Goal: Task Accomplishment & Management: Use online tool/utility

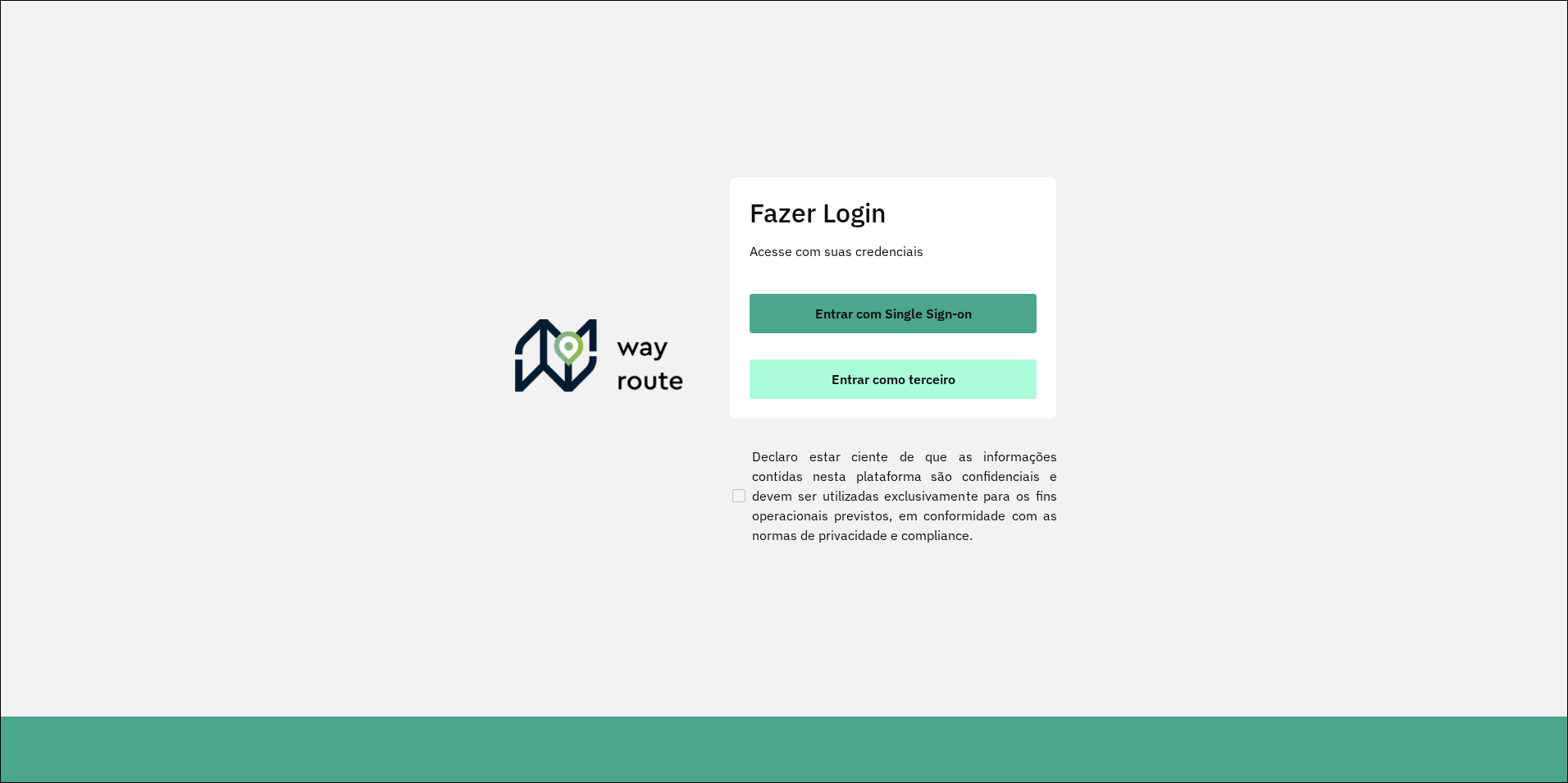
click at [872, 395] on button "Entrar como terceiro" at bounding box center [893, 379] width 287 height 40
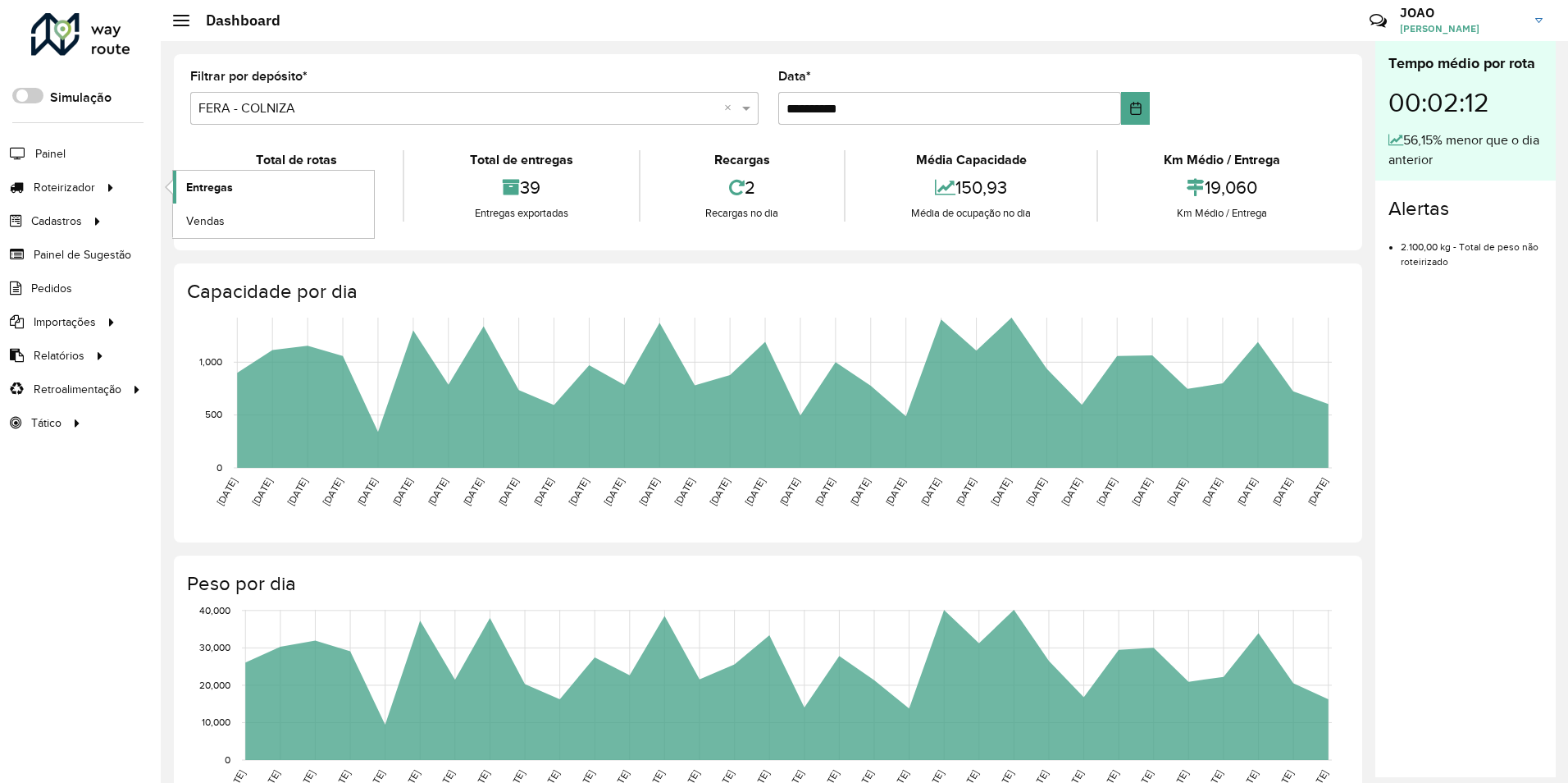
click at [192, 186] on span "Entregas" at bounding box center [210, 187] width 47 height 17
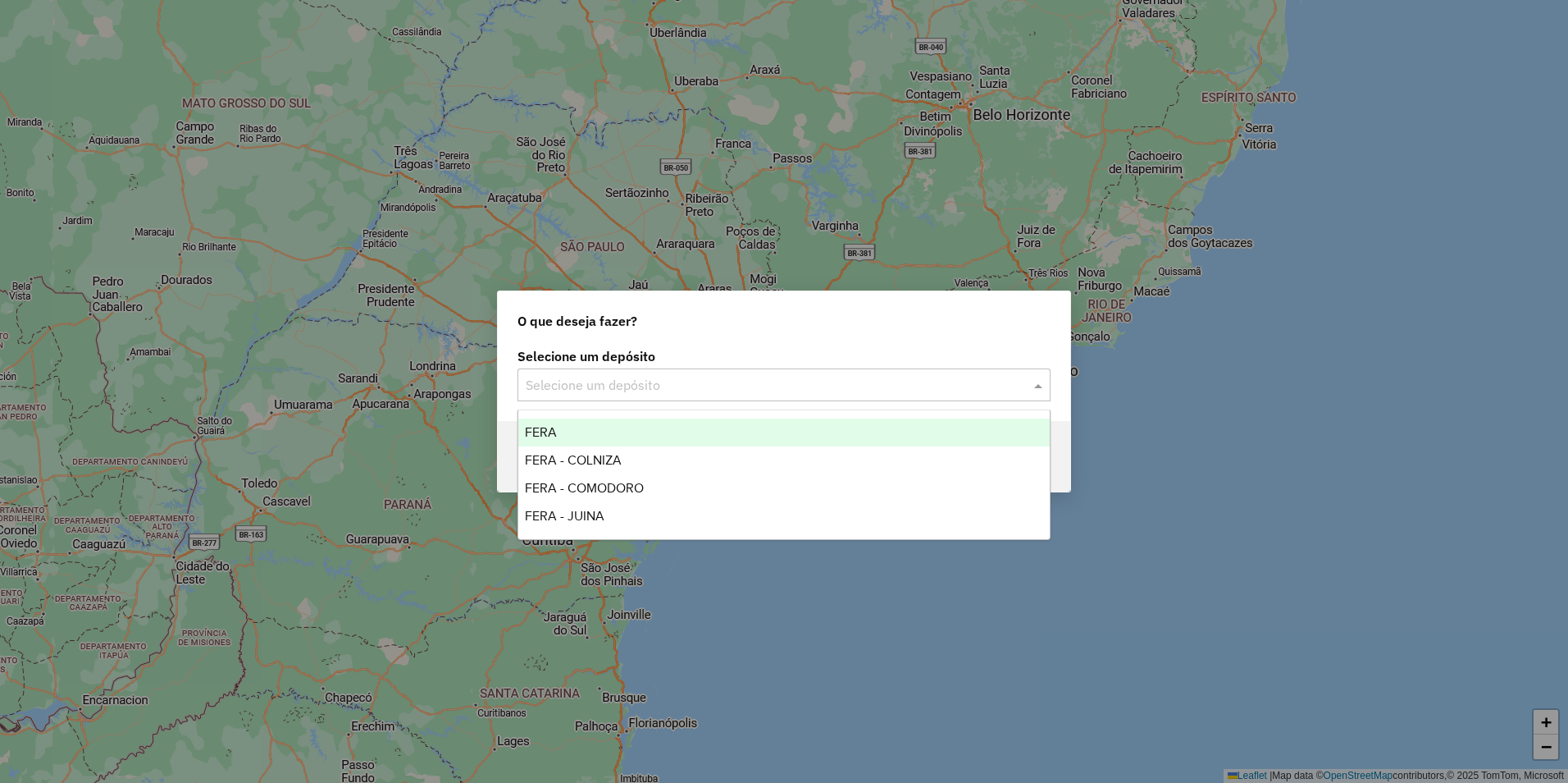
click at [701, 383] on input "text" at bounding box center [767, 385] width 484 height 20
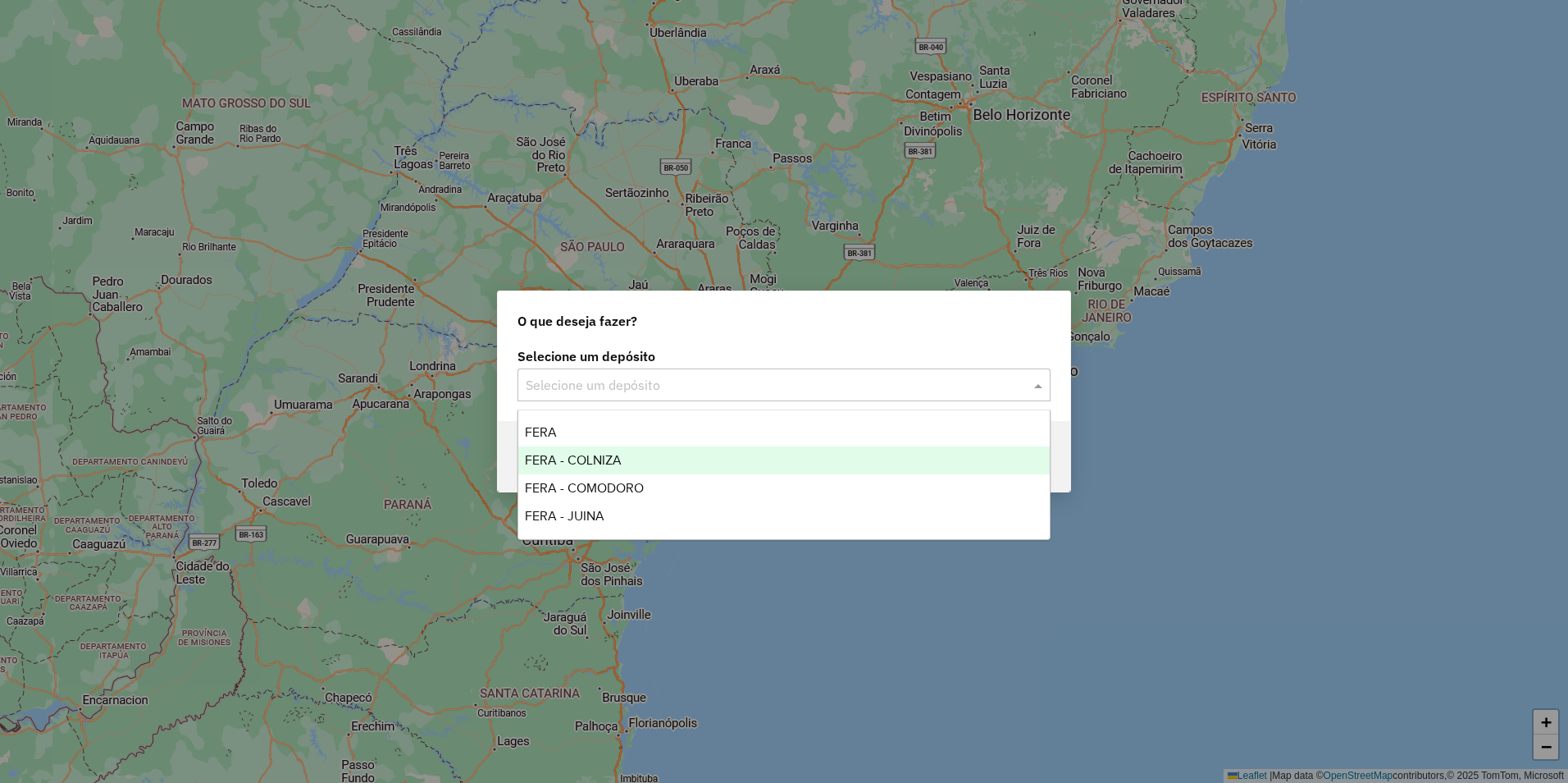
click at [610, 464] on span "FERA - COLNIZA" at bounding box center [573, 460] width 97 height 14
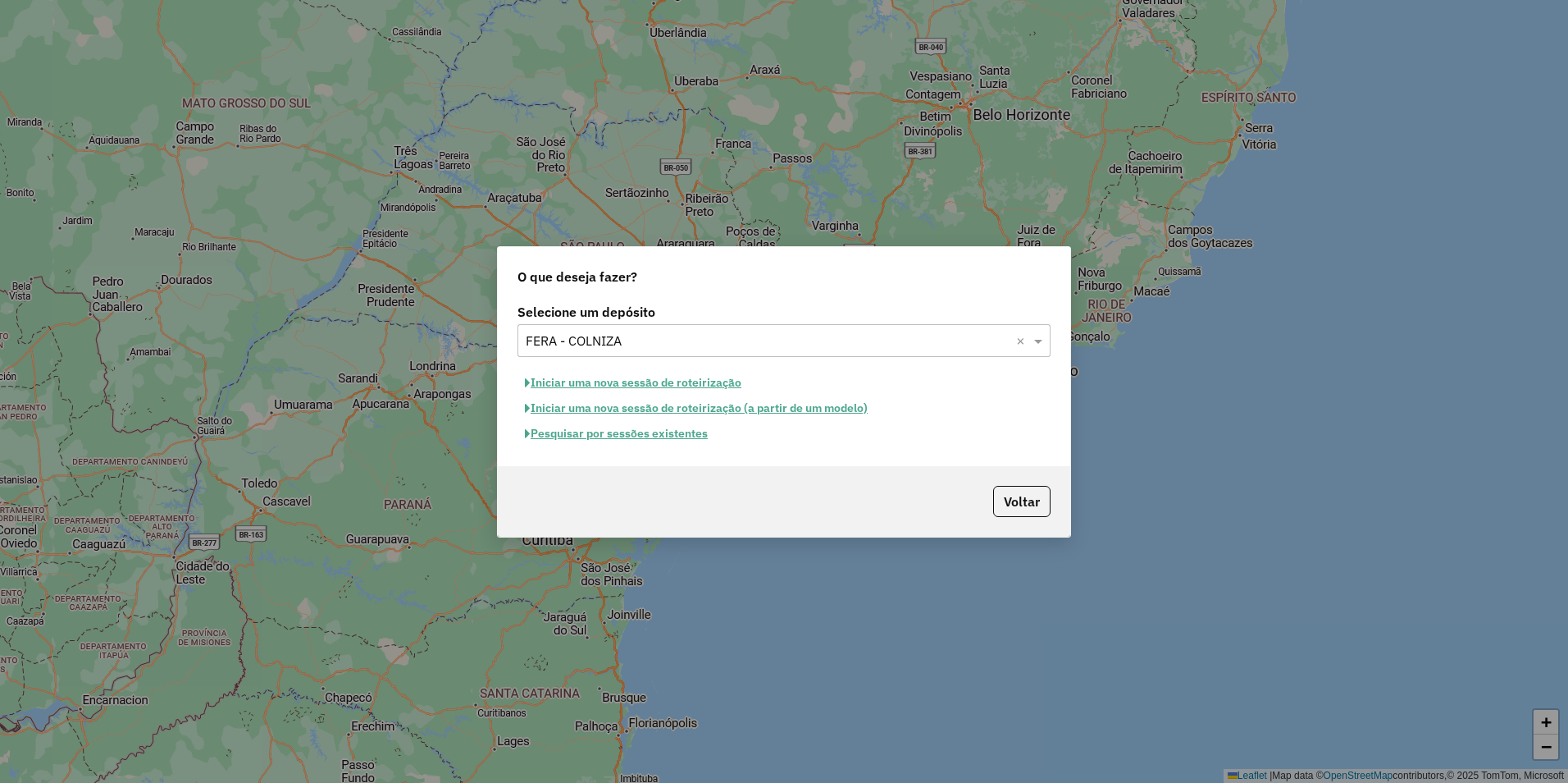
click at [639, 382] on button "Iniciar uma nova sessão de roteirização" at bounding box center [633, 382] width 231 height 25
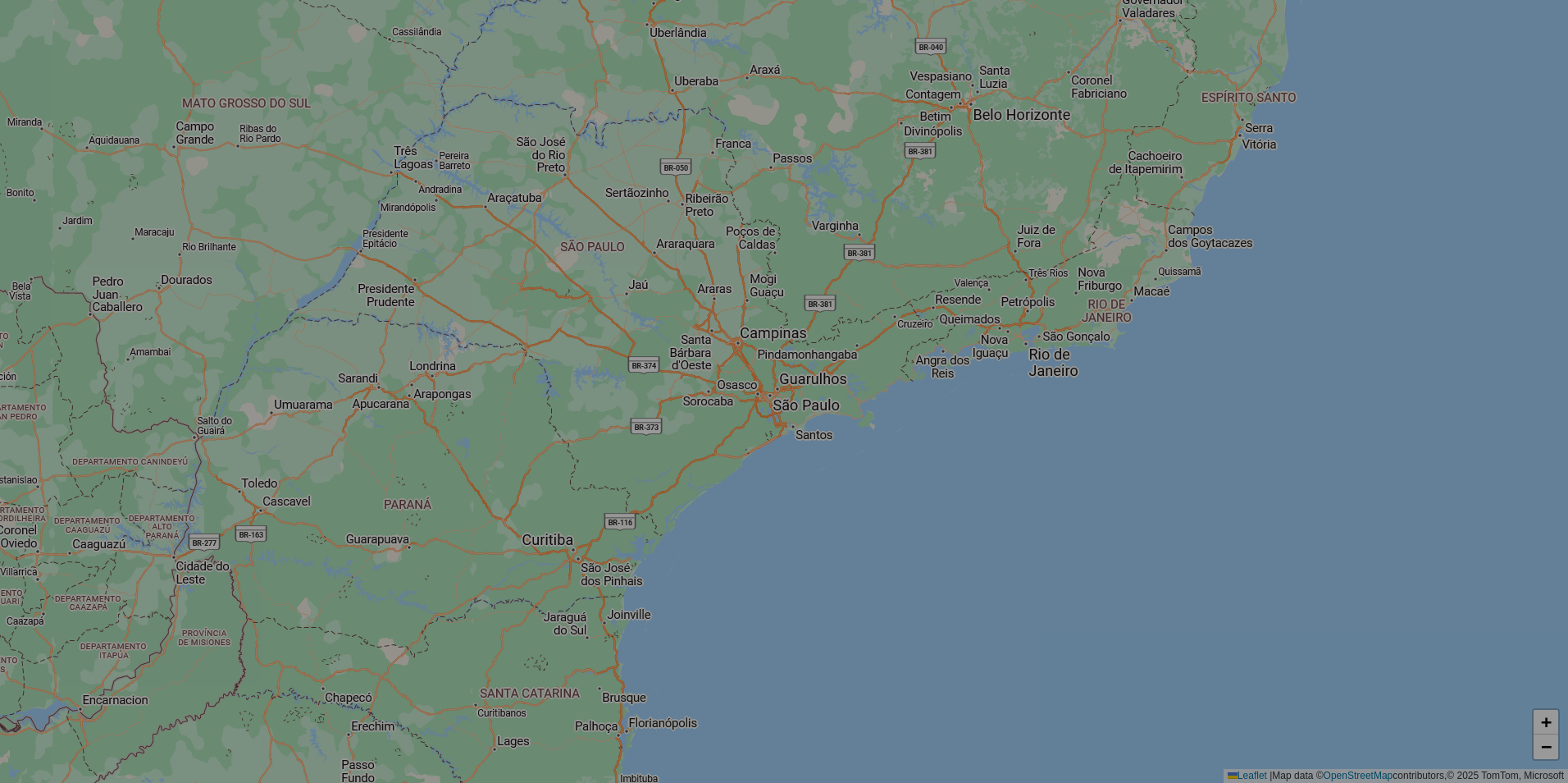
select select "*"
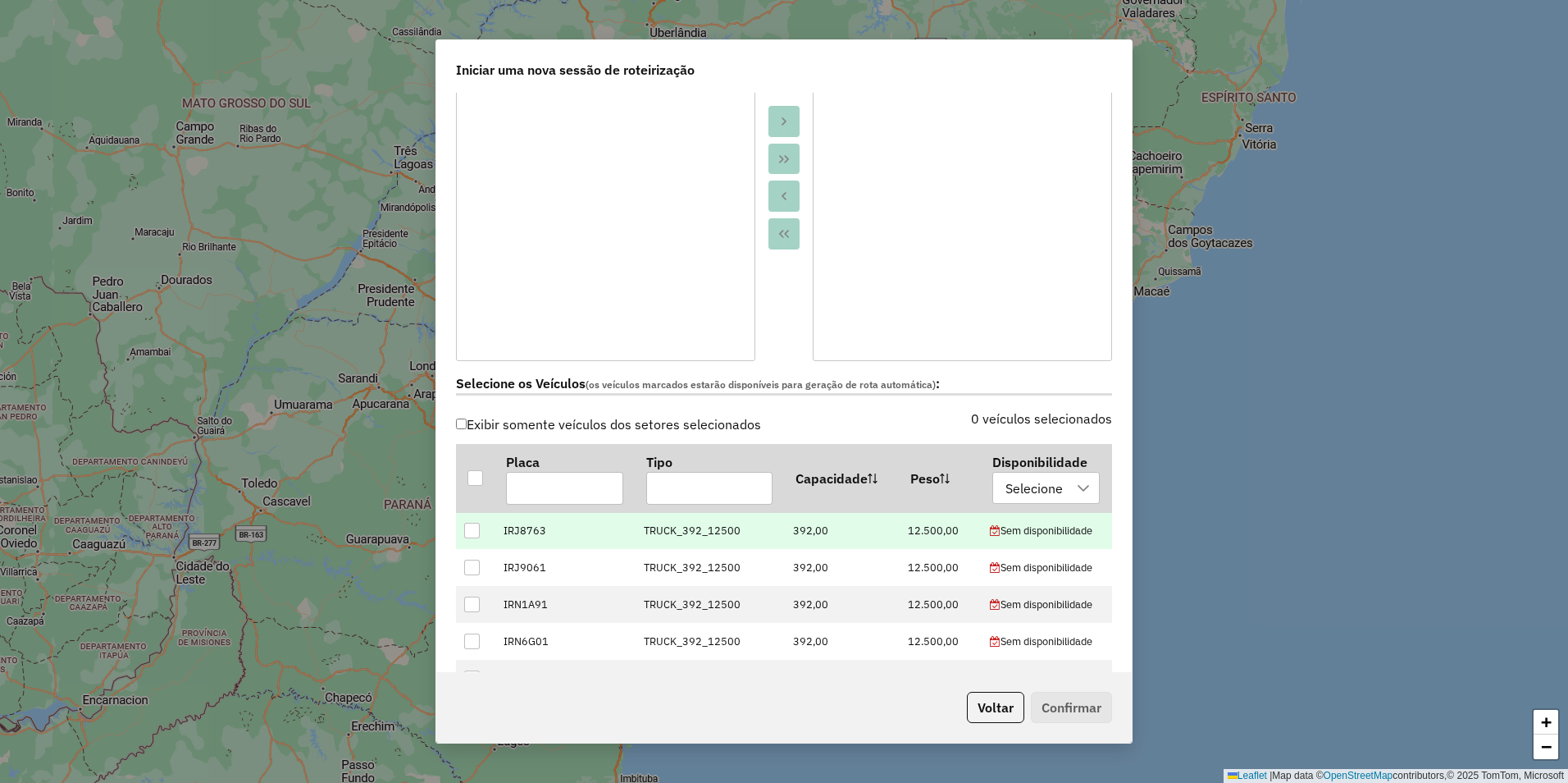
scroll to position [82, 0]
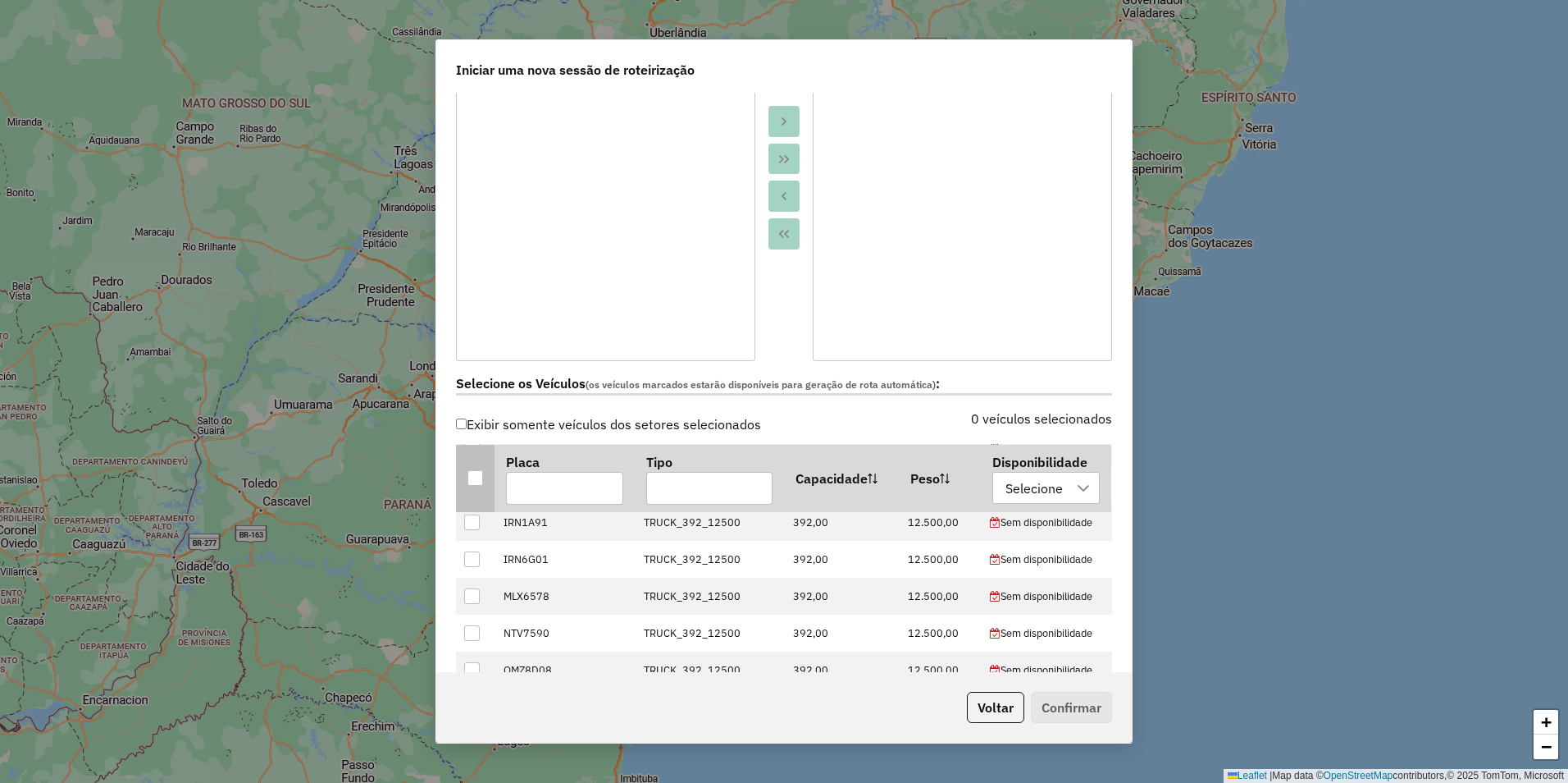
click at [473, 481] on div at bounding box center [475, 477] width 16 height 16
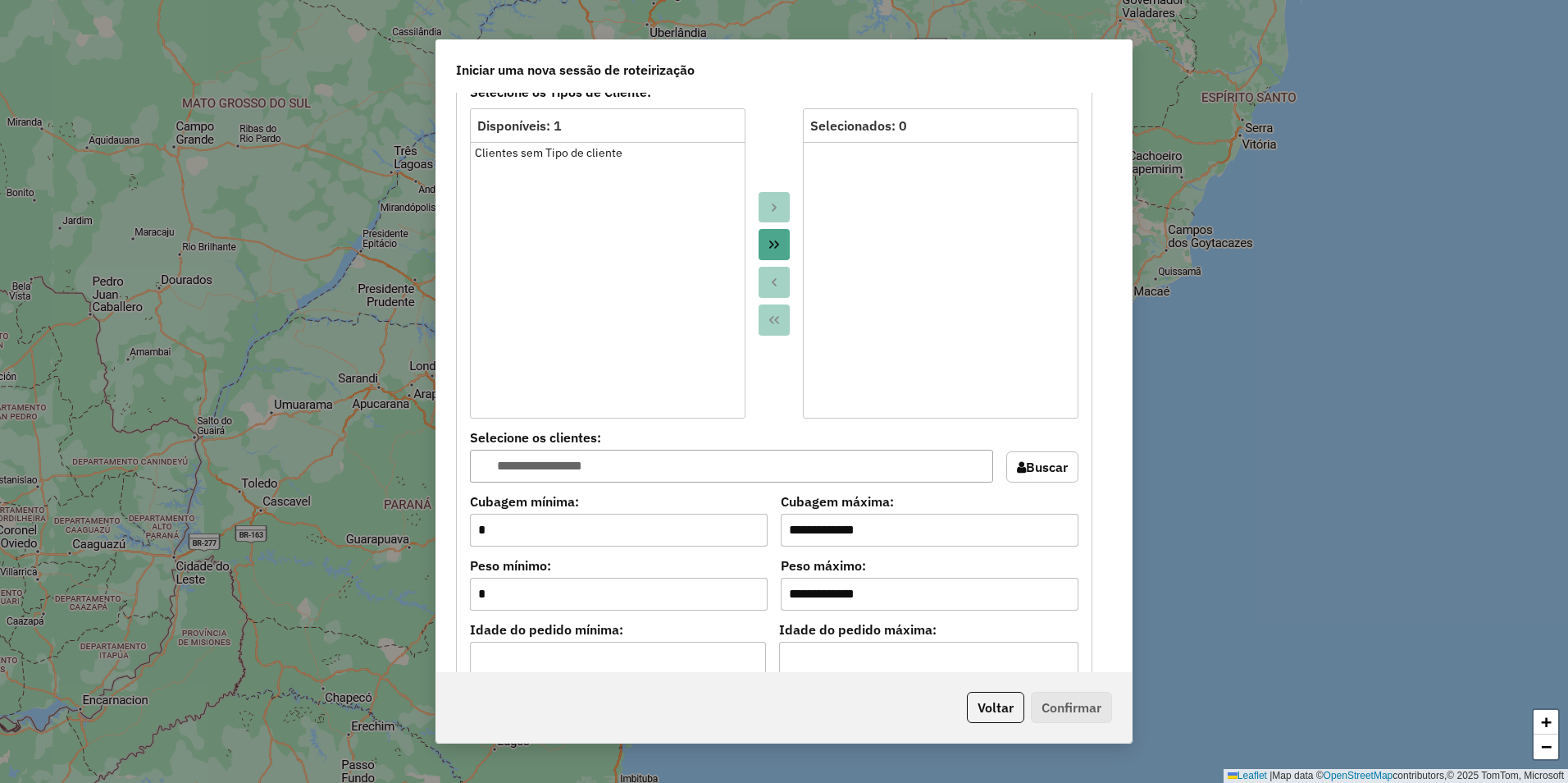
scroll to position [820, 0]
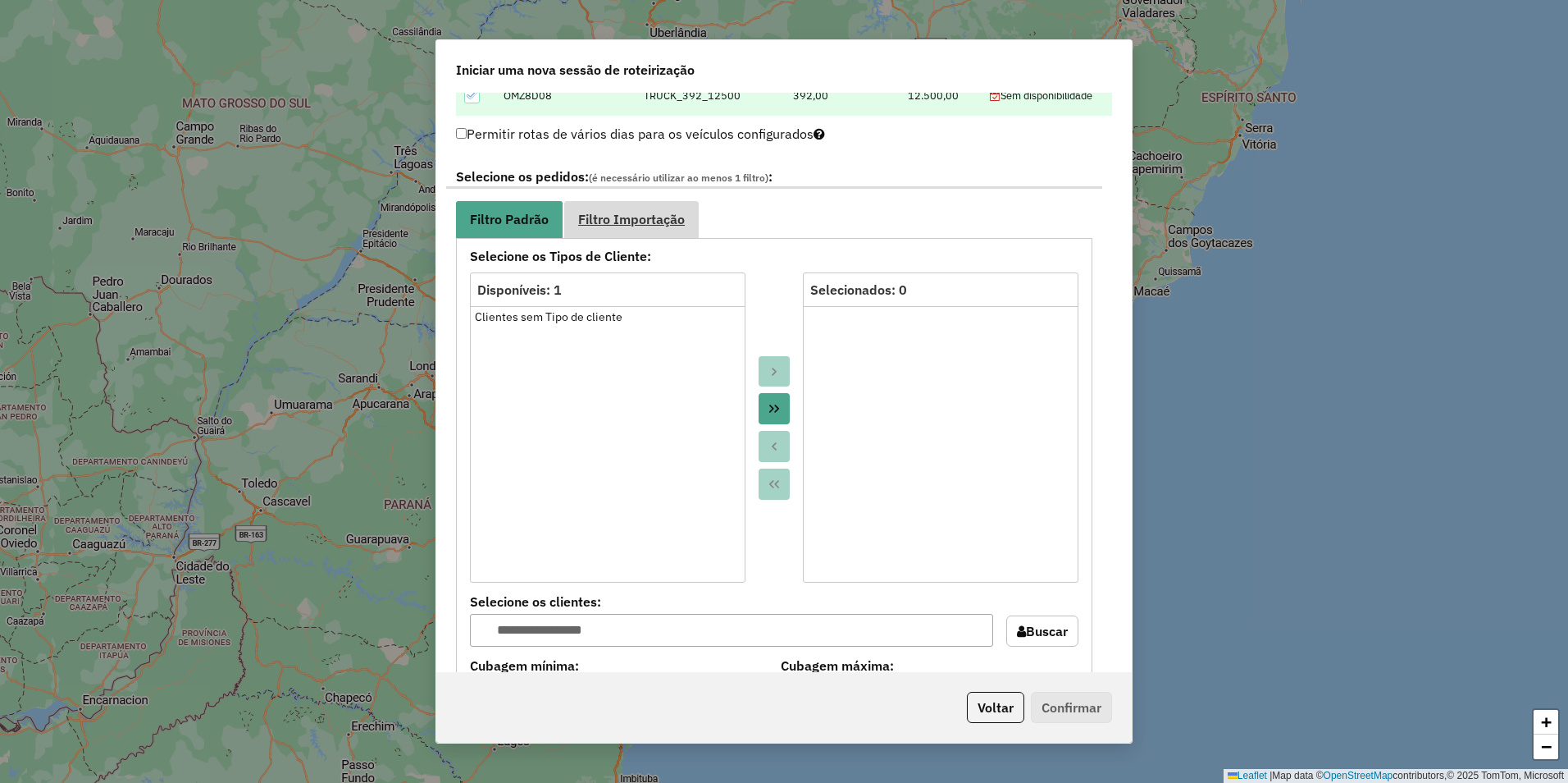
click at [637, 217] on span "Filtro Importação" at bounding box center [632, 218] width 107 height 13
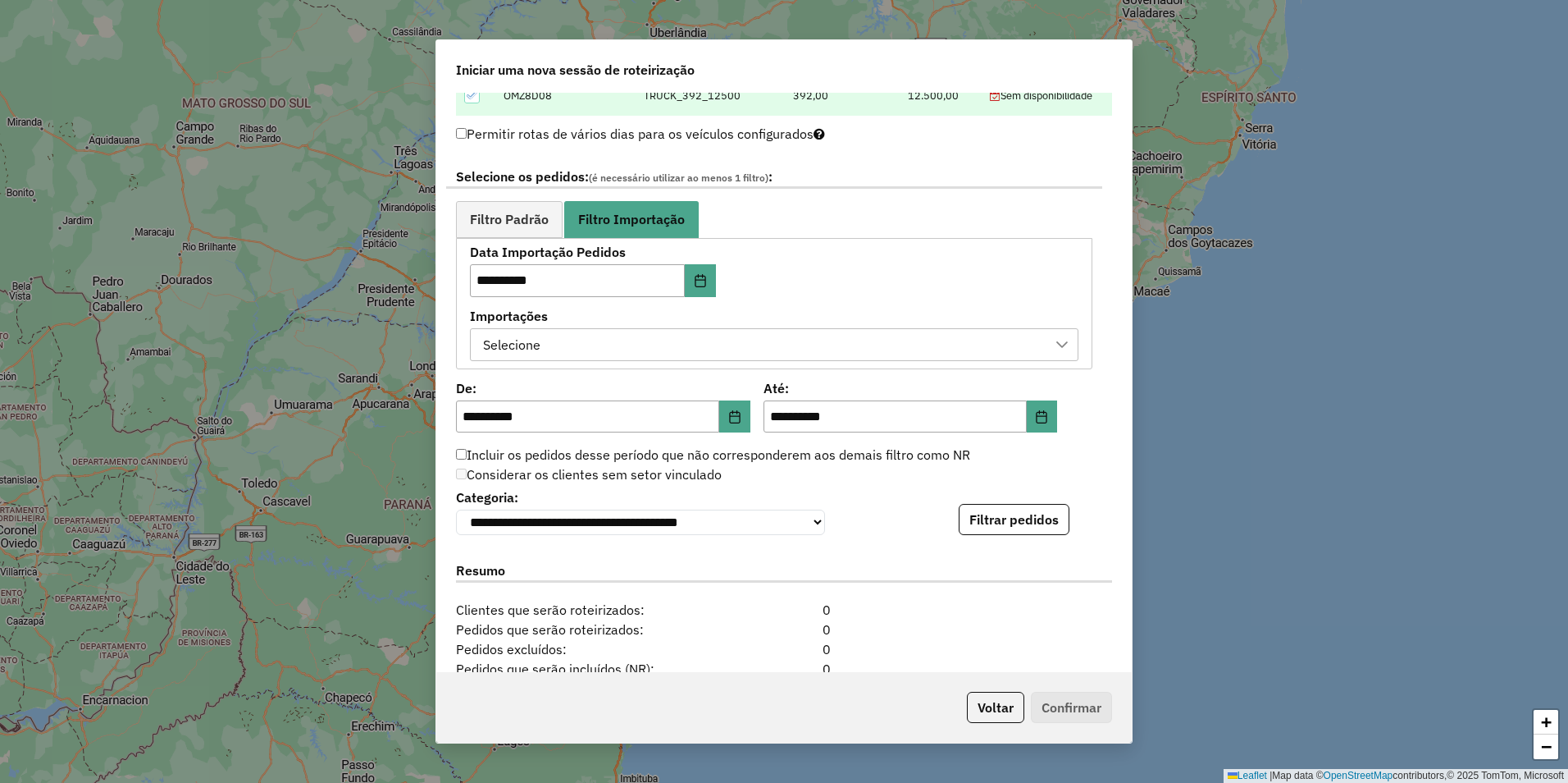
click at [765, 344] on div "Selecione" at bounding box center [762, 344] width 570 height 31
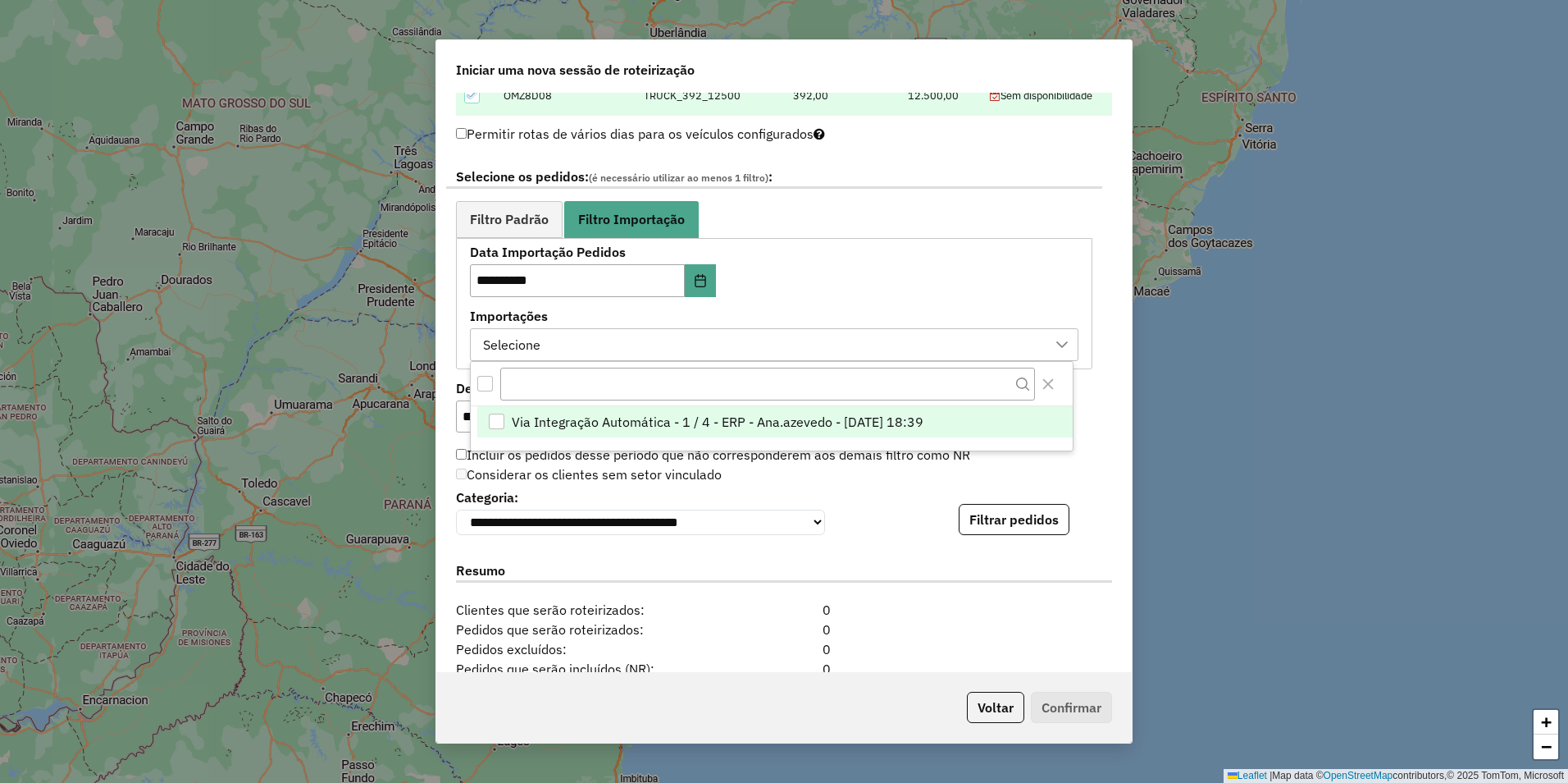
scroll to position [12, 74]
click at [772, 420] on span "Via Integração Automática - 1 / 4 - ERP - Ana.azevedo - 13/08/2025 18:39" at bounding box center [717, 421] width 412 height 20
click at [1087, 462] on div "Incluir os pedidos desse período que não corresponderem aos demais filtro como …" at bounding box center [774, 455] width 656 height 20
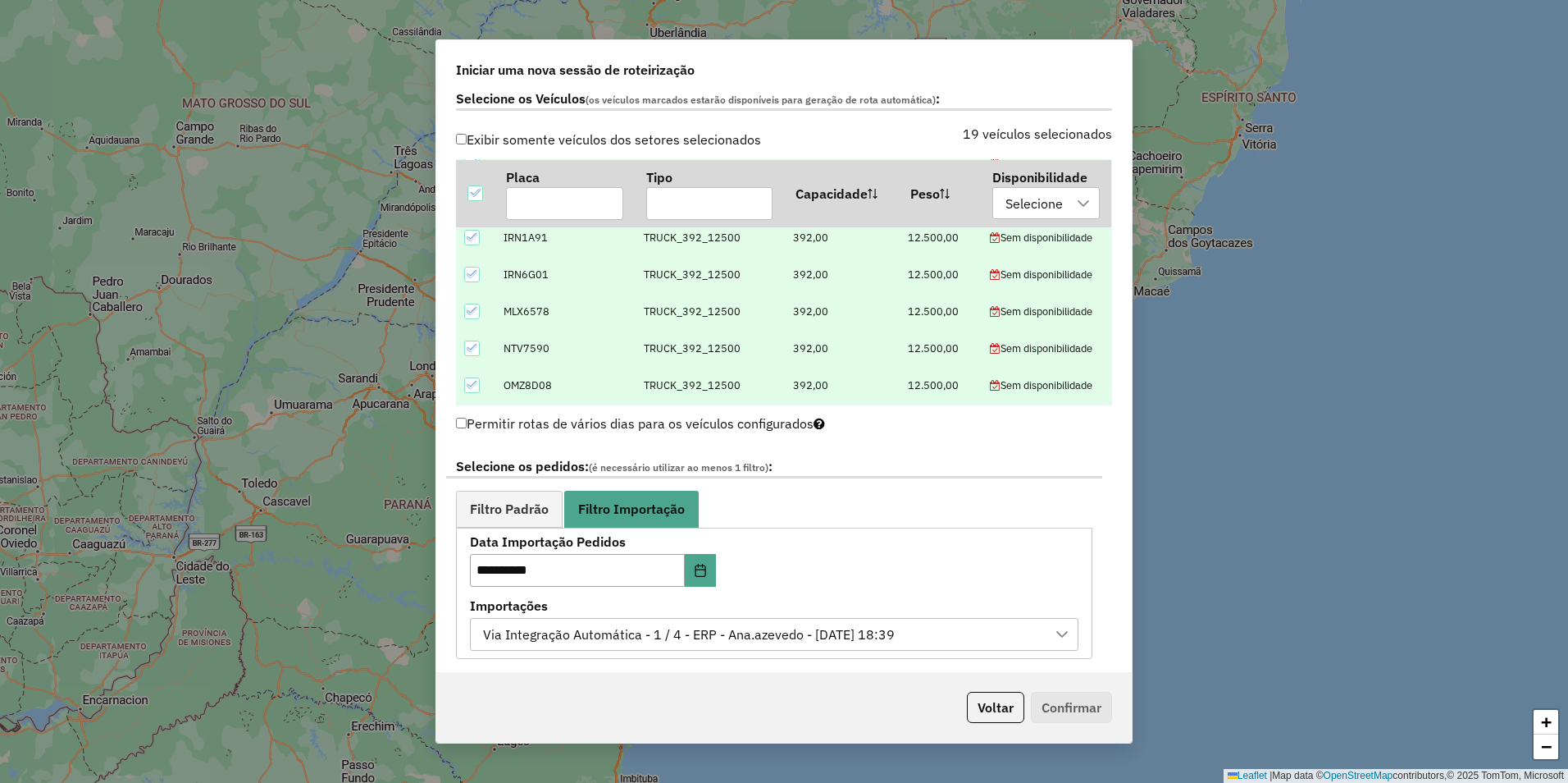
scroll to position [941, 0]
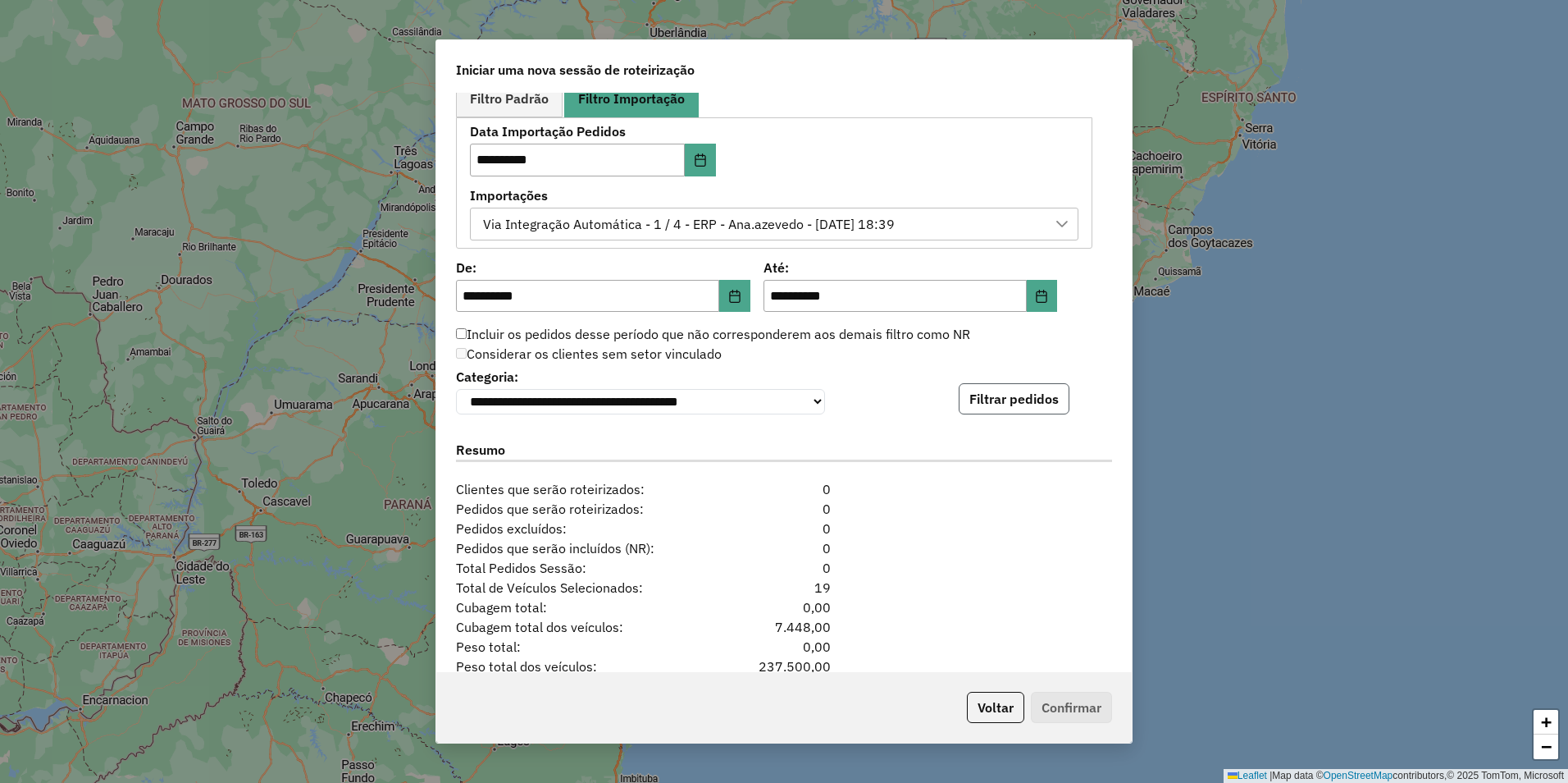
click at [1000, 397] on button "Filtrar pedidos" at bounding box center [1014, 399] width 110 height 31
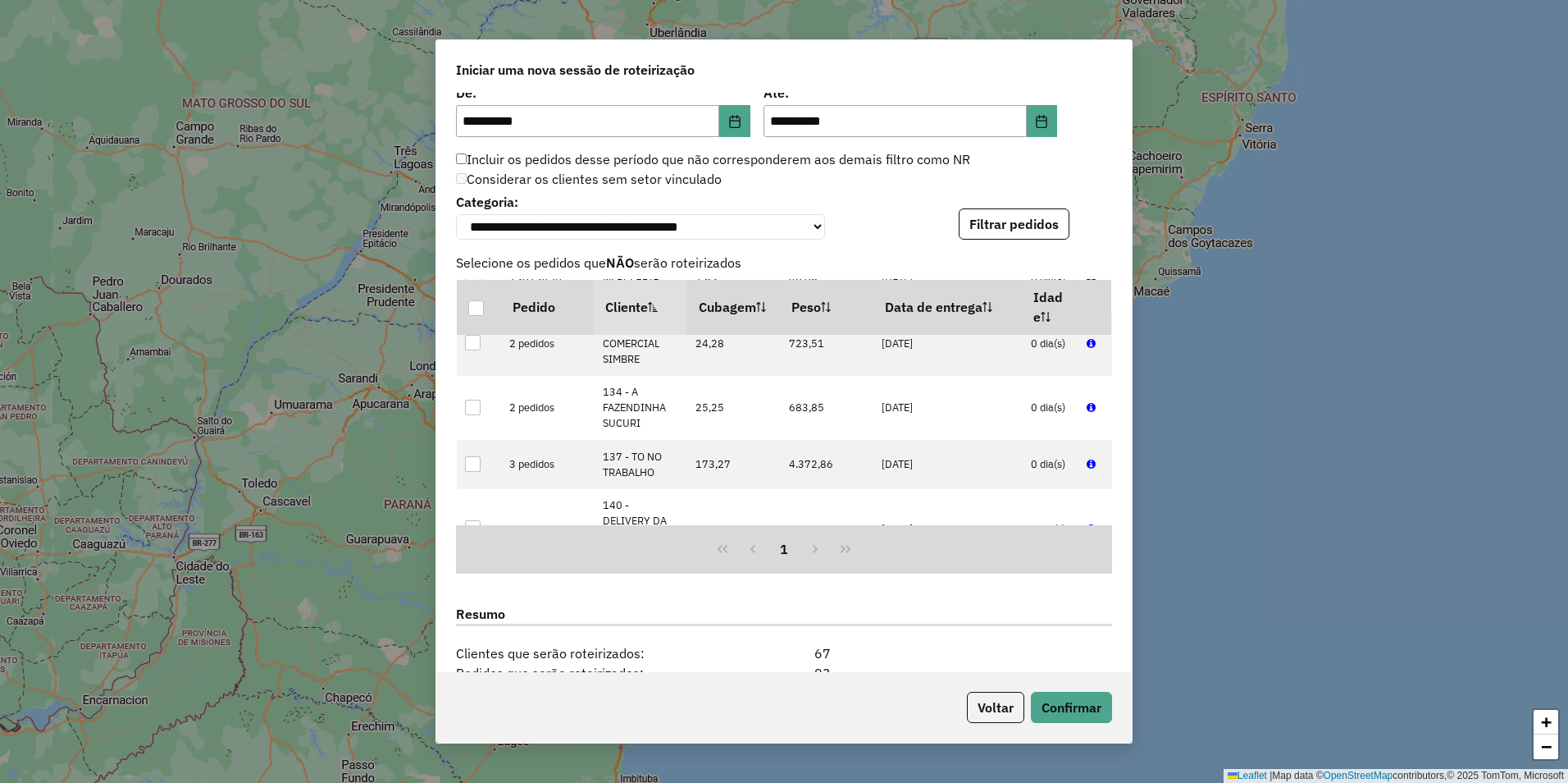
scroll to position [1361, 0]
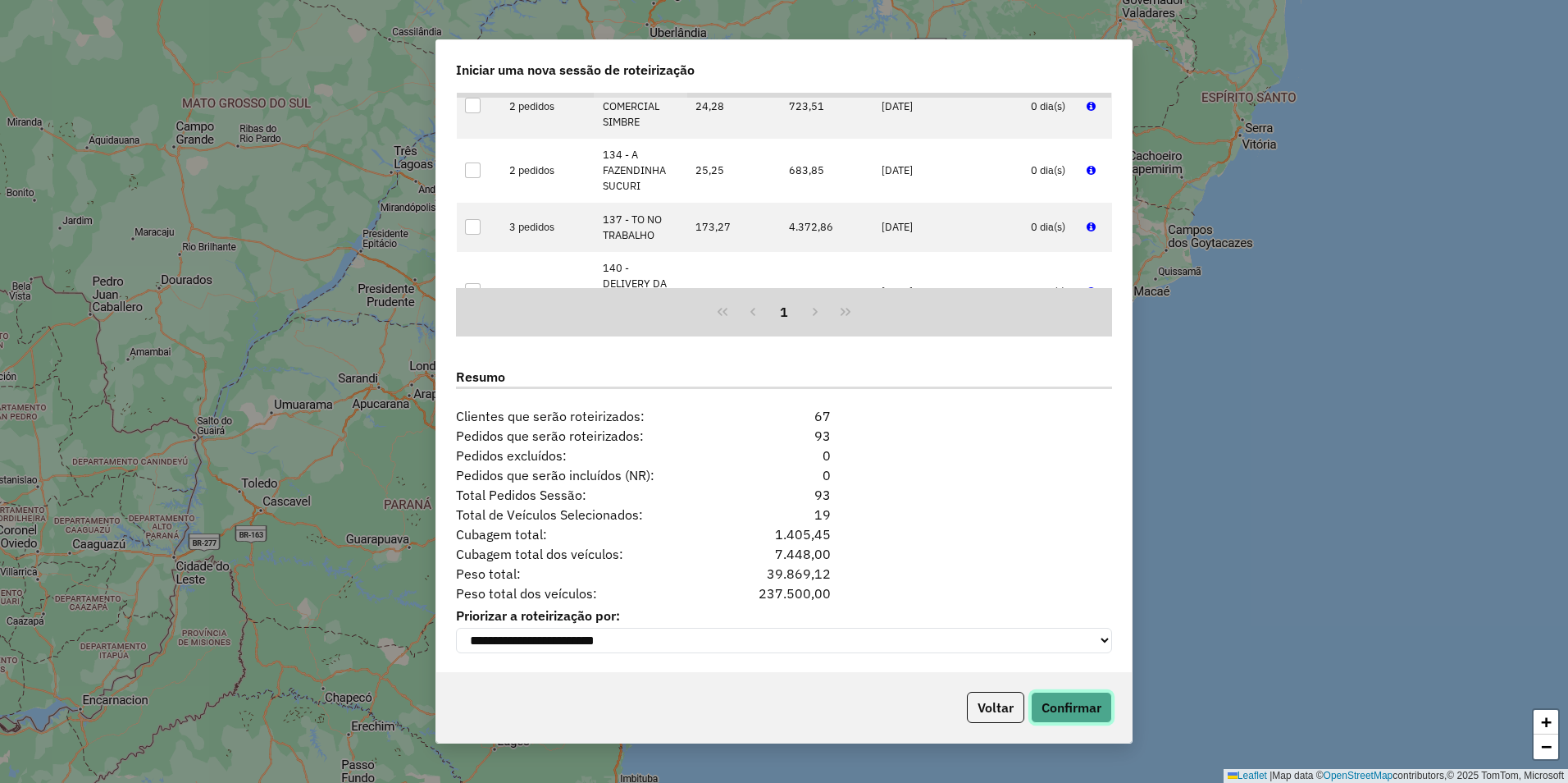
click at [1067, 704] on button "Confirmar" at bounding box center [1072, 707] width 81 height 31
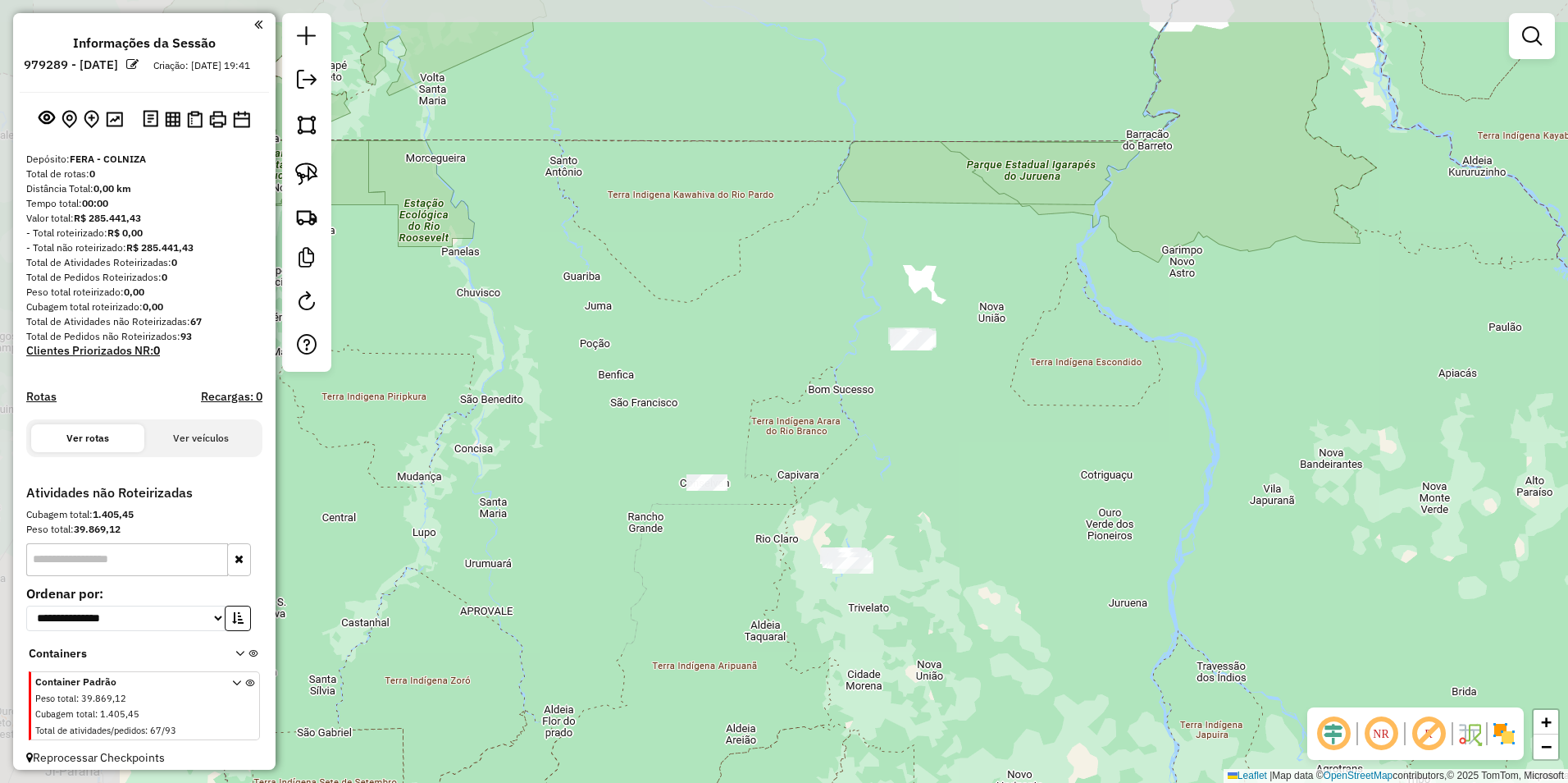
drag, startPoint x: 734, startPoint y: 493, endPoint x: 1022, endPoint y: 524, distance: 289.7
click at [1022, 524] on div "Janela de atendimento Grade de atendimento Capacidade Transportadoras Veículos …" at bounding box center [784, 391] width 1568 height 783
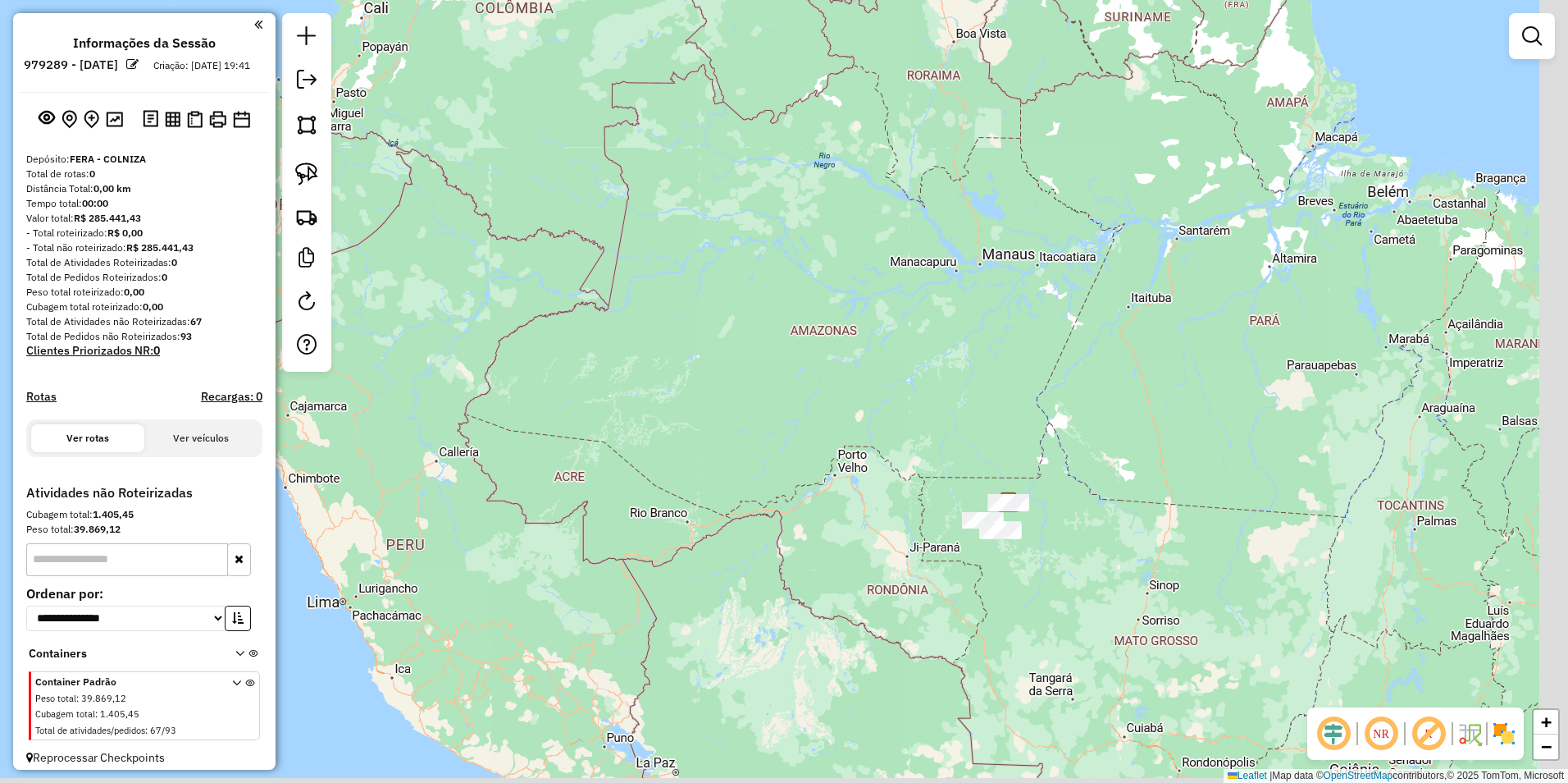
drag, startPoint x: 1185, startPoint y: 619, endPoint x: 1130, endPoint y: 559, distance: 81.4
click at [1130, 559] on div "Janela de atendimento Grade de atendimento Capacidade Transportadoras Veículos …" at bounding box center [784, 391] width 1568 height 783
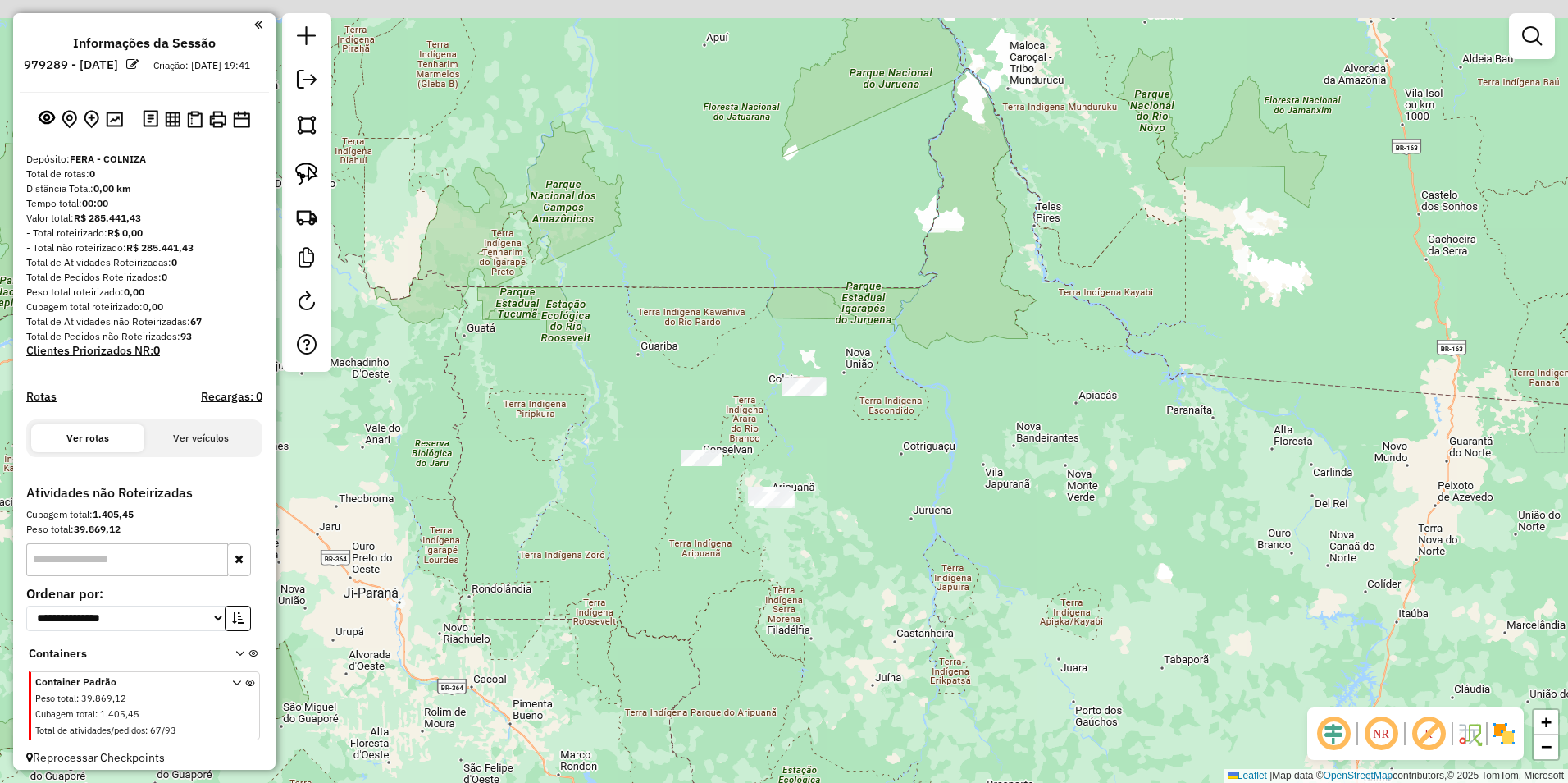
drag, startPoint x: 846, startPoint y: 483, endPoint x: 811, endPoint y: 635, distance: 156.0
click at [811, 635] on div "Janela de atendimento Grade de atendimento Capacidade Transportadoras Veículos …" at bounding box center [784, 391] width 1568 height 783
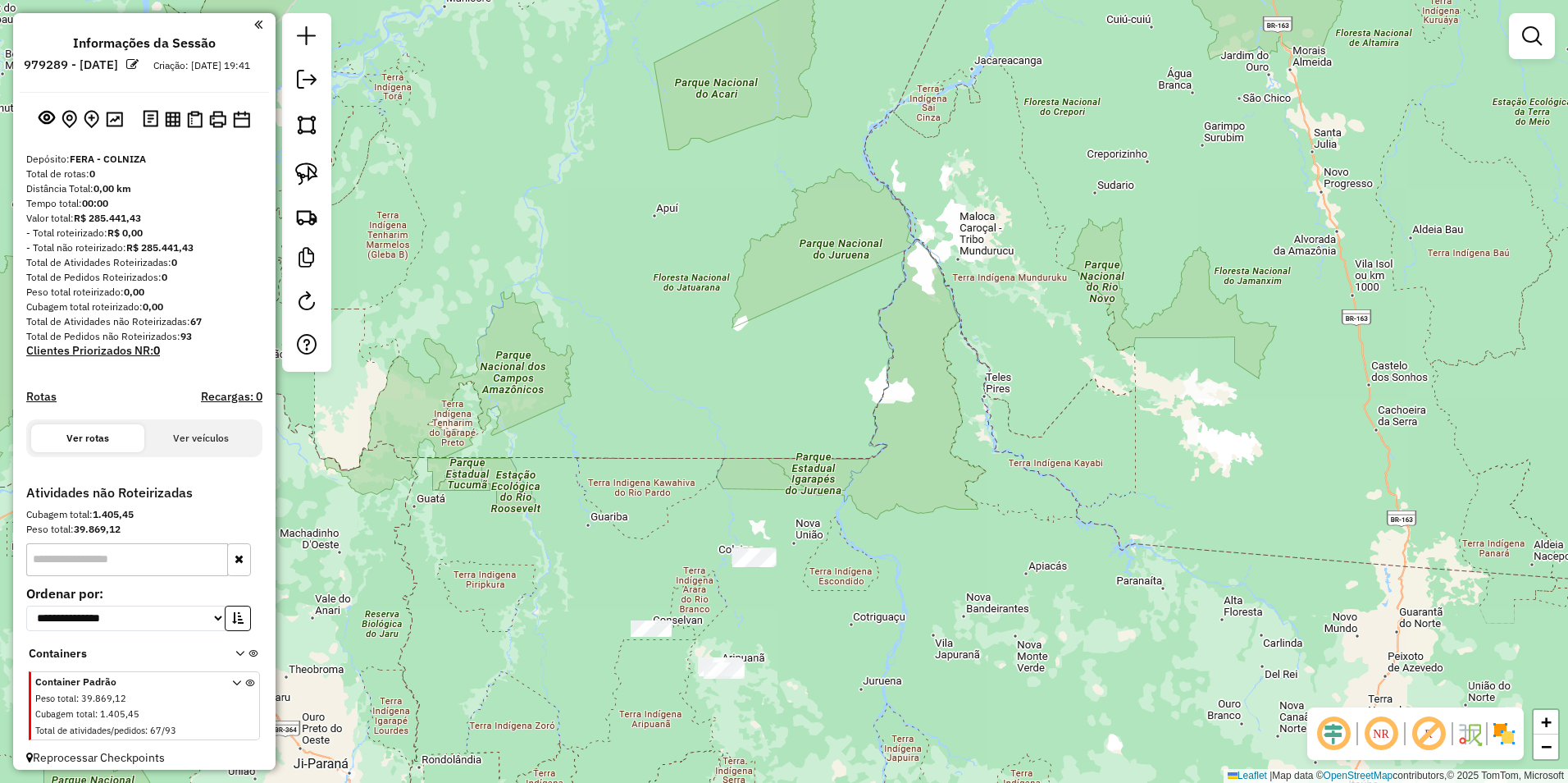
drag, startPoint x: 835, startPoint y: 713, endPoint x: 900, endPoint y: 655, distance: 87.1
click at [900, 655] on div "Janela de atendimento Grade de atendimento Capacidade Transportadoras Veículos …" at bounding box center [784, 391] width 1568 height 783
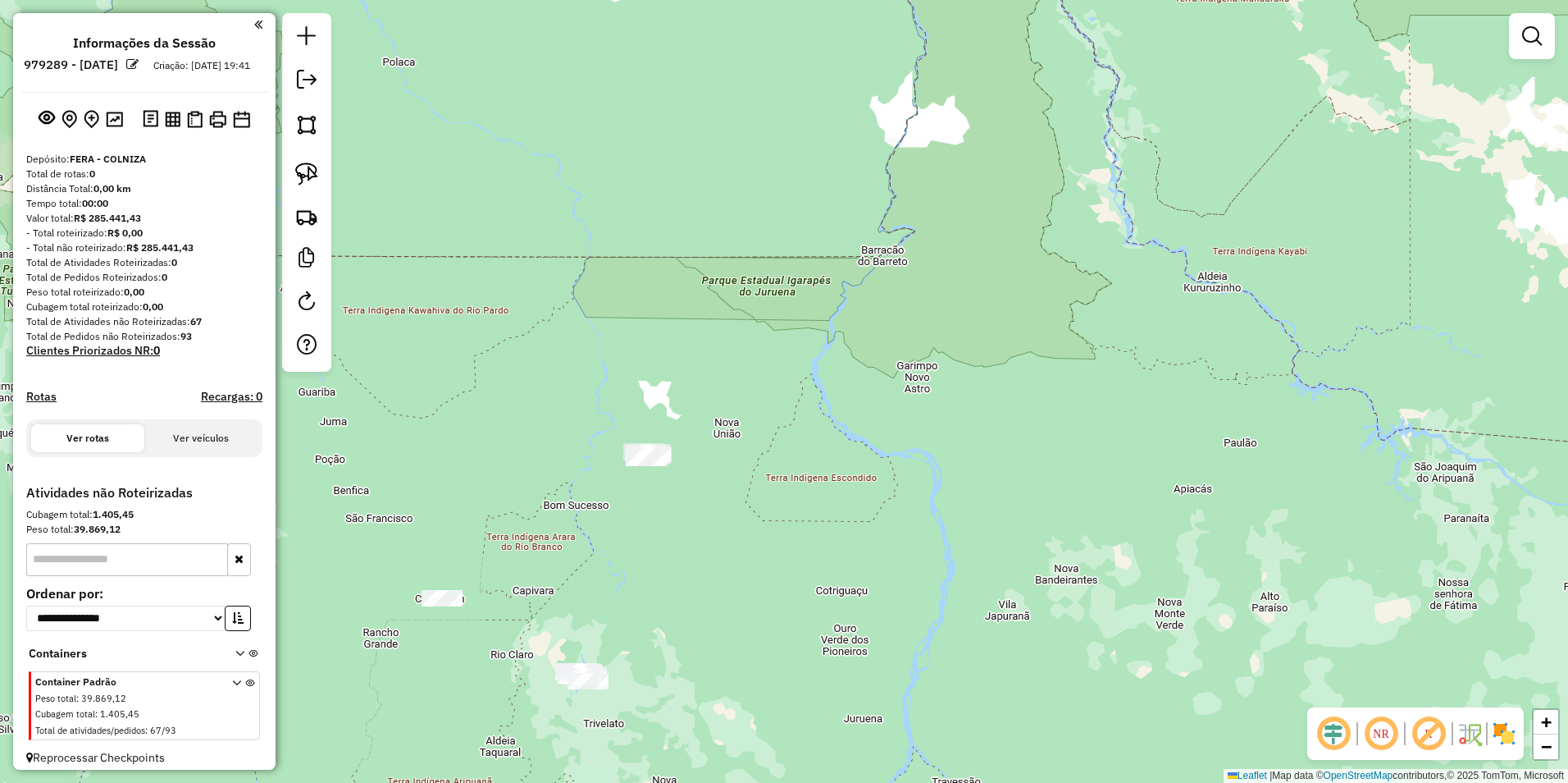
drag, startPoint x: 753, startPoint y: 584, endPoint x: 898, endPoint y: 589, distance: 145.1
click at [898, 589] on div "Janela de atendimento Grade de atendimento Capacidade Transportadoras Veículos …" at bounding box center [784, 391] width 1568 height 783
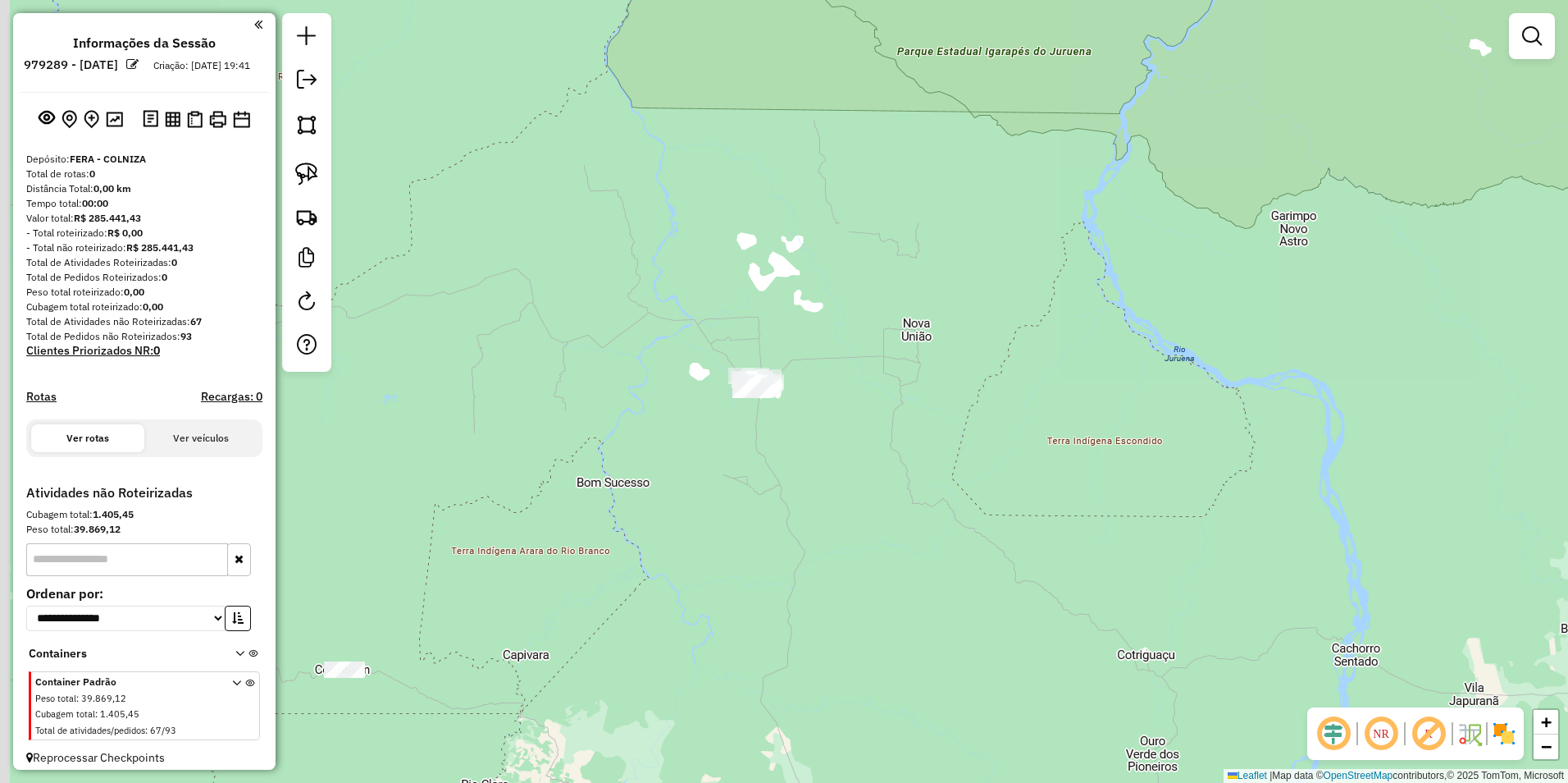
drag, startPoint x: 774, startPoint y: 616, endPoint x: 916, endPoint y: 699, distance: 164.5
click at [916, 699] on div "Janela de atendimento Grade de atendimento Capacidade Transportadoras Veículos …" at bounding box center [784, 391] width 1568 height 783
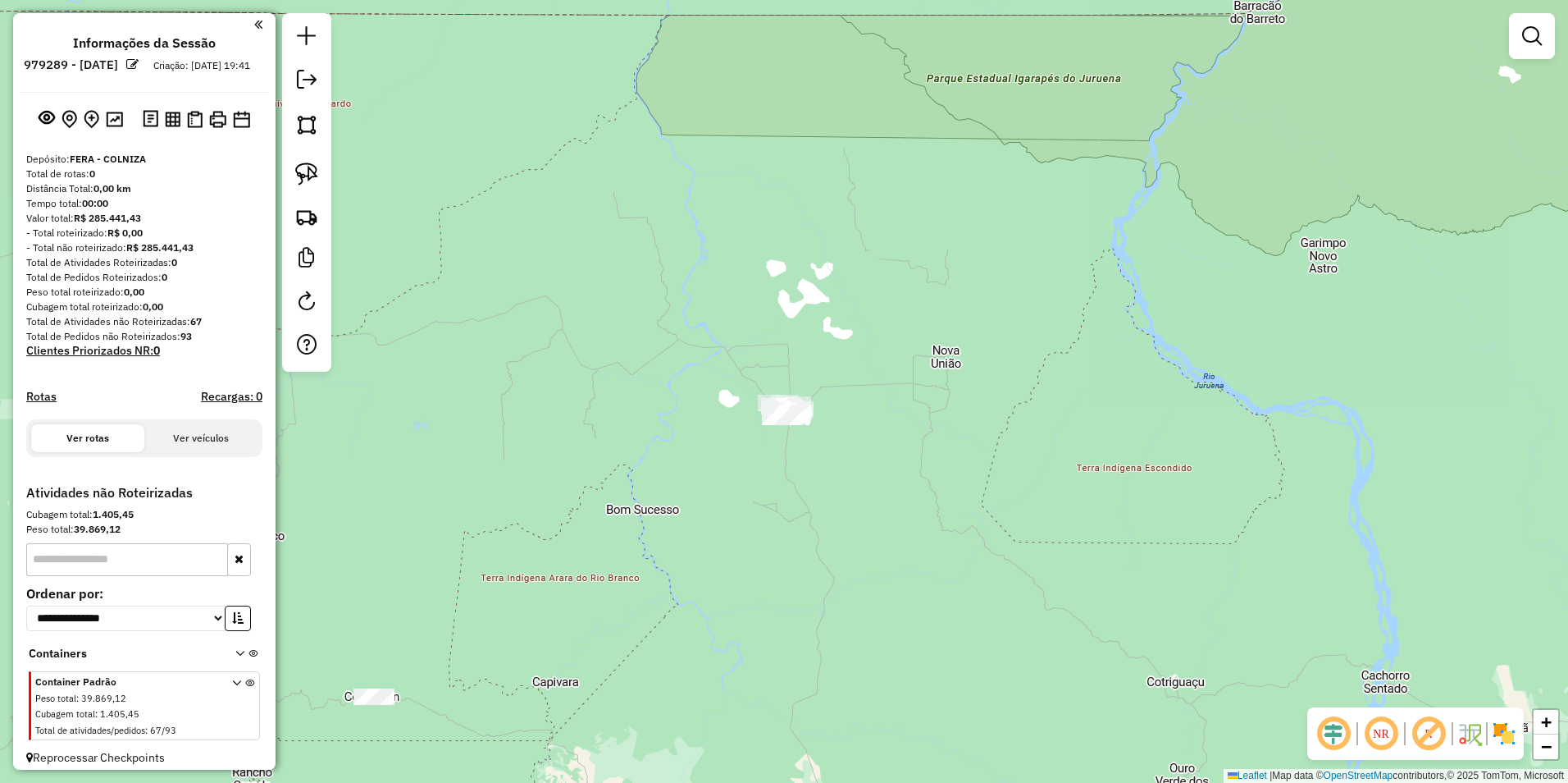
drag, startPoint x: 307, startPoint y: 174, endPoint x: 513, endPoint y: 248, distance: 218.9
click at [307, 174] on img at bounding box center [306, 174] width 23 height 23
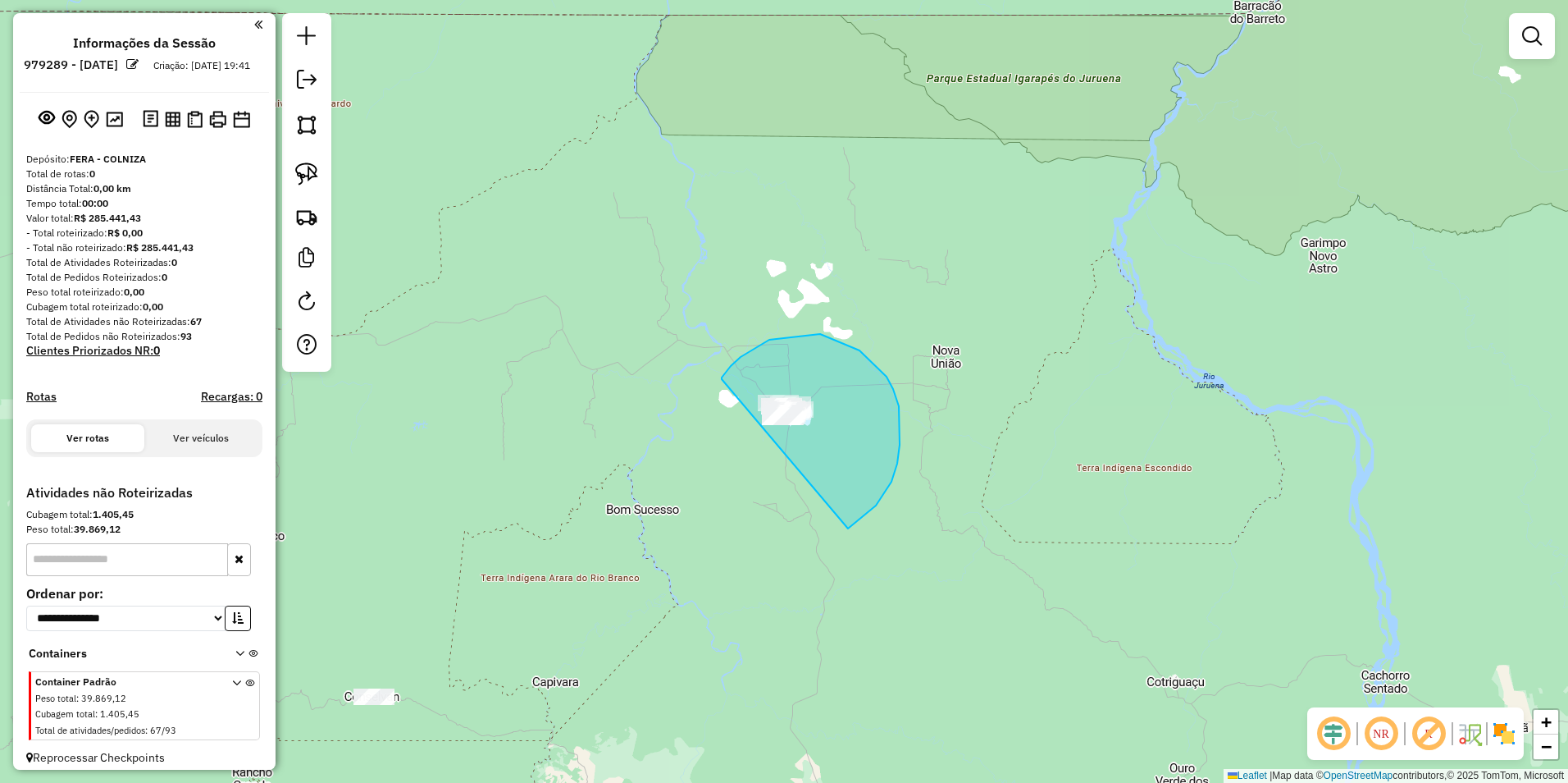
drag, startPoint x: 721, startPoint y: 379, endPoint x: 716, endPoint y: 514, distance: 135.1
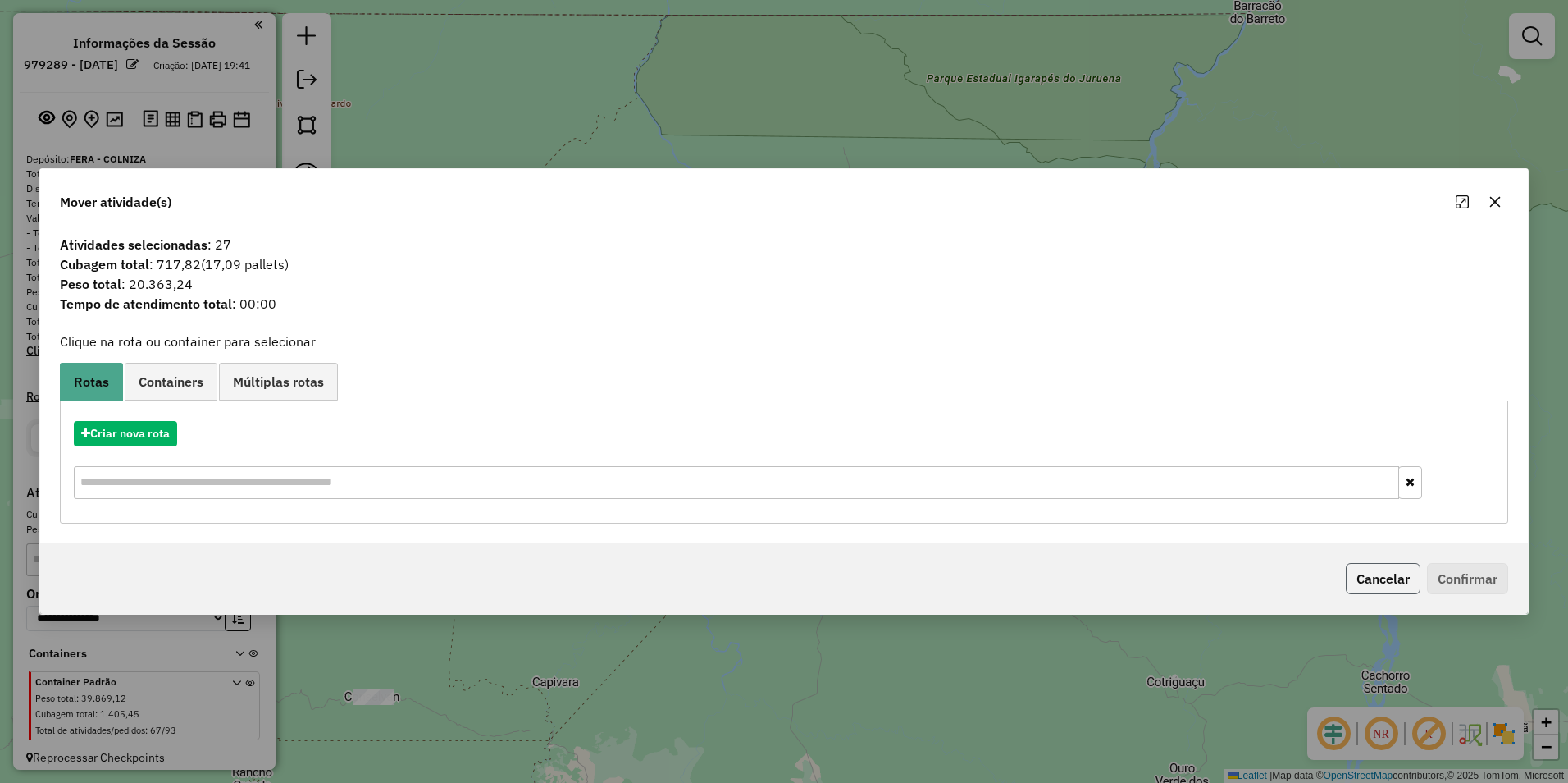
click at [1389, 577] on button "Cancelar" at bounding box center [1382, 578] width 74 height 31
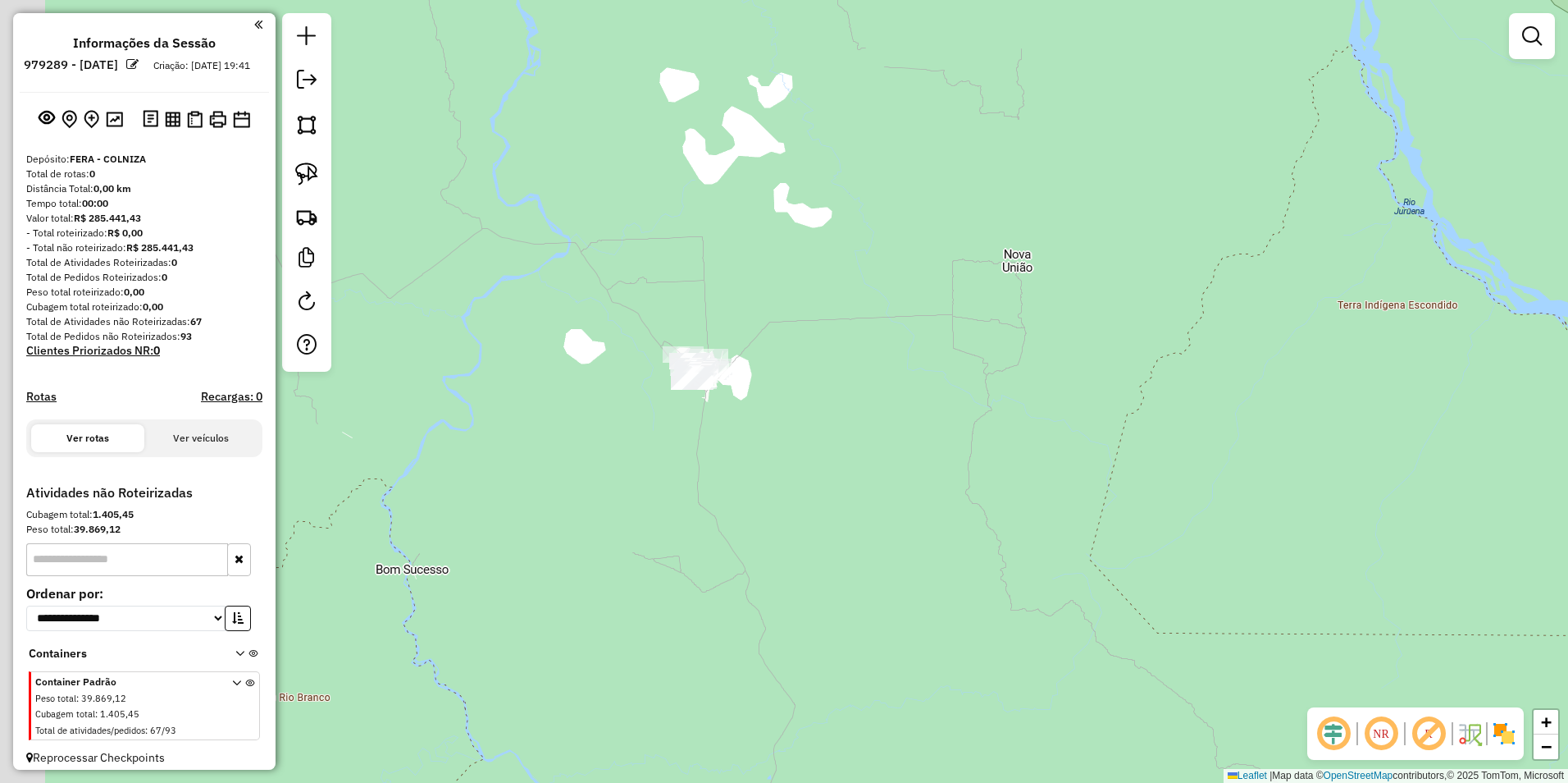
drag, startPoint x: 850, startPoint y: 520, endPoint x: 866, endPoint y: 521, distance: 16.0
click at [851, 521] on div "Janela de atendimento Grade de atendimento Capacidade Transportadoras Veículos …" at bounding box center [784, 391] width 1568 height 783
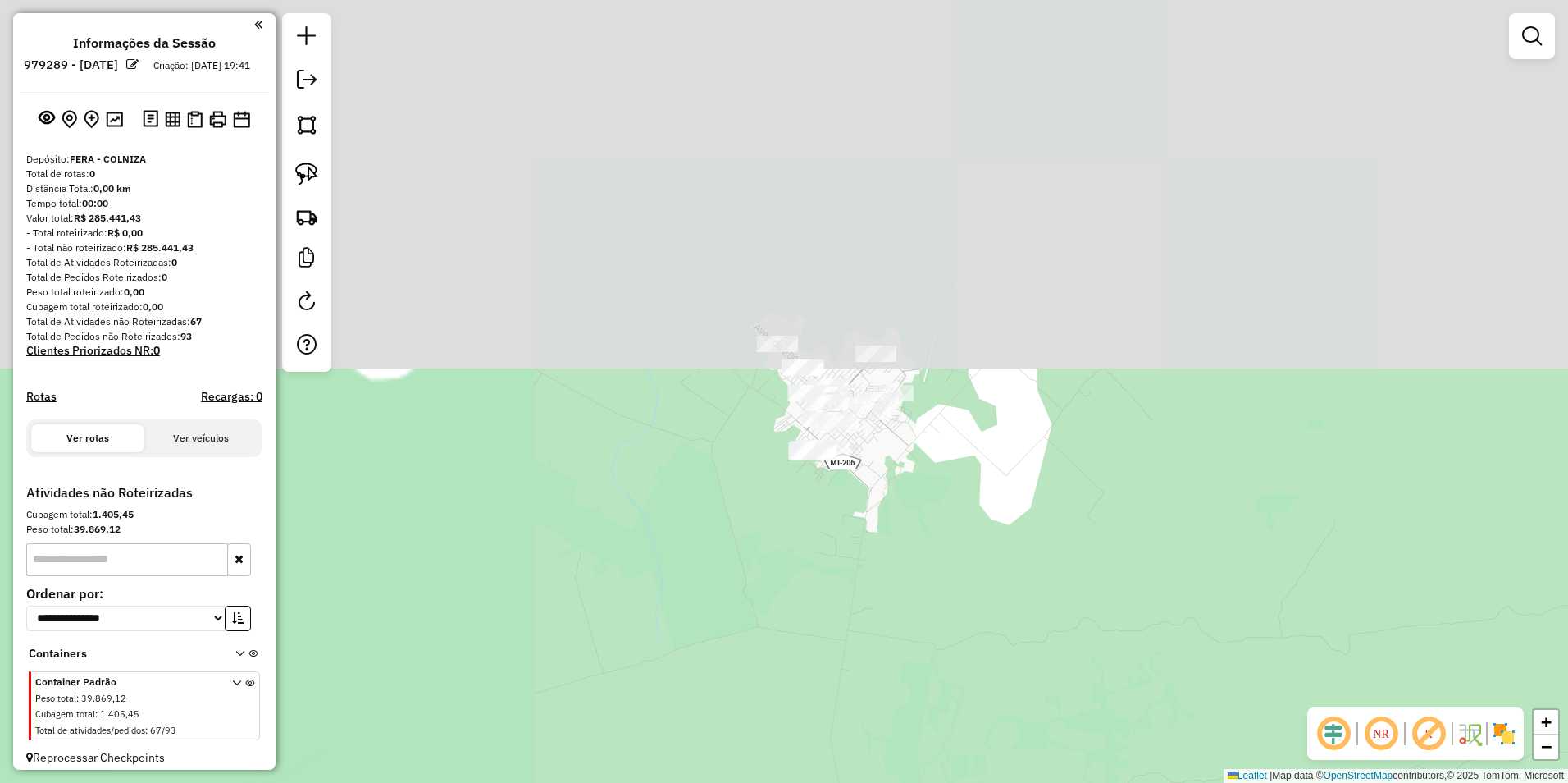
drag, startPoint x: 654, startPoint y: 332, endPoint x: 1171, endPoint y: 734, distance: 654.9
click at [1263, 782] on html "**********" at bounding box center [784, 391] width 1568 height 783
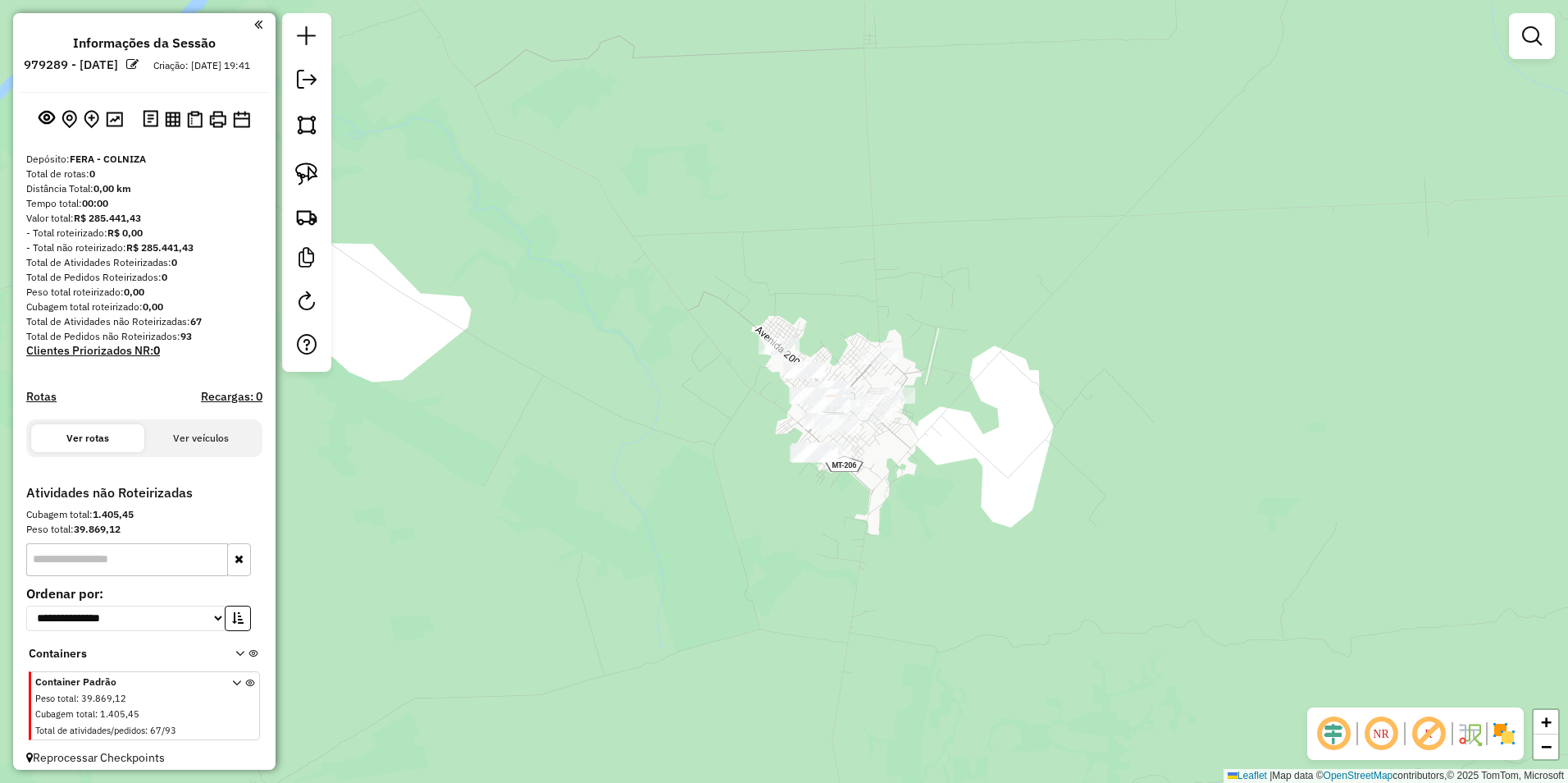
click at [958, 570] on div "Janela de atendimento Grade de atendimento Capacidade Transportadoras Veículos …" at bounding box center [784, 391] width 1568 height 783
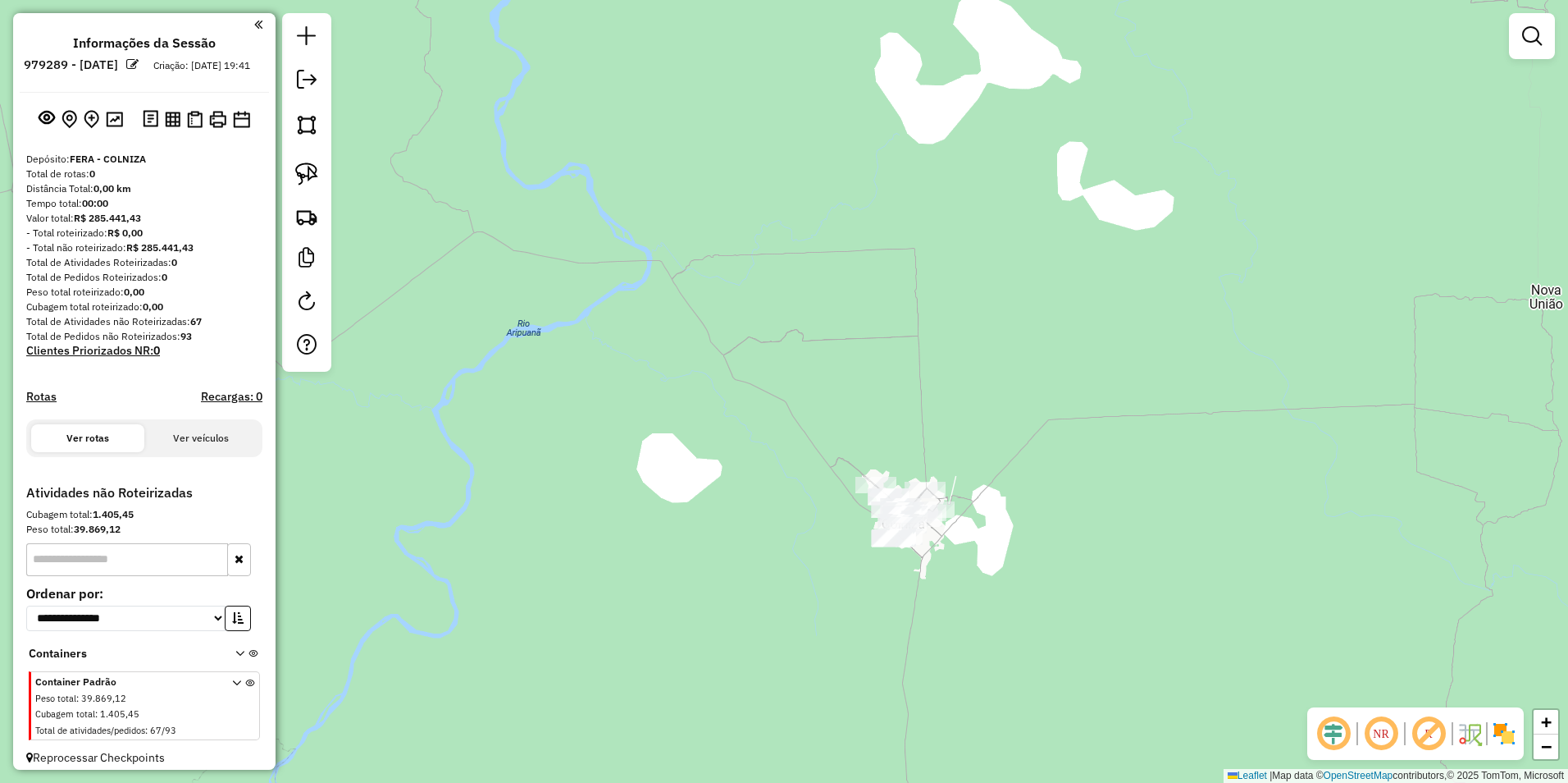
drag, startPoint x: 681, startPoint y: 508, endPoint x: 701, endPoint y: 509, distance: 20.0
click at [681, 507] on div "Janela de atendimento Grade de atendimento Capacidade Transportadoras Veículos …" at bounding box center [784, 391] width 1568 height 783
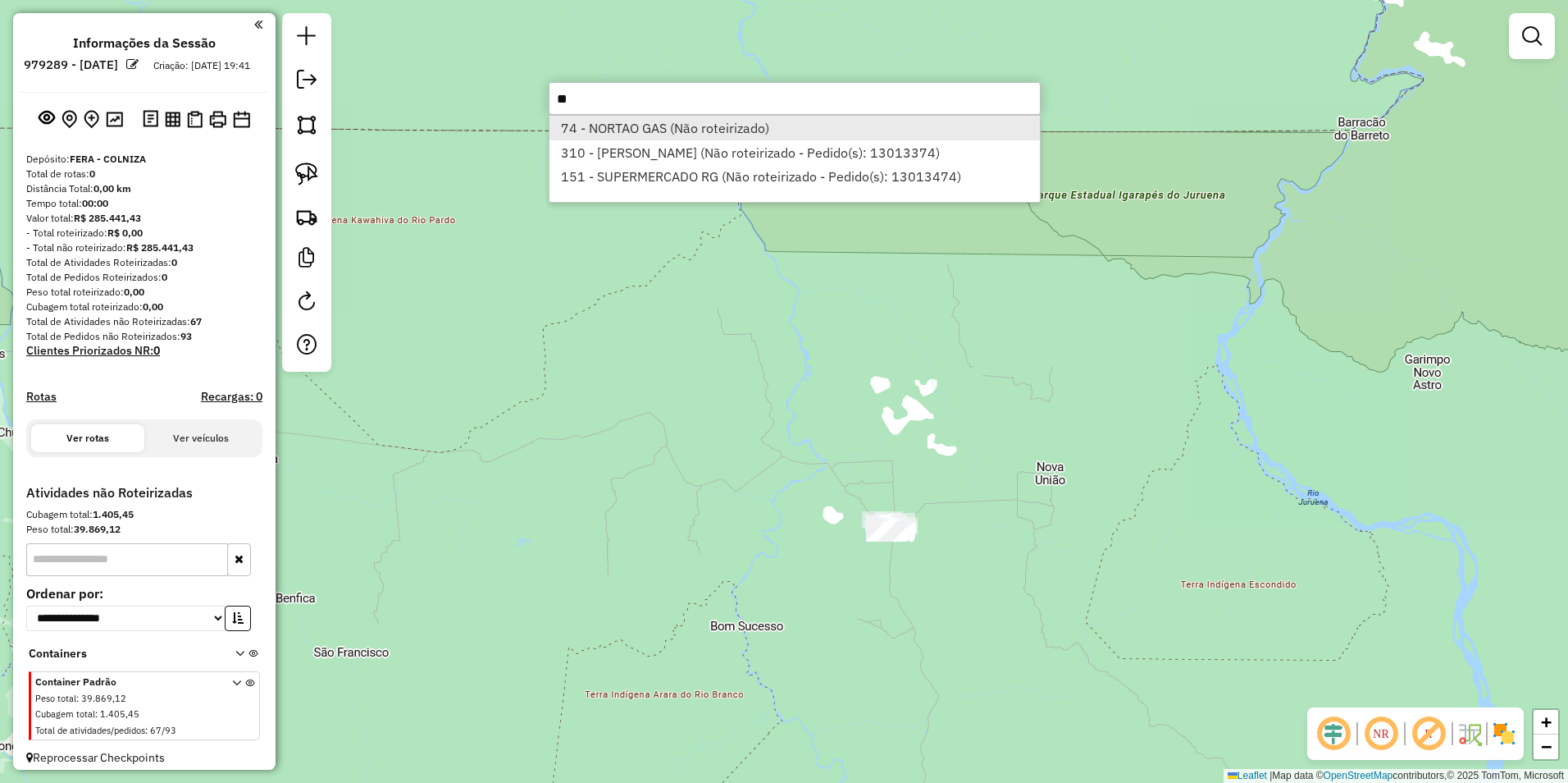
type input "**"
click at [689, 131] on li "74 - NORTAO GAS (Não roteirizado)" at bounding box center [795, 128] width 490 height 25
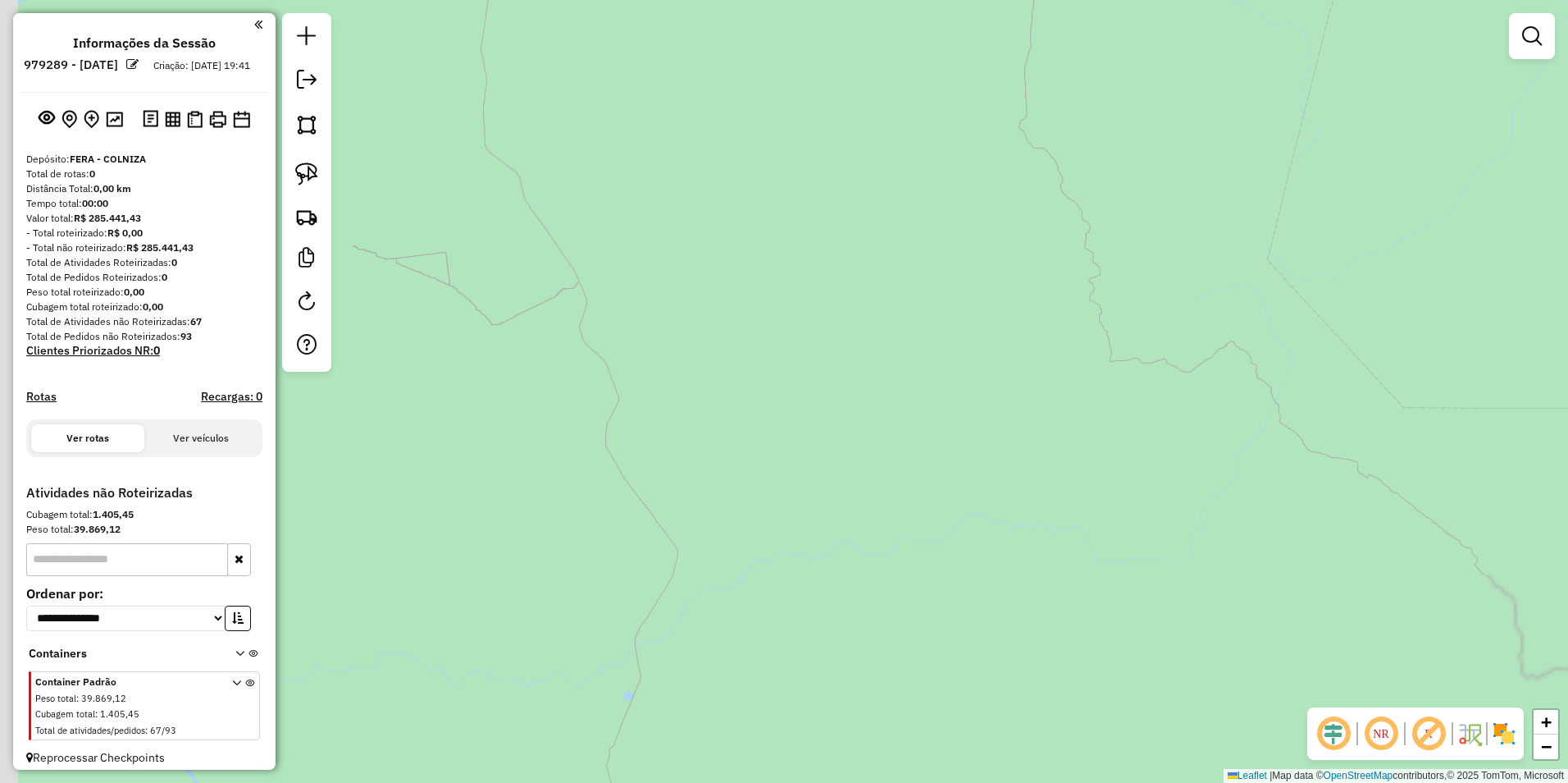
drag, startPoint x: 731, startPoint y: 91, endPoint x: 1067, endPoint y: 691, distance: 687.7
click at [1067, 691] on div "Atividade não roteirizada 74 - NORTAO GAS Endereço: AV JAO PAULO SEGUNDO 1 Bair…" at bounding box center [784, 391] width 1568 height 783
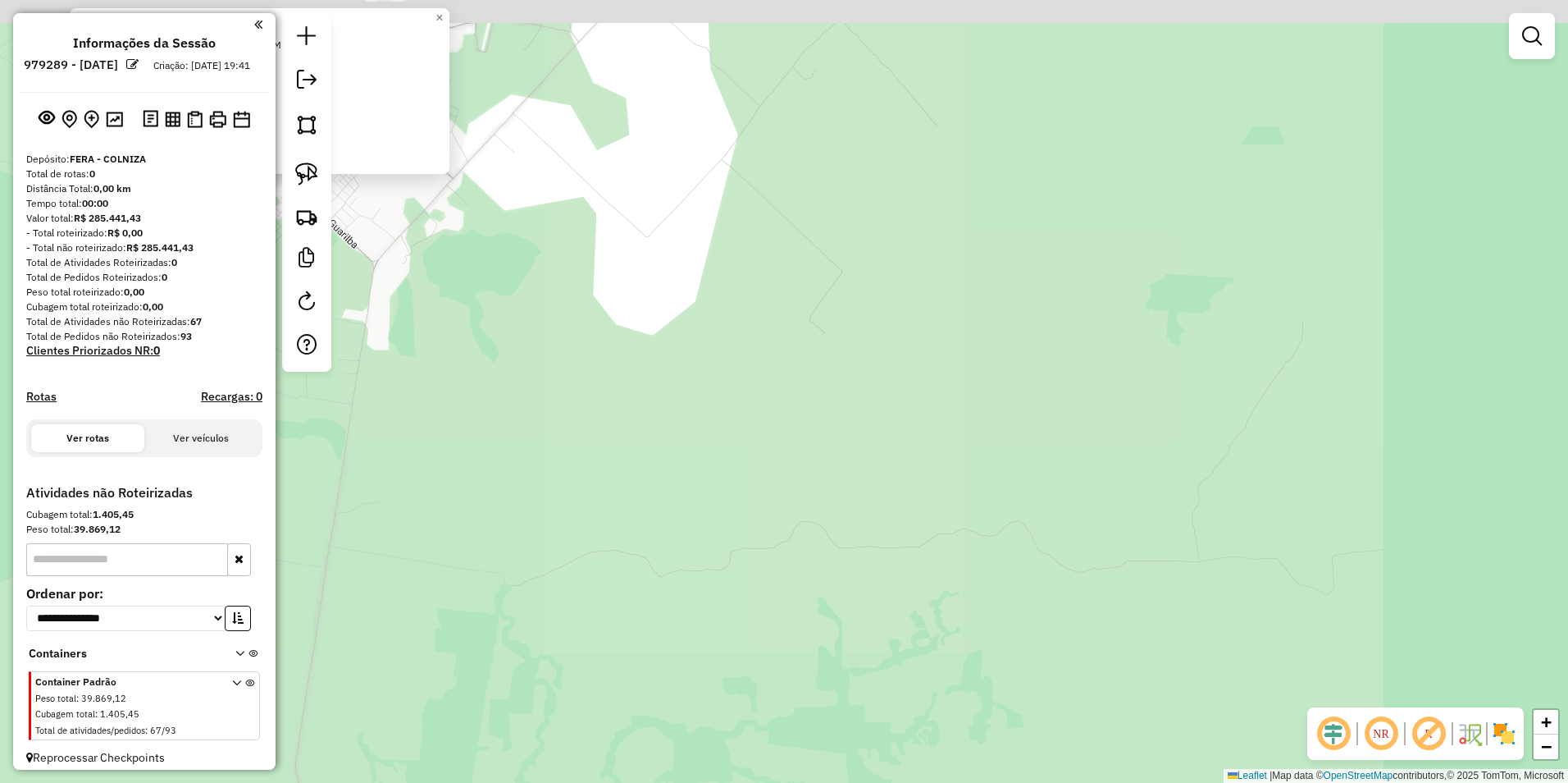
drag, startPoint x: 765, startPoint y: 435, endPoint x: 1086, endPoint y: 686, distance: 407.5
click at [1078, 684] on div "Atividade não roteirizada 74 - NORTAO GAS Endereço: AV JAO PAULO SEGUNDO 1 Bair…" at bounding box center [784, 391] width 1568 height 783
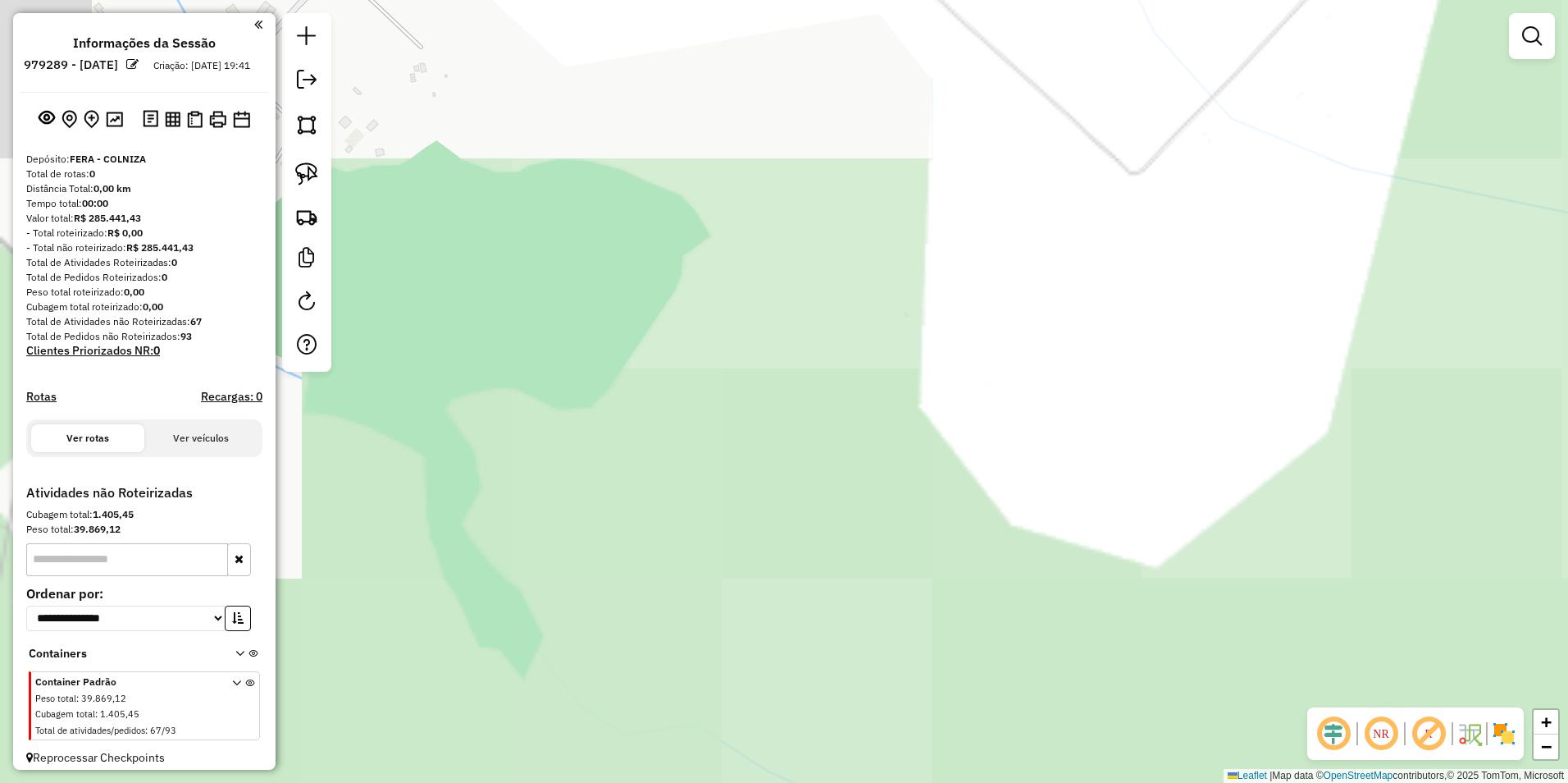
drag, startPoint x: 771, startPoint y: 545, endPoint x: 1384, endPoint y: 815, distance: 669.8
click at [1384, 782] on html "**********" at bounding box center [784, 391] width 1568 height 783
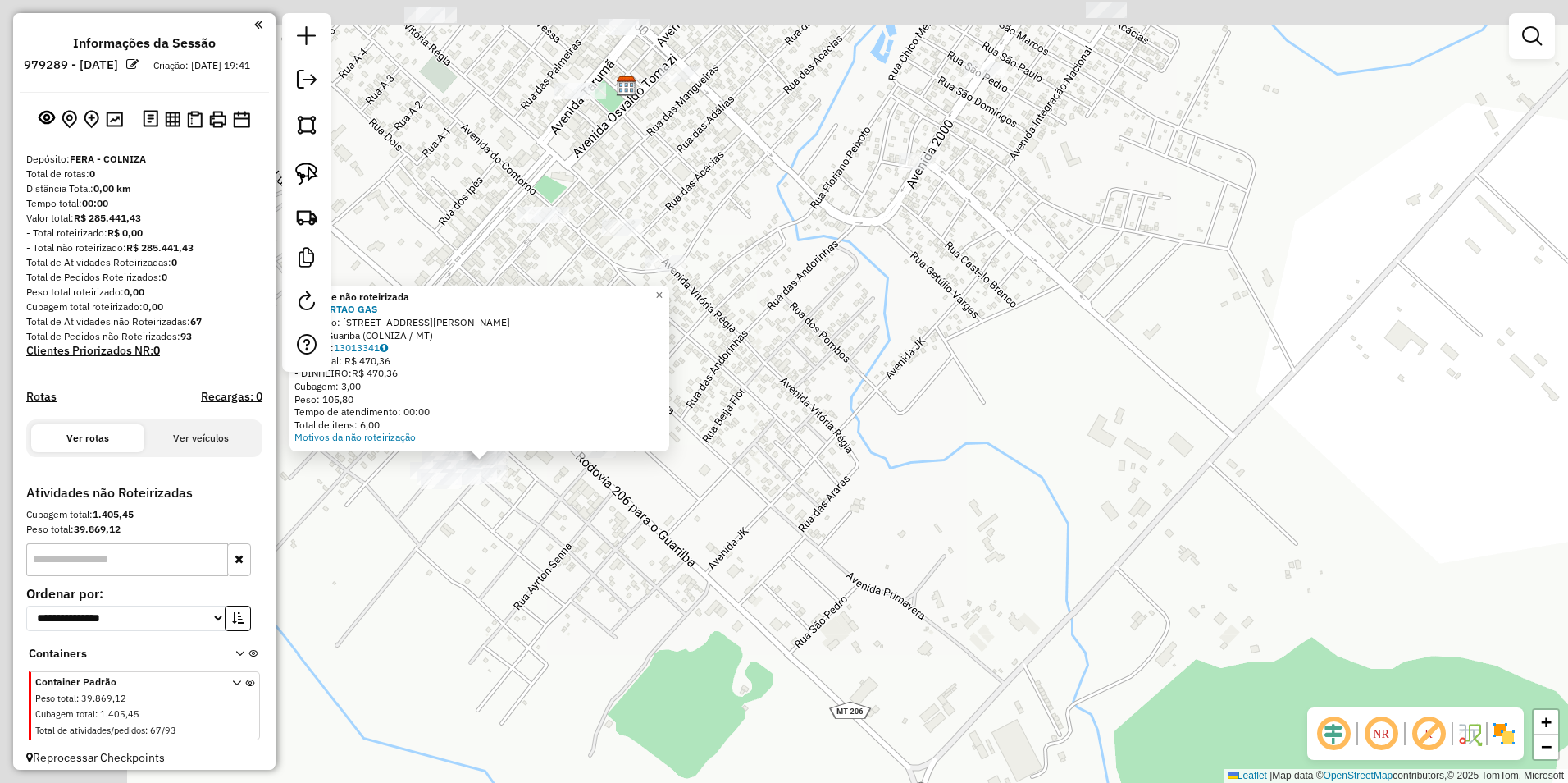
drag, startPoint x: 944, startPoint y: 587, endPoint x: 1250, endPoint y: 824, distance: 387.0
click at [1250, 782] on html "**********" at bounding box center [784, 391] width 1568 height 783
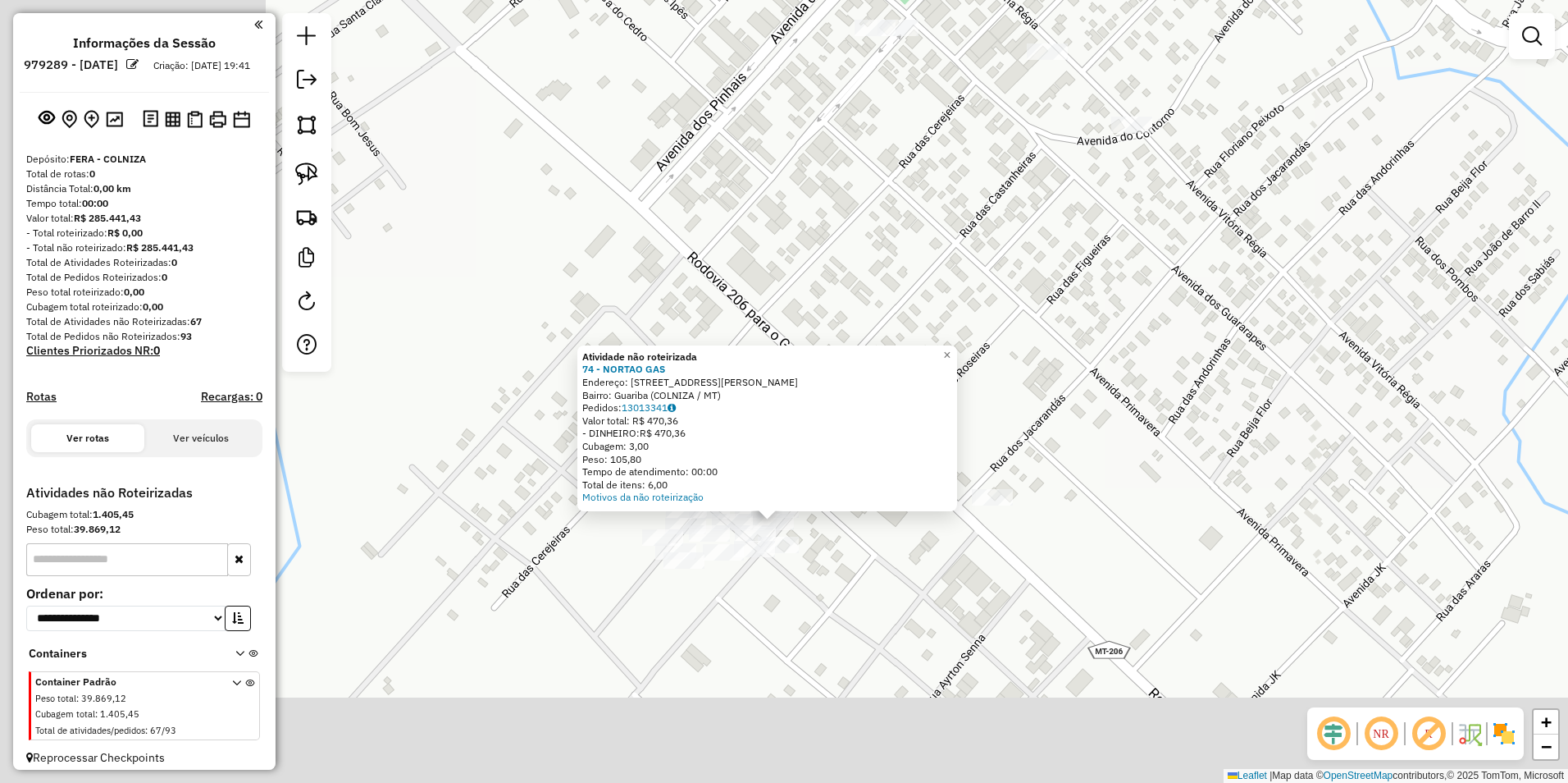
drag, startPoint x: 998, startPoint y: 508, endPoint x: 1040, endPoint y: 466, distance: 59.4
click at [1091, 418] on div "Atividade não roteirizada 74 - NORTAO GAS Endereço: AV JAO PAULO SEGUNDO 1 Bair…" at bounding box center [784, 391] width 1568 height 783
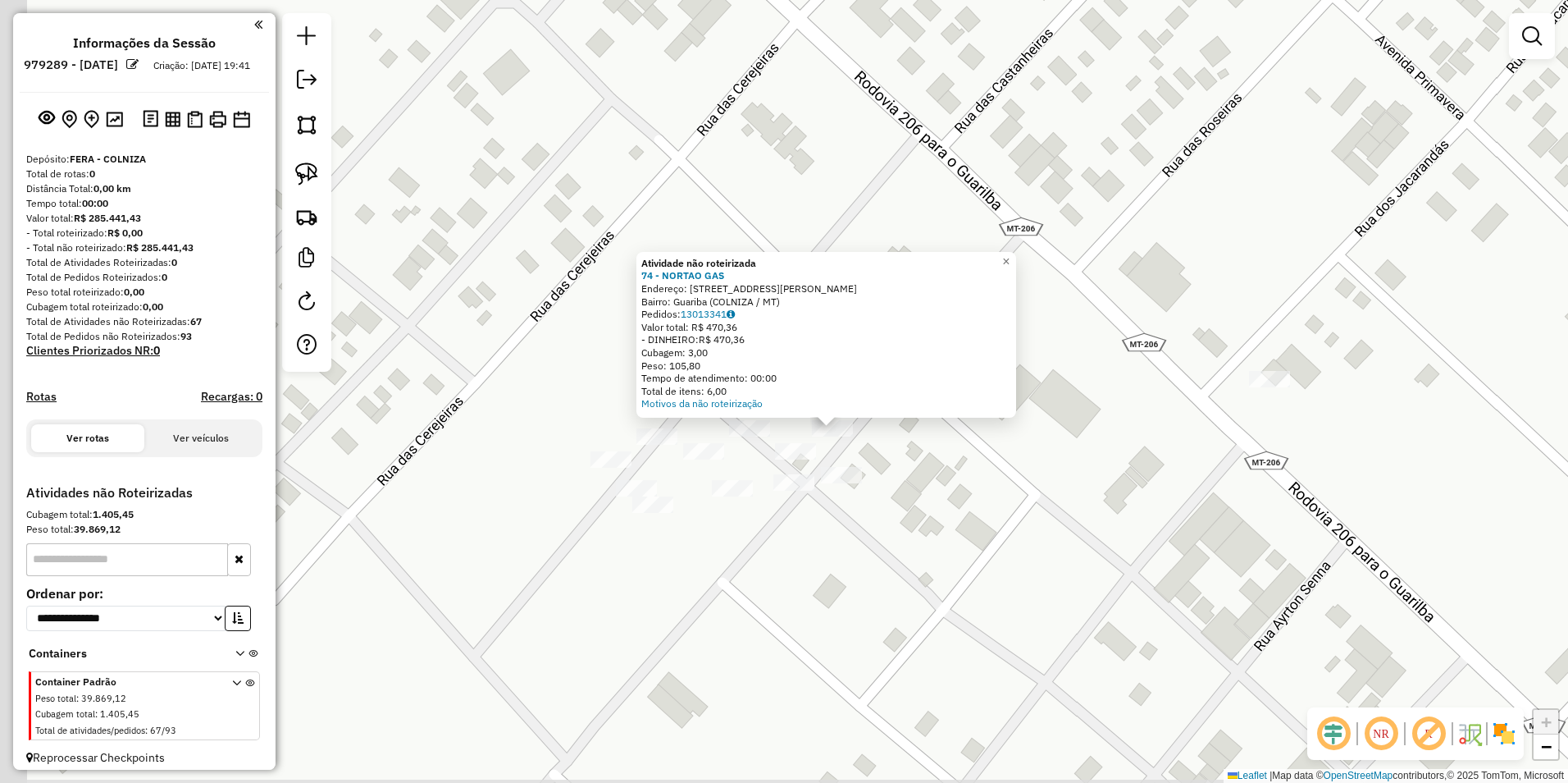
drag, startPoint x: 810, startPoint y: 553, endPoint x: 968, endPoint y: 546, distance: 158.2
click at [968, 546] on div "Atividade não roteirizada 74 - NORTAO GAS Endereço: AV JAO PAULO SEGUNDO 1 Bair…" at bounding box center [784, 391] width 1568 height 783
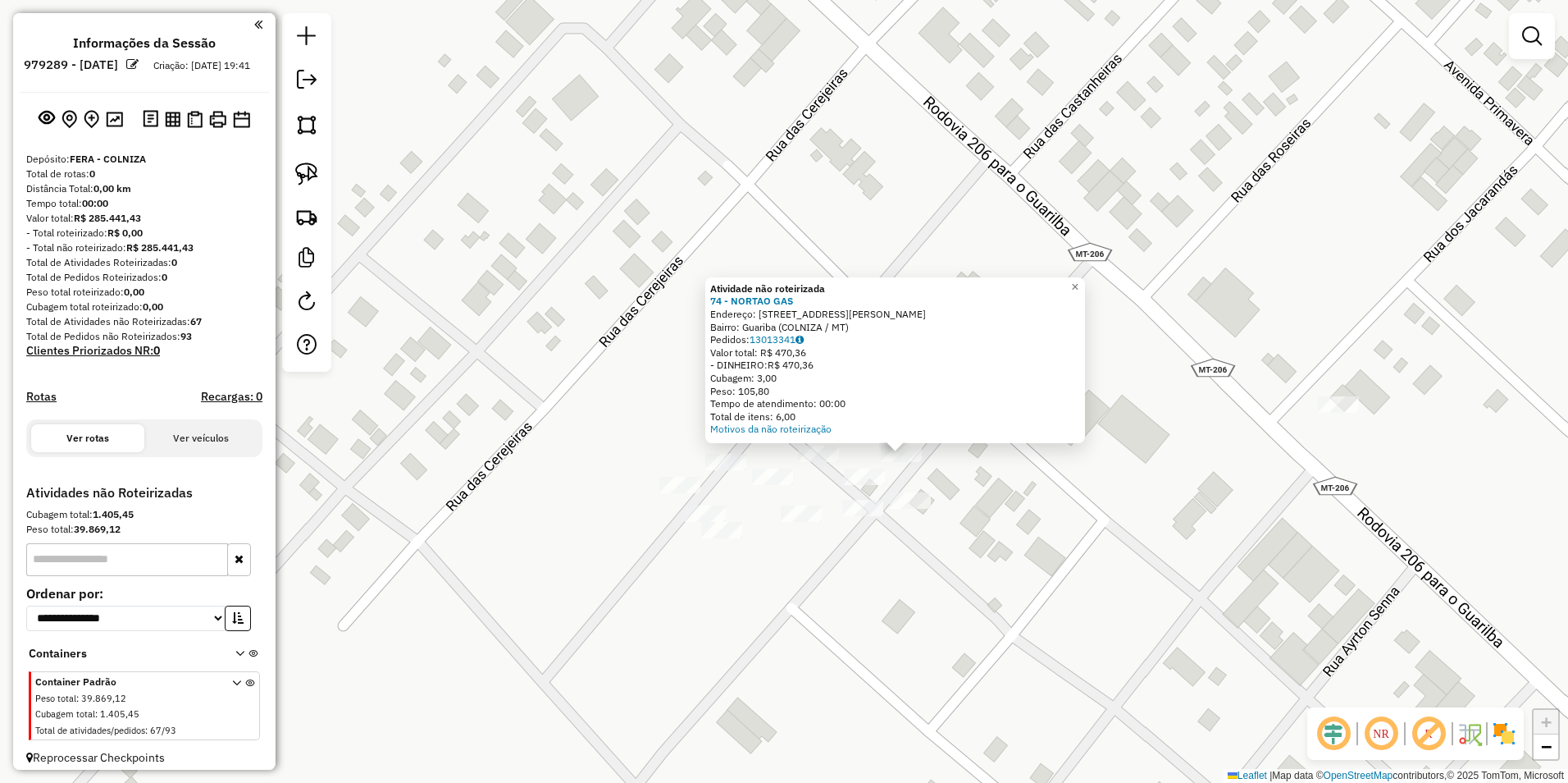
drag, startPoint x: 978, startPoint y: 449, endPoint x: 1020, endPoint y: 488, distance: 57.3
click at [1020, 488] on div "Atividade não roteirizada 74 - NORTAO GAS Endereço: AV JAO PAULO SEGUNDO 1 Bair…" at bounding box center [784, 391] width 1568 height 783
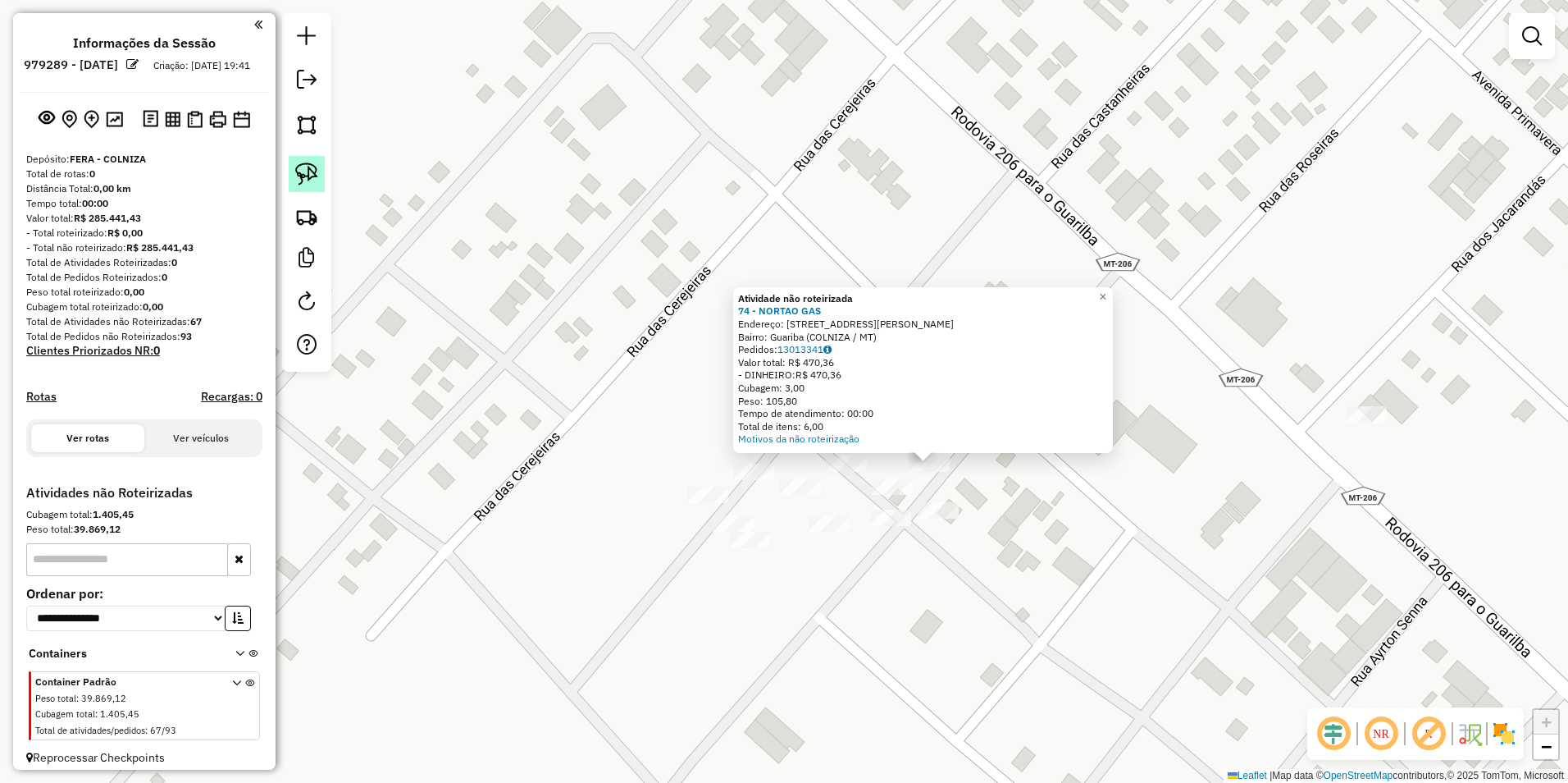
click at [313, 174] on img at bounding box center [306, 174] width 23 height 23
drag, startPoint x: 891, startPoint y: 467, endPoint x: 943, endPoint y: 488, distance: 56.1
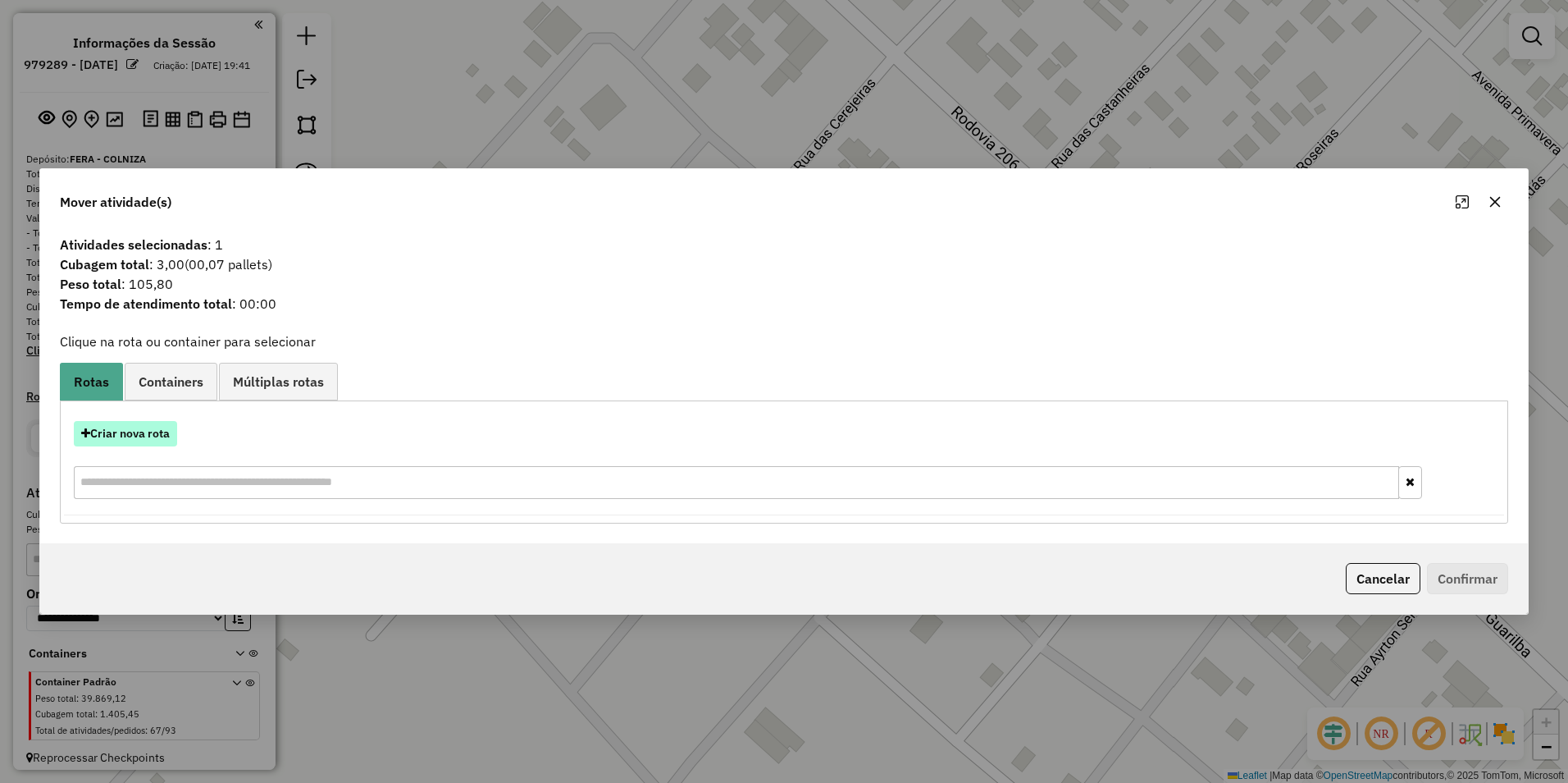
click at [155, 434] on button "Criar nova rota" at bounding box center [126, 433] width 104 height 25
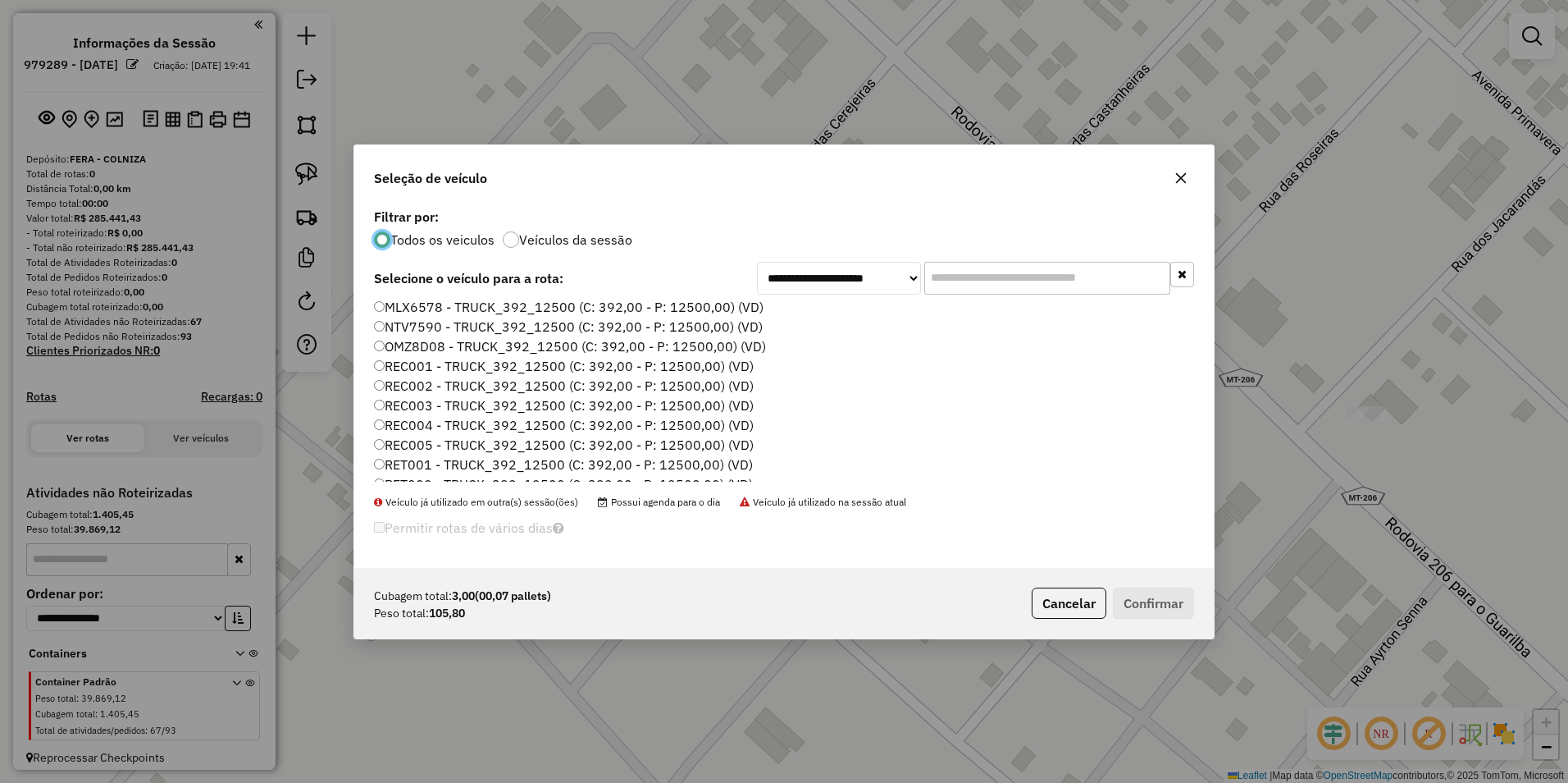
scroll to position [164, 0]
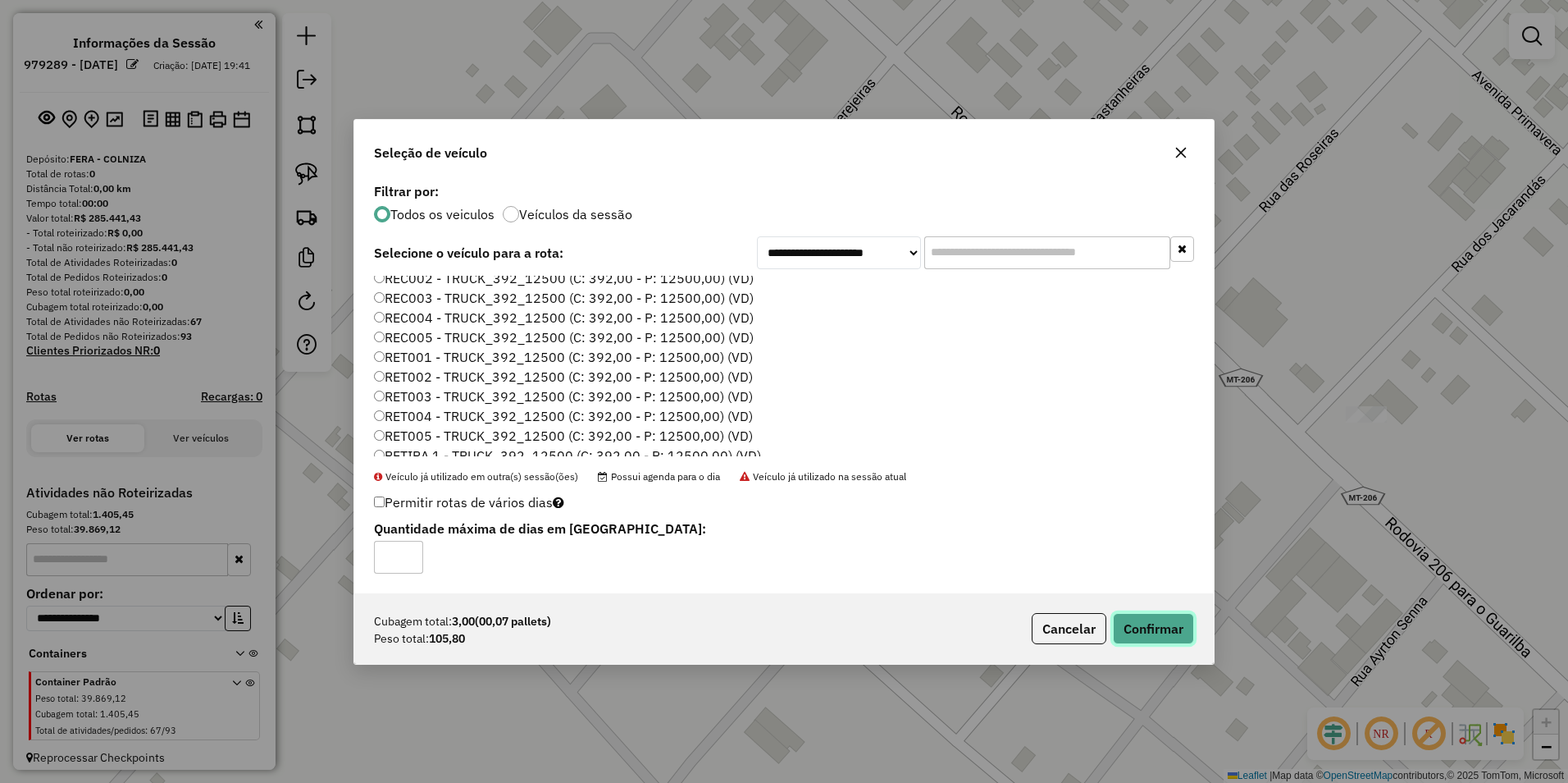
click at [1134, 626] on button "Confirmar" at bounding box center [1154, 628] width 81 height 31
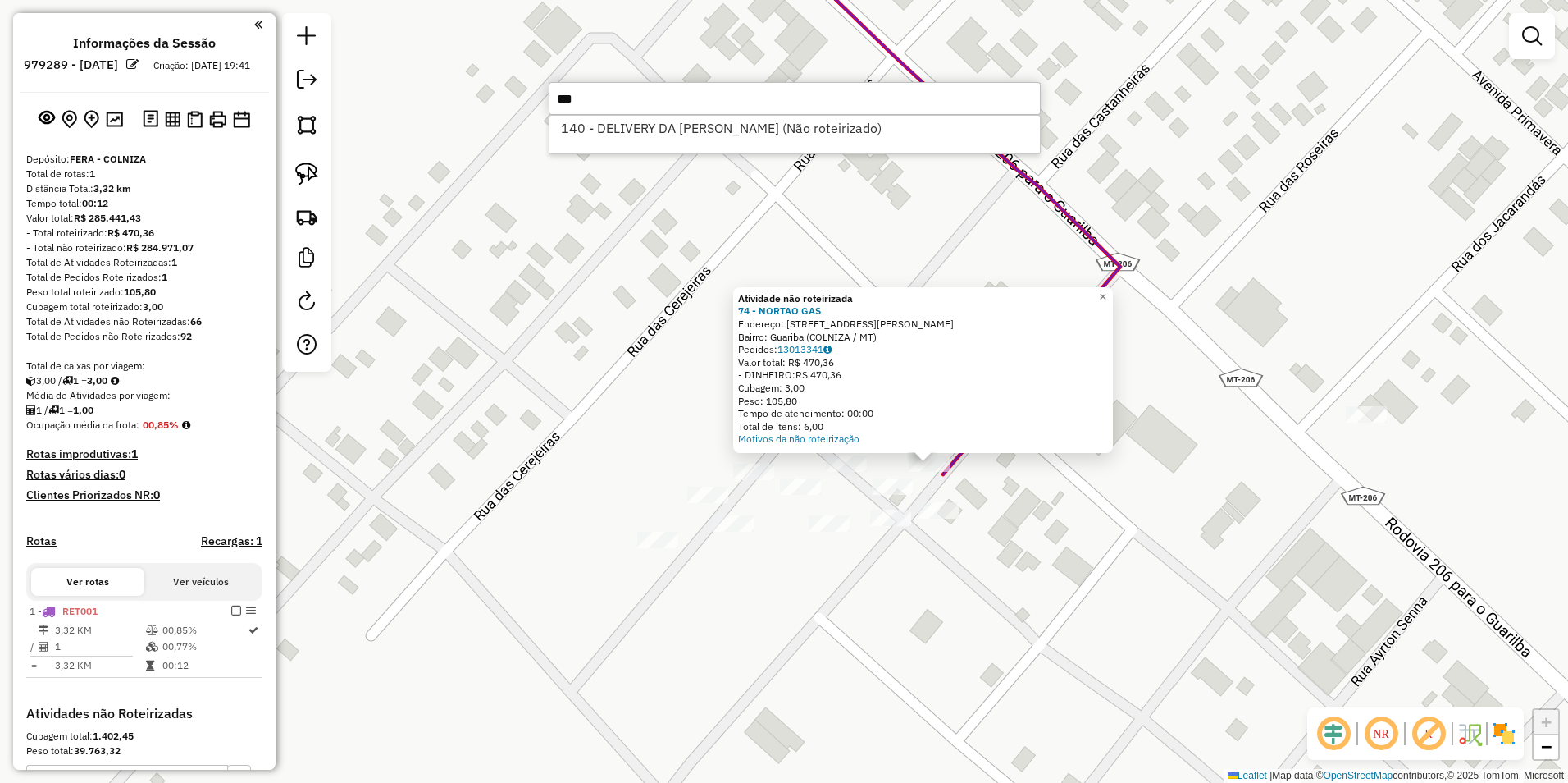
type input "***"
click at [791, 141] on div "140 - DELIVERY DA PAULA (Não roteirizado)" at bounding box center [795, 135] width 492 height 40
click at [800, 130] on li "140 - DELIVERY DA PAULA (Não roteirizado)" at bounding box center [795, 128] width 490 height 25
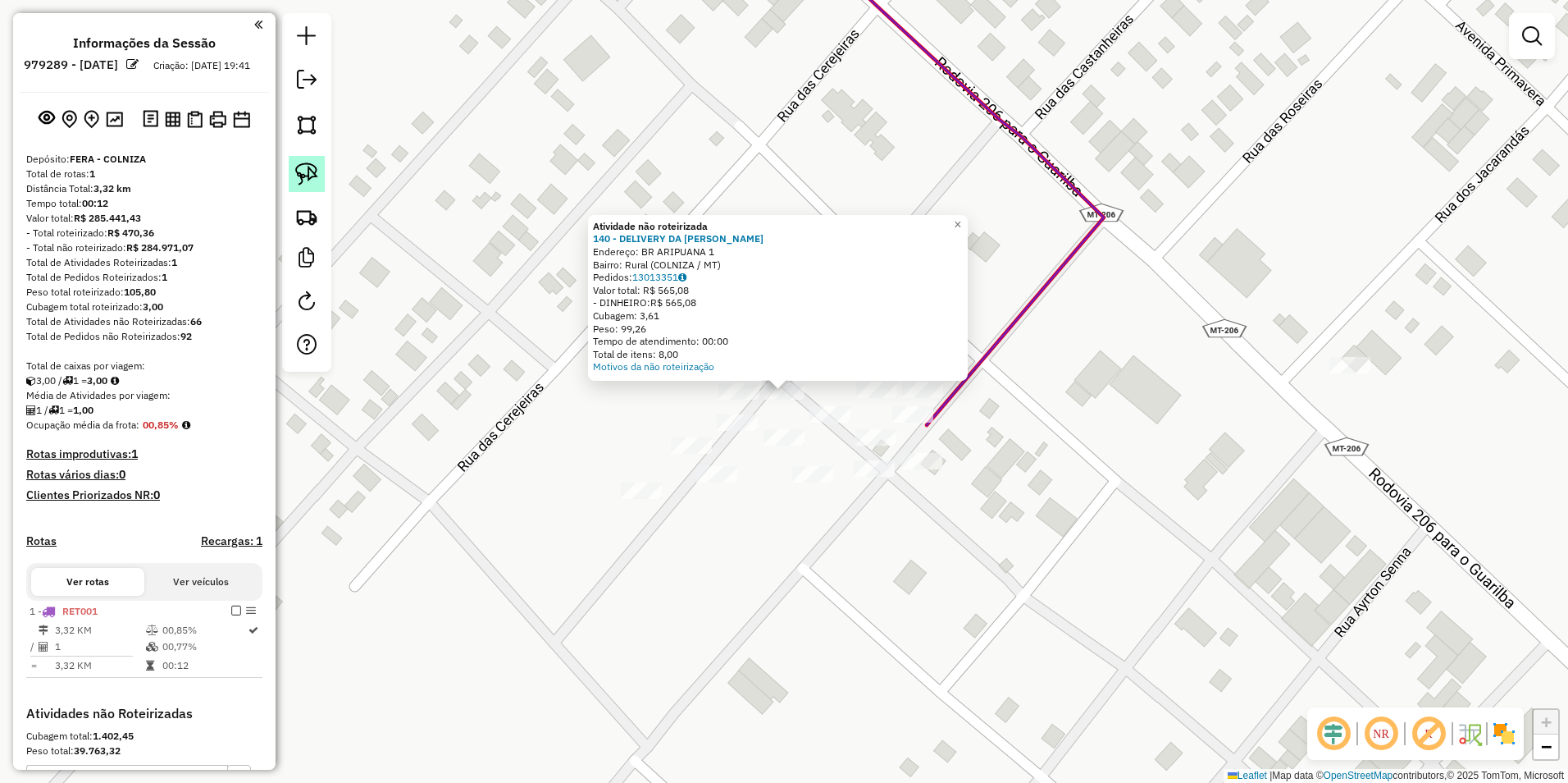
click at [316, 168] on img at bounding box center [306, 174] width 23 height 23
drag, startPoint x: 758, startPoint y: 406, endPoint x: 786, endPoint y: 406, distance: 28.0
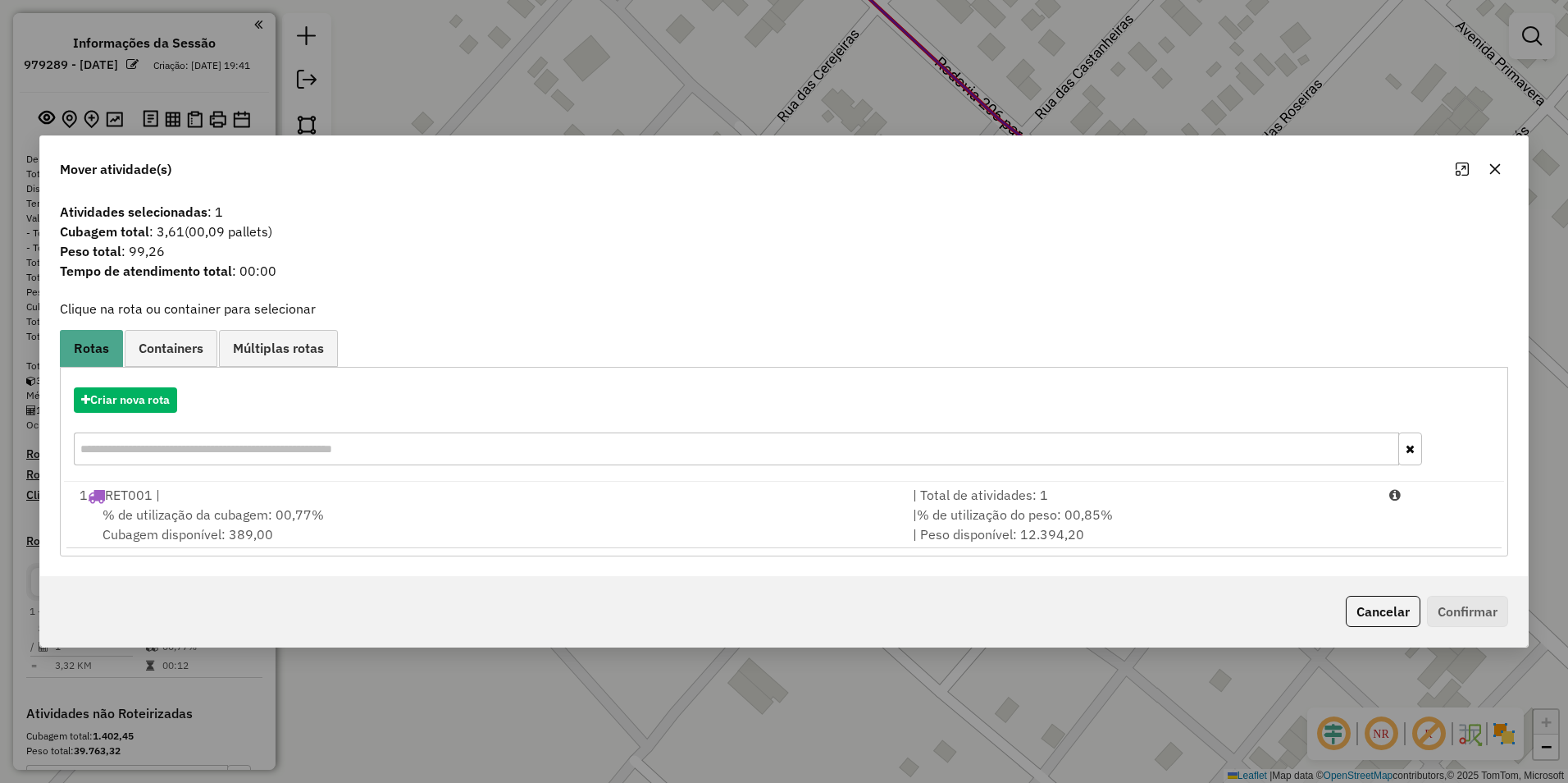
click at [422, 521] on div "% de utilização da cubagem: 00,77% Cubagem disponível: 389,00" at bounding box center [486, 524] width 833 height 40
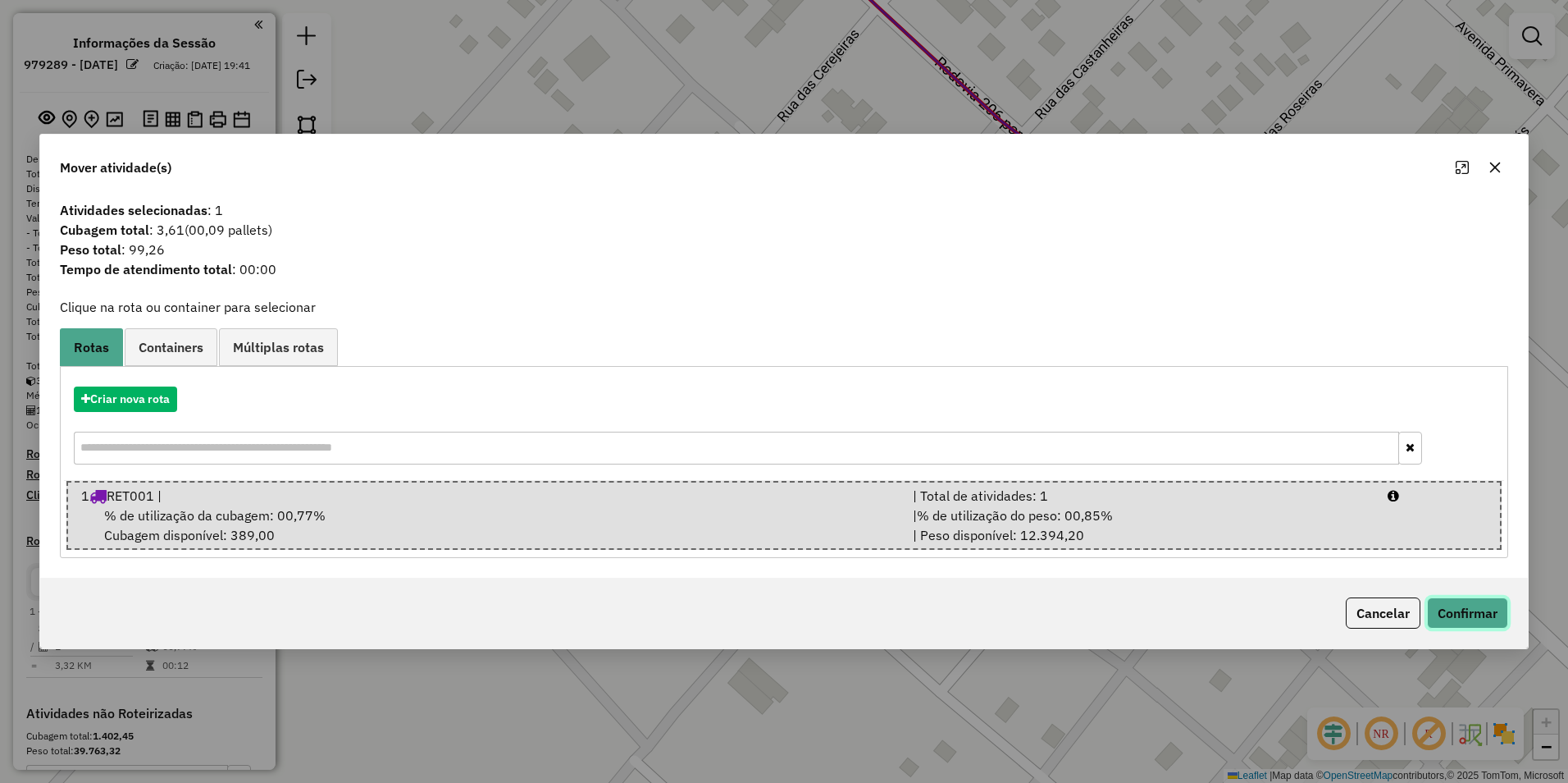
click at [1461, 609] on button "Confirmar" at bounding box center [1468, 613] width 81 height 31
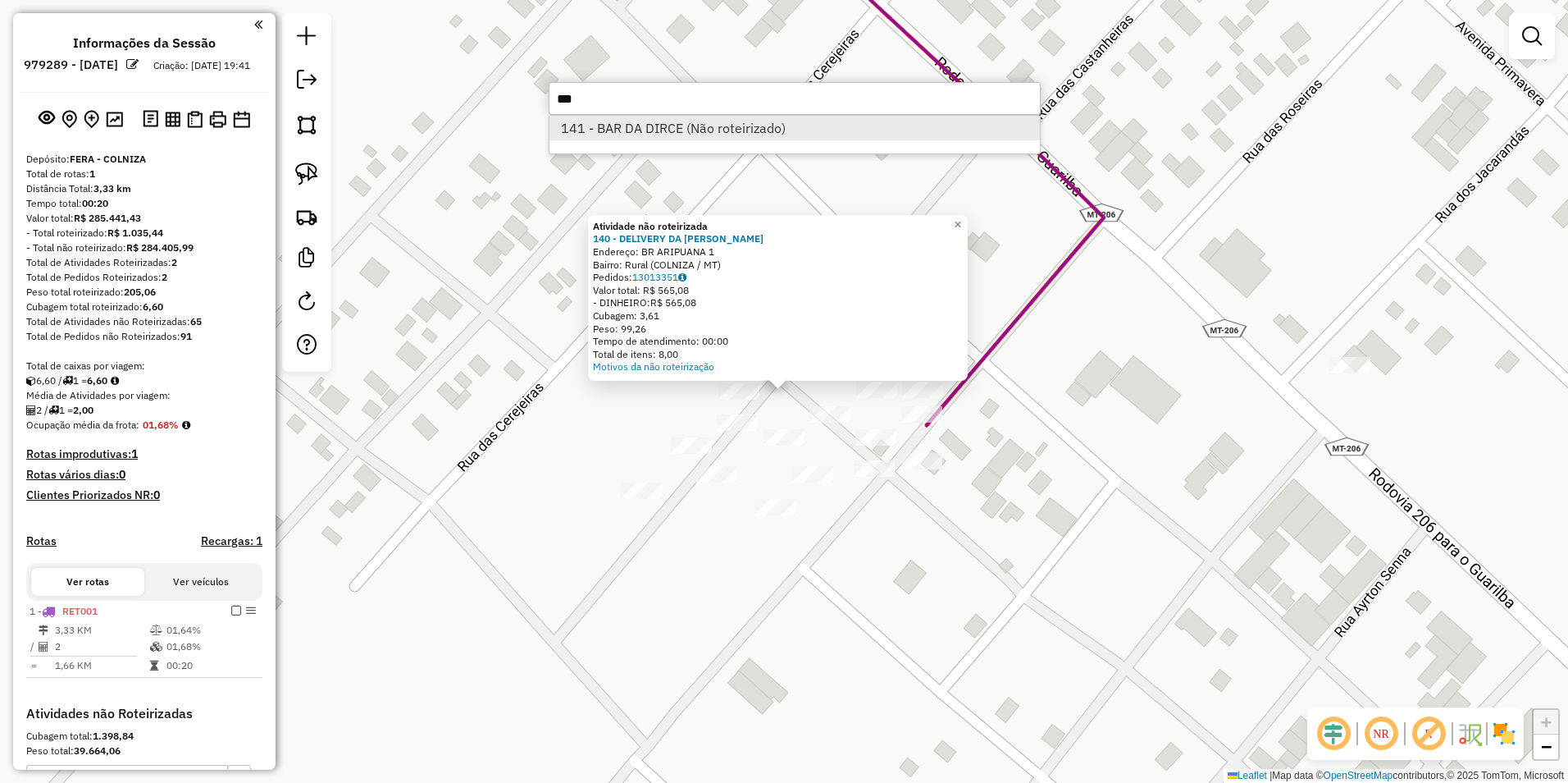
type input "***"
click at [663, 129] on li "141 - BAR DA DIRCE (Não roteirizado)" at bounding box center [795, 128] width 490 height 25
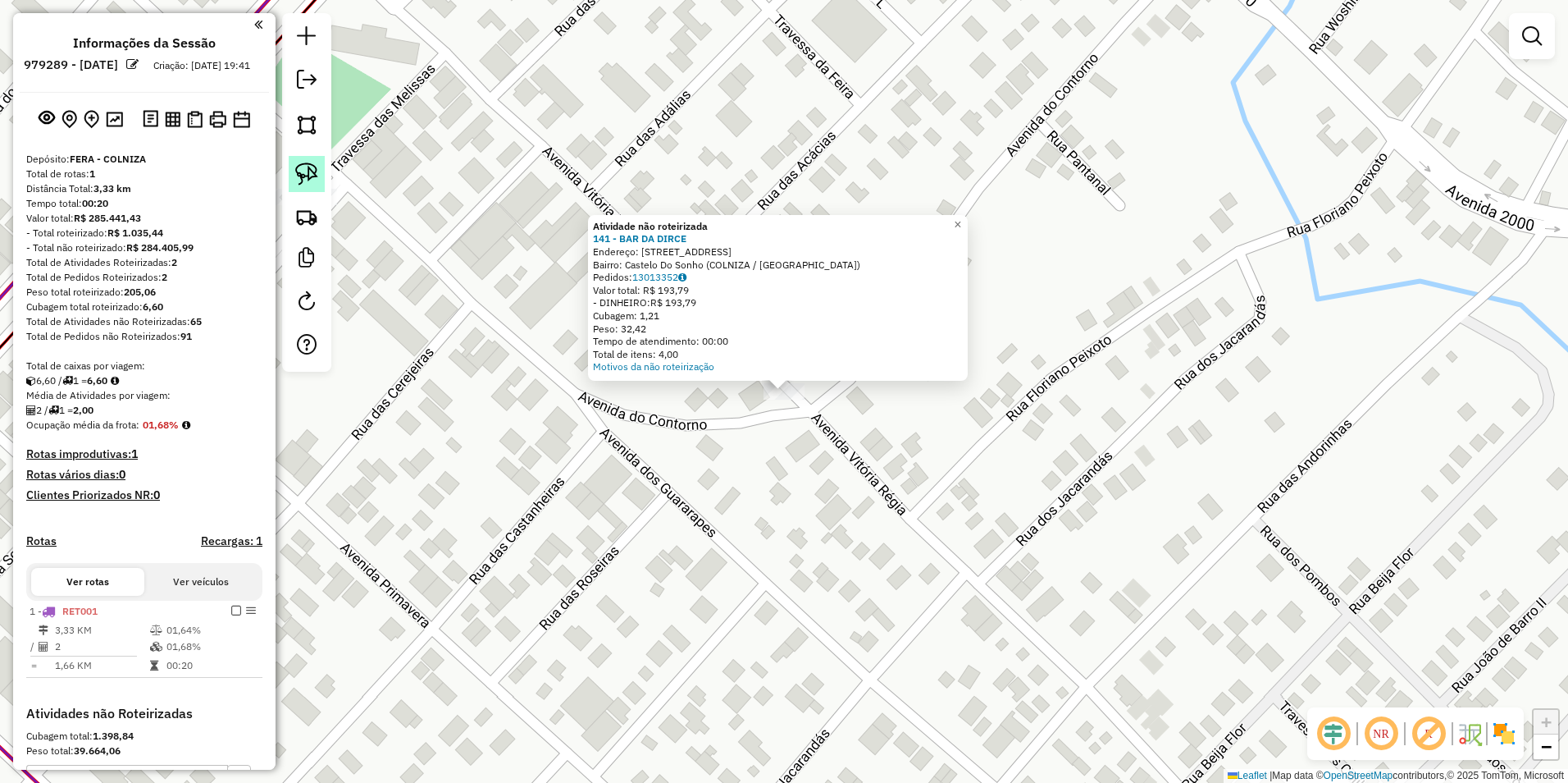
click at [303, 165] on img at bounding box center [306, 174] width 23 height 23
drag, startPoint x: 775, startPoint y: 448, endPoint x: 813, endPoint y: 415, distance: 50.3
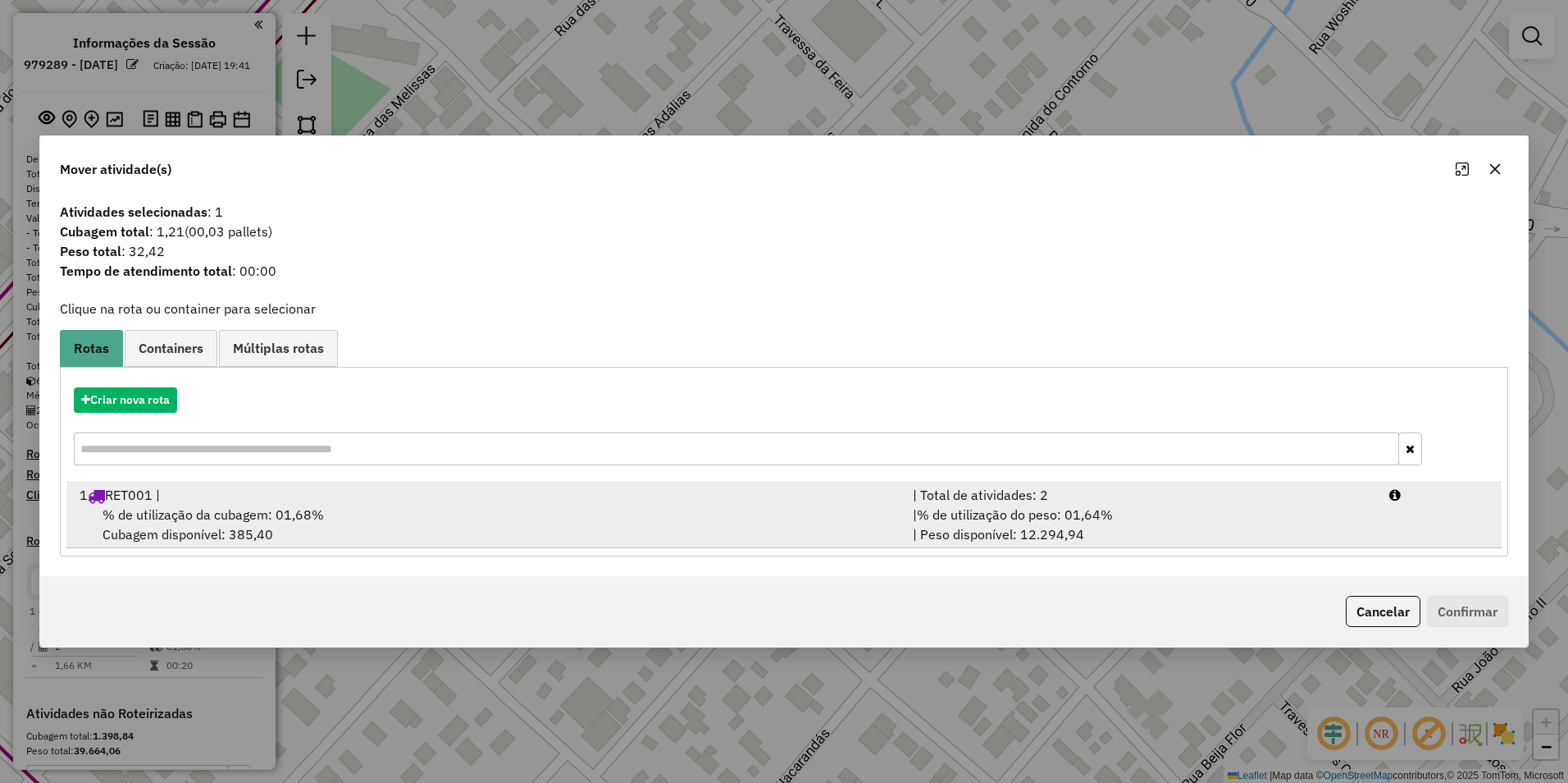
click at [309, 514] on span "% de utilização da cubagem: 01,68%" at bounding box center [213, 514] width 222 height 16
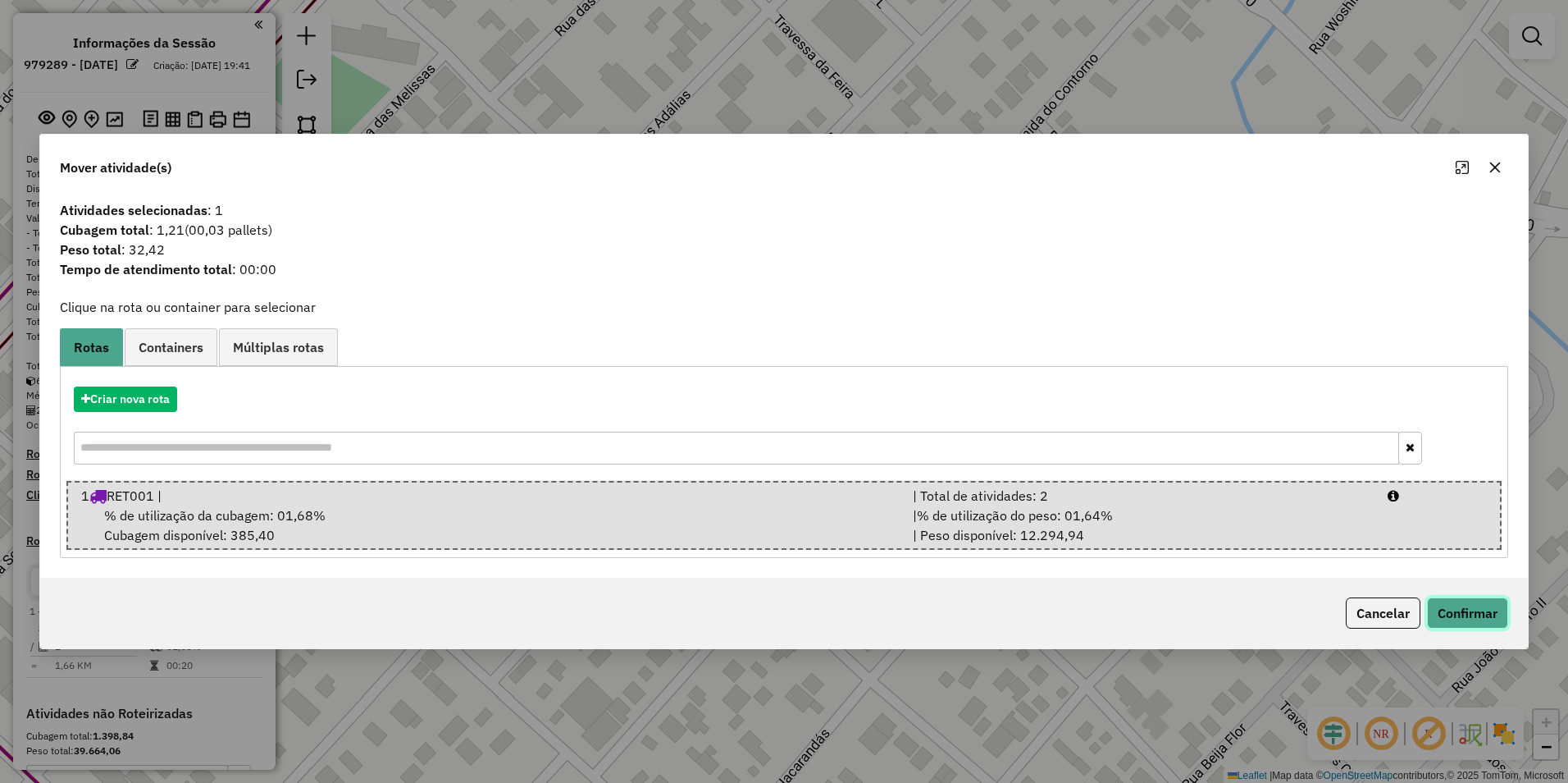
click at [1452, 613] on button "Confirmar" at bounding box center [1468, 613] width 81 height 31
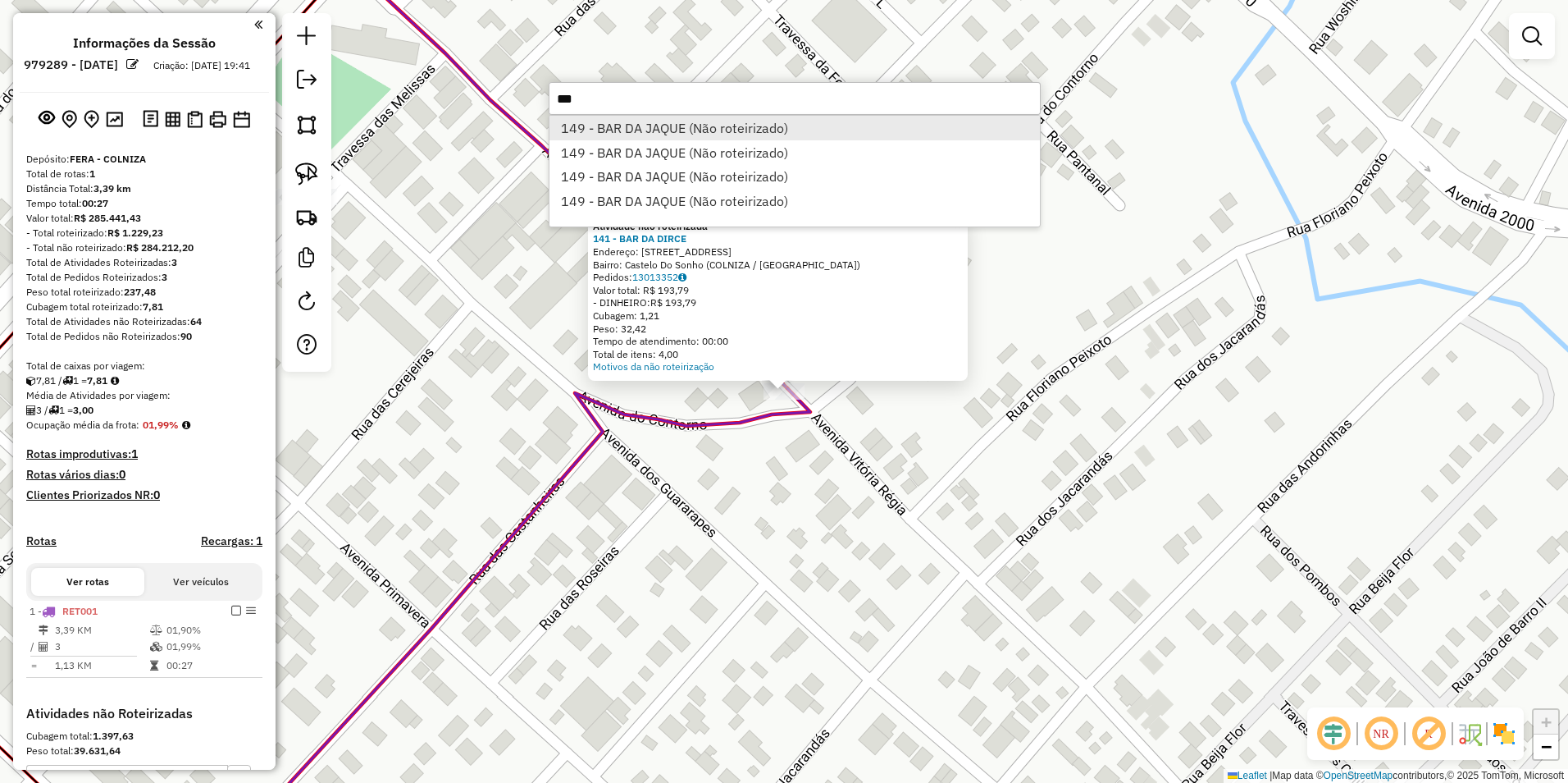
type input "***"
click at [652, 125] on li "149 - BAR DA JAQUE (Não roteirizado)" at bounding box center [795, 128] width 490 height 25
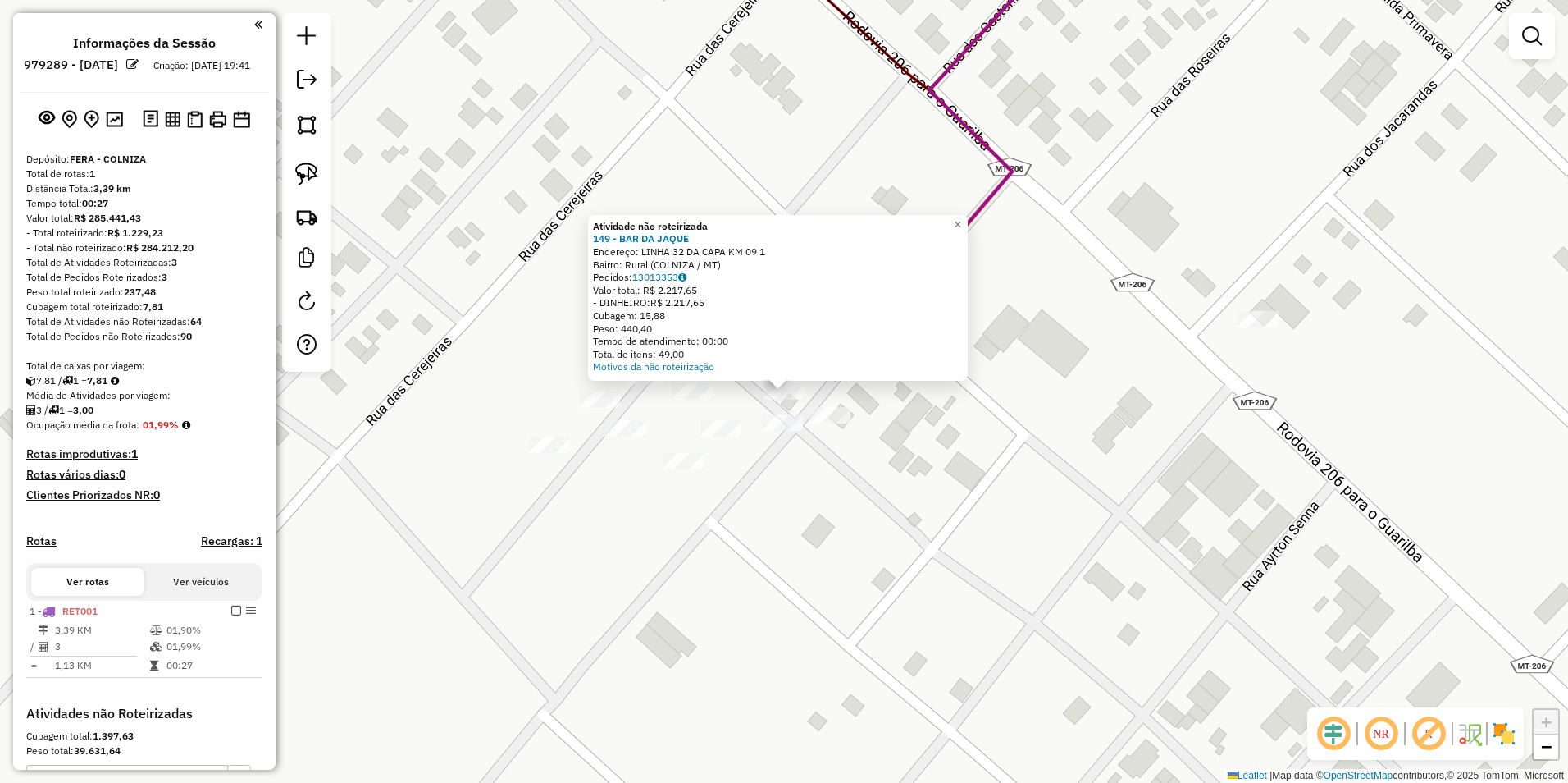
click at [1005, 438] on div "Atividade não roteirizada 149 - BAR DA JAQUE Endereço: LINHA 32 DA CAPA KM 09 1…" at bounding box center [784, 391] width 1568 height 783
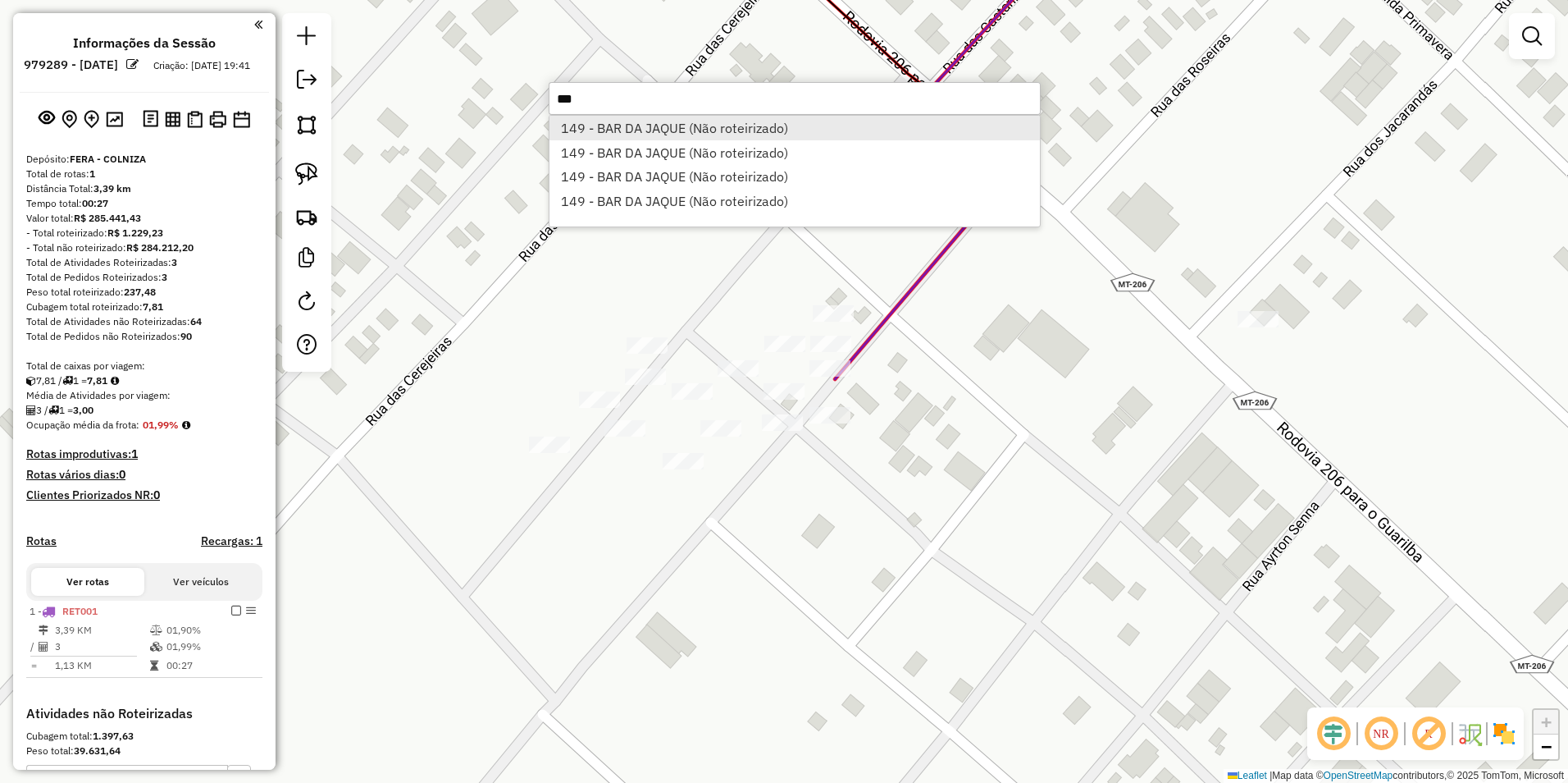
type input "***"
click at [649, 127] on li "149 - BAR DA JAQUE (Não roteirizado)" at bounding box center [795, 128] width 490 height 25
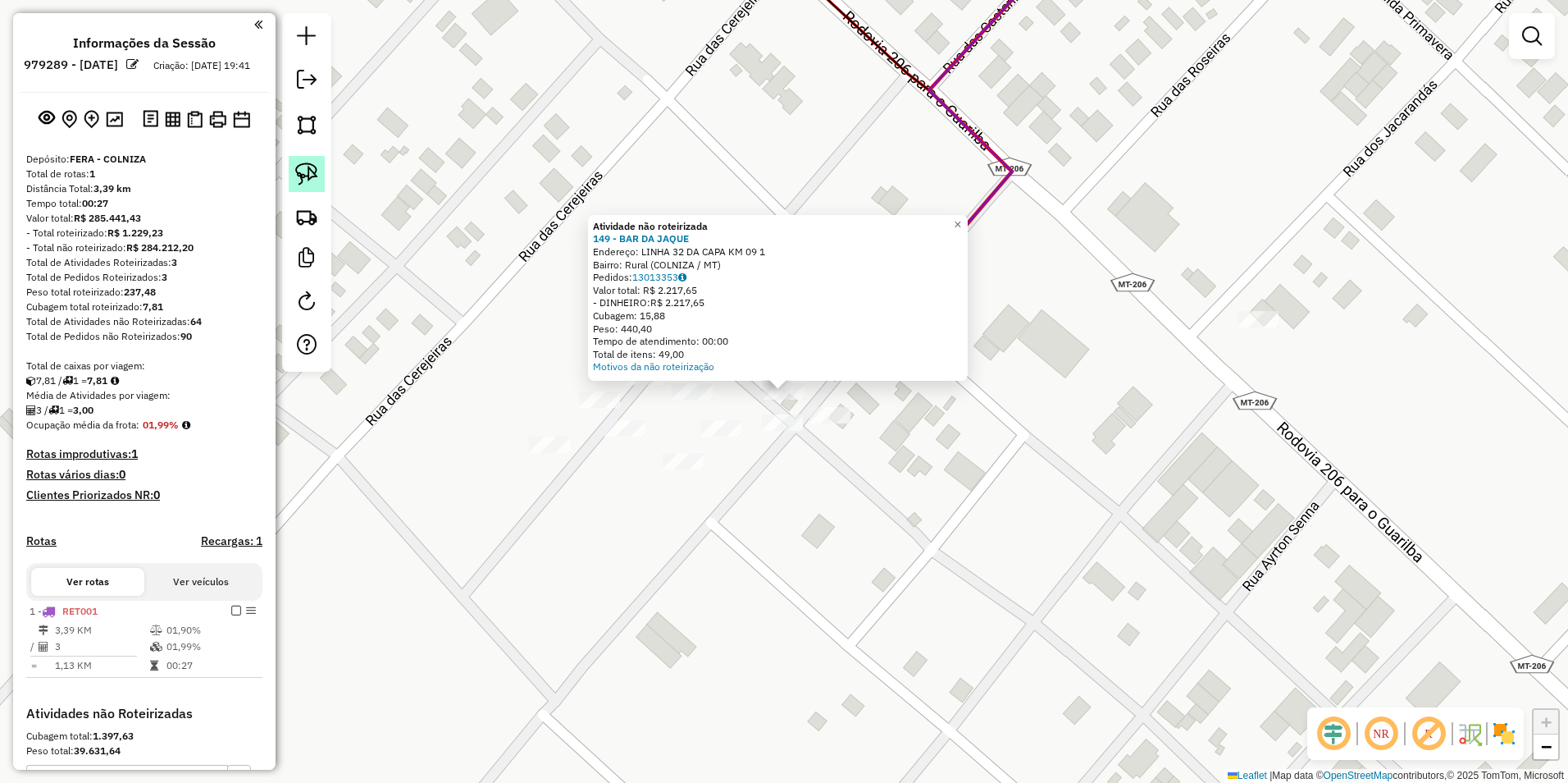
click at [306, 173] on img at bounding box center [306, 174] width 23 height 23
click at [312, 179] on img at bounding box center [306, 174] width 23 height 23
drag, startPoint x: 753, startPoint y: 400, endPoint x: 804, endPoint y: 379, distance: 55.2
click at [771, 372] on div "Atividade não roteirizada 149 - BAR DA JAQUE Endereço: LINHA 32 DA CAPA KM 09 1…" at bounding box center [784, 391] width 1568 height 783
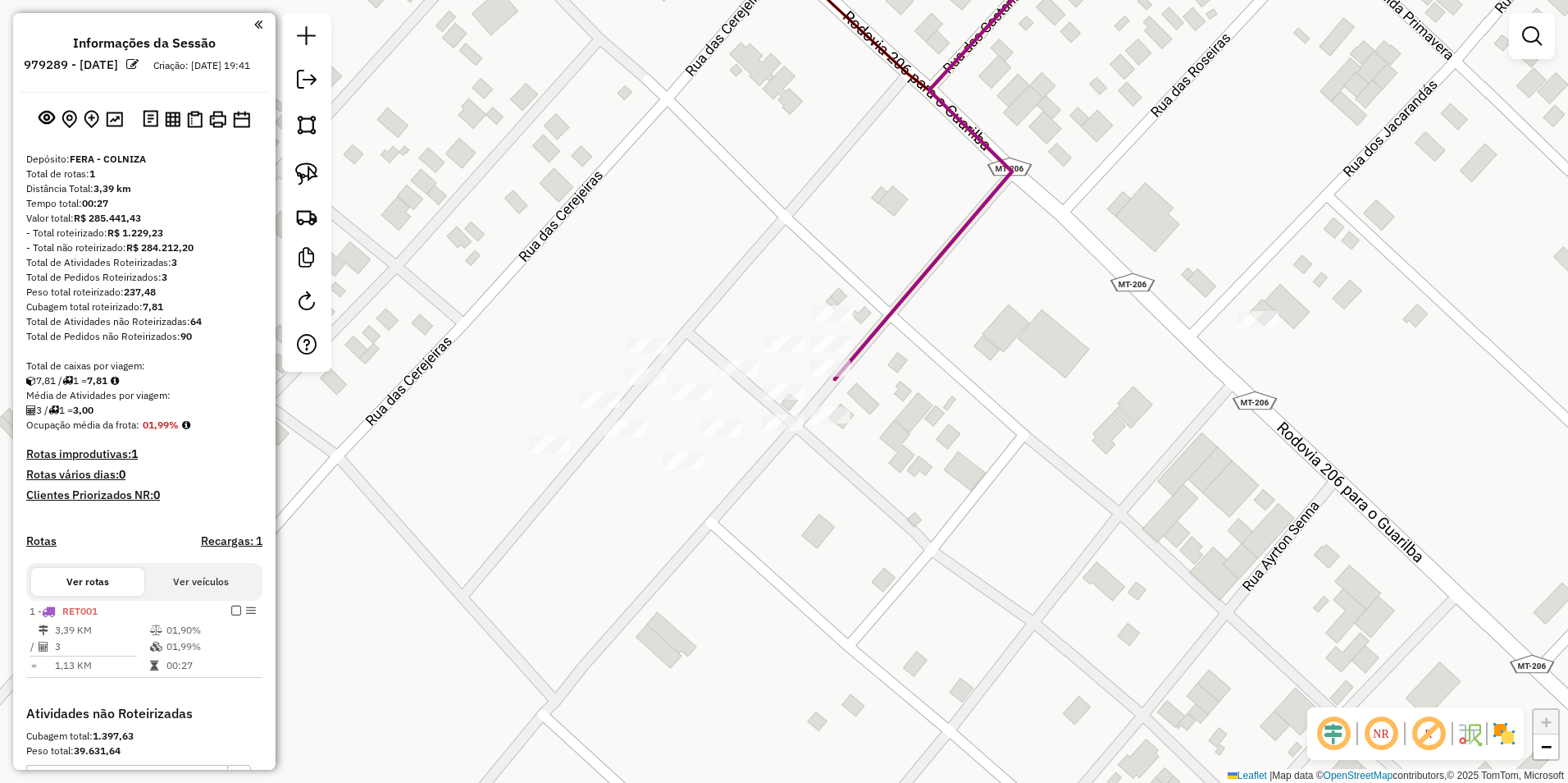
drag, startPoint x: 804, startPoint y: 379, endPoint x: 800, endPoint y: 406, distance: 27.3
click at [314, 185] on img at bounding box center [306, 174] width 23 height 23
click at [305, 166] on img at bounding box center [306, 174] width 23 height 23
drag, startPoint x: 758, startPoint y: 394, endPoint x: 752, endPoint y: 402, distance: 10.0
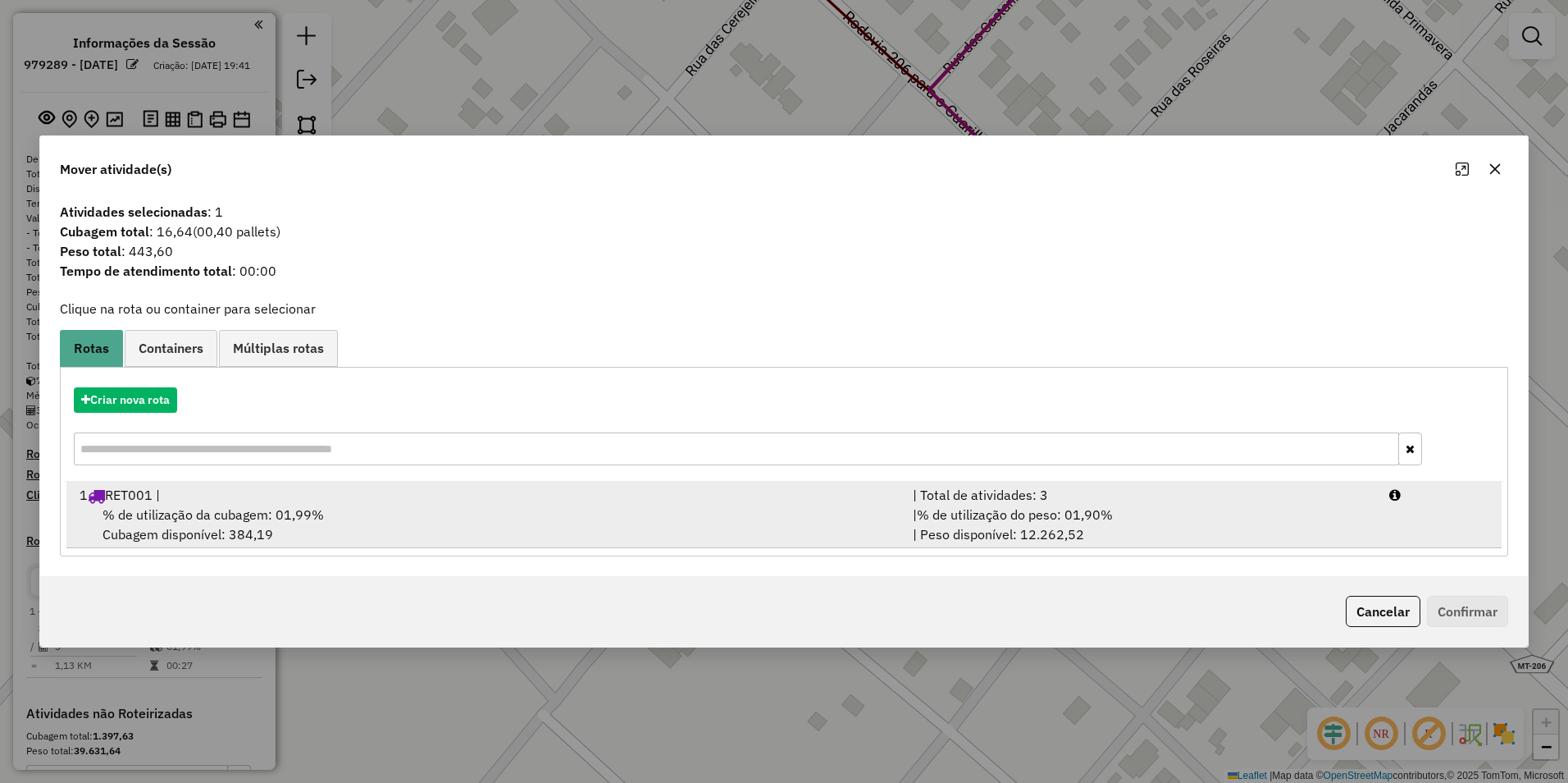
click at [277, 503] on div "1 RET001 |" at bounding box center [486, 495] width 833 height 20
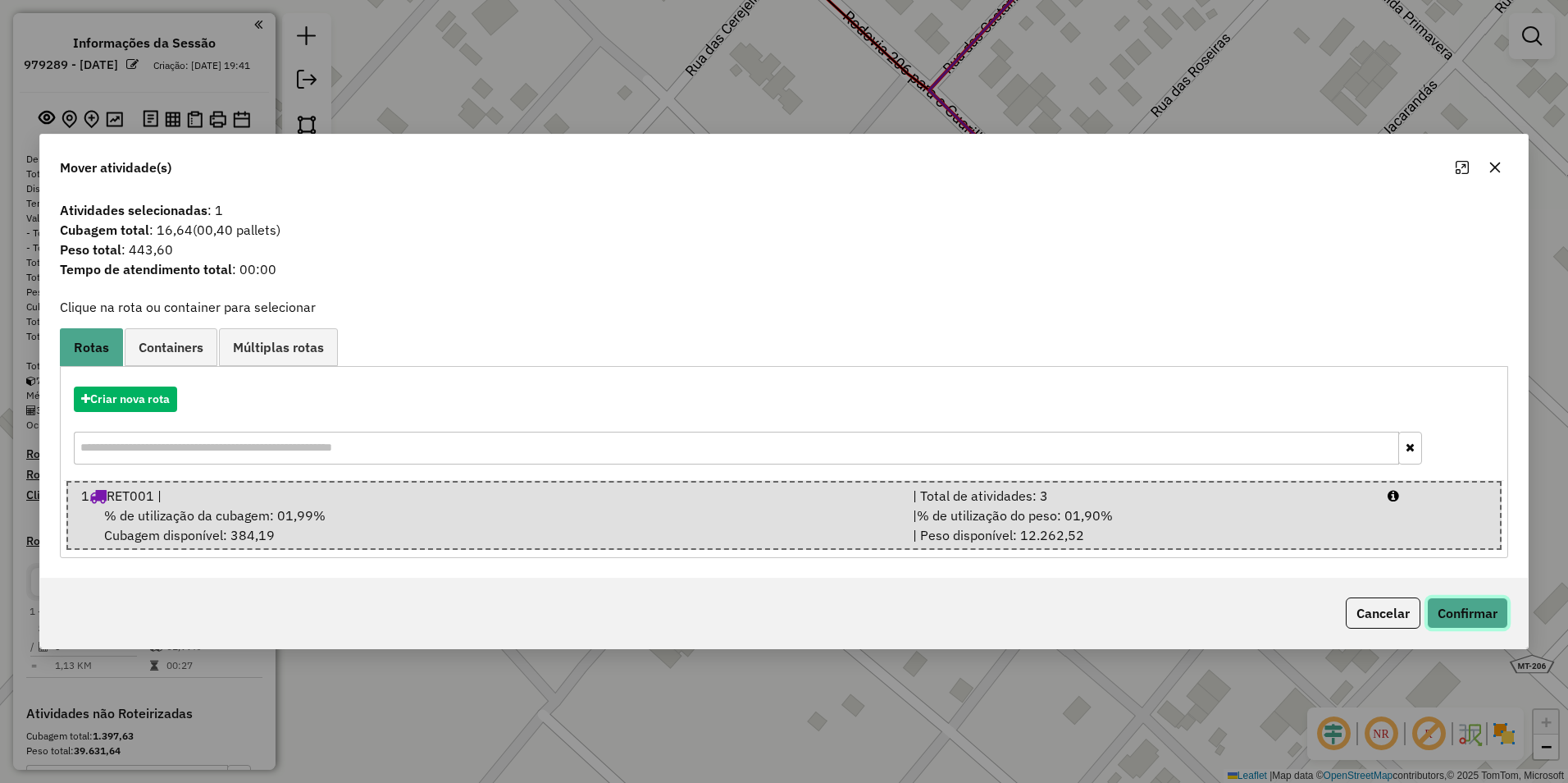
click at [1460, 616] on button "Confirmar" at bounding box center [1468, 613] width 81 height 31
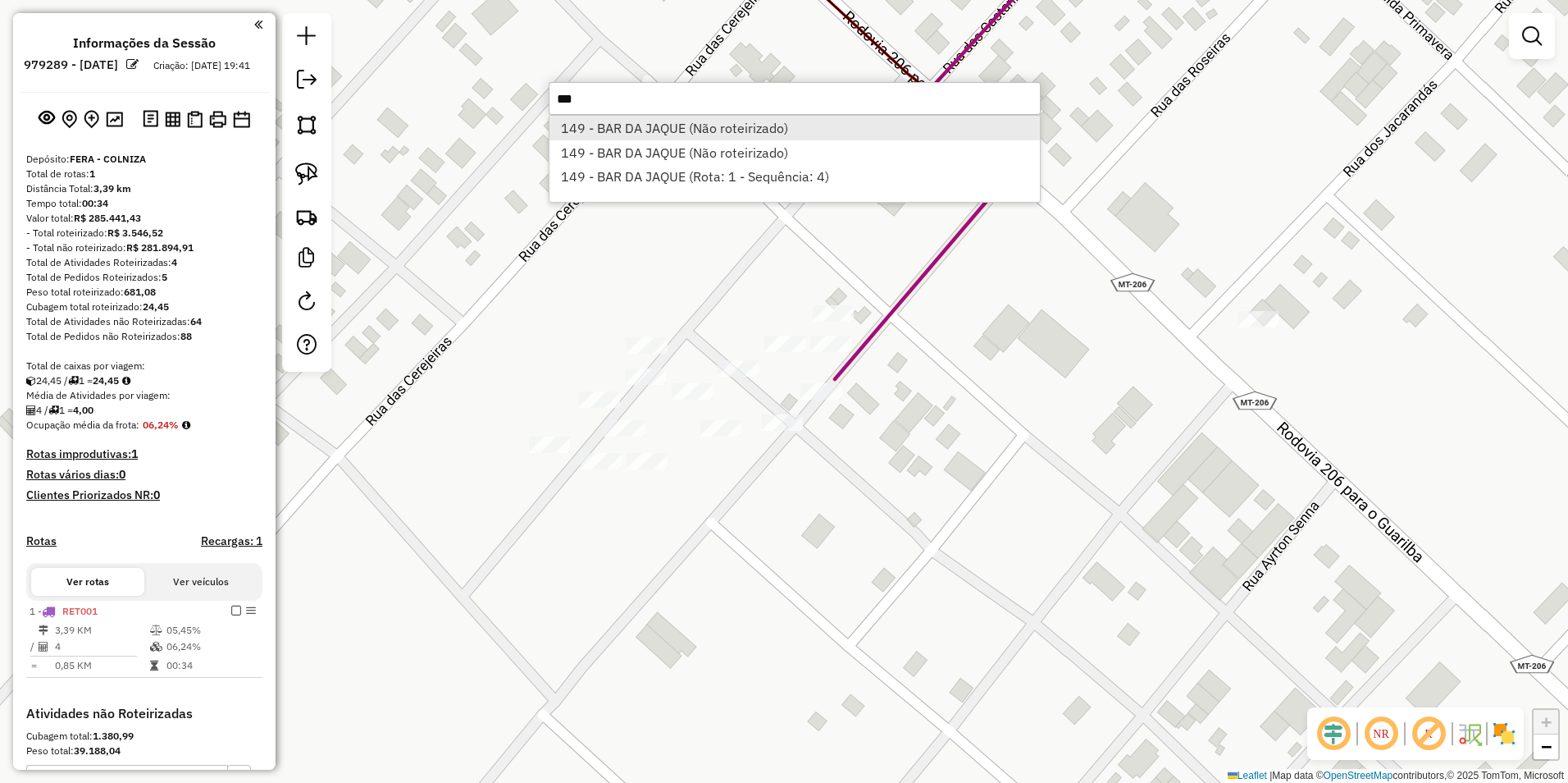
type input "***"
click at [668, 129] on li "149 - BAR DA JAQUE (Não roteirizado)" at bounding box center [795, 128] width 490 height 25
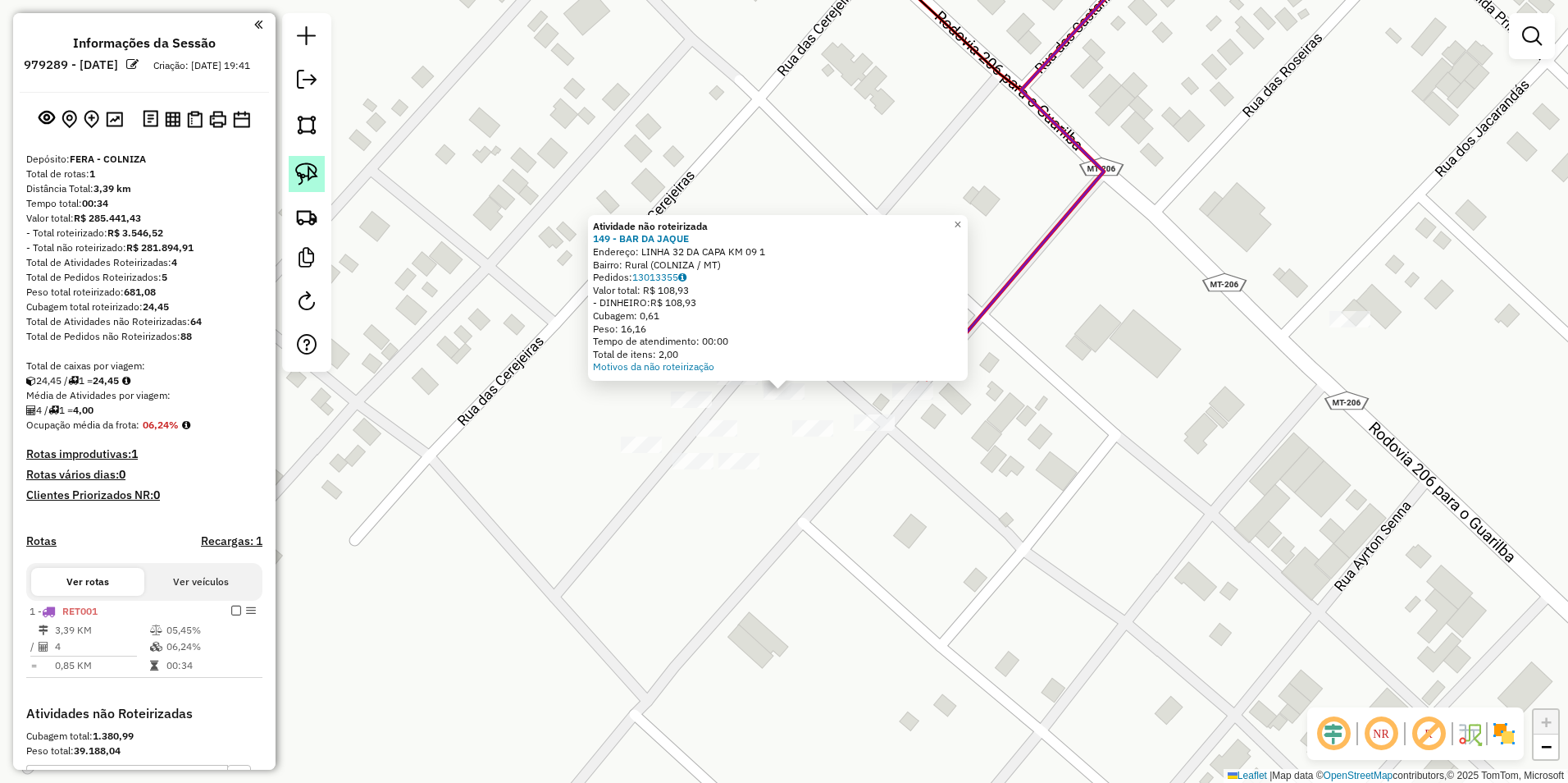
click at [307, 169] on img at bounding box center [306, 174] width 23 height 23
drag, startPoint x: 751, startPoint y: 395, endPoint x: 775, endPoint y: 414, distance: 30.6
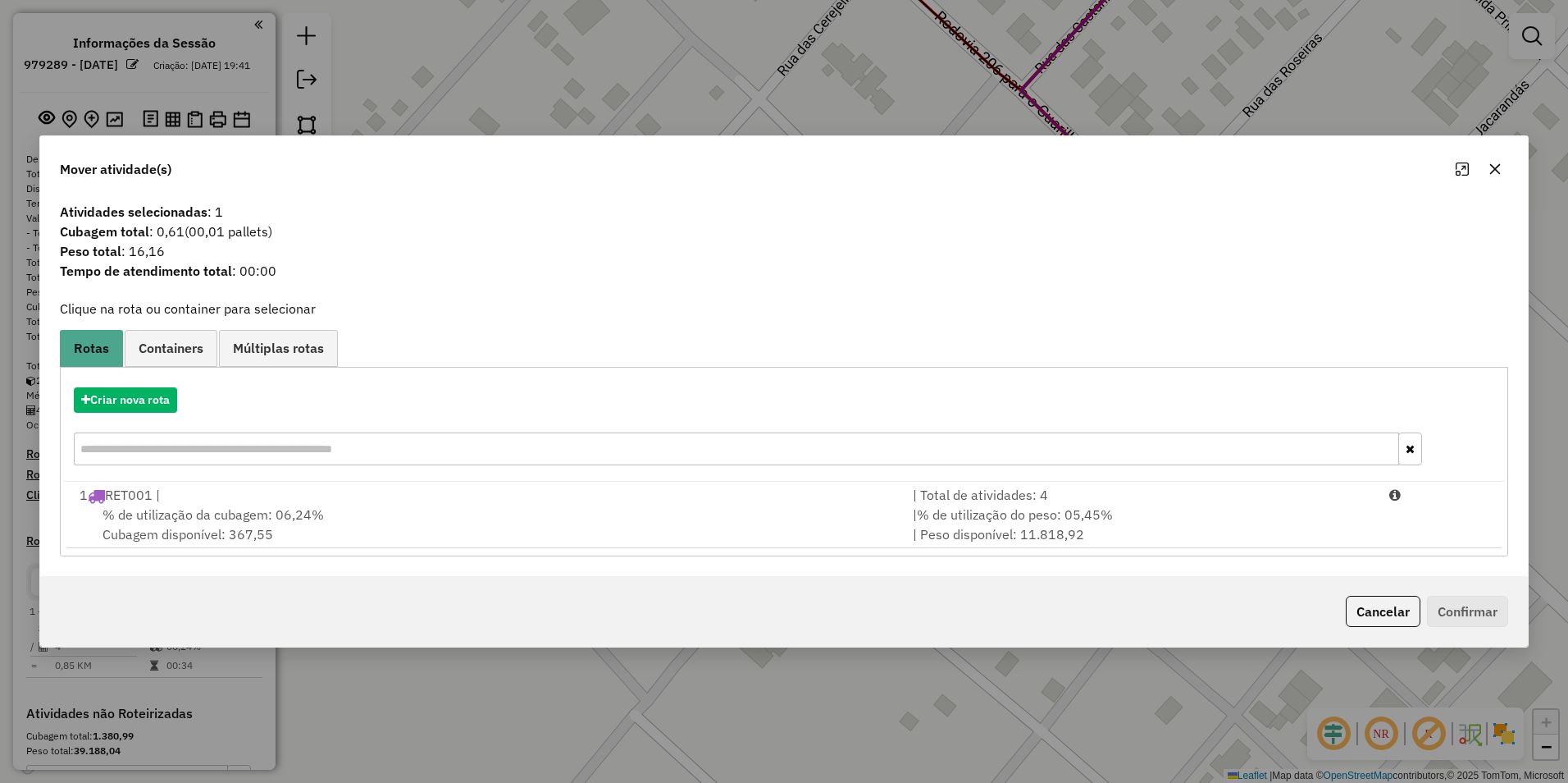
click at [300, 521] on span "% de utilização da cubagem: 06,24%" at bounding box center [213, 514] width 222 height 16
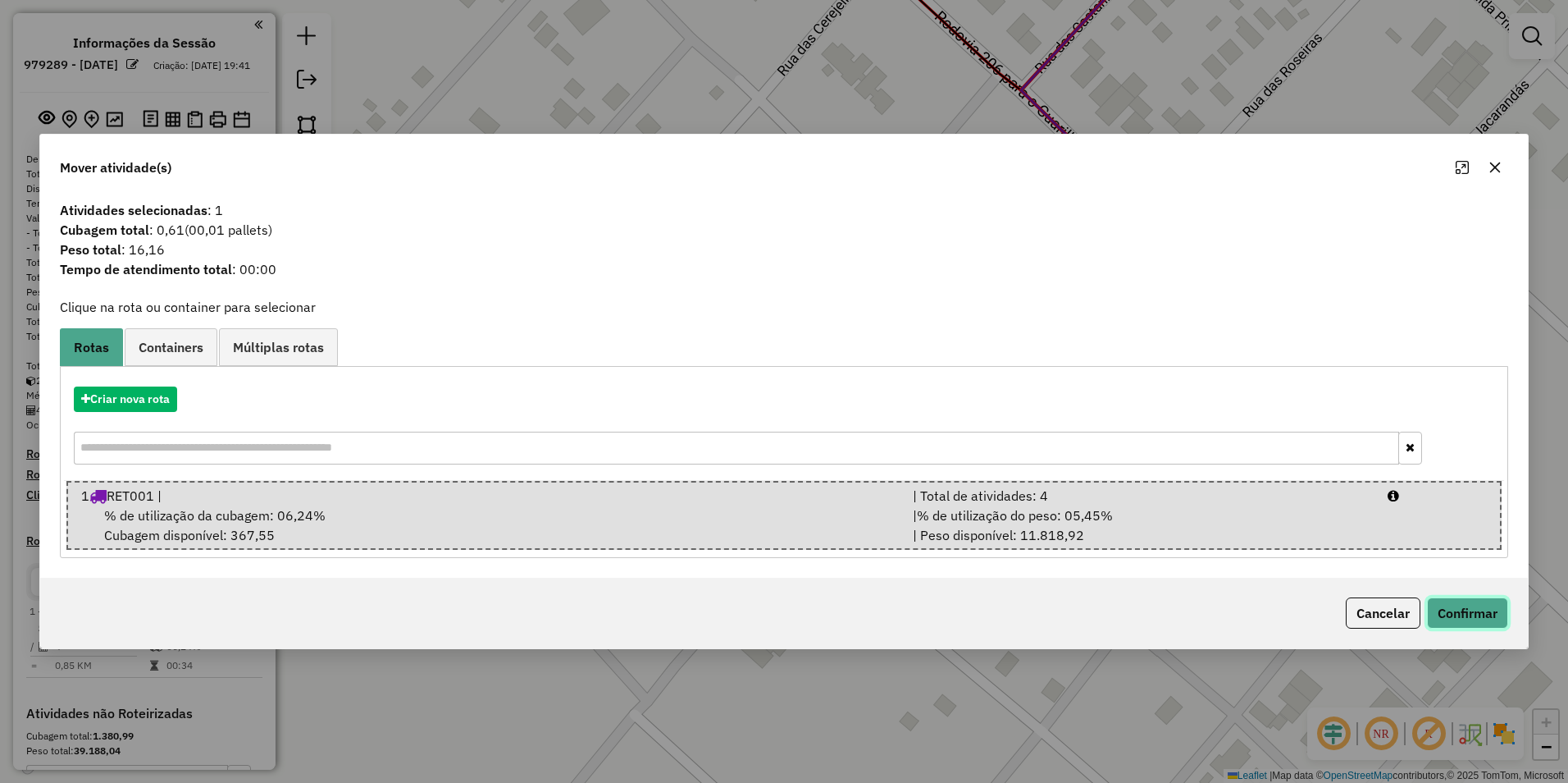
click at [1450, 610] on button "Confirmar" at bounding box center [1468, 613] width 81 height 31
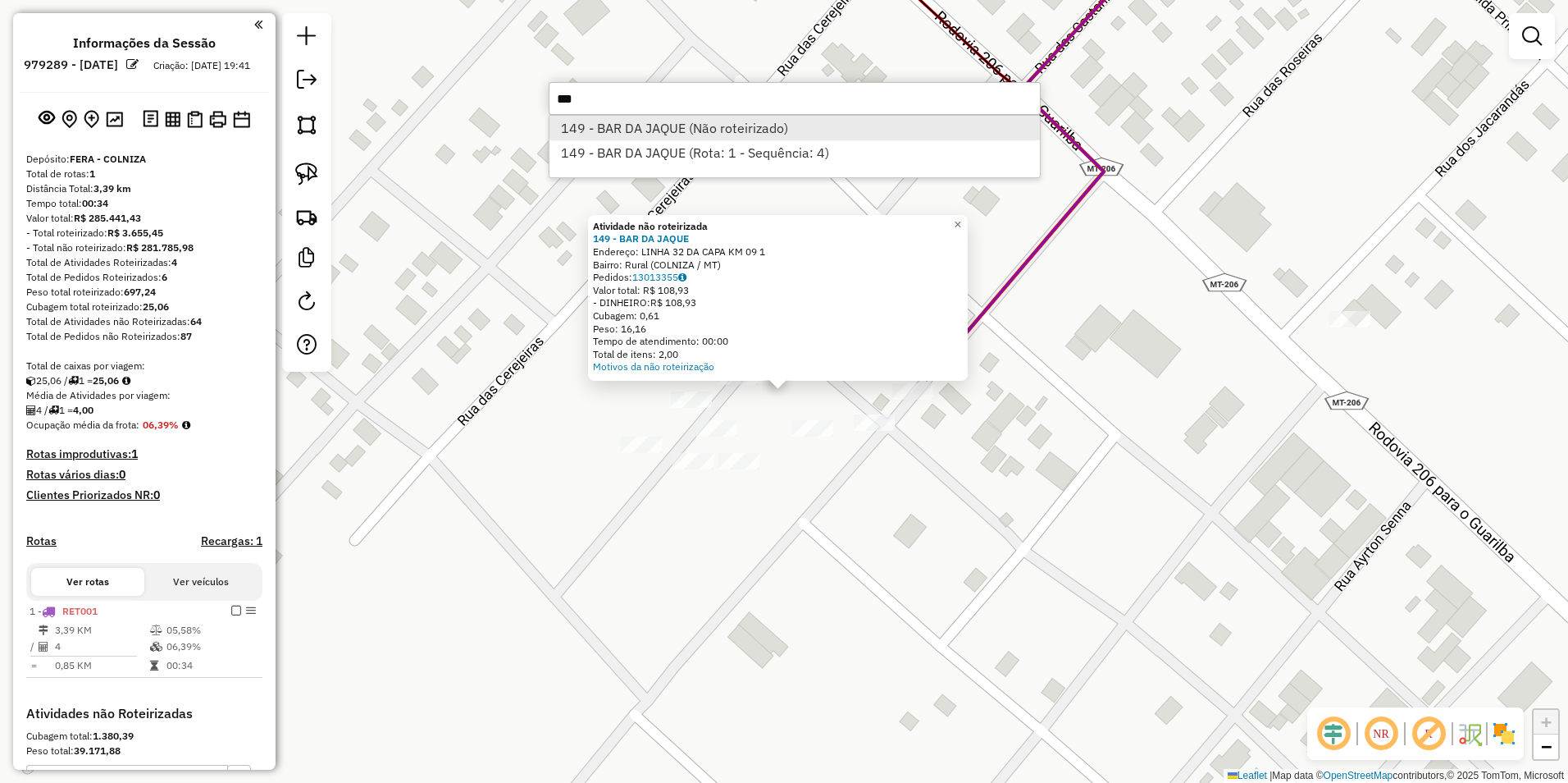
type input "***"
click at [682, 127] on li "149 - BAR DA JAQUE (Não roteirizado)" at bounding box center [795, 128] width 490 height 25
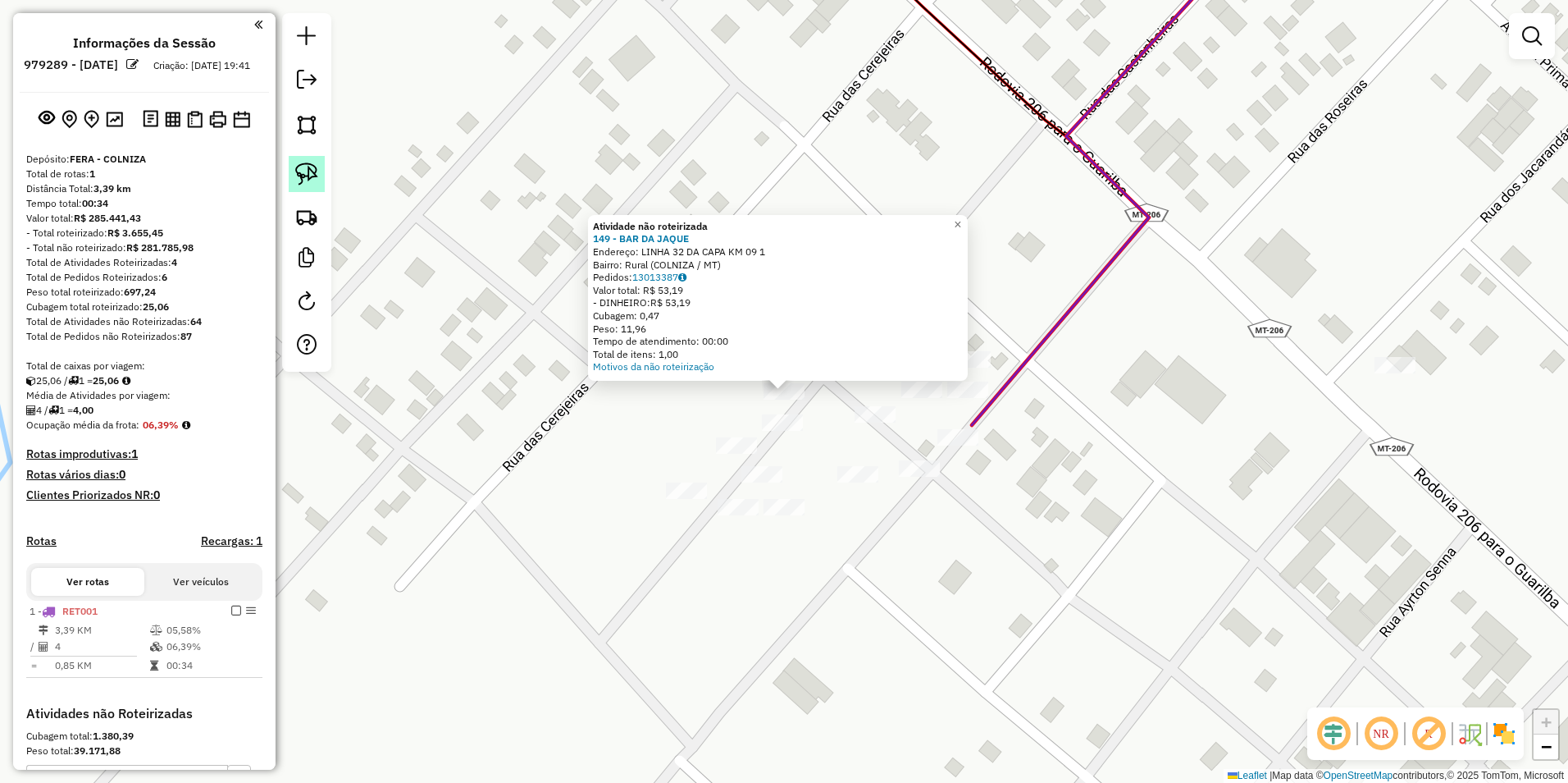
click at [300, 174] on img at bounding box center [306, 174] width 23 height 23
drag, startPoint x: 750, startPoint y: 395, endPoint x: 756, endPoint y: 407, distance: 13.4
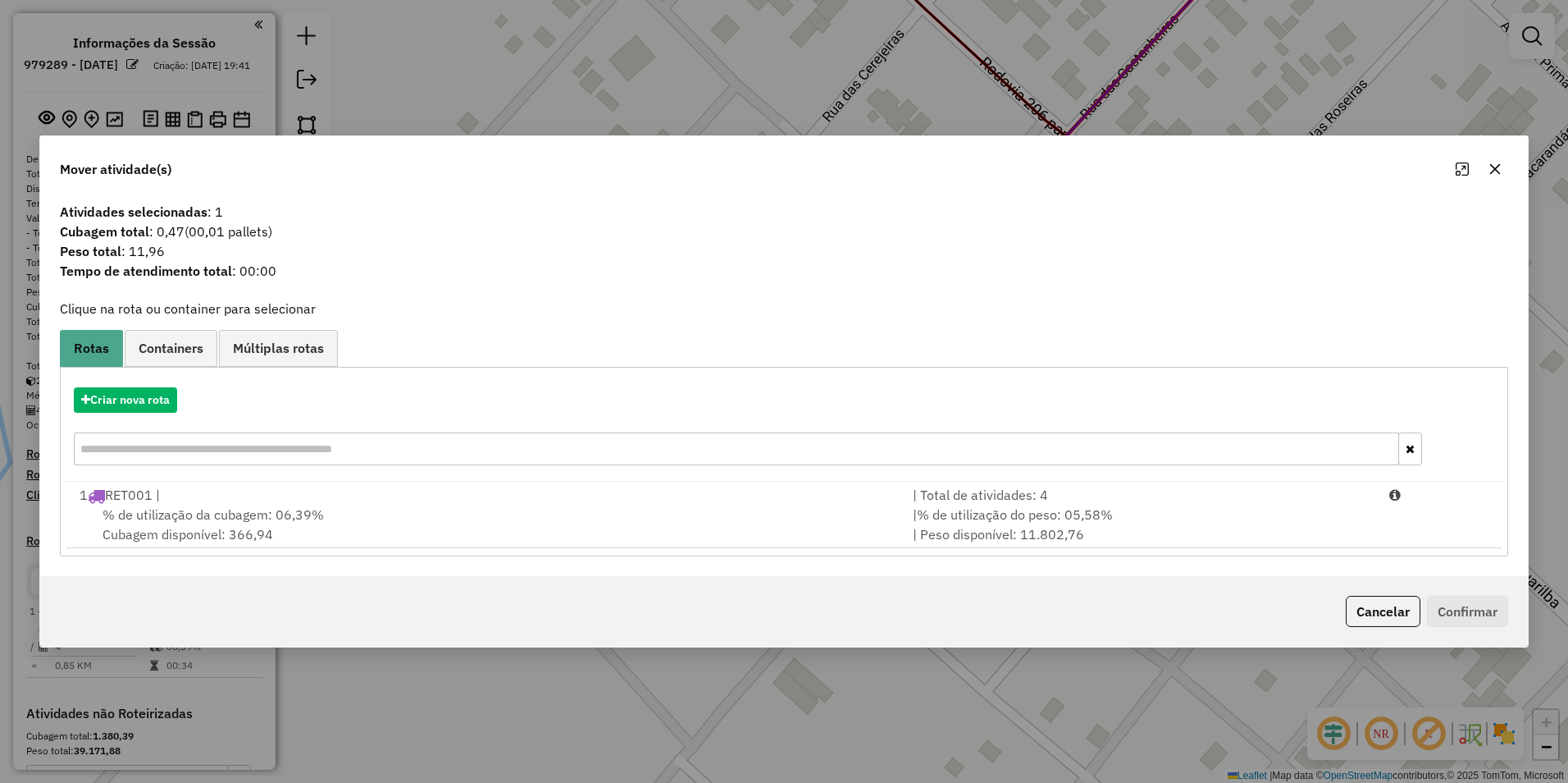
click at [218, 517] on span "% de utilização da cubagem: 06,39%" at bounding box center [213, 514] width 222 height 16
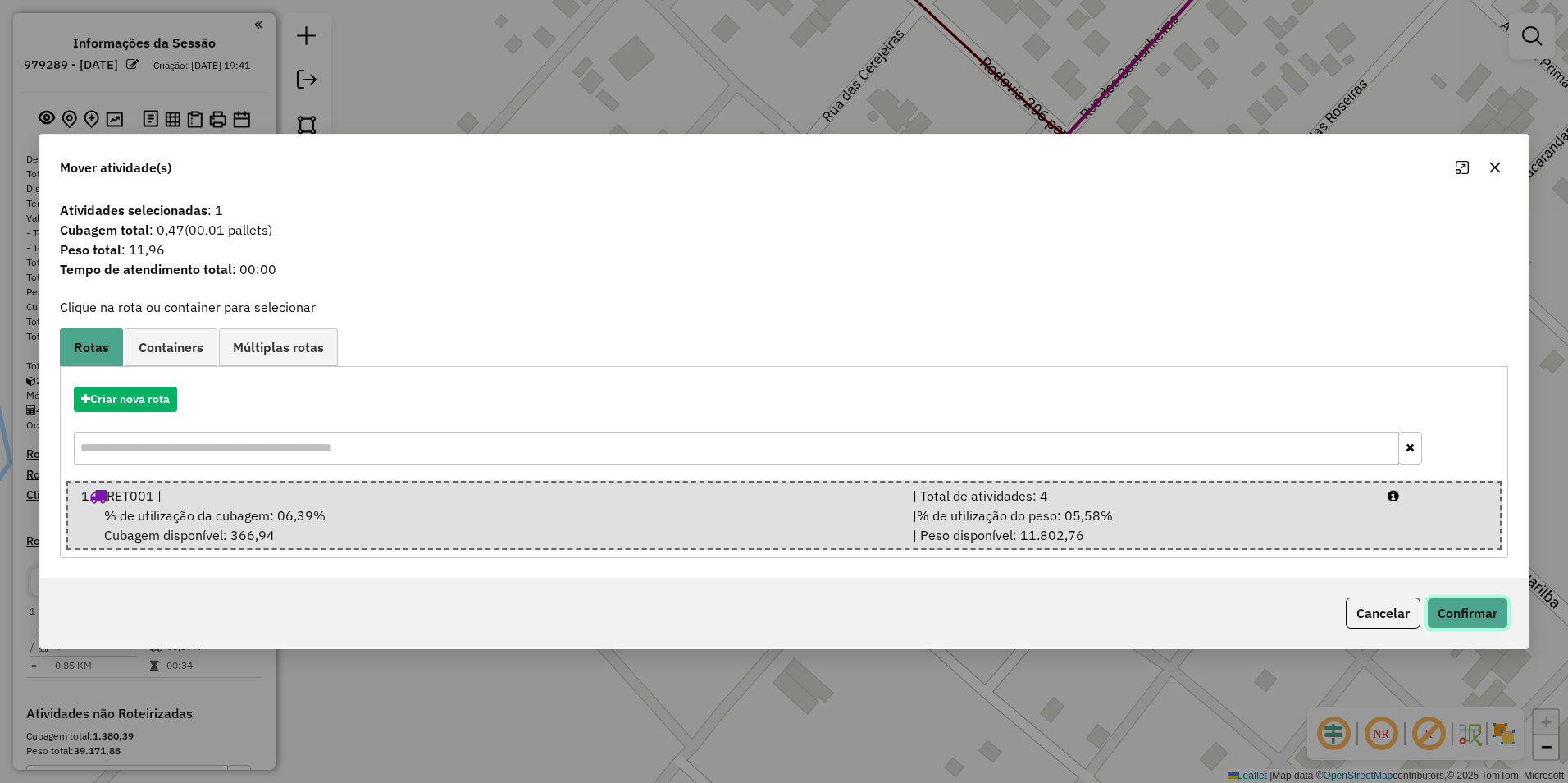
click at [1477, 616] on button "Confirmar" at bounding box center [1468, 613] width 81 height 31
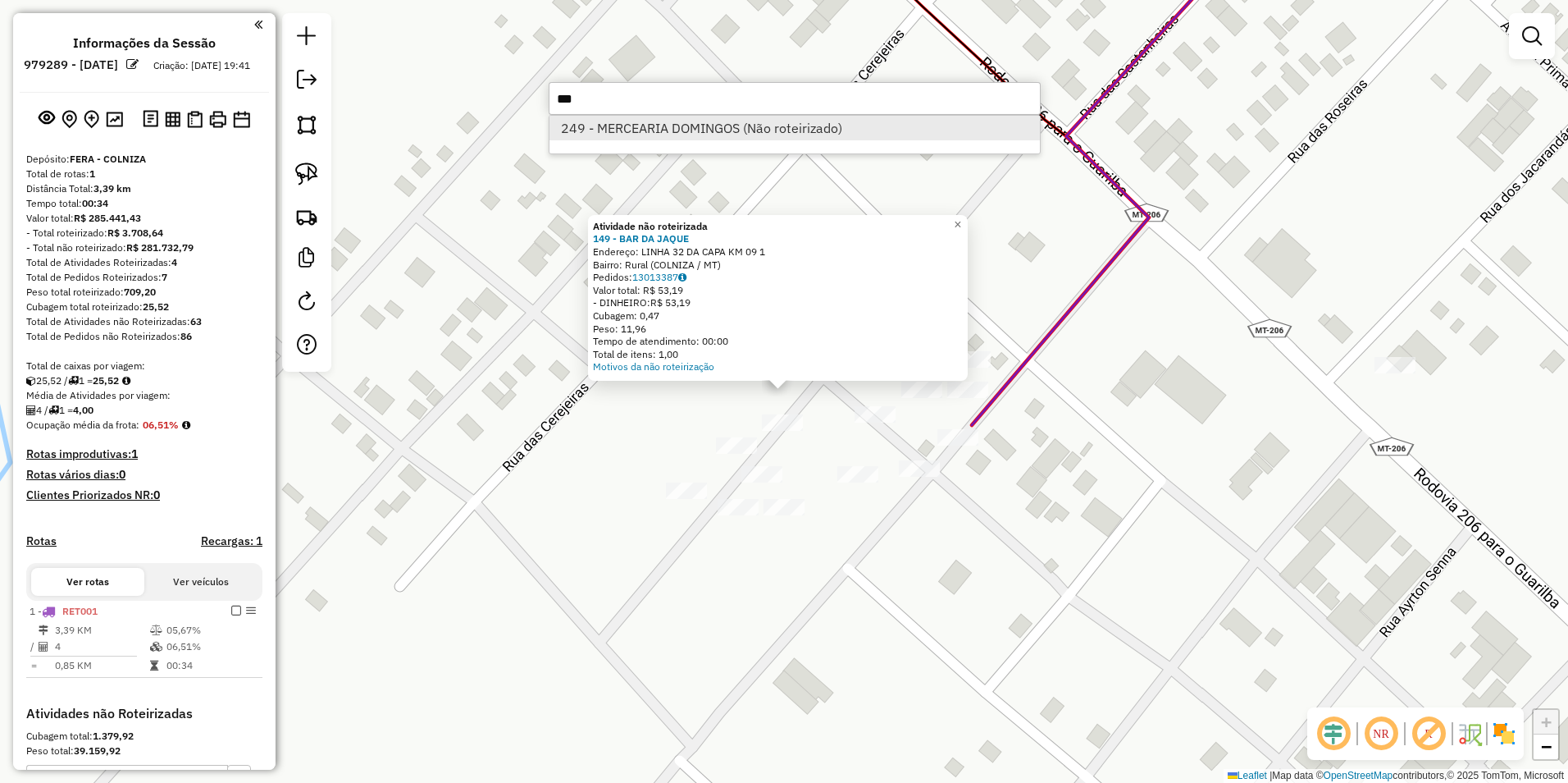
type input "***"
click at [608, 123] on li "249 - MERCEARIA DOMINGOS (Não roteirizado)" at bounding box center [795, 128] width 490 height 25
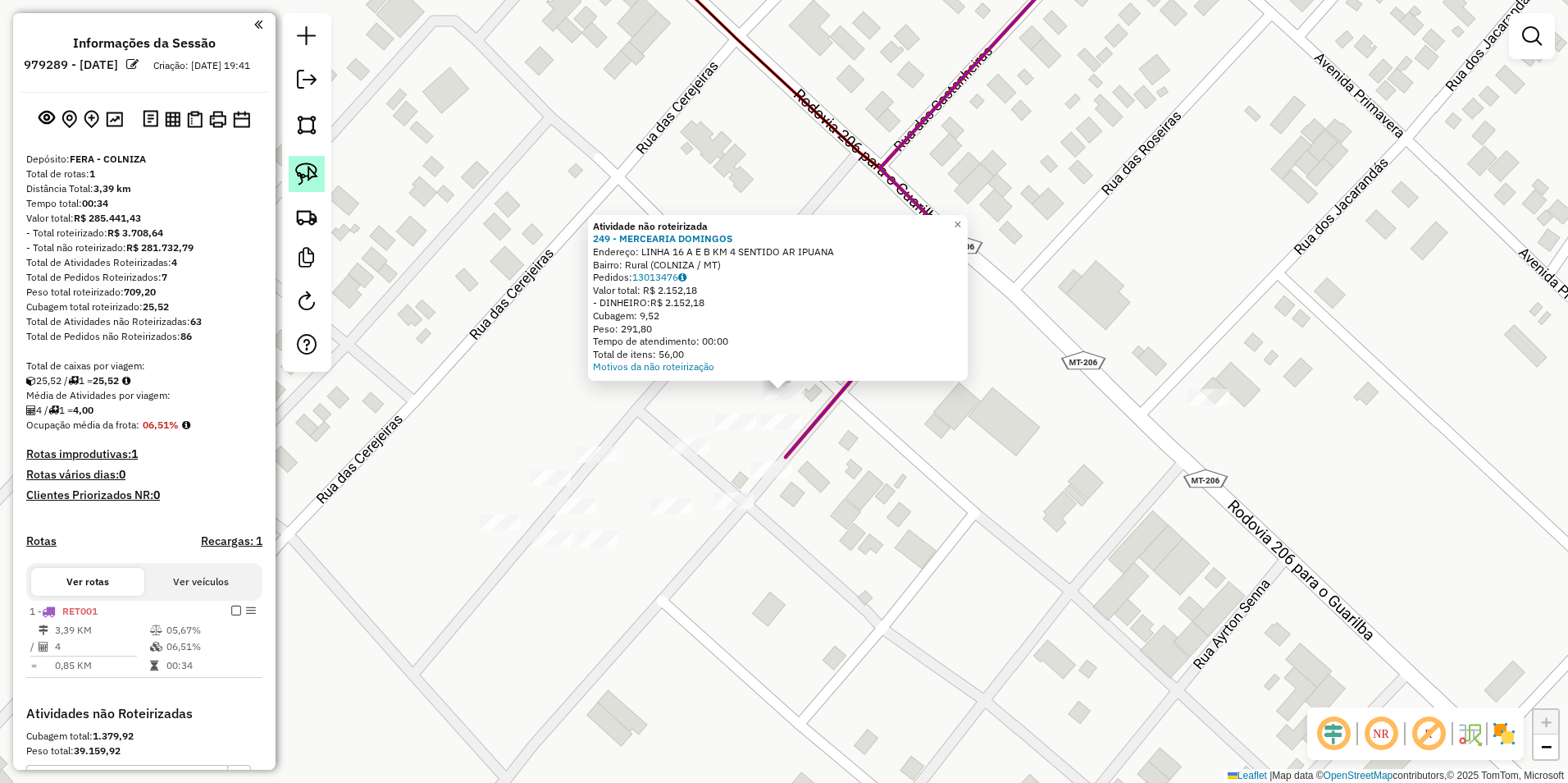
click at [300, 164] on img at bounding box center [306, 174] width 23 height 23
drag, startPoint x: 751, startPoint y: 390, endPoint x: 766, endPoint y: 404, distance: 20.5
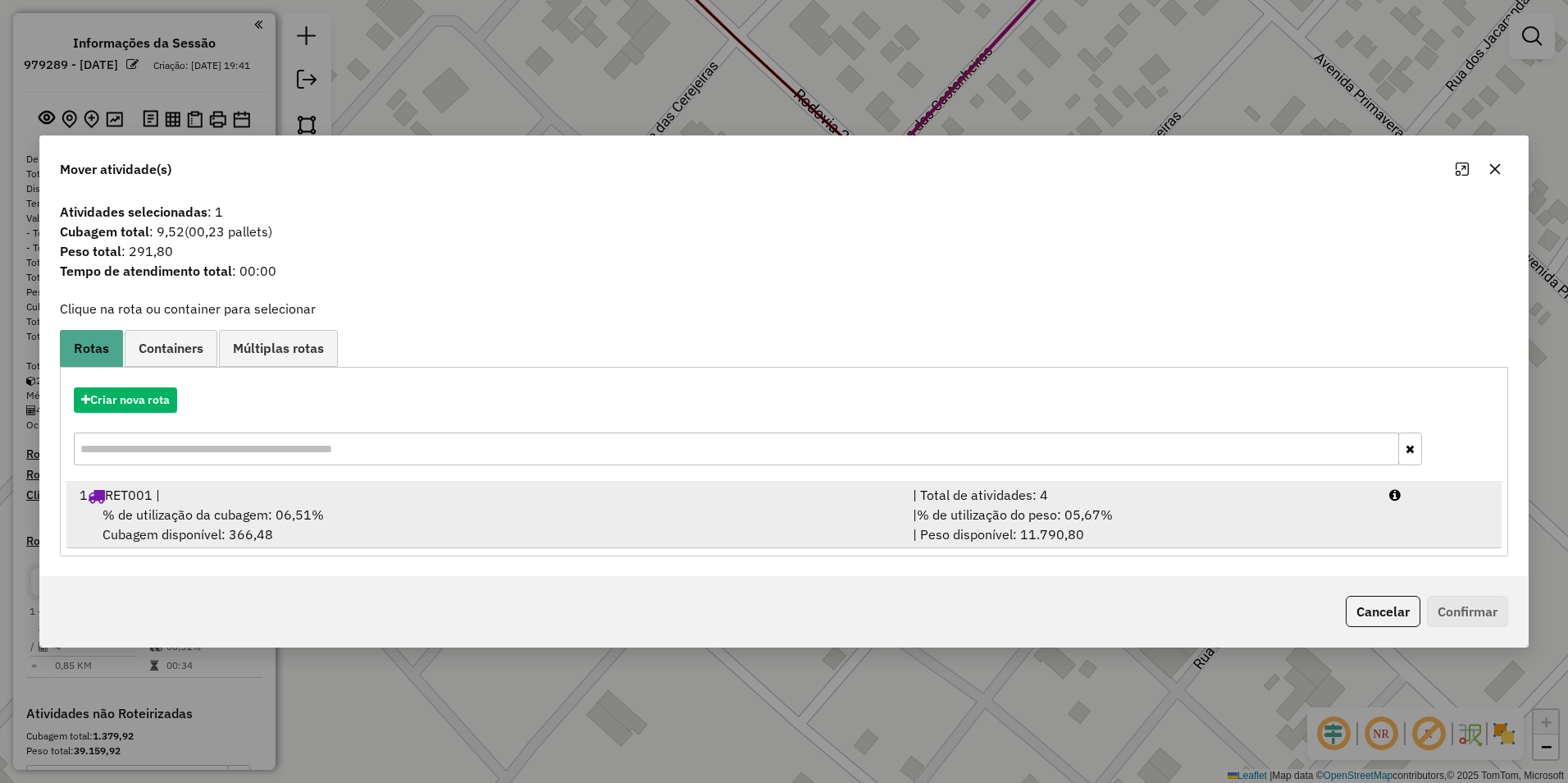
click at [220, 515] on span "% de utilização da cubagem: 06,51%" at bounding box center [213, 514] width 222 height 16
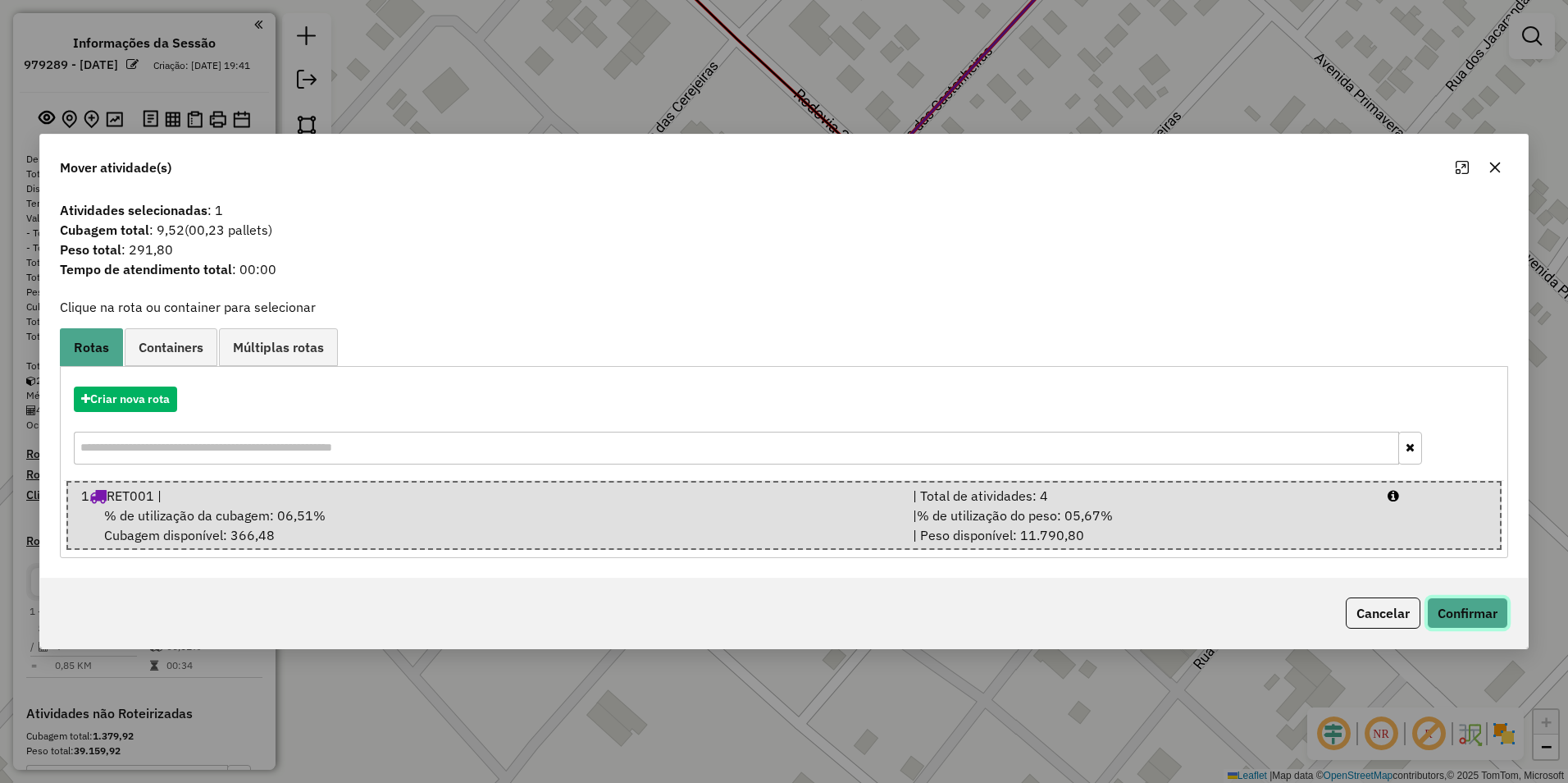
click at [1456, 615] on button "Confirmar" at bounding box center [1468, 613] width 81 height 31
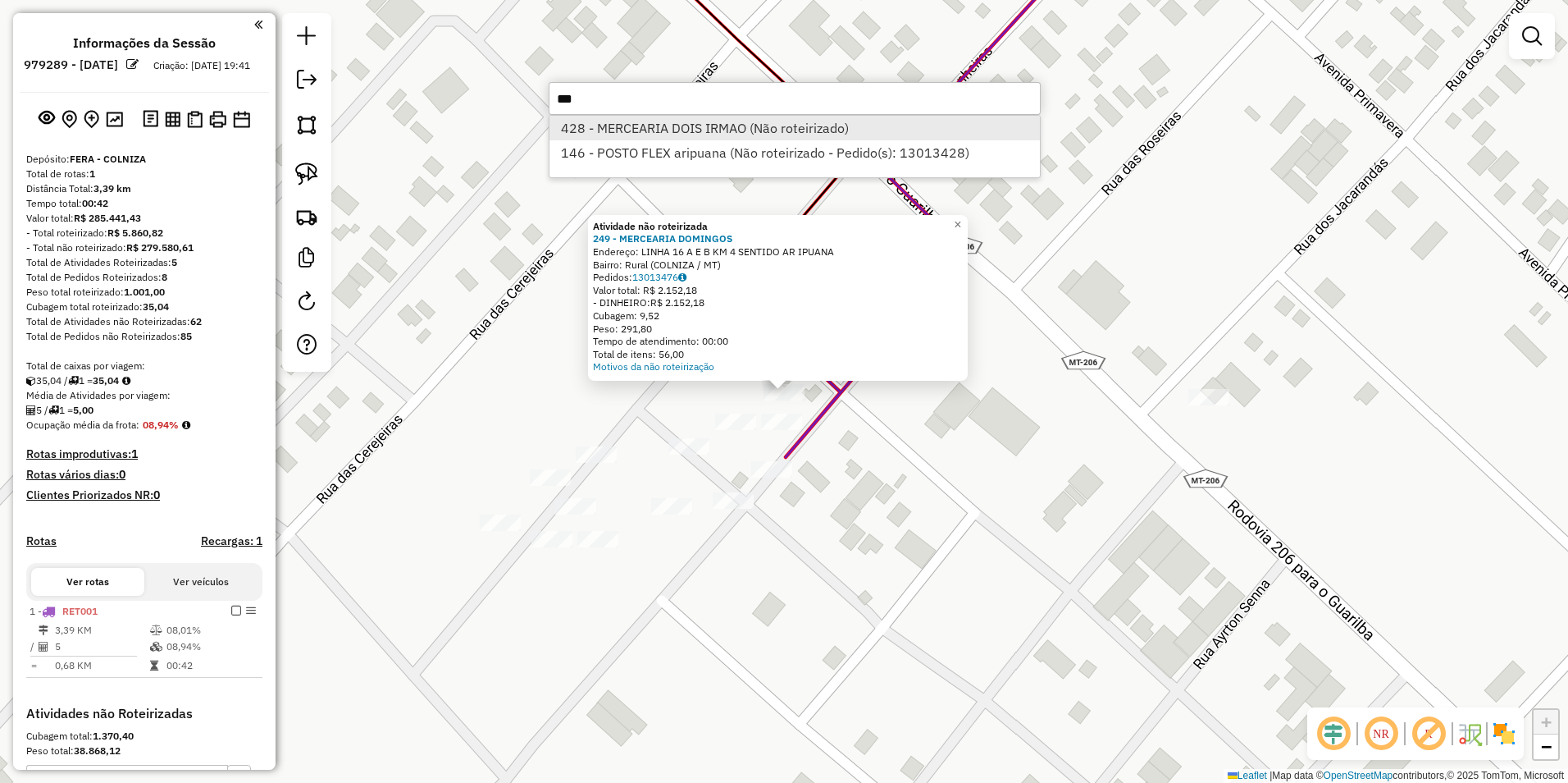
type input "***"
click at [651, 125] on li "428 - MERCEARIA DOIS IRMAO (Não roteirizado)" at bounding box center [795, 128] width 490 height 25
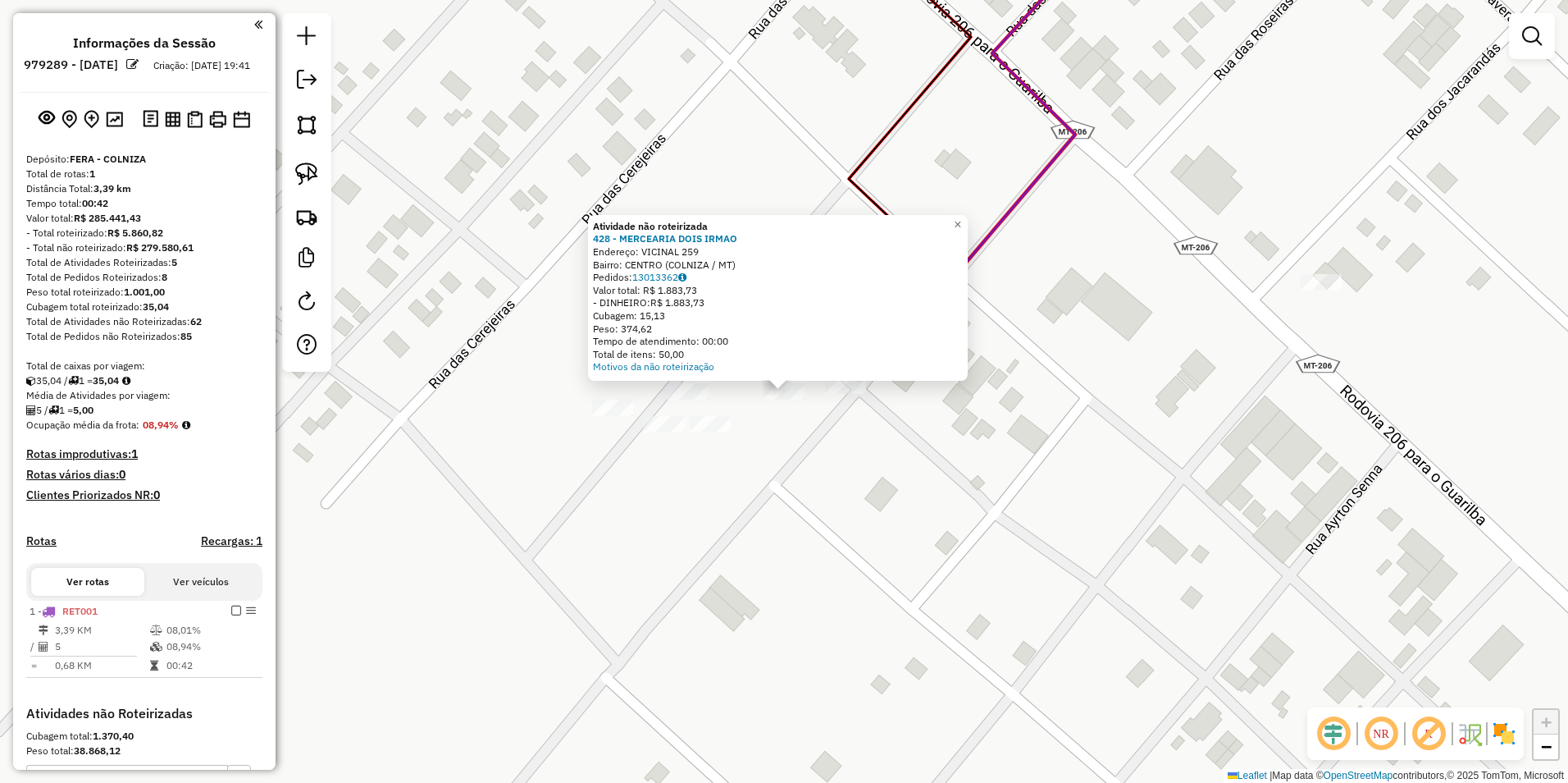
drag, startPoint x: 305, startPoint y: 174, endPoint x: 450, endPoint y: 238, distance: 158.5
click at [305, 174] on img at bounding box center [306, 174] width 23 height 23
drag, startPoint x: 775, startPoint y: 412, endPoint x: 809, endPoint y: 414, distance: 34.1
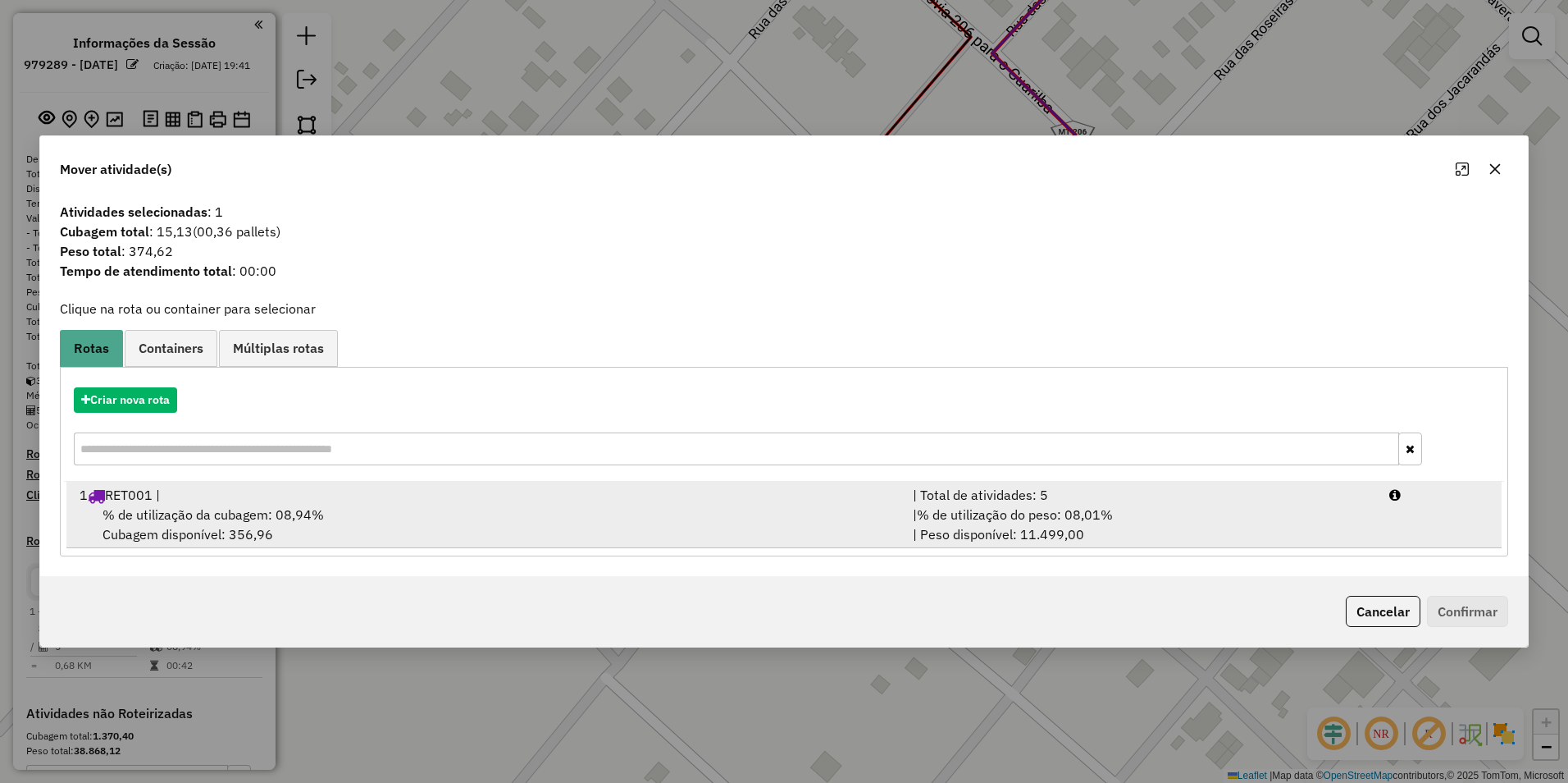
click at [371, 522] on div "% de utilização da cubagem: 08,94% Cubagem disponível: 356,96" at bounding box center [486, 524] width 833 height 40
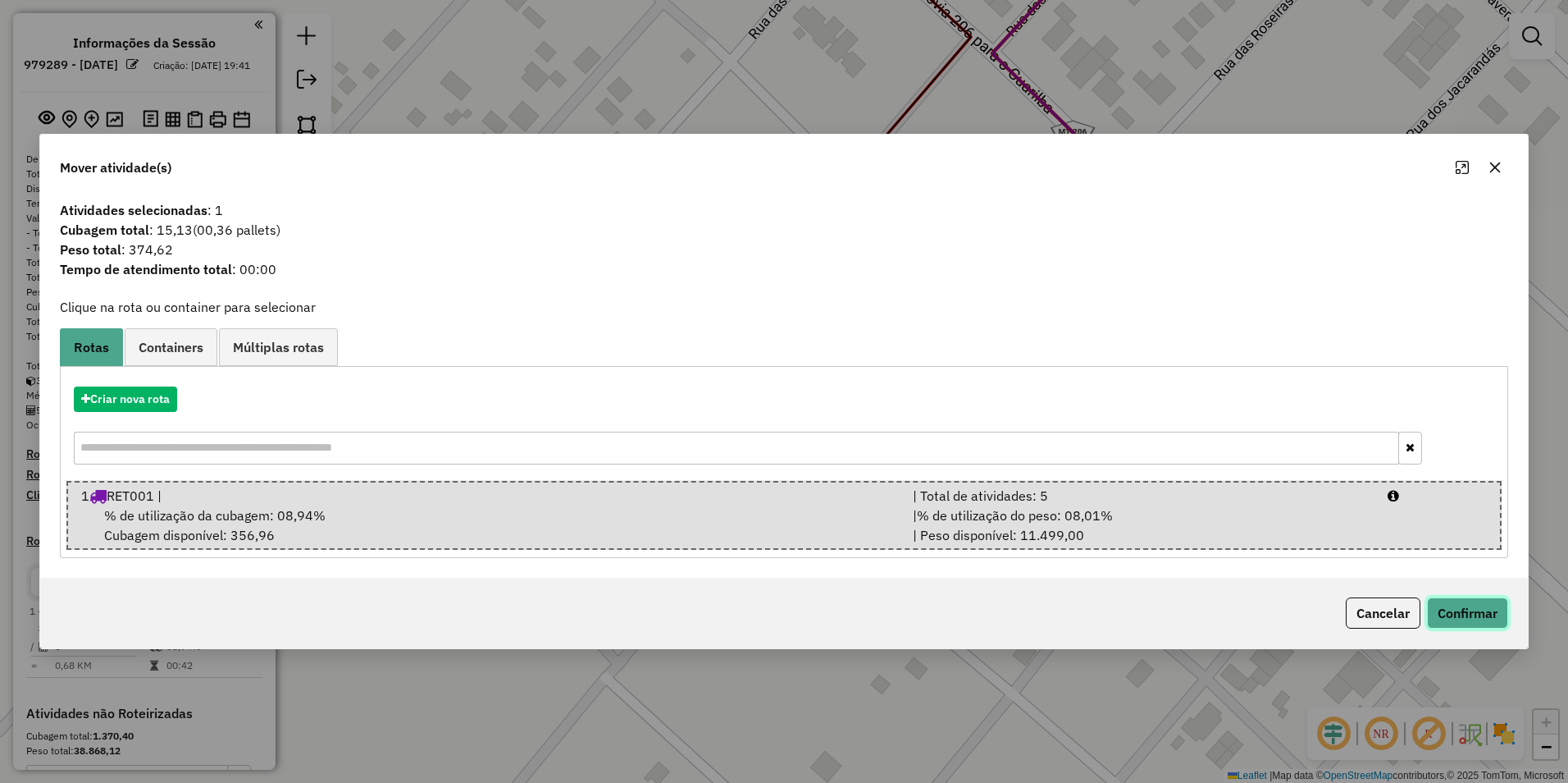
click at [1472, 622] on button "Confirmar" at bounding box center [1468, 613] width 81 height 31
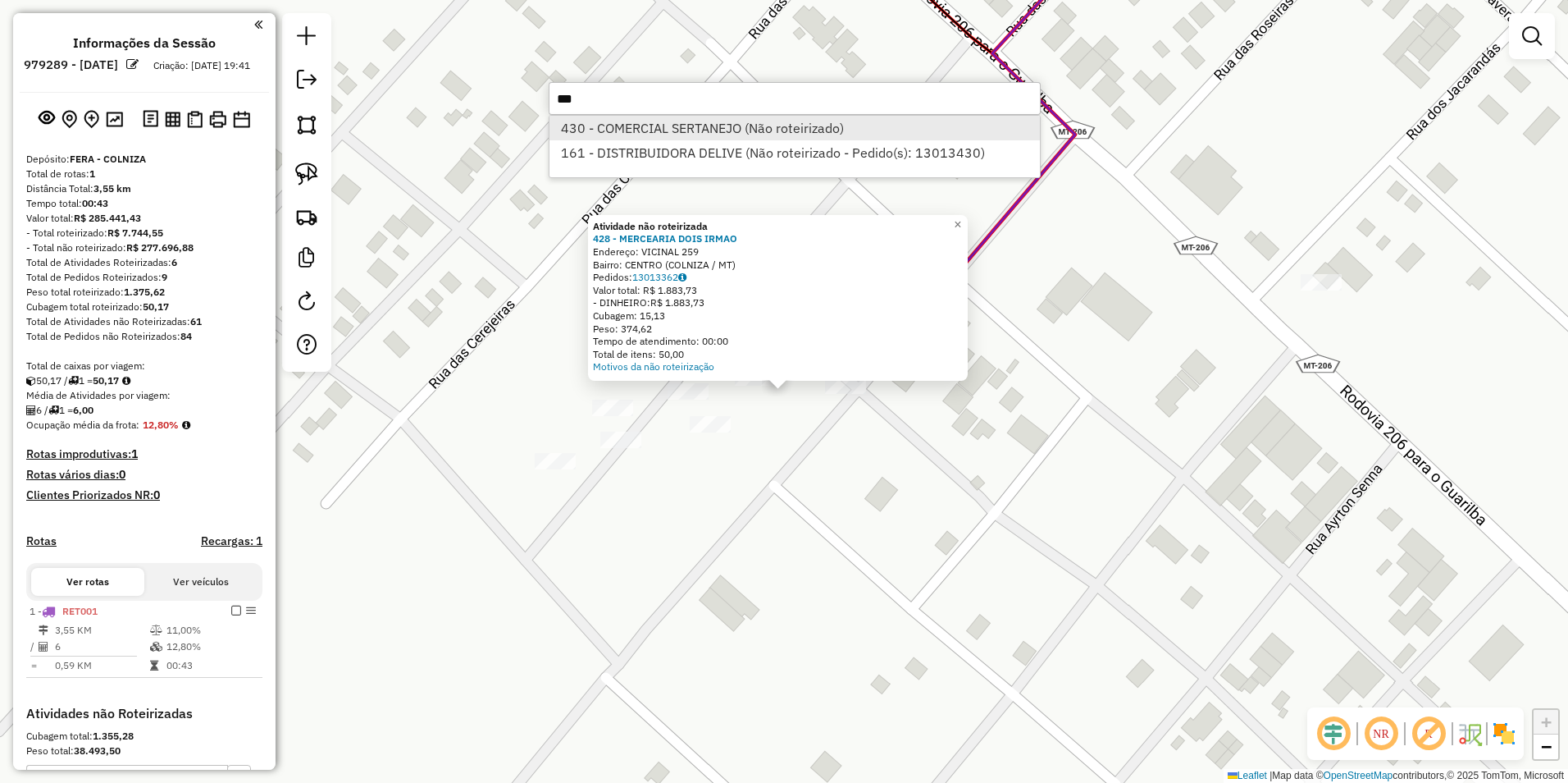
type input "***"
click at [693, 129] on li "430 - COMERCIAL SERTANEJO (Não roteirizado)" at bounding box center [795, 128] width 490 height 25
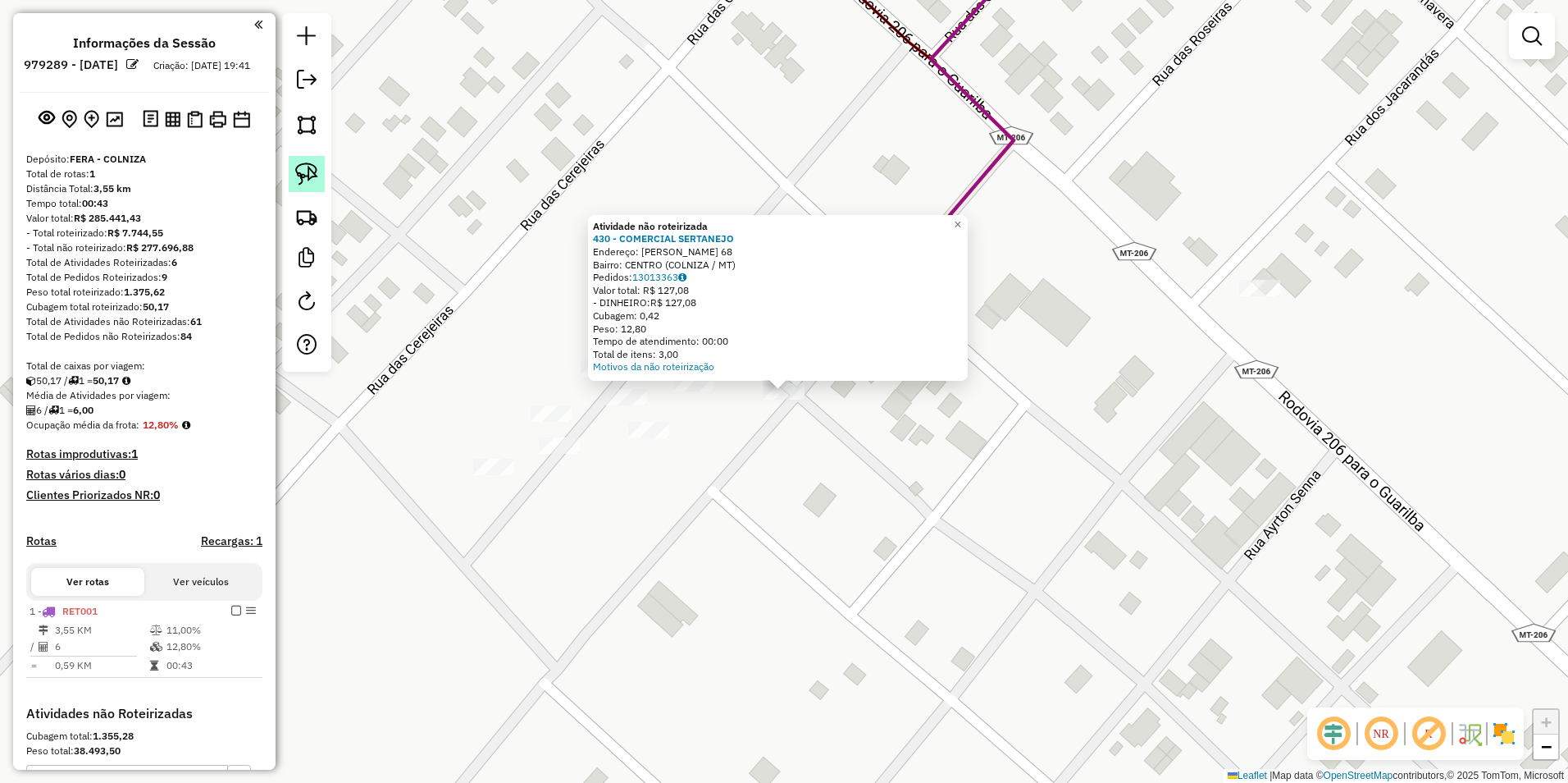
drag, startPoint x: 314, startPoint y: 169, endPoint x: 324, endPoint y: 176, distance: 12.2
click at [314, 169] on img at bounding box center [306, 174] width 23 height 23
drag, startPoint x: 749, startPoint y: 418, endPoint x: 822, endPoint y: 414, distance: 73.1
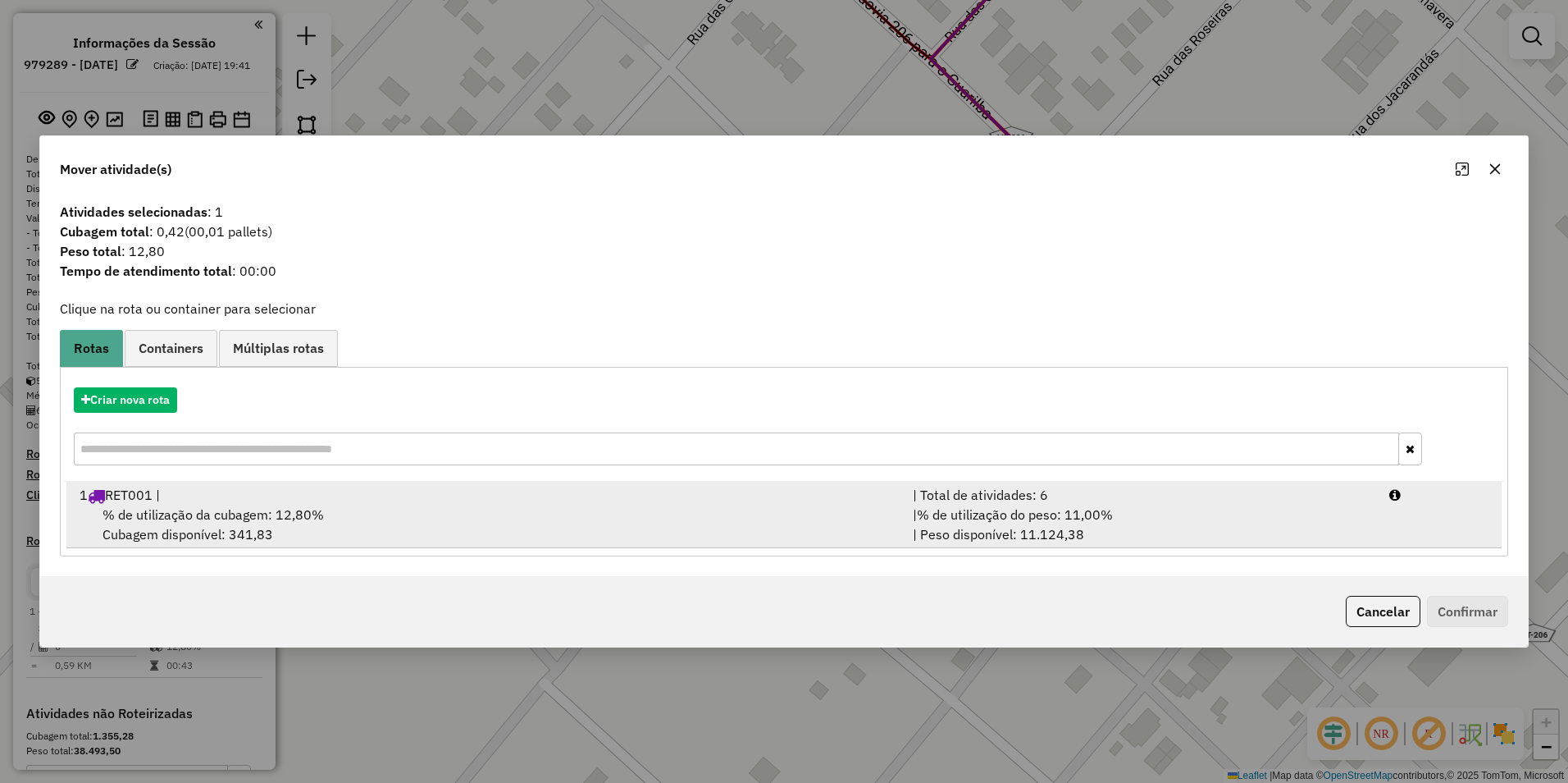
click at [428, 527] on div "% de utilização da cubagem: 12,80% Cubagem disponível: 341,83" at bounding box center [486, 524] width 833 height 40
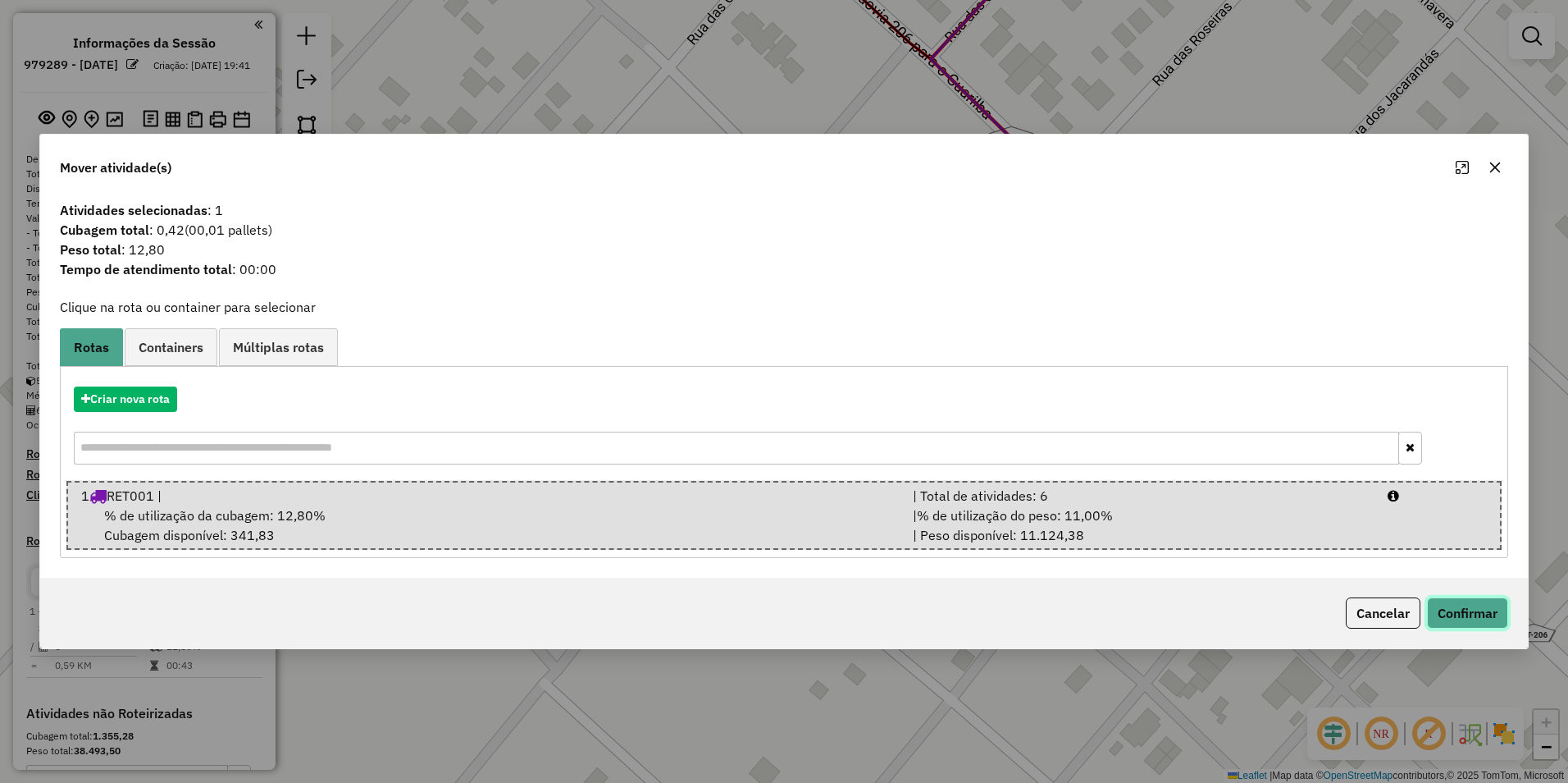
click at [1462, 609] on button "Confirmar" at bounding box center [1468, 613] width 81 height 31
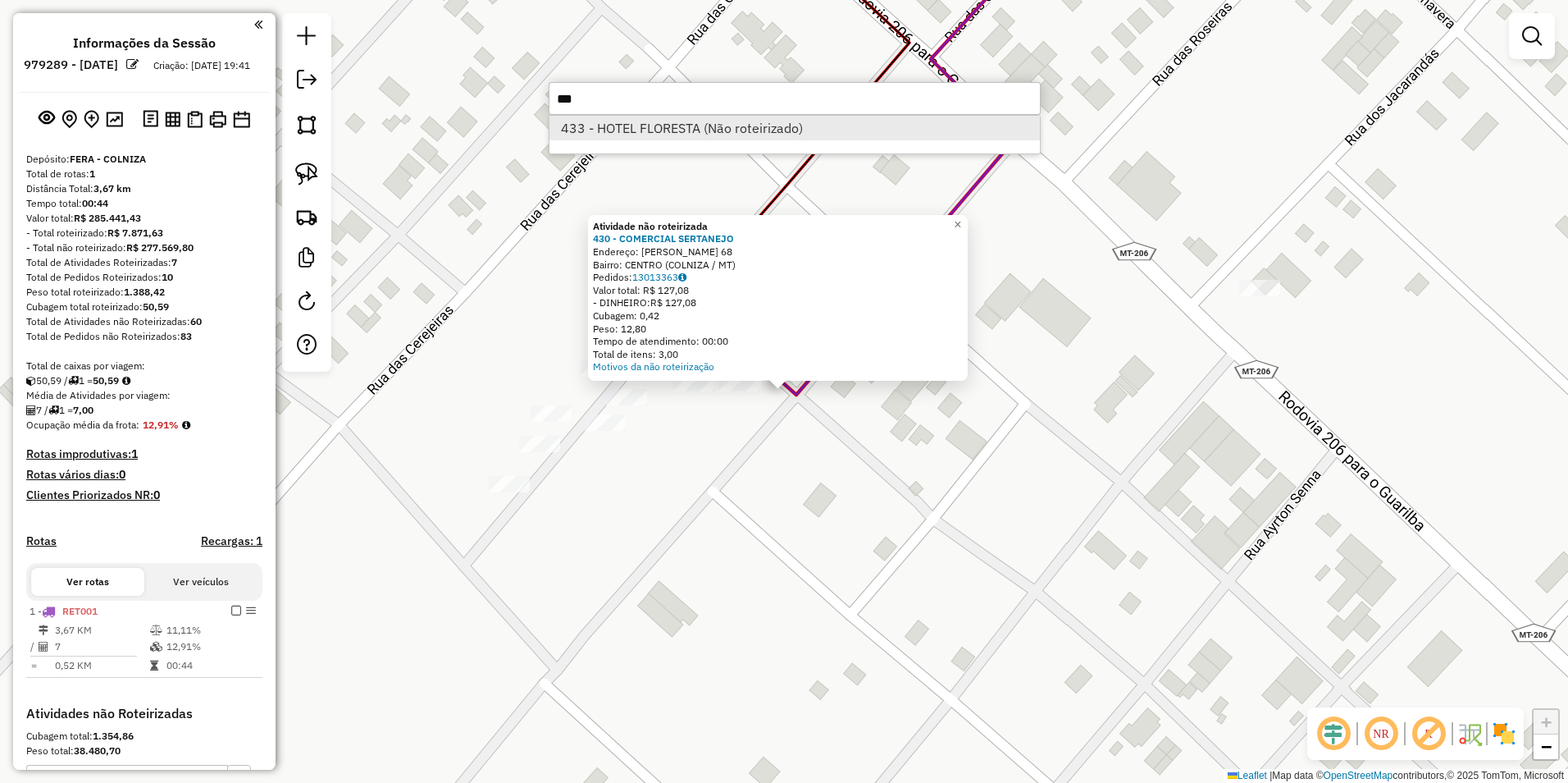
type input "***"
click at [703, 131] on li "433 - HOTEL FLORESTA (Não roteirizado)" at bounding box center [795, 128] width 490 height 25
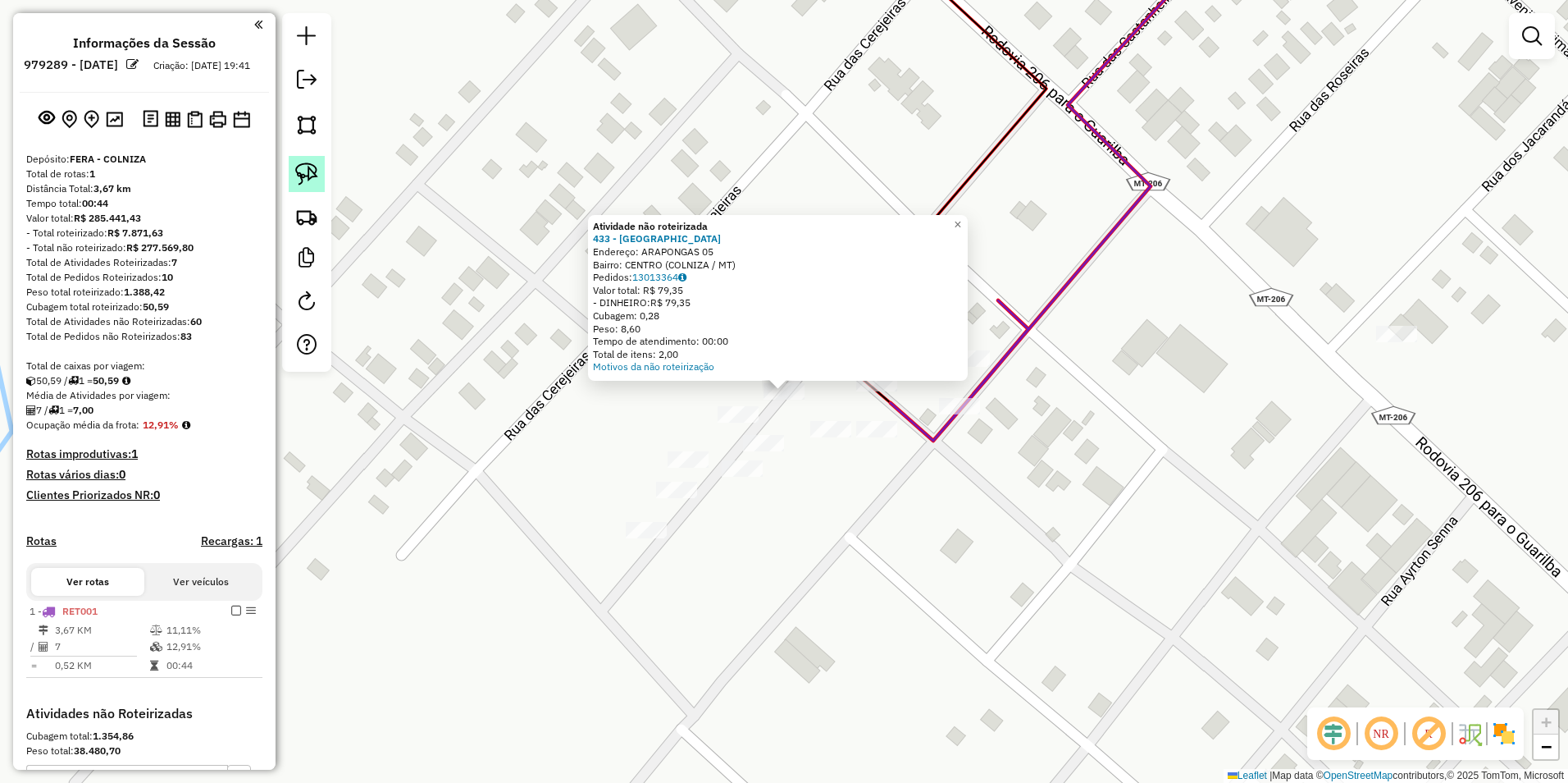
click at [312, 171] on img at bounding box center [306, 174] width 23 height 23
drag, startPoint x: 743, startPoint y: 396, endPoint x: 784, endPoint y: 411, distance: 43.7
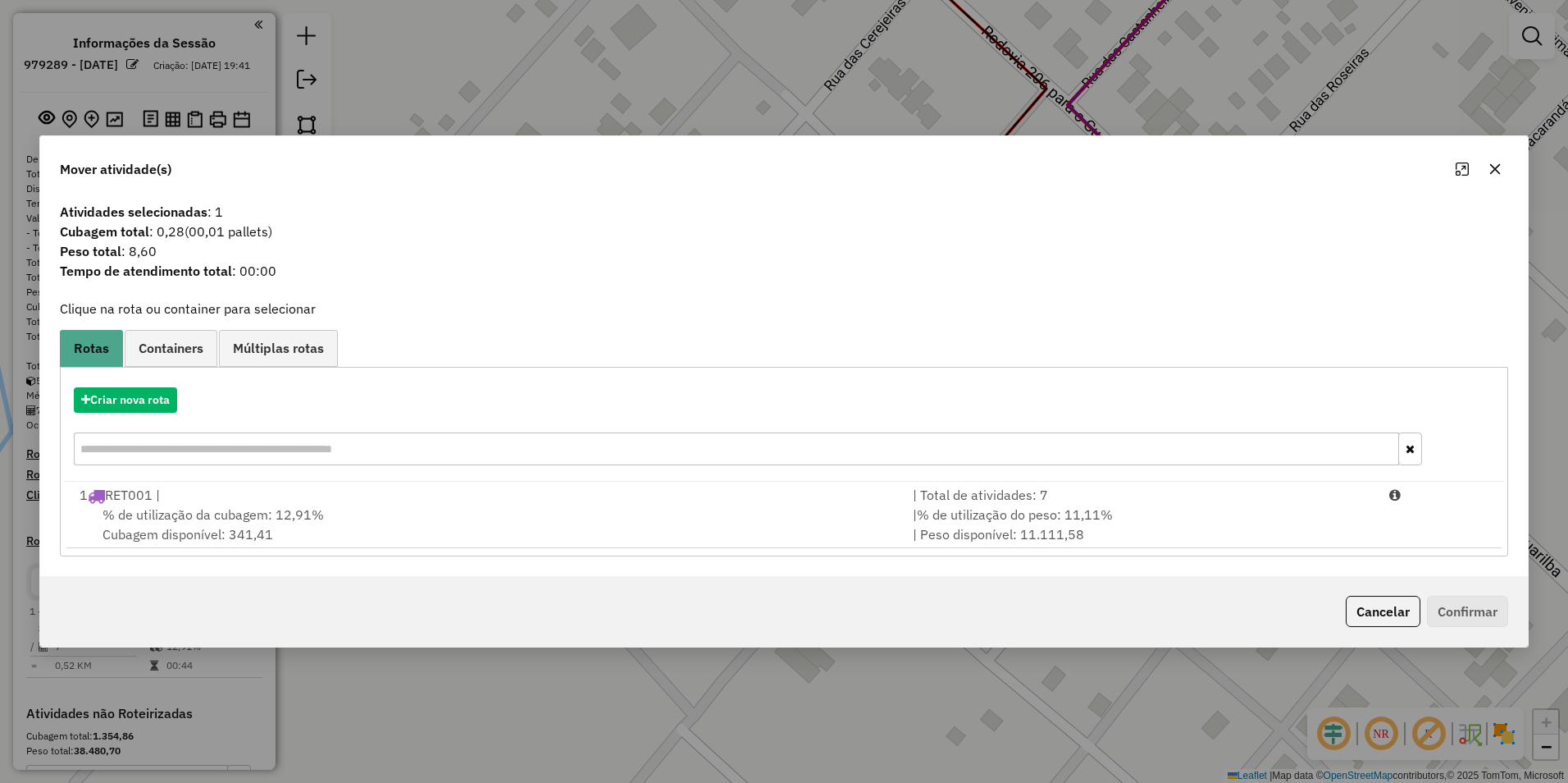
click at [431, 521] on div "% de utilização da cubagem: 12,91% Cubagem disponível: 341,41" at bounding box center [486, 524] width 833 height 40
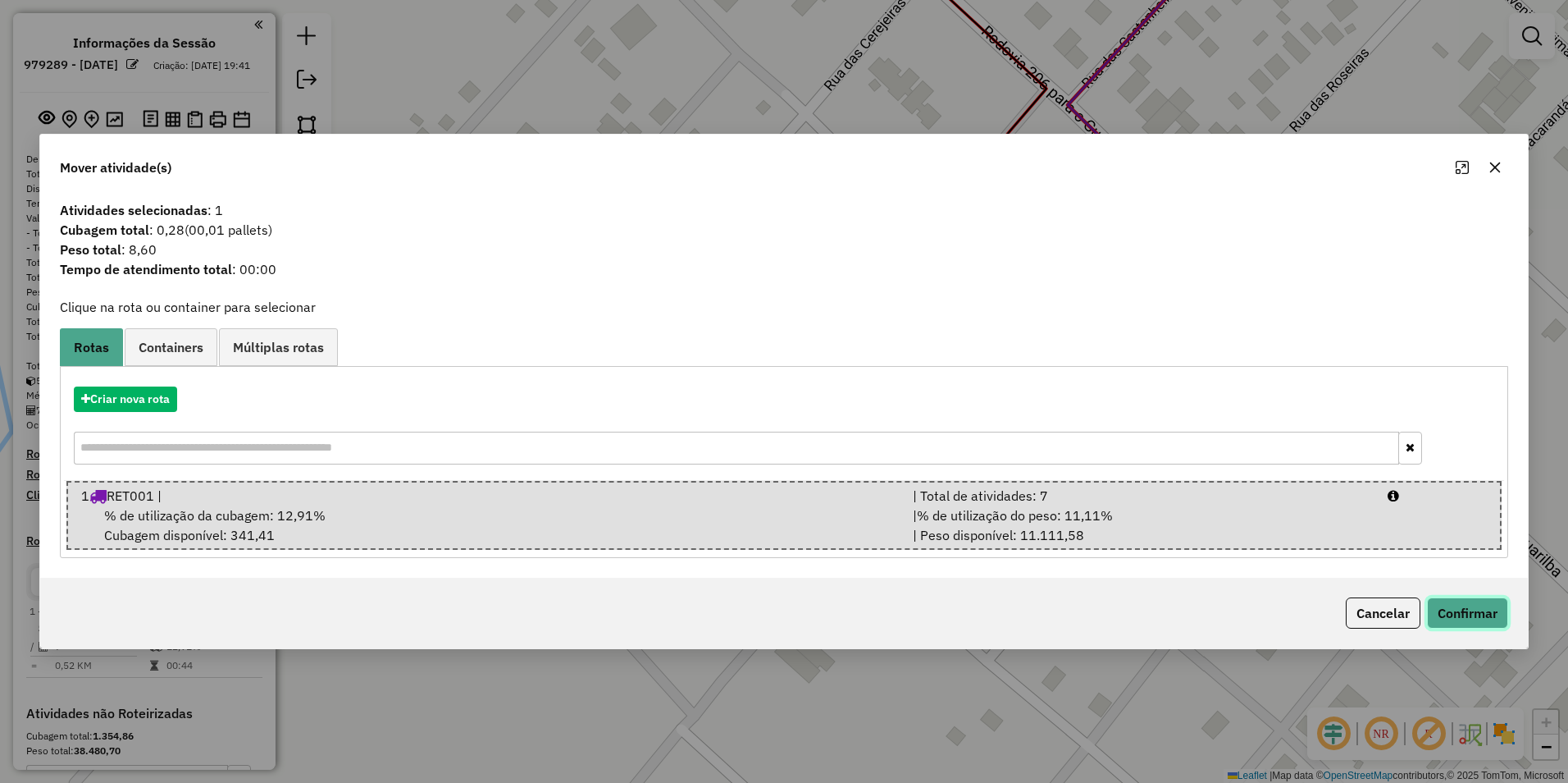
click at [1480, 608] on button "Confirmar" at bounding box center [1468, 613] width 81 height 31
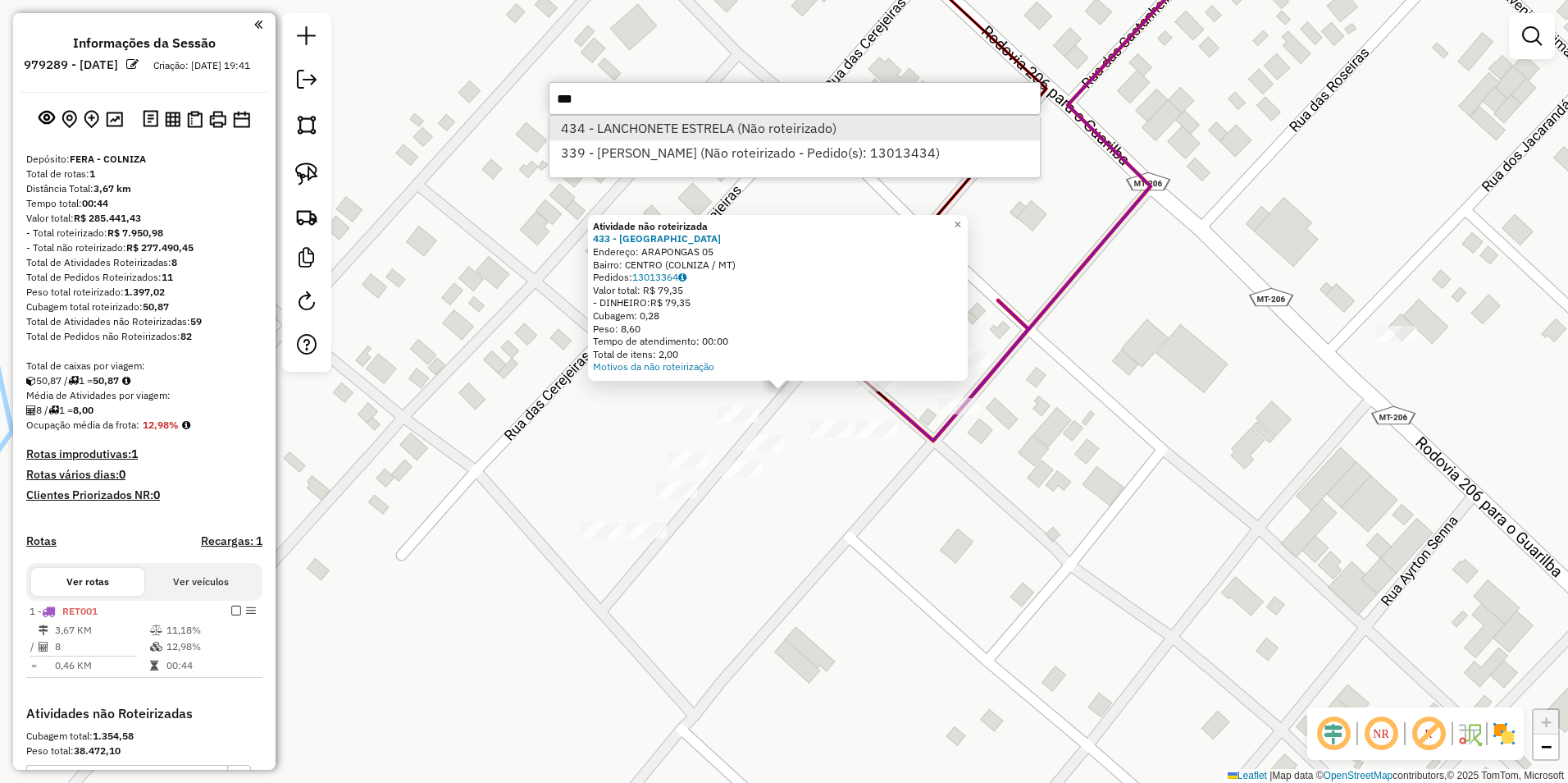
type input "***"
click at [619, 131] on li "434 - LANCHONETE ESTRELA (Não roteirizado)" at bounding box center [795, 128] width 490 height 25
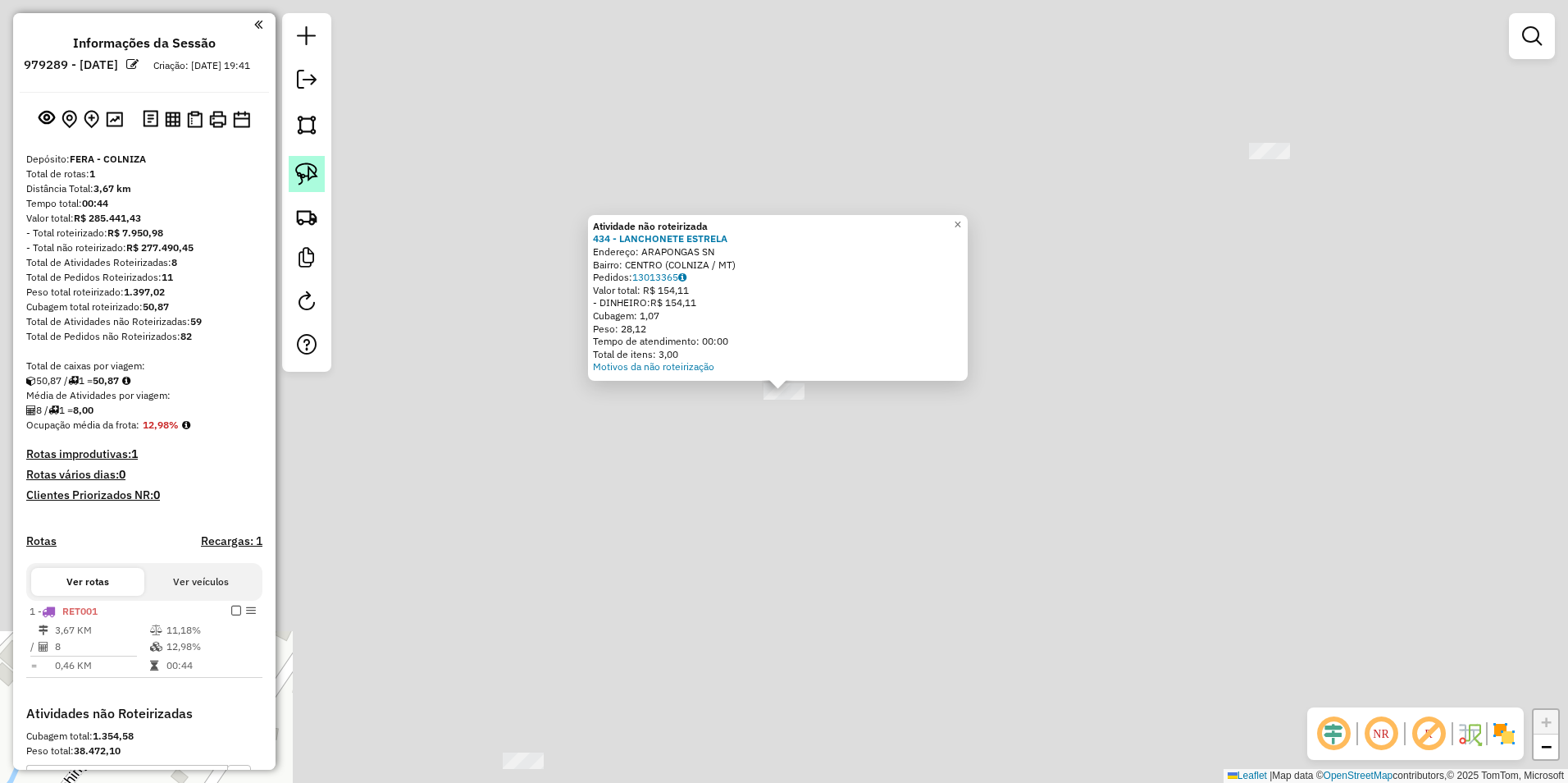
click at [315, 160] on link at bounding box center [307, 174] width 36 height 36
drag, startPoint x: 746, startPoint y: 428, endPoint x: 878, endPoint y: 430, distance: 132.0
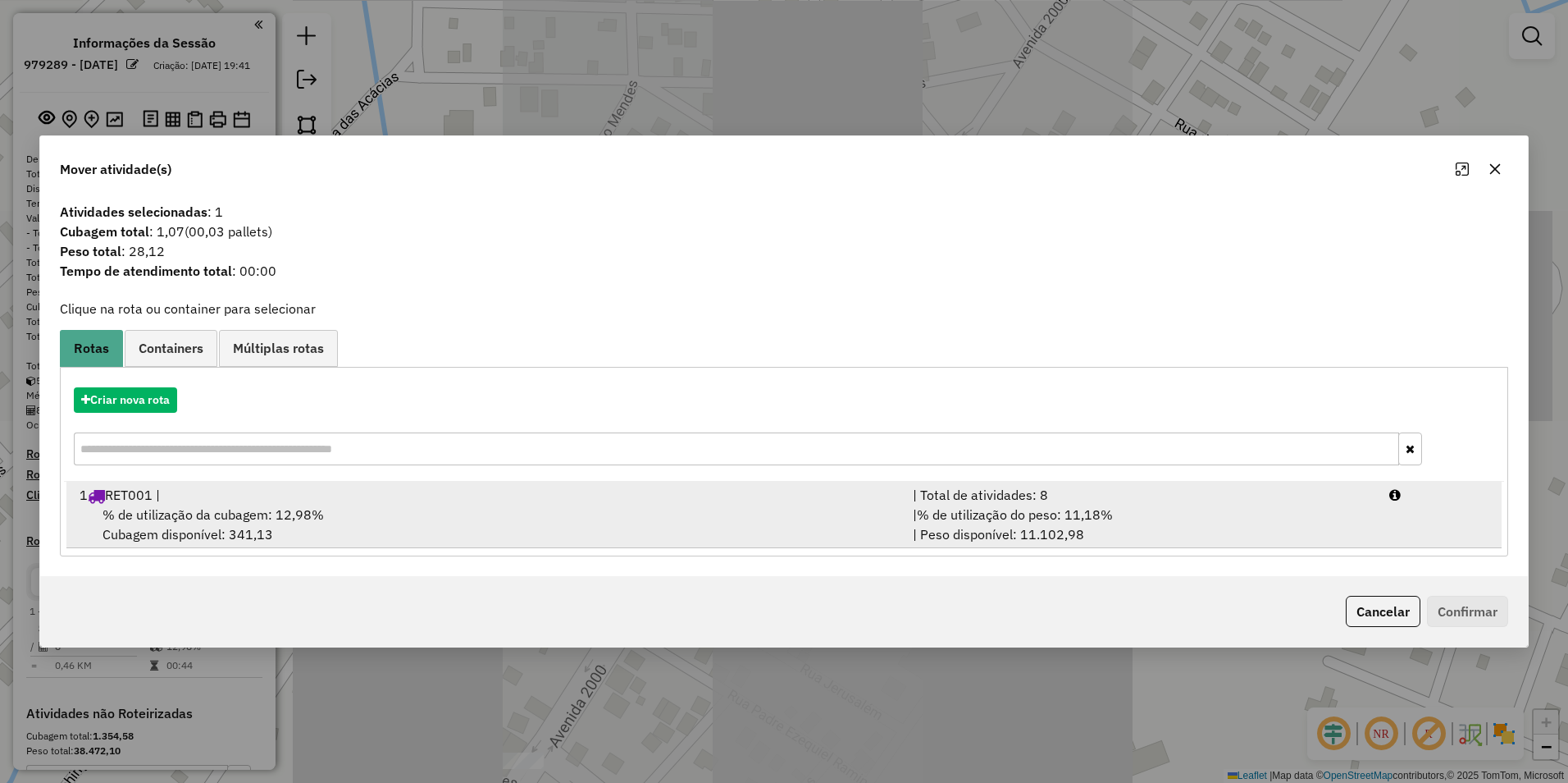
click at [420, 523] on div "% de utilização da cubagem: 12,98% Cubagem disponível: 341,13" at bounding box center [486, 524] width 833 height 40
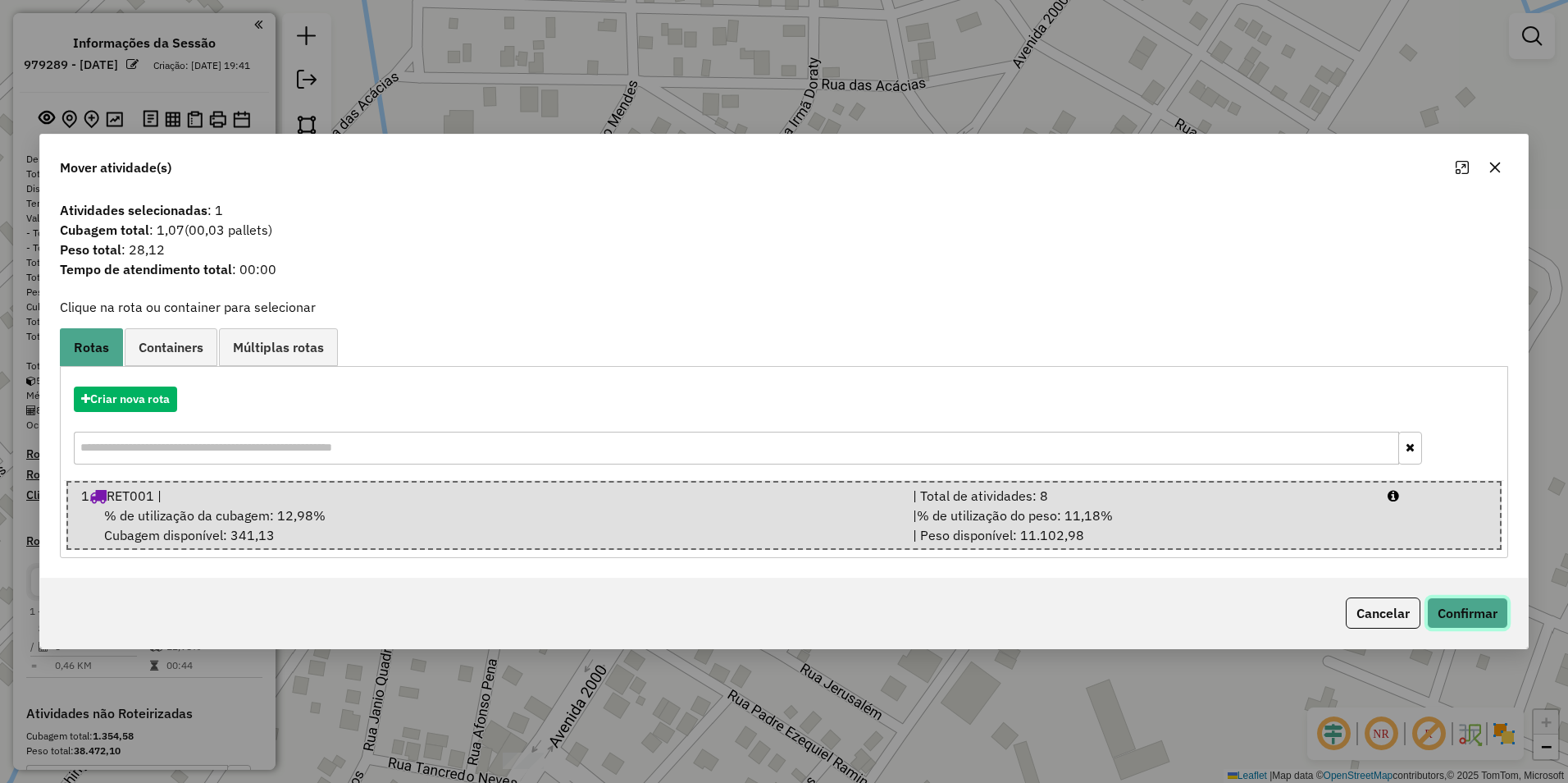
click at [1474, 616] on button "Confirmar" at bounding box center [1468, 613] width 81 height 31
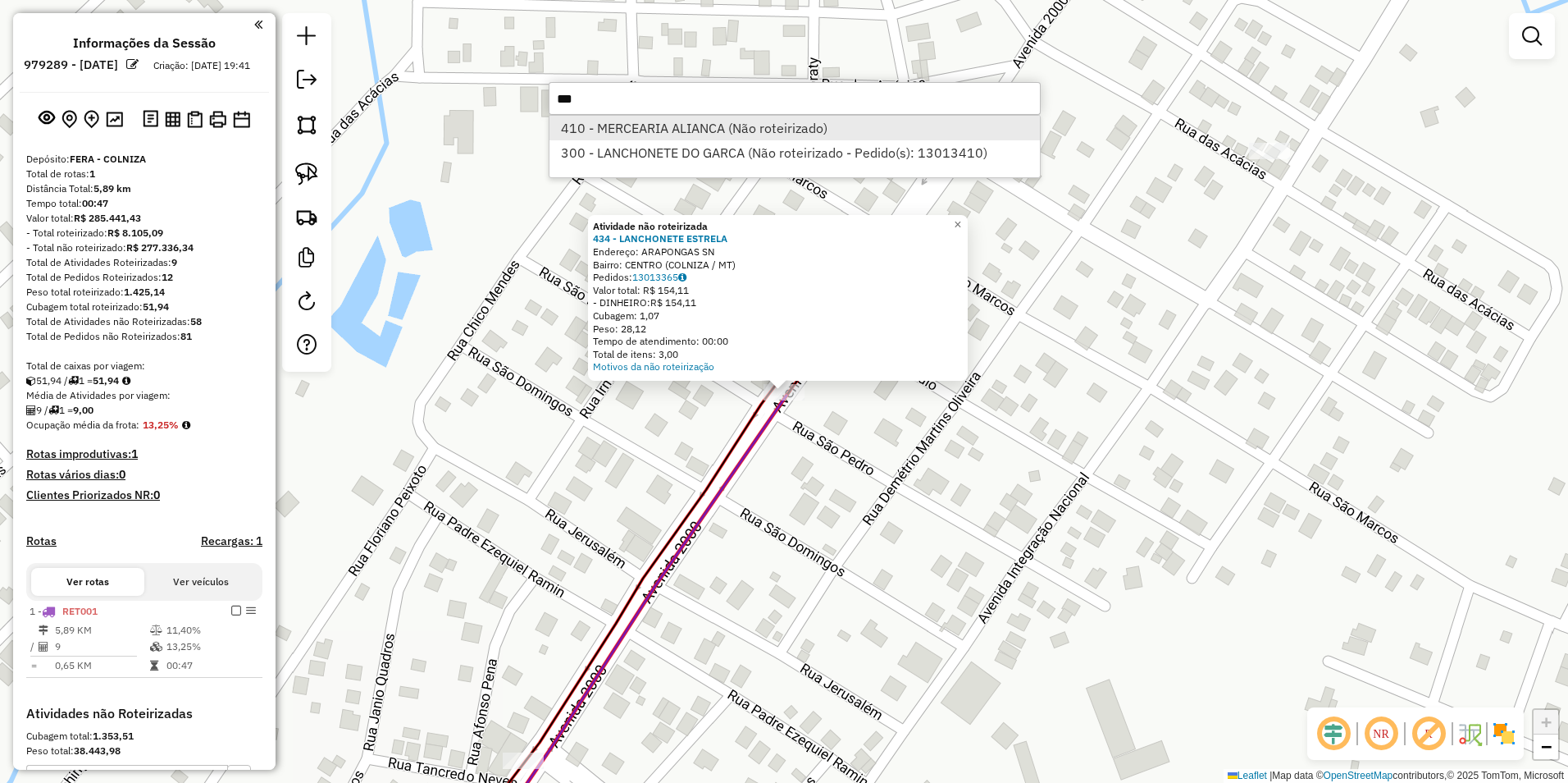
type input "***"
click at [595, 126] on li "410 - MERCEARIA ALIANCA (Não roteirizado)" at bounding box center [795, 128] width 490 height 25
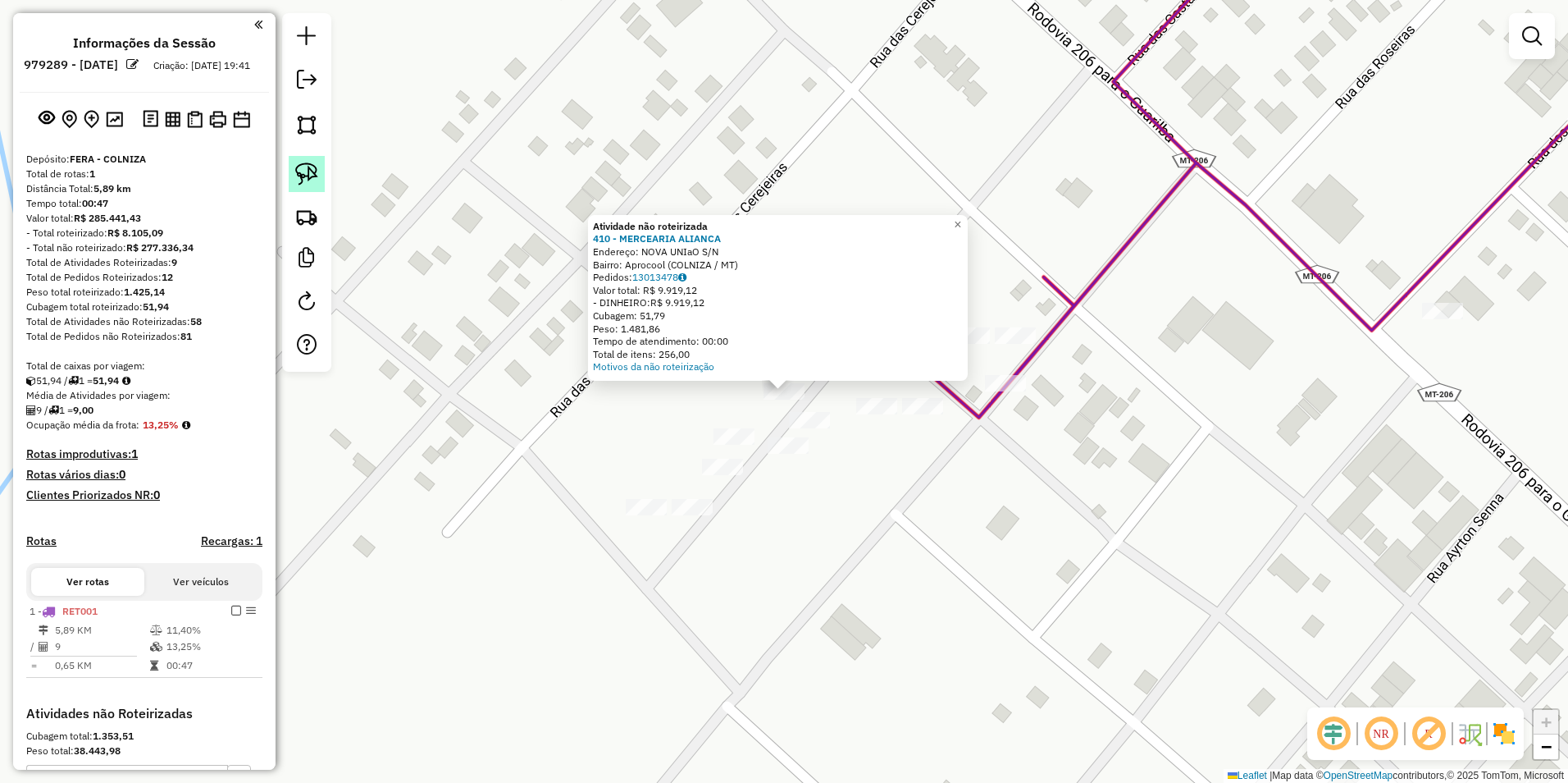
click at [308, 170] on img at bounding box center [306, 174] width 23 height 23
drag, startPoint x: 741, startPoint y: 397, endPoint x: 766, endPoint y: 411, distance: 28.7
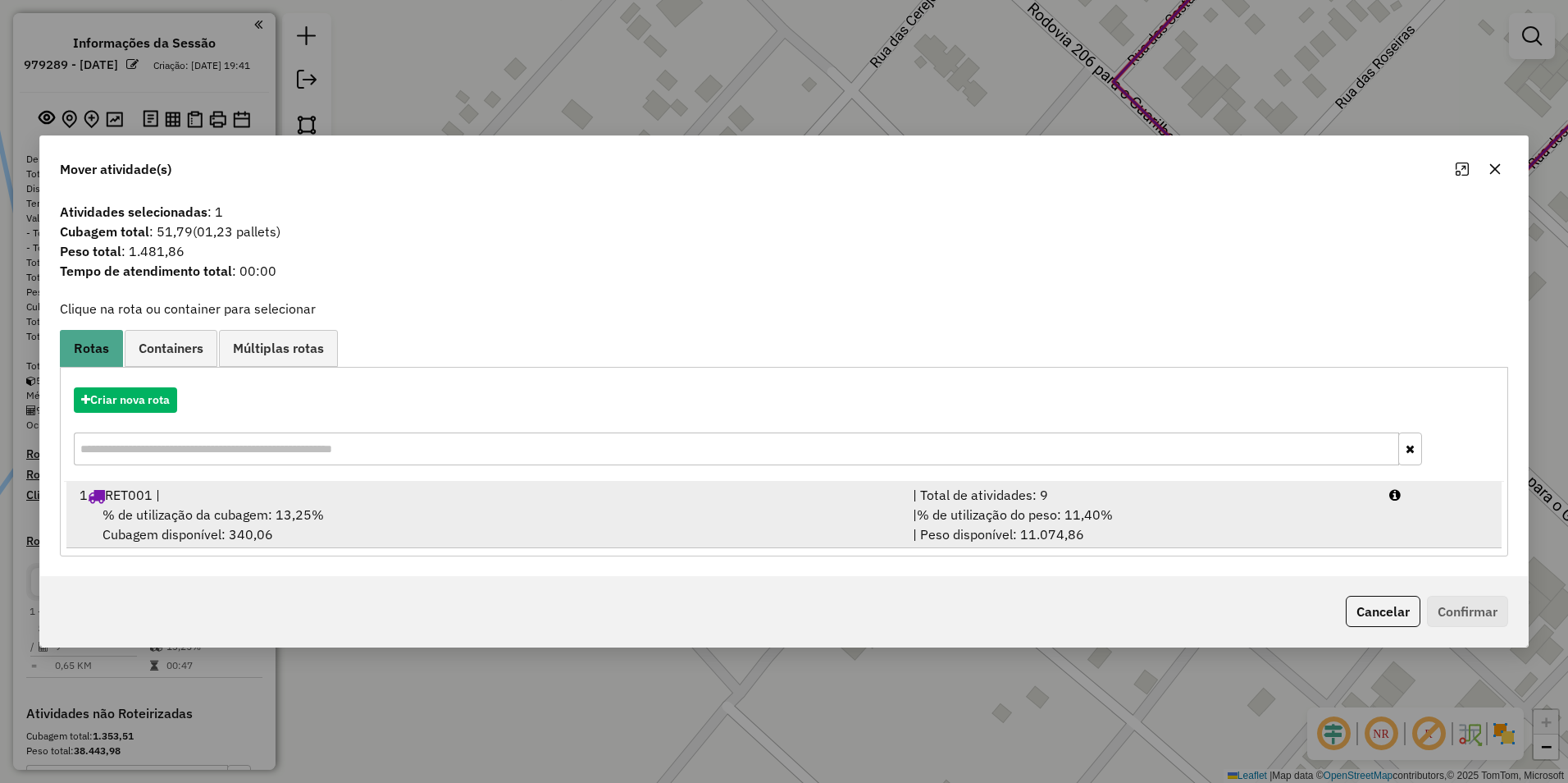
click at [293, 519] on span "% de utilização da cubagem: 13,25%" at bounding box center [213, 514] width 222 height 16
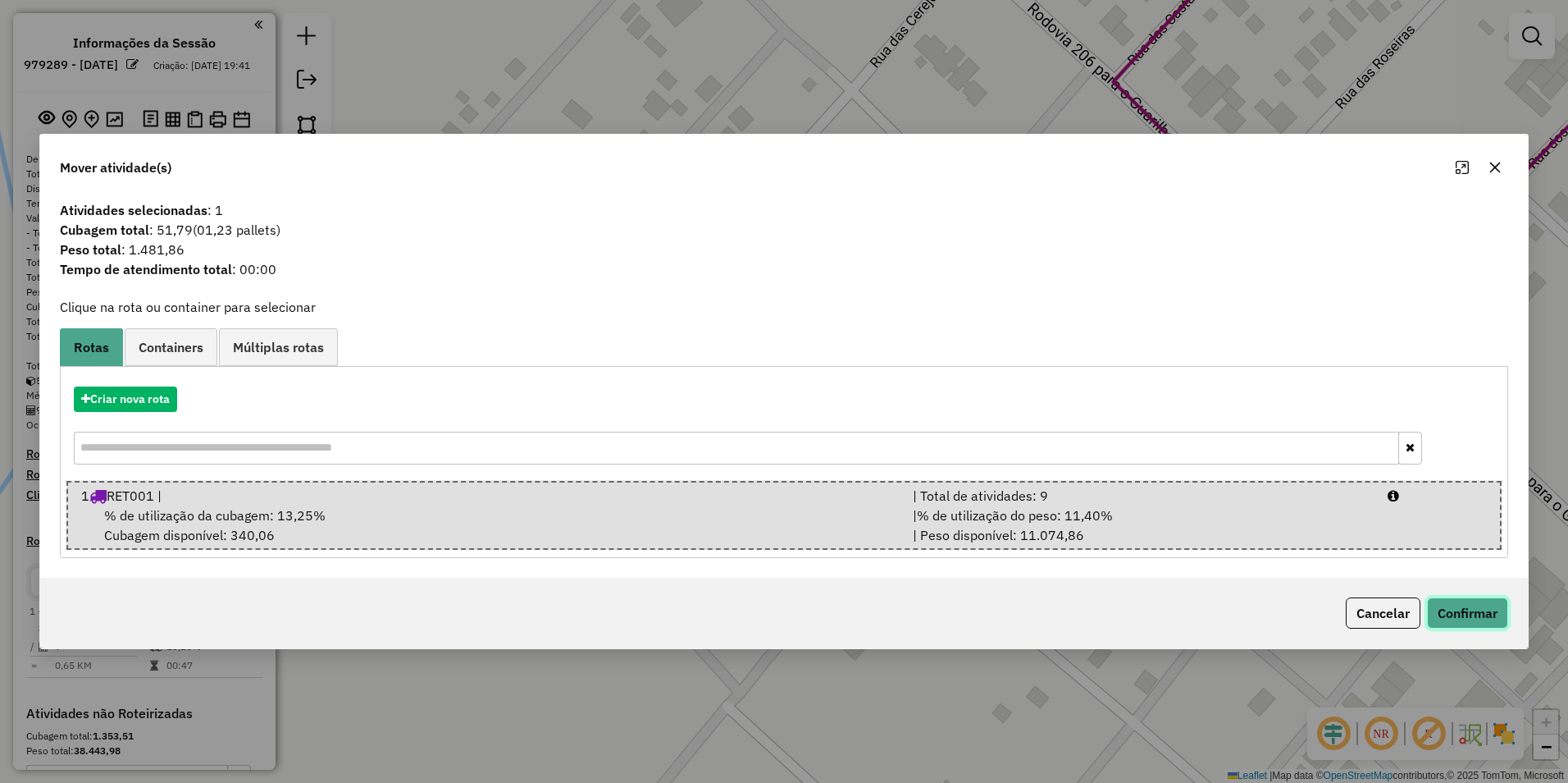
click at [1459, 606] on button "Confirmar" at bounding box center [1468, 613] width 81 height 31
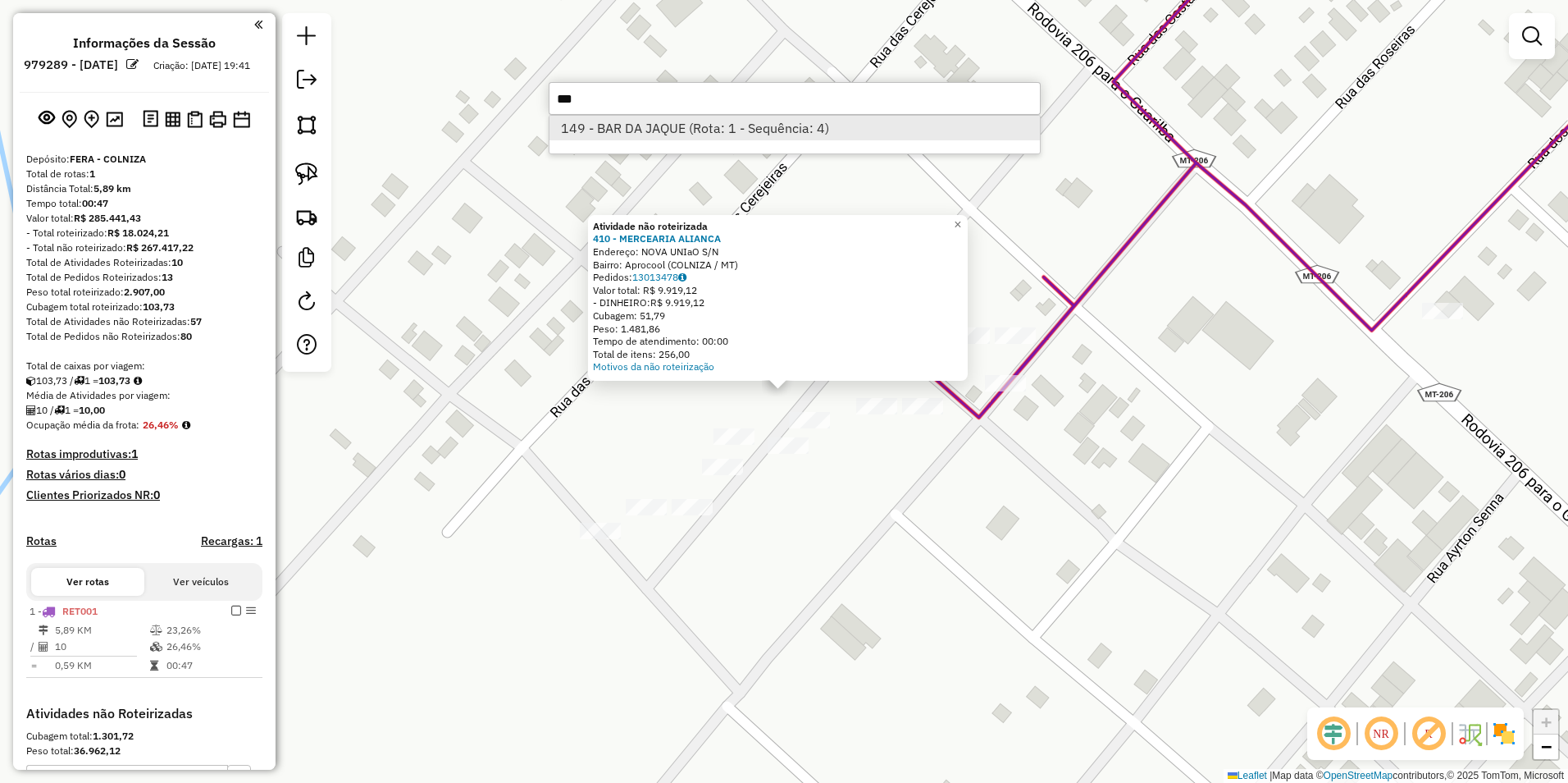
type input "***"
click at [728, 130] on li "149 - BAR DA JAQUE (Rota: 1 - Sequência: 4)" at bounding box center [795, 128] width 490 height 25
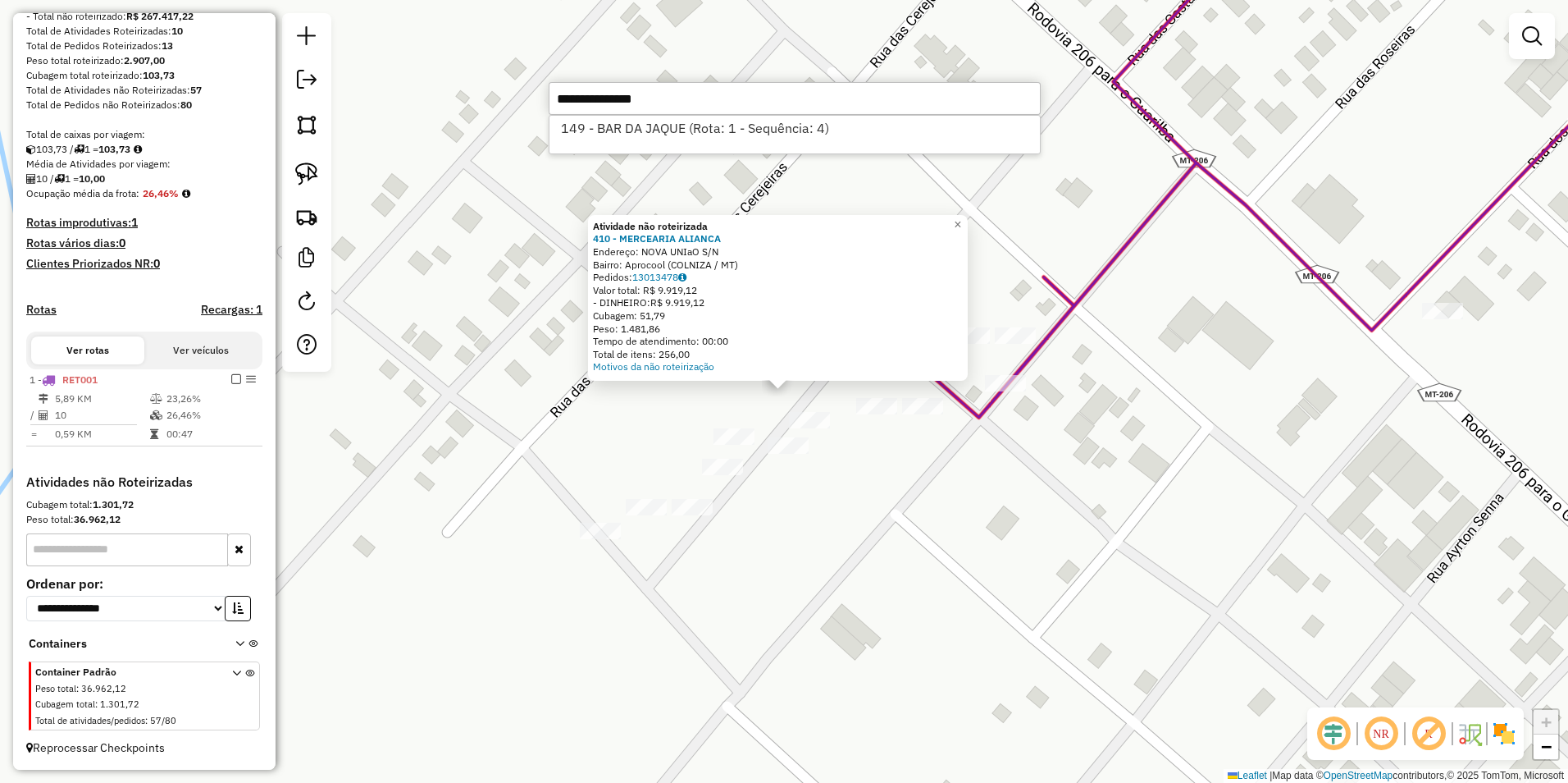
select select "**********"
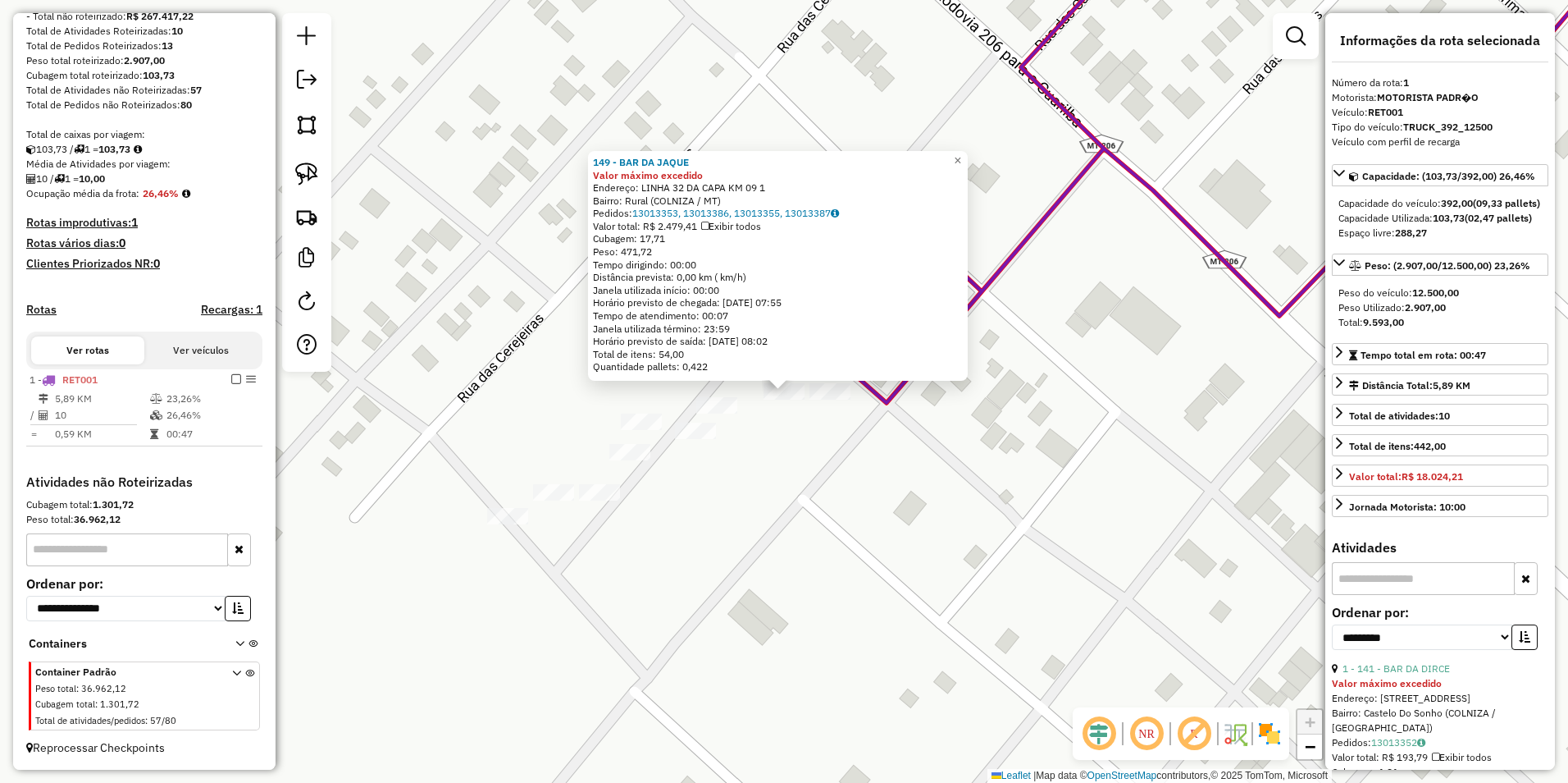
click at [787, 512] on div "149 - BAR DA JAQUE Valor máximo excedido Endereço: LINHA 32 DA CAPA KM 09 1 Bai…" at bounding box center [784, 391] width 1568 height 783
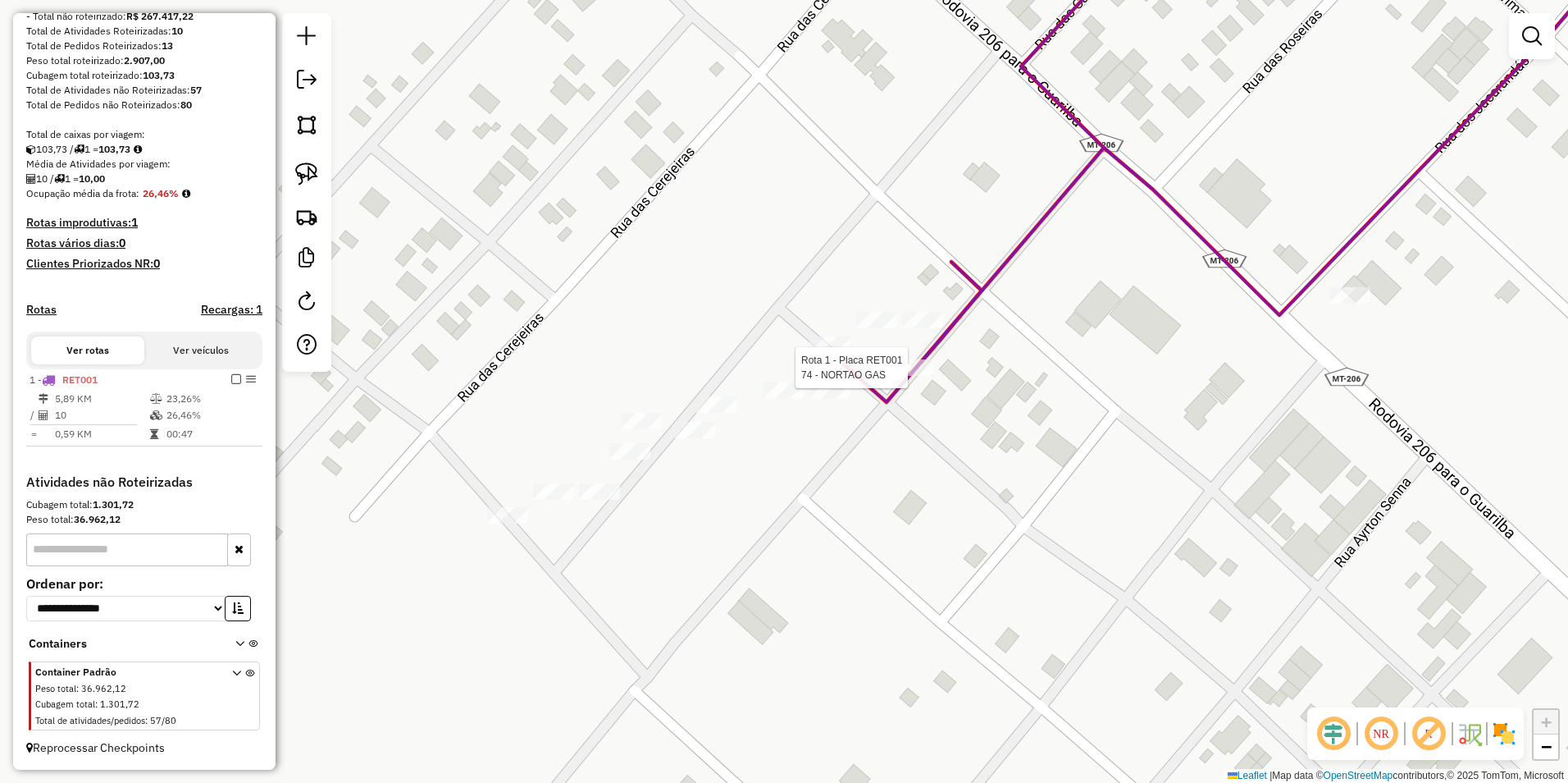
select select "**********"
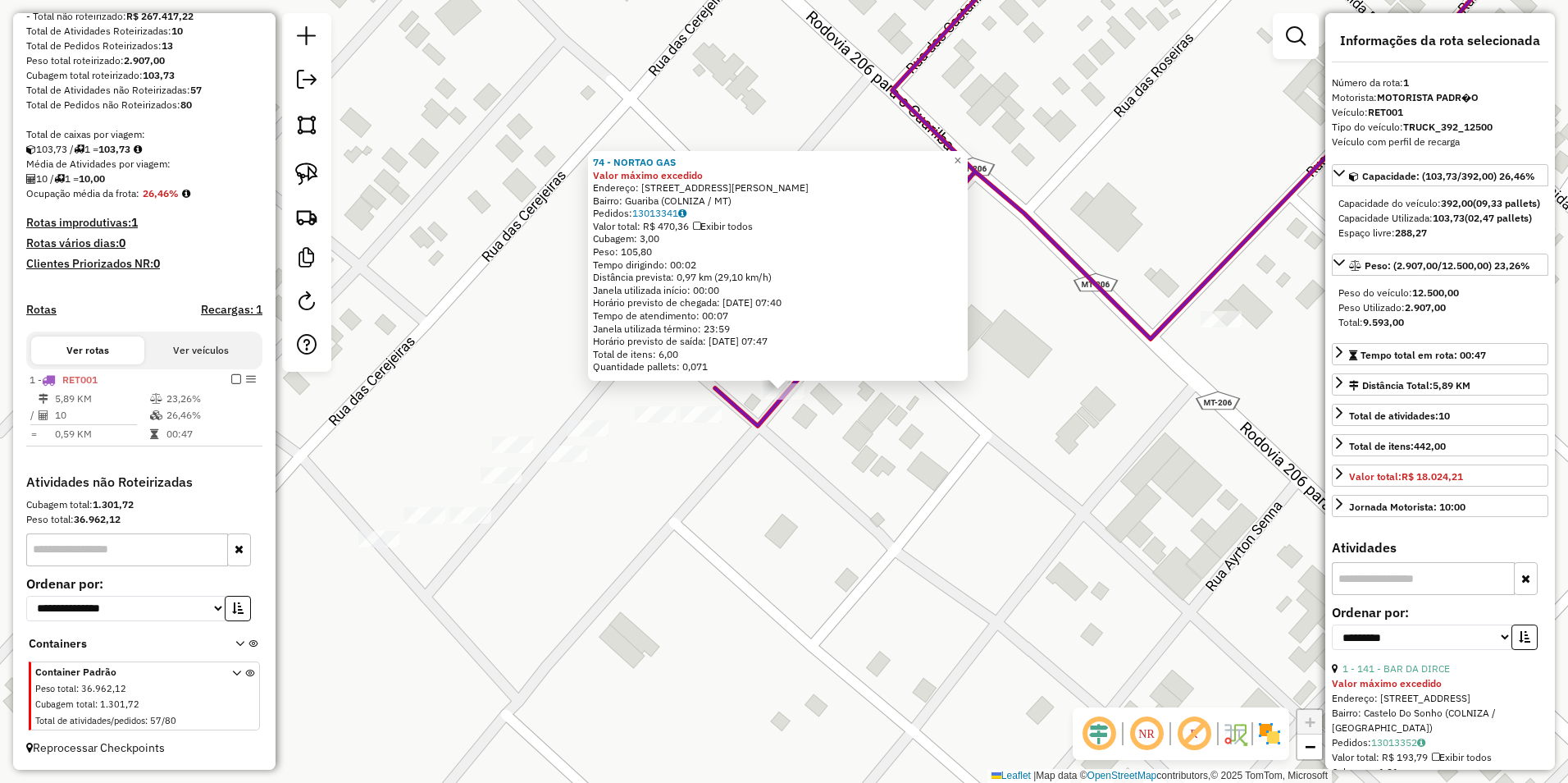
click at [878, 562] on div "74 - NORTAO GAS Valor máximo excedido Endereço: AV JAO PAULO SEGUNDO 1 Bairro: …" at bounding box center [784, 391] width 1568 height 783
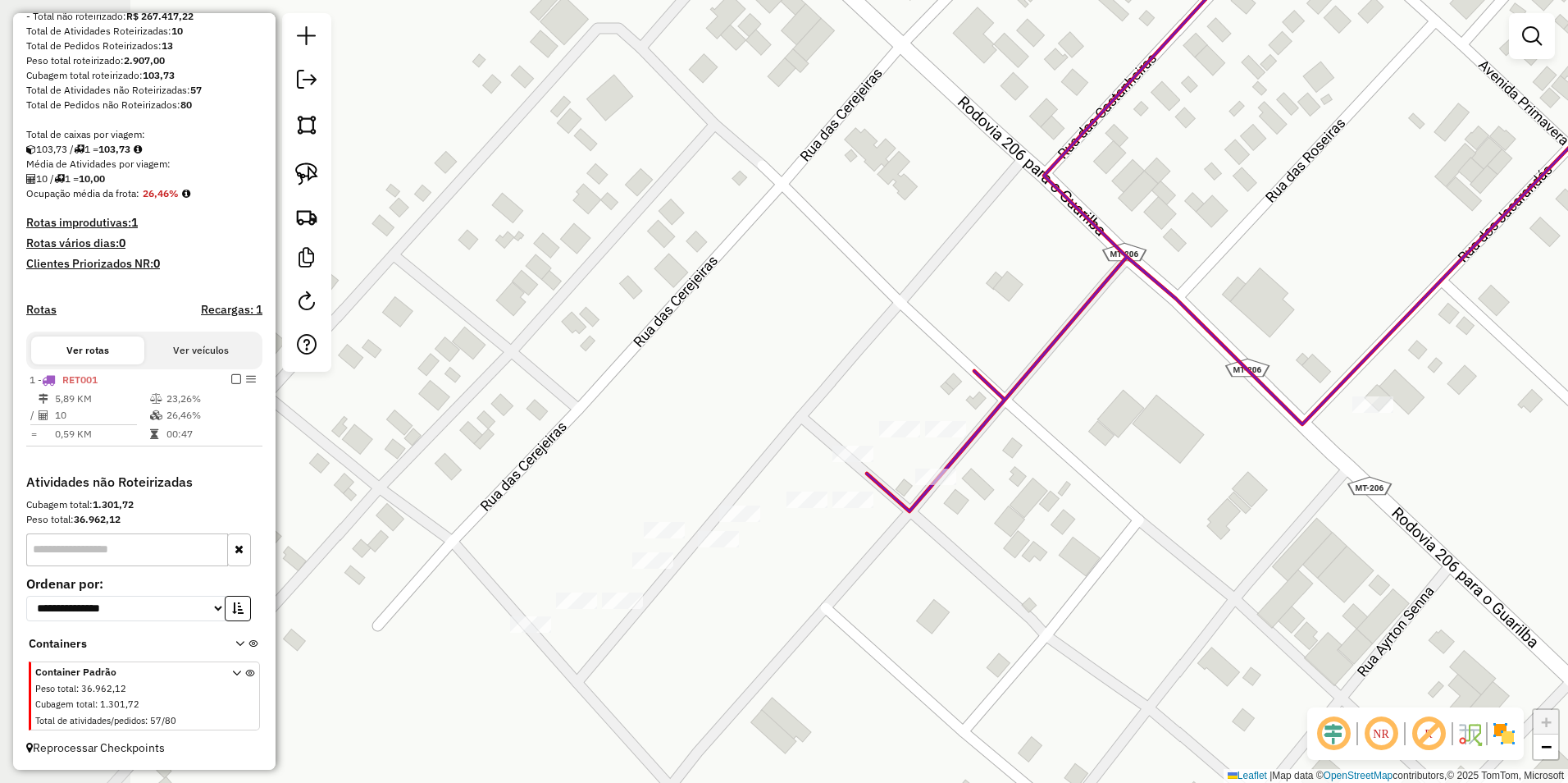
drag, startPoint x: 787, startPoint y: 546, endPoint x: 1002, endPoint y: 570, distance: 216.3
click at [999, 611] on div "Janela de atendimento Grade de atendimento Capacidade Transportadoras Veículos …" at bounding box center [784, 391] width 1568 height 783
click at [310, 167] on img at bounding box center [306, 174] width 23 height 23
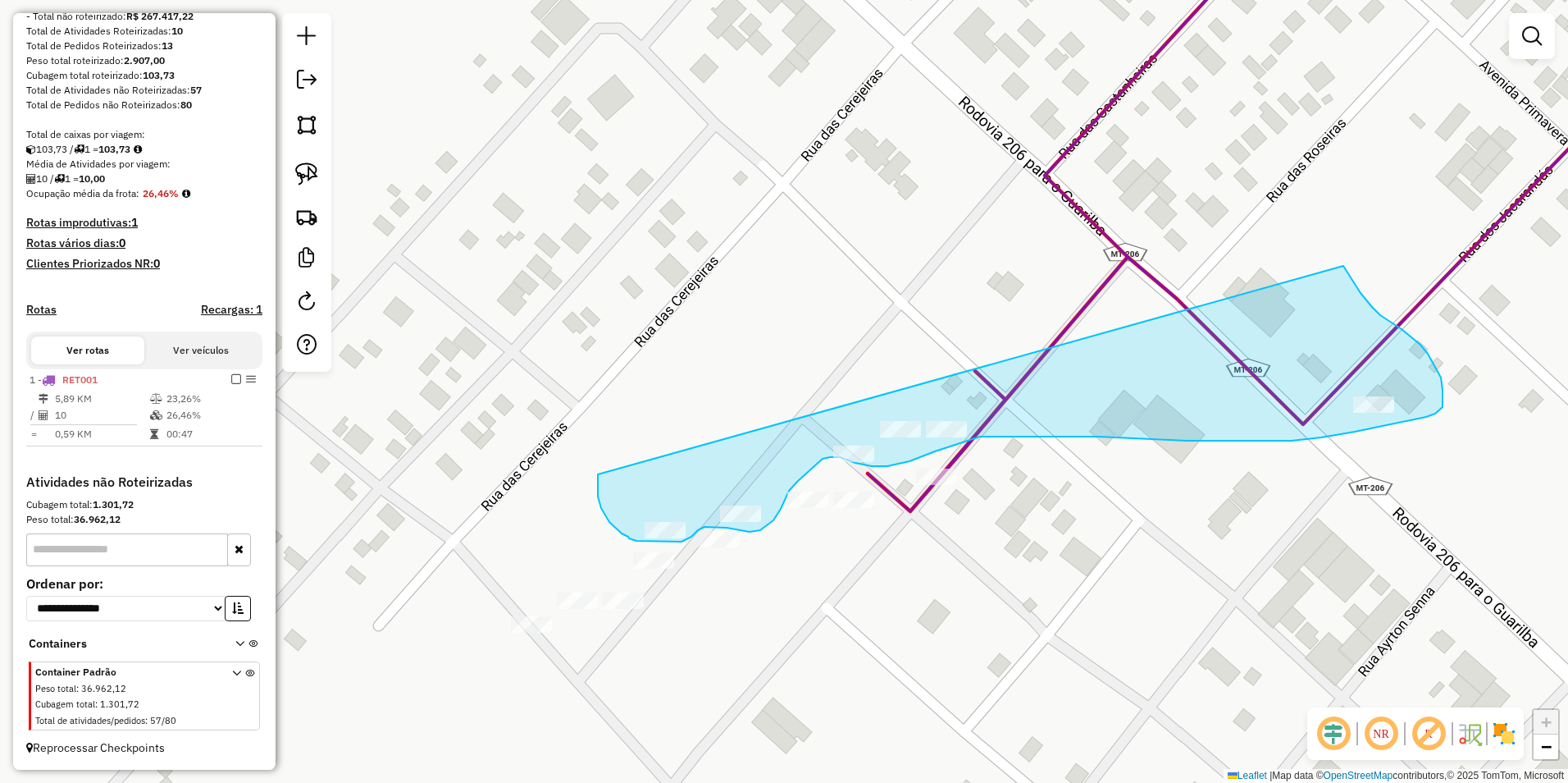
drag, startPoint x: 598, startPoint y: 474, endPoint x: 1344, endPoint y: 266, distance: 774.5
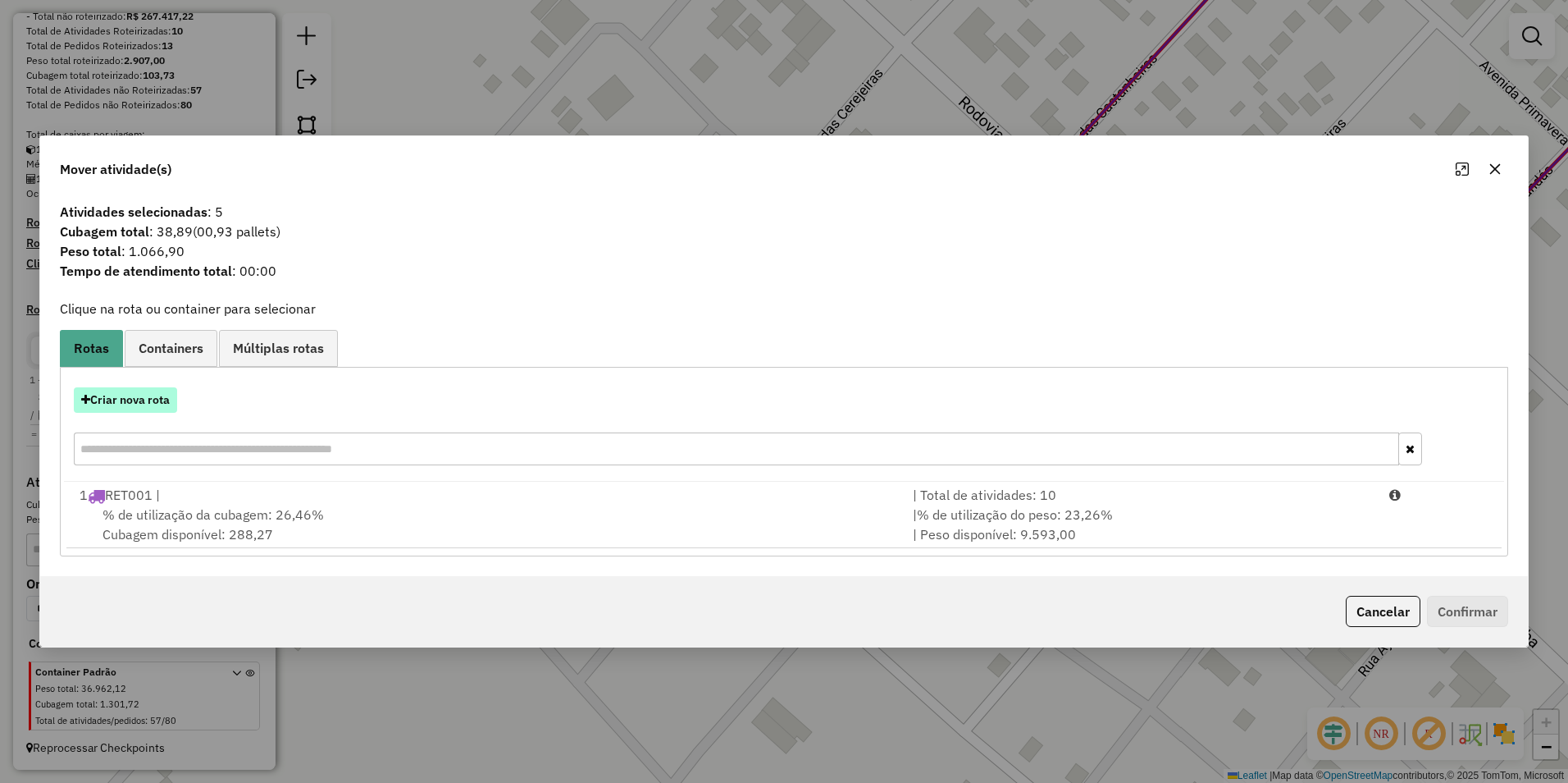
click at [116, 395] on button "Criar nova rota" at bounding box center [126, 400] width 104 height 25
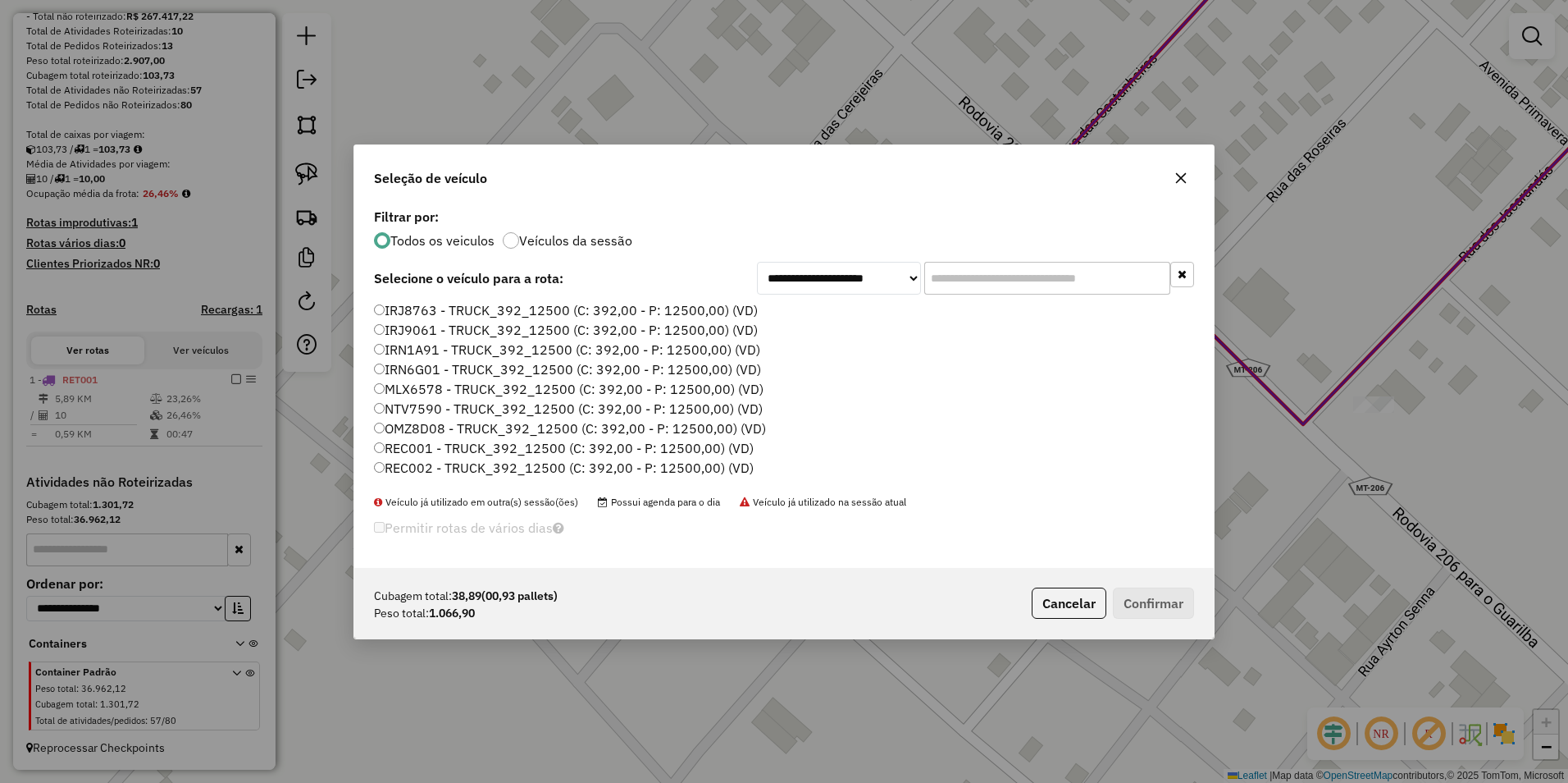
scroll to position [9, 5]
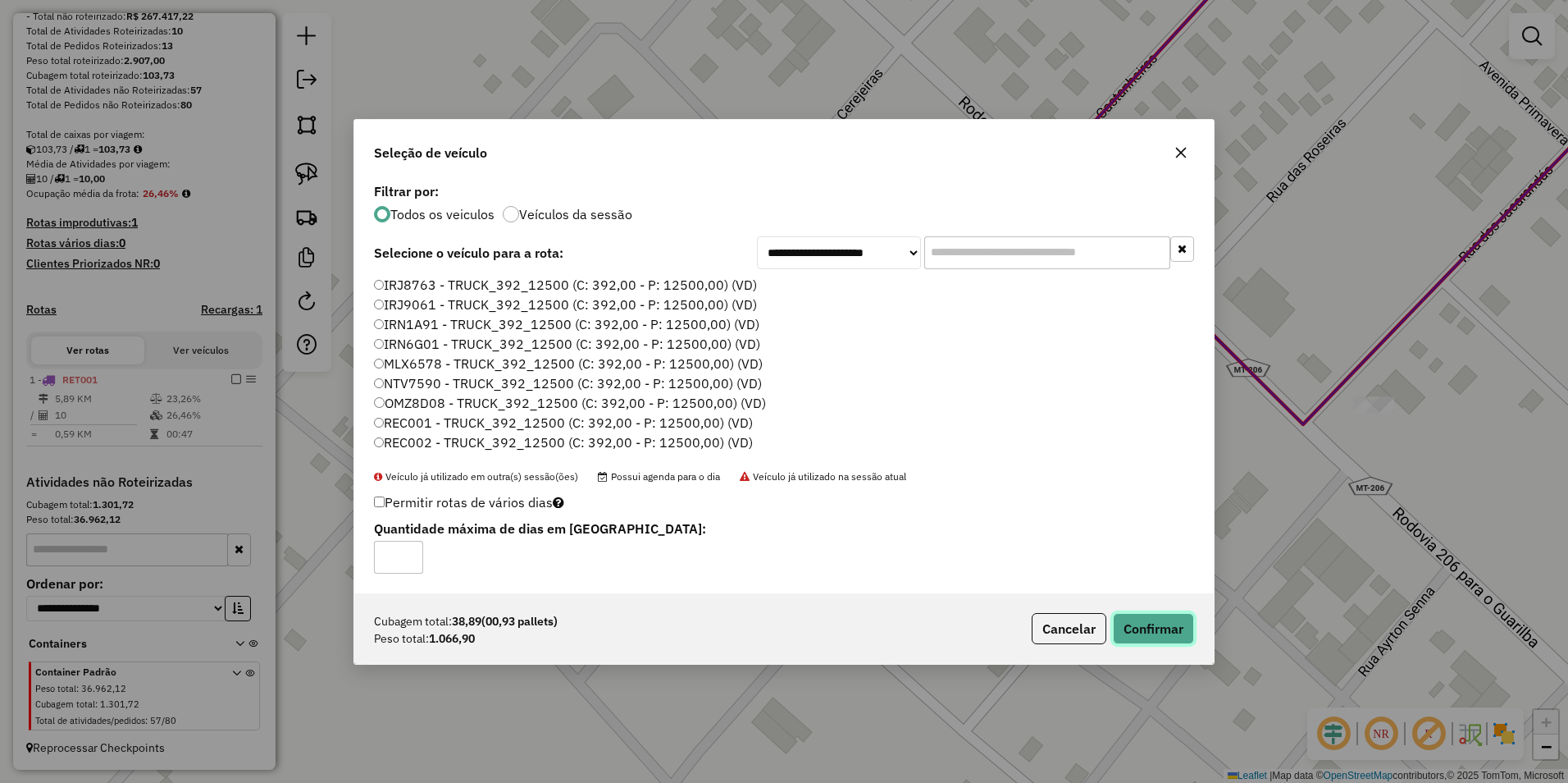
click at [1171, 634] on button "Confirmar" at bounding box center [1154, 628] width 81 height 31
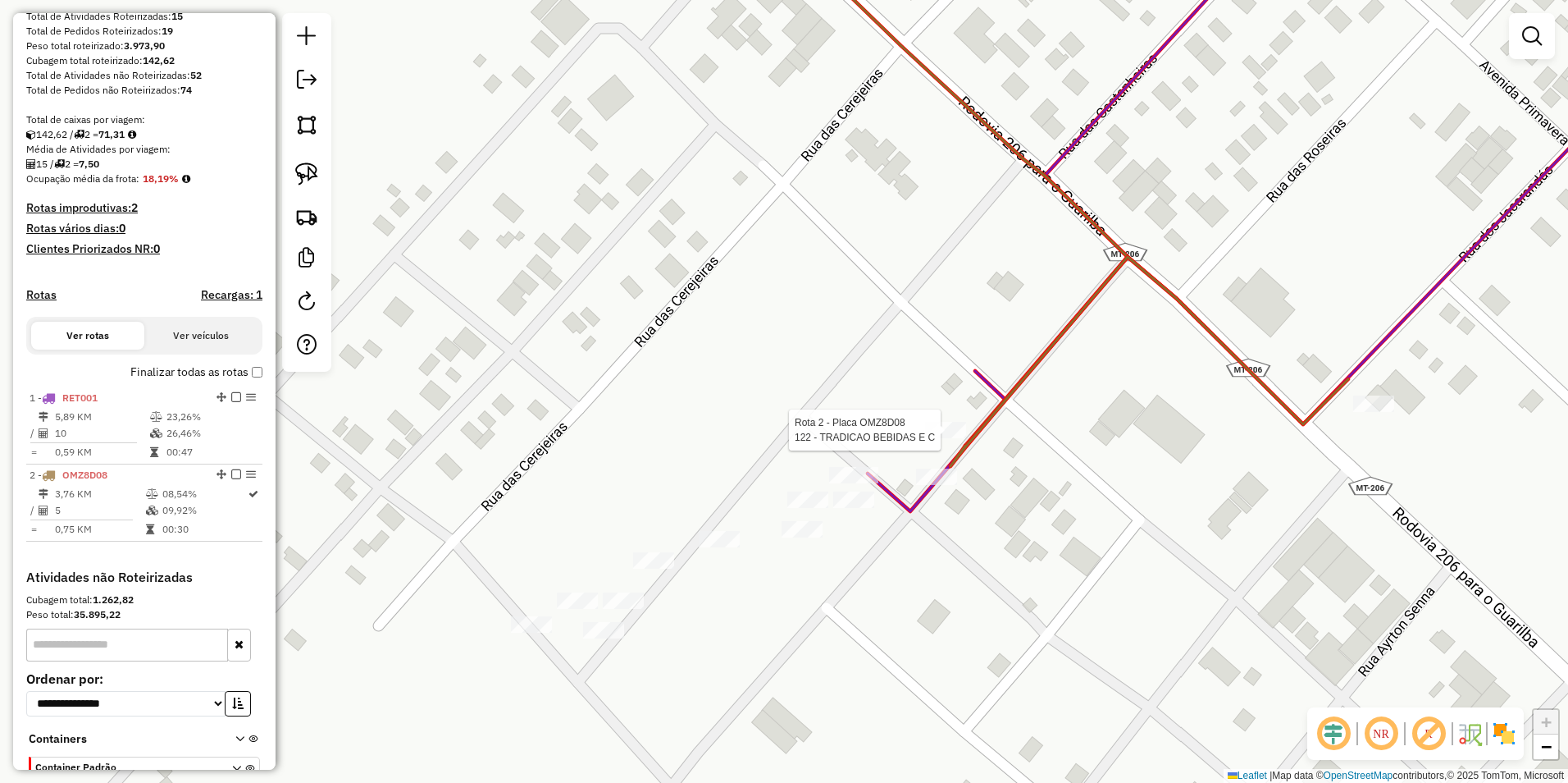
scroll to position [356, 0]
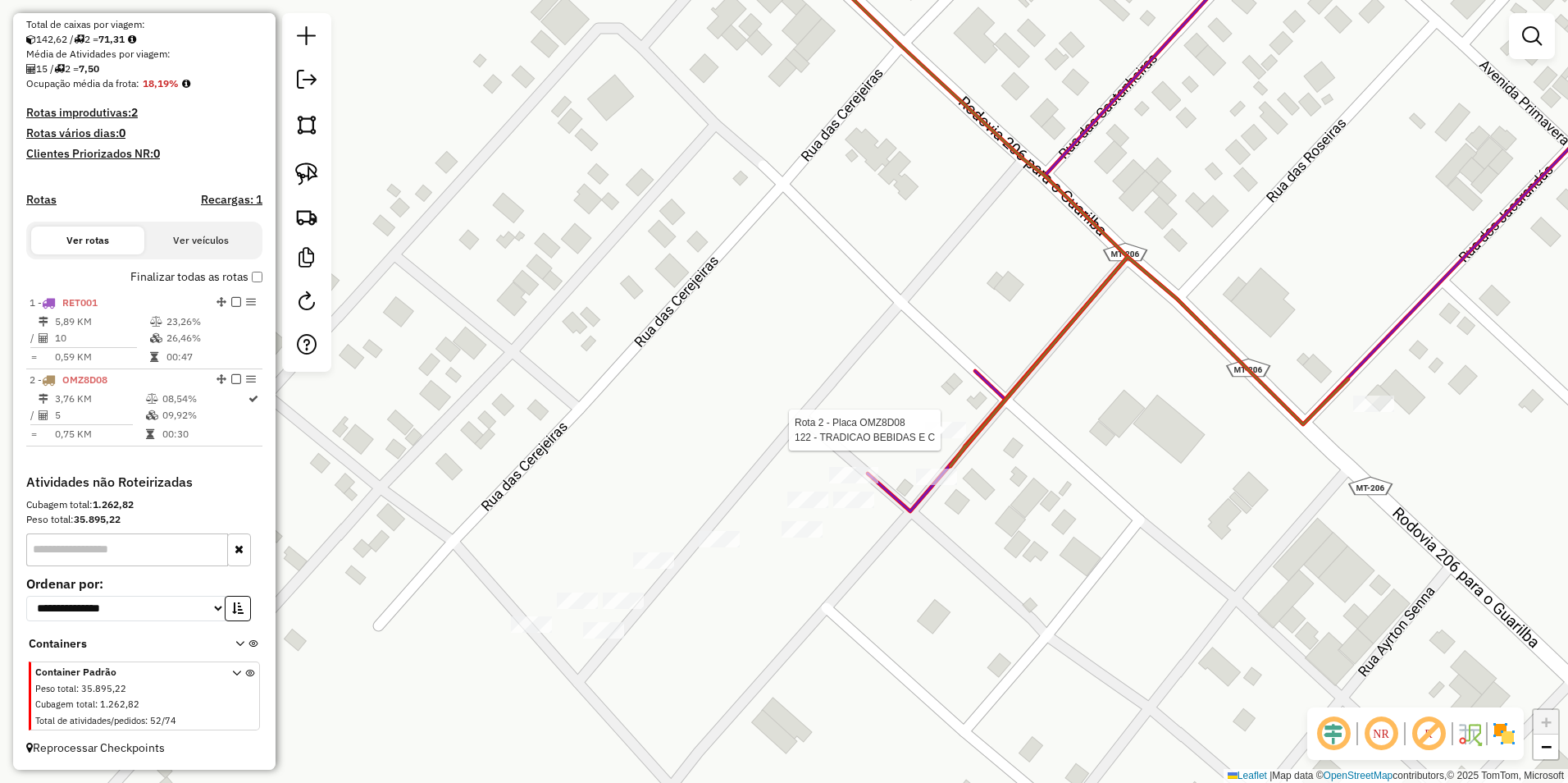
select select "**********"
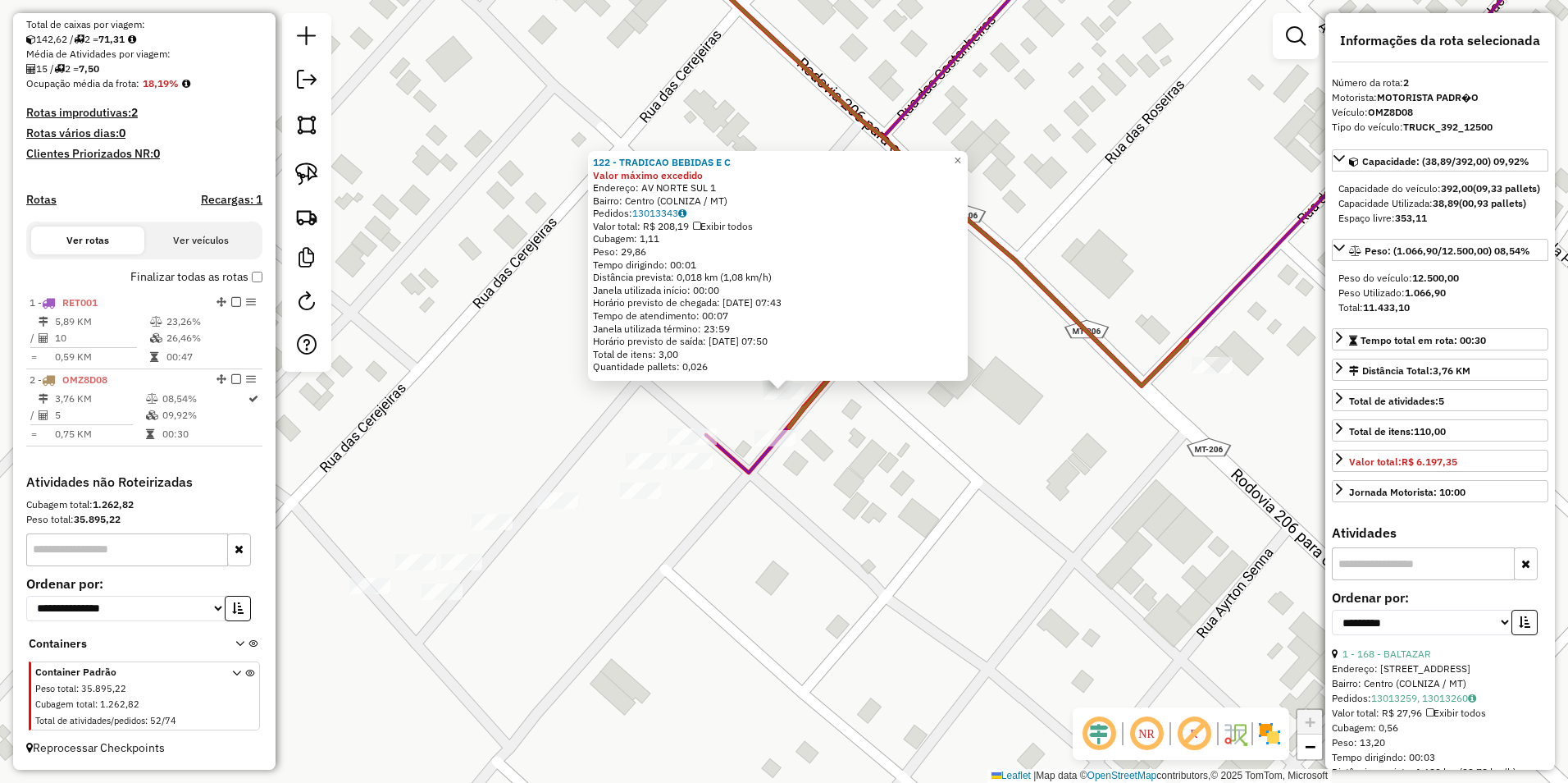
click at [1099, 527] on div "122 - TRADICAO BEBIDAS E C Valor máximo excedido Endereço: AV NORTE SUL 1 Bairr…" at bounding box center [784, 391] width 1568 height 783
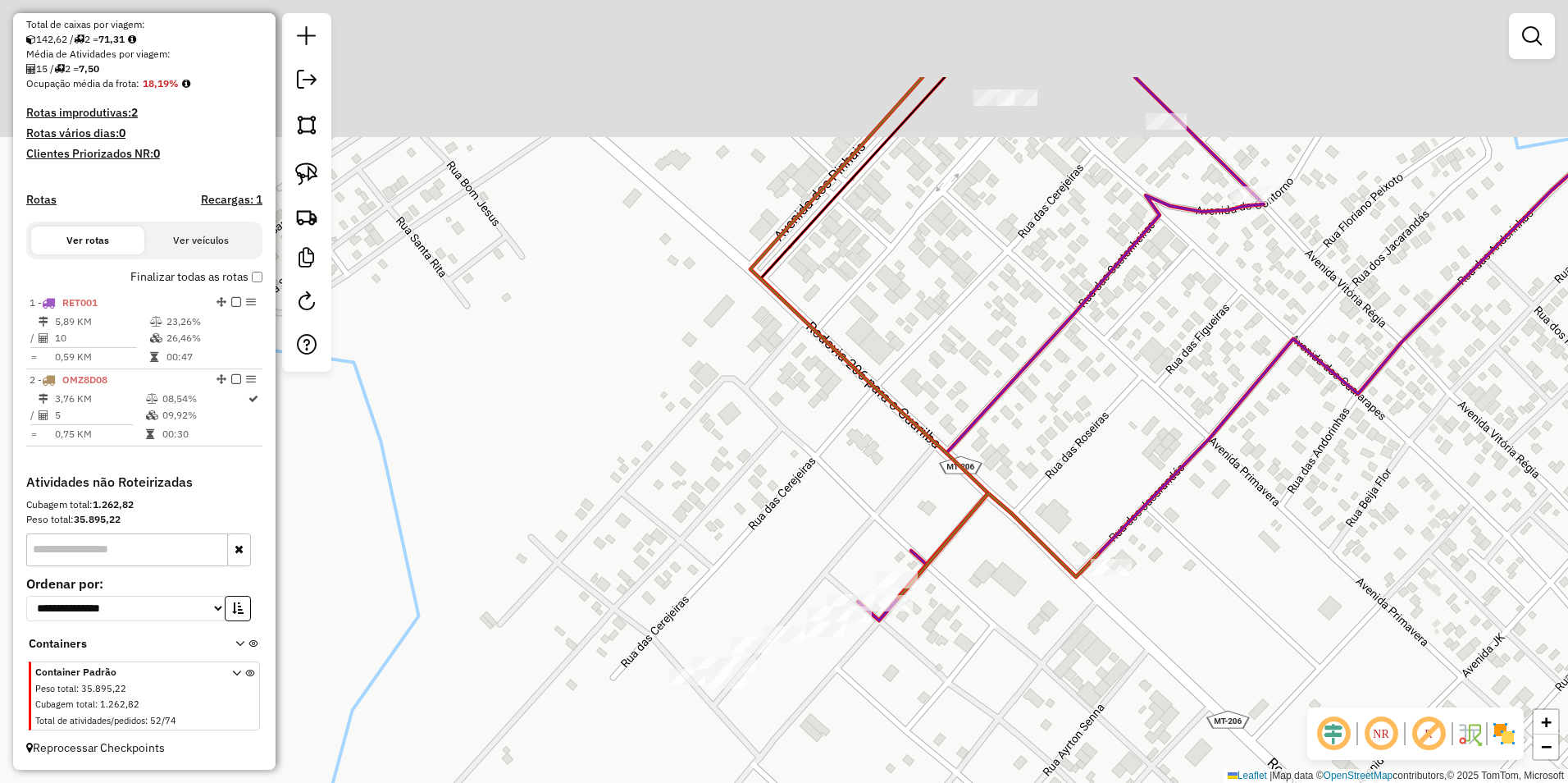
drag, startPoint x: 1033, startPoint y: 335, endPoint x: 1044, endPoint y: 682, distance: 347.2
click at [1042, 695] on div "Janela de atendimento Grade de atendimento Capacidade Transportadoras Veículos …" at bounding box center [784, 391] width 1568 height 783
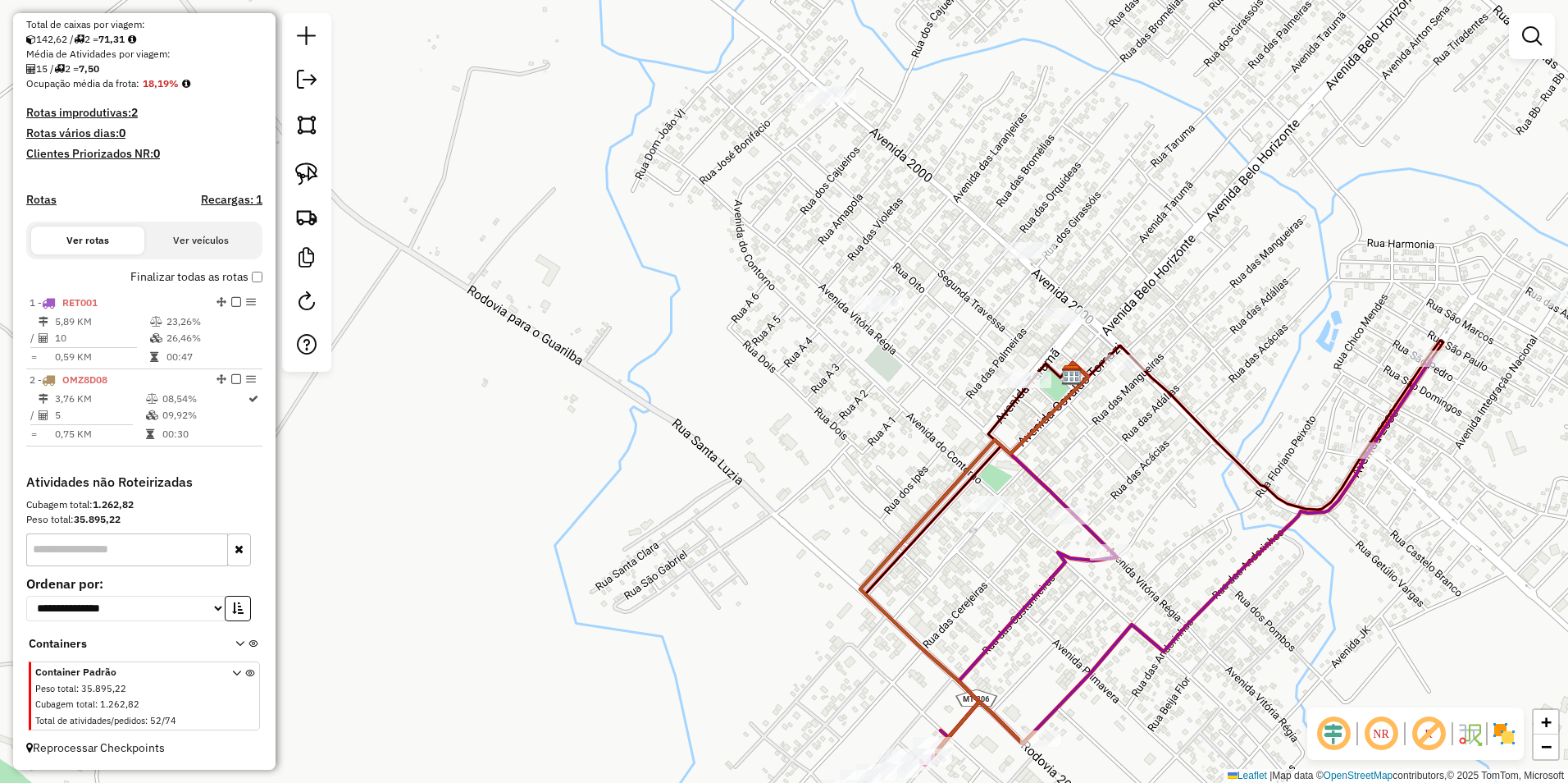
drag, startPoint x: 1023, startPoint y: 577, endPoint x: 933, endPoint y: 605, distance: 94.3
click at [933, 605] on div "Janela de atendimento Grade de atendimento Capacidade Transportadoras Veículos …" at bounding box center [784, 391] width 1568 height 783
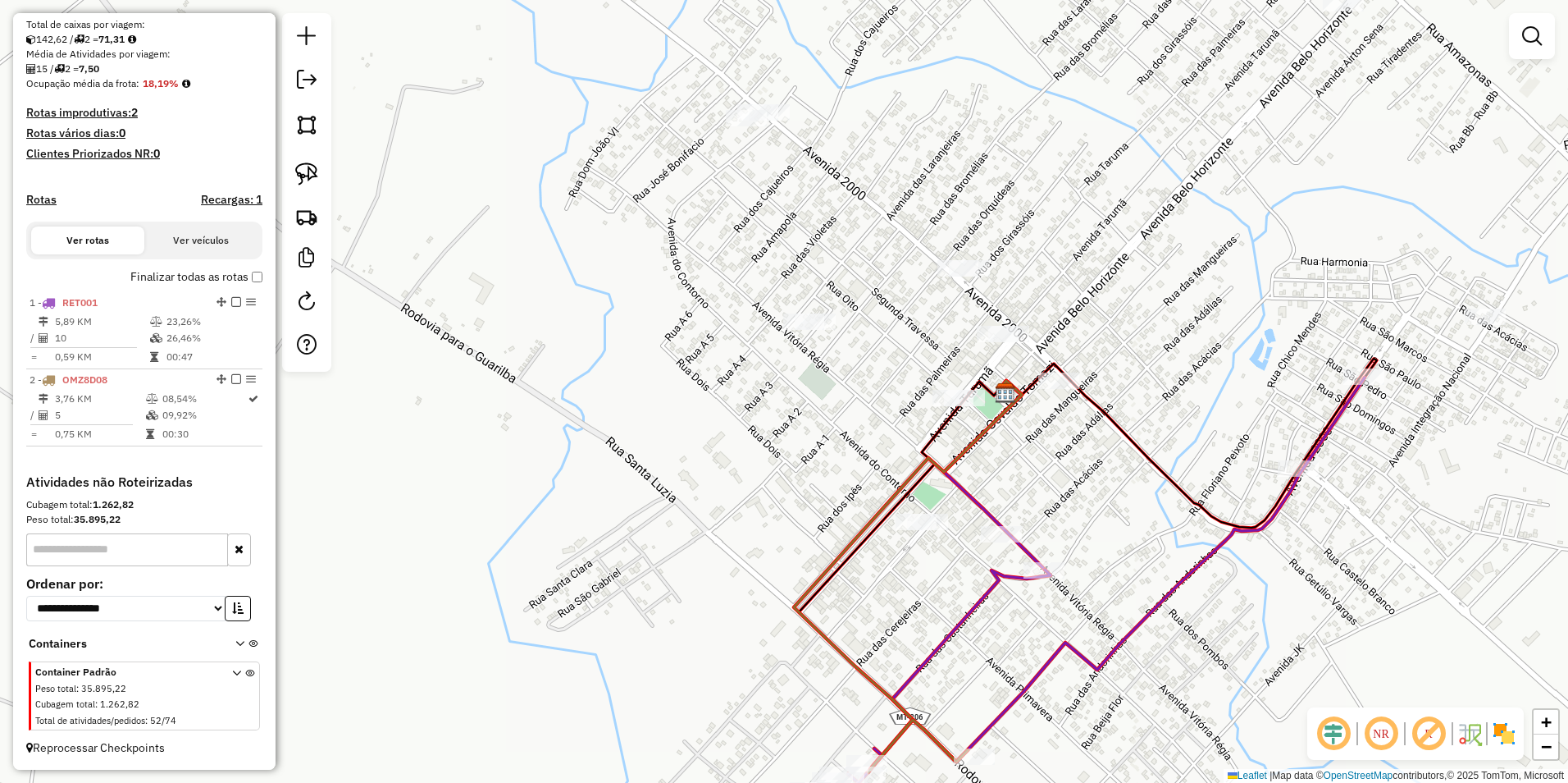
drag, startPoint x: 302, startPoint y: 172, endPoint x: 405, endPoint y: 244, distance: 125.7
click at [302, 172] on img at bounding box center [306, 174] width 23 height 23
drag, startPoint x: 937, startPoint y: 480, endPoint x: 1052, endPoint y: 503, distance: 117.3
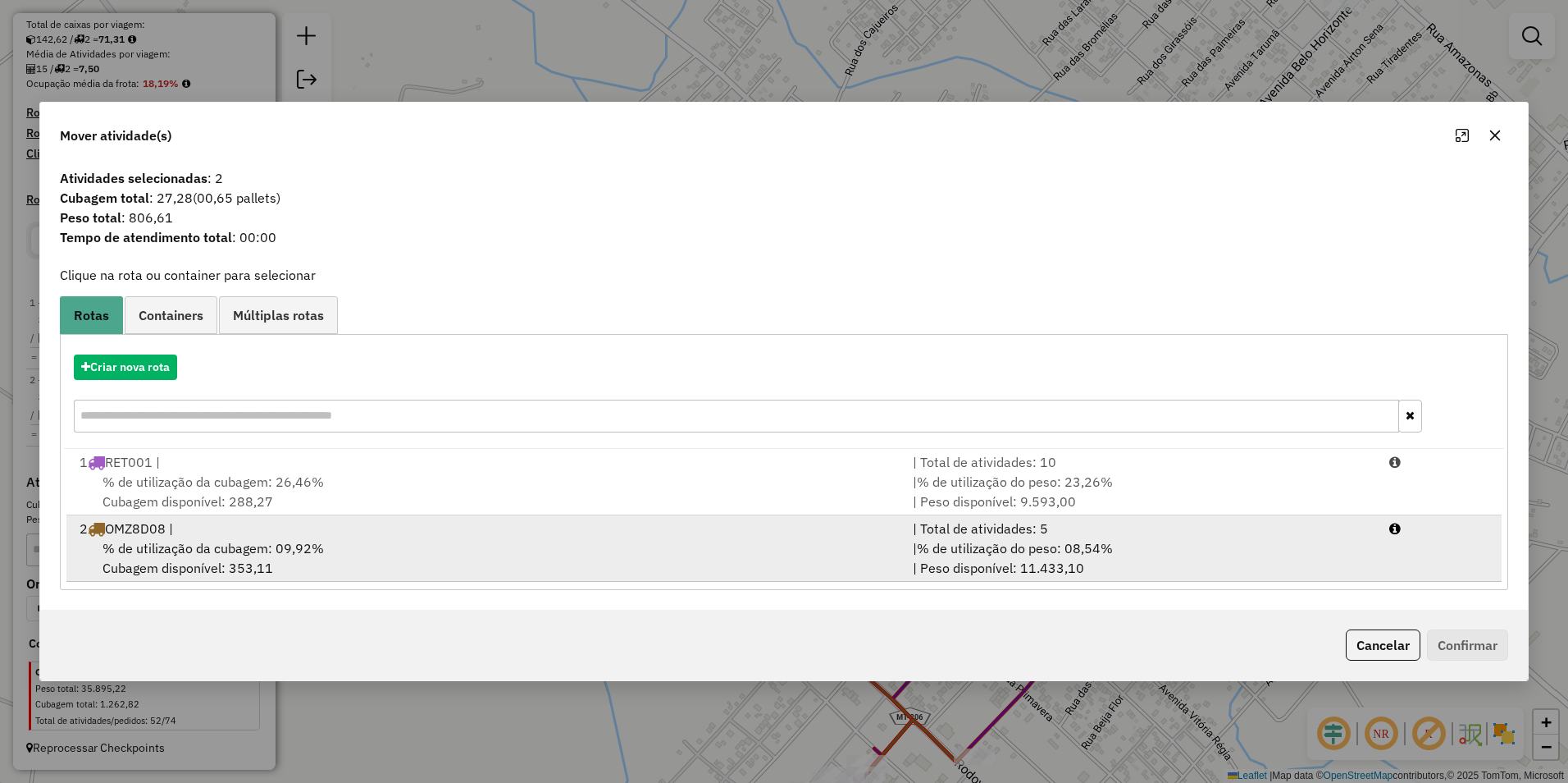
click at [265, 542] on span "% de utilização da cubagem: 09,92%" at bounding box center [213, 547] width 222 height 16
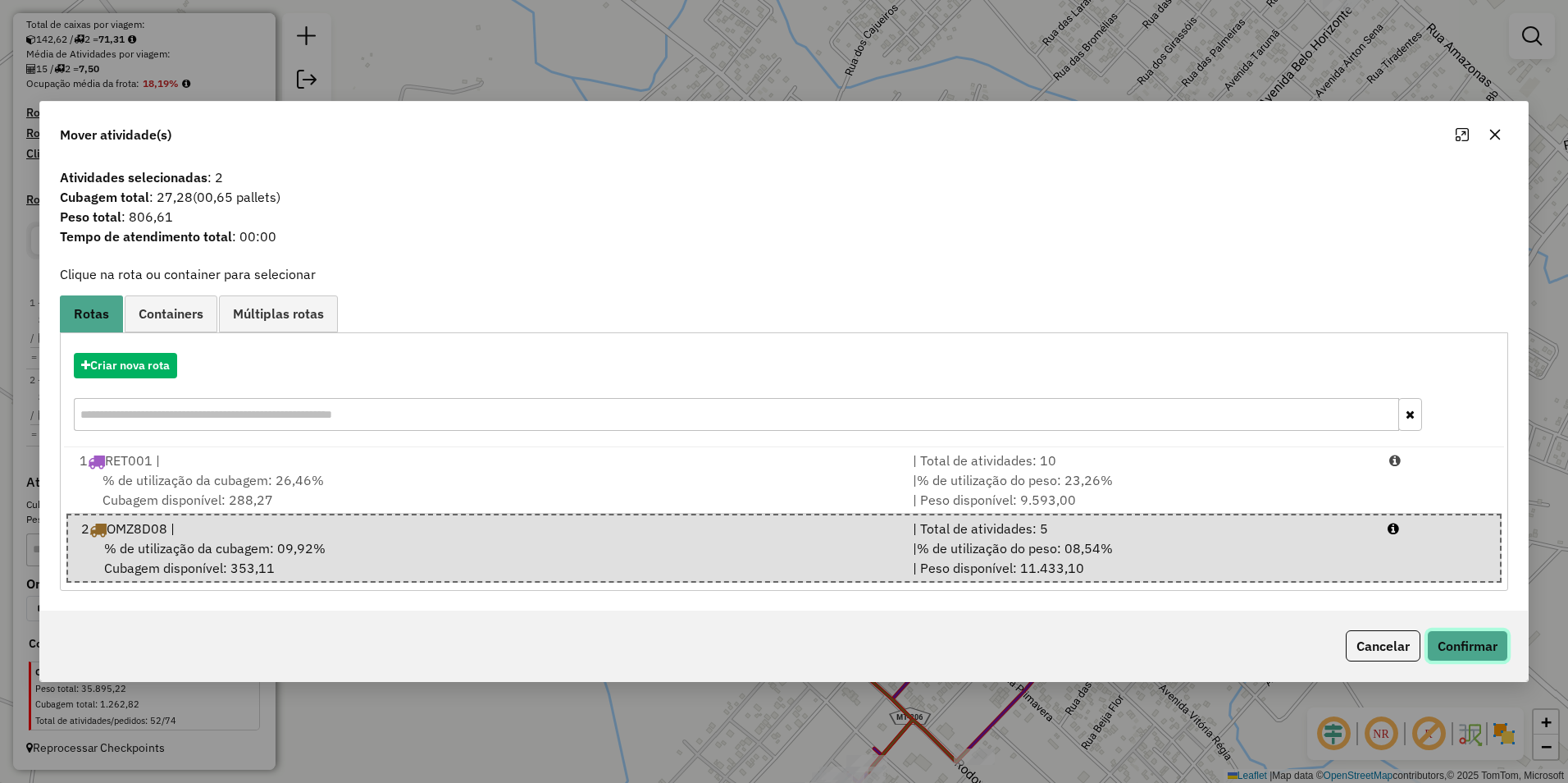
click at [1463, 647] on button "Confirmar" at bounding box center [1468, 646] width 81 height 31
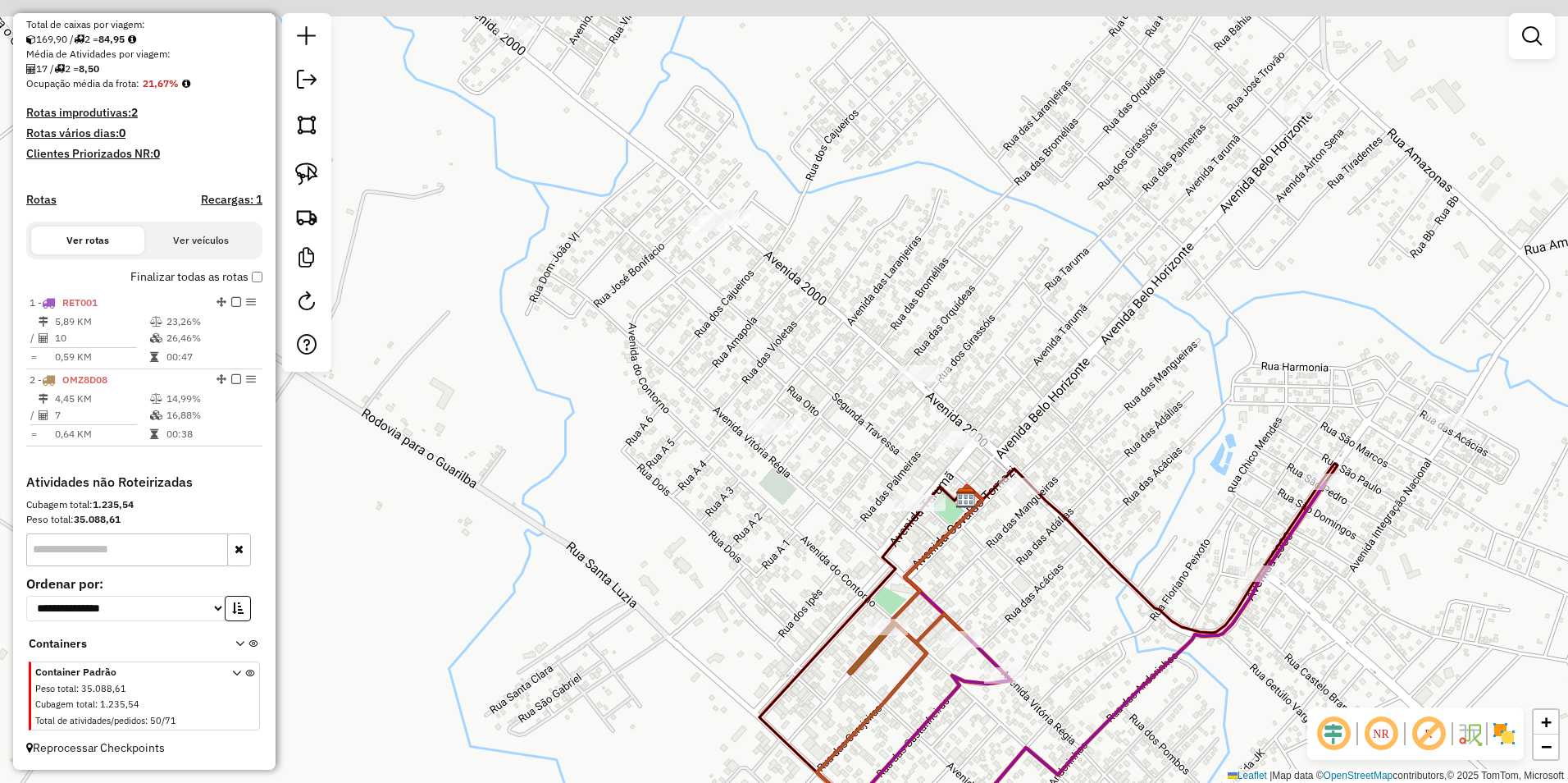
drag, startPoint x: 778, startPoint y: 426, endPoint x: 719, endPoint y: 567, distance: 152.8
click at [719, 567] on div "Janela de atendimento Grade de atendimento Capacidade Transportadoras Veículos …" at bounding box center [784, 391] width 1568 height 783
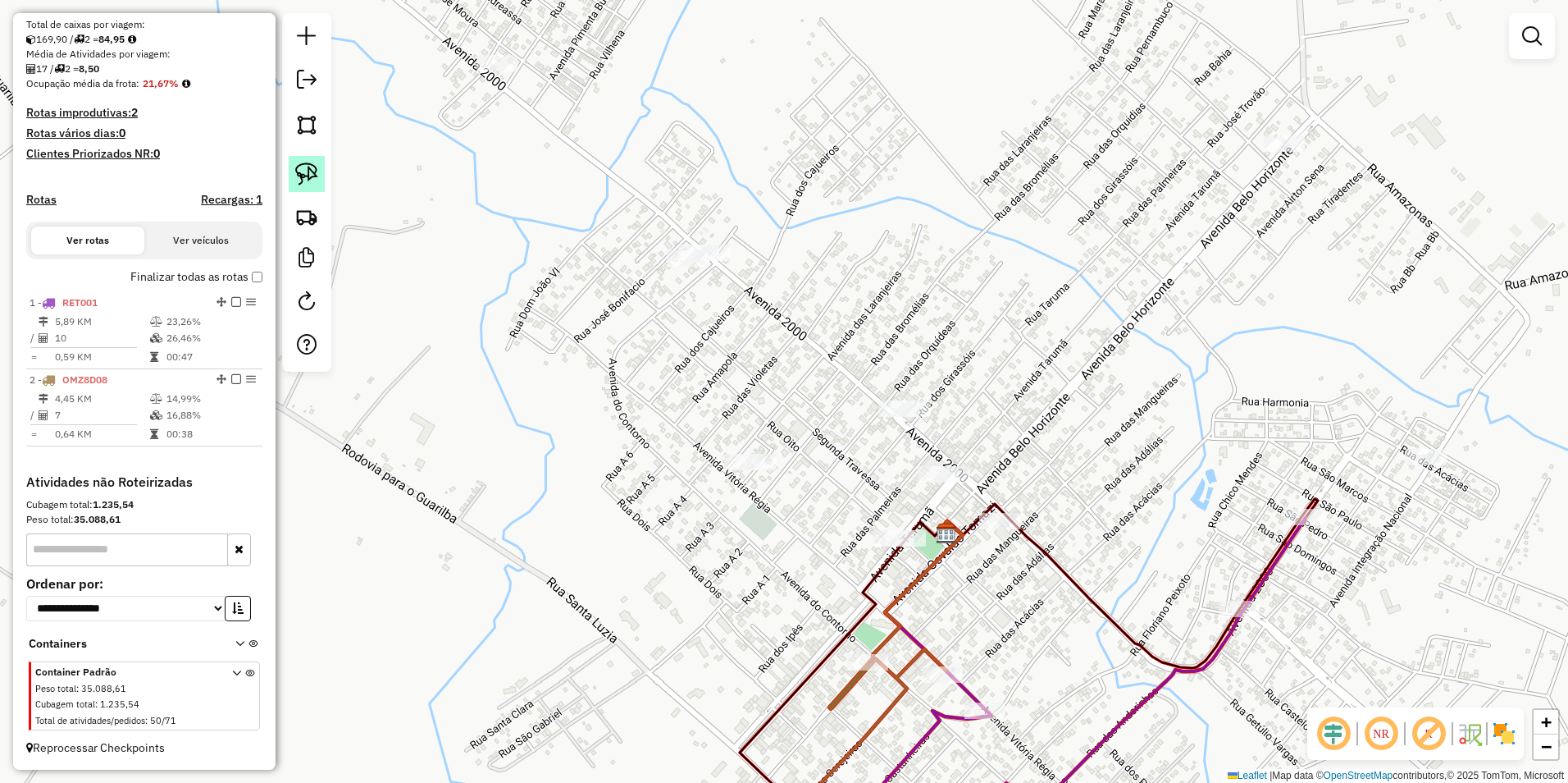
click at [304, 174] on img at bounding box center [306, 174] width 23 height 23
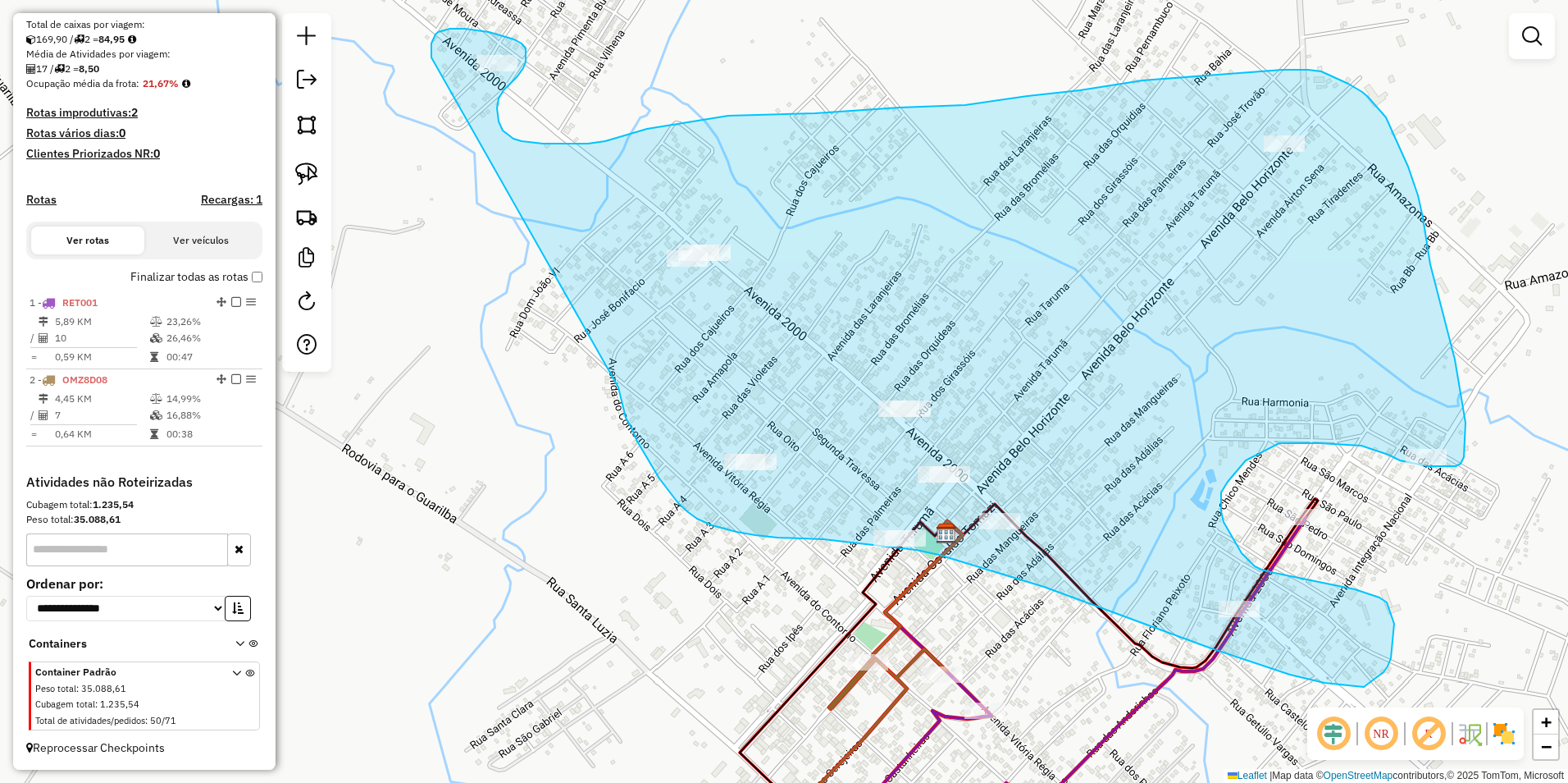
drag, startPoint x: 619, startPoint y: 388, endPoint x: 431, endPoint y: 58, distance: 379.8
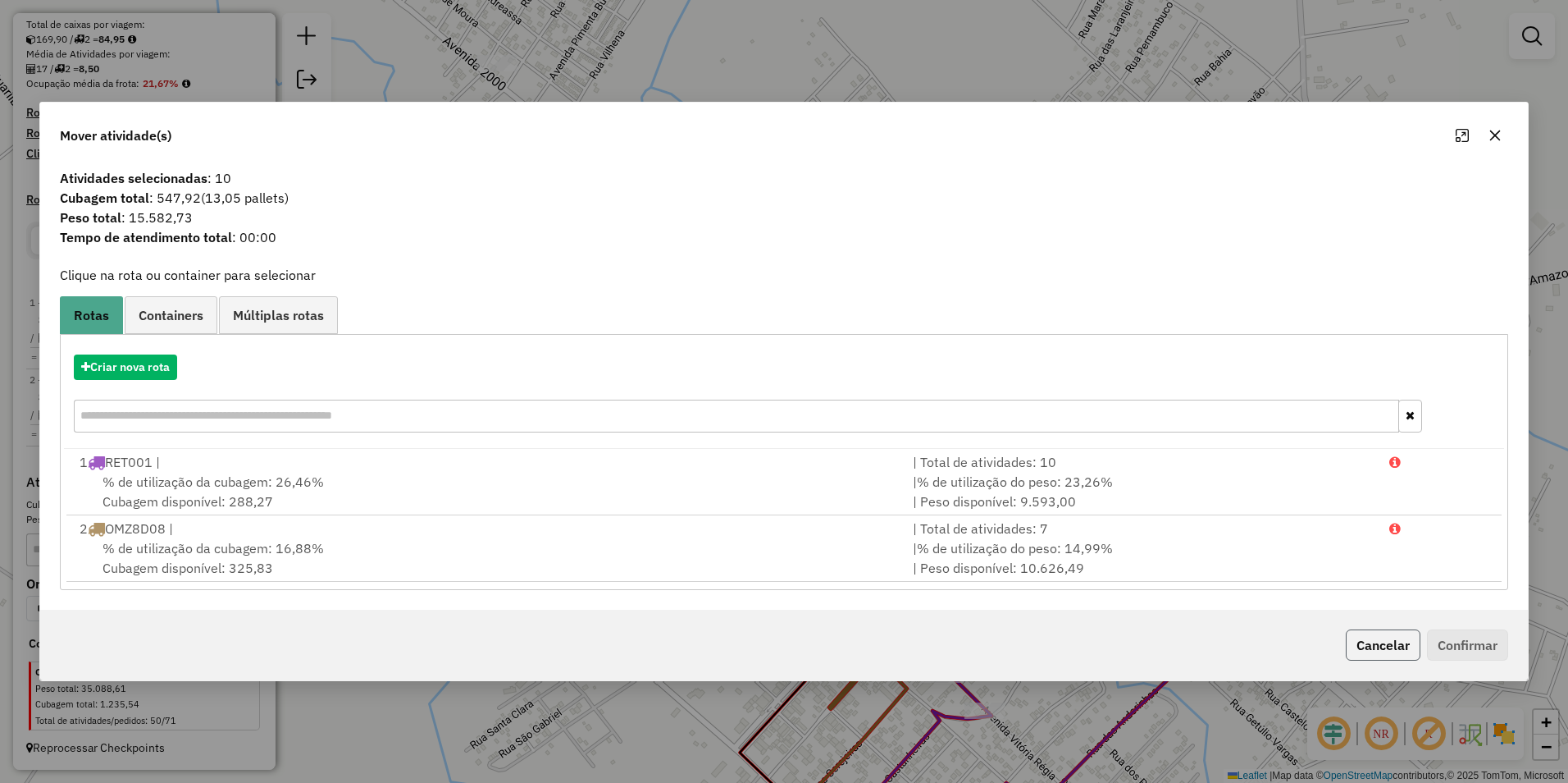
click at [1396, 645] on button "Cancelar" at bounding box center [1382, 645] width 74 height 31
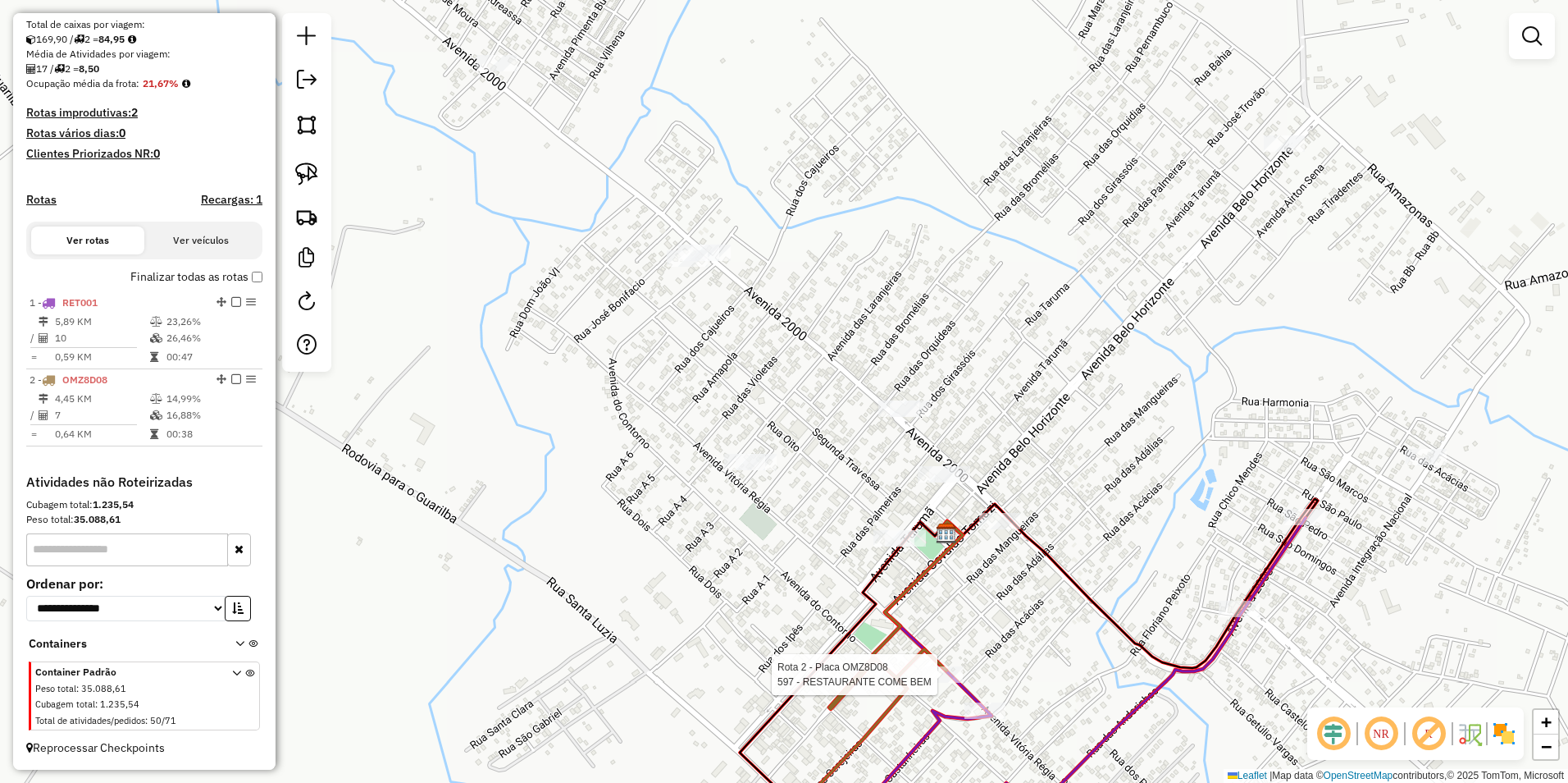
select select "**********"
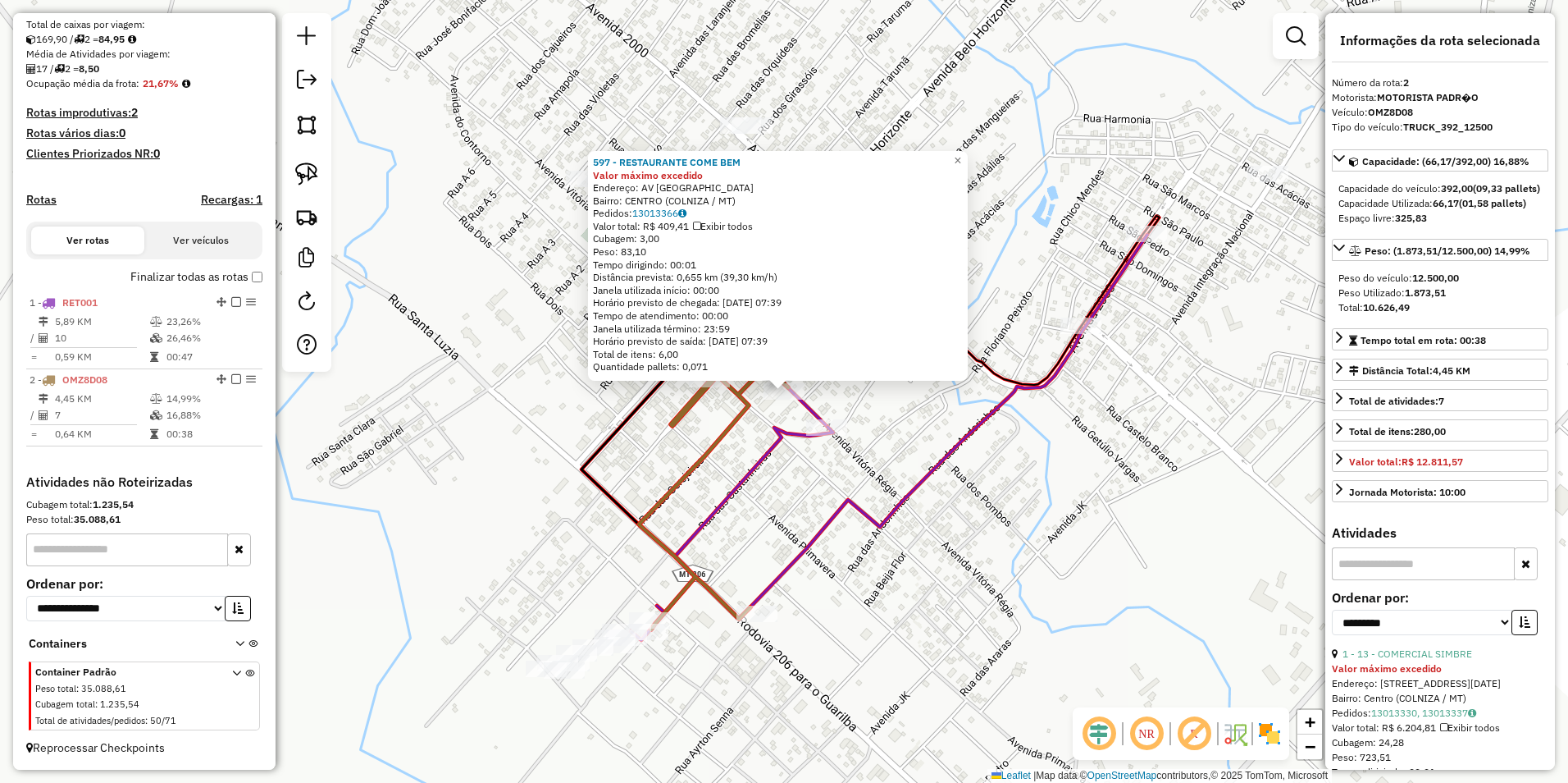
click at [1057, 594] on div "597 - RESTAURANTE COME BEM Valor máximo excedido Endereço: AV MATO GROSSO Bairr…" at bounding box center [784, 391] width 1568 height 783
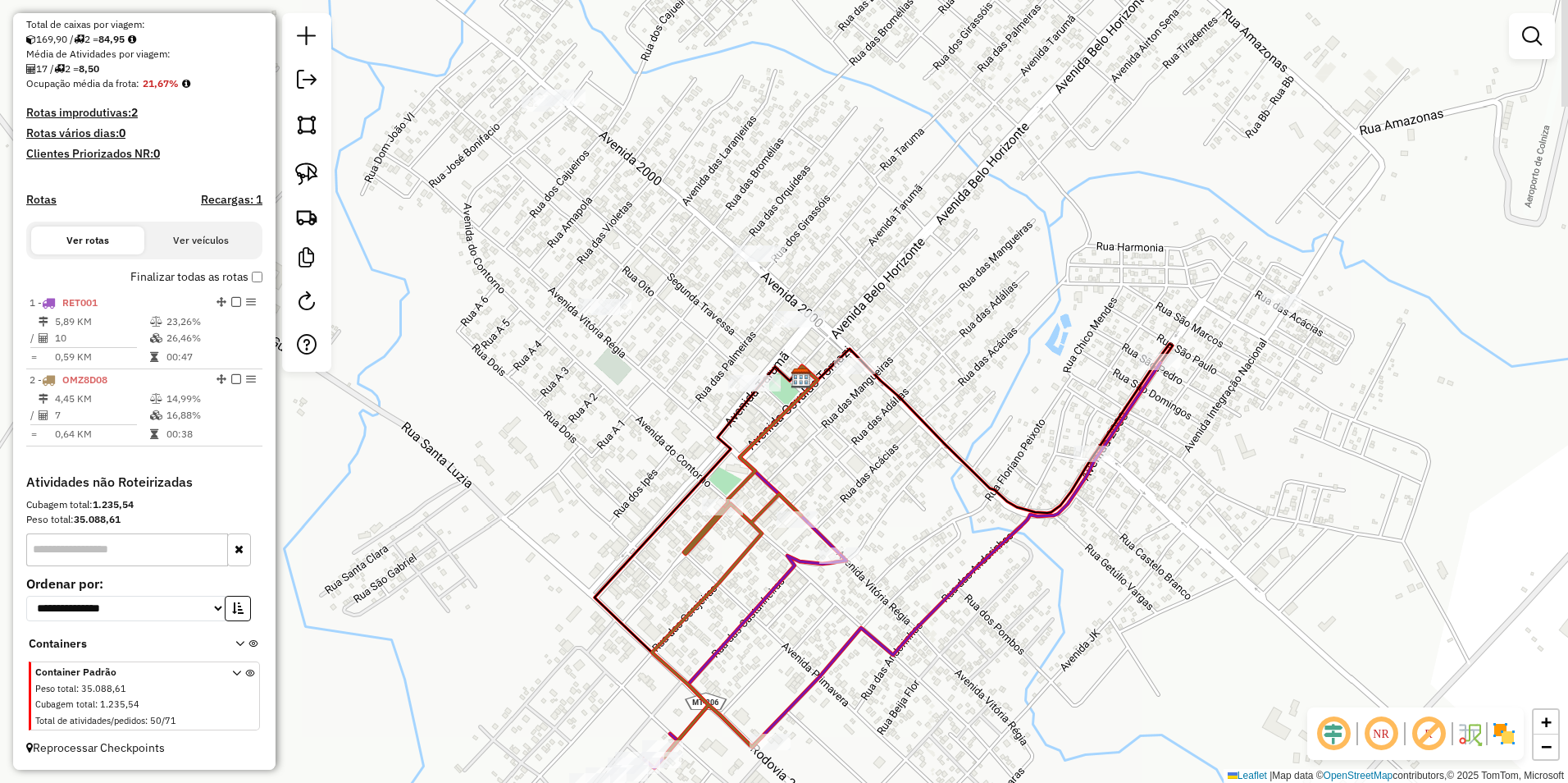
drag, startPoint x: 899, startPoint y: 531, endPoint x: 907, endPoint y: 590, distance: 59.5
click at [907, 590] on div "Janela de atendimento Grade de atendimento Capacidade Transportadoras Veículos …" at bounding box center [784, 391] width 1568 height 783
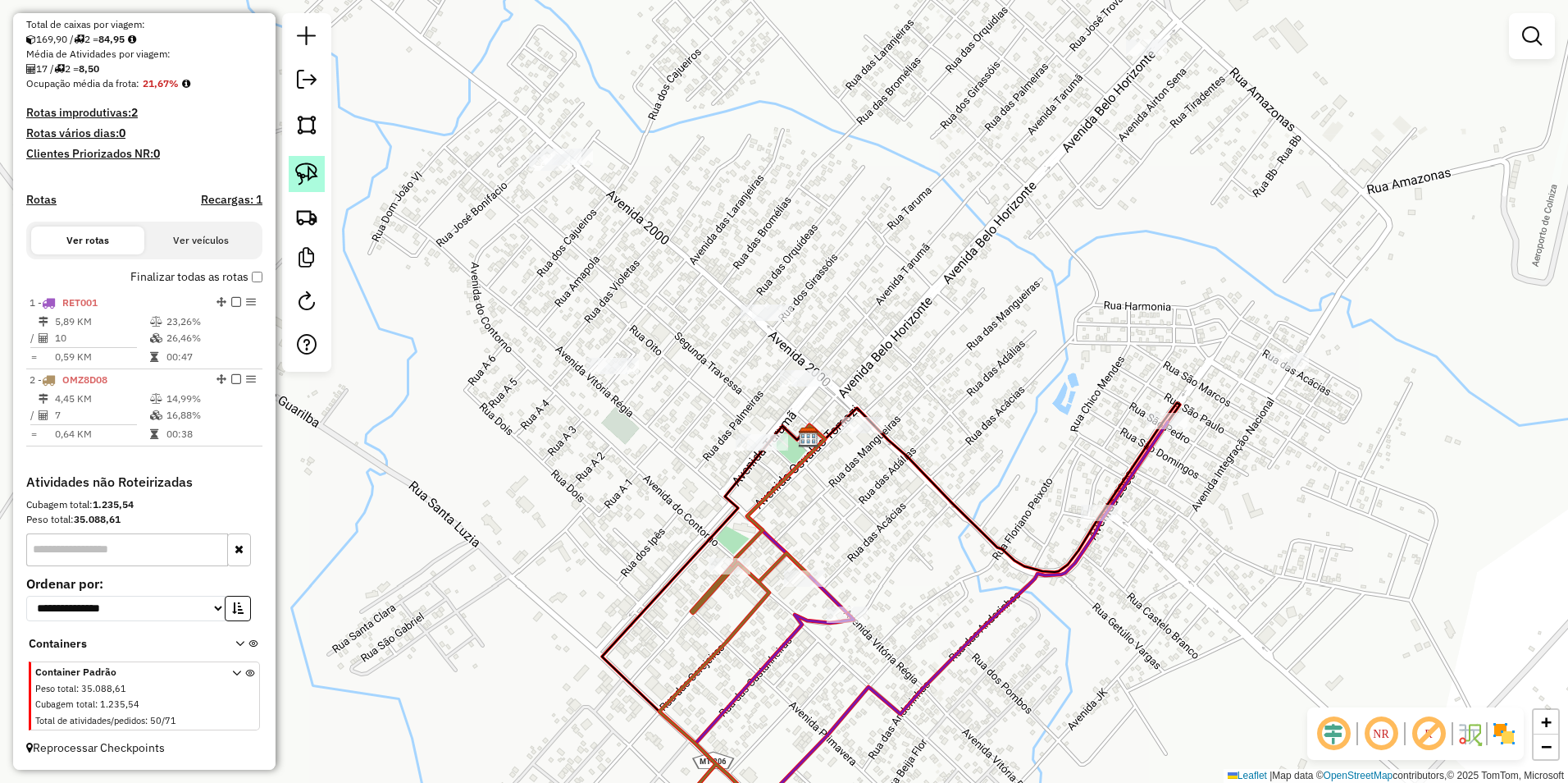
click at [310, 174] on img at bounding box center [306, 174] width 23 height 23
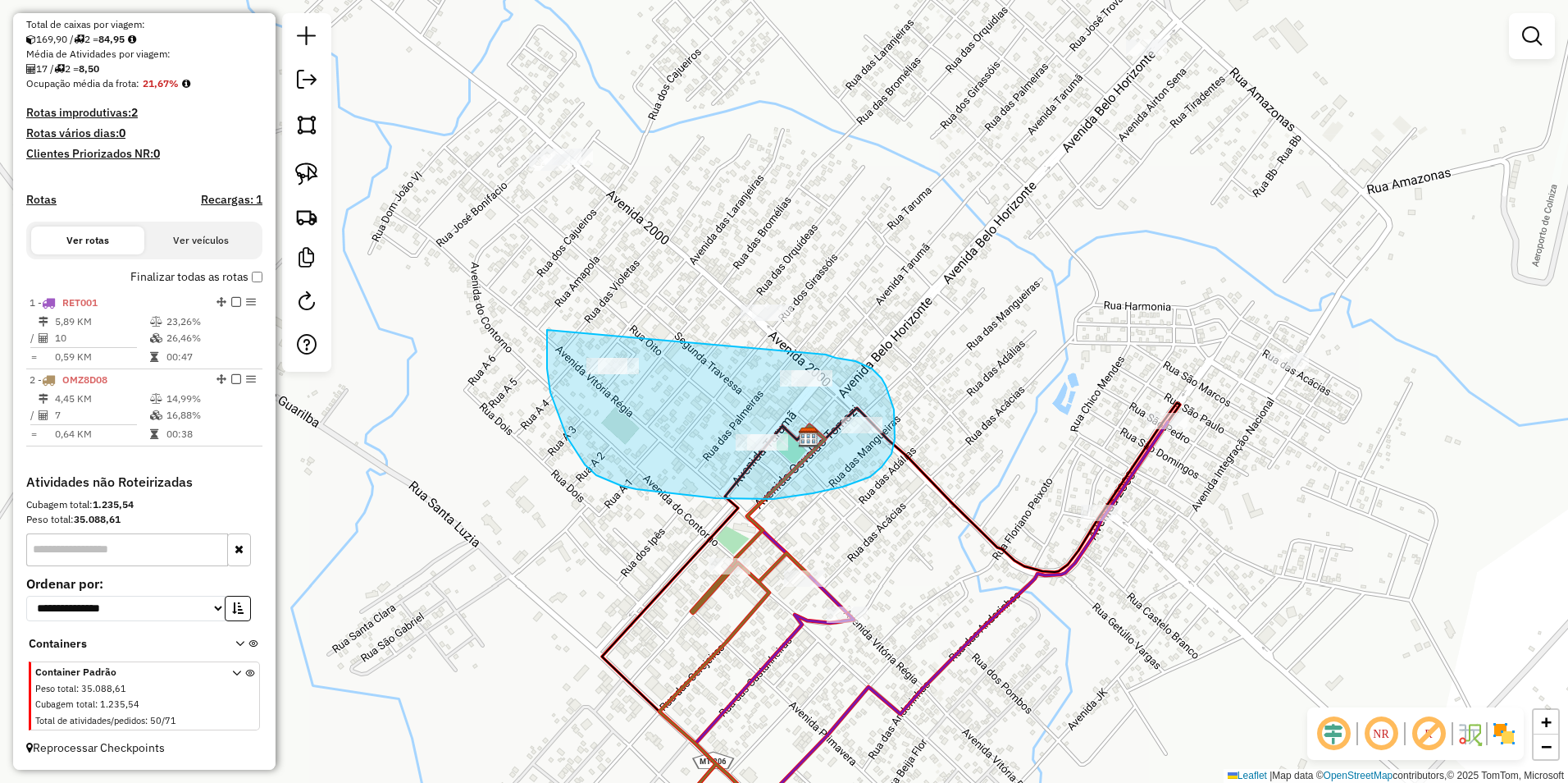
drag, startPoint x: 547, startPoint y: 340, endPoint x: 826, endPoint y: 355, distance: 279.4
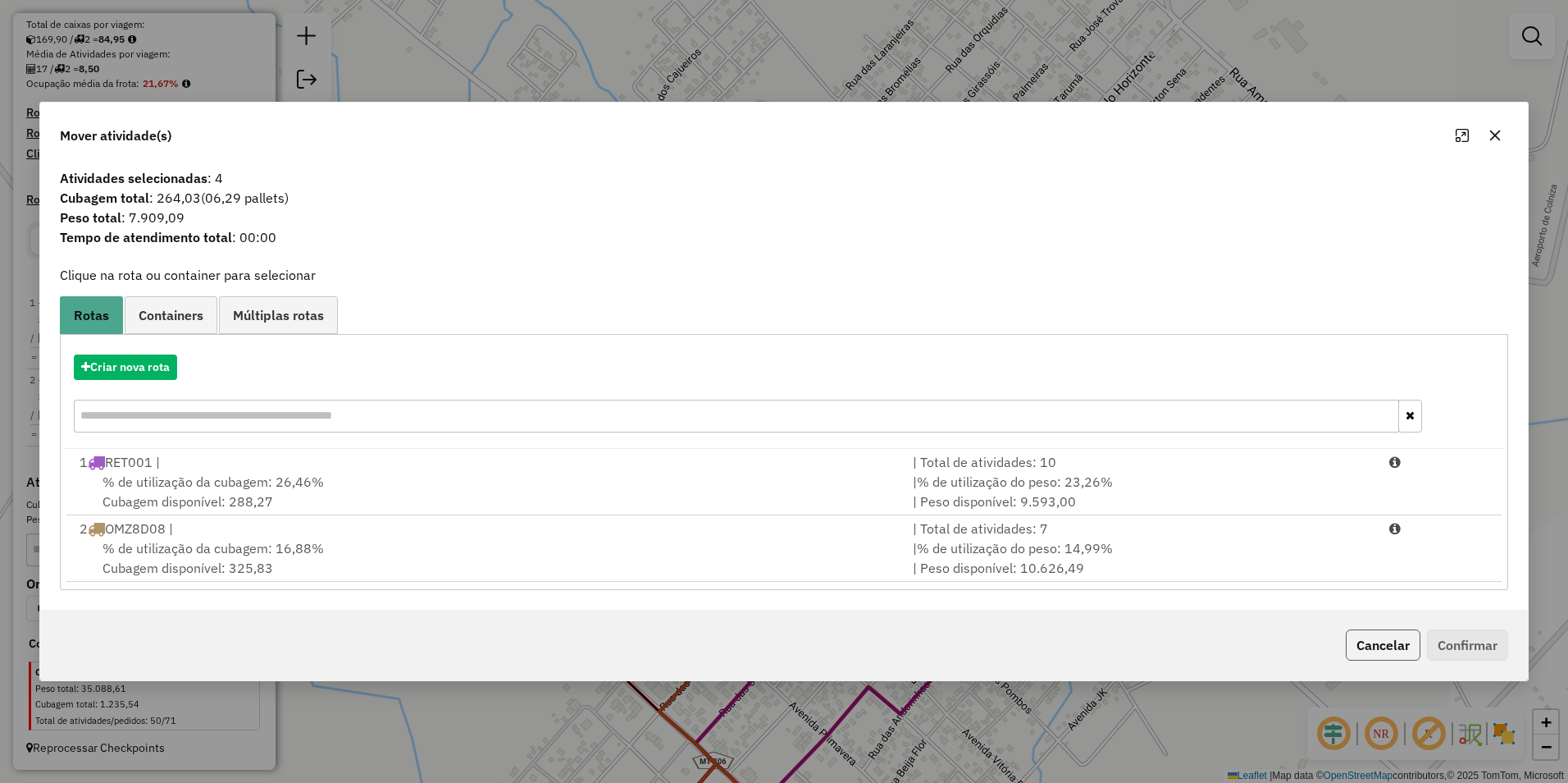
click at [1384, 650] on button "Cancelar" at bounding box center [1382, 645] width 74 height 31
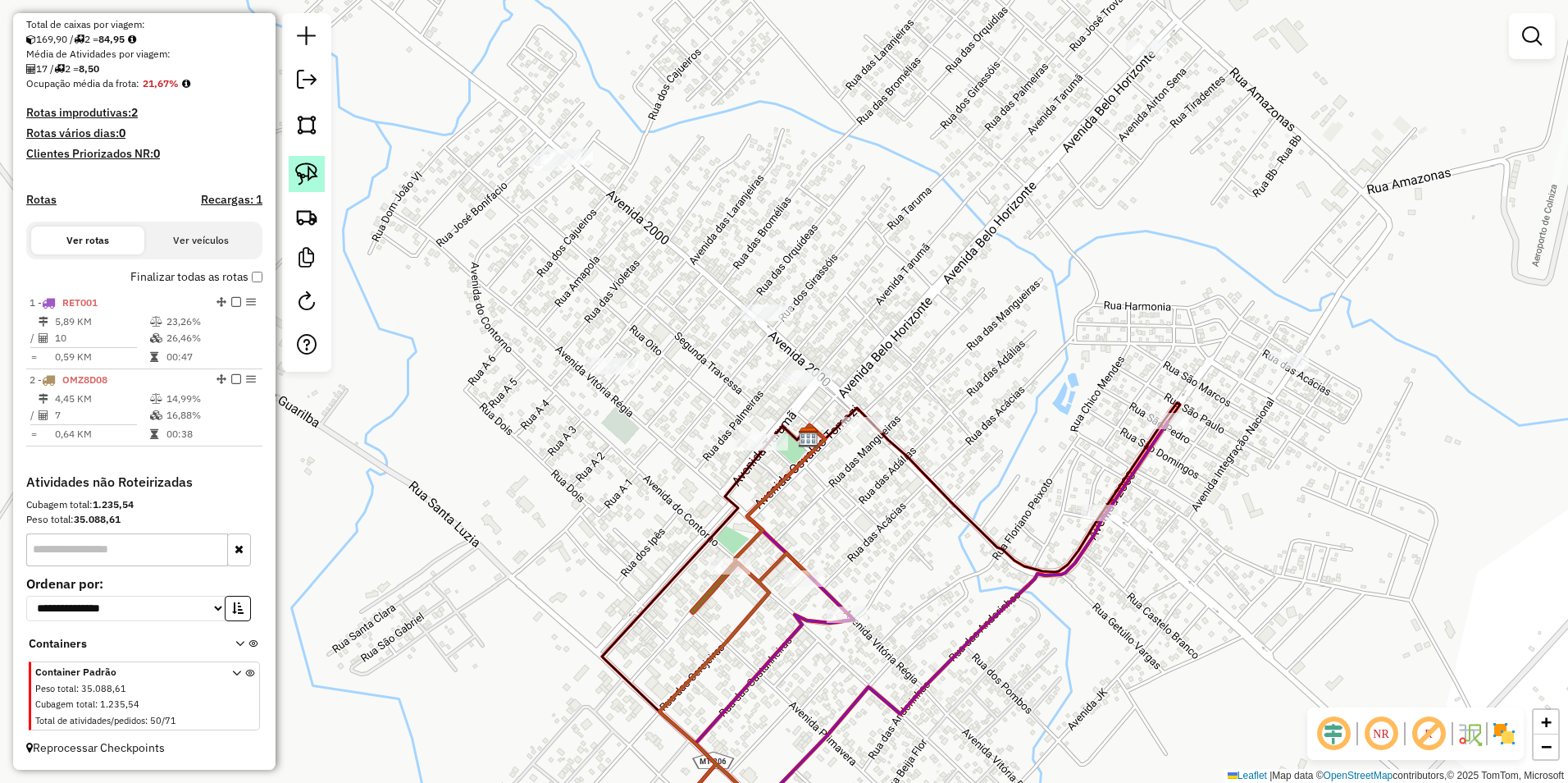
click at [304, 175] on img at bounding box center [306, 174] width 23 height 23
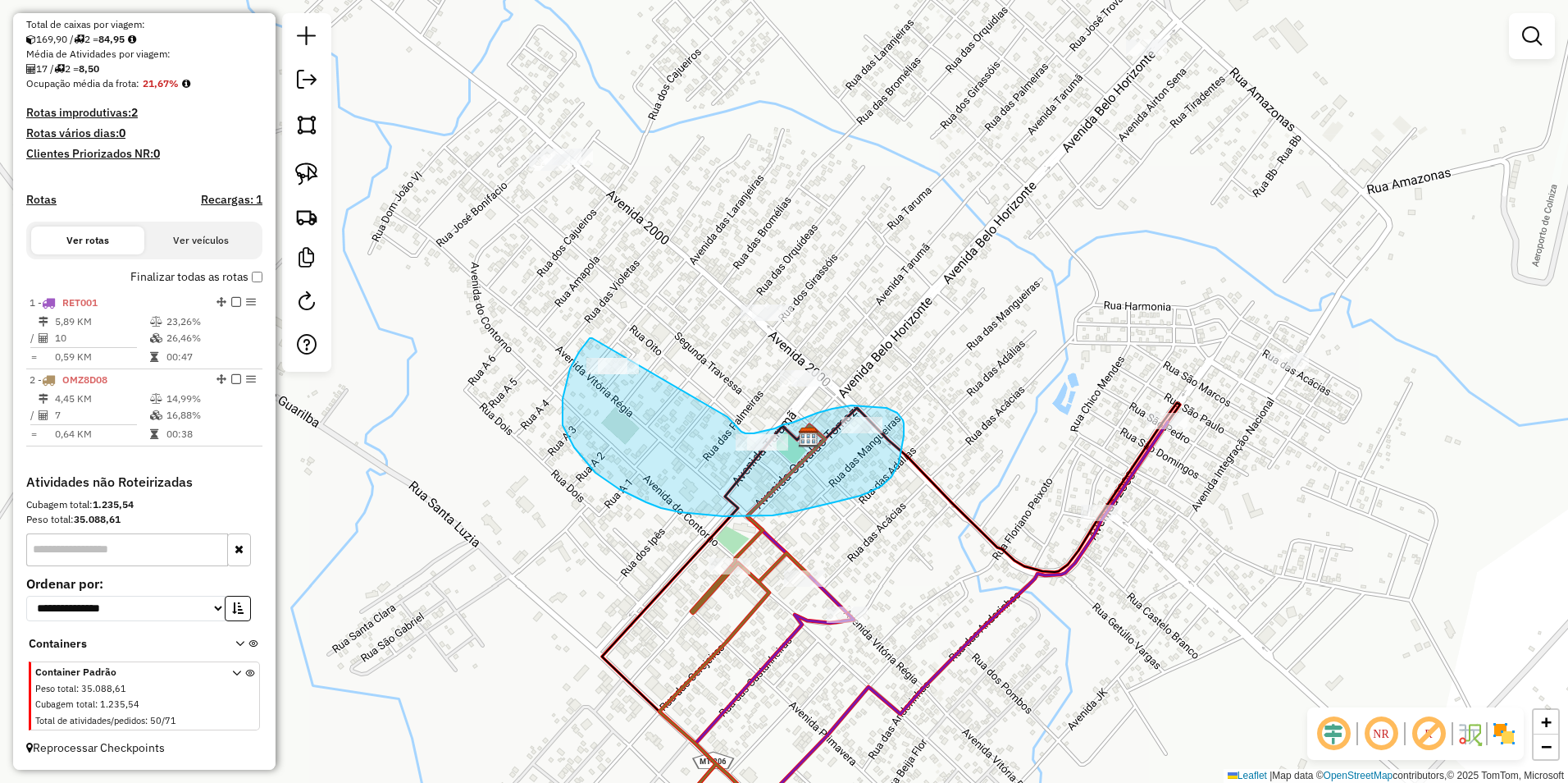
drag, startPoint x: 592, startPoint y: 338, endPoint x: 727, endPoint y: 415, distance: 155.4
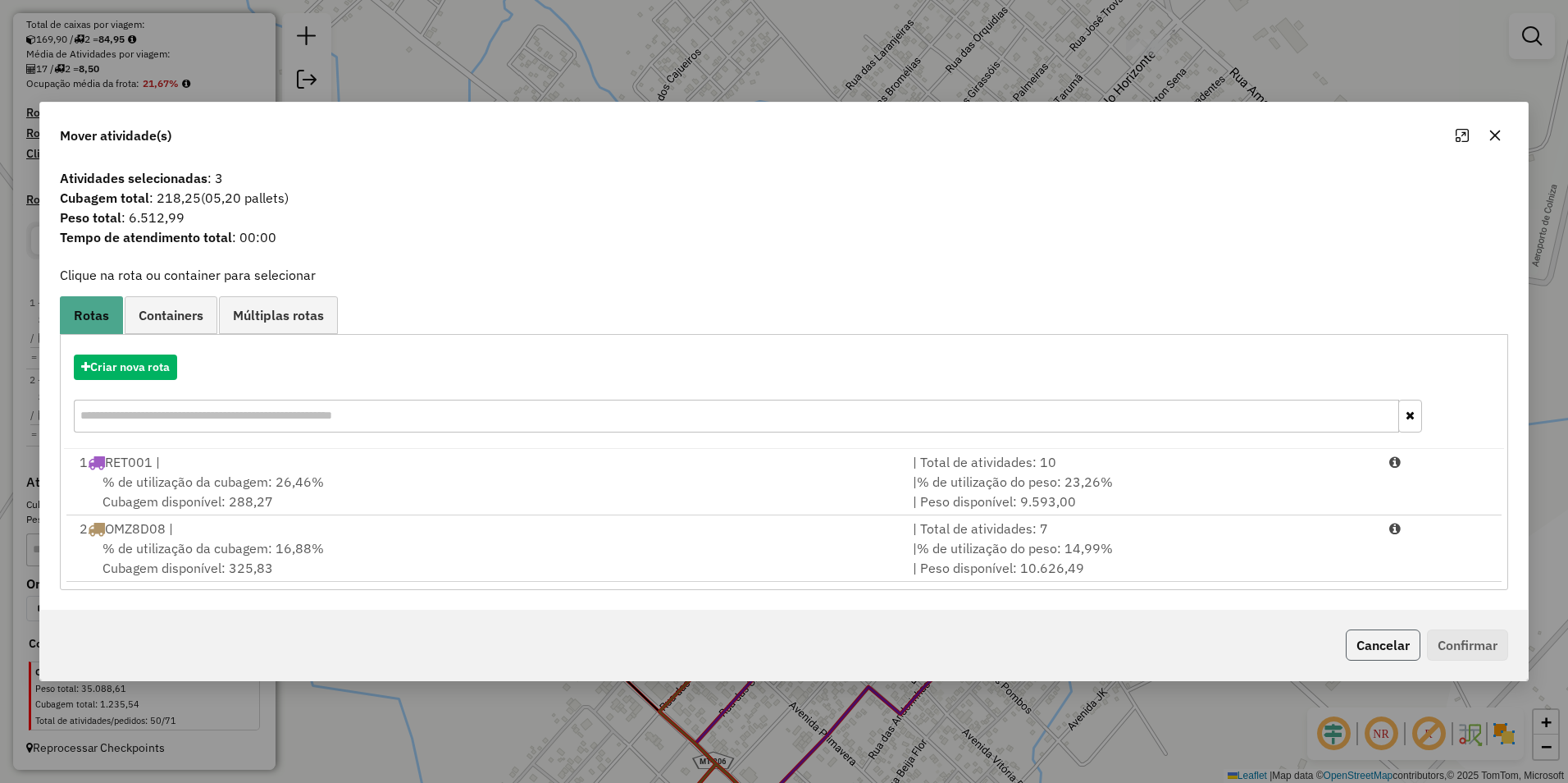
click at [1369, 638] on button "Cancelar" at bounding box center [1382, 645] width 74 height 31
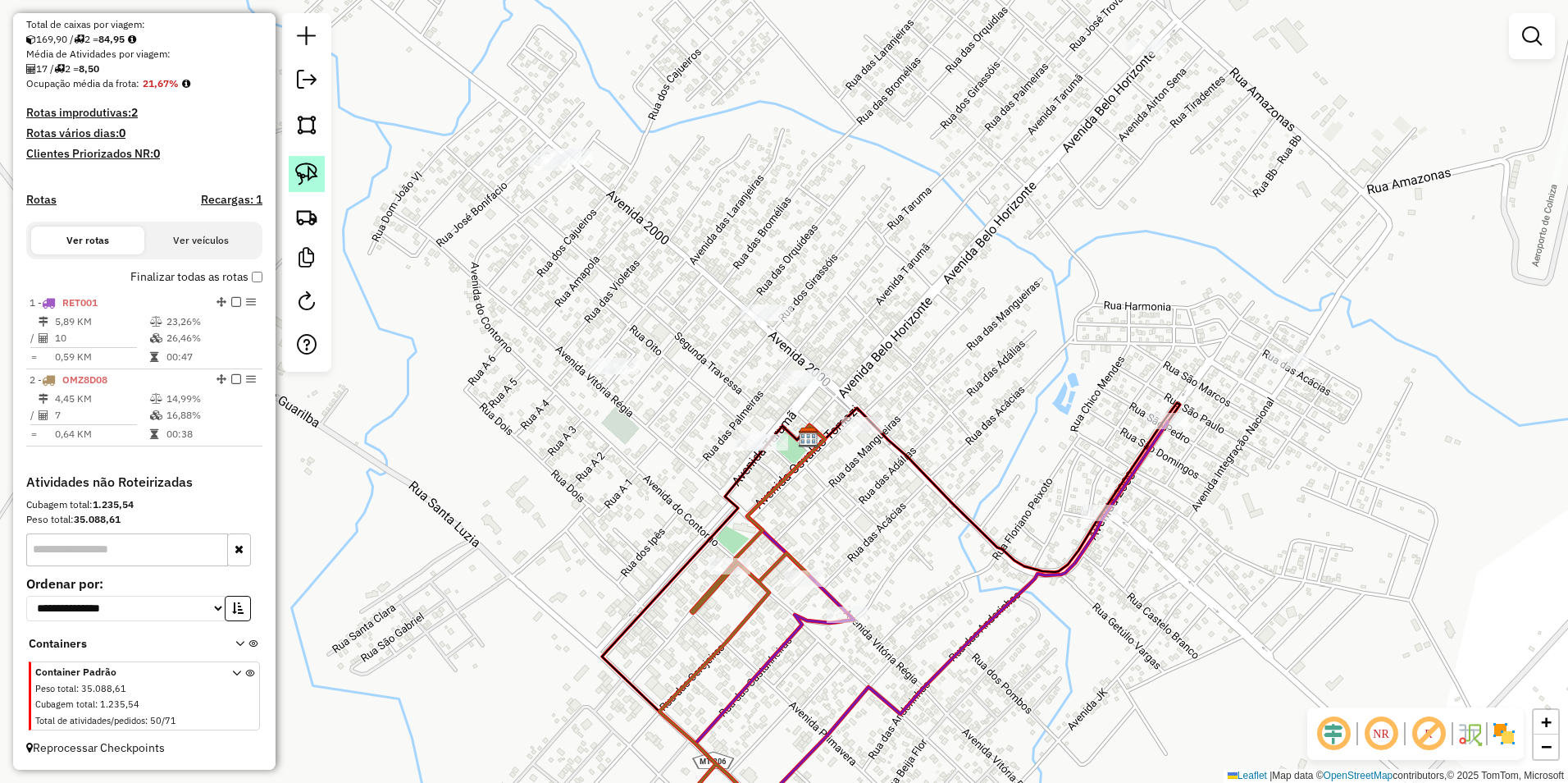
click at [296, 174] on img at bounding box center [306, 174] width 23 height 23
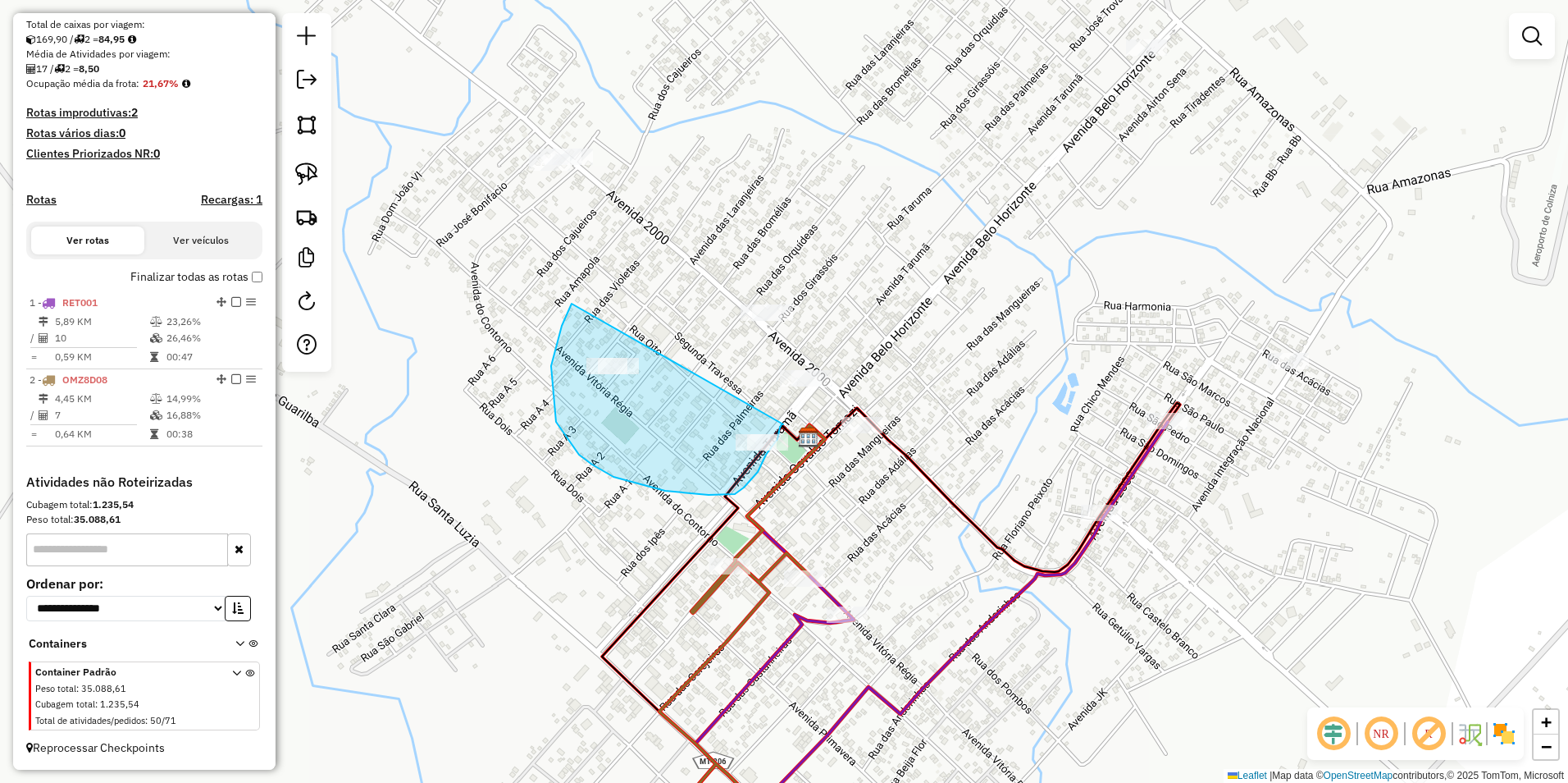
drag, startPoint x: 571, startPoint y: 304, endPoint x: 784, endPoint y: 424, distance: 244.5
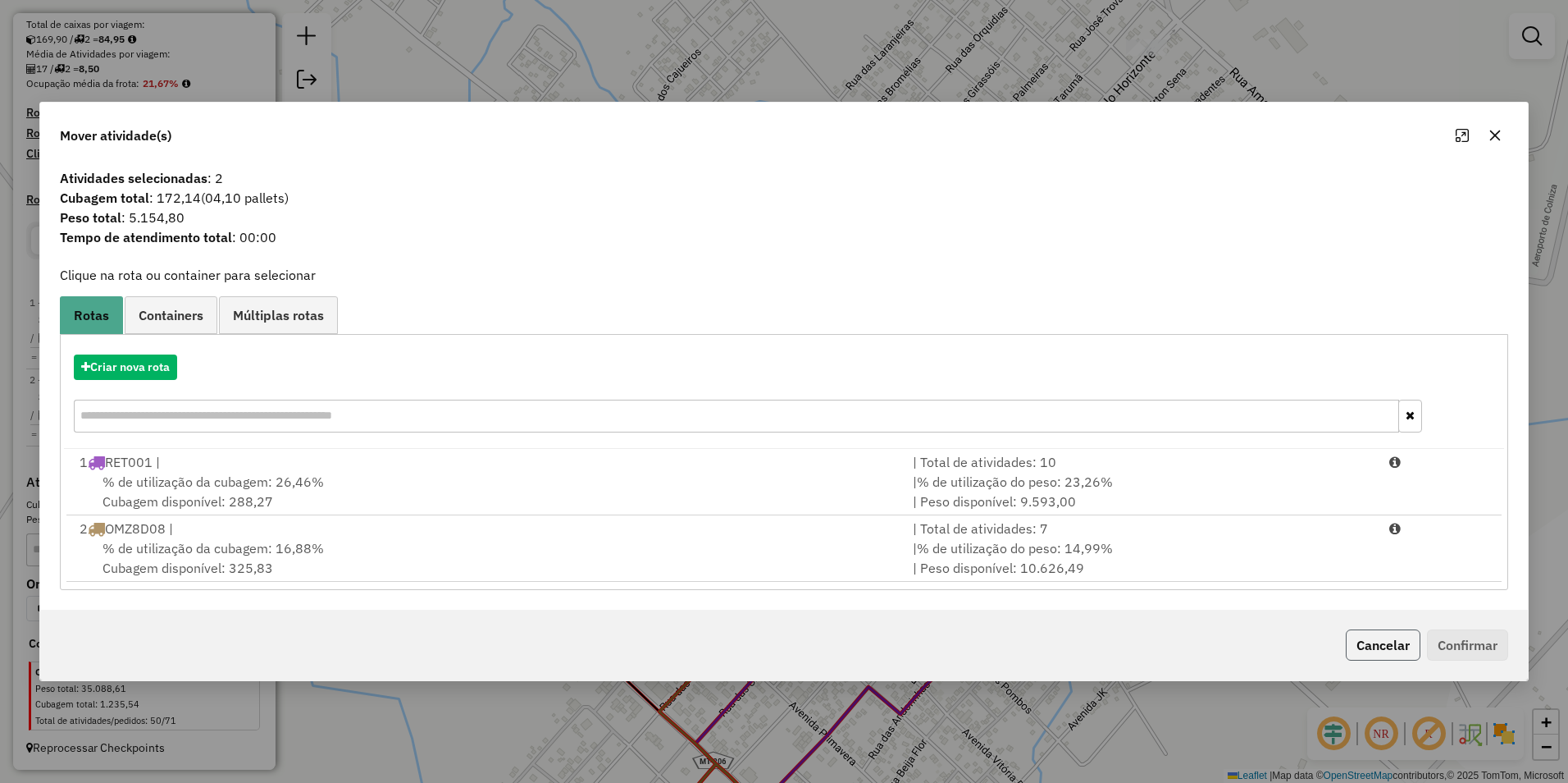
click at [1389, 653] on button "Cancelar" at bounding box center [1382, 645] width 74 height 31
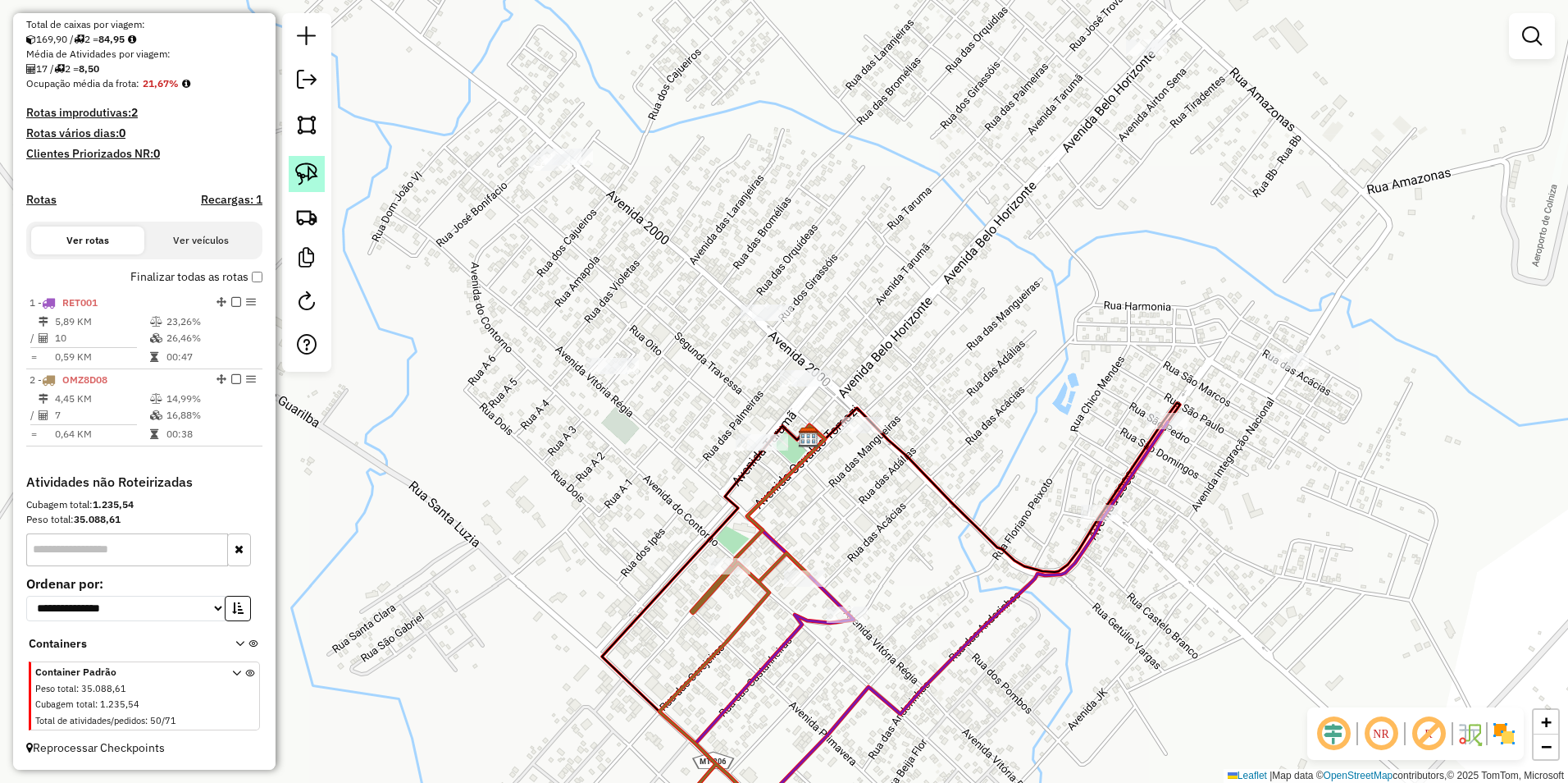
click at [309, 178] on img at bounding box center [306, 174] width 23 height 23
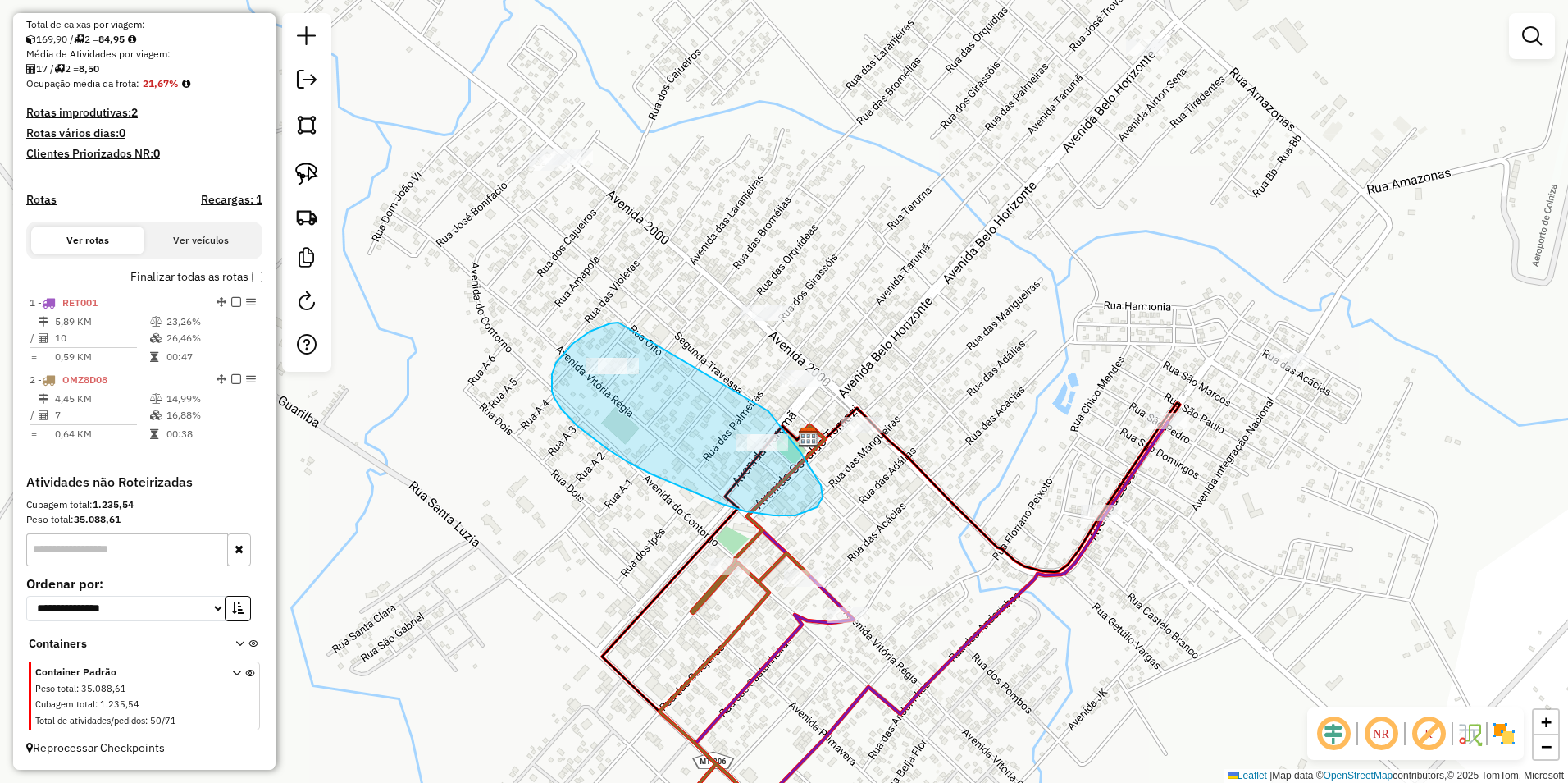
drag, startPoint x: 619, startPoint y: 322, endPoint x: 768, endPoint y: 411, distance: 173.6
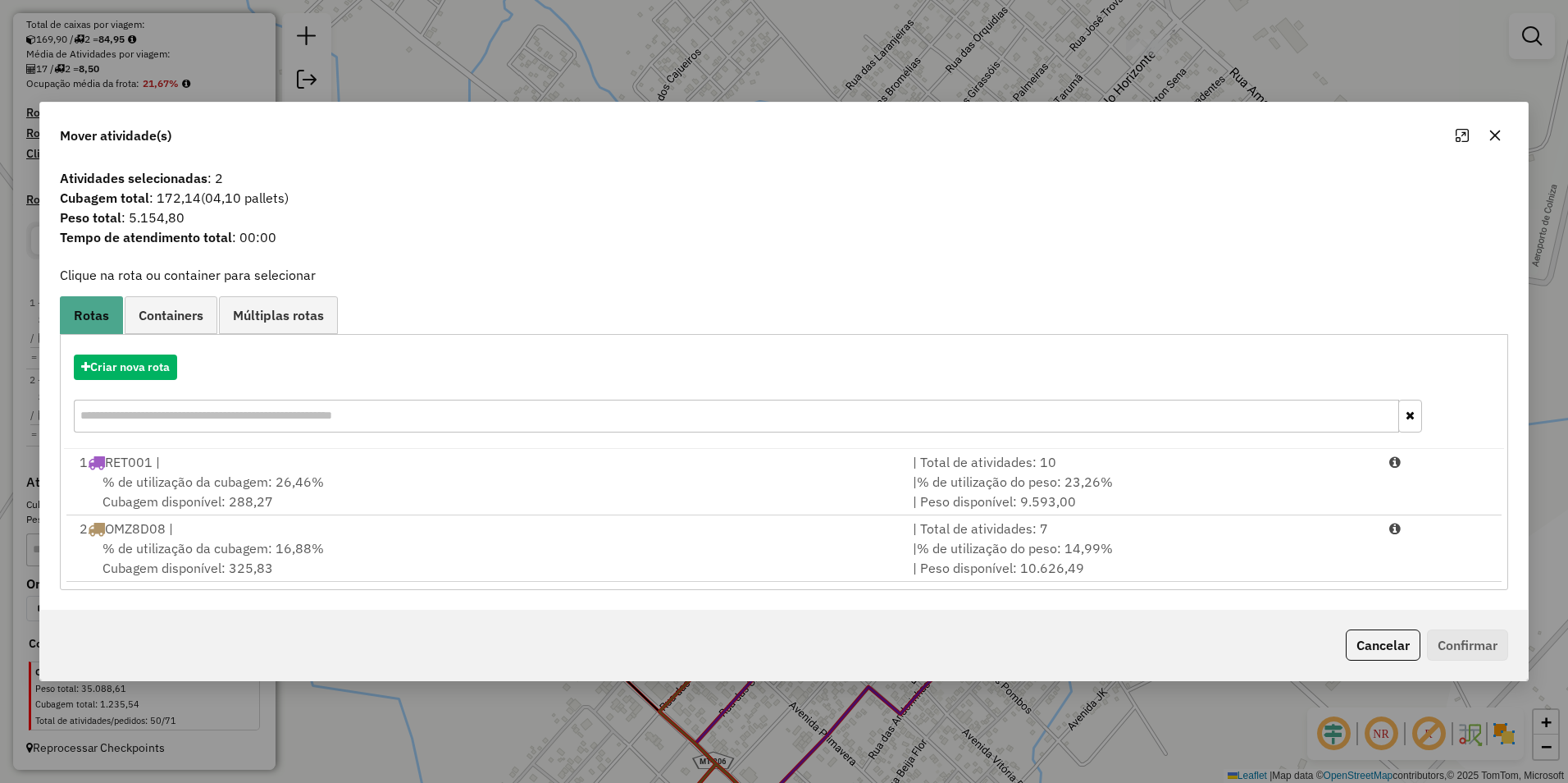
click at [701, 34] on div "Mover atividade(s) Atividades selecionadas : 2 Cubagem total : 172,14 (04,10 pa…" at bounding box center [784, 391] width 1568 height 783
click at [1393, 652] on button "Cancelar" at bounding box center [1382, 645] width 74 height 31
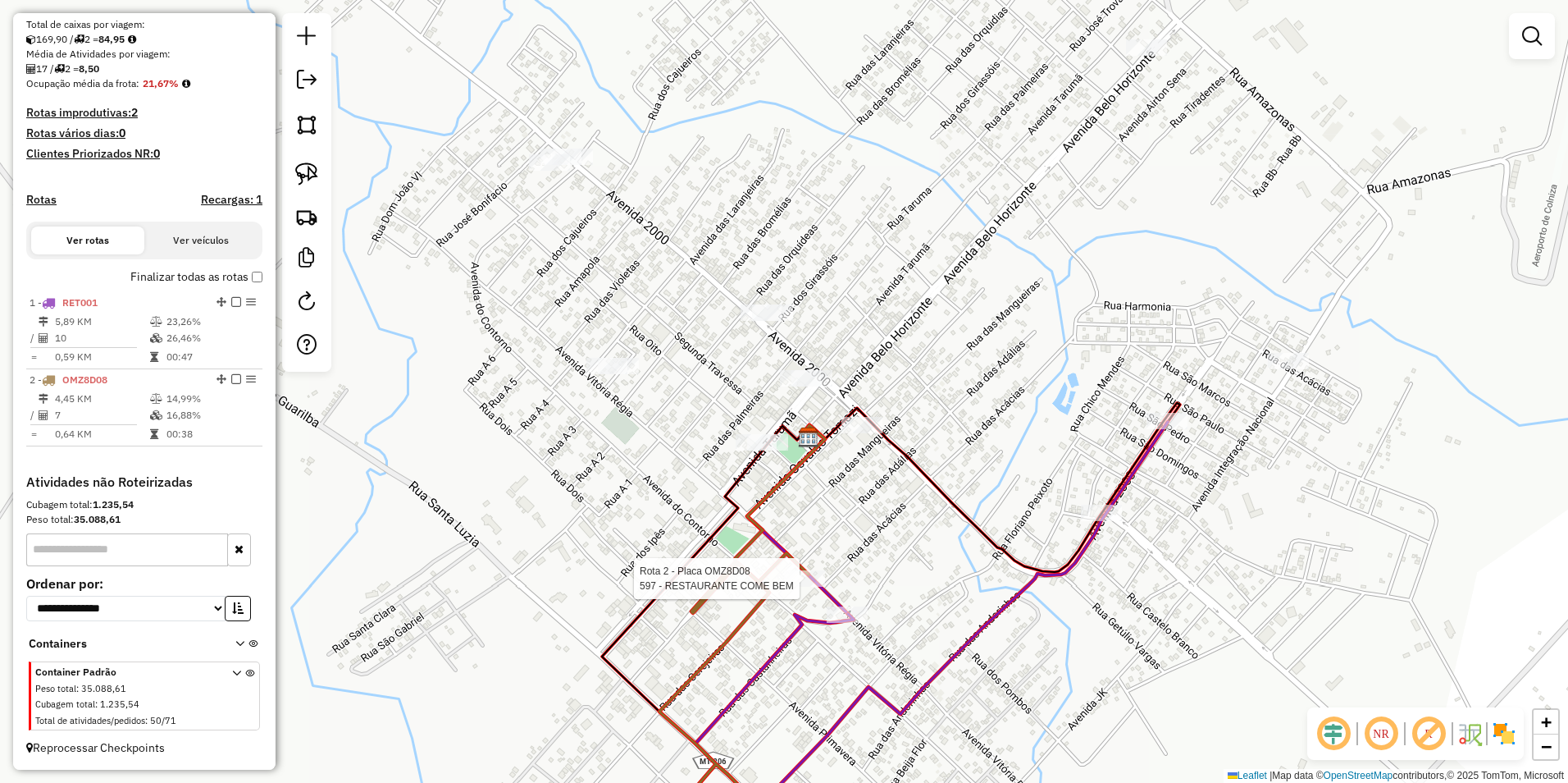
select select "**********"
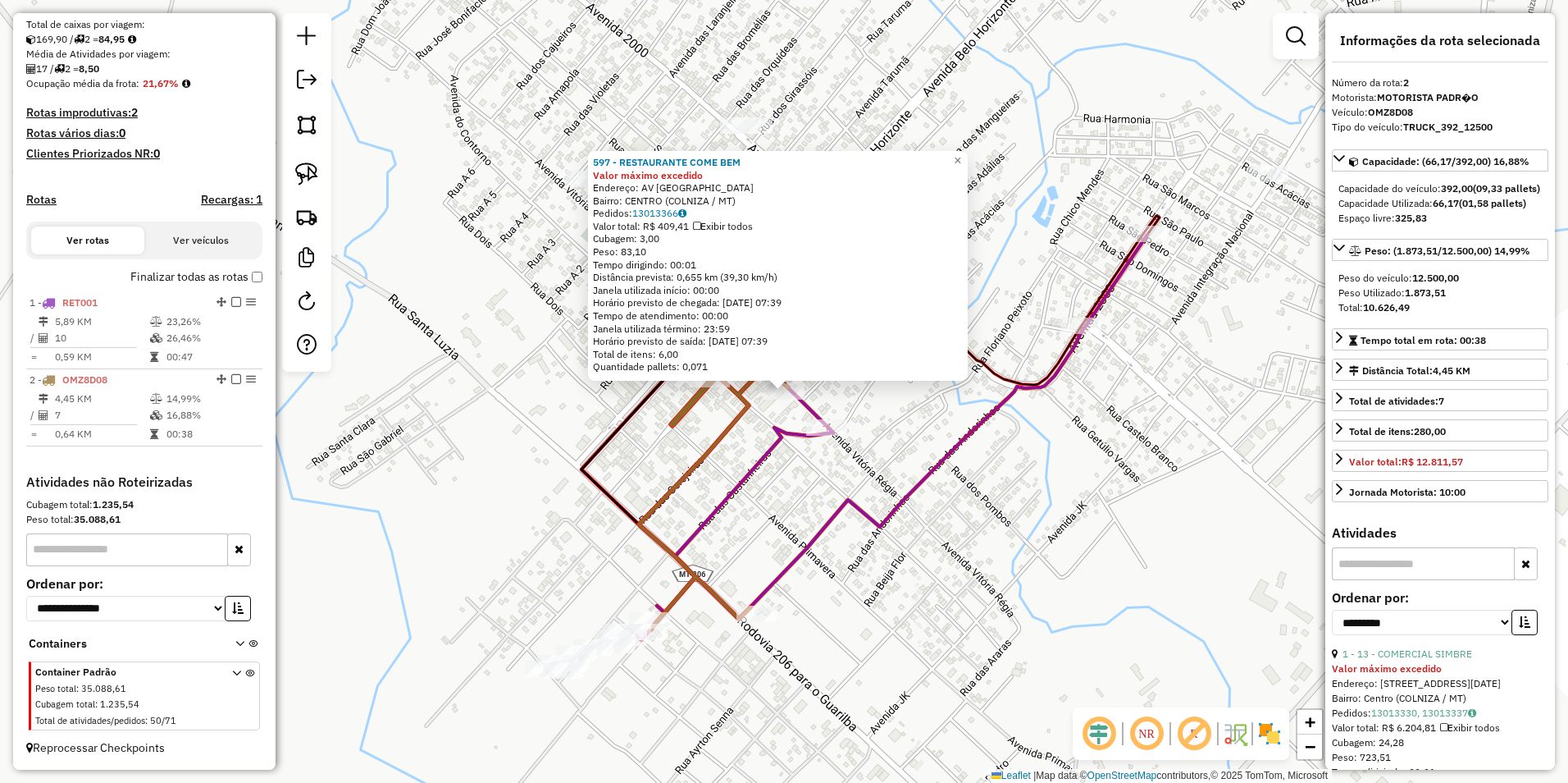
click at [1056, 562] on div "597 - RESTAURANTE COME BEM Valor máximo excedido Endereço: AV MATO GROSSO Bairr…" at bounding box center [784, 391] width 1568 height 783
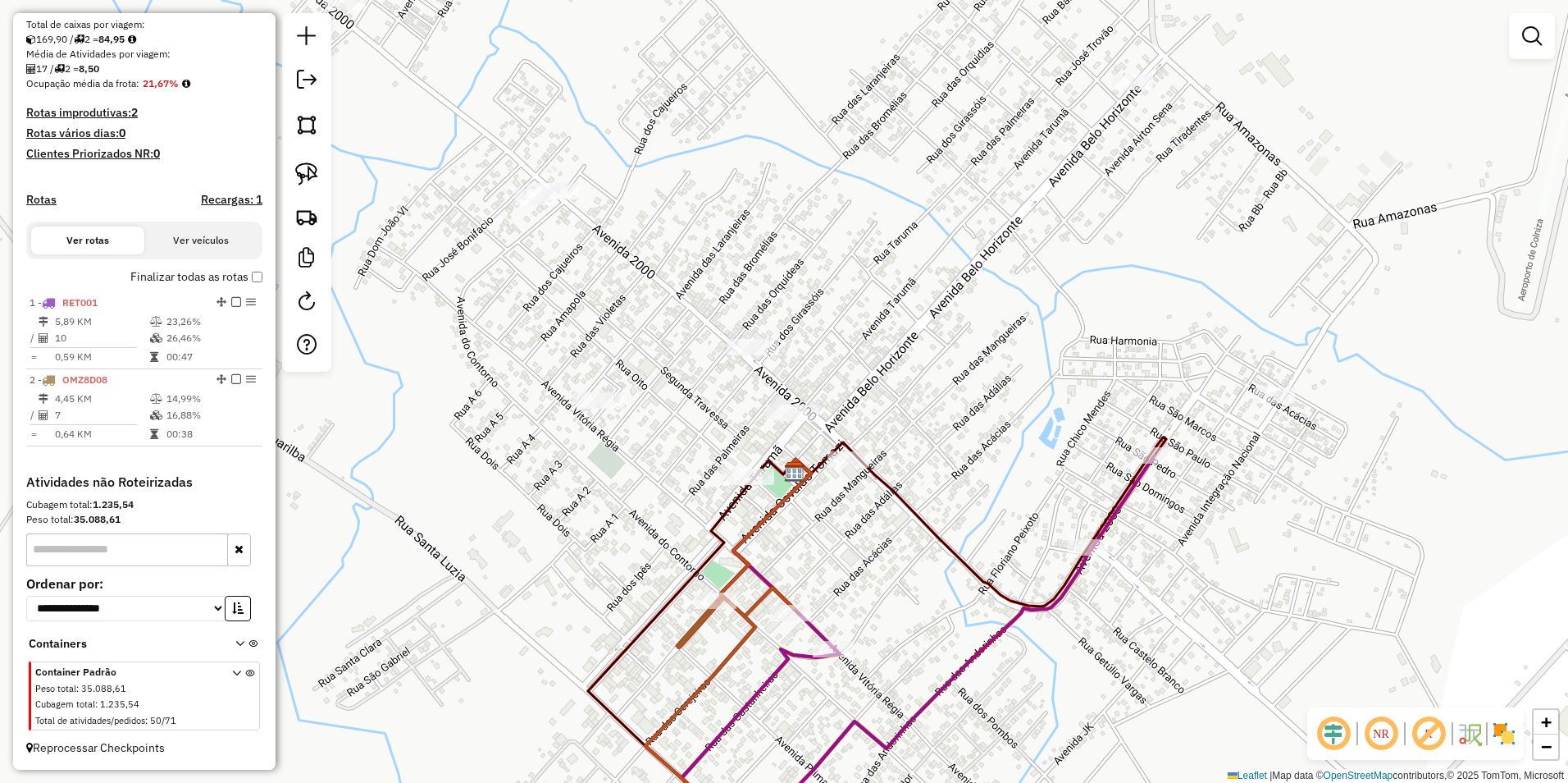
drag, startPoint x: 842, startPoint y: 359, endPoint x: 849, endPoint y: 597, distance: 238.1
click at [849, 597] on div "Janela de atendimento Grade de atendimento Capacidade Transportadoras Veículos …" at bounding box center [784, 391] width 1568 height 783
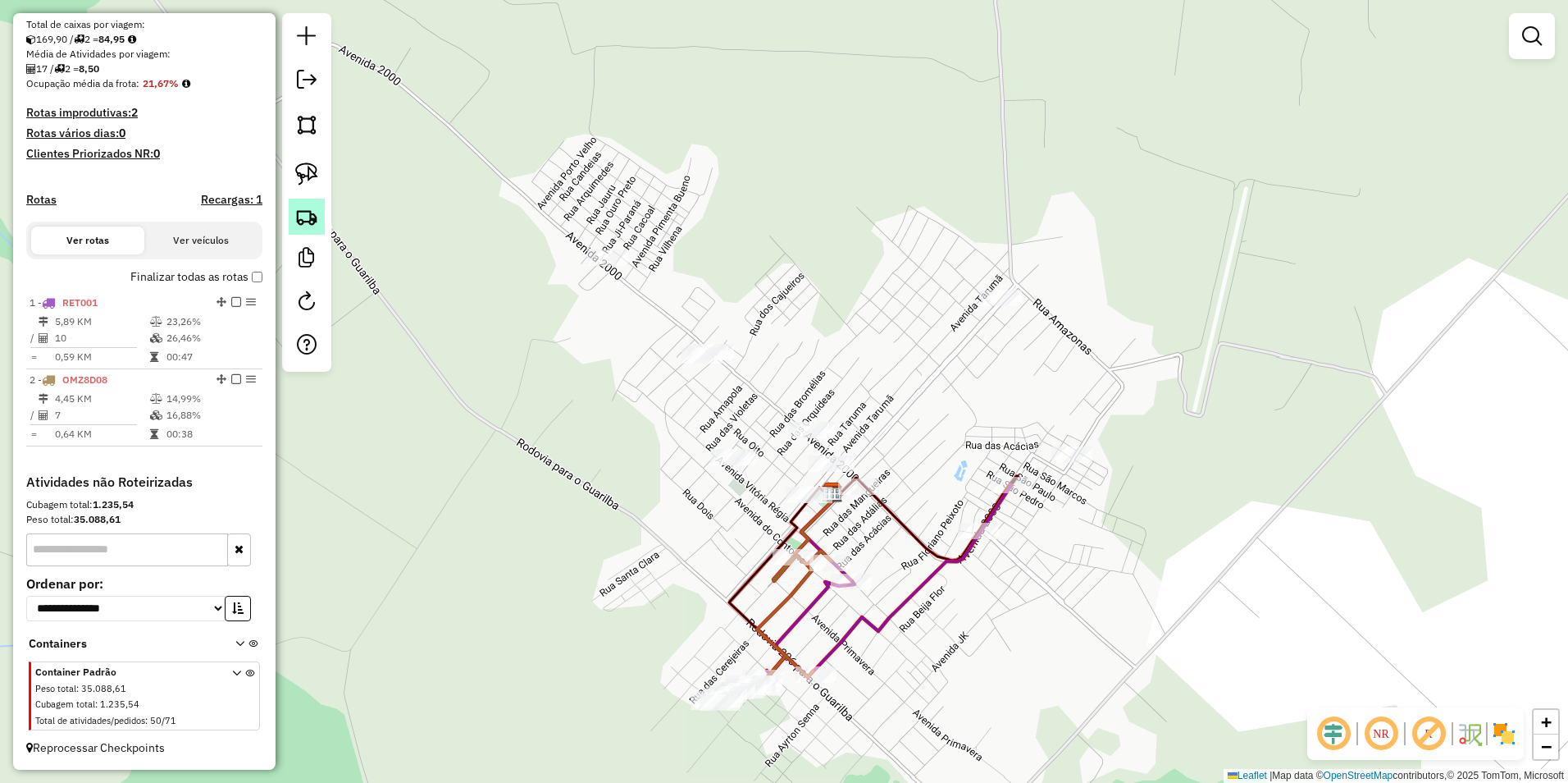
drag, startPoint x: 299, startPoint y: 177, endPoint x: 321, endPoint y: 201, distance: 32.6
click at [299, 177] on img at bounding box center [306, 174] width 23 height 23
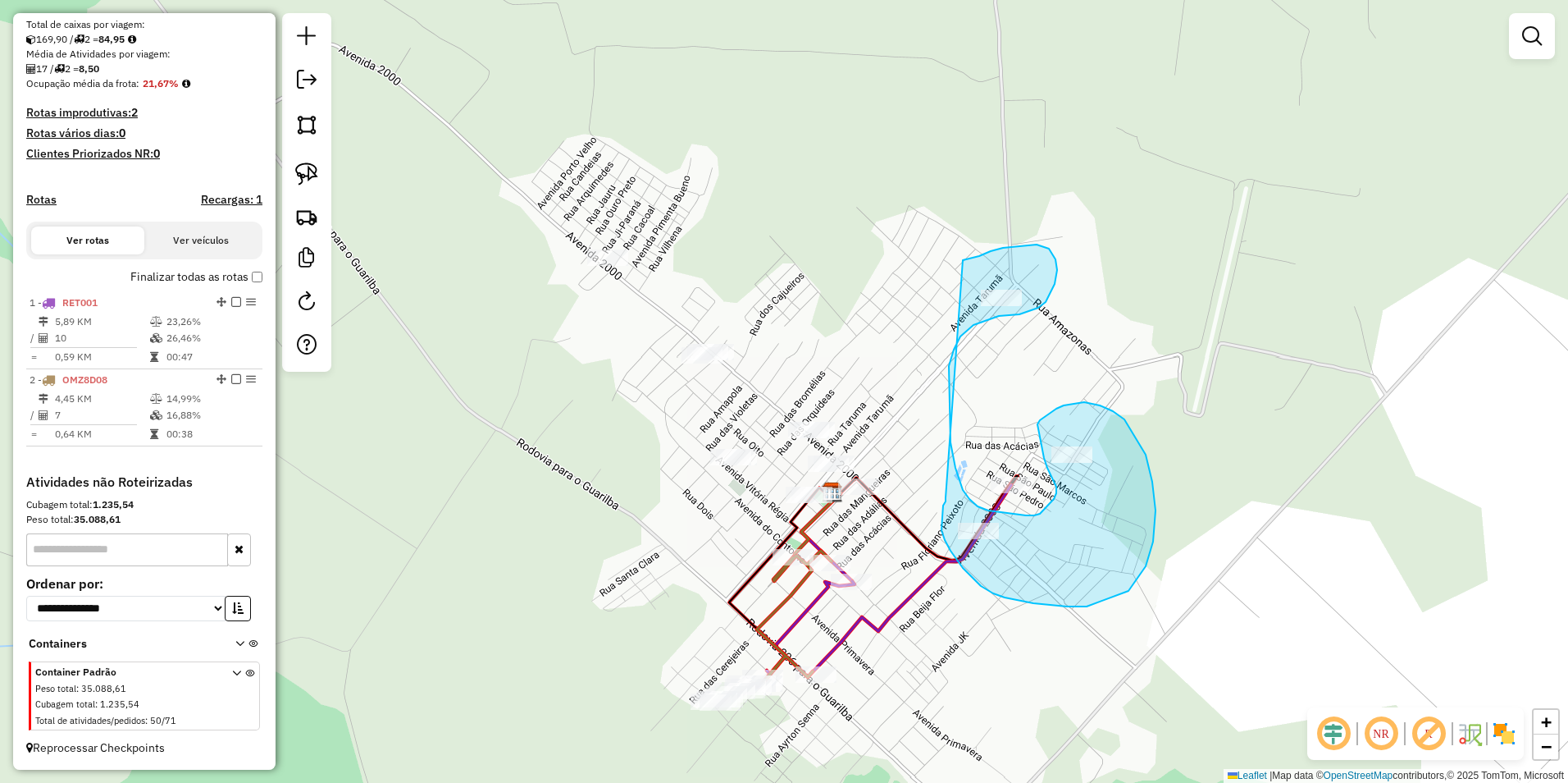
drag, startPoint x: 944, startPoint y: 503, endPoint x: 963, endPoint y: 260, distance: 243.7
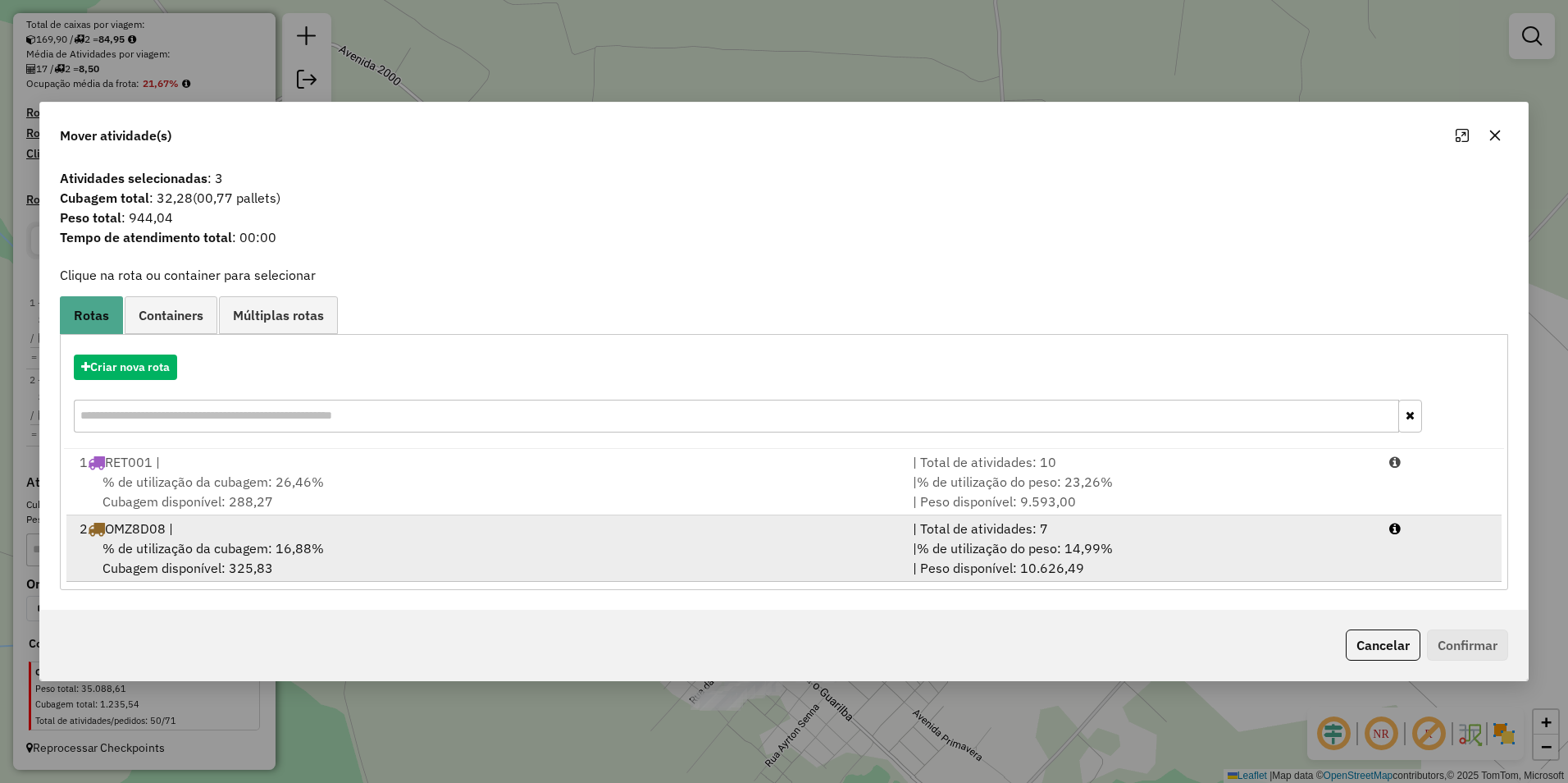
click at [240, 553] on span "% de utilização da cubagem: 16,88%" at bounding box center [213, 547] width 222 height 16
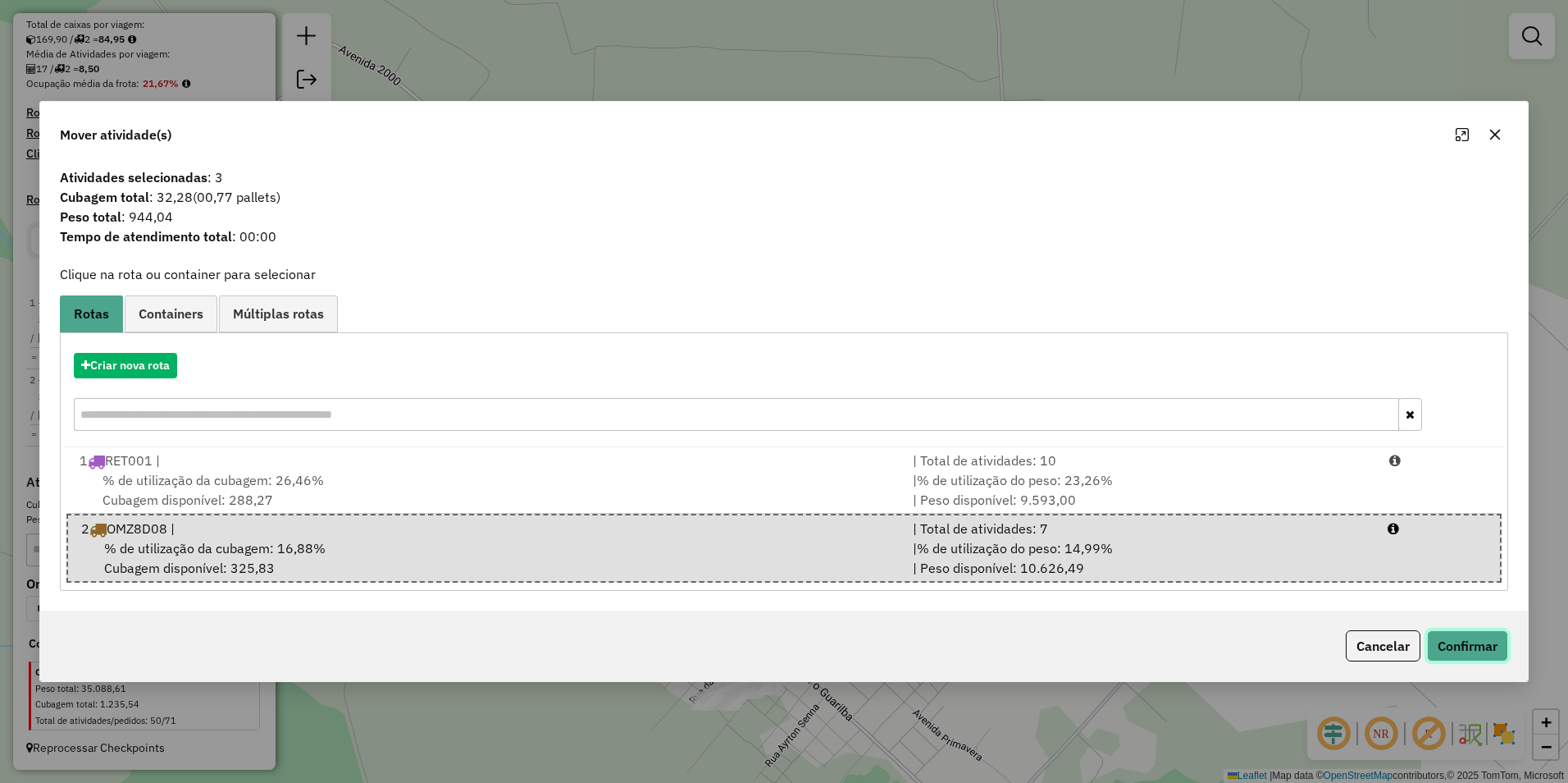
click at [1460, 650] on button "Confirmar" at bounding box center [1468, 646] width 81 height 31
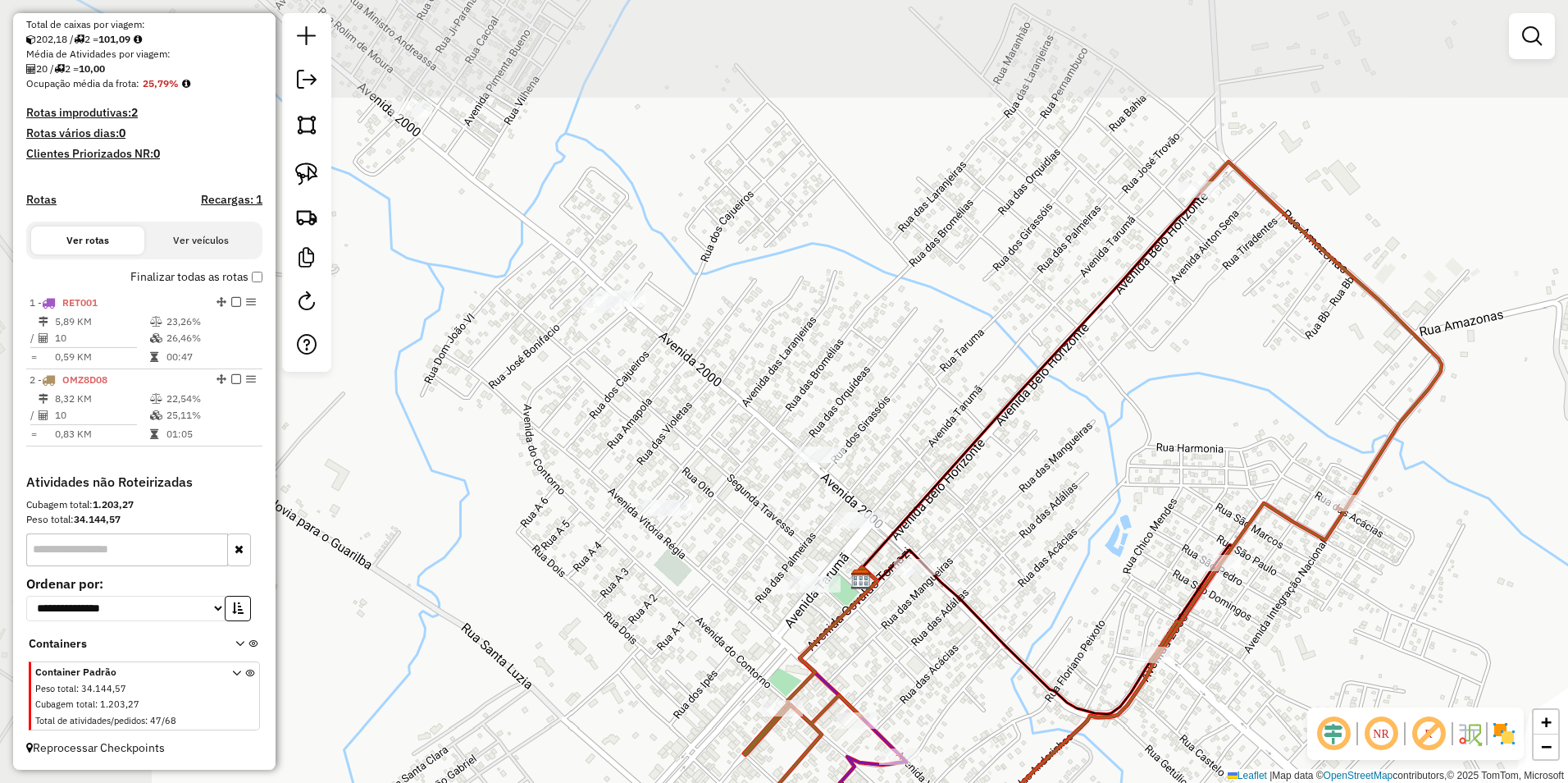
drag, startPoint x: 829, startPoint y: 527, endPoint x: 1004, endPoint y: 664, distance: 222.2
click at [1004, 664] on div "Janela de atendimento Grade de atendimento Capacidade Transportadoras Veículos …" at bounding box center [784, 391] width 1568 height 783
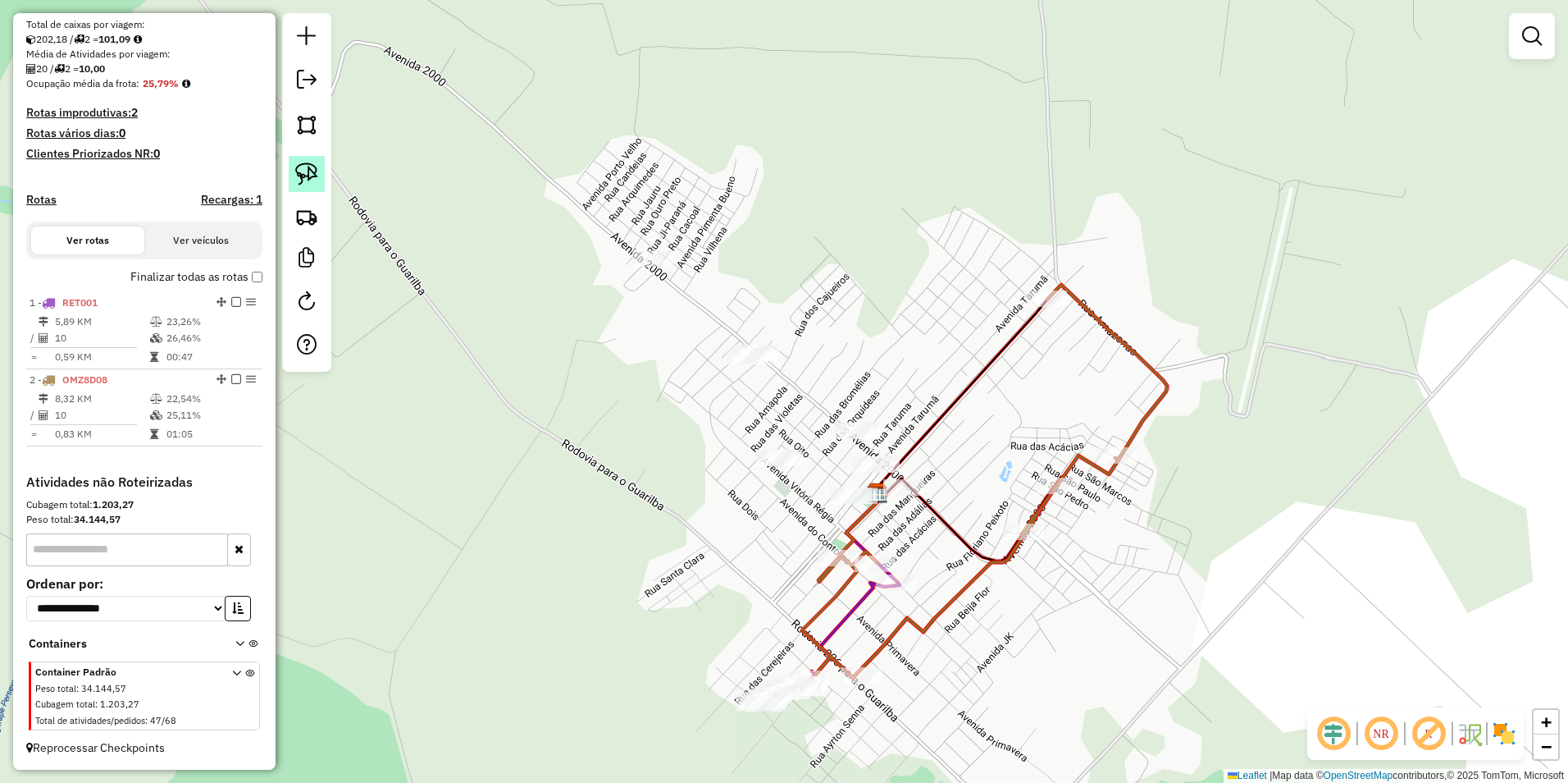
click at [313, 177] on img at bounding box center [306, 174] width 23 height 23
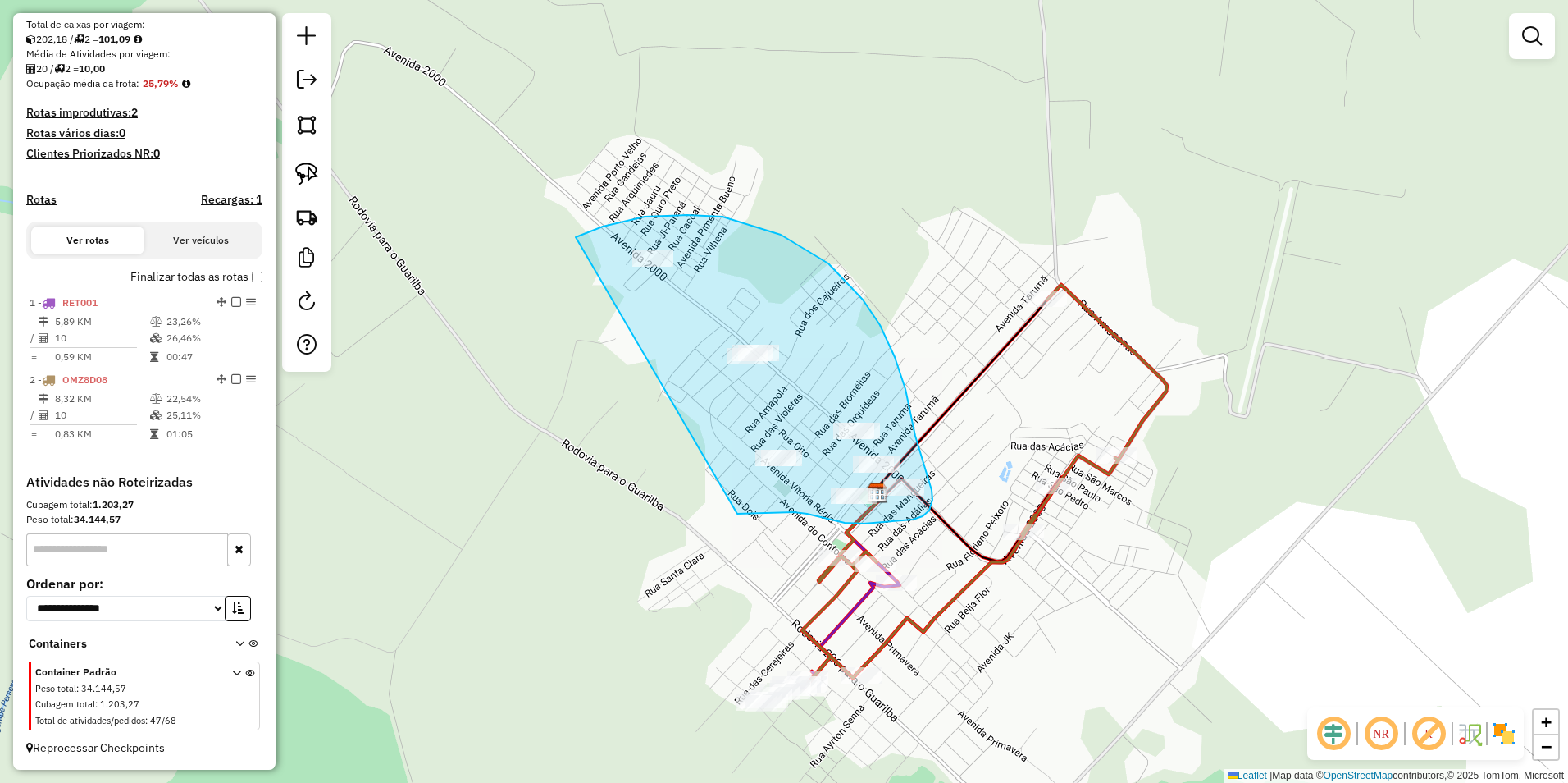
drag, startPoint x: 576, startPoint y: 237, endPoint x: 737, endPoint y: 514, distance: 320.4
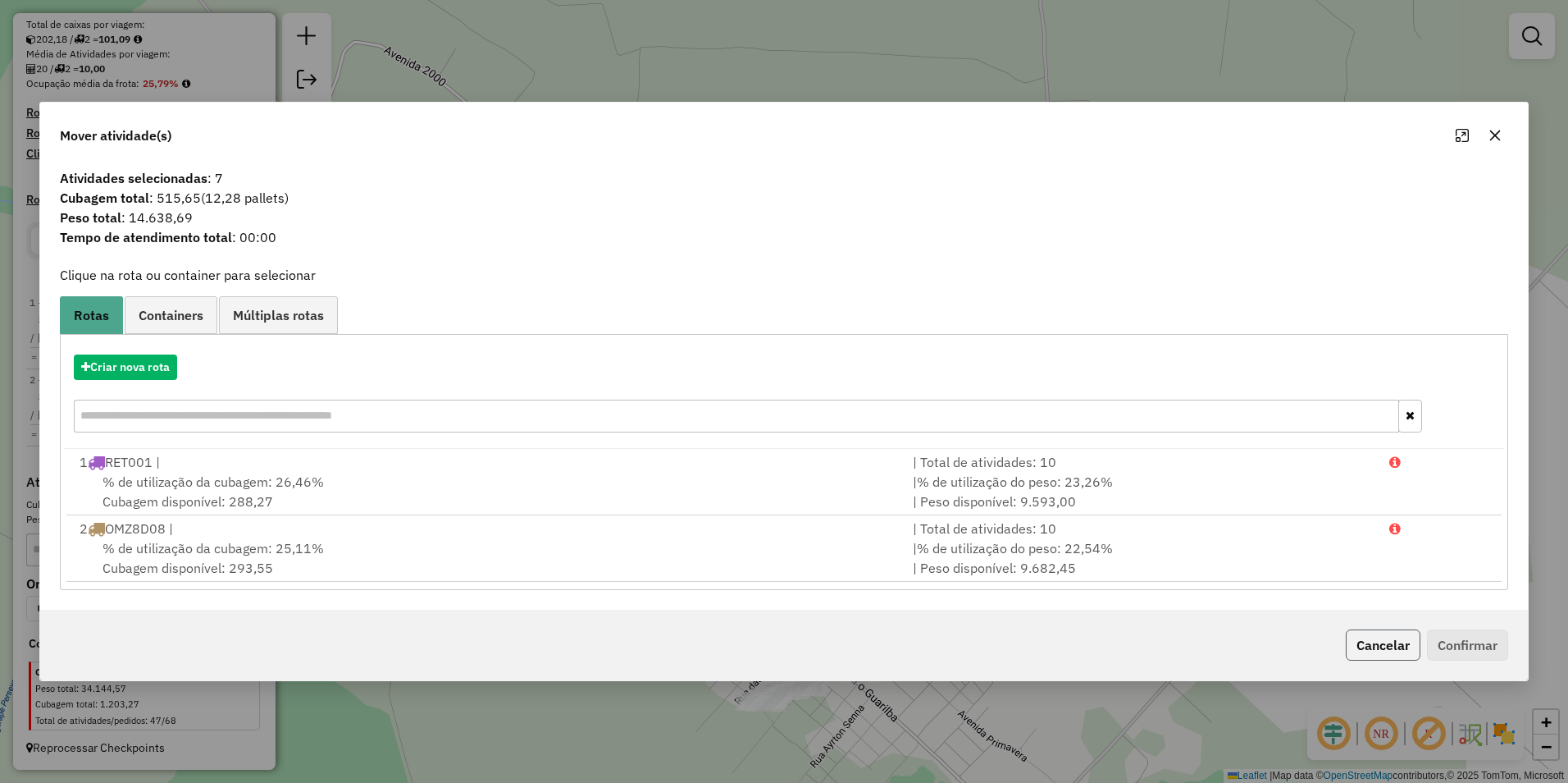
click at [1376, 641] on button "Cancelar" at bounding box center [1382, 645] width 74 height 31
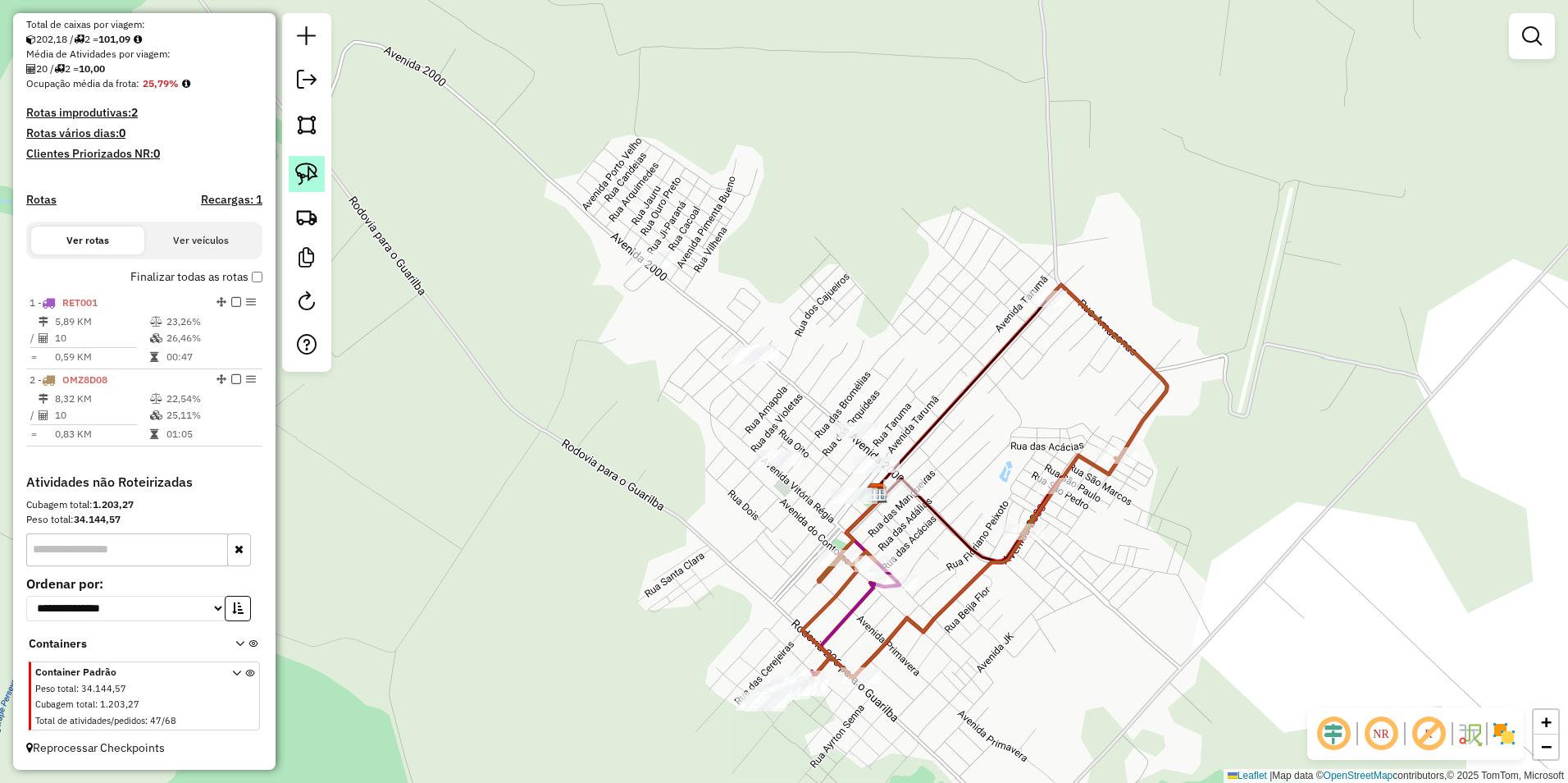
click at [317, 174] on img at bounding box center [306, 174] width 23 height 23
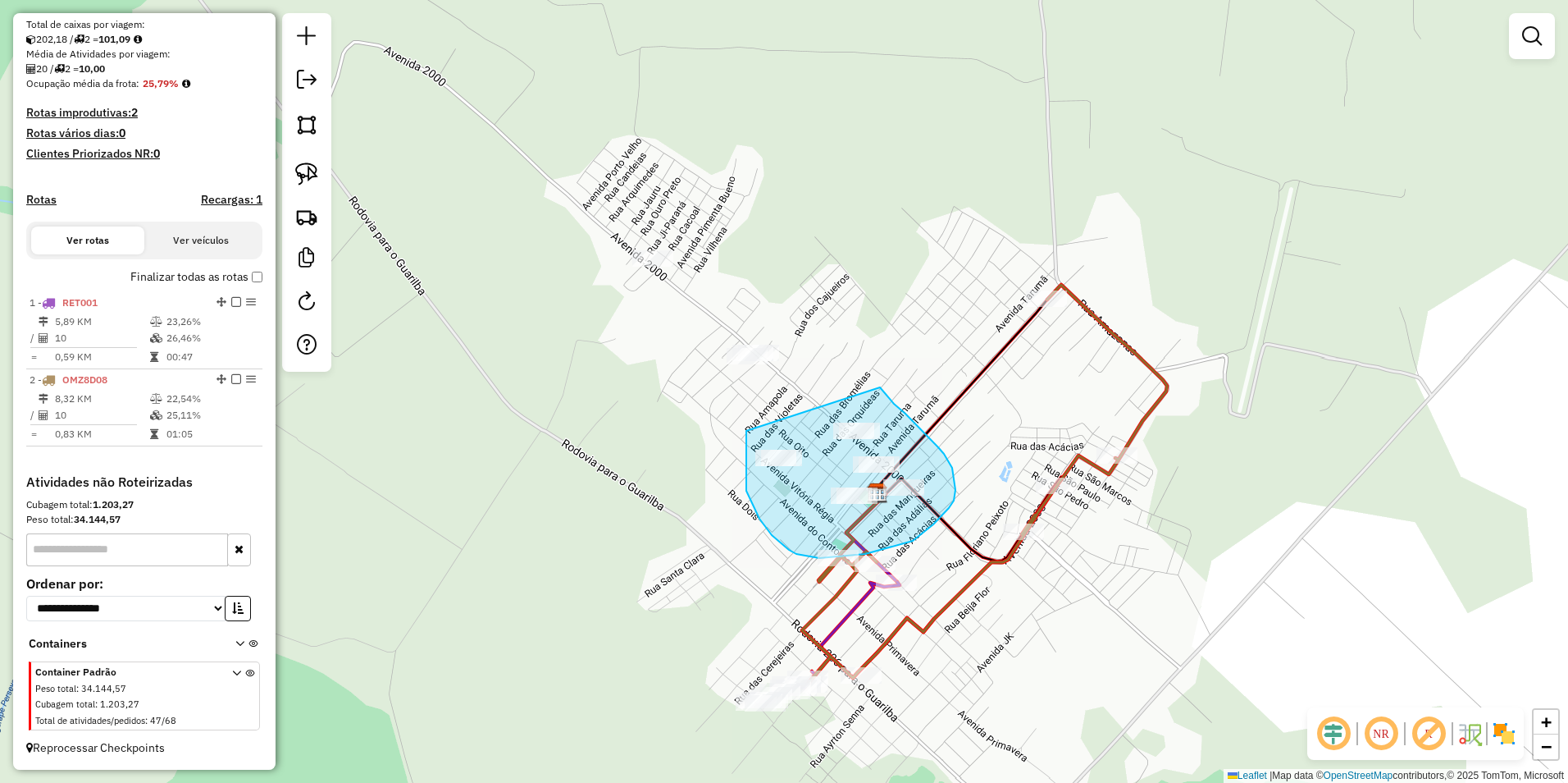
drag, startPoint x: 746, startPoint y: 431, endPoint x: 880, endPoint y: 388, distance: 140.7
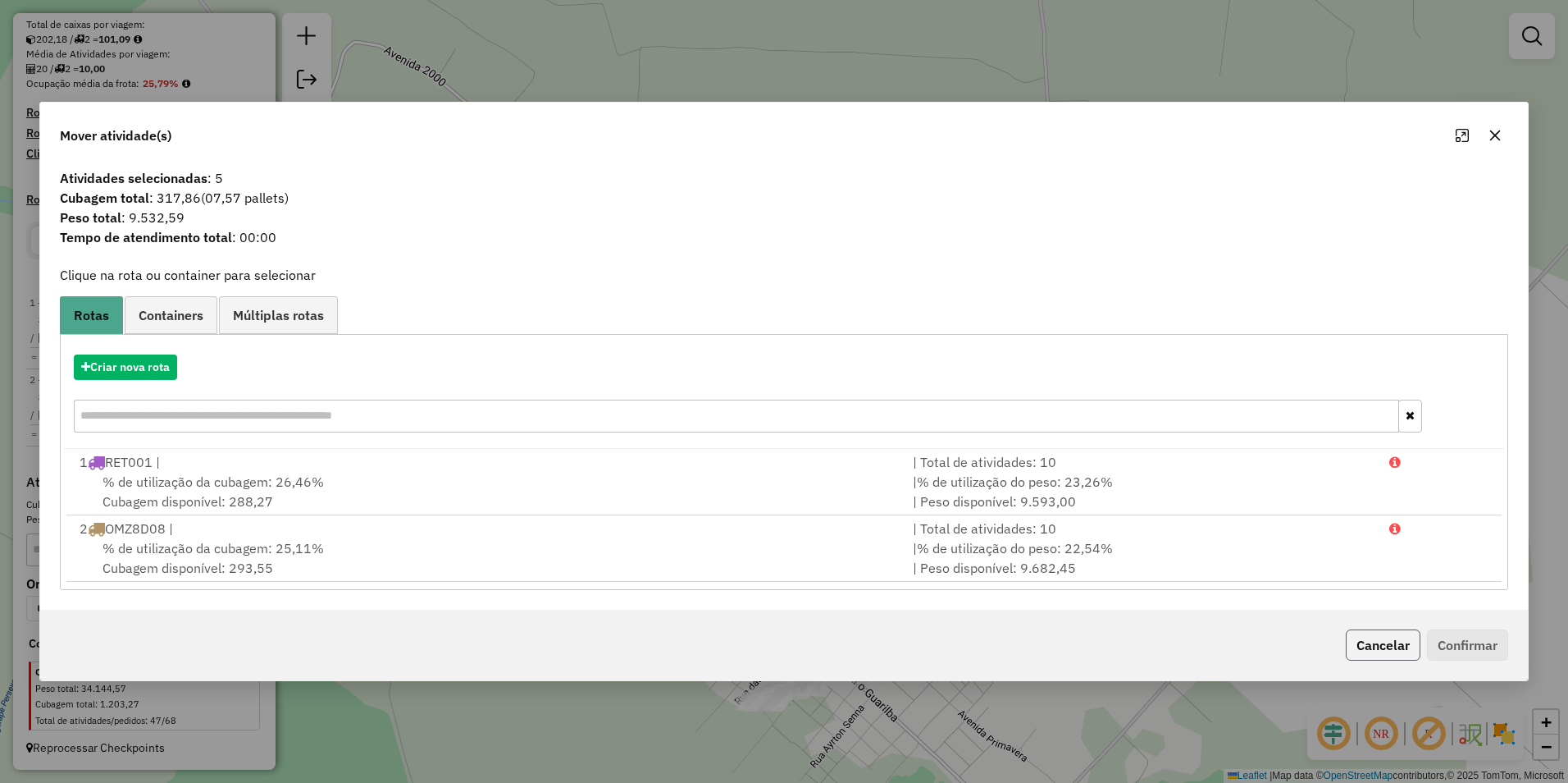
click at [1380, 645] on button "Cancelar" at bounding box center [1382, 645] width 74 height 31
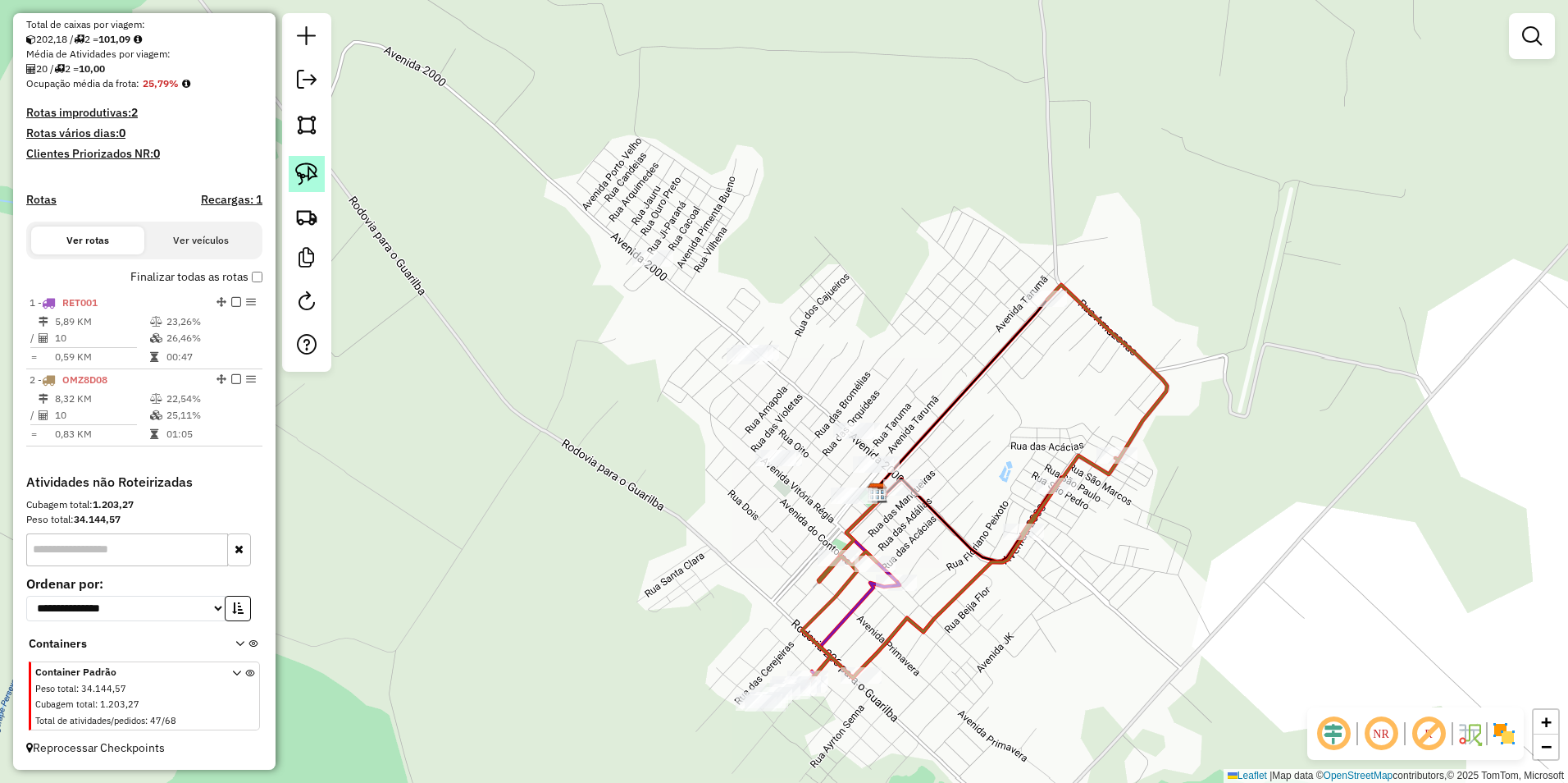
click at [303, 173] on img at bounding box center [306, 174] width 23 height 23
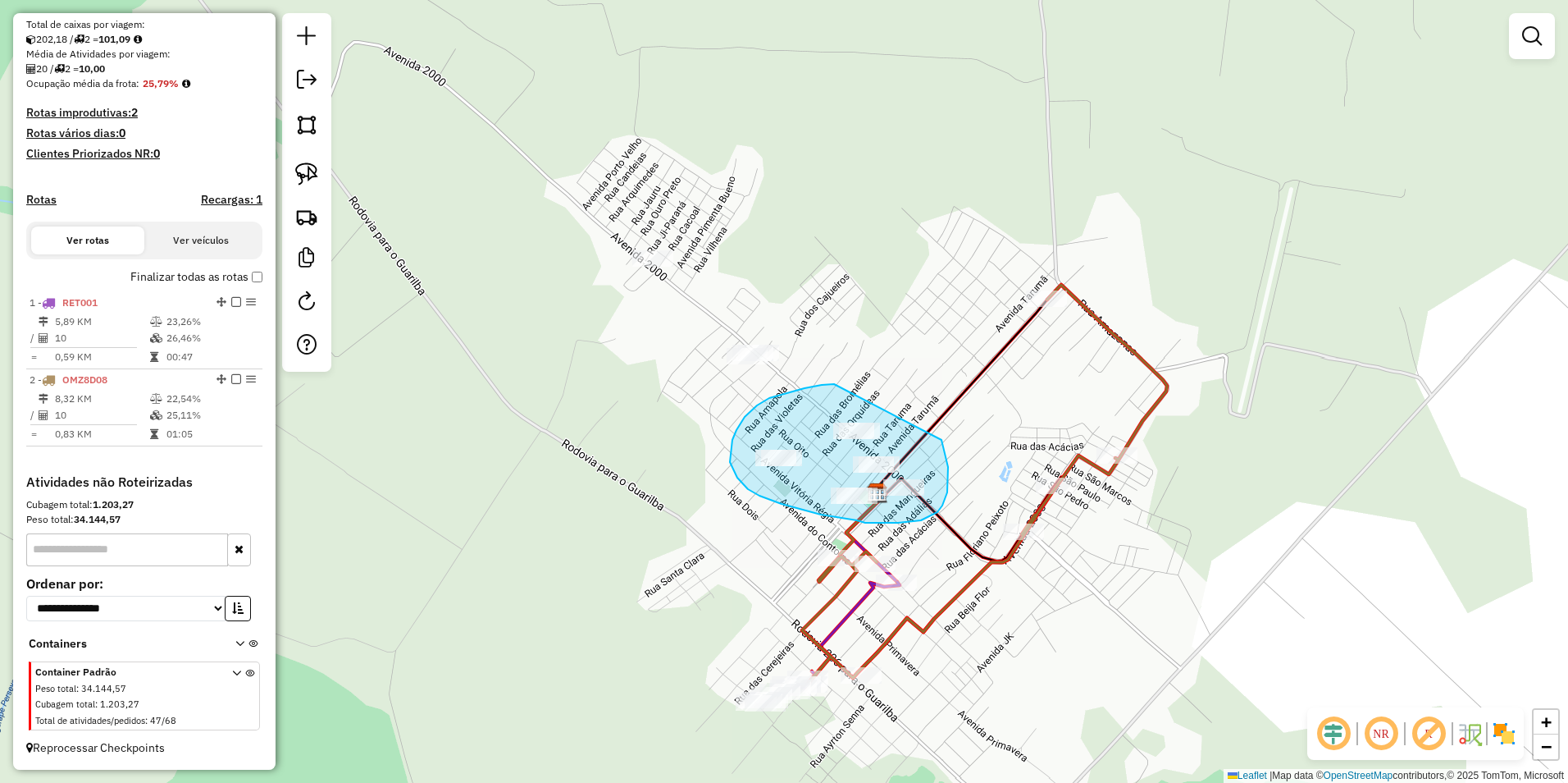
drag, startPoint x: 834, startPoint y: 384, endPoint x: 941, endPoint y: 439, distance: 120.3
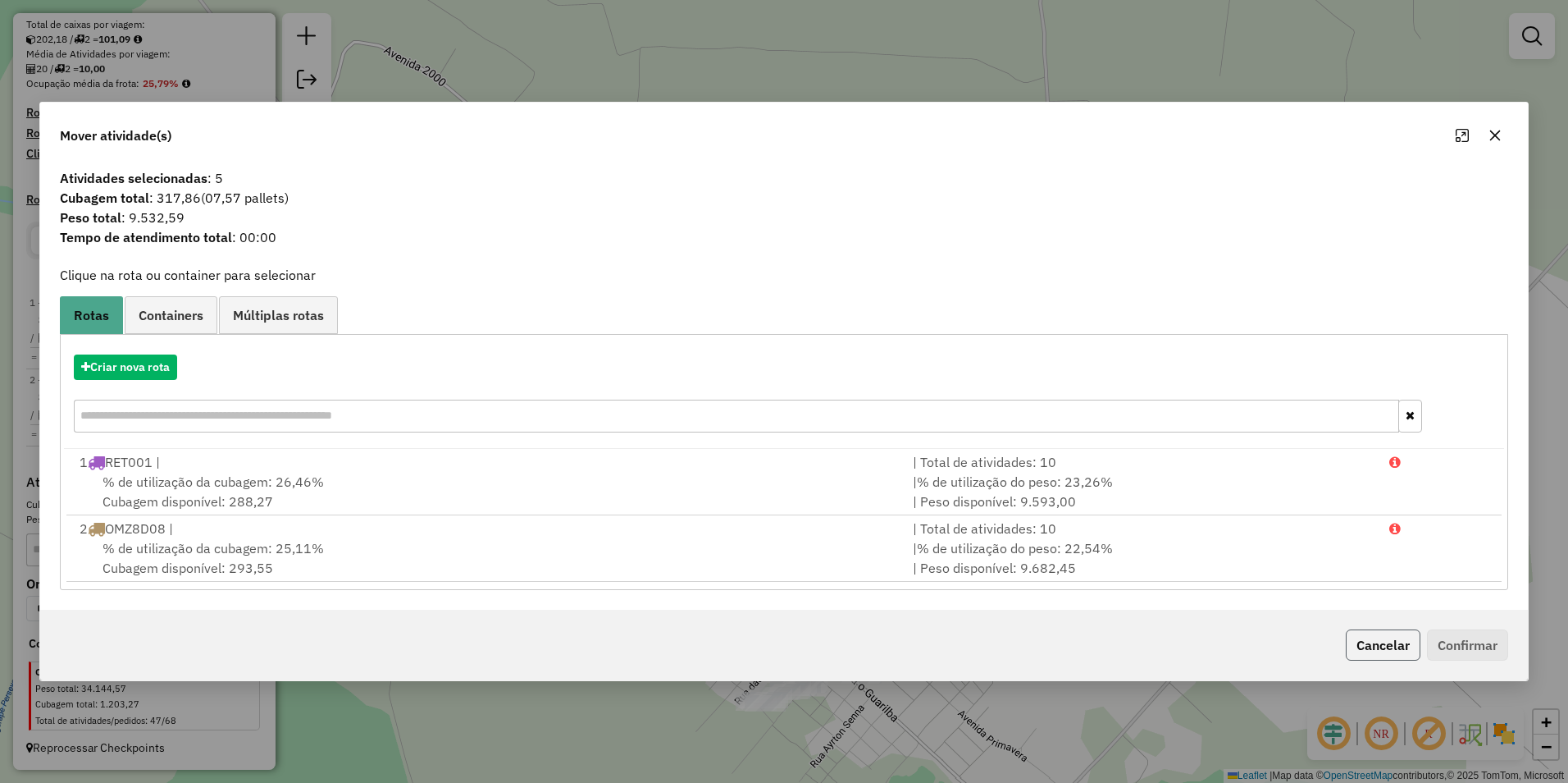
click at [1370, 642] on button "Cancelar" at bounding box center [1382, 645] width 74 height 31
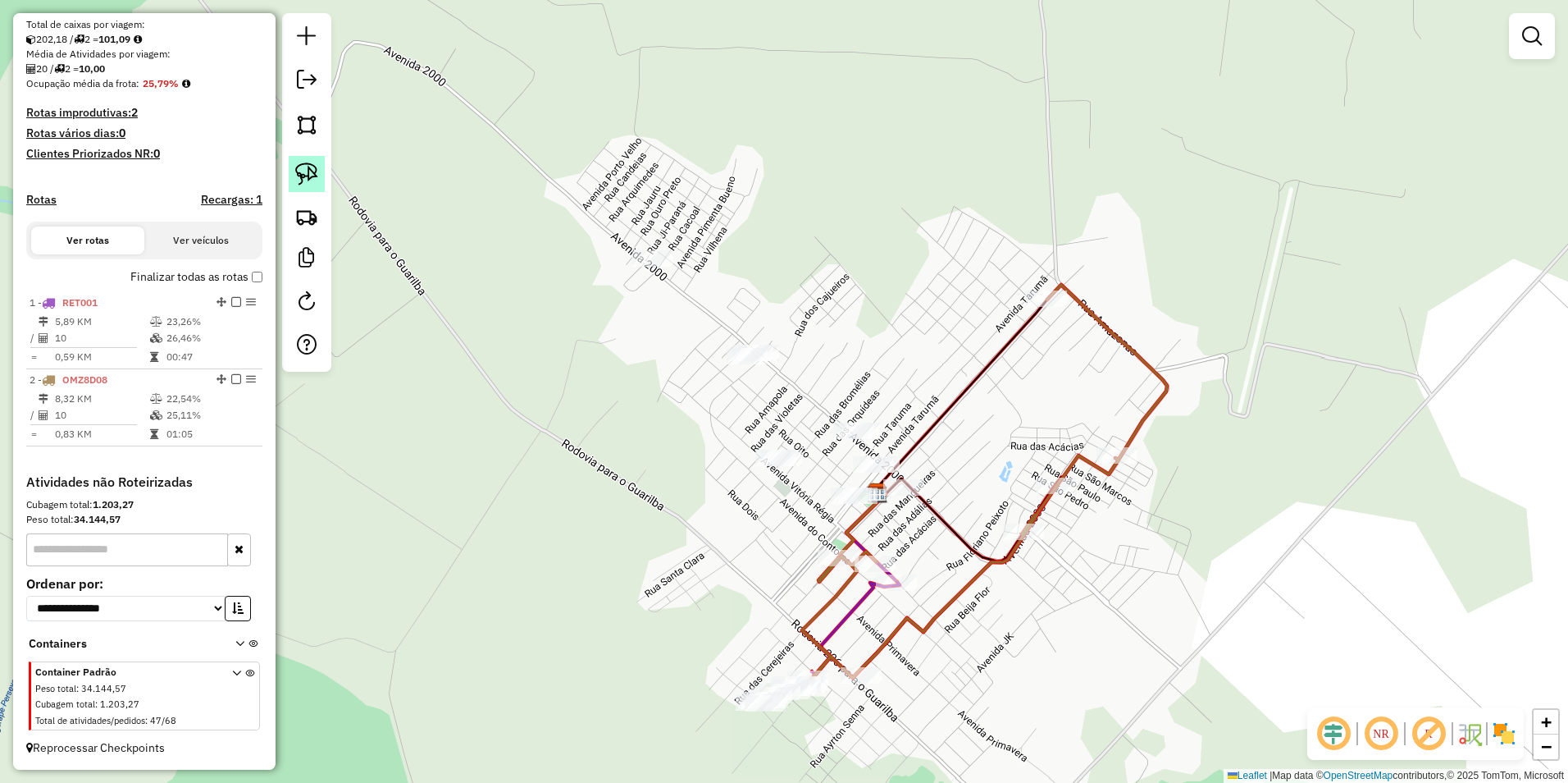
click at [308, 177] on img at bounding box center [306, 174] width 23 height 23
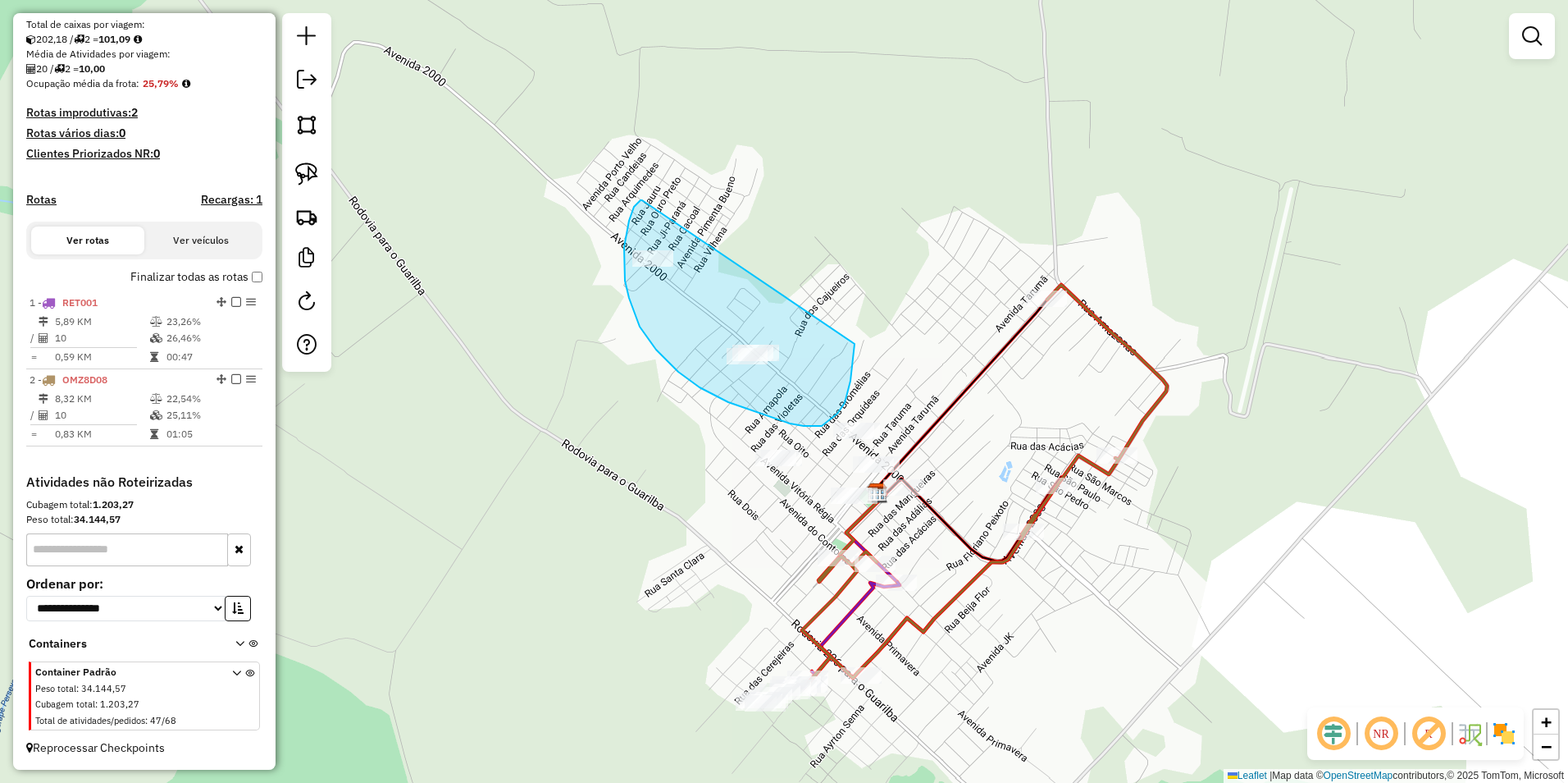
drag, startPoint x: 629, startPoint y: 221, endPoint x: 854, endPoint y: 344, distance: 256.4
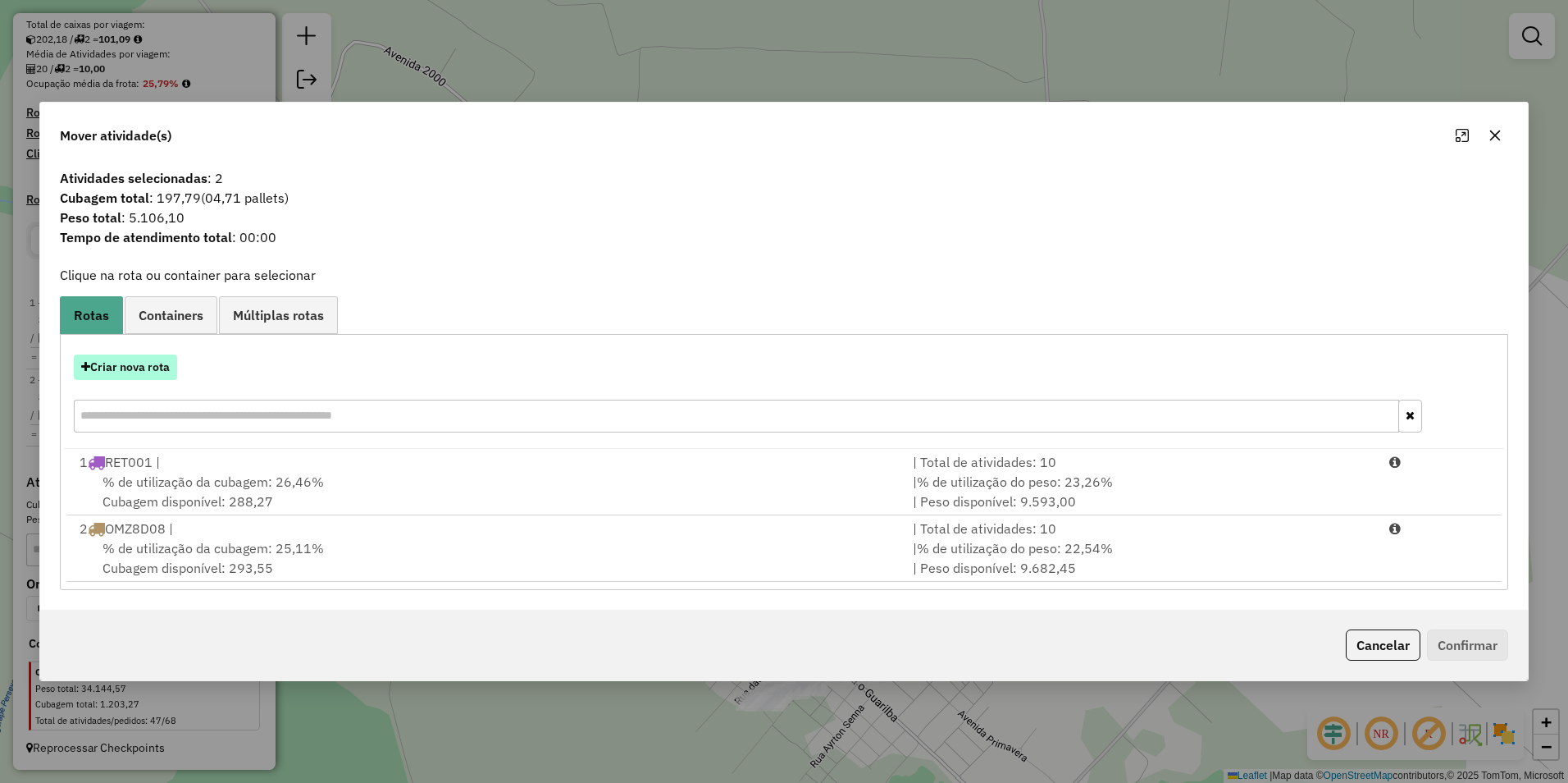
click at [148, 367] on button "Criar nova rota" at bounding box center [126, 367] width 104 height 25
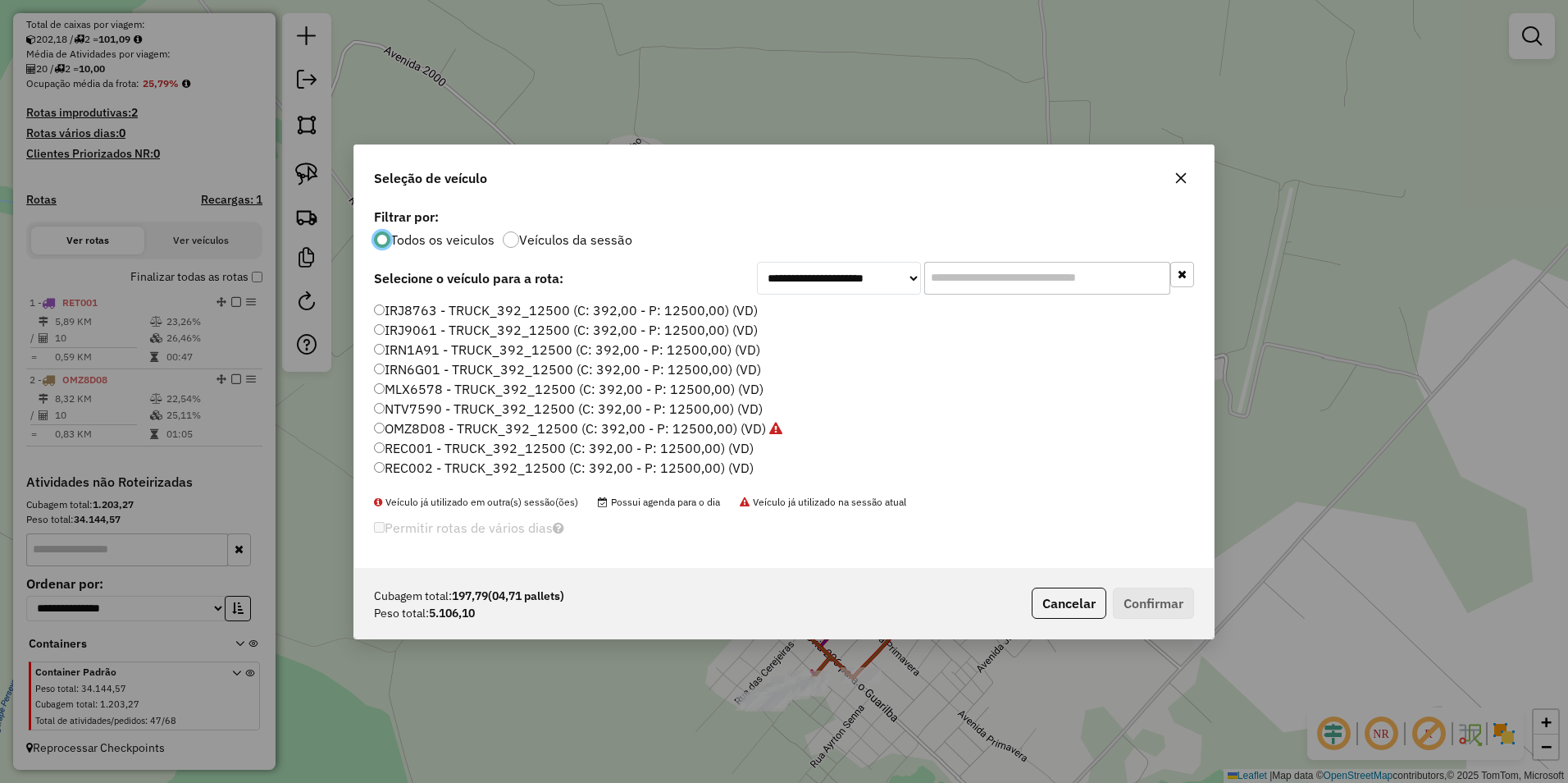
scroll to position [9, 5]
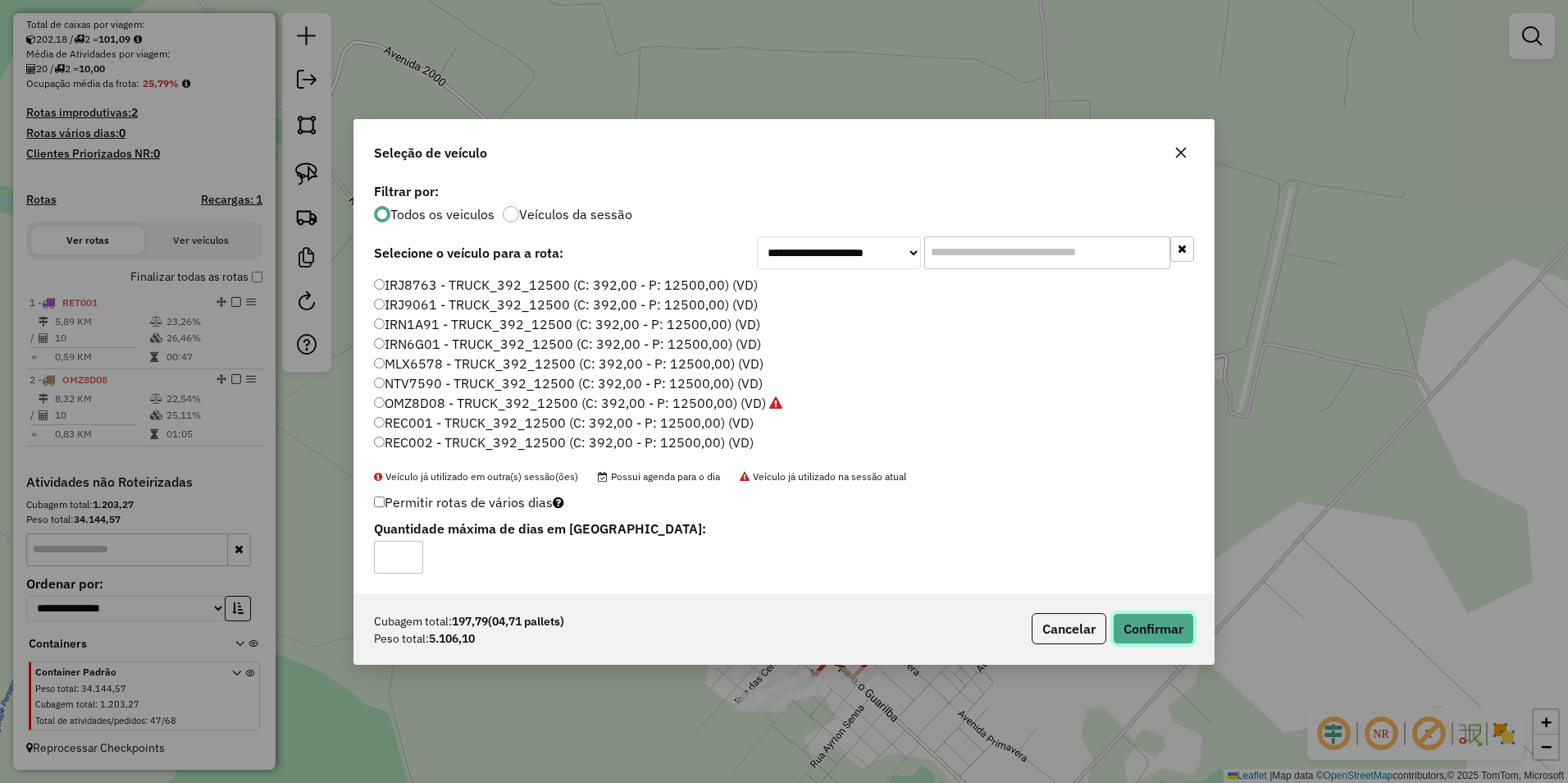
click at [1143, 634] on button "Confirmar" at bounding box center [1154, 628] width 81 height 31
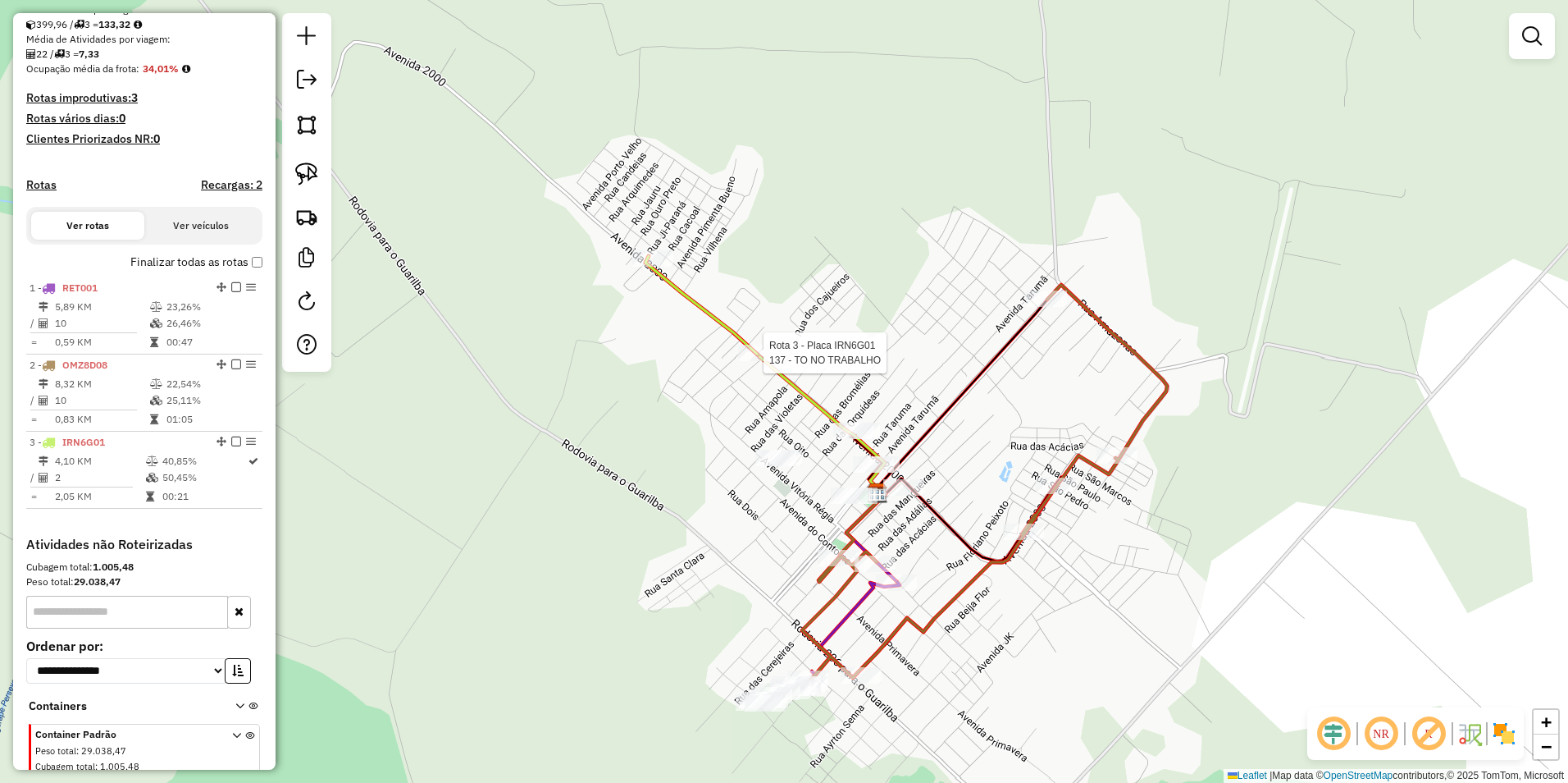
select select "**********"
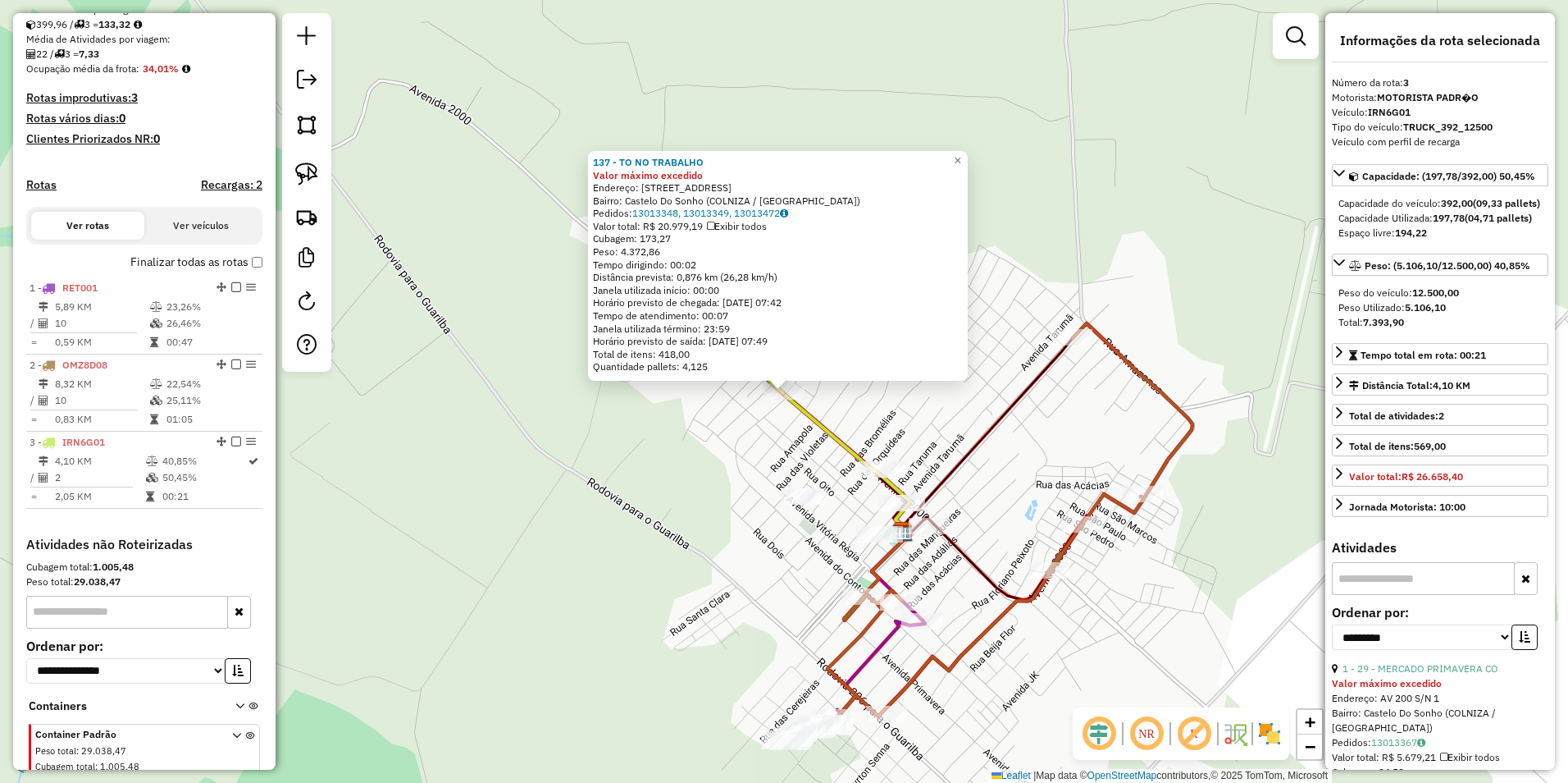
scroll to position [433, 0]
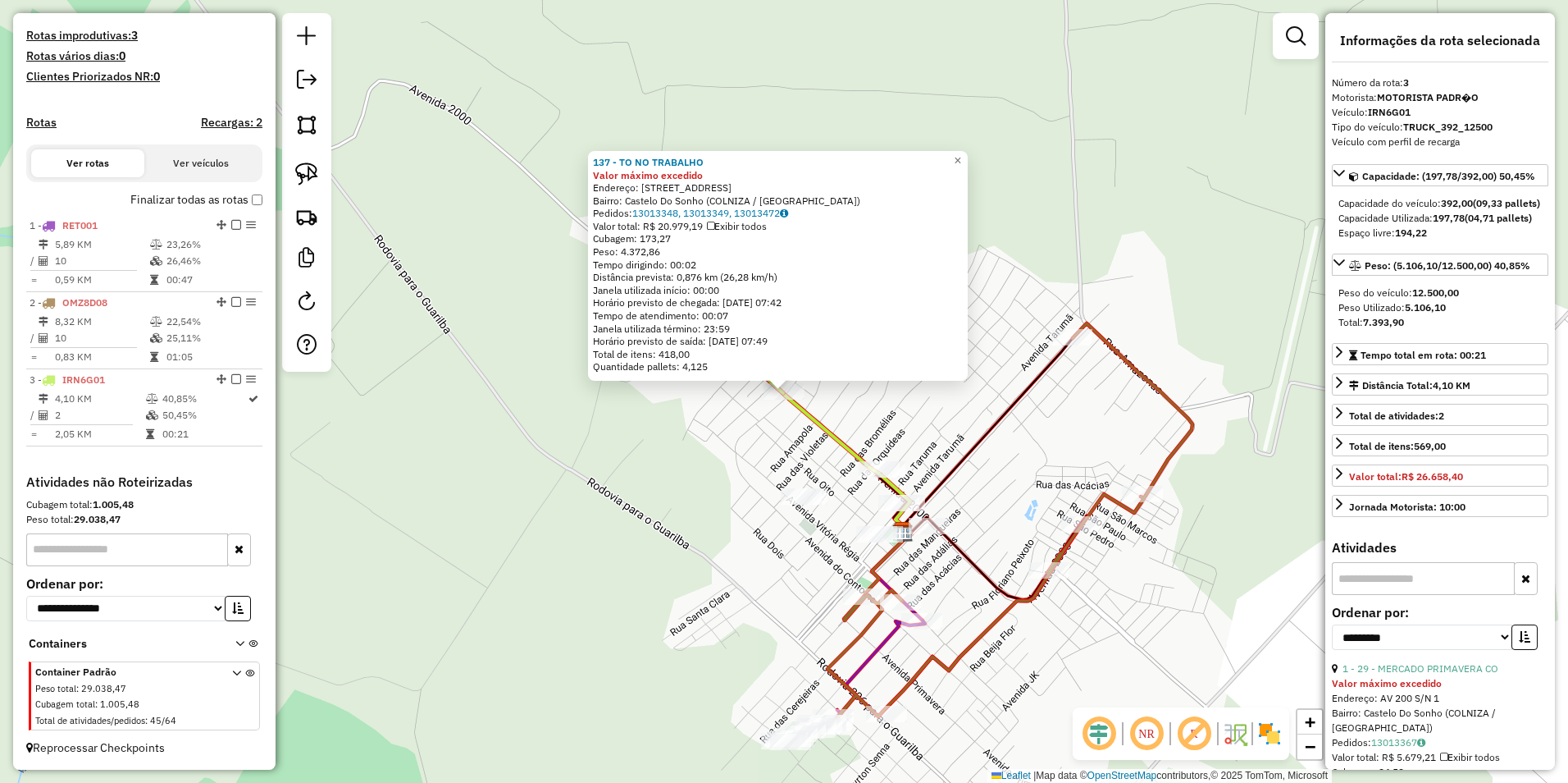
click at [628, 406] on div "137 - TO NO TRABALHO Valor máximo excedido Endereço: AV DOIS MIL 2133 Bairro: C…" at bounding box center [784, 391] width 1568 height 783
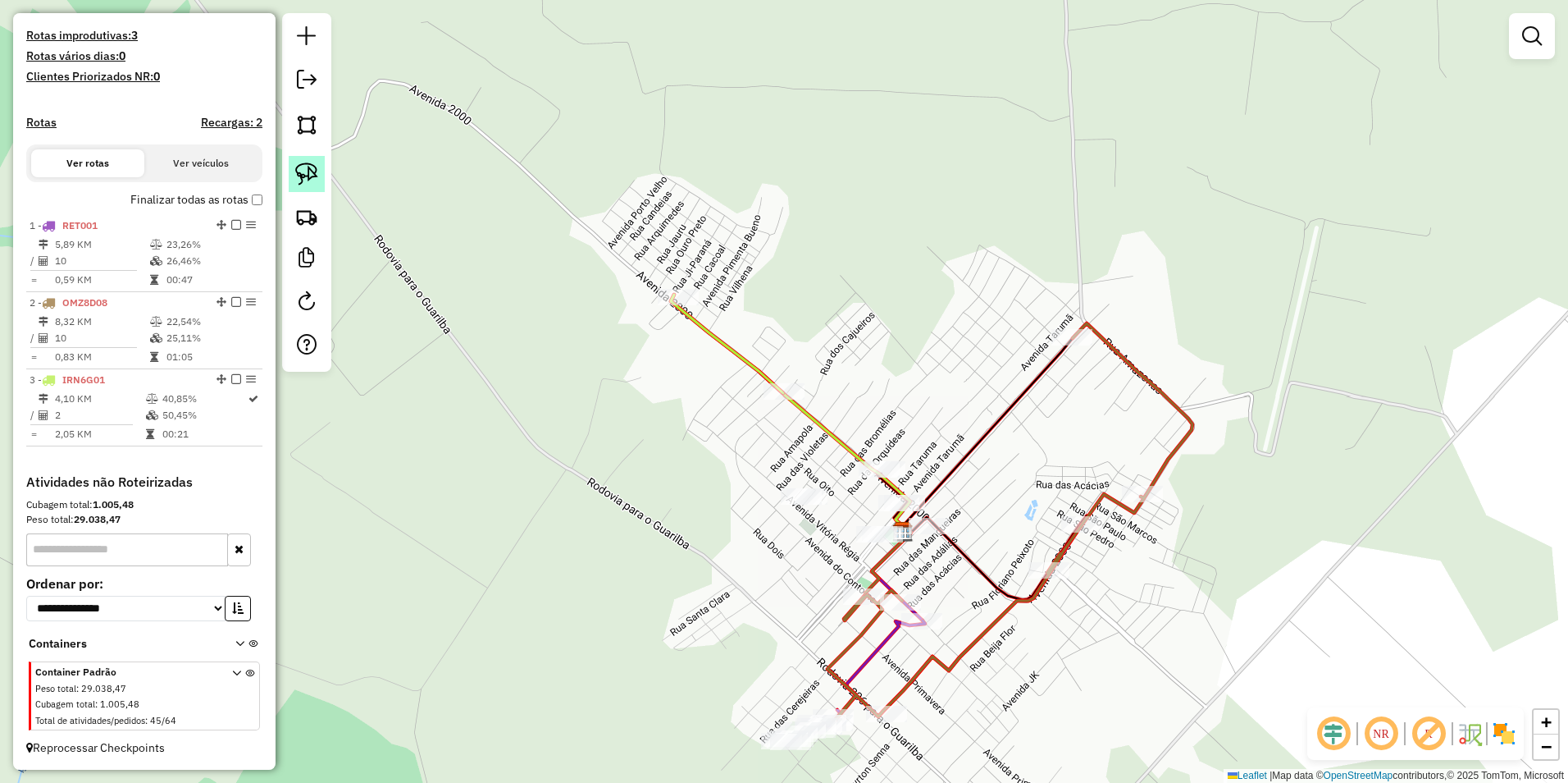
click at [304, 175] on img at bounding box center [306, 174] width 23 height 23
drag, startPoint x: 762, startPoint y: 470, endPoint x: 899, endPoint y: 518, distance: 145.2
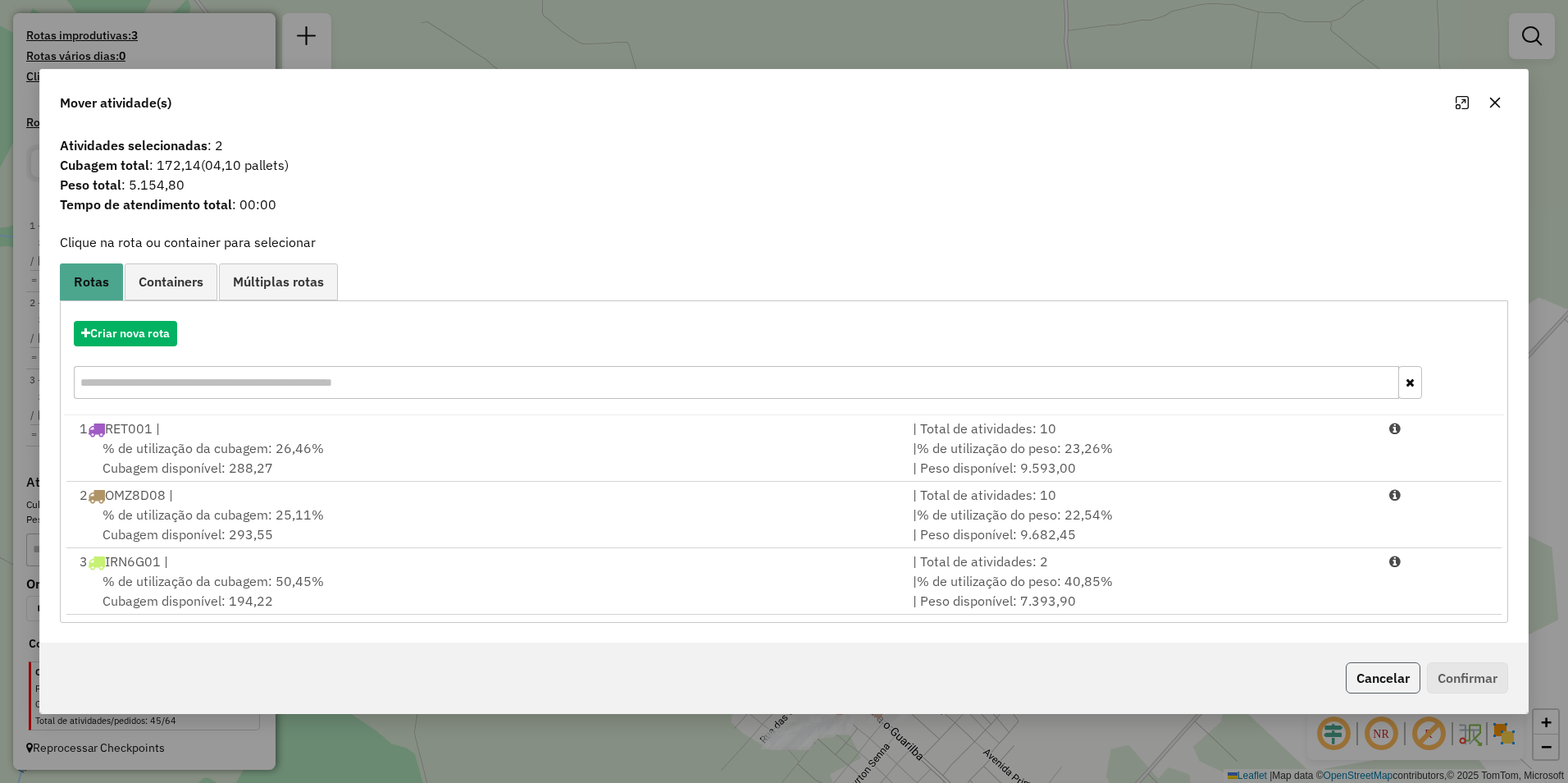
click at [1394, 673] on button "Cancelar" at bounding box center [1382, 678] width 74 height 31
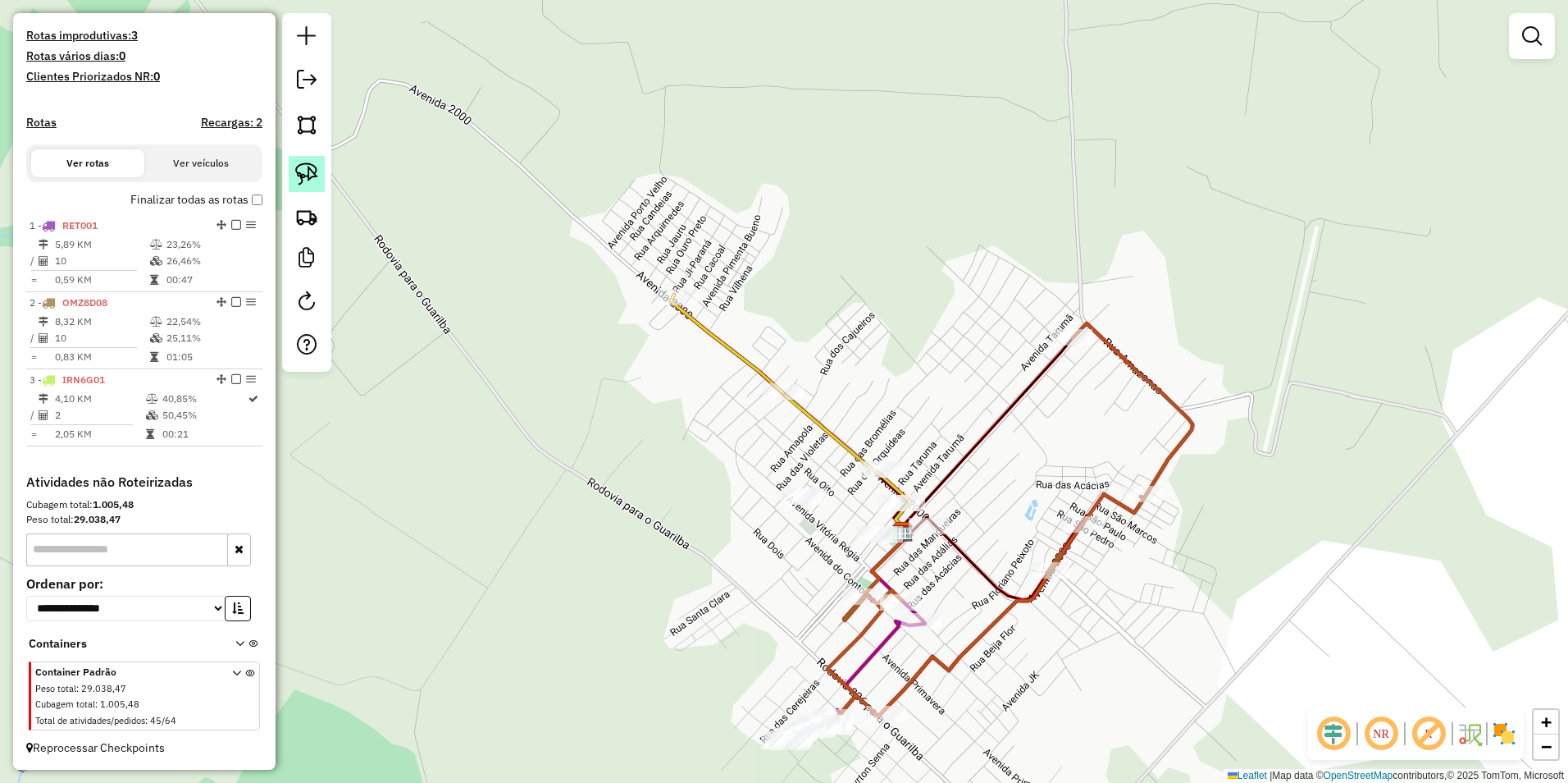
click at [303, 173] on img at bounding box center [306, 174] width 23 height 23
drag, startPoint x: 778, startPoint y: 460, endPoint x: 928, endPoint y: 445, distance: 150.7
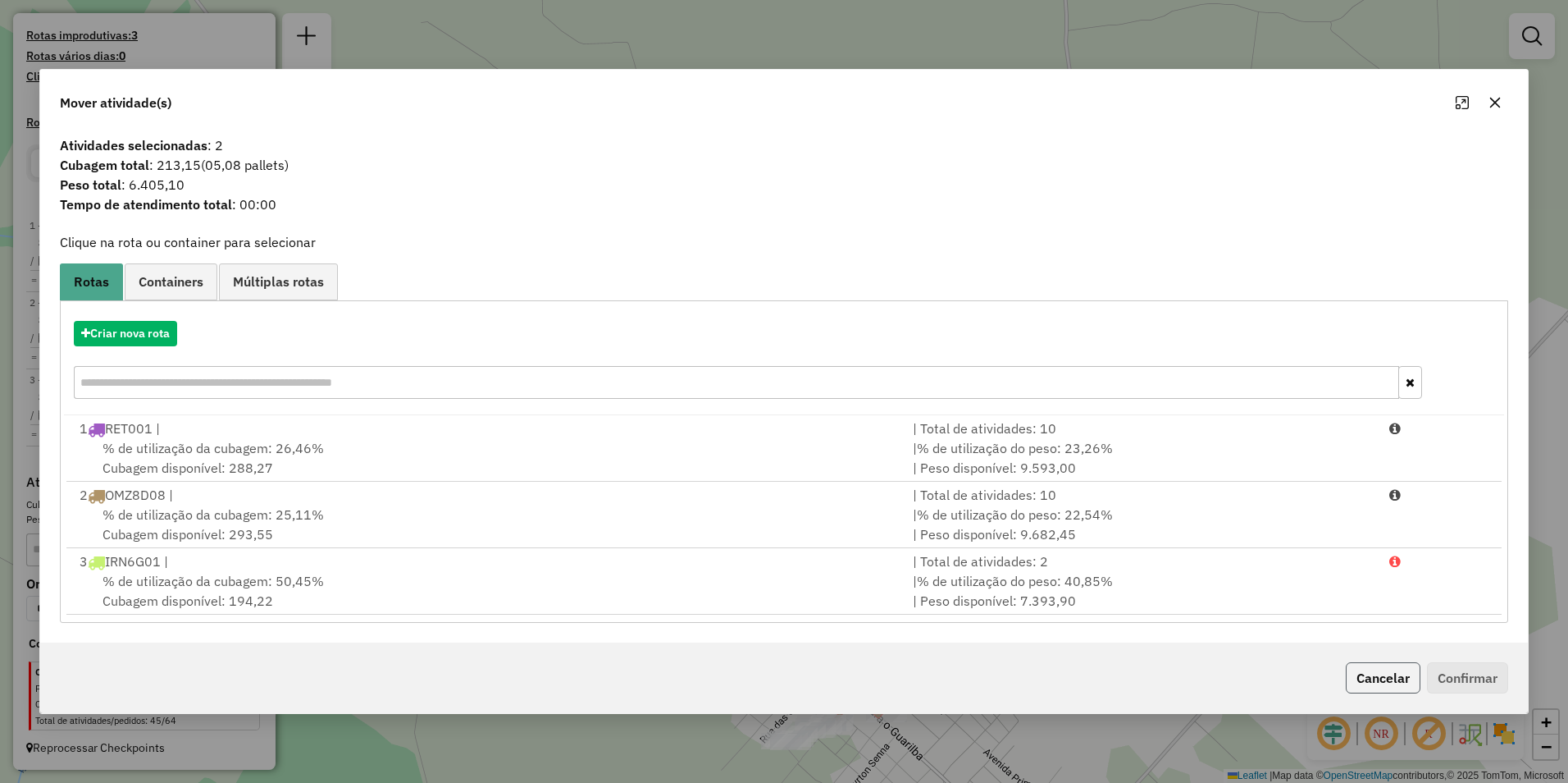
click at [1378, 671] on button "Cancelar" at bounding box center [1382, 678] width 74 height 31
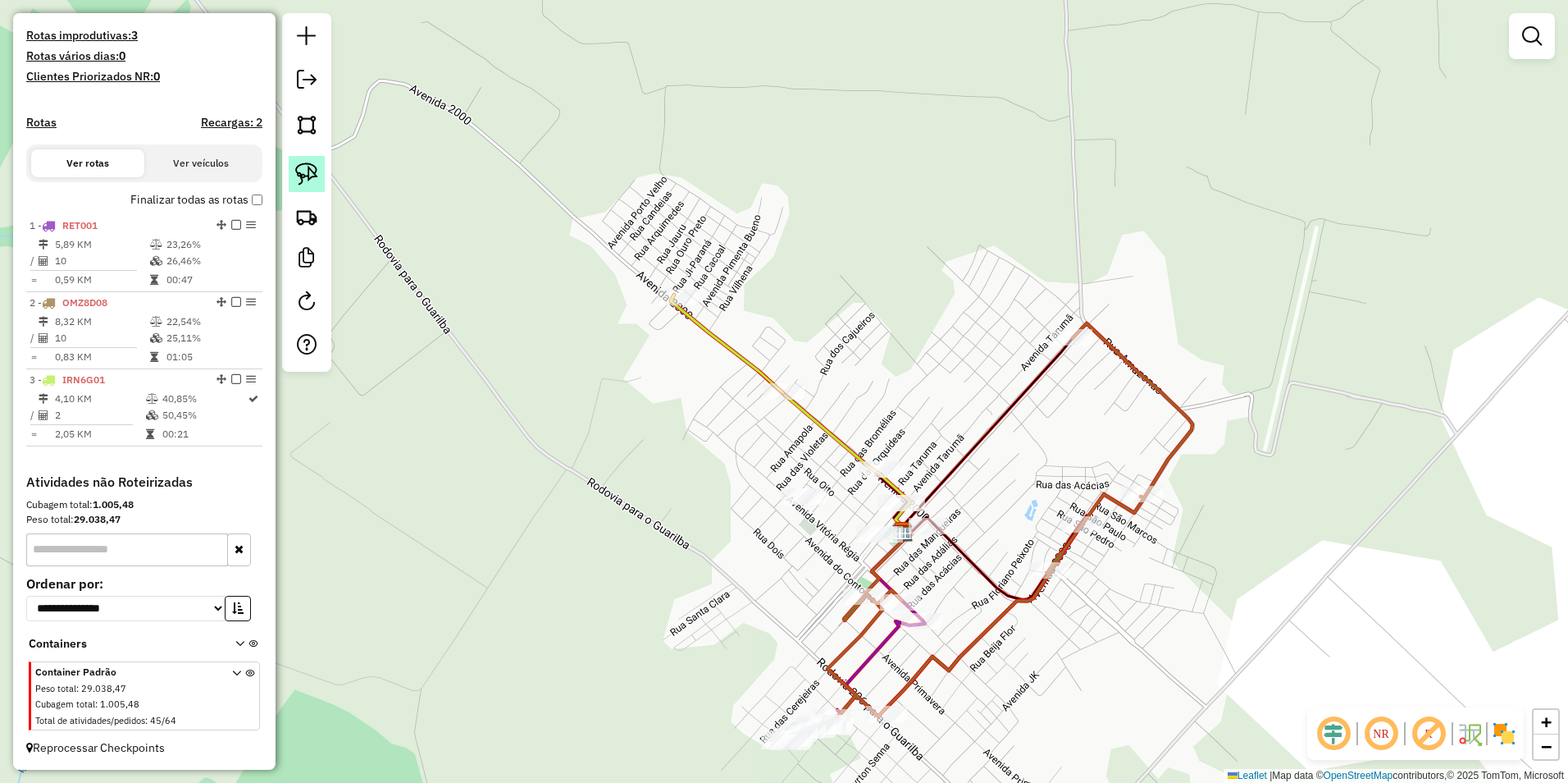
click at [313, 176] on img at bounding box center [306, 174] width 23 height 23
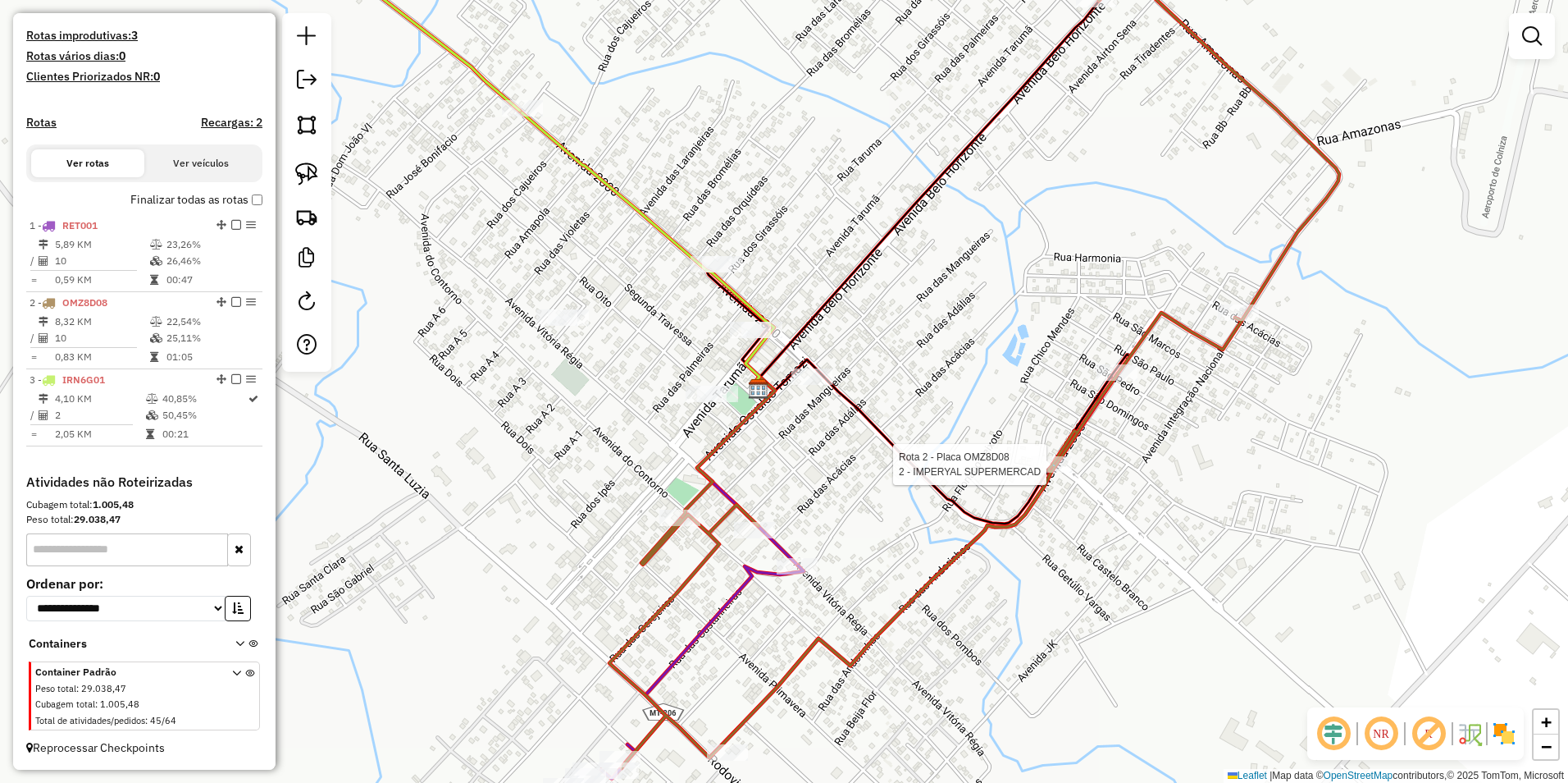
select select "**********"
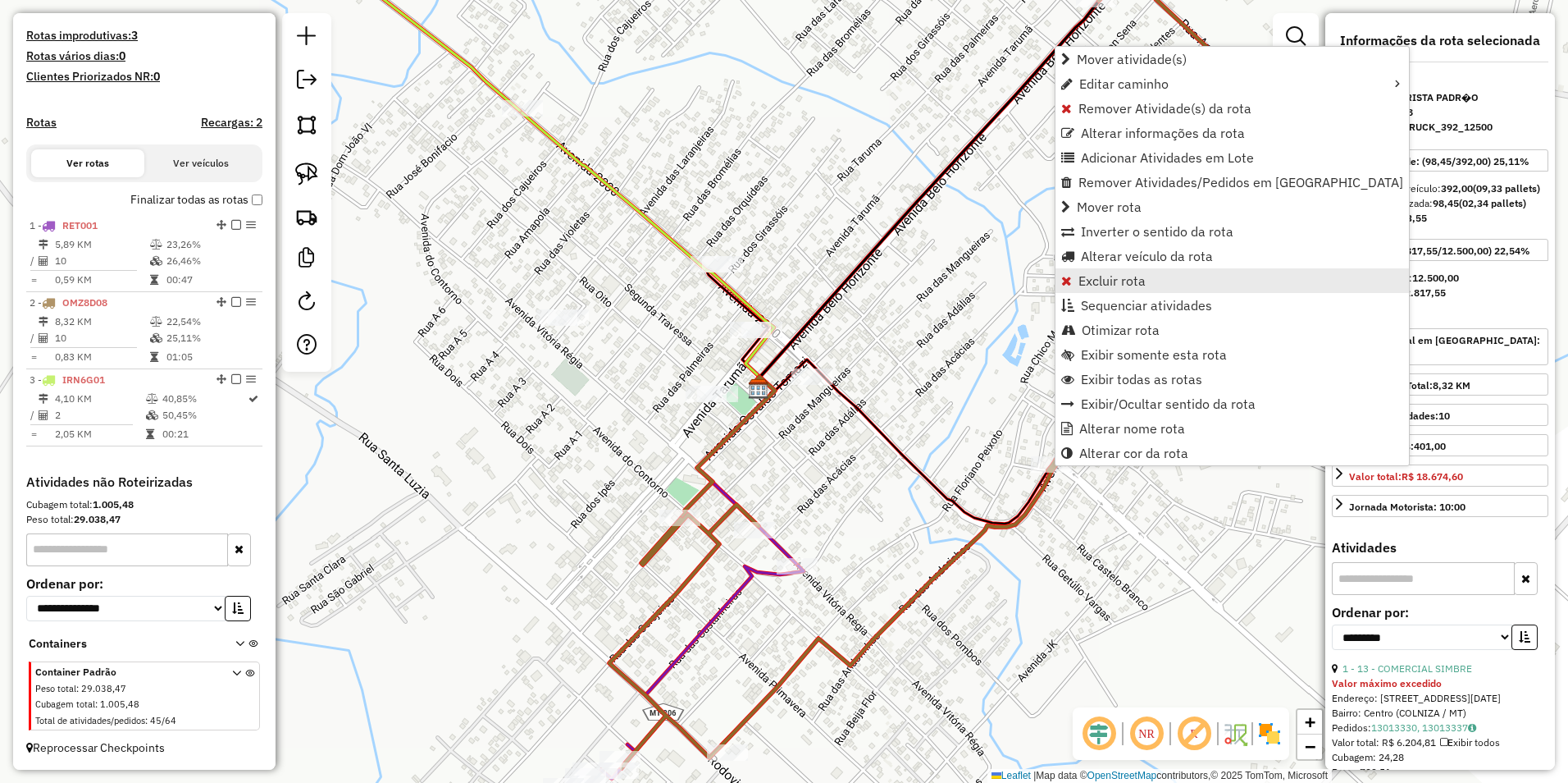
click at [1116, 287] on span "Excluir rota" at bounding box center [1112, 280] width 67 height 13
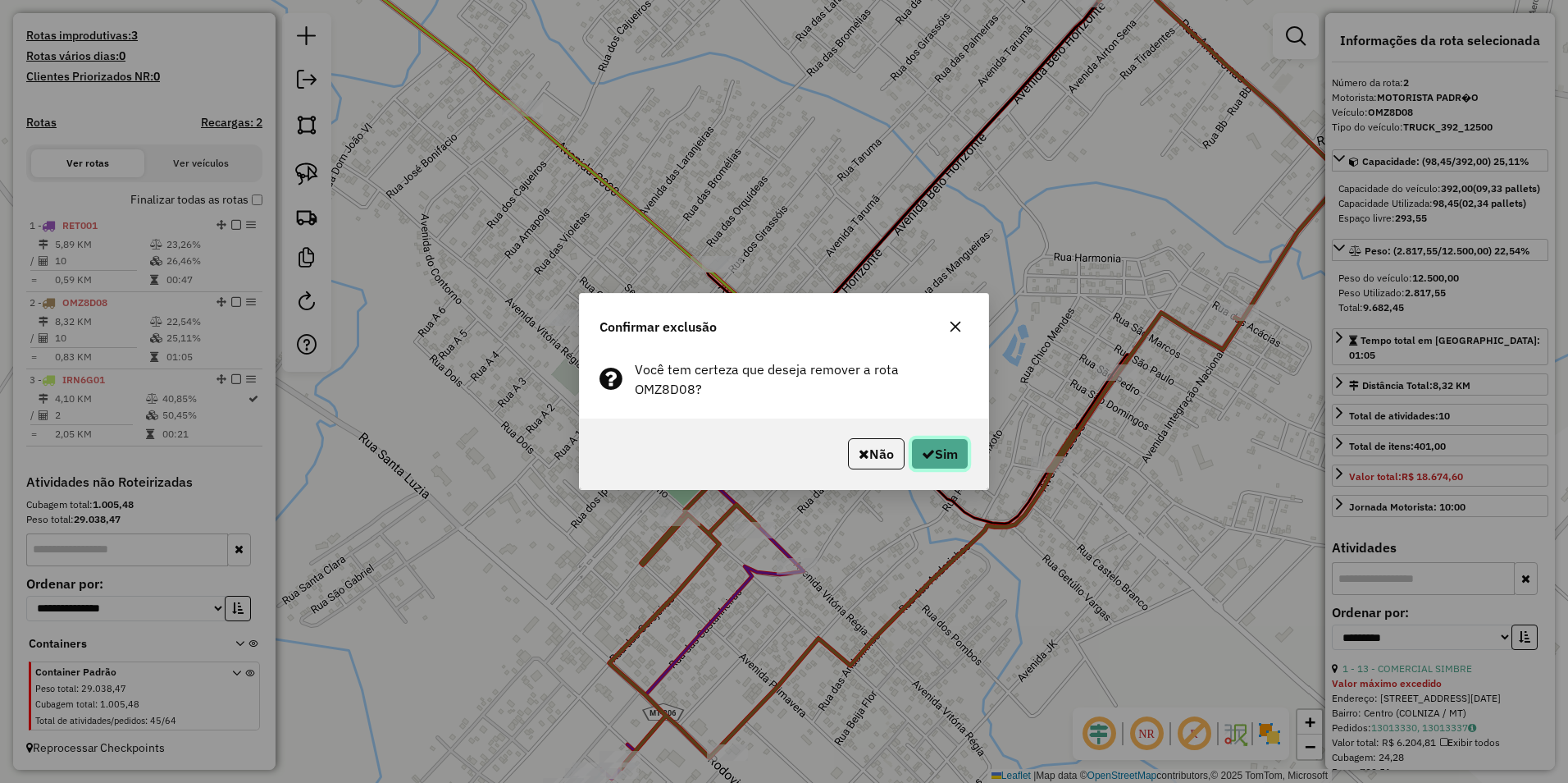
click at [940, 440] on button "Sim" at bounding box center [940, 453] width 58 height 31
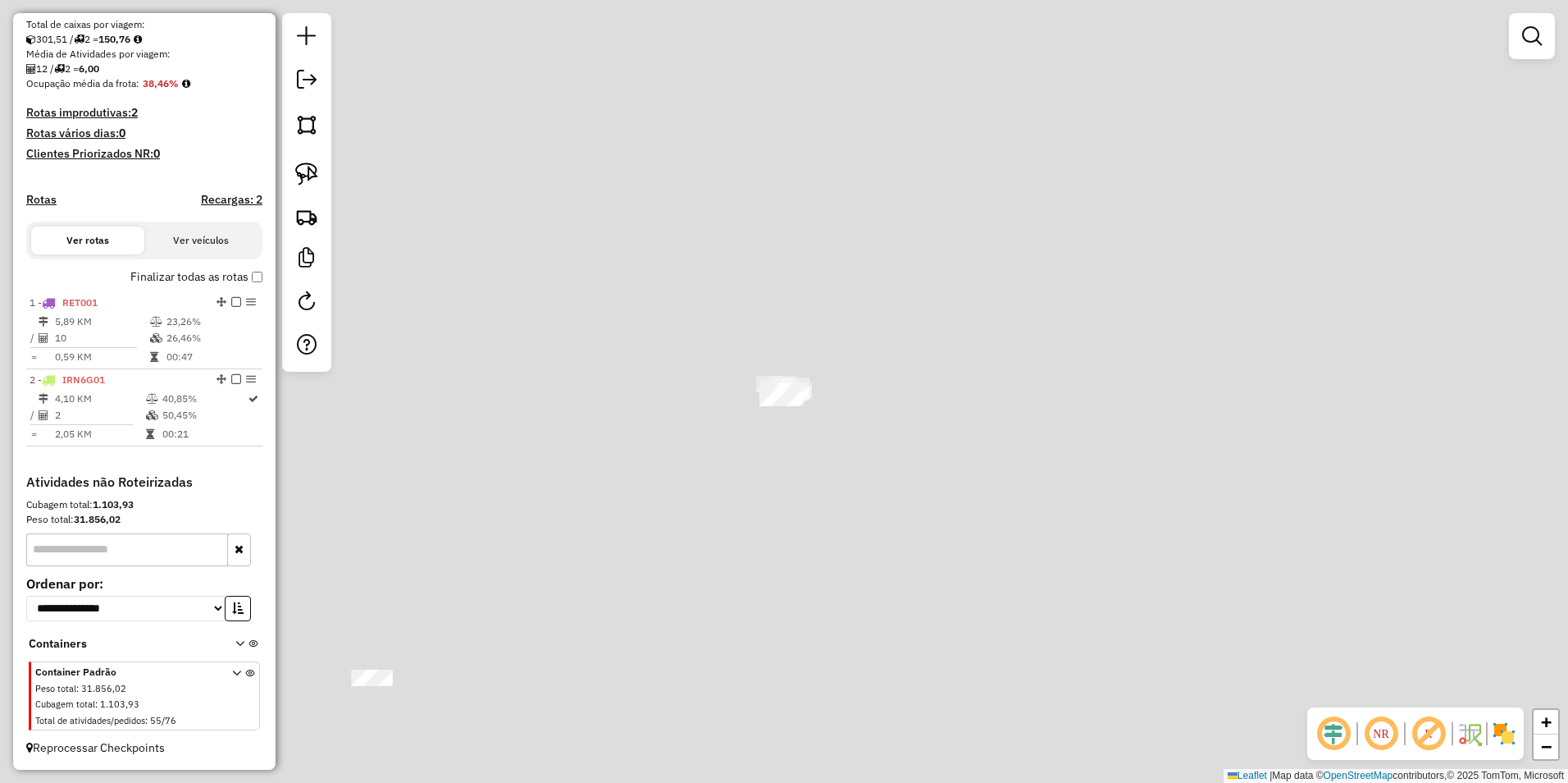
scroll to position [356, 0]
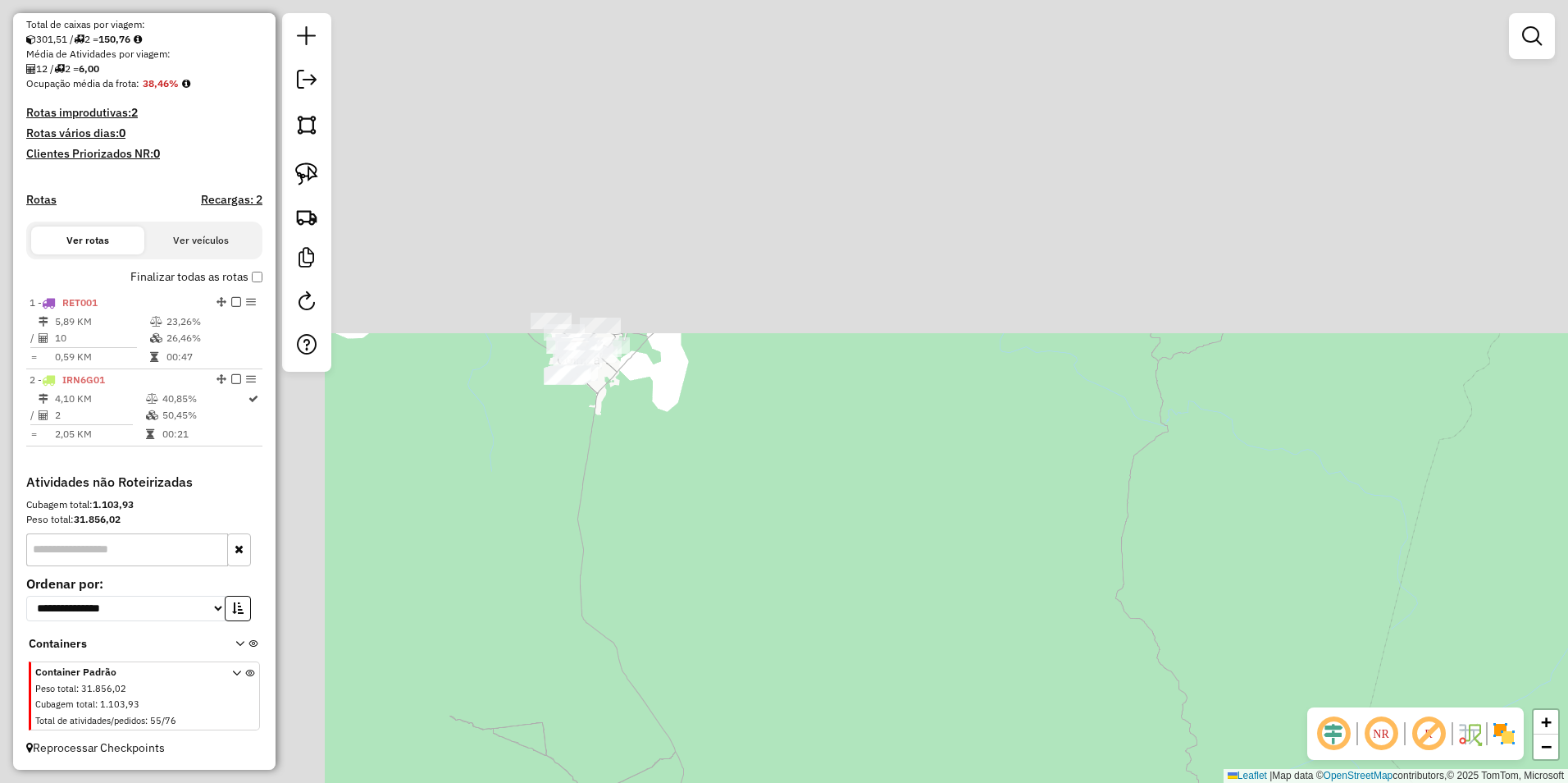
drag, startPoint x: 539, startPoint y: 360, endPoint x: 914, endPoint y: 698, distance: 504.8
click at [918, 782] on html "Aguarde... Pop-up bloqueado! Seu navegador bloqueou automáticamente a abertura …" at bounding box center [784, 391] width 1568 height 783
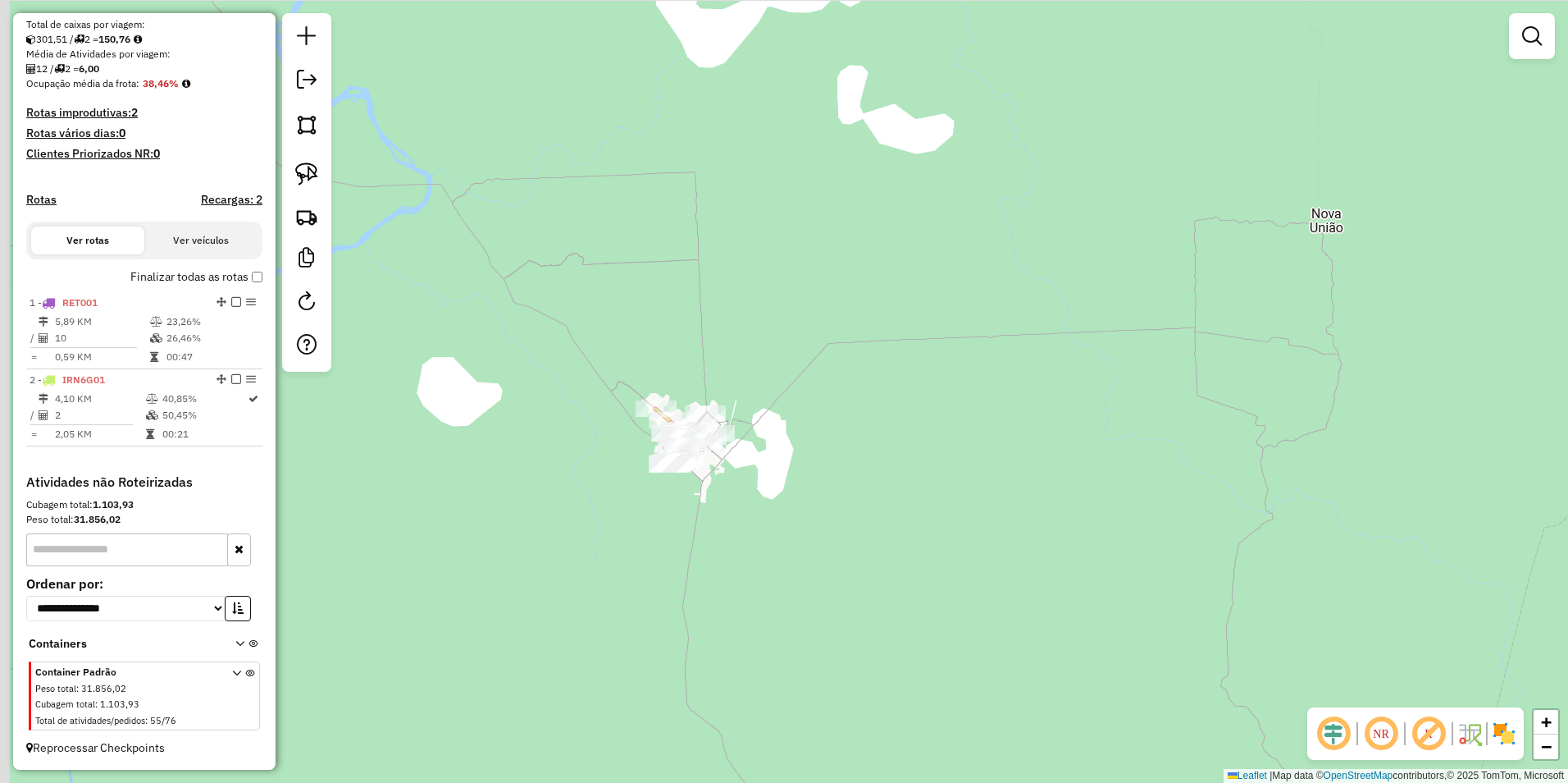
drag, startPoint x: 711, startPoint y: 442, endPoint x: 938, endPoint y: 612, distance: 283.6
click at [938, 612] on div "Janela de atendimento Grade de atendimento Capacidade Transportadoras Veículos …" at bounding box center [784, 391] width 1568 height 783
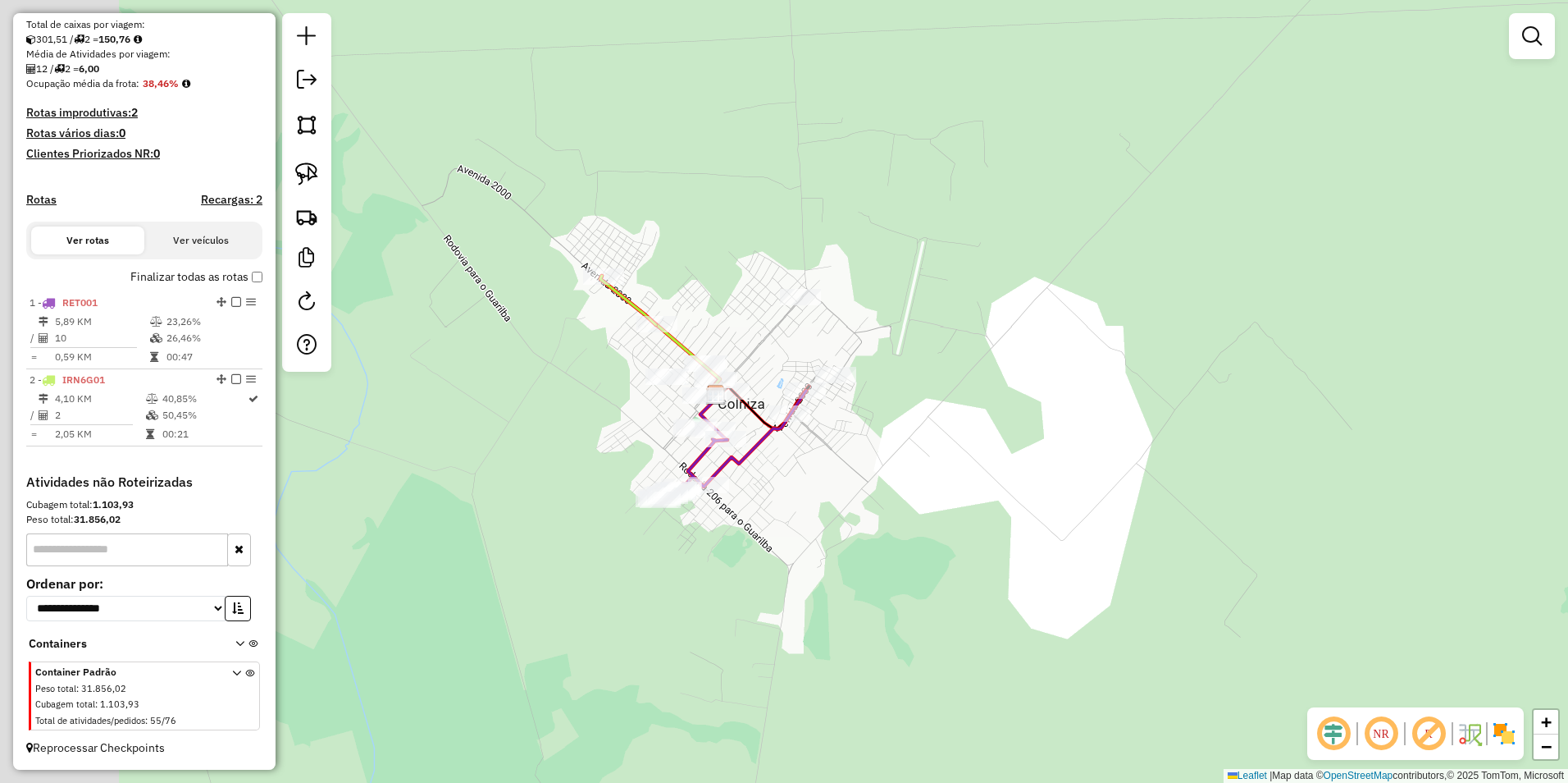
drag, startPoint x: 896, startPoint y: 523, endPoint x: 969, endPoint y: 544, distance: 76.0
click at [966, 543] on div "Janela de atendimento Grade de atendimento Capacidade Transportadoras Veículos …" at bounding box center [784, 391] width 1568 height 783
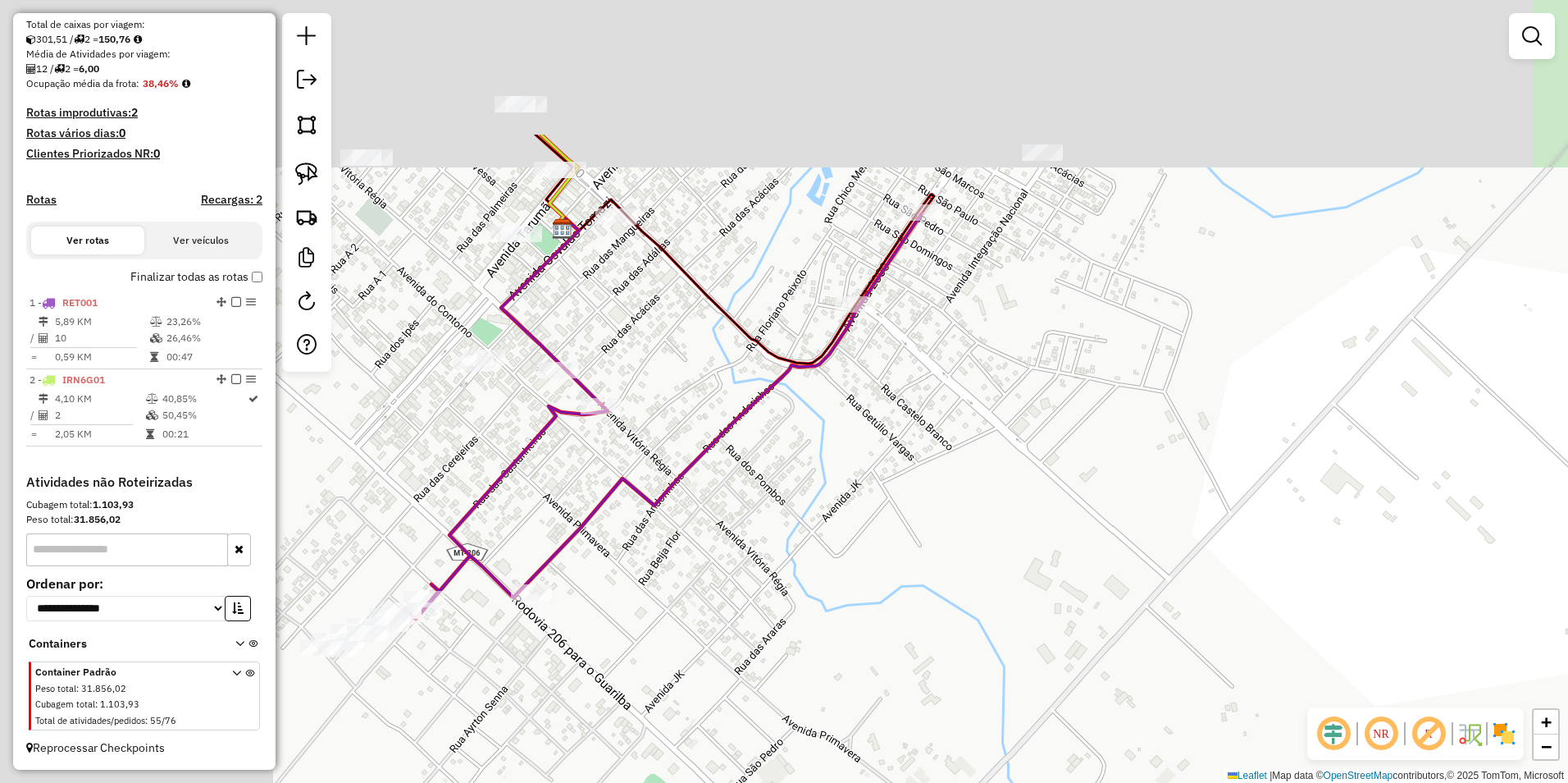
drag, startPoint x: 719, startPoint y: 436, endPoint x: 1147, endPoint y: 628, distance: 469.1
click at [1147, 628] on div "Janela de atendimento Grade de atendimento Capacidade Transportadoras Veículos …" at bounding box center [784, 391] width 1568 height 783
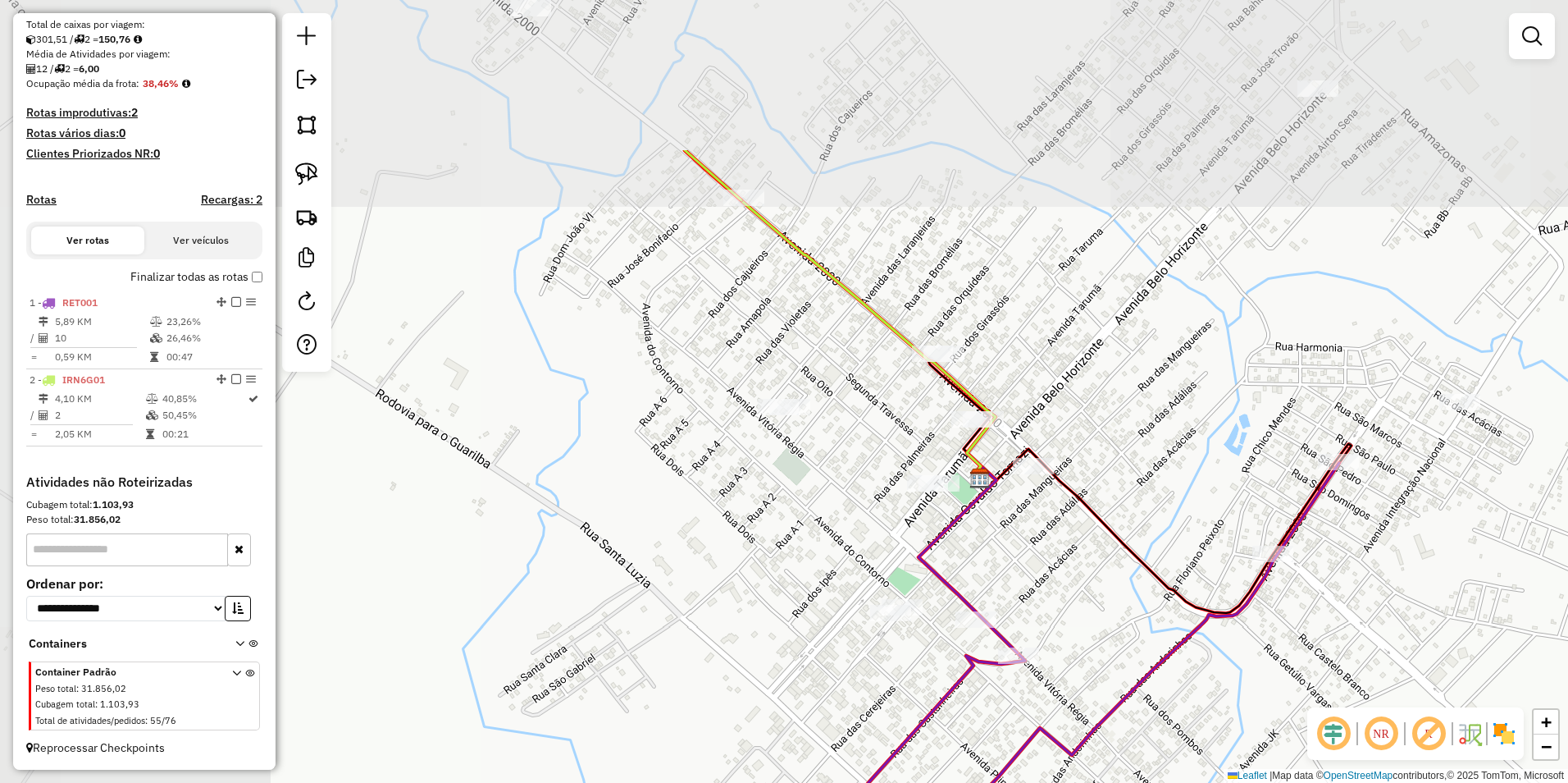
drag, startPoint x: 697, startPoint y: 423, endPoint x: 793, endPoint y: 370, distance: 109.7
click at [960, 610] on div "Janela de atendimento Grade de atendimento Capacidade Transportadoras Veículos …" at bounding box center [784, 391] width 1568 height 783
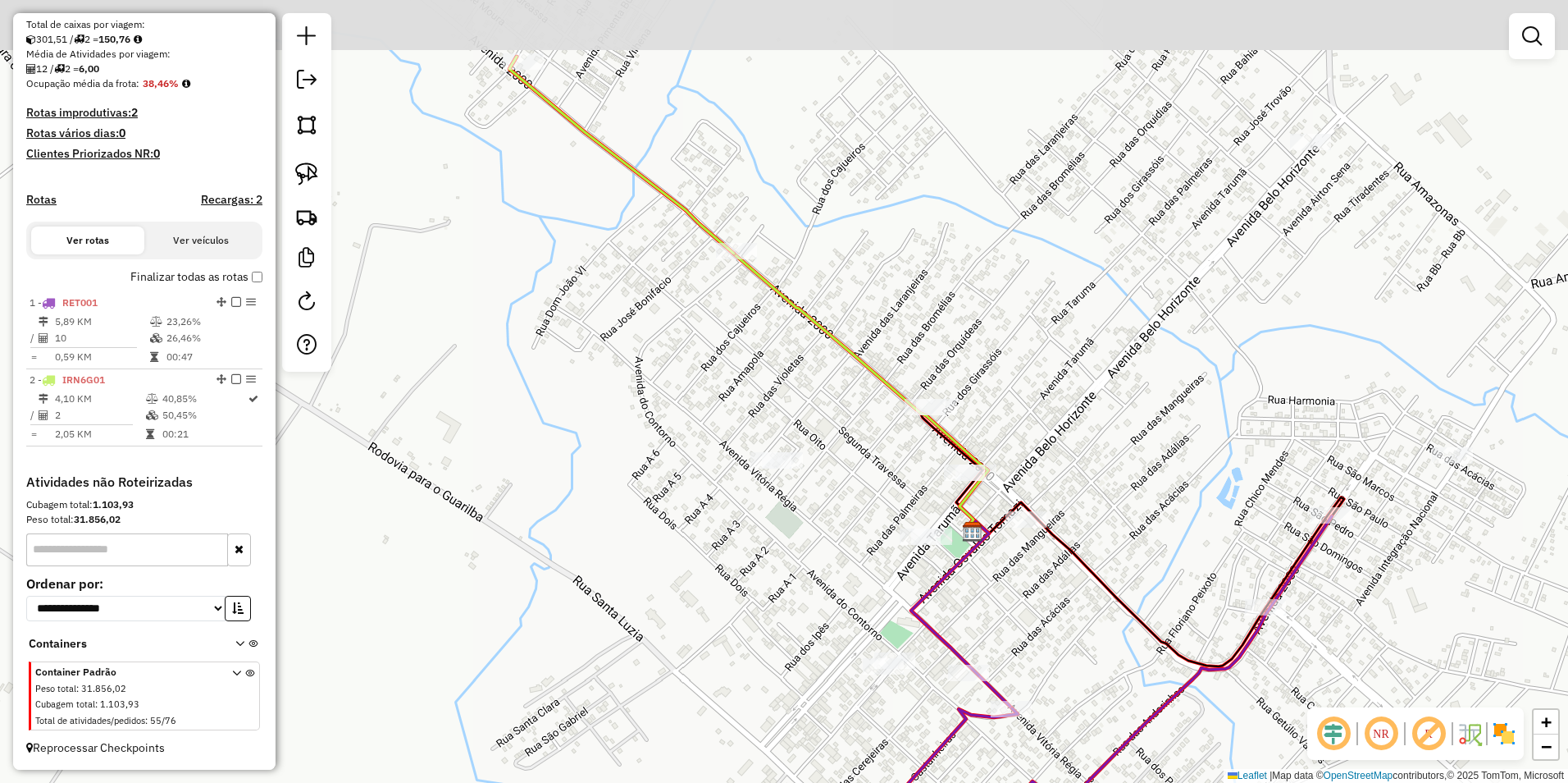
drag, startPoint x: 626, startPoint y: 320, endPoint x: 630, endPoint y: 504, distance: 184.0
click at [630, 504] on div "Janela de atendimento Grade de atendimento Capacidade Transportadoras Veículos …" at bounding box center [784, 391] width 1568 height 783
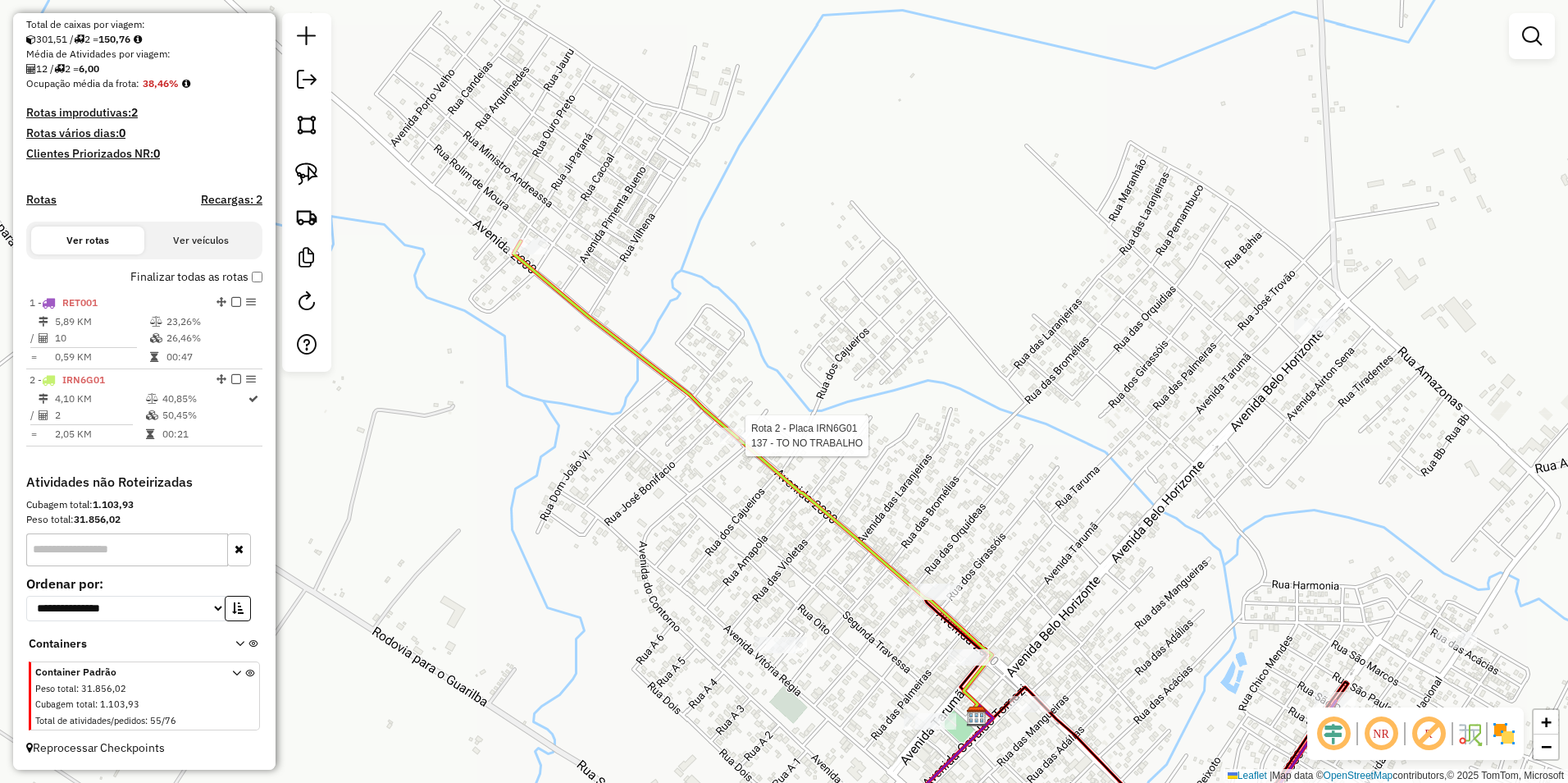
select select "**********"
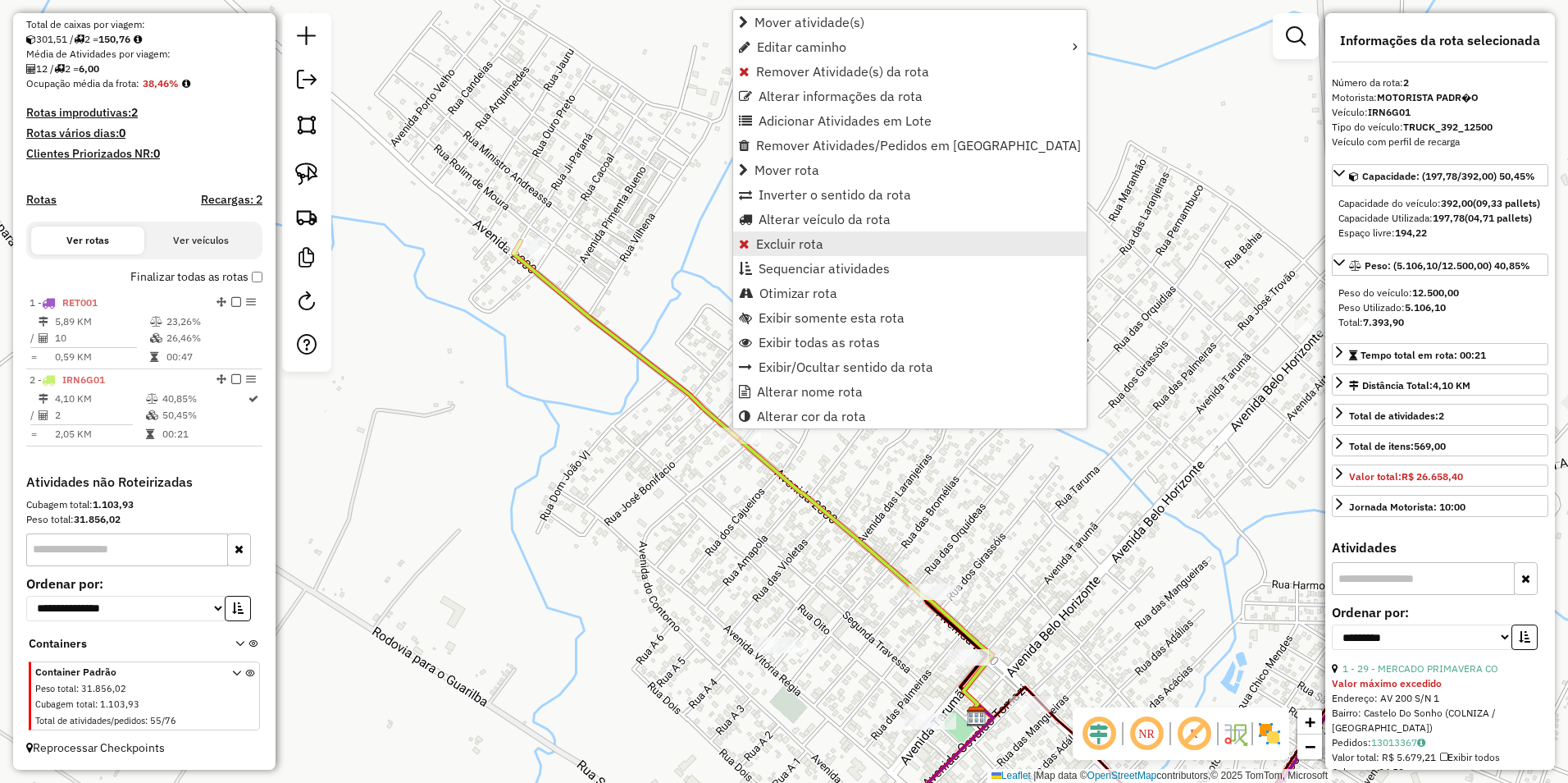
click at [801, 239] on span "Excluir rota" at bounding box center [790, 243] width 67 height 13
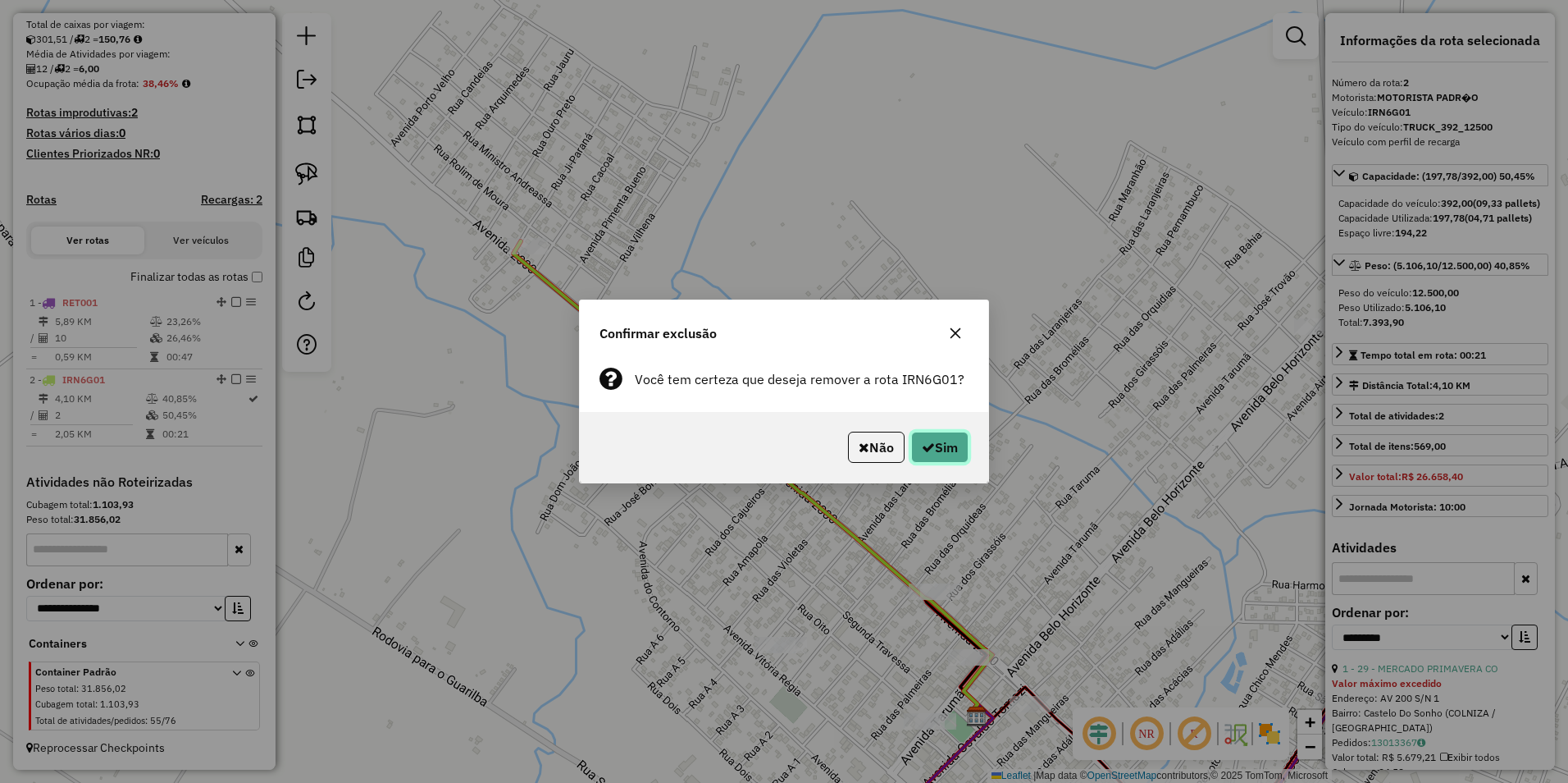
click at [936, 456] on button "Sim" at bounding box center [940, 447] width 58 height 31
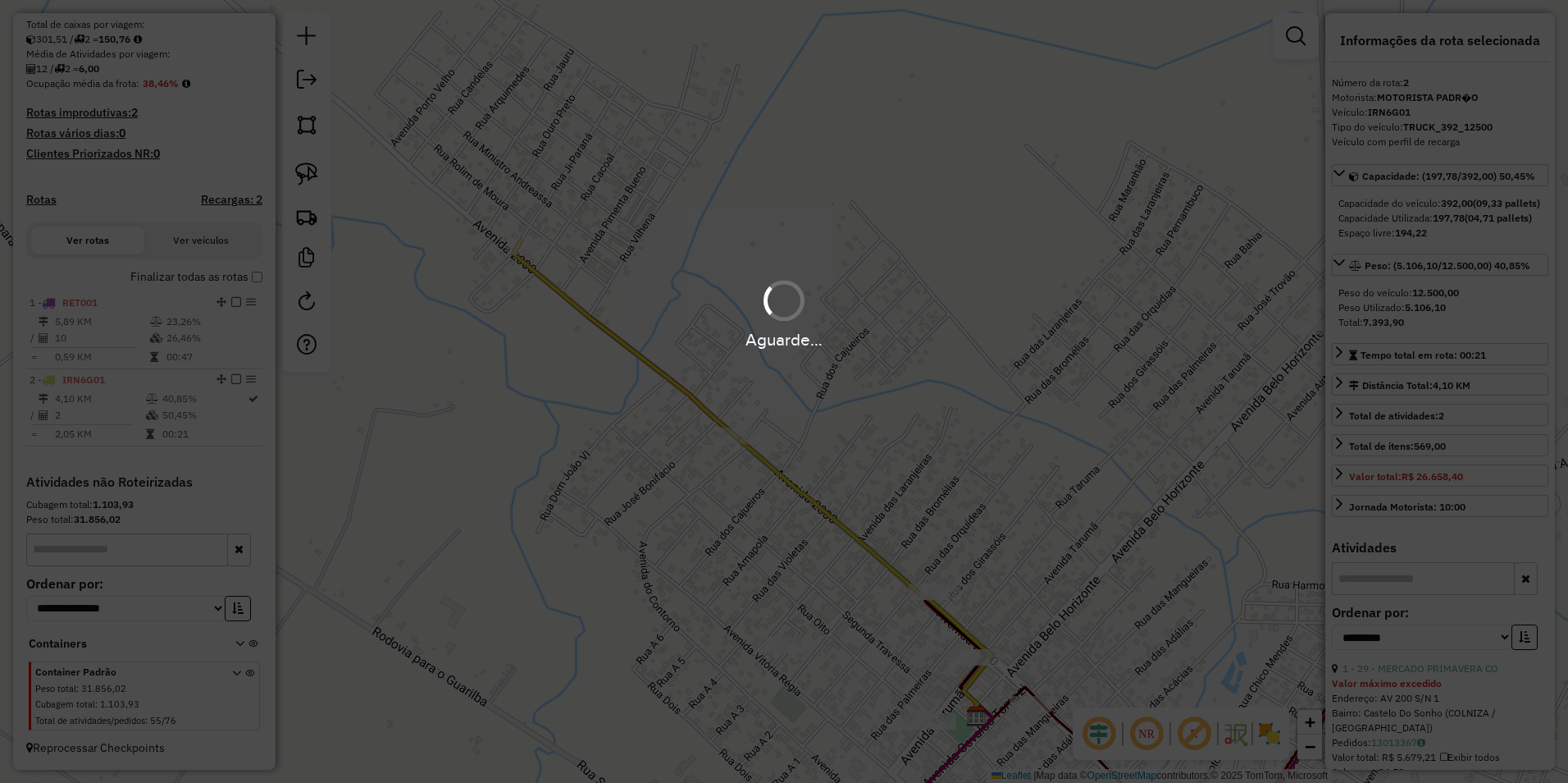
scroll to position [246, 0]
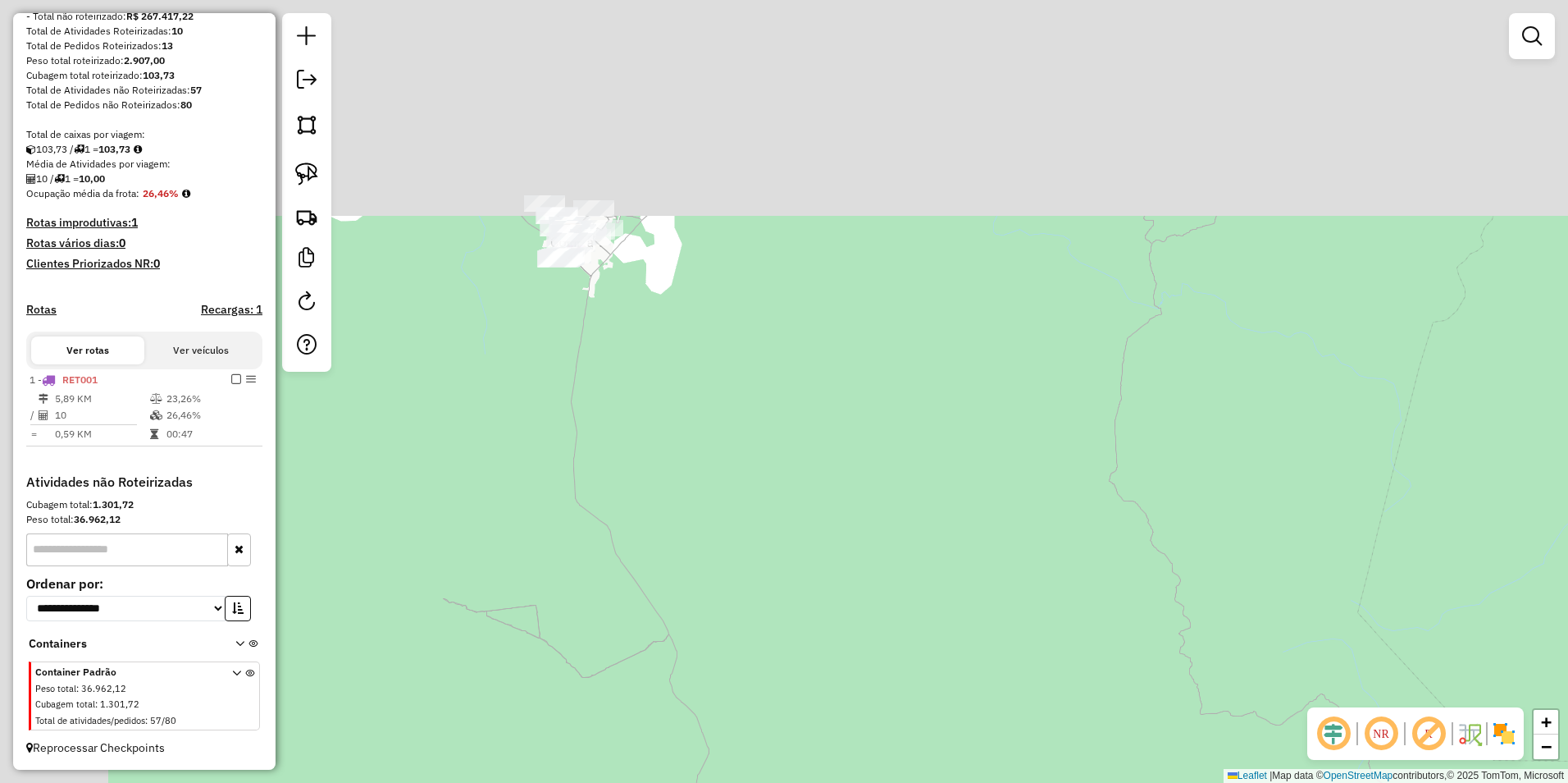
drag, startPoint x: 774, startPoint y: 382, endPoint x: 907, endPoint y: 720, distance: 363.2
click at [914, 759] on div "Janela de atendimento Grade de atendimento Capacidade Transportadoras Veículos …" at bounding box center [784, 391] width 1568 height 783
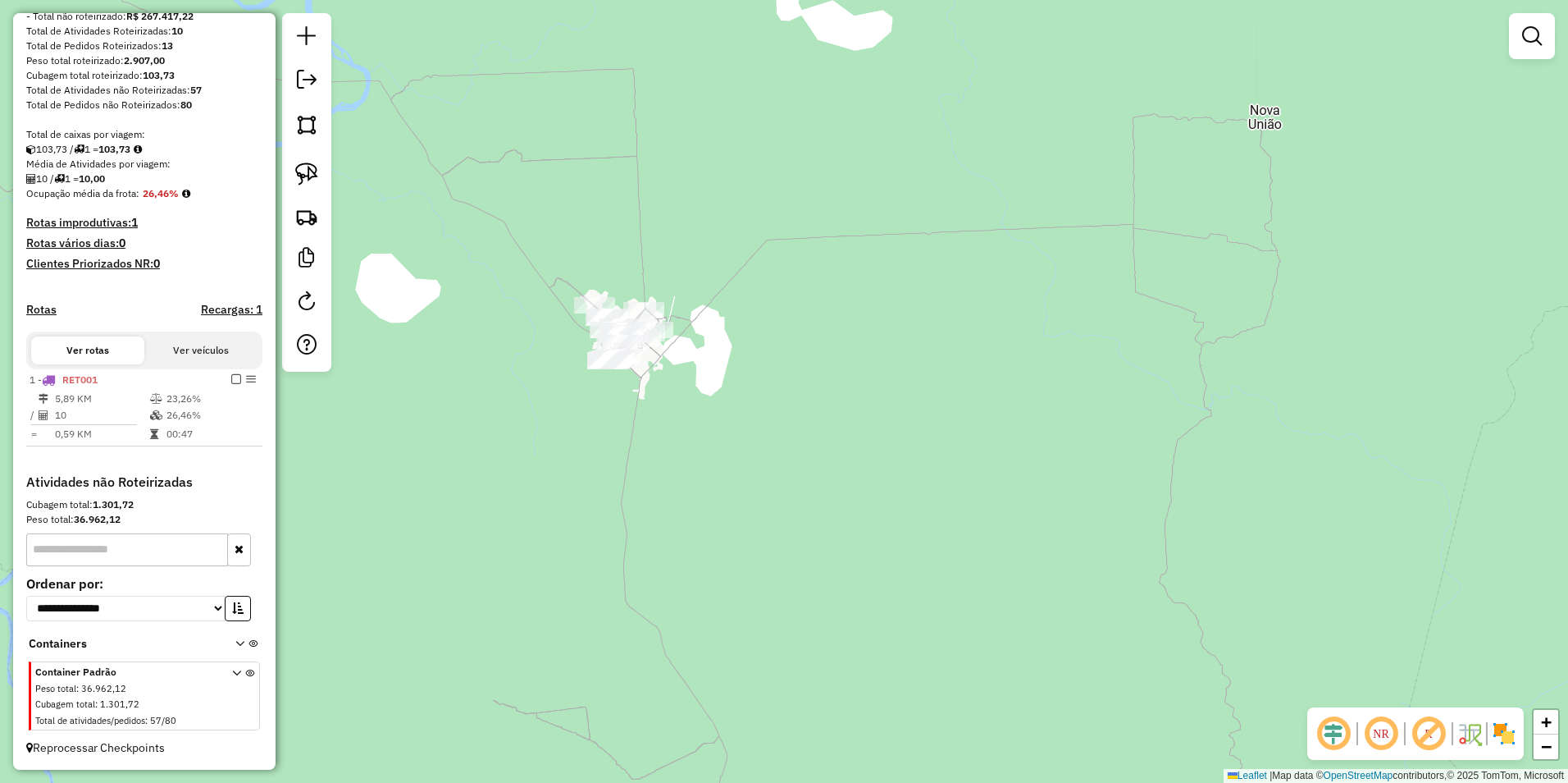
drag, startPoint x: 751, startPoint y: 413, endPoint x: 916, endPoint y: 597, distance: 247.1
click at [916, 597] on div "Janela de atendimento Grade de atendimento Capacidade Transportadoras Veículos …" at bounding box center [784, 391] width 1568 height 783
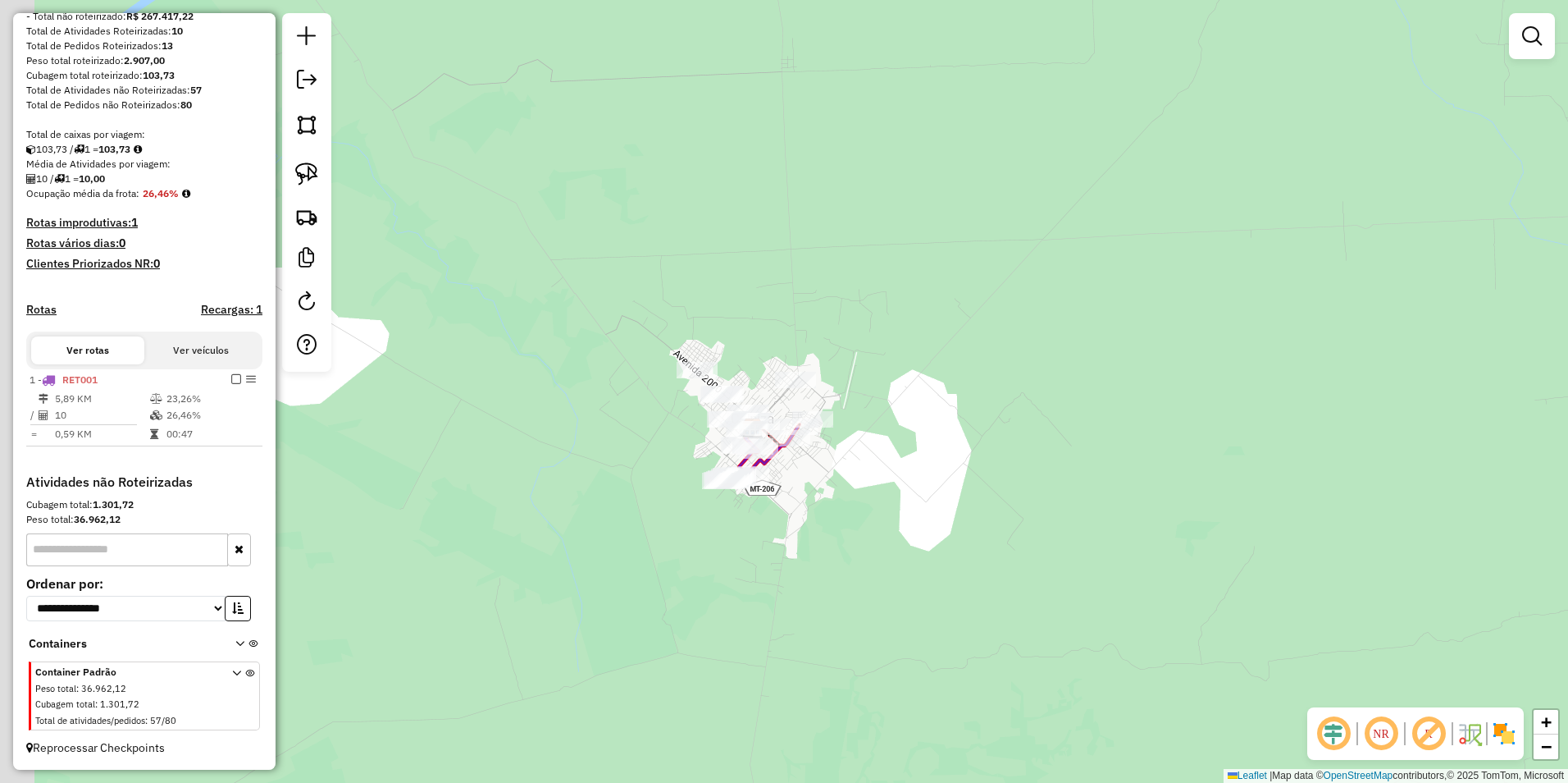
drag, startPoint x: 762, startPoint y: 465, endPoint x: 957, endPoint y: 530, distance: 205.5
click at [948, 530] on div "Janela de atendimento Grade de atendimento Capacidade Transportadoras Veículos …" at bounding box center [784, 391] width 1568 height 783
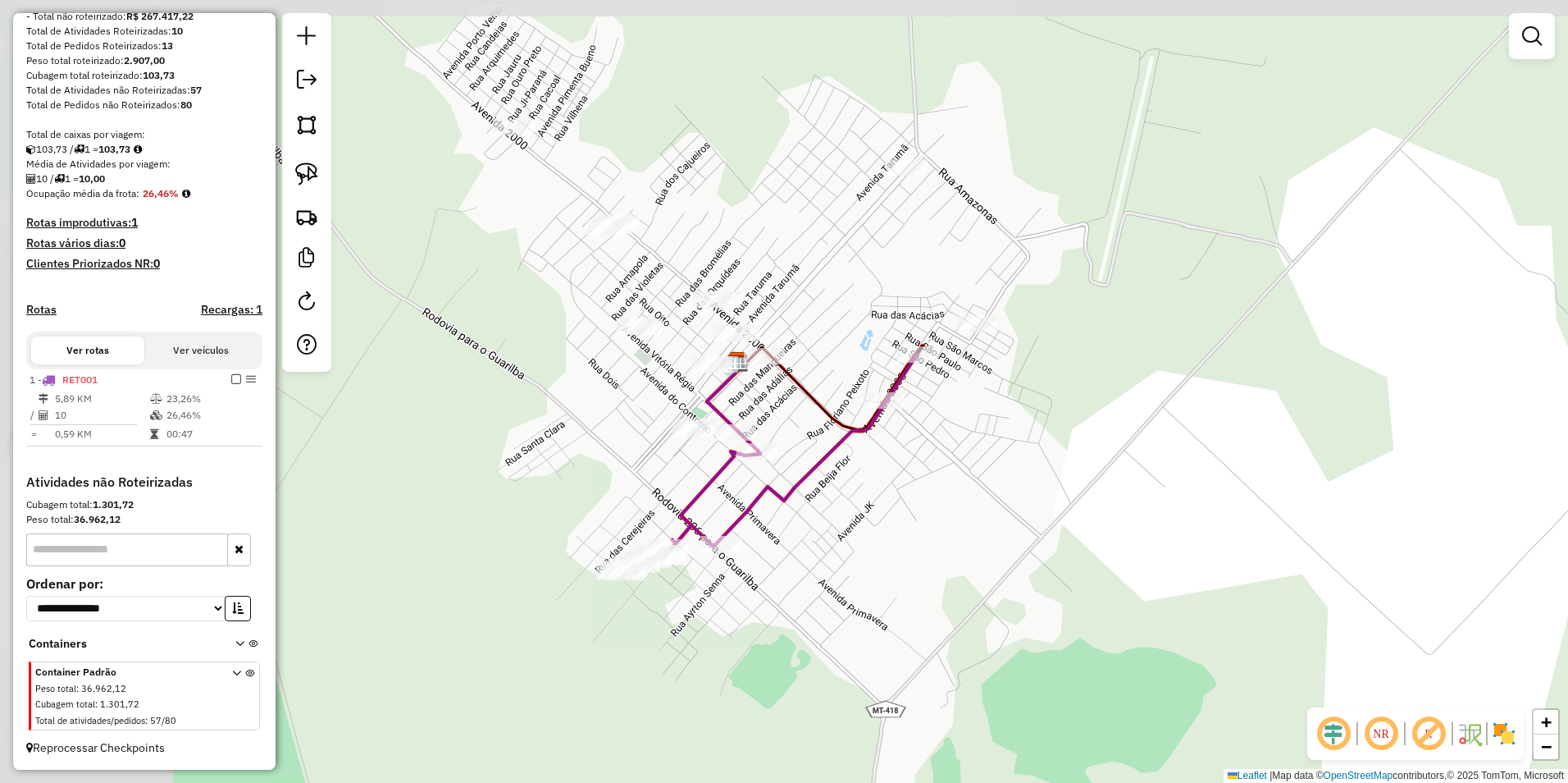
drag, startPoint x: 945, startPoint y: 470, endPoint x: 1274, endPoint y: 597, distance: 352.7
click at [1302, 632] on div "Janela de atendimento Grade de atendimento Capacidade Transportadoras Veículos …" at bounding box center [784, 391] width 1568 height 783
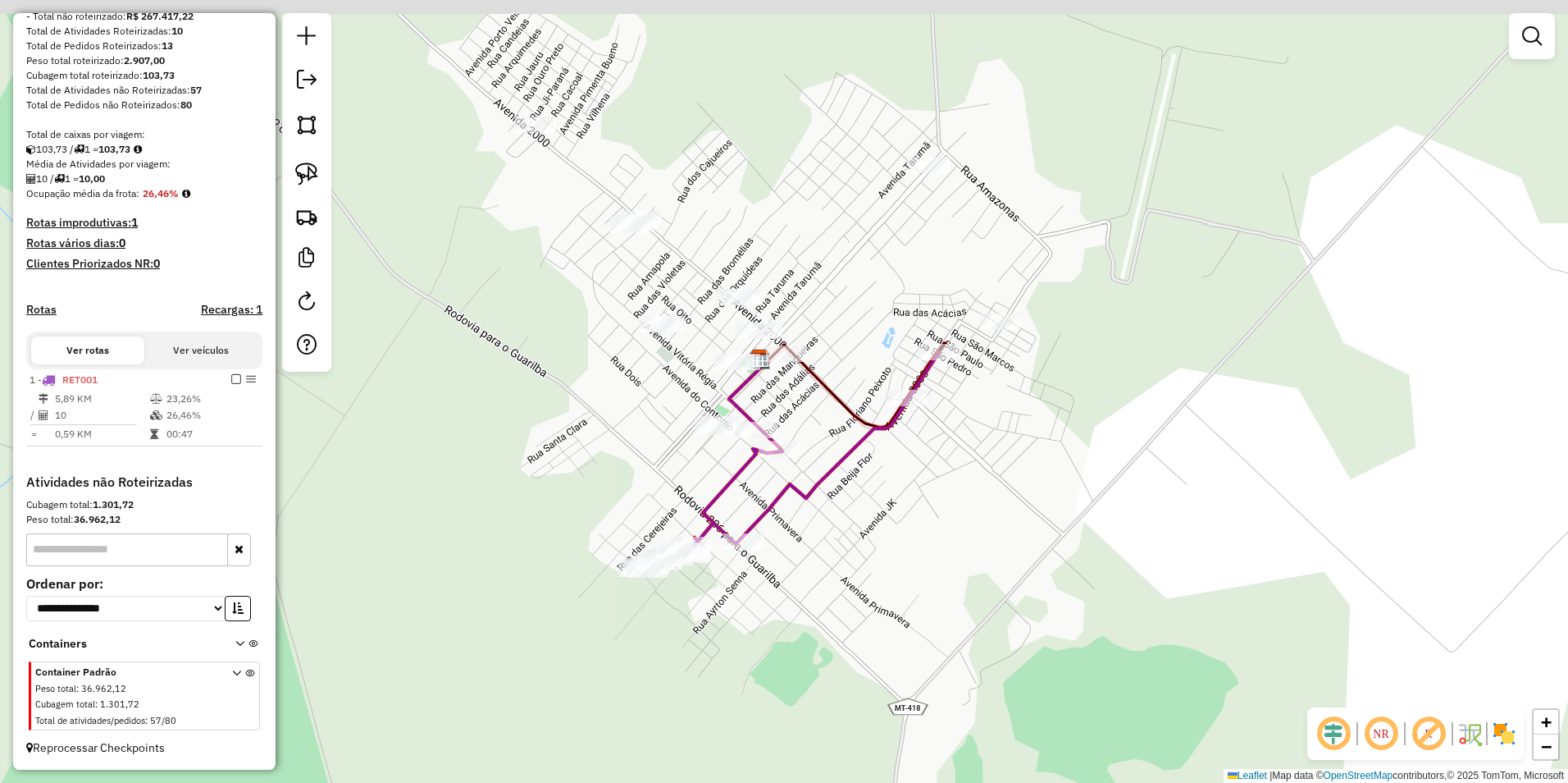
drag, startPoint x: 1025, startPoint y: 400, endPoint x: 1151, endPoint y: 493, distance: 156.6
click at [1151, 493] on div "Janela de atendimento Grade de atendimento Capacidade Transportadoras Veículos …" at bounding box center [784, 391] width 1568 height 783
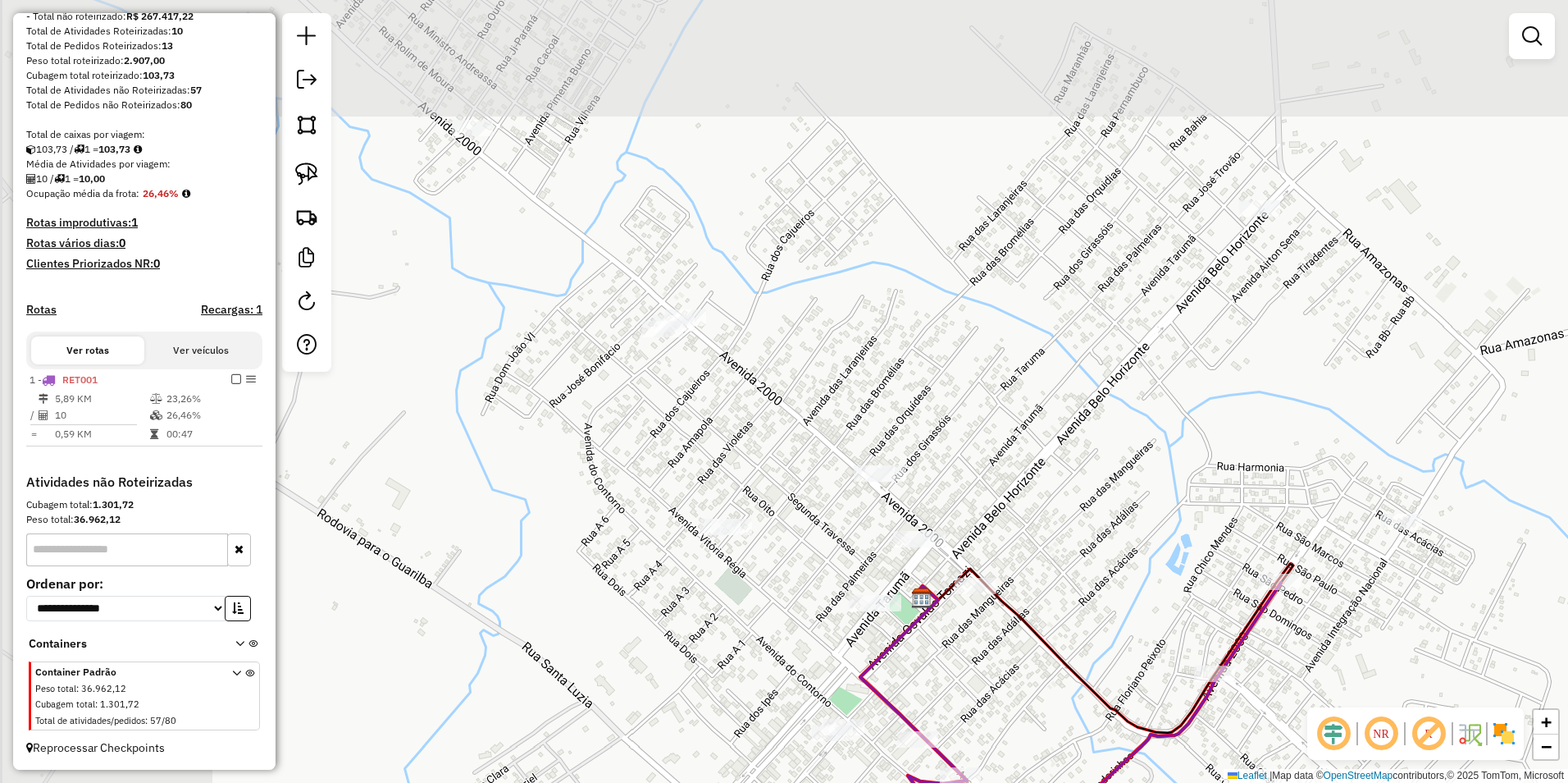
drag, startPoint x: 1160, startPoint y: 520, endPoint x: 1439, endPoint y: 716, distance: 341.0
click at [1439, 716] on hb-router-mapa "**********" at bounding box center [784, 391] width 1568 height 783
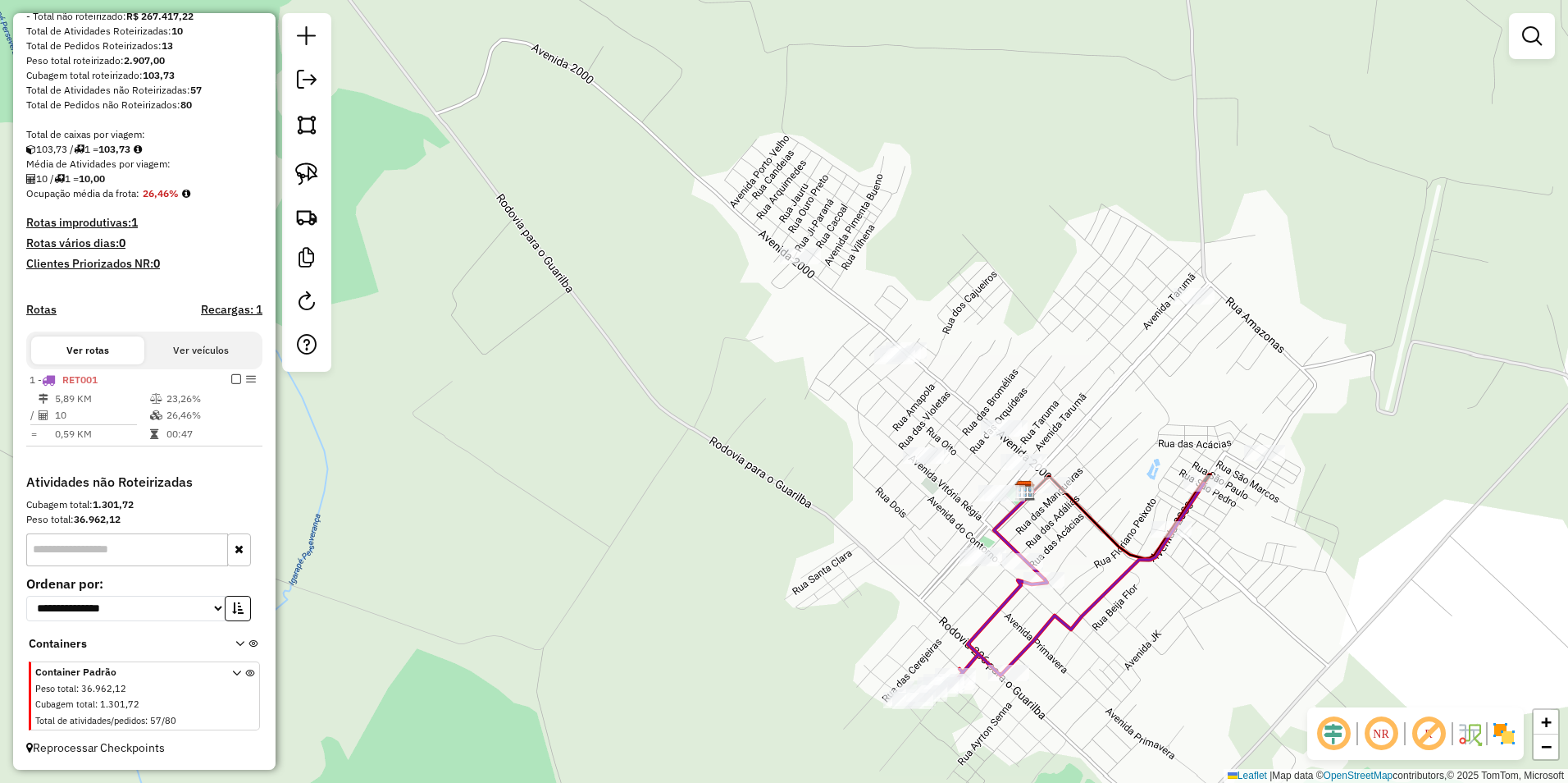
drag, startPoint x: 312, startPoint y: 167, endPoint x: 347, endPoint y: 175, distance: 35.9
click at [312, 167] on img at bounding box center [306, 174] width 23 height 23
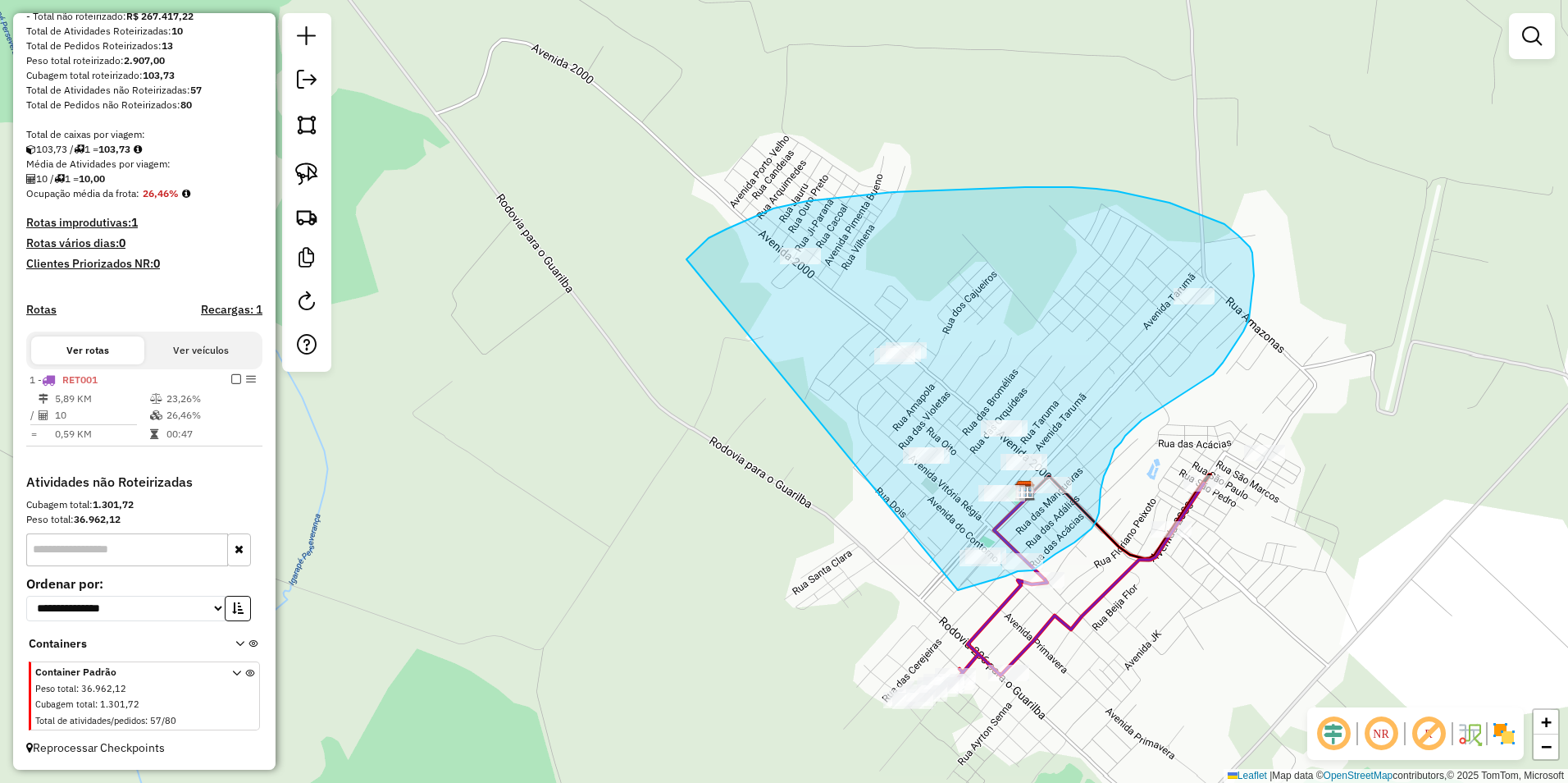
drag, startPoint x: 686, startPoint y: 259, endPoint x: 958, endPoint y: 590, distance: 428.4
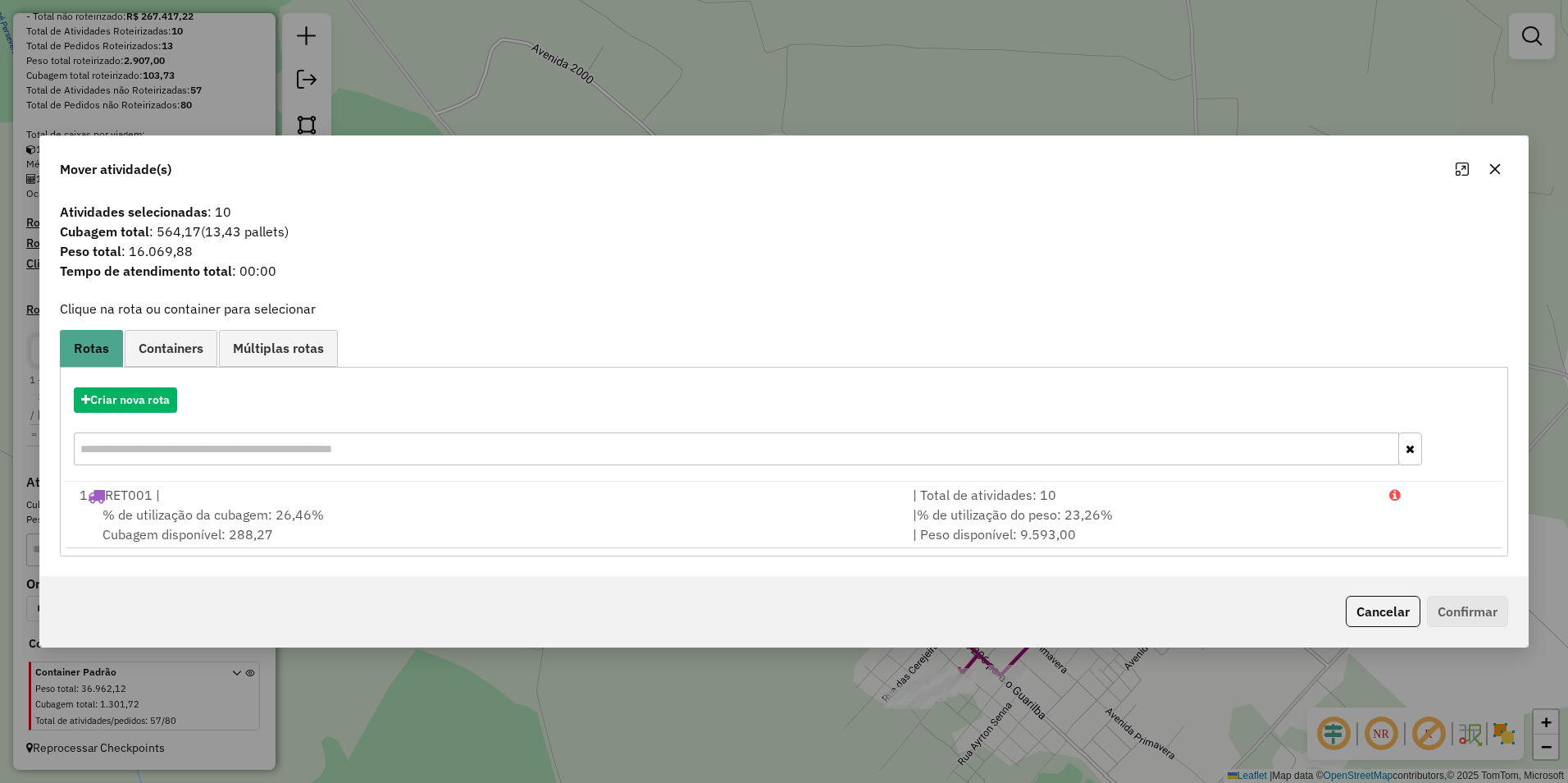
click at [756, 74] on div "Mover atividade(s) Atividades selecionadas : 10 Cubagem total : 564,17 (13,43 p…" at bounding box center [784, 391] width 1568 height 783
click at [1359, 620] on button "Cancelar" at bounding box center [1382, 611] width 74 height 31
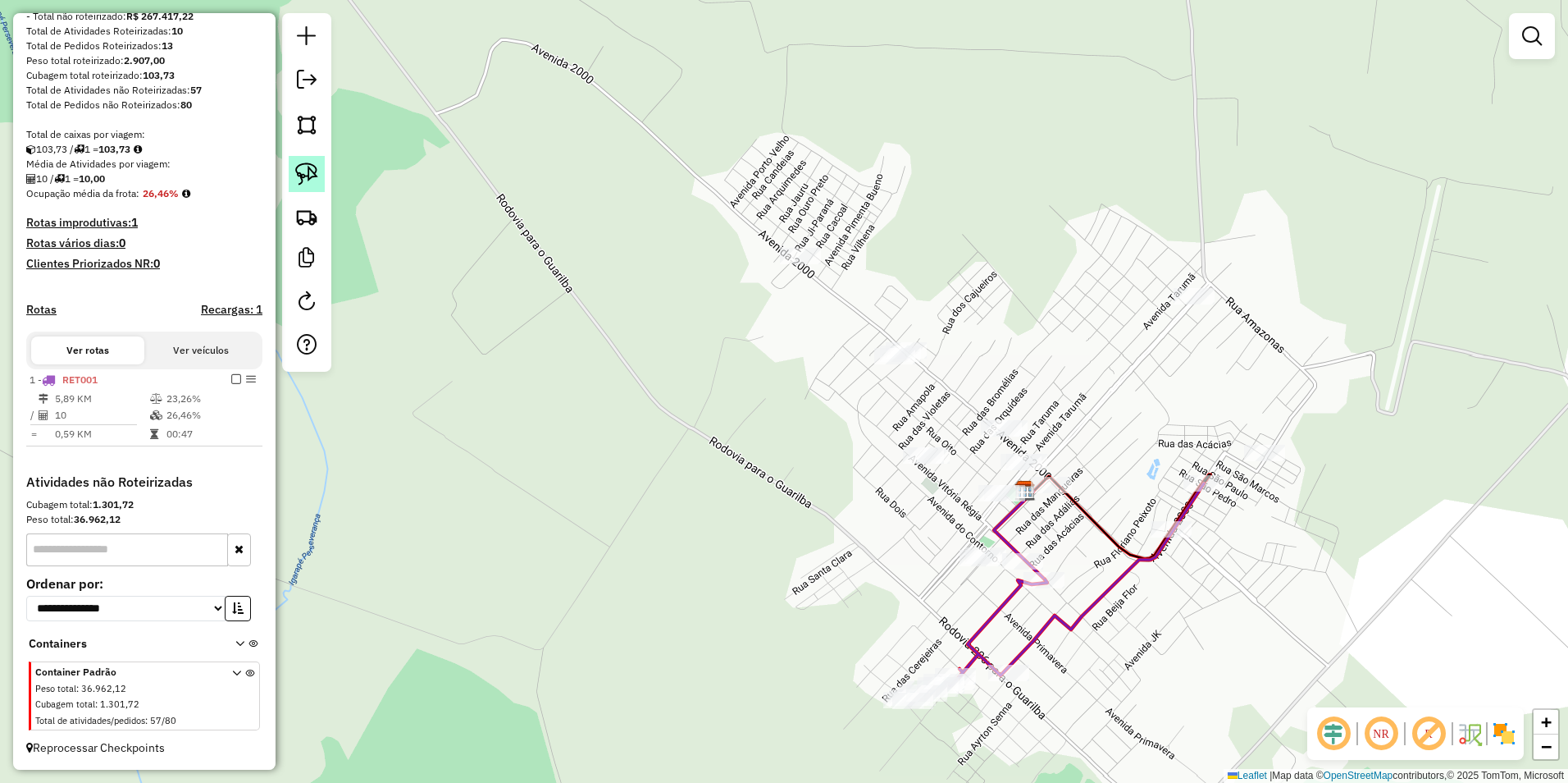
click at [299, 167] on img at bounding box center [306, 174] width 23 height 23
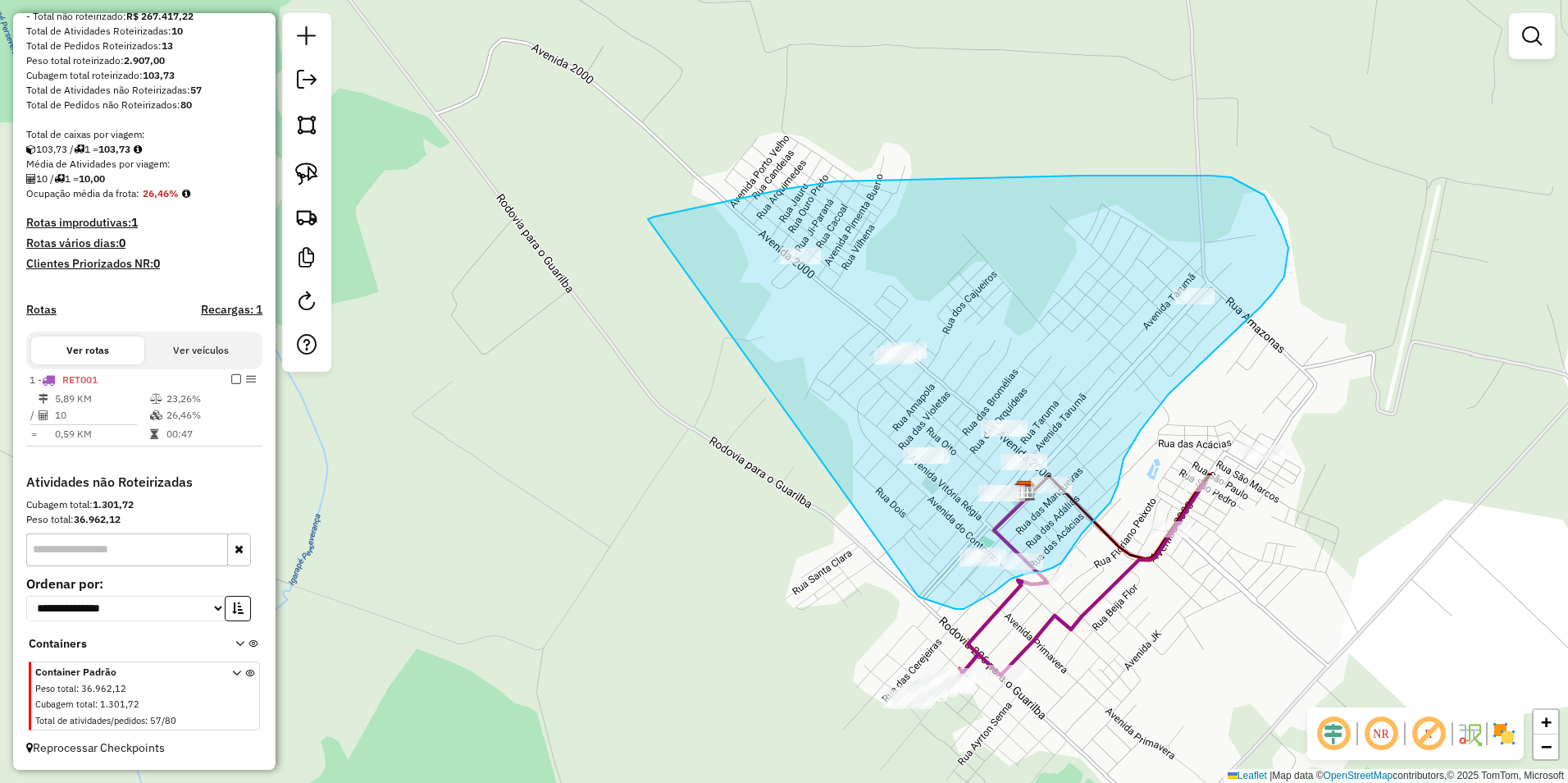
drag, startPoint x: 648, startPoint y: 219, endPoint x: 918, endPoint y: 597, distance: 464.5
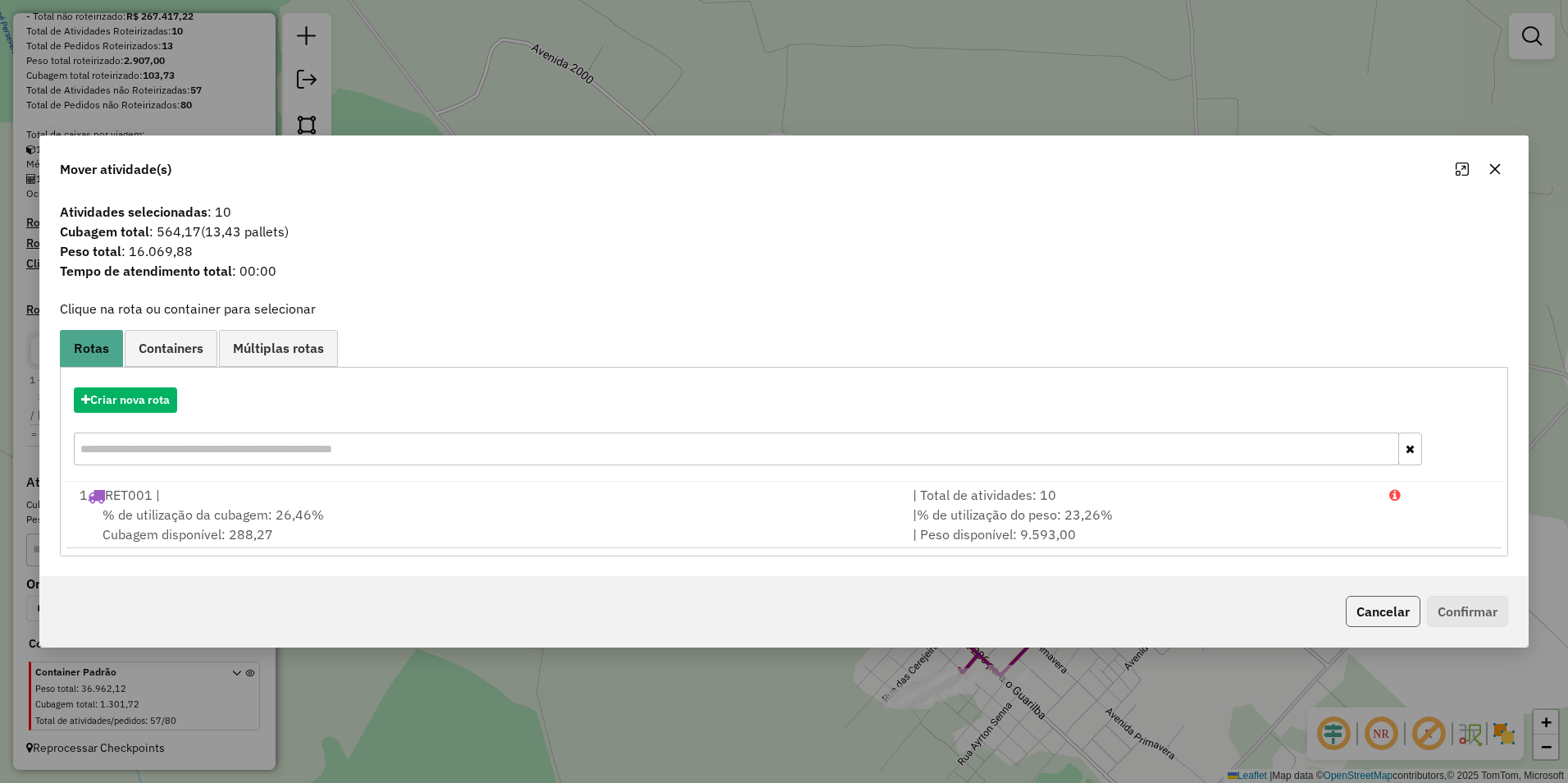
click at [1378, 608] on button "Cancelar" at bounding box center [1382, 611] width 74 height 31
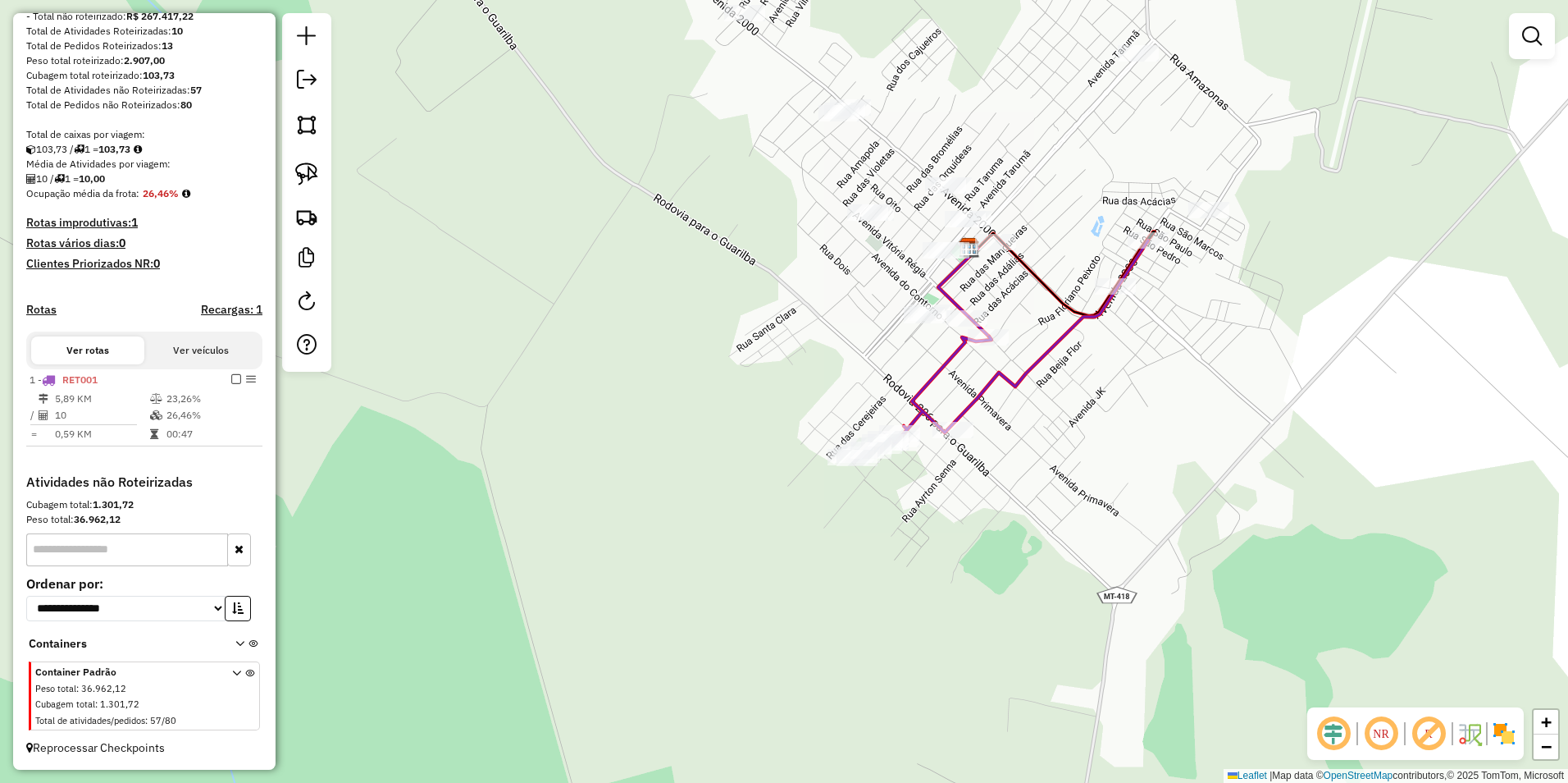
drag, startPoint x: 1219, startPoint y: 680, endPoint x: 1163, endPoint y: 438, distance: 248.4
click at [1163, 438] on div "Janela de atendimento Grade de atendimento Capacidade Transportadoras Veículos …" at bounding box center [784, 391] width 1568 height 783
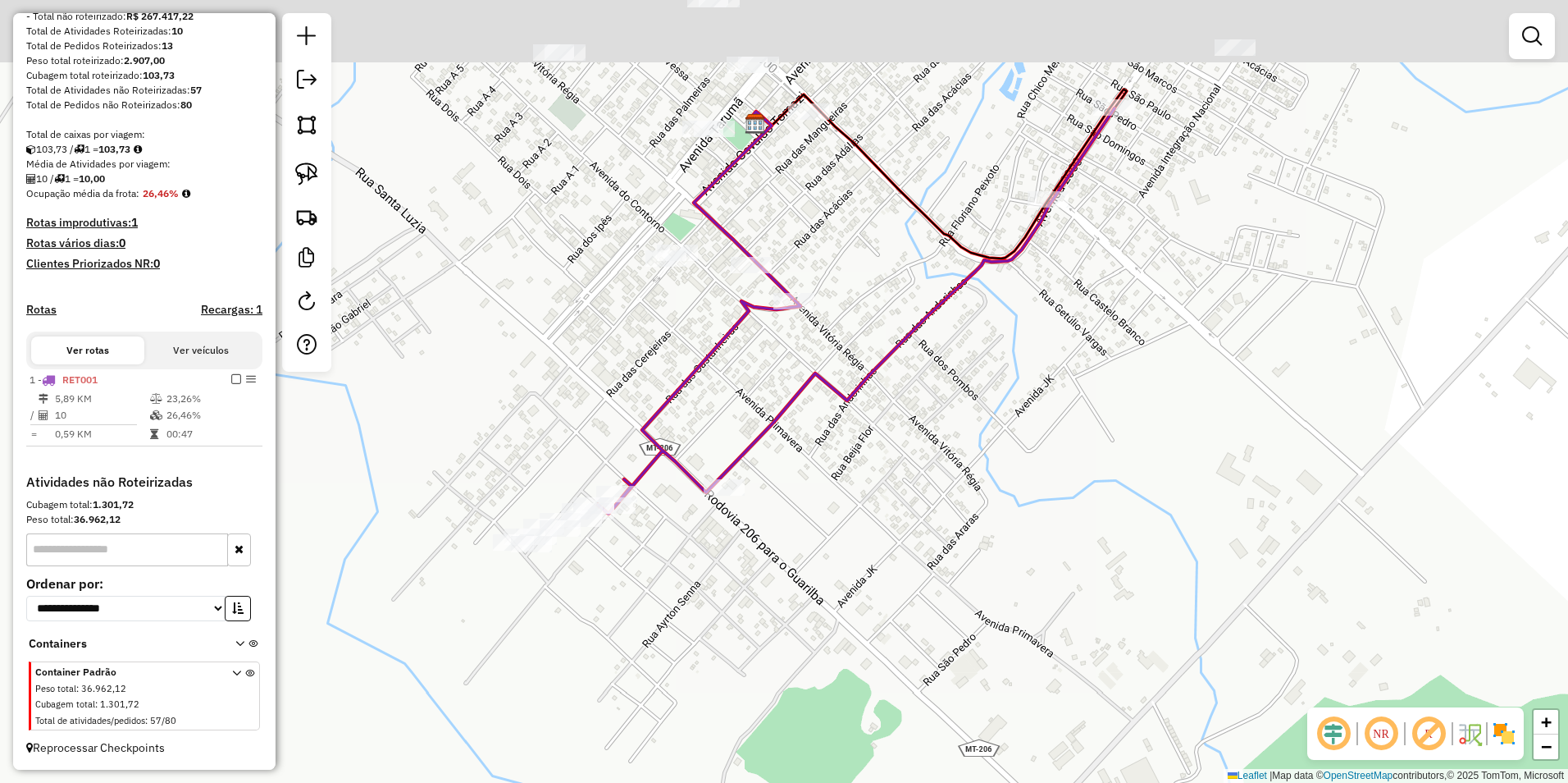
drag, startPoint x: 1172, startPoint y: 589, endPoint x: 1172, endPoint y: 612, distance: 23.0
click at [1172, 612] on div "Janela de atendimento Grade de atendimento Capacidade Transportadoras Veículos …" at bounding box center [784, 391] width 1568 height 783
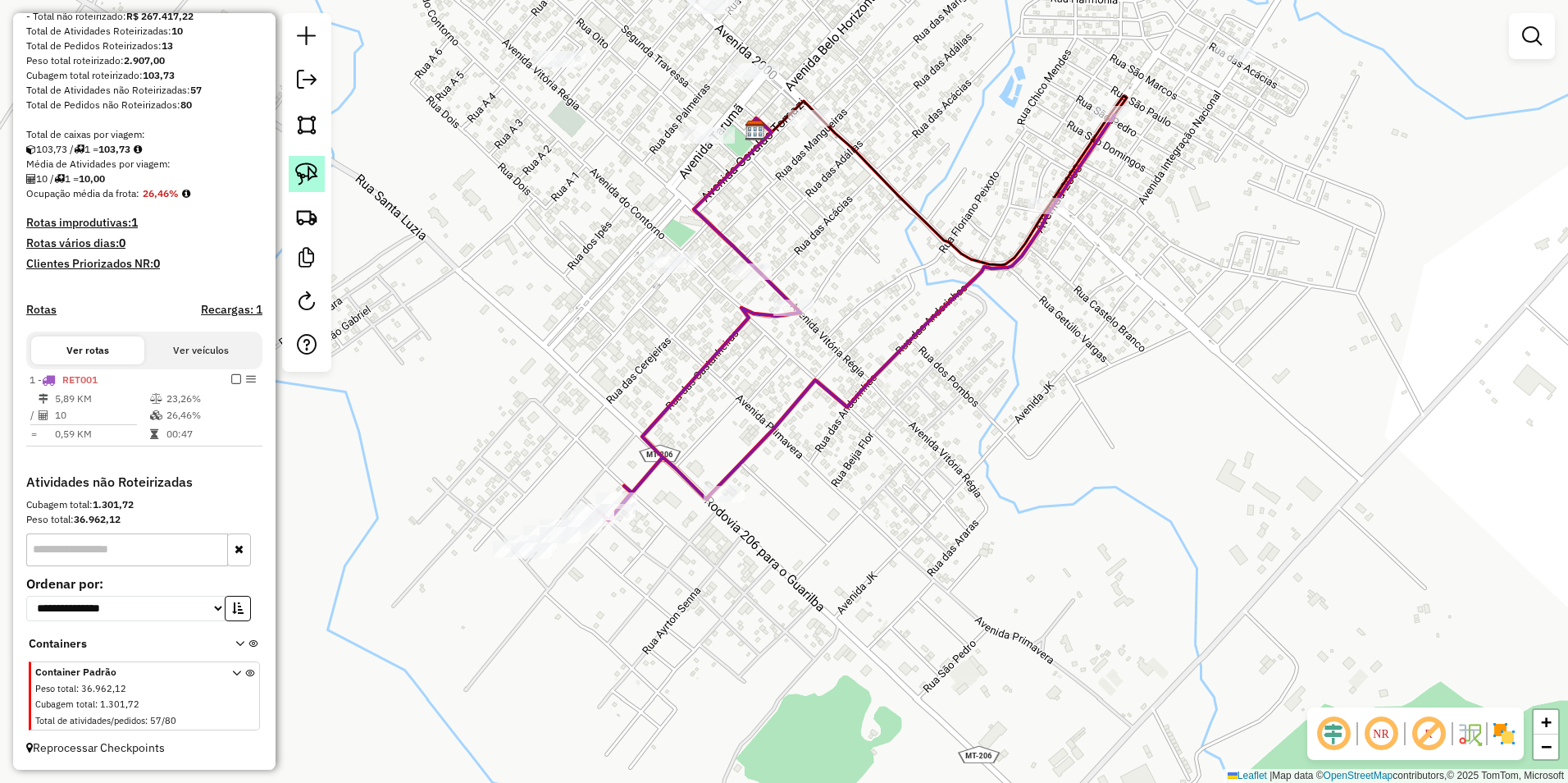
click at [305, 166] on img at bounding box center [306, 174] width 23 height 23
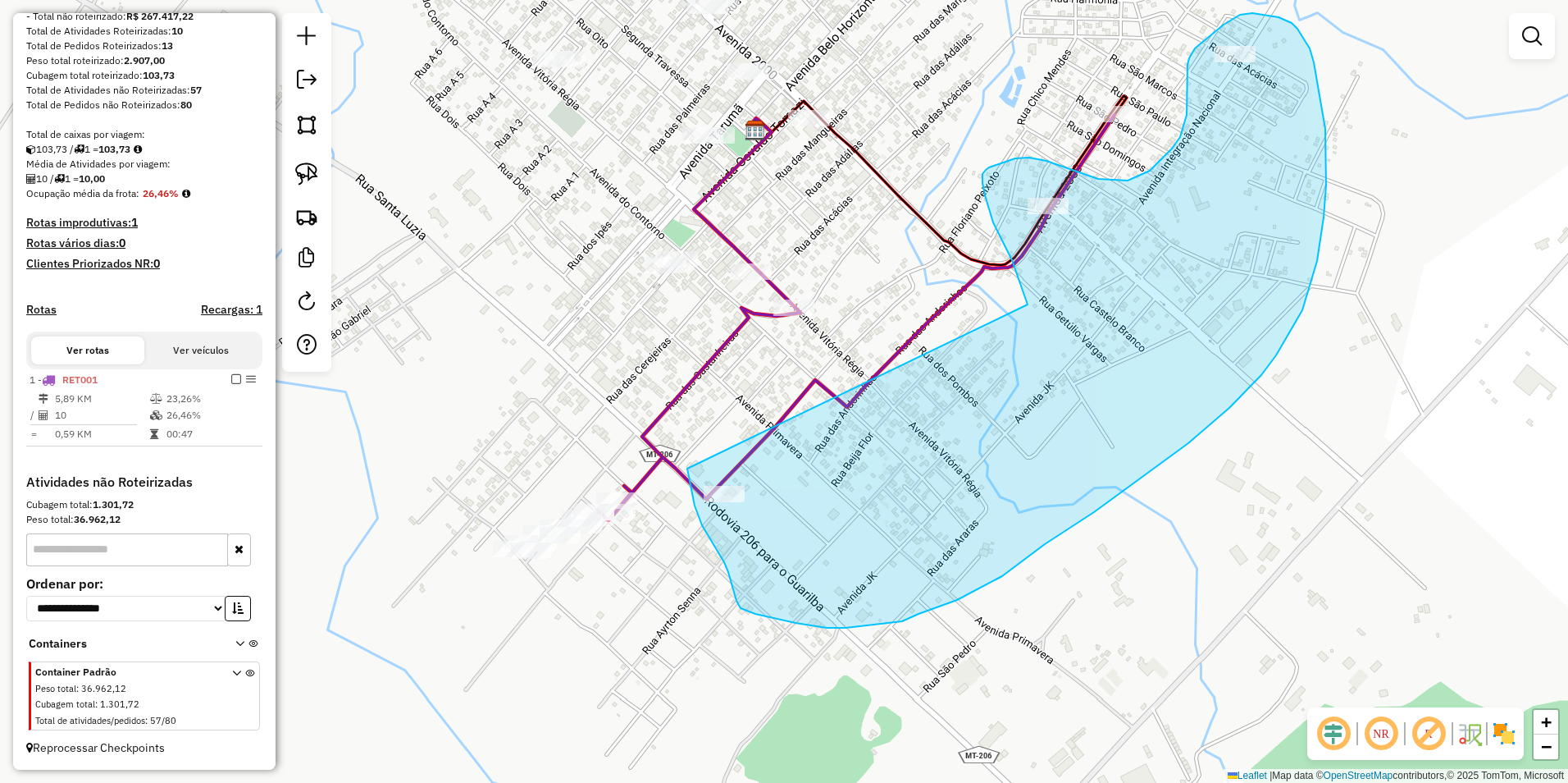
drag, startPoint x: 1026, startPoint y: 298, endPoint x: 687, endPoint y: 469, distance: 379.7
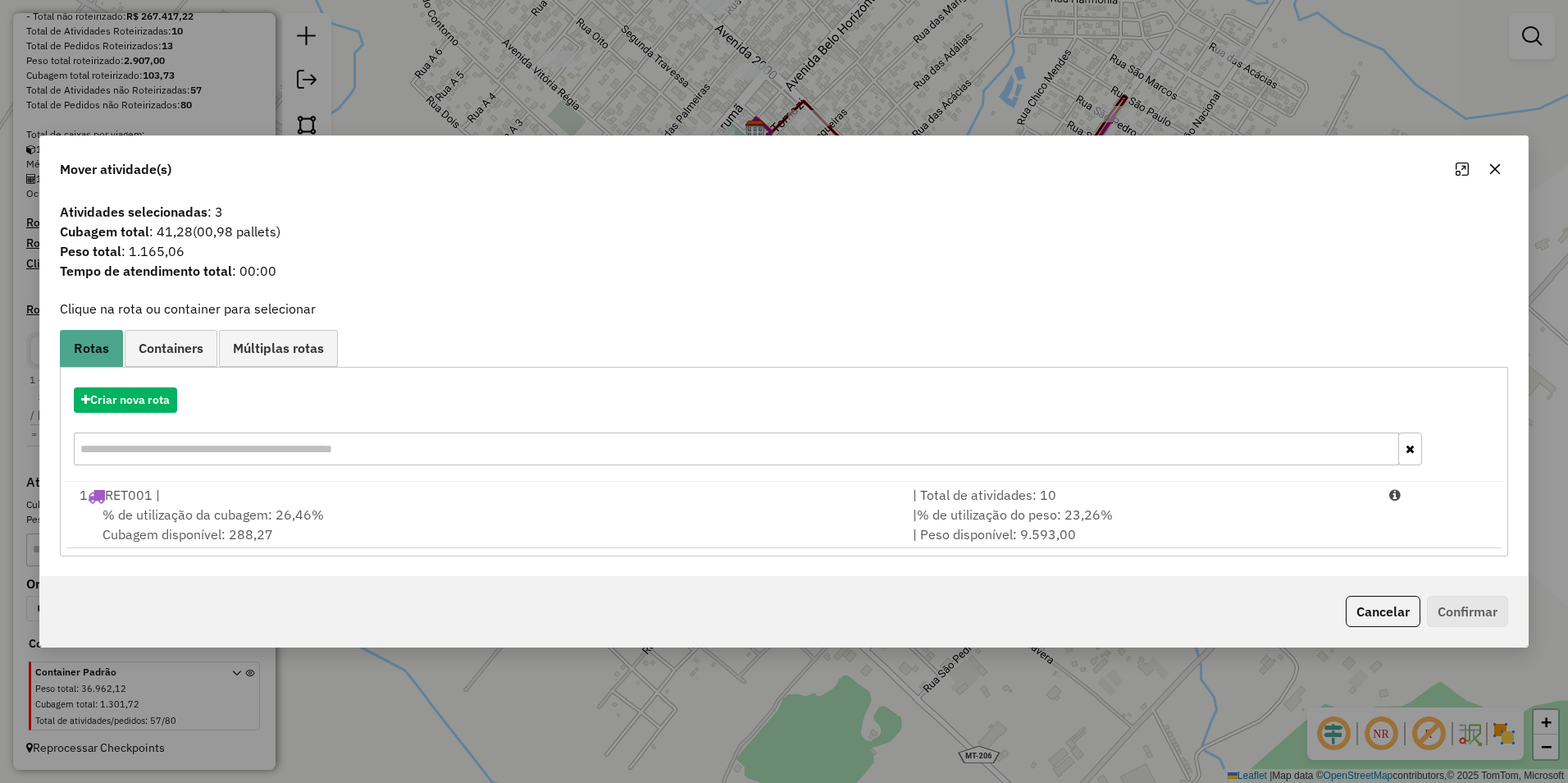
drag, startPoint x: 1389, startPoint y: 620, endPoint x: 1289, endPoint y: 597, distance: 102.6
click at [1389, 619] on button "Cancelar" at bounding box center [1382, 611] width 74 height 31
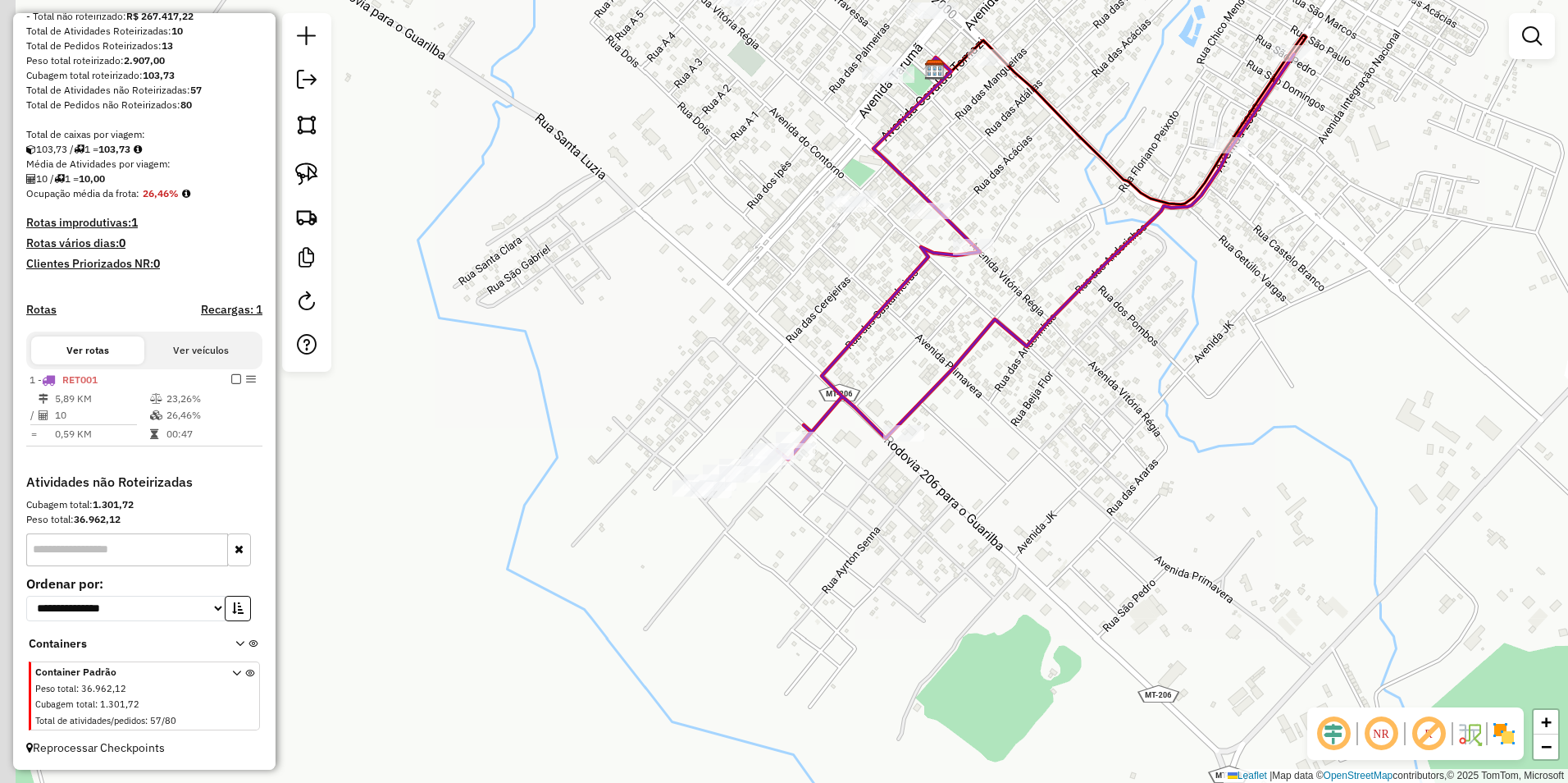
drag, startPoint x: 703, startPoint y: 620, endPoint x: 931, endPoint y: 536, distance: 243.0
click at [928, 538] on div "Janela de atendimento Grade de atendimento Capacidade Transportadoras Veículos …" at bounding box center [784, 391] width 1568 height 783
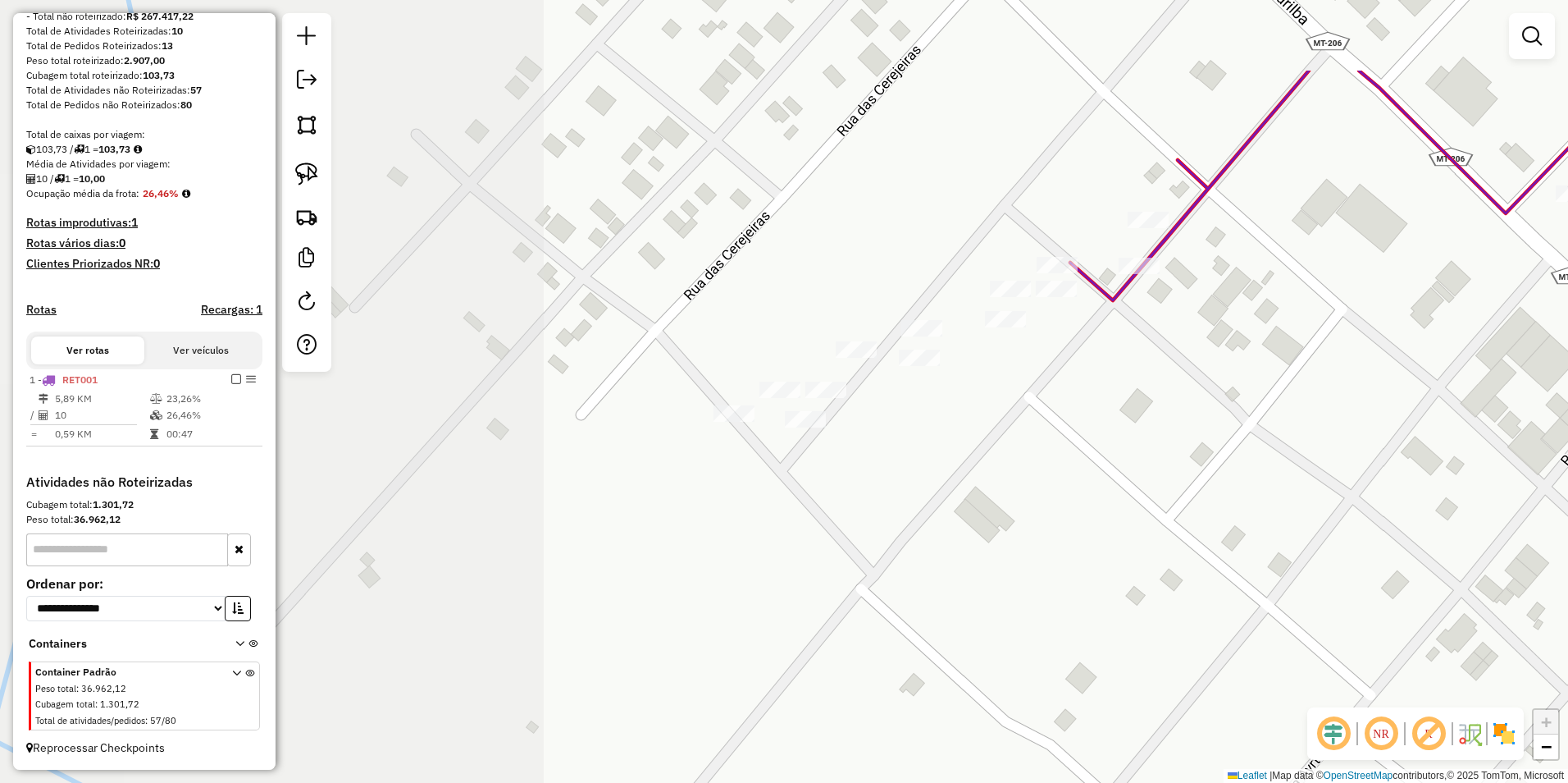
drag, startPoint x: 676, startPoint y: 391, endPoint x: 1270, endPoint y: 540, distance: 612.4
click at [1270, 540] on div "Janela de atendimento Grade de atendimento Capacidade Transportadoras Veículos …" at bounding box center [784, 391] width 1568 height 783
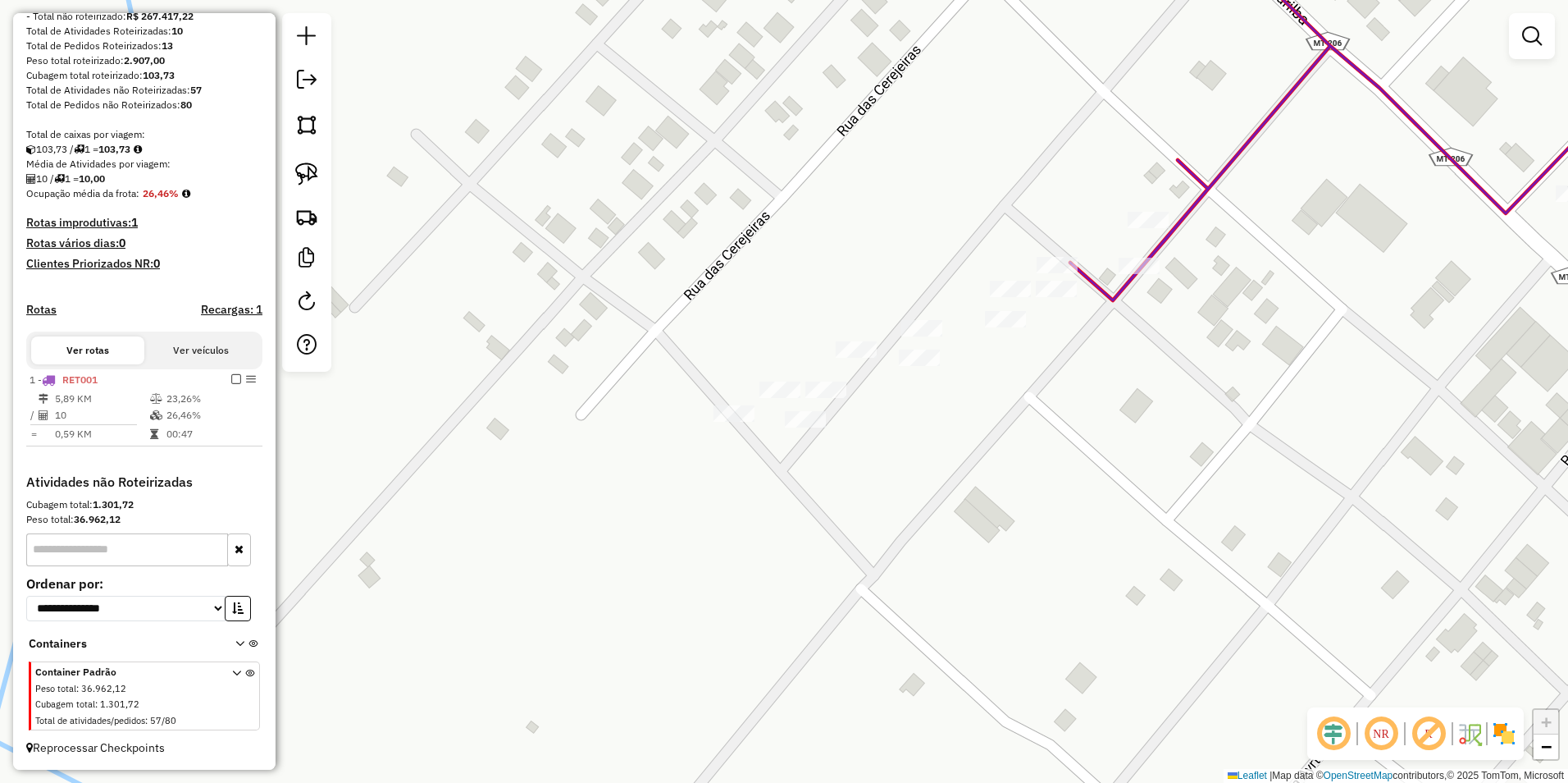
drag, startPoint x: 311, startPoint y: 172, endPoint x: 468, endPoint y: 316, distance: 213.0
click at [312, 172] on img at bounding box center [306, 174] width 23 height 23
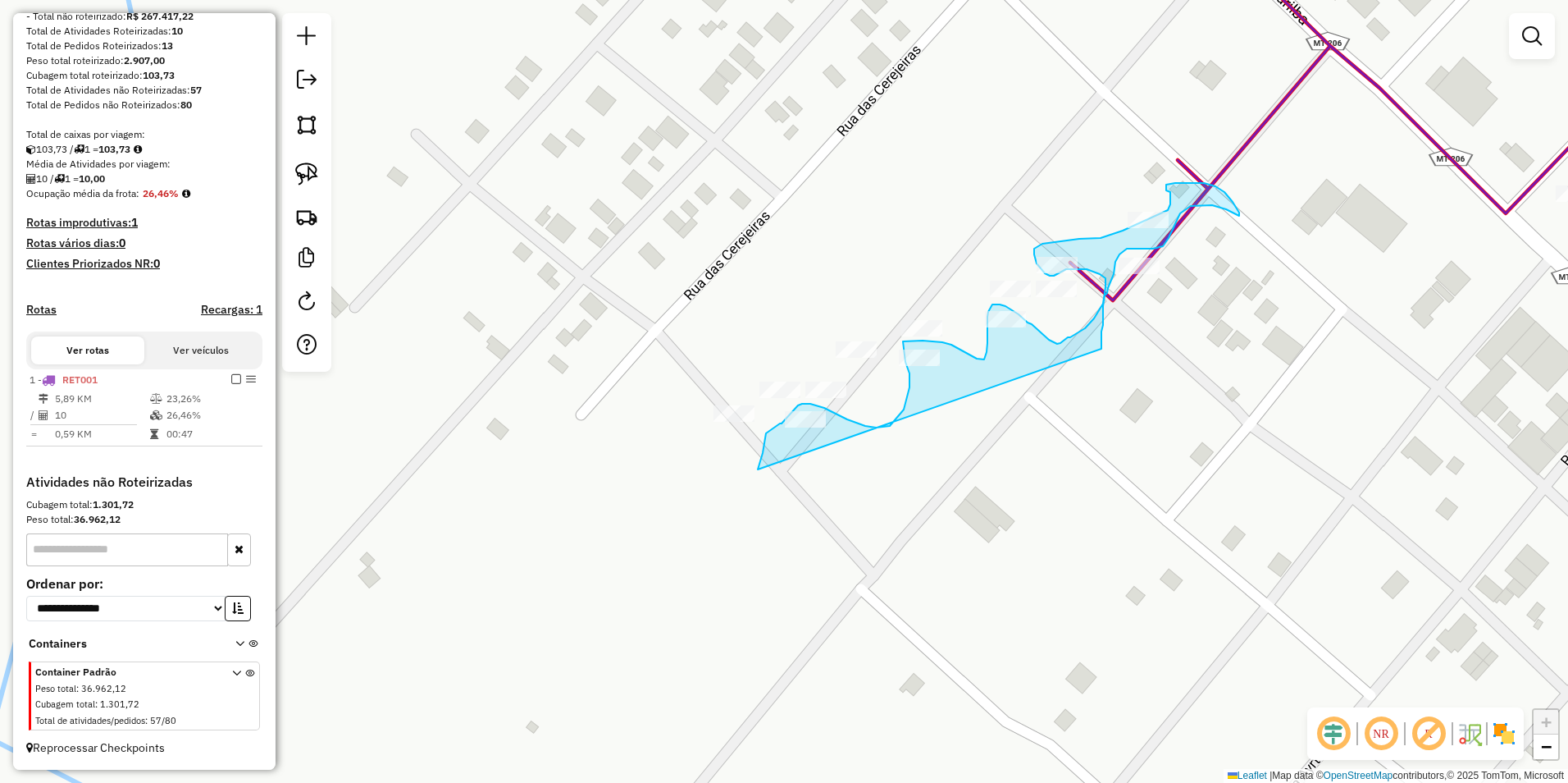
drag, startPoint x: 758, startPoint y: 470, endPoint x: 1101, endPoint y: 349, distance: 363.7
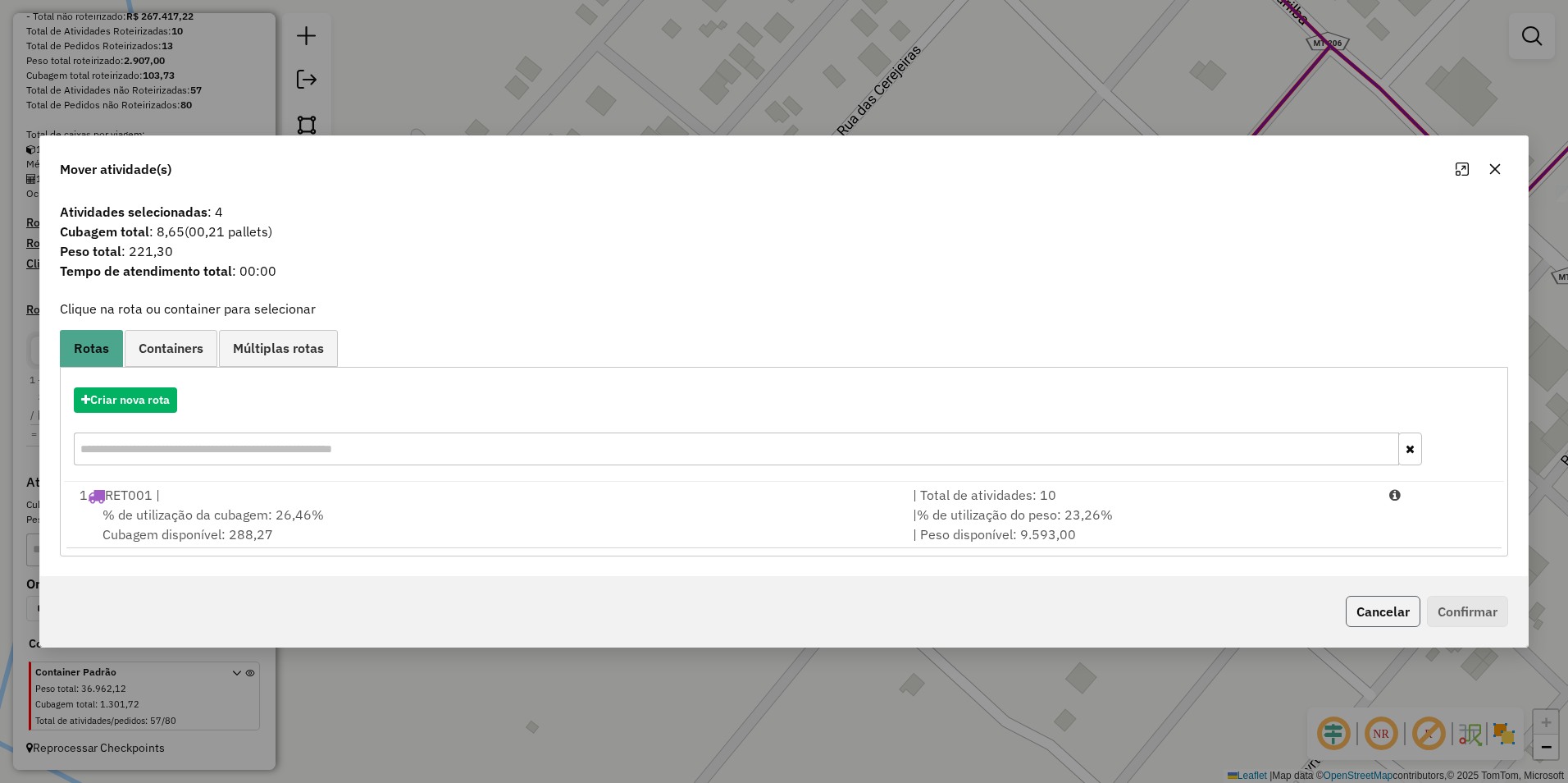
click at [1389, 612] on button "Cancelar" at bounding box center [1382, 611] width 74 height 31
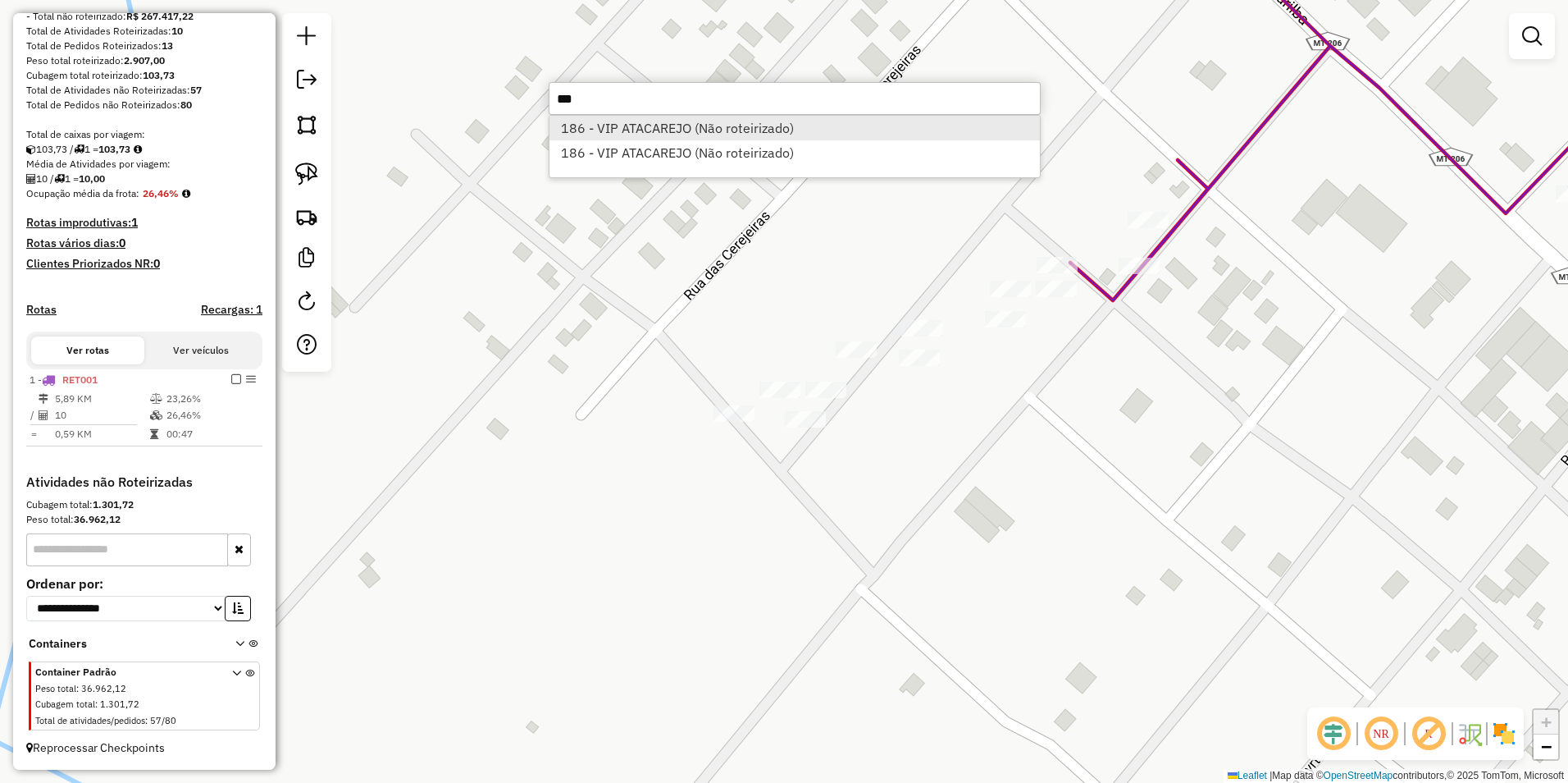
type input "***"
click at [681, 122] on li "186 - VIP ATACAREJO (Não roteirizado)" at bounding box center [795, 128] width 490 height 25
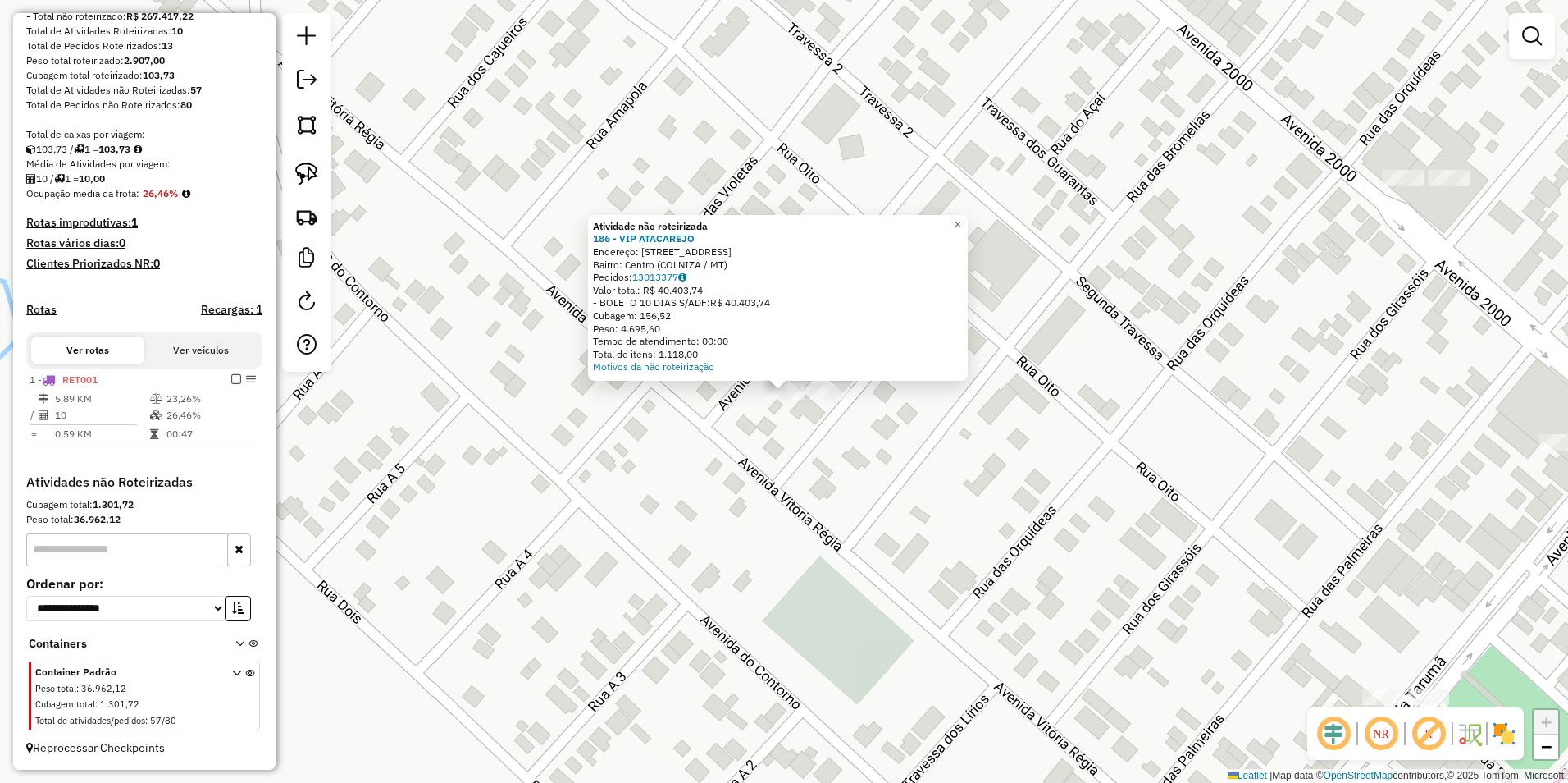
click at [742, 492] on div "Atividade não roteirizada 186 - VIP ATACAREJO Endereço: RUA DAS SAMAMBAIA 79 Ba…" at bounding box center [784, 391] width 1568 height 783
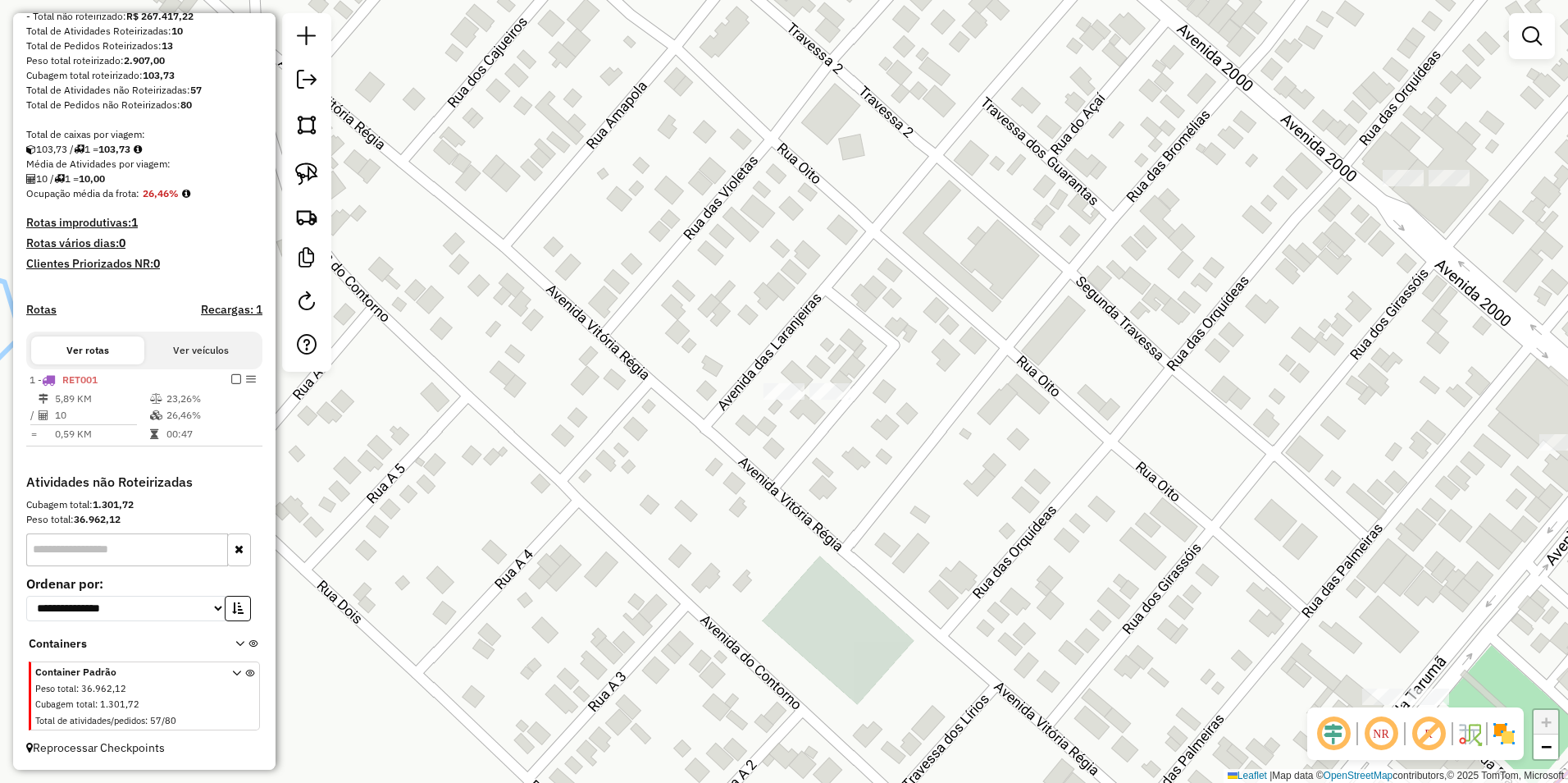
click at [306, 176] on img at bounding box center [306, 174] width 23 height 23
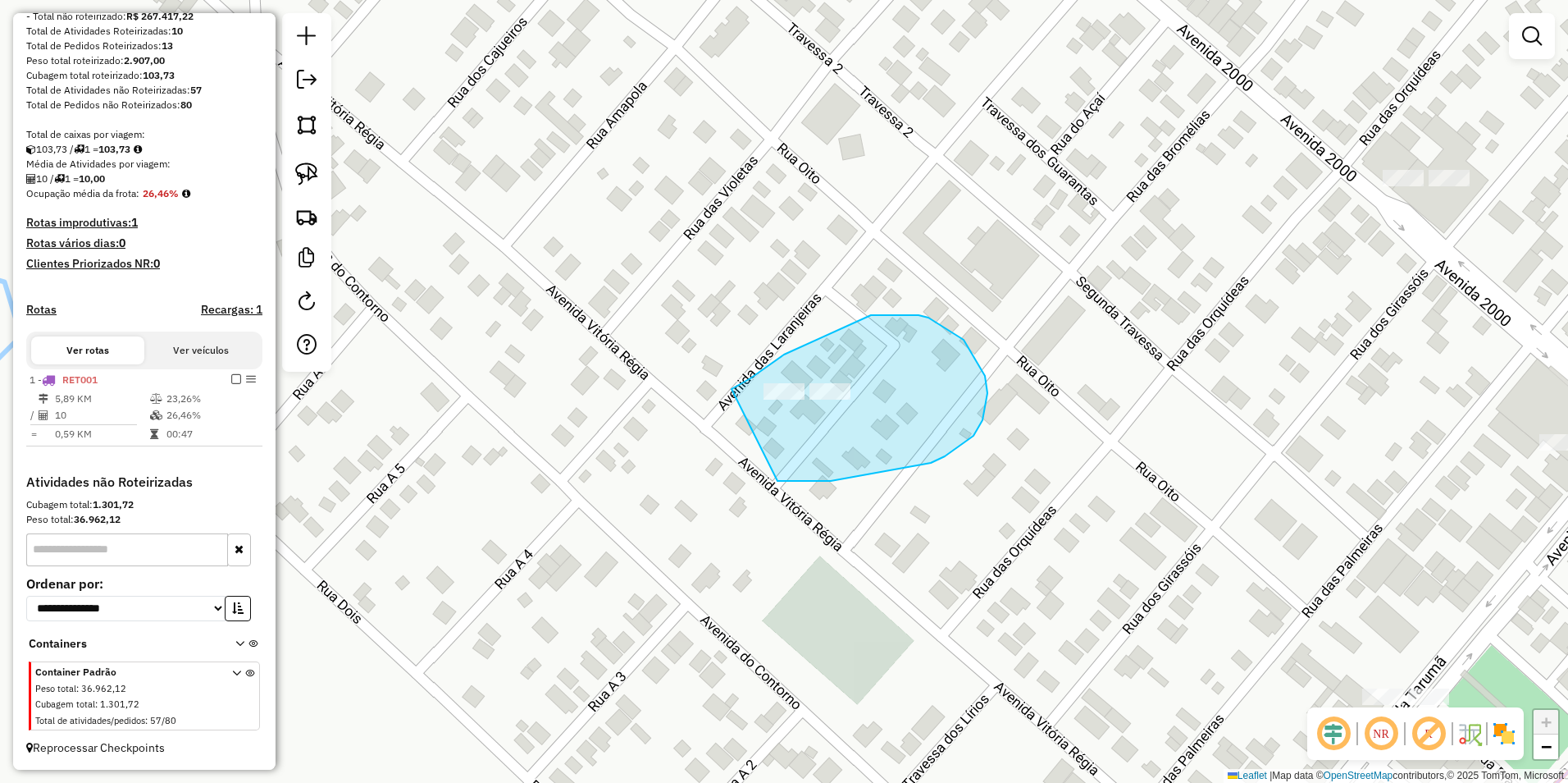
drag, startPoint x: 732, startPoint y: 388, endPoint x: 777, endPoint y: 481, distance: 103.3
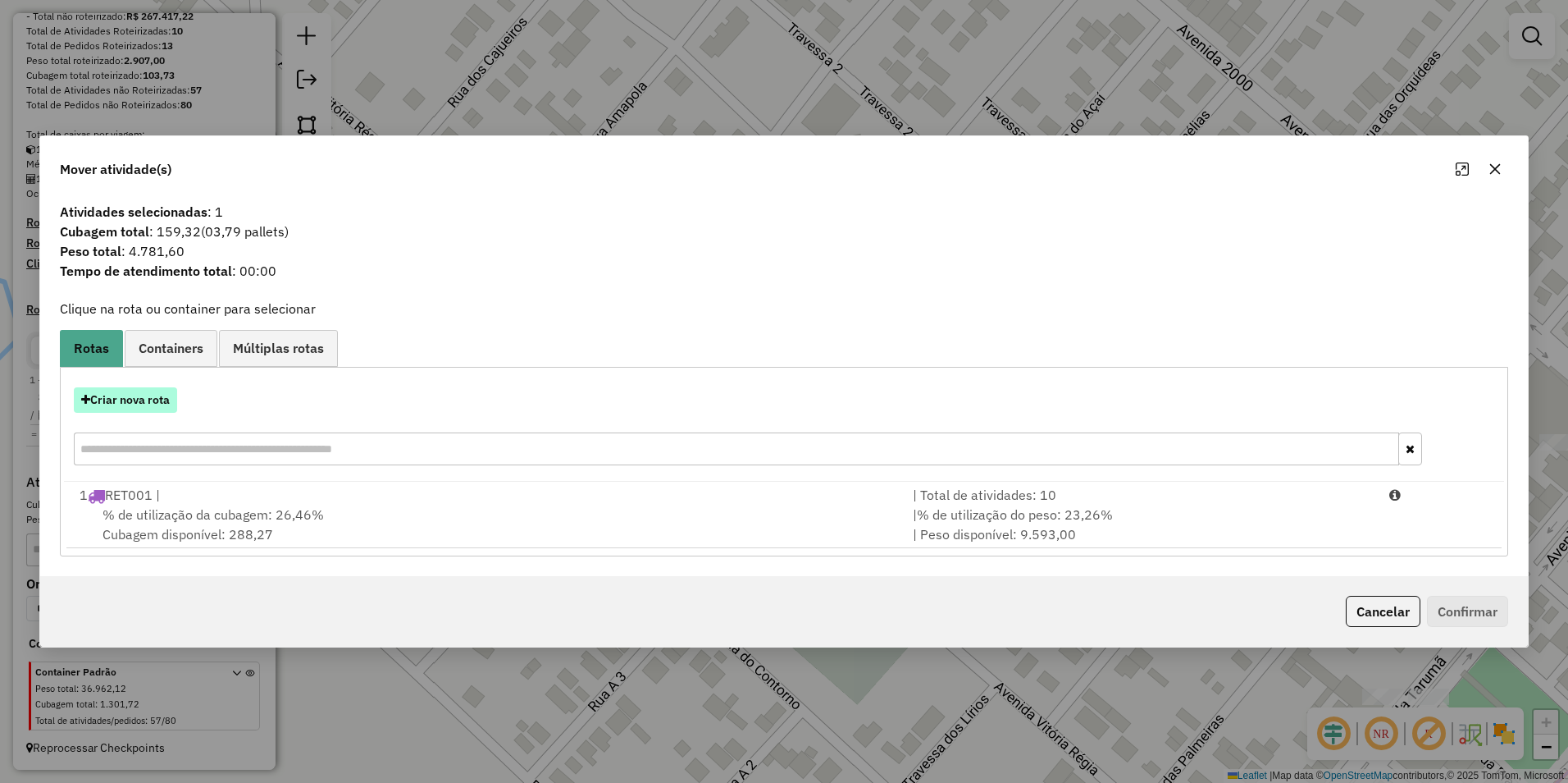
click at [157, 403] on button "Criar nova rota" at bounding box center [126, 400] width 104 height 25
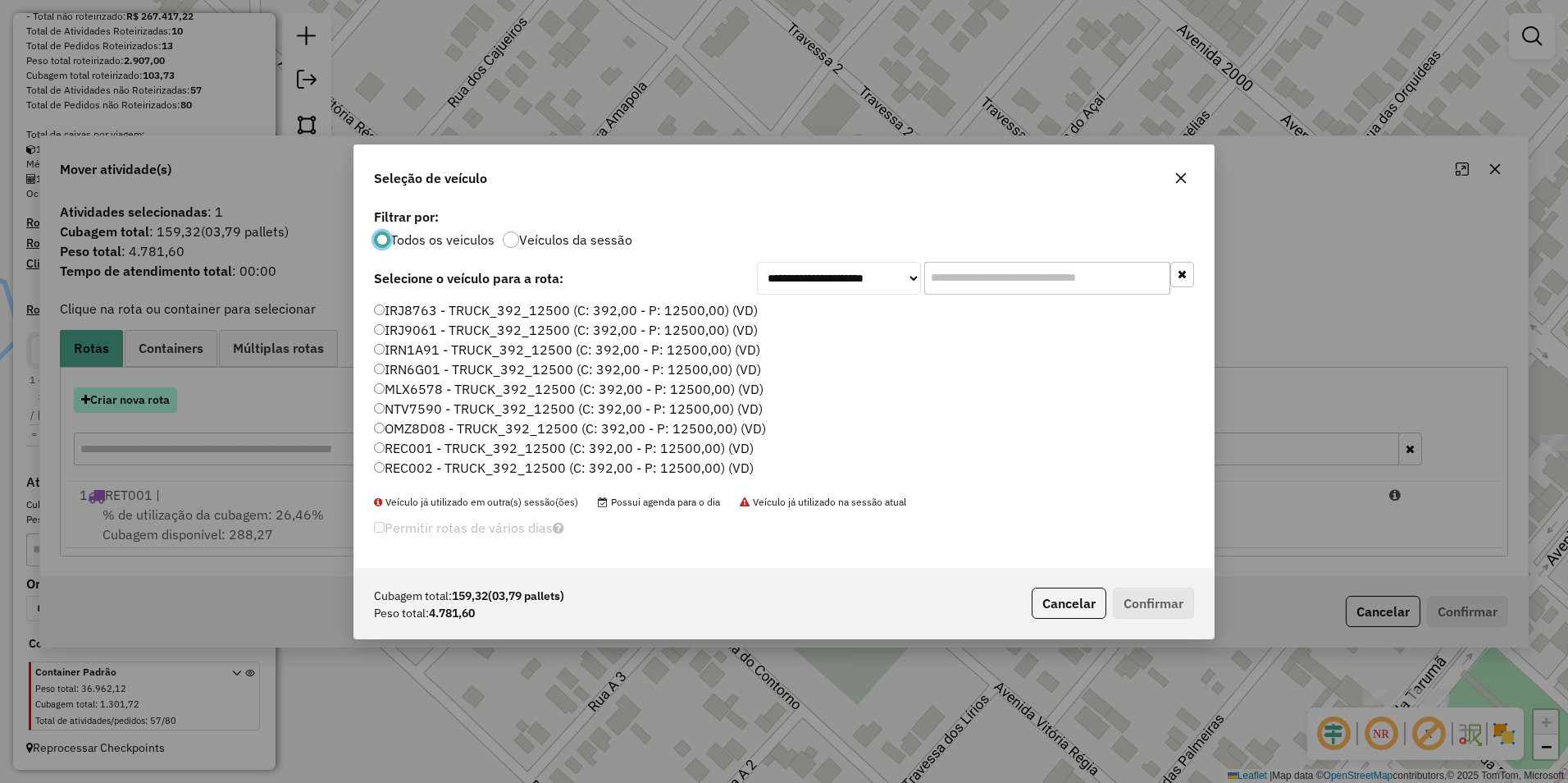
scroll to position [9, 5]
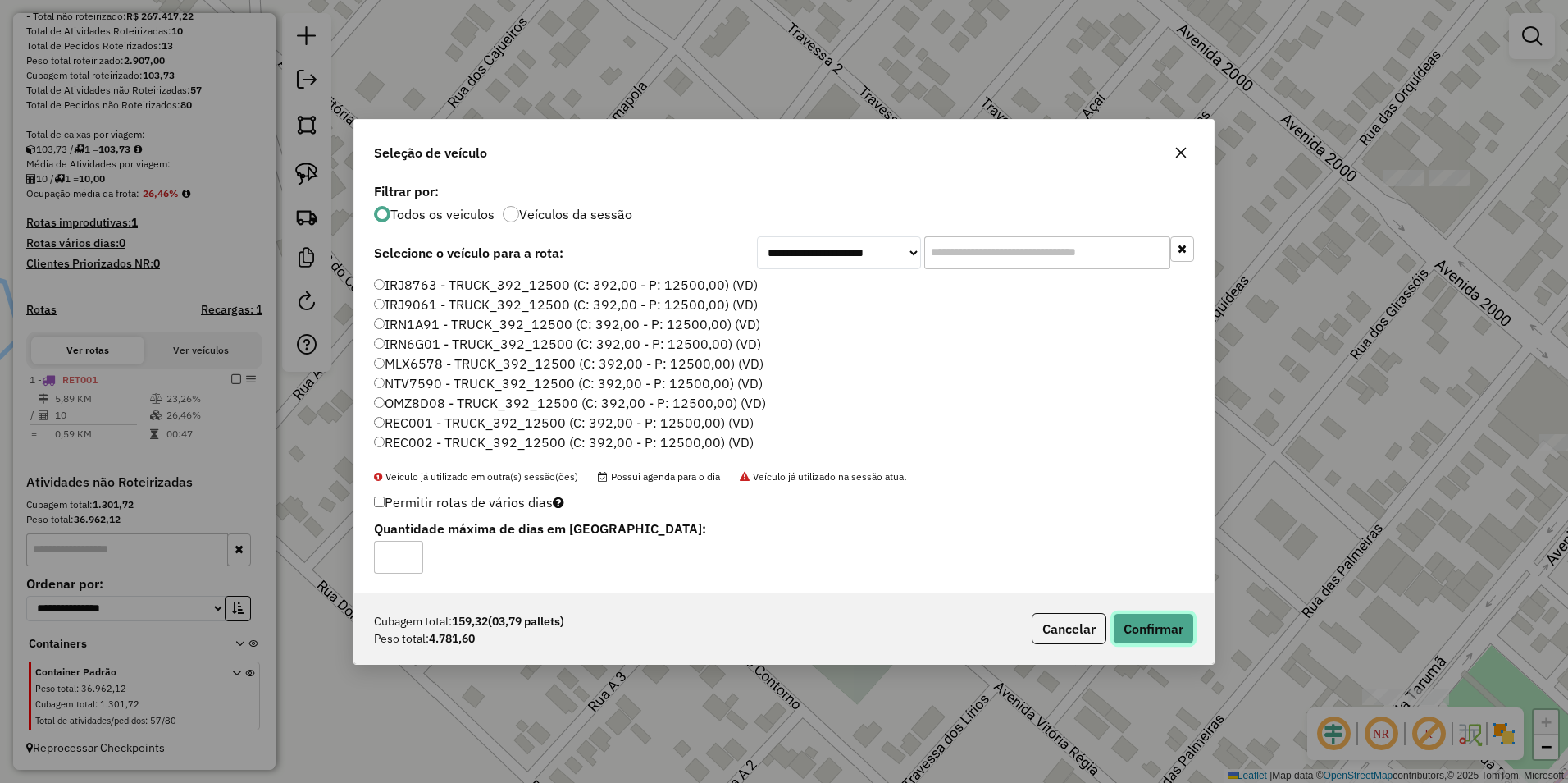
click at [1157, 631] on button "Confirmar" at bounding box center [1154, 628] width 81 height 31
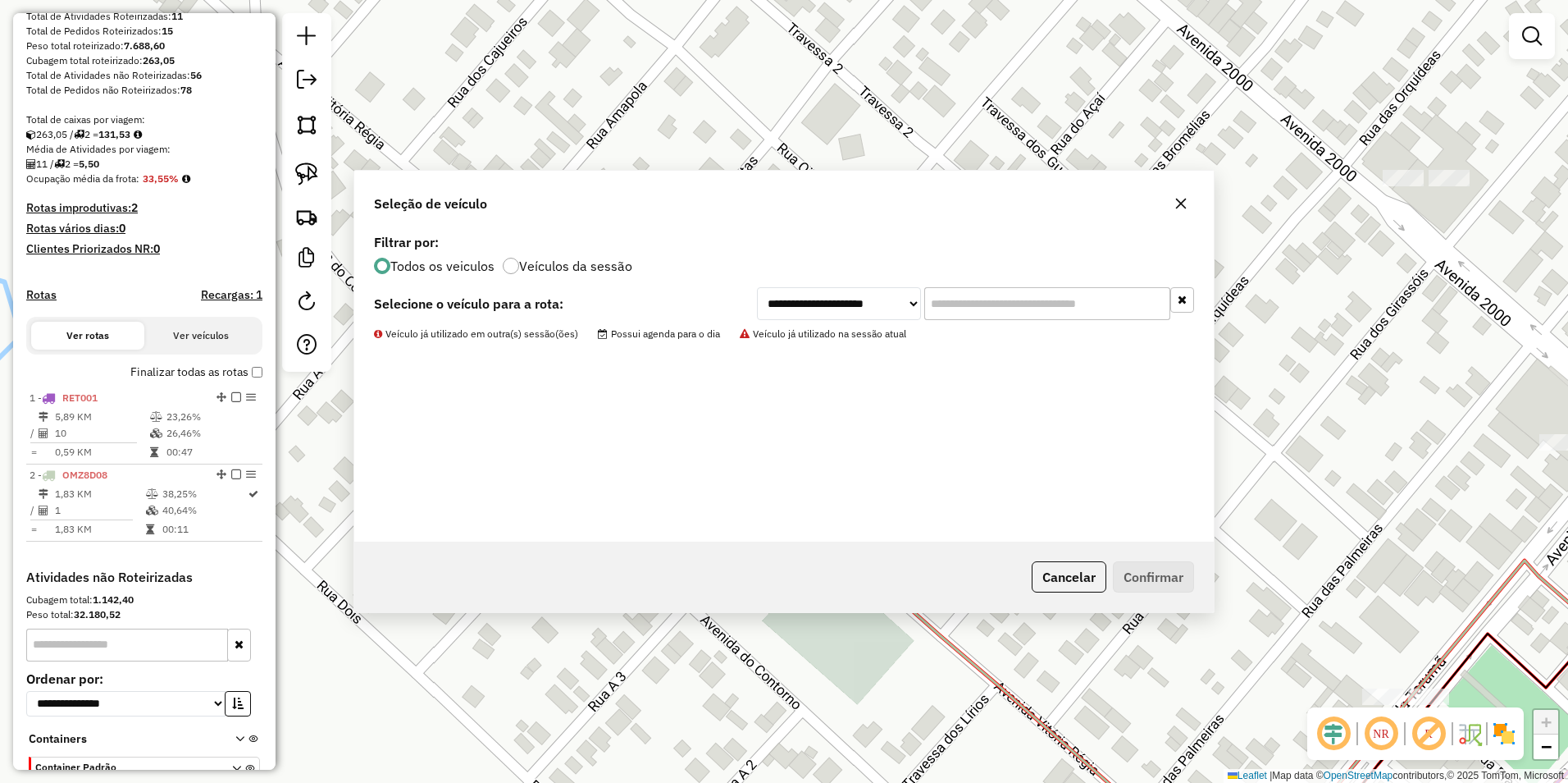
scroll to position [356, 0]
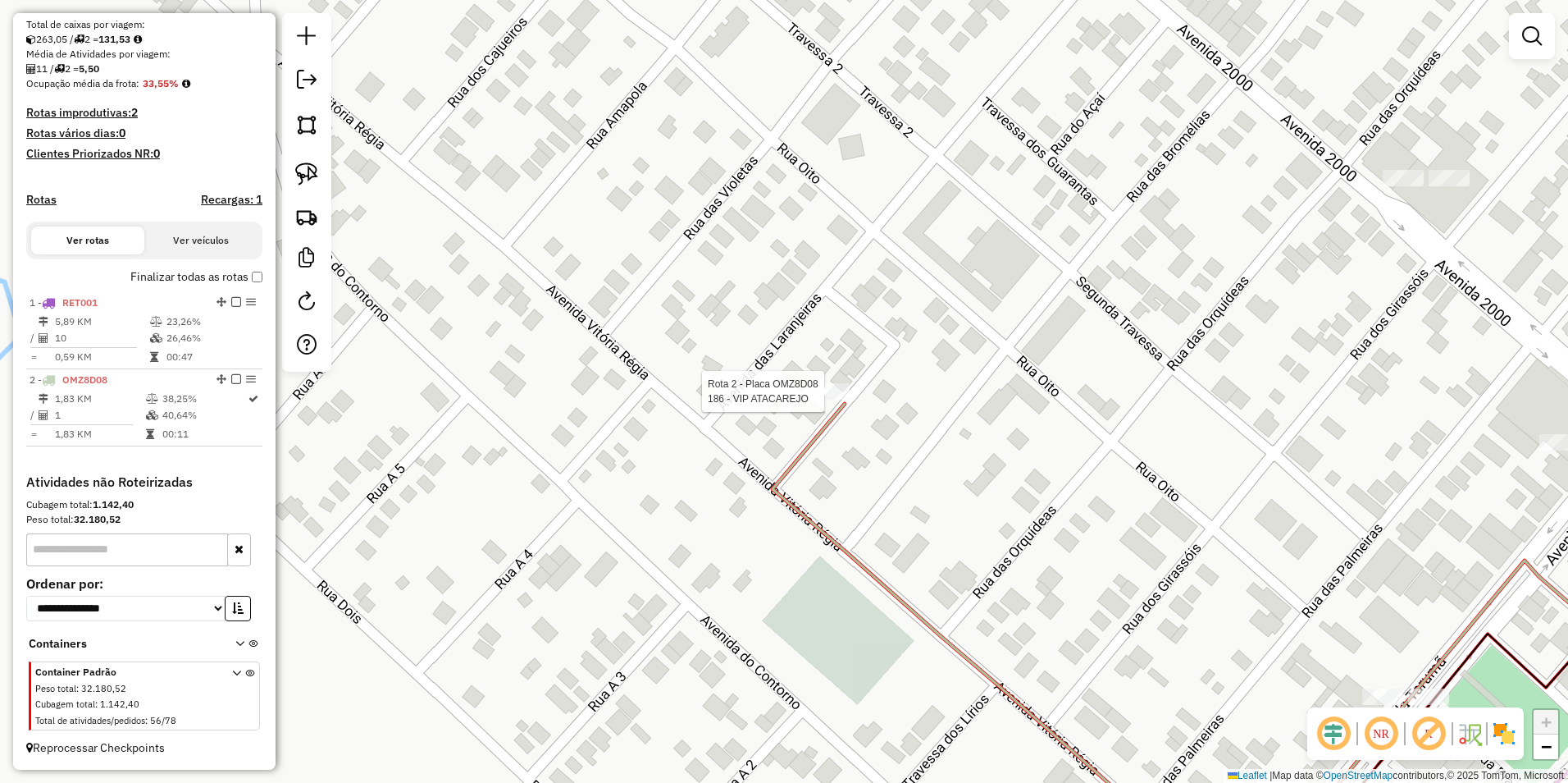
select select "**********"
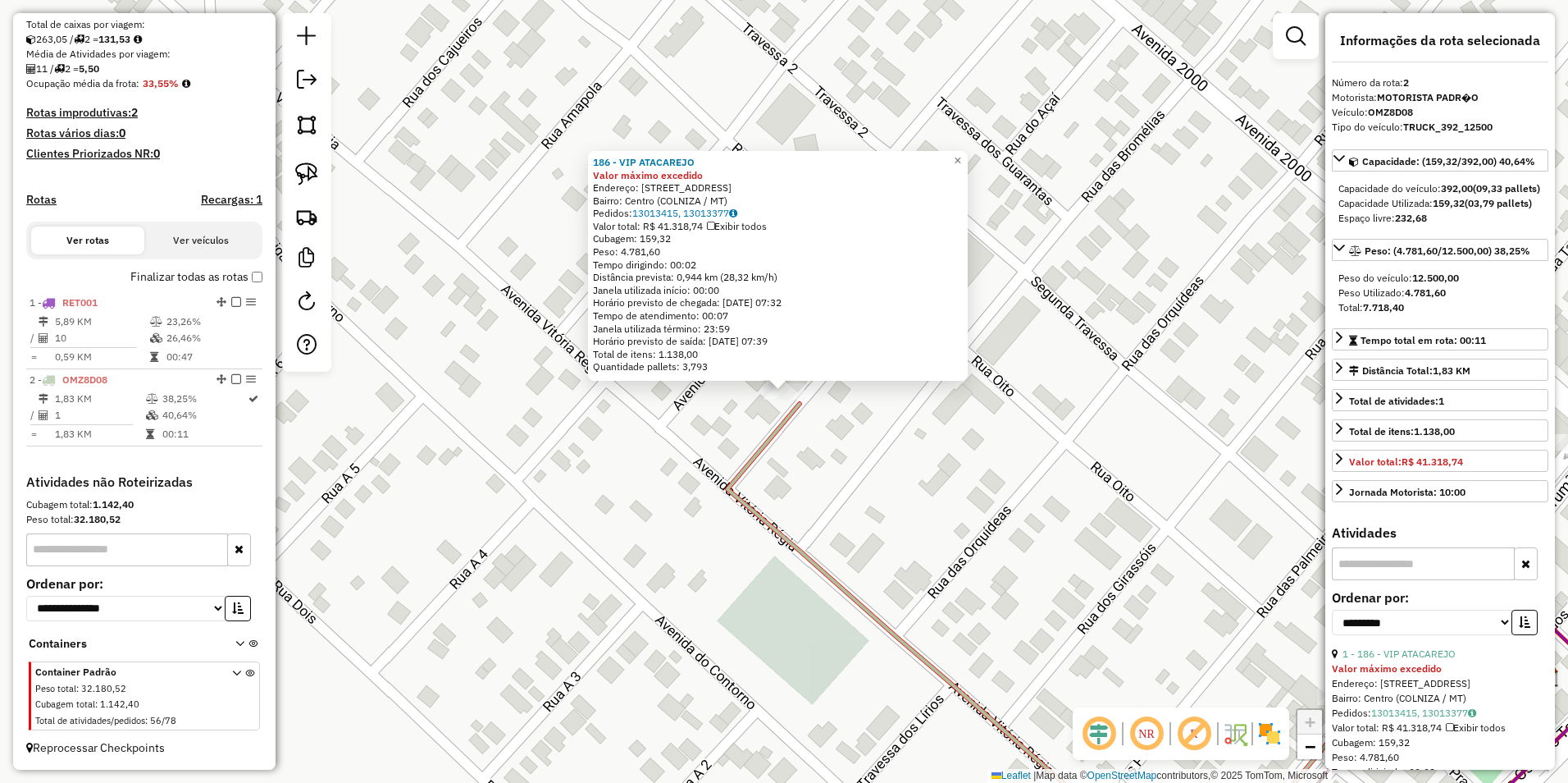
click at [1088, 576] on div "186 - VIP ATACAREJO Valor máximo excedido Endereço: RUA DAS SAMAMBAIA 79 Bairro…" at bounding box center [784, 391] width 1568 height 783
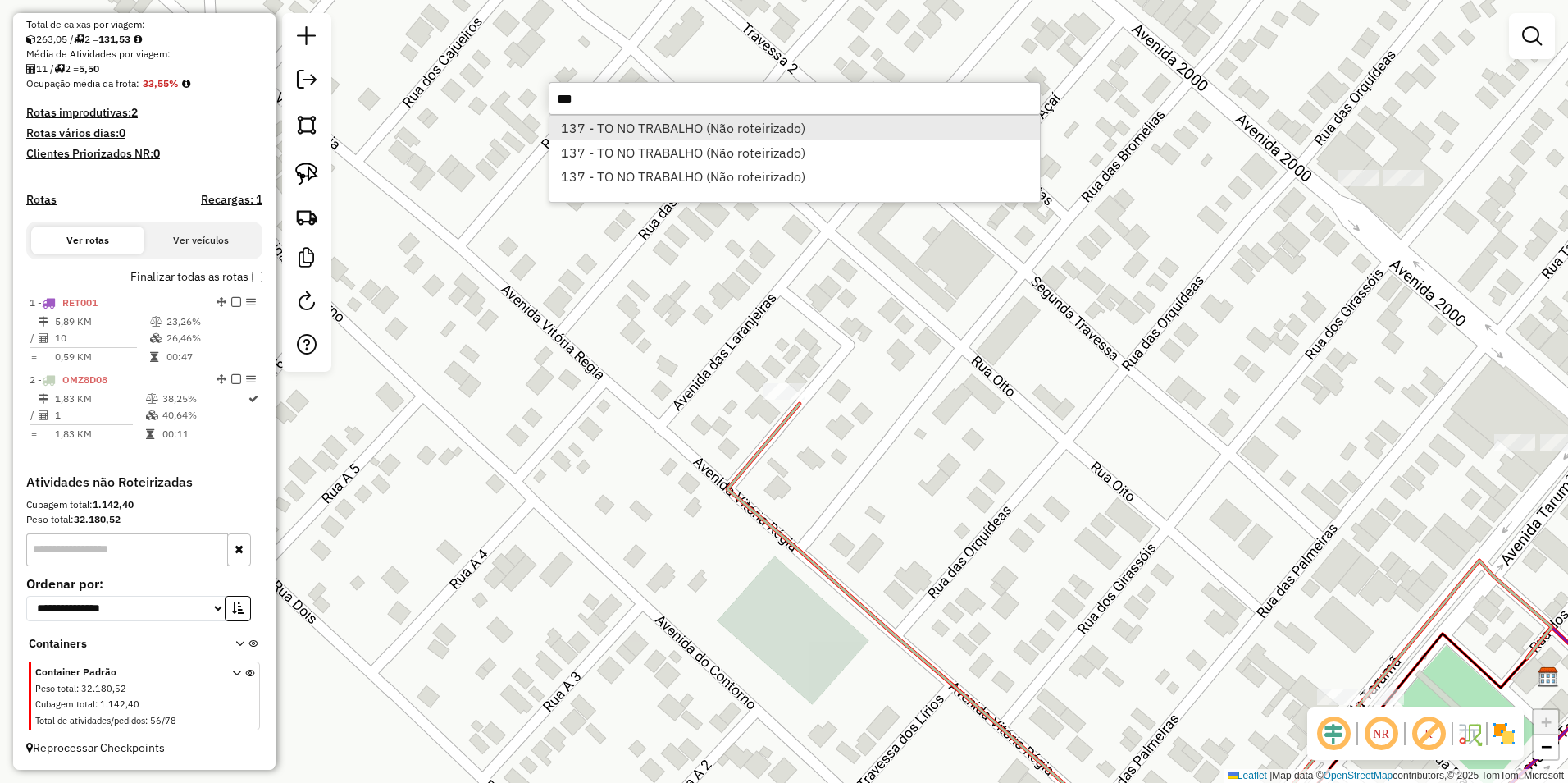
type input "***"
click at [594, 127] on li "137 - TO NO TRABALHO (Não roteirizado)" at bounding box center [795, 128] width 490 height 25
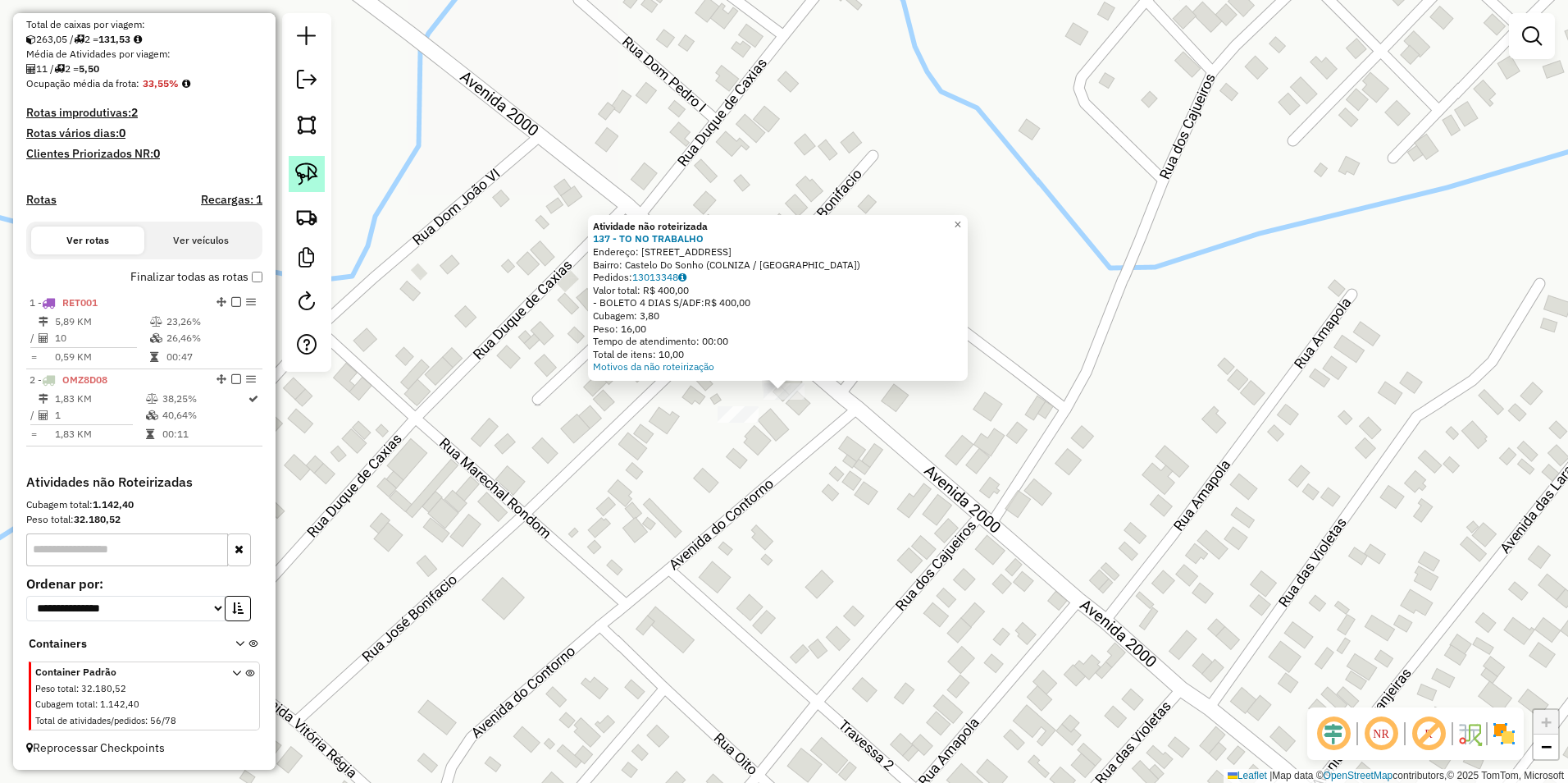
click at [309, 179] on img at bounding box center [306, 174] width 23 height 23
drag, startPoint x: 661, startPoint y: 470, endPoint x: 687, endPoint y: 417, distance: 59.0
click at [967, 226] on link "×" at bounding box center [958, 224] width 20 height 20
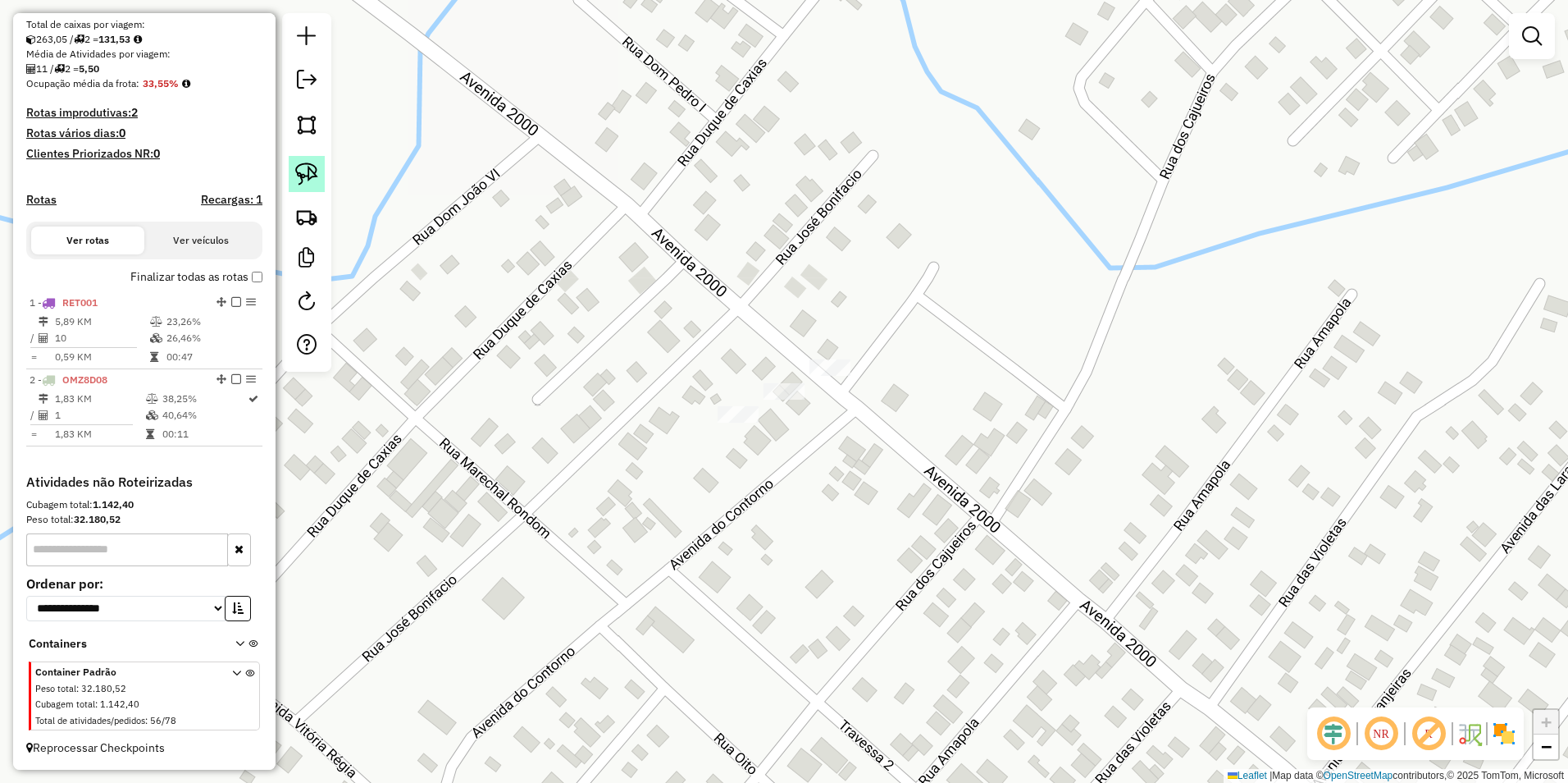
click at [299, 165] on img at bounding box center [306, 174] width 23 height 23
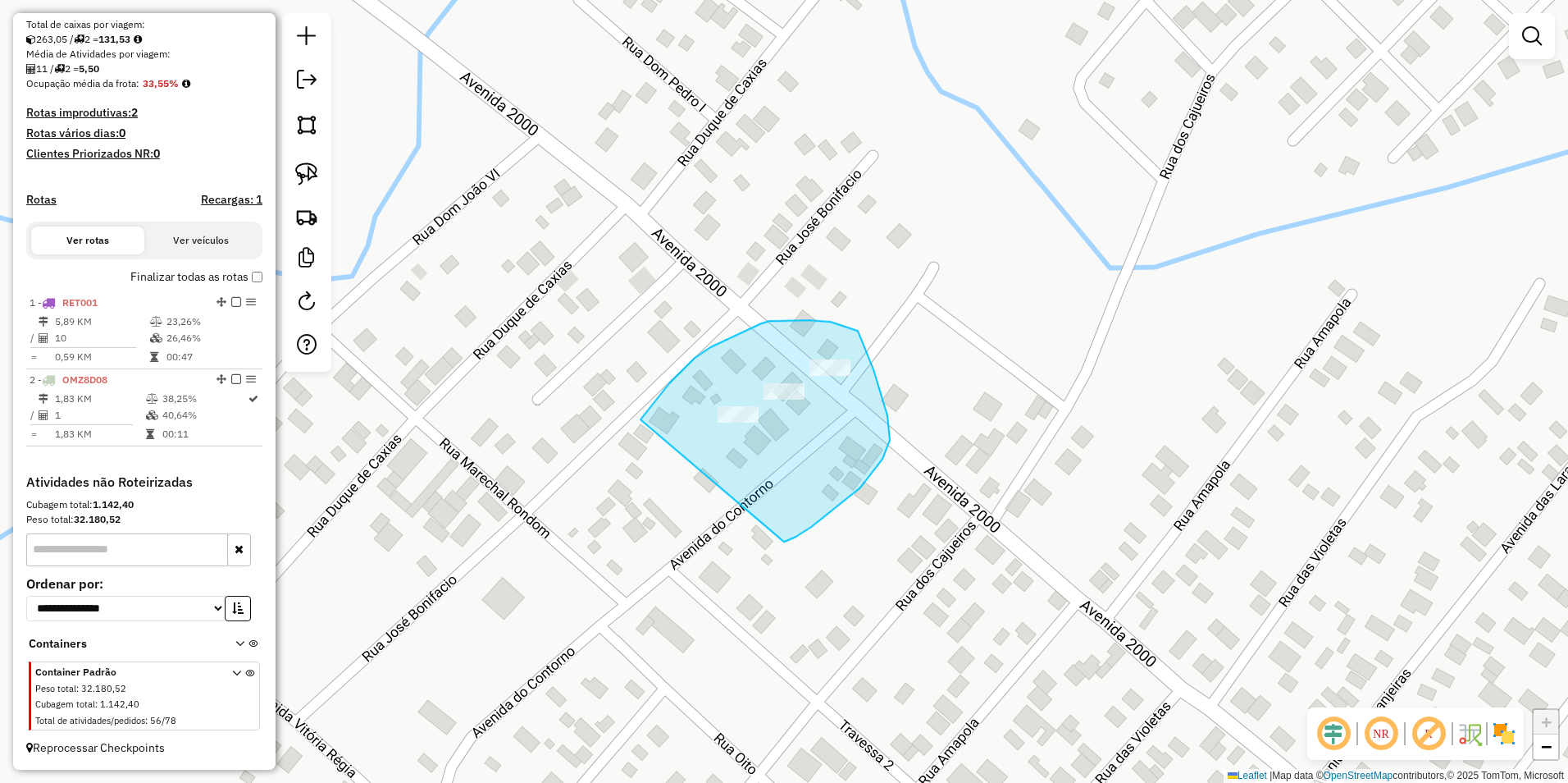
drag, startPoint x: 640, startPoint y: 420, endPoint x: 784, endPoint y: 542, distance: 188.7
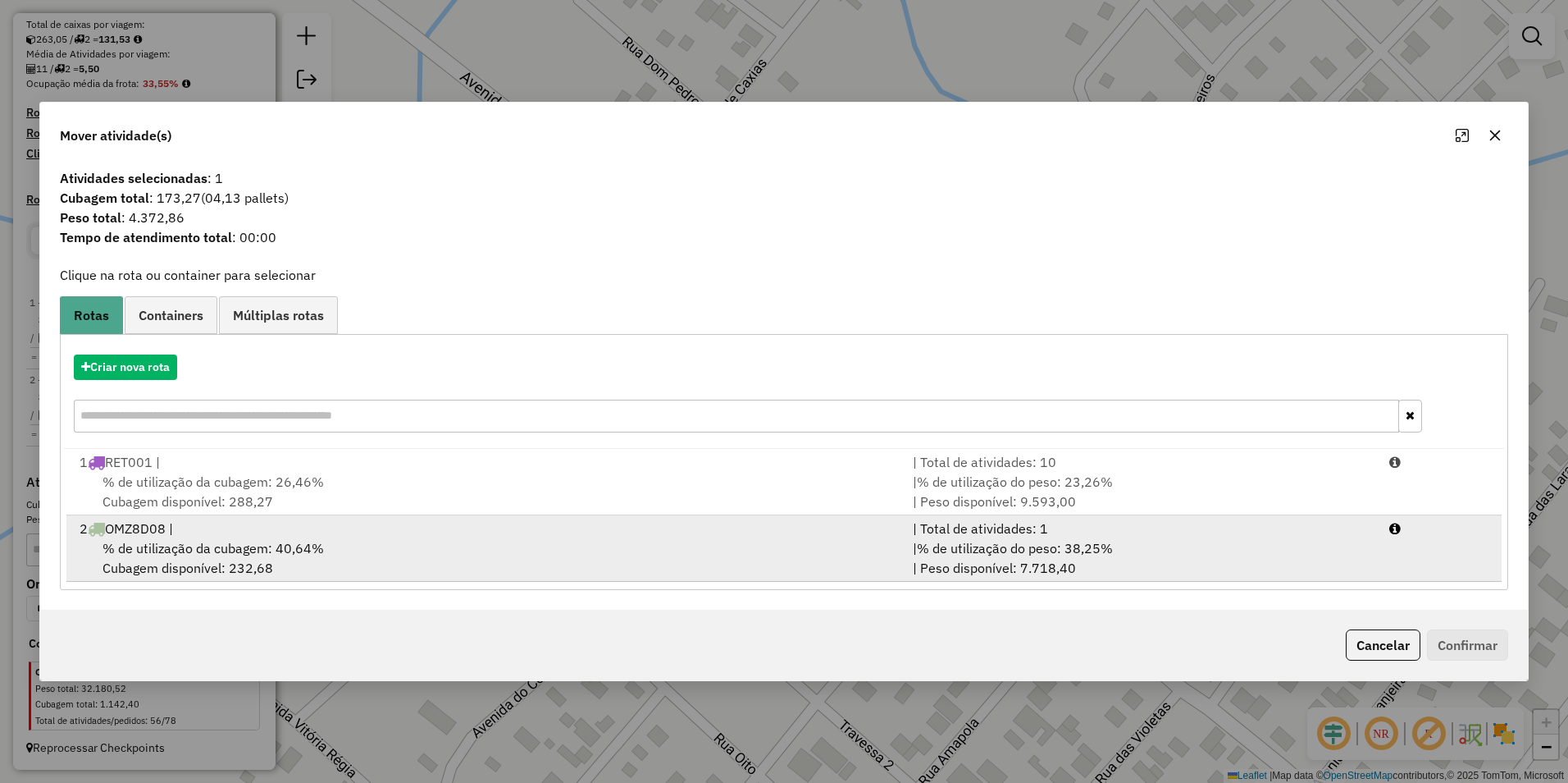
click at [299, 548] on span "% de utilização da cubagem: 40,64%" at bounding box center [213, 547] width 222 height 16
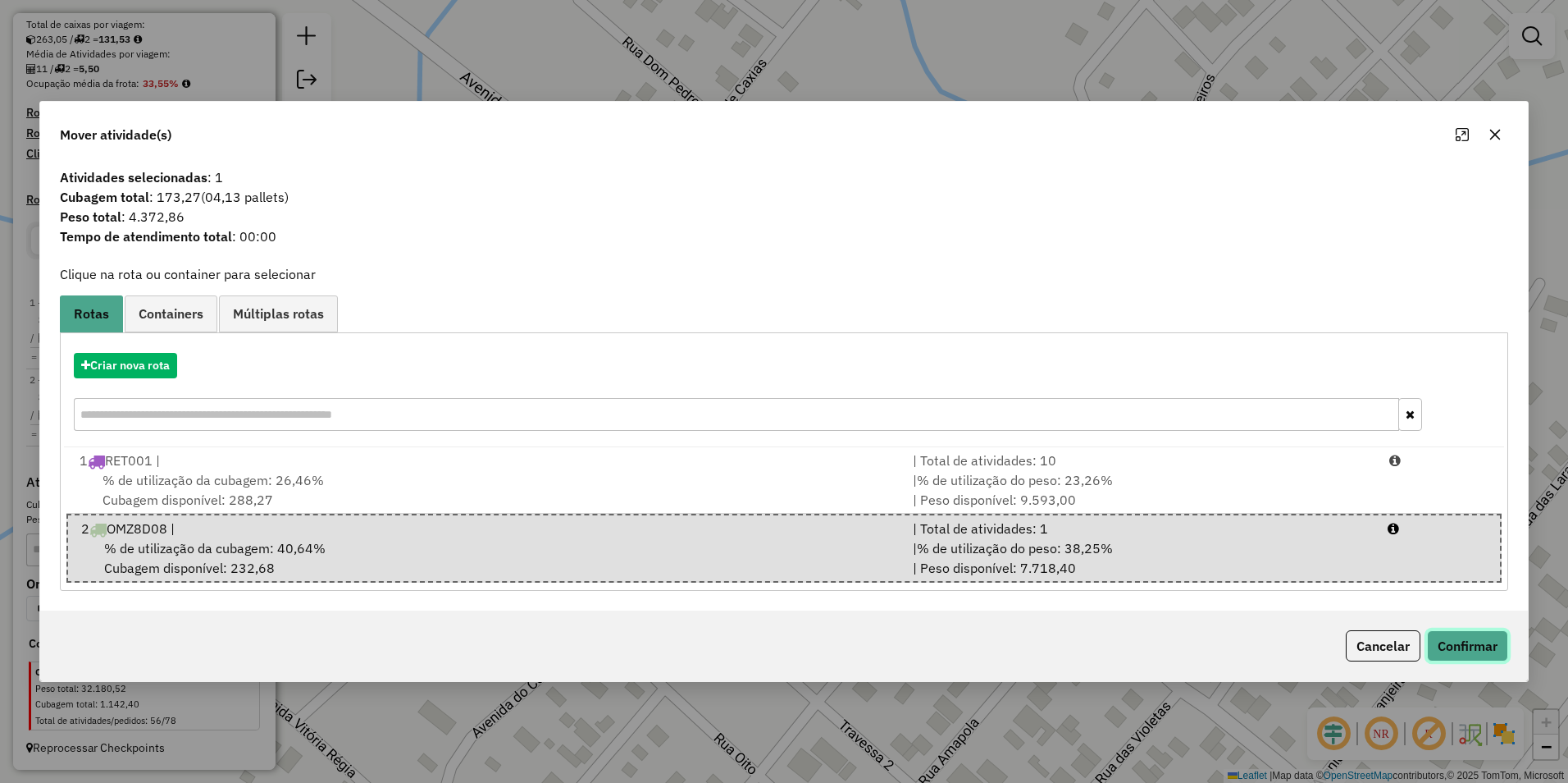
click at [1477, 650] on button "Confirmar" at bounding box center [1468, 646] width 81 height 31
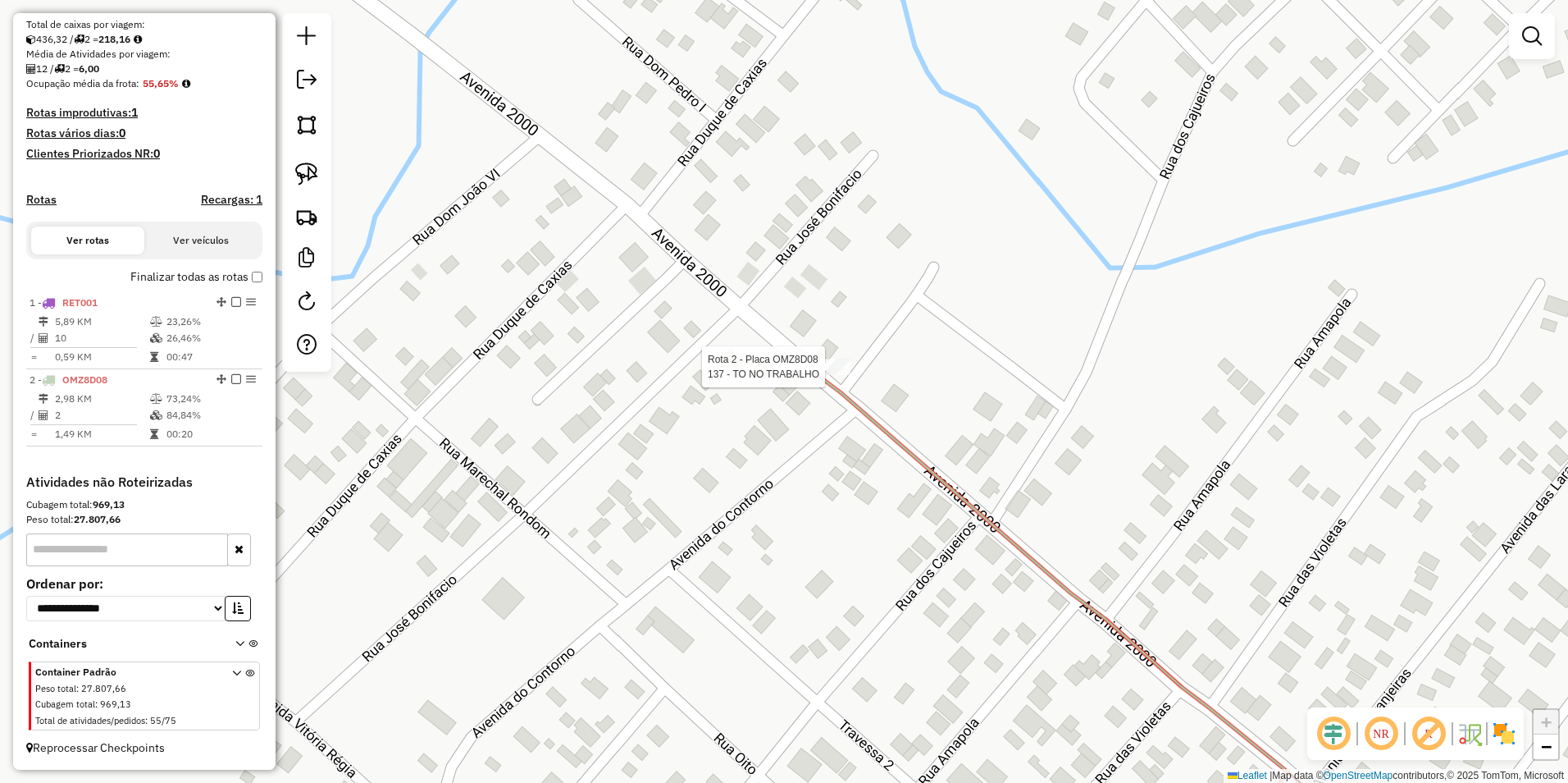
select select "**********"
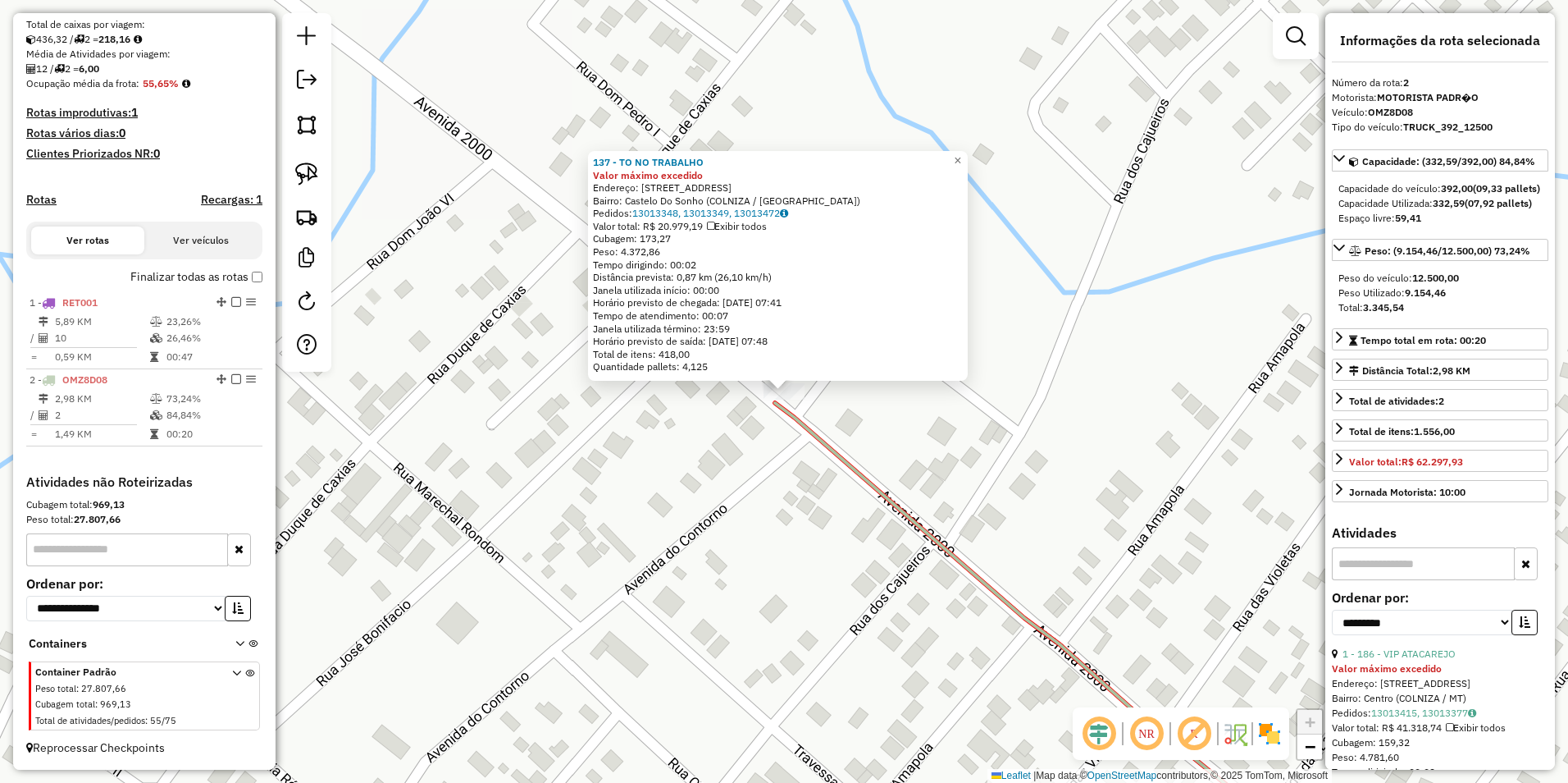
click at [1168, 450] on div "137 - TO NO TRABALHO Valor máximo excedido Endereço: AV DOIS MIL 2133 Bairro: C…" at bounding box center [784, 391] width 1568 height 783
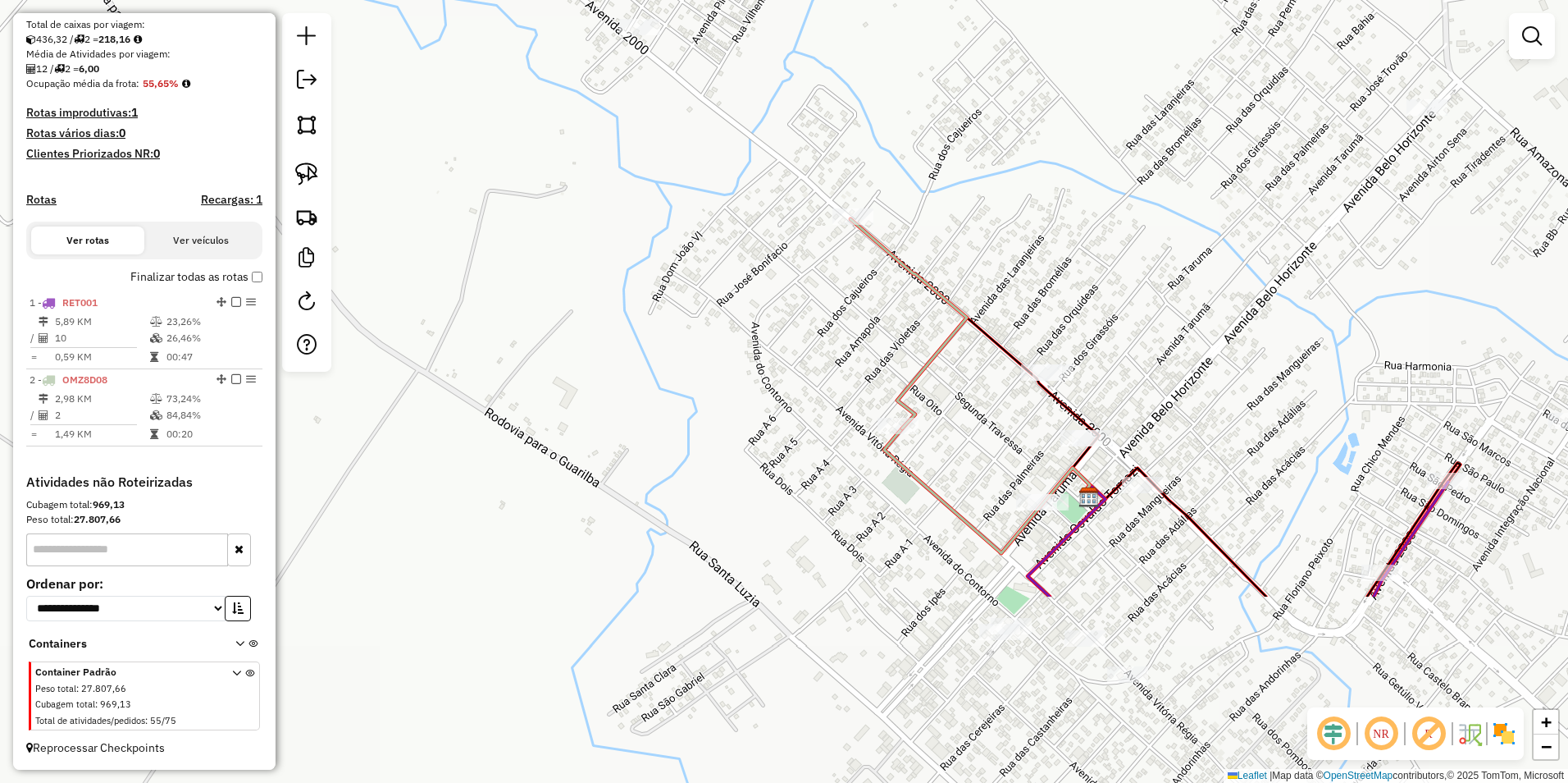
drag, startPoint x: 1078, startPoint y: 610, endPoint x: 923, endPoint y: 344, distance: 307.9
click at [923, 344] on div "Janela de atendimento Grade de atendimento Capacidade Transportadoras Veículos …" at bounding box center [784, 391] width 1568 height 783
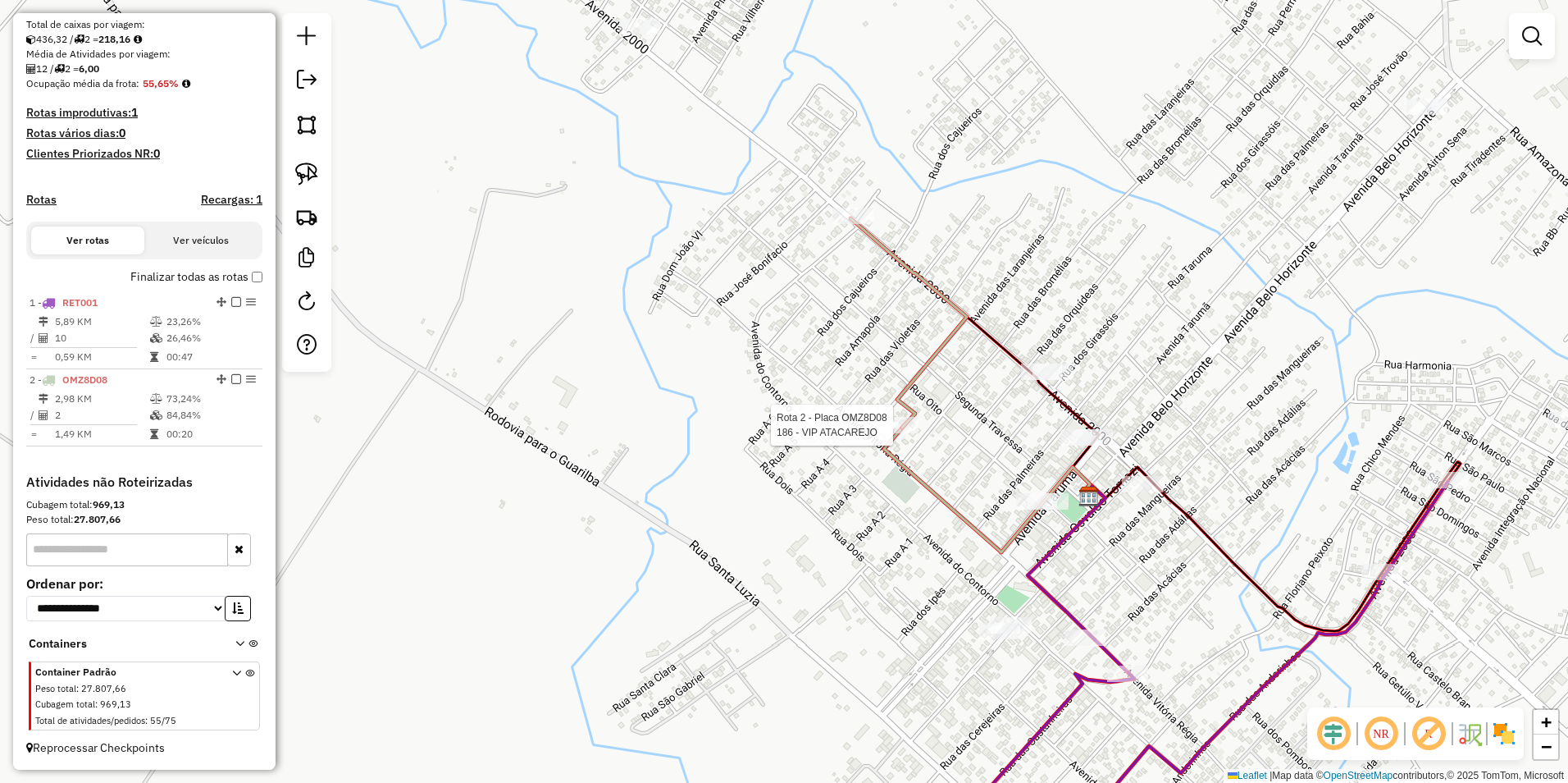
select select "**********"
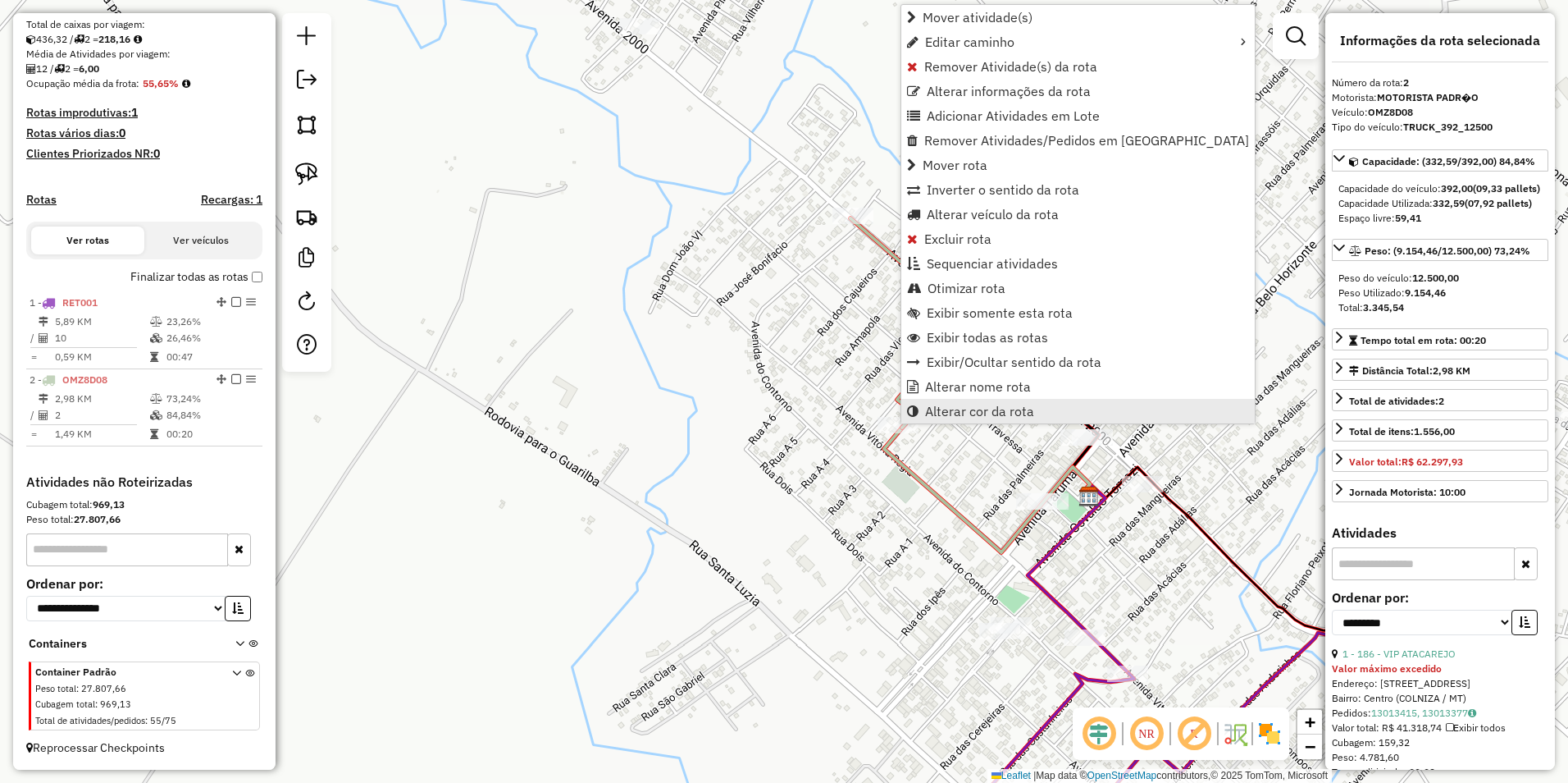
click at [952, 413] on span "Alterar cor da rota" at bounding box center [979, 410] width 109 height 13
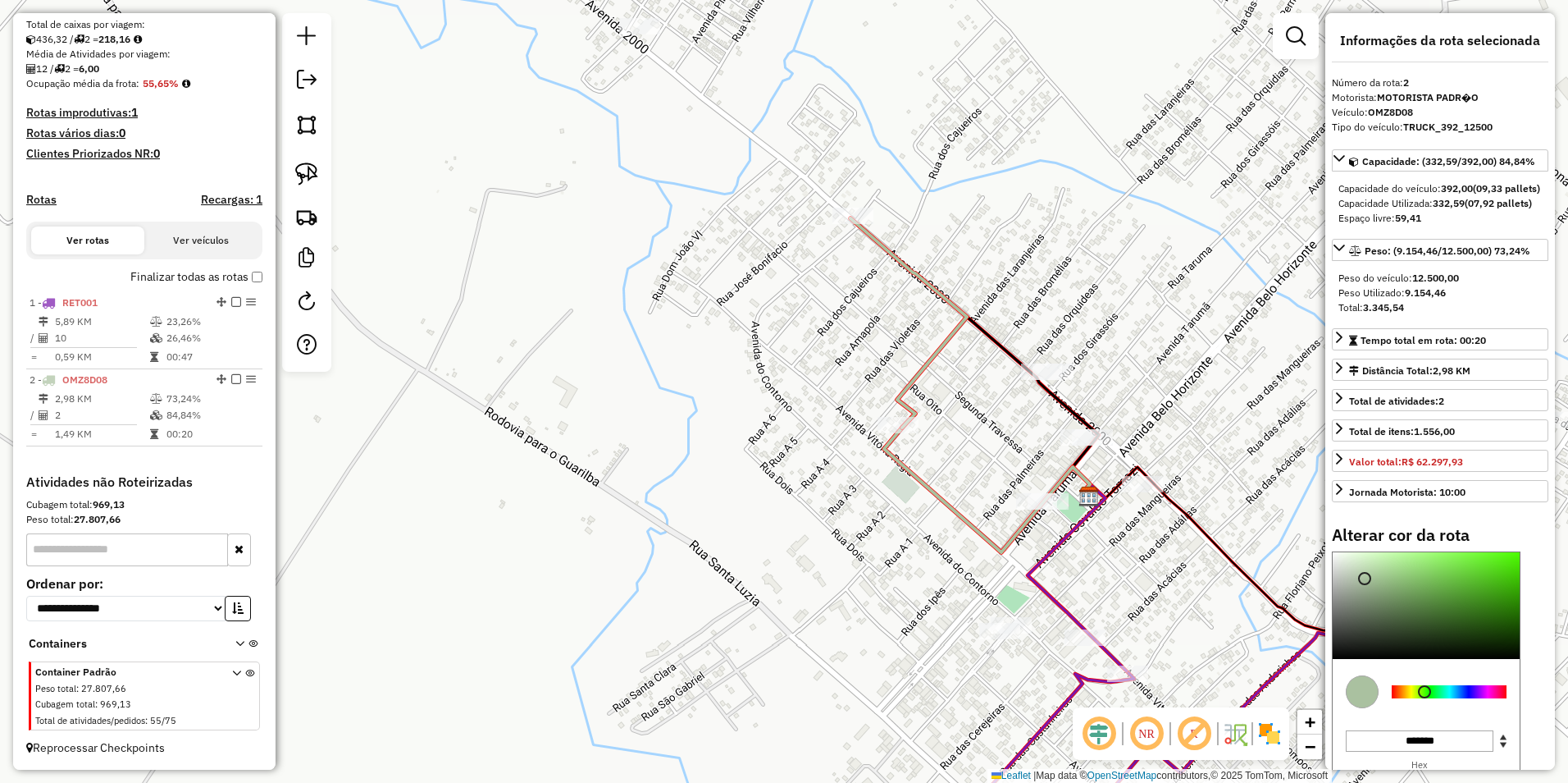
scroll to position [82, 0]
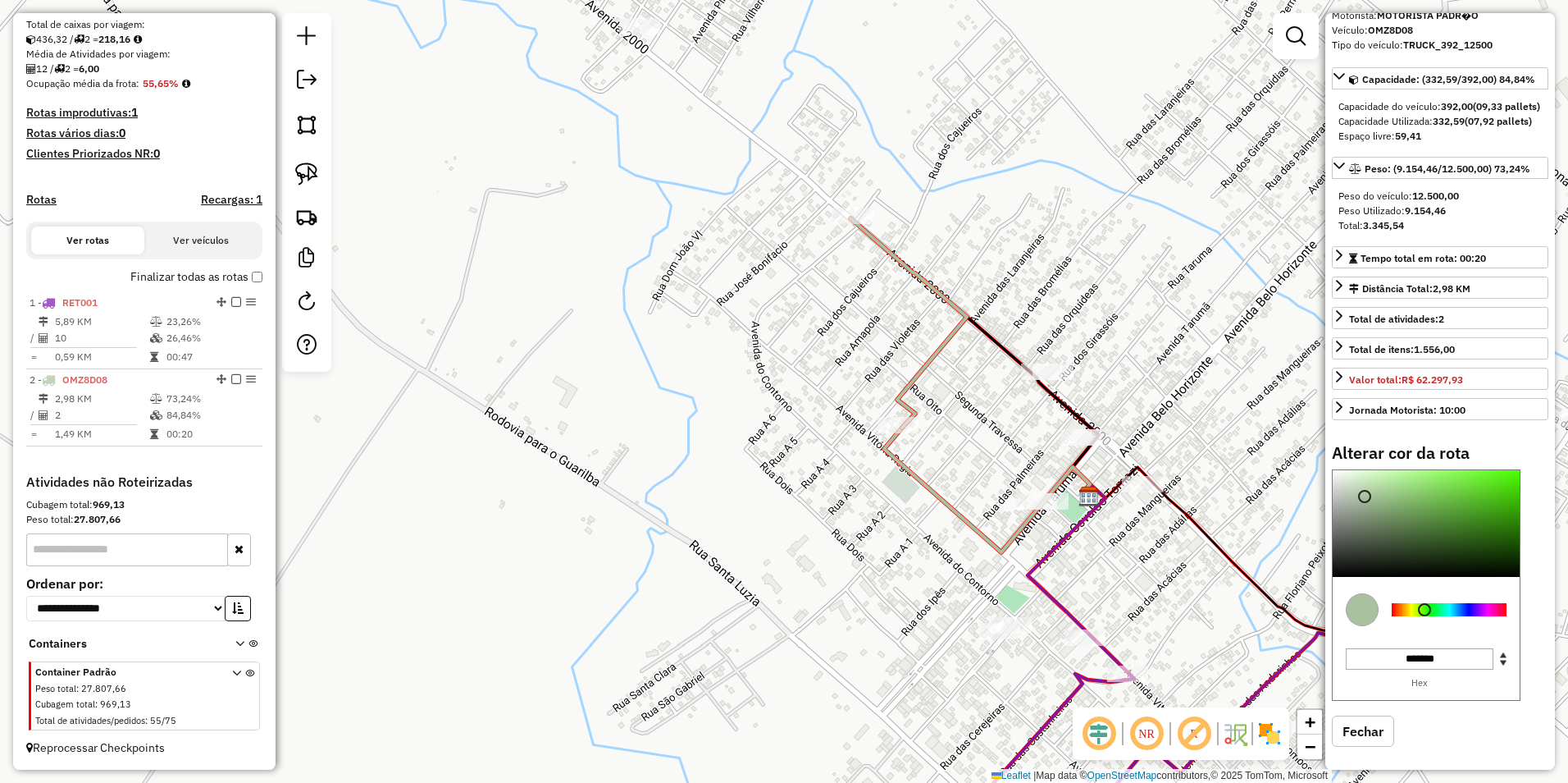
click at [1394, 616] on div at bounding box center [1449, 609] width 115 height 13
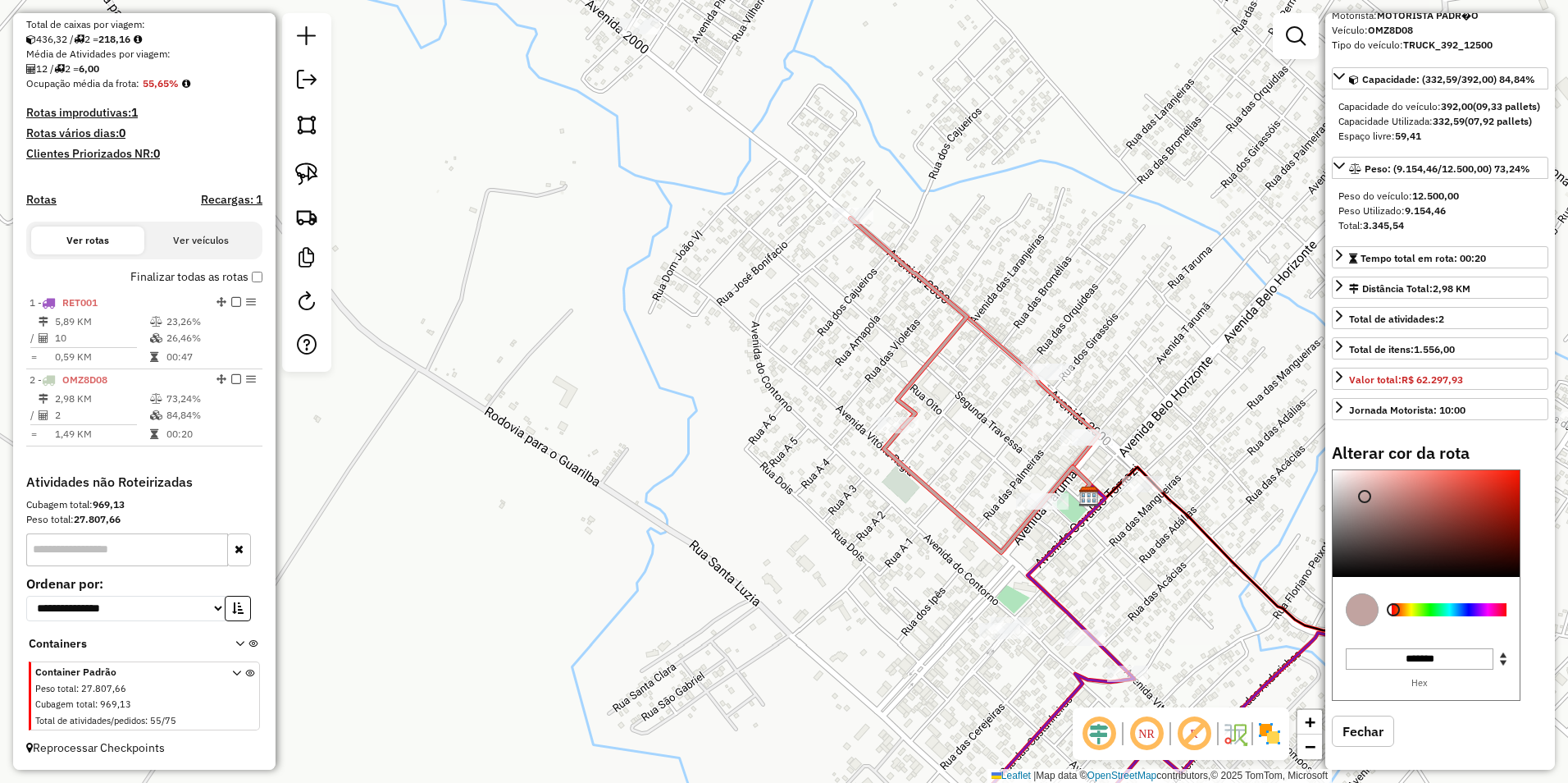
click at [1439, 616] on div at bounding box center [1449, 609] width 115 height 13
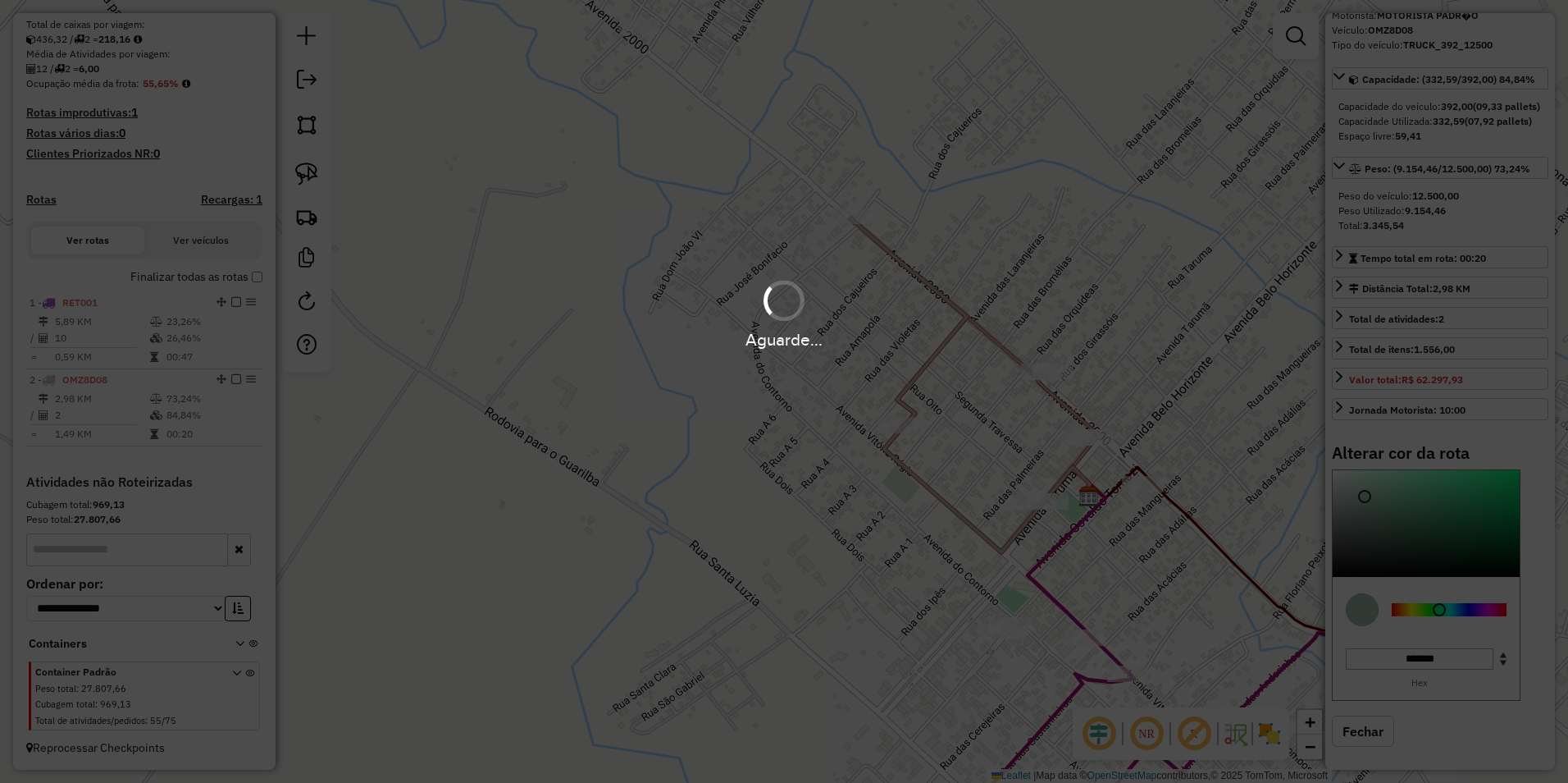
drag, startPoint x: 1367, startPoint y: 524, endPoint x: 1377, endPoint y: 527, distance: 10.4
click at [1377, 527] on div "Aguarde..." at bounding box center [784, 391] width 1568 height 783
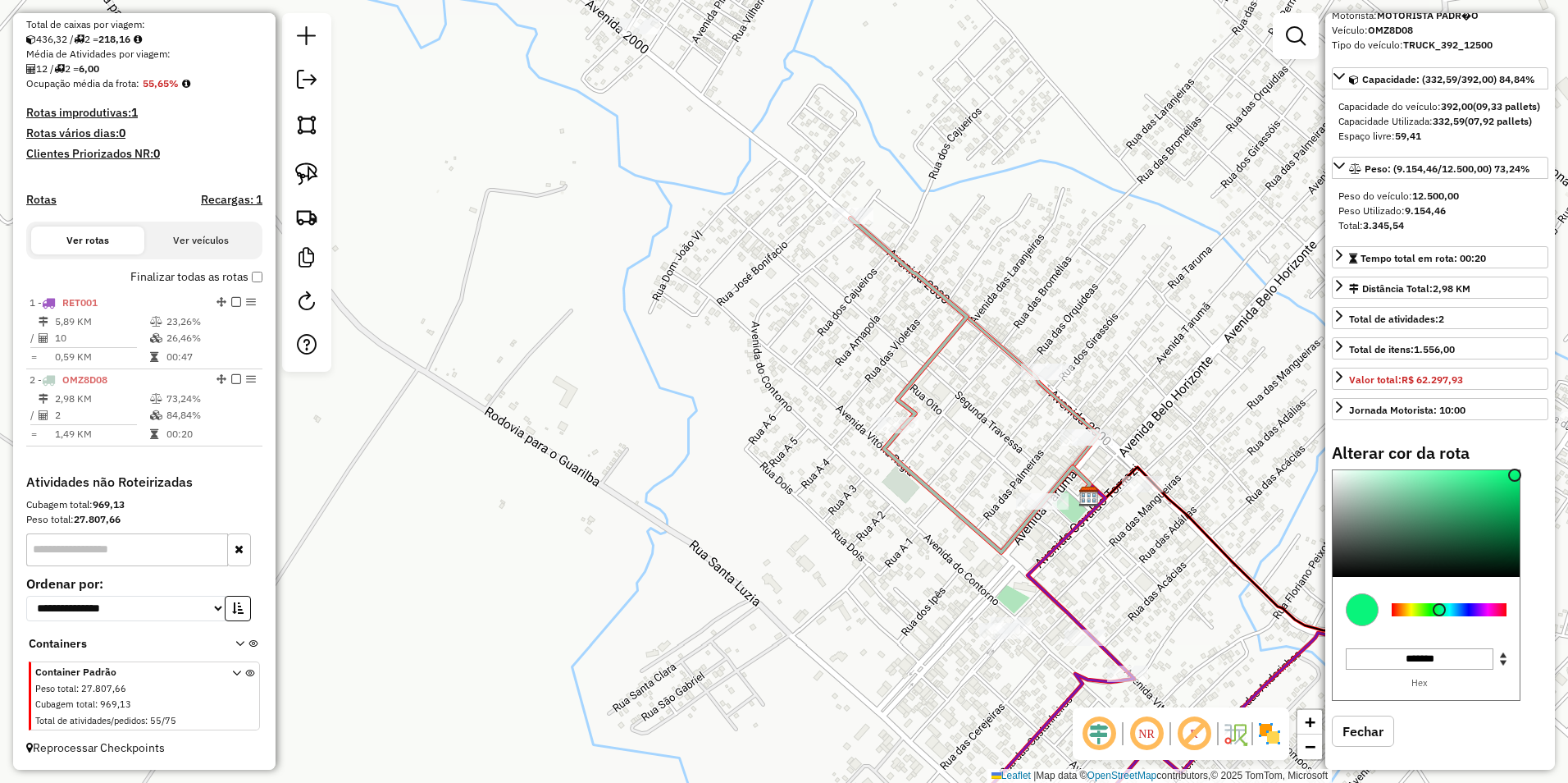
type input "*******"
drag, startPoint x: 1366, startPoint y: 524, endPoint x: 1513, endPoint y: 503, distance: 148.5
click at [1513, 481] on div at bounding box center [1514, 474] width 13 height 13
click at [748, 563] on div "Janela de atendimento Grade de atendimento Capacidade Transportadoras Veículos …" at bounding box center [784, 391] width 1568 height 783
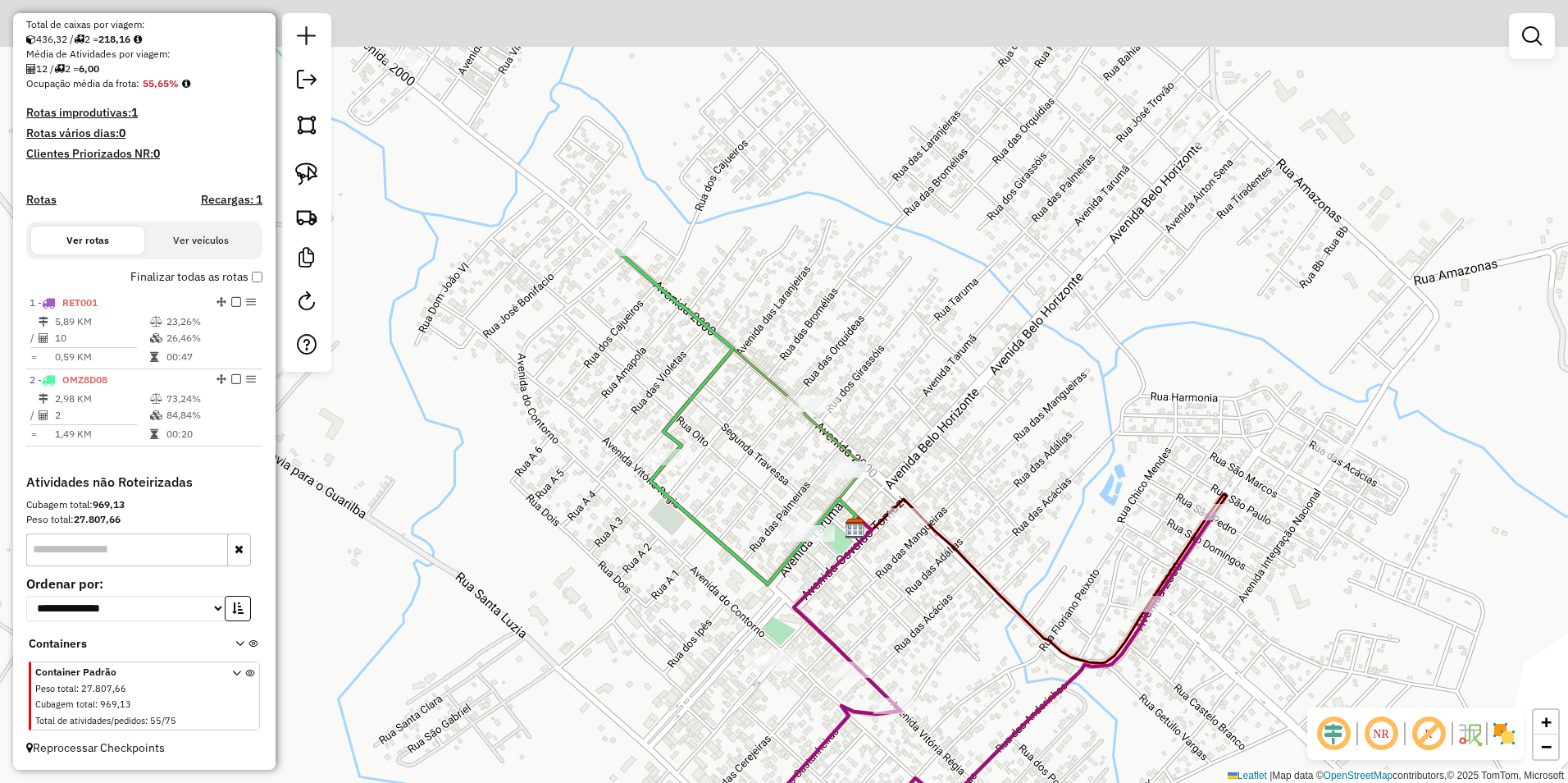
drag, startPoint x: 1004, startPoint y: 483, endPoint x: 1036, endPoint y: 655, distance: 175.0
click at [1036, 655] on icon at bounding box center [1038, 578] width 376 height 169
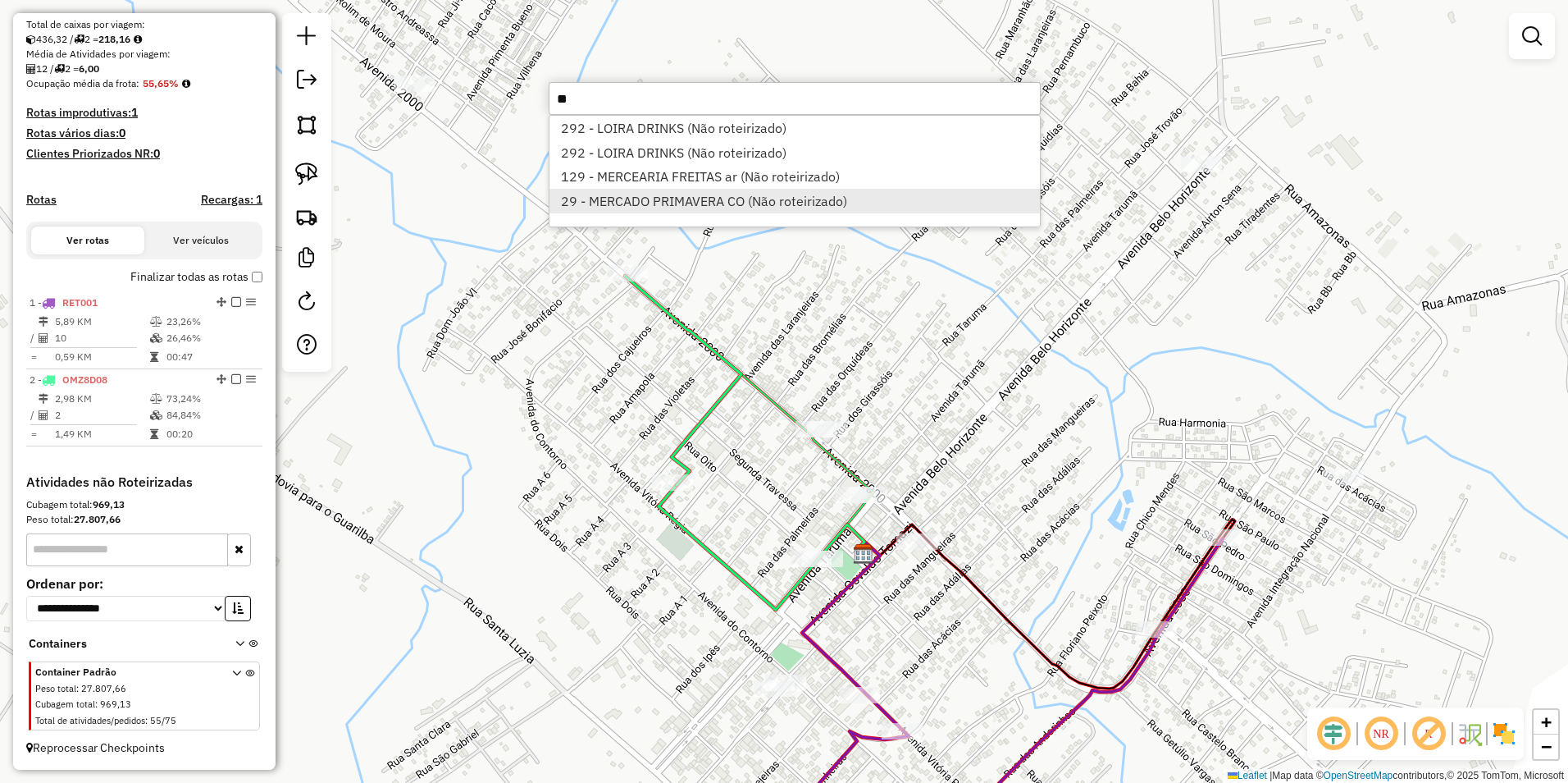
type input "**"
click at [727, 209] on li "29 - MERCADO PRIMAVERA CO (Não roteirizado)" at bounding box center [795, 201] width 490 height 25
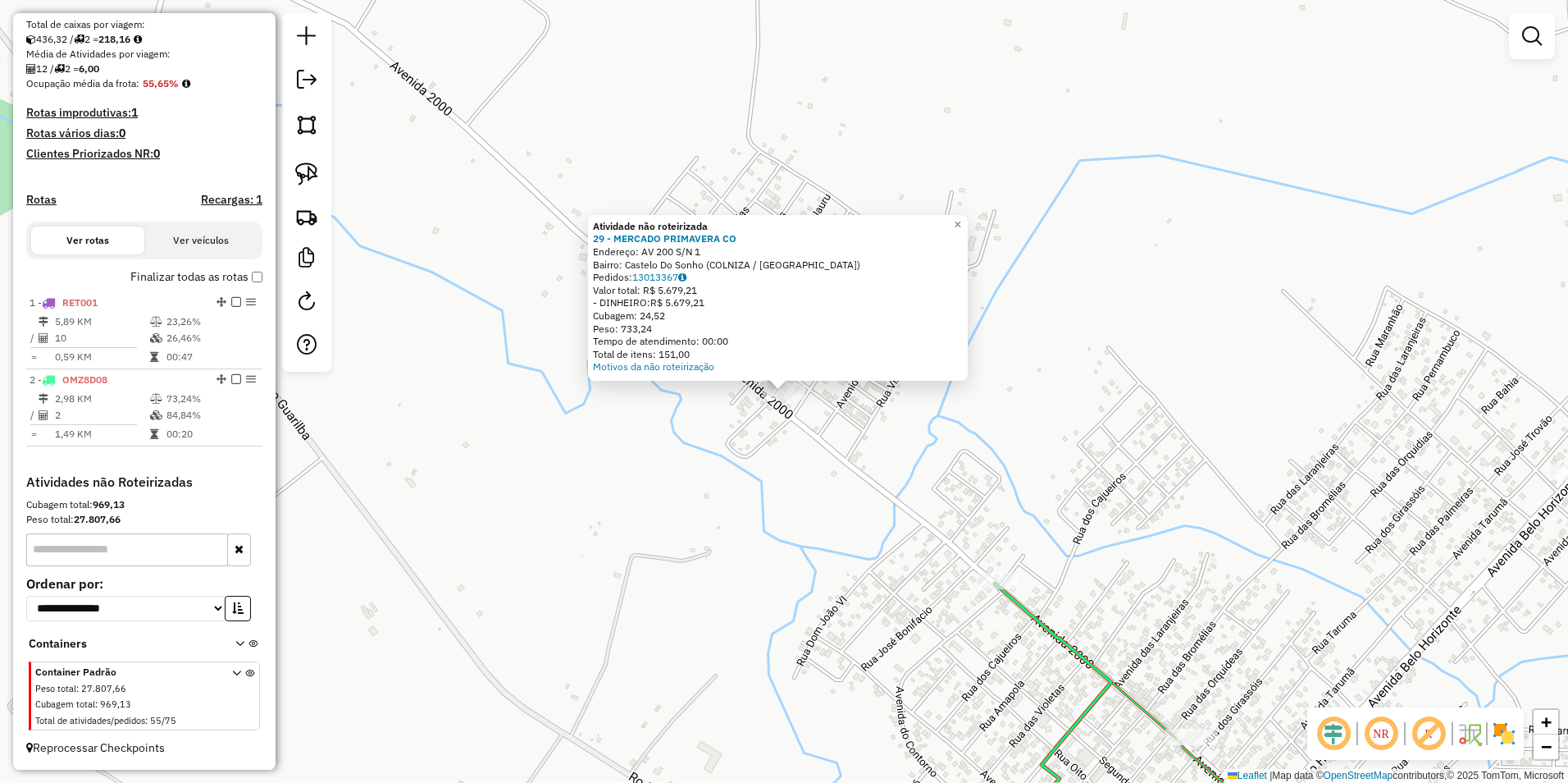
drag, startPoint x: 300, startPoint y: 160, endPoint x: 356, endPoint y: 193, distance: 65.0
click at [300, 160] on link at bounding box center [307, 174] width 36 height 36
drag, startPoint x: 757, startPoint y: 445, endPoint x: 860, endPoint y: 426, distance: 104.7
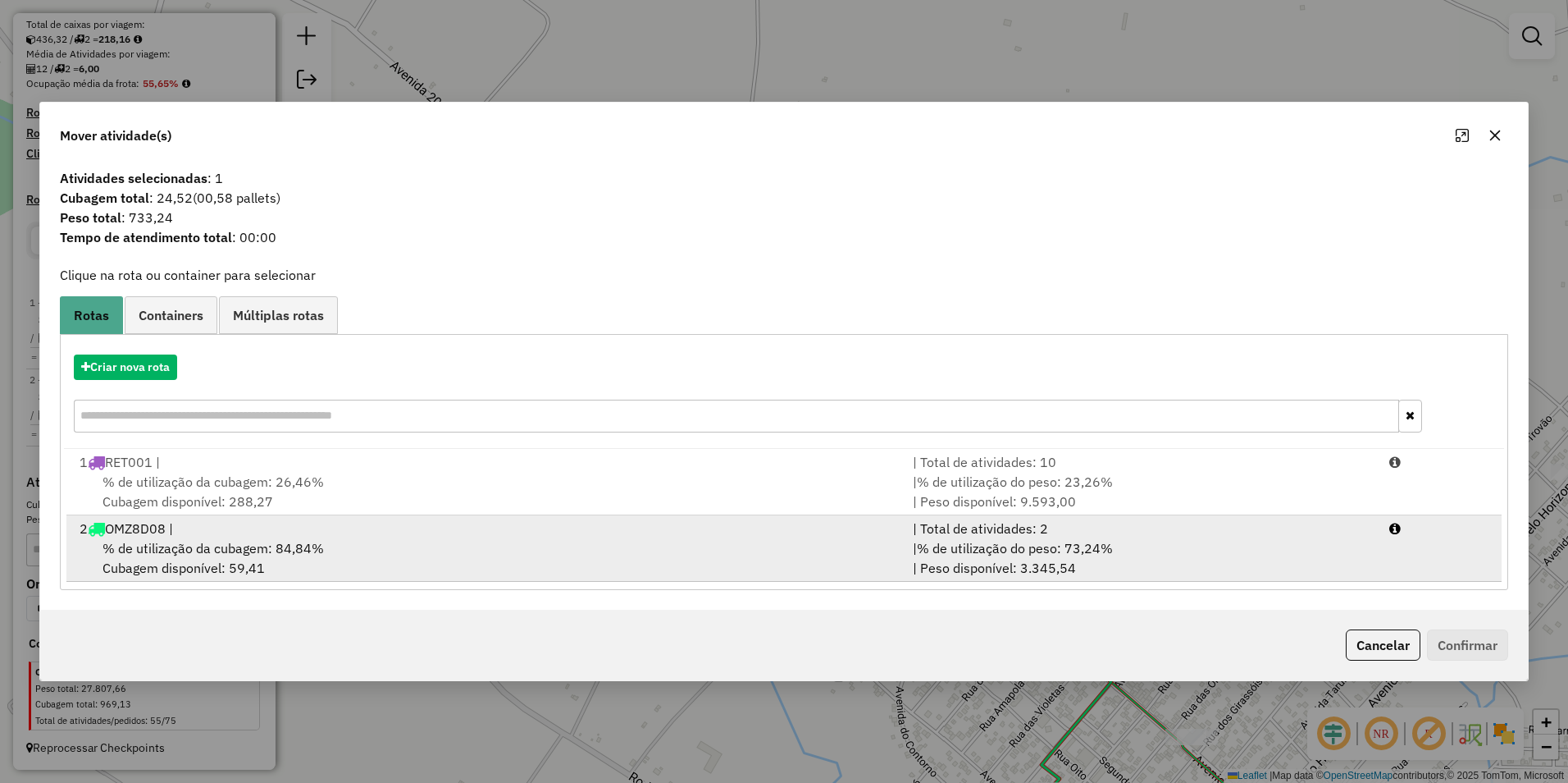
click at [292, 546] on span "% de utilização da cubagem: 84,84%" at bounding box center [213, 547] width 222 height 16
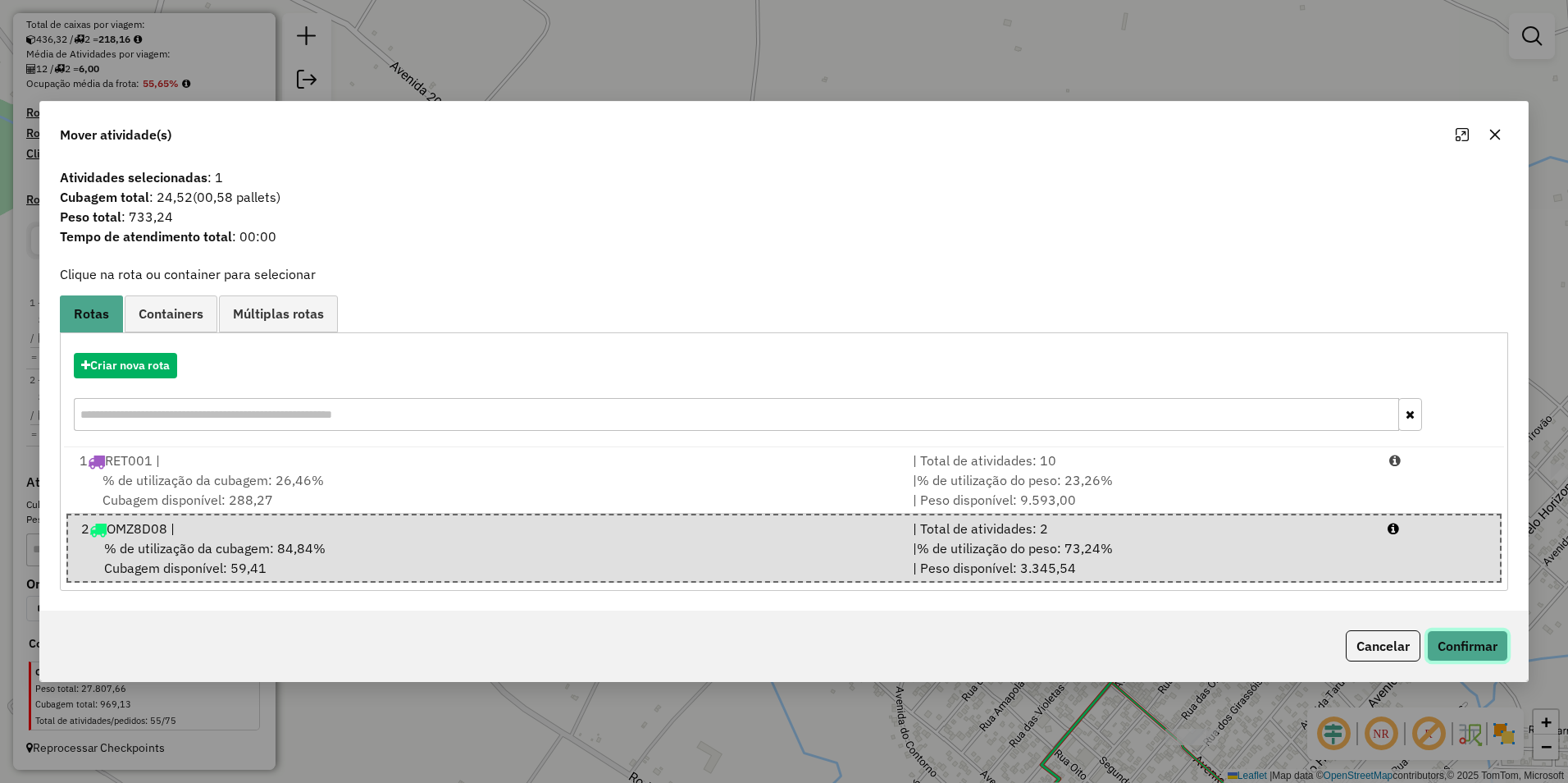
click at [1482, 642] on button "Confirmar" at bounding box center [1468, 646] width 81 height 31
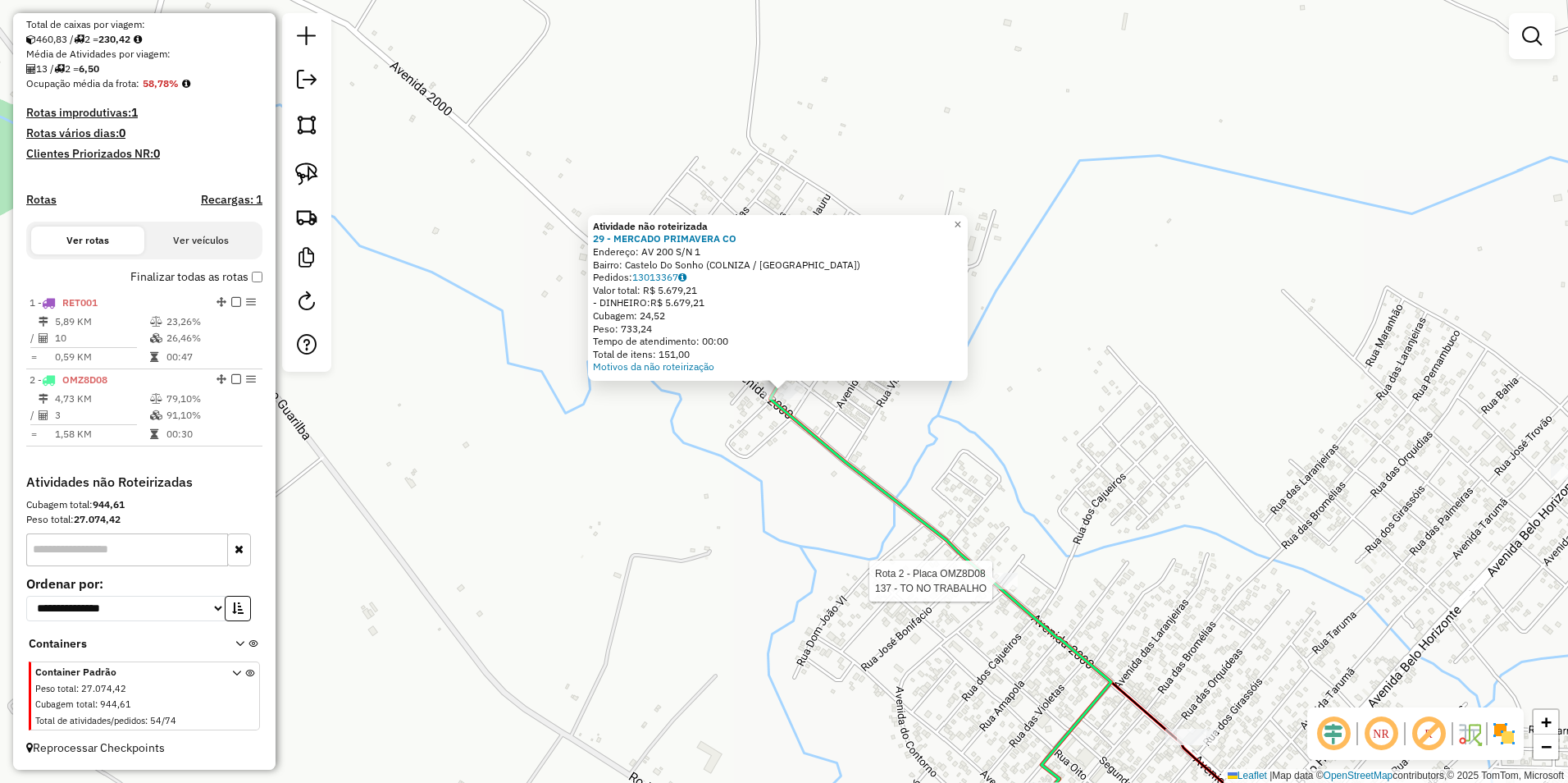
select select "**********"
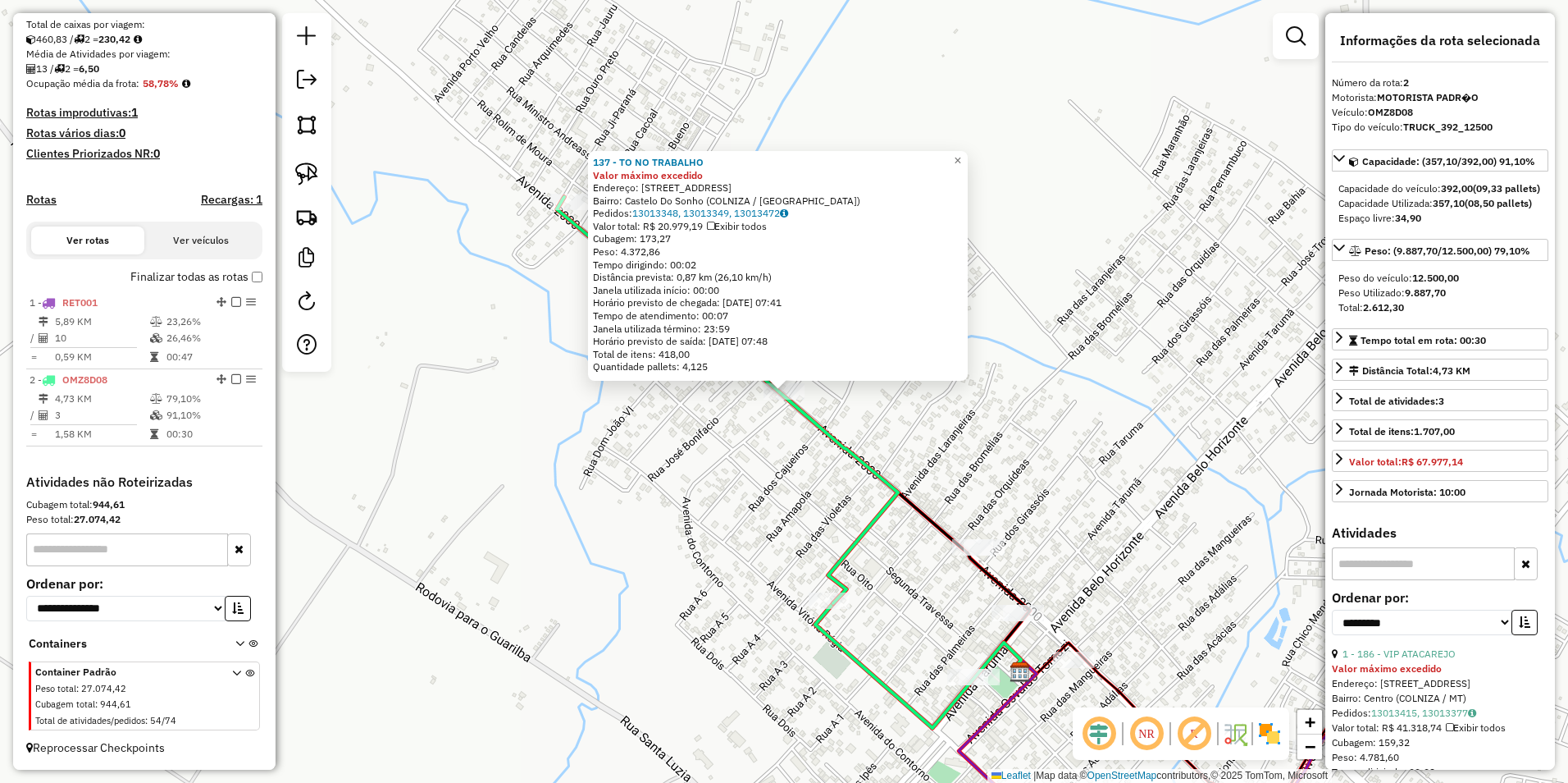
click at [1148, 476] on div "137 - TO NO TRABALHO Valor máximo excedido Endereço: AV DOIS MIL 2133 Bairro: C…" at bounding box center [784, 391] width 1568 height 783
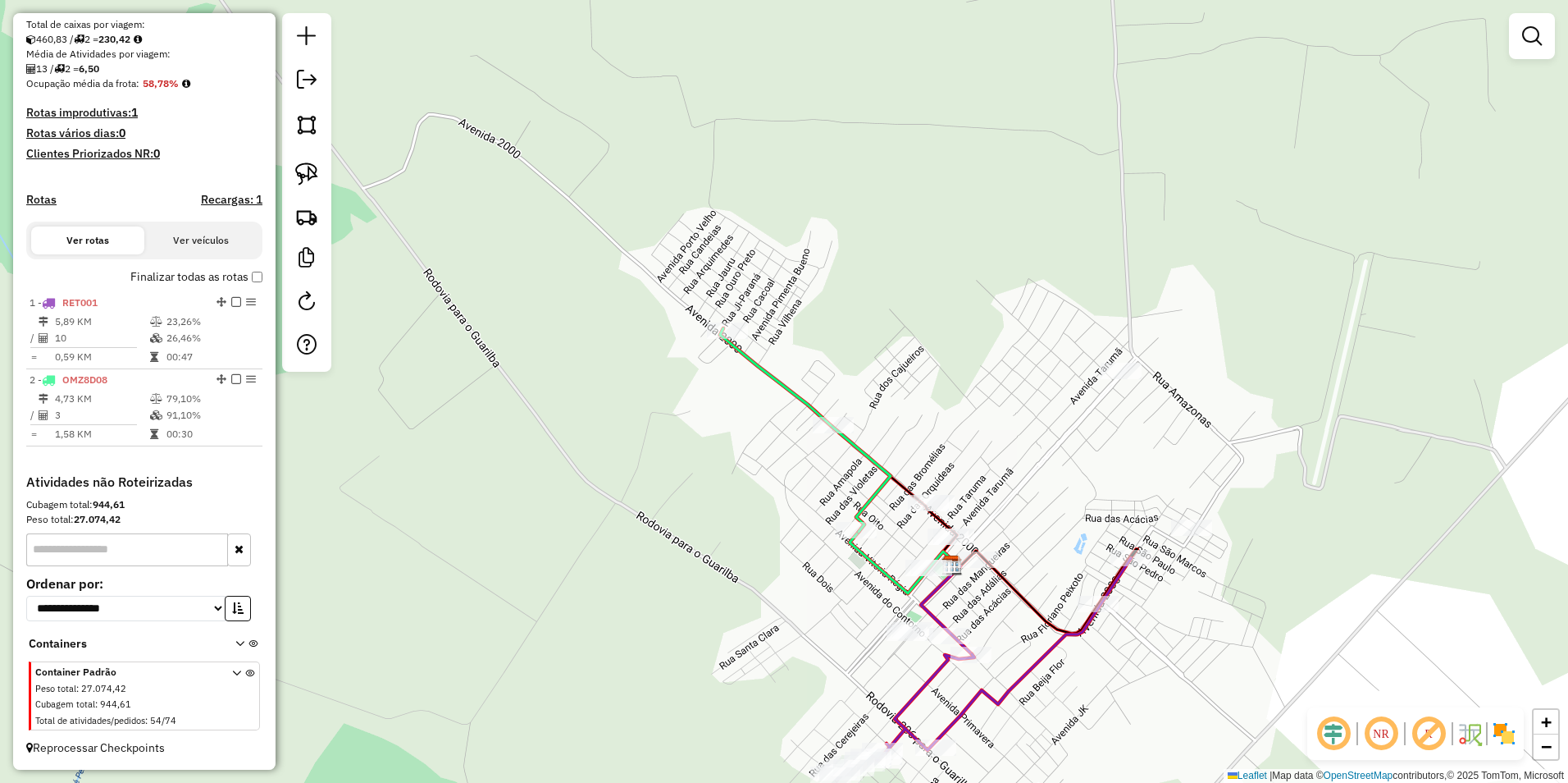
drag, startPoint x: 1048, startPoint y: 672, endPoint x: 1011, endPoint y: 606, distance: 75.7
click at [1011, 606] on div "Janela de atendimento Grade de atendimento Capacidade Transportadoras Veículos …" at bounding box center [784, 391] width 1568 height 783
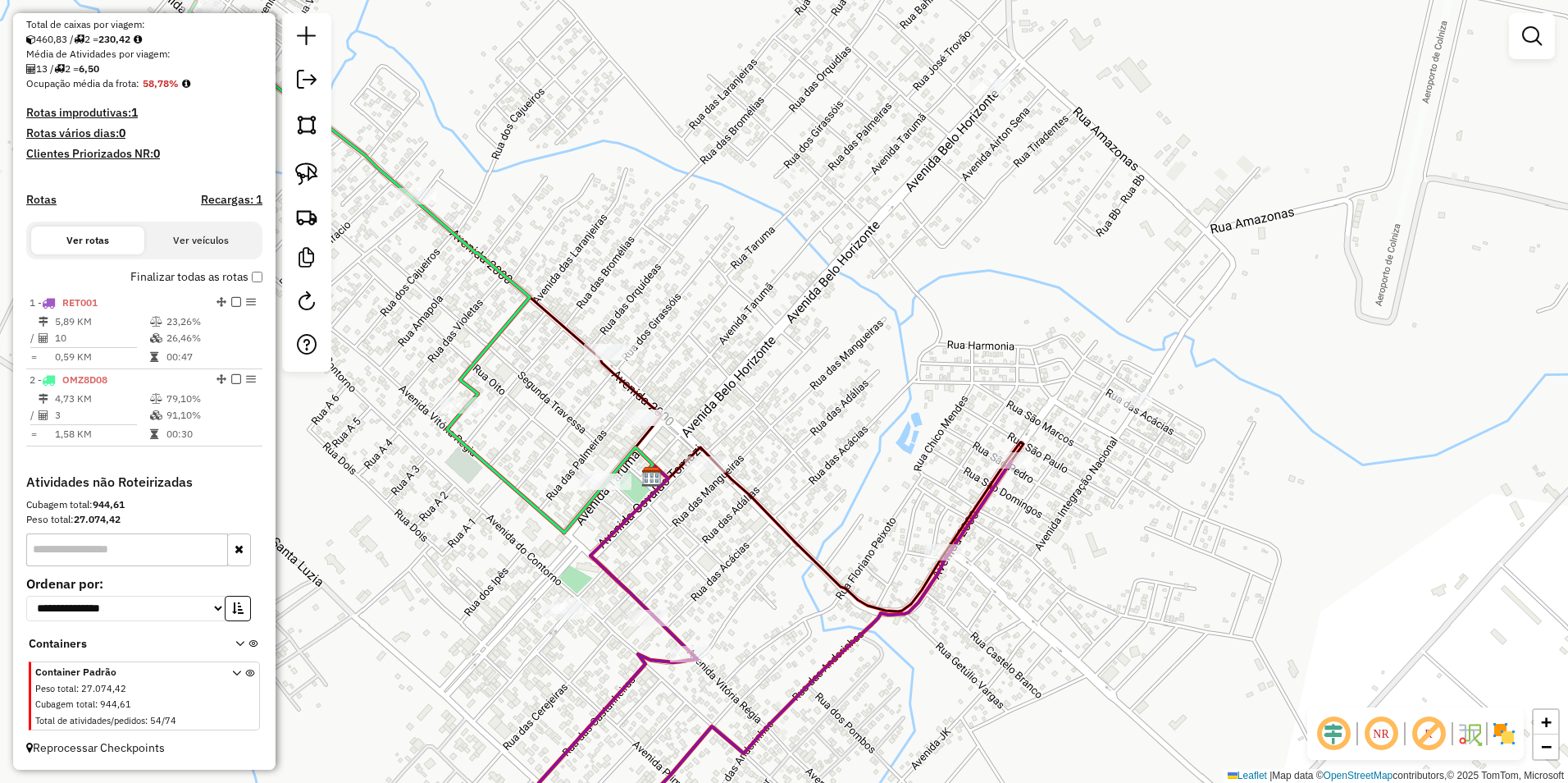
drag, startPoint x: 1071, startPoint y: 577, endPoint x: 1117, endPoint y: 647, distance: 83.8
click at [1117, 647] on div "Janela de atendimento Grade de atendimento Capacidade Transportadoras Veículos …" at bounding box center [784, 391] width 1568 height 783
click at [309, 179] on img at bounding box center [306, 174] width 23 height 23
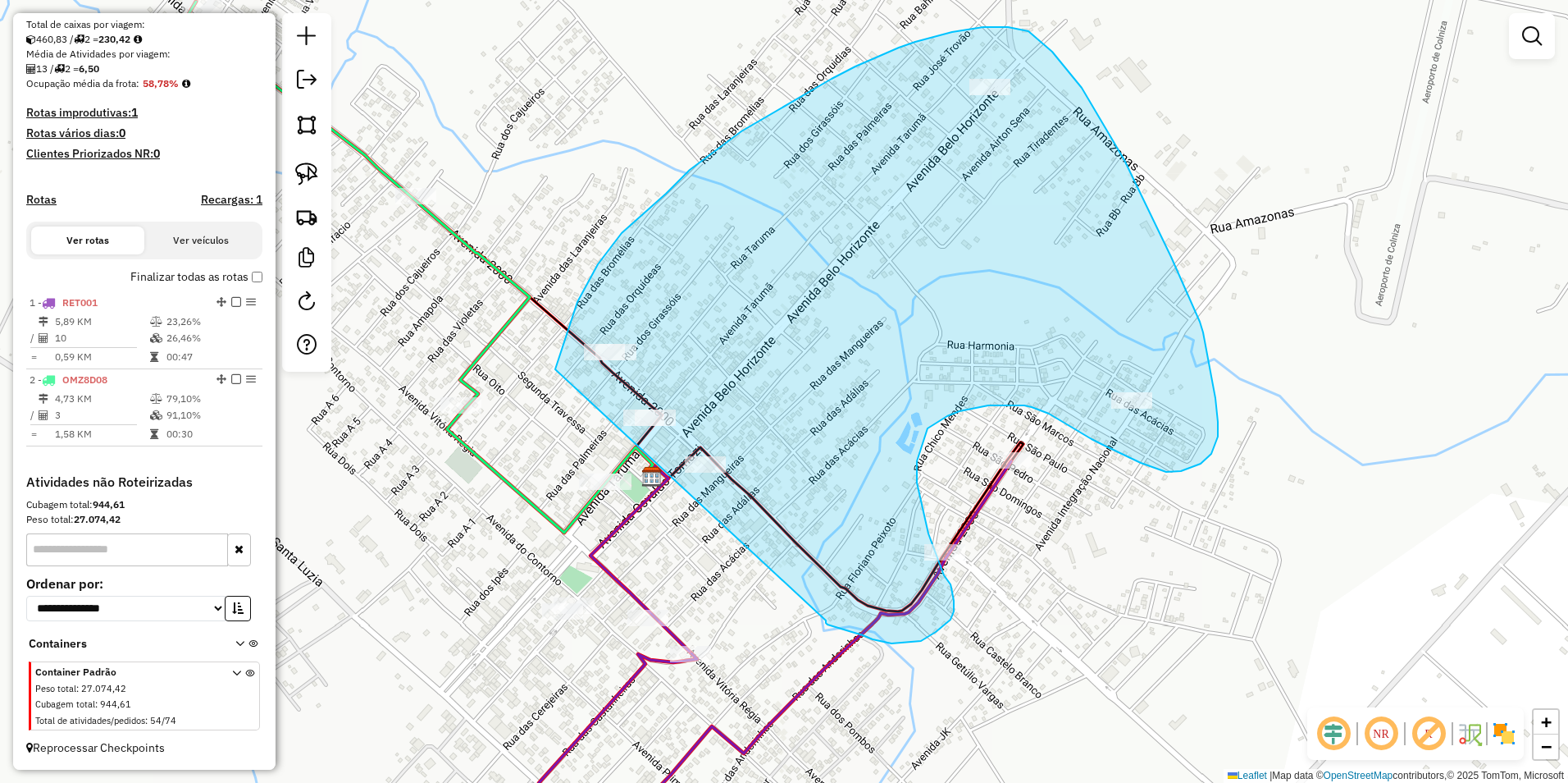
drag, startPoint x: 555, startPoint y: 369, endPoint x: 848, endPoint y: 564, distance: 352.0
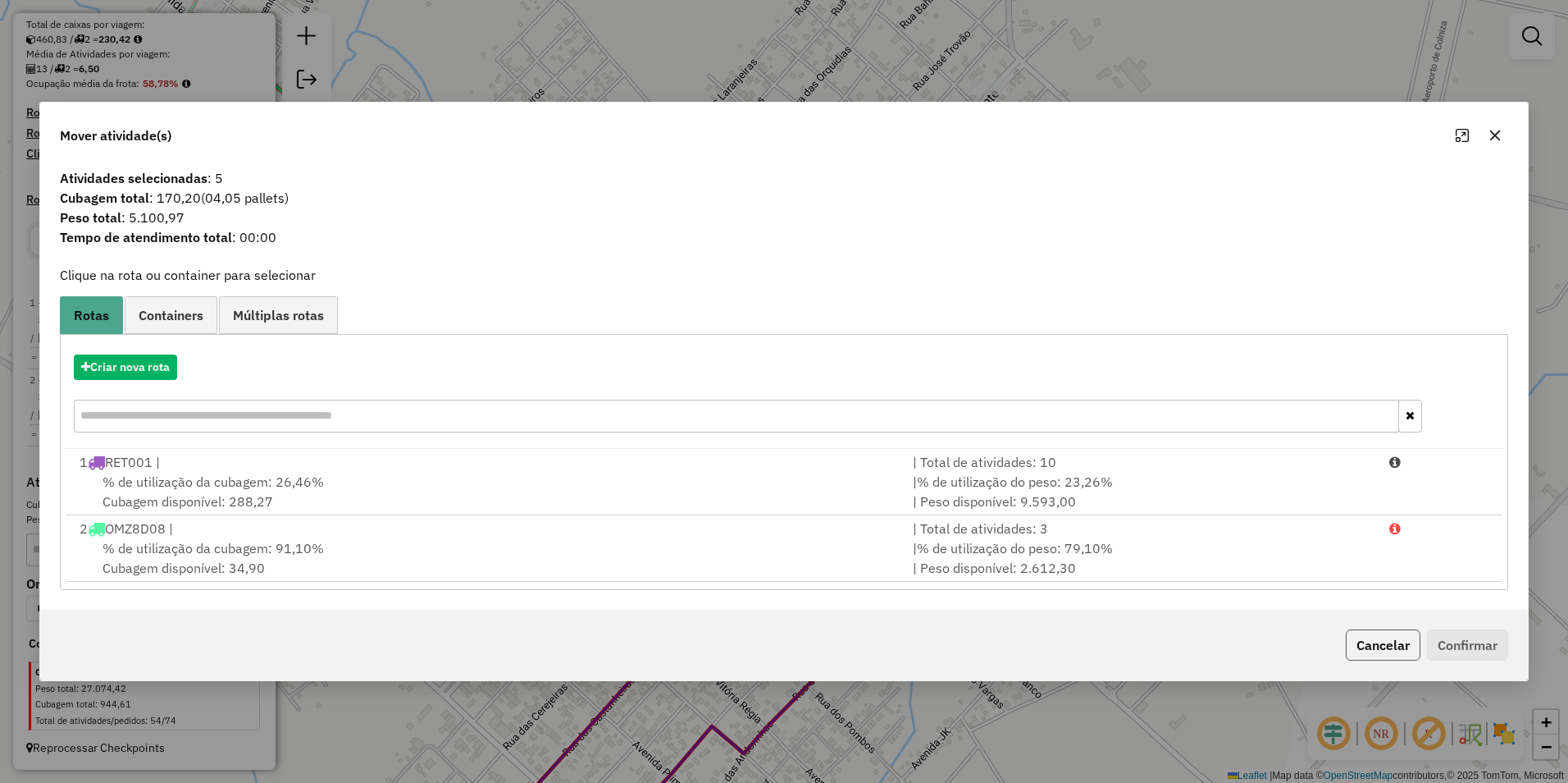
click at [1371, 645] on button "Cancelar" at bounding box center [1382, 645] width 74 height 31
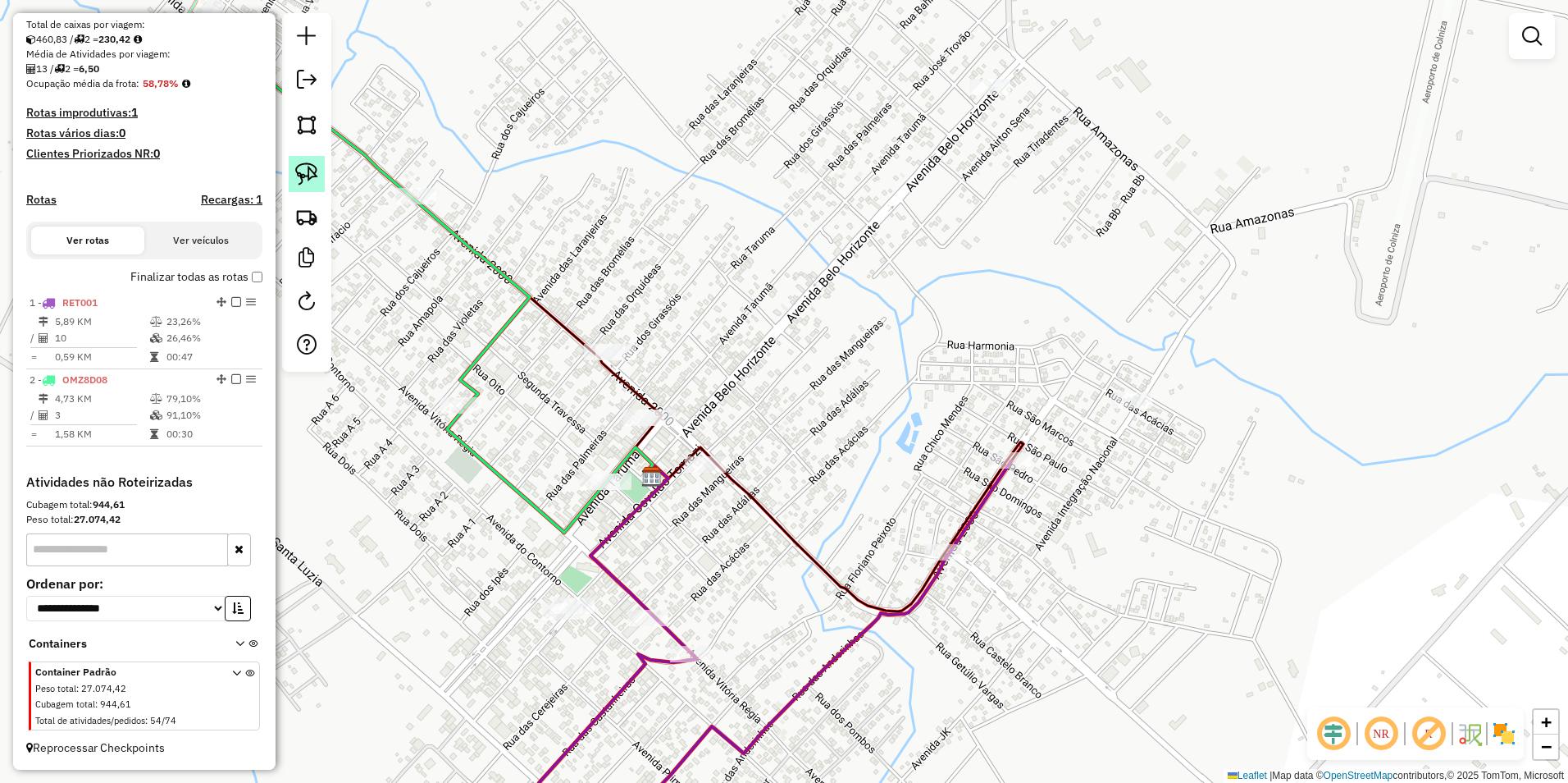
click at [312, 166] on img at bounding box center [306, 174] width 23 height 23
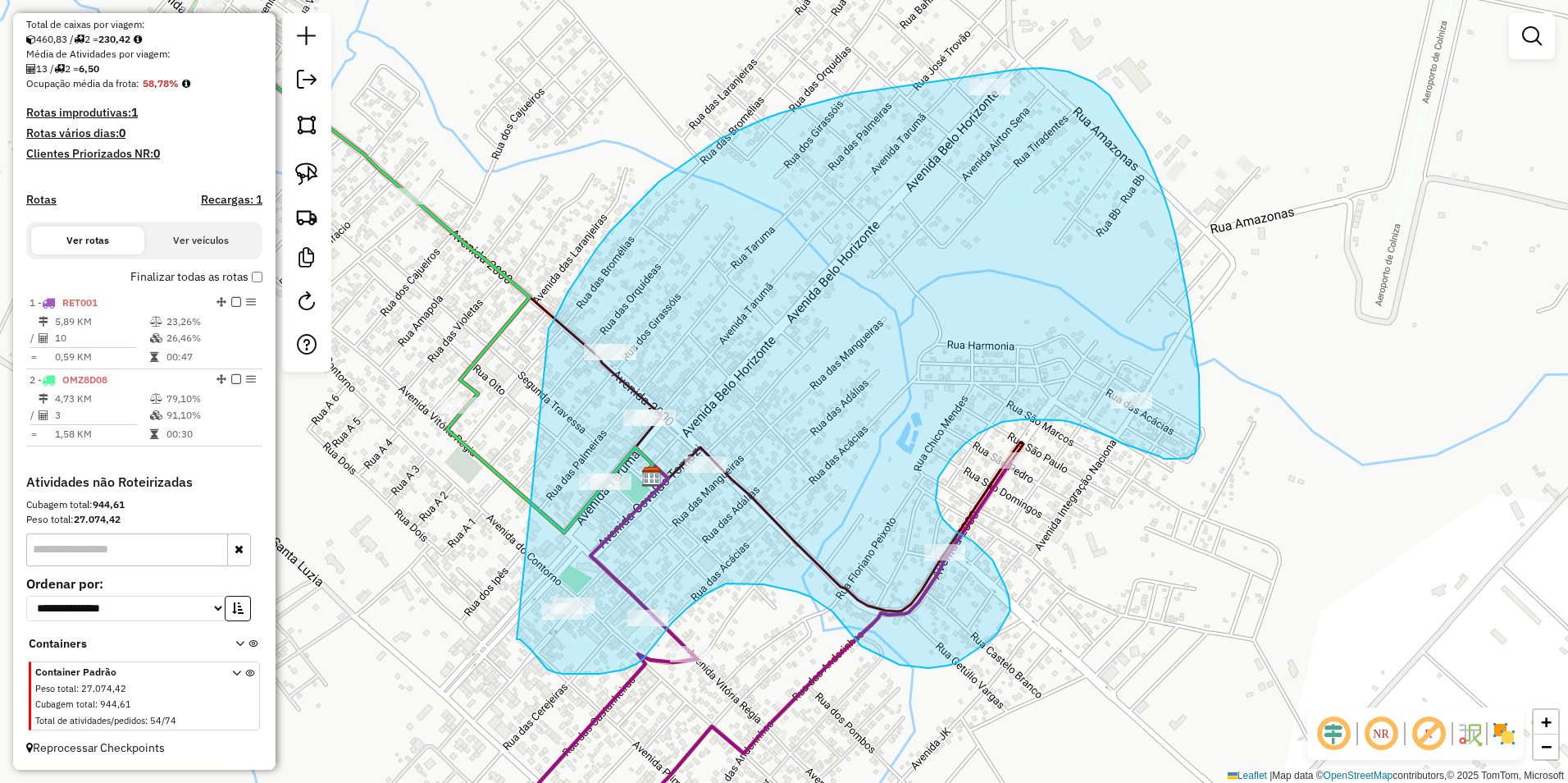
drag, startPoint x: 549, startPoint y: 328, endPoint x: 516, endPoint y: 639, distance: 312.7
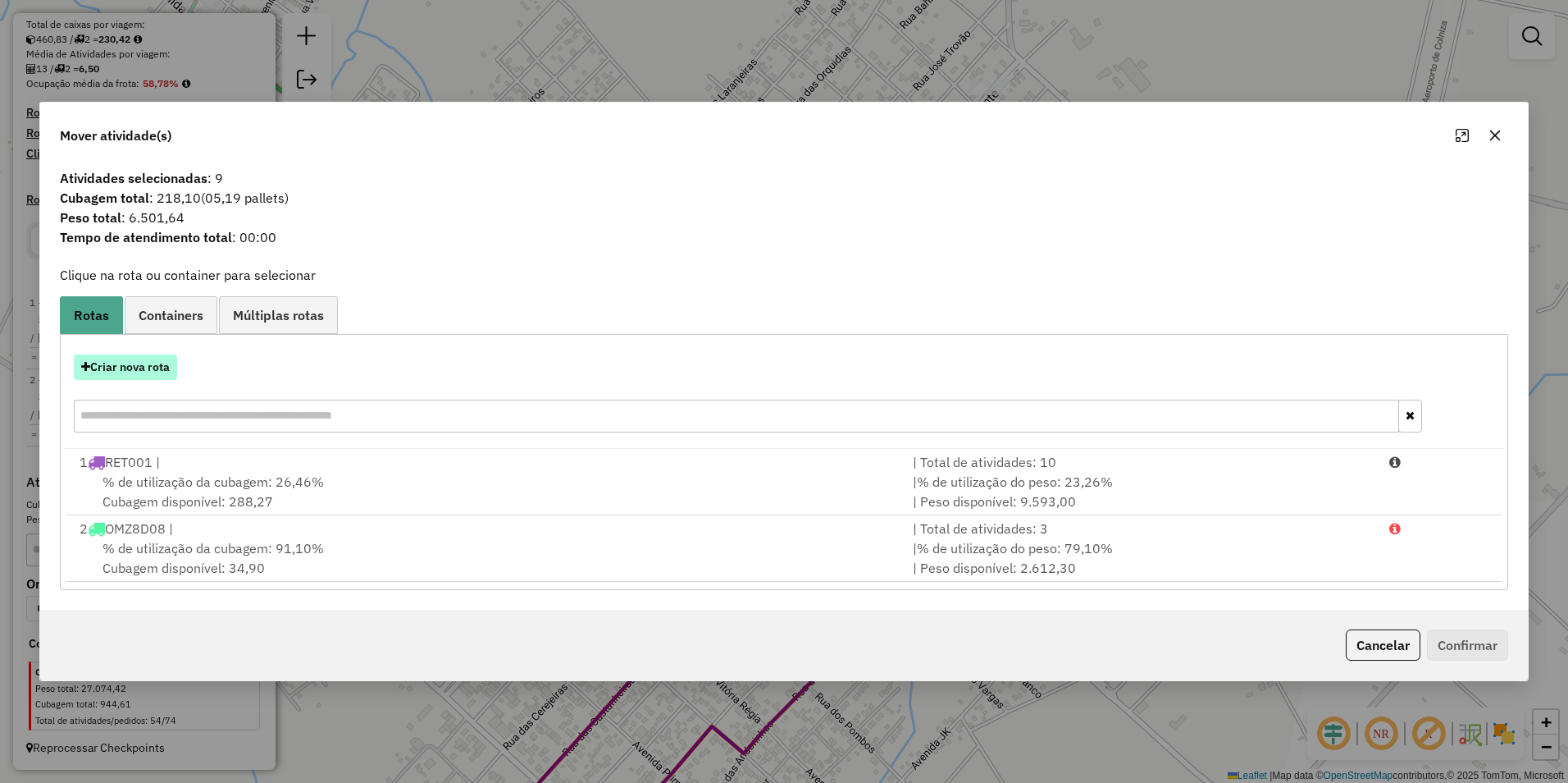
click at [146, 370] on button "Criar nova rota" at bounding box center [126, 367] width 104 height 25
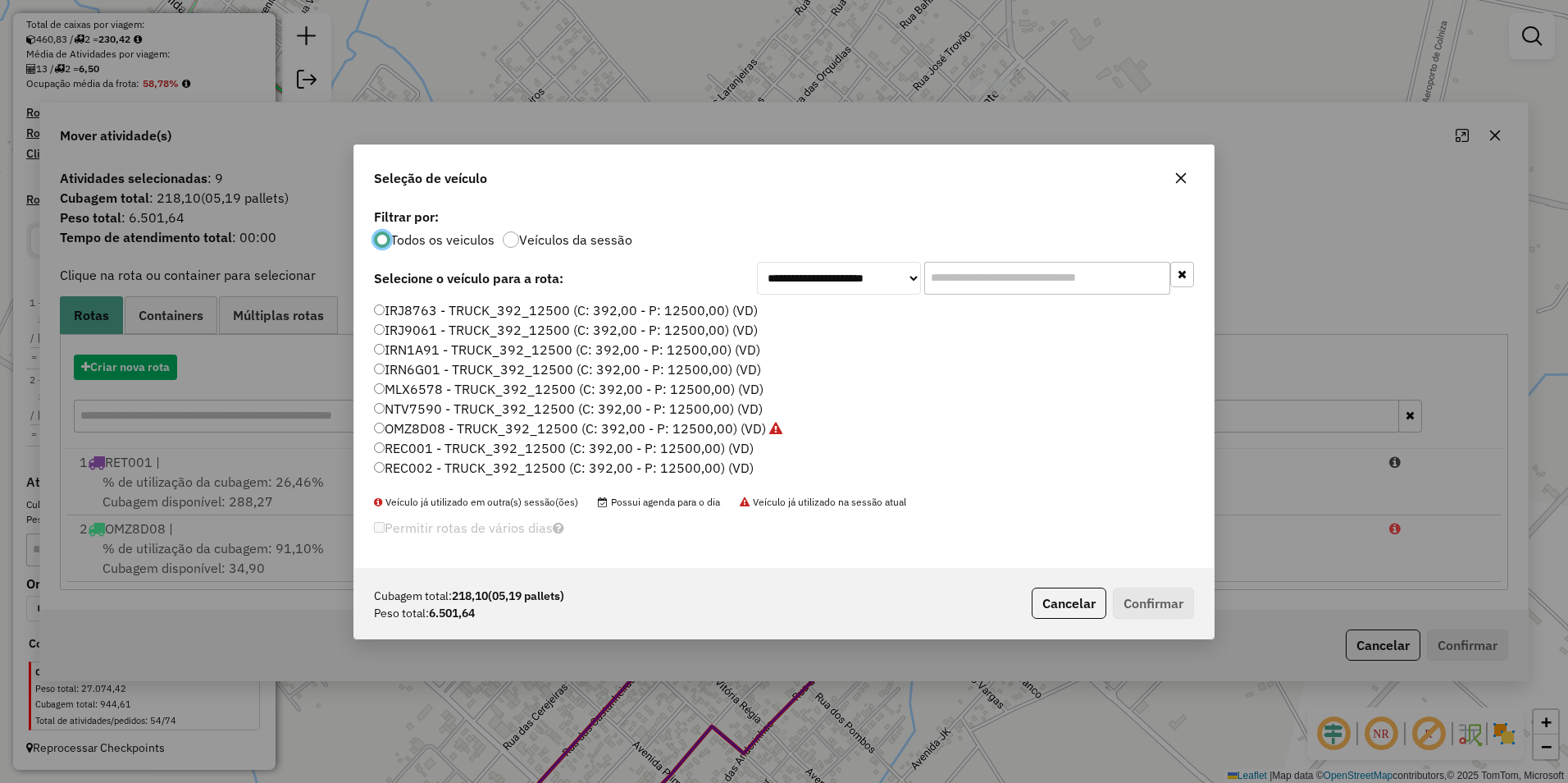
scroll to position [9, 5]
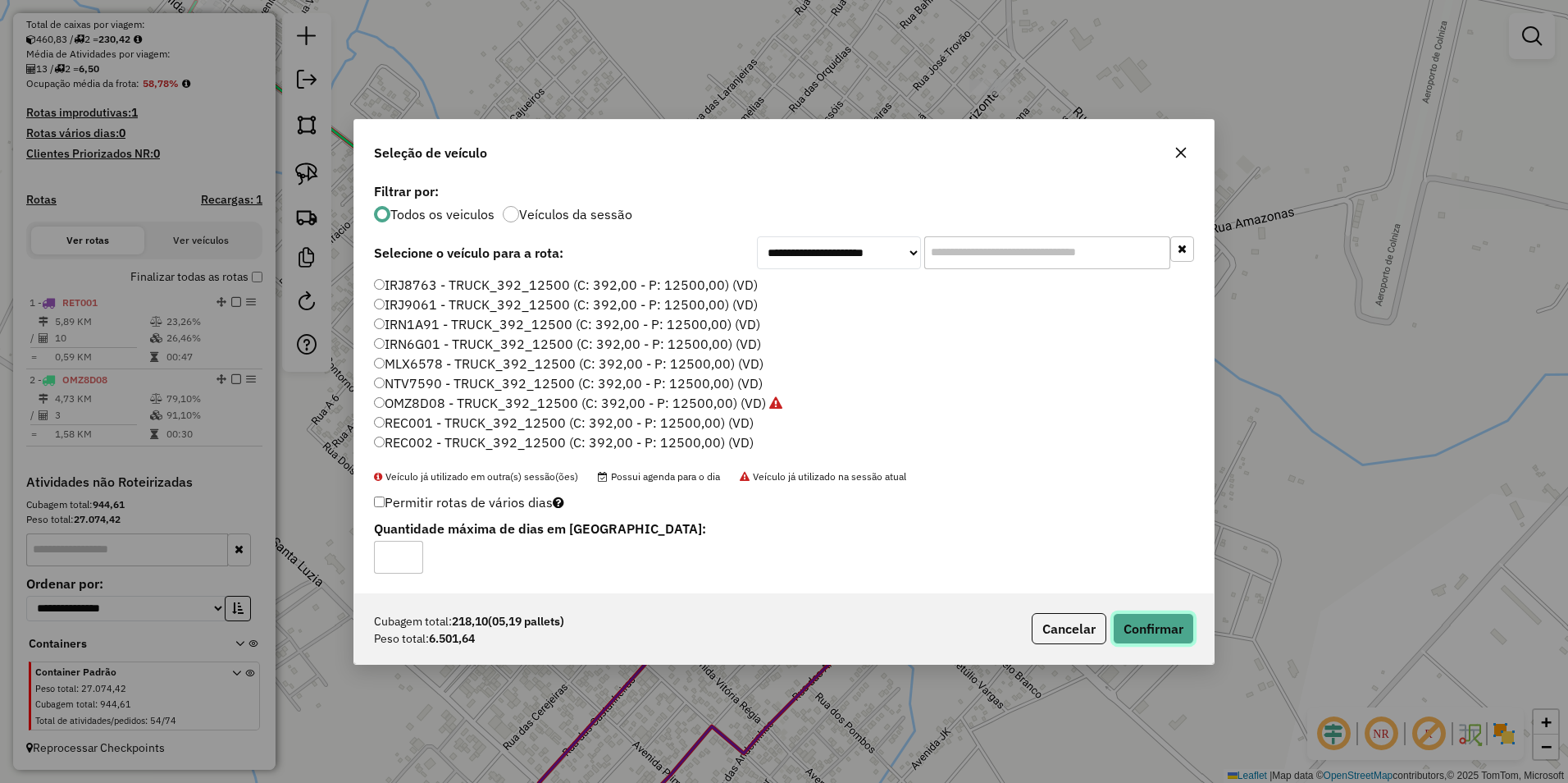
click at [1162, 637] on button "Confirmar" at bounding box center [1154, 628] width 81 height 31
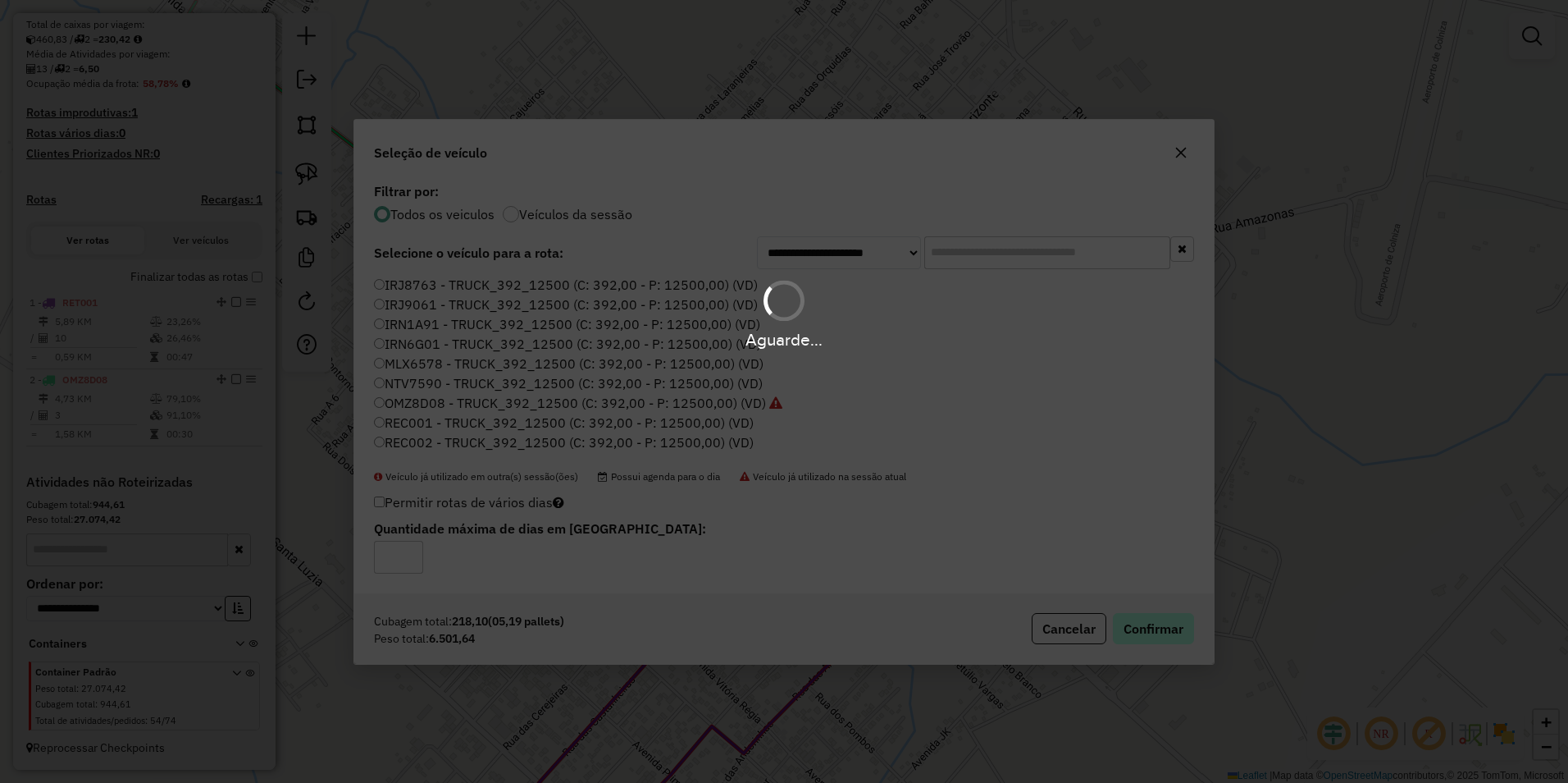
scroll to position [433, 0]
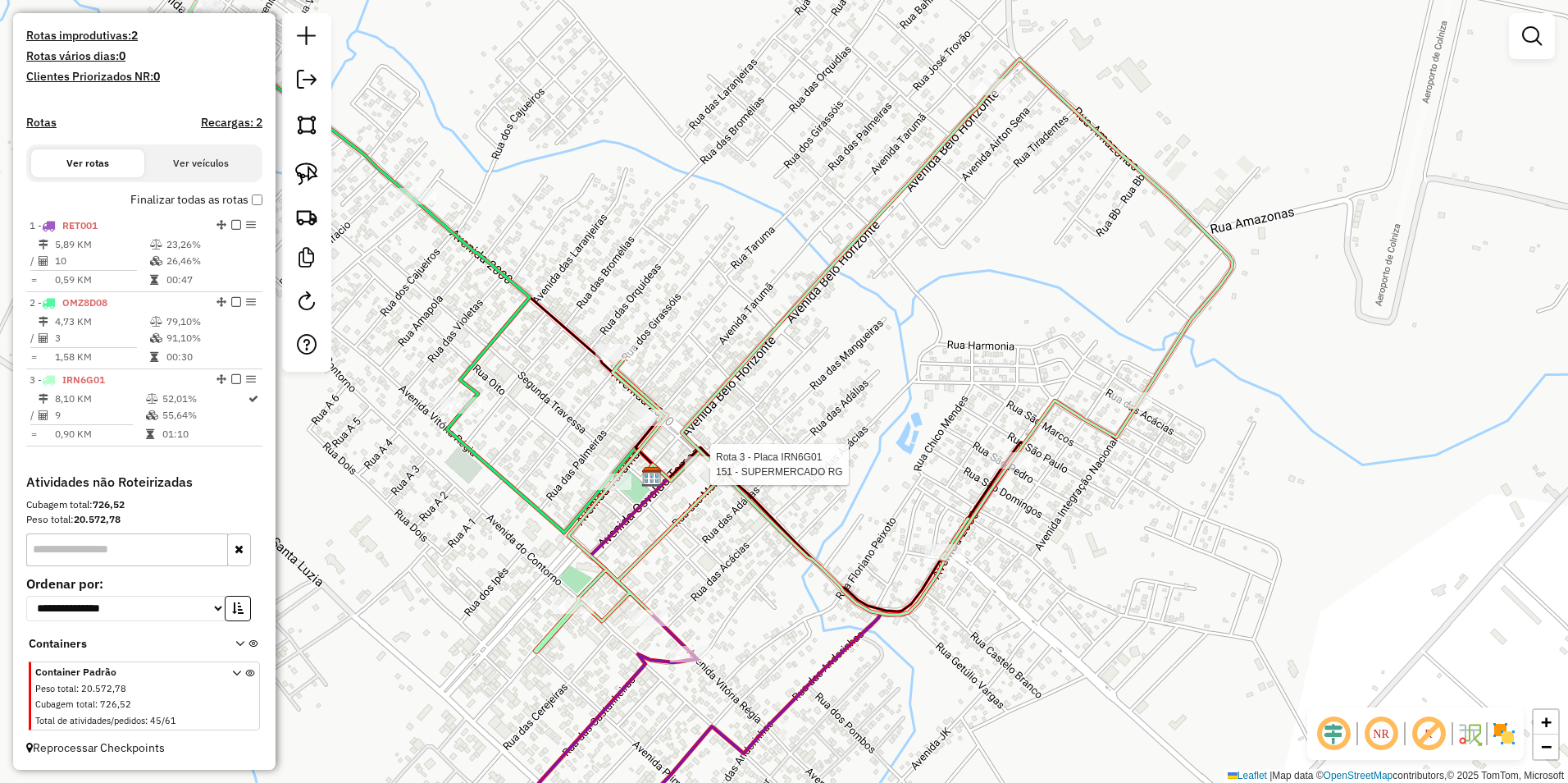
select select "**********"
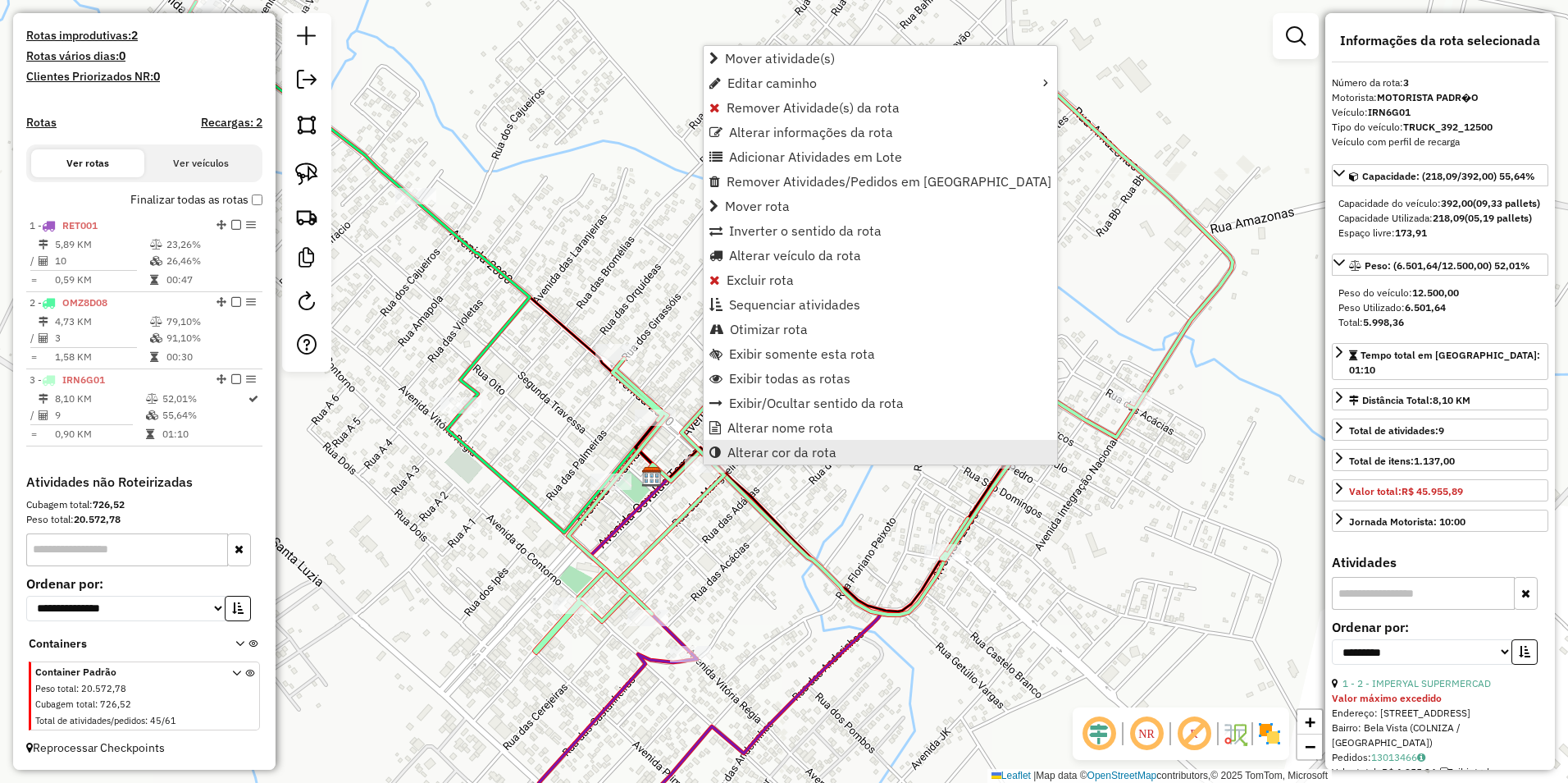
click at [782, 451] on span "Alterar cor da rota" at bounding box center [782, 451] width 109 height 13
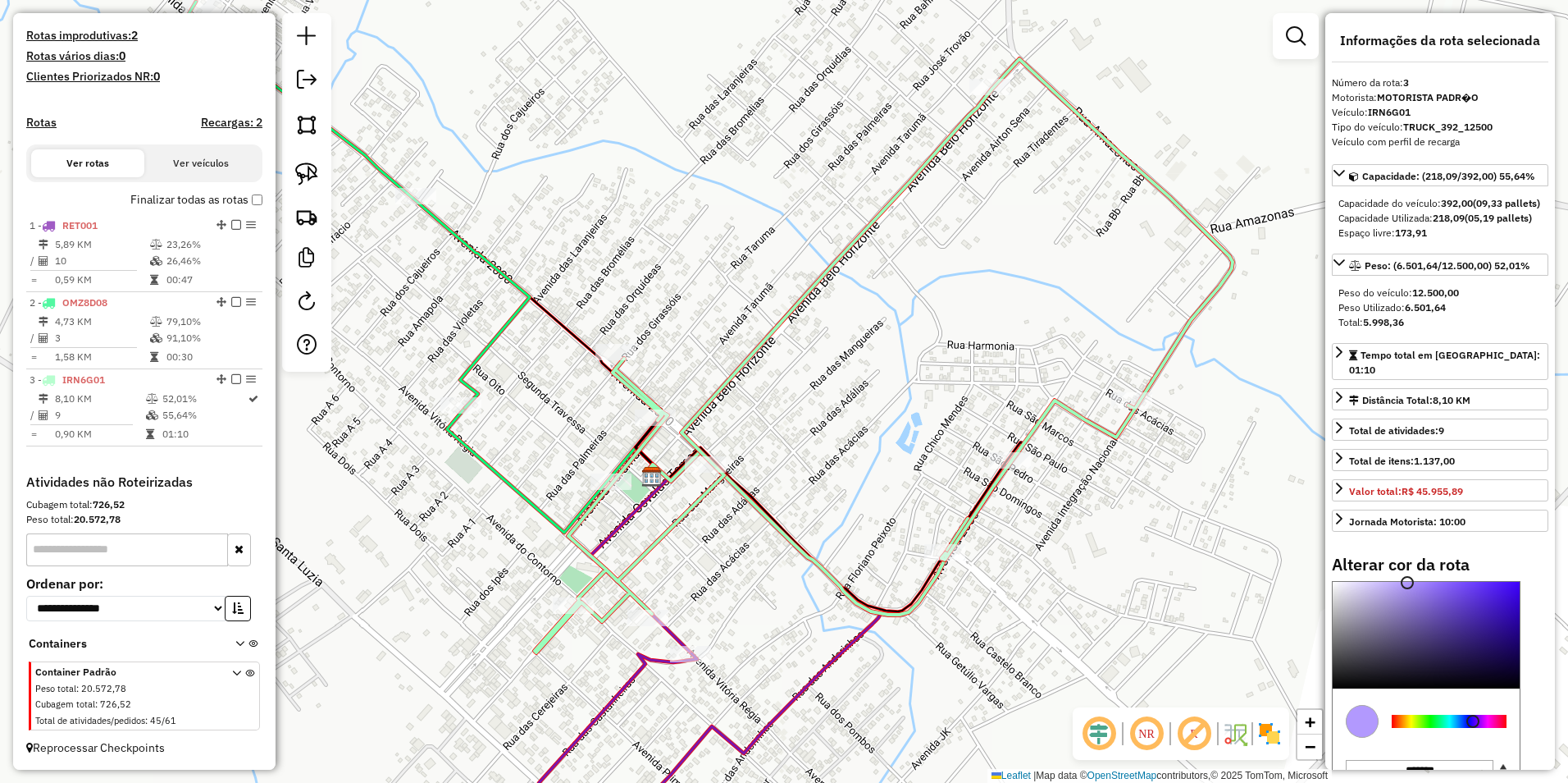
click at [1473, 728] on div at bounding box center [1449, 721] width 115 height 13
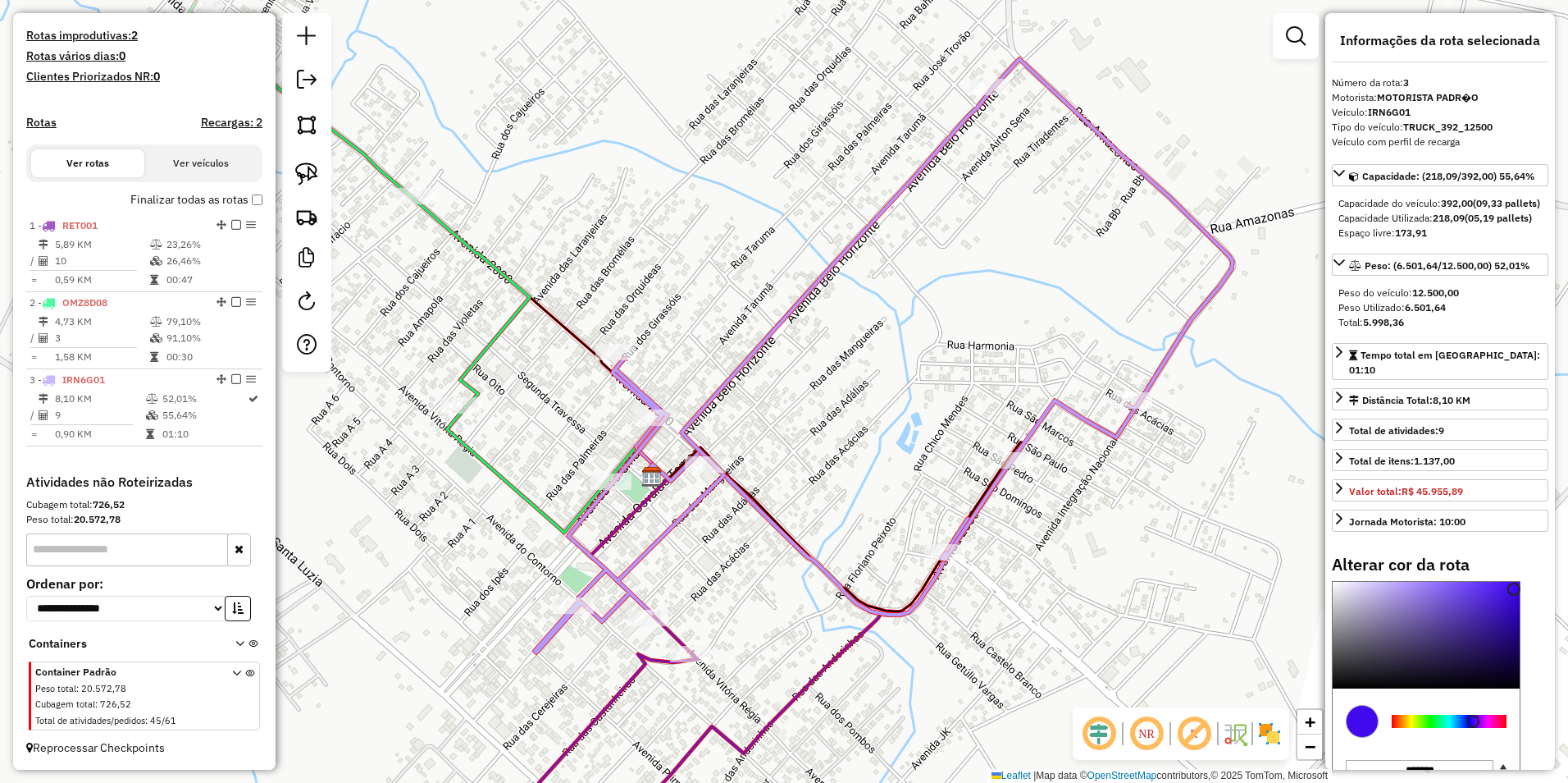
drag, startPoint x: 1406, startPoint y: 595, endPoint x: 1512, endPoint y: 603, distance: 106.3
click at [1512, 596] on div at bounding box center [1514, 589] width 13 height 13
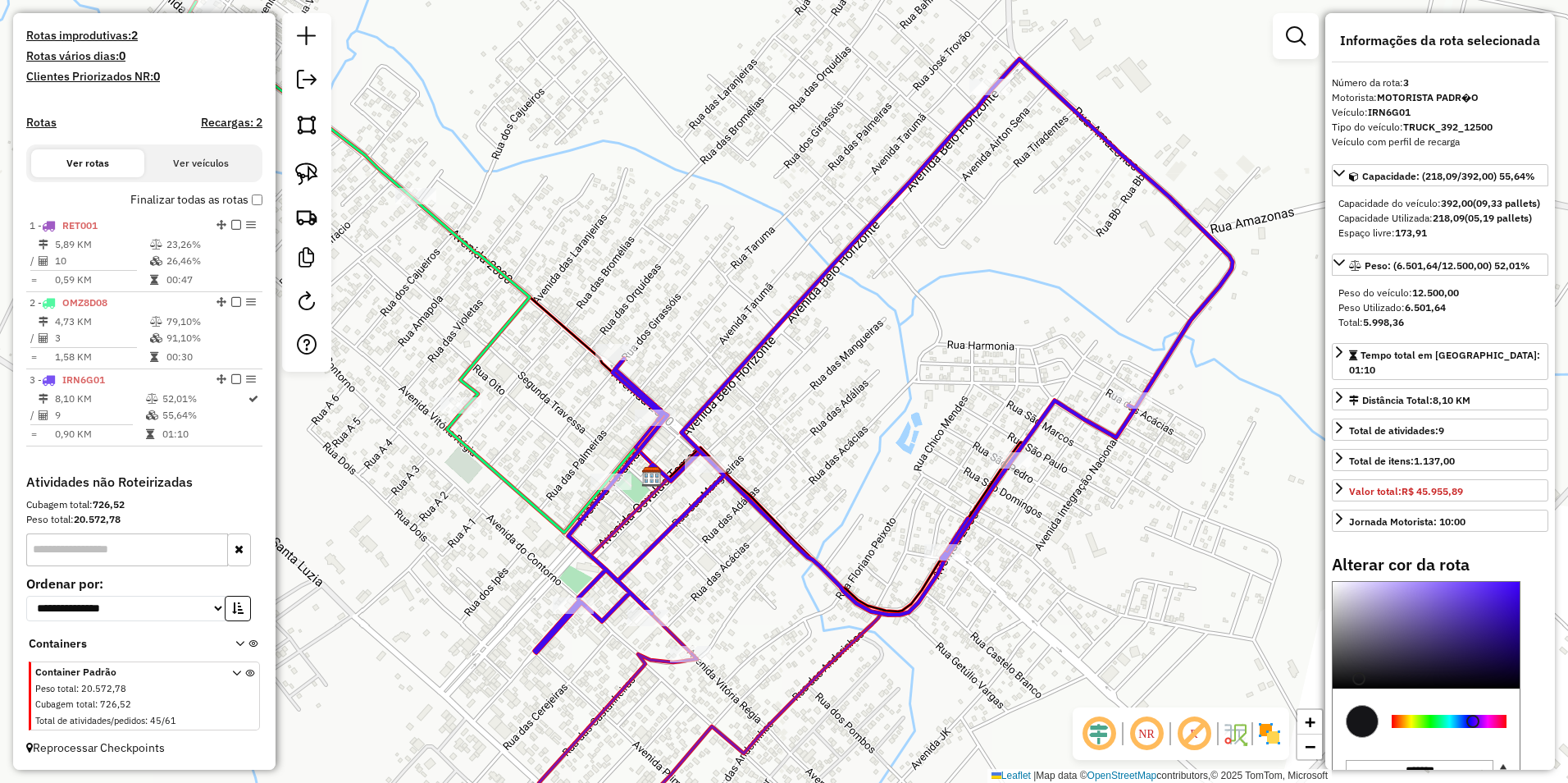
type input "*******"
drag, startPoint x: 1514, startPoint y: 602, endPoint x: 1343, endPoint y: 696, distance: 195.1
click at [1343, 687] on div at bounding box center [1342, 680] width 13 height 13
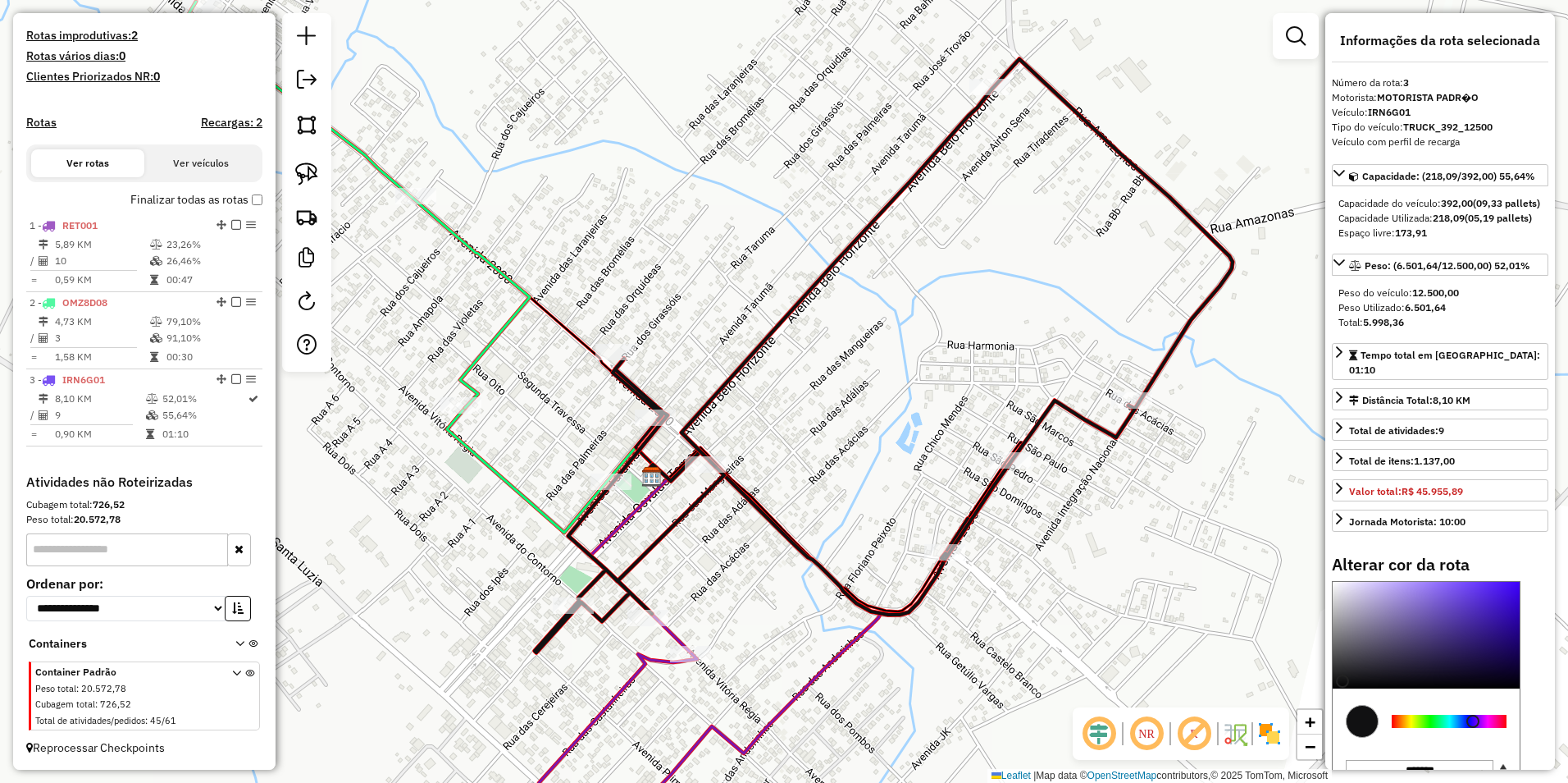
click at [975, 691] on div "Janela de atendimento Grade de atendimento Capacidade Transportadoras Veículos …" at bounding box center [784, 391] width 1568 height 783
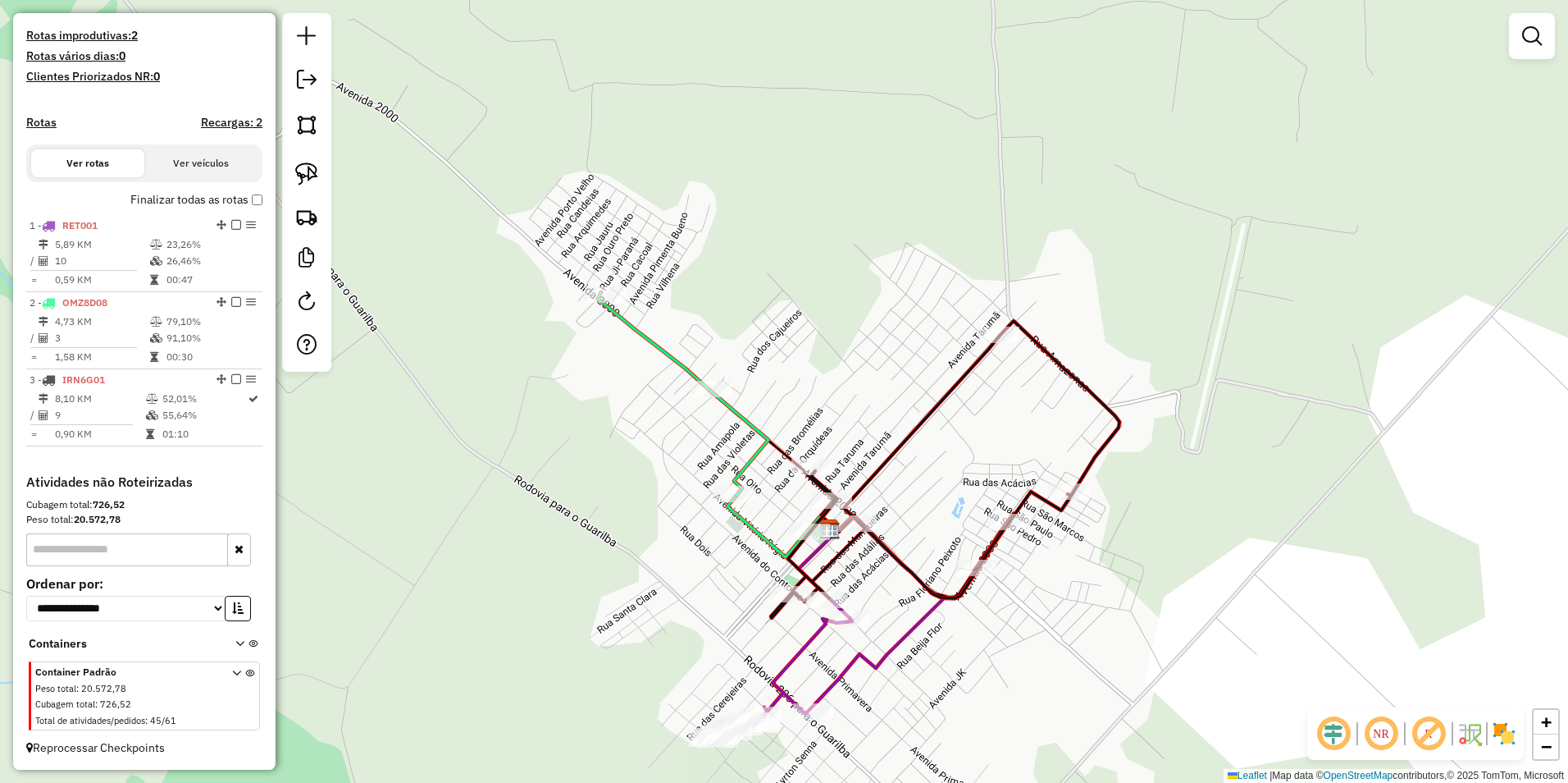
drag, startPoint x: 1042, startPoint y: 701, endPoint x: 1074, endPoint y: 481, distance: 222.3
click at [1074, 481] on div "Janela de atendimento Grade de atendimento Capacidade Transportadoras Veículos …" at bounding box center [784, 391] width 1568 height 783
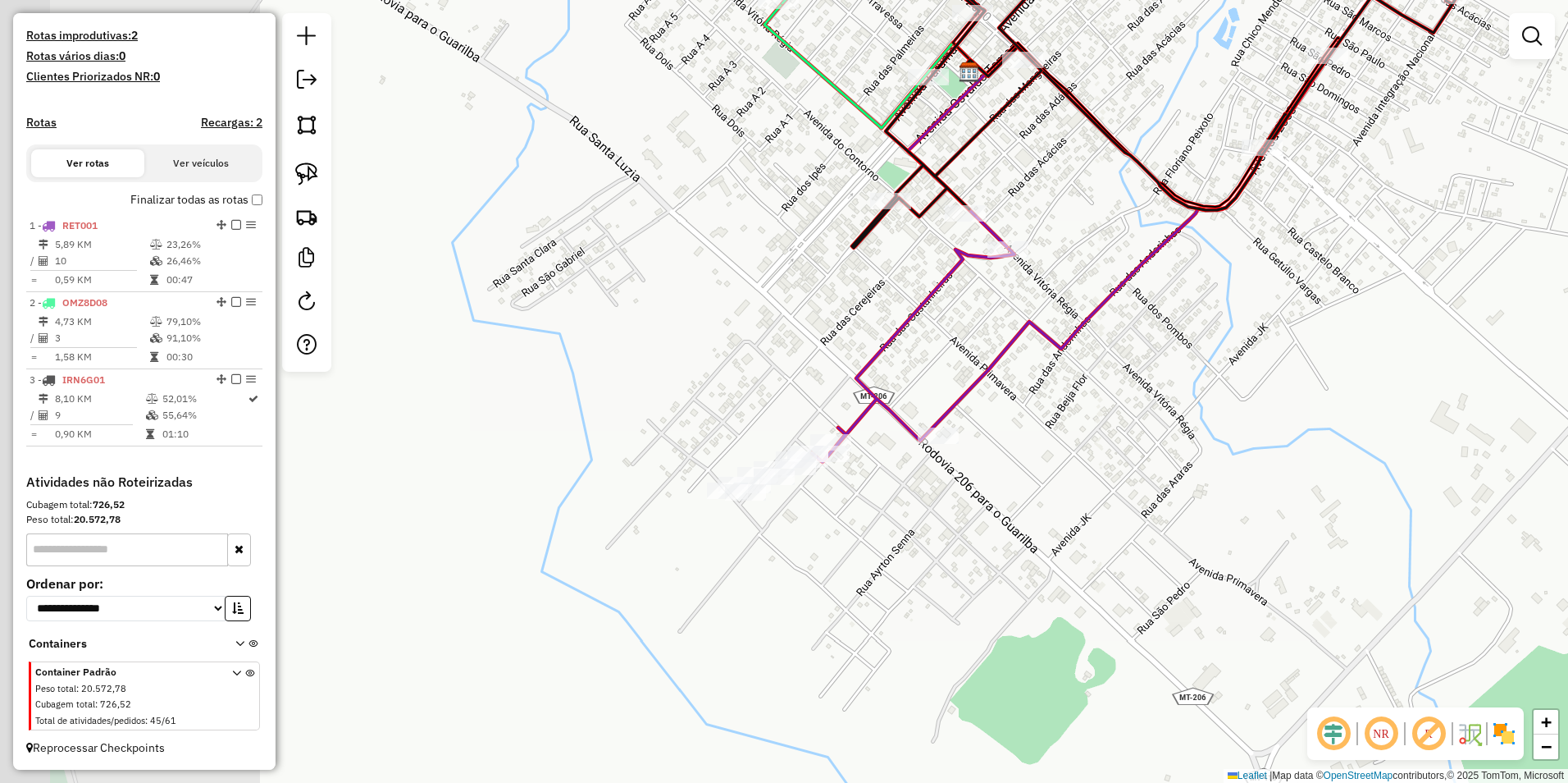
drag, startPoint x: 596, startPoint y: 606, endPoint x: 965, endPoint y: 584, distance: 369.7
click at [938, 583] on div "Janela de atendimento Grade de atendimento Capacidade Transportadoras Veículos …" at bounding box center [784, 391] width 1568 height 783
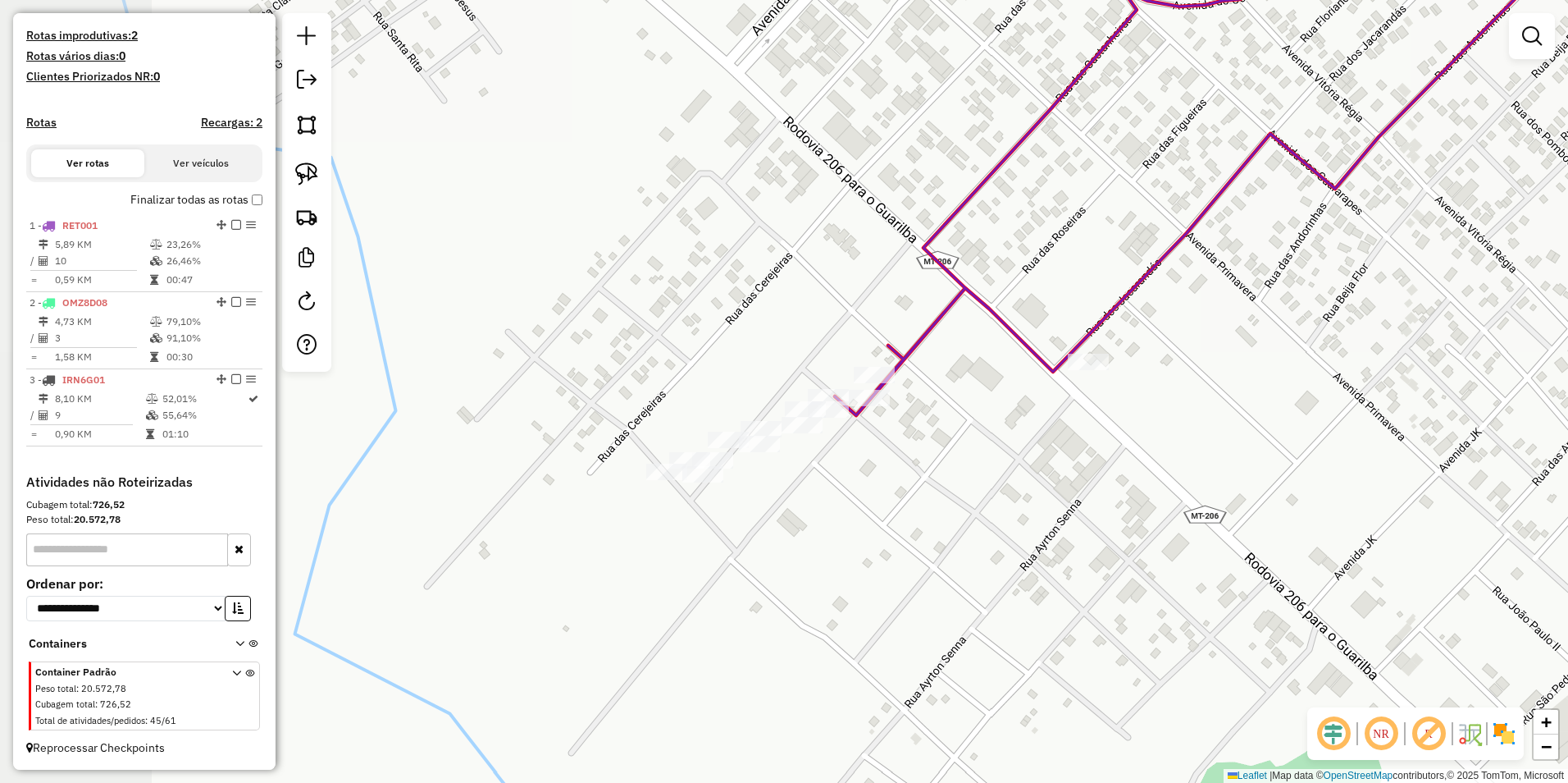
drag, startPoint x: 859, startPoint y: 515, endPoint x: 1012, endPoint y: 590, distance: 170.4
click at [1012, 590] on div "Janela de atendimento Grade de atendimento Capacidade Transportadoras Veículos …" at bounding box center [784, 391] width 1568 height 783
drag, startPoint x: 309, startPoint y: 175, endPoint x: 318, endPoint y: 177, distance: 9.2
click at [309, 175] on img at bounding box center [306, 174] width 23 height 23
drag, startPoint x: 1031, startPoint y: 381, endPoint x: 1169, endPoint y: 403, distance: 139.7
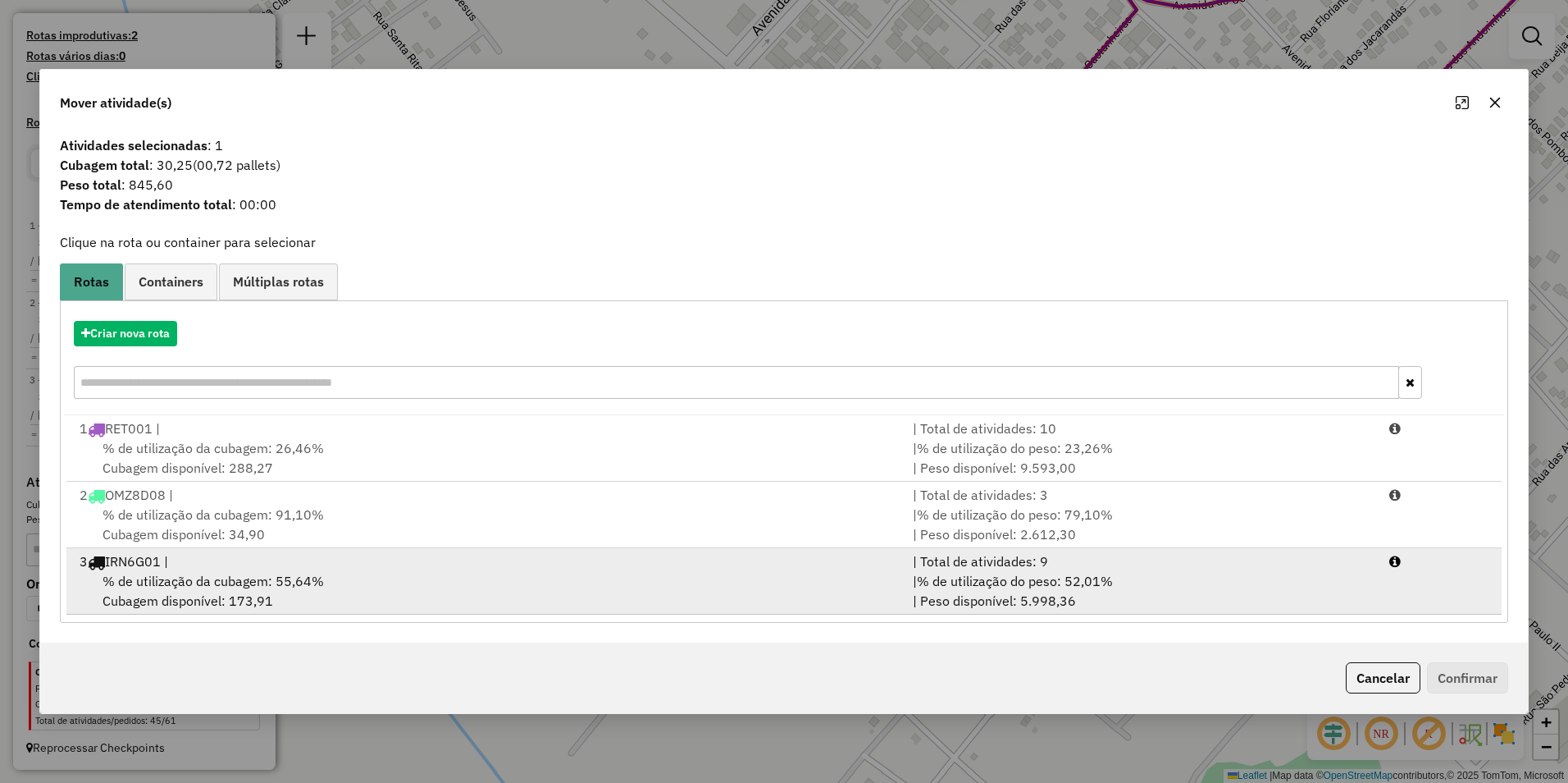
click at [166, 583] on span "% de utilização da cubagem: 55,64%" at bounding box center [213, 580] width 222 height 16
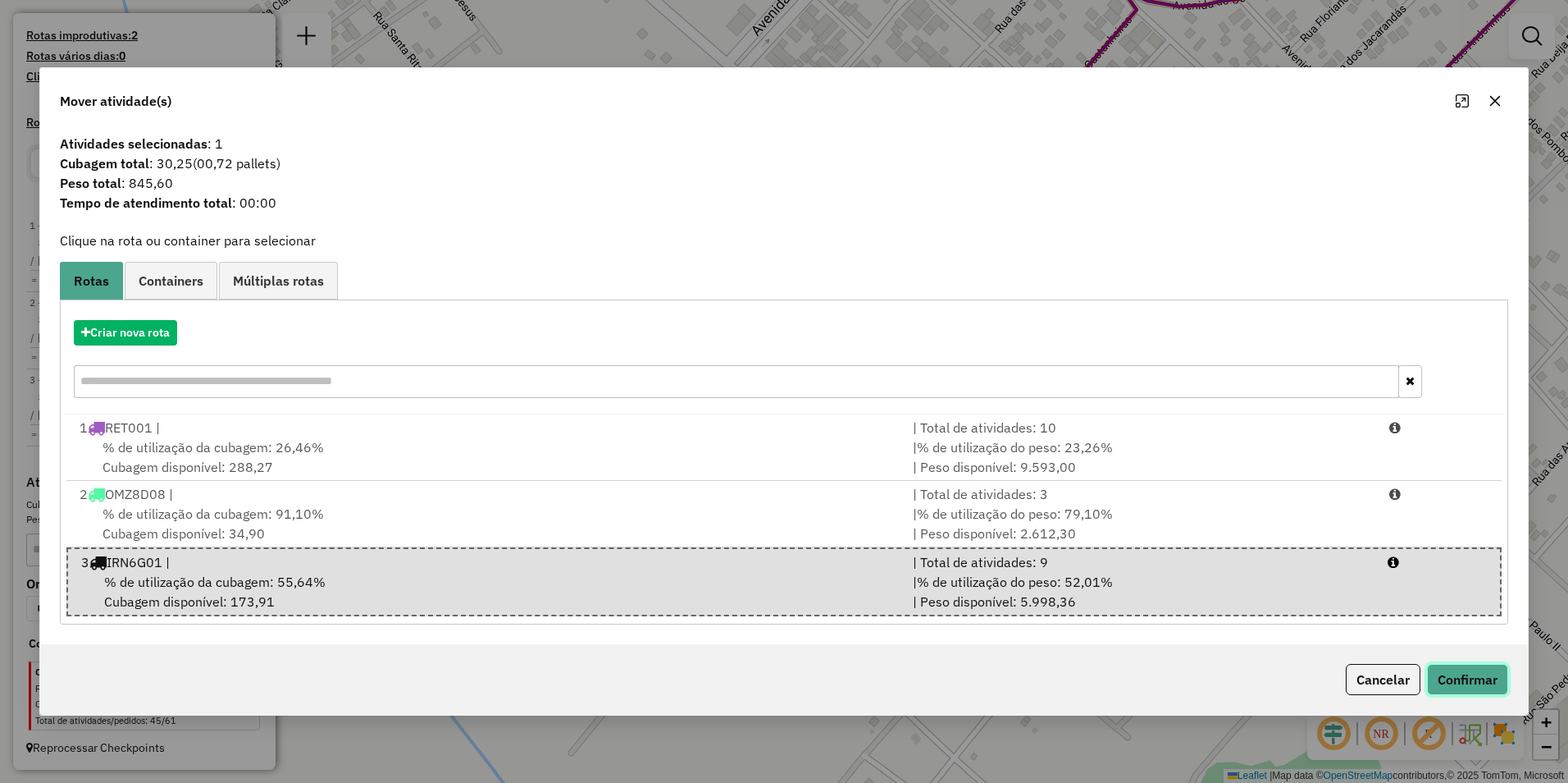
click at [1476, 676] on button "Confirmar" at bounding box center [1468, 679] width 81 height 31
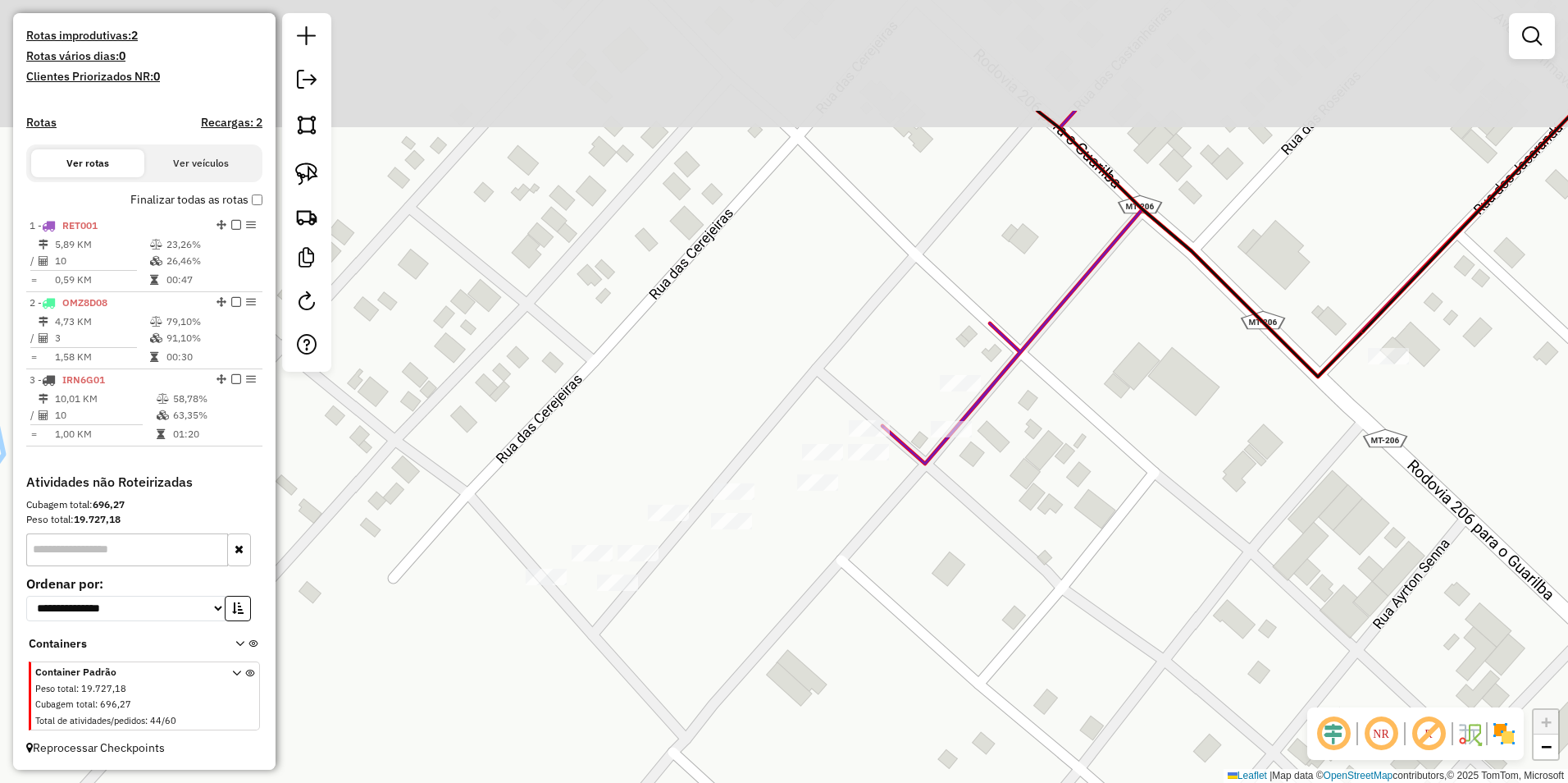
drag, startPoint x: 847, startPoint y: 441, endPoint x: 948, endPoint y: 603, distance: 190.9
click at [948, 603] on div "Janela de atendimento Grade de atendimento Capacidade Transportadoras Veículos …" at bounding box center [784, 391] width 1568 height 783
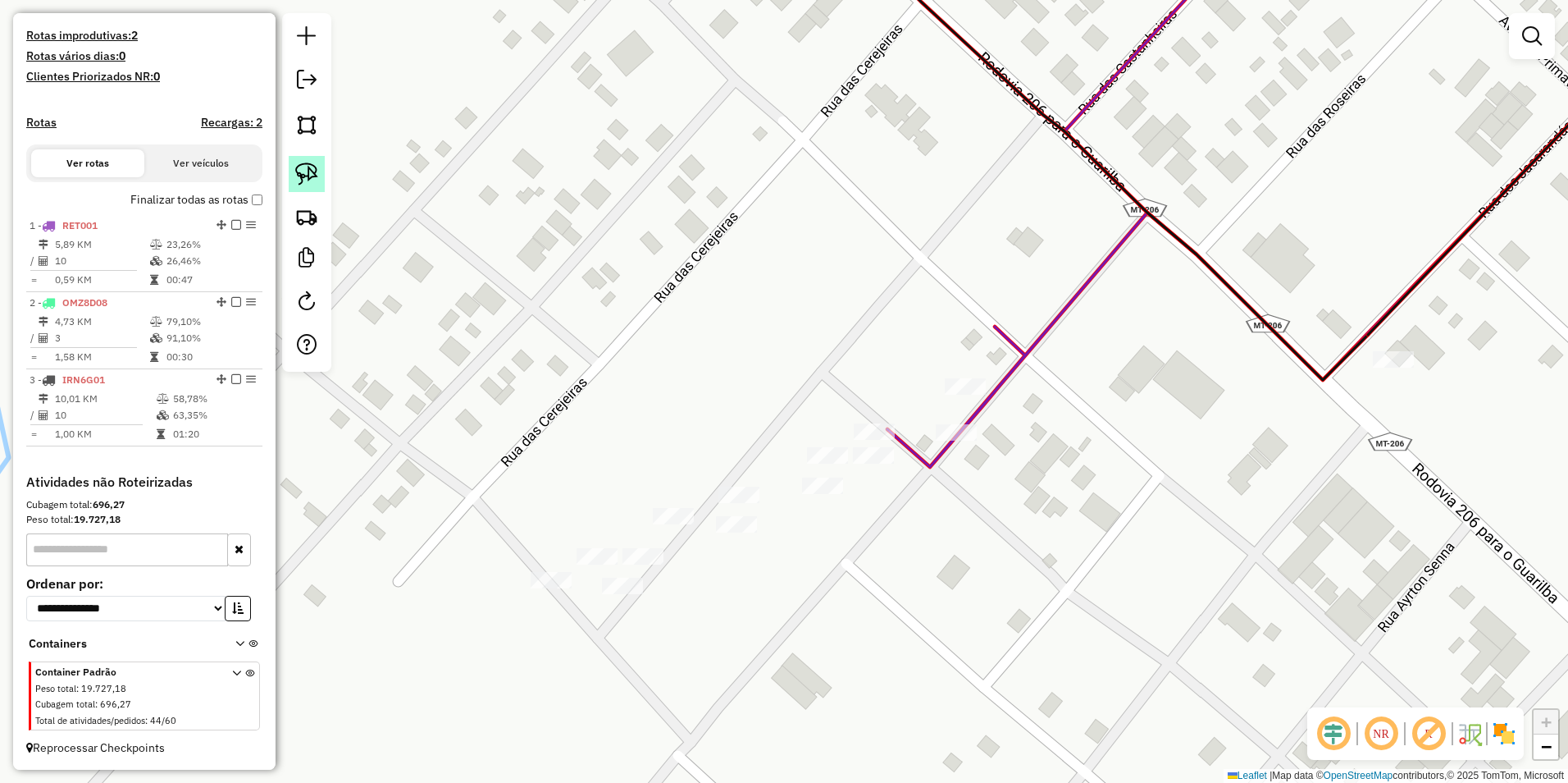
click at [308, 174] on img at bounding box center [306, 174] width 23 height 23
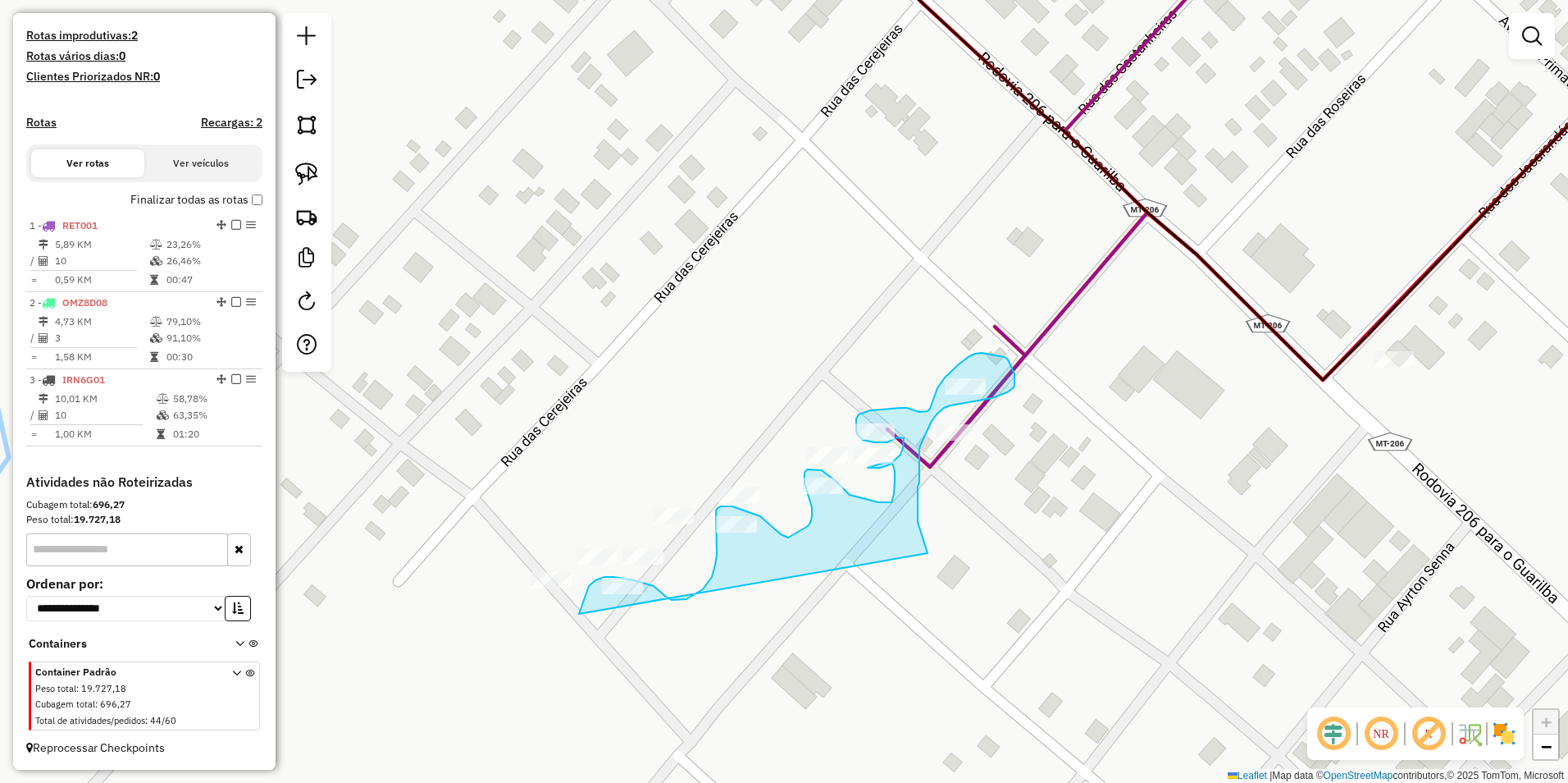
drag, startPoint x: 581, startPoint y: 610, endPoint x: 928, endPoint y: 553, distance: 351.7
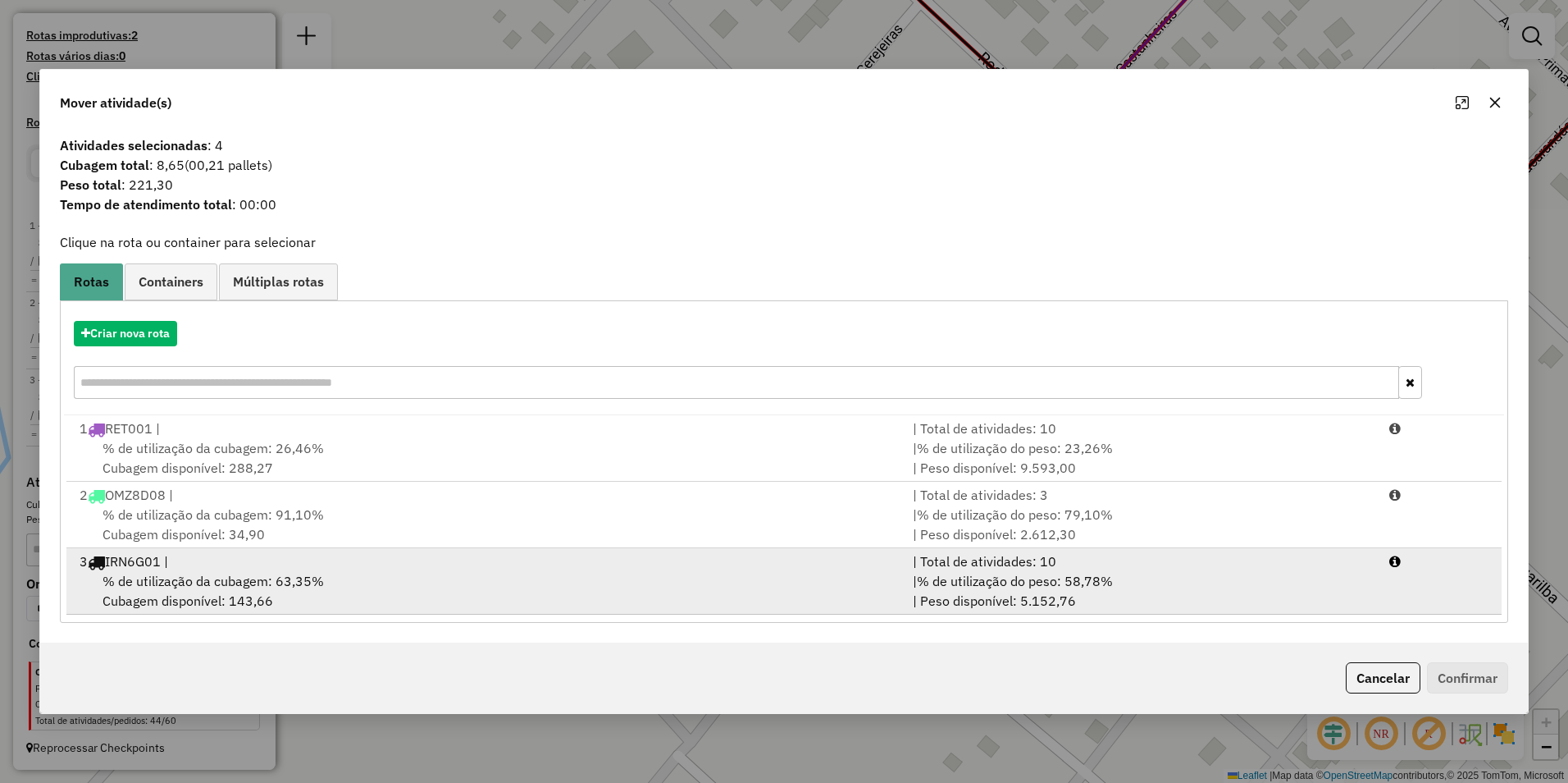
click at [206, 571] on div "% de utilização da cubagem: 63,35% Cubagem disponível: 143,66" at bounding box center [486, 590] width 833 height 40
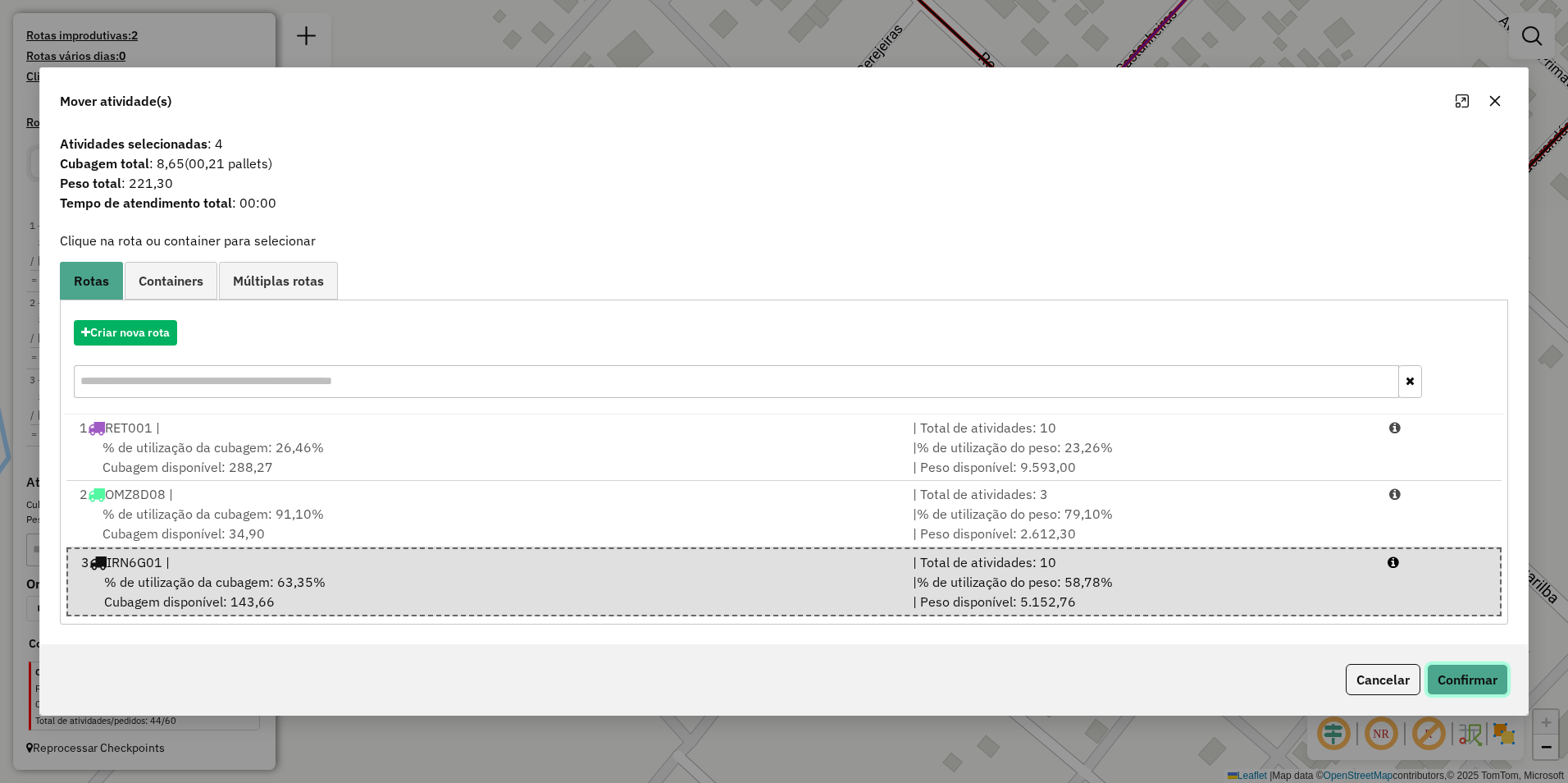
click at [1469, 677] on button "Confirmar" at bounding box center [1468, 679] width 81 height 31
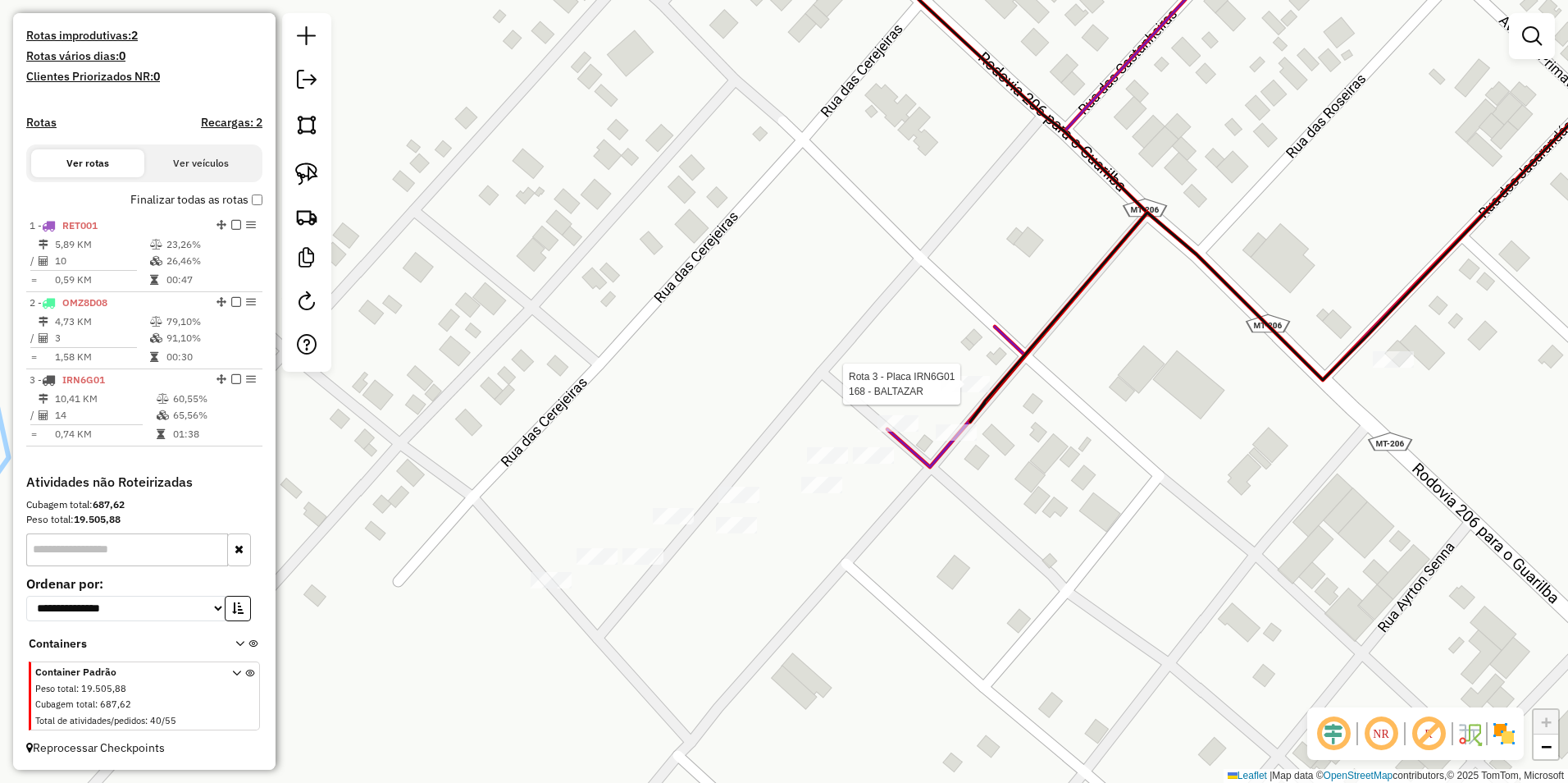
select select "**********"
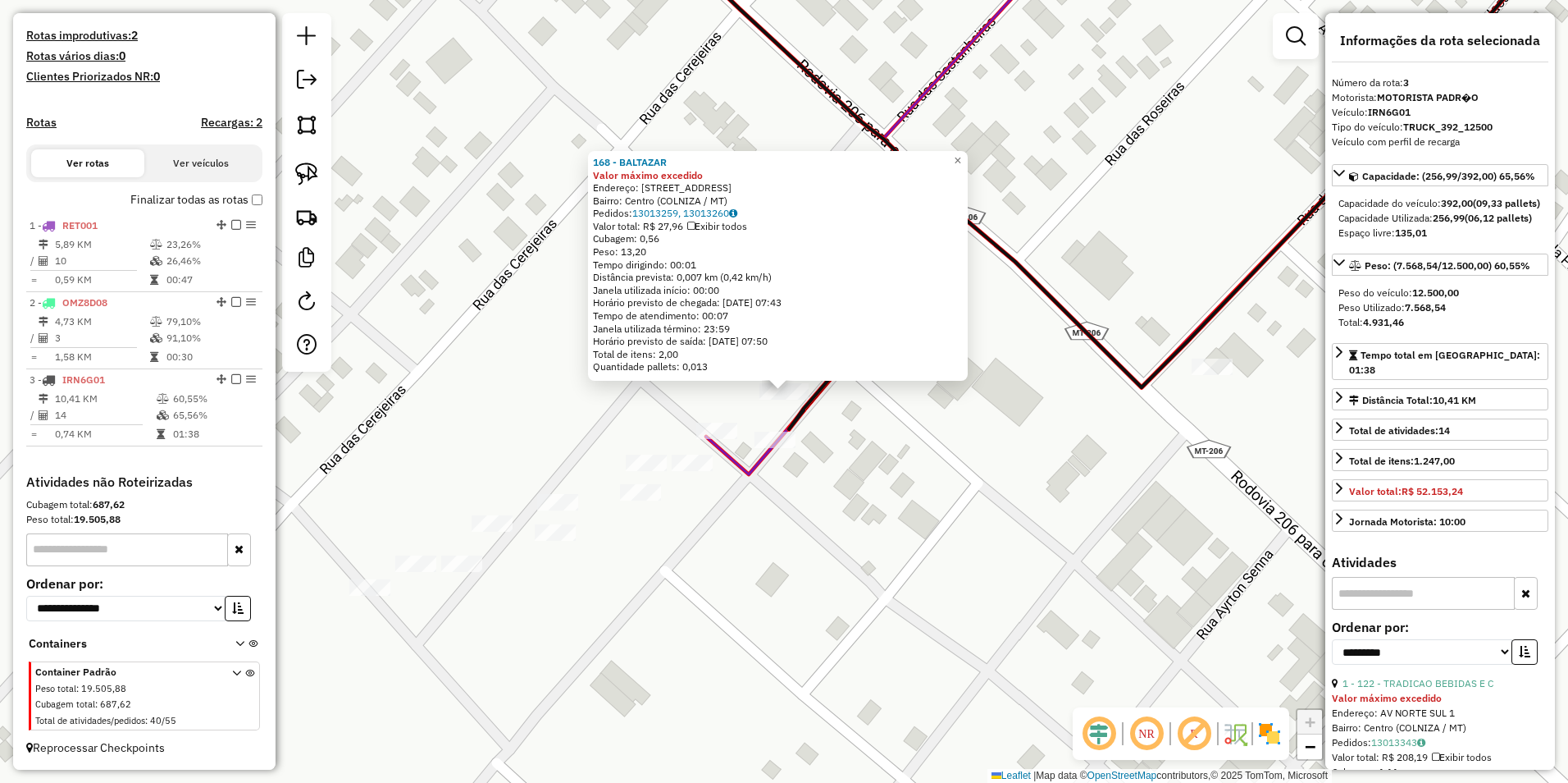
click at [926, 558] on div "168 - BALTAZAR Valor máximo excedido Endereço: RUA DOS GIRASSOL 109 Bairro: Cen…" at bounding box center [784, 391] width 1568 height 783
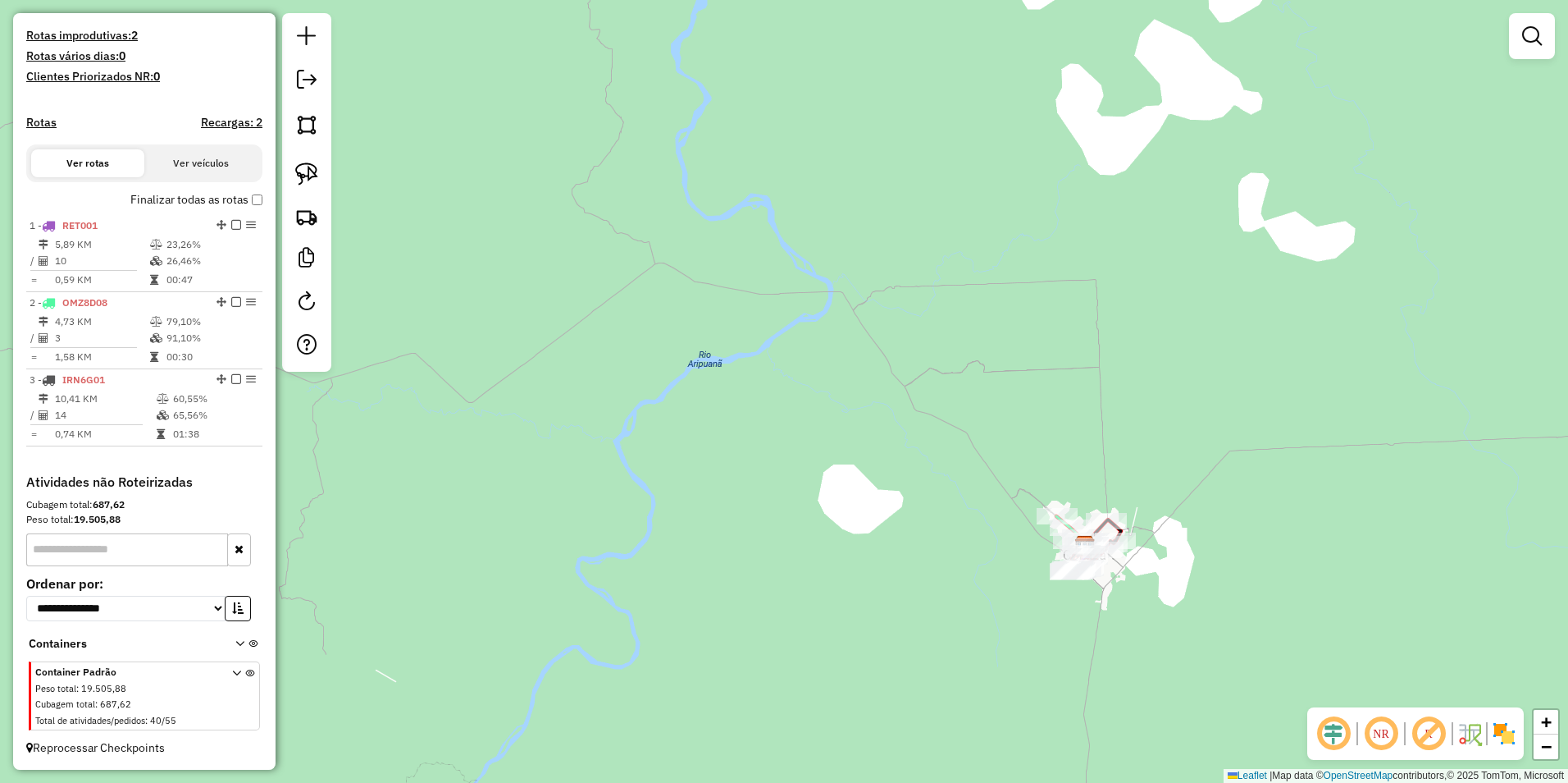
drag, startPoint x: 1088, startPoint y: 701, endPoint x: 1093, endPoint y: 558, distance: 143.1
click at [1094, 643] on div "Janela de atendimento Grade de atendimento Capacidade Transportadoras Veículos …" at bounding box center [784, 391] width 1568 height 783
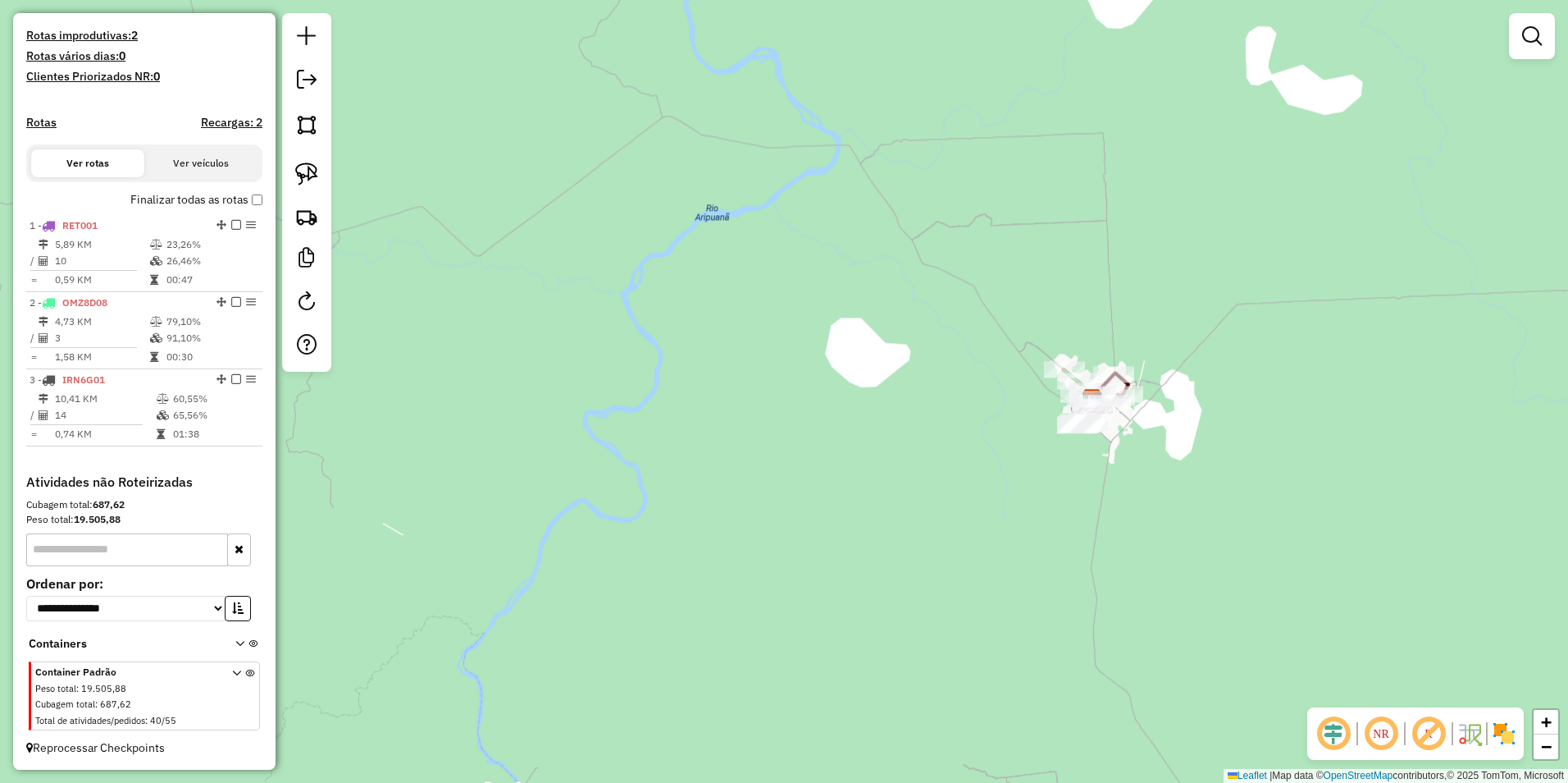
drag, startPoint x: 1093, startPoint y: 558, endPoint x: 1094, endPoint y: 492, distance: 66.0
click at [1093, 477] on div "Janela de atendimento Grade de atendimento Capacidade Transportadoras Veículos …" at bounding box center [784, 391] width 1568 height 783
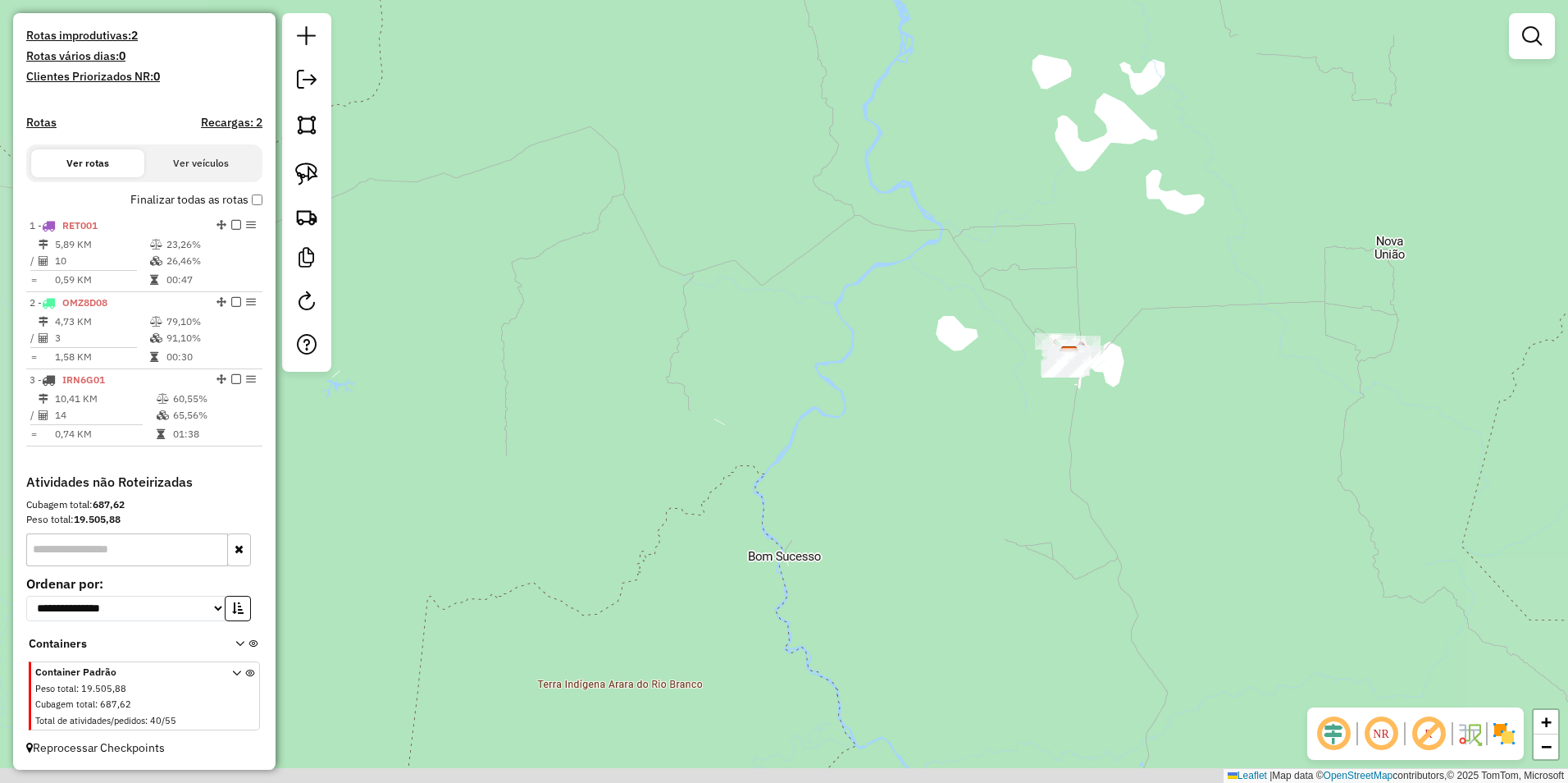
drag, startPoint x: 1048, startPoint y: 668, endPoint x: 992, endPoint y: 371, distance: 302.2
click at [992, 374] on div "Janela de atendimento Grade de atendimento Capacidade Transportadoras Veículos …" at bounding box center [784, 391] width 1568 height 783
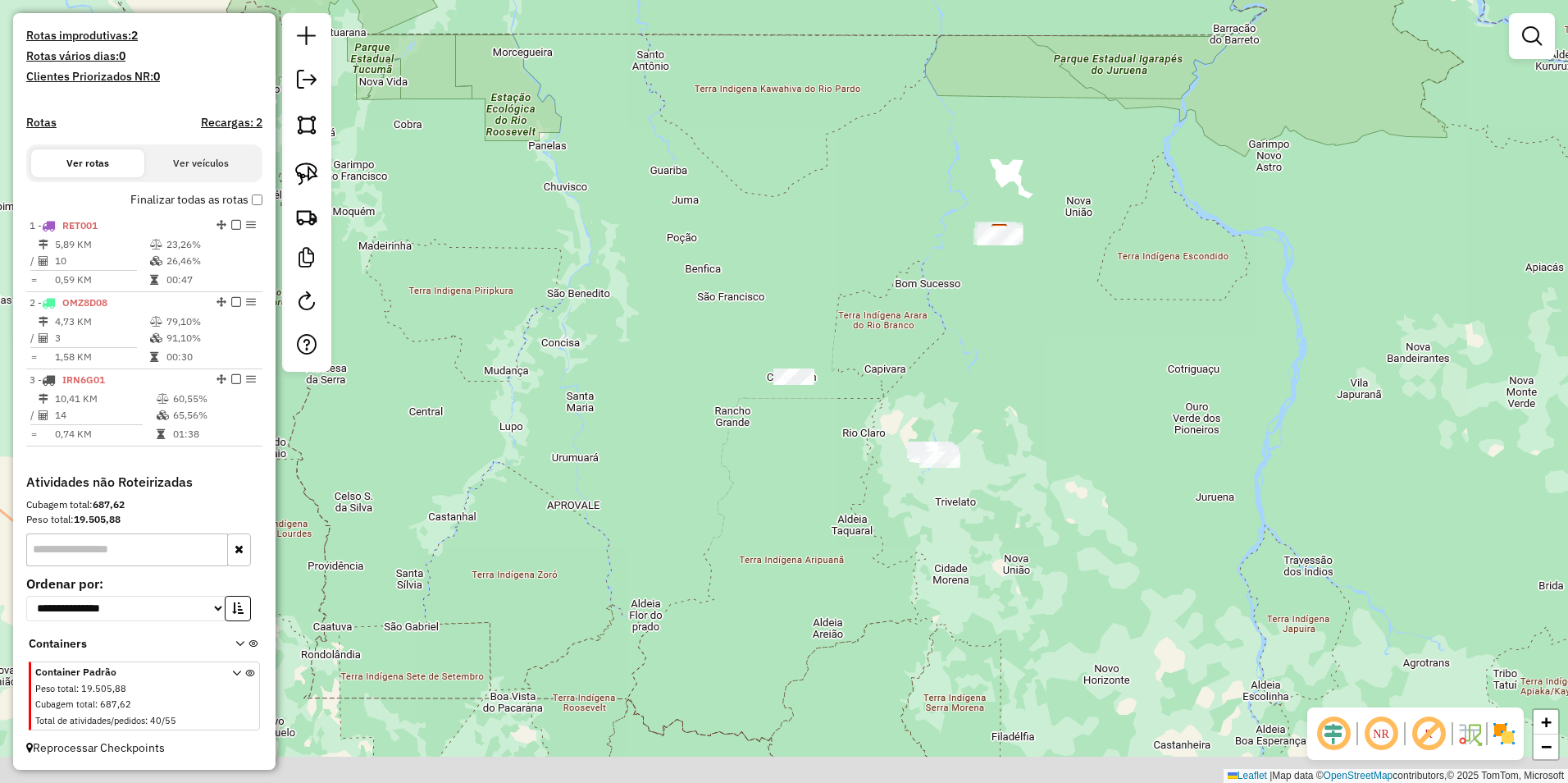
drag, startPoint x: 1060, startPoint y: 612, endPoint x: 1024, endPoint y: 458, distance: 158.2
click at [1024, 458] on div "Janela de atendimento Grade de atendimento Capacidade Transportadoras Veículos …" at bounding box center [784, 391] width 1568 height 783
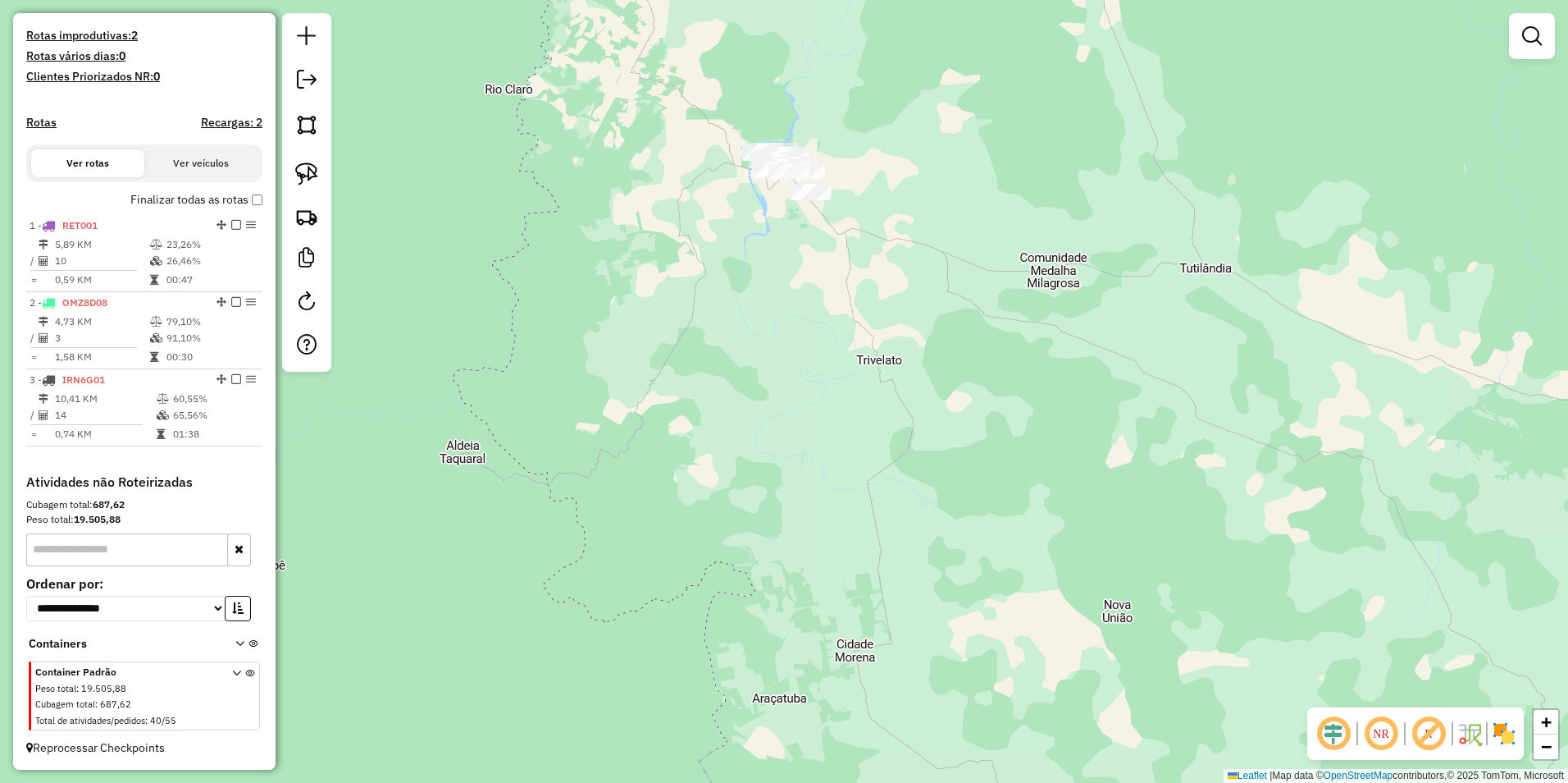
drag, startPoint x: 805, startPoint y: 325, endPoint x: 904, endPoint y: 470, distance: 175.6
click at [904, 470] on div "Janela de atendimento Grade de atendimento Capacidade Transportadoras Veículos …" at bounding box center [784, 391] width 1568 height 783
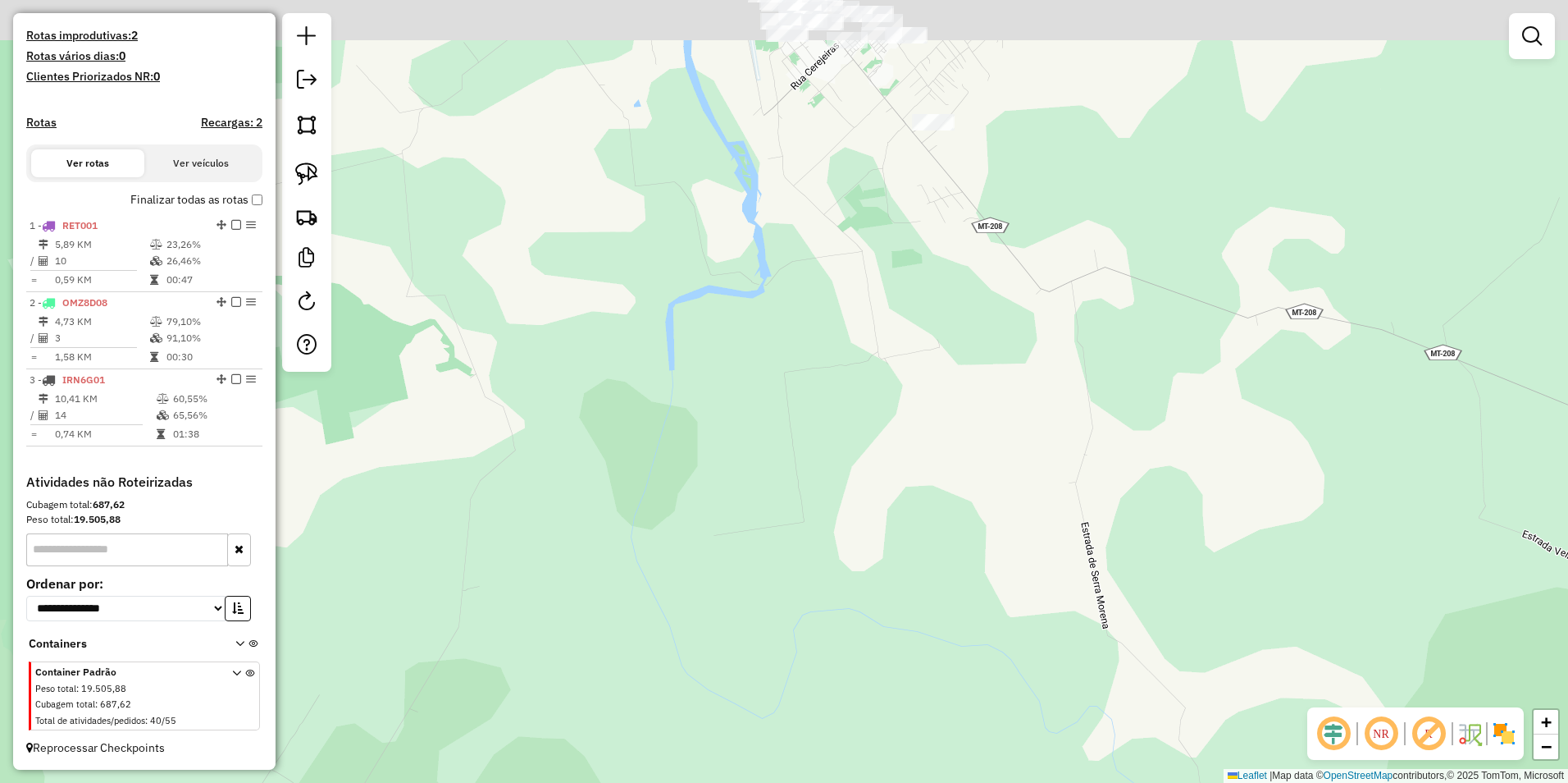
drag, startPoint x: 904, startPoint y: 319, endPoint x: 948, endPoint y: 663, distance: 346.8
click at [948, 663] on div "Janela de atendimento Grade de atendimento Capacidade Transportadoras Veículos …" at bounding box center [784, 391] width 1568 height 783
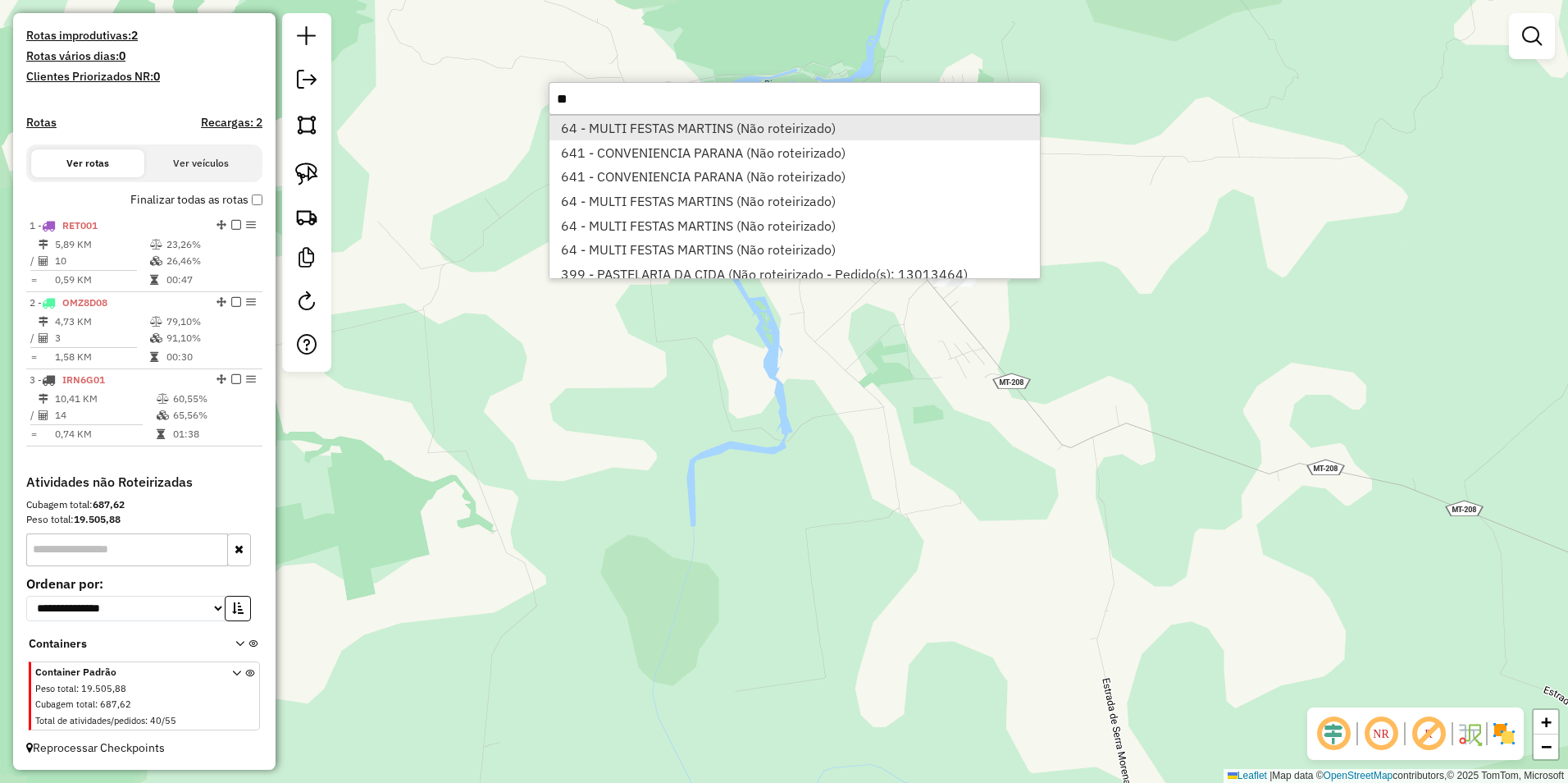
type input "**"
click at [645, 120] on li "64 - MULTI FESTAS MARTINS (Não roteirizado)" at bounding box center [795, 128] width 490 height 25
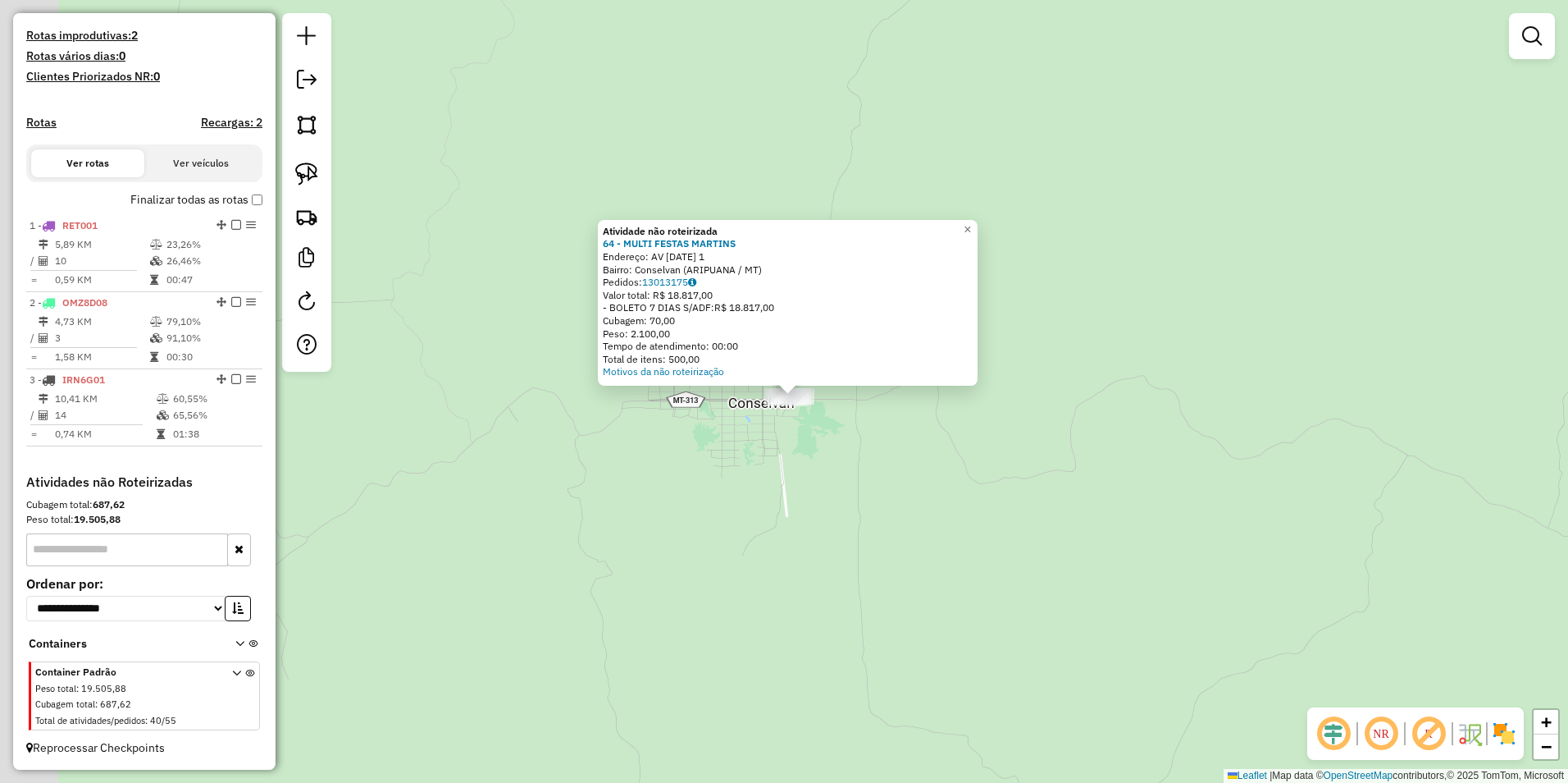
drag, startPoint x: 775, startPoint y: 391, endPoint x: 899, endPoint y: 463, distance: 143.4
click at [899, 463] on div "Atividade não roteirizada 64 - MULTI FESTAS MARTINS Endereço: AV 10 DE JANEIRO …" at bounding box center [784, 391] width 1568 height 783
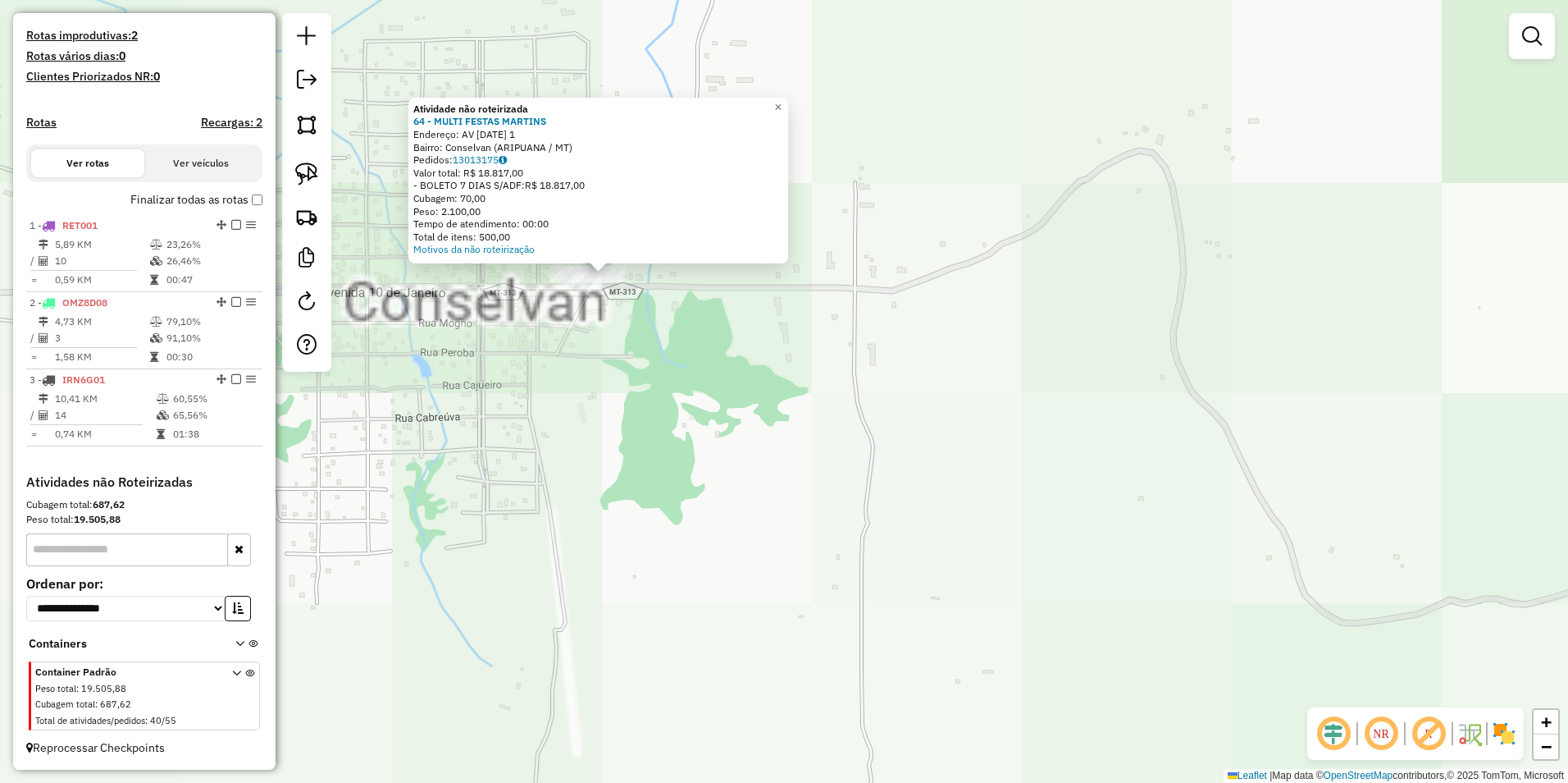
drag, startPoint x: 631, startPoint y: 319, endPoint x: 958, endPoint y: 468, distance: 359.3
click at [957, 468] on div "Atividade não roteirizada 64 - MULTI FESTAS MARTINS Endereço: AV 10 DE JANEIRO …" at bounding box center [784, 391] width 1568 height 783
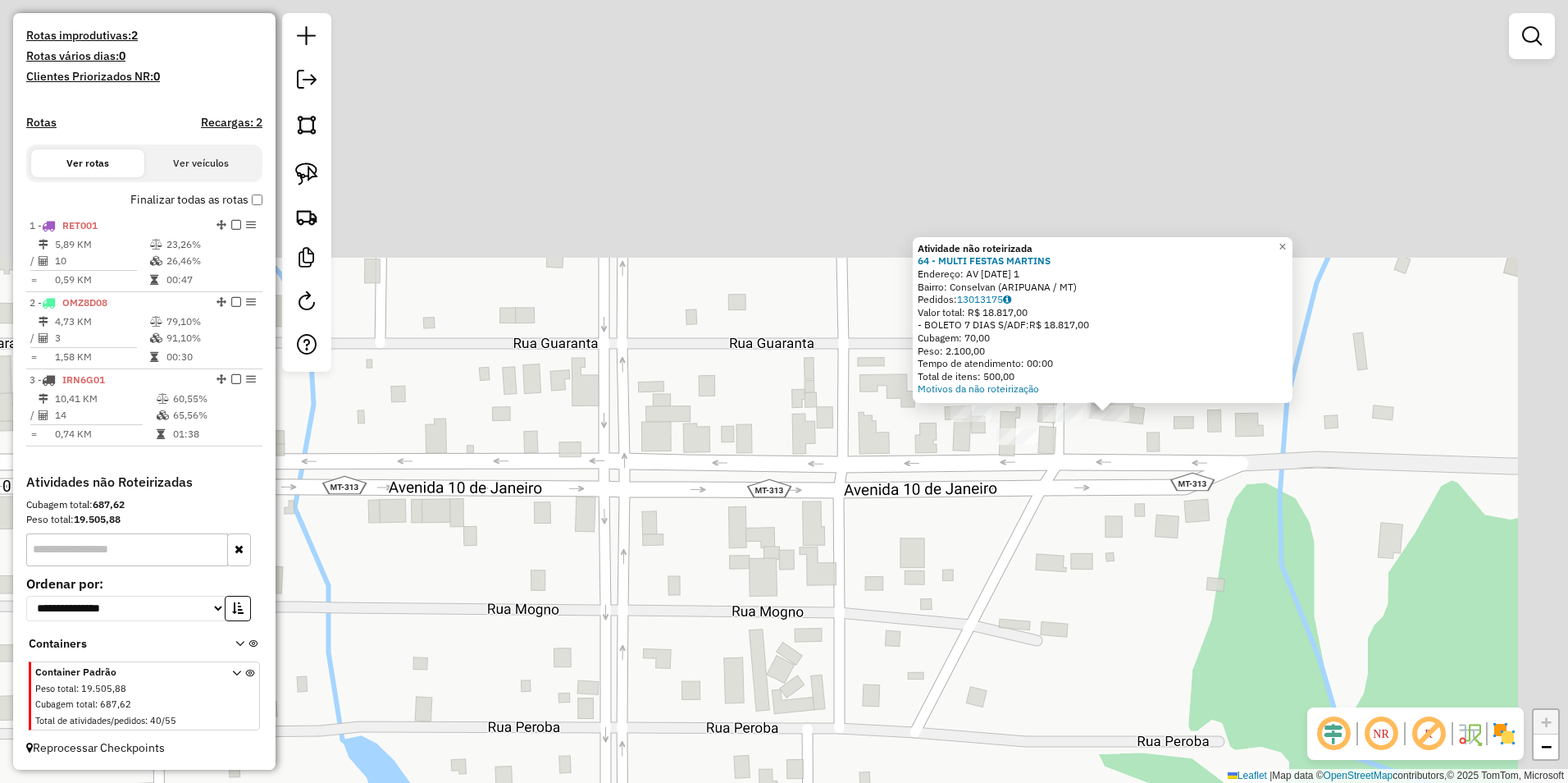
drag, startPoint x: 1006, startPoint y: 538, endPoint x: 953, endPoint y: 637, distance: 112.3
click at [953, 665] on div "Atividade não roteirizada 64 - MULTI FESTAS MARTINS Endereço: AV 10 DE JANEIRO …" at bounding box center [784, 391] width 1568 height 783
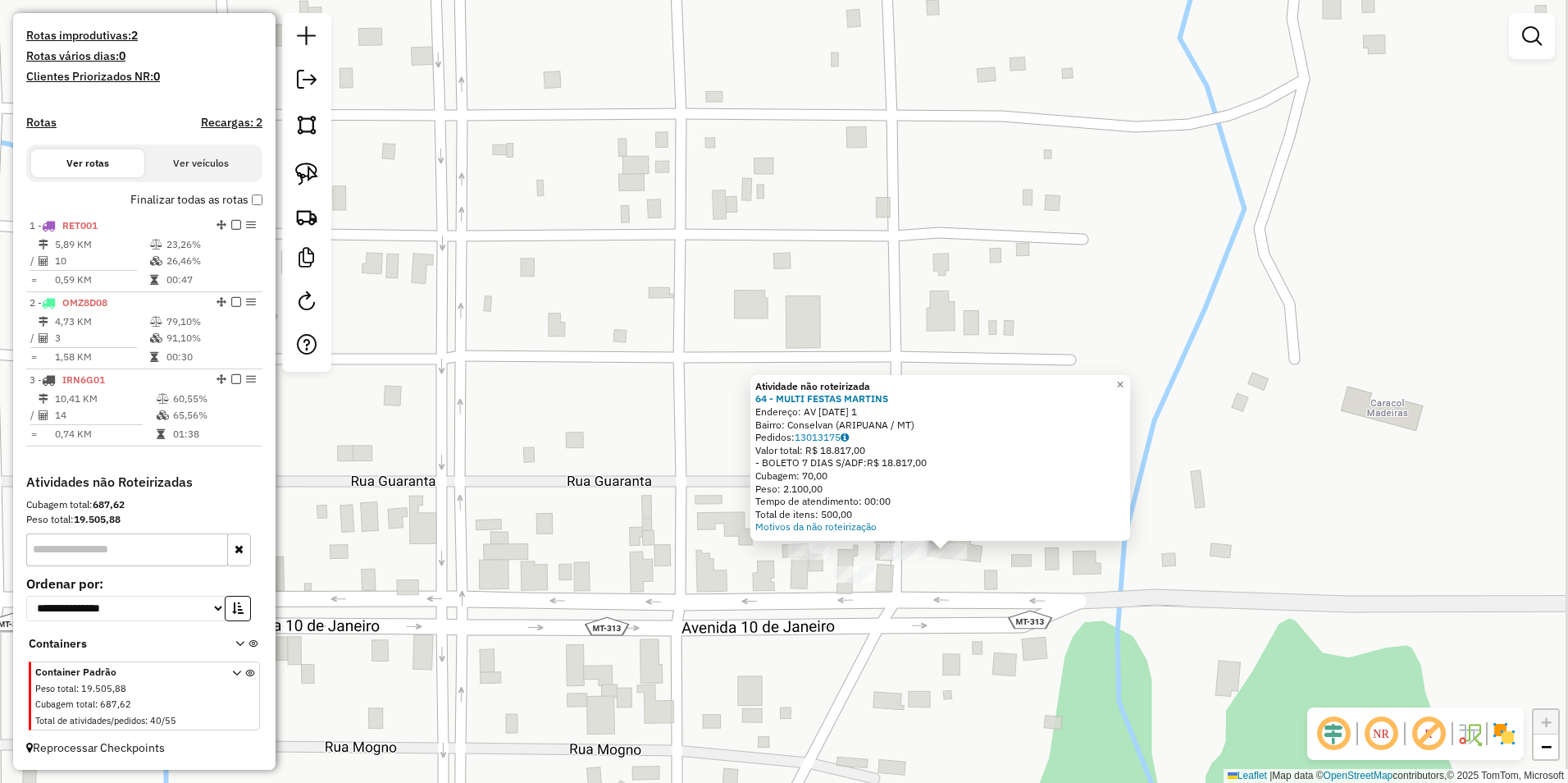
drag, startPoint x: 1109, startPoint y: 529, endPoint x: 954, endPoint y: 652, distance: 197.9
click at [954, 652] on div "Atividade não roteirizada 64 - MULTI FESTAS MARTINS Endereço: AV 10 DE JANEIRO …" at bounding box center [784, 391] width 1568 height 783
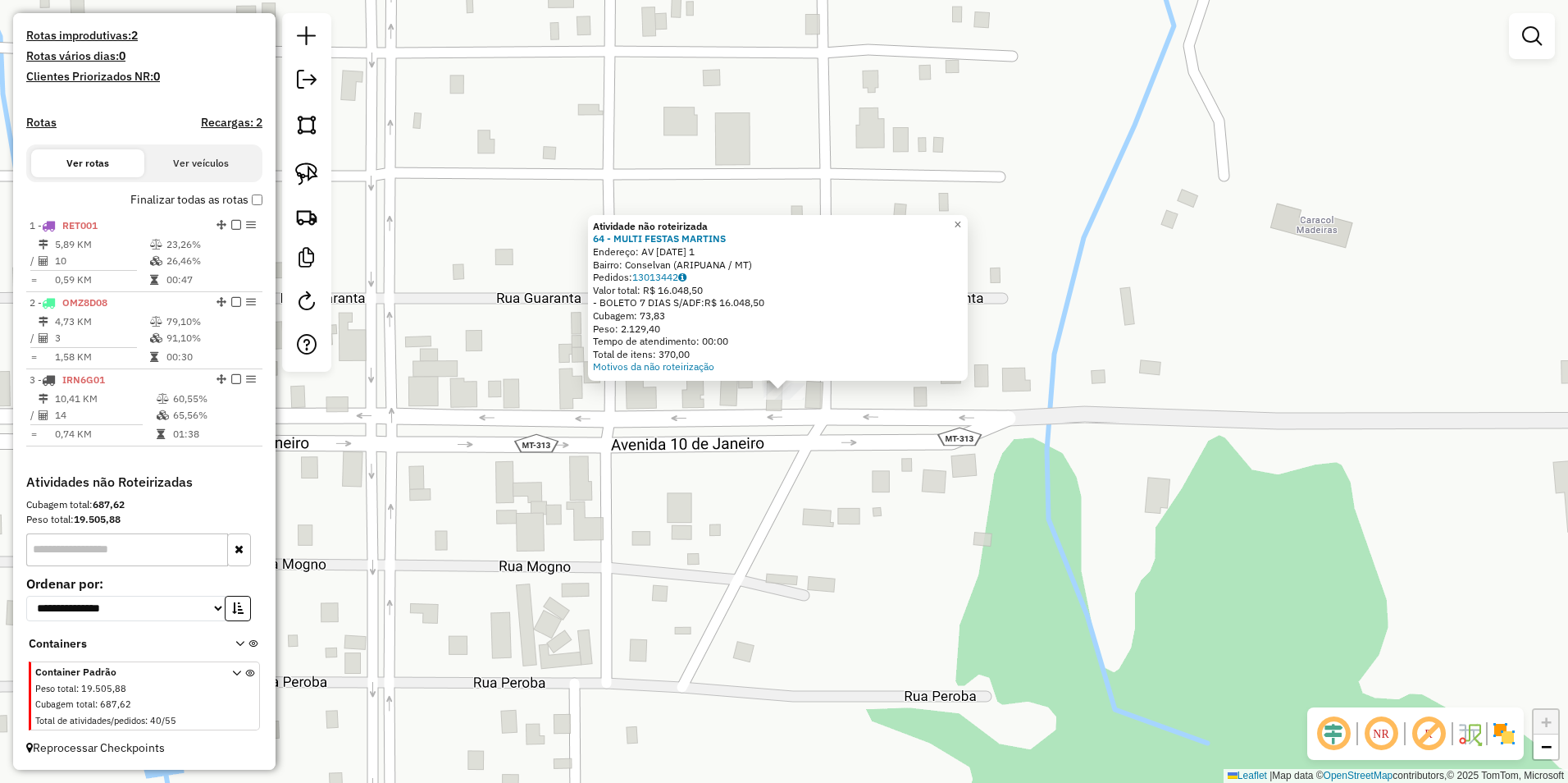
click at [771, 458] on div "Atividade não roteirizada 64 - MULTI FESTAS MARTINS Endereço: AV 10 DE JANEIRO …" at bounding box center [784, 391] width 1568 height 783
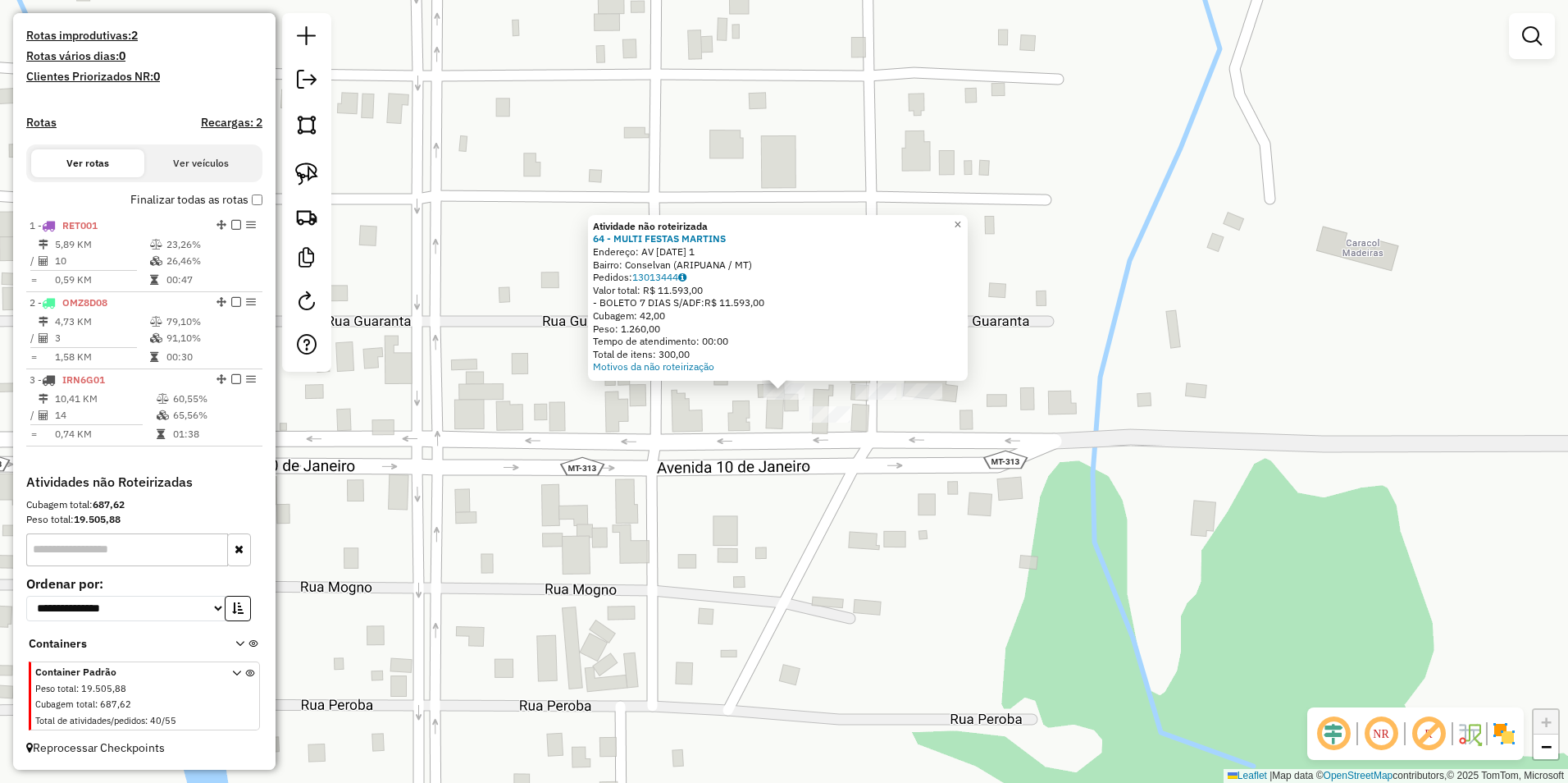
click at [884, 508] on div "Atividade não roteirizada 64 - MULTI FESTAS MARTINS Endereço: AV 10 DE JANEIRO …" at bounding box center [784, 391] width 1568 height 783
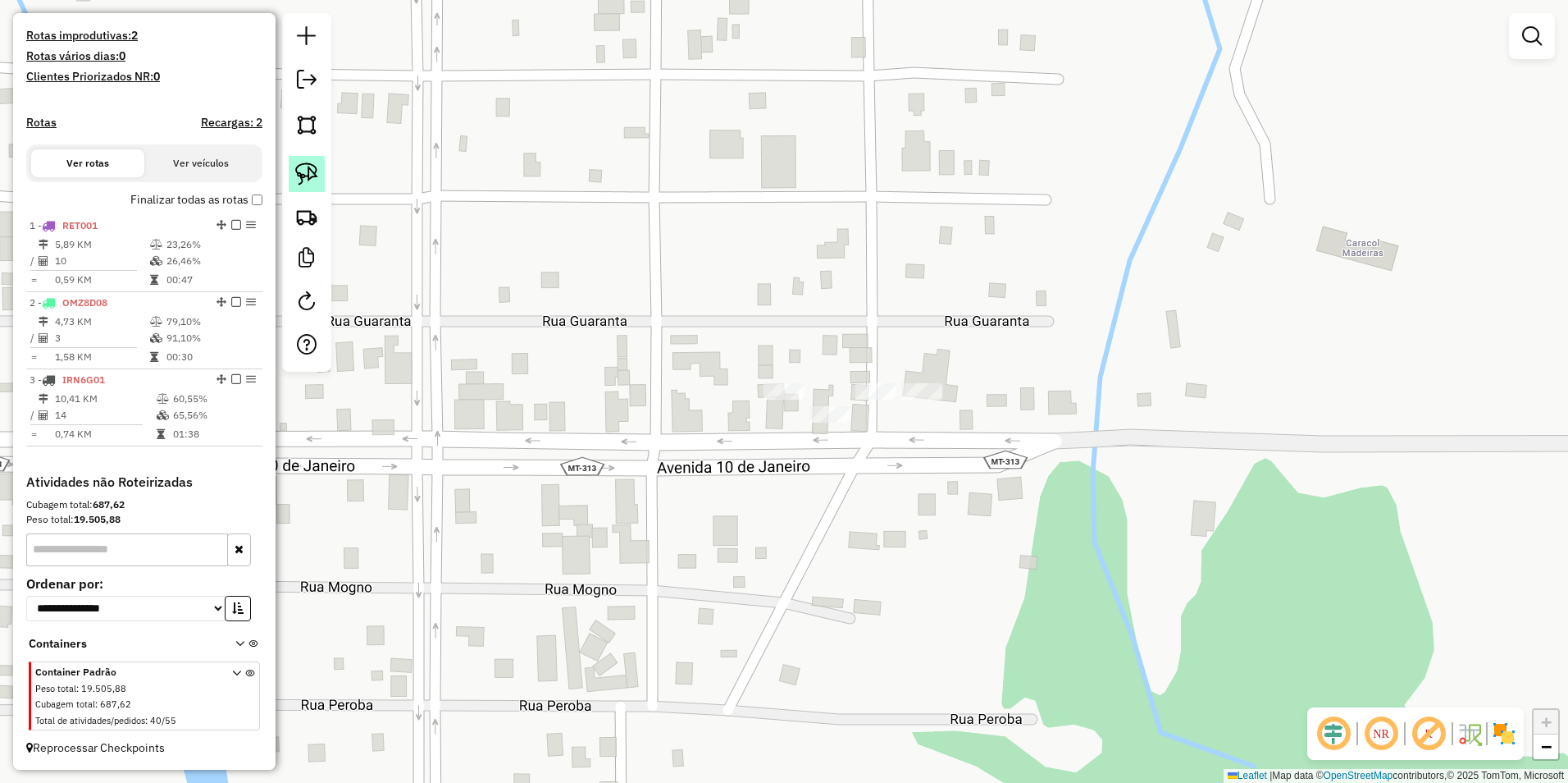
click at [305, 166] on img at bounding box center [306, 174] width 23 height 23
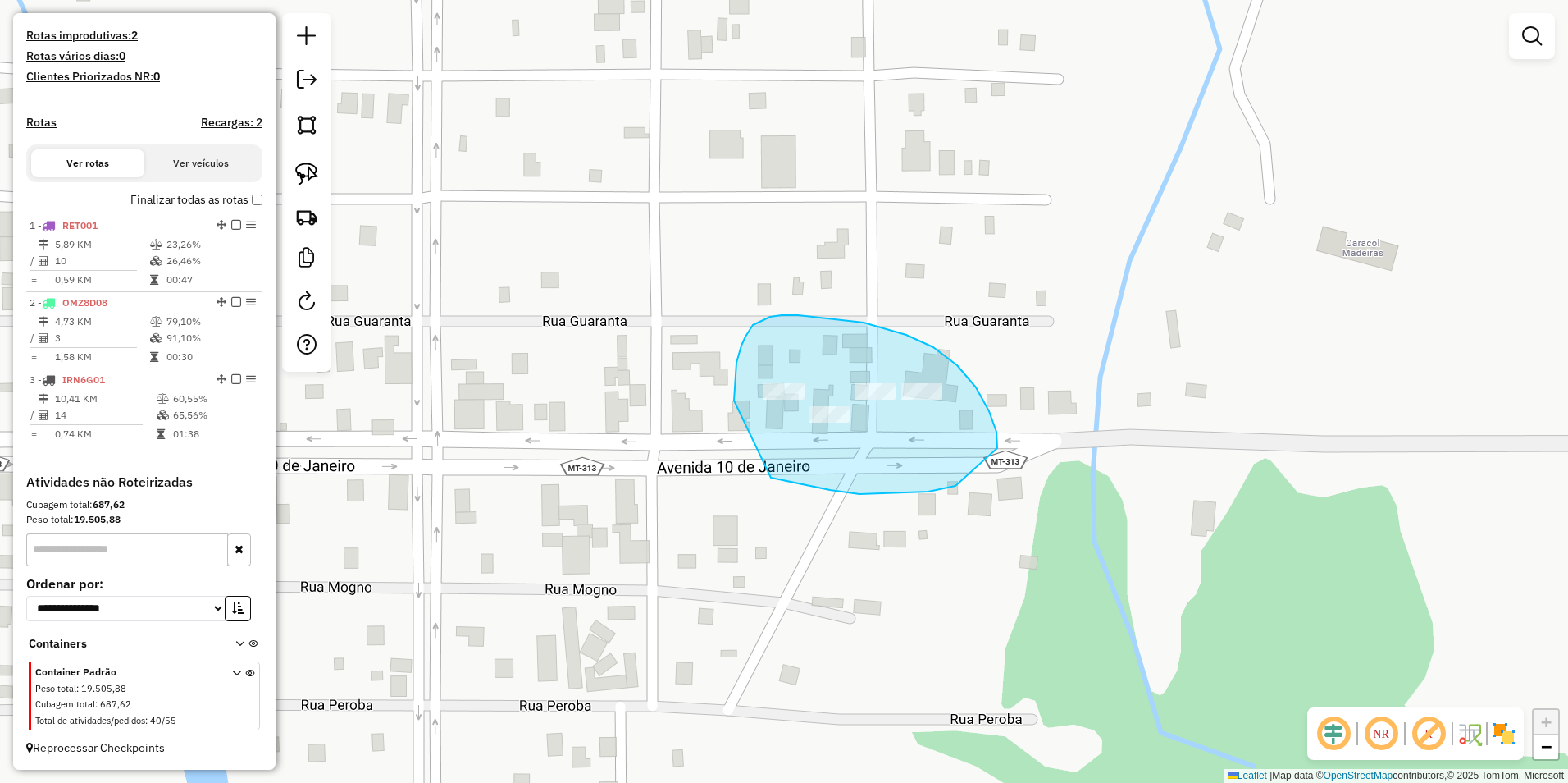
drag, startPoint x: 734, startPoint y: 401, endPoint x: 771, endPoint y: 477, distance: 84.5
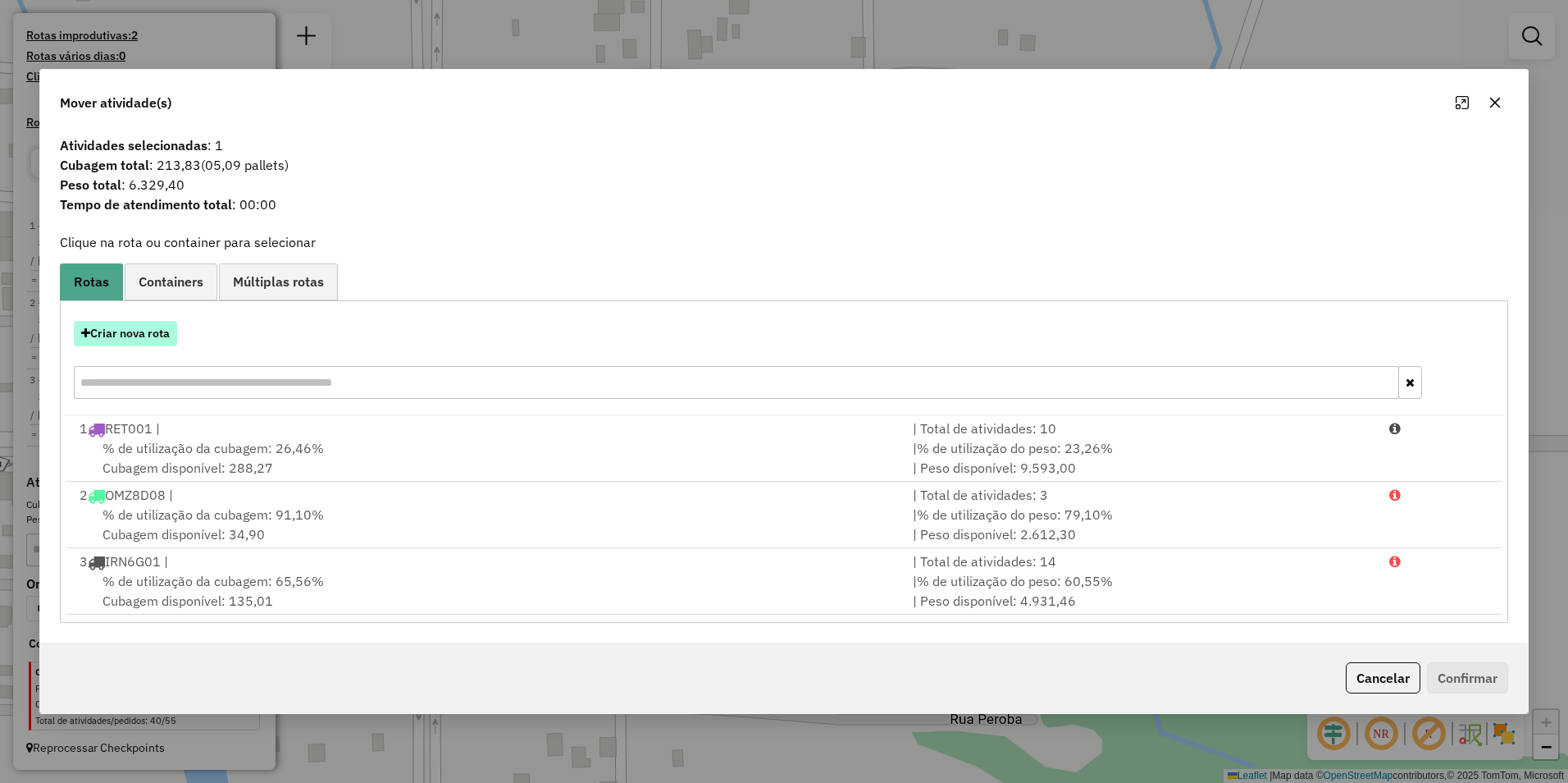
click at [134, 335] on button "Criar nova rota" at bounding box center [126, 333] width 104 height 25
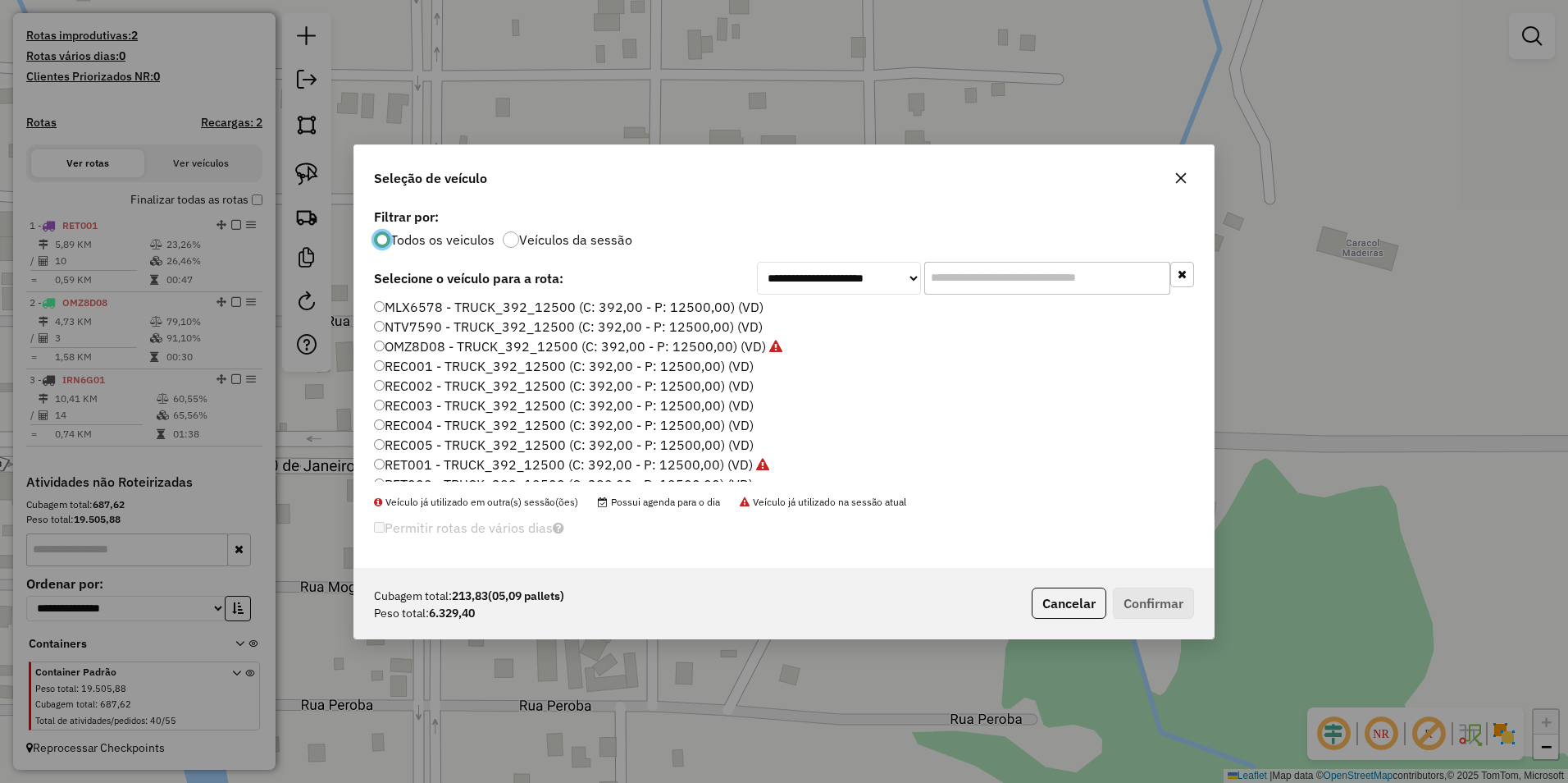
scroll to position [164, 0]
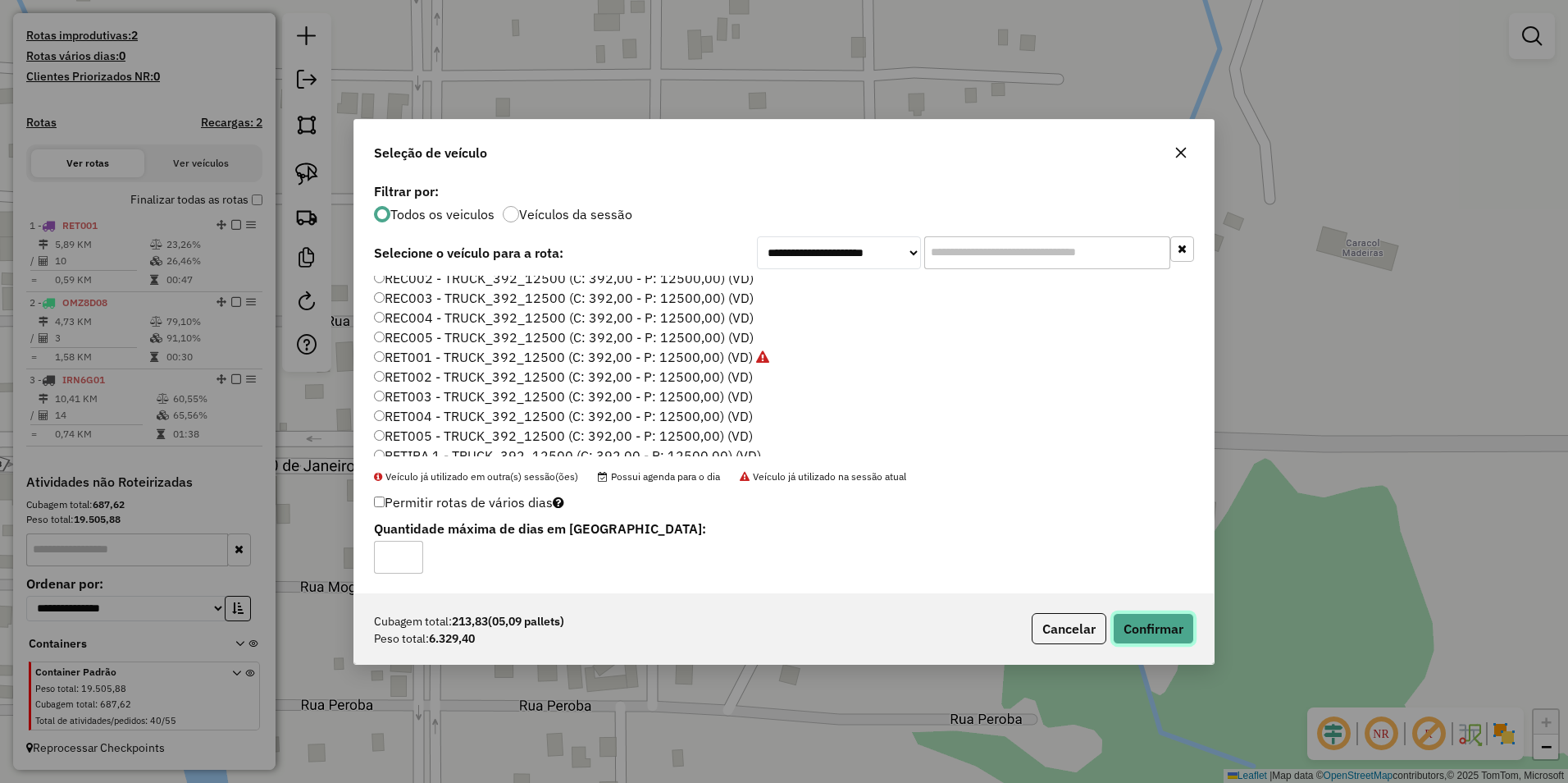
click at [1161, 635] on button "Confirmar" at bounding box center [1154, 628] width 81 height 31
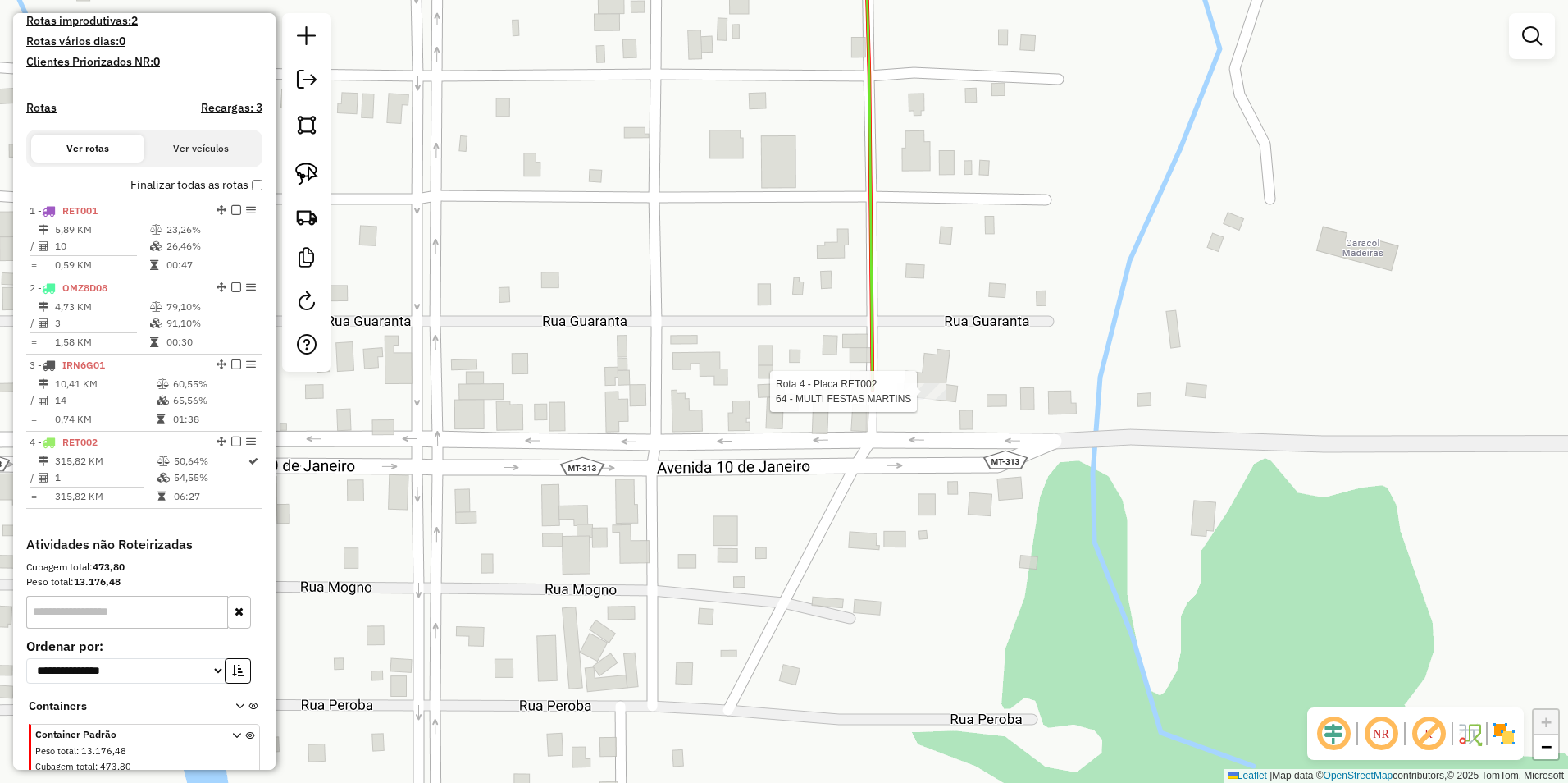
select select "**********"
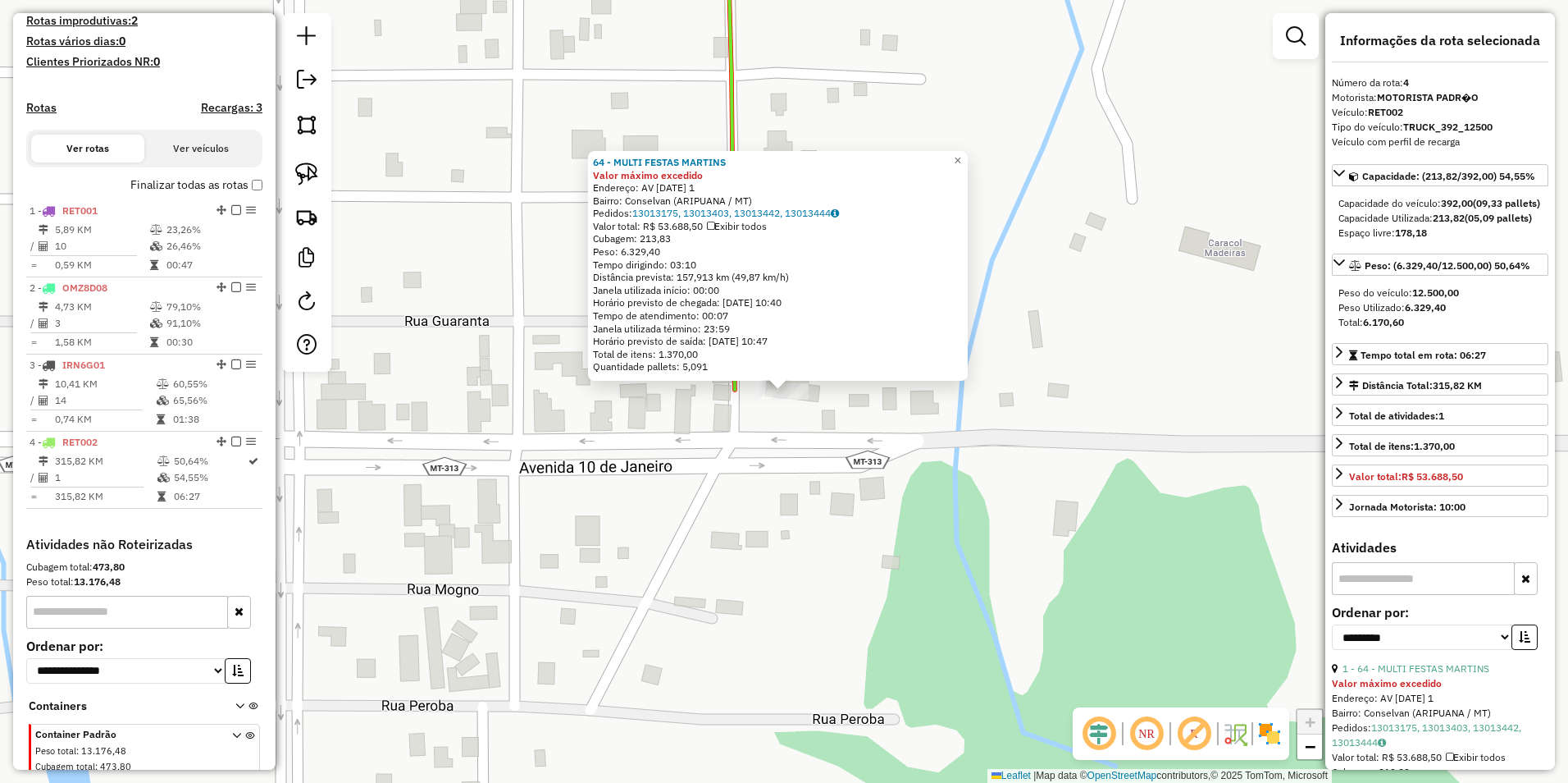
scroll to position [510, 0]
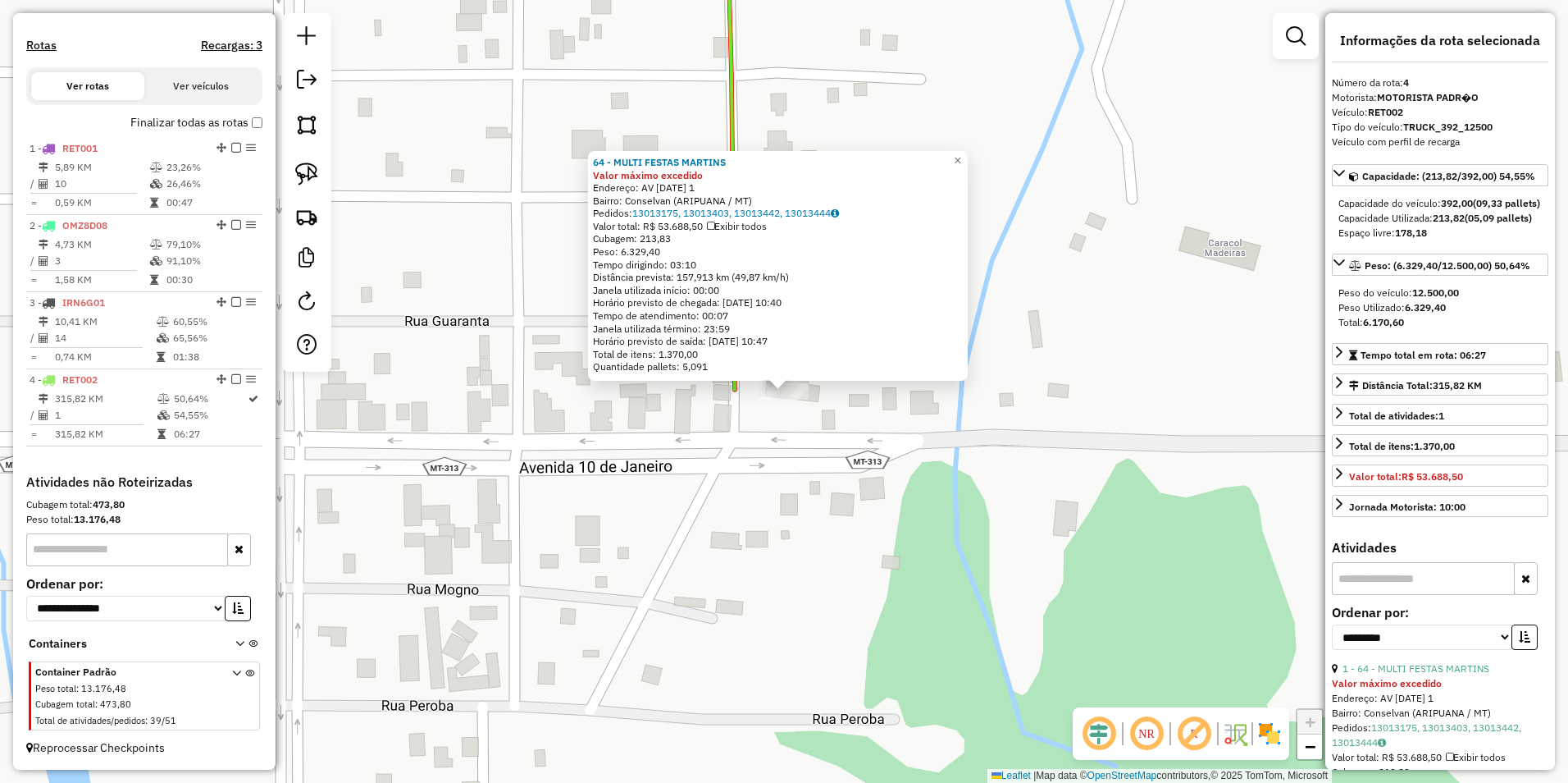
click at [988, 534] on div "64 - MULTI FESTAS MARTINS Valor máximo excedido Endereço: AV 10 DE JANEIRO 1 Ba…" at bounding box center [784, 391] width 1568 height 783
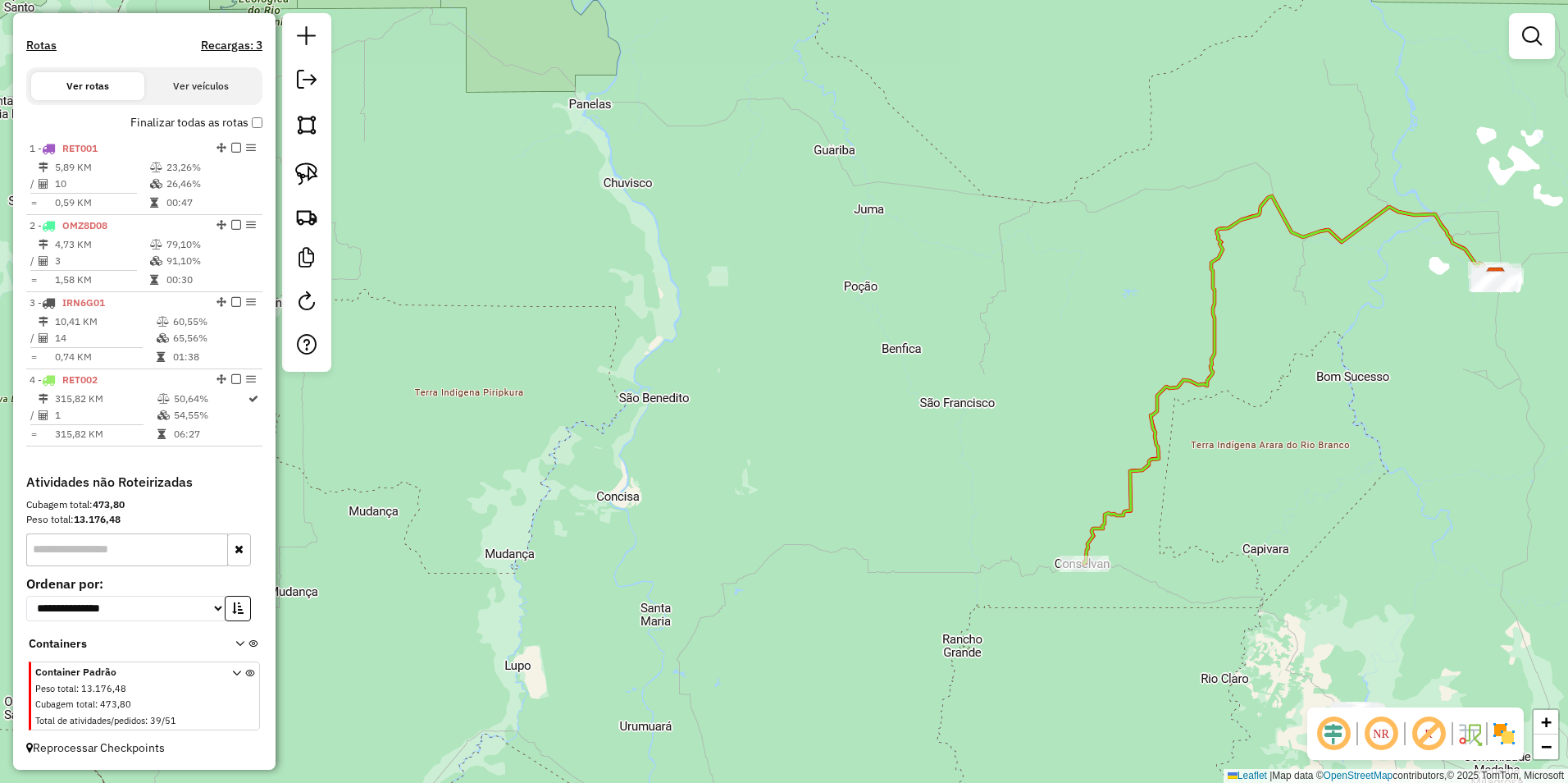
drag, startPoint x: 1323, startPoint y: 557, endPoint x: 782, endPoint y: 516, distance: 542.6
click at [782, 516] on div "Janela de atendimento Grade de atendimento Capacidade Transportadoras Veículos …" at bounding box center [784, 391] width 1568 height 783
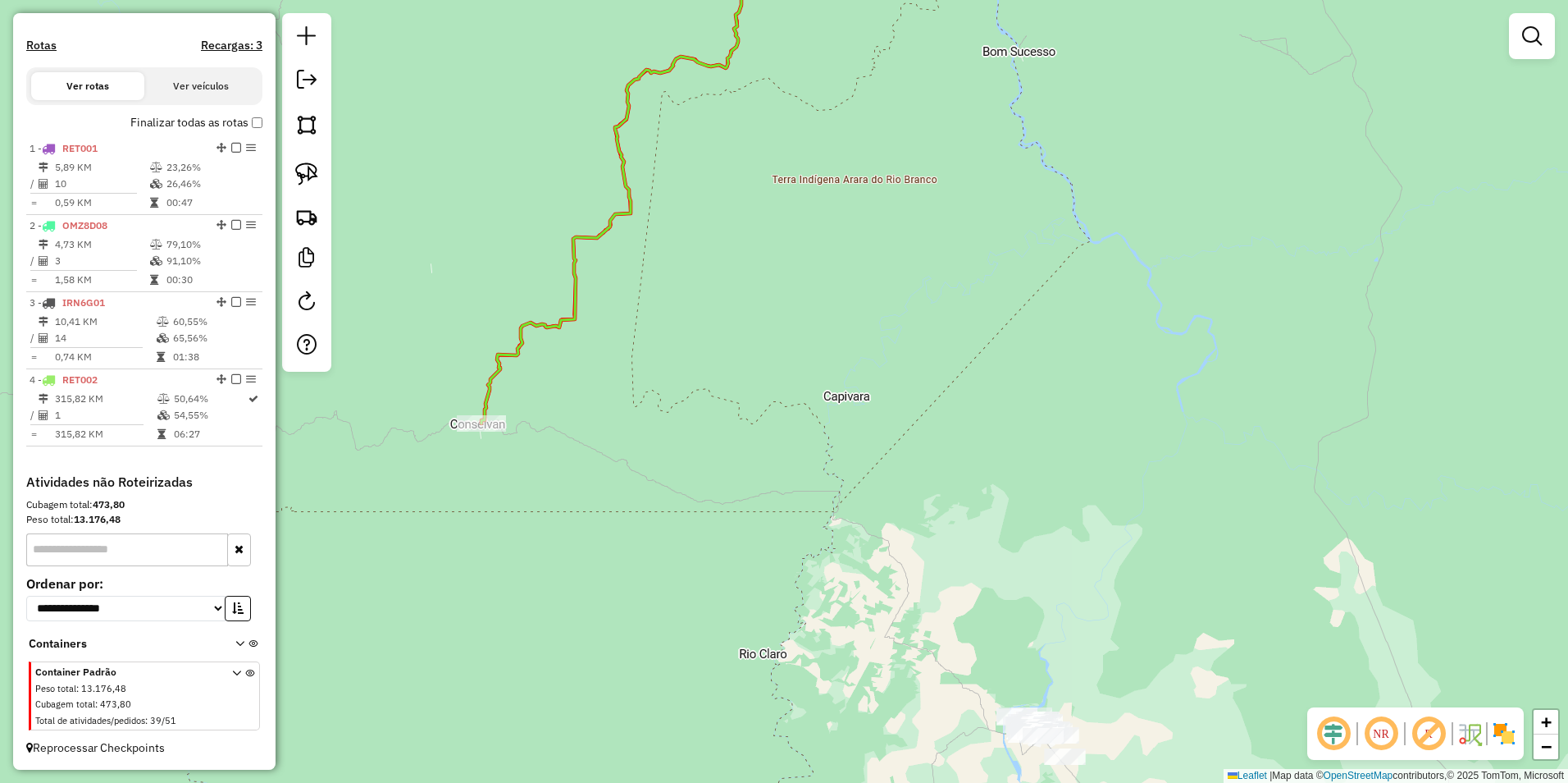
drag, startPoint x: 545, startPoint y: 533, endPoint x: 552, endPoint y: 527, distance: 9.2
click at [545, 532] on div "Janela de atendimento Grade de atendimento Capacidade Transportadoras Veículos …" at bounding box center [784, 391] width 1568 height 783
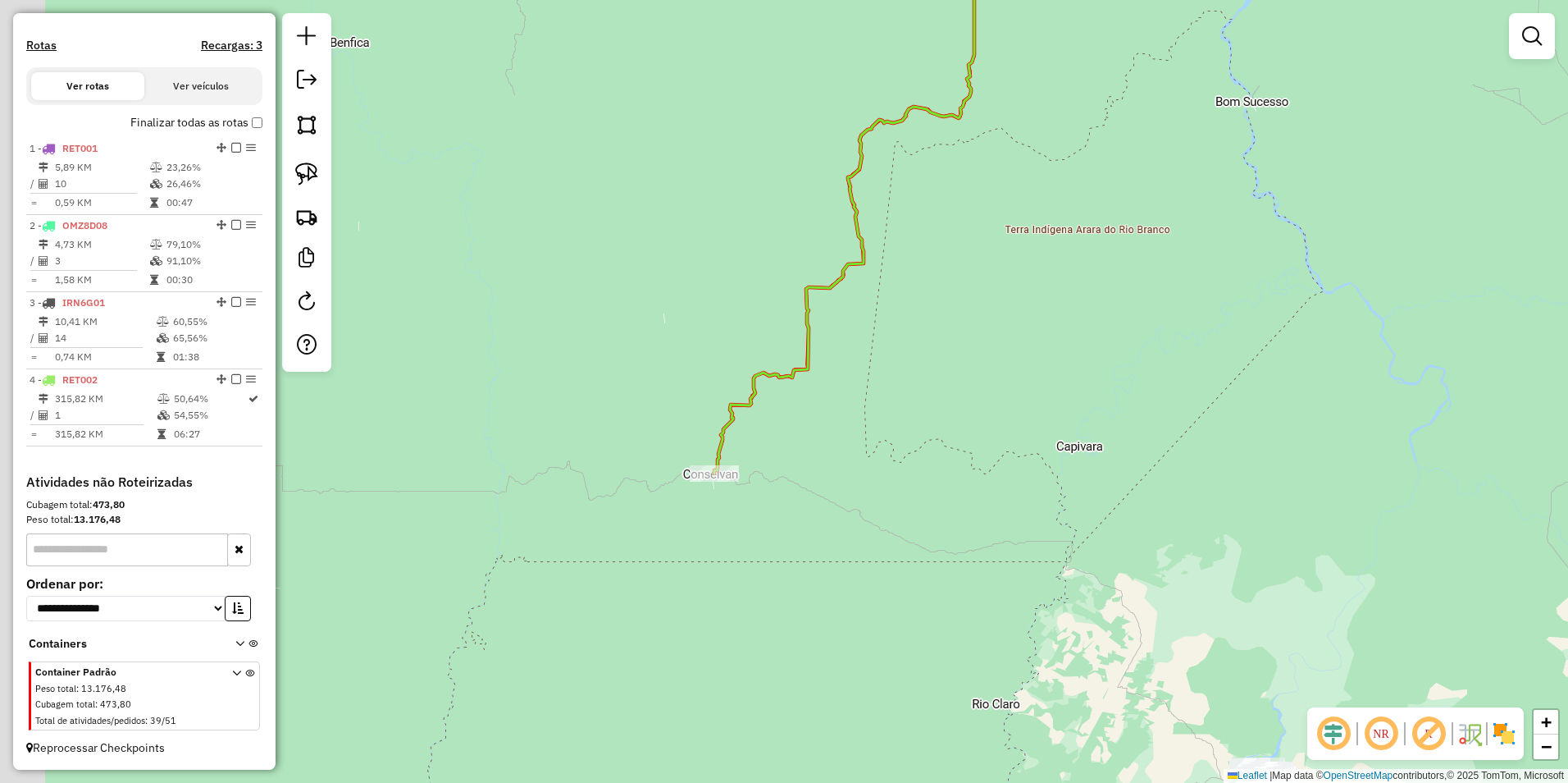
drag, startPoint x: 487, startPoint y: 473, endPoint x: 719, endPoint y: 523, distance: 237.3
click at [719, 523] on div "Janela de atendimento Grade de atendimento Capacidade Transportadoras Veículos …" at bounding box center [784, 391] width 1568 height 783
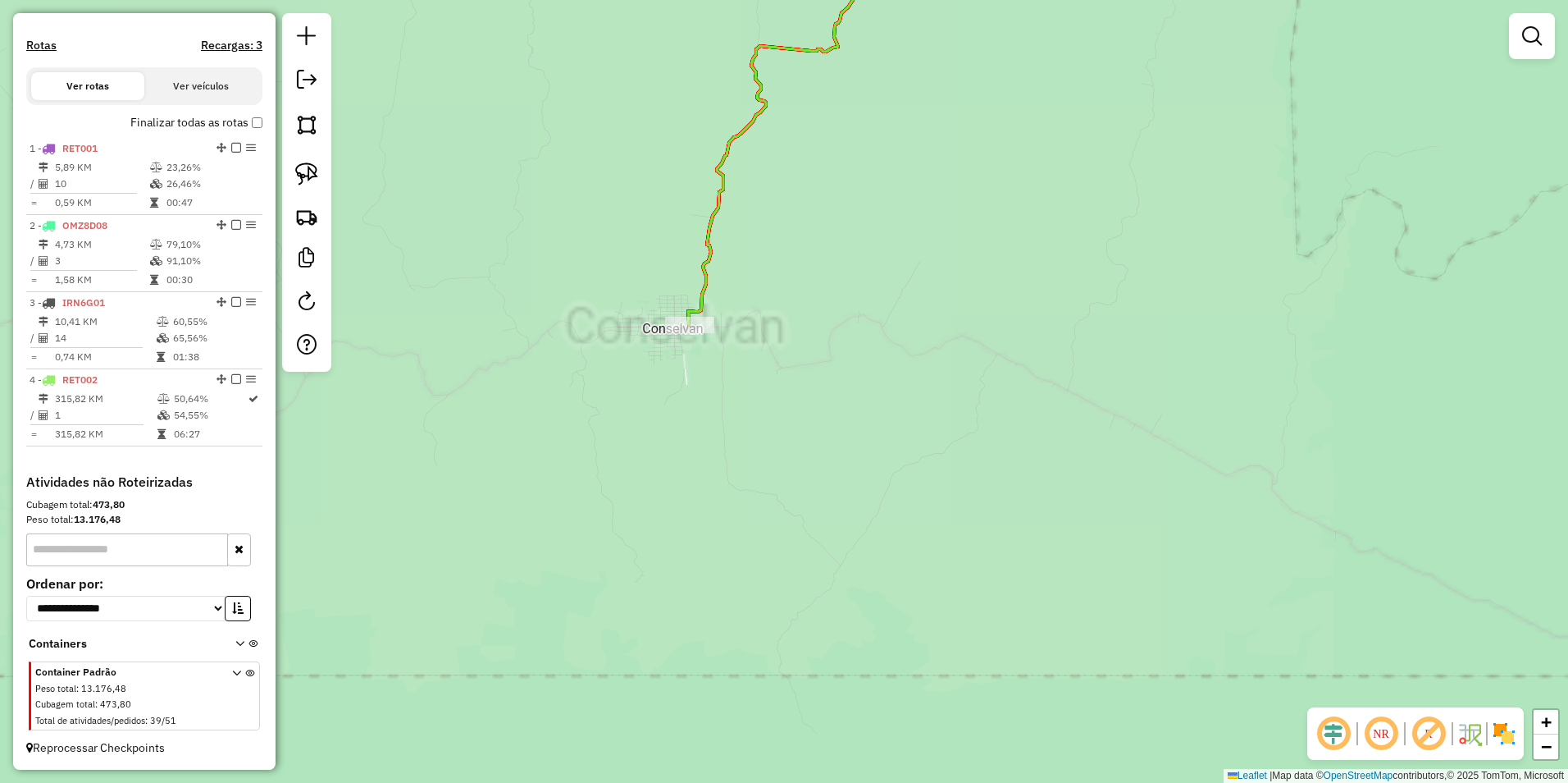
drag, startPoint x: 669, startPoint y: 406, endPoint x: 771, endPoint y: 489, distance: 131.5
click at [771, 489] on div "Janela de atendimento Grade de atendimento Capacidade Transportadoras Veículos …" at bounding box center [784, 391] width 1568 height 783
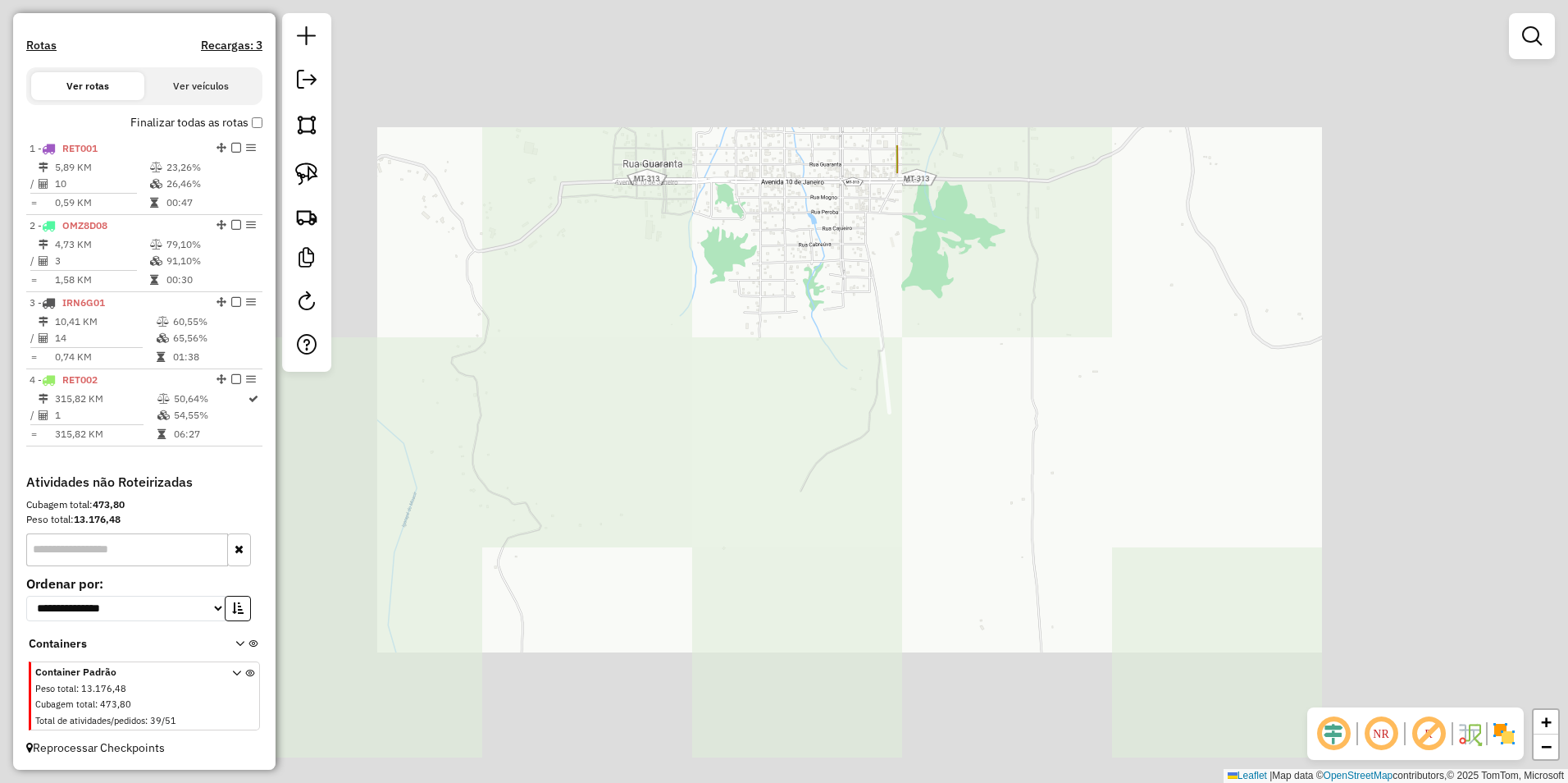
drag, startPoint x: 873, startPoint y: 487, endPoint x: 820, endPoint y: 616, distance: 139.5
click at [803, 704] on div "Janela de atendimento Grade de atendimento Capacidade Transportadoras Veículos …" at bounding box center [784, 391] width 1568 height 783
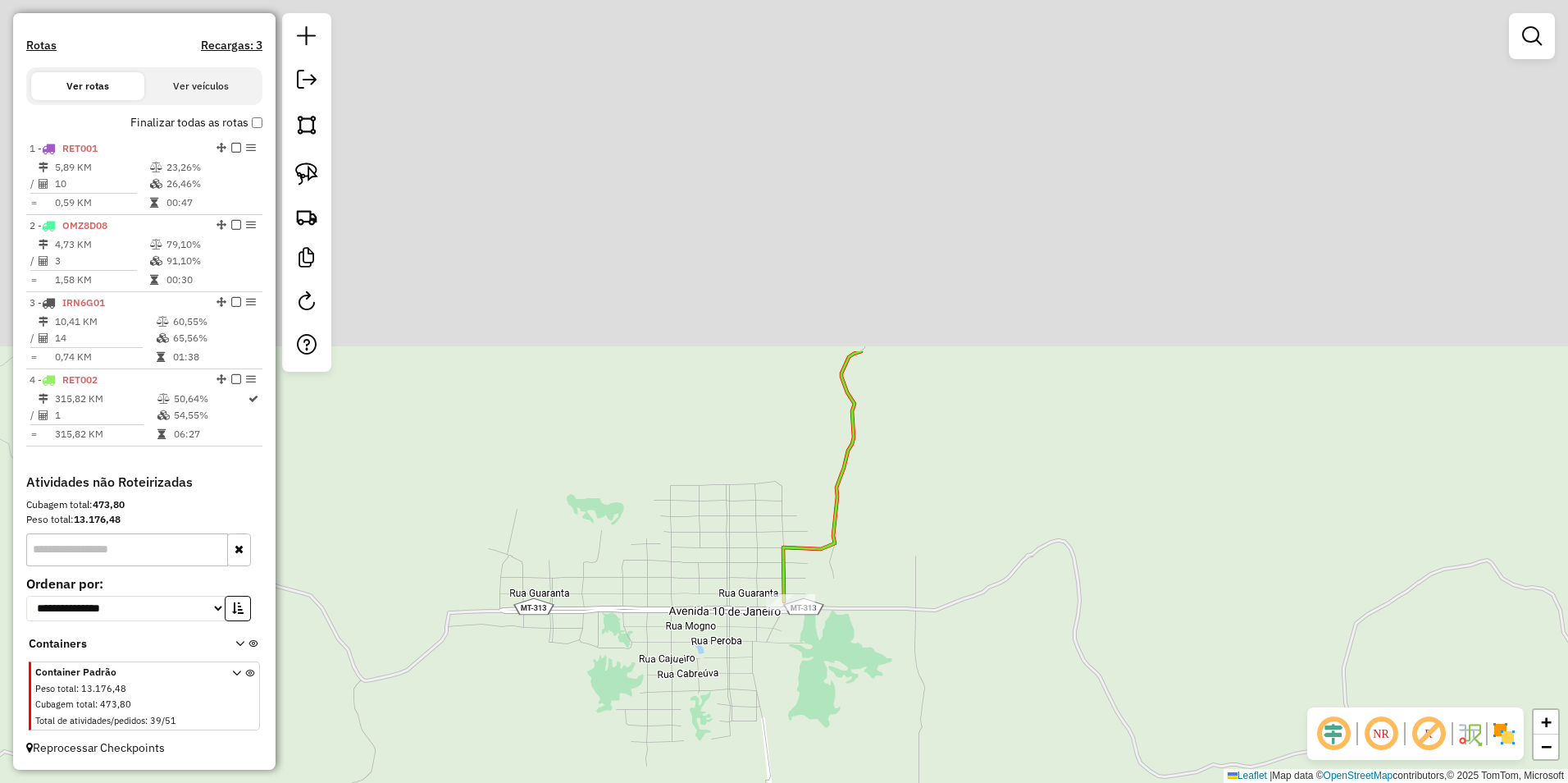
drag, startPoint x: 948, startPoint y: 243, endPoint x: 812, endPoint y: 732, distance: 507.6
click at [812, 732] on div "Janela de atendimento Grade de atendimento Capacidade Transportadoras Veículos …" at bounding box center [784, 391] width 1568 height 783
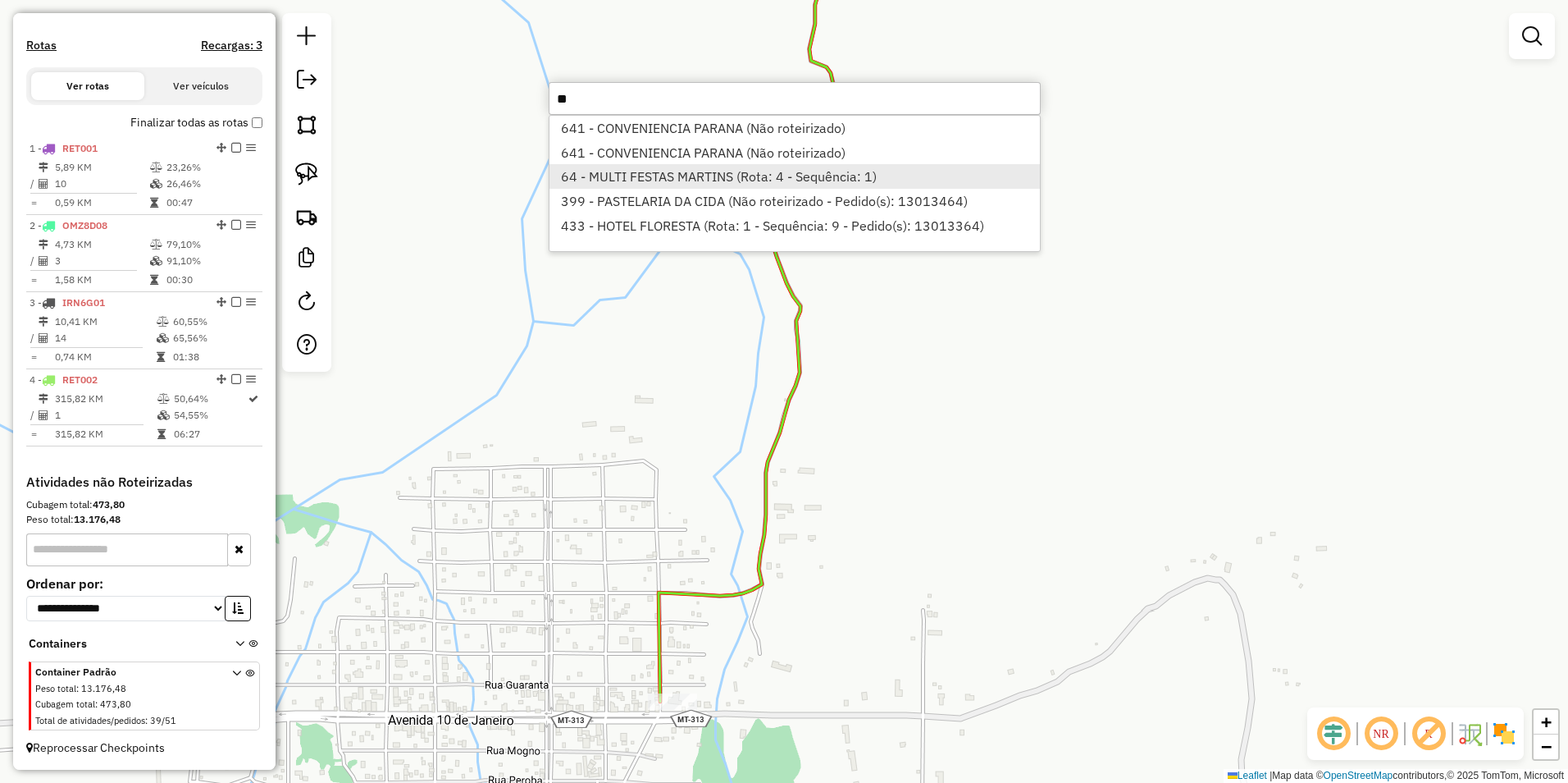
type input "**"
click at [731, 180] on li "64 - MULTI FESTAS MARTINS (Rota: 4 - Sequência: 1)" at bounding box center [795, 176] width 490 height 25
select select "**********"
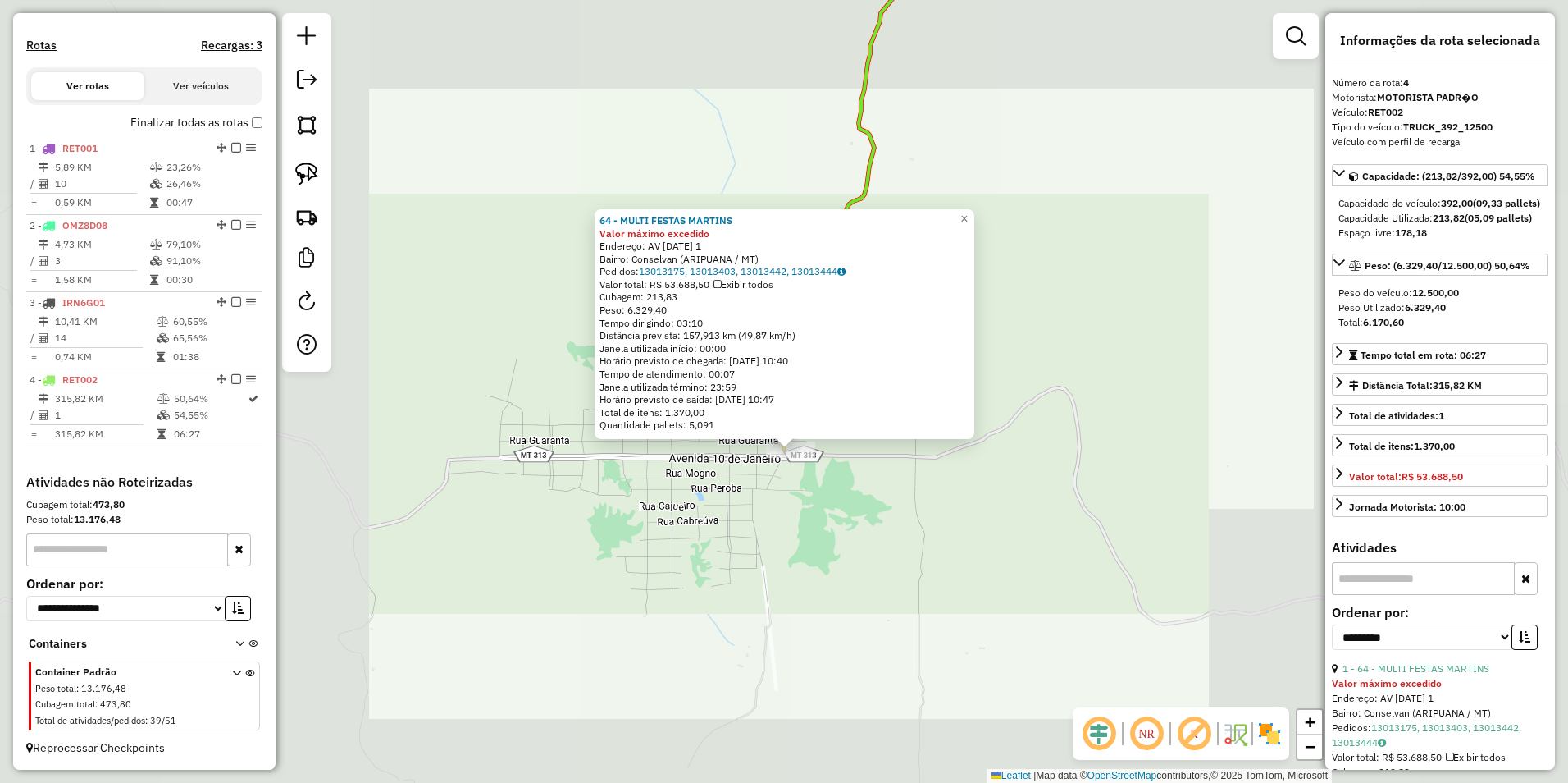
click at [797, 507] on div "64 - MULTI FESTAS MARTINS Valor máximo excedido Endereço: AV 10 DE JANEIRO 1 Ba…" at bounding box center [784, 391] width 1568 height 783
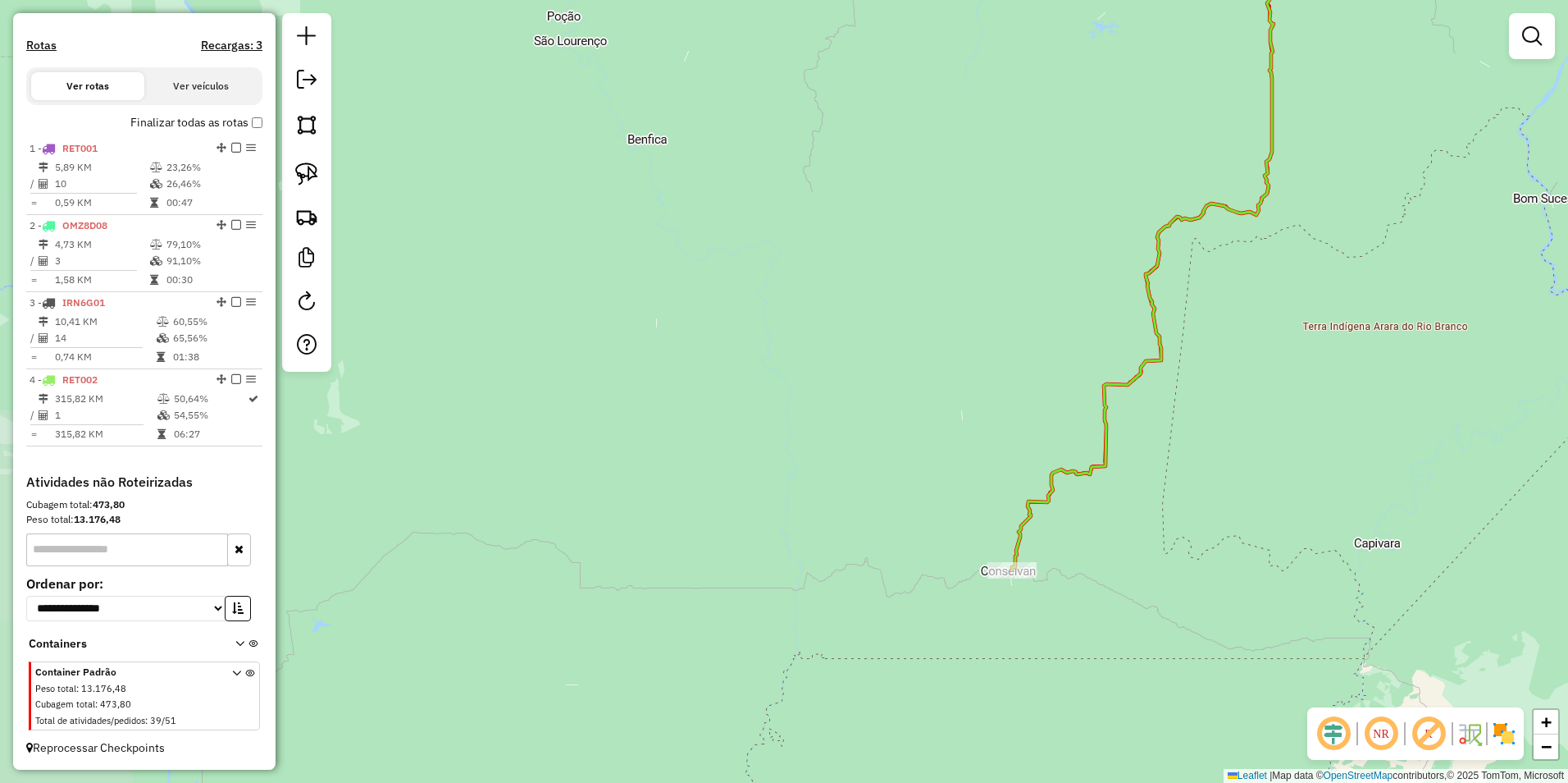
drag, startPoint x: 1255, startPoint y: 516, endPoint x: 819, endPoint y: 559, distance: 438.1
click at [819, 559] on div "Janela de atendimento Grade de atendimento Capacidade Transportadoras Veículos …" at bounding box center [784, 391] width 1568 height 783
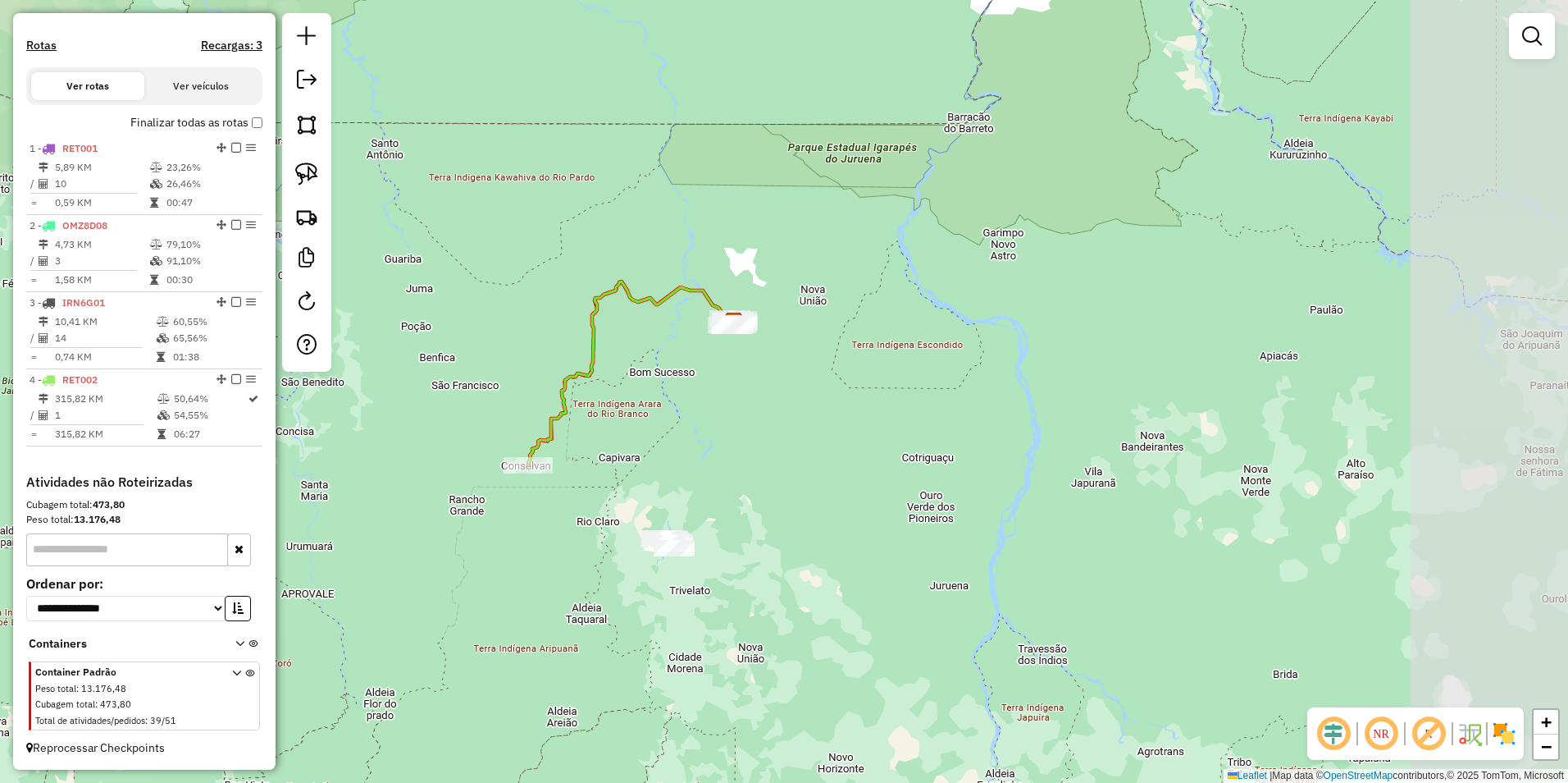
drag, startPoint x: 1163, startPoint y: 547, endPoint x: 917, endPoint y: 461, distance: 260.6
click at [917, 461] on div "Janela de atendimento Grade de atendimento Capacidade Transportadoras Veículos …" at bounding box center [784, 391] width 1568 height 783
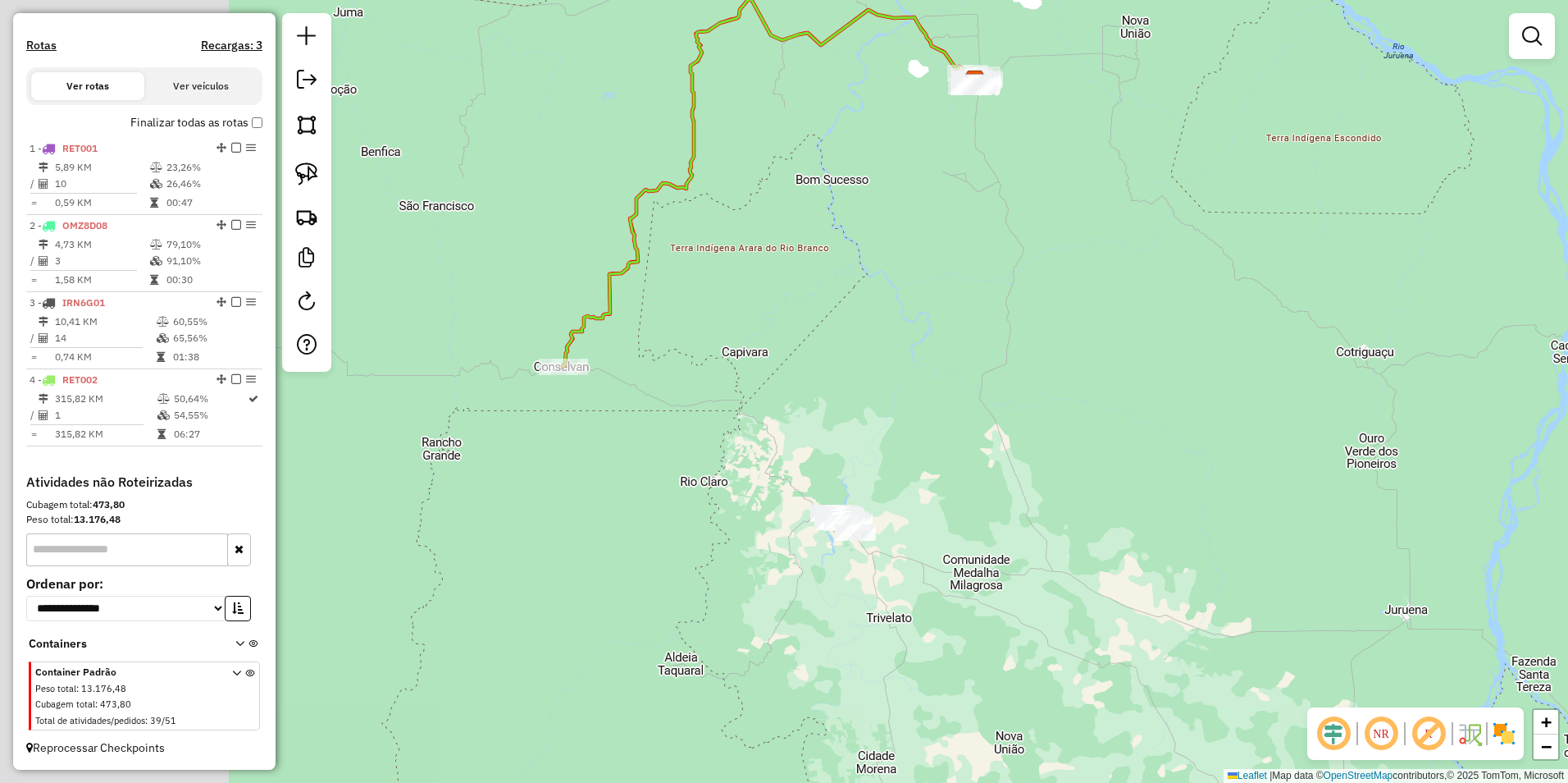
drag, startPoint x: 685, startPoint y: 487, endPoint x: 981, endPoint y: 483, distance: 296.0
click at [981, 483] on div "Janela de atendimento Grade de atendimento Capacidade Transportadoras Veículos …" at bounding box center [784, 391] width 1568 height 783
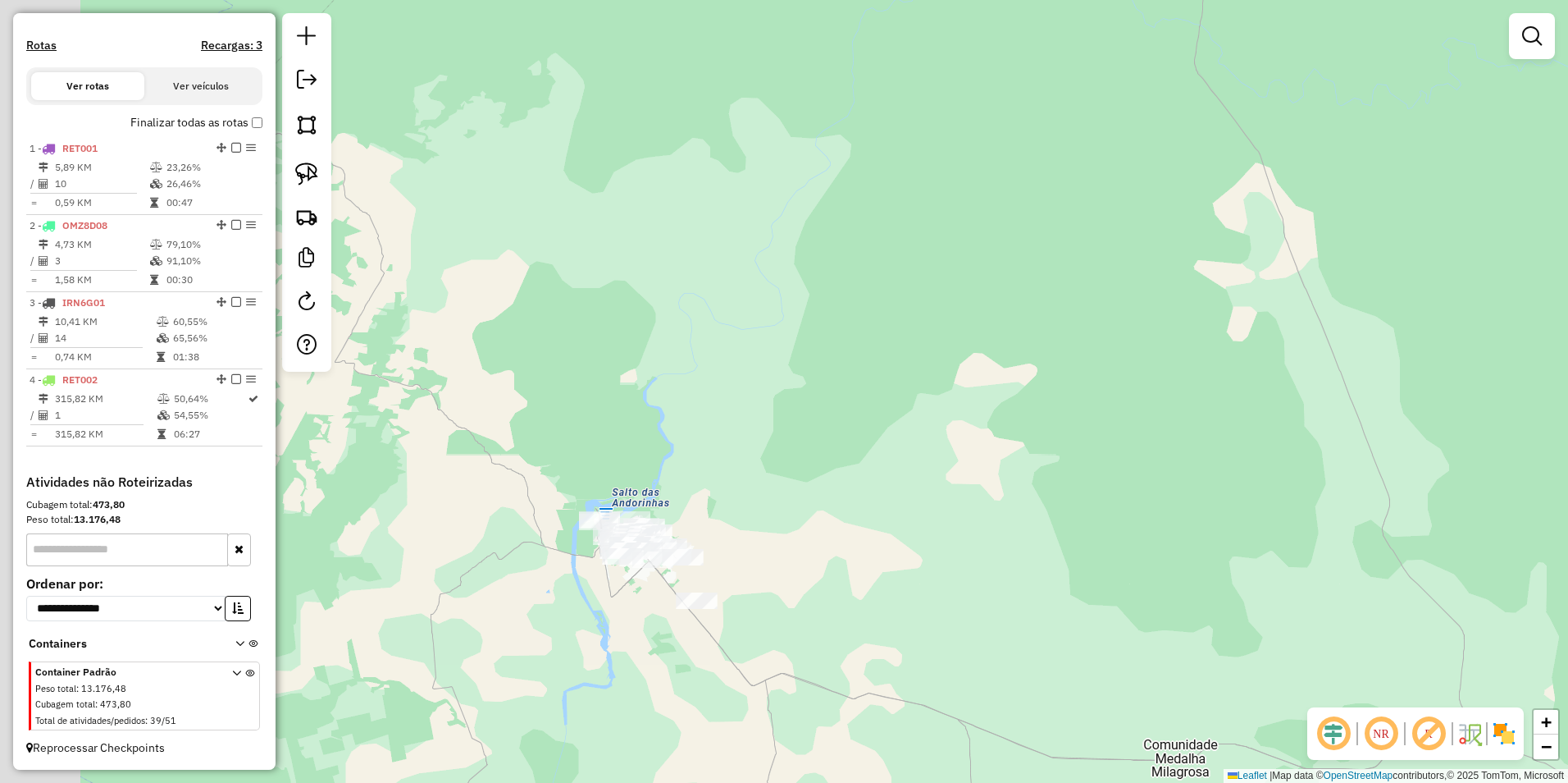
drag, startPoint x: 764, startPoint y: 534, endPoint x: 924, endPoint y: 502, distance: 163.2
click at [924, 502] on div "Janela de atendimento Grade de atendimento Capacidade Transportadoras Veículos …" at bounding box center [784, 391] width 1568 height 783
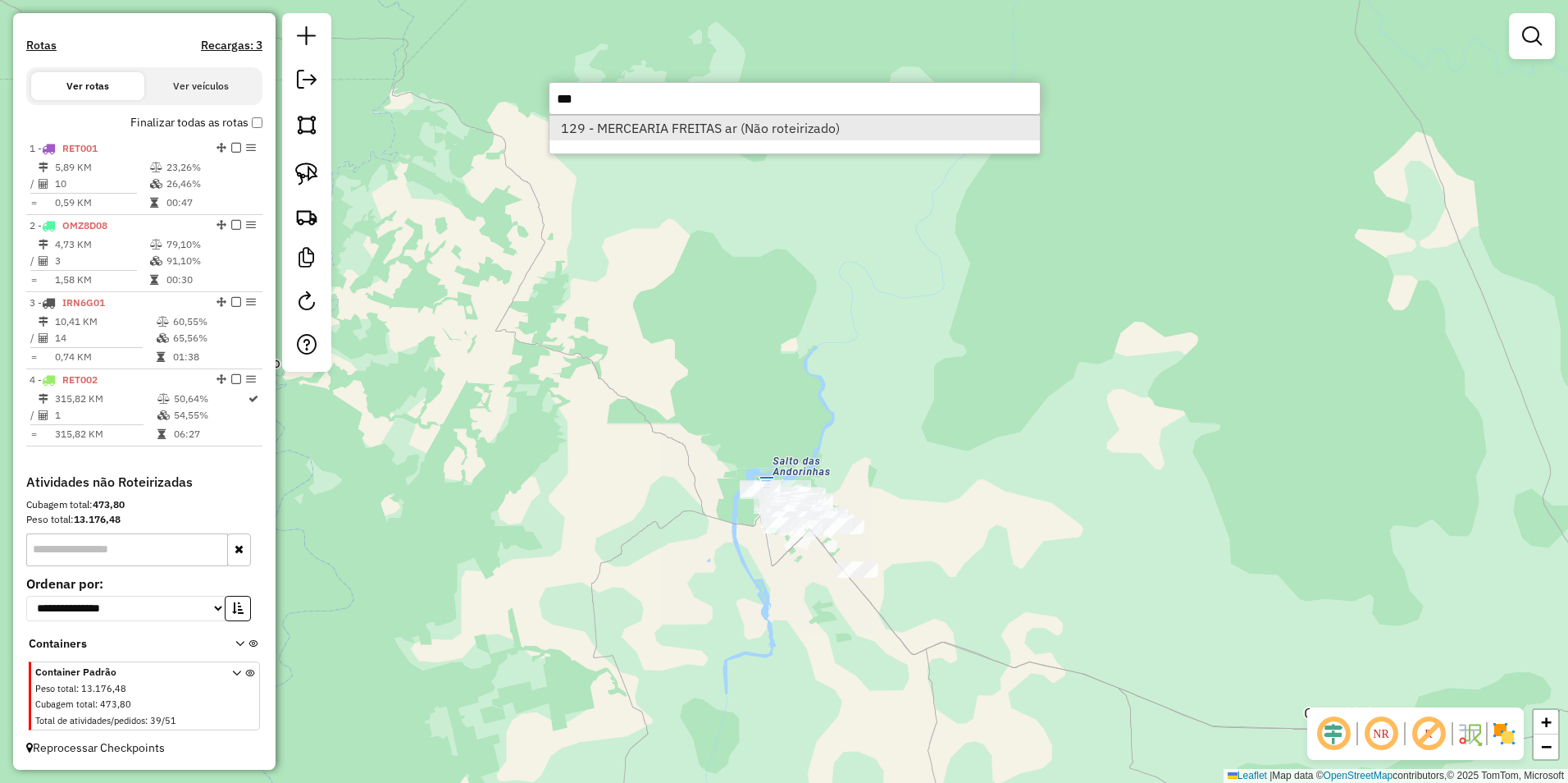
type input "***"
click at [738, 127] on li "129 - MERCEARIA FREITAS ar (Não roteirizado)" at bounding box center [795, 128] width 490 height 25
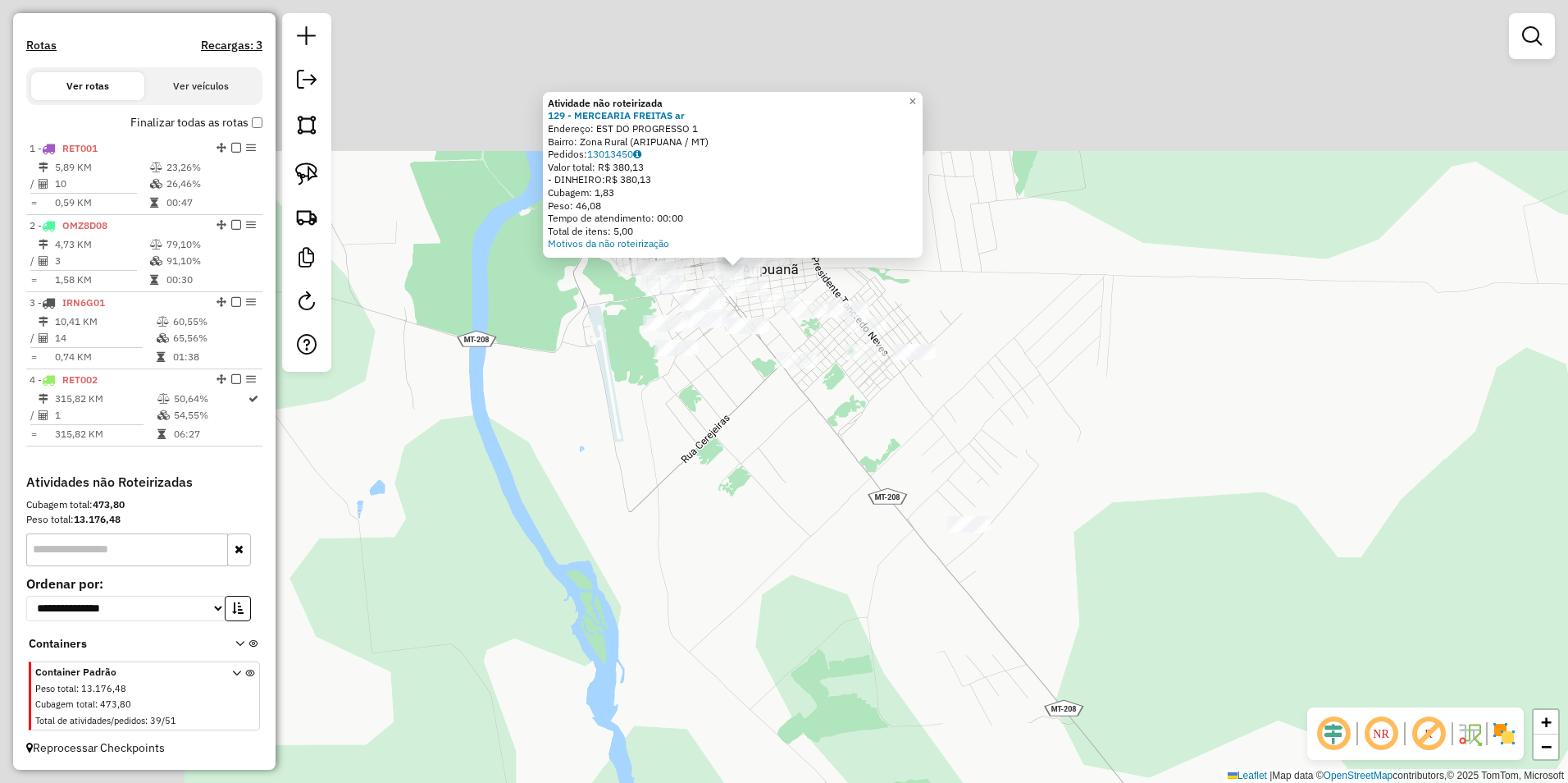
drag, startPoint x: 784, startPoint y: 396, endPoint x: 1017, endPoint y: 608, distance: 315.0
click at [1106, 690] on div "Atividade não roteirizada 129 - MERCEARIA FREITAS ar Endereço: EST DO PROGRESSO…" at bounding box center [784, 391] width 1568 height 783
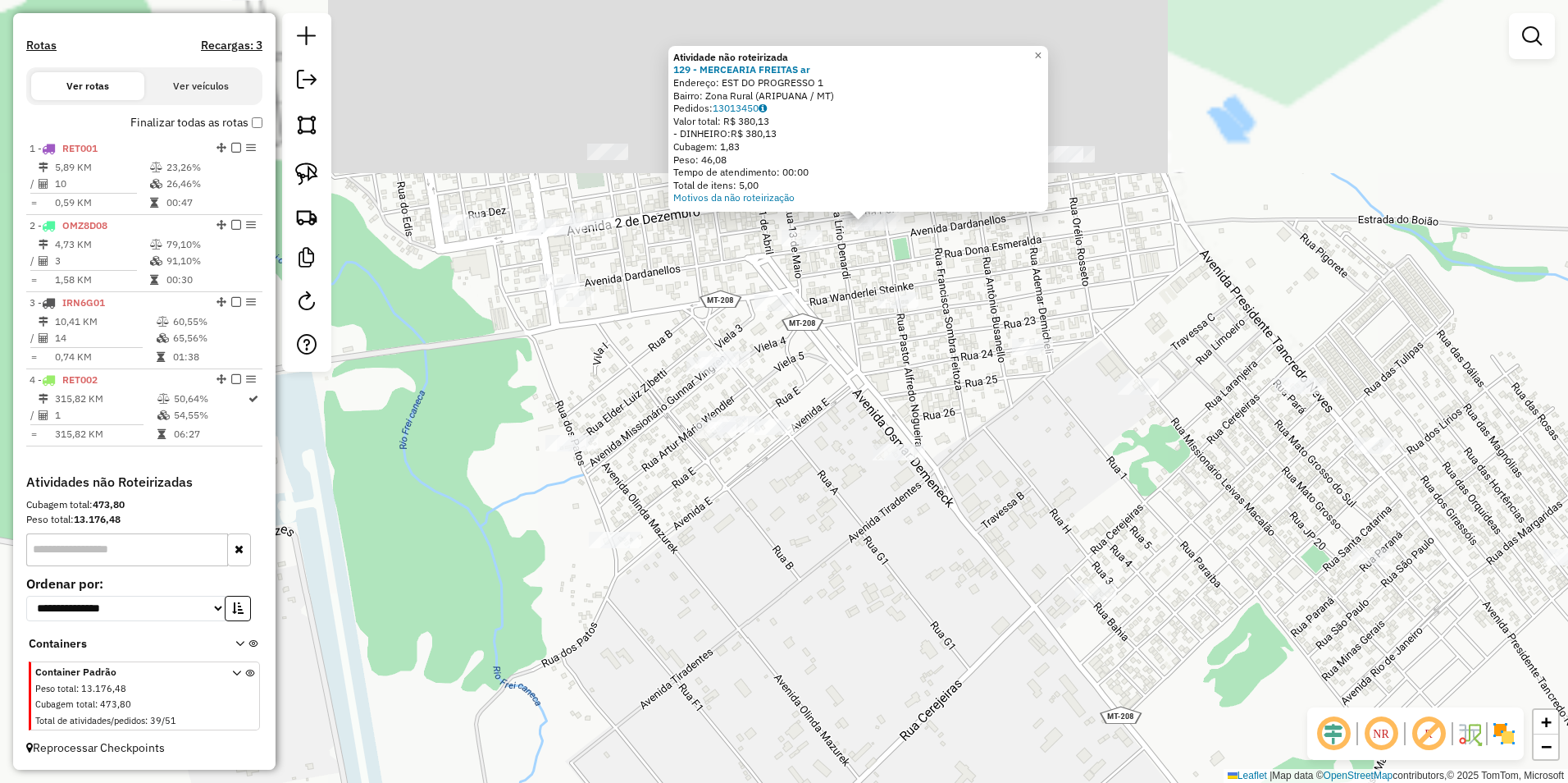
drag, startPoint x: 816, startPoint y: 401, endPoint x: 979, endPoint y: 761, distance: 395.2
click at [979, 761] on div "Atividade não roteirizada 129 - MERCEARIA FREITAS ar Endereço: EST DO PROGRESSO…" at bounding box center [784, 391] width 1568 height 783
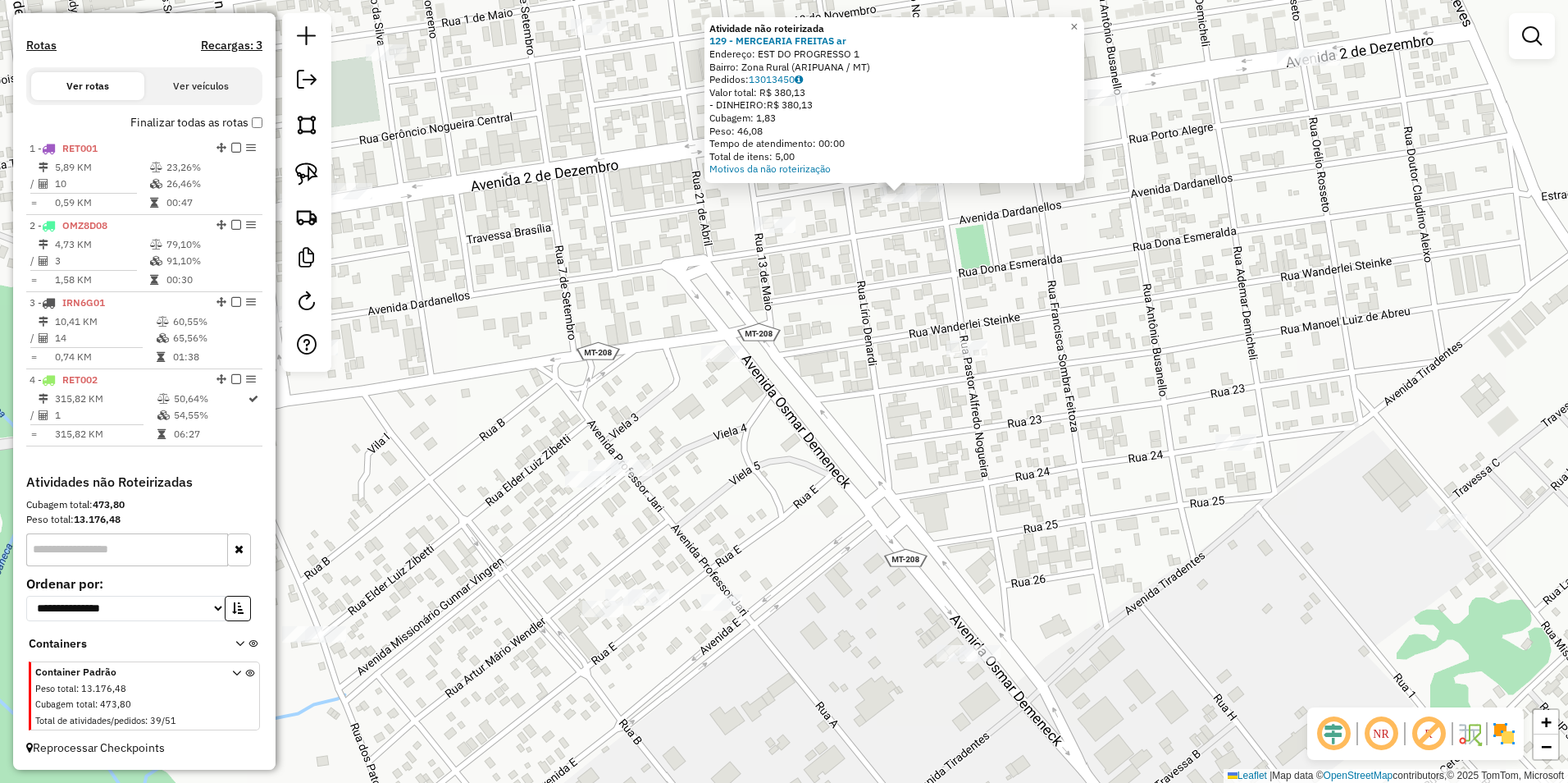
drag, startPoint x: 868, startPoint y: 354, endPoint x: 874, endPoint y: 628, distance: 274.1
click at [874, 628] on div "Atividade não roteirizada 129 - MERCEARIA FREITAS ar Endereço: EST DO PROGRESSO…" at bounding box center [784, 391] width 1568 height 783
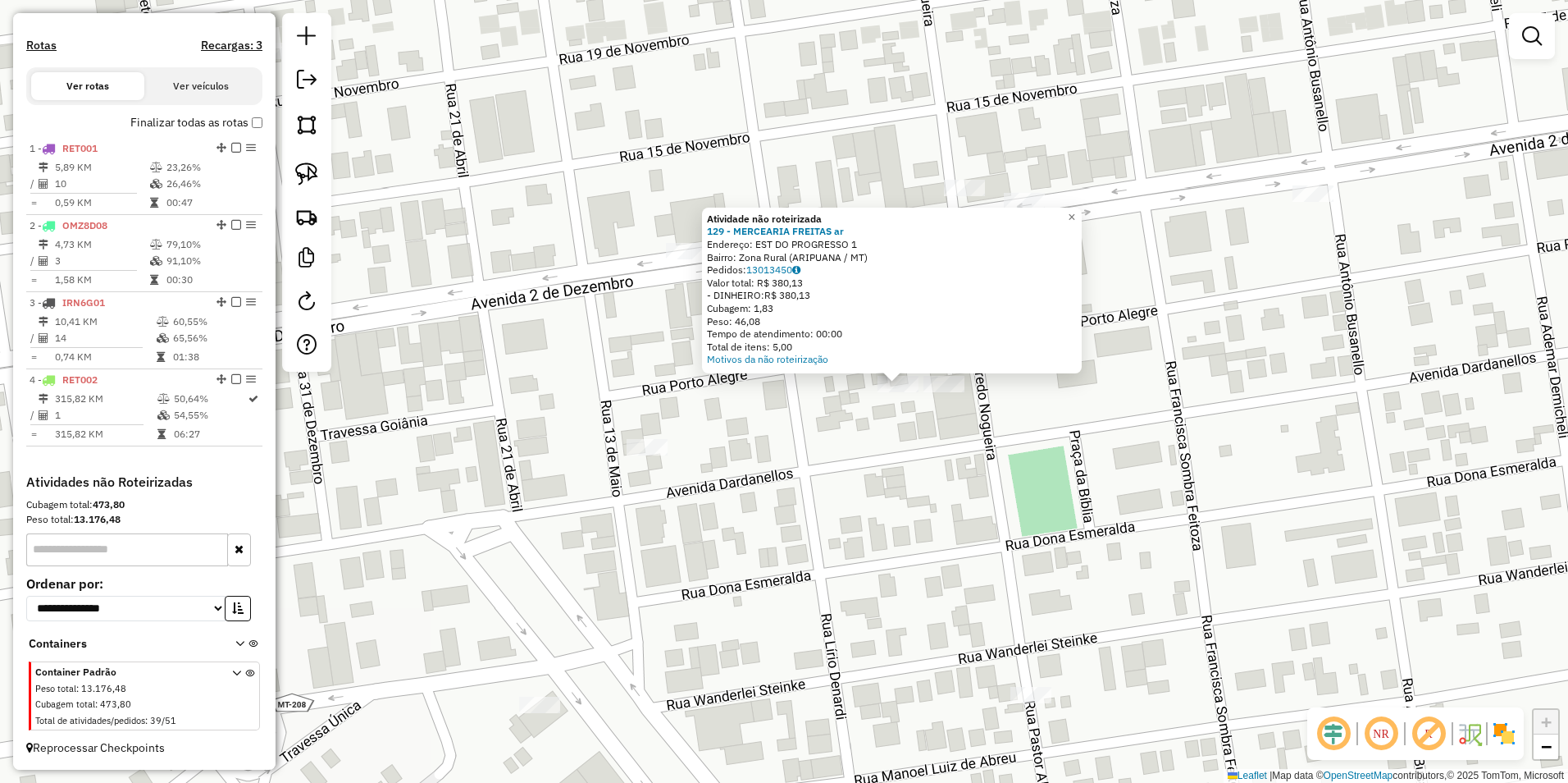
drag, startPoint x: 896, startPoint y: 453, endPoint x: 863, endPoint y: 587, distance: 138.0
click at [863, 587] on div "Atividade não roteirizada 129 - MERCEARIA FREITAS ar Endereço: EST DO PROGRESSO…" at bounding box center [784, 391] width 1568 height 783
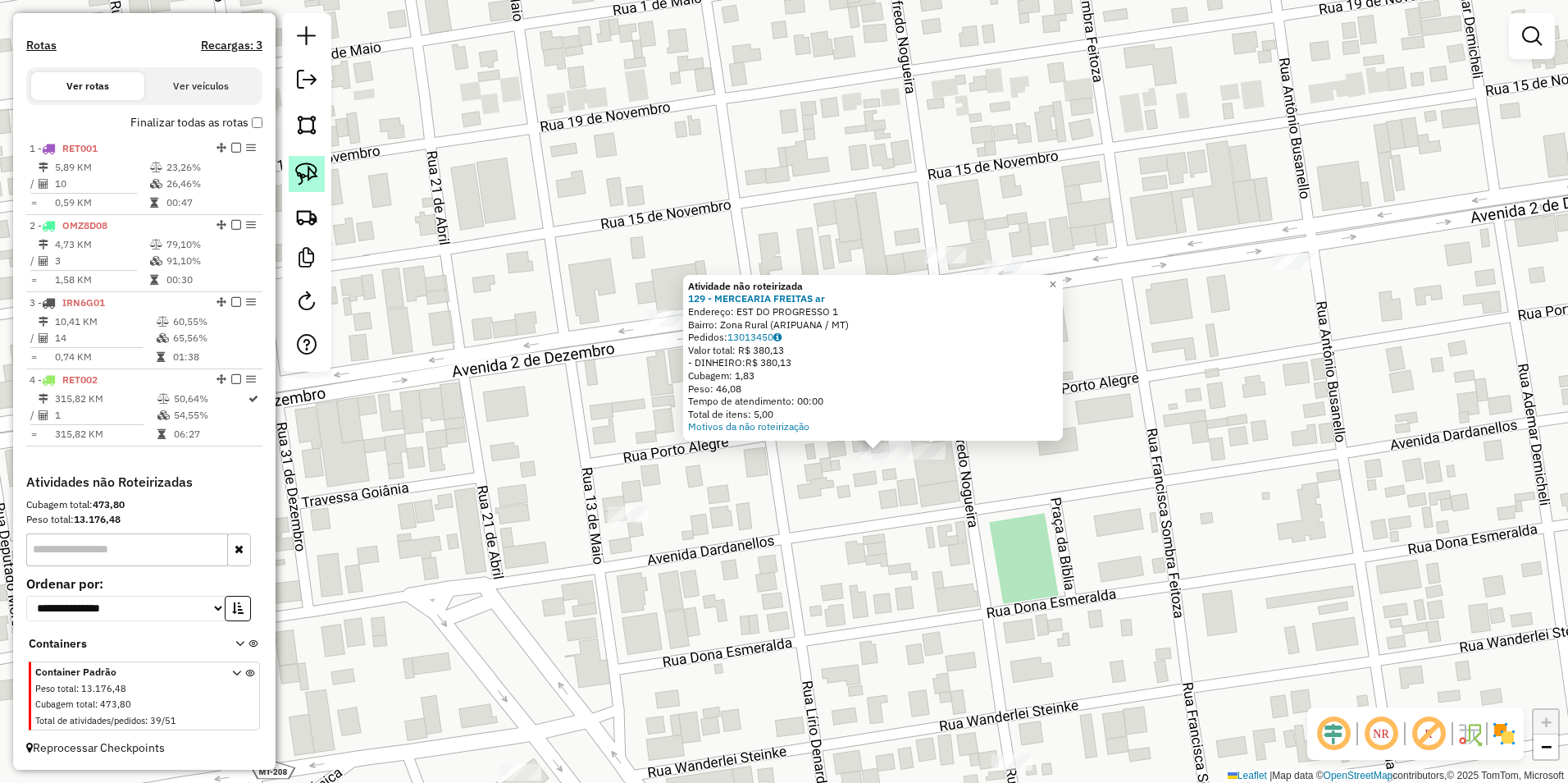
click at [316, 178] on img at bounding box center [306, 174] width 23 height 23
drag, startPoint x: 841, startPoint y: 473, endPoint x: 898, endPoint y: 481, distance: 57.6
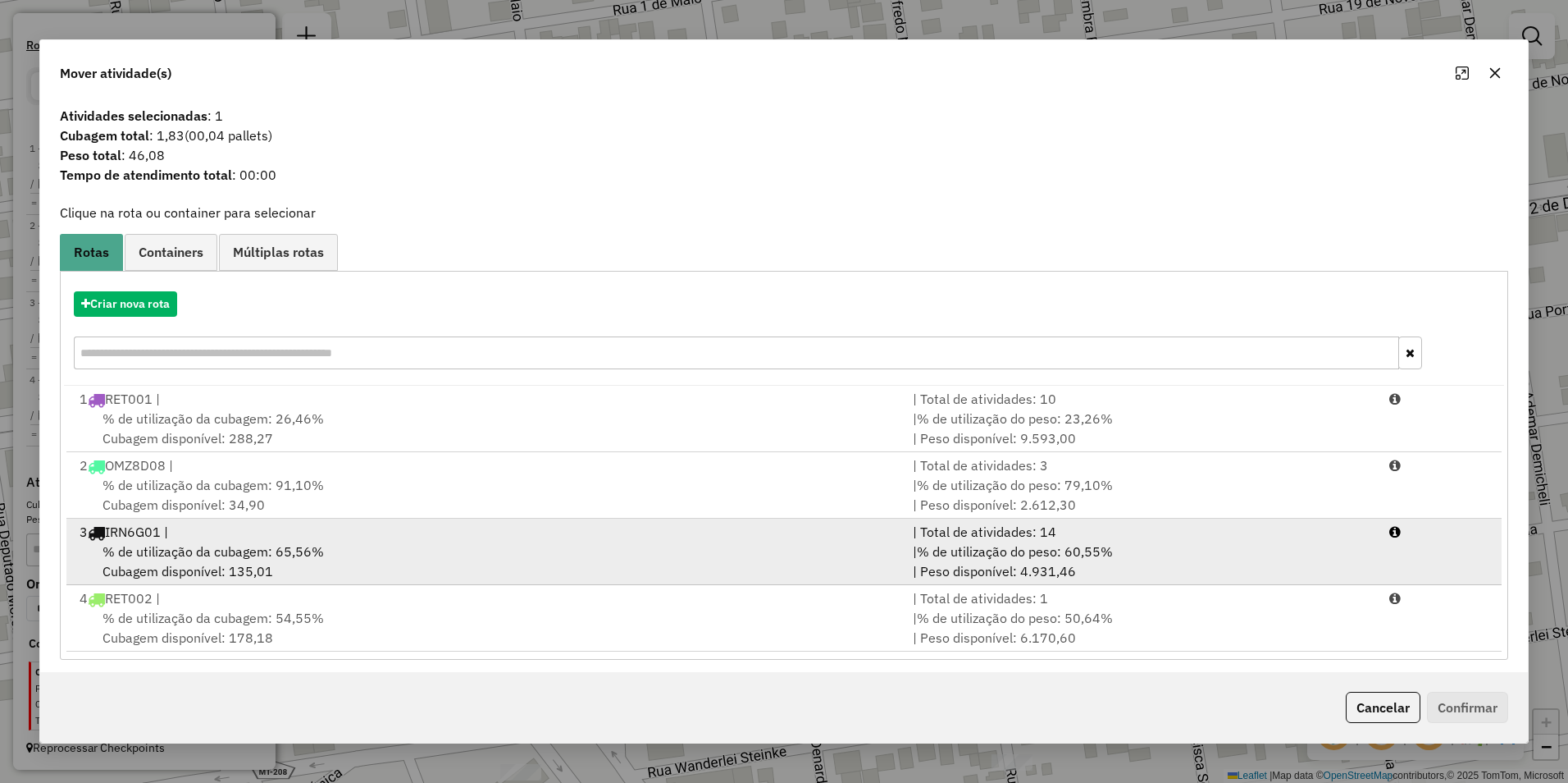
scroll to position [8, 0]
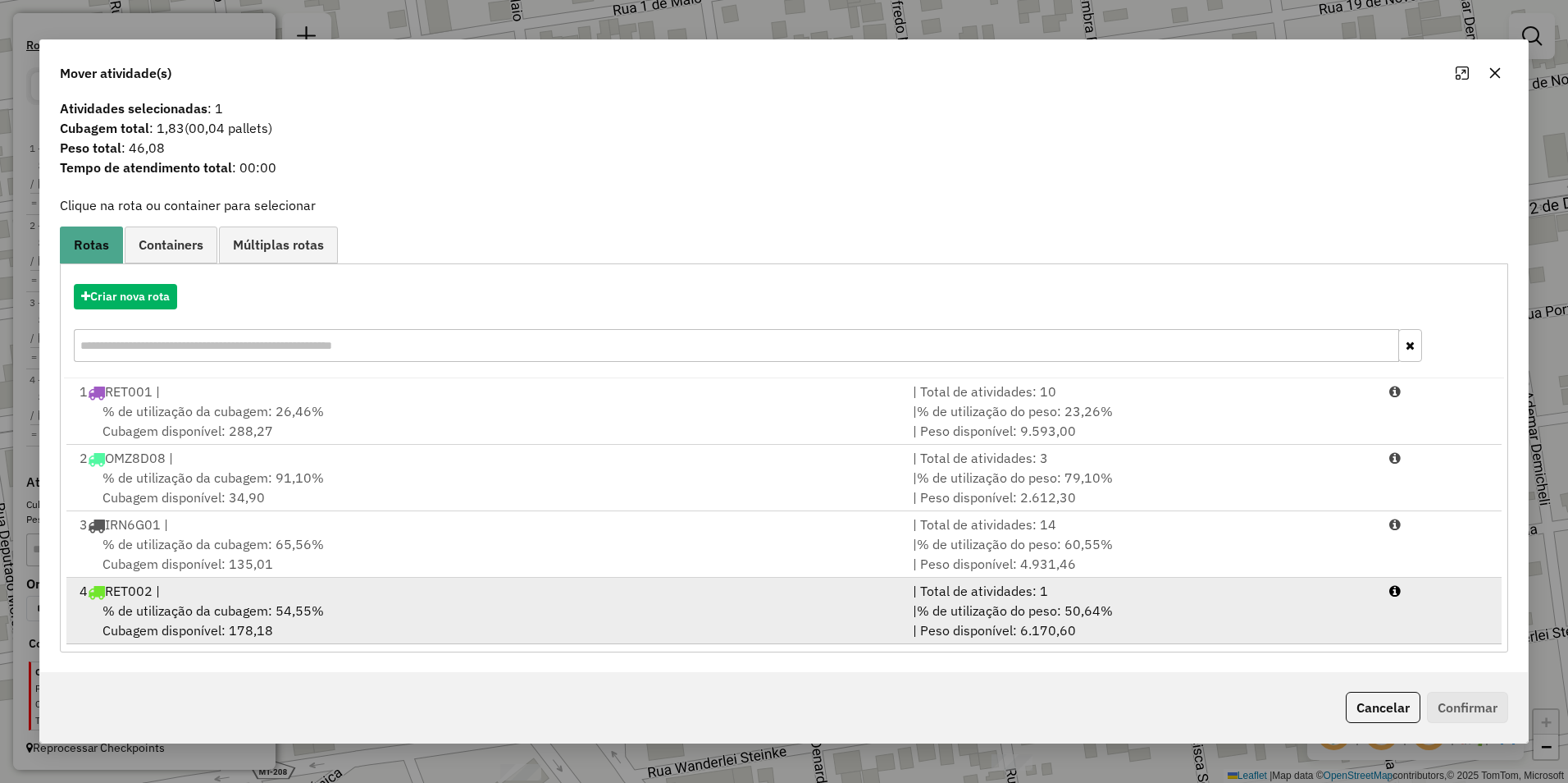
click at [702, 597] on div "4 RET002 |" at bounding box center [486, 590] width 833 height 20
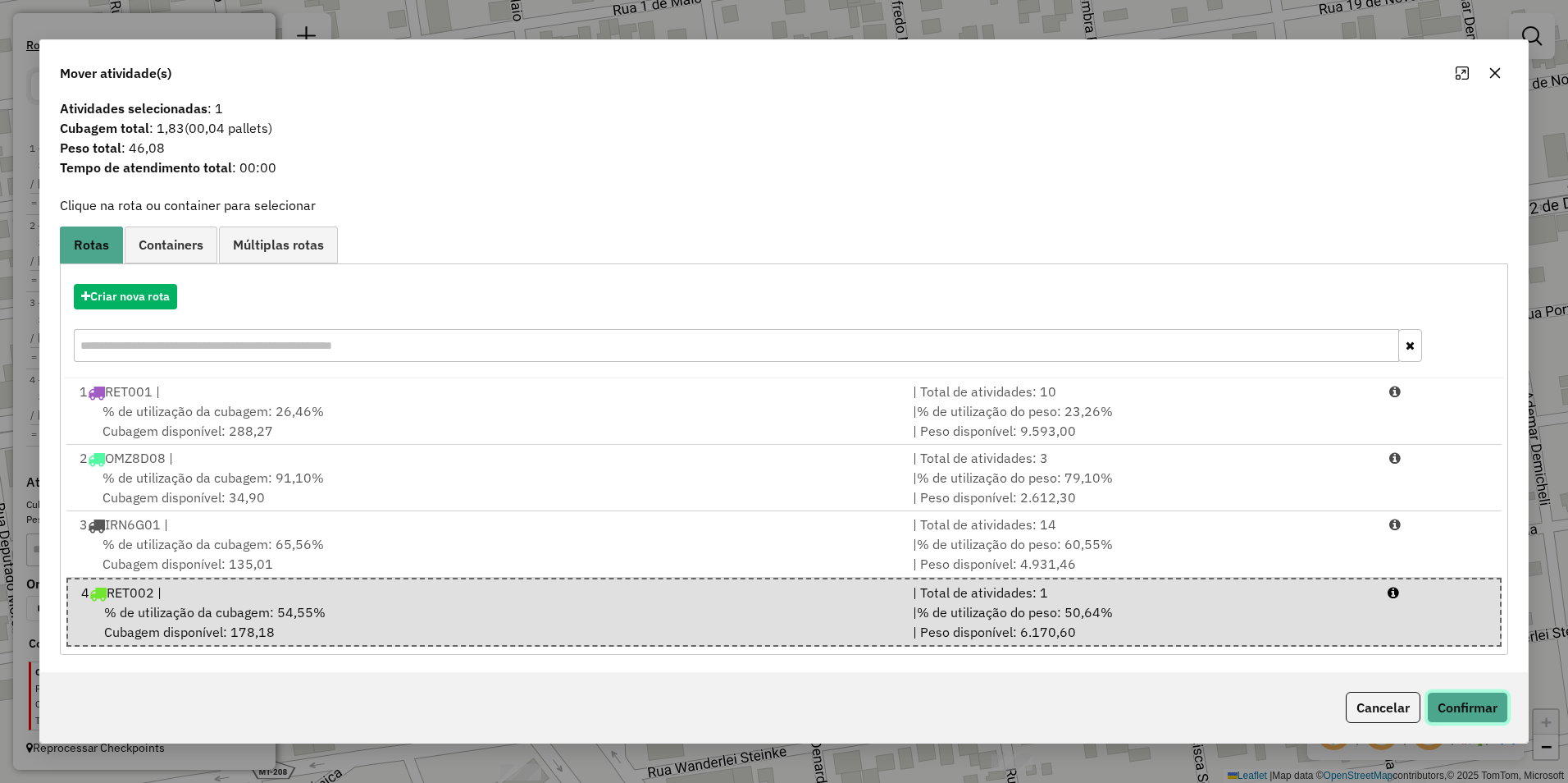
click at [1438, 708] on button "Confirmar" at bounding box center [1468, 707] width 81 height 31
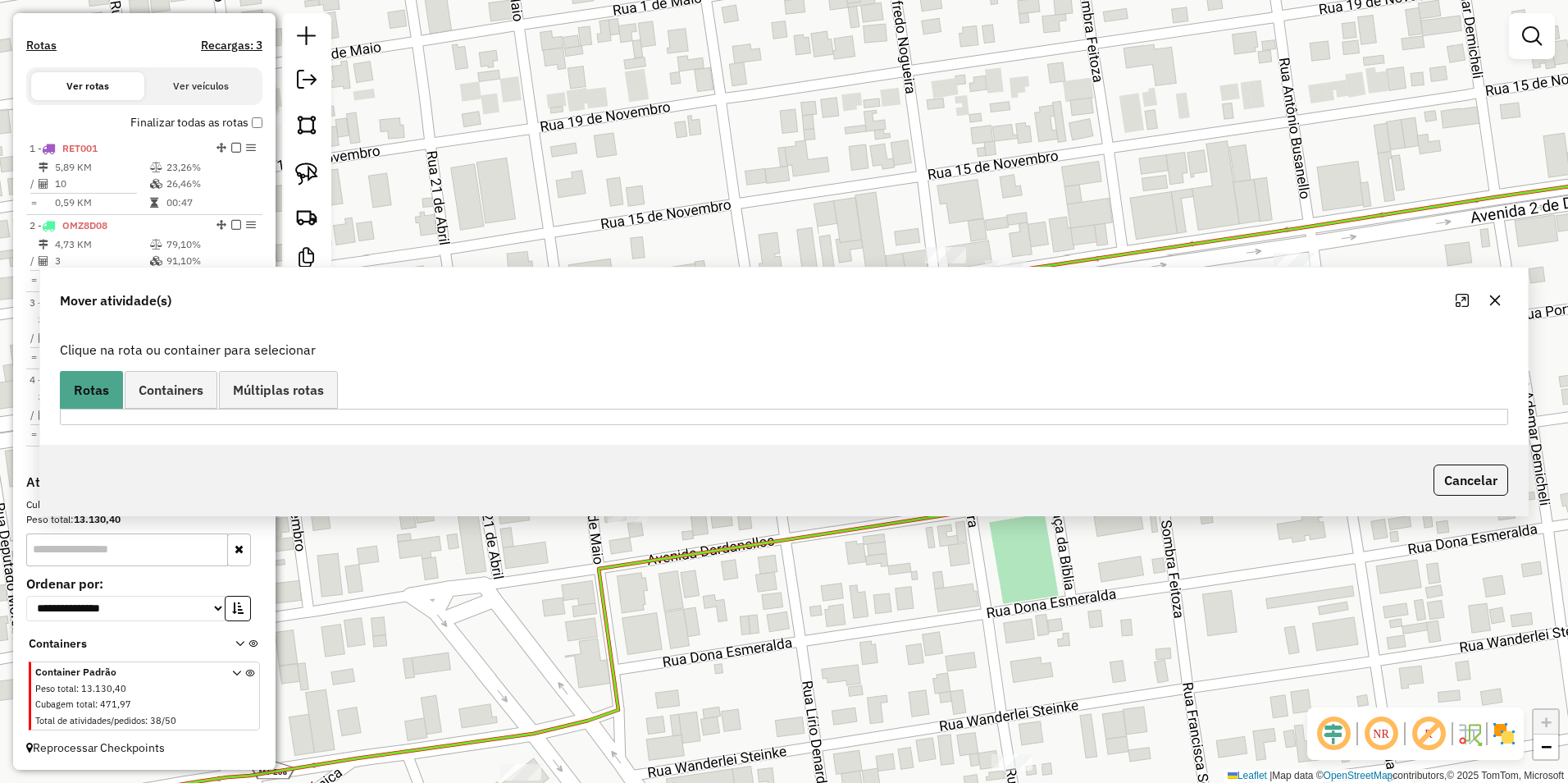
scroll to position [0, 0]
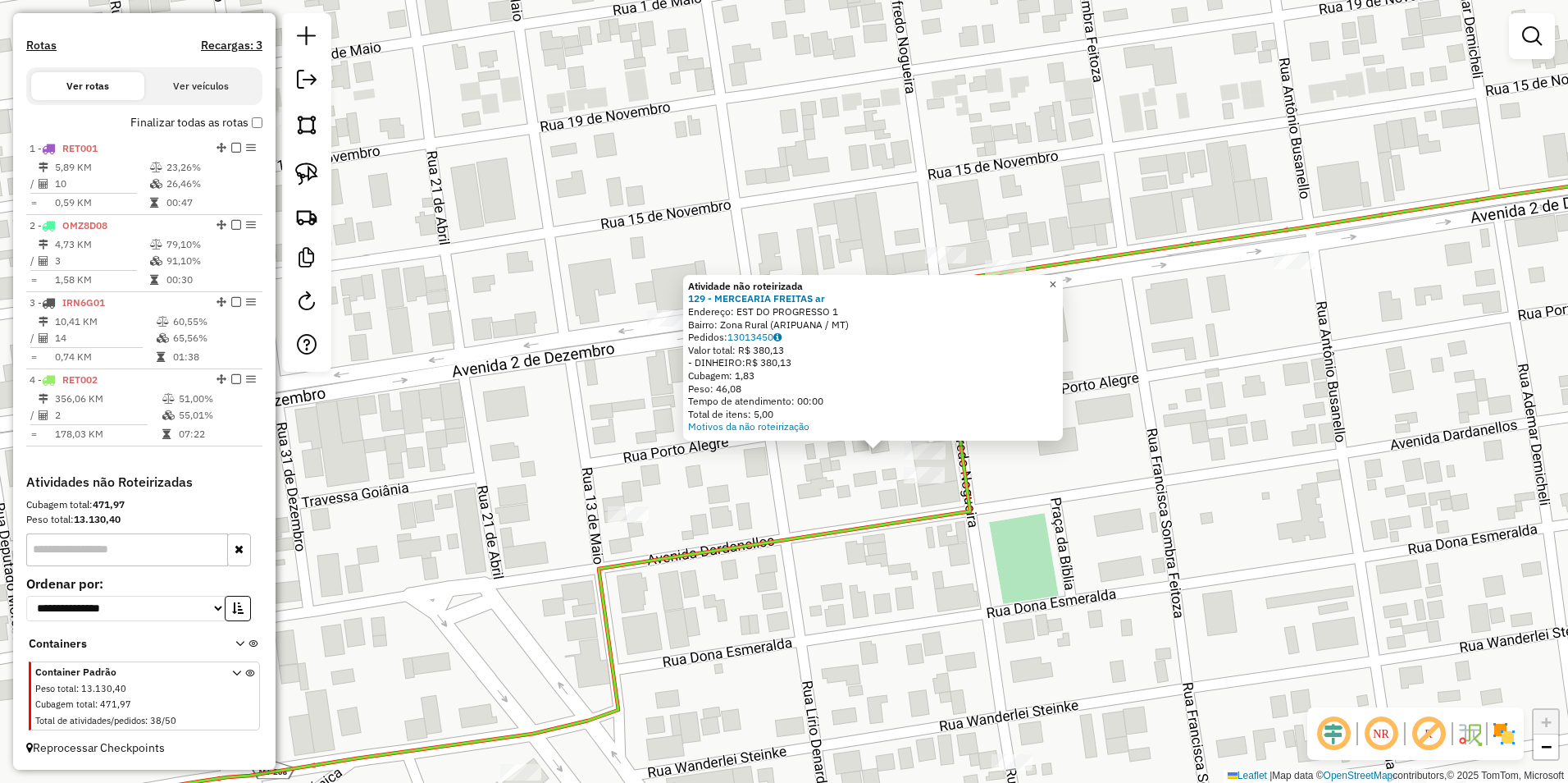
click at [1056, 277] on span "×" at bounding box center [1052, 284] width 8 height 14
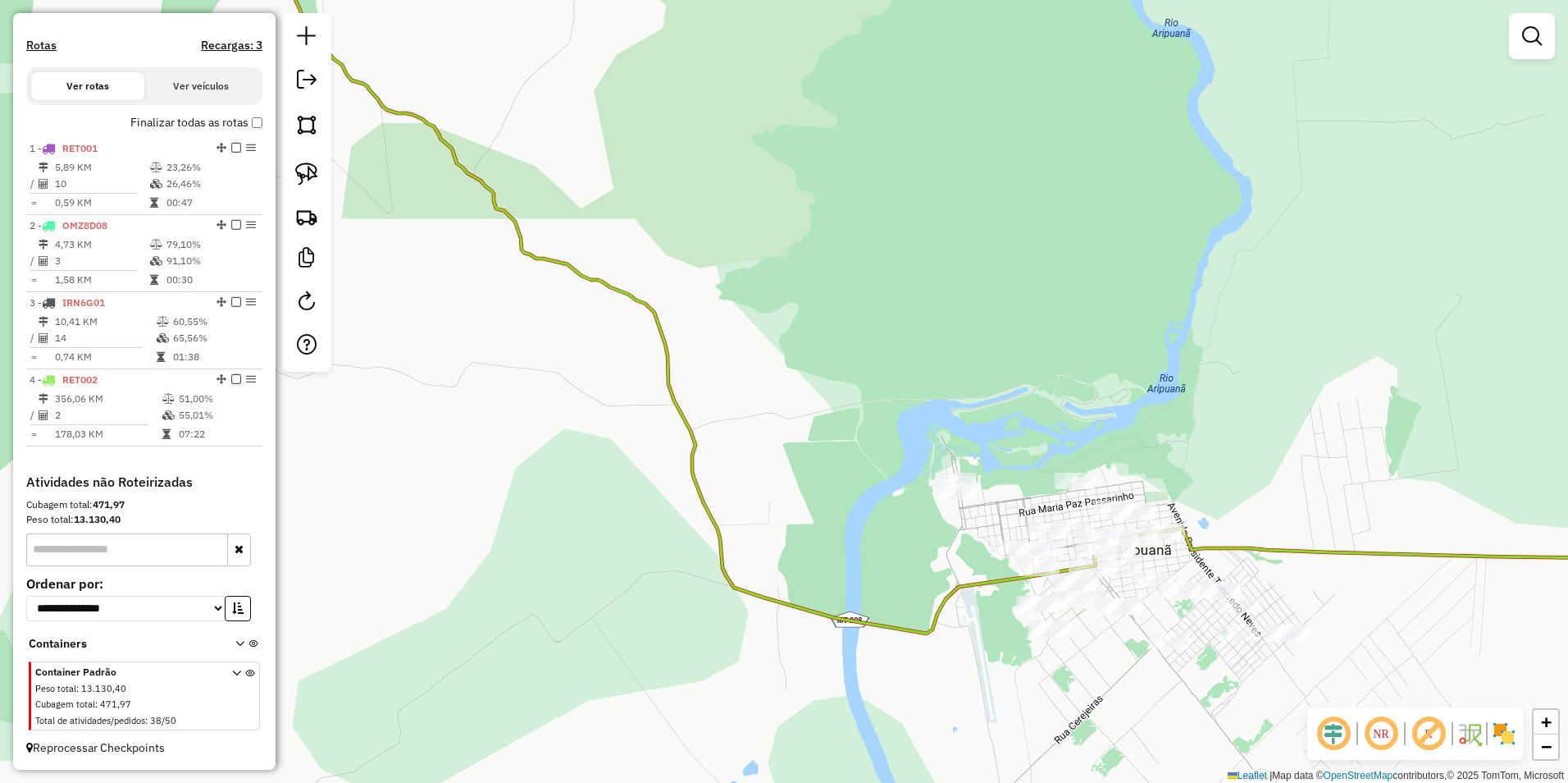
drag, startPoint x: 1120, startPoint y: 701, endPoint x: 989, endPoint y: 538, distance: 209.1
click at [989, 538] on div "Janela de atendimento Grade de atendimento Capacidade Transportadoras Veículos …" at bounding box center [784, 391] width 1568 height 783
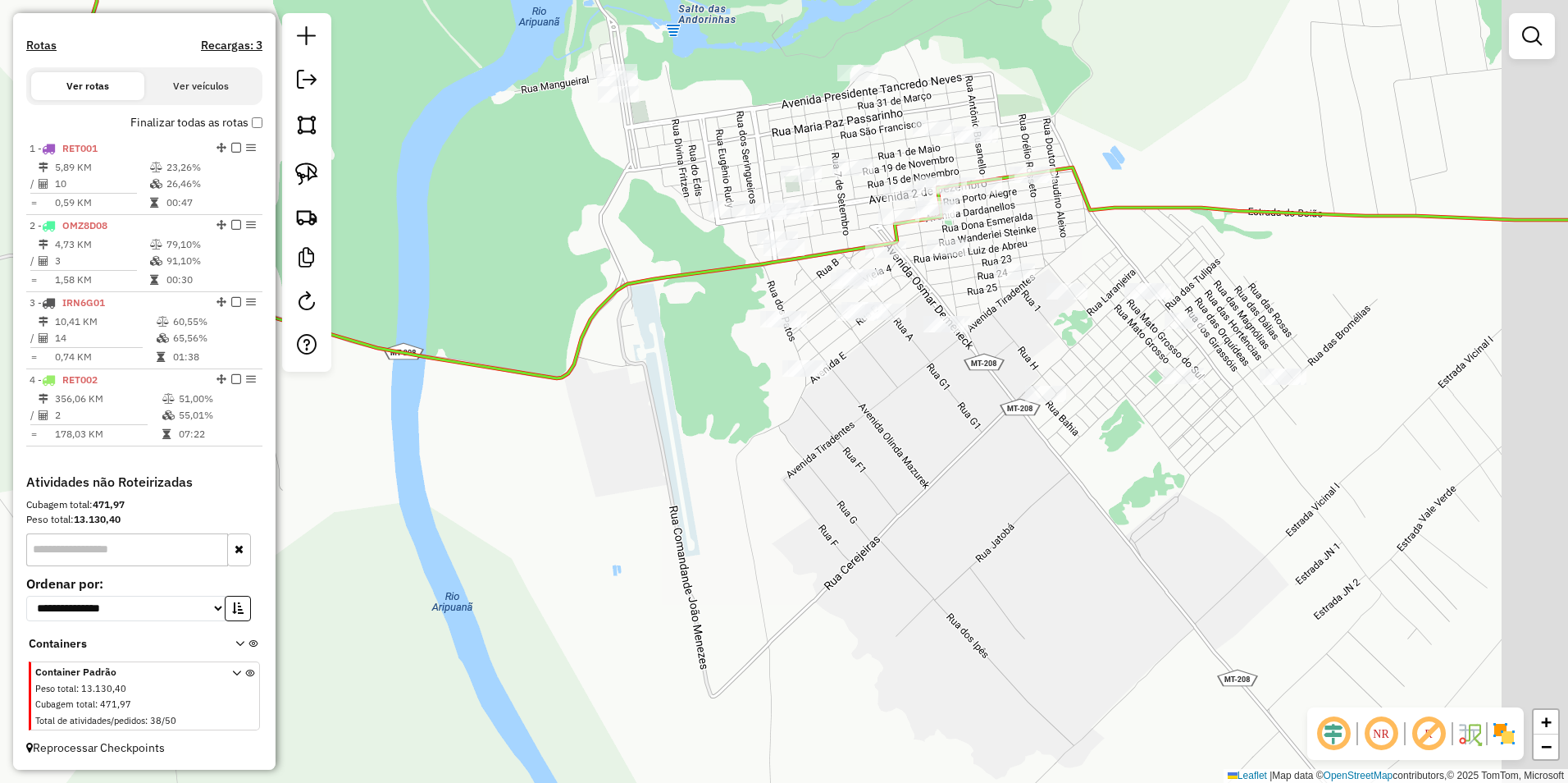
drag, startPoint x: 1262, startPoint y: 583, endPoint x: 824, endPoint y: 641, distance: 441.8
click at [824, 641] on div "Janela de atendimento Grade de atendimento Capacidade Transportadoras Veículos …" at bounding box center [784, 391] width 1568 height 783
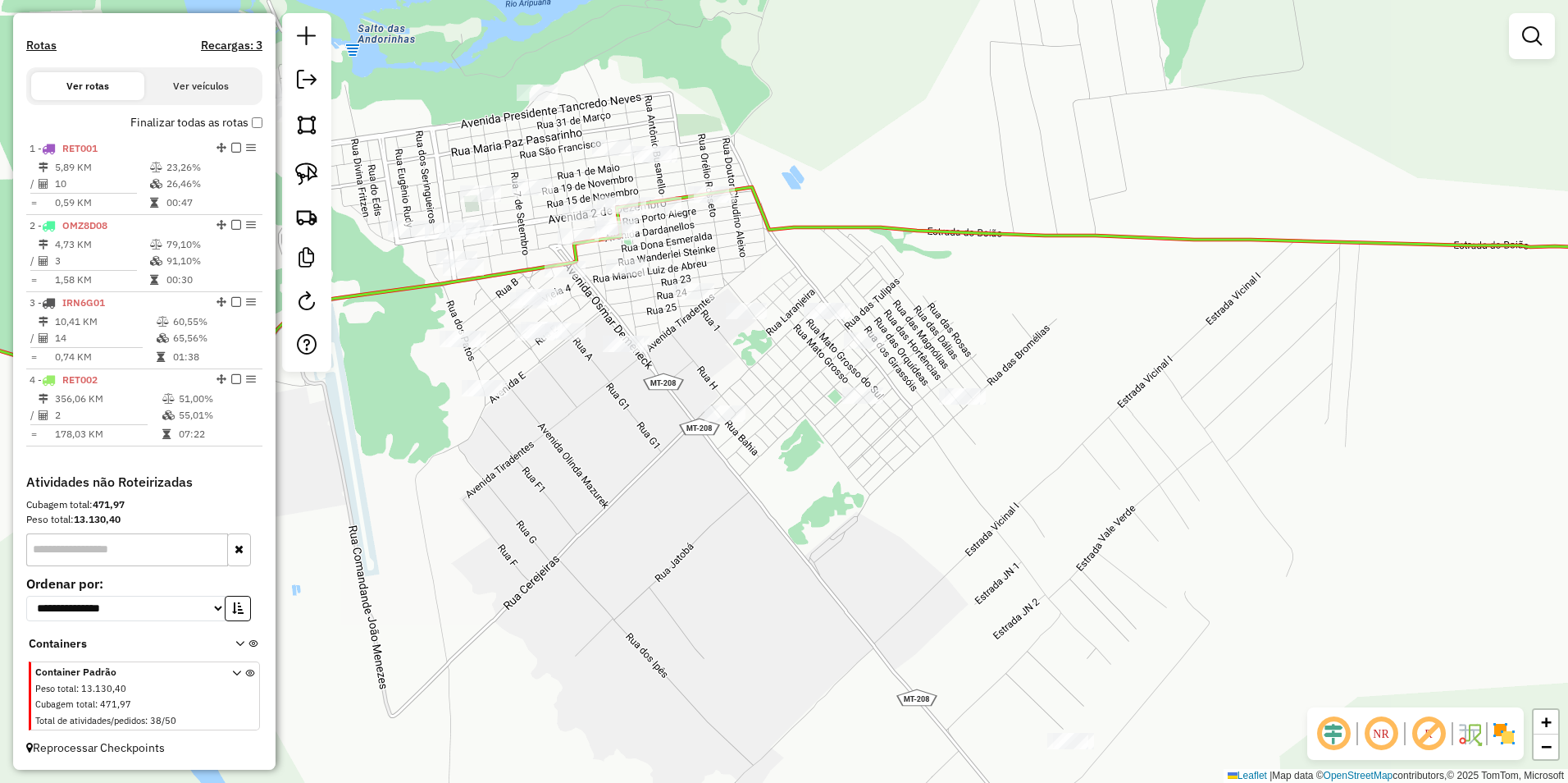
click at [827, 570] on div "Janela de atendimento Grade de atendimento Capacidade Transportadoras Veículos …" at bounding box center [784, 391] width 1568 height 783
click at [305, 166] on img at bounding box center [306, 174] width 23 height 23
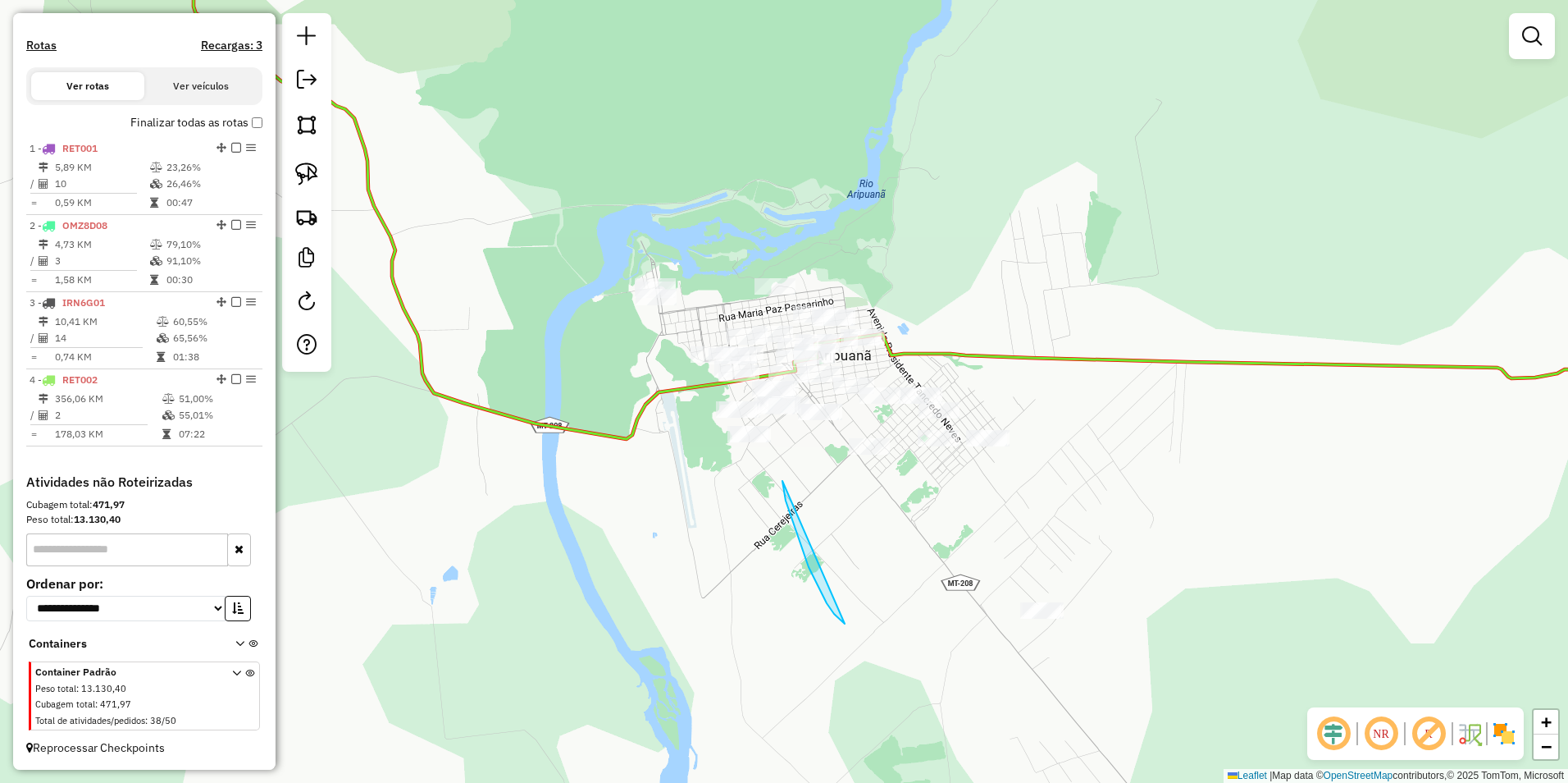
drag, startPoint x: 783, startPoint y: 481, endPoint x: 845, endPoint y: 624, distance: 155.9
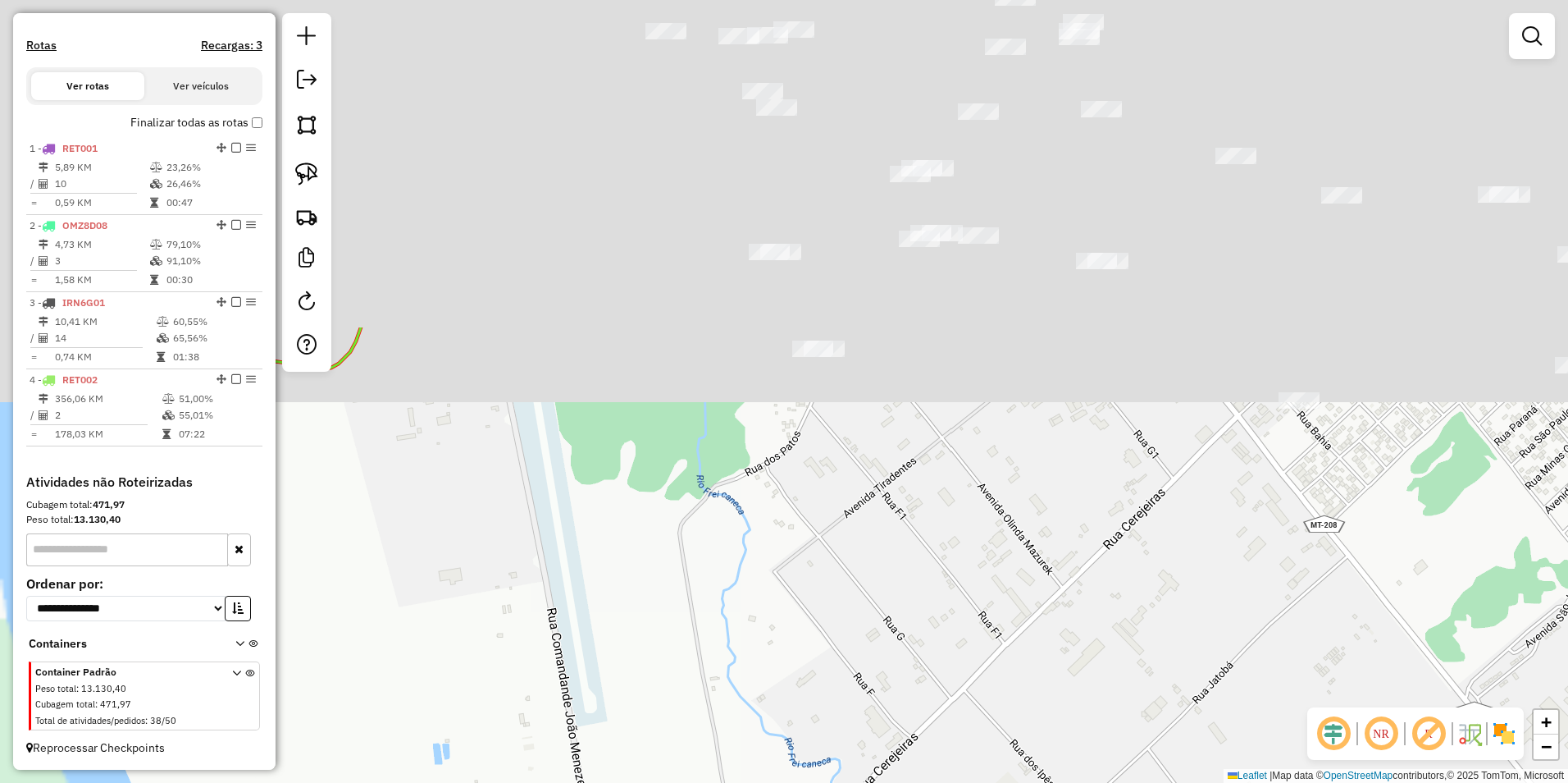
drag, startPoint x: 775, startPoint y: 439, endPoint x: 1003, endPoint y: 824, distance: 447.4
click at [1003, 782] on html "Aguarde... Pop-up bloqueado! Seu navegador bloqueou automáticamente a abertura …" at bounding box center [784, 391] width 1568 height 783
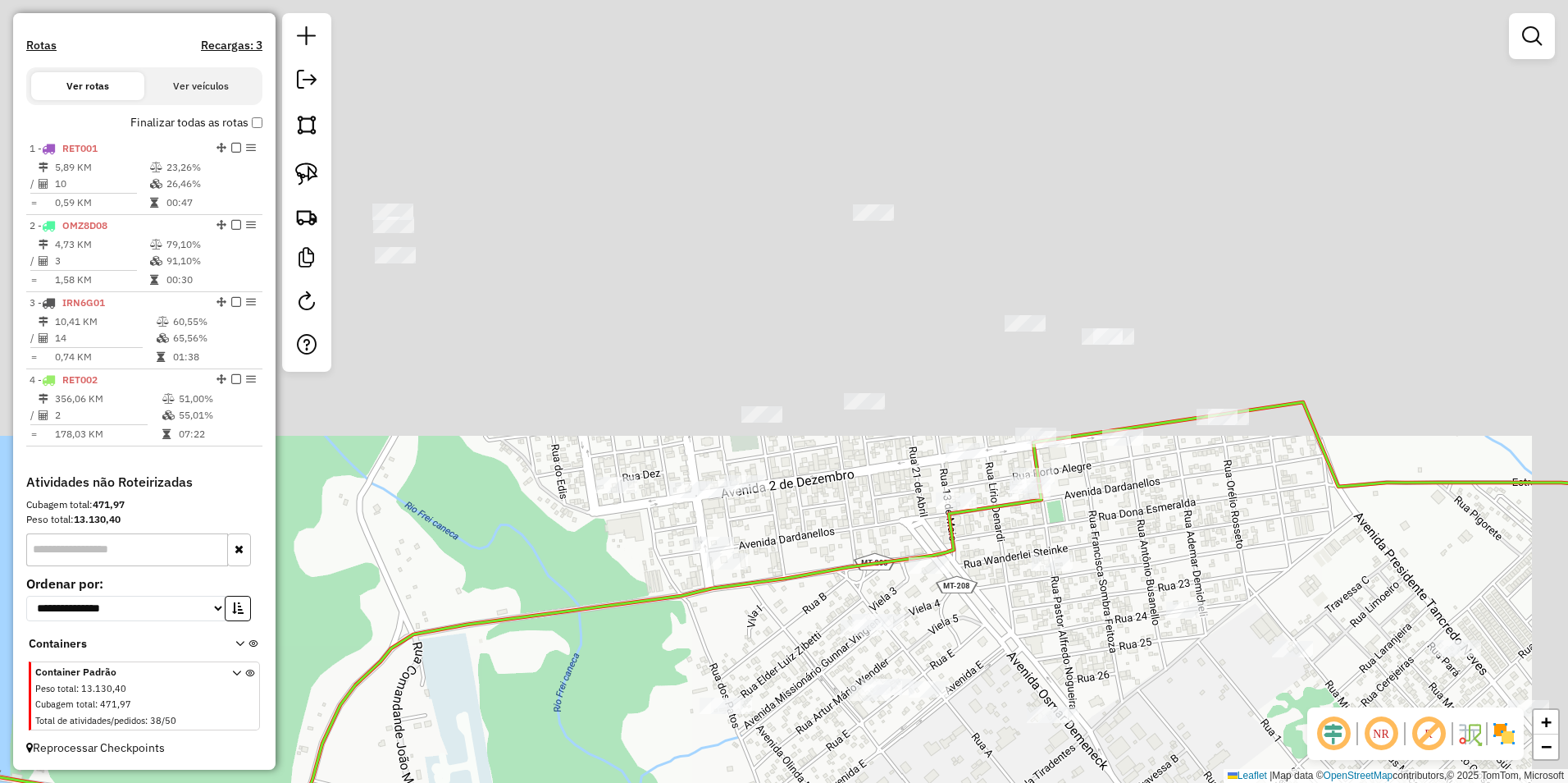
drag, startPoint x: 1099, startPoint y: 371, endPoint x: 992, endPoint y: 824, distance: 465.5
click at [992, 782] on html "Aguarde... Pop-up bloqueado! Seu navegador bloqueou automáticamente a abertura …" at bounding box center [784, 391] width 1568 height 783
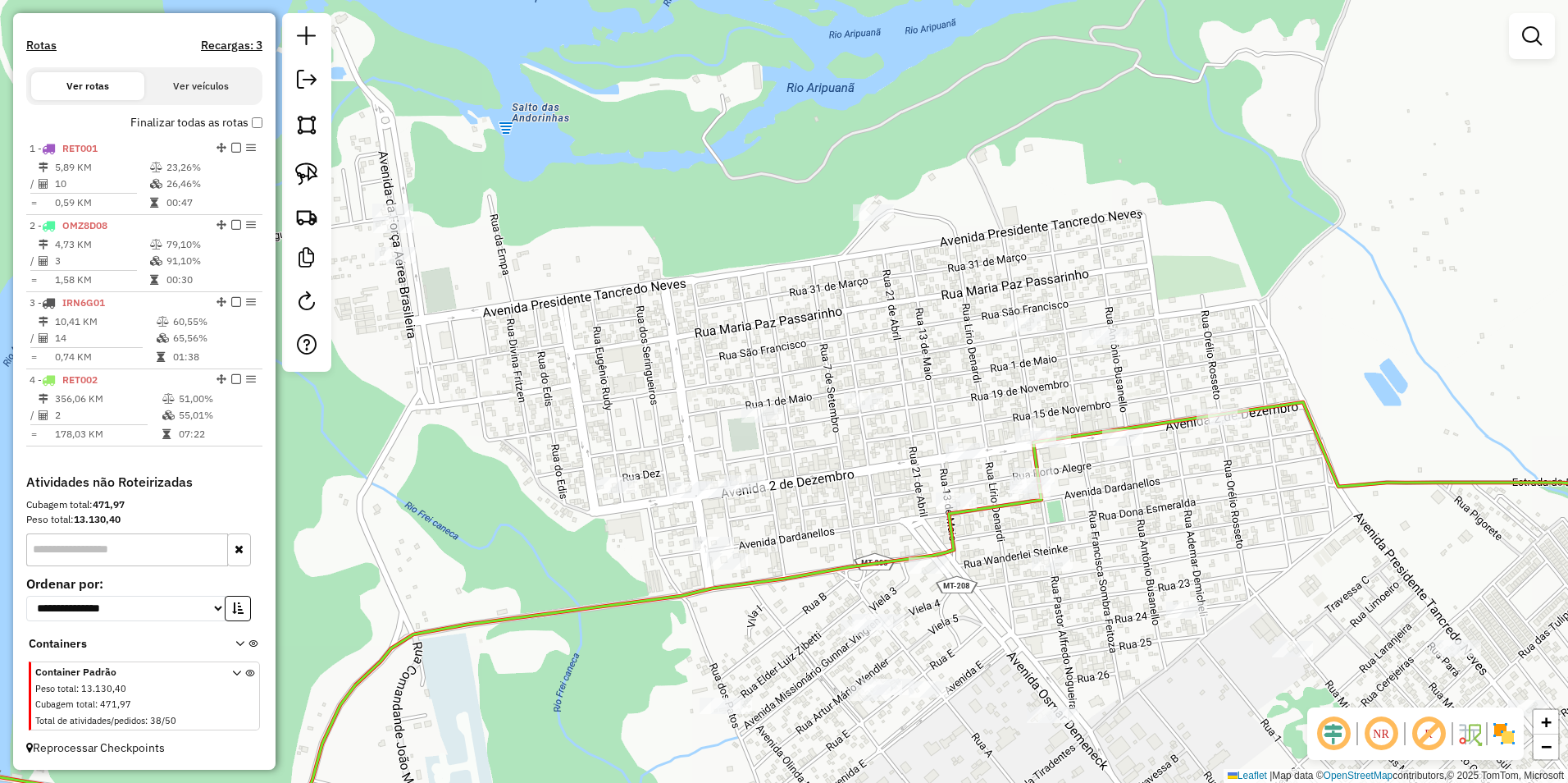
click at [305, 155] on div at bounding box center [306, 192] width 49 height 358
click at [305, 172] on img at bounding box center [306, 174] width 23 height 23
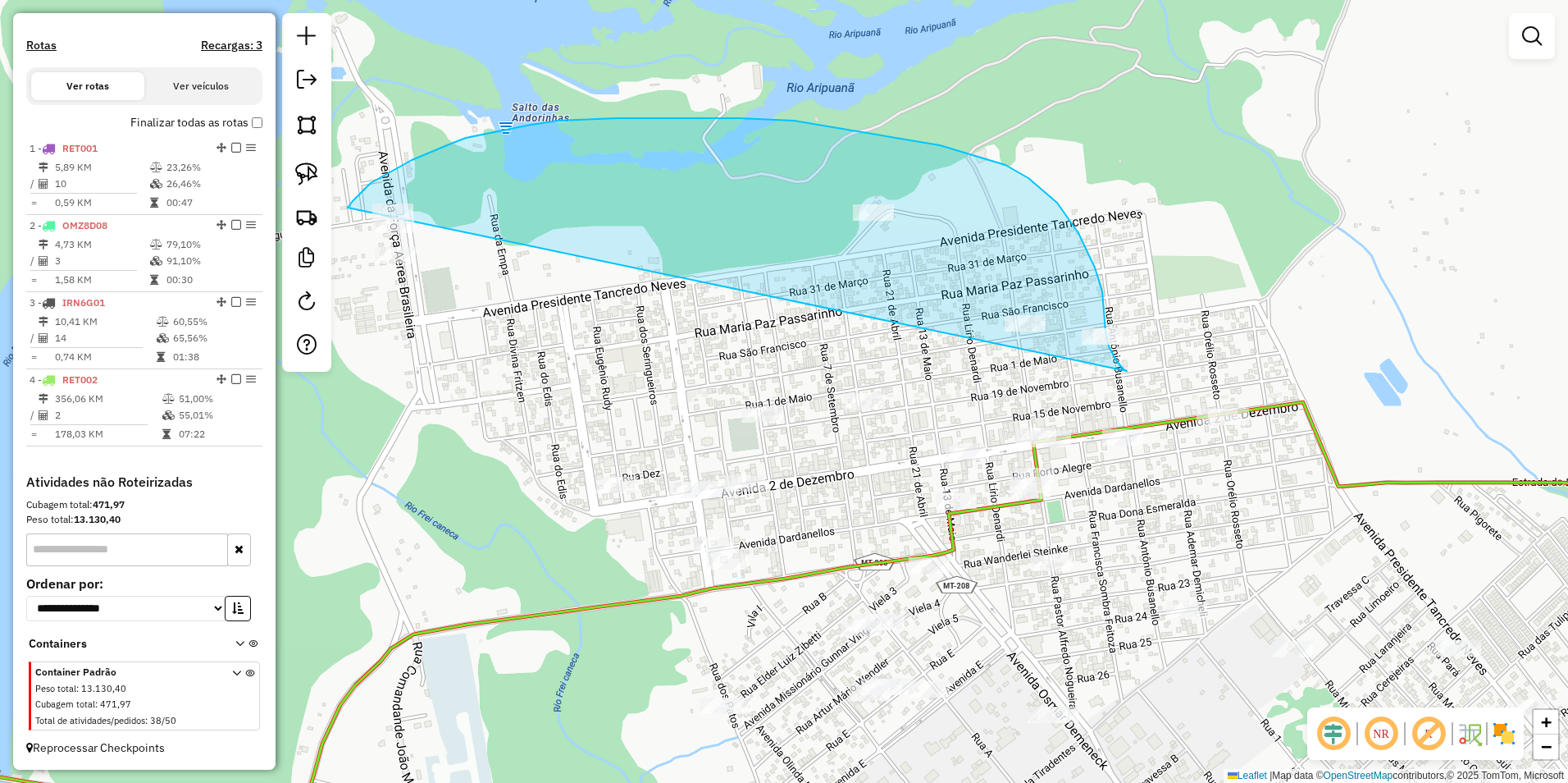
drag, startPoint x: 348, startPoint y: 207, endPoint x: 1127, endPoint y: 371, distance: 796.1
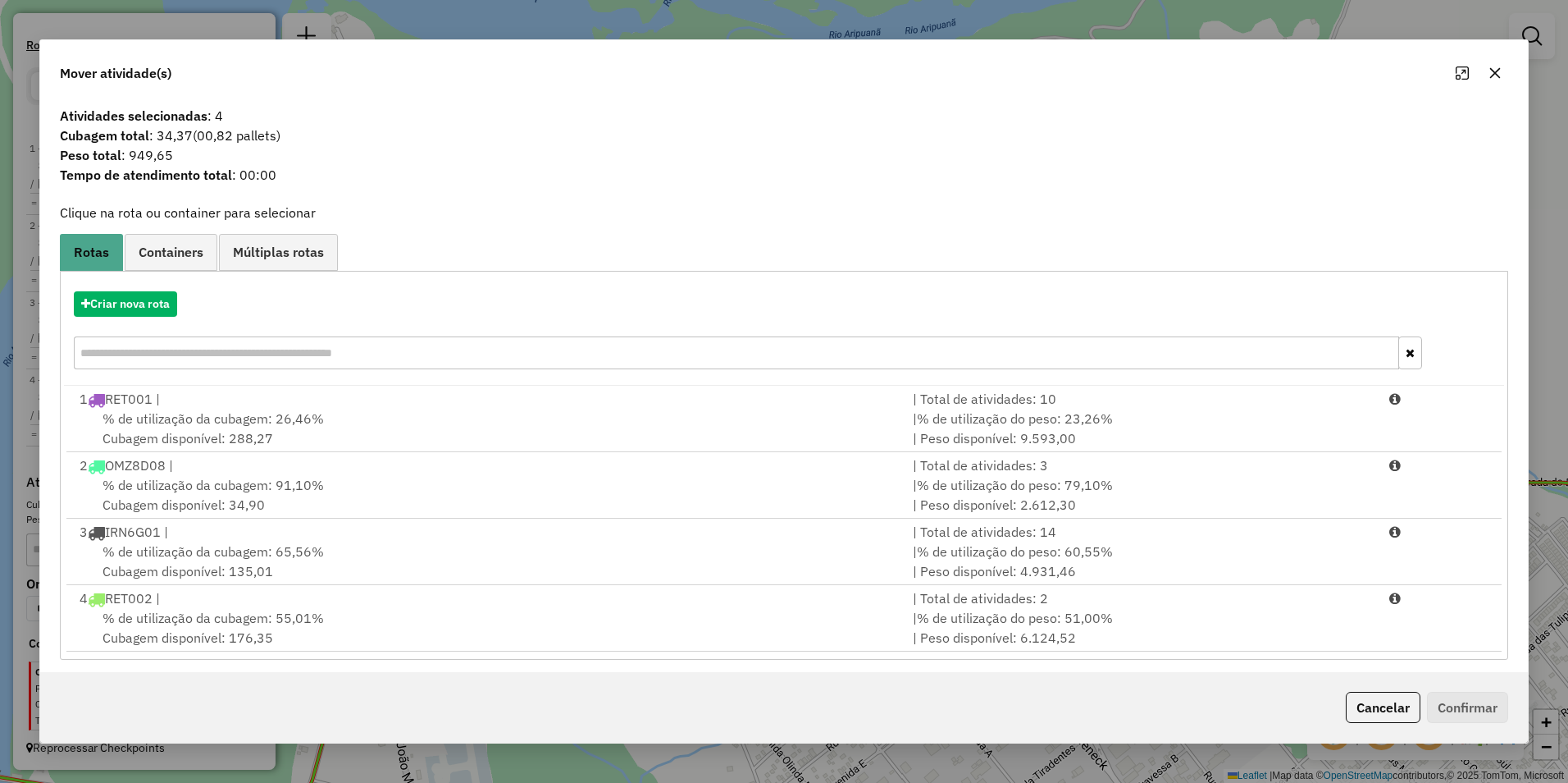
click at [1367, 716] on button "Cancelar" at bounding box center [1382, 707] width 74 height 31
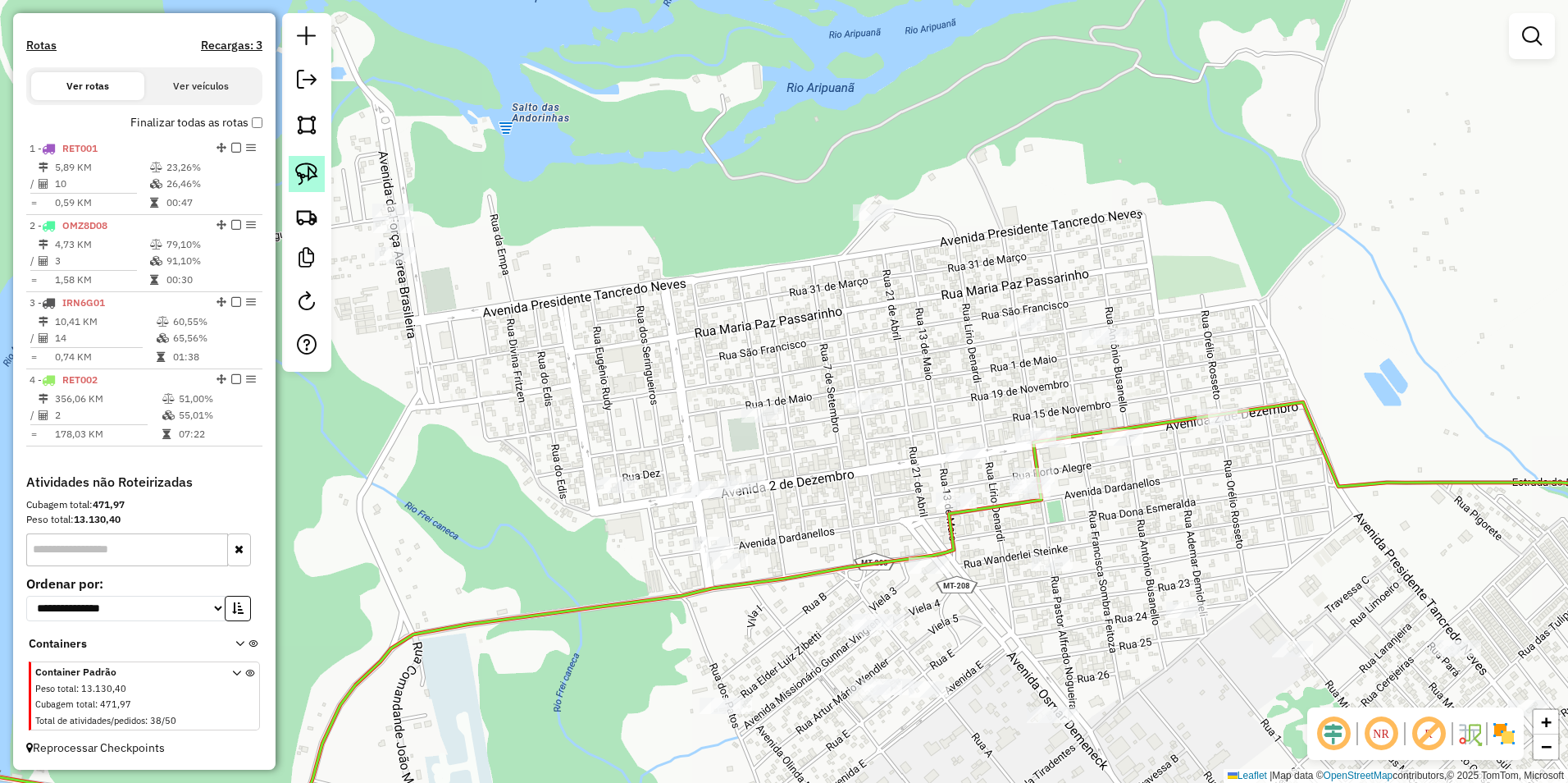
click at [303, 168] on img at bounding box center [306, 174] width 23 height 23
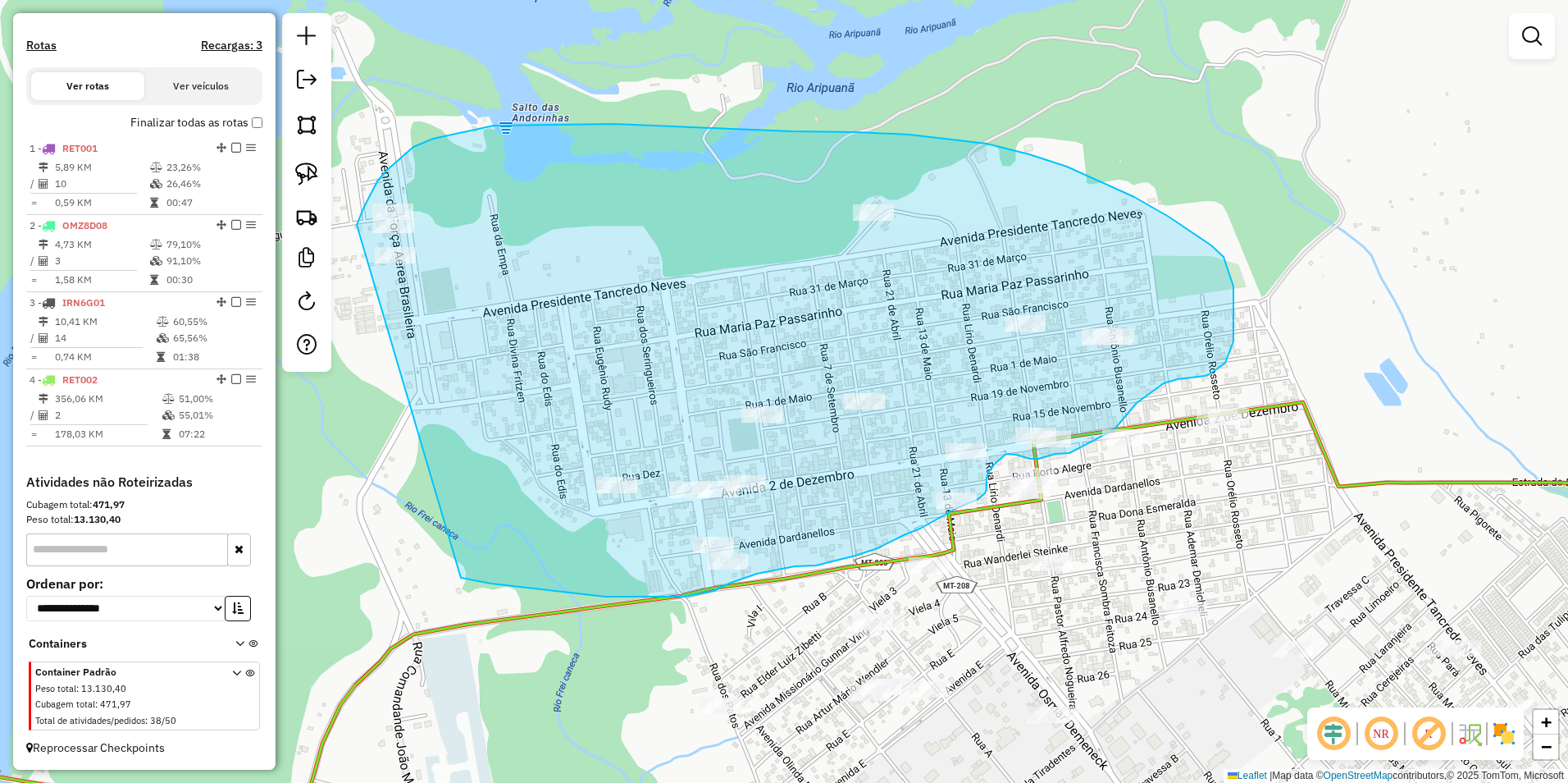
drag, startPoint x: 356, startPoint y: 224, endPoint x: 461, endPoint y: 578, distance: 369.2
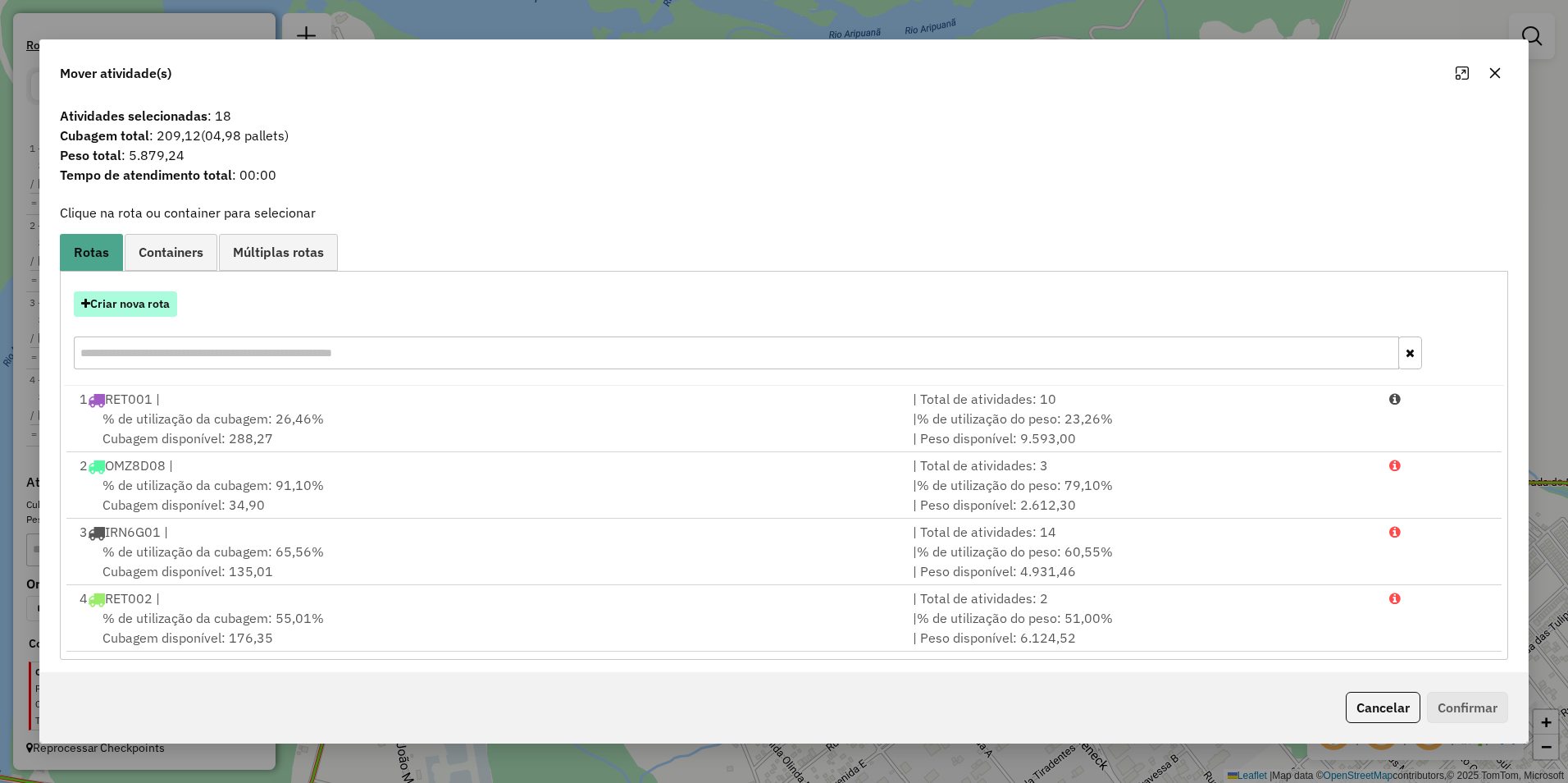
click at [123, 304] on button "Criar nova rota" at bounding box center [126, 303] width 104 height 25
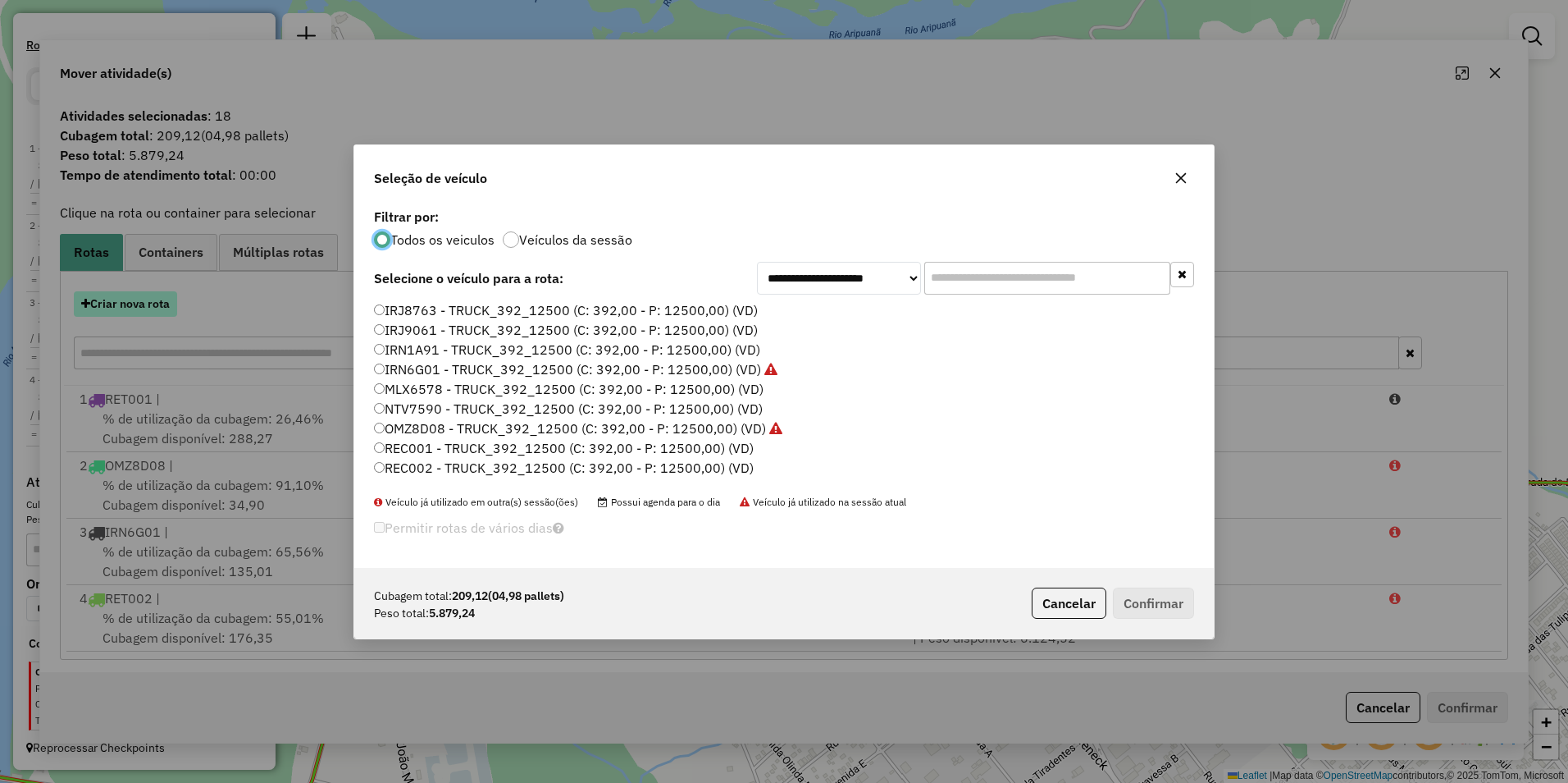
scroll to position [9, 5]
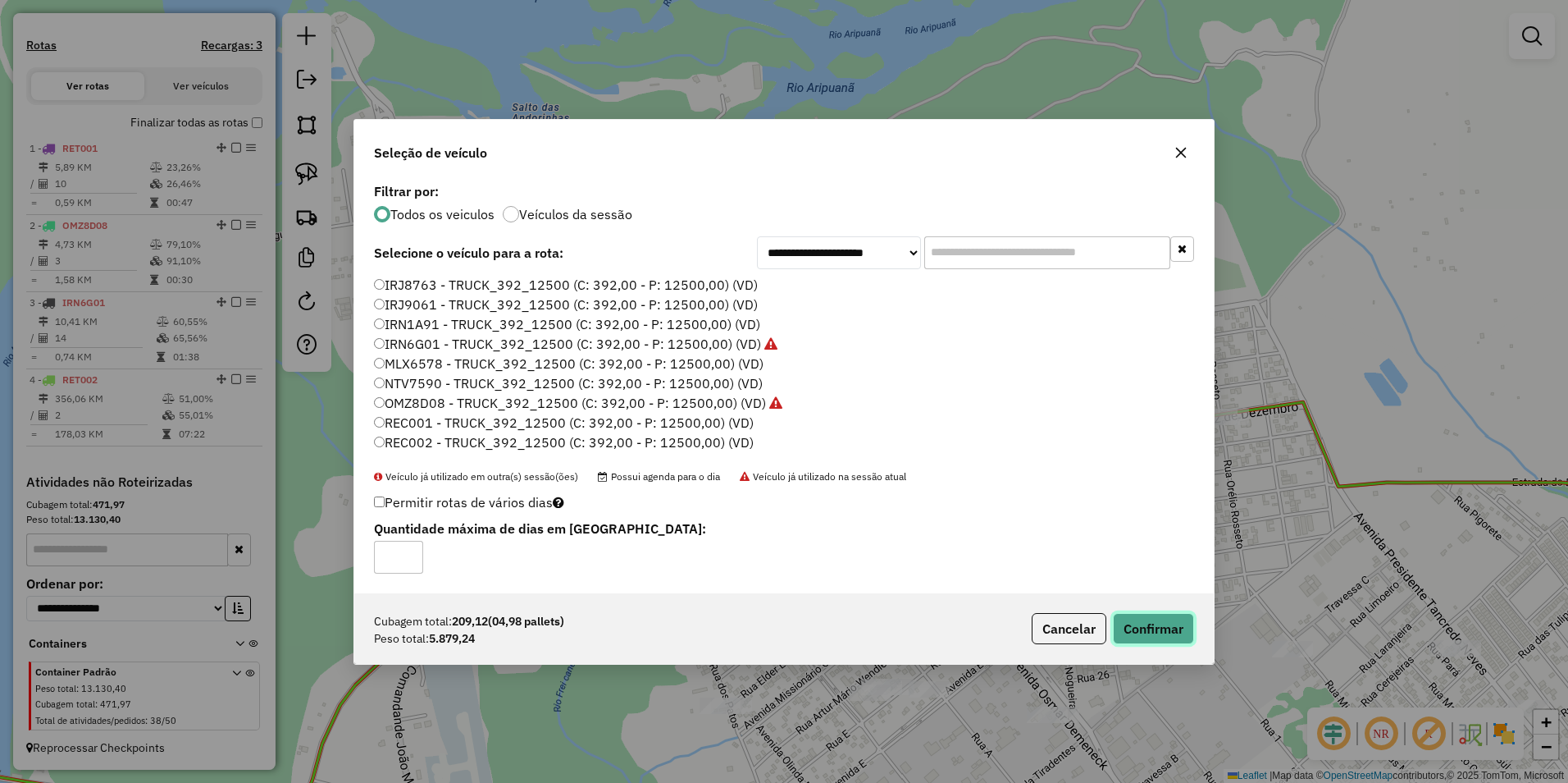
click at [1130, 630] on button "Confirmar" at bounding box center [1154, 628] width 81 height 31
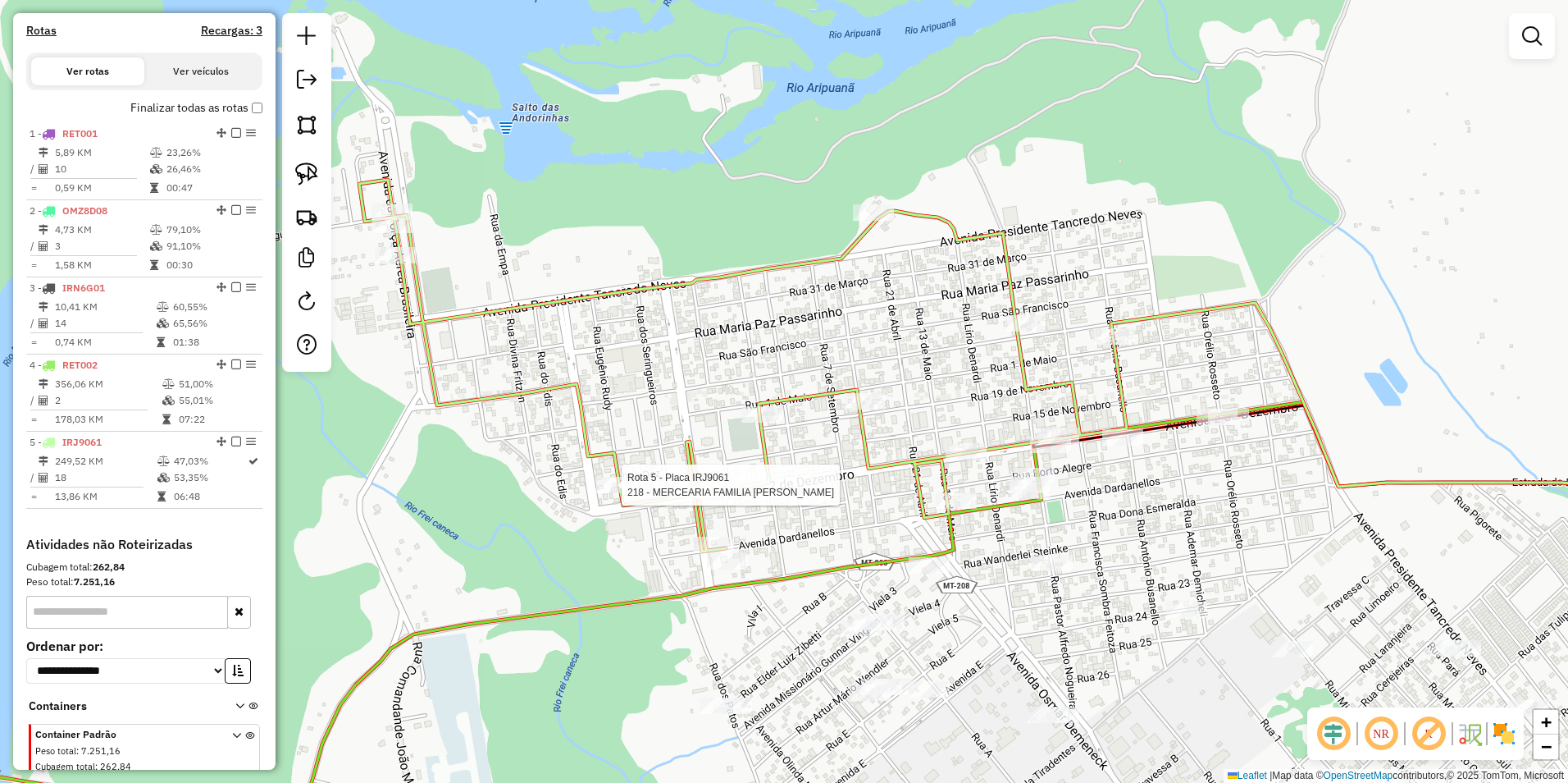
select select "**********"
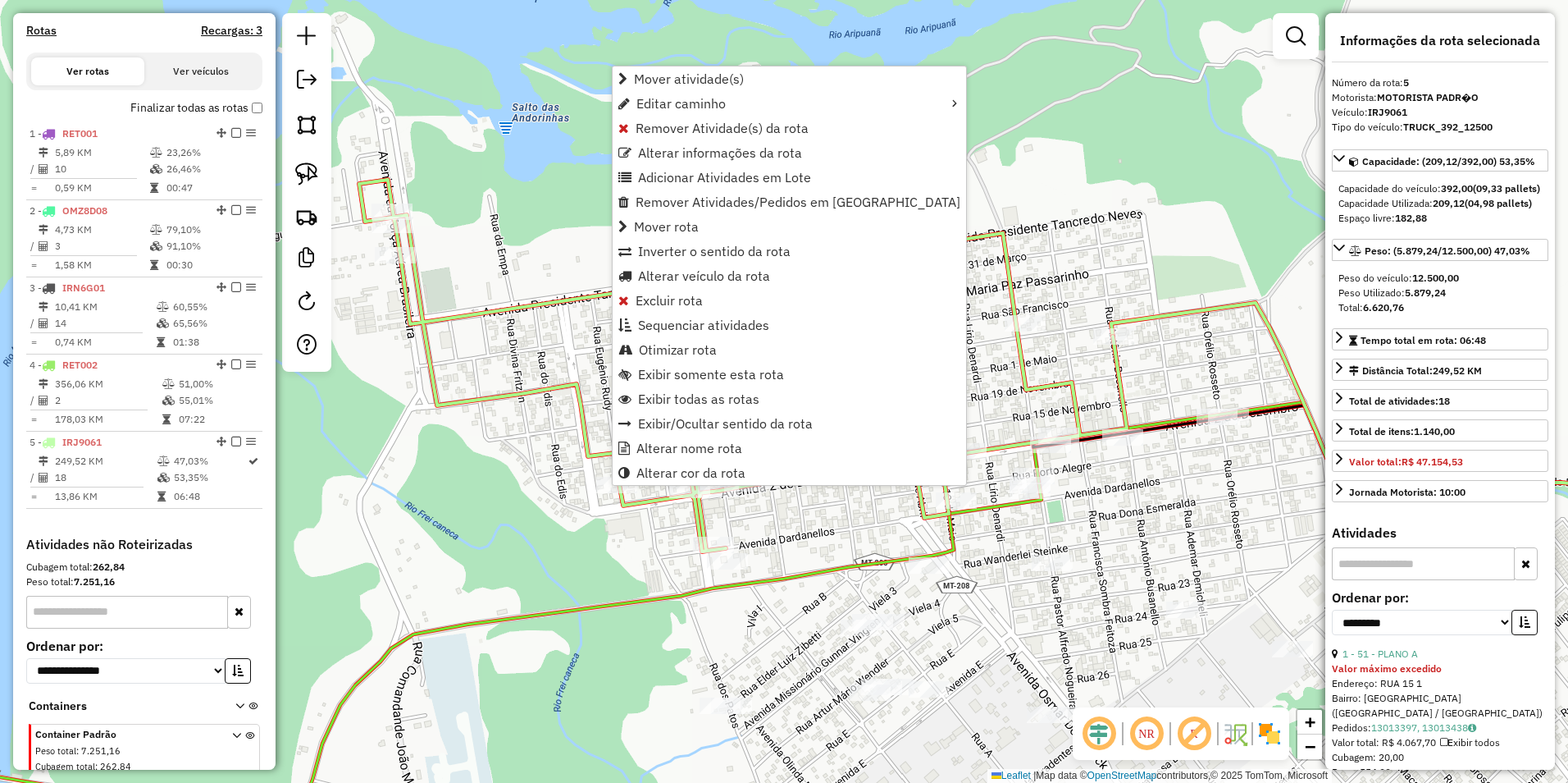
scroll to position [587, 0]
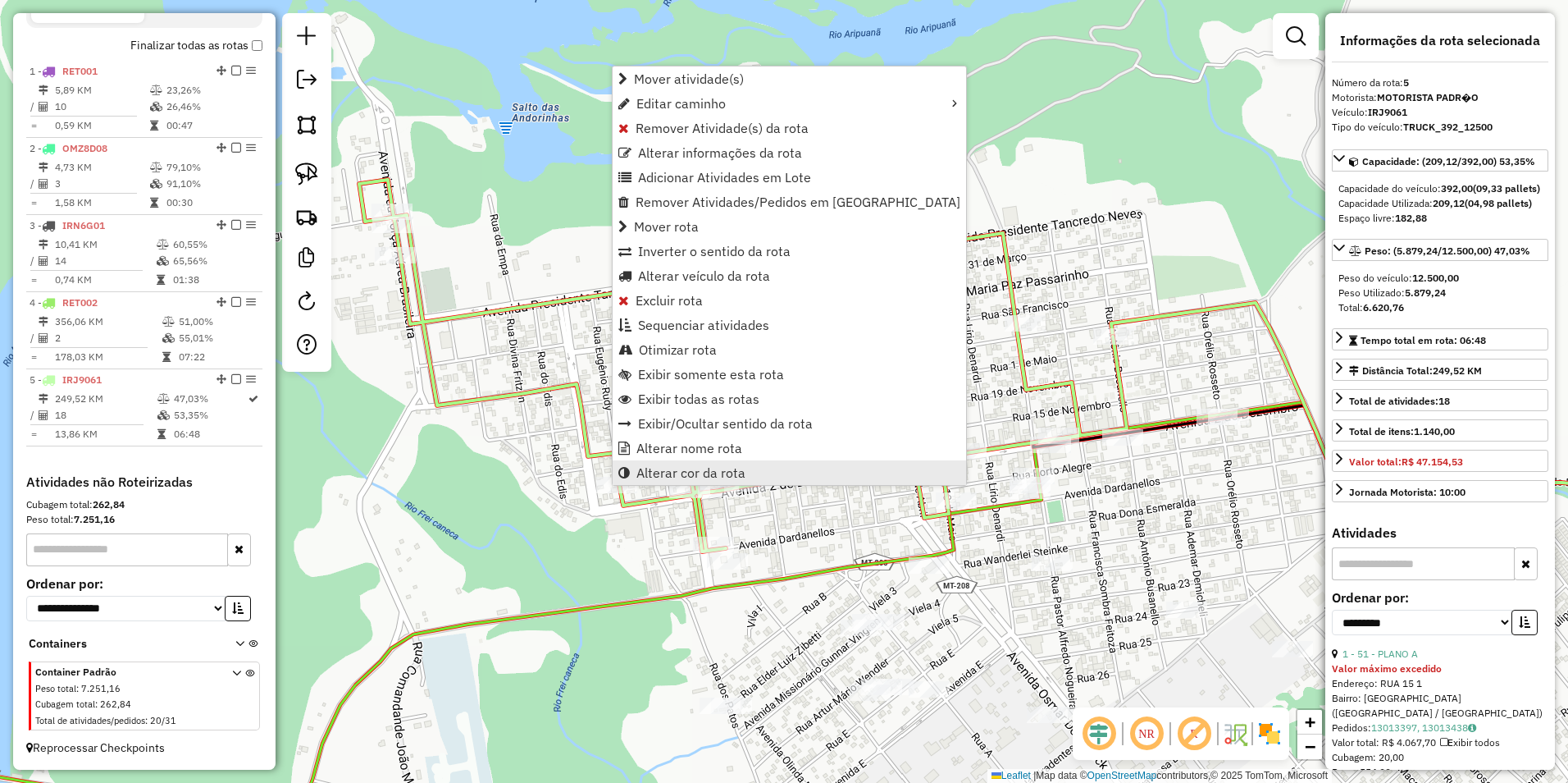
click at [676, 467] on span "Alterar cor da rota" at bounding box center [690, 472] width 109 height 13
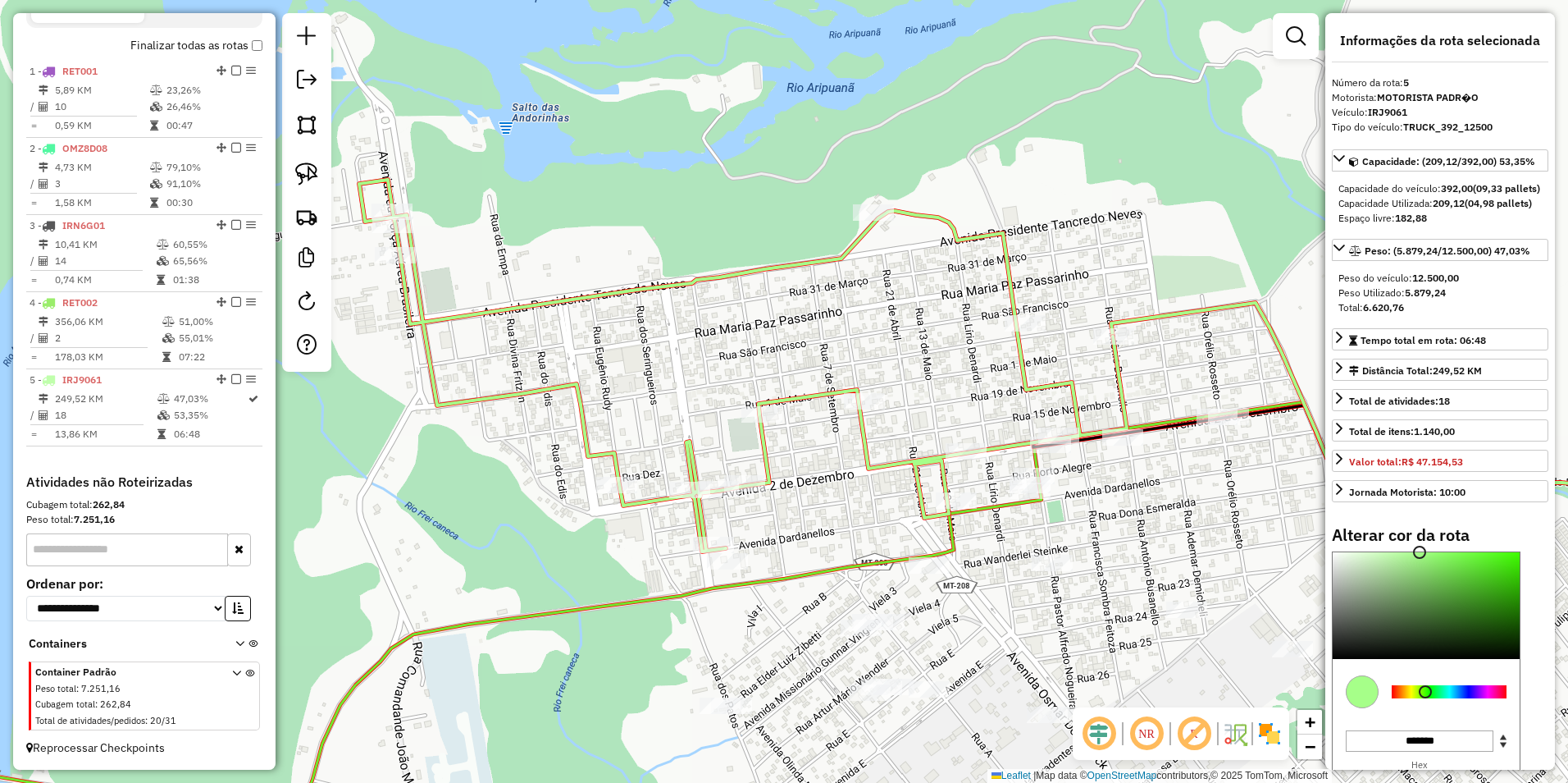
type input "*******"
click at [1488, 698] on div at bounding box center [1449, 691] width 115 height 13
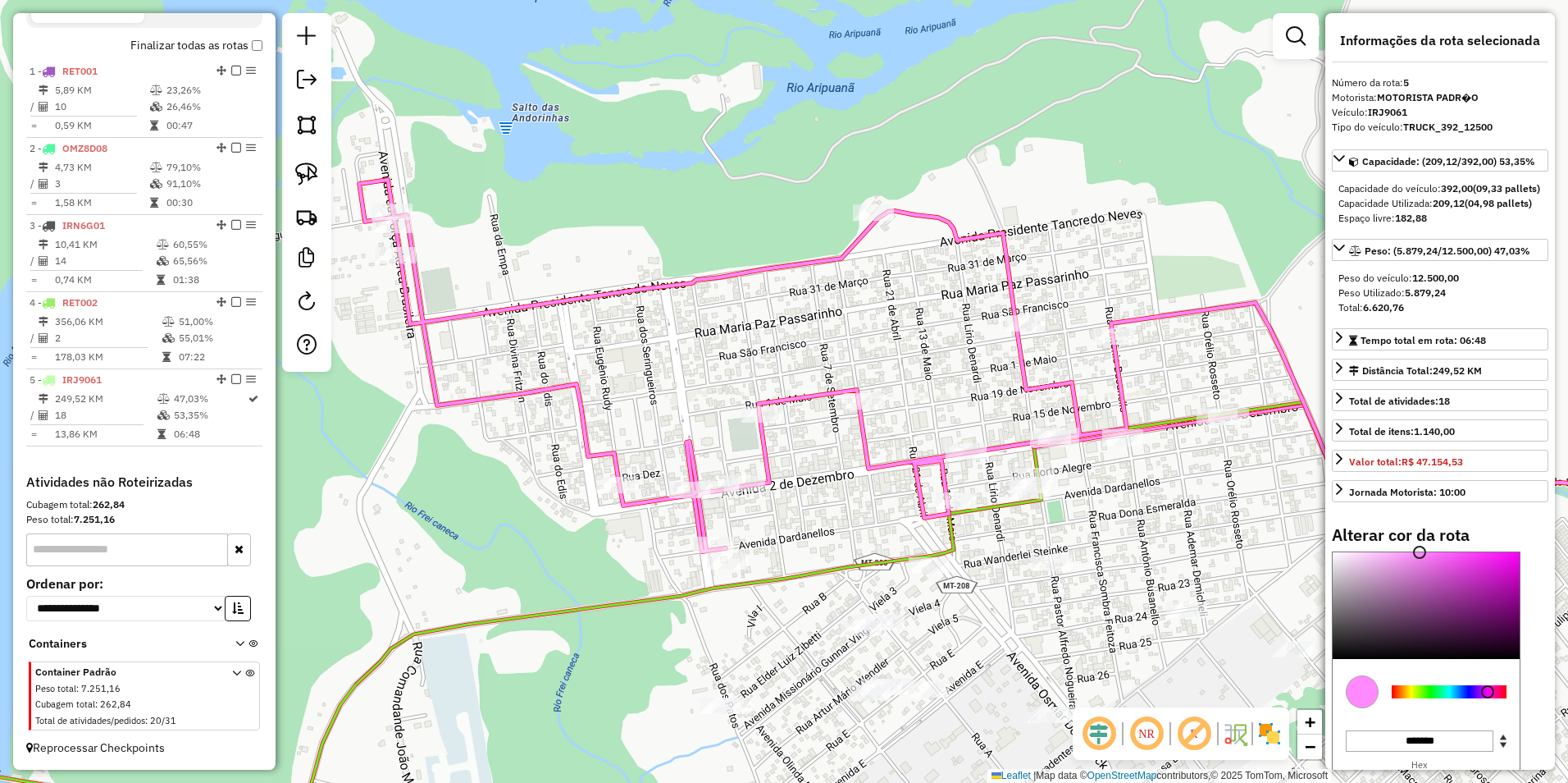
click at [997, 634] on div "Janela de atendimento Grade de atendimento Capacidade Transportadoras Veículos …" at bounding box center [784, 391] width 1568 height 783
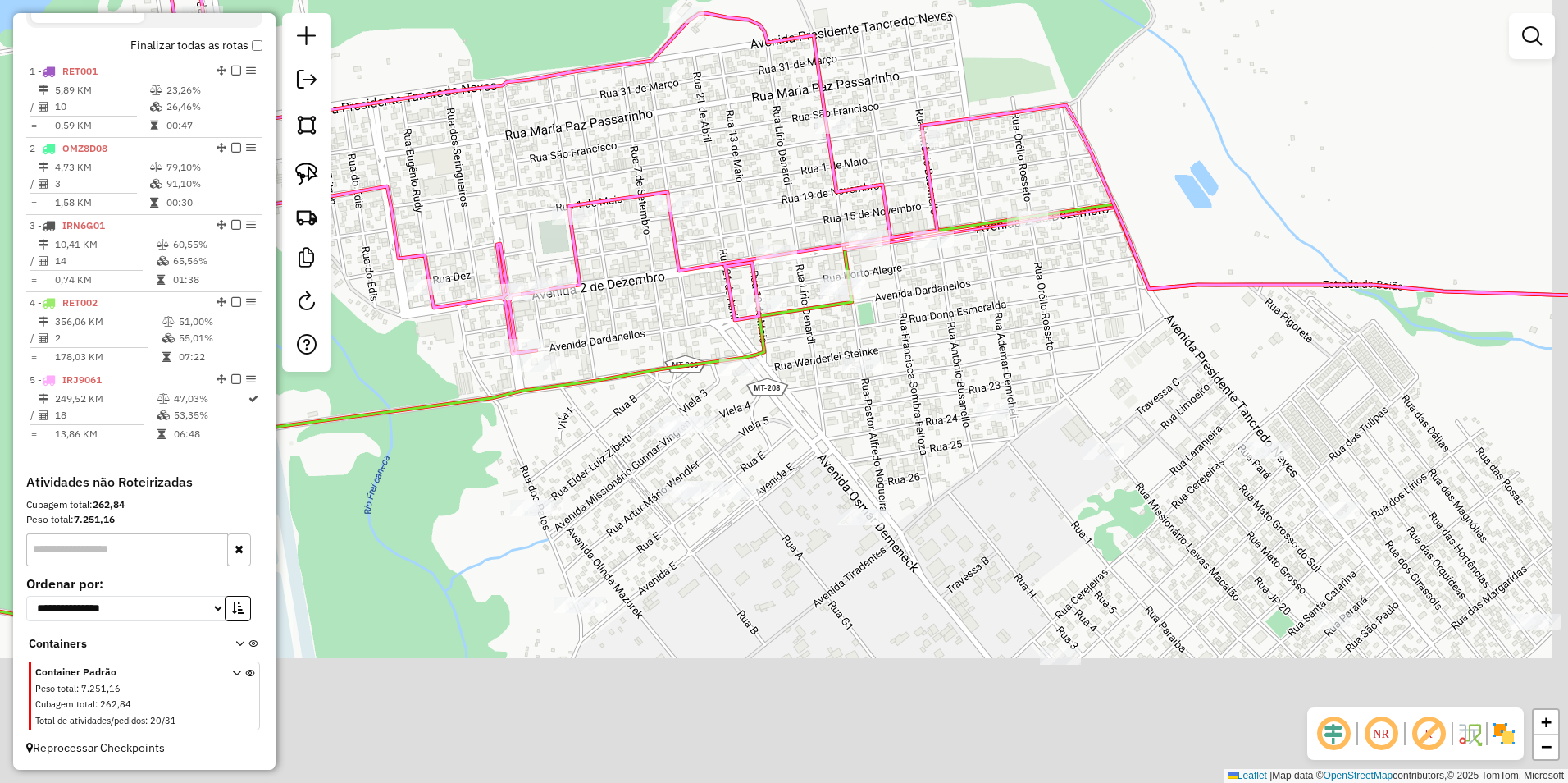
drag, startPoint x: 1128, startPoint y: 654, endPoint x: 981, endPoint y: 442, distance: 258.0
click at [981, 442] on div "Janela de atendimento Grade de atendimento Capacidade Transportadoras Veículos …" at bounding box center [784, 391] width 1568 height 783
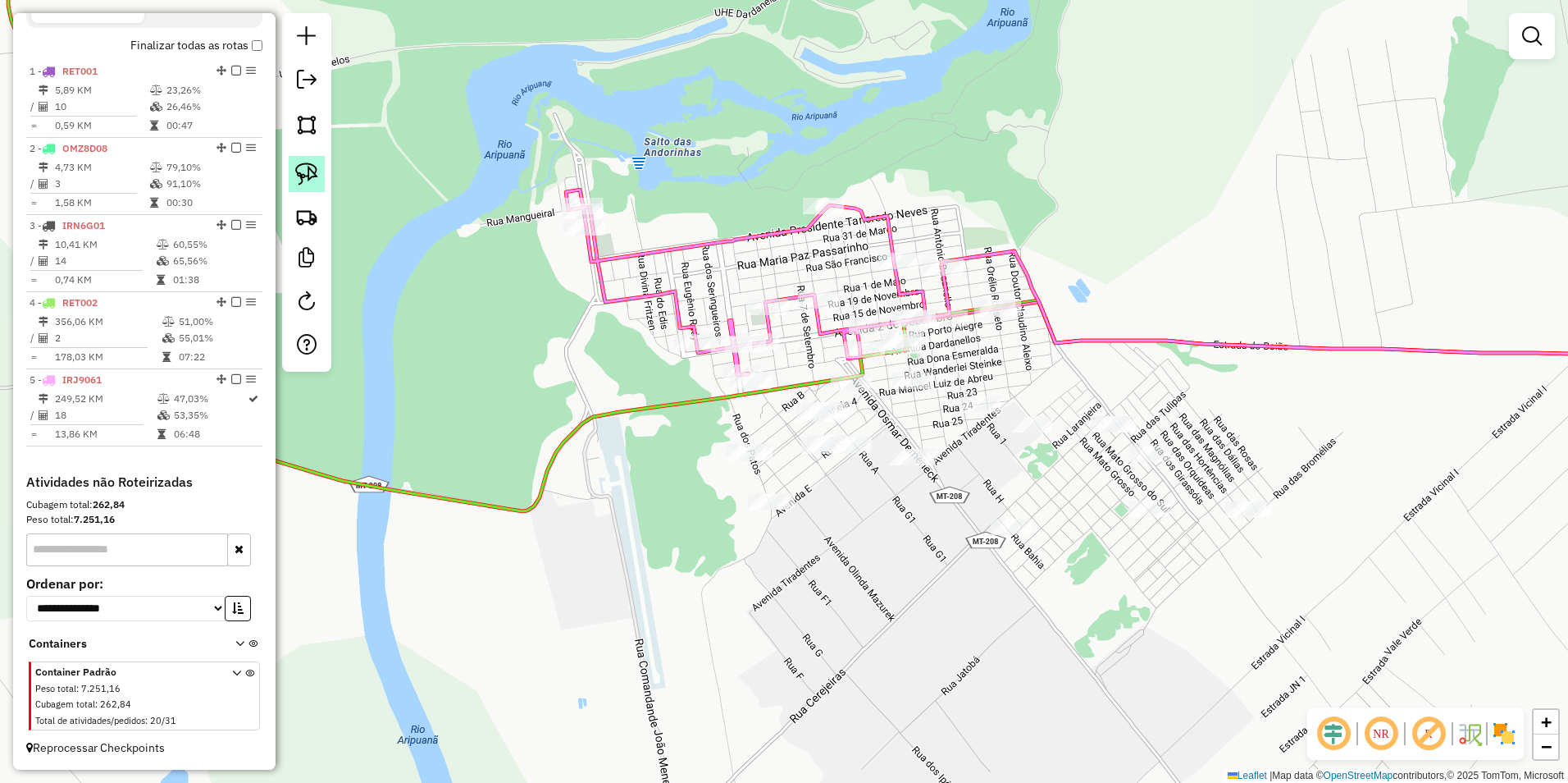
click at [301, 168] on img at bounding box center [306, 174] width 23 height 23
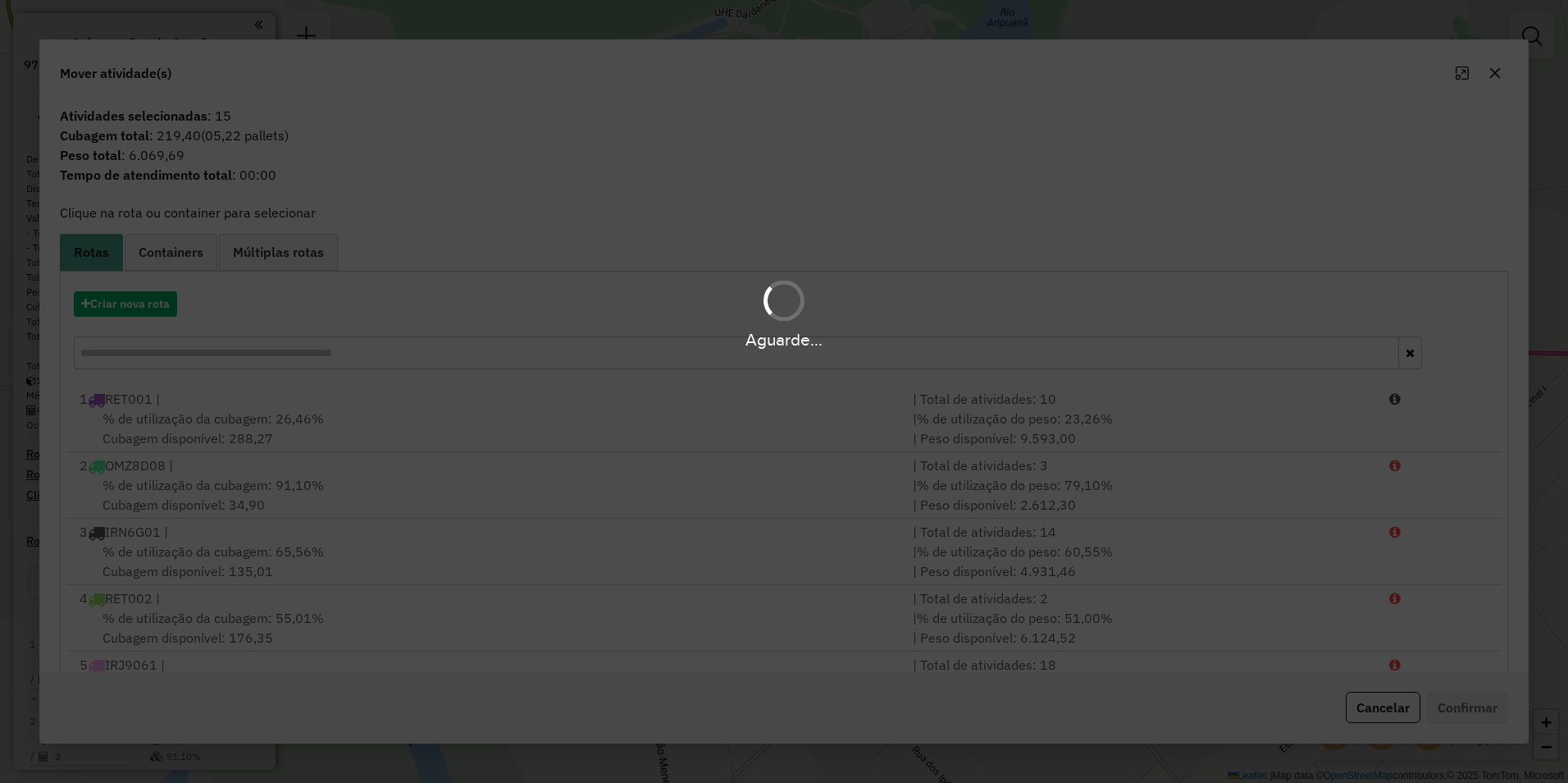
scroll to position [587, 0]
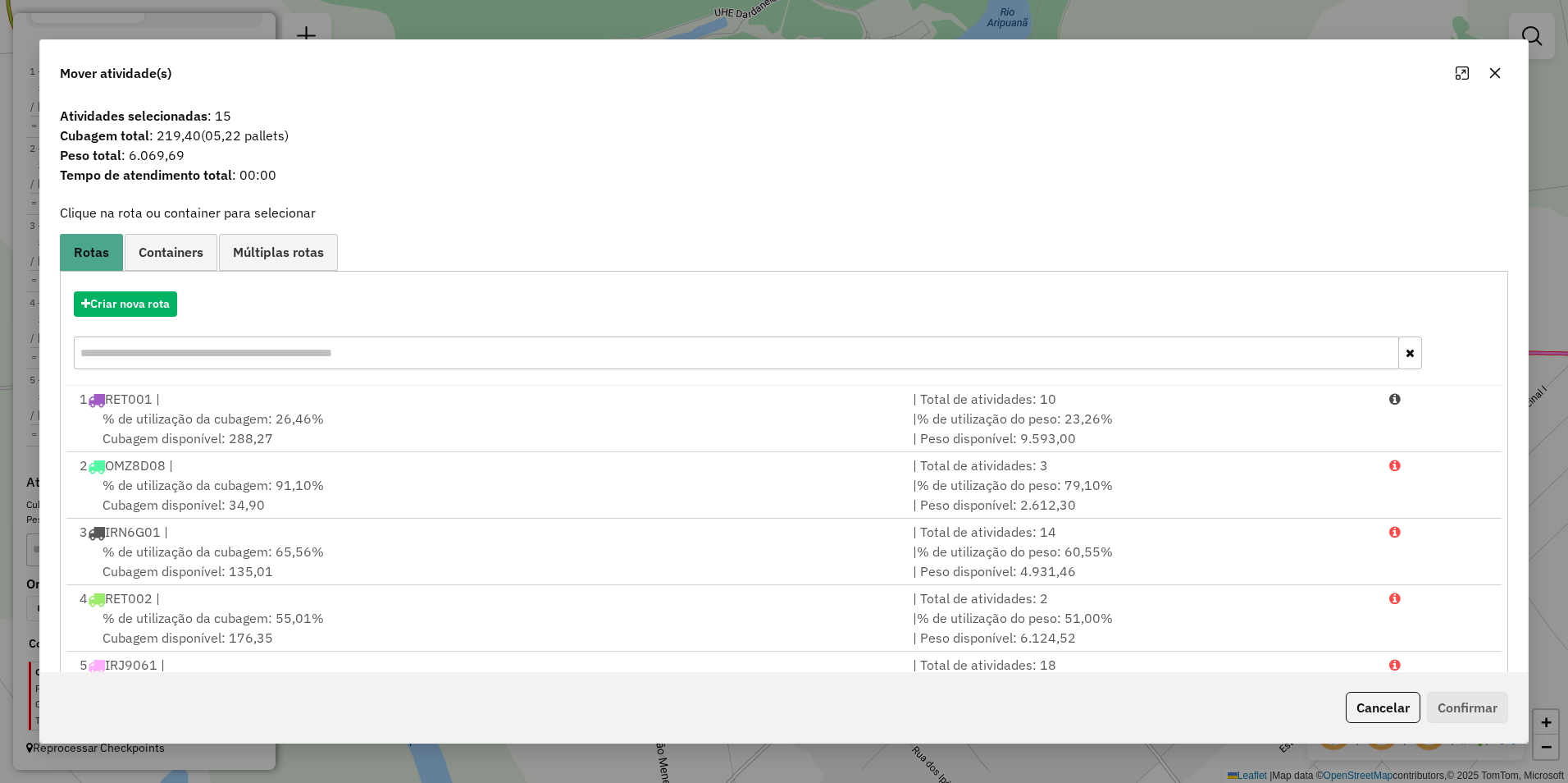
click at [1501, 71] on icon "button" at bounding box center [1495, 73] width 13 height 13
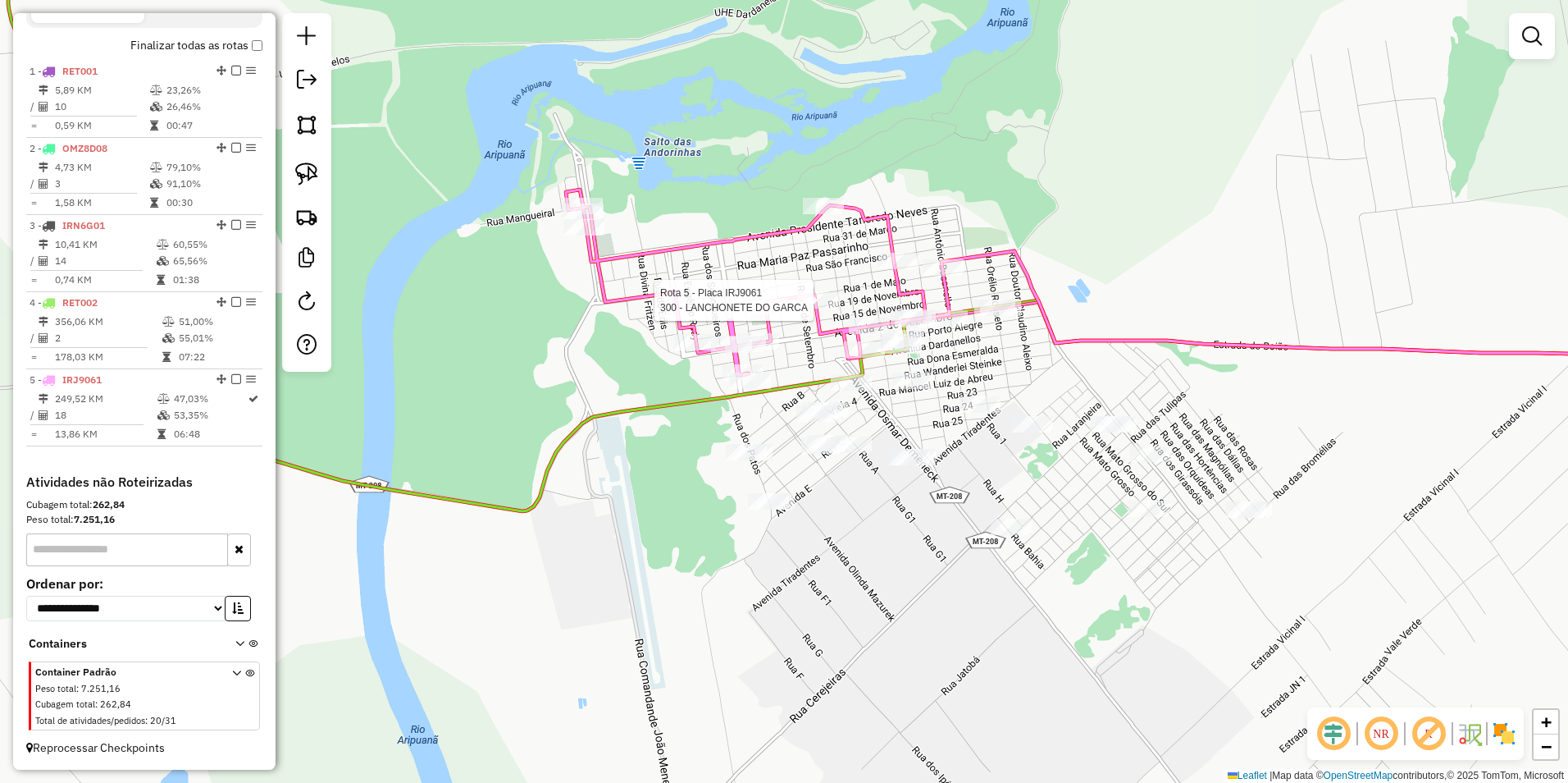
select select "**********"
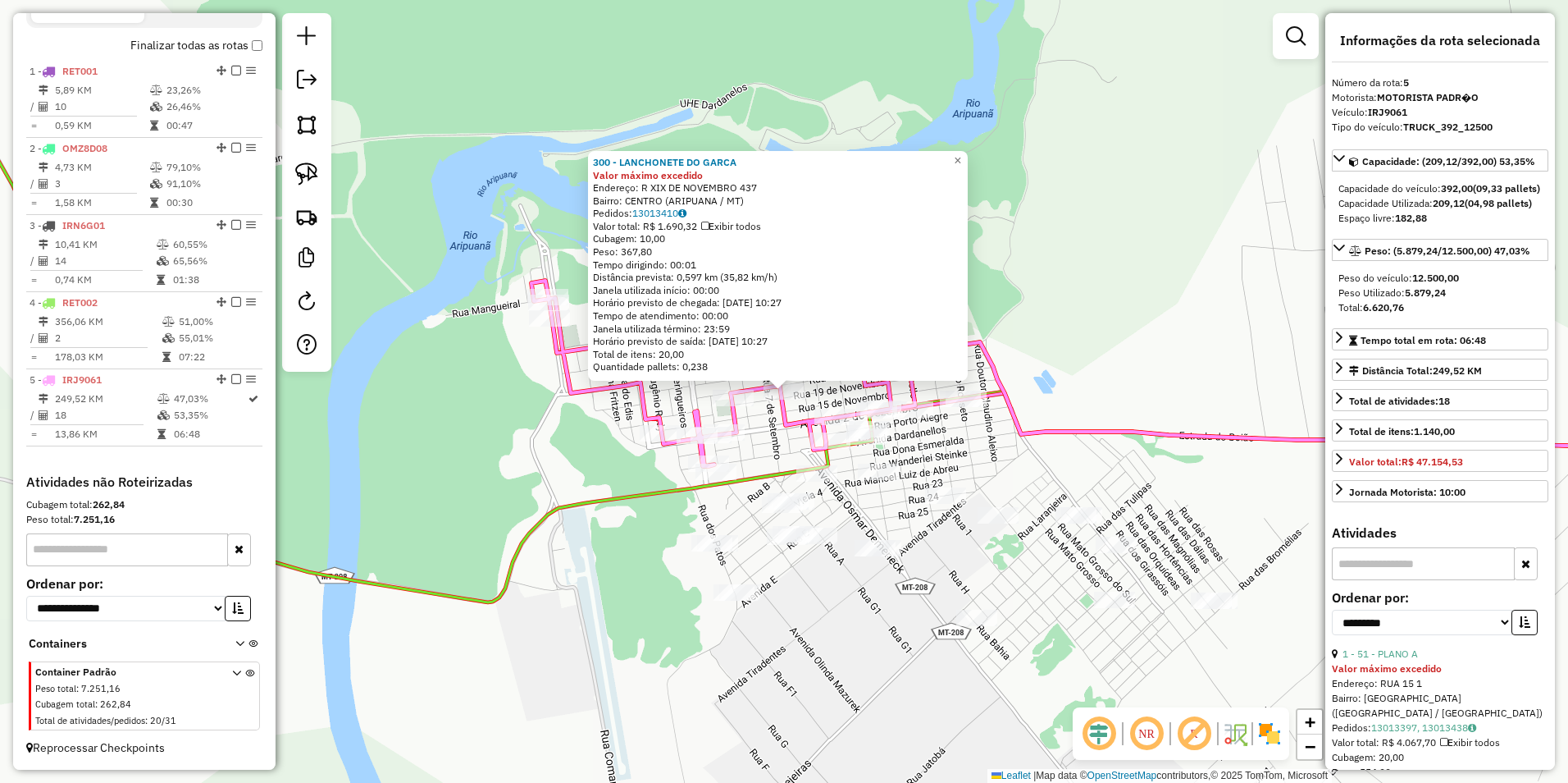
click at [841, 691] on div "300 - LANCHONETE DO GARCA Valor máximo excedido Endereço: R XIX DE NOVEMBRO 437…" at bounding box center [784, 391] width 1568 height 783
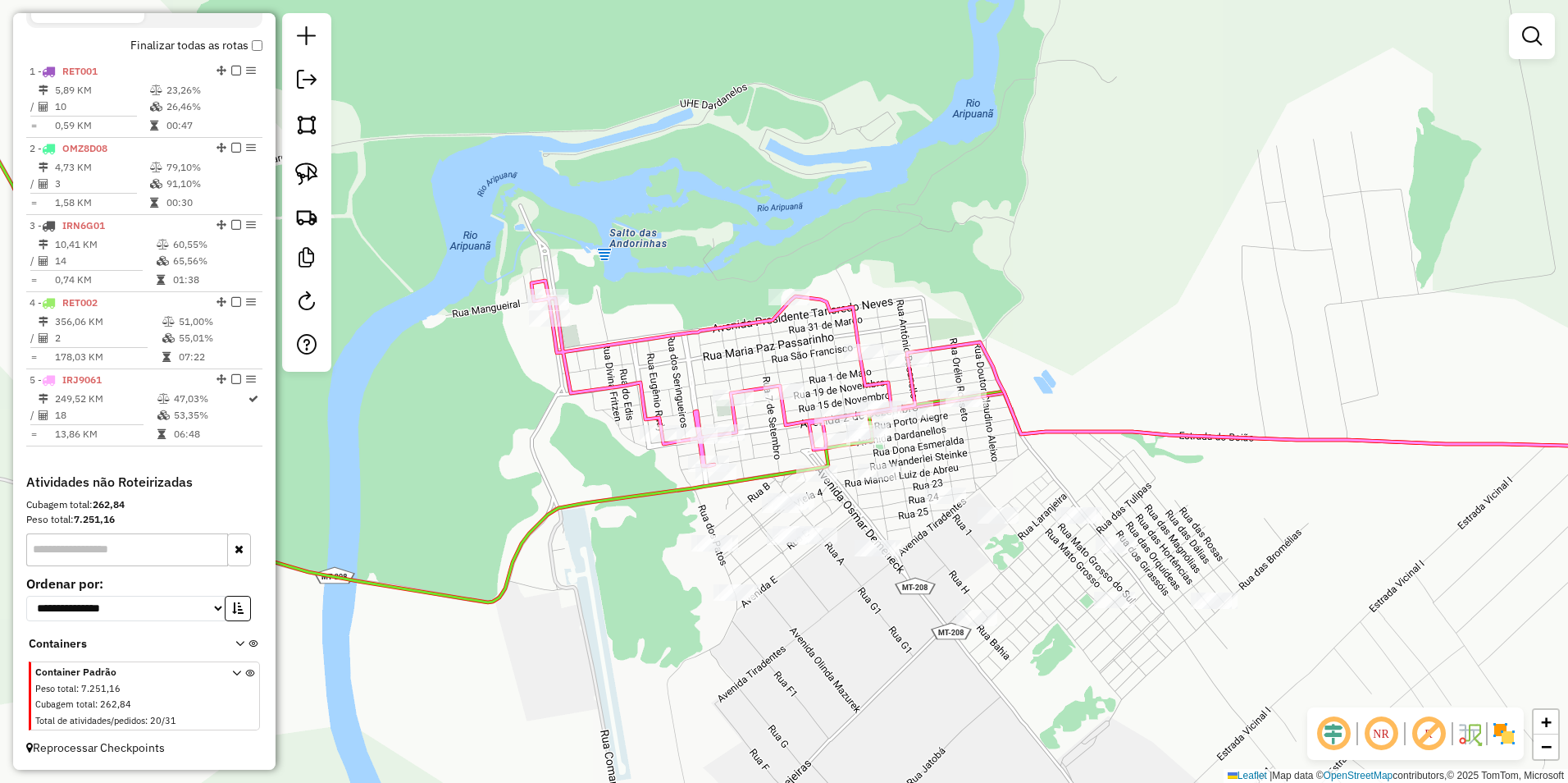
drag, startPoint x: 306, startPoint y: 174, endPoint x: 331, endPoint y: 205, distance: 39.8
click at [306, 174] on img at bounding box center [306, 174] width 23 height 23
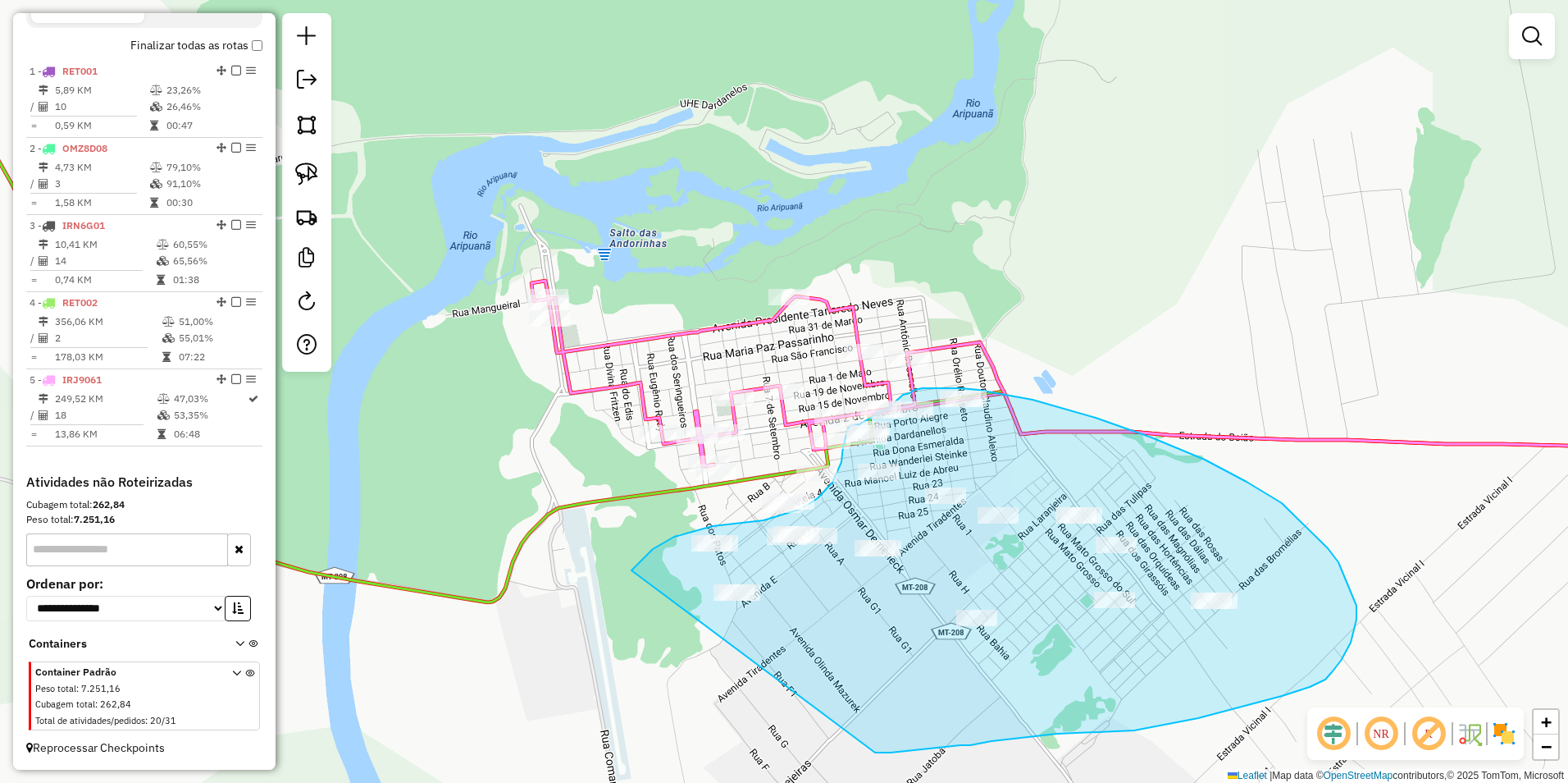
drag, startPoint x: 632, startPoint y: 570, endPoint x: 875, endPoint y: 752, distance: 303.6
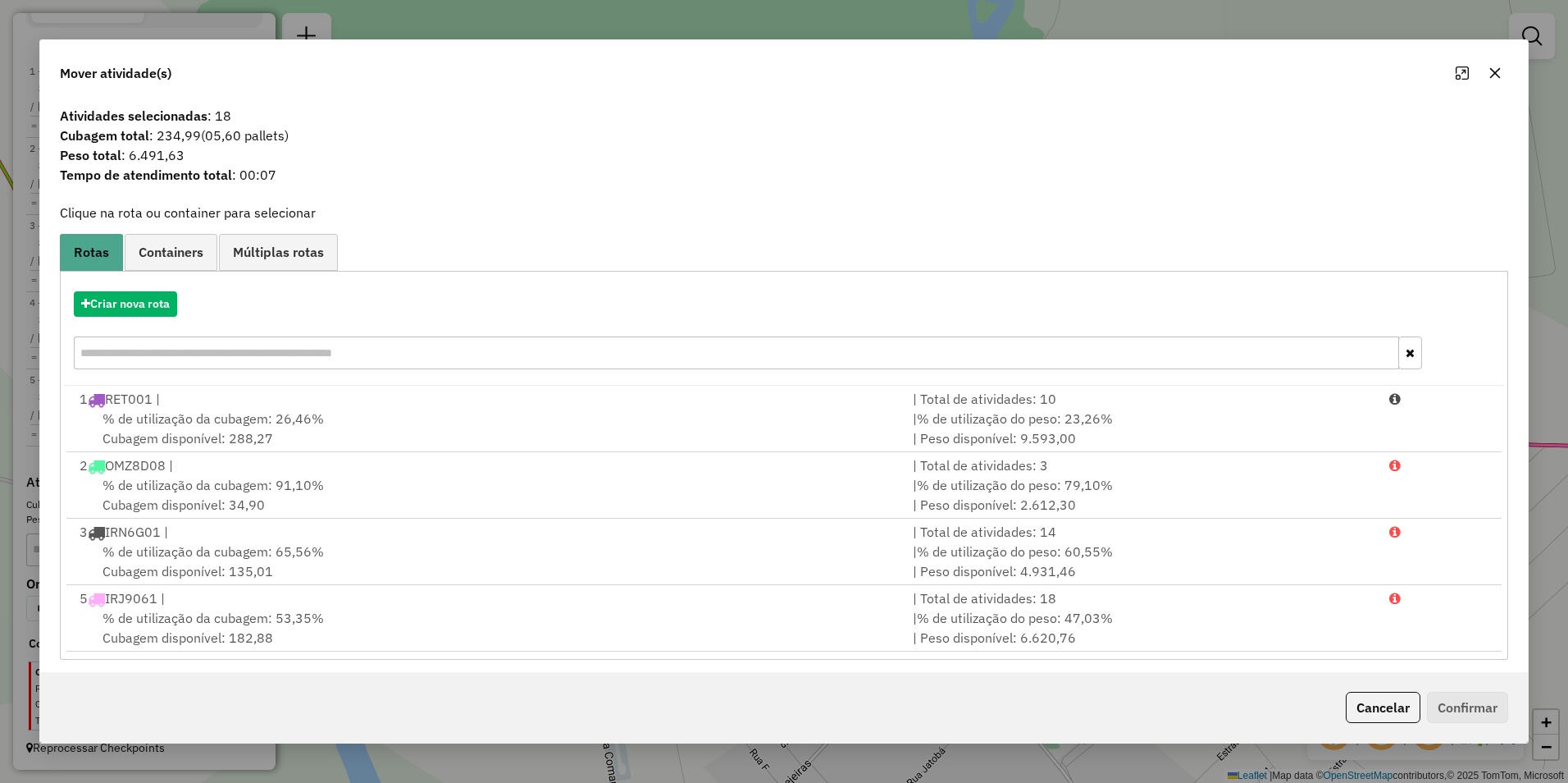
click at [1326, 29] on div "Mover atividade(s) Atividades selecionadas : 18 Cubagem total : 234,99 (05,60 p…" at bounding box center [784, 391] width 1568 height 783
click at [1502, 75] on icon "button" at bounding box center [1495, 73] width 13 height 13
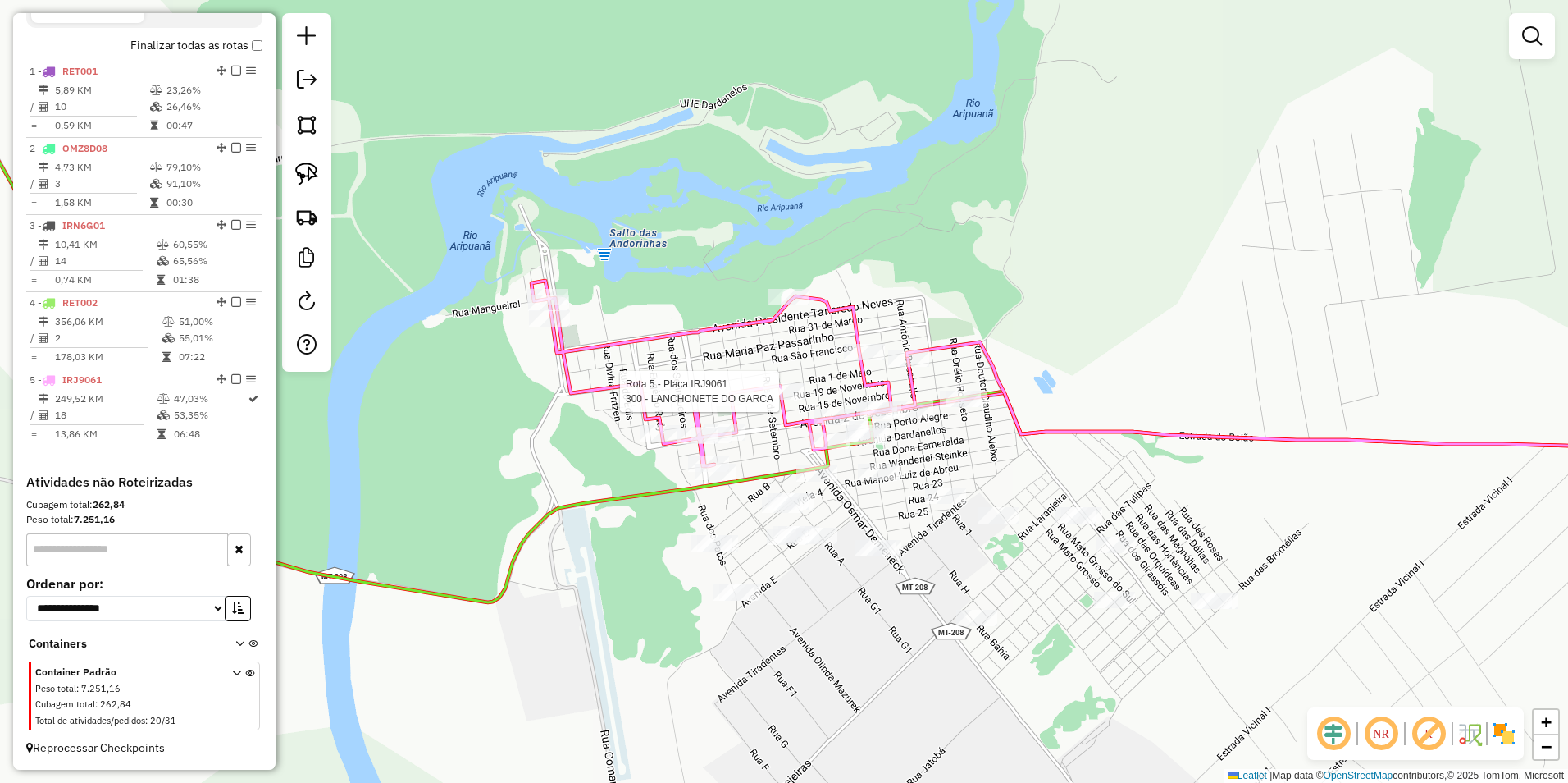
select select "**********"
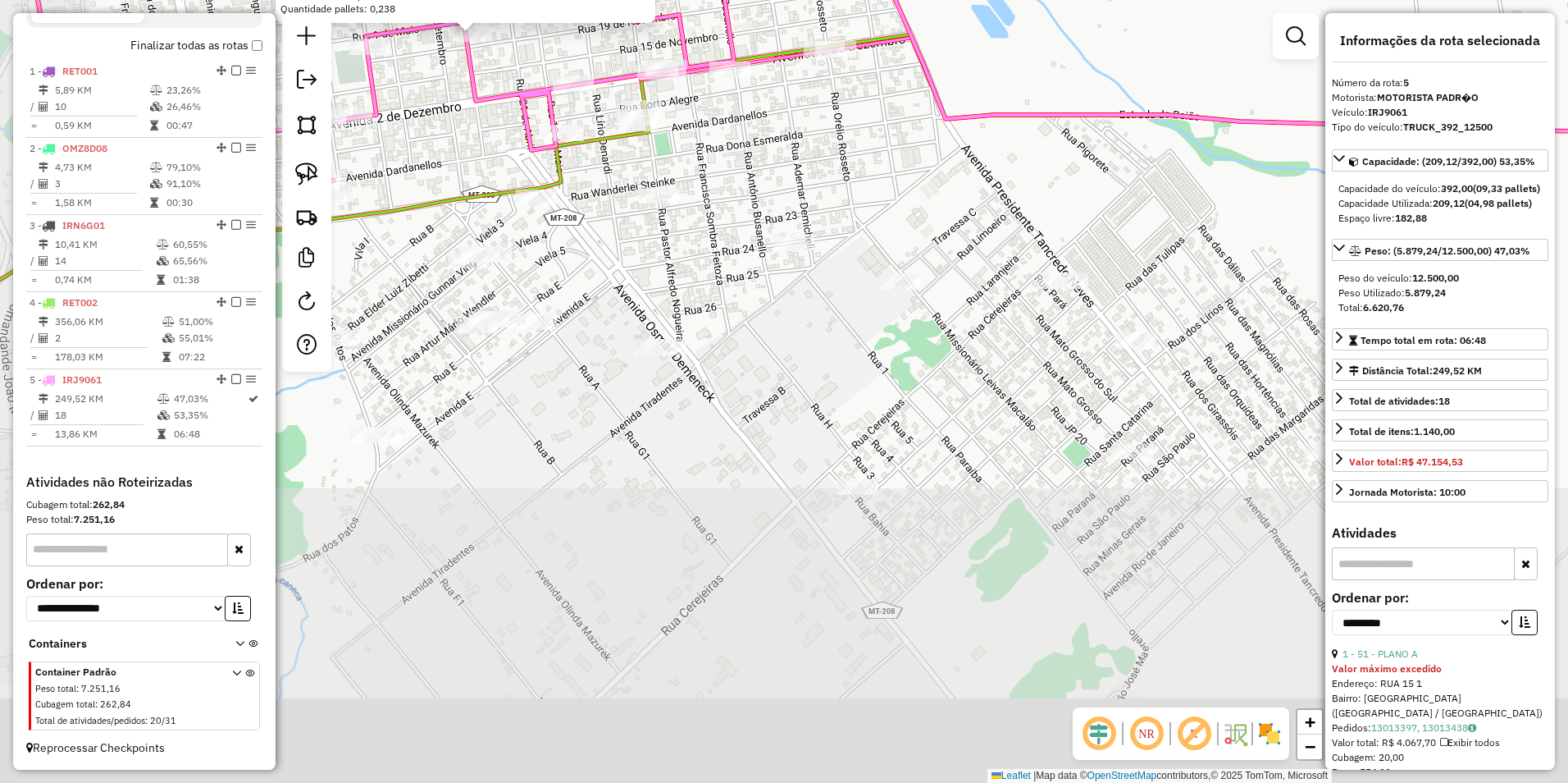
drag, startPoint x: 1004, startPoint y: 512, endPoint x: 1109, endPoint y: 195, distance: 333.9
click at [1109, 195] on div "300 - LANCHONETE DO GARCA Valor máximo excedido Endereço: R XIX DE NOVEMBRO 437…" at bounding box center [784, 391] width 1568 height 783
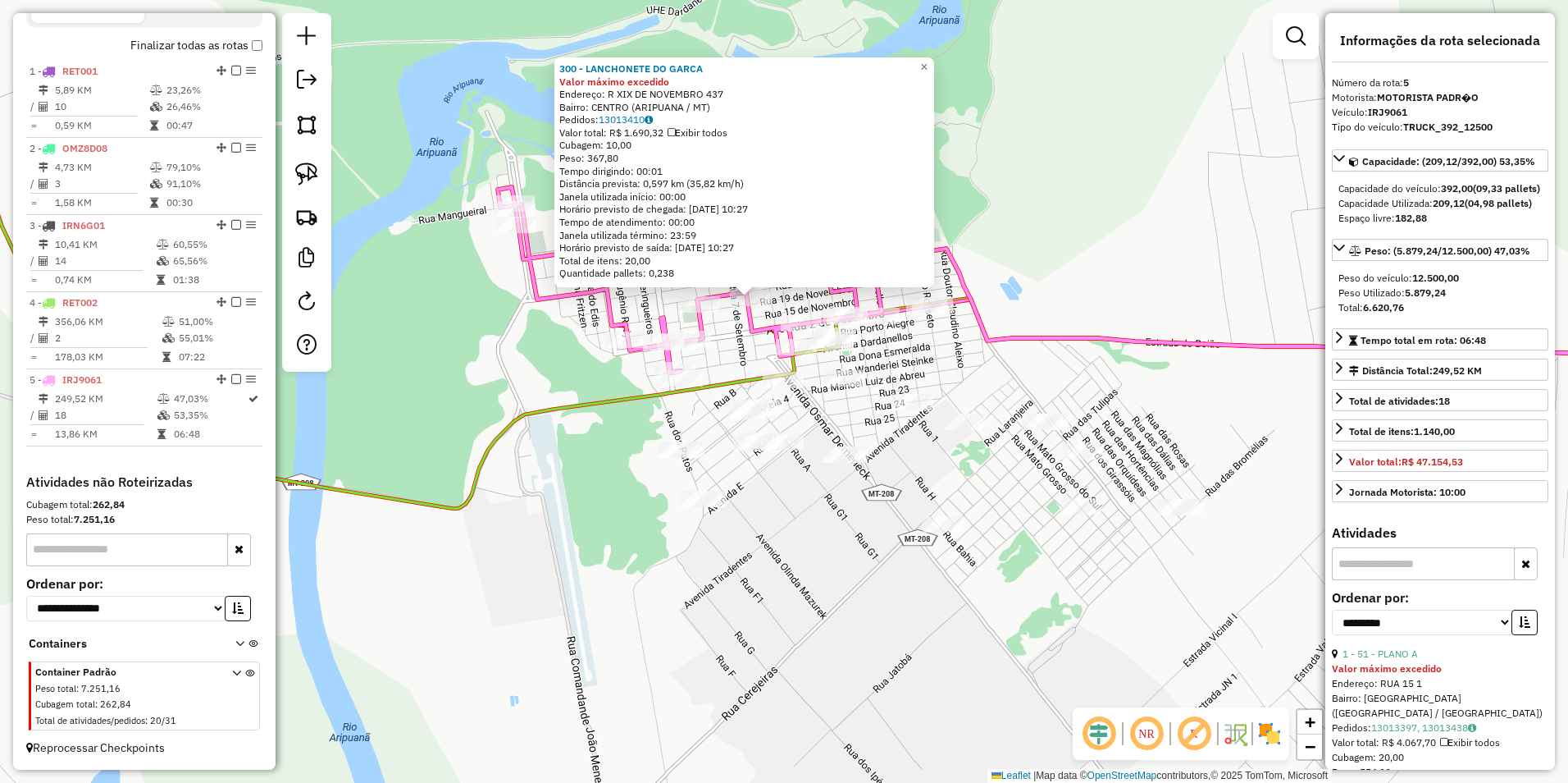
drag, startPoint x: 1174, startPoint y: 558, endPoint x: 1114, endPoint y: 609, distance: 78.7
click at [1114, 609] on div "300 - LANCHONETE DO GARCA Valor máximo excedido Endereço: R XIX DE NOVEMBRO 437…" at bounding box center [784, 391] width 1568 height 783
drag, startPoint x: 941, startPoint y: 58, endPoint x: 752, endPoint y: 79, distance: 190.2
click at [934, 58] on link "×" at bounding box center [924, 67] width 20 height 20
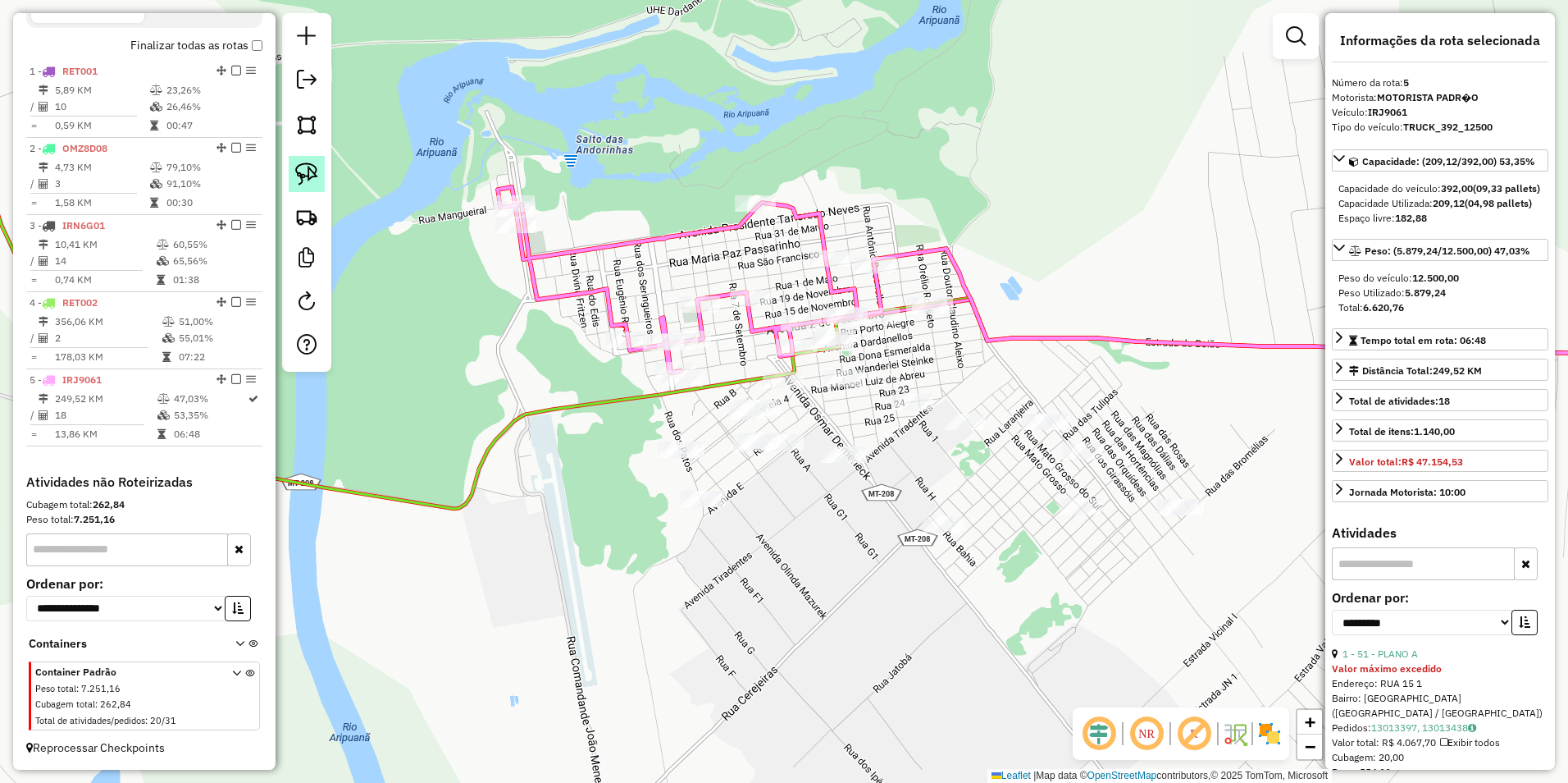
click at [310, 169] on img at bounding box center [306, 174] width 23 height 23
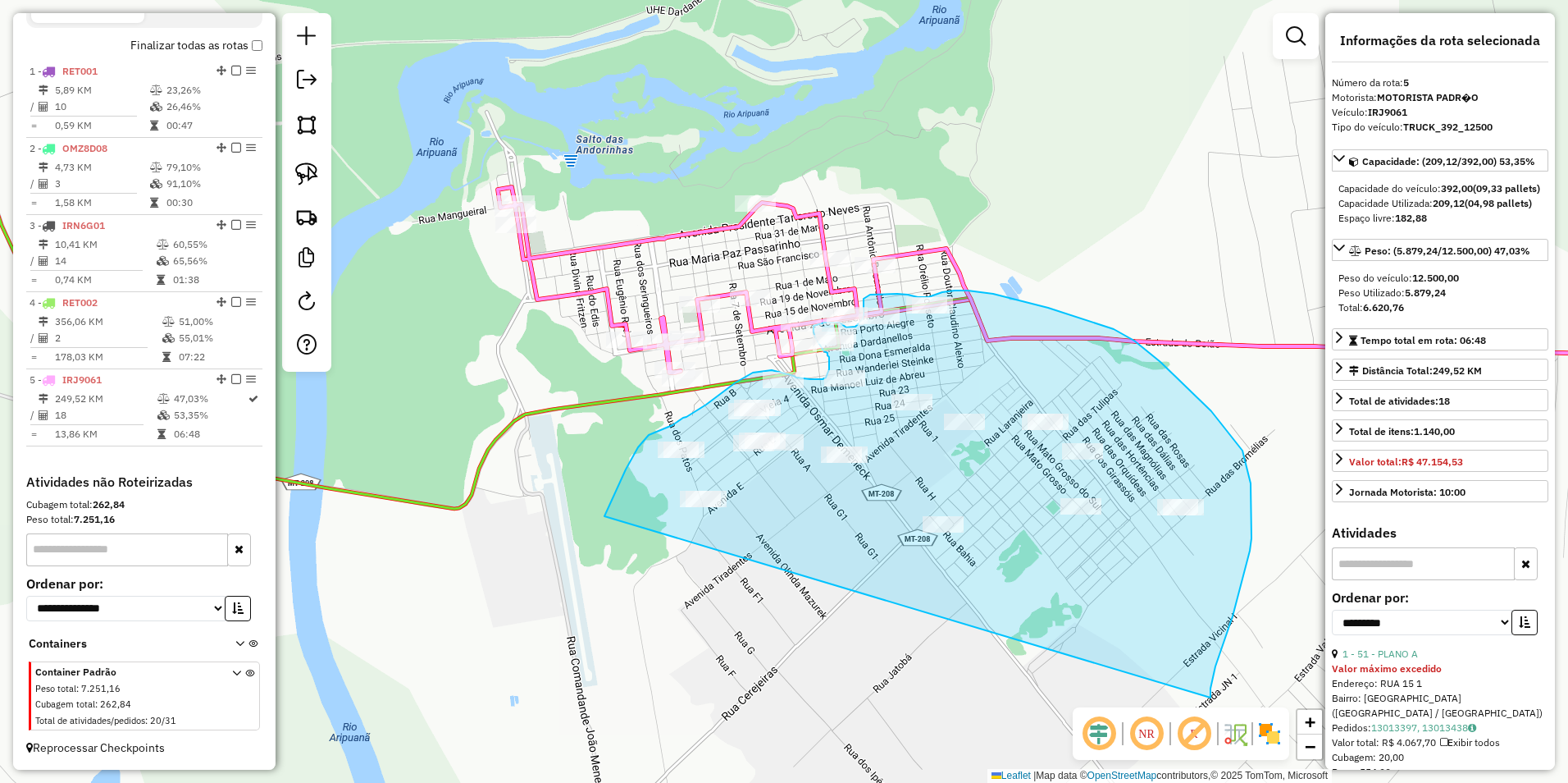
drag, startPoint x: 604, startPoint y: 516, endPoint x: 1211, endPoint y: 698, distance: 633.7
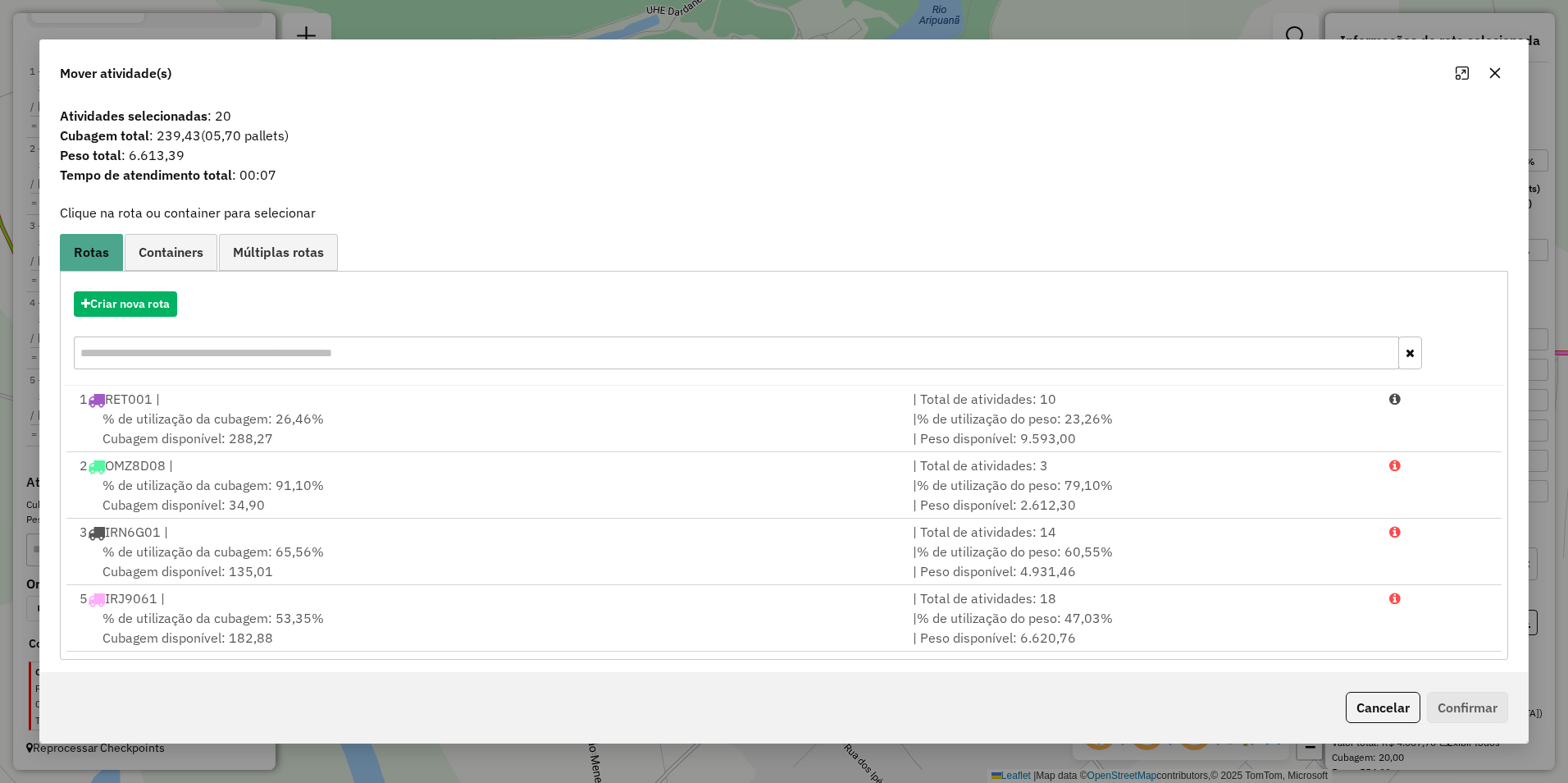
click at [1497, 74] on icon "button" at bounding box center [1495, 73] width 13 height 13
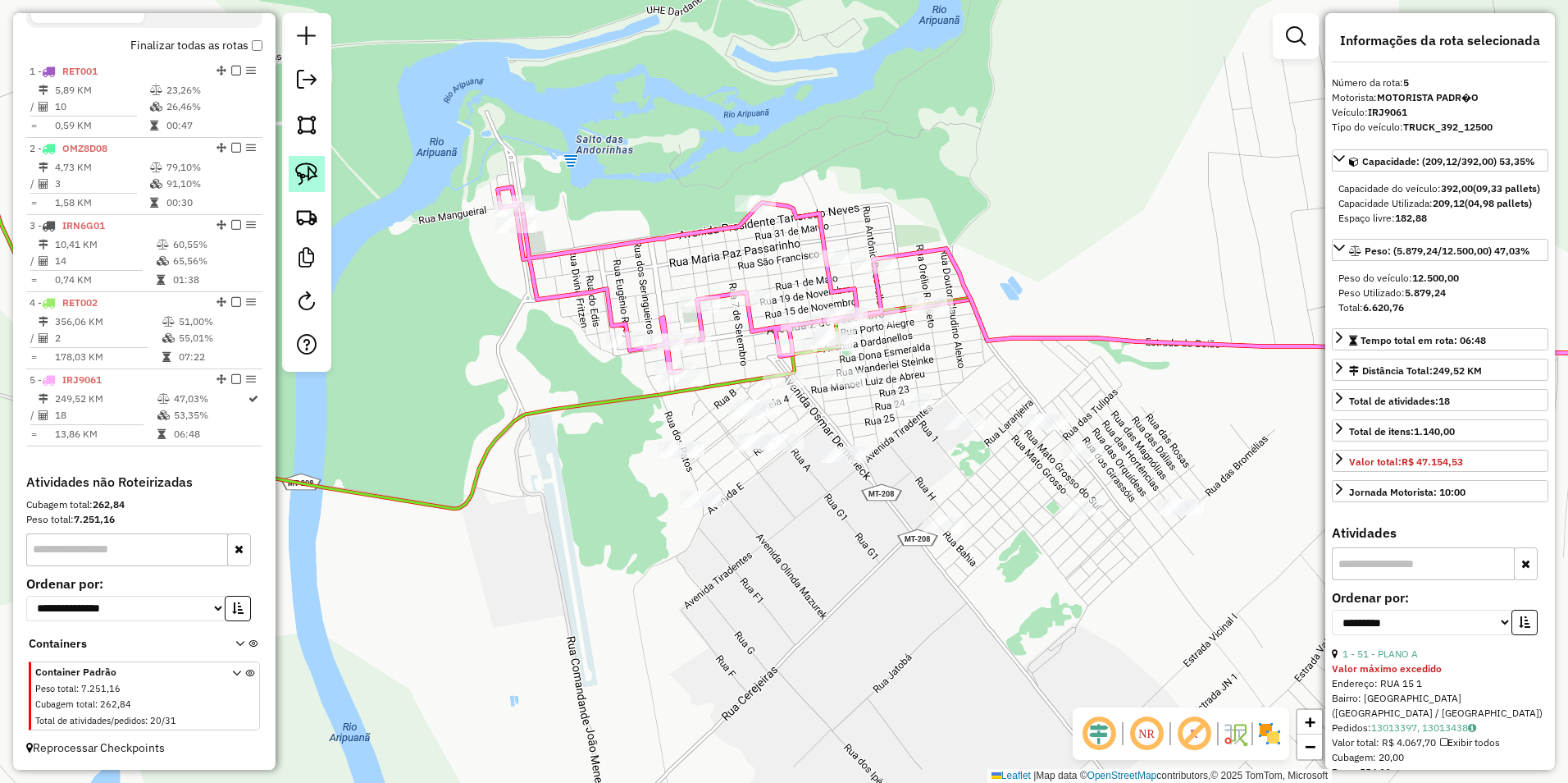
click at [305, 172] on img at bounding box center [306, 174] width 23 height 23
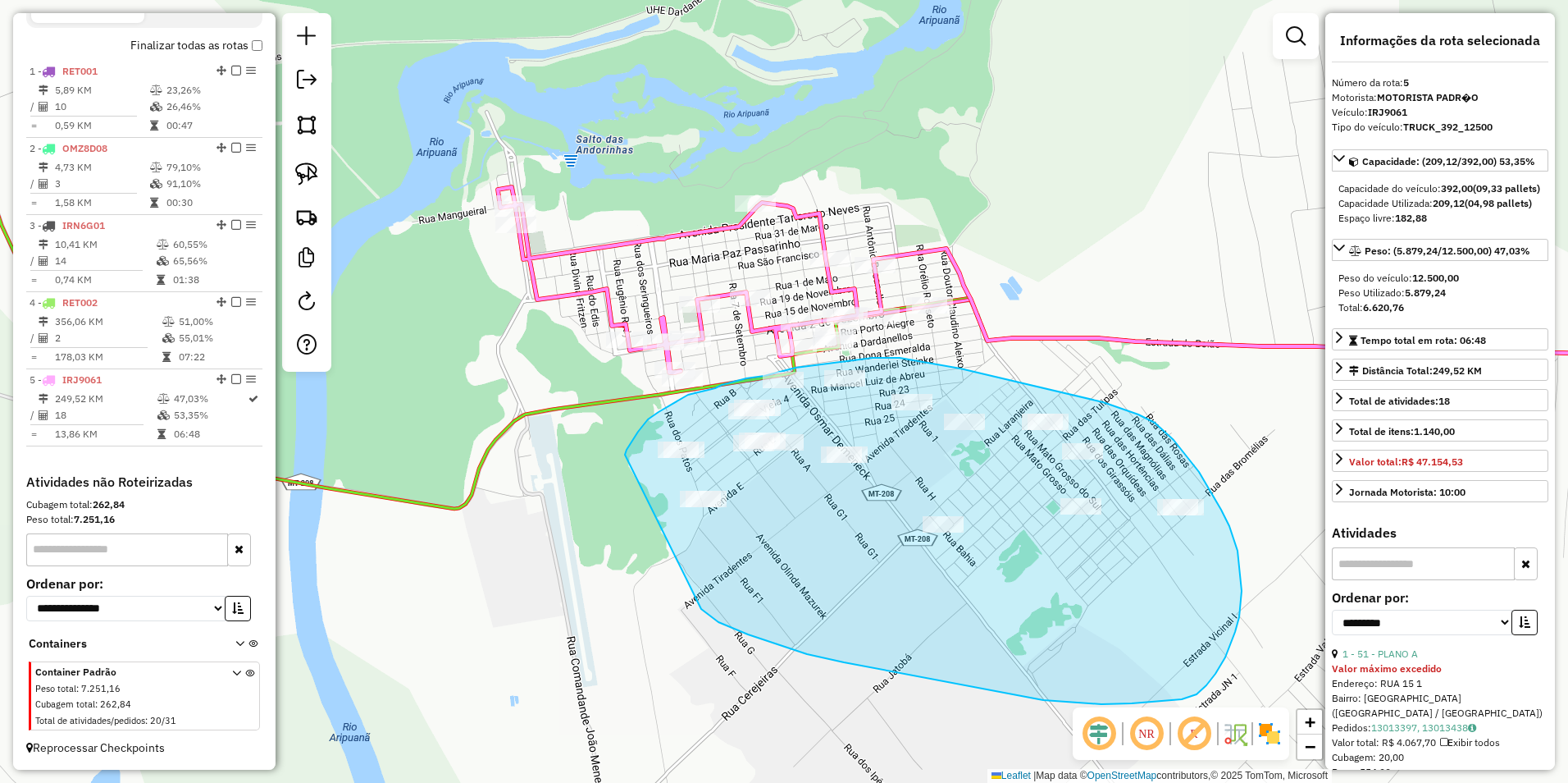
drag, startPoint x: 625, startPoint y: 454, endPoint x: 701, endPoint y: 609, distance: 172.6
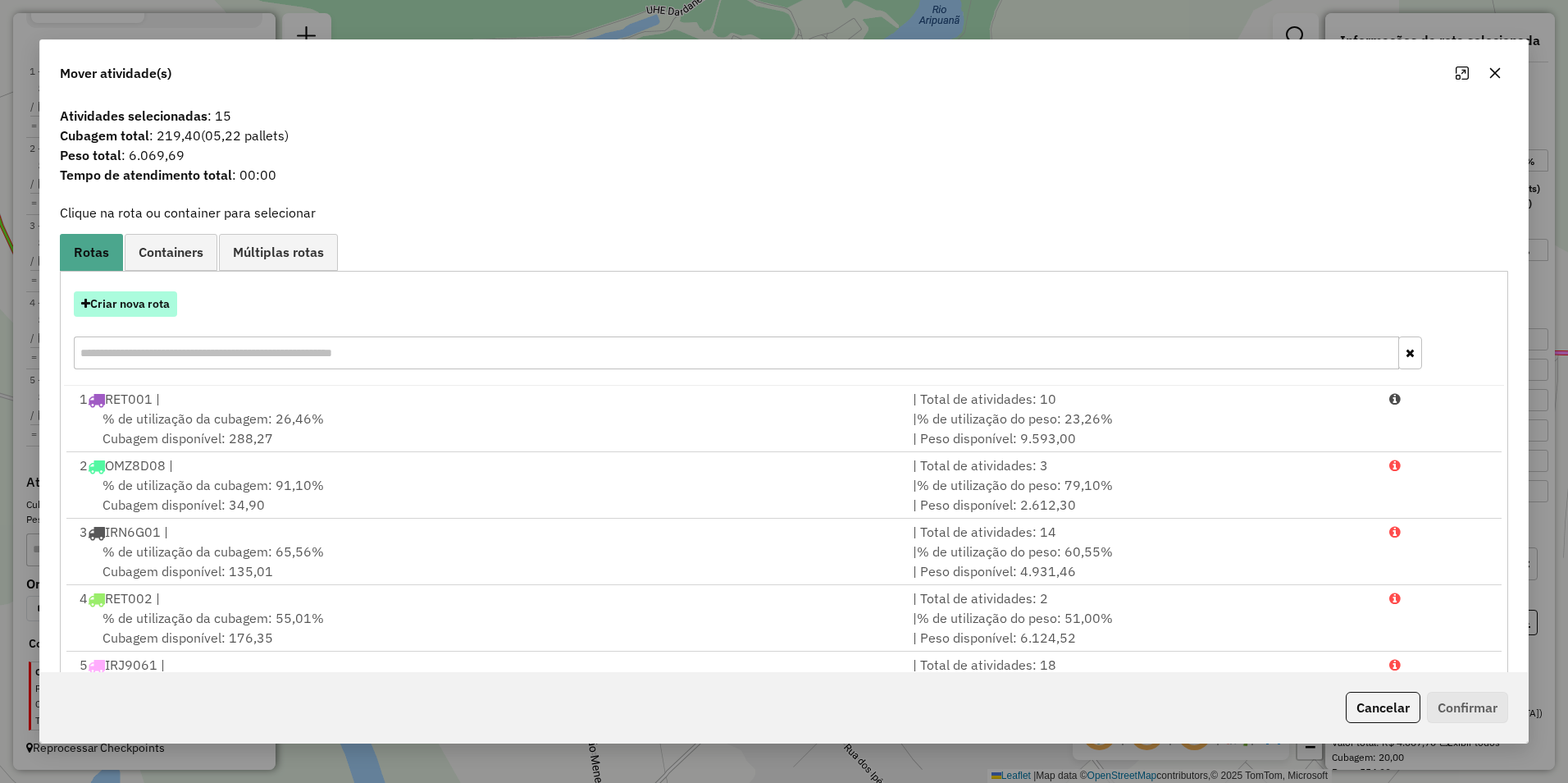
click at [143, 300] on button "Criar nova rota" at bounding box center [126, 303] width 104 height 25
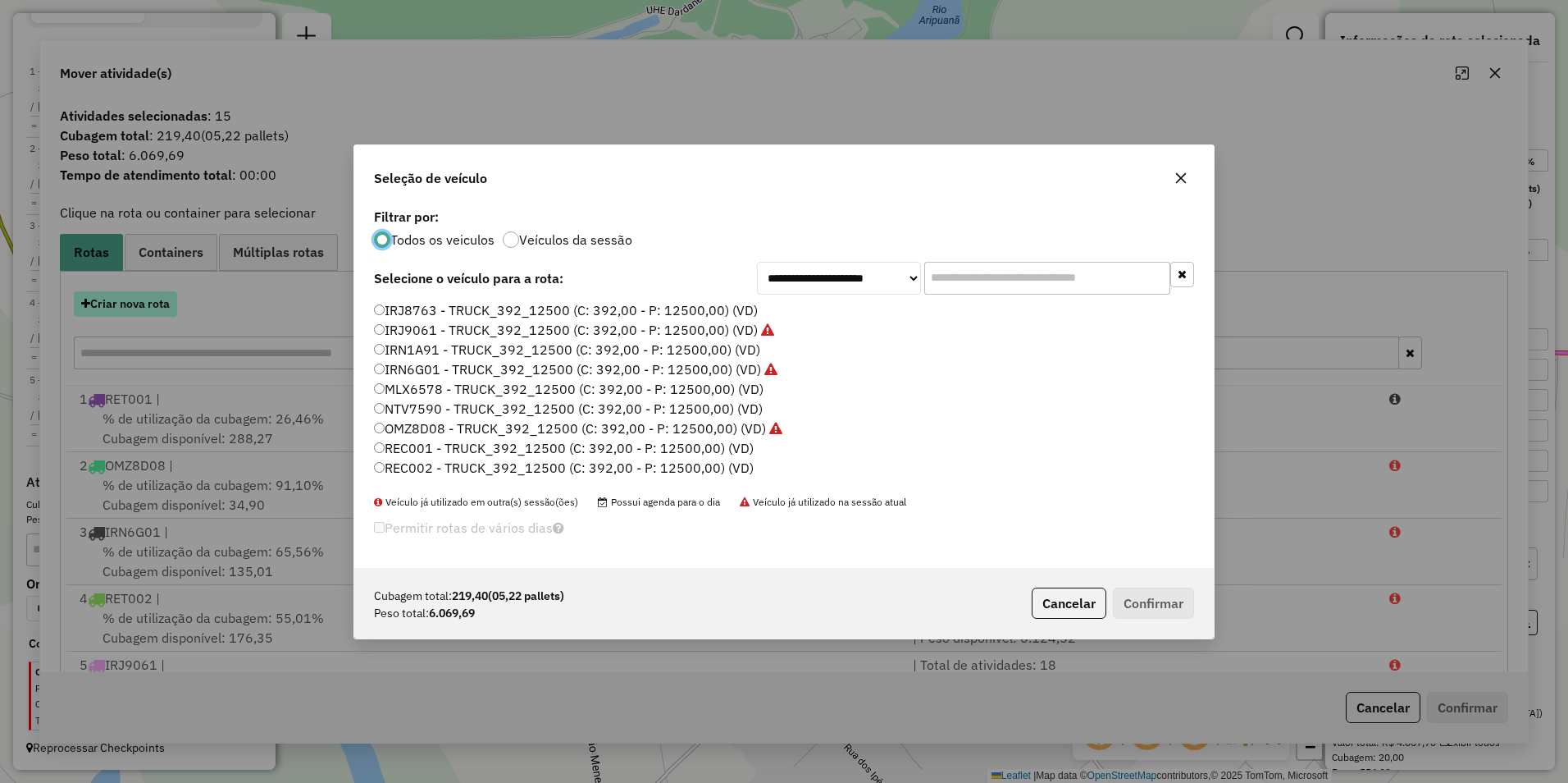
scroll to position [9, 5]
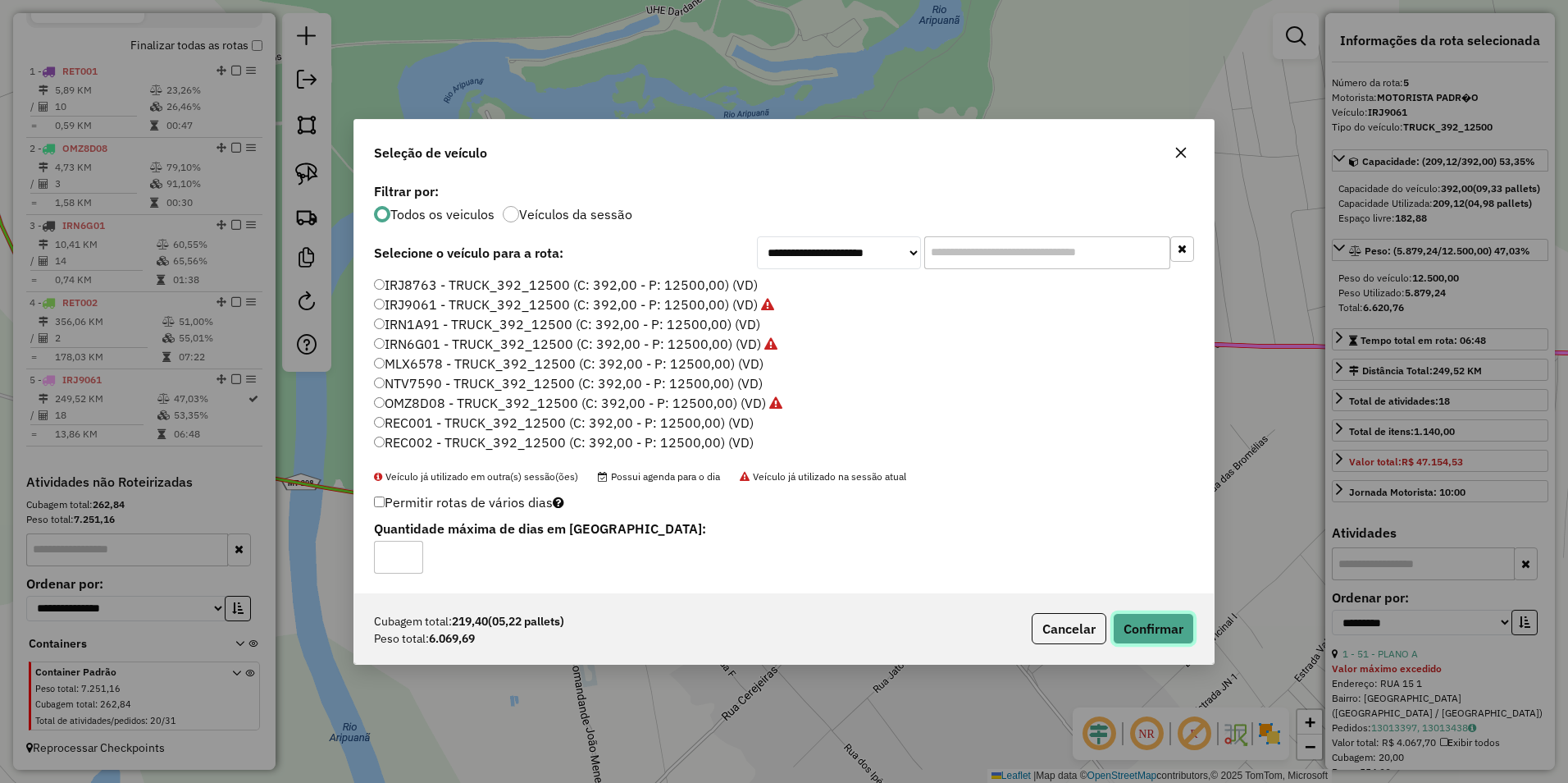
click at [1166, 628] on button "Confirmar" at bounding box center [1154, 628] width 81 height 31
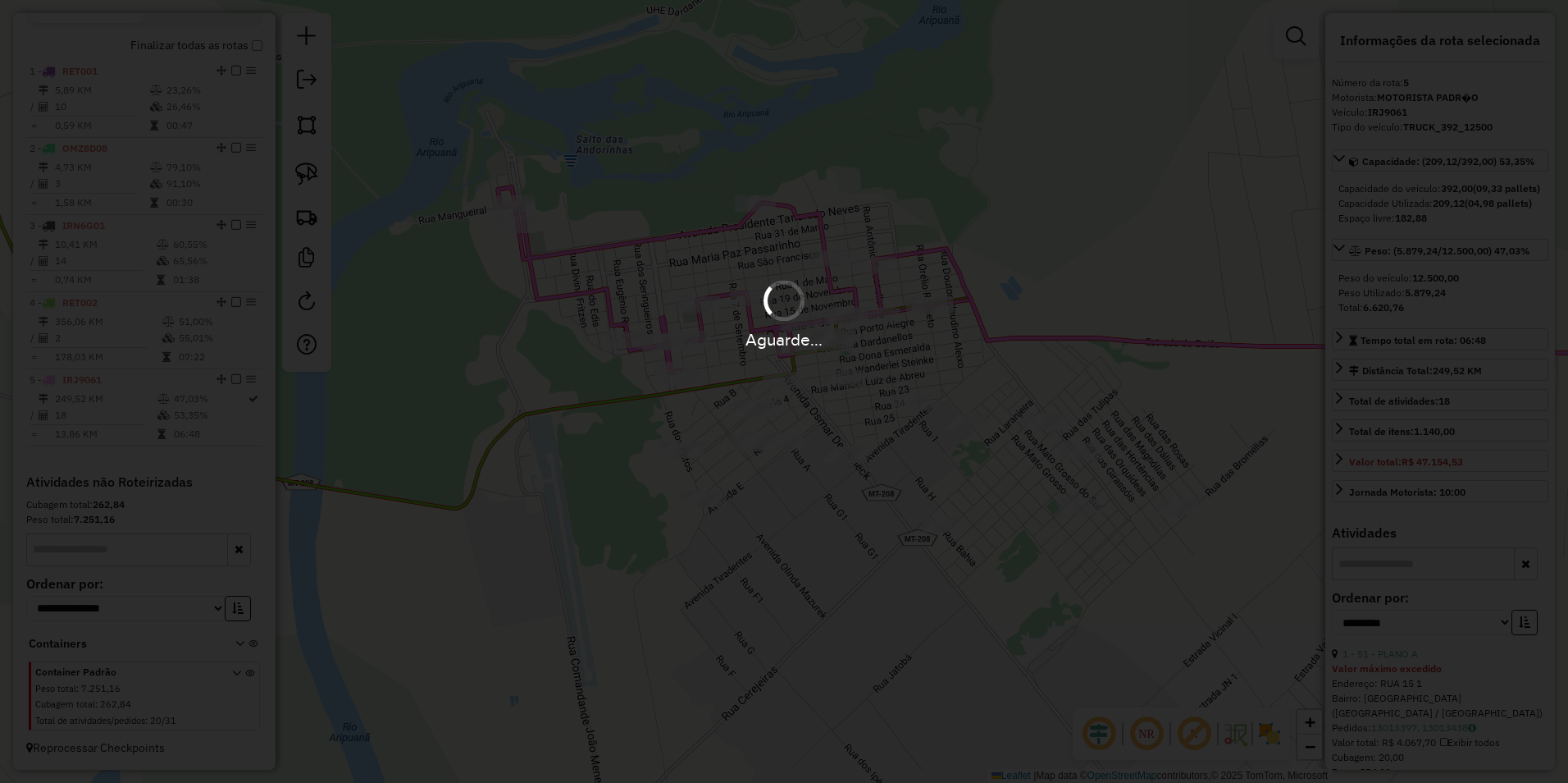
scroll to position [665, 0]
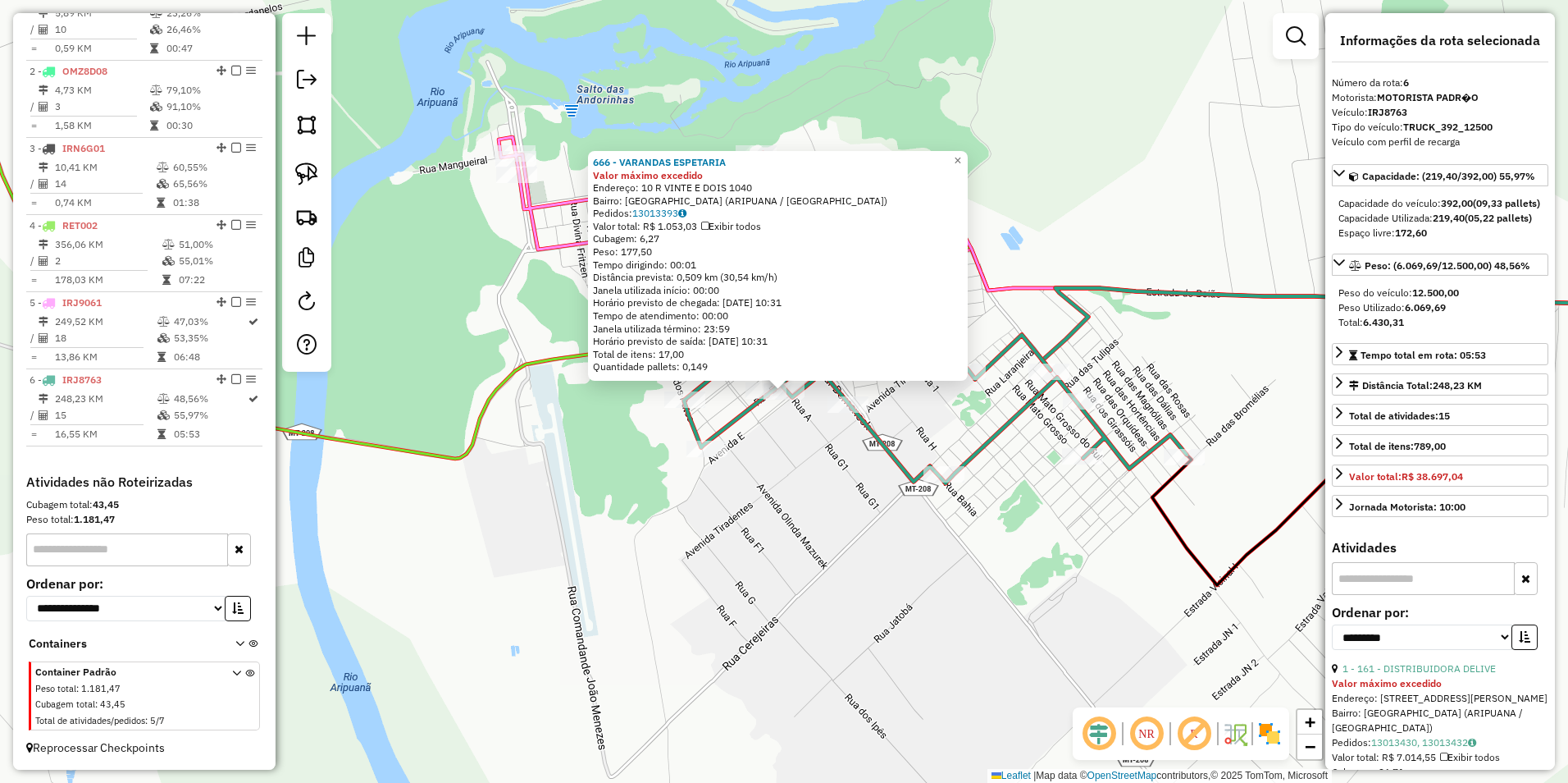
click at [769, 511] on div "666 - VARANDAS ESPETARIA Valor máximo excedido Endereço: 10 R VINTE E DOIS 1040…" at bounding box center [784, 391] width 1568 height 783
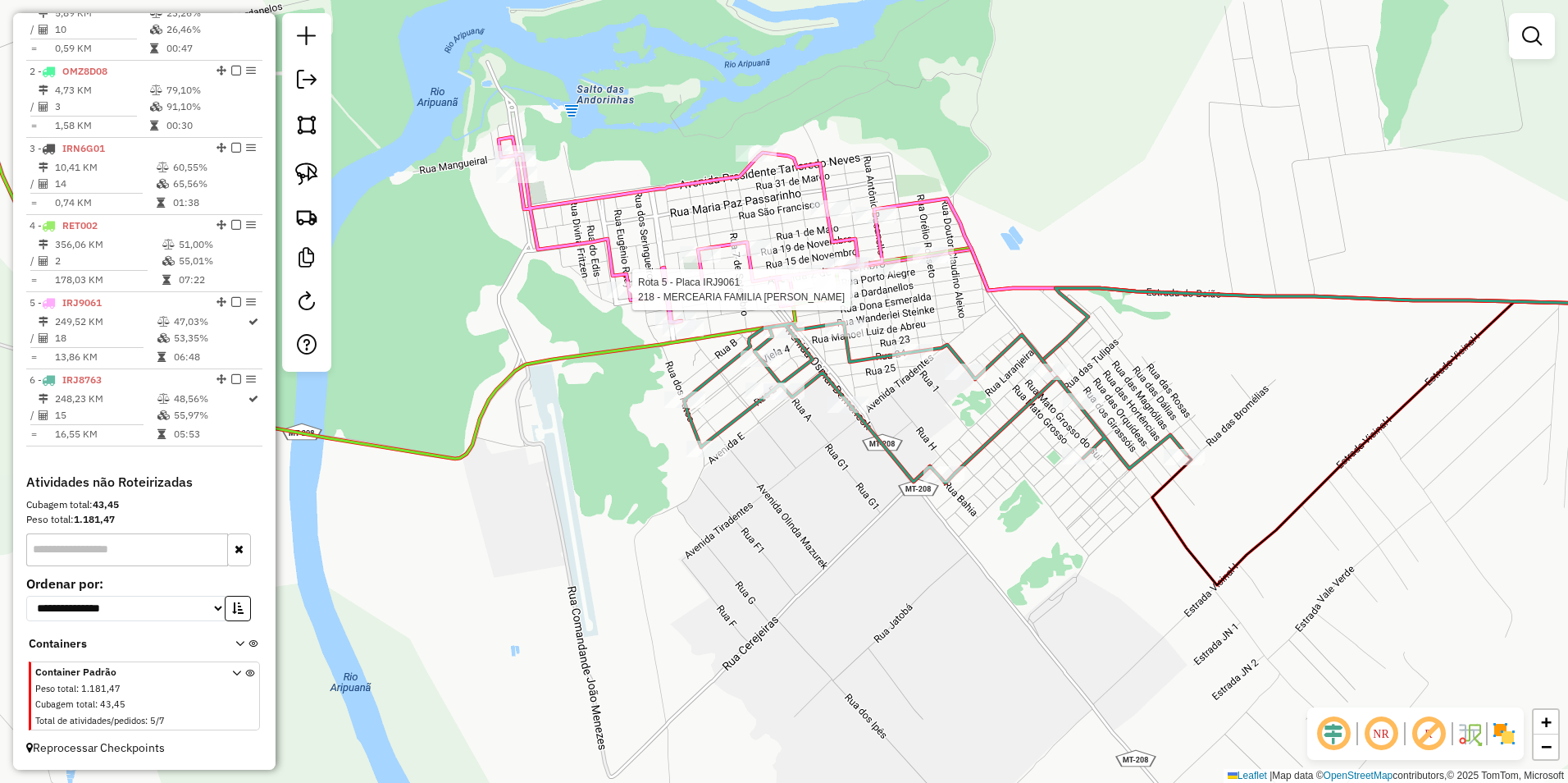
select select "**********"
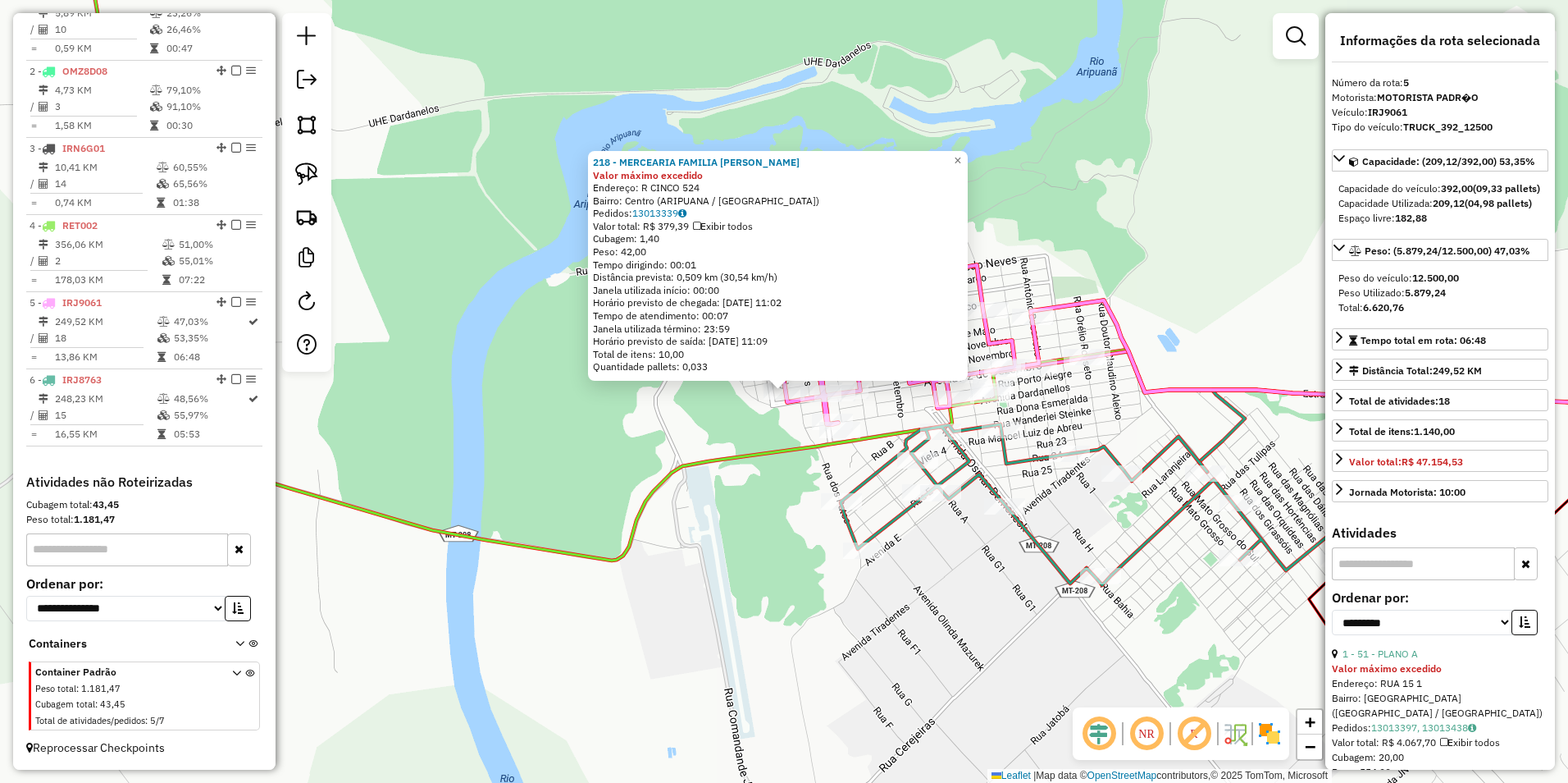
click at [1070, 508] on div "218 - MERCEARIA FAMILIA RO Valor máximo excedido Endereço: R CINCO 524 Bairro: …" at bounding box center [784, 391] width 1568 height 783
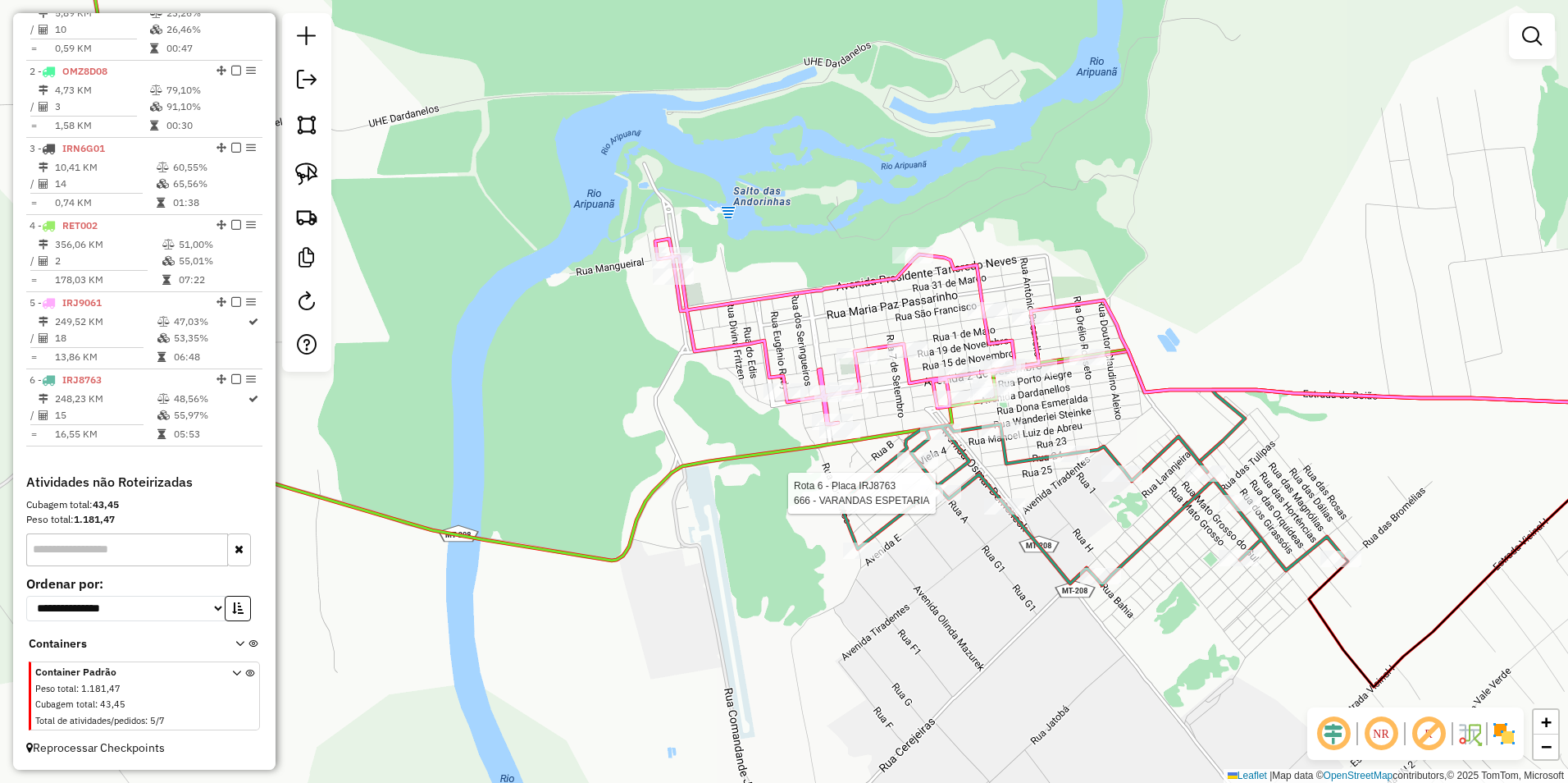
select select "**********"
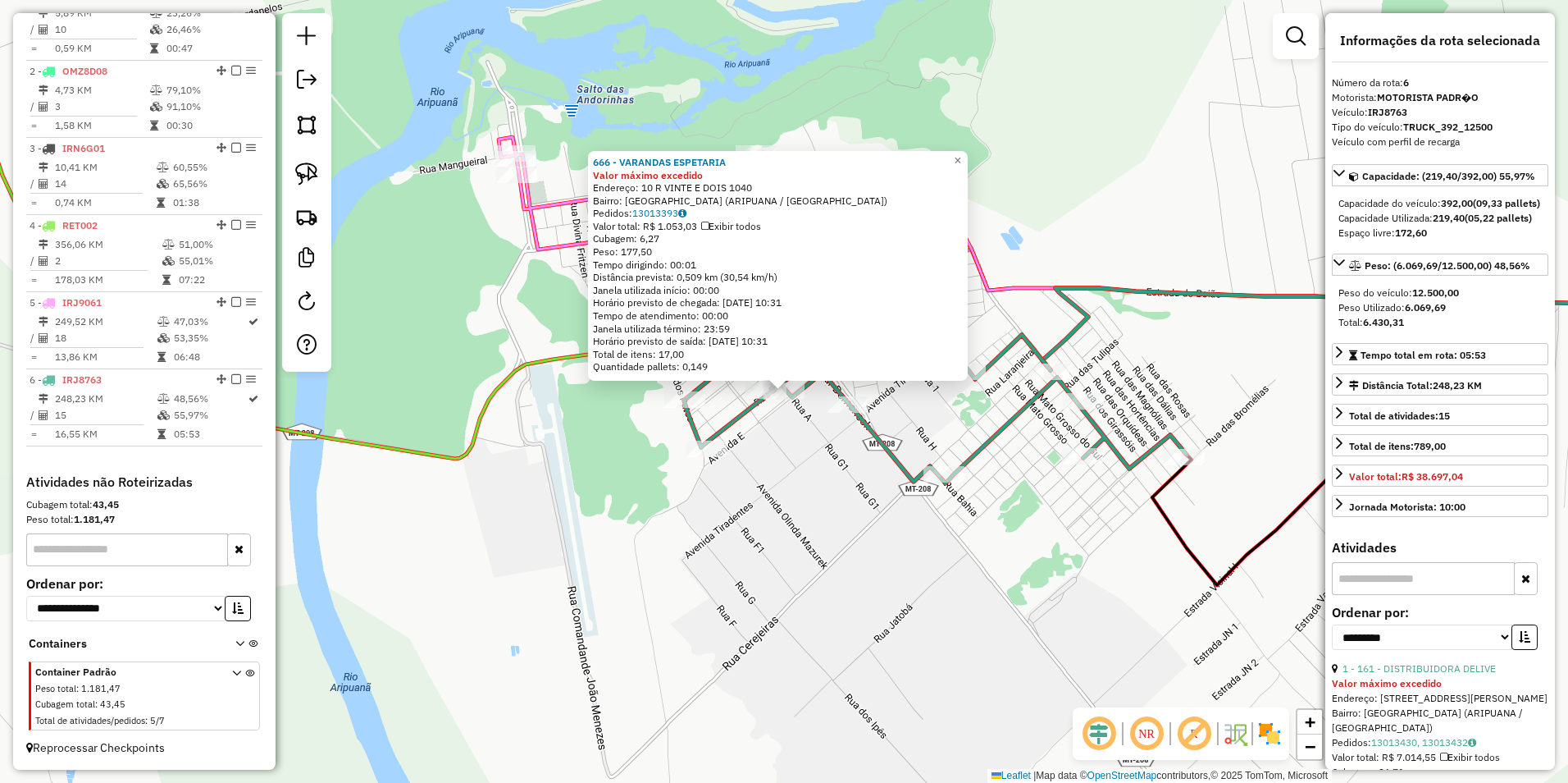
click at [993, 624] on div "666 - VARANDAS ESPETARIA Valor máximo excedido Endereço: 10 R VINTE E DOIS 1040…" at bounding box center [784, 391] width 1568 height 783
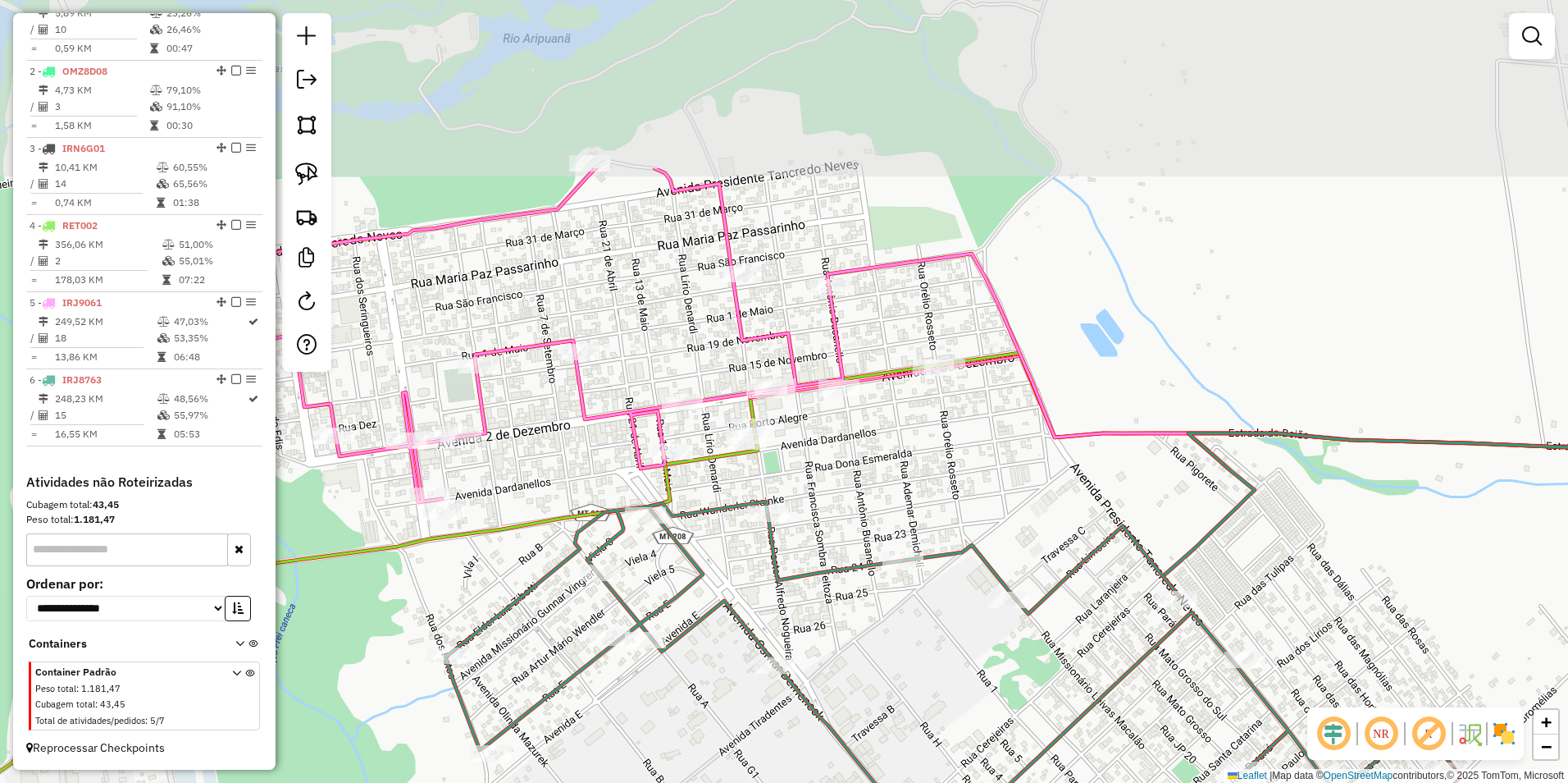
drag, startPoint x: 876, startPoint y: 265, endPoint x: 878, endPoint y: 511, distance: 246.0
click at [878, 511] on div "Janela de atendimento Grade de atendimento Capacidade Transportadoras Veículos …" at bounding box center [784, 391] width 1568 height 783
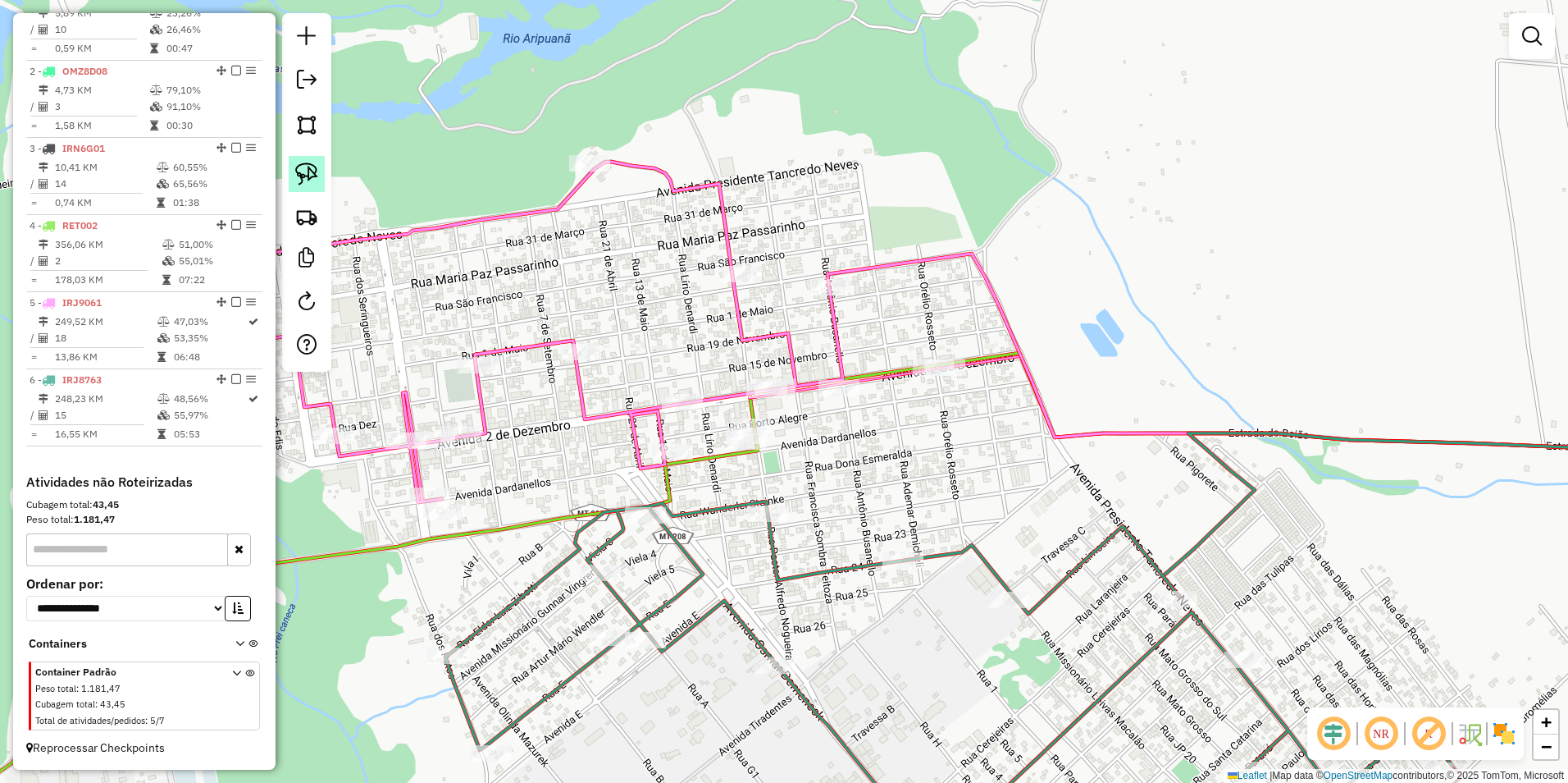
click at [310, 171] on img at bounding box center [306, 174] width 23 height 23
drag, startPoint x: 713, startPoint y: 438, endPoint x: 750, endPoint y: 470, distance: 48.9
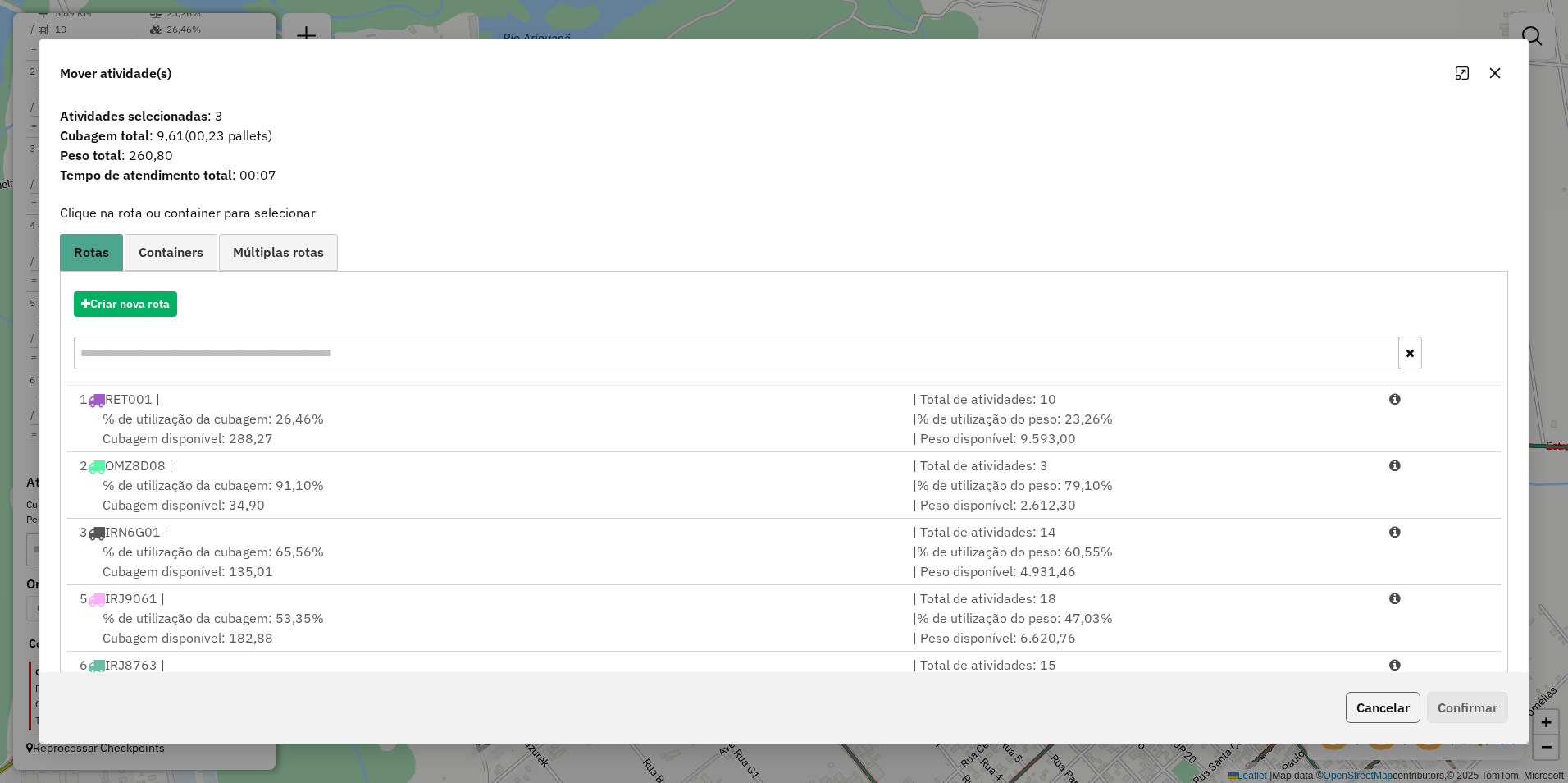
click at [1409, 716] on button "Cancelar" at bounding box center [1382, 707] width 74 height 31
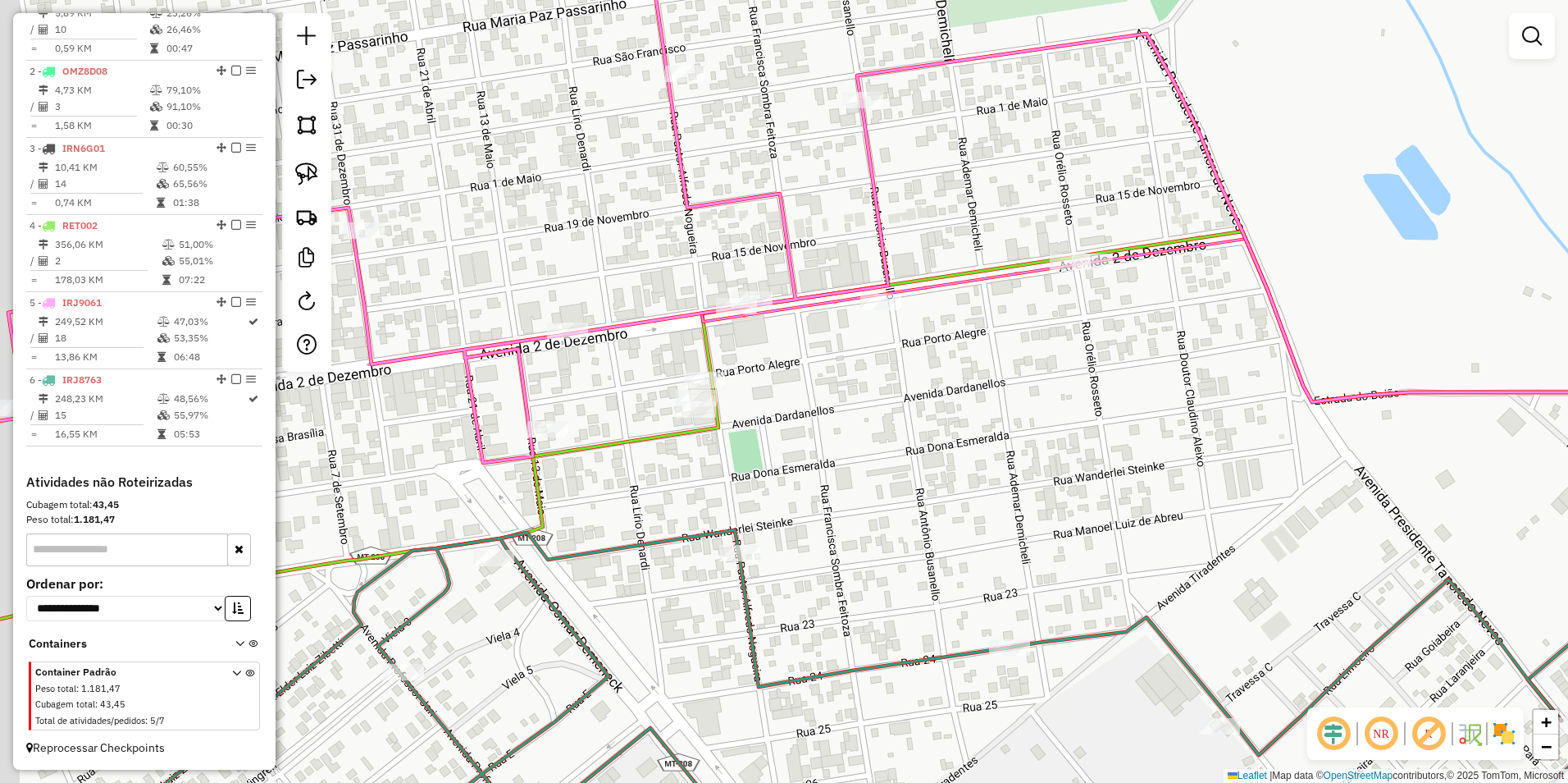
drag, startPoint x: 794, startPoint y: 420, endPoint x: 883, endPoint y: 465, distance: 99.7
click at [883, 465] on div "Janela de atendimento Grade de atendimento Capacidade Transportadoras Veículos …" at bounding box center [784, 391] width 1568 height 783
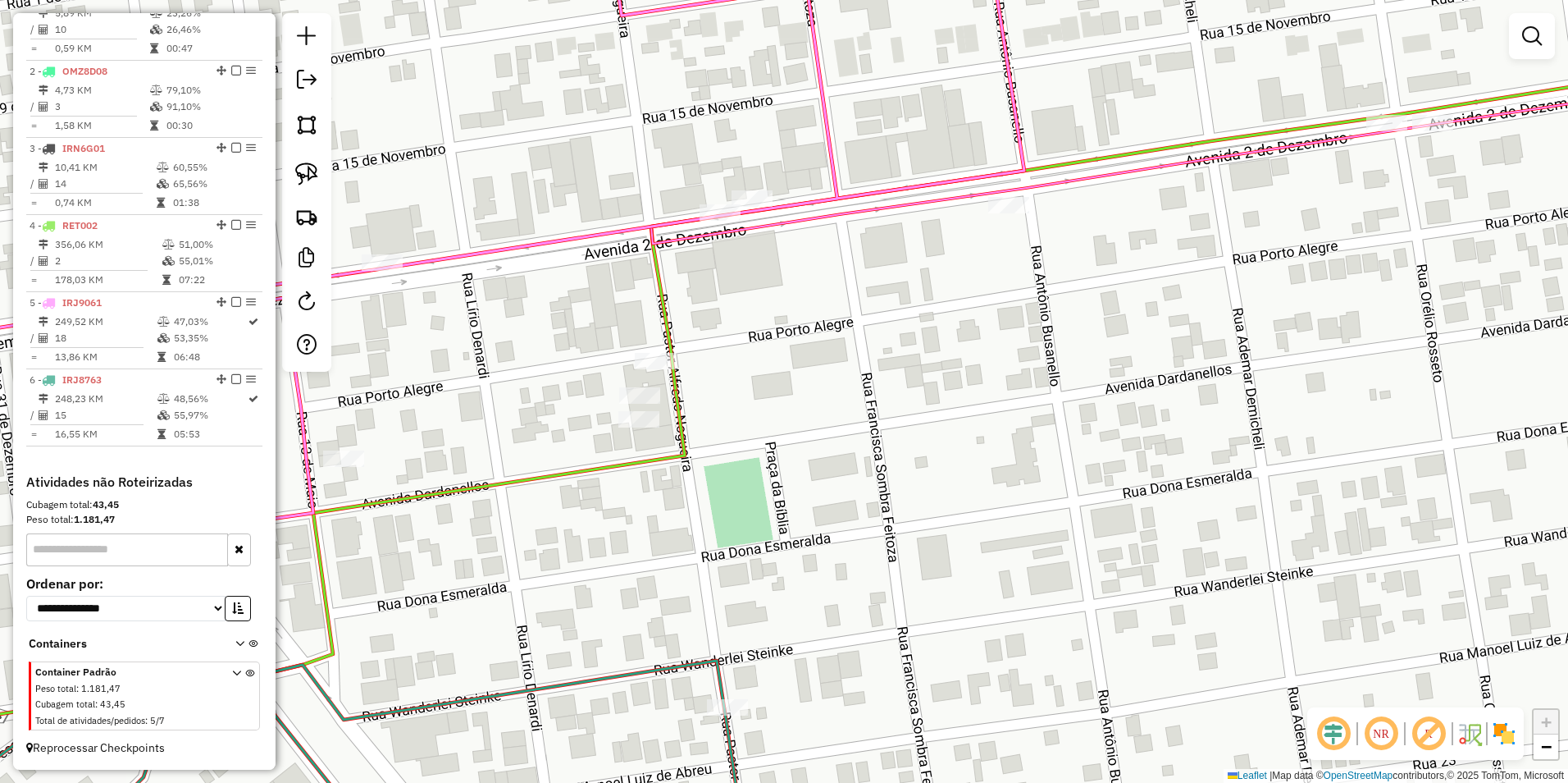
drag, startPoint x: 753, startPoint y: 378, endPoint x: 908, endPoint y: 454, distance: 172.6
click at [908, 454] on div "Janela de atendimento Grade de atendimento Capacidade Transportadoras Veículos …" at bounding box center [784, 391] width 1568 height 783
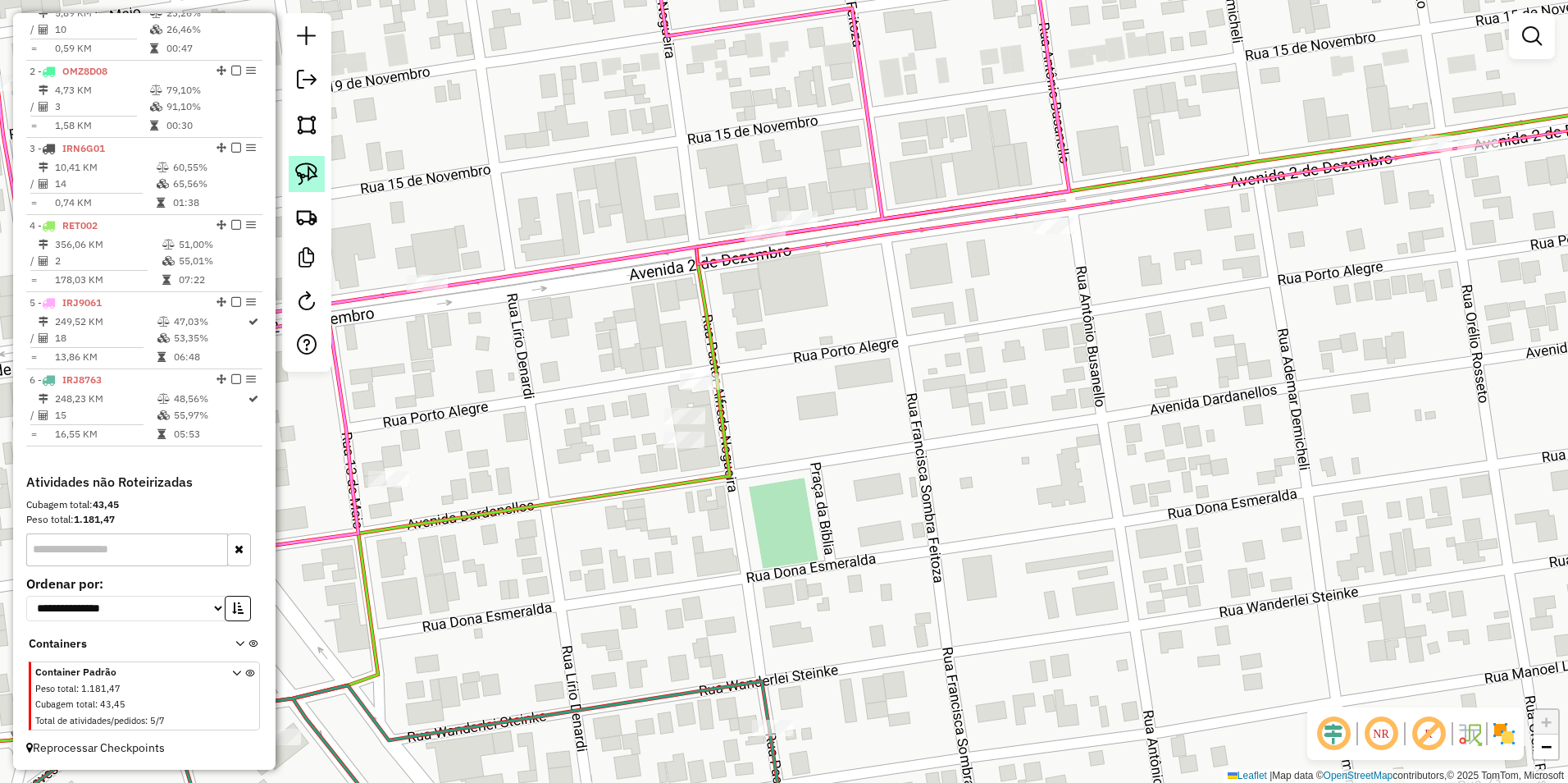
click at [315, 171] on img at bounding box center [306, 174] width 23 height 23
drag, startPoint x: 638, startPoint y: 368, endPoint x: 647, endPoint y: 425, distance: 57.7
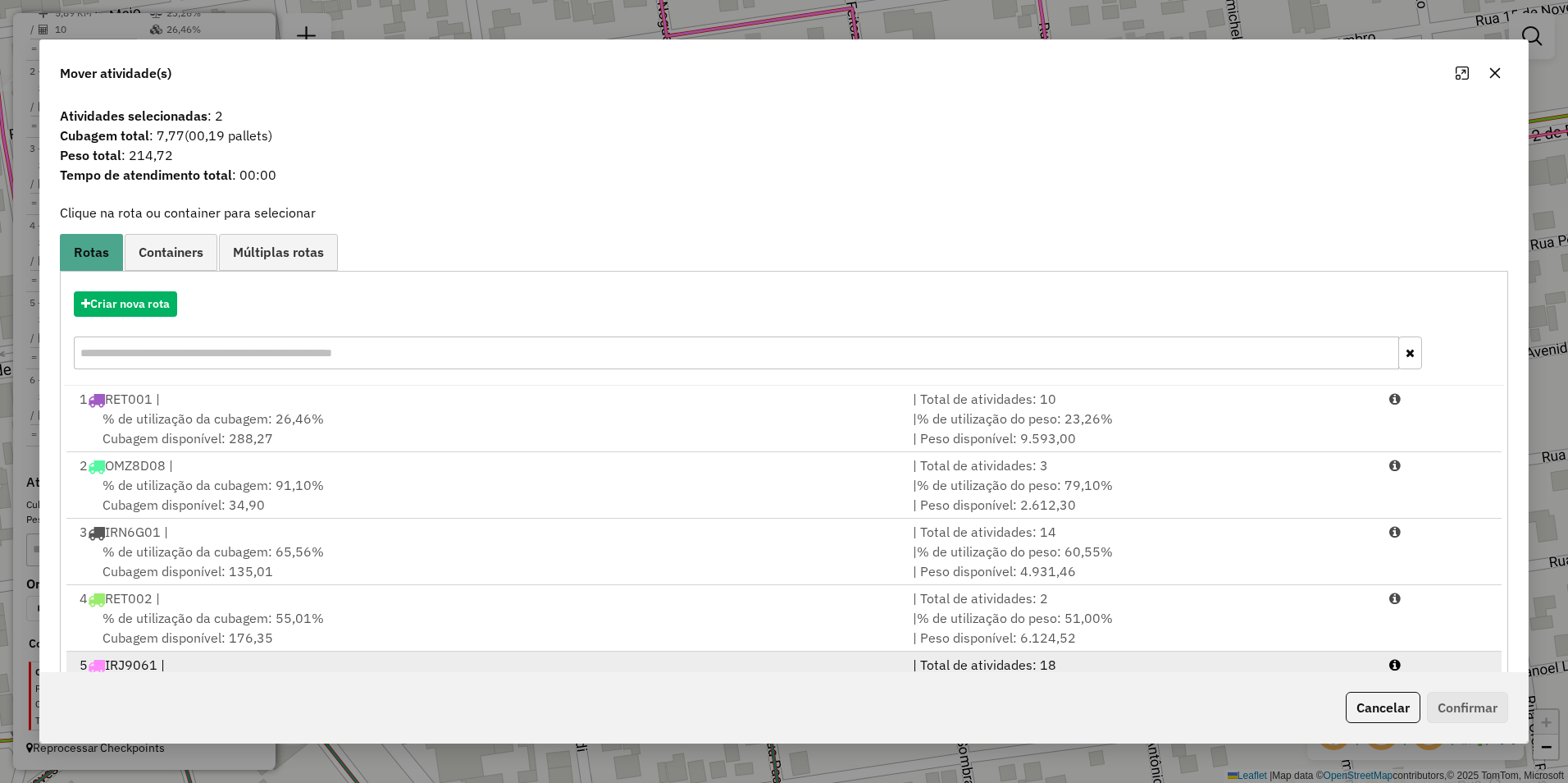
scroll to position [70, 0]
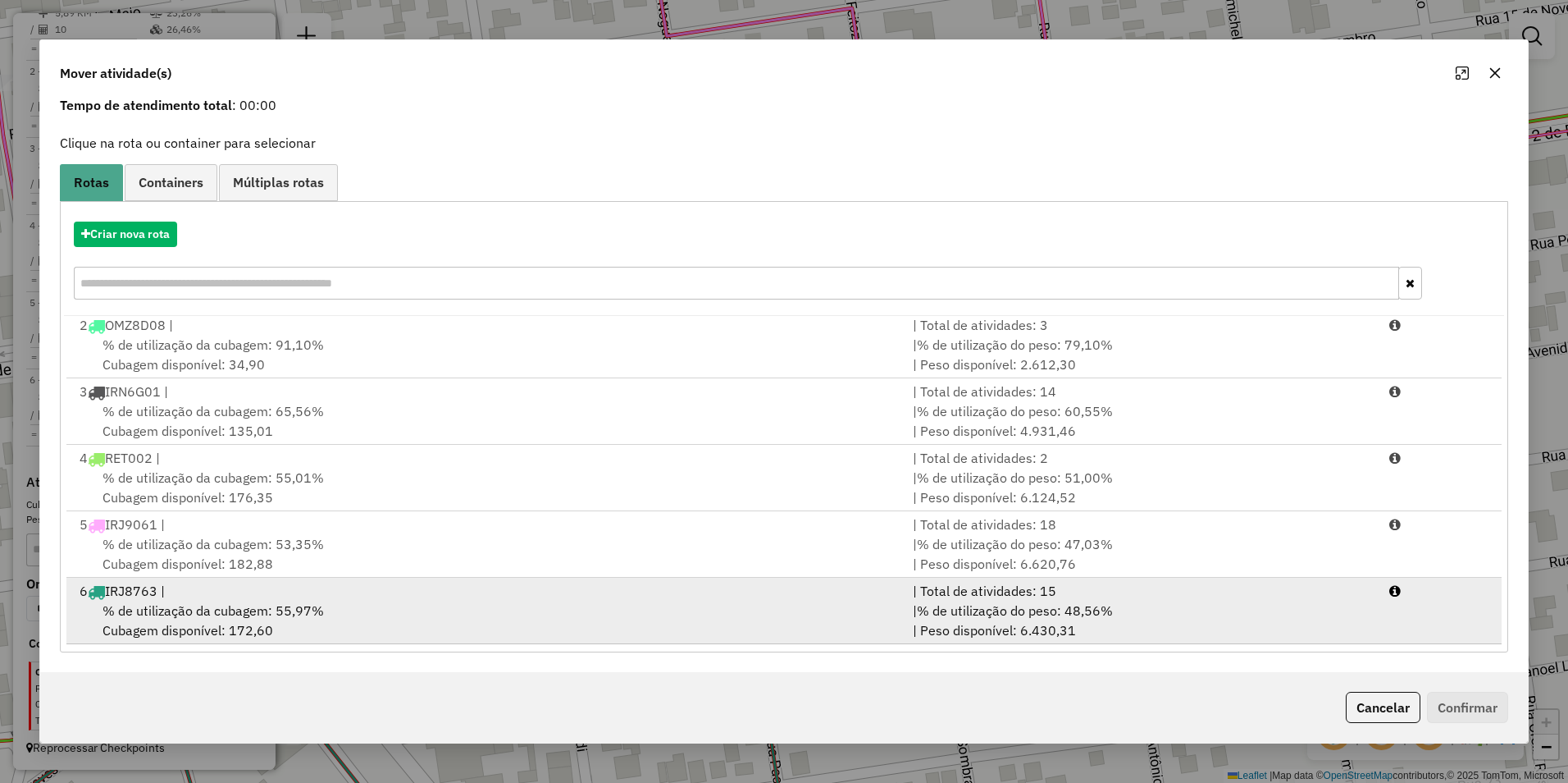
click at [322, 611] on div "% de utilização da cubagem: 55,97% Cubagem disponível: 172,60" at bounding box center [486, 621] width 833 height 40
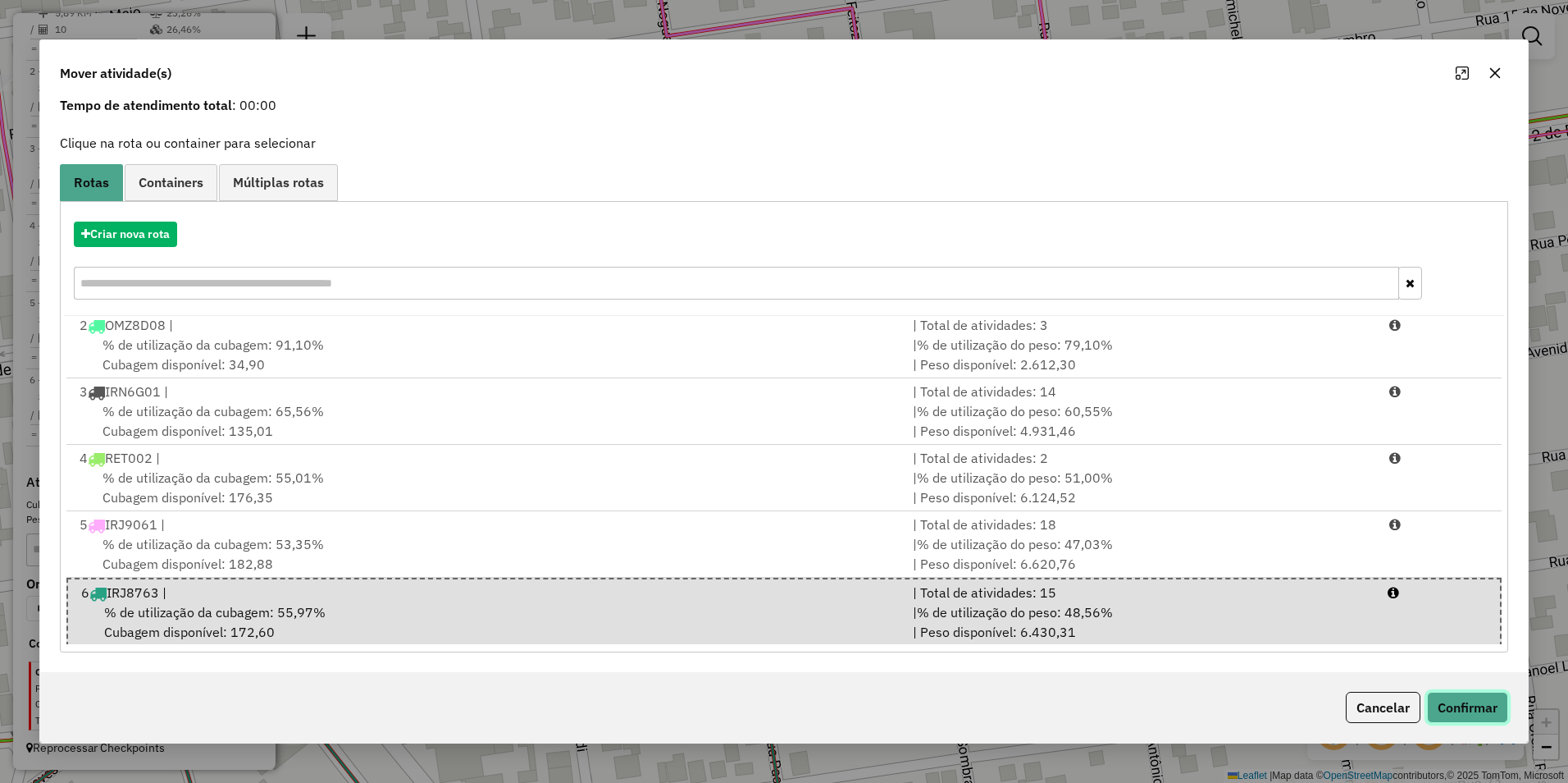
click at [1462, 700] on button "Confirmar" at bounding box center [1468, 707] width 81 height 31
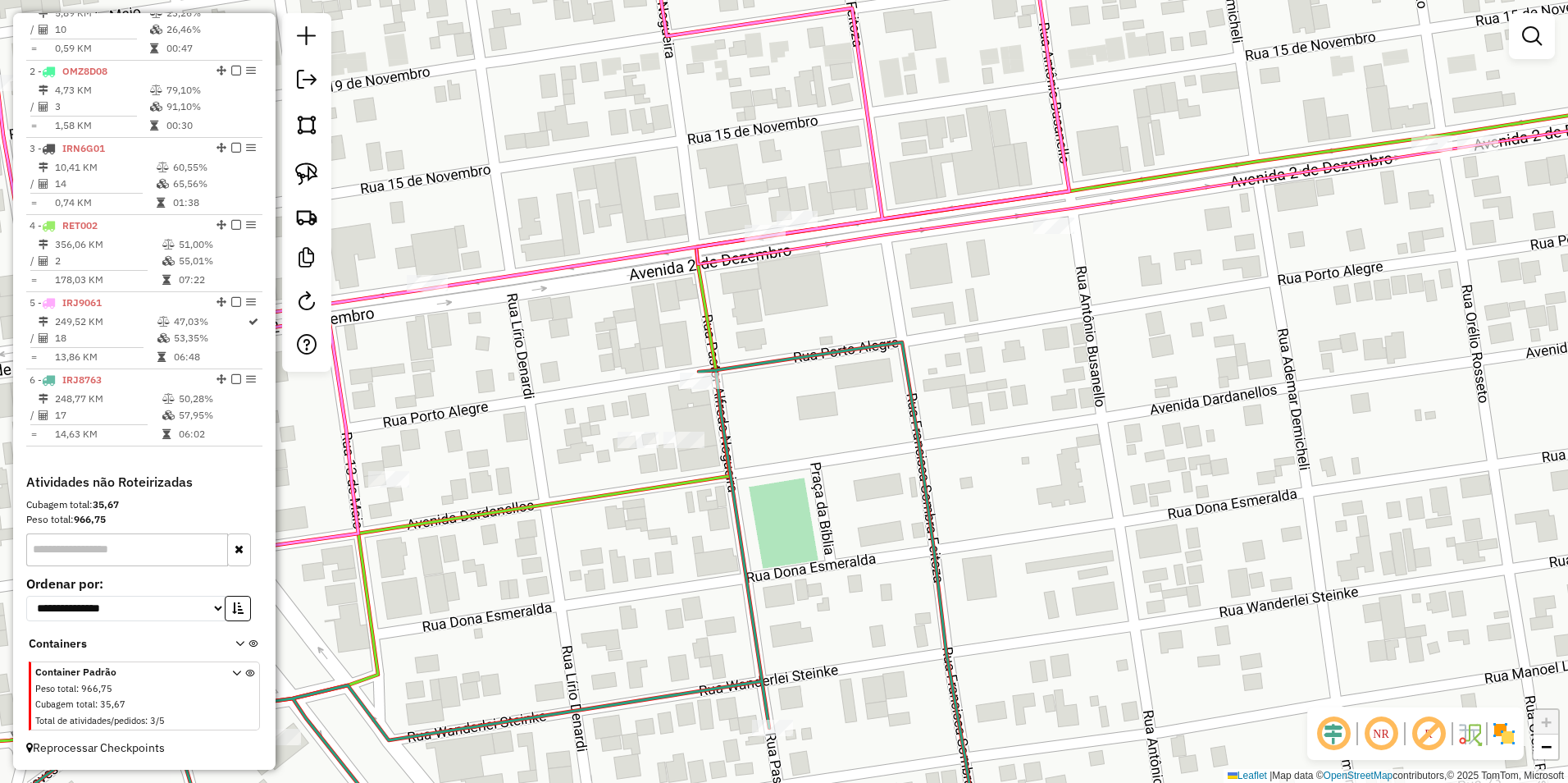
scroll to position [0, 0]
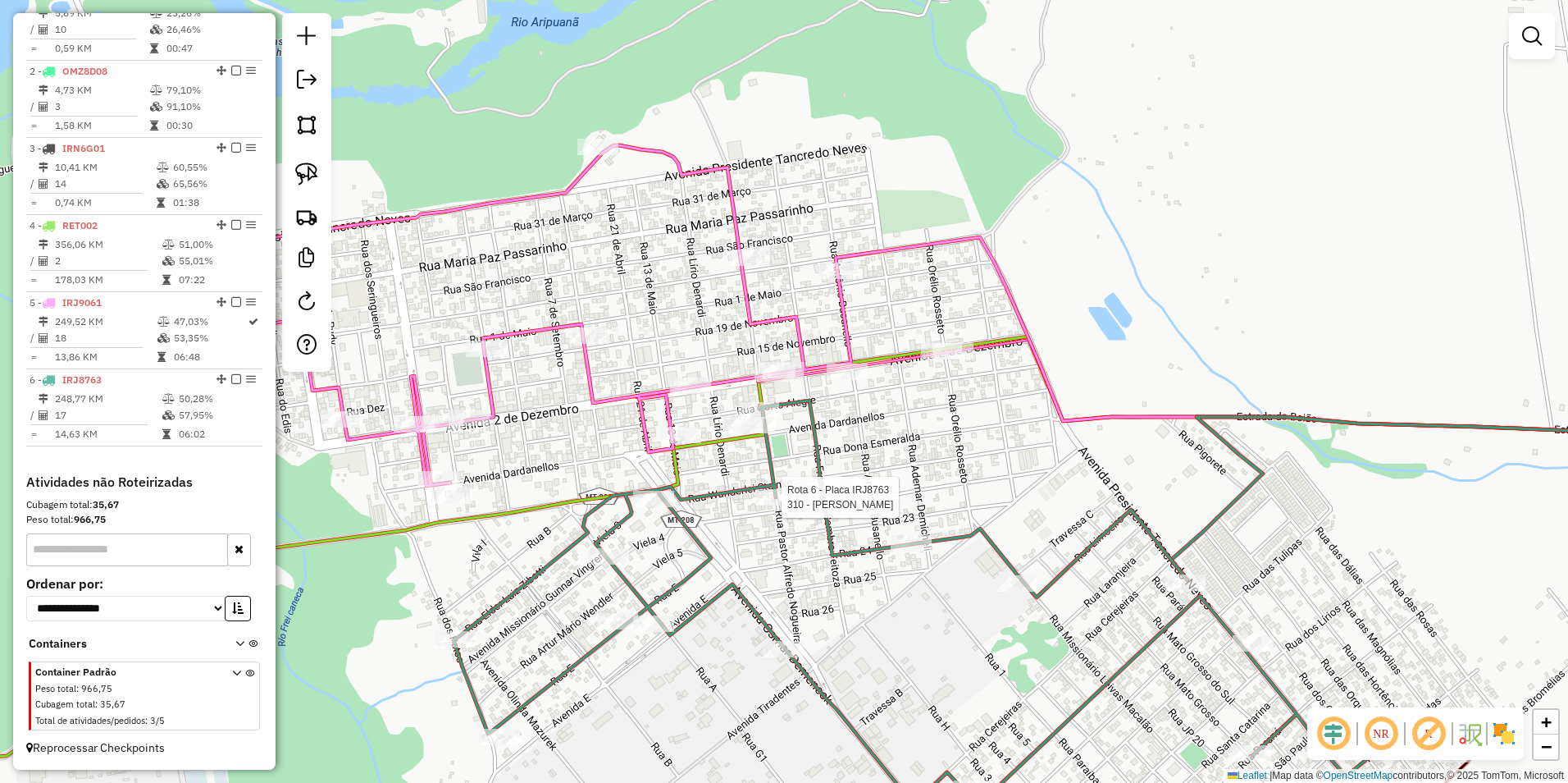
select select "**********"
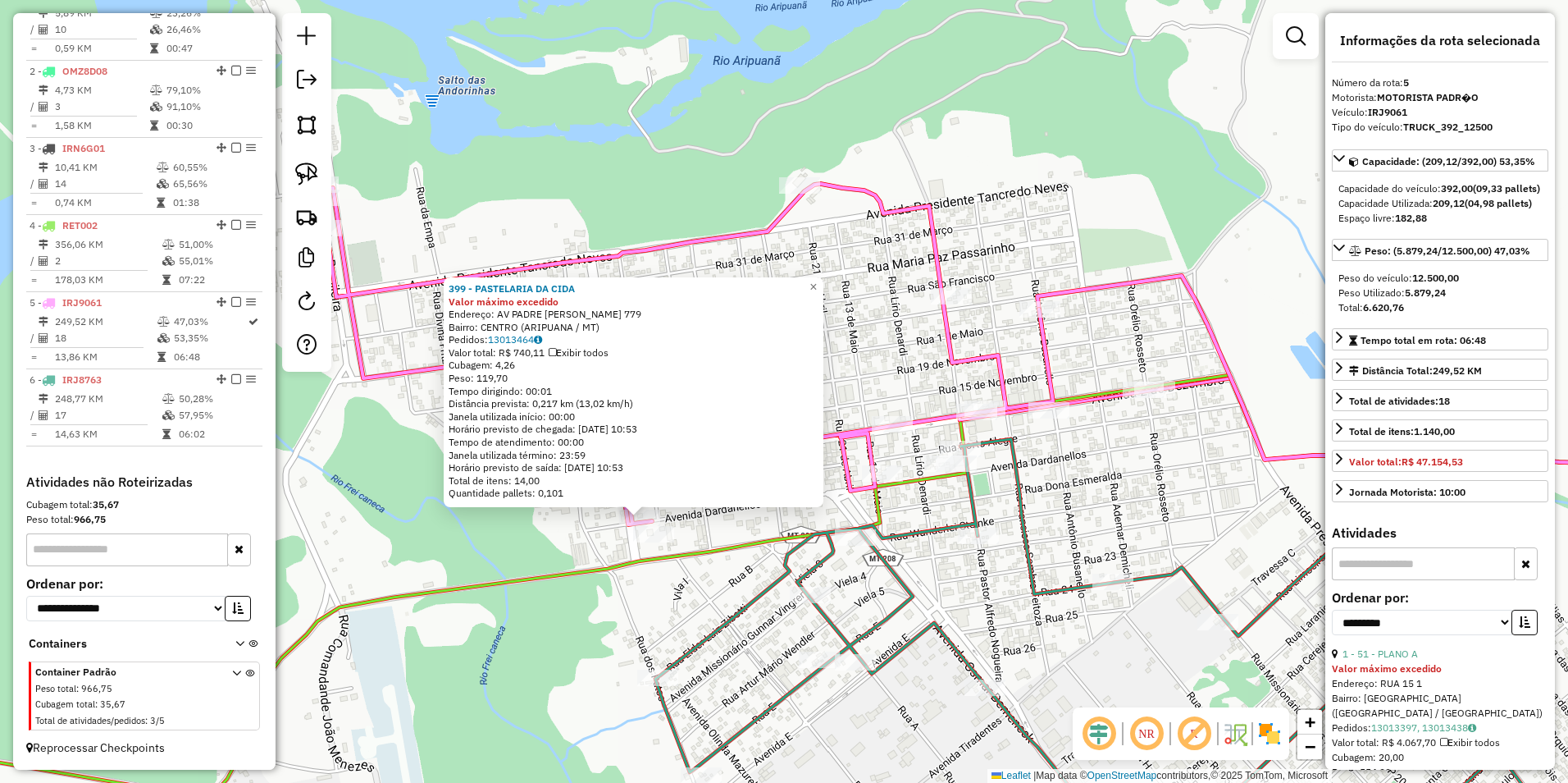
drag, startPoint x: 1233, startPoint y: 411, endPoint x: 1065, endPoint y: 530, distance: 205.9
click at [1080, 537] on div "399 - PASTELARIA DA CIDA Valor máximo excedido Endereço: AV PADRE EZEQUIEL RAMI…" at bounding box center [784, 391] width 1568 height 783
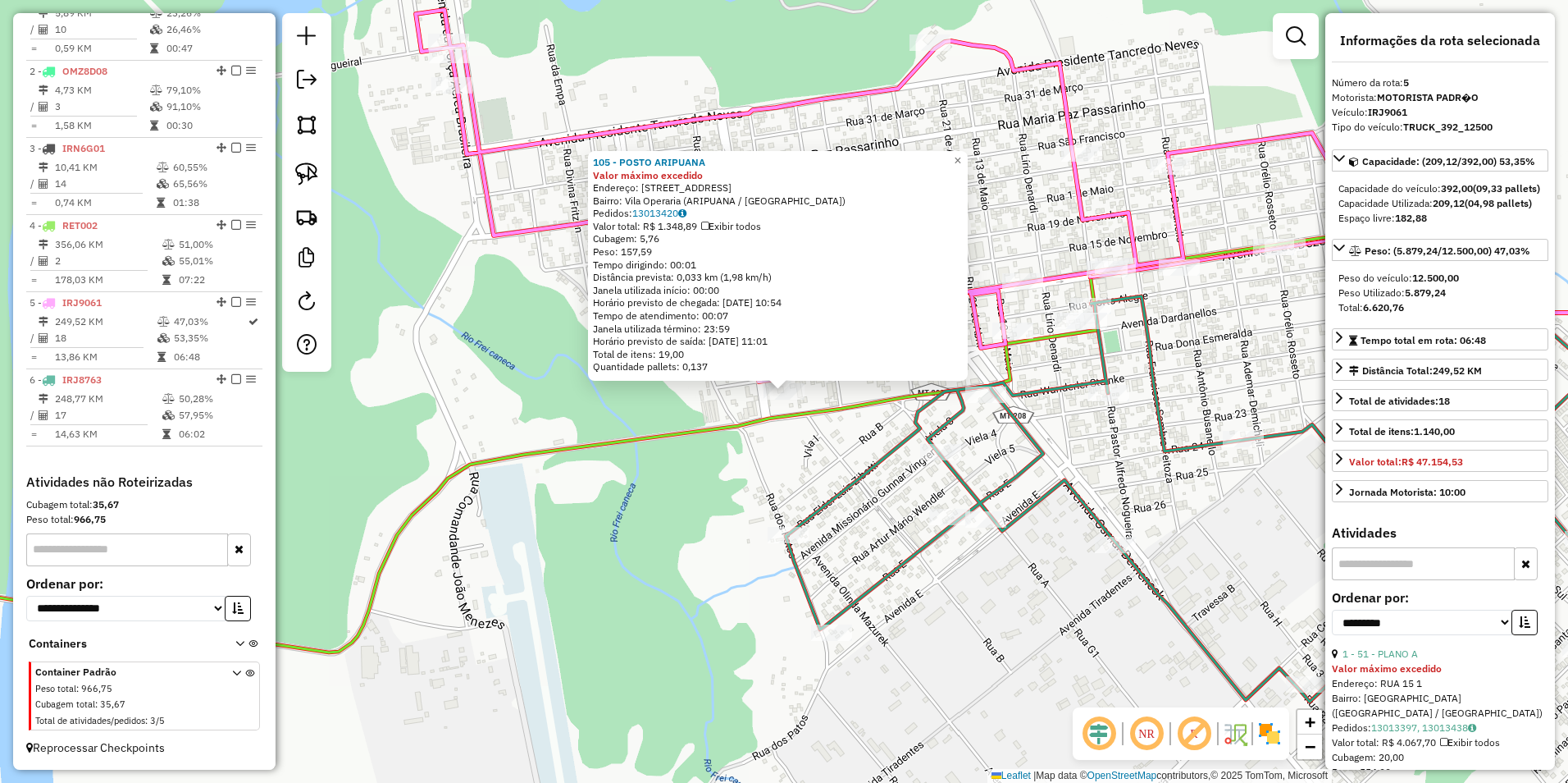
click at [625, 445] on icon at bounding box center [470, 483] width 1255 height 338
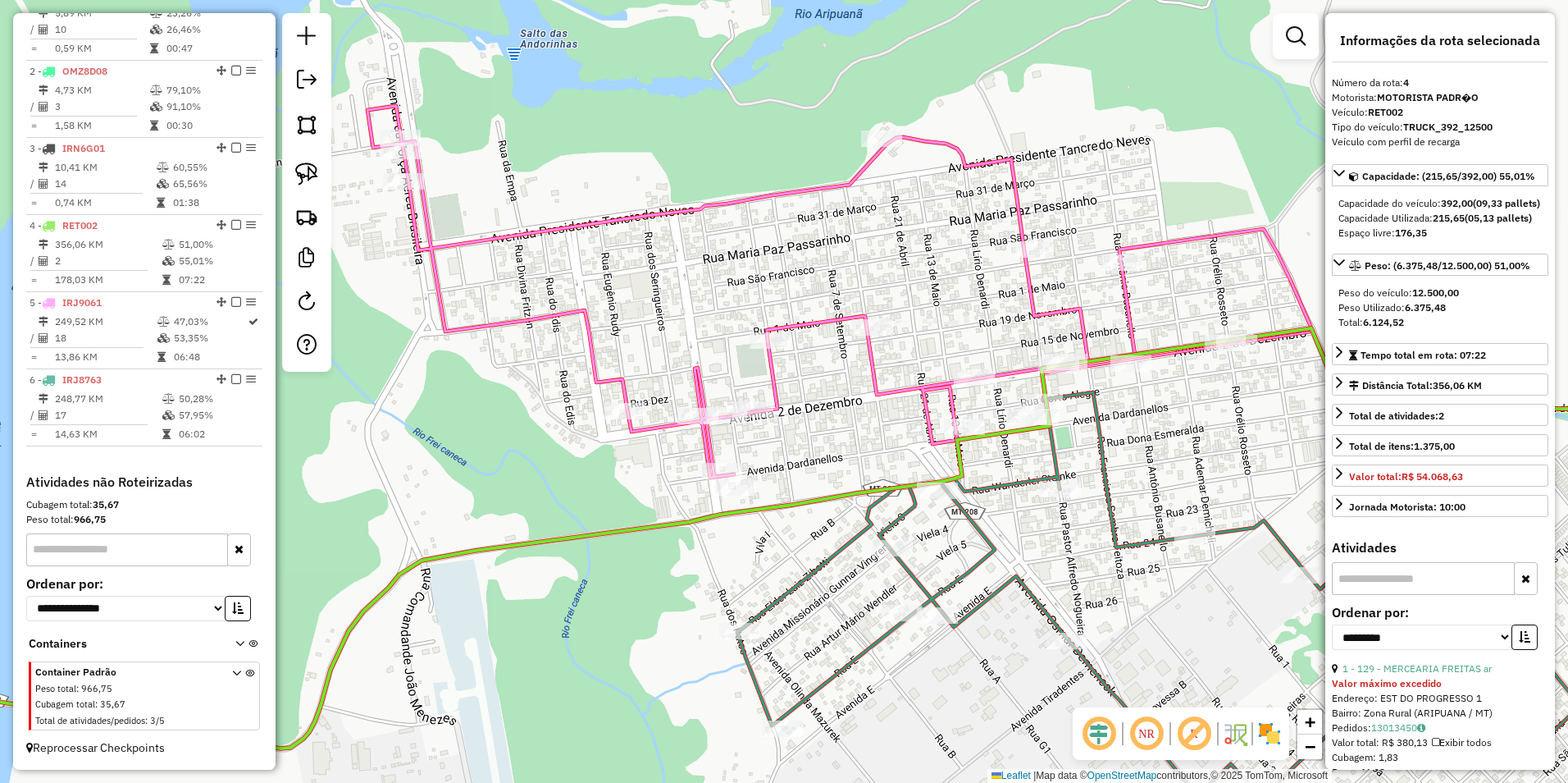
drag, startPoint x: 1212, startPoint y: 338, endPoint x: 839, endPoint y: 482, distance: 399.8
click at [904, 512] on div "Janela de atendimento Grade de atendimento Capacidade Transportadoras Veículos …" at bounding box center [784, 391] width 1568 height 783
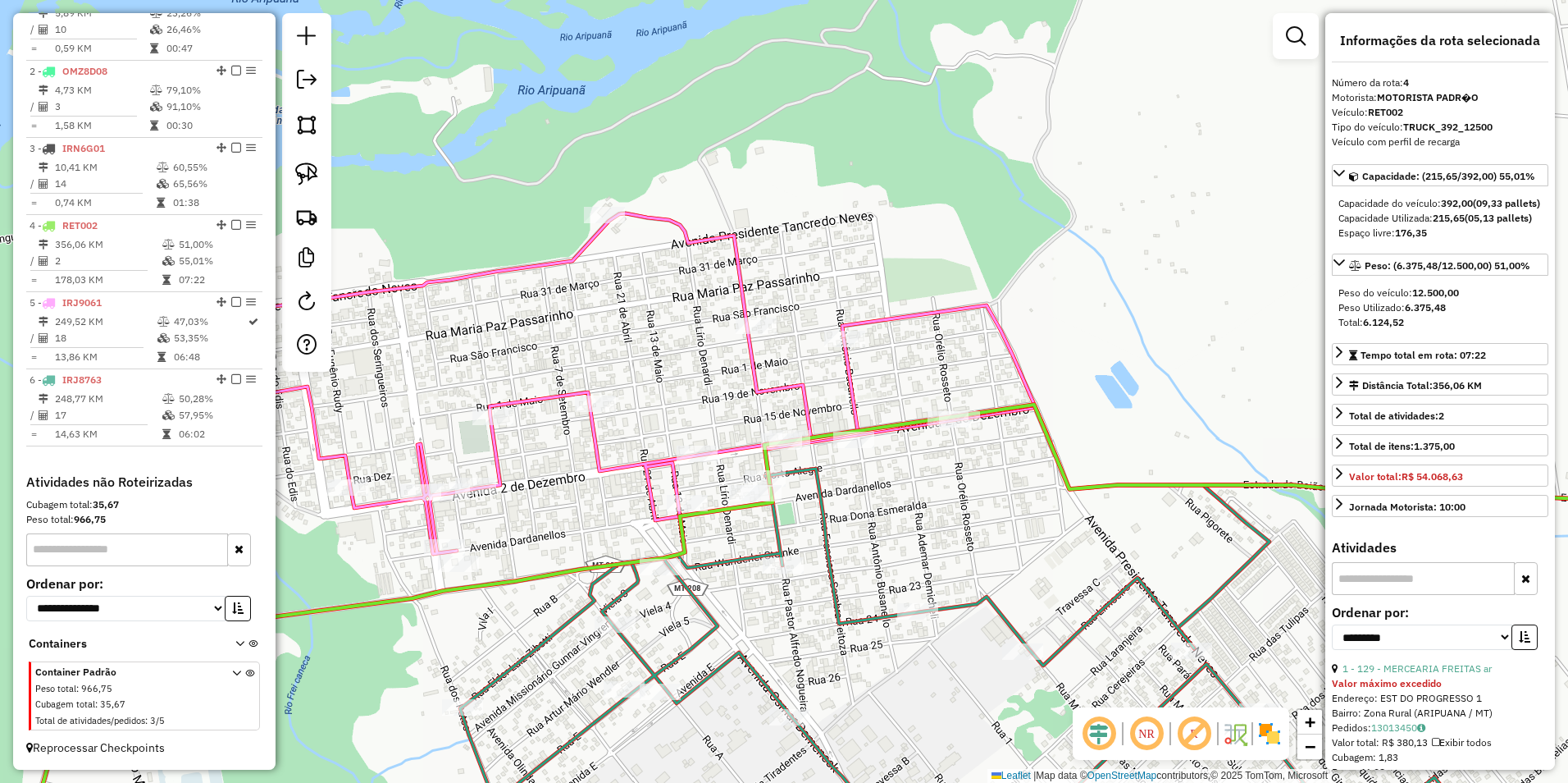
drag, startPoint x: 313, startPoint y: 167, endPoint x: 446, endPoint y: 256, distance: 160.0
click at [313, 167] on img at bounding box center [306, 174] width 23 height 23
drag, startPoint x: 826, startPoint y: 455, endPoint x: 893, endPoint y: 466, distance: 67.9
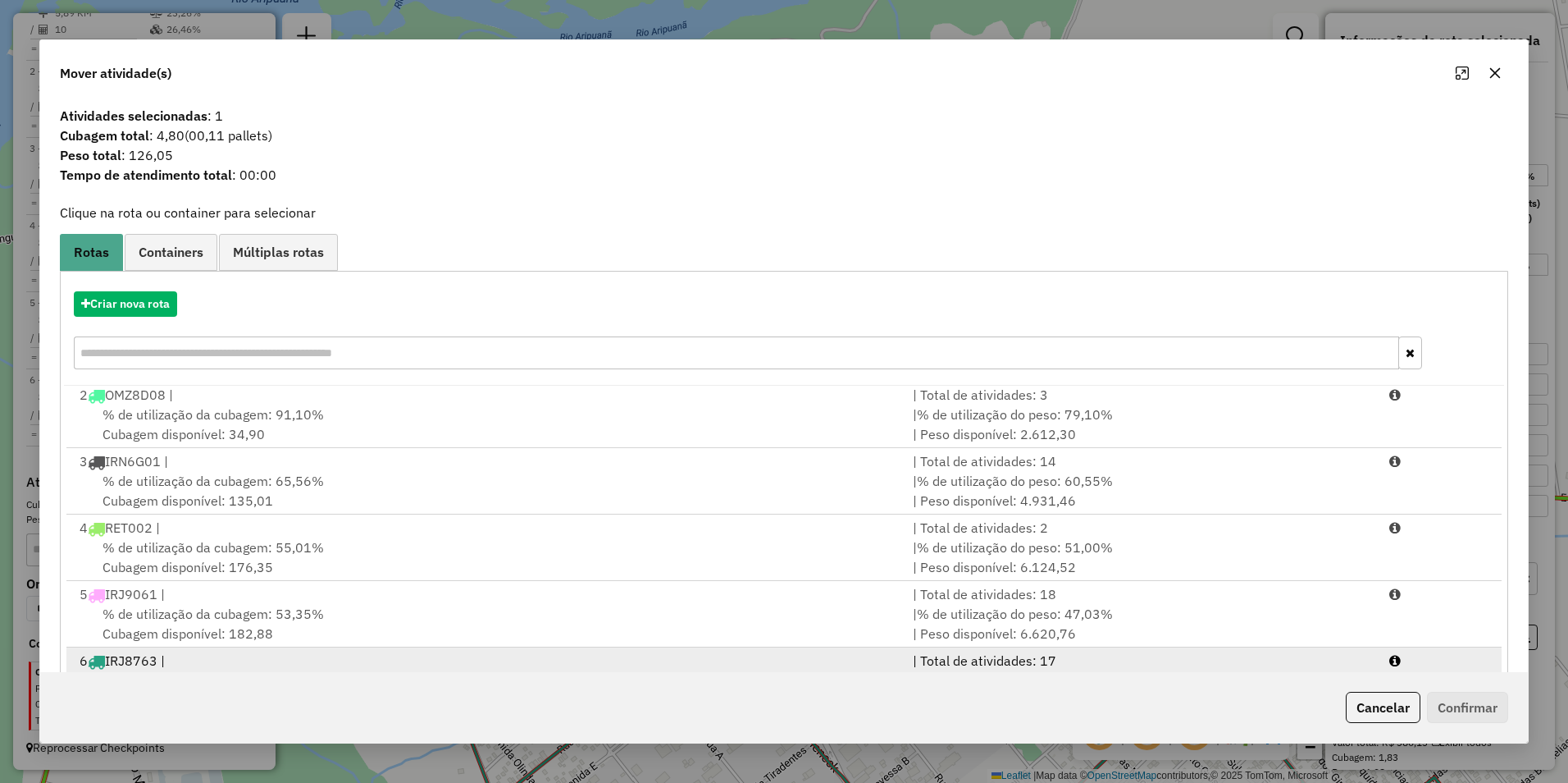
scroll to position [70, 0]
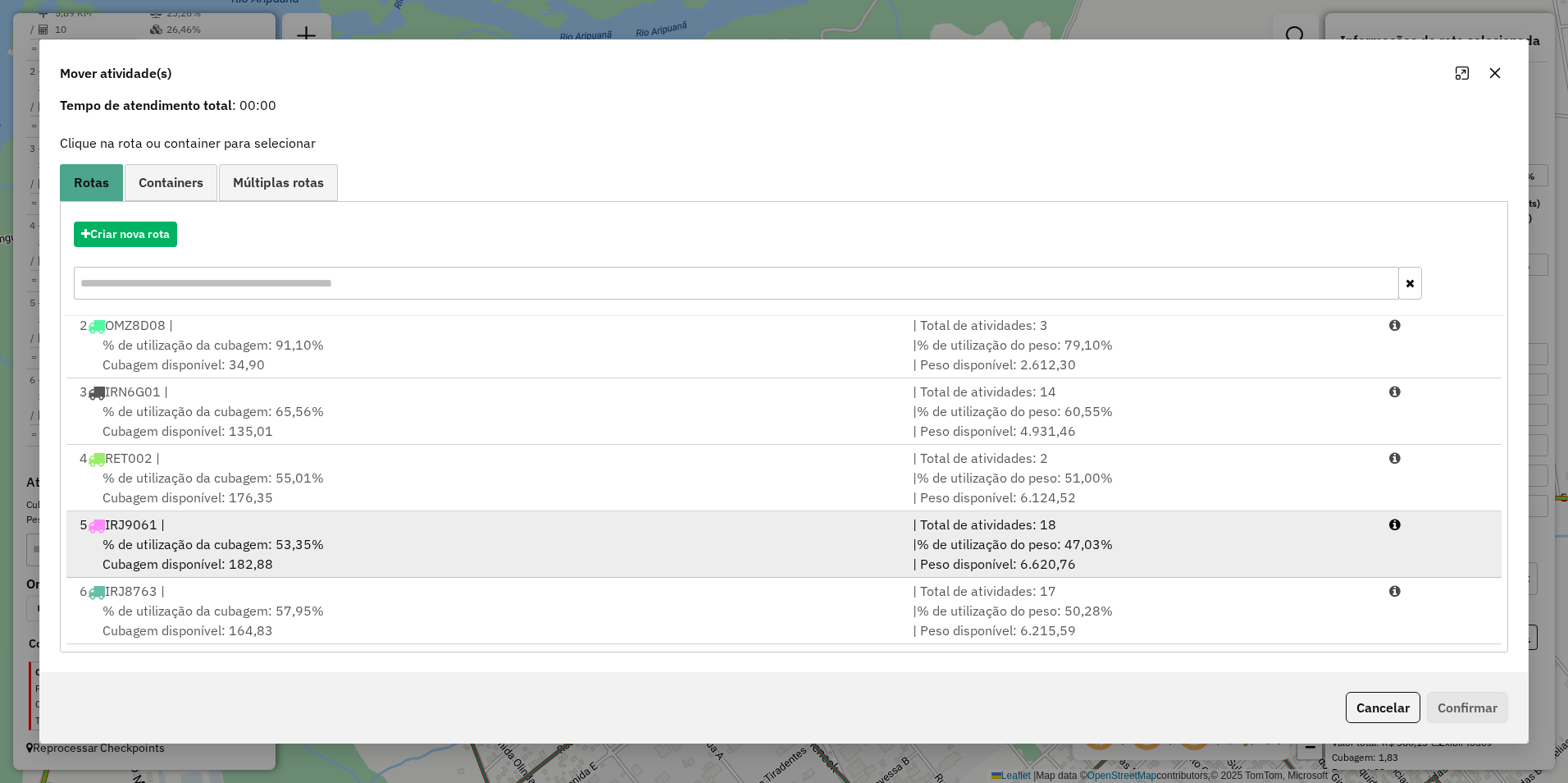
click at [337, 547] on div "% de utilização da cubagem: 53,35% Cubagem disponível: 182,88" at bounding box center [486, 554] width 833 height 40
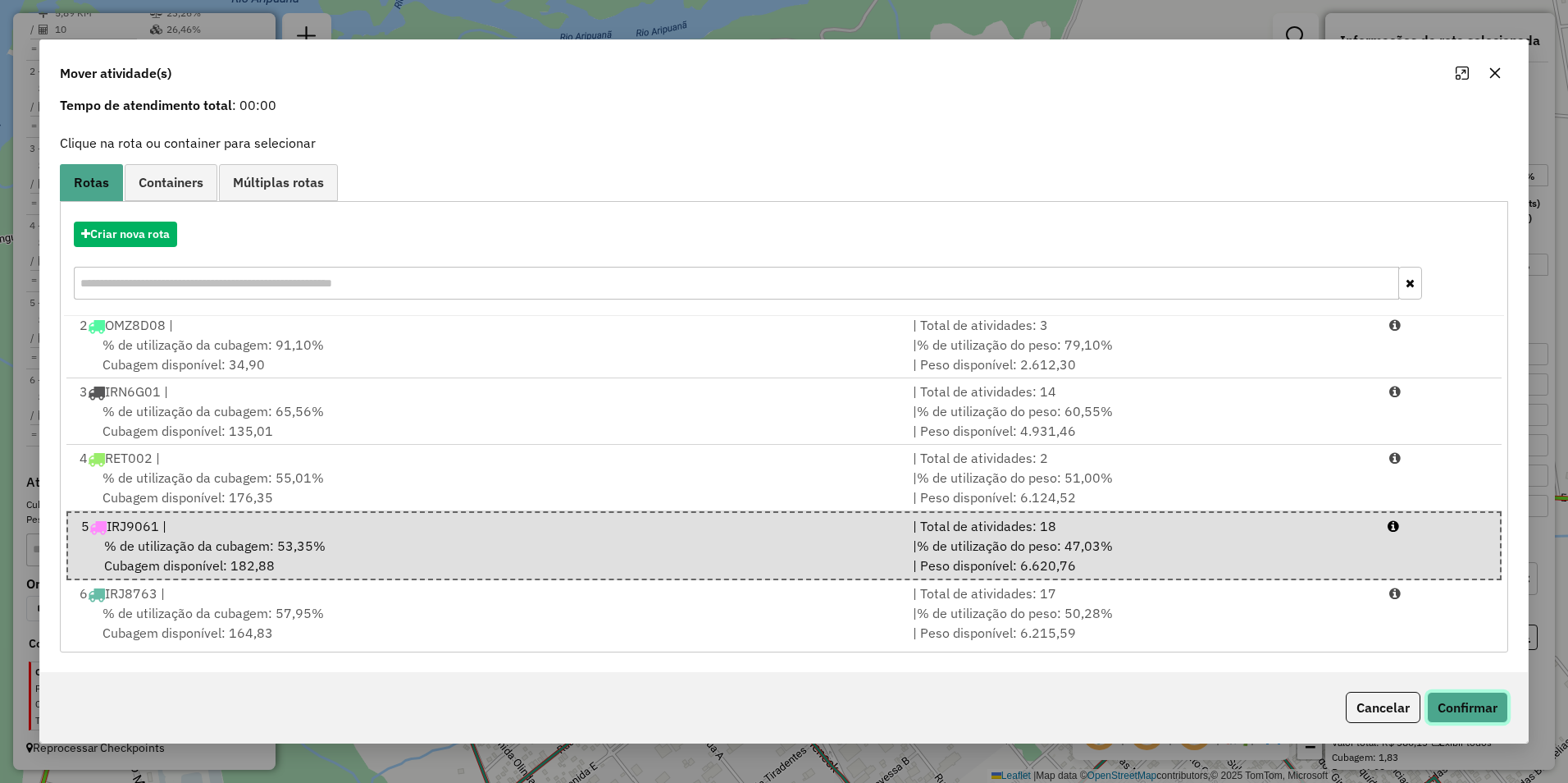
click at [1453, 706] on button "Confirmar" at bounding box center [1468, 707] width 81 height 31
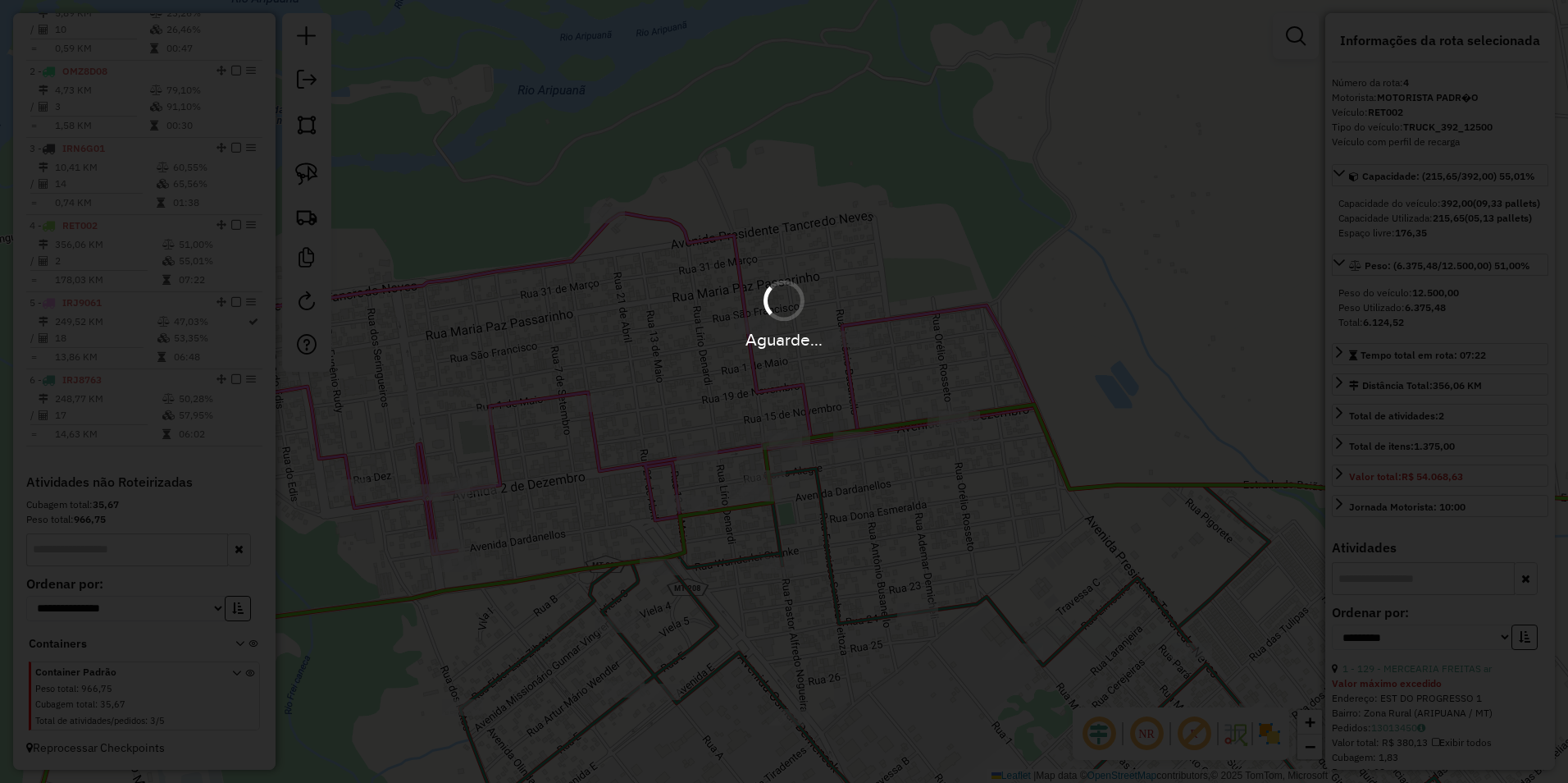
scroll to position [0, 0]
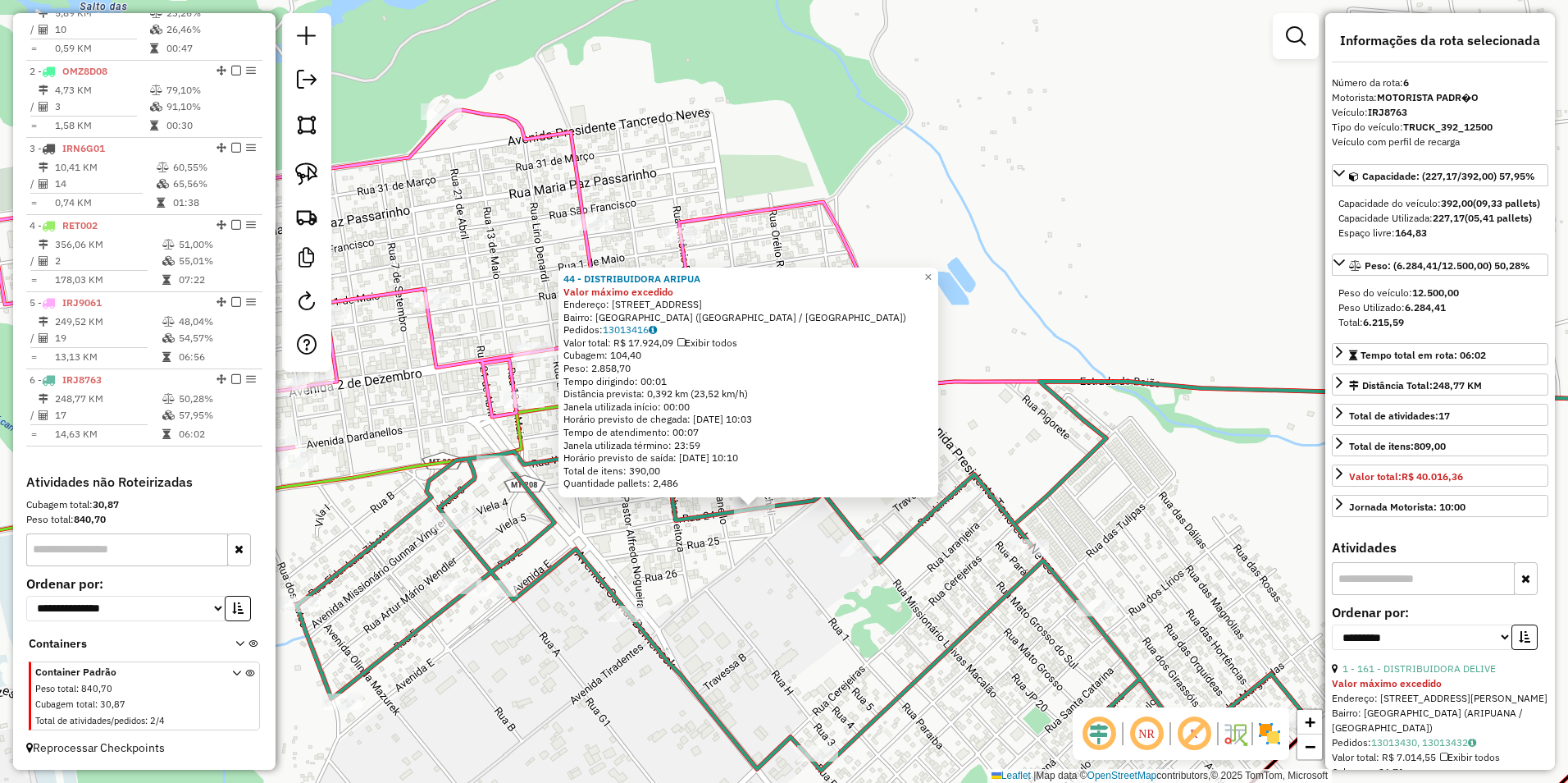
drag, startPoint x: 908, startPoint y: 477, endPoint x: 870, endPoint y: 649, distance: 176.1
click at [870, 649] on div "44 - DISTRIBUIDORA ARIPUA Valor máximo excedido Endereço: Rua vint quatro 1 Bai…" at bounding box center [784, 391] width 1568 height 783
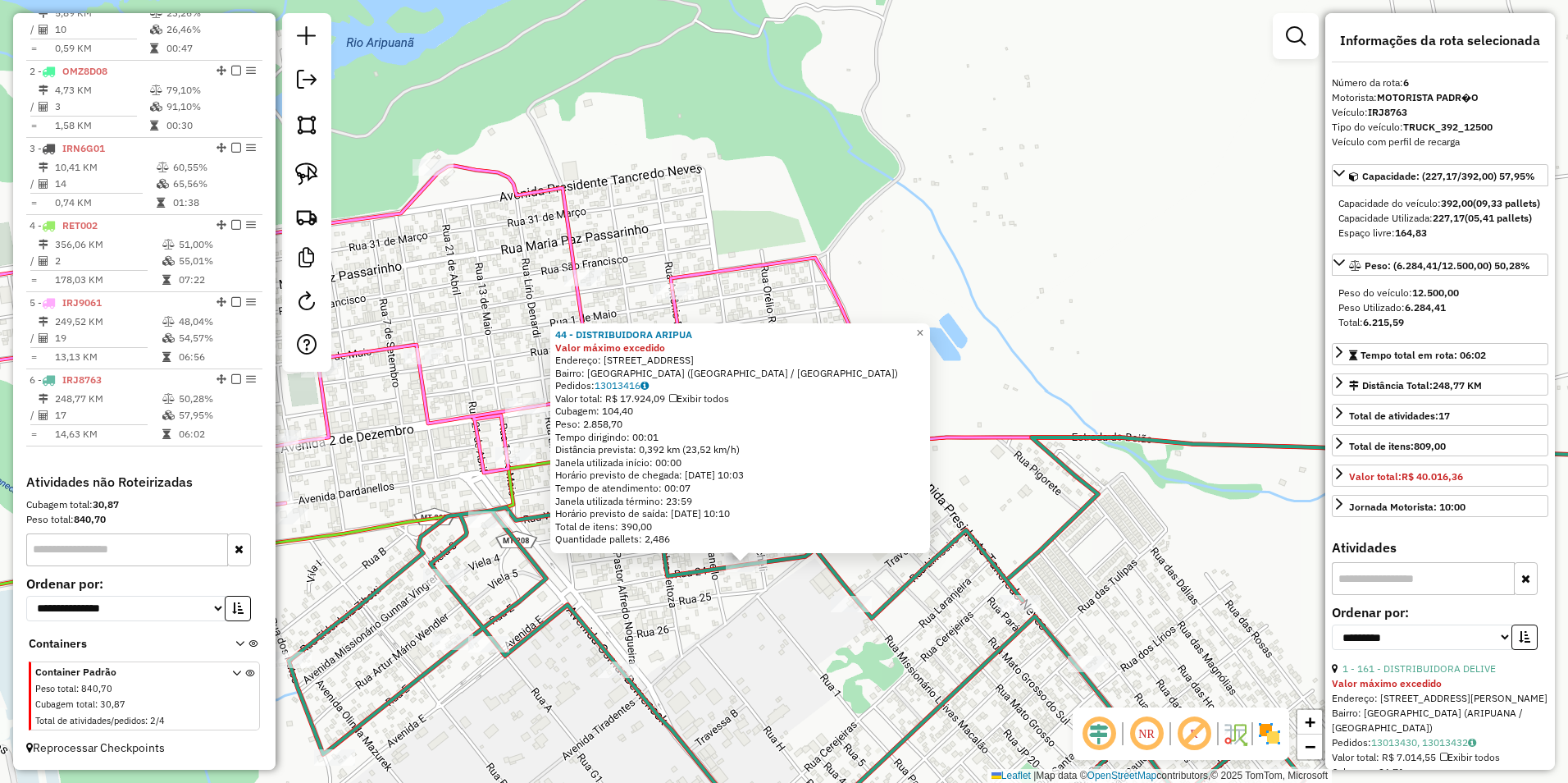
click at [1096, 474] on div "44 - DISTRIBUIDORA ARIPUA Valor máximo excedido Endereço: Rua vint quatro 1 Bai…" at bounding box center [784, 391] width 1568 height 783
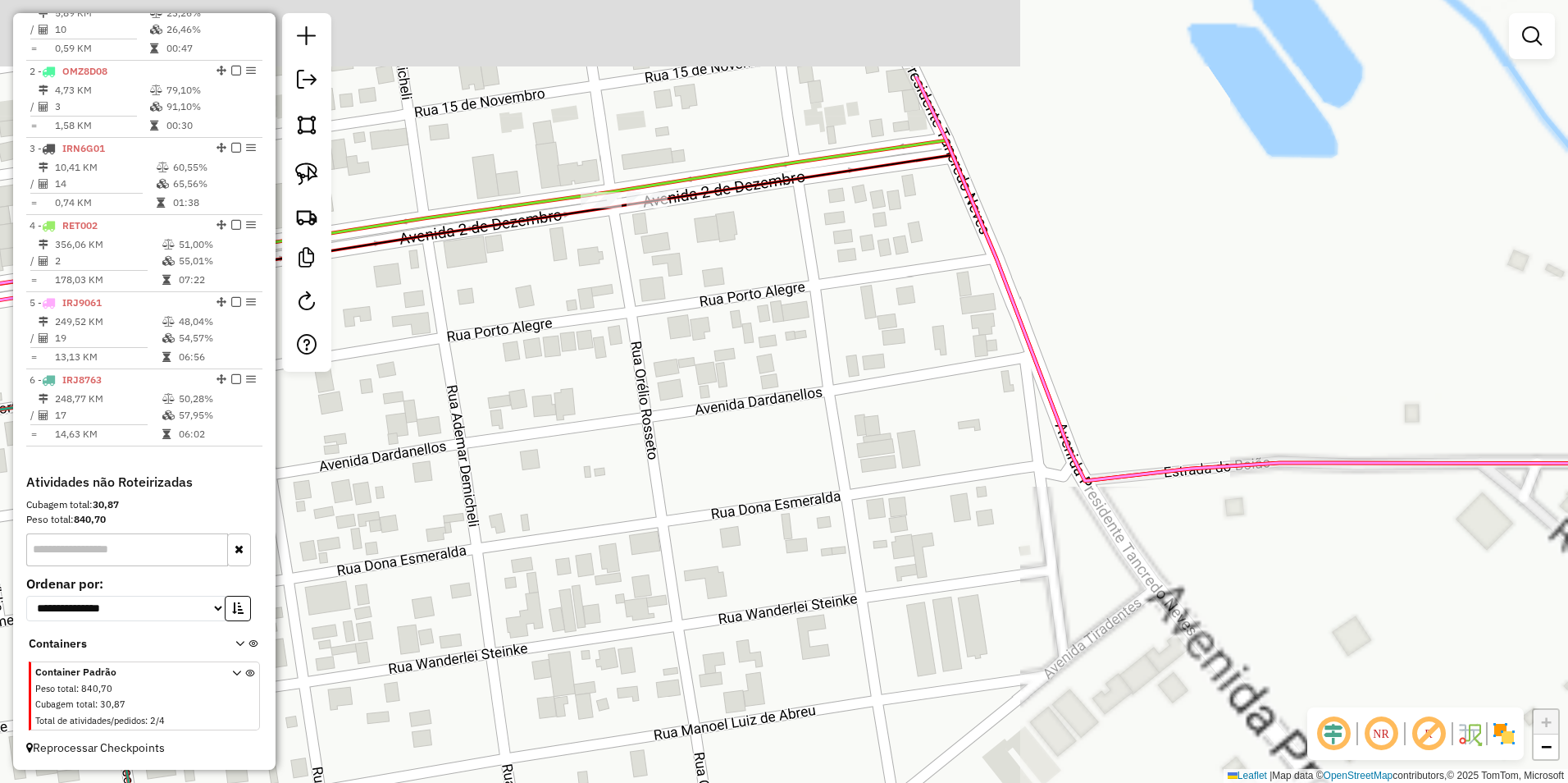
drag, startPoint x: 778, startPoint y: 352, endPoint x: 846, endPoint y: 673, distance: 328.1
click at [846, 681] on div "Janela de atendimento Grade de atendimento Capacidade Transportadoras Veículos …" at bounding box center [784, 391] width 1568 height 783
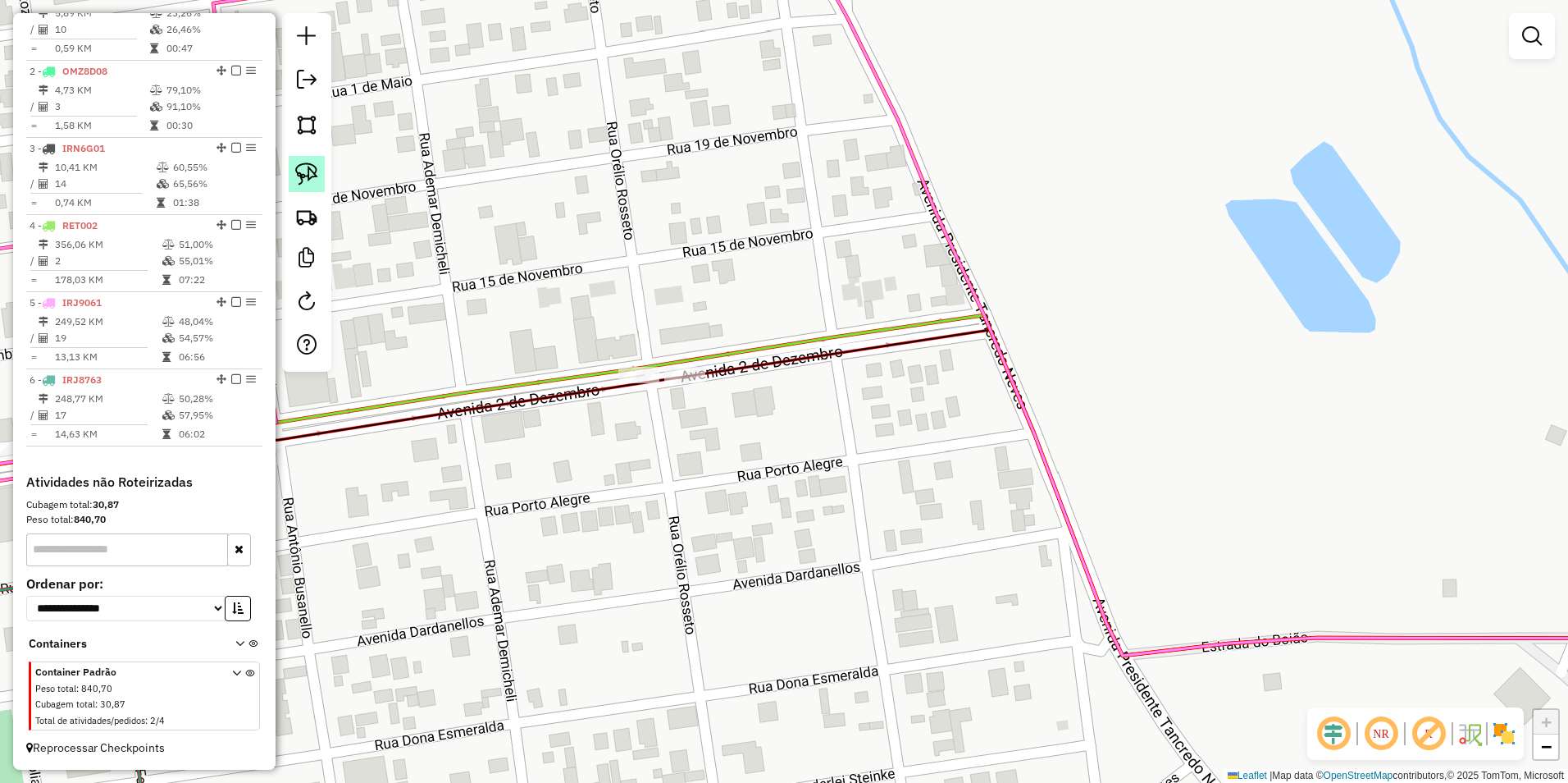
click at [307, 167] on img at bounding box center [306, 174] width 23 height 23
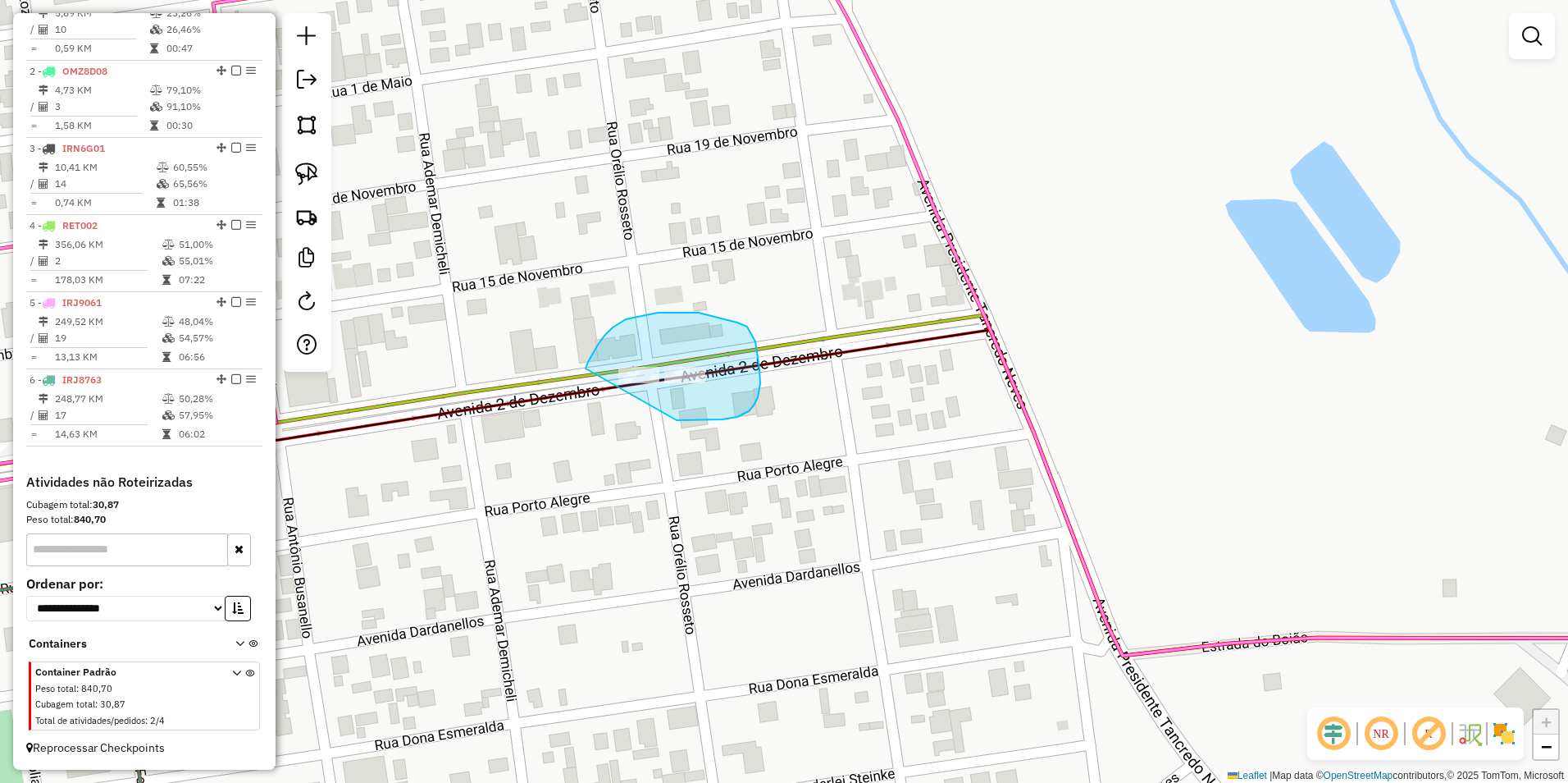
drag, startPoint x: 586, startPoint y: 369, endPoint x: 642, endPoint y: 418, distance: 74.4
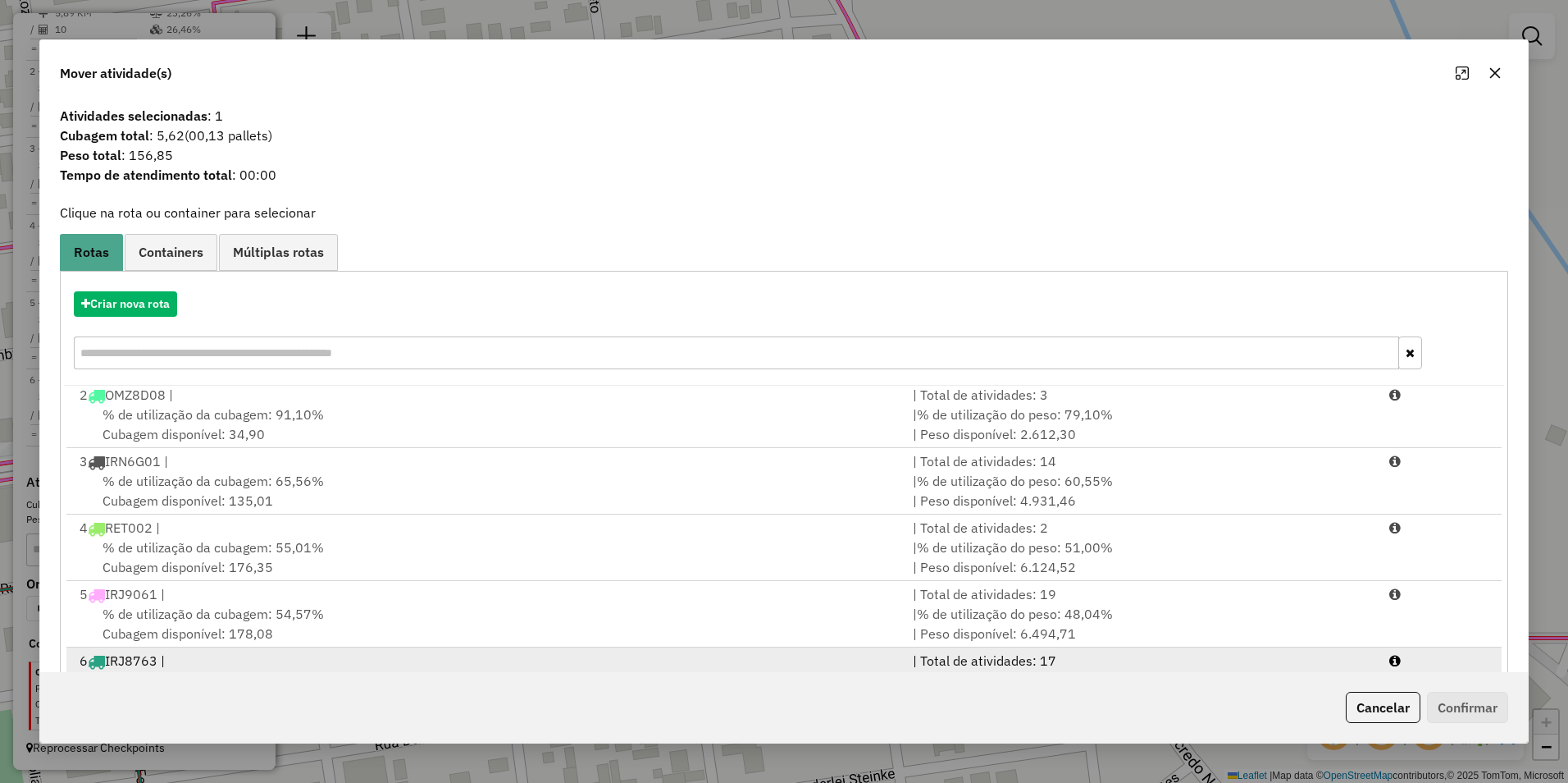
scroll to position [70, 0]
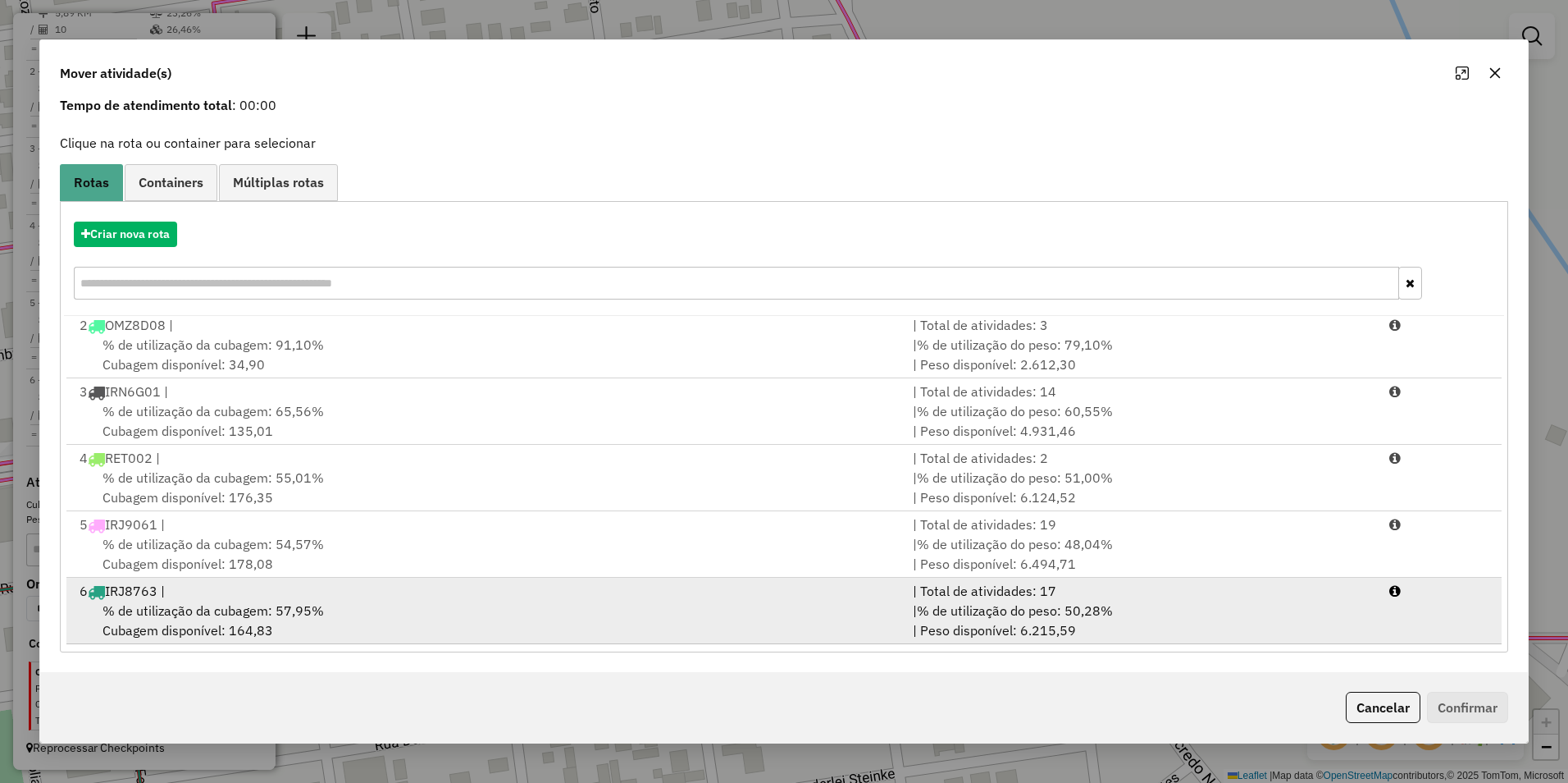
drag, startPoint x: 329, startPoint y: 607, endPoint x: 546, endPoint y: 627, distance: 217.9
click at [330, 607] on div "% de utilização da cubagem: 57,95% Cubagem disponível: 164,83" at bounding box center [486, 621] width 833 height 40
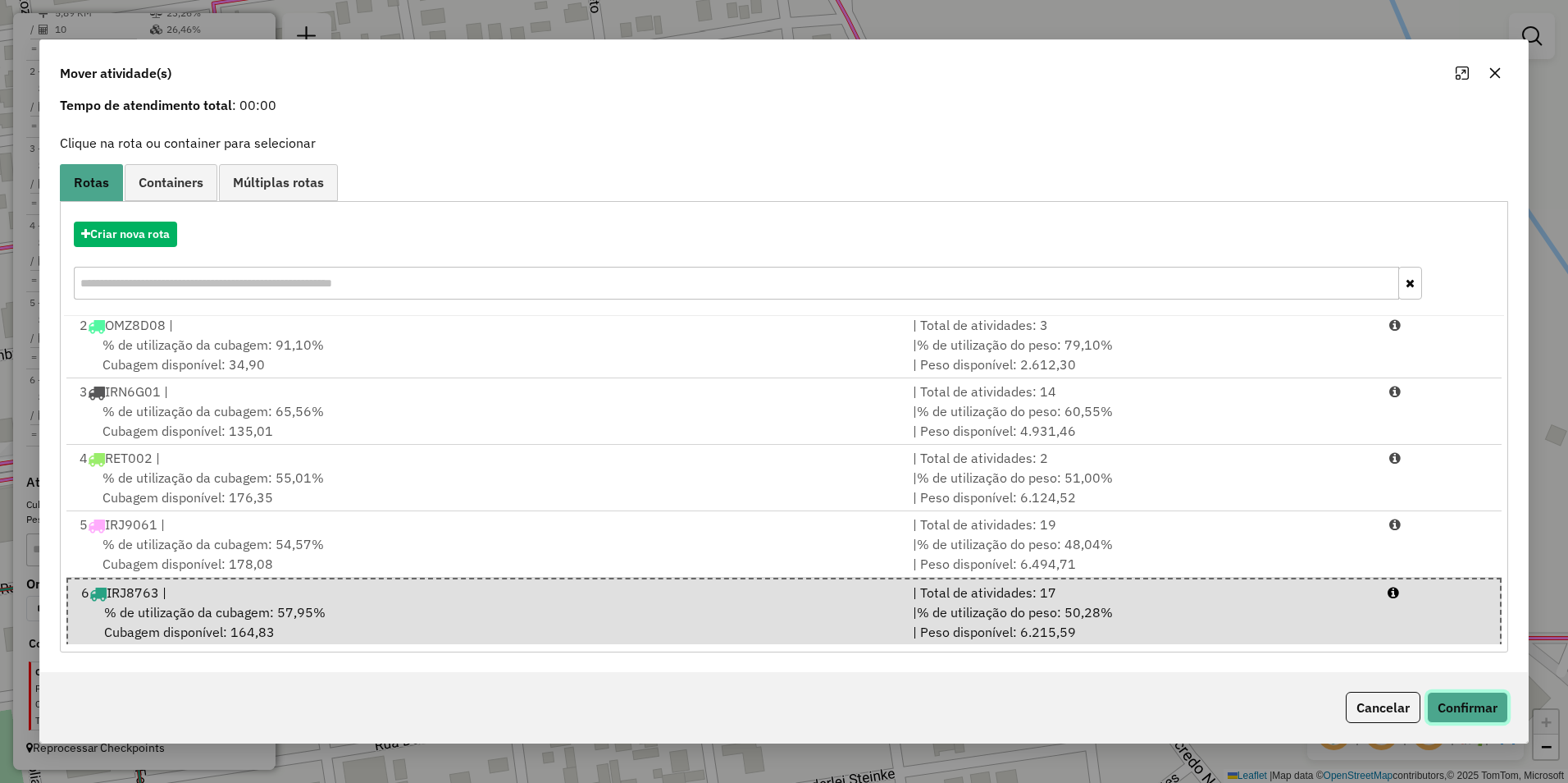
click at [1468, 705] on button "Confirmar" at bounding box center [1468, 707] width 81 height 31
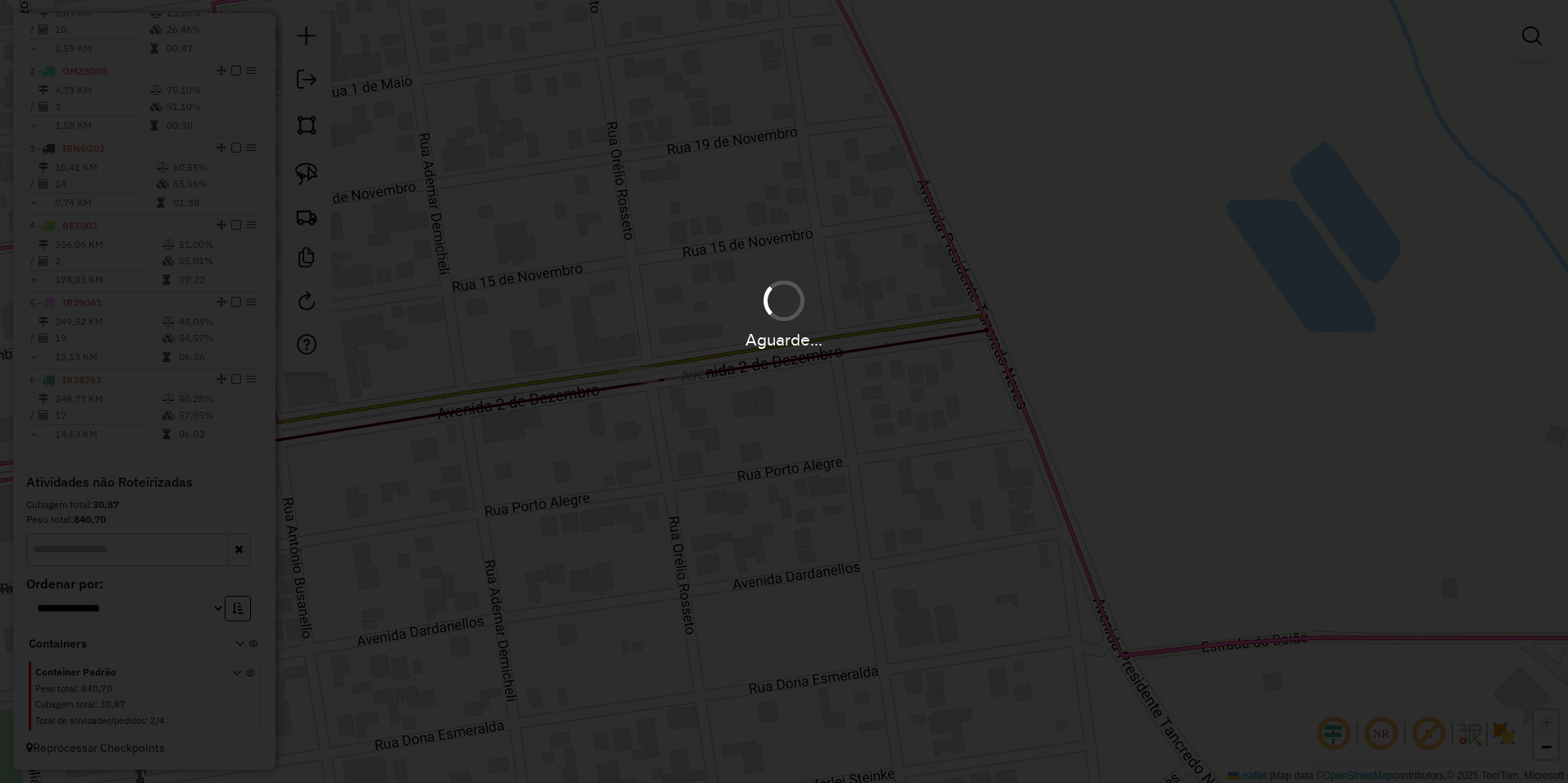
scroll to position [0, 0]
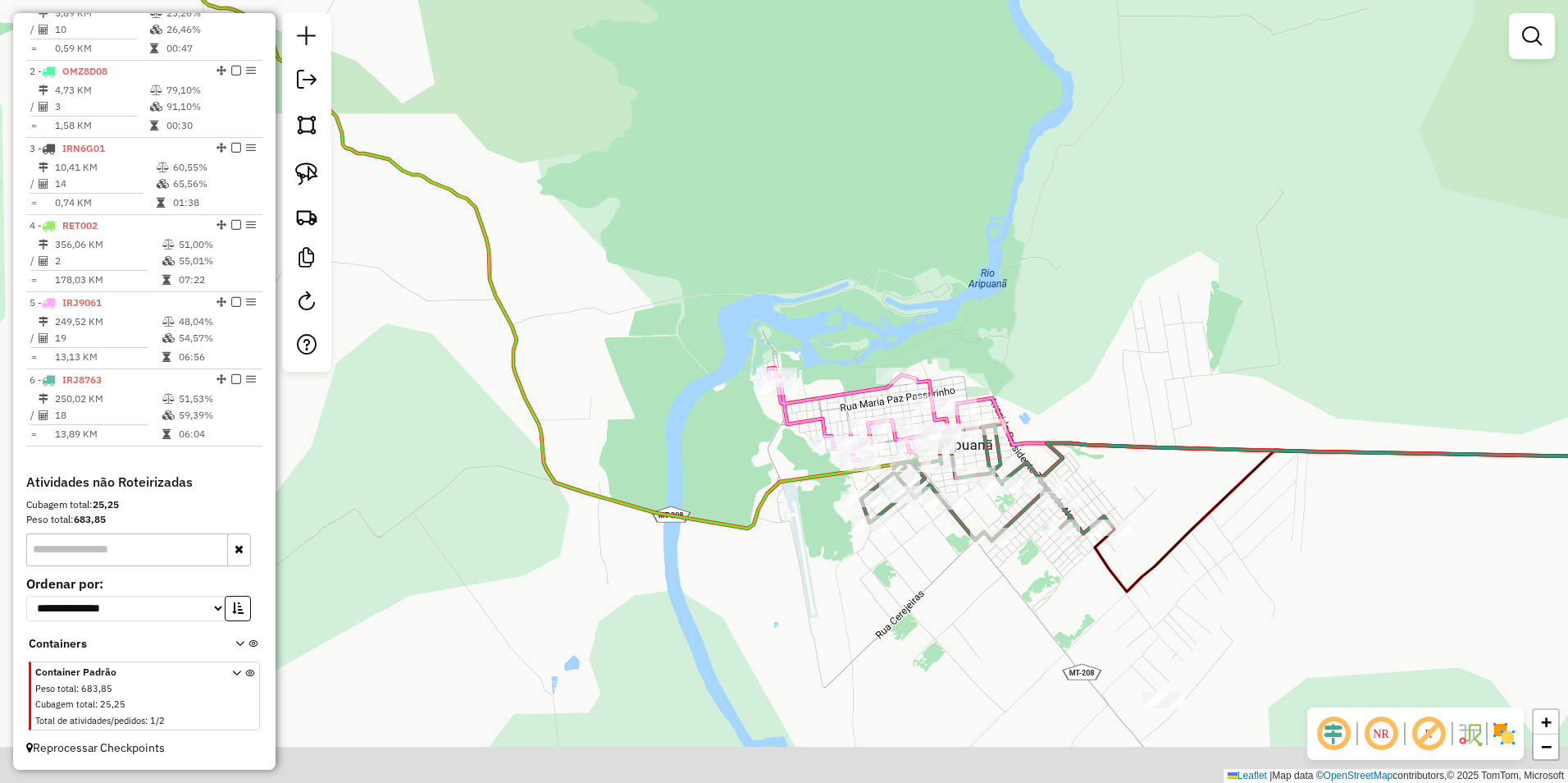
drag, startPoint x: 1035, startPoint y: 635, endPoint x: 937, endPoint y: 319, distance: 330.8
click at [937, 319] on div "Rota 6 - Placa IRJ8763 630 - TO NO TRABALHO Janela de atendimento Grade de aten…" at bounding box center [784, 391] width 1568 height 783
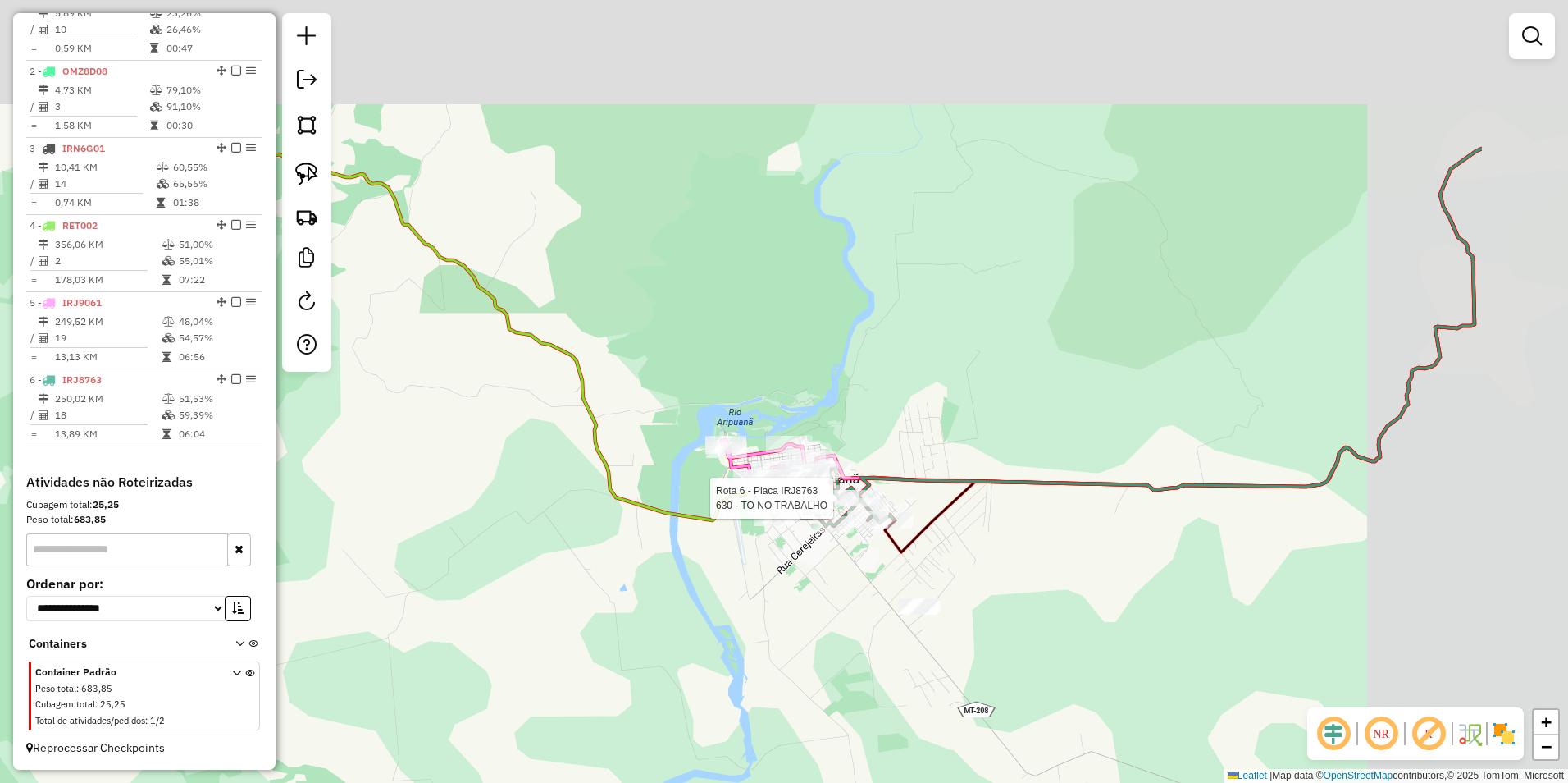
drag, startPoint x: 1081, startPoint y: 537, endPoint x: 844, endPoint y: 652, distance: 263.4
click at [844, 652] on div "Rota 6 - Placa IRJ8763 630 - TO NO TRABALHO Janela de atendimento Grade de aten…" at bounding box center [784, 391] width 1568 height 783
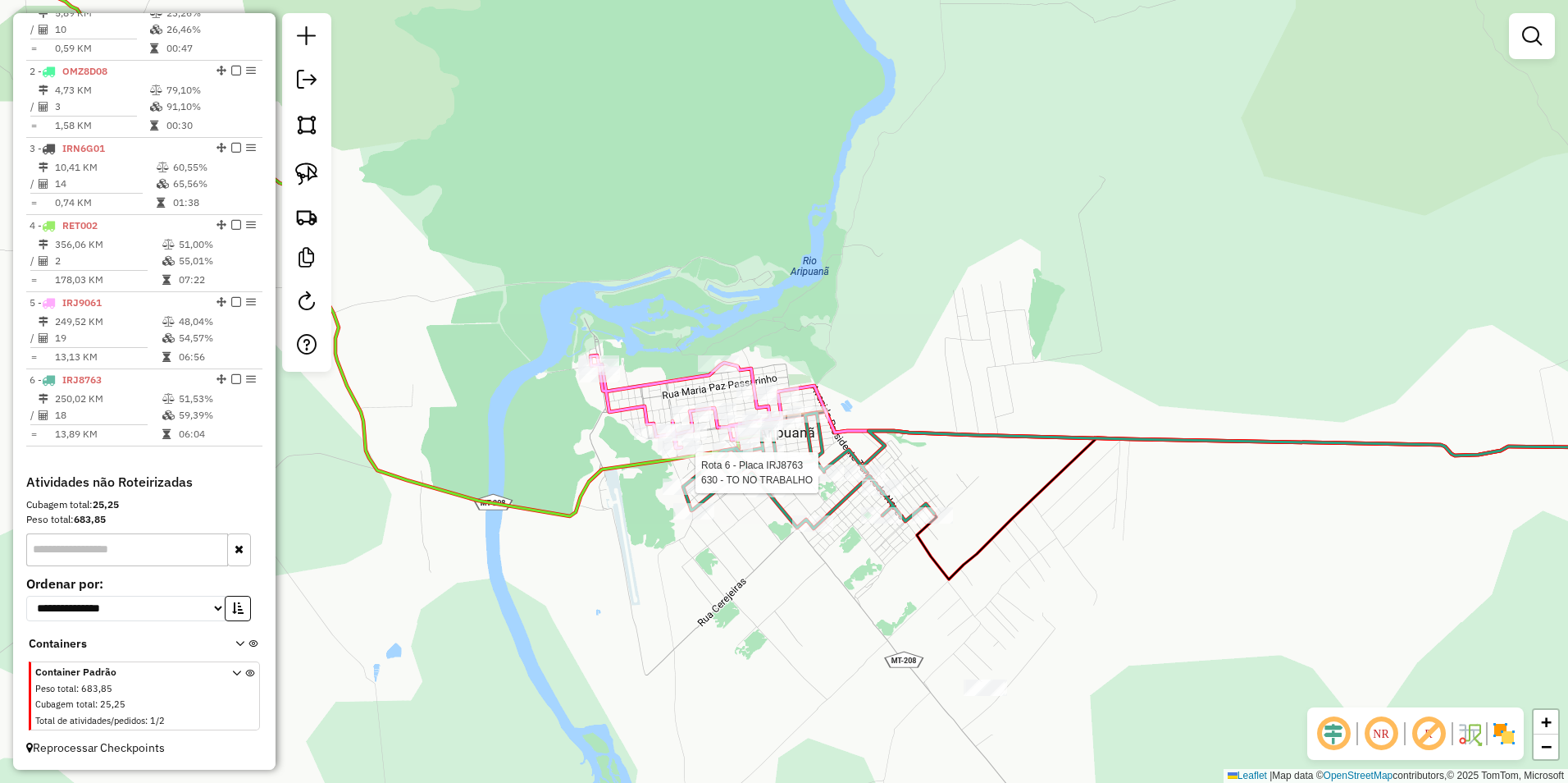
select select "**********"
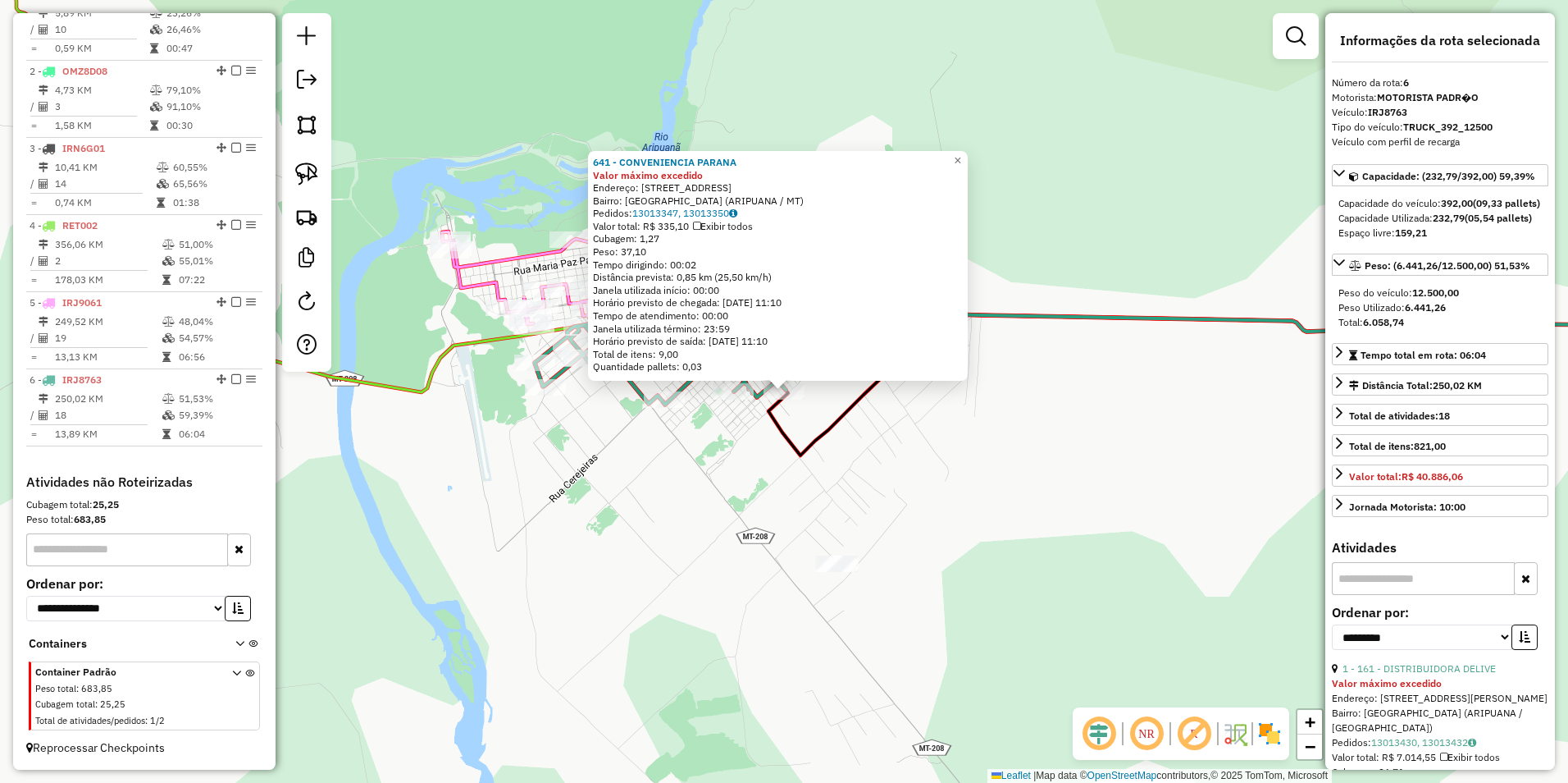
click at [733, 498] on div "641 - CONVENIENCIA PARANA Valor máximo excedido Endereço: rua das maguinolias 2…" at bounding box center [784, 391] width 1568 height 783
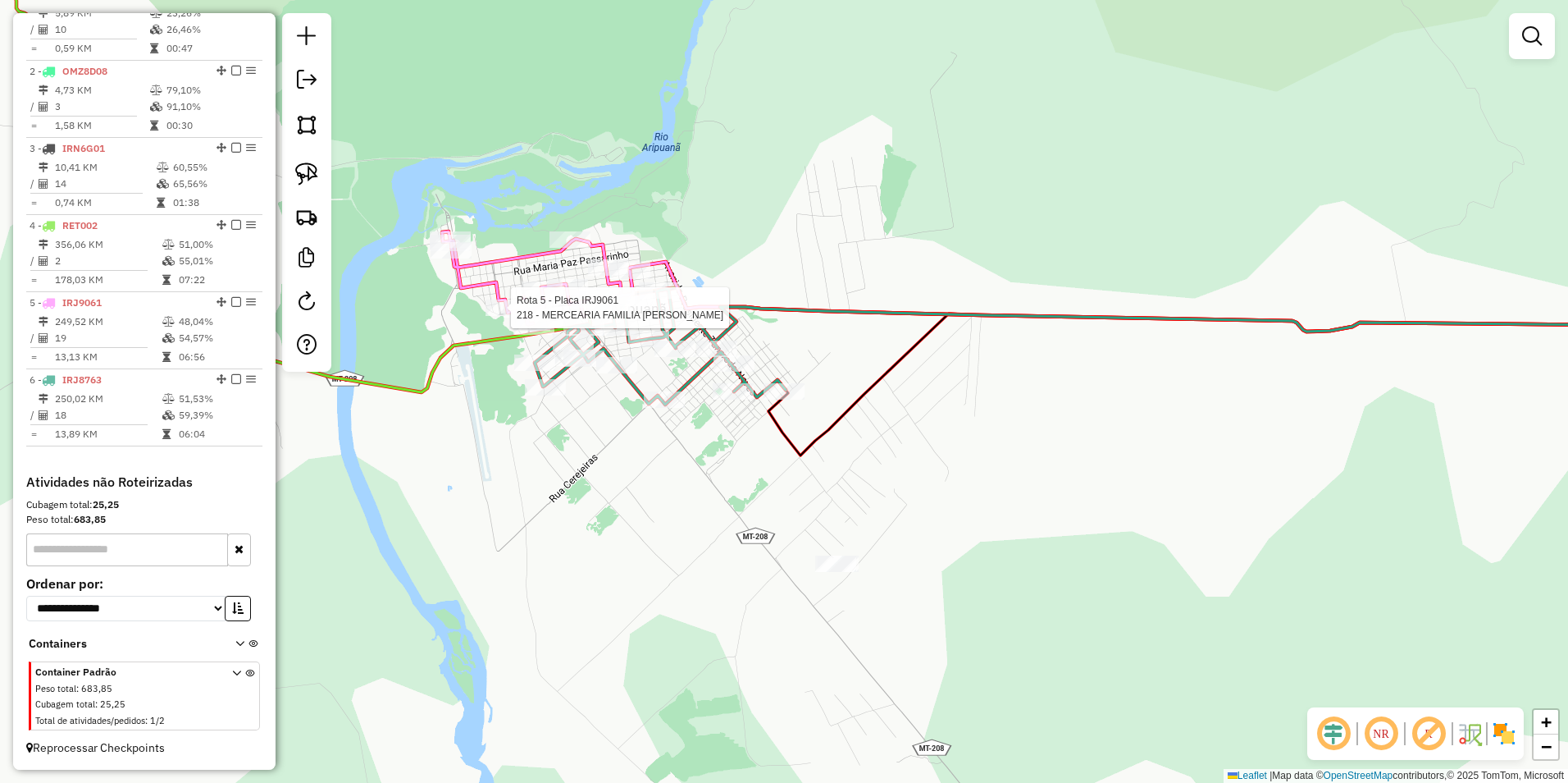
select select "**********"
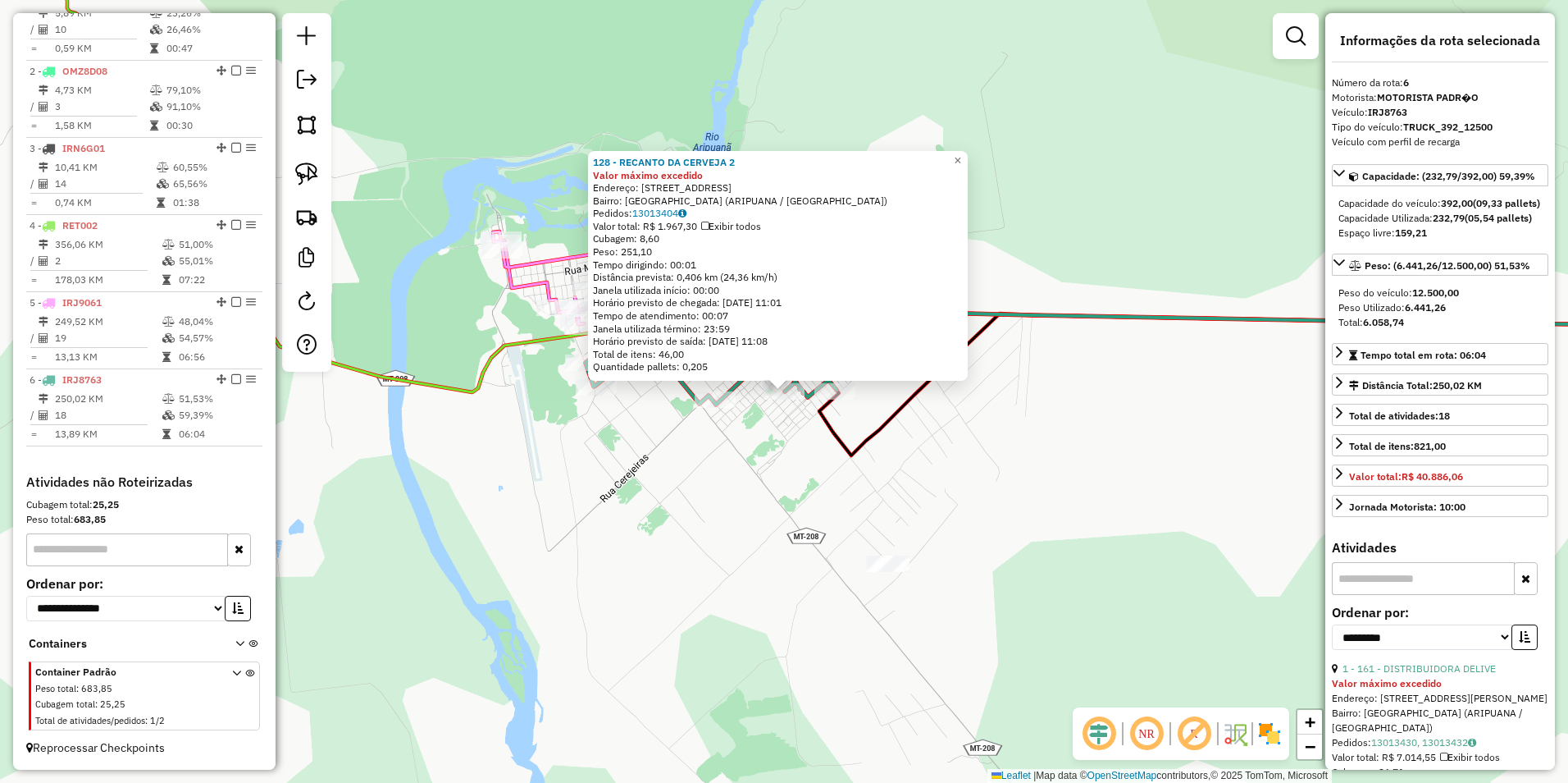
click at [1071, 527] on div "128 - RECANTO DA CERVEJA 2 Valor máximo excedido Endereço: RUA JP 7 13 Bairro: …" at bounding box center [784, 391] width 1568 height 783
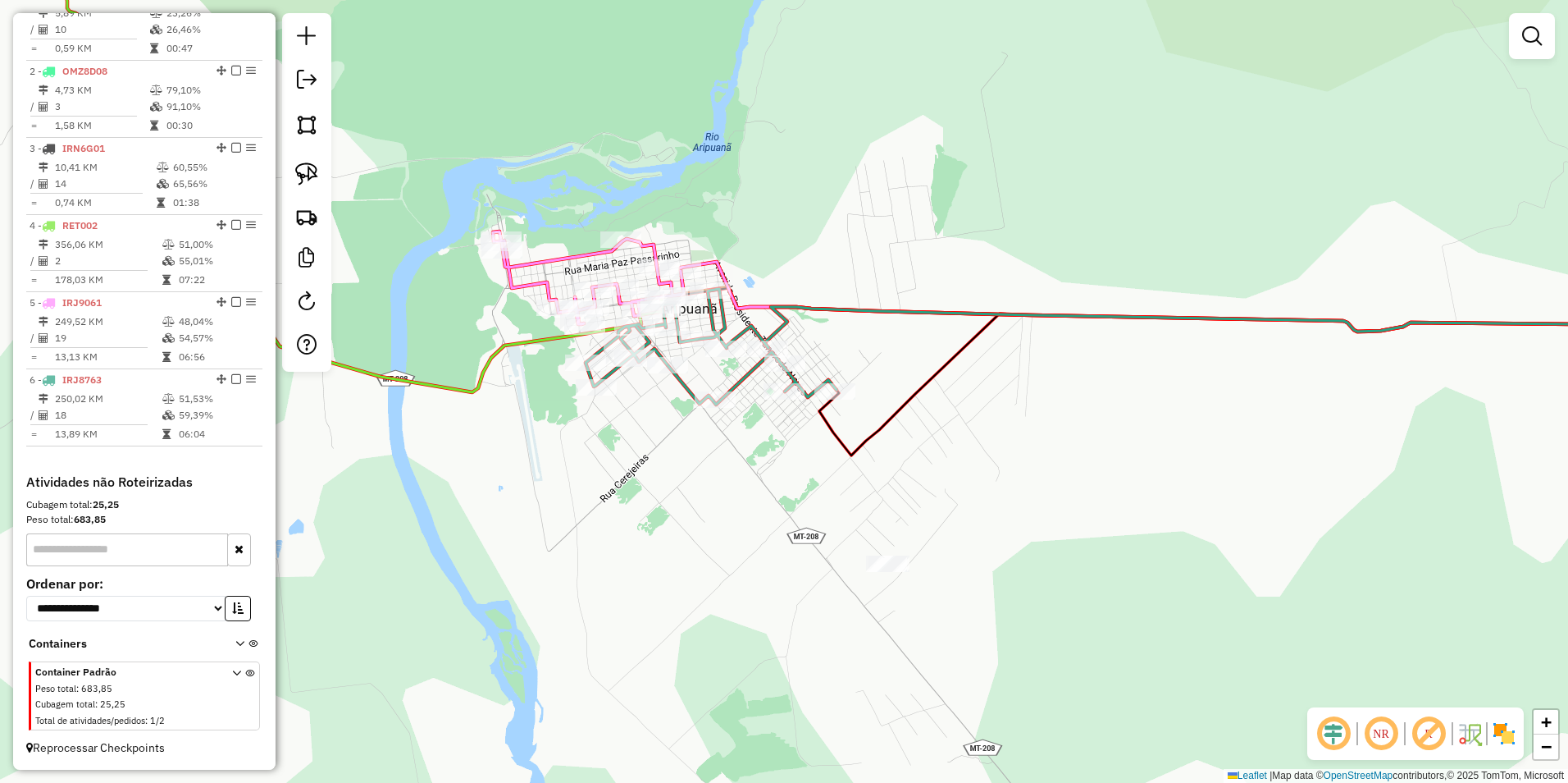
click at [788, 382] on icon at bounding box center [711, 347] width 251 height 116
select select "**********"
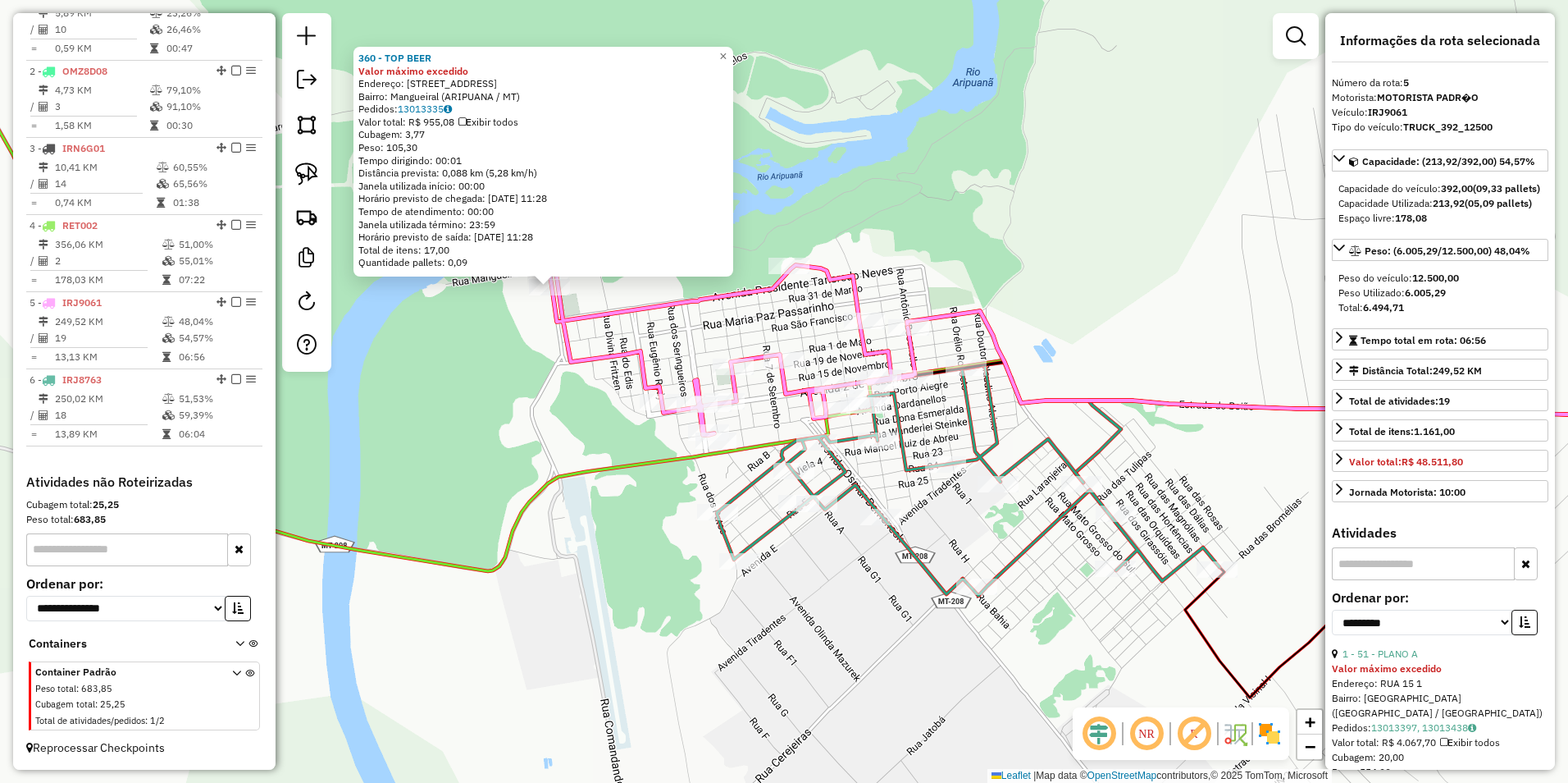
drag, startPoint x: 944, startPoint y: 491, endPoint x: 1016, endPoint y: 536, distance: 84.9
click at [1016, 536] on div "360 - TOP BEER Valor máximo excedido Endereço: RUA AVENIDA FAB 453 Bairro: Mang…" at bounding box center [784, 391] width 1568 height 783
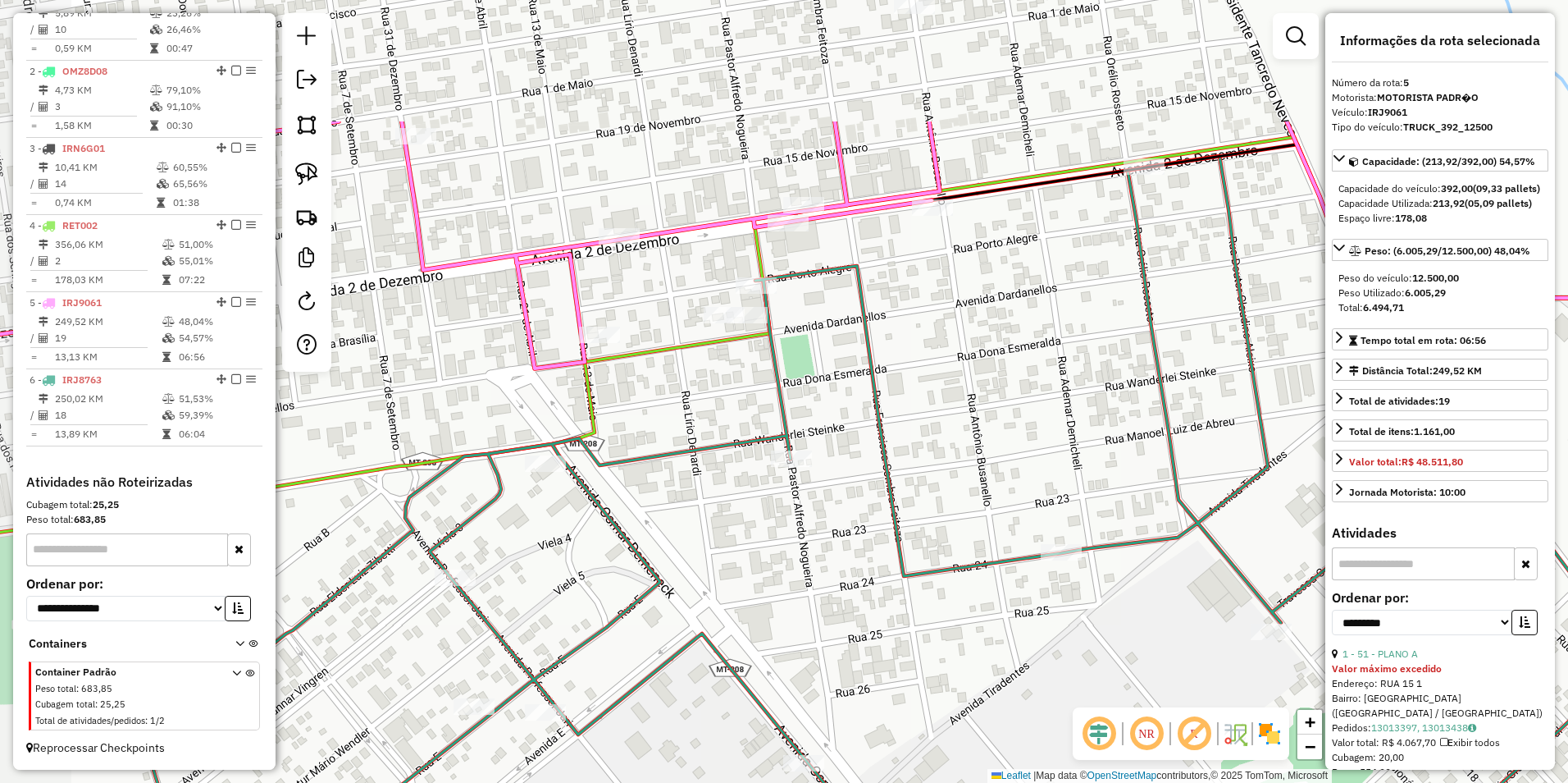
drag, startPoint x: 859, startPoint y: 464, endPoint x: 913, endPoint y: 536, distance: 90.0
click at [912, 536] on div "360 - TOP BEER Valor máximo excedido Endereço: RUA AVENIDA FAB 453 Bairro: Mang…" at bounding box center [784, 391] width 1568 height 783
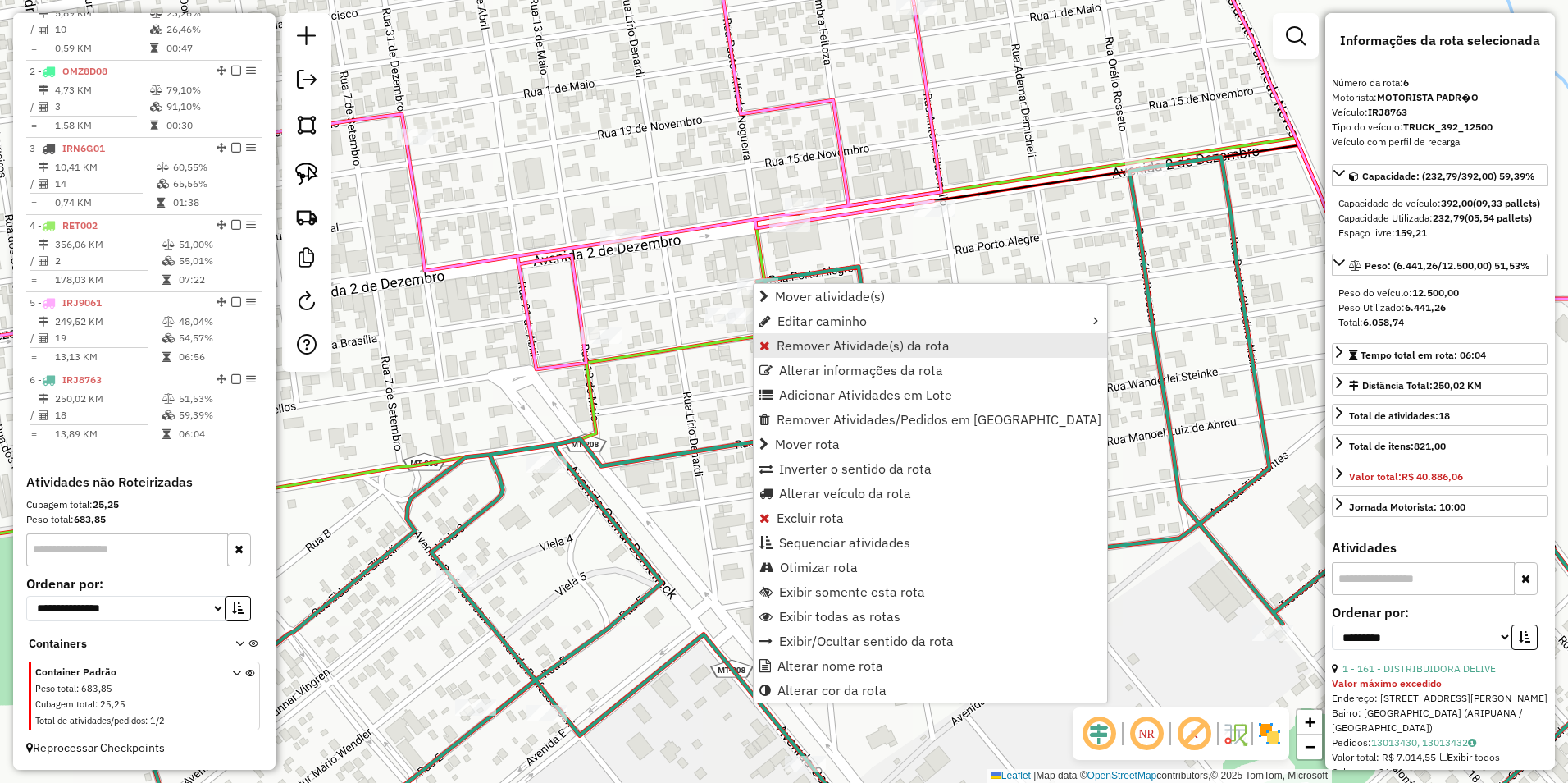
click at [822, 339] on span "Remover Atividade(s) da rota" at bounding box center [863, 344] width 173 height 13
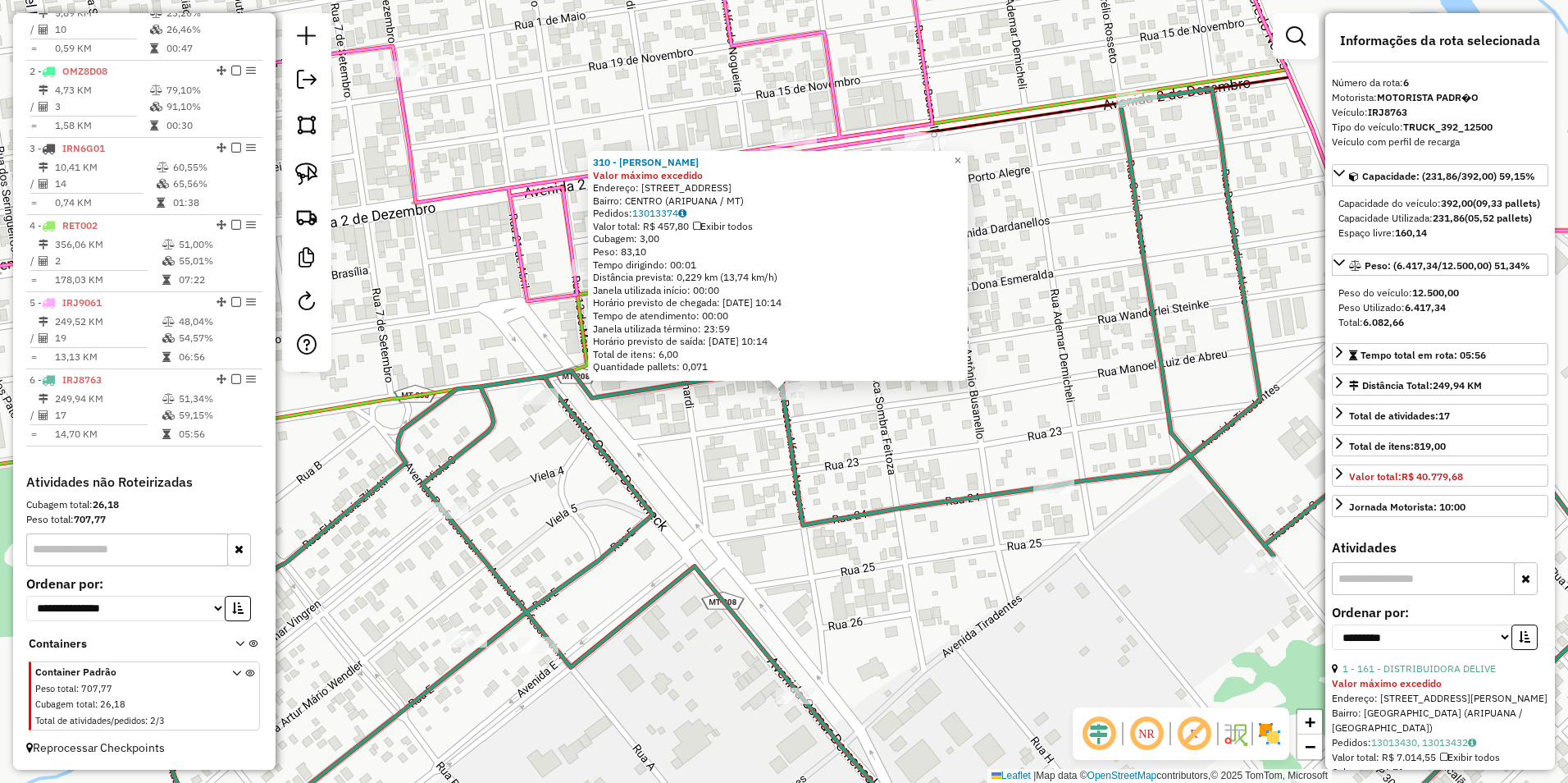
click at [948, 463] on div "310 - JANETE LAZAROTTO Valor máximo excedido Endereço: RUA TREZE 922 Bairro: CE…" at bounding box center [784, 391] width 1568 height 783
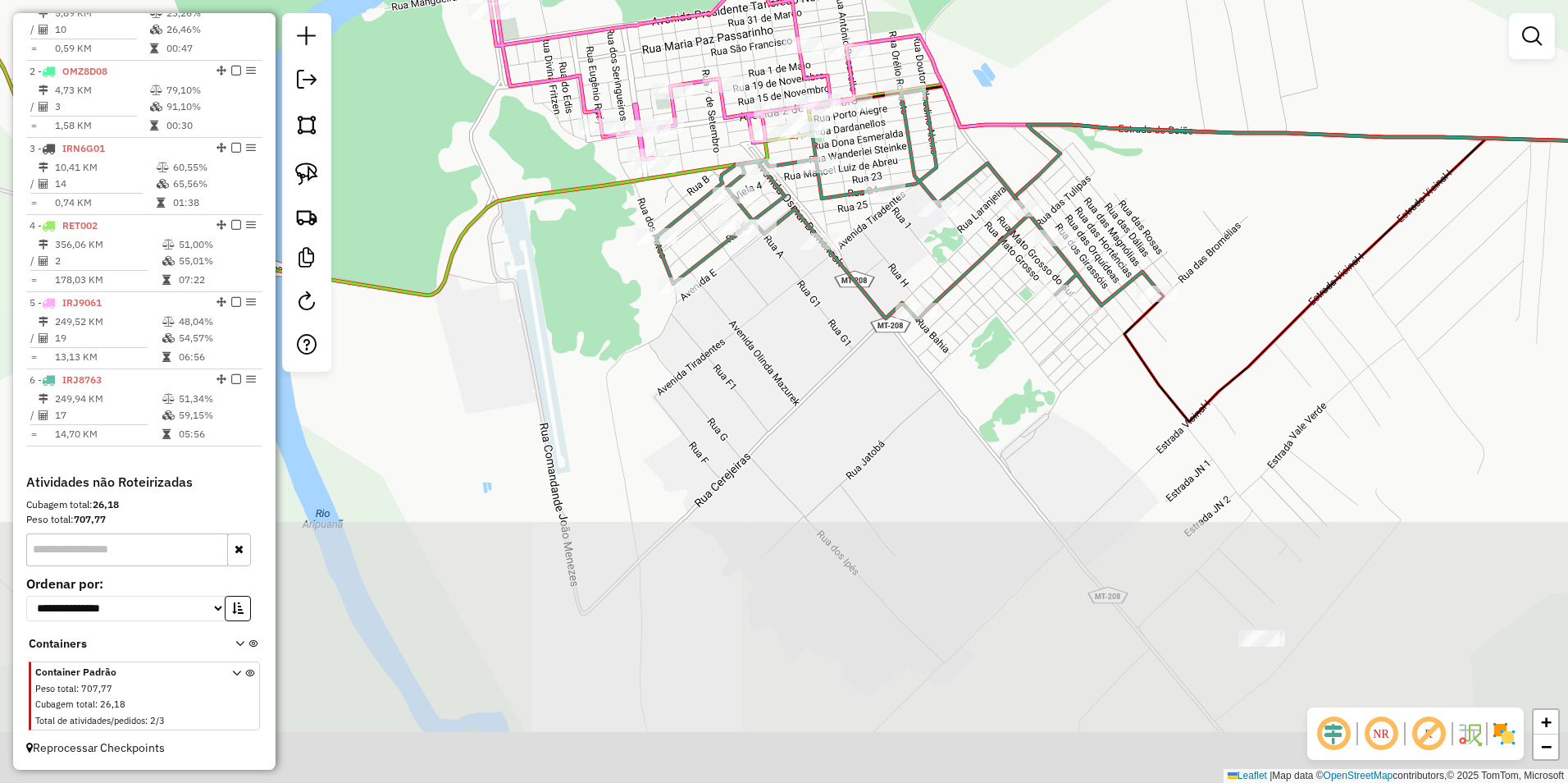
drag, startPoint x: 1099, startPoint y: 597, endPoint x: 1014, endPoint y: 381, distance: 232.1
click at [1010, 360] on div "Janela de atendimento Grade de atendimento Capacidade Transportadoras Veículos …" at bounding box center [784, 391] width 1568 height 783
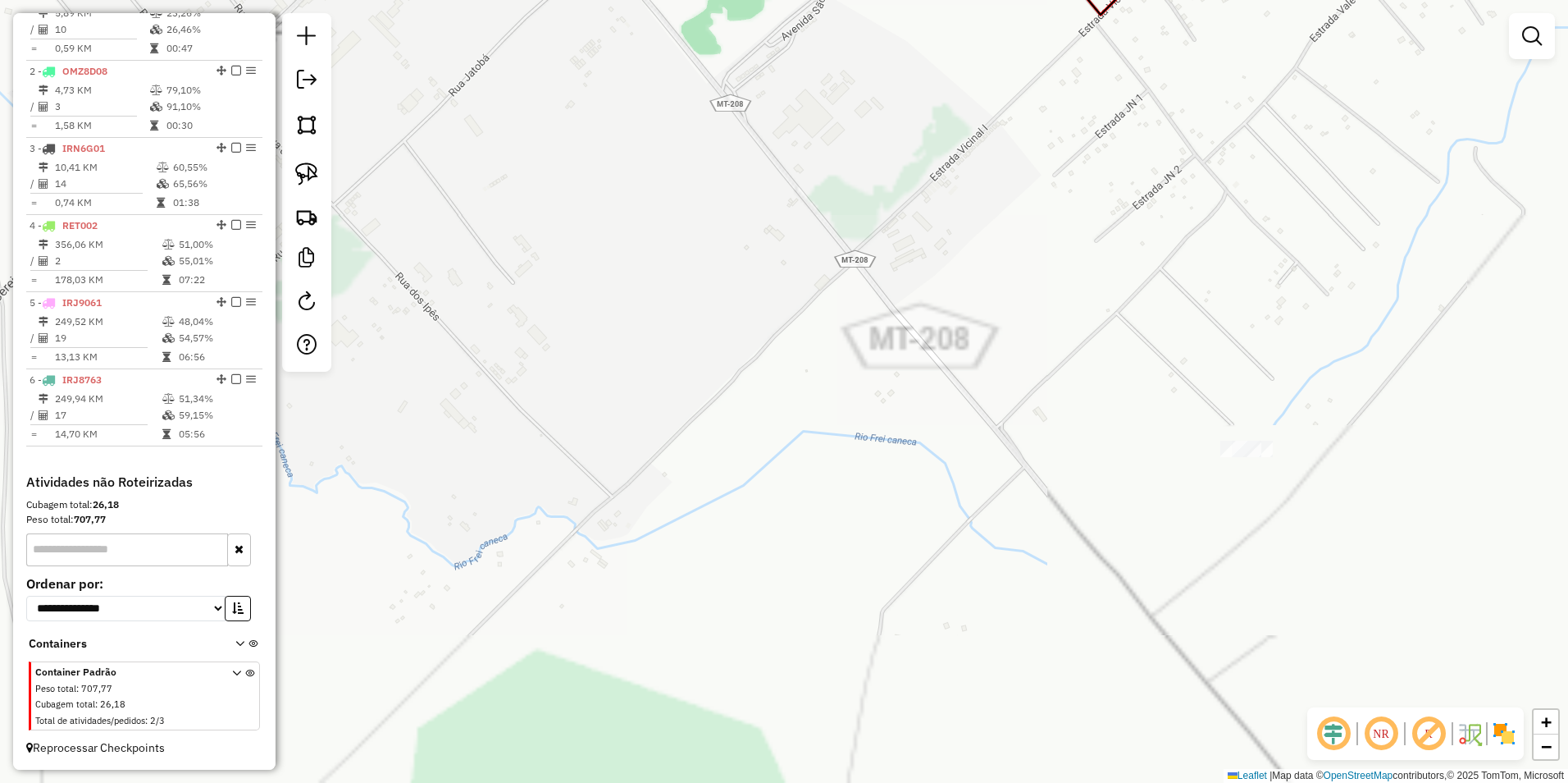
drag, startPoint x: 1274, startPoint y: 621, endPoint x: 1093, endPoint y: 570, distance: 188.0
click at [1093, 570] on div "Janela de atendimento Grade de atendimento Capacidade Transportadoras Veículos …" at bounding box center [784, 391] width 1568 height 783
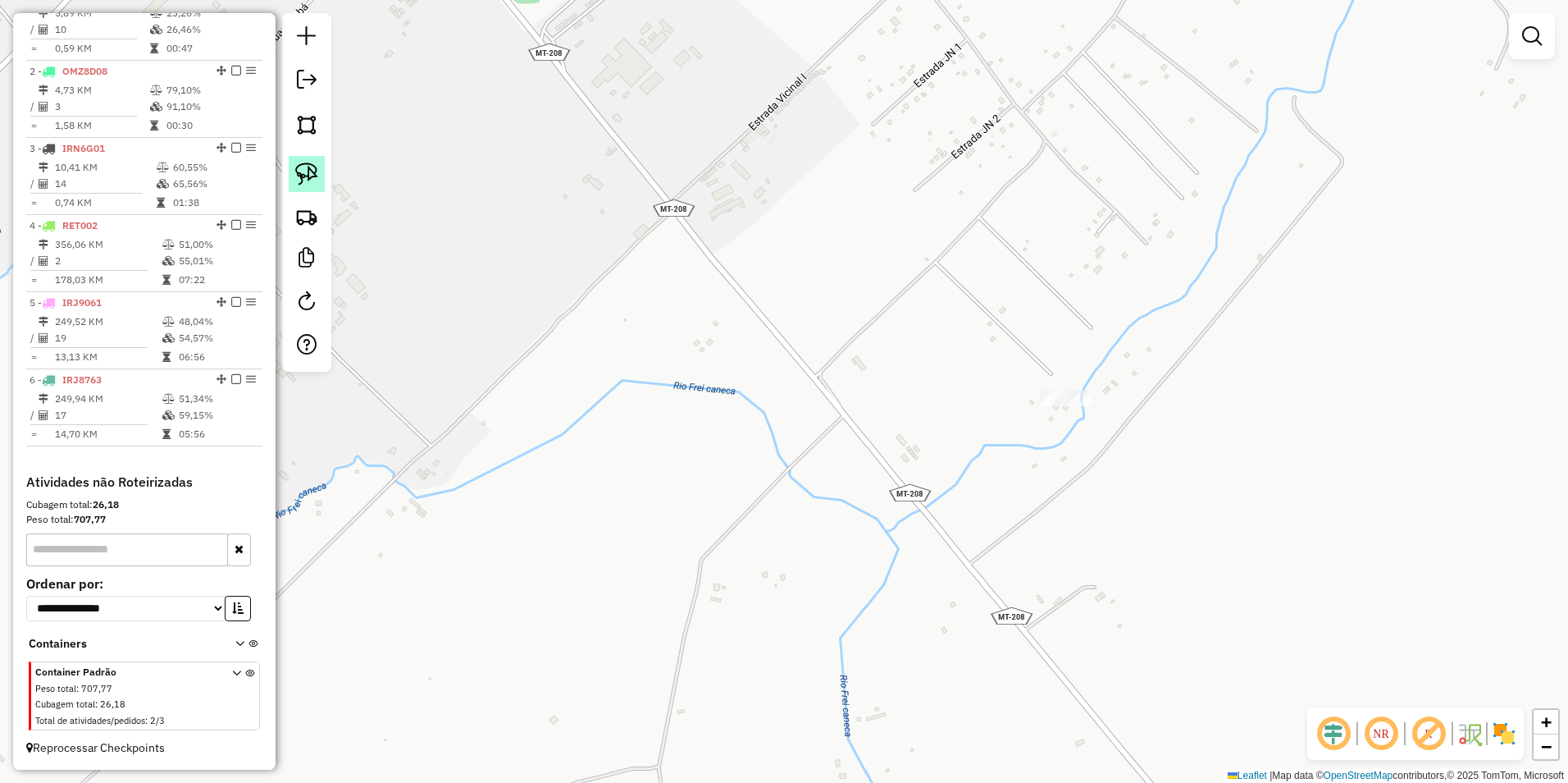
click at [307, 178] on img at bounding box center [306, 174] width 23 height 23
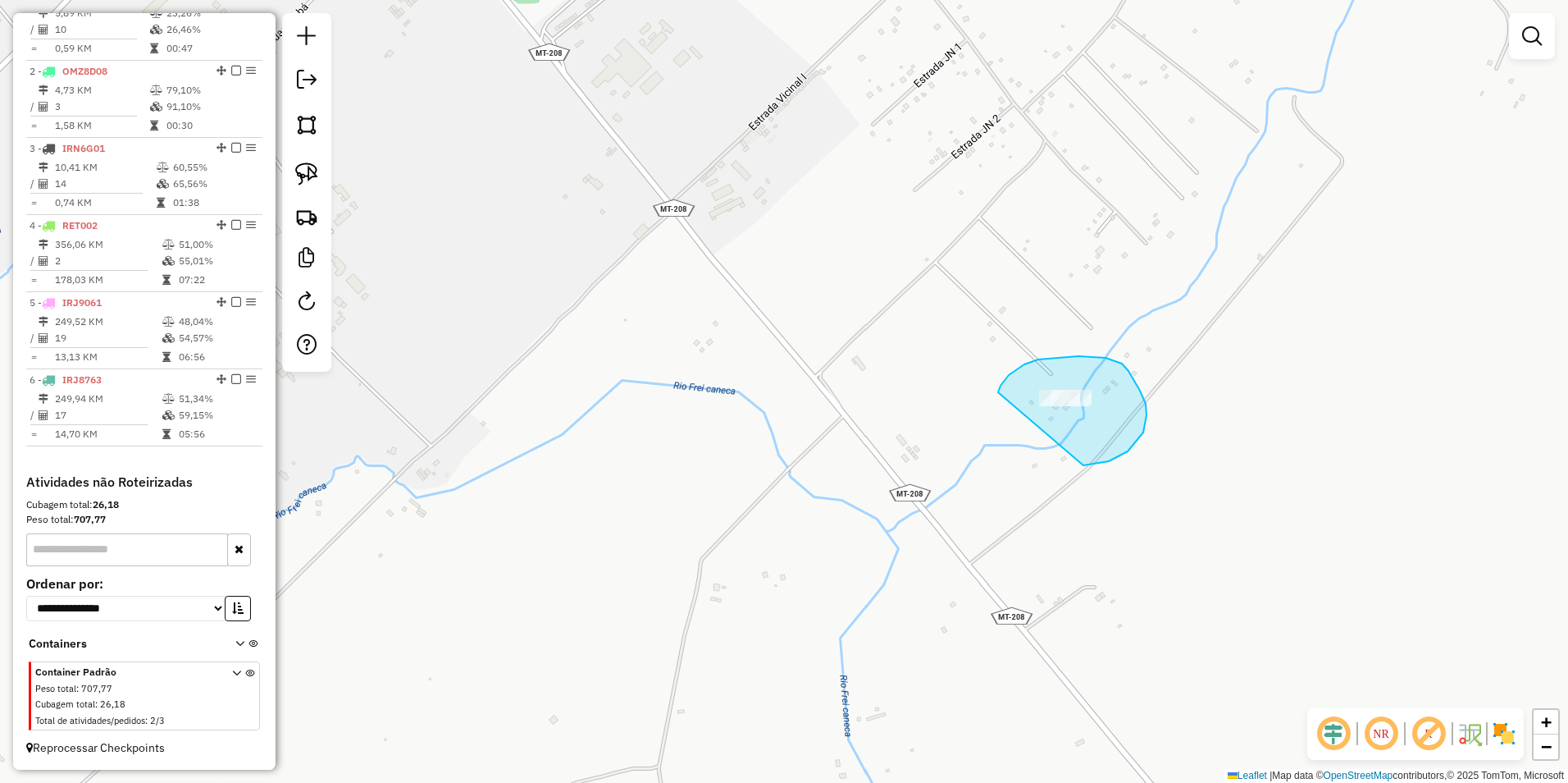
drag, startPoint x: 998, startPoint y: 392, endPoint x: 1023, endPoint y: 462, distance: 74.3
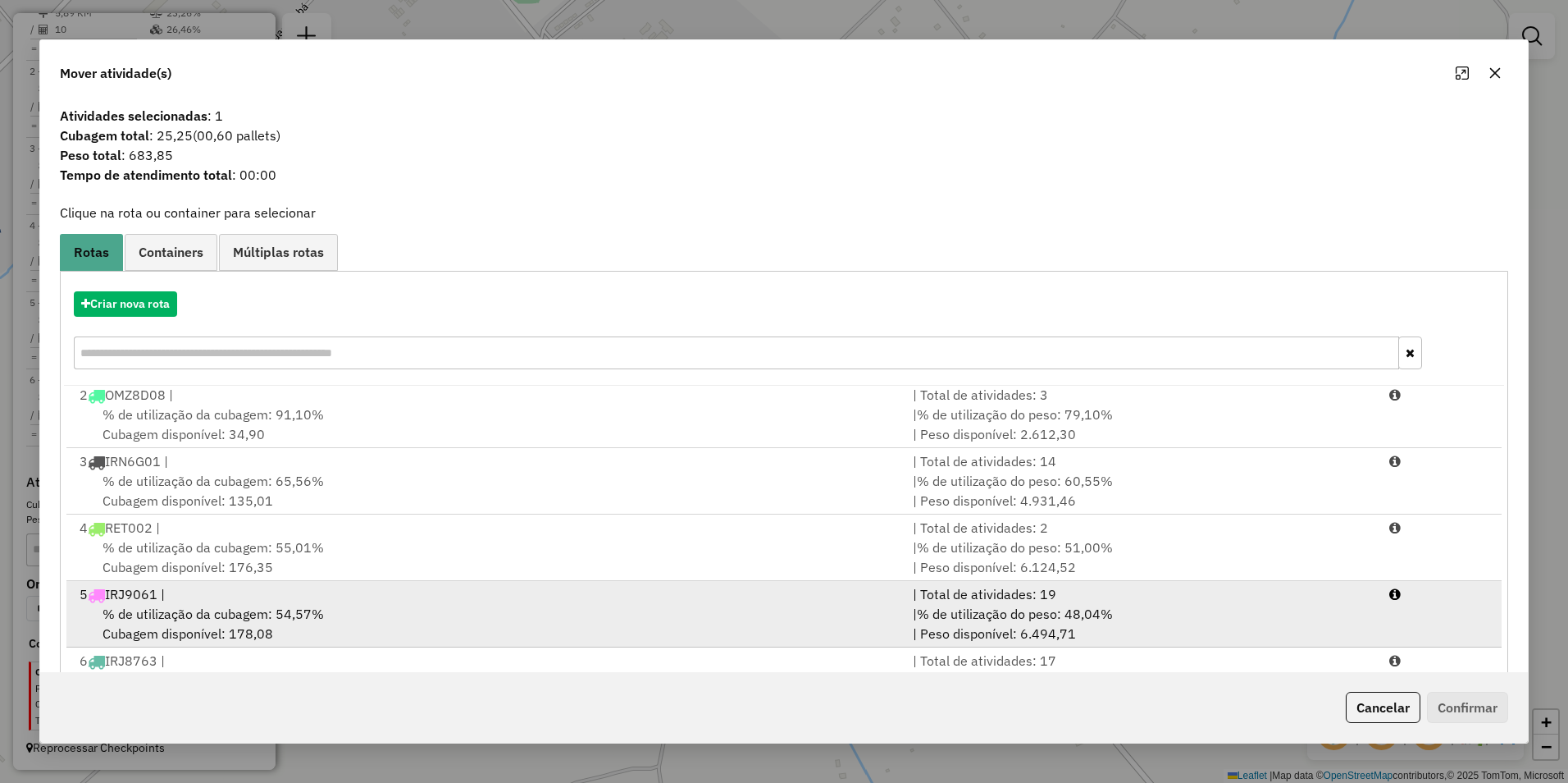
scroll to position [70, 0]
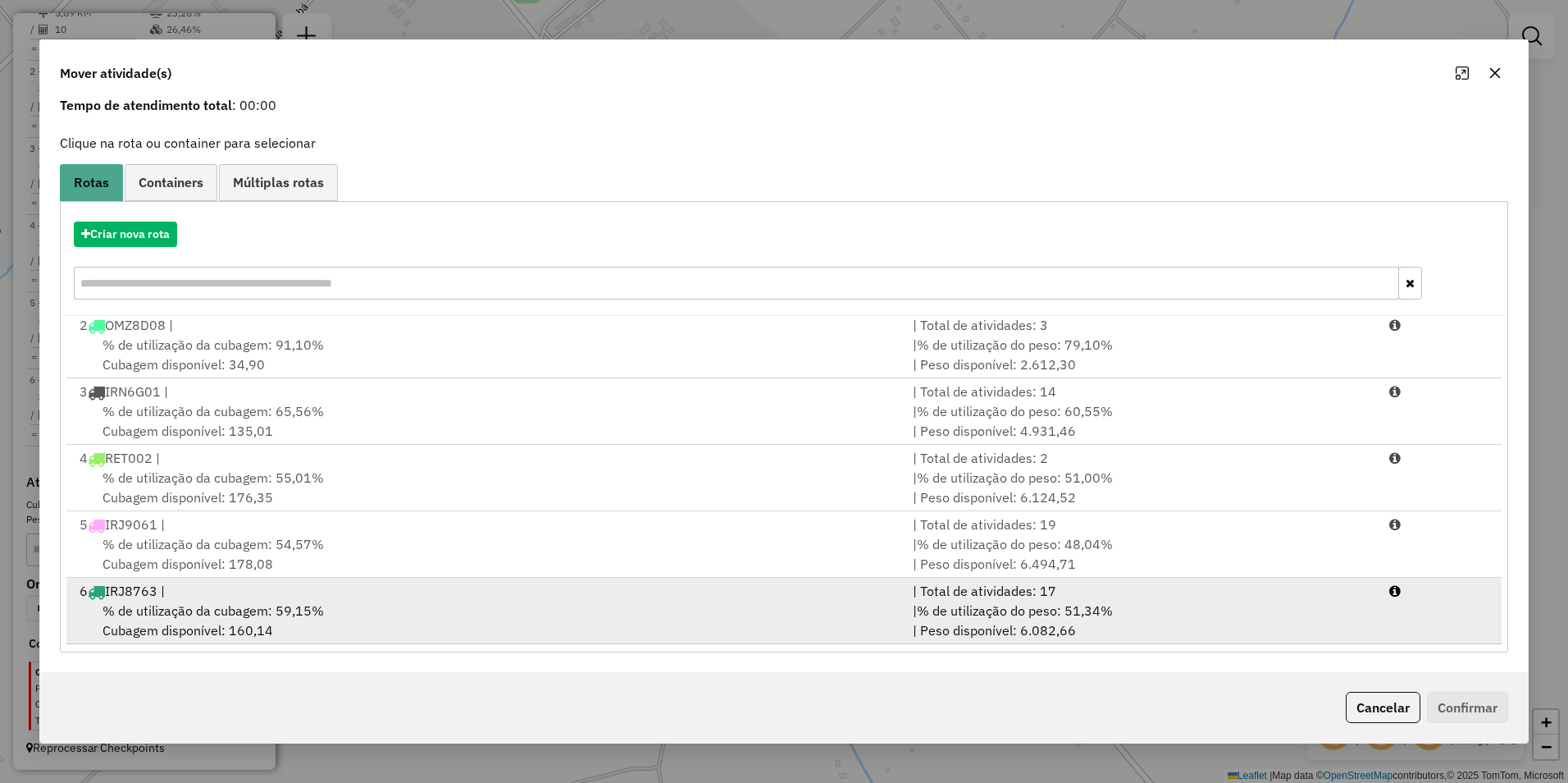
click at [313, 606] on span "% de utilização da cubagem: 59,15%" at bounding box center [213, 610] width 222 height 16
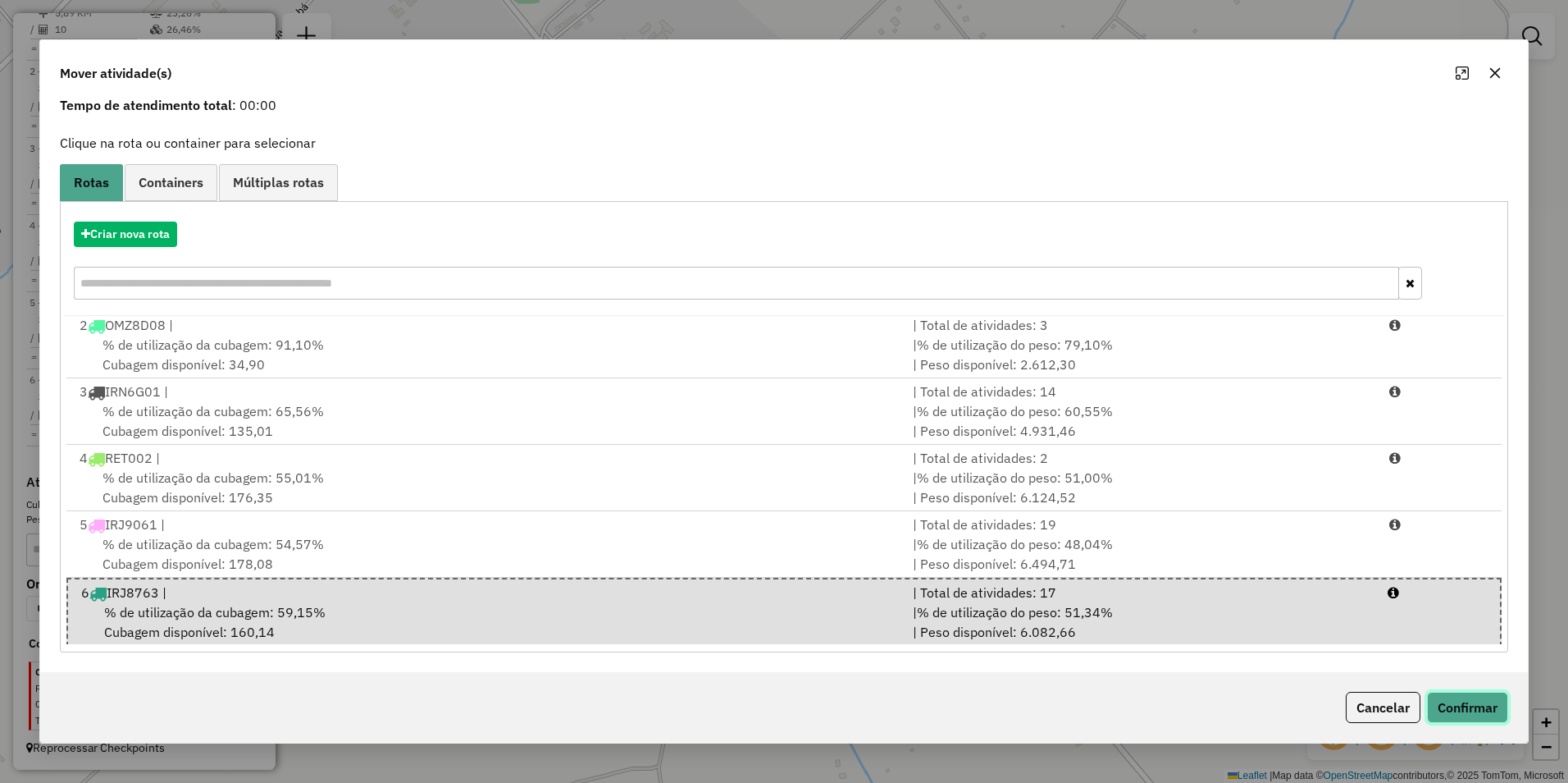
click at [1461, 708] on button "Confirmar" at bounding box center [1468, 707] width 81 height 31
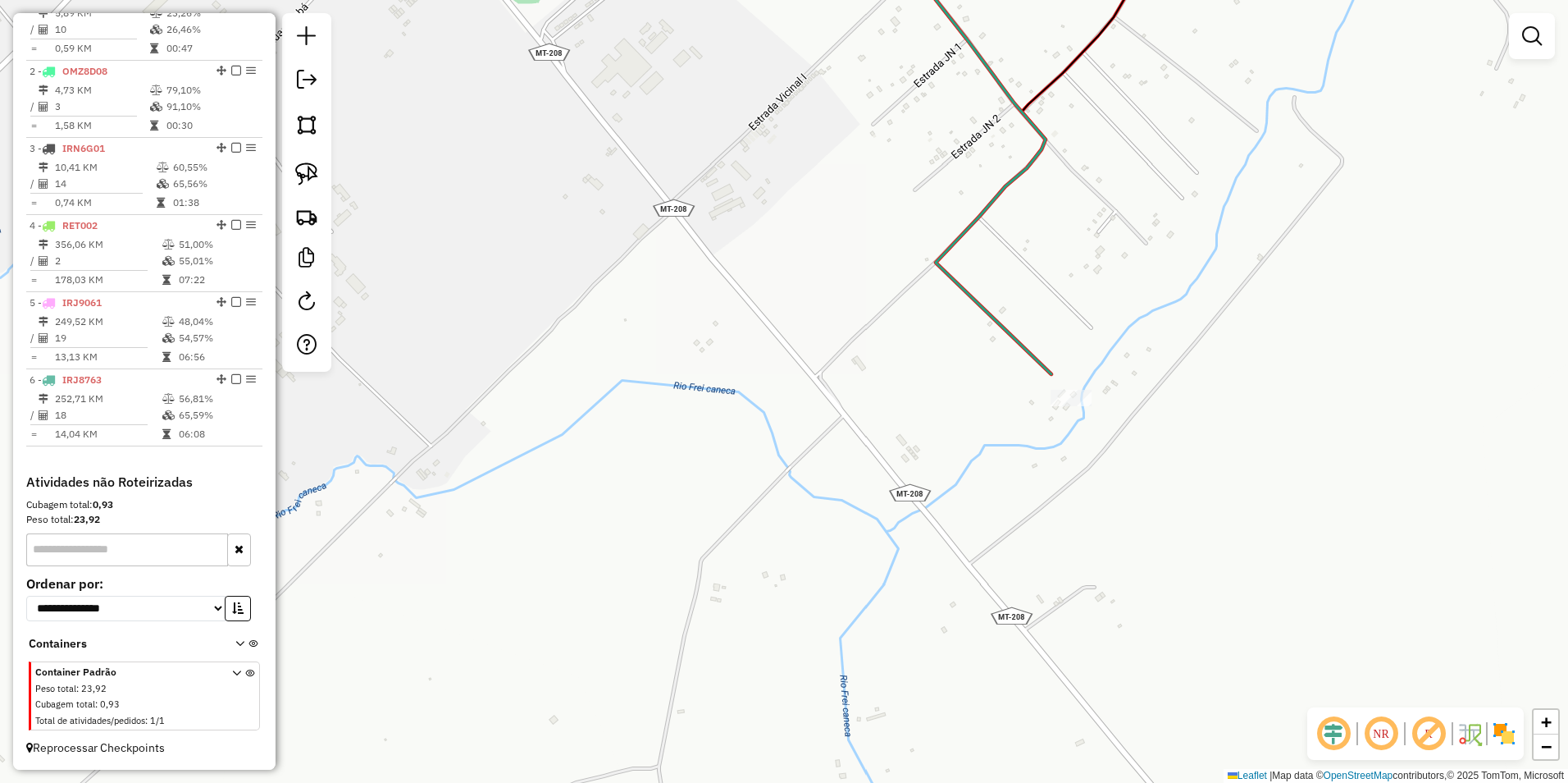
scroll to position [0, 0]
select select "**********"
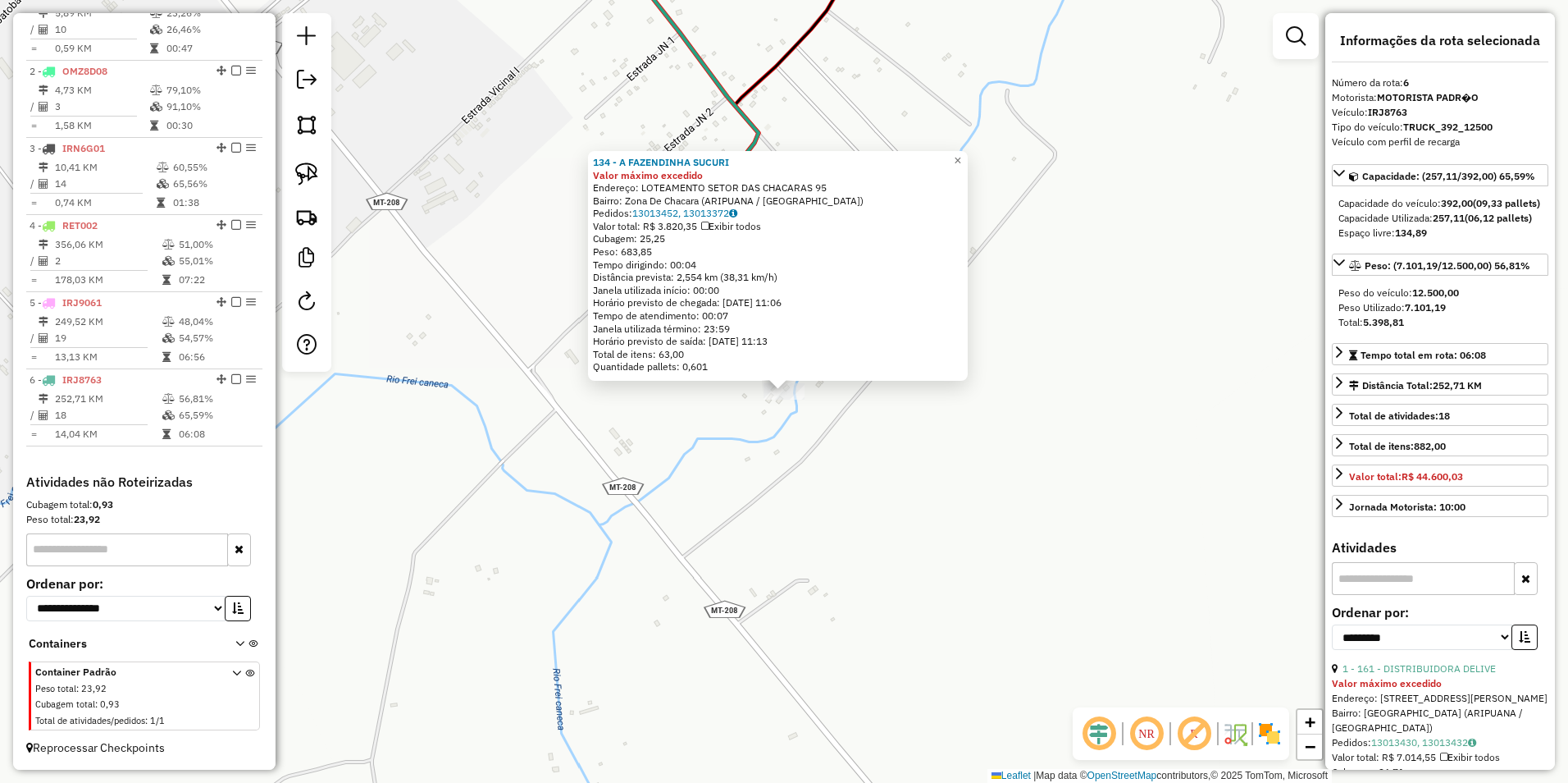
click at [1124, 496] on div "134 - A FAZENDINHA SUCURI Valor máximo excedido Endereço: LOTEAMENTO SETOR DAS …" at bounding box center [784, 391] width 1568 height 783
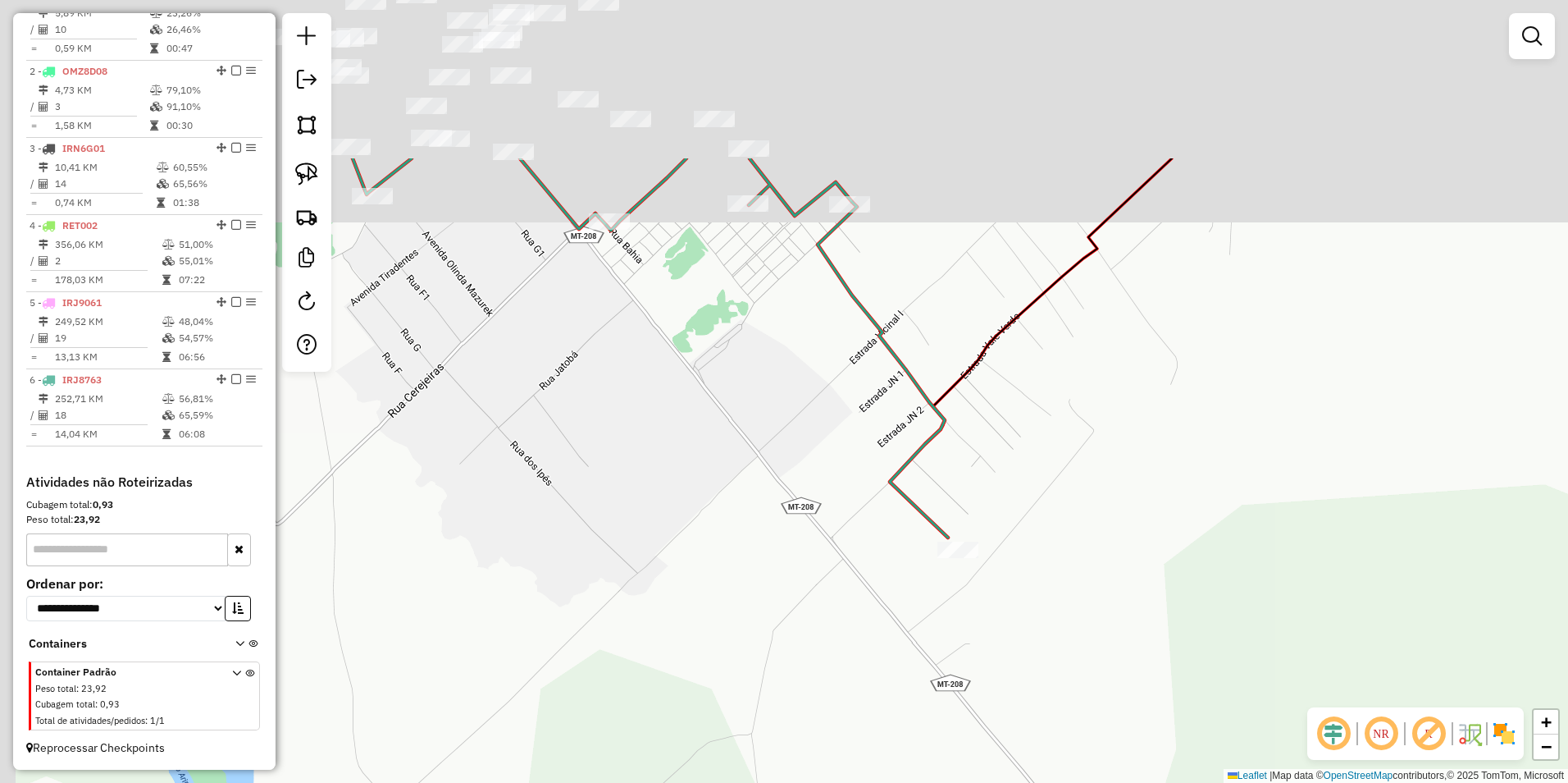
drag, startPoint x: 659, startPoint y: 224, endPoint x: 853, endPoint y: 452, distance: 299.4
click at [851, 462] on div "Janela de atendimento Grade de atendimento Capacidade Transportadoras Veículos …" at bounding box center [784, 391] width 1568 height 783
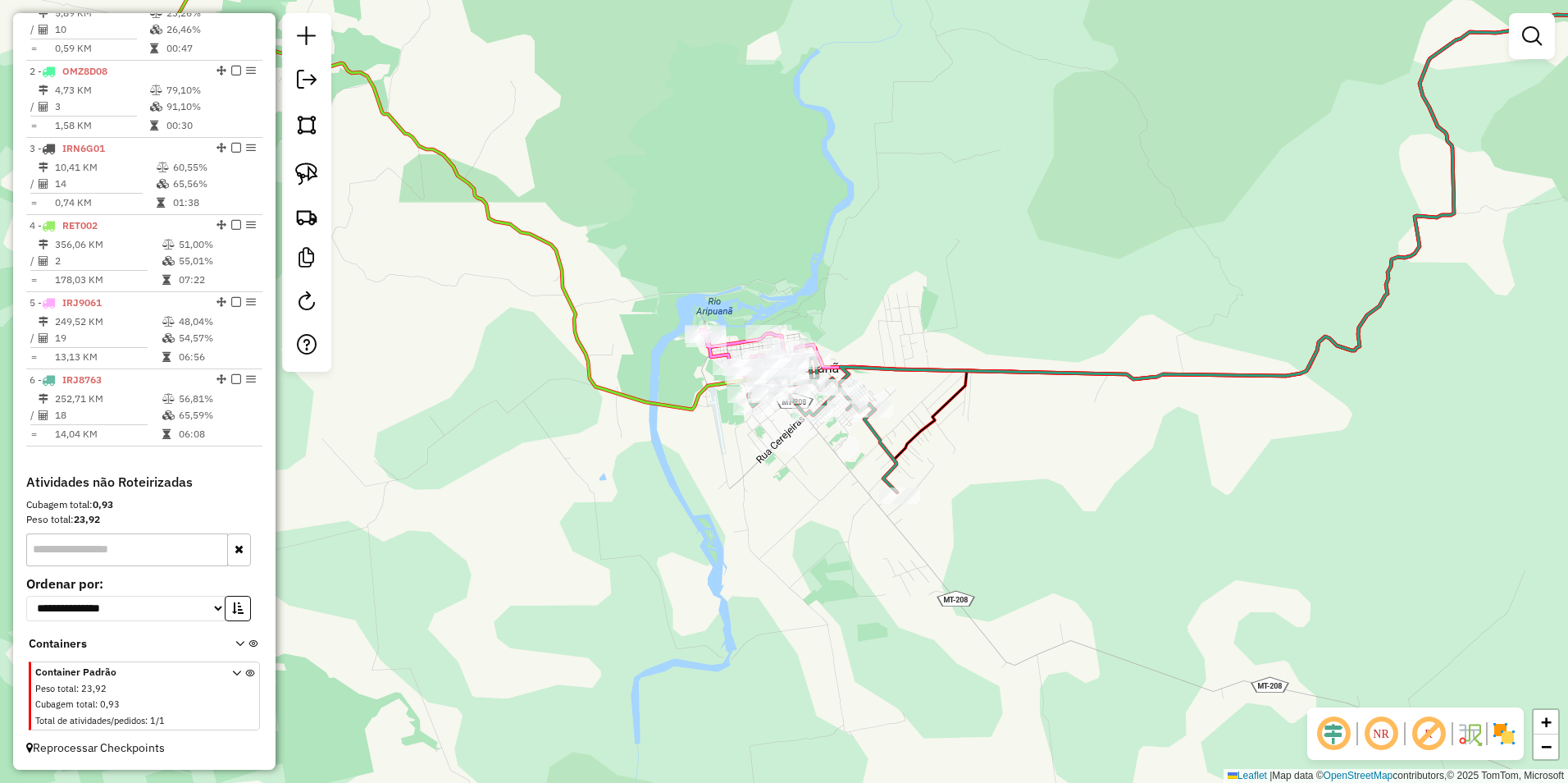
drag, startPoint x: 745, startPoint y: 409, endPoint x: 822, endPoint y: 510, distance: 127.0
click at [822, 510] on div "Rota 6 - Placa IRJ8763 392 - POUSADA E BAR DA JU Janela de atendimento Grade de…" at bounding box center [784, 391] width 1568 height 783
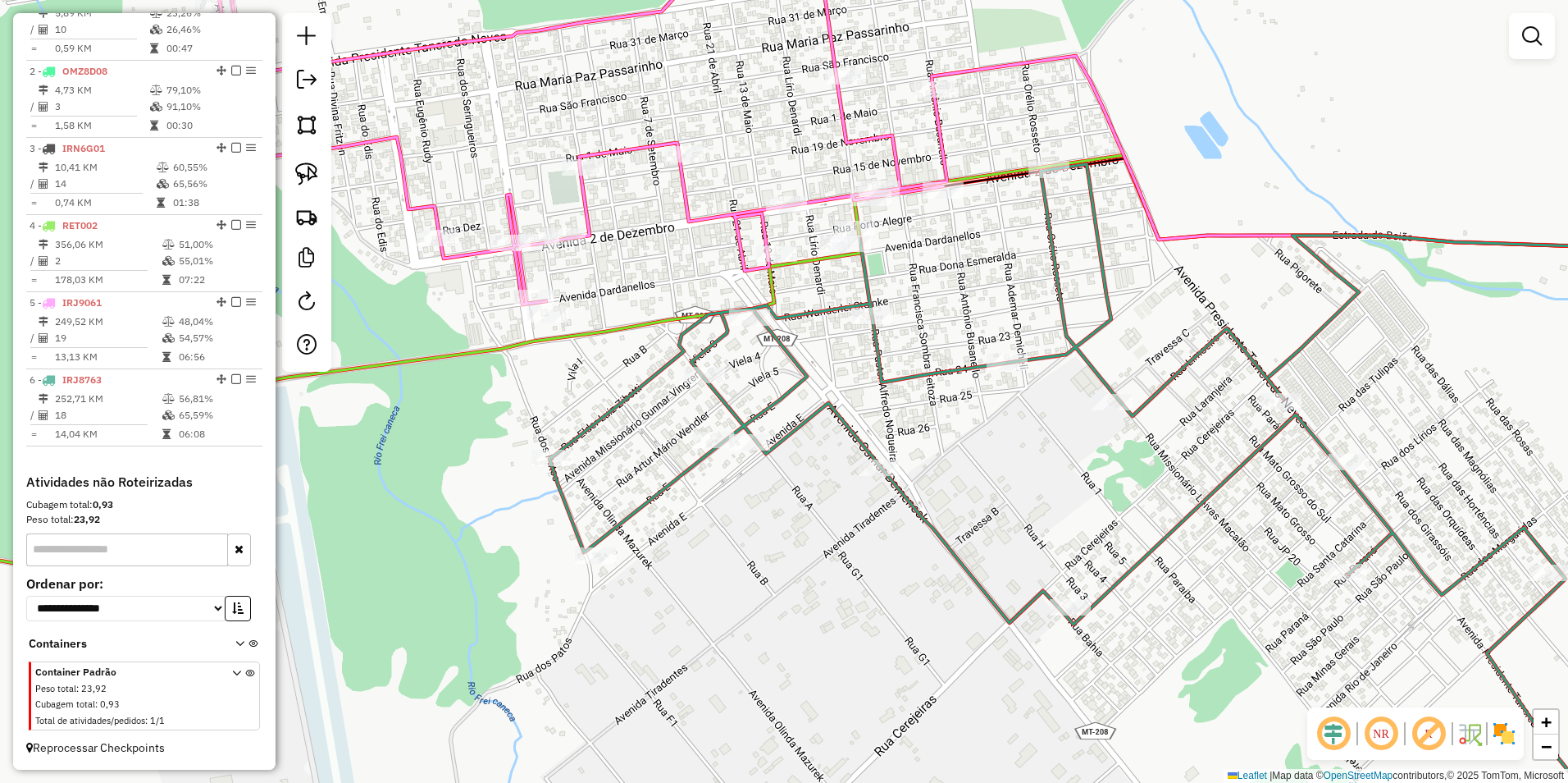
drag, startPoint x: 823, startPoint y: 400, endPoint x: 830, endPoint y: 477, distance: 77.3
click at [830, 477] on icon at bounding box center [1099, 524] width 1099 height 721
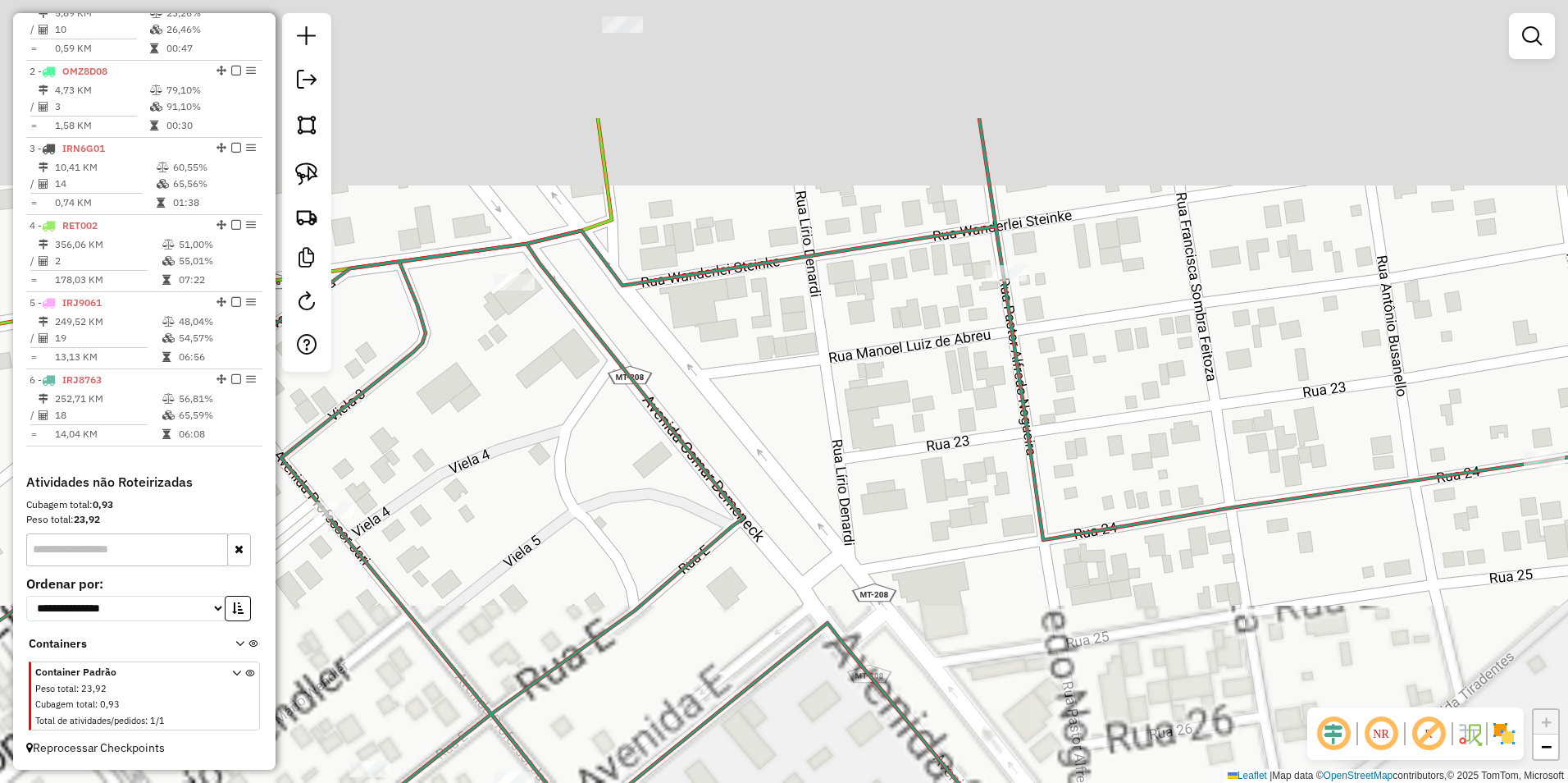
drag, startPoint x: 833, startPoint y: 250, endPoint x: 834, endPoint y: 603, distance: 353.0
click at [834, 602] on div "Janela de atendimento Grade de atendimento Capacidade Transportadoras Veículos …" at bounding box center [784, 391] width 1568 height 783
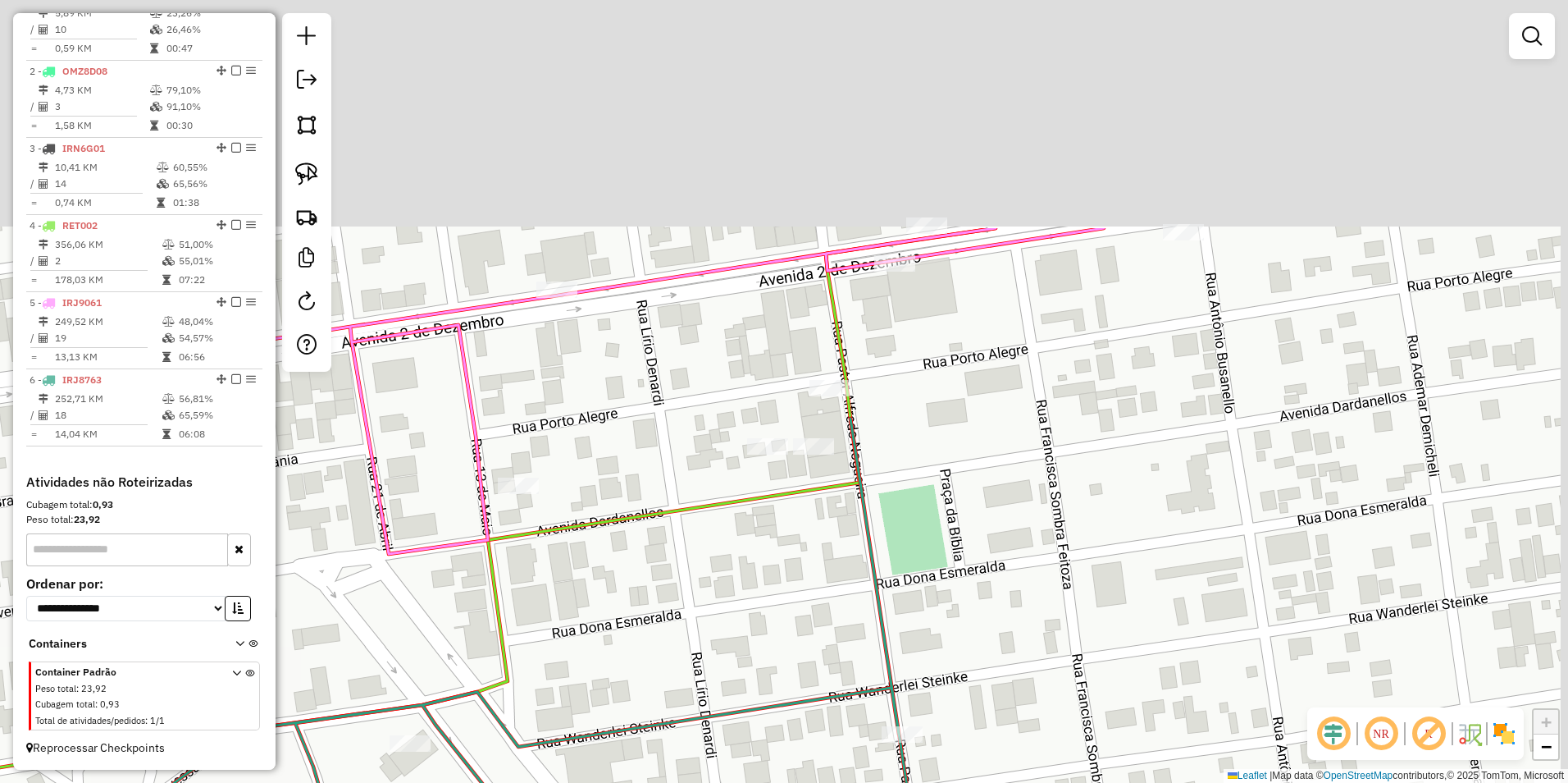
drag, startPoint x: 916, startPoint y: 340, endPoint x: 283, endPoint y: 258, distance: 638.3
click at [783, 668] on div "Janela de atendimento Grade de atendimento Capacidade Transportadoras Veículos …" at bounding box center [784, 391] width 1568 height 783
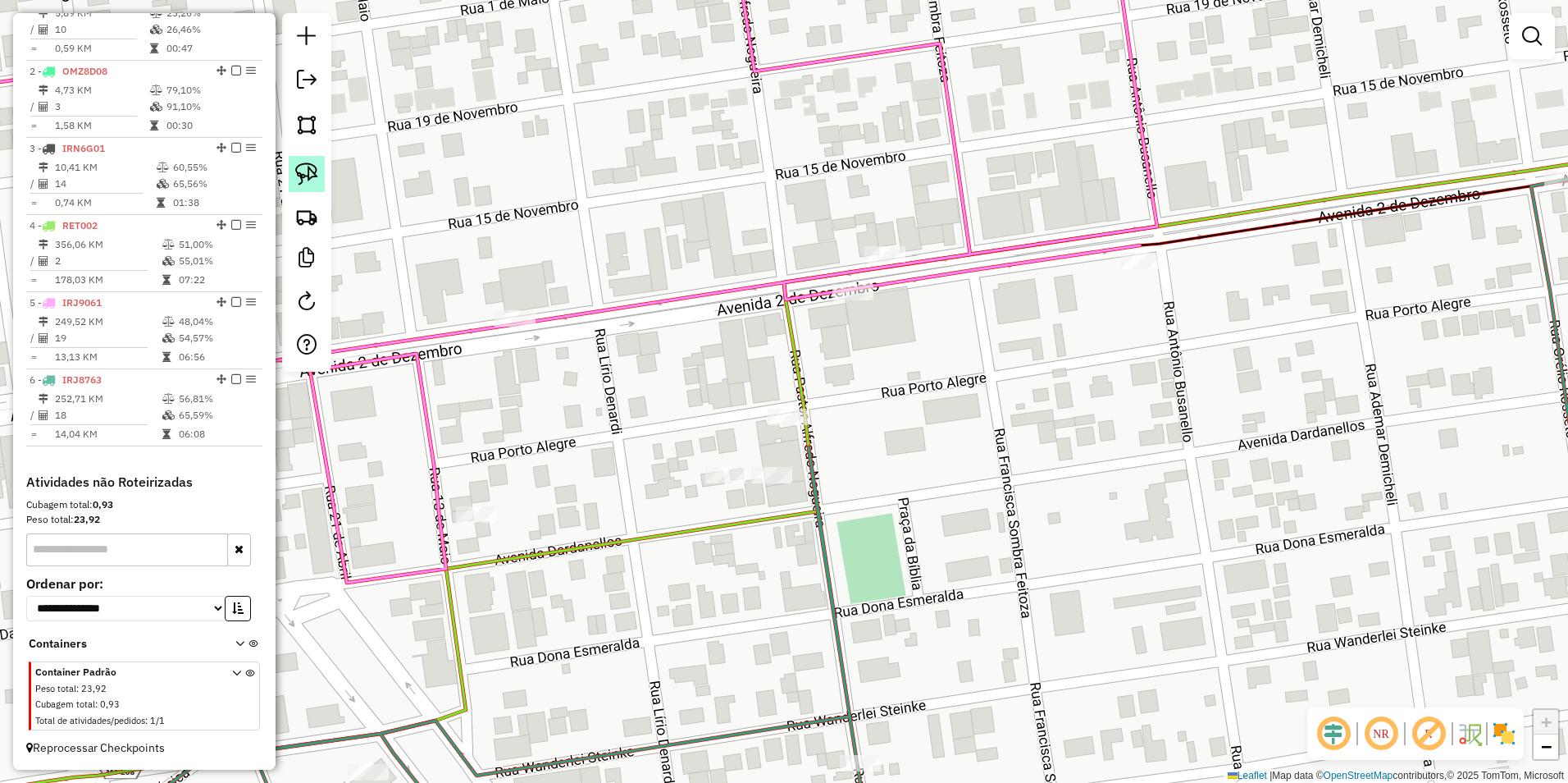
drag, startPoint x: 307, startPoint y: 165, endPoint x: 317, endPoint y: 170, distance: 11.2
click at [307, 165] on img at bounding box center [306, 174] width 23 height 23
drag, startPoint x: 740, startPoint y: 400, endPoint x: 757, endPoint y: 438, distance: 41.6
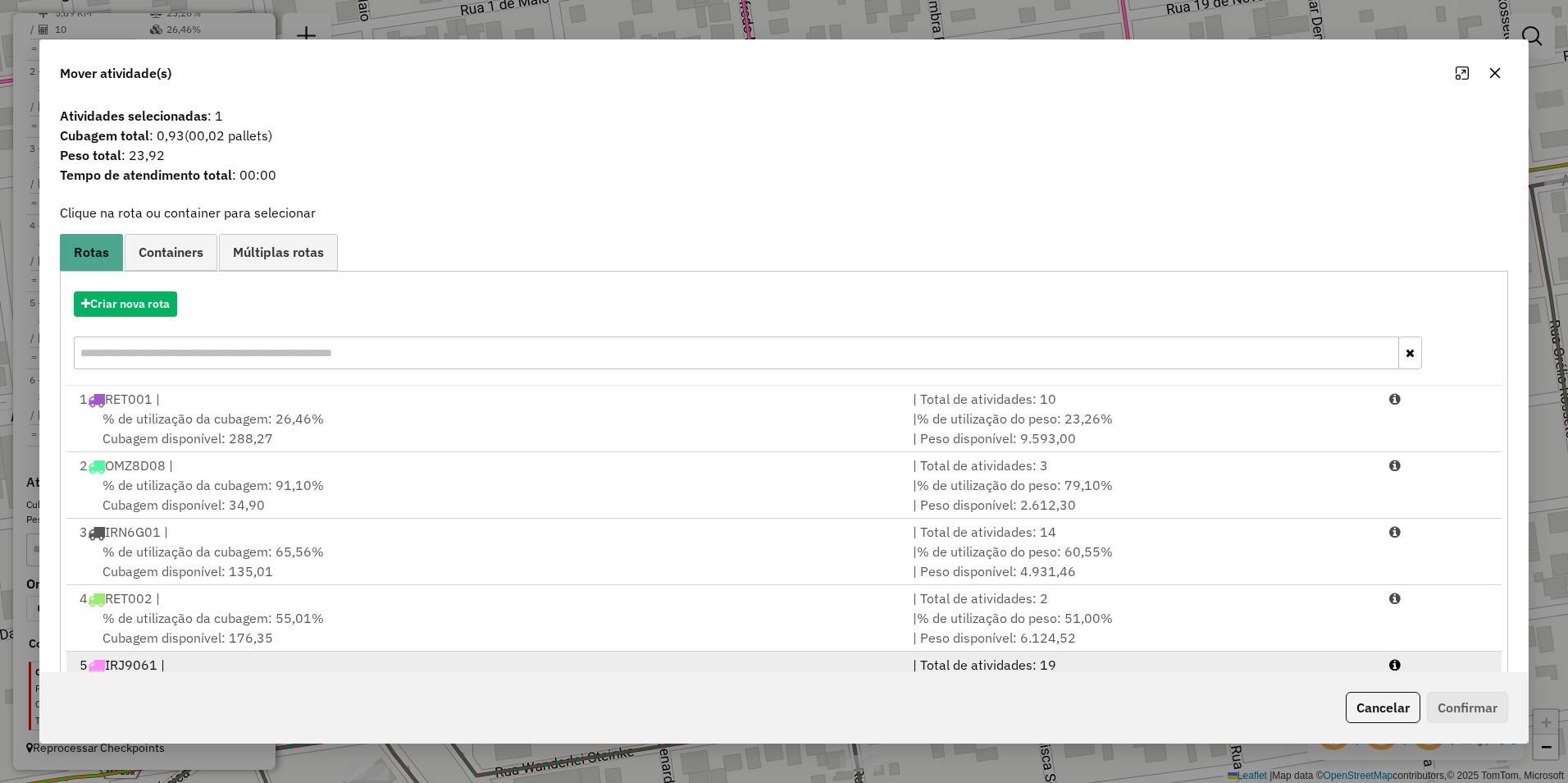
scroll to position [70, 0]
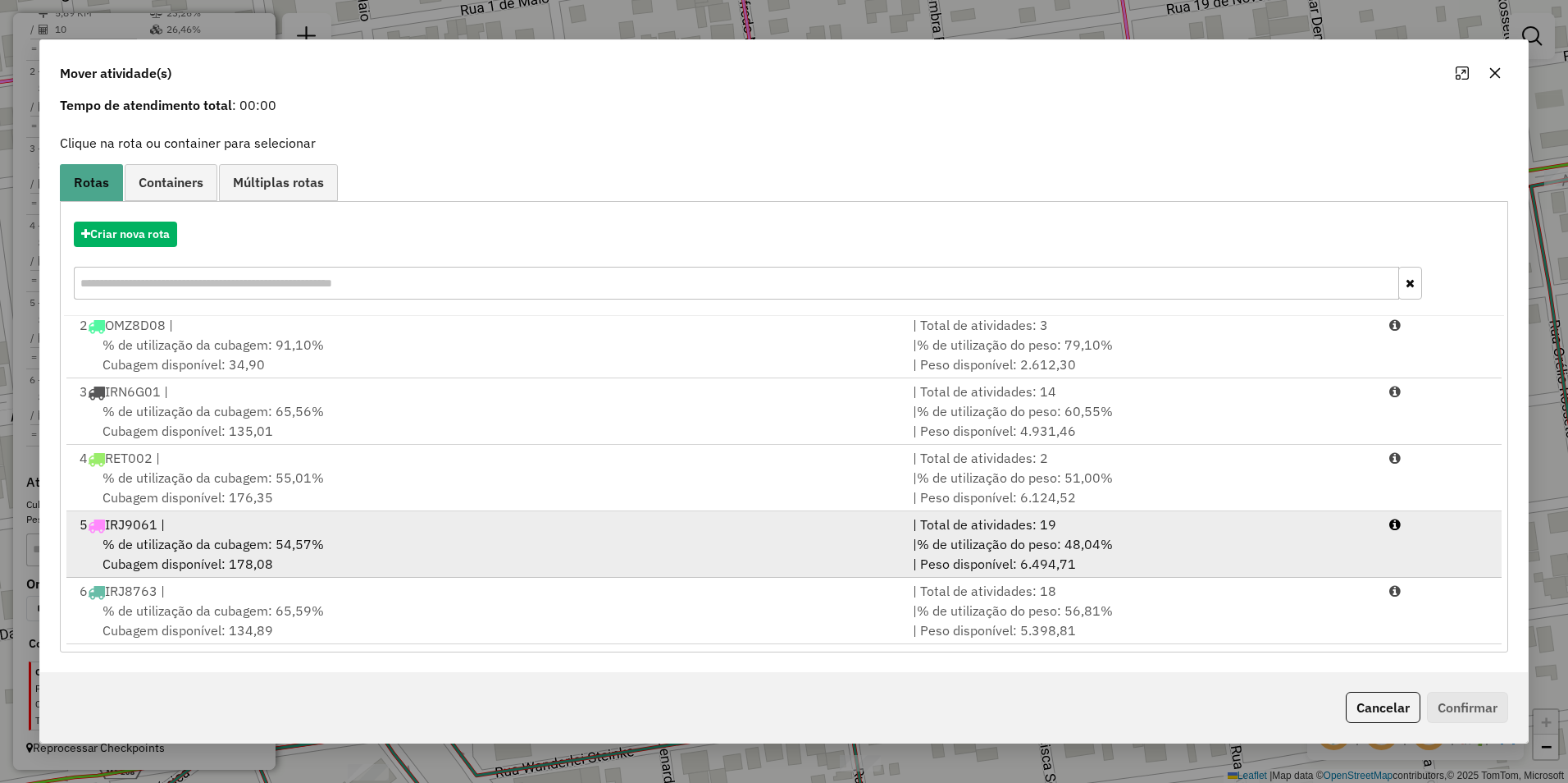
click at [296, 552] on span "% de utilização da cubagem: 54,57%" at bounding box center [213, 544] width 222 height 16
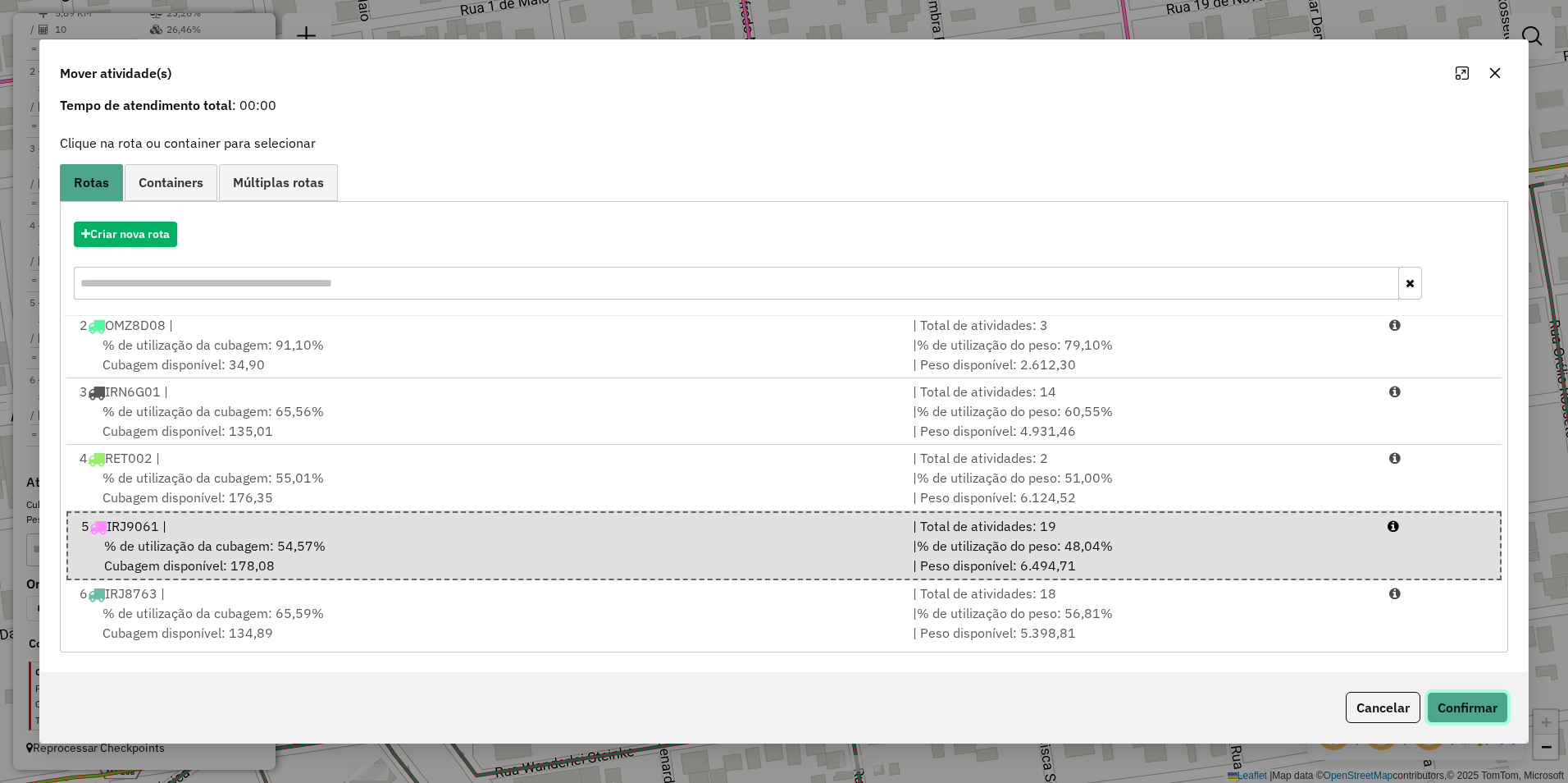
click at [1451, 708] on button "Confirmar" at bounding box center [1468, 707] width 81 height 31
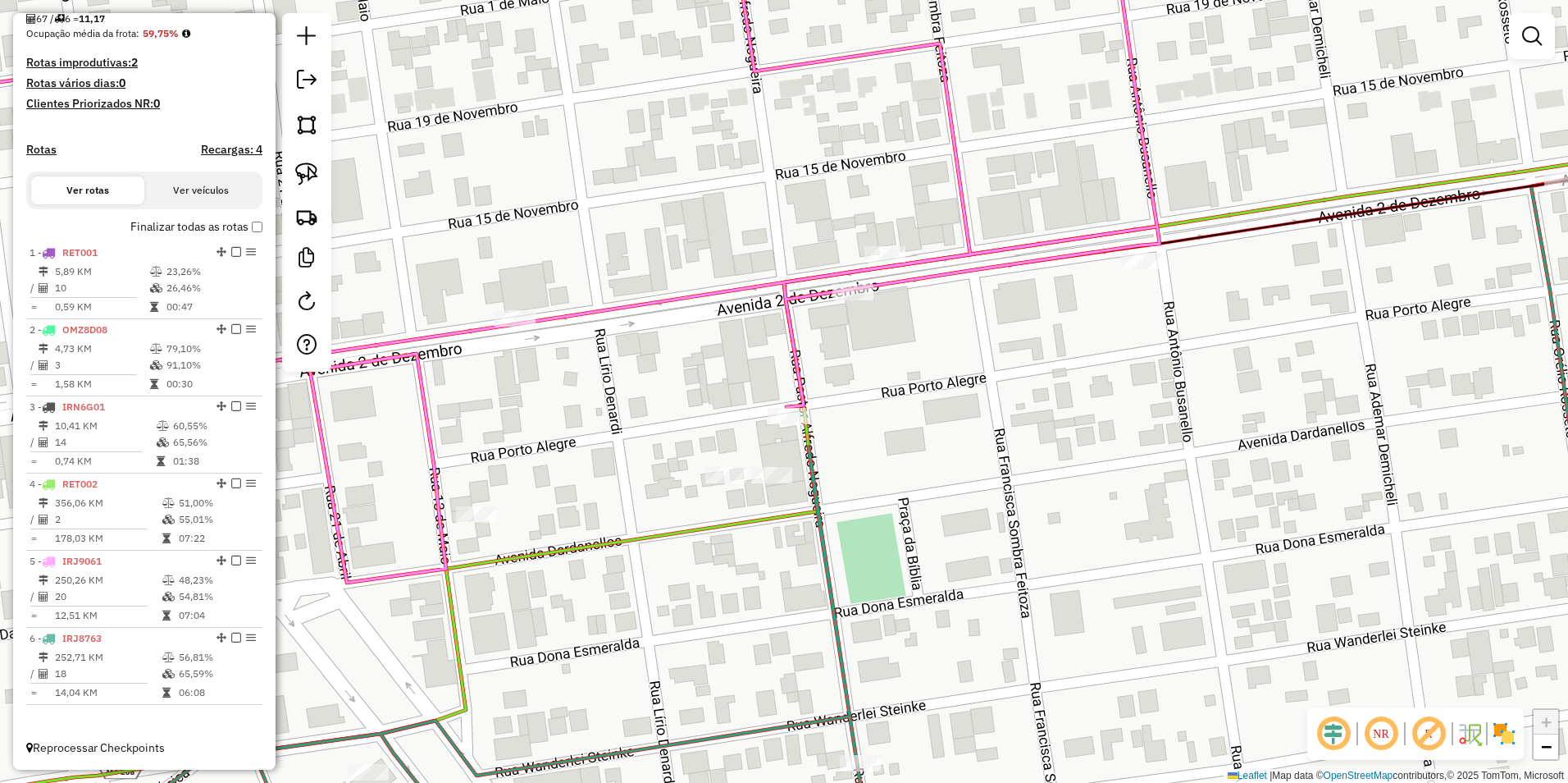
scroll to position [0, 0]
select select "**********"
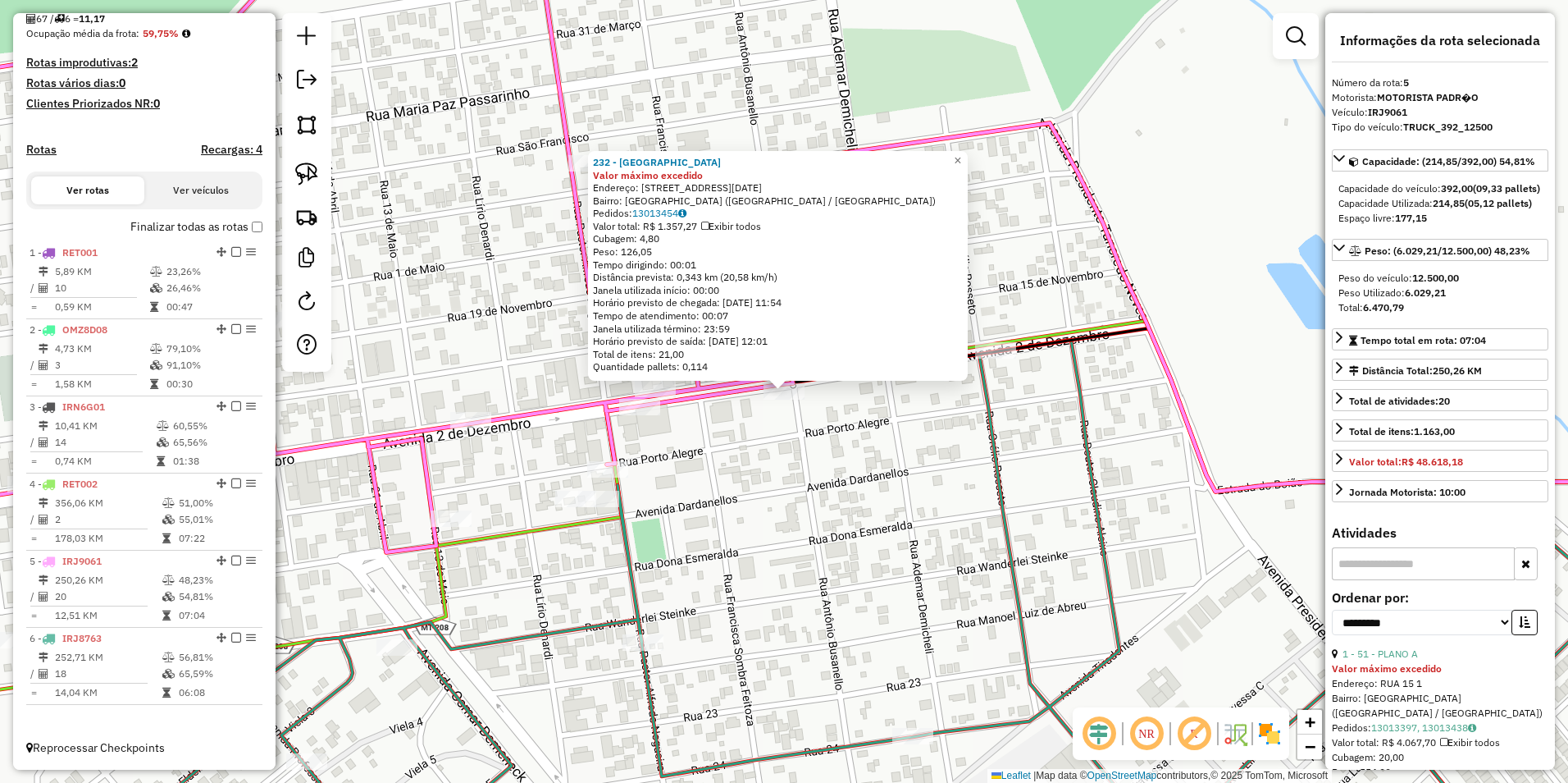
click at [1046, 515] on div "232 - BEACH POINT Valor máximo excedido Endereço: AV DOIS DE DEZEMBRO 15 Bairro…" at bounding box center [784, 391] width 1568 height 783
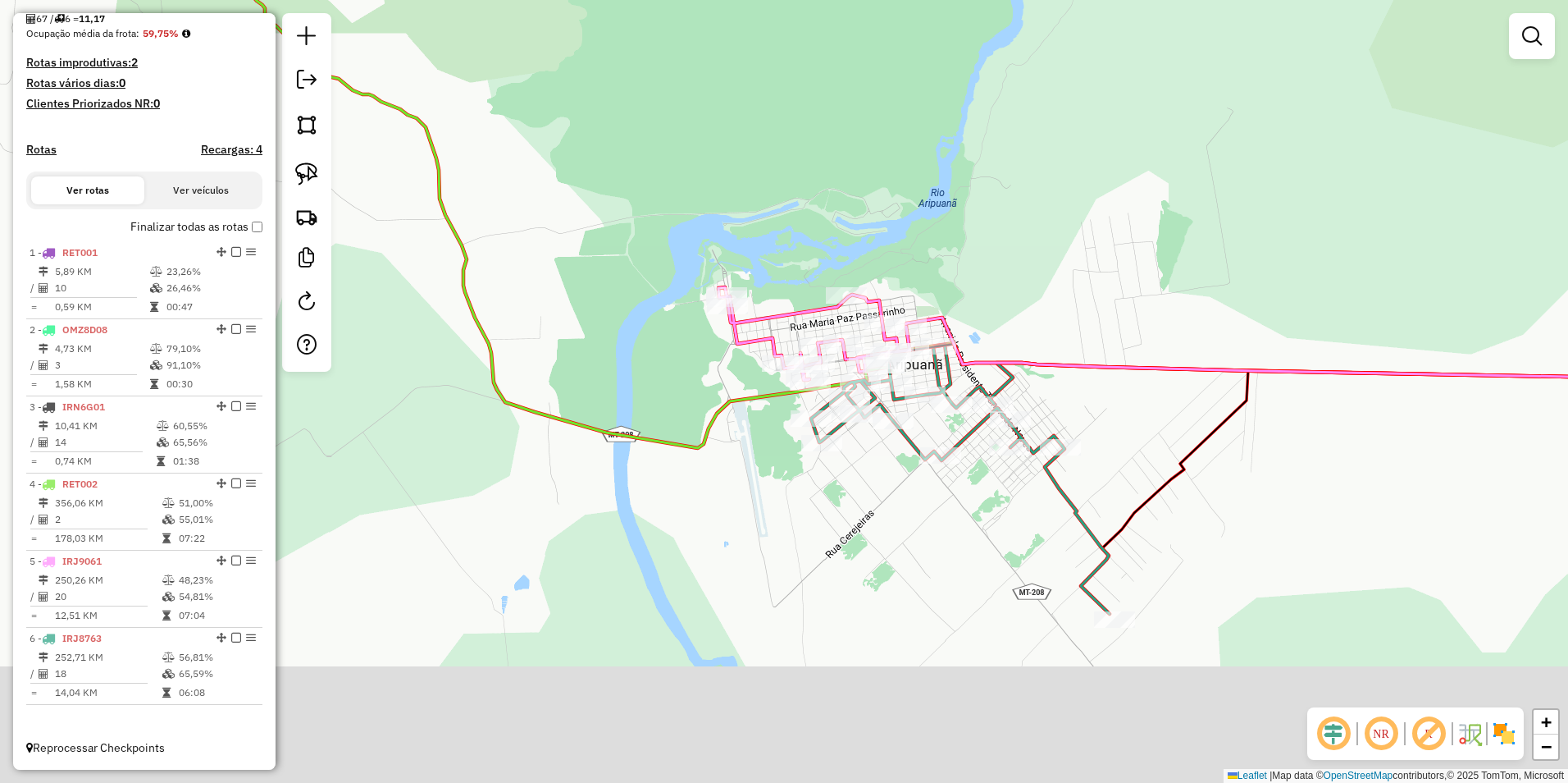
drag, startPoint x: 1097, startPoint y: 667, endPoint x: 1011, endPoint y: 460, distance: 224.2
click at [1011, 460] on div "Janela de atendimento Grade de atendimento Capacidade Transportadoras Veículos …" at bounding box center [784, 391] width 1568 height 783
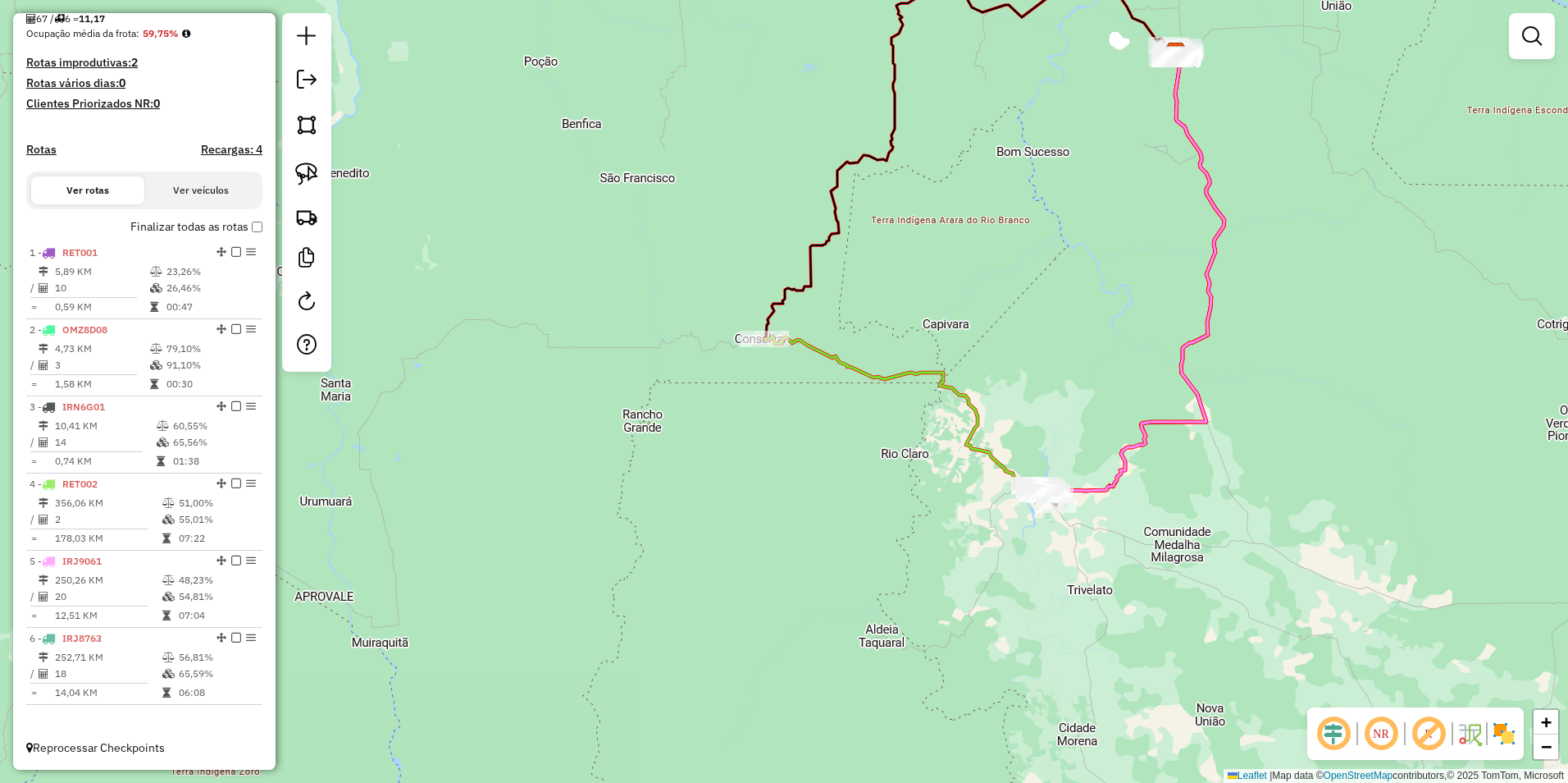
drag, startPoint x: 1324, startPoint y: 497, endPoint x: 1181, endPoint y: 654, distance: 212.4
click at [1181, 654] on div "Janela de atendimento Grade de atendimento Capacidade Transportadoras Veículos …" at bounding box center [784, 391] width 1568 height 783
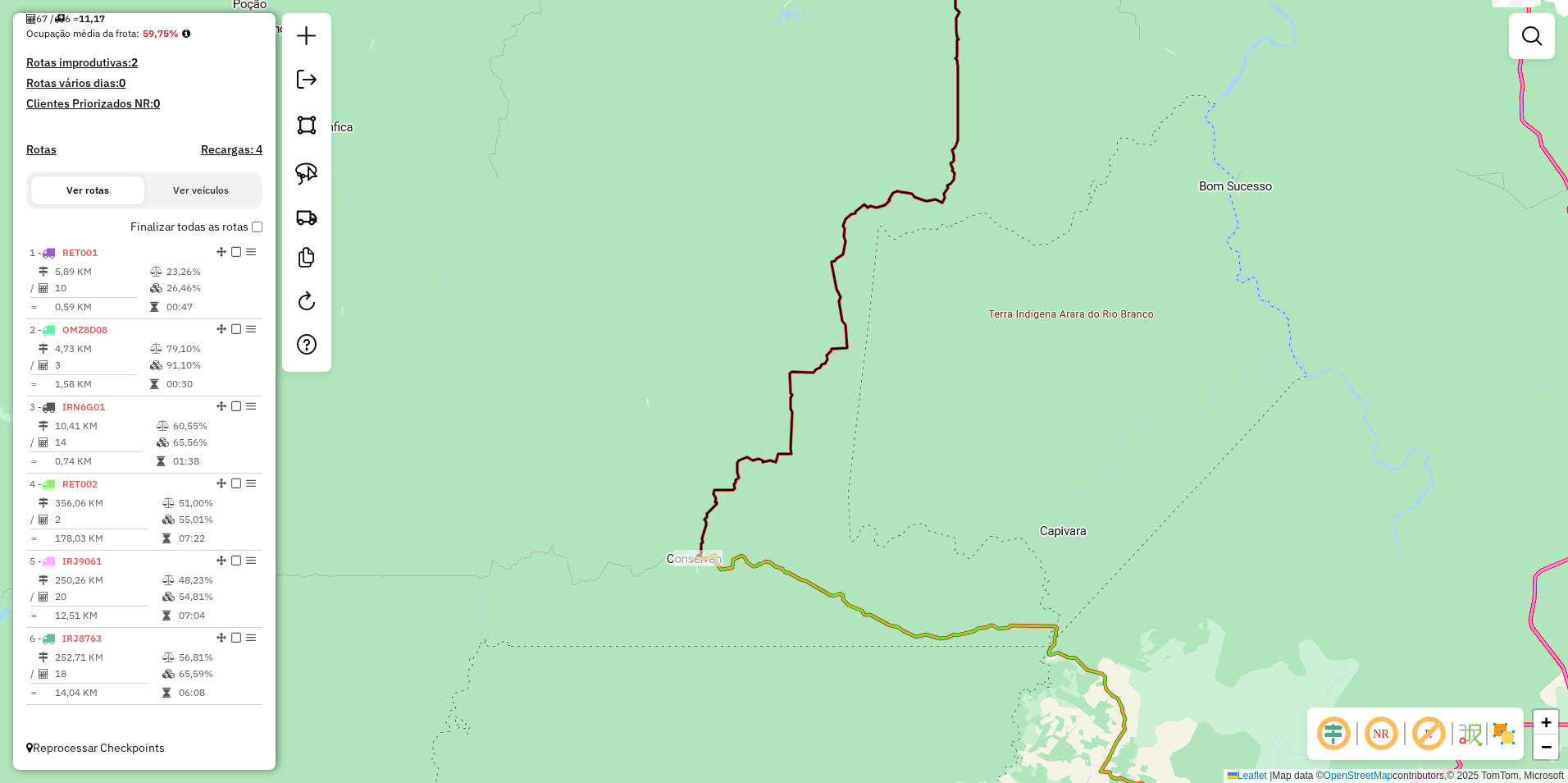
drag, startPoint x: 677, startPoint y: 540, endPoint x: 668, endPoint y: 496, distance: 44.9
click at [670, 507] on div "Janela de atendimento Grade de atendimento Capacidade Transportadoras Veículos …" at bounding box center [784, 391] width 1568 height 783
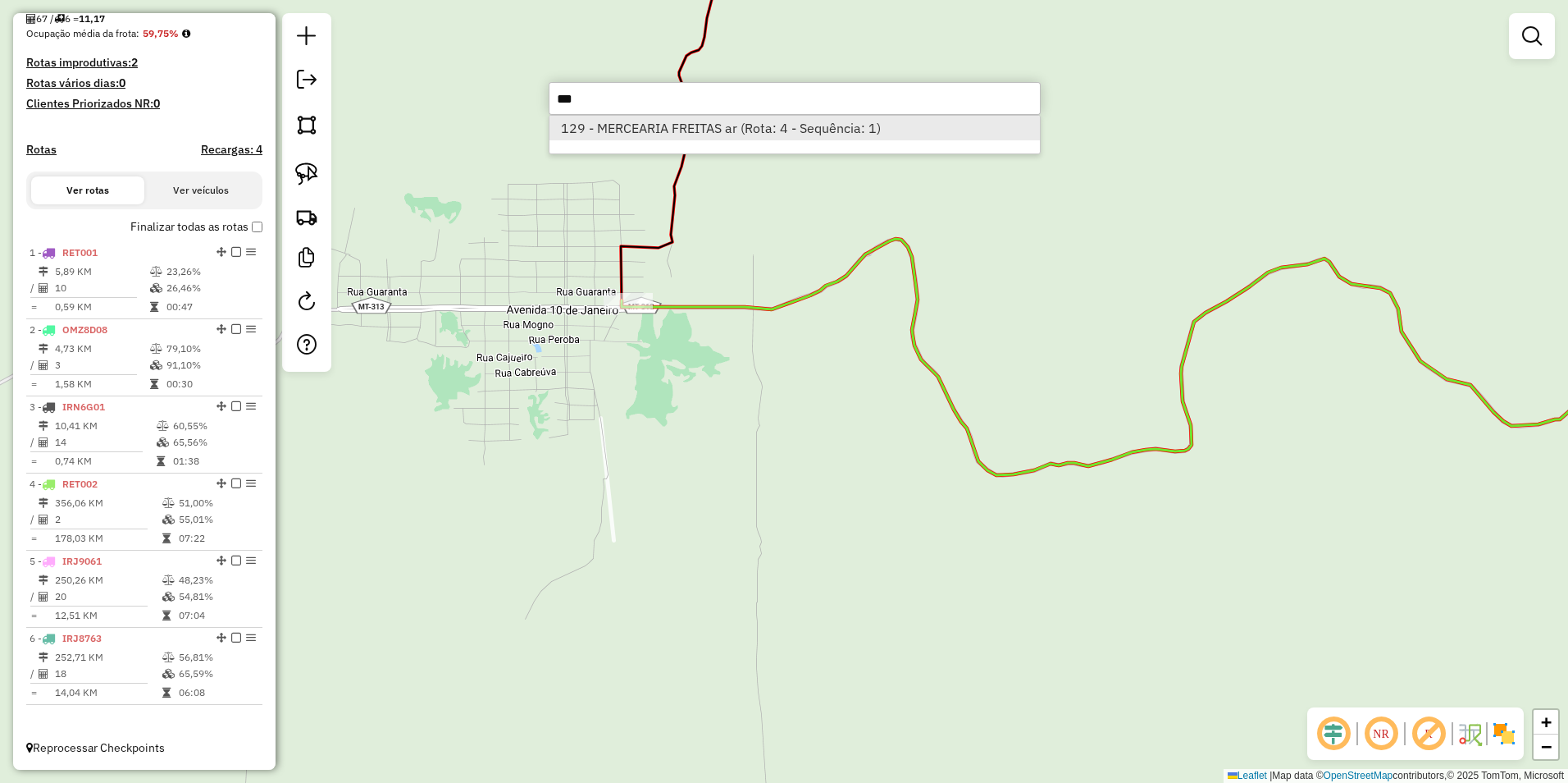
type input "***"
click at [712, 127] on li "129 - MERCEARIA FREITAS ar (Rota: 4 - Sequência: 1)" at bounding box center [795, 128] width 490 height 25
select select "**********"
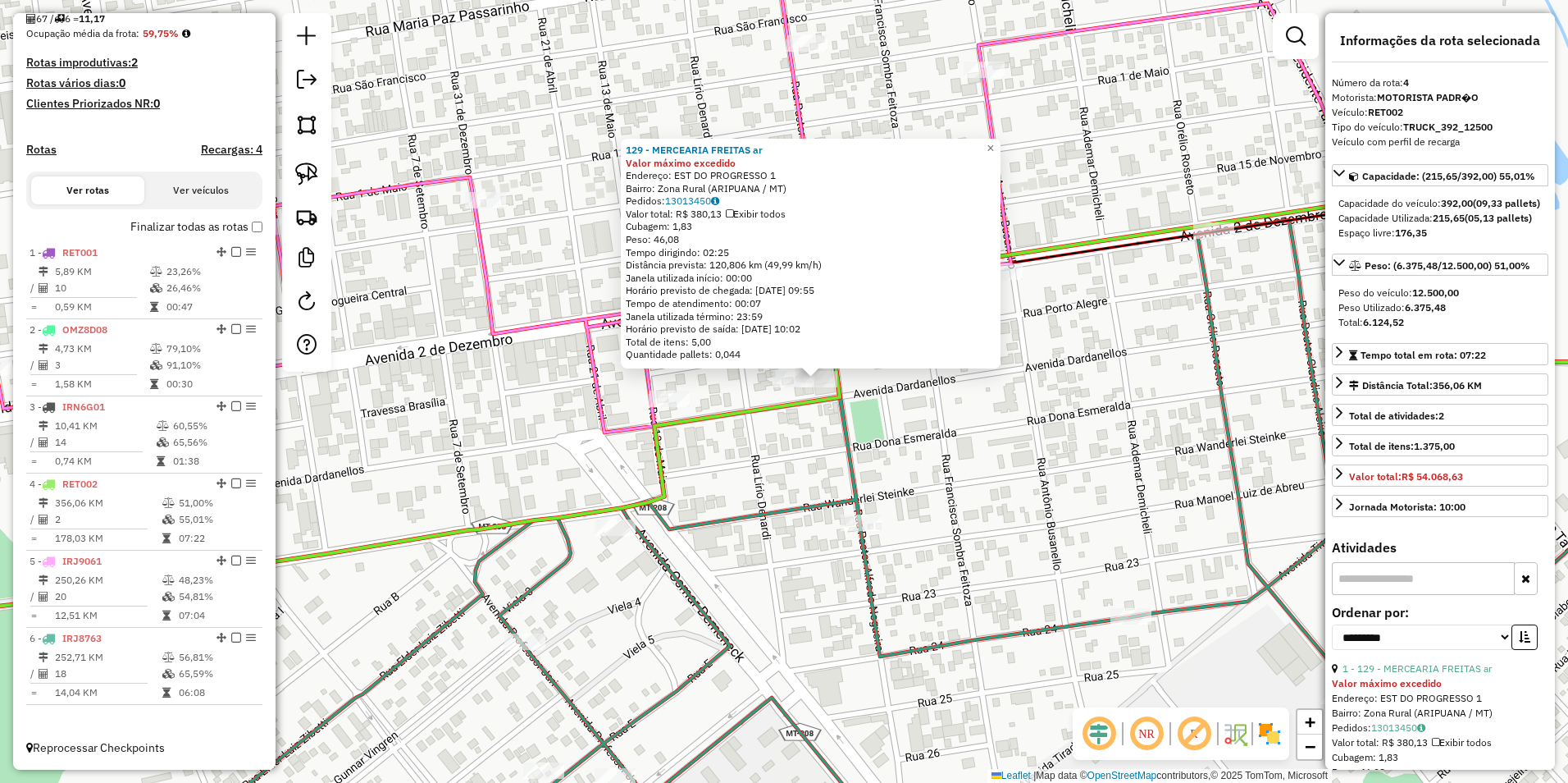
click at [794, 364] on div "129 - MERCEARIA FREITAS ar Valor máximo excedido Endereço: EST DO PROGRESSO 1 B…" at bounding box center [810, 254] width 380 height 230
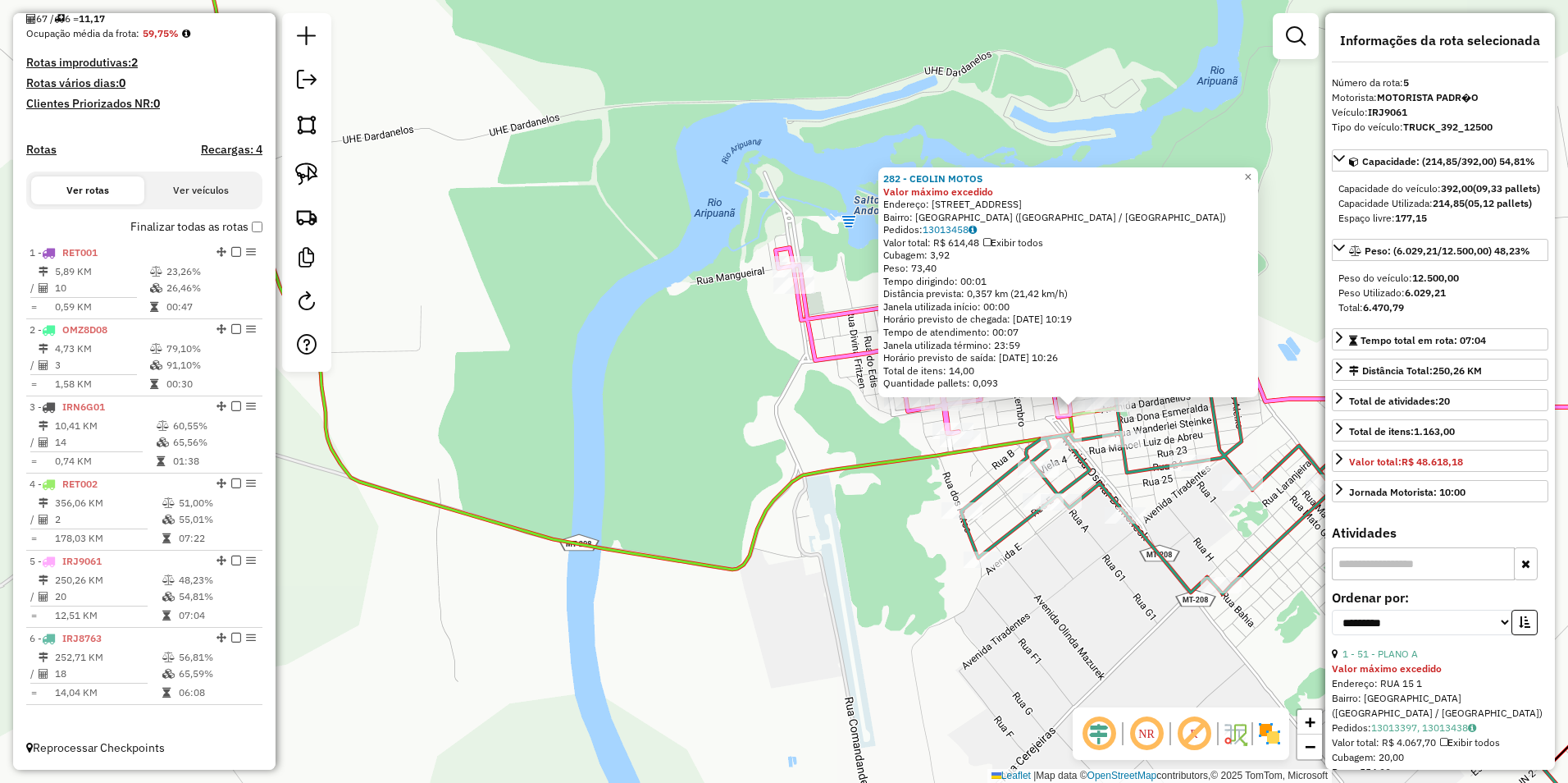
click at [1112, 634] on div "282 - CEOLIN MOTOS Valor máximo excedido Endereço: AV DARDANELLOS 917 Bairro: C…" at bounding box center [784, 391] width 1568 height 783
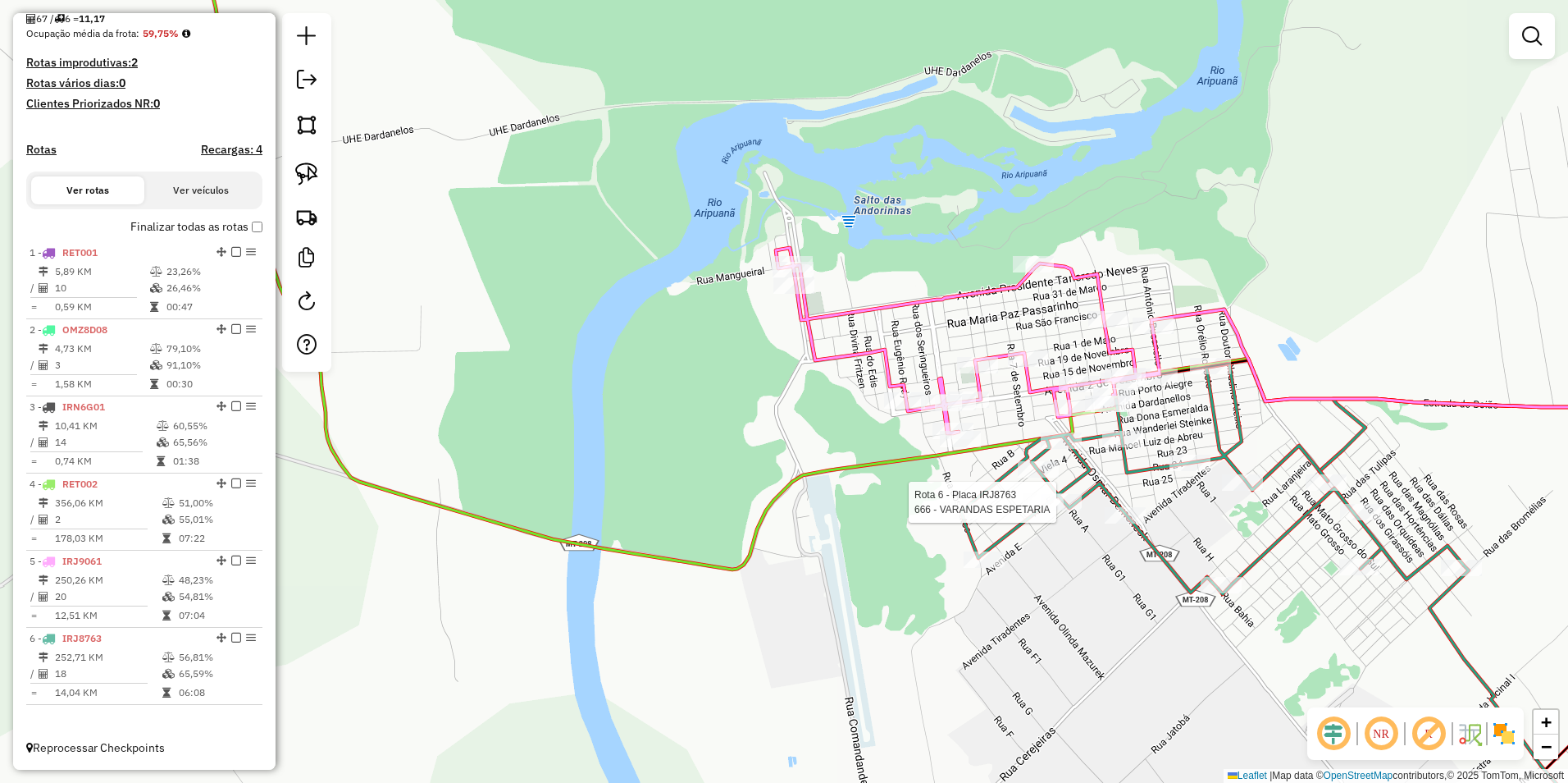
select select "**********"
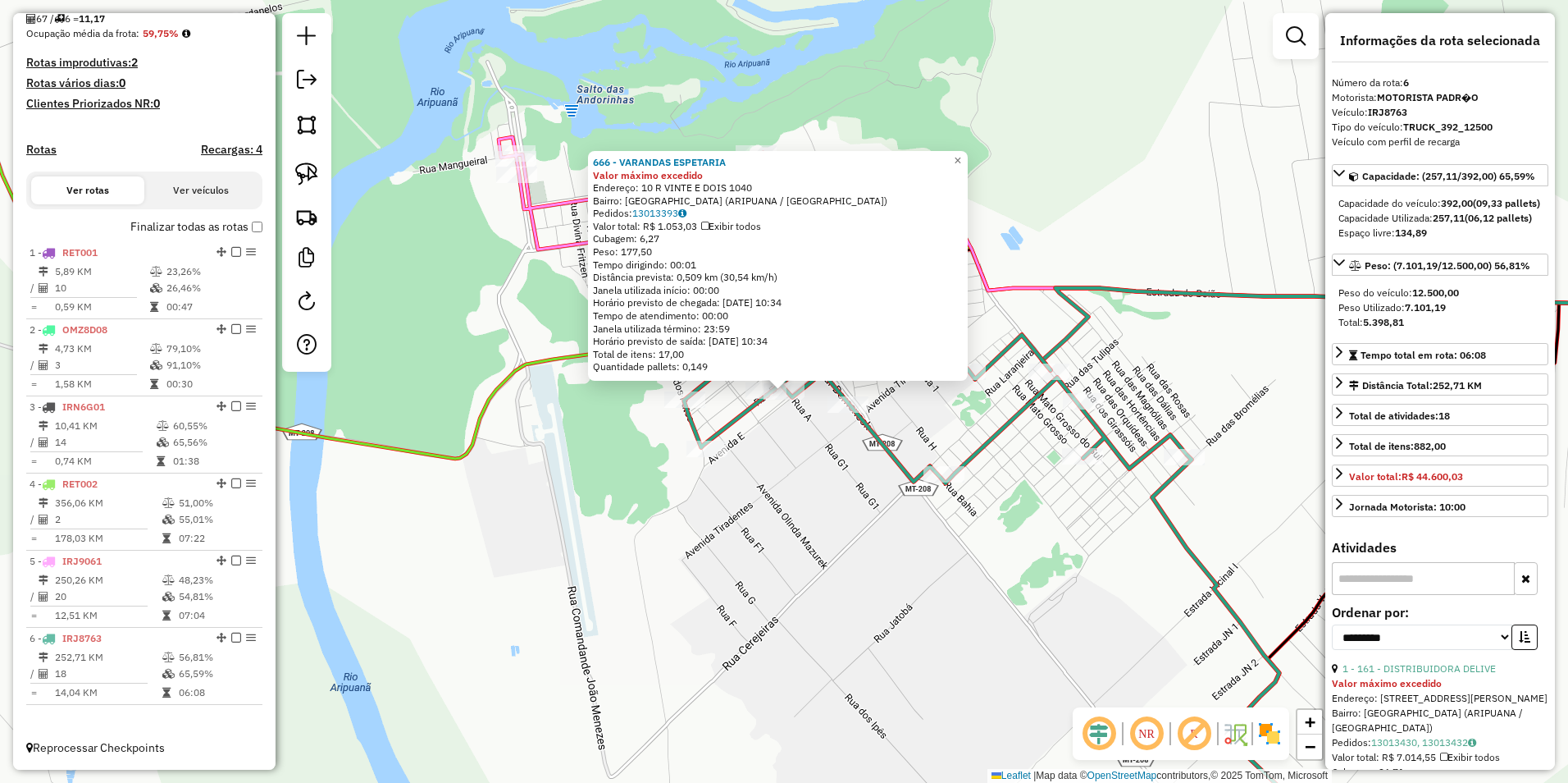
click at [1131, 609] on div "666 - VARANDAS ESPETARIA Valor máximo excedido Endereço: 10 R VINTE E DOIS 1040…" at bounding box center [784, 391] width 1568 height 783
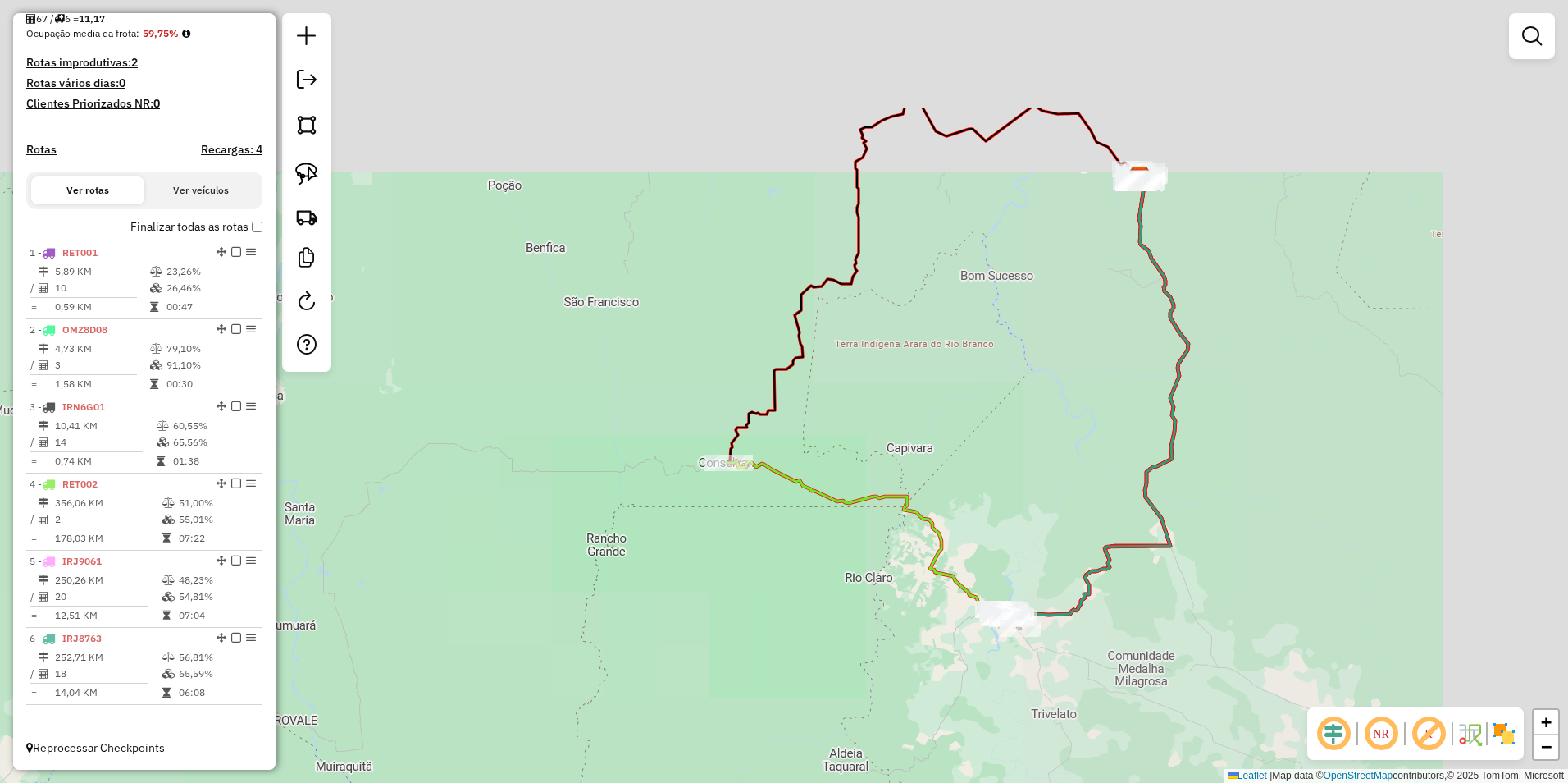
drag, startPoint x: 1264, startPoint y: 418, endPoint x: 1071, endPoint y: 504, distance: 211.3
click at [1125, 510] on div "Janela de atendimento Grade de atendimento Capacidade Transportadoras Veículos …" at bounding box center [784, 391] width 1568 height 783
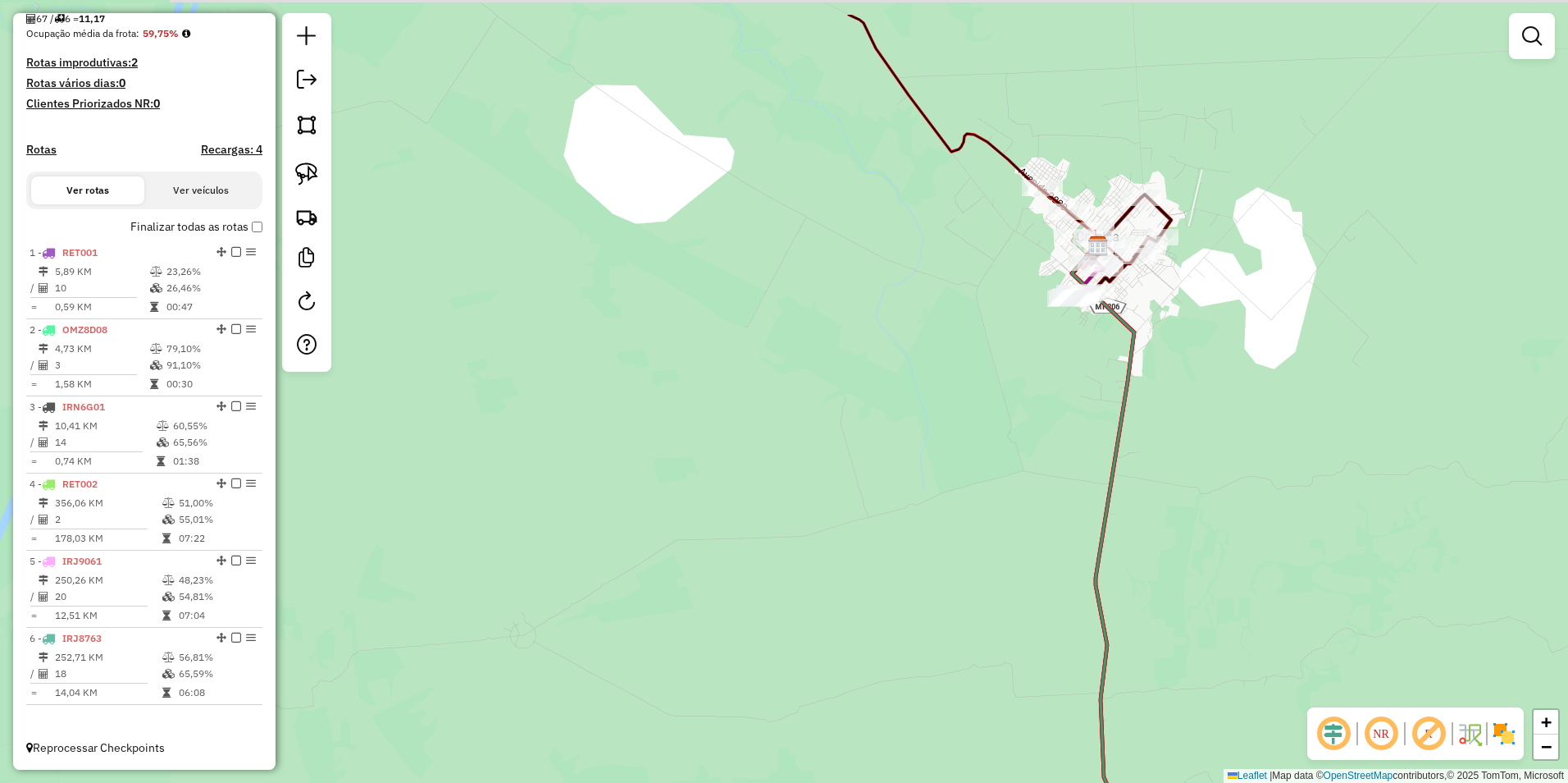
drag, startPoint x: 1064, startPoint y: 412, endPoint x: 931, endPoint y: 487, distance: 152.7
click at [951, 508] on div "Janela de atendimento Grade de atendimento Capacidade Transportadoras Veículos …" at bounding box center [784, 391] width 1568 height 783
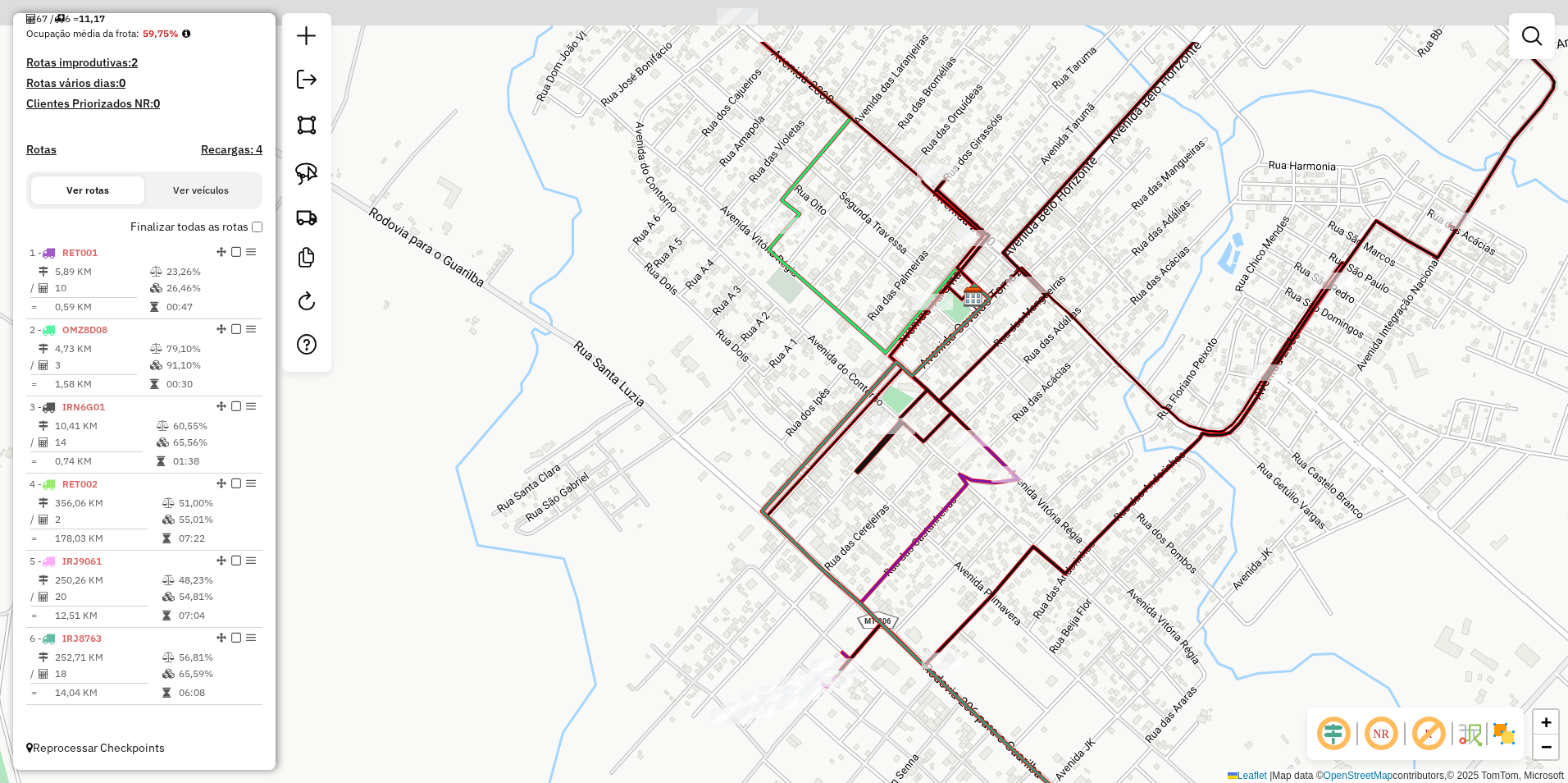
drag, startPoint x: 926, startPoint y: 504, endPoint x: 914, endPoint y: 593, distance: 89.8
click at [914, 593] on div "Janela de atendimento Grade de atendimento Capacidade Transportadoras Veículos …" at bounding box center [784, 391] width 1568 height 783
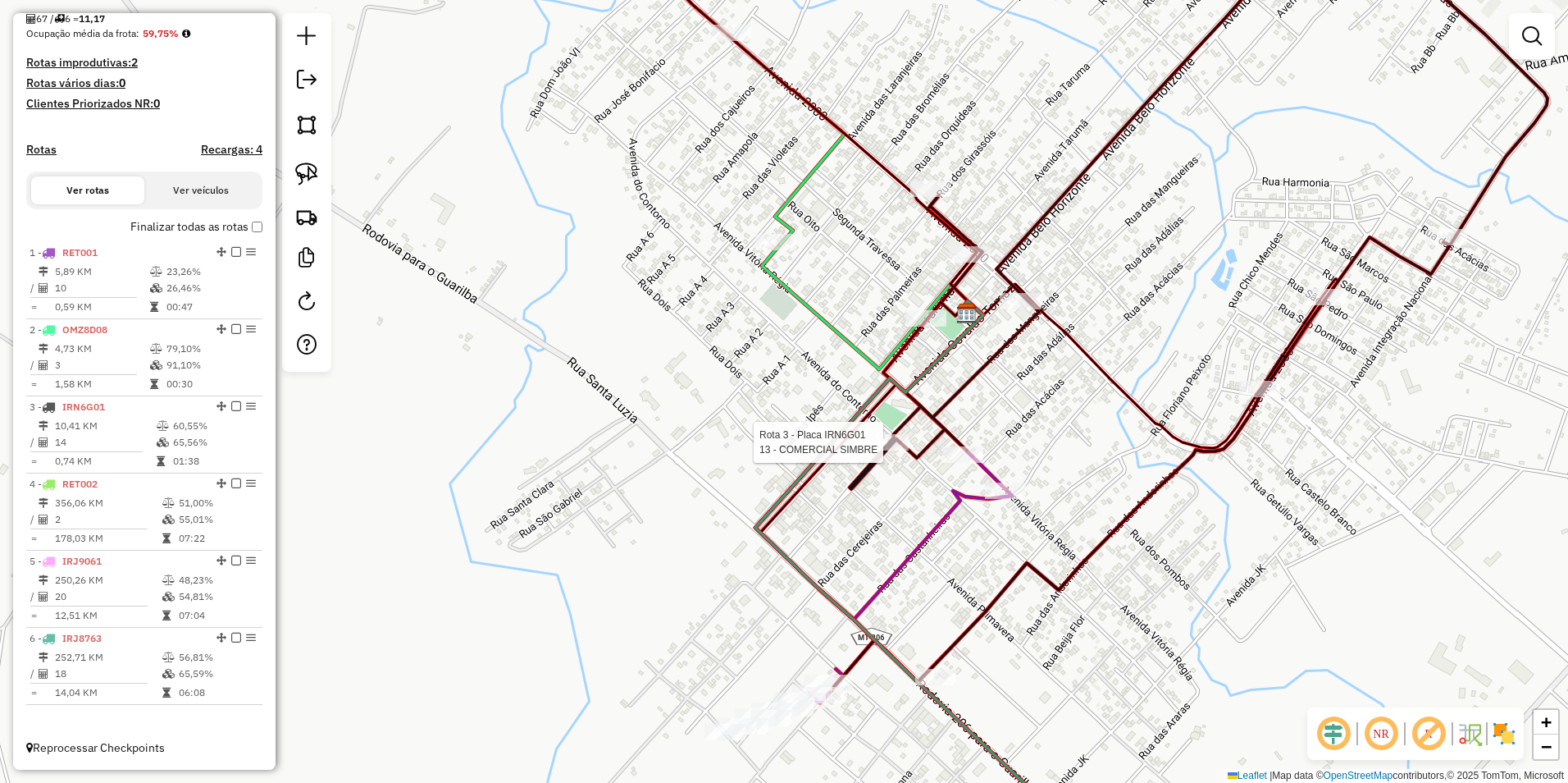
select select "**********"
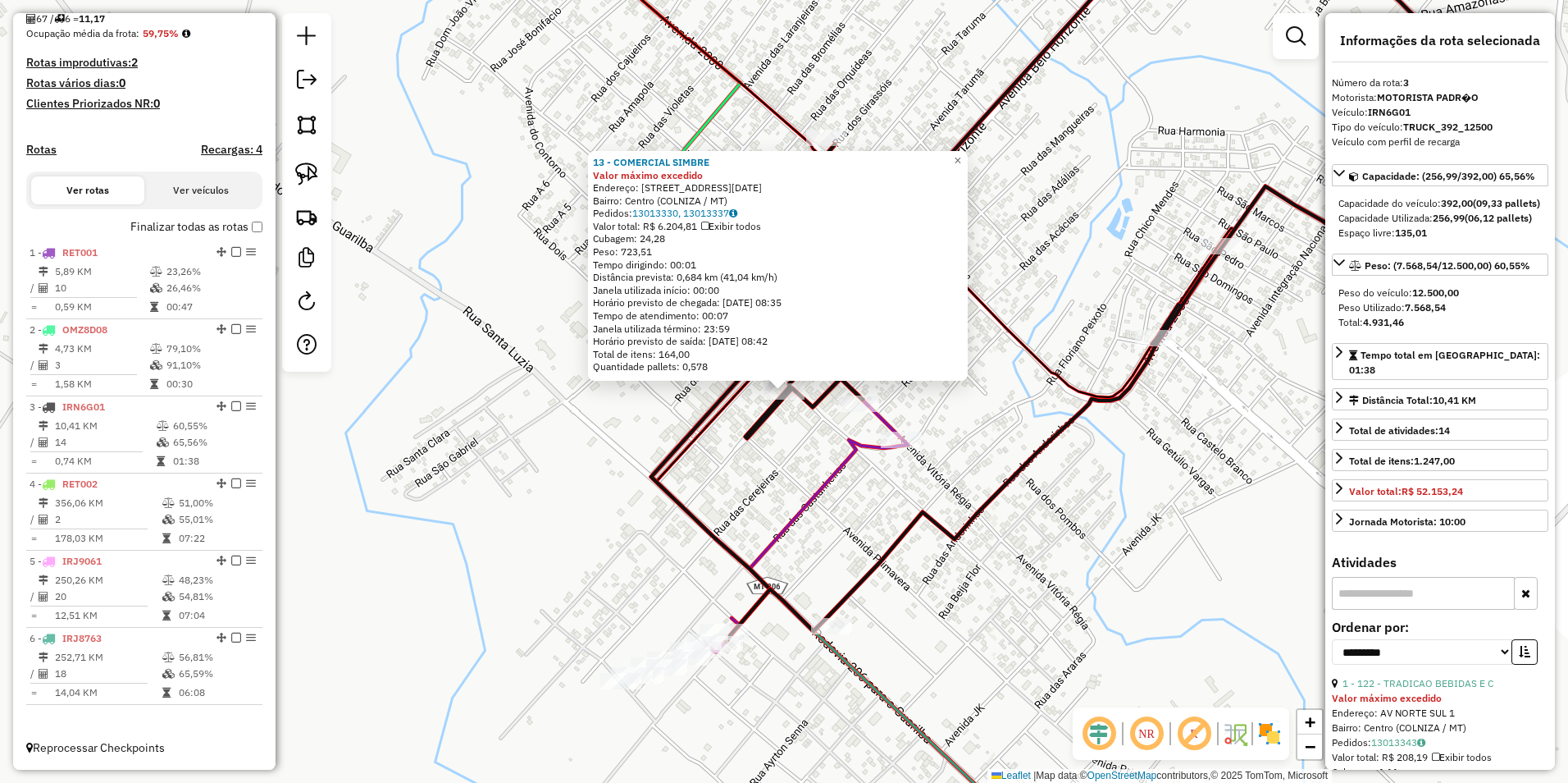
click at [777, 503] on div "13 - COMERCIAL SIMBRE Valor máximo excedido Endereço: R SETE DE SETEMBRO 1 Bair…" at bounding box center [784, 391] width 1568 height 783
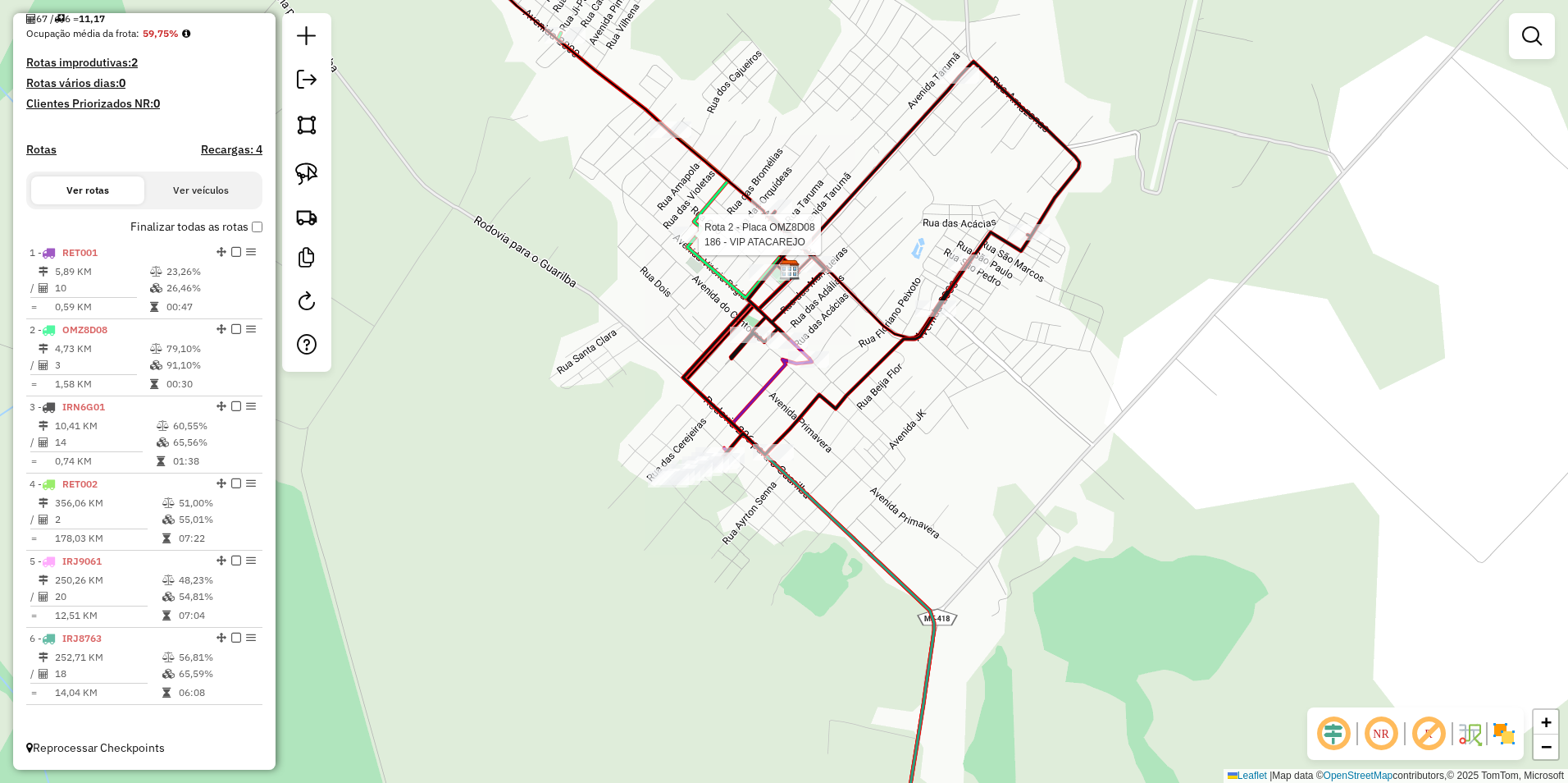
select select "**********"
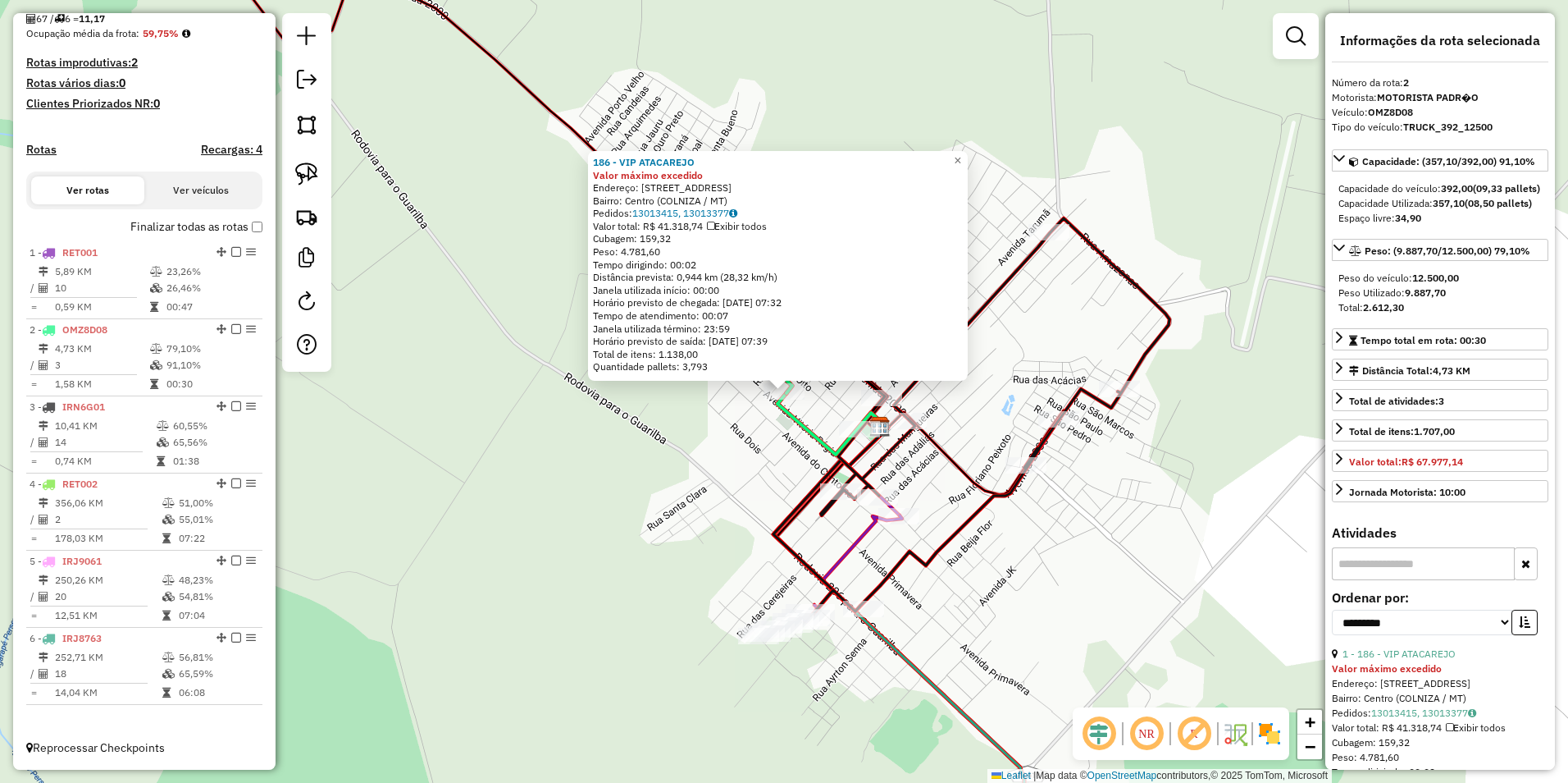
click at [688, 435] on div "186 - VIP ATACAREJO Valor máximo excedido Endereço: RUA DAS SAMAMBAIA 79 Bairro…" at bounding box center [784, 391] width 1568 height 783
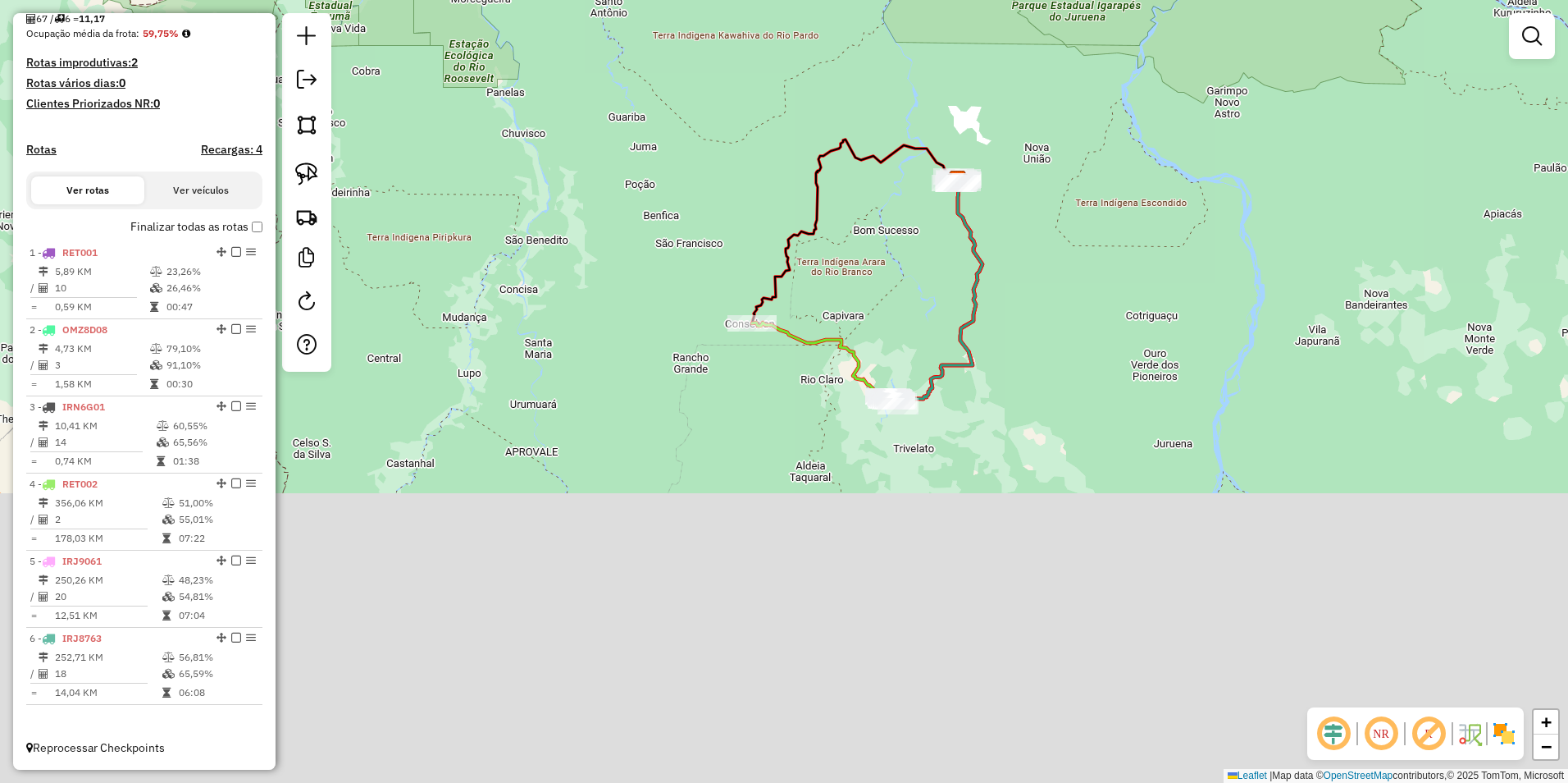
drag, startPoint x: 762, startPoint y: 654, endPoint x: 865, endPoint y: 322, distance: 347.6
click at [863, 325] on div "Janela de atendimento Grade de atendimento Capacidade Transportadoras Veículos …" at bounding box center [784, 391] width 1568 height 783
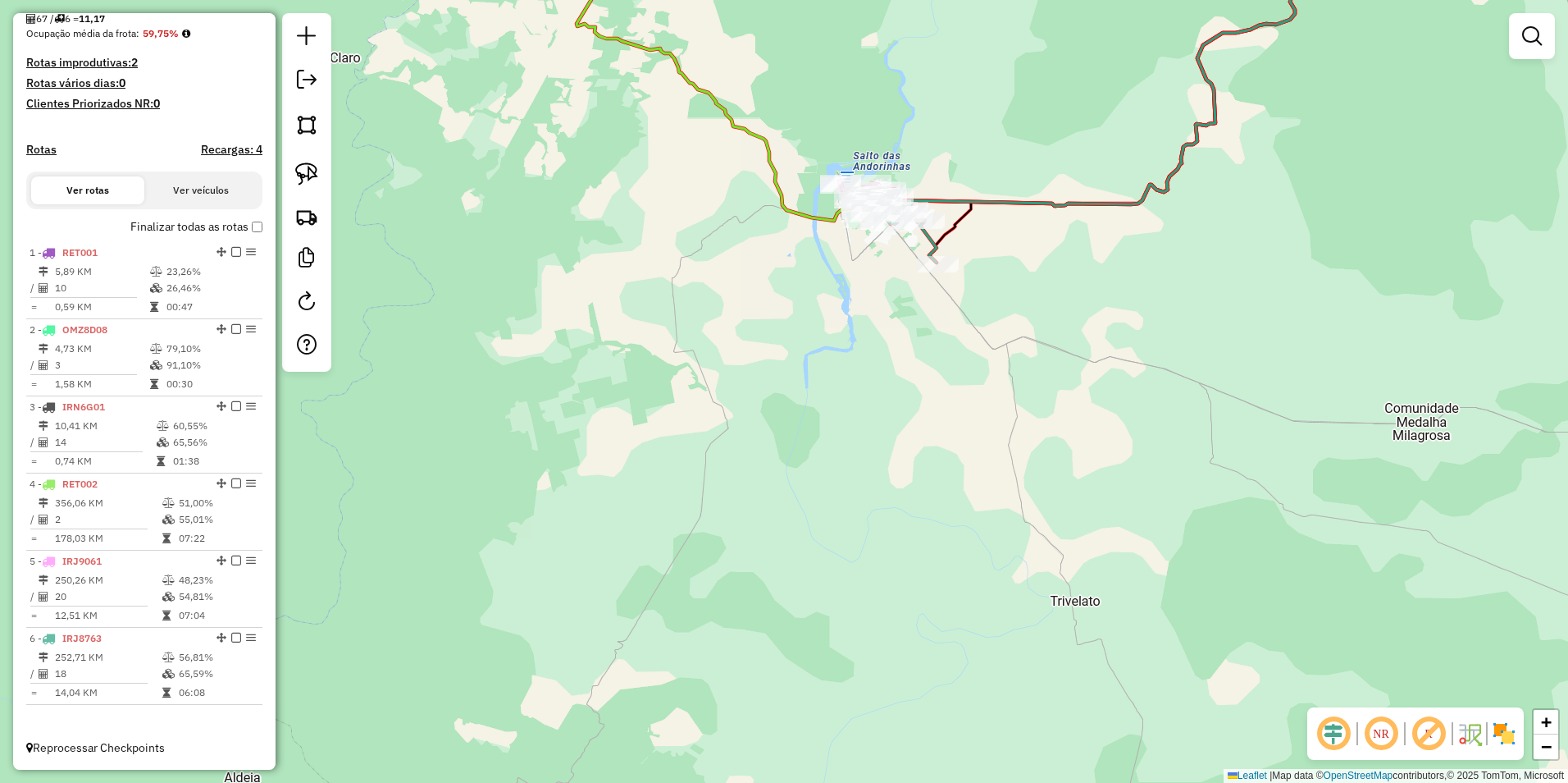
drag, startPoint x: 935, startPoint y: 312, endPoint x: 883, endPoint y: 431, distance: 129.9
click at [887, 433] on div "Rota 6 - Placa IRJ8763 134 - A FAZENDINHA SUCURI Janela de atendimento Grade de…" at bounding box center [784, 391] width 1568 height 783
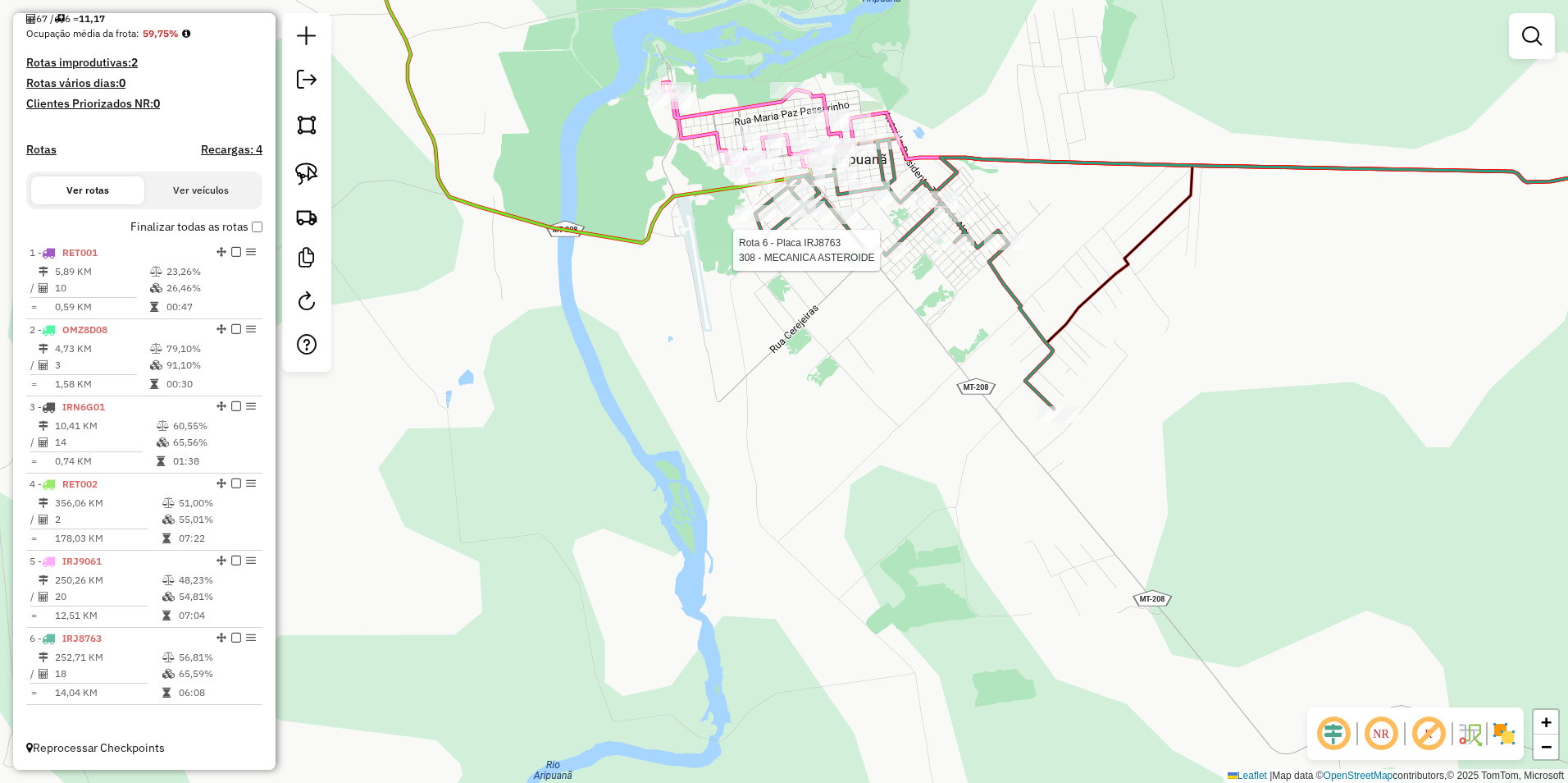
select select "**********"
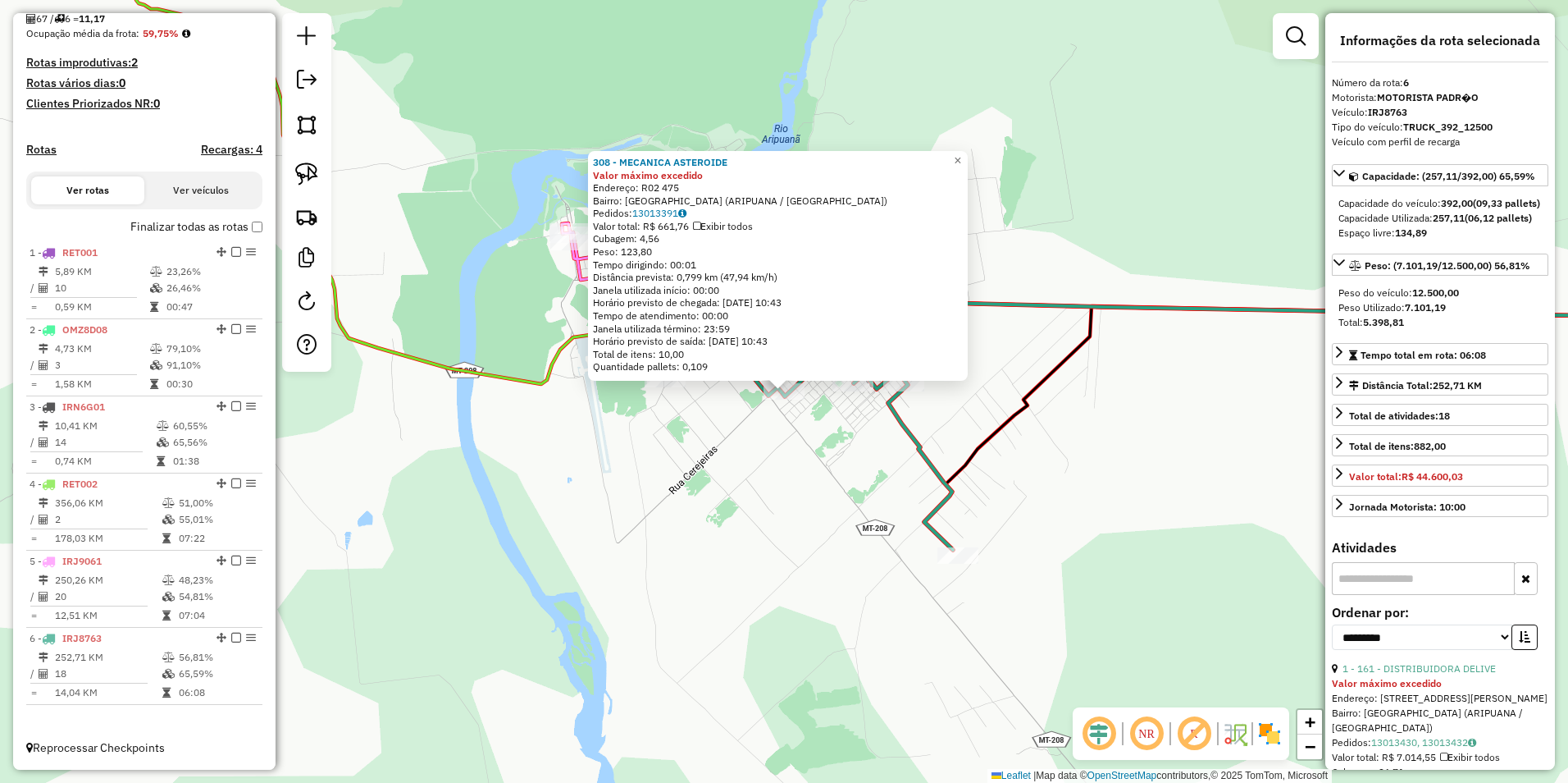
click at [517, 622] on div "308 - MECANICA ASTEROIDE Valor máximo excedido Endereço: R02 475 Bairro: Jardim…" at bounding box center [784, 391] width 1568 height 783
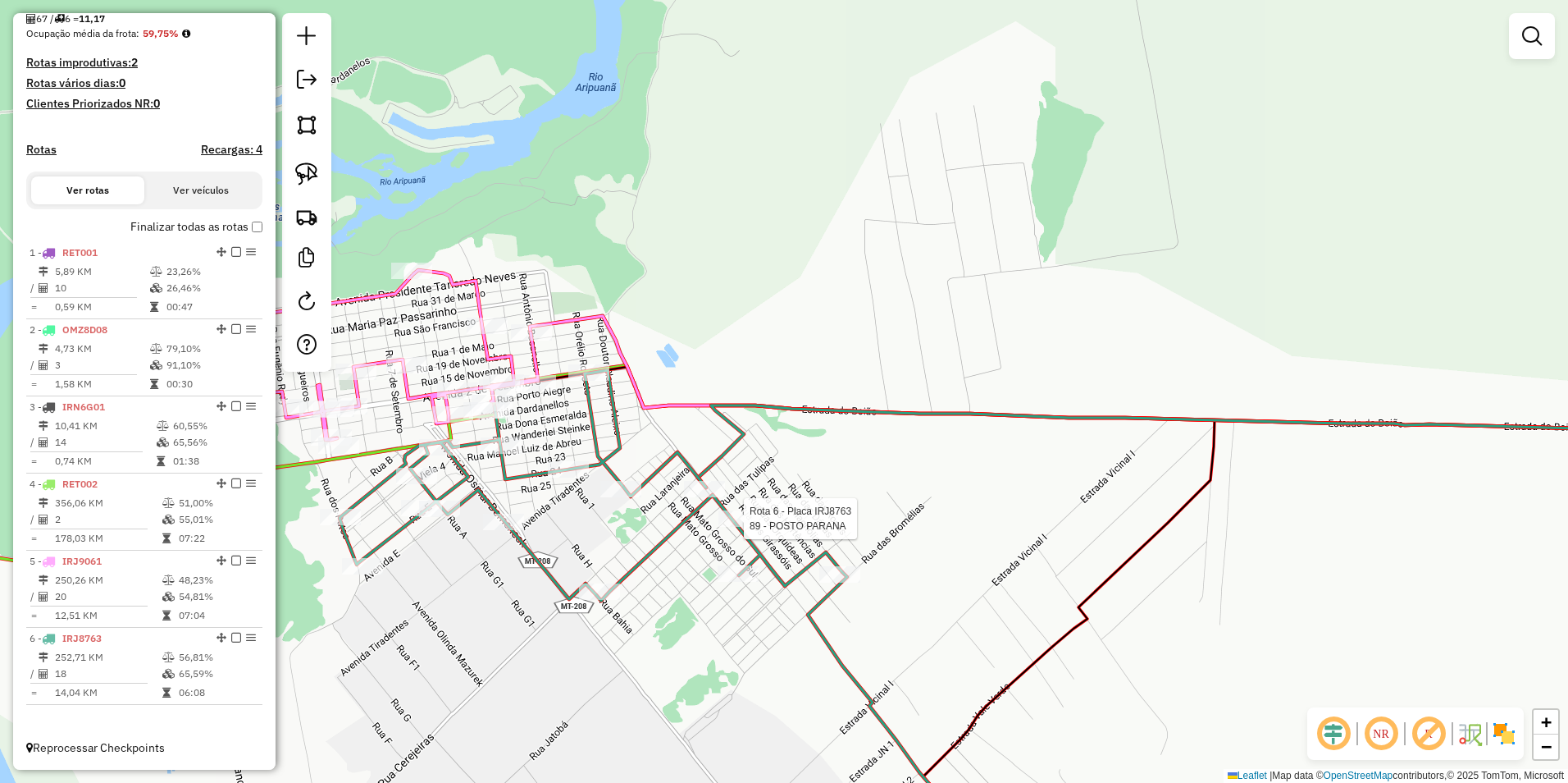
select select "**********"
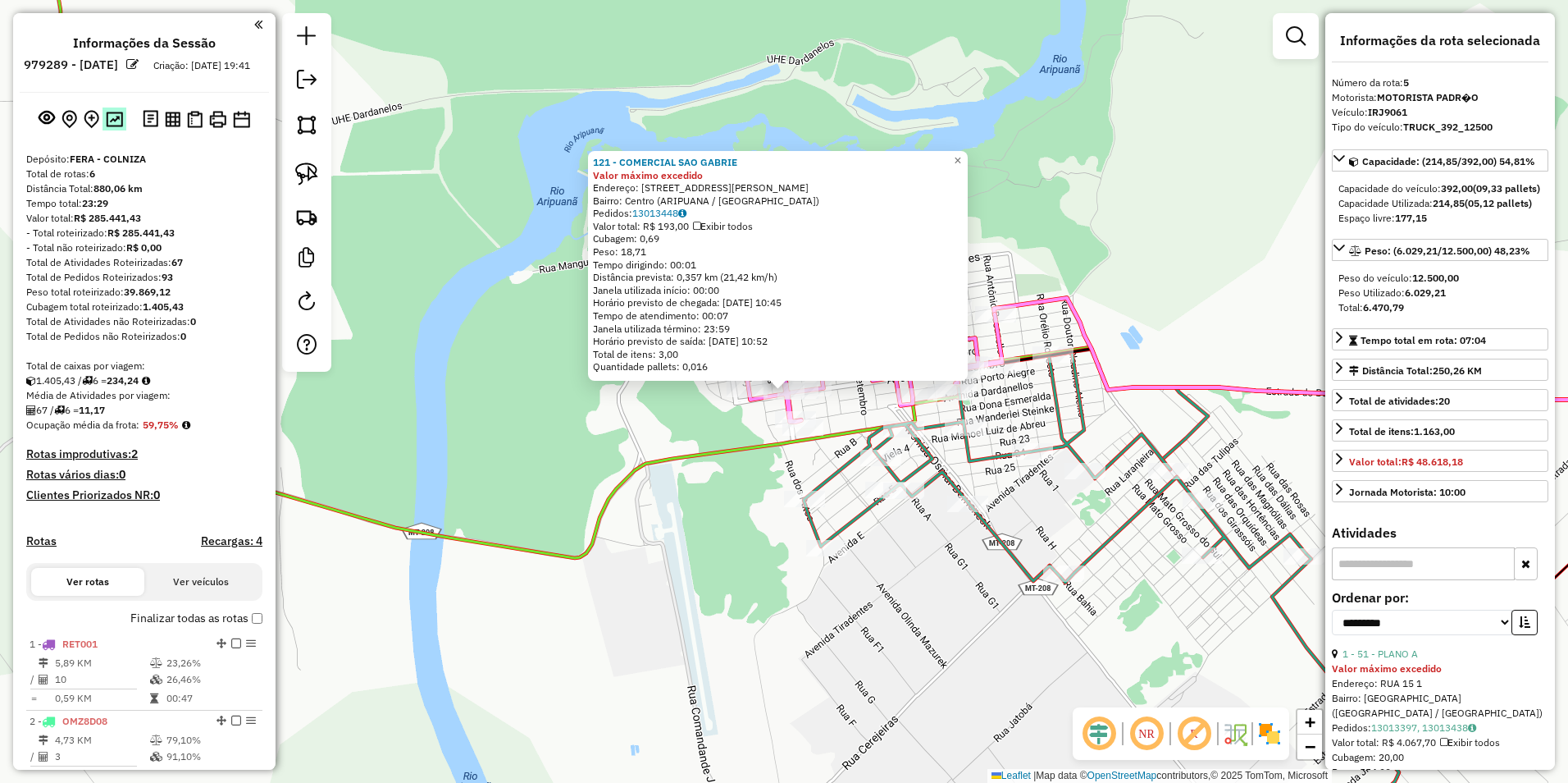
click at [118, 127] on img at bounding box center [115, 119] width 17 height 16
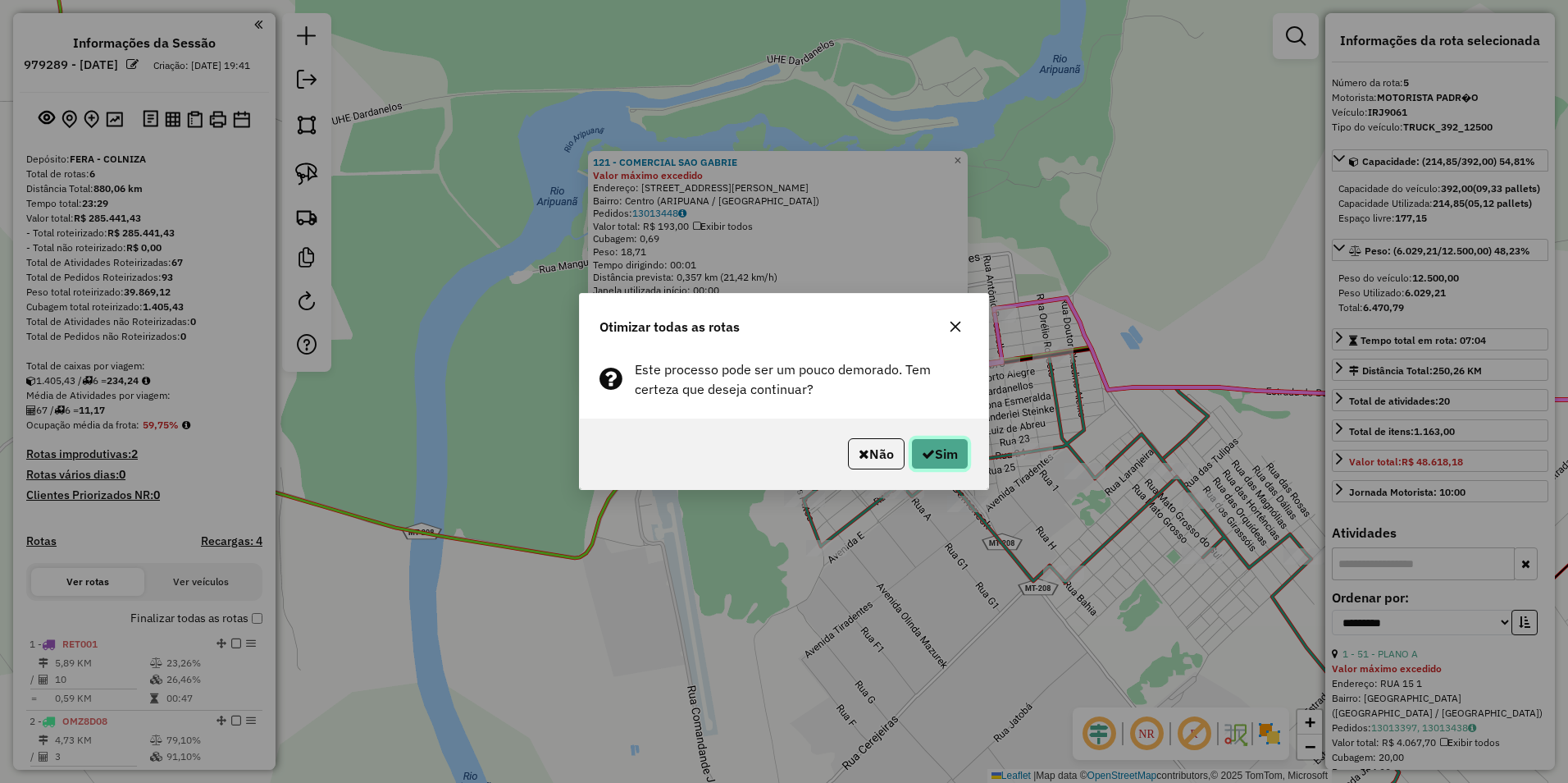
click at [932, 465] on button "Sim" at bounding box center [940, 453] width 58 height 31
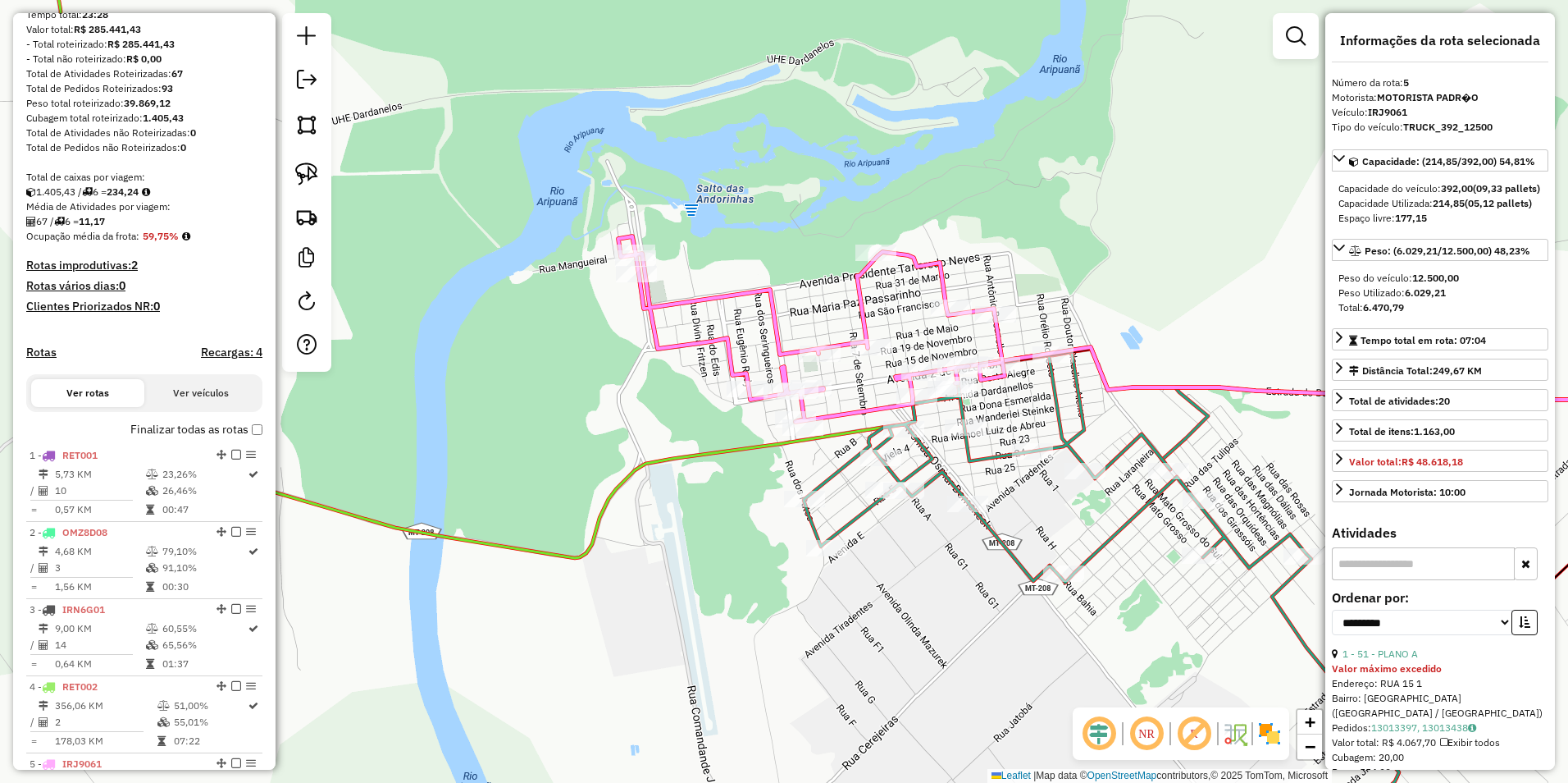
scroll to position [406, 0]
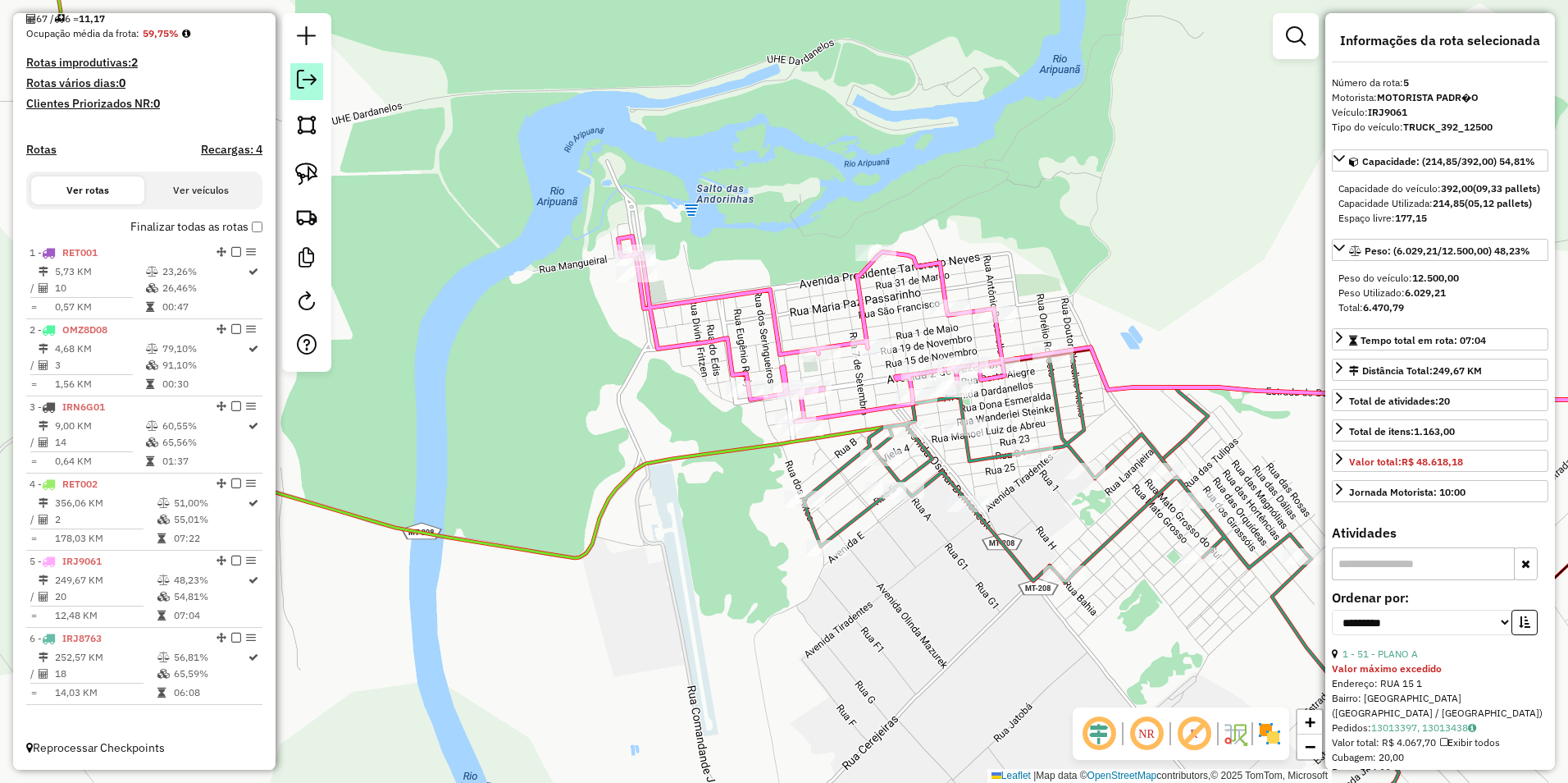
click at [310, 75] on em at bounding box center [306, 79] width 20 height 20
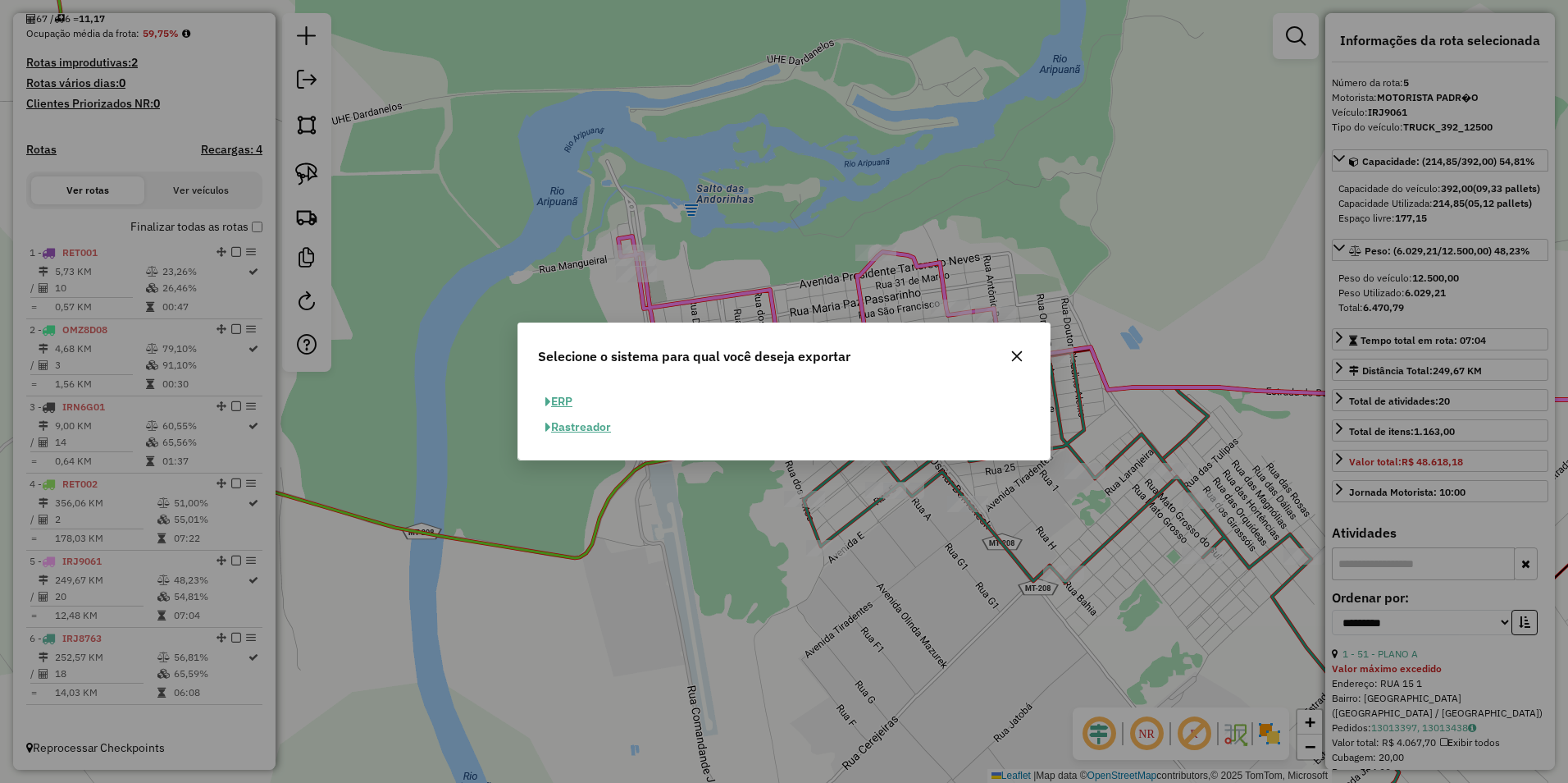
click at [557, 401] on button "ERP" at bounding box center [558, 401] width 41 height 25
select select "**"
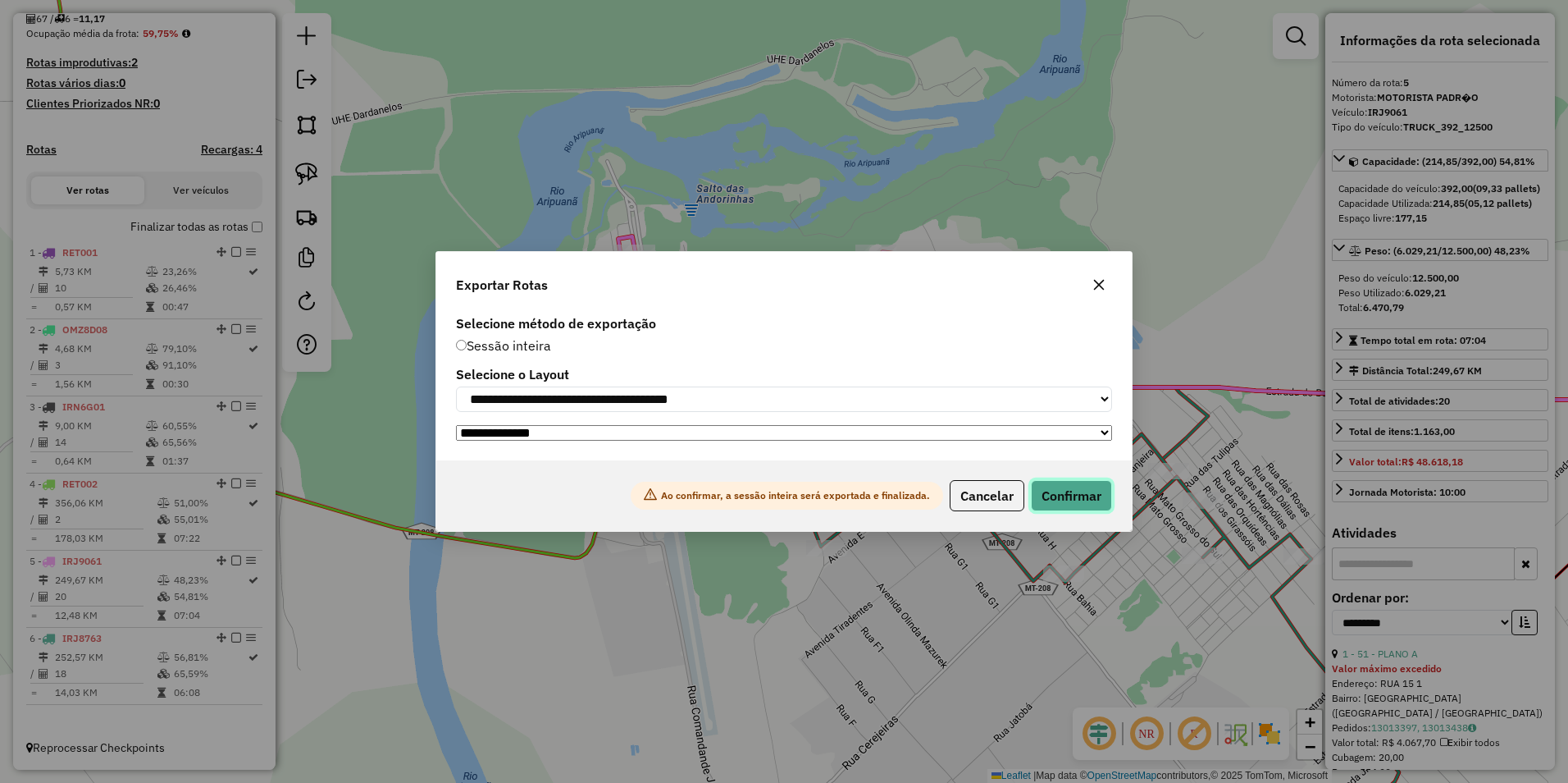
click at [1064, 495] on button "Confirmar" at bounding box center [1072, 496] width 81 height 31
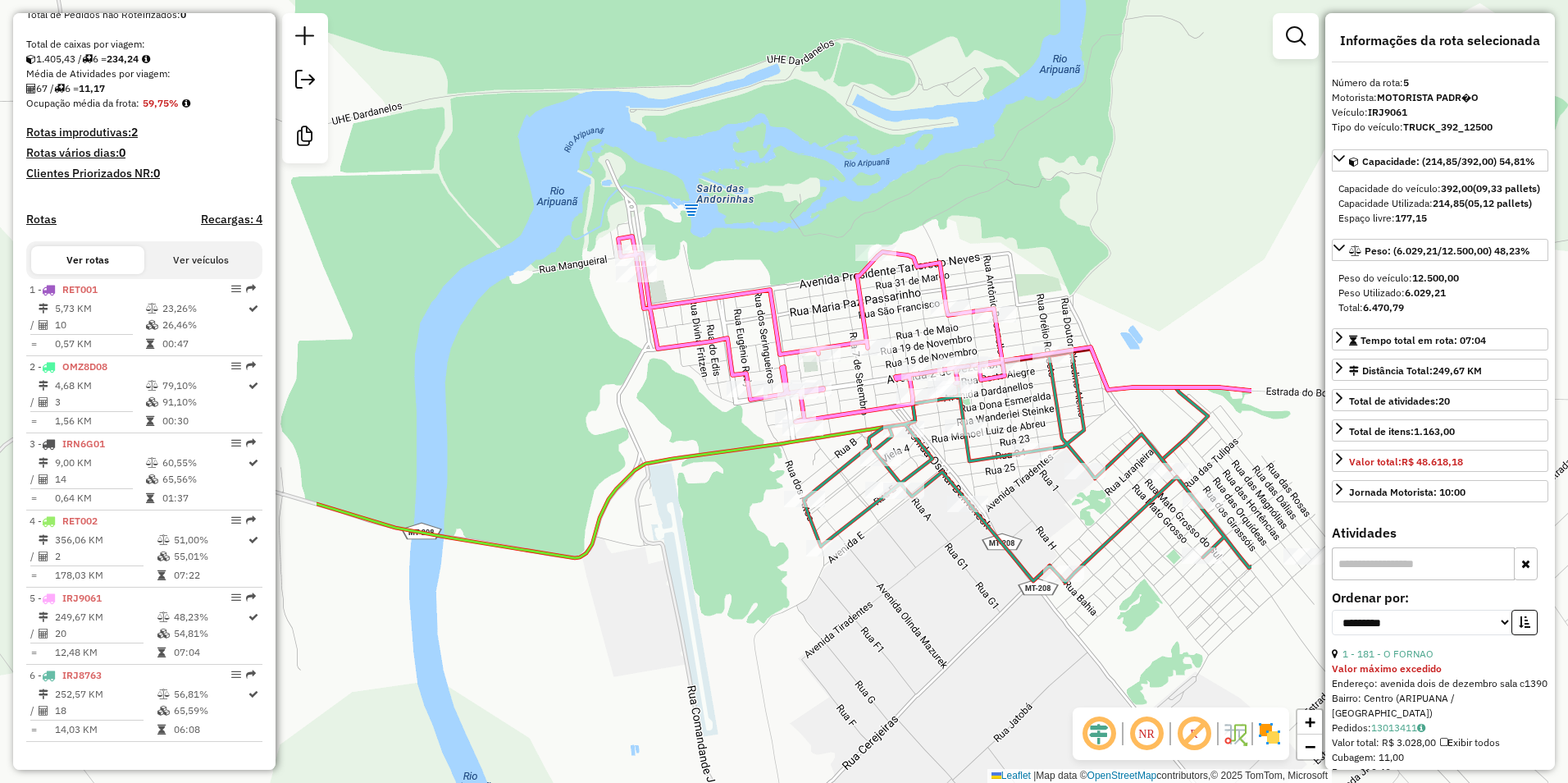
scroll to position [381, 0]
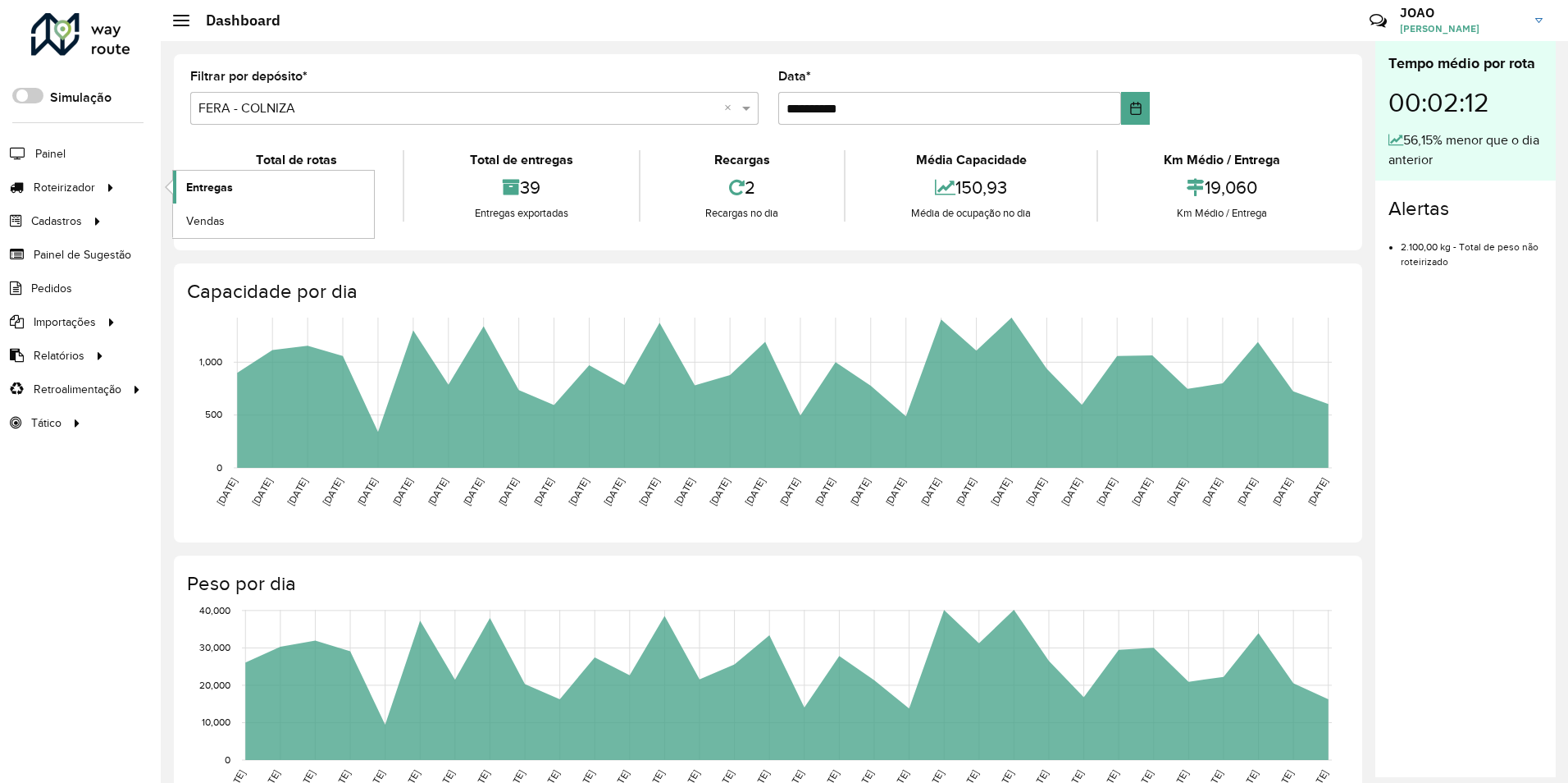
click at [189, 182] on span "Entregas" at bounding box center [210, 187] width 47 height 17
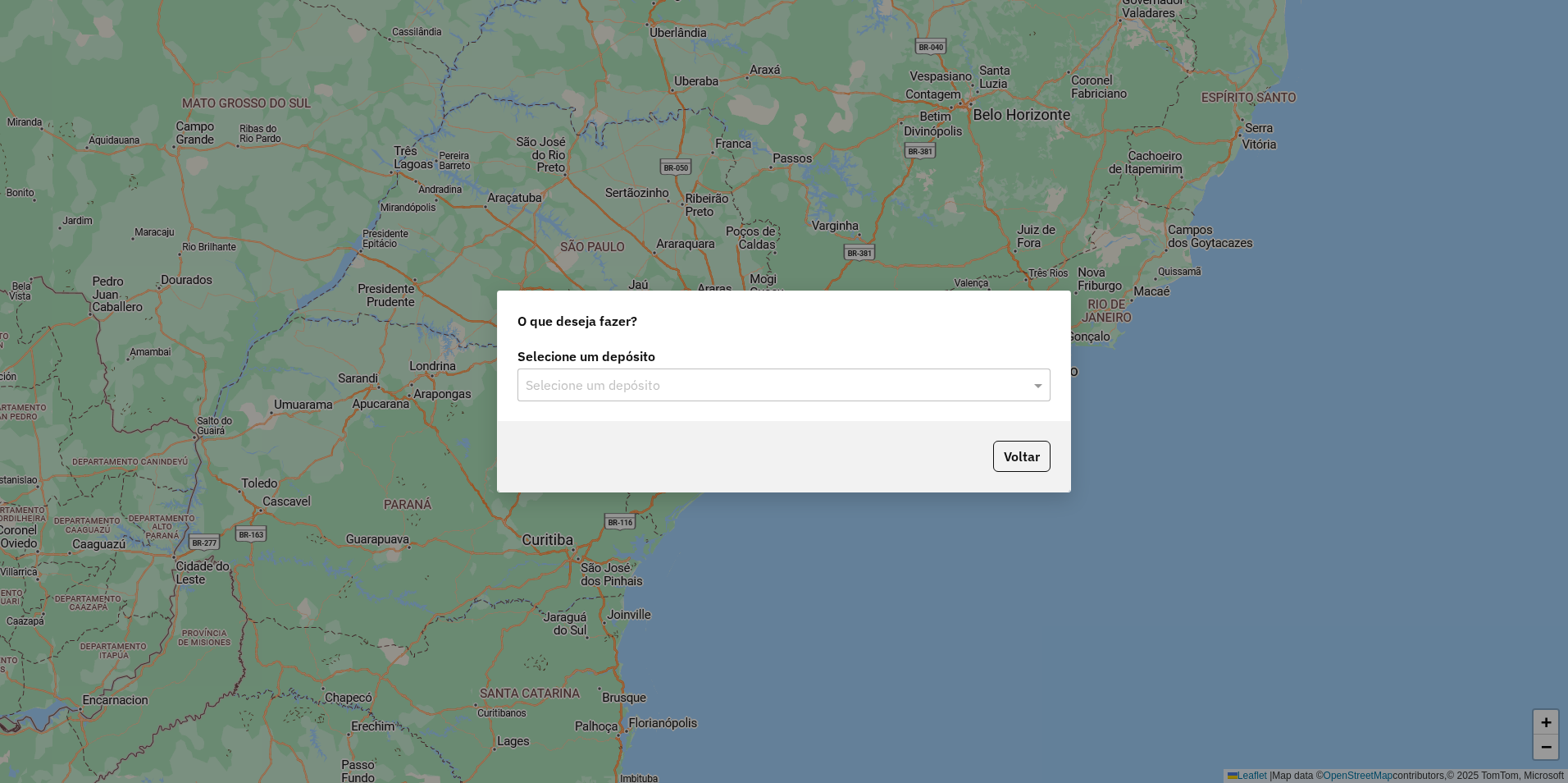
click at [718, 390] on input "text" at bounding box center [767, 385] width 484 height 20
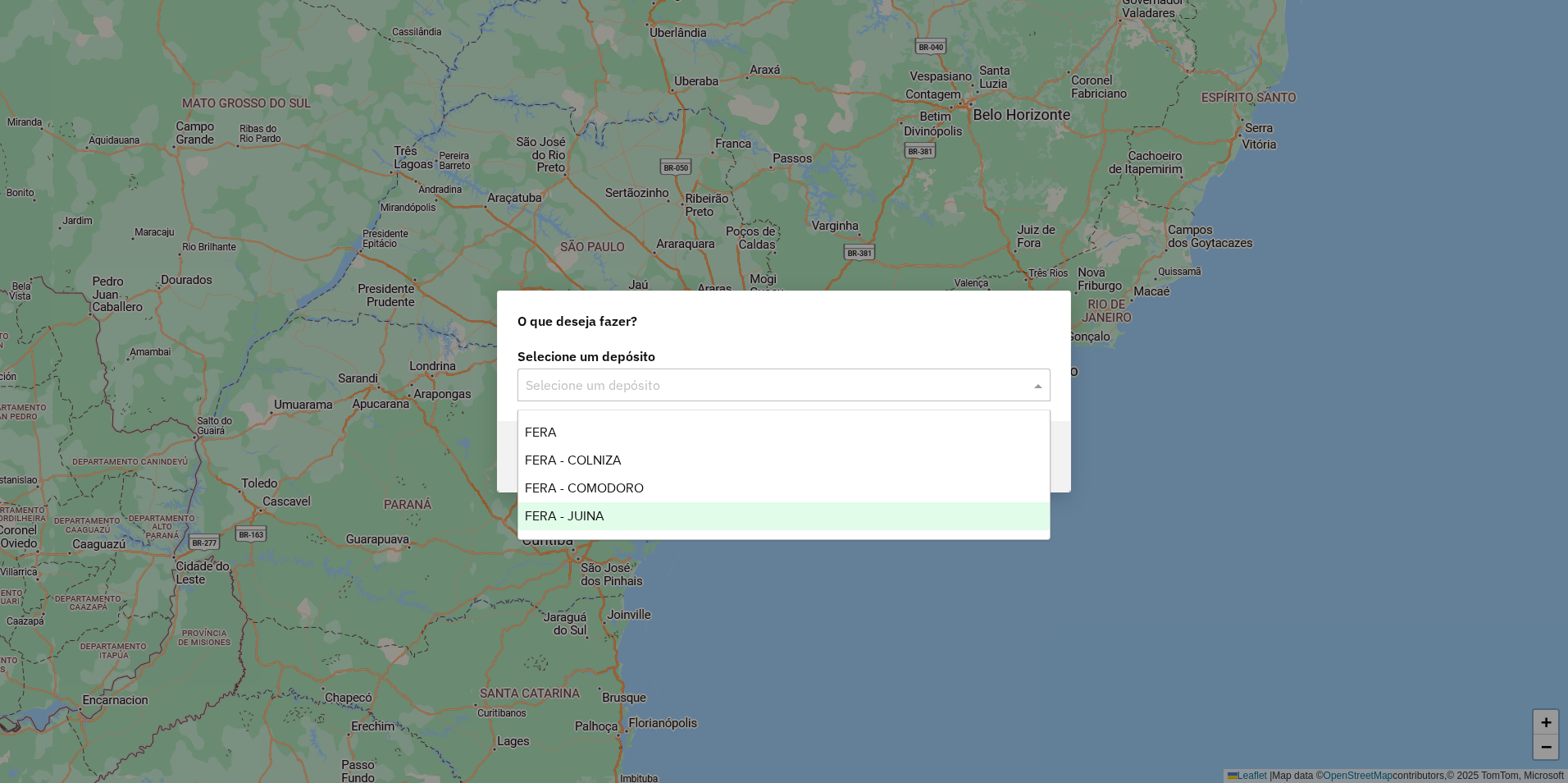
click at [614, 517] on div "FERA - JUINA" at bounding box center [784, 516] width 532 height 28
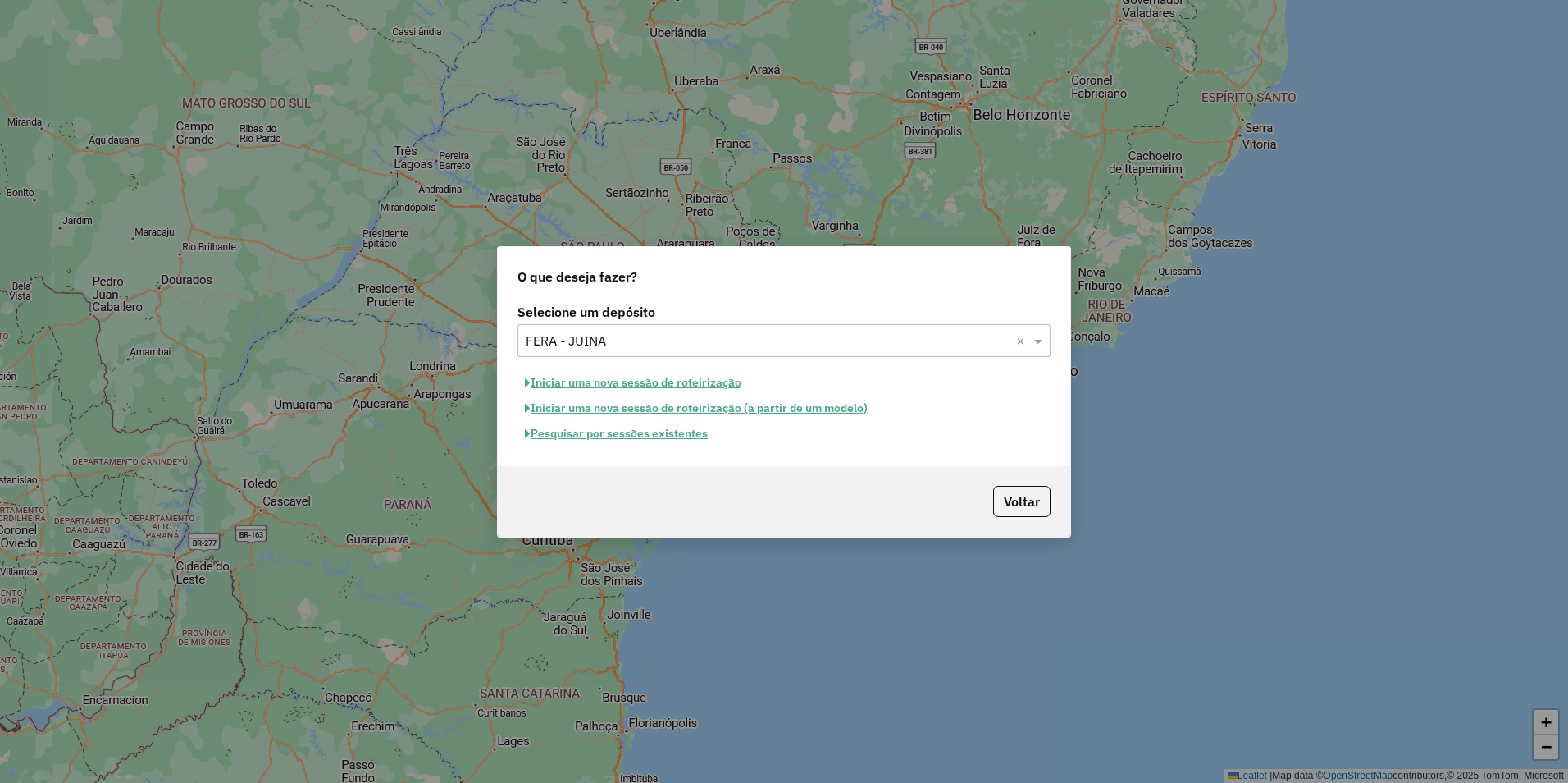
click at [657, 386] on button "Iniciar uma nova sessão de roteirização" at bounding box center [633, 382] width 231 height 25
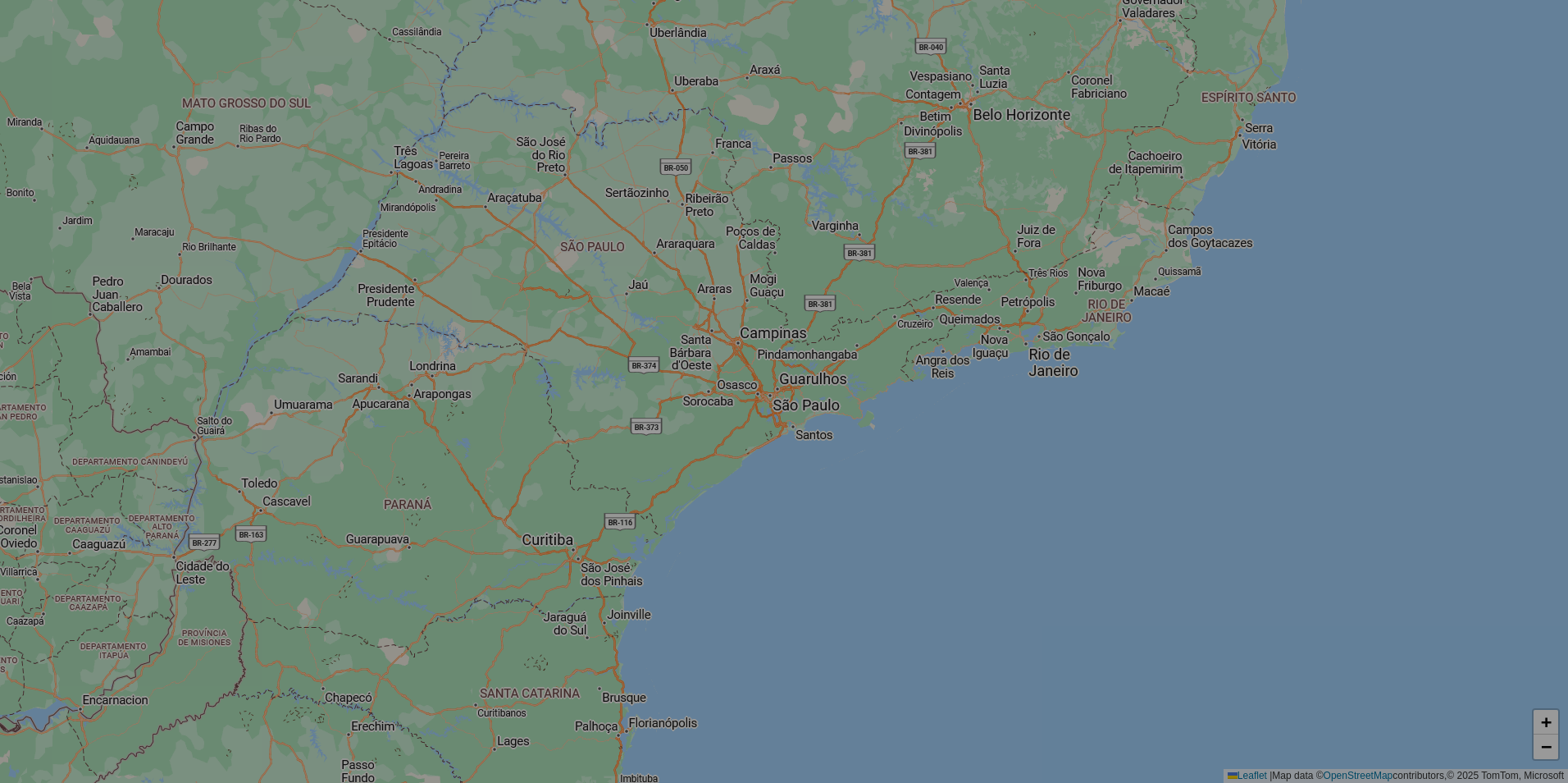
select select "*"
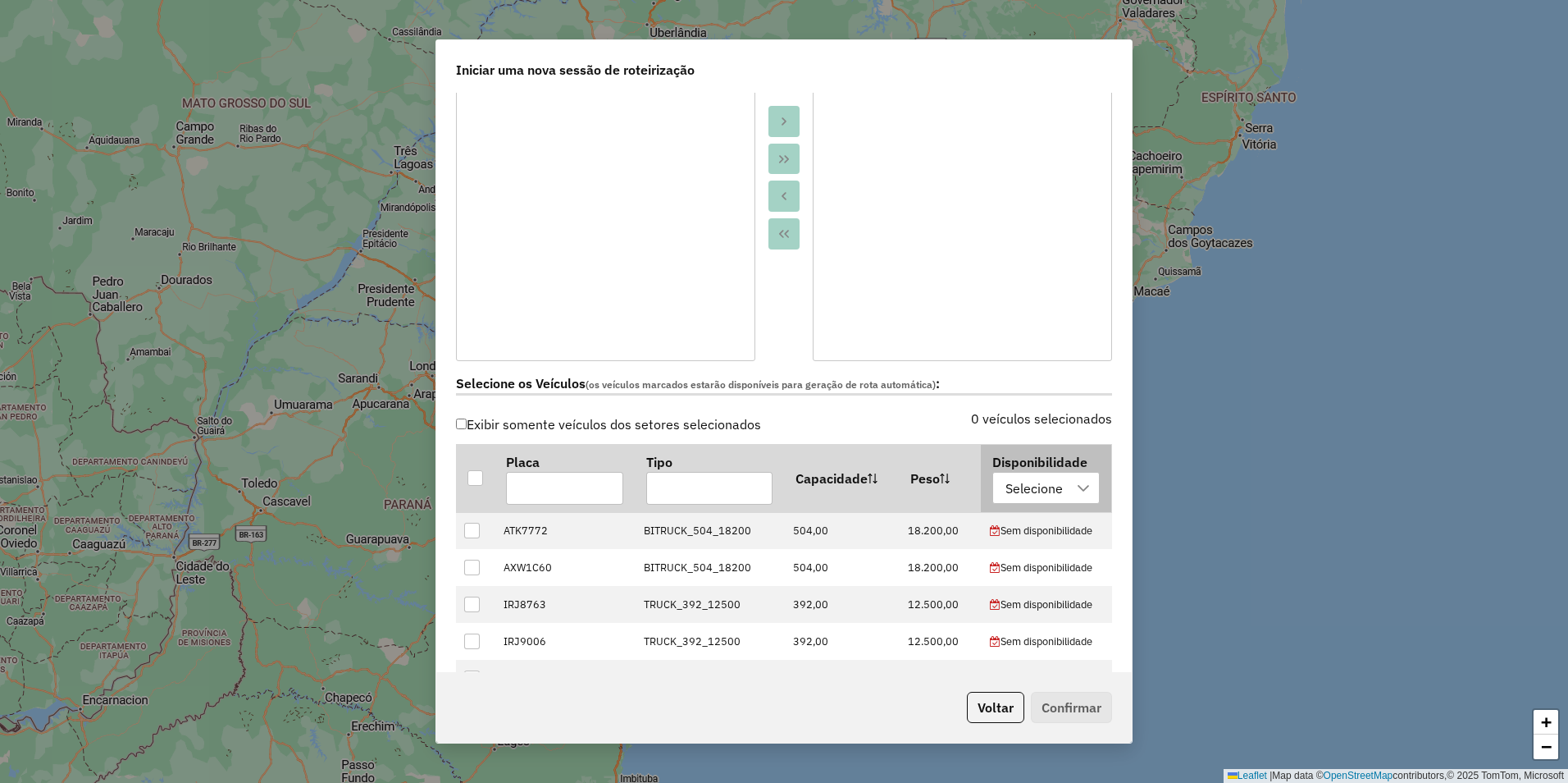
scroll to position [82, 0]
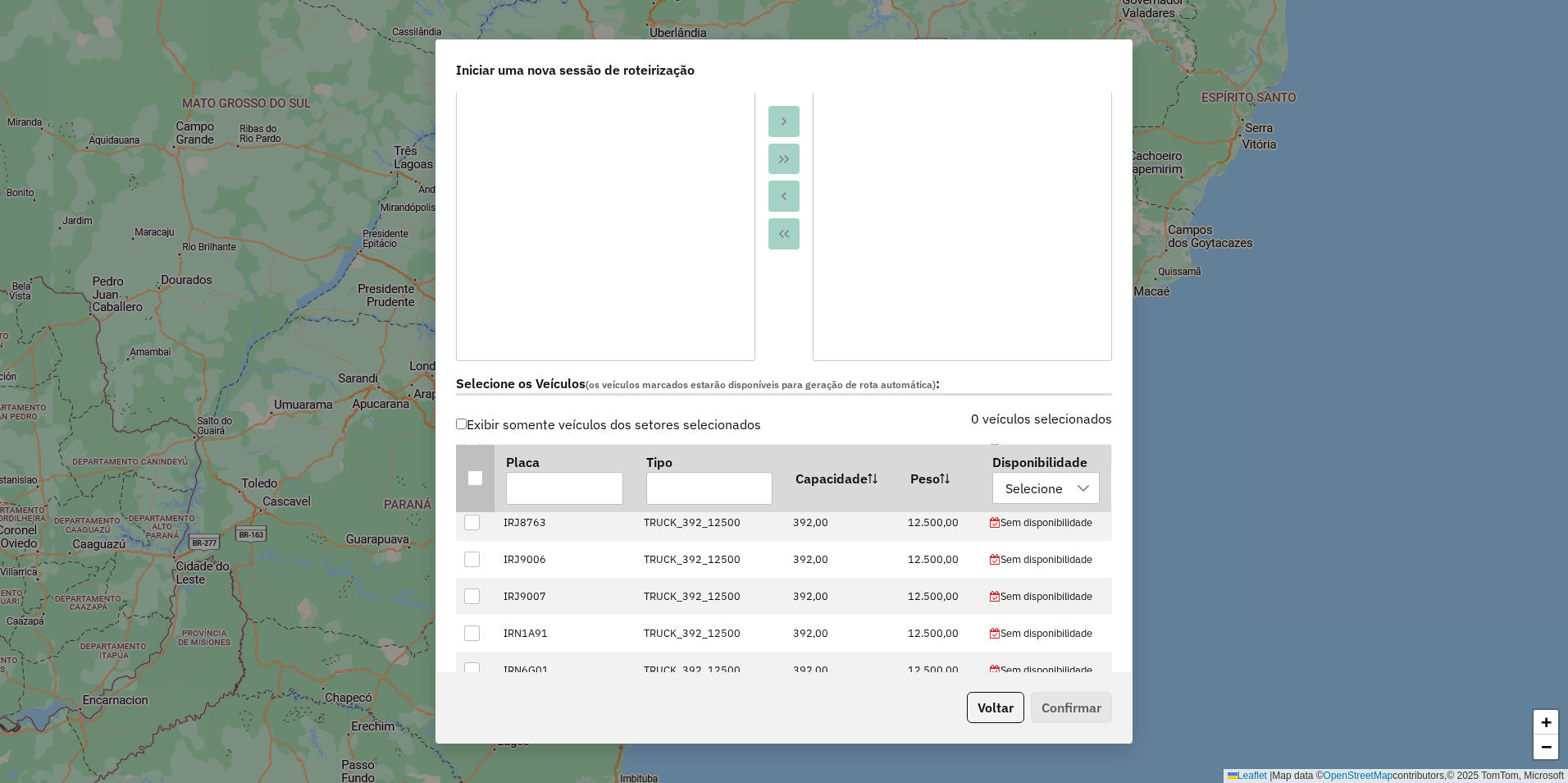
click at [481, 475] on div at bounding box center [475, 477] width 16 height 16
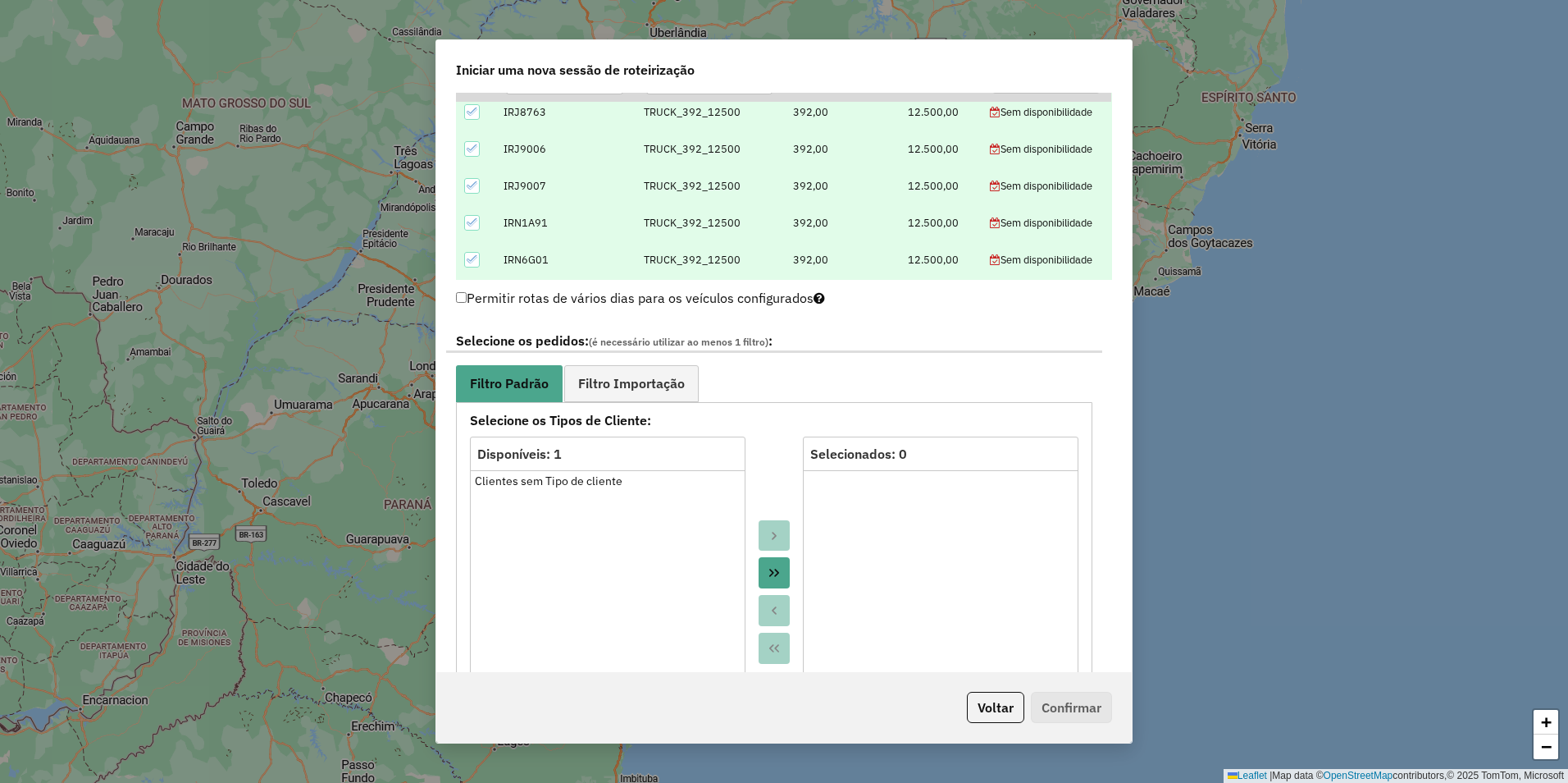
scroll to position [738, 0]
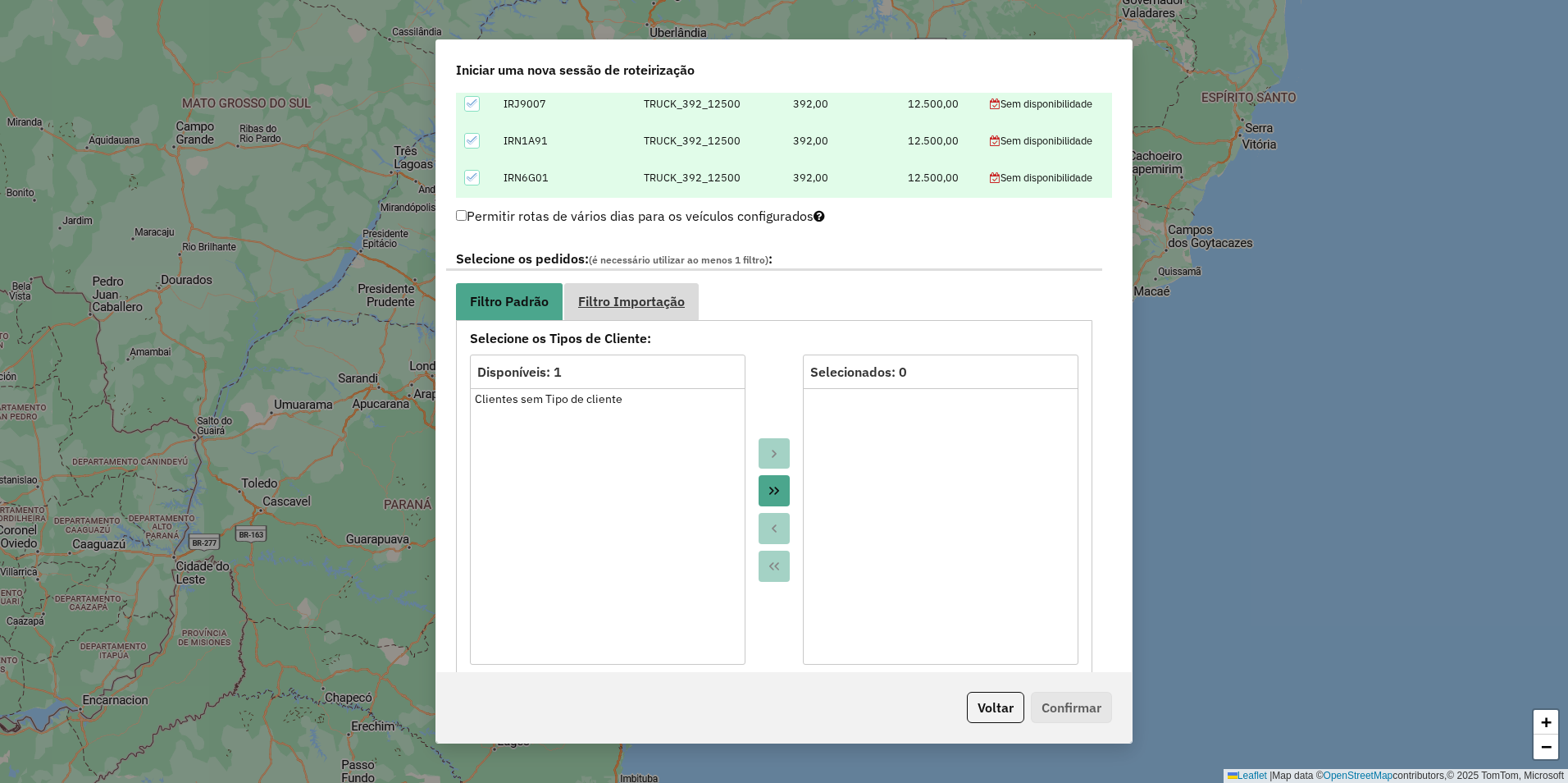
click at [656, 305] on span "Filtro Importação" at bounding box center [632, 300] width 107 height 13
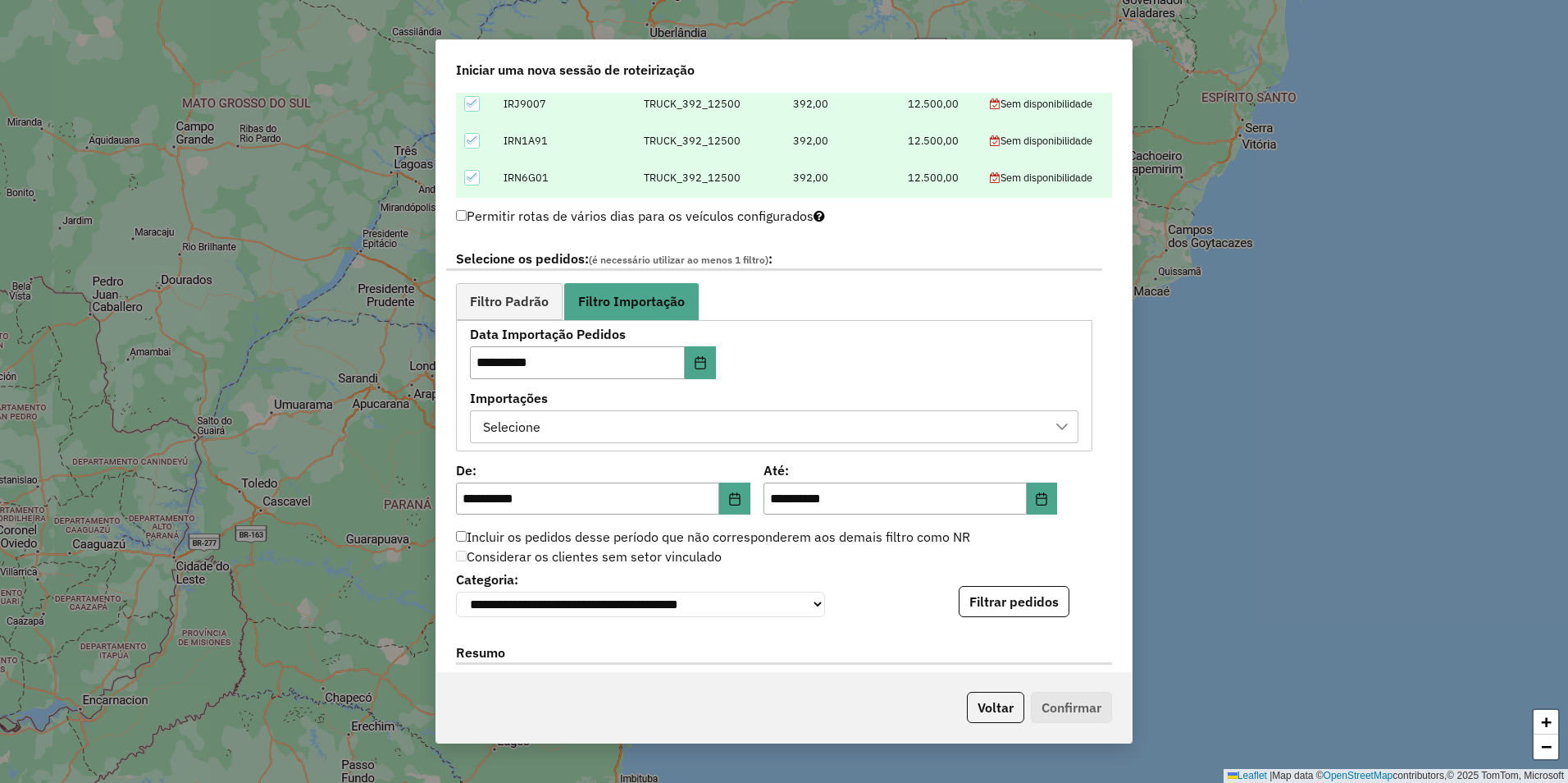
click at [996, 421] on div "Selecione" at bounding box center [762, 426] width 570 height 31
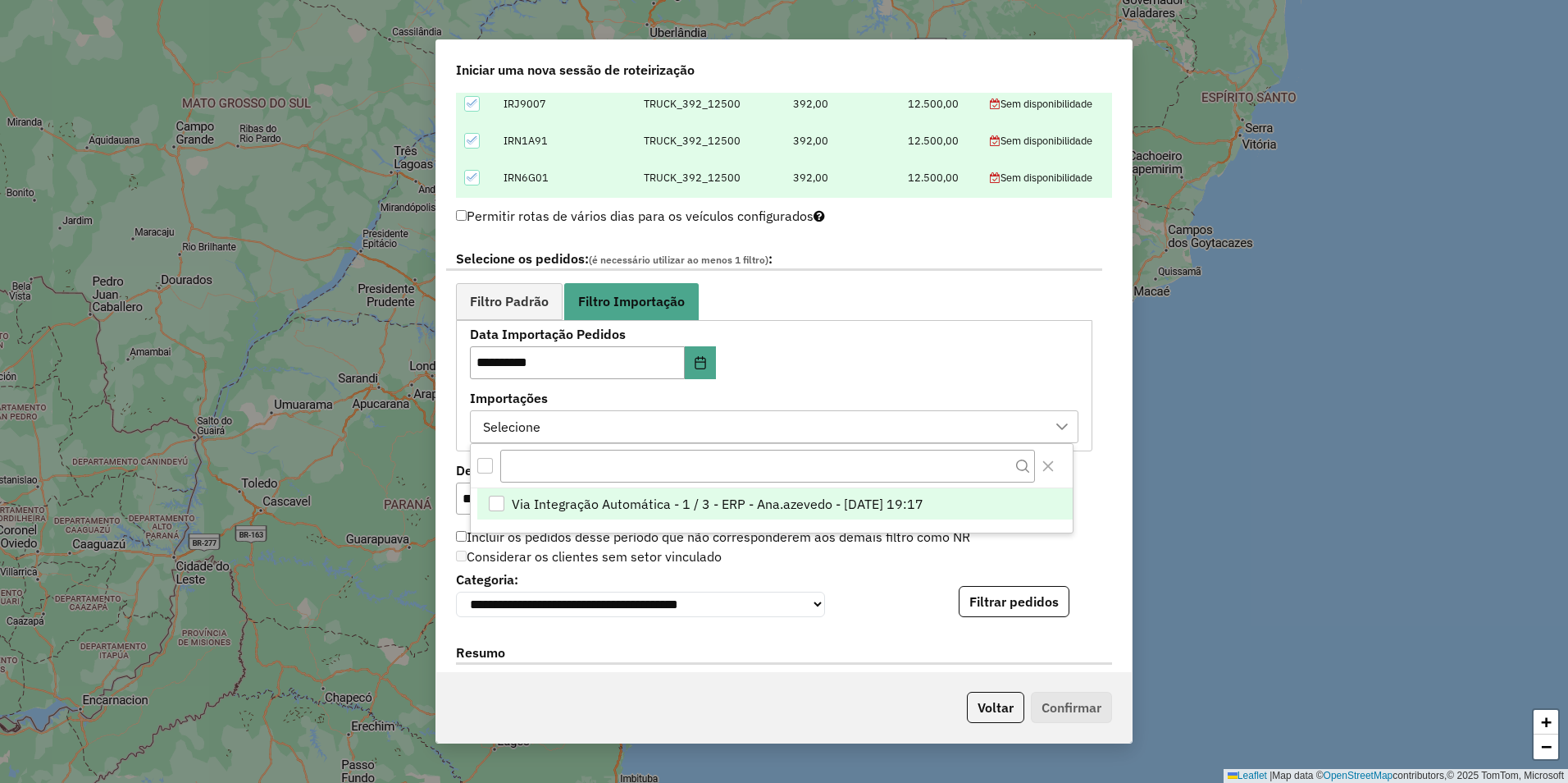
scroll to position [12, 74]
click at [756, 501] on span "Via Integração Automática - 1 / 3 - ERP - Ana.azevedo - 13/08/2025 19:17" at bounding box center [717, 503] width 412 height 20
click at [1090, 532] on div "Incluir os pedidos desse período que não corresponderem aos demais filtro como …" at bounding box center [774, 537] width 656 height 20
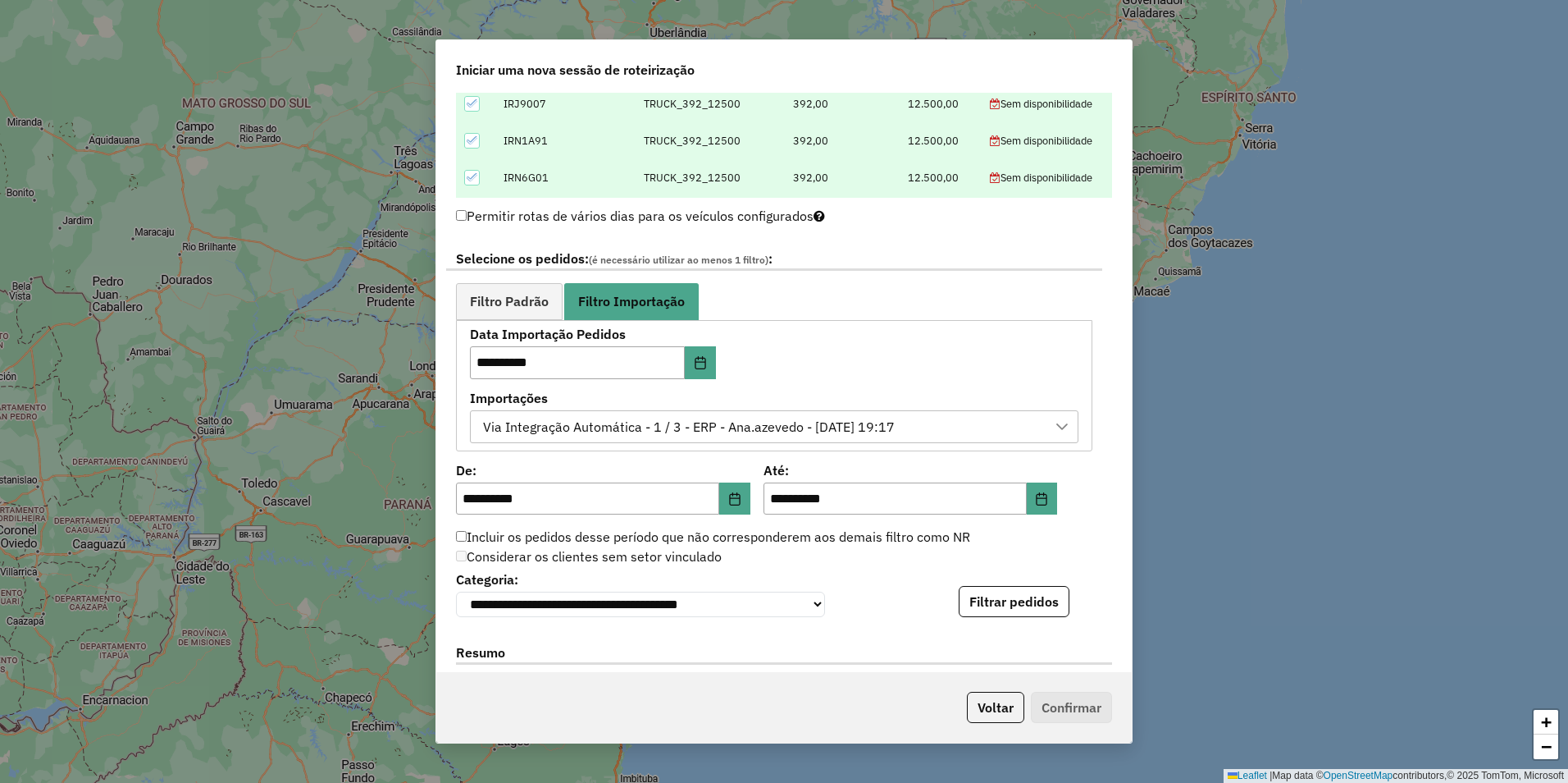
scroll to position [902, 0]
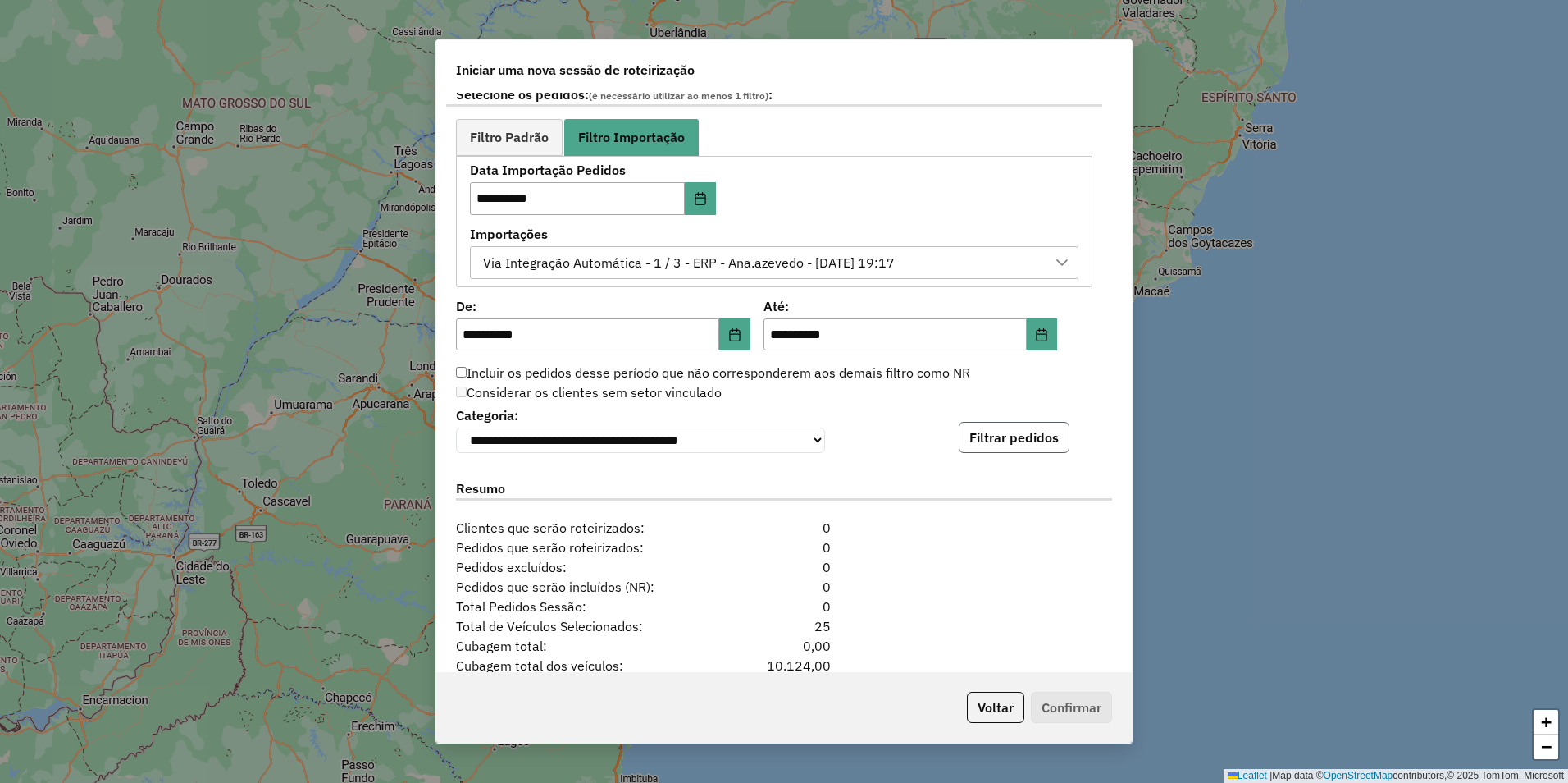
click at [1028, 446] on button "Filtrar pedidos" at bounding box center [1014, 437] width 110 height 31
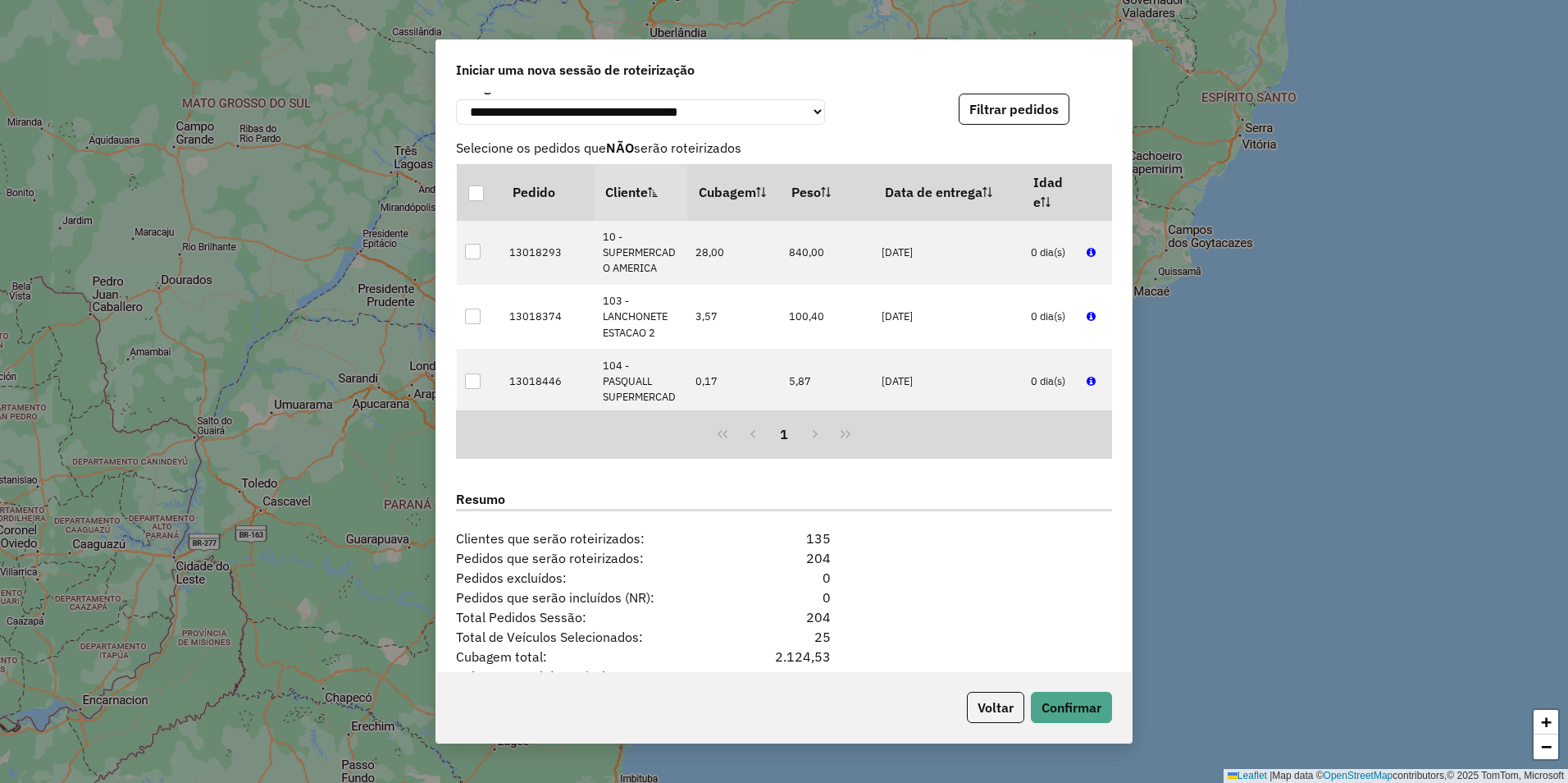
scroll to position [1361, 0]
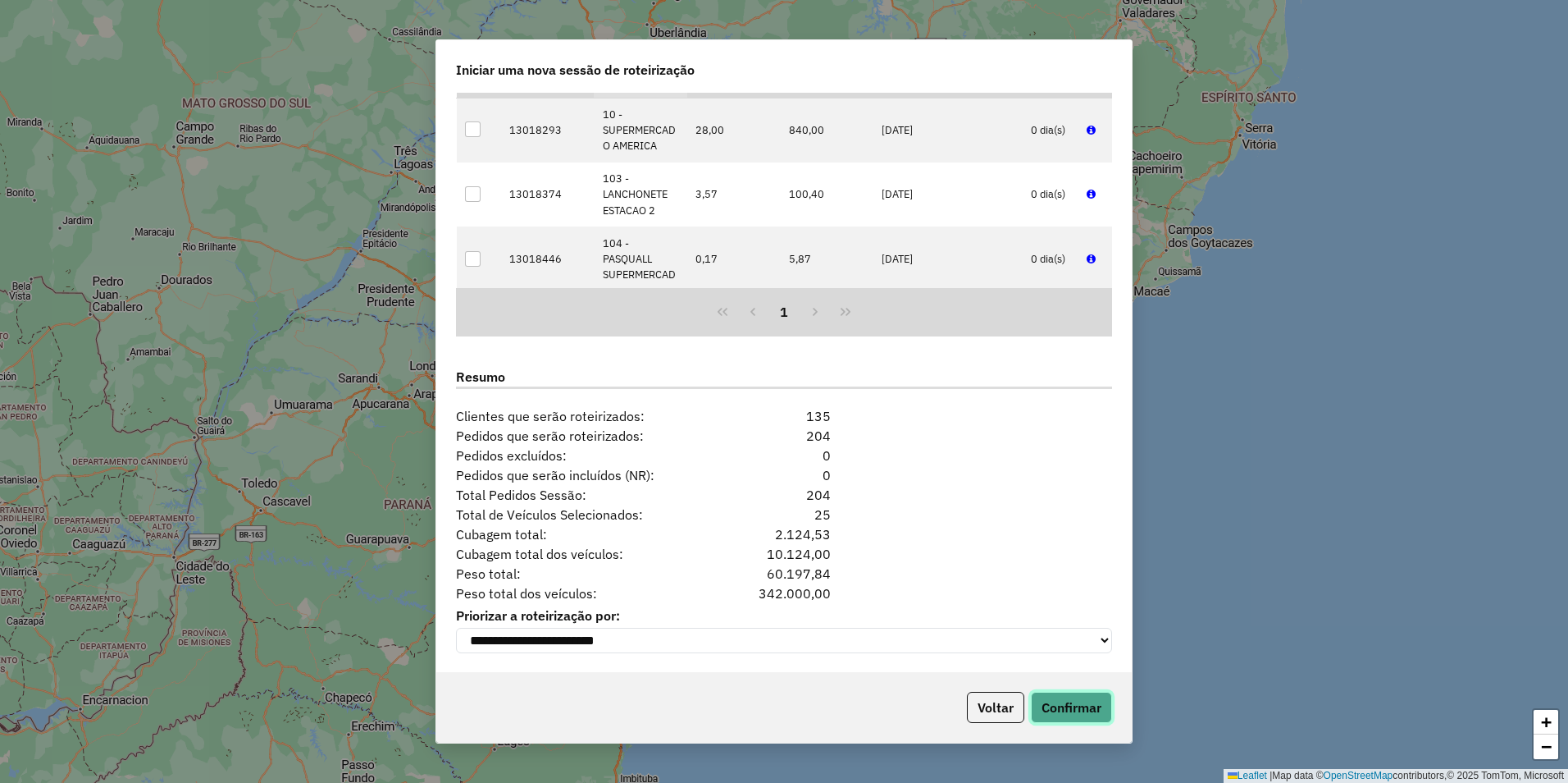
click at [1075, 709] on button "Confirmar" at bounding box center [1072, 707] width 81 height 31
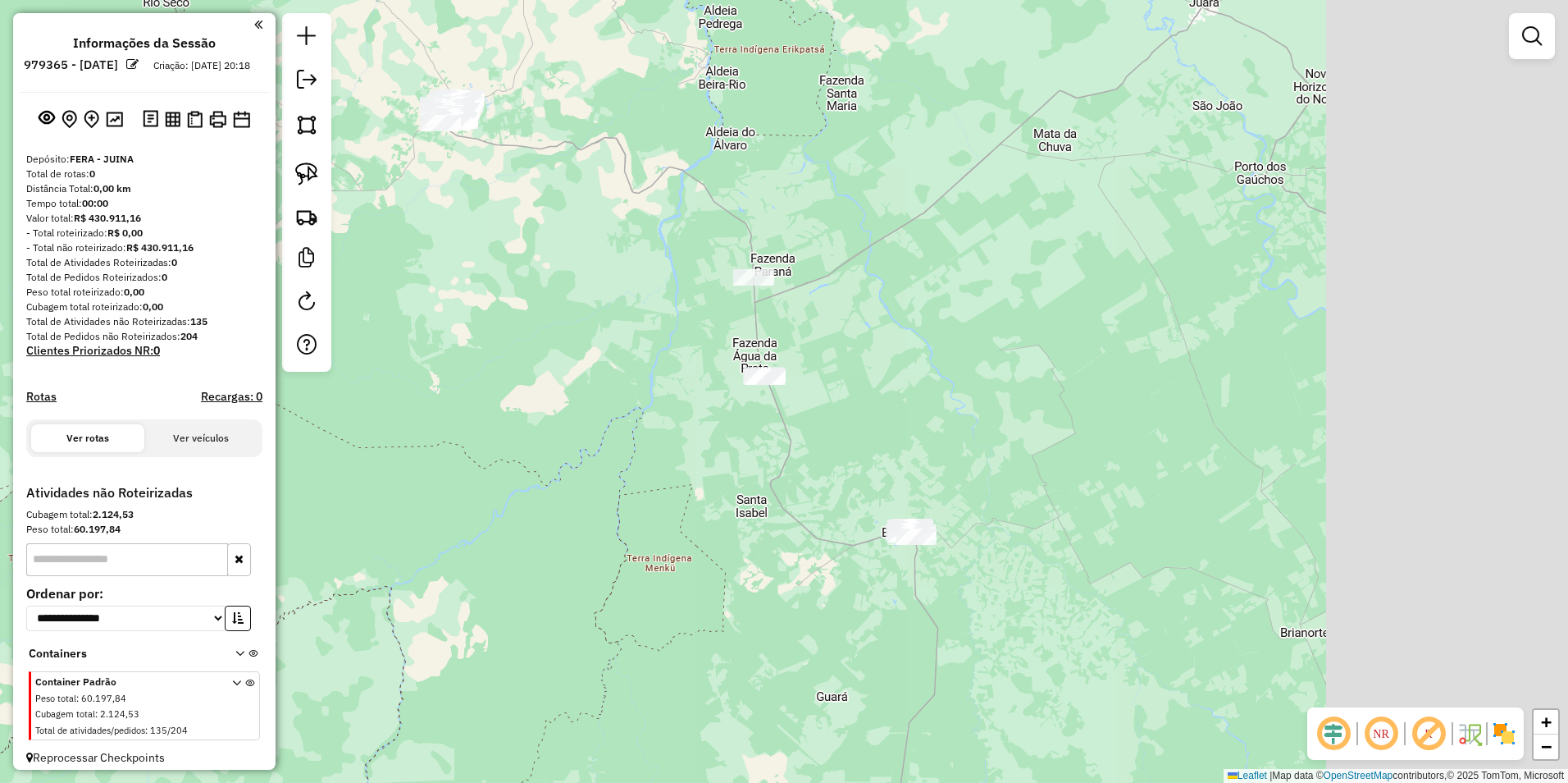
drag, startPoint x: 1319, startPoint y: 603, endPoint x: 970, endPoint y: 416, distance: 395.9
click at [970, 416] on div "Janela de atendimento Grade de atendimento Capacidade Transportadoras Veículos …" at bounding box center [784, 391] width 1568 height 783
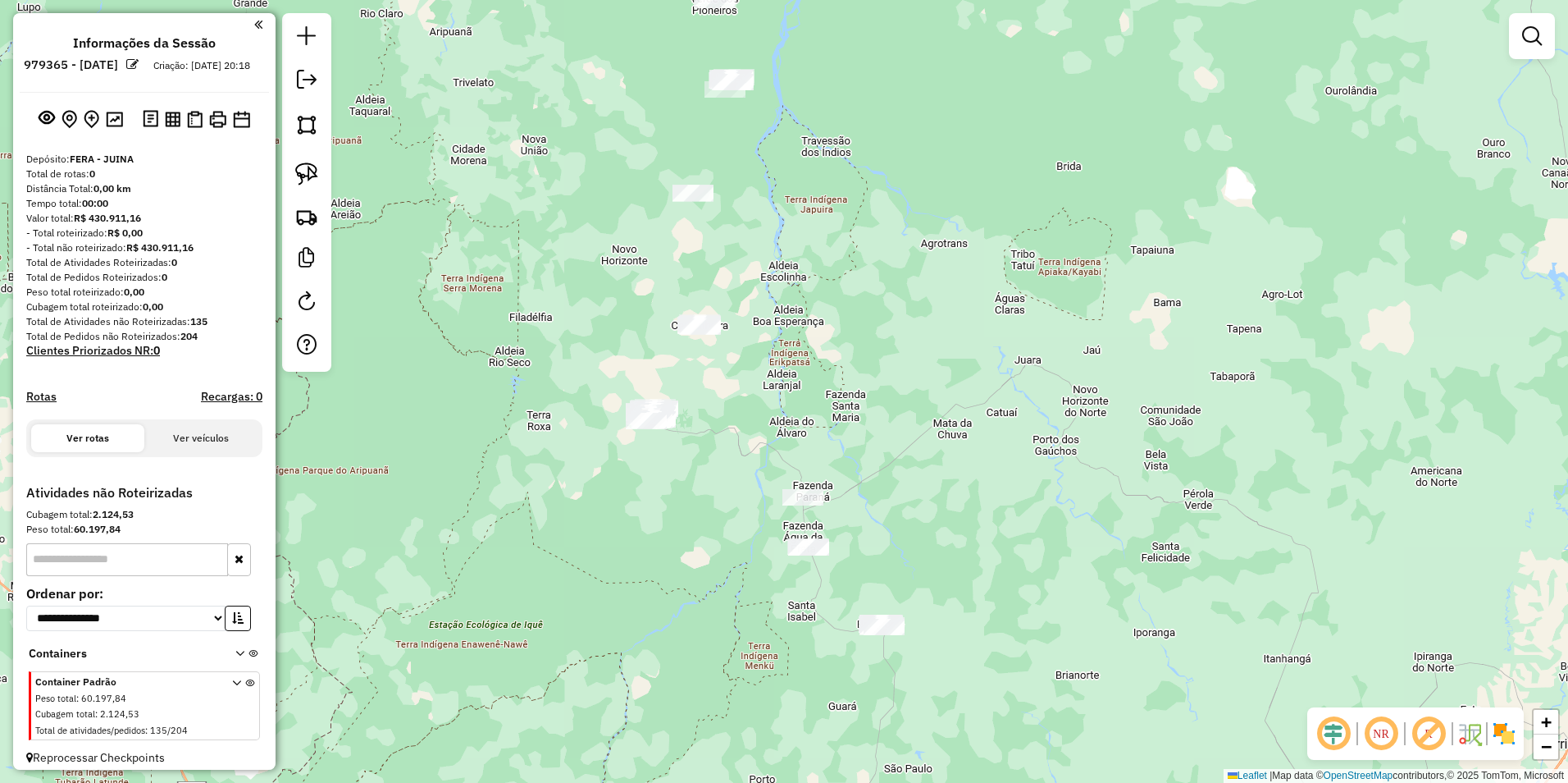
drag, startPoint x: 1199, startPoint y: 534, endPoint x: 1136, endPoint y: 691, distance: 169.2
click at [1136, 691] on div "Janela de atendimento Grade de atendimento Capacidade Transportadoras Veículos …" at bounding box center [784, 391] width 1568 height 783
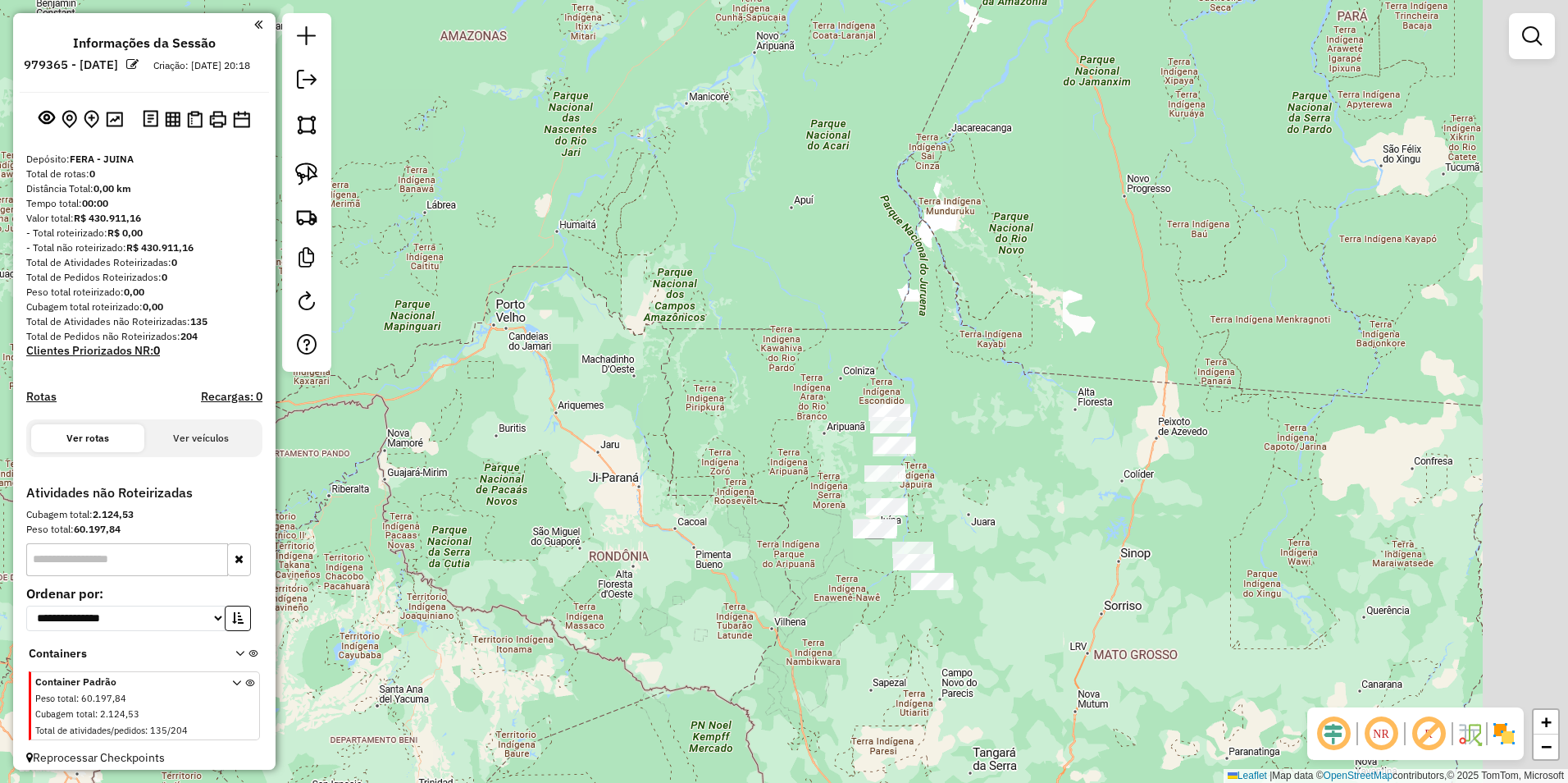
drag, startPoint x: 1138, startPoint y: 612, endPoint x: 1029, endPoint y: 612, distance: 109.0
click at [1029, 612] on div "Janela de atendimento Grade de atendimento Capacidade Transportadoras Veículos …" at bounding box center [784, 391] width 1568 height 783
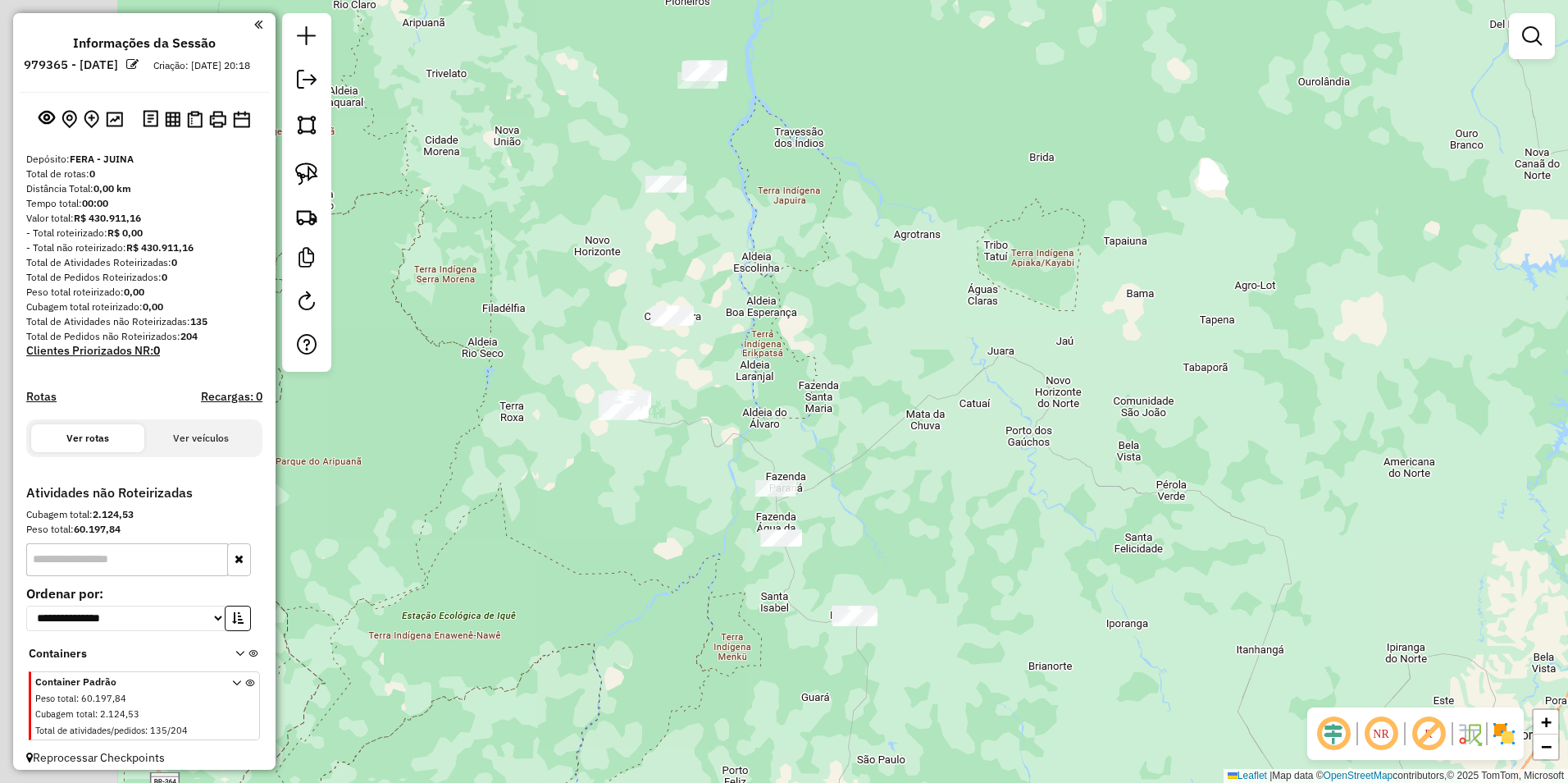
drag, startPoint x: 789, startPoint y: 541, endPoint x: 990, endPoint y: 531, distance: 201.2
click at [990, 531] on div "Janela de atendimento Grade de atendimento Capacidade Transportadoras Veículos …" at bounding box center [784, 391] width 1568 height 783
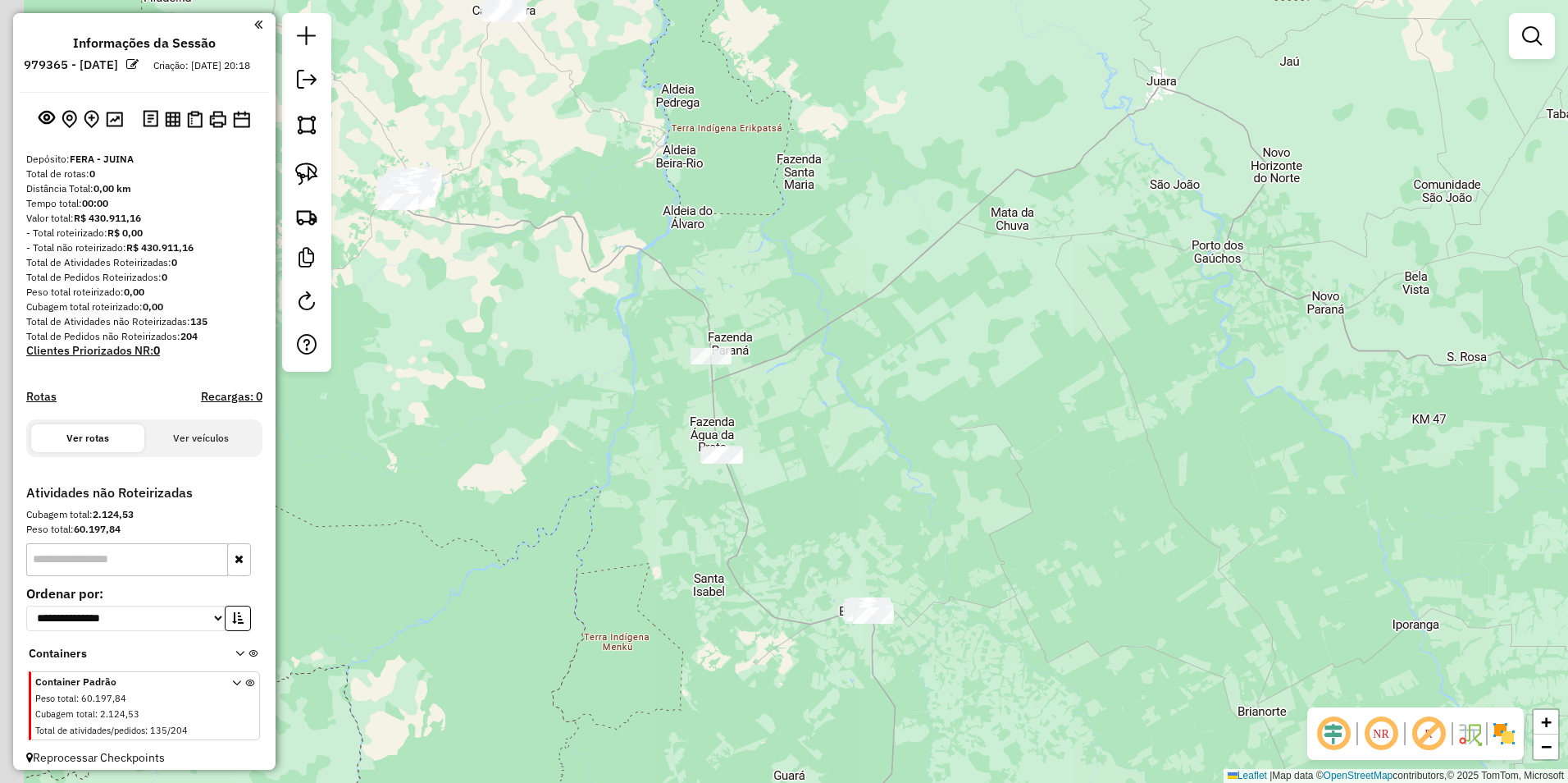
drag, startPoint x: 924, startPoint y: 567, endPoint x: 1030, endPoint y: 493, distance: 129.3
click at [1030, 493] on div "Janela de atendimento Grade de atendimento Capacidade Transportadoras Veículos …" at bounding box center [784, 391] width 1568 height 783
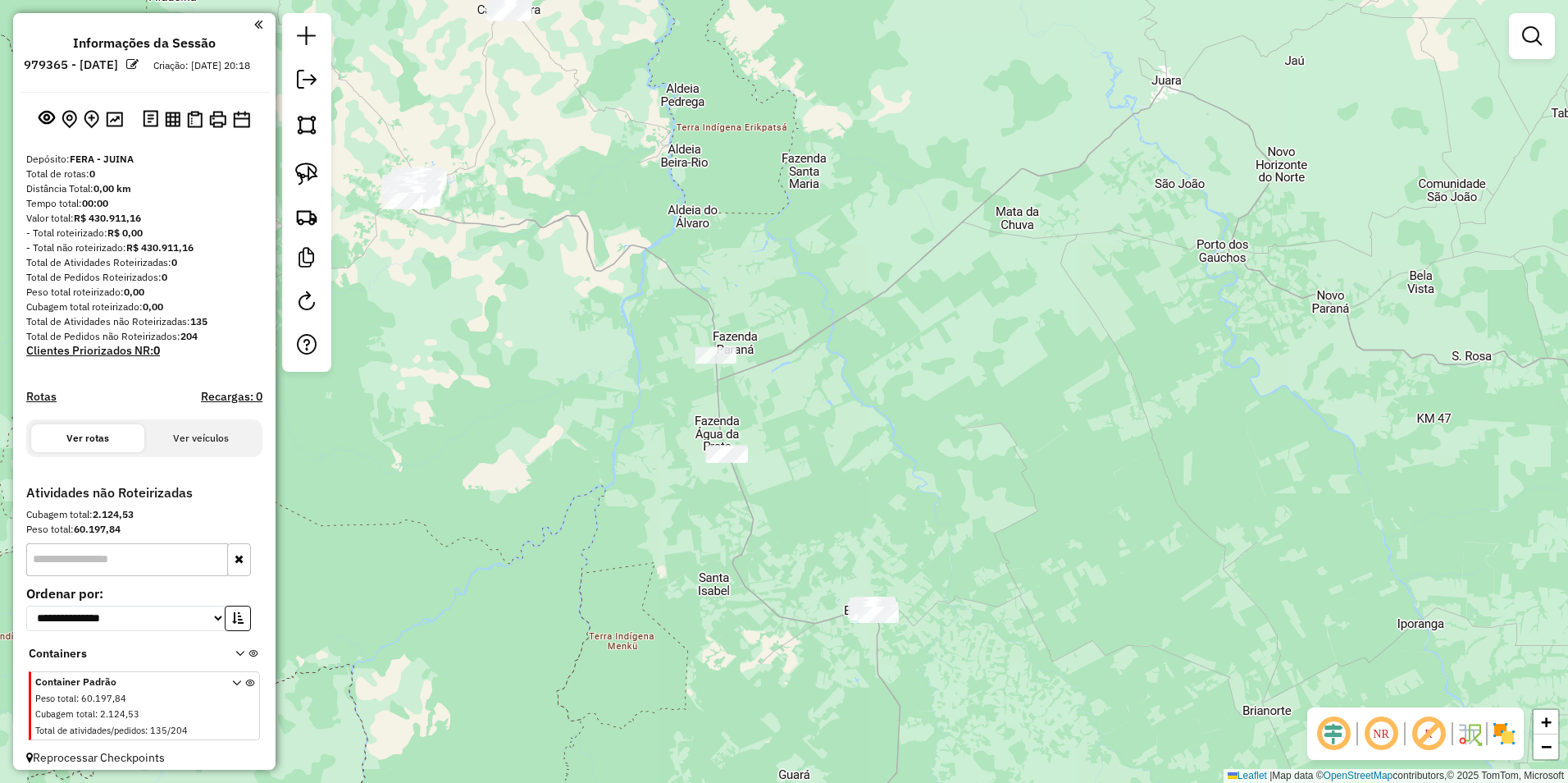
drag, startPoint x: 299, startPoint y: 174, endPoint x: 381, endPoint y: 217, distance: 92.6
click at [299, 174] on img at bounding box center [306, 174] width 23 height 23
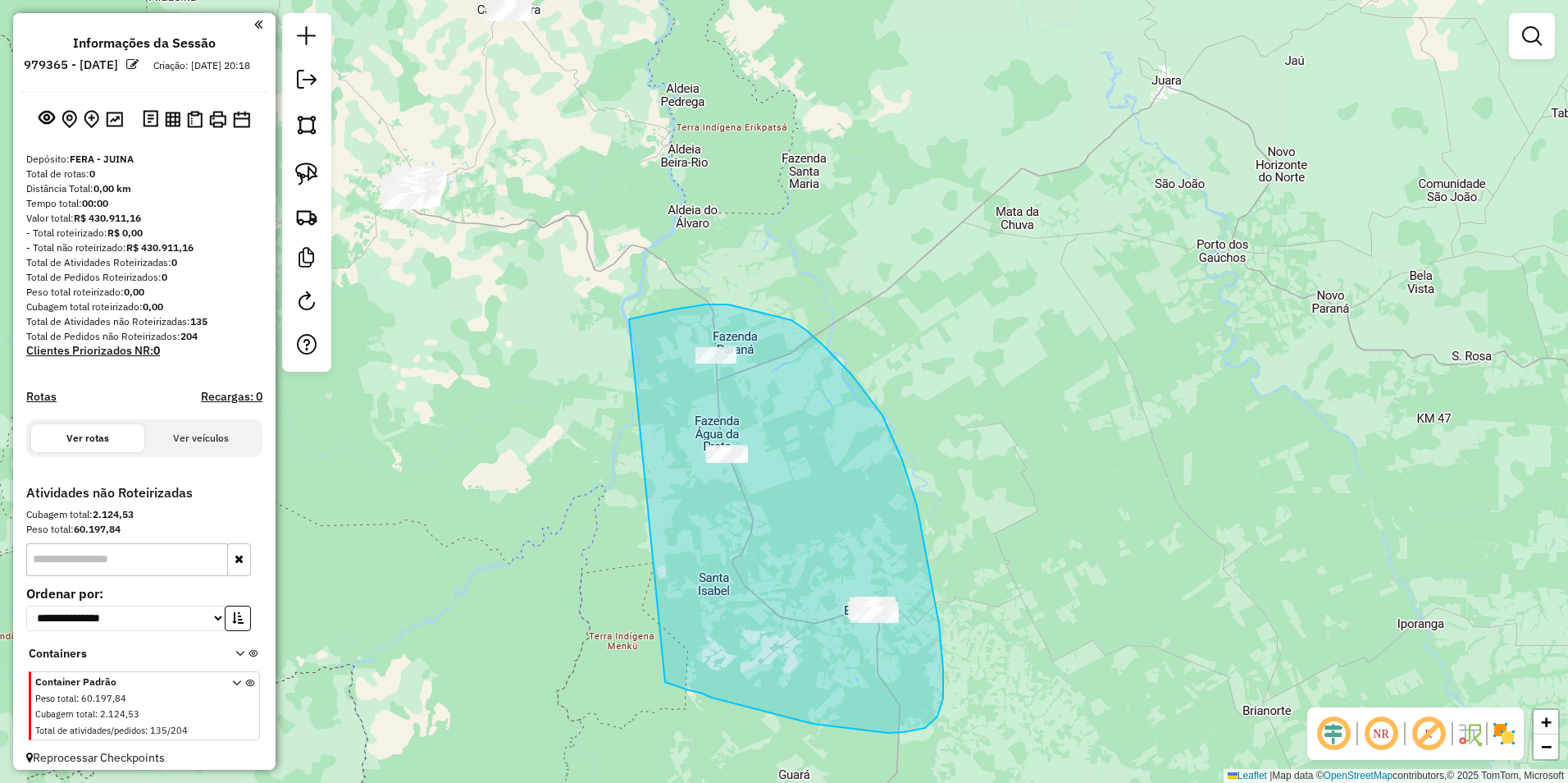
drag, startPoint x: 629, startPoint y: 319, endPoint x: 665, endPoint y: 682, distance: 364.8
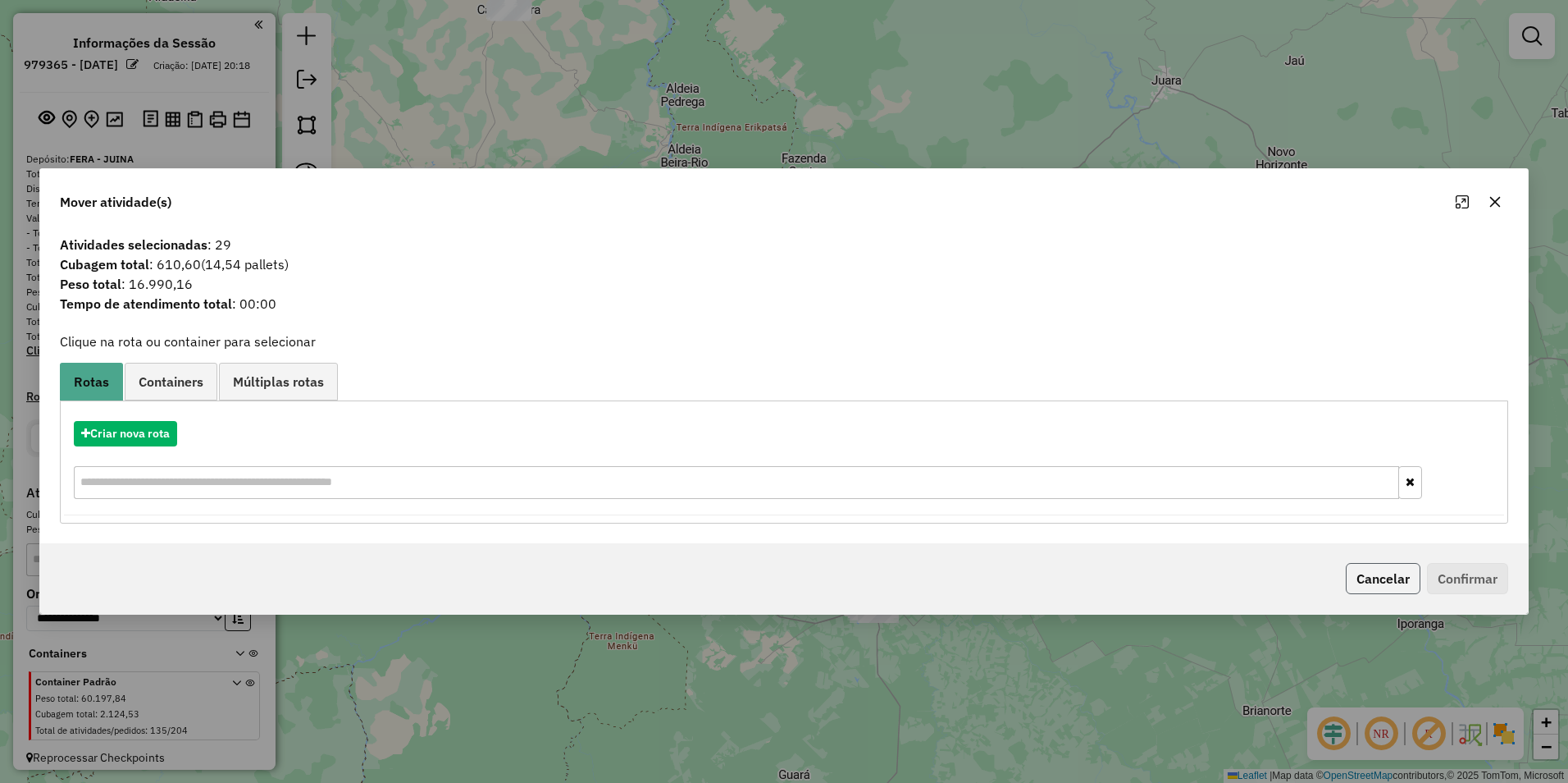
click at [1394, 581] on button "Cancelar" at bounding box center [1382, 578] width 74 height 31
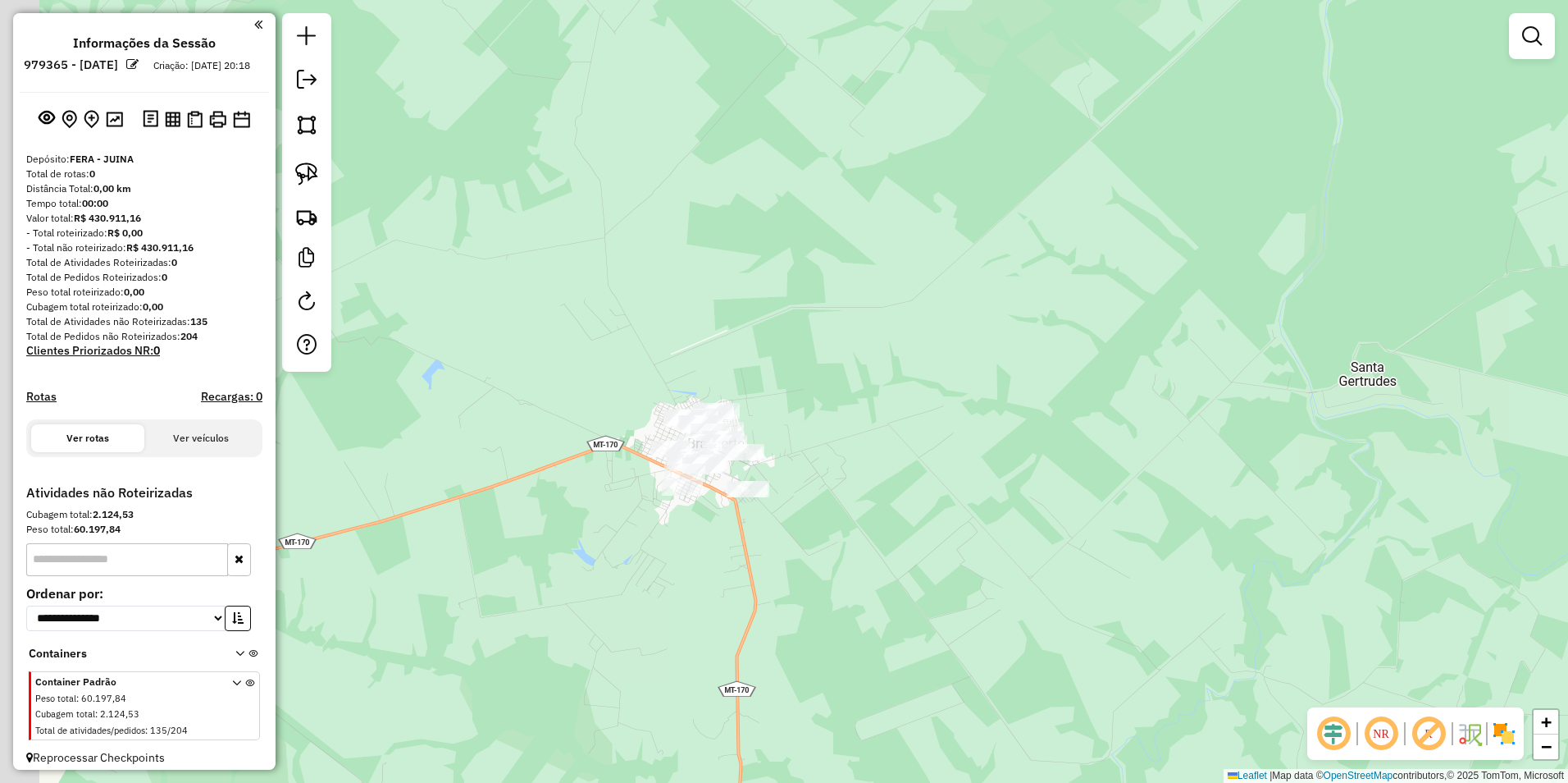
drag, startPoint x: 844, startPoint y: 580, endPoint x: 993, endPoint y: 598, distance: 150.1
click at [992, 597] on div "Janela de atendimento Grade de atendimento Capacidade Transportadoras Veículos …" at bounding box center [784, 391] width 1568 height 783
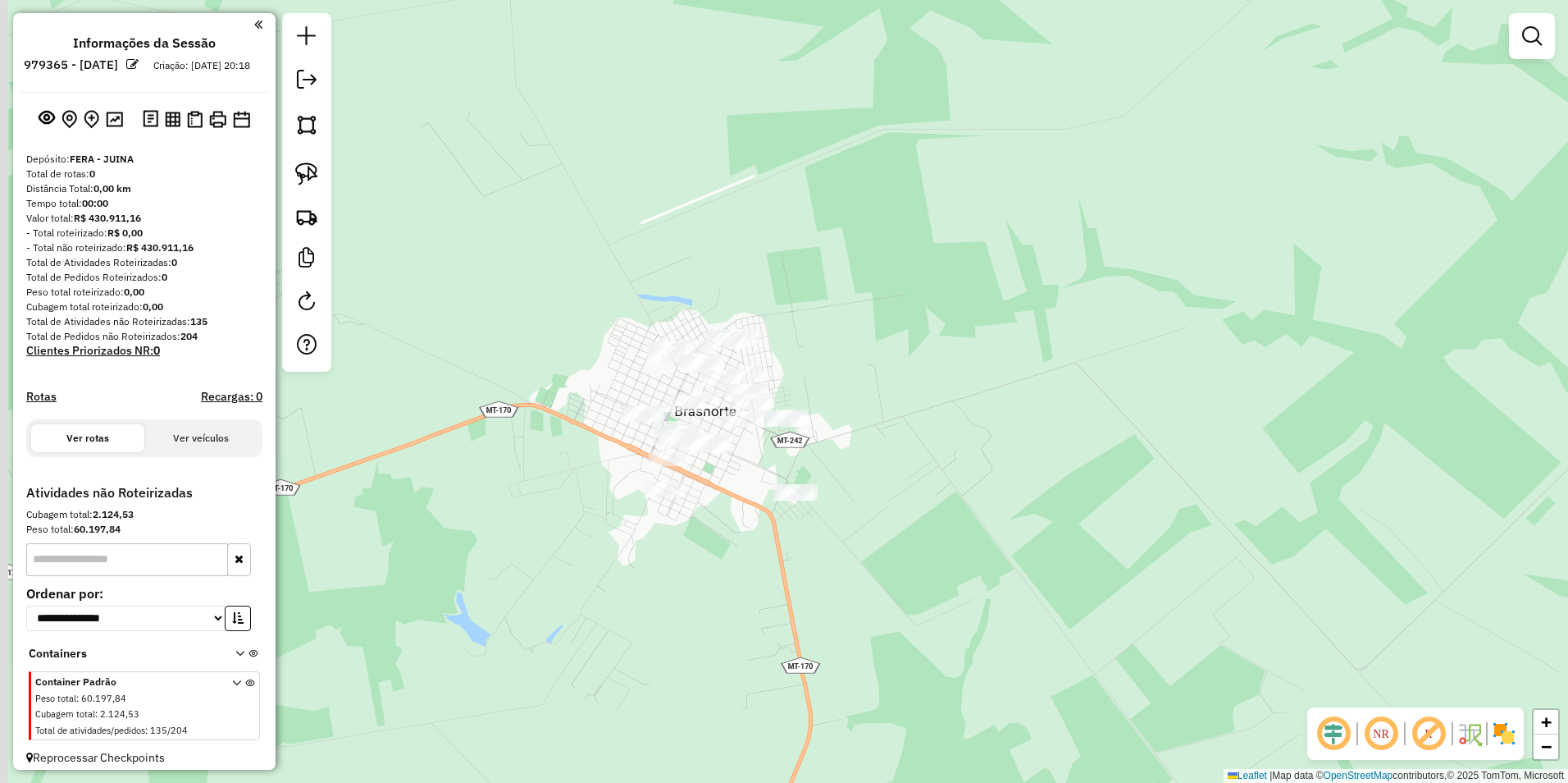
drag, startPoint x: 847, startPoint y: 521, endPoint x: 1015, endPoint y: 571, distance: 175.3
click at [1013, 570] on div "Janela de atendimento Grade de atendimento Capacidade Transportadoras Veículos …" at bounding box center [784, 391] width 1568 height 783
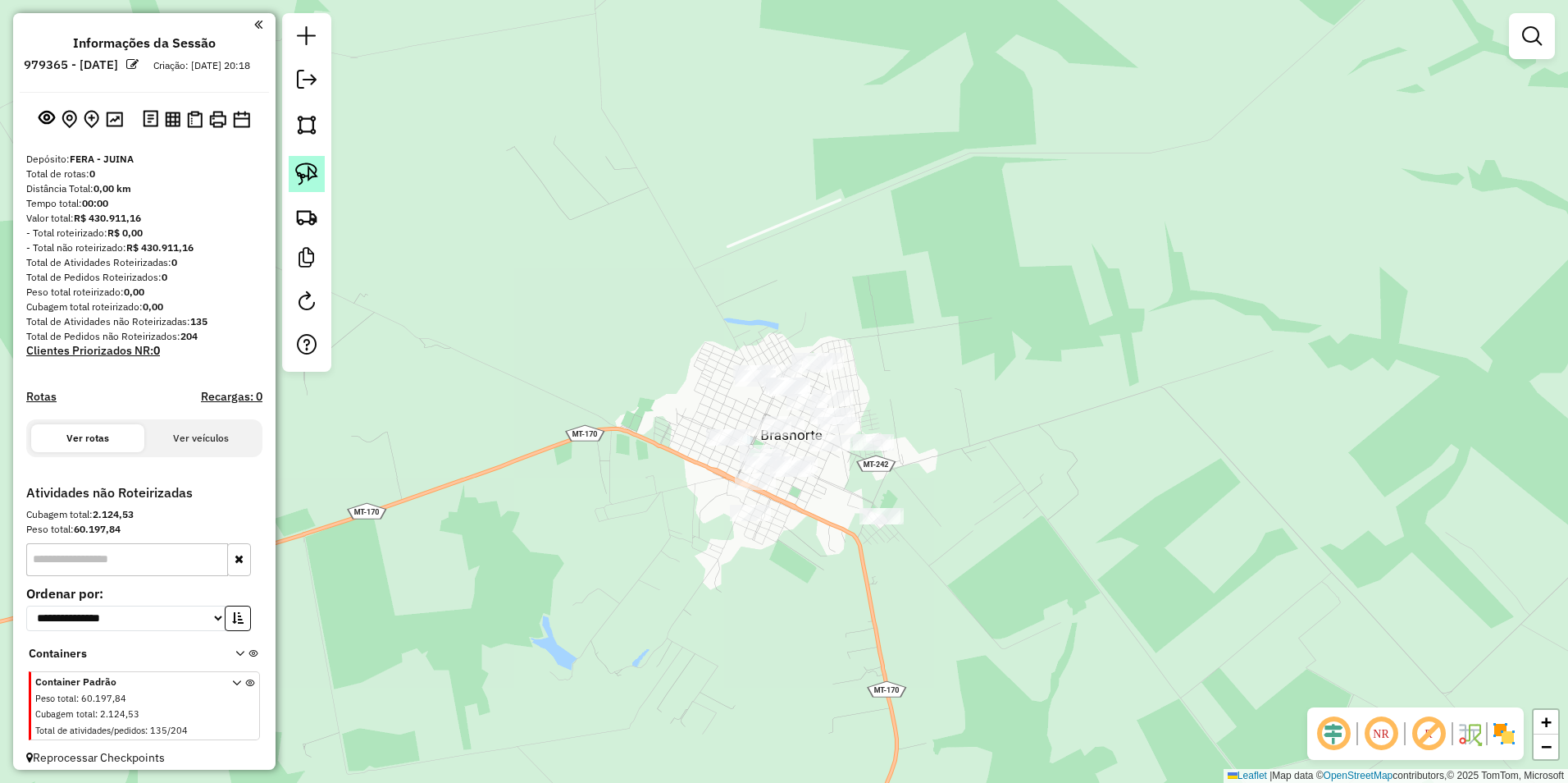
click at [302, 171] on img at bounding box center [306, 174] width 23 height 23
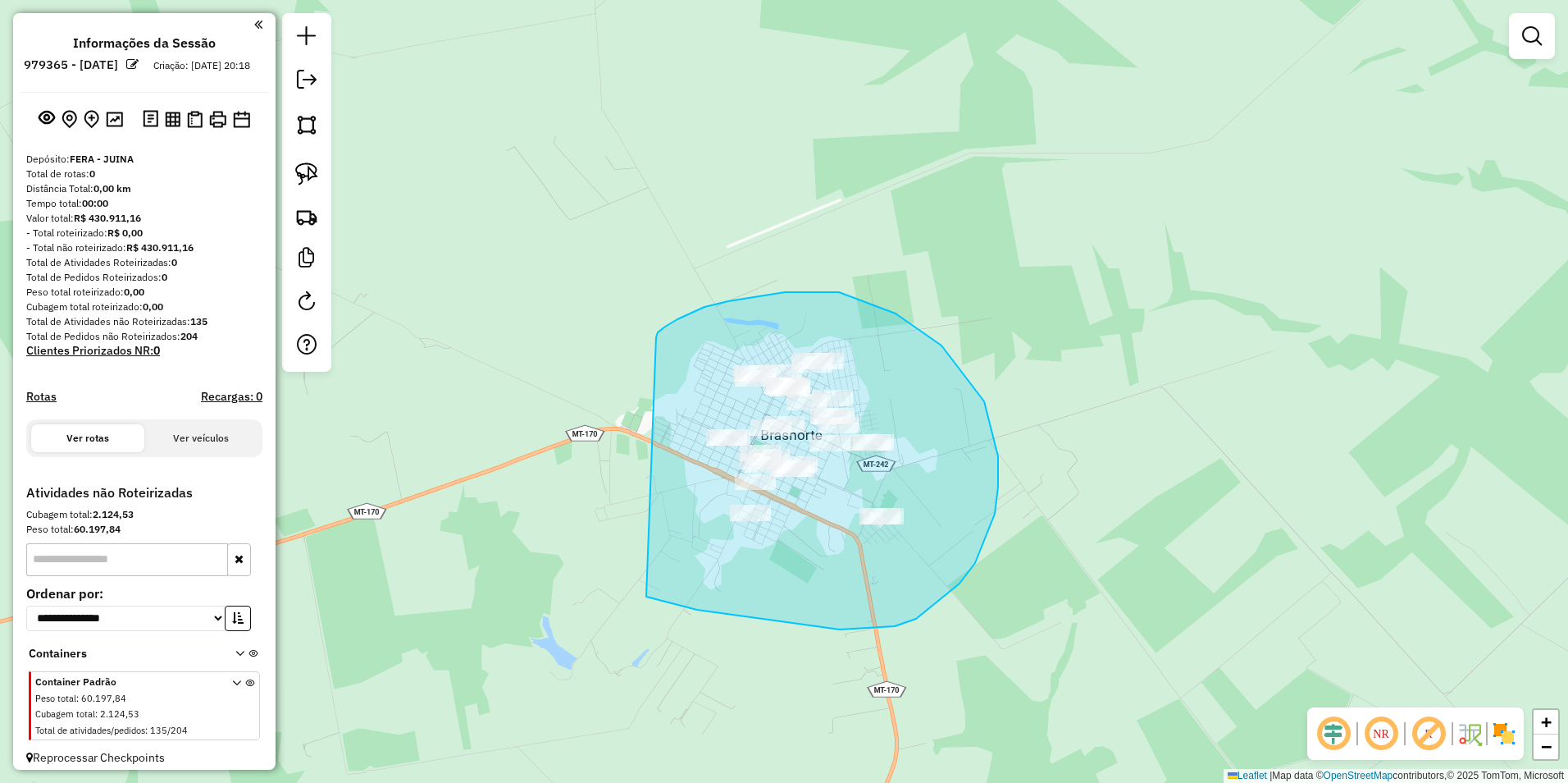
drag, startPoint x: 704, startPoint y: 306, endPoint x: 646, endPoint y: 597, distance: 296.7
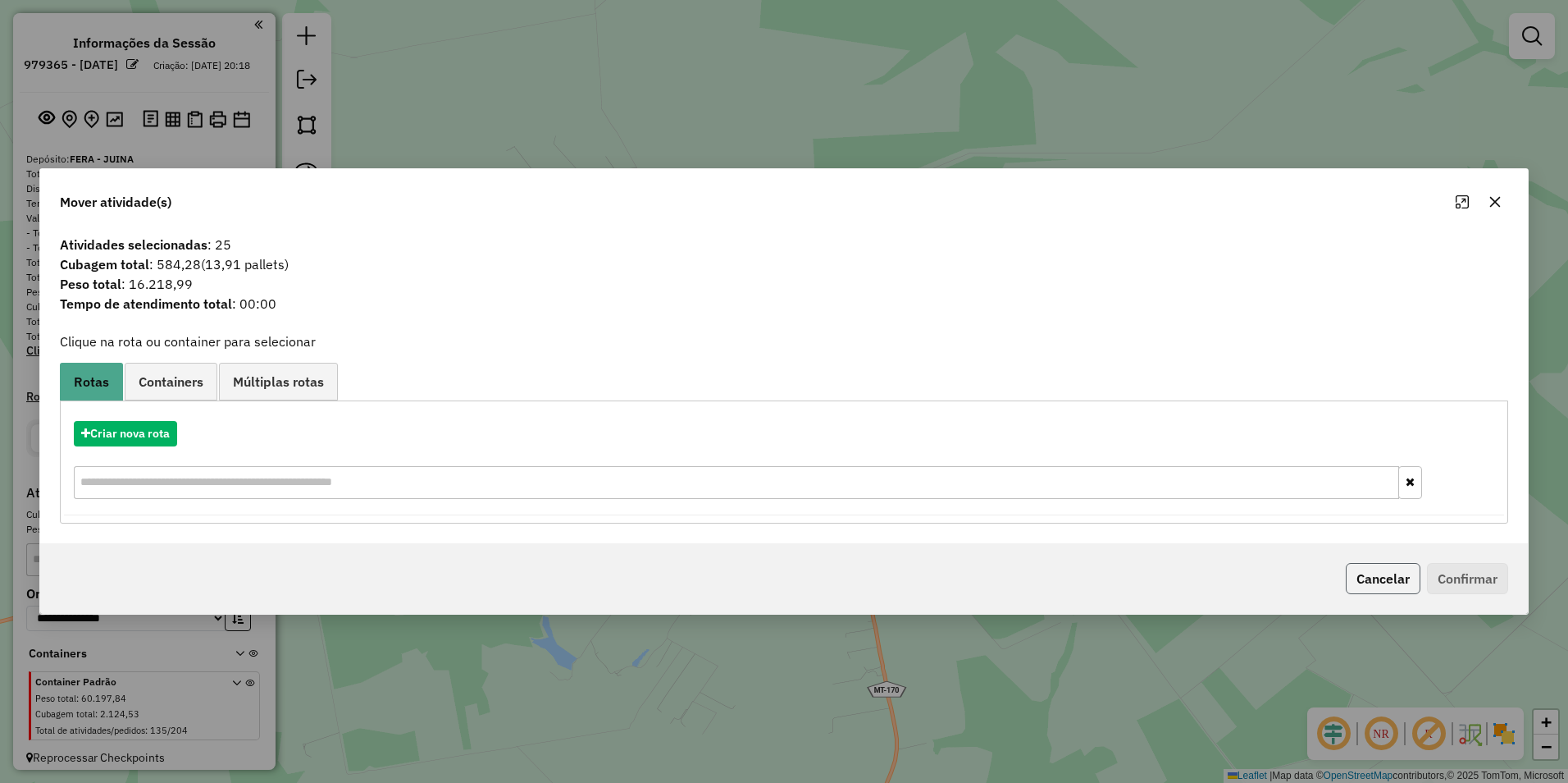
click at [1377, 579] on button "Cancelar" at bounding box center [1382, 578] width 74 height 31
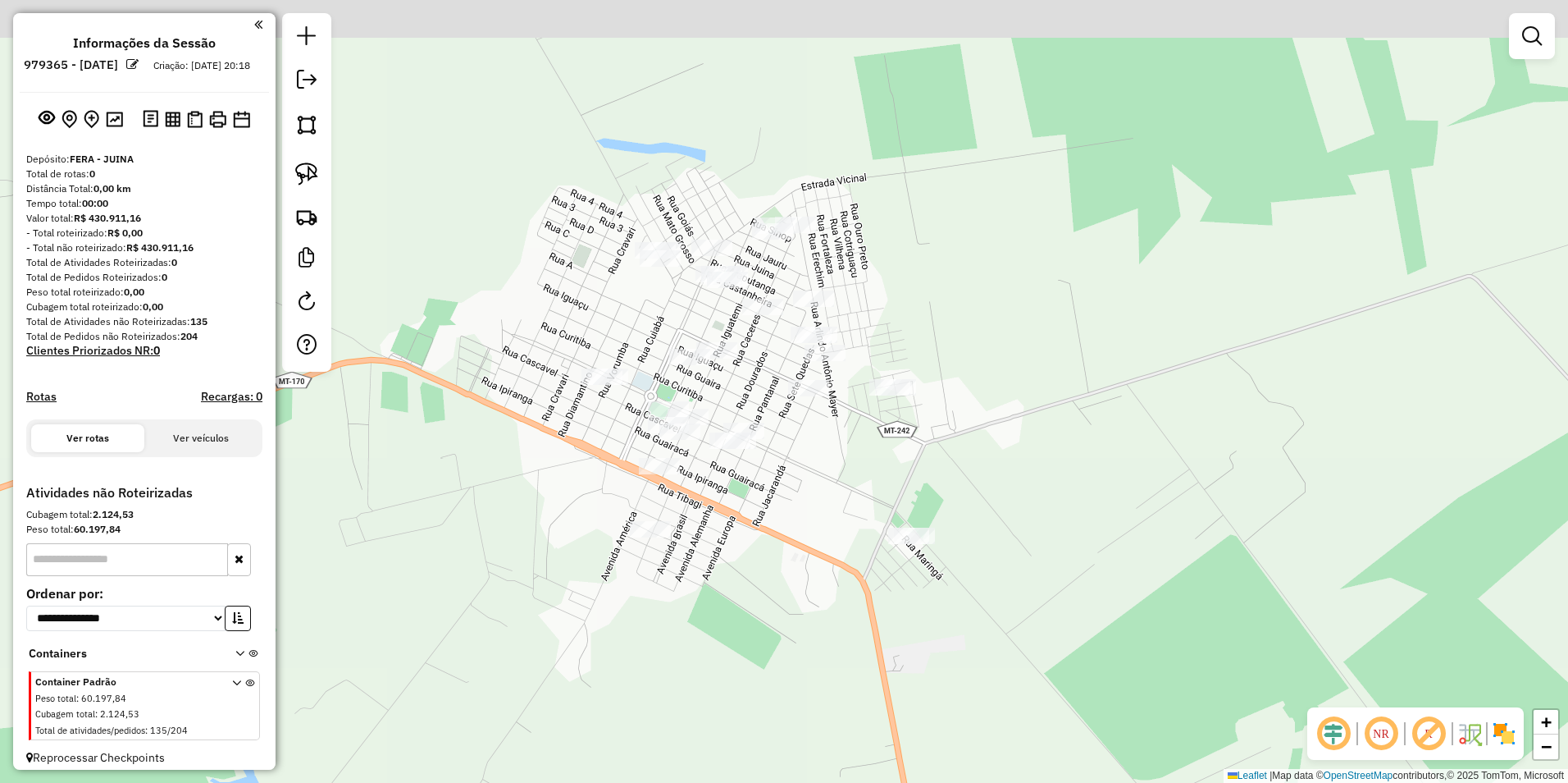
drag, startPoint x: 727, startPoint y: 484, endPoint x: 808, endPoint y: 553, distance: 106.4
click at [808, 553] on div "Janela de atendimento Grade de atendimento Capacidade Transportadoras Veículos …" at bounding box center [784, 391] width 1568 height 783
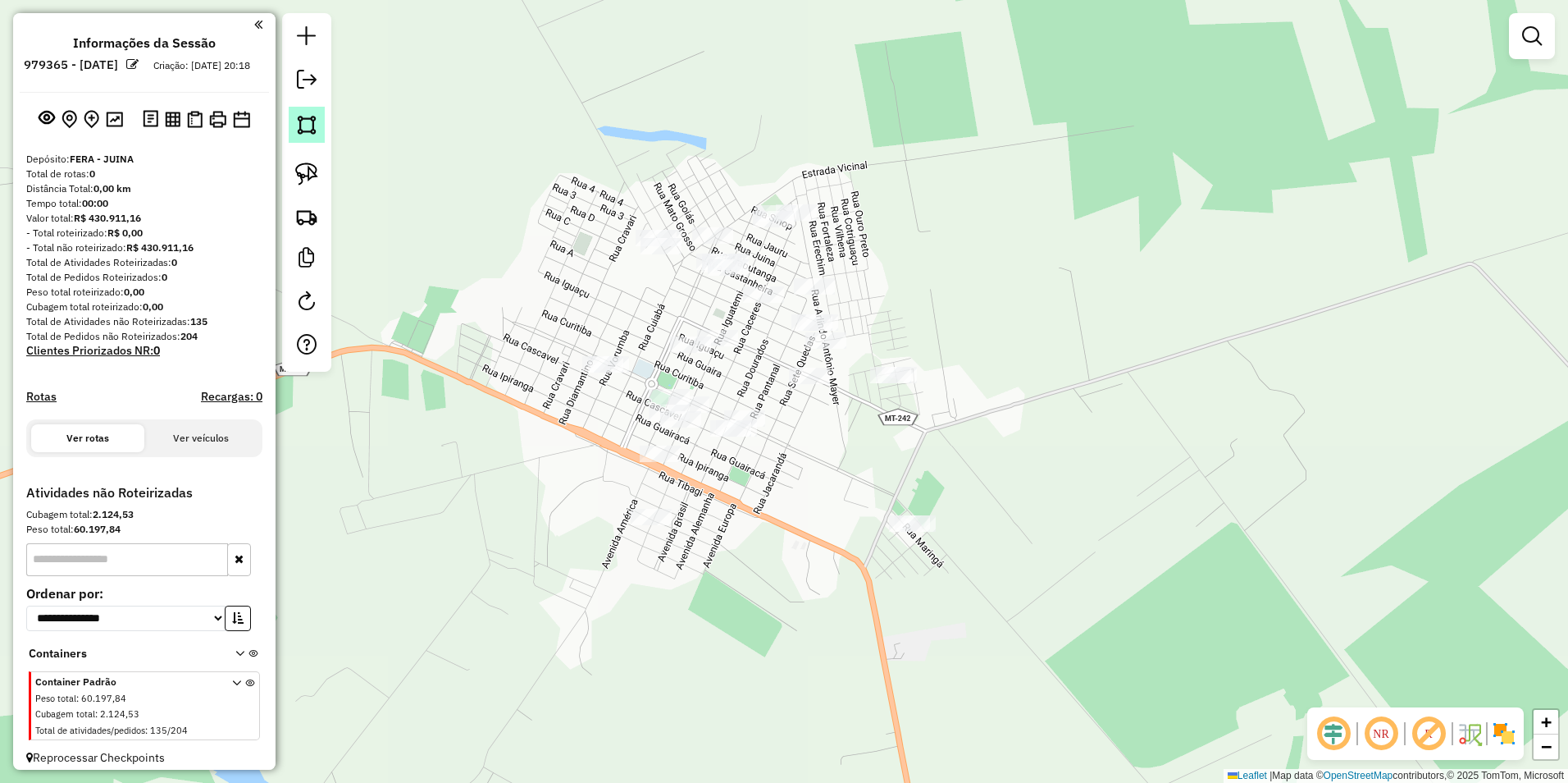
click at [299, 116] on img at bounding box center [306, 124] width 23 height 23
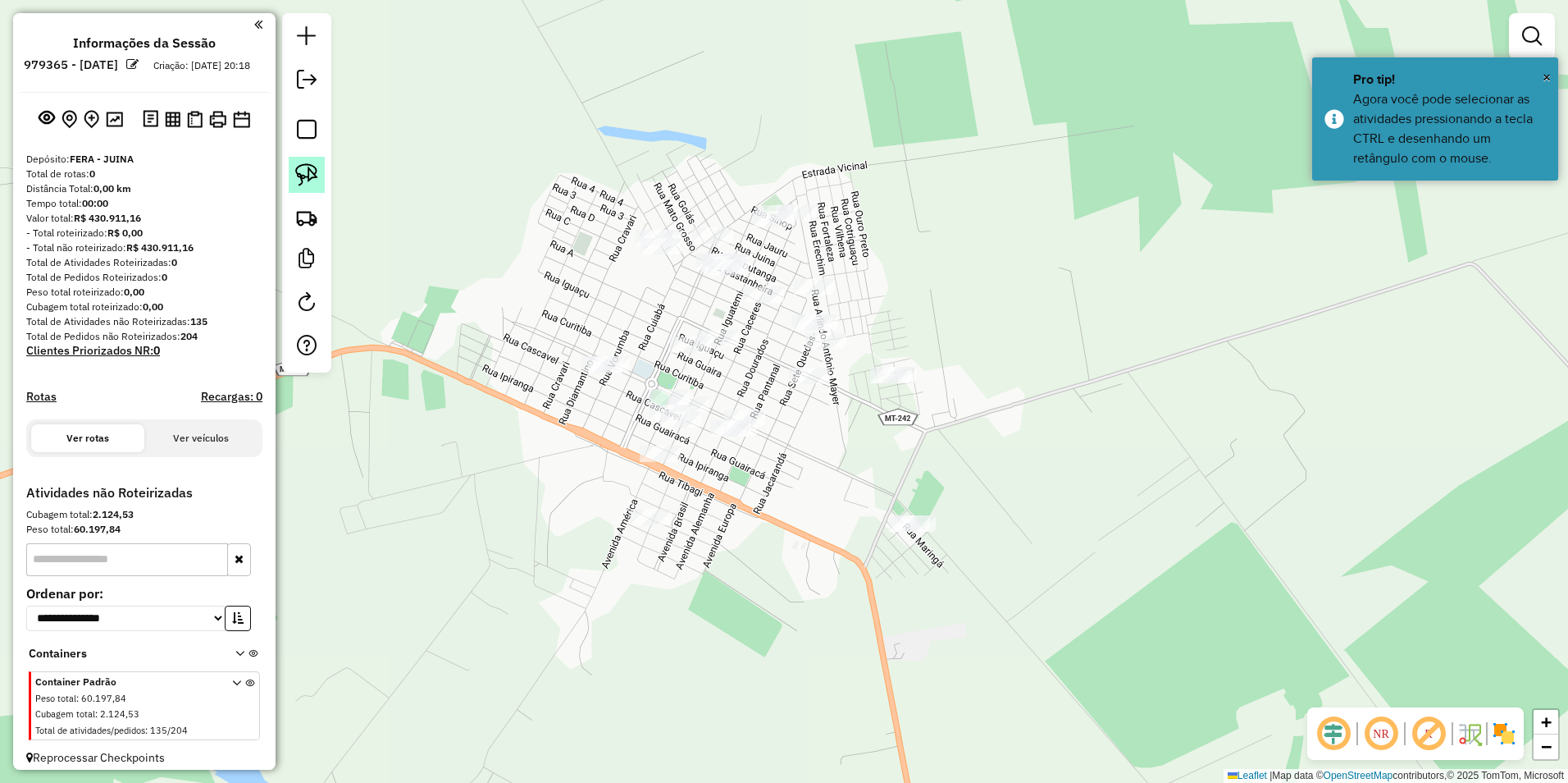
click at [303, 173] on img at bounding box center [306, 174] width 23 height 23
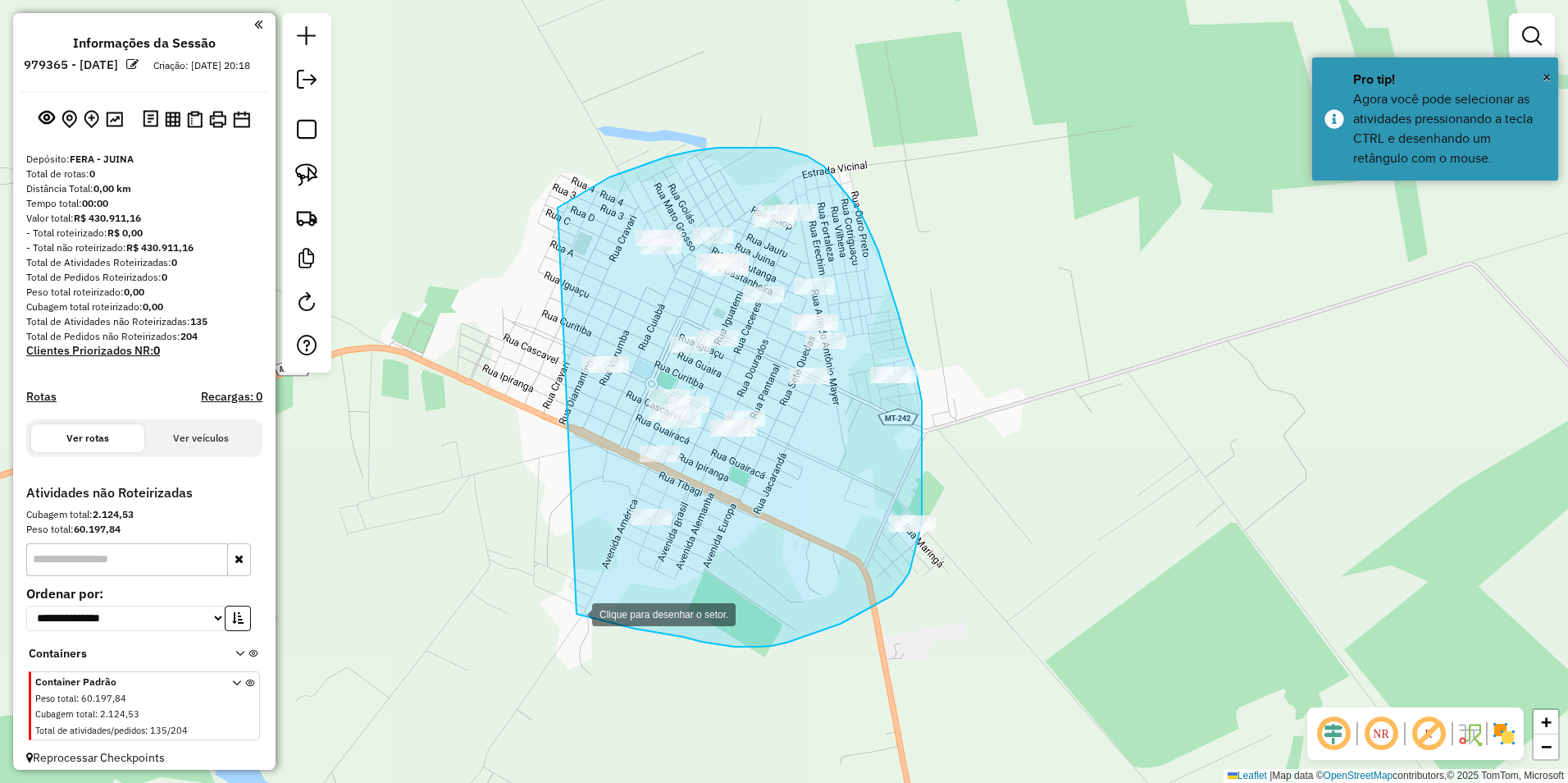
drag, startPoint x: 557, startPoint y: 207, endPoint x: 576, endPoint y: 613, distance: 406.4
click at [576, 613] on div at bounding box center [576, 613] width 33 height 33
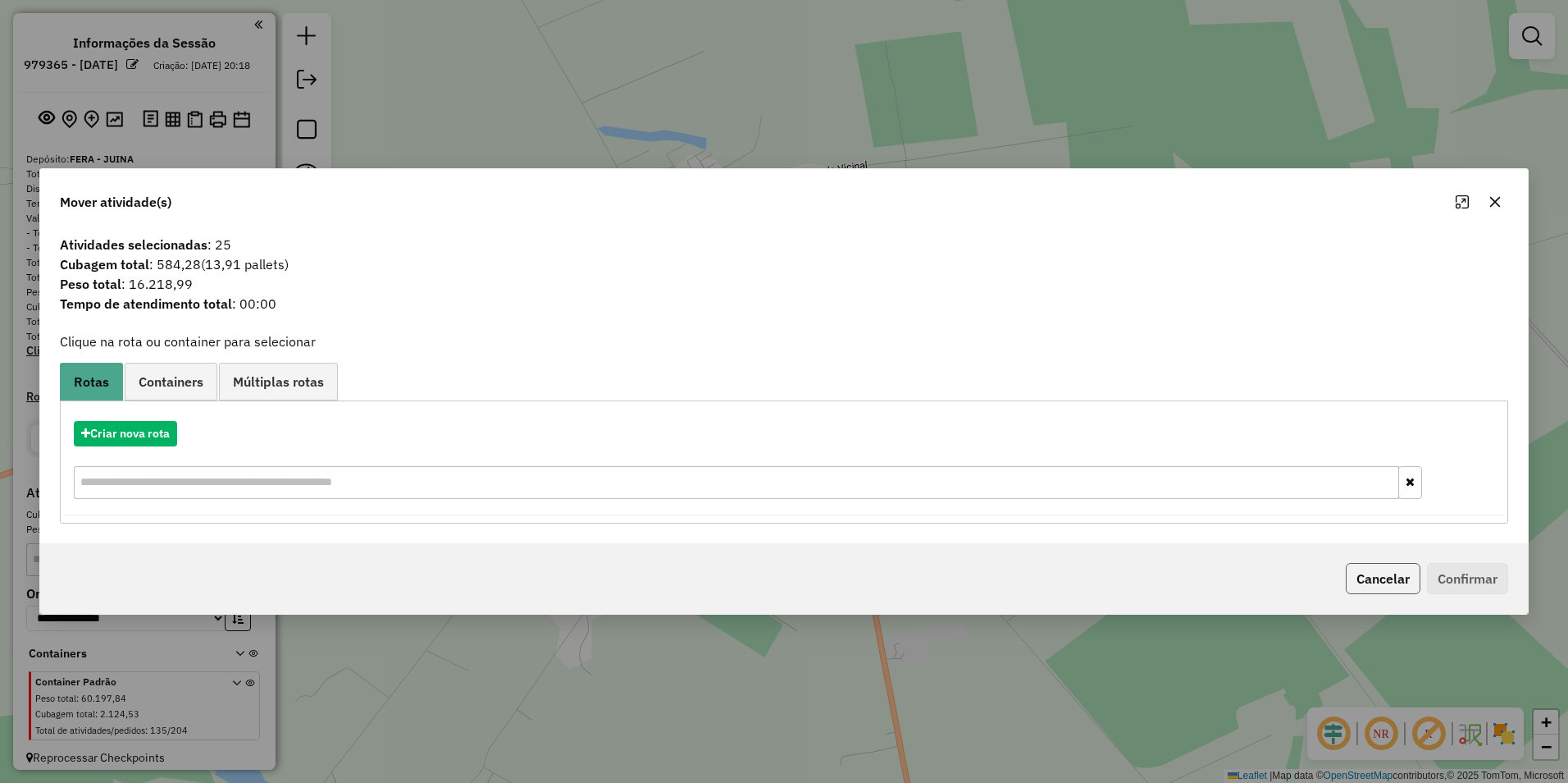
click at [1377, 578] on button "Cancelar" at bounding box center [1382, 578] width 74 height 31
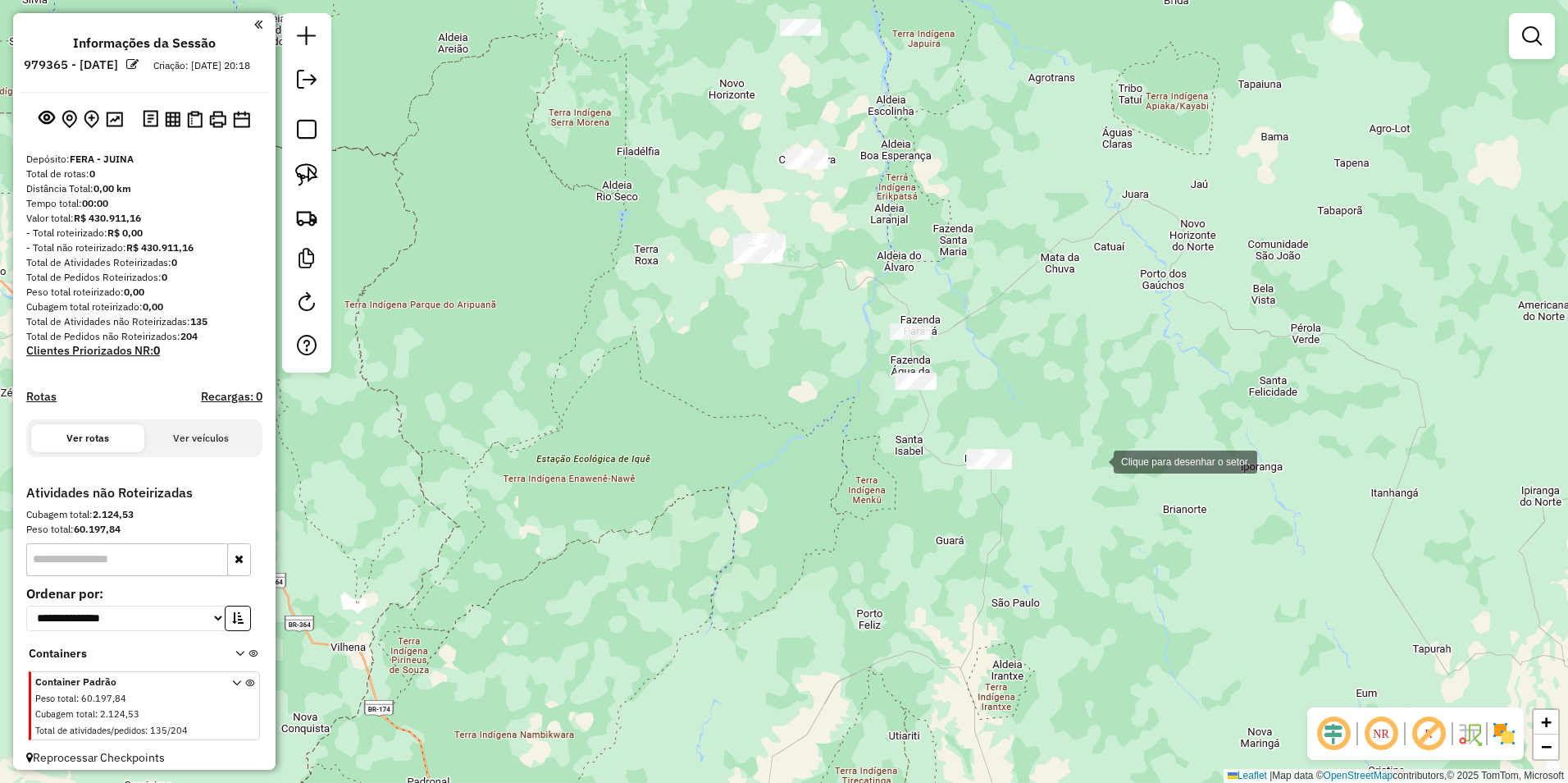
drag, startPoint x: 1141, startPoint y: 393, endPoint x: 1099, endPoint y: 459, distance: 78.2
click at [1099, 459] on div at bounding box center [1097, 460] width 33 height 33
drag, startPoint x: 308, startPoint y: 173, endPoint x: 322, endPoint y: 178, distance: 14.9
click at [308, 173] on img at bounding box center [306, 174] width 23 height 23
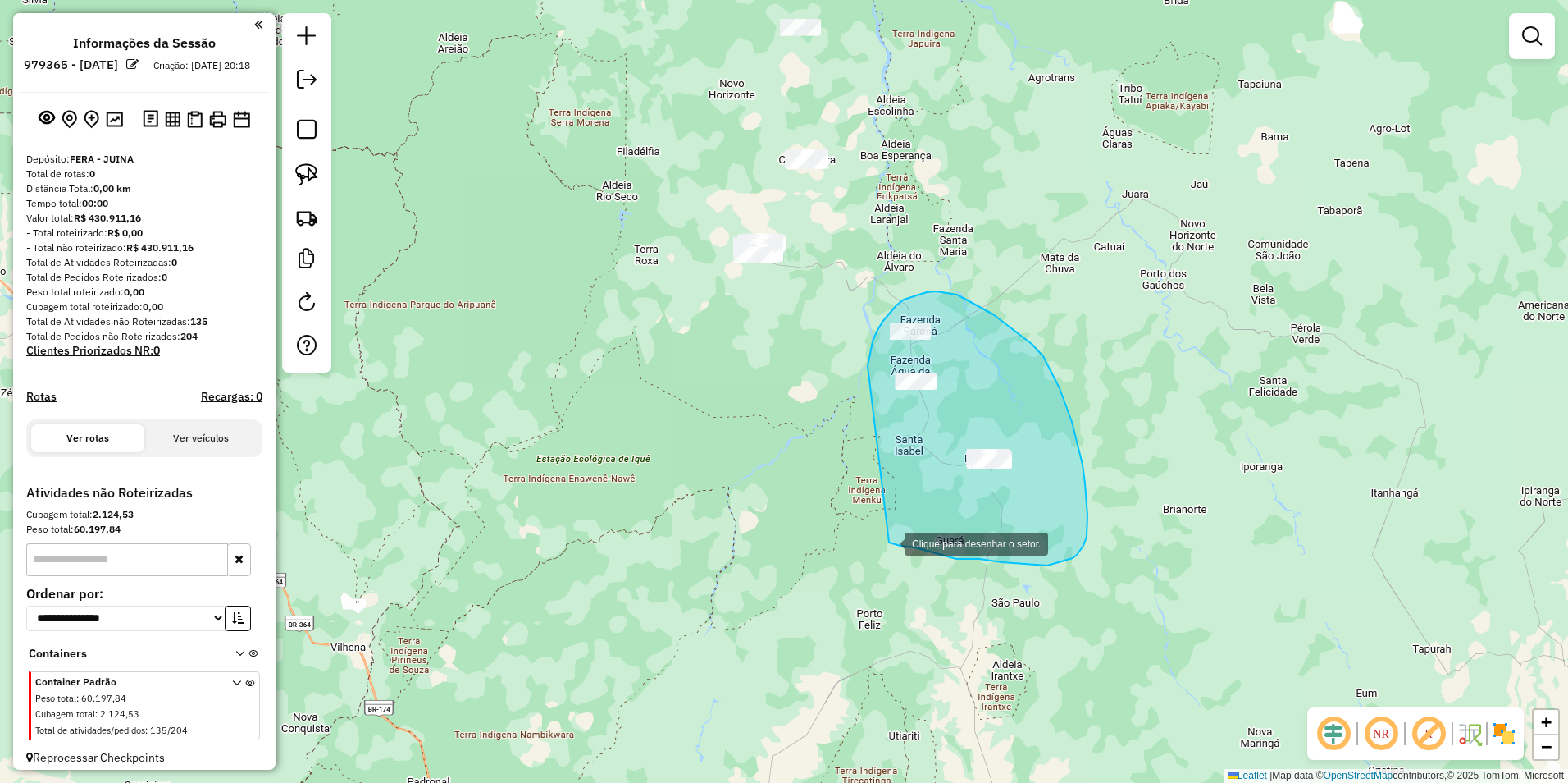
drag, startPoint x: 872, startPoint y: 341, endPoint x: 888, endPoint y: 542, distance: 201.6
click at [888, 542] on div at bounding box center [888, 542] width 33 height 33
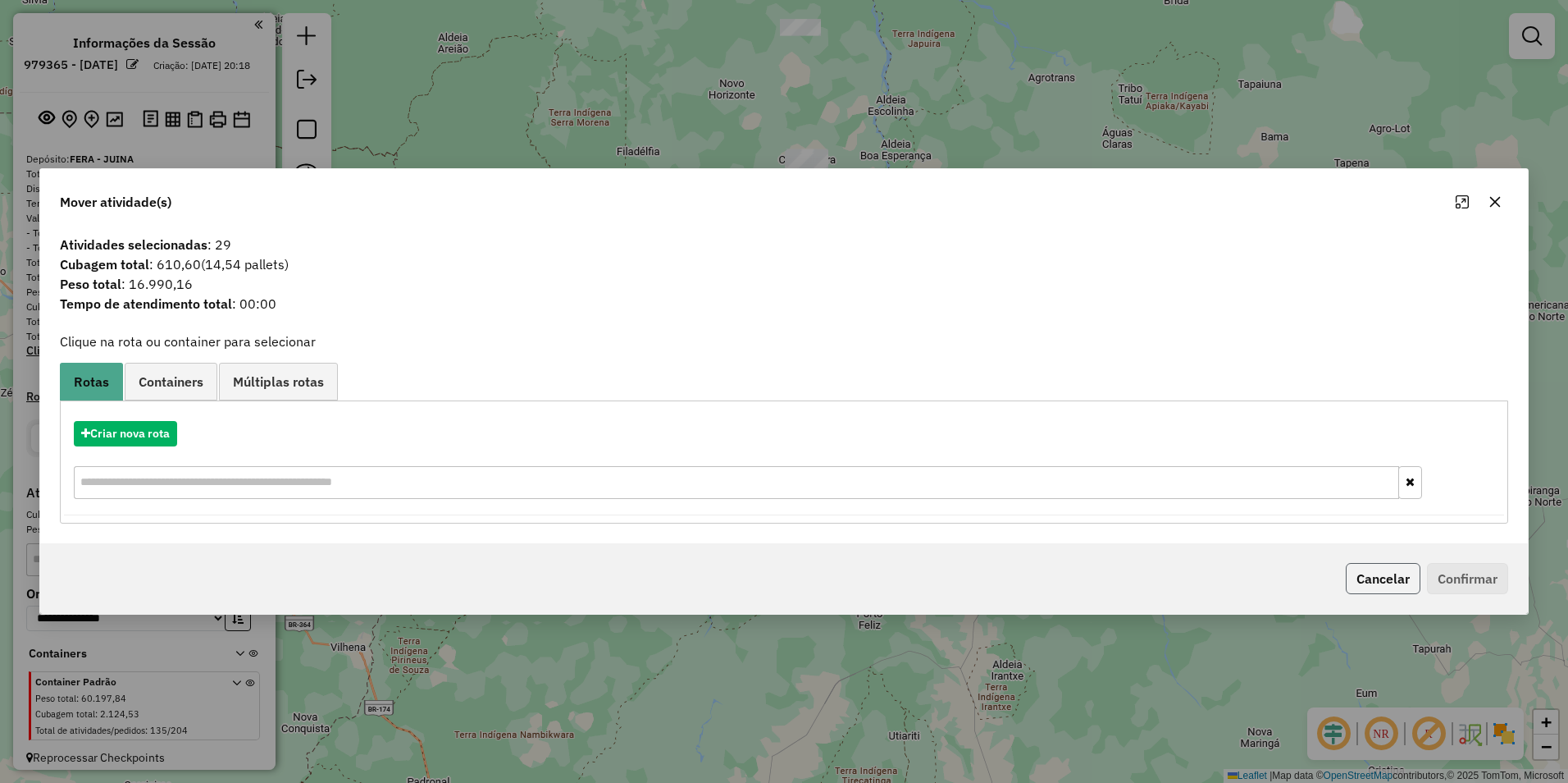
click at [1366, 590] on button "Cancelar" at bounding box center [1382, 578] width 74 height 31
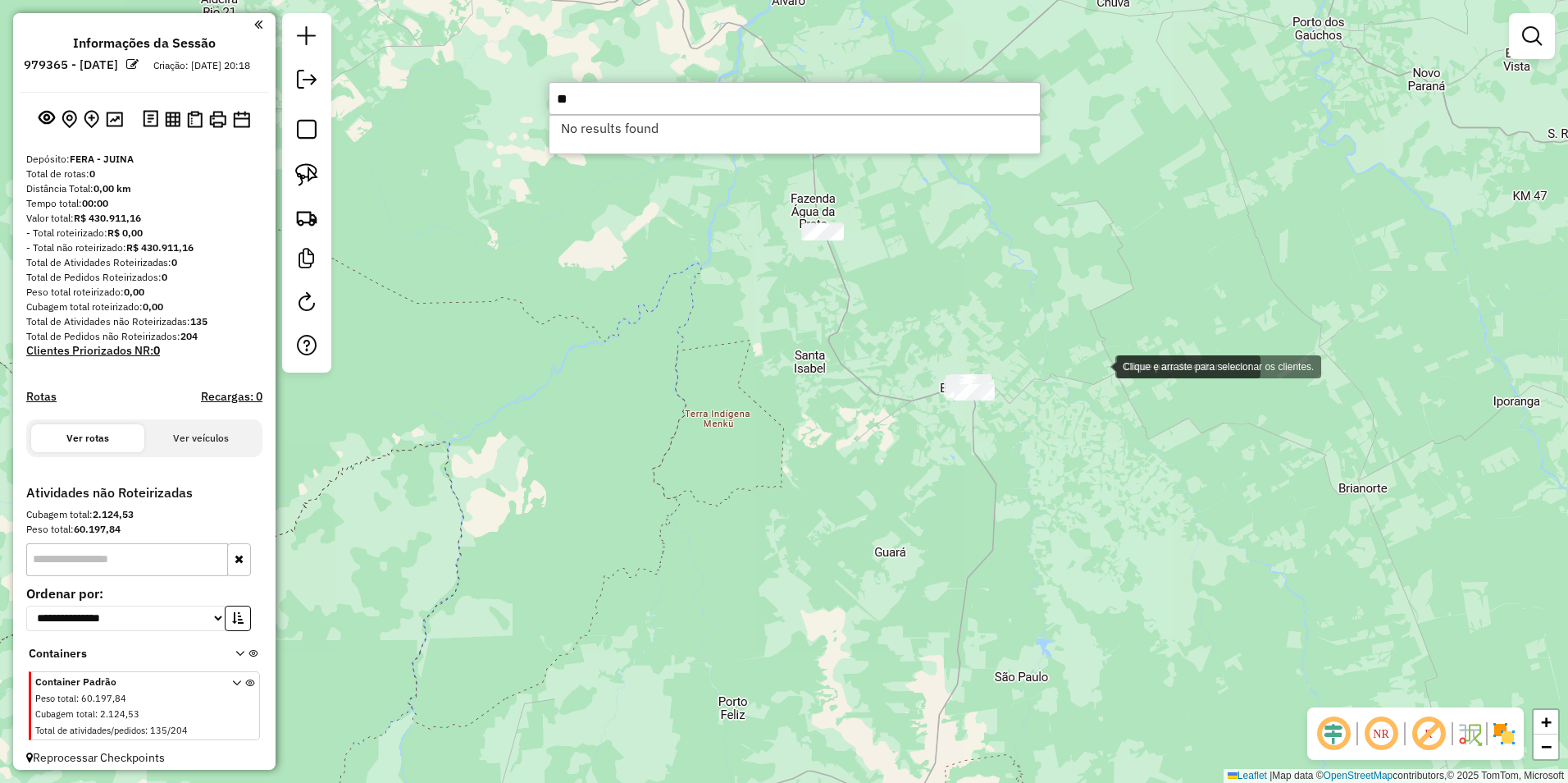
type input "*"
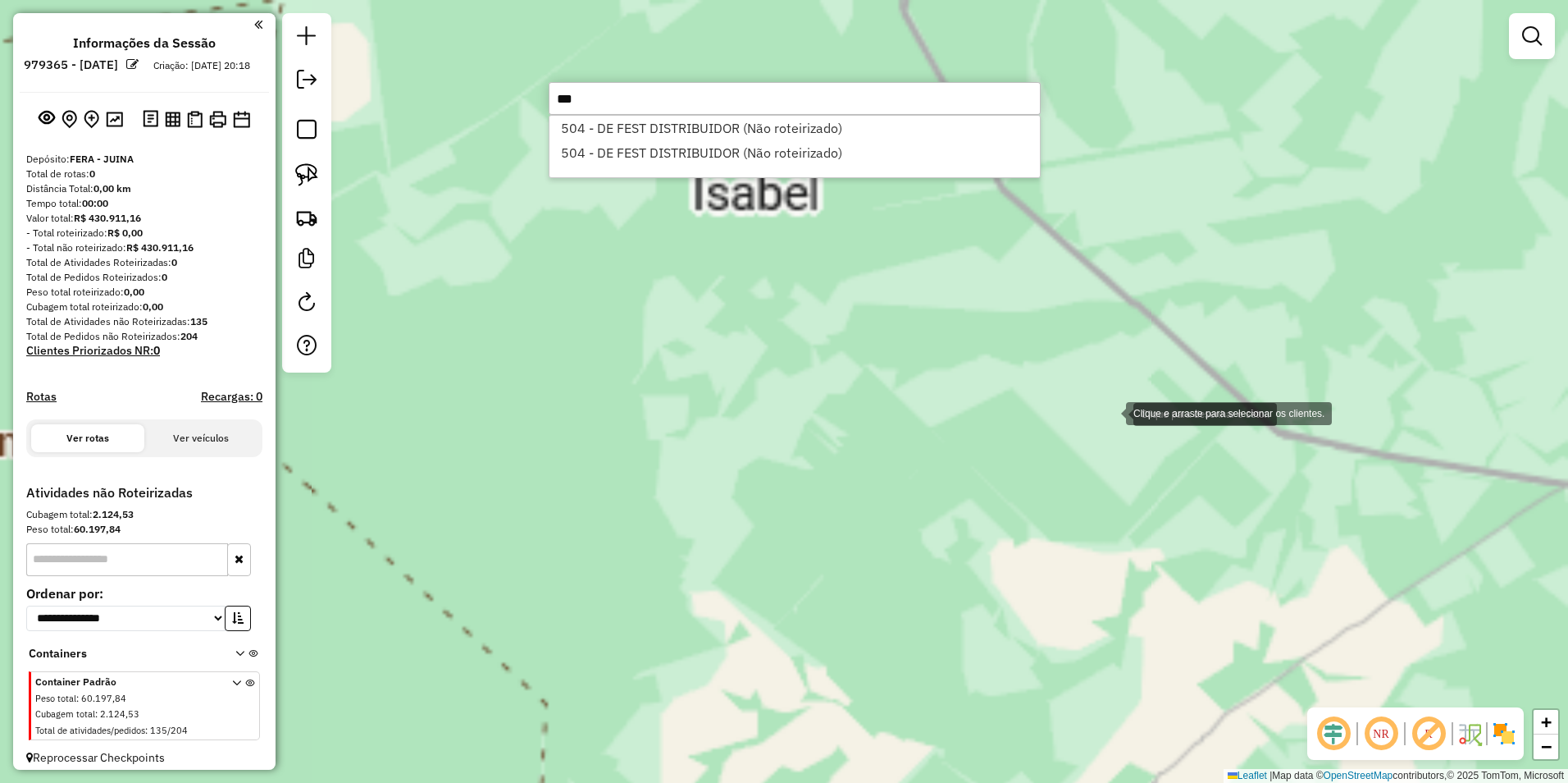
type input "***"
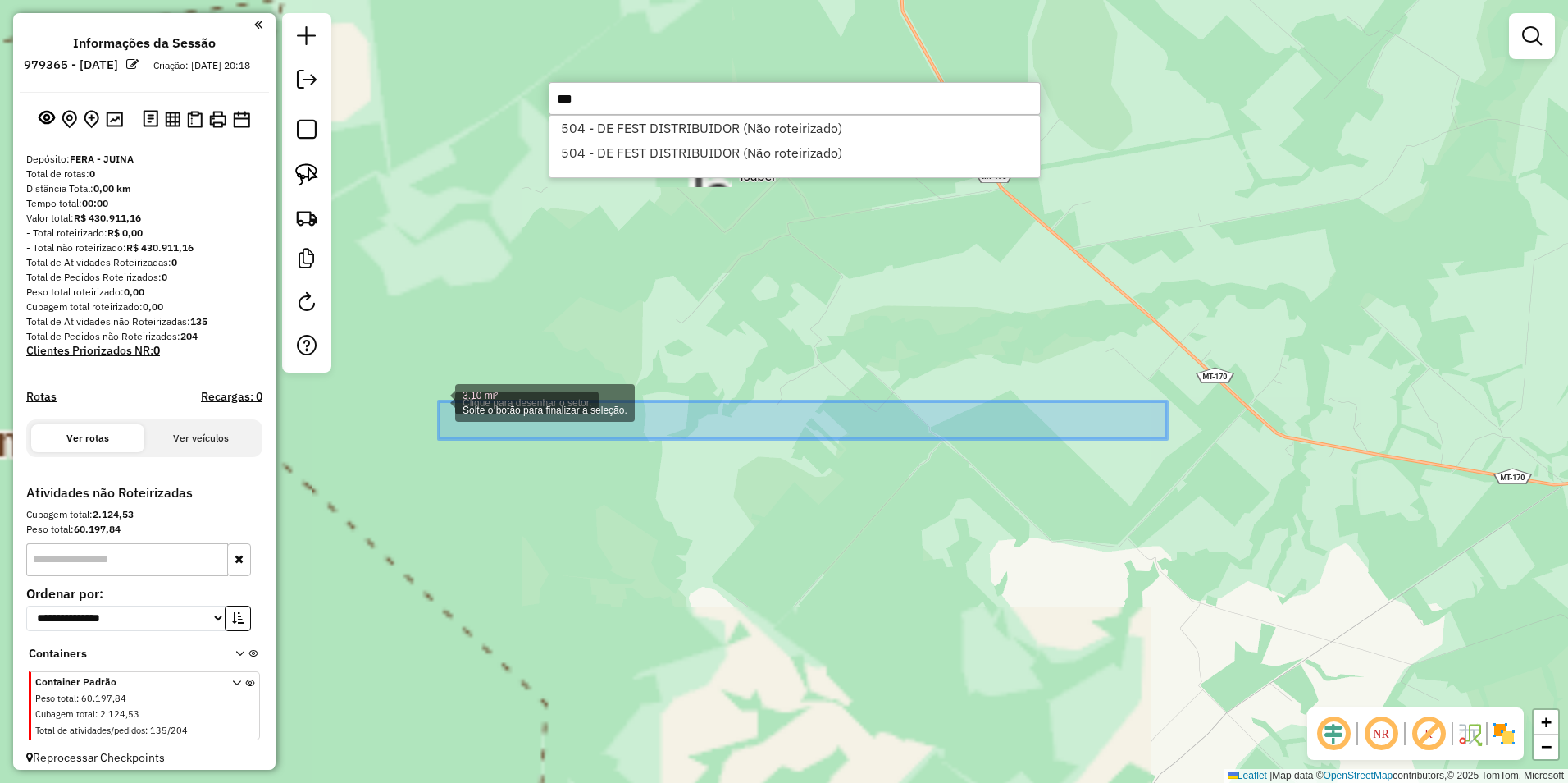
drag, startPoint x: 1167, startPoint y: 439, endPoint x: 422, endPoint y: 347, distance: 750.7
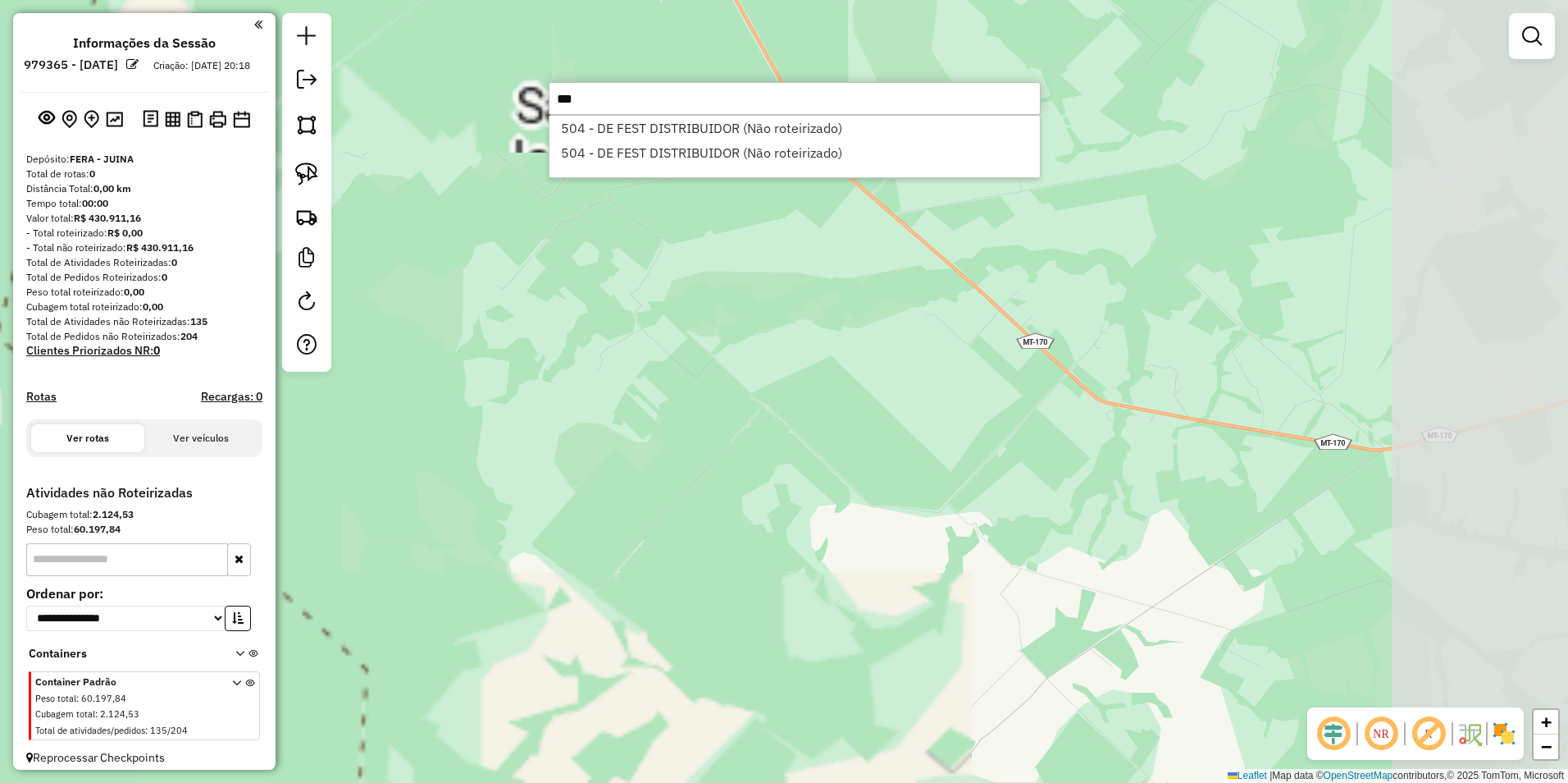
drag, startPoint x: 1166, startPoint y: 603, endPoint x: 468, endPoint y: 468, distance: 710.9
click at [468, 468] on div "Janela de atendimento Grade de atendimento Capacidade Transportadoras Veículos …" at bounding box center [784, 391] width 1568 height 783
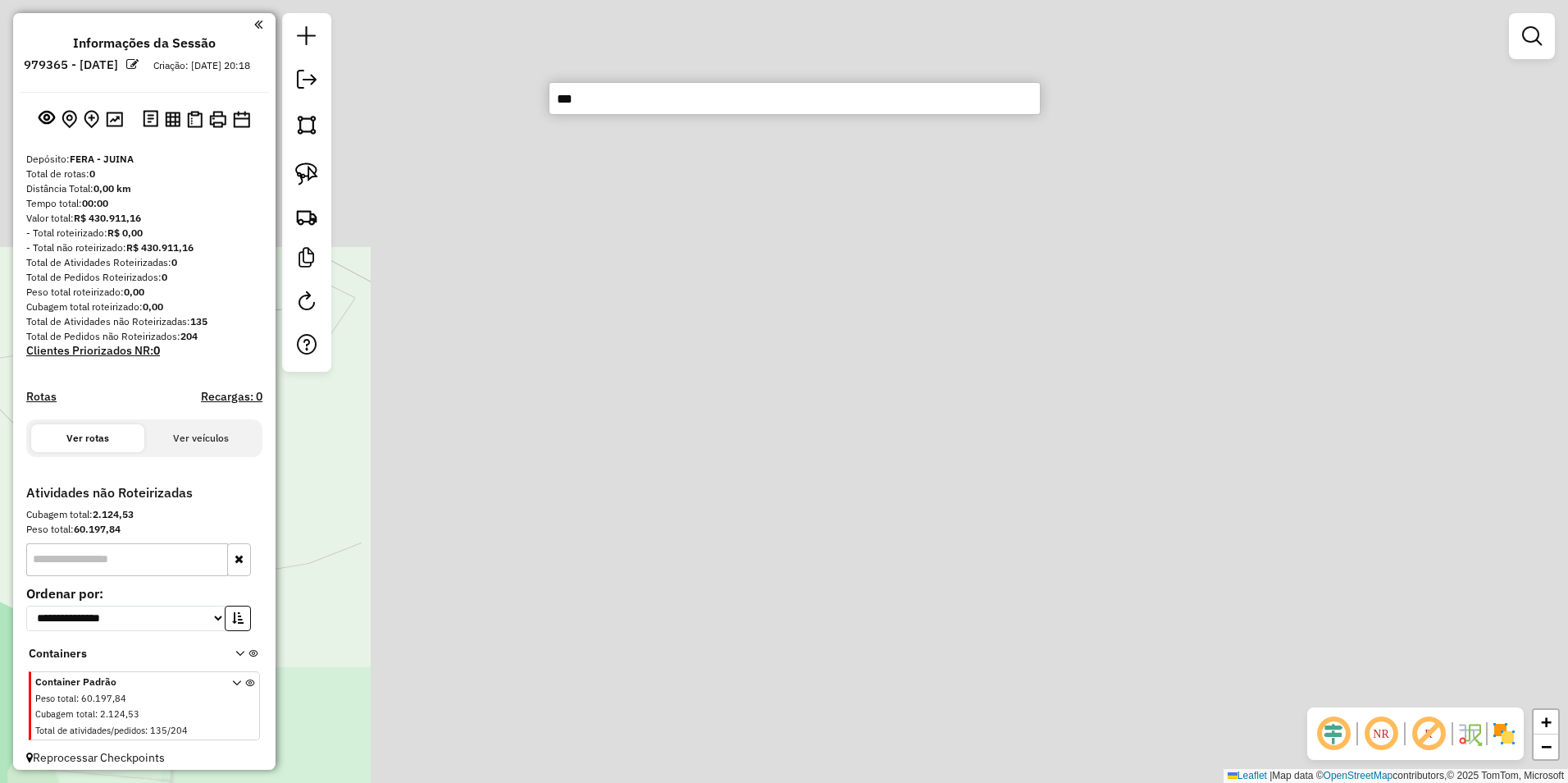
drag, startPoint x: 1489, startPoint y: 433, endPoint x: 668, endPoint y: 452, distance: 821.2
click at [115, 745] on hb-router-mapa "**********" at bounding box center [784, 391] width 1568 height 783
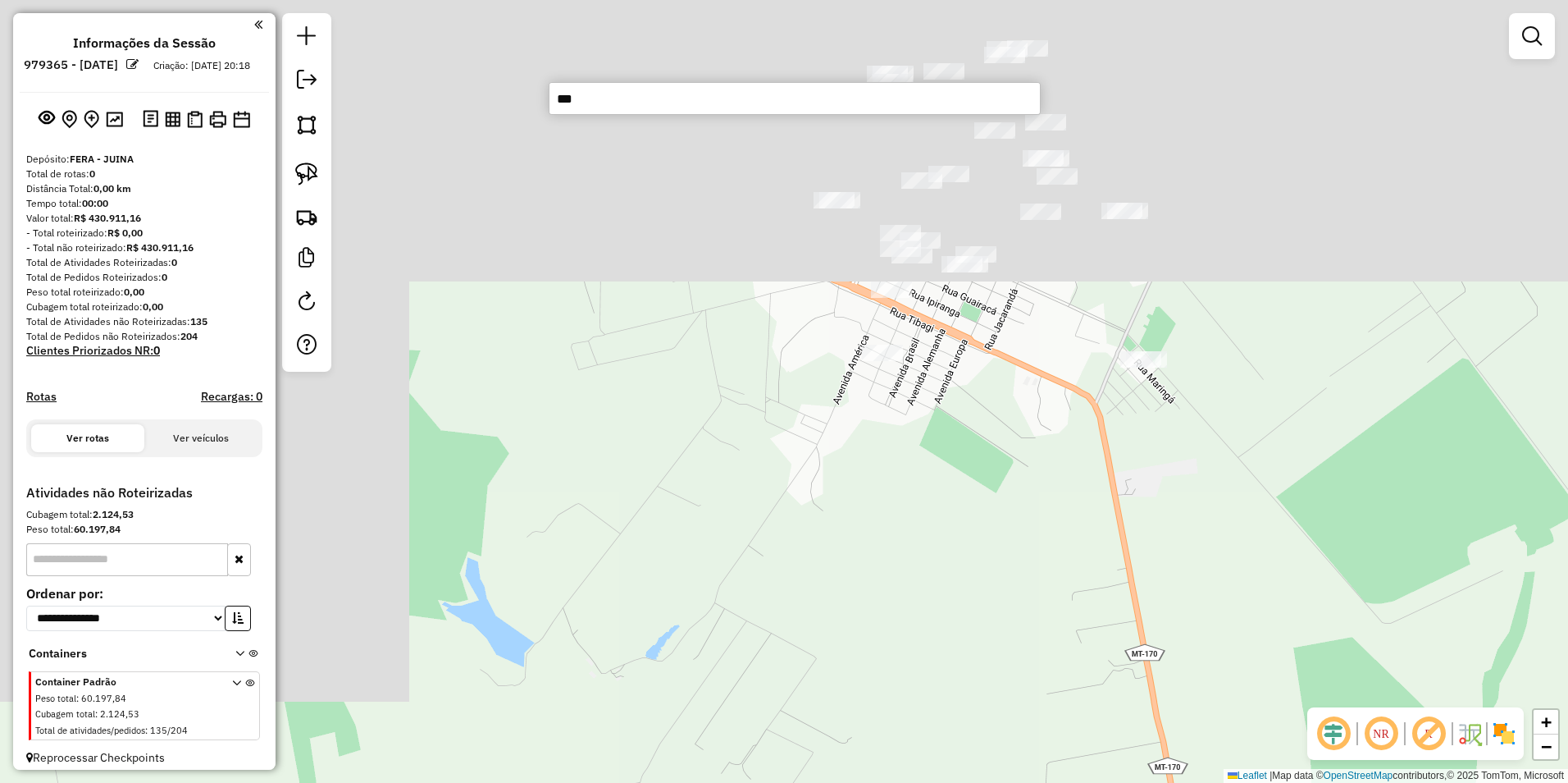
drag, startPoint x: 897, startPoint y: 631, endPoint x: 1413, endPoint y: 810, distance: 546.2
click at [1413, 782] on html "**********" at bounding box center [784, 391] width 1568 height 783
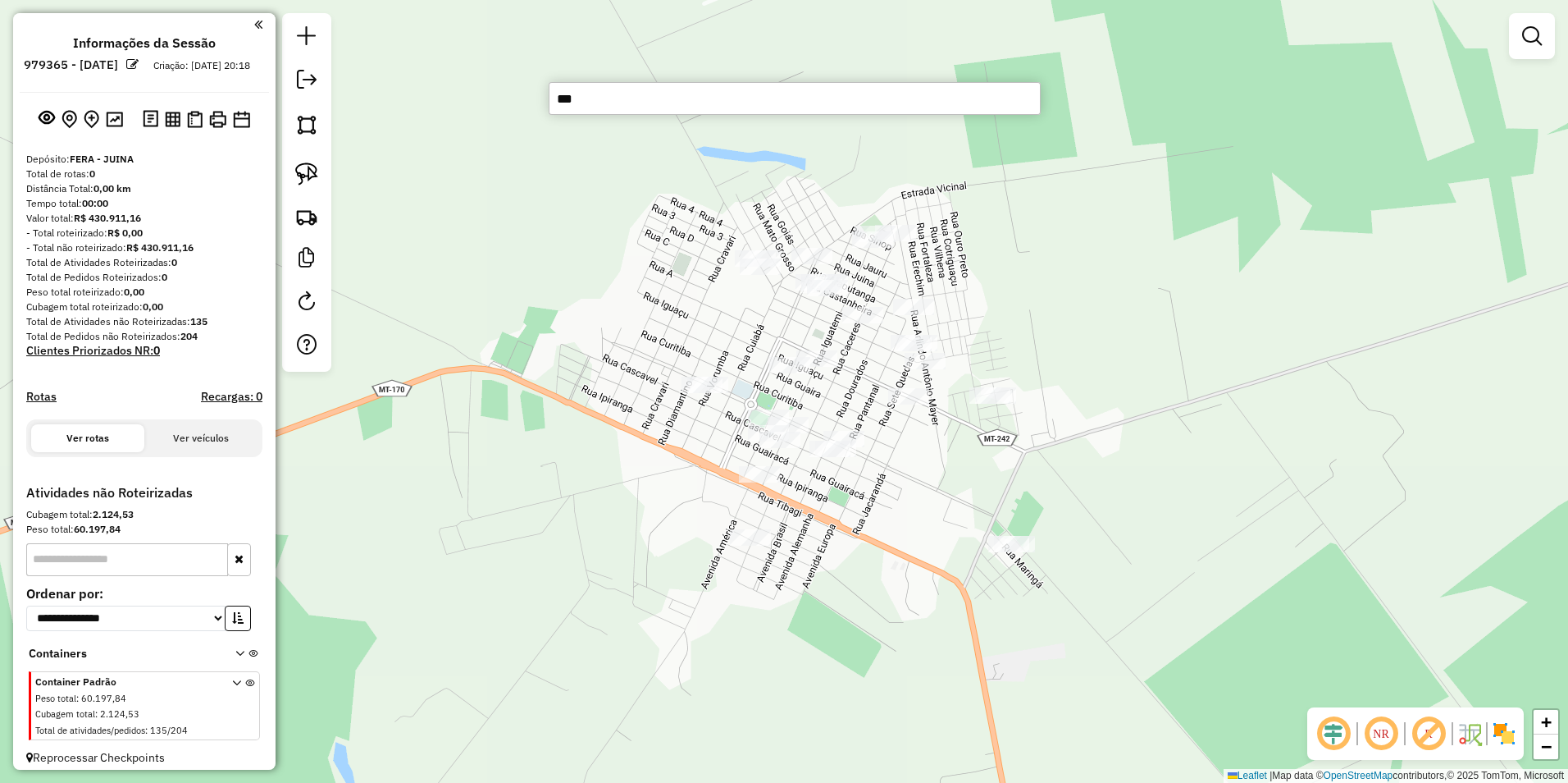
drag, startPoint x: 1397, startPoint y: 383, endPoint x: 880, endPoint y: 599, distance: 560.3
click at [880, 599] on div "Janela de atendimento Grade de atendimento Capacidade Transportadoras Veículos …" at bounding box center [784, 391] width 1568 height 783
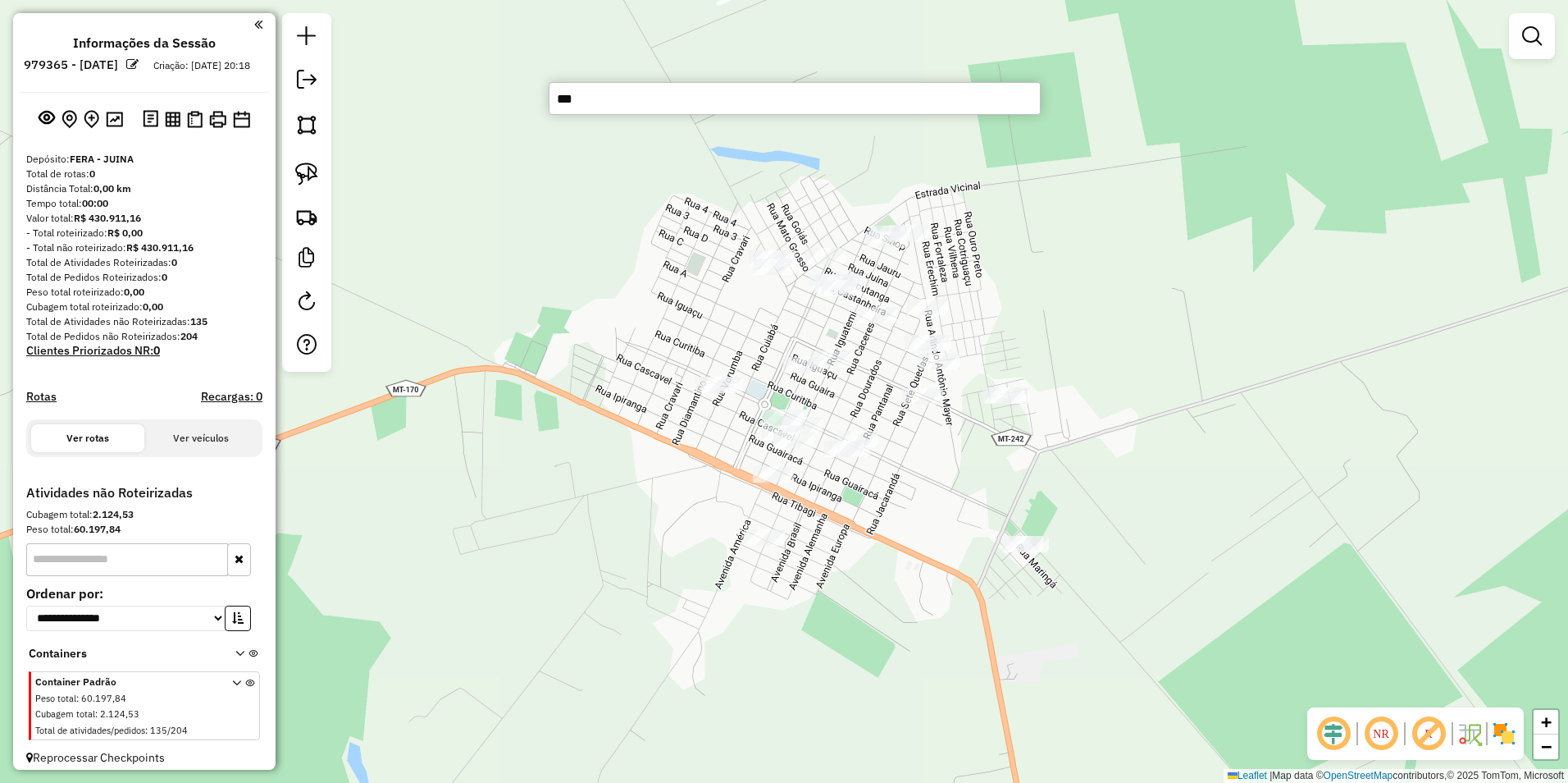
click at [647, 101] on input "***" at bounding box center [795, 98] width 492 height 33
drag, startPoint x: 647, startPoint y: 101, endPoint x: 541, endPoint y: 113, distance: 106.7
click at [541, 113] on hb-router-mapa "**********" at bounding box center [784, 391] width 1568 height 783
type input "***"
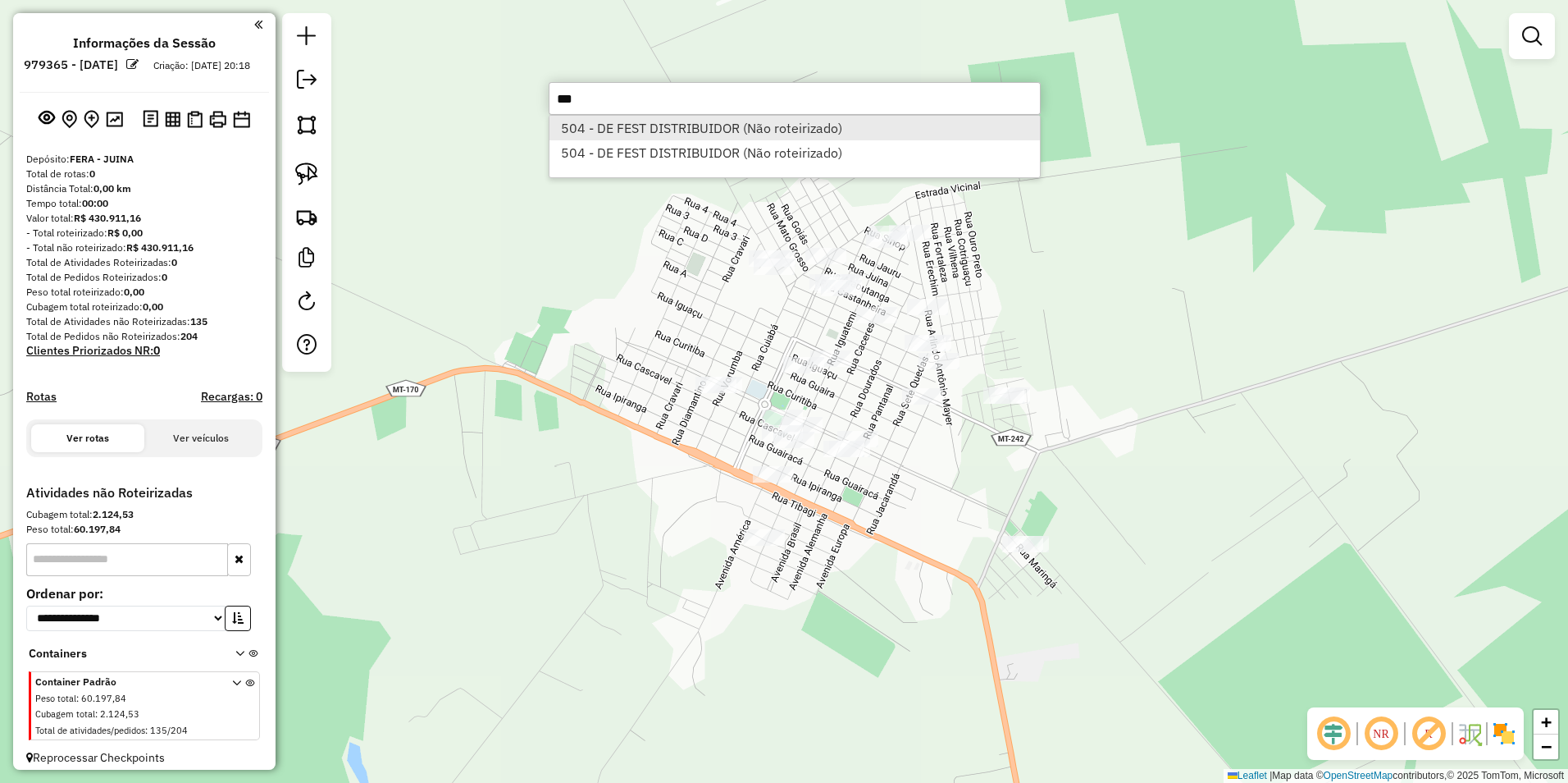
click at [734, 120] on li "504 - DE FEST DISTRIBUIDOR (Não roteirizado)" at bounding box center [795, 128] width 490 height 25
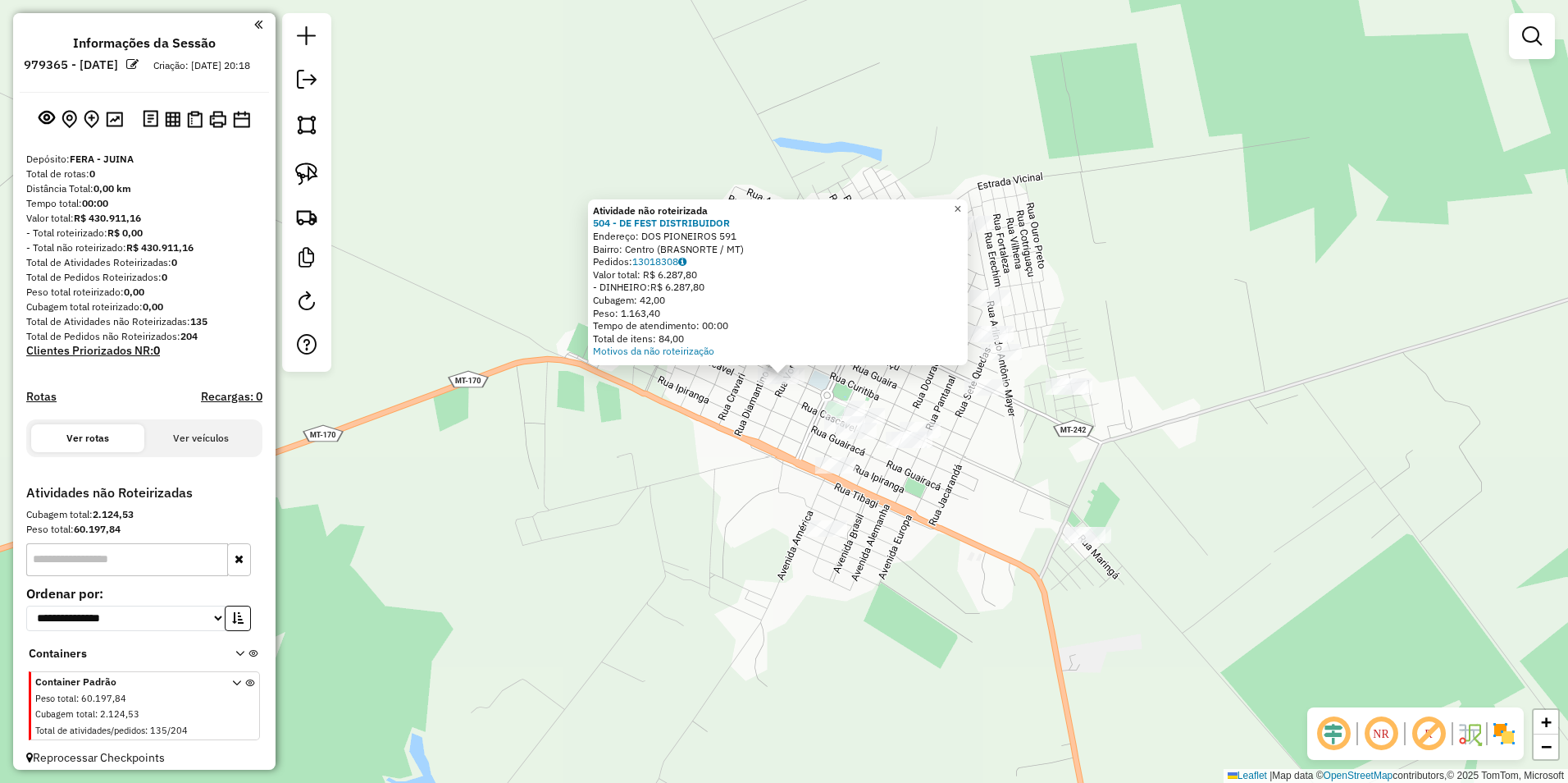
click at [961, 202] on span "×" at bounding box center [957, 209] width 8 height 14
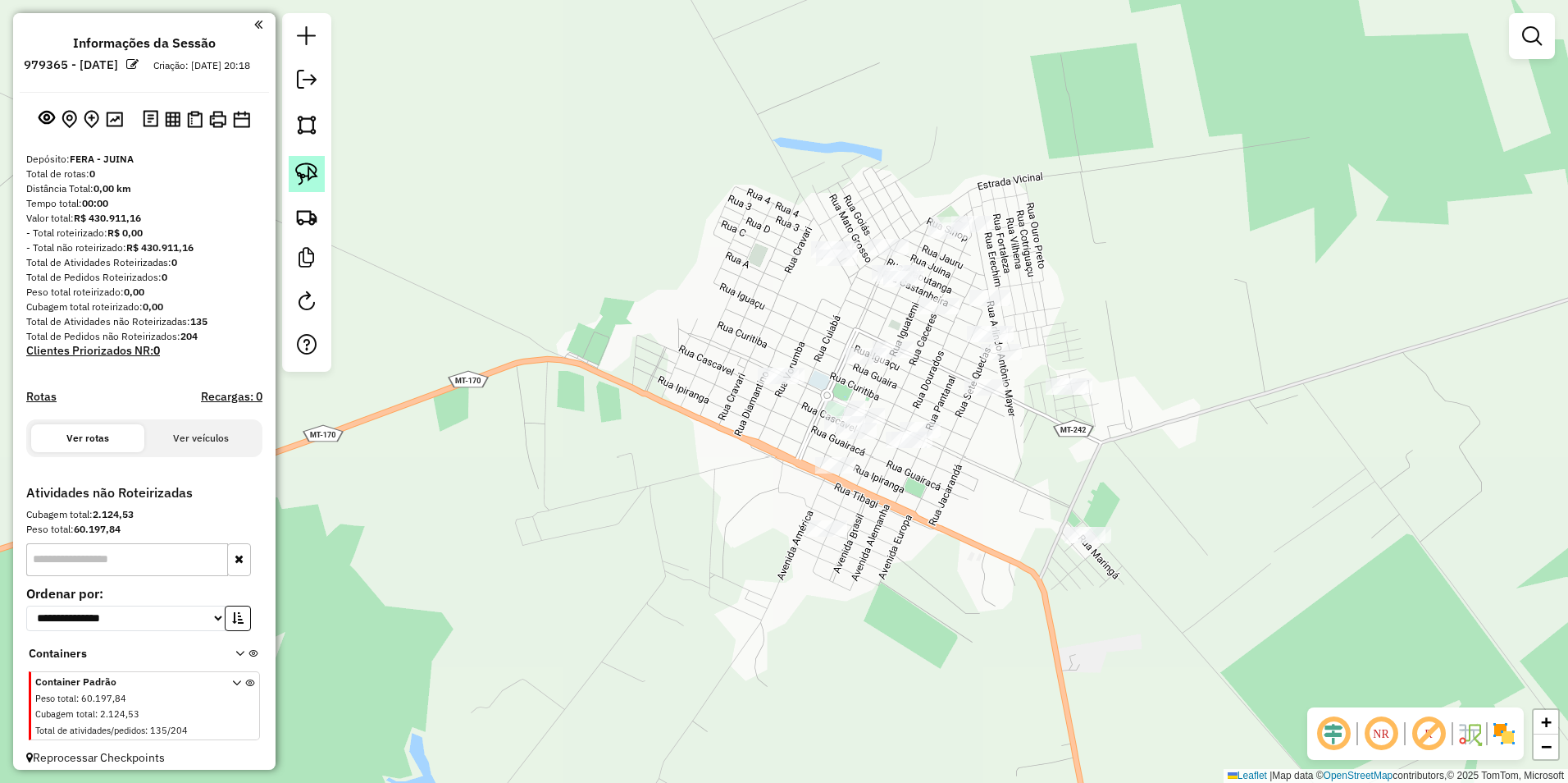
click at [301, 174] on img at bounding box center [306, 174] width 23 height 23
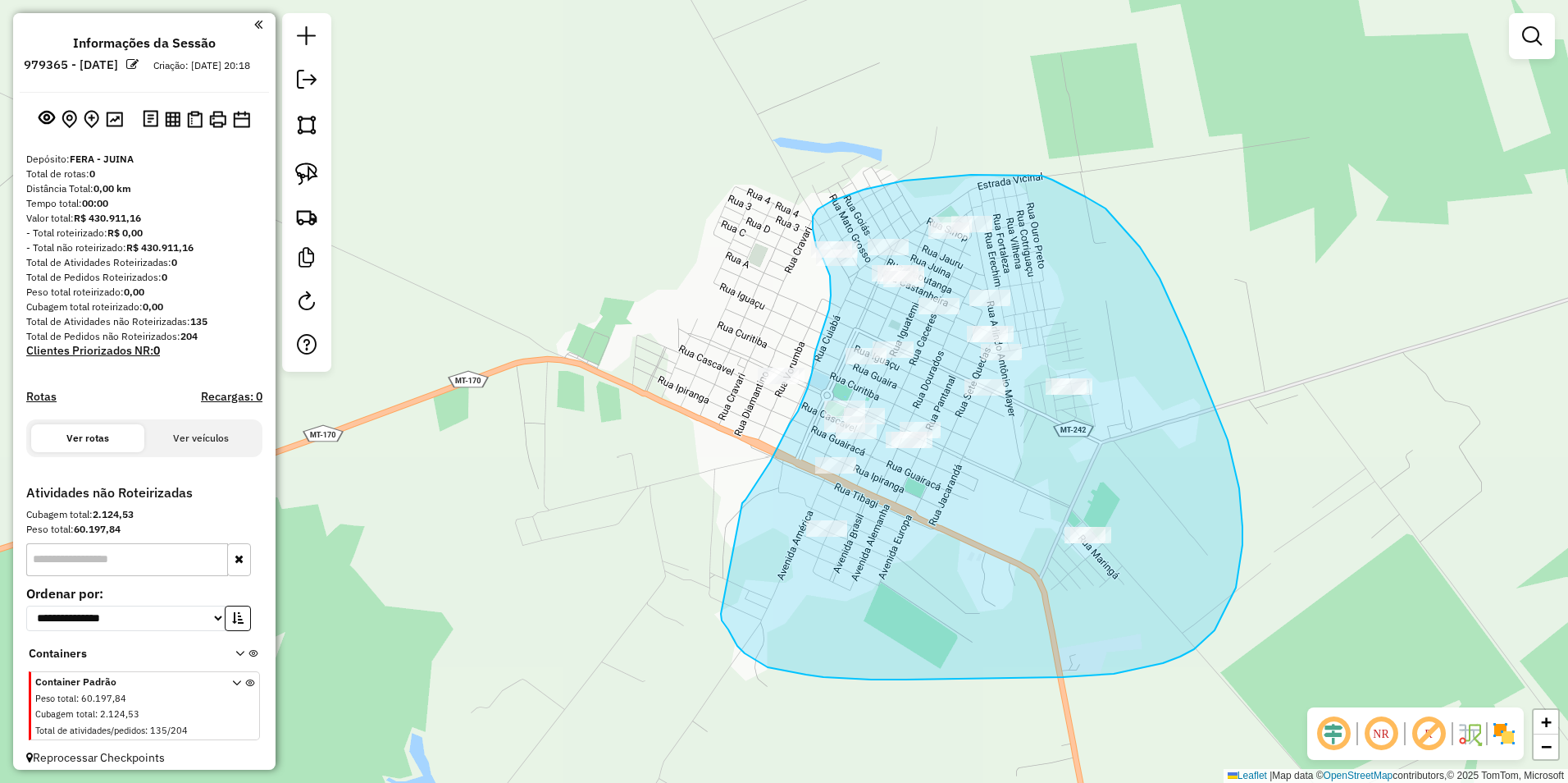
drag, startPoint x: 742, startPoint y: 503, endPoint x: 721, endPoint y: 614, distance: 113.0
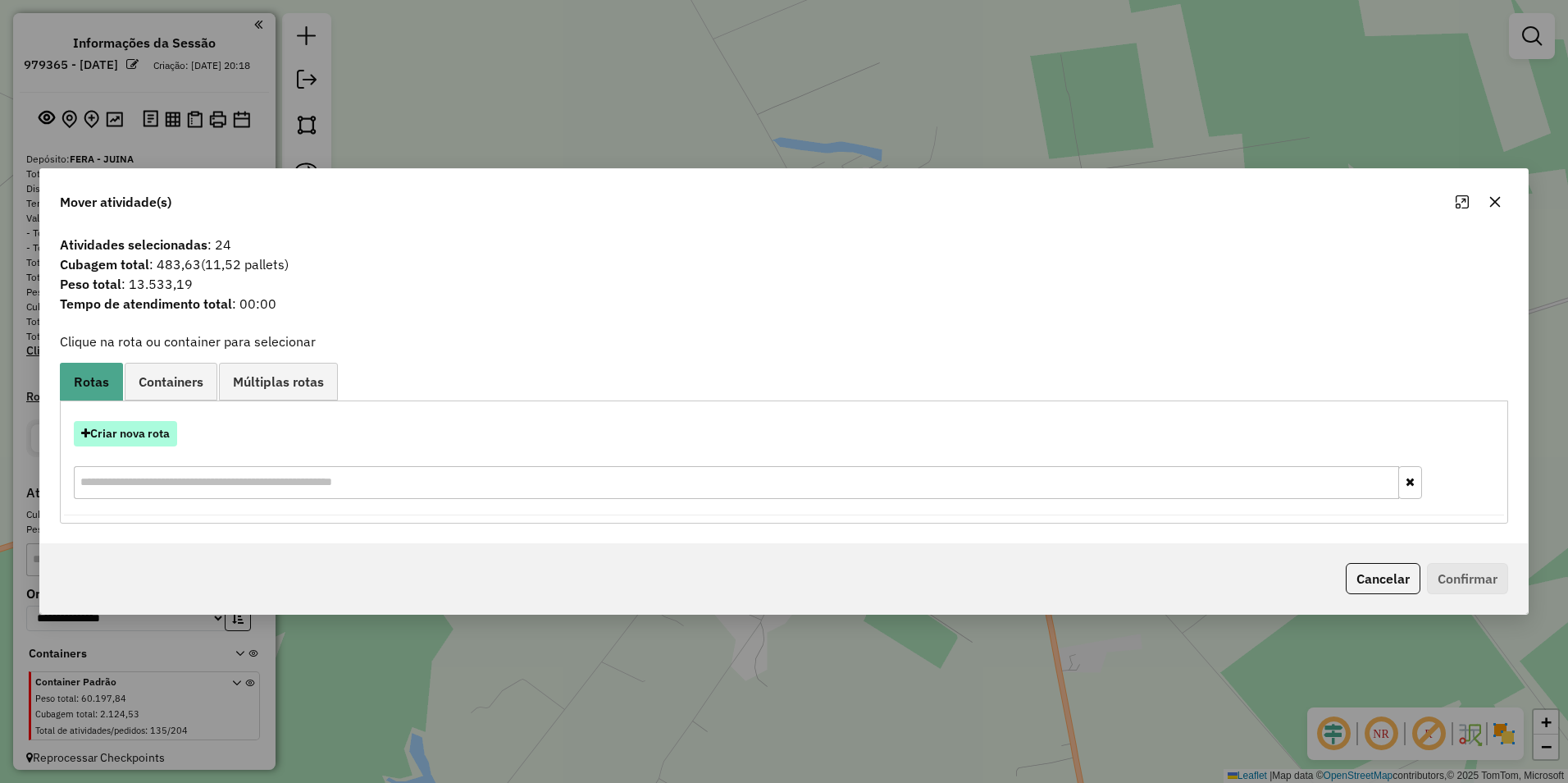
click at [144, 438] on button "Criar nova rota" at bounding box center [126, 433] width 104 height 25
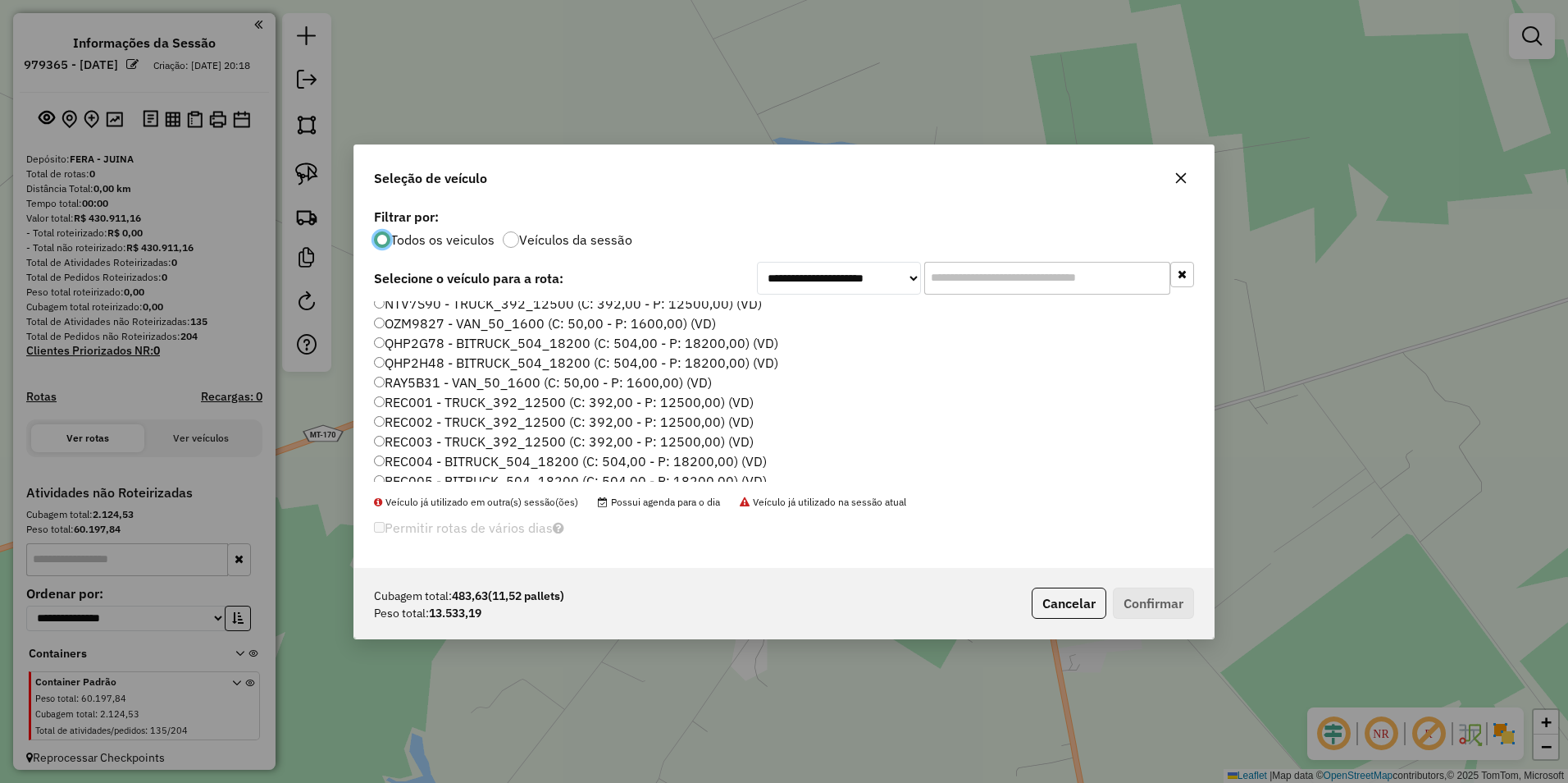
scroll to position [82, 0]
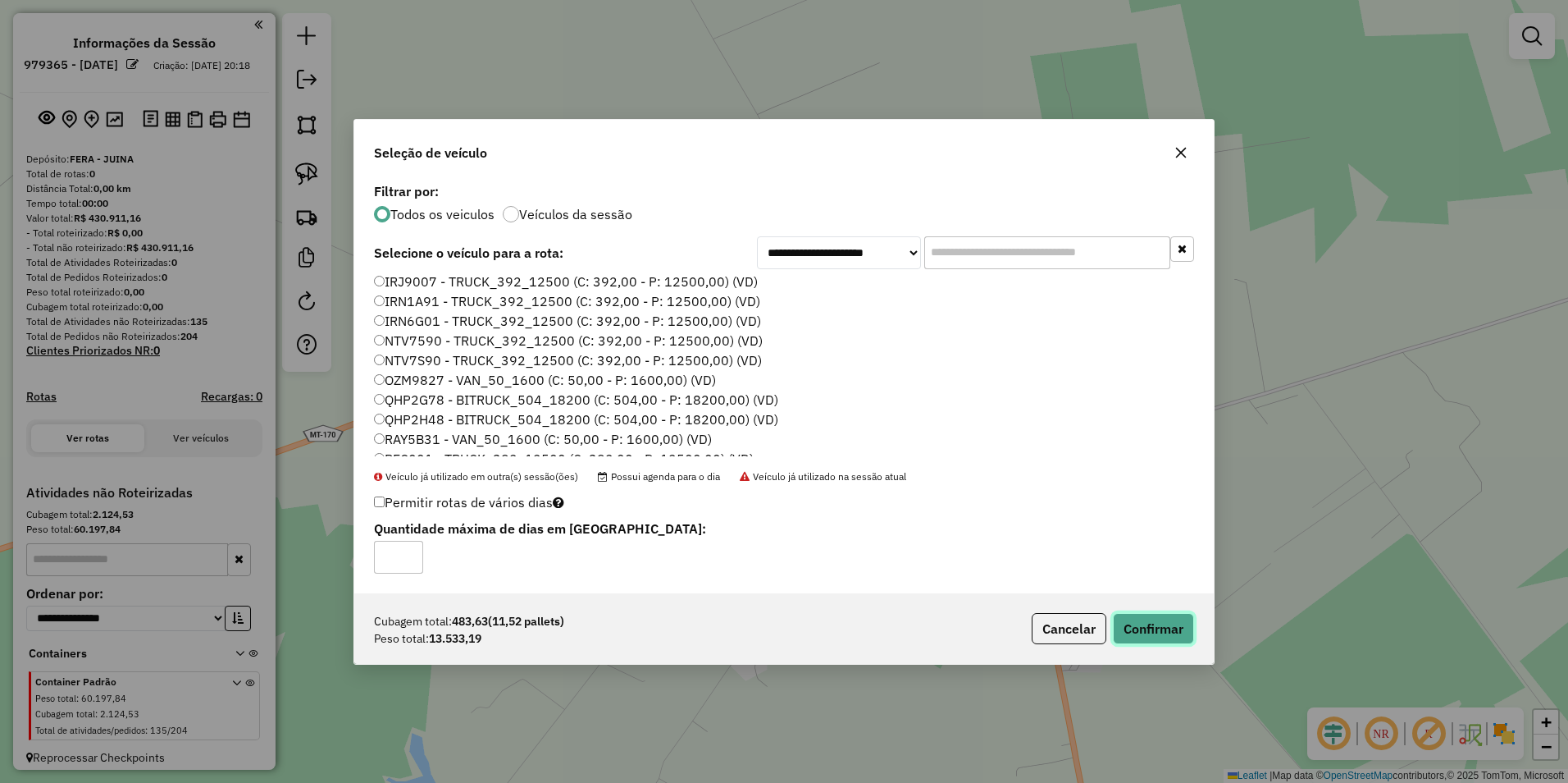
click at [1156, 634] on button "Confirmar" at bounding box center [1154, 628] width 81 height 31
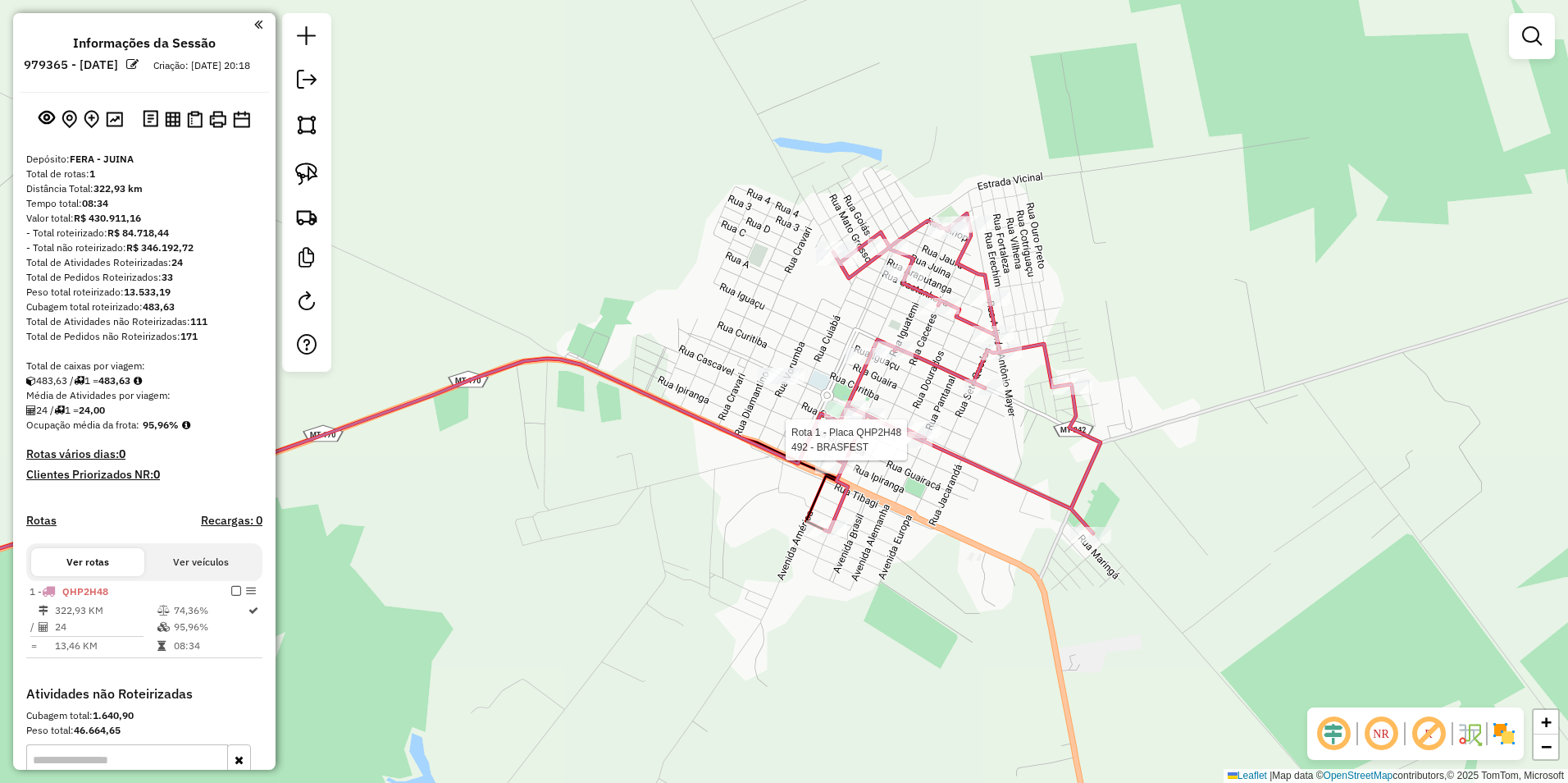
select select "**********"
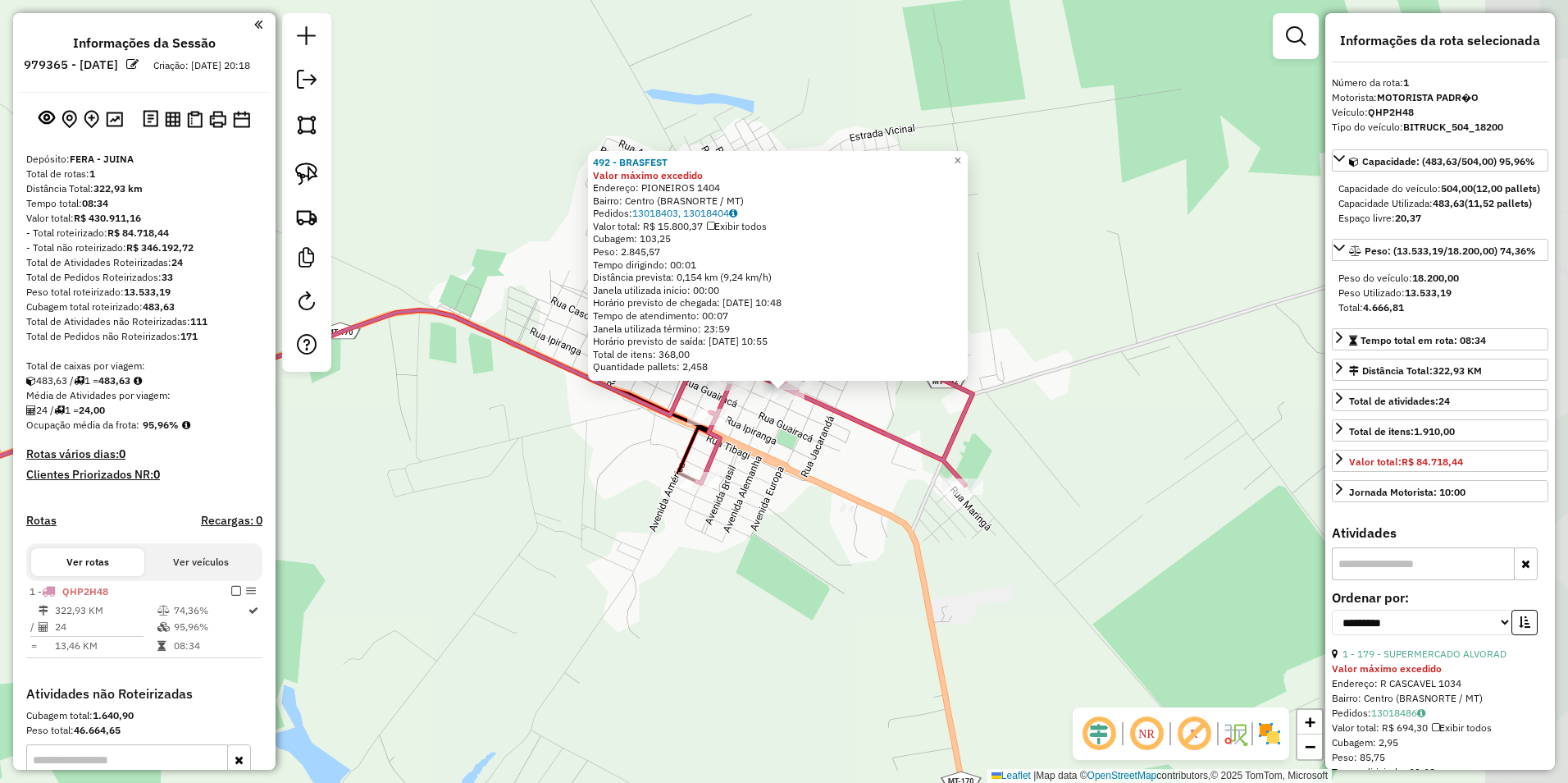
scroll to position [225, 0]
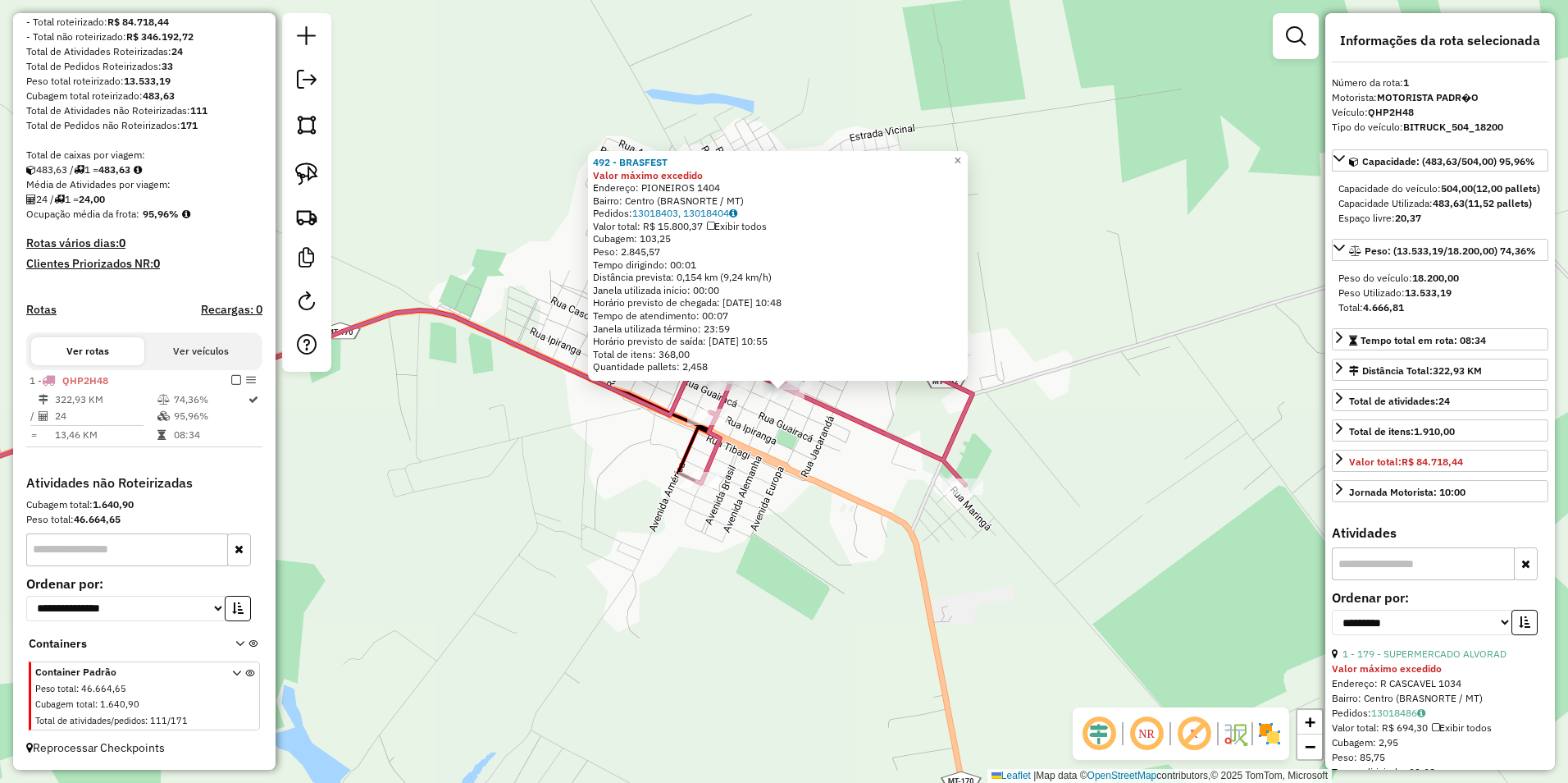
click at [1124, 530] on div "492 - BRASFEST Valor máximo excedido Endereço: PIONEIROS 1404 Bairro: Centro (B…" at bounding box center [784, 391] width 1568 height 783
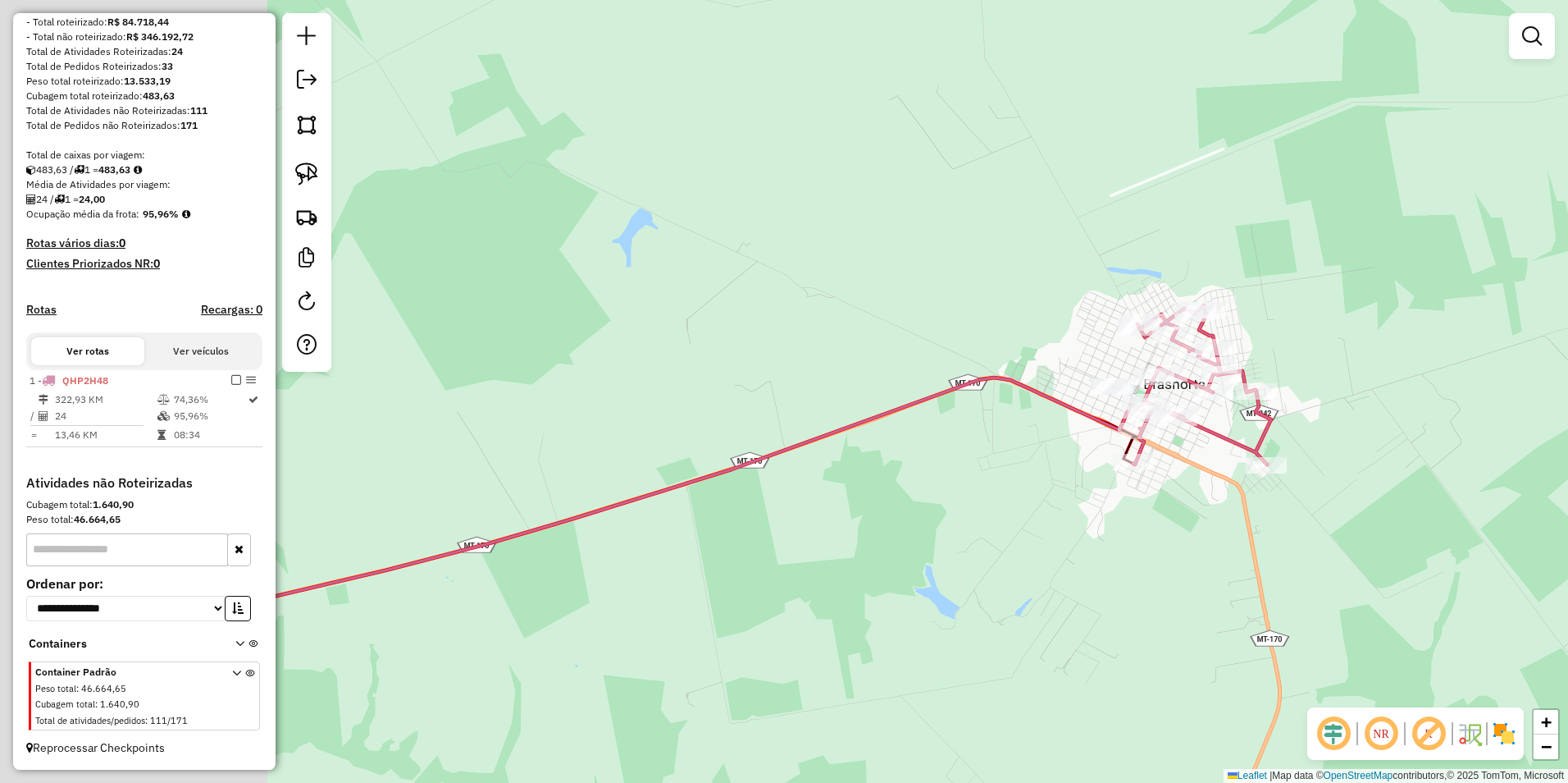
drag, startPoint x: 570, startPoint y: 494, endPoint x: 977, endPoint y: 493, distance: 407.0
click at [977, 493] on div "Janela de atendimento Grade de atendimento Capacidade Transportadoras Veículos …" at bounding box center [784, 391] width 1568 height 783
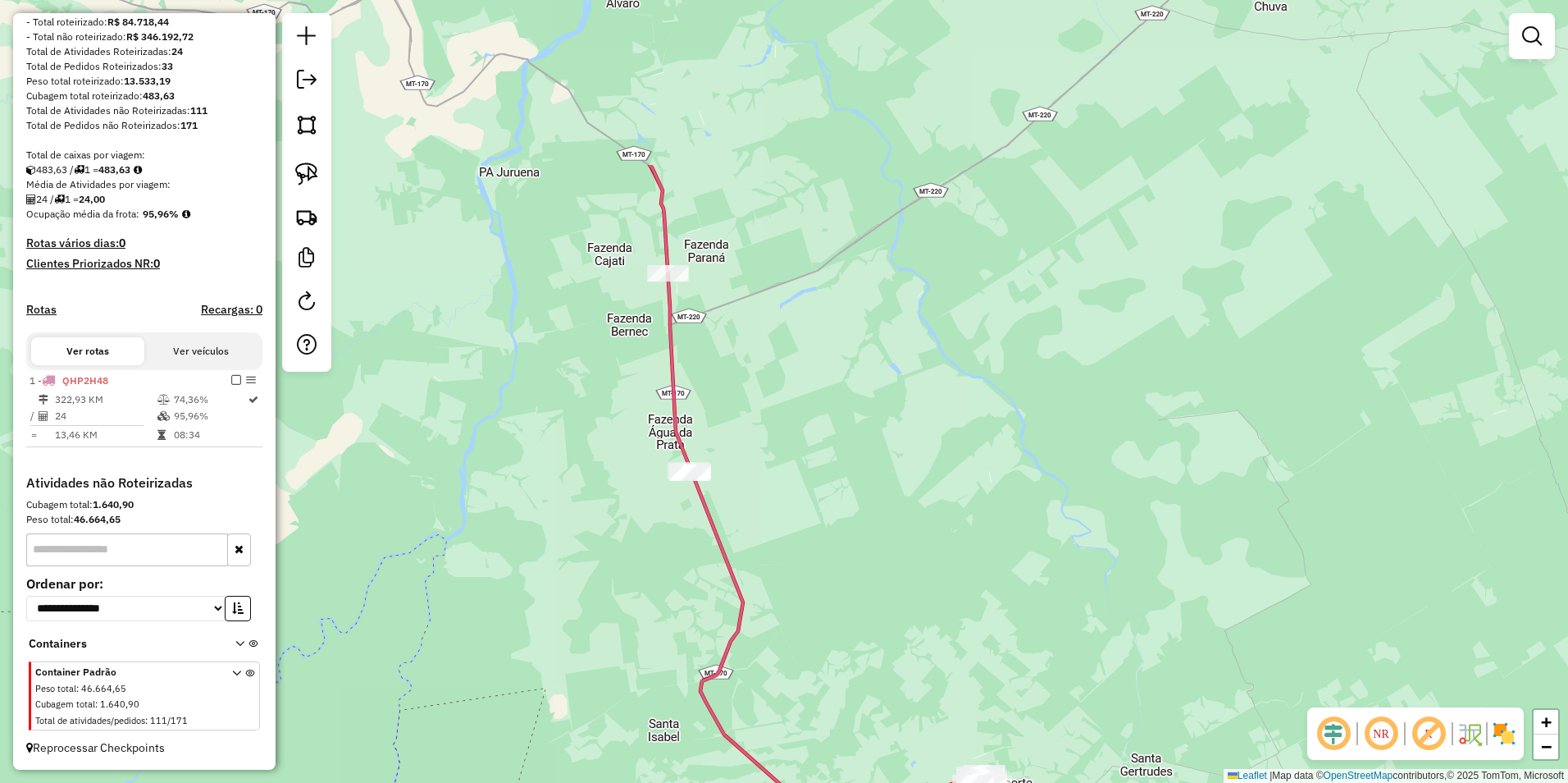
drag, startPoint x: 815, startPoint y: 377, endPoint x: 811, endPoint y: 619, distance: 242.0
click at [811, 619] on div "Janela de atendimento Grade de atendimento Capacidade Transportadoras Veículos …" at bounding box center [784, 391] width 1568 height 783
click at [309, 168] on img at bounding box center [306, 174] width 23 height 23
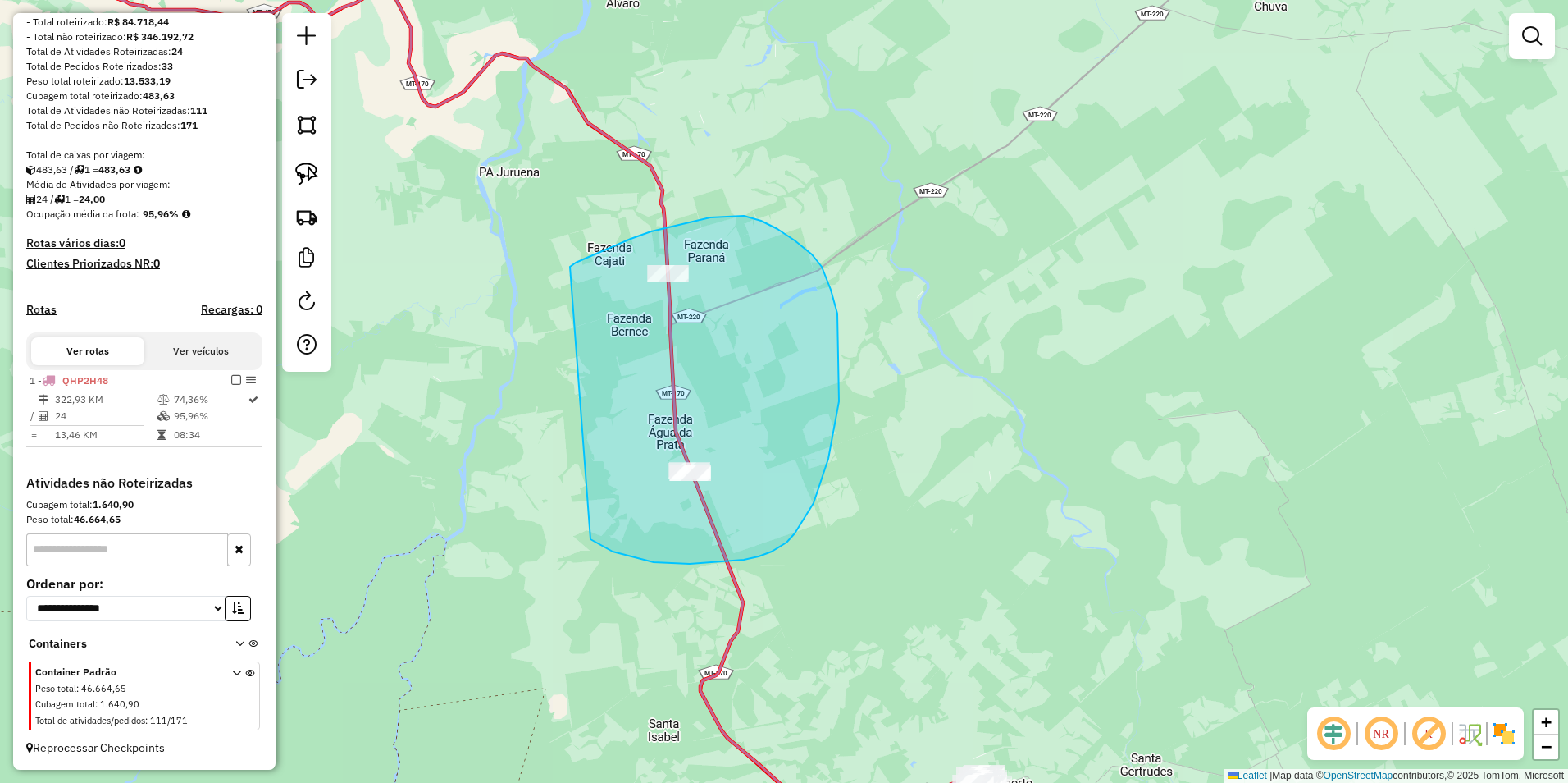
drag, startPoint x: 571, startPoint y: 266, endPoint x: 590, endPoint y: 539, distance: 273.7
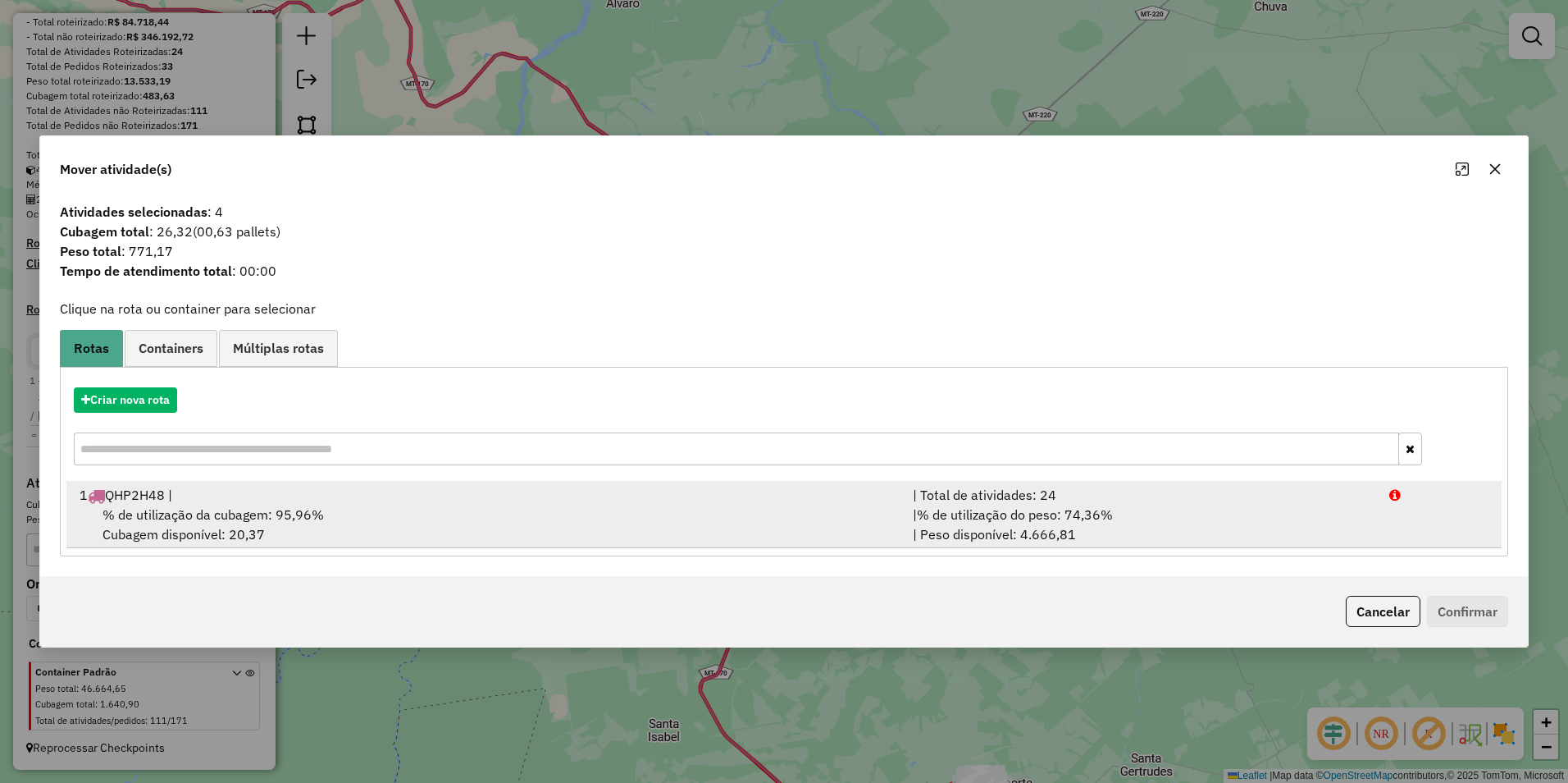
click at [219, 500] on div "1 QHP2H48 |" at bounding box center [486, 495] width 833 height 20
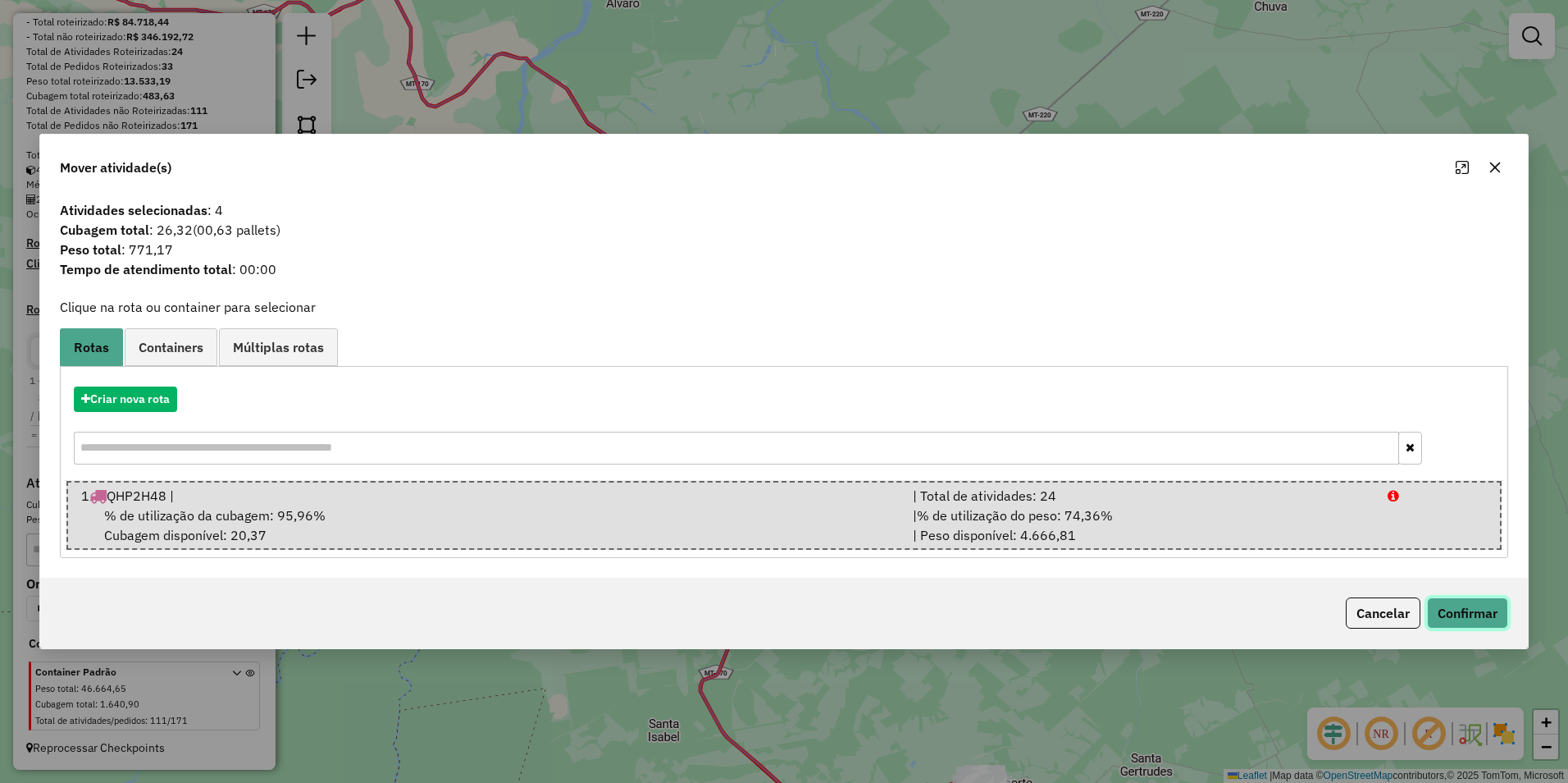
click at [1461, 607] on button "Confirmar" at bounding box center [1468, 613] width 81 height 31
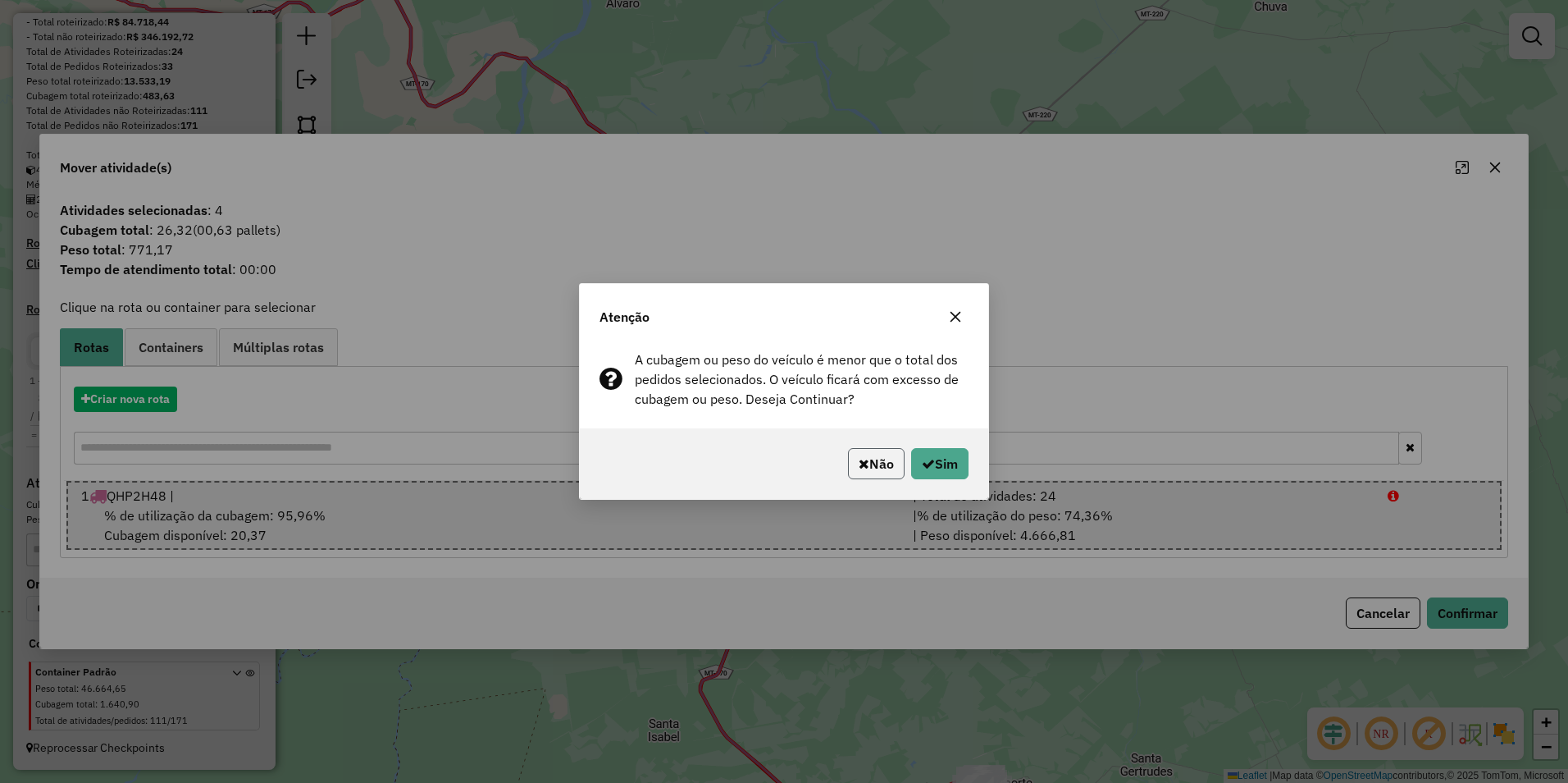
click at [876, 462] on button "Não" at bounding box center [877, 464] width 57 height 31
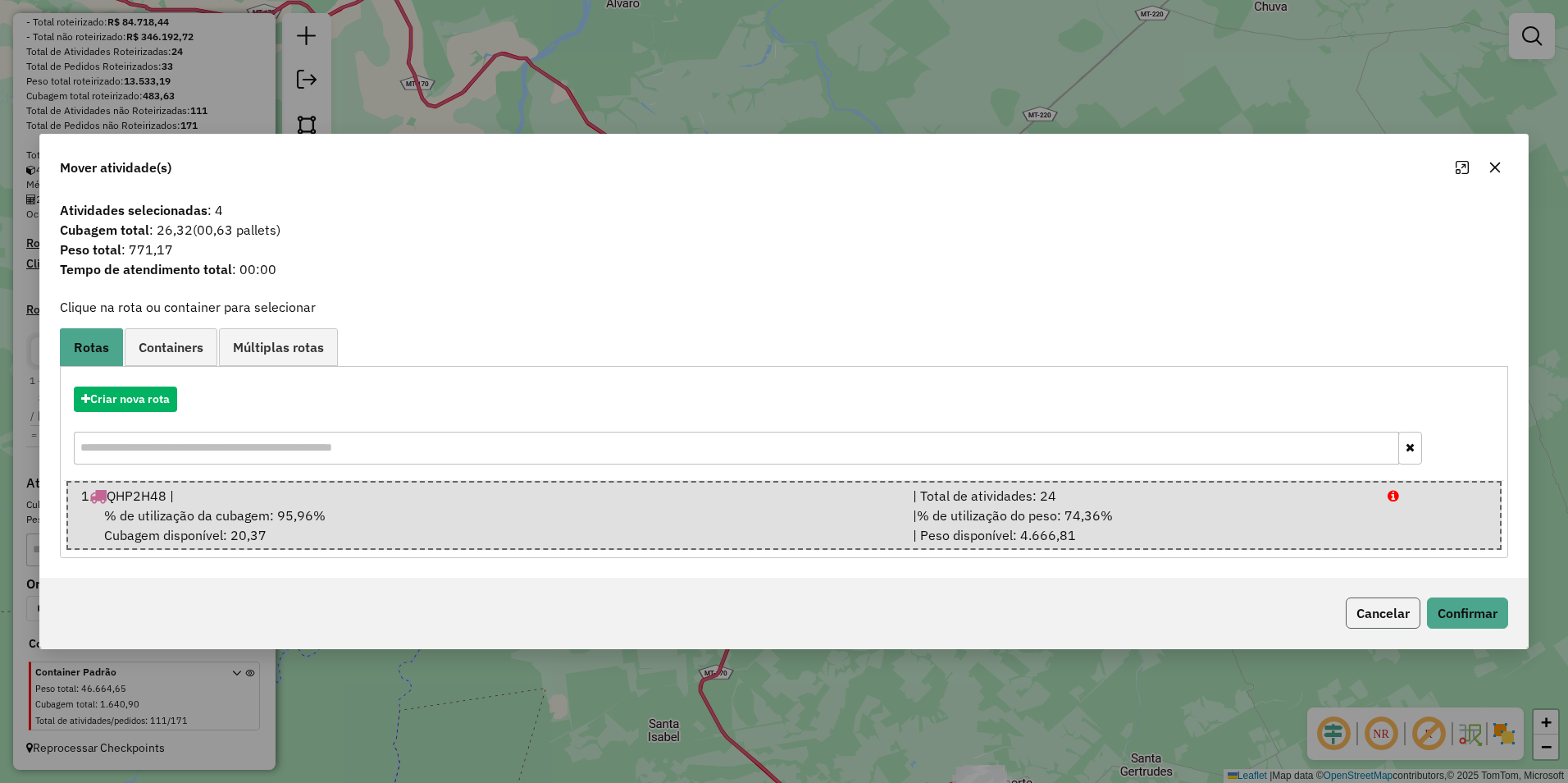
click at [1397, 610] on button "Cancelar" at bounding box center [1382, 613] width 74 height 31
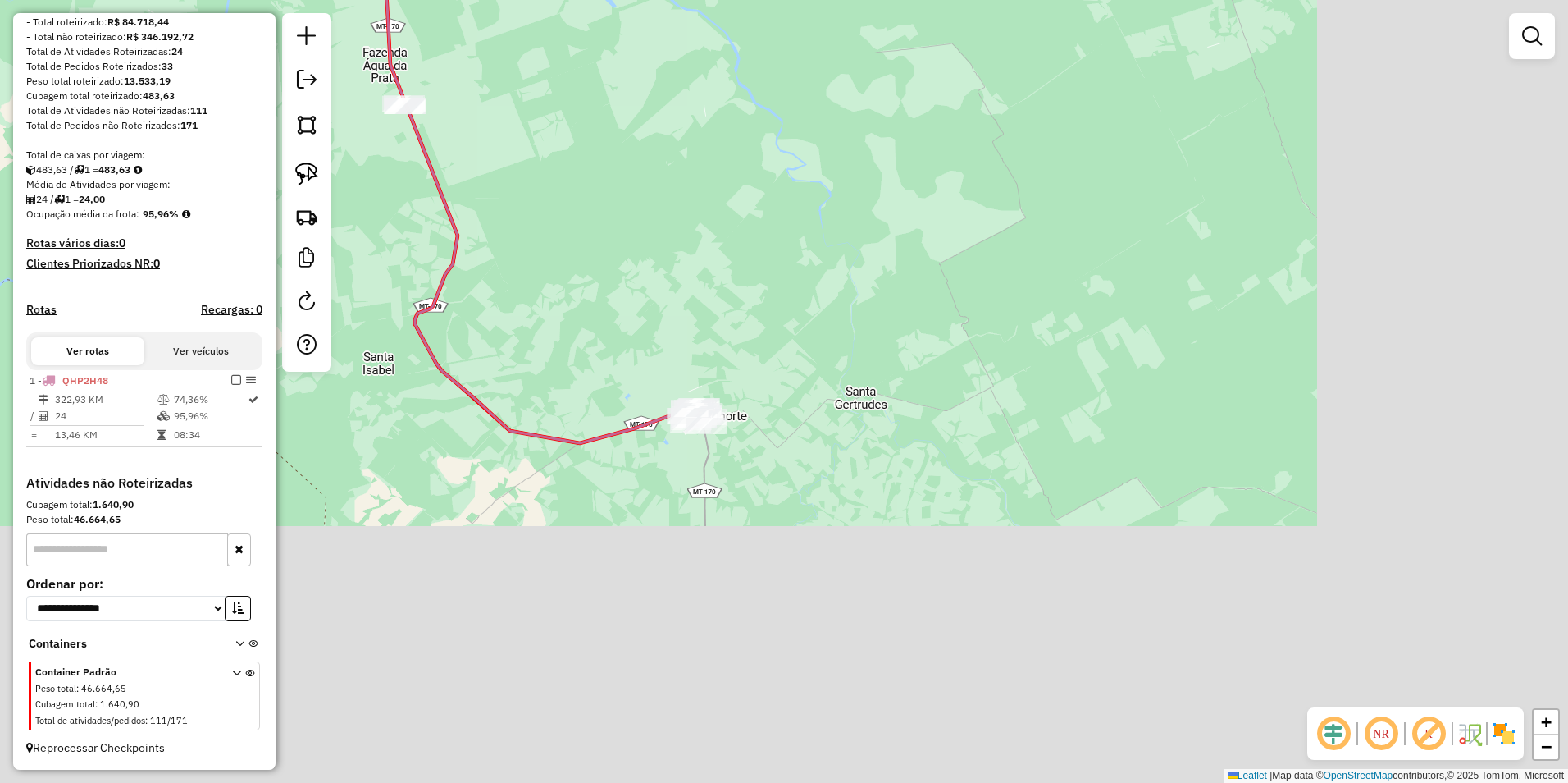
drag, startPoint x: 882, startPoint y: 458, endPoint x: 794, endPoint y: 295, distance: 185.2
click at [794, 295] on div "Janela de atendimento Grade de atendimento Capacidade Transportadoras Veículos …" at bounding box center [784, 391] width 1568 height 783
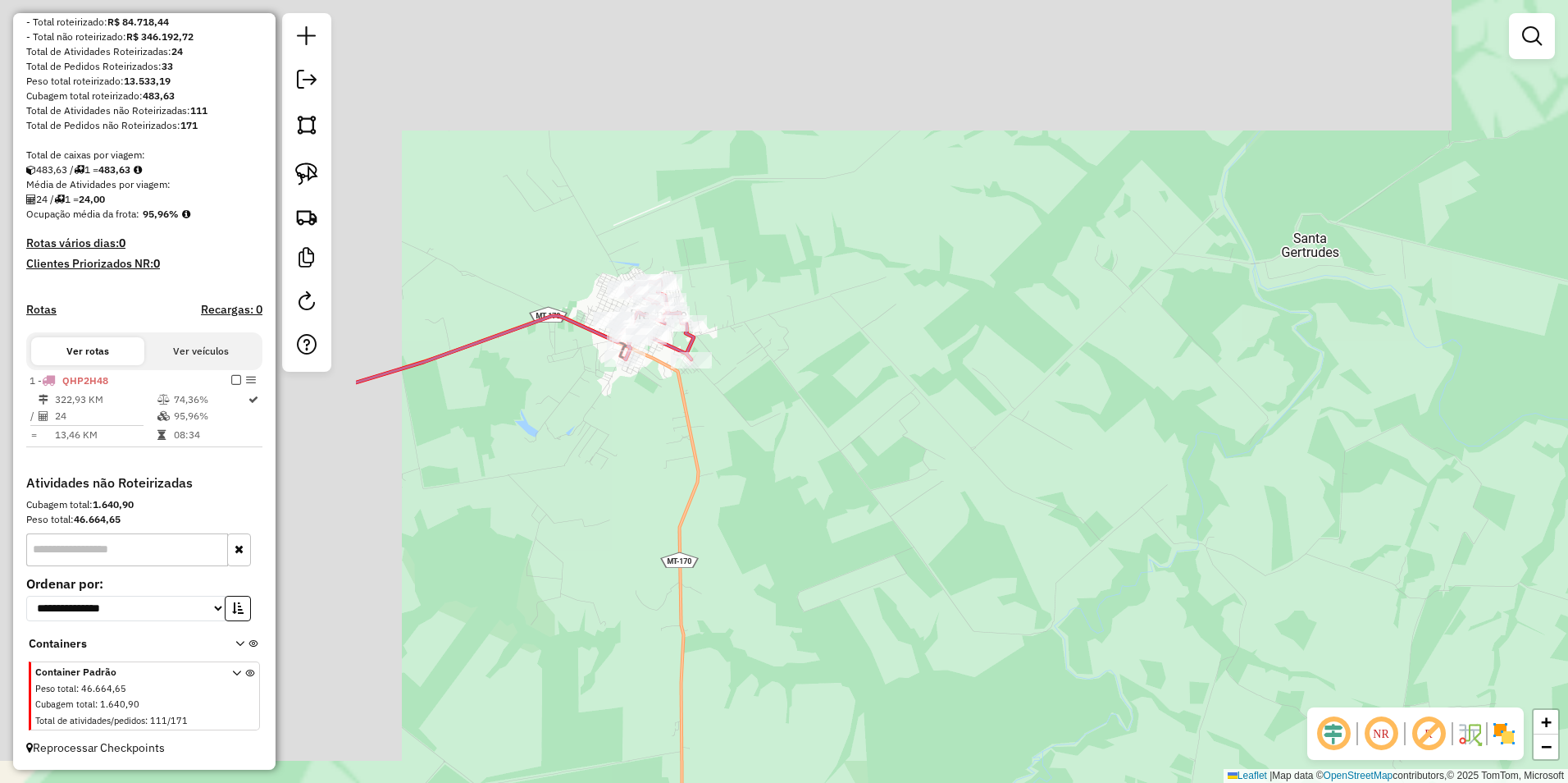
drag, startPoint x: 702, startPoint y: 281, endPoint x: 1270, endPoint y: 520, distance: 616.2
click at [1273, 520] on div "Janela de atendimento Grade de atendimento Capacidade Transportadoras Veículos …" at bounding box center [784, 391] width 1568 height 783
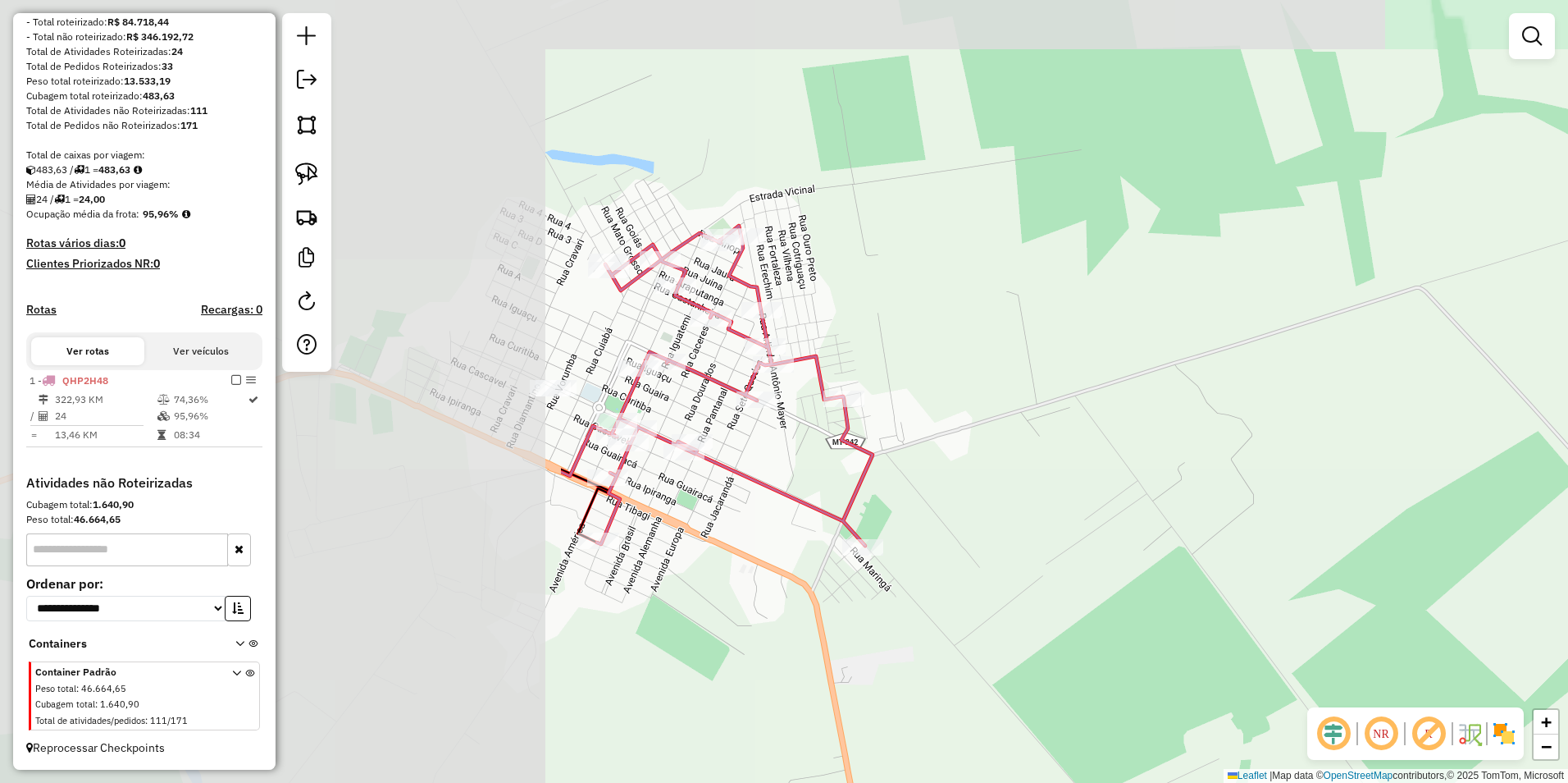
drag, startPoint x: 718, startPoint y: 384, endPoint x: 1429, endPoint y: 526, distance: 725.0
click at [1429, 526] on div "Janela de atendimento Grade de atendimento Capacidade Transportadoras Veículos …" at bounding box center [784, 391] width 1568 height 783
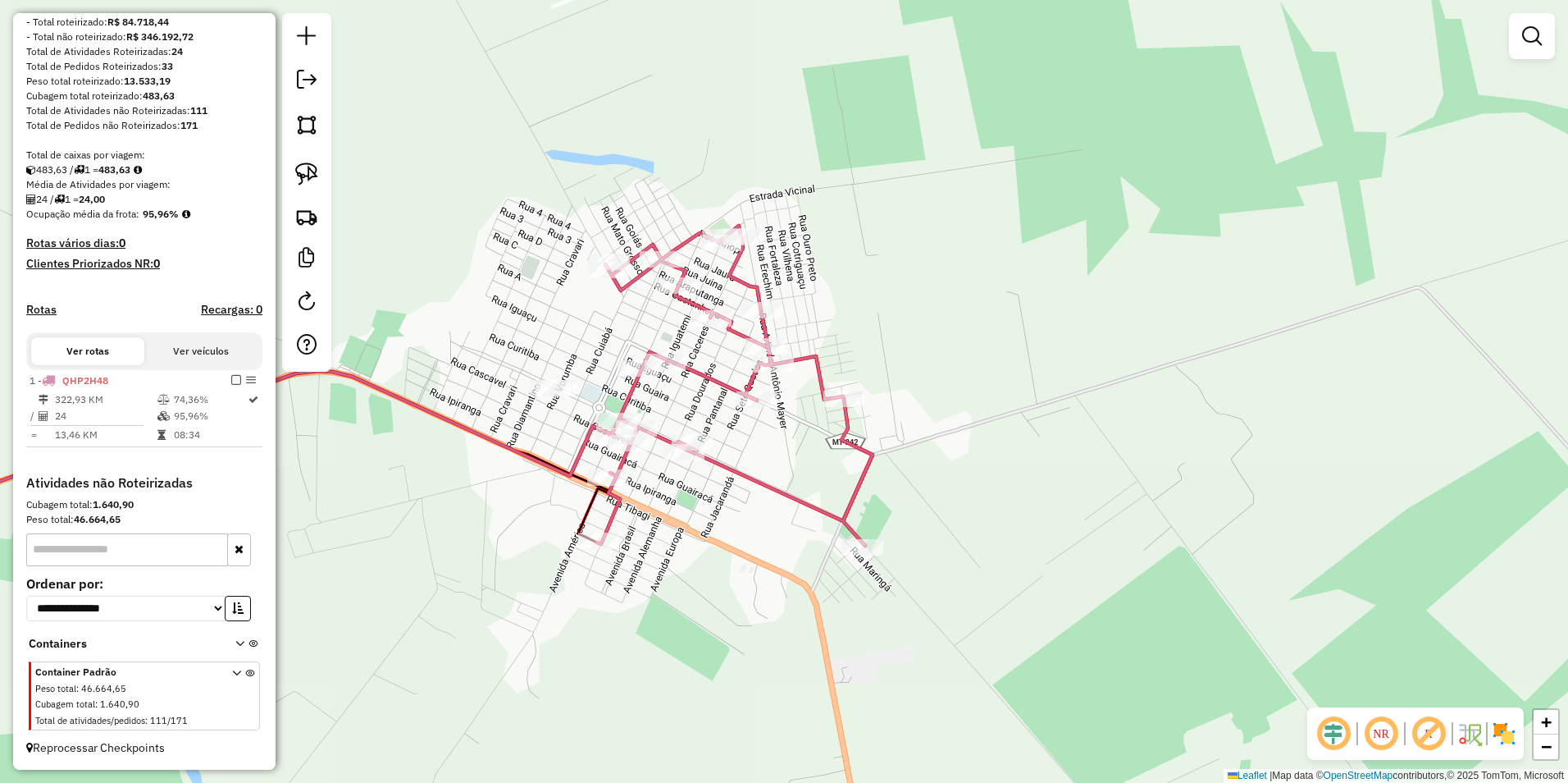
select select "**********"
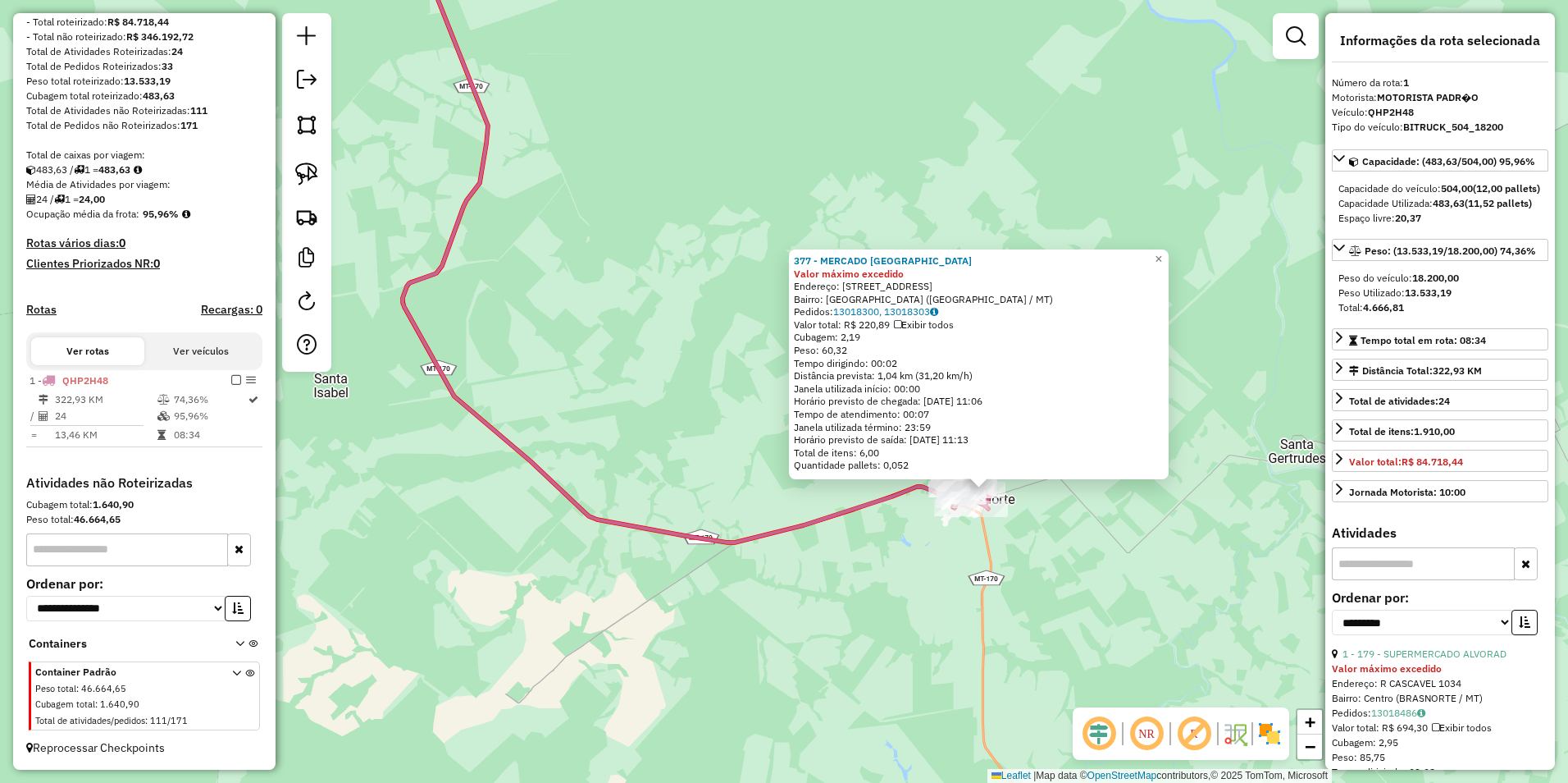
drag, startPoint x: 630, startPoint y: 471, endPoint x: 736, endPoint y: 602, distance: 168.5
click at [736, 602] on div "377 - MERCADO SANTA LUZIA Valor máximo excedido Endereço: R GUARANTA 10 Bairro:…" at bounding box center [784, 391] width 1568 height 783
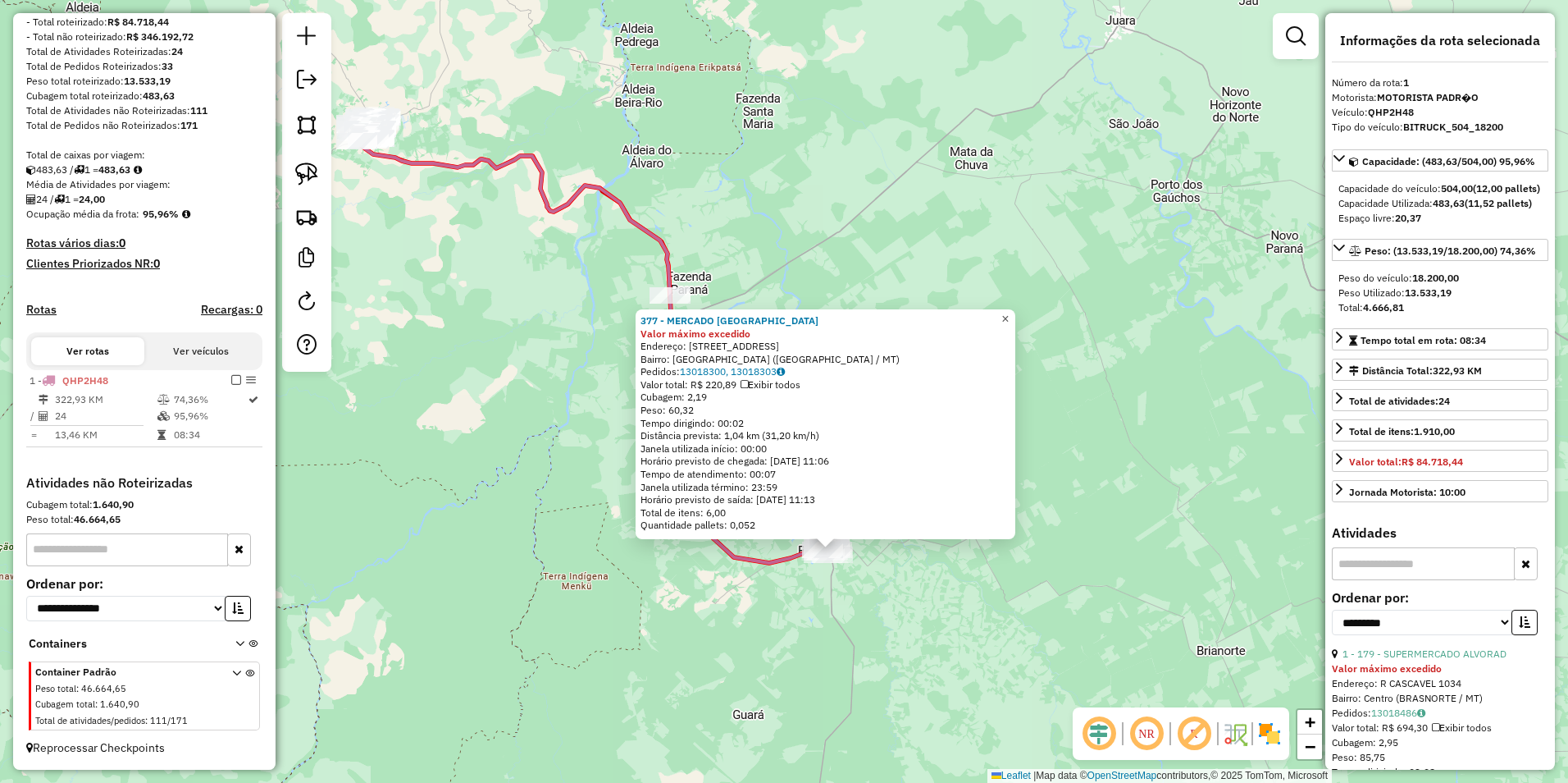
click at [1009, 317] on span "×" at bounding box center [1004, 319] width 8 height 14
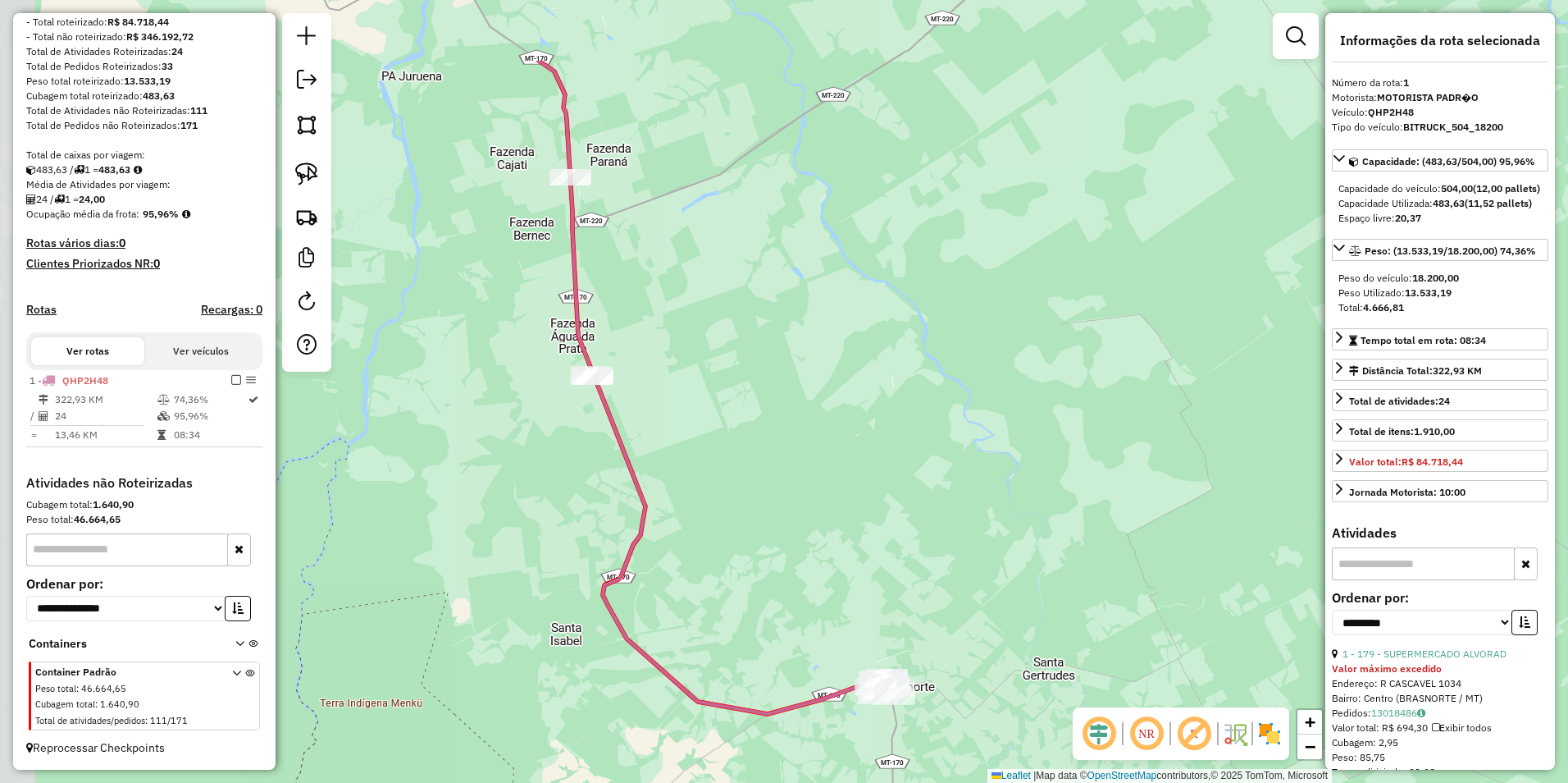
drag, startPoint x: 742, startPoint y: 419, endPoint x: 967, endPoint y: 558, distance: 264.5
click at [965, 558] on div "Janela de atendimento Grade de atendimento Capacidade Transportadoras Veículos …" at bounding box center [784, 391] width 1568 height 783
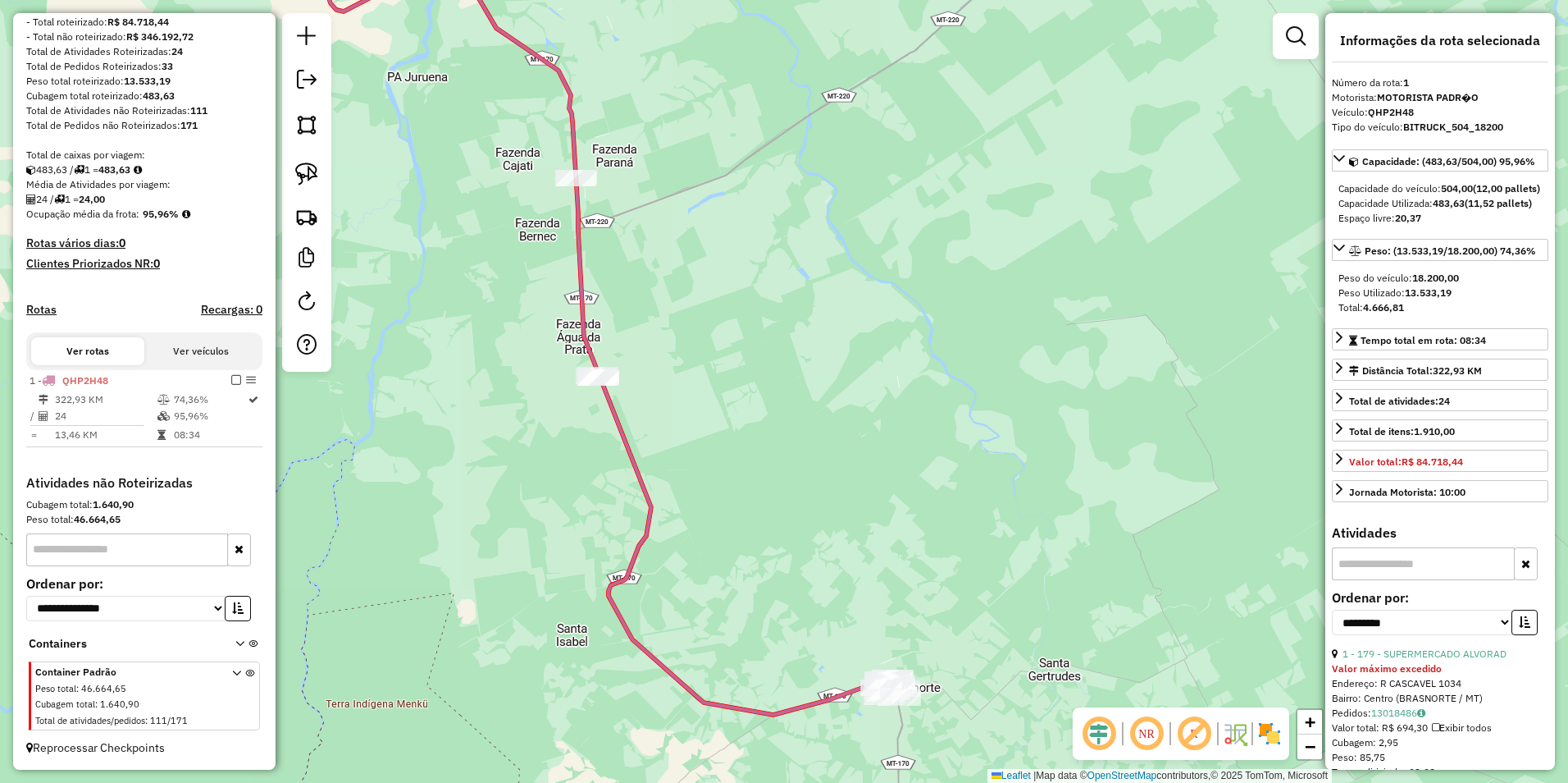
click at [967, 558] on div "Janela de atendimento Grade de atendimento Capacidade Transportadoras Veículos …" at bounding box center [784, 391] width 1568 height 783
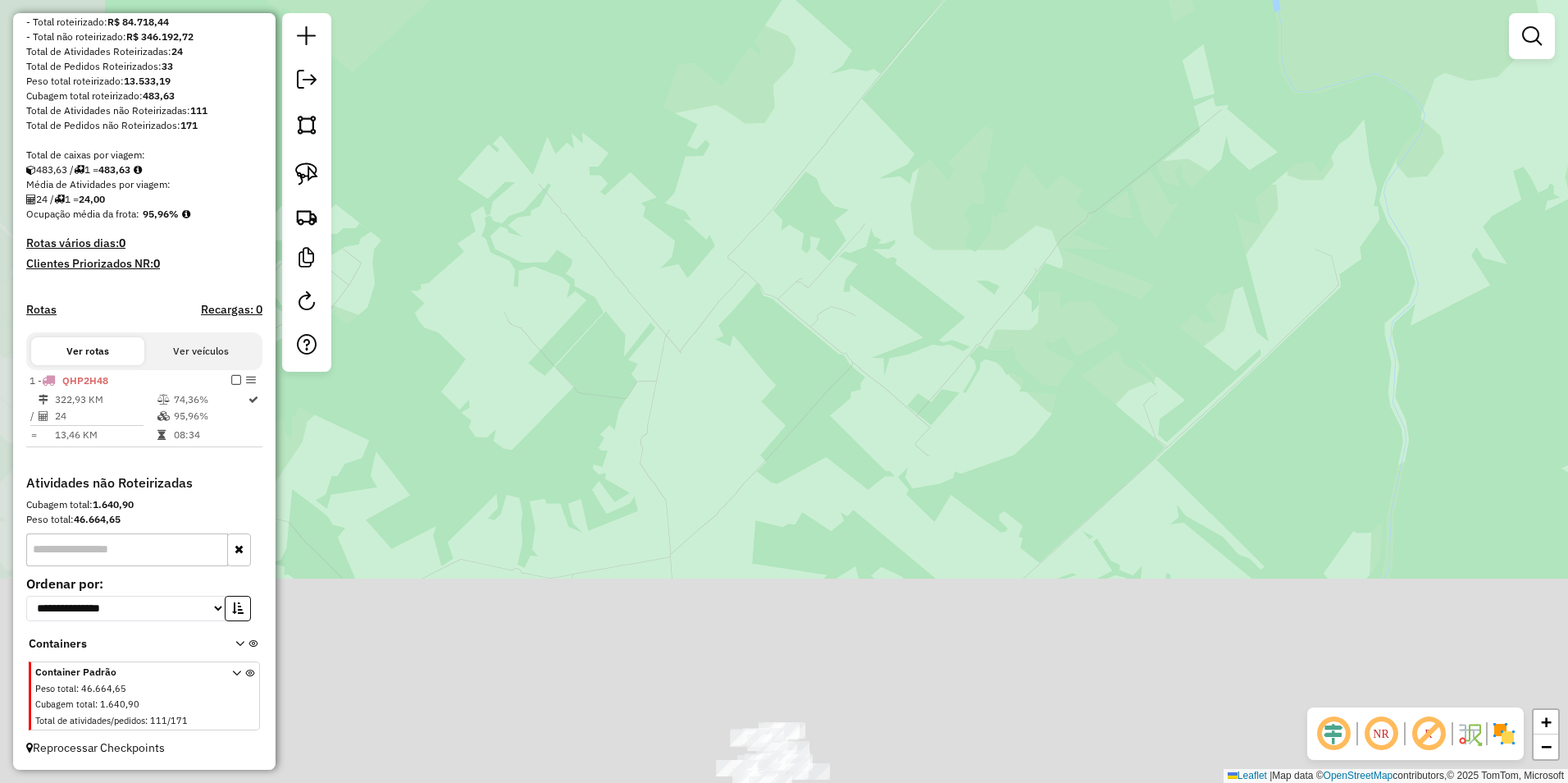
drag, startPoint x: 1011, startPoint y: 405, endPoint x: 1097, endPoint y: 232, distance: 193.2
click at [1097, 232] on div "Janela de atendimento Grade de atendimento Capacidade Transportadoras Veículos …" at bounding box center [784, 391] width 1568 height 783
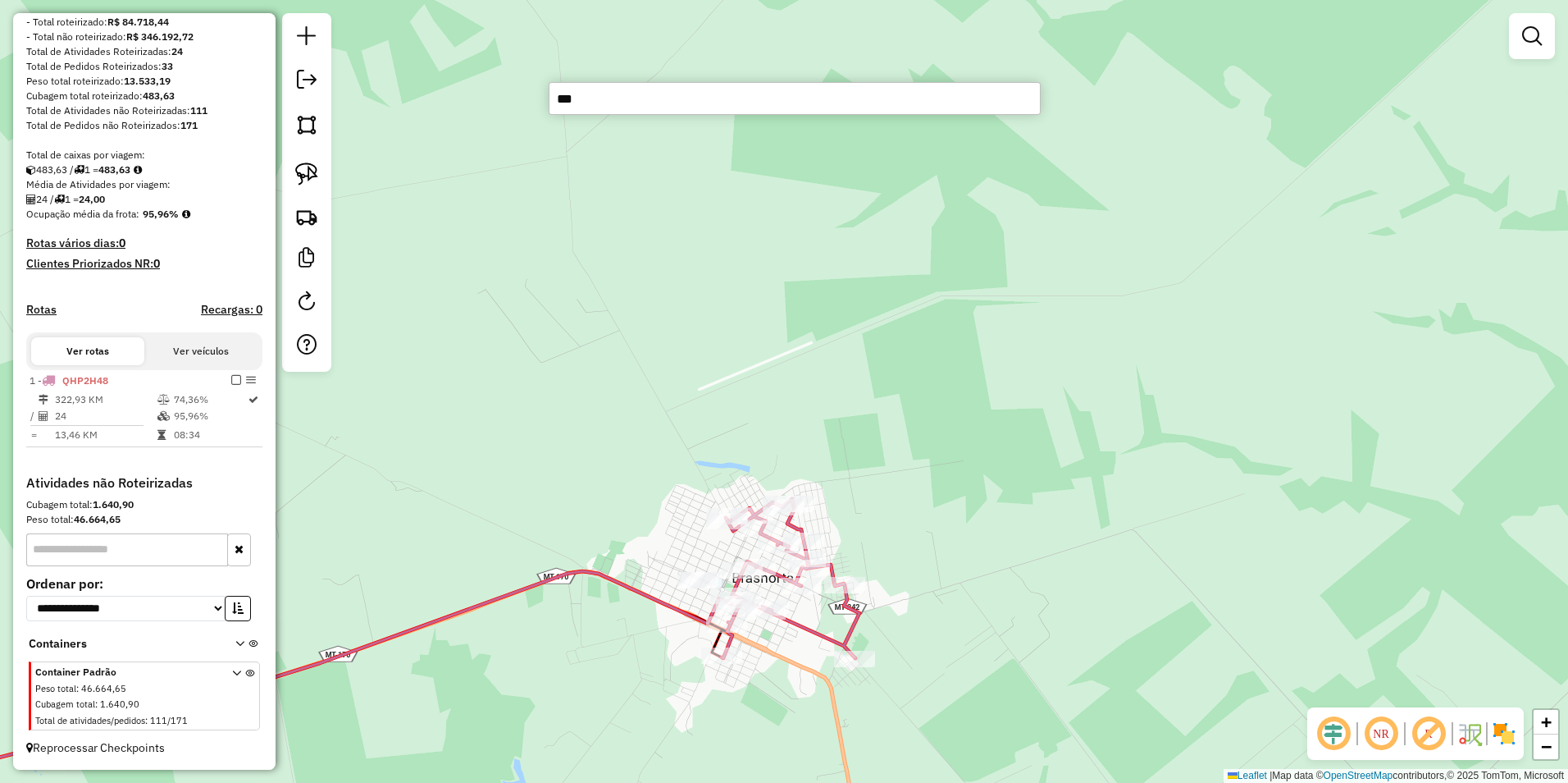
type input "****"
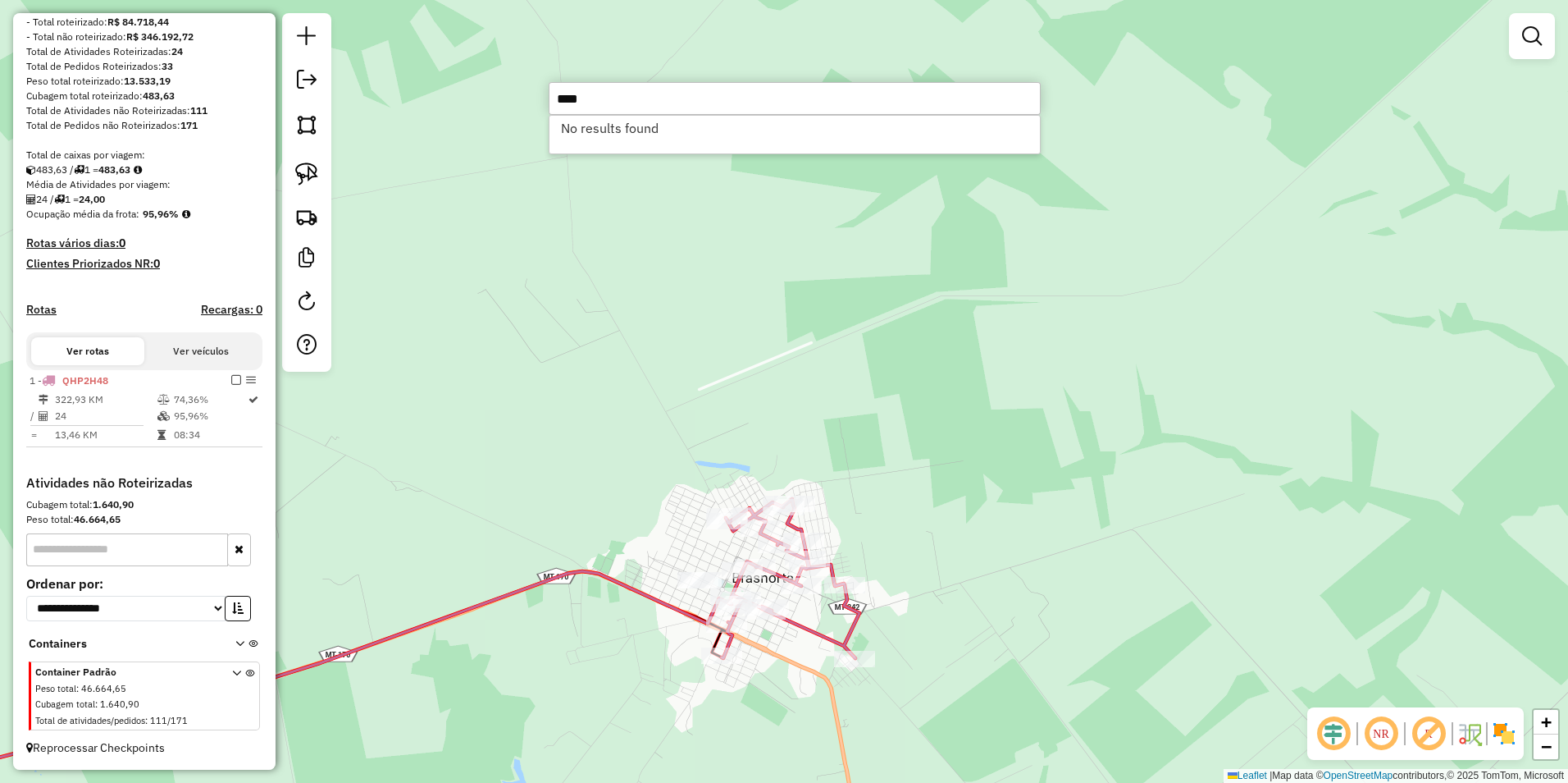
click at [1273, 514] on div "Janela de atendimento Grade de atendimento Capacidade Transportadoras Veículos …" at bounding box center [784, 391] width 1568 height 783
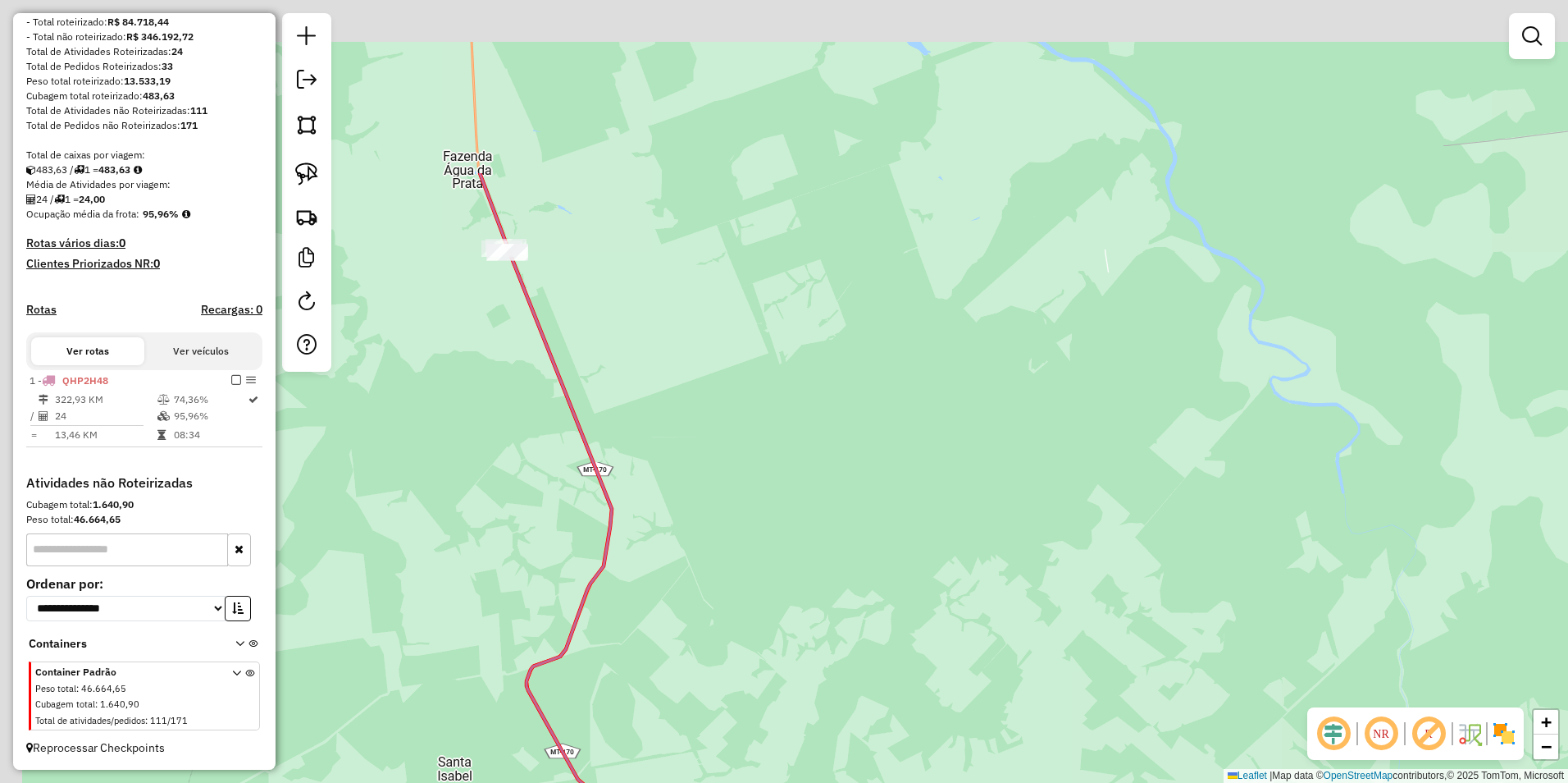
drag, startPoint x: 617, startPoint y: 505, endPoint x: 802, endPoint y: 707, distance: 273.9
click at [800, 763] on div "Janela de atendimento Grade de atendimento Capacidade Transportadoras Veículos …" at bounding box center [784, 391] width 1568 height 783
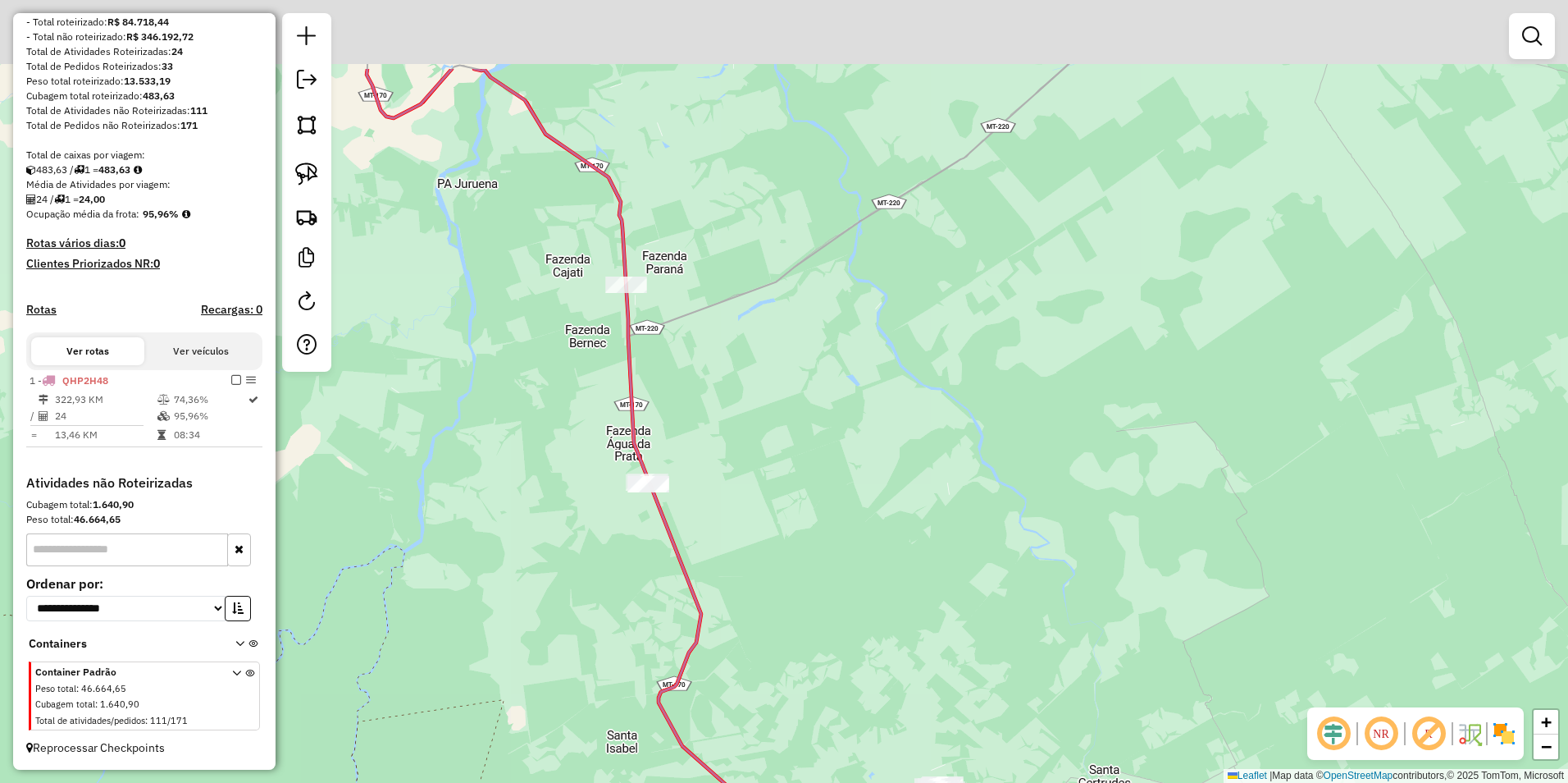
drag, startPoint x: 742, startPoint y: 356, endPoint x: 763, endPoint y: 460, distance: 106.1
click at [763, 460] on div "Janela de atendimento Grade de atendimento Capacidade Transportadoras Veículos …" at bounding box center [784, 391] width 1568 height 783
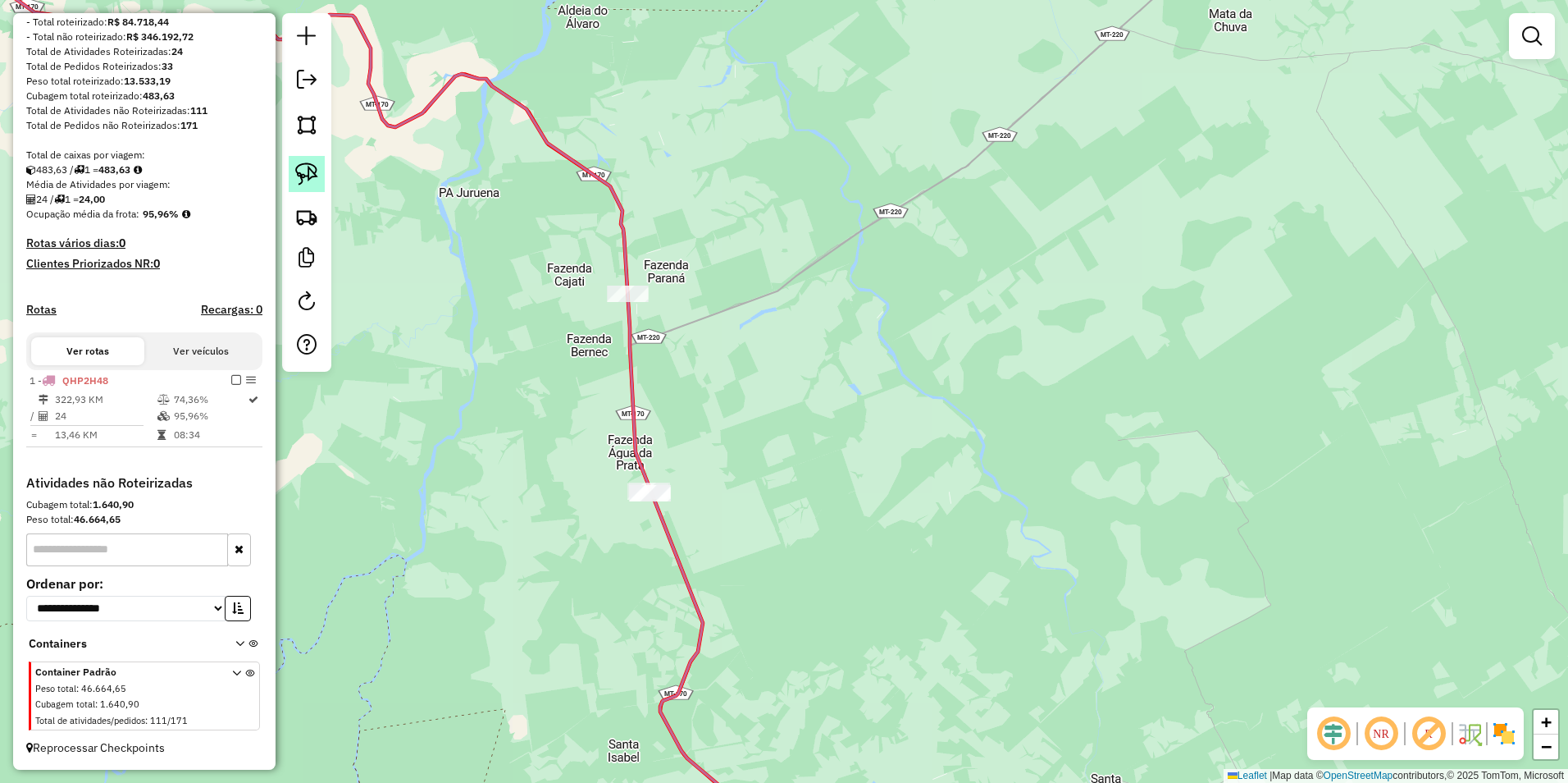
click at [304, 172] on img at bounding box center [306, 174] width 23 height 23
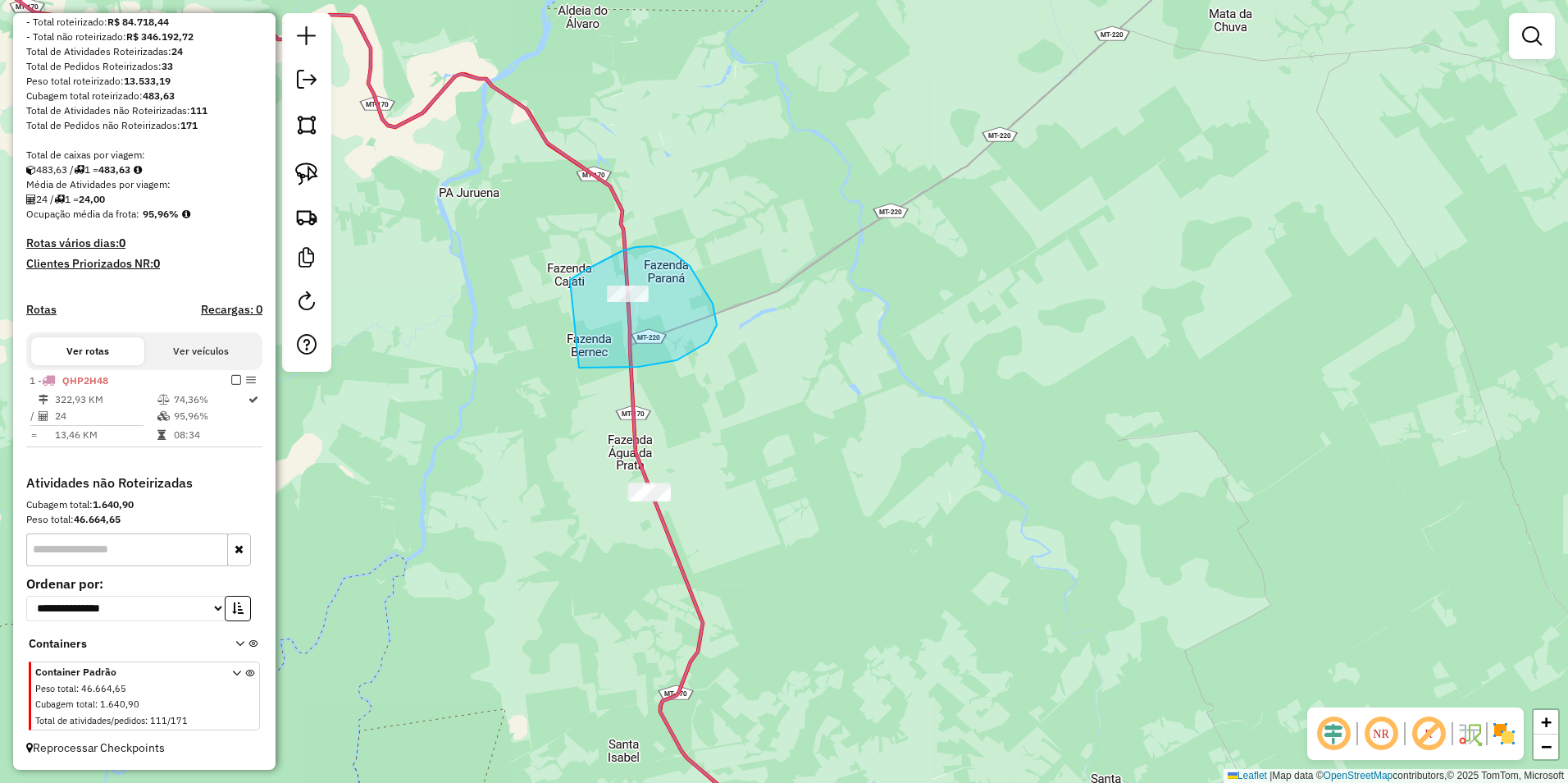
drag, startPoint x: 570, startPoint y: 280, endPoint x: 578, endPoint y: 368, distance: 88.4
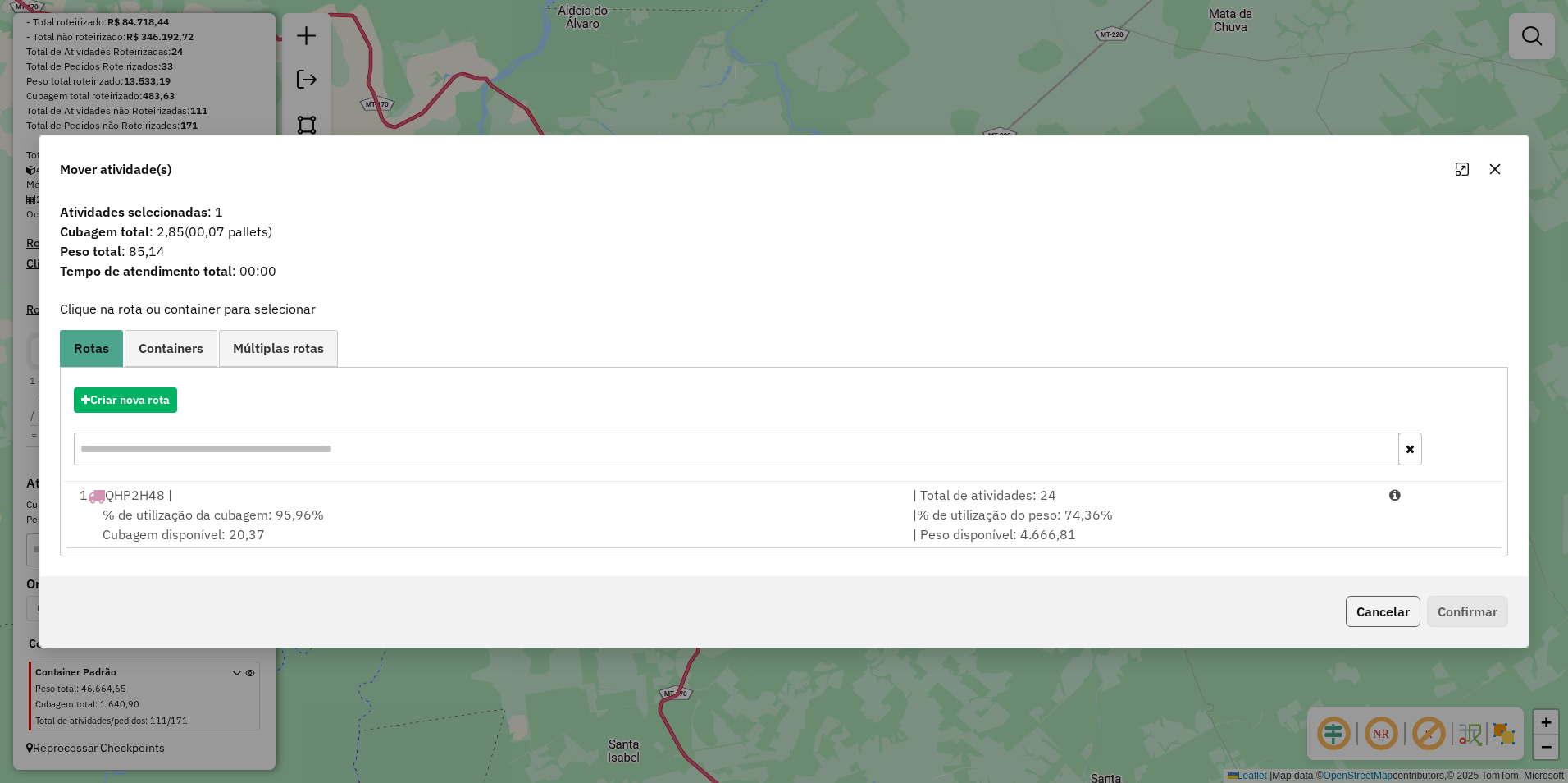
click at [1378, 608] on button "Cancelar" at bounding box center [1382, 611] width 74 height 31
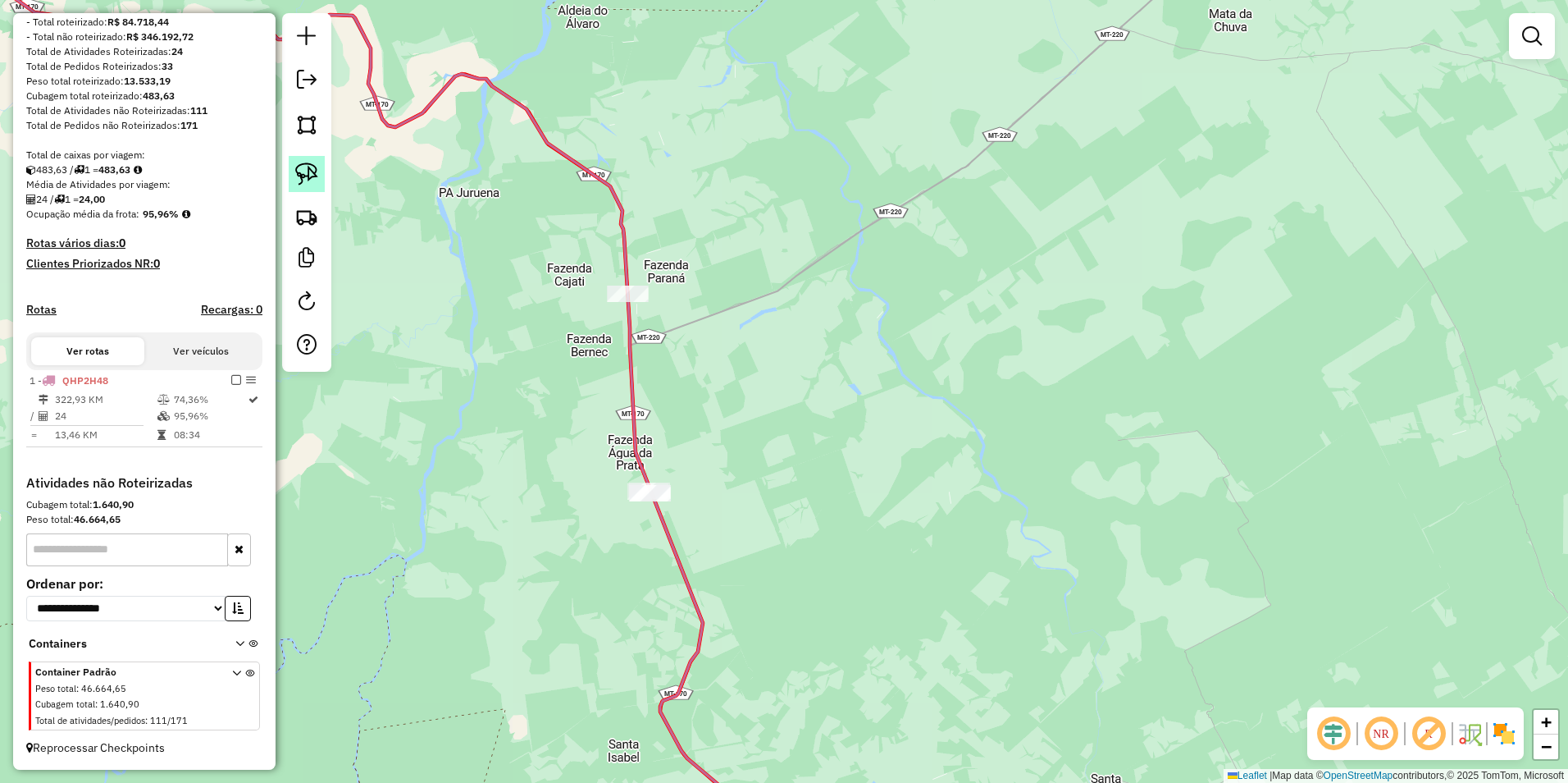
click at [306, 186] on link at bounding box center [307, 174] width 36 height 36
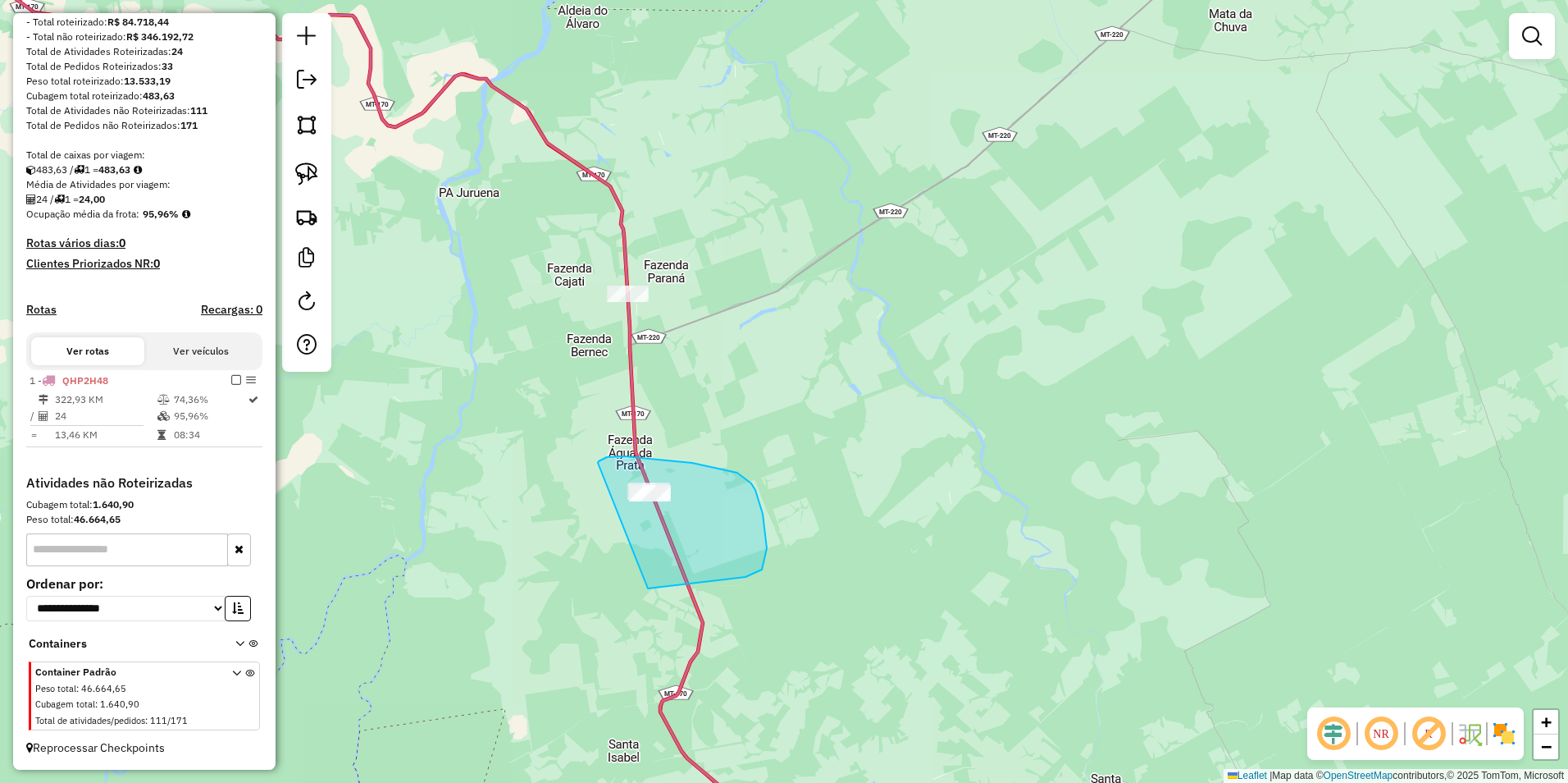
drag, startPoint x: 601, startPoint y: 460, endPoint x: 646, endPoint y: 589, distance: 136.6
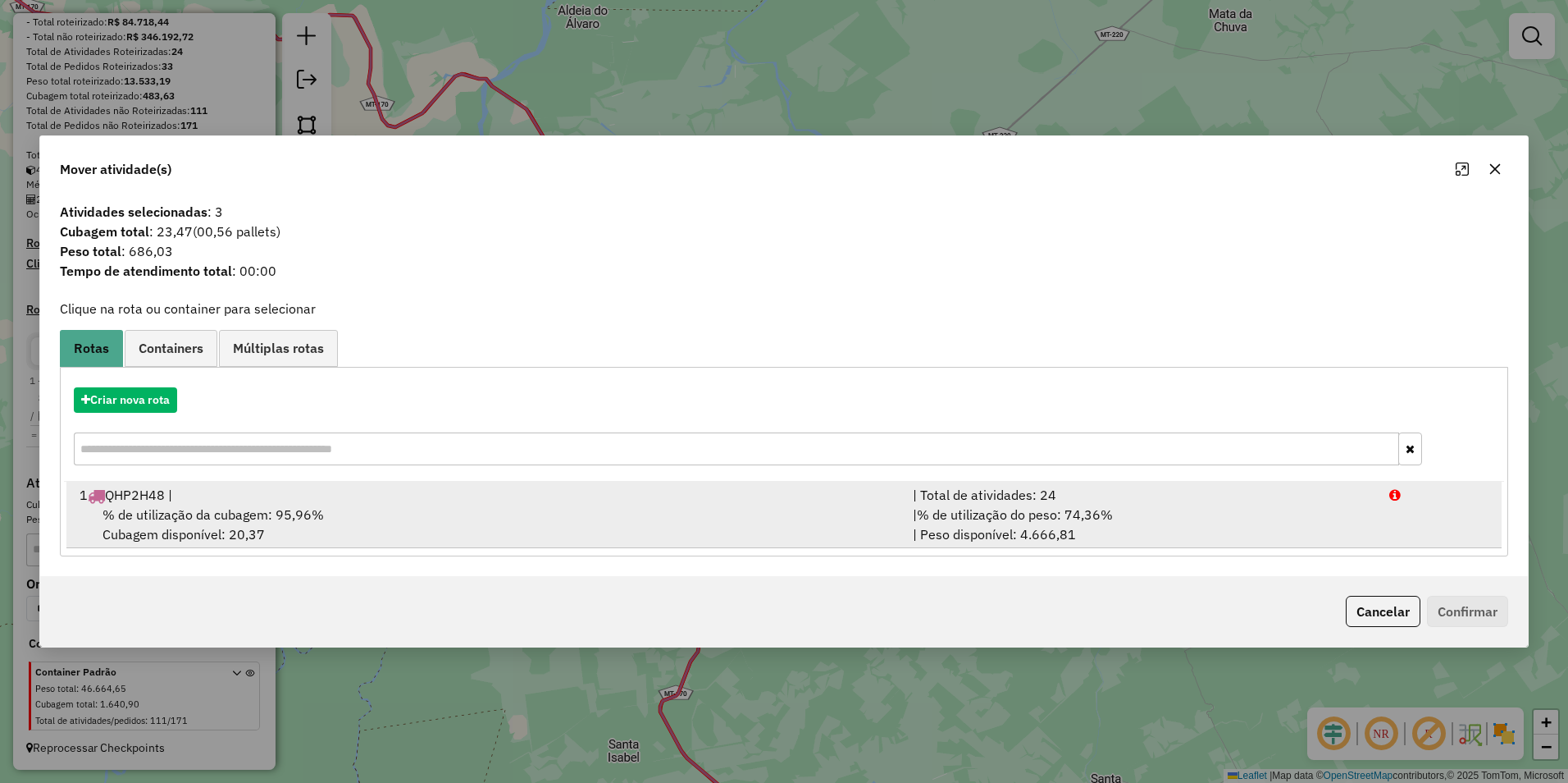
click at [1188, 524] on div "| % de utilização do peso: 74,36% | Peso disponível: 4.666,81" at bounding box center [1141, 524] width 476 height 40
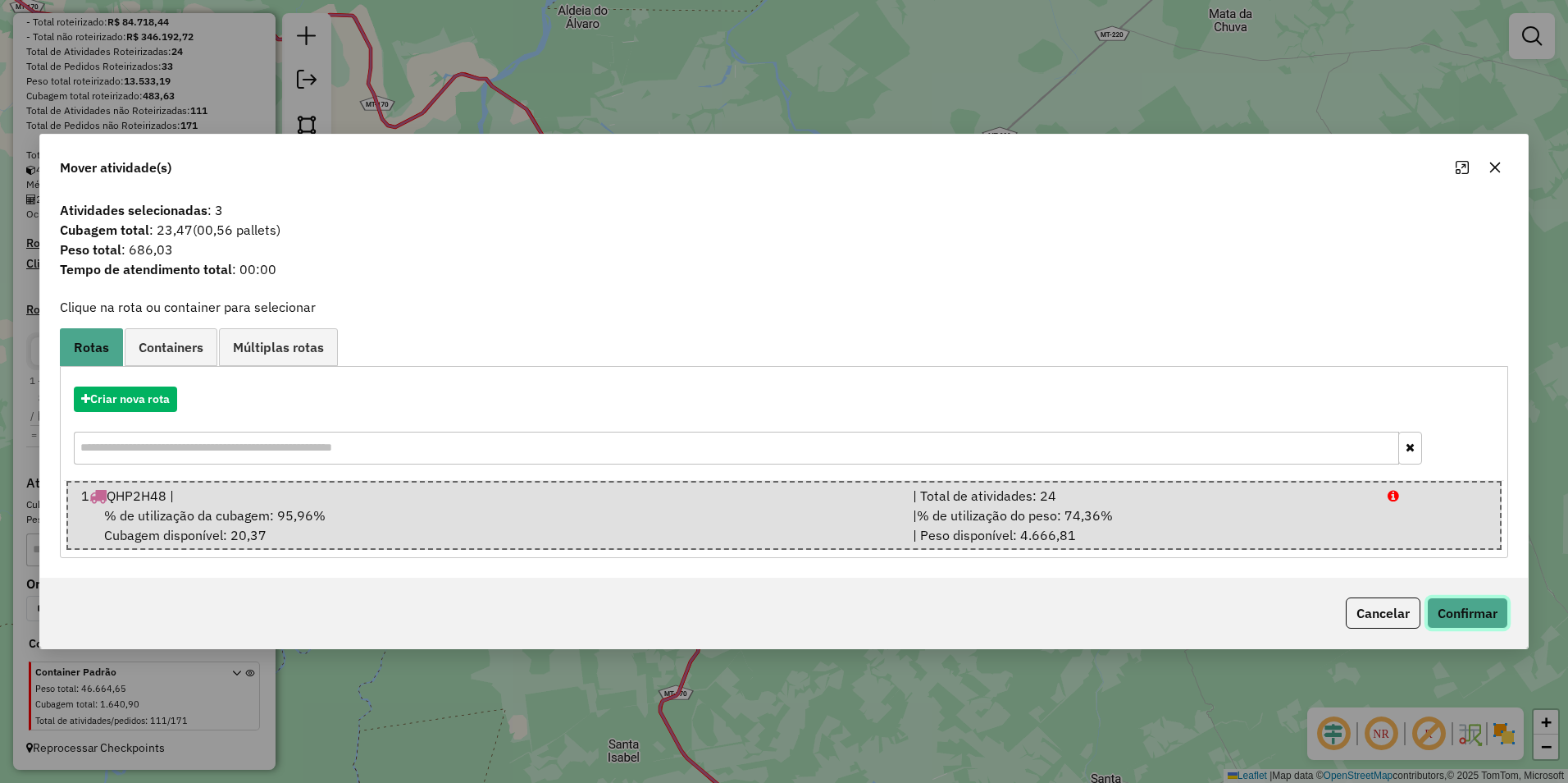
click at [1485, 610] on button "Confirmar" at bounding box center [1468, 613] width 81 height 31
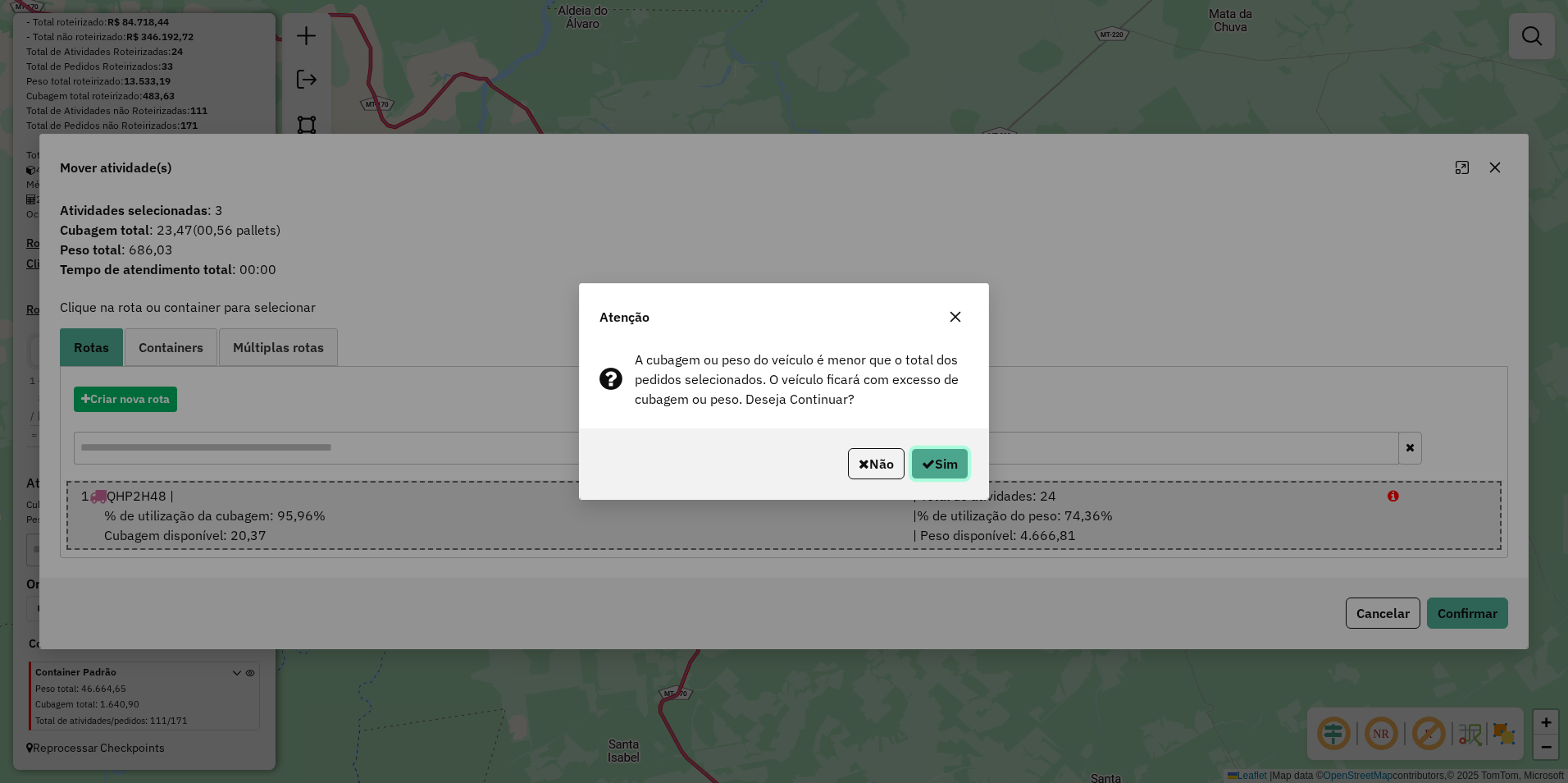
click at [951, 464] on button "Sim" at bounding box center [940, 464] width 58 height 31
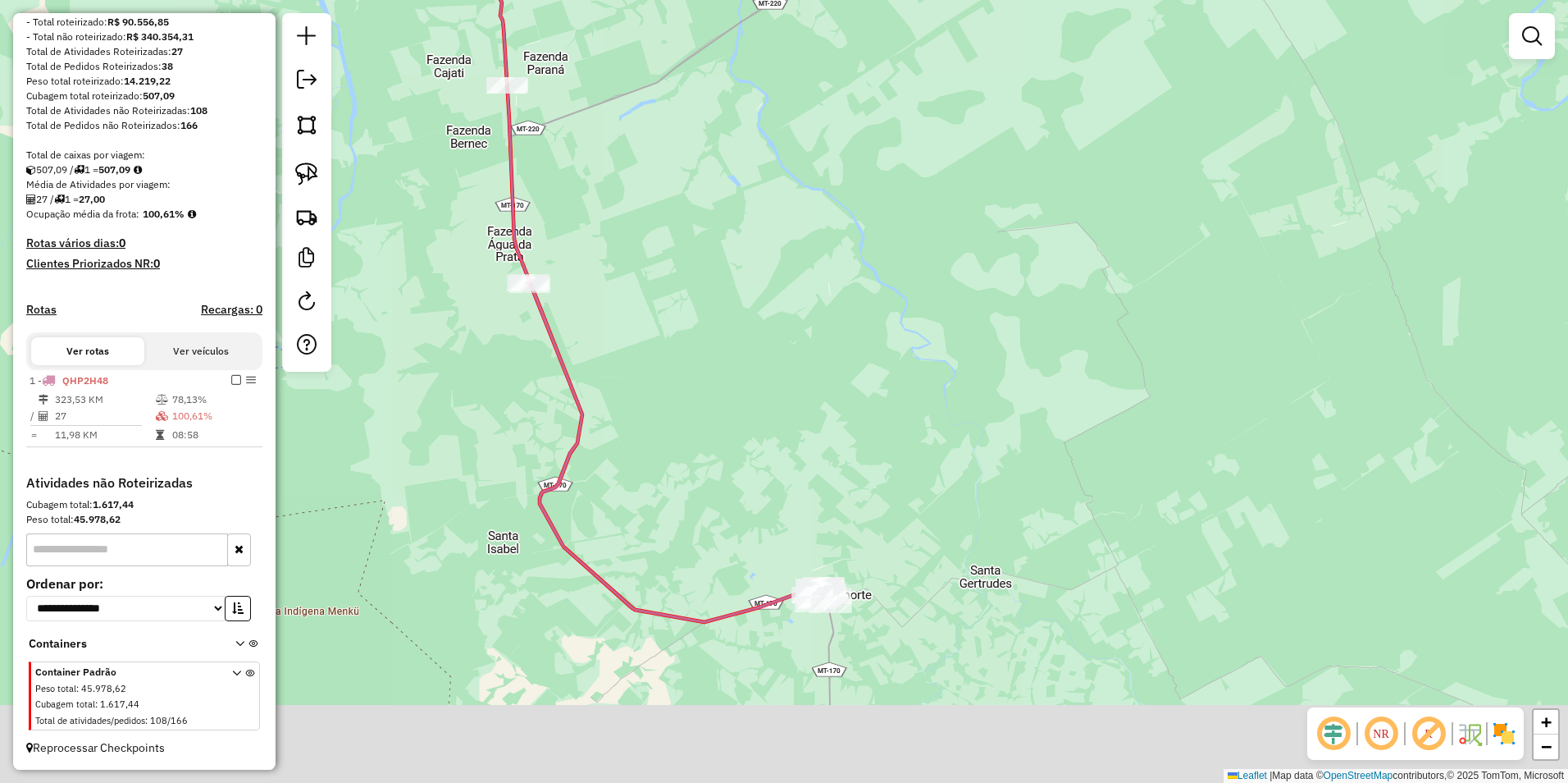
drag, startPoint x: 923, startPoint y: 624, endPoint x: 985, endPoint y: 499, distance: 139.5
click at [985, 499] on div "Janela de atendimento Grade de atendimento Capacidade Transportadoras Veículos …" at bounding box center [784, 391] width 1568 height 783
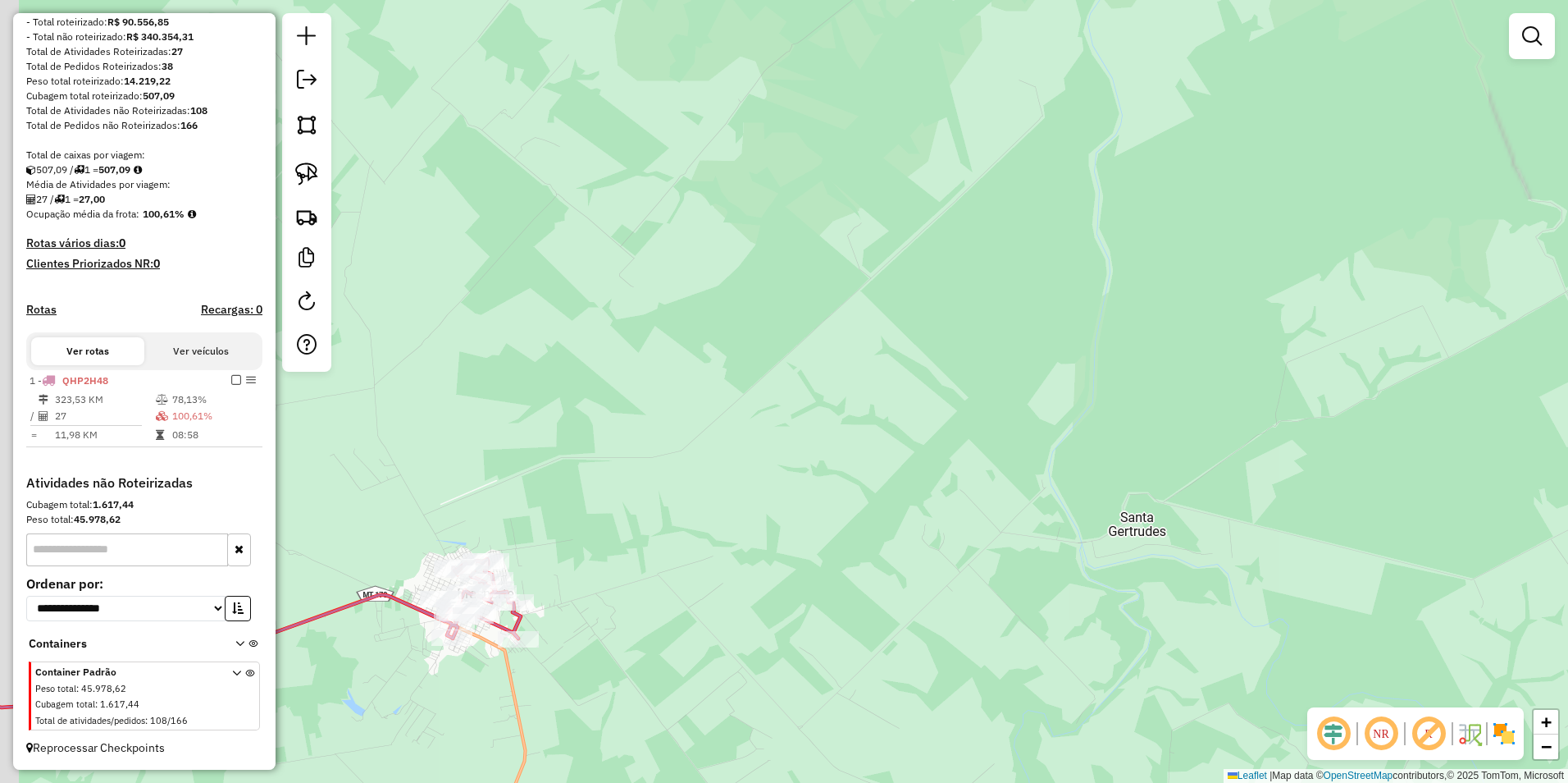
drag, startPoint x: 753, startPoint y: 645, endPoint x: 897, endPoint y: 476, distance: 222.0
click at [897, 476] on div "Janela de atendimento Grade de atendimento Capacidade Transportadoras Veículos …" at bounding box center [784, 391] width 1568 height 783
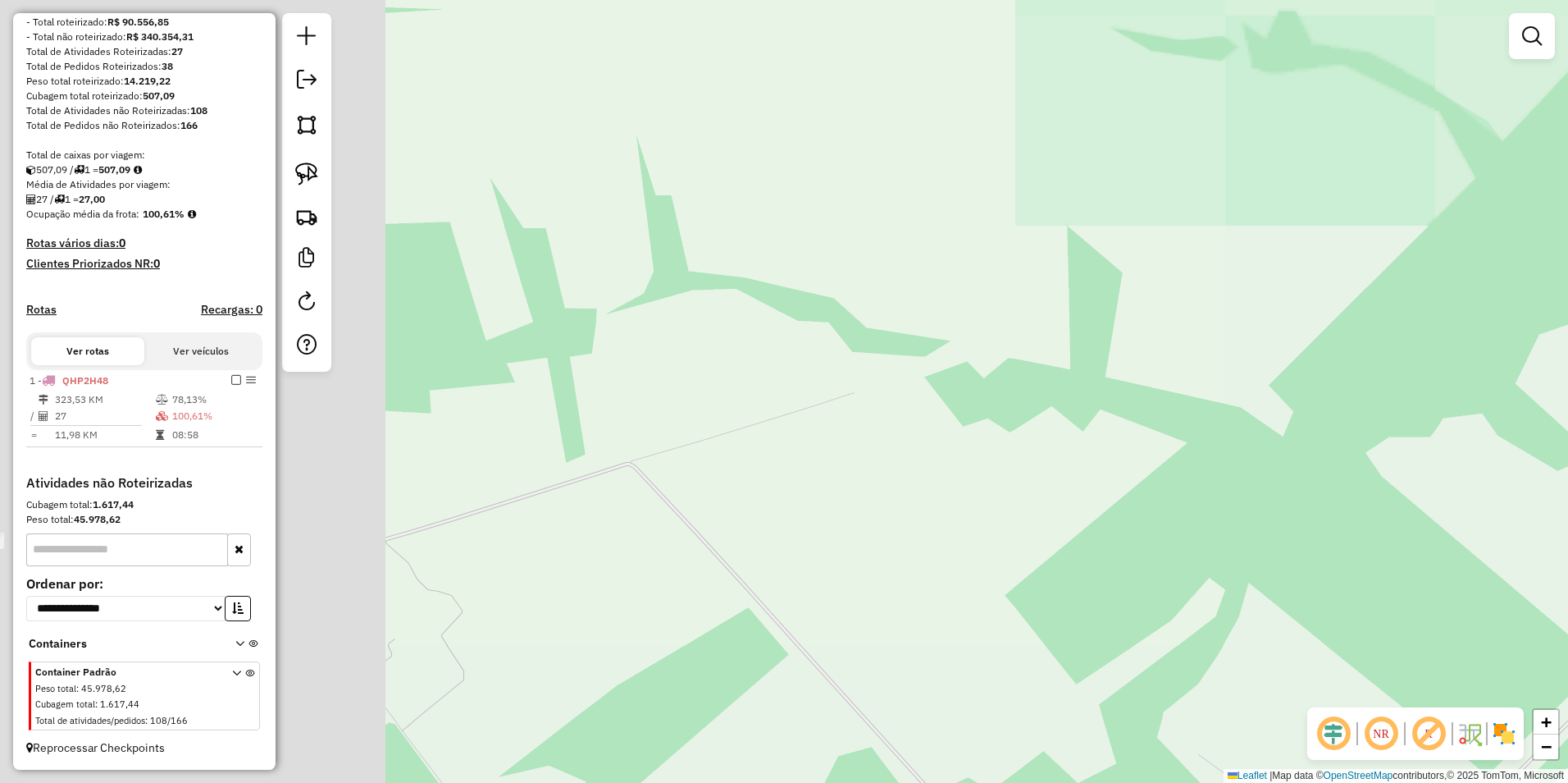
drag, startPoint x: 690, startPoint y: 563, endPoint x: 1279, endPoint y: 483, distance: 594.4
click at [1279, 483] on div "Janela de atendimento Grade de atendimento Capacidade Transportadoras Veículos …" at bounding box center [784, 391] width 1568 height 783
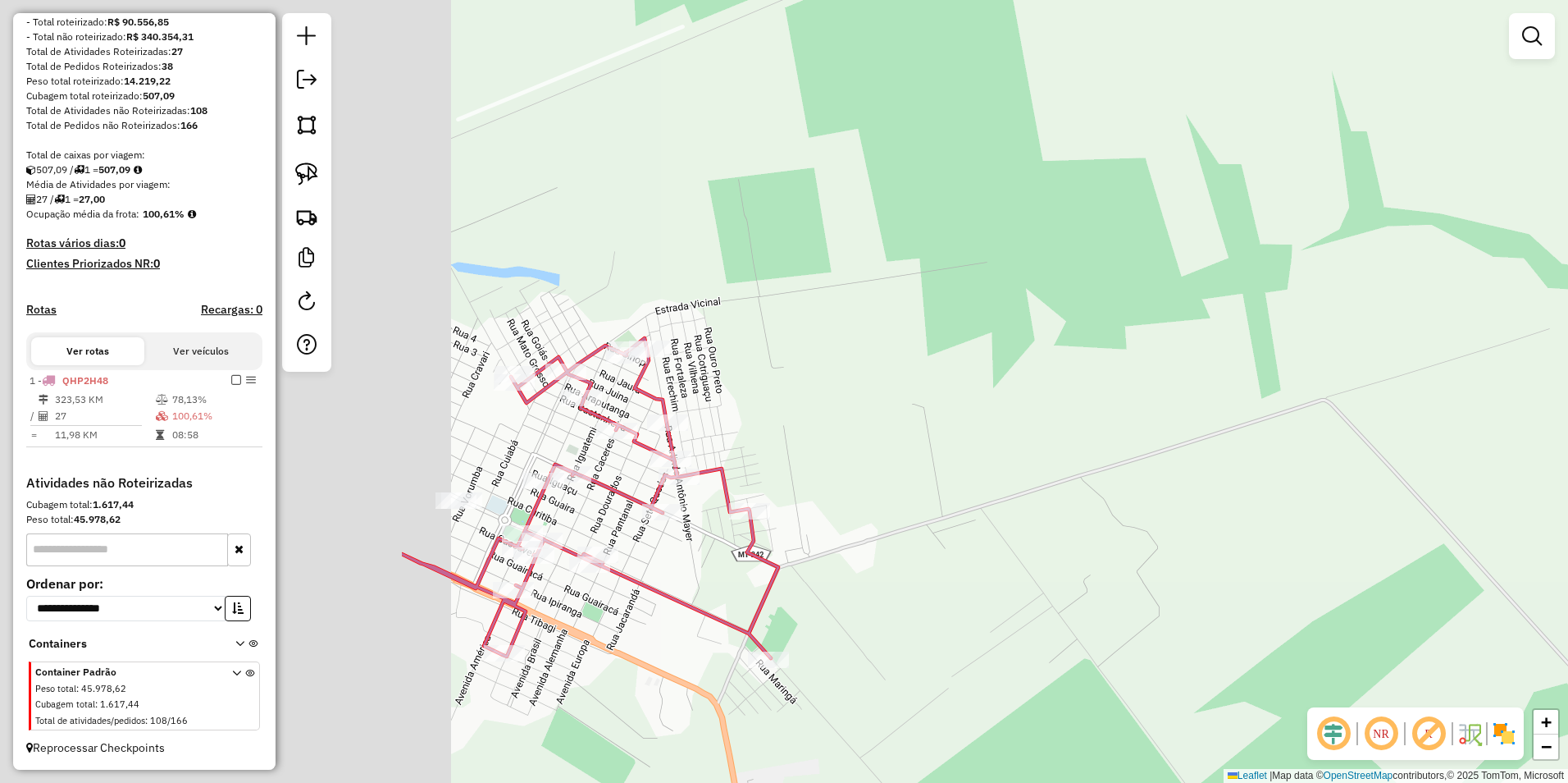
drag, startPoint x: 1220, startPoint y: 551, endPoint x: 1321, endPoint y: 527, distance: 103.8
click at [1321, 527] on div "Janela de atendimento Grade de atendimento Capacidade Transportadoras Veículos …" at bounding box center [784, 391] width 1568 height 783
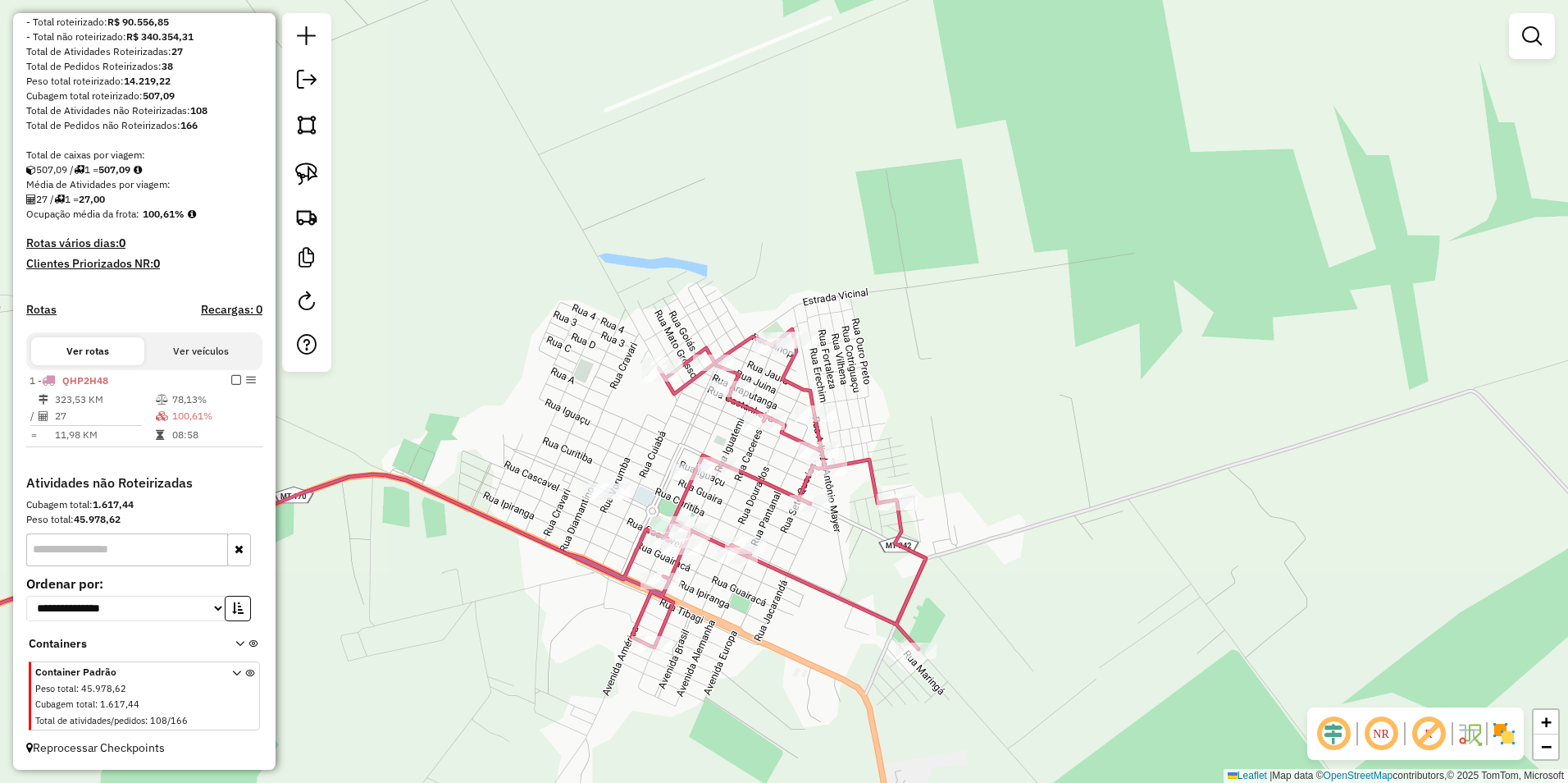
drag, startPoint x: 866, startPoint y: 569, endPoint x: 1061, endPoint y: 558, distance: 195.3
click at [1061, 558] on div "Janela de atendimento Grade de atendimento Capacidade Transportadoras Veículos …" at bounding box center [784, 391] width 1568 height 783
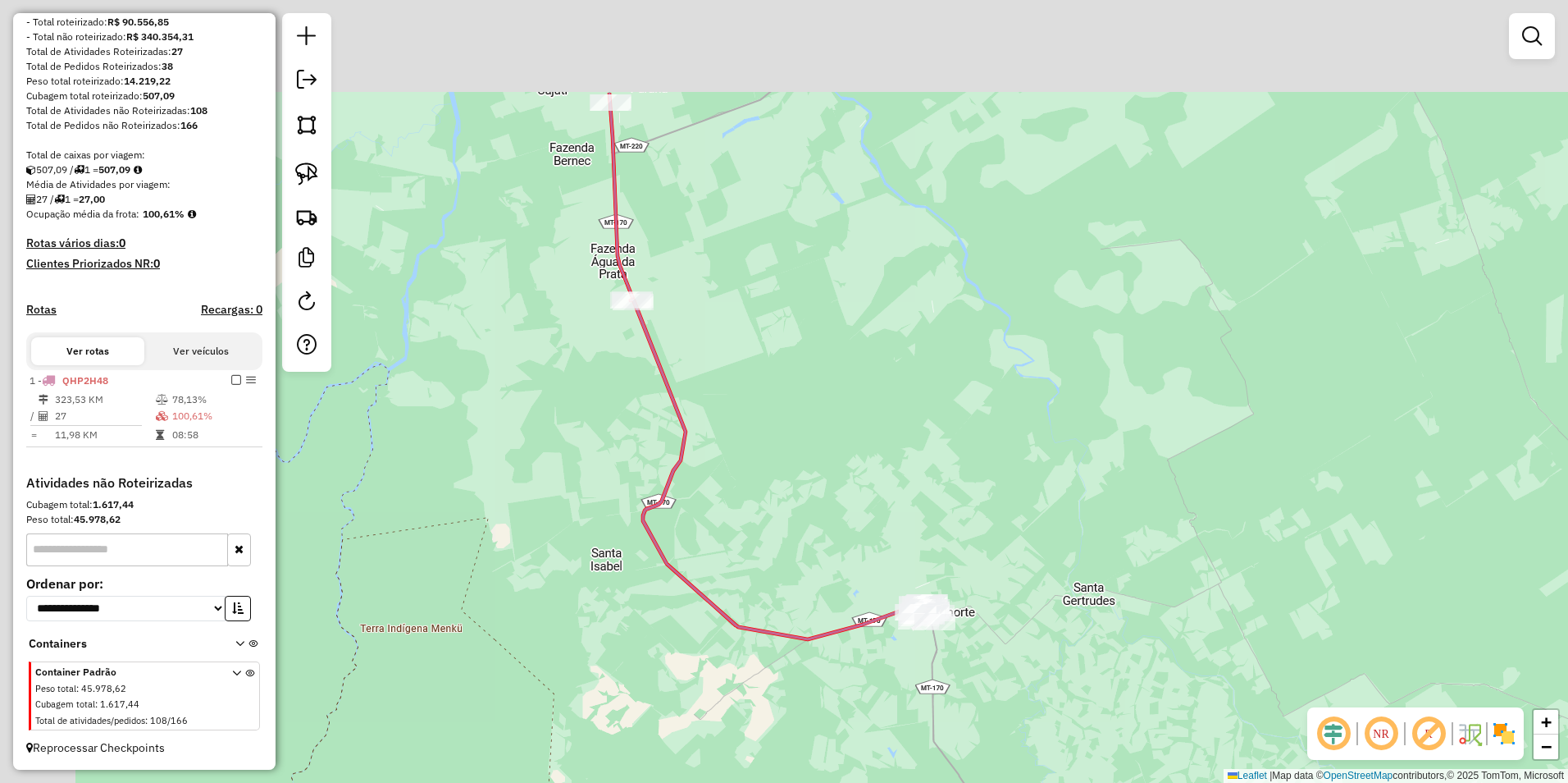
drag, startPoint x: 545, startPoint y: 363, endPoint x: 777, endPoint y: 487, distance: 263.1
click at [784, 537] on div "Janela de atendimento Grade de atendimento Capacidade Transportadoras Veículos …" at bounding box center [784, 391] width 1568 height 783
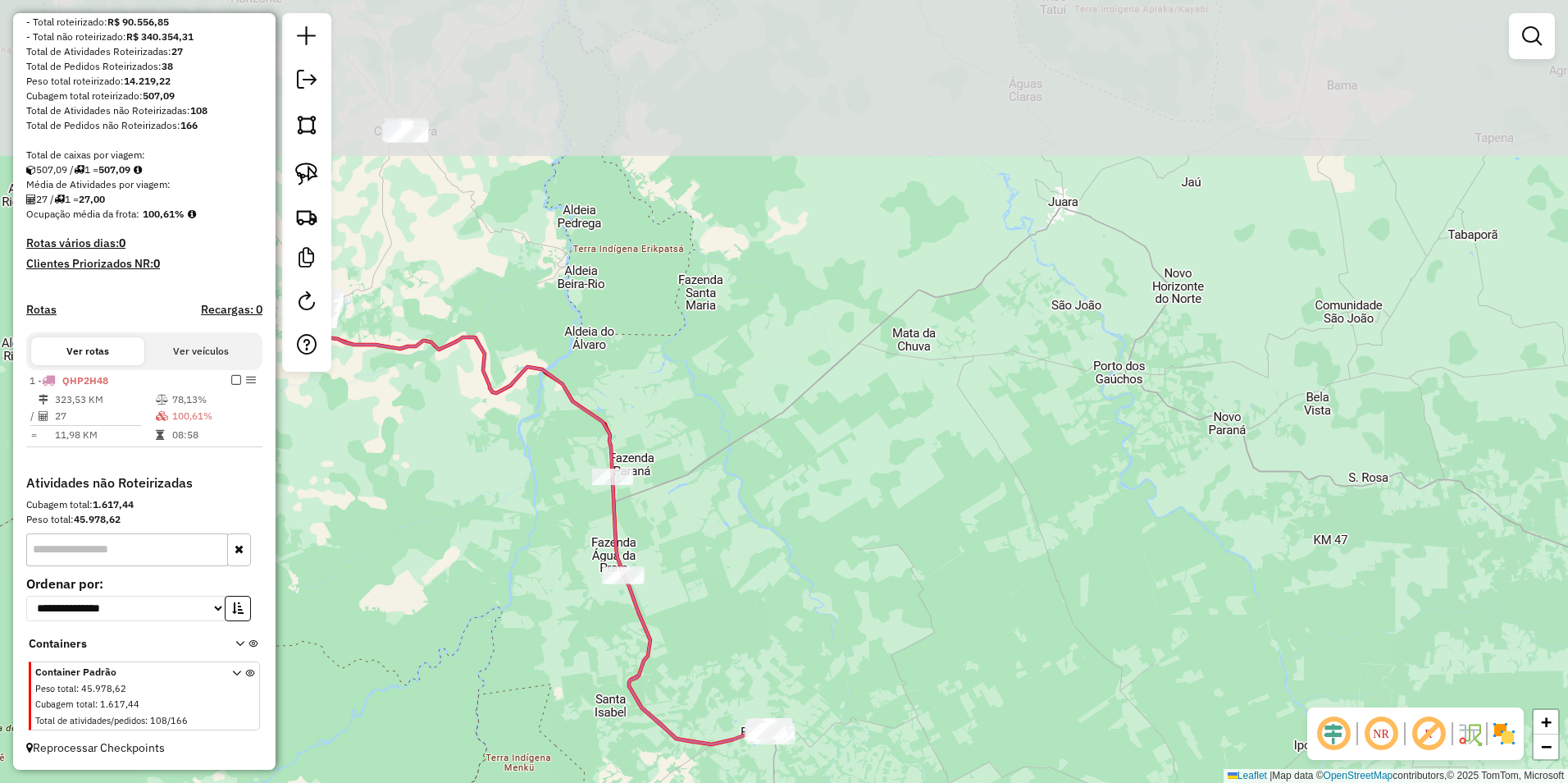
drag, startPoint x: 816, startPoint y: 217, endPoint x: 736, endPoint y: 488, distance: 282.6
click at [736, 488] on div "Janela de atendimento Grade de atendimento Capacidade Transportadoras Veículos …" at bounding box center [784, 391] width 1568 height 783
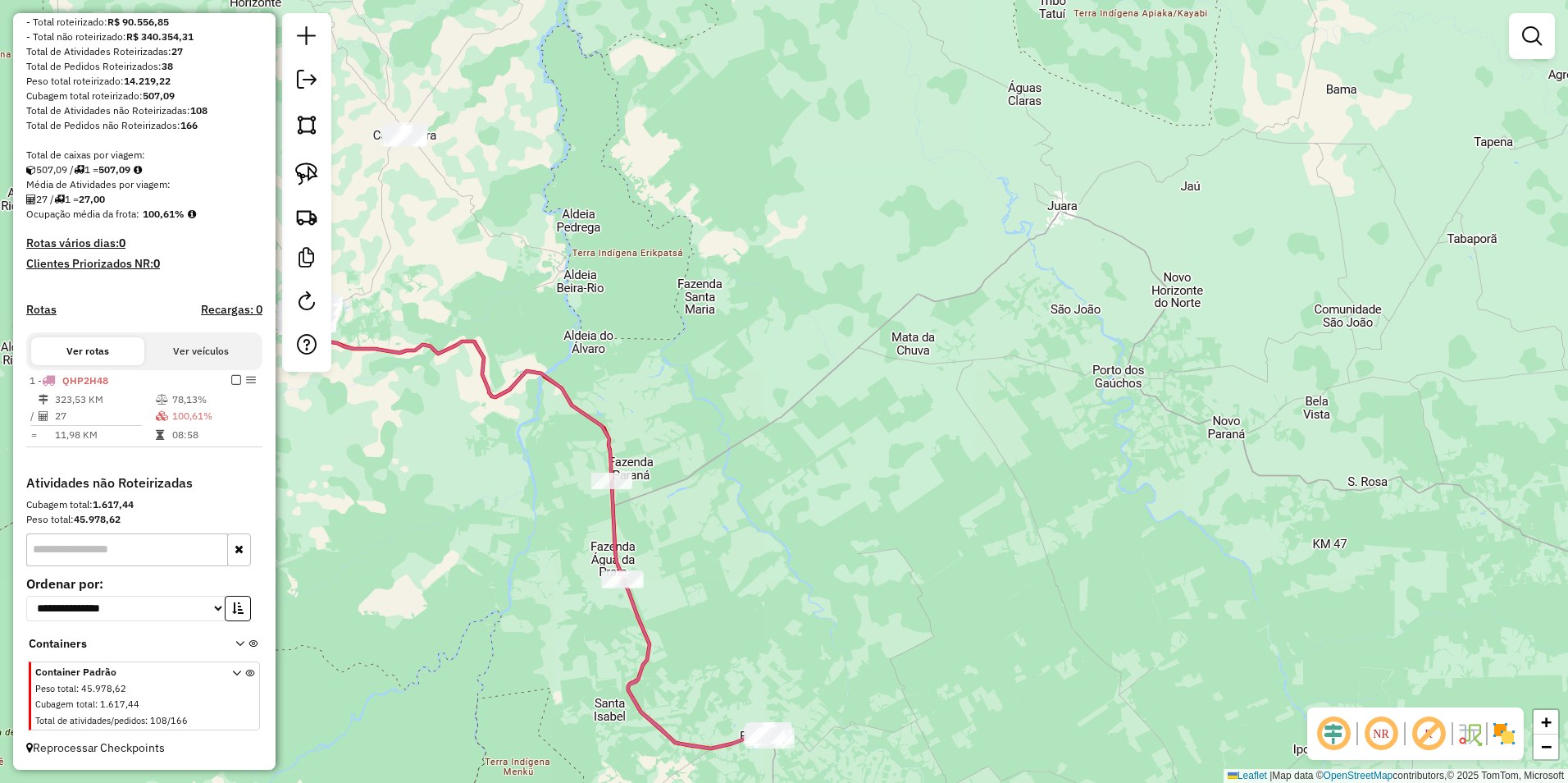
drag, startPoint x: 294, startPoint y: 160, endPoint x: 343, endPoint y: 214, distance: 72.9
click at [294, 160] on link at bounding box center [307, 174] width 36 height 36
drag, startPoint x: 556, startPoint y: 461, endPoint x: 570, endPoint y: 519, distance: 59.7
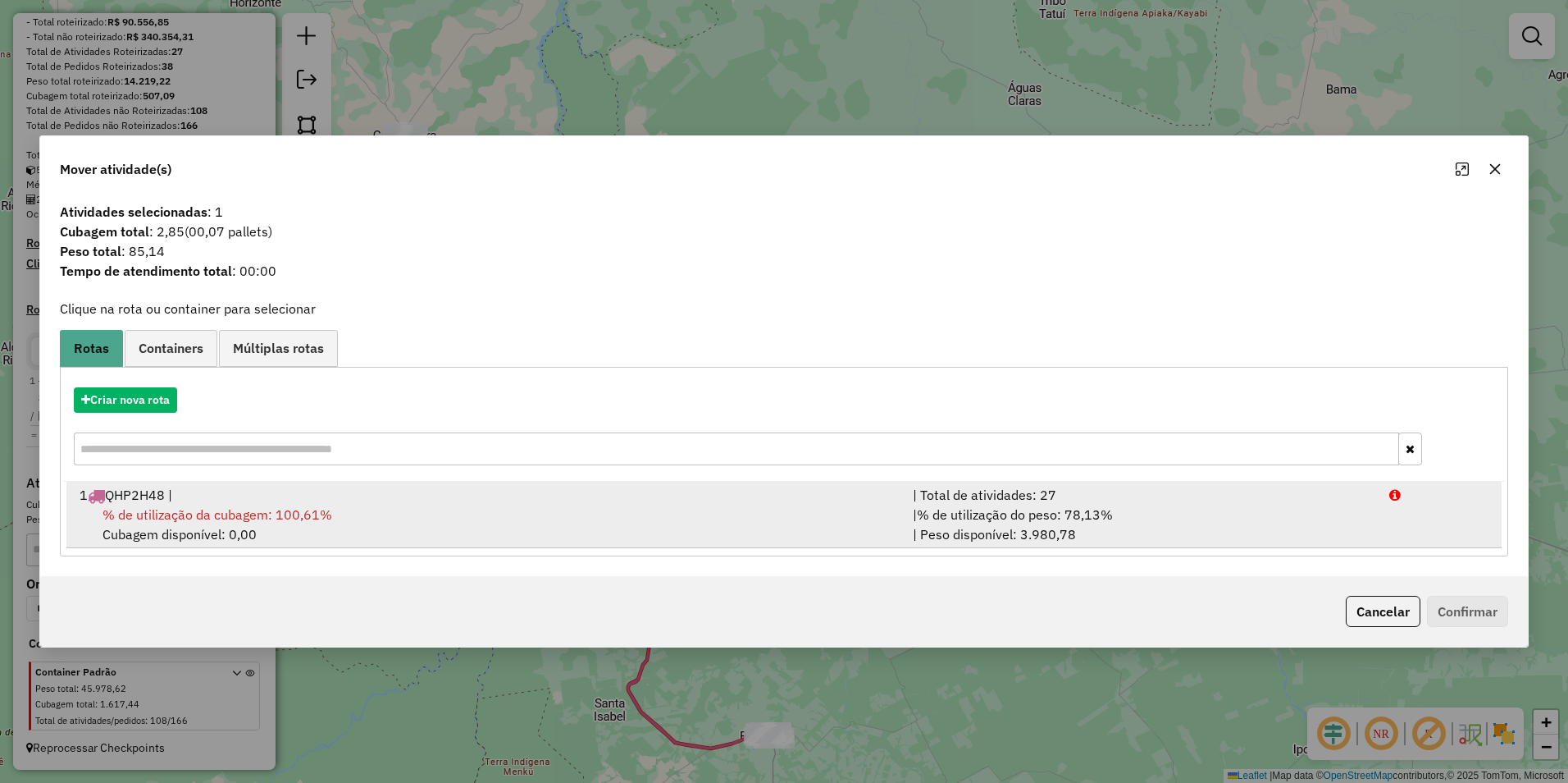
click at [312, 511] on span "% de utilização da cubagem: 100,61%" at bounding box center [217, 514] width 230 height 16
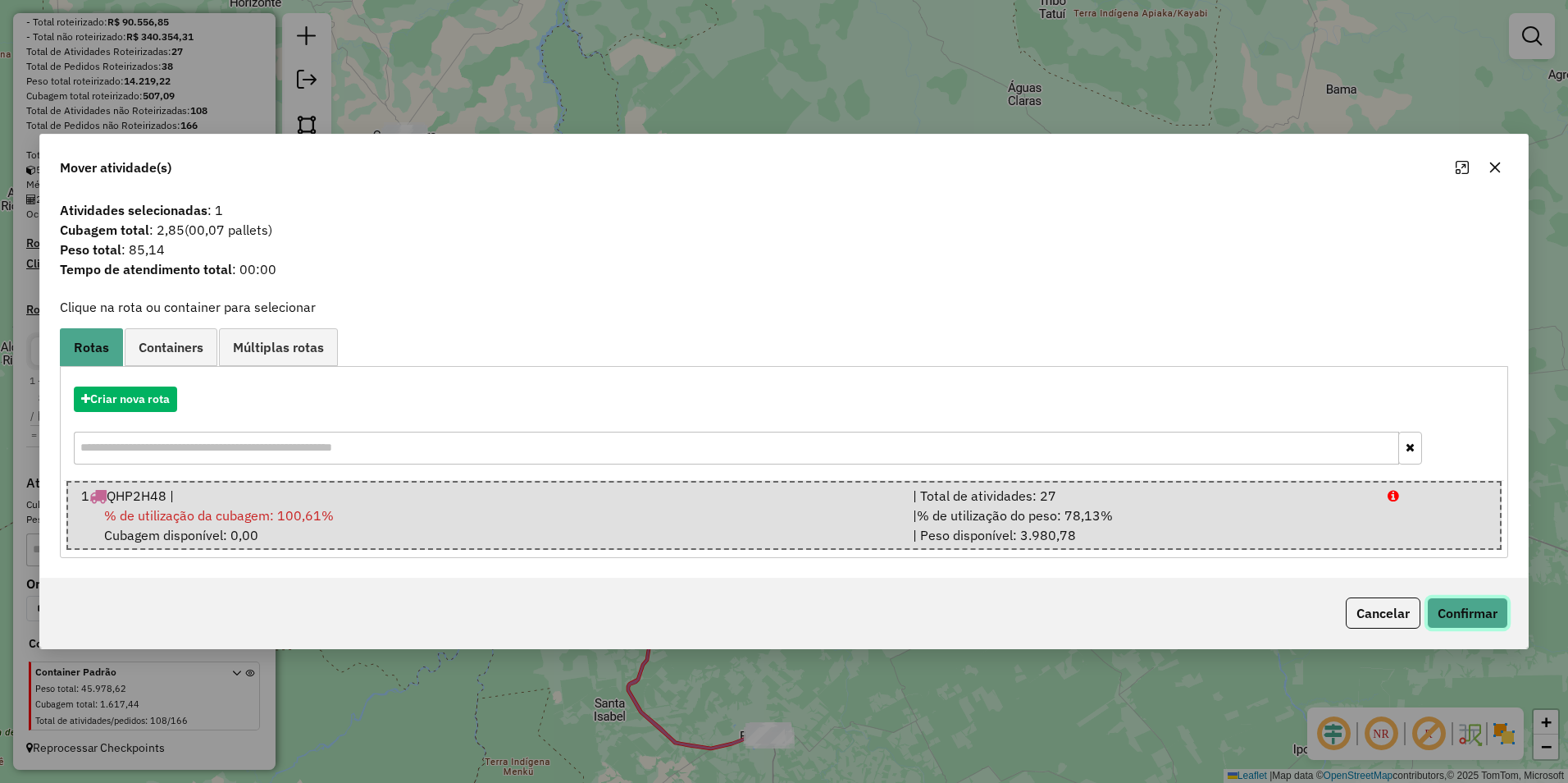
click at [1488, 610] on button "Confirmar" at bounding box center [1468, 613] width 81 height 31
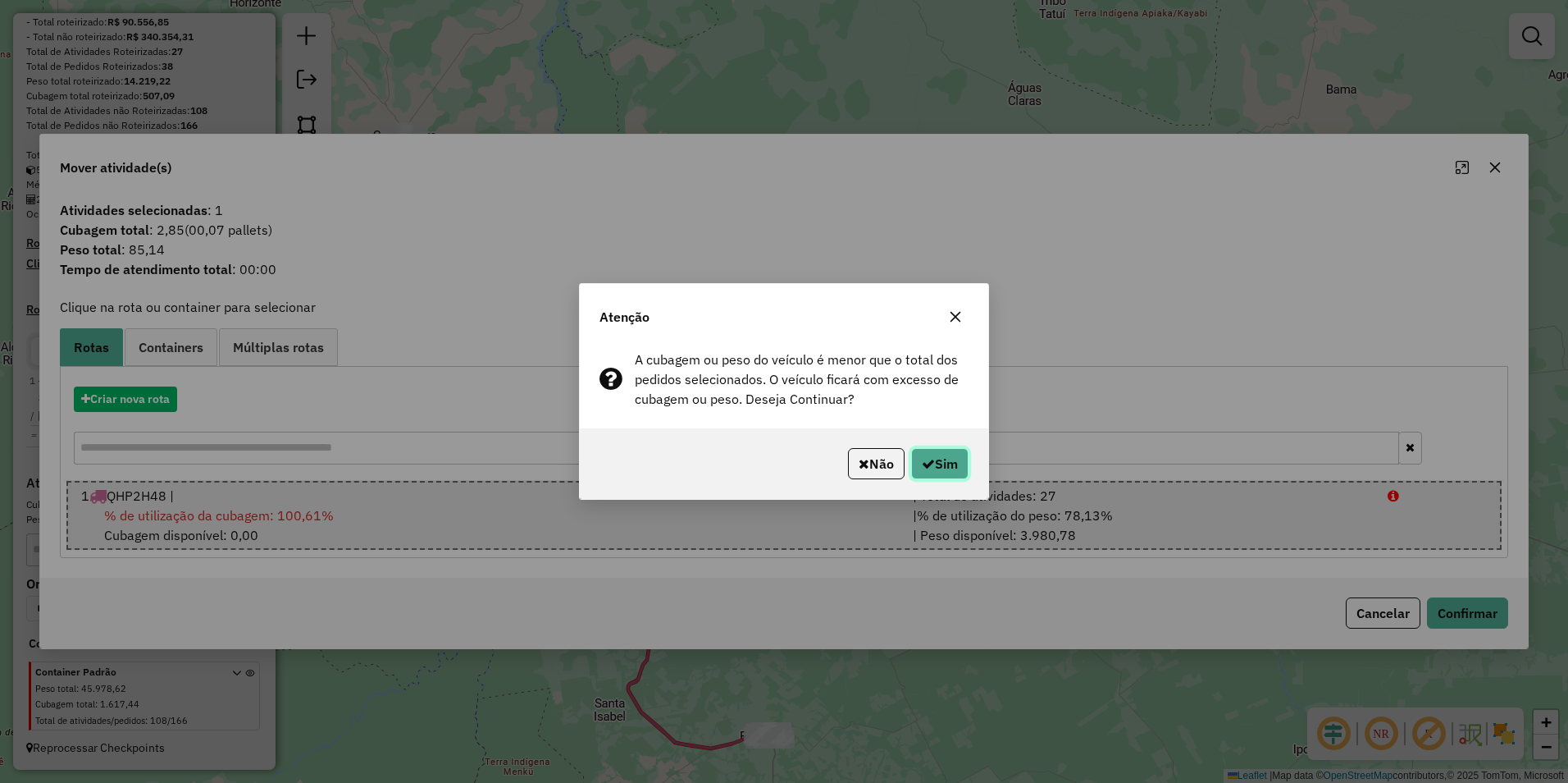
click at [916, 454] on button "Sim" at bounding box center [940, 464] width 58 height 31
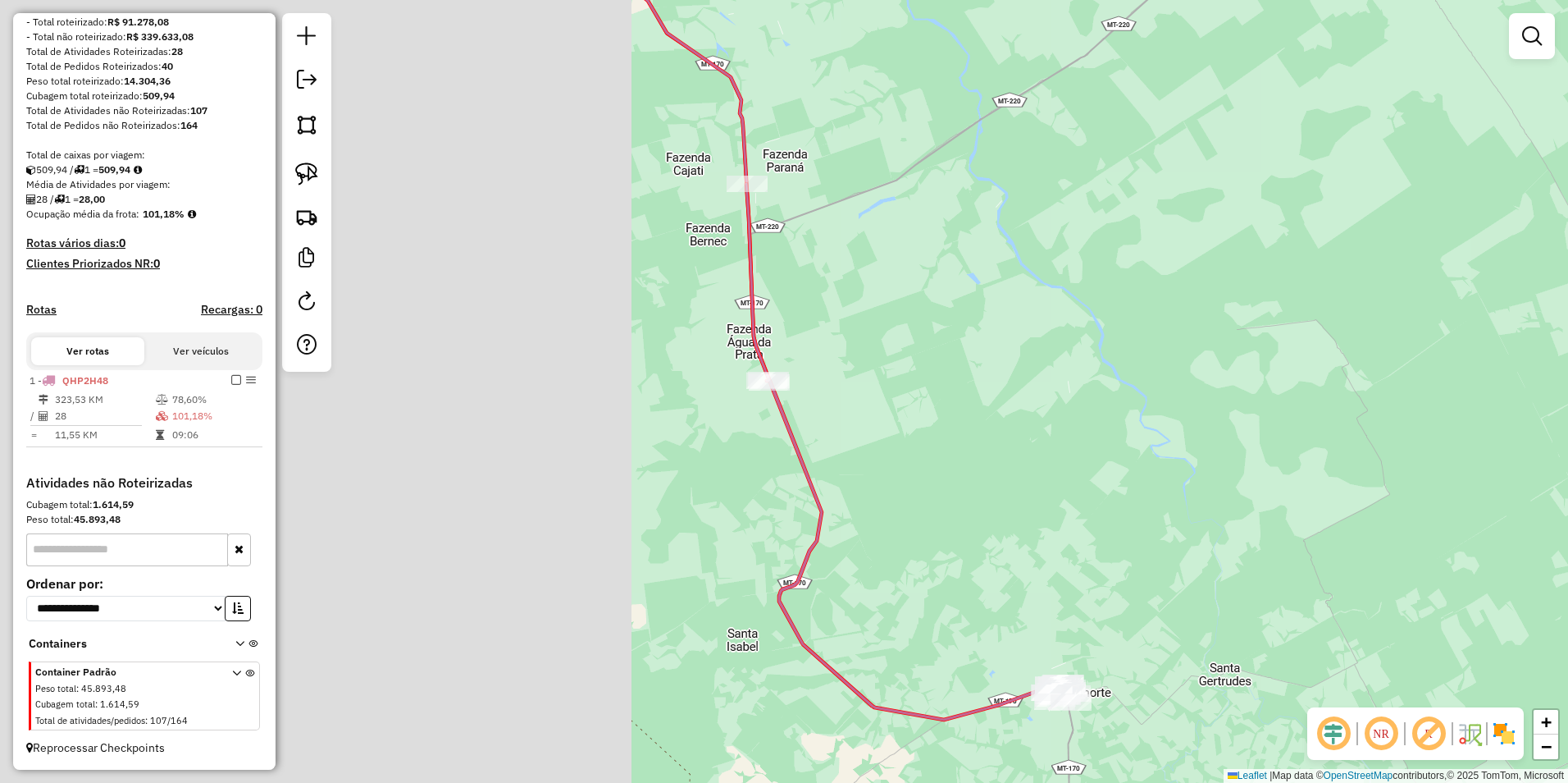
drag, startPoint x: 534, startPoint y: 648, endPoint x: 1263, endPoint y: 668, distance: 729.3
click at [1265, 677] on div "Janela de atendimento Grade de atendimento Capacidade Transportadoras Veículos …" at bounding box center [784, 391] width 1568 height 783
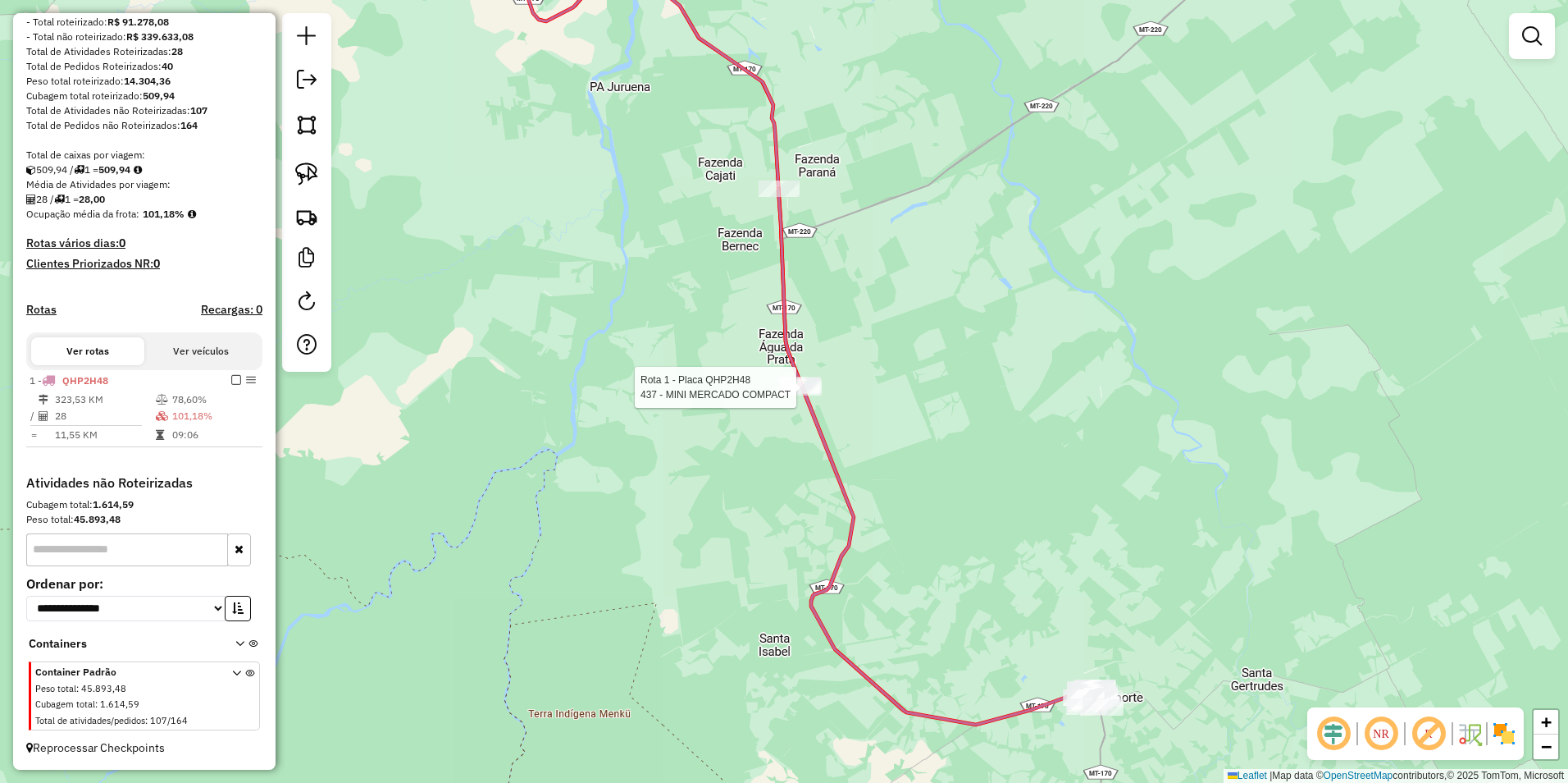
select select "**********"
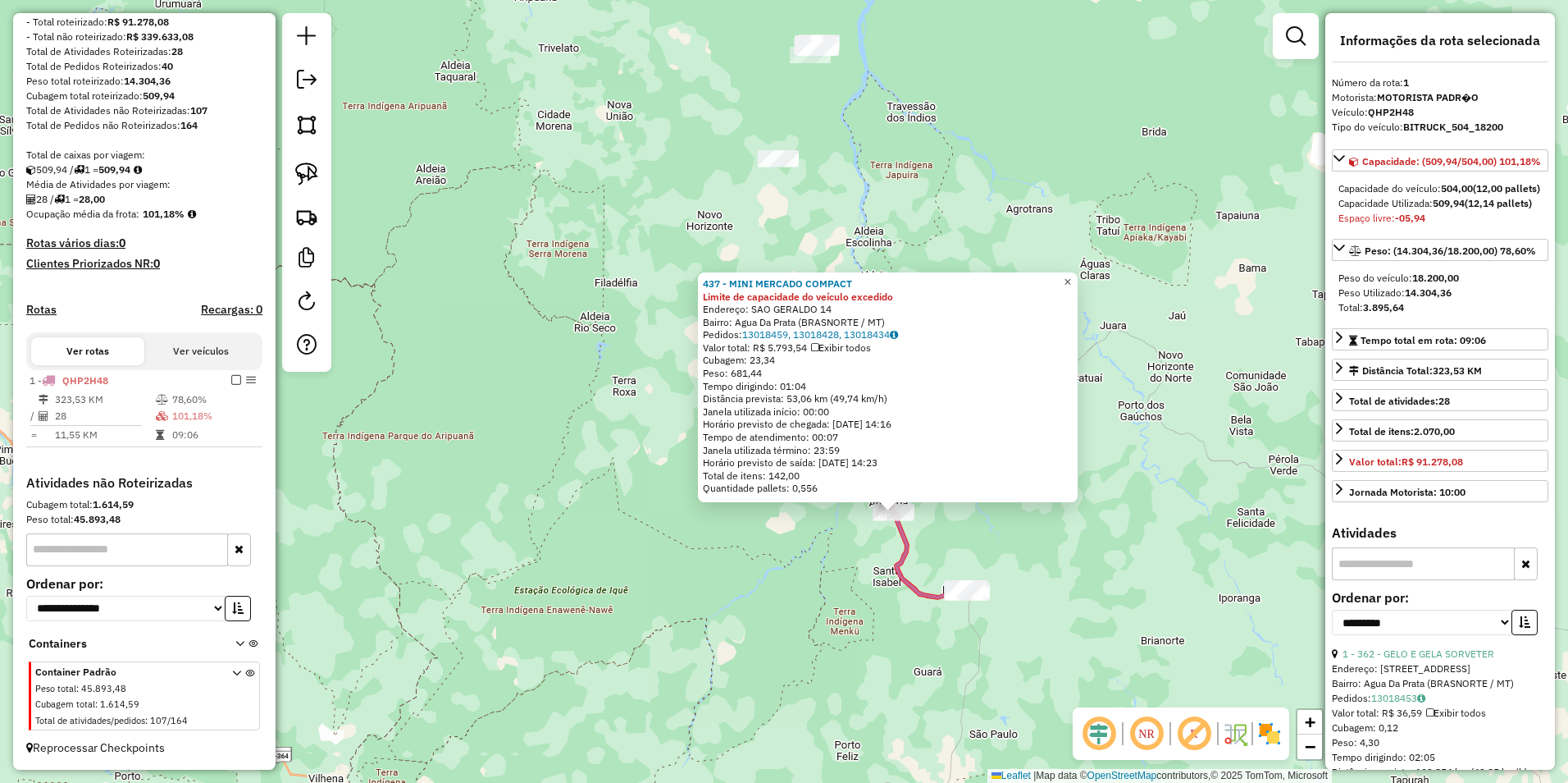
click at [1071, 275] on span "×" at bounding box center [1067, 281] width 8 height 14
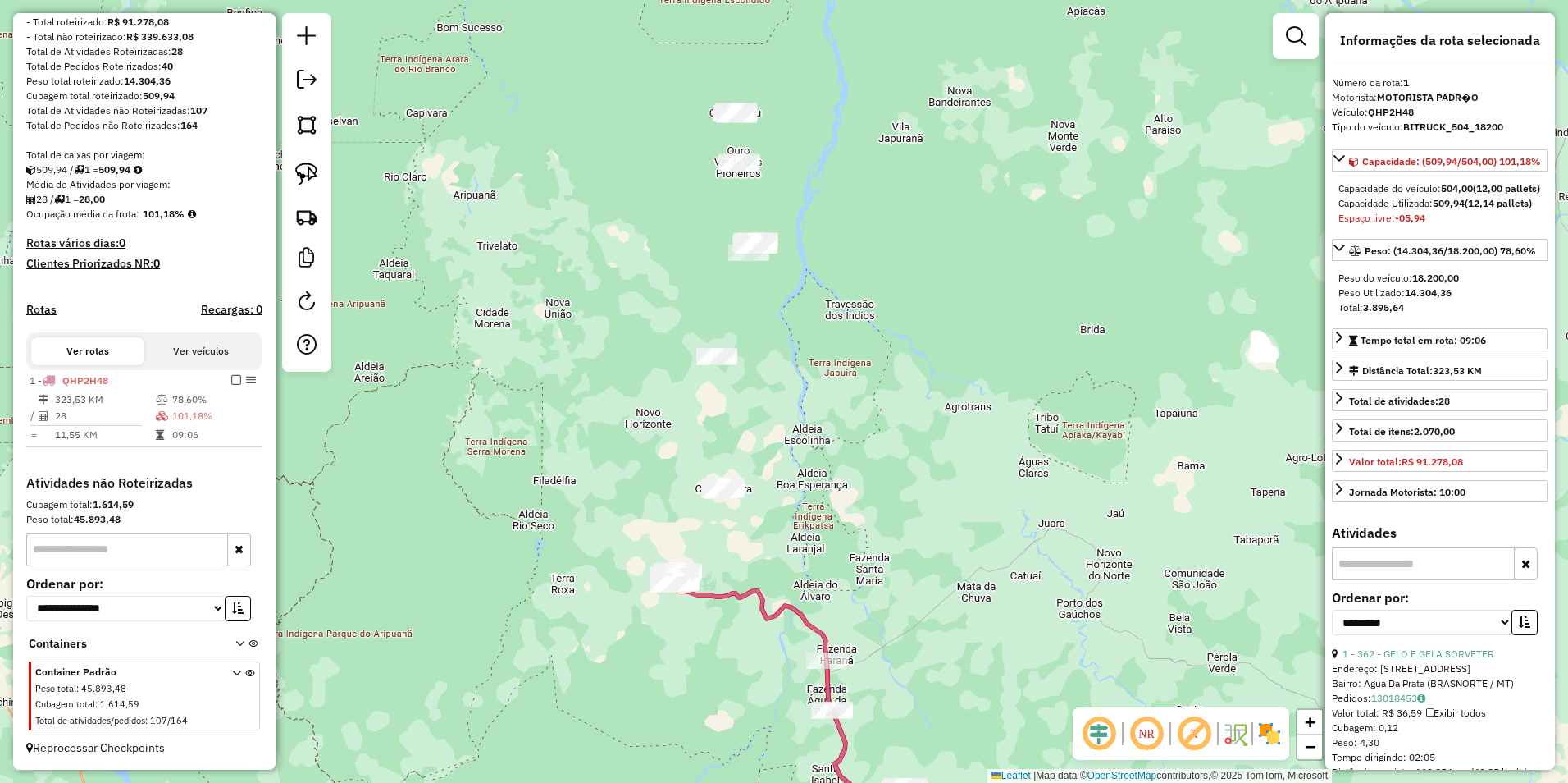
drag, startPoint x: 935, startPoint y: 337, endPoint x: 873, endPoint y: 534, distance: 206.5
click at [873, 534] on div "Janela de atendimento Grade de atendimento Capacidade Transportadoras Veículos …" at bounding box center [784, 391] width 1568 height 783
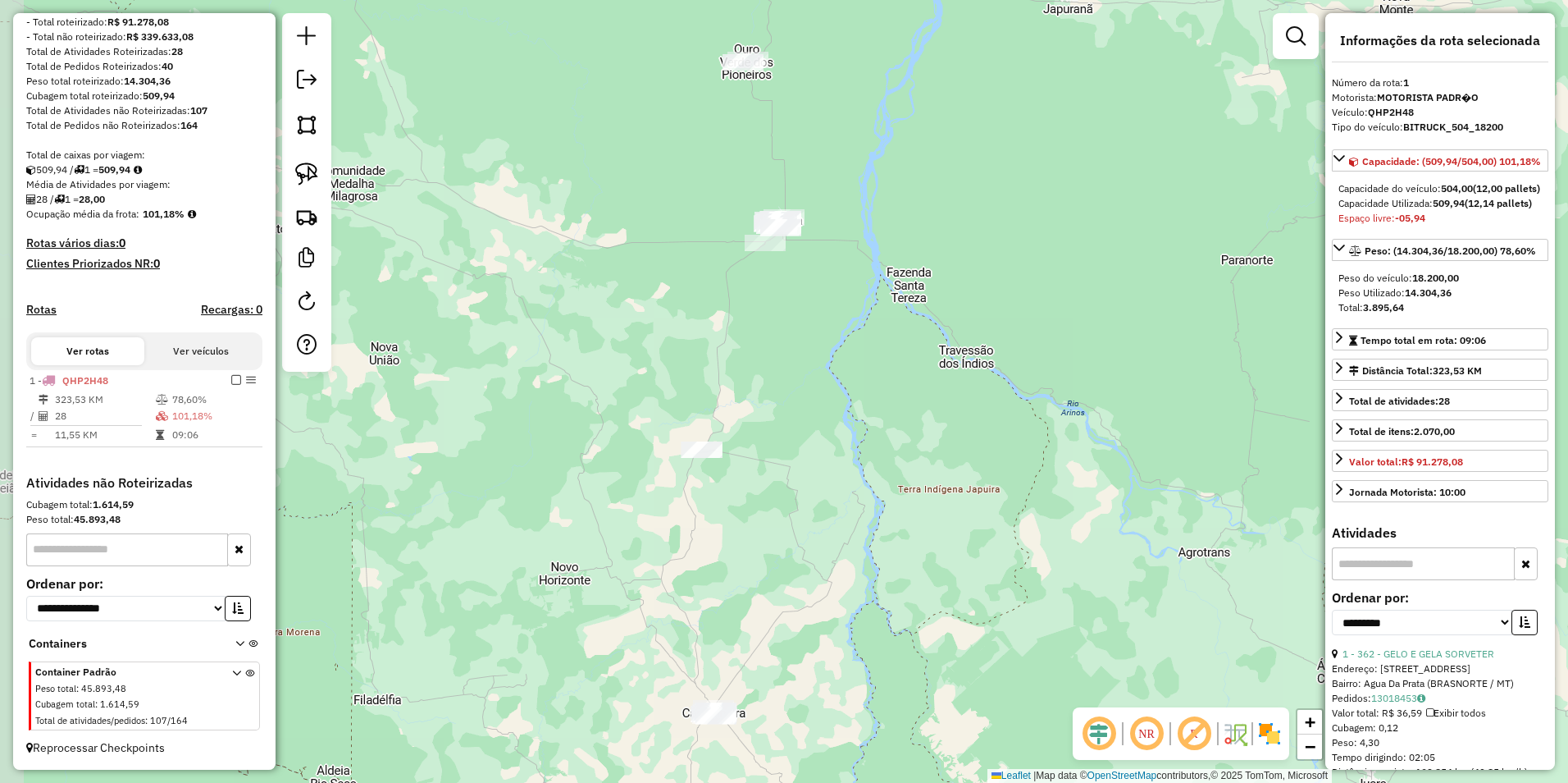
drag, startPoint x: 878, startPoint y: 358, endPoint x: 1054, endPoint y: 681, distance: 367.8
click at [1056, 685] on div "Janela de atendimento Grade de atendimento Capacidade Transportadoras Veículos …" at bounding box center [784, 391] width 1568 height 783
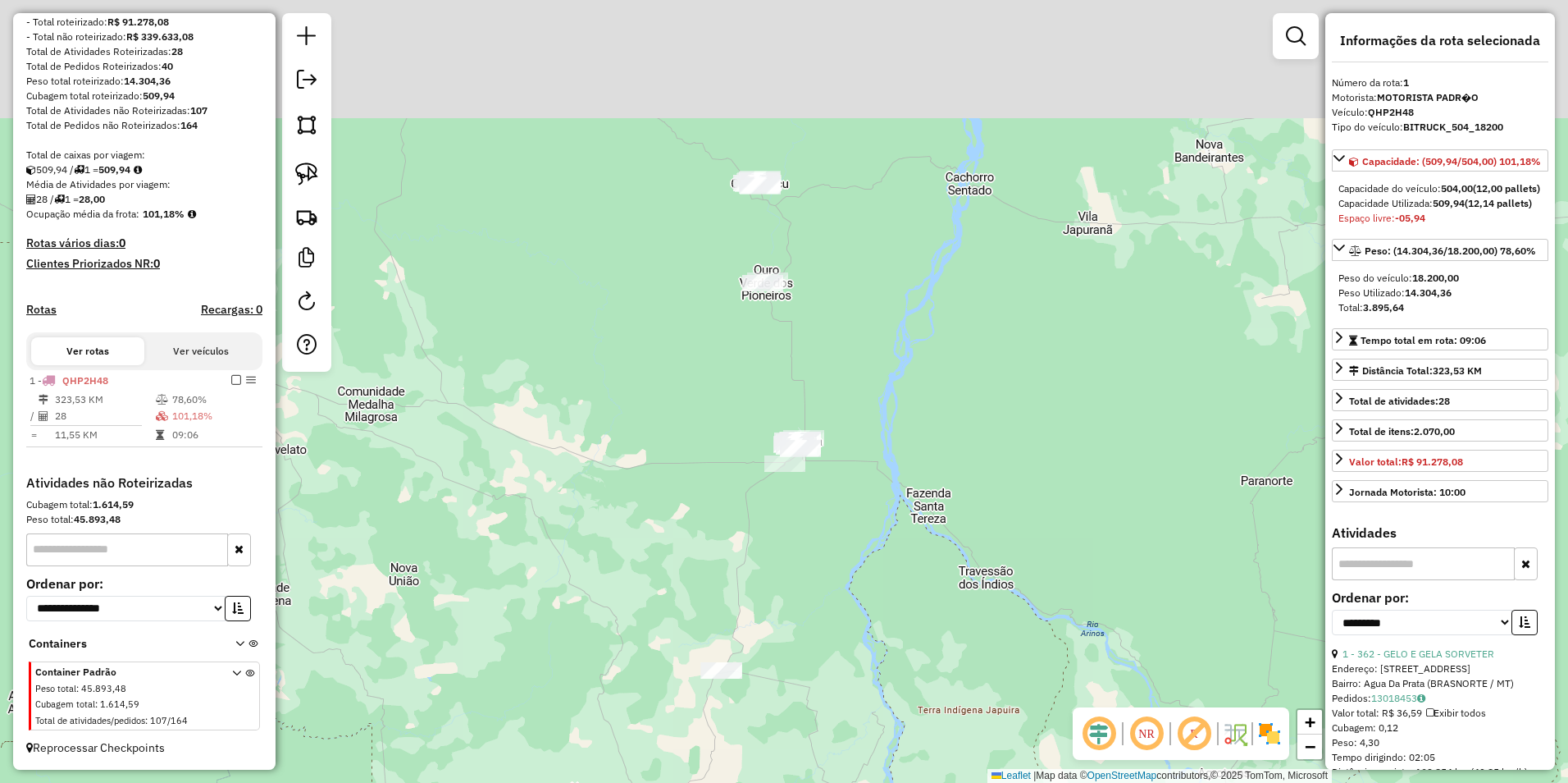
drag, startPoint x: 877, startPoint y: 470, endPoint x: 882, endPoint y: 496, distance: 26.5
click at [882, 496] on div "Janela de atendimento Grade de atendimento Capacidade Transportadoras Veículos …" at bounding box center [784, 391] width 1568 height 783
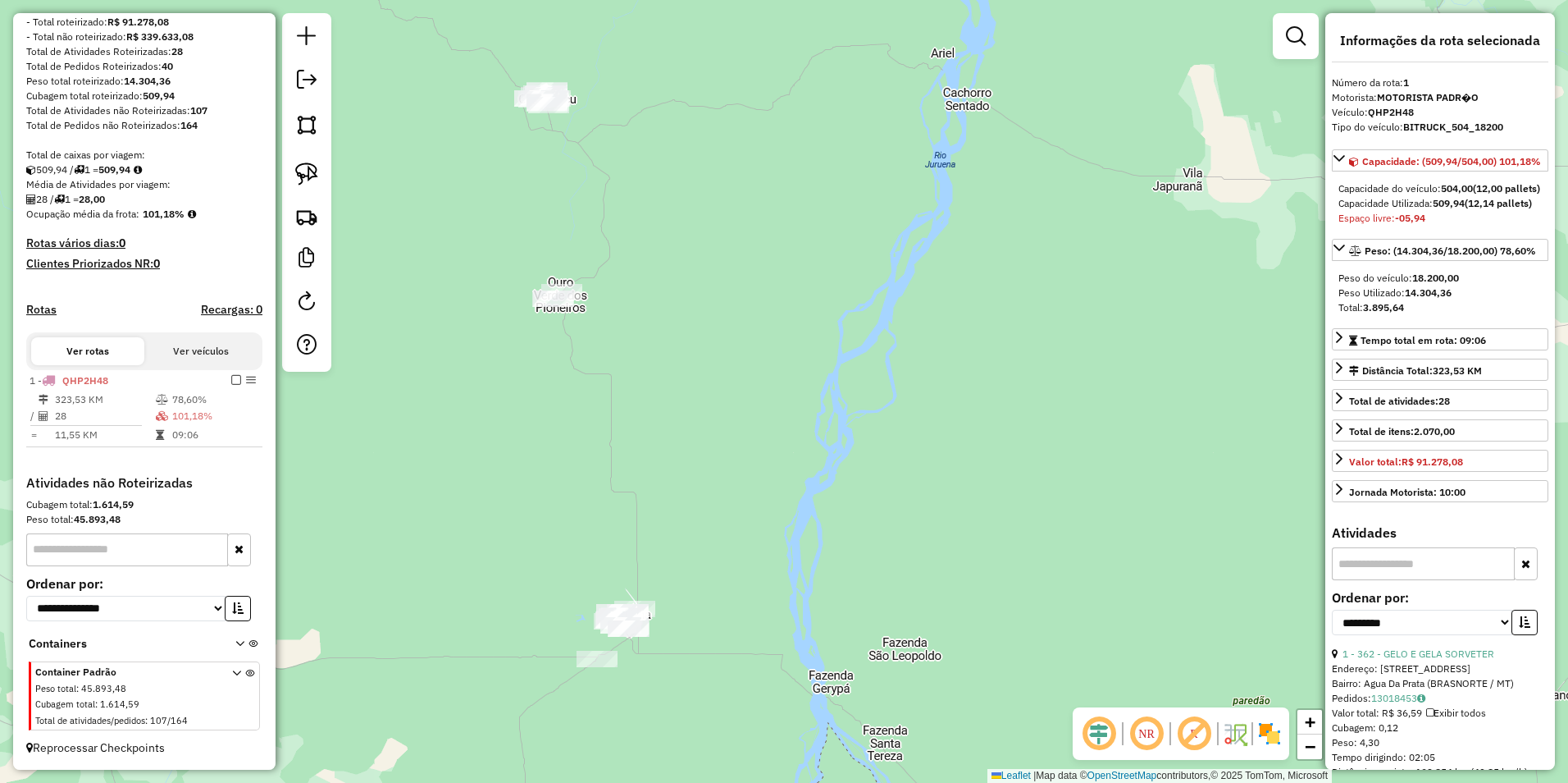
drag, startPoint x: 948, startPoint y: 383, endPoint x: 969, endPoint y: 446, distance: 66.4
click at [969, 446] on div "Janela de atendimento Grade de atendimento Capacidade Transportadoras Veículos …" at bounding box center [784, 391] width 1568 height 783
click at [309, 172] on img at bounding box center [306, 174] width 23 height 23
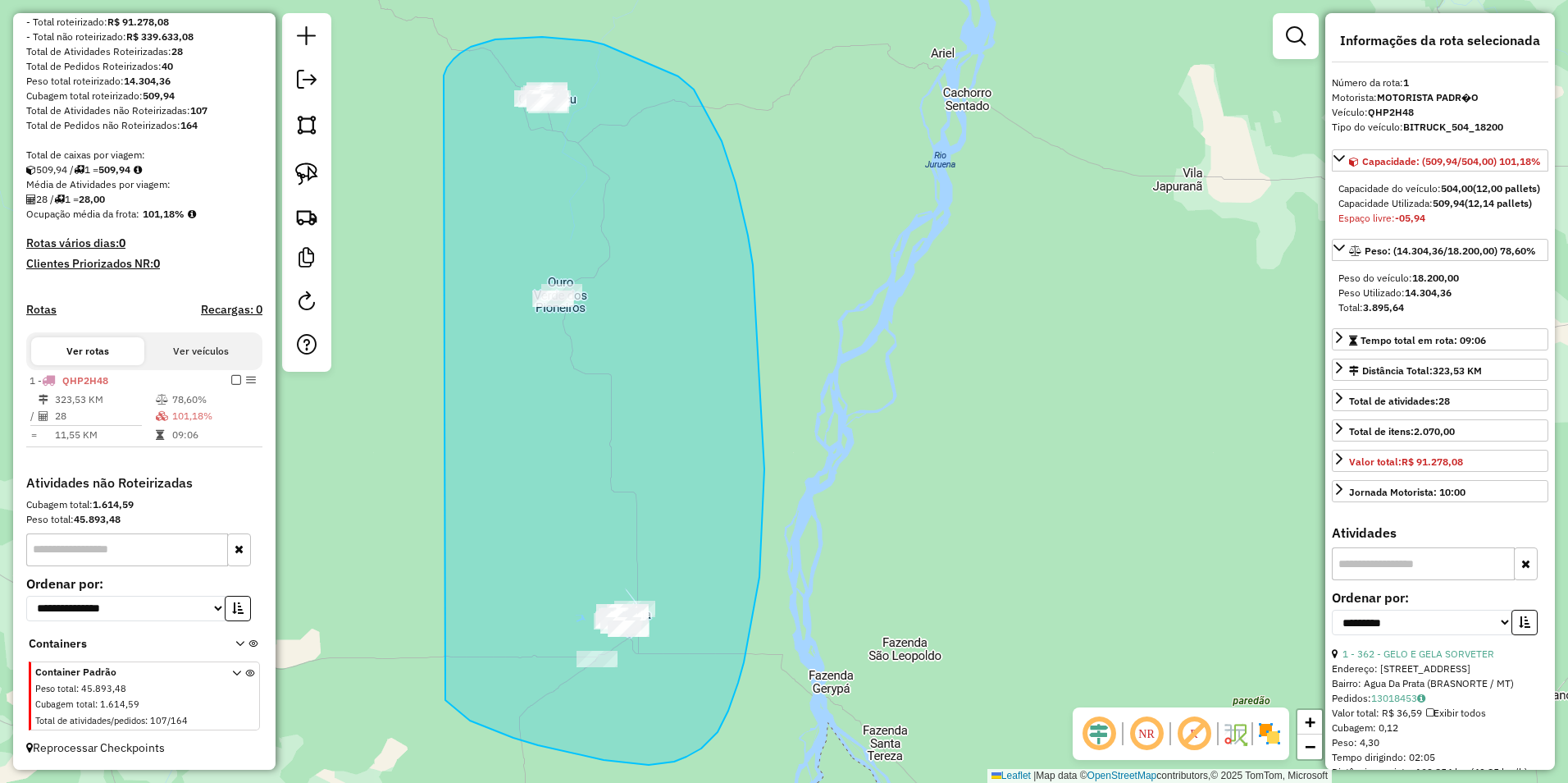
drag, startPoint x: 447, startPoint y: 67, endPoint x: 445, endPoint y: 700, distance: 633.0
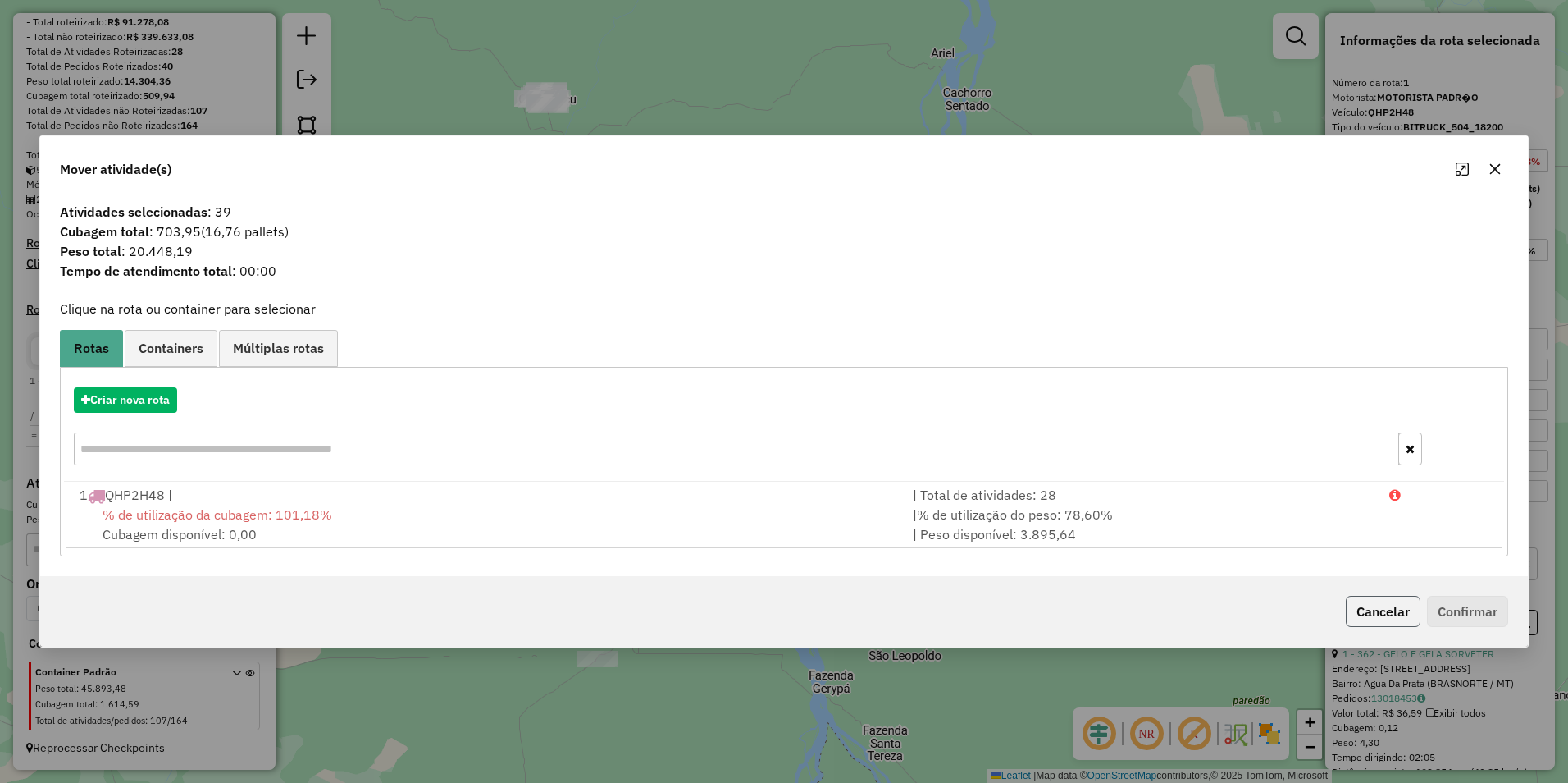
click at [1363, 606] on button "Cancelar" at bounding box center [1382, 611] width 74 height 31
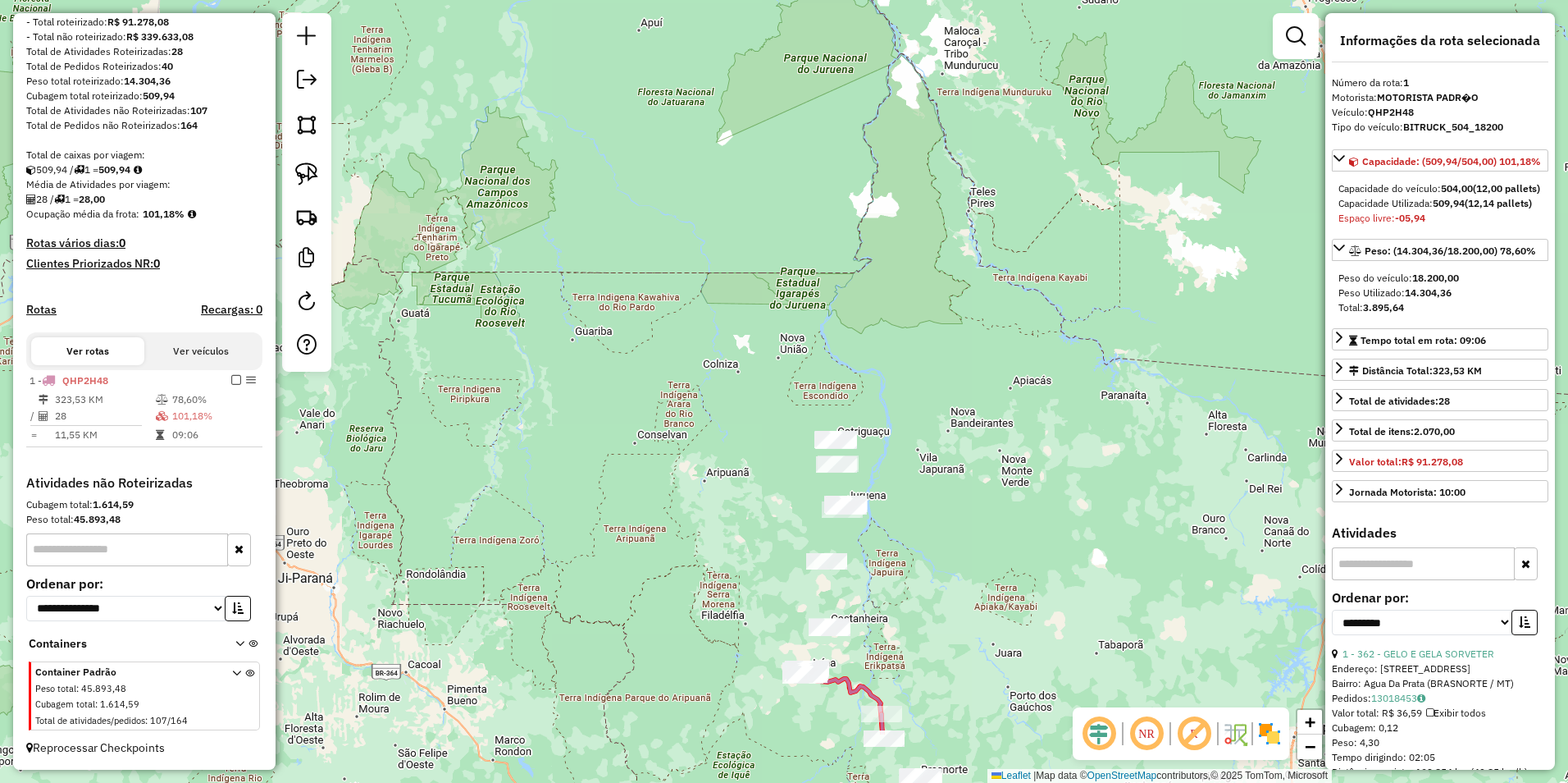
drag, startPoint x: 923, startPoint y: 630, endPoint x: 936, endPoint y: 503, distance: 127.7
click at [936, 503] on div "Janela de atendimento Grade de atendimento Capacidade Transportadoras Veículos …" at bounding box center [784, 391] width 1568 height 783
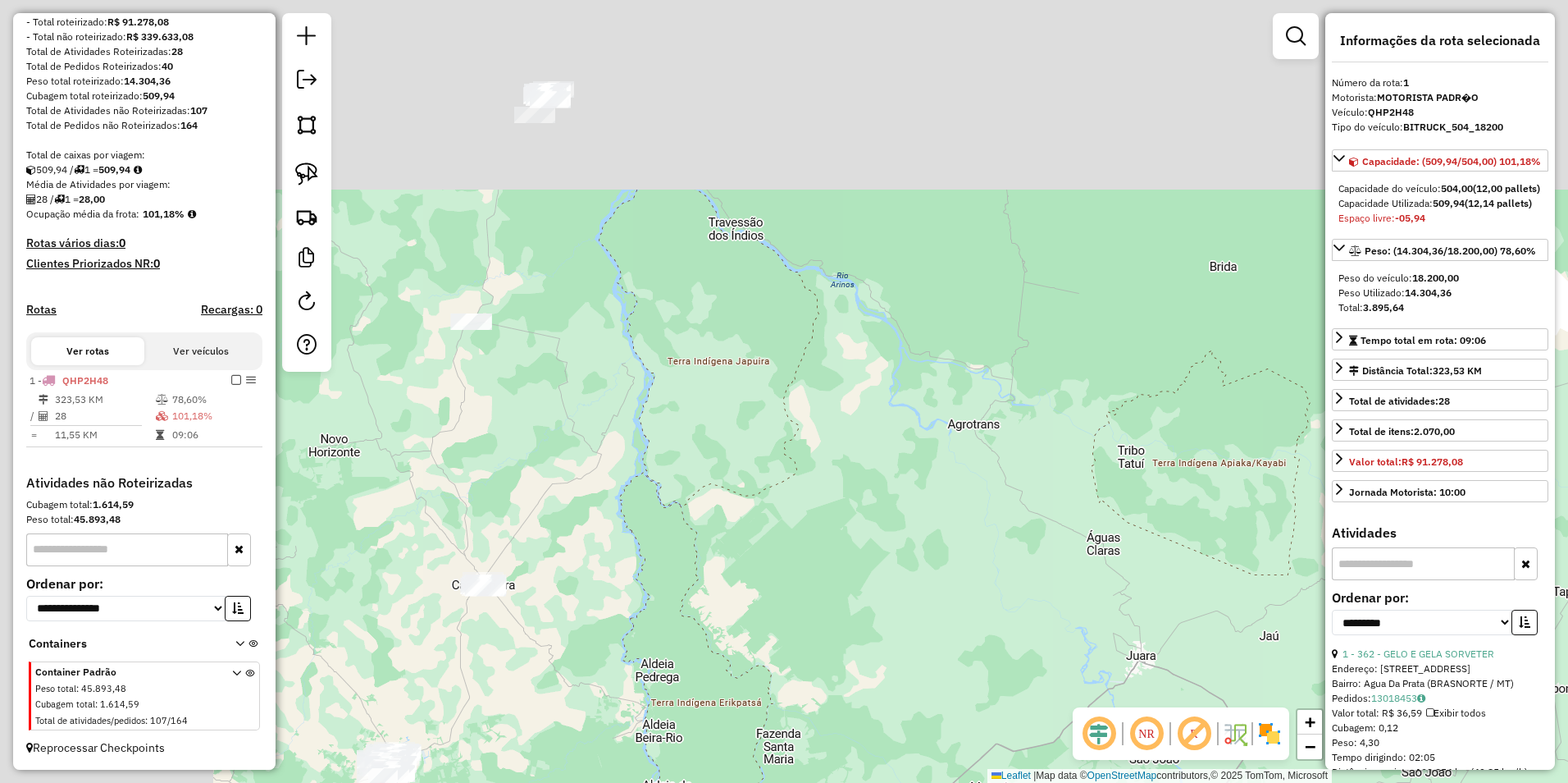
drag, startPoint x: 564, startPoint y: 271, endPoint x: 1054, endPoint y: 635, distance: 610.4
click at [1054, 635] on div "Janela de atendimento Grade de atendimento Capacidade Transportadoras Veículos …" at bounding box center [784, 391] width 1568 height 783
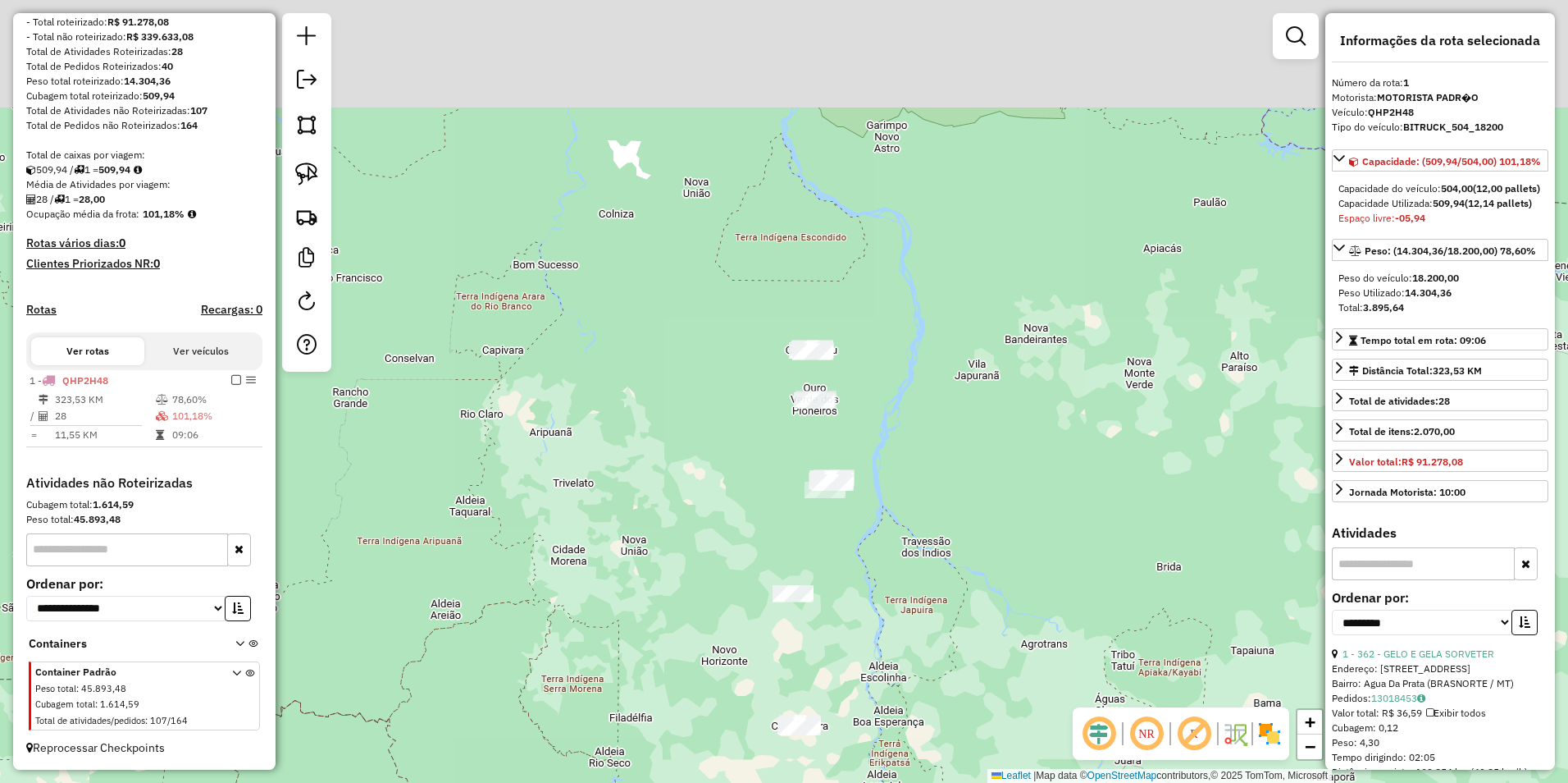
drag, startPoint x: 943, startPoint y: 388, endPoint x: 943, endPoint y: 527, distance: 139.0
click at [943, 527] on div "Janela de atendimento Grade de atendimento Capacidade Transportadoras Veículos …" at bounding box center [784, 391] width 1568 height 783
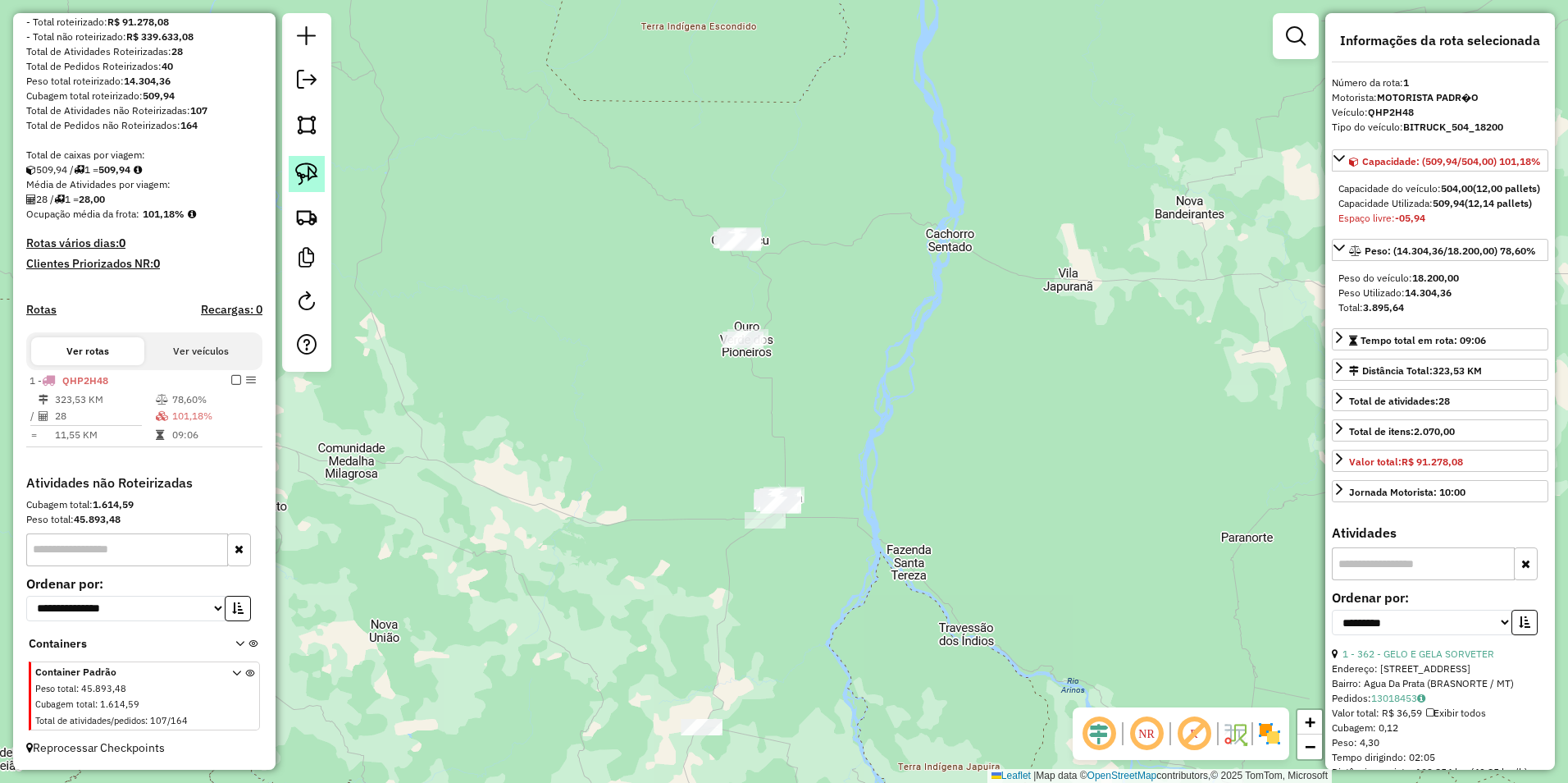
click at [305, 167] on img at bounding box center [306, 174] width 23 height 23
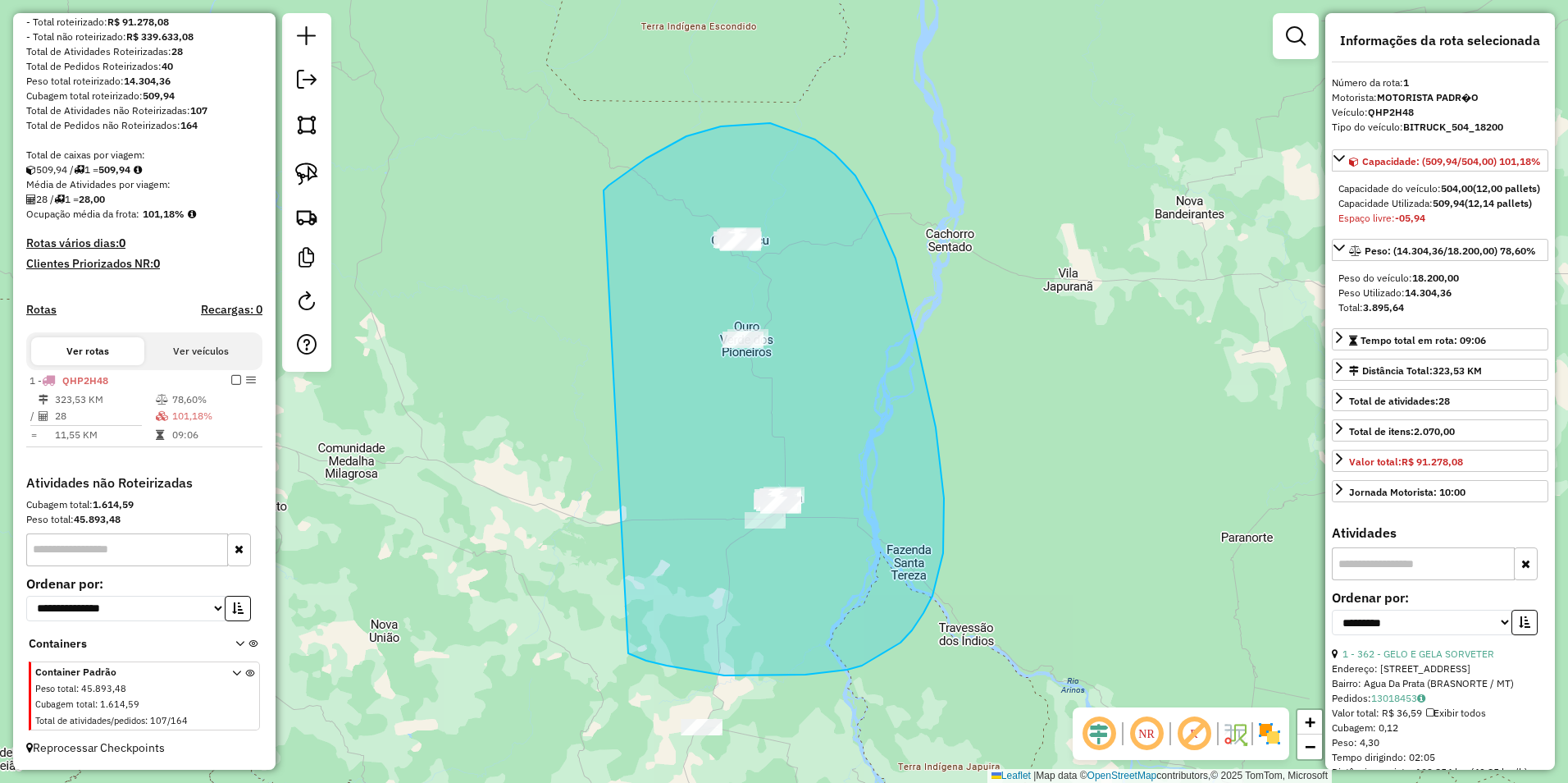
drag, startPoint x: 603, startPoint y: 190, endPoint x: 628, endPoint y: 653, distance: 463.7
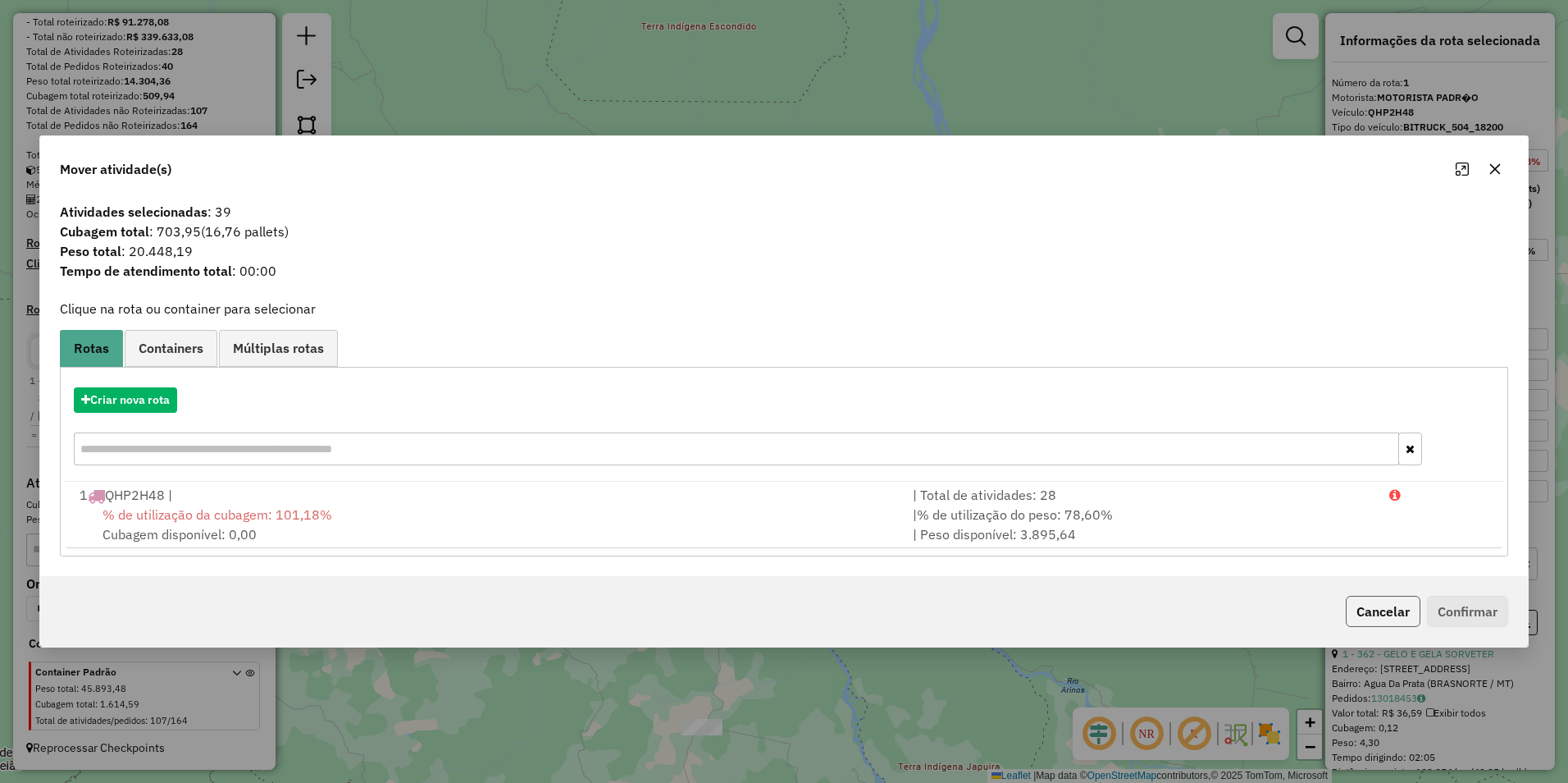
click at [1392, 612] on button "Cancelar" at bounding box center [1382, 611] width 74 height 31
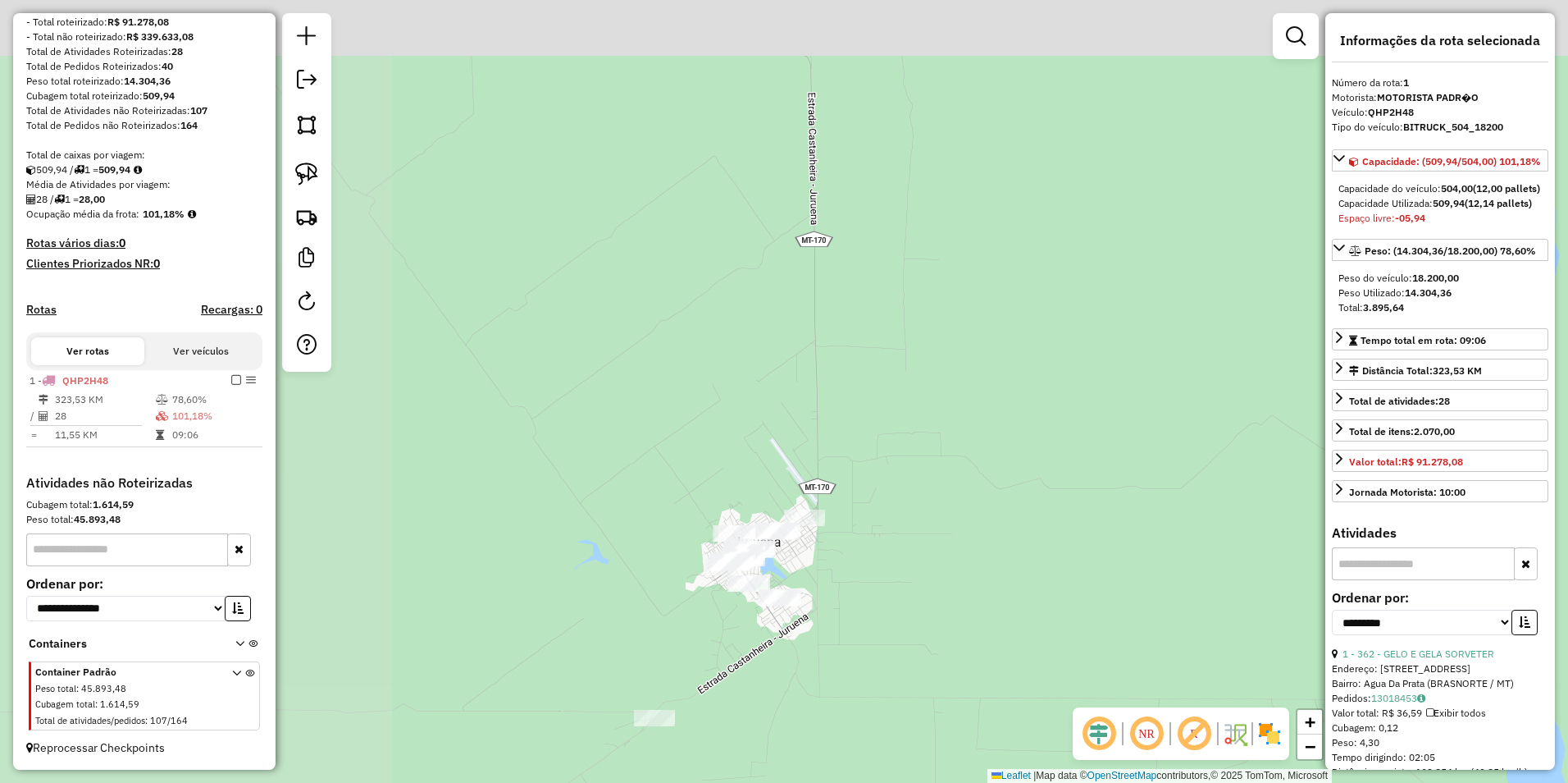
drag, startPoint x: 1052, startPoint y: 544, endPoint x: 1151, endPoint y: 548, distance: 99.1
click at [1151, 548] on div "Janela de atendimento Grade de atendimento Capacidade Transportadoras Veículos …" at bounding box center [784, 391] width 1568 height 783
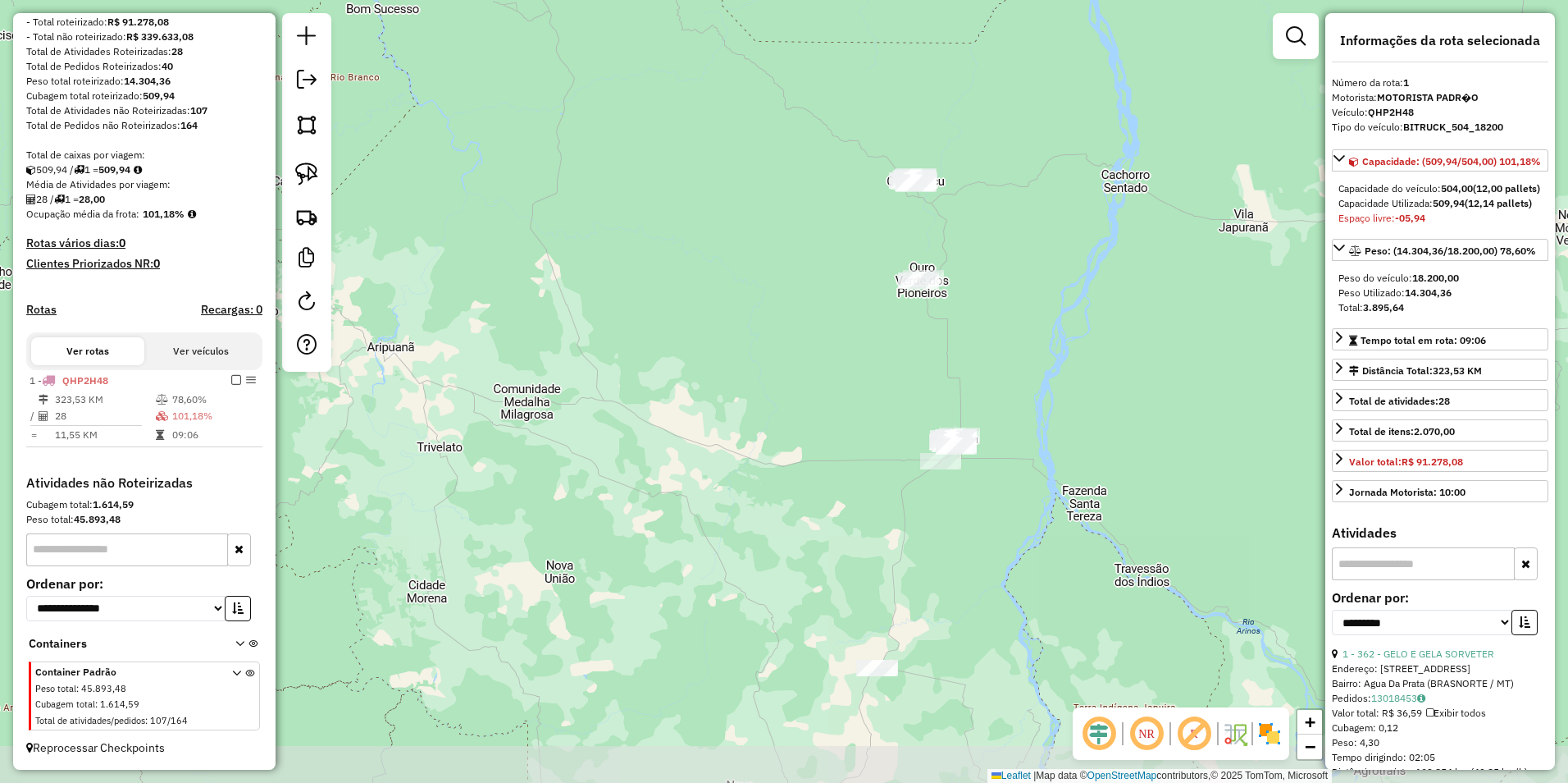
drag, startPoint x: 1110, startPoint y: 427, endPoint x: 1018, endPoint y: 374, distance: 106.2
click at [1018, 374] on div "Janela de atendimento Grade de atendimento Capacidade Transportadoras Veículos …" at bounding box center [784, 391] width 1568 height 783
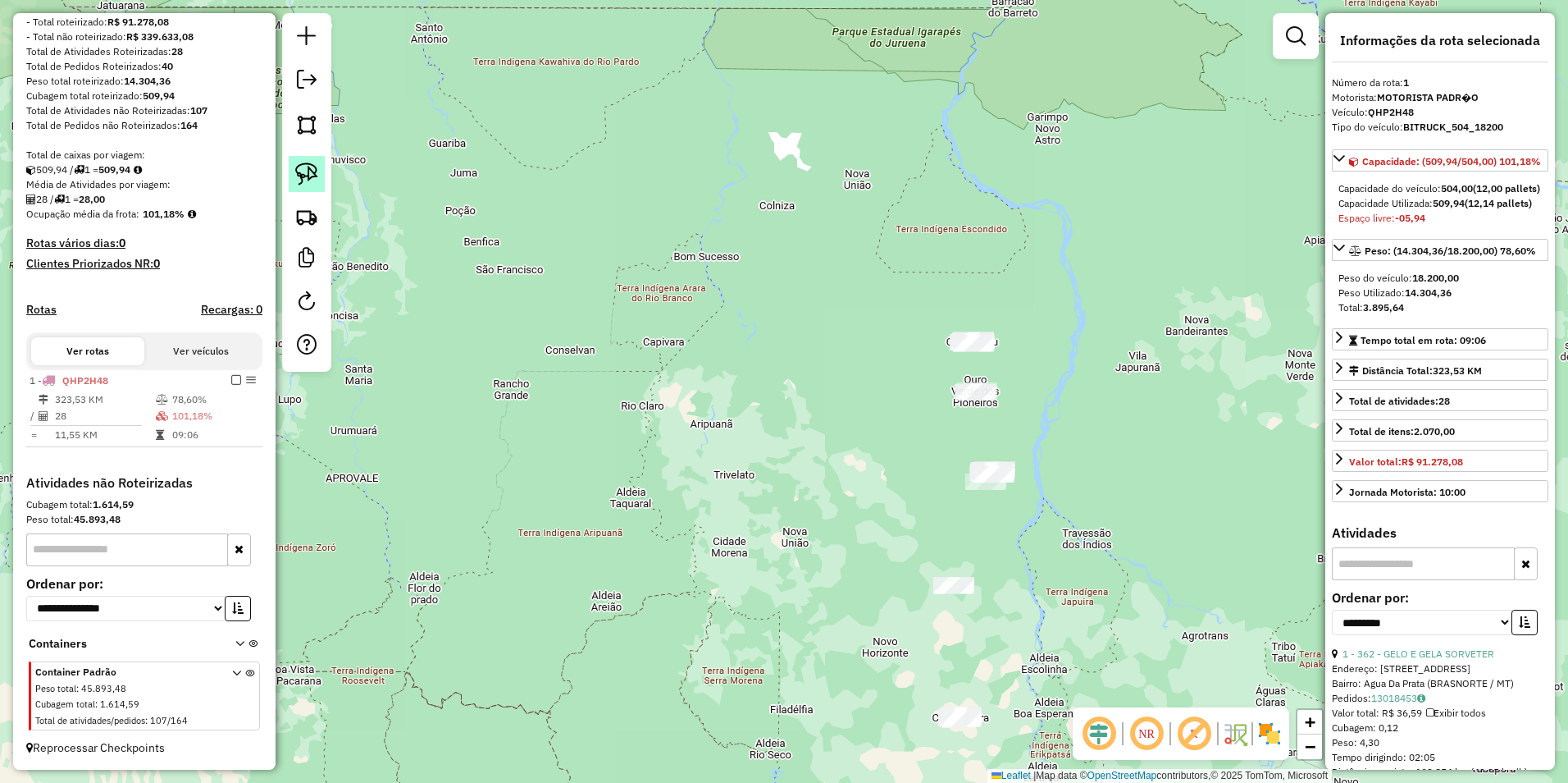
click at [305, 181] on img at bounding box center [306, 174] width 23 height 23
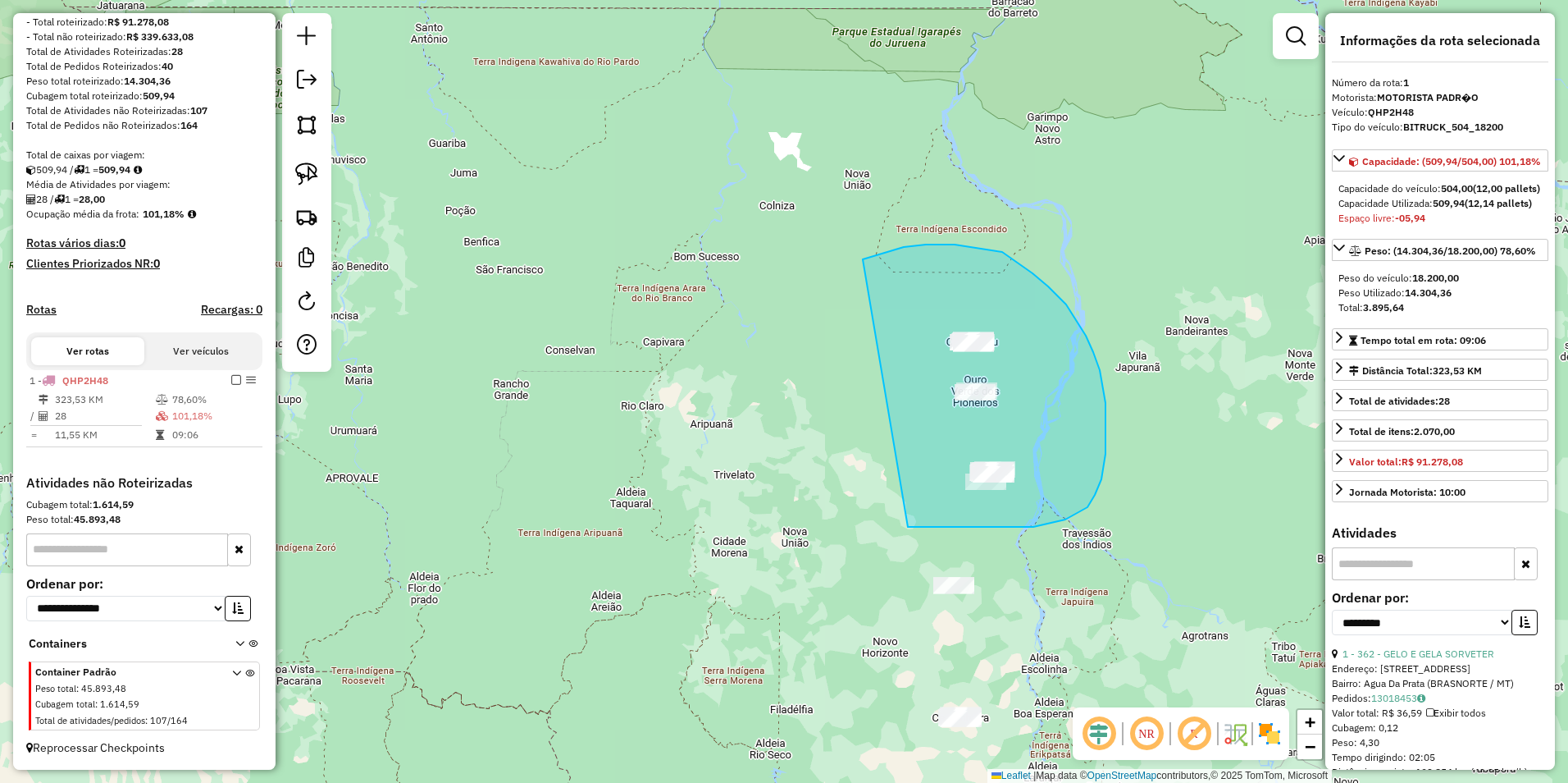
drag, startPoint x: 863, startPoint y: 259, endPoint x: 901, endPoint y: 524, distance: 267.7
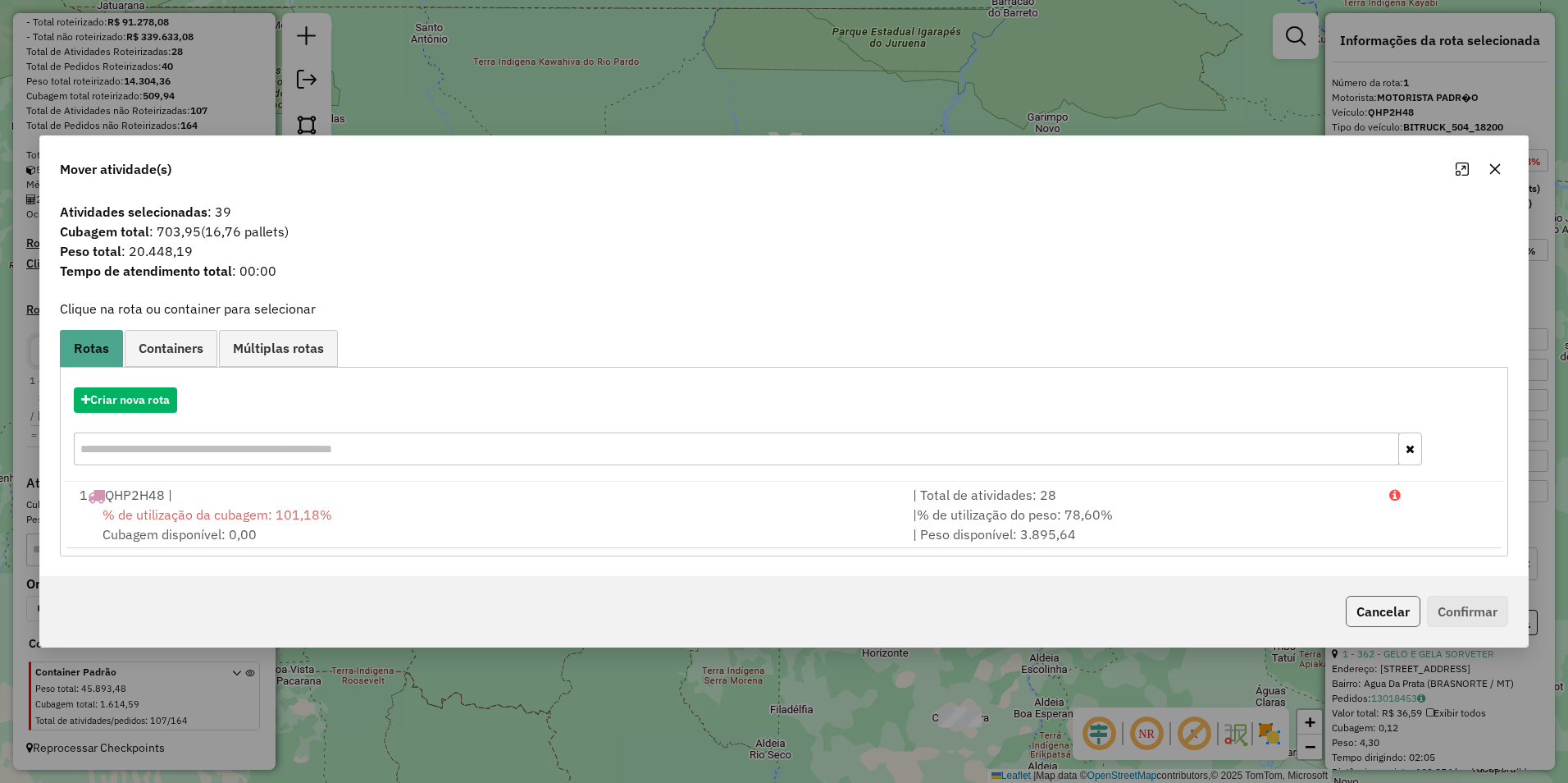
click at [1363, 611] on button "Cancelar" at bounding box center [1382, 611] width 74 height 31
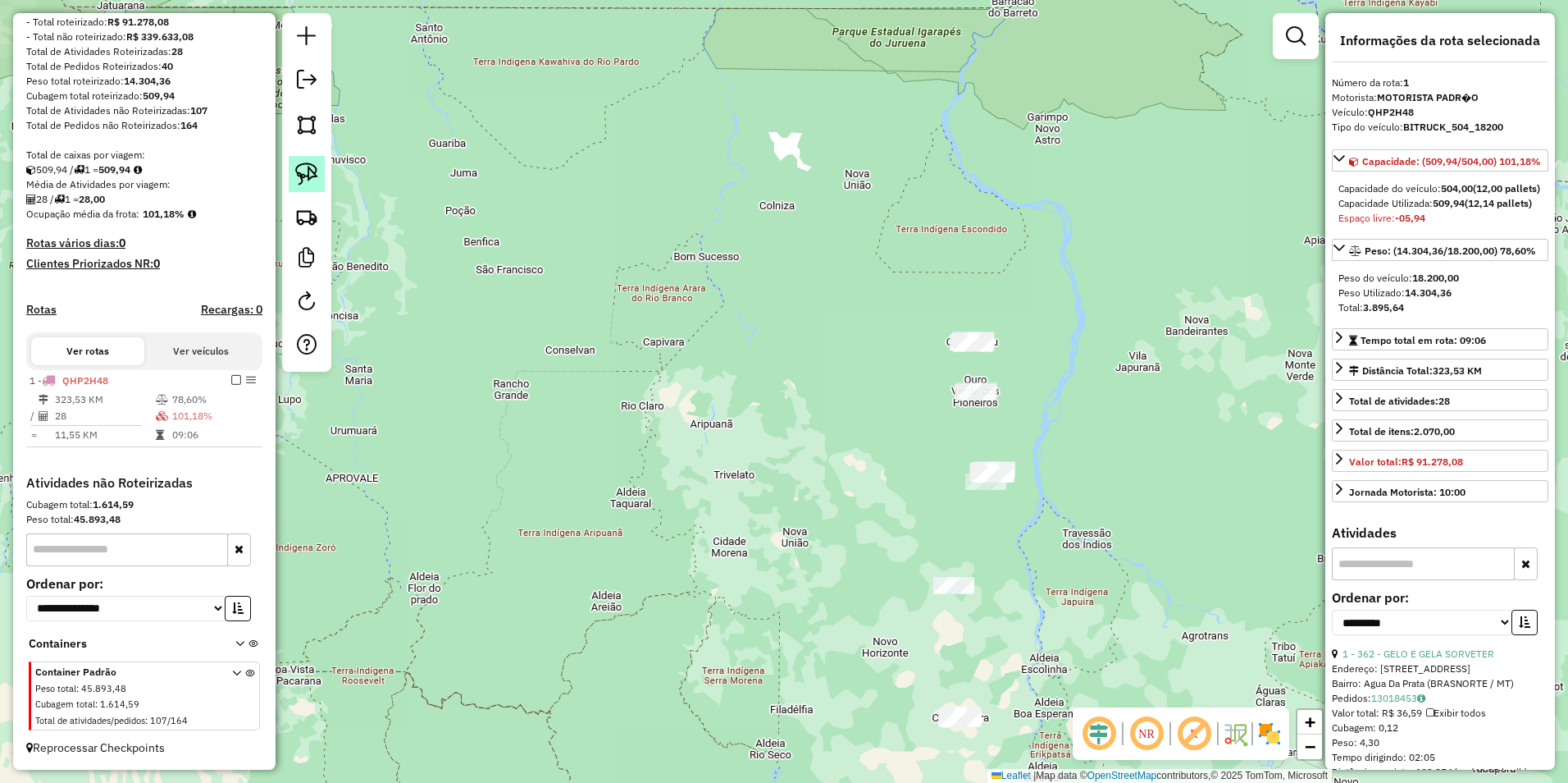
click at [305, 179] on img at bounding box center [306, 174] width 23 height 23
click at [307, 173] on img at bounding box center [306, 174] width 23 height 23
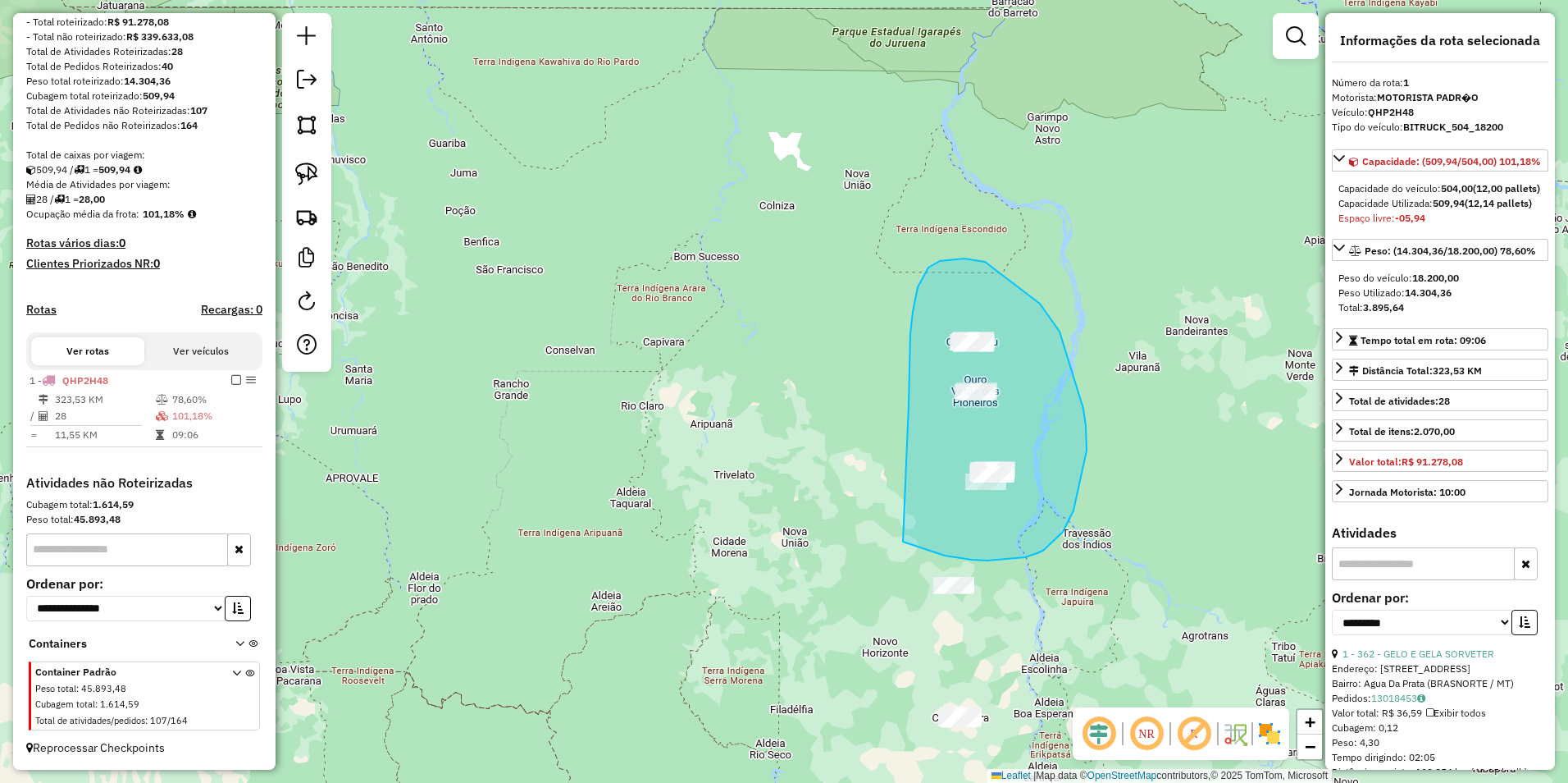
drag, startPoint x: 909, startPoint y: 404, endPoint x: 903, endPoint y: 541, distance: 137.1
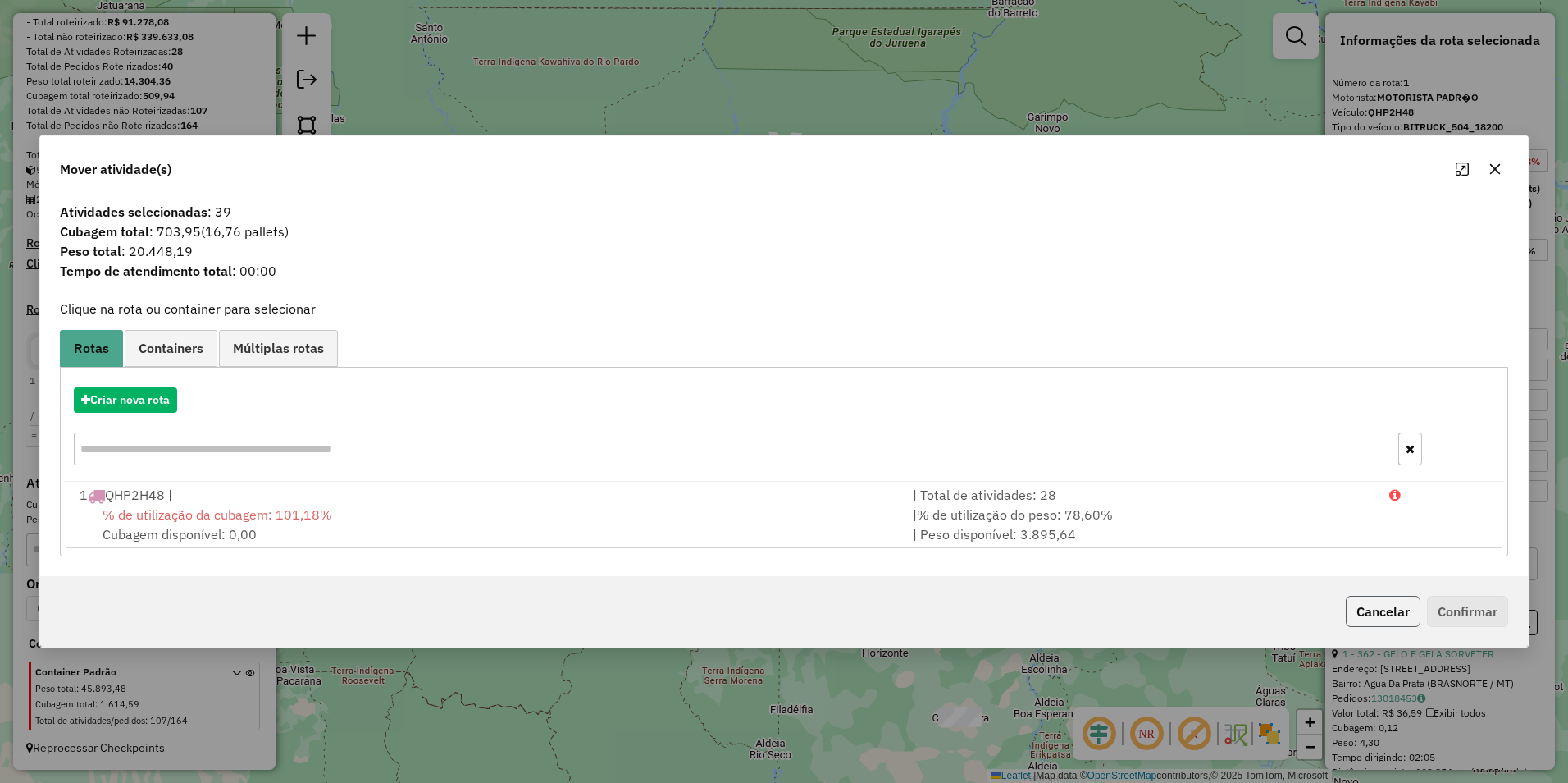
click at [1394, 610] on button "Cancelar" at bounding box center [1382, 611] width 74 height 31
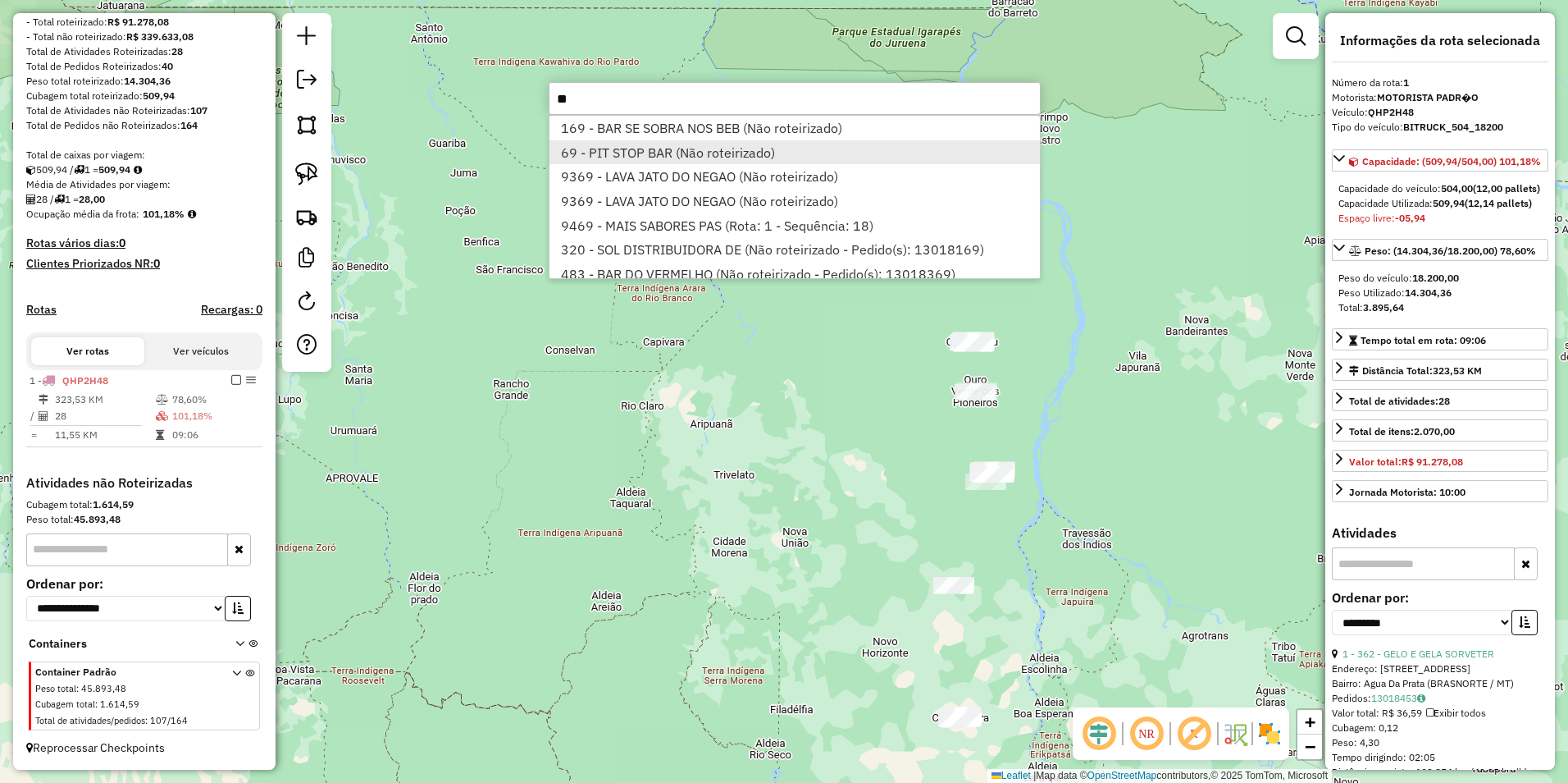
type input "**"
click at [621, 149] on li "69 - PIT STOP BAR (Não roteirizado)" at bounding box center [795, 152] width 490 height 25
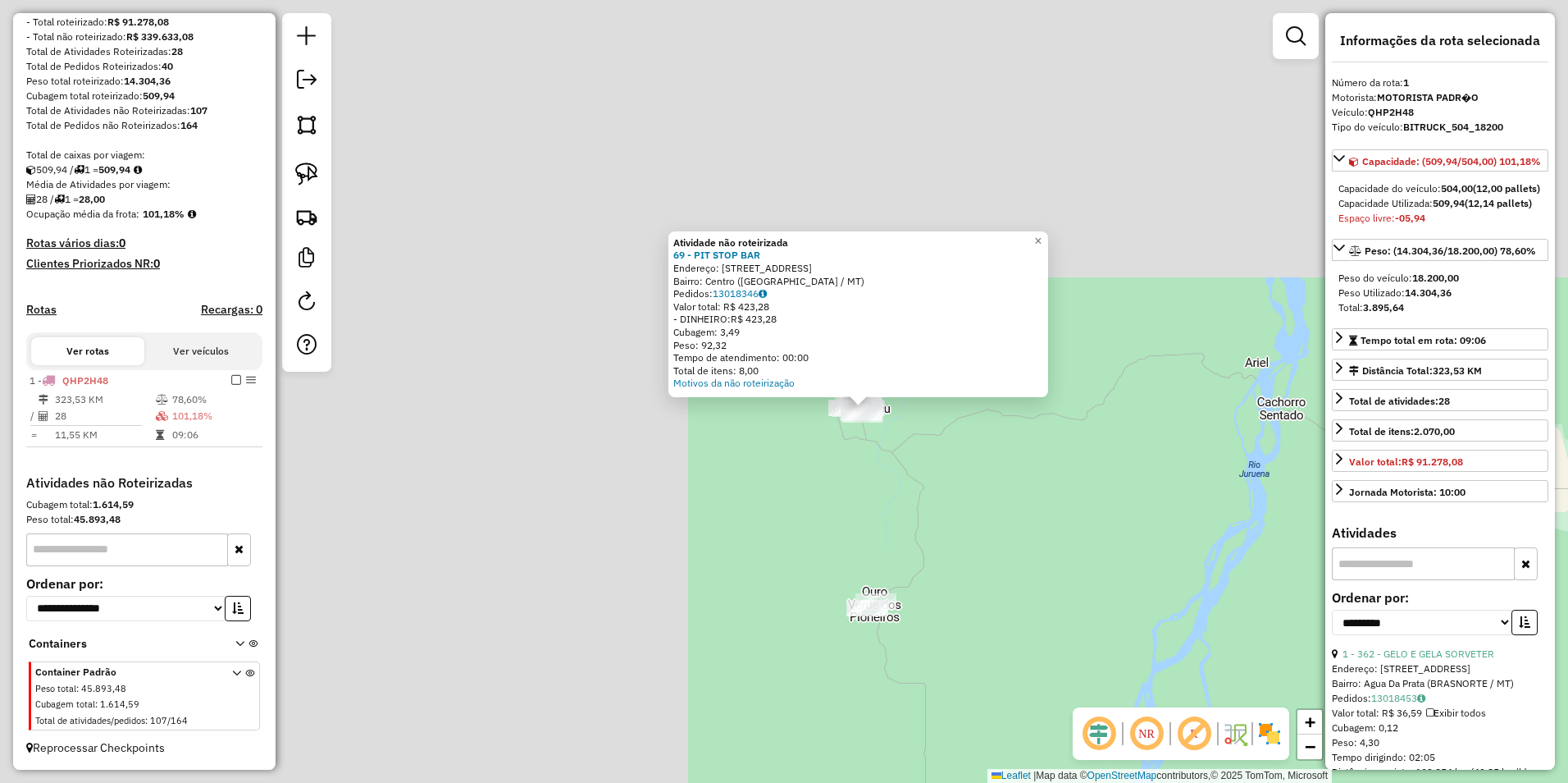
drag, startPoint x: 860, startPoint y: 418, endPoint x: 1380, endPoint y: 635, distance: 563.5
click at [1380, 635] on hb-router-mapa "**********" at bounding box center [784, 391] width 1568 height 783
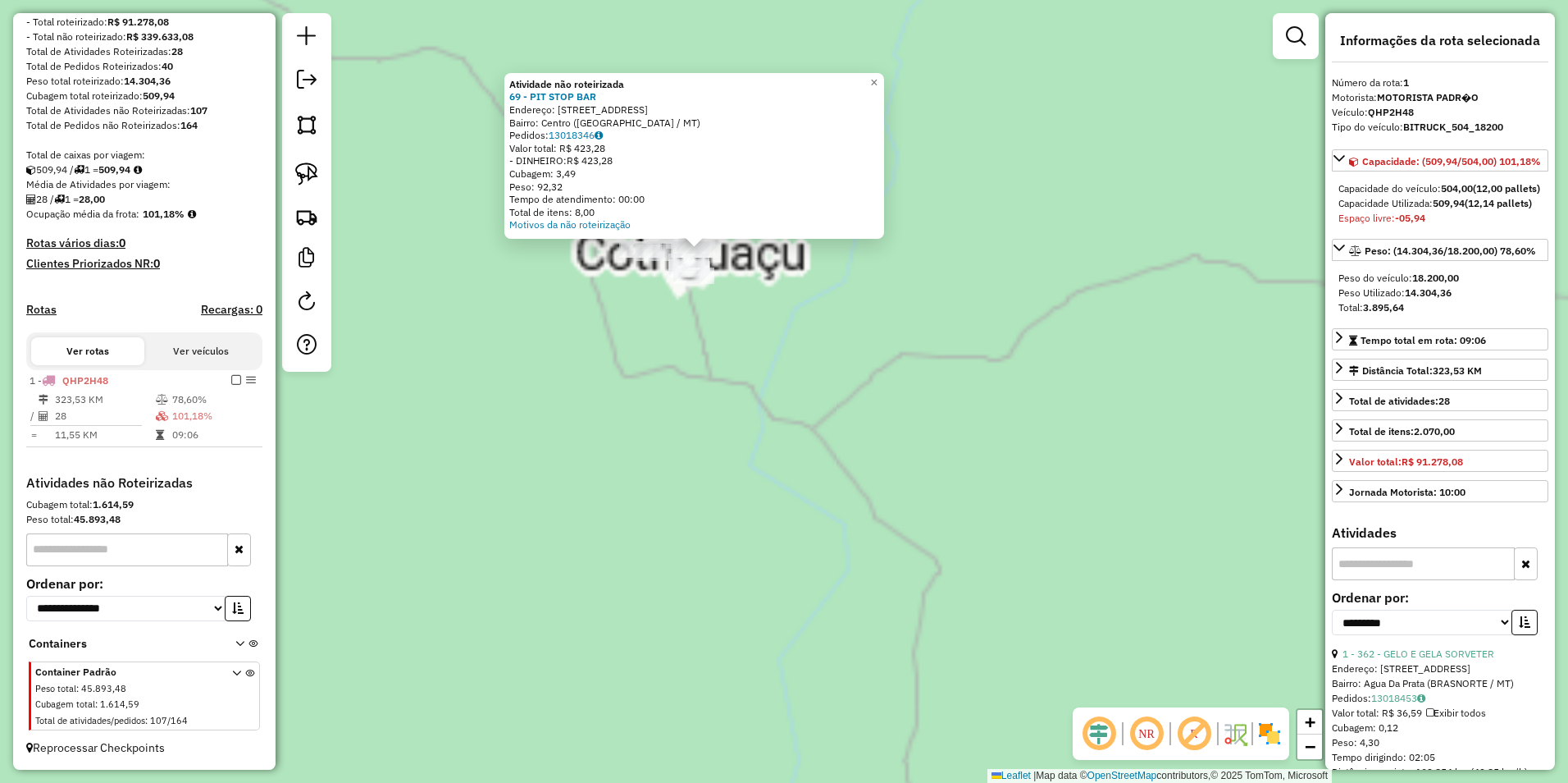
drag, startPoint x: 841, startPoint y: 446, endPoint x: 1059, endPoint y: 619, distance: 278.3
click at [1057, 617] on div "Atividade não roteirizada 69 - PIT STOP BAR Endereço: Avenida Tamburello 237 Ba…" at bounding box center [784, 391] width 1568 height 783
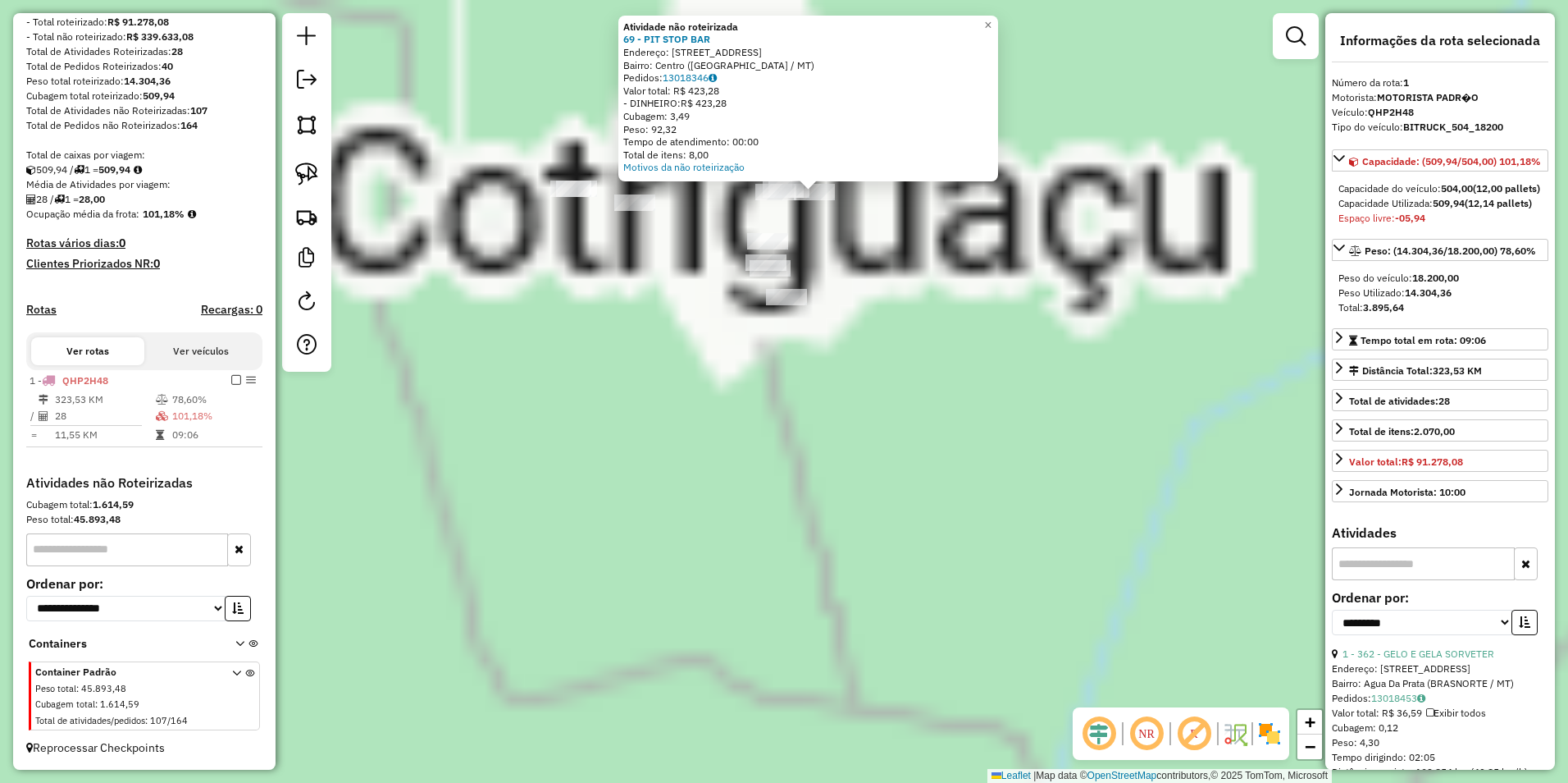
drag, startPoint x: 867, startPoint y: 426, endPoint x: 926, endPoint y: 574, distance: 159.3
click at [923, 603] on div "Atividade não roteirizada 69 - PIT STOP BAR Endereço: Avenida Tamburello 237 Ba…" at bounding box center [784, 391] width 1568 height 783
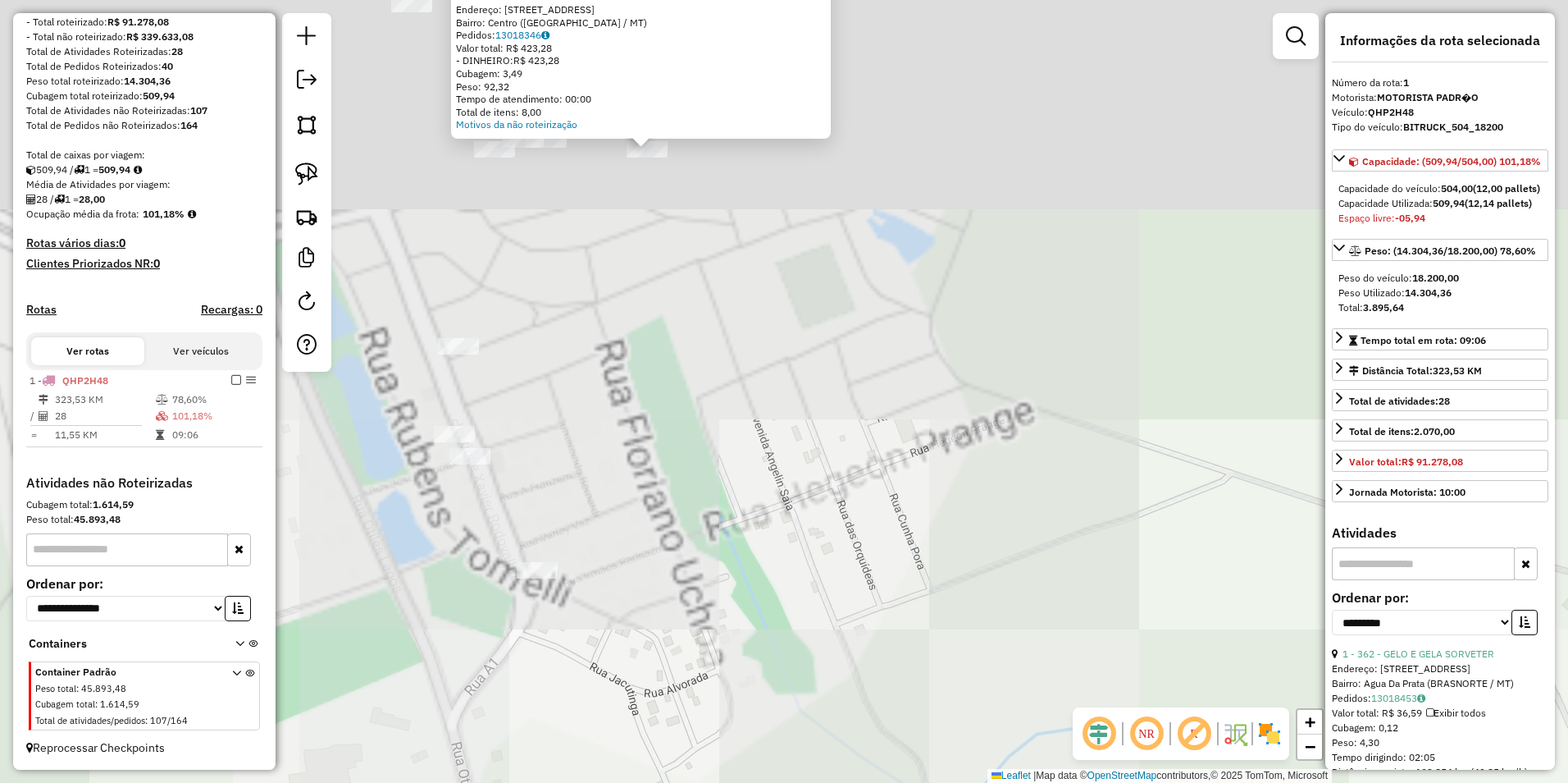
drag, startPoint x: 843, startPoint y: 196, endPoint x: 937, endPoint y: 824, distance: 635.0
click at [937, 782] on html "Aguarde... Pop-up bloqueado! Seu navegador bloqueou automáticamente a abertura …" at bounding box center [784, 391] width 1568 height 783
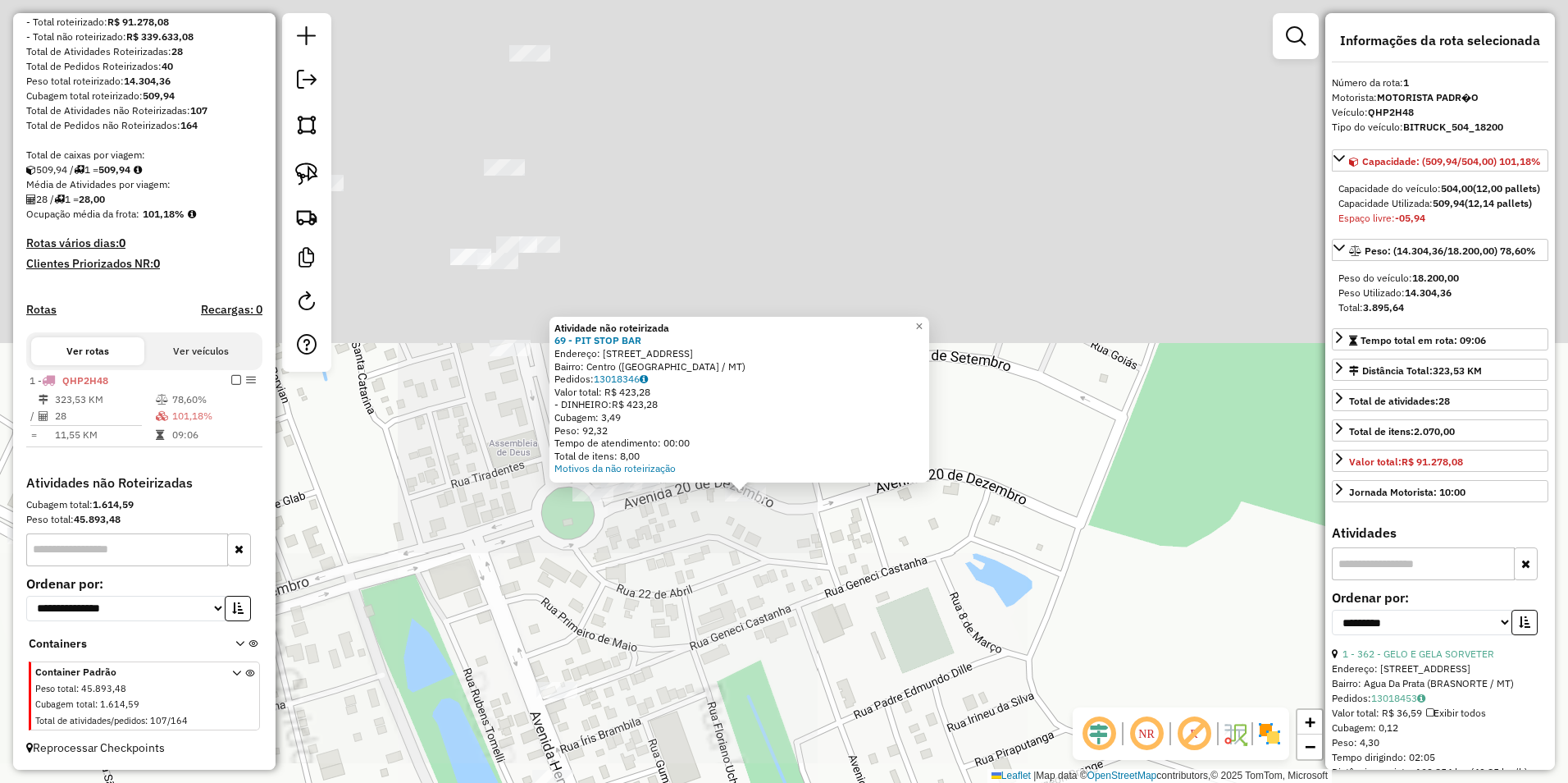
drag, startPoint x: 796, startPoint y: 451, endPoint x: 883, endPoint y: 739, distance: 300.9
click at [883, 739] on div "Atividade não roteirizada 69 - PIT STOP BAR Endereço: Avenida Tamburello 237 Ba…" at bounding box center [784, 391] width 1568 height 783
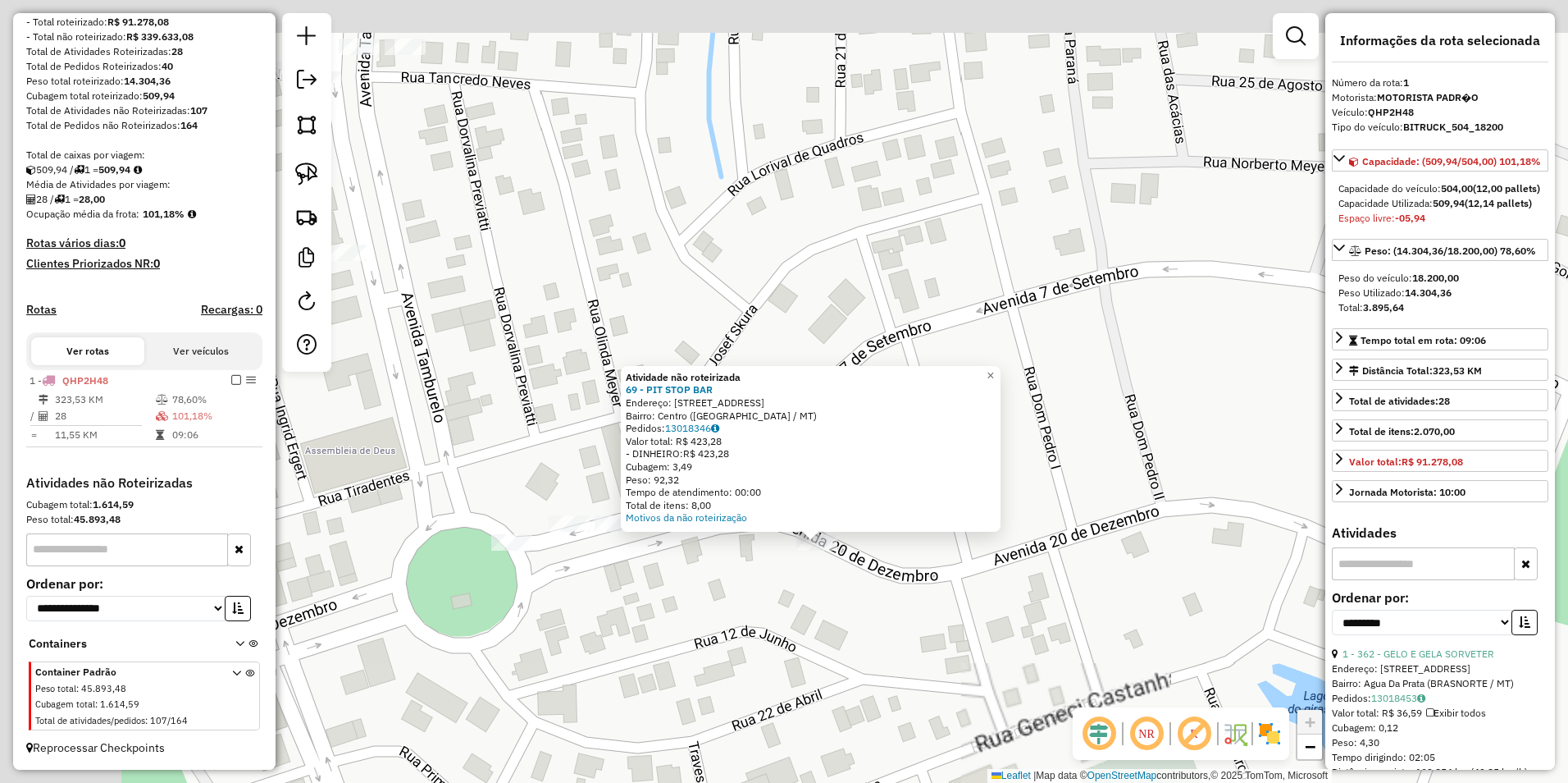
drag, startPoint x: 758, startPoint y: 496, endPoint x: 951, endPoint y: 660, distance: 253.3
click at [951, 660] on div "Atividade não roteirizada 69 - PIT STOP BAR Endereço: Avenida Tamburello 237 Ba…" at bounding box center [784, 391] width 1568 height 783
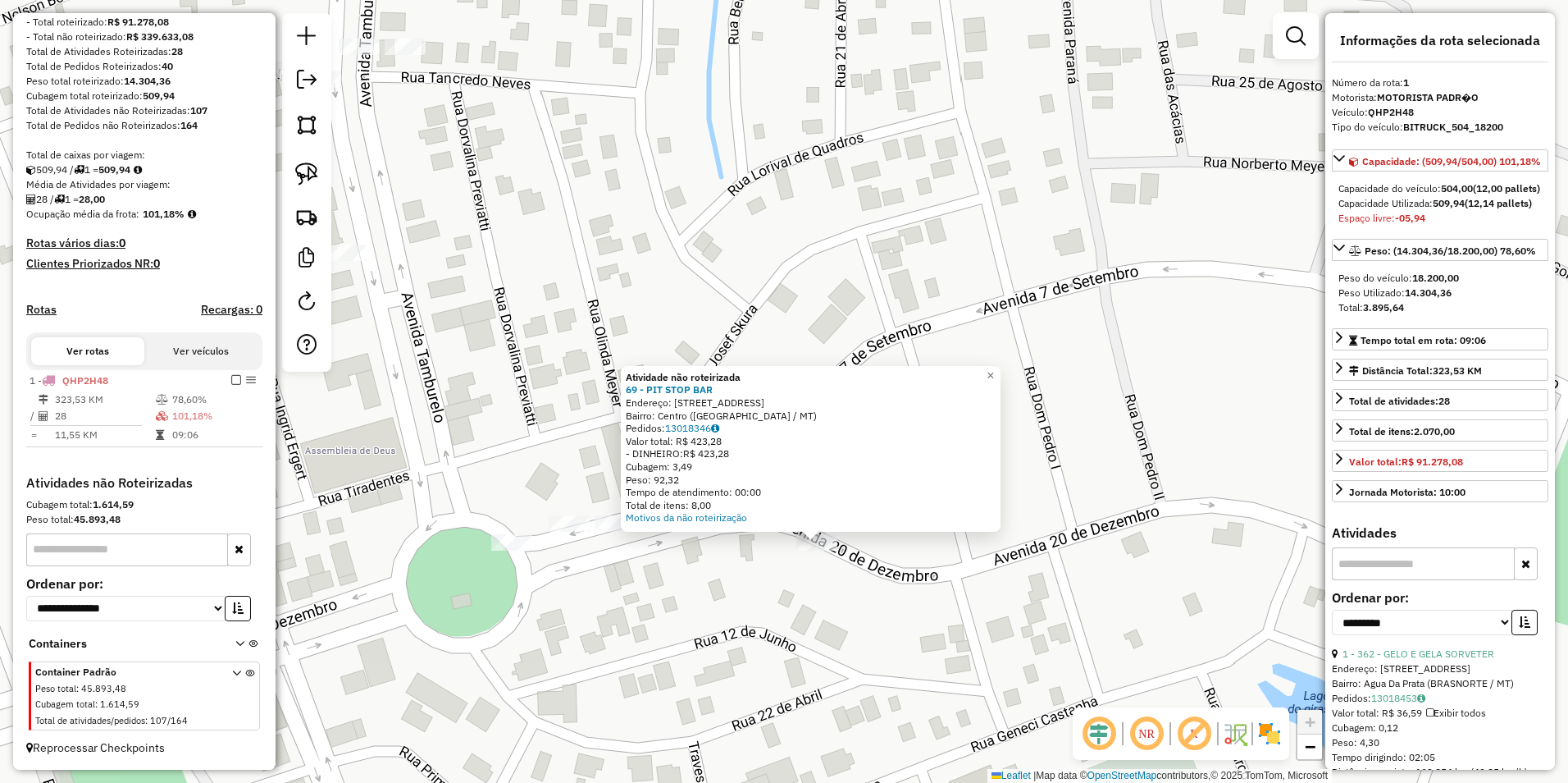
drag, startPoint x: 308, startPoint y: 164, endPoint x: 420, endPoint y: 271, distance: 154.9
click at [308, 163] on img at bounding box center [306, 174] width 23 height 23
drag, startPoint x: 796, startPoint y: 599, endPoint x: 903, endPoint y: 597, distance: 107.0
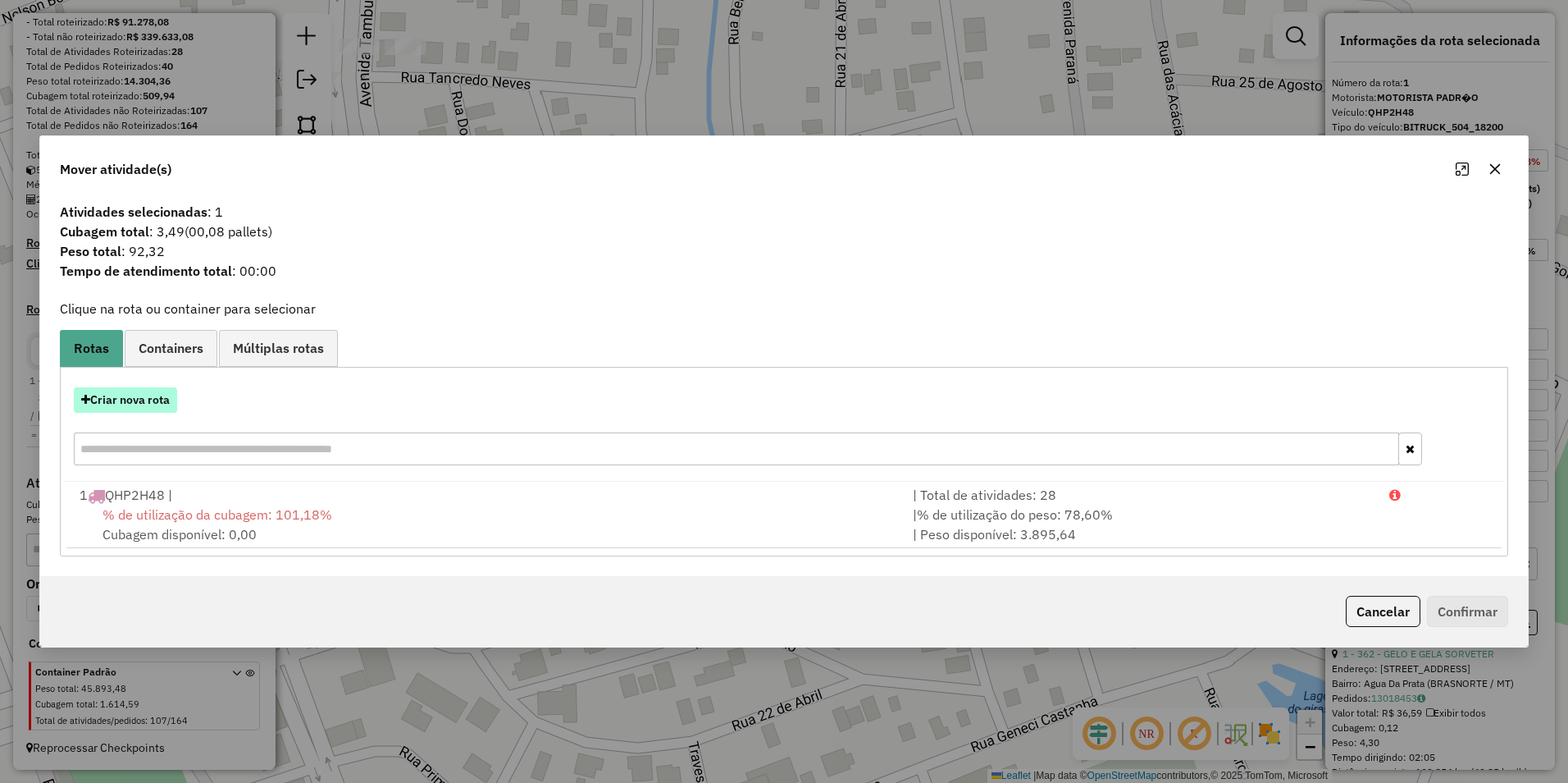
click at [142, 398] on button "Criar nova rota" at bounding box center [126, 400] width 104 height 25
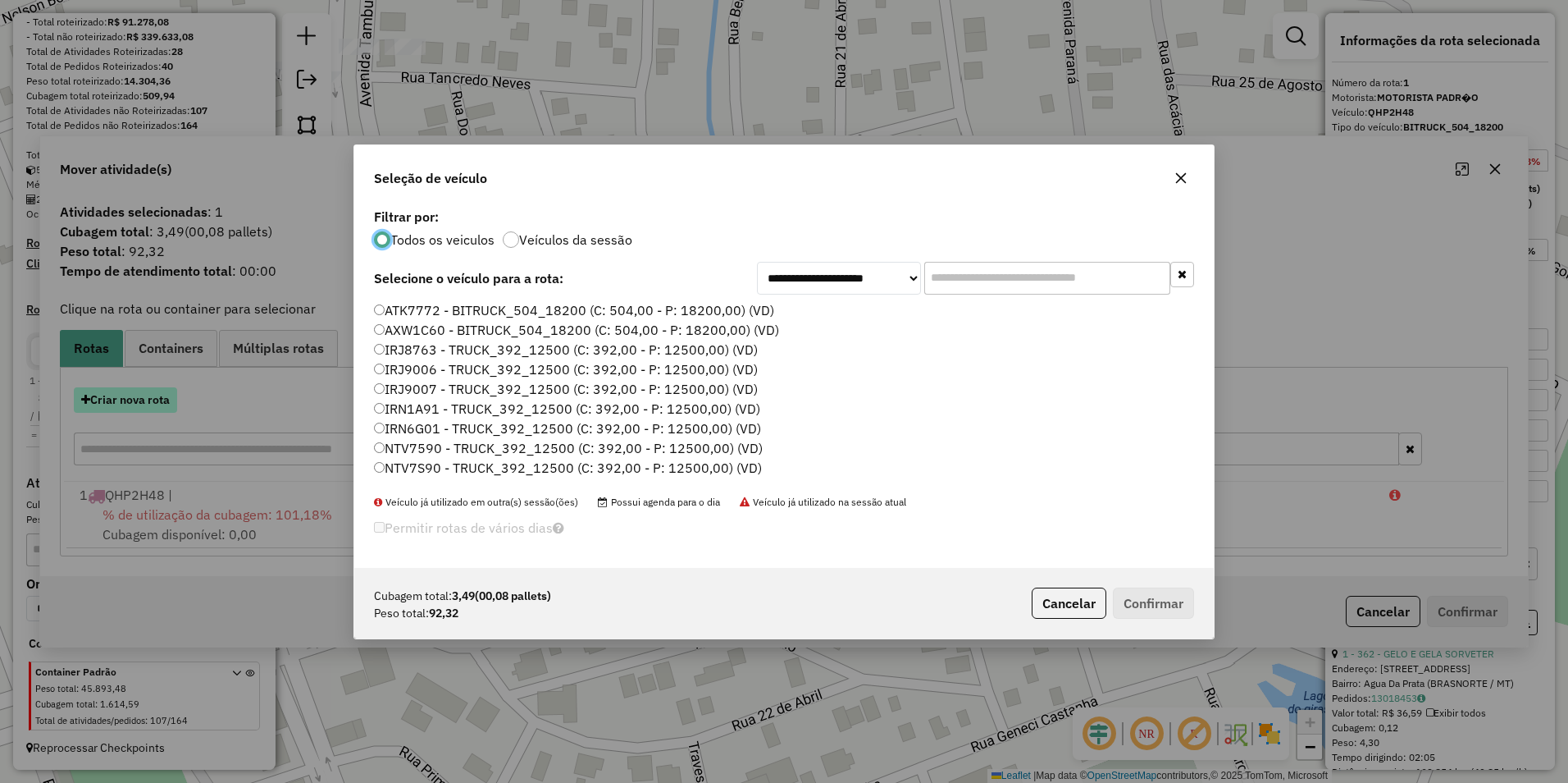
scroll to position [9, 5]
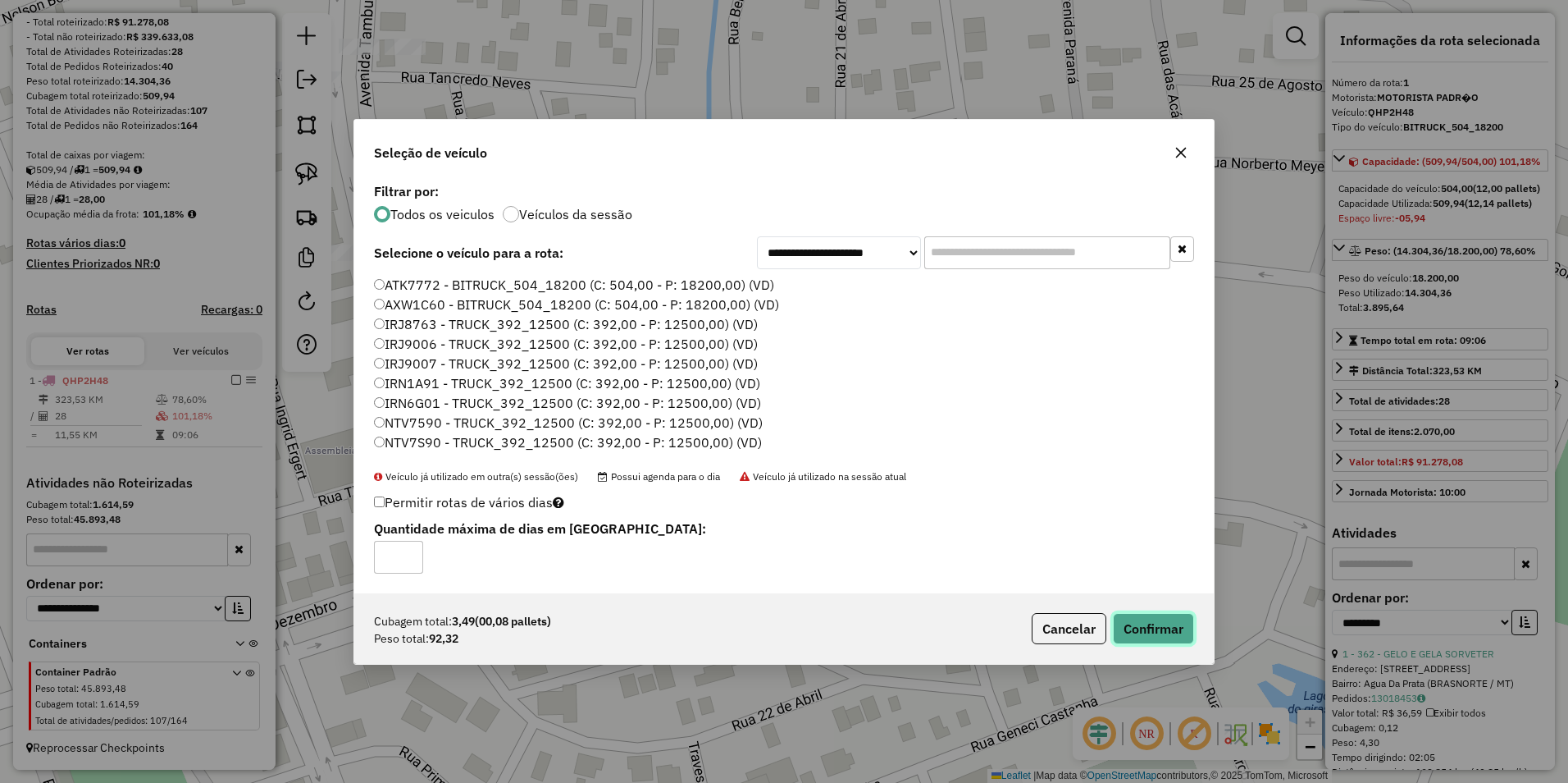
click at [1134, 634] on button "Confirmar" at bounding box center [1154, 628] width 81 height 31
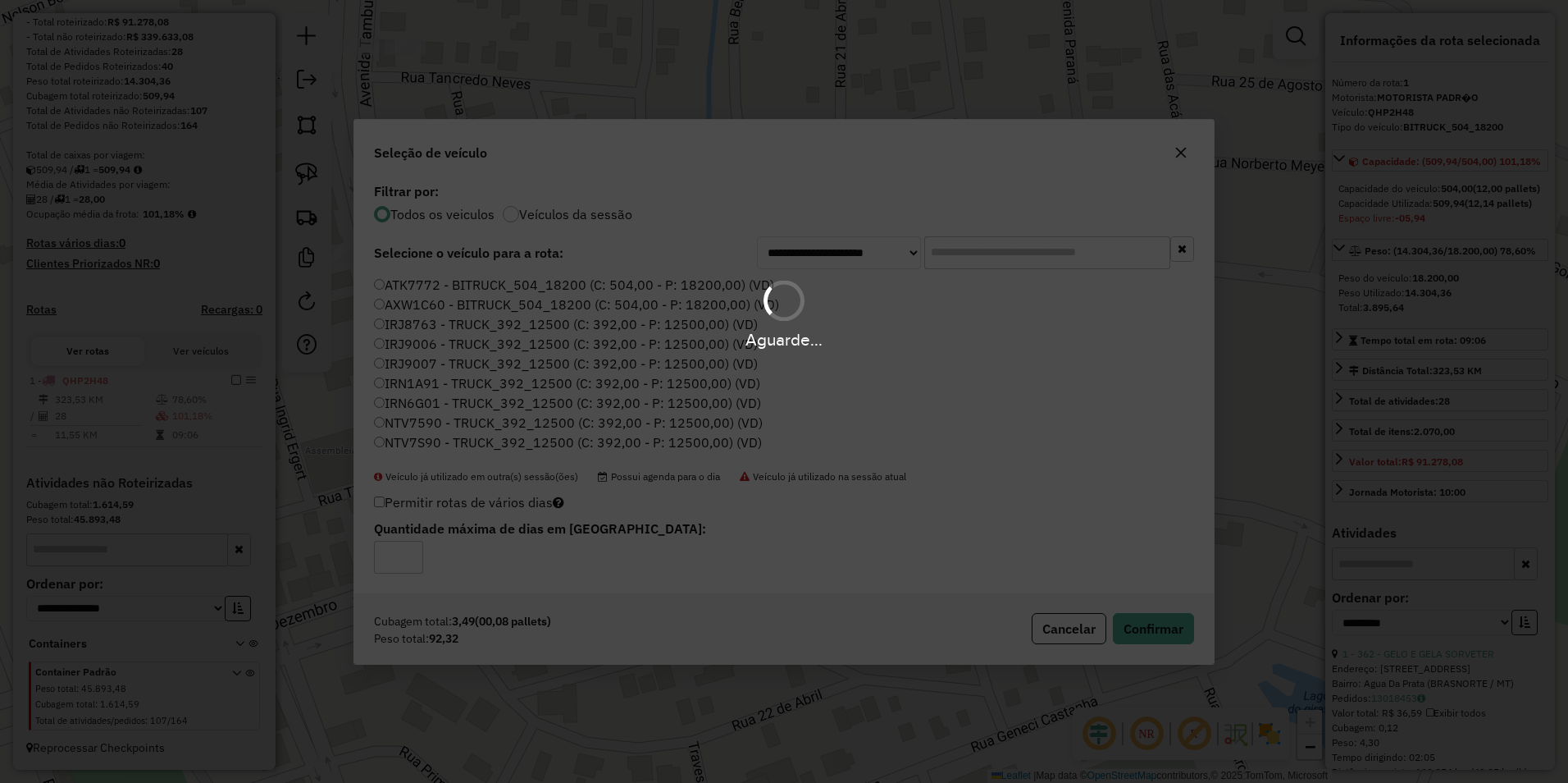
scroll to position [336, 0]
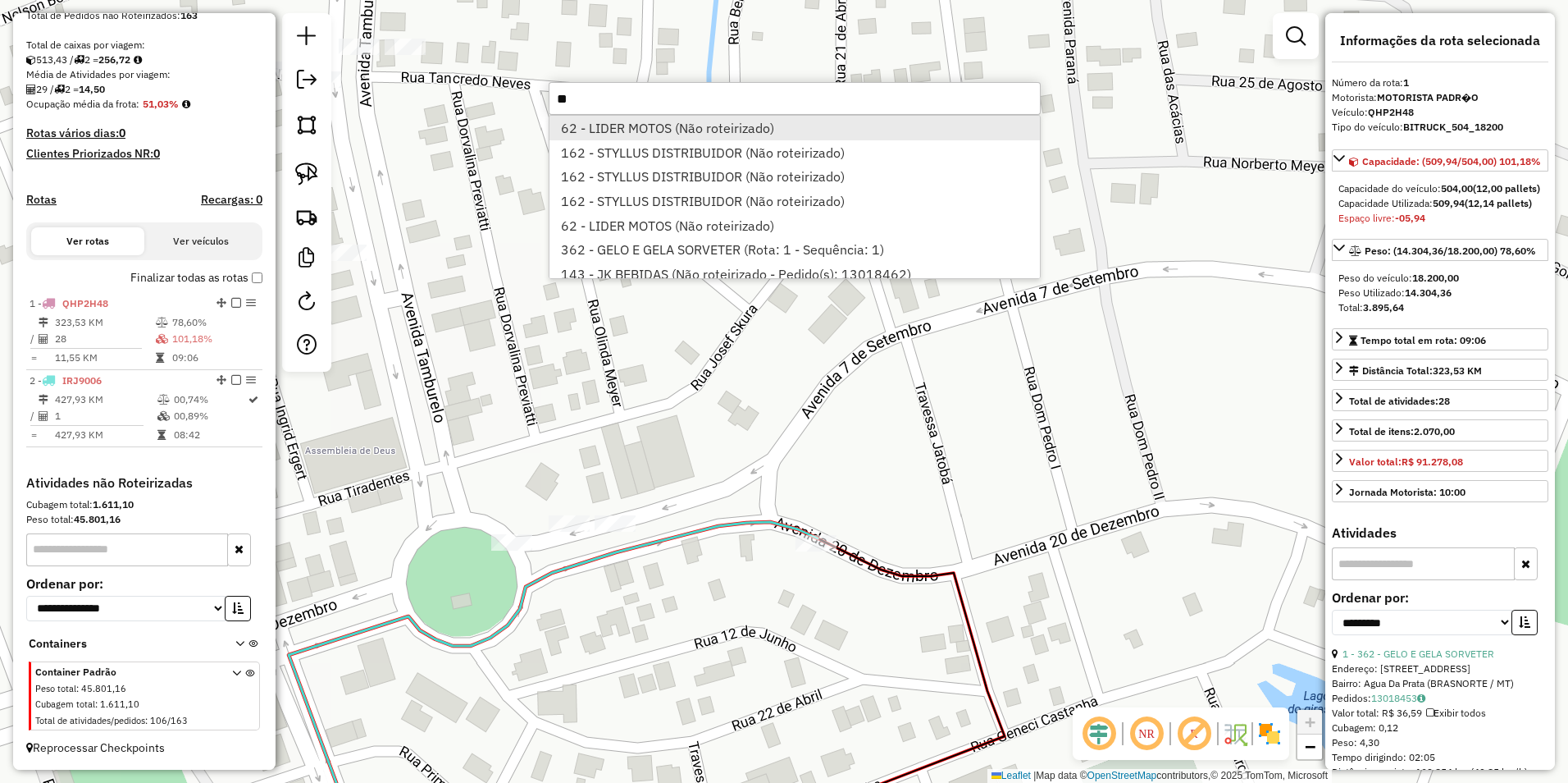
type input "**"
click at [681, 131] on li "62 - LIDER MOTOS (Não roteirizado)" at bounding box center [795, 128] width 490 height 25
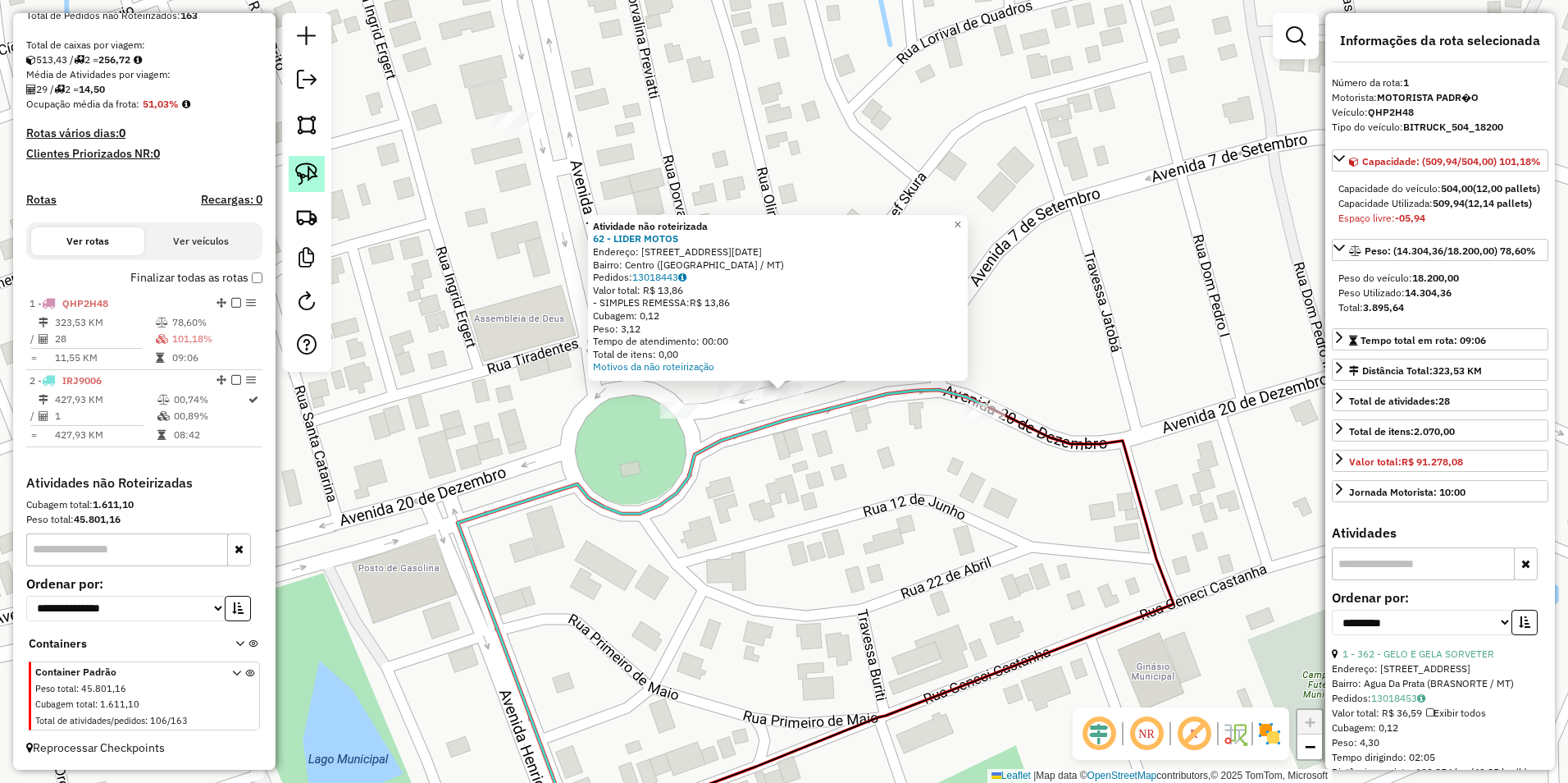
click at [300, 174] on img at bounding box center [306, 174] width 23 height 23
drag, startPoint x: 763, startPoint y: 424, endPoint x: 817, endPoint y: 411, distance: 55.5
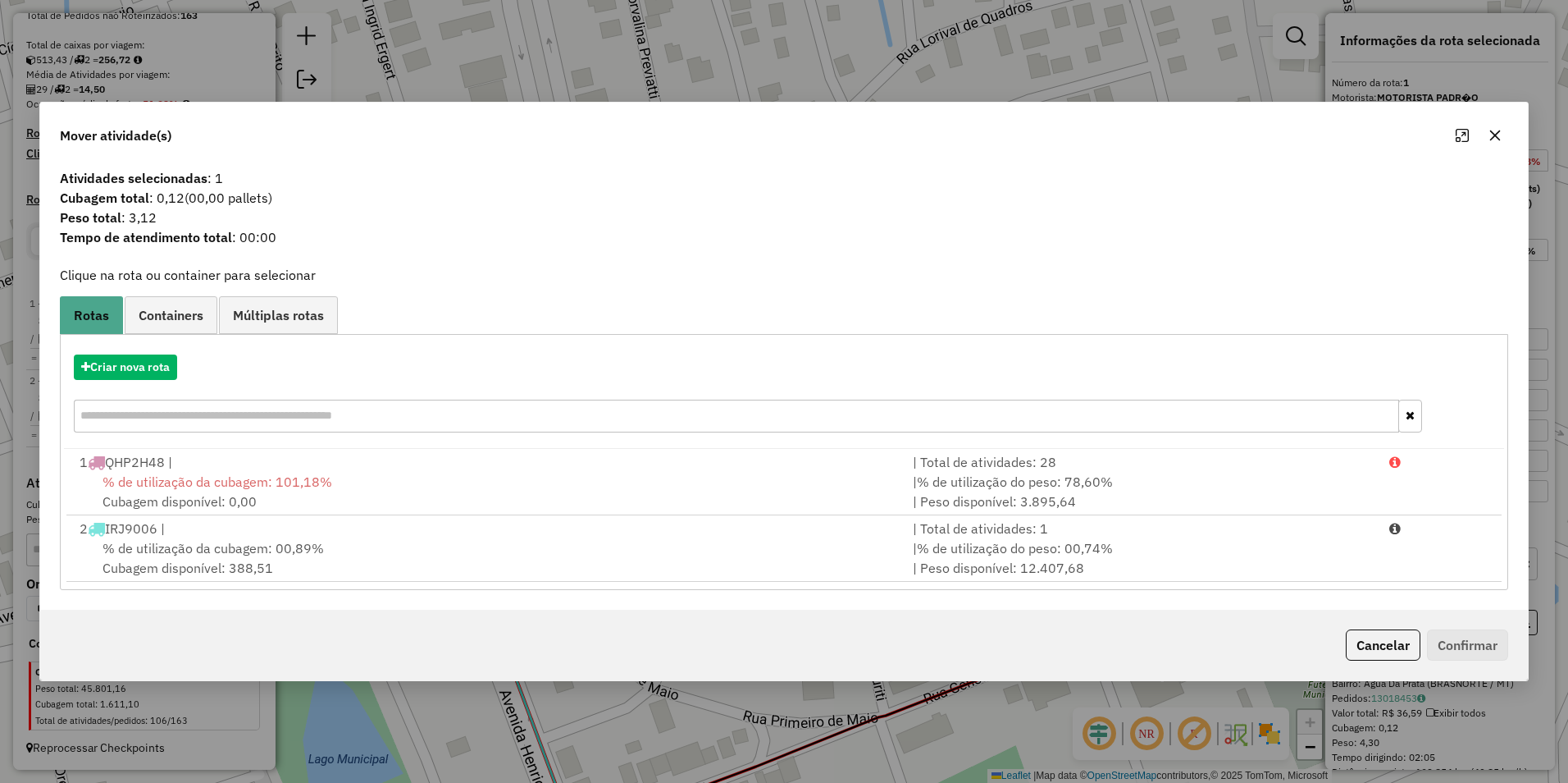
click at [297, 553] on span "% de utilização da cubagem: 00,89%" at bounding box center [213, 547] width 222 height 16
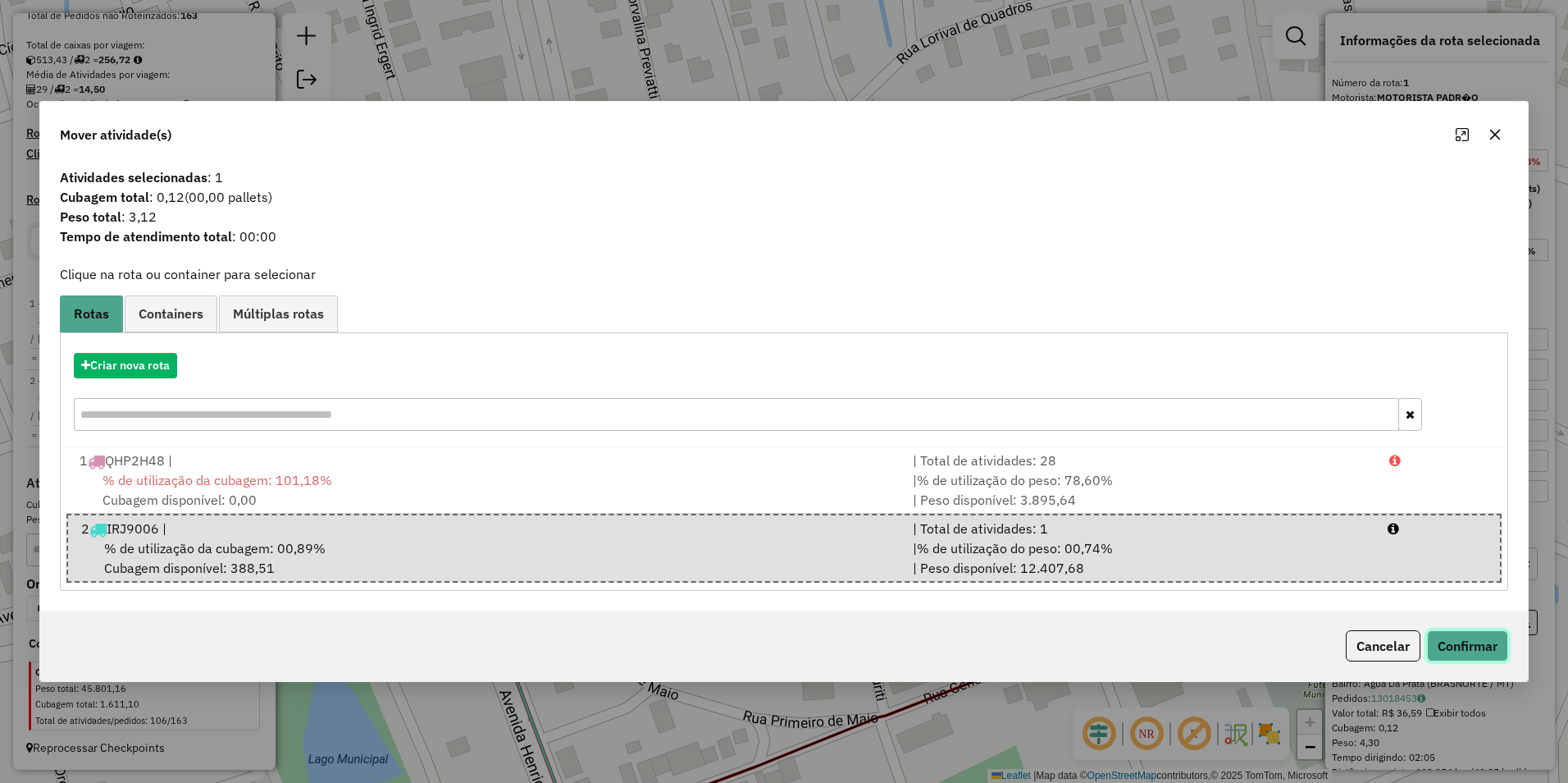
click at [1475, 650] on button "Confirmar" at bounding box center [1468, 646] width 81 height 31
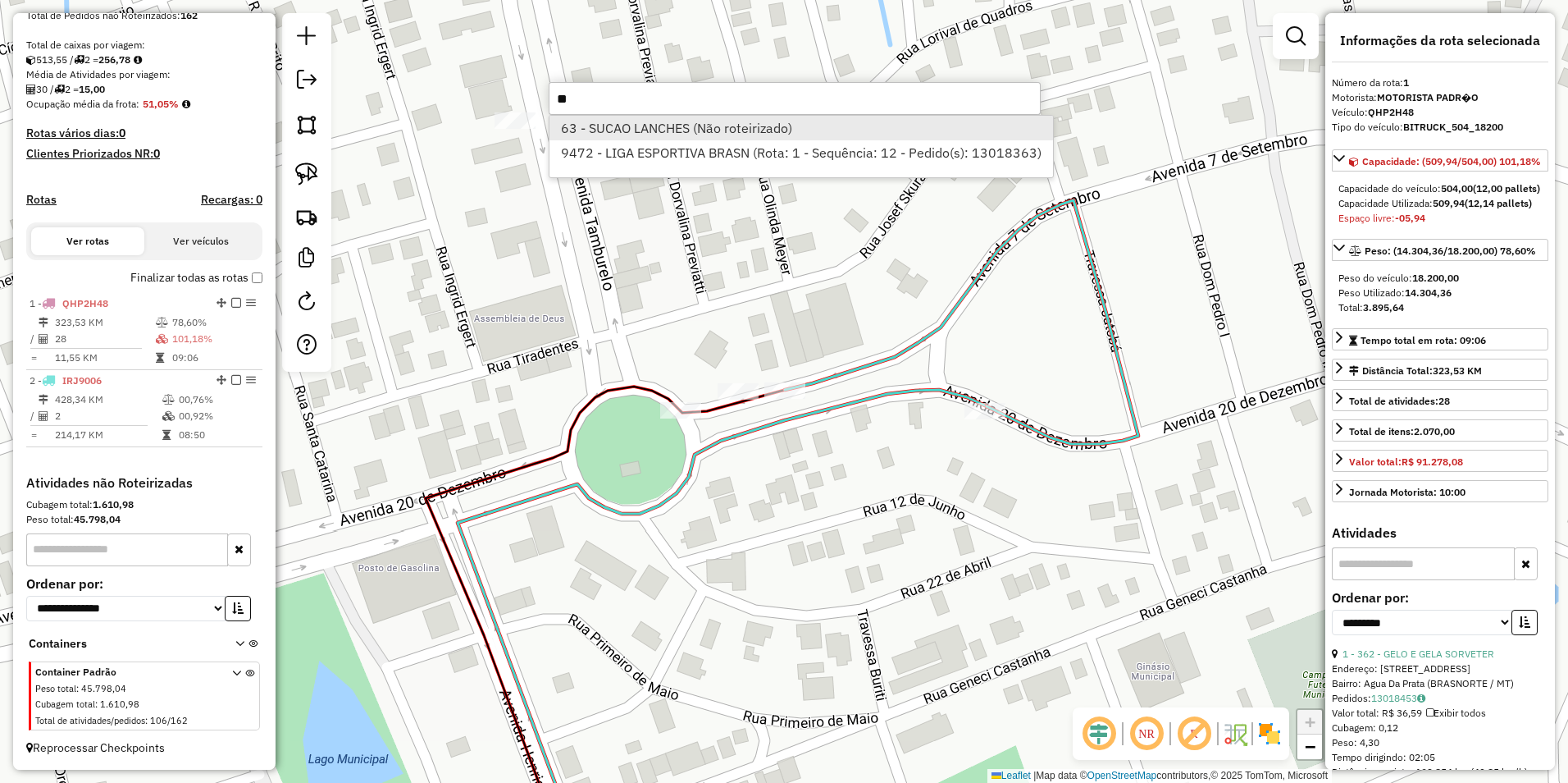
type input "**"
click at [713, 126] on li "63 - SUCAO LANCHES (Não roteirizado)" at bounding box center [801, 128] width 503 height 25
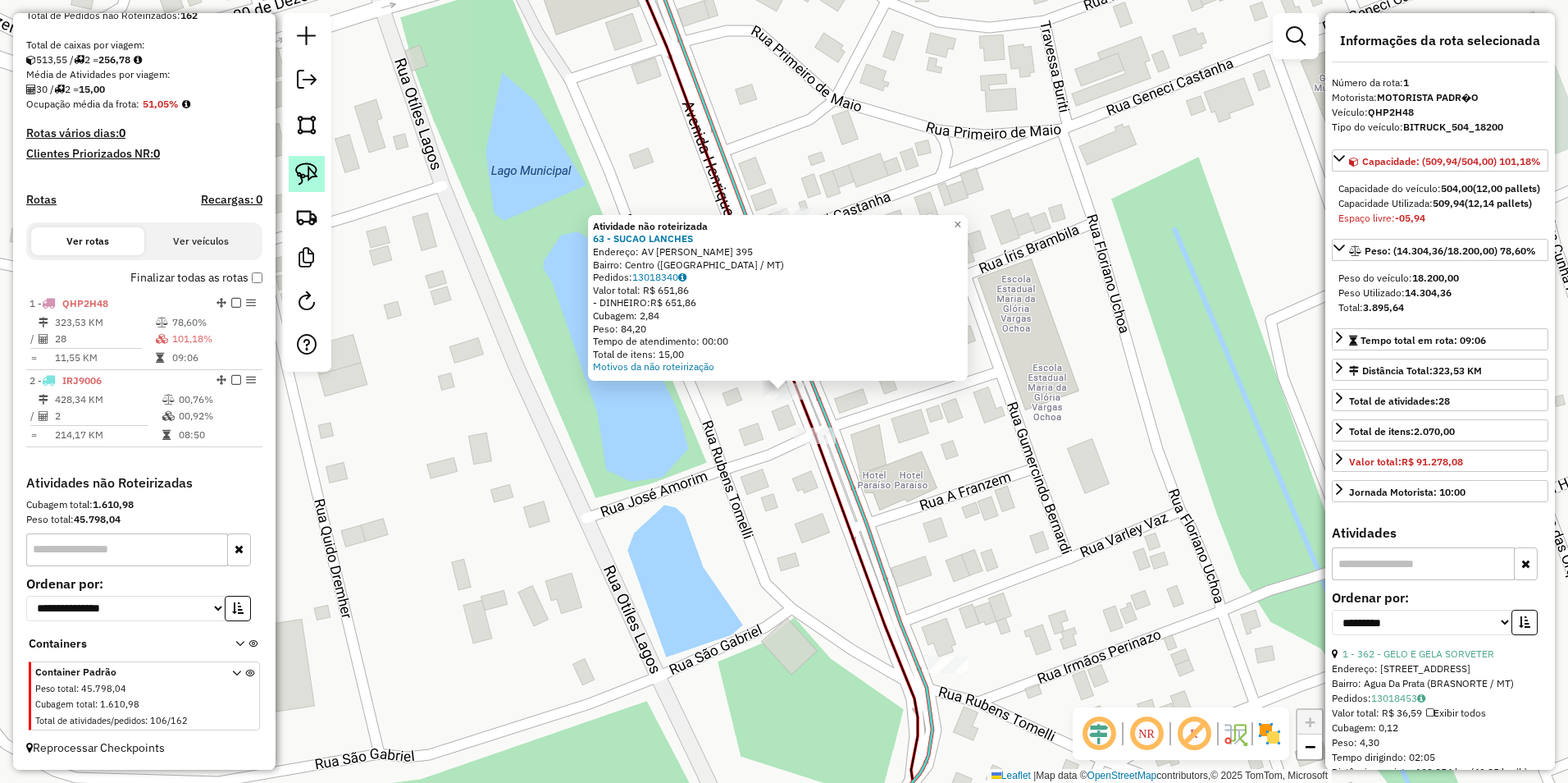
click at [312, 170] on img at bounding box center [306, 174] width 23 height 23
drag, startPoint x: 747, startPoint y: 420, endPoint x: 765, endPoint y: 419, distance: 18.0
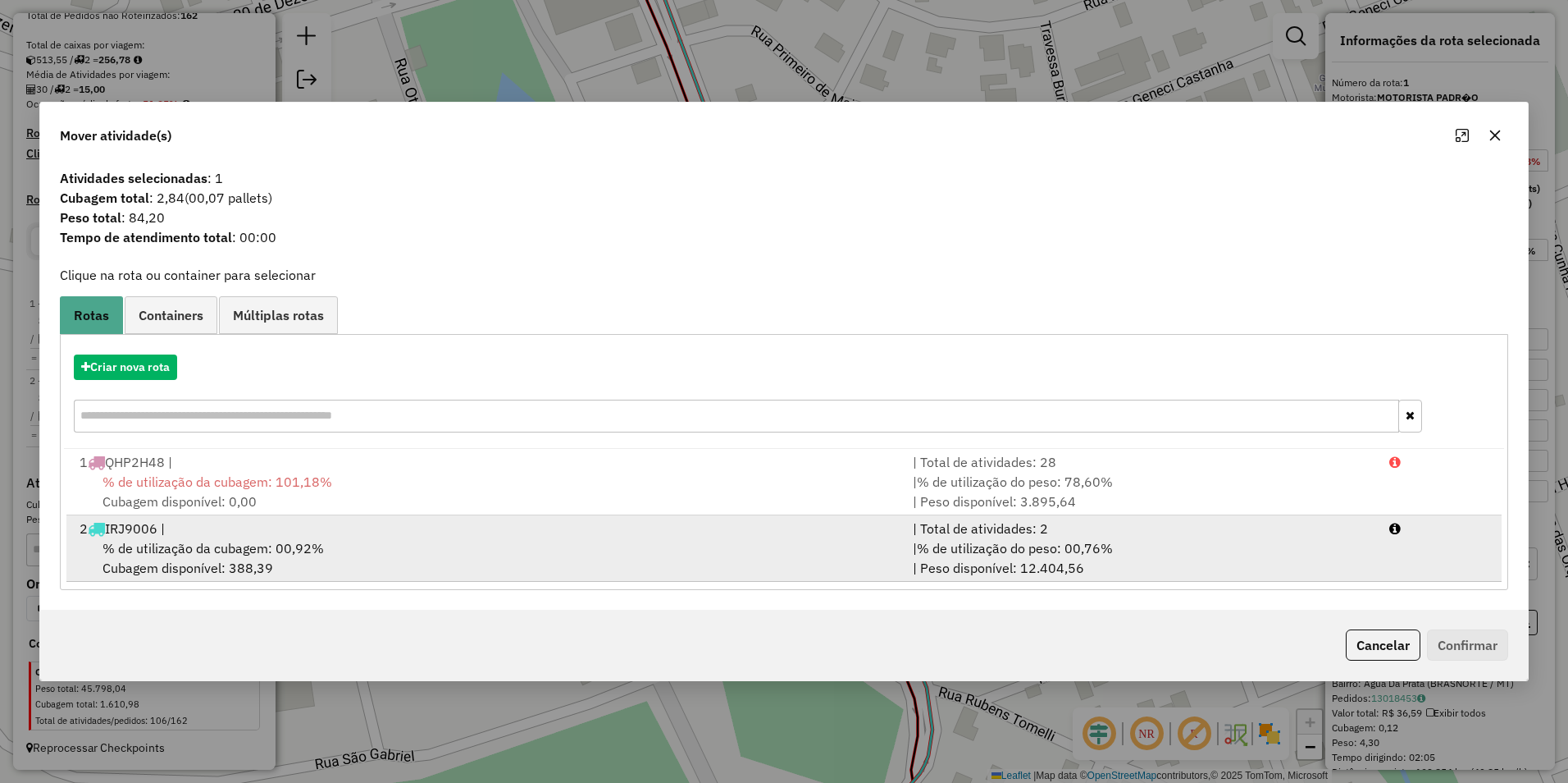
click at [344, 553] on div "% de utilização da cubagem: 00,92% Cubagem disponível: 388,39" at bounding box center [486, 558] width 833 height 40
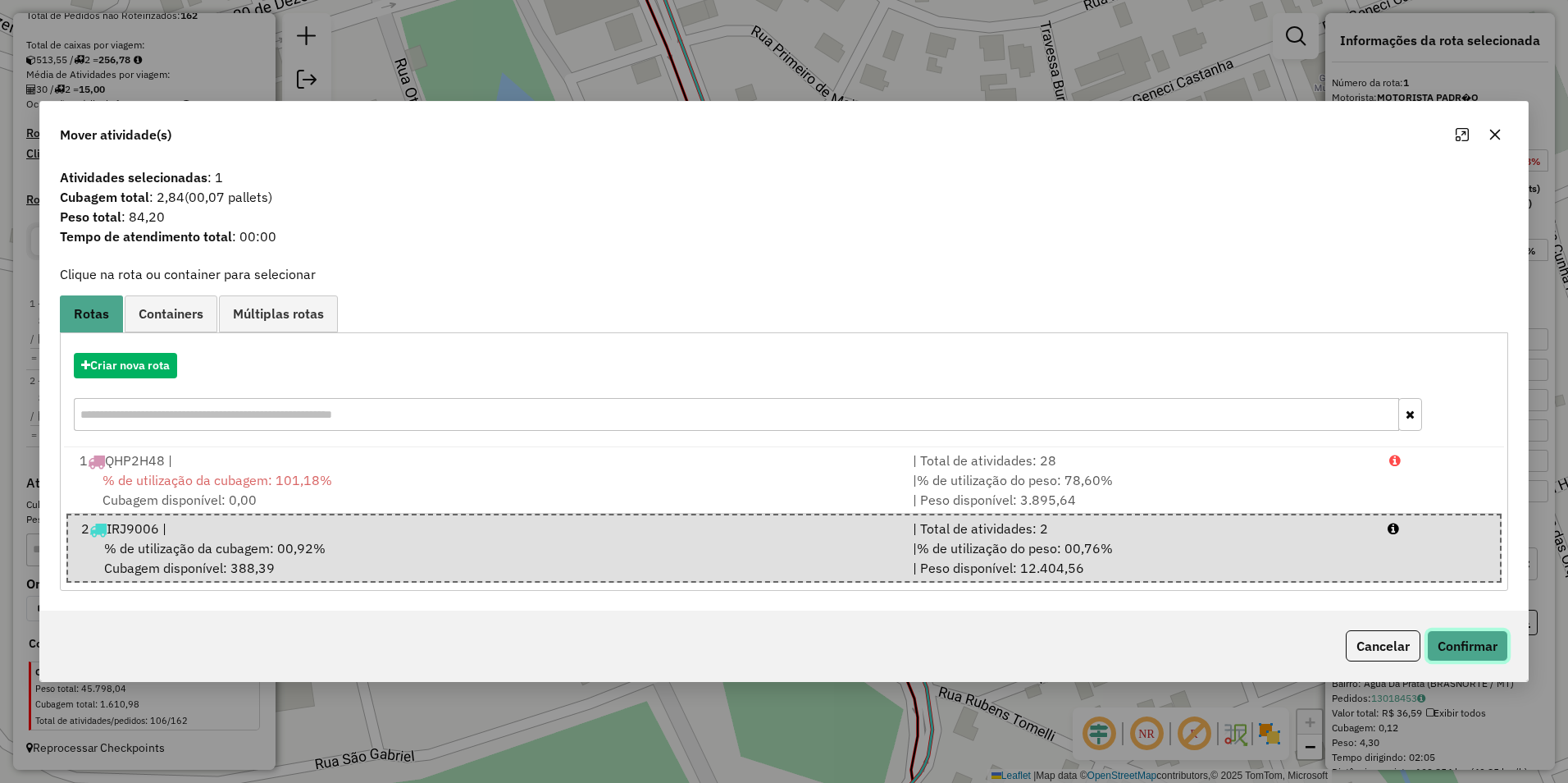
click at [1455, 647] on button "Confirmar" at bounding box center [1468, 646] width 81 height 31
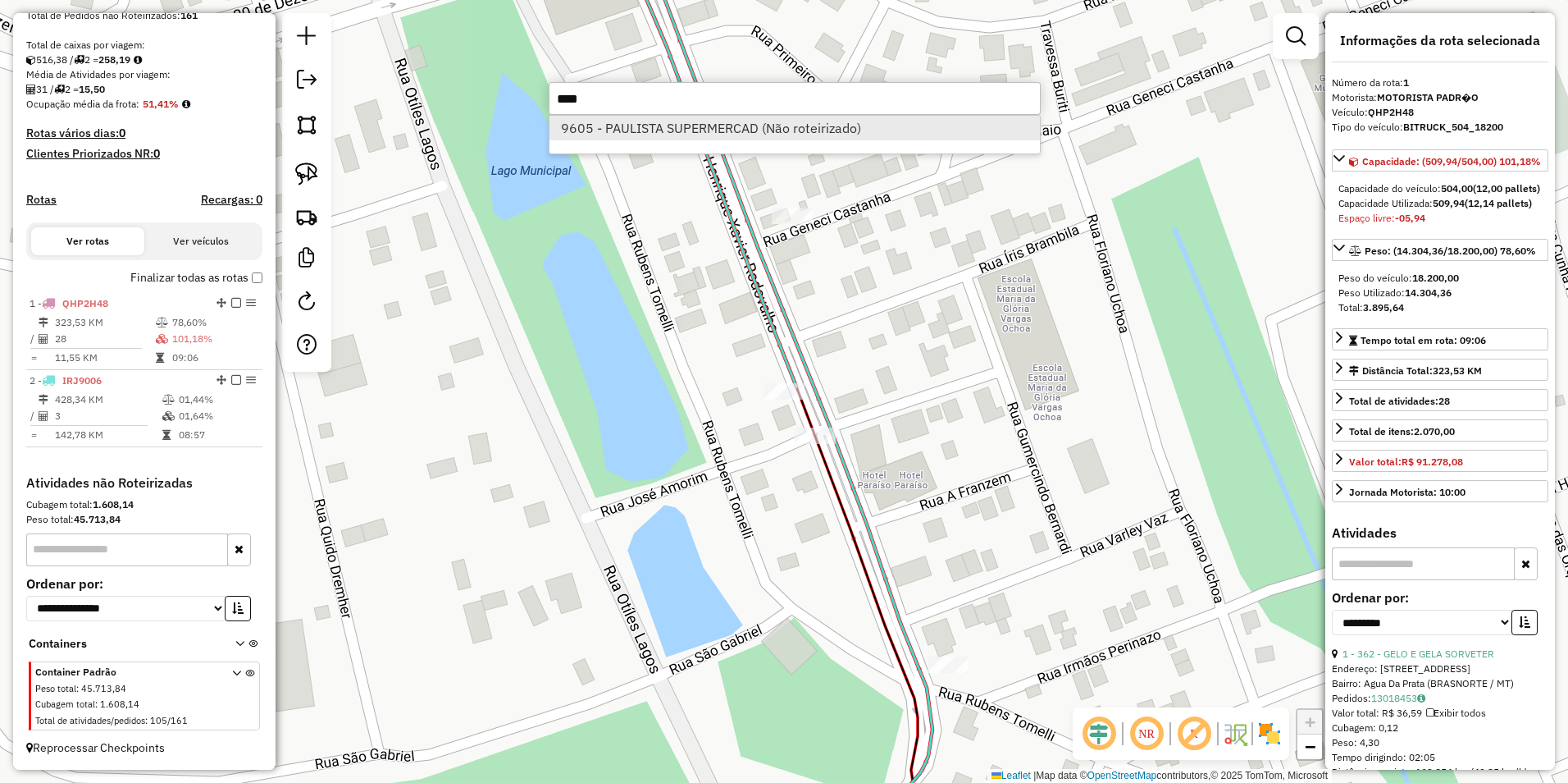
type input "****"
click at [753, 137] on li "9605 - PAULISTA SUPERMERCAD (Não roteirizado)" at bounding box center [795, 128] width 490 height 25
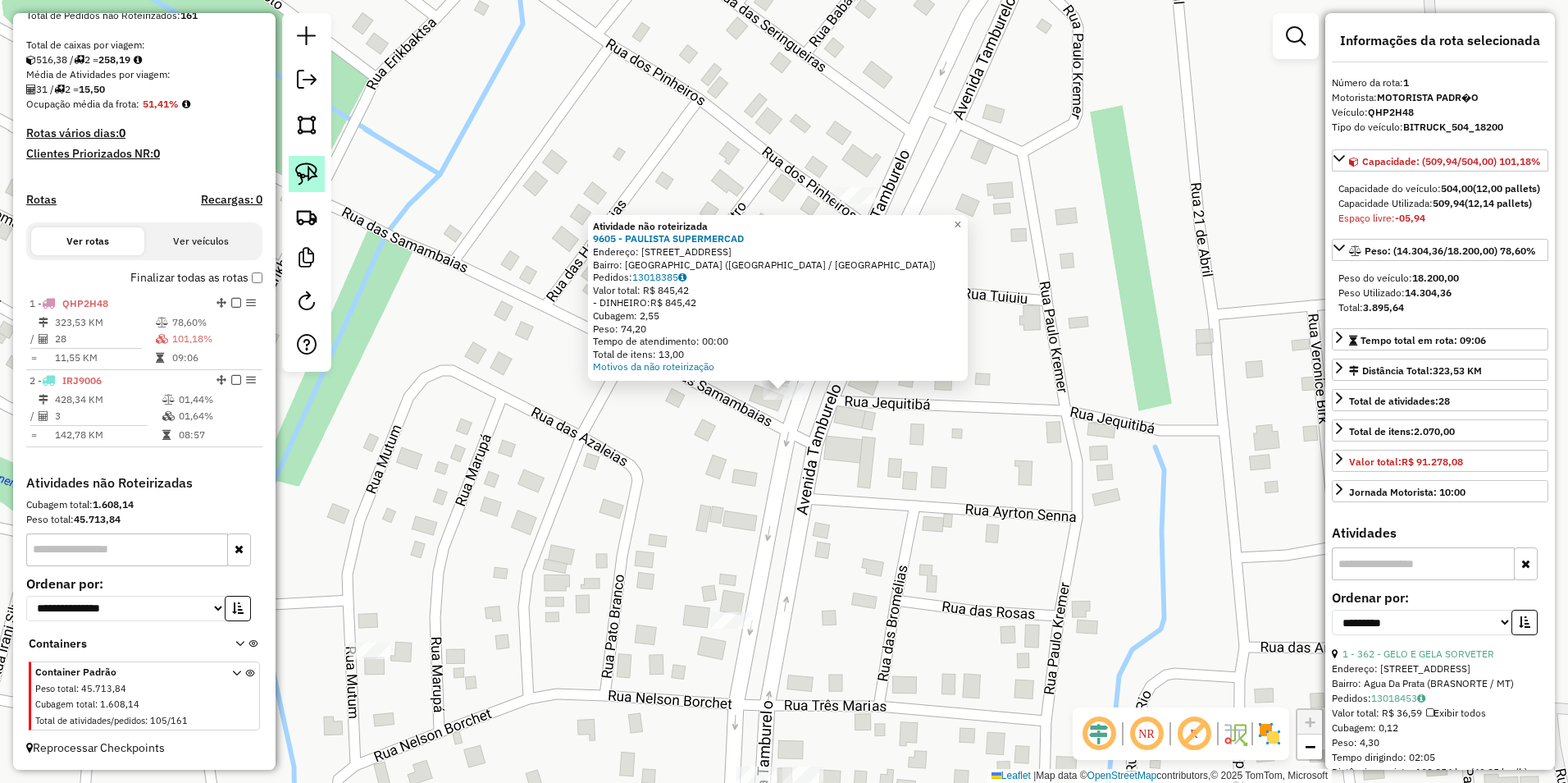
click at [308, 168] on img at bounding box center [306, 174] width 23 height 23
drag, startPoint x: 757, startPoint y: 420, endPoint x: 825, endPoint y: 409, distance: 68.9
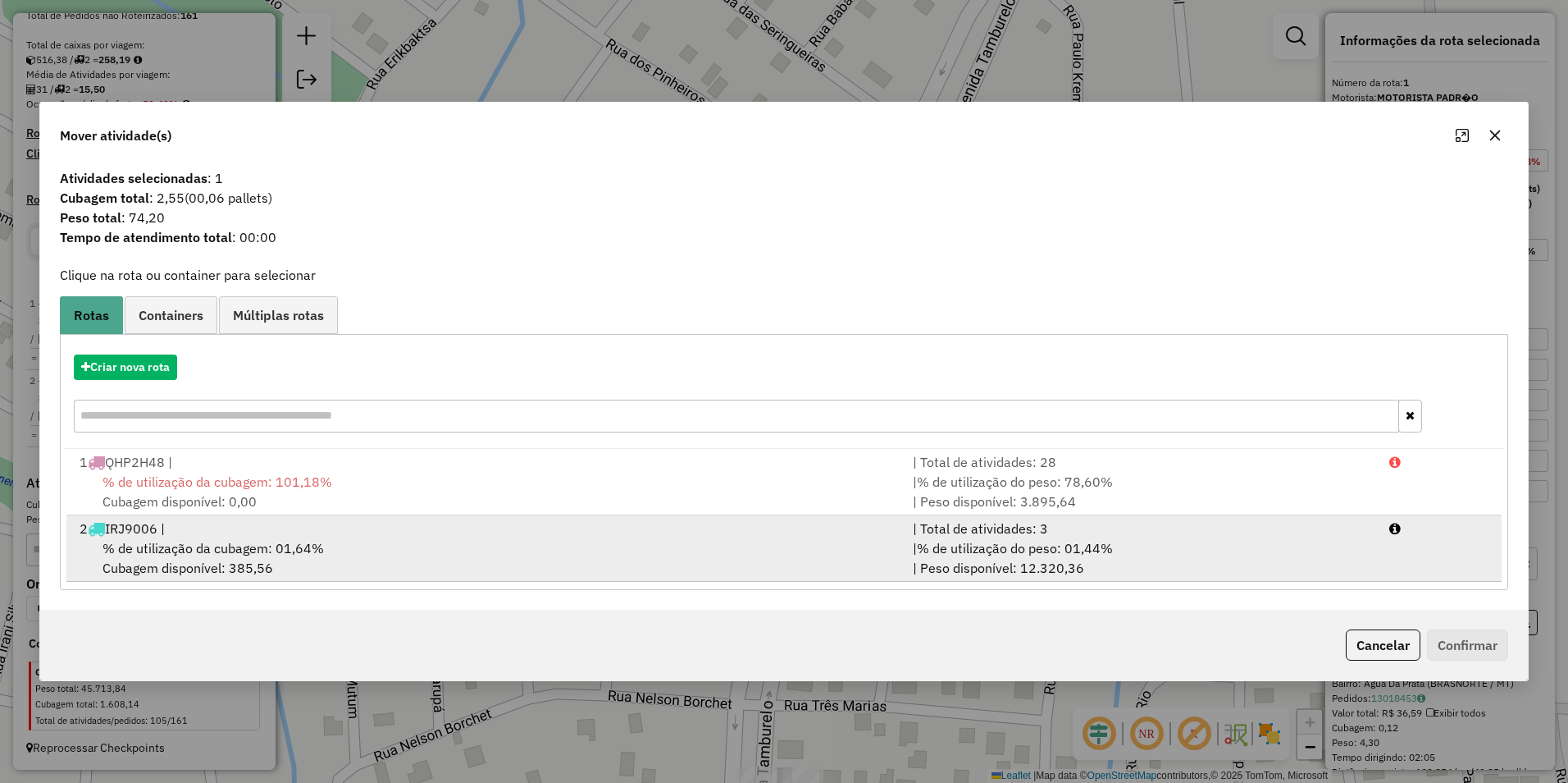
click at [308, 559] on div "% de utilização da cubagem: 01,64% Cubagem disponível: 385,56" at bounding box center [486, 558] width 833 height 40
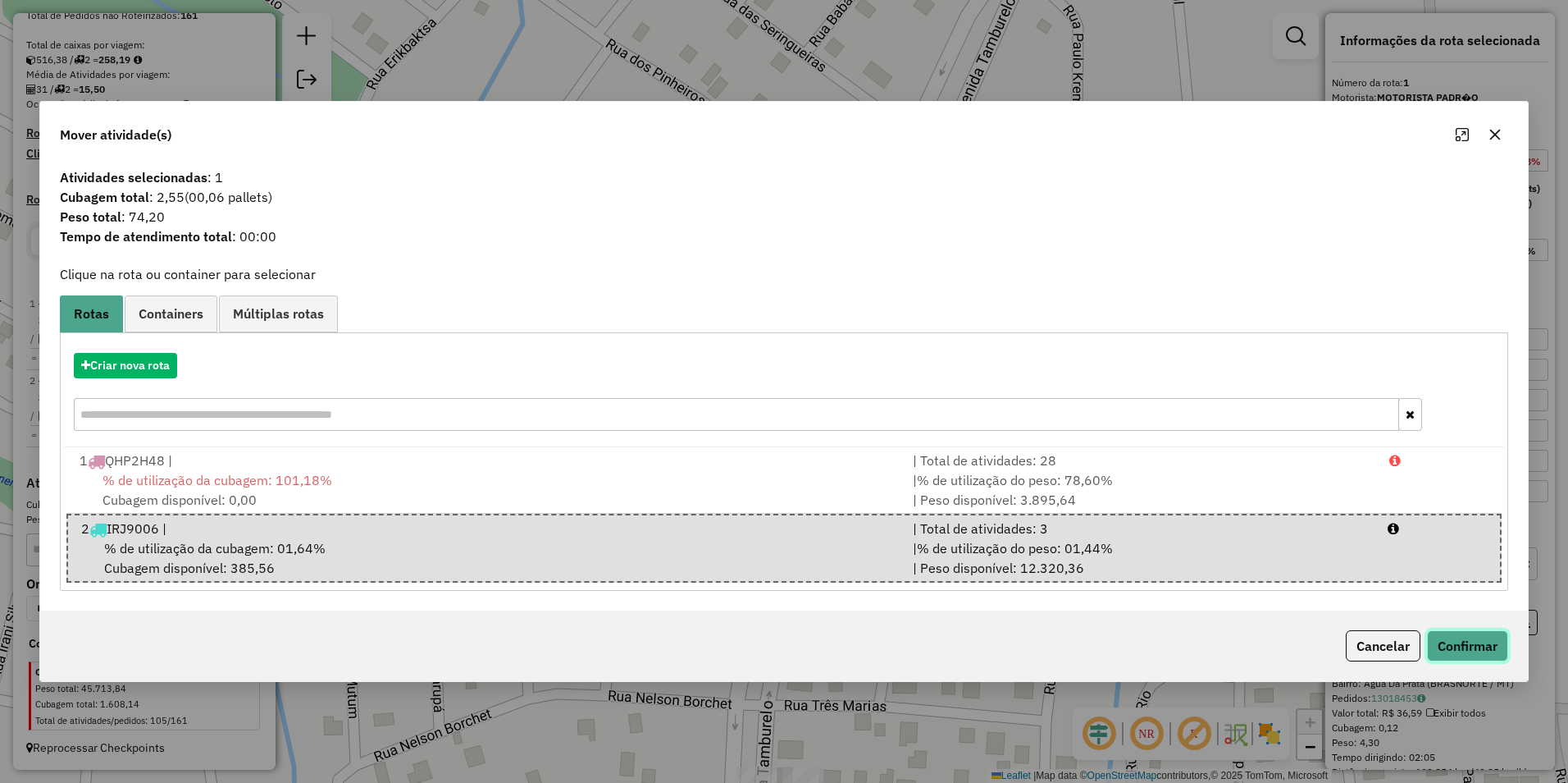
click at [1470, 636] on button "Confirmar" at bounding box center [1468, 646] width 81 height 31
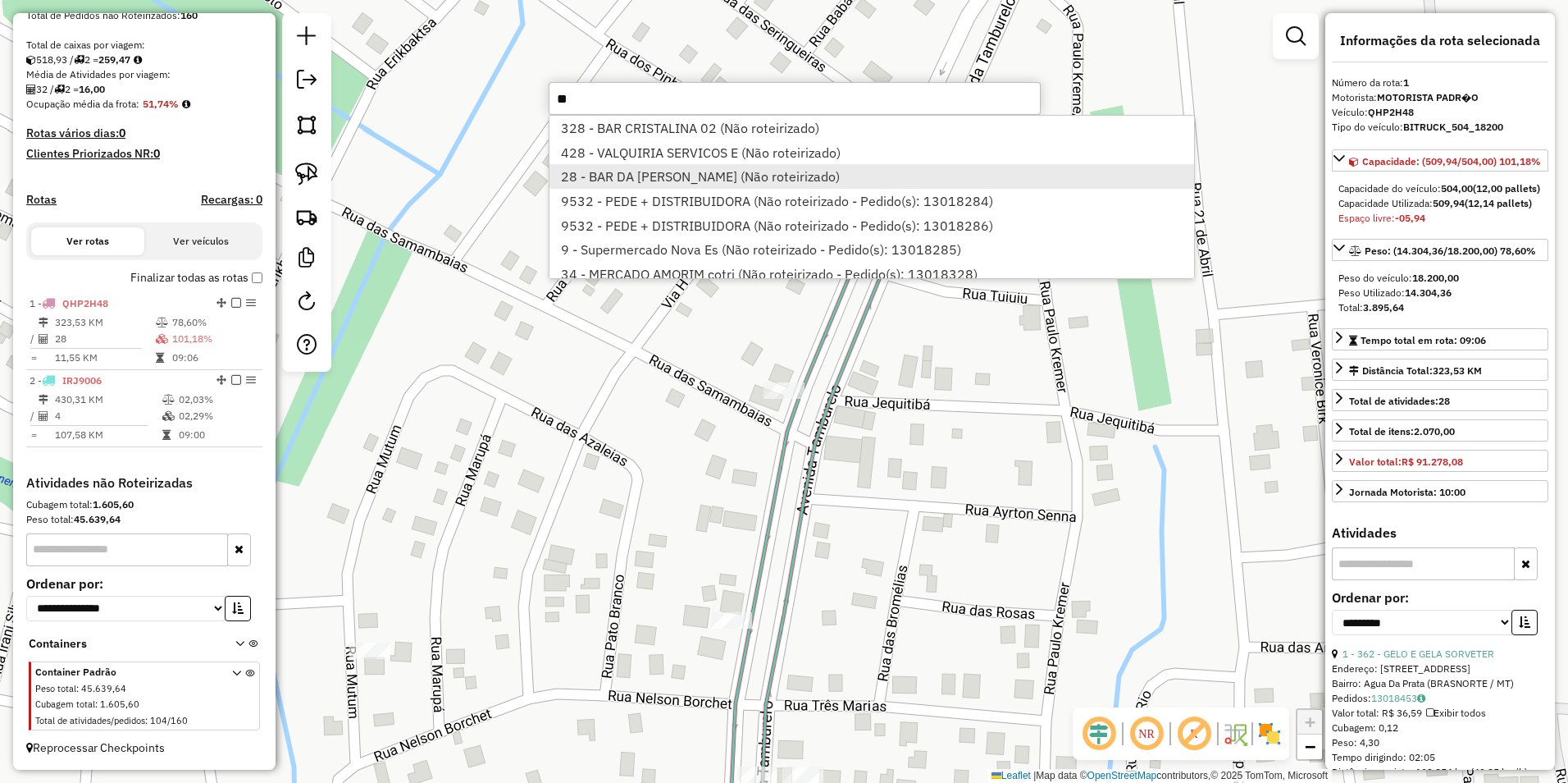
type input "**"
click at [687, 175] on li "28 - BAR DA IVONE cotrig (Não roteirizado)" at bounding box center [872, 176] width 644 height 25
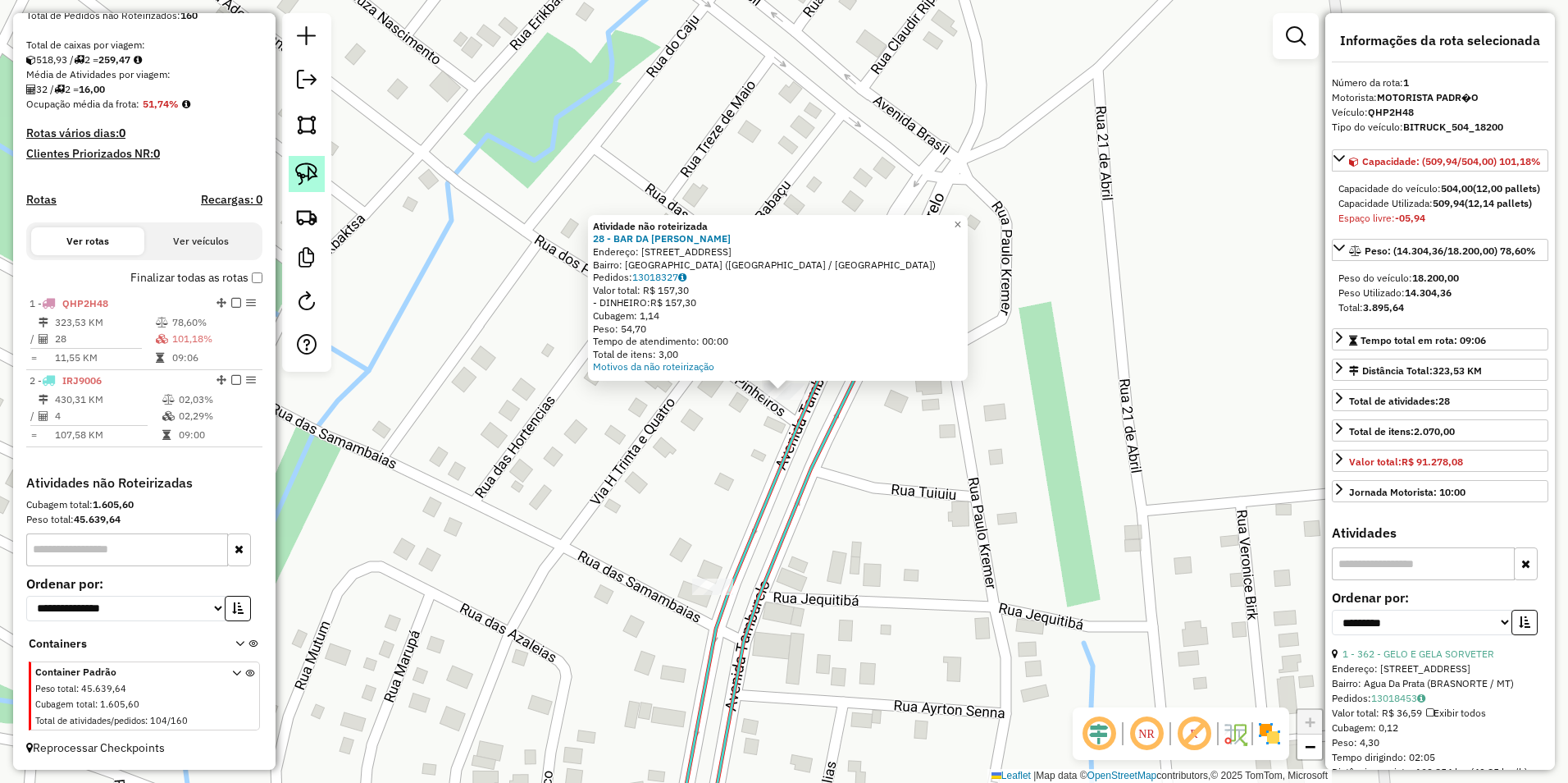
click at [312, 171] on img at bounding box center [306, 174] width 23 height 23
drag, startPoint x: 760, startPoint y: 407, endPoint x: 816, endPoint y: 407, distance: 56.0
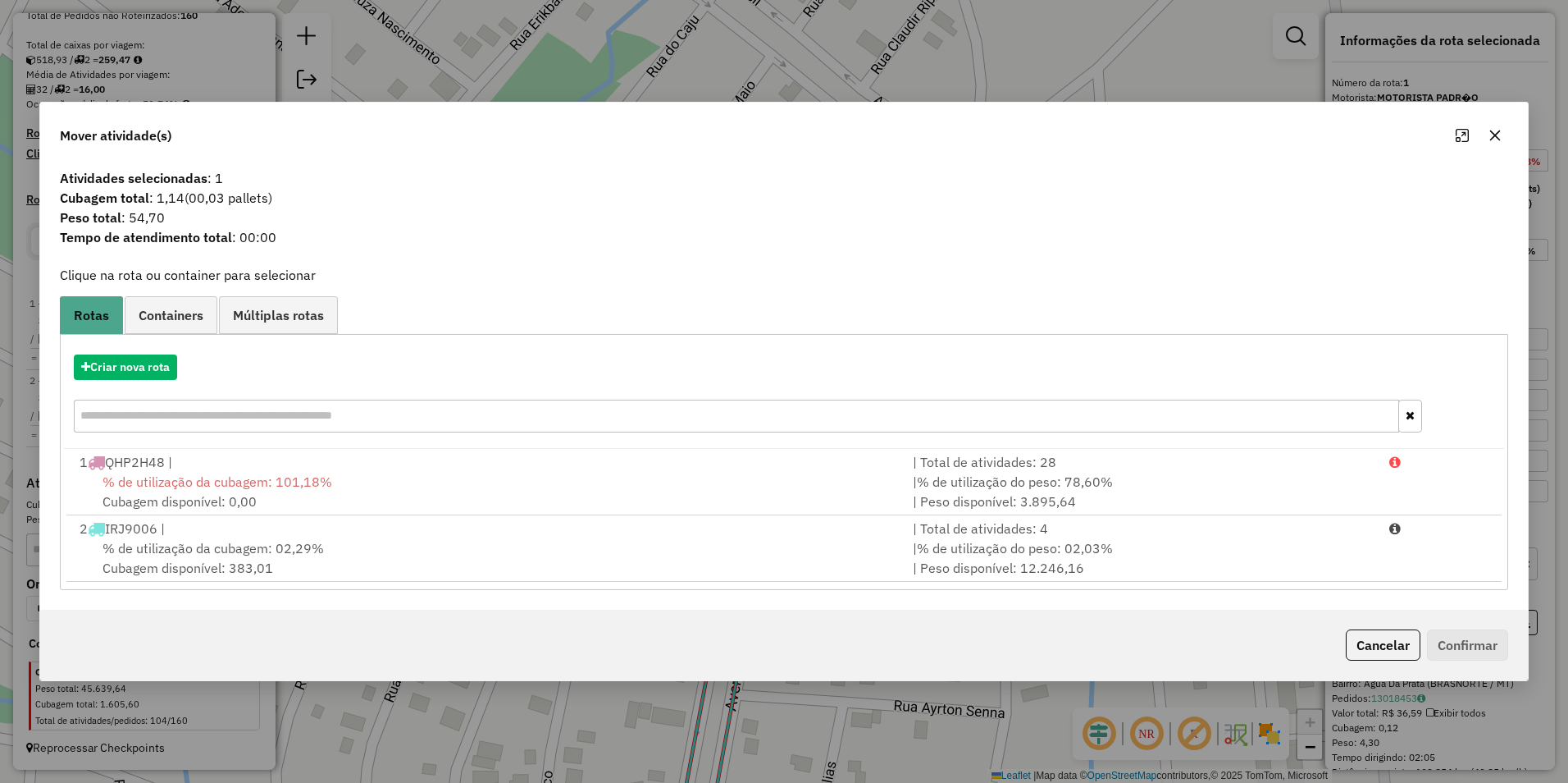
click at [289, 554] on span "% de utilização da cubagem: 02,29%" at bounding box center [213, 547] width 222 height 16
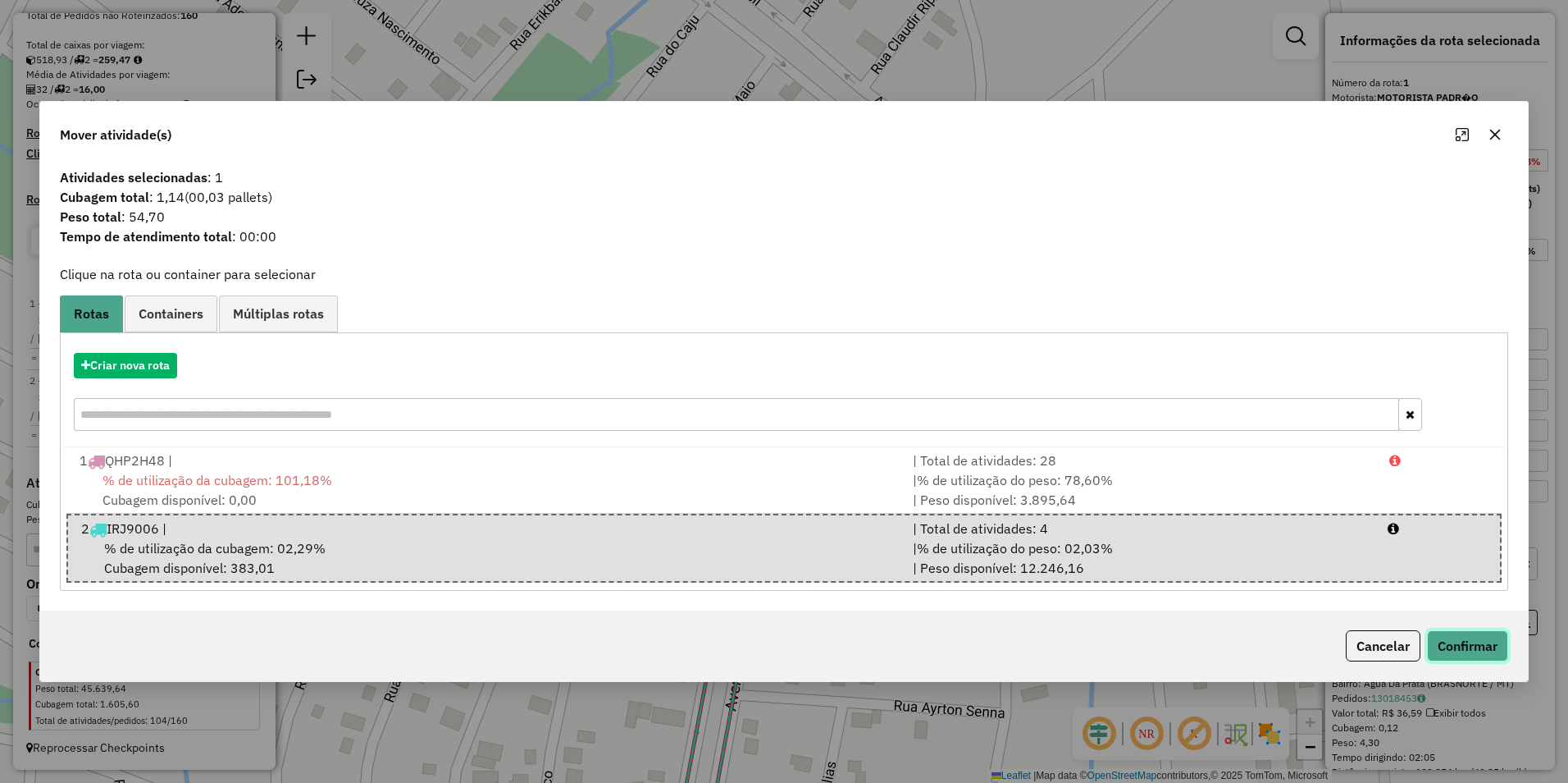
click at [1463, 648] on button "Confirmar" at bounding box center [1468, 646] width 81 height 31
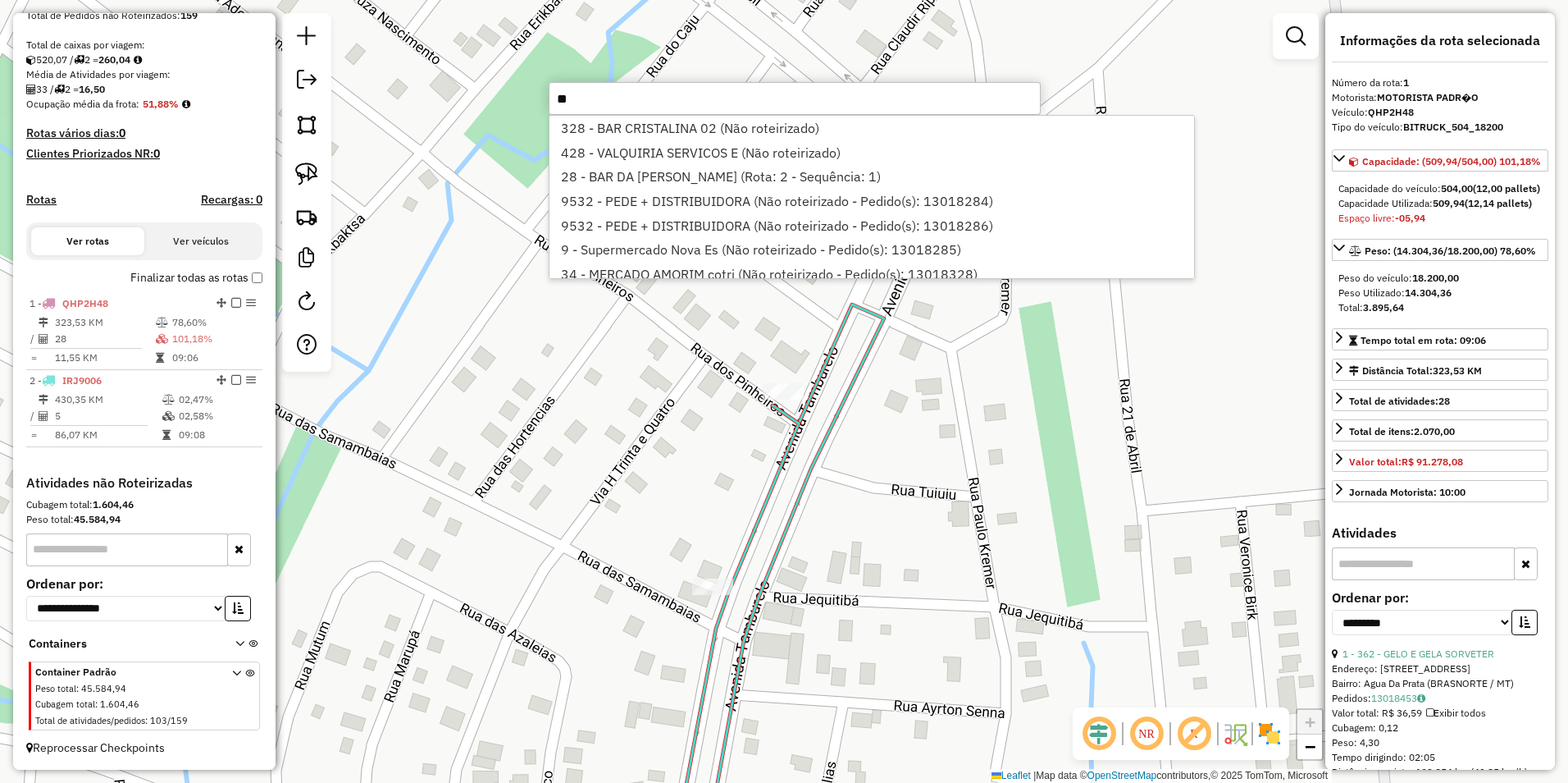
type input "*"
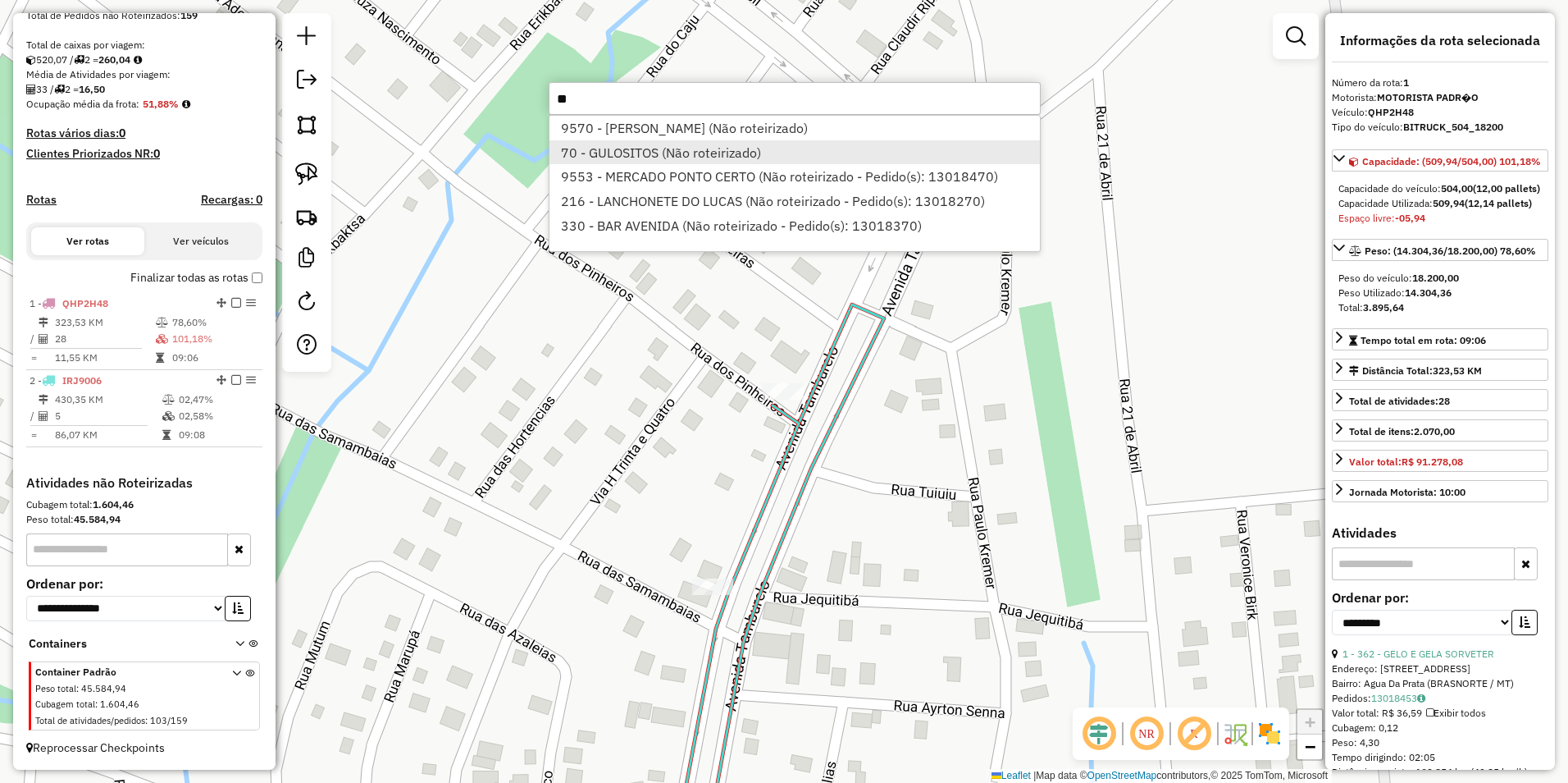
type input "**"
click at [593, 153] on li "70 - GULOSITOS (Não roteirizado)" at bounding box center [795, 152] width 490 height 25
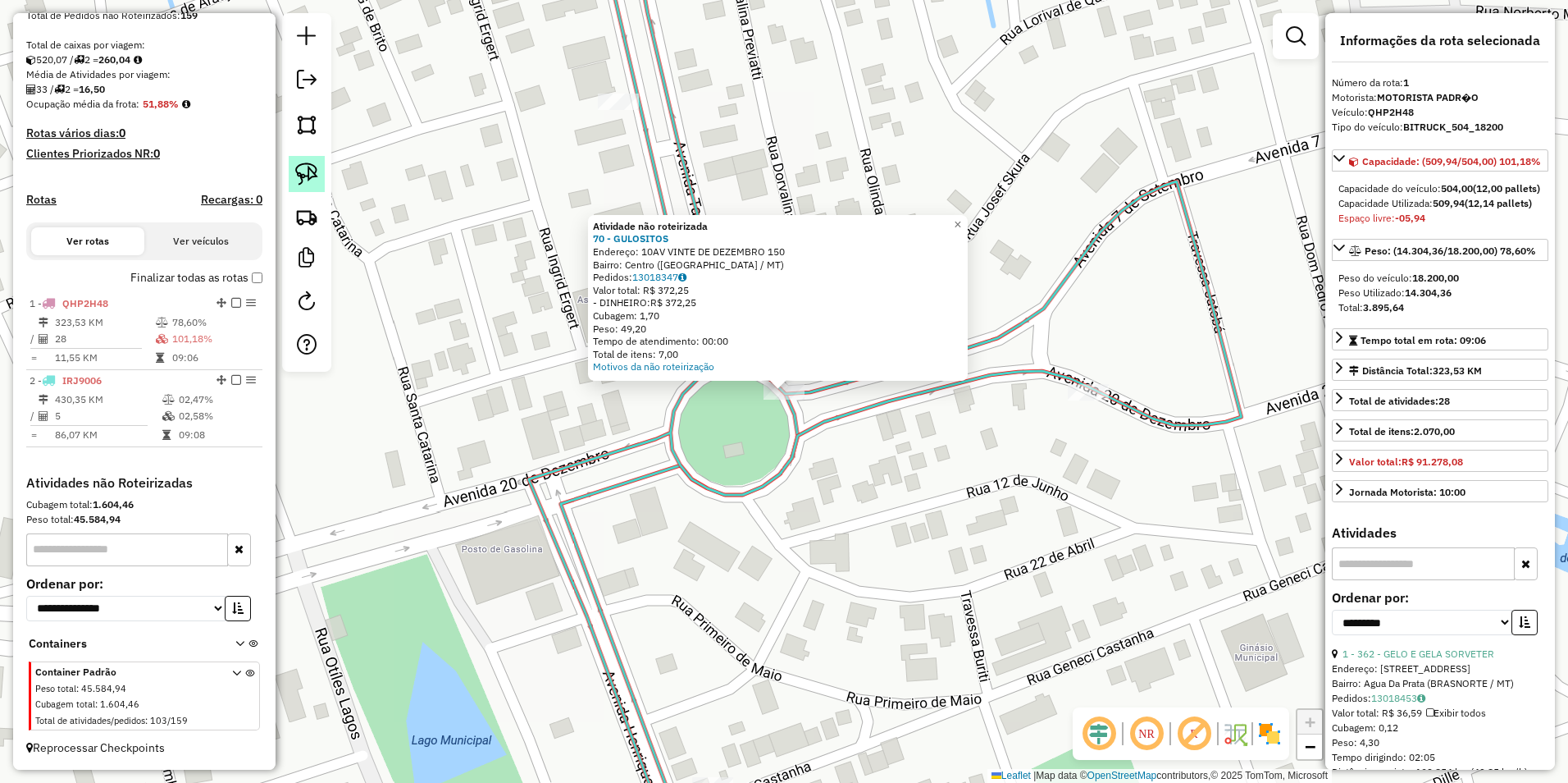
click at [305, 174] on img at bounding box center [306, 174] width 23 height 23
drag, startPoint x: 757, startPoint y: 448, endPoint x: 816, endPoint y: 403, distance: 74.2
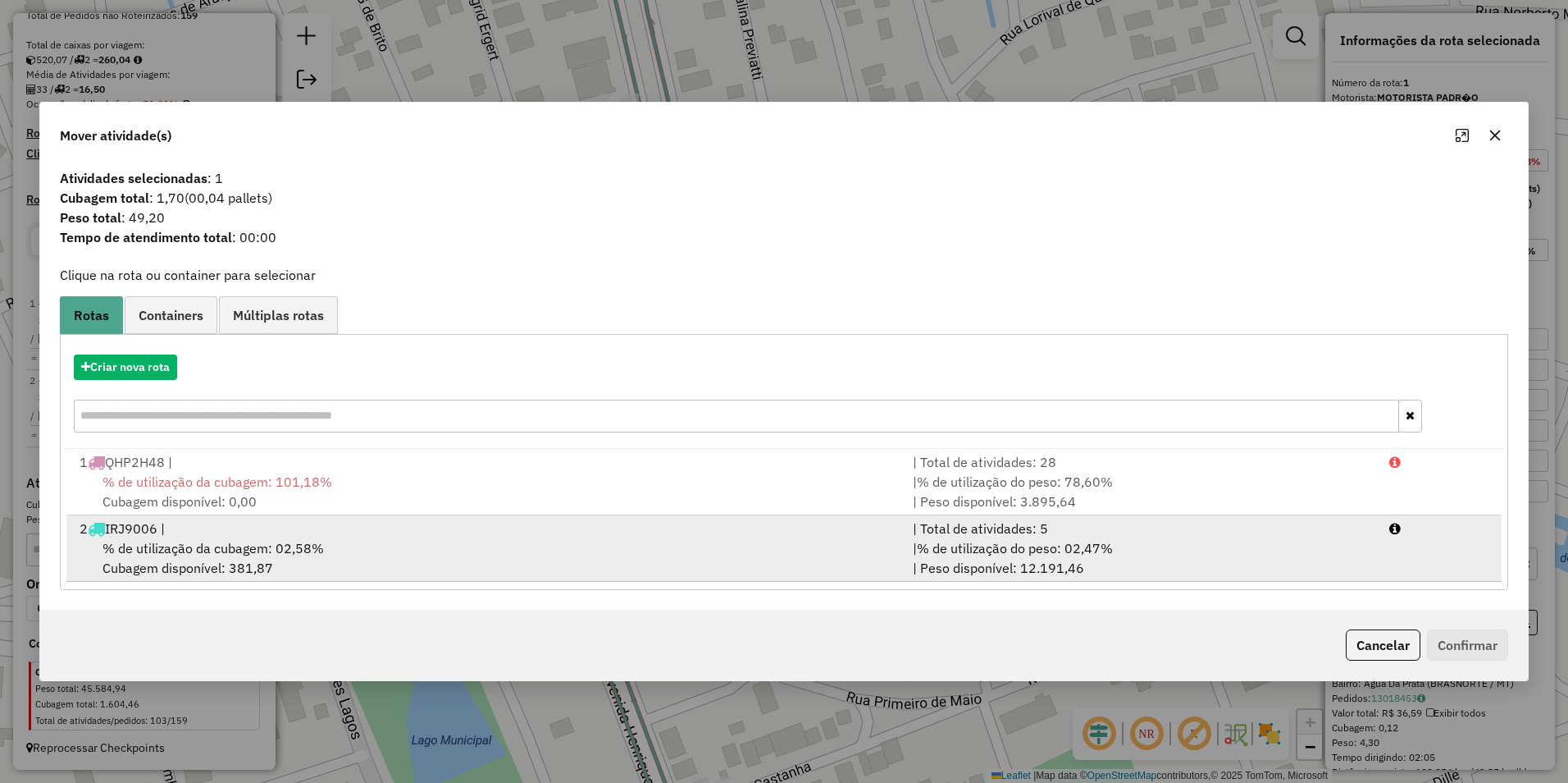
click at [244, 544] on span "% de utilização da cubagem: 02,58%" at bounding box center [213, 547] width 222 height 16
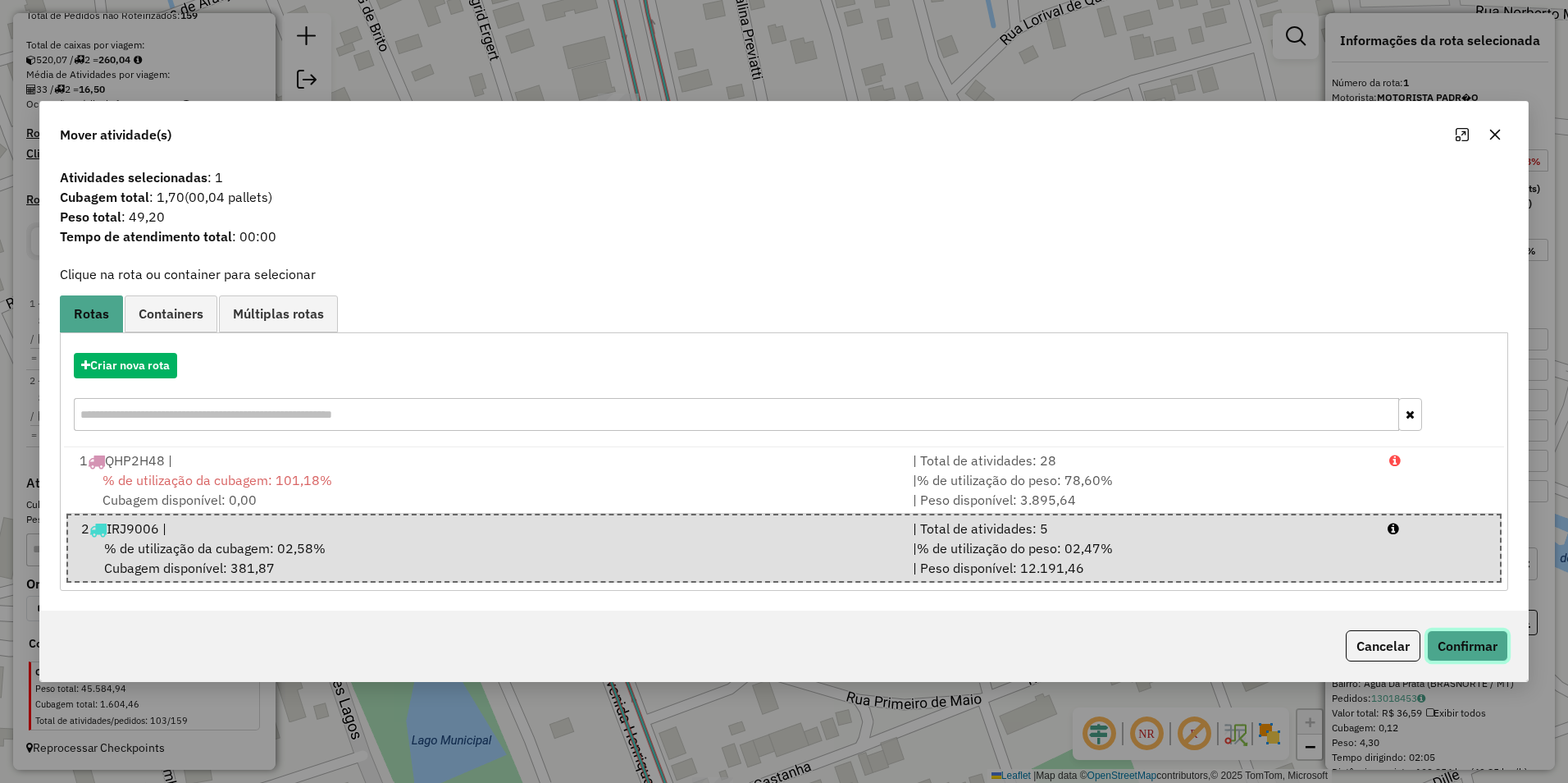
click at [1496, 643] on button "Confirmar" at bounding box center [1468, 646] width 81 height 31
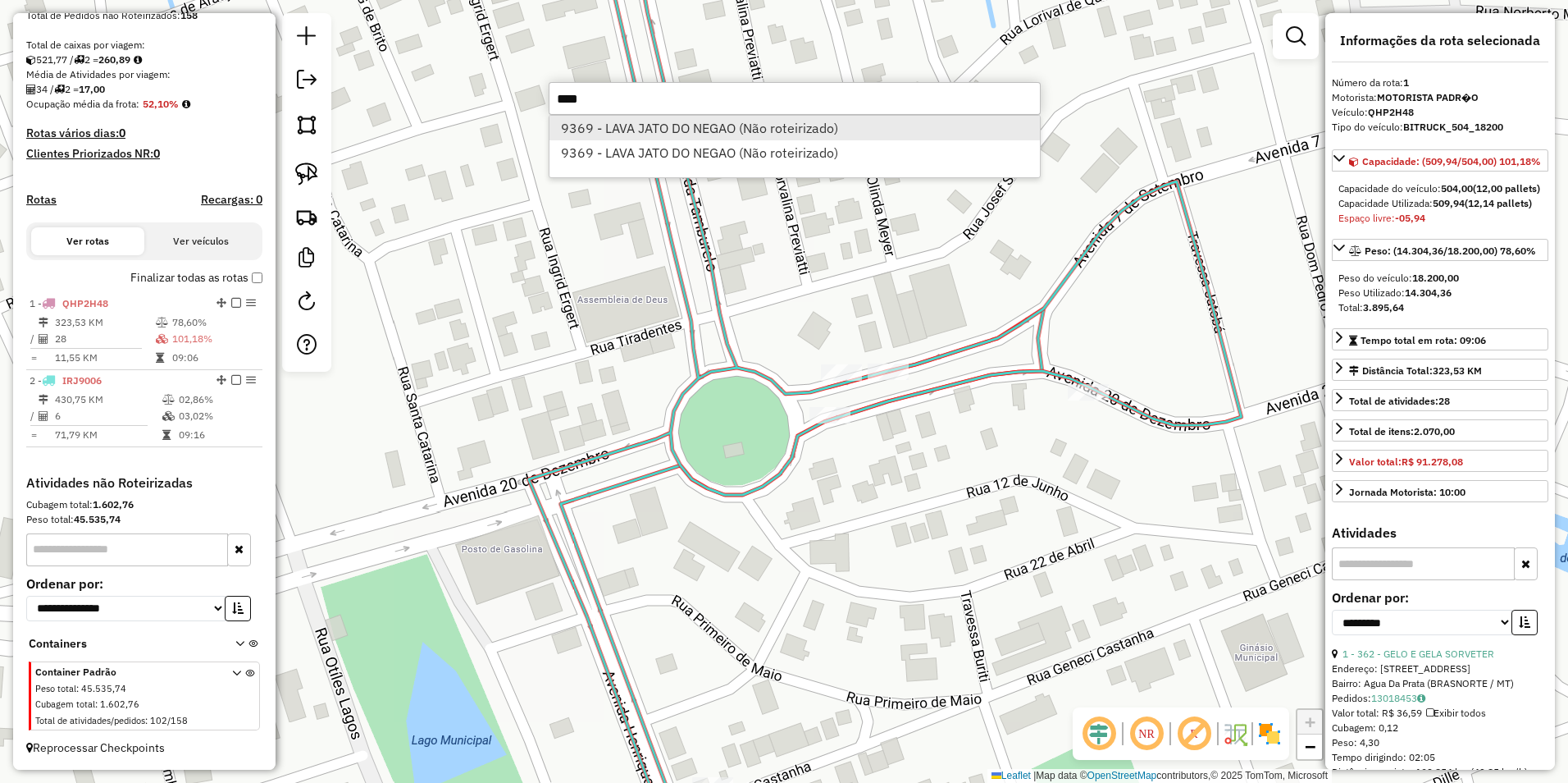
type input "****"
click at [597, 123] on li "9369 - LAVA JATO DO NEGAO (Não roteirizado)" at bounding box center [795, 128] width 490 height 25
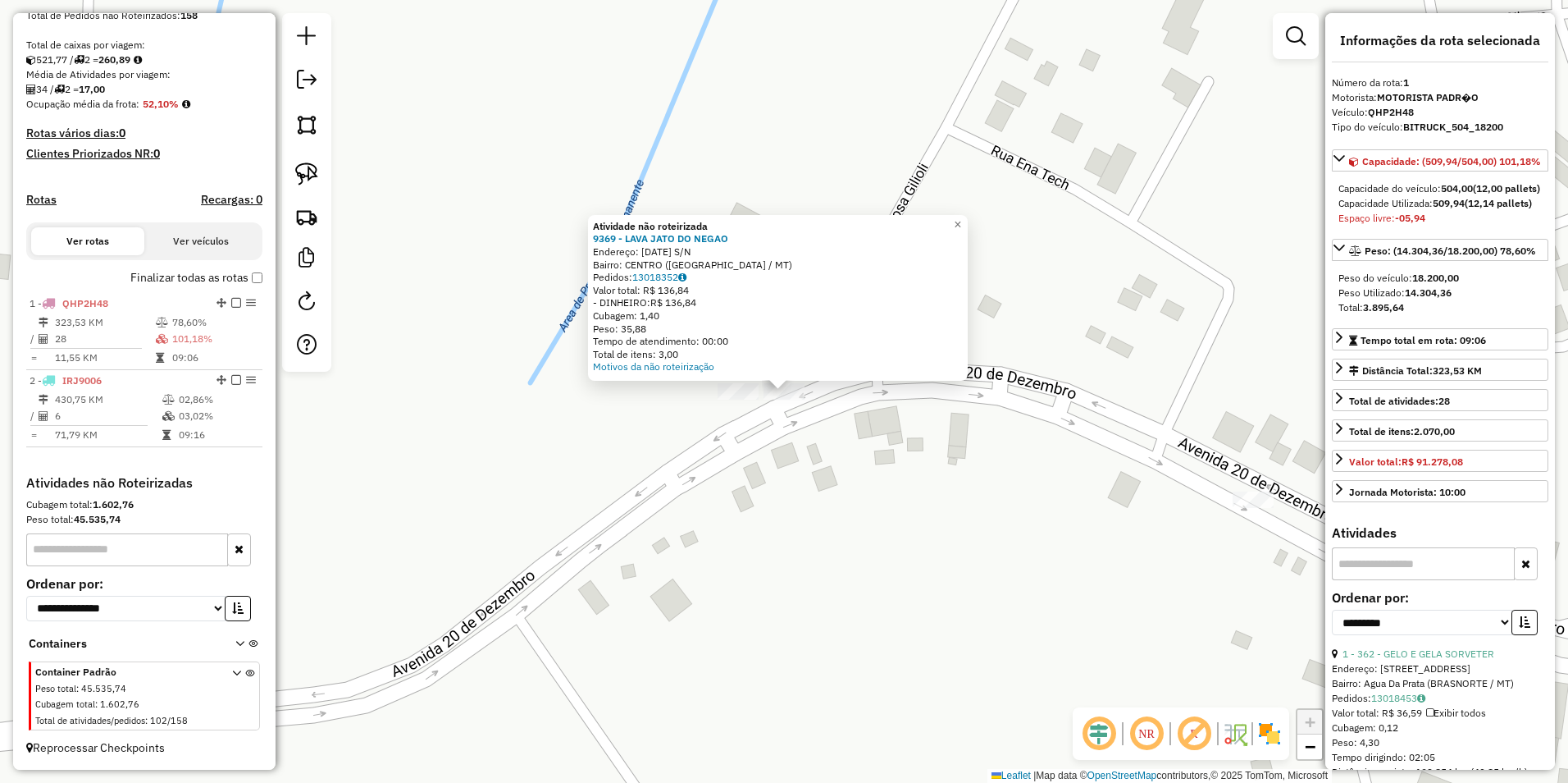
drag, startPoint x: 312, startPoint y: 173, endPoint x: 417, endPoint y: 216, distance: 113.5
click at [312, 173] on img at bounding box center [306, 174] width 23 height 23
drag, startPoint x: 700, startPoint y: 415, endPoint x: 835, endPoint y: 420, distance: 135.1
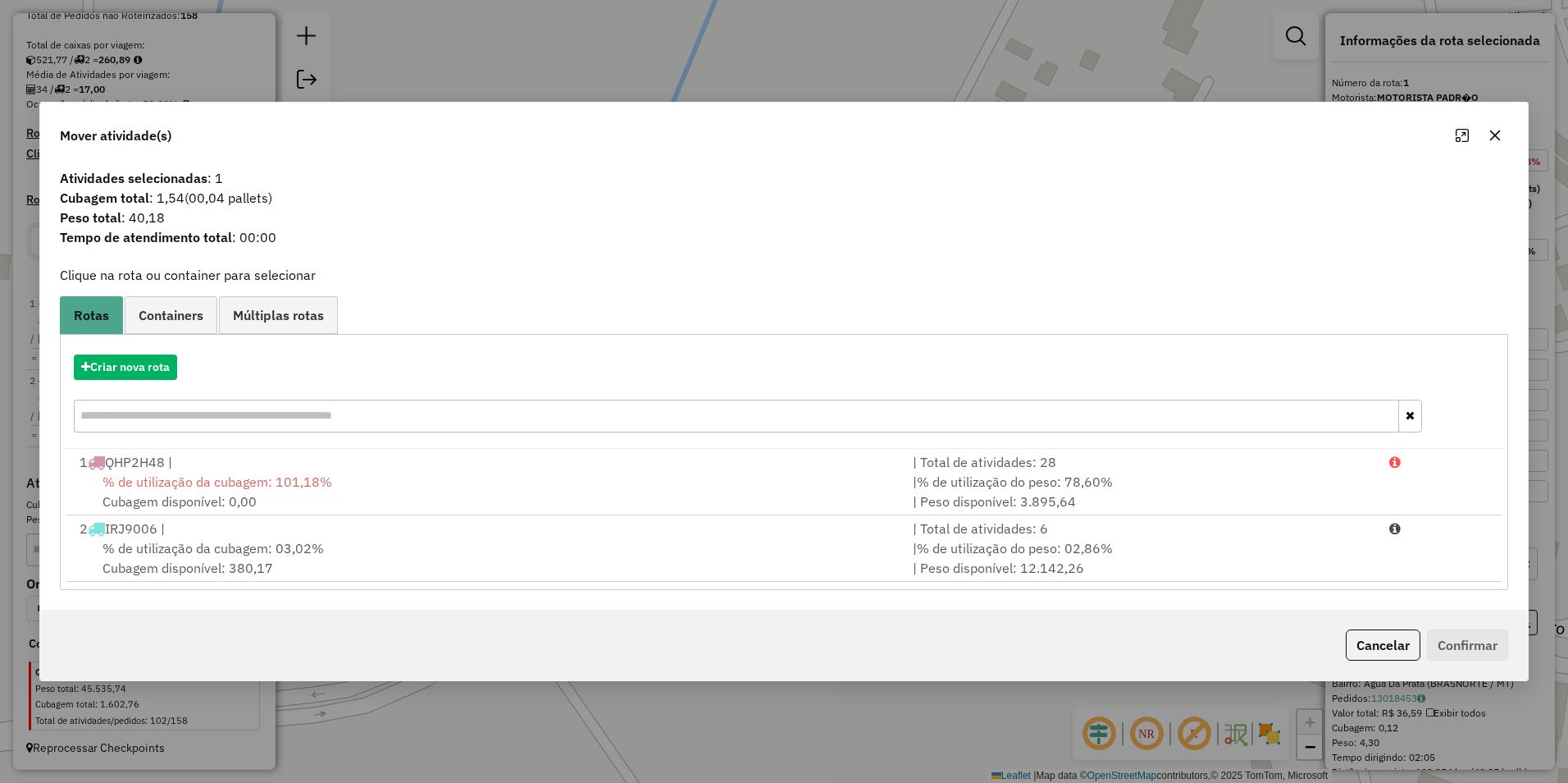
click at [253, 546] on span "% de utilização da cubagem: 03,02%" at bounding box center [213, 547] width 222 height 16
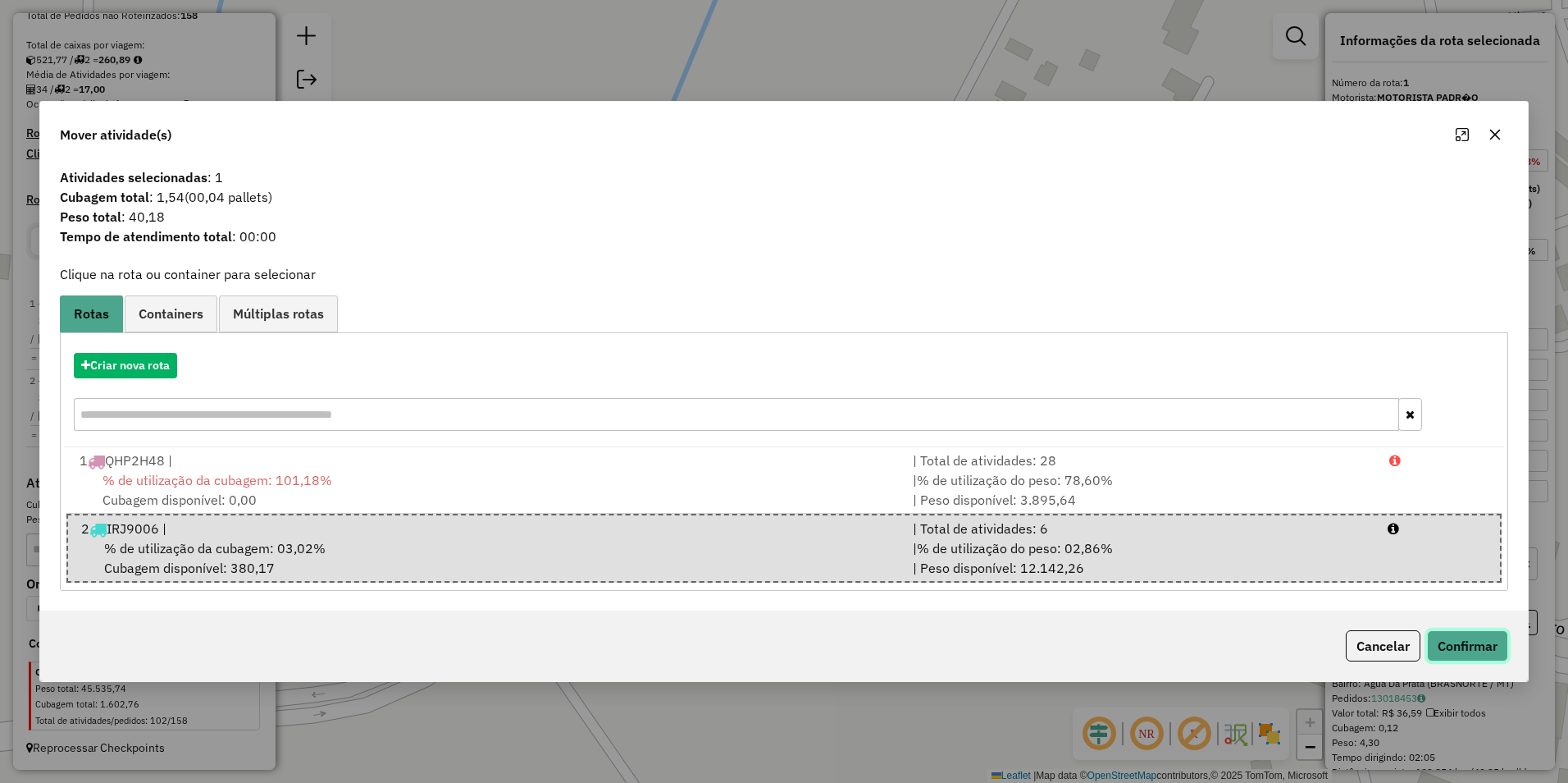
click at [1491, 640] on button "Confirmar" at bounding box center [1468, 646] width 81 height 31
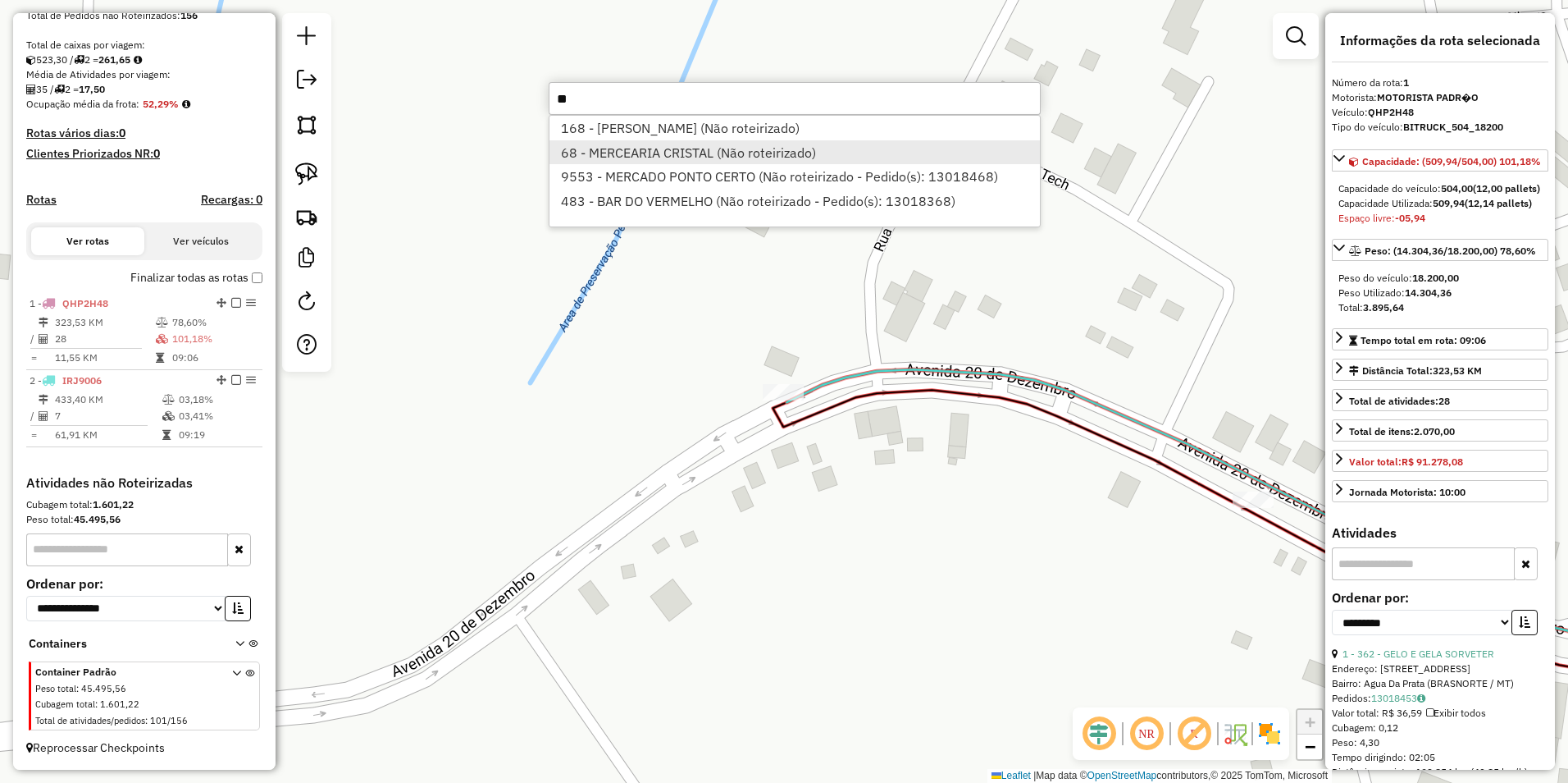
type input "**"
click at [617, 151] on li "68 - MERCEARIA CRISTAL (Não roteirizado)" at bounding box center [795, 152] width 490 height 25
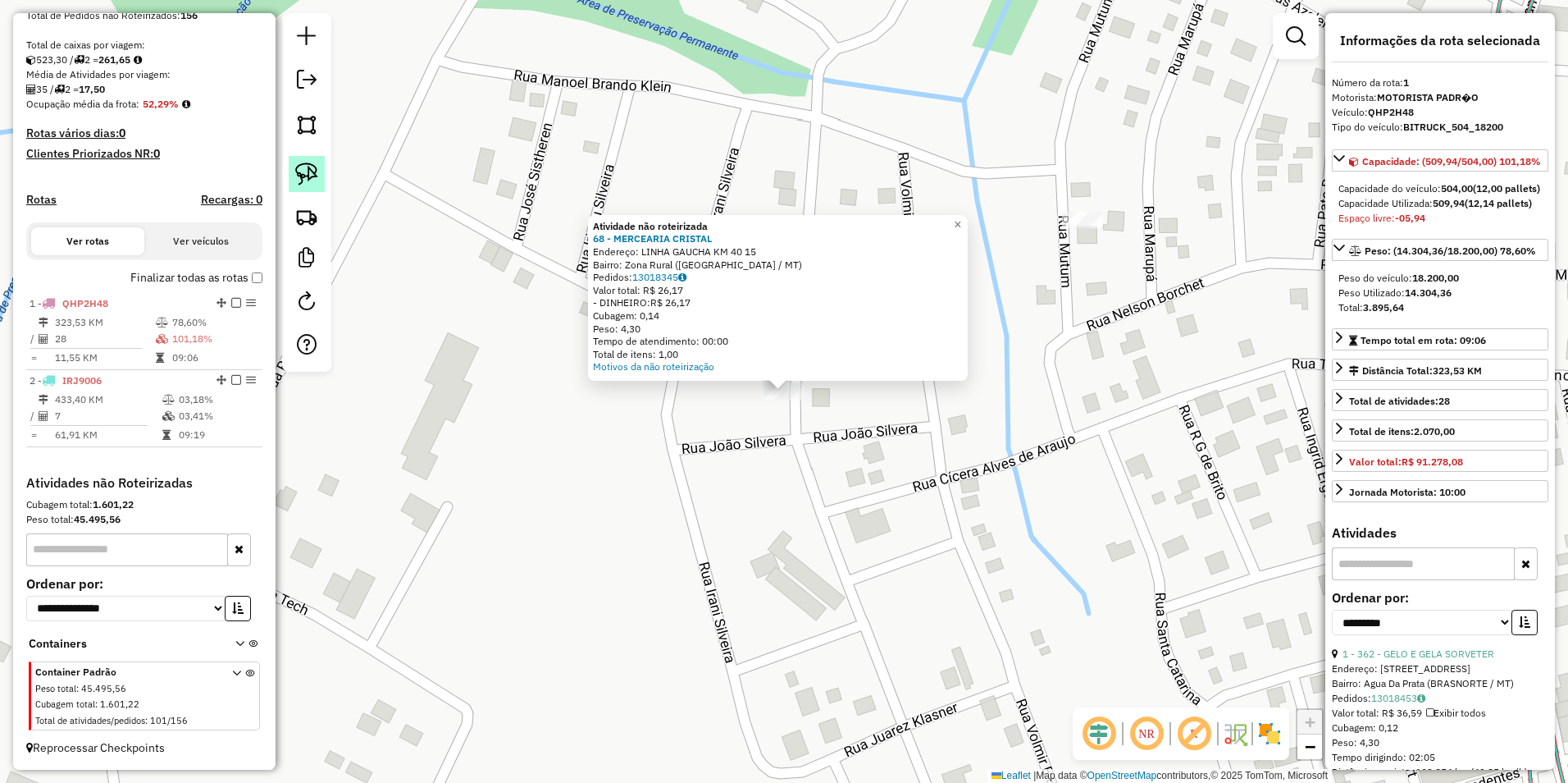
click at [303, 174] on img at bounding box center [306, 174] width 23 height 23
drag, startPoint x: 715, startPoint y: 438, endPoint x: 840, endPoint y: 429, distance: 125.3
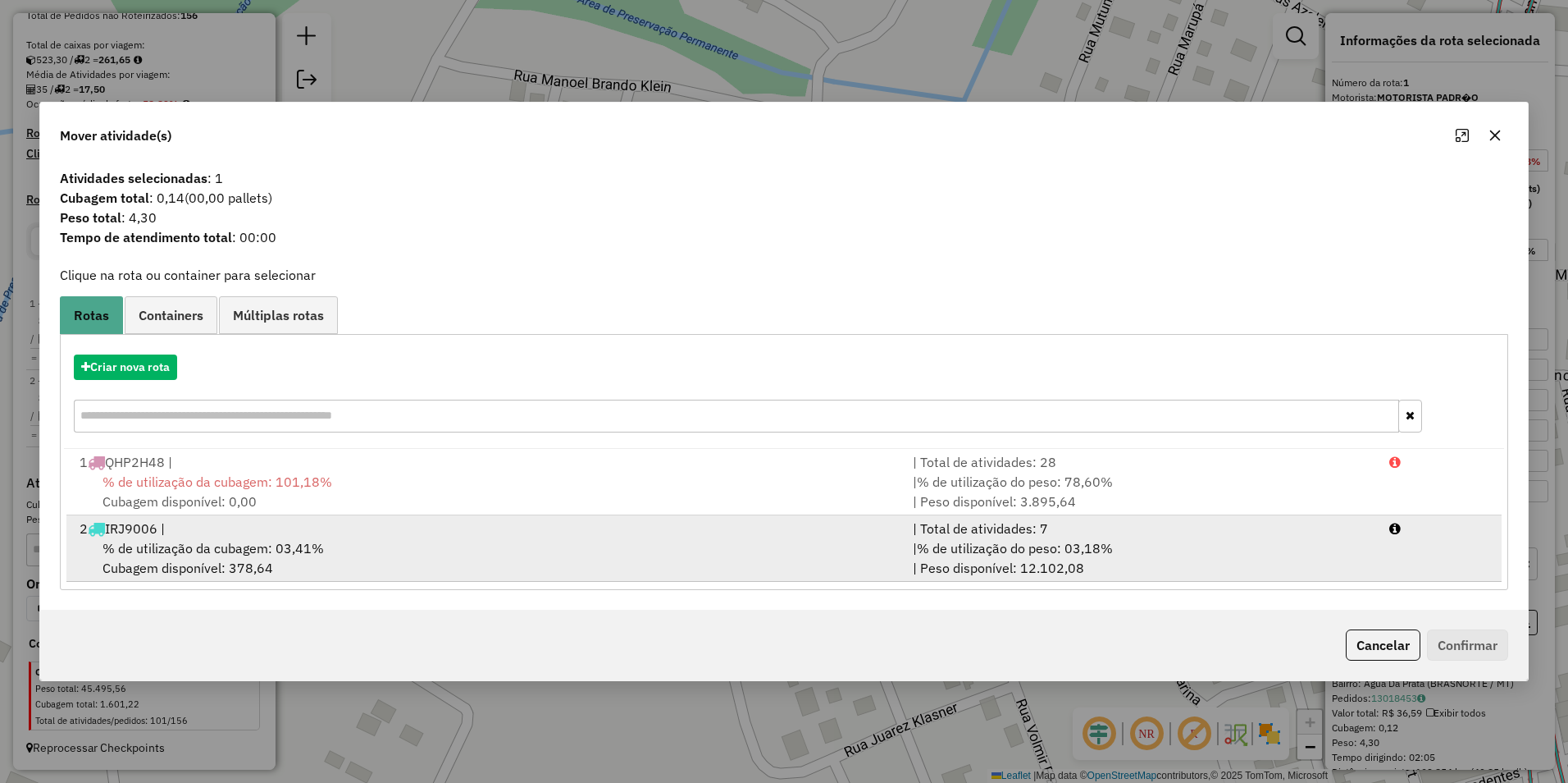
click at [344, 553] on div "% de utilização da cubagem: 03,41% Cubagem disponível: 378,64" at bounding box center [486, 558] width 833 height 40
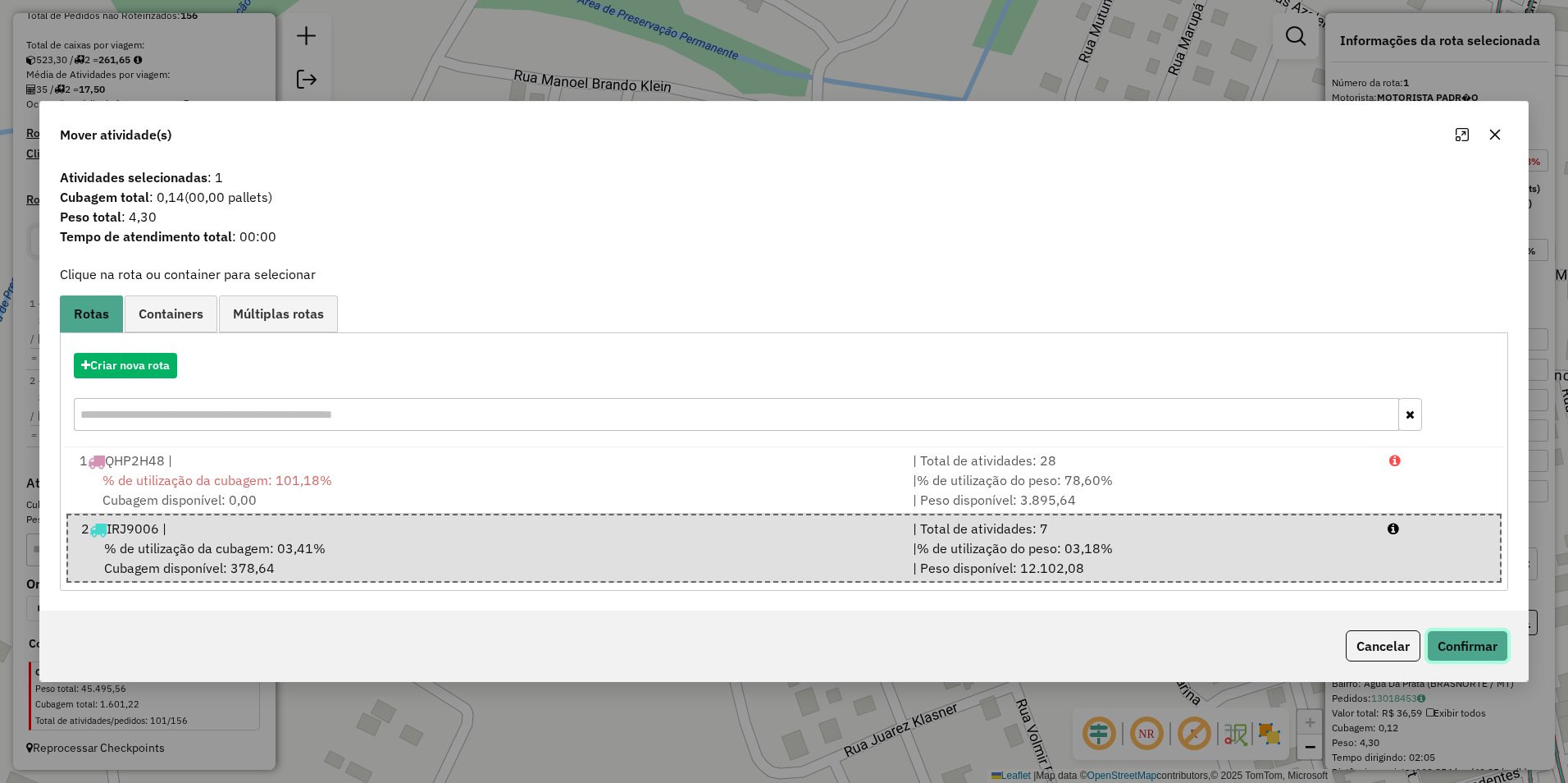
click at [1459, 644] on button "Confirmar" at bounding box center [1468, 646] width 81 height 31
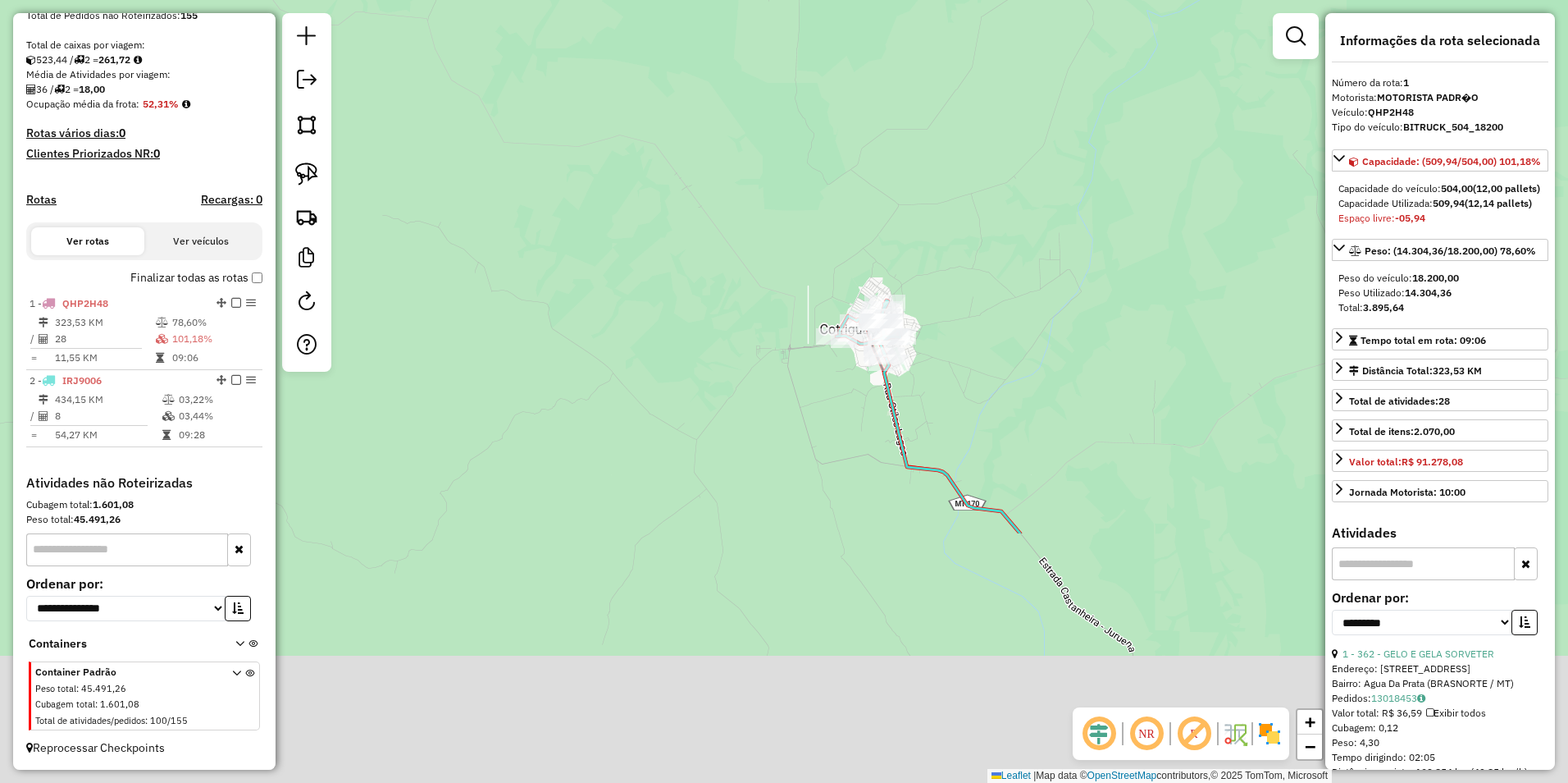
drag, startPoint x: 790, startPoint y: 685, endPoint x: 754, endPoint y: 355, distance: 332.0
click at [754, 355] on div "Janela de atendimento Grade de atendimento Capacidade Transportadoras Veículos …" at bounding box center [784, 391] width 1568 height 783
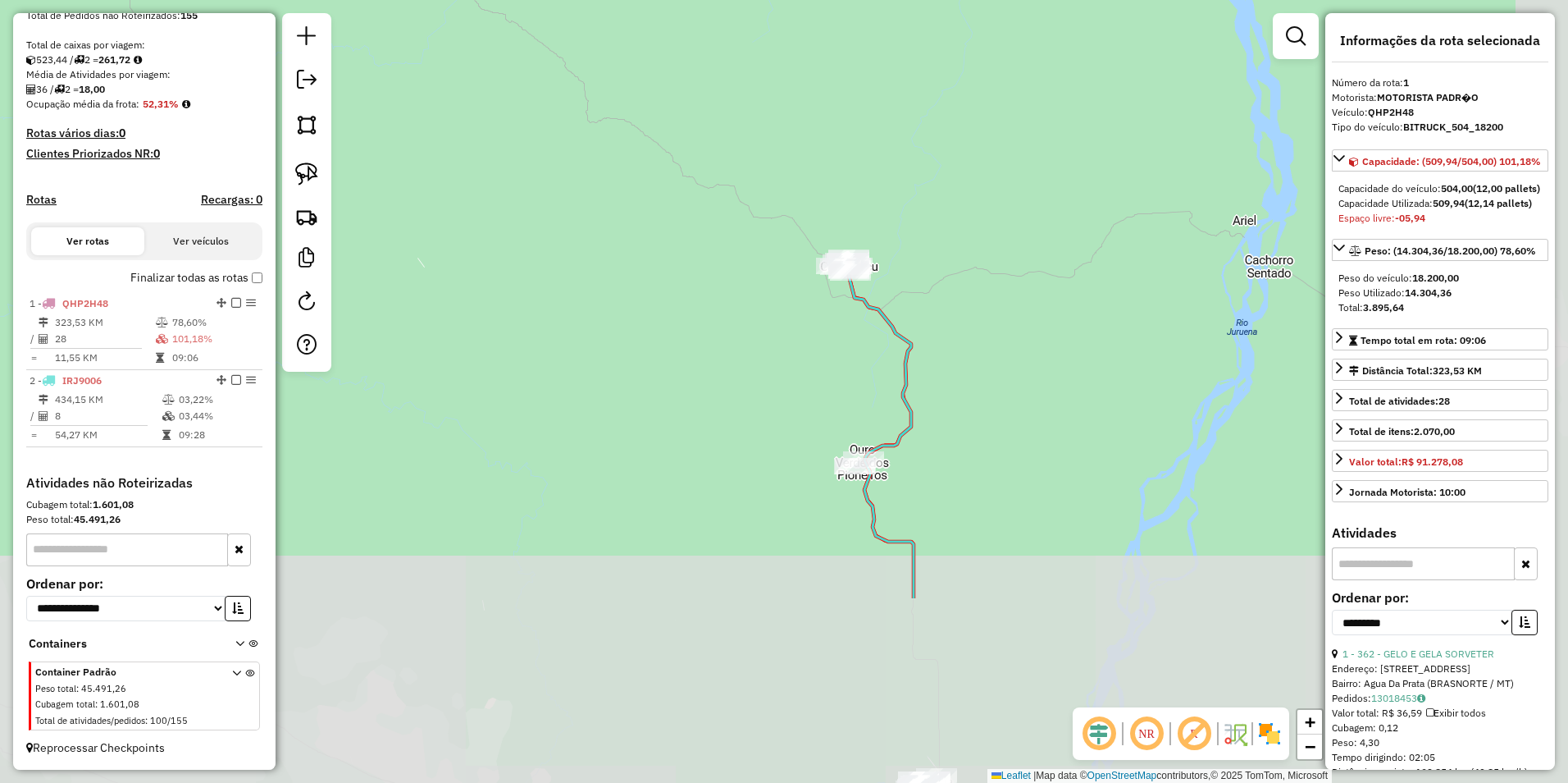
drag, startPoint x: 897, startPoint y: 592, endPoint x: 839, endPoint y: 391, distance: 209.2
click at [839, 391] on div "Janela de atendimento Grade de atendimento Capacidade Transportadoras Veículos …" at bounding box center [784, 391] width 1568 height 783
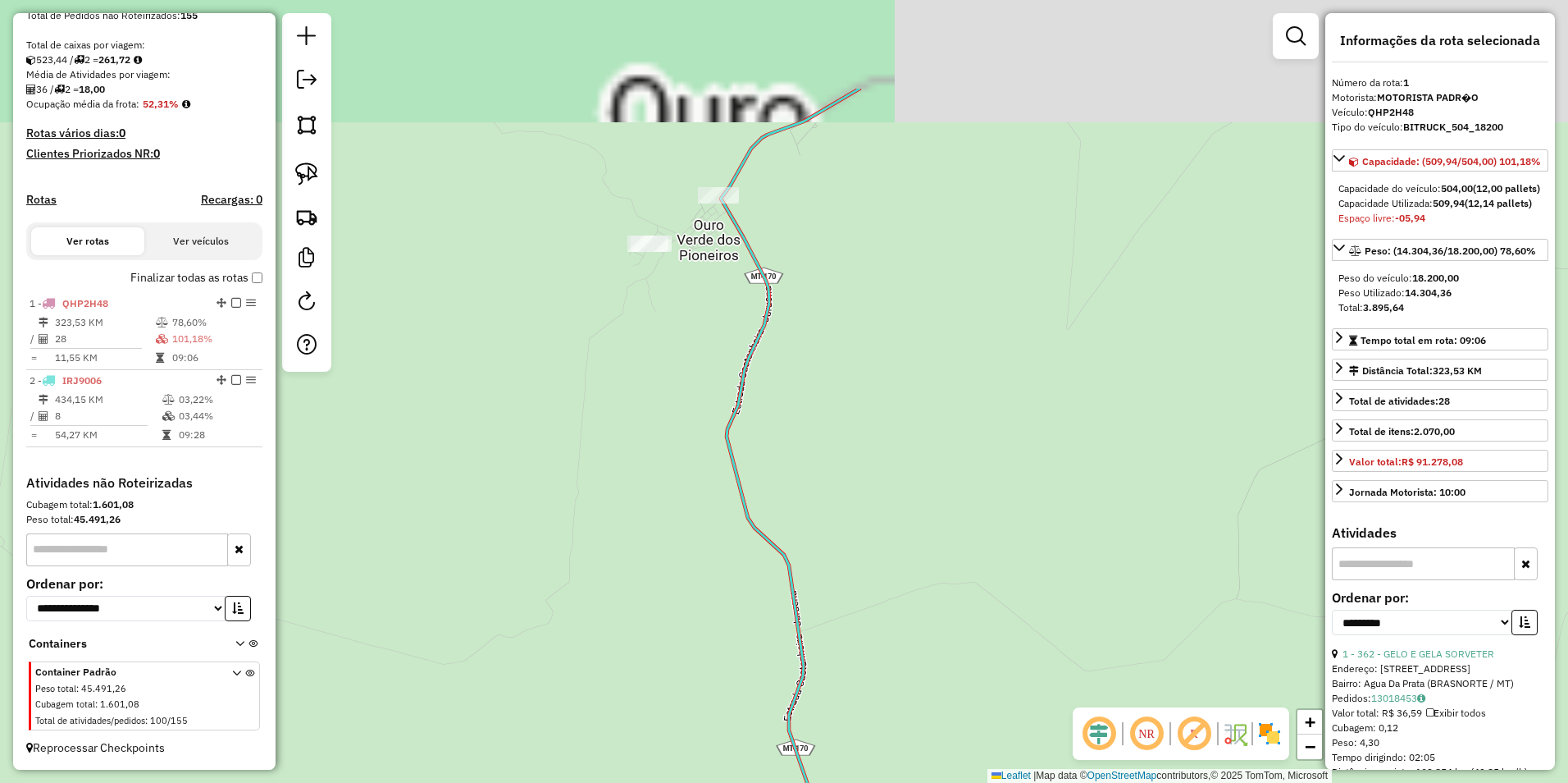
drag, startPoint x: 788, startPoint y: 291, endPoint x: 843, endPoint y: 480, distance: 196.8
click at [843, 505] on div "Janela de atendimento Grade de atendimento Capacidade Transportadoras Veículos …" at bounding box center [784, 391] width 1568 height 783
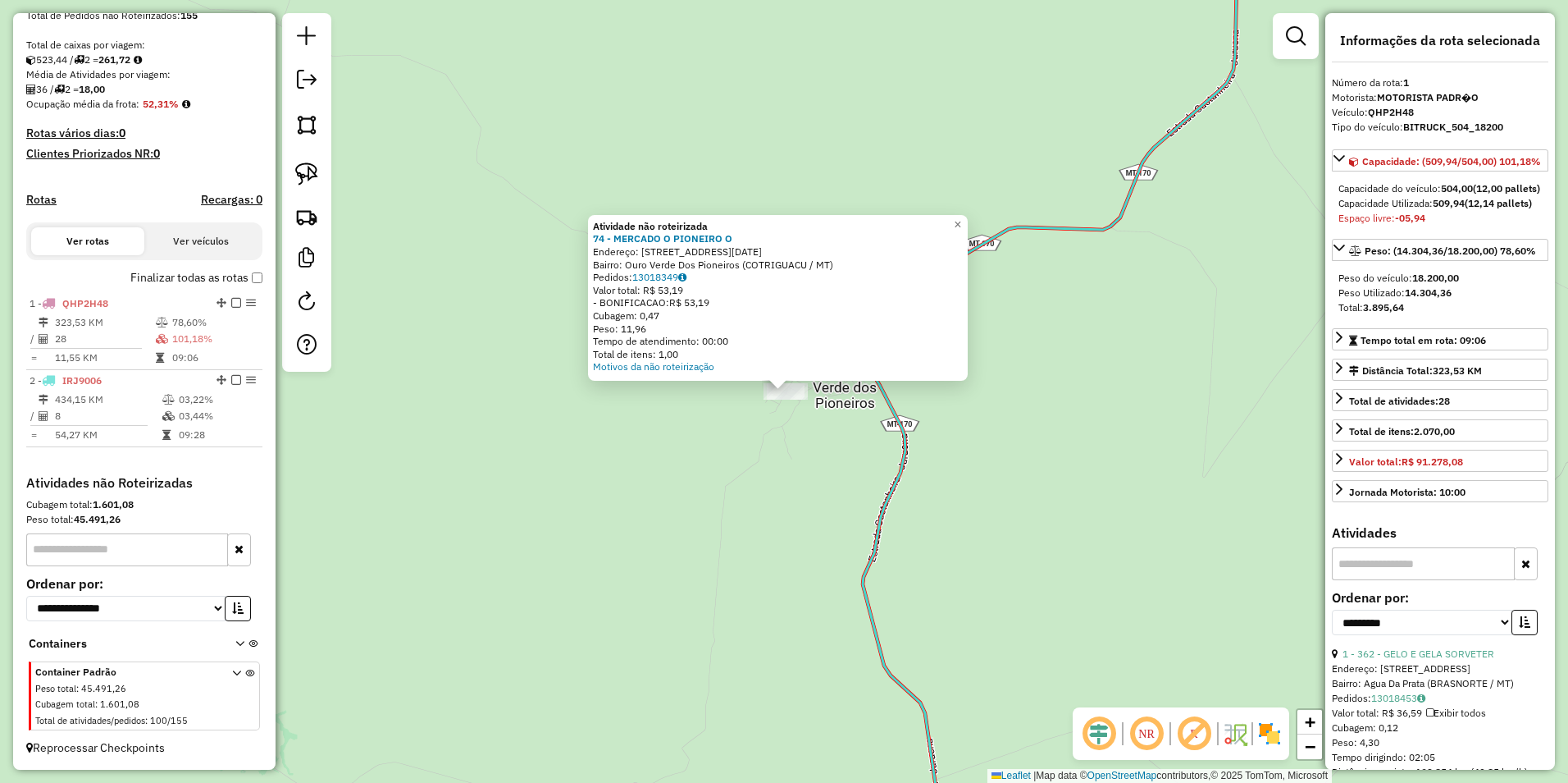
click at [754, 454] on div "Atividade não roteirizada 74 - MERCADO O PIONEIRO O Endereço: AV 07 DE SETEMBRO…" at bounding box center [784, 391] width 1568 height 783
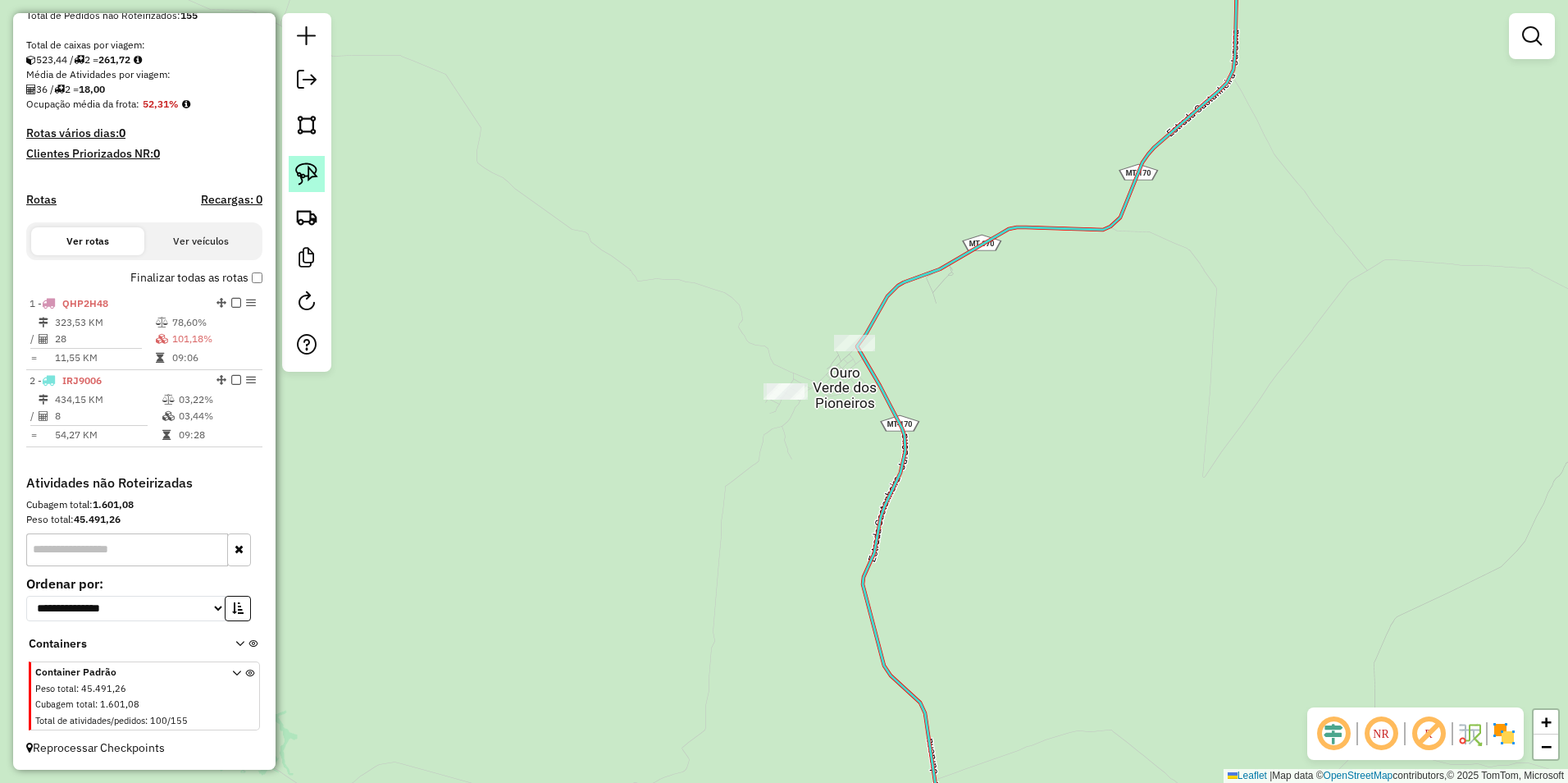
drag, startPoint x: 293, startPoint y: 165, endPoint x: 322, endPoint y: 180, distance: 32.6
click at [293, 165] on link at bounding box center [307, 174] width 36 height 36
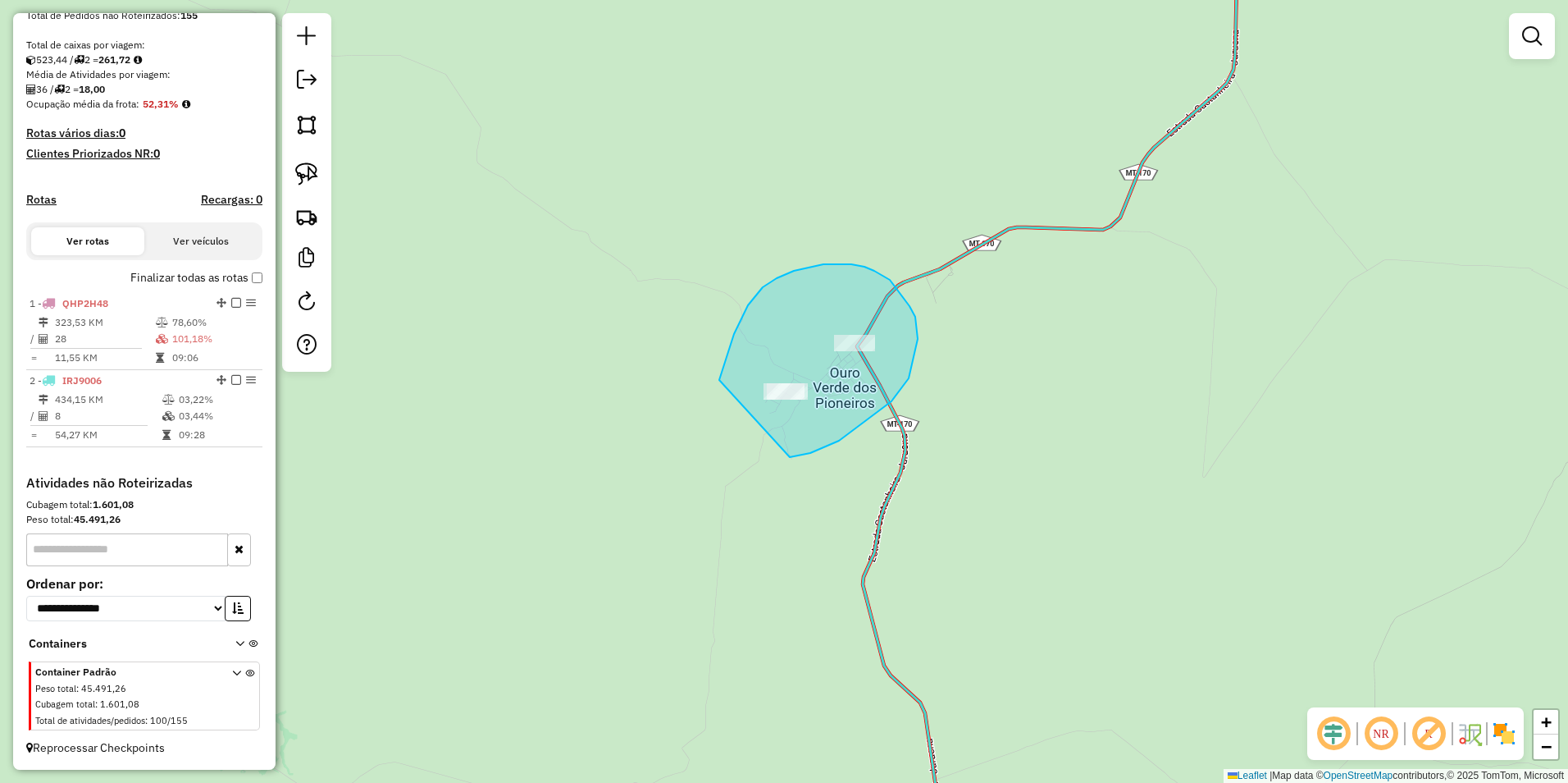
drag, startPoint x: 719, startPoint y: 380, endPoint x: 790, endPoint y: 457, distance: 104.7
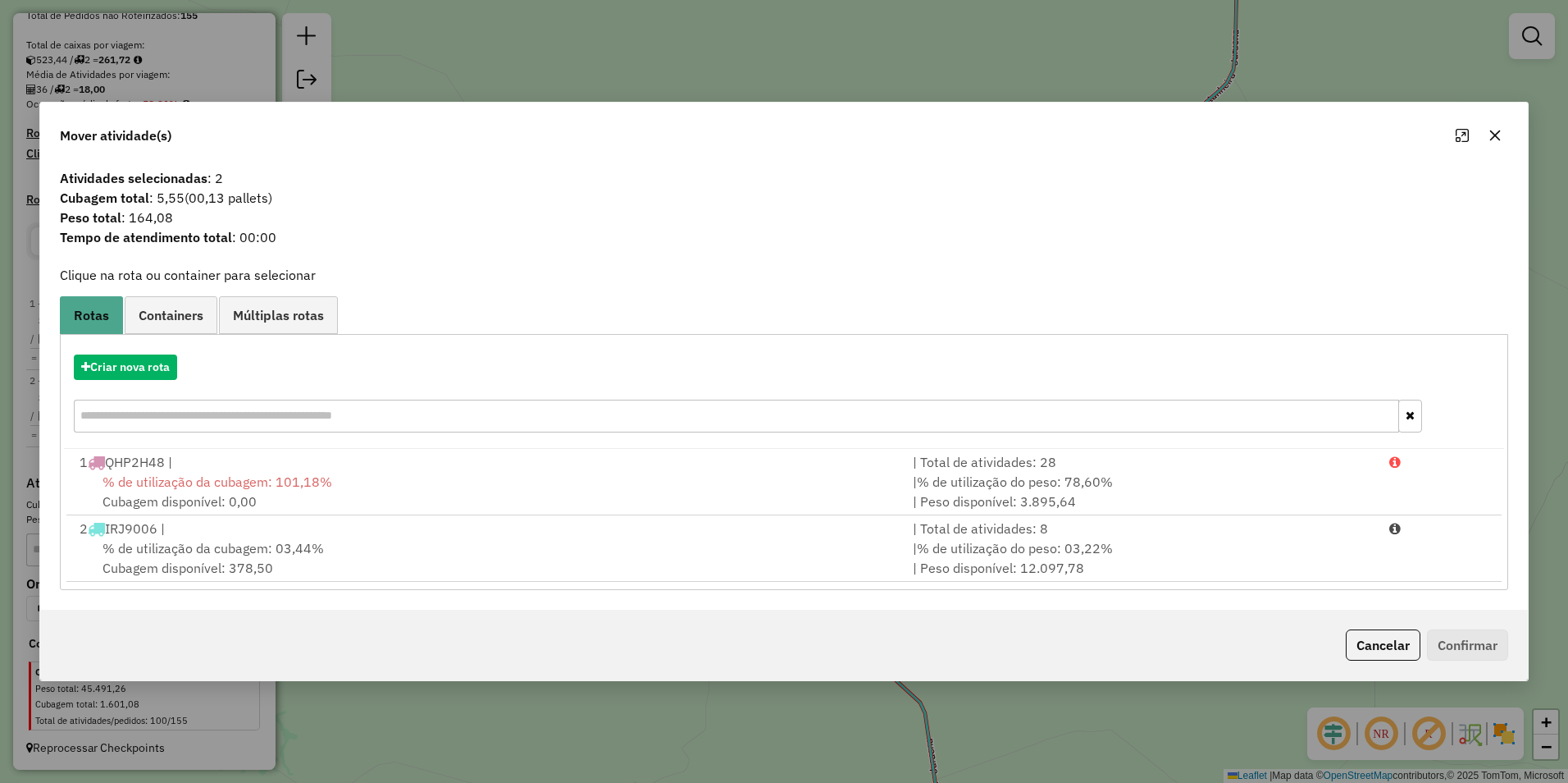
click at [178, 550] on span "% de utilização da cubagem: 03,44%" at bounding box center [213, 547] width 222 height 16
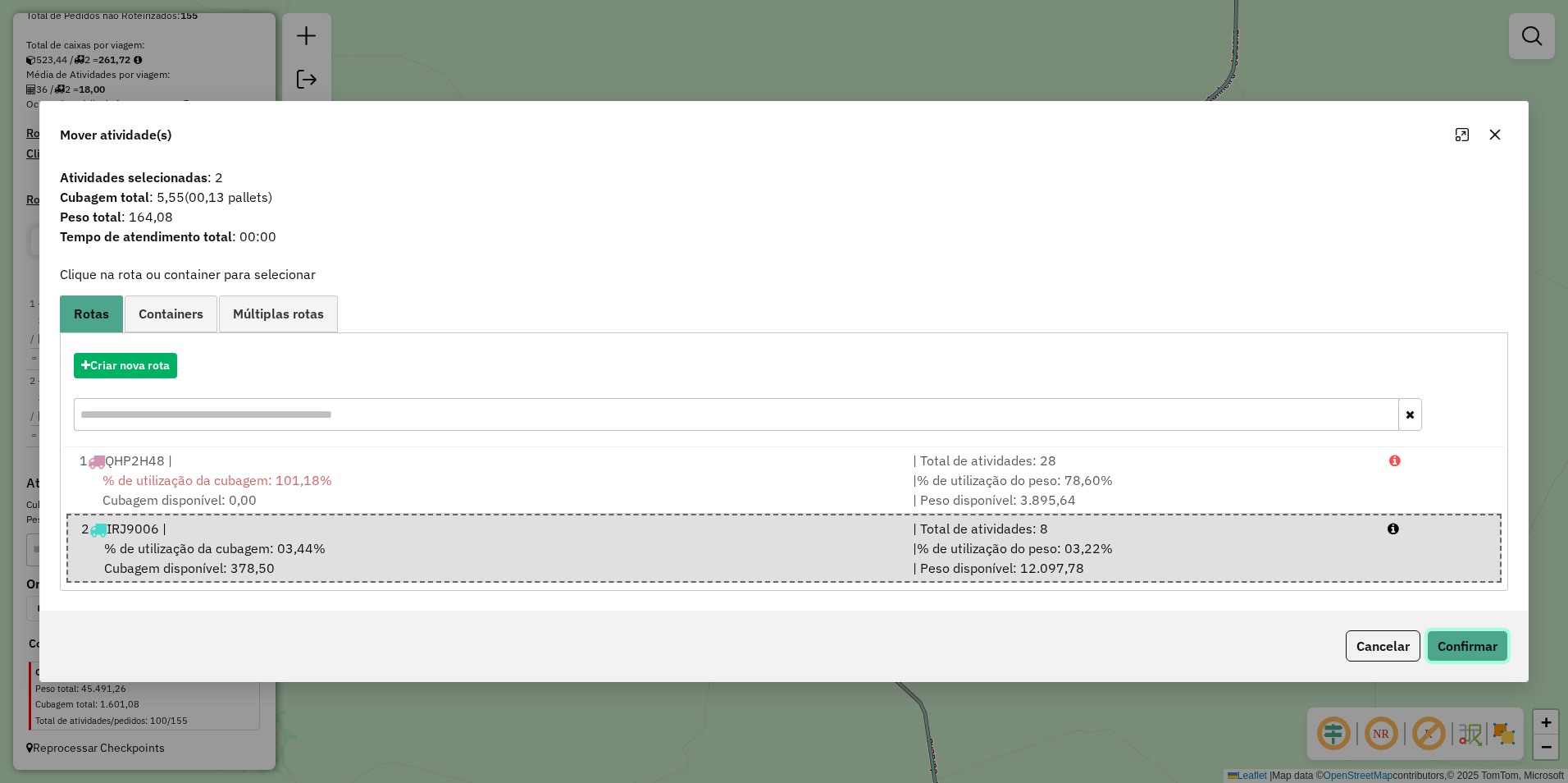
click at [1460, 641] on button "Confirmar" at bounding box center [1468, 646] width 81 height 31
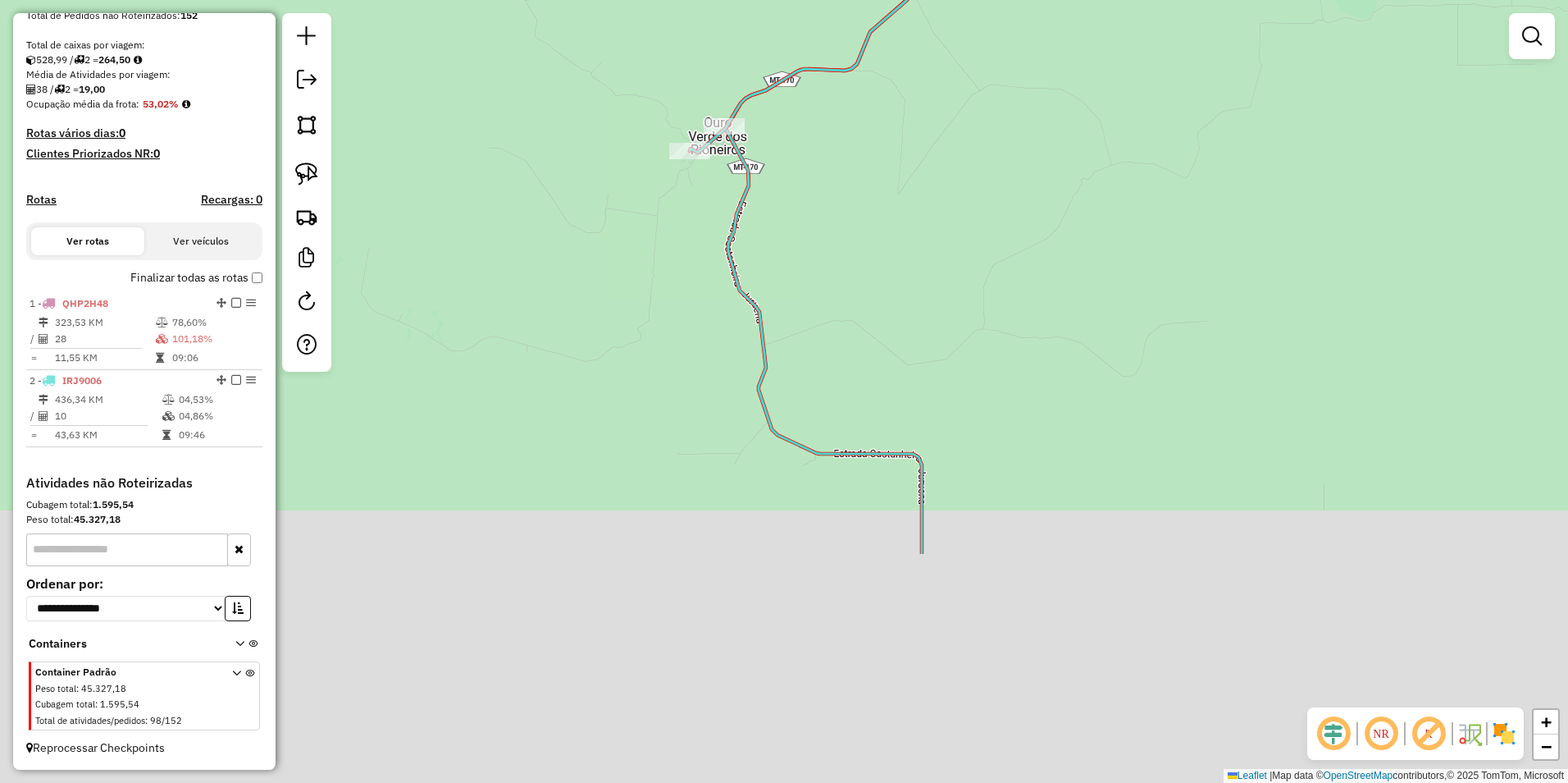
drag, startPoint x: 979, startPoint y: 641, endPoint x: 885, endPoint y: 333, distance: 322.0
click at [885, 333] on div "Janela de atendimento Grade de atendimento Capacidade Transportadoras Veículos …" at bounding box center [784, 391] width 1568 height 783
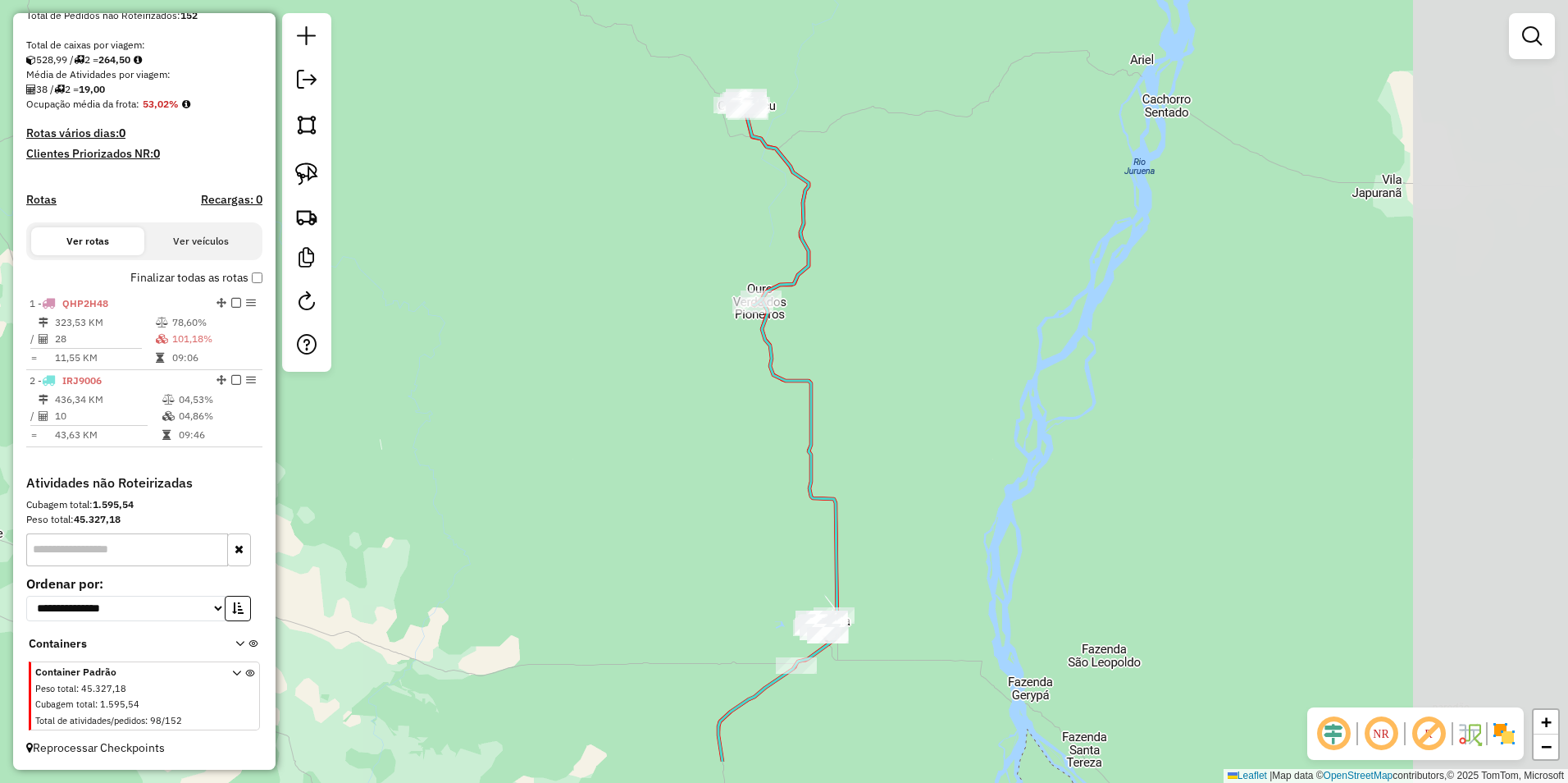
drag, startPoint x: 1155, startPoint y: 581, endPoint x: 931, endPoint y: 481, distance: 245.3
click at [931, 481] on div "Janela de atendimento Grade de atendimento Capacidade Transportadoras Veículos …" at bounding box center [784, 391] width 1568 height 783
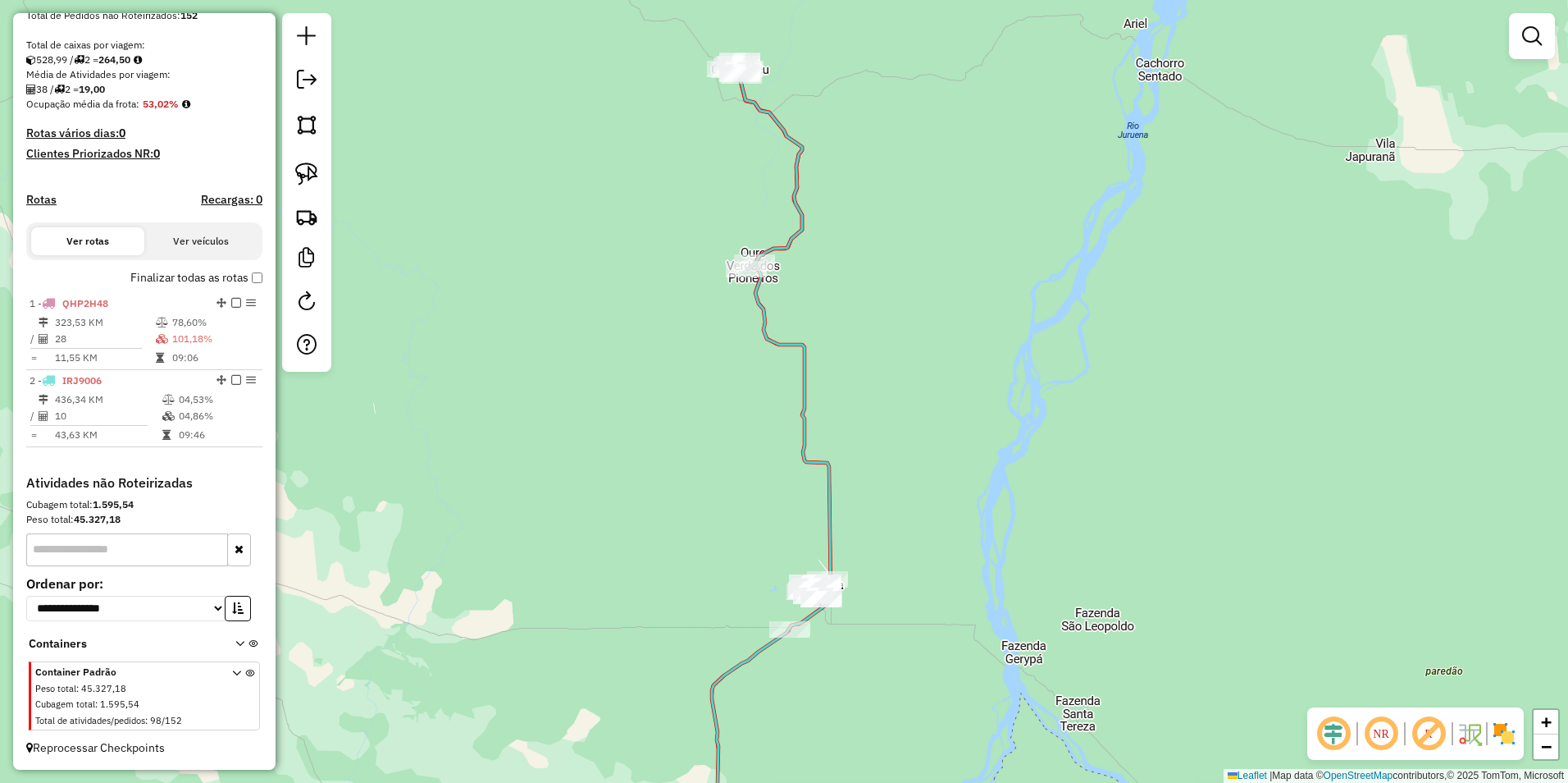
drag, startPoint x: 902, startPoint y: 628, endPoint x: 897, endPoint y: 592, distance: 36.3
click at [897, 592] on div "Janela de atendimento Grade de atendimento Capacidade Transportadoras Veículos …" at bounding box center [784, 391] width 1568 height 783
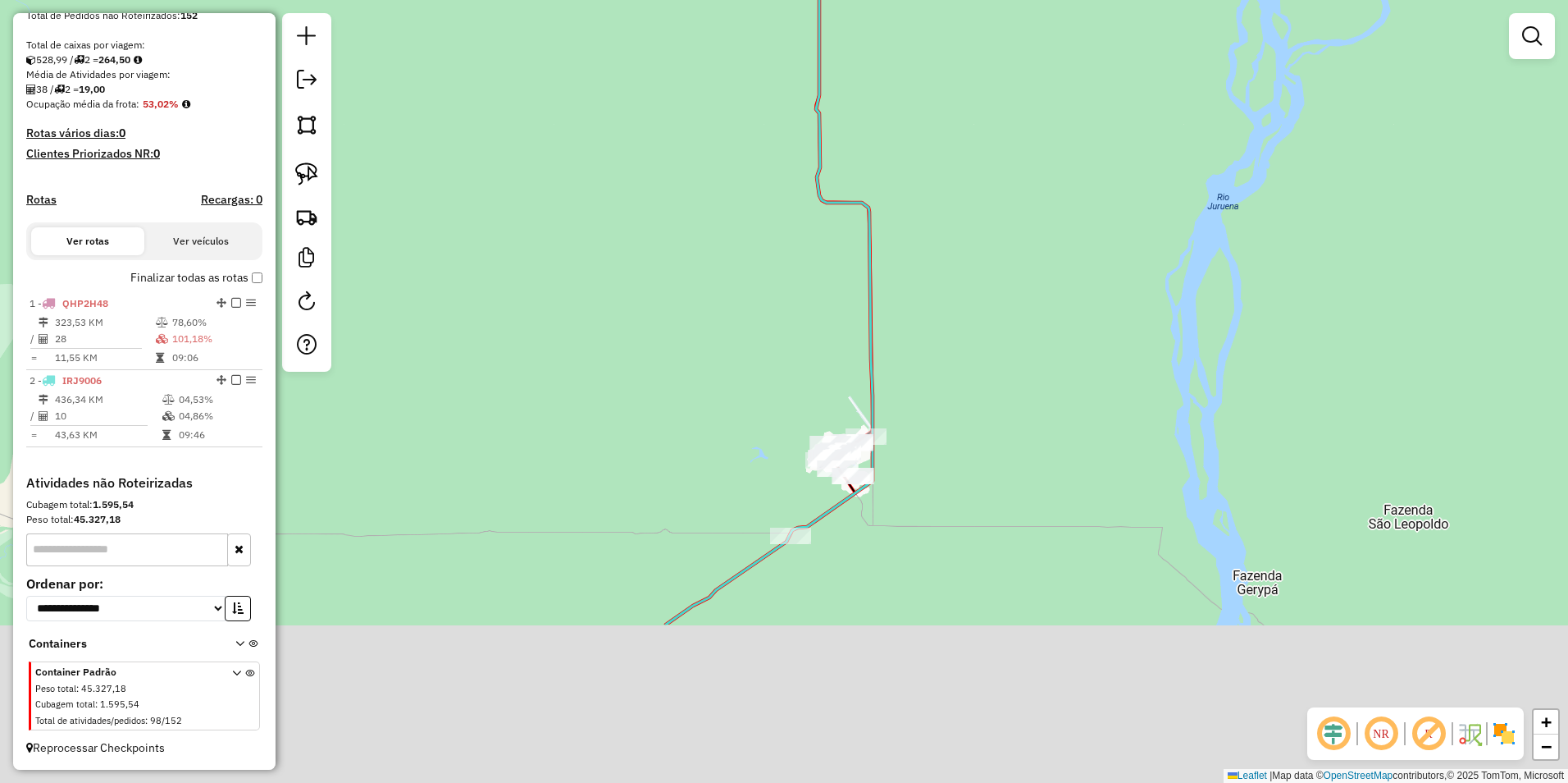
drag, startPoint x: 900, startPoint y: 694, endPoint x: 929, endPoint y: 454, distance: 241.7
click at [929, 454] on div "Janela de atendimento Grade de atendimento Capacidade Transportadoras Veículos …" at bounding box center [784, 391] width 1568 height 783
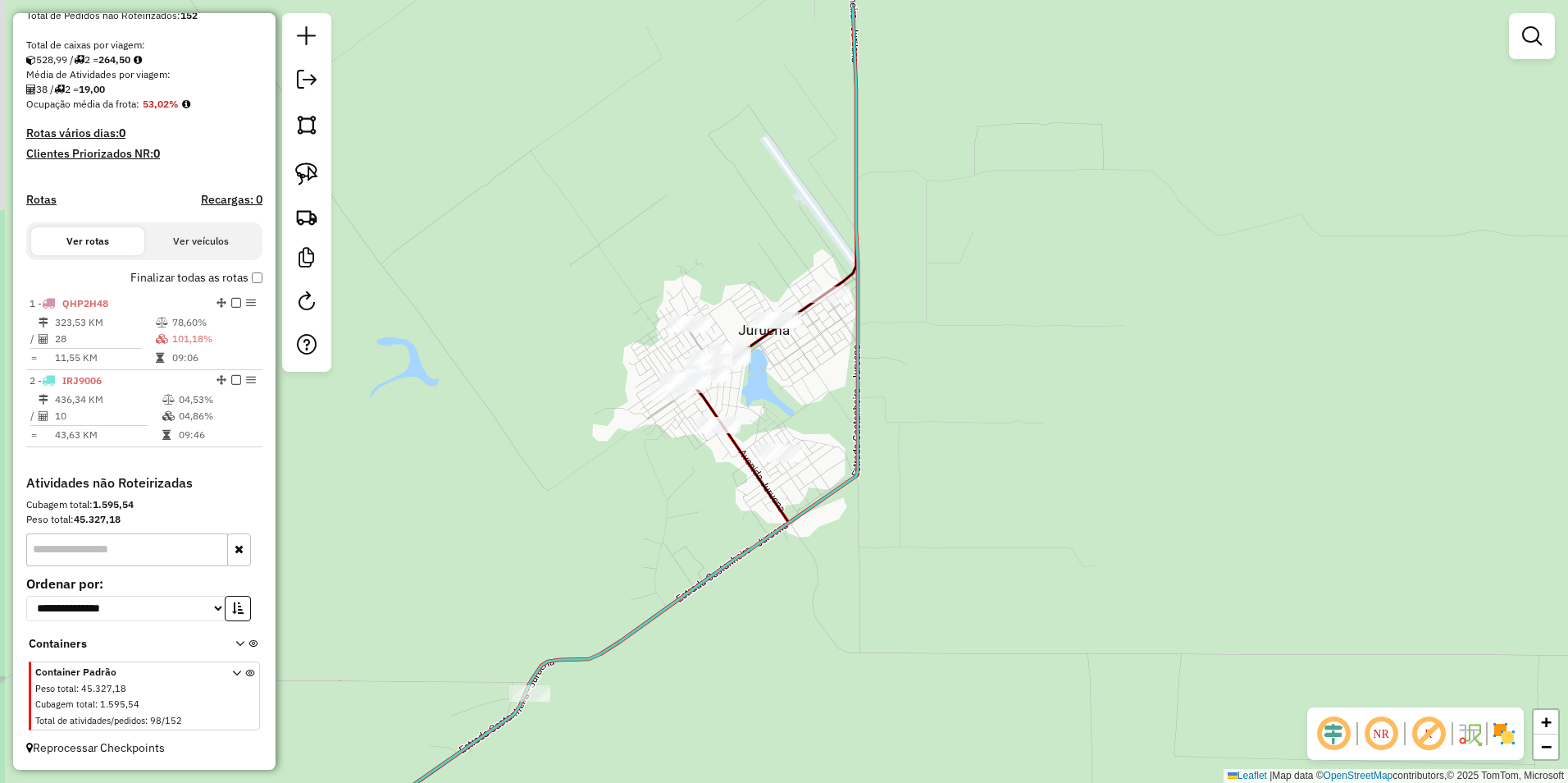
drag, startPoint x: 762, startPoint y: 402, endPoint x: 899, endPoint y: 649, distance: 282.4
click at [977, 495] on div "Janela de atendimento Grade de atendimento Capacidade Transportadoras Veículos …" at bounding box center [784, 391] width 1568 height 783
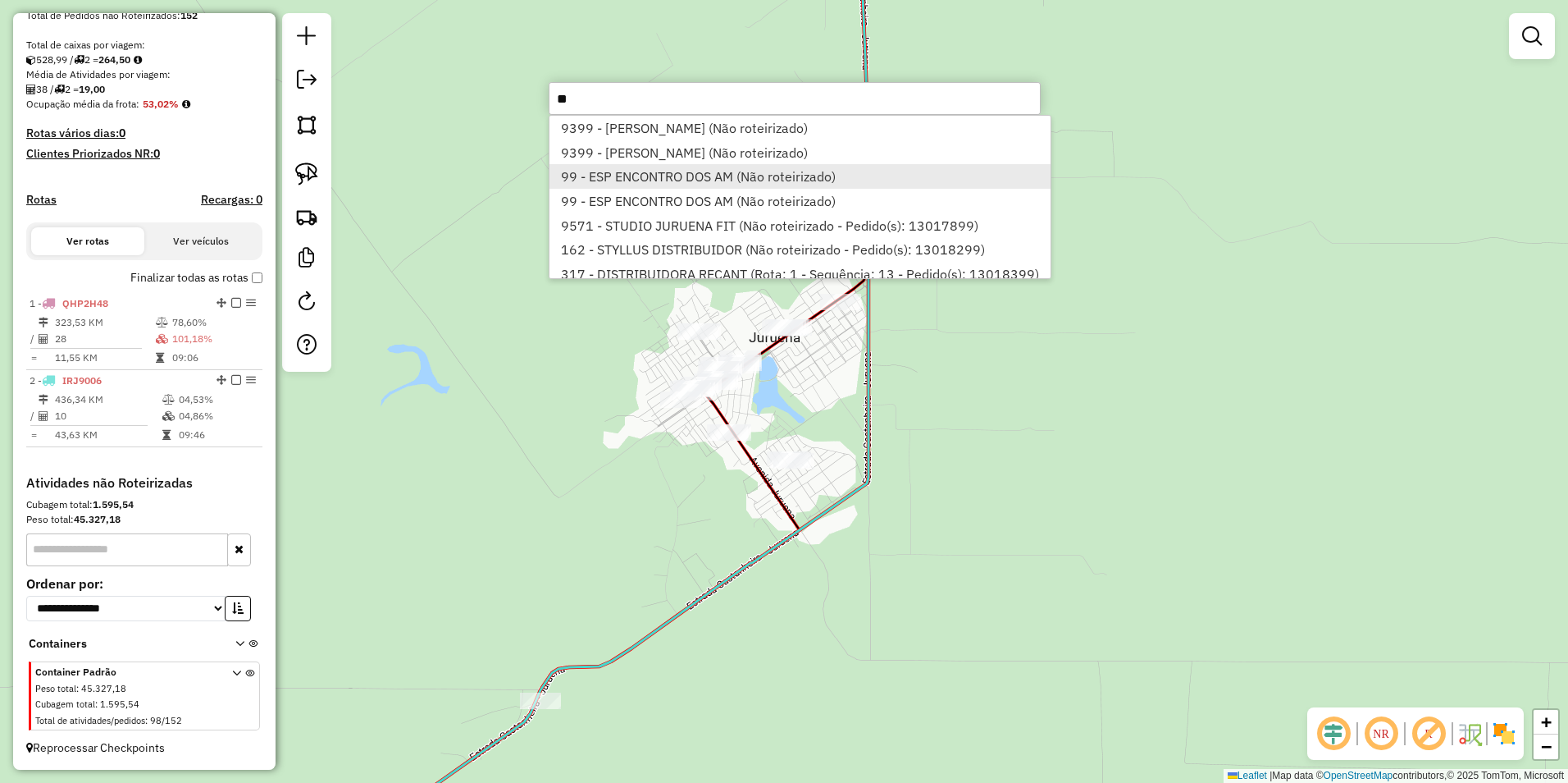
type input "**"
click at [635, 169] on li "99 - ESP ENCONTRO DOS AM (Não roteirizado)" at bounding box center [800, 176] width 501 height 25
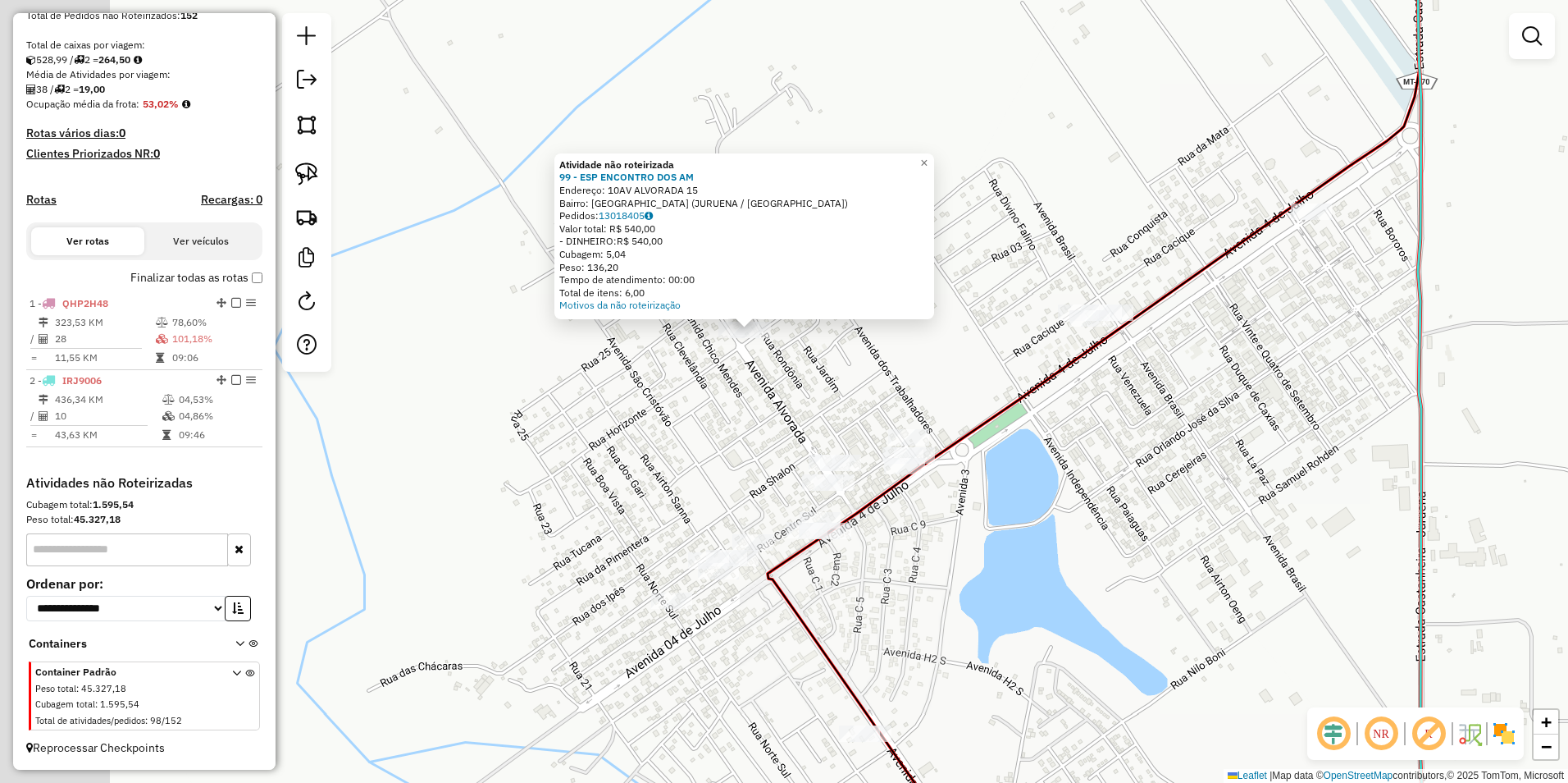
drag, startPoint x: 679, startPoint y: 328, endPoint x: 837, endPoint y: 390, distance: 169.7
click at [837, 390] on div "Atividade não roteirizada 99 - ESP ENCONTRO DOS AM Endereço: 10AV ALVORADA 15 B…" at bounding box center [784, 391] width 1568 height 783
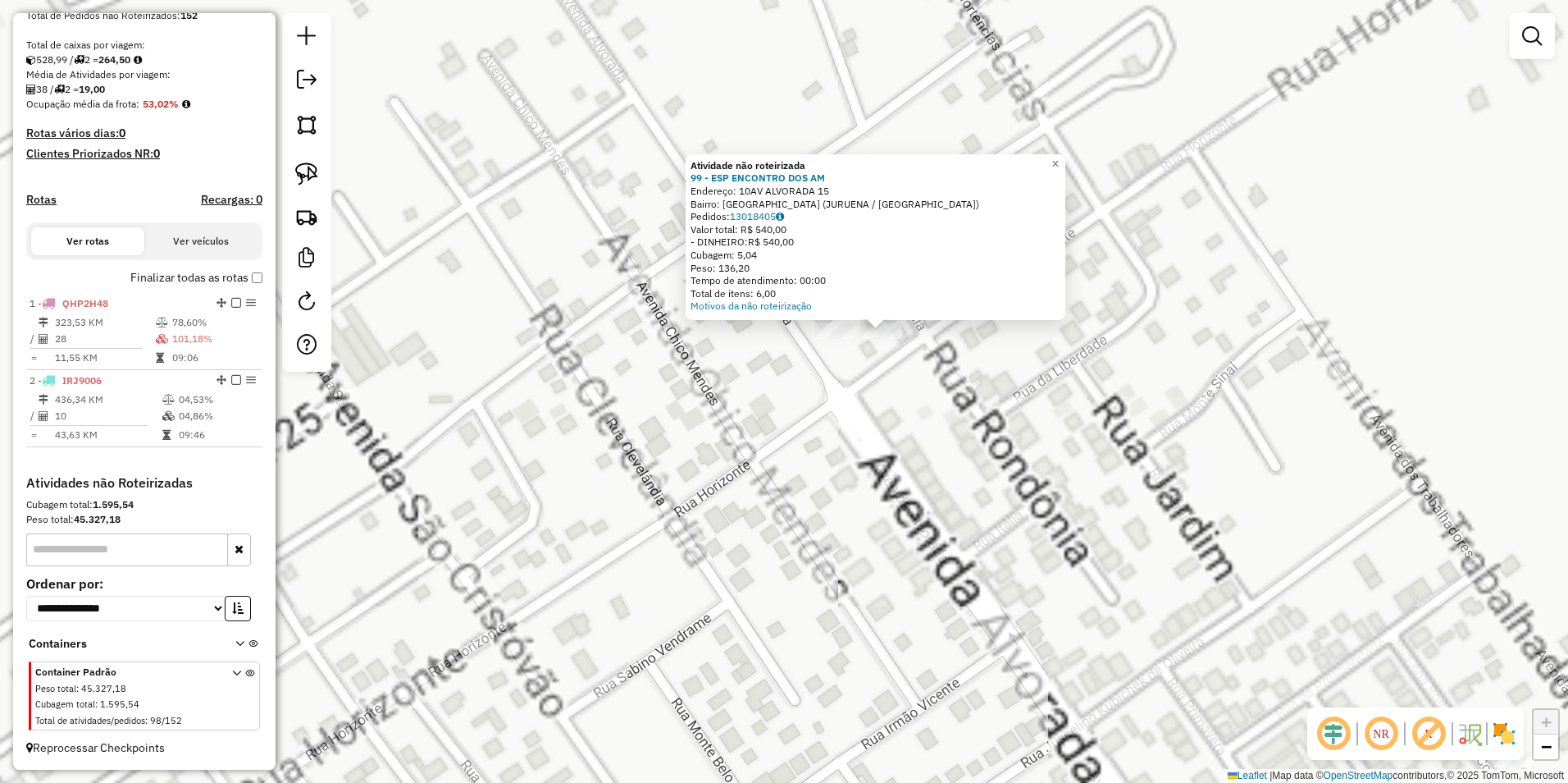
drag, startPoint x: 899, startPoint y: 412, endPoint x: 1013, endPoint y: 465, distance: 125.7
click at [1012, 465] on div "Atividade não roteirizada 99 - ESP ENCONTRO DOS AM Endereço: 10AV ALVORADA 15 B…" at bounding box center [784, 391] width 1568 height 783
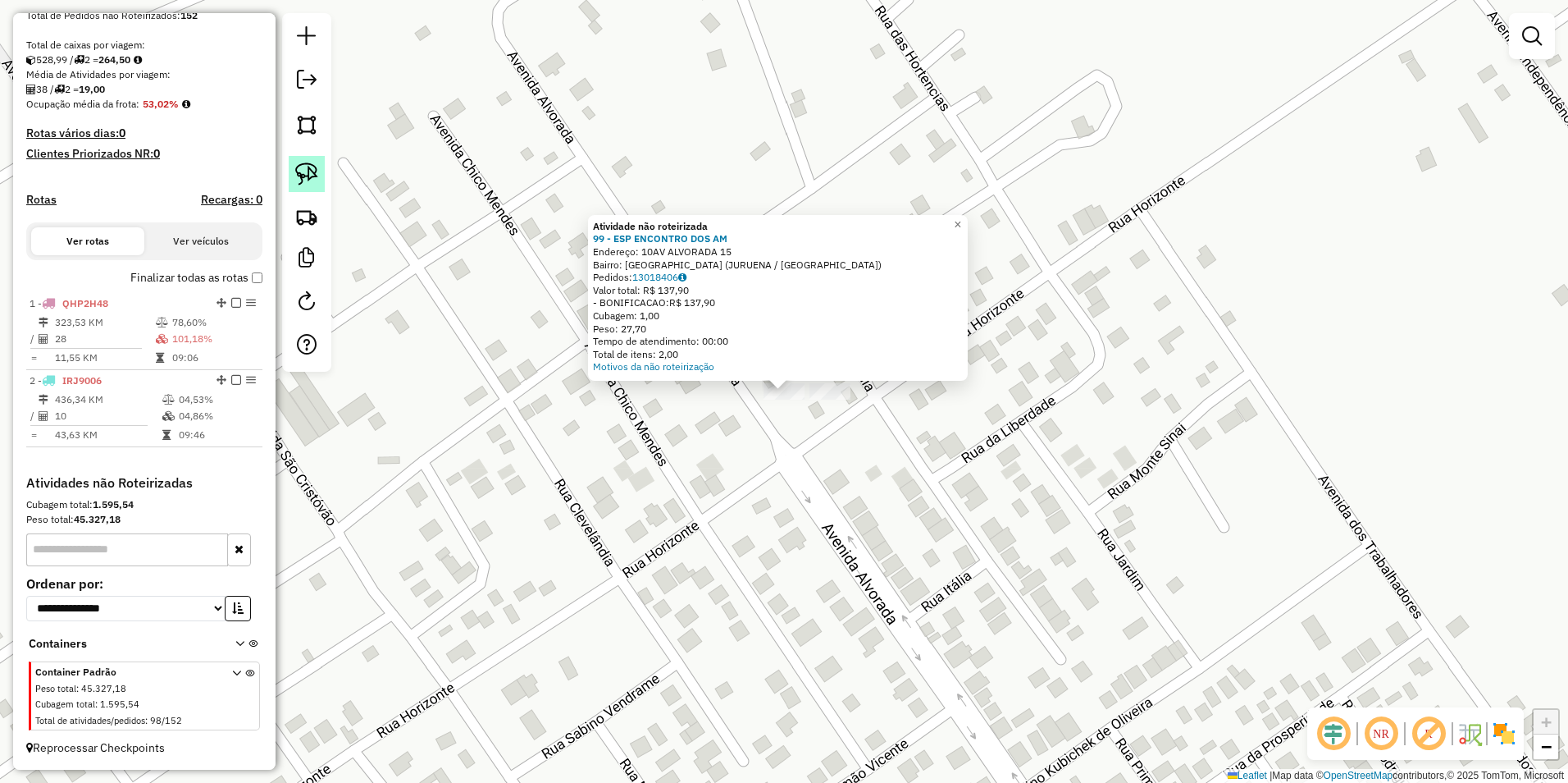
click at [311, 172] on img at bounding box center [306, 174] width 23 height 23
drag, startPoint x: 742, startPoint y: 444, endPoint x: 885, endPoint y: 413, distance: 146.3
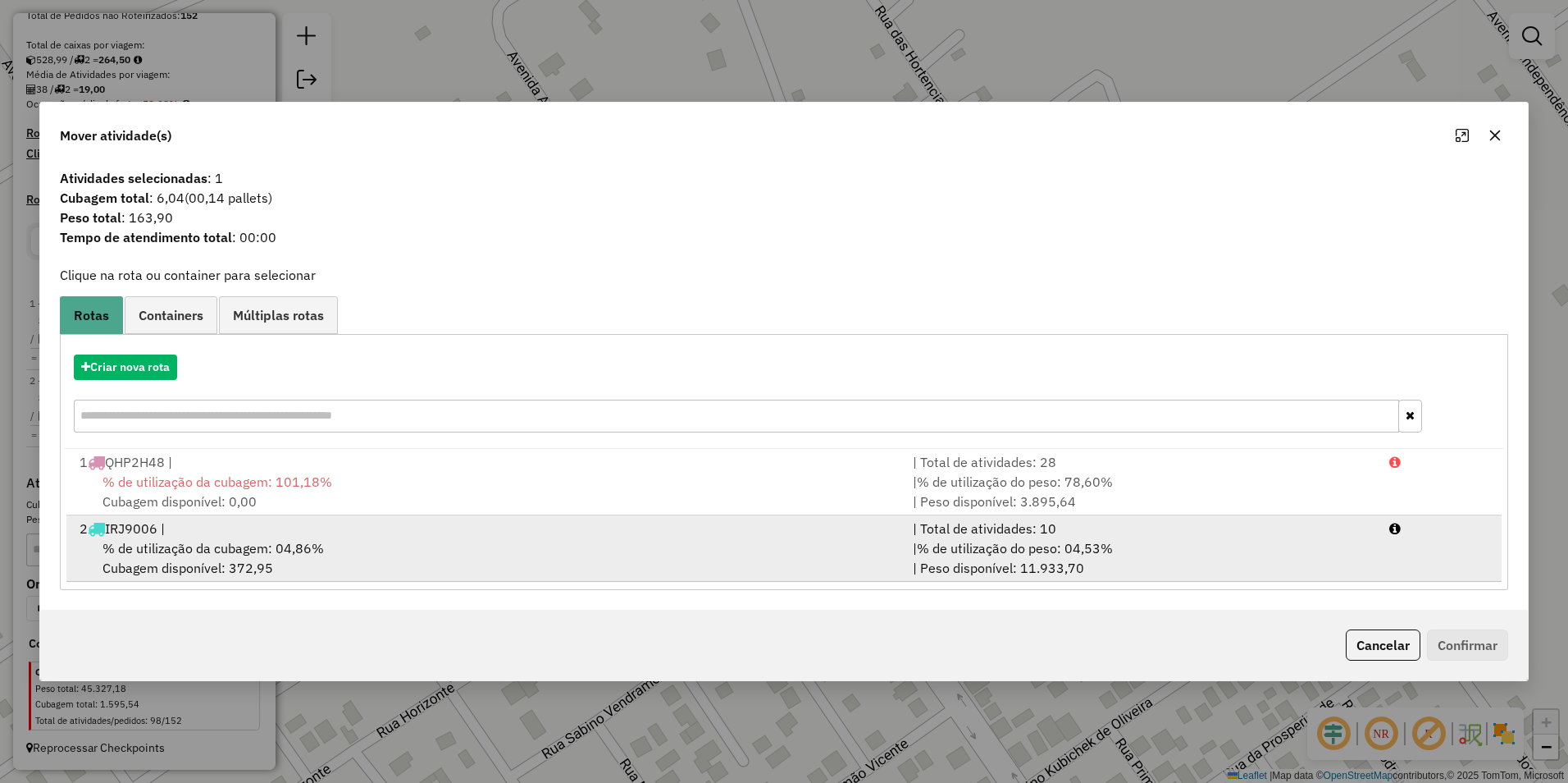
click at [280, 553] on span "% de utilização da cubagem: 04,86%" at bounding box center [213, 547] width 222 height 16
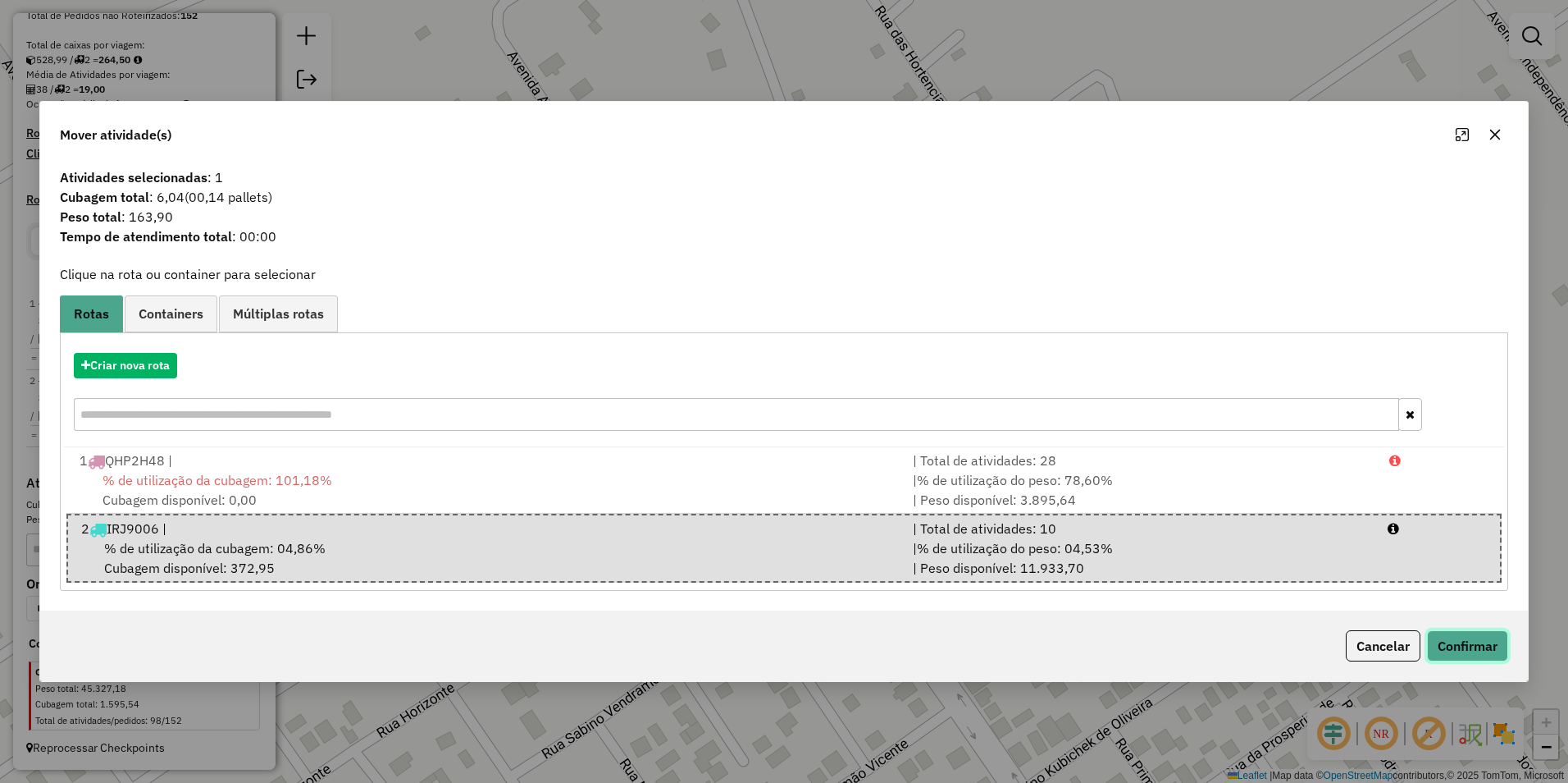
click at [1492, 647] on button "Confirmar" at bounding box center [1468, 646] width 81 height 31
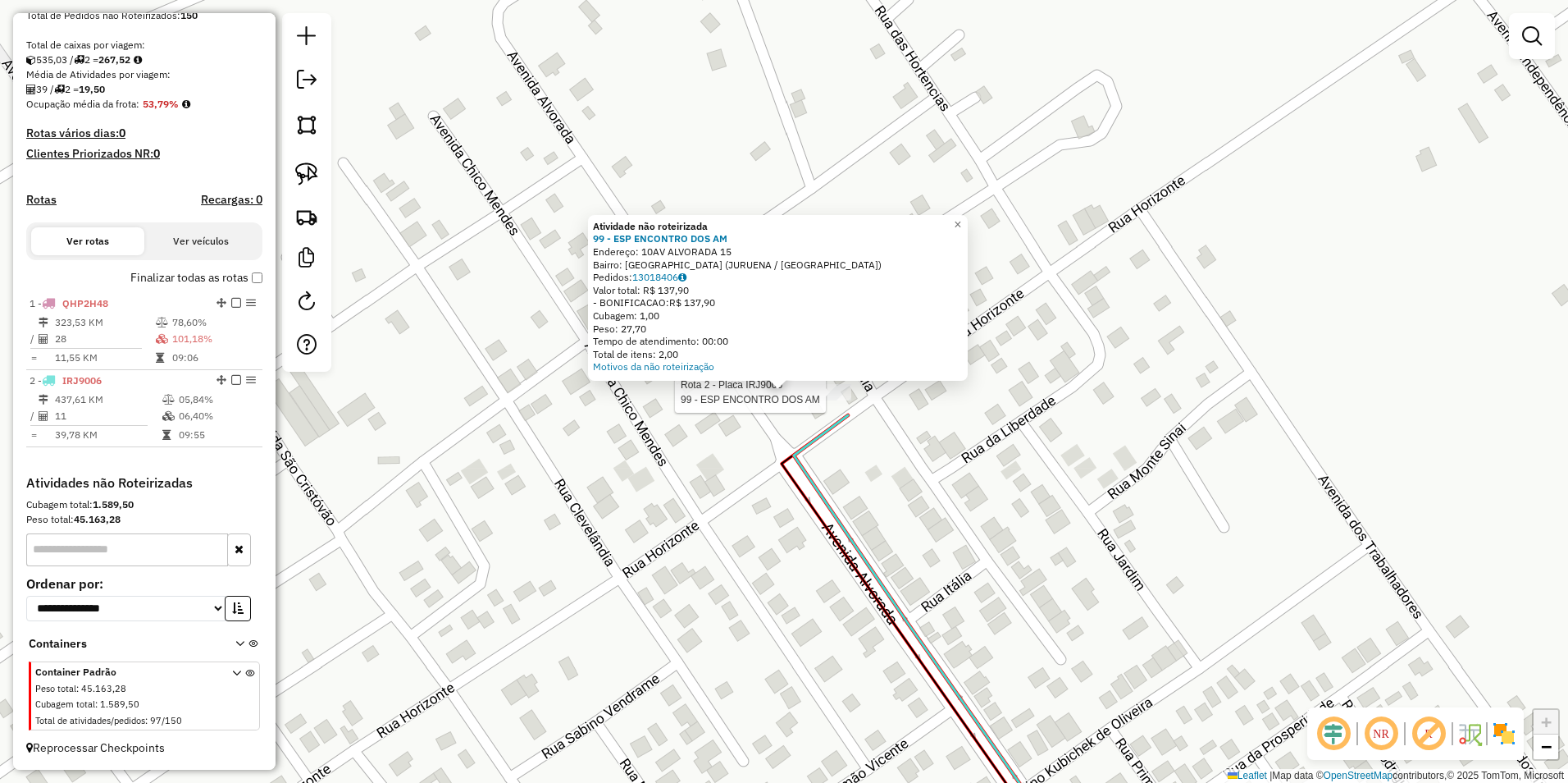
select select "**********"
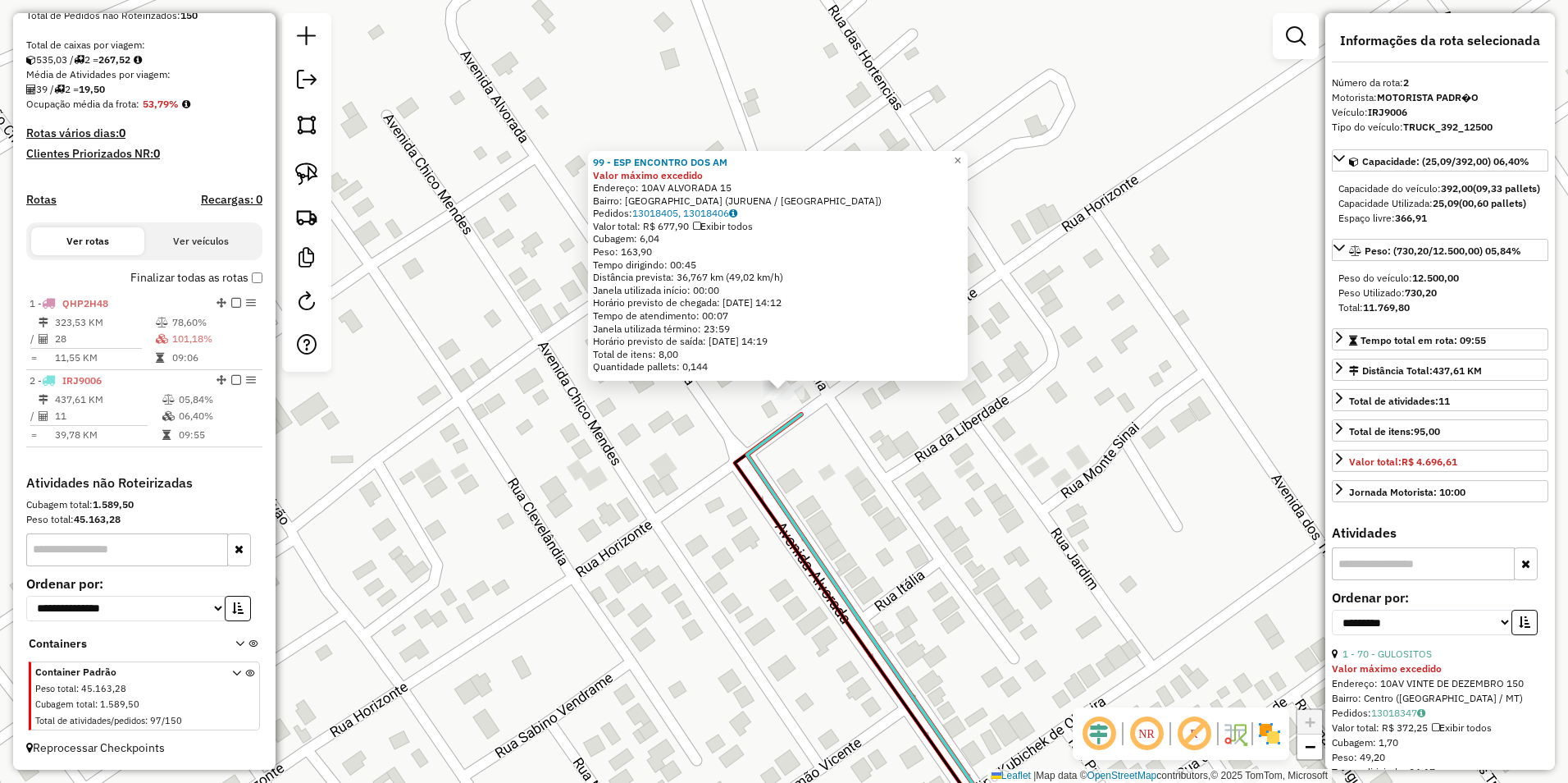
click at [998, 475] on div "99 - ESP ENCONTRO DOS AM Valor máximo excedido Endereço: 10AV ALVORADA 15 Bairr…" at bounding box center [784, 391] width 1568 height 783
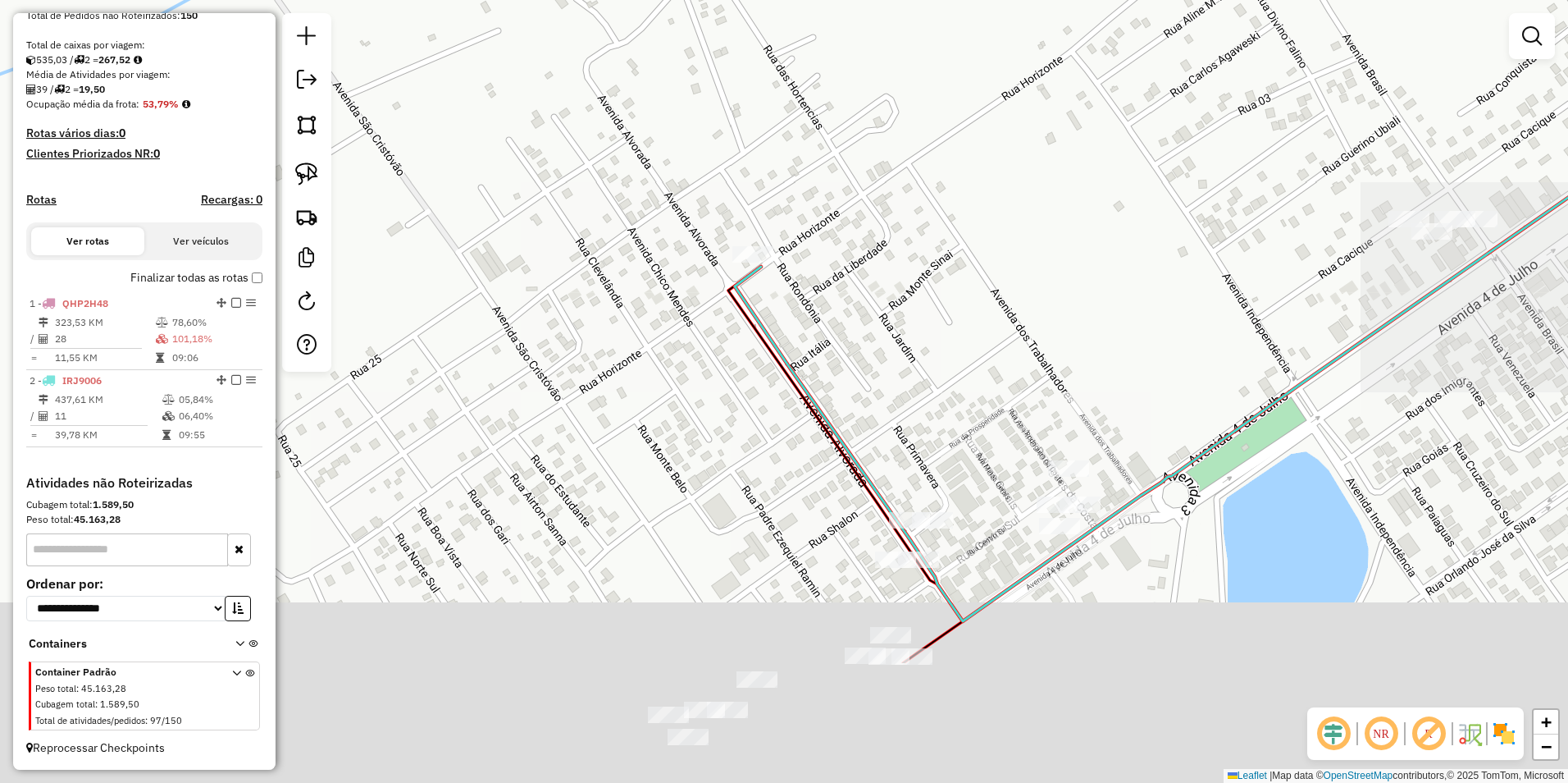
drag, startPoint x: 1004, startPoint y: 592, endPoint x: 869, endPoint y: 392, distance: 241.3
click at [869, 392] on div "Janela de atendimento Grade de atendimento Capacidade Transportadoras Veículos …" at bounding box center [784, 391] width 1568 height 783
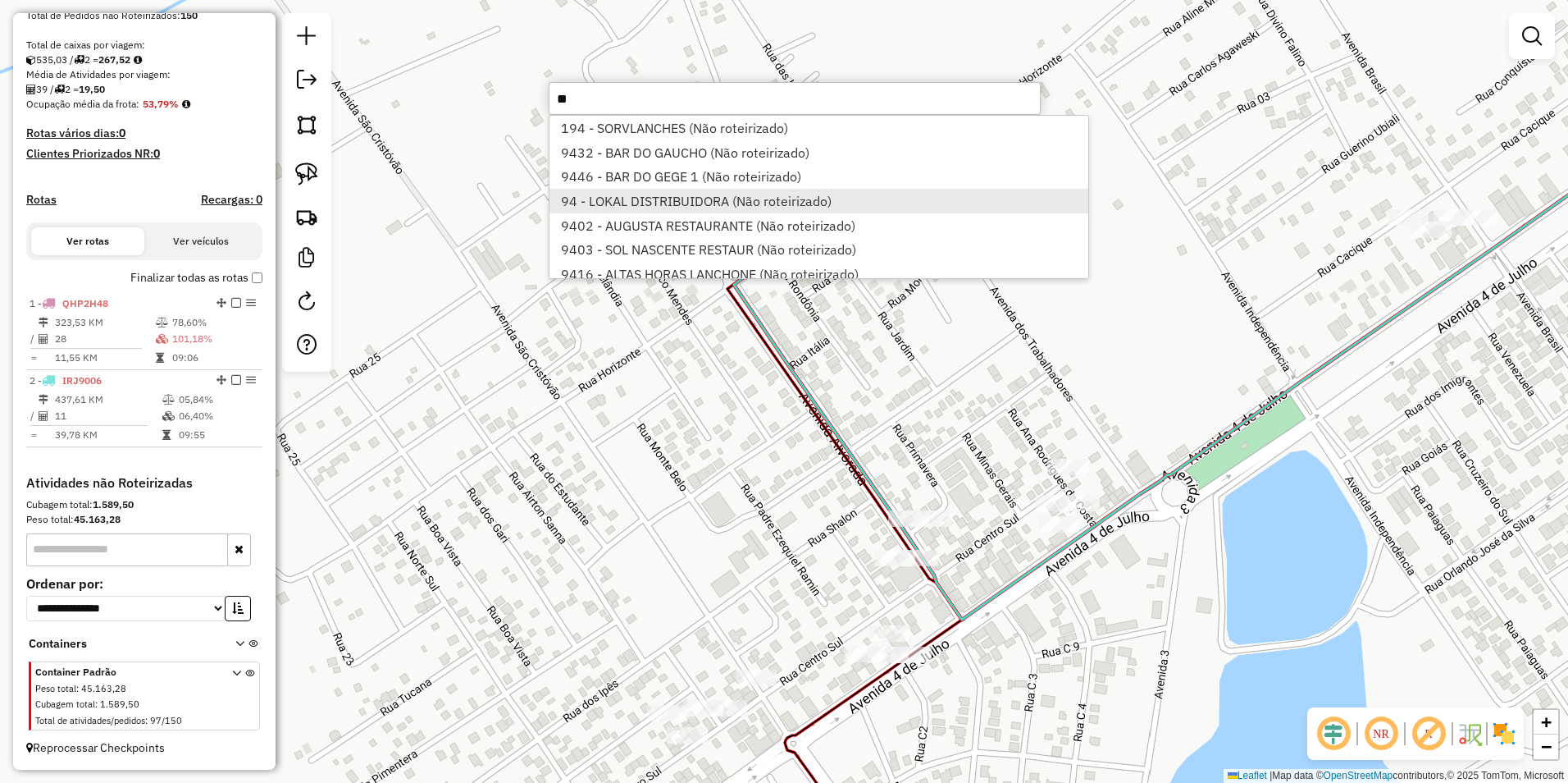
type input "**"
click at [603, 204] on li "94 - LOKAL DISTRIBUIDORA (Não roteirizado)" at bounding box center [818, 201] width 538 height 25
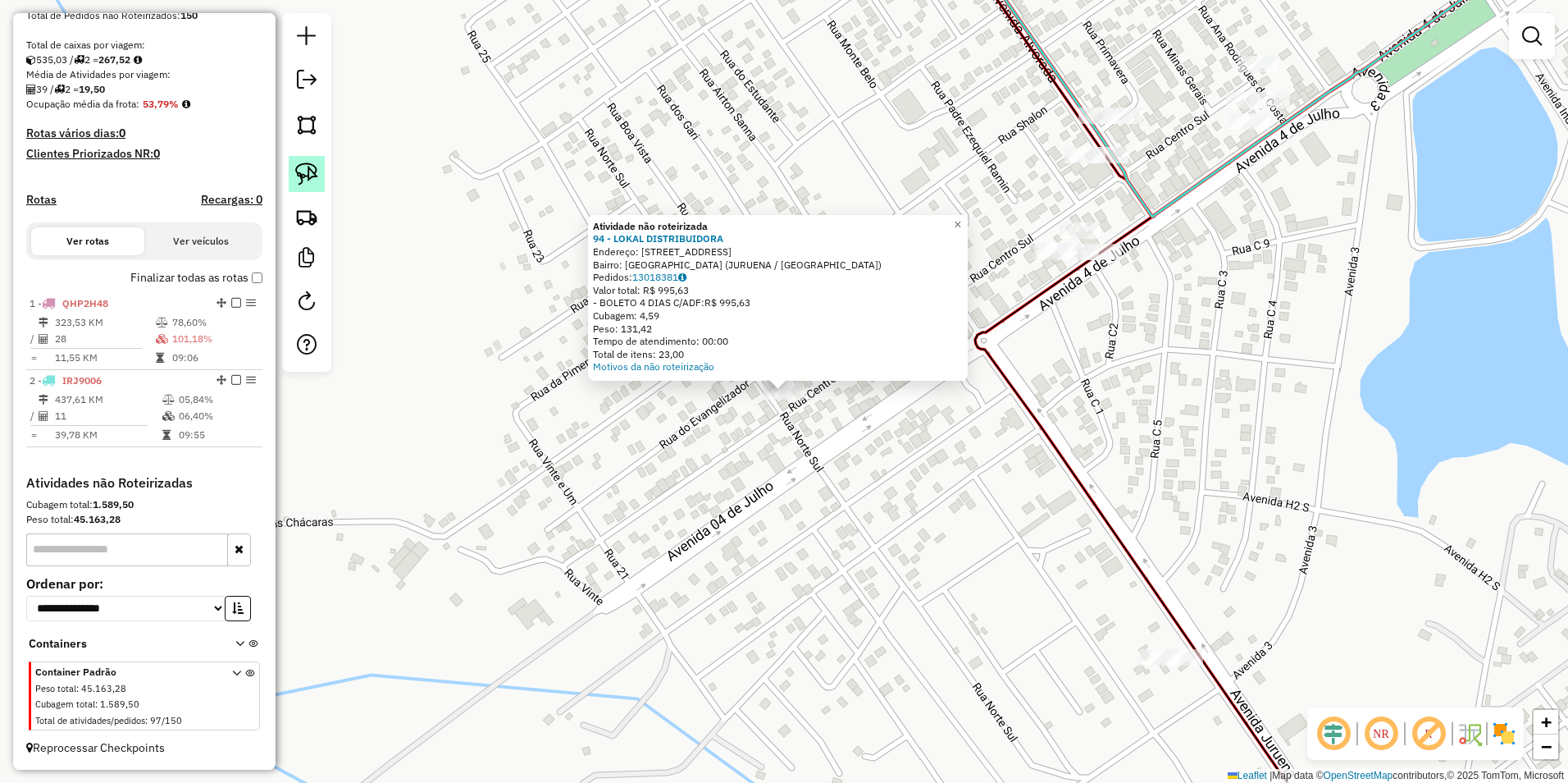
drag, startPoint x: 306, startPoint y: 167, endPoint x: 315, endPoint y: 174, distance: 11.4
click at [306, 167] on img at bounding box center [306, 174] width 23 height 23
drag, startPoint x: 749, startPoint y: 434, endPoint x: 828, endPoint y: 422, distance: 79.9
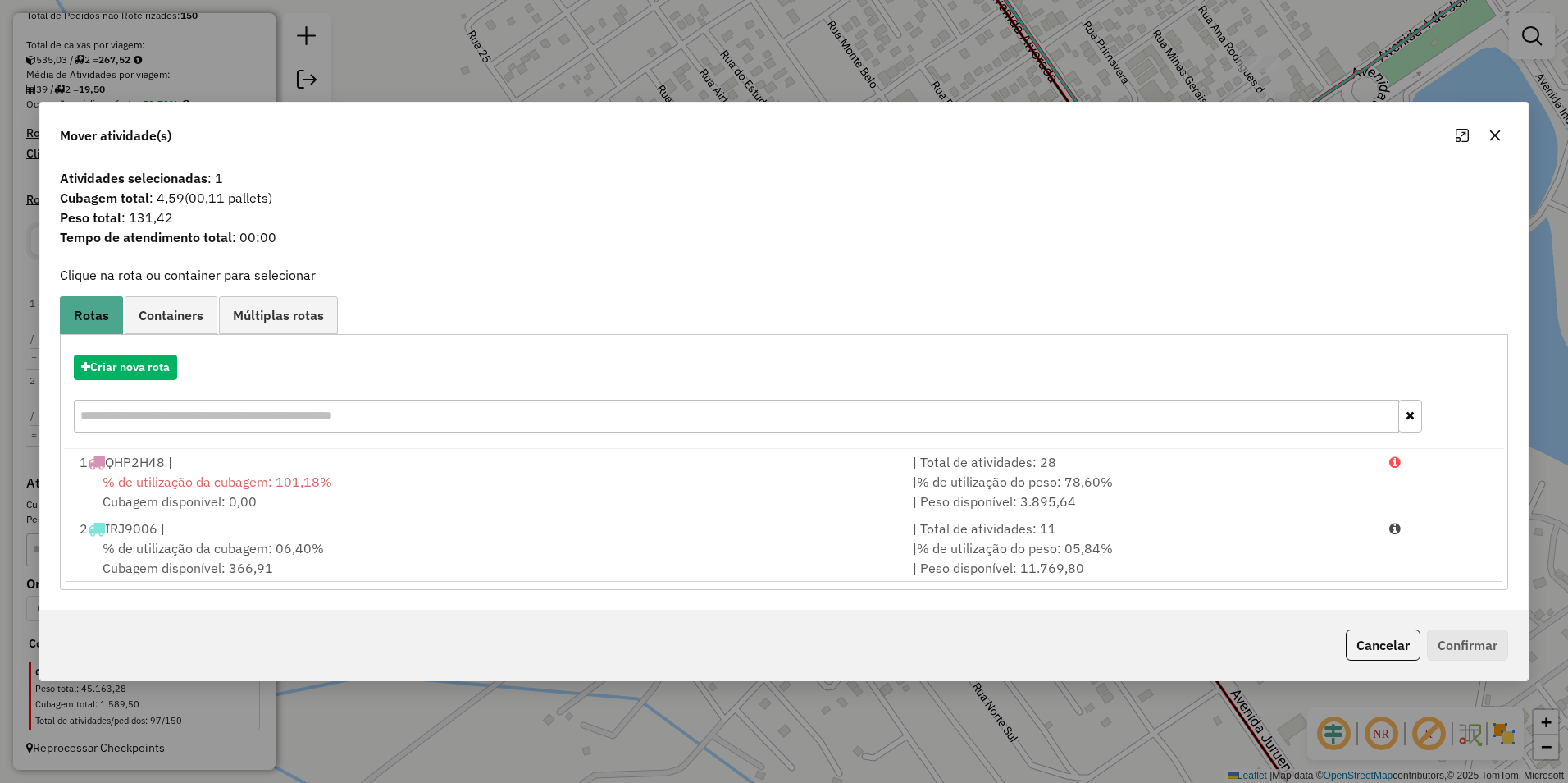
click at [503, 550] on div "% de utilização da cubagem: 06,40% Cubagem disponível: 366,91" at bounding box center [486, 558] width 833 height 40
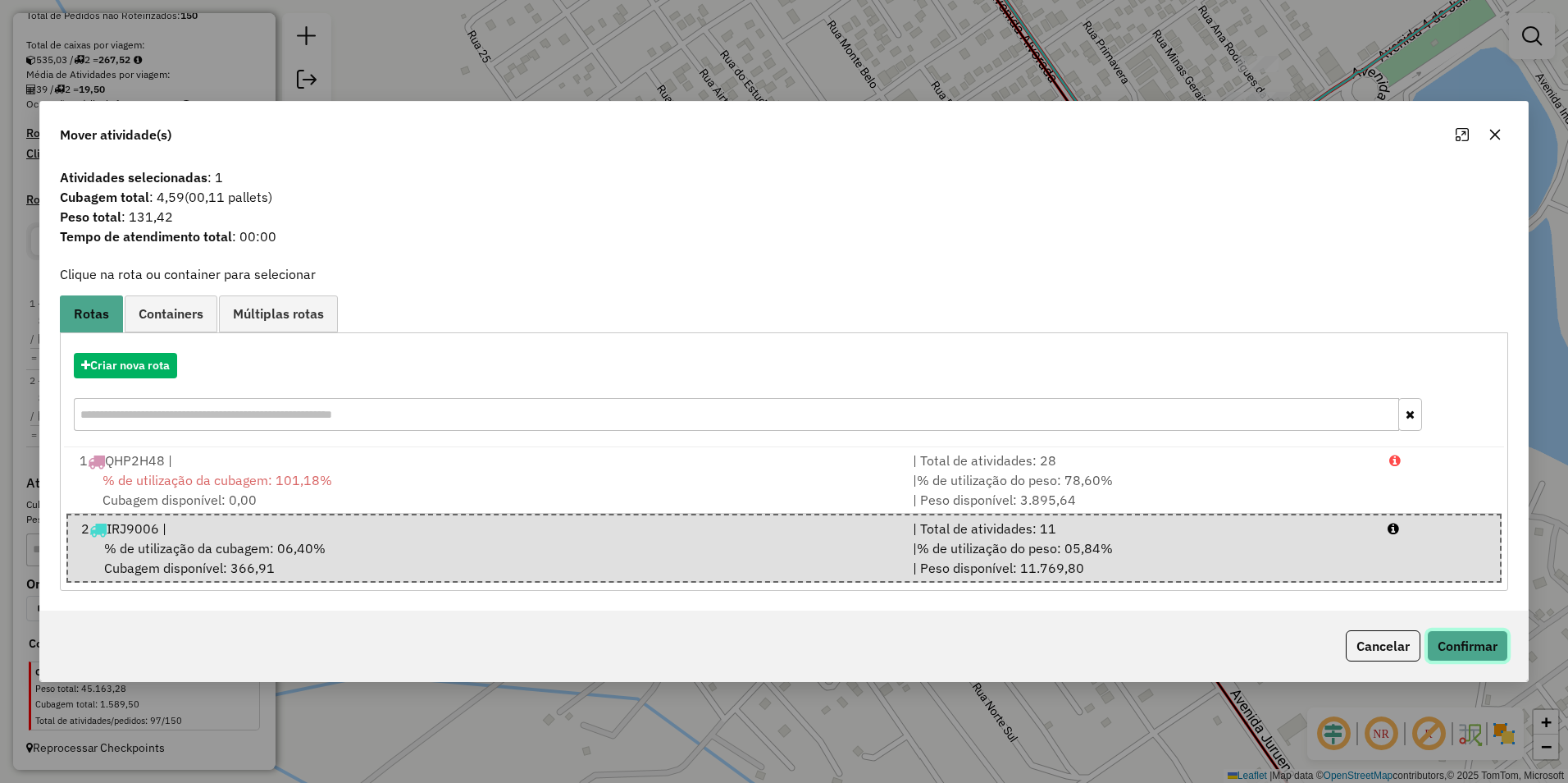
click at [1461, 647] on button "Confirmar" at bounding box center [1468, 646] width 81 height 31
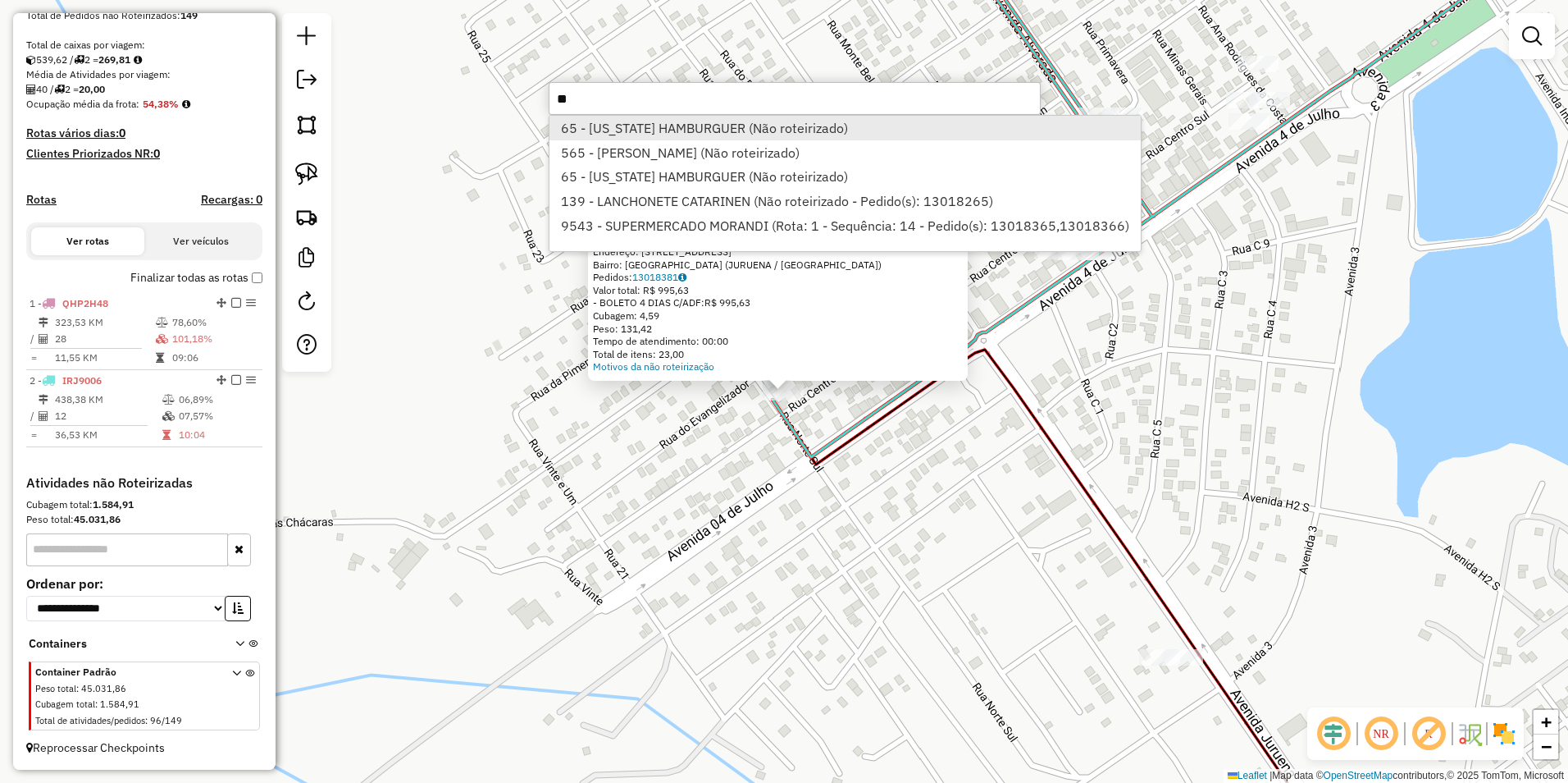
type input "**"
click at [635, 129] on li "65 - TEXAS HAMBURGUER (Não roteirizado)" at bounding box center [845, 128] width 590 height 25
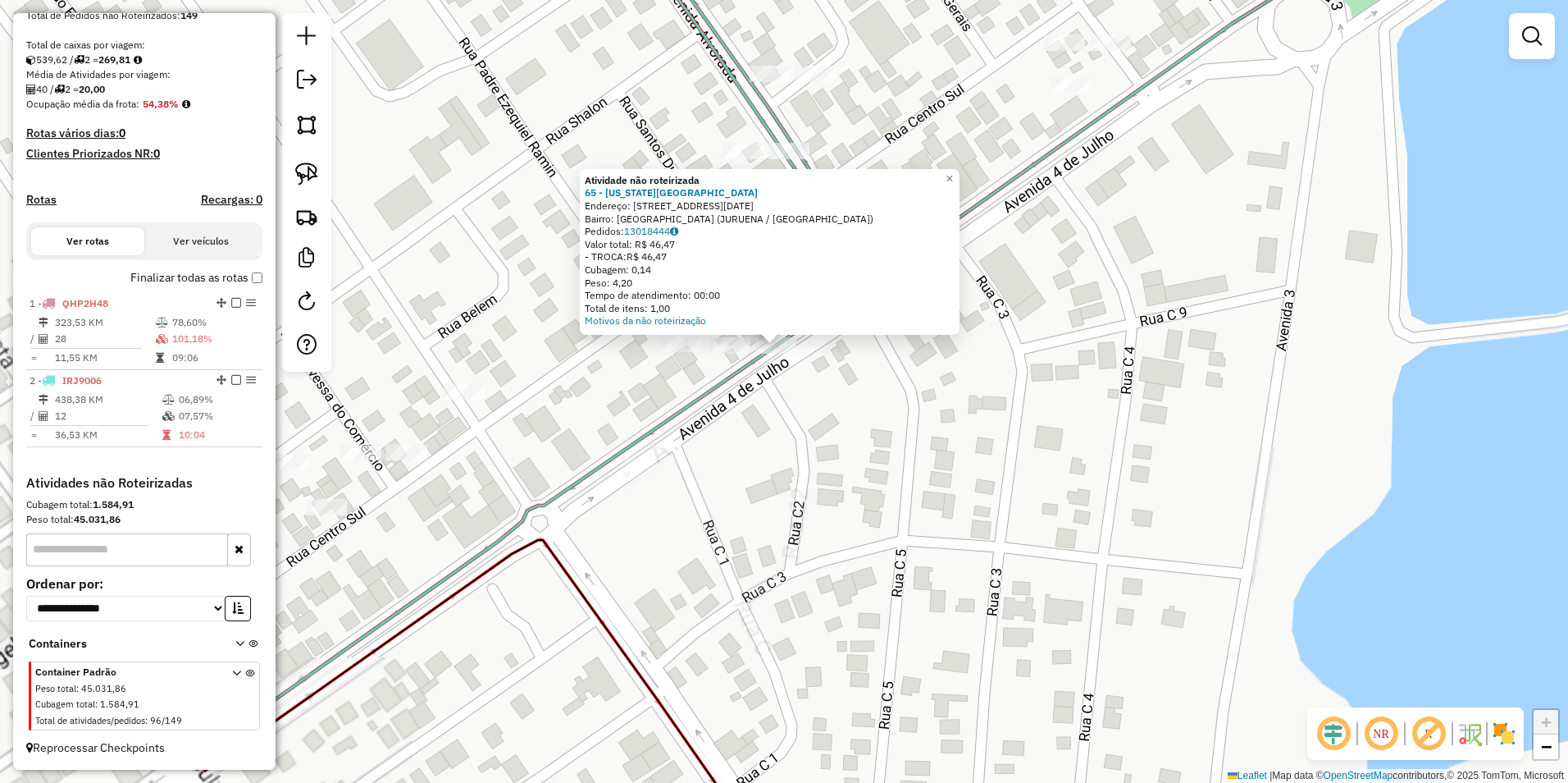
drag, startPoint x: 782, startPoint y: 437, endPoint x: 897, endPoint y: 473, distance: 120.5
click at [897, 473] on div "Atividade não roteirizada 65 - TEXAS HAMBURGUER Endereço: AVENIDA 04 DE JULHO 1…" at bounding box center [784, 391] width 1568 height 783
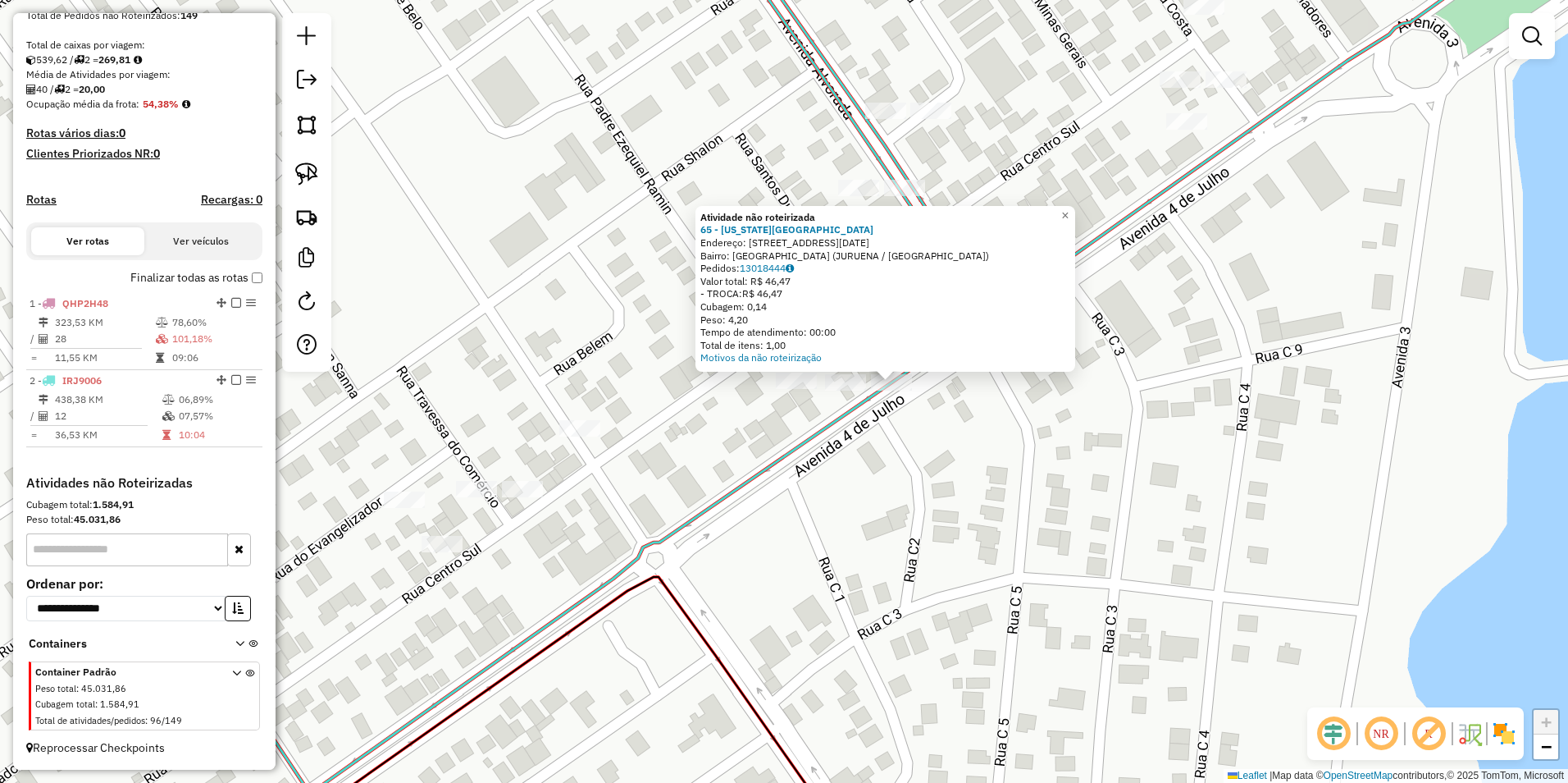
drag, startPoint x: 308, startPoint y: 168, endPoint x: 495, endPoint y: 253, distance: 205.4
click at [308, 168] on img at bounding box center [306, 174] width 23 height 23
drag, startPoint x: 823, startPoint y: 400, endPoint x: 929, endPoint y: 410, distance: 106.5
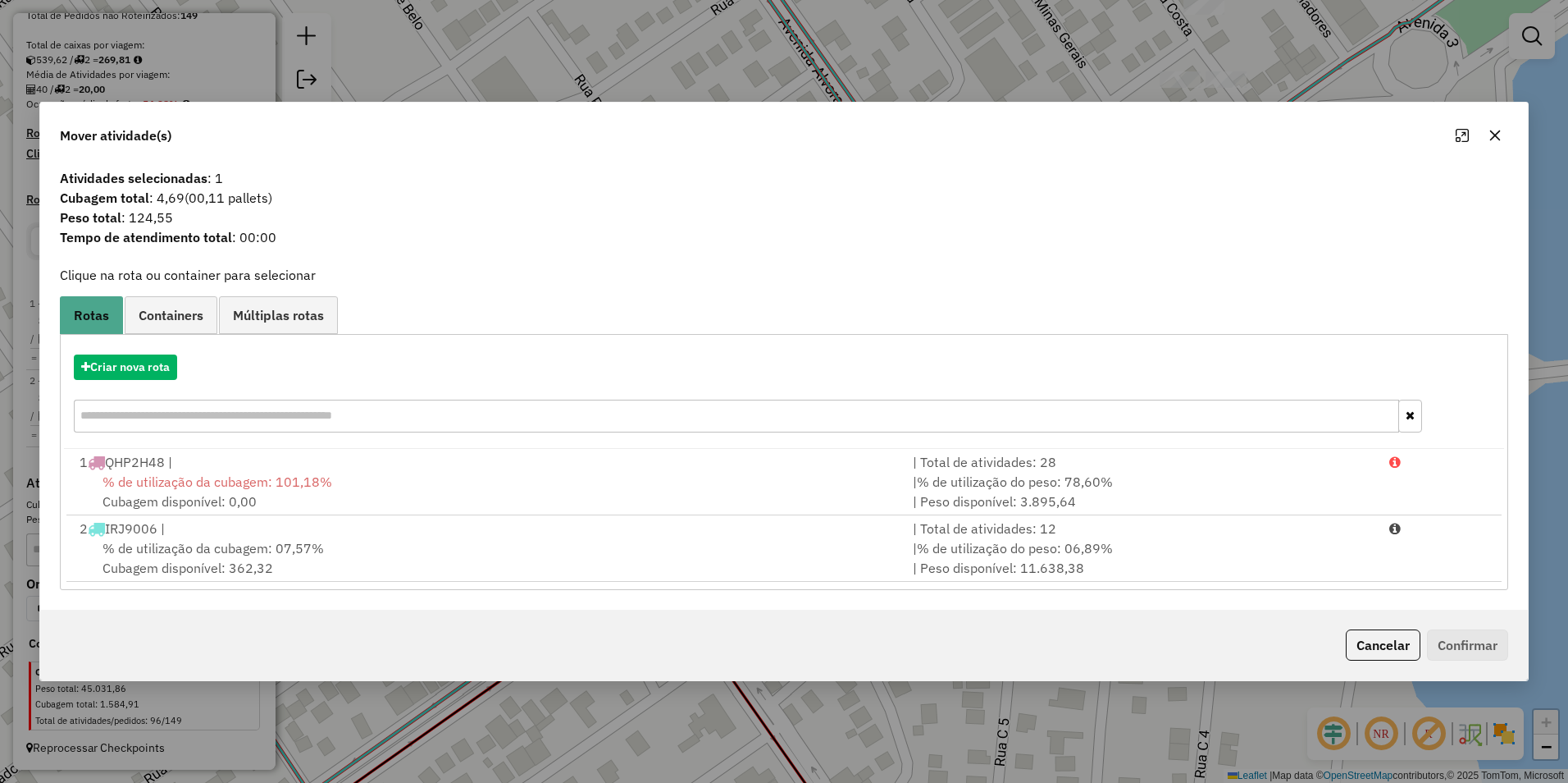
click at [222, 543] on span "% de utilização da cubagem: 07,57%" at bounding box center [213, 547] width 222 height 16
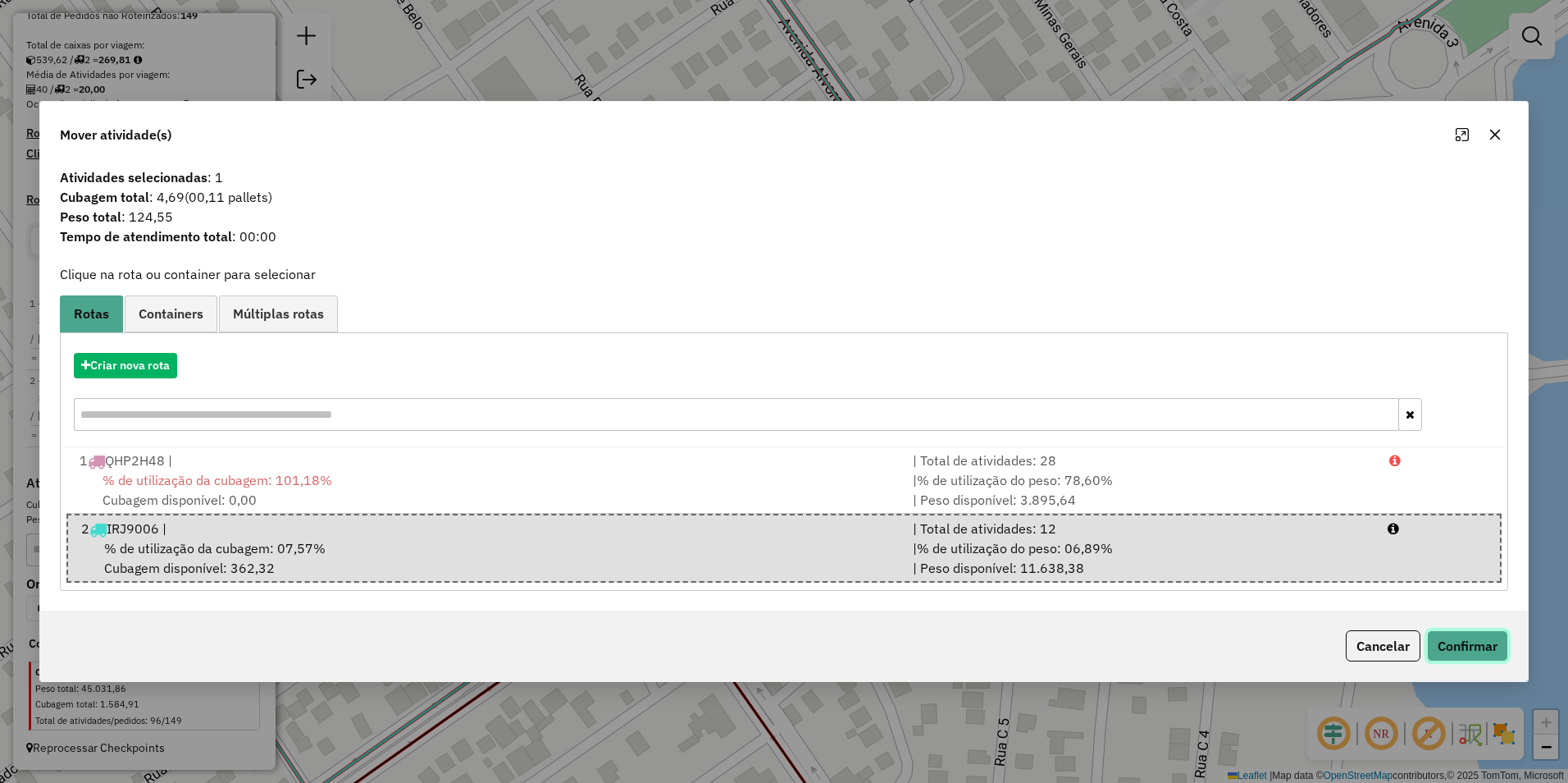
click at [1449, 647] on button "Confirmar" at bounding box center [1468, 646] width 81 height 31
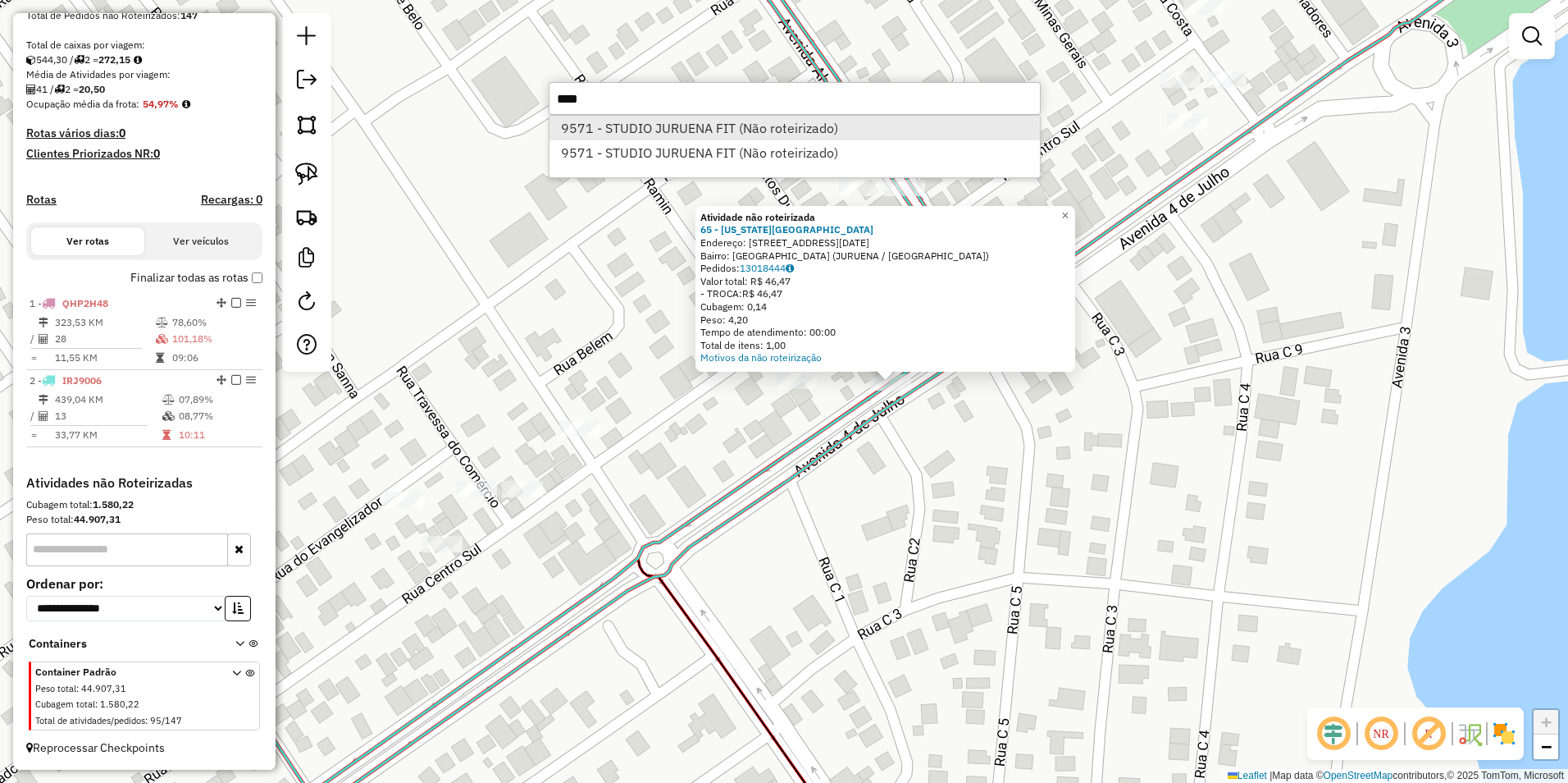
type input "****"
click at [625, 127] on li "9571 - STUDIO JURUENA FIT (Não roteirizado)" at bounding box center [795, 128] width 490 height 25
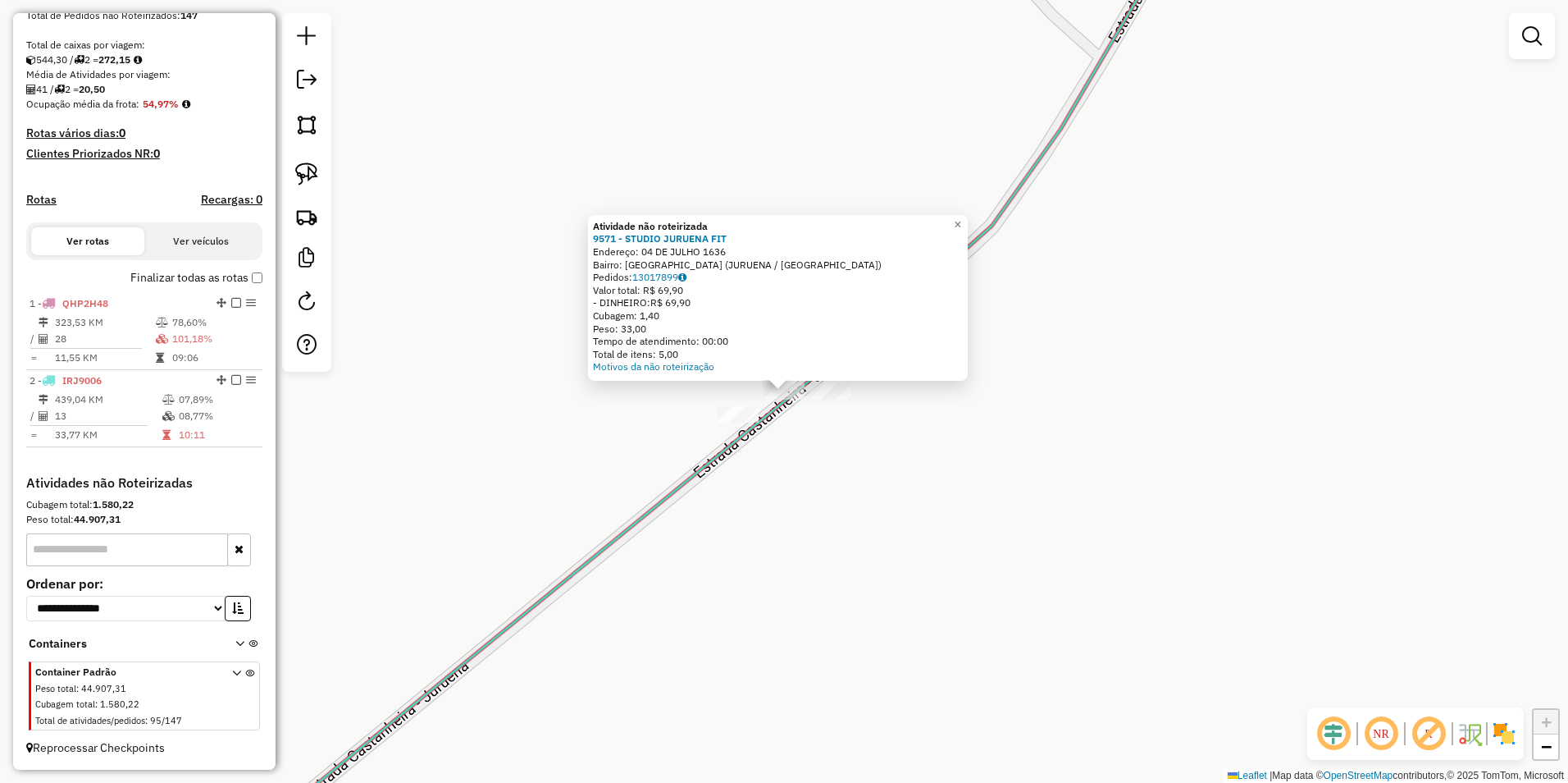
drag, startPoint x: 305, startPoint y: 176, endPoint x: 326, endPoint y: 190, distance: 25.2
click at [305, 176] on img at bounding box center [306, 174] width 23 height 23
drag, startPoint x: 699, startPoint y: 428, endPoint x: 778, endPoint y: 439, distance: 79.8
click at [778, 439] on div "Atividade não roteirizada 9571 - STUDIO JURUENA FIT Endereço: 04 DE JULHO 1636 …" at bounding box center [784, 391] width 1568 height 783
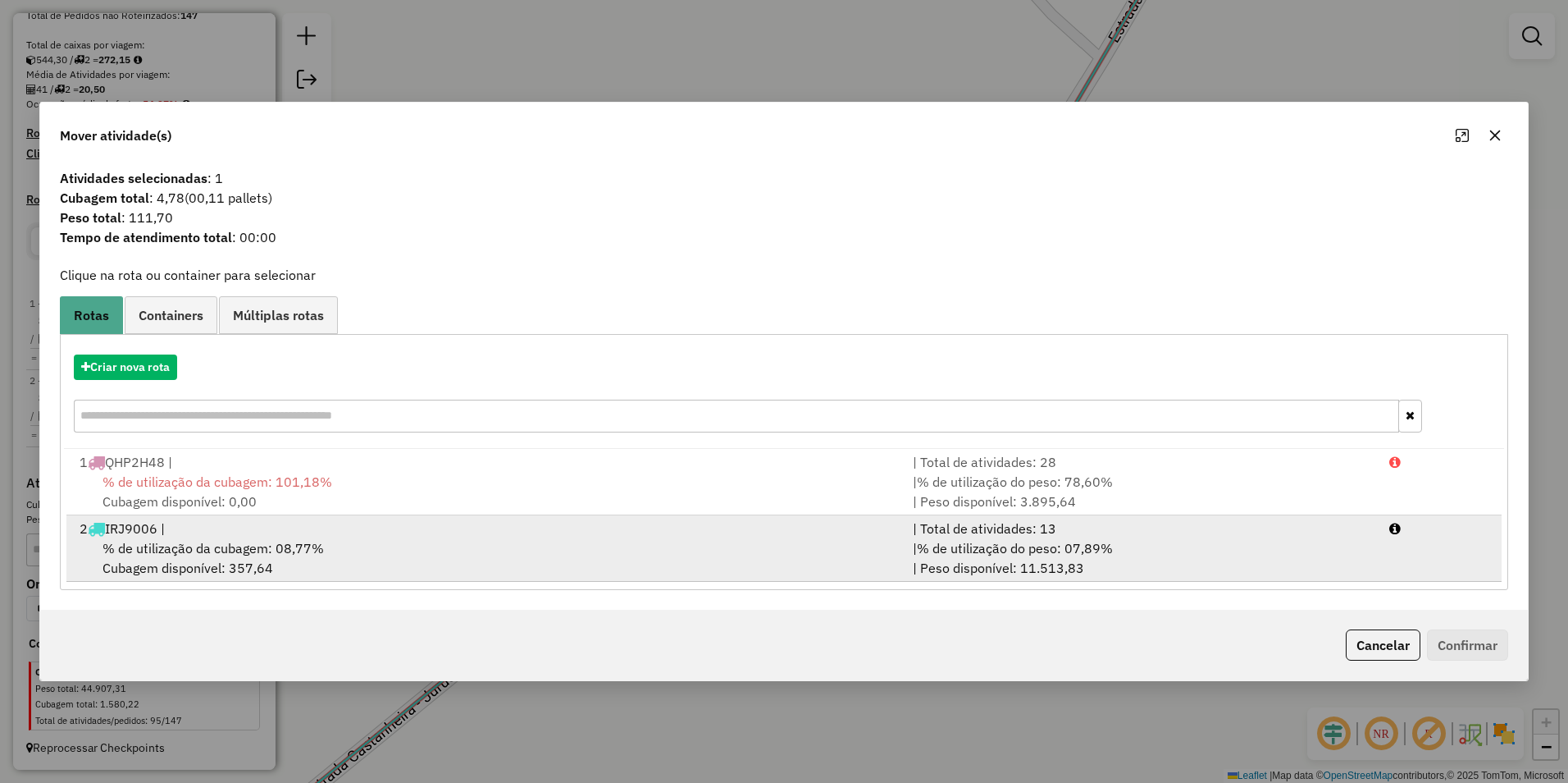
click at [203, 556] on span "% de utilização da cubagem: 08,77%" at bounding box center [213, 547] width 222 height 16
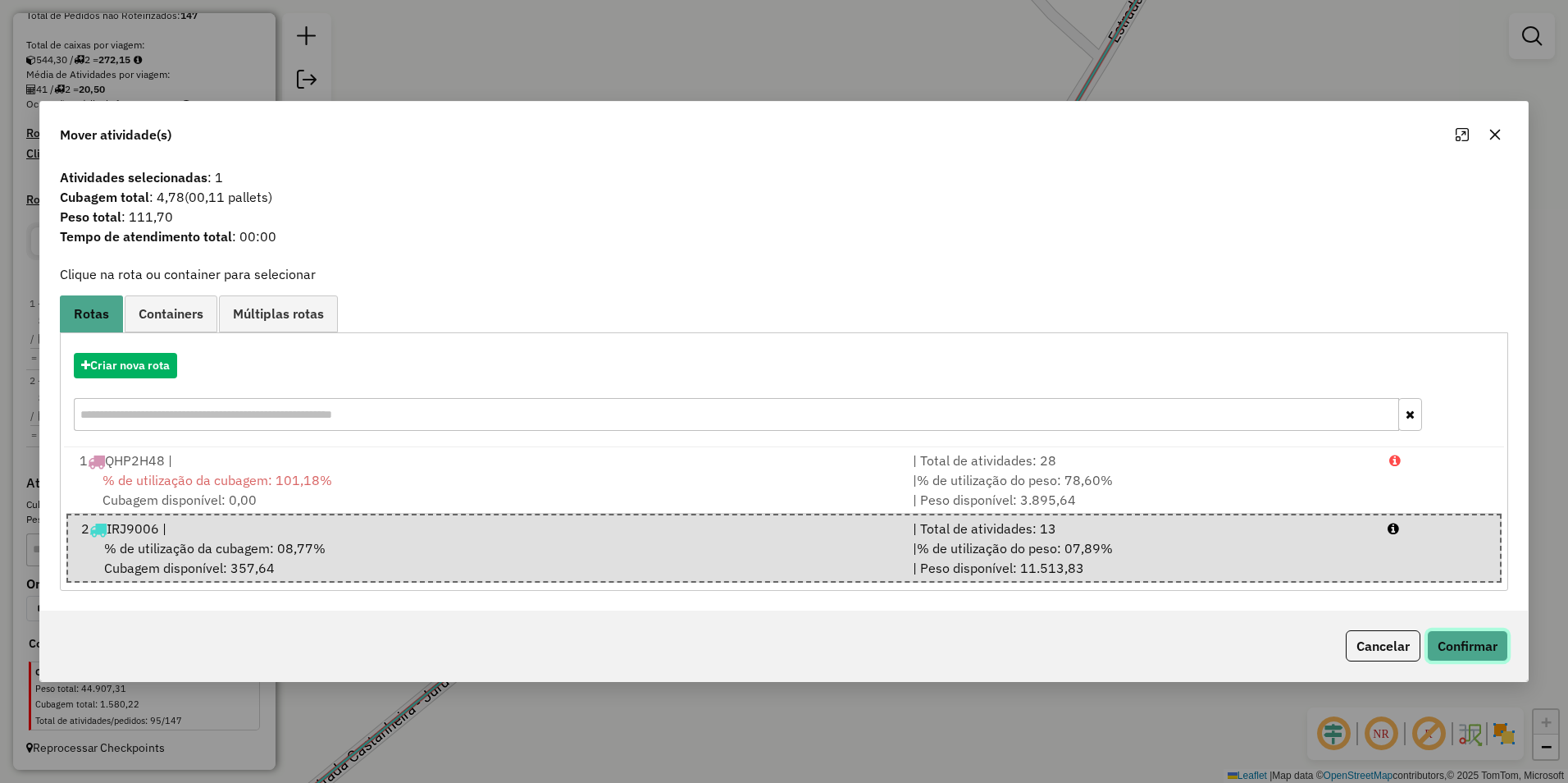
click at [1458, 648] on button "Confirmar" at bounding box center [1468, 646] width 81 height 31
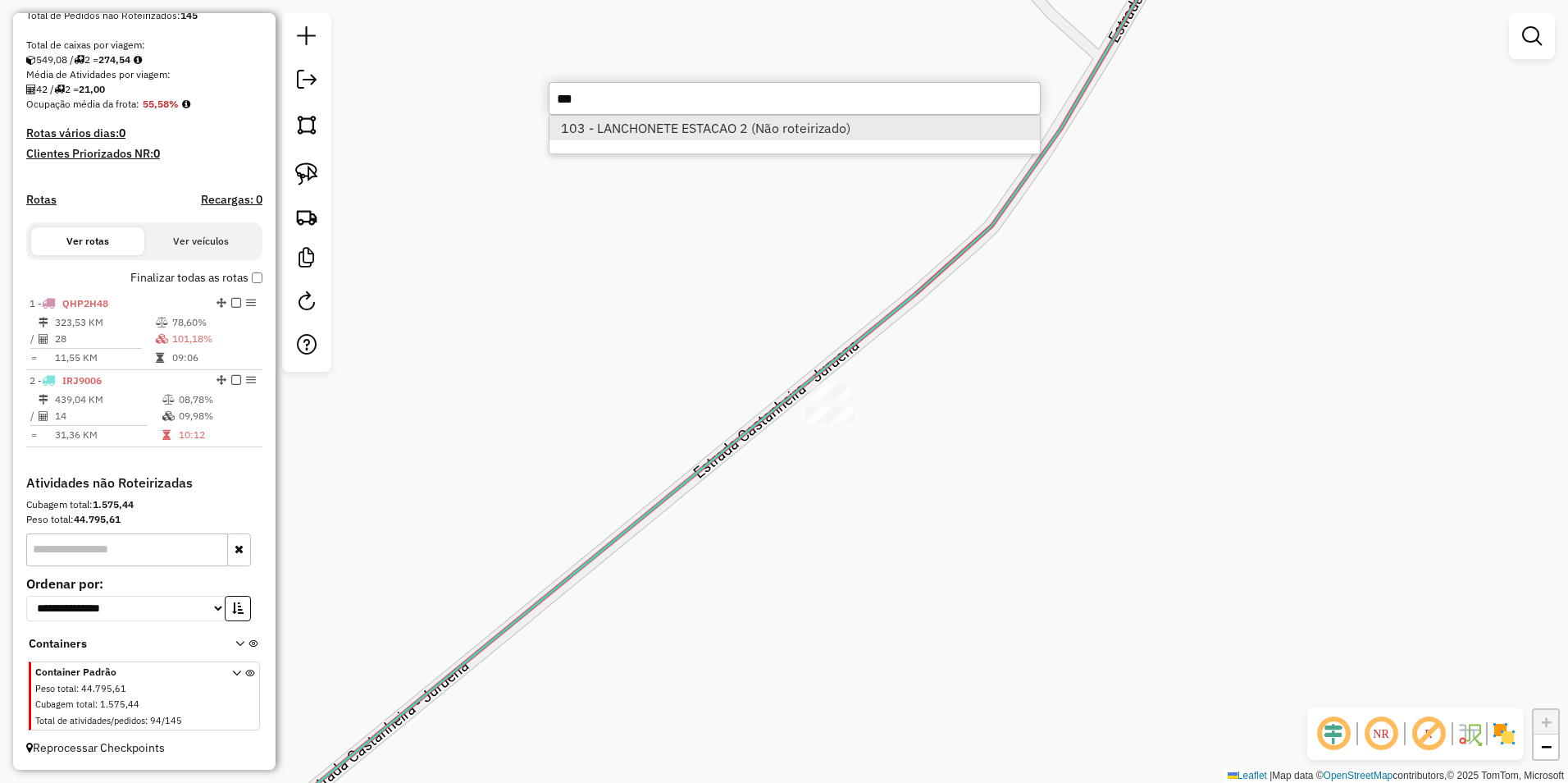
type input "***"
click at [637, 129] on li "103 - LANCHONETE ESTACAO 2 (Não roteirizado)" at bounding box center [795, 128] width 490 height 25
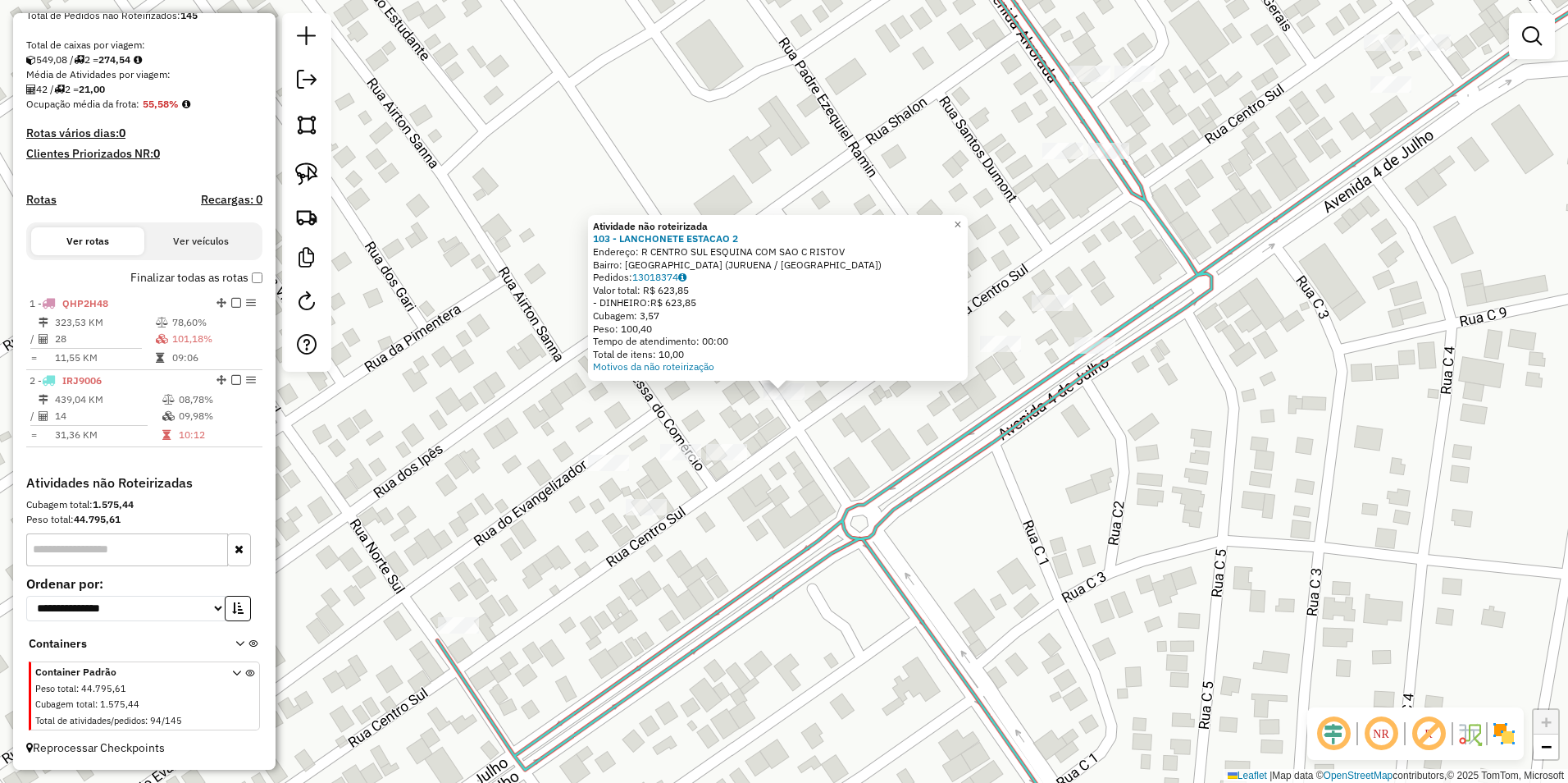
drag, startPoint x: 309, startPoint y: 171, endPoint x: 500, endPoint y: 295, distance: 227.7
click at [309, 171] on img at bounding box center [306, 174] width 23 height 23
drag, startPoint x: 755, startPoint y: 414, endPoint x: 833, endPoint y: 417, distance: 78.1
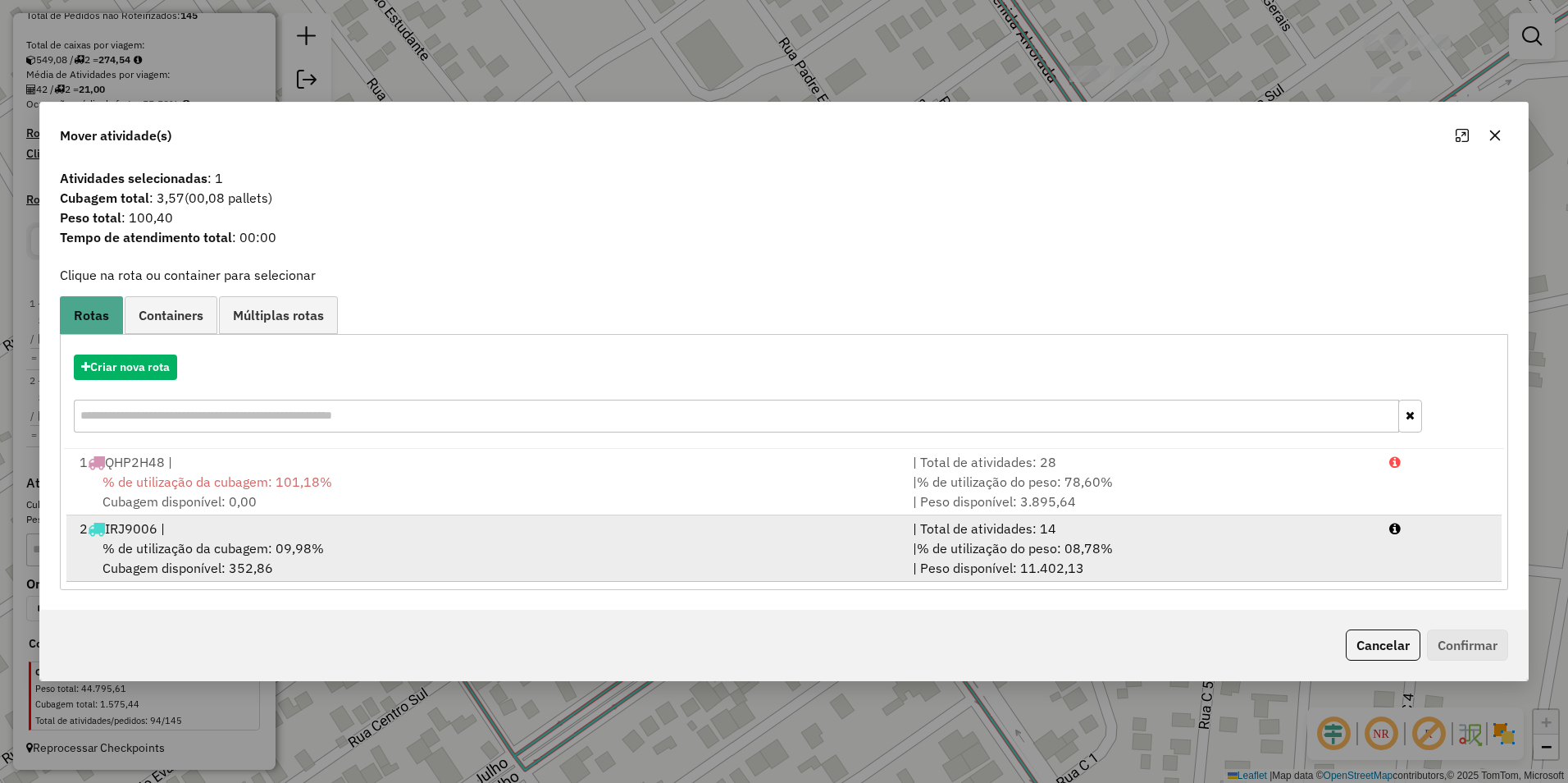
click at [343, 551] on div "% de utilização da cubagem: 09,98% Cubagem disponível: 352,86" at bounding box center [486, 558] width 833 height 40
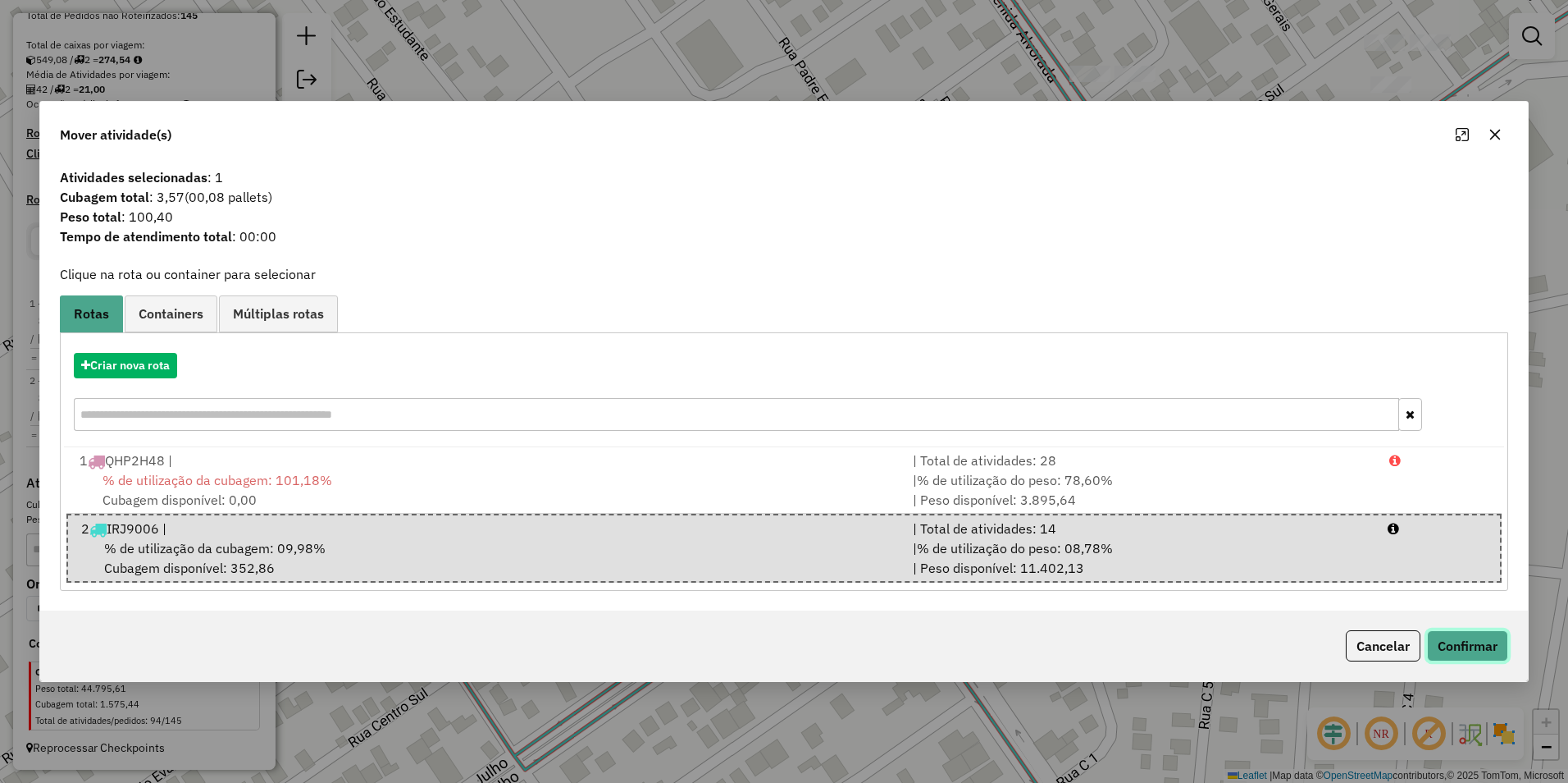
click at [1454, 652] on button "Confirmar" at bounding box center [1468, 646] width 81 height 31
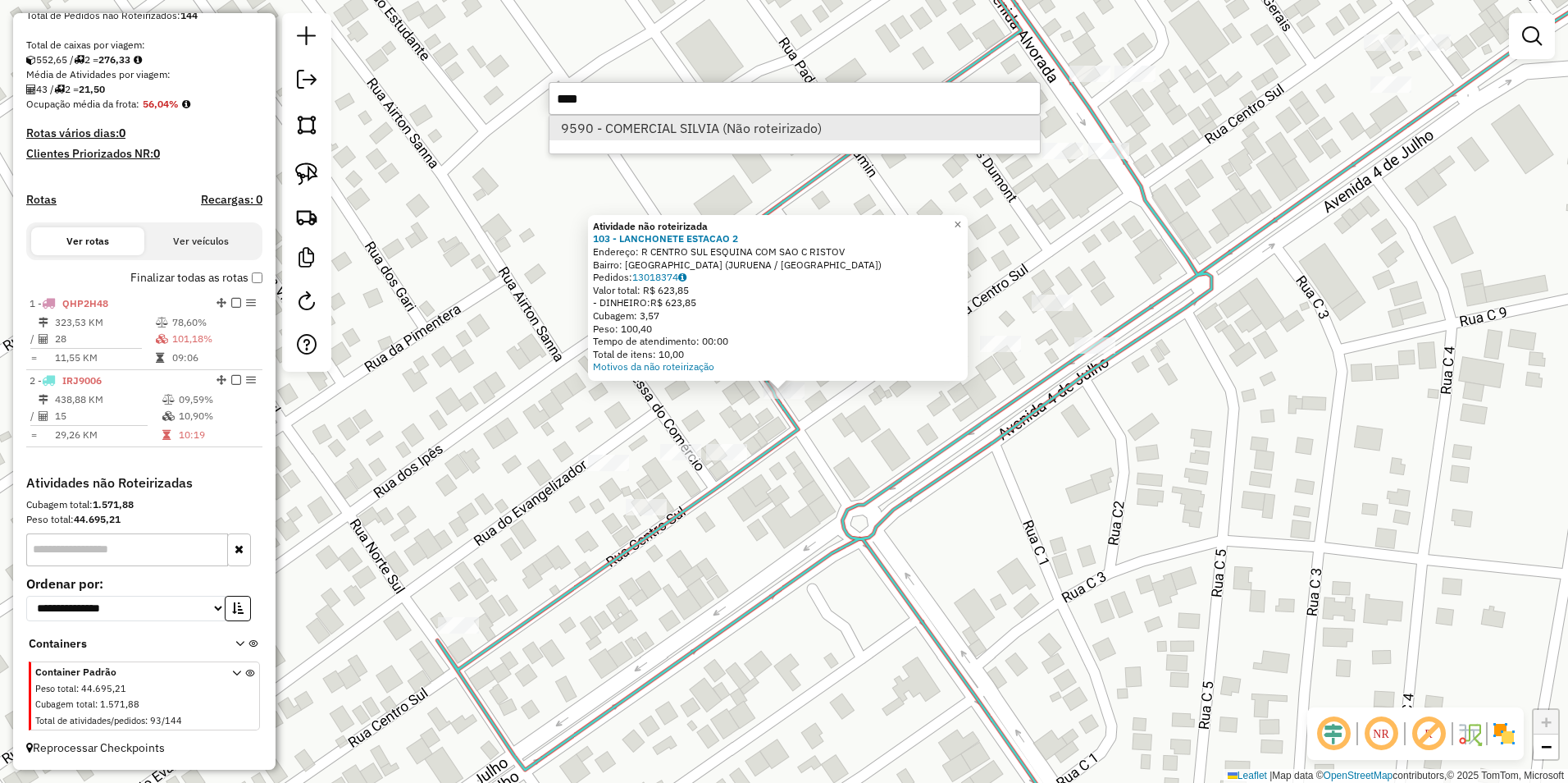
type input "****"
click at [750, 124] on li "9590 - COMERCIAL SILVIA (Não roteirizado)" at bounding box center [795, 128] width 490 height 25
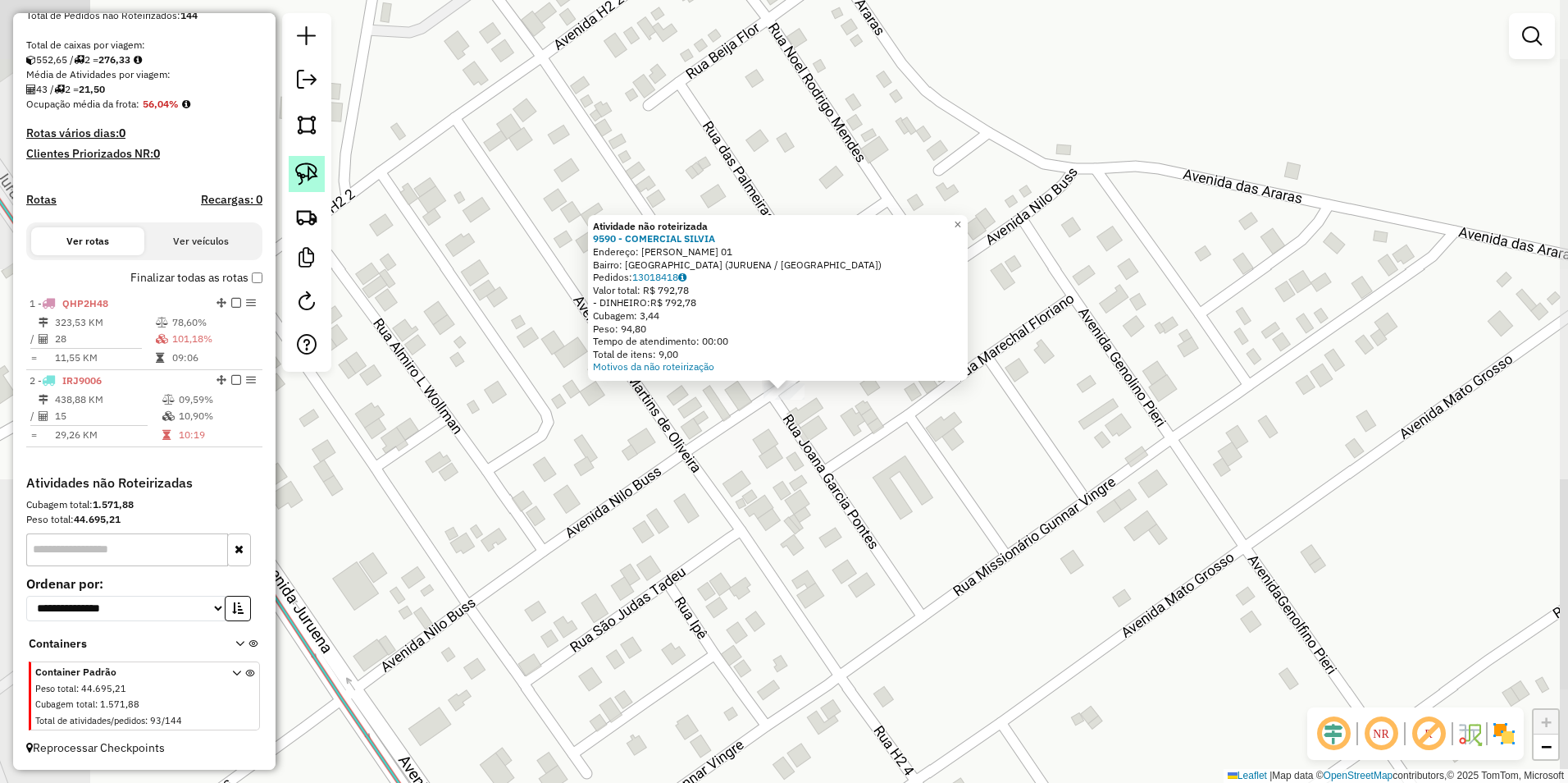
click at [299, 166] on img at bounding box center [306, 174] width 23 height 23
drag, startPoint x: 746, startPoint y: 430, endPoint x: 823, endPoint y: 410, distance: 79.6
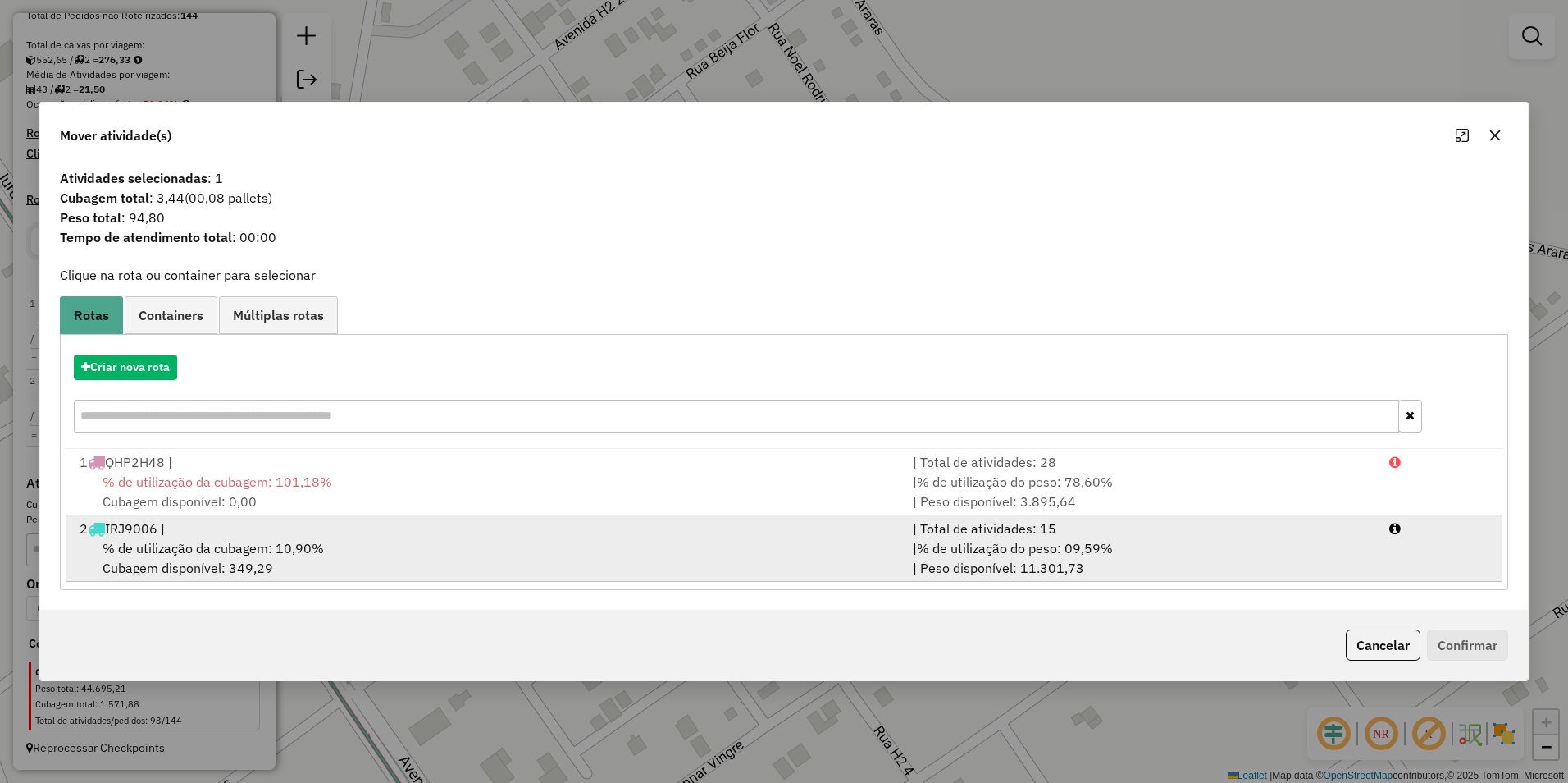
click at [391, 555] on div "% de utilização da cubagem: 10,90% Cubagem disponível: 349,29" at bounding box center [486, 558] width 833 height 40
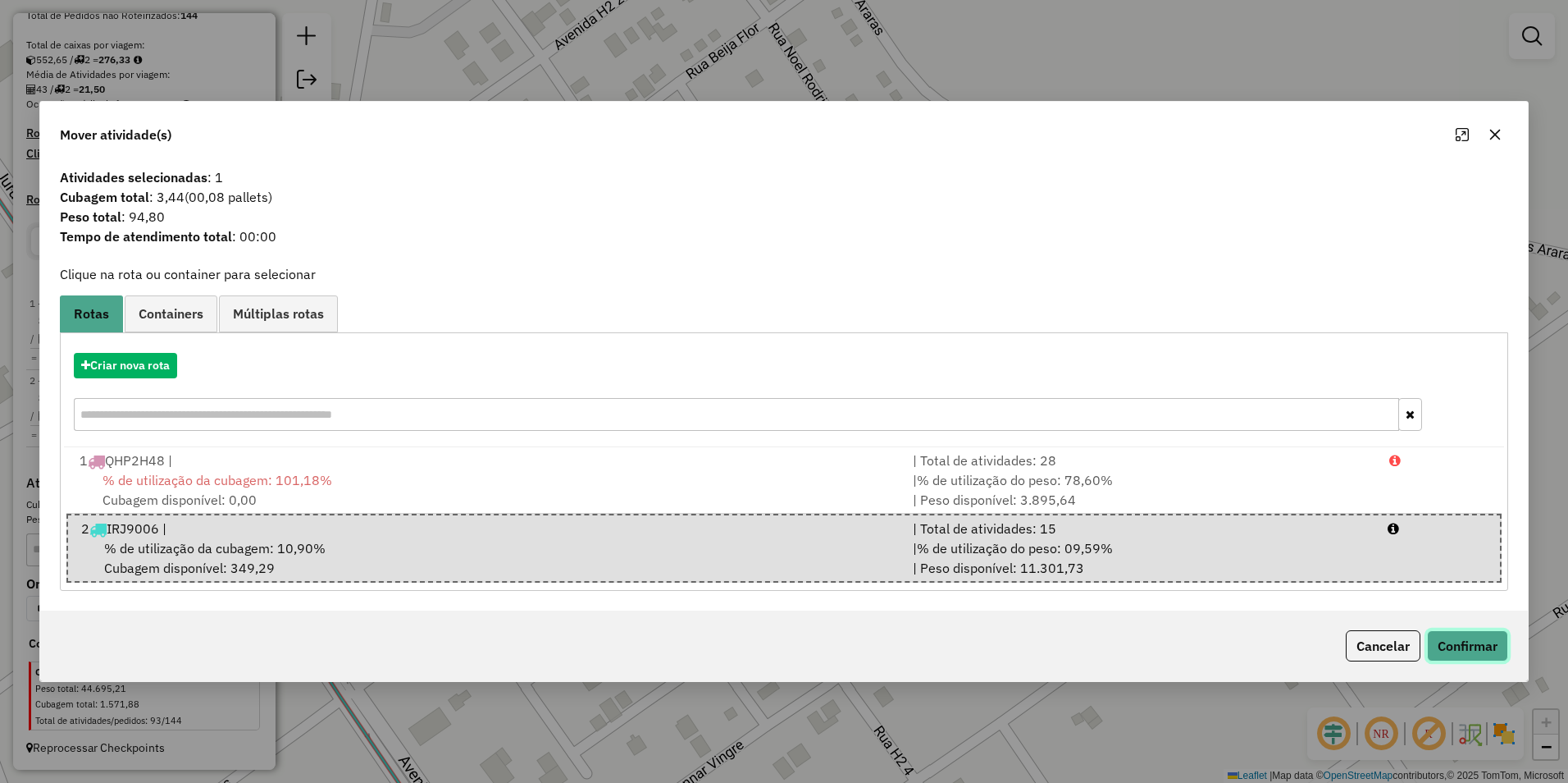
click at [1455, 644] on button "Confirmar" at bounding box center [1468, 646] width 81 height 31
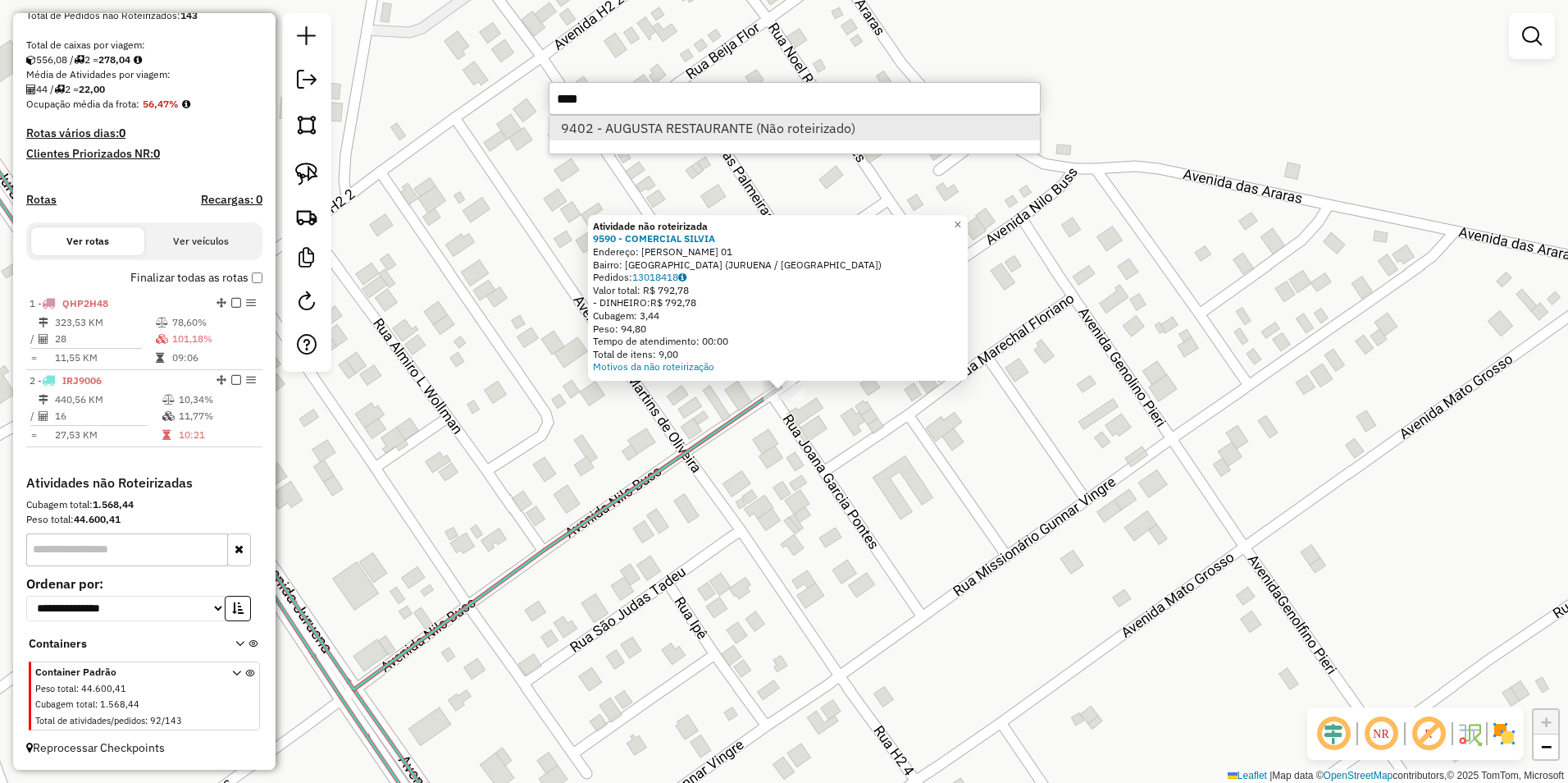
type input "****"
click at [653, 129] on li "9402 - AUGUSTA RESTAURANTE (Não roteirizado)" at bounding box center [795, 128] width 490 height 25
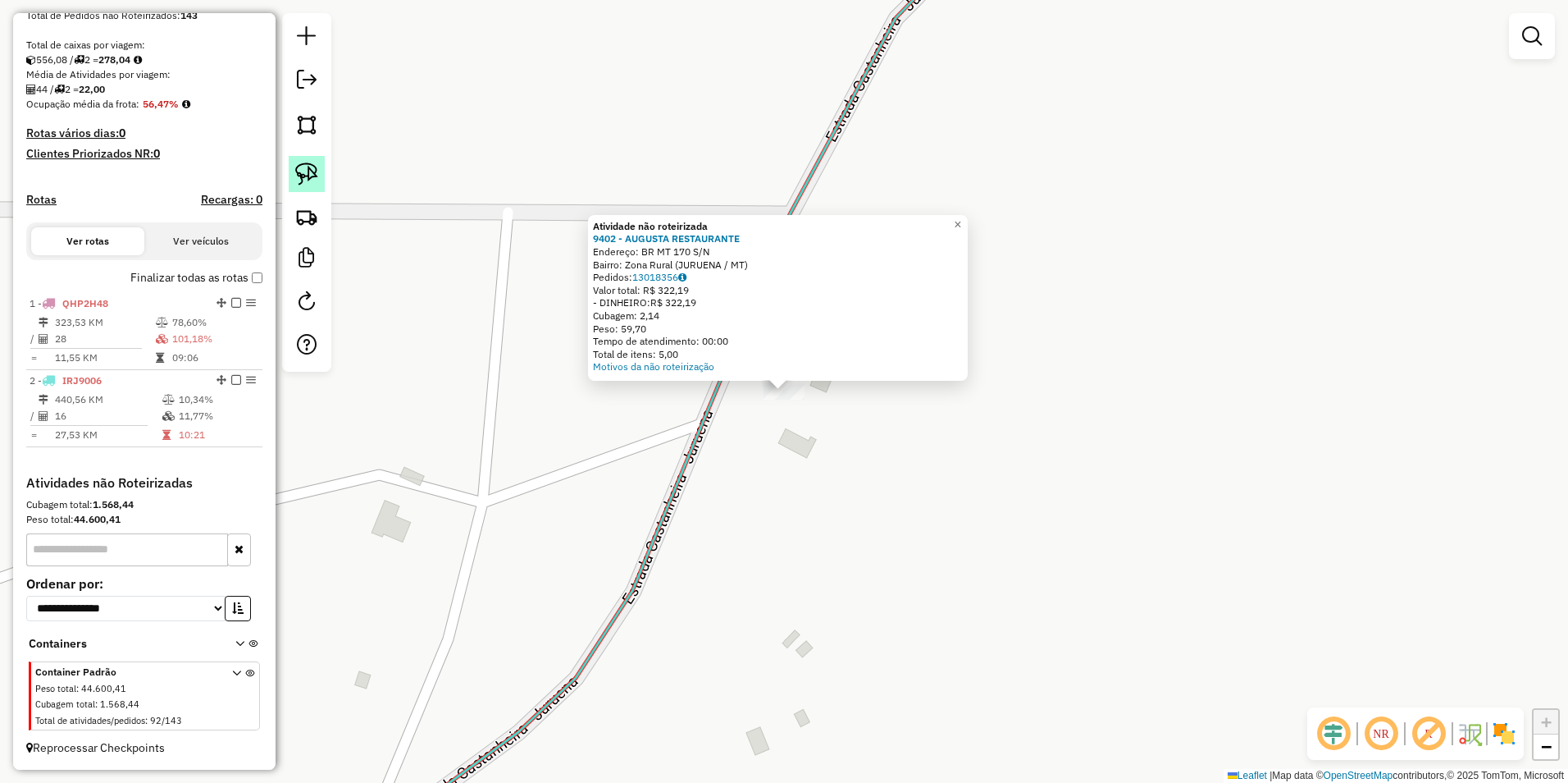
click at [304, 164] on img at bounding box center [306, 174] width 23 height 23
drag, startPoint x: 724, startPoint y: 428, endPoint x: 831, endPoint y: 417, distance: 107.6
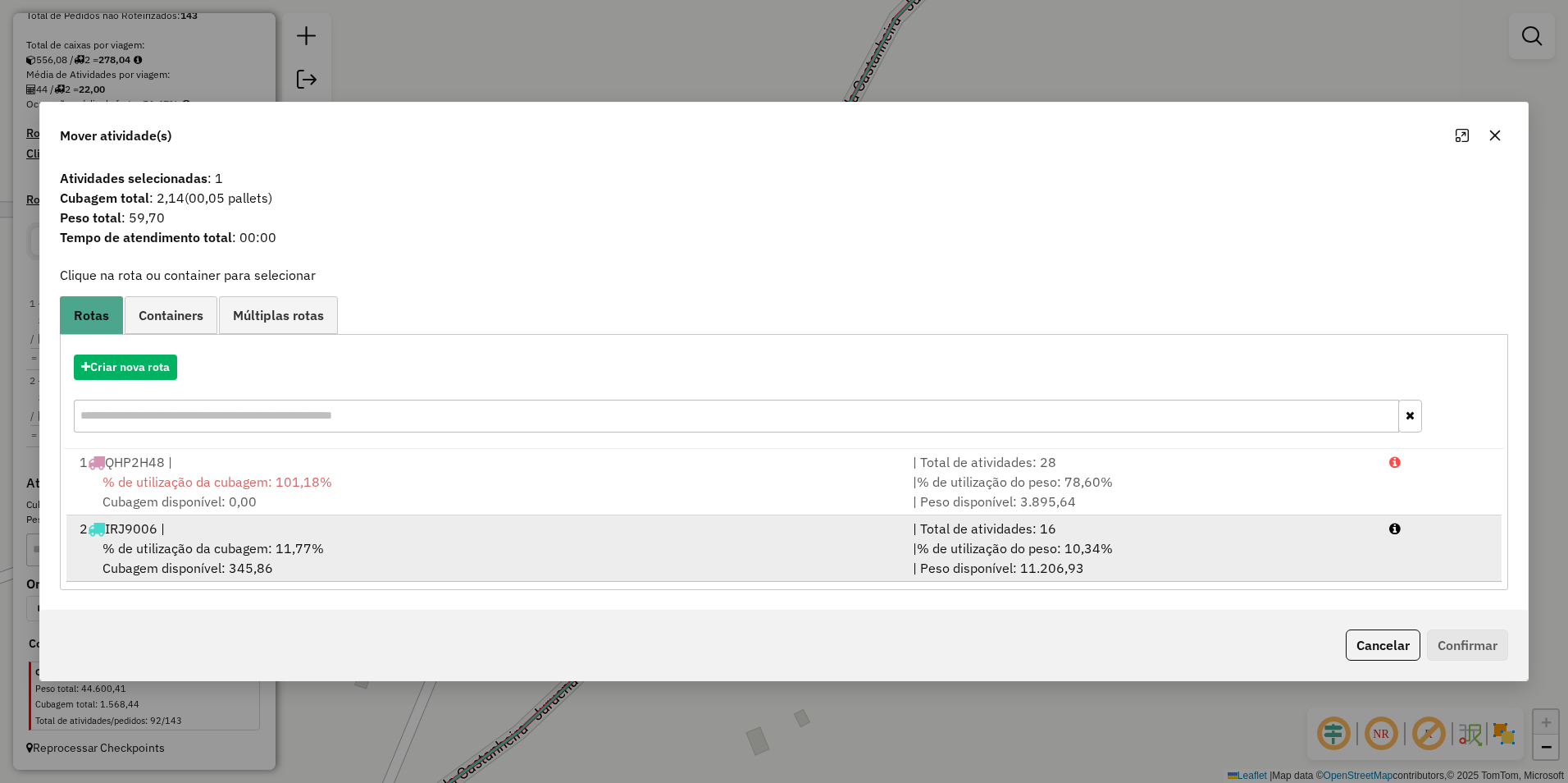
click at [197, 549] on span "% de utilização da cubagem: 11,77%" at bounding box center [213, 547] width 222 height 16
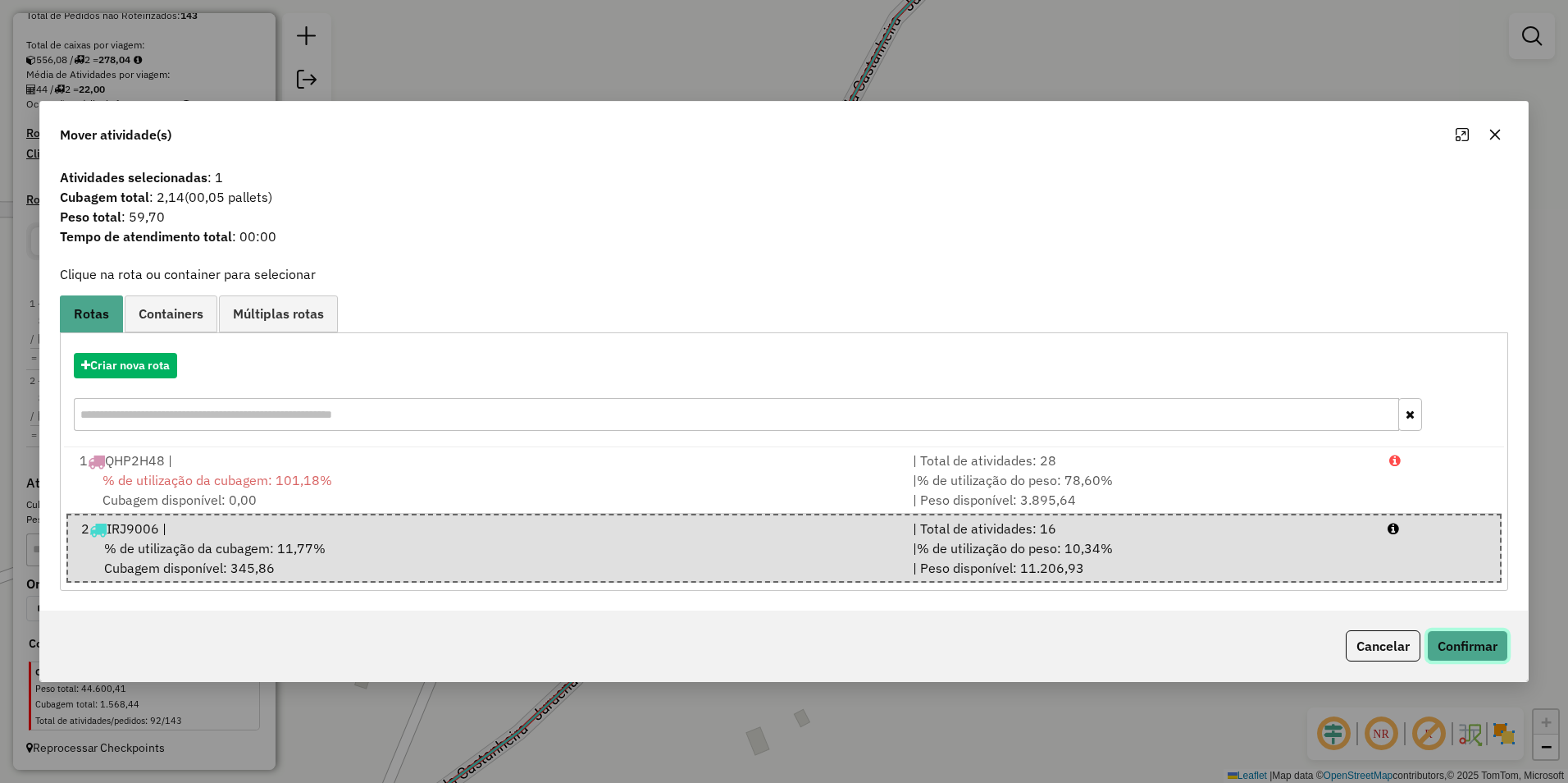
click at [1477, 648] on button "Confirmar" at bounding box center [1468, 646] width 81 height 31
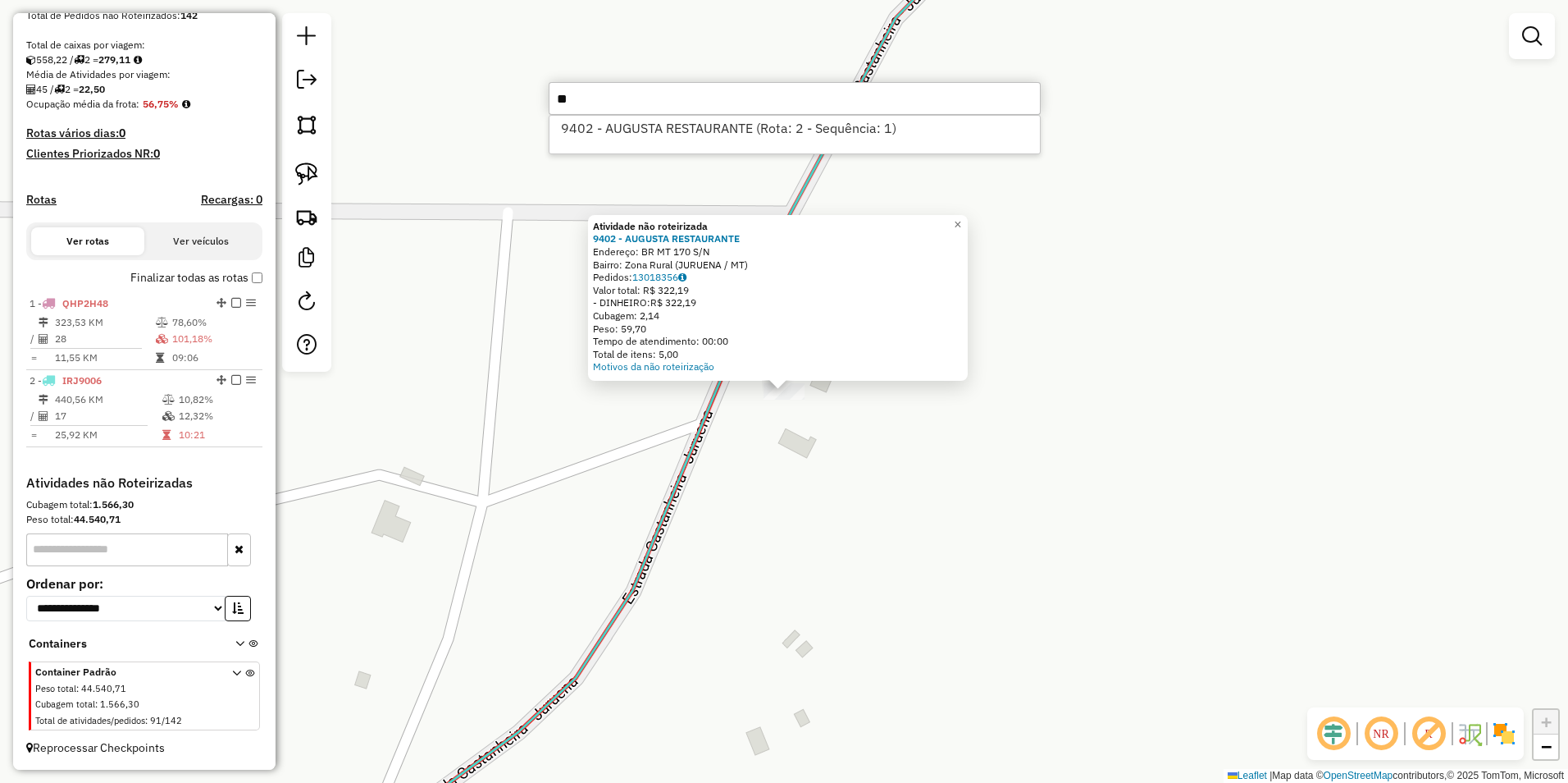
type input "*"
type input "****"
click at [754, 136] on li "9416 - ALTAS HORAS LANCHONE (Não roteirizado)" at bounding box center [795, 128] width 490 height 25
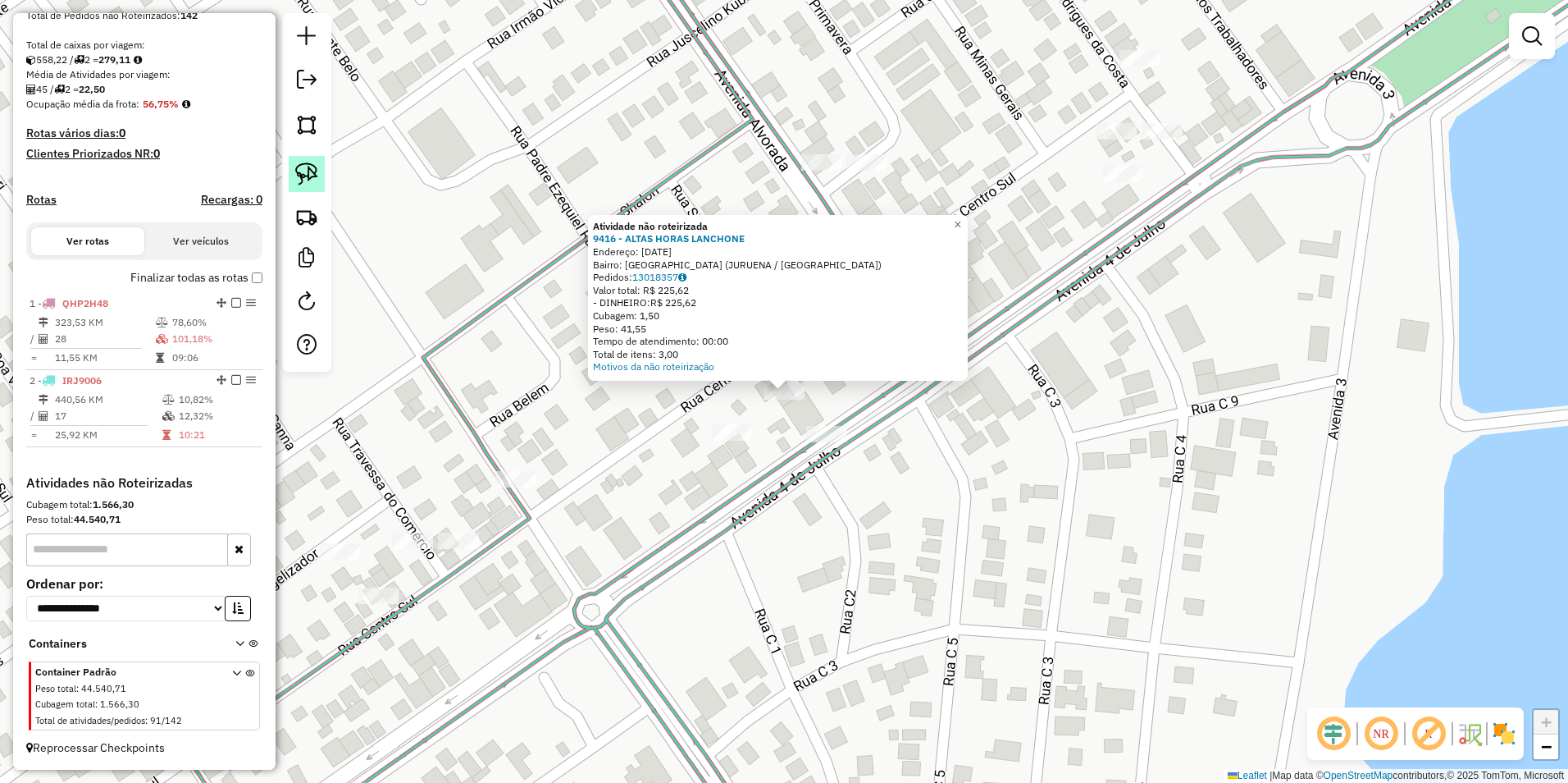
click at [303, 172] on img at bounding box center [306, 174] width 23 height 23
drag, startPoint x: 746, startPoint y: 379, endPoint x: 785, endPoint y: 414, distance: 52.4
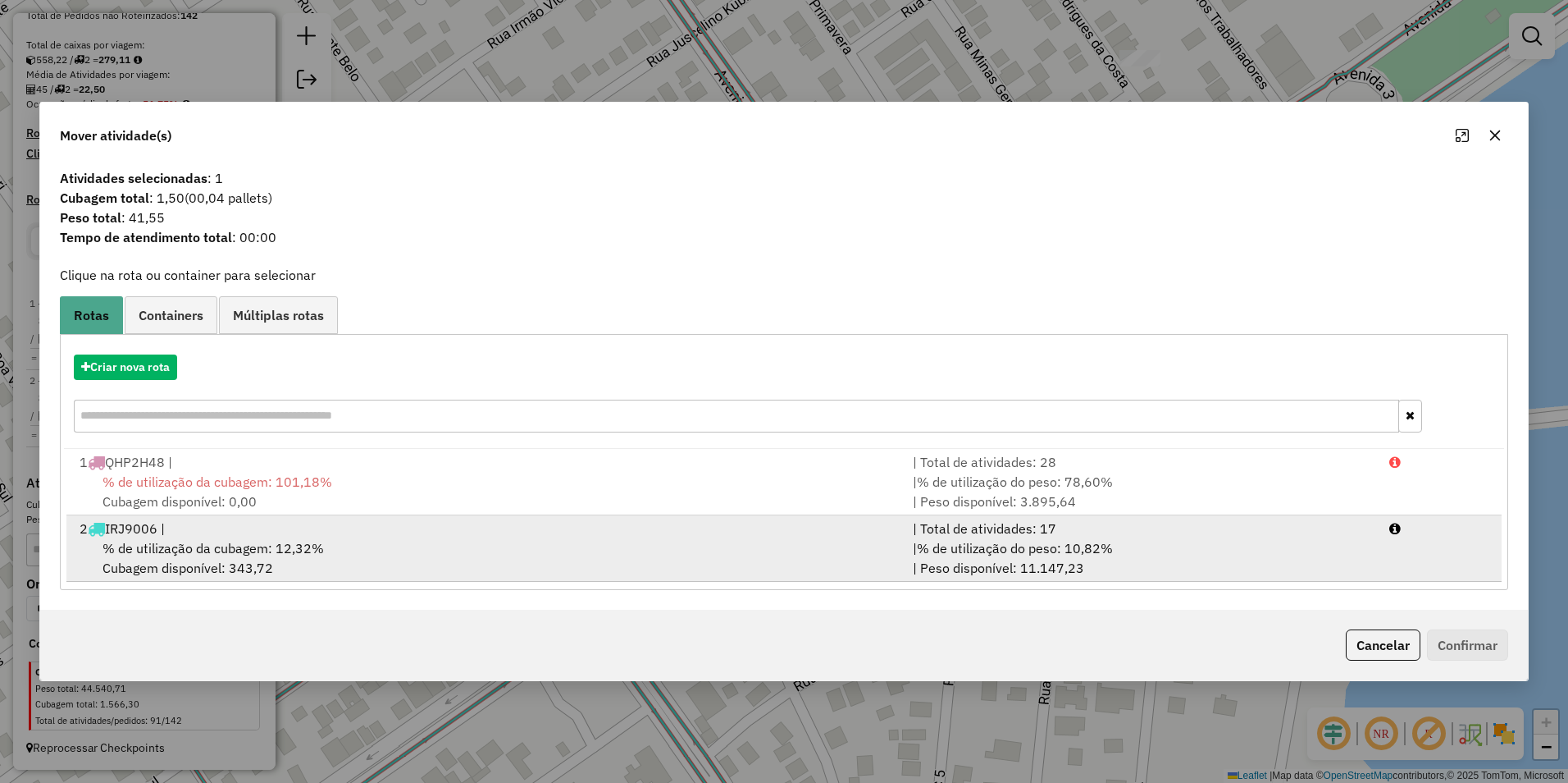
click at [177, 547] on span "% de utilização da cubagem: 12,32%" at bounding box center [213, 547] width 222 height 16
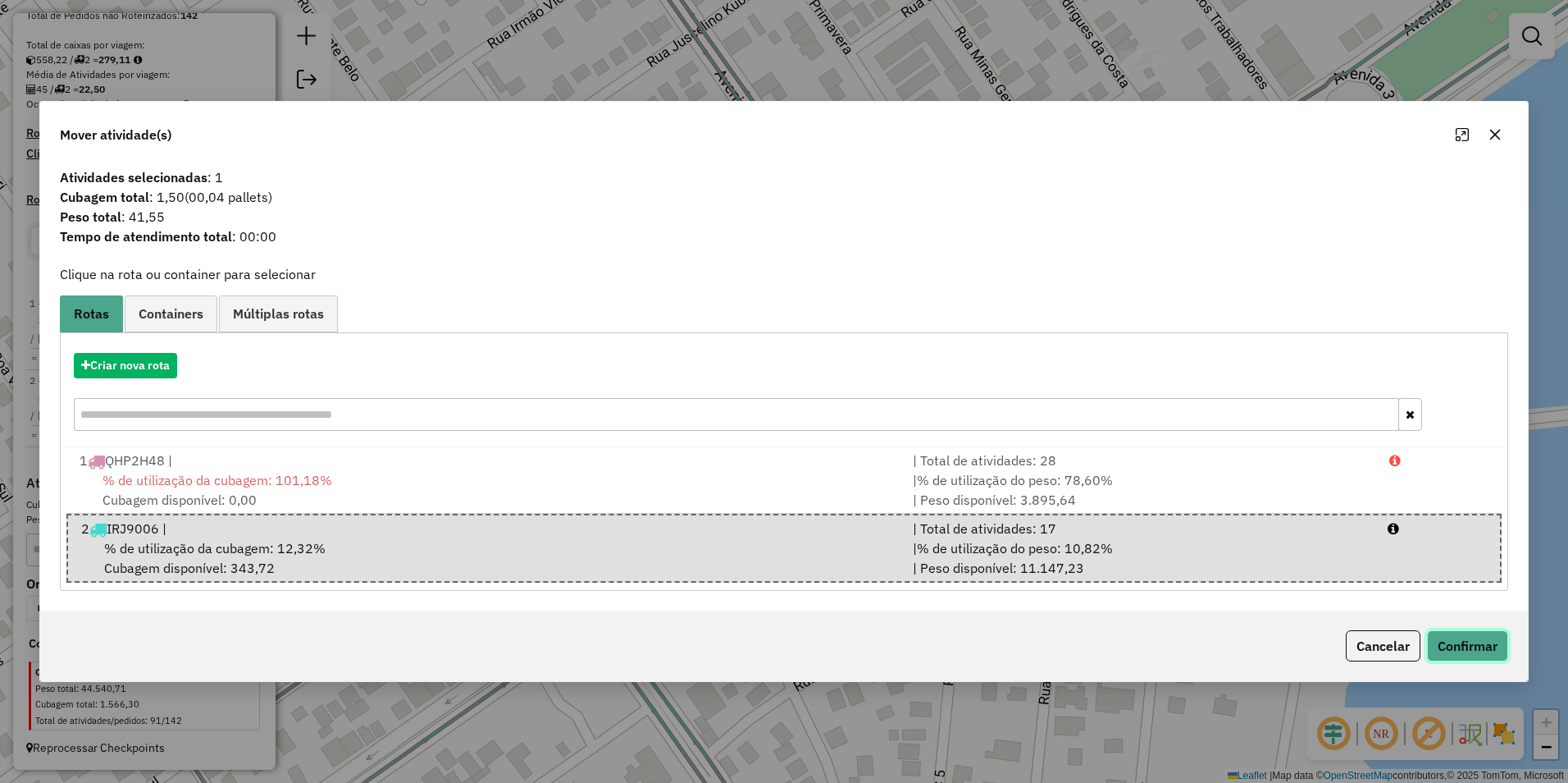
click at [1446, 647] on button "Confirmar" at bounding box center [1468, 646] width 81 height 31
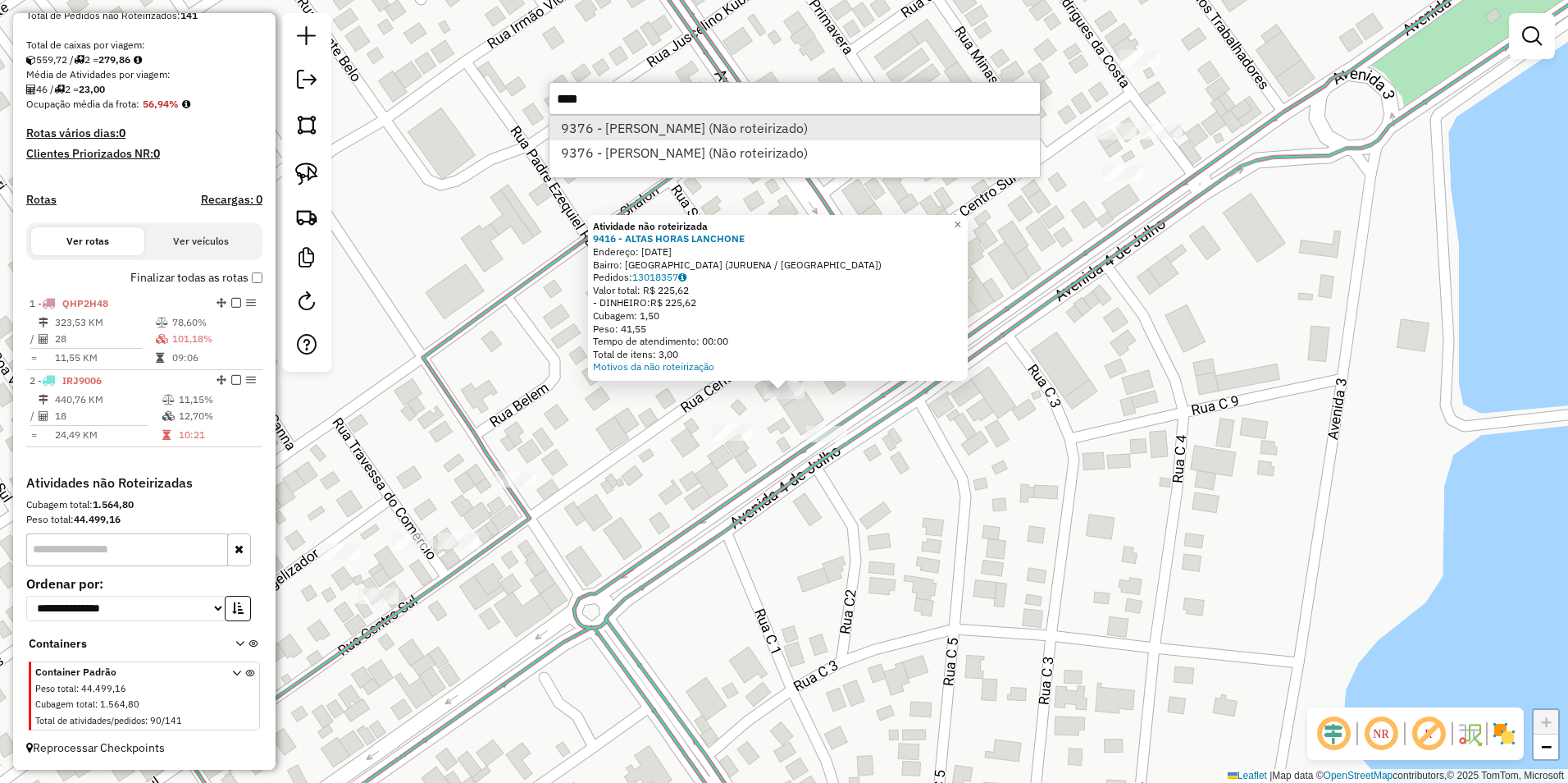
type input "****"
click at [666, 124] on li "9376 - BING BURGUER (Não roteirizado)" at bounding box center [795, 128] width 490 height 25
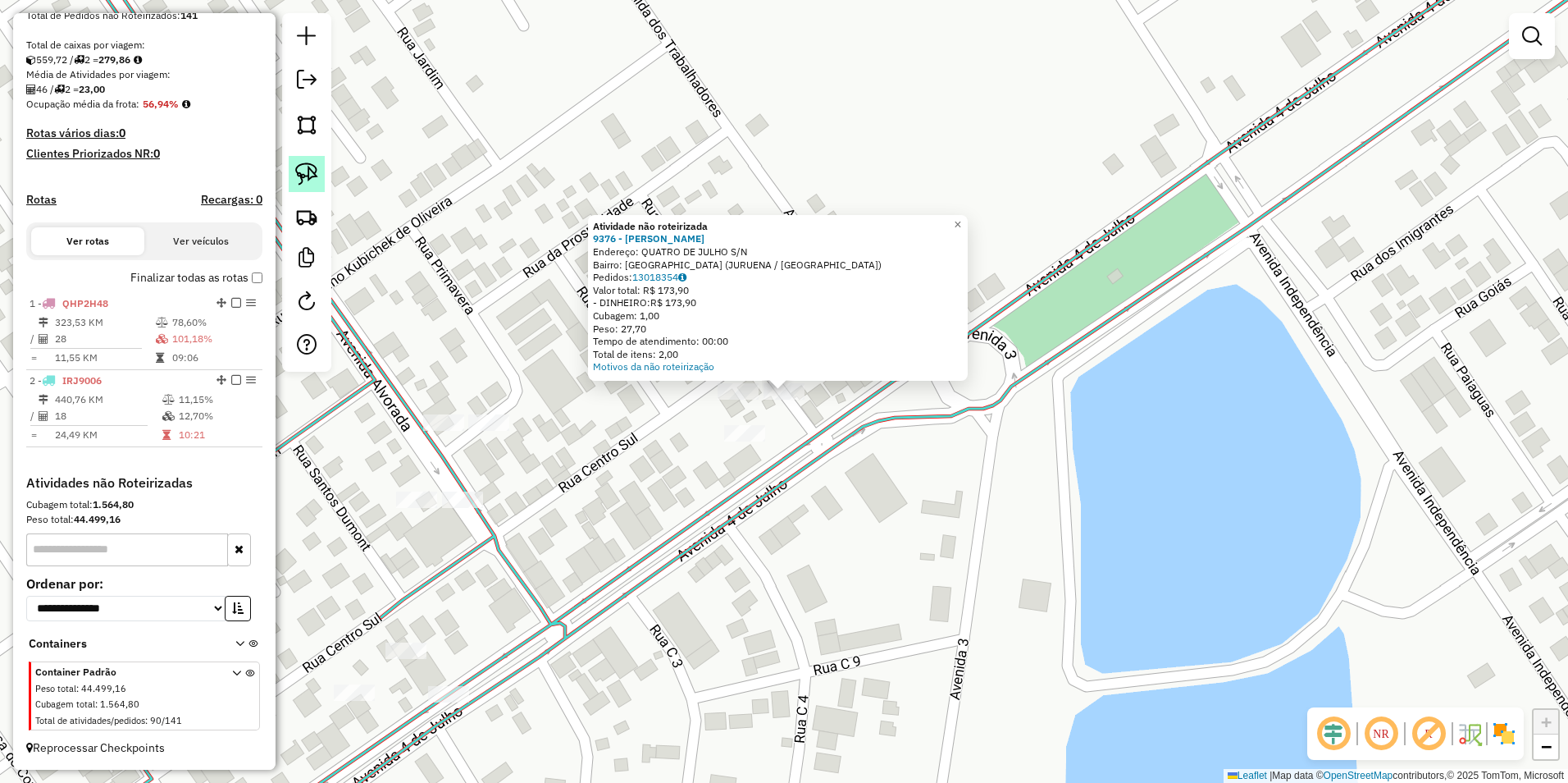
click at [308, 174] on img at bounding box center [306, 174] width 23 height 23
drag, startPoint x: 683, startPoint y: 412, endPoint x: 793, endPoint y: 411, distance: 110.0
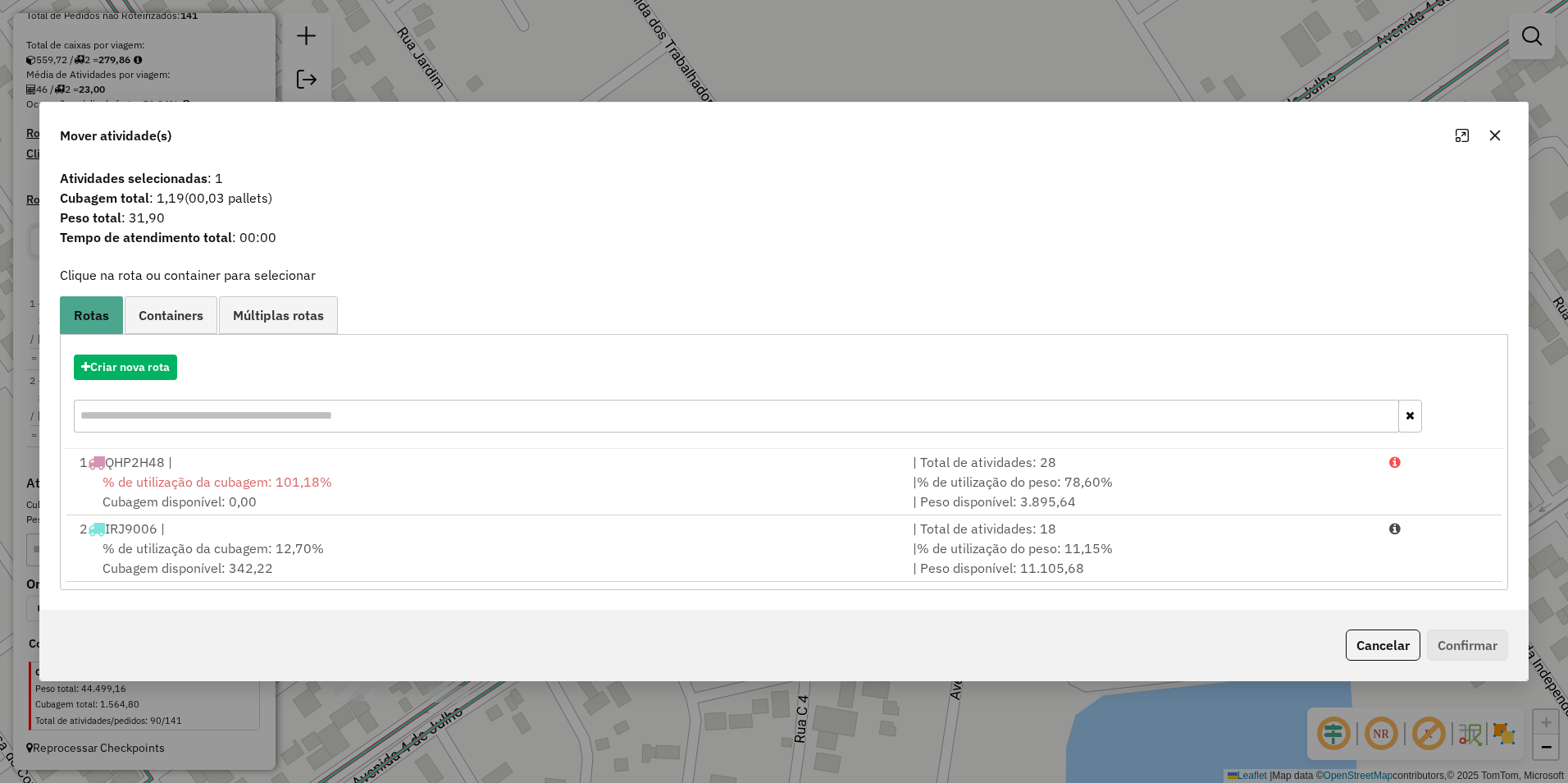
click at [297, 550] on span "% de utilização da cubagem: 12,70%" at bounding box center [213, 547] width 222 height 16
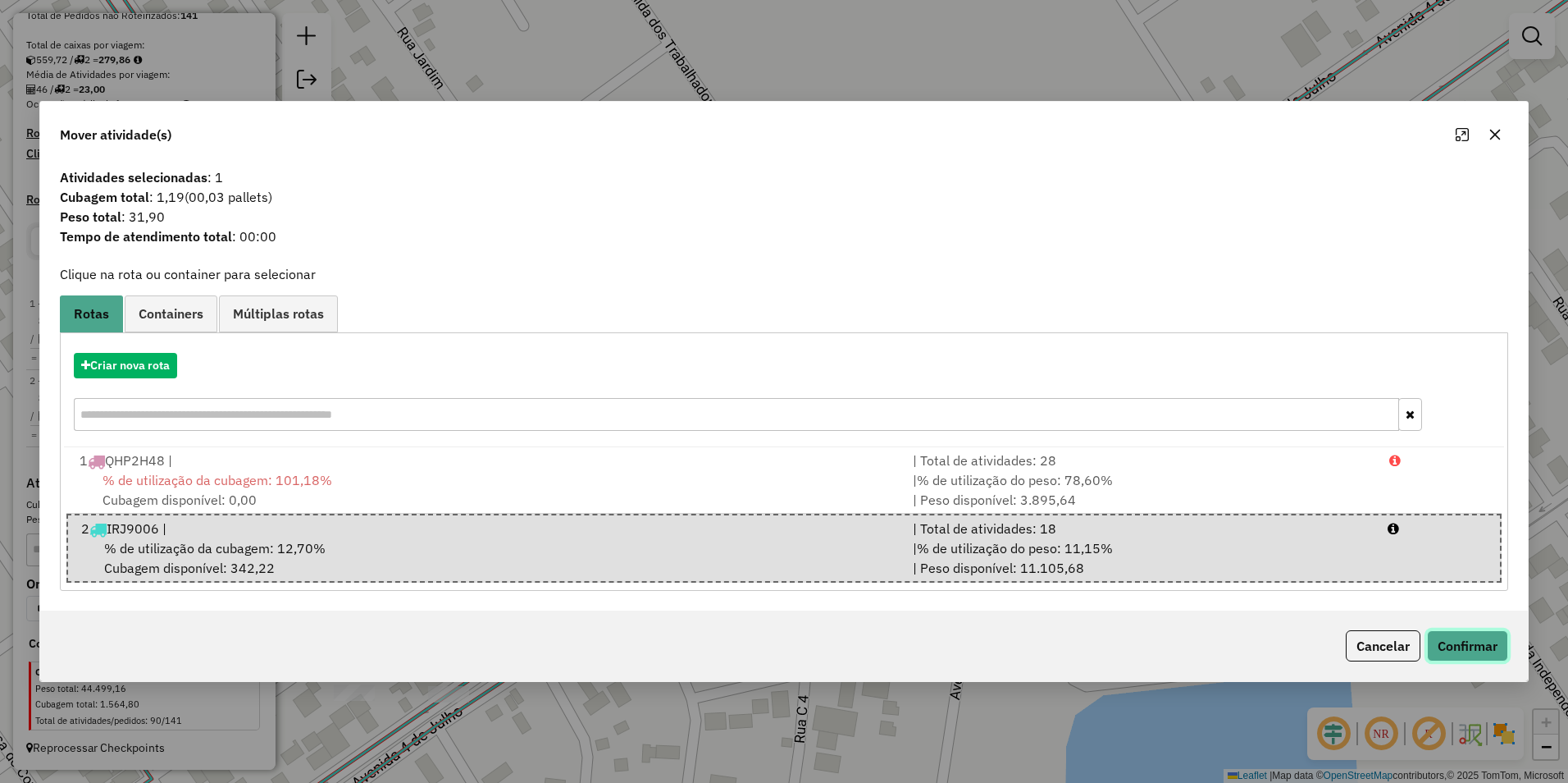
click at [1449, 650] on button "Confirmar" at bounding box center [1468, 646] width 81 height 31
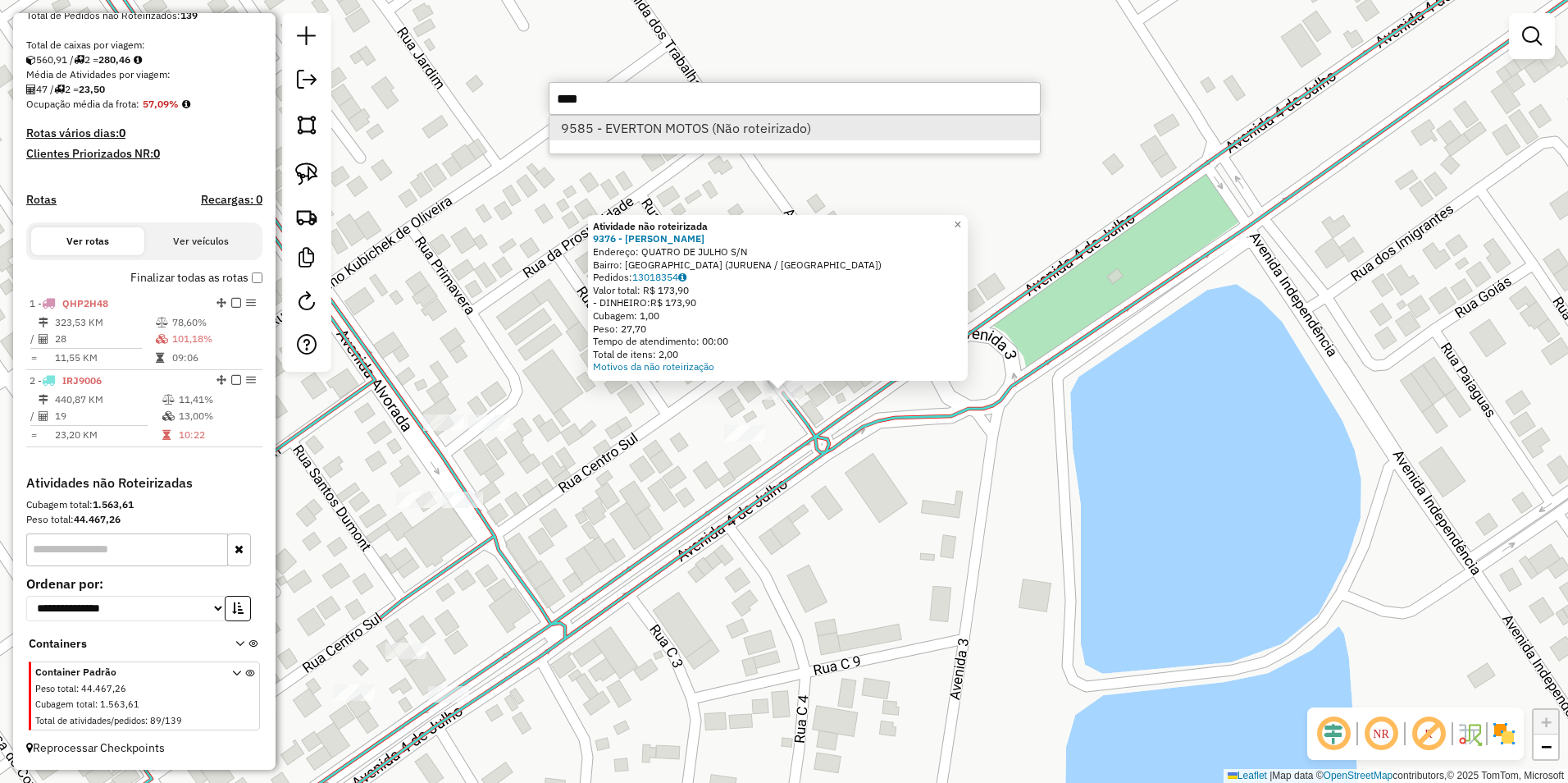
type input "****"
click at [680, 123] on li "9585 - EVERTON MOTOS (Não roteirizado)" at bounding box center [795, 128] width 490 height 25
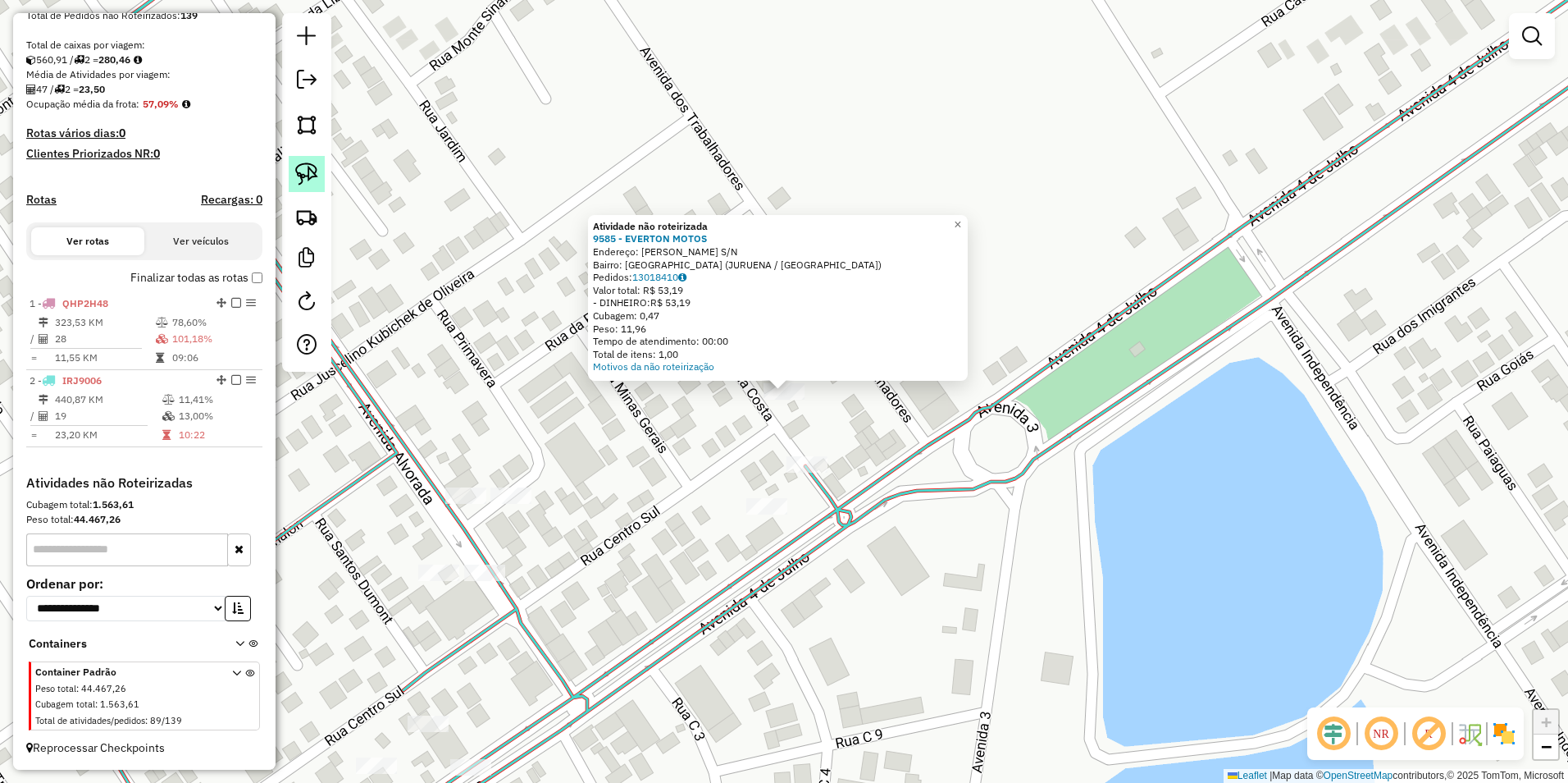
click at [297, 170] on img at bounding box center [306, 174] width 23 height 23
drag, startPoint x: 765, startPoint y: 428, endPoint x: 798, endPoint y: 379, distance: 59.1
click at [798, 379] on div "Atividade não roteirizada 9585 - EVERTON MOTOS Endereço: ANA RODRIGUE DA COSTA …" at bounding box center [784, 391] width 1568 height 783
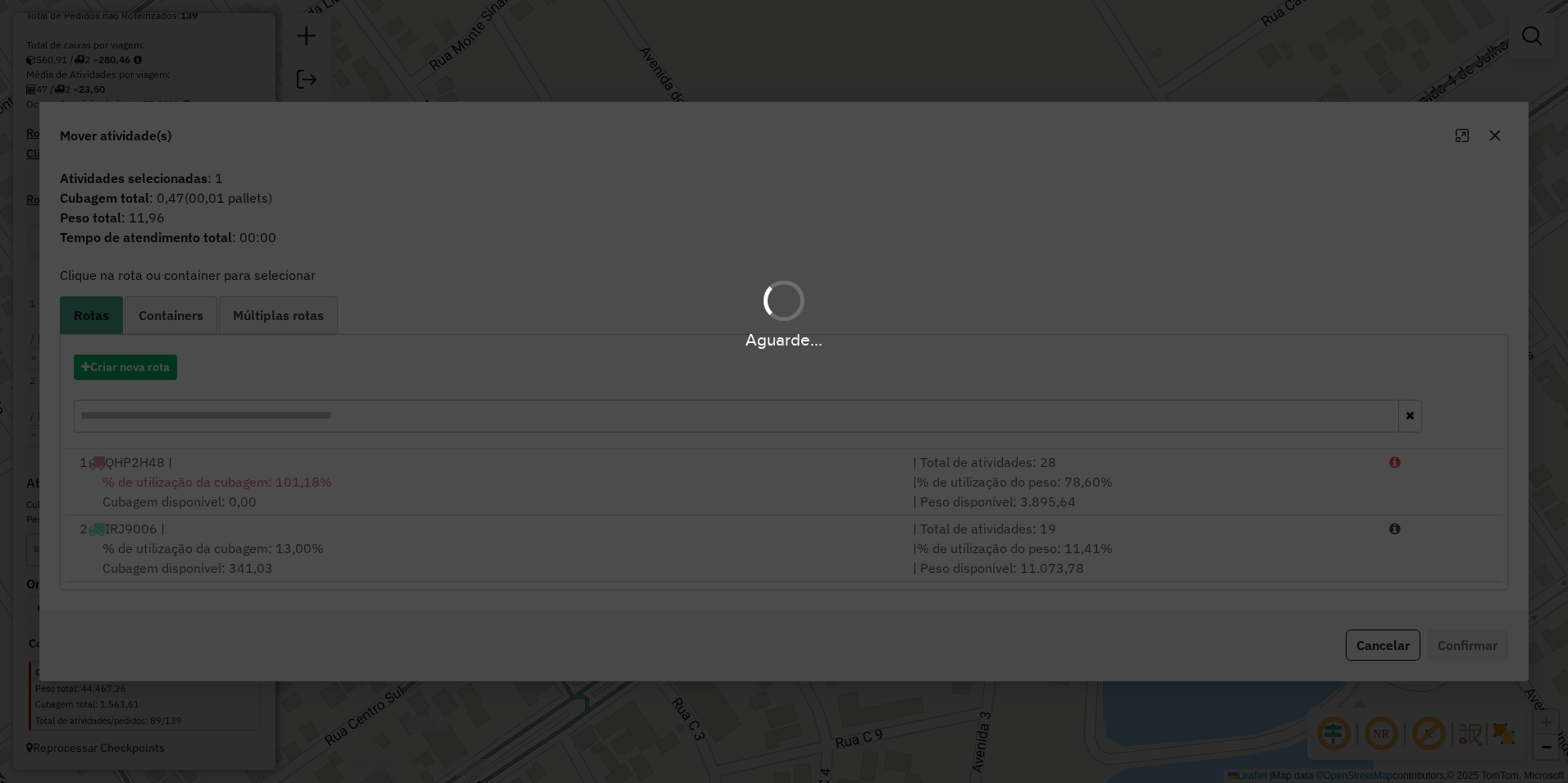
click at [817, 408] on hb-app "Aguarde... Pop-up bloqueado! Seu navegador bloqueou automáticamente a abertura …" at bounding box center [784, 391] width 1568 height 783
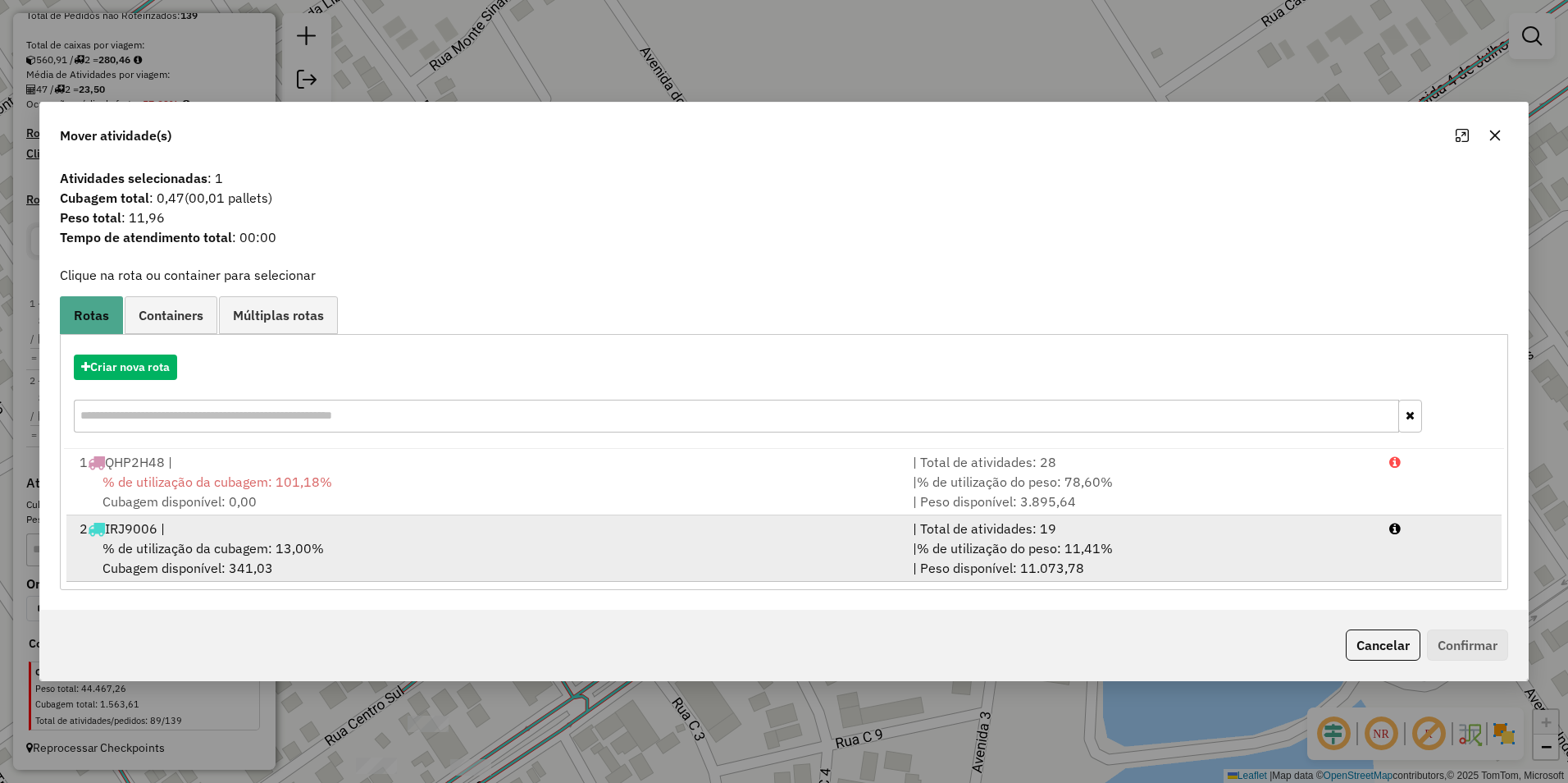
drag, startPoint x: 261, startPoint y: 553, endPoint x: 337, endPoint y: 563, distance: 76.7
click at [262, 553] on span "% de utilização da cubagem: 13,00%" at bounding box center [213, 547] width 222 height 16
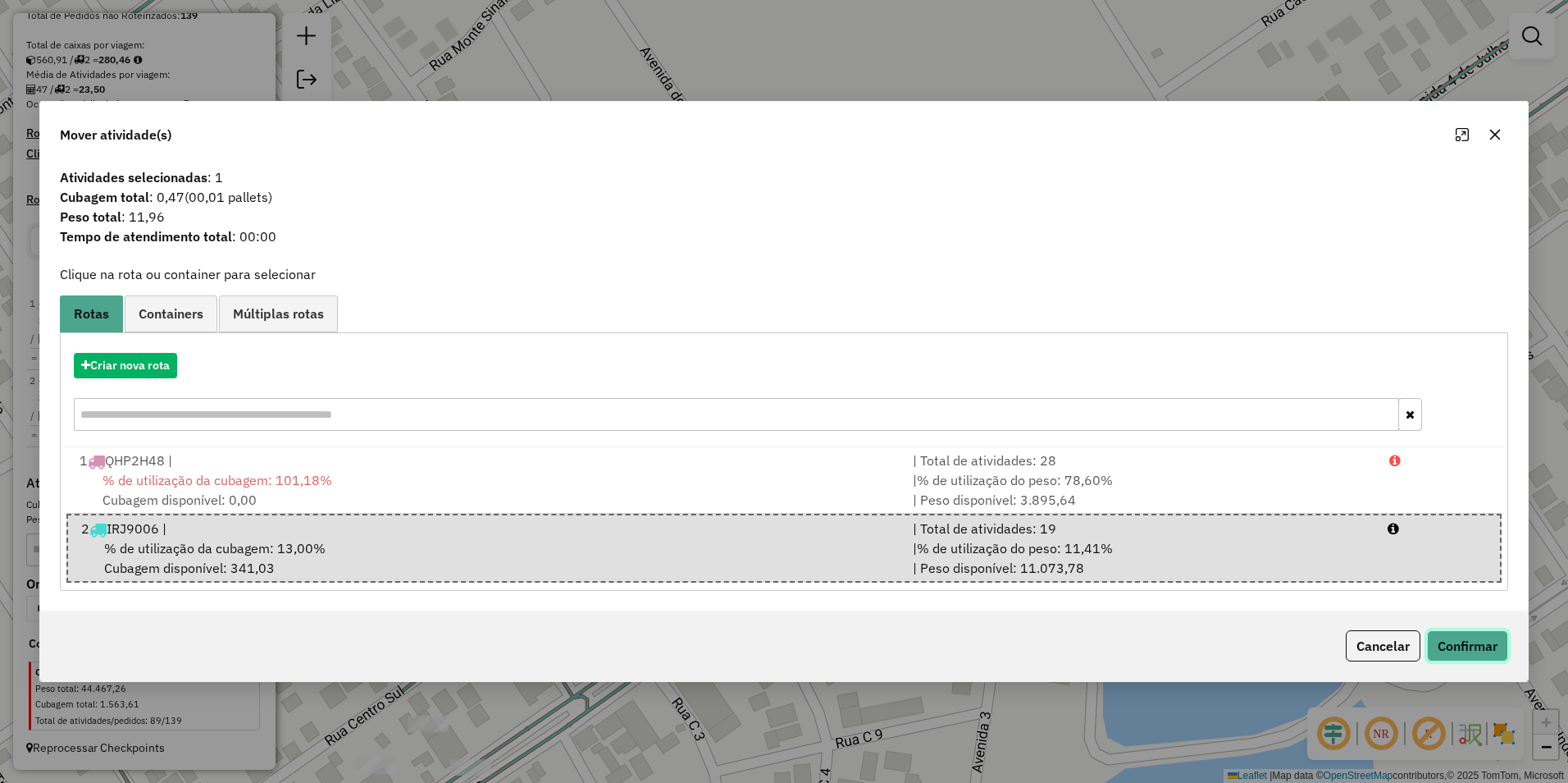
click at [1460, 647] on button "Confirmar" at bounding box center [1468, 646] width 81 height 31
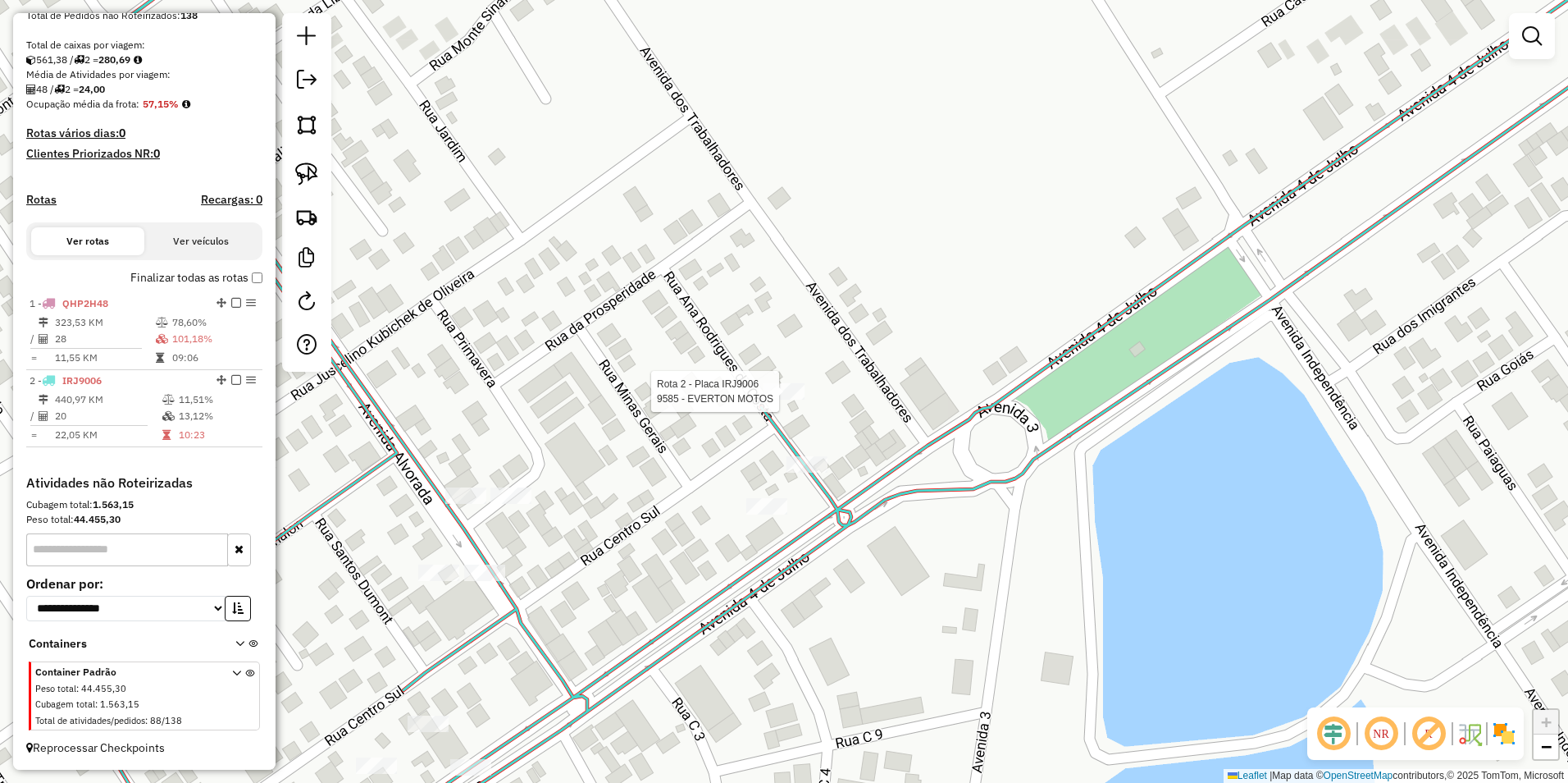
select select "**********"
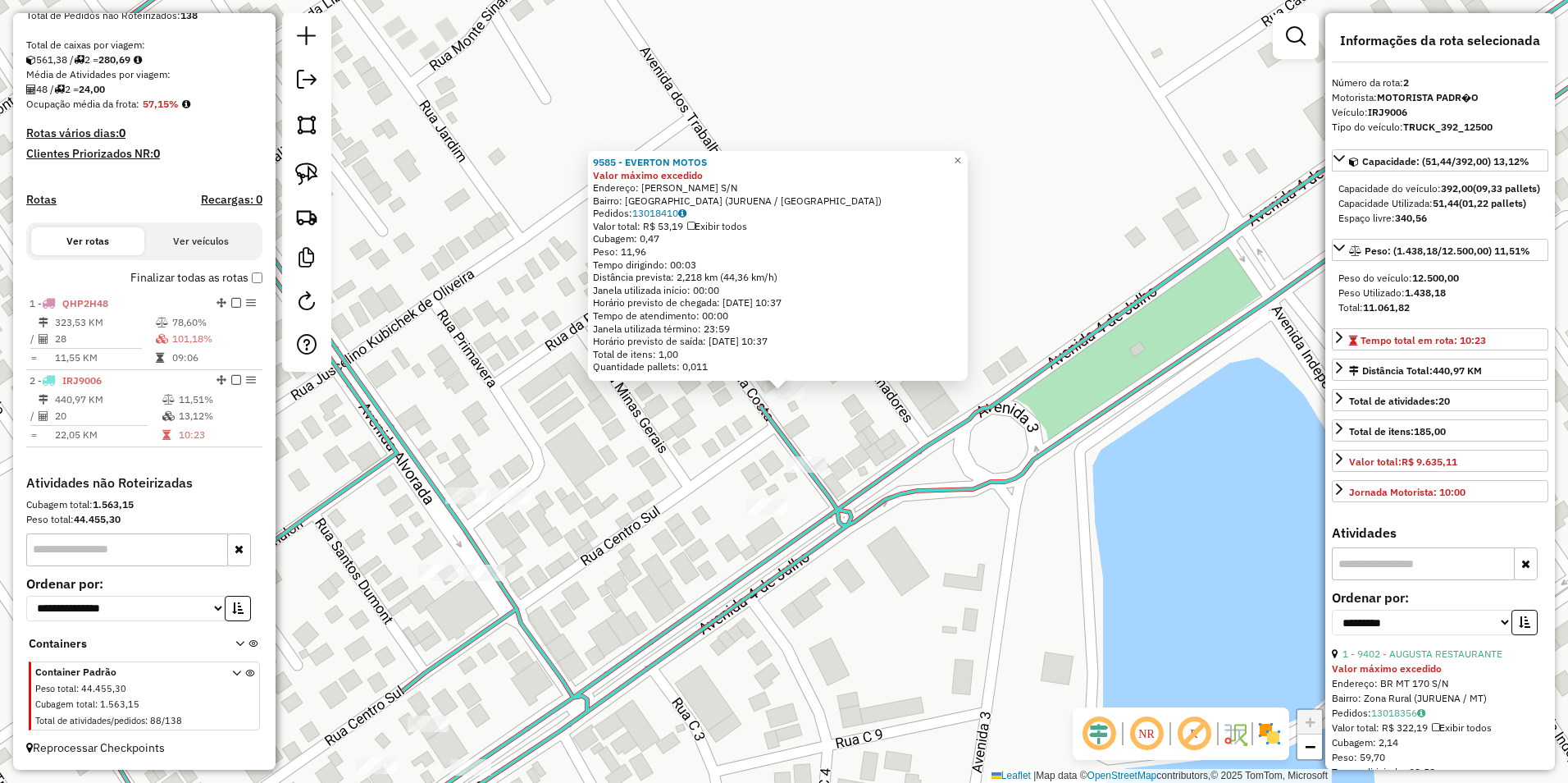
click at [1060, 589] on div "9585 - EVERTON MOTOS Valor máximo excedido Endereço: ANA RODRIGUE DA COSTA S/N …" at bounding box center [784, 391] width 1568 height 783
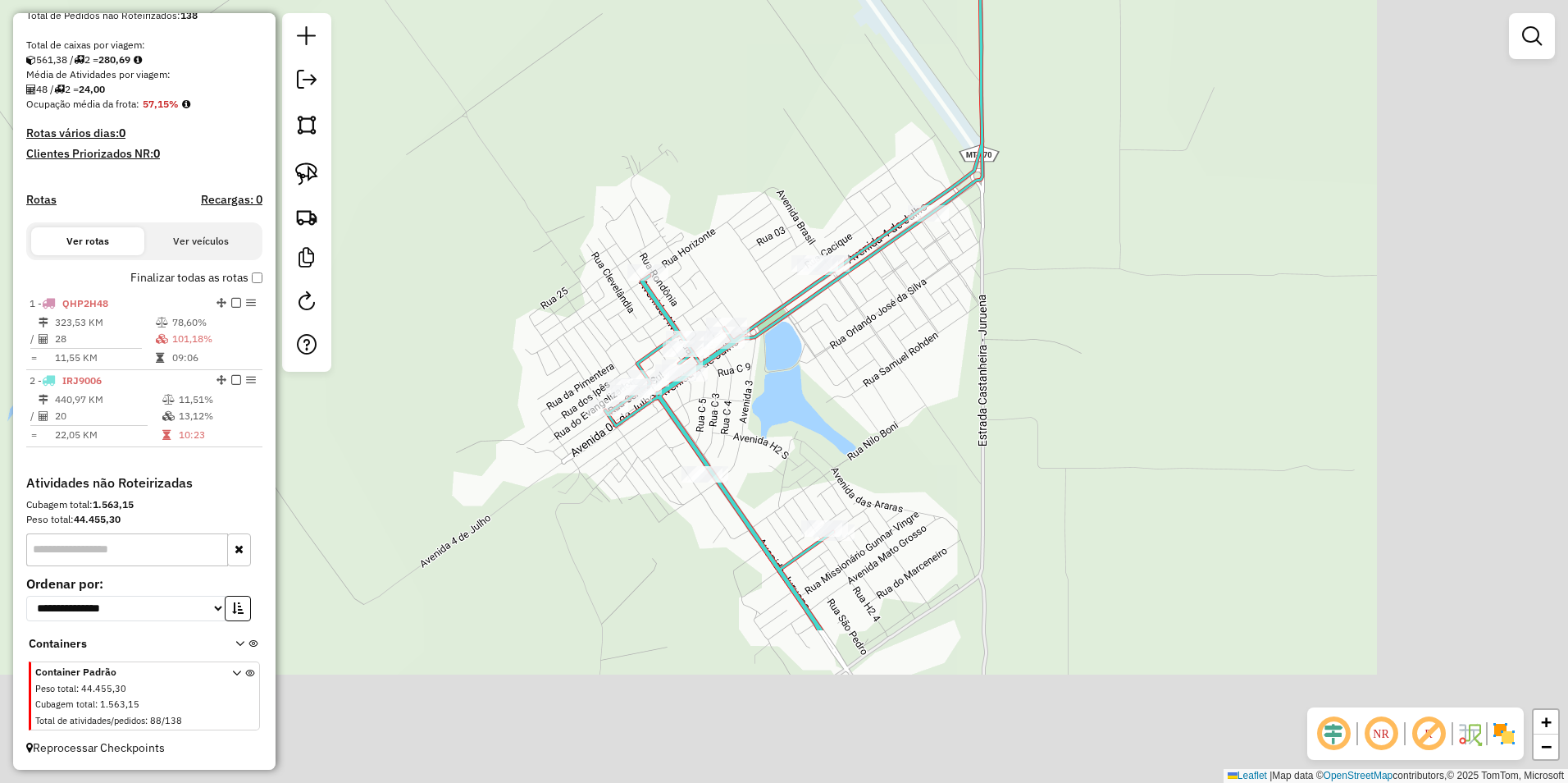
drag, startPoint x: 1212, startPoint y: 558, endPoint x: 913, endPoint y: 326, distance: 378.5
click at [913, 326] on div "Janela de atendimento Grade de atendimento Capacidade Transportadoras Veículos …" at bounding box center [784, 391] width 1568 height 783
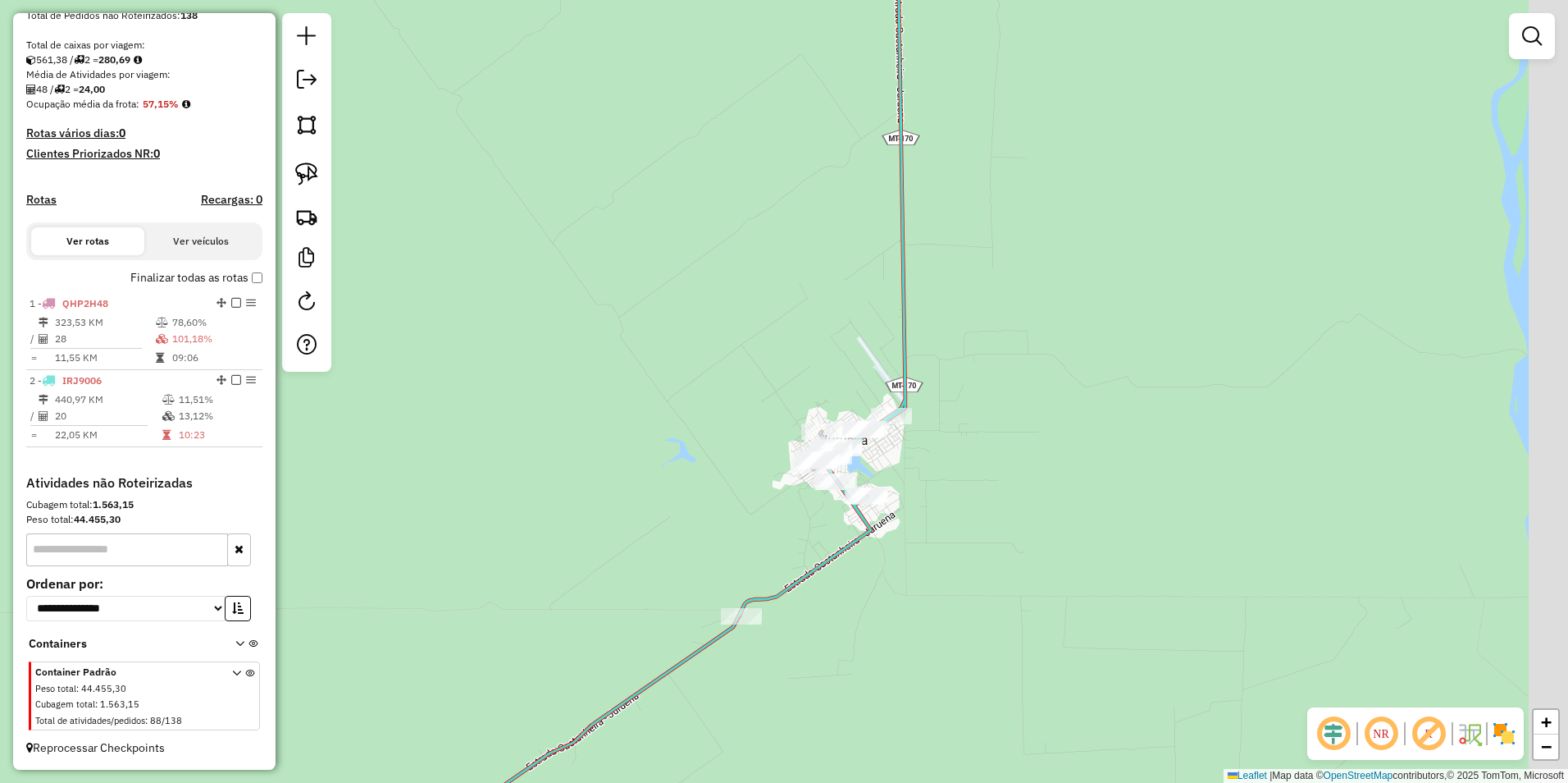
drag, startPoint x: 1130, startPoint y: 428, endPoint x: 888, endPoint y: 454, distance: 243.4
click at [1027, 504] on div "Janela de atendimento Grade de atendimento Capacidade Transportadoras Veículos …" at bounding box center [784, 391] width 1568 height 783
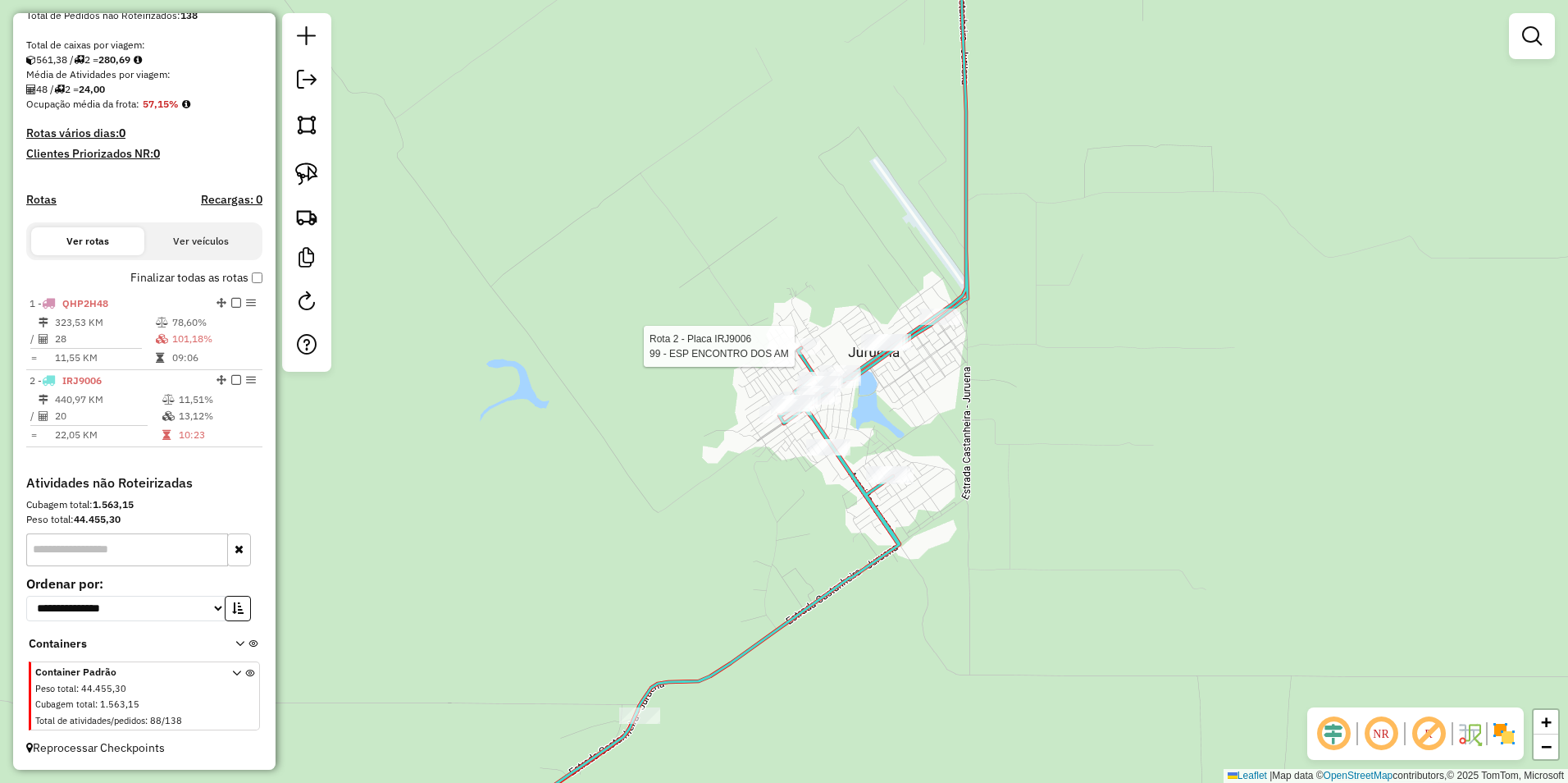
select select "**********"
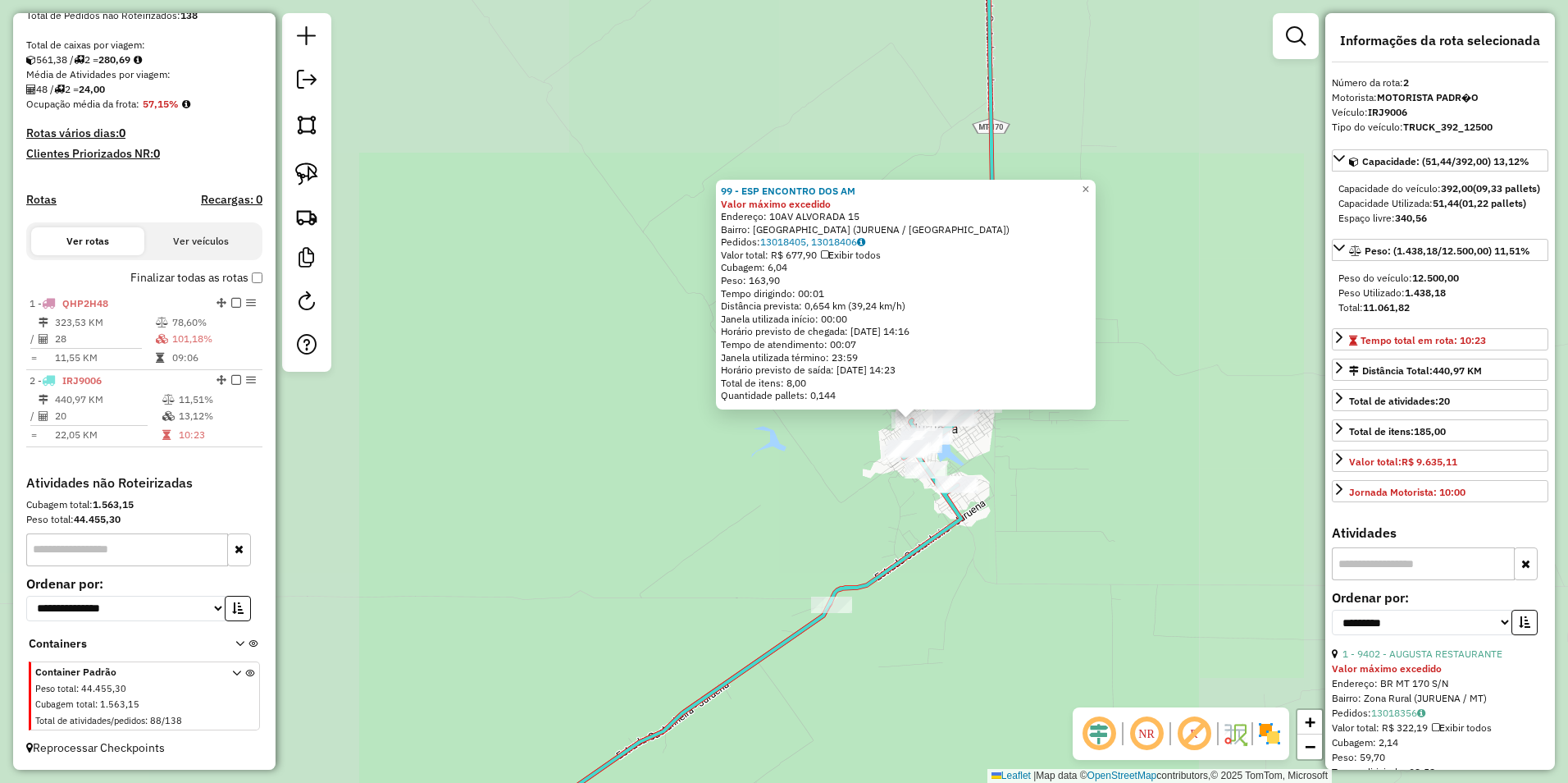
click at [1071, 501] on div "99 - ESP ENCONTRO DOS AM Valor máximo excedido Endereço: 10AV ALVORADA 15 Bairr…" at bounding box center [784, 391] width 1568 height 783
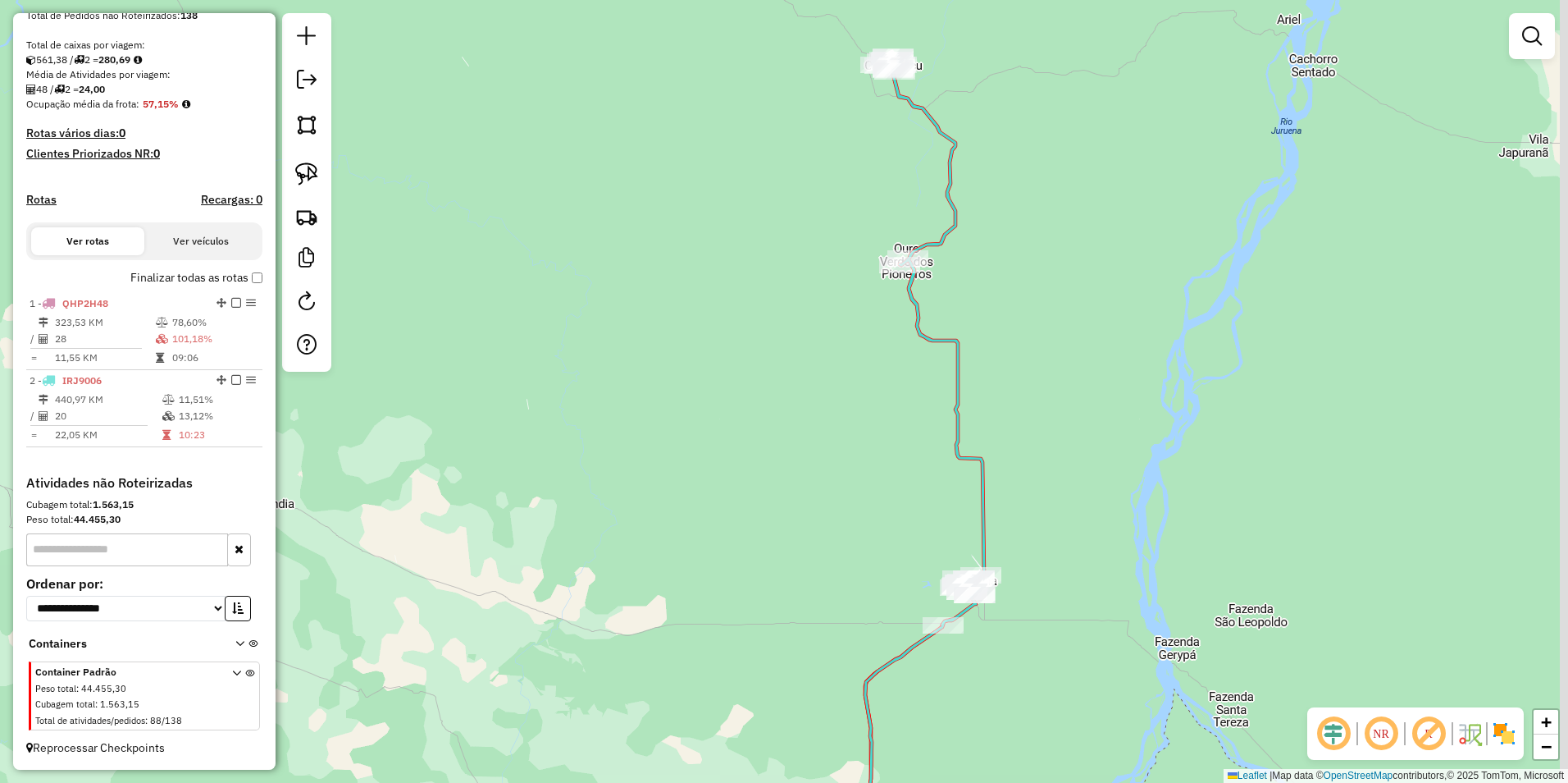
drag, startPoint x: 1166, startPoint y: 324, endPoint x: 1059, endPoint y: 449, distance: 164.5
click at [1058, 469] on div "Janela de atendimento Grade de atendimento Capacidade Transportadoras Veículos …" at bounding box center [784, 391] width 1568 height 783
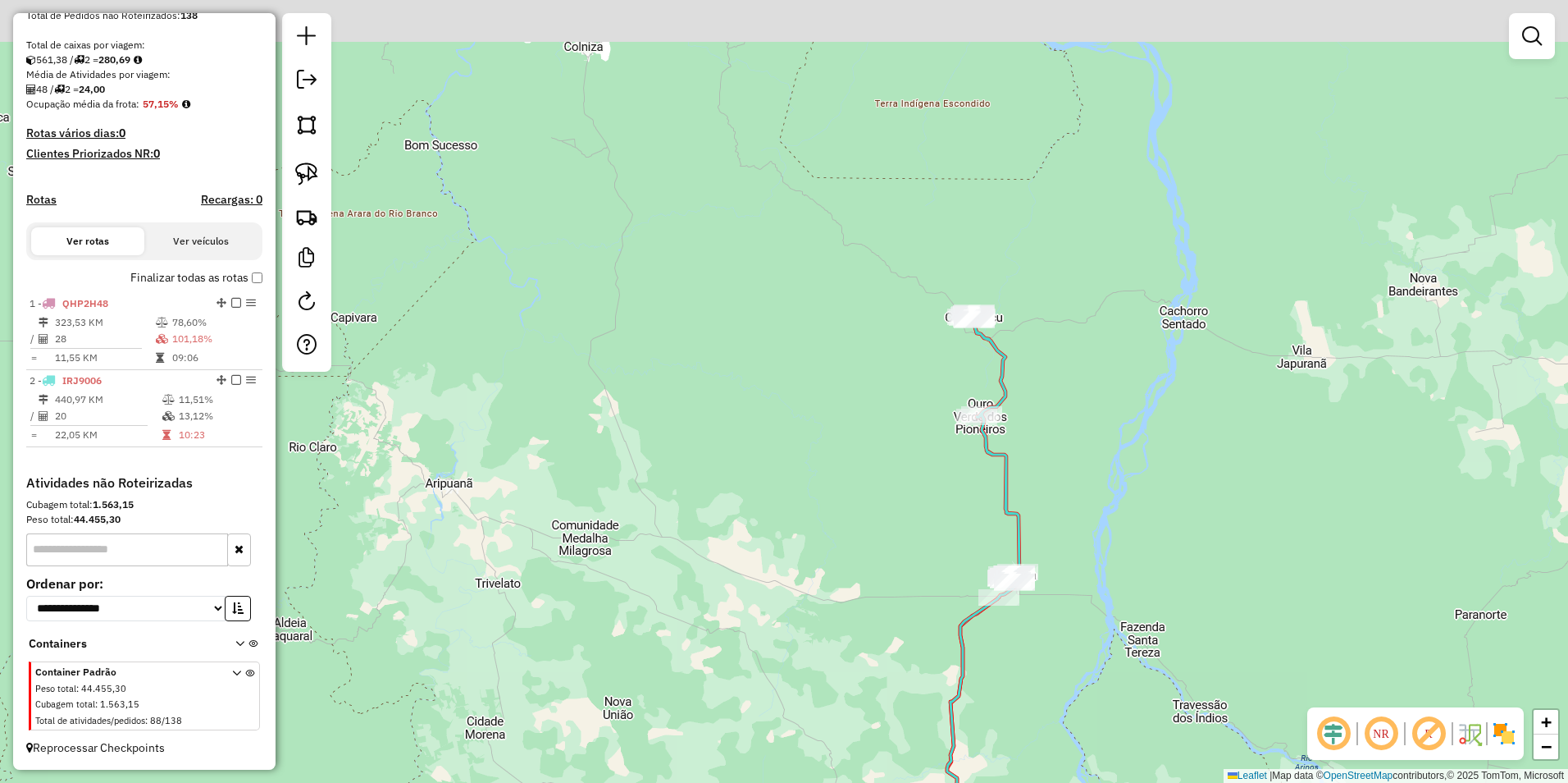
drag, startPoint x: 1037, startPoint y: 268, endPoint x: 1039, endPoint y: 437, distance: 169.0
click at [1039, 437] on div "Janela de atendimento Grade de atendimento Capacidade Transportadoras Veículos …" at bounding box center [784, 391] width 1568 height 783
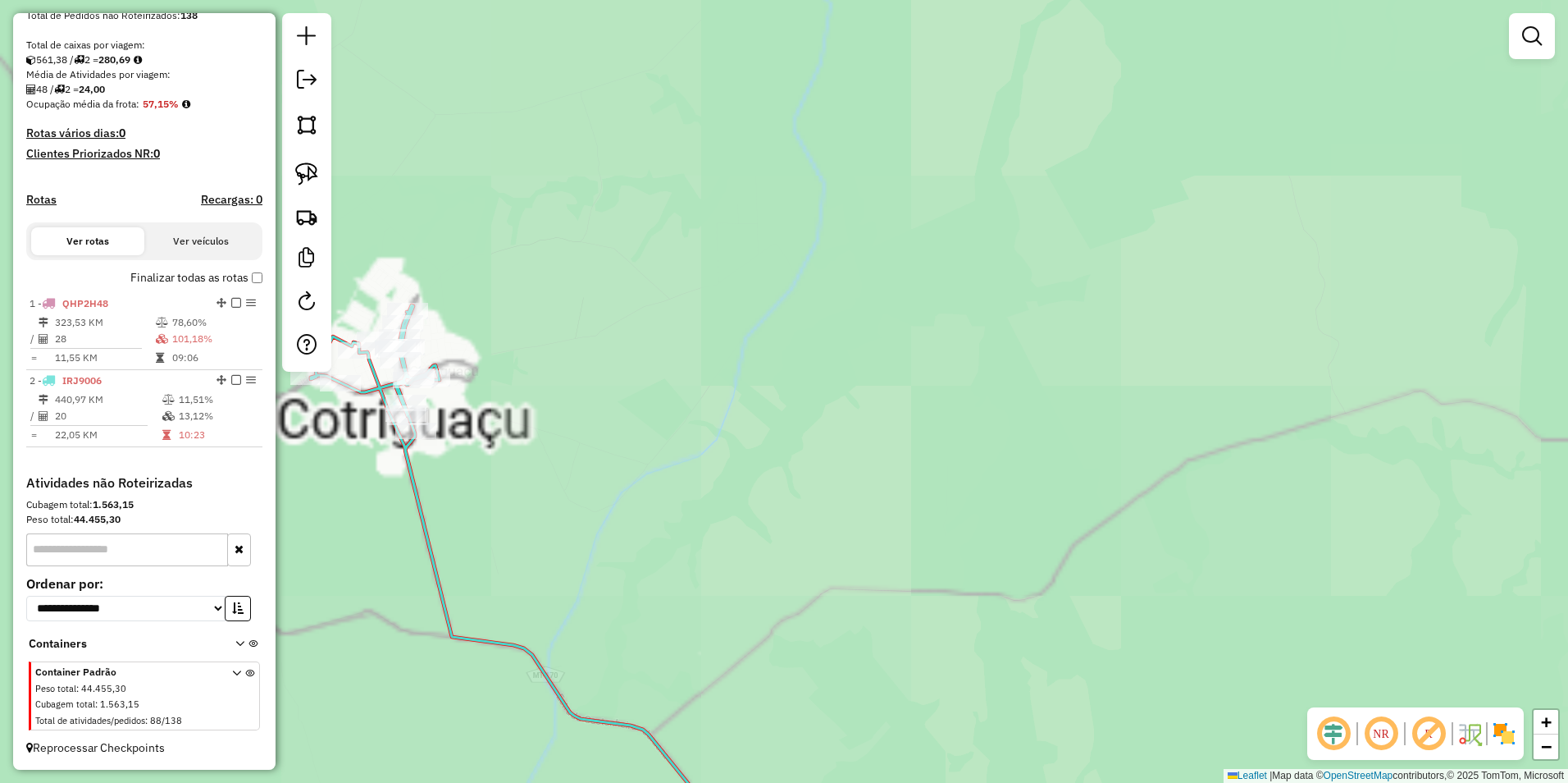
drag, startPoint x: 597, startPoint y: 313, endPoint x: 1136, endPoint y: 397, distance: 545.5
click at [1139, 396] on div "Janela de atendimento Grade de atendimento Capacidade Transportadoras Veículos …" at bounding box center [784, 391] width 1568 height 783
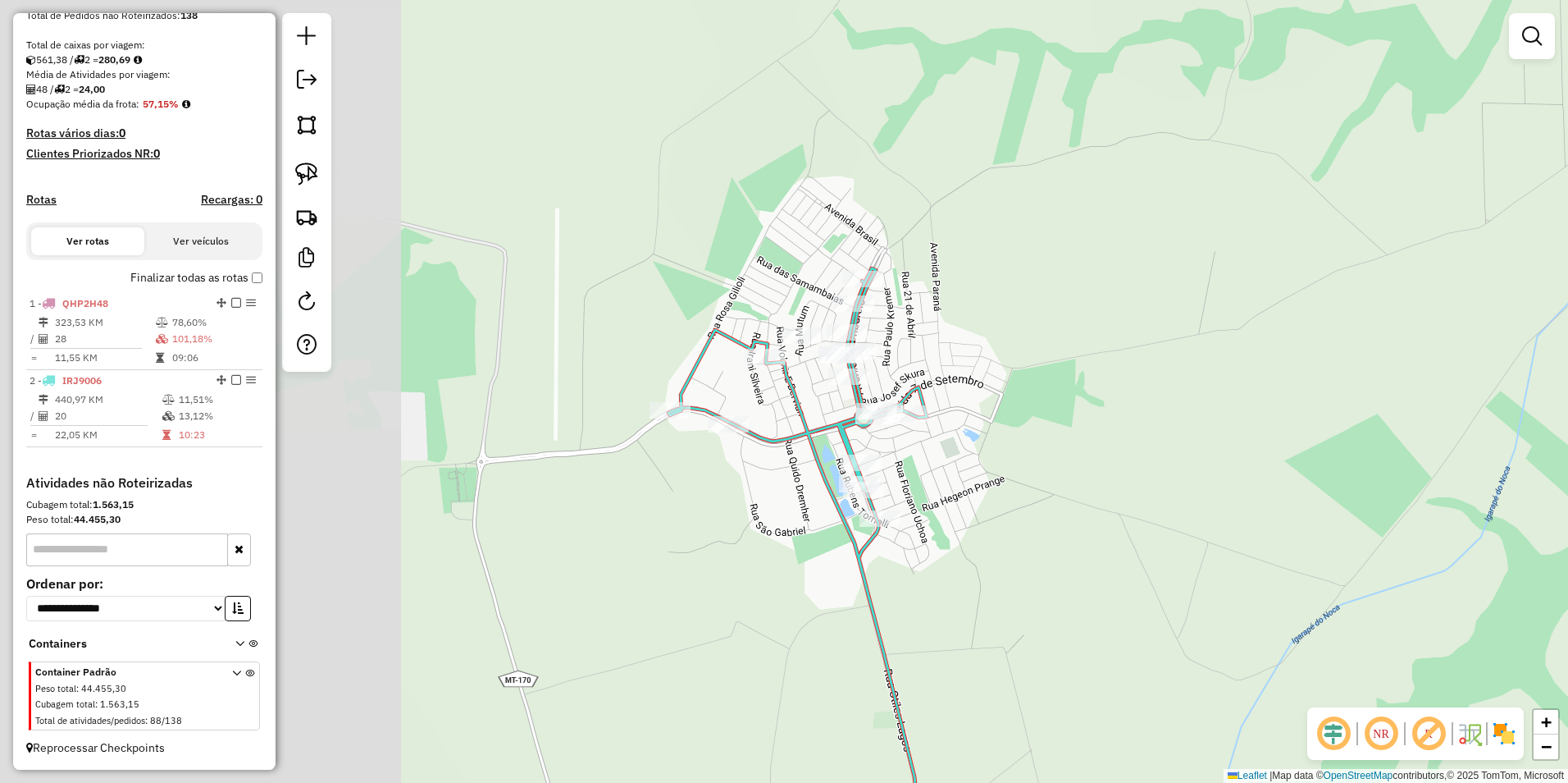
drag, startPoint x: 602, startPoint y: 450, endPoint x: 1130, endPoint y: 450, distance: 528.0
click at [1132, 449] on div "Janela de atendimento Grade de atendimento Capacidade Transportadoras Veículos …" at bounding box center [784, 391] width 1568 height 783
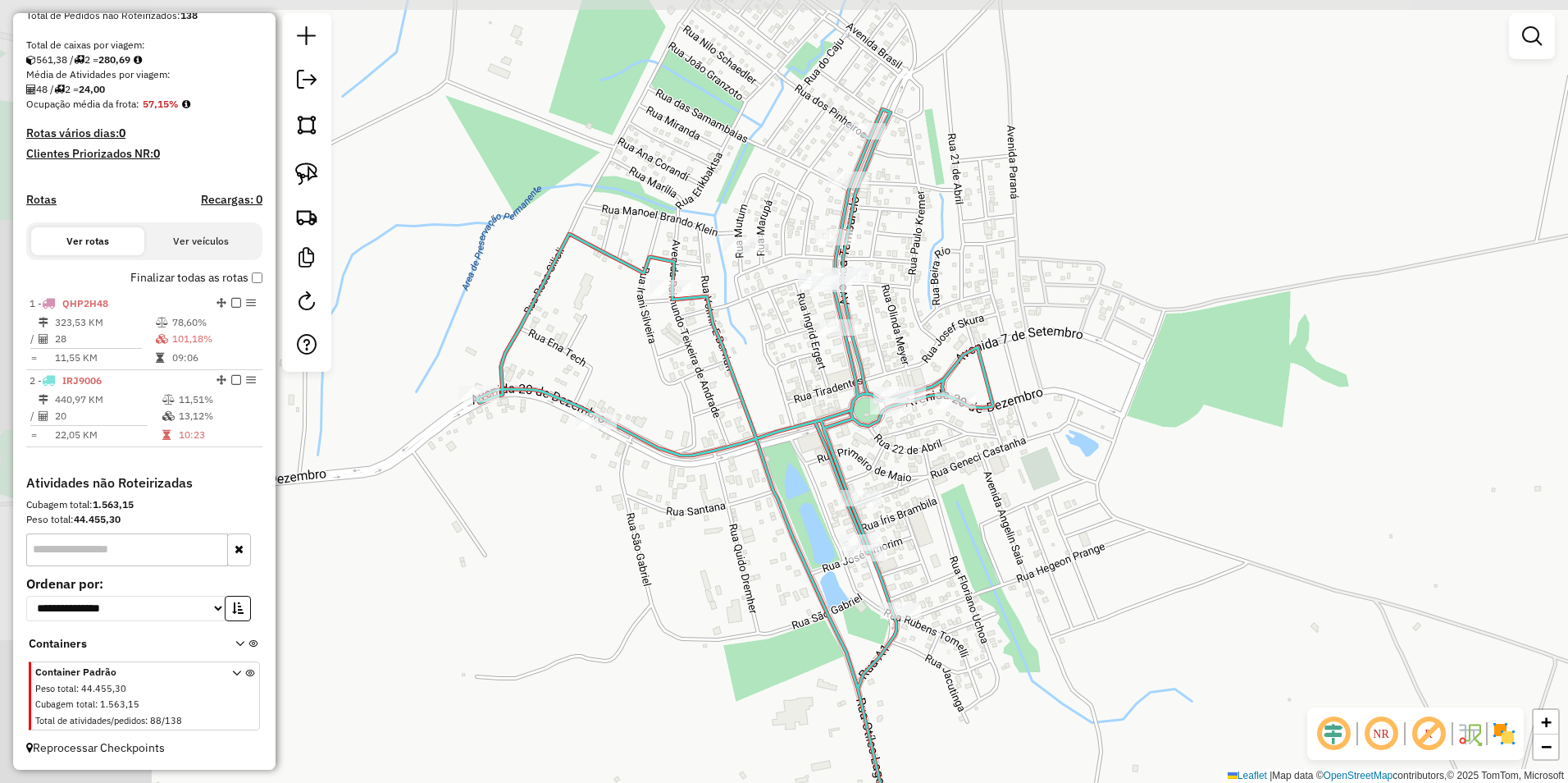
drag, startPoint x: 841, startPoint y: 408, endPoint x: 1067, endPoint y: 434, distance: 227.5
click at [1067, 434] on div "Janela de atendimento Grade de atendimento Capacidade Transportadoras Veículos …" at bounding box center [784, 391] width 1568 height 783
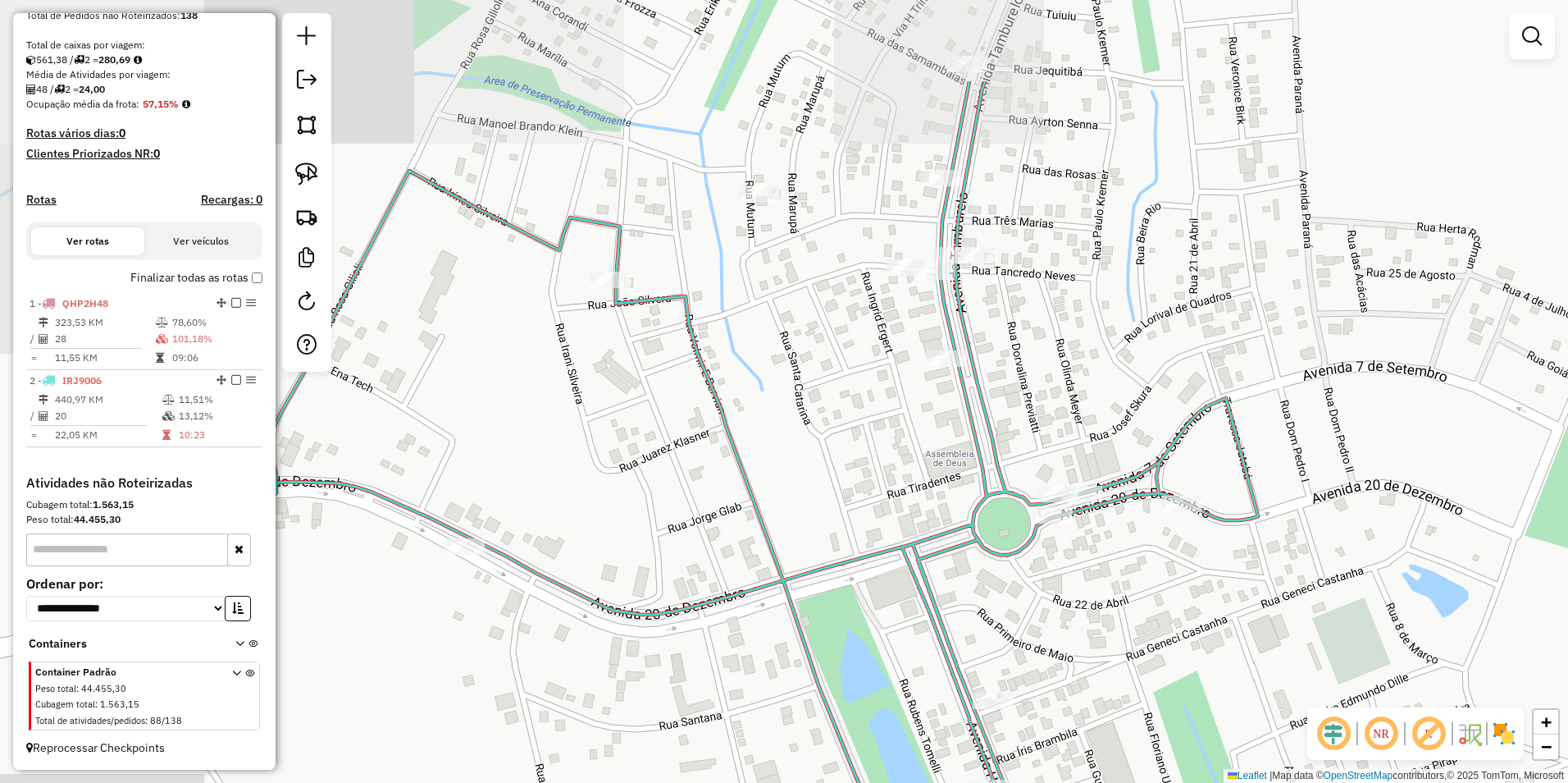
drag, startPoint x: 914, startPoint y: 433, endPoint x: 1229, endPoint y: 568, distance: 342.7
click at [1229, 568] on div "Janela de atendimento Grade de atendimento Capacidade Transportadoras Veículos …" at bounding box center [784, 391] width 1568 height 783
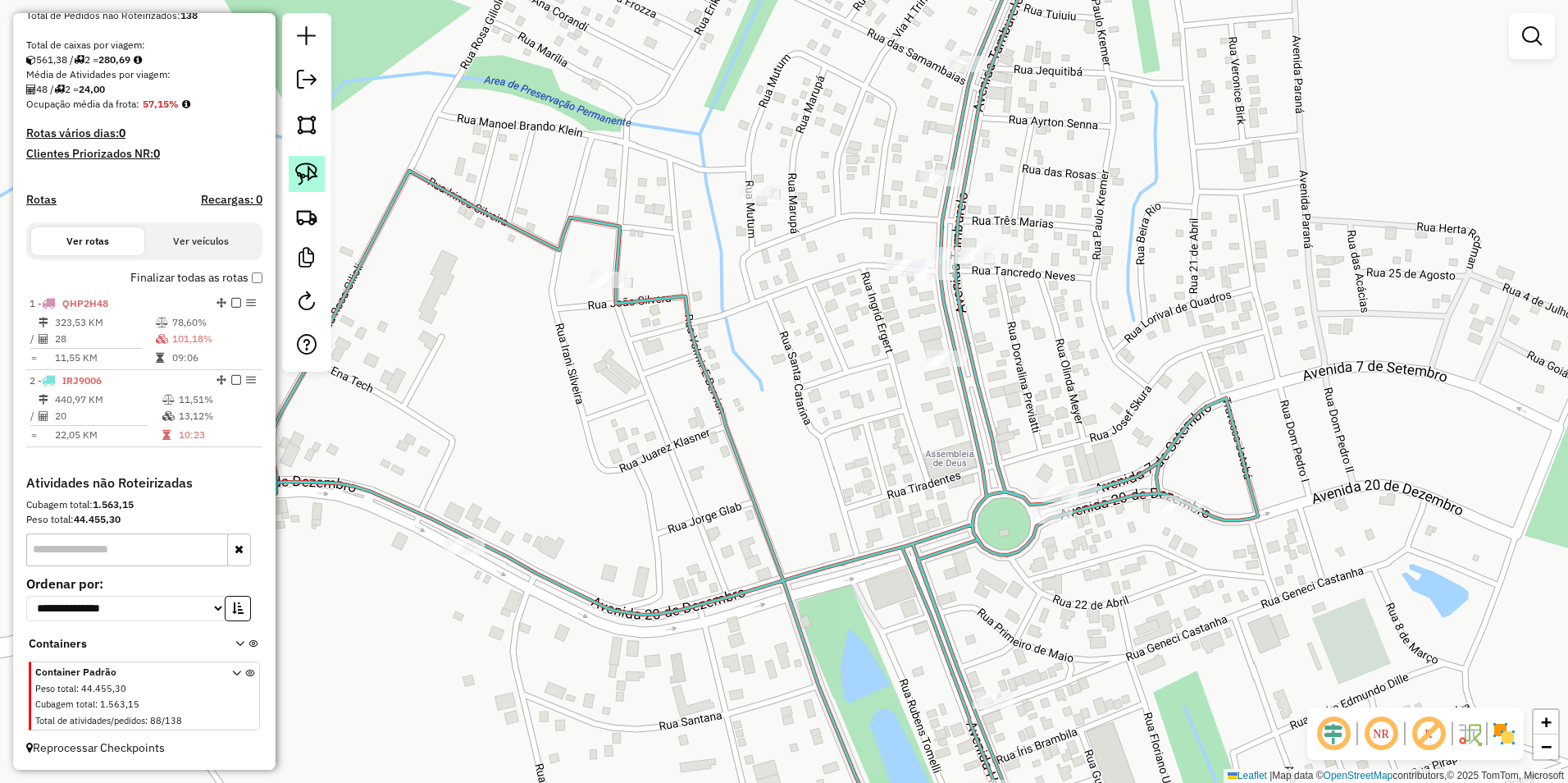
click at [309, 165] on img at bounding box center [306, 174] width 23 height 23
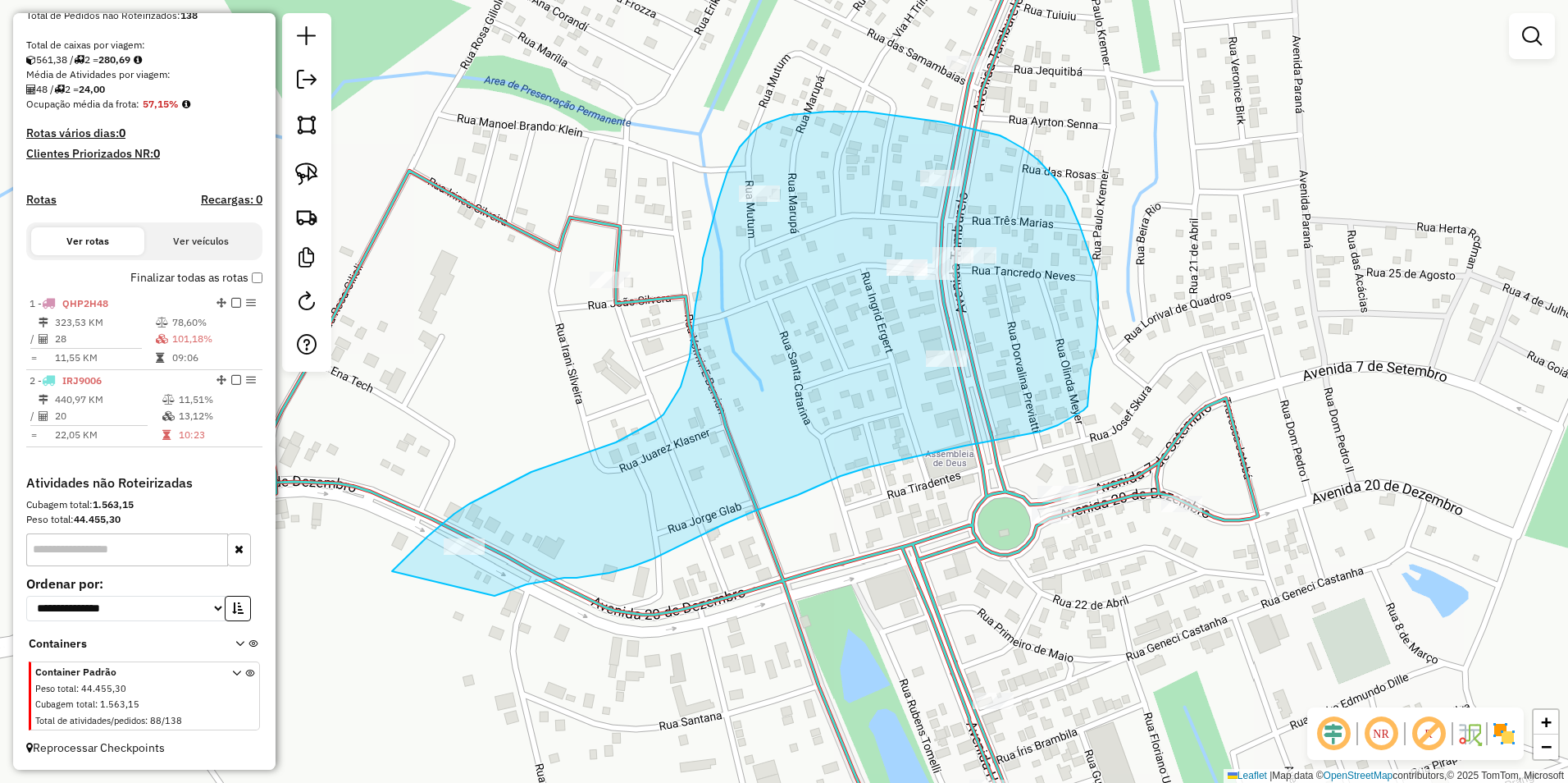
drag, startPoint x: 438, startPoint y: 527, endPoint x: 494, endPoint y: 596, distance: 88.9
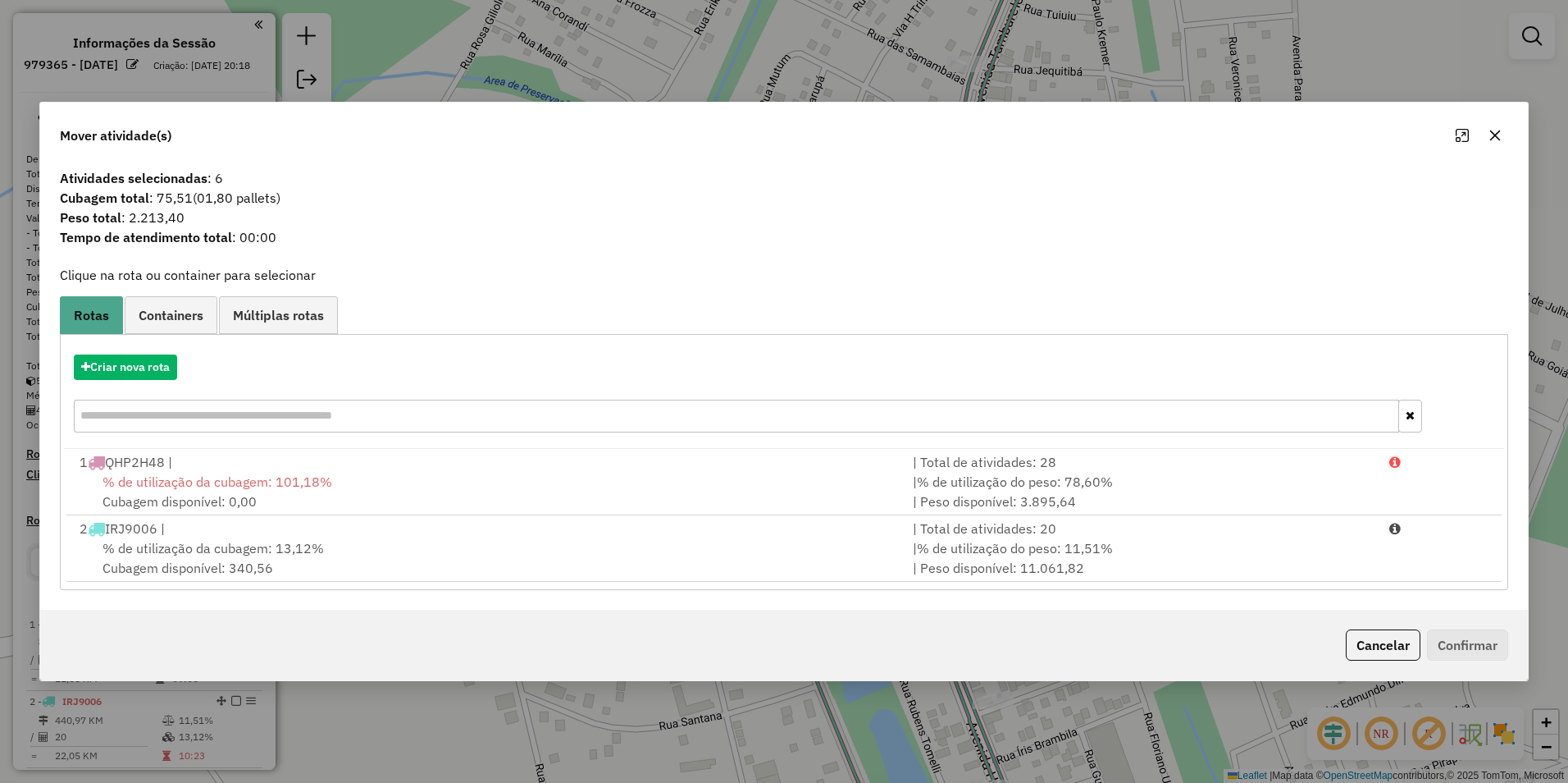
click at [206, 548] on span "% de utilização da cubagem: 13,12%" at bounding box center [213, 547] width 222 height 16
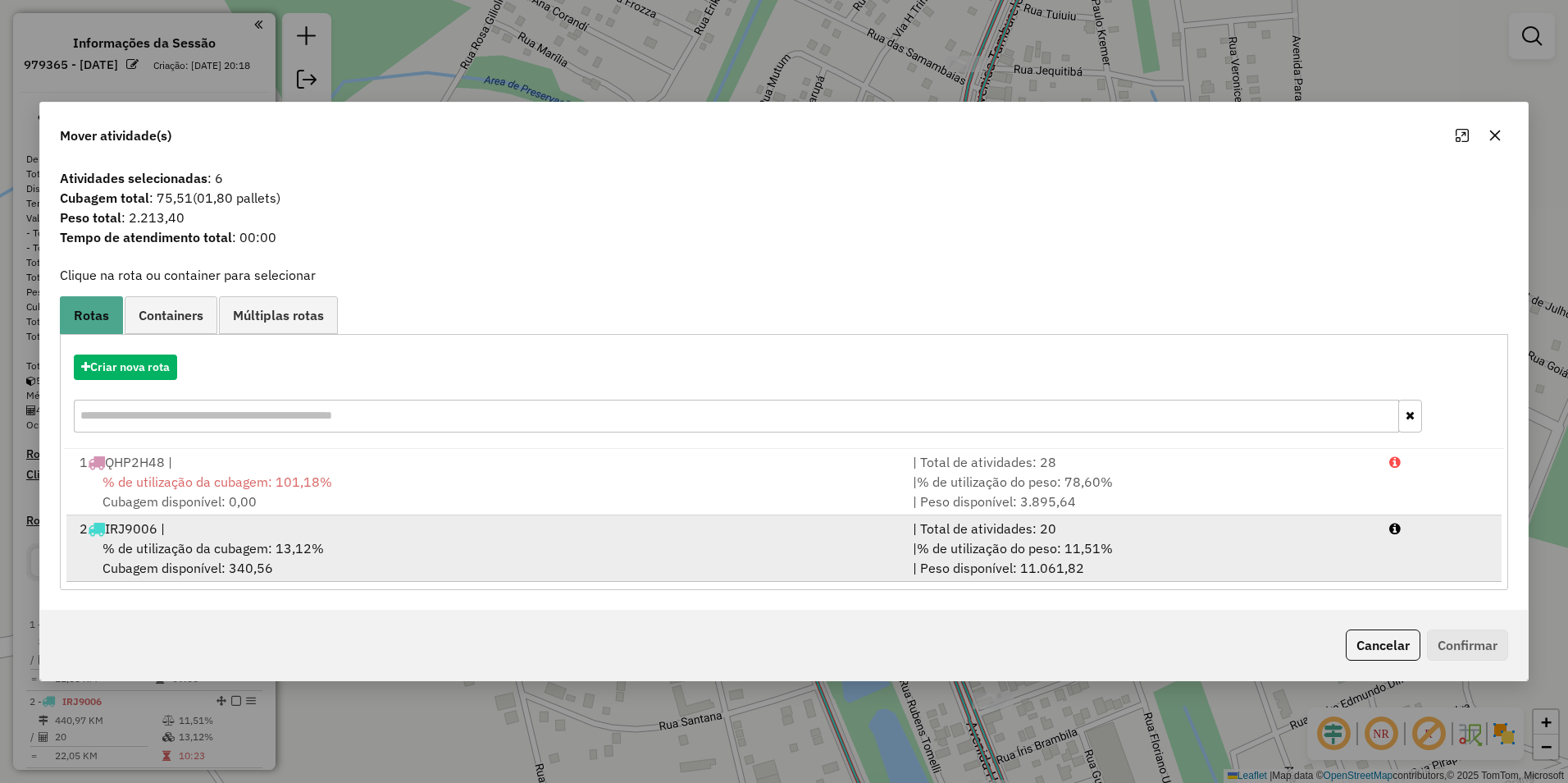
scroll to position [336, 0]
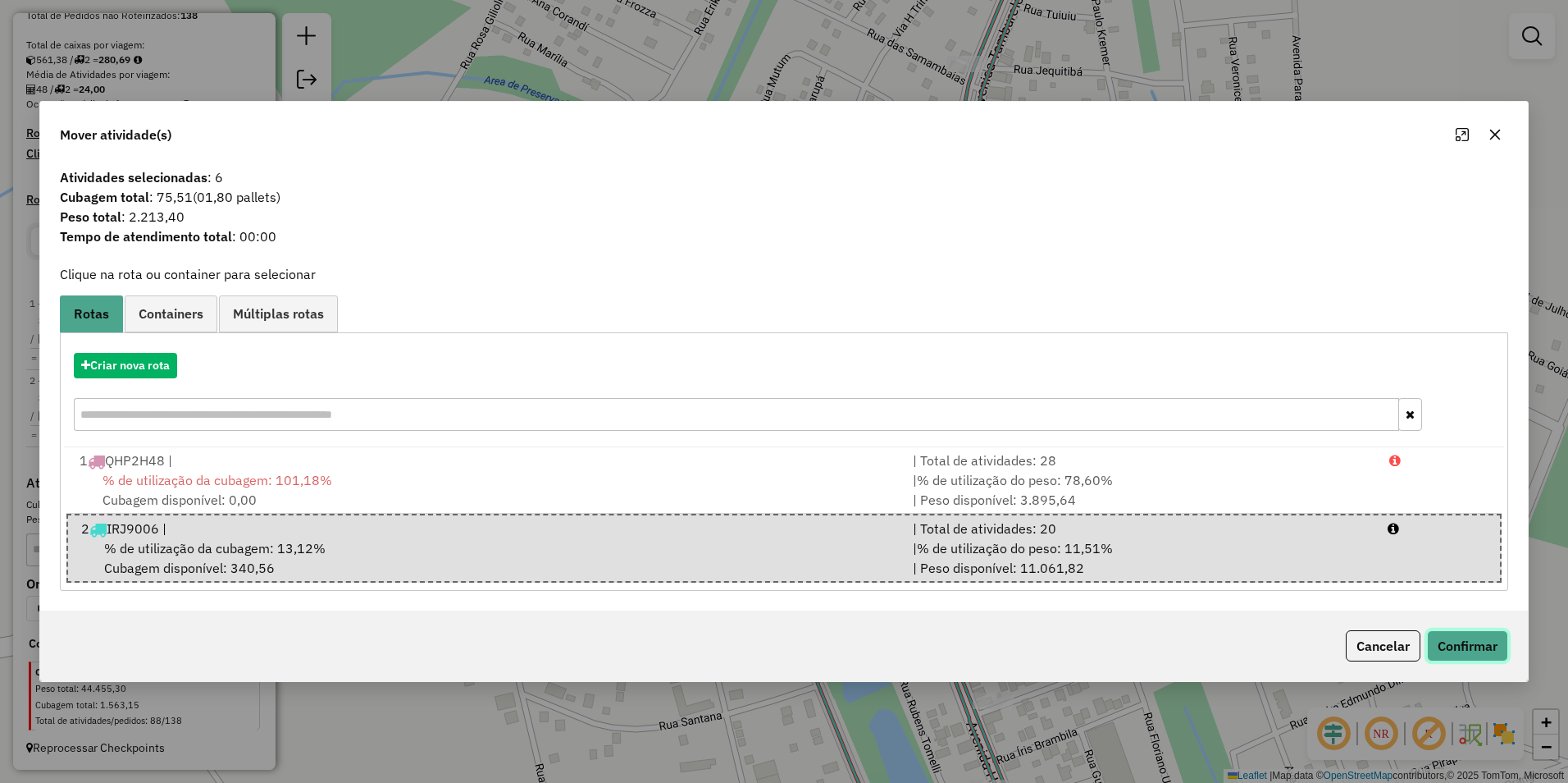
click at [1481, 651] on button "Confirmar" at bounding box center [1468, 646] width 81 height 31
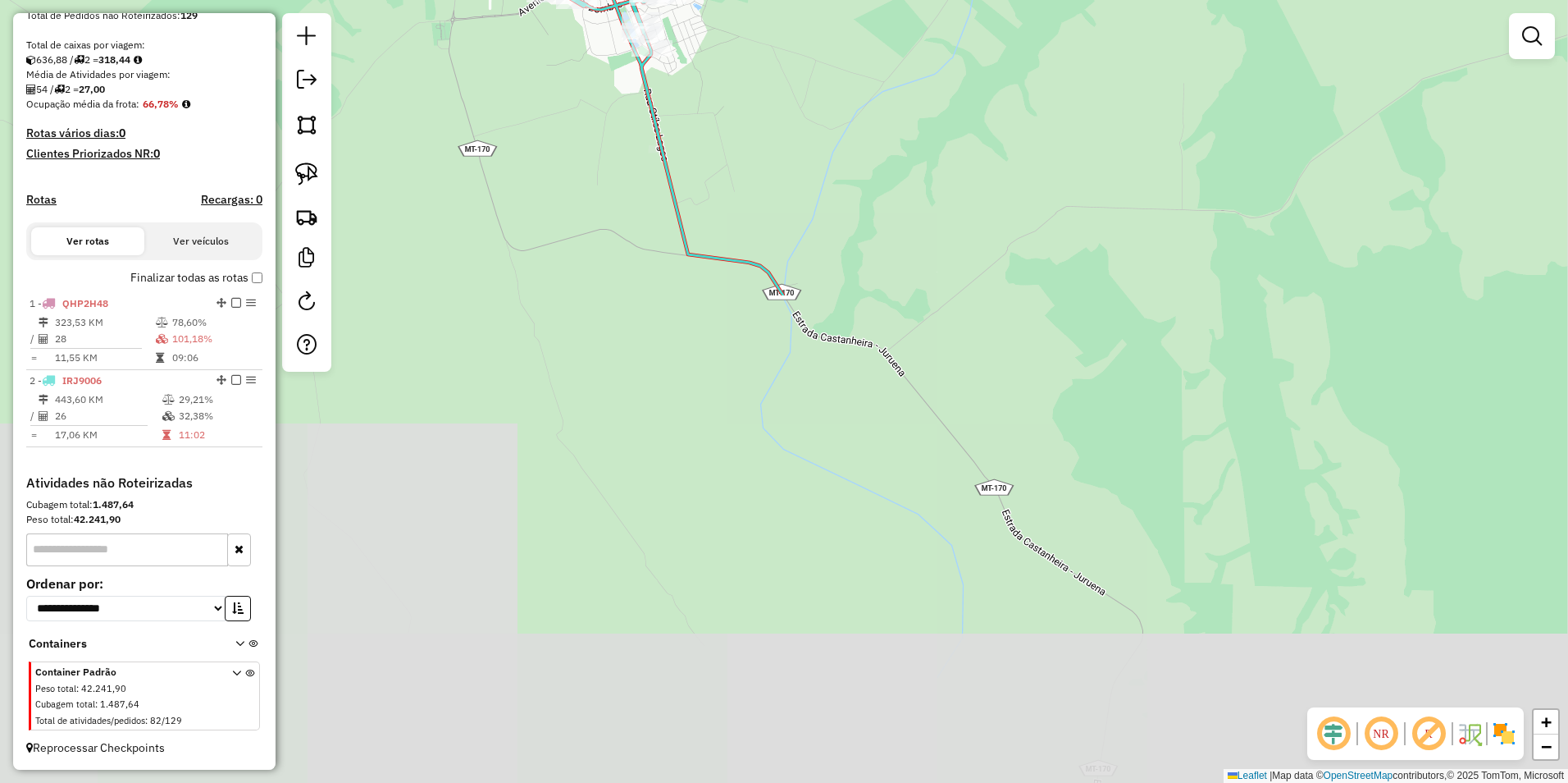
drag, startPoint x: 1174, startPoint y: 656, endPoint x: 715, endPoint y: 91, distance: 727.9
click at [715, 91] on div "Janela de atendimento Grade de atendimento Capacidade Transportadoras Veículos …" at bounding box center [784, 391] width 1568 height 783
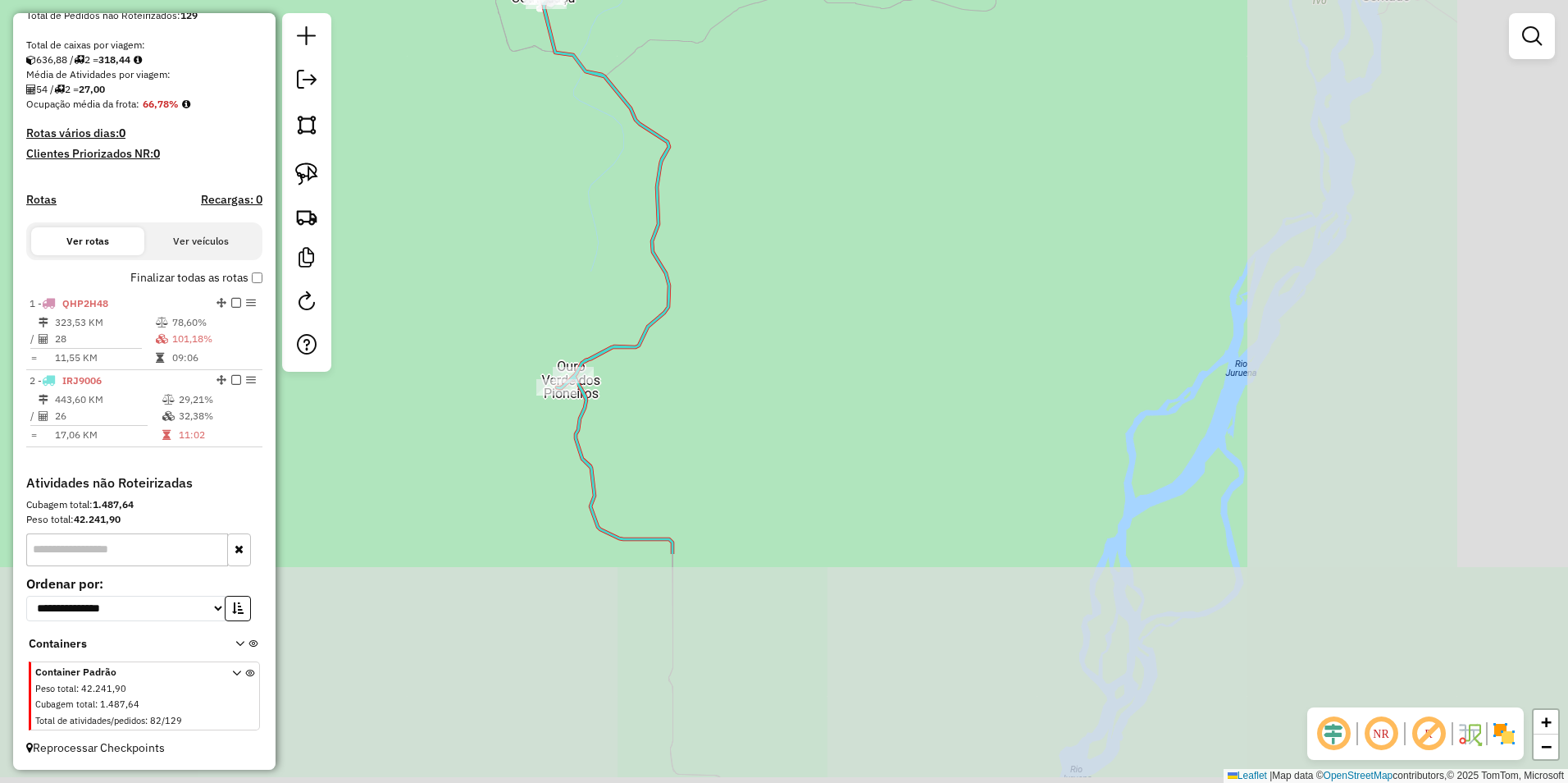
drag, startPoint x: 970, startPoint y: 556, endPoint x: 635, endPoint y: 316, distance: 412.1
click at [635, 316] on div "Janela de atendimento Grade de atendimento Capacidade Transportadoras Veículos …" at bounding box center [784, 391] width 1568 height 783
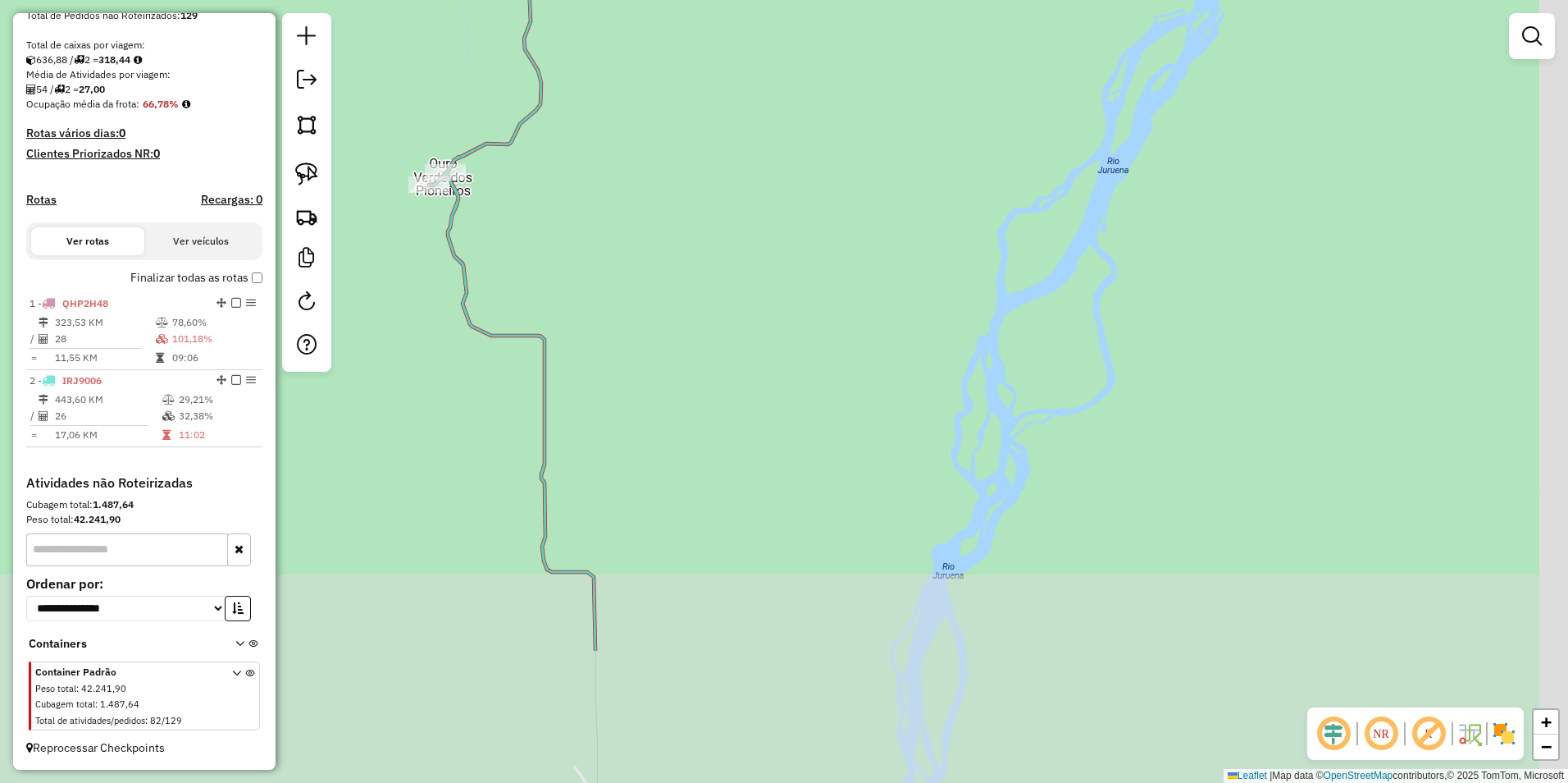
drag, startPoint x: 894, startPoint y: 556, endPoint x: 782, endPoint y: 287, distance: 291.4
click at [766, 268] on div "Janela de atendimento Grade de atendimento Capacidade Transportadoras Veículos …" at bounding box center [784, 391] width 1568 height 783
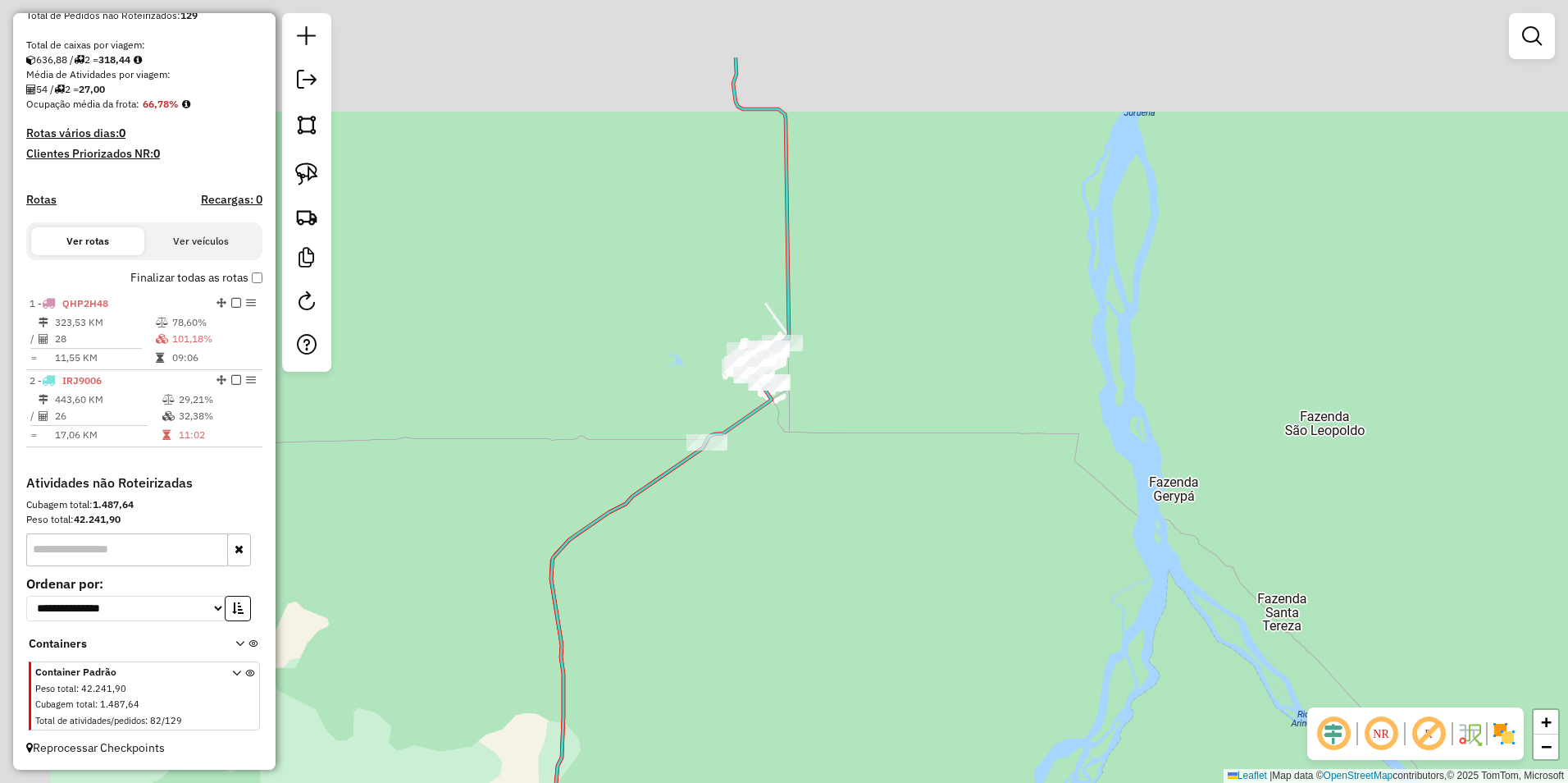
drag, startPoint x: 750, startPoint y: 527, endPoint x: 953, endPoint y: 676, distance: 251.8
click at [953, 684] on div "Janela de atendimento Grade de atendimento Capacidade Transportadoras Veículos …" at bounding box center [784, 391] width 1568 height 783
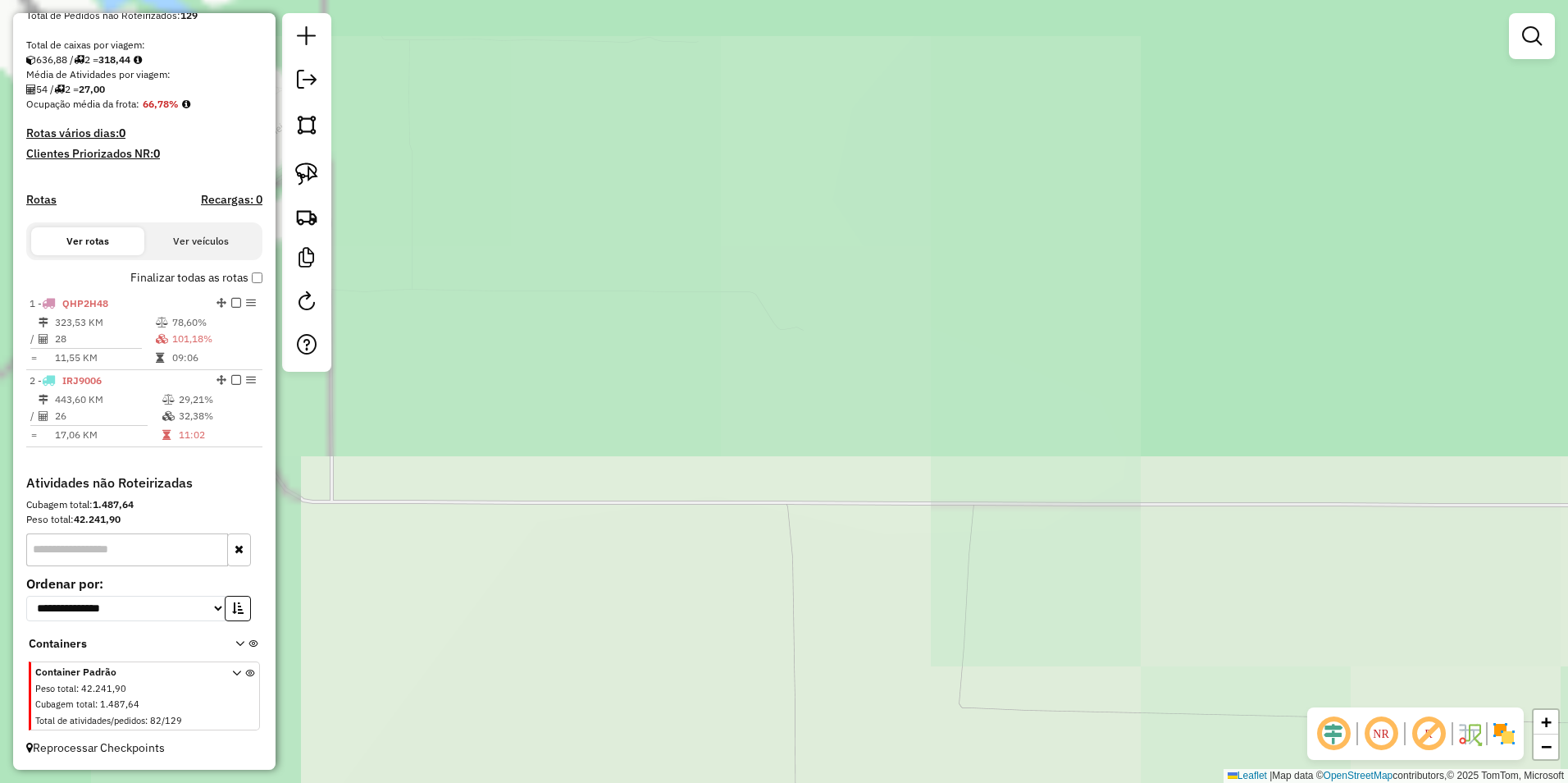
drag, startPoint x: 739, startPoint y: 372, endPoint x: 1113, endPoint y: 710, distance: 504.1
click at [1143, 782] on html "Aguarde... Pop-up bloqueado! Seu navegador bloqueou automáticamente a abertura …" at bounding box center [784, 391] width 1568 height 783
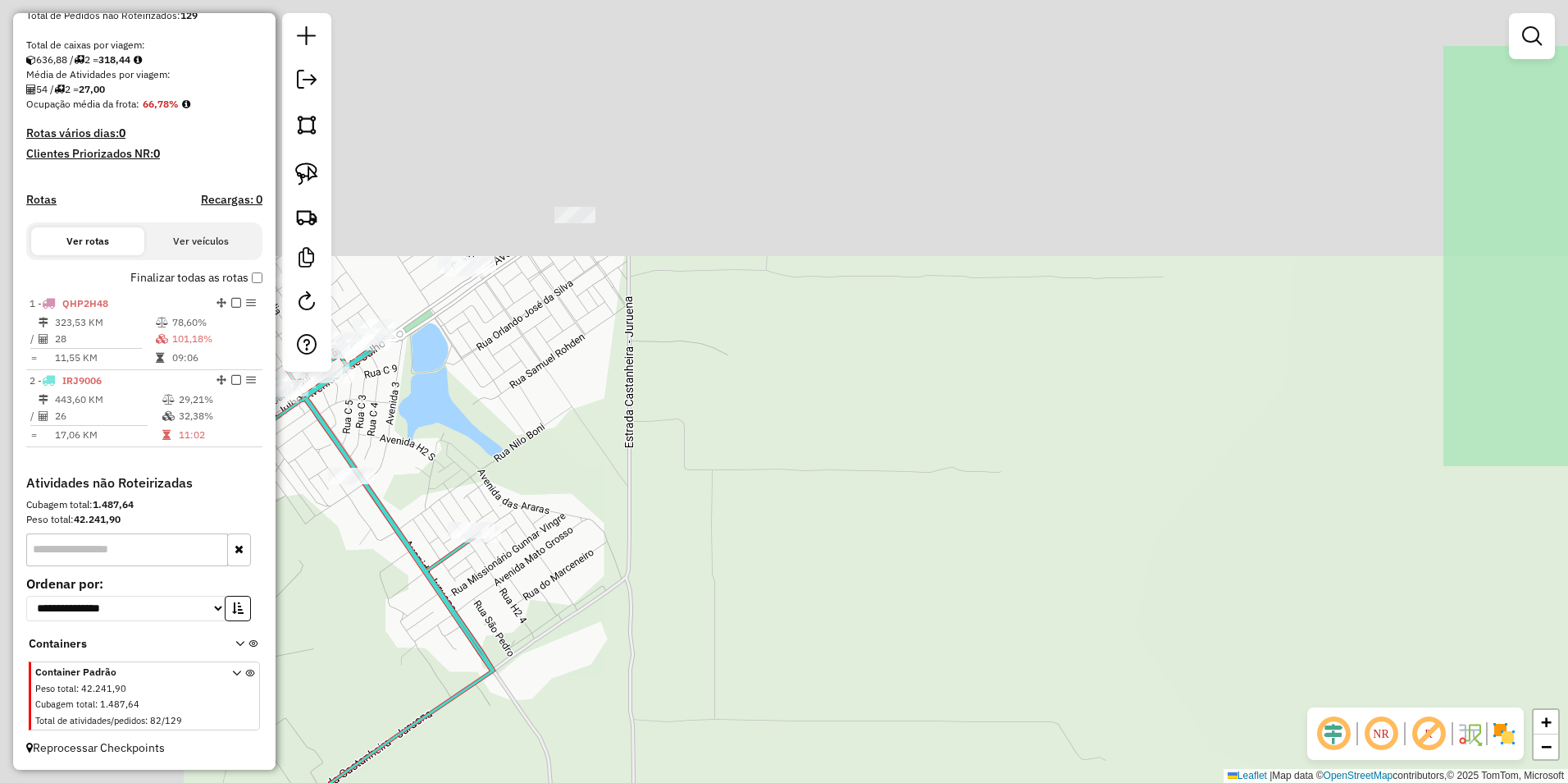
drag, startPoint x: 801, startPoint y: 404, endPoint x: 1230, endPoint y: 796, distance: 581.1
click at [1230, 782] on html "Aguarde... Pop-up bloqueado! Seu navegador bloqueou automáticamente a abertura …" at bounding box center [784, 391] width 1568 height 783
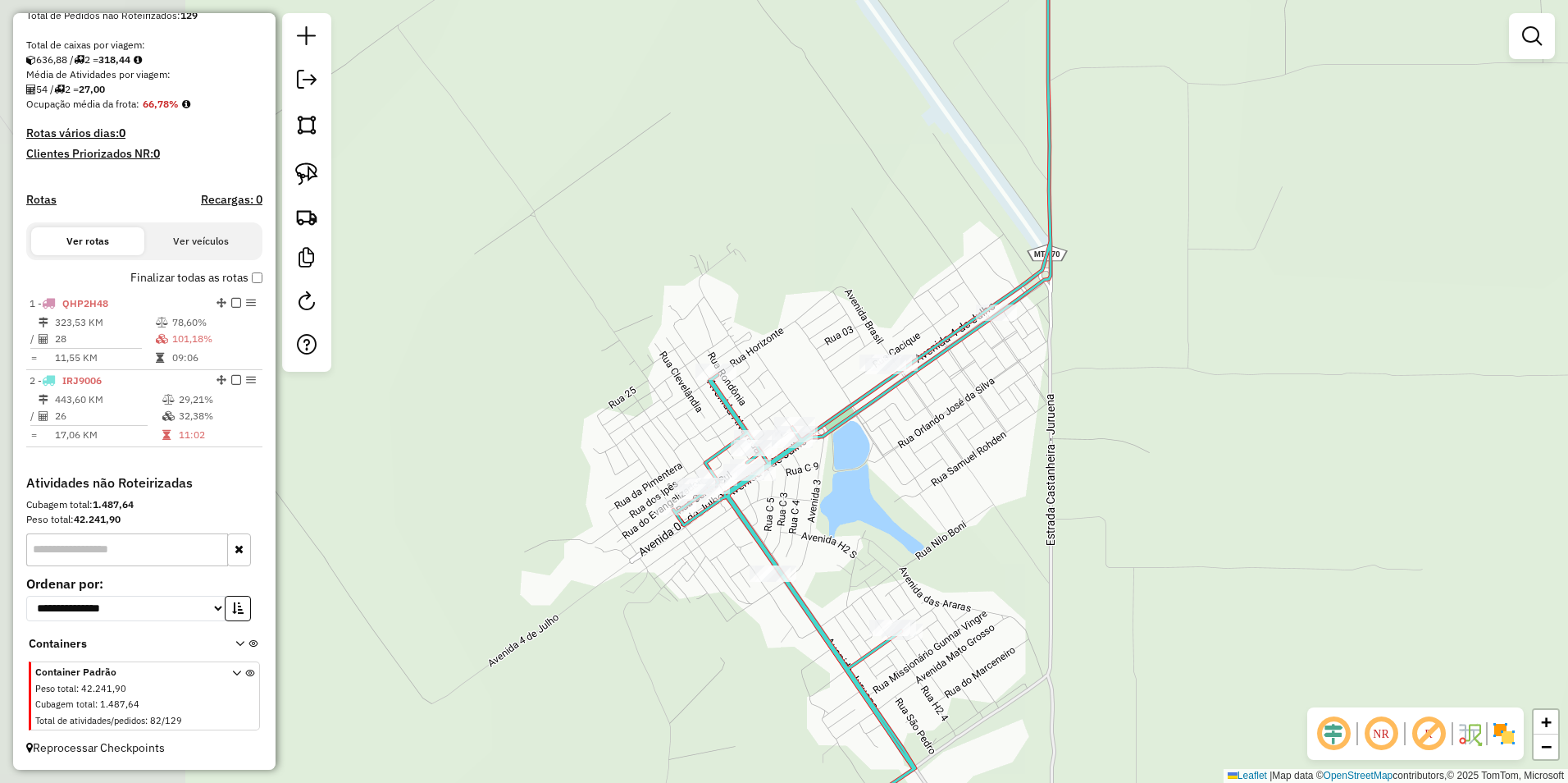
drag, startPoint x: 655, startPoint y: 450, endPoint x: 870, endPoint y: 477, distance: 216.7
click at [870, 477] on div "Janela de atendimento Grade de atendimento Capacidade Transportadoras Veículos …" at bounding box center [784, 391] width 1568 height 783
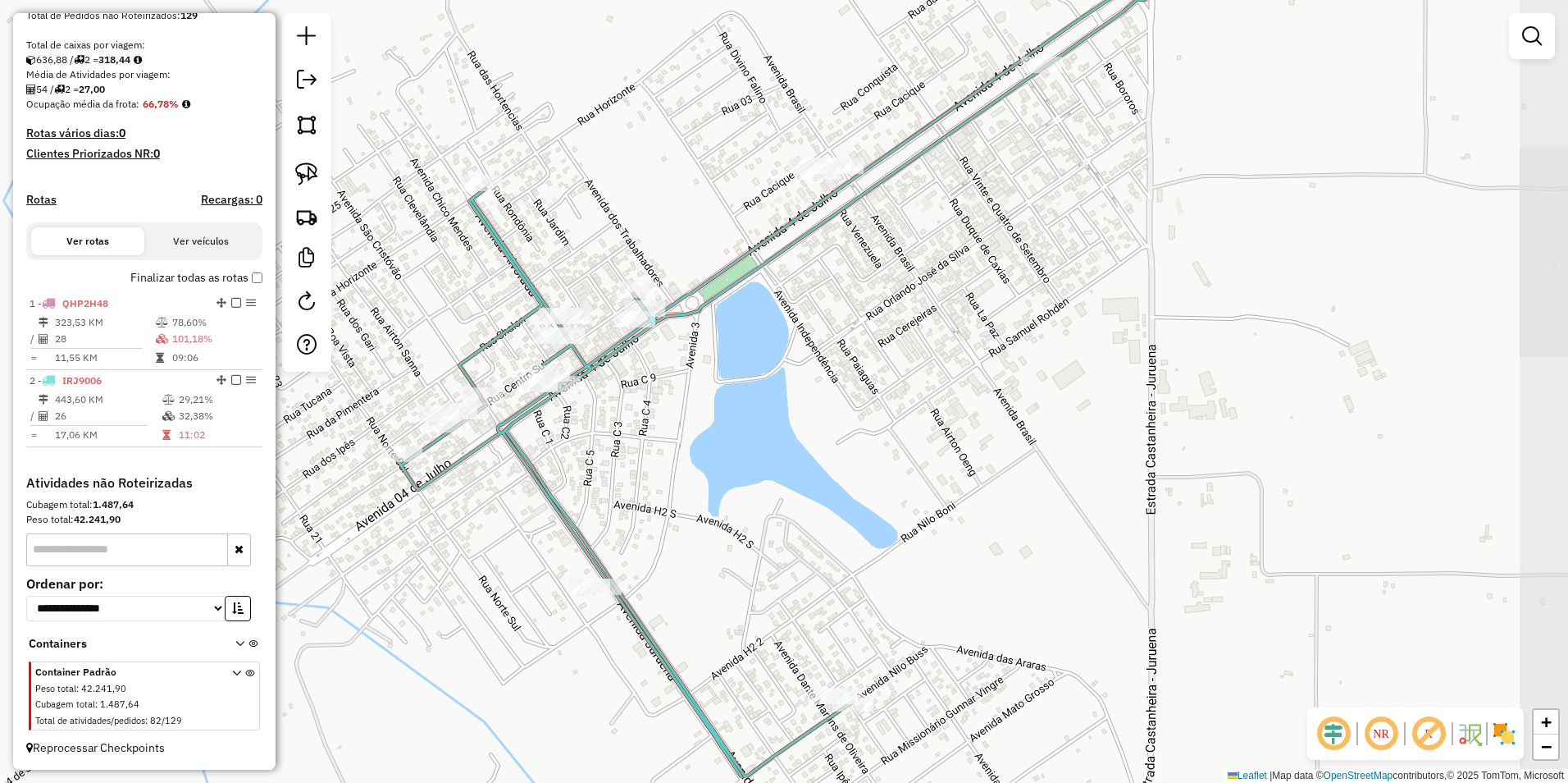
drag, startPoint x: 815, startPoint y: 433, endPoint x: 703, endPoint y: 452, distance: 113.6
click at [703, 452] on div "Janela de atendimento Grade de atendimento Capacidade Transportadoras Veículos …" at bounding box center [784, 391] width 1568 height 783
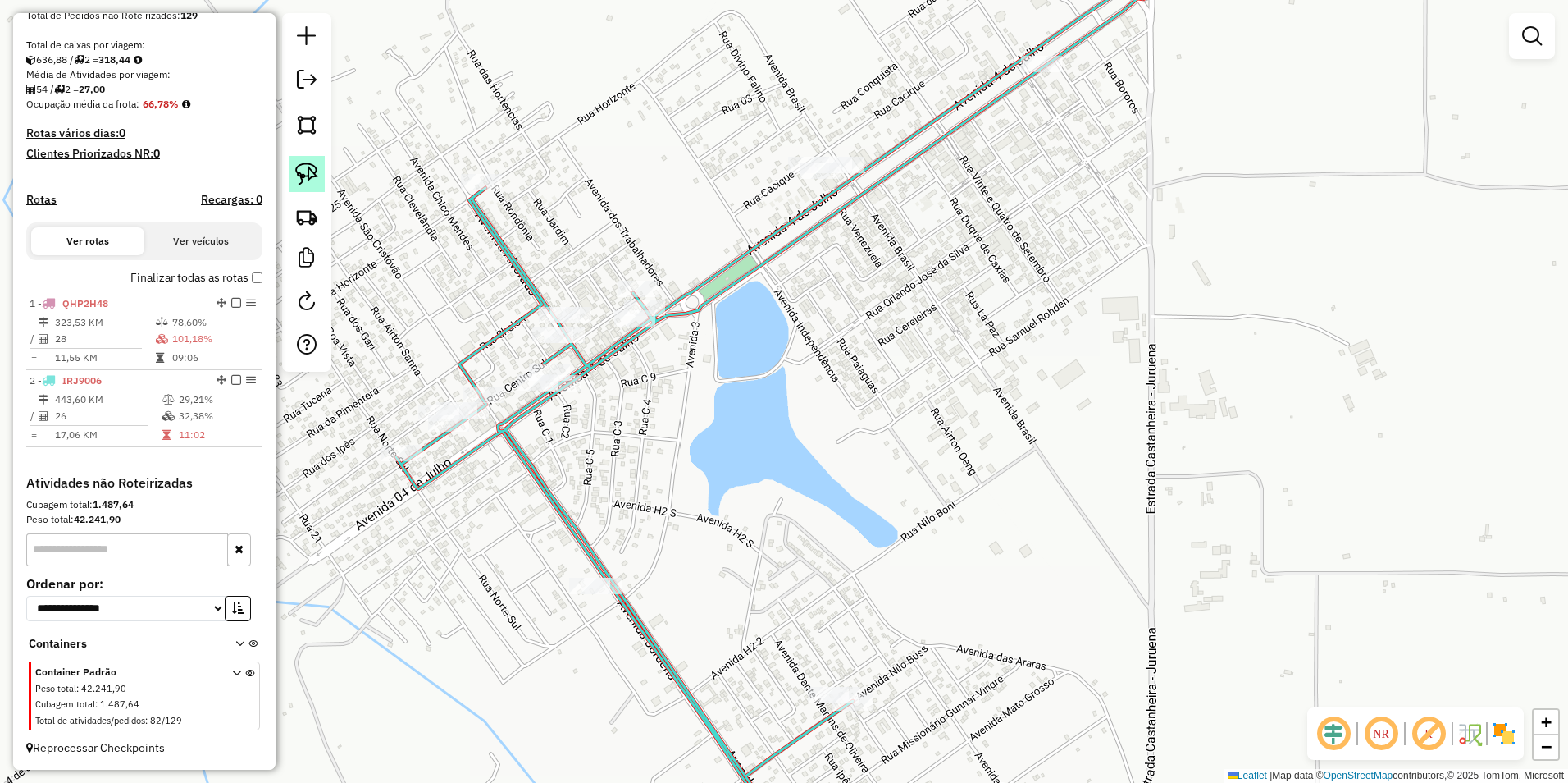
click at [305, 169] on img at bounding box center [306, 174] width 23 height 23
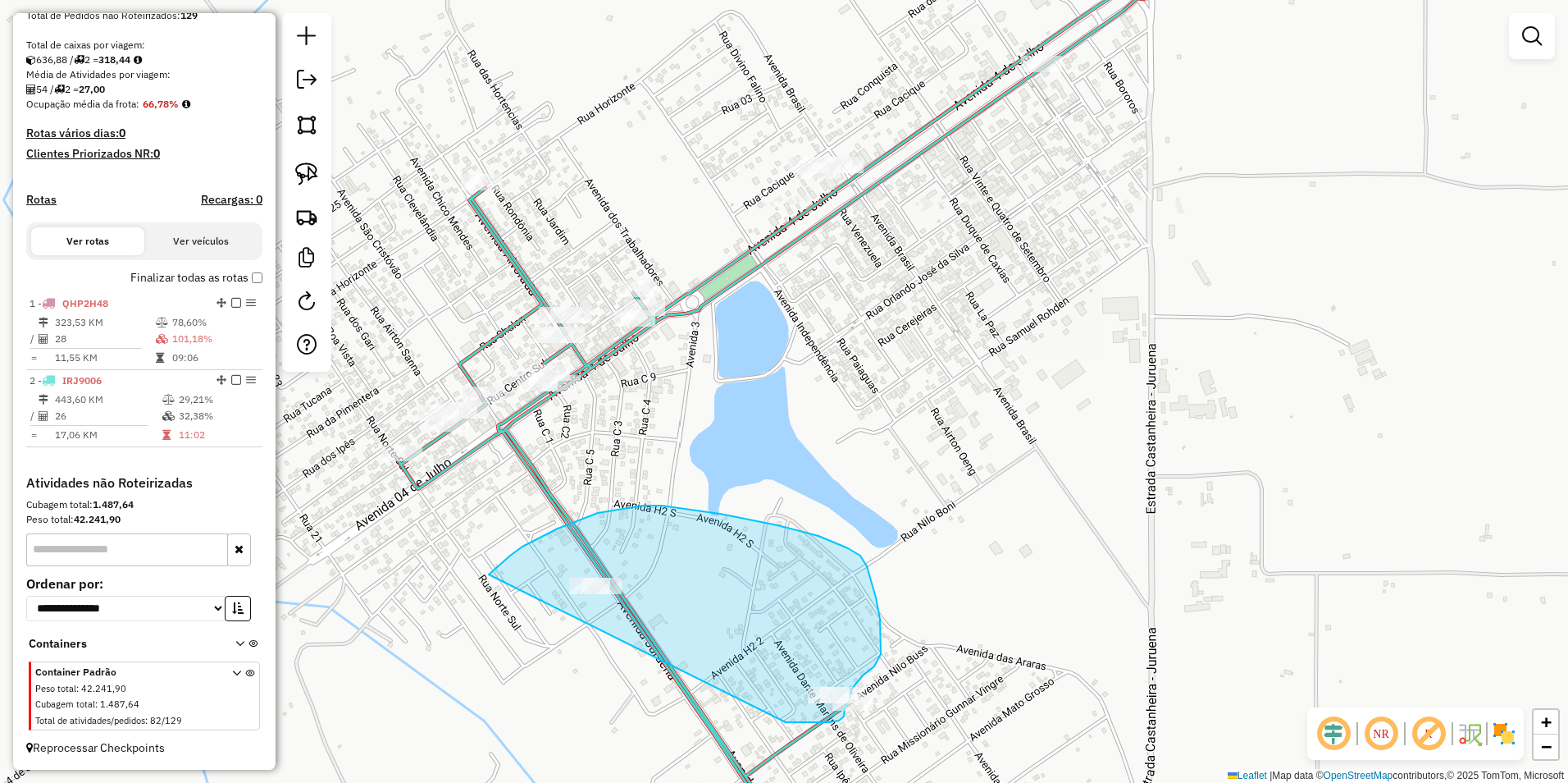
drag, startPoint x: 488, startPoint y: 574, endPoint x: 785, endPoint y: 722, distance: 331.8
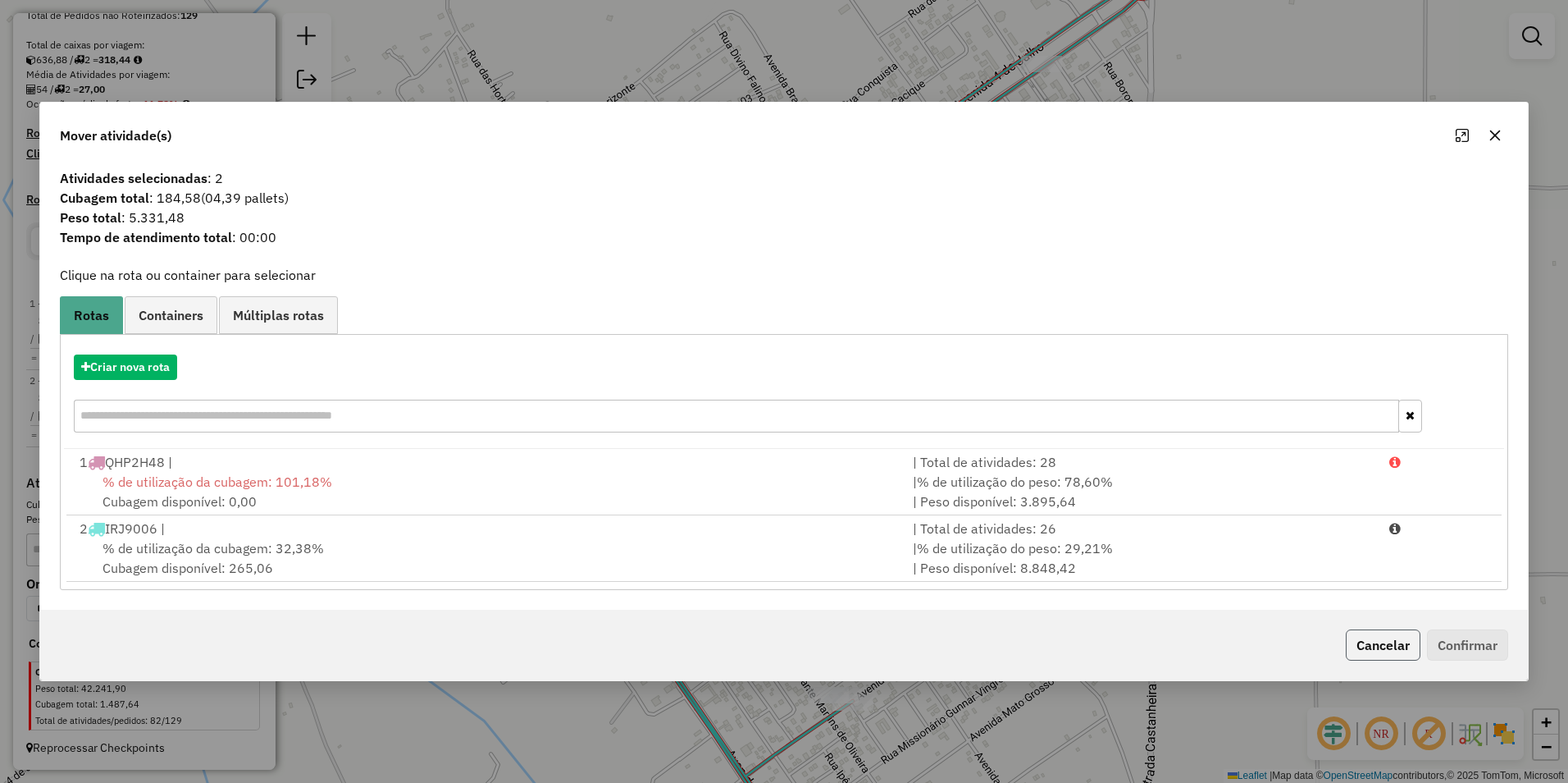
click at [1372, 637] on button "Cancelar" at bounding box center [1382, 645] width 74 height 31
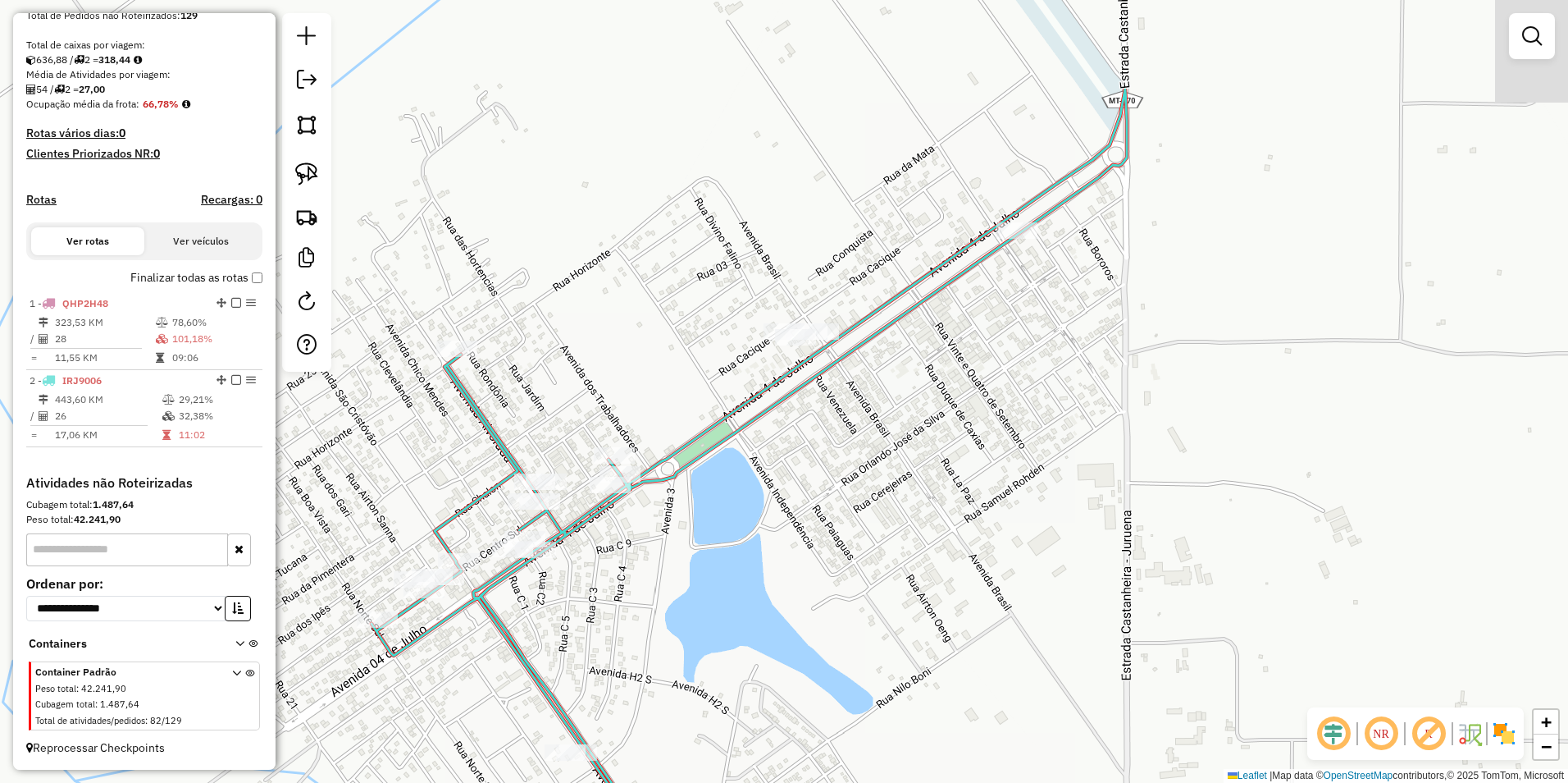
drag, startPoint x: 734, startPoint y: 388, endPoint x: 711, endPoint y: 551, distance: 164.6
click at [711, 552] on div "Janela de atendimento Grade de atendimento Capacidade Transportadoras Veículos …" at bounding box center [784, 391] width 1568 height 783
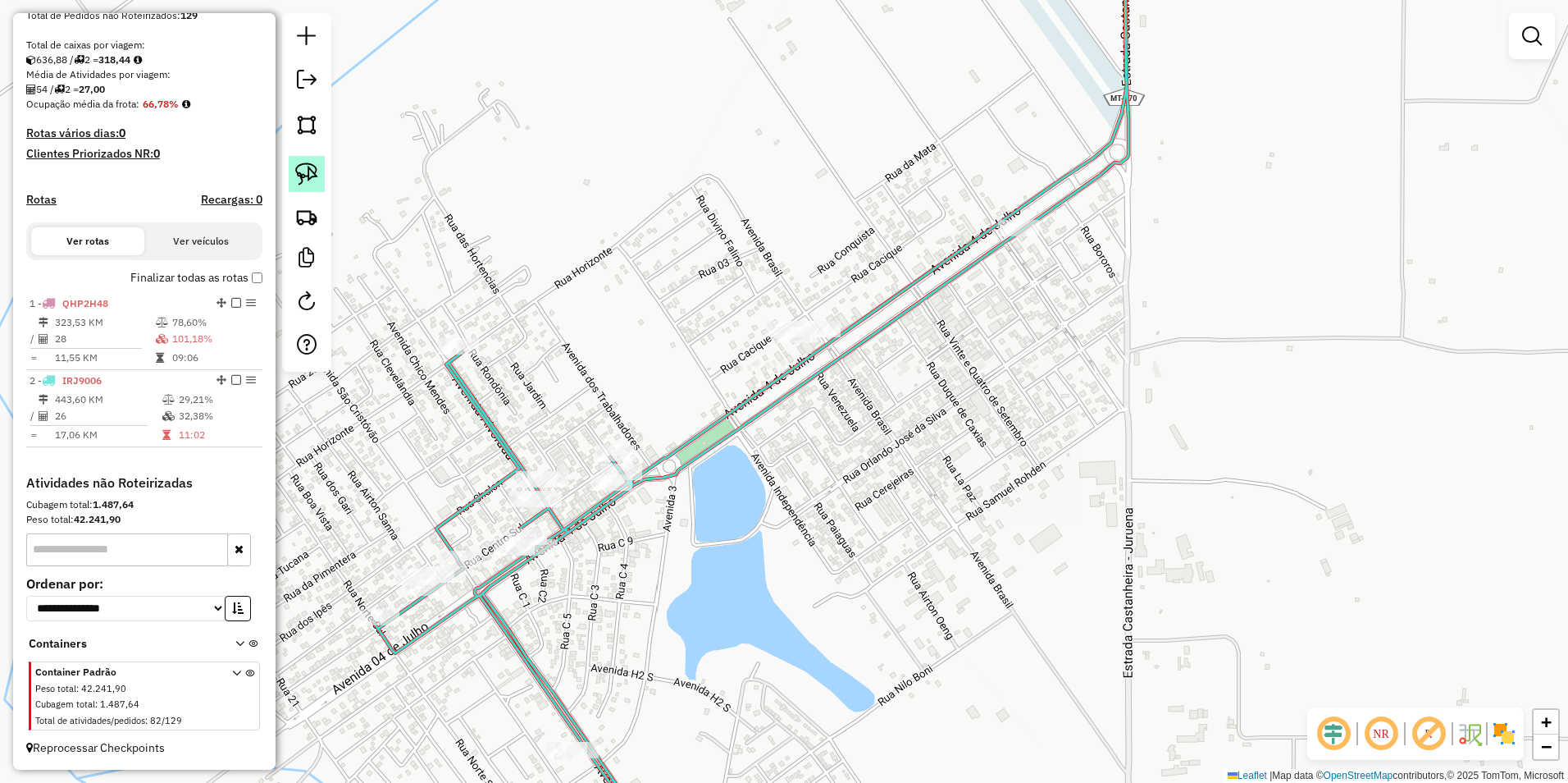
click at [308, 173] on img at bounding box center [306, 174] width 23 height 23
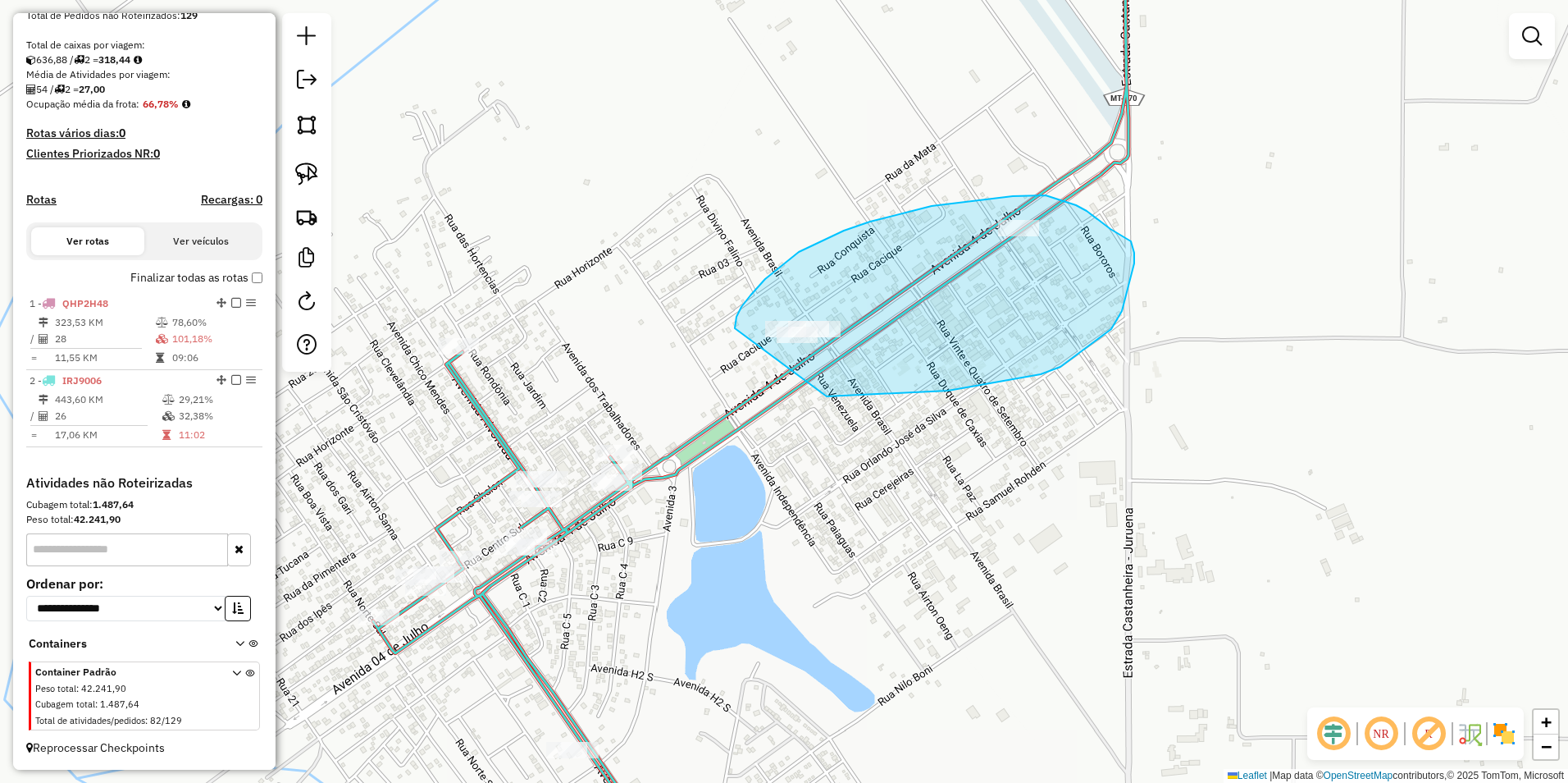
drag, startPoint x: 736, startPoint y: 317, endPoint x: 827, endPoint y: 396, distance: 120.5
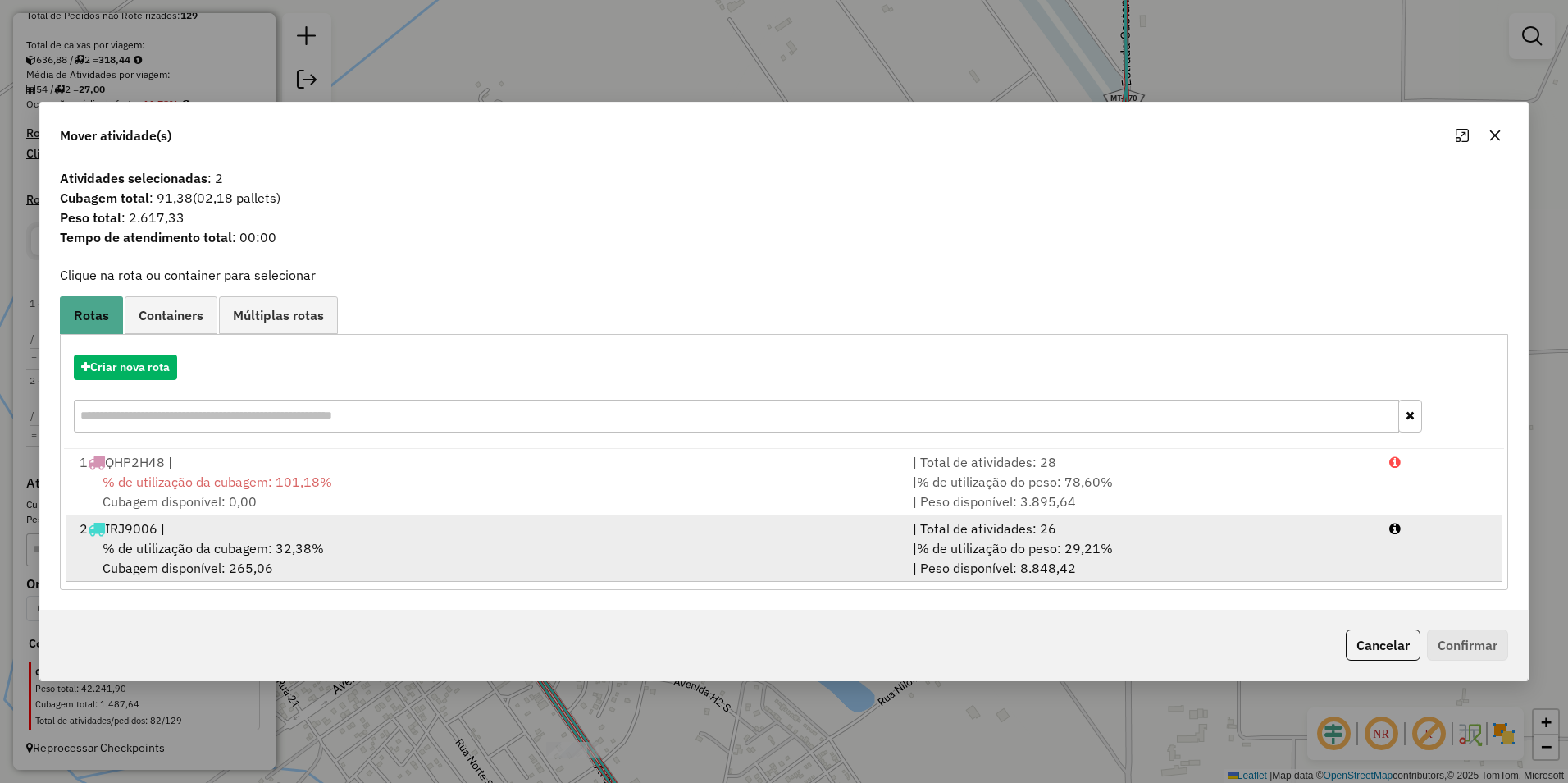
click at [210, 541] on span "% de utilização da cubagem: 32,38%" at bounding box center [213, 547] width 222 height 16
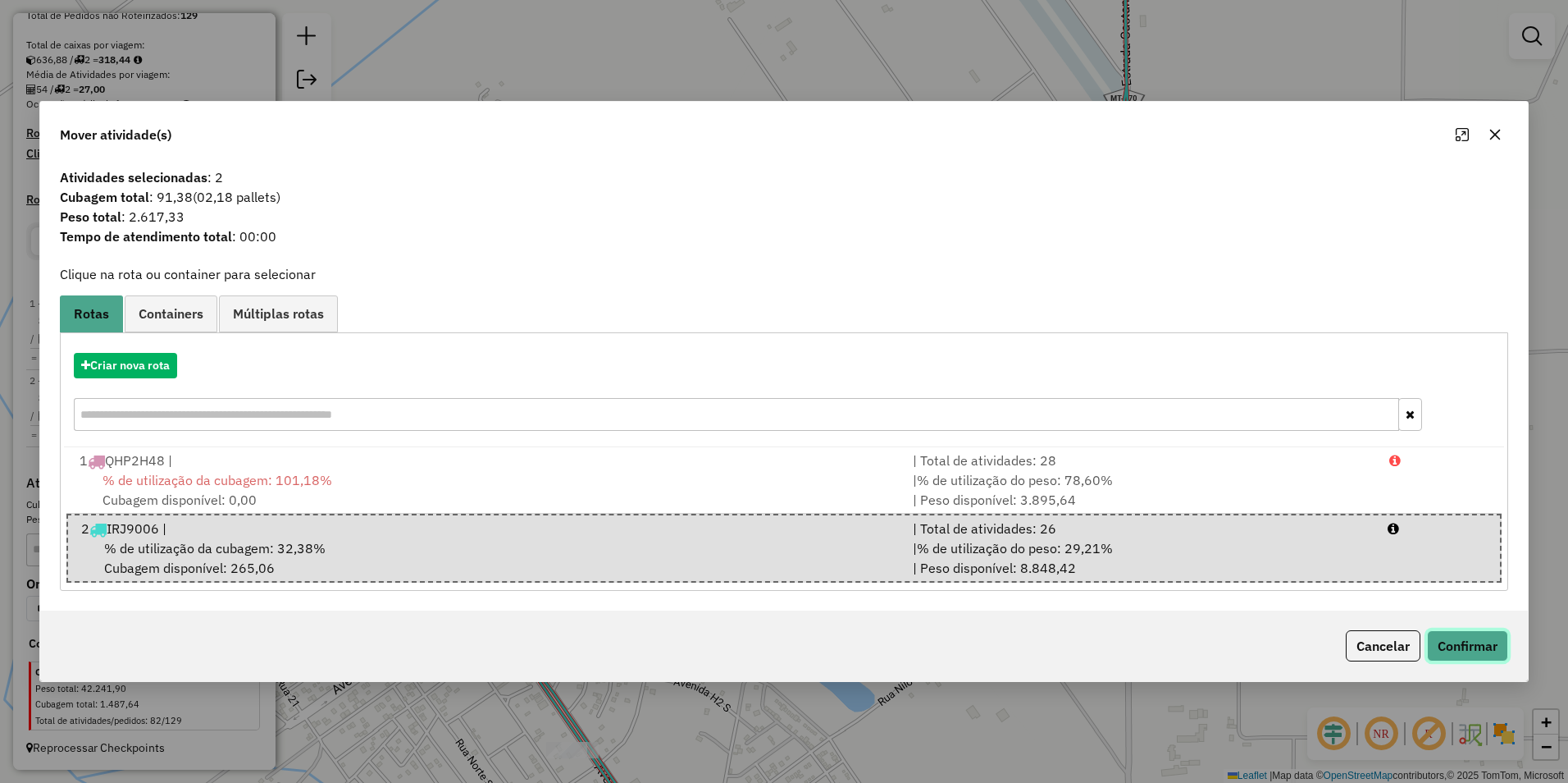
click at [1444, 634] on button "Confirmar" at bounding box center [1468, 646] width 81 height 31
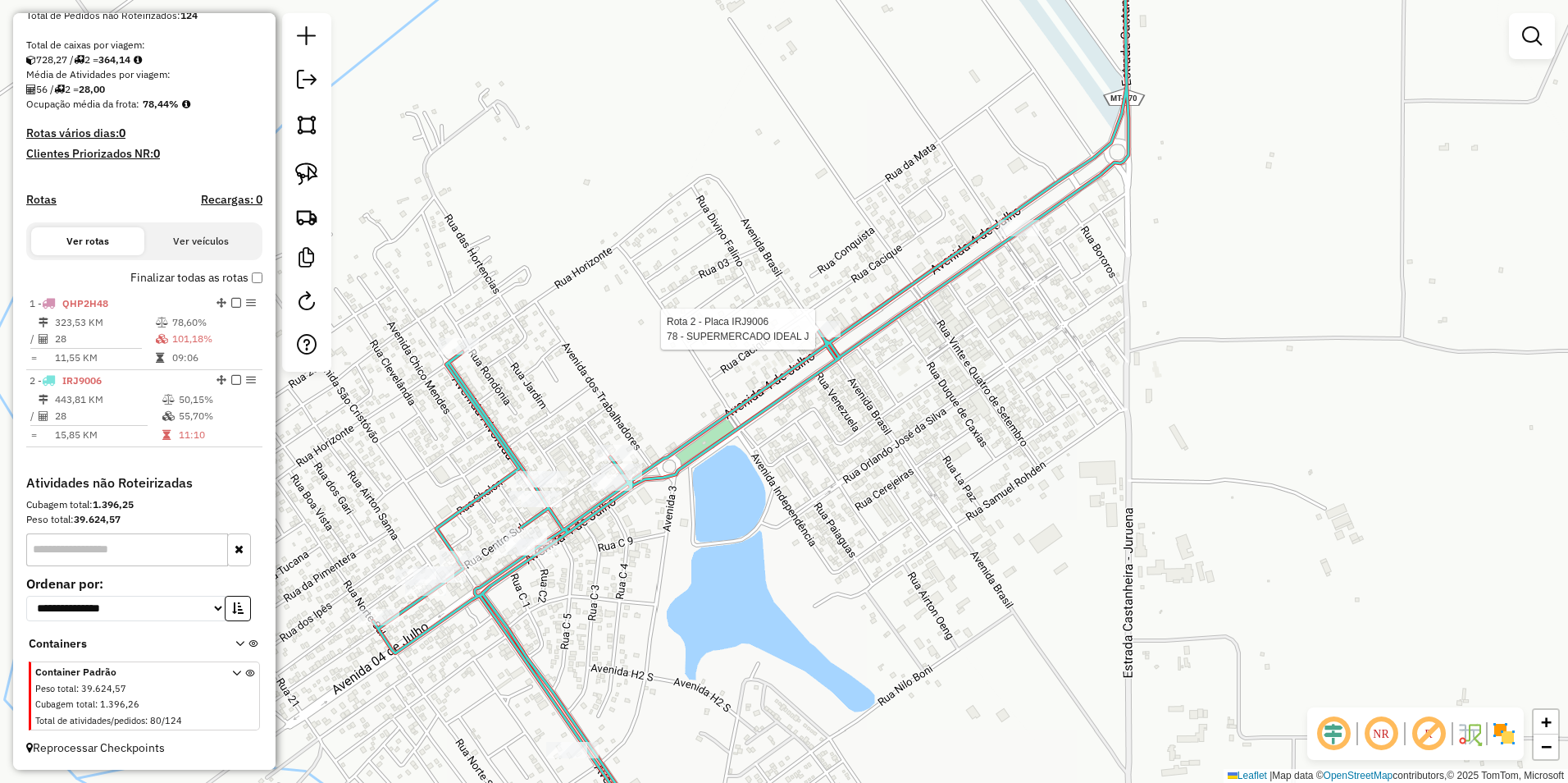
select select "**********"
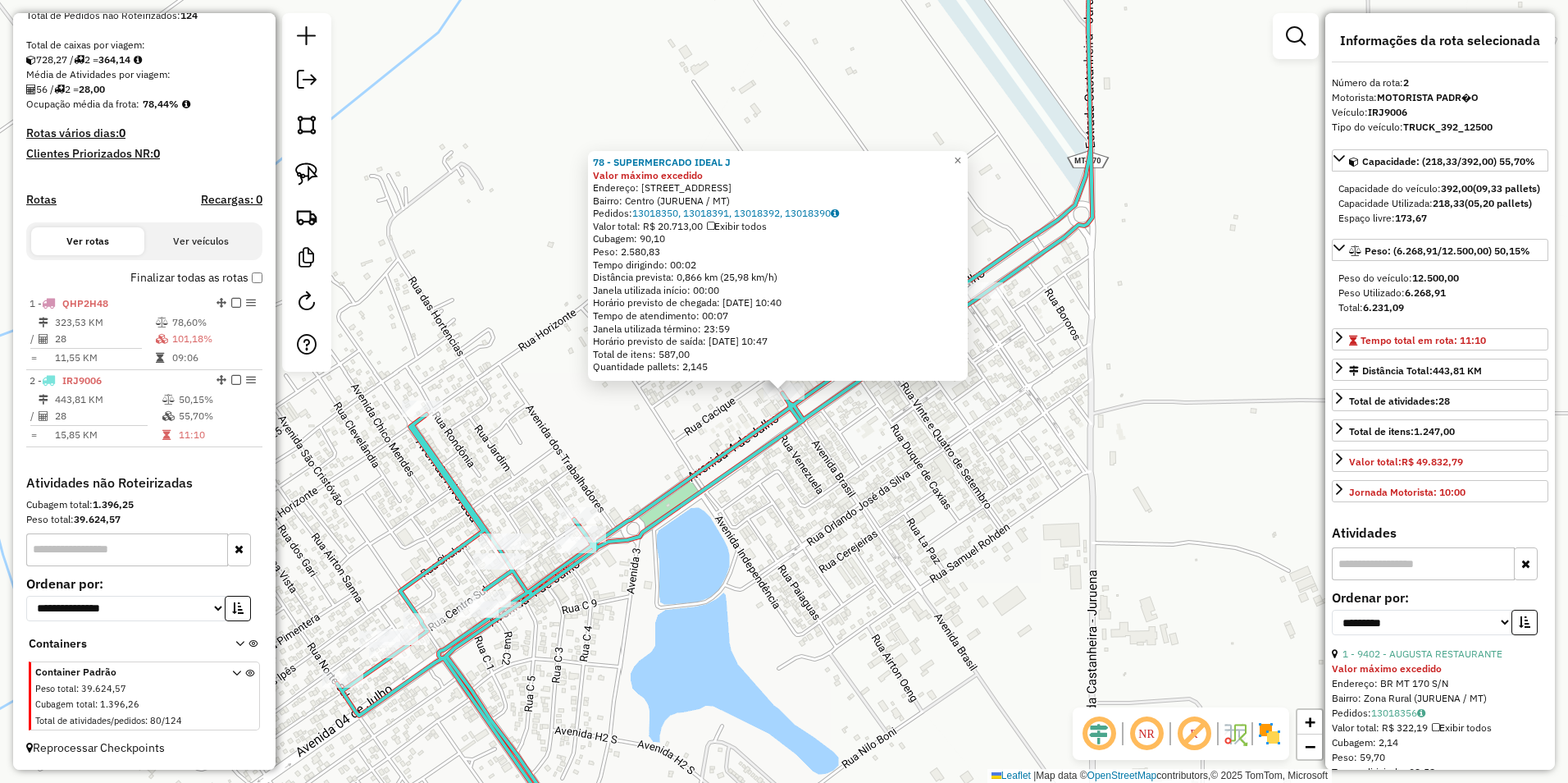
click at [929, 572] on div "78 - SUPERMERCADO IDEAL J Valor máximo excedido Endereço: [STREET_ADDRESS] Bair…" at bounding box center [784, 391] width 1568 height 783
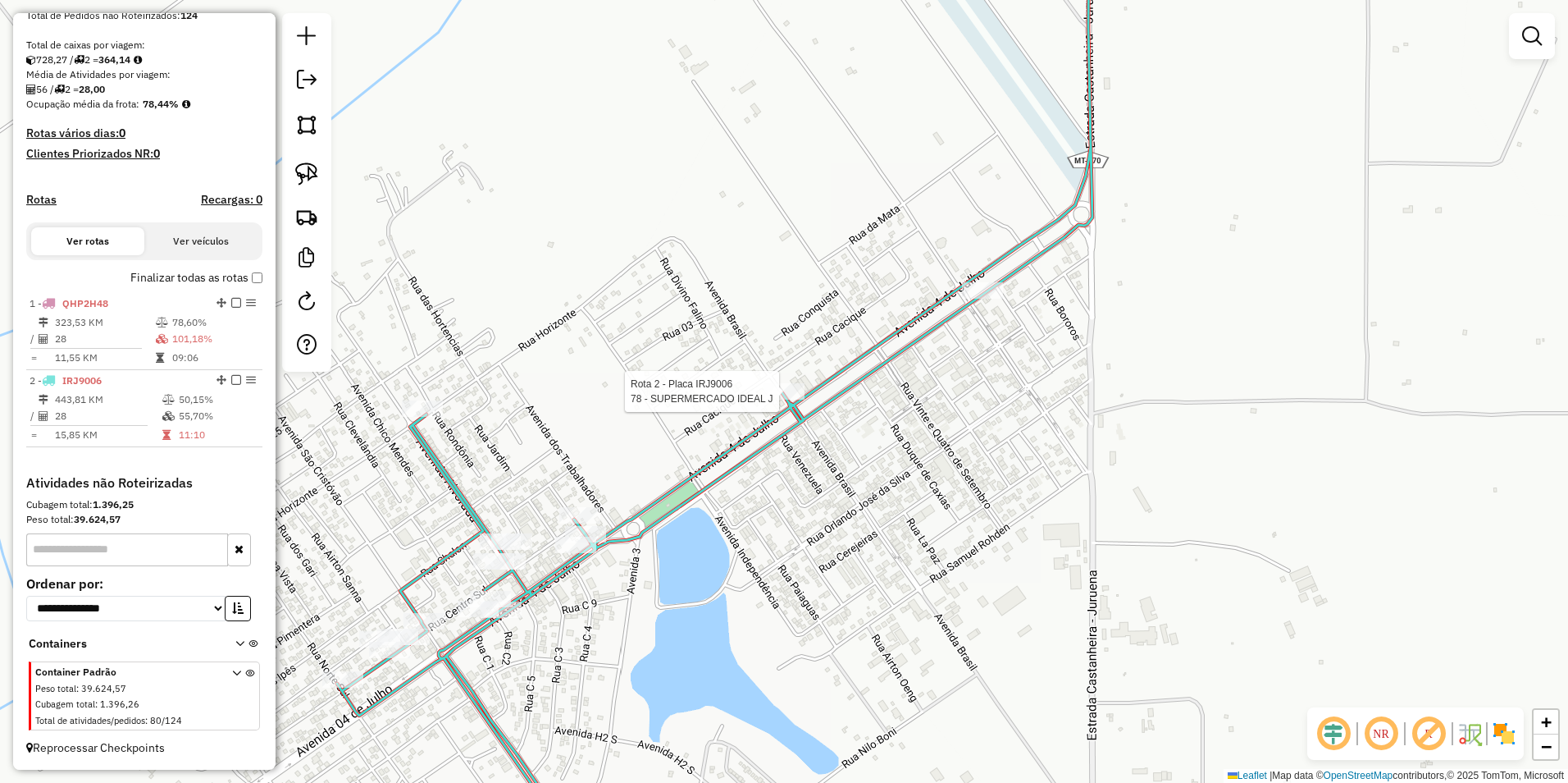
select select "**********"
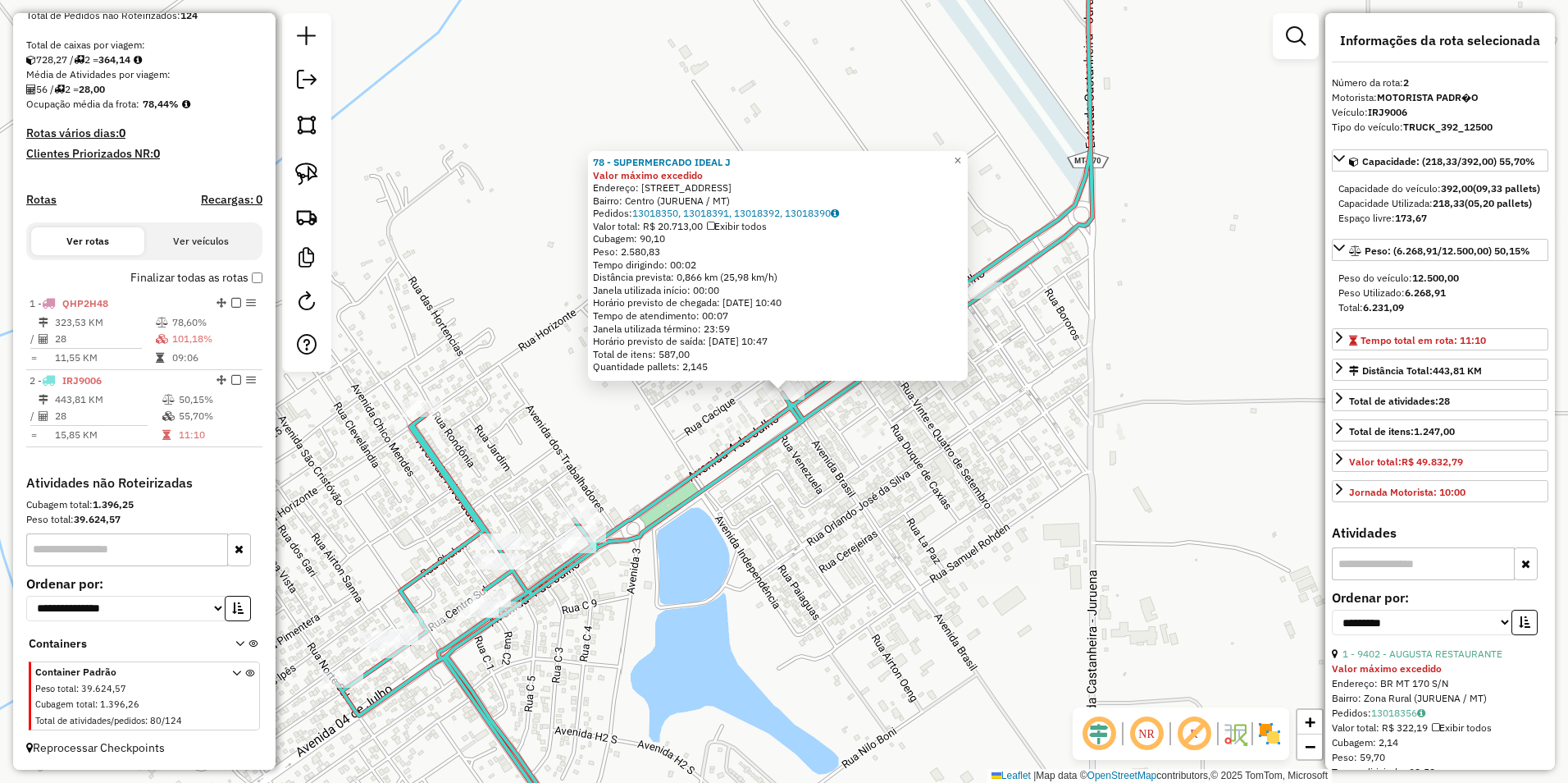
click at [838, 597] on div "78 - SUPERMERCADO IDEAL J Valor máximo excedido Endereço: [STREET_ADDRESS] Bair…" at bounding box center [784, 391] width 1568 height 783
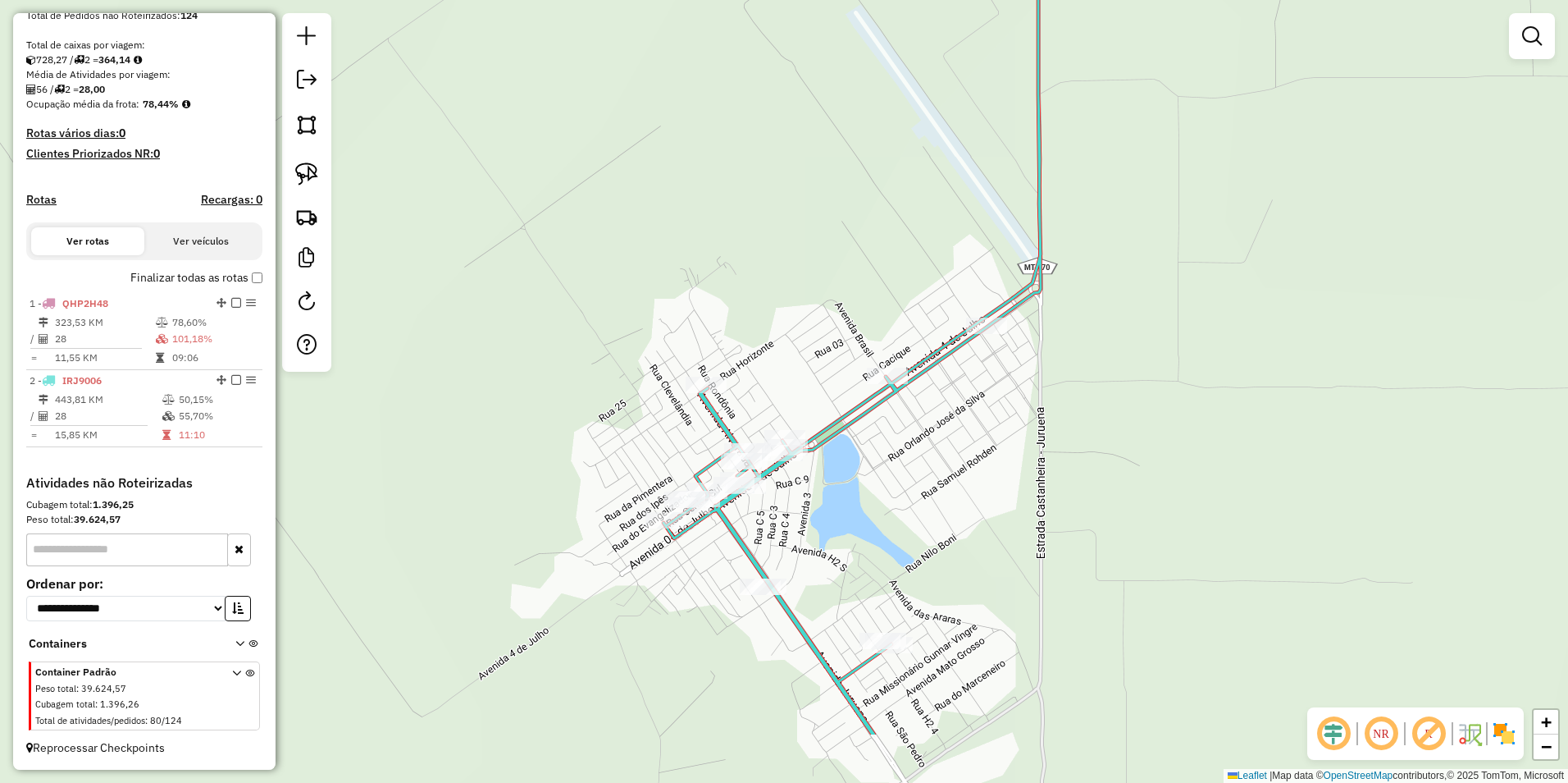
drag, startPoint x: 734, startPoint y: 612, endPoint x: 834, endPoint y: 510, distance: 142.8
click at [834, 510] on div "Janela de atendimento Grade de atendimento Capacidade Transportadoras Veículos …" at bounding box center [784, 391] width 1568 height 783
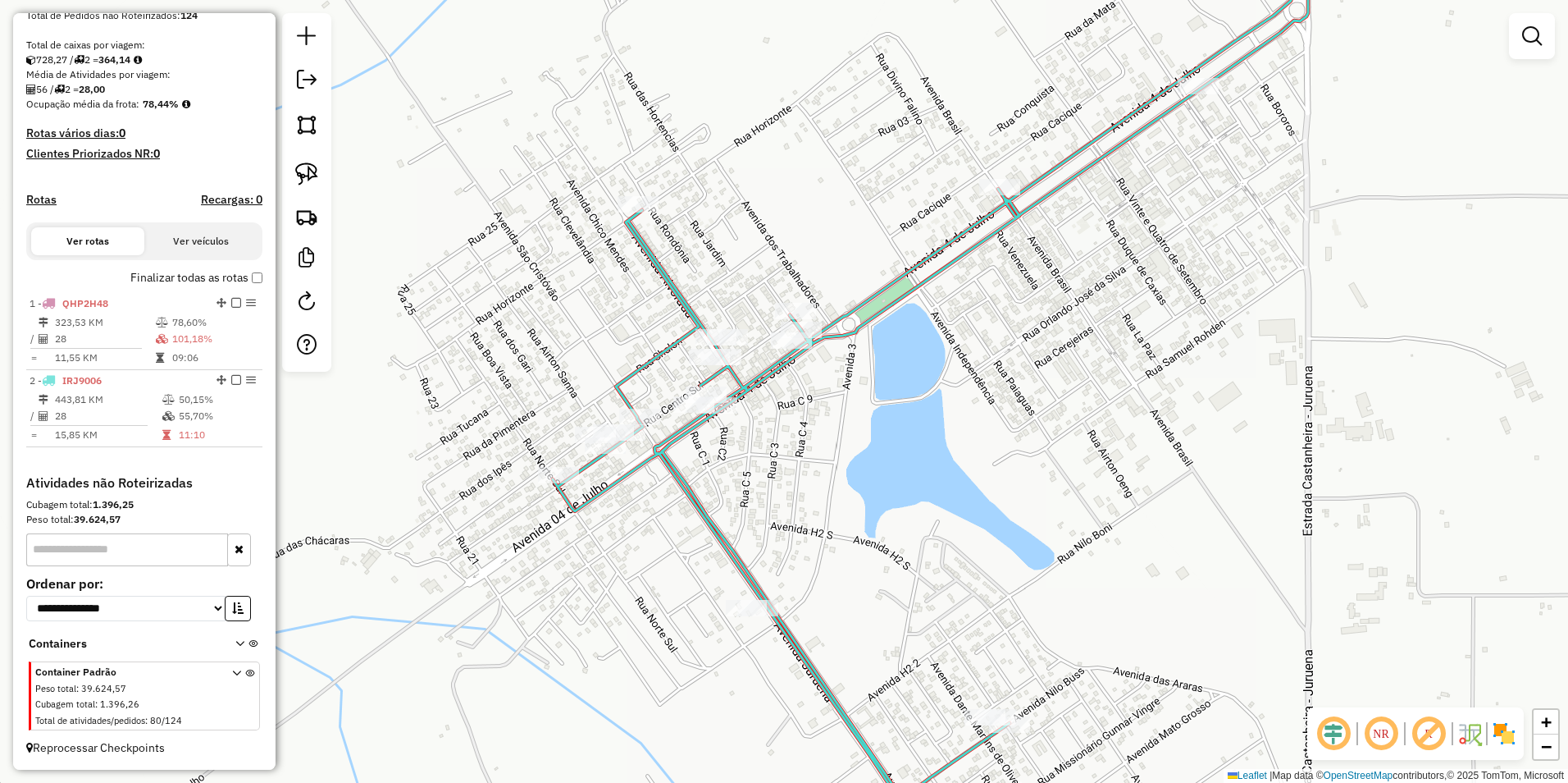
drag, startPoint x: 708, startPoint y: 419, endPoint x: 847, endPoint y: 471, distance: 148.4
click at [847, 471] on div "Janela de atendimento Grade de atendimento Capacidade Transportadoras Veículos …" at bounding box center [784, 391] width 1568 height 783
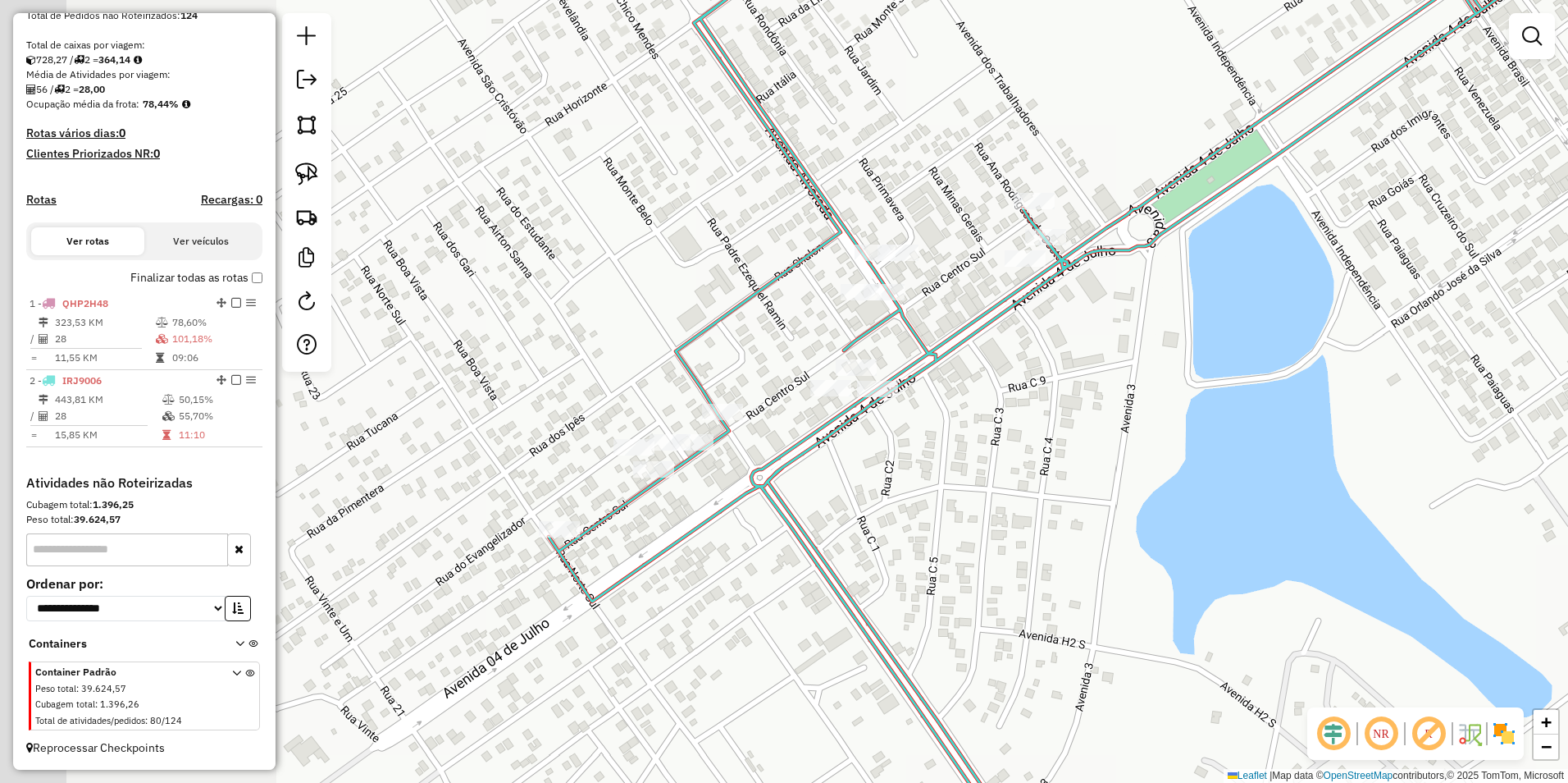
drag, startPoint x: 742, startPoint y: 488, endPoint x: 963, endPoint y: 546, distance: 228.5
click at [963, 546] on div "Janela de atendimento Grade de atendimento Capacidade Transportadoras Veículos …" at bounding box center [784, 391] width 1568 height 783
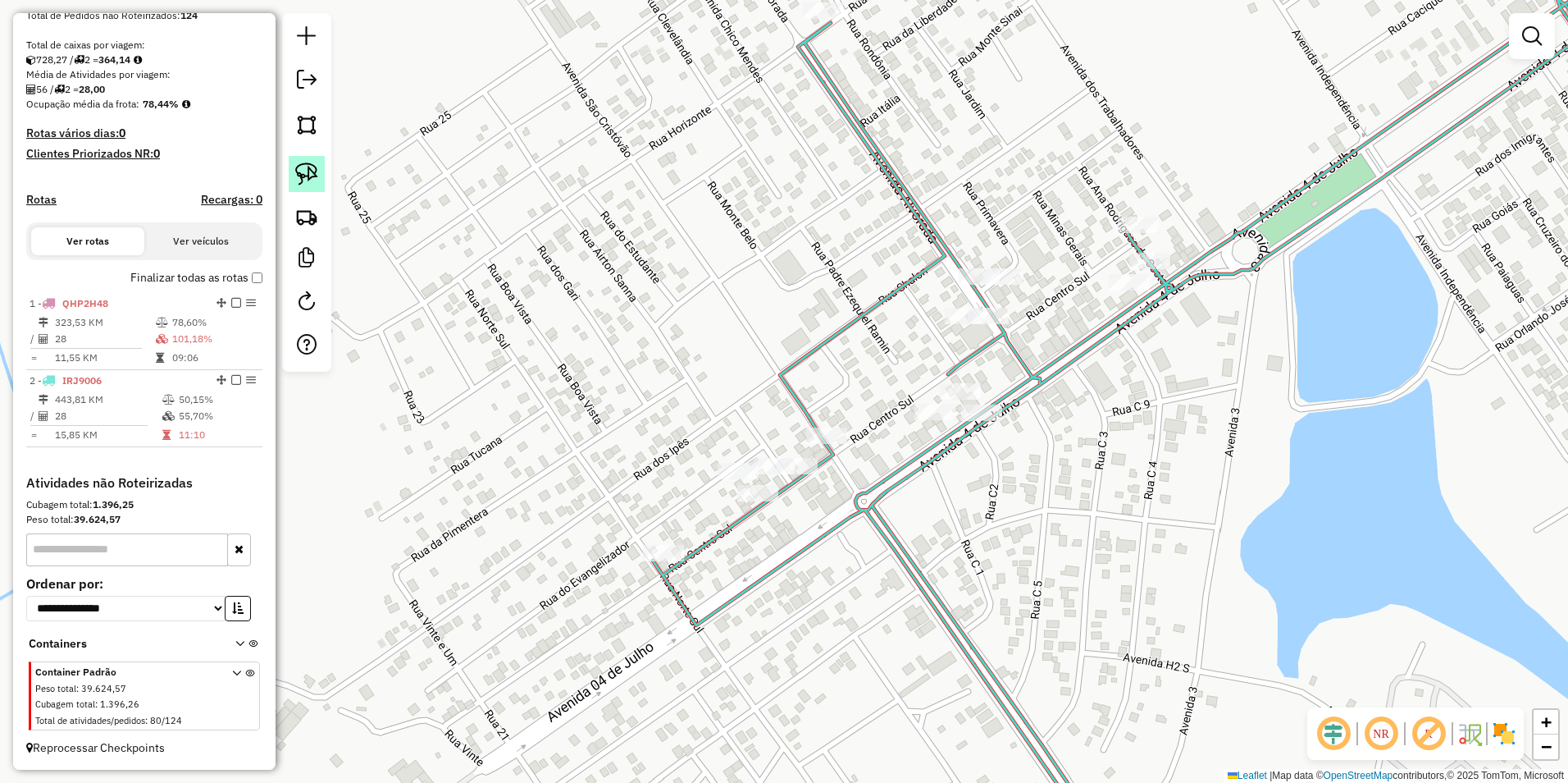
click at [305, 172] on img at bounding box center [306, 174] width 23 height 23
drag, startPoint x: 699, startPoint y: 471, endPoint x: 762, endPoint y: 530, distance: 86.3
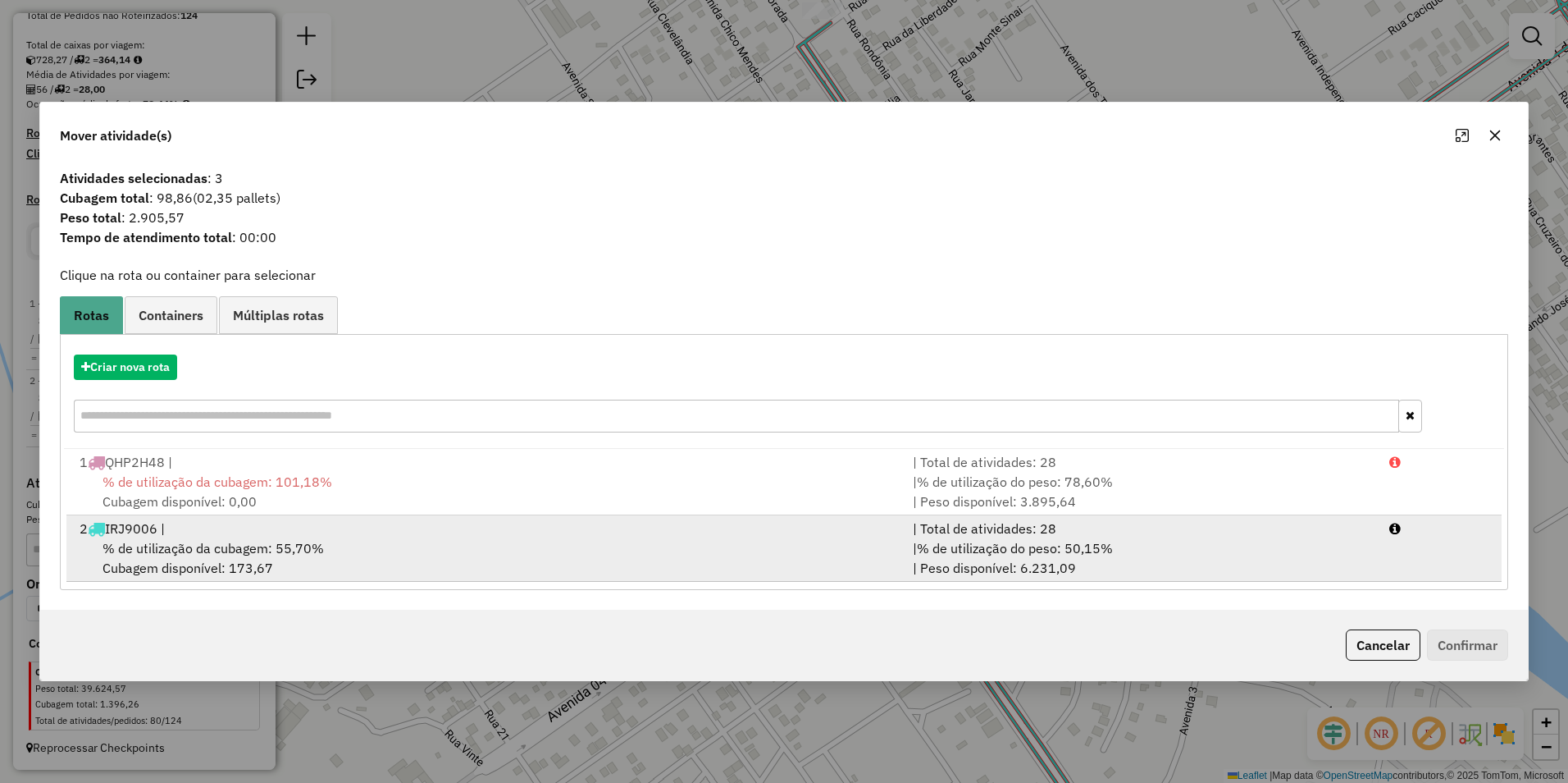
click at [371, 536] on div "2 IRJ9006 |" at bounding box center [486, 528] width 833 height 20
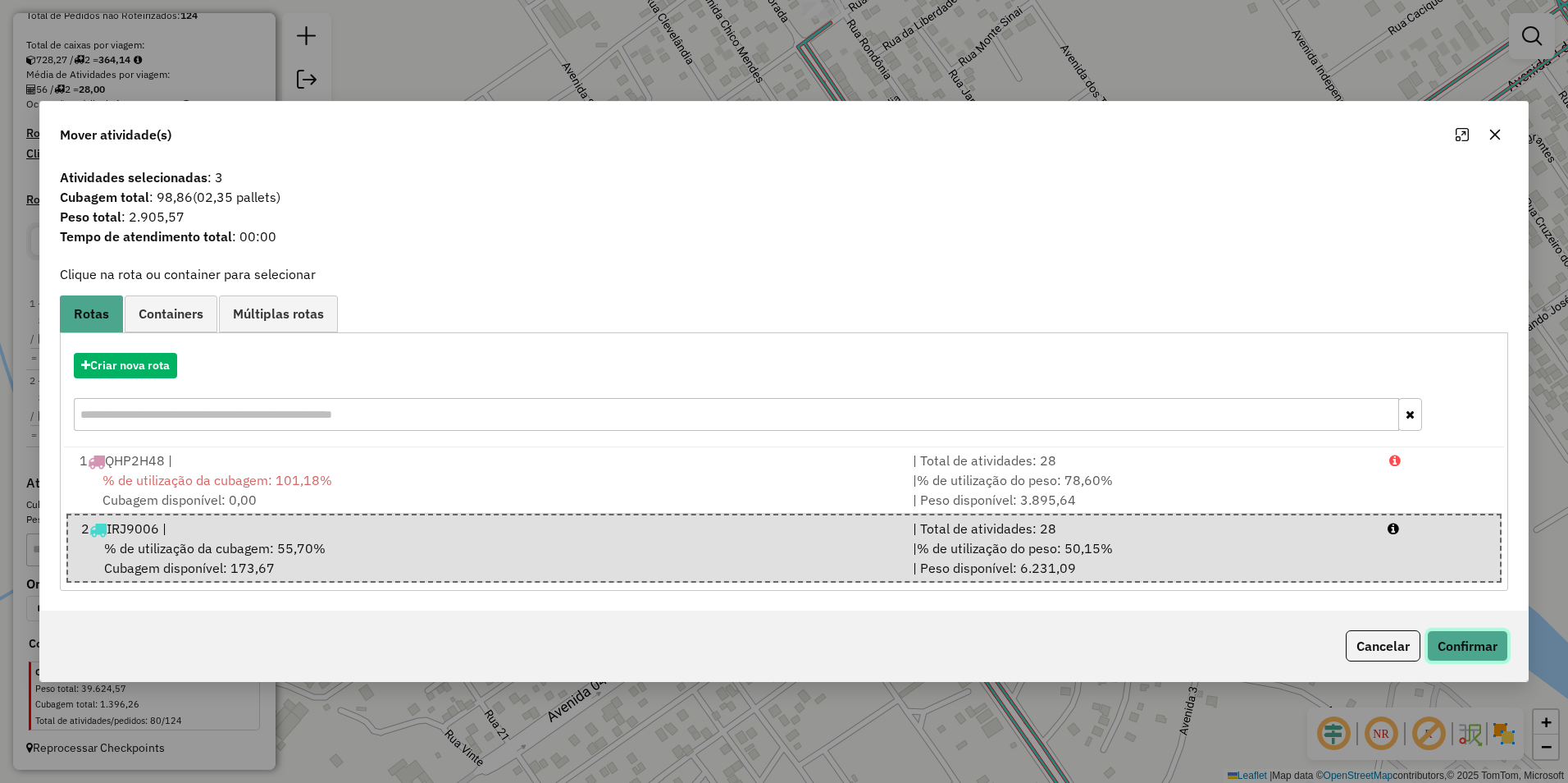
click at [1466, 639] on button "Confirmar" at bounding box center [1468, 646] width 81 height 31
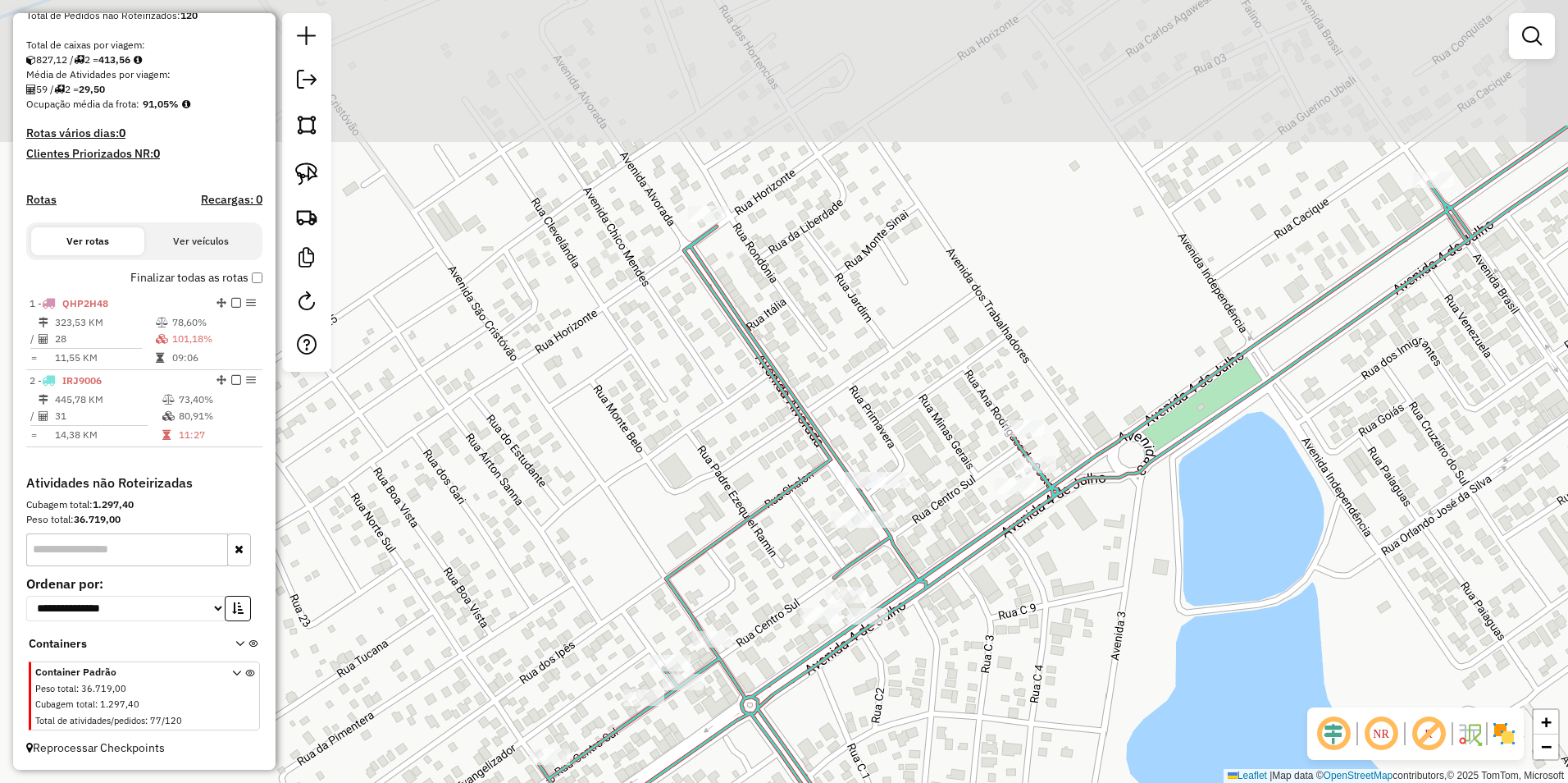
drag, startPoint x: 1148, startPoint y: 479, endPoint x: 1034, endPoint y: 685, distance: 235.4
click at [1034, 685] on div "Janela de atendimento Grade de atendimento Capacidade Transportadoras Veículos …" at bounding box center [784, 391] width 1568 height 783
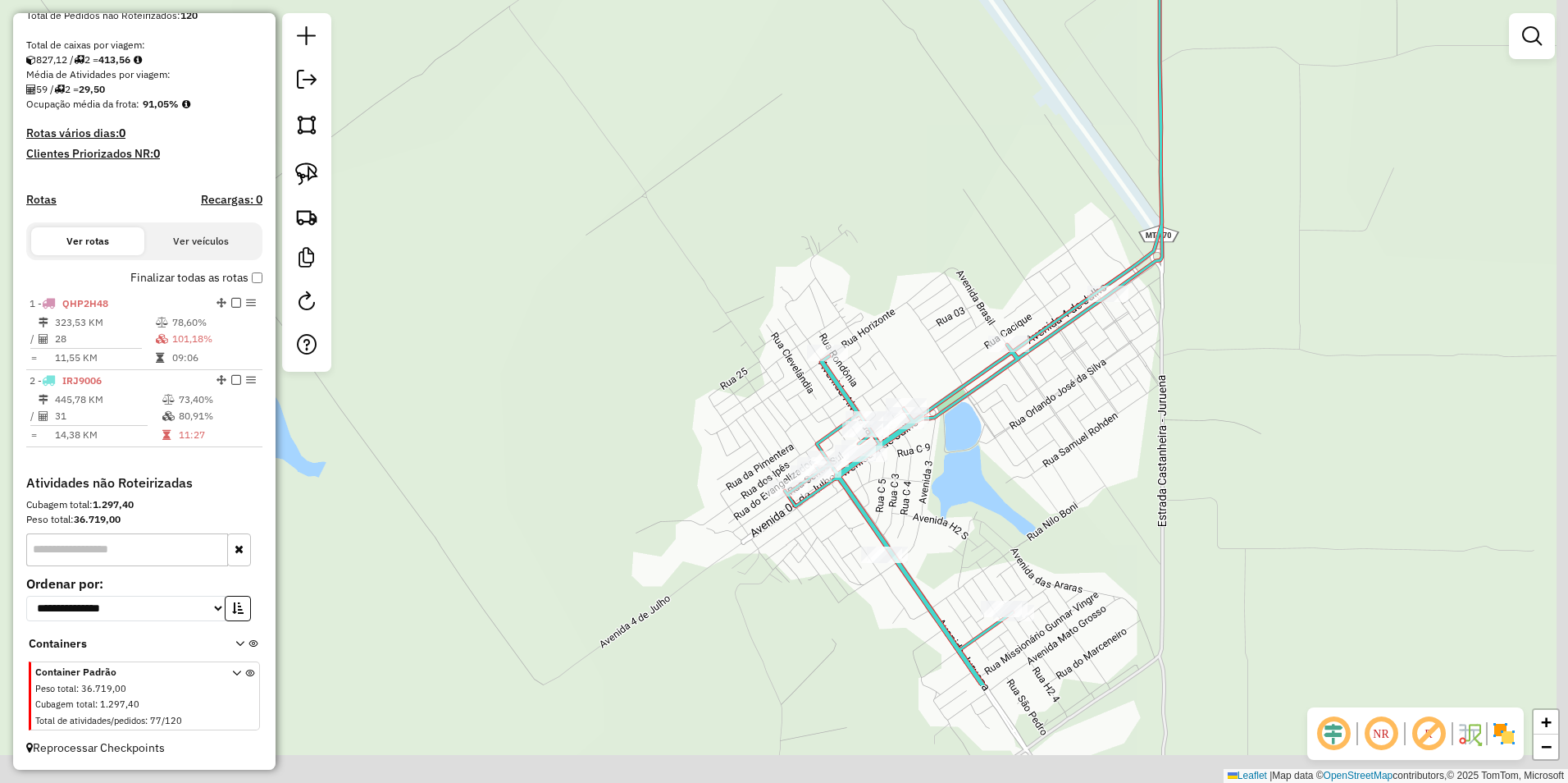
drag, startPoint x: 1074, startPoint y: 700, endPoint x: 992, endPoint y: 490, distance: 225.4
click at [992, 490] on div "Janela de atendimento Grade de atendimento Capacidade Transportadoras Veículos …" at bounding box center [784, 391] width 1568 height 783
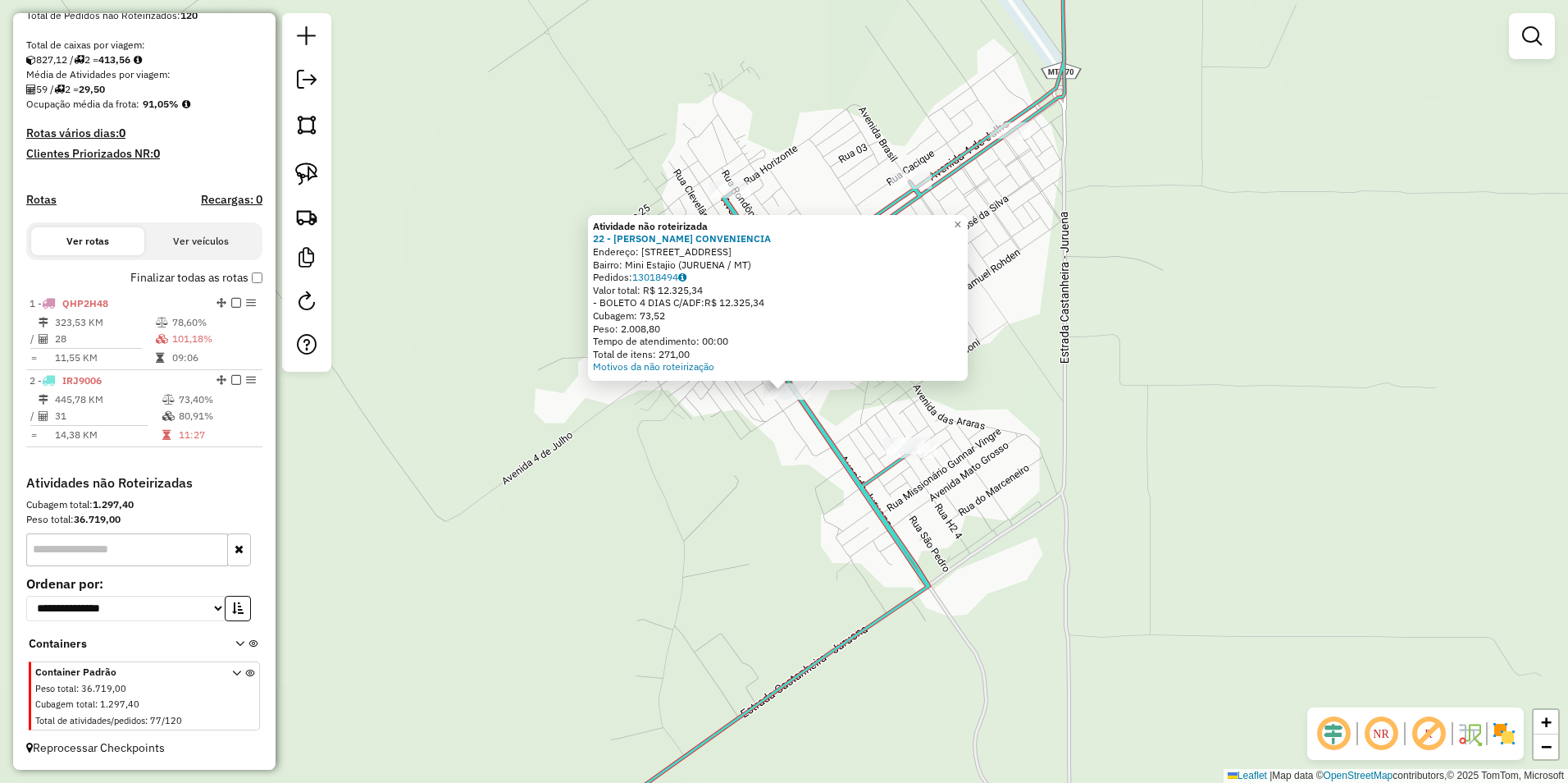
drag, startPoint x: 837, startPoint y: 526, endPoint x: 866, endPoint y: 523, distance: 29.2
click at [834, 526] on div "Atividade não roteirizada 22 - MARTINS CONVENIENCIA Endereço: AVENIDA JURUENA 1…" at bounding box center [784, 391] width 1568 height 783
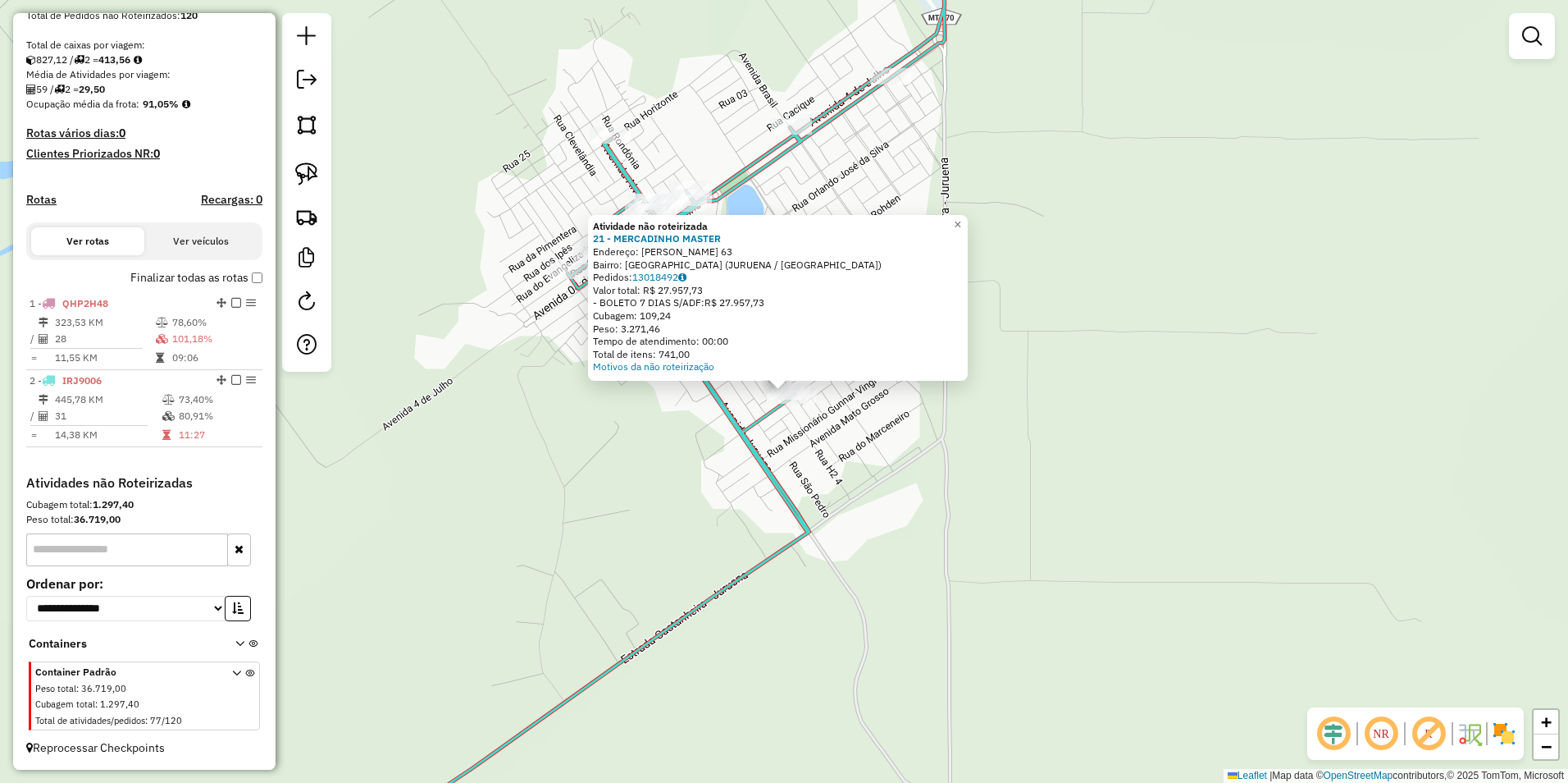
click at [883, 490] on div "Atividade não roteirizada 21 - MERCADINHO MASTER Endereço: [PERSON_NAME] 63 Bai…" at bounding box center [784, 391] width 1568 height 783
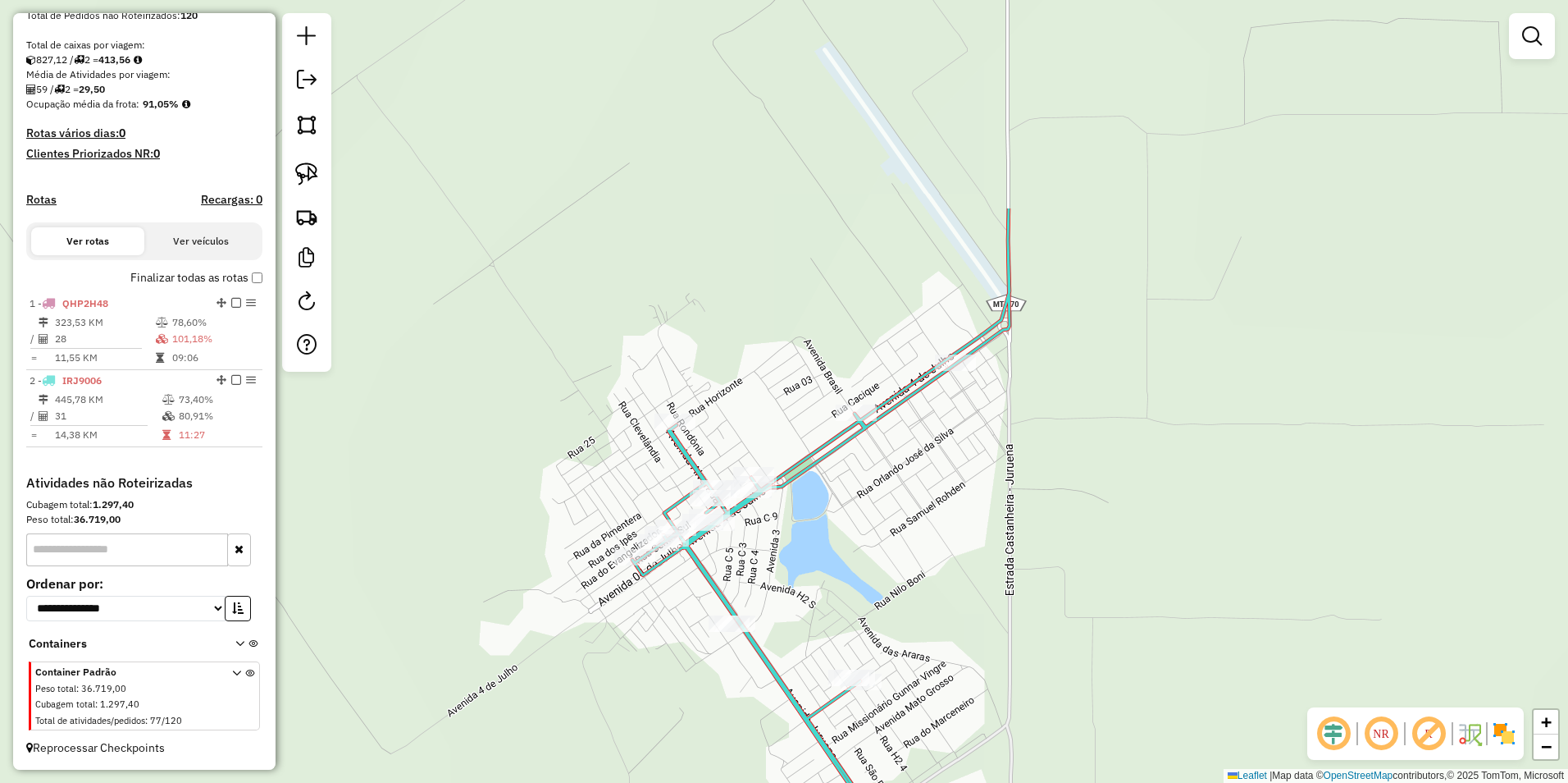
drag, startPoint x: 702, startPoint y: 267, endPoint x: 767, endPoint y: 553, distance: 293.3
click at [767, 553] on div "Janela de atendimento Grade de atendimento Capacidade Transportadoras Veículos …" at bounding box center [784, 391] width 1568 height 783
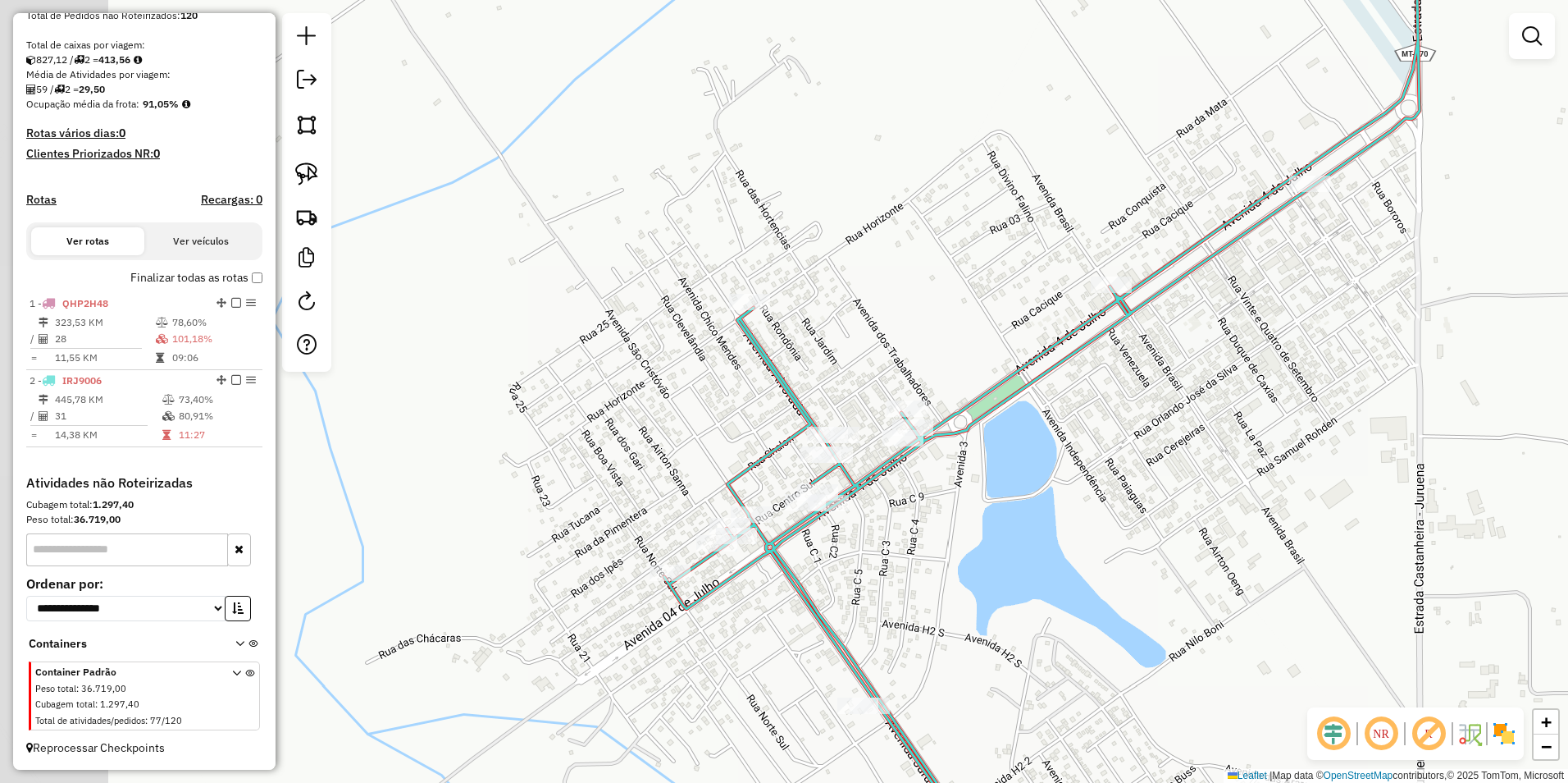
drag, startPoint x: 711, startPoint y: 516, endPoint x: 897, endPoint y: 510, distance: 186.1
click at [897, 510] on div "Janela de atendimento Grade de atendimento Capacidade Transportadoras Veículos …" at bounding box center [784, 391] width 1568 height 783
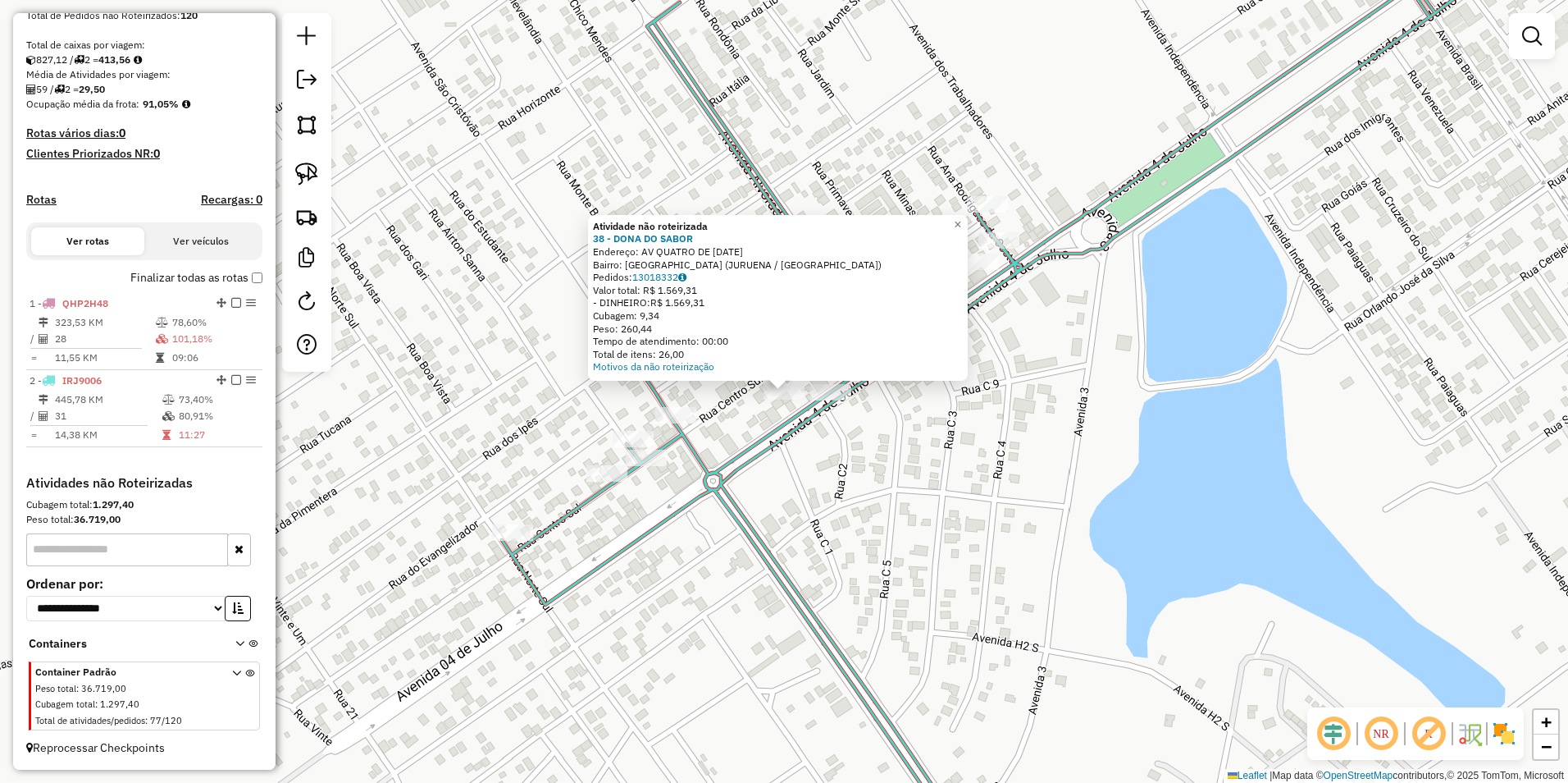
click at [892, 500] on div "Atividade não roteirizada 38 - DONA DO SABOR Endereço: AV QUATRO DE [DATE] Bair…" at bounding box center [784, 391] width 1568 height 783
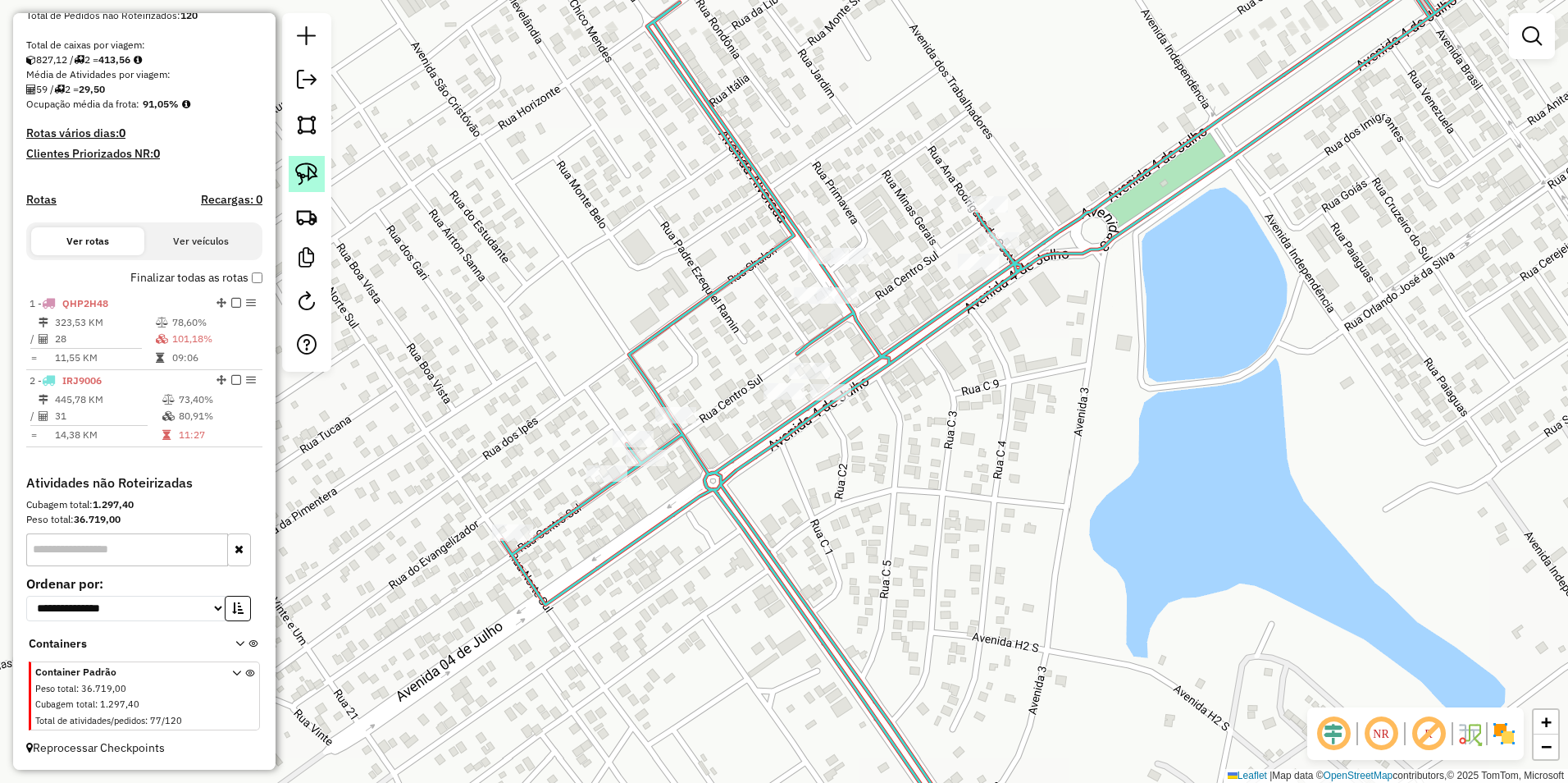
drag, startPoint x: 316, startPoint y: 161, endPoint x: 323, endPoint y: 167, distance: 9.2
click at [316, 161] on link at bounding box center [307, 174] width 36 height 36
drag, startPoint x: 756, startPoint y: 411, endPoint x: 806, endPoint y: 404, distance: 50.5
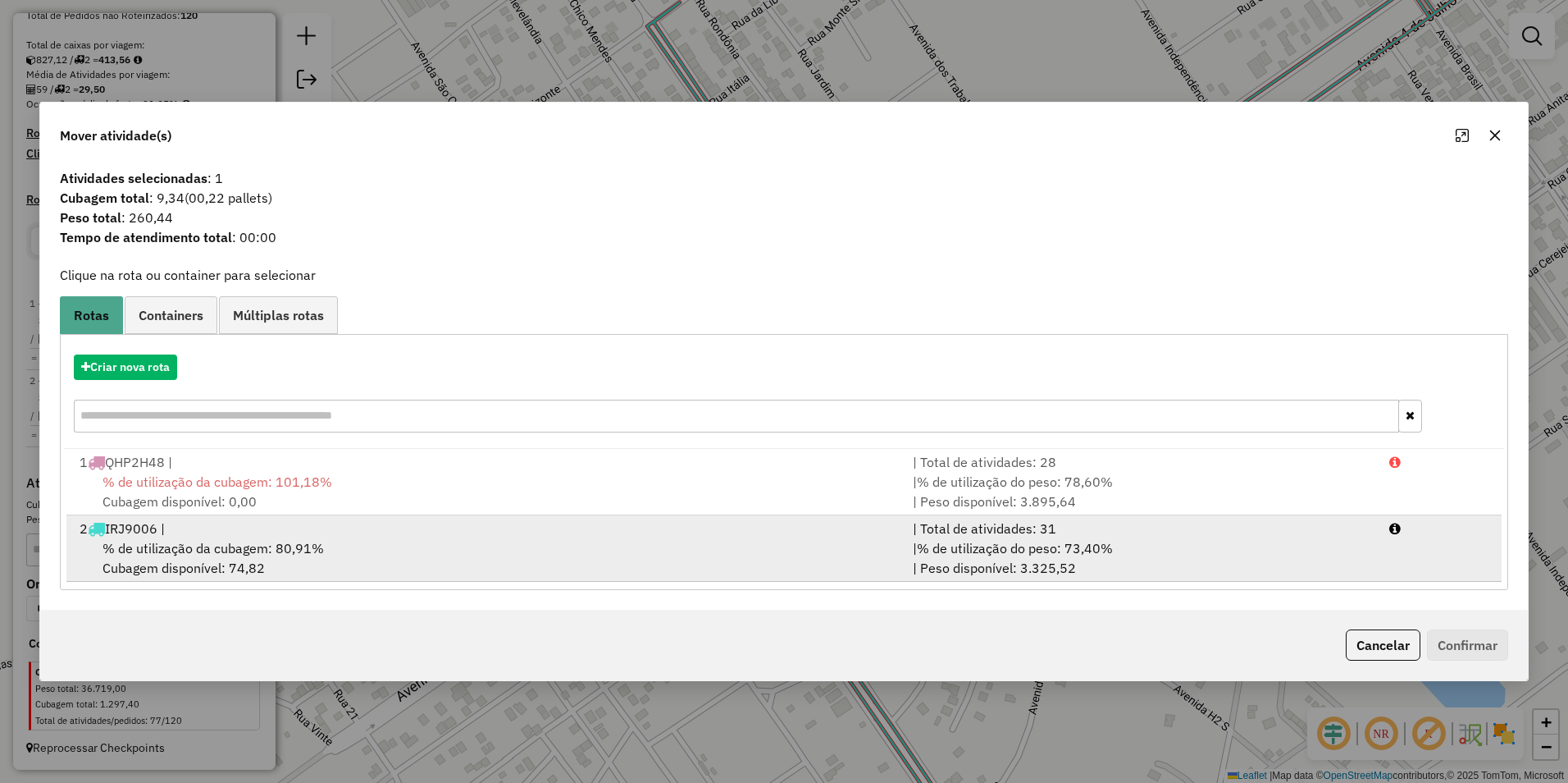
click at [312, 557] on div "% de utilização da cubagem: 80,91% Cubagem disponível: 74,82" at bounding box center [486, 558] width 833 height 40
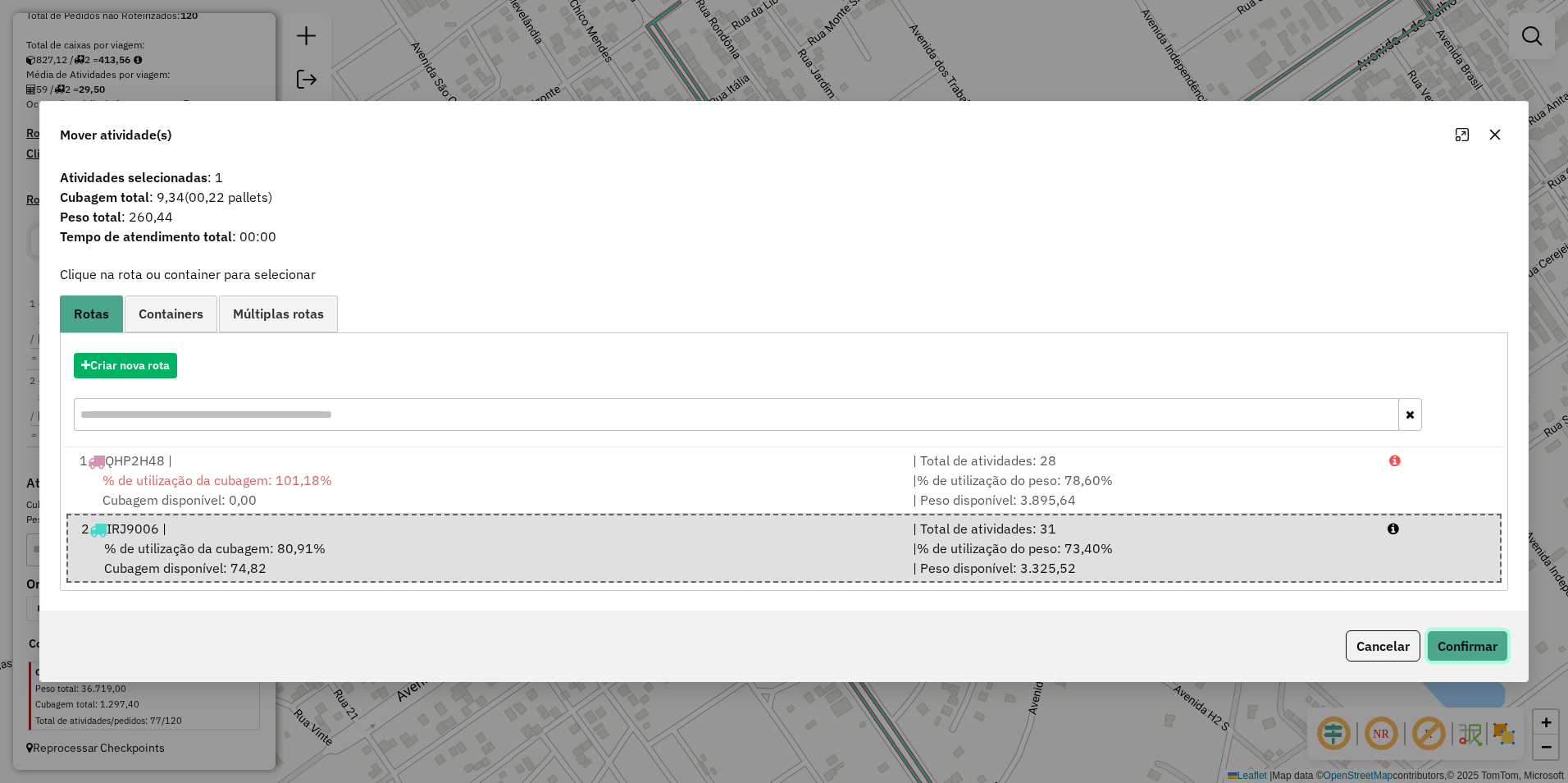
click at [1447, 641] on button "Confirmar" at bounding box center [1468, 646] width 81 height 31
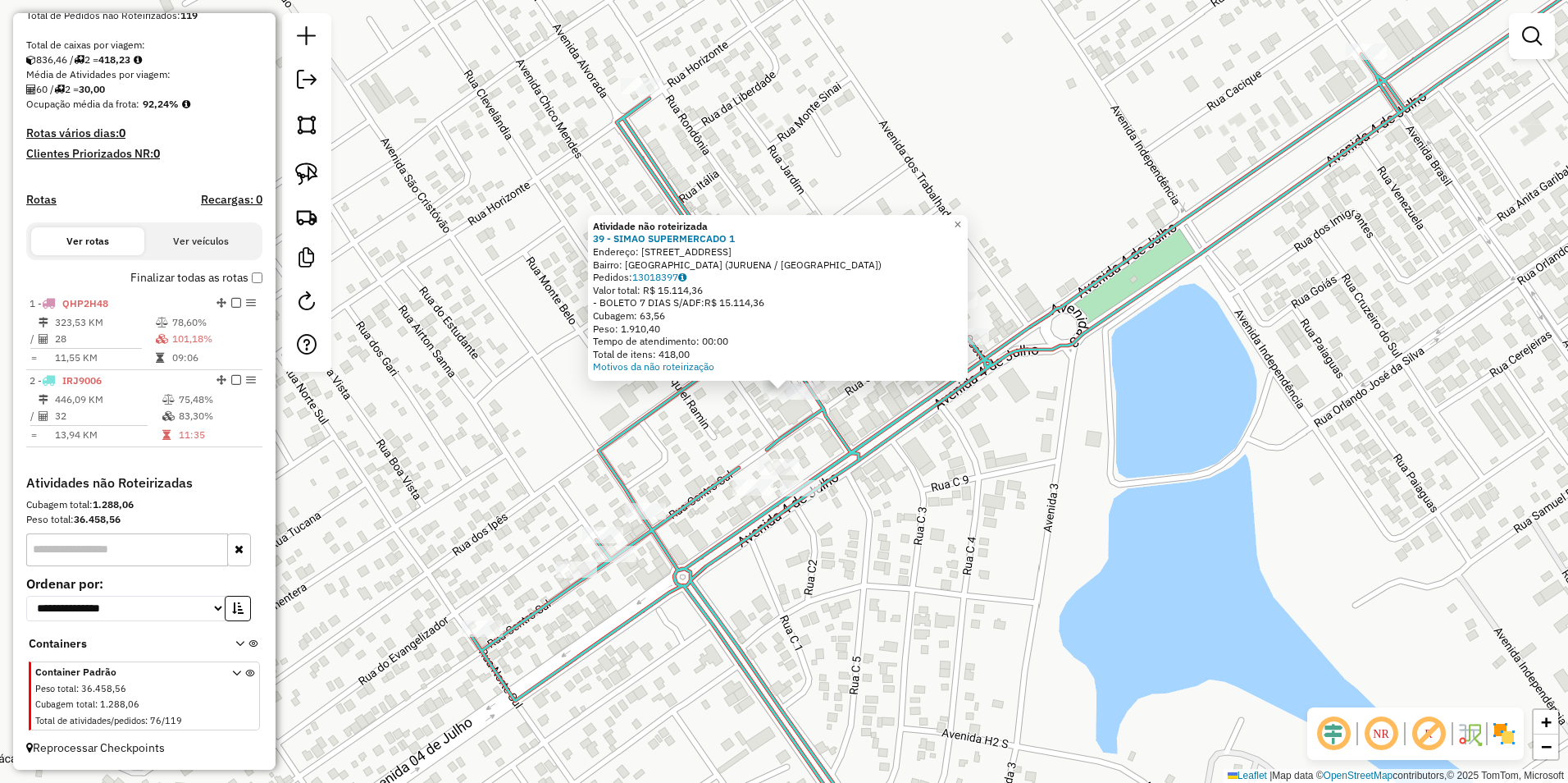
click at [860, 449] on icon at bounding box center [1071, 392] width 1200 height 939
select select "**********"
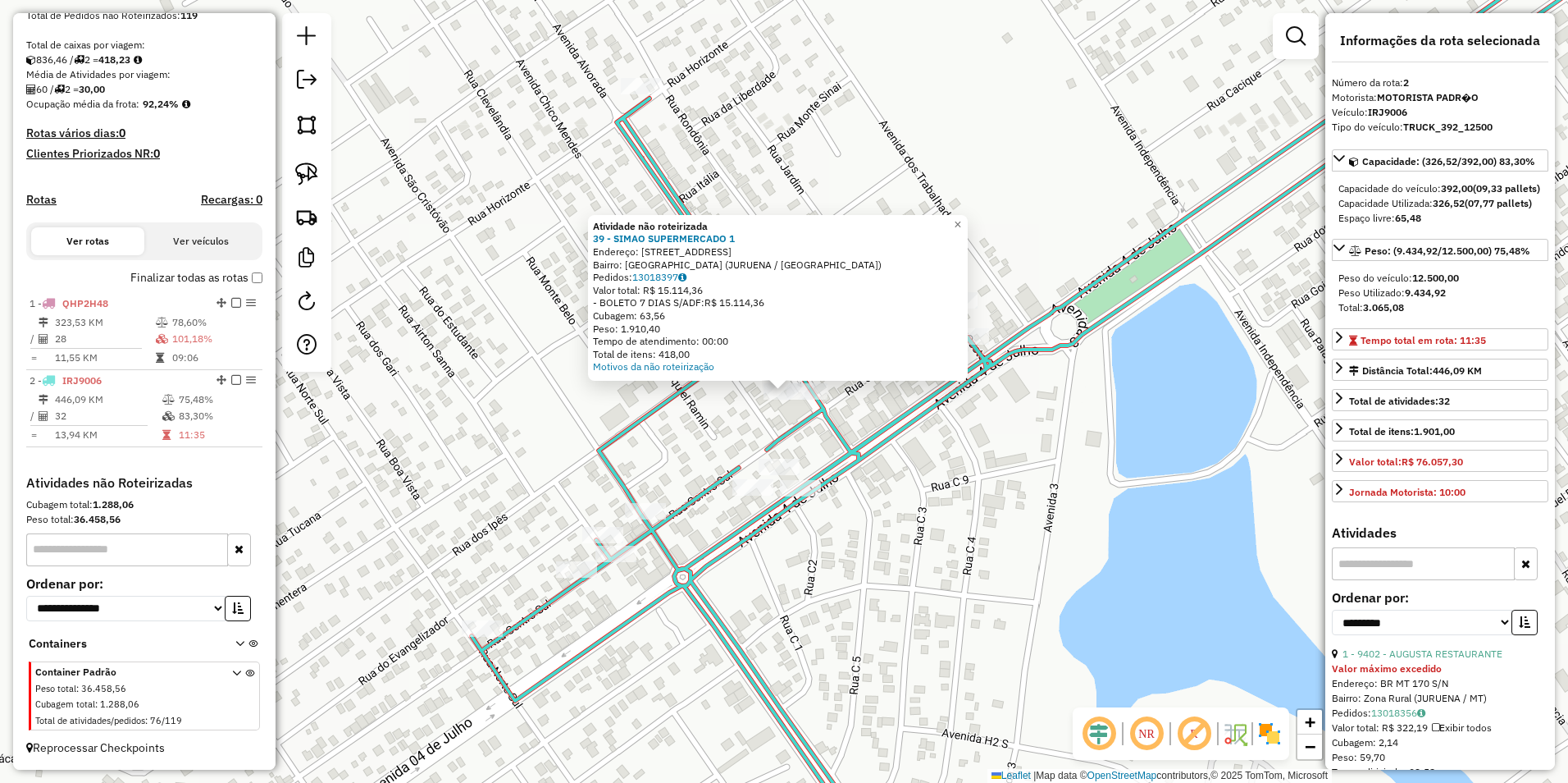
click at [916, 458] on div "Atividade não roteirizada 39 - SIMAO SUPERMERCADO 1 Endereço: [STREET_ADDRESS] …" at bounding box center [784, 391] width 1568 height 783
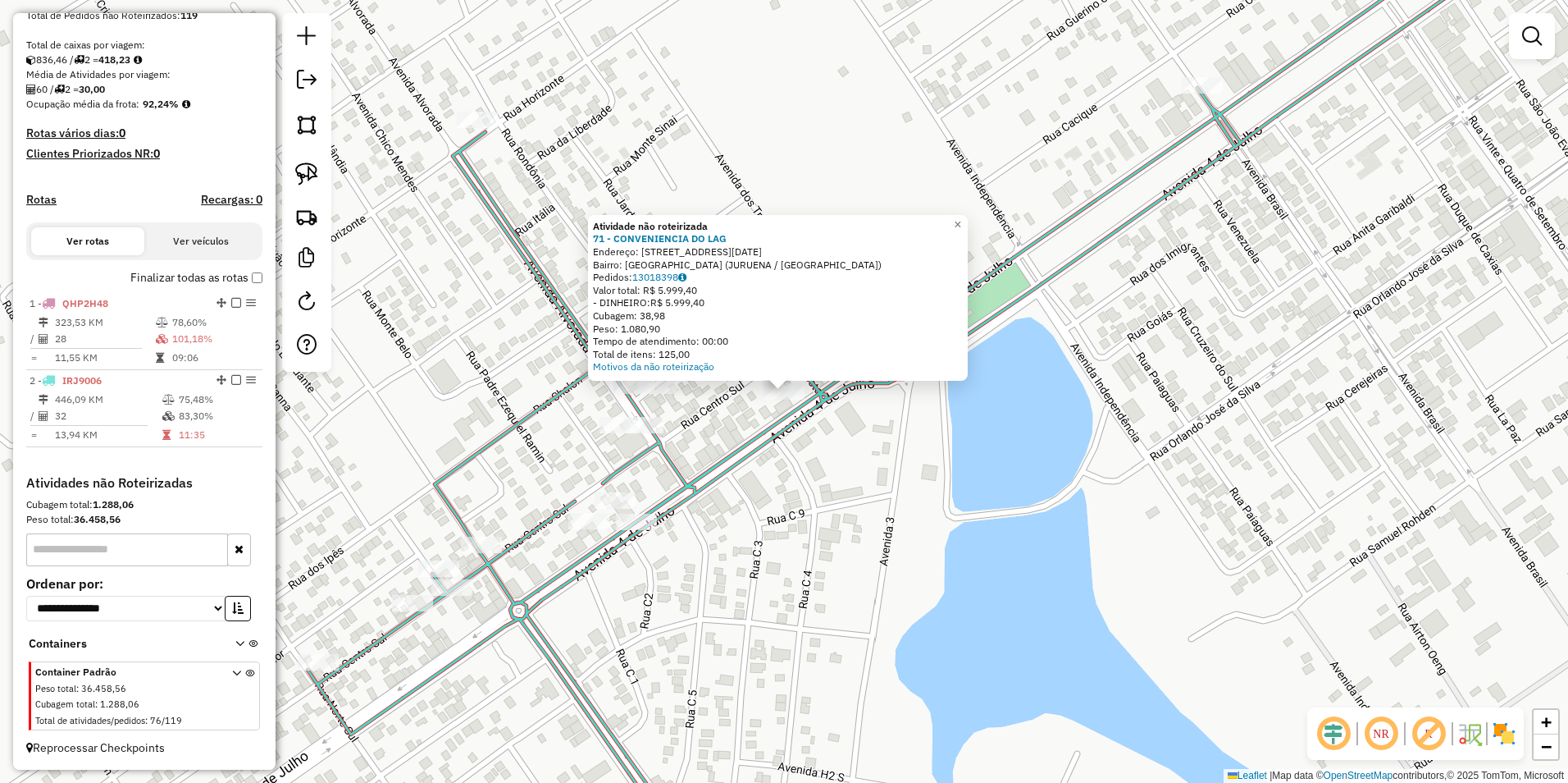
click at [973, 435] on div "Atividade não roteirizada 71 - CONVENIENCIA DO LAG Endereço: AV [DATE] Bairro: …" at bounding box center [784, 391] width 1568 height 783
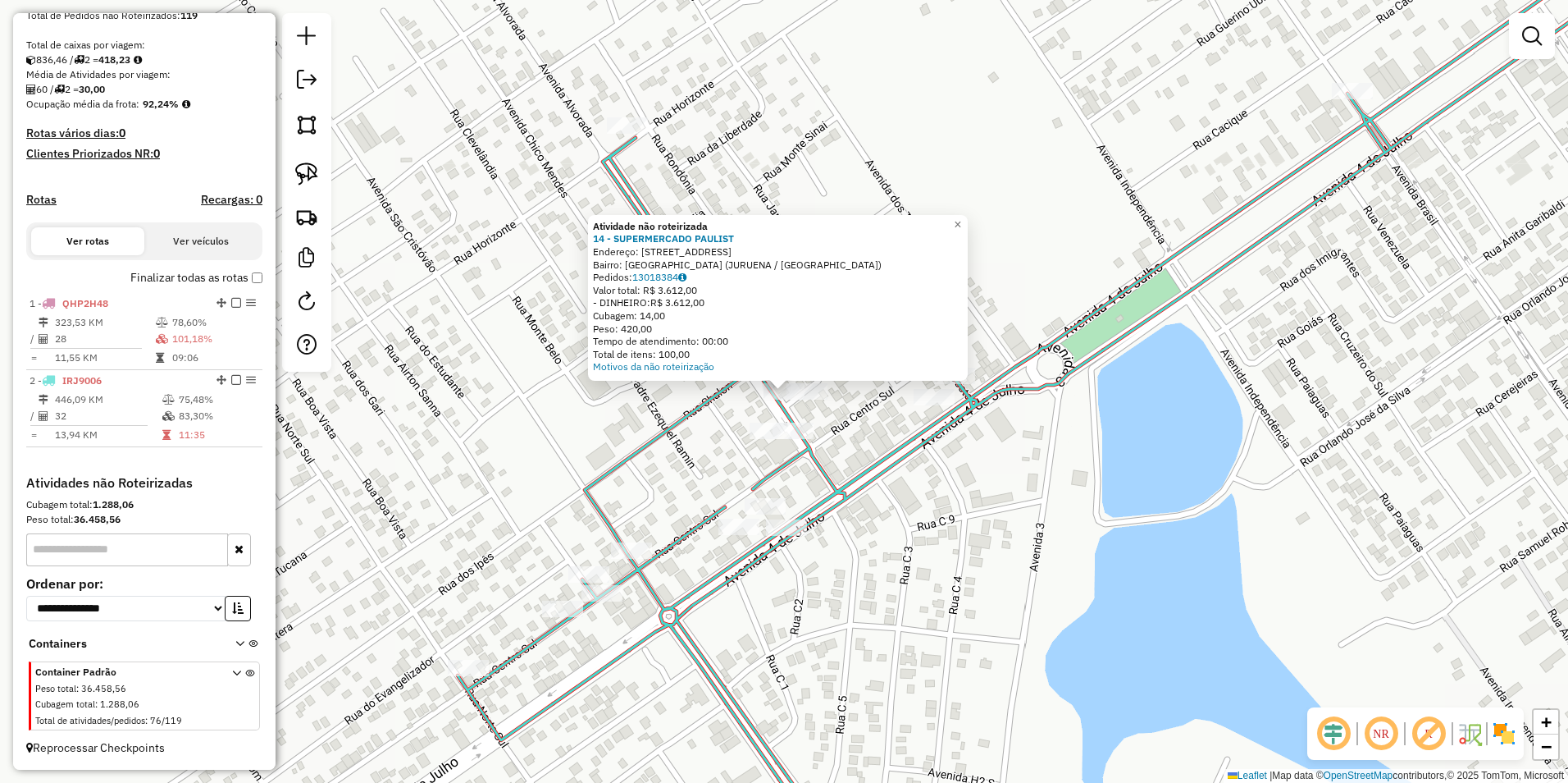
click at [904, 488] on div "Atividade não roteirizada 14 - SUPERMERCADO PAULIST Endereço: AV JERUSALEM 59 B…" at bounding box center [784, 391] width 1568 height 783
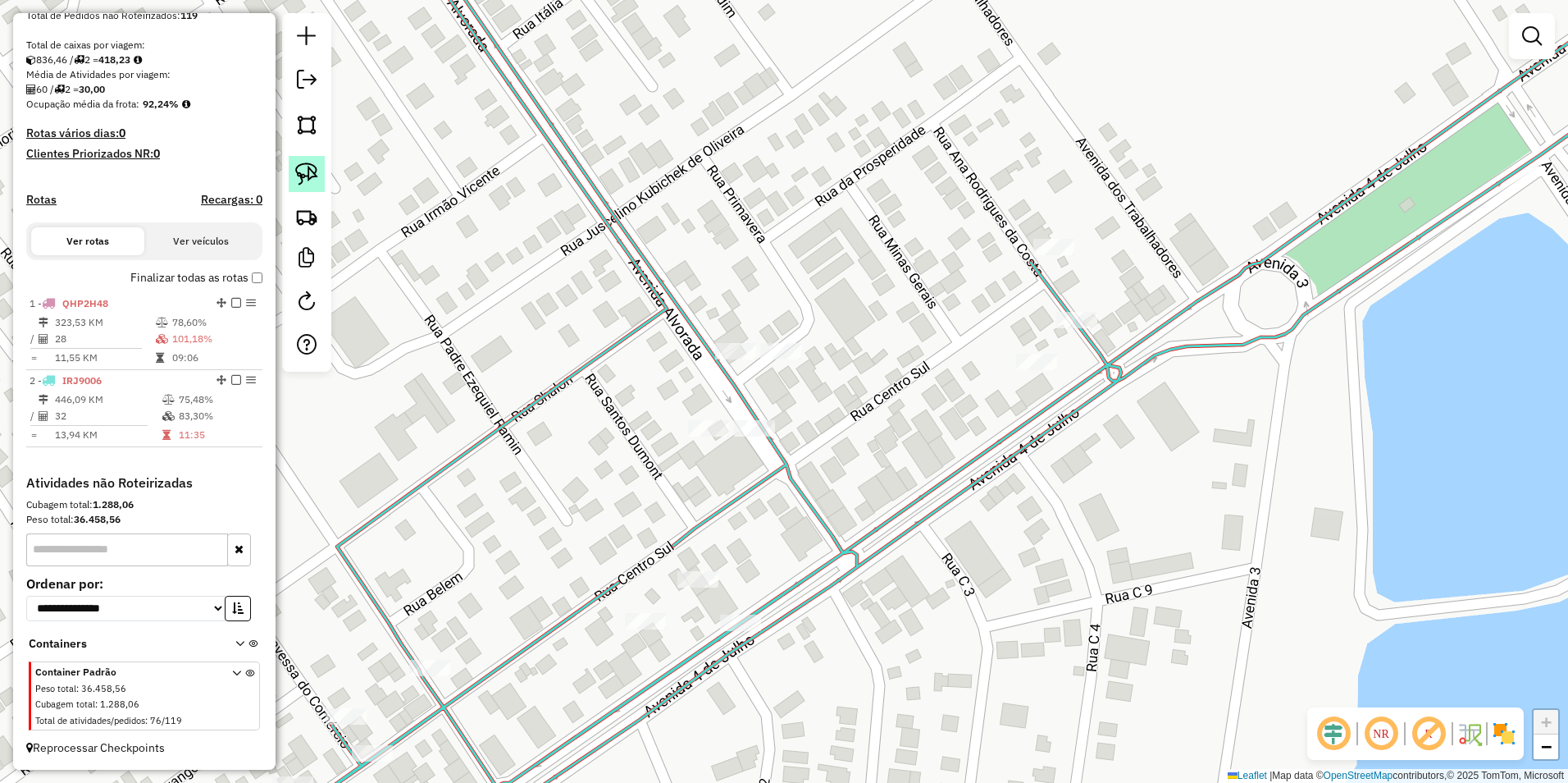
click at [311, 179] on img at bounding box center [306, 174] width 23 height 23
drag, startPoint x: 704, startPoint y: 345, endPoint x: 710, endPoint y: 378, distance: 33.5
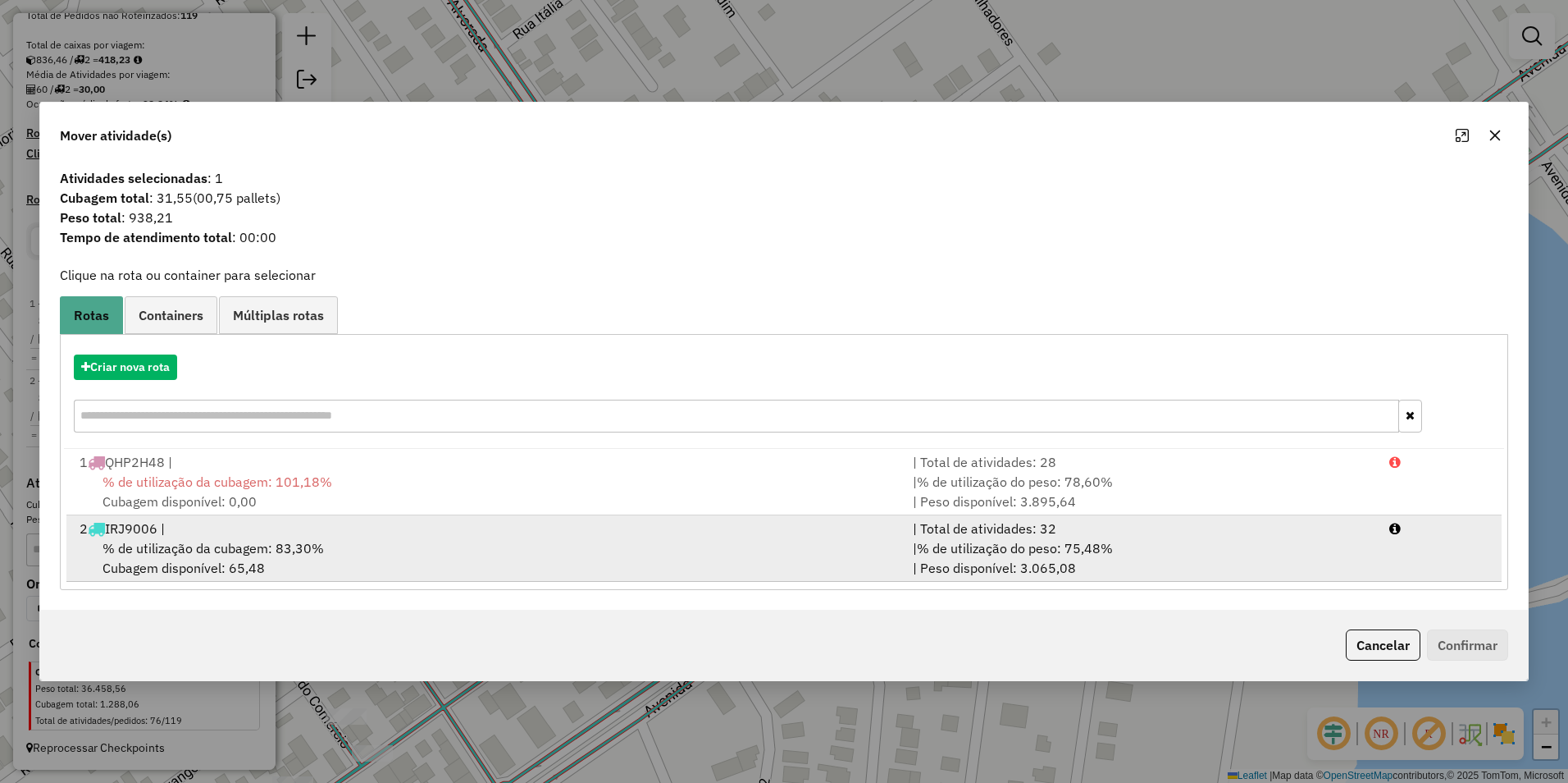
drag, startPoint x: 961, startPoint y: 546, endPoint x: 1003, endPoint y: 547, distance: 42.0
click at [961, 546] on span "% de utilização do peso: 75,48%" at bounding box center [1014, 547] width 196 height 16
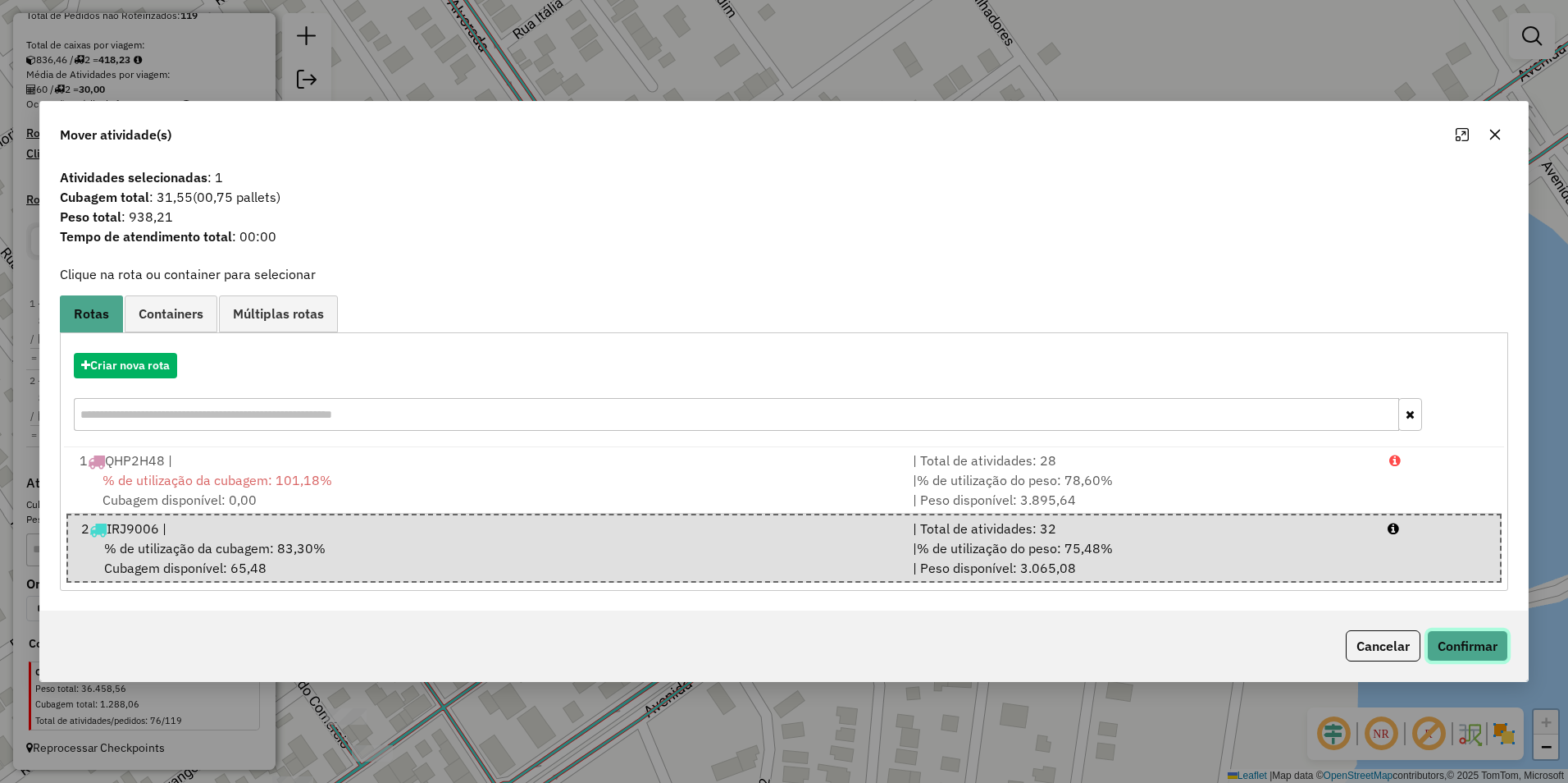
click at [1455, 635] on button "Confirmar" at bounding box center [1468, 646] width 81 height 31
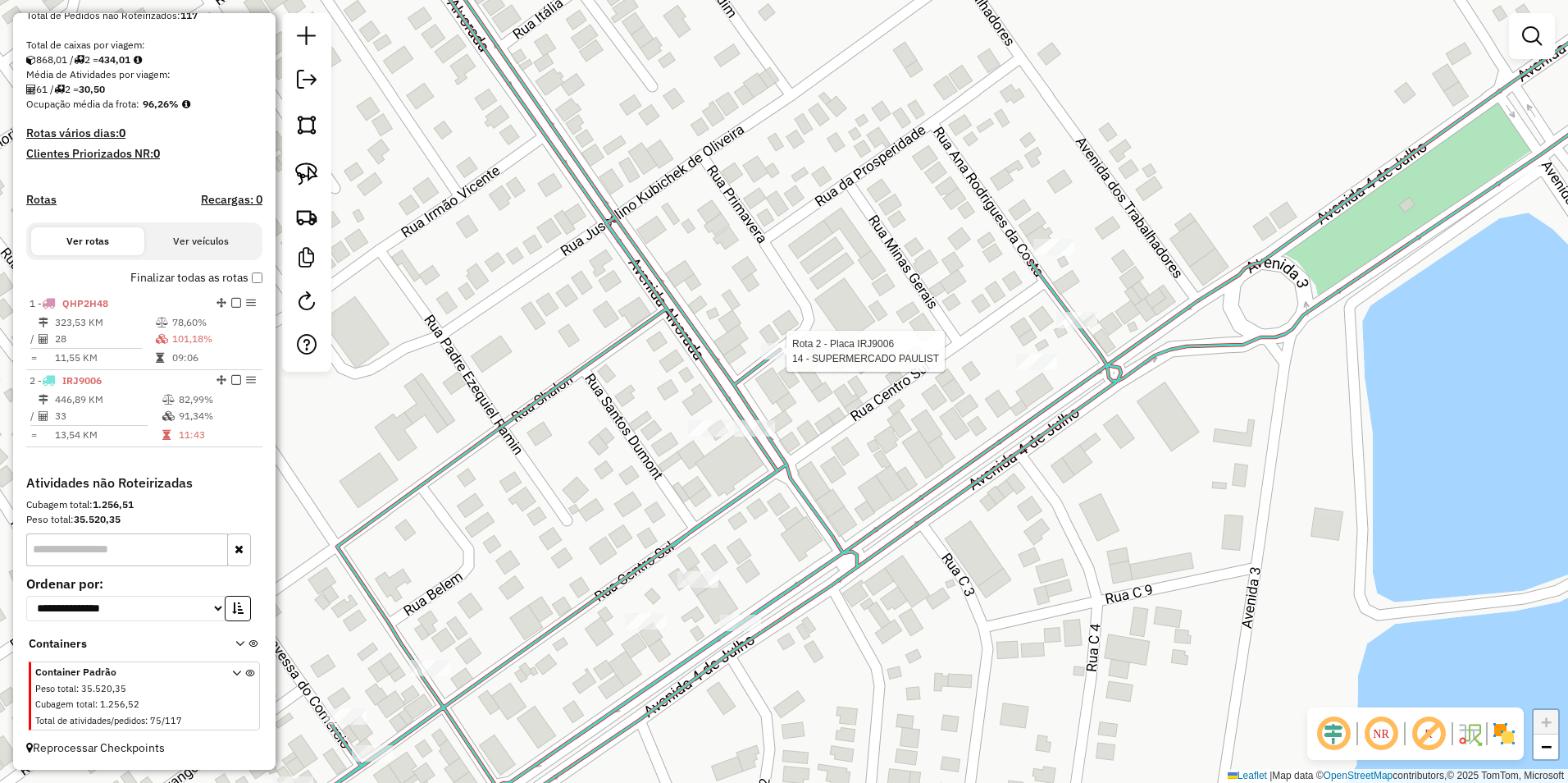
select select "**********"
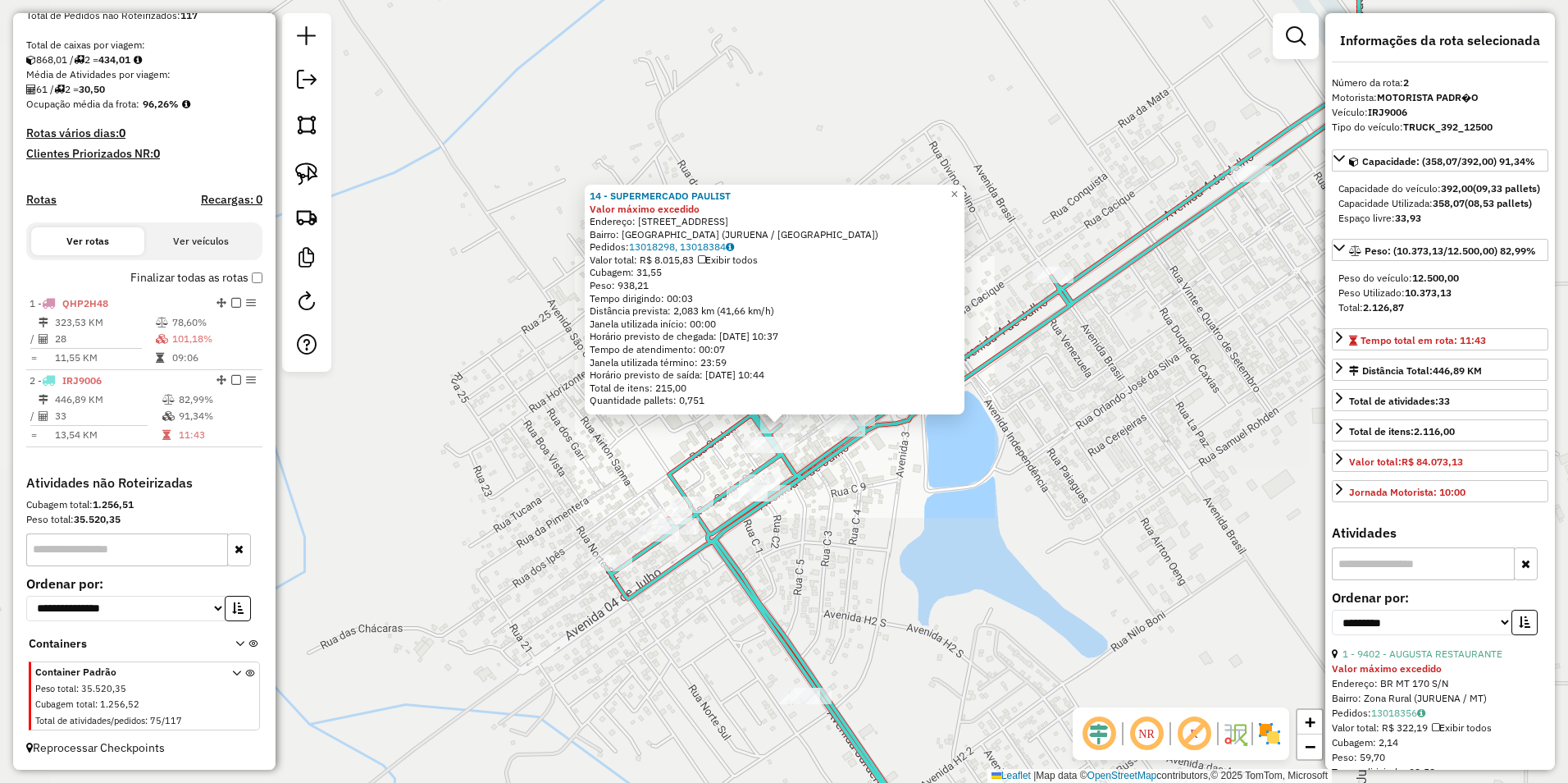
click at [950, 474] on div "14 - SUPERMERCADO PAULIST Valor máximo excedido Endereço: AV JERUSALEM 59 Bairr…" at bounding box center [784, 391] width 1568 height 783
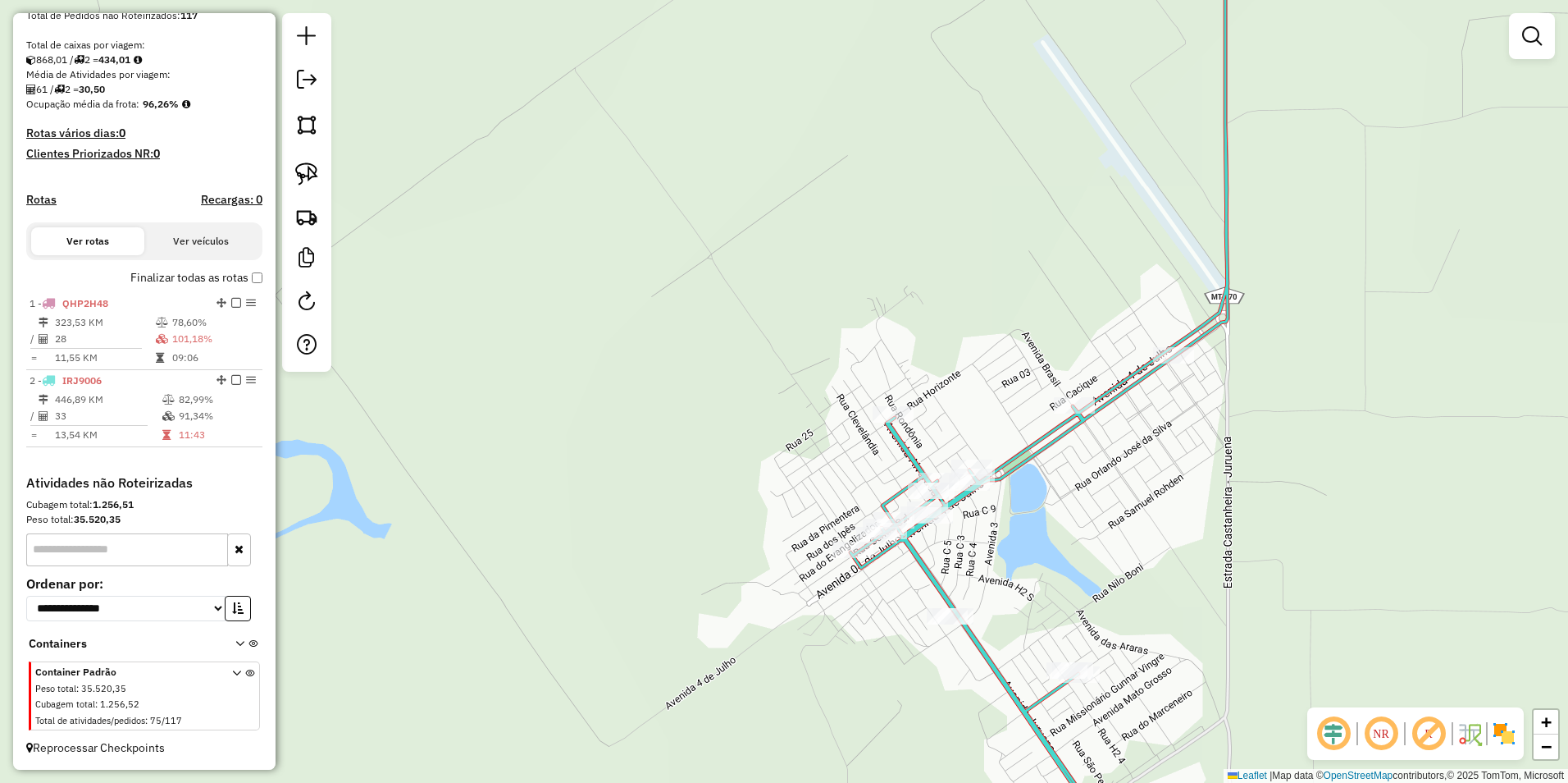
drag, startPoint x: 1090, startPoint y: 522, endPoint x: 979, endPoint y: 606, distance: 139.2
click at [979, 606] on div "Janela de atendimento Grade de atendimento Capacidade Transportadoras Veículos …" at bounding box center [784, 391] width 1568 height 783
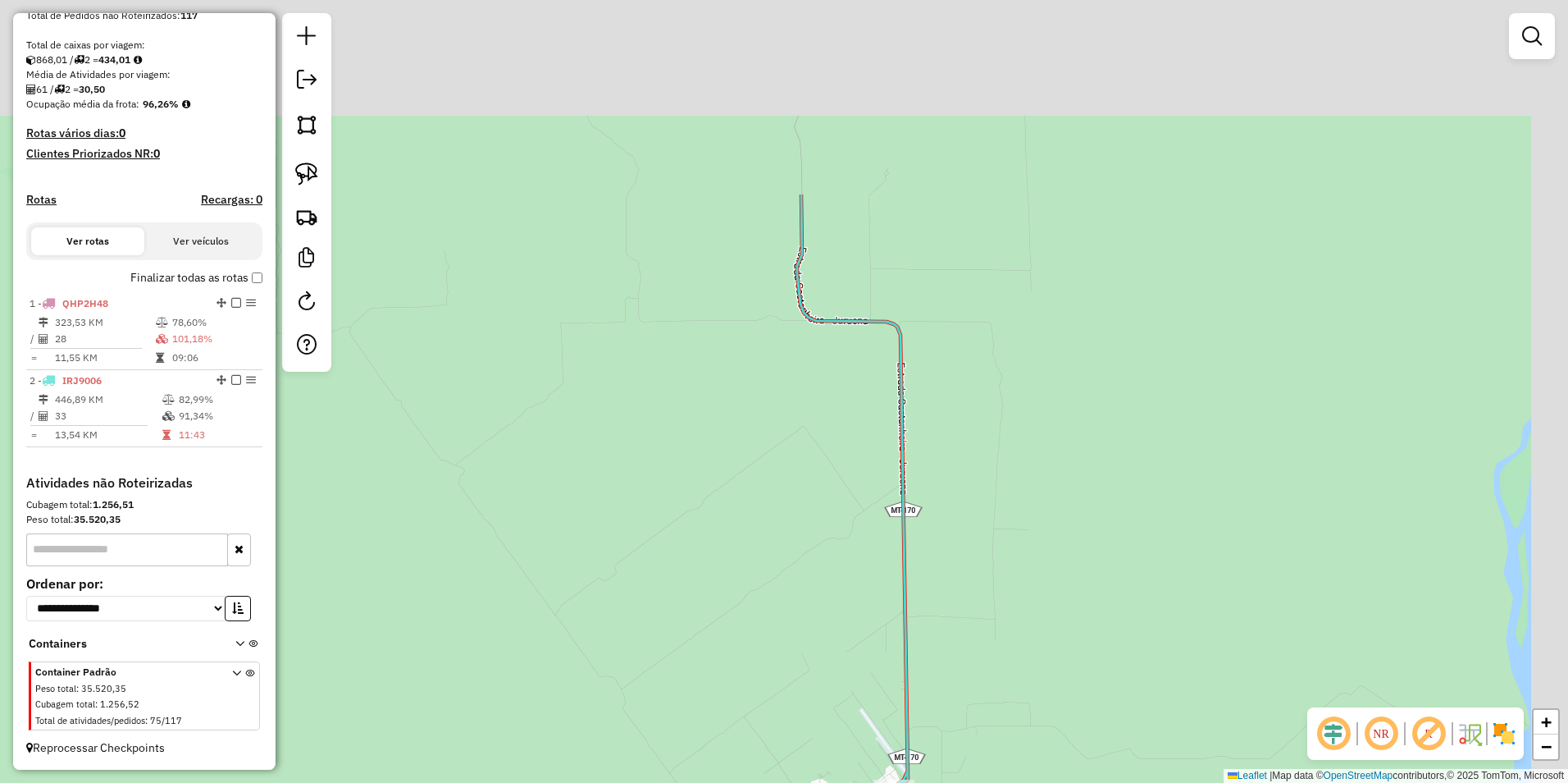
drag, startPoint x: 1037, startPoint y: 380, endPoint x: 901, endPoint y: 532, distance: 204.0
click at [907, 649] on div "Janela de atendimento Grade de atendimento Capacidade Transportadoras Veículos …" at bounding box center [784, 391] width 1568 height 783
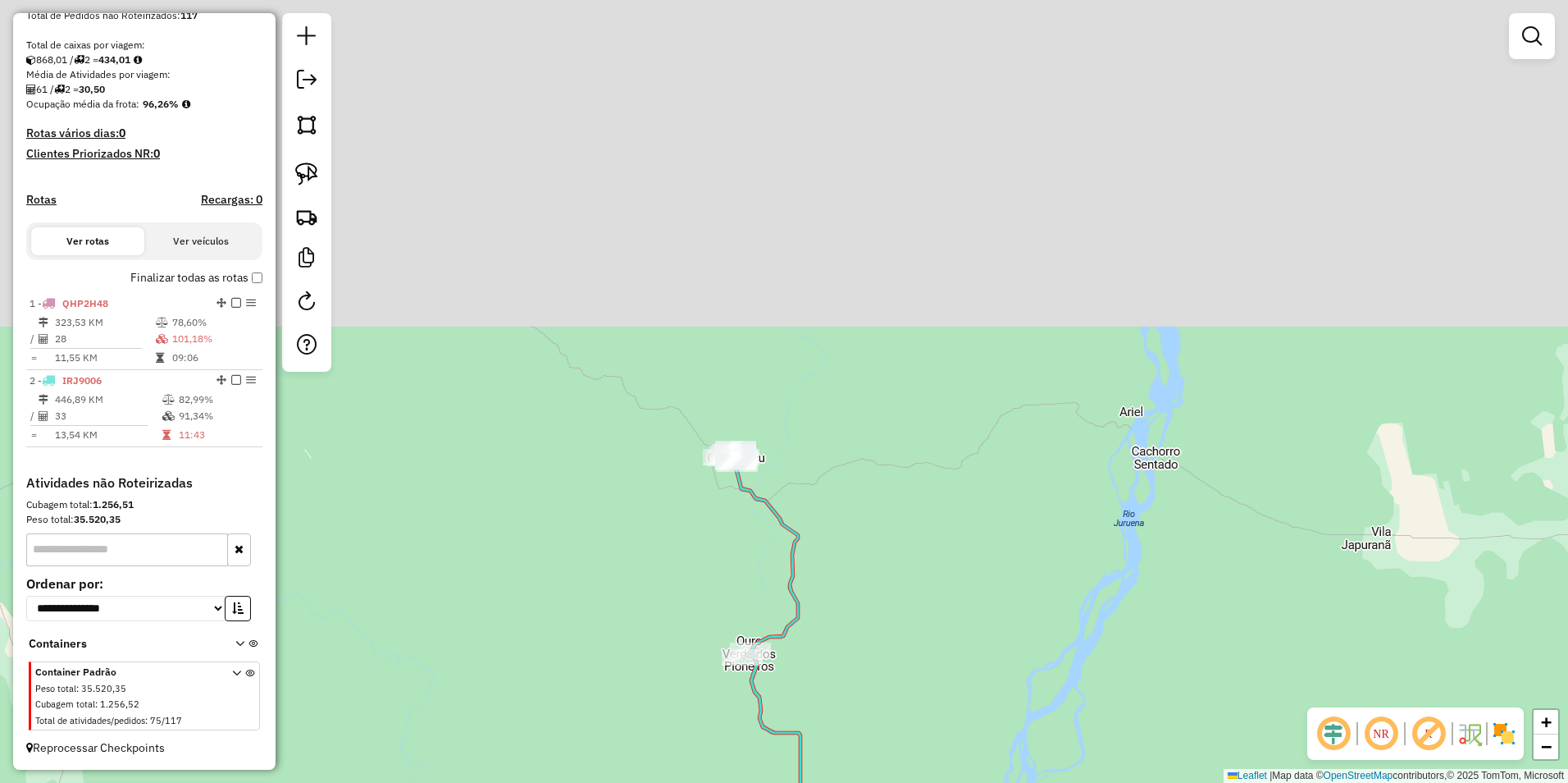
drag, startPoint x: 931, startPoint y: 259, endPoint x: 864, endPoint y: 674, distance: 420.4
click at [864, 674] on div "Janela de atendimento Grade de atendimento Capacidade Transportadoras Veículos …" at bounding box center [784, 391] width 1568 height 783
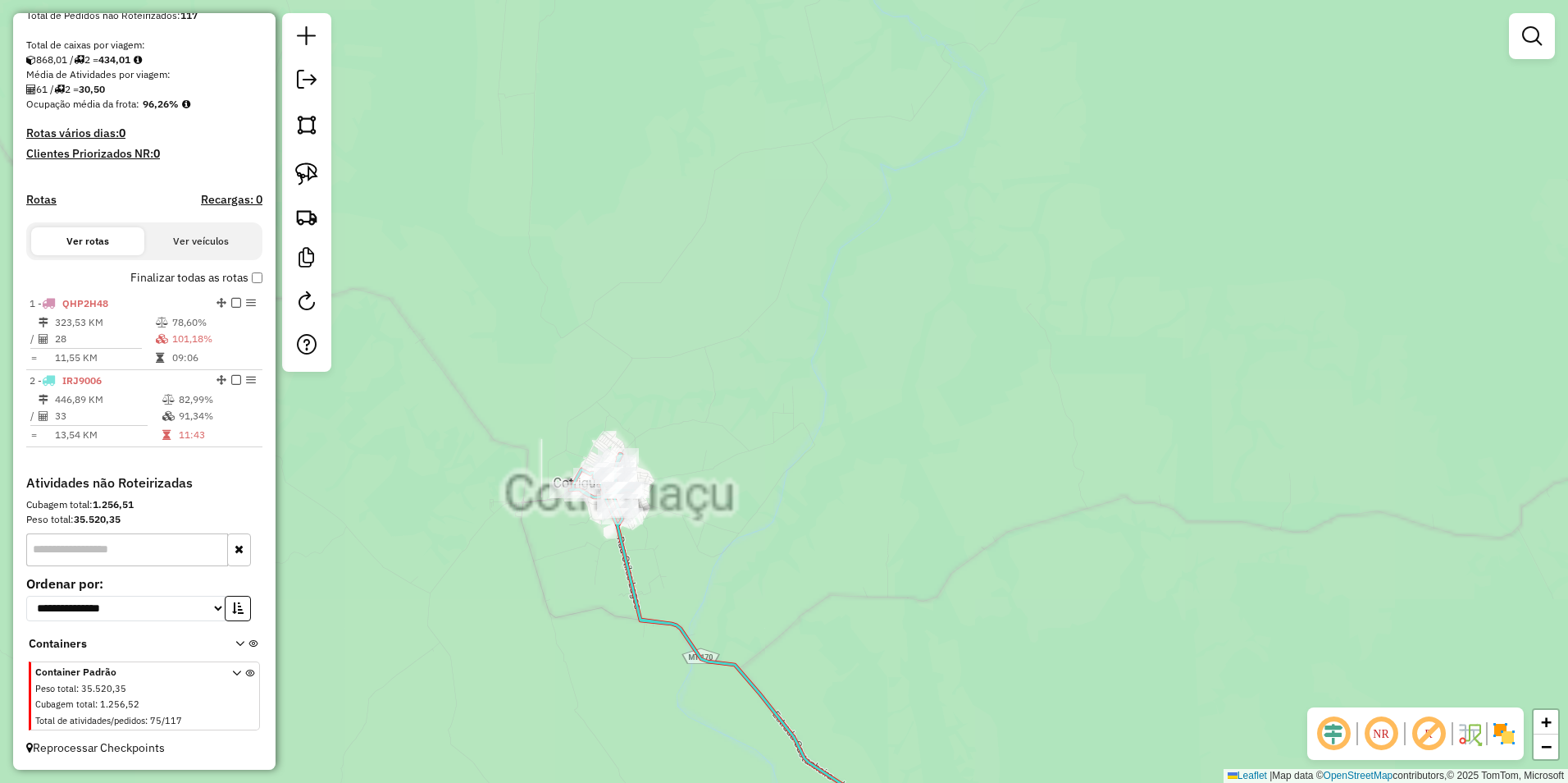
drag, startPoint x: 758, startPoint y: 422, endPoint x: 940, endPoint y: 420, distance: 182.0
click at [935, 420] on div "Janela de atendimento Grade de atendimento Capacidade Transportadoras Veículos …" at bounding box center [784, 391] width 1568 height 783
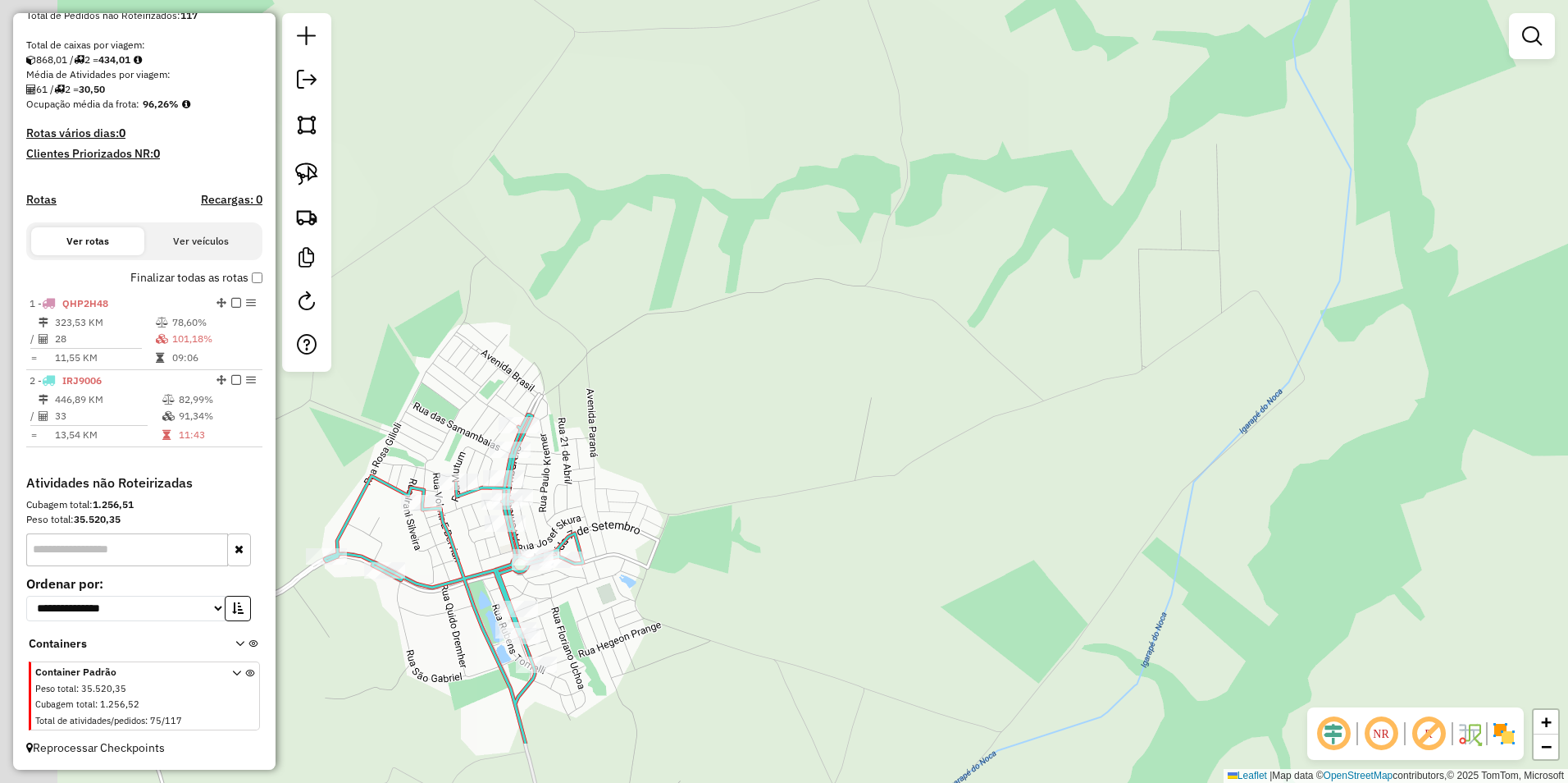
drag, startPoint x: 666, startPoint y: 570, endPoint x: 1004, endPoint y: 343, distance: 407.2
click at [1004, 343] on div "Janela de atendimento Grade de atendimento Capacidade Transportadoras Veículos …" at bounding box center [784, 391] width 1568 height 783
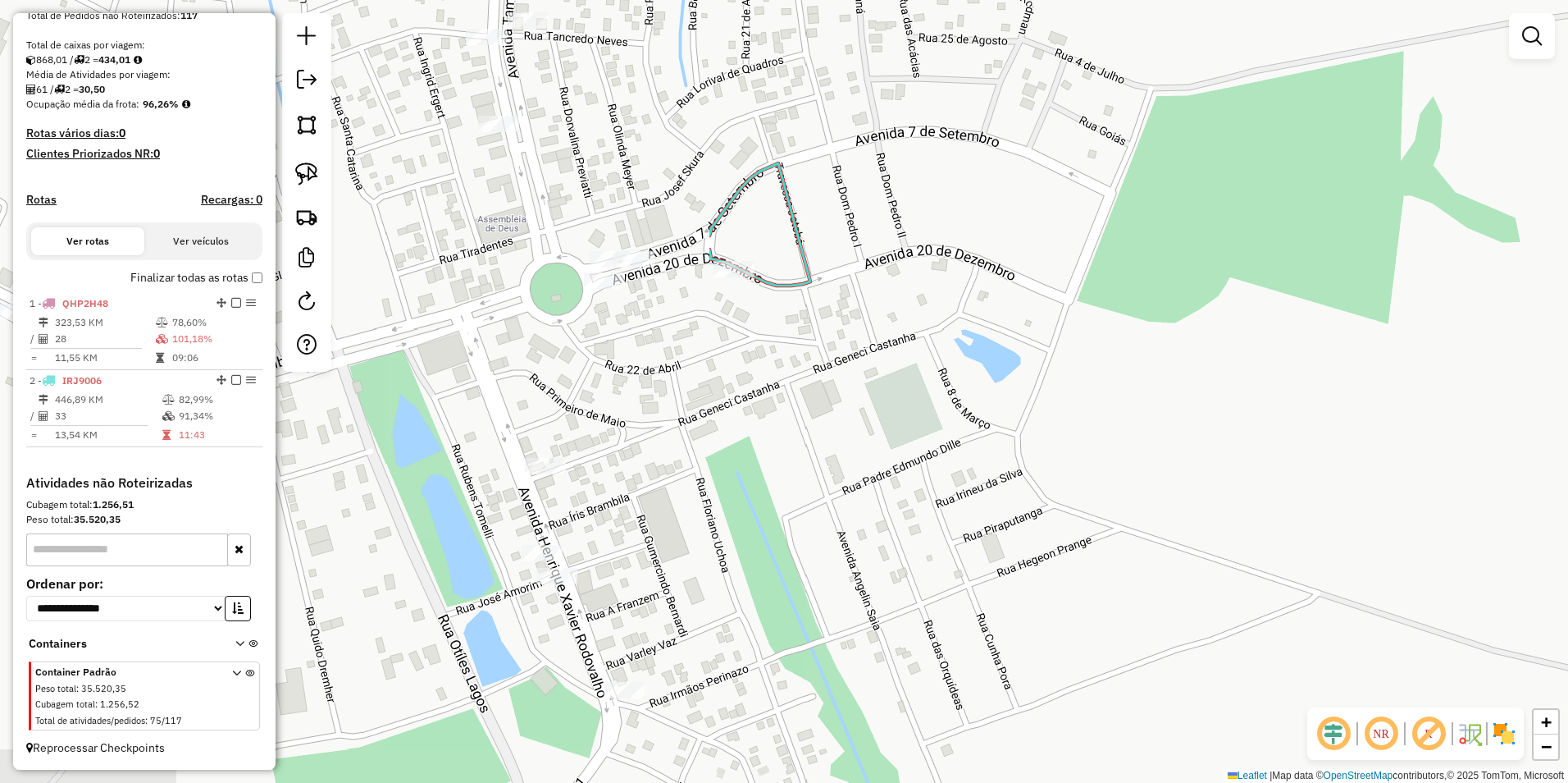
drag, startPoint x: 627, startPoint y: 559, endPoint x: 1416, endPoint y: 220, distance: 858.7
click at [1493, 161] on div "Janela de atendimento Grade de atendimento Capacidade Transportadoras Veículos …" at bounding box center [784, 391] width 1568 height 783
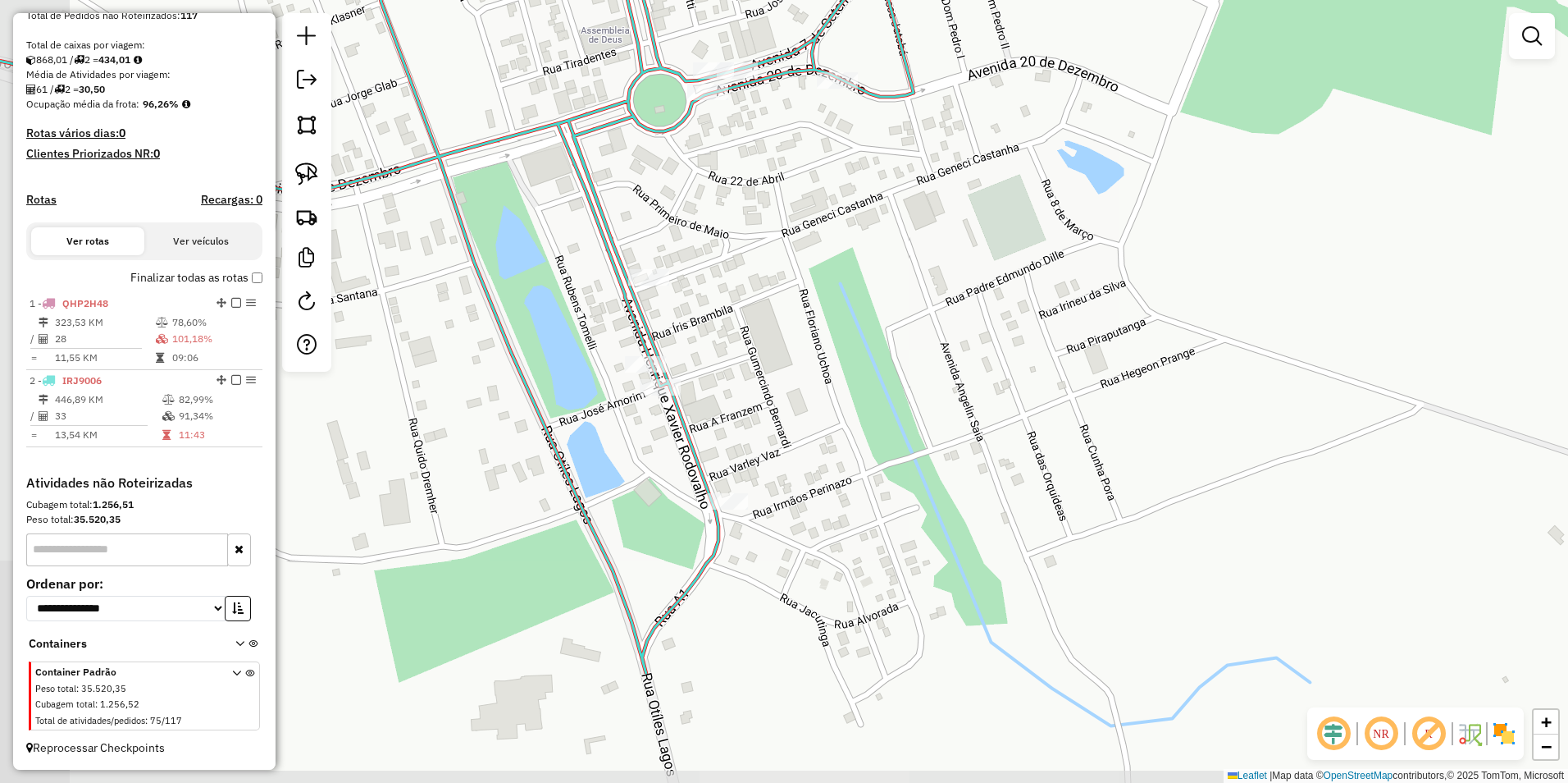
drag, startPoint x: 862, startPoint y: 481, endPoint x: 957, endPoint y: 334, distance: 175.0
click at [957, 334] on div "Janela de atendimento Grade de atendimento Capacidade Transportadoras Veículos …" at bounding box center [784, 391] width 1568 height 783
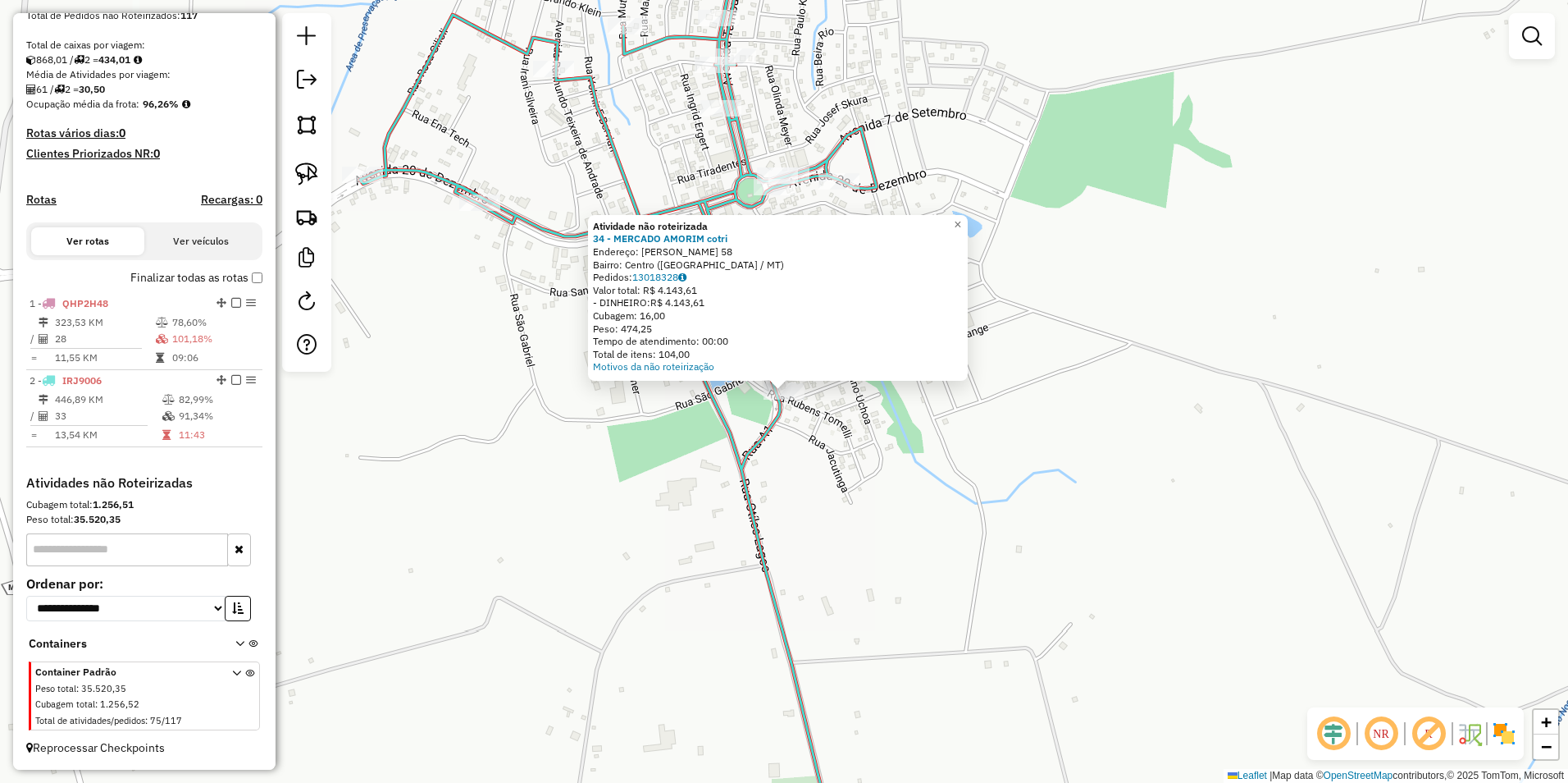
click at [841, 478] on div "Atividade não roteirizada 34 - MERCADO AMORIM cotri Endereço: R [PERSON_NAME] 5…" at bounding box center [784, 391] width 1568 height 783
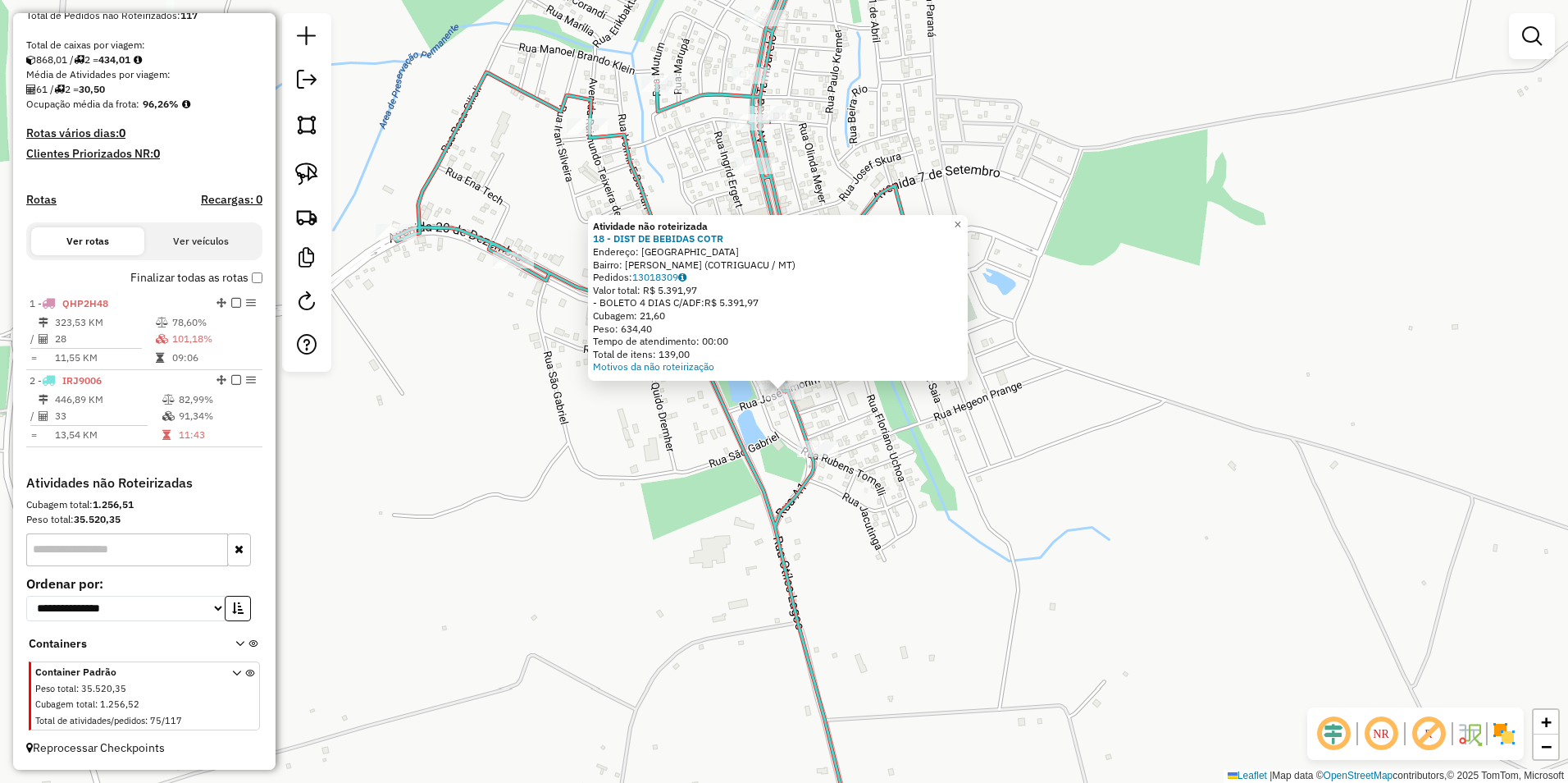
click at [693, 467] on div "Atividade não roteirizada 18 - DIST DE BEBIDAS COTR Endereço: [STREET_ADDRESS][…" at bounding box center [784, 391] width 1568 height 783
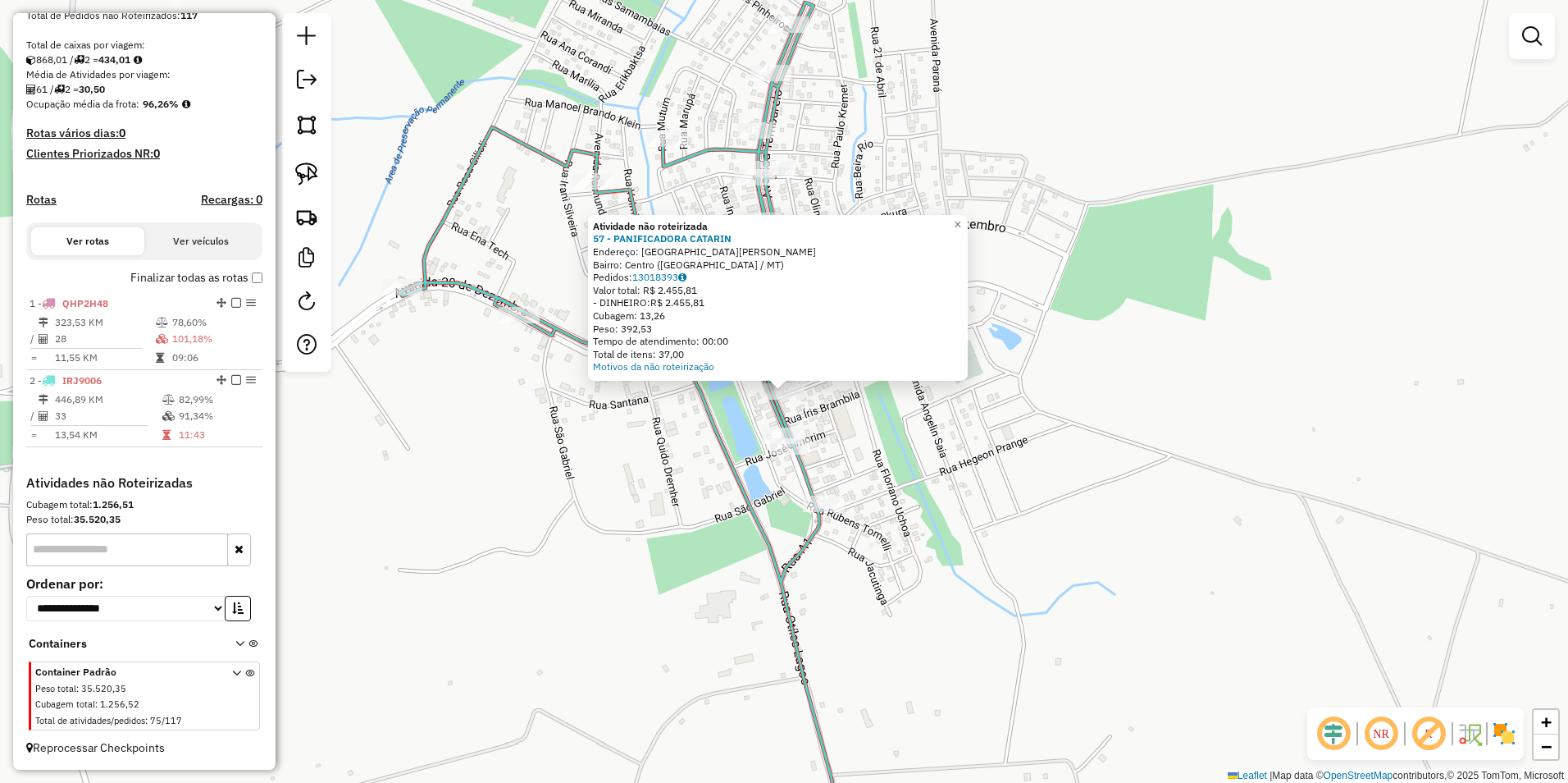
click at [1011, 483] on div "Atividade não roteirizada 57 - PANIFICADORA CATARIN Endereço: [GEOGRAPHIC_DATA]…" at bounding box center [784, 391] width 1568 height 783
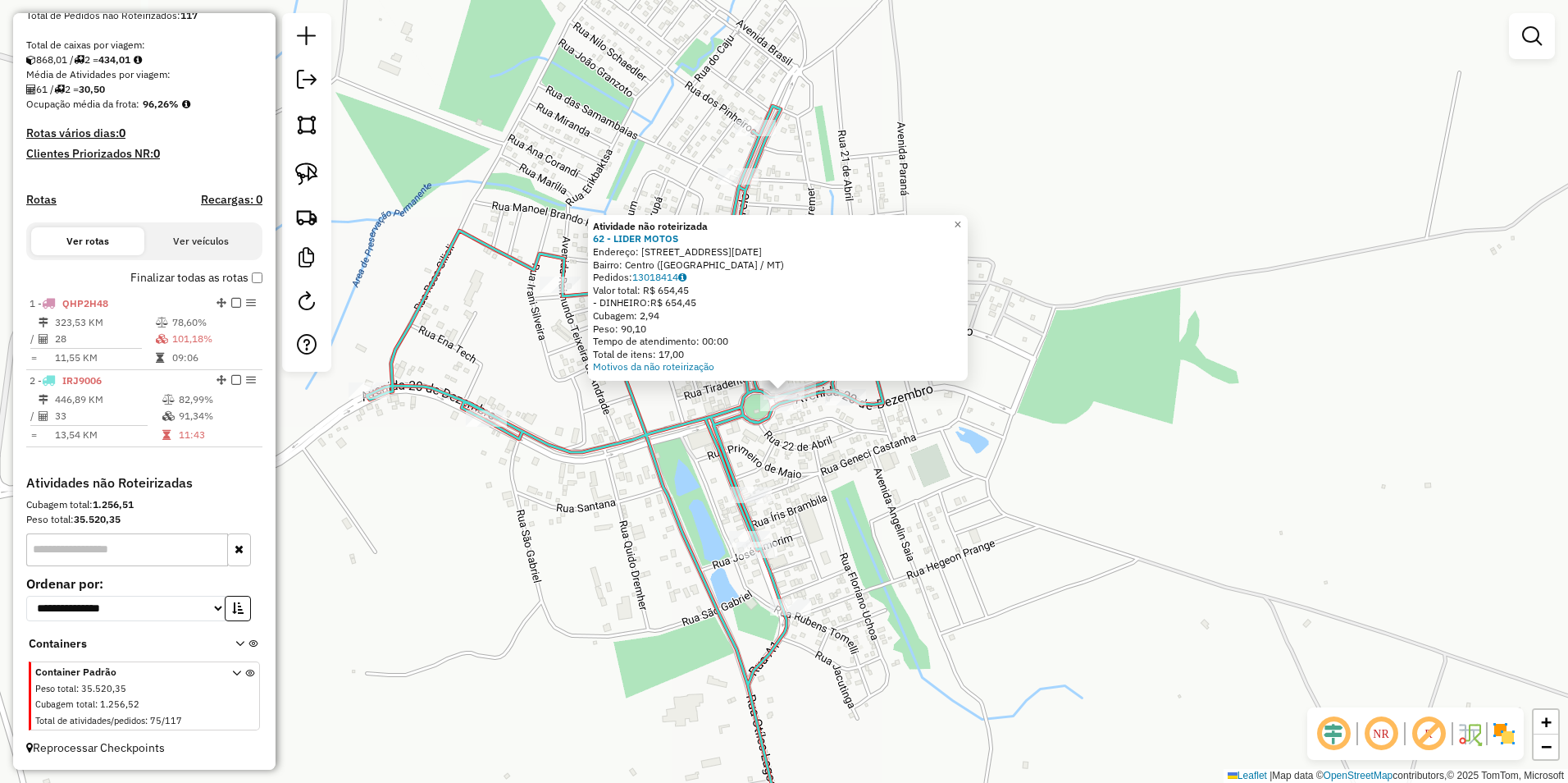
click at [1005, 550] on div "Atividade não roteirizada 62 - LIDER MOTOS Endereço: [STREET_ADDRESS][DATE] Bai…" at bounding box center [784, 391] width 1568 height 783
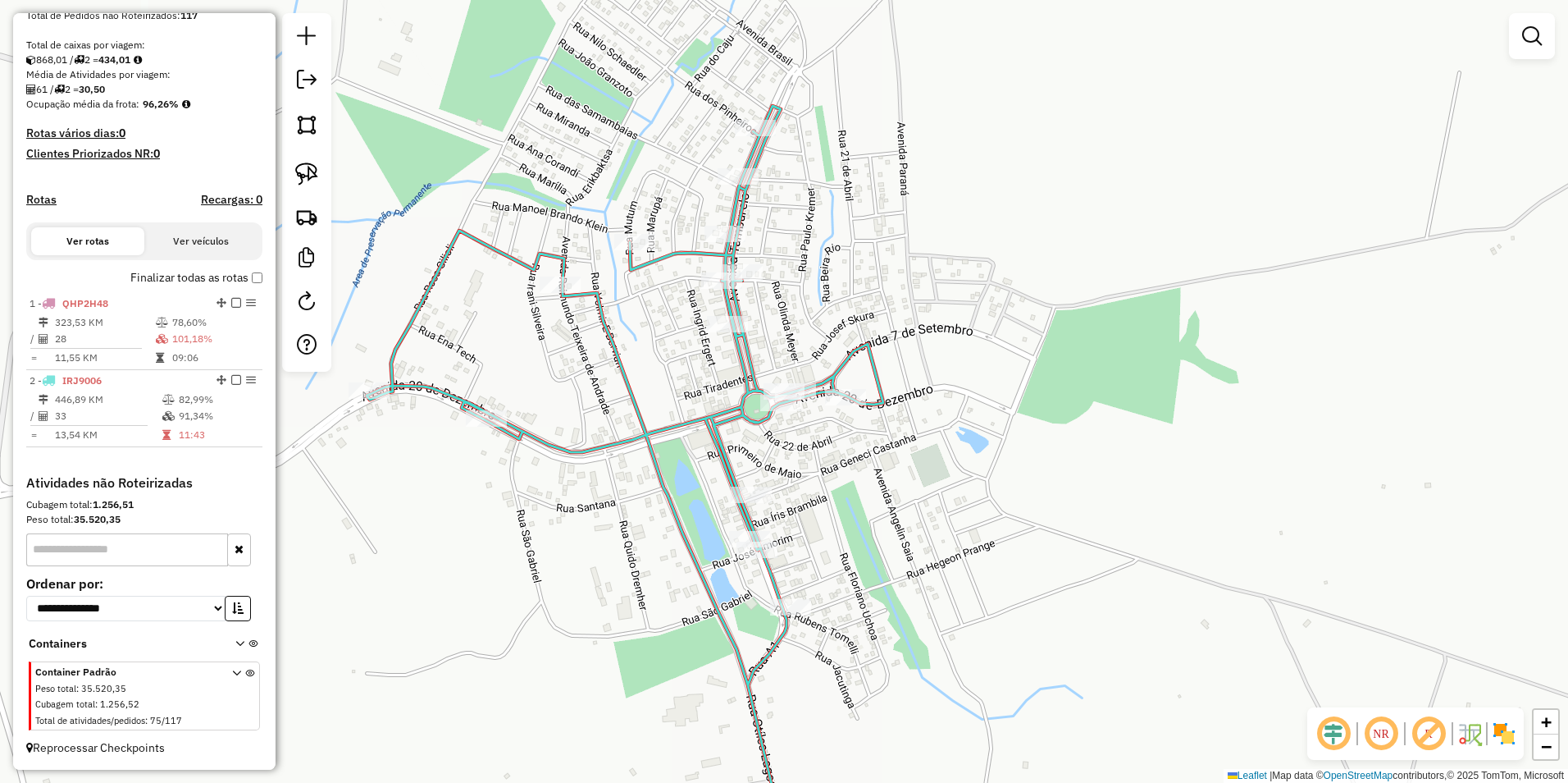
drag, startPoint x: 313, startPoint y: 167, endPoint x: 364, endPoint y: 178, distance: 52.2
click at [313, 167] on img at bounding box center [306, 174] width 23 height 23
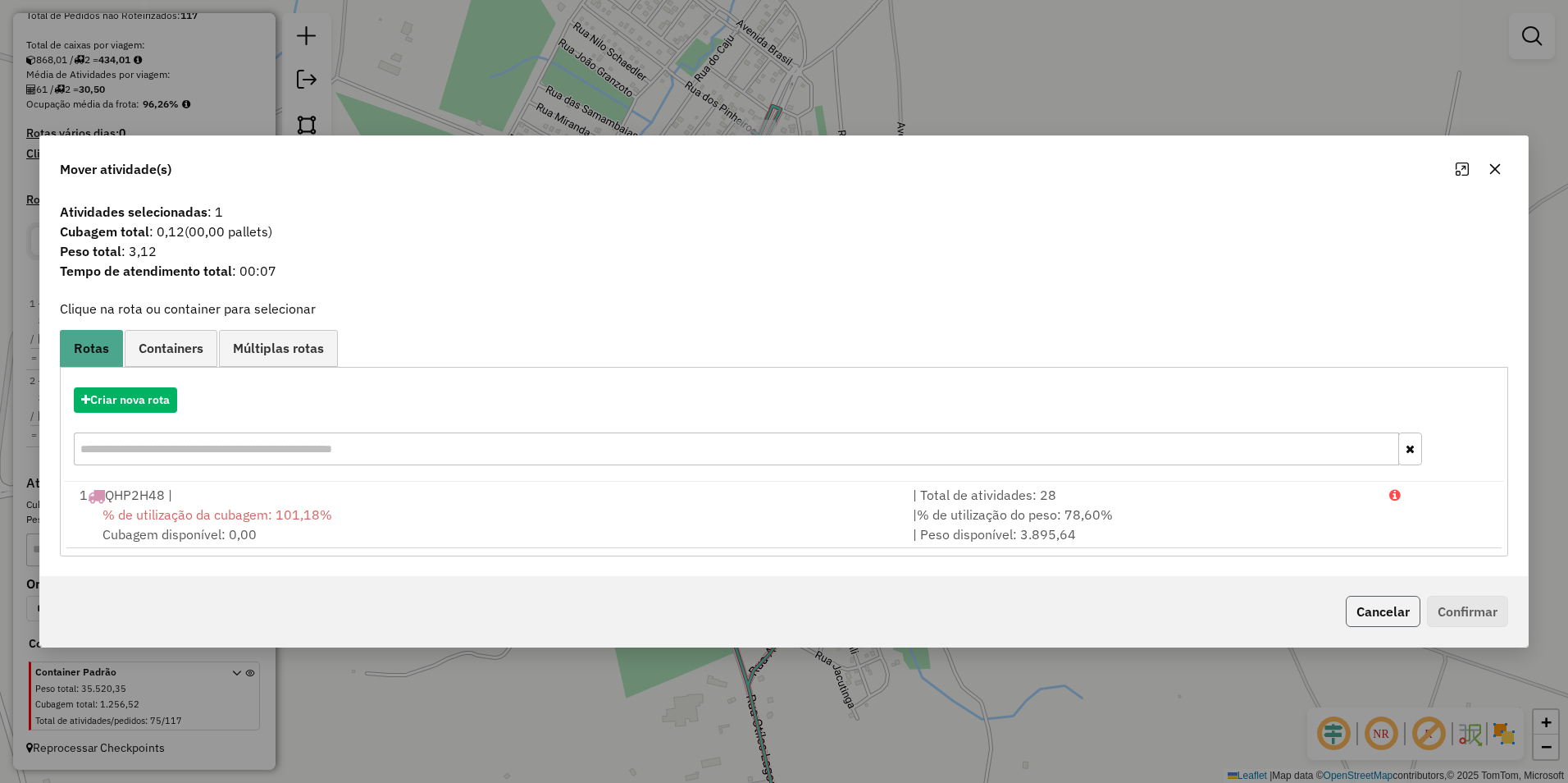
click at [1381, 609] on button "Cancelar" at bounding box center [1382, 611] width 74 height 31
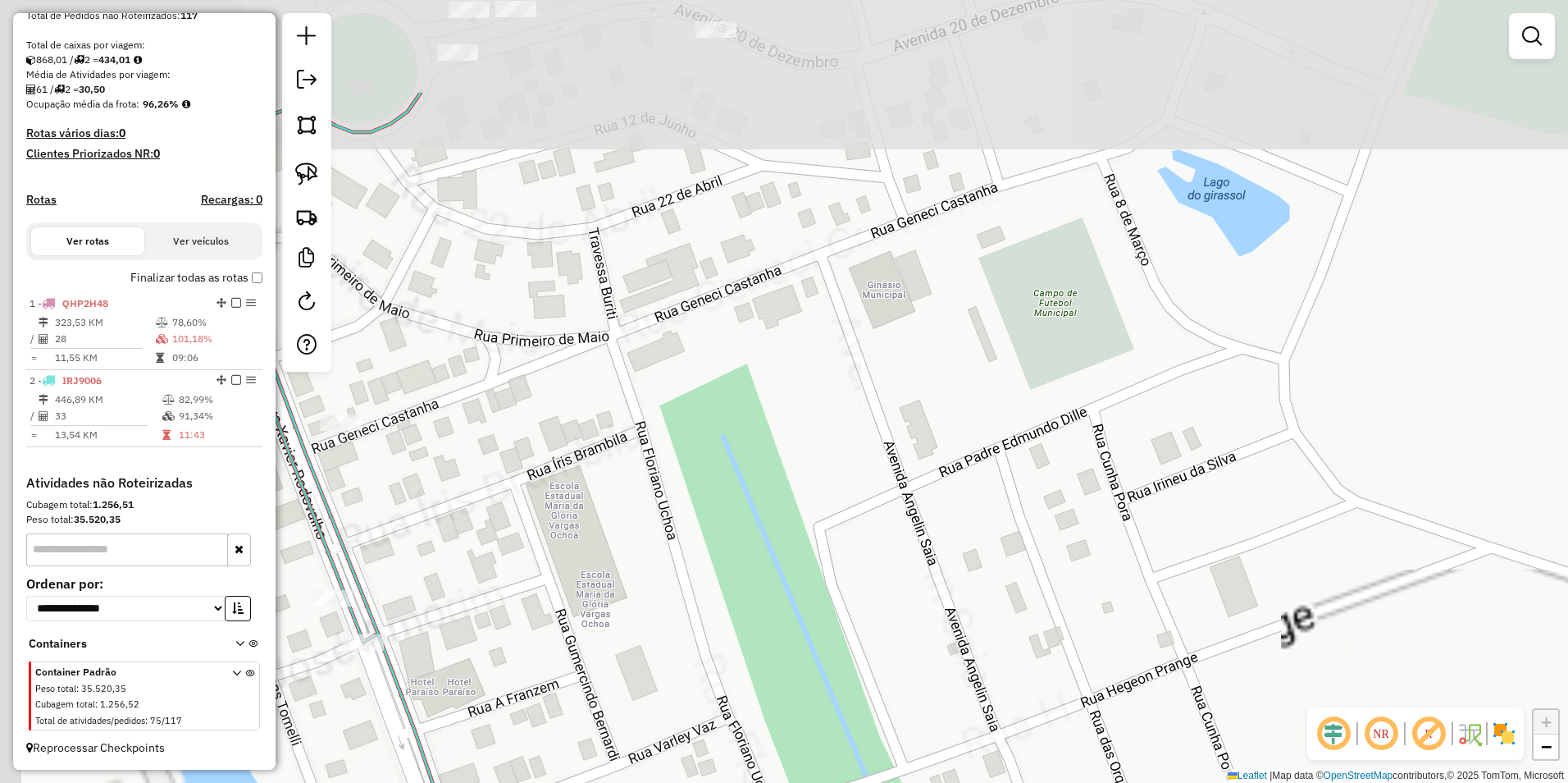
drag, startPoint x: 690, startPoint y: 360, endPoint x: 1488, endPoint y: 728, distance: 878.8
click at [1488, 728] on hb-router-mapa "Informações da Sessão 979365 - [DATE] Criação: [DATE] 20:18 Depósito: FERA - JU…" at bounding box center [784, 391] width 1568 height 783
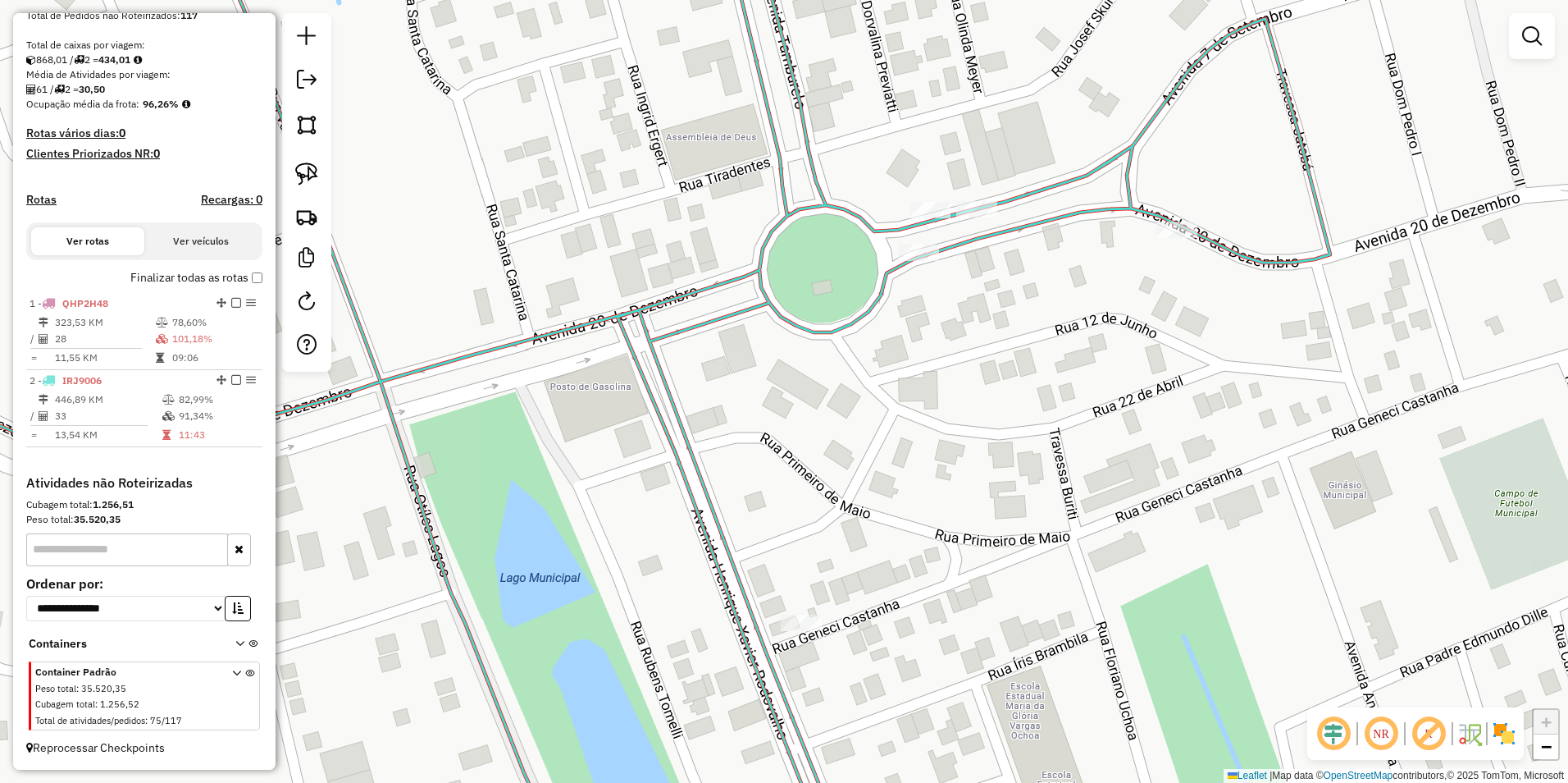
drag, startPoint x: 992, startPoint y: 328, endPoint x: 1042, endPoint y: 634, distance: 310.1
click at [1045, 634] on div "Janela de atendimento Grade de atendimento Capacidade Transportadoras Veículos …" at bounding box center [784, 391] width 1568 height 783
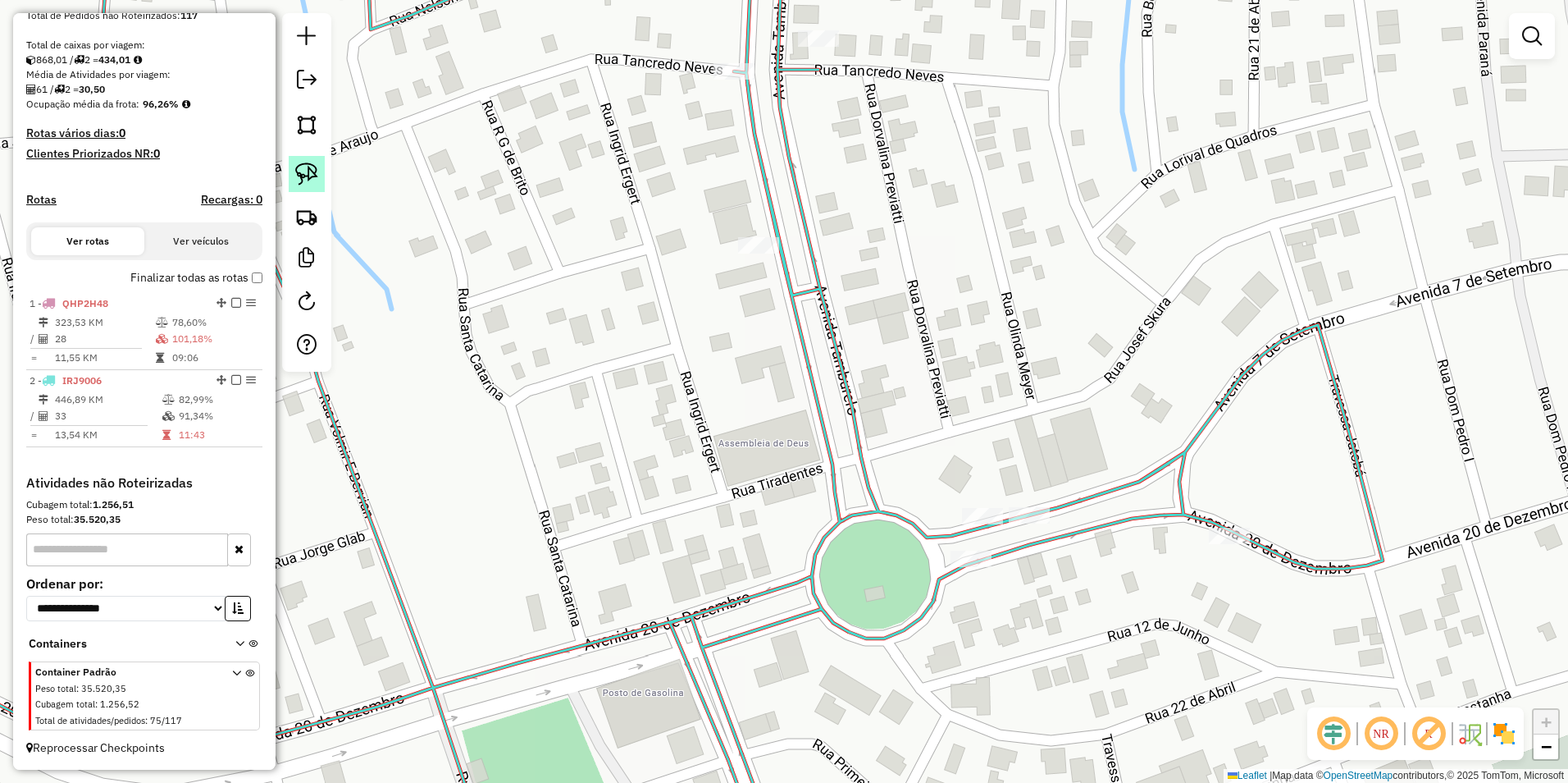
click at [304, 157] on link at bounding box center [307, 174] width 36 height 36
drag, startPoint x: 930, startPoint y: 508, endPoint x: 980, endPoint y: 540, distance: 59.4
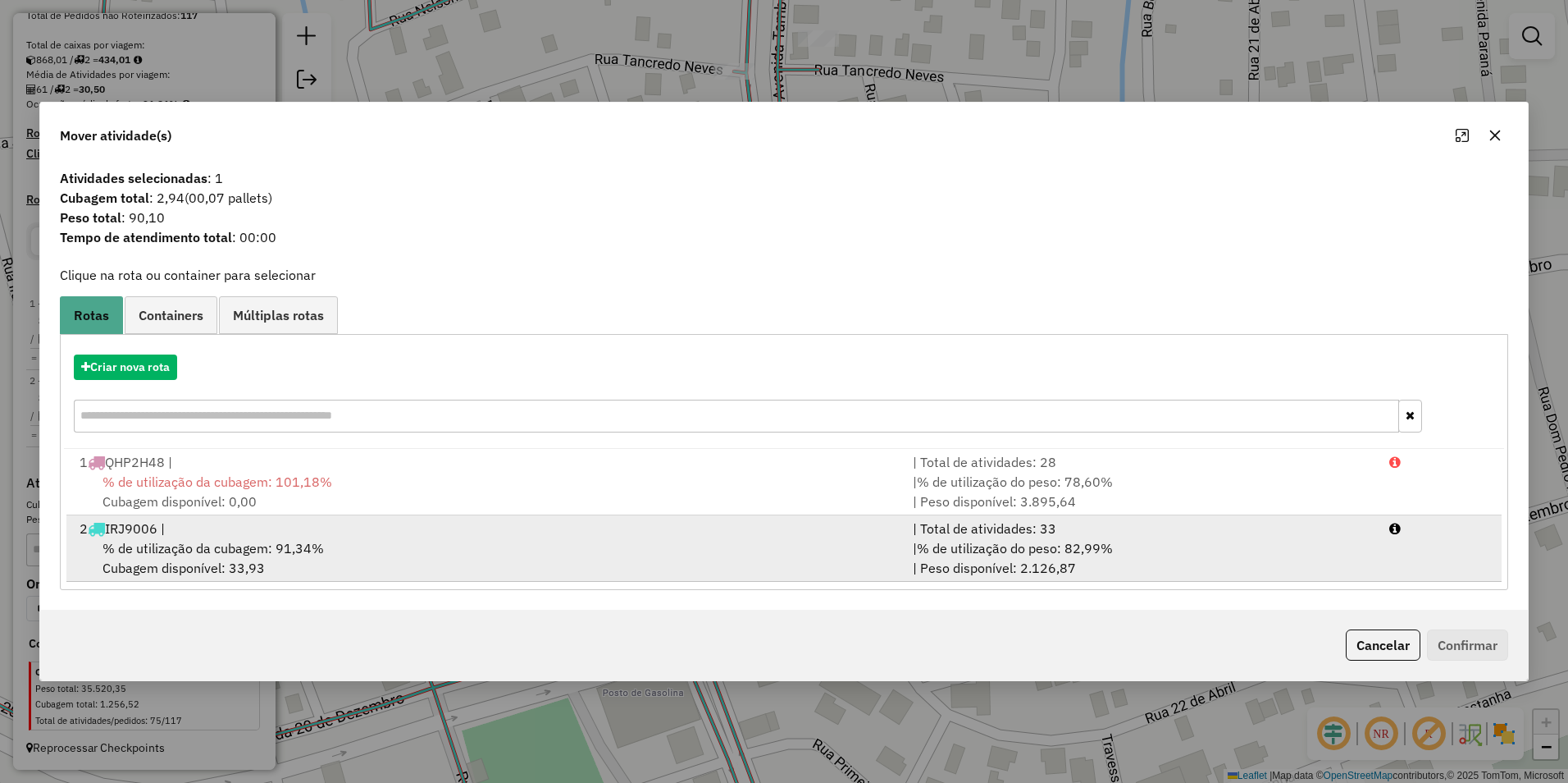
click at [261, 545] on span "% de utilização da cubagem: 91,34%" at bounding box center [213, 547] width 222 height 16
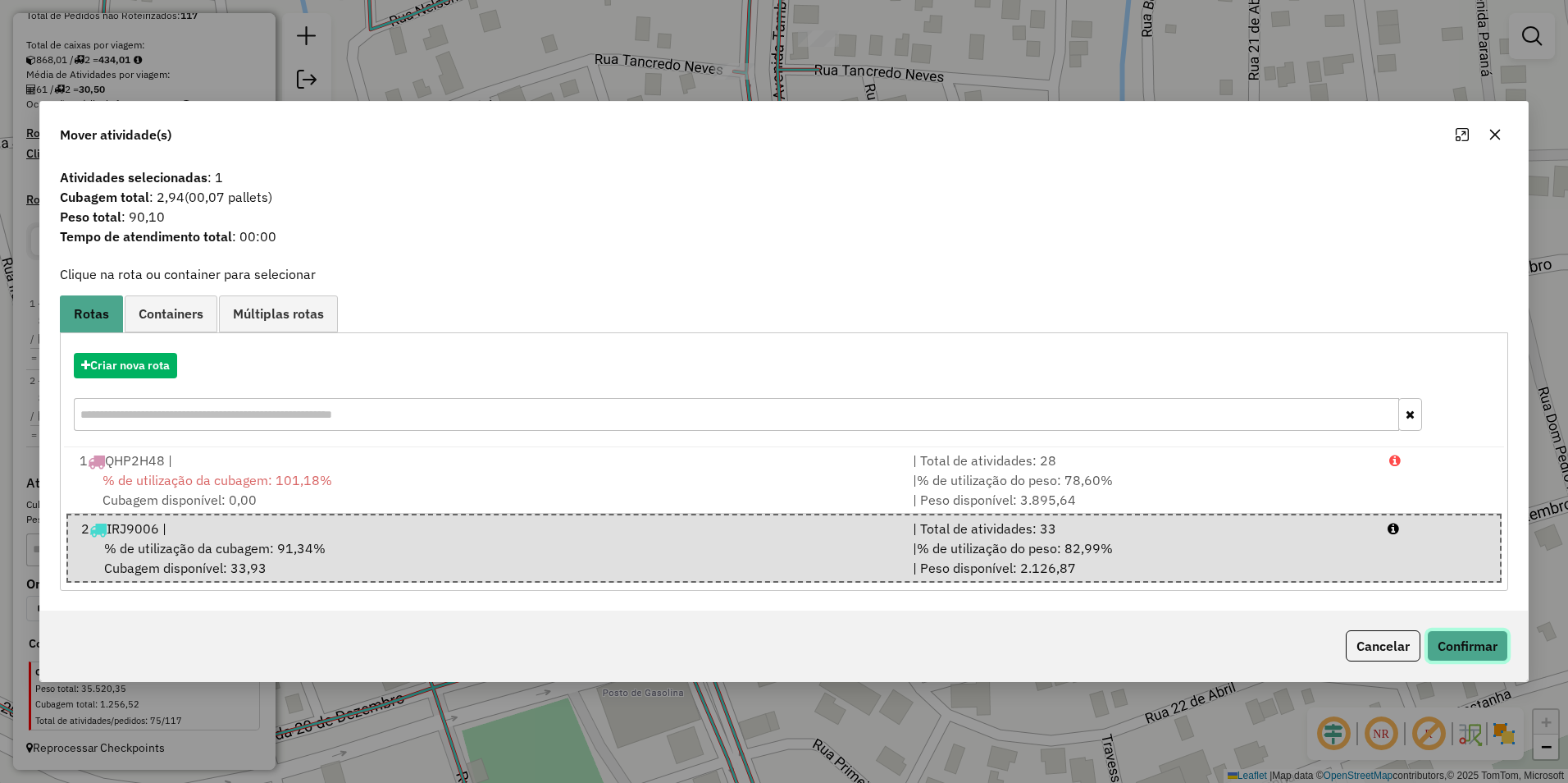
click at [1470, 649] on button "Confirmar" at bounding box center [1468, 646] width 81 height 31
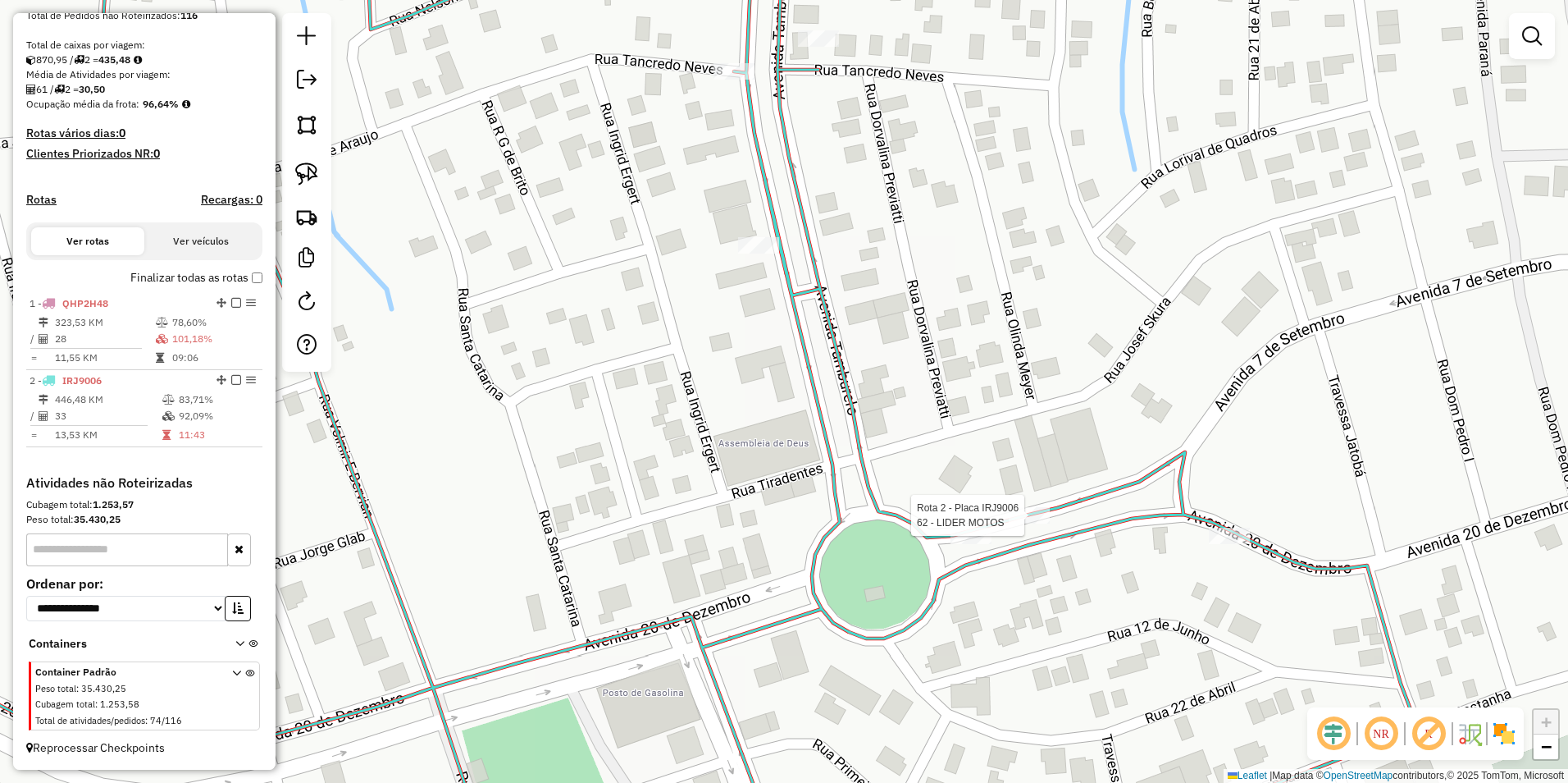
select select "**********"
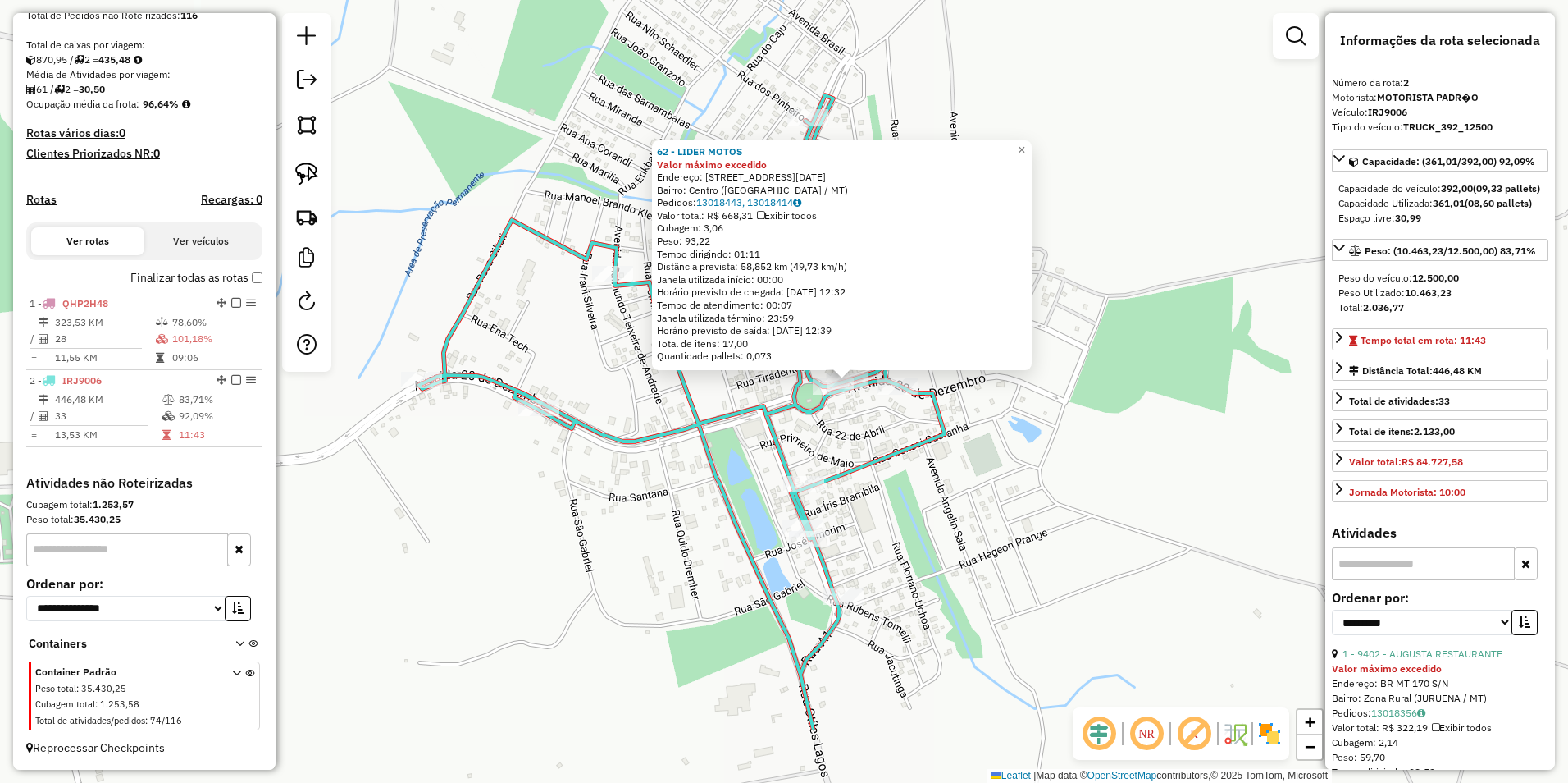
drag, startPoint x: 916, startPoint y: 553, endPoint x: 916, endPoint y: 477, distance: 76.0
click at [916, 477] on div "62 - LIDER MOTOS Valor máximo excedido Endereço: [STREET_ADDRESS][DATE] Bairro:…" at bounding box center [784, 391] width 1568 height 783
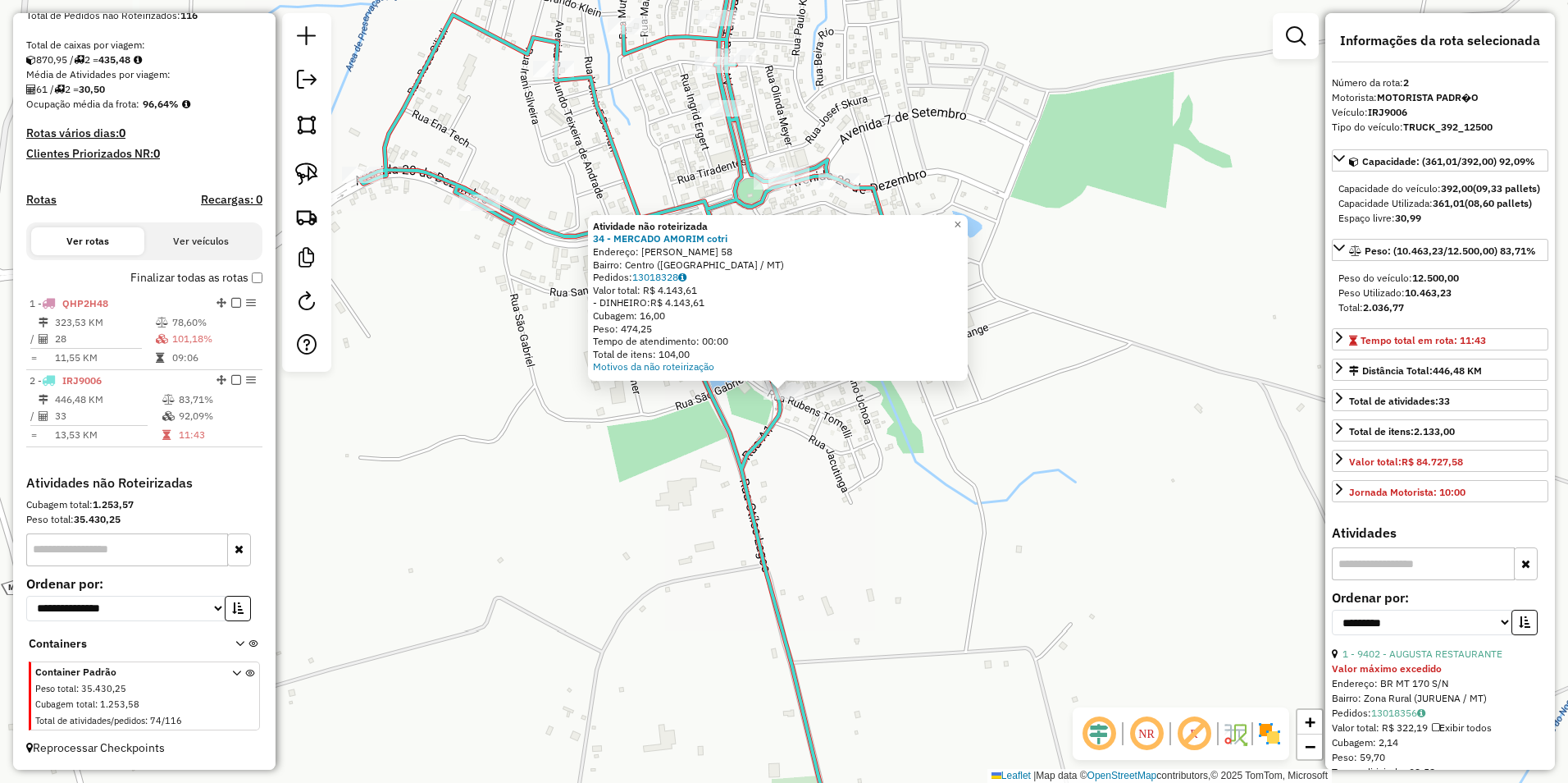
click at [890, 493] on div "Atividade não roteirizada 34 - MERCADO AMORIM cotri Endereço: R [PERSON_NAME] 5…" at bounding box center [784, 391] width 1568 height 783
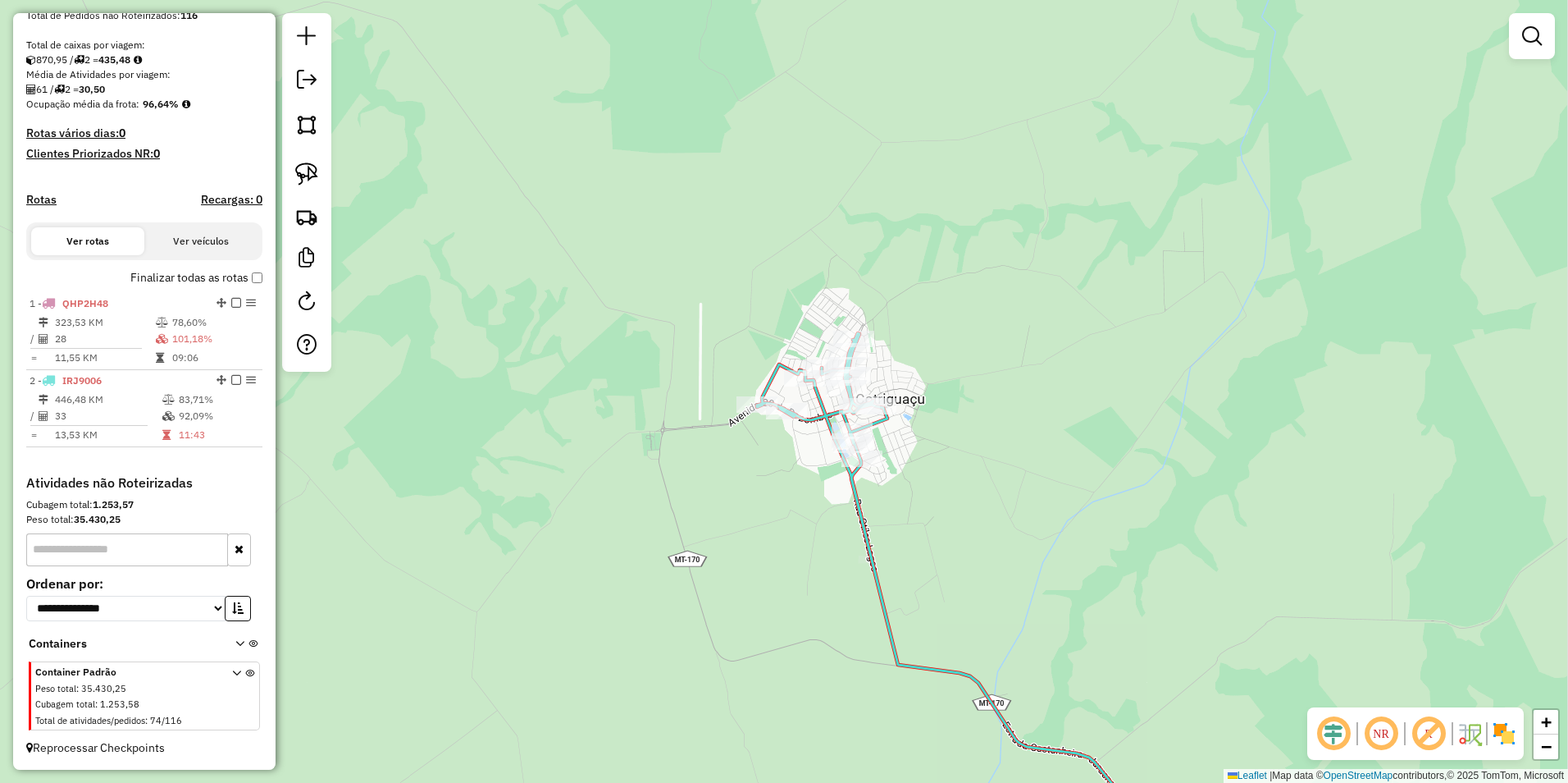
drag, startPoint x: 940, startPoint y: 600, endPoint x: 898, endPoint y: 413, distance: 191.7
click at [898, 416] on div "Janela de atendimento Grade de atendimento Capacidade Transportadoras Veículos …" at bounding box center [784, 391] width 1568 height 783
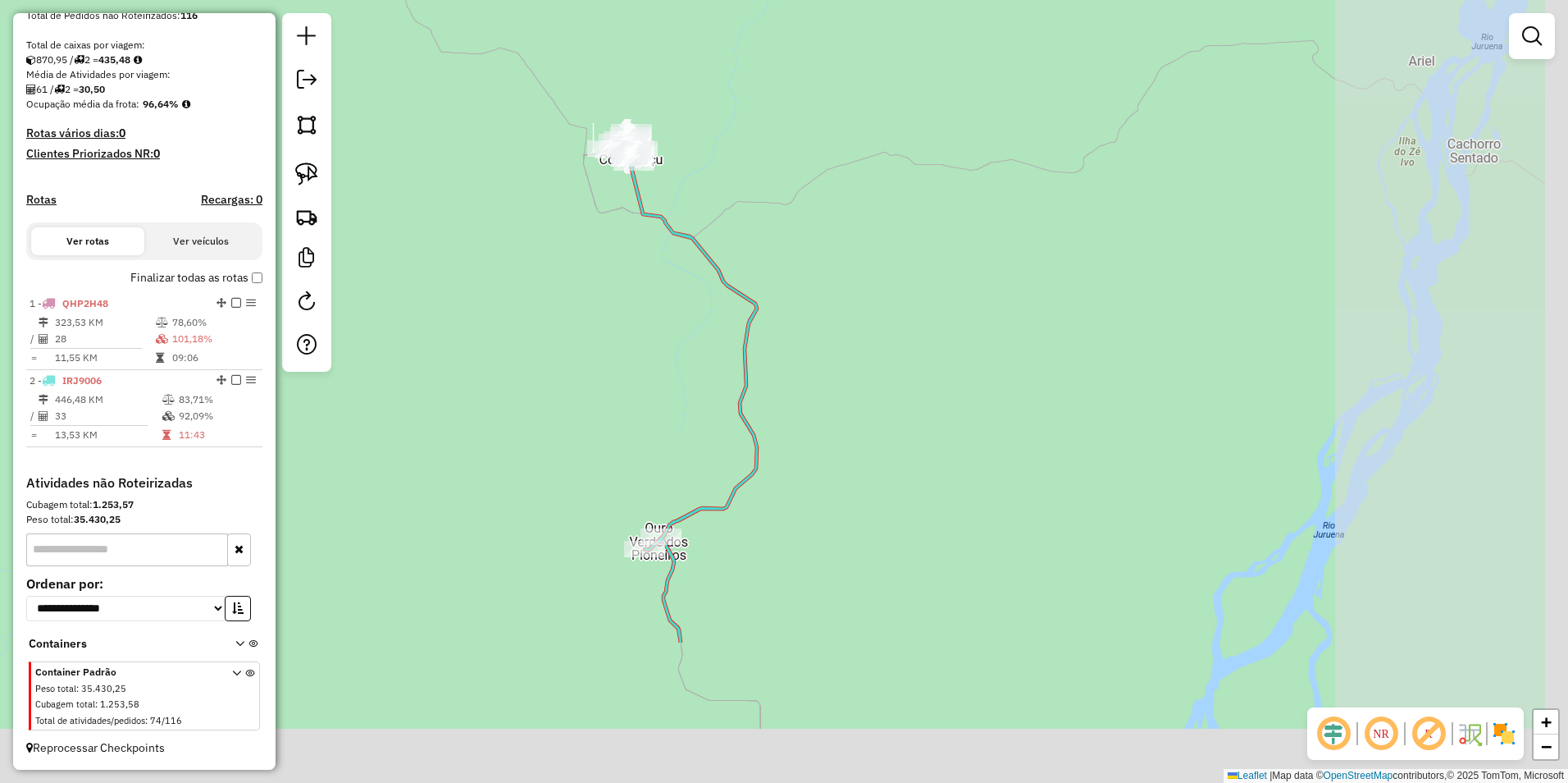
drag, startPoint x: 1011, startPoint y: 635, endPoint x: 768, endPoint y: 379, distance: 353.0
click at [768, 382] on div "Janela de atendimento Grade de atendimento Capacidade Transportadoras Veículos …" at bounding box center [784, 391] width 1568 height 783
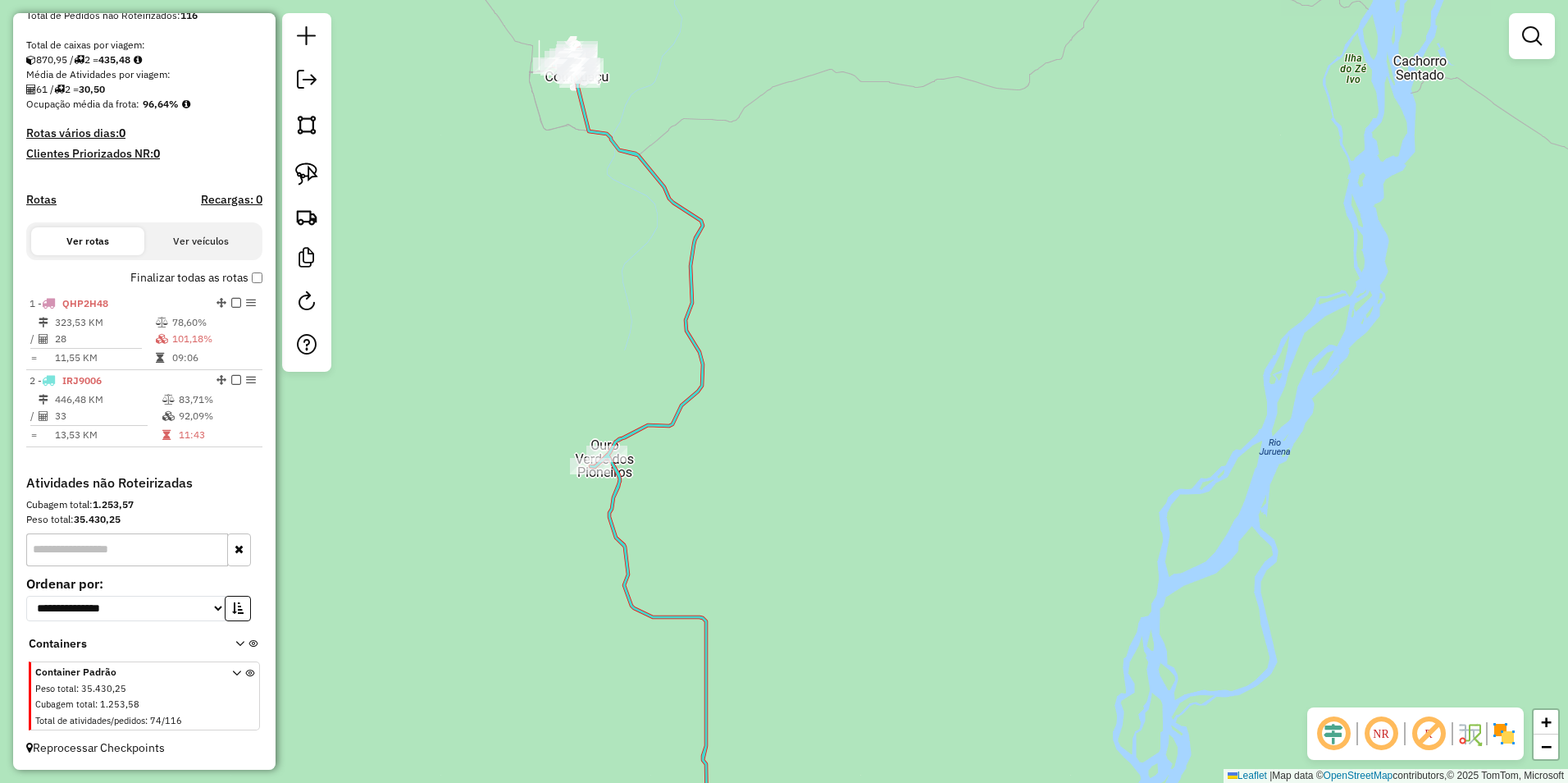
drag, startPoint x: 761, startPoint y: 595, endPoint x: 831, endPoint y: 243, distance: 358.9
click at [830, 243] on div "Janela de atendimento Grade de atendimento Capacidade Transportadoras Veículos …" at bounding box center [784, 391] width 1568 height 783
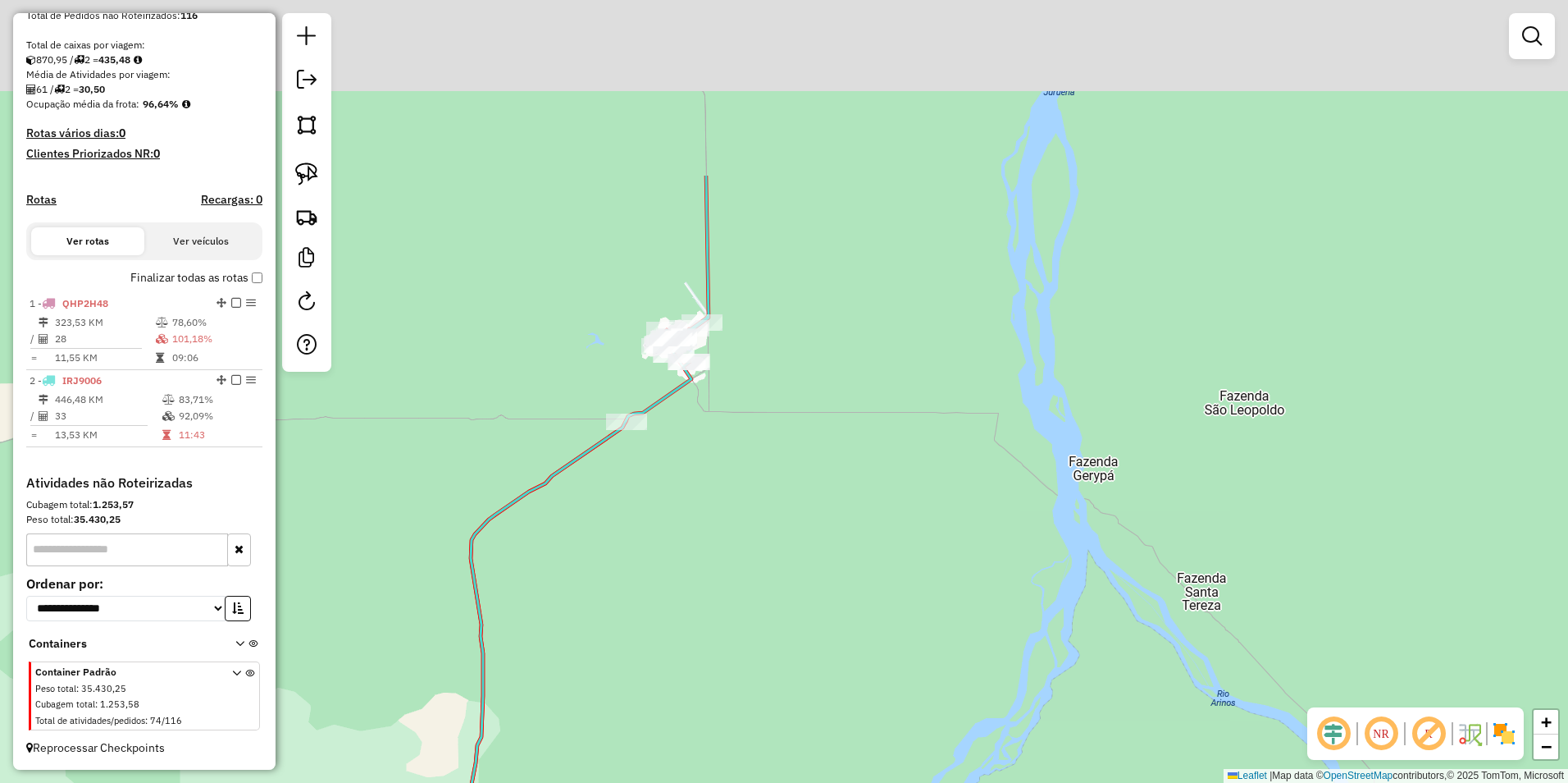
drag, startPoint x: 840, startPoint y: 512, endPoint x: 853, endPoint y: 582, distance: 71.2
click at [853, 582] on div "Janela de atendimento Grade de atendimento Capacidade Transportadoras Veículos …" at bounding box center [784, 391] width 1568 height 783
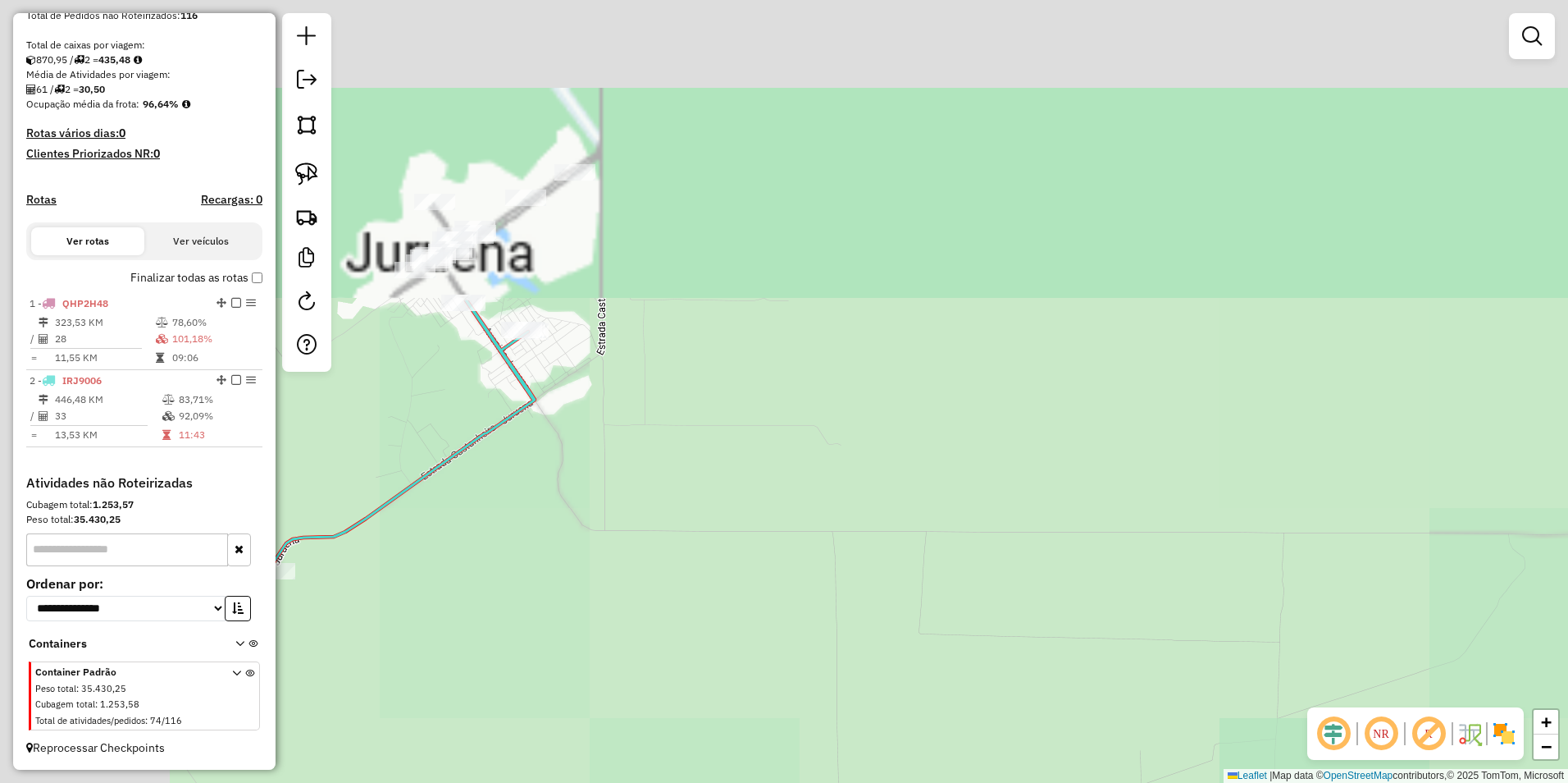
drag, startPoint x: 698, startPoint y: 285, endPoint x: 1080, endPoint y: 700, distance: 564.0
click at [1077, 699] on div "Janela de atendimento Grade de atendimento Capacidade Transportadoras Veículos …" at bounding box center [784, 391] width 1568 height 783
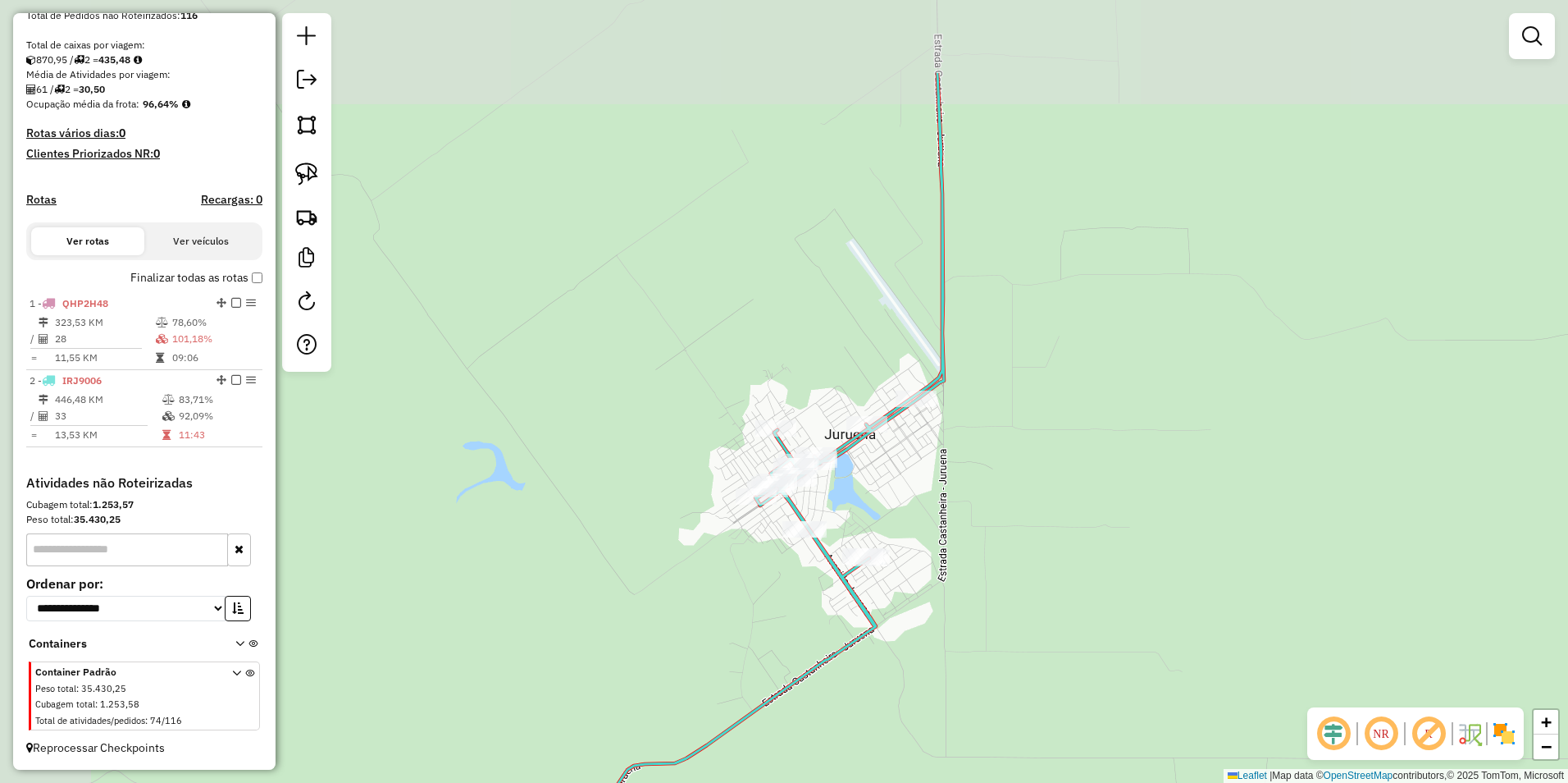
drag, startPoint x: 710, startPoint y: 333, endPoint x: 899, endPoint y: 455, distance: 225.0
click at [899, 455] on div "Janela de atendimento Grade de atendimento Capacidade Transportadoras Veículos …" at bounding box center [784, 391] width 1568 height 783
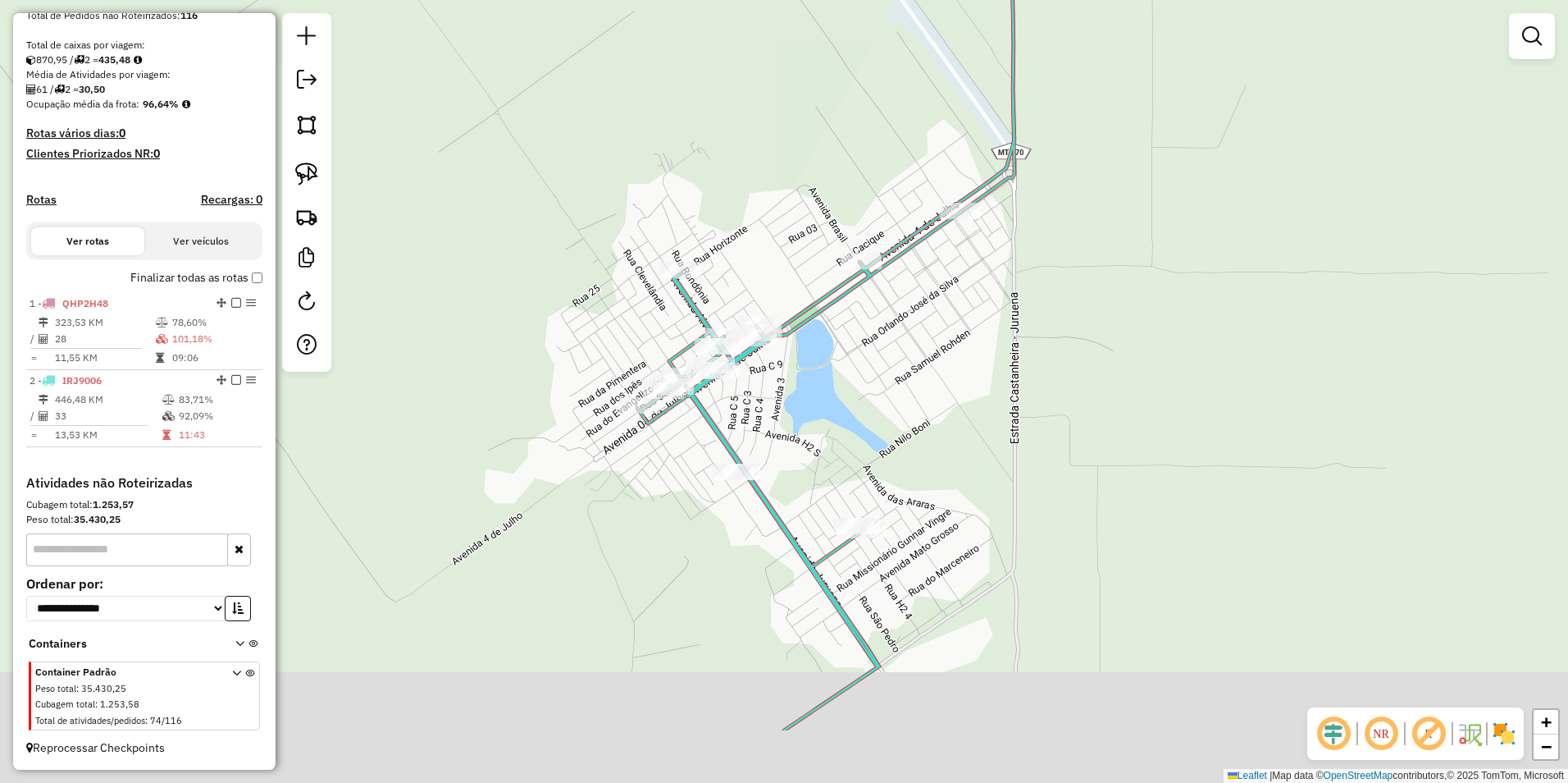
drag, startPoint x: 788, startPoint y: 555, endPoint x: 816, endPoint y: 412, distance: 145.7
click at [816, 413] on div "Janela de atendimento Grade de atendimento Capacidade Transportadoras Veículos …" at bounding box center [784, 391] width 1568 height 783
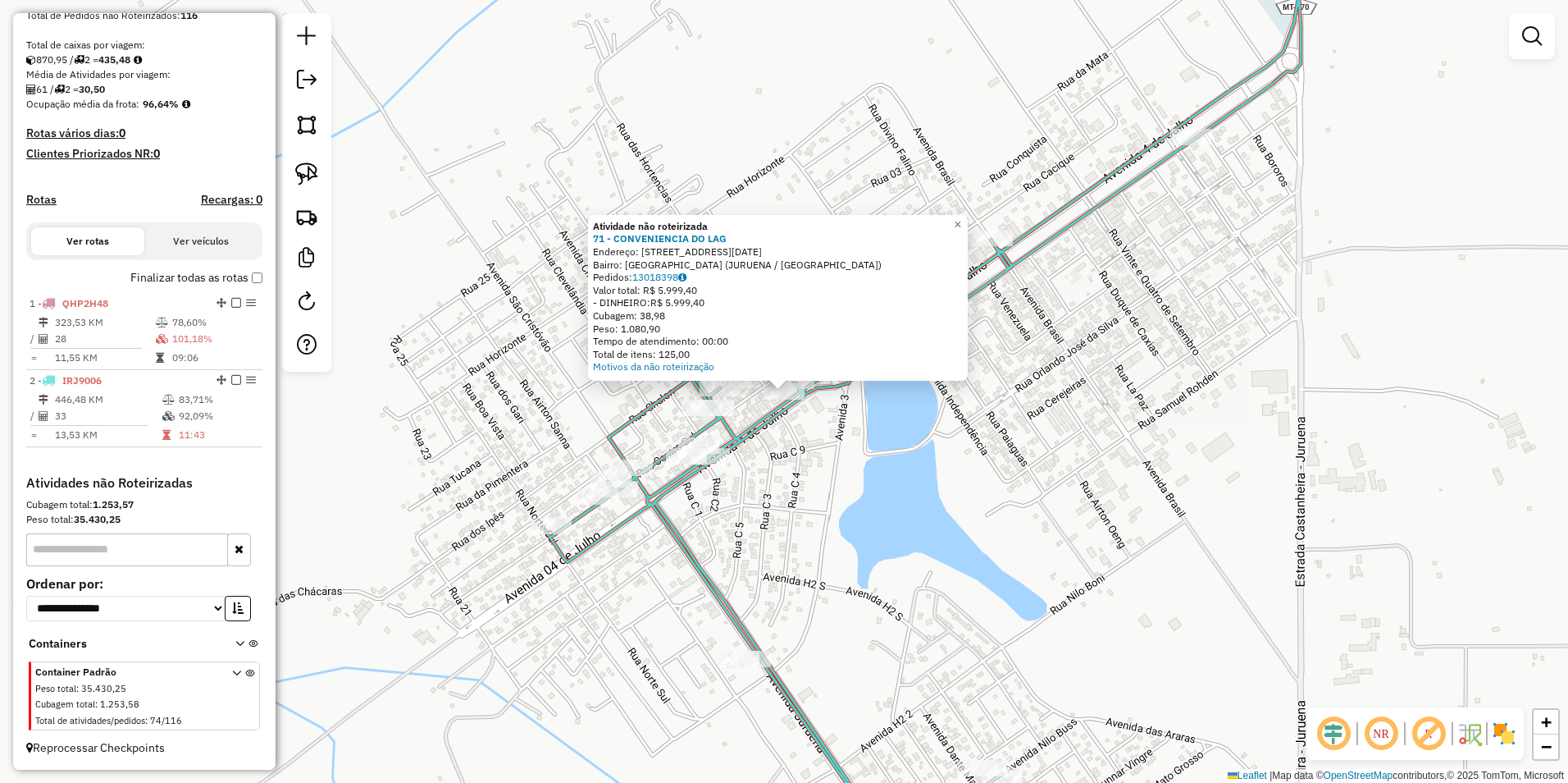
click at [805, 160] on div "Atividade não roteirizada 71 - CONVENIENCIA DO LAG Endereço: AV [DATE] Bairro: …" at bounding box center [784, 391] width 1568 height 783
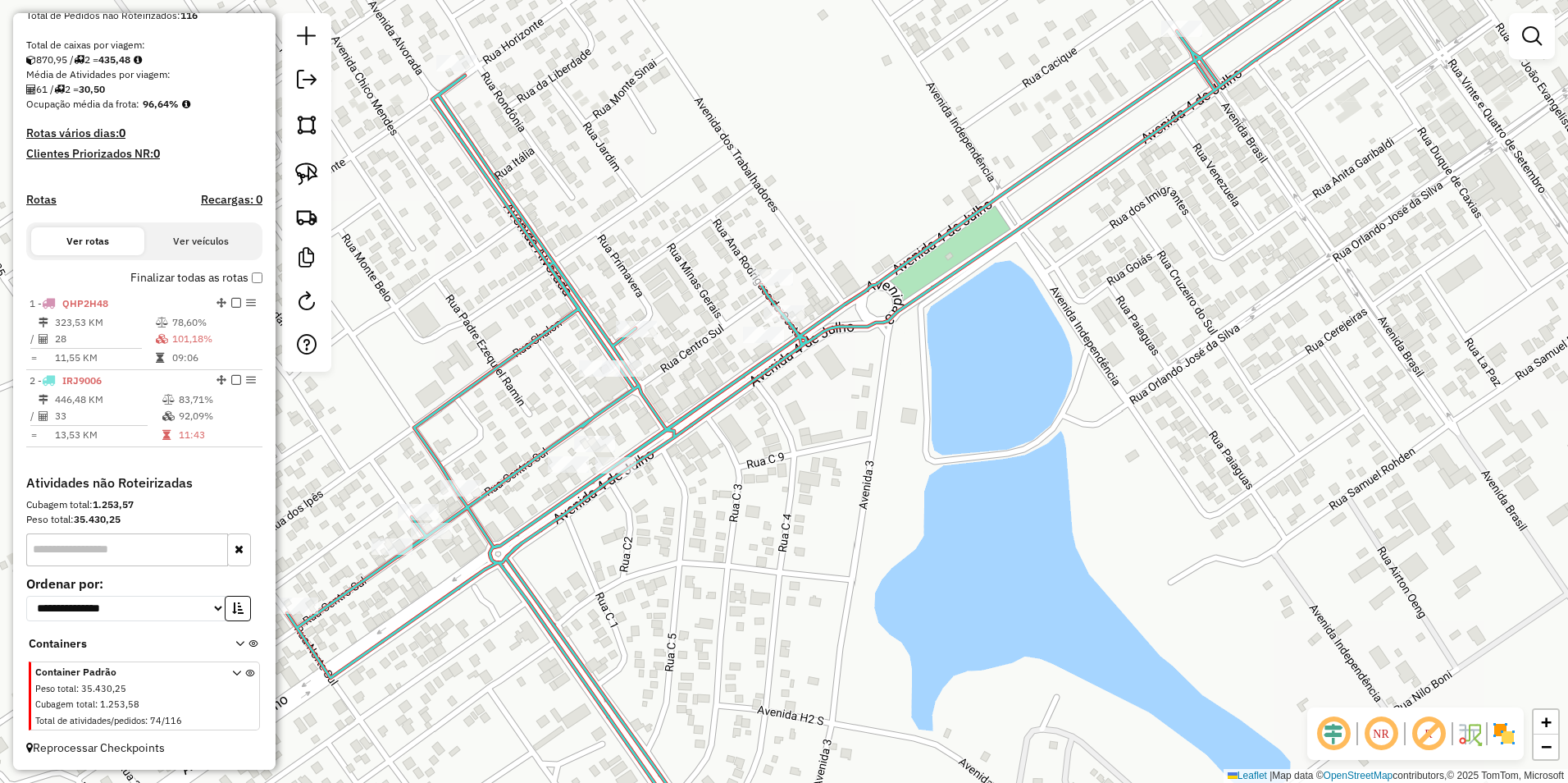
click at [815, 364] on div "Janela de atendimento Grade de atendimento Capacidade Transportadoras Veículos …" at bounding box center [784, 391] width 1568 height 783
click at [792, 304] on div "Rota 2 - Placa IRJ9006 9376 - BING BURGUER Janela de atendimento Grade de atend…" at bounding box center [784, 391] width 1568 height 783
select select "**********"
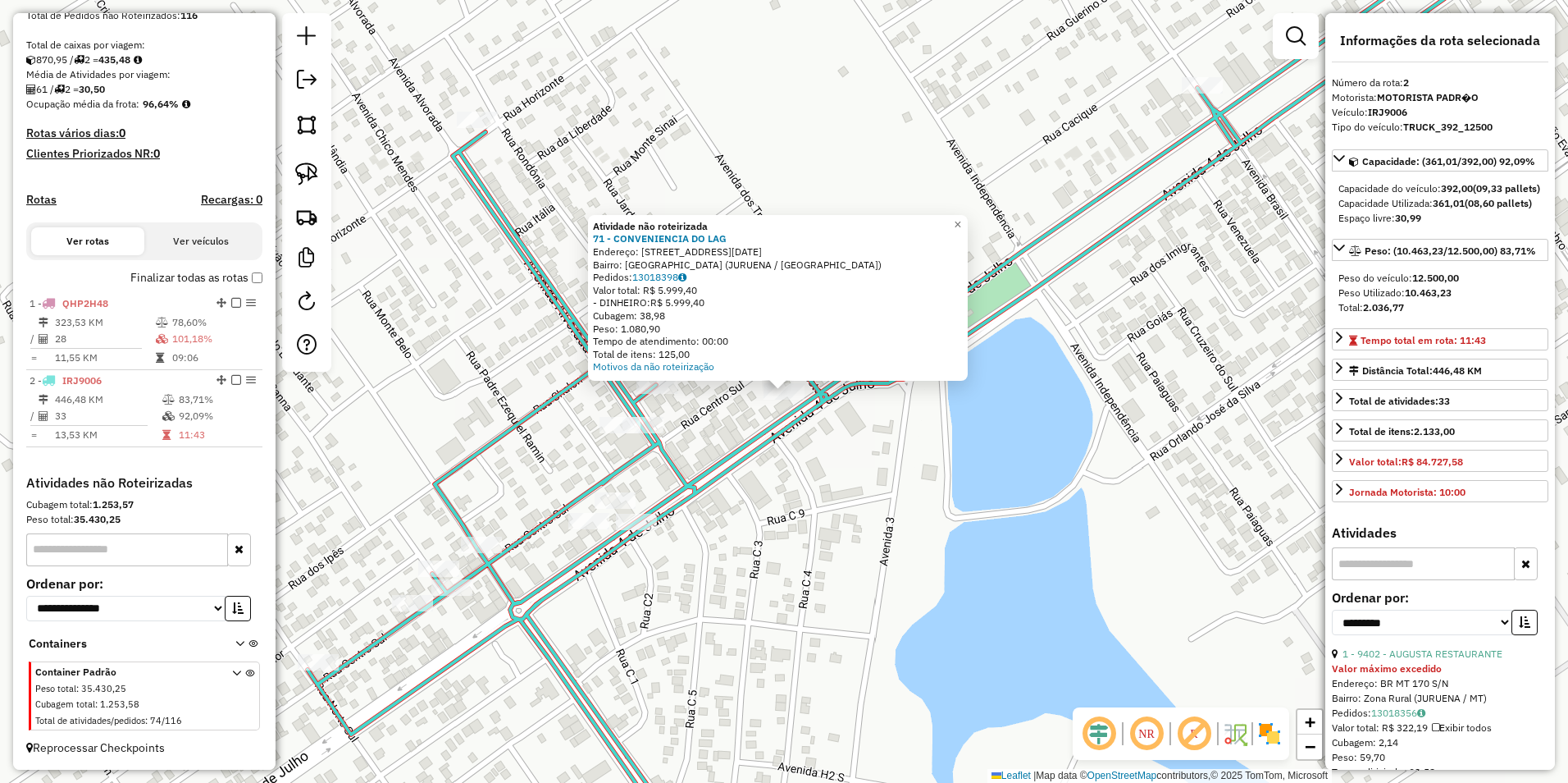
click at [810, 510] on div "Atividade não roteirizada 71 - CONVENIENCIA DO LAG Endereço: AV [DATE] Bairro: …" at bounding box center [784, 391] width 1568 height 783
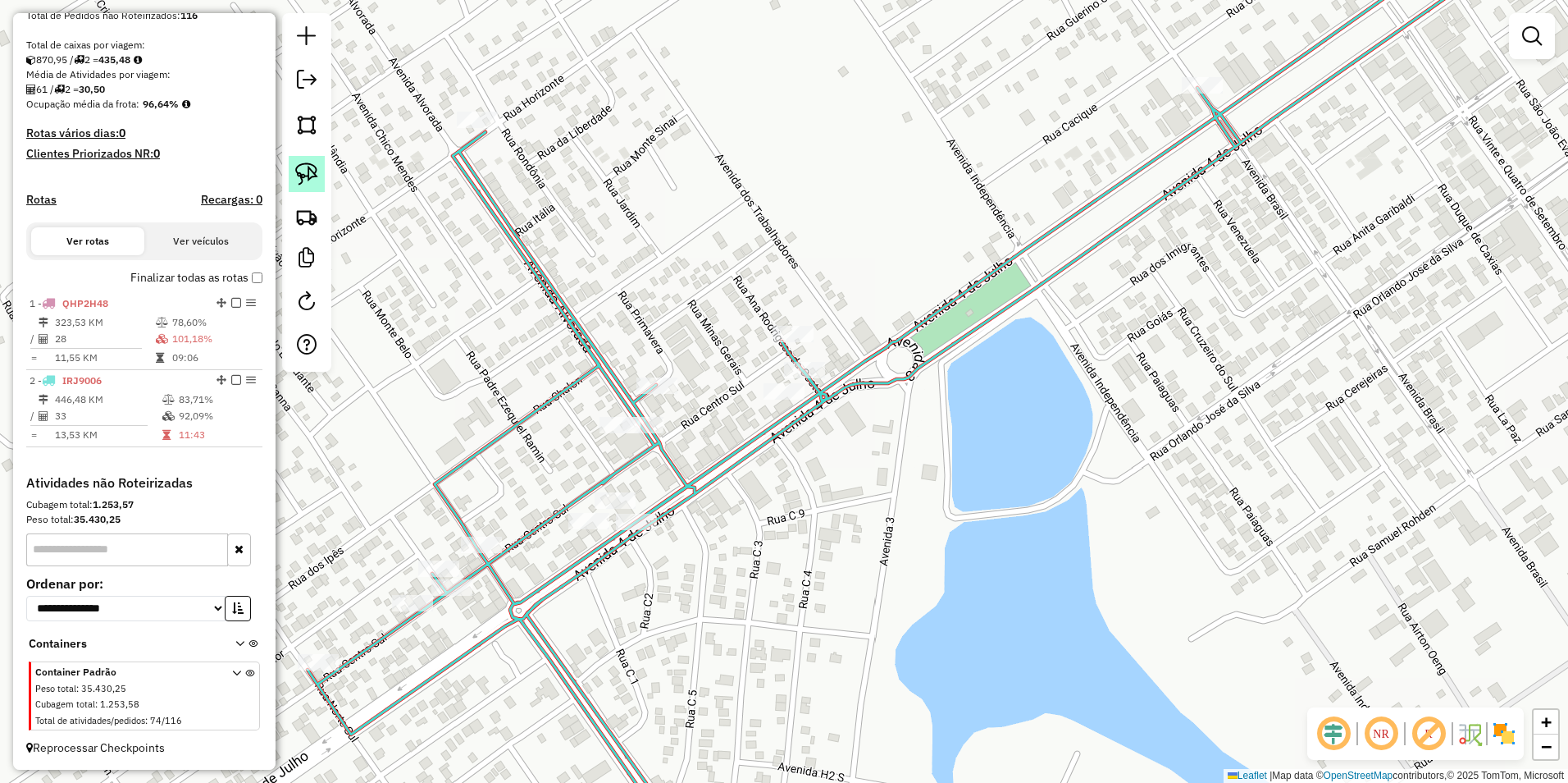
click at [312, 174] on img at bounding box center [306, 174] width 23 height 23
drag, startPoint x: 741, startPoint y: 403, endPoint x: 820, endPoint y: 412, distance: 79.5
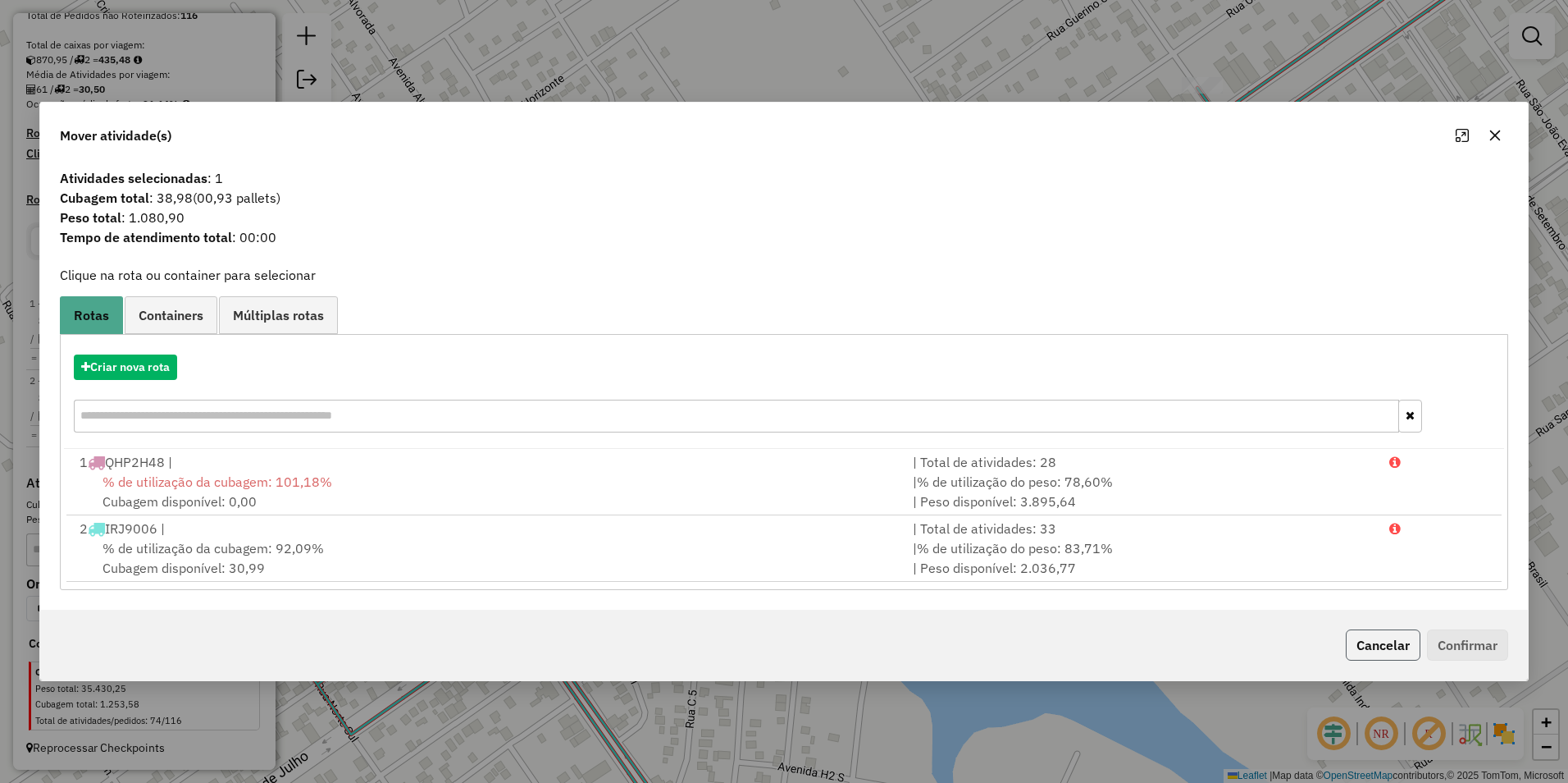
click at [1388, 654] on button "Cancelar" at bounding box center [1382, 645] width 74 height 31
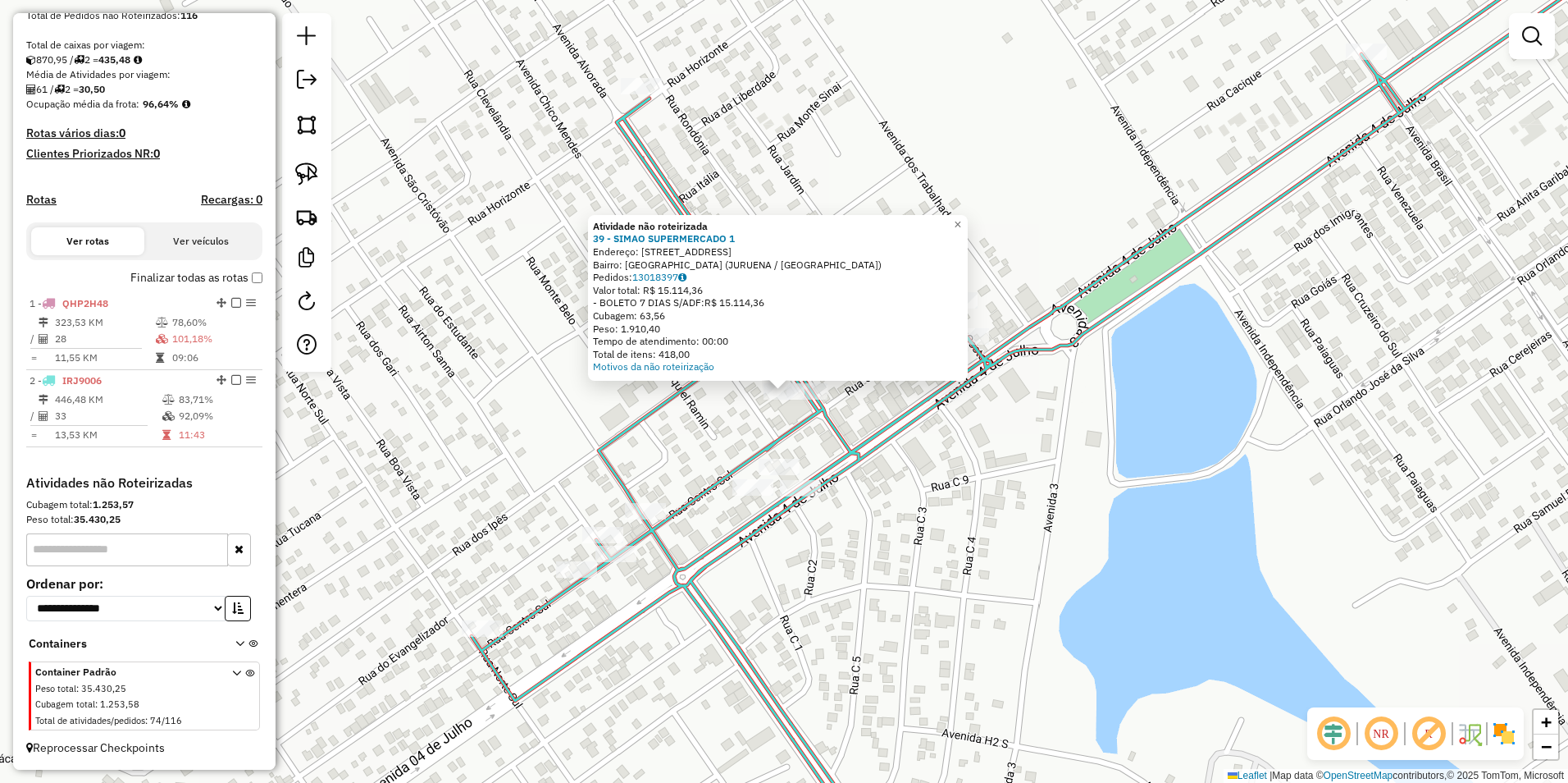
click at [948, 534] on div "Atividade não roteirizada 39 - SIMAO SUPERMERCADO 1 Endereço: [STREET_ADDRESS] …" at bounding box center [784, 391] width 1568 height 783
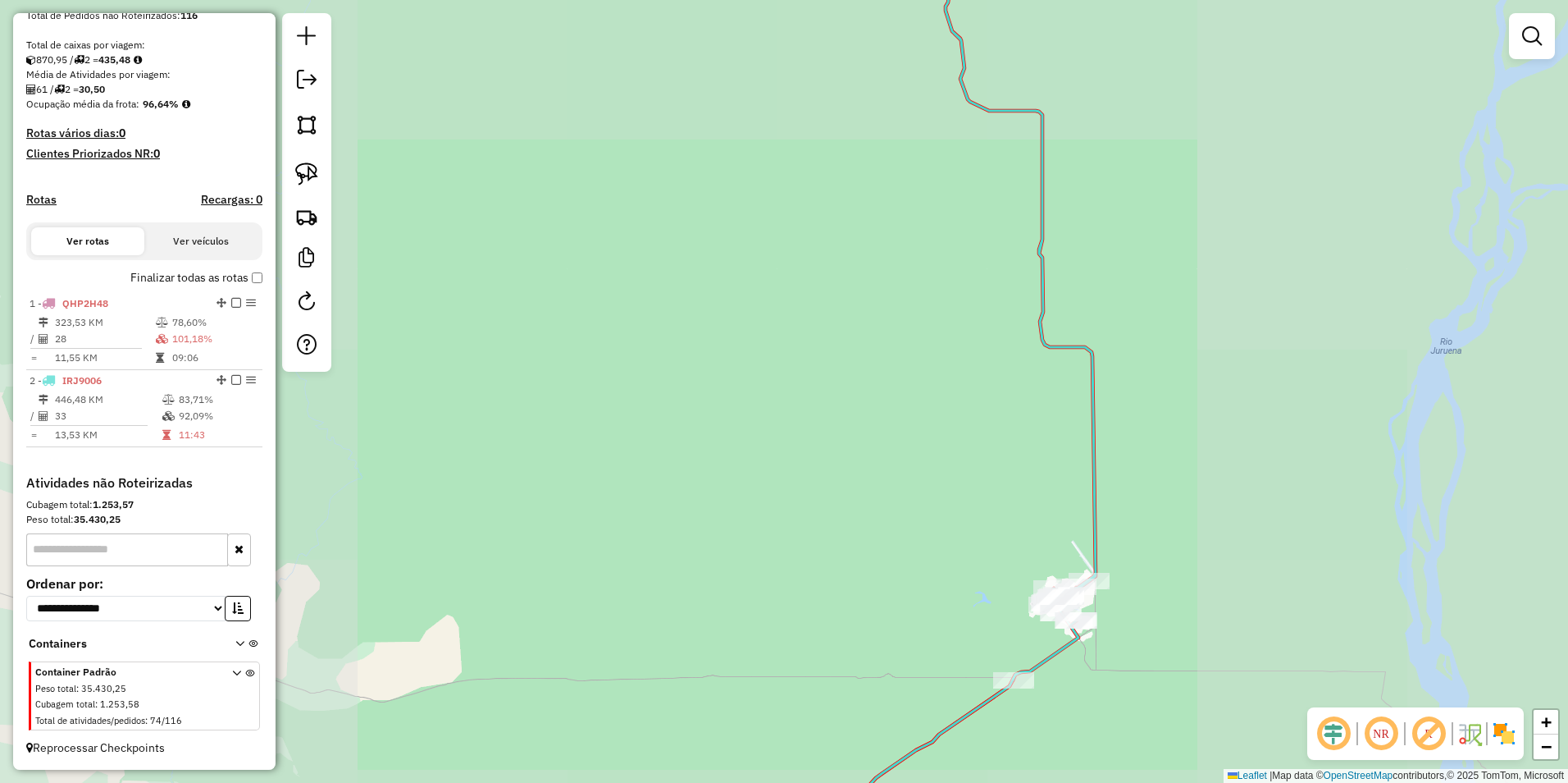
drag, startPoint x: 1149, startPoint y: 464, endPoint x: 998, endPoint y: 660, distance: 247.4
click at [998, 660] on div "Janela de atendimento Grade de atendimento Capacidade Transportadoras Veículos …" at bounding box center [784, 391] width 1568 height 783
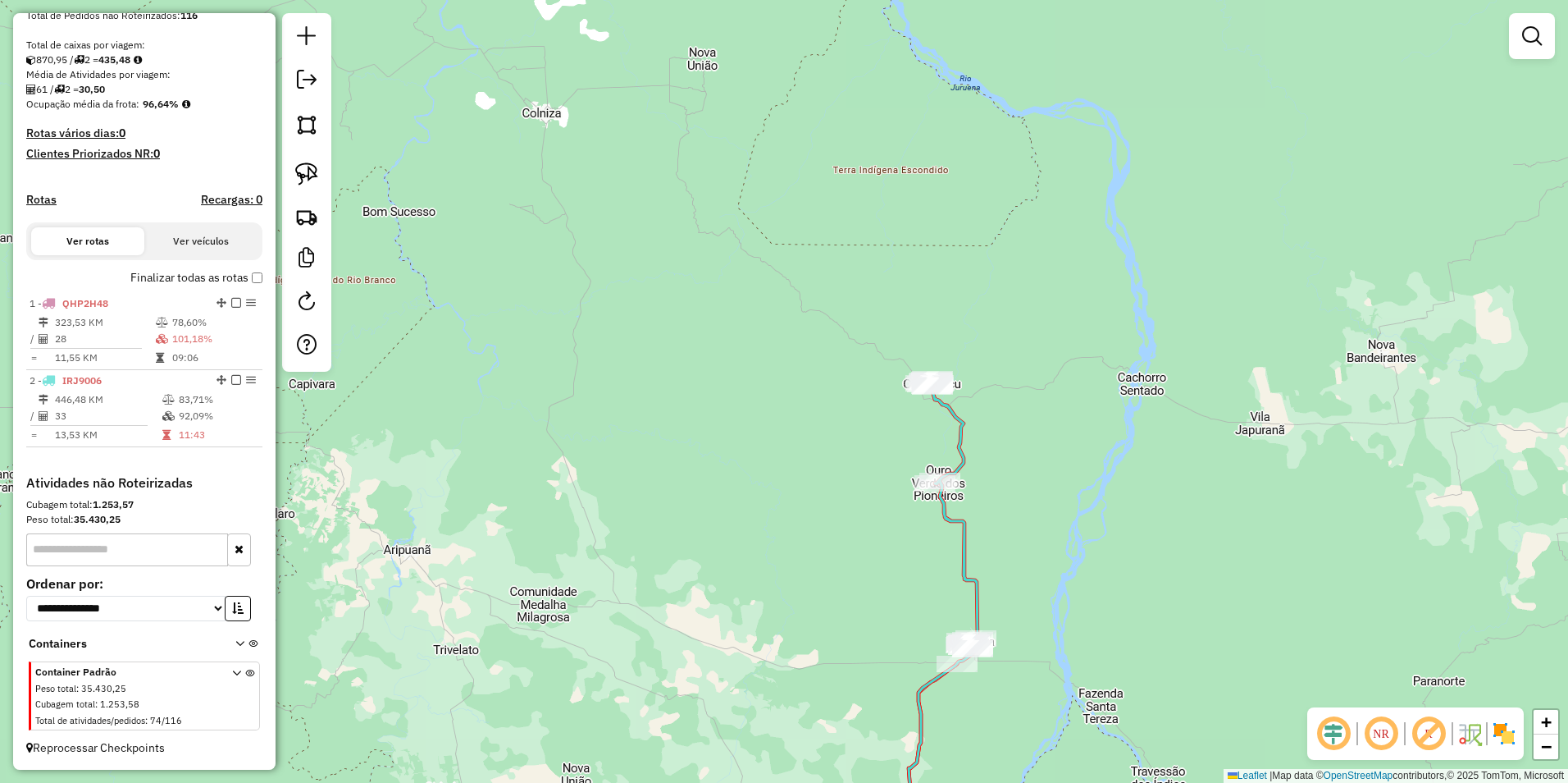
drag, startPoint x: 1047, startPoint y: 504, endPoint x: 974, endPoint y: 574, distance: 101.1
click at [986, 572] on div "Janela de atendimento Grade de atendimento Capacidade Transportadoras Veículos …" at bounding box center [784, 391] width 1568 height 783
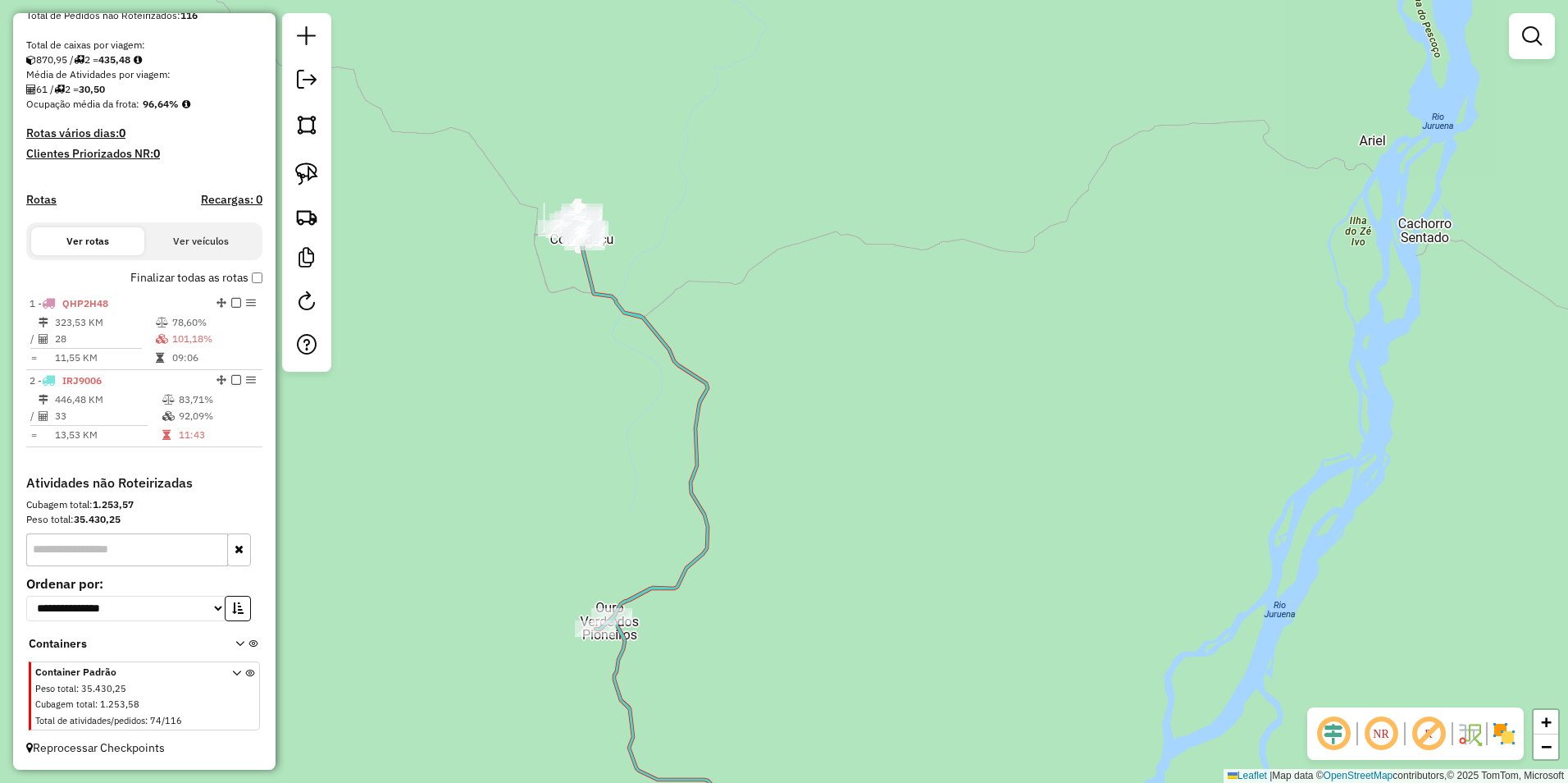
drag, startPoint x: 702, startPoint y: 344, endPoint x: 848, endPoint y: 438, distance: 173.6
click at [836, 433] on div "Janela de atendimento Grade de atendimento Capacidade Transportadoras Veículos …" at bounding box center [784, 391] width 1568 height 783
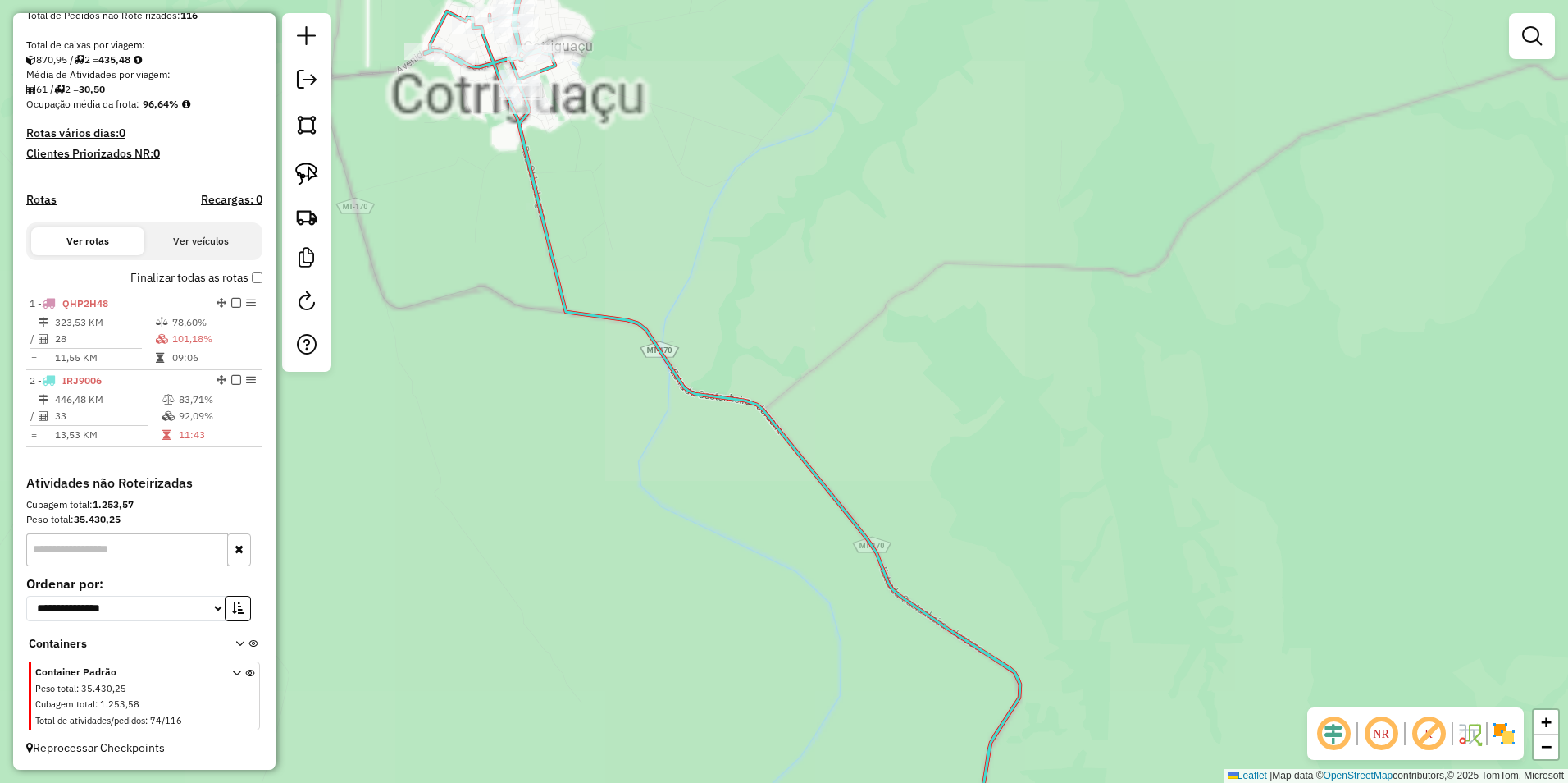
drag, startPoint x: 548, startPoint y: 345, endPoint x: 784, endPoint y: 509, distance: 287.4
click at [783, 508] on div "Janela de atendimento Grade de atendimento Capacidade Transportadoras Veículos …" at bounding box center [784, 391] width 1568 height 783
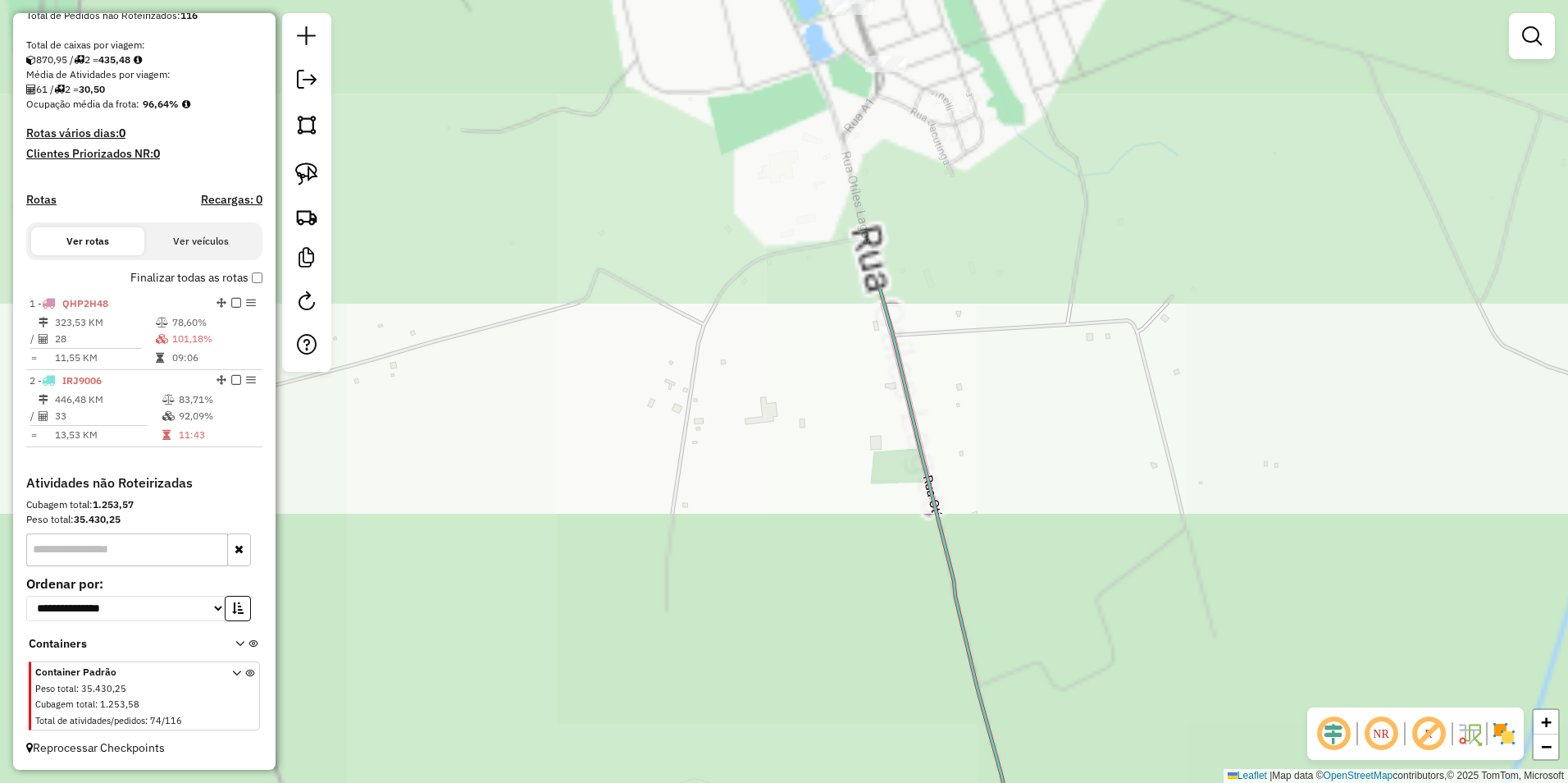
drag, startPoint x: 812, startPoint y: 306, endPoint x: 847, endPoint y: 755, distance: 450.4
click at [847, 782] on html "Aguarde... Pop-up bloqueado! Seu navegador bloqueou automáticamente a abertura …" at bounding box center [784, 391] width 1568 height 783
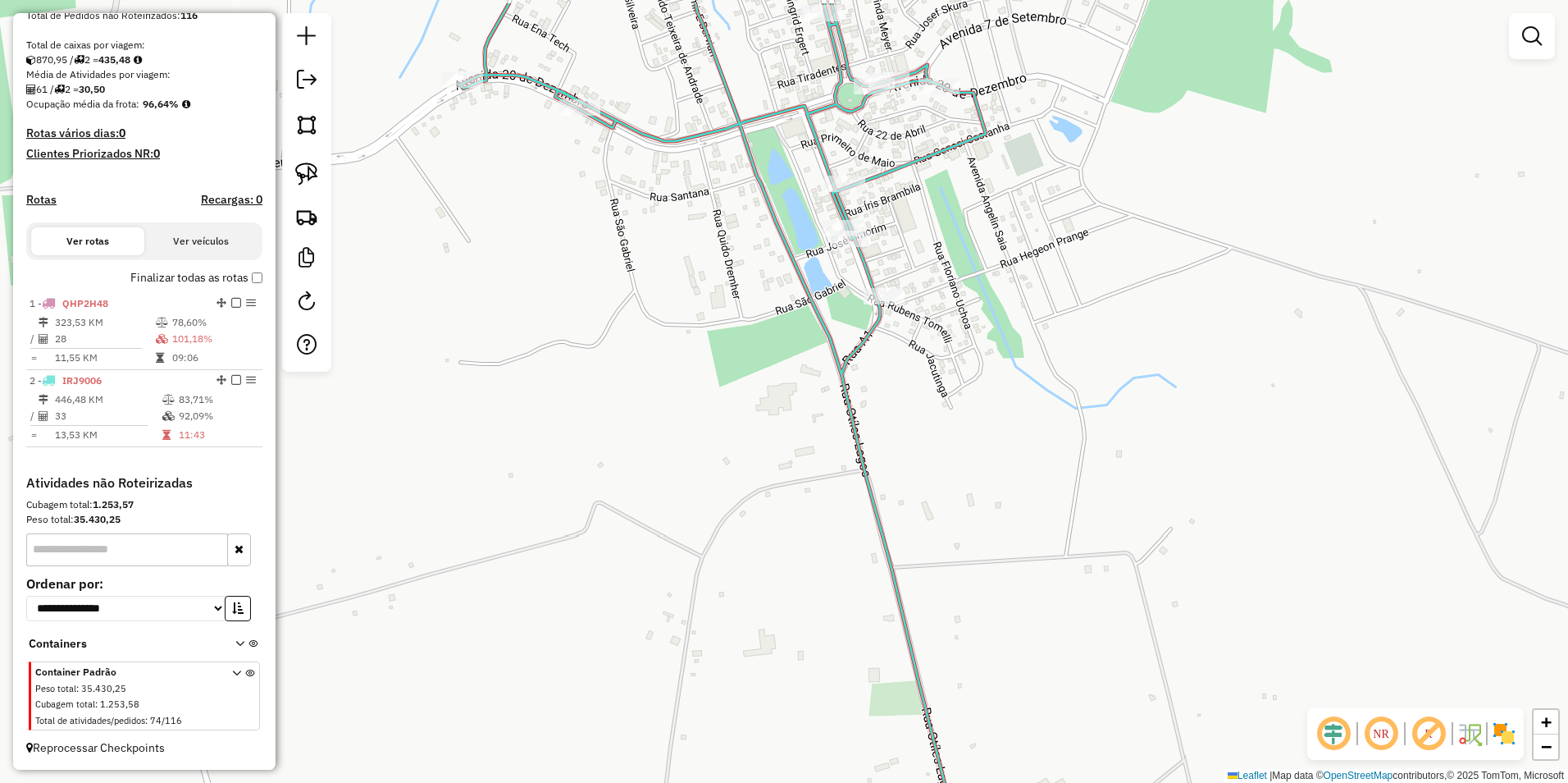
drag, startPoint x: 832, startPoint y: 591, endPoint x: 816, endPoint y: 824, distance: 233.5
click at [816, 782] on html "Aguarde... Pop-up bloqueado! Seu navegador bloqueou automáticamente a abertura …" at bounding box center [784, 391] width 1568 height 783
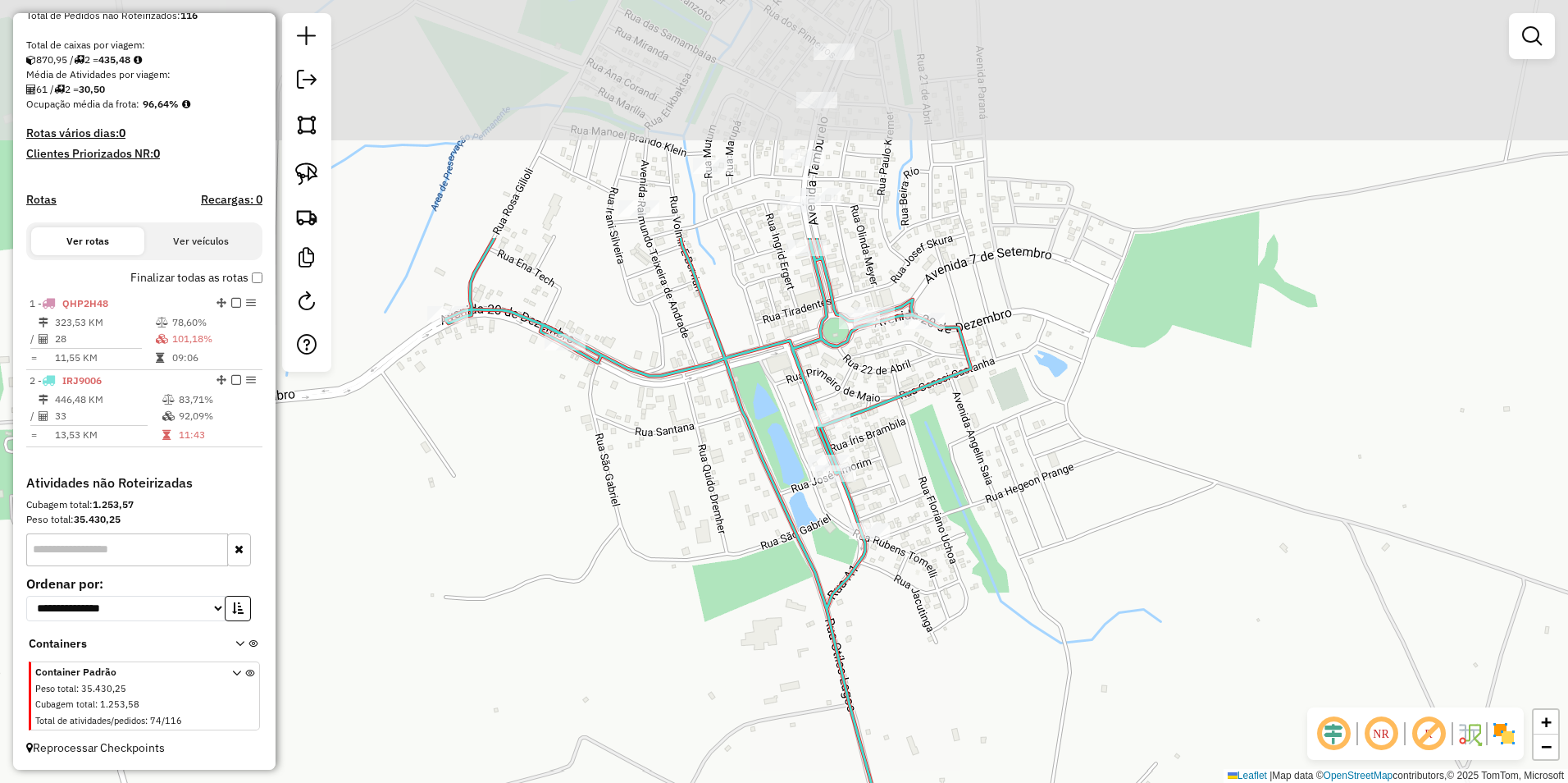
click at [743, 592] on div "Janela de atendimento Grade de atendimento Capacidade Transportadoras Veículos …" at bounding box center [784, 391] width 1568 height 783
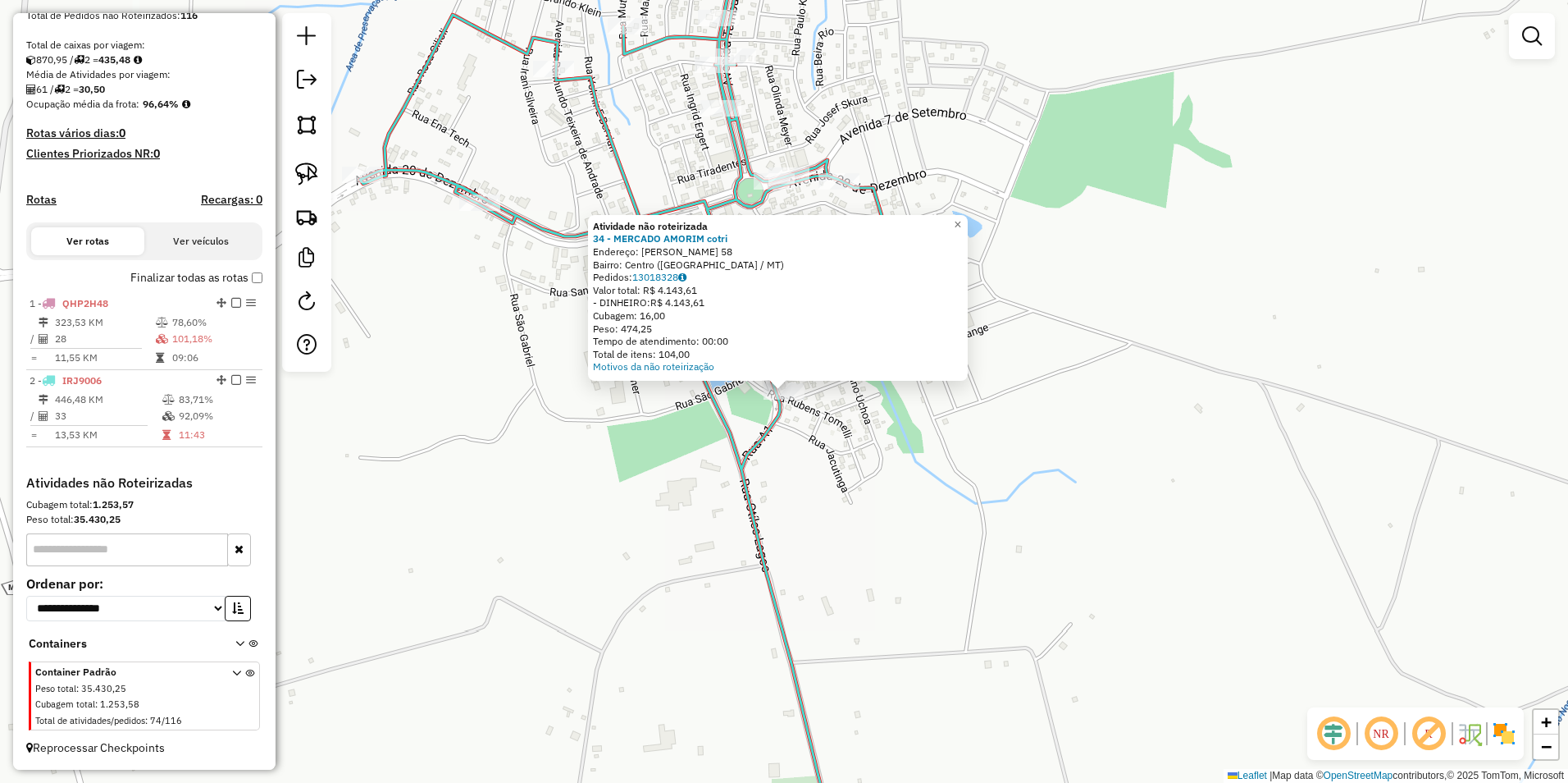
click at [851, 559] on div "Atividade não roteirizada 34 - MERCADO AMORIM cotri Endereço: R [PERSON_NAME] 5…" at bounding box center [784, 391] width 1568 height 783
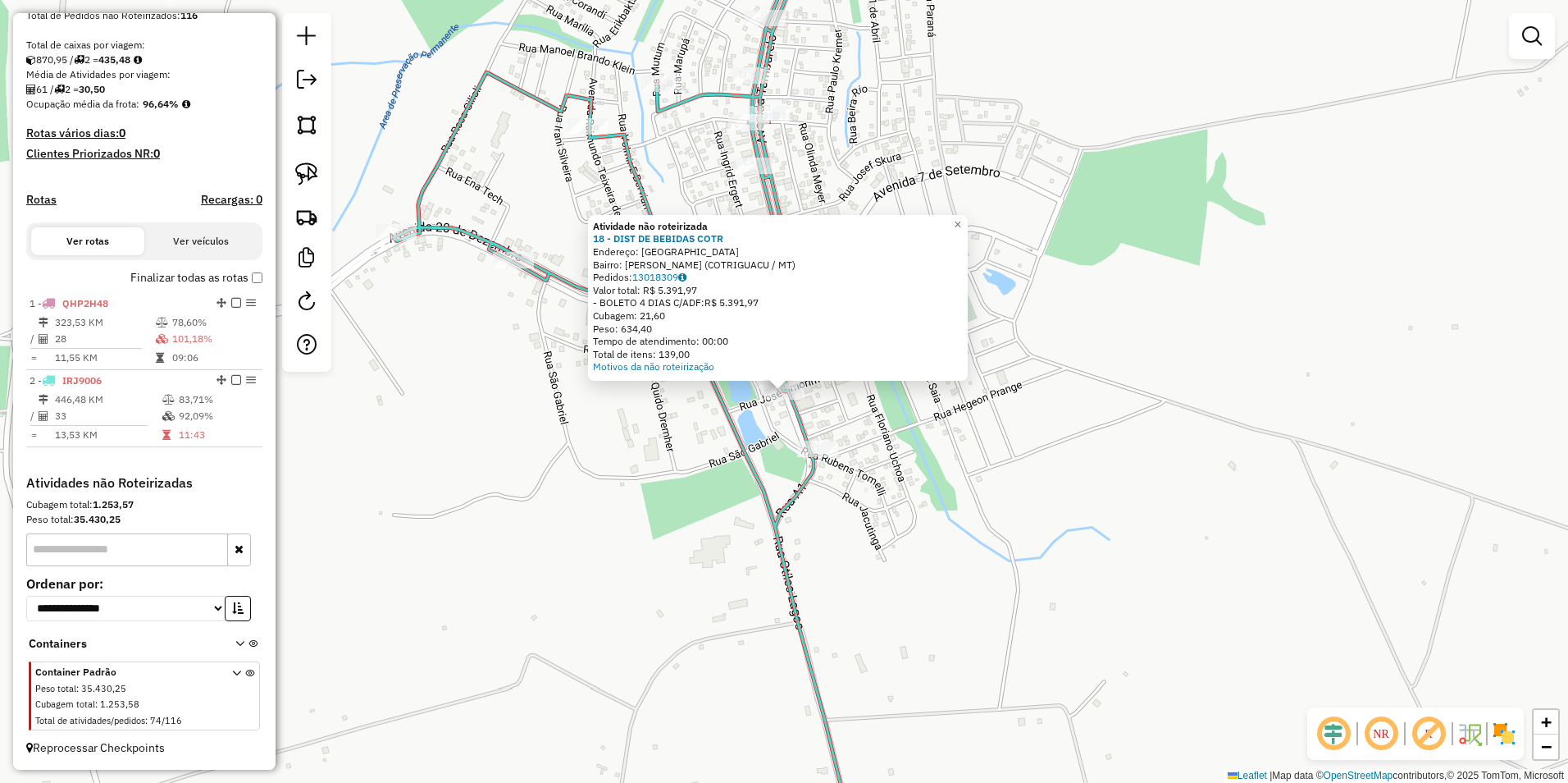
click at [657, 416] on div "Atividade não roteirizada 18 - DIST DE BEBIDAS COTR Endereço: [STREET_ADDRESS][…" at bounding box center [784, 391] width 1568 height 783
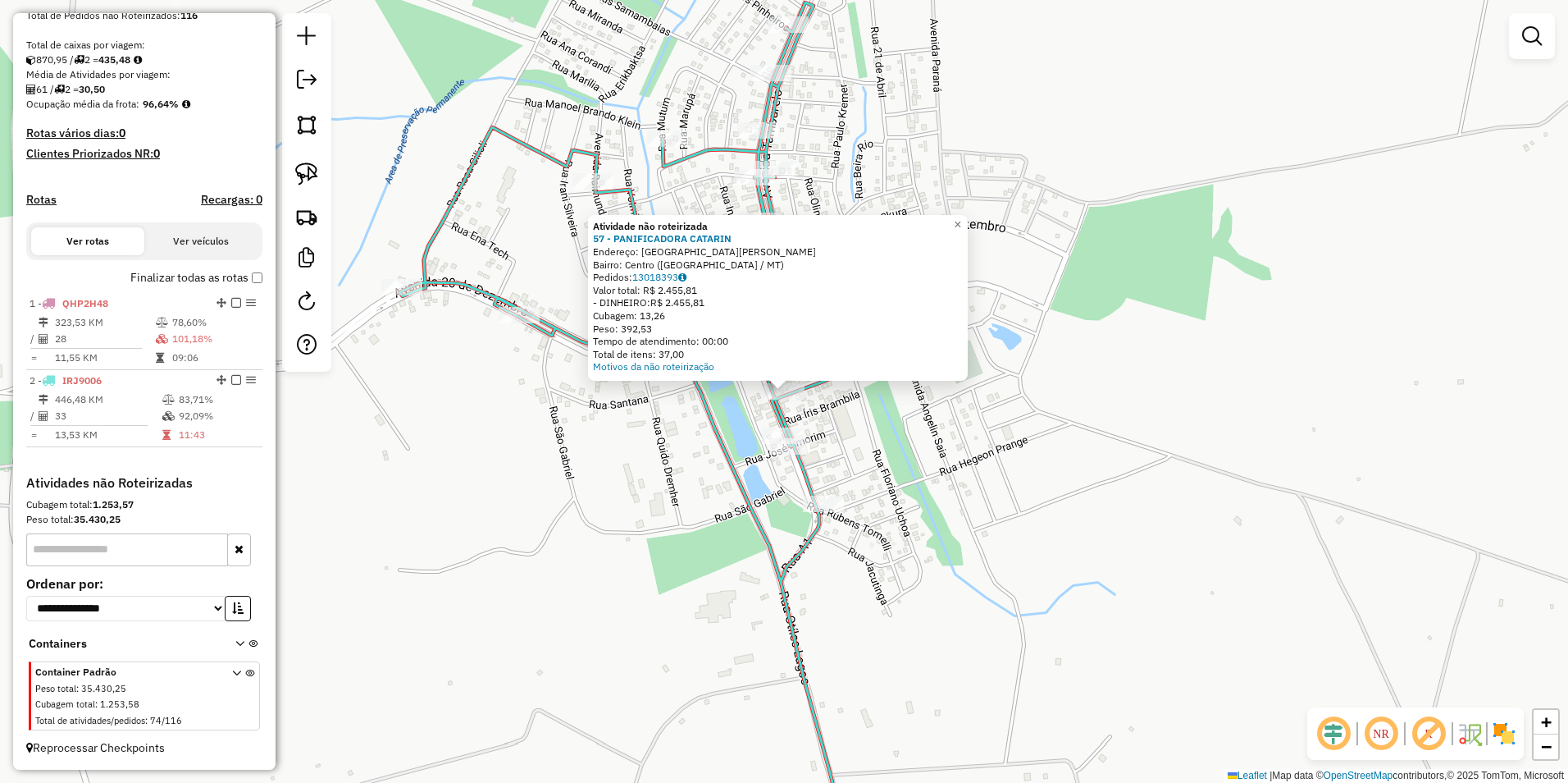
click at [899, 443] on div "Atividade não roteirizada 57 - PANIFICADORA CATARIN Endereço: [GEOGRAPHIC_DATA]…" at bounding box center [784, 391] width 1568 height 783
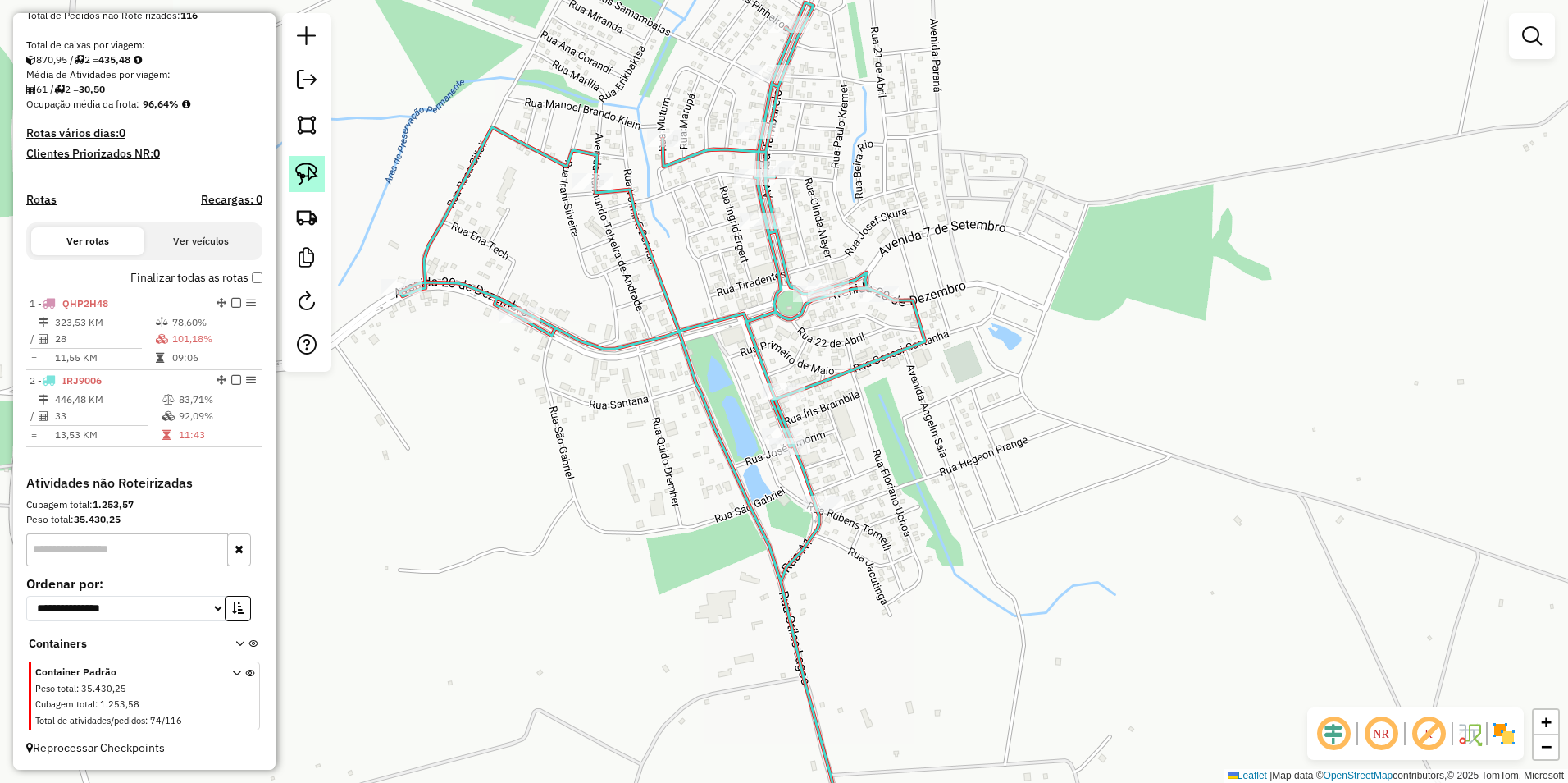
click at [311, 169] on img at bounding box center [306, 174] width 23 height 23
drag, startPoint x: 744, startPoint y: 386, endPoint x: 802, endPoint y: 411, distance: 63.2
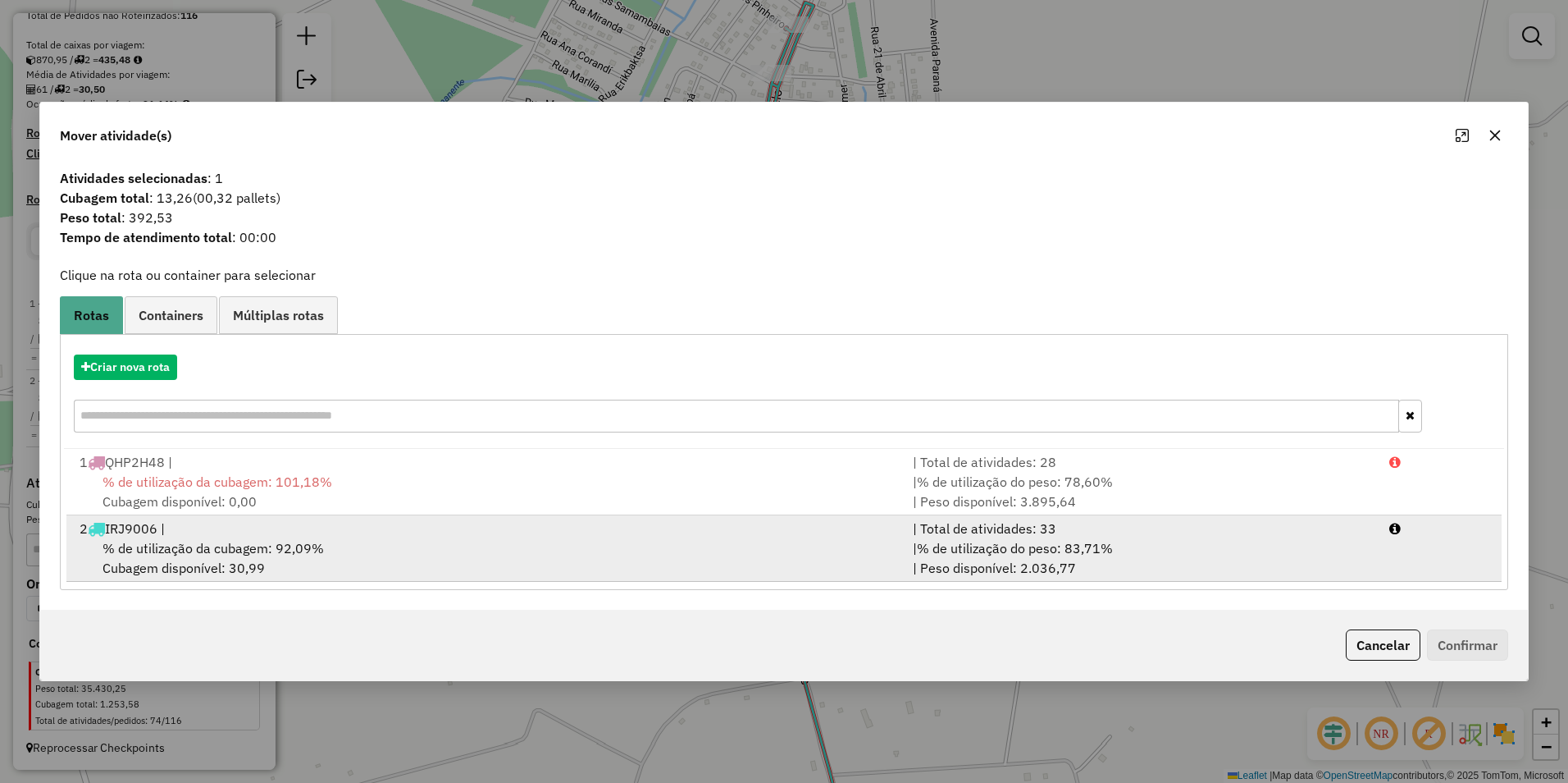
click at [1016, 544] on span "% de utilização do peso: 83,71%" at bounding box center [1014, 547] width 196 height 16
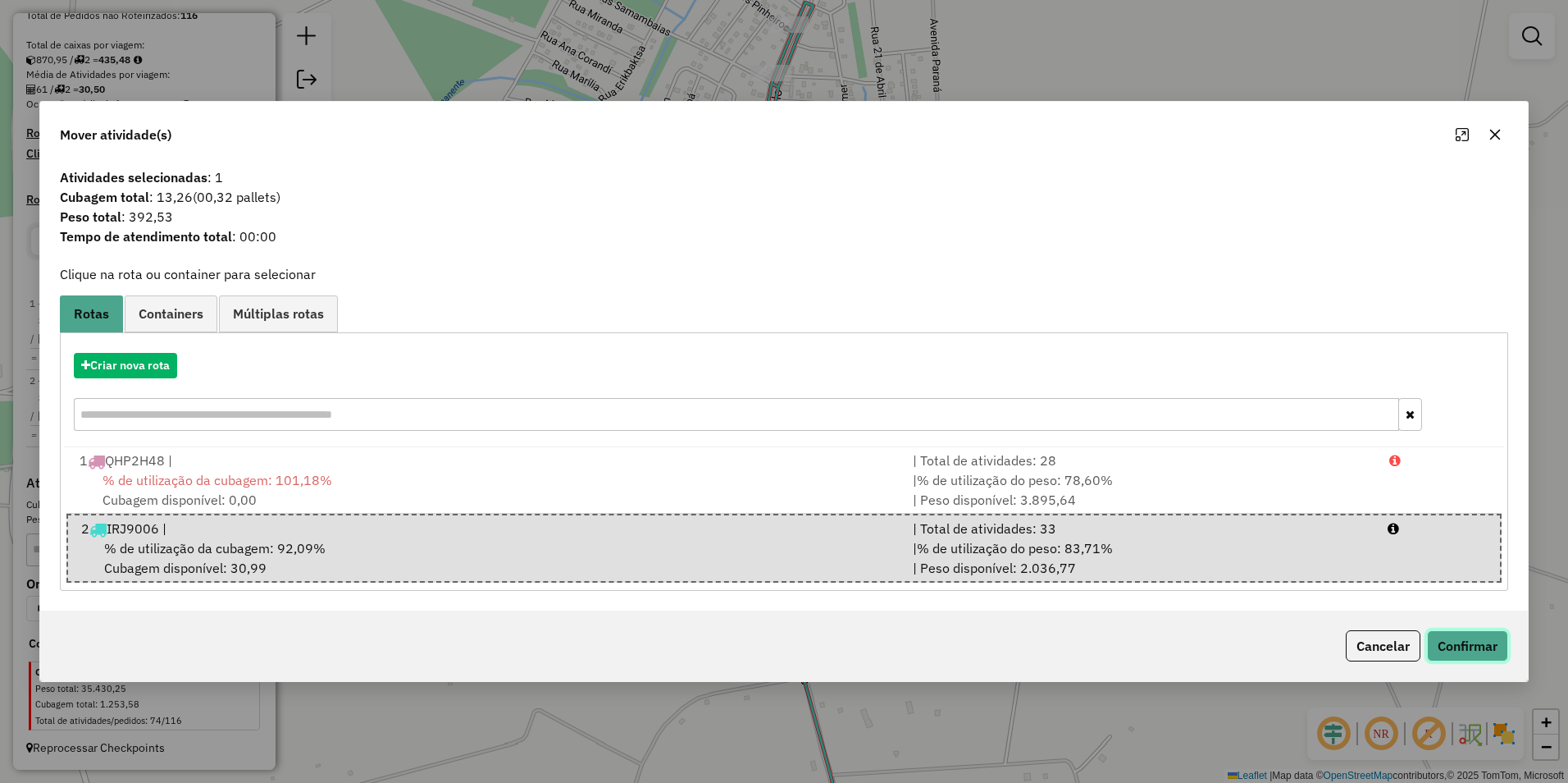
click at [1439, 632] on button "Confirmar" at bounding box center [1468, 646] width 81 height 31
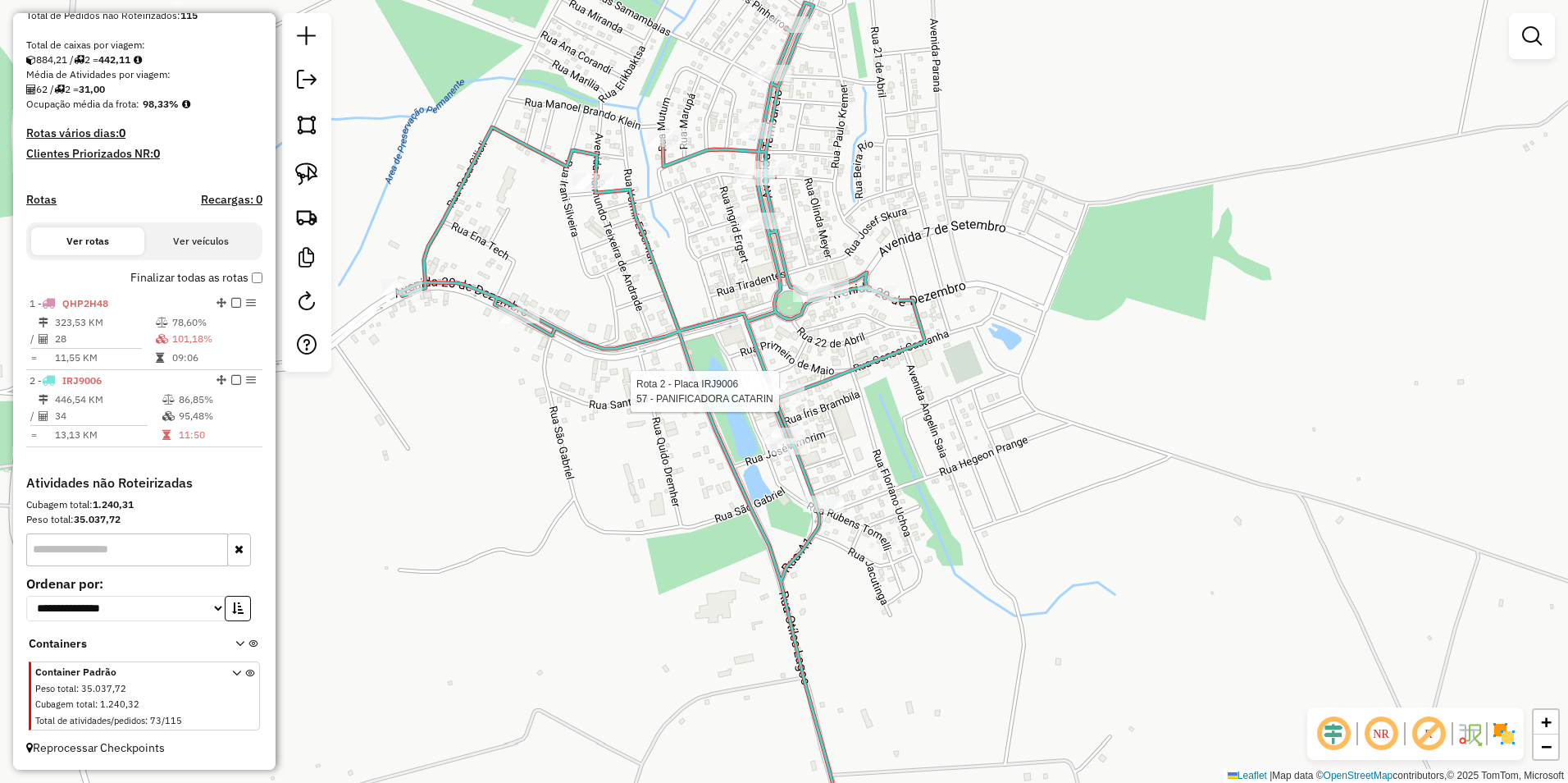
select select "**********"
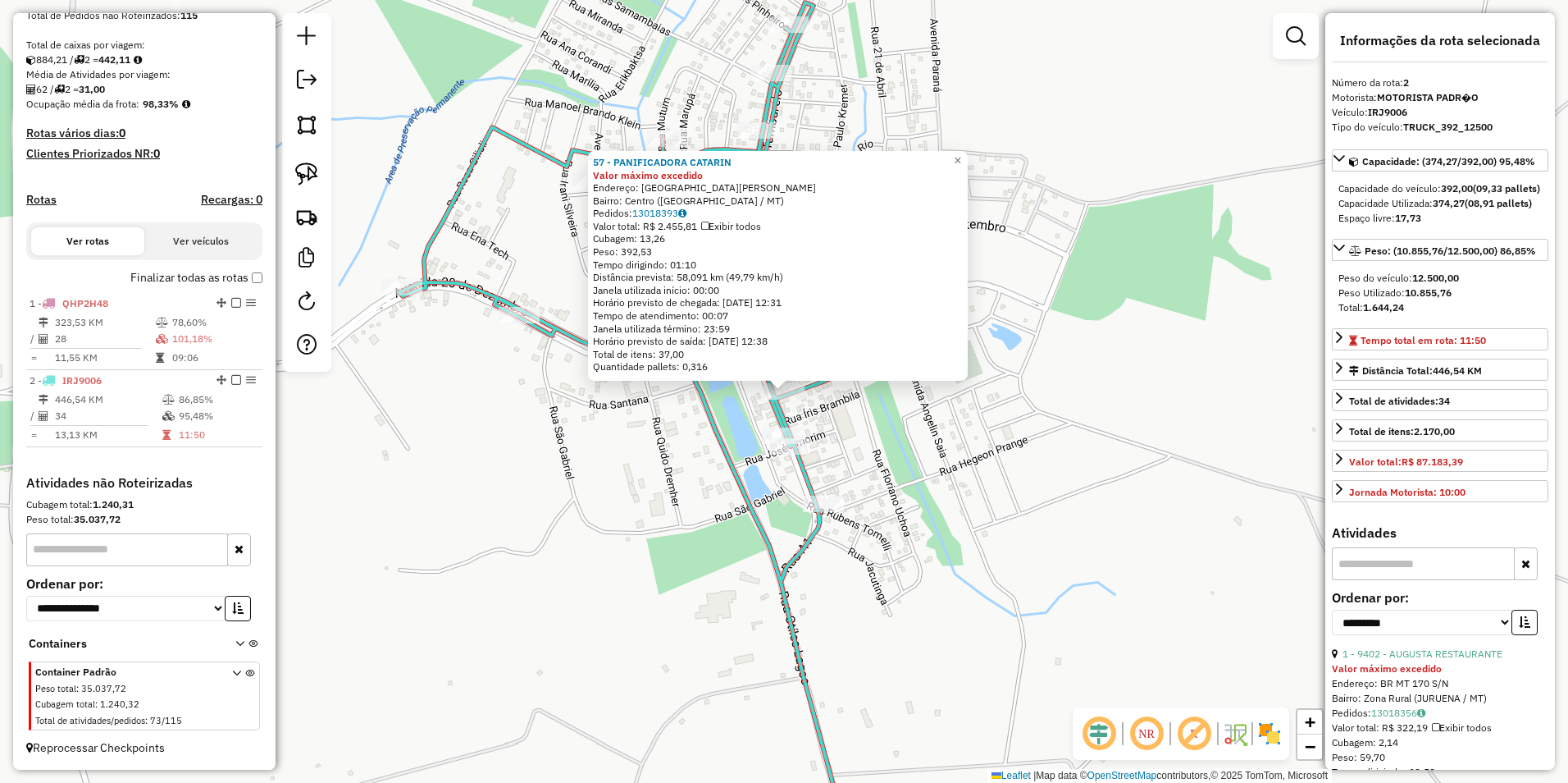
click at [968, 645] on div "57 - PANIFICADORA CATARIN Valor máximo excedido Endereço: [GEOGRAPHIC_DATA][PER…" at bounding box center [784, 391] width 1568 height 783
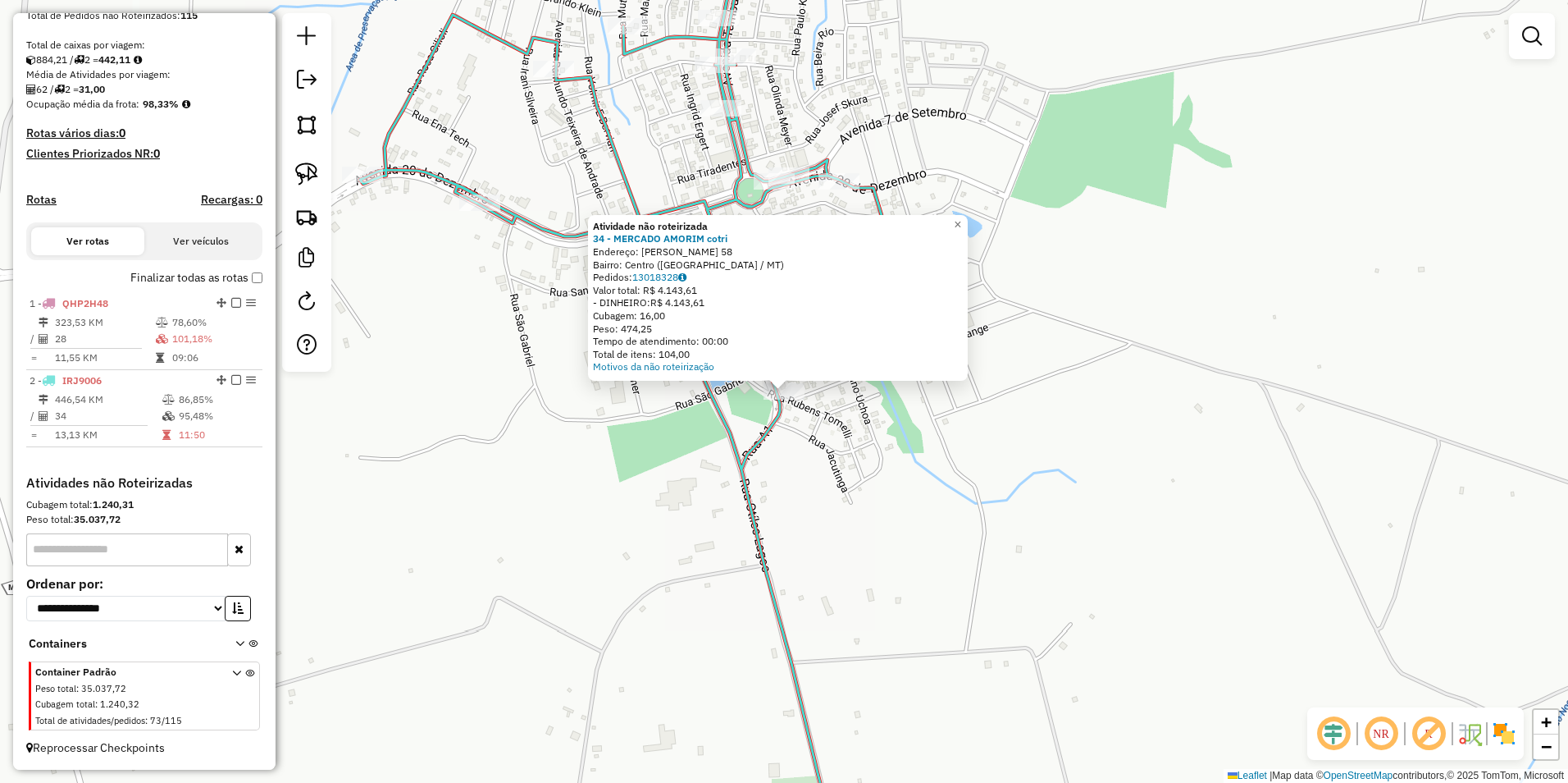
click at [813, 497] on div "Atividade não roteirizada 34 - MERCADO AMORIM cotri Endereço: R [PERSON_NAME] 5…" at bounding box center [784, 391] width 1568 height 783
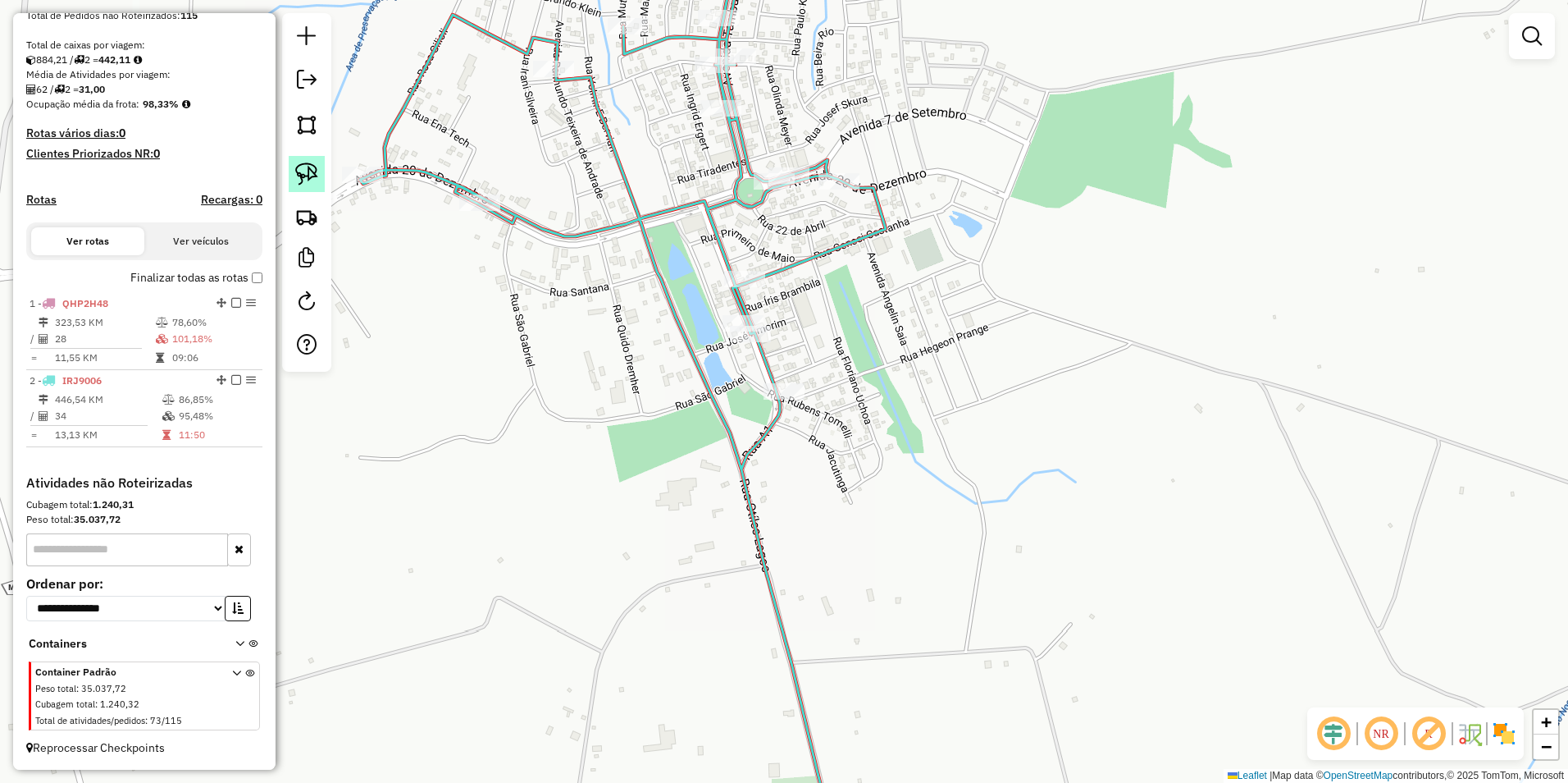
click at [300, 170] on img at bounding box center [306, 174] width 23 height 23
drag, startPoint x: 762, startPoint y: 416, endPoint x: 823, endPoint y: 412, distance: 61.1
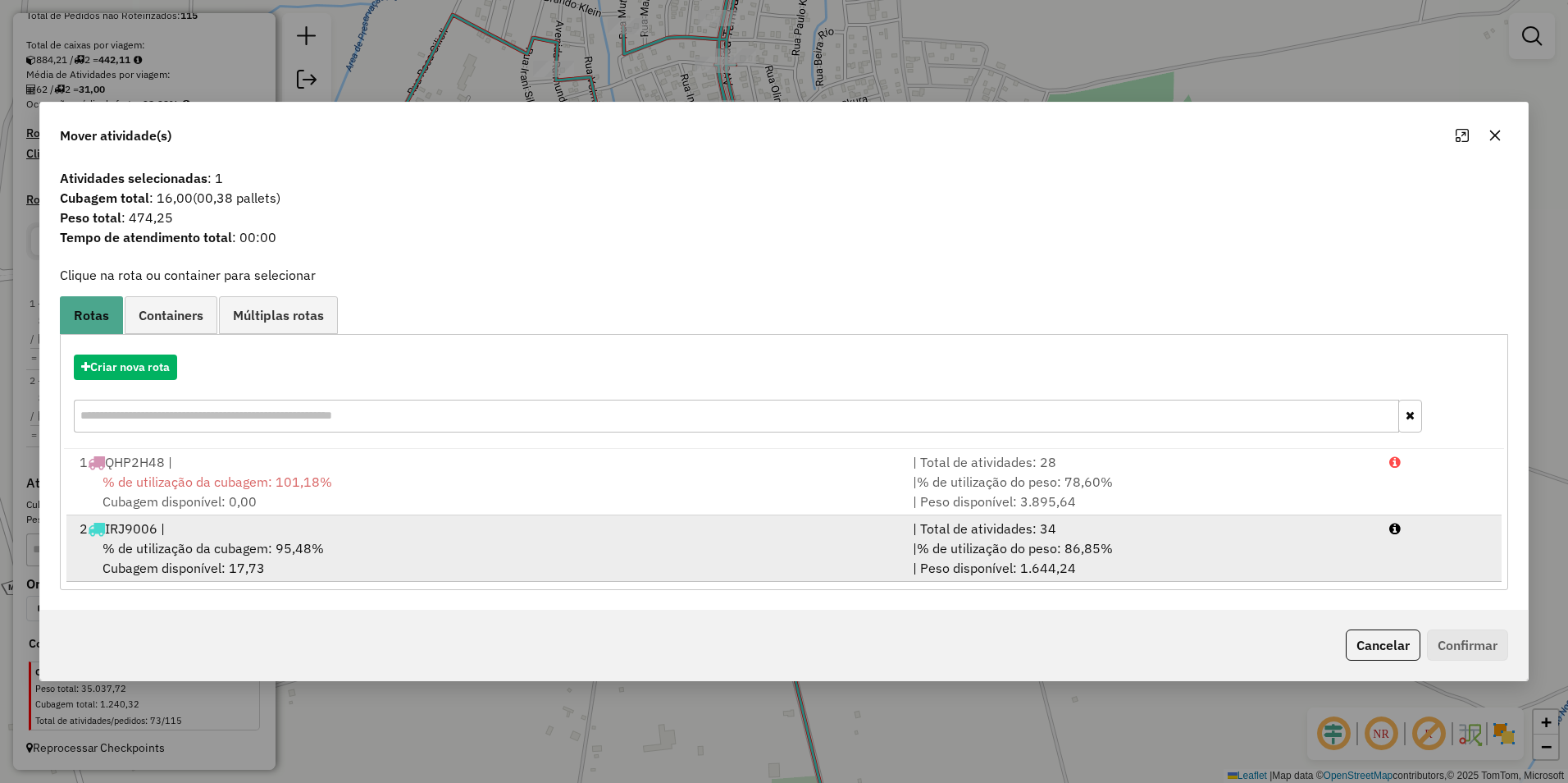
click at [284, 554] on span "% de utilização da cubagem: 95,48%" at bounding box center [213, 547] width 222 height 16
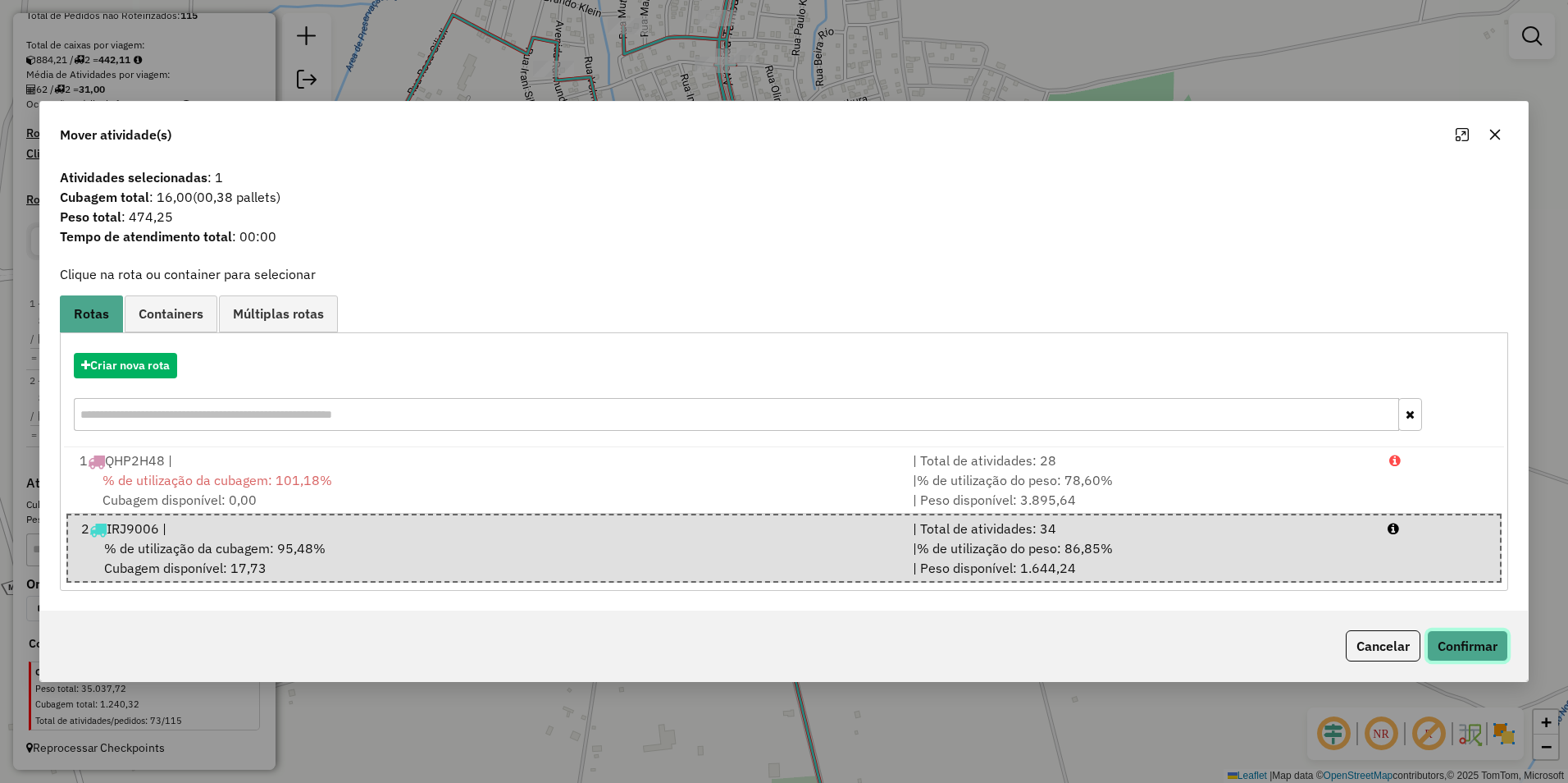
click at [1453, 652] on button "Confirmar" at bounding box center [1468, 646] width 81 height 31
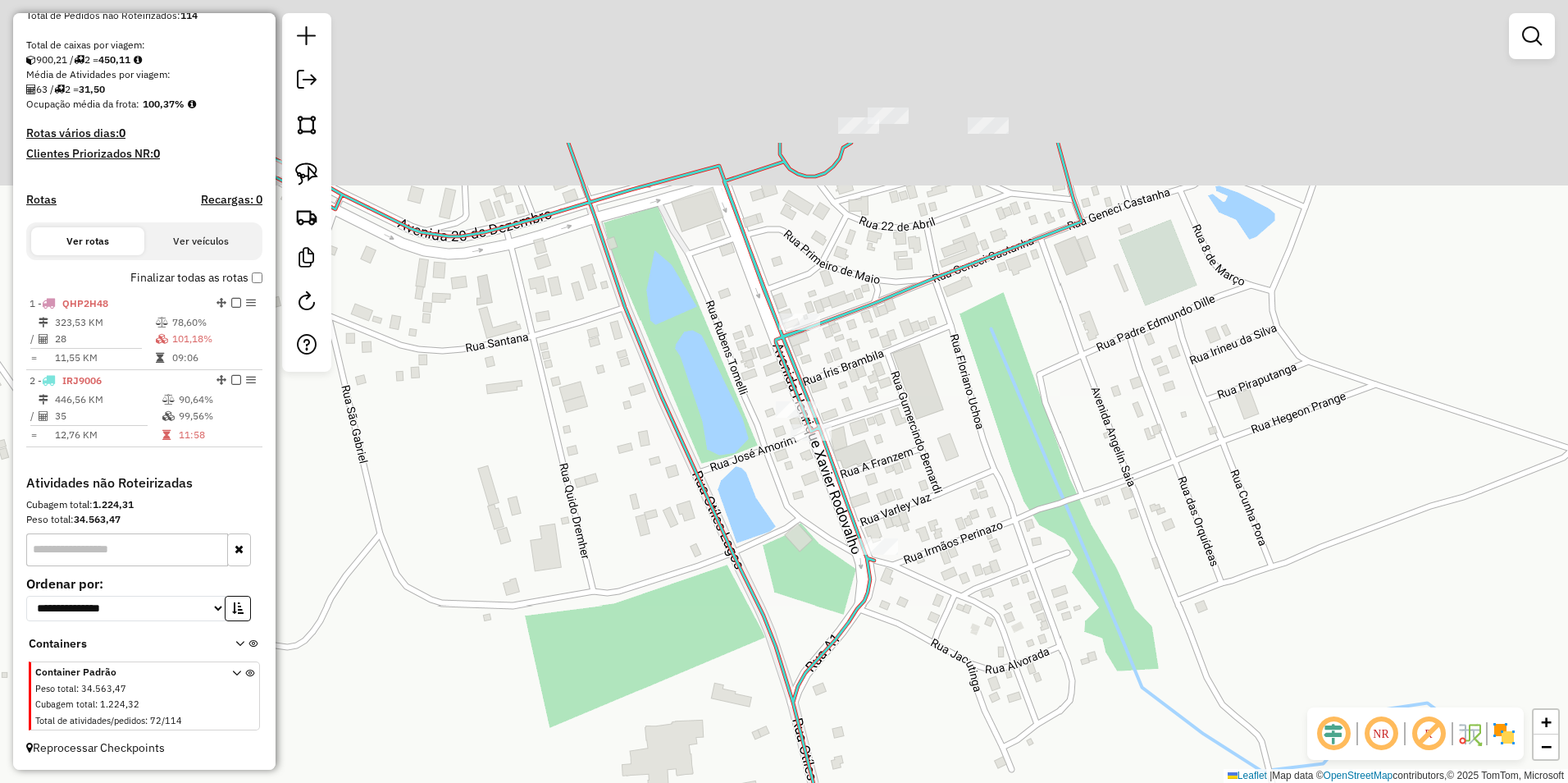
drag, startPoint x: 620, startPoint y: 295, endPoint x: 570, endPoint y: 523, distance: 233.4
click at [570, 523] on div "Janela de atendimento Grade de atendimento Capacidade Transportadoras Veículos …" at bounding box center [784, 391] width 1568 height 783
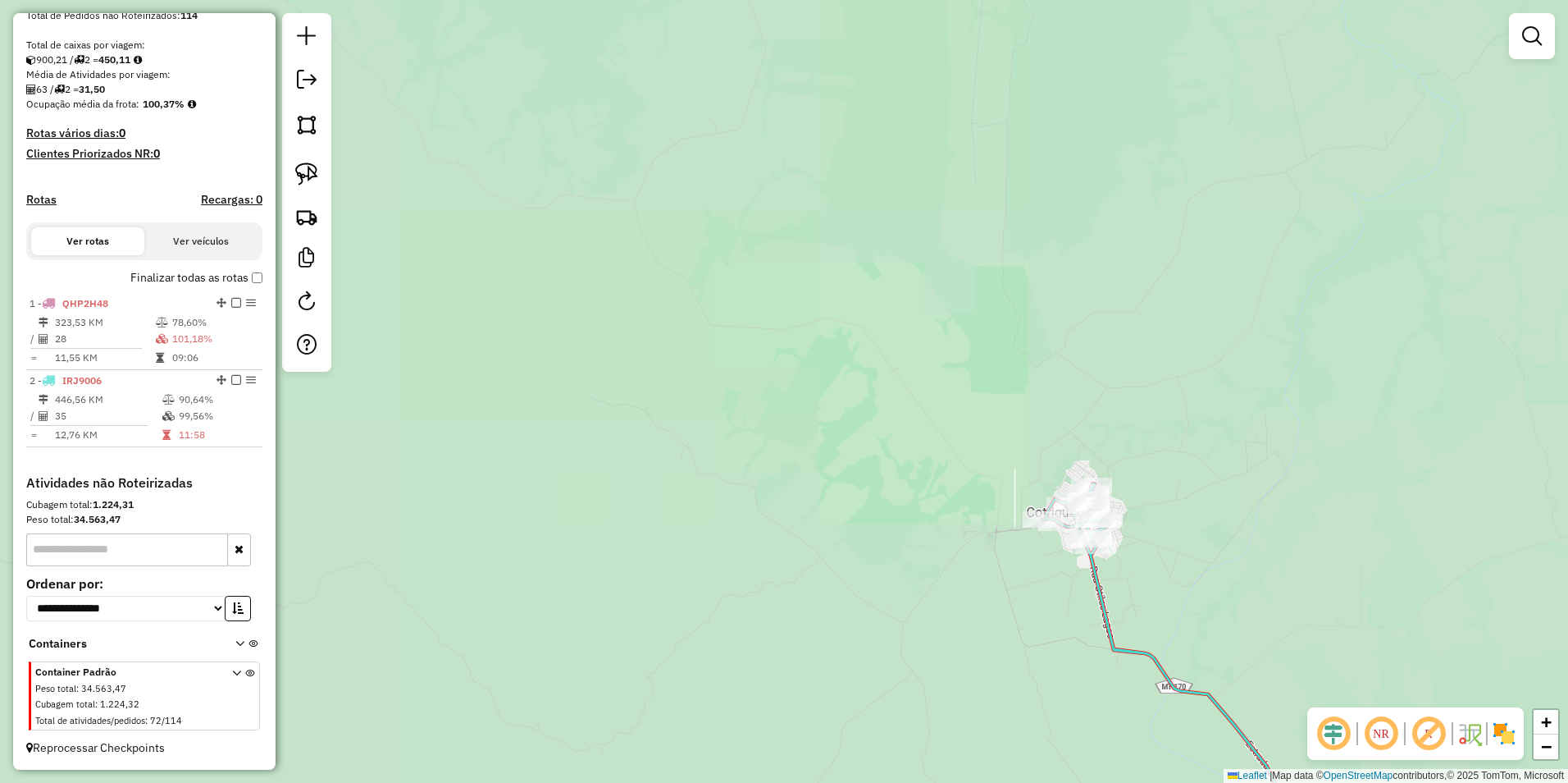
drag, startPoint x: 1070, startPoint y: 702, endPoint x: 912, endPoint y: 287, distance: 444.1
click at [913, 286] on div "Janela de atendimento Grade de atendimento Capacidade Transportadoras Veículos …" at bounding box center [784, 391] width 1568 height 783
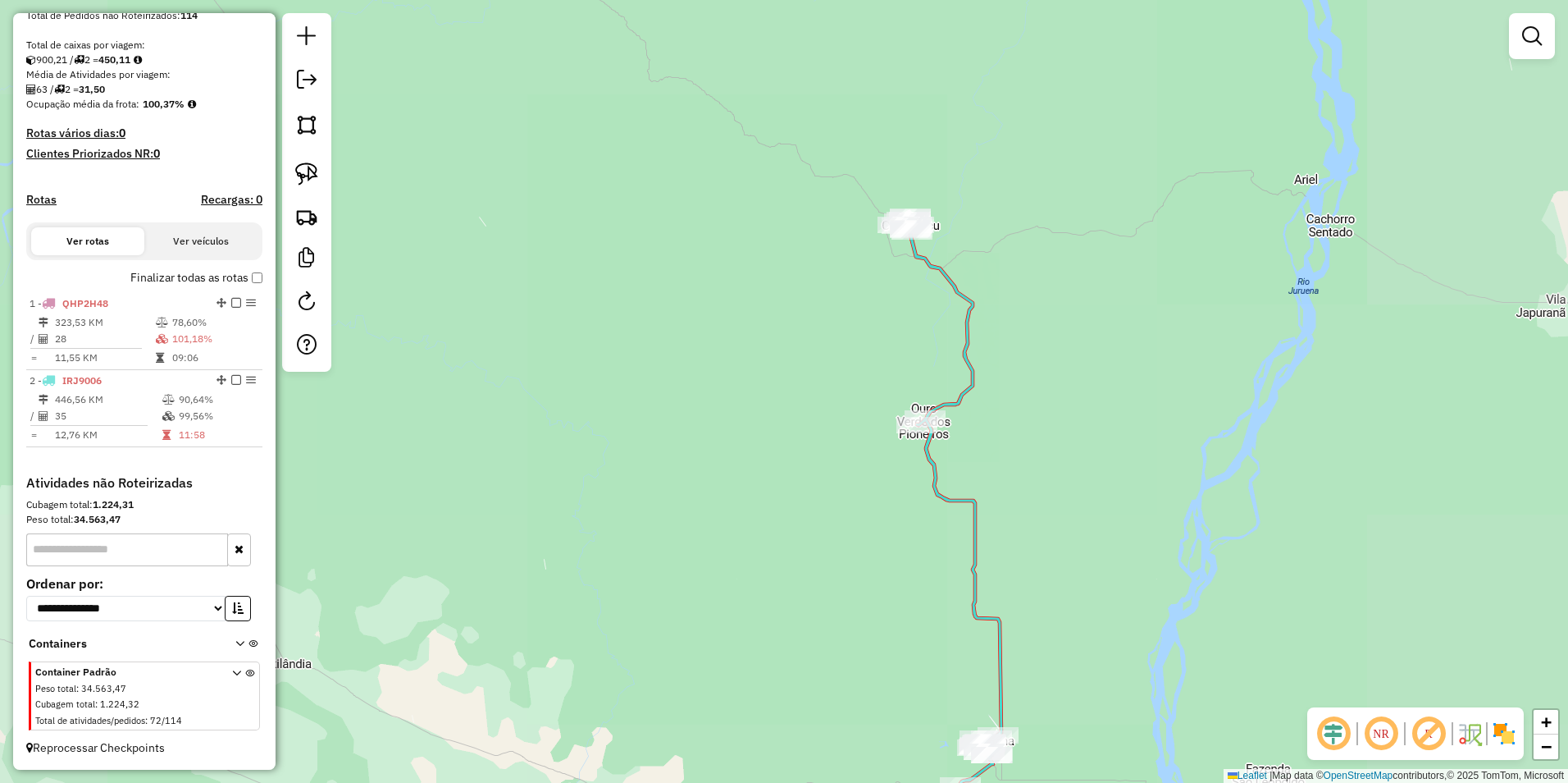
drag, startPoint x: 1131, startPoint y: 514, endPoint x: 1076, endPoint y: 300, distance: 221.0
click at [1076, 300] on div "Janela de atendimento Grade de atendimento Capacidade Transportadoras Veículos …" at bounding box center [784, 391] width 1568 height 783
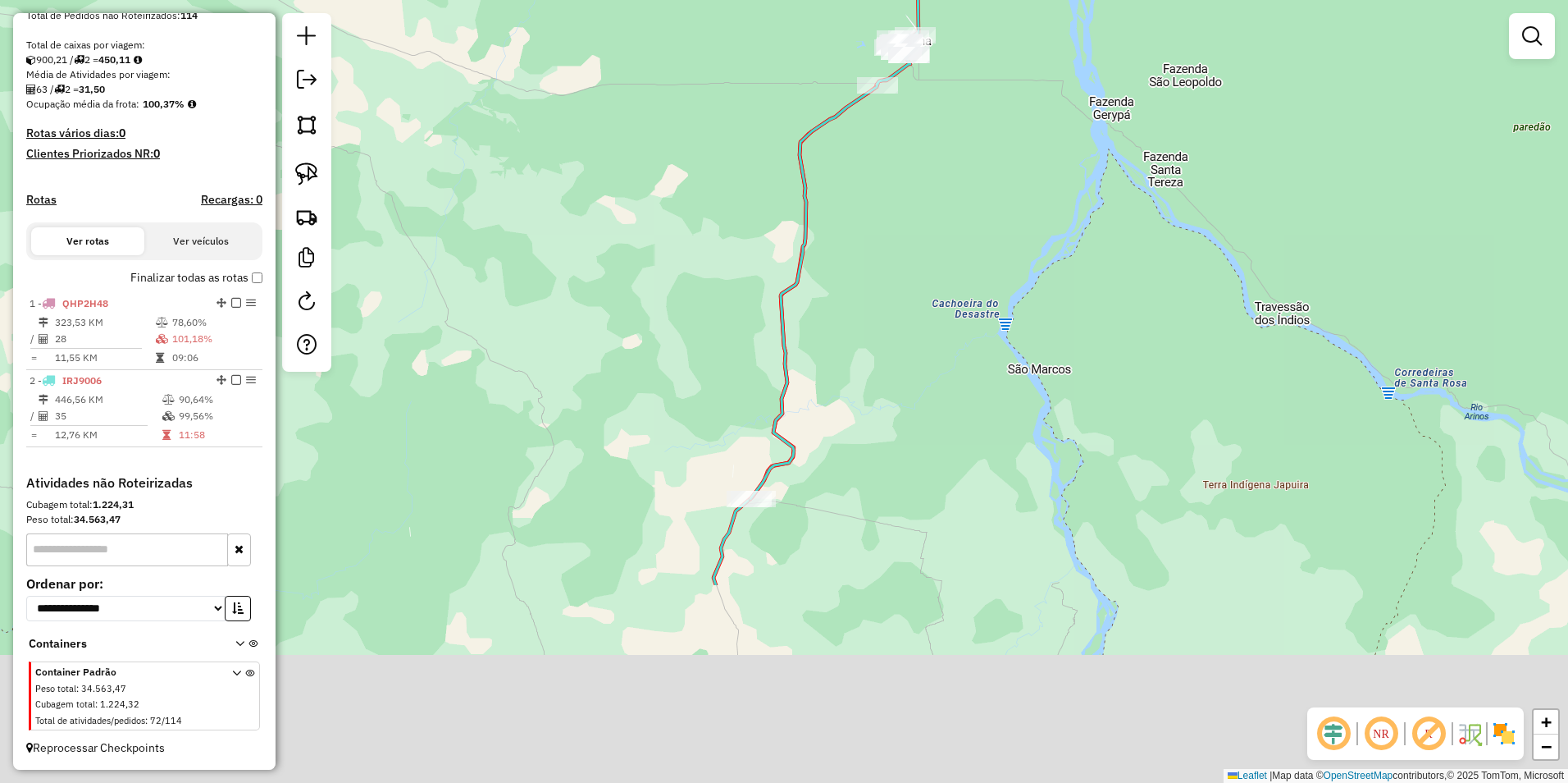
drag, startPoint x: 965, startPoint y: 666, endPoint x: 964, endPoint y: 388, distance: 278.0
click at [964, 388] on div "Janela de atendimento Grade de atendimento Capacidade Transportadoras Veículos …" at bounding box center [784, 391] width 1568 height 783
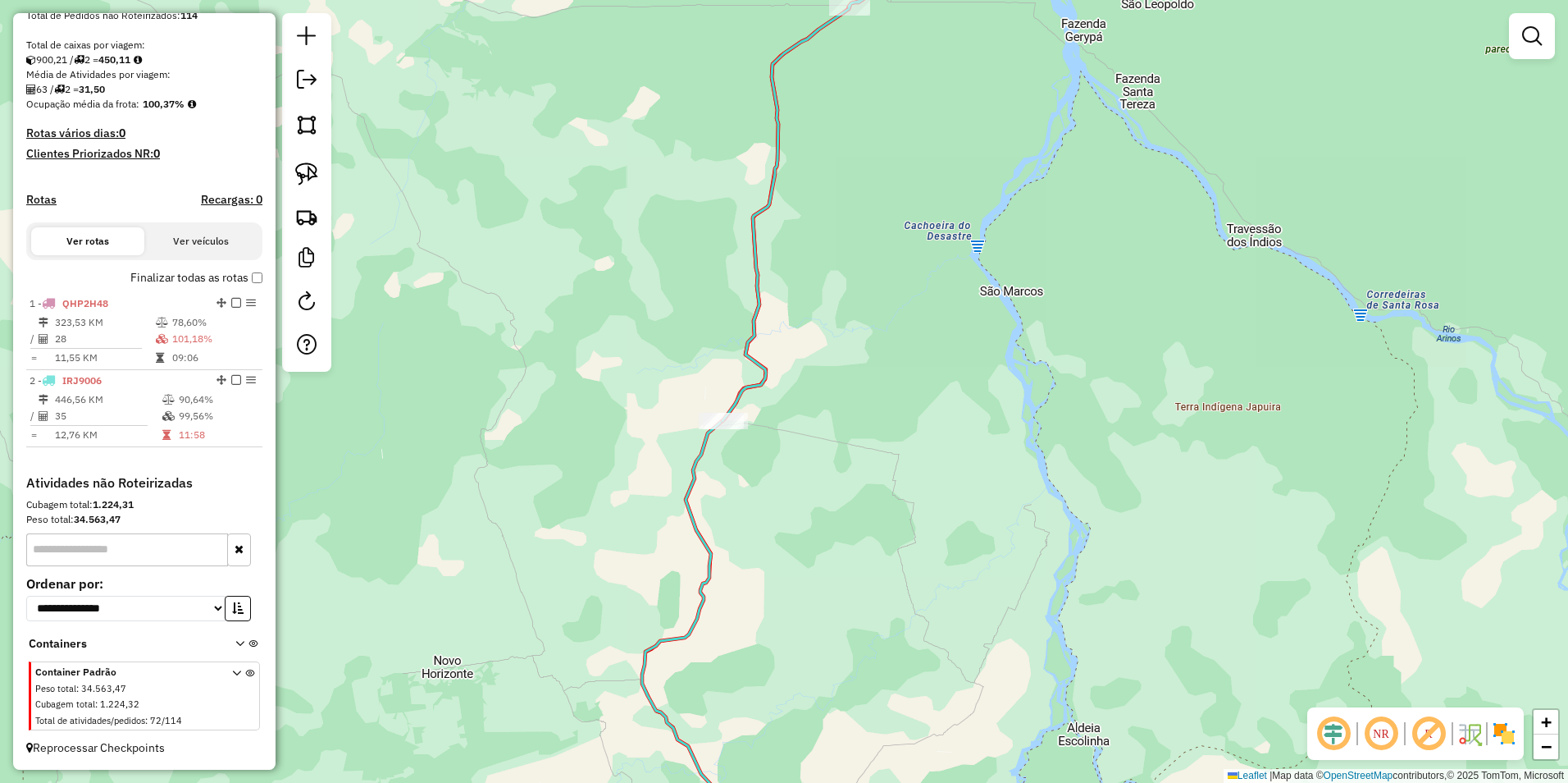
drag, startPoint x: 827, startPoint y: 544, endPoint x: 824, endPoint y: 515, distance: 29.2
click at [824, 515] on div "Janela de atendimento Grade de atendimento Capacidade Transportadoras Veículos …" at bounding box center [784, 391] width 1568 height 783
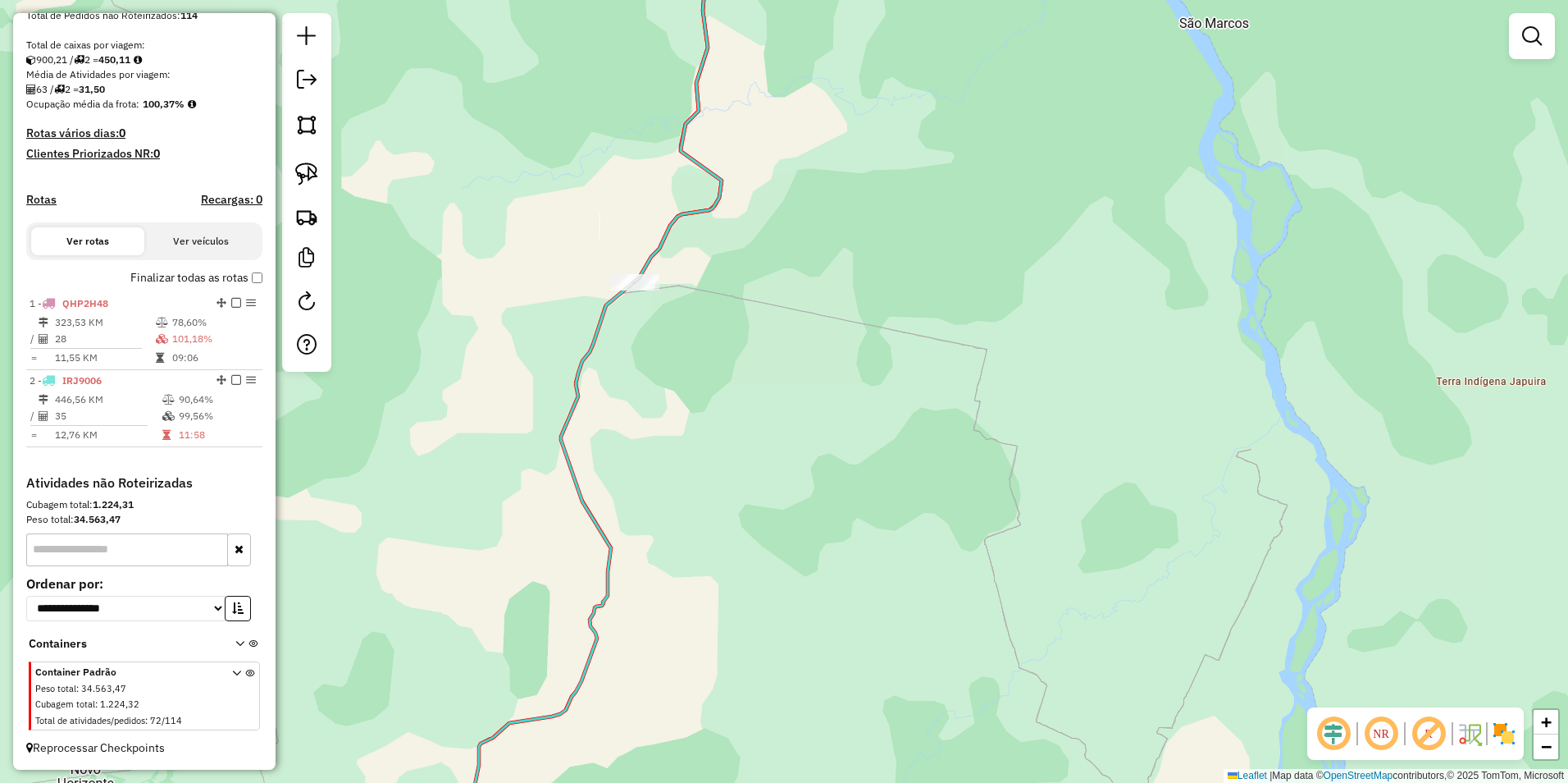
drag, startPoint x: 690, startPoint y: 403, endPoint x: 740, endPoint y: 439, distance: 61.6
click at [730, 434] on div "Janela de atendimento Grade de atendimento Capacidade Transportadoras Veículos …" at bounding box center [784, 391] width 1568 height 783
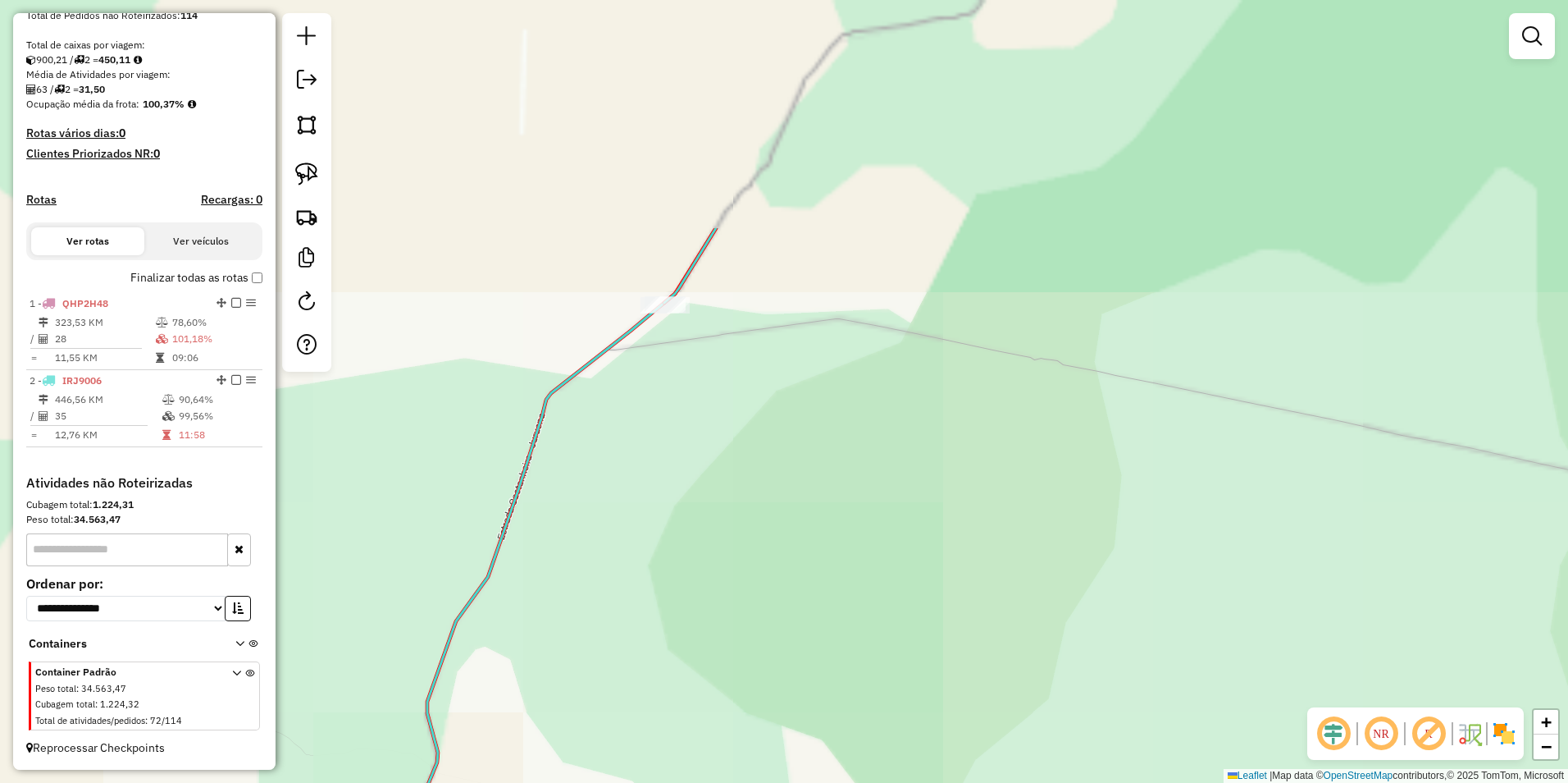
drag, startPoint x: 715, startPoint y: 394, endPoint x: 813, endPoint y: 579, distance: 209.4
click at [816, 622] on div "Janela de atendimento Grade de atendimento Capacidade Transportadoras Veículos …" at bounding box center [784, 391] width 1568 height 783
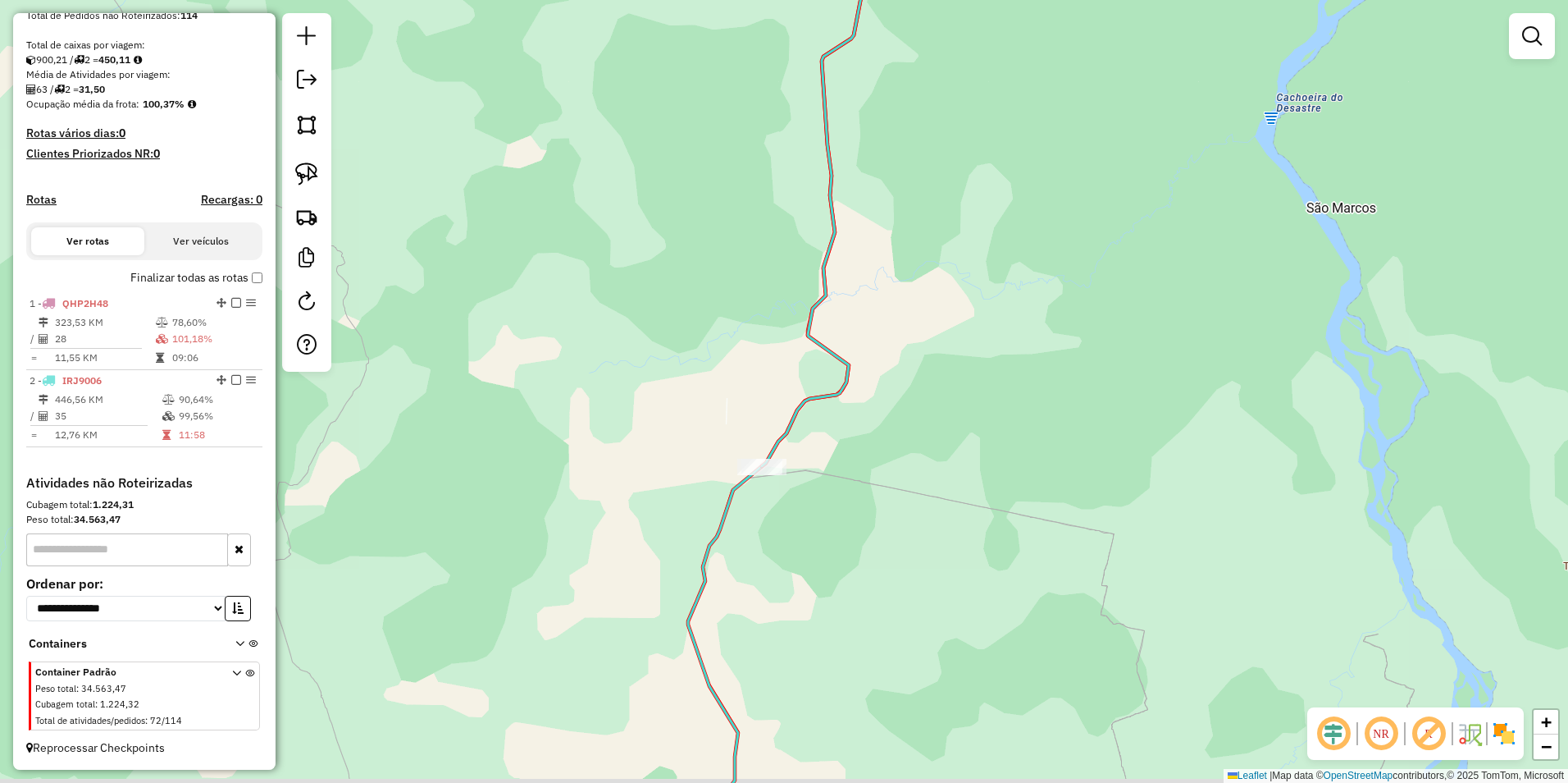
drag, startPoint x: 906, startPoint y: 460, endPoint x: 911, endPoint y: 443, distance: 17.7
click at [911, 443] on div "Janela de atendimento Grade de atendimento Capacidade Transportadoras Veículos …" at bounding box center [784, 391] width 1568 height 783
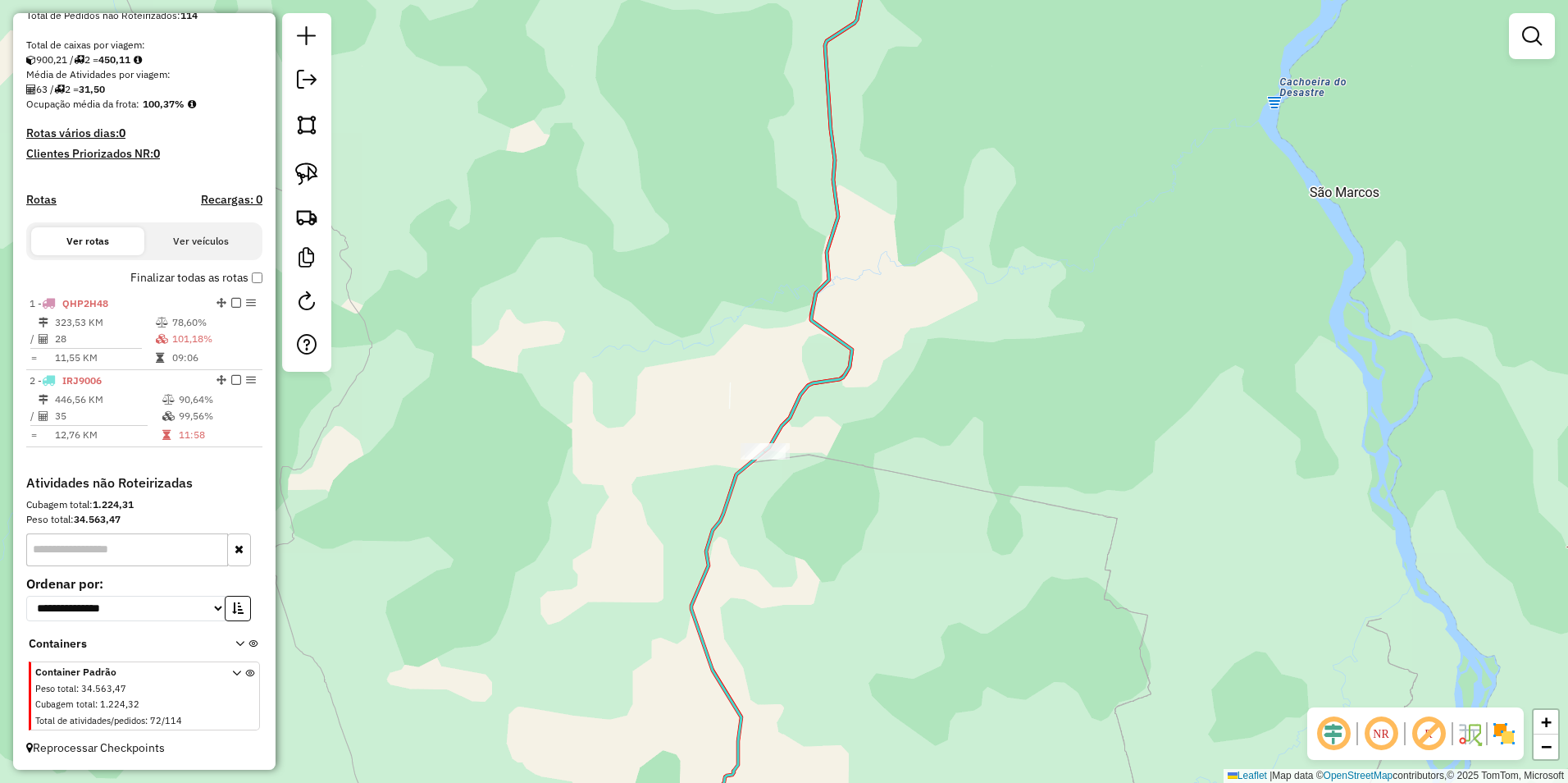
drag, startPoint x: 916, startPoint y: 537, endPoint x: 925, endPoint y: 458, distance: 79.5
click at [923, 470] on div "Janela de atendimento Grade de atendimento Capacidade Transportadoras Veículos …" at bounding box center [784, 391] width 1568 height 783
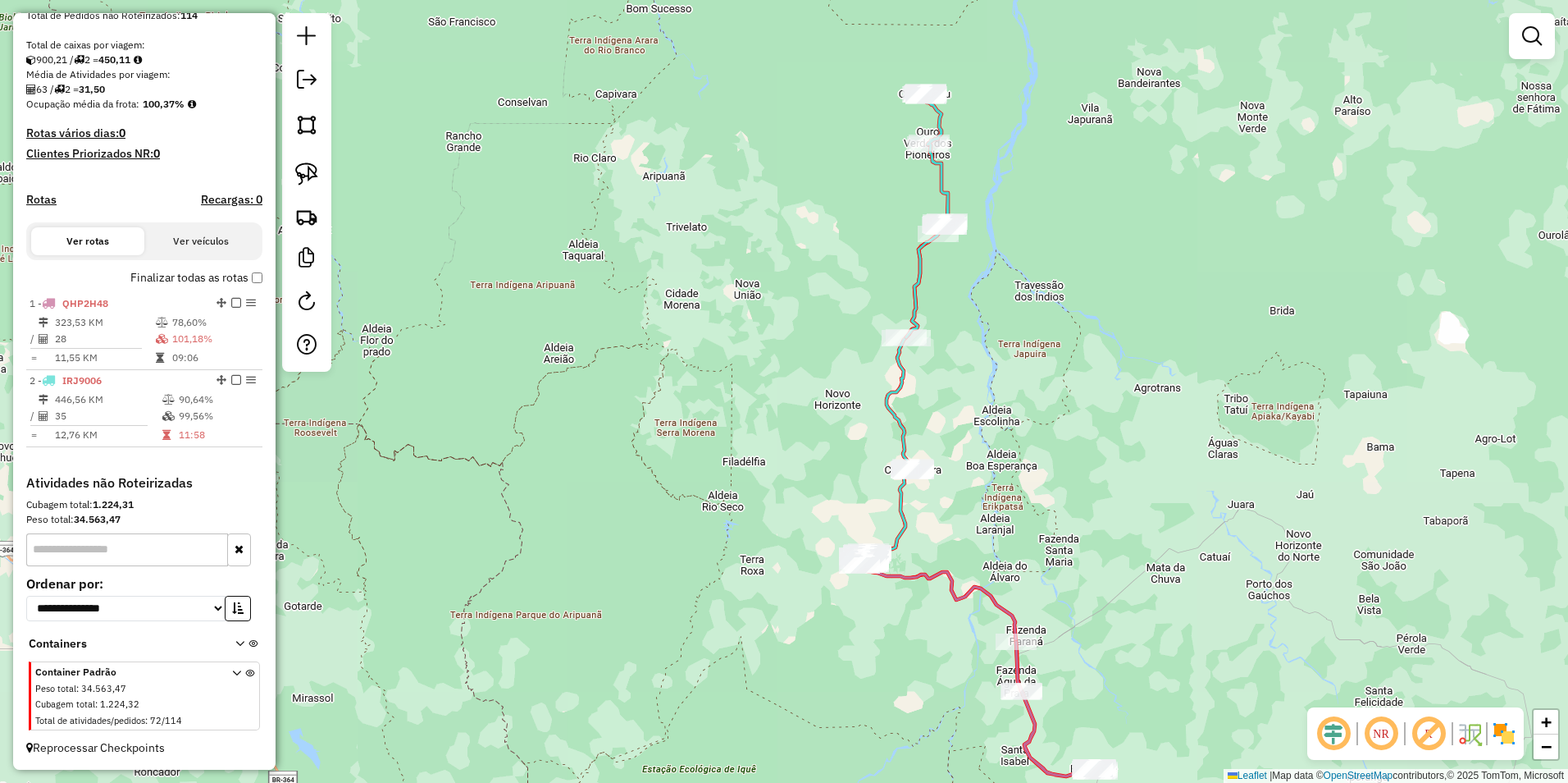
drag, startPoint x: 998, startPoint y: 566, endPoint x: 970, endPoint y: 427, distance: 141.8
click at [970, 427] on div "Janela de atendimento Grade de atendimento Capacidade Transportadoras Veículos …" at bounding box center [784, 391] width 1568 height 783
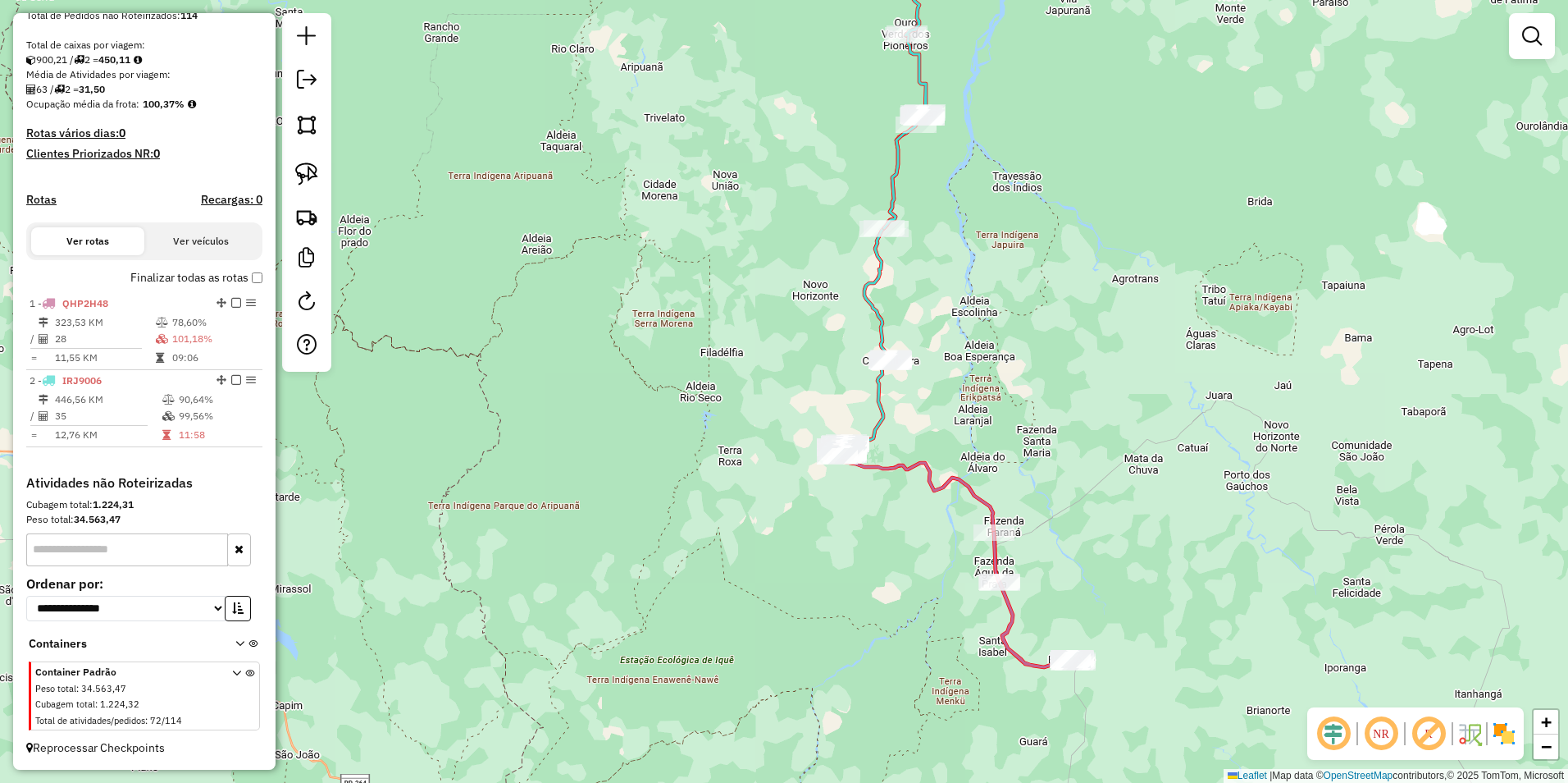
click at [1052, 438] on div "Janela de atendimento Grade de atendimento Capacidade Transportadoras Veículos …" at bounding box center [784, 391] width 1568 height 783
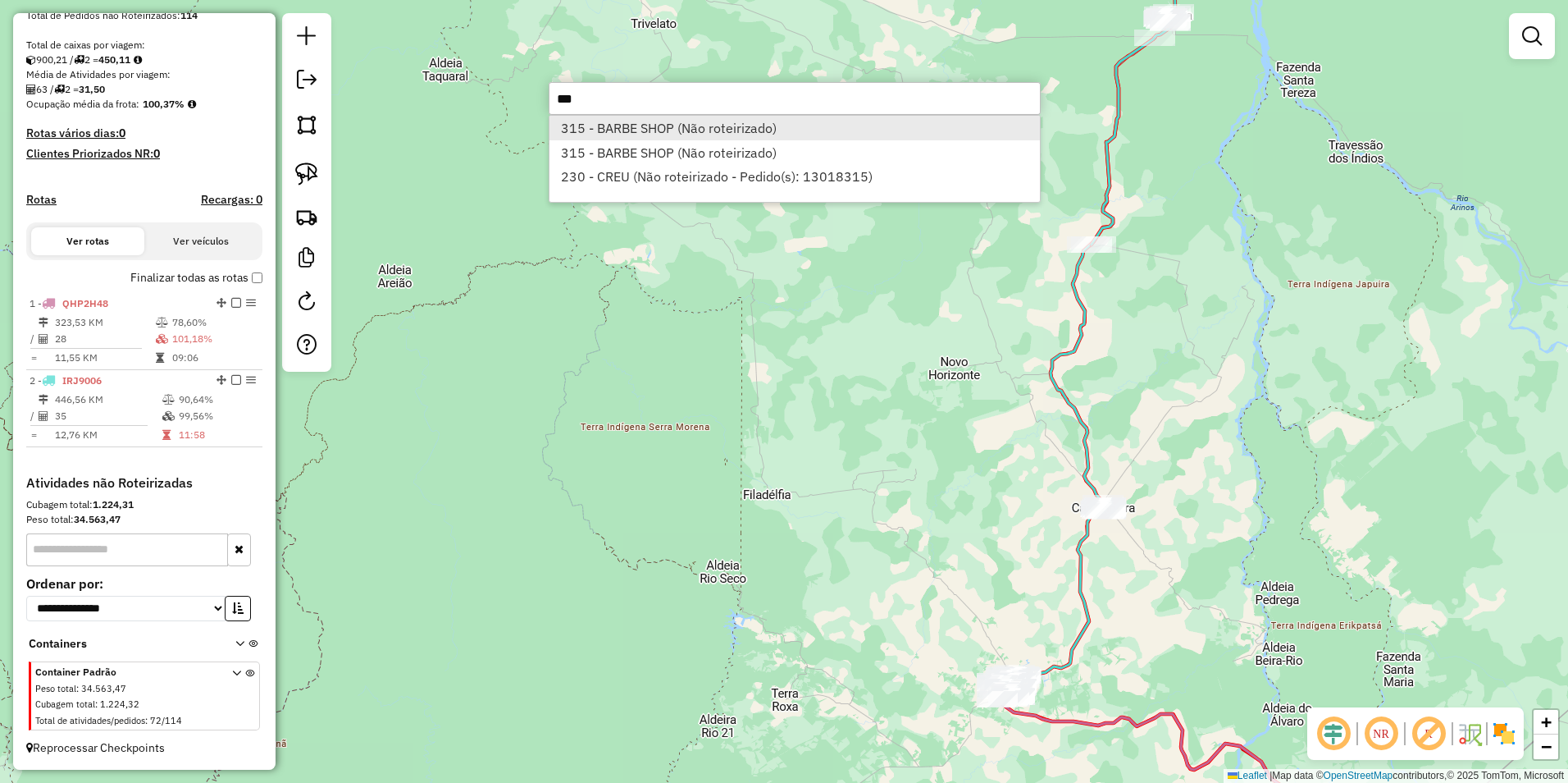
type input "***"
click at [651, 130] on li "315 - BARBE SHOP (Não roteirizado)" at bounding box center [795, 128] width 490 height 25
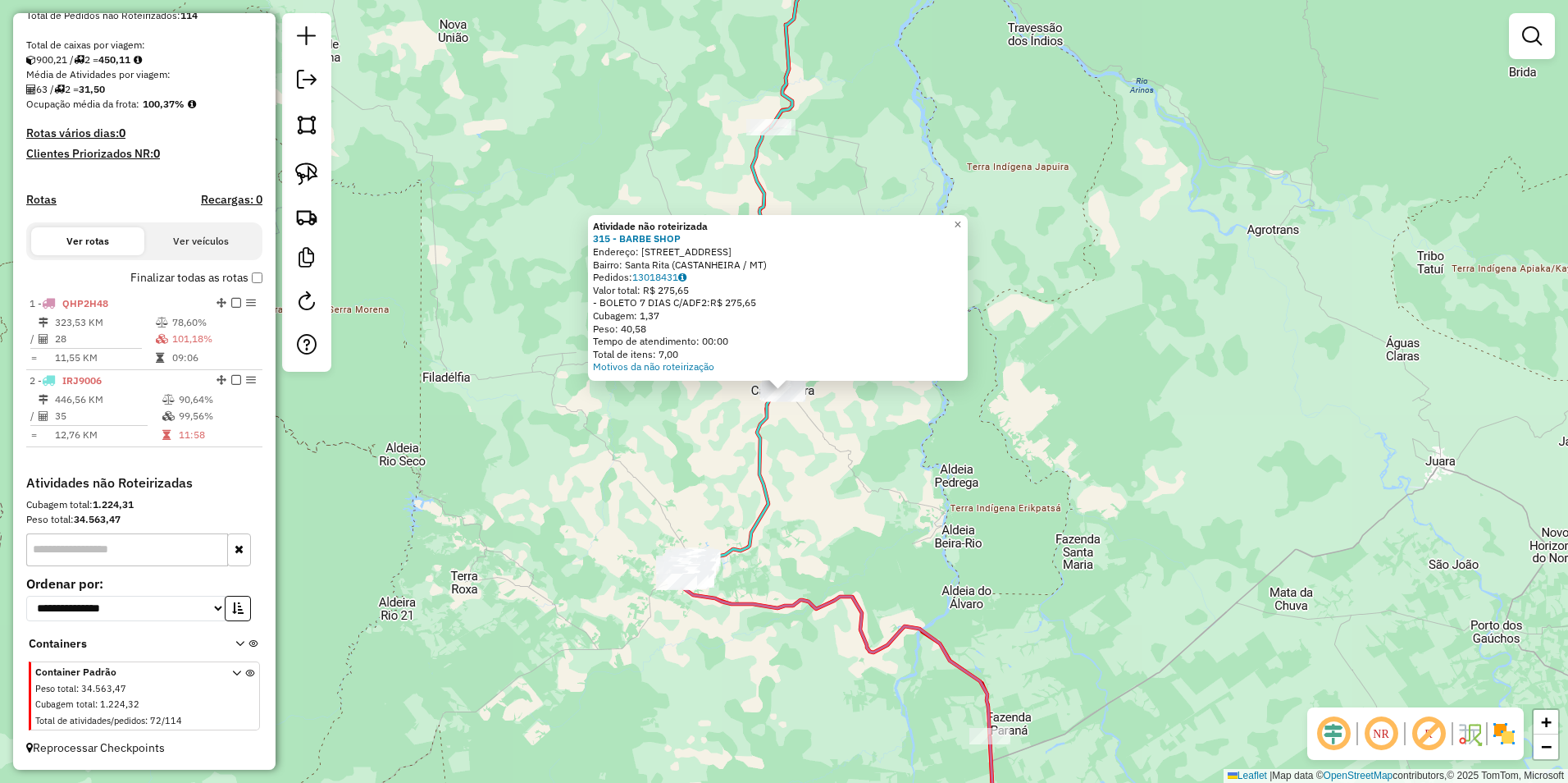
click at [895, 468] on div "Atividade não roteirizada 315 - BARBE SHOP Endereço: AVENIDA DOS TRABALHADORES …" at bounding box center [784, 391] width 1568 height 783
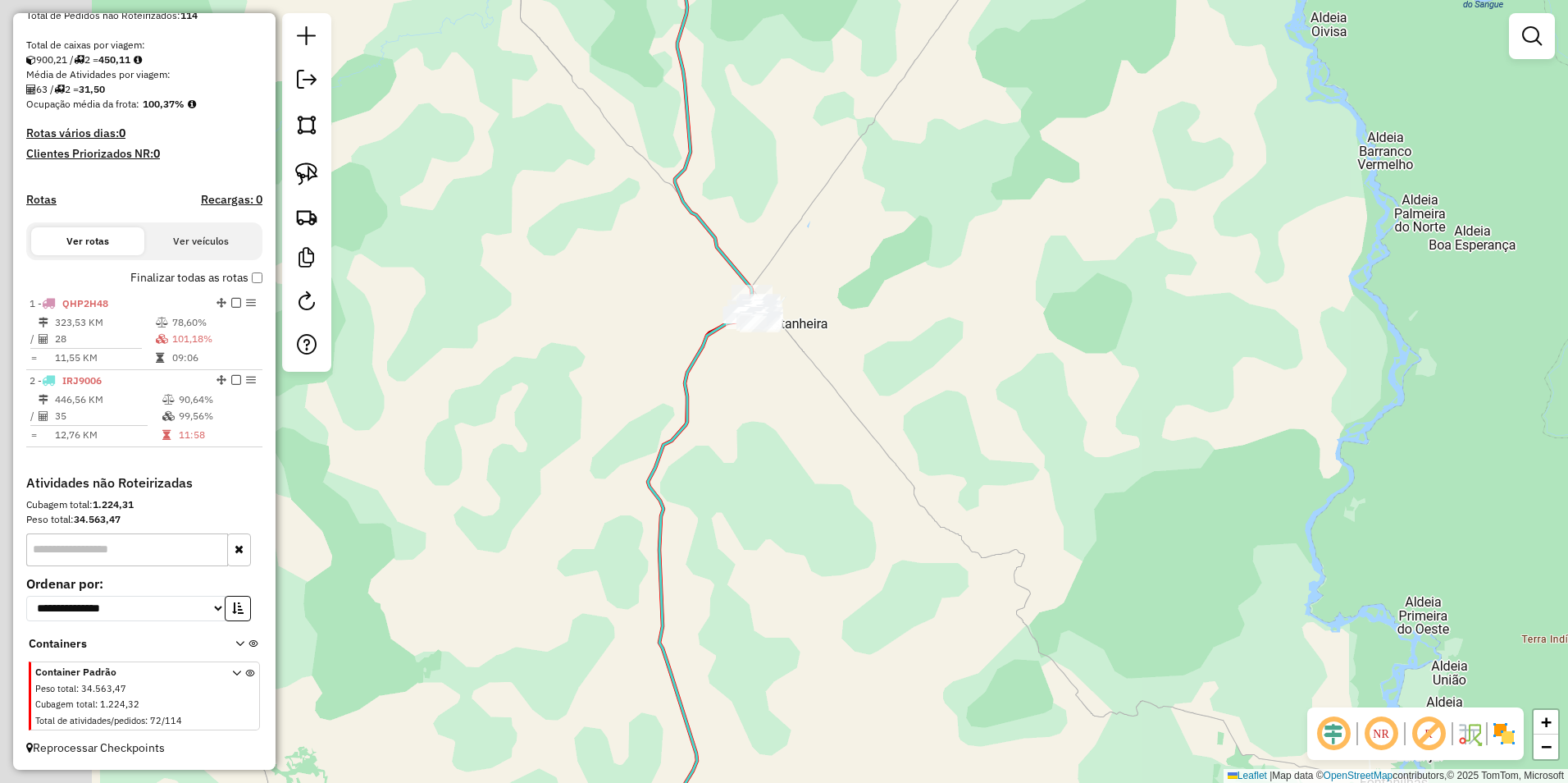
drag, startPoint x: 782, startPoint y: 409, endPoint x: 901, endPoint y: 433, distance: 121.4
click at [901, 433] on div "Janela de atendimento Grade de atendimento Capacidade Transportadoras Veículos …" at bounding box center [784, 391] width 1568 height 783
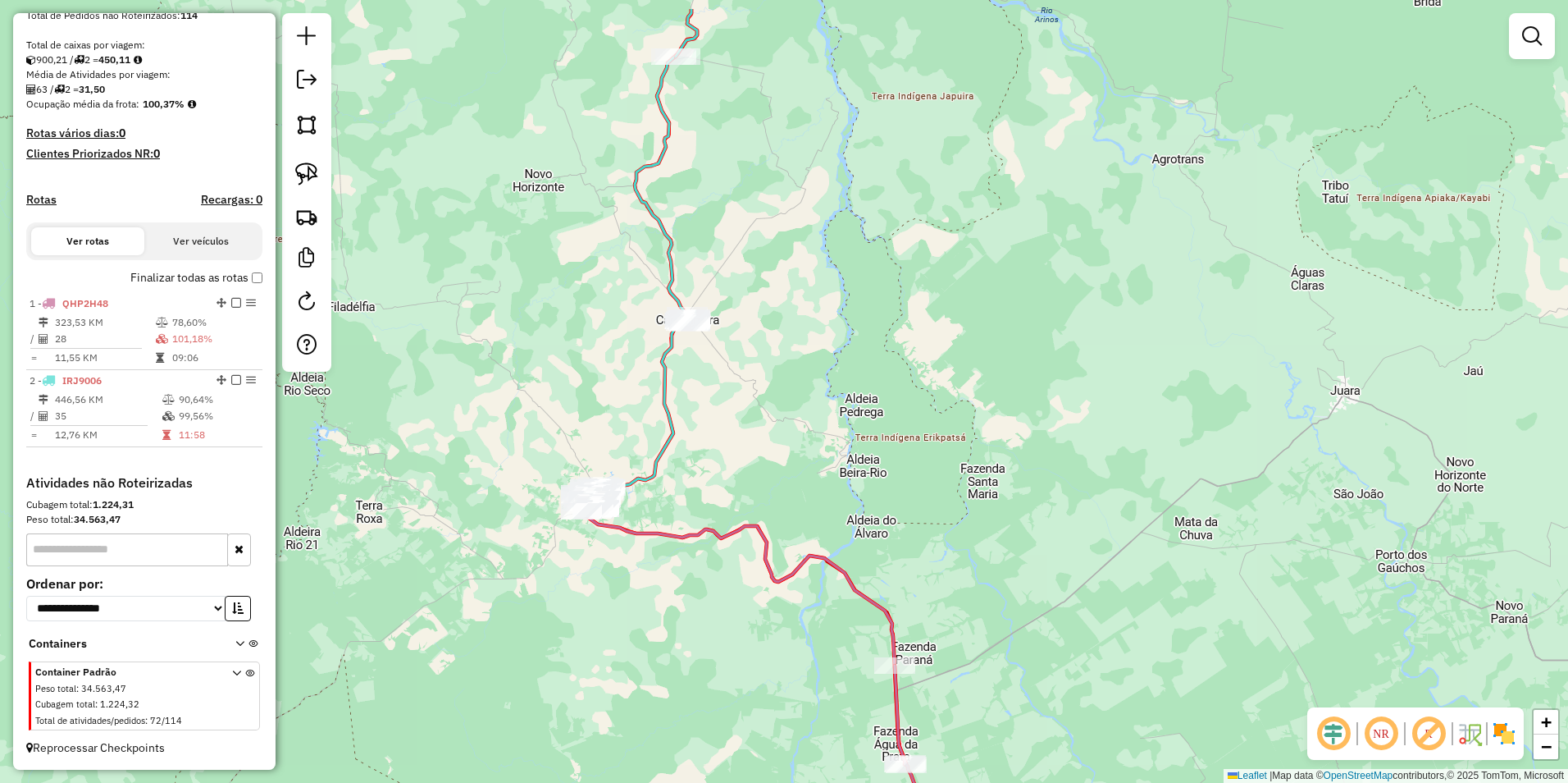
drag, startPoint x: 995, startPoint y: 375, endPoint x: 998, endPoint y: 508, distance: 133.0
click at [995, 456] on div "Janela de atendimento Grade de atendimento Capacidade Transportadoras Veículos …" at bounding box center [784, 391] width 1568 height 783
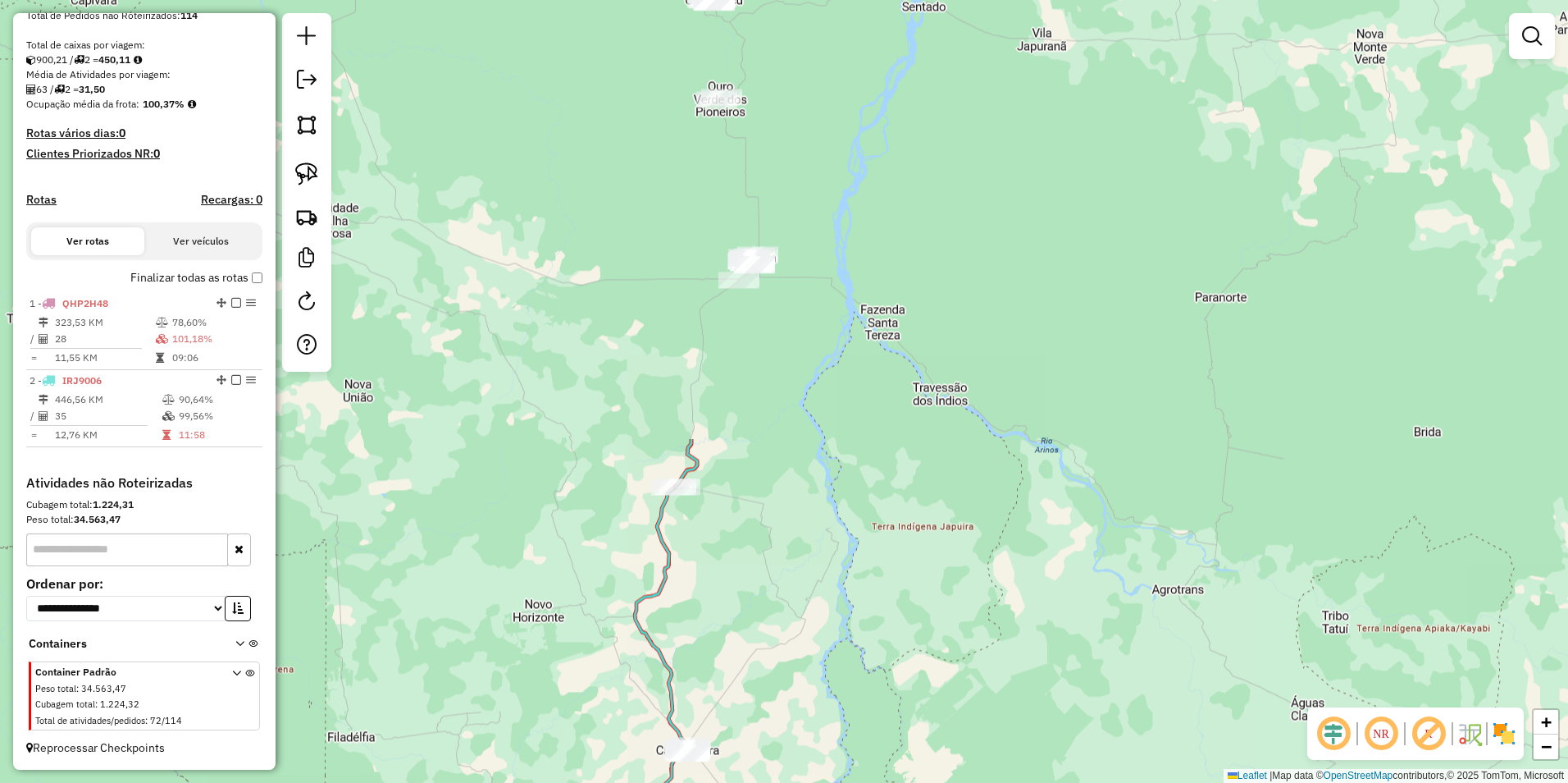
drag, startPoint x: 948, startPoint y: 534, endPoint x: 977, endPoint y: 508, distance: 38.9
click at [975, 510] on div "Janela de atendimento Grade de atendimento Capacidade Transportadoras Veículos …" at bounding box center [784, 391] width 1568 height 783
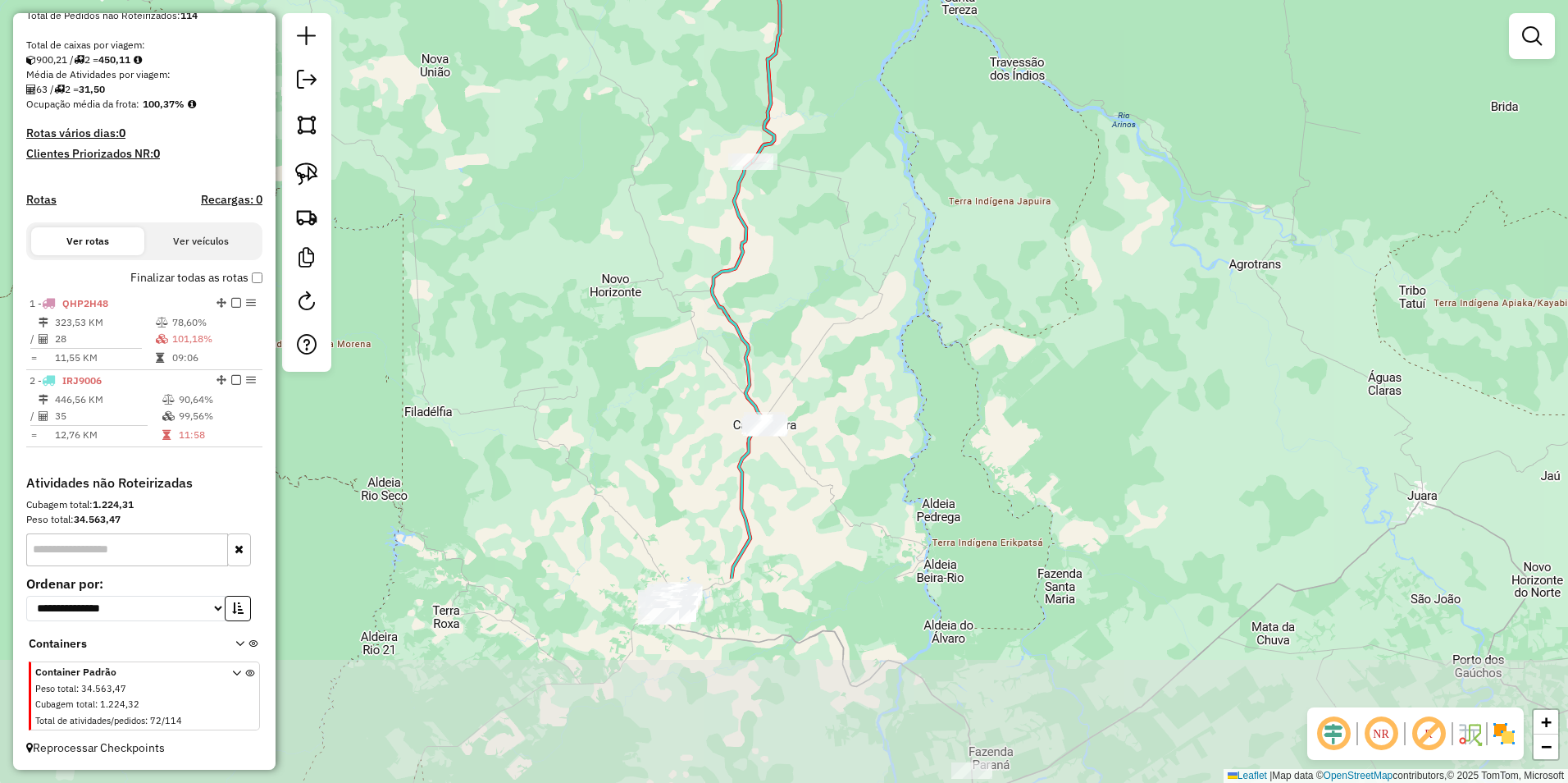
drag, startPoint x: 866, startPoint y: 578, endPoint x: 887, endPoint y: 294, distance: 284.8
click at [887, 294] on div "Janela de atendimento Grade de atendimento Capacidade Transportadoras Veículos …" at bounding box center [784, 391] width 1568 height 783
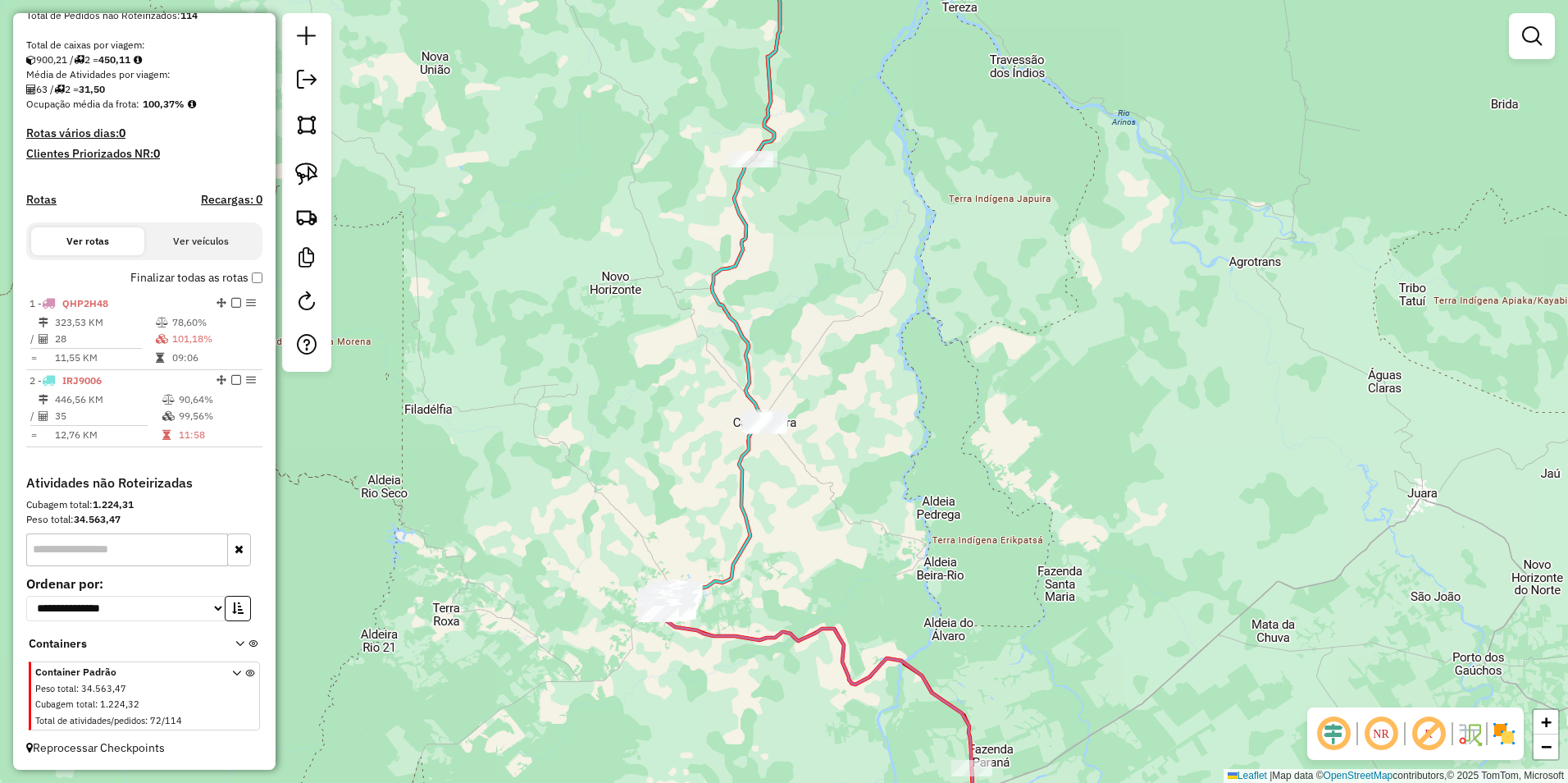
drag, startPoint x: 920, startPoint y: 481, endPoint x: 924, endPoint y: 442, distance: 39.2
click at [924, 442] on div "Janela de atendimento Grade de atendimento Capacidade Transportadoras Veículos …" at bounding box center [784, 391] width 1568 height 783
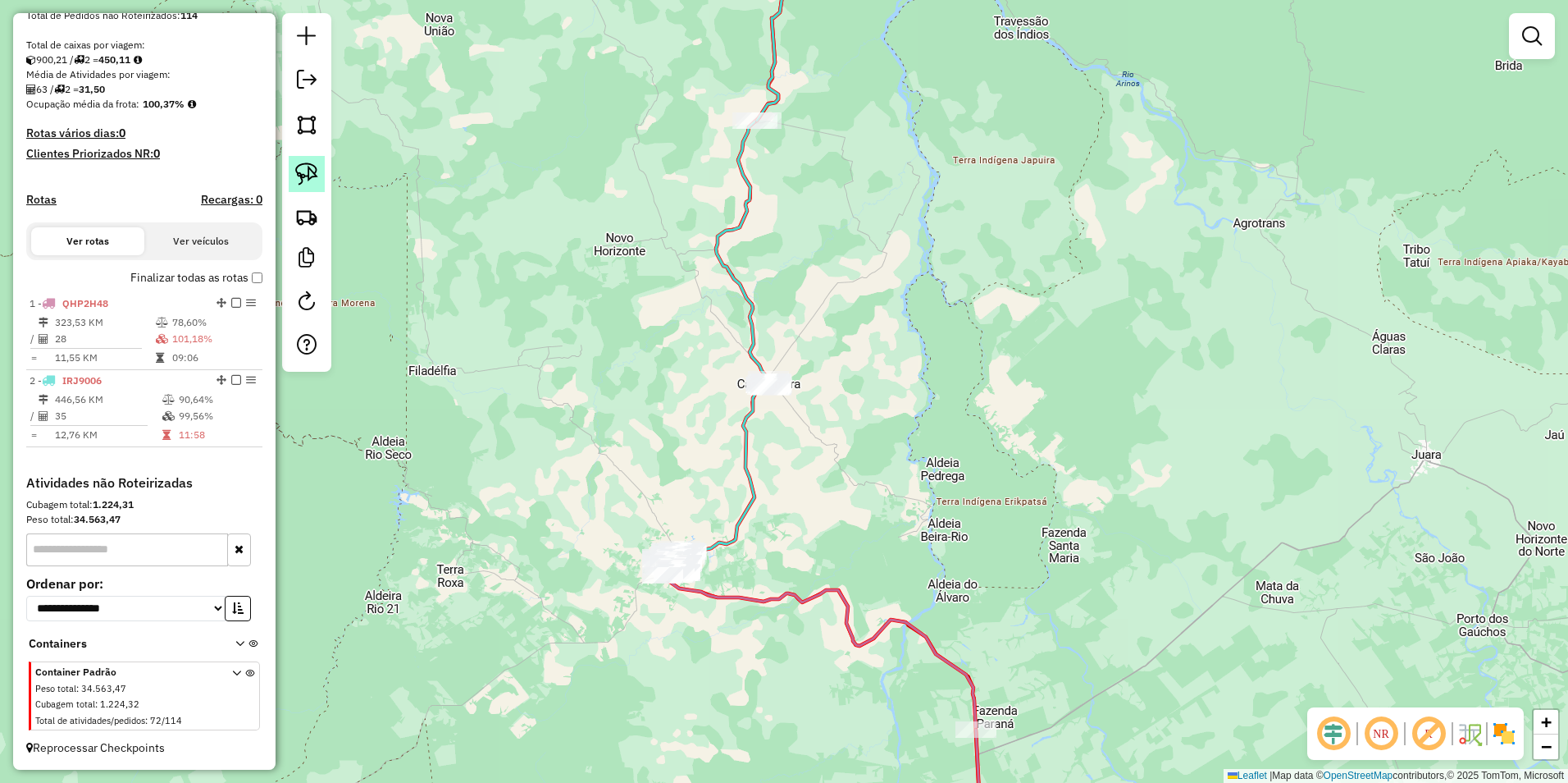
click at [300, 168] on img at bounding box center [306, 174] width 23 height 23
drag, startPoint x: 719, startPoint y: 382, endPoint x: 779, endPoint y: 438, distance: 82.1
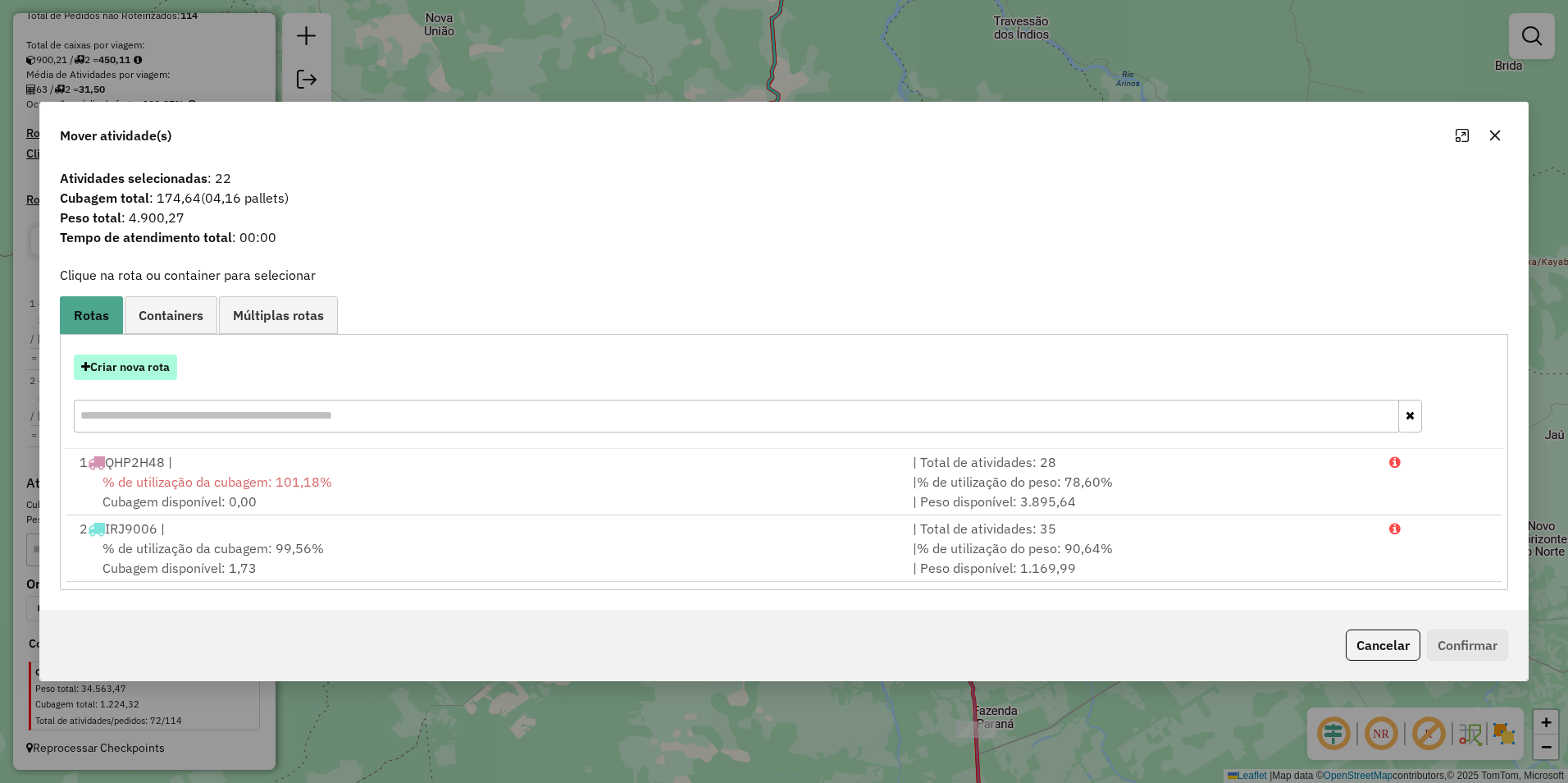
click at [111, 365] on button "Criar nova rota" at bounding box center [126, 367] width 104 height 25
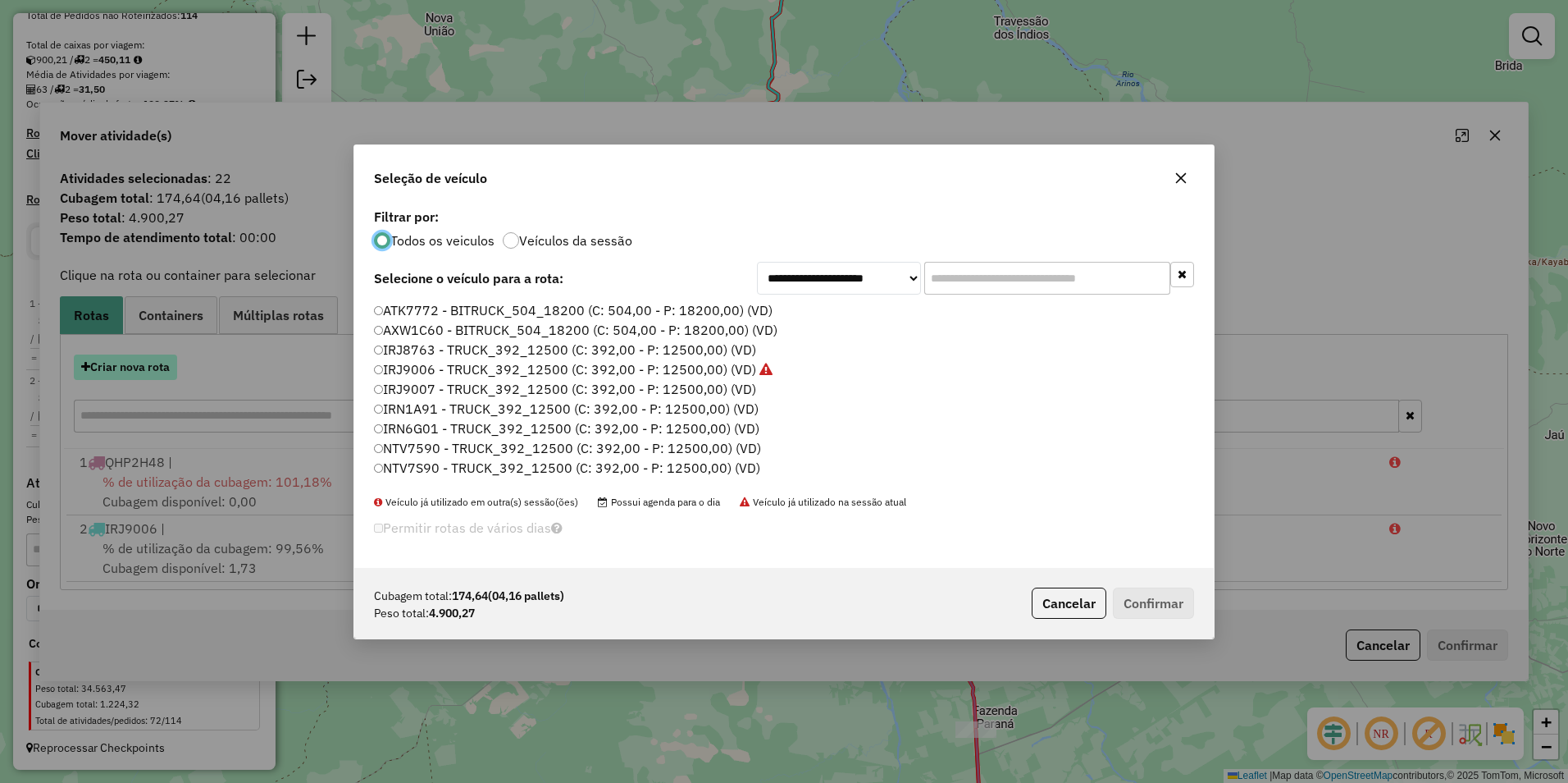
scroll to position [9, 5]
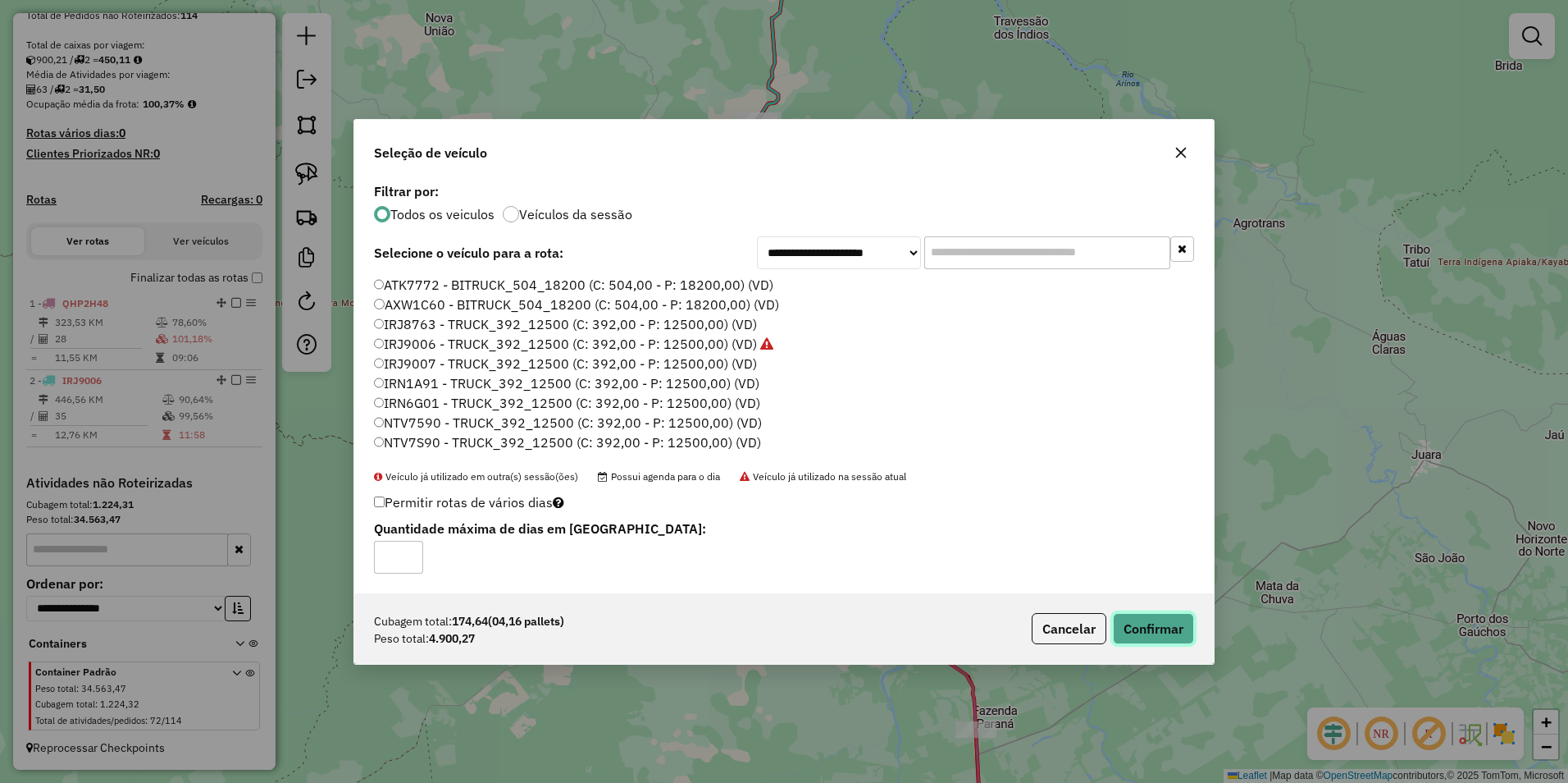
click at [1189, 632] on button "Confirmar" at bounding box center [1154, 628] width 81 height 31
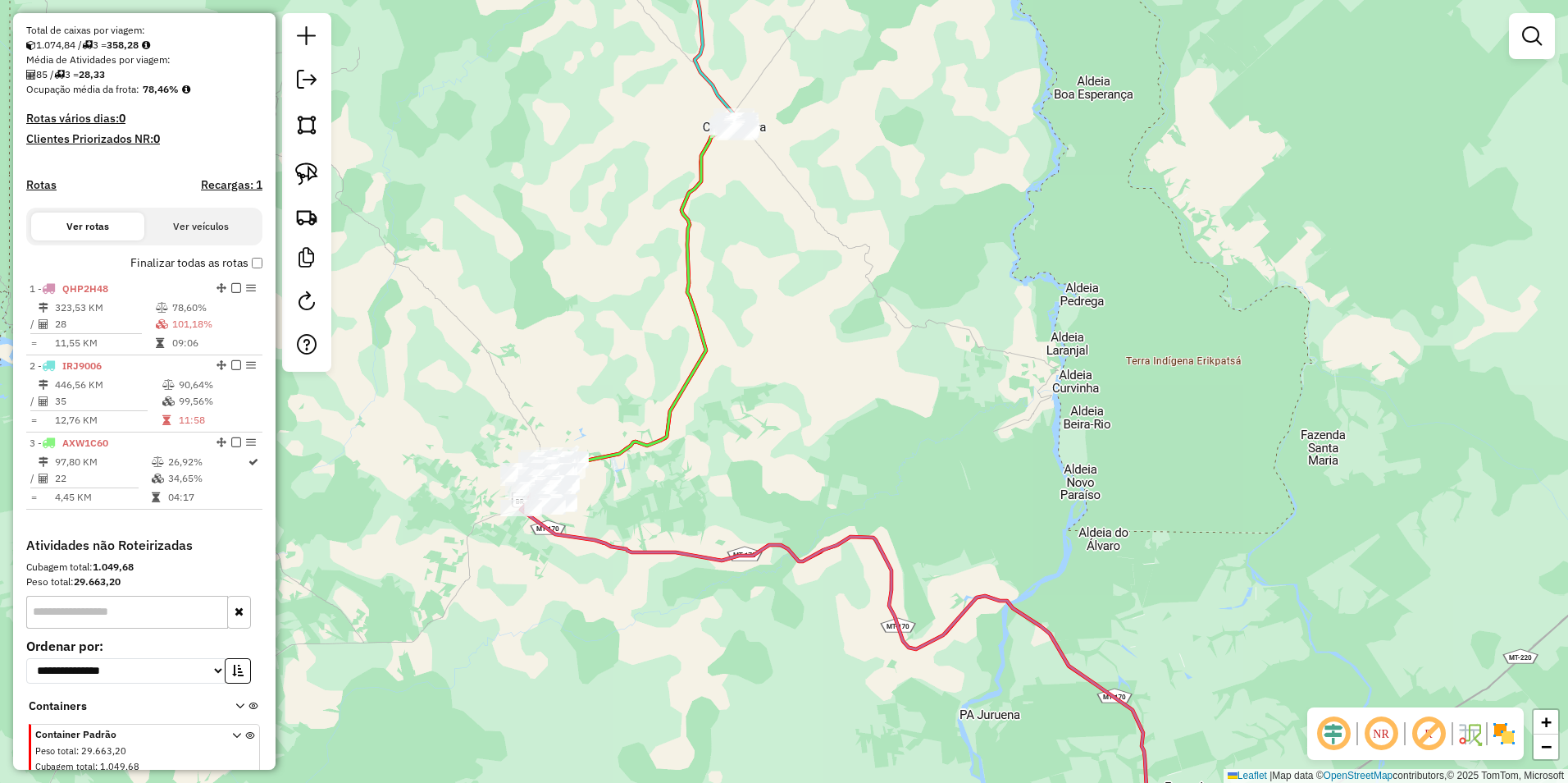
drag, startPoint x: 594, startPoint y: 622, endPoint x: 800, endPoint y: 616, distance: 206.1
click at [799, 616] on div "Janela de atendimento Grade de atendimento Capacidade Transportadoras Veículos …" at bounding box center [784, 391] width 1568 height 783
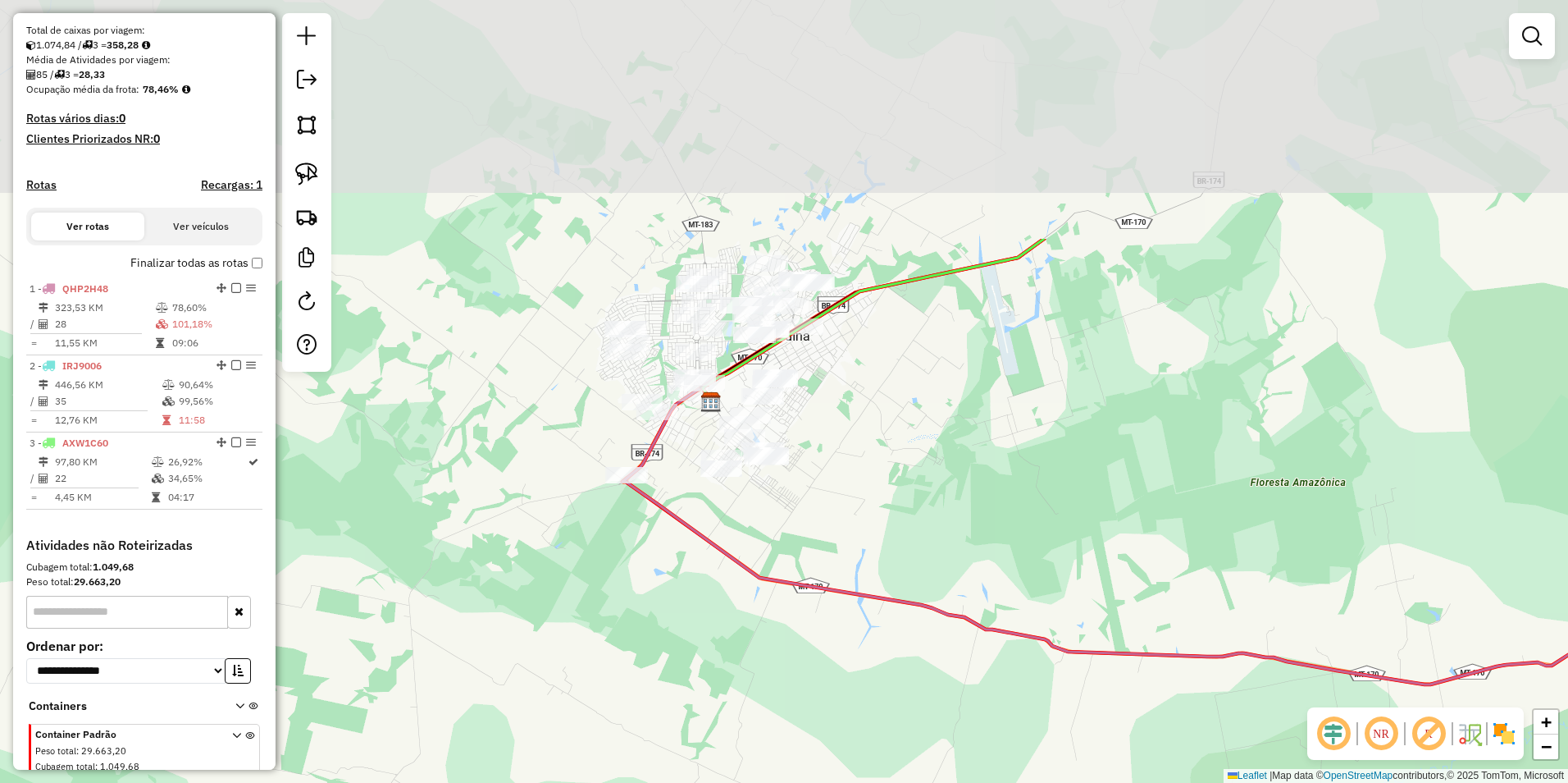
drag, startPoint x: 700, startPoint y: 415, endPoint x: 816, endPoint y: 731, distance: 336.6
click at [816, 731] on div "Janela de atendimento Grade de atendimento Capacidade Transportadoras Veículos …" at bounding box center [784, 391] width 1568 height 783
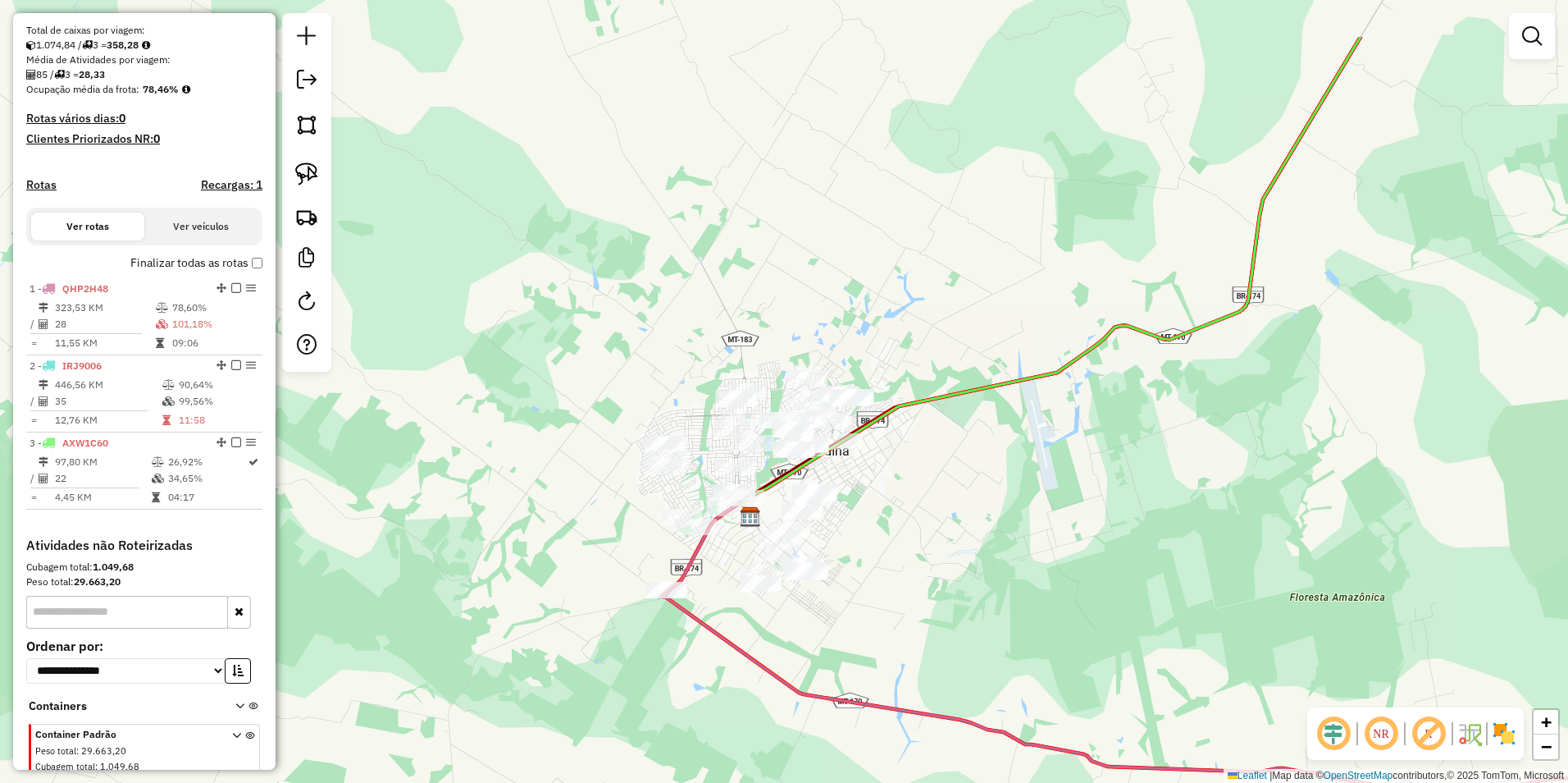
drag, startPoint x: 879, startPoint y: 449, endPoint x: 918, endPoint y: 564, distance: 121.4
click at [918, 564] on div "Janela de atendimento Grade de atendimento Capacidade Transportadoras Veículos …" at bounding box center [784, 391] width 1568 height 783
click at [308, 171] on img at bounding box center [306, 174] width 23 height 23
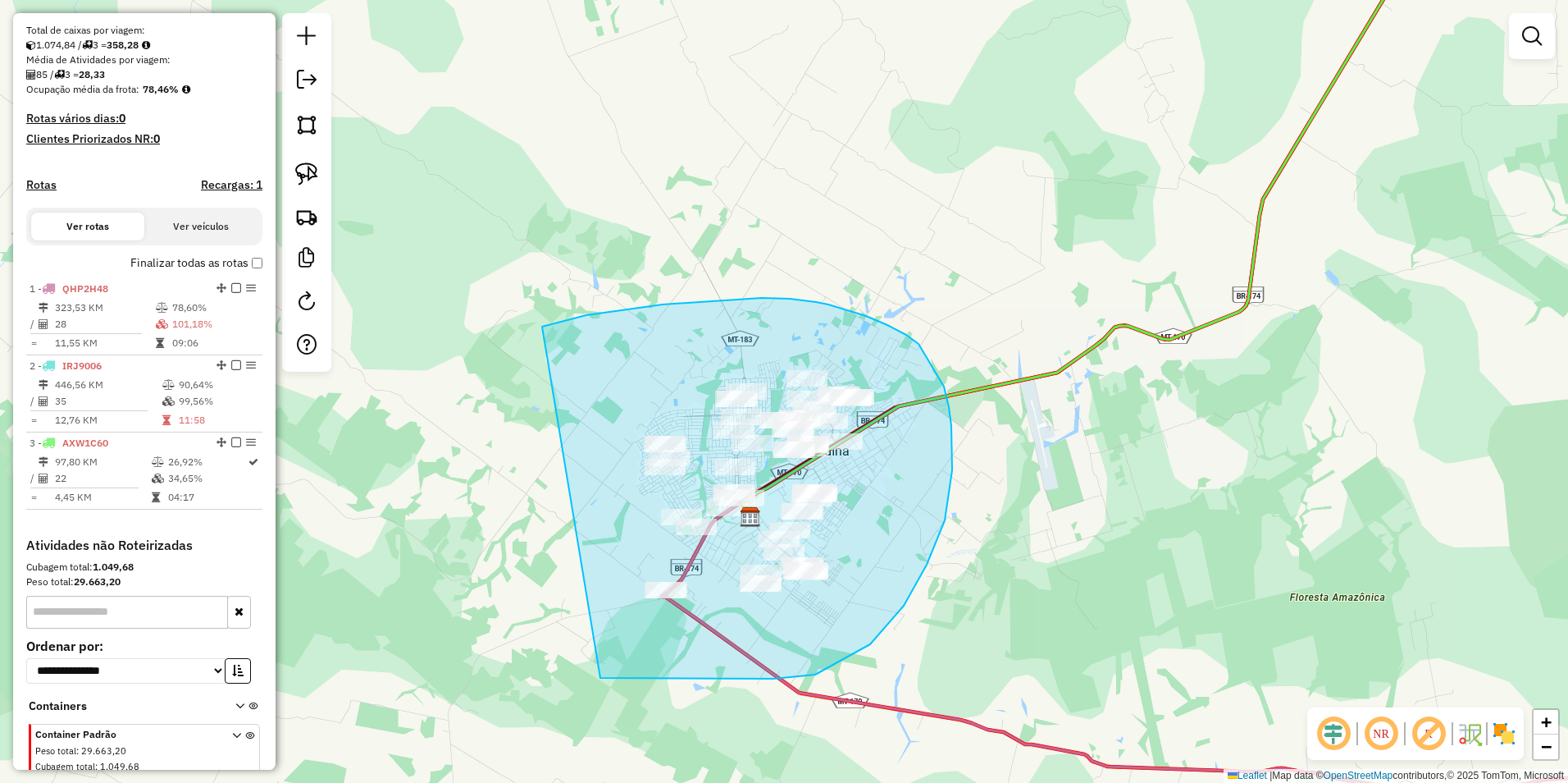
drag, startPoint x: 551, startPoint y: 324, endPoint x: 601, endPoint y: 678, distance: 357.5
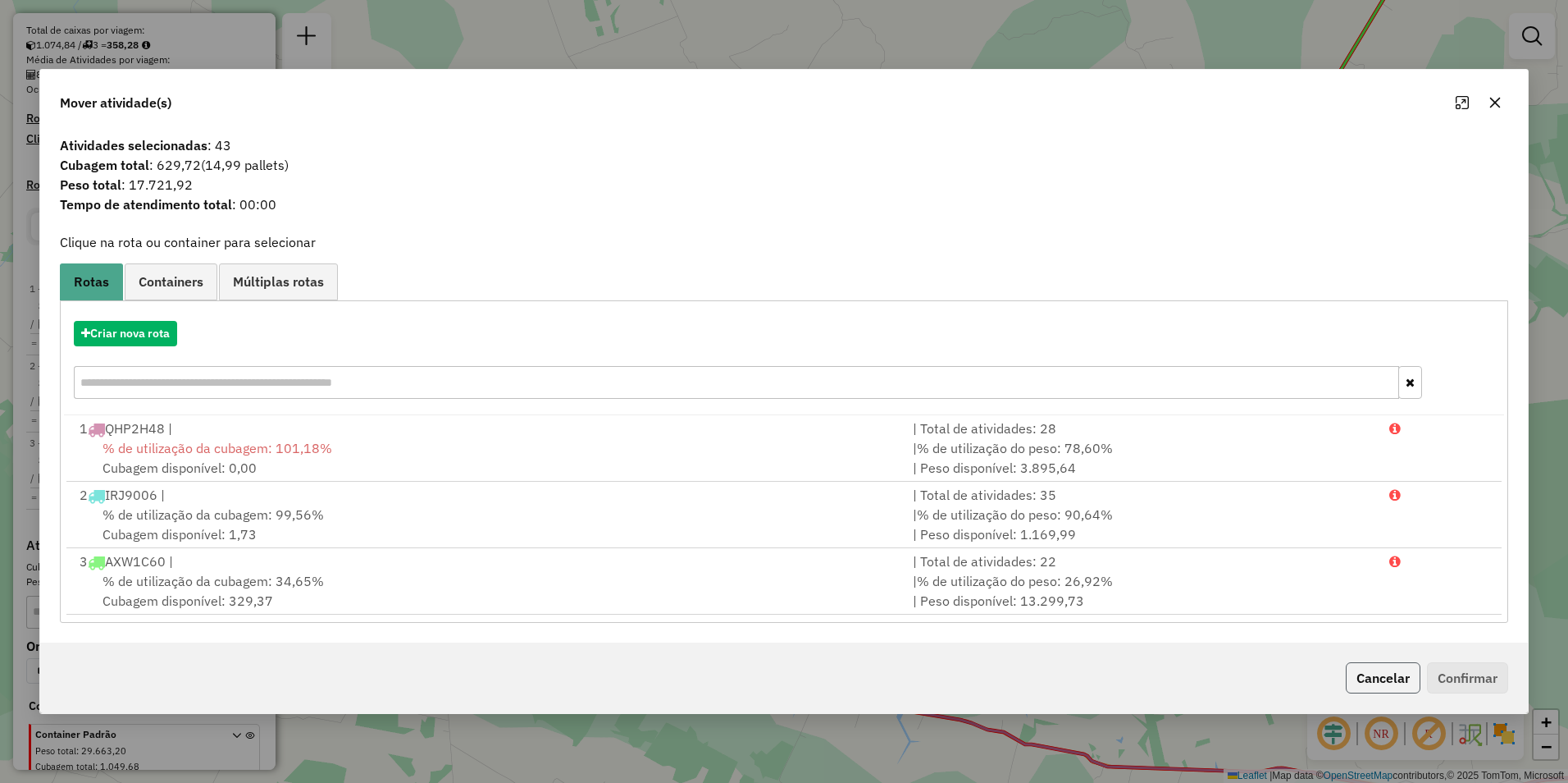
click at [1382, 665] on button "Cancelar" at bounding box center [1382, 678] width 74 height 31
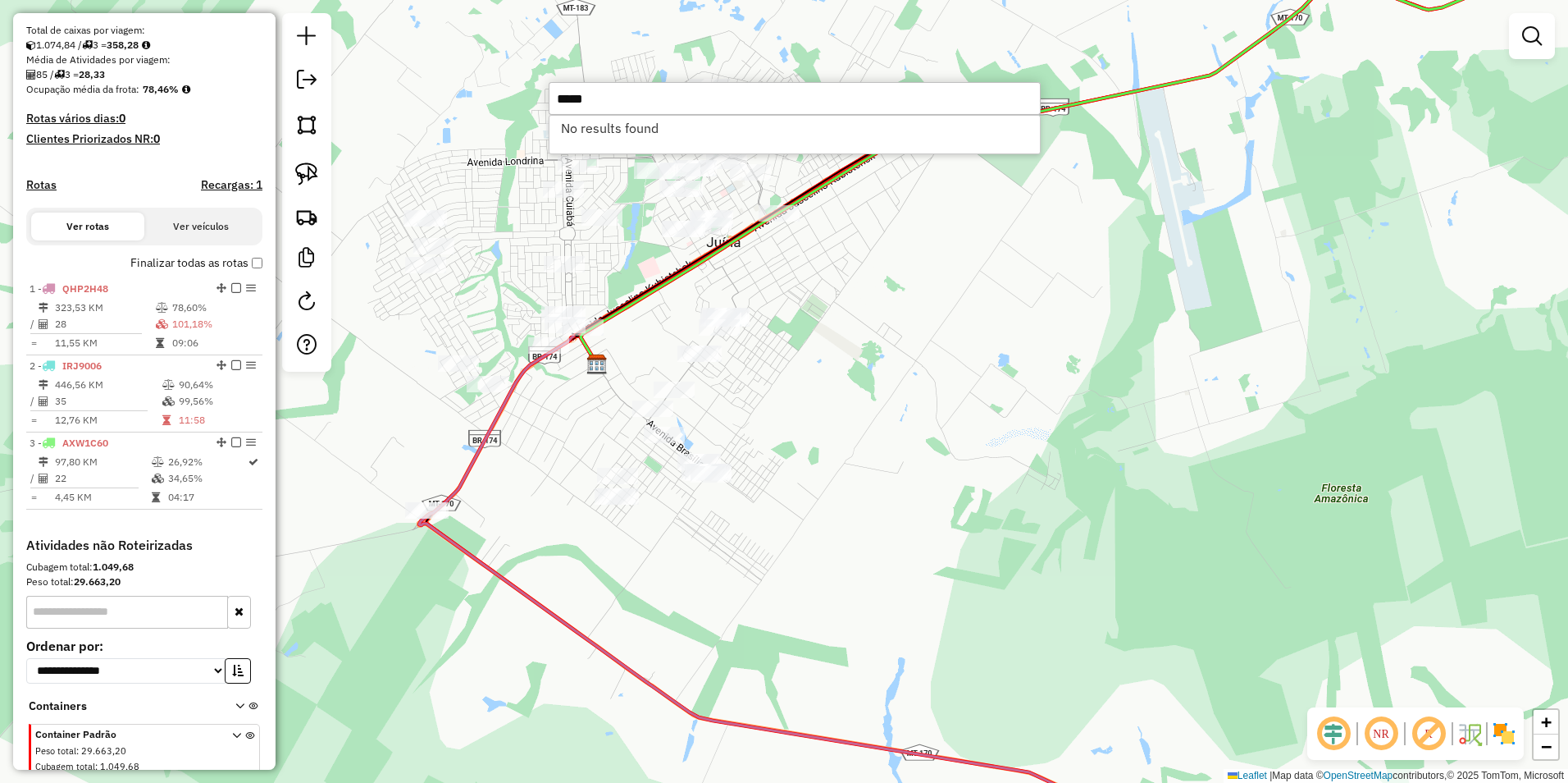
type input "*****"
click at [923, 522] on div "Janela de atendimento Grade de atendimento Capacidade Transportadoras Veículos …" at bounding box center [784, 391] width 1568 height 783
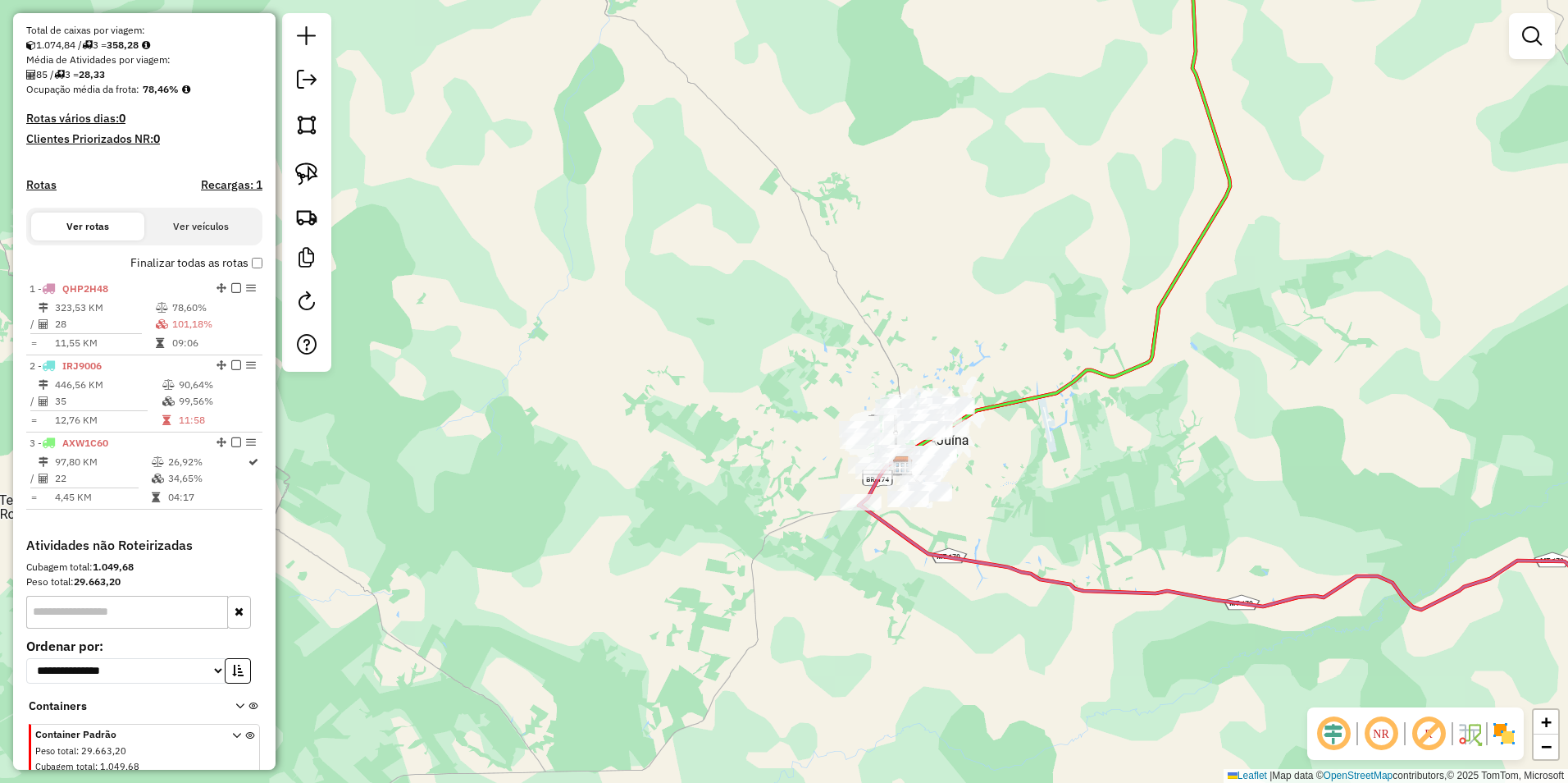
drag, startPoint x: 1262, startPoint y: 355, endPoint x: 1064, endPoint y: 496, distance: 243.1
click at [1066, 496] on div "Janela de atendimento Grade de atendimento Capacidade Transportadoras Veículos …" at bounding box center [784, 391] width 1568 height 783
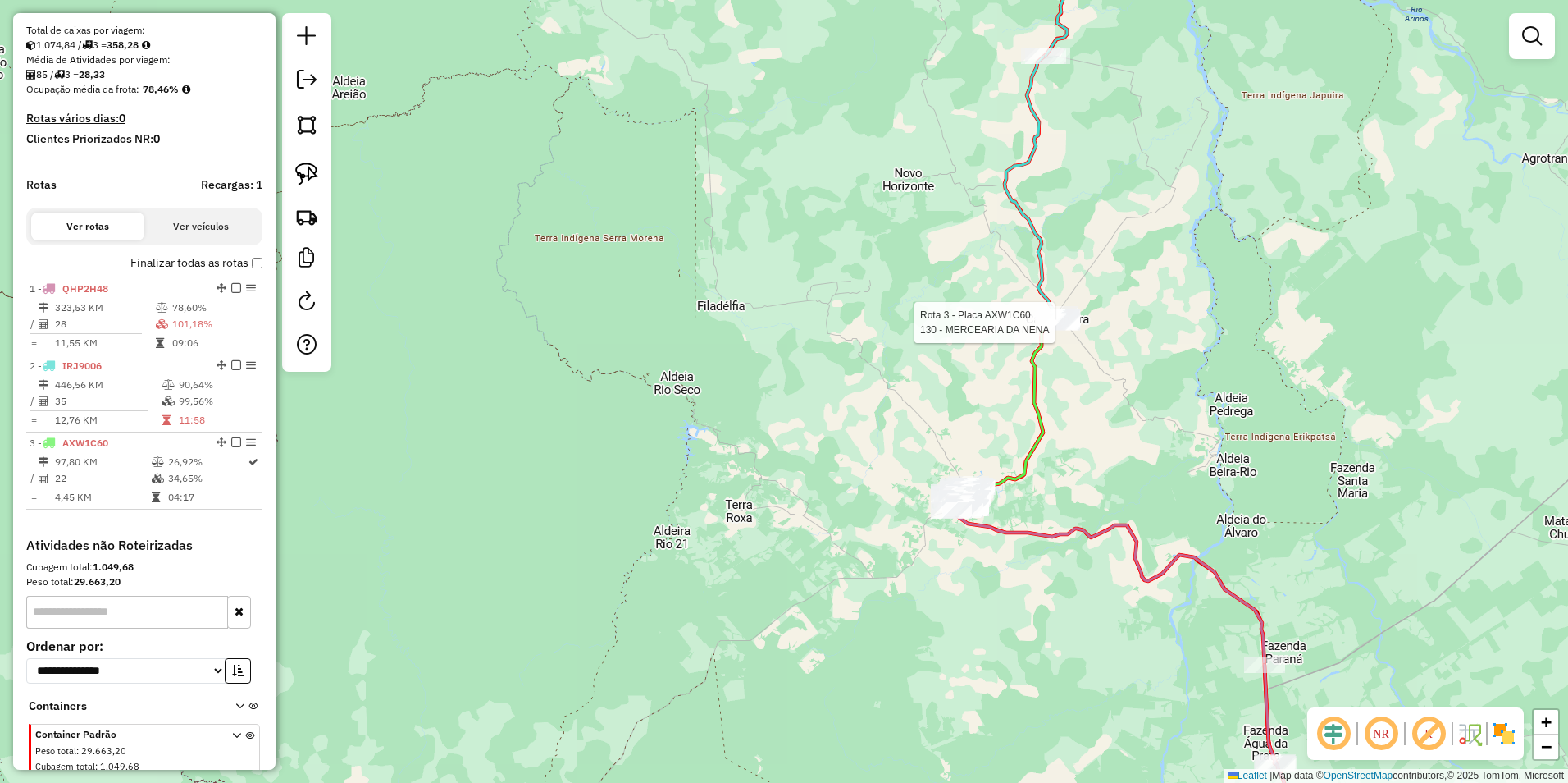
select select "**********"
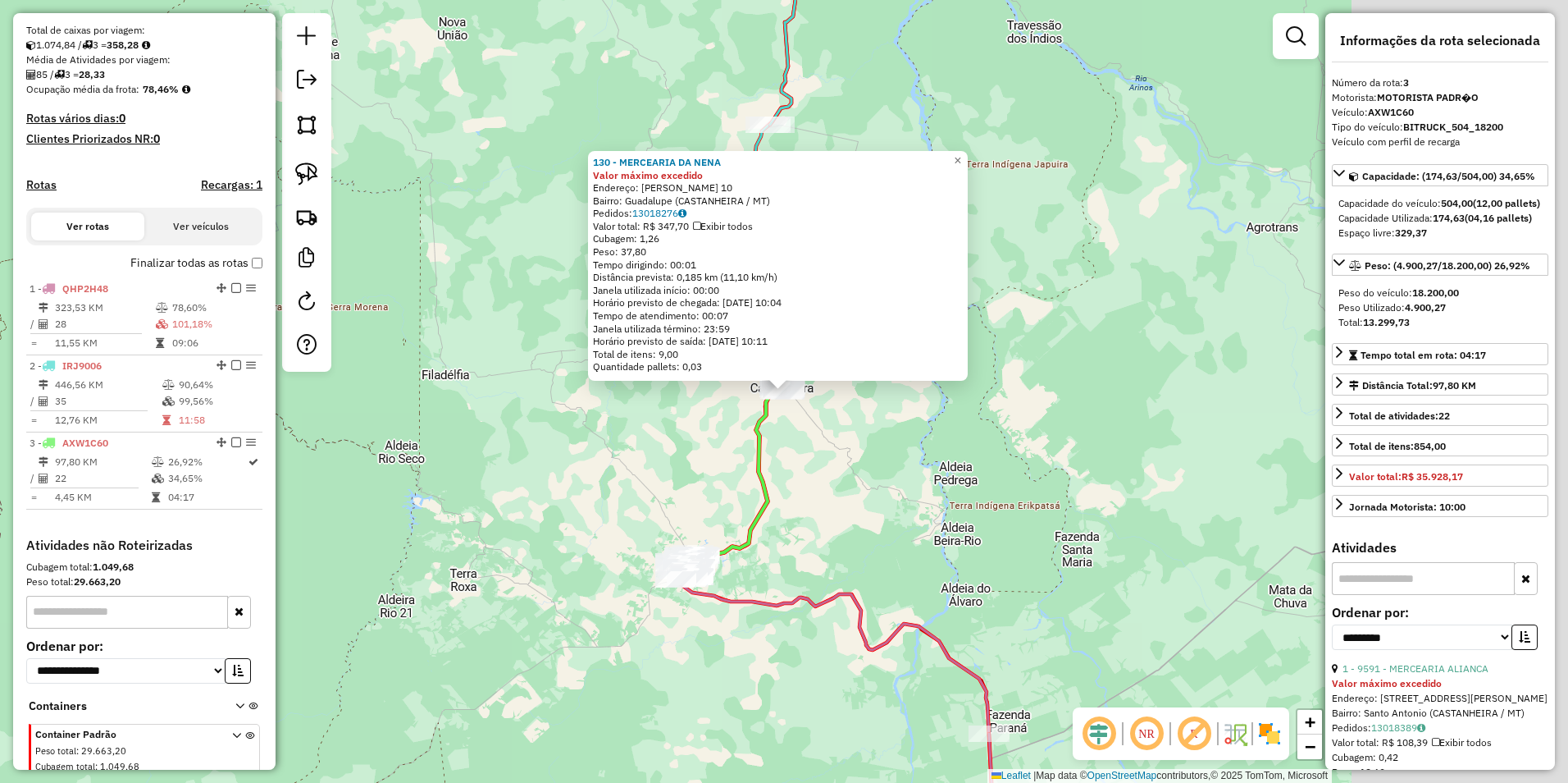
scroll to position [413, 0]
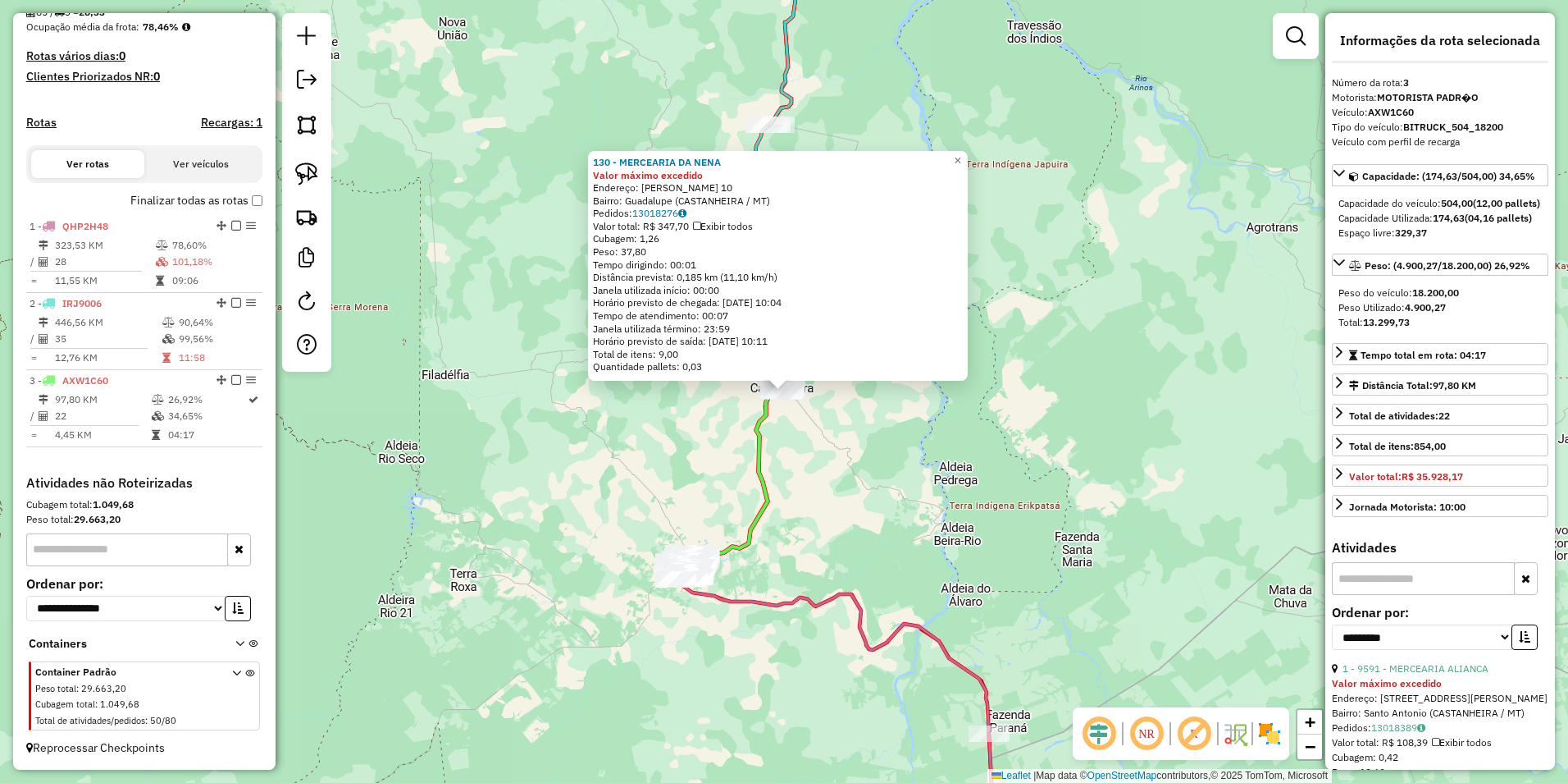
click at [928, 540] on div "130 - MERCEARIA DA NENA Valor máximo excedido Endereço: MARTINS 10 Bairro: Guad…" at bounding box center [784, 391] width 1568 height 783
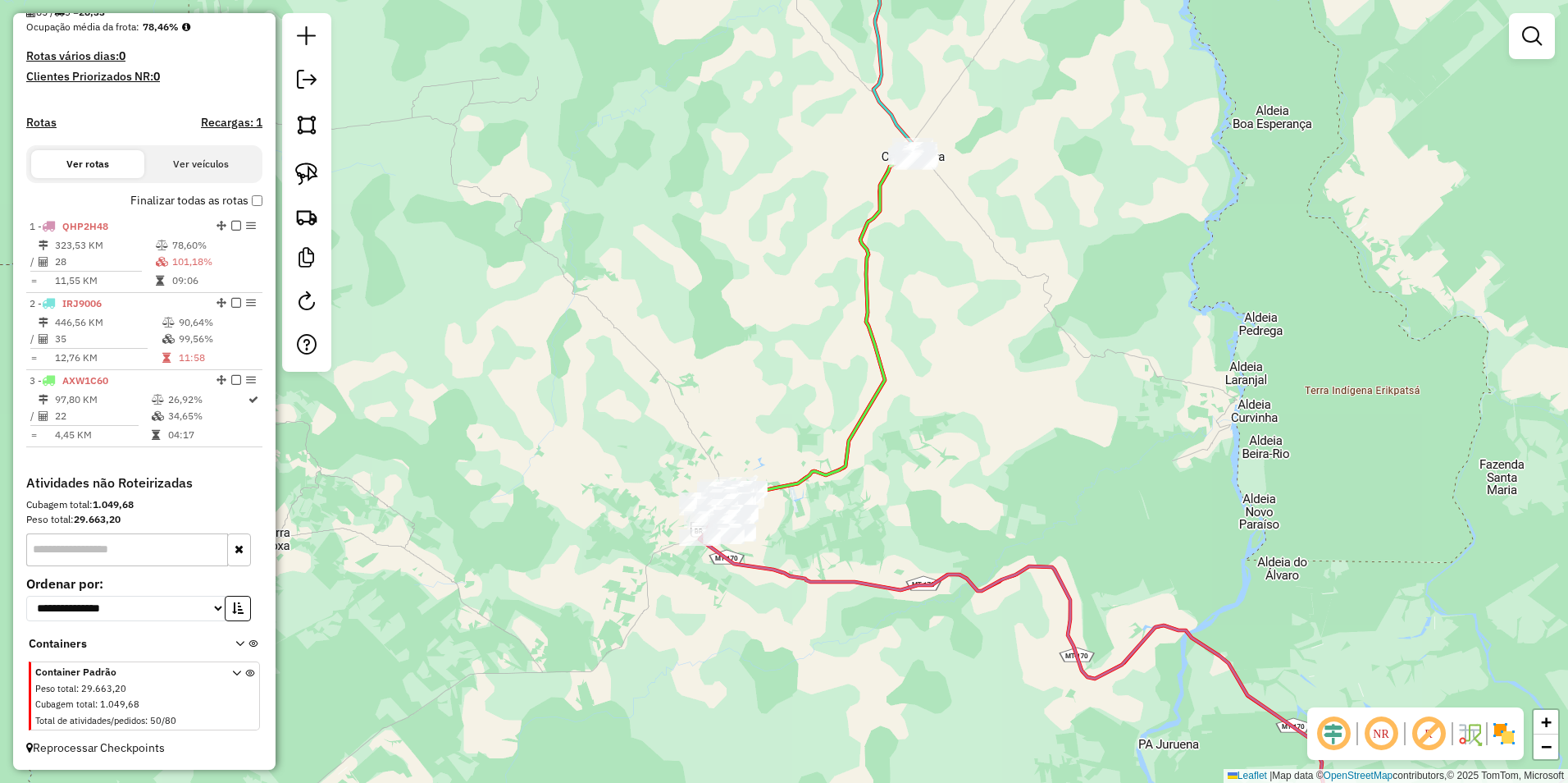
drag, startPoint x: 718, startPoint y: 570, endPoint x: 896, endPoint y: 488, distance: 196.0
click at [896, 488] on div "Janela de atendimento Grade de atendimento Capacidade Transportadoras Veículos …" at bounding box center [784, 391] width 1568 height 783
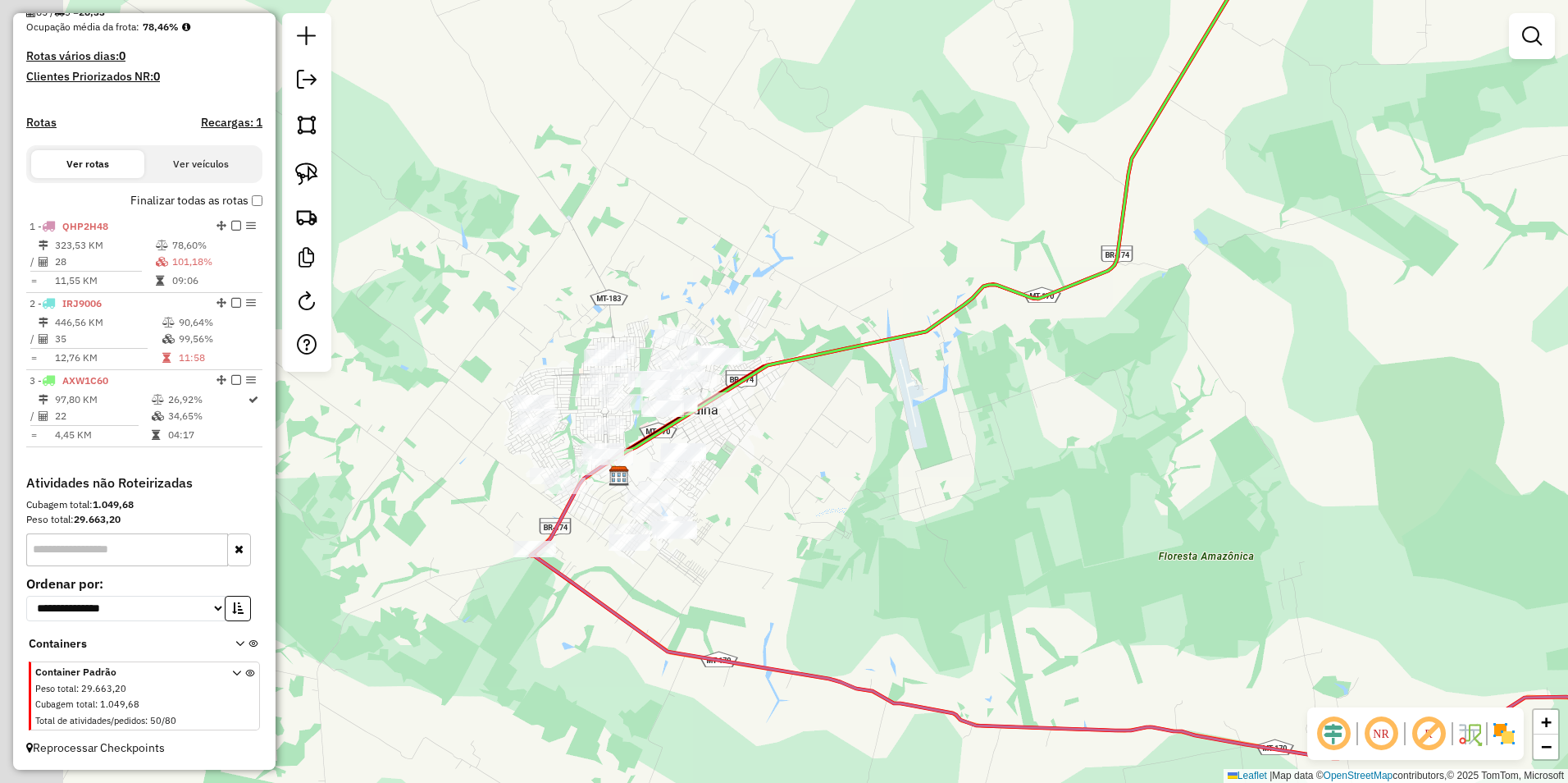
drag, startPoint x: 740, startPoint y: 497, endPoint x: 948, endPoint y: 479, distance: 208.8
click at [948, 477] on div "Janela de atendimento Grade de atendimento Capacidade Transportadoras Veículos …" at bounding box center [784, 391] width 1568 height 783
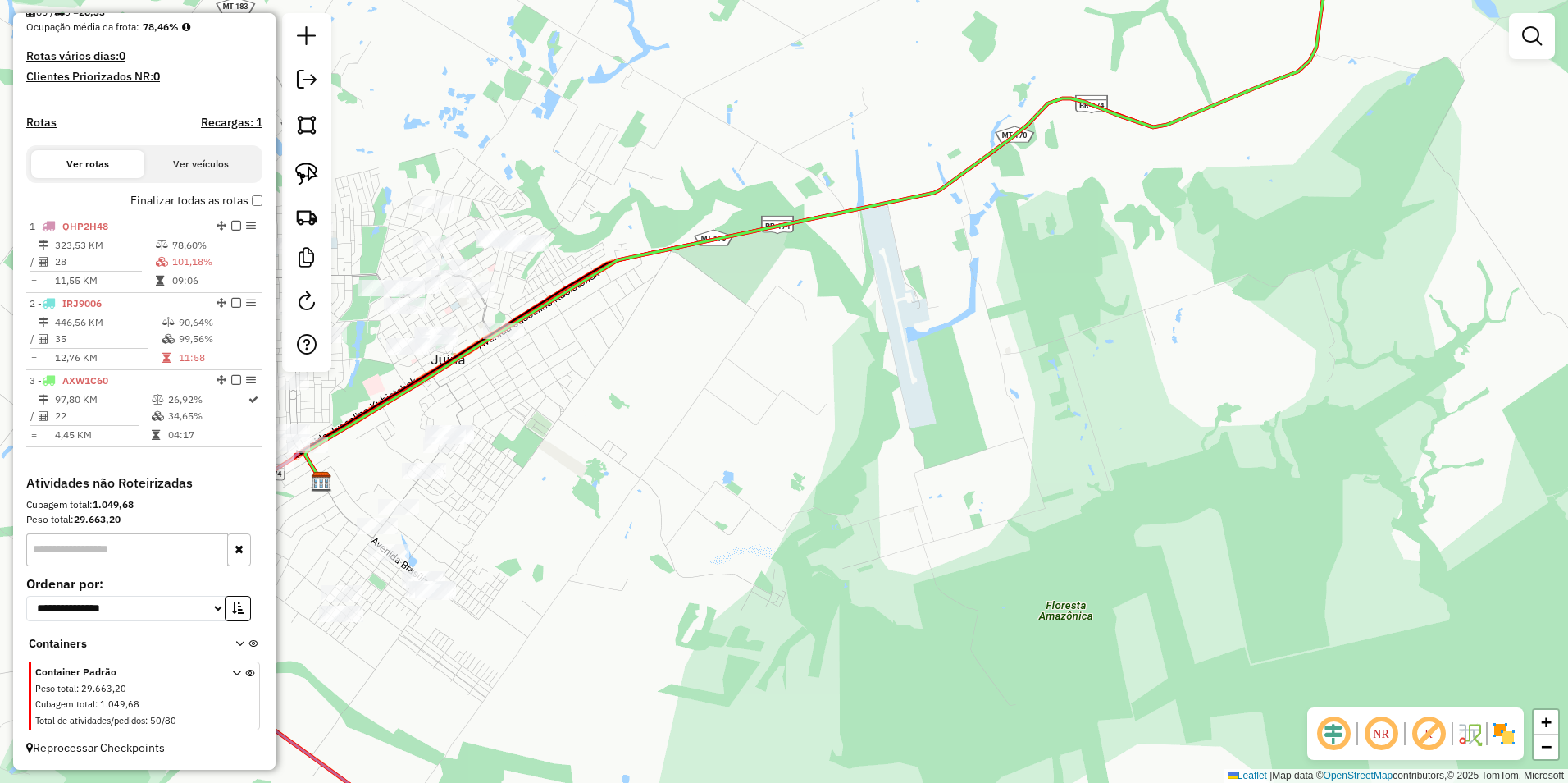
drag, startPoint x: 764, startPoint y: 374, endPoint x: 975, endPoint y: 482, distance: 237.0
click at [961, 460] on div "Janela de atendimento Grade de atendimento Capacidade Transportadoras Veículos …" at bounding box center [784, 391] width 1568 height 783
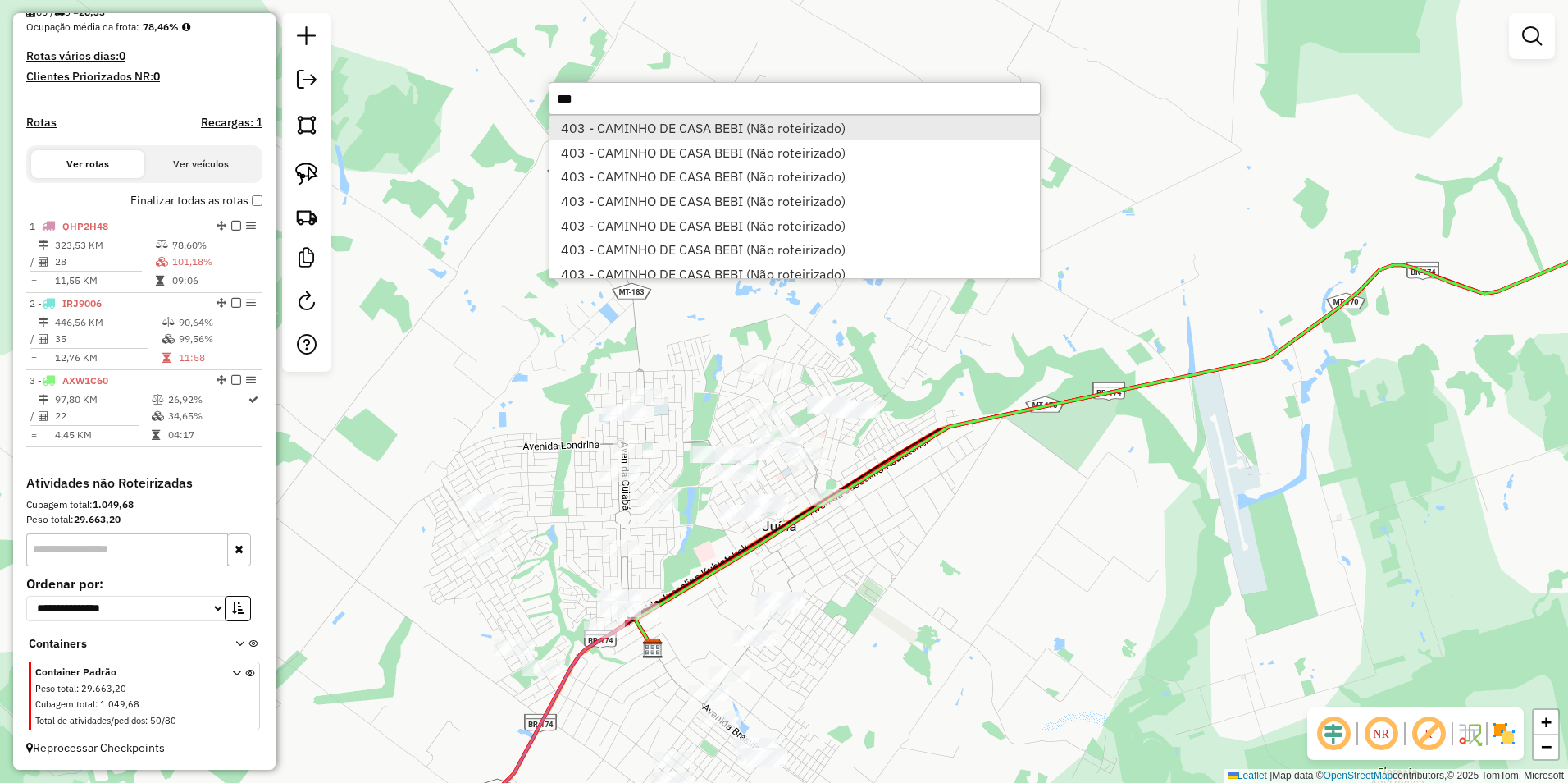
type input "***"
click at [639, 132] on li "403 - CAMINHO DE CASA BEBI (Não roteirizado)" at bounding box center [795, 128] width 490 height 25
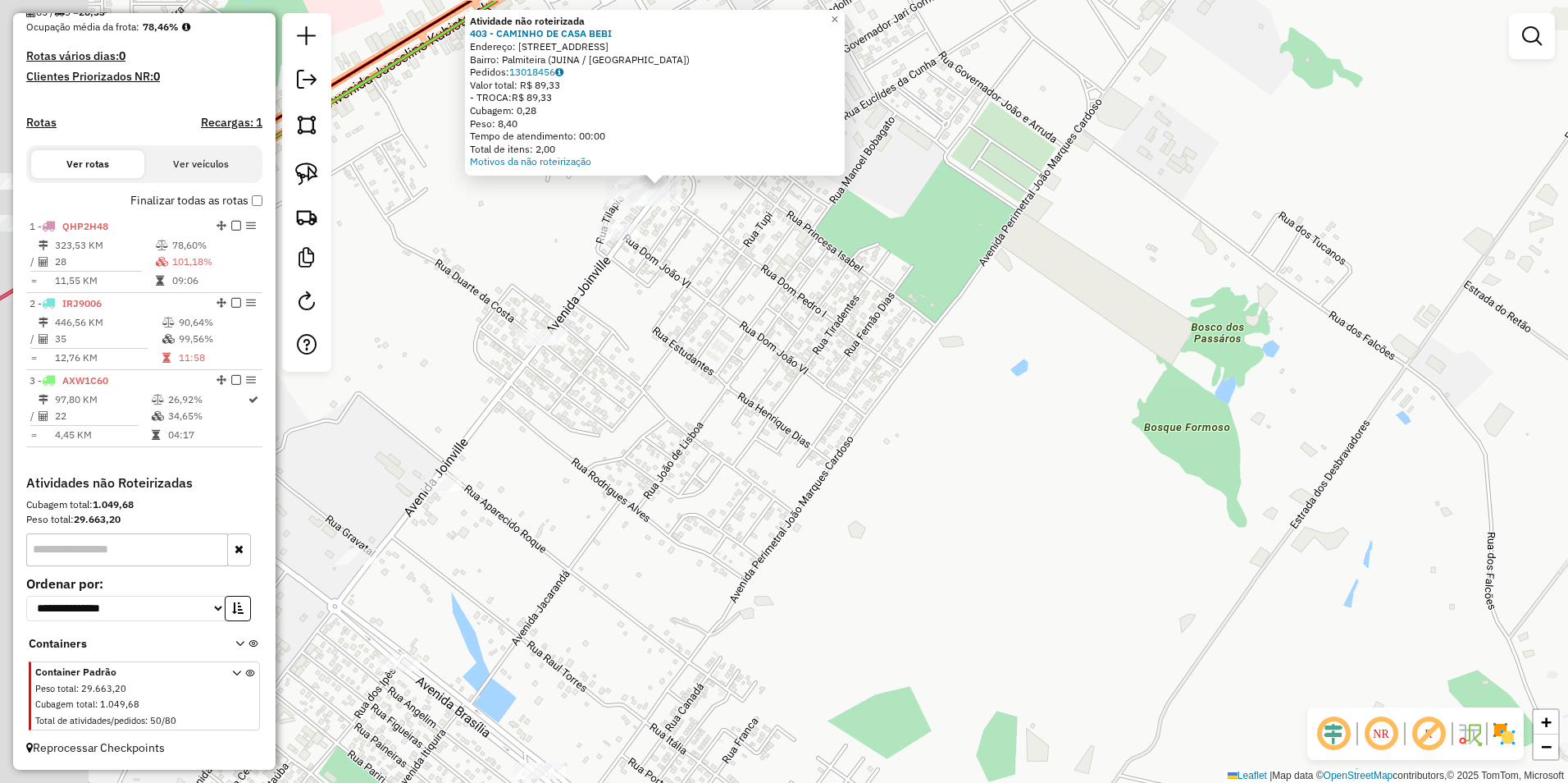
drag, startPoint x: 870, startPoint y: 445, endPoint x: 1001, endPoint y: 512, distance: 147.1
click at [1001, 512] on div "Atividade não roteirizada 403 - CAMINHO DE CASA BEBI Endereço: [STREET_ADDRESS]…" at bounding box center [784, 391] width 1568 height 783
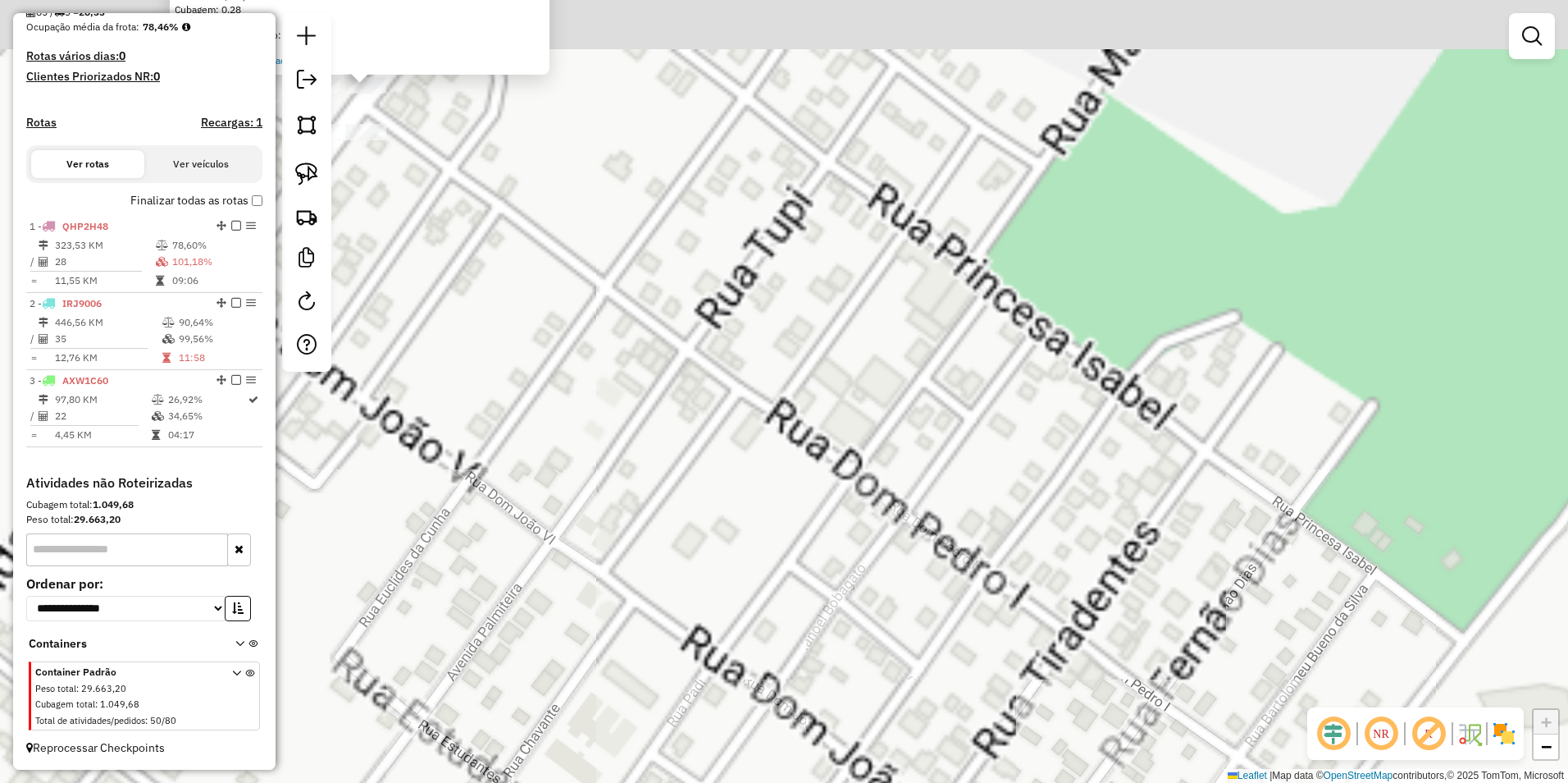
drag, startPoint x: 814, startPoint y: 220, endPoint x: 1087, endPoint y: 753, distance: 598.8
click at [1086, 767] on div "Atividade não roteirizada 403 - CAMINHO DE CASA BEBI Endereço: [STREET_ADDRESS]…" at bounding box center [784, 391] width 1568 height 783
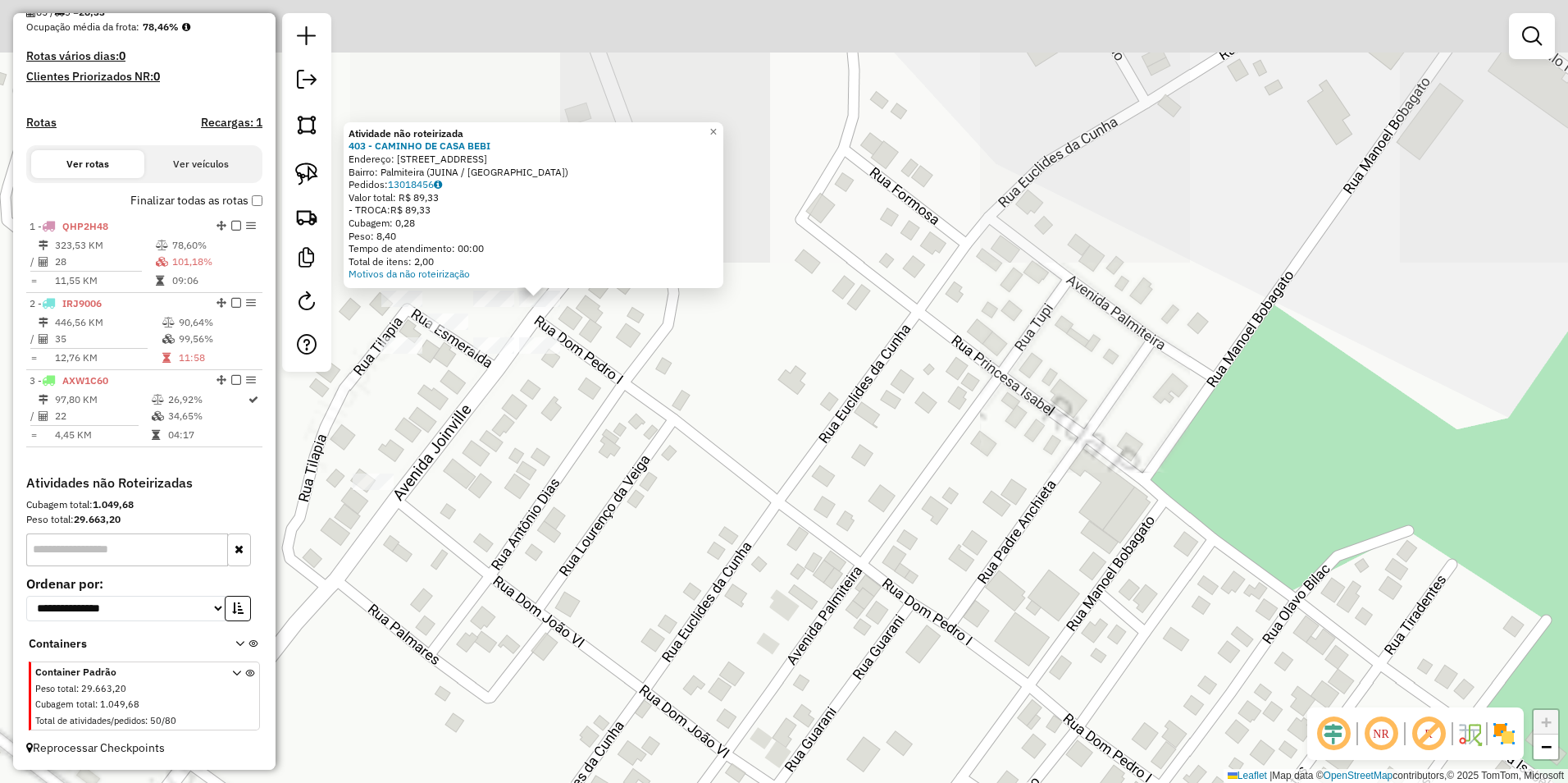
drag, startPoint x: 958, startPoint y: 401, endPoint x: 1457, endPoint y: 588, distance: 532.9
click at [1459, 584] on div "Atividade não roteirizada 403 - CAMINHO DE CASA BEBI Endereço: [STREET_ADDRESS]…" at bounding box center [784, 391] width 1568 height 783
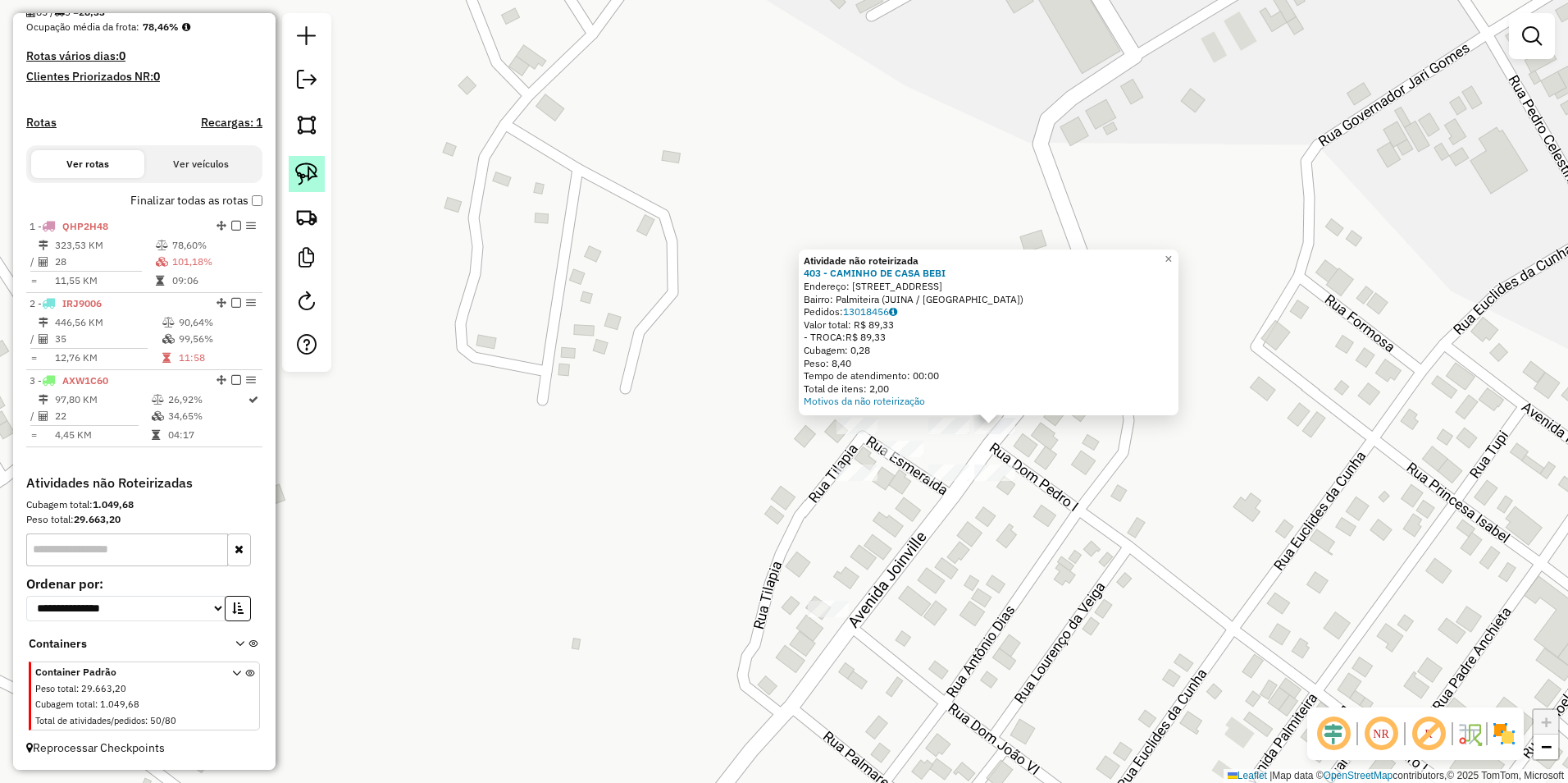
click at [307, 165] on img at bounding box center [306, 174] width 23 height 23
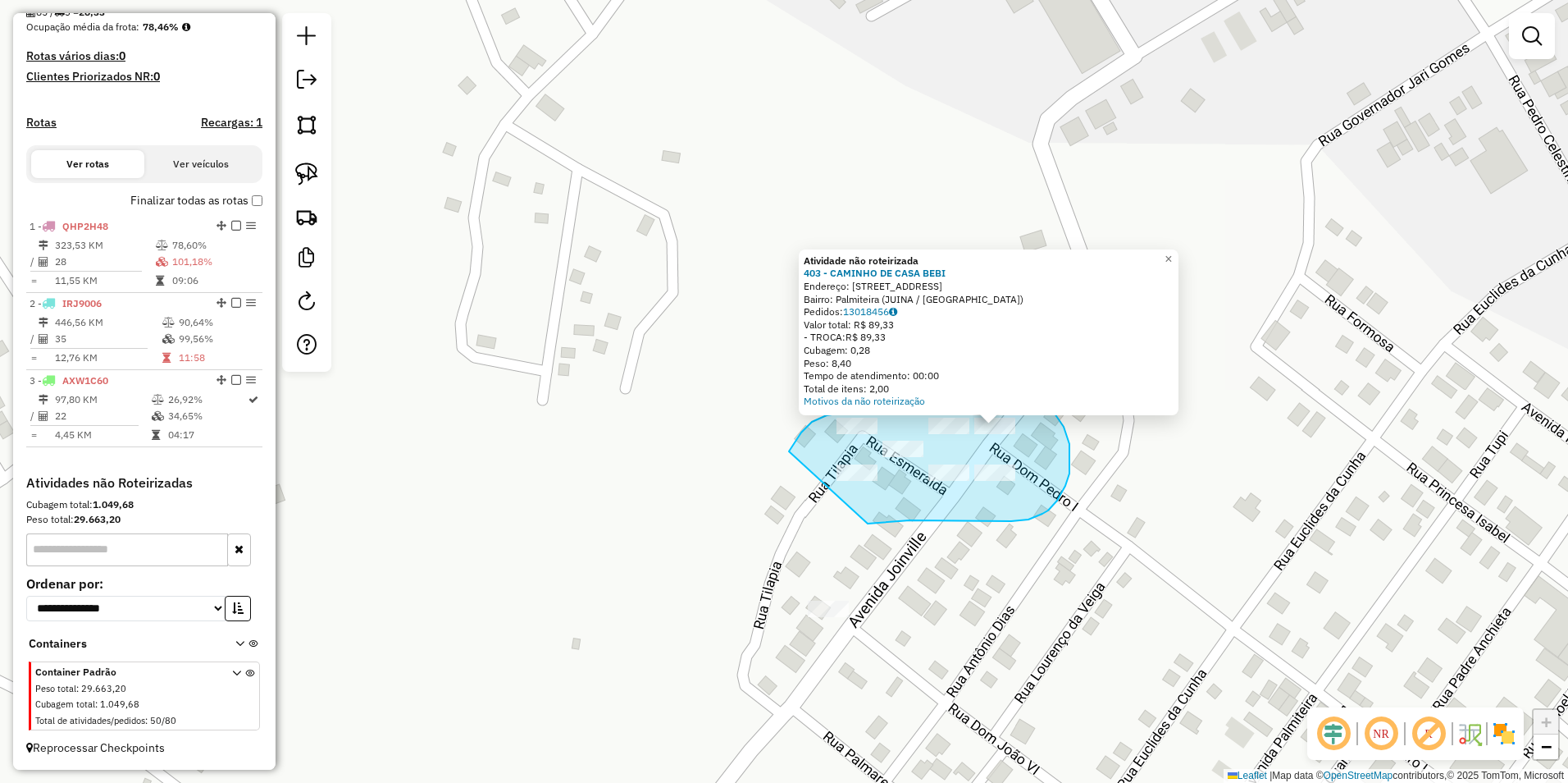
drag, startPoint x: 789, startPoint y: 451, endPoint x: 867, endPoint y: 523, distance: 106.2
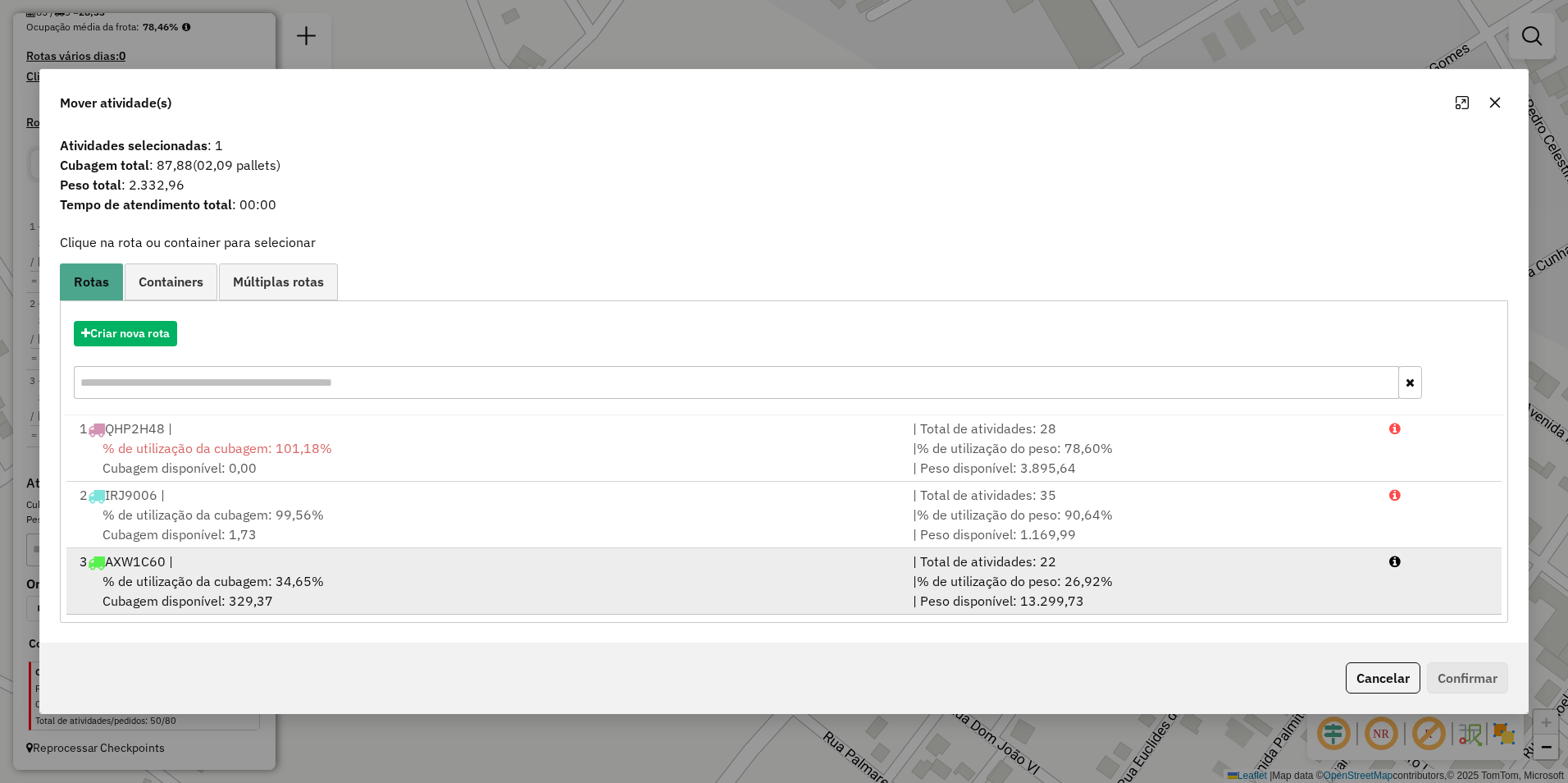
click at [206, 574] on span "% de utilização da cubagem: 34,65%" at bounding box center [213, 580] width 222 height 16
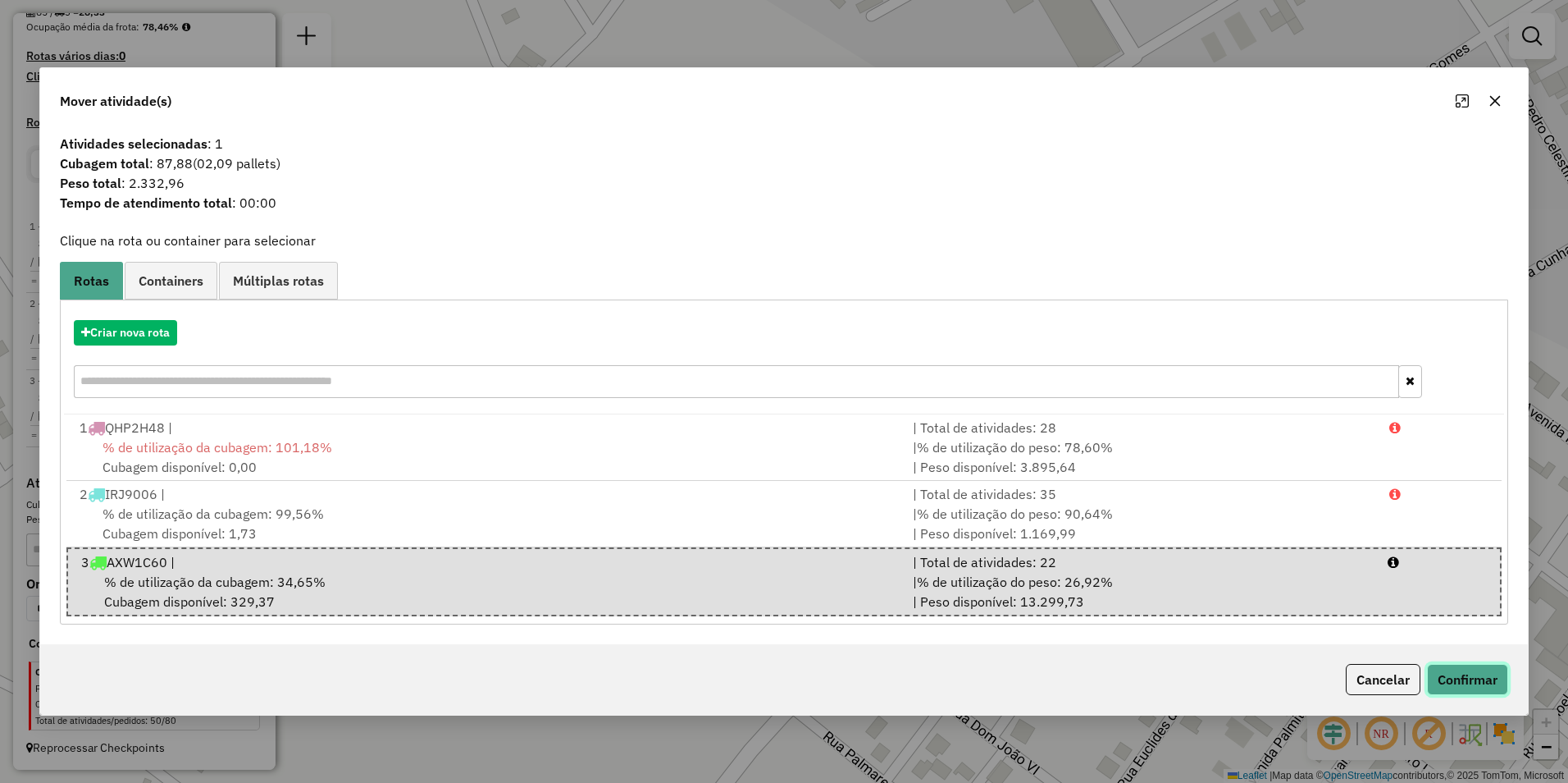
click at [1478, 666] on button "Confirmar" at bounding box center [1468, 679] width 81 height 31
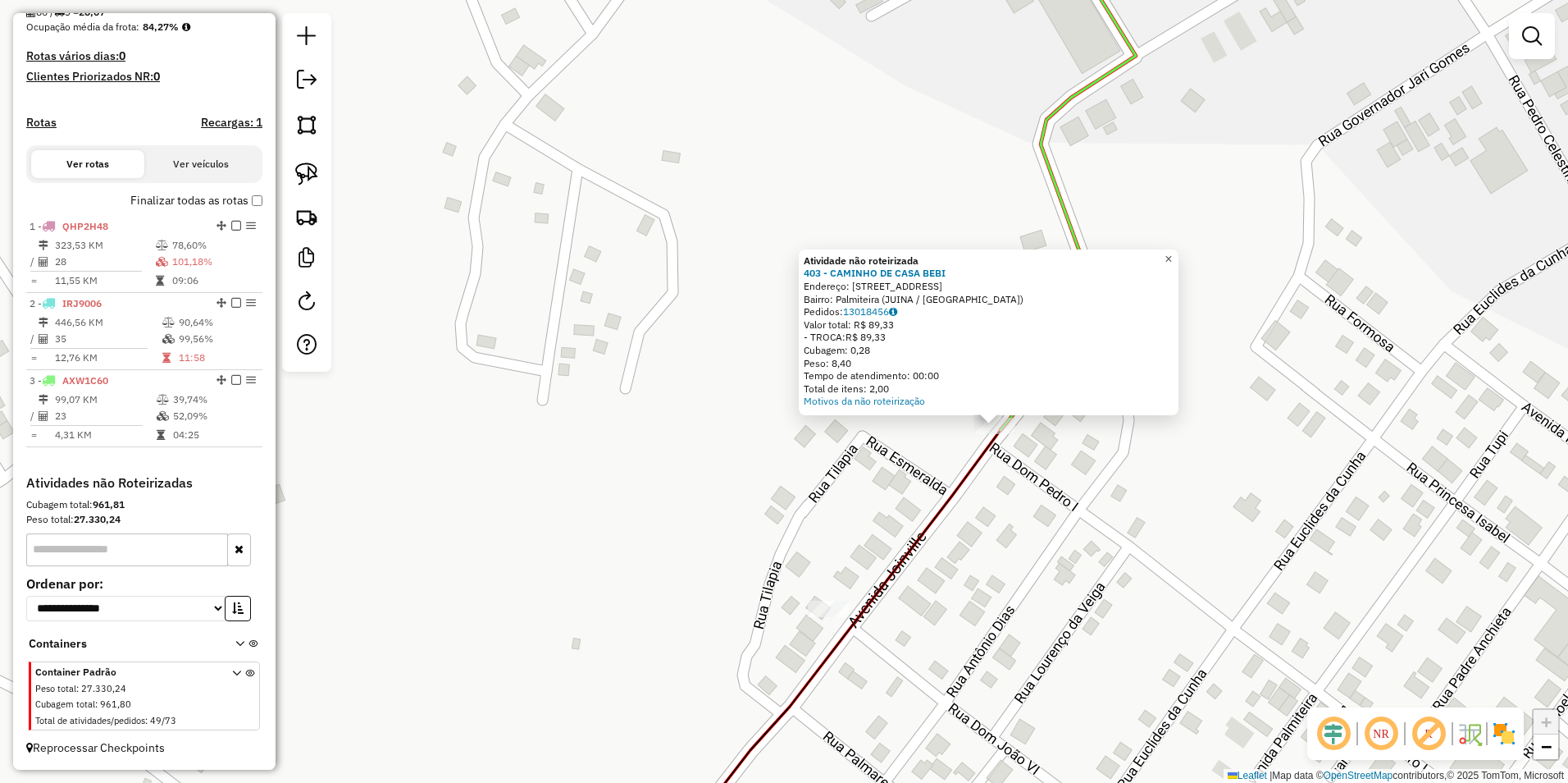
click at [1172, 256] on span "×" at bounding box center [1168, 259] width 8 height 14
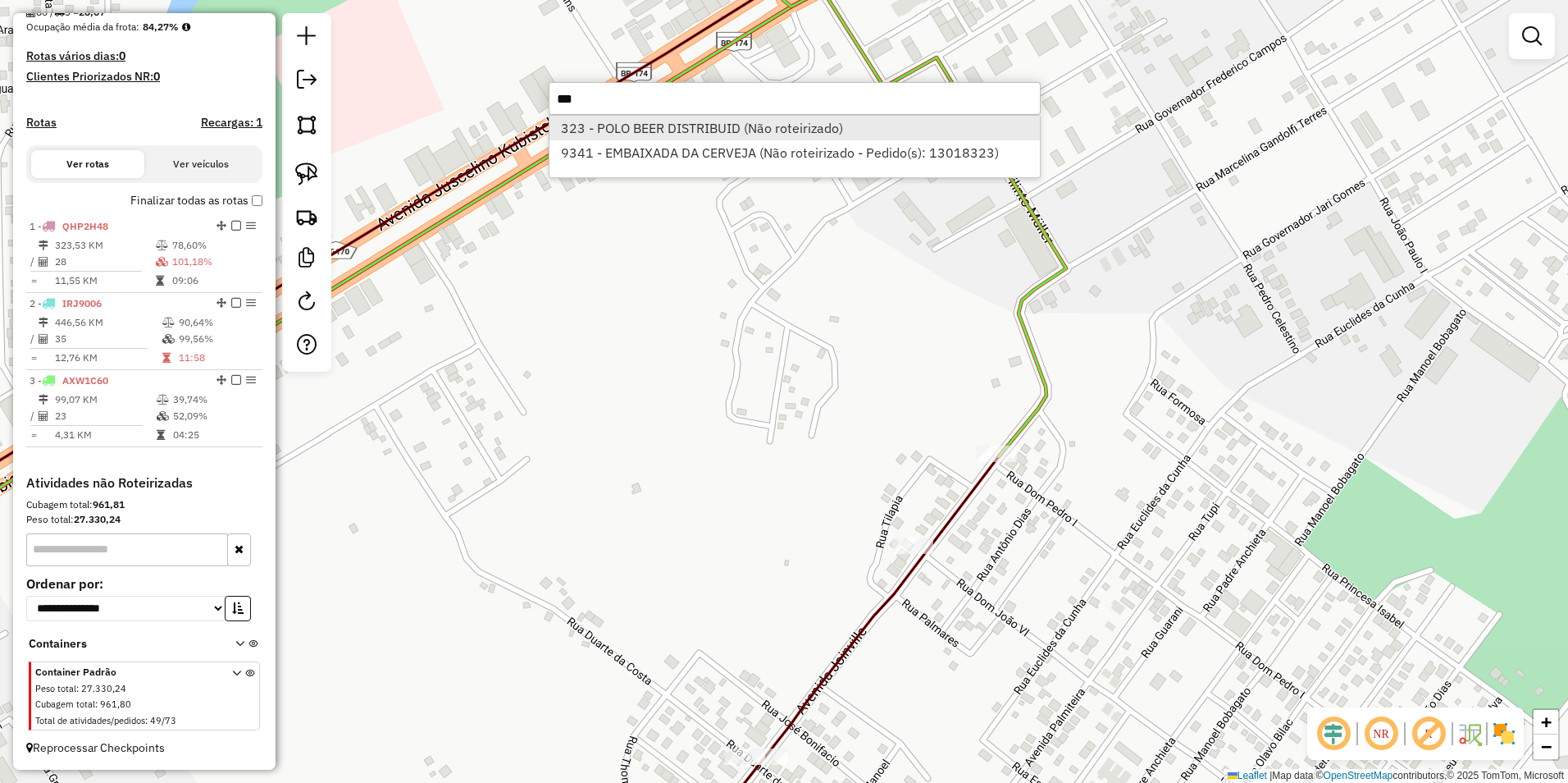
type input "***"
click at [728, 124] on li "323 - POLO BEER DISTRIBUID (Não roteirizado)" at bounding box center [795, 128] width 490 height 25
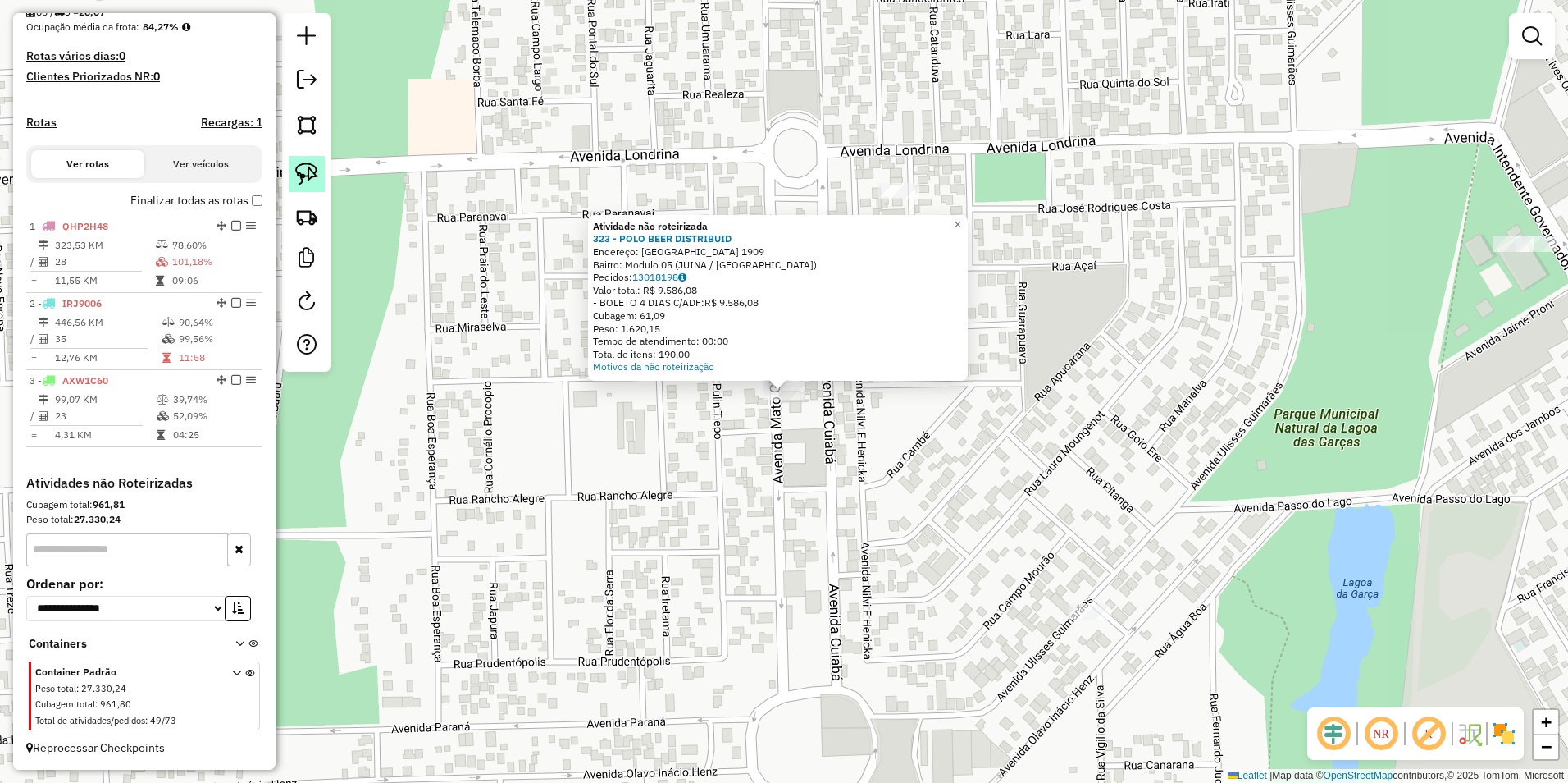
click at [305, 170] on img at bounding box center [306, 174] width 23 height 23
drag, startPoint x: 753, startPoint y: 461, endPoint x: 865, endPoint y: 413, distance: 121.9
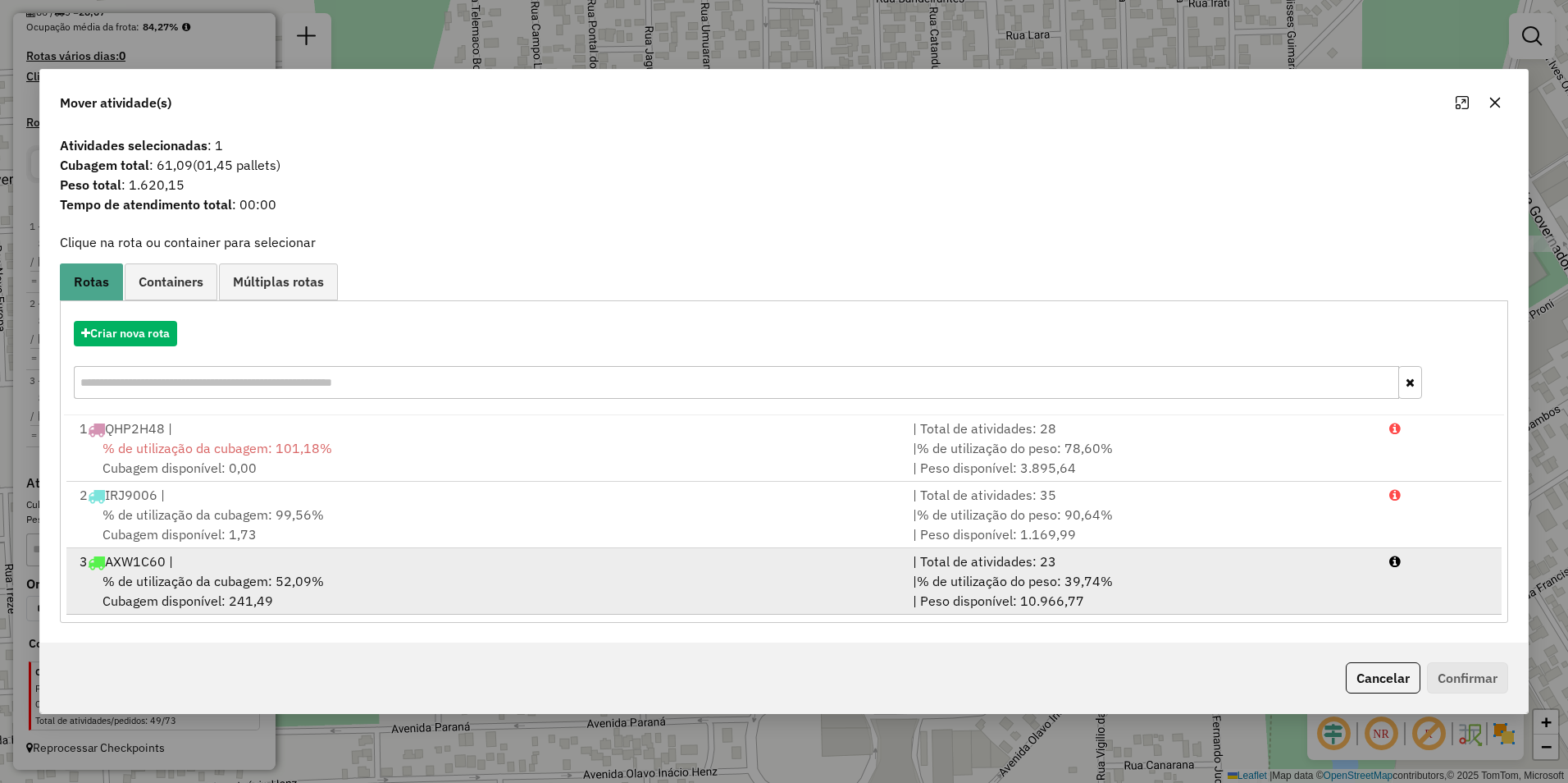
click at [296, 572] on span "% de utilização da cubagem: 52,09%" at bounding box center [213, 580] width 222 height 16
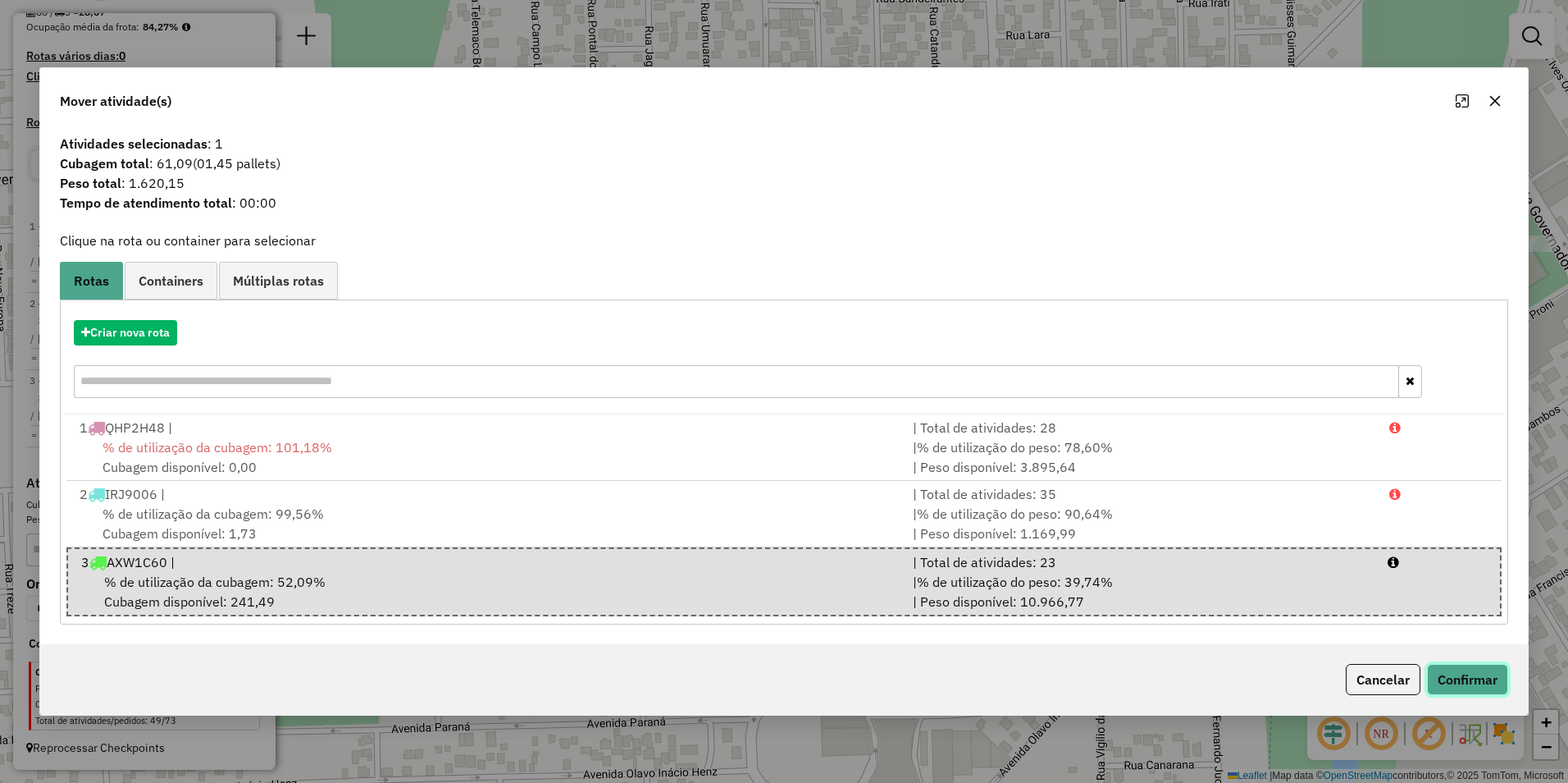
click at [1495, 679] on button "Confirmar" at bounding box center [1468, 679] width 81 height 31
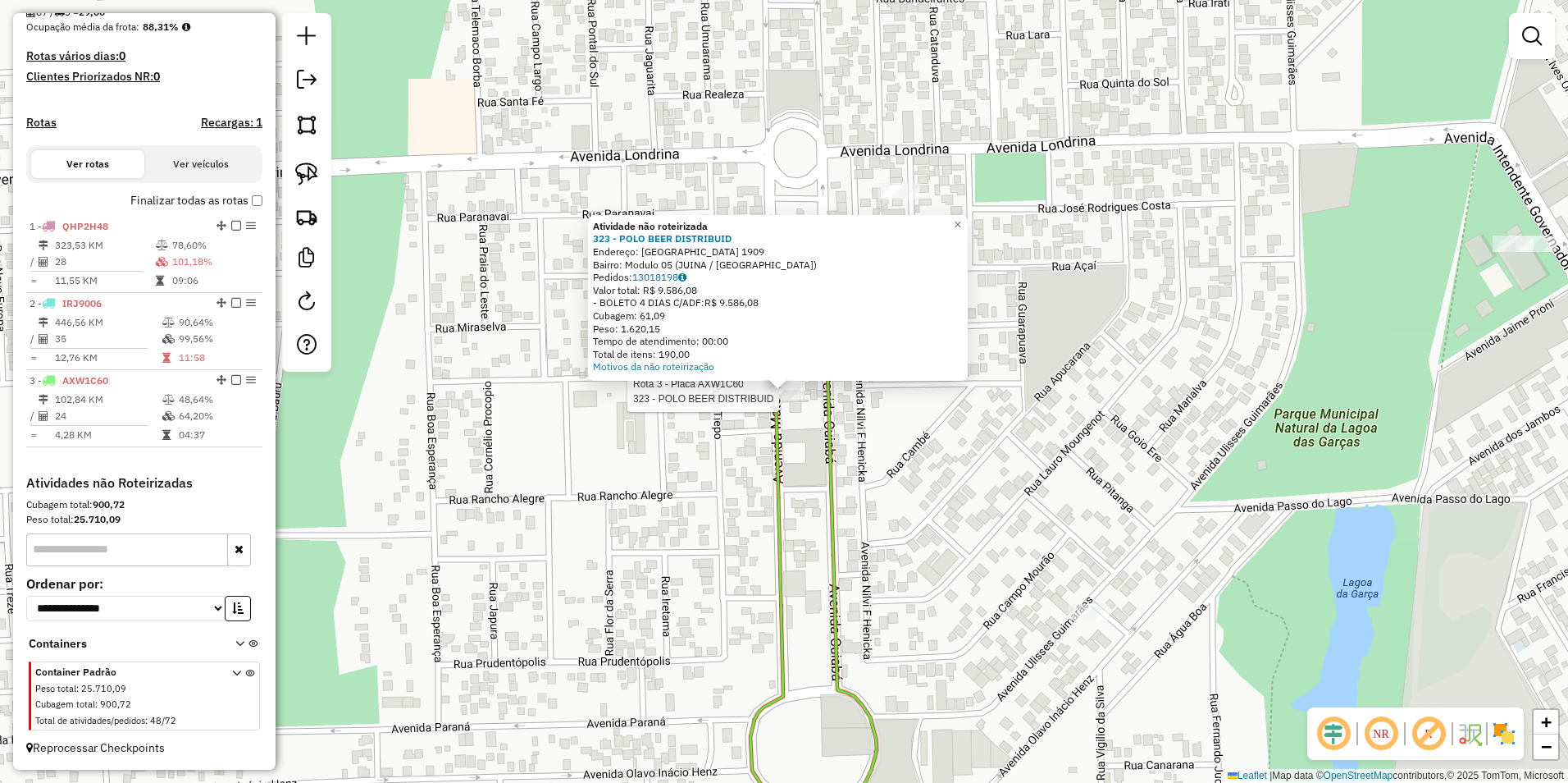
select select "**********"
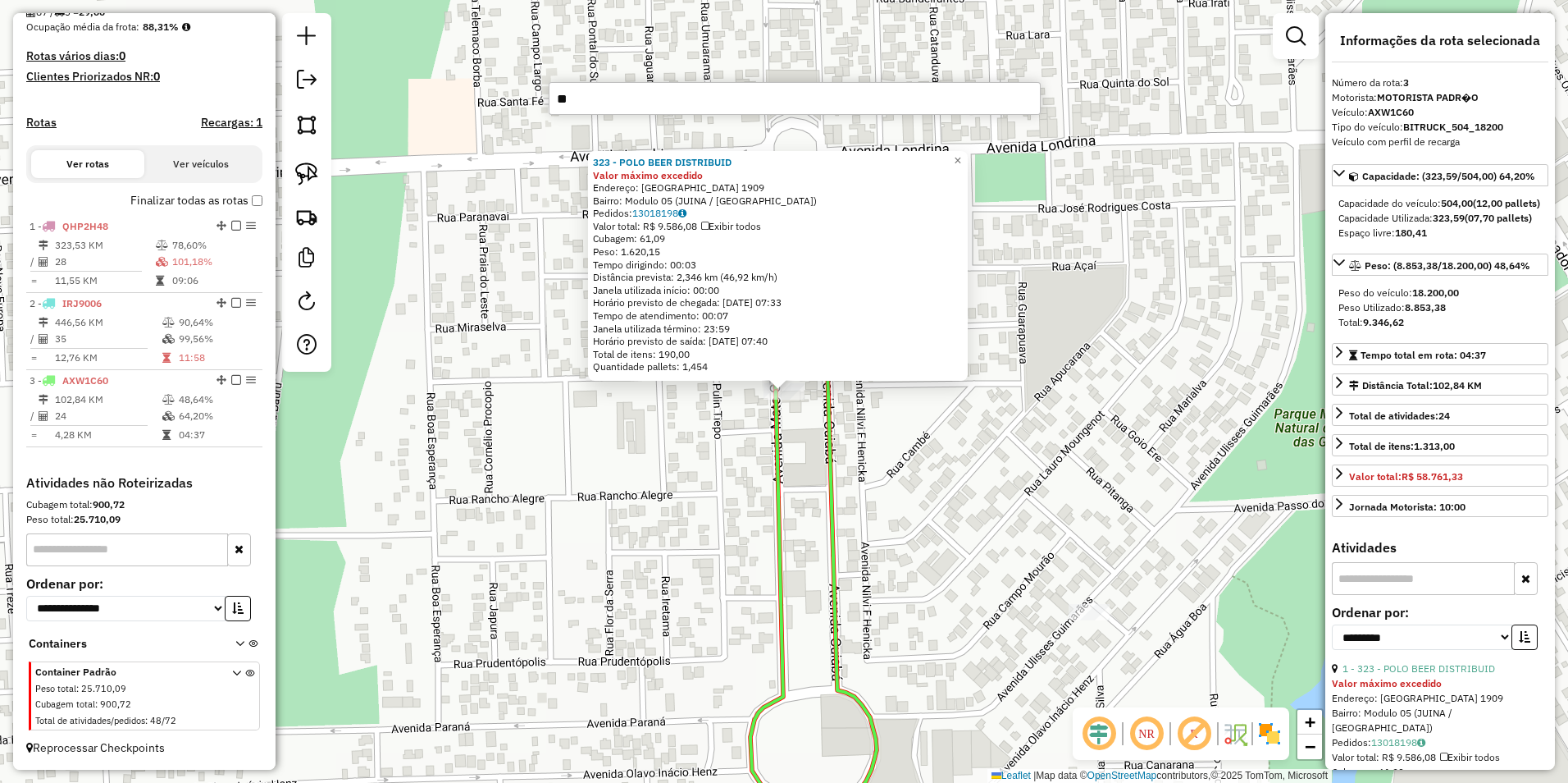
type input "***"
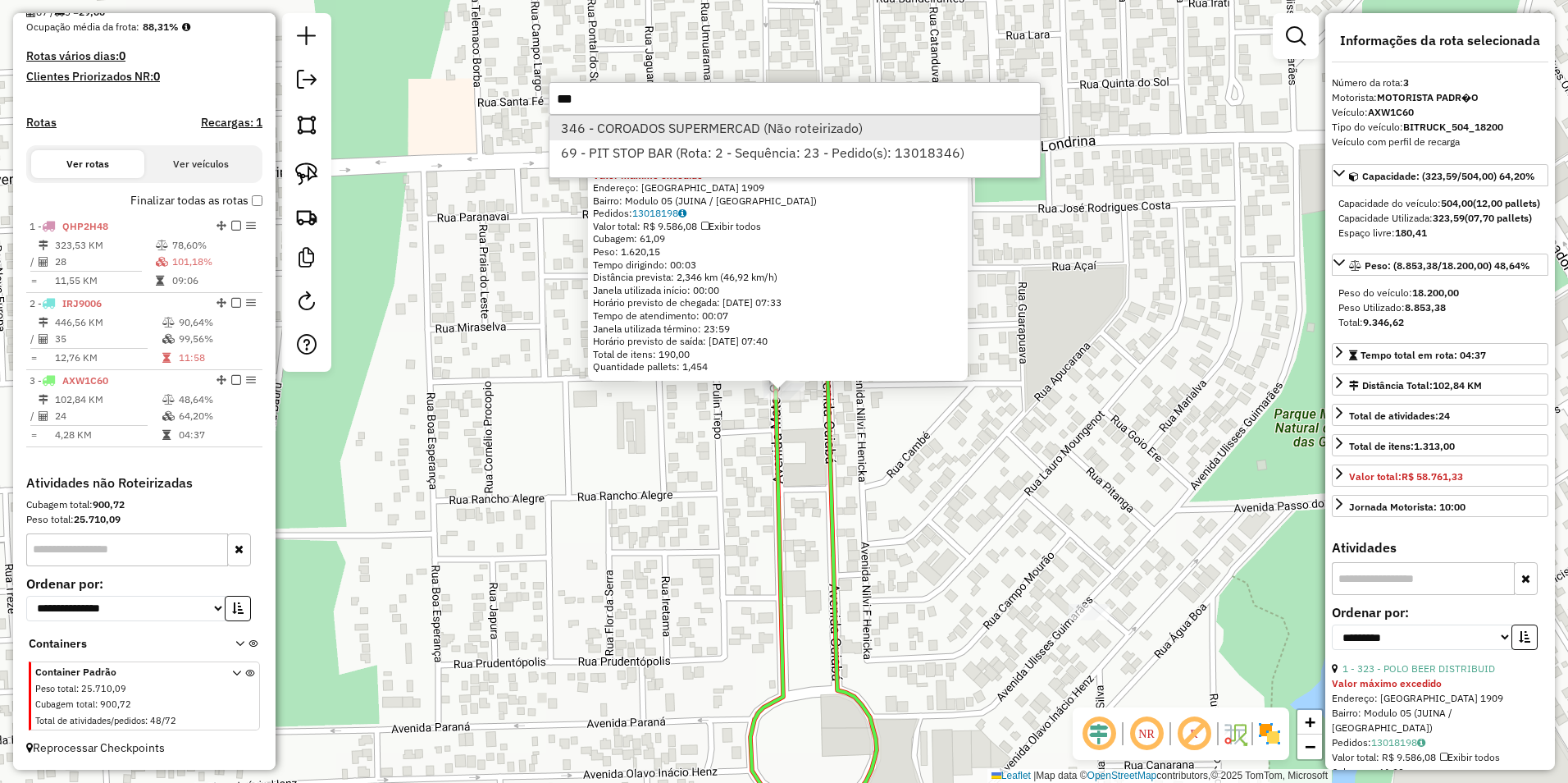
click at [599, 131] on li "346 - COROADOS SUPERMERCAD (Não roteirizado)" at bounding box center [795, 128] width 490 height 25
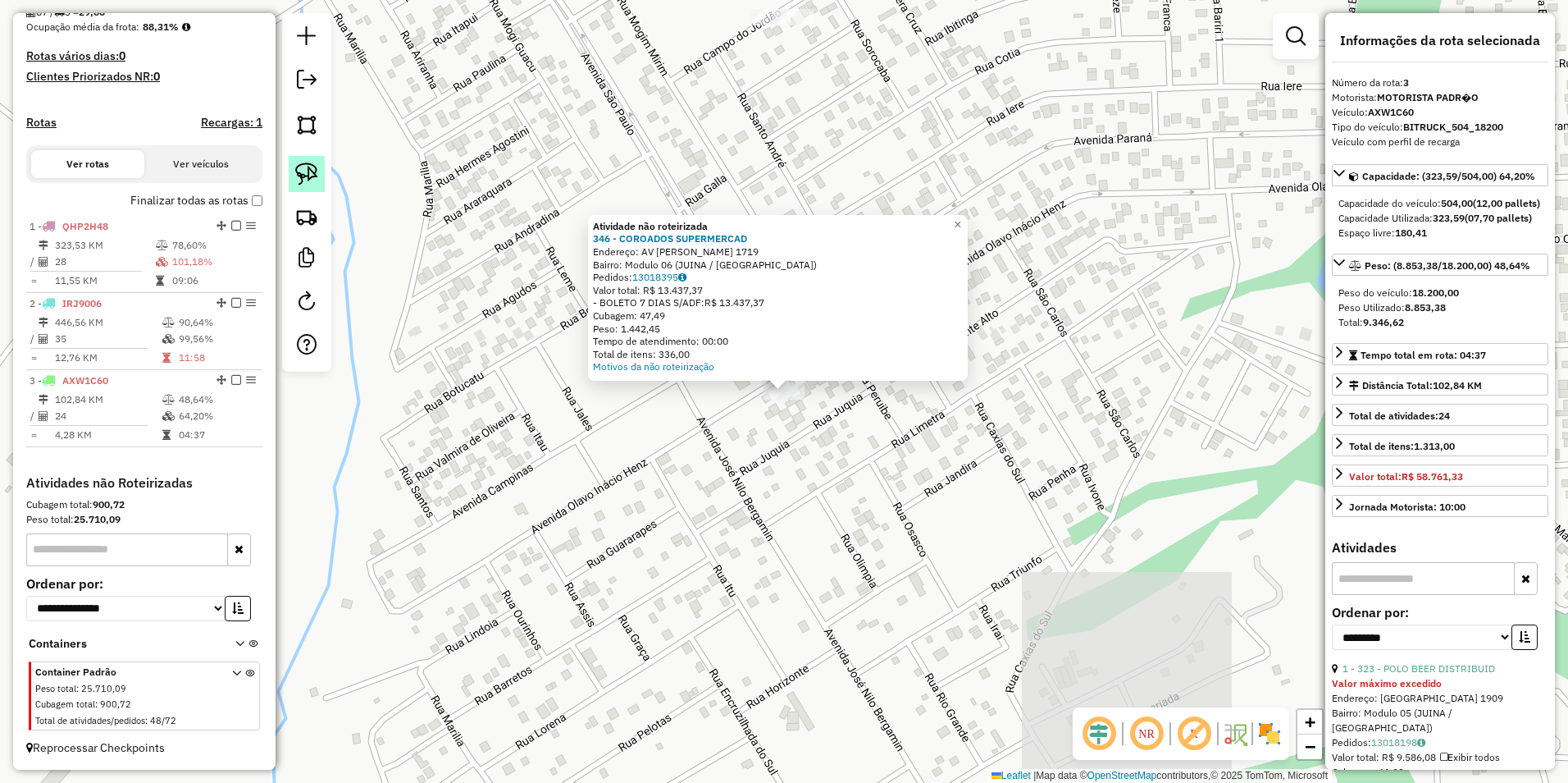
click at [305, 171] on img at bounding box center [306, 174] width 23 height 23
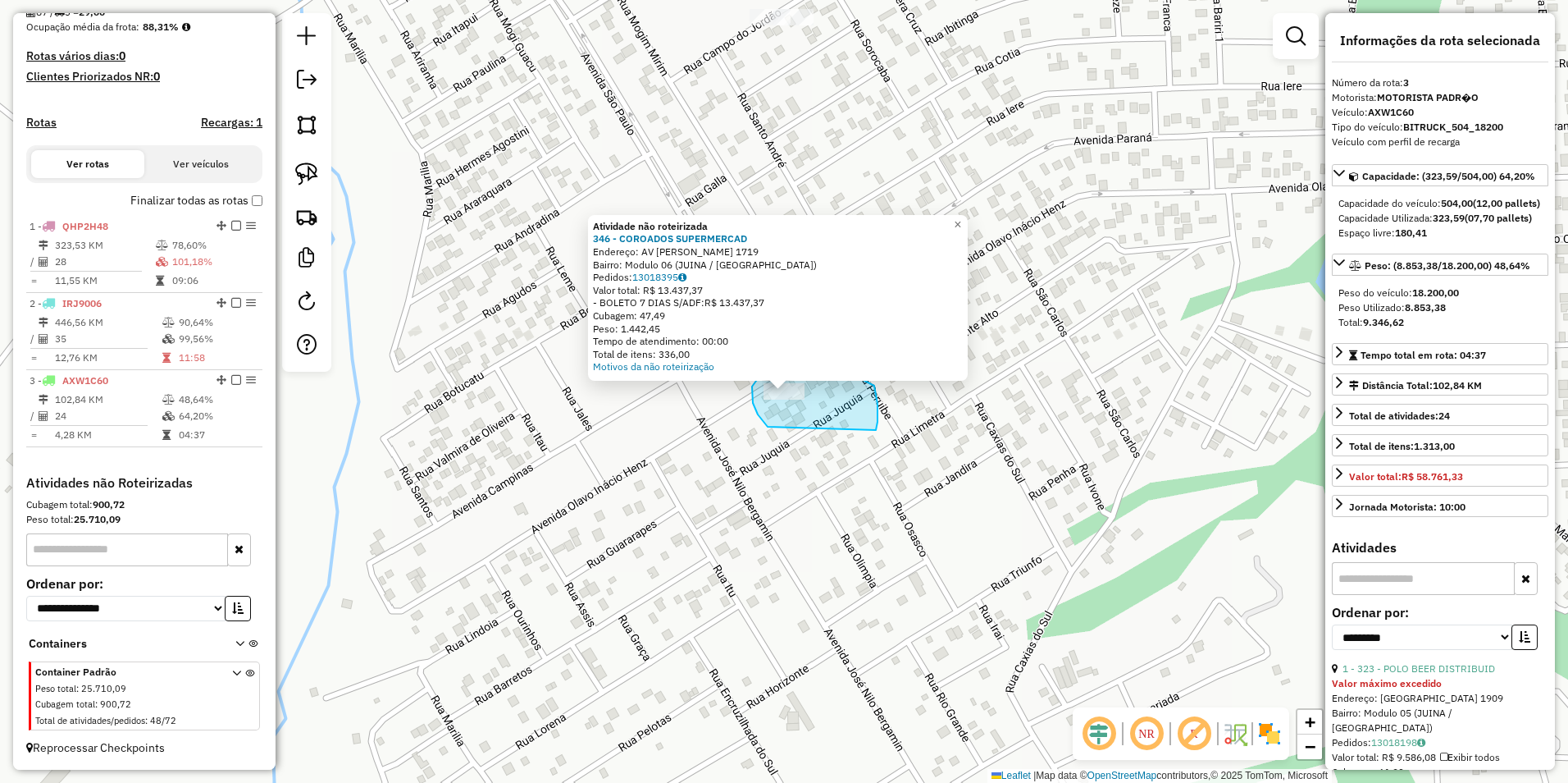
drag, startPoint x: 767, startPoint y: 426, endPoint x: 876, endPoint y: 430, distance: 109.1
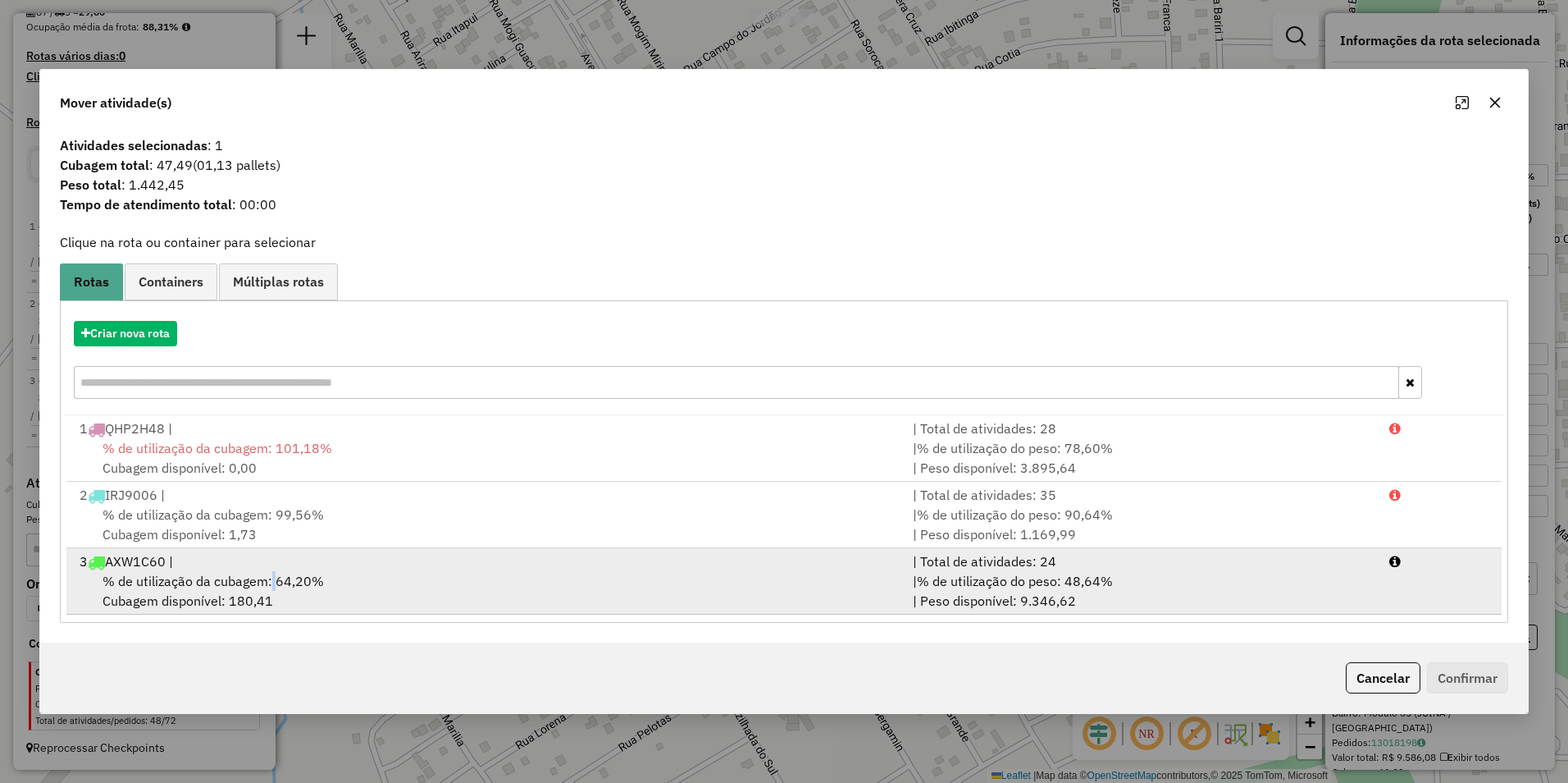
click at [272, 578] on span "% de utilização da cubagem: 64,20%" at bounding box center [213, 580] width 222 height 16
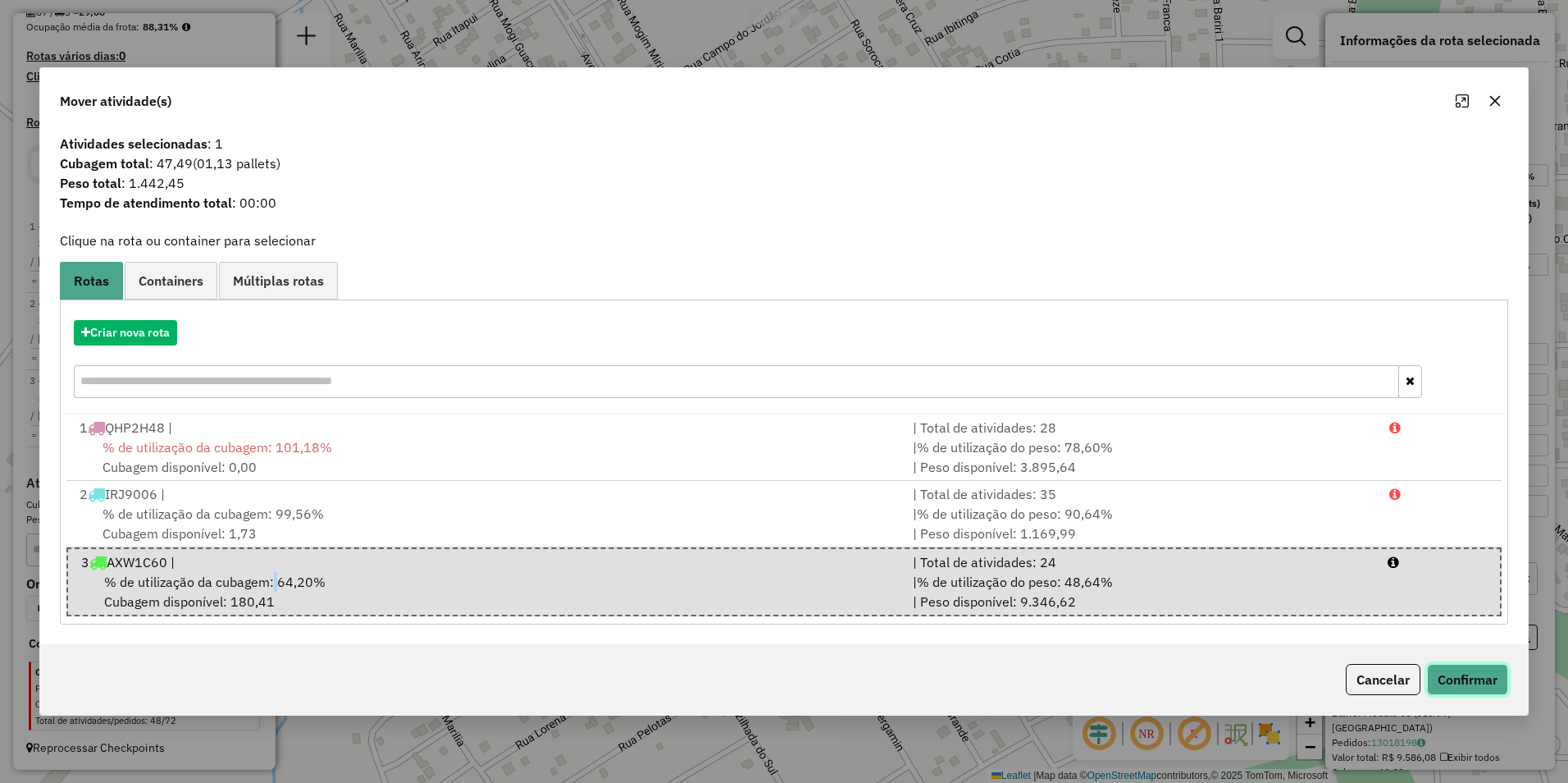
click at [1442, 676] on button "Confirmar" at bounding box center [1468, 679] width 81 height 31
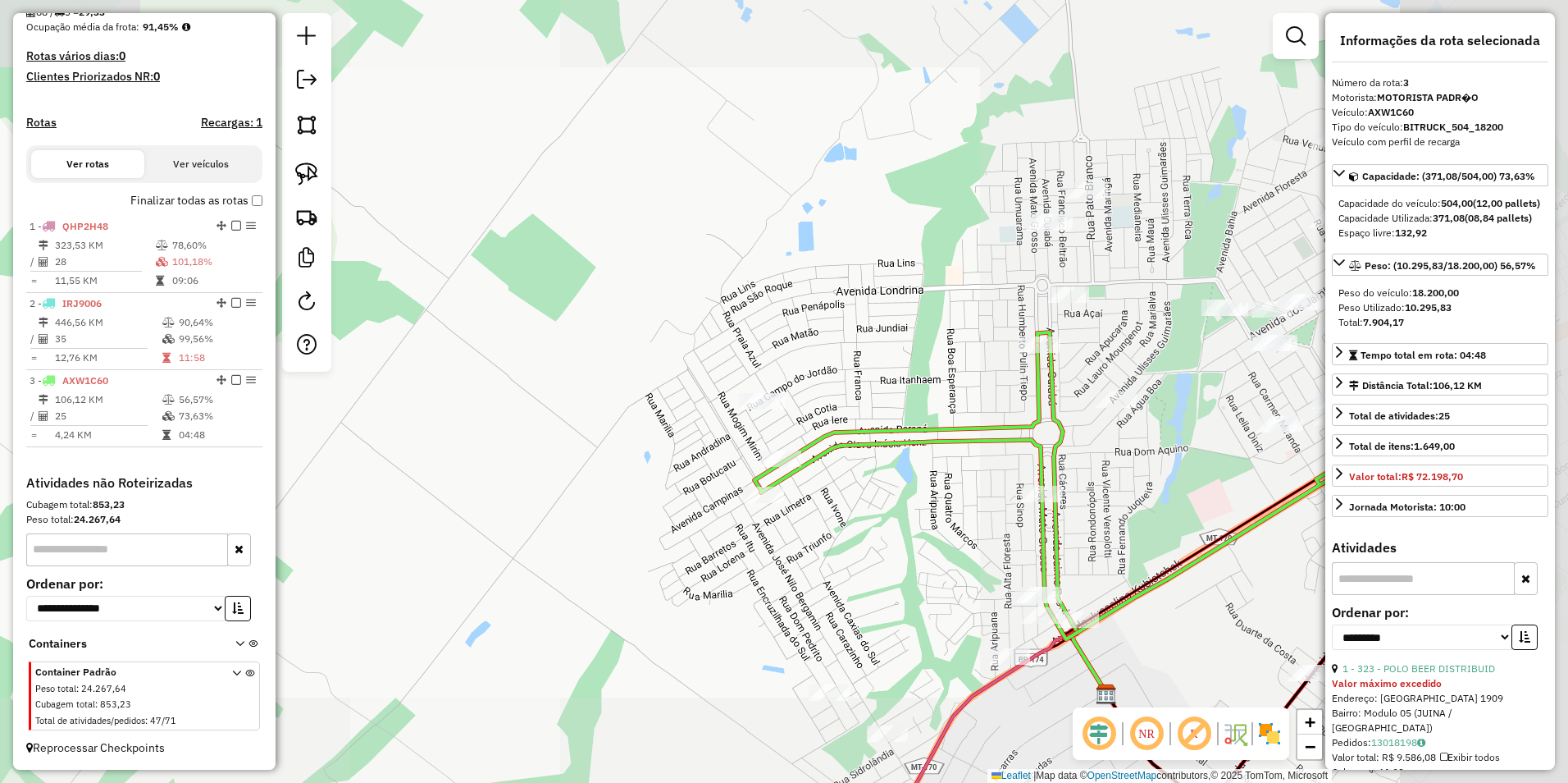
drag, startPoint x: 910, startPoint y: 556, endPoint x: 795, endPoint y: 534, distance: 117.1
click at [795, 536] on div "Janela de atendimento Grade de atendimento Capacidade Transportadoras Veículos …" at bounding box center [784, 391] width 1568 height 783
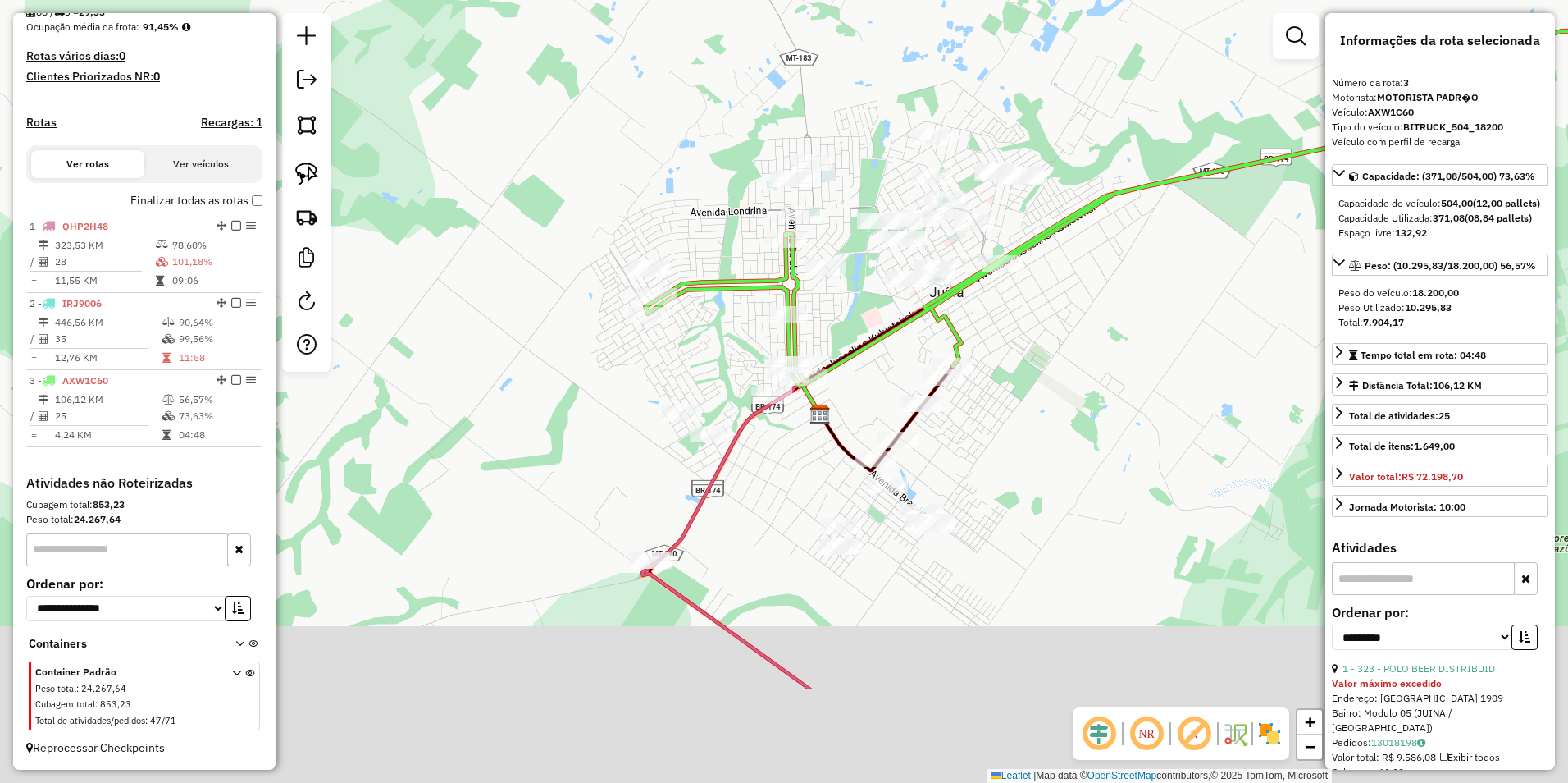
drag, startPoint x: 1119, startPoint y: 616, endPoint x: 973, endPoint y: 439, distance: 229.4
click at [973, 440] on div "Janela de atendimento Grade de atendimento Capacidade Transportadoras Veículos …" at bounding box center [784, 391] width 1568 height 783
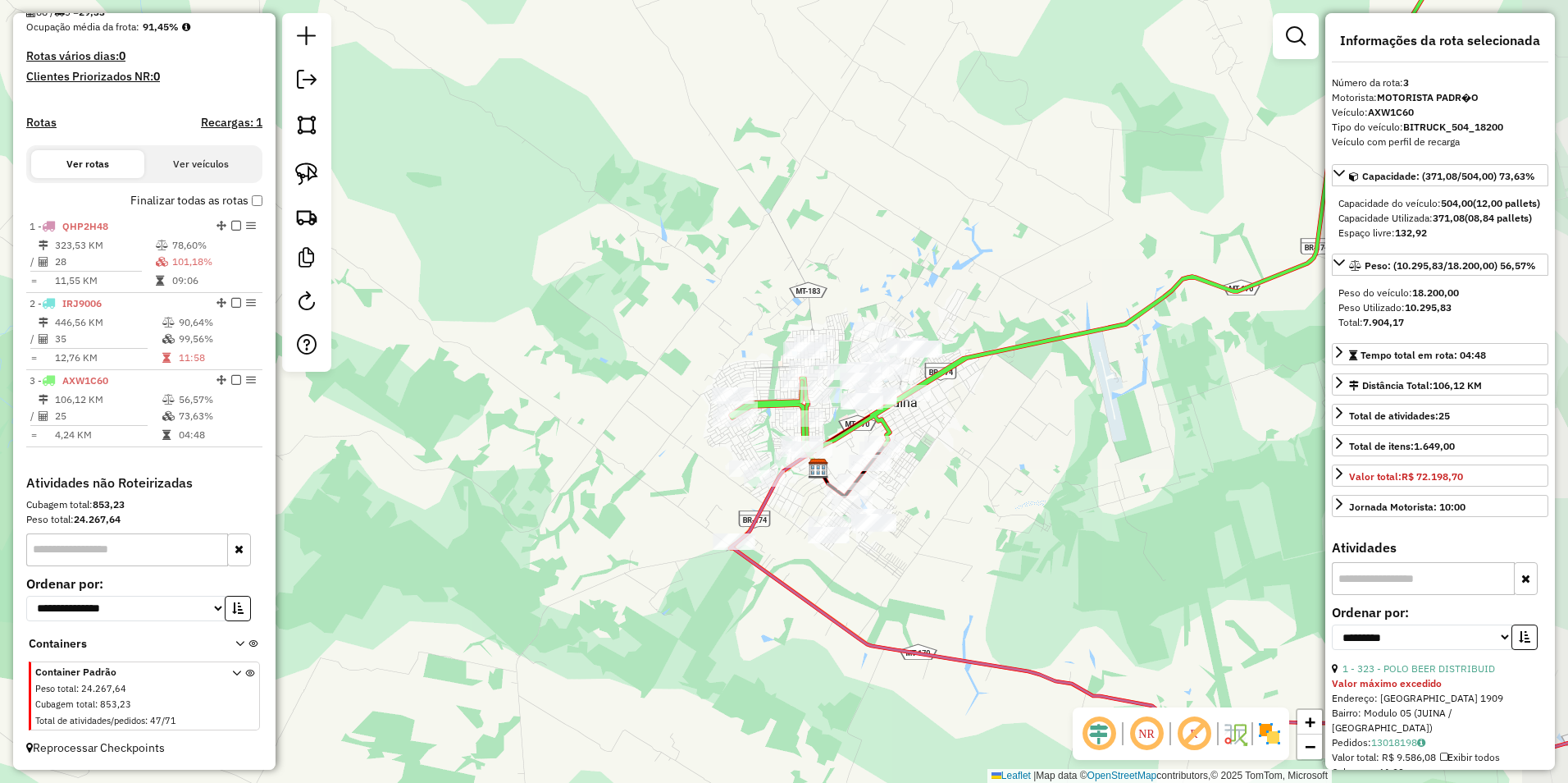
drag, startPoint x: 1094, startPoint y: 445, endPoint x: 997, endPoint y: 477, distance: 102.1
click at [997, 477] on div "Janela de atendimento Grade de atendimento Capacidade Transportadoras Veículos …" at bounding box center [784, 391] width 1568 height 783
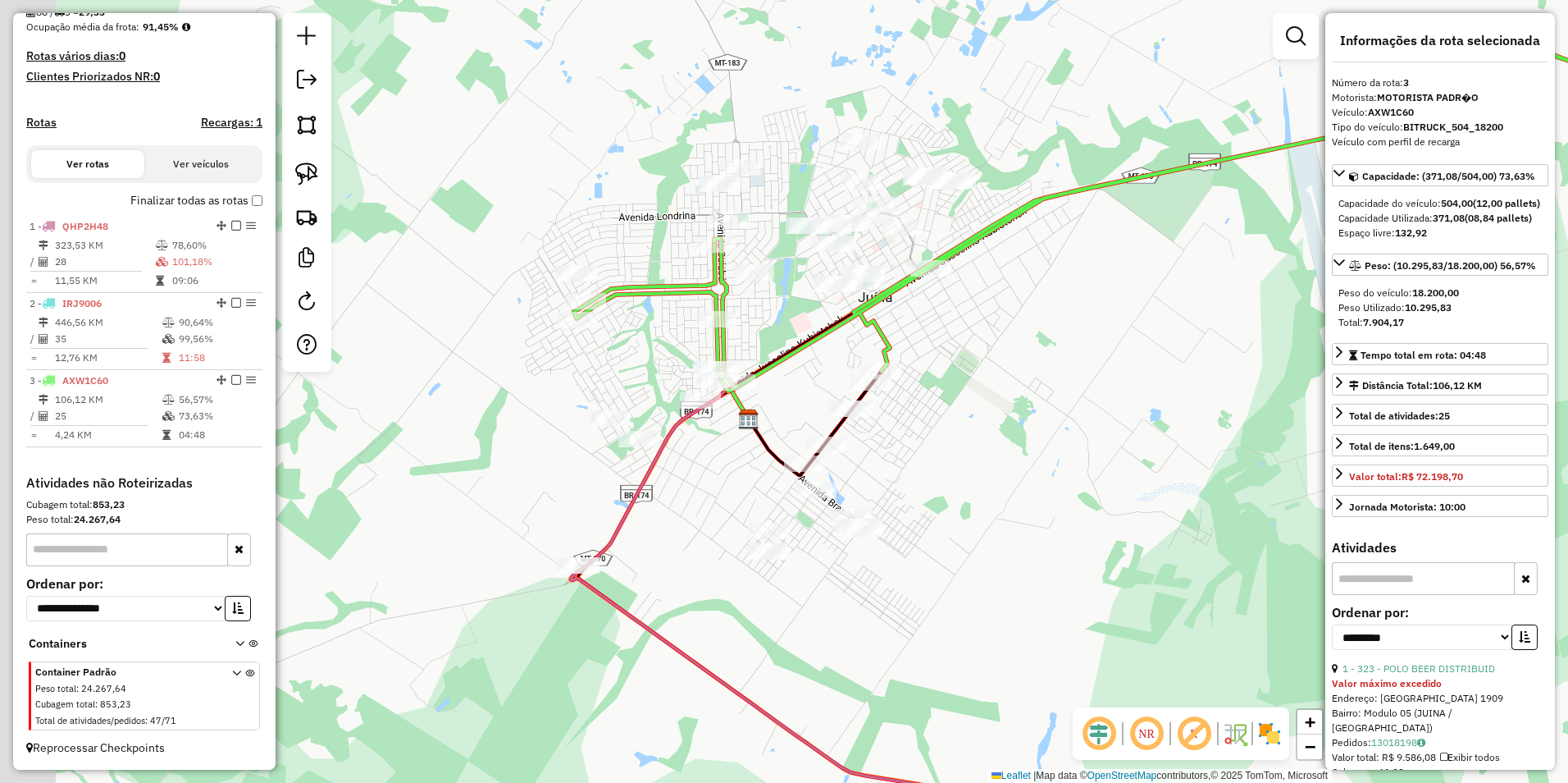
drag, startPoint x: 910, startPoint y: 503, endPoint x: 1048, endPoint y: 457, distance: 145.5
click at [1048, 457] on div "Janela de atendimento Grade de atendimento Capacidade Transportadoras Veículos …" at bounding box center [784, 391] width 1568 height 783
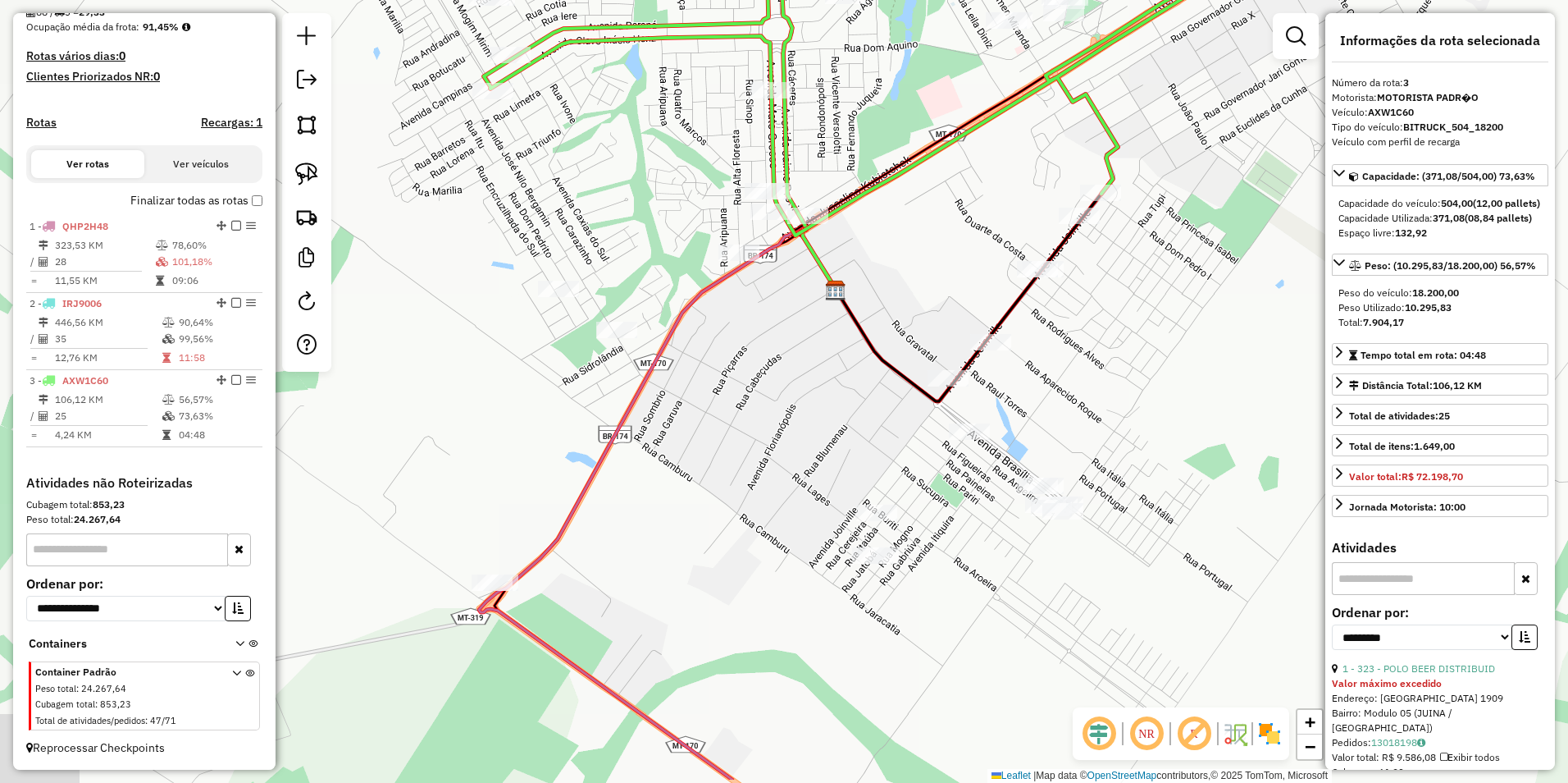
drag, startPoint x: 1014, startPoint y: 392, endPoint x: 1237, endPoint y: 355, distance: 226.0
click at [1237, 355] on div "Janela de atendimento Grade de atendimento Capacidade Transportadoras Veículos …" at bounding box center [784, 391] width 1568 height 783
drag, startPoint x: 308, startPoint y: 174, endPoint x: 413, endPoint y: 213, distance: 112.0
click at [308, 174] on img at bounding box center [306, 174] width 23 height 23
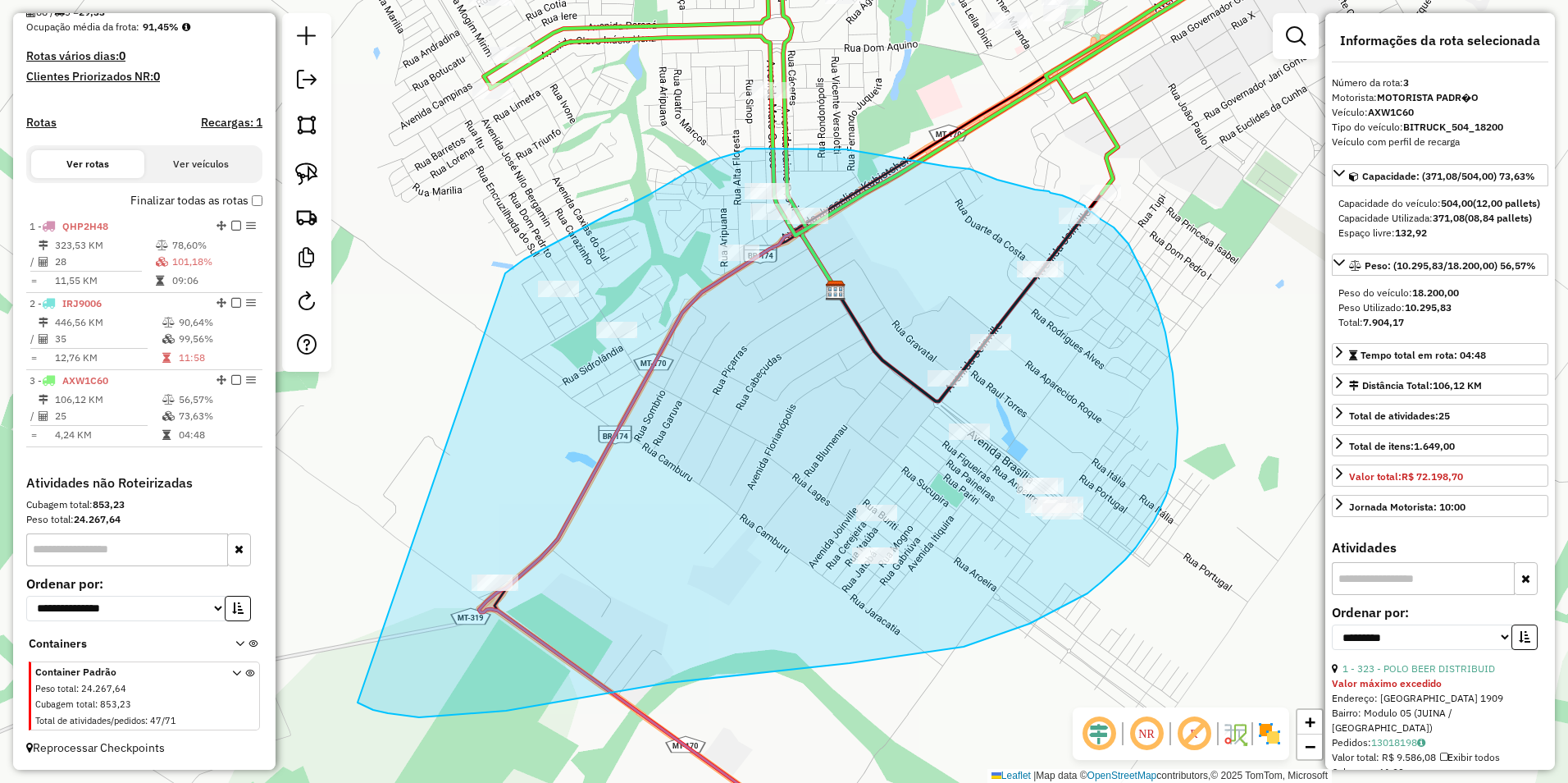
drag, startPoint x: 508, startPoint y: 270, endPoint x: 355, endPoint y: 699, distance: 455.5
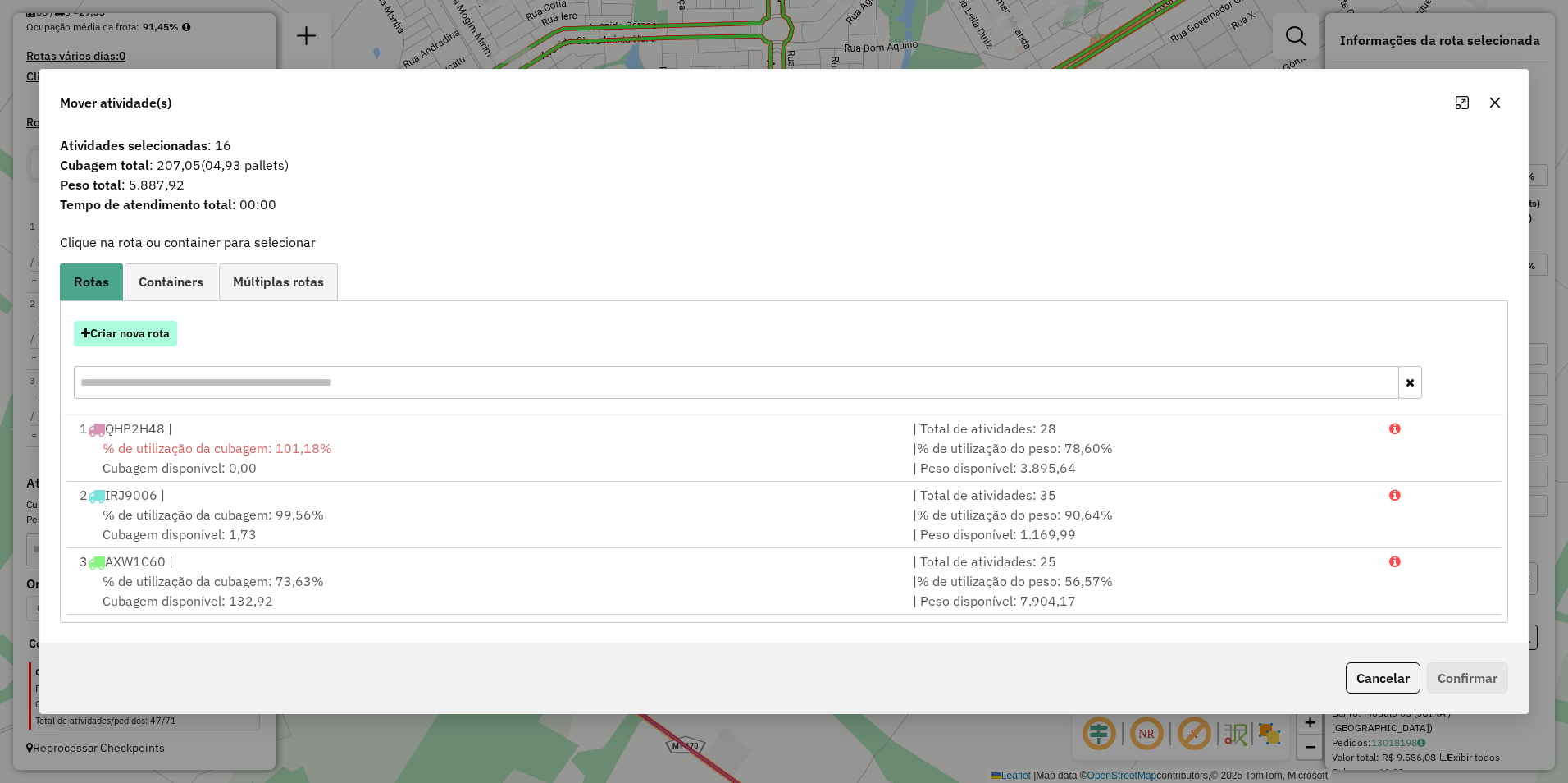
click at [142, 338] on button "Criar nova rota" at bounding box center [126, 333] width 104 height 25
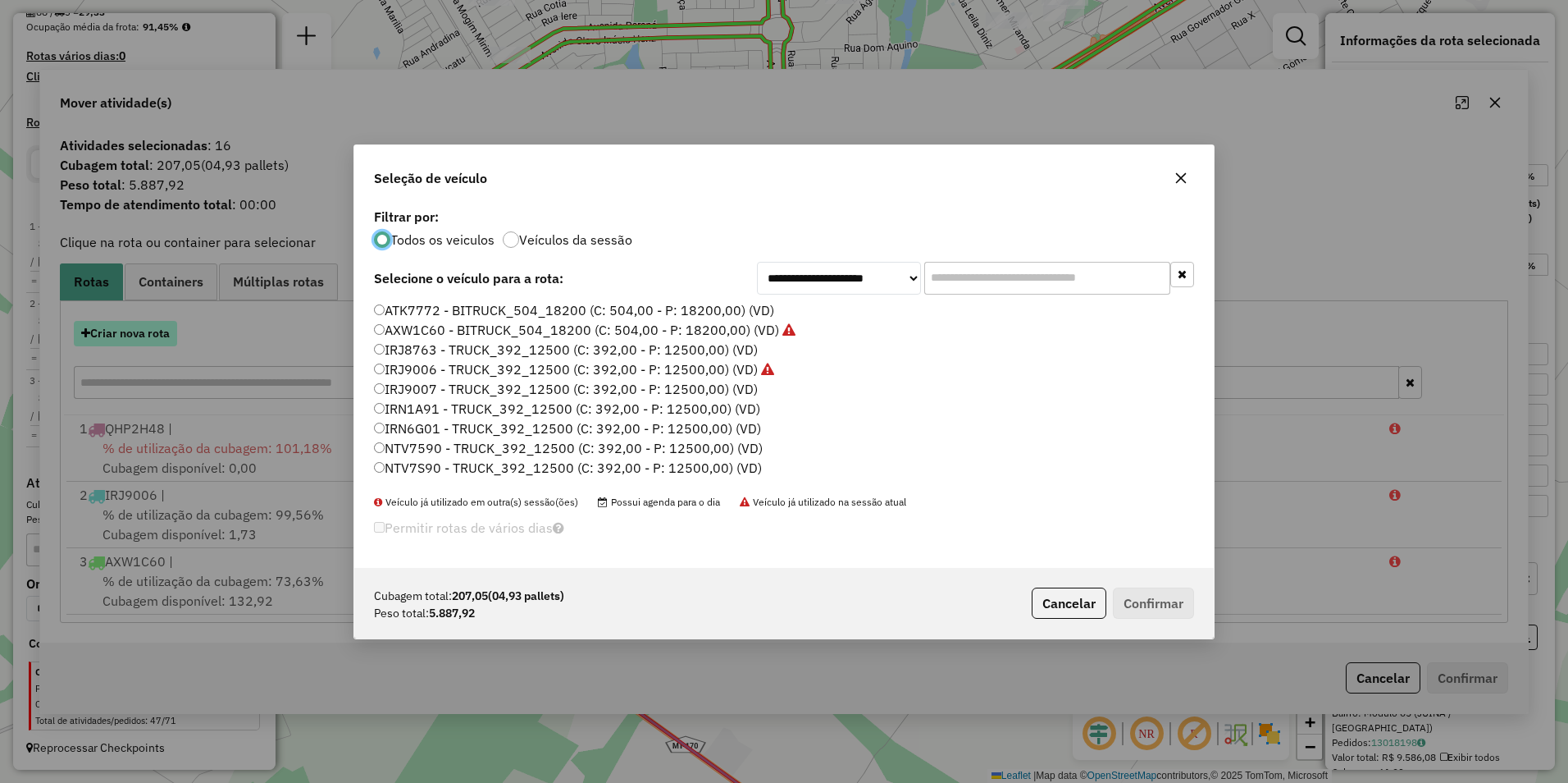
scroll to position [9, 5]
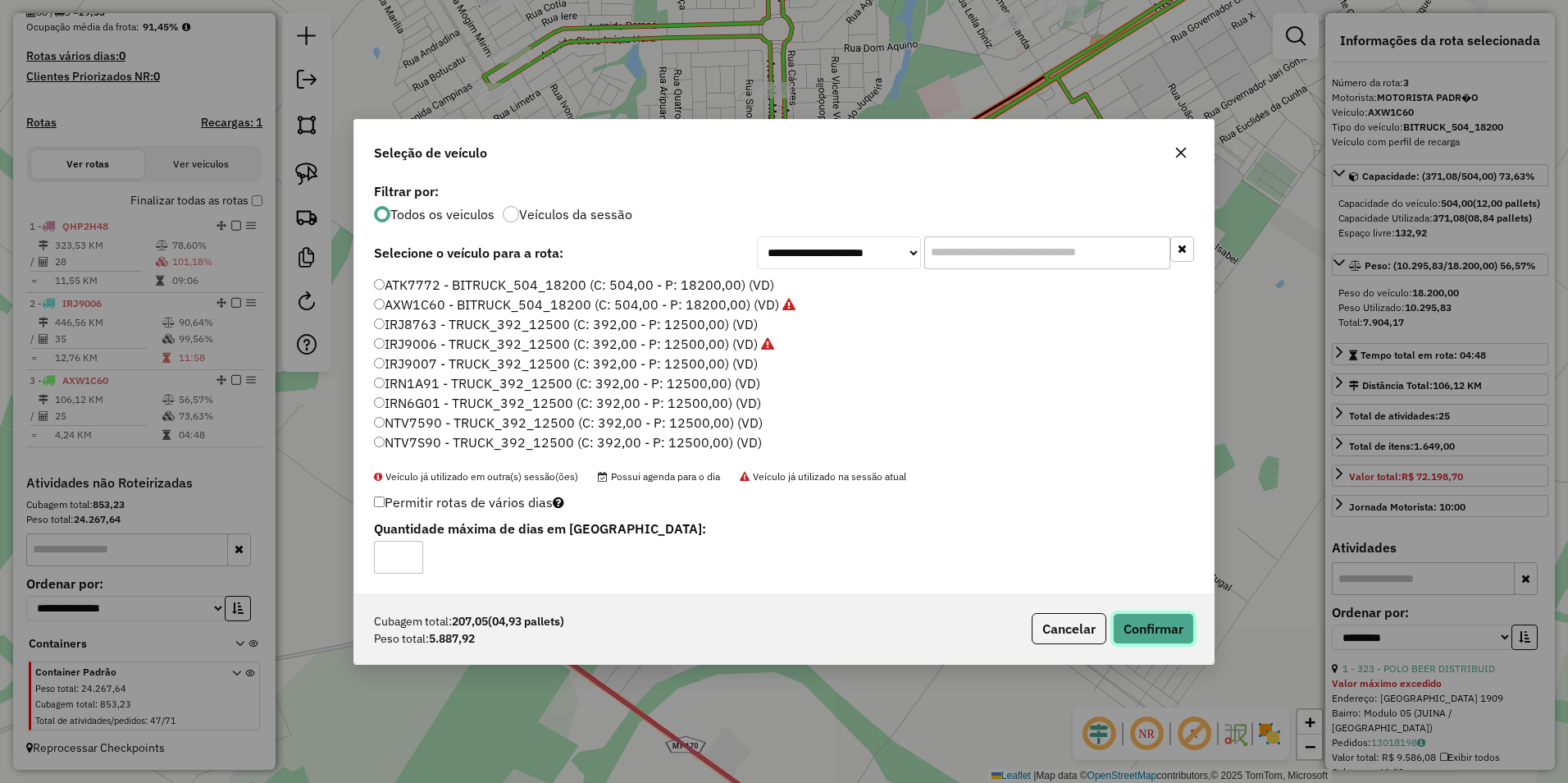
click at [1164, 621] on button "Confirmar" at bounding box center [1154, 628] width 81 height 31
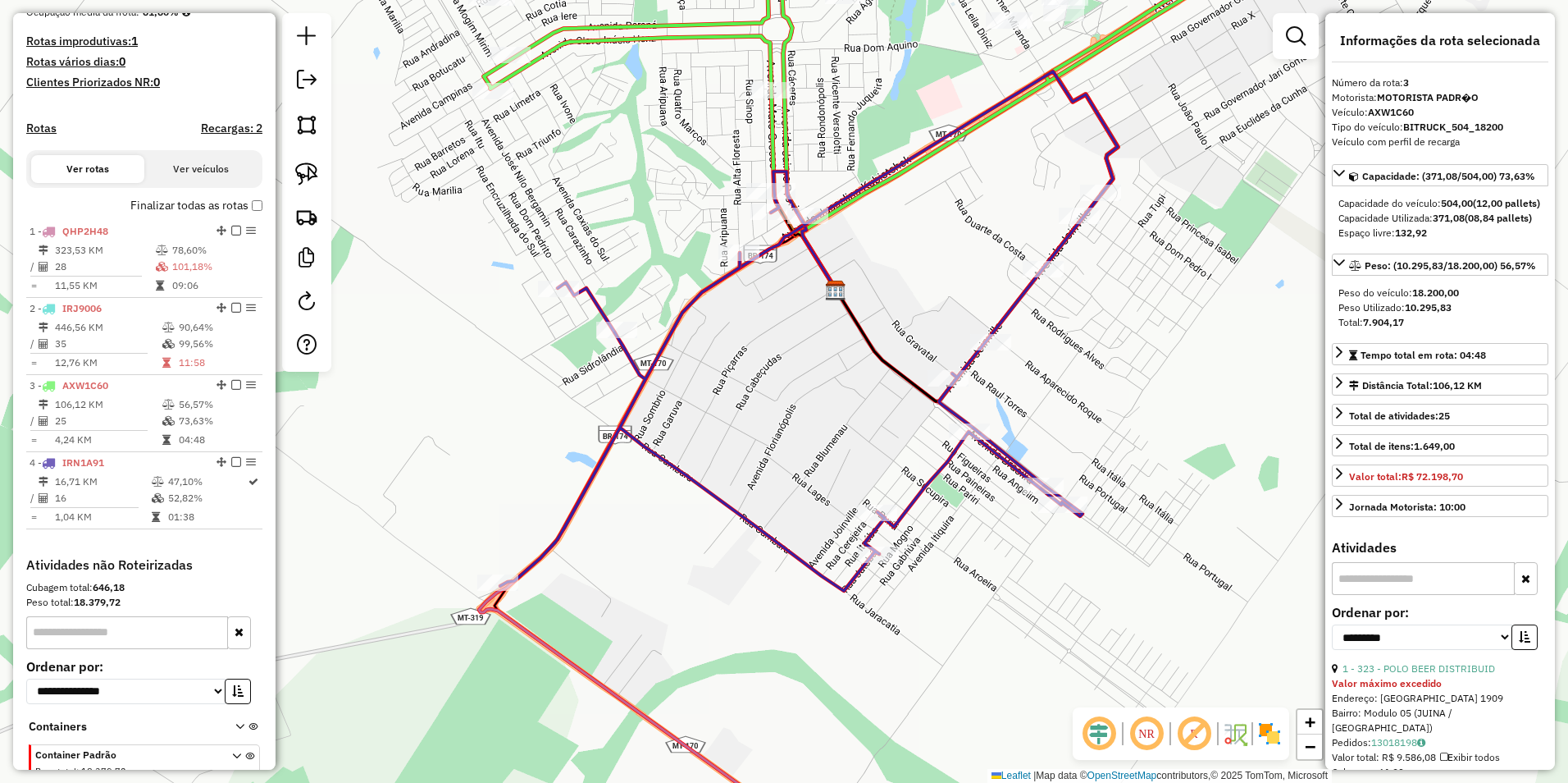
scroll to position [510, 0]
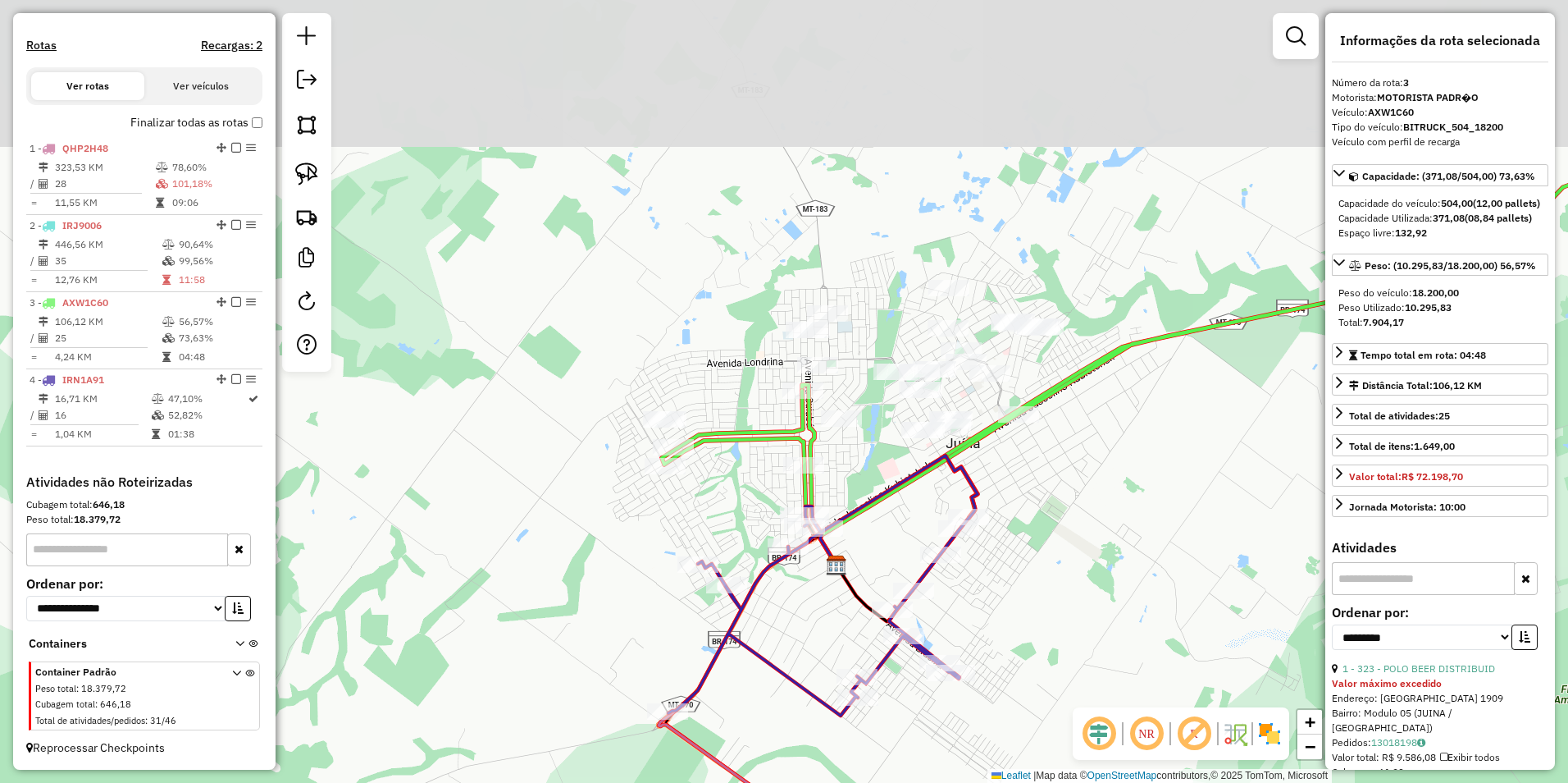
drag, startPoint x: 1048, startPoint y: 283, endPoint x: 911, endPoint y: 527, distance: 279.8
click at [911, 527] on div "Janela de atendimento Grade de atendimento Capacidade Transportadoras Veículos …" at bounding box center [784, 391] width 1568 height 783
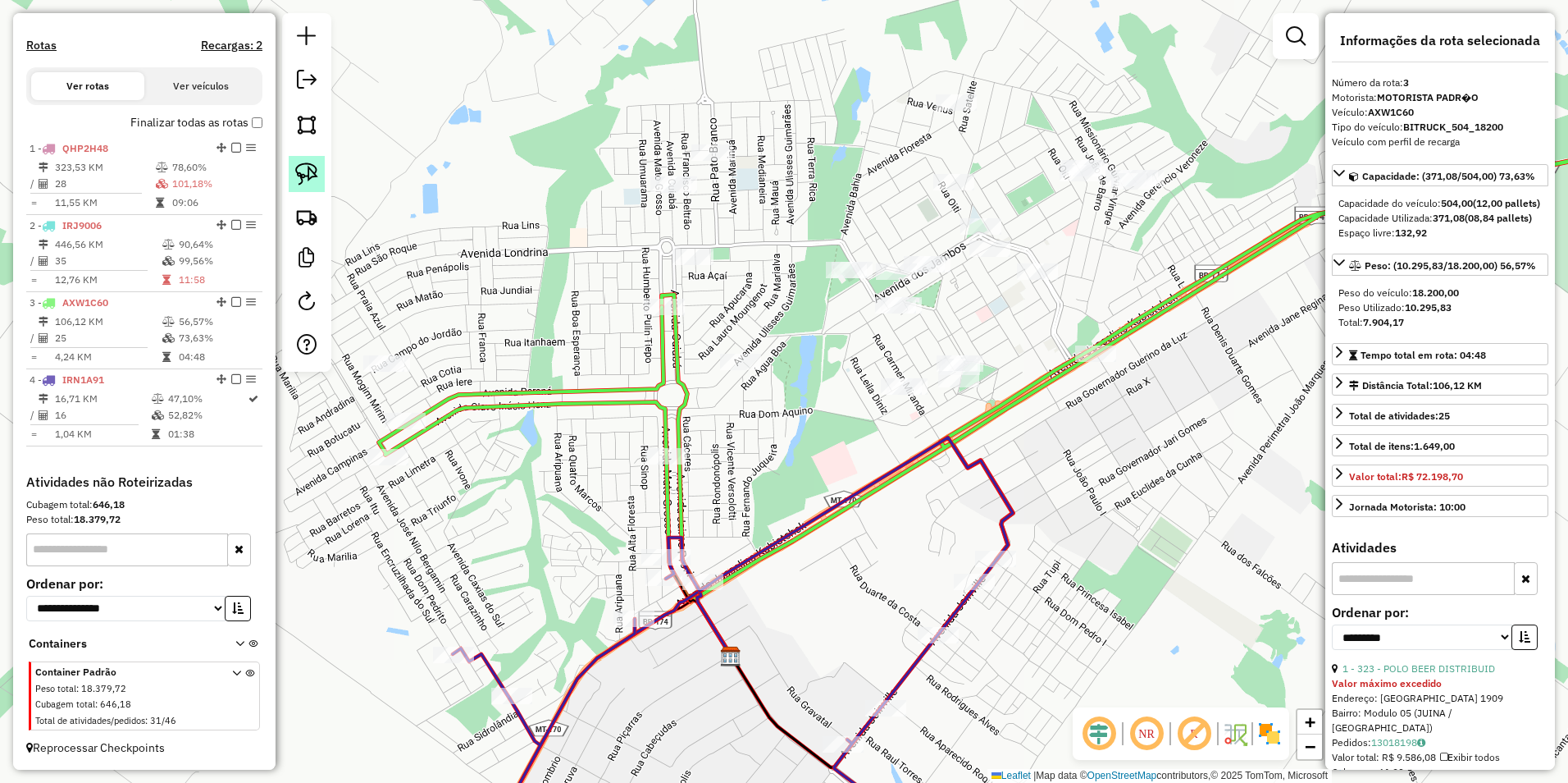
drag, startPoint x: 297, startPoint y: 172, endPoint x: 320, endPoint y: 170, distance: 23.1
click at [297, 172] on img at bounding box center [306, 174] width 23 height 23
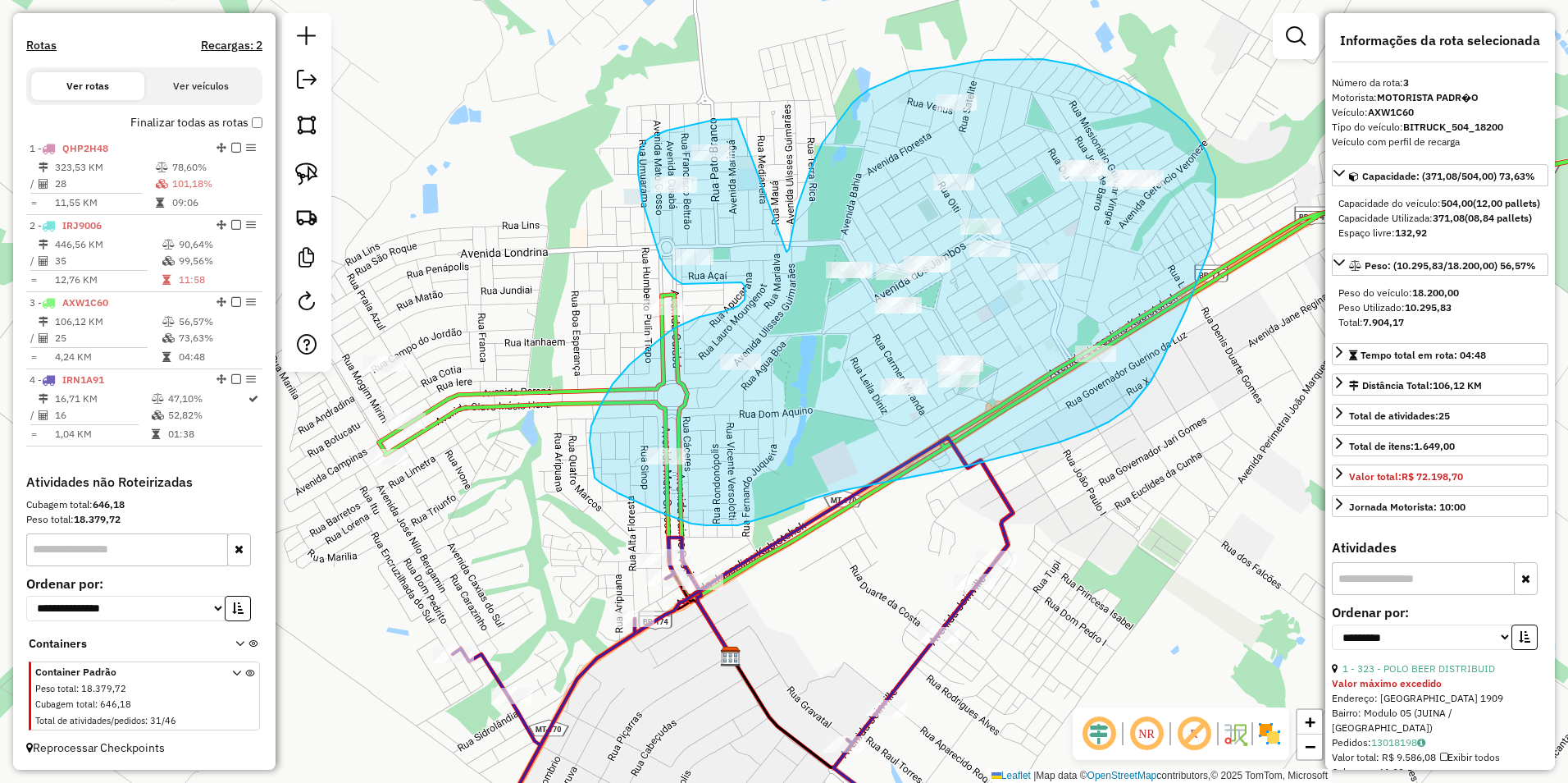
drag, startPoint x: 786, startPoint y: 252, endPoint x: 737, endPoint y: 119, distance: 141.7
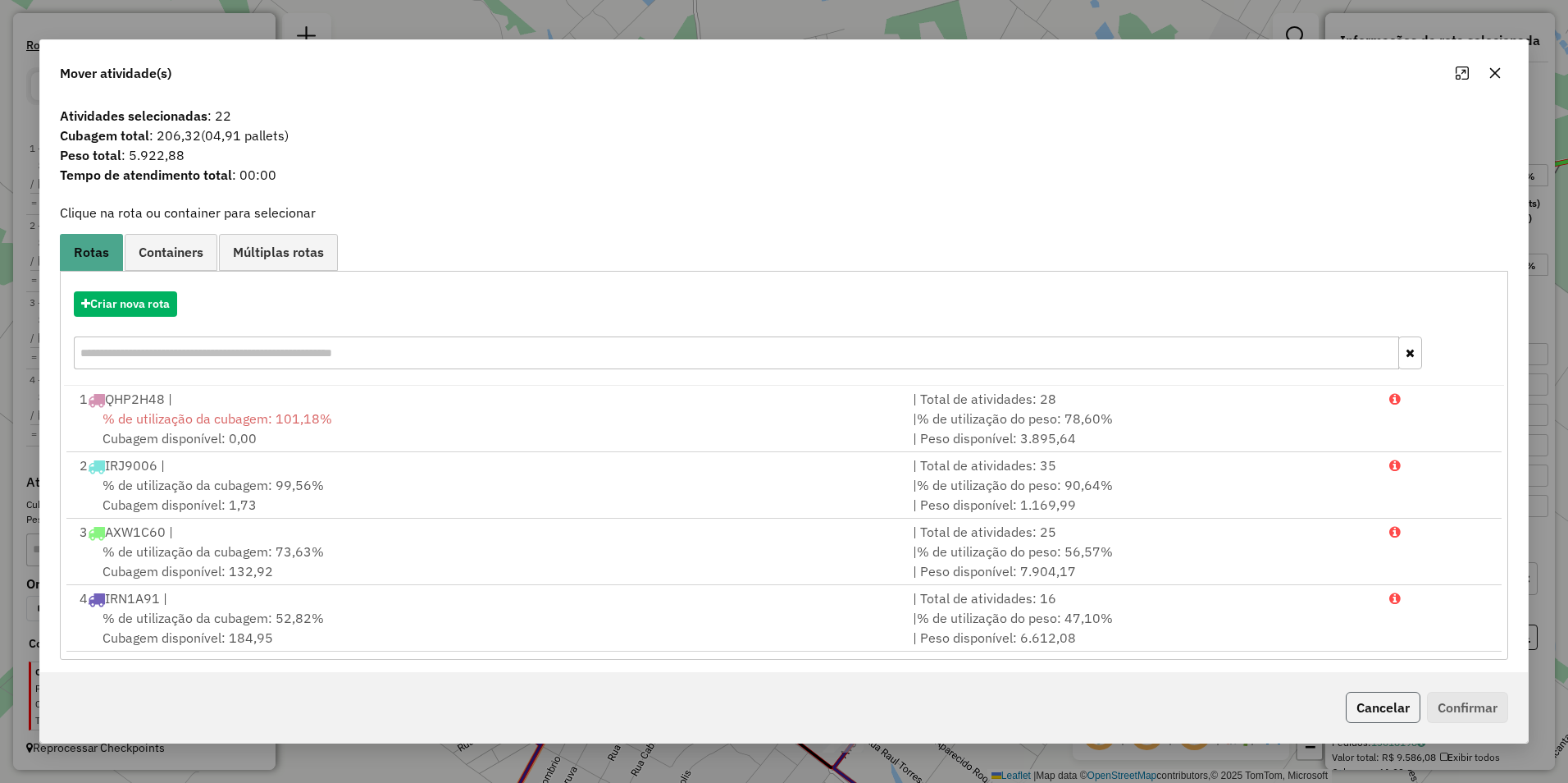
click at [1378, 710] on button "Cancelar" at bounding box center [1382, 707] width 74 height 31
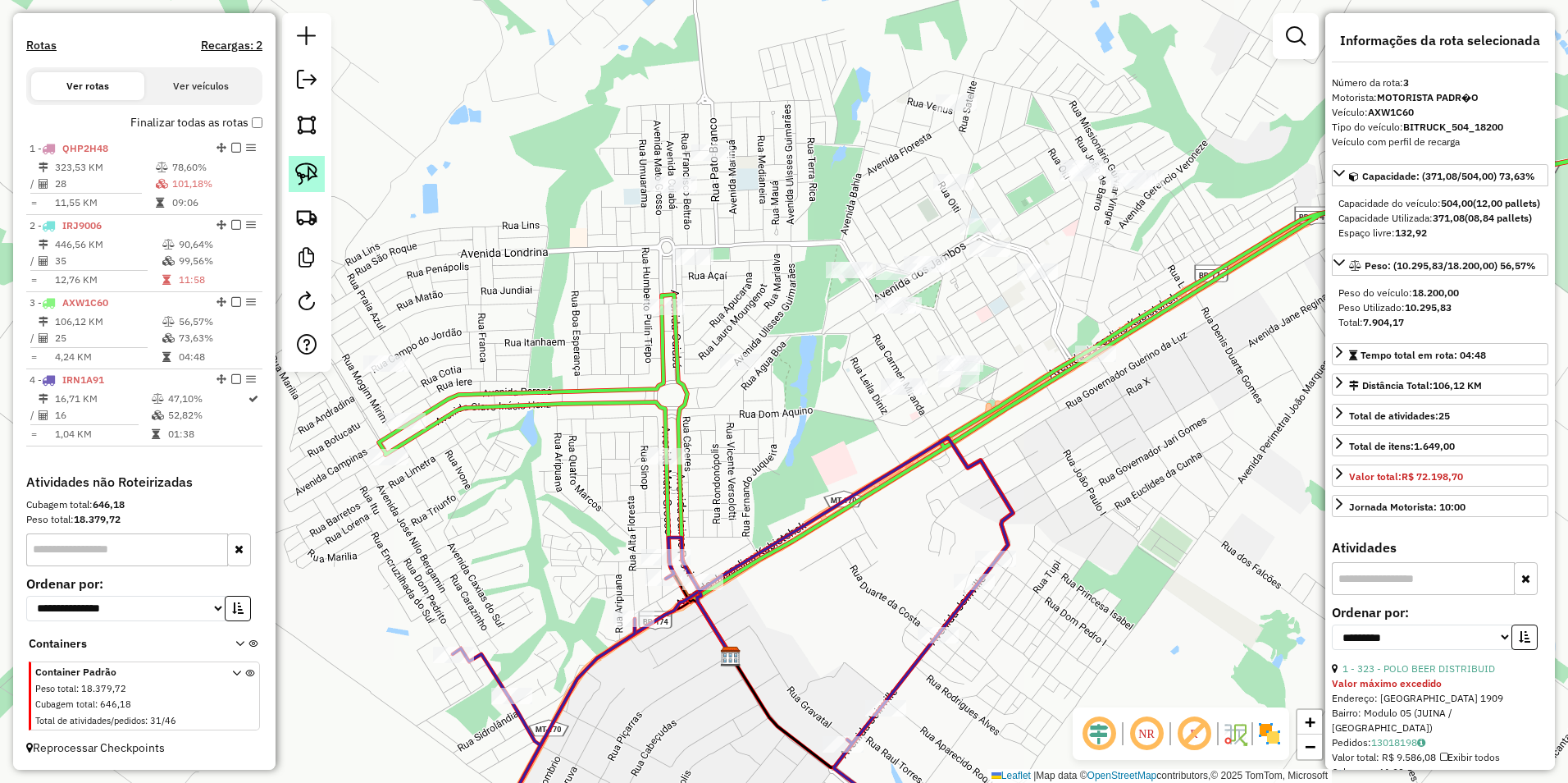
click at [308, 175] on img at bounding box center [306, 174] width 23 height 23
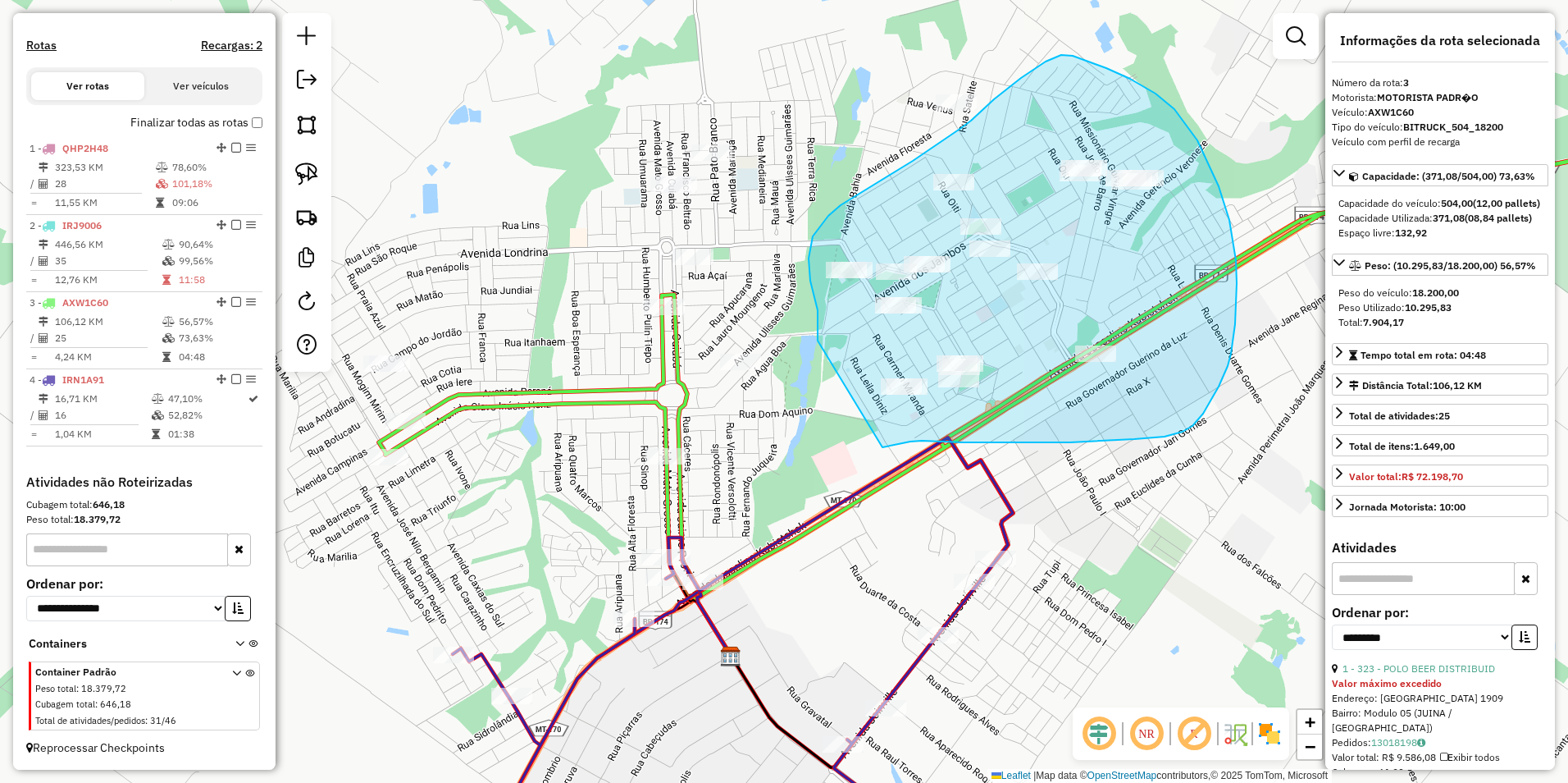
drag, startPoint x: 817, startPoint y: 340, endPoint x: 883, endPoint y: 447, distance: 125.7
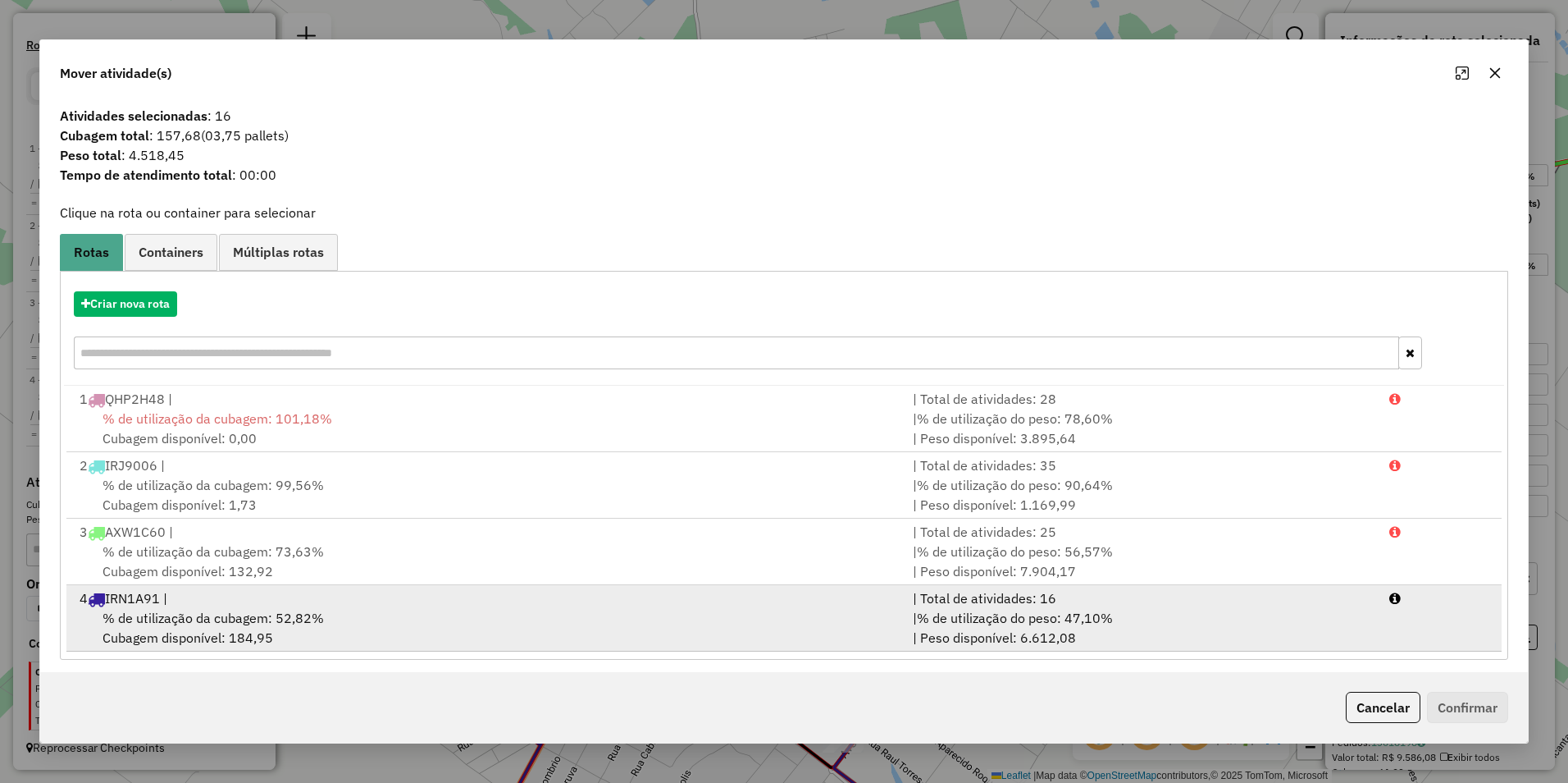
click at [419, 607] on div "4 IRN1A91 |" at bounding box center [486, 597] width 833 height 20
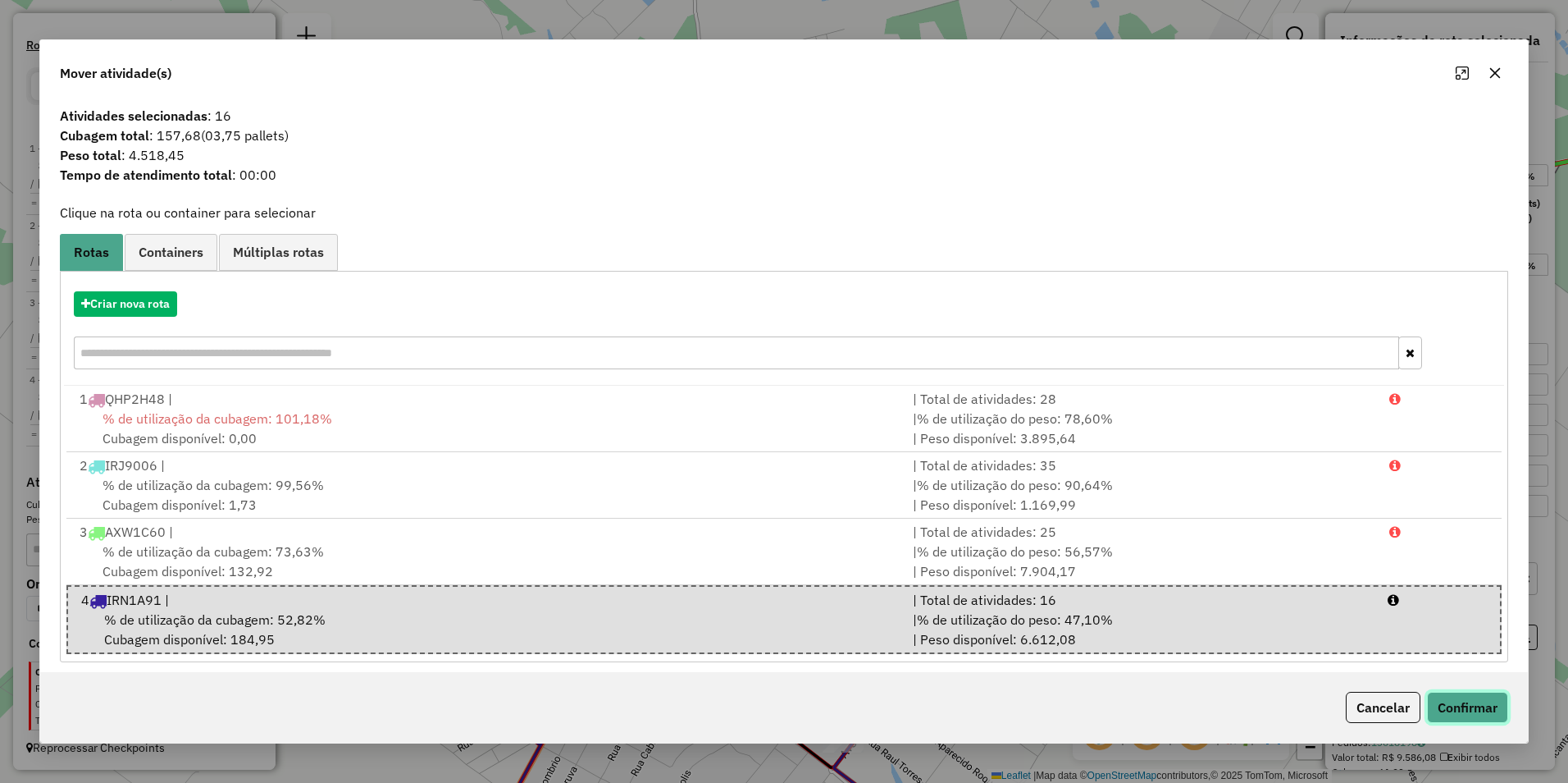
click at [1459, 703] on button "Confirmar" at bounding box center [1468, 707] width 81 height 31
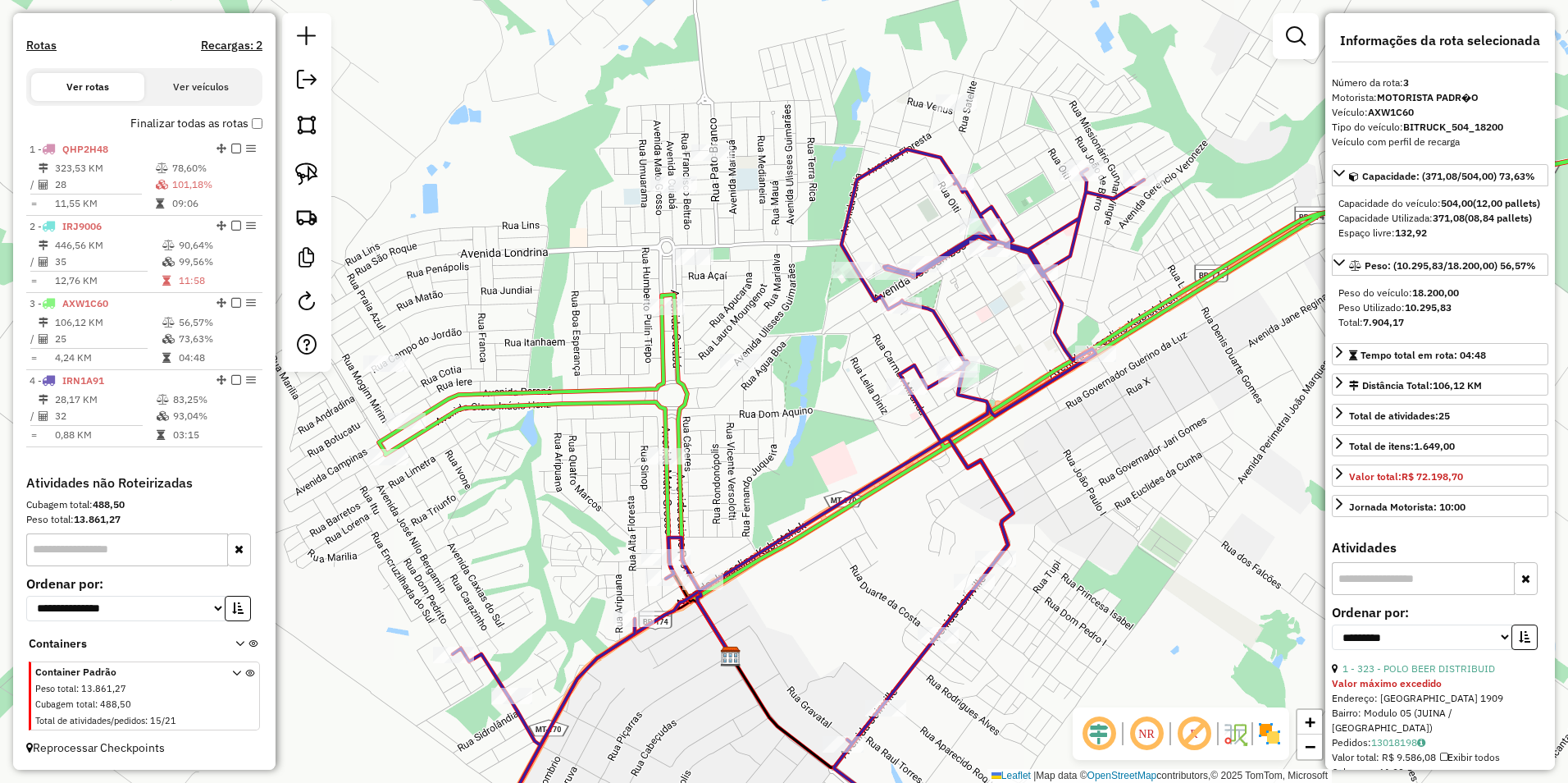
scroll to position [489, 0]
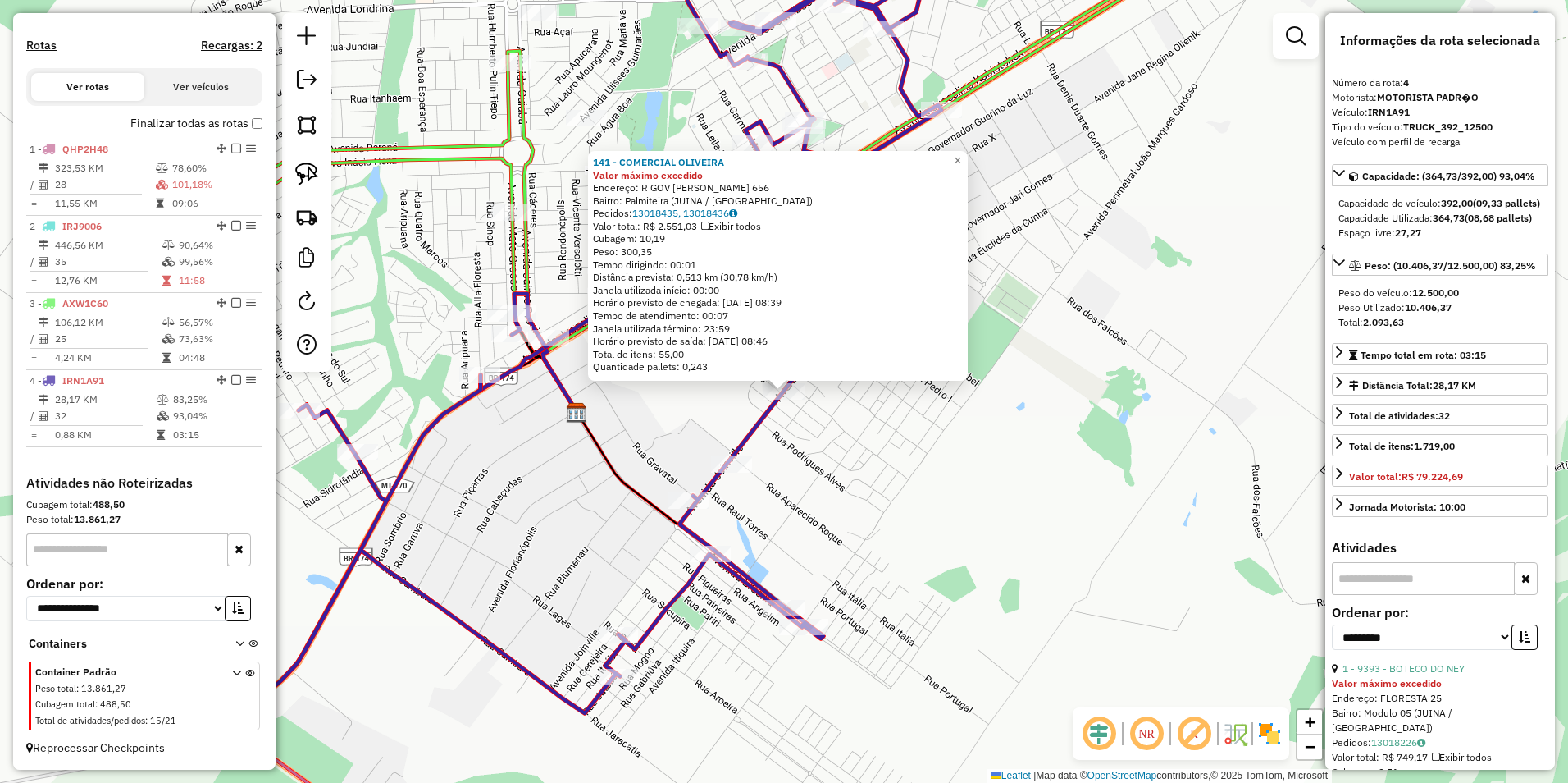
click at [988, 496] on div "141 - COMERCIAL OLIVEIRA Valor máximo excedido Endereço: R GOV JULIO JOSE DE CA…" at bounding box center [784, 391] width 1568 height 783
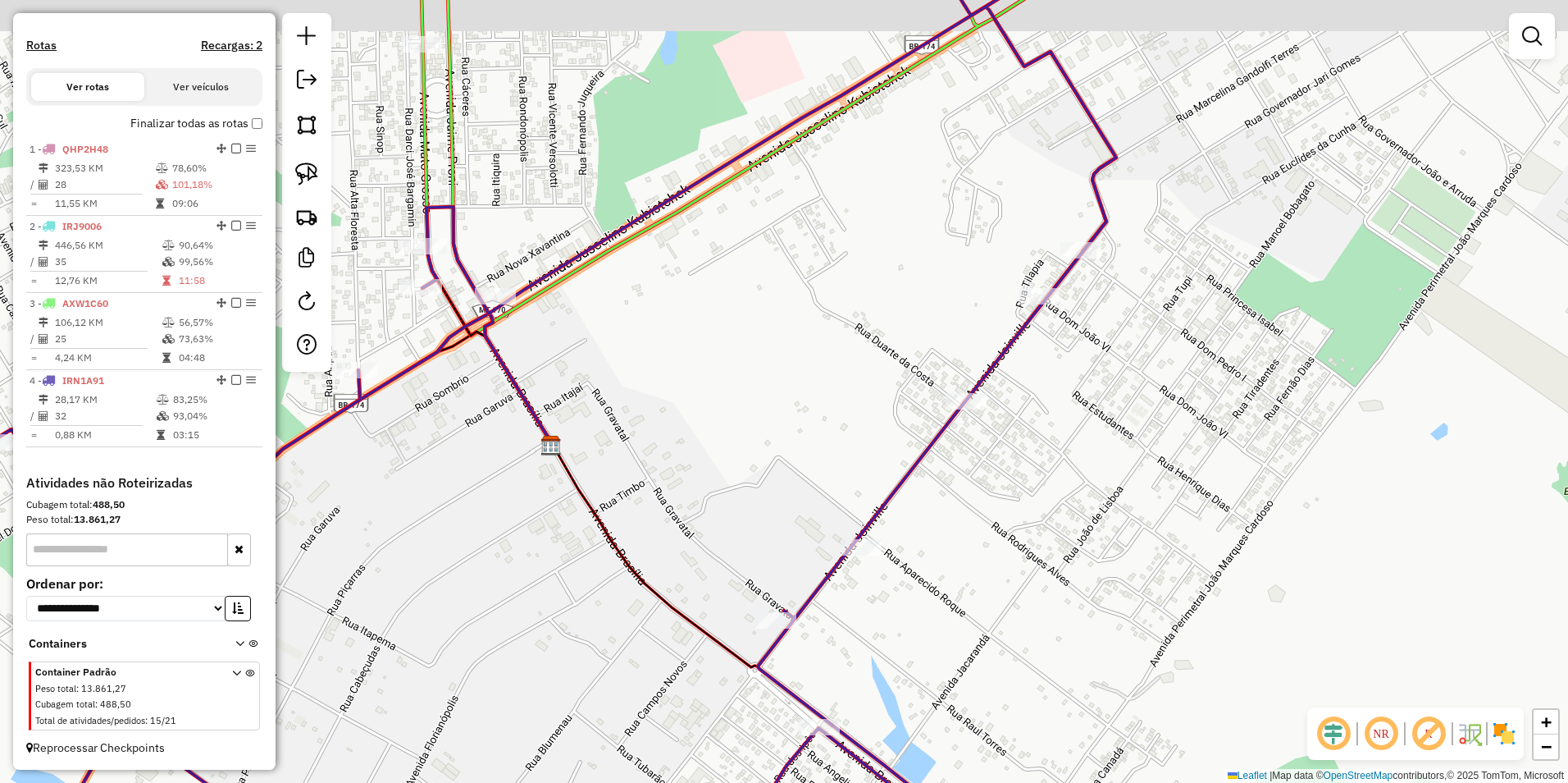
drag, startPoint x: 563, startPoint y: 325, endPoint x: 937, endPoint y: 490, distance: 408.8
click at [936, 490] on div "Janela de atendimento Grade de atendimento Capacidade Transportadoras Veículos …" at bounding box center [784, 391] width 1568 height 783
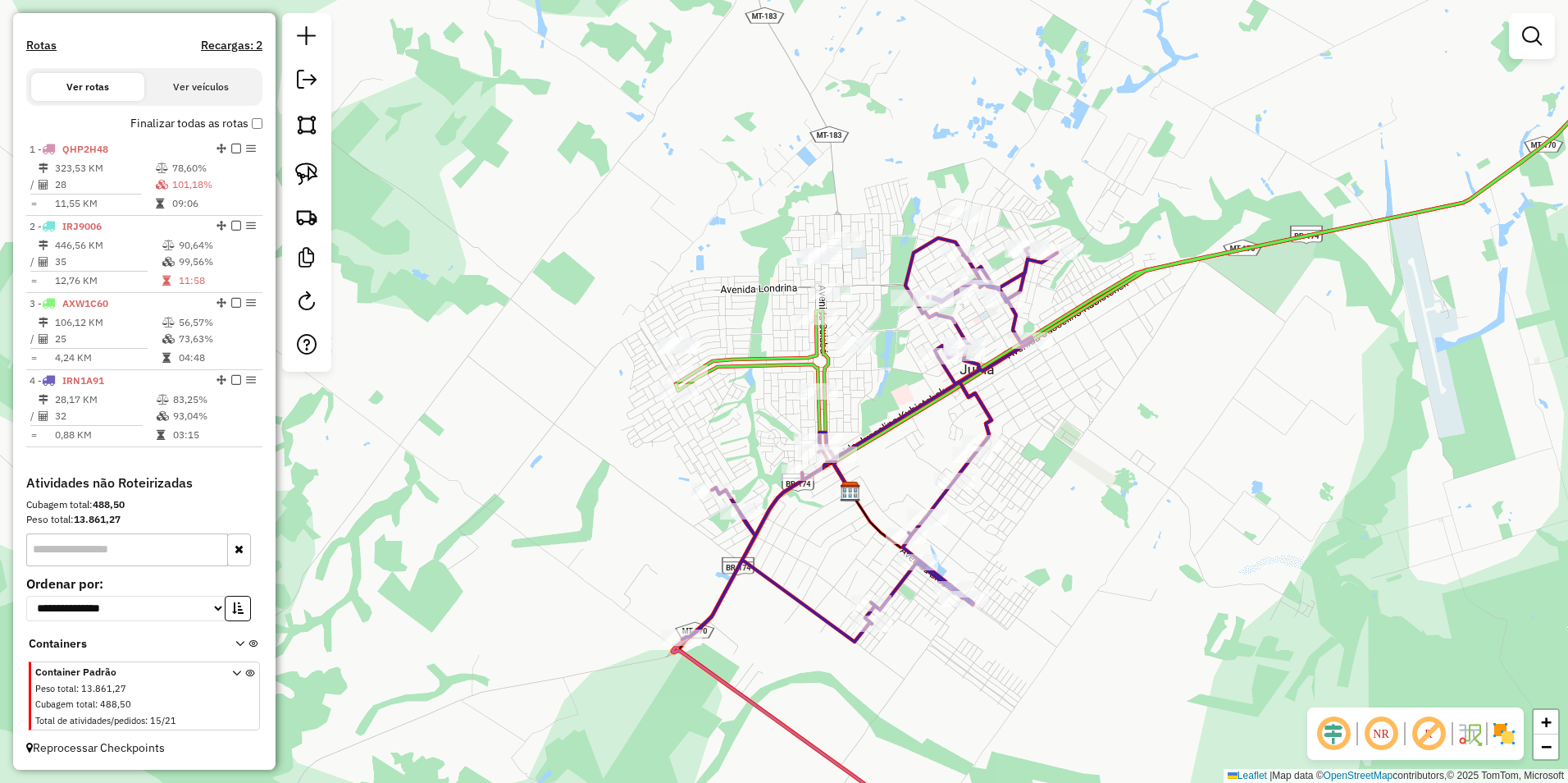
drag, startPoint x: 1187, startPoint y: 541, endPoint x: 1087, endPoint y: 546, distance: 100.1
click at [1087, 546] on div "Janela de atendimento Grade de atendimento Capacidade Transportadoras Veículos …" at bounding box center [784, 391] width 1568 height 783
select select "**********"
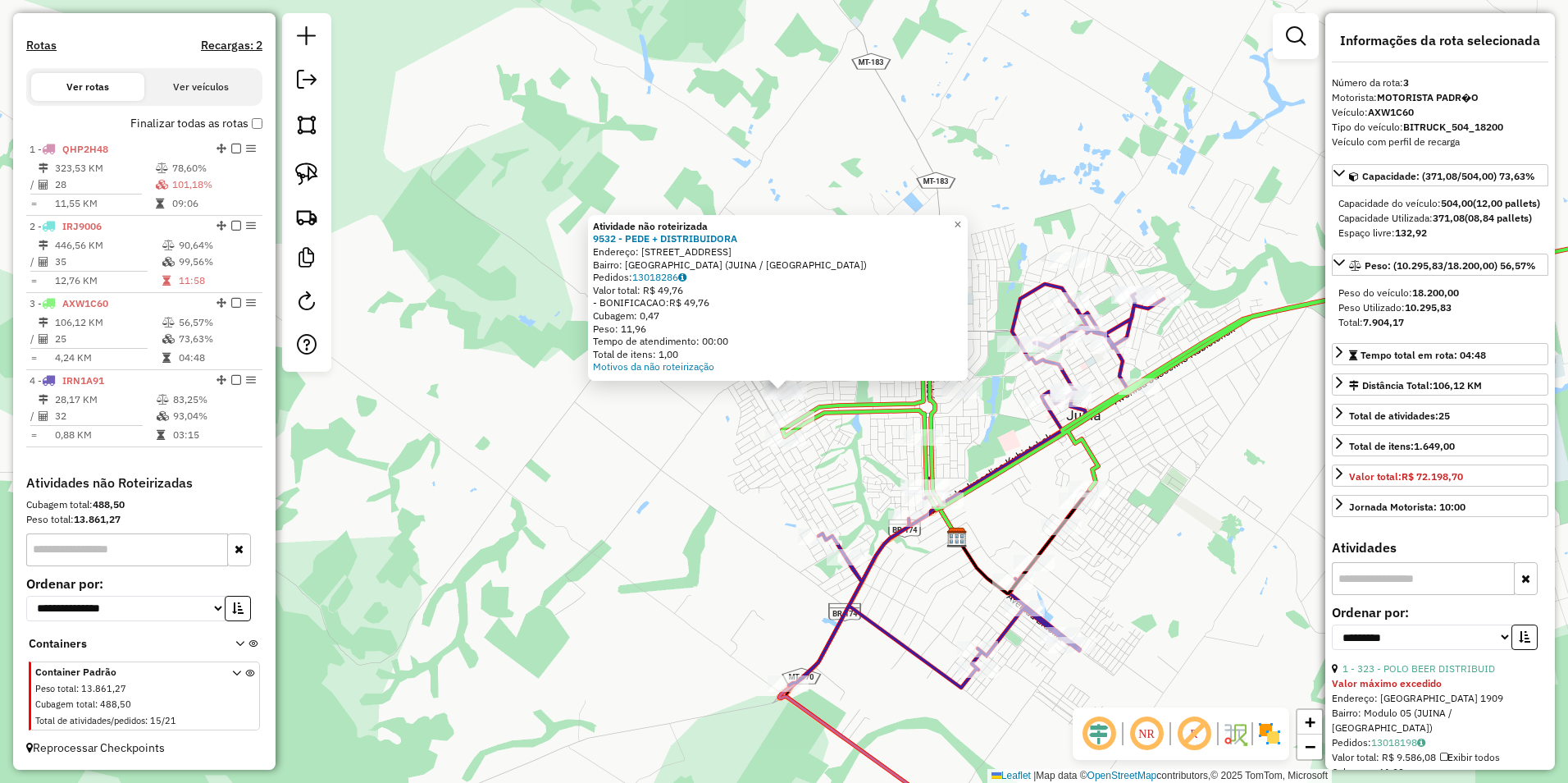
click at [610, 480] on div "Atividade não roteirizada 9532 - PEDE + DISTRIBUIDORA Endereço: Rua Campo do Jo…" at bounding box center [784, 391] width 1568 height 783
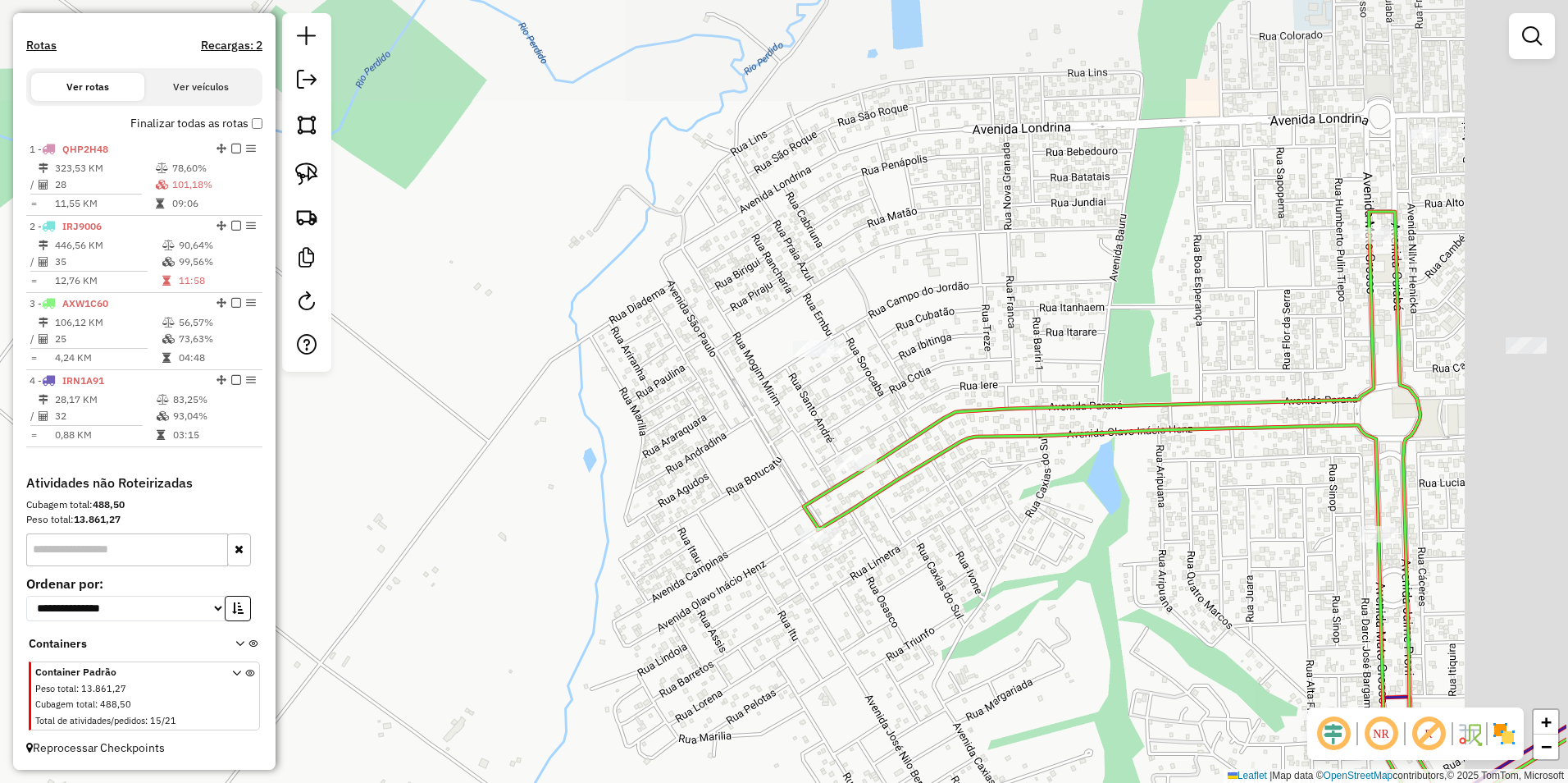
drag, startPoint x: 823, startPoint y: 383, endPoint x: 715, endPoint y: 417, distance: 113.2
click at [668, 490] on div "Janela de atendimento Grade de atendimento Capacidade Transportadoras Veículos …" at bounding box center [784, 391] width 1568 height 783
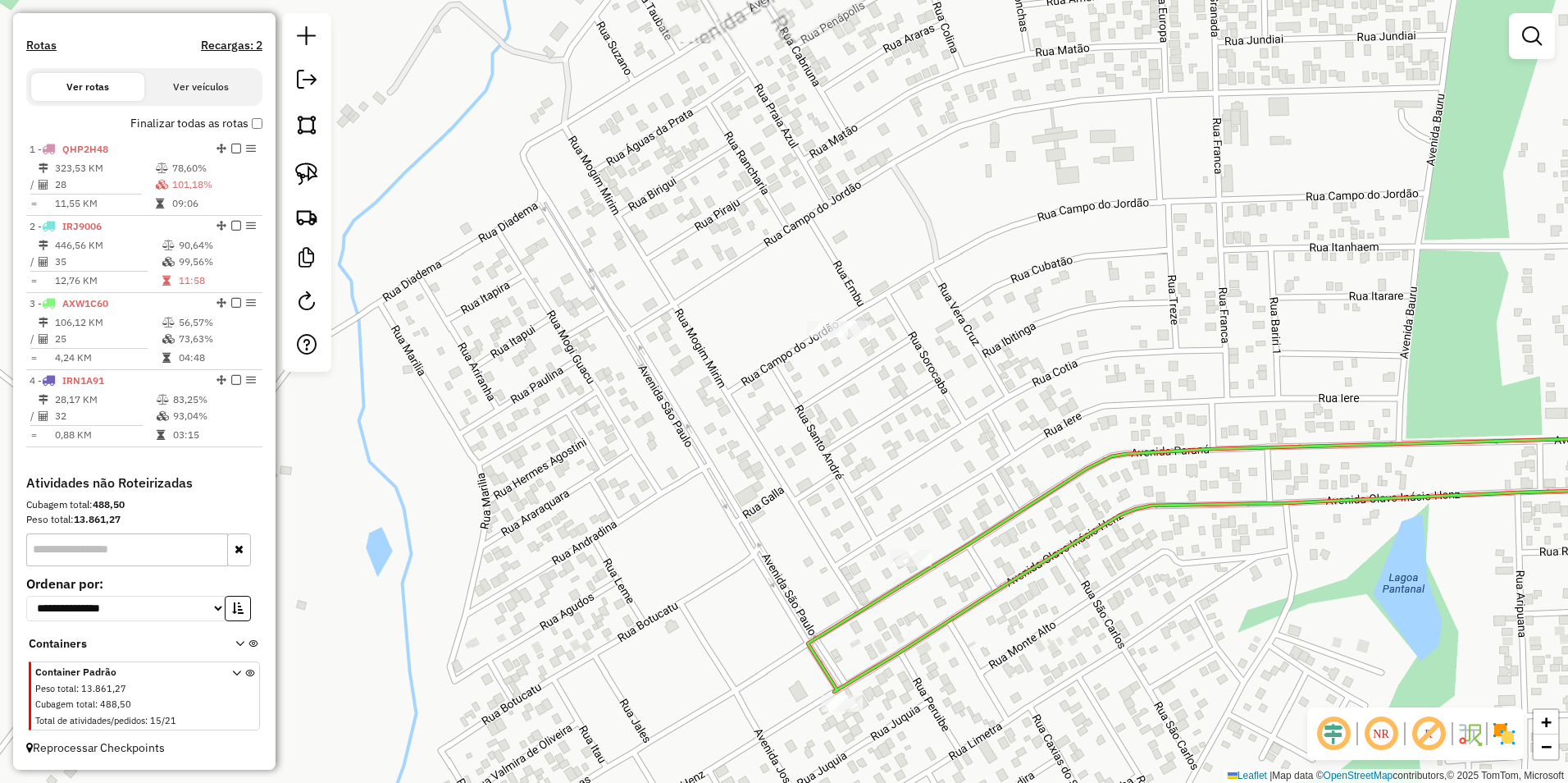
drag, startPoint x: 790, startPoint y: 390, endPoint x: 708, endPoint y: 415, distance: 85.7
click at [709, 416] on div "Janela de atendimento Grade de atendimento Capacidade Transportadoras Veículos …" at bounding box center [784, 391] width 1568 height 783
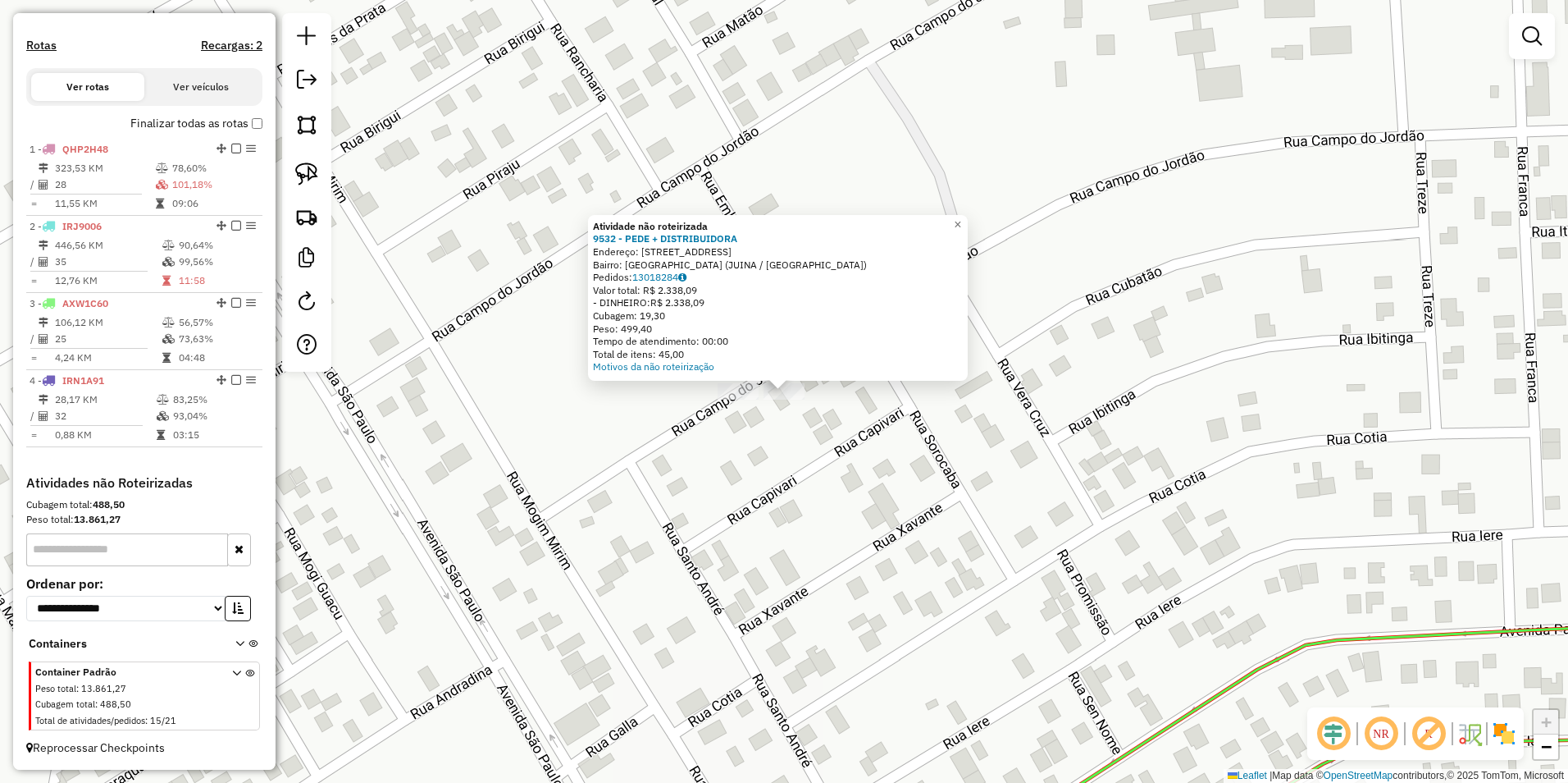
click at [850, 426] on div "Atividade não roteirizada 9532 - PEDE + DISTRIBUIDORA Endereço: Rua Campo do Jo…" at bounding box center [784, 391] width 1568 height 783
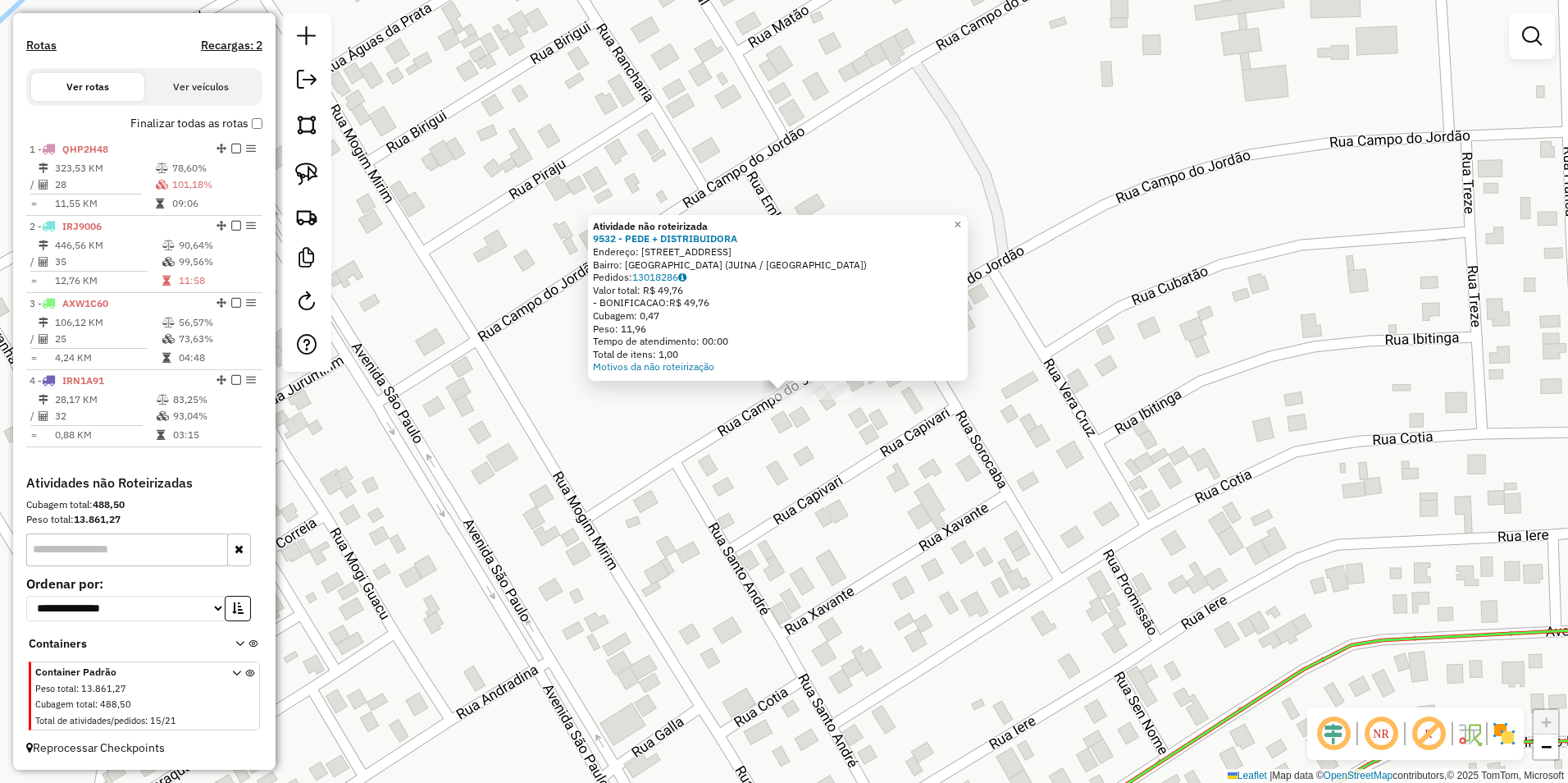
click at [718, 506] on div "Atividade não roteirizada 9532 - PEDE + DISTRIBUIDORA Endereço: Rua Campo do Jo…" at bounding box center [784, 391] width 1568 height 783
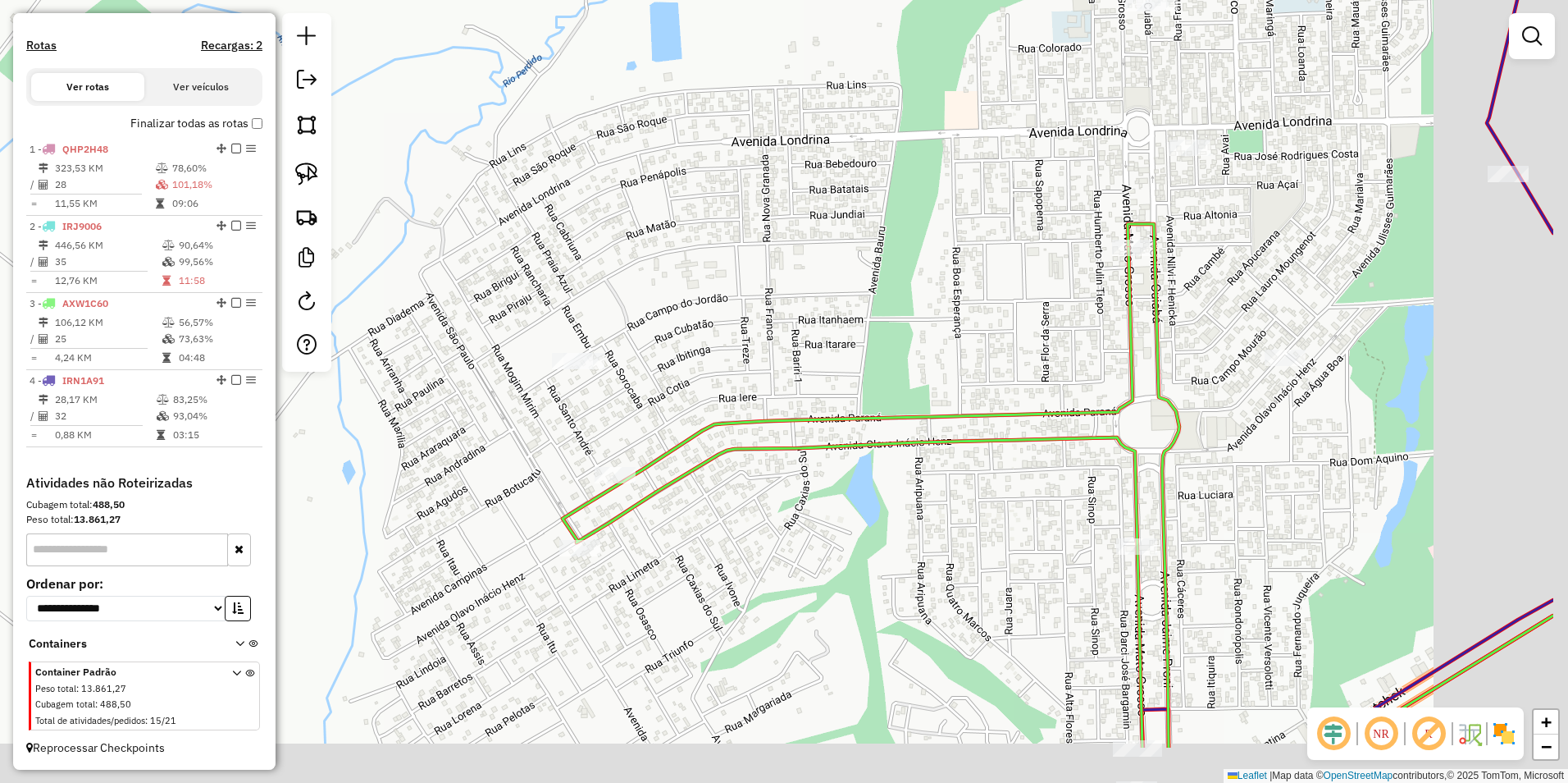
drag, startPoint x: 961, startPoint y: 595, endPoint x: 748, endPoint y: 400, distance: 288.8
click at [748, 400] on div "Janela de atendimento Grade de atendimento Capacidade Transportadoras Veículos …" at bounding box center [784, 391] width 1568 height 783
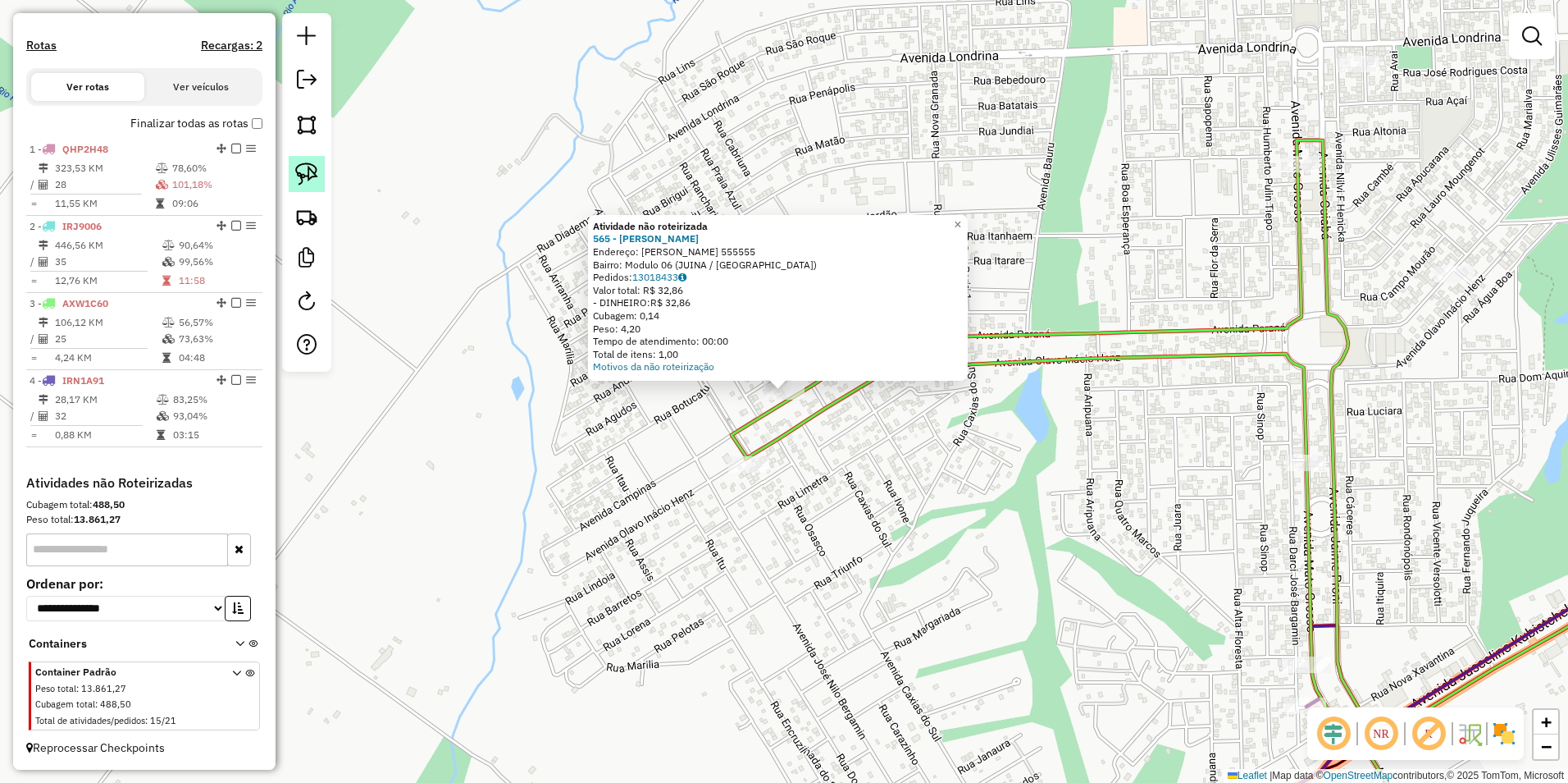
click at [306, 179] on img at bounding box center [306, 174] width 23 height 23
drag, startPoint x: 733, startPoint y: 410, endPoint x: 816, endPoint y: 414, distance: 83.1
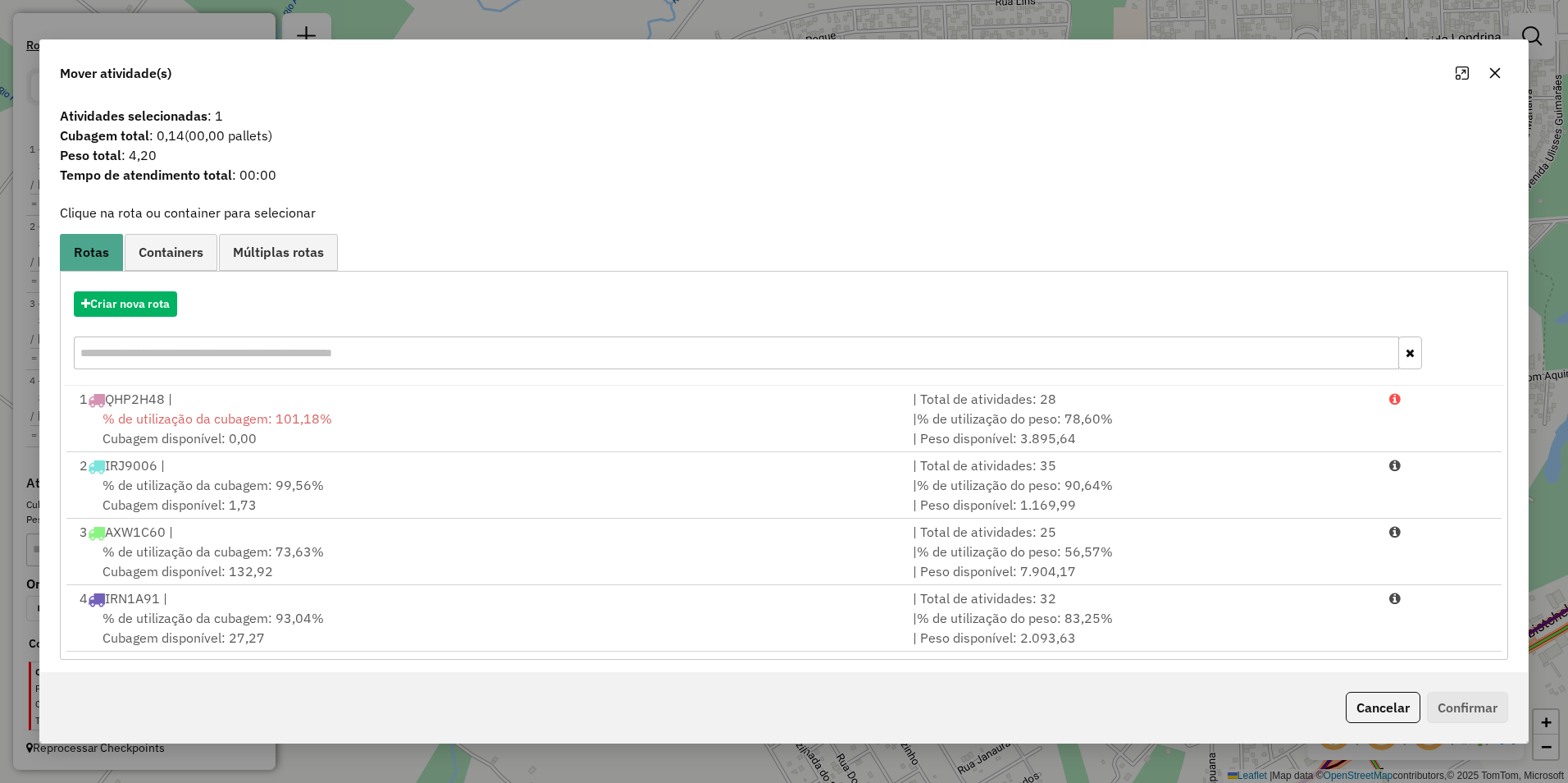
click at [283, 552] on span "% de utilização da cubagem: 73,63%" at bounding box center [213, 551] width 222 height 16
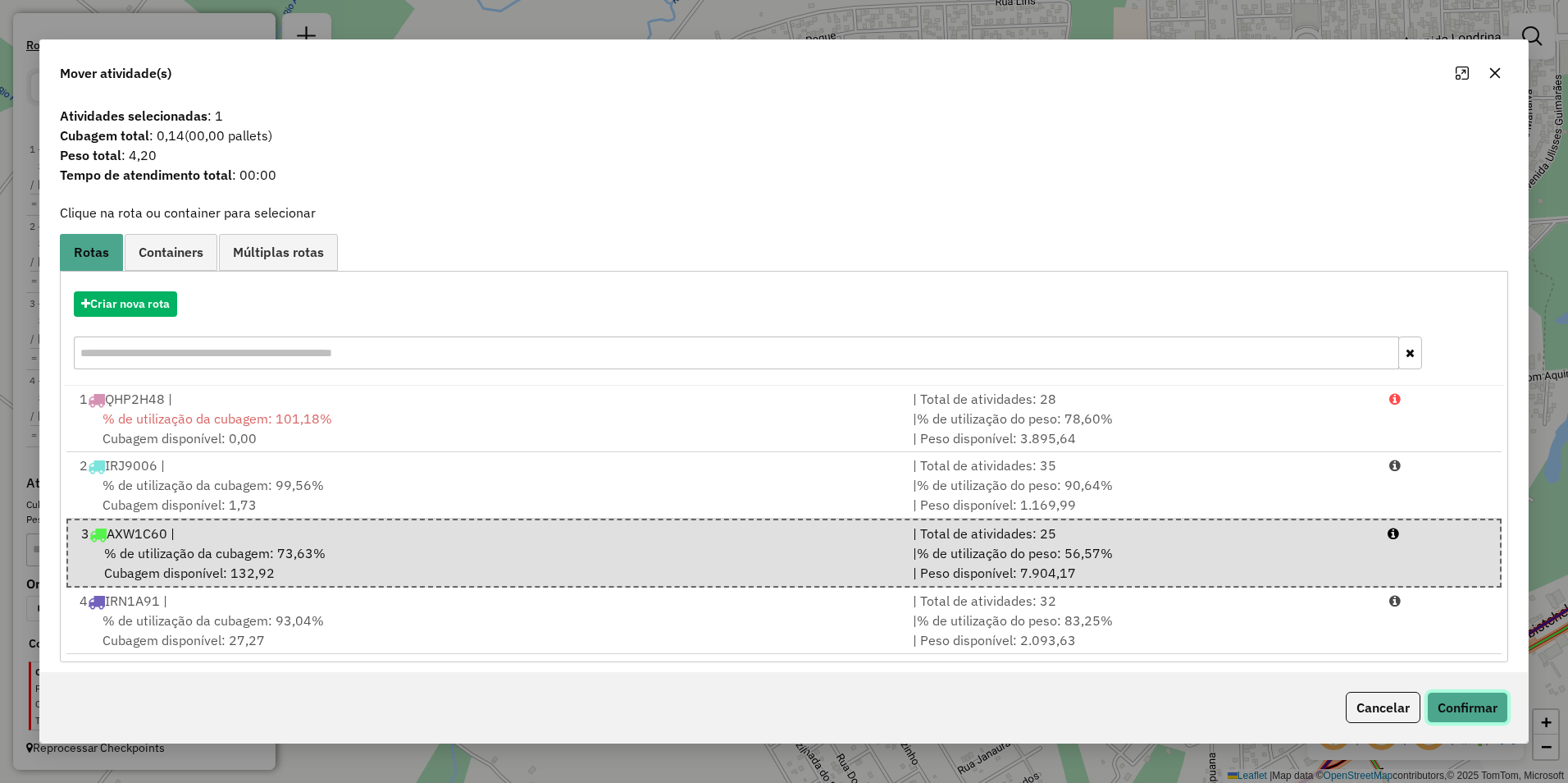
click at [1460, 695] on button "Confirmar" at bounding box center [1468, 707] width 81 height 31
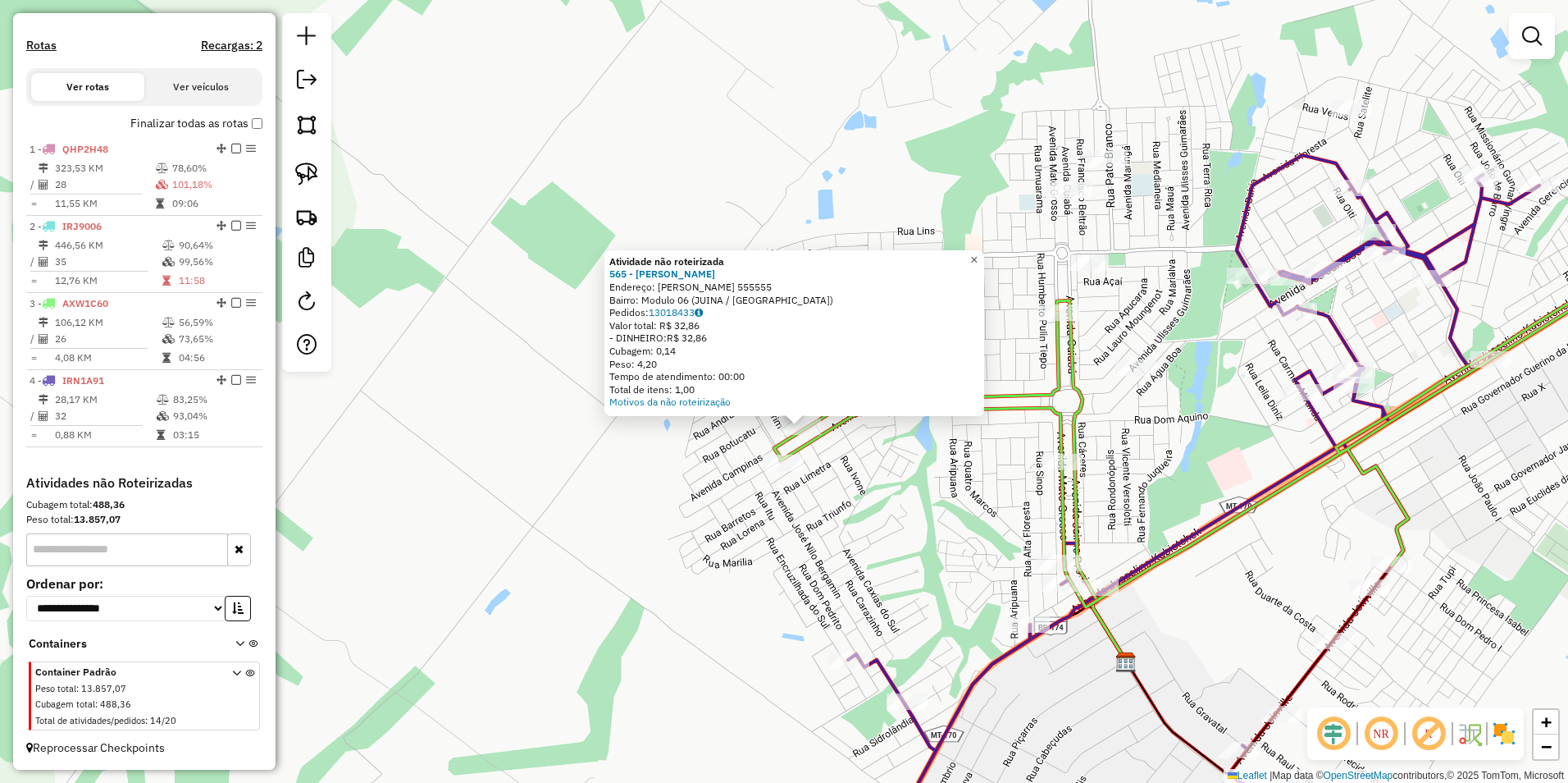
click at [984, 253] on link "×" at bounding box center [974, 260] width 20 height 20
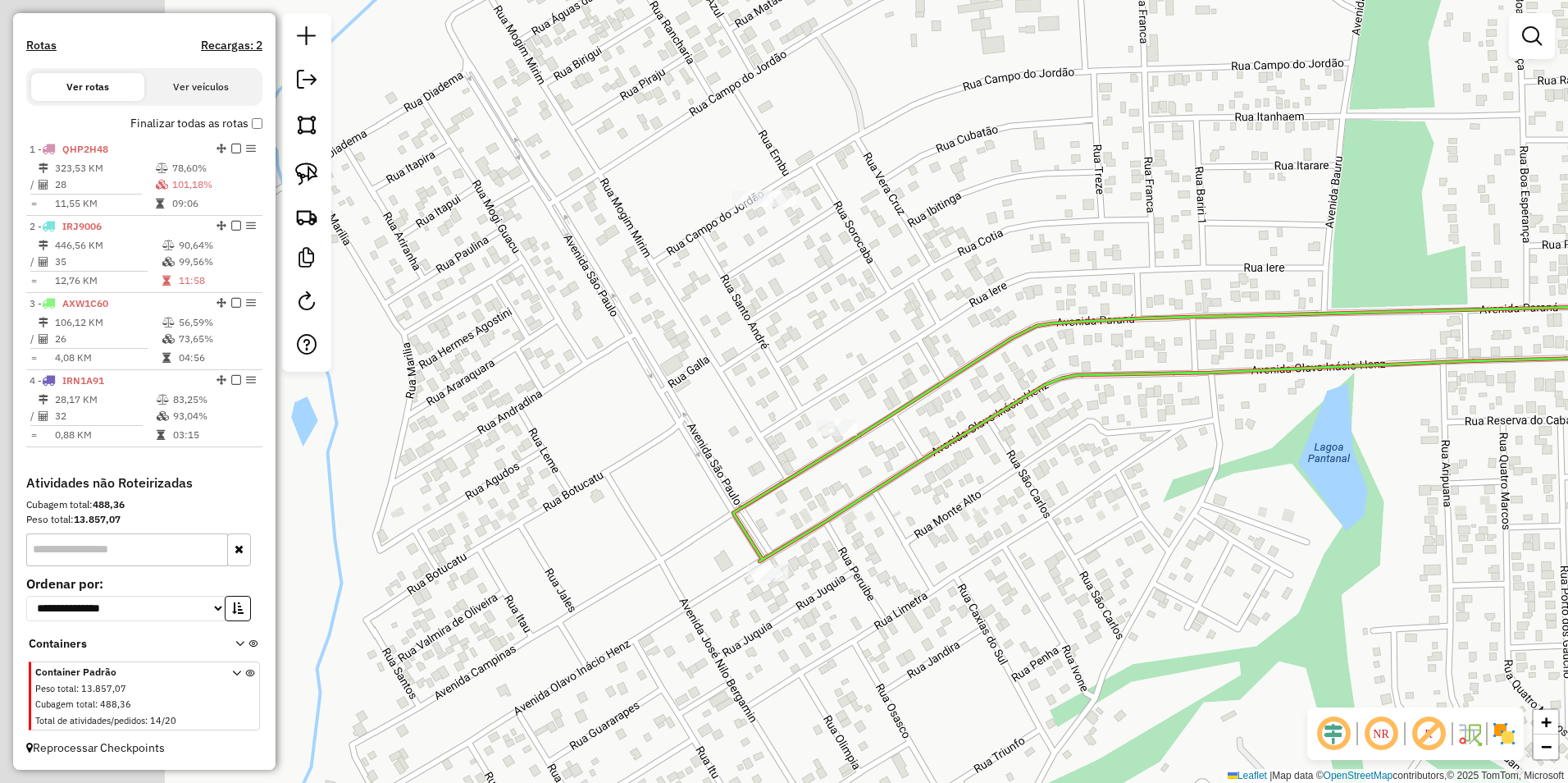
drag, startPoint x: 603, startPoint y: 260, endPoint x: 811, endPoint y: 330, distance: 219.5
click at [800, 319] on div "Janela de atendimento Grade de atendimento Capacidade Transportadoras Veículos …" at bounding box center [784, 391] width 1568 height 783
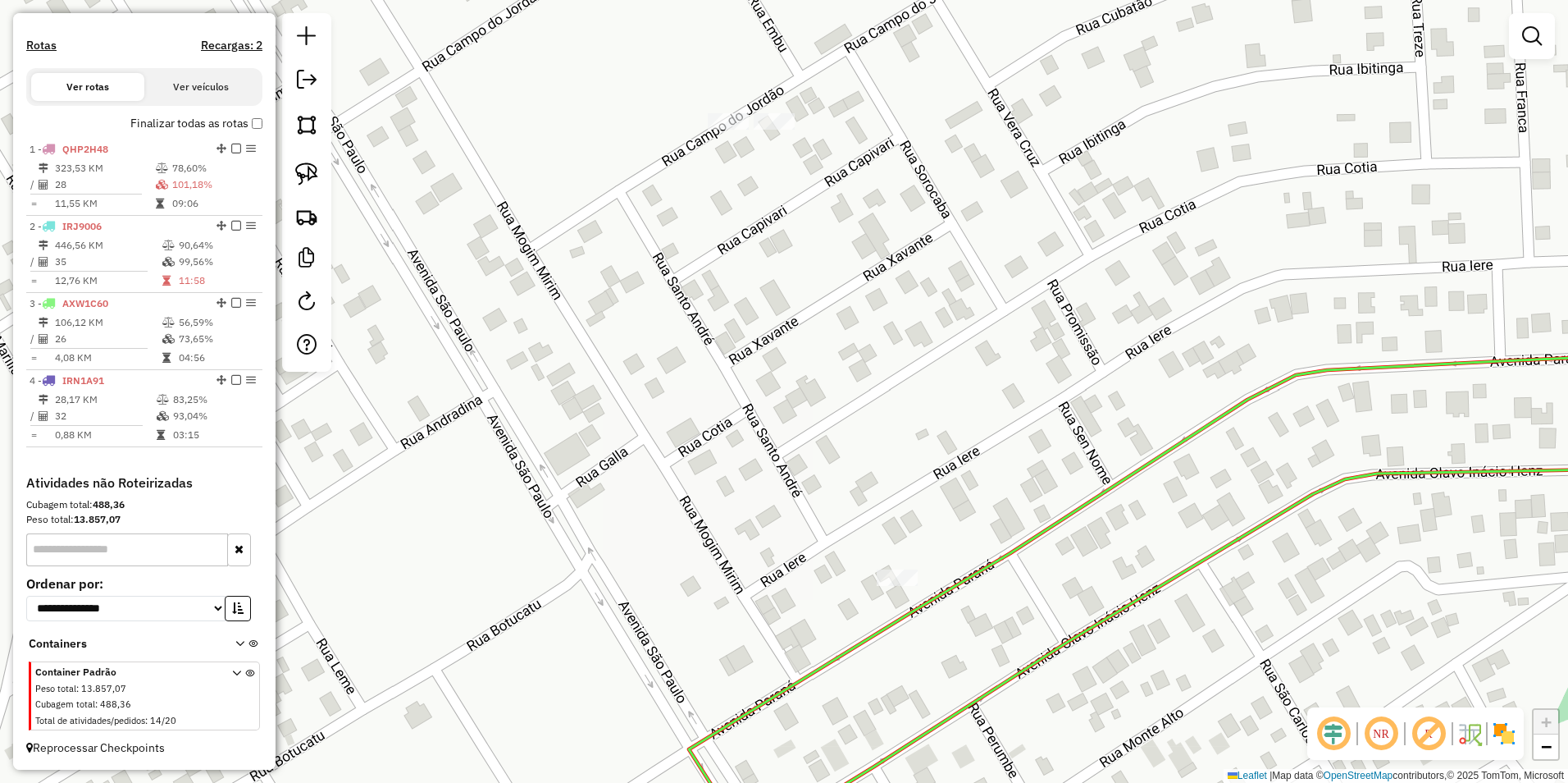
drag, startPoint x: 805, startPoint y: 227, endPoint x: 785, endPoint y: 440, distance: 213.9
click at [809, 451] on div "Janela de atendimento Grade de atendimento Capacidade Transportadoras Veículos …" at bounding box center [784, 391] width 1568 height 783
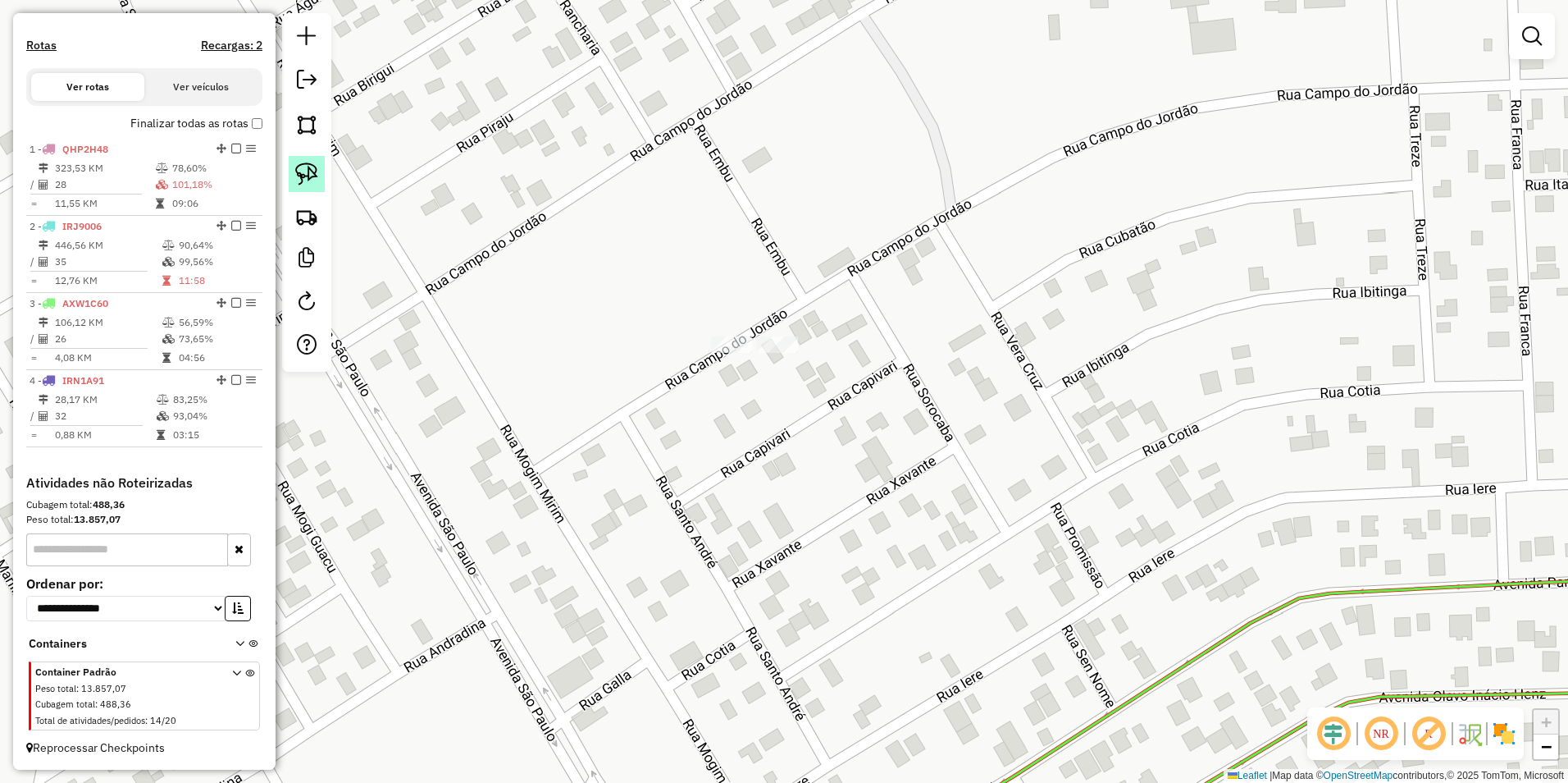
click at [316, 174] on img at bounding box center [306, 174] width 23 height 23
drag, startPoint x: 660, startPoint y: 340, endPoint x: 738, endPoint y: 384, distance: 89.6
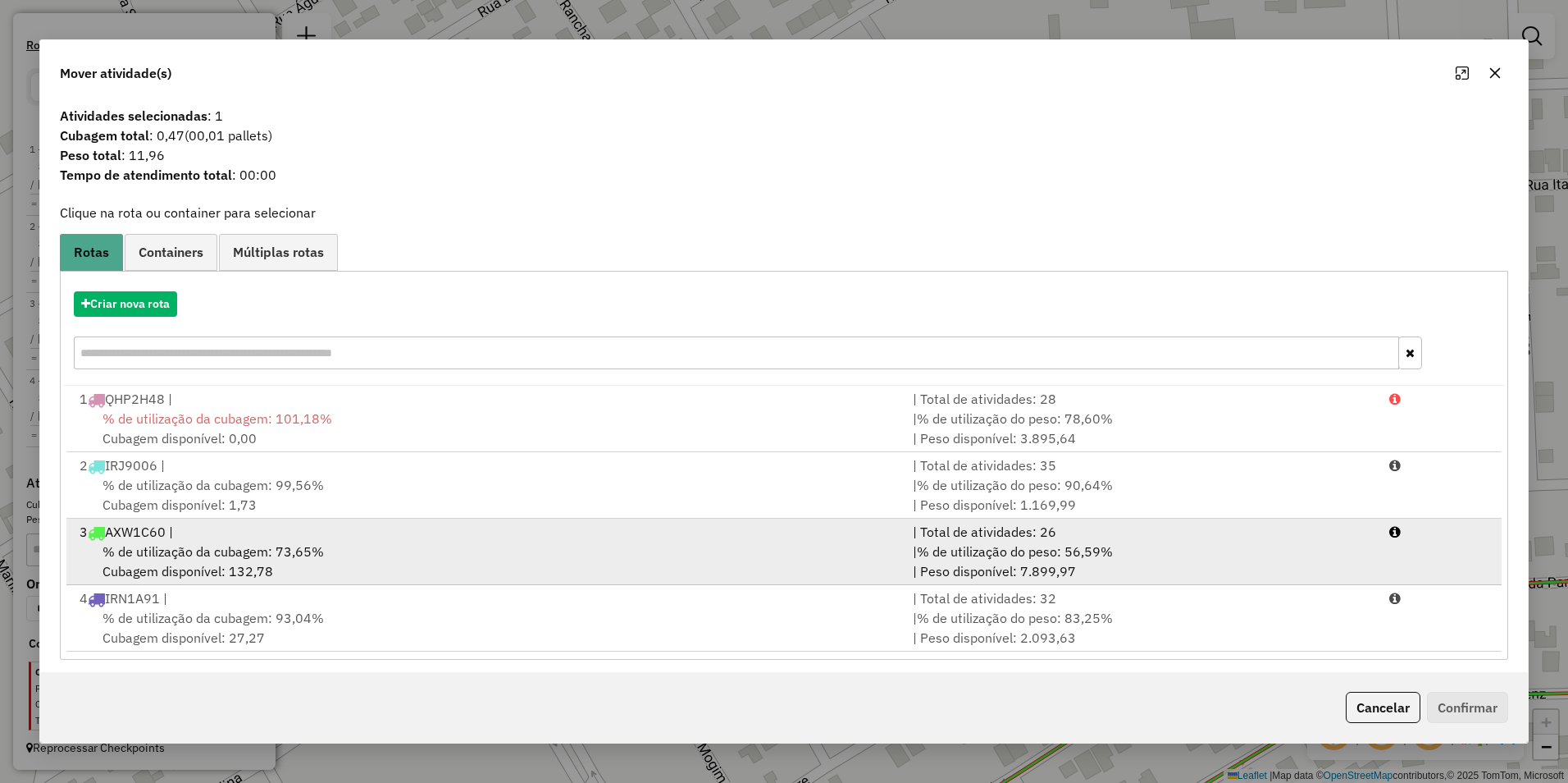
click at [255, 533] on div "3 AXW1C60 |" at bounding box center [486, 531] width 833 height 20
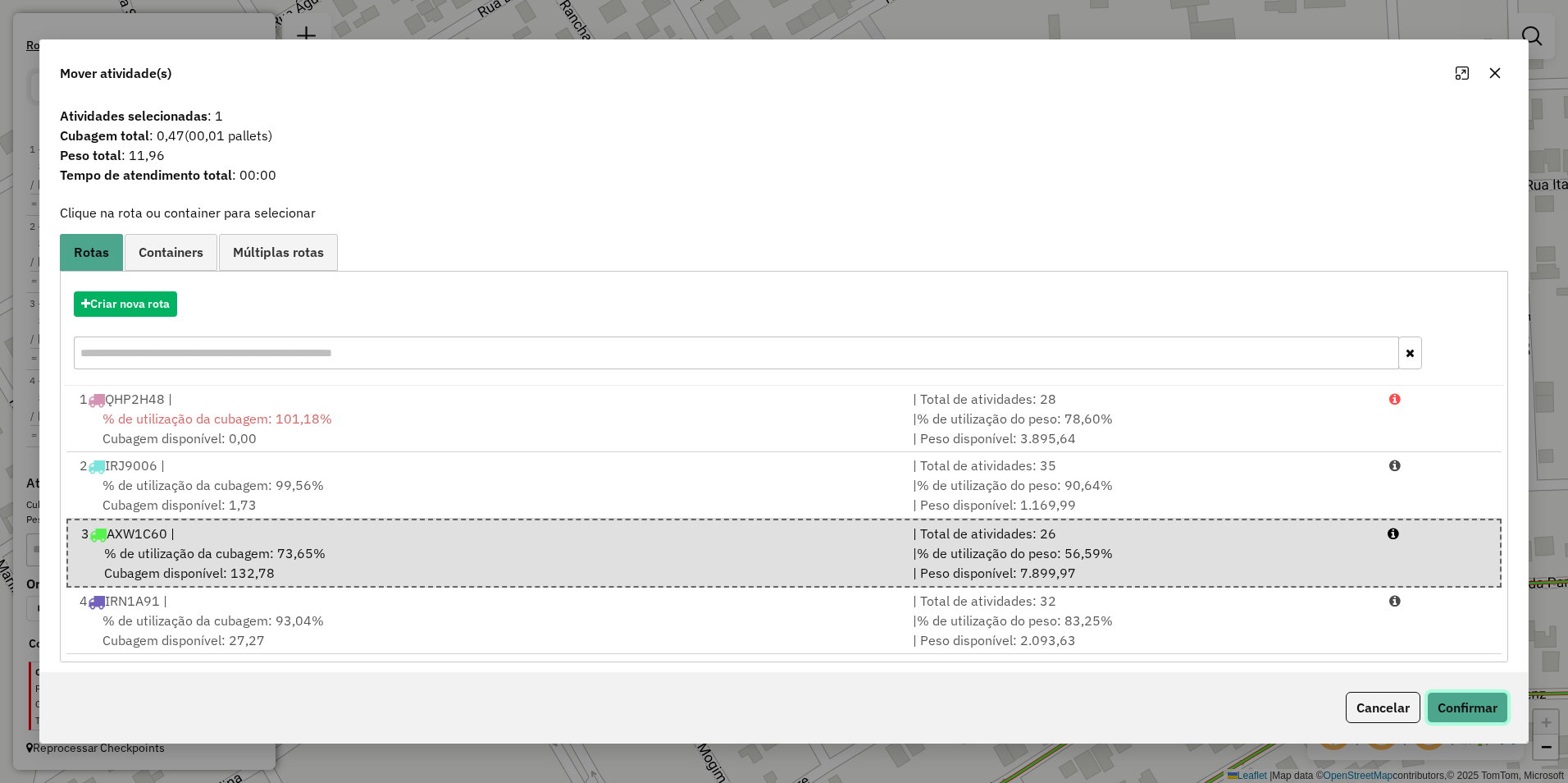
click at [1474, 707] on button "Confirmar" at bounding box center [1468, 707] width 81 height 31
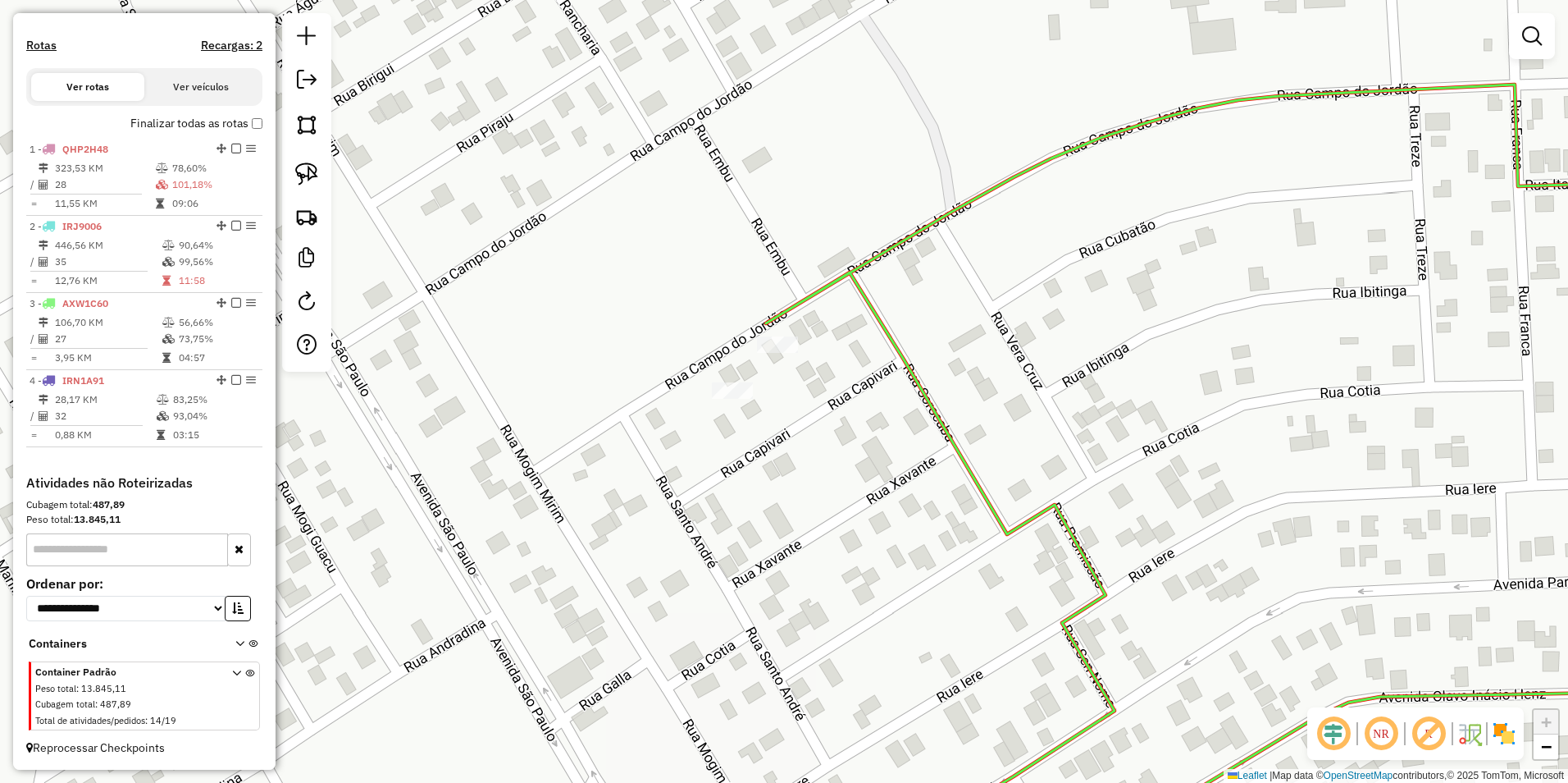
drag, startPoint x: 996, startPoint y: 442, endPoint x: 759, endPoint y: 432, distance: 237.2
click at [760, 432] on div "Janela de atendimento Grade de atendimento Capacidade Transportadoras Veículos …" at bounding box center [784, 391] width 1568 height 783
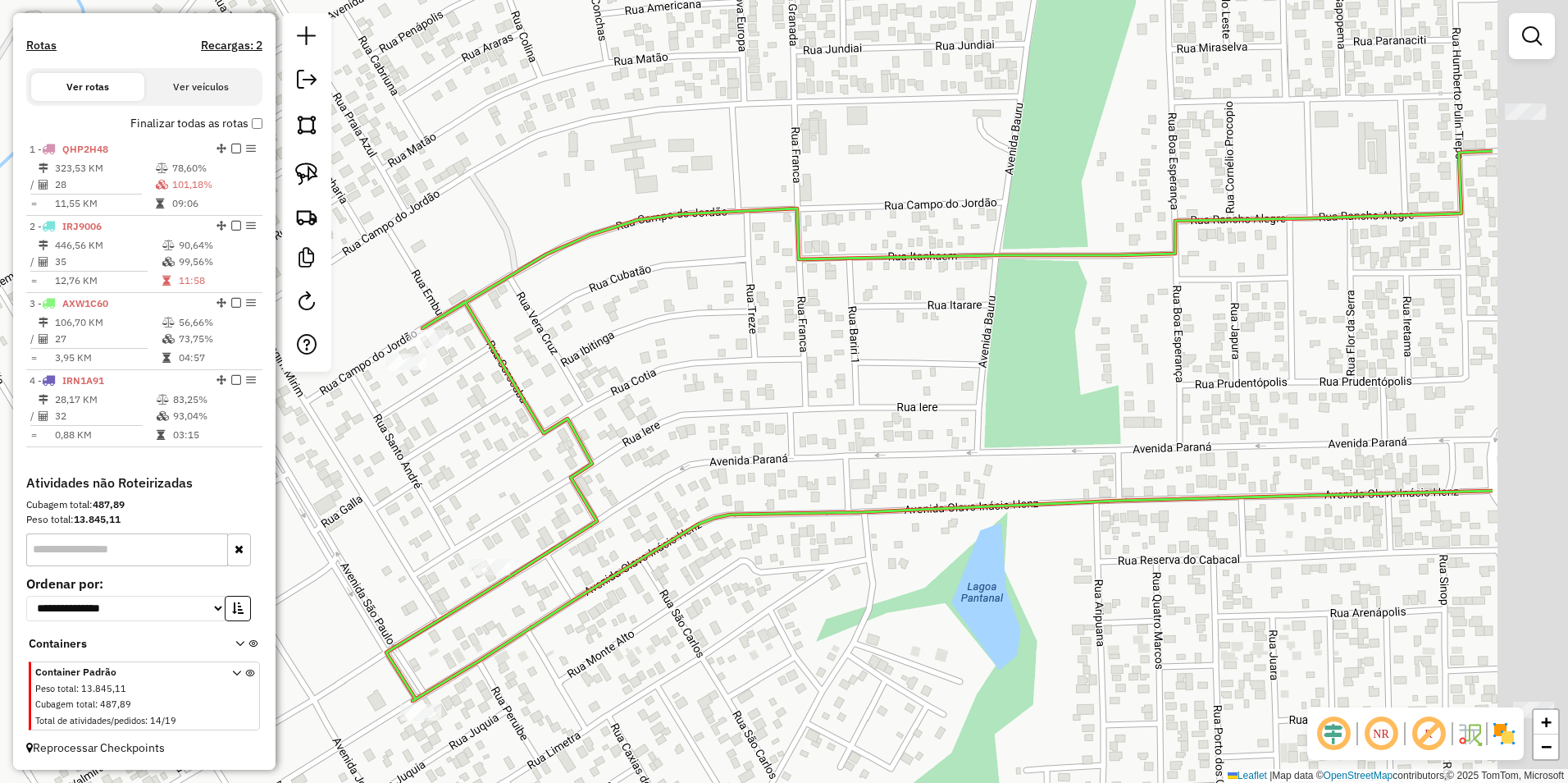
drag, startPoint x: 959, startPoint y: 532, endPoint x: 814, endPoint y: 472, distance: 156.9
click at [815, 476] on div "Janela de atendimento Grade de atendimento Capacidade Transportadoras Veículos …" at bounding box center [784, 391] width 1568 height 783
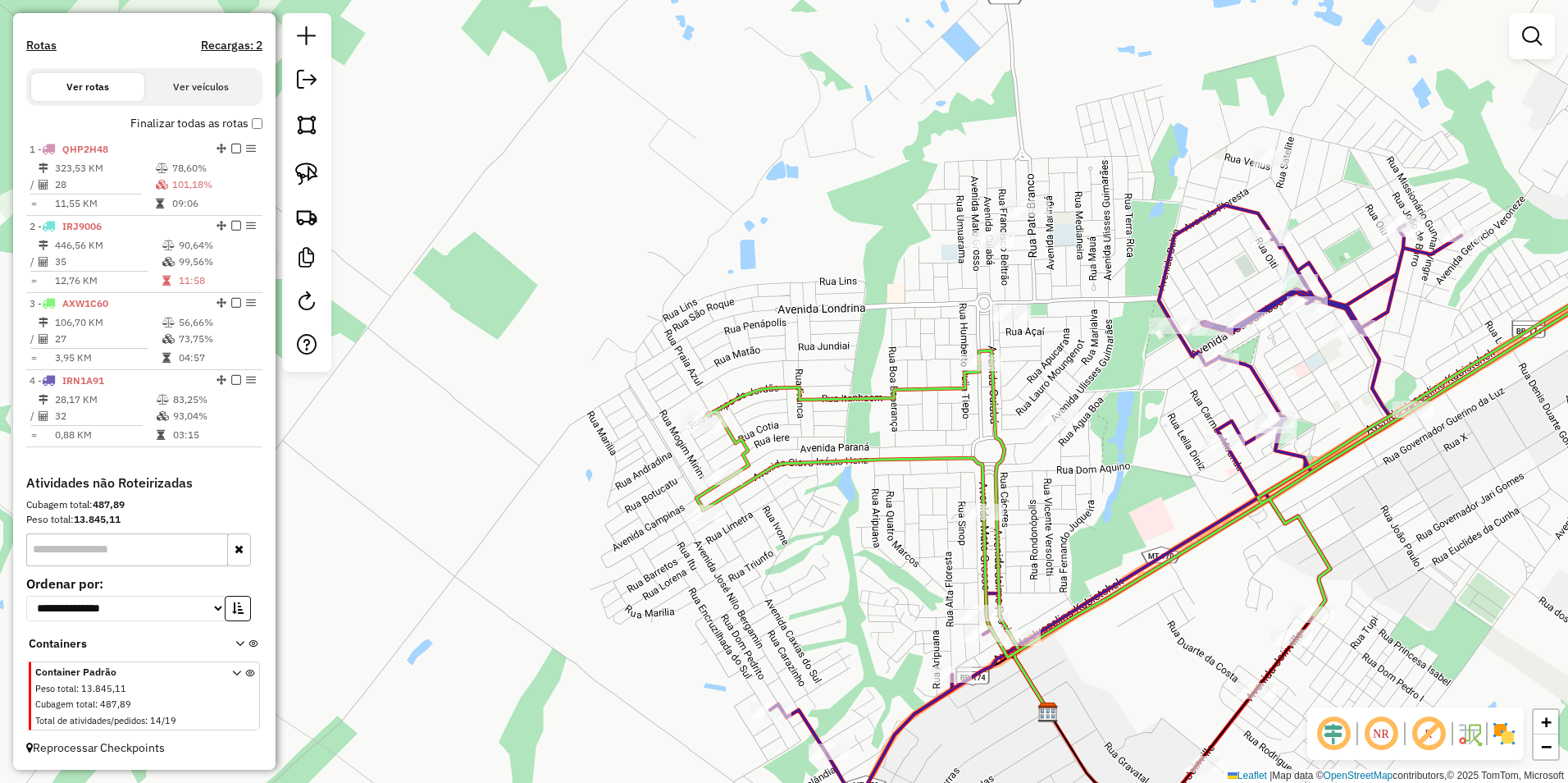
drag, startPoint x: 1130, startPoint y: 511, endPoint x: 1030, endPoint y: 514, distance: 100.0
click at [1030, 514] on div "Janela de atendimento Grade de atendimento Capacidade Transportadoras Veículos …" at bounding box center [784, 391] width 1568 height 783
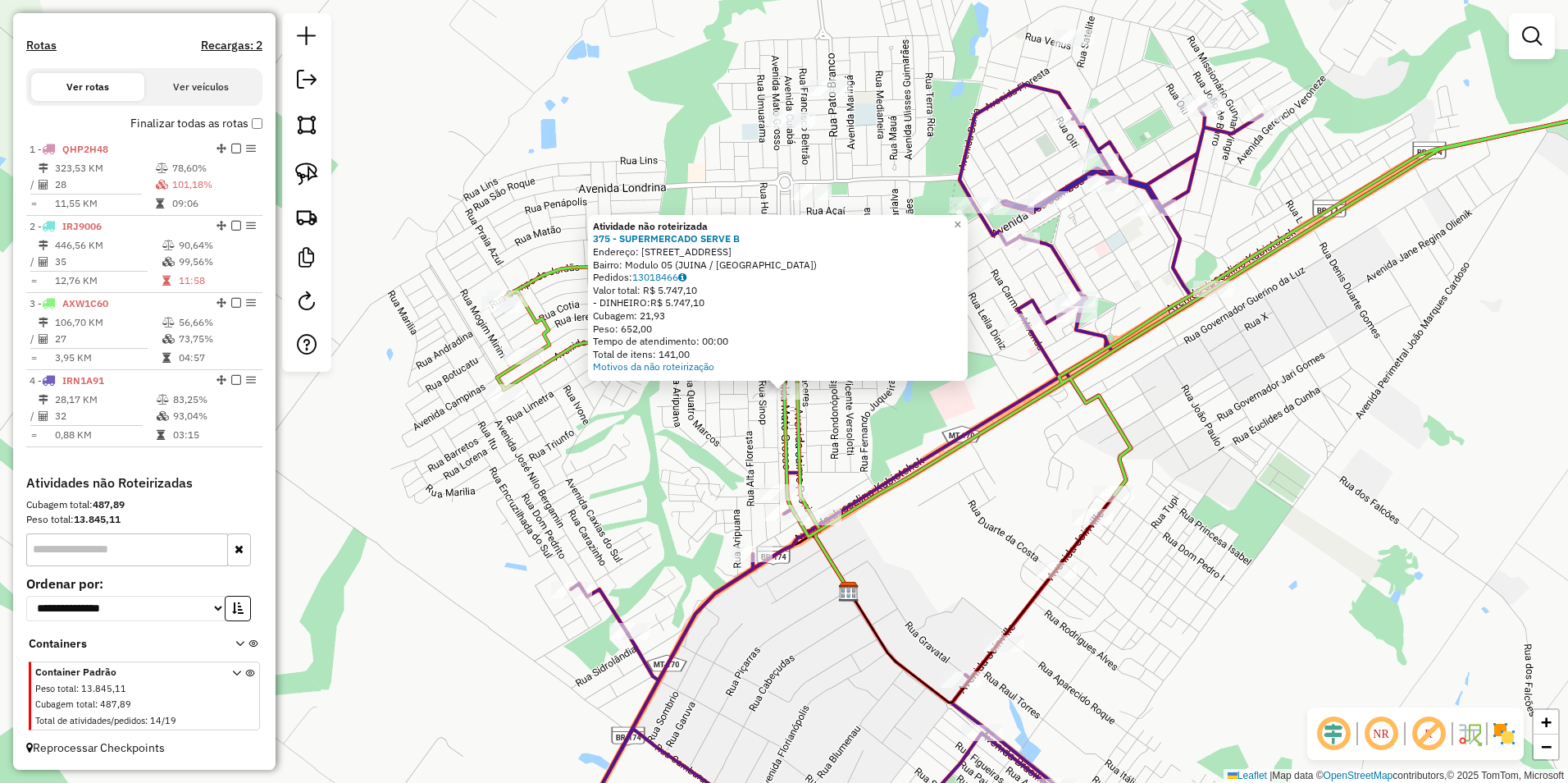
click at [938, 479] on div "Atividade não roteirizada 375 - SUPERMERCADO SERVE B Endereço: AV MATO GROSSO 8…" at bounding box center [784, 391] width 1568 height 783
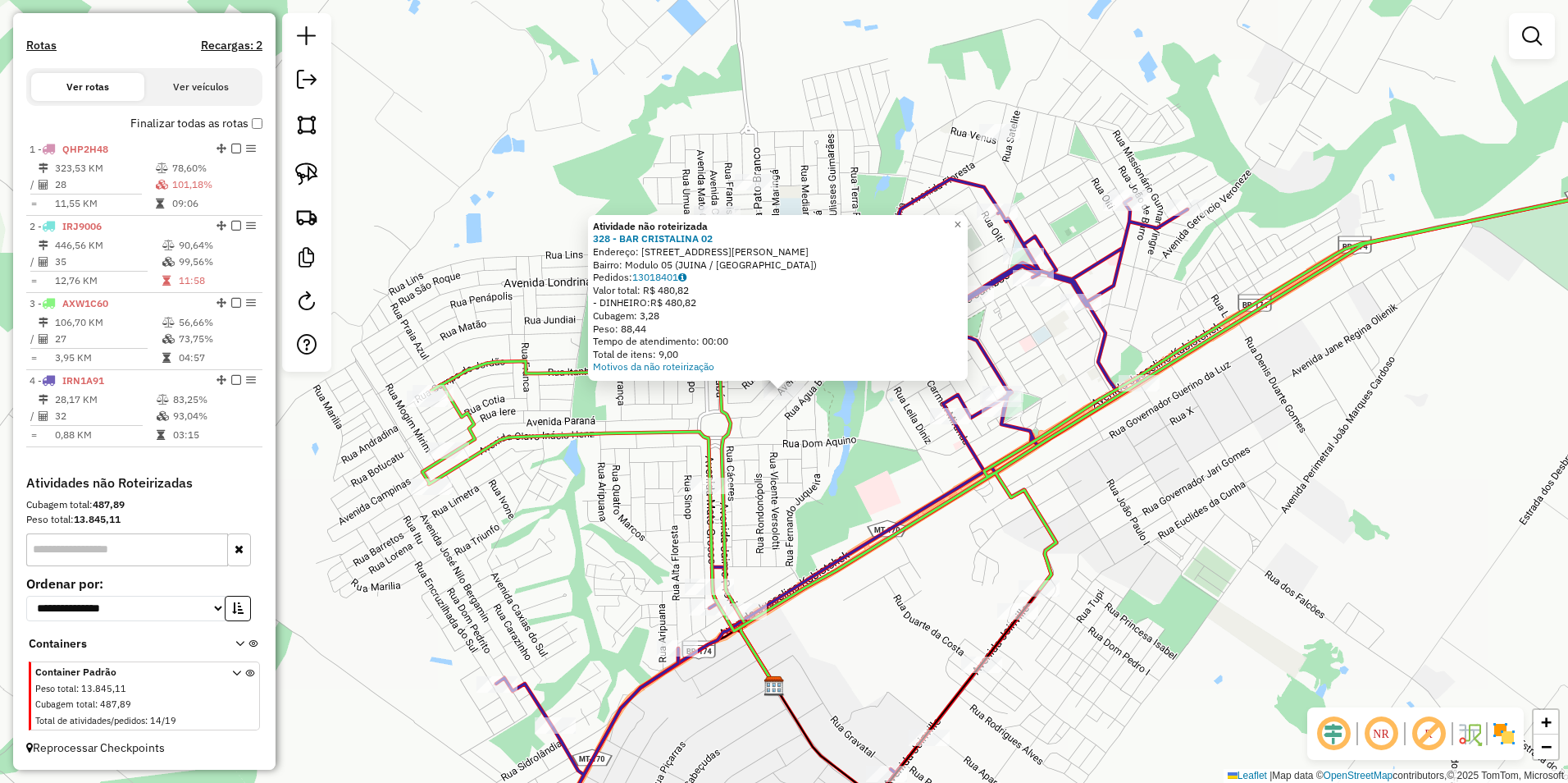
click at [830, 438] on div "Atividade não roteirizada 328 - BAR CRISTALINA 02 Endereço: AV ULISSES GUIMARAE…" at bounding box center [784, 391] width 1568 height 783
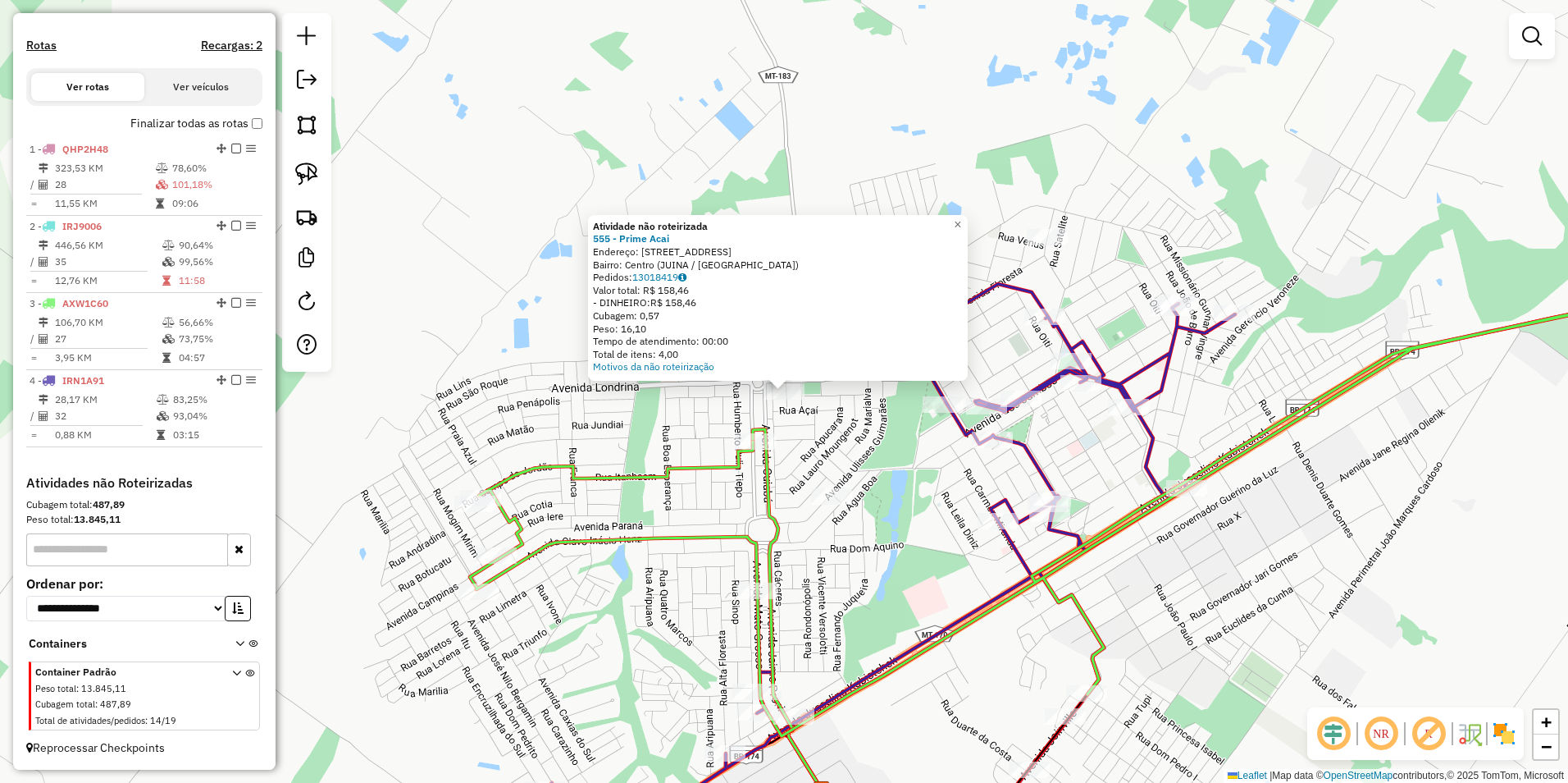
click at [801, 464] on div "Atividade não roteirizada 555 - Prime Acai Endereço: Avenida Londrina 192 Bairr…" at bounding box center [784, 391] width 1568 height 783
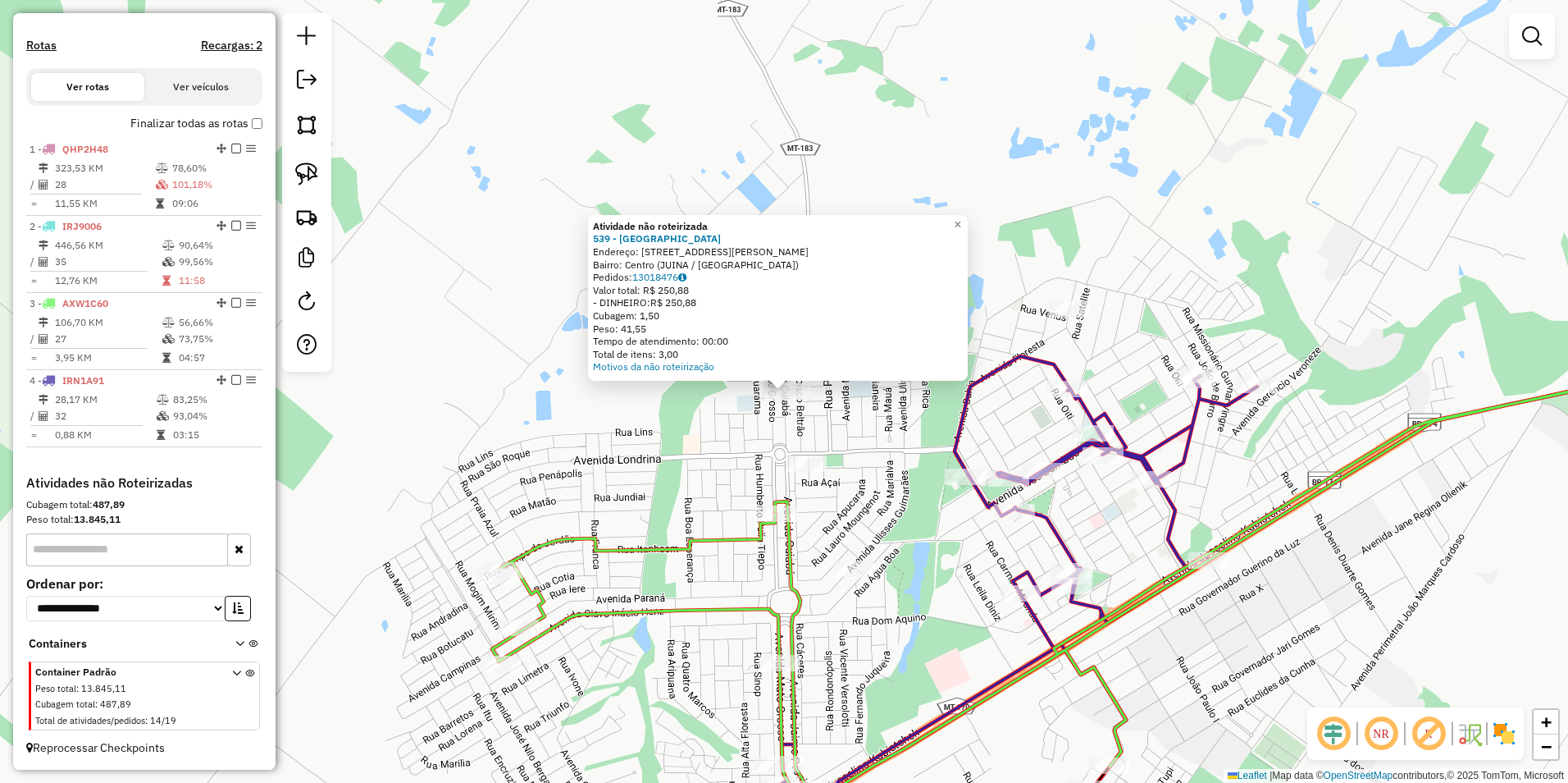
click at [680, 420] on div "Atividade não roteirizada 539 - Casa do Peixe Endereço: Rua Francisco Beltrao 3…" at bounding box center [784, 391] width 1568 height 783
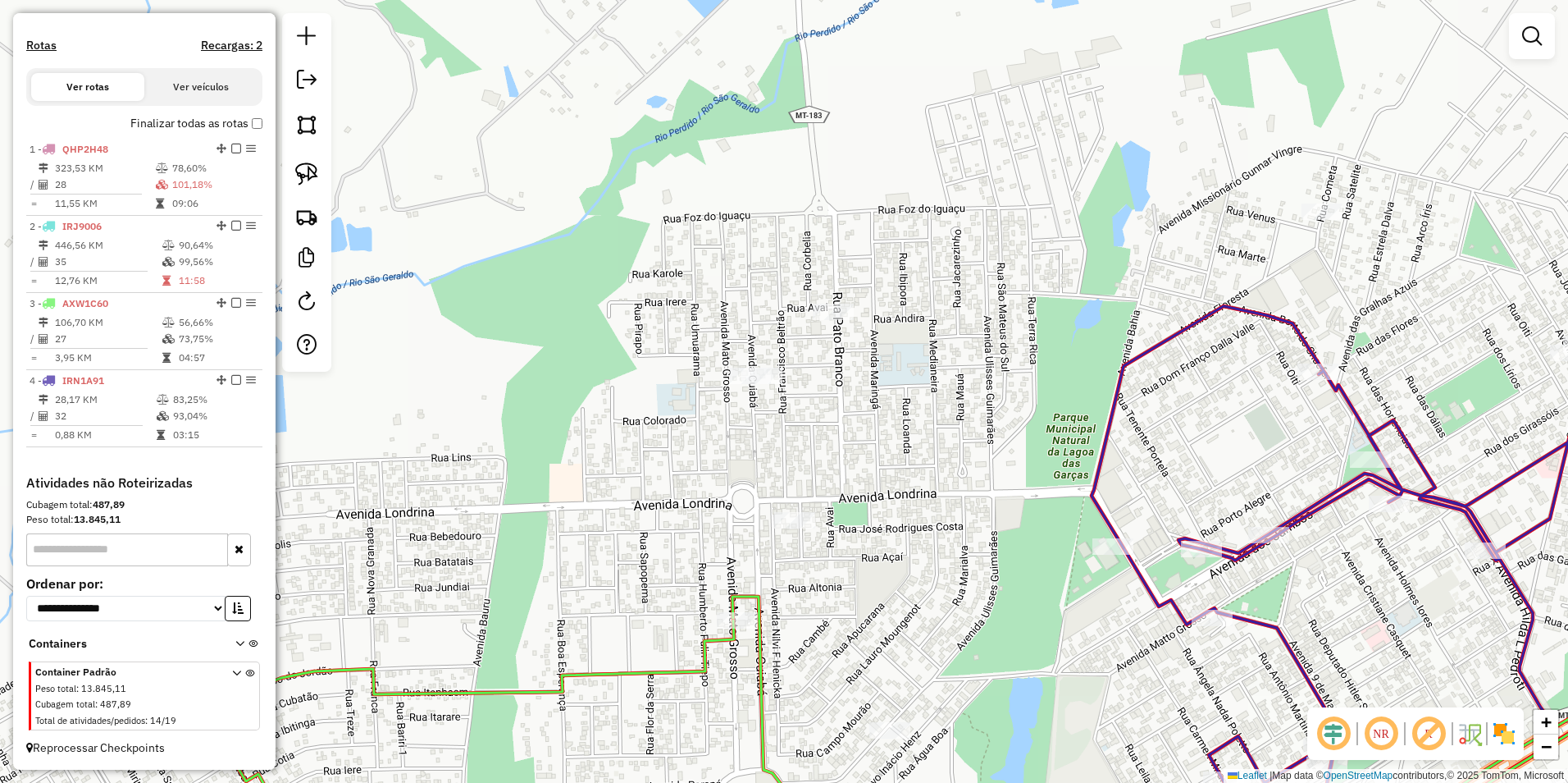
click at [314, 174] on img at bounding box center [306, 174] width 23 height 23
drag, startPoint x: 746, startPoint y: 503, endPoint x: 794, endPoint y: 488, distance: 50.3
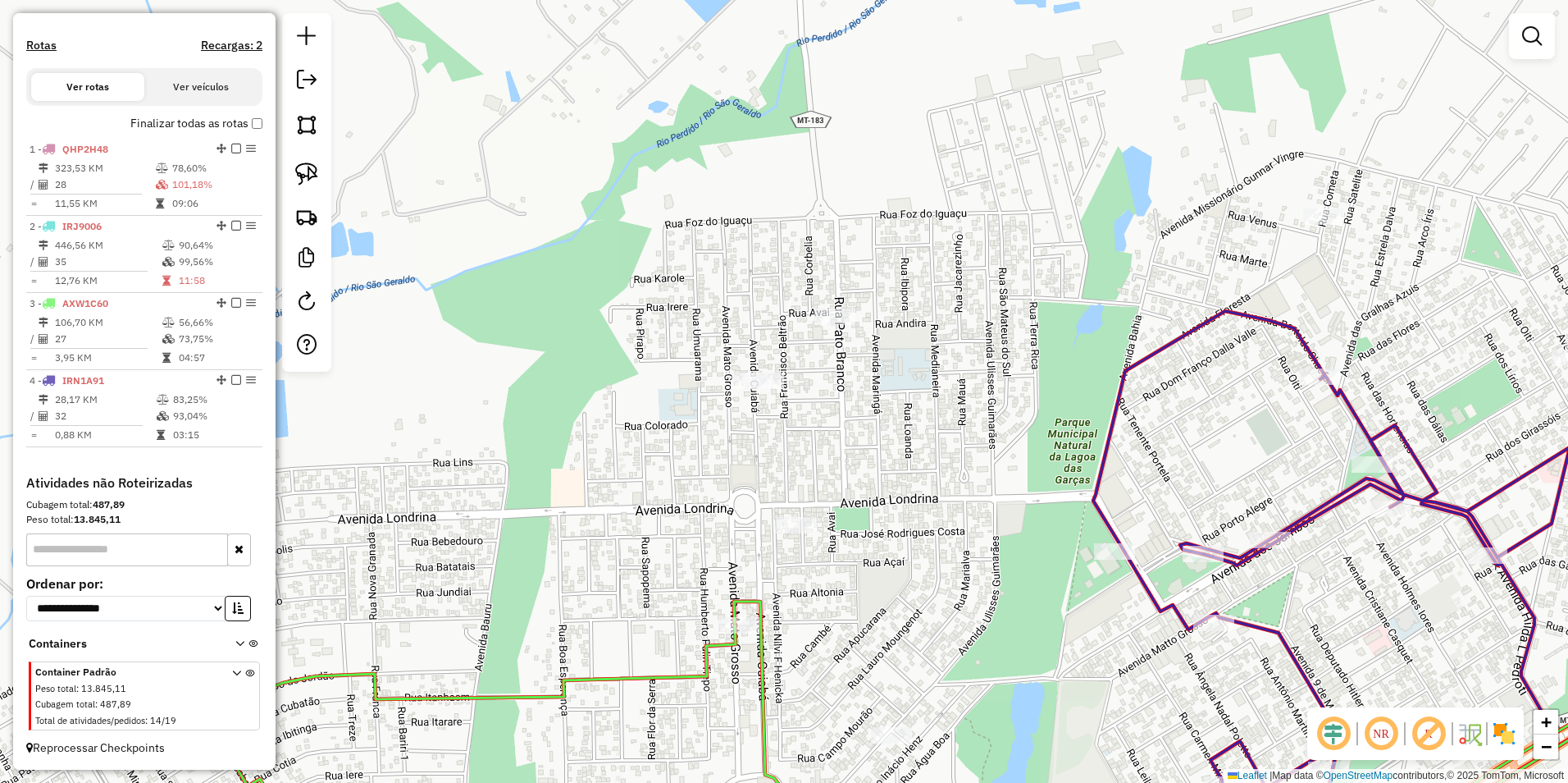
click at [839, 521] on div "Janela de atendimento Grade de atendimento Capacidade Transportadoras Veículos …" at bounding box center [784, 391] width 1568 height 783
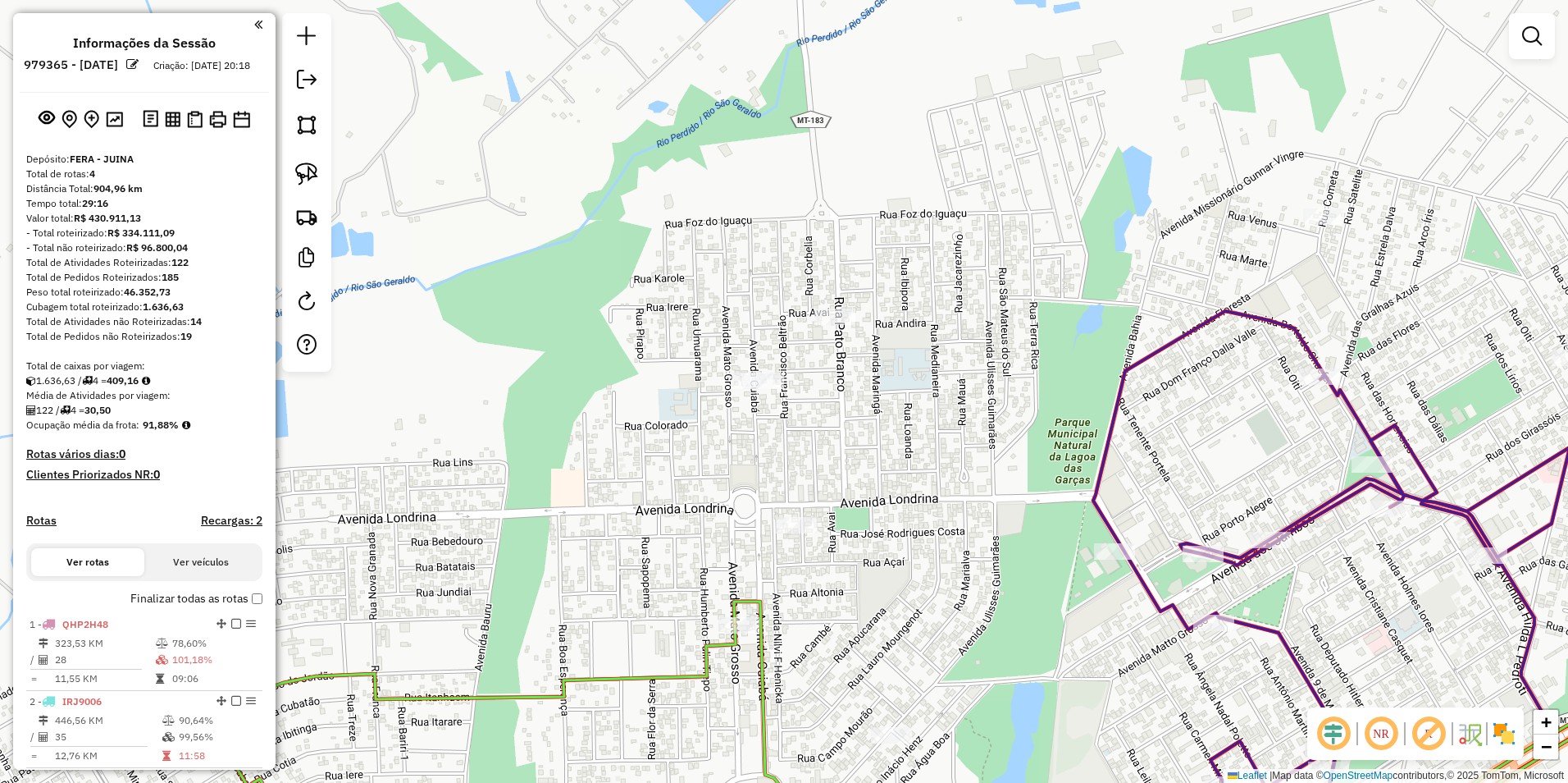
click at [305, 170] on img at bounding box center [306, 174] width 23 height 23
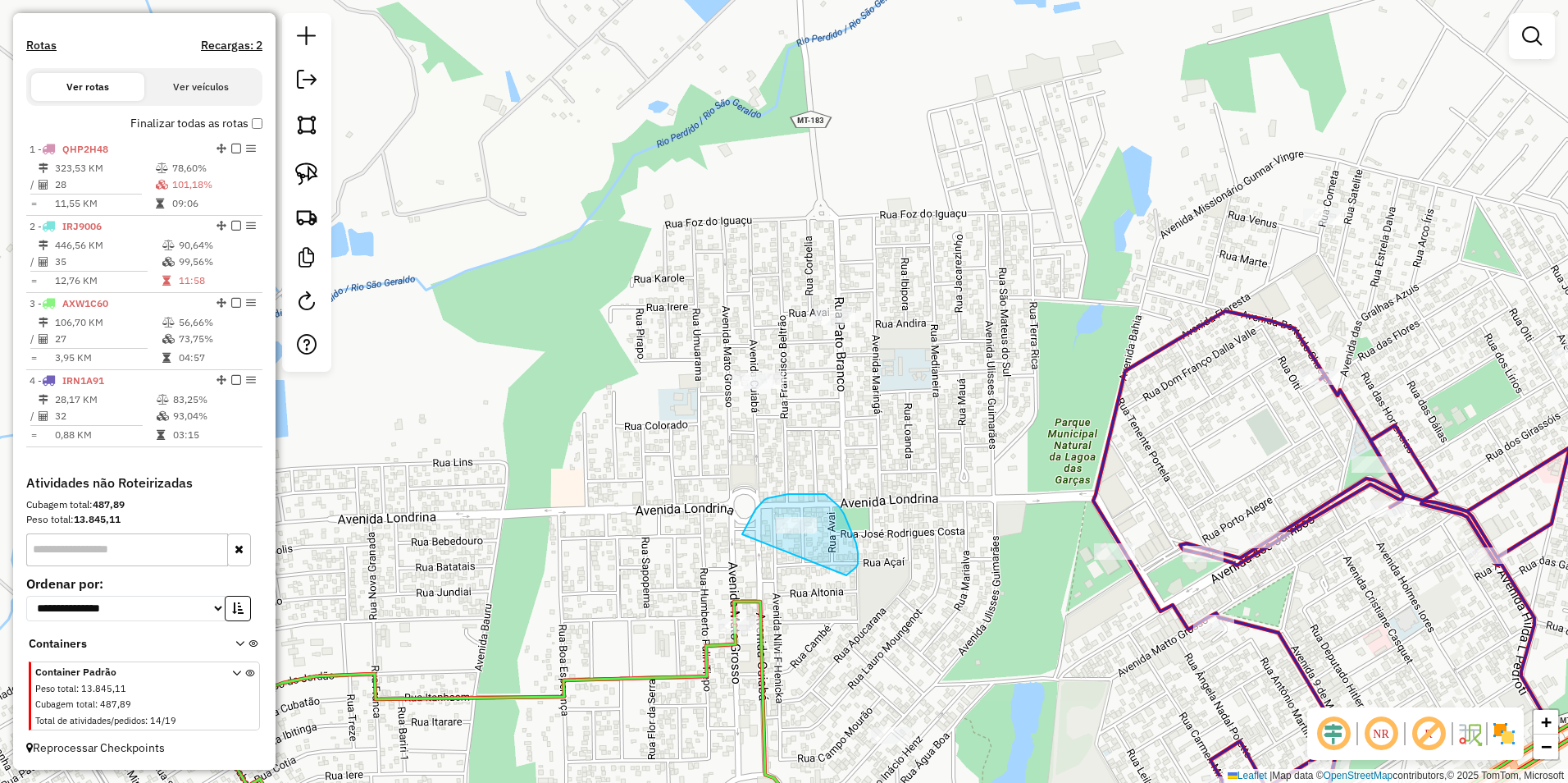
drag, startPoint x: 742, startPoint y: 534, endPoint x: 847, endPoint y: 575, distance: 112.7
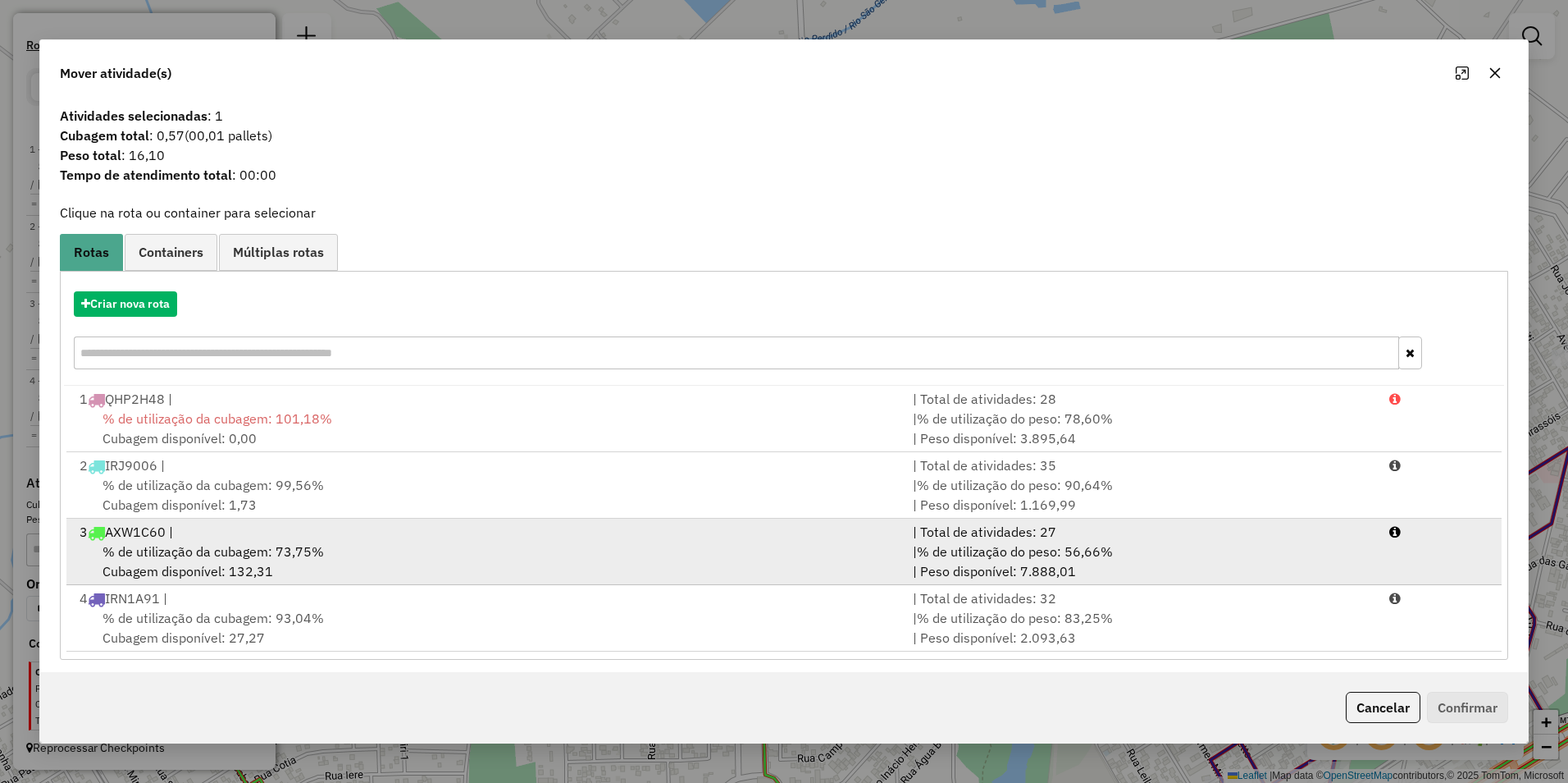
click at [310, 550] on span "% de utilização da cubagem: 73,75%" at bounding box center [213, 551] width 222 height 16
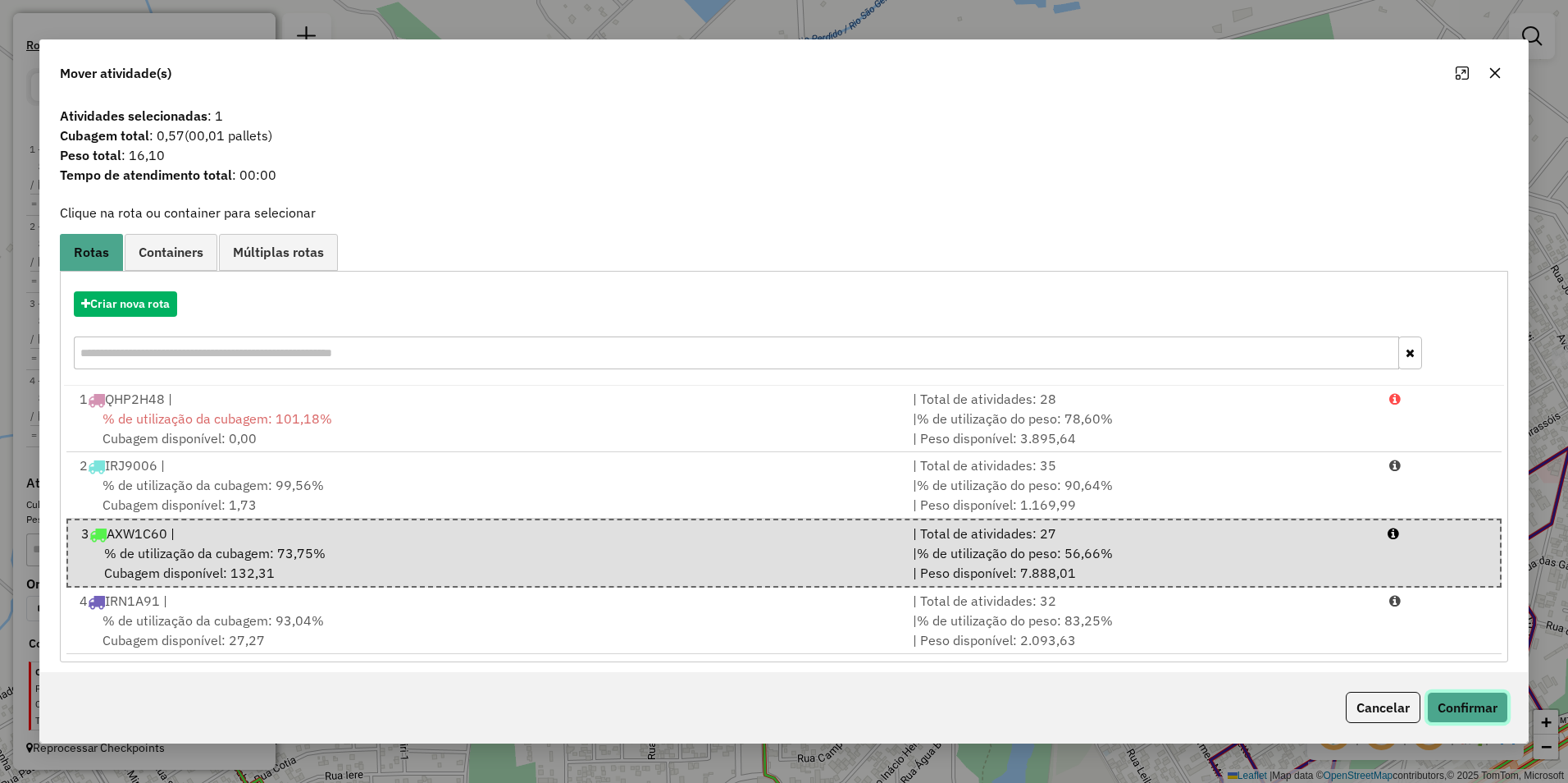
click at [1467, 691] on button "Confirmar" at bounding box center [1468, 707] width 81 height 31
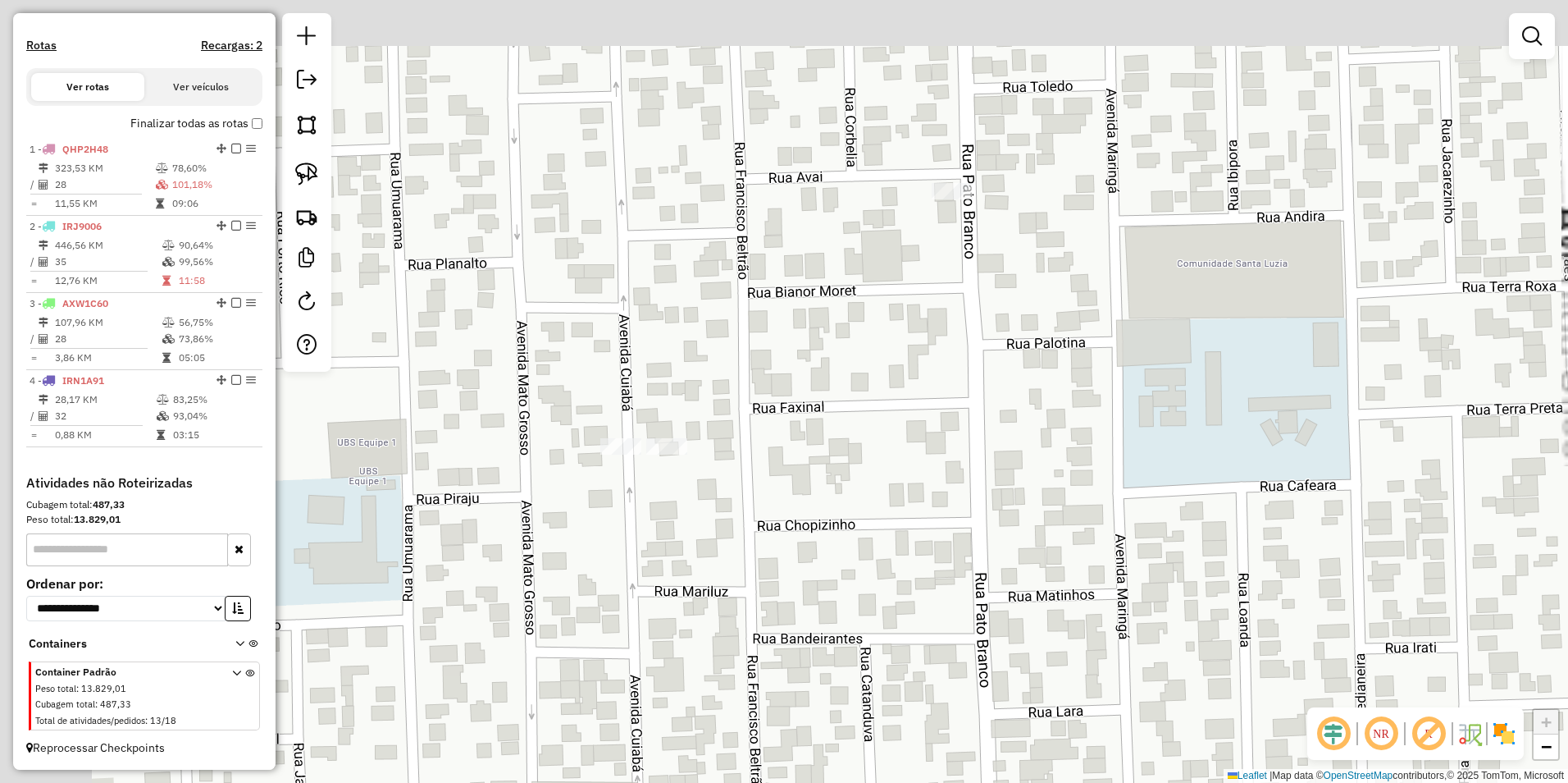
drag, startPoint x: 656, startPoint y: 420, endPoint x: 816, endPoint y: 500, distance: 178.9
click at [816, 500] on div "Janela de atendimento Grade de atendimento Capacidade Transportadoras Veículos …" at bounding box center [784, 391] width 1568 height 783
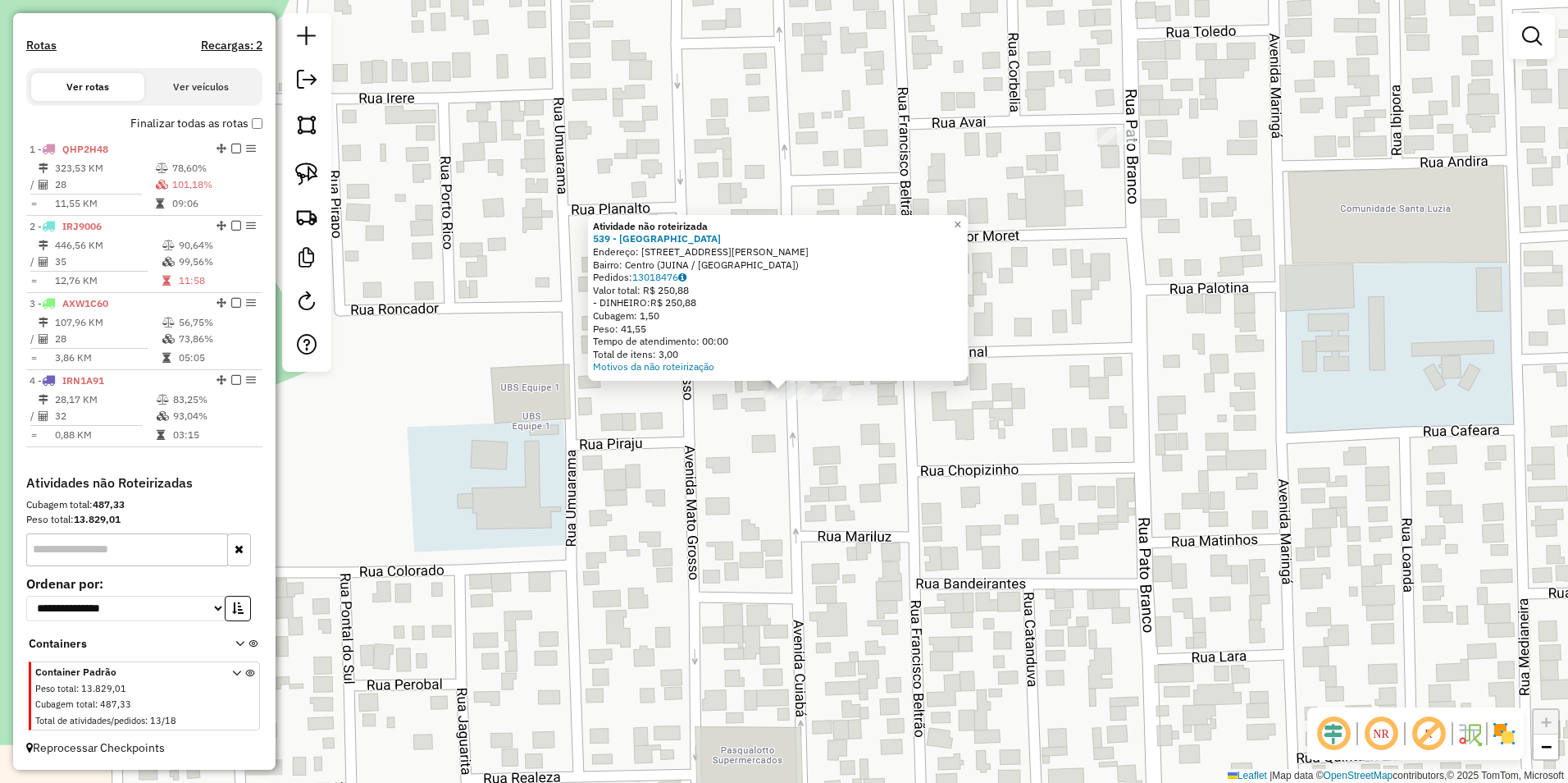
click at [741, 484] on div "Atividade não roteirizada 539 - Casa do Peixe Endereço: [STREET_ADDRESS][PERSON…" at bounding box center [784, 391] width 1568 height 783
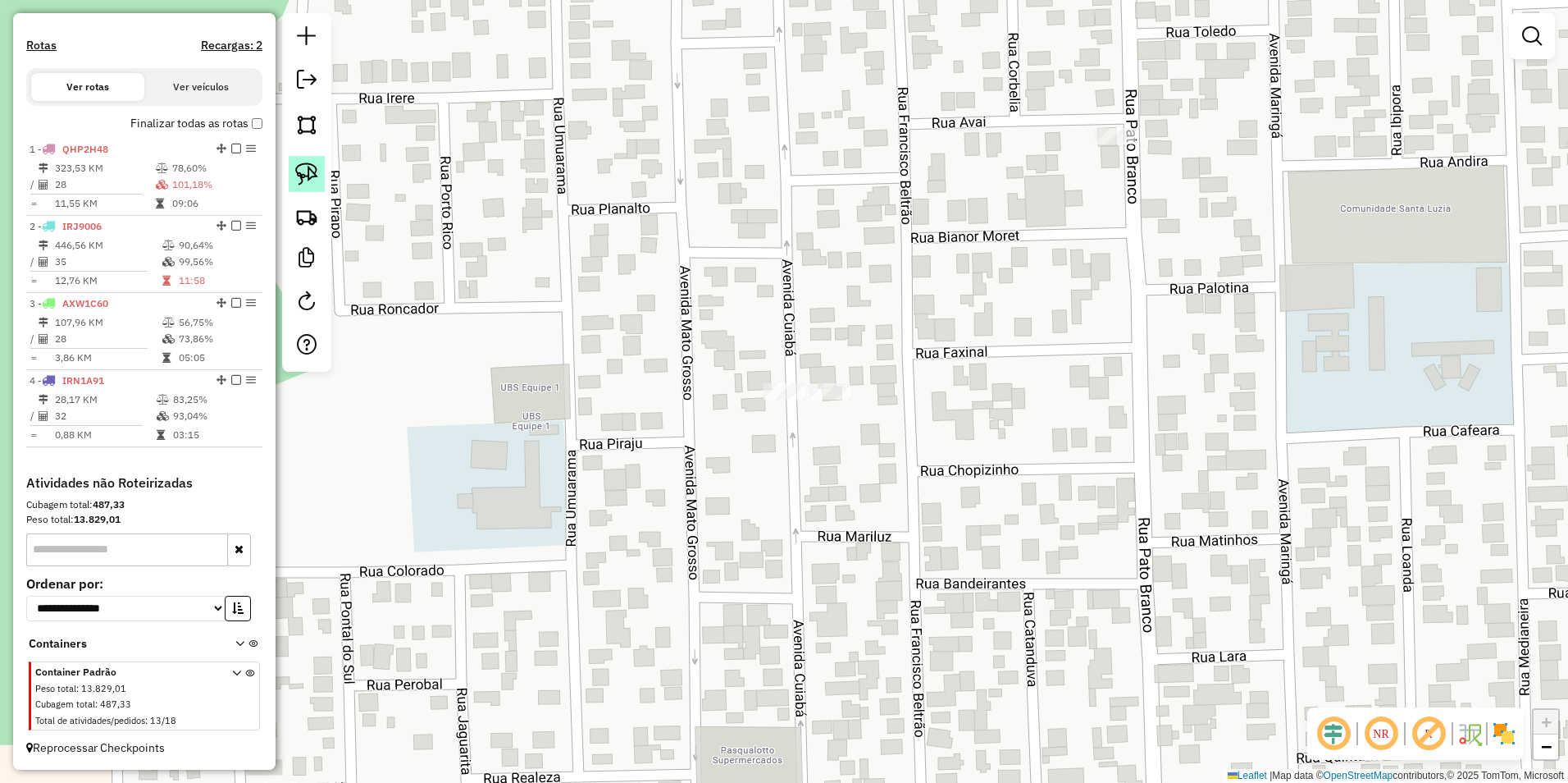
click at [313, 172] on img at bounding box center [306, 174] width 23 height 23
drag, startPoint x: 737, startPoint y: 395, endPoint x: 783, endPoint y: 425, distance: 54.9
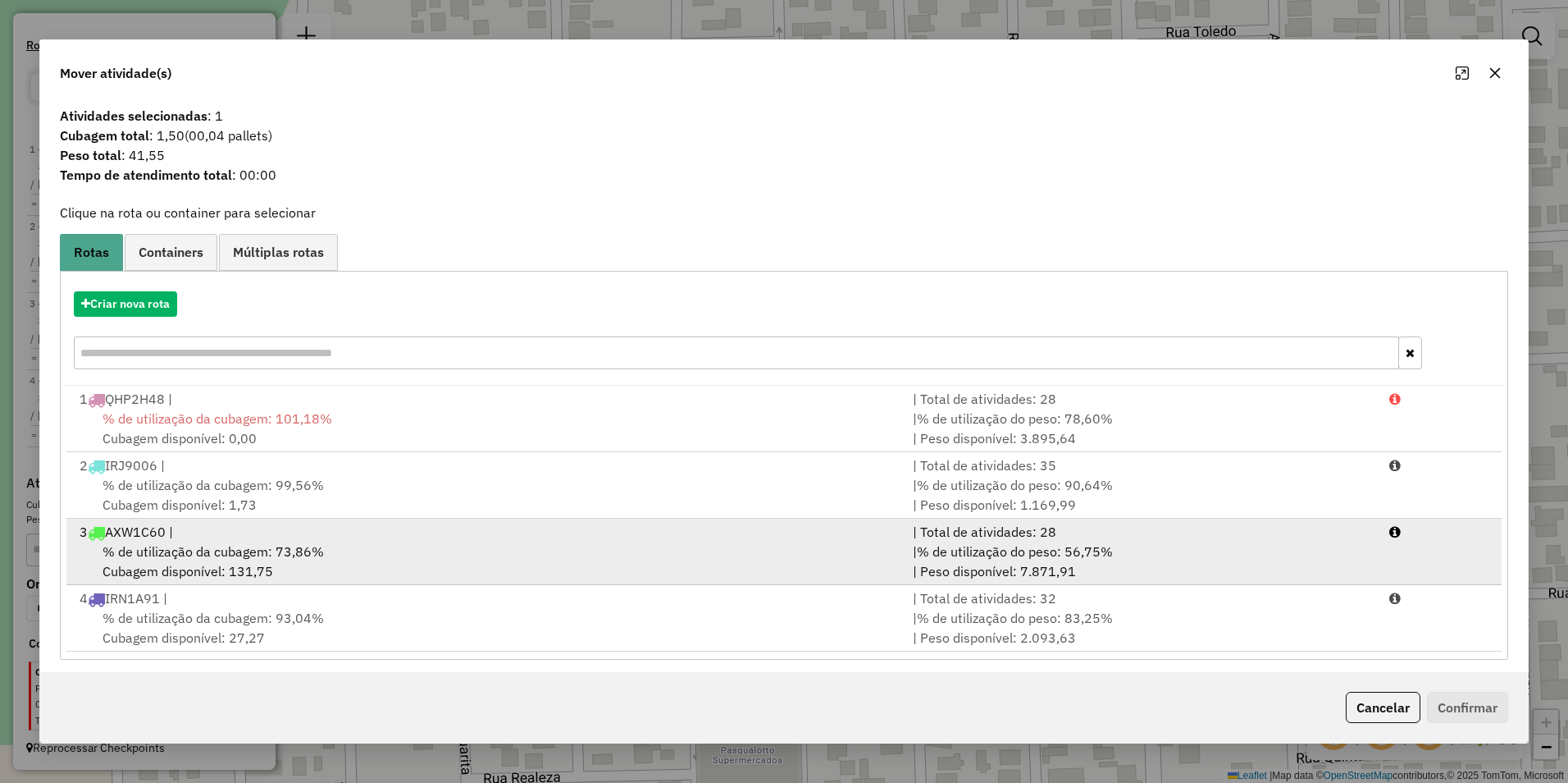
click at [352, 554] on div "% de utilização da cubagem: 73,86% Cubagem disponível: 131,75" at bounding box center [486, 561] width 833 height 40
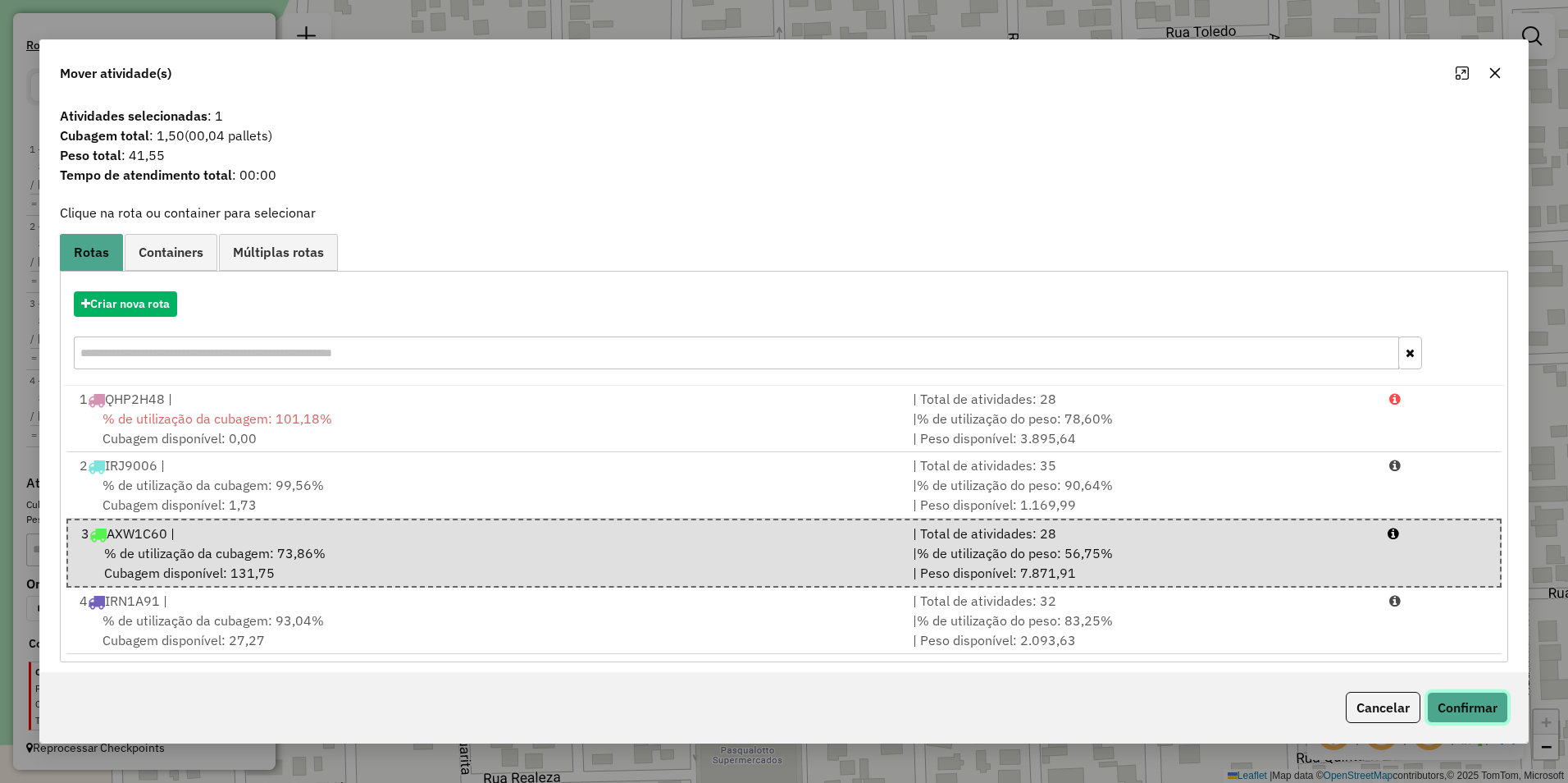
click at [1449, 697] on button "Confirmar" at bounding box center [1468, 707] width 81 height 31
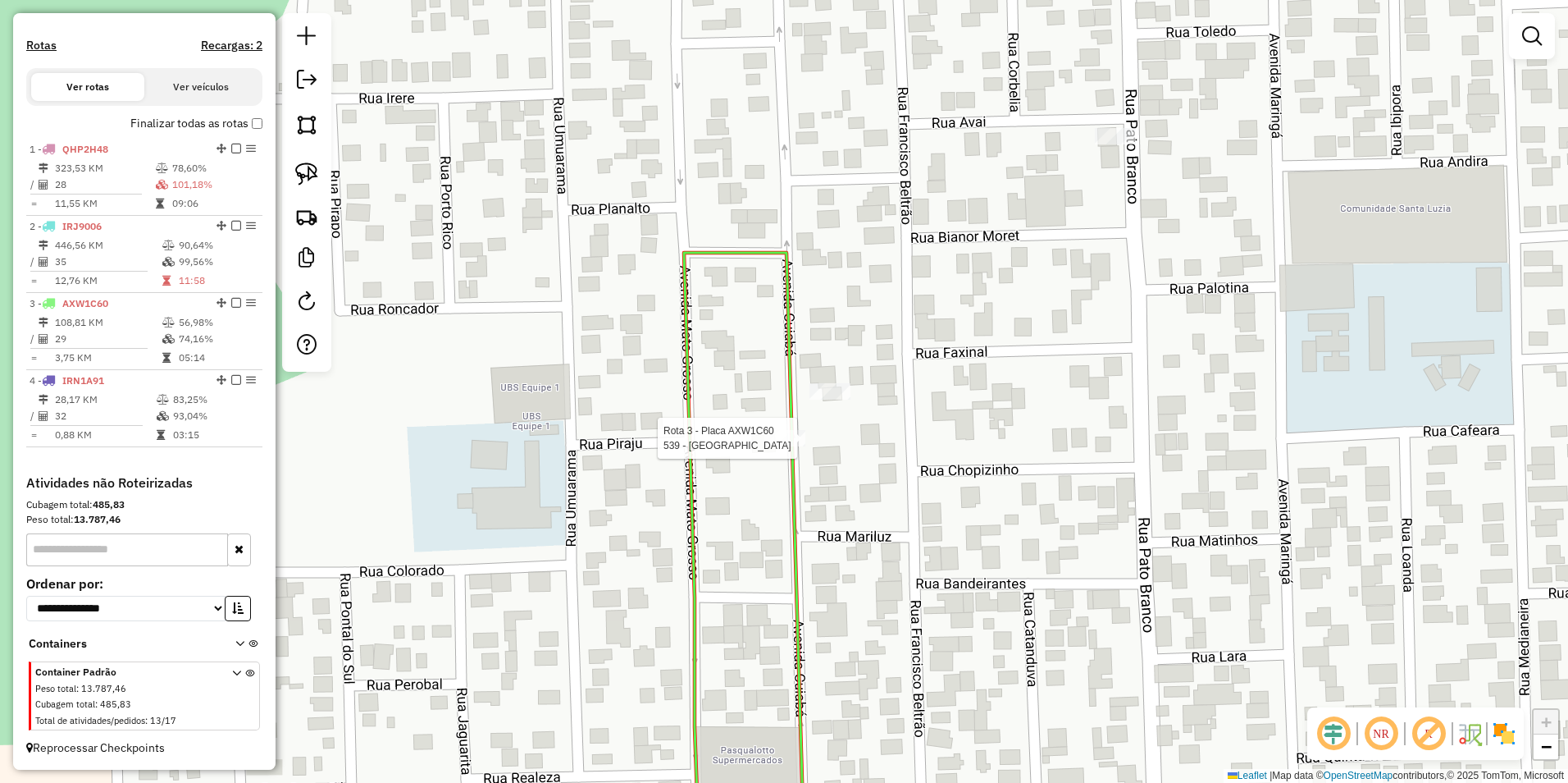
select select "**********"
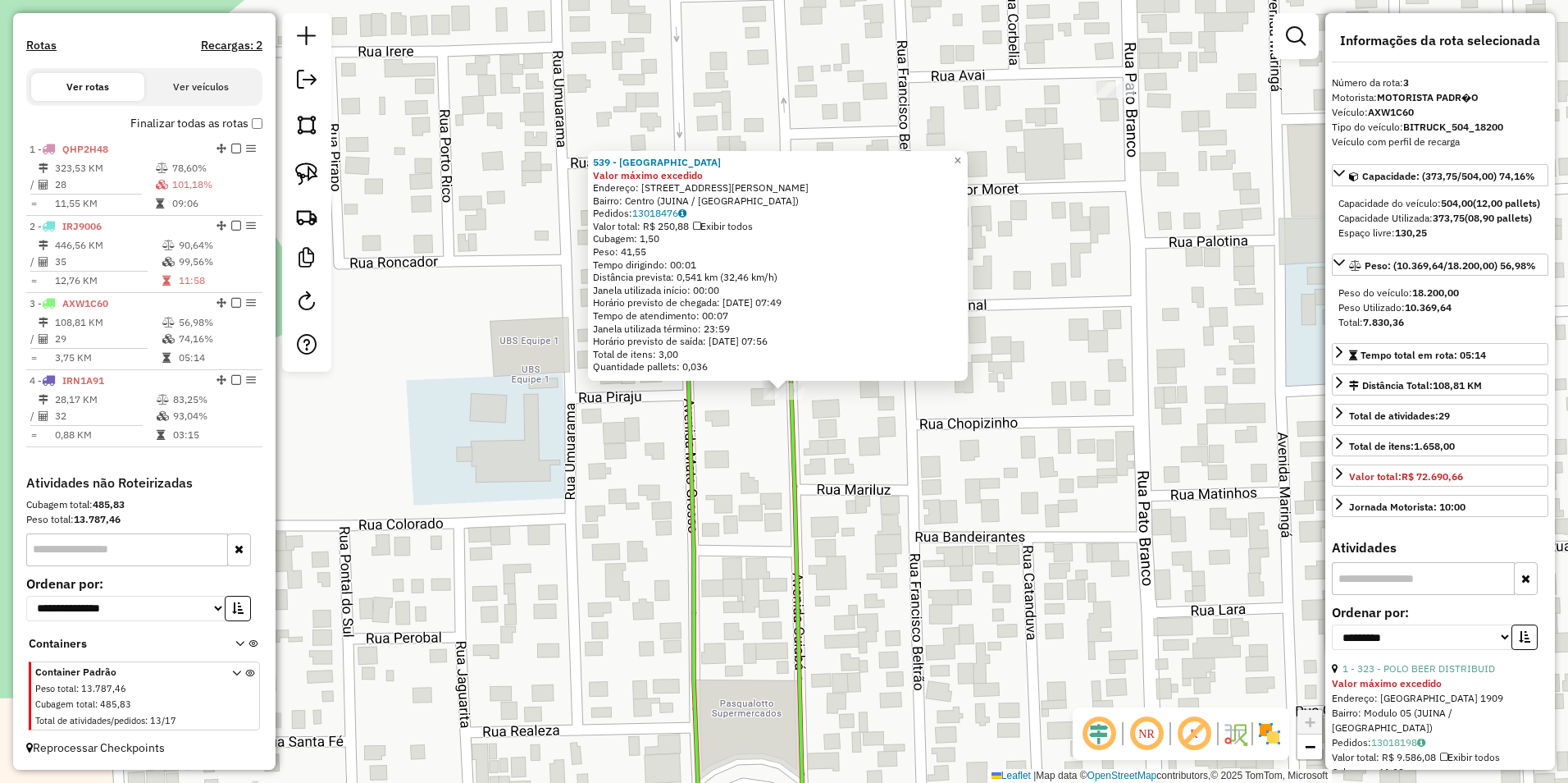
click at [904, 571] on div "539 - Casa do Peixe Valor máximo excedido Endereço: [STREET_ADDRESS][PERSON_NAM…" at bounding box center [784, 391] width 1568 height 783
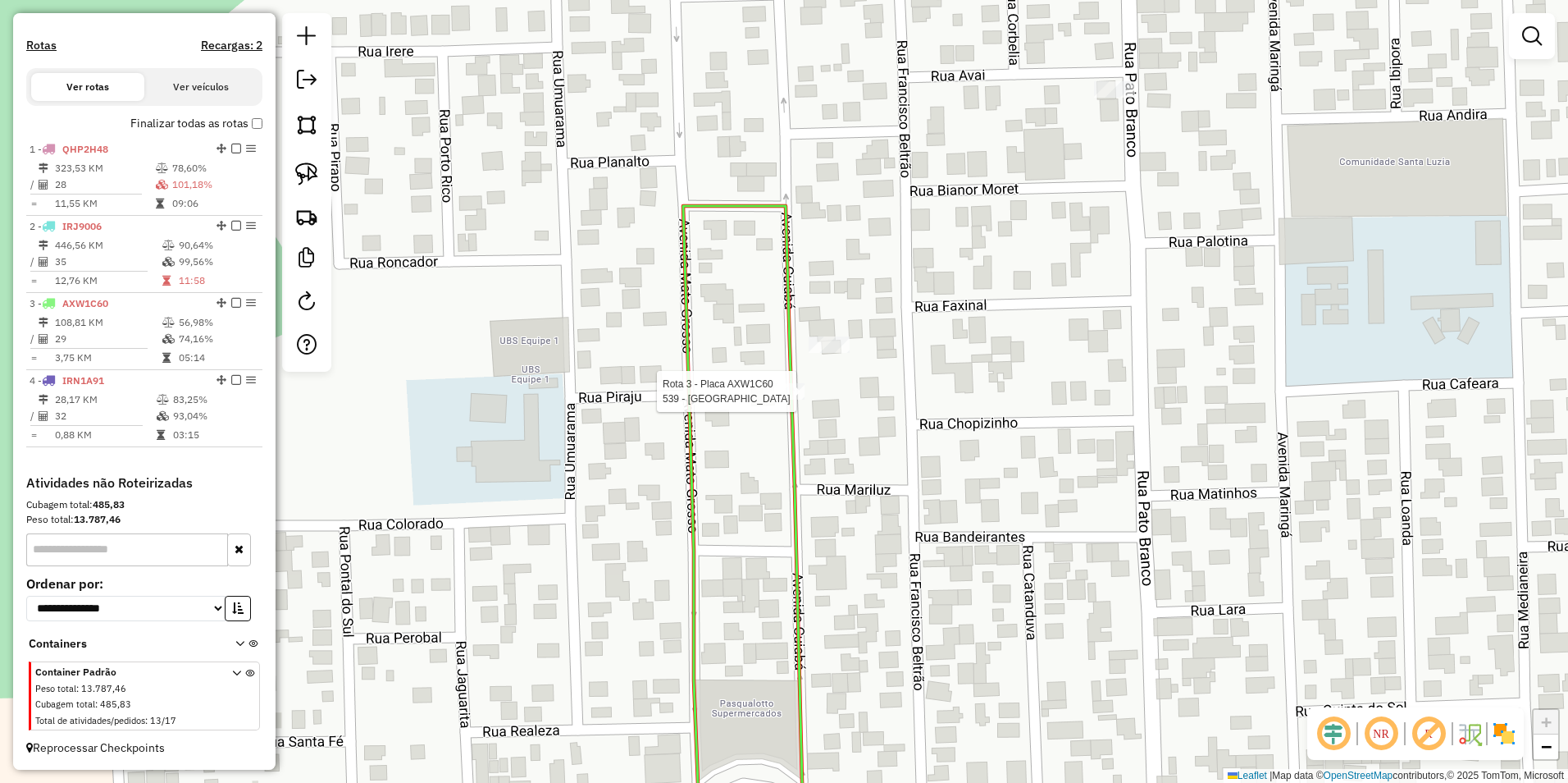
select select "**********"
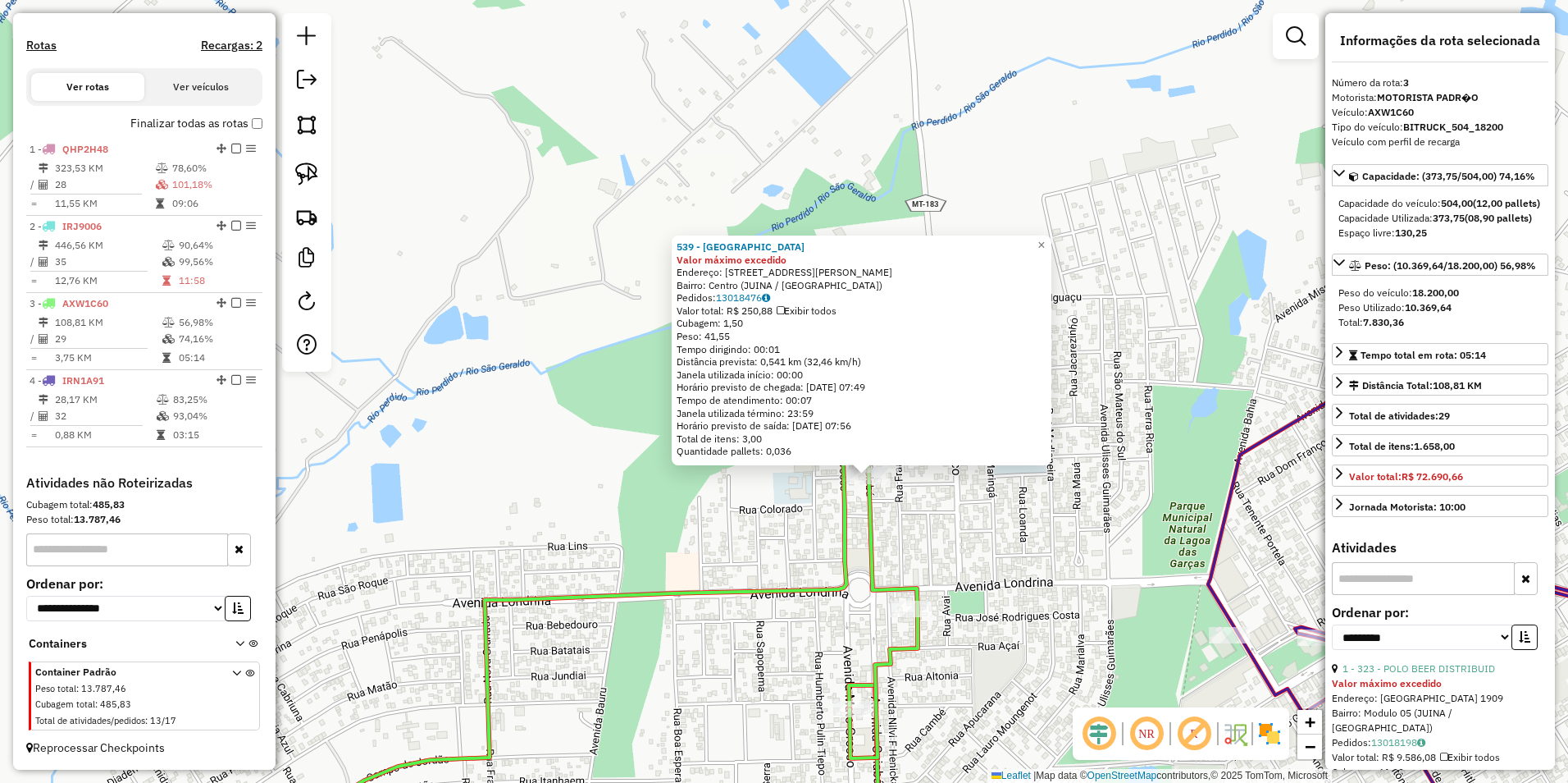
click at [1020, 583] on div "539 - Casa do Peixe Valor máximo excedido Endereço: [STREET_ADDRESS][PERSON_NAM…" at bounding box center [784, 391] width 1568 height 783
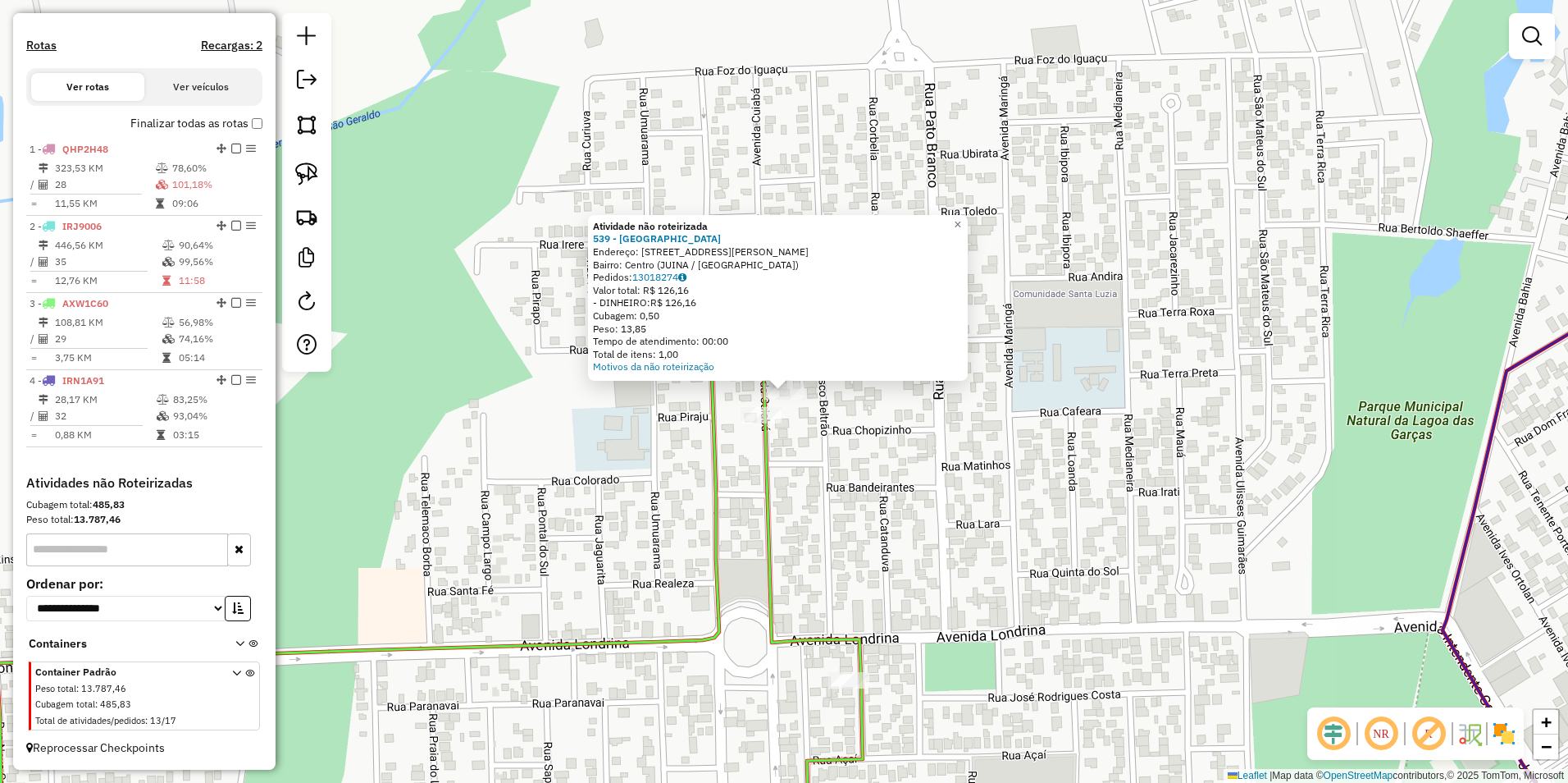
click at [891, 422] on div "Atividade não roteirizada 539 - Casa do Peixe Endereço: [STREET_ADDRESS][PERSON…" at bounding box center [784, 391] width 1568 height 783
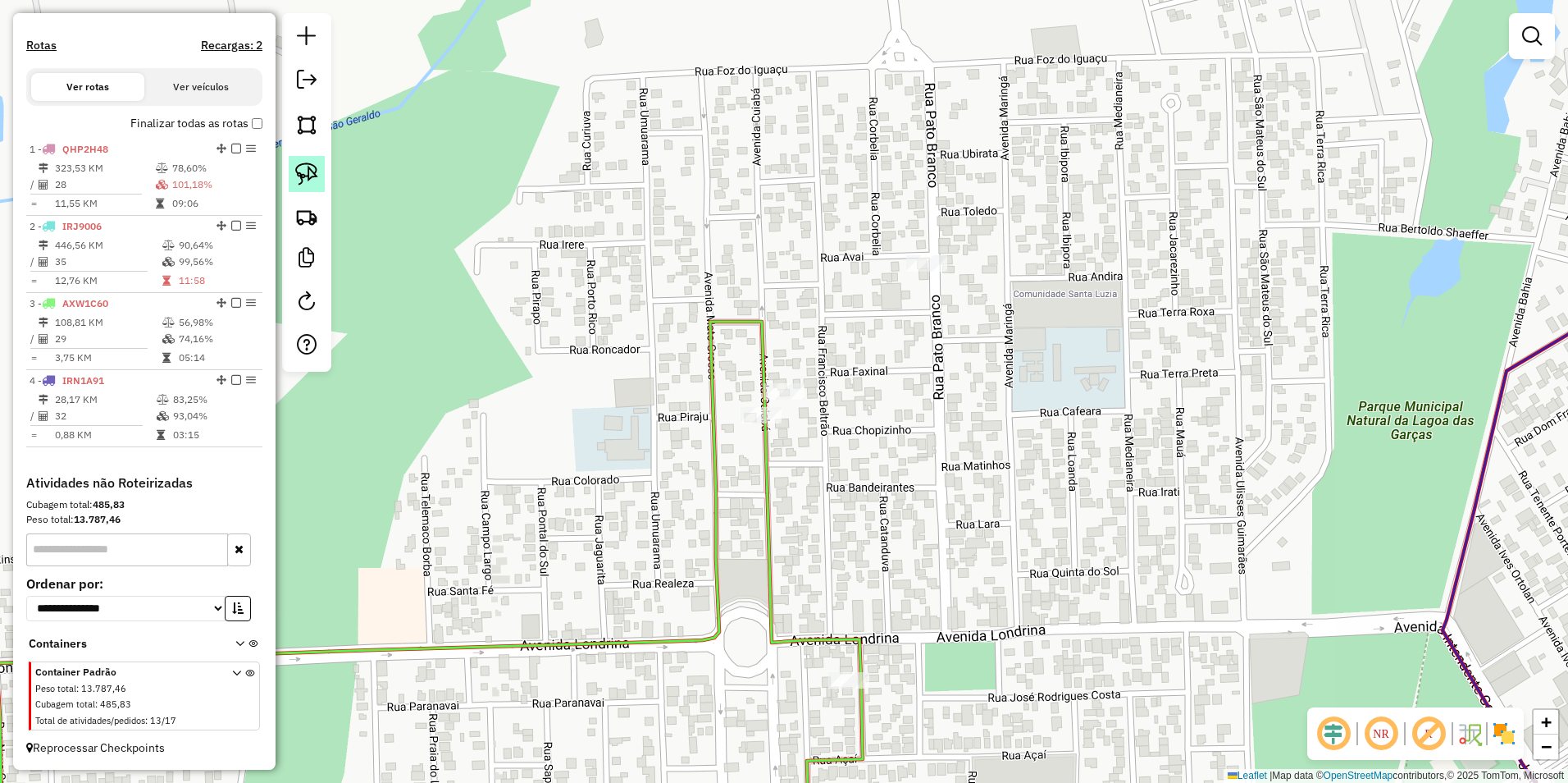
click at [312, 171] on img at bounding box center [306, 174] width 23 height 23
drag, startPoint x: 750, startPoint y: 391, endPoint x: 800, endPoint y: 409, distance: 53.1
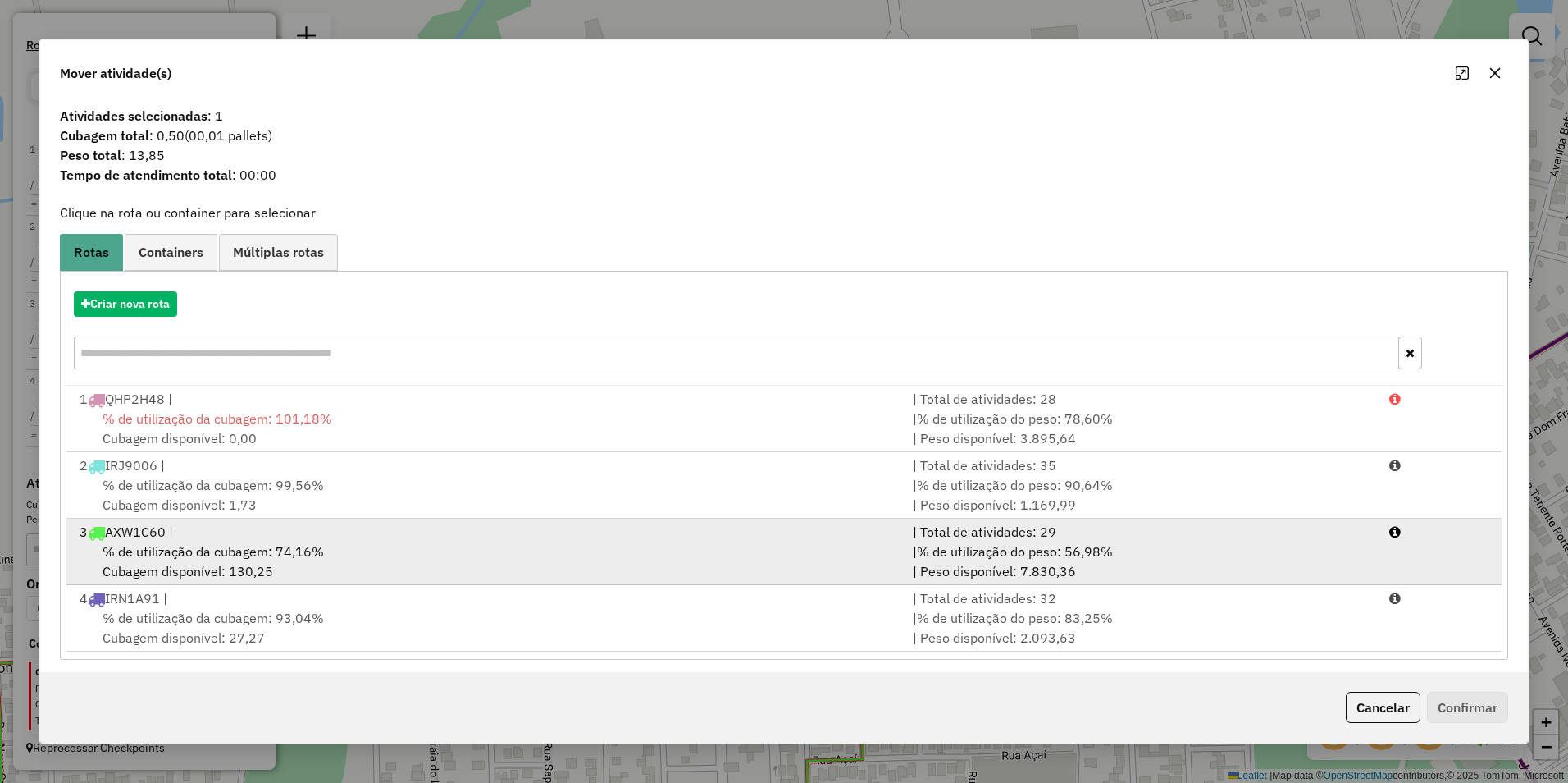
click at [322, 553] on div "% de utilização da cubagem: 74,16% Cubagem disponível: 130,25" at bounding box center [486, 561] width 833 height 40
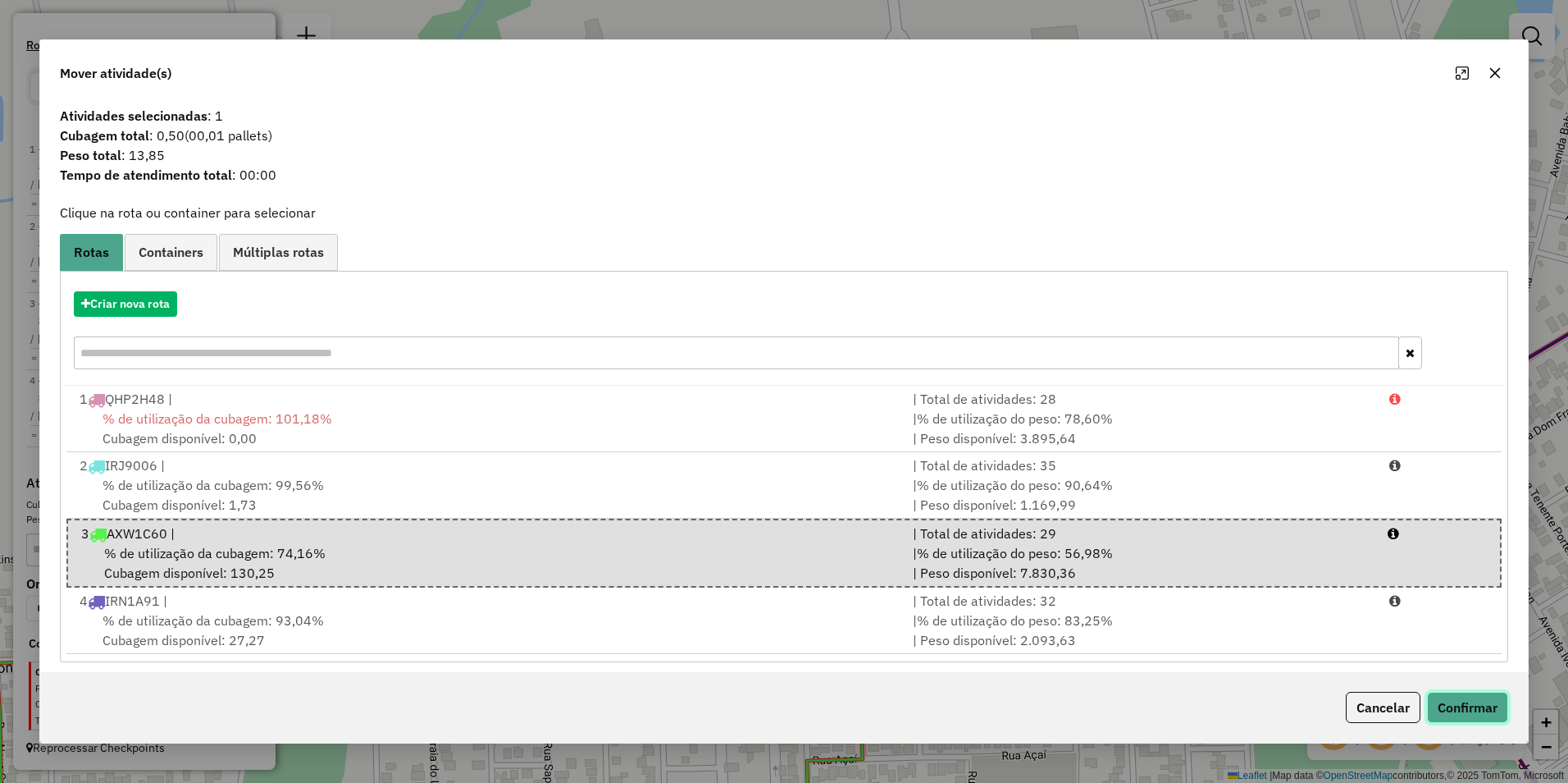
click at [1458, 698] on button "Confirmar" at bounding box center [1468, 707] width 81 height 31
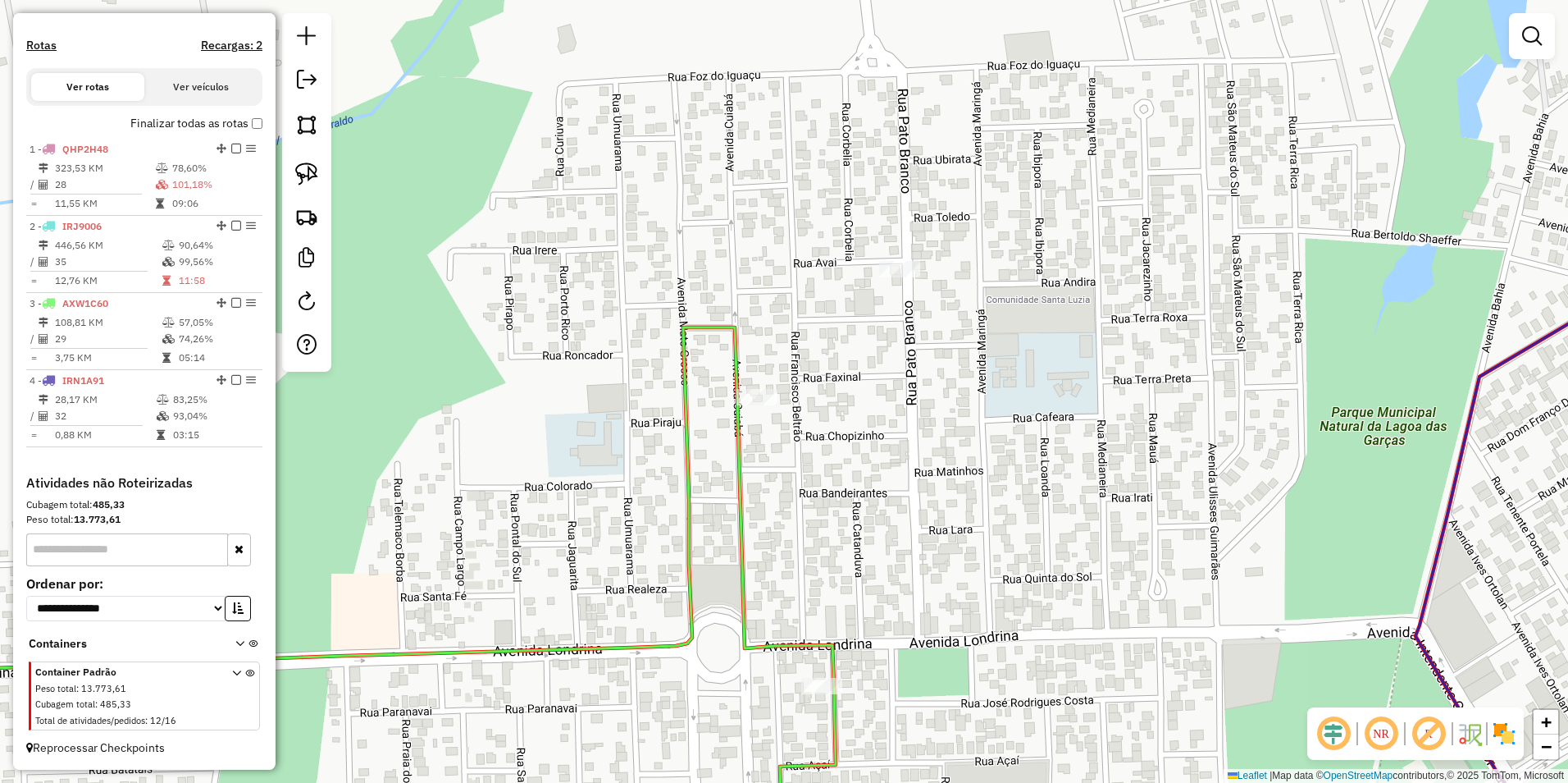
drag, startPoint x: 981, startPoint y: 466, endPoint x: 834, endPoint y: 507, distance: 152.6
click at [834, 507] on div "Janela de atendimento Grade de atendimento Capacidade Transportadoras Veículos …" at bounding box center [784, 391] width 1568 height 783
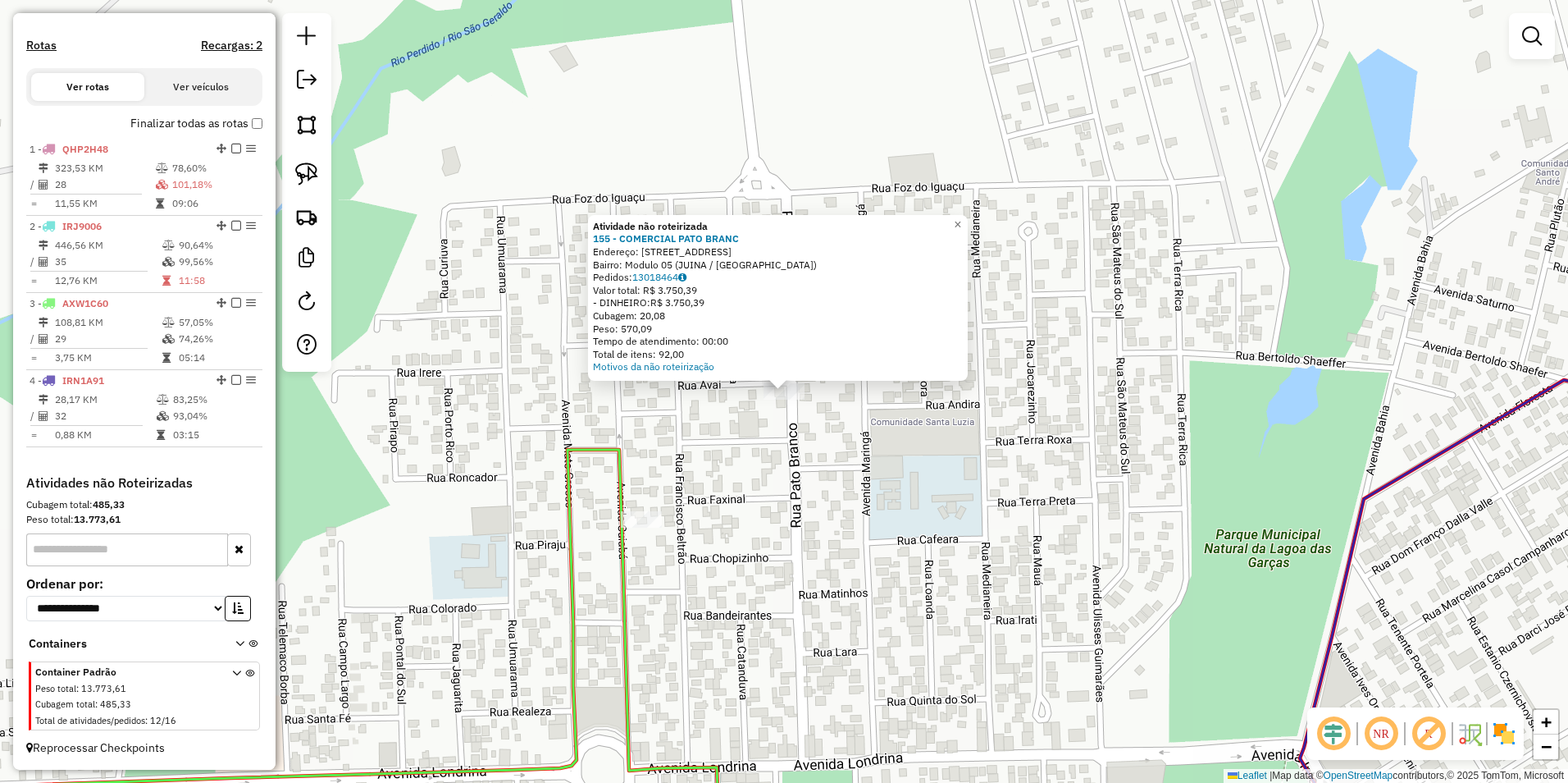
click at [878, 498] on div "Atividade não roteirizada 155 - COMERCIAL PATO BRANC Endereço: R PATO BRANCO 1 …" at bounding box center [784, 391] width 1568 height 783
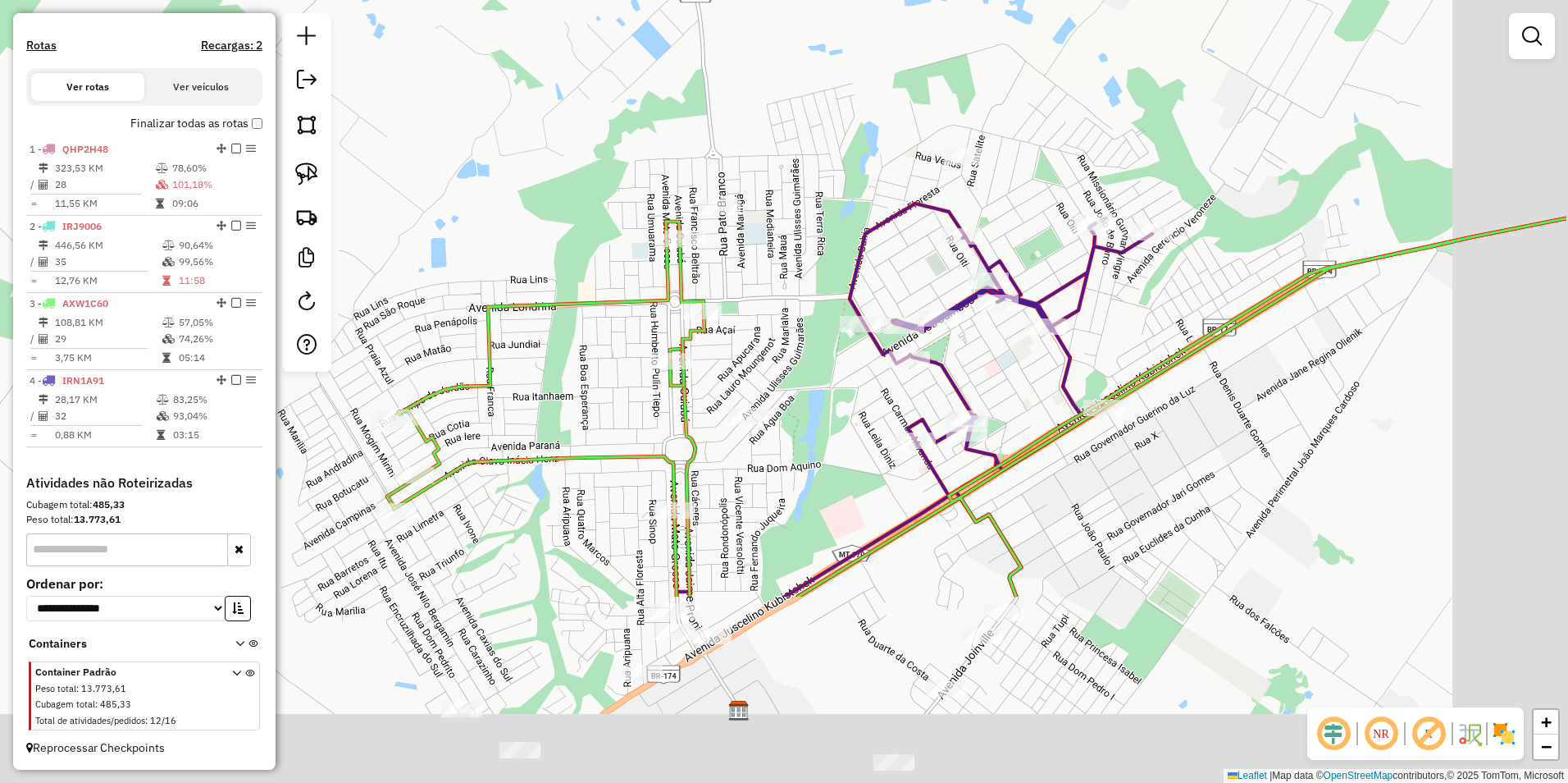
drag, startPoint x: 1012, startPoint y: 662, endPoint x: 843, endPoint y: 353, distance: 352.2
click at [843, 353] on div "Janela de atendimento Grade de atendimento Capacidade Transportadoras Veículos …" at bounding box center [784, 391] width 1568 height 783
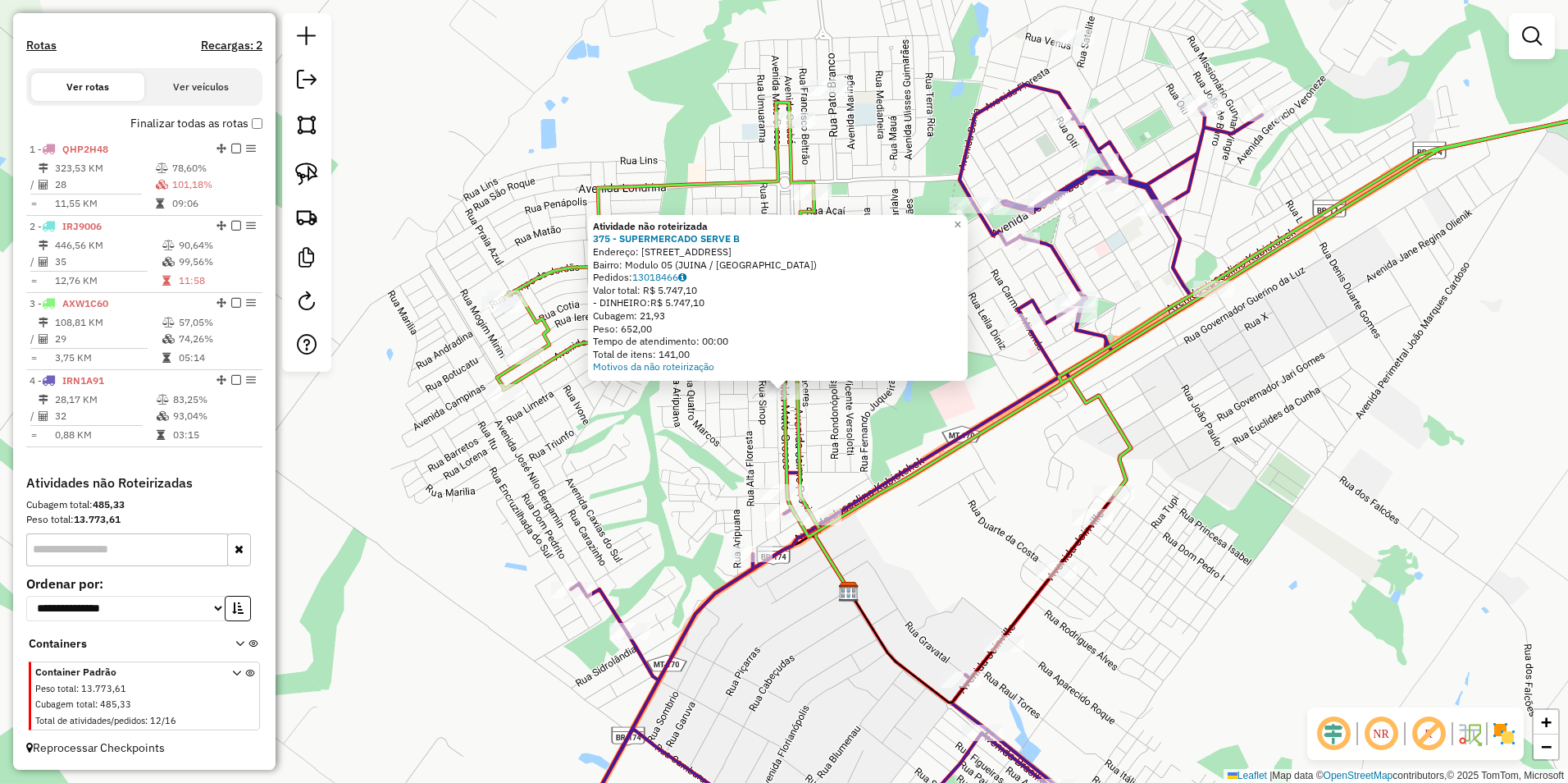
click at [685, 475] on div "Atividade não roteirizada 375 - SUPERMERCADO SERVE B Endereço: [STREET_ADDRESS]…" at bounding box center [784, 391] width 1568 height 783
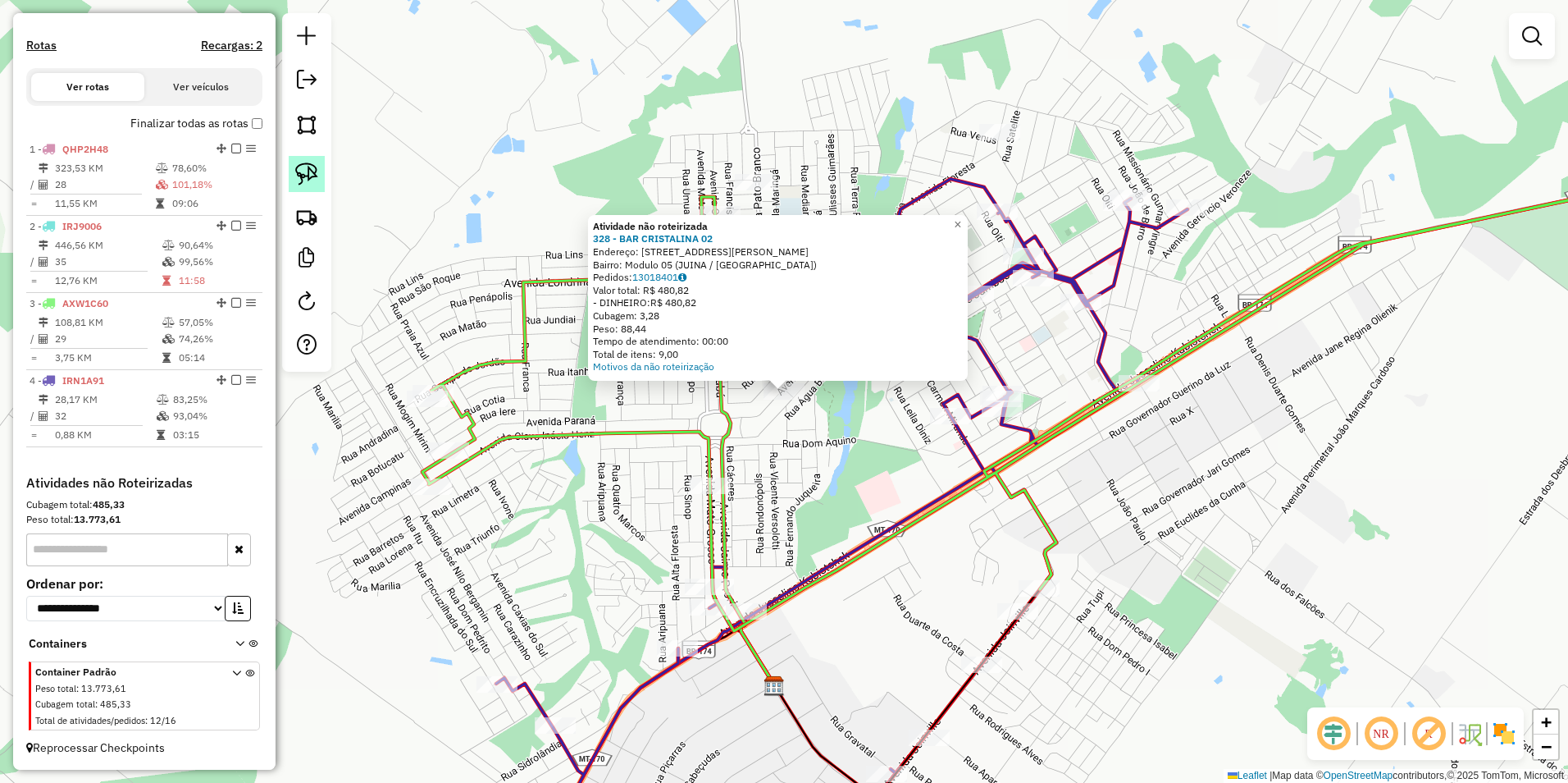
click at [305, 174] on img at bounding box center [306, 174] width 23 height 23
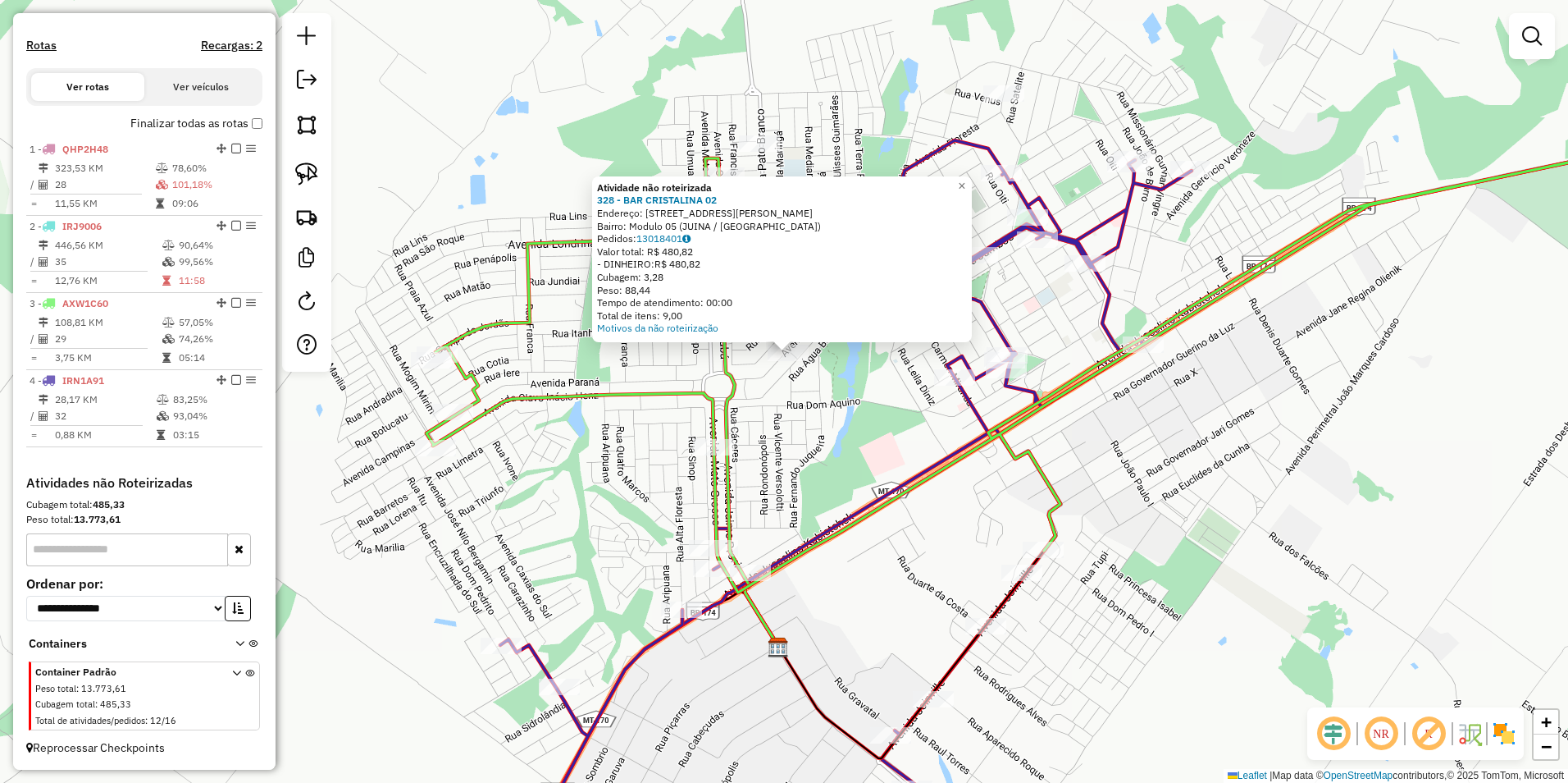
drag, startPoint x: 759, startPoint y: 412, endPoint x: 772, endPoint y: 371, distance: 43.0
click at [772, 371] on div "Atividade não roteirizada 328 - BAR CRISTALINA 02 Endereço: [STREET_ADDRESS] Ba…" at bounding box center [784, 391] width 1568 height 783
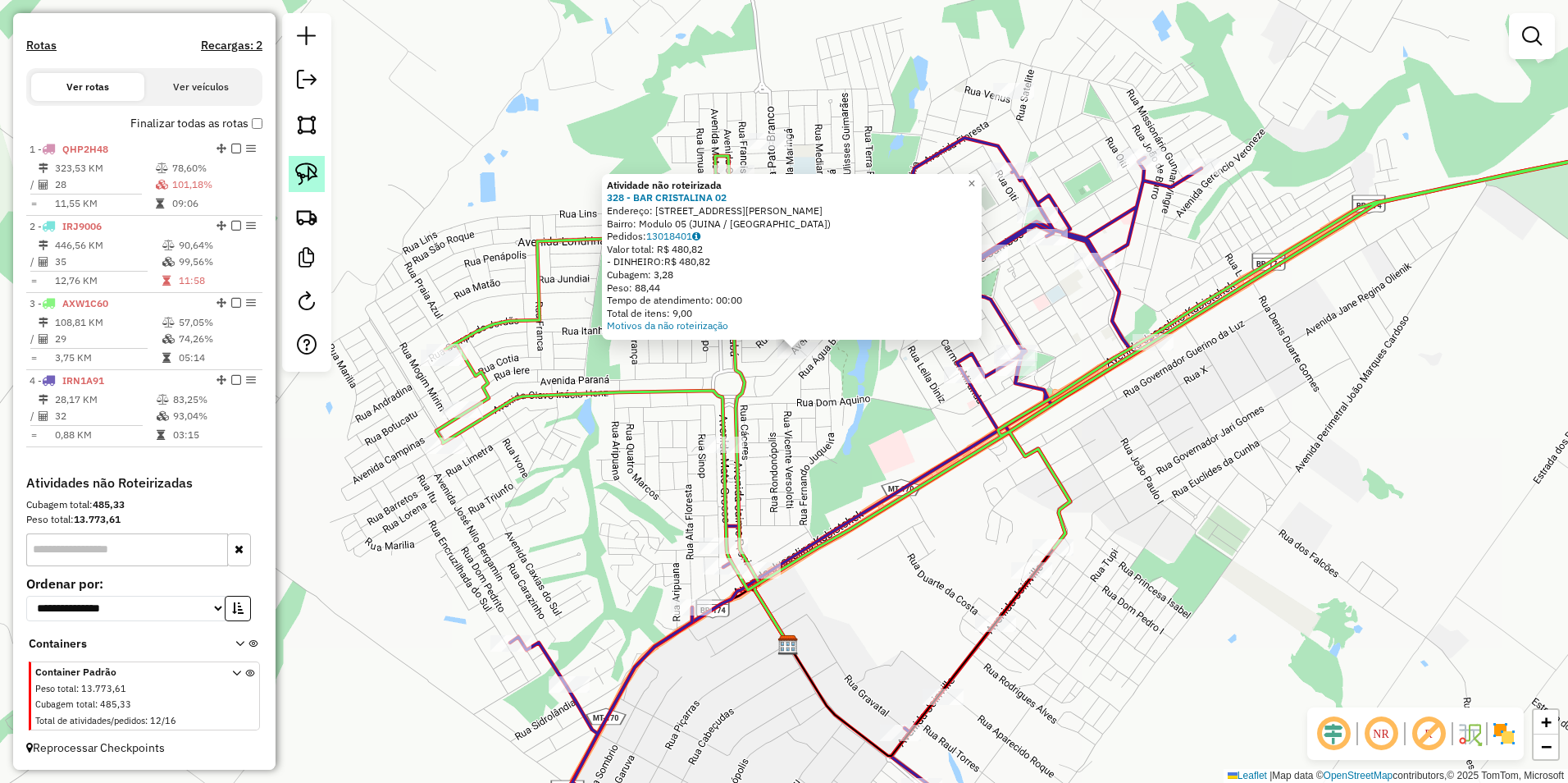
click at [294, 172] on link at bounding box center [307, 174] width 36 height 36
drag, startPoint x: 776, startPoint y: 385, endPoint x: 871, endPoint y: 366, distance: 96.9
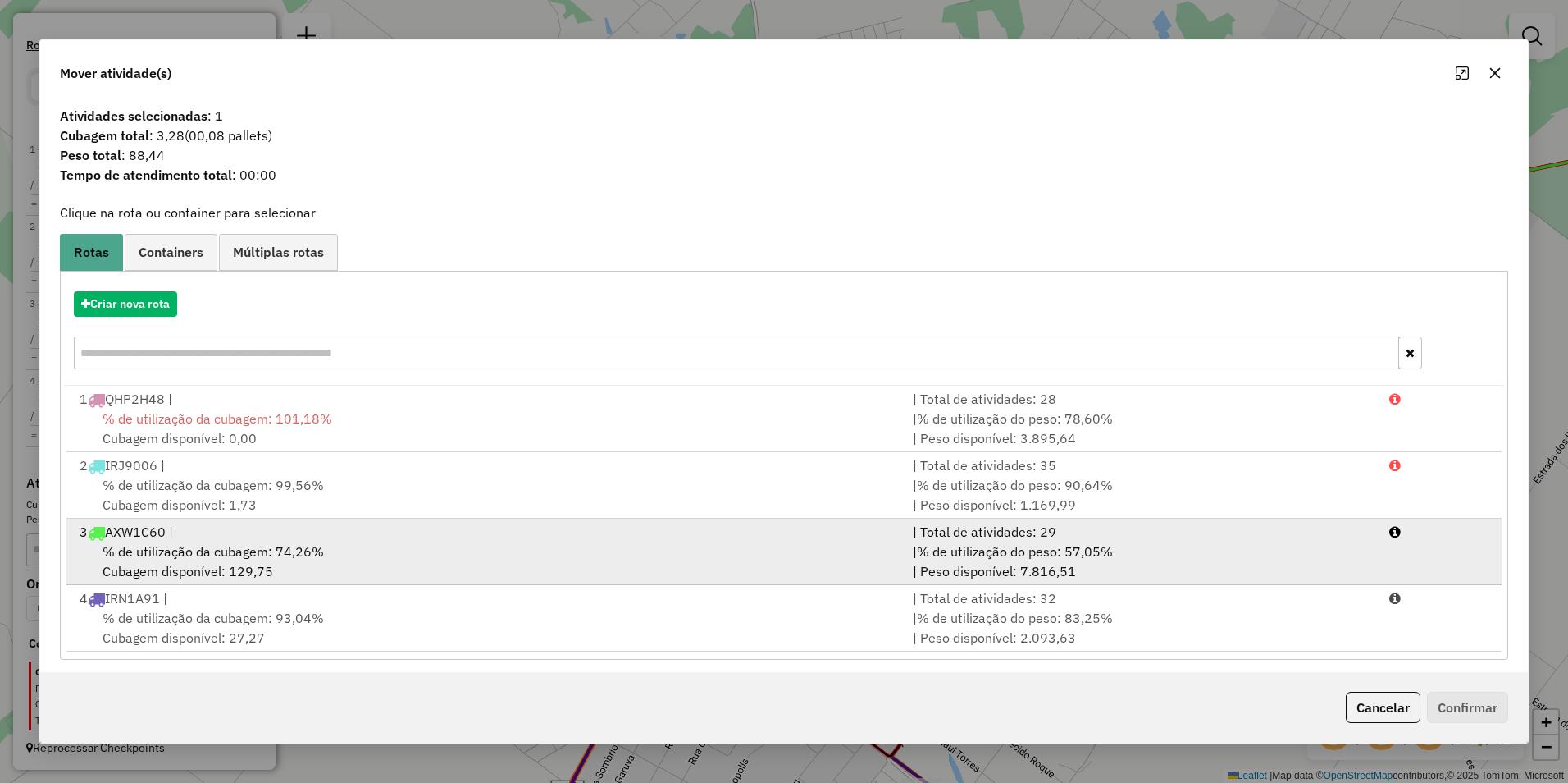
click at [250, 548] on span "% de utilização da cubagem: 74,26%" at bounding box center [213, 551] width 222 height 16
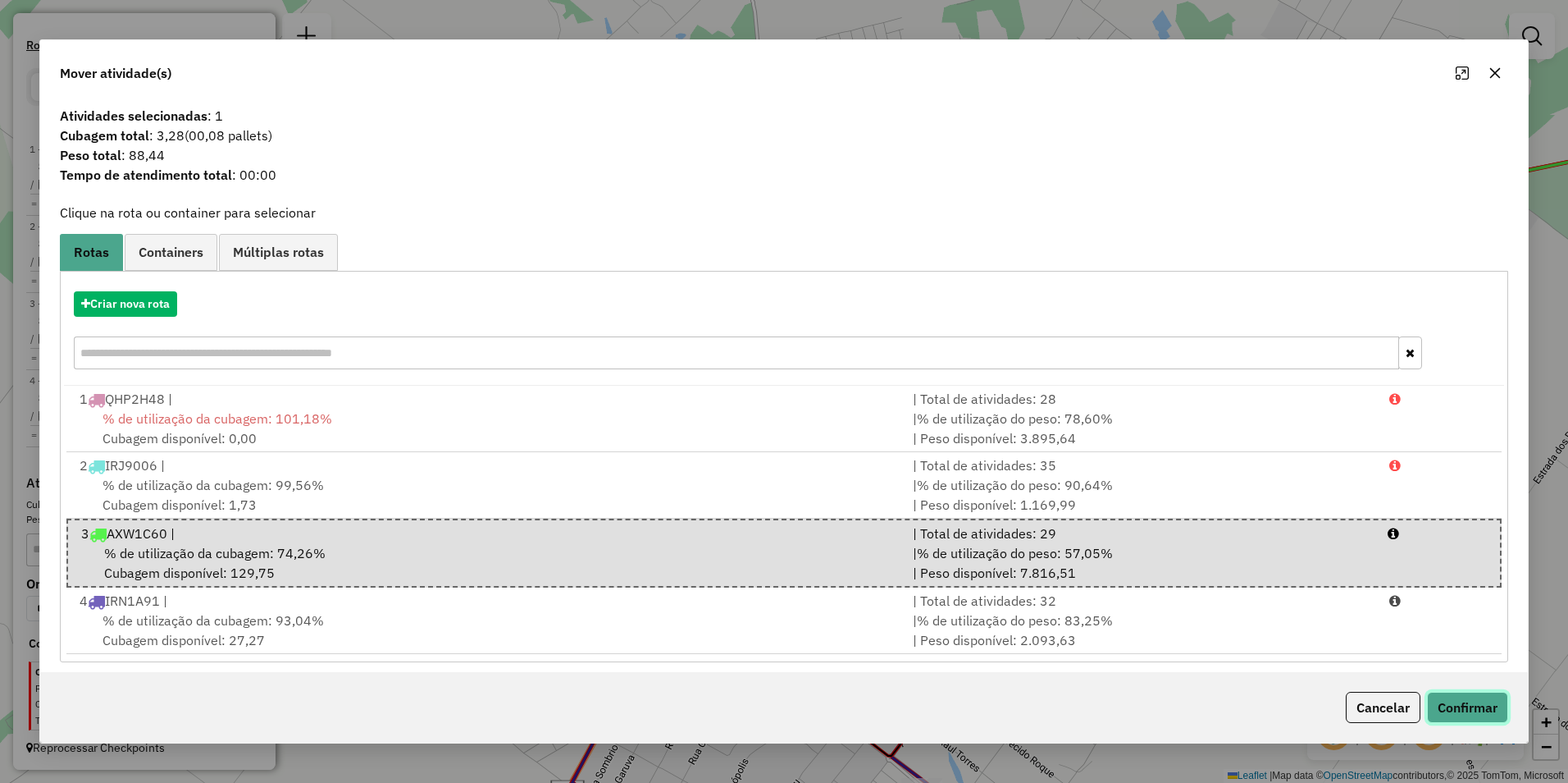
click at [1440, 697] on button "Confirmar" at bounding box center [1468, 707] width 81 height 31
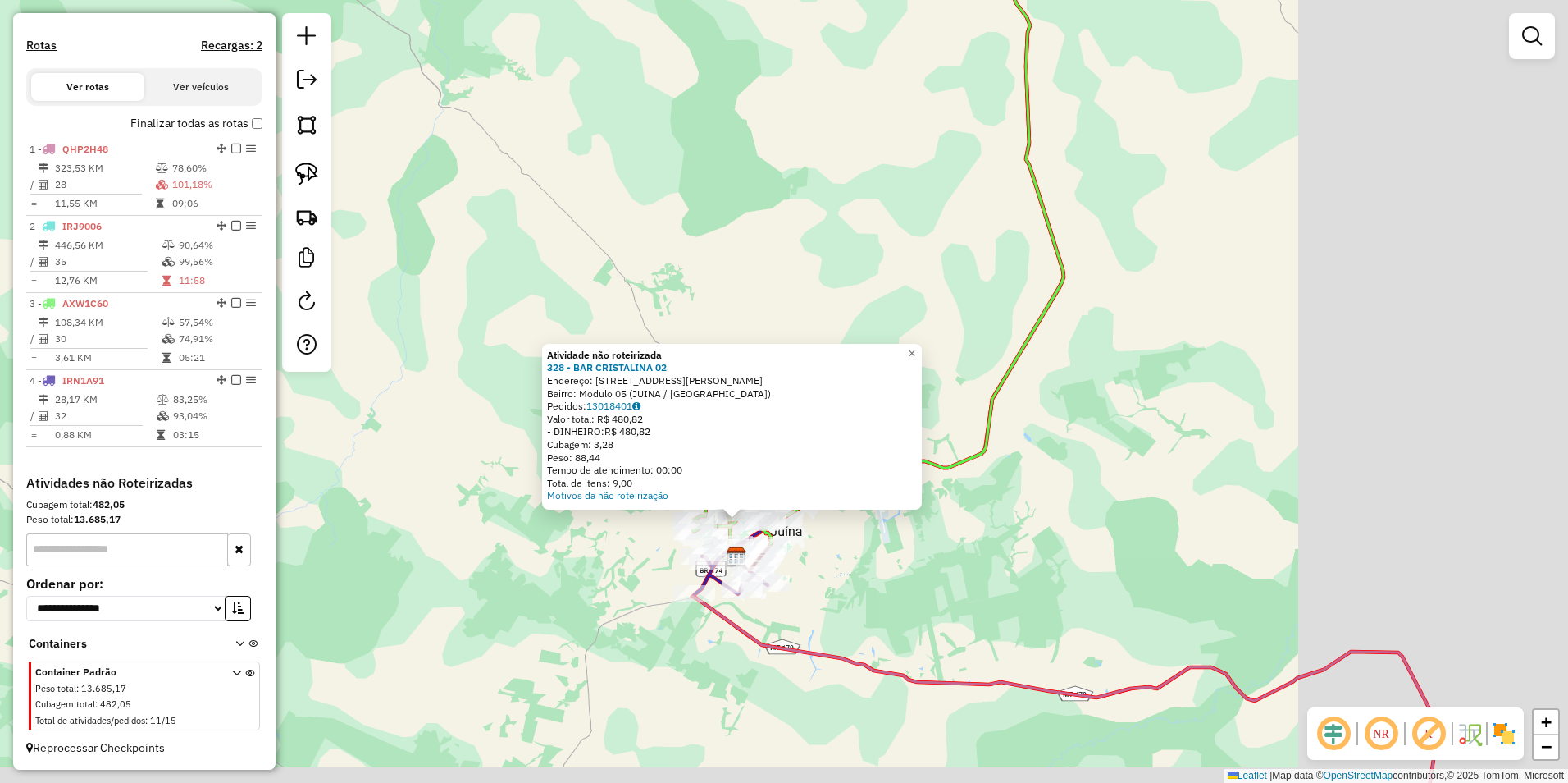
drag, startPoint x: 1171, startPoint y: 609, endPoint x: 882, endPoint y: 570, distance: 291.6
click at [883, 577] on div "Atividade não roteirizada 328 - BAR CRISTALINA 02 Endereço: [STREET_ADDRESS] Ba…" at bounding box center [784, 391] width 1568 height 783
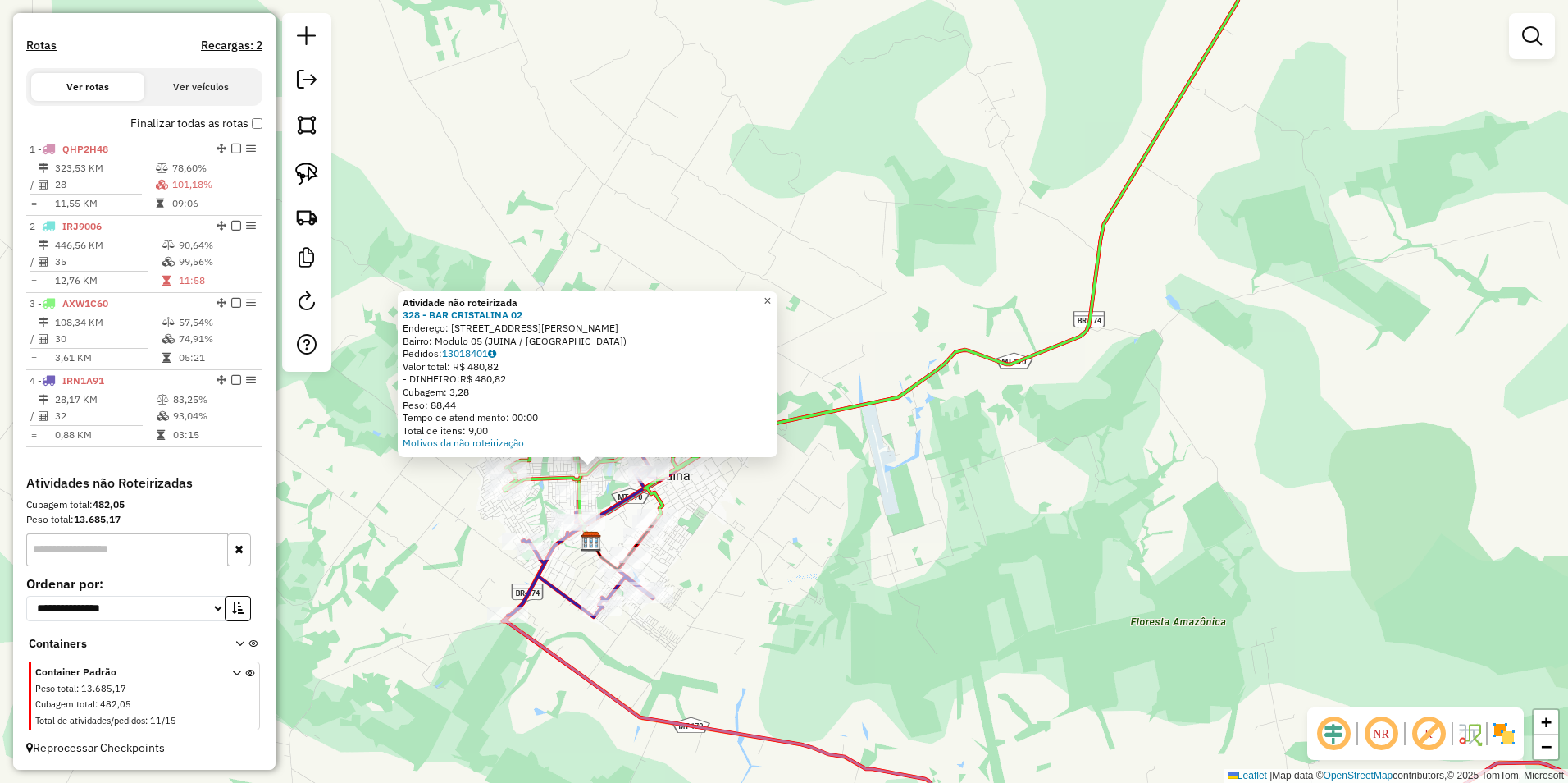
click at [771, 294] on span "×" at bounding box center [767, 300] width 8 height 14
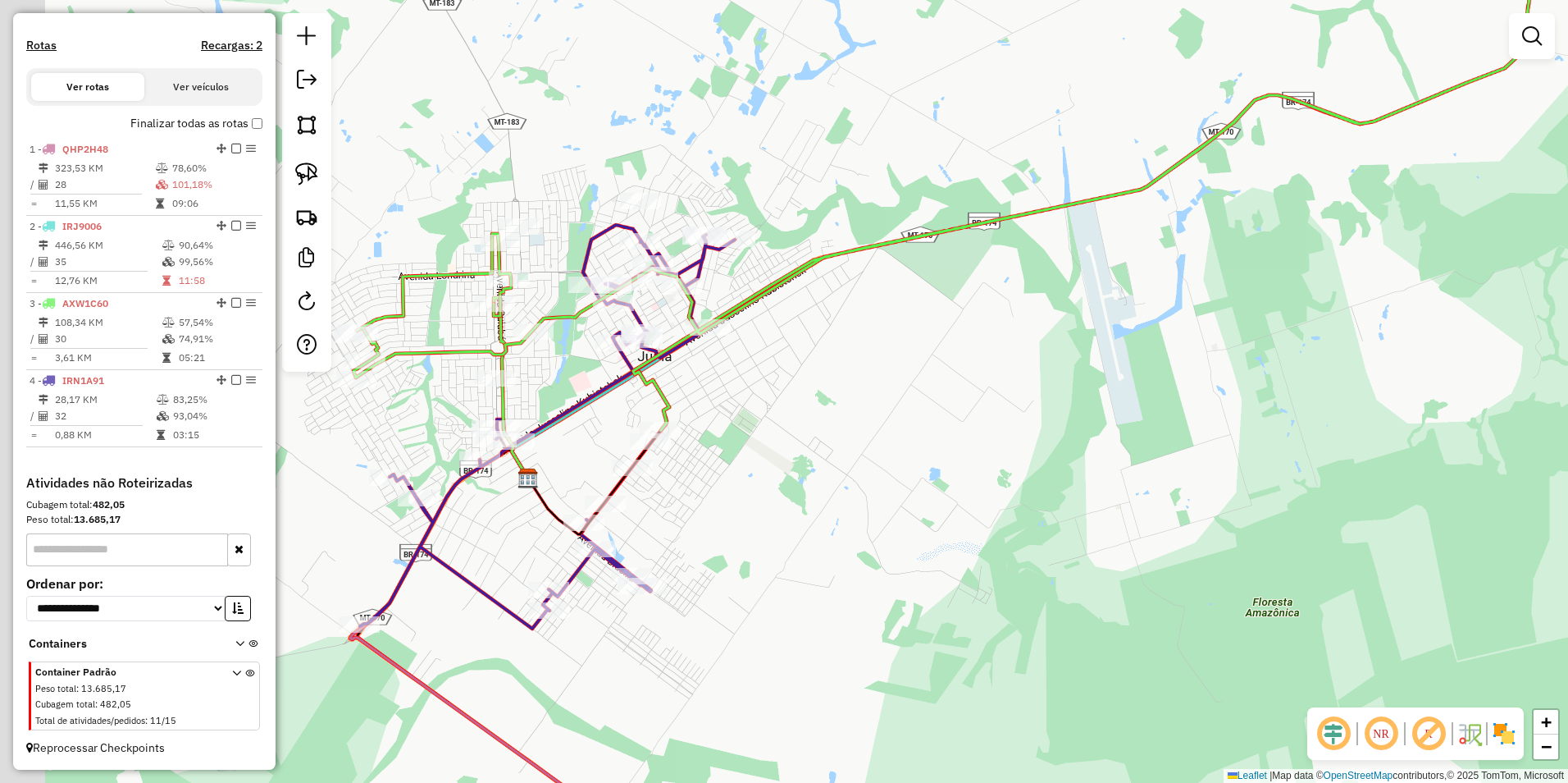
drag, startPoint x: 804, startPoint y: 546, endPoint x: 1123, endPoint y: 595, distance: 322.7
click at [1122, 595] on div "Janela de atendimento Grade de atendimento Capacidade Transportadoras Veículos …" at bounding box center [784, 391] width 1568 height 783
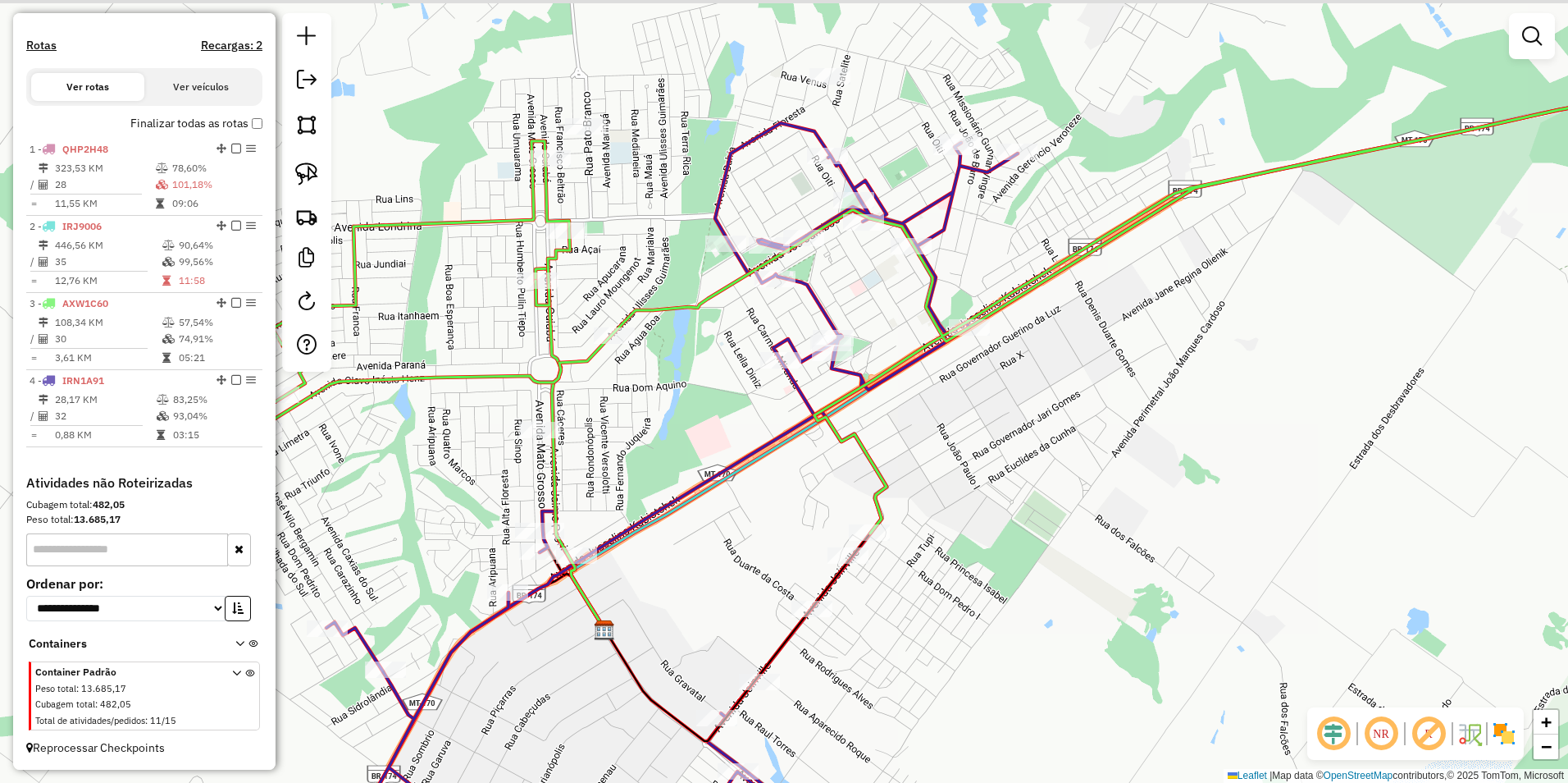
drag, startPoint x: 759, startPoint y: 410, endPoint x: 795, endPoint y: 502, distance: 98.8
click at [789, 513] on div "Janela de atendimento Grade de atendimento Capacidade Transportadoras Veículos …" at bounding box center [784, 391] width 1568 height 783
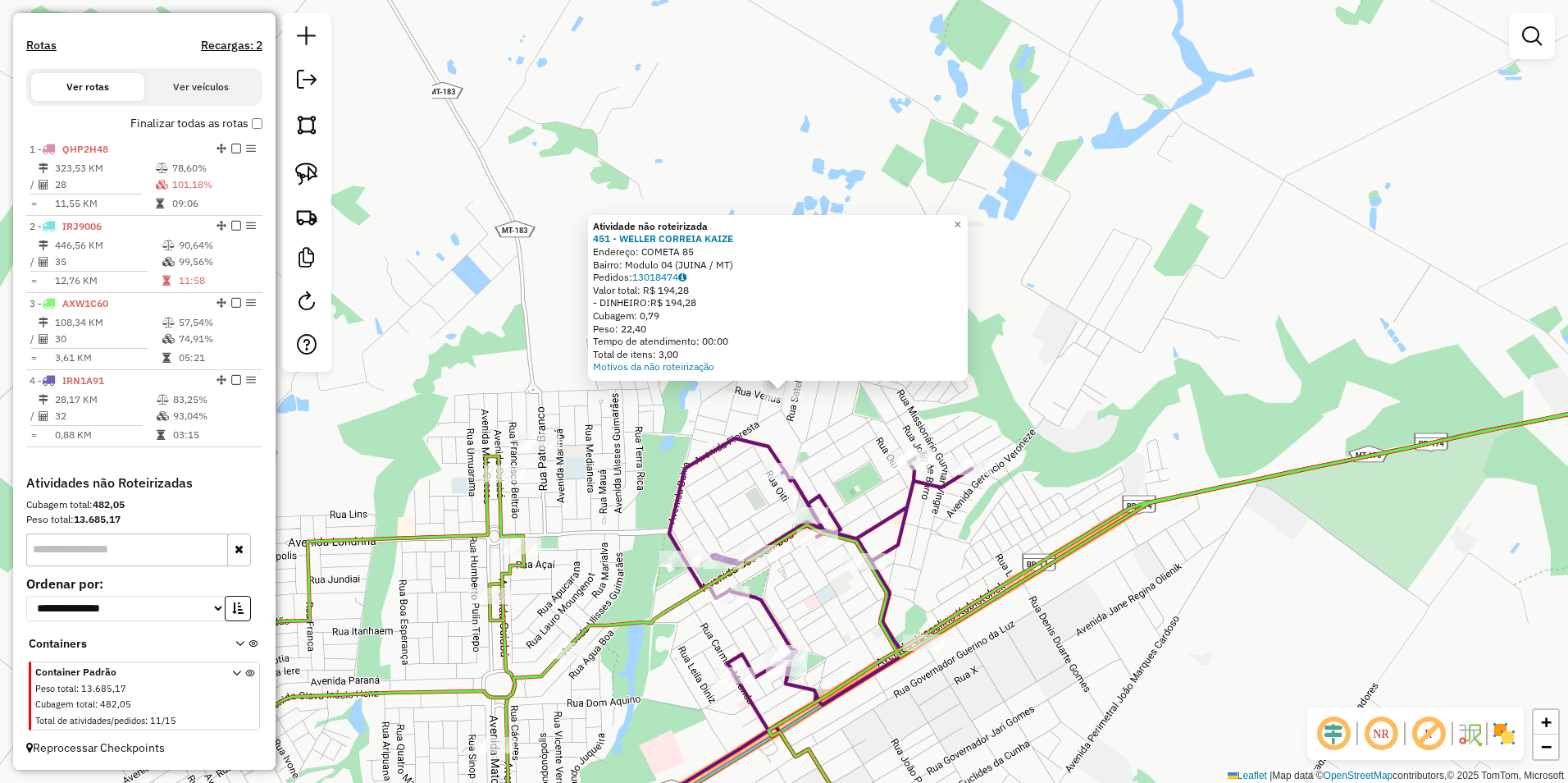
click at [1073, 376] on div "Atividade não roteirizada 451 - WELLER CORREIA KAIZE Endereço: COMETA 85 Bairro…" at bounding box center [784, 391] width 1568 height 783
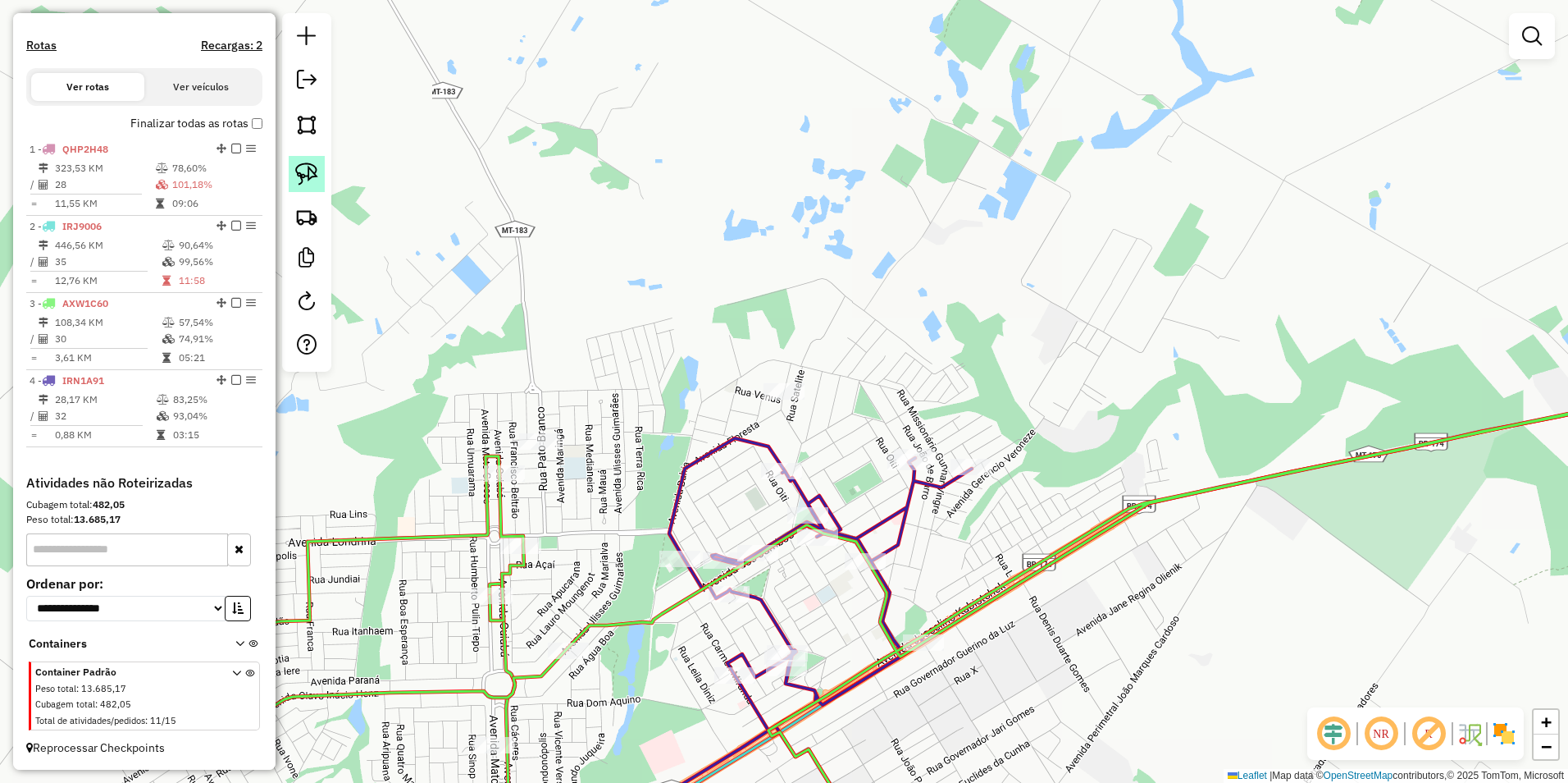
click at [314, 174] on img at bounding box center [306, 174] width 23 height 23
drag, startPoint x: 755, startPoint y: 401, endPoint x: 797, endPoint y: 414, distance: 44.0
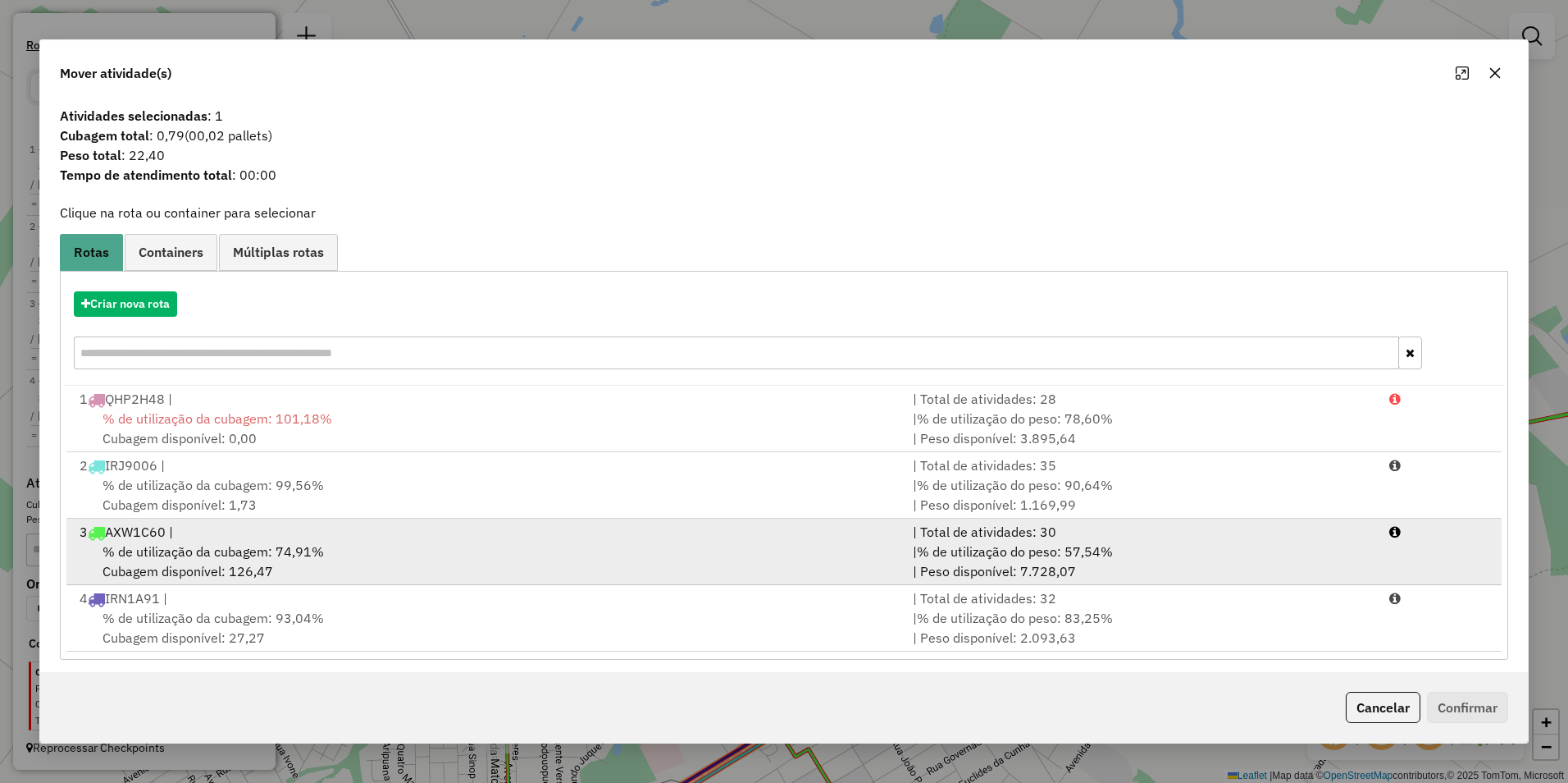
click at [277, 537] on div "3 AXW1C60 |" at bounding box center [486, 531] width 833 height 20
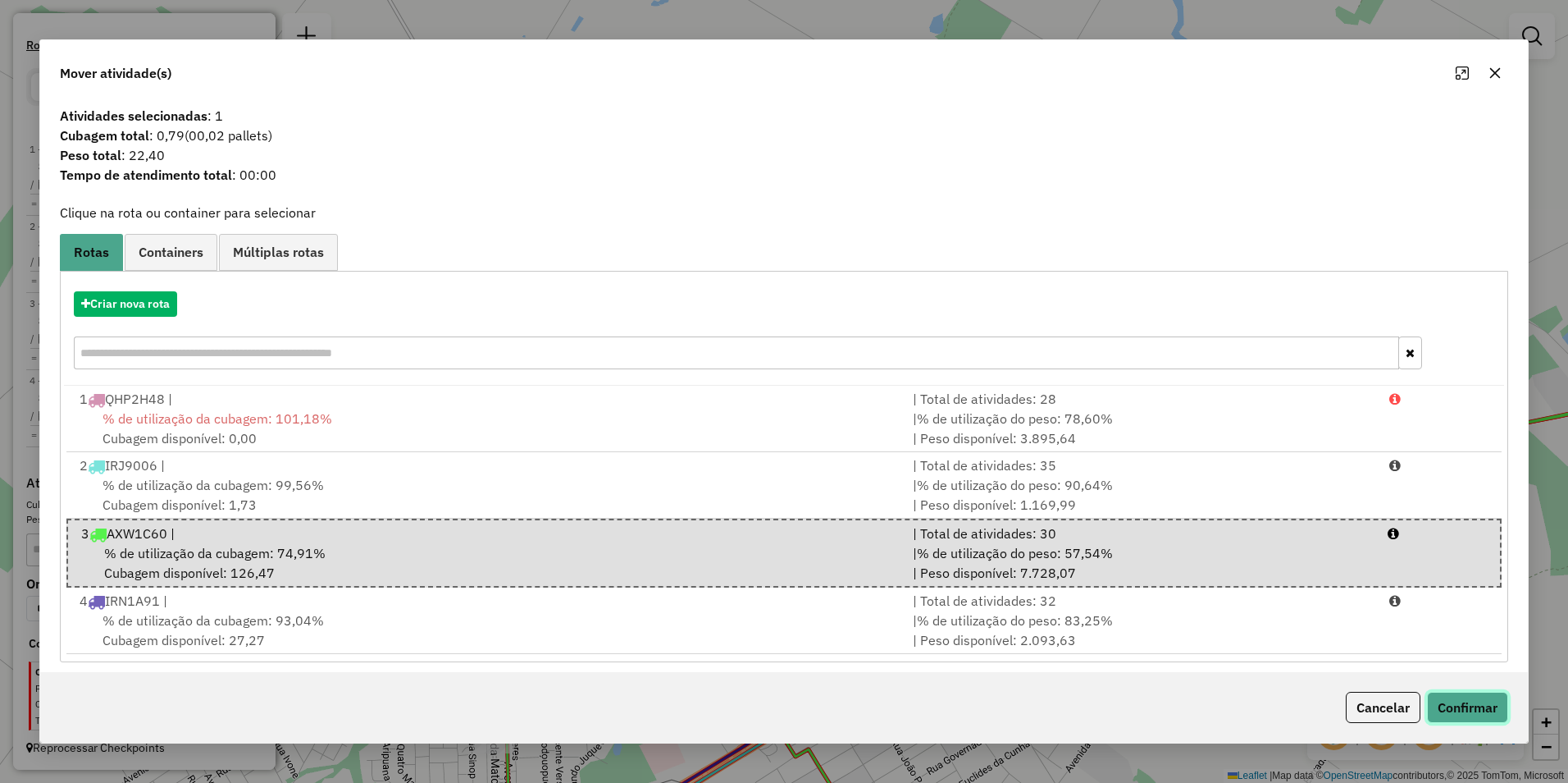
click at [1458, 706] on button "Confirmar" at bounding box center [1468, 707] width 81 height 31
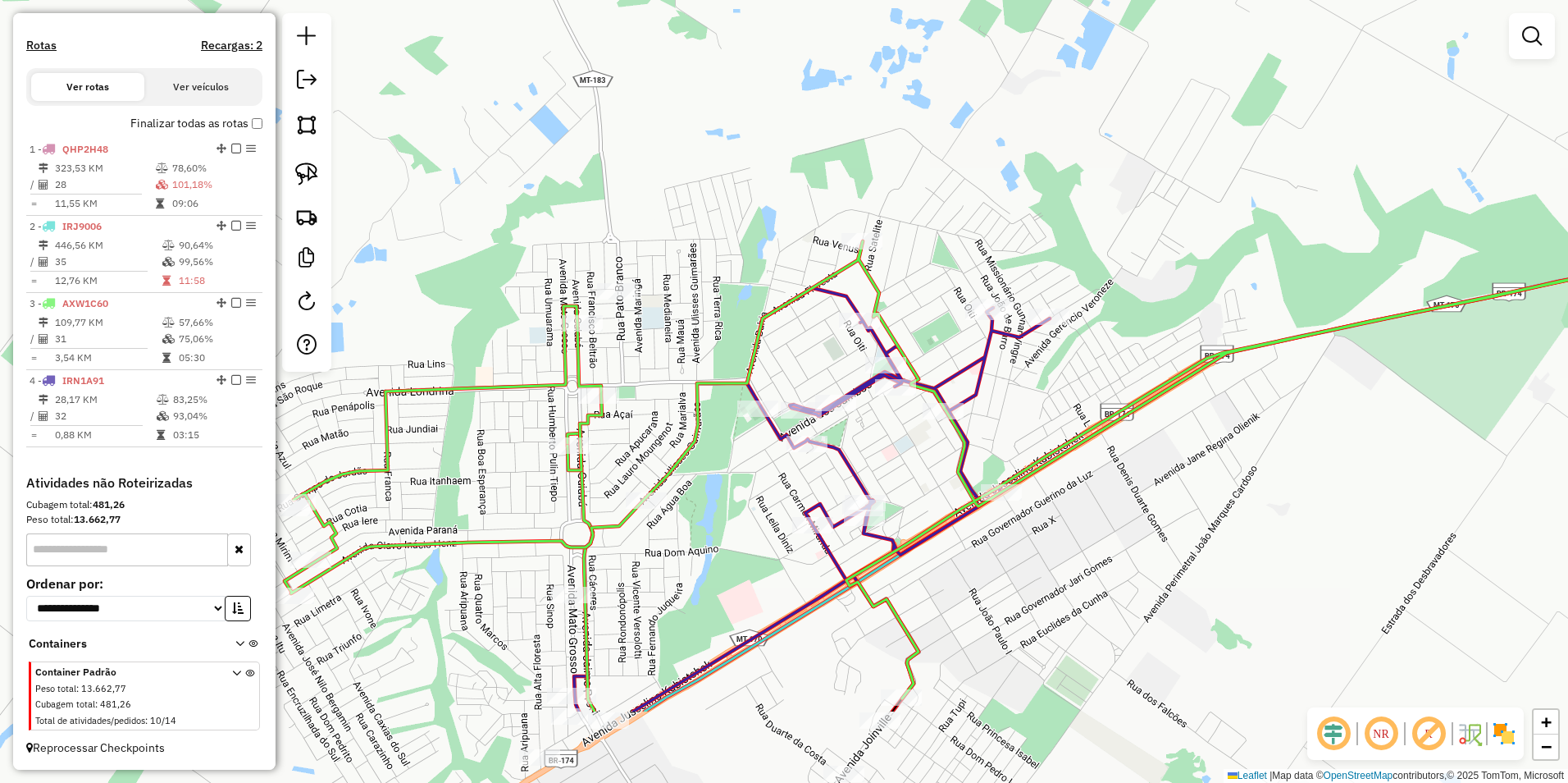
drag, startPoint x: 547, startPoint y: 607, endPoint x: 627, endPoint y: 454, distance: 172.7
click at [627, 454] on div "Janela de atendimento Grade de atendimento Capacidade Transportadoras Veículos …" at bounding box center [784, 391] width 1568 height 783
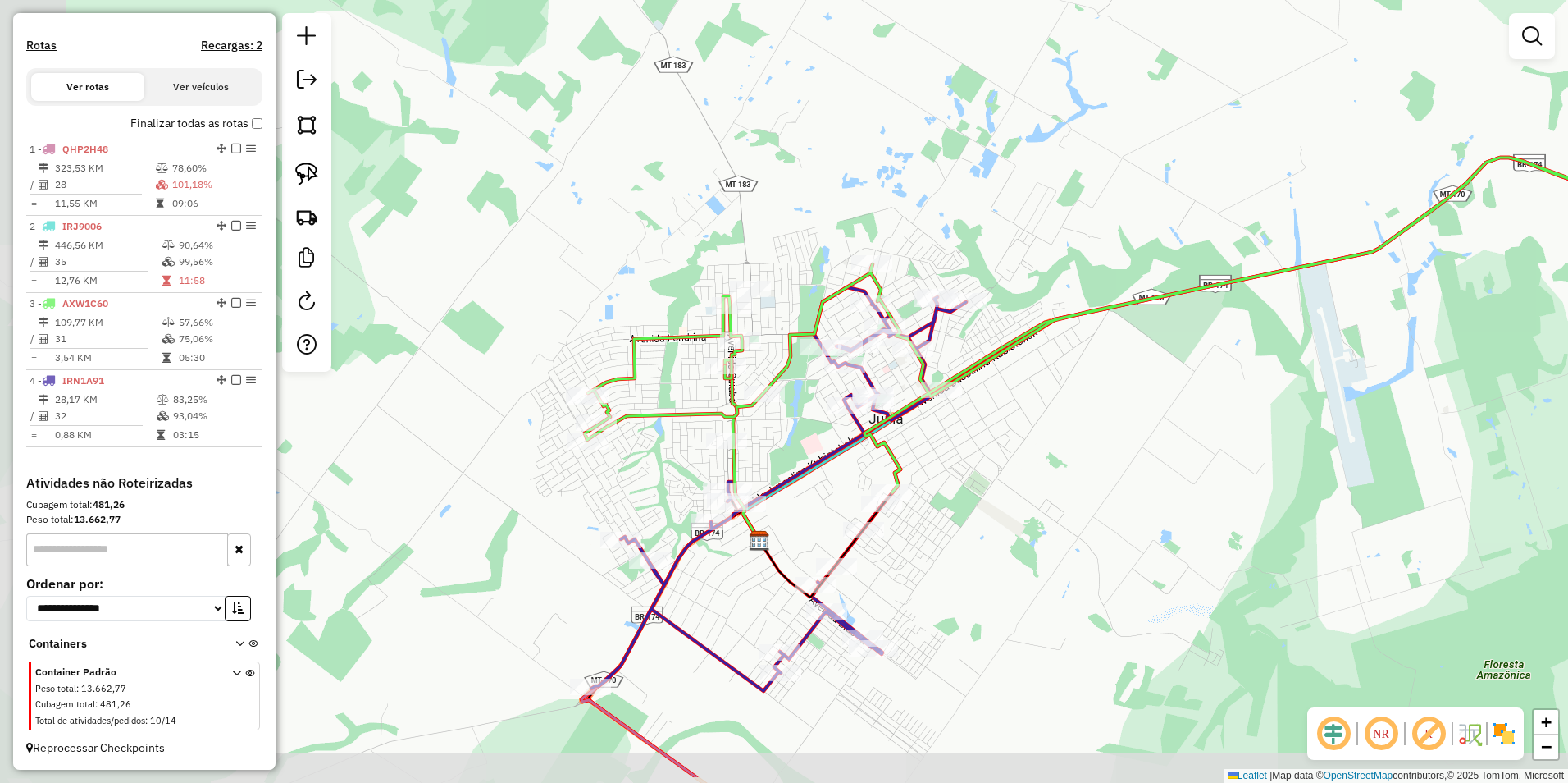
drag, startPoint x: 679, startPoint y: 573, endPoint x: 822, endPoint y: 470, distance: 176.2
click at [822, 470] on icon at bounding box center [1283, 189] width 1080 height 703
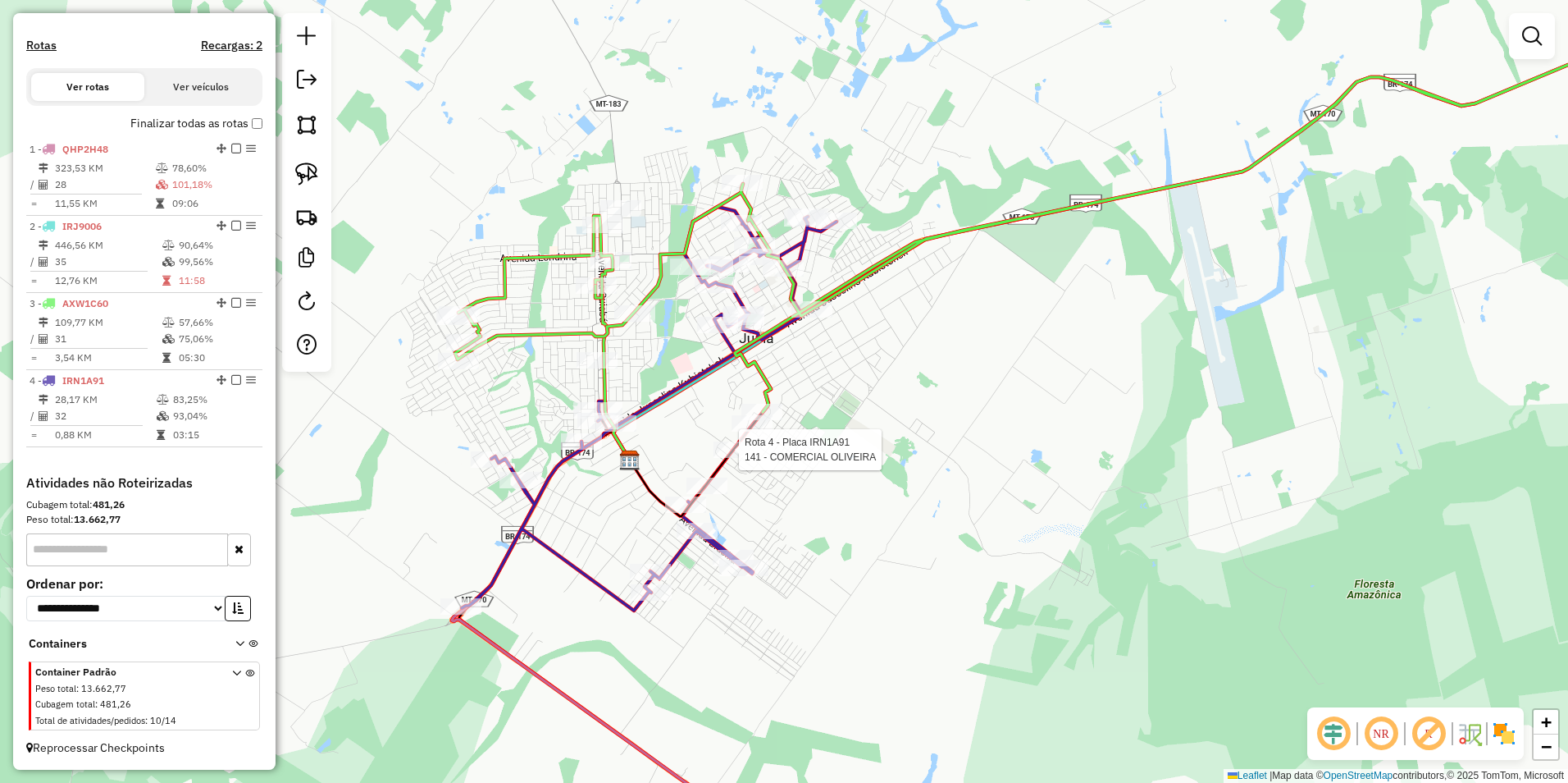
select select "**********"
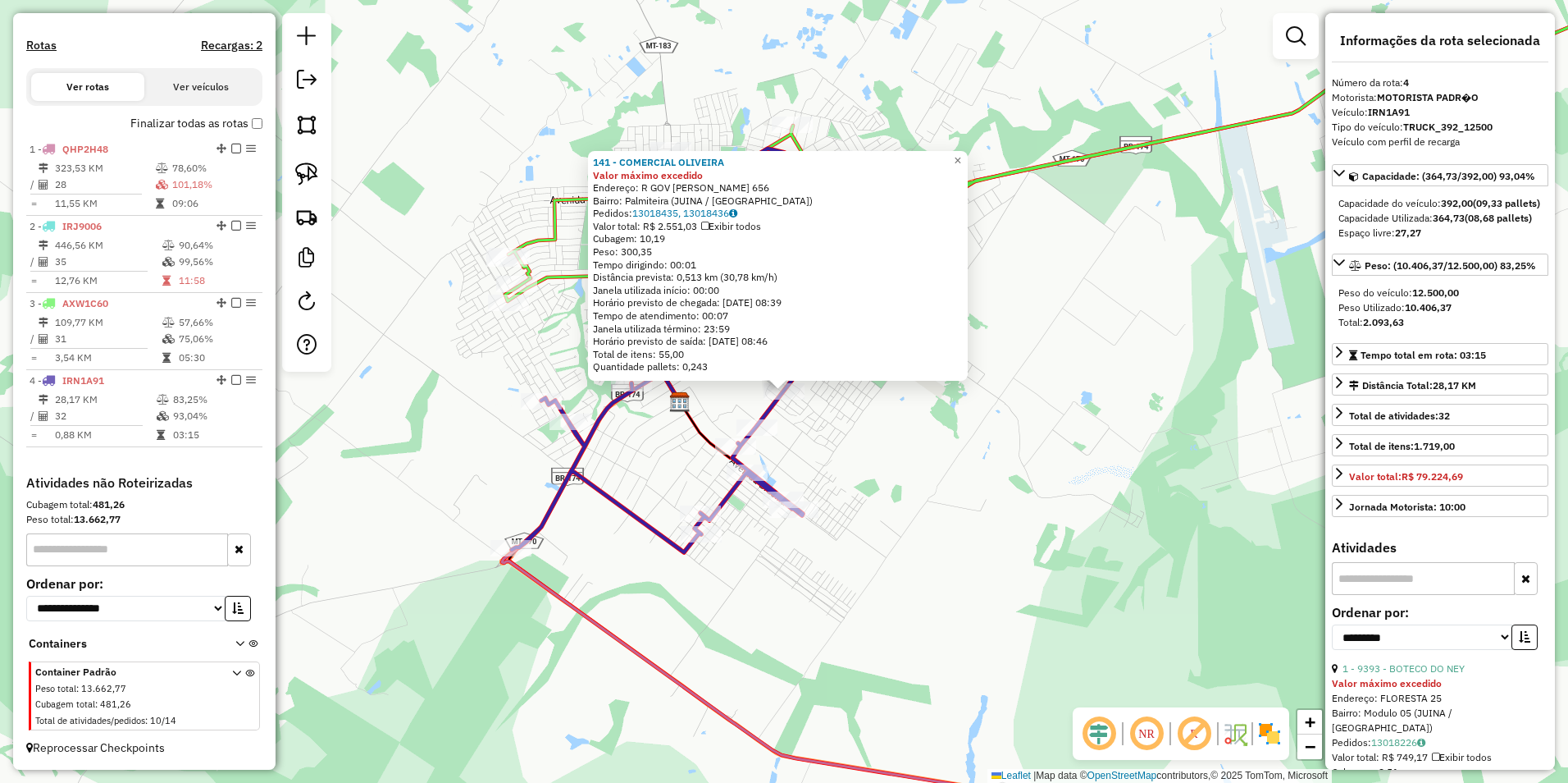
click at [934, 490] on div "Rota 4 - Placa IRN1A91 9527 - BUENO BORRACHARIA 141 - COMERCIAL OLIVEIRA Valor …" at bounding box center [784, 391] width 1568 height 783
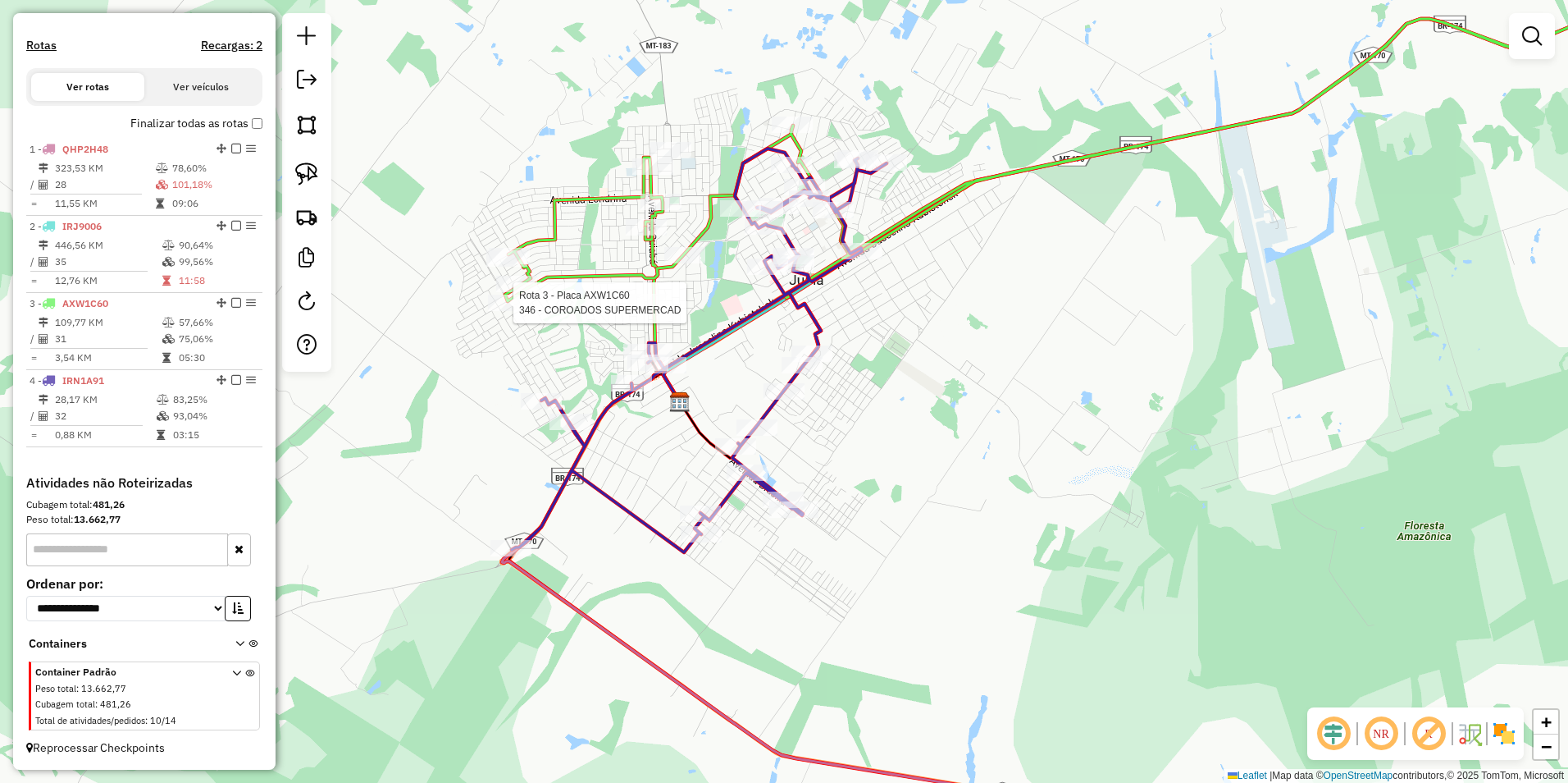
select select "**********"
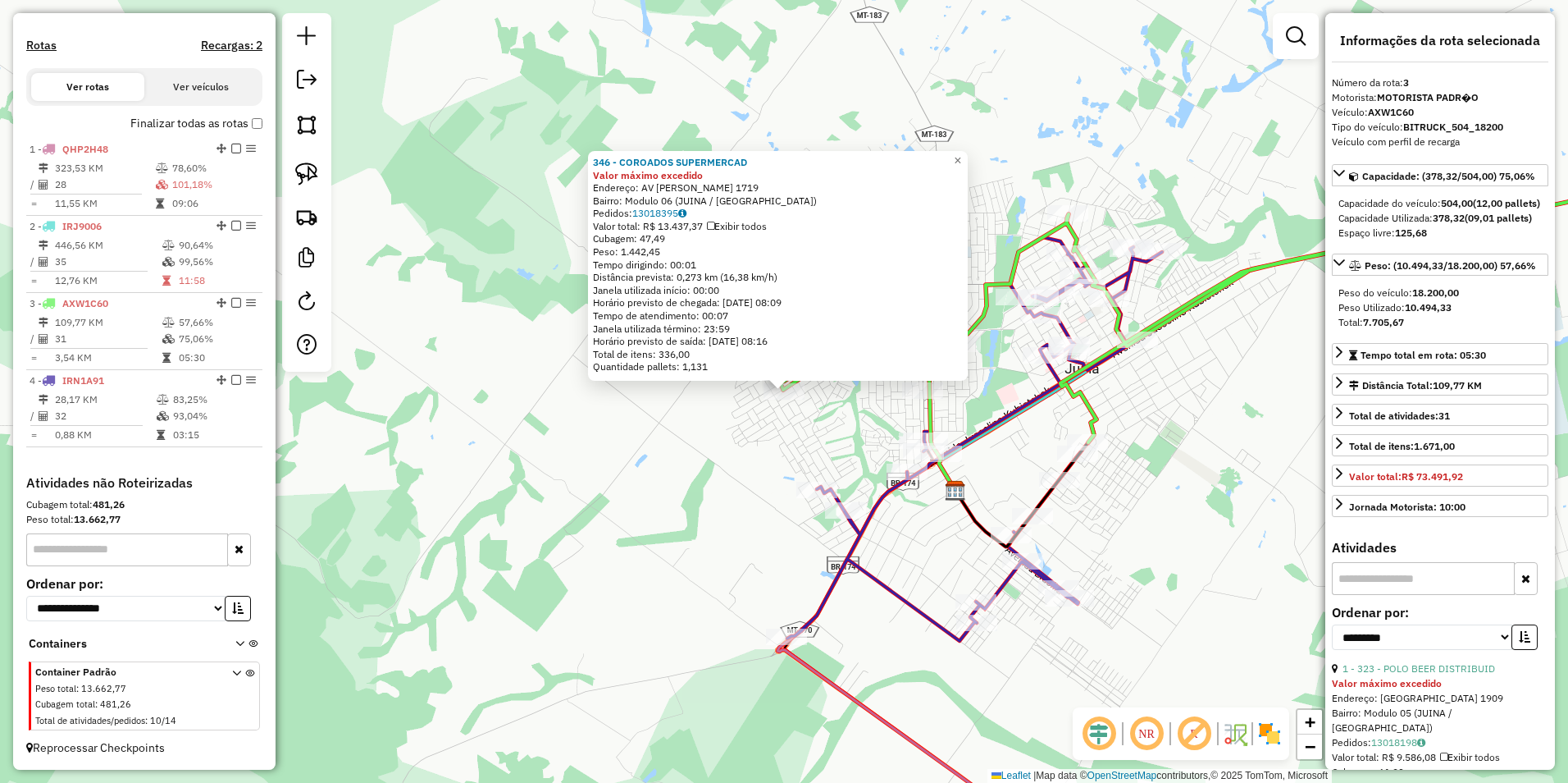
click at [1208, 527] on div "346 - COROADOS SUPERMERCAD Valor máximo excedido Endereço: AV [PERSON_NAME] 171…" at bounding box center [784, 391] width 1568 height 783
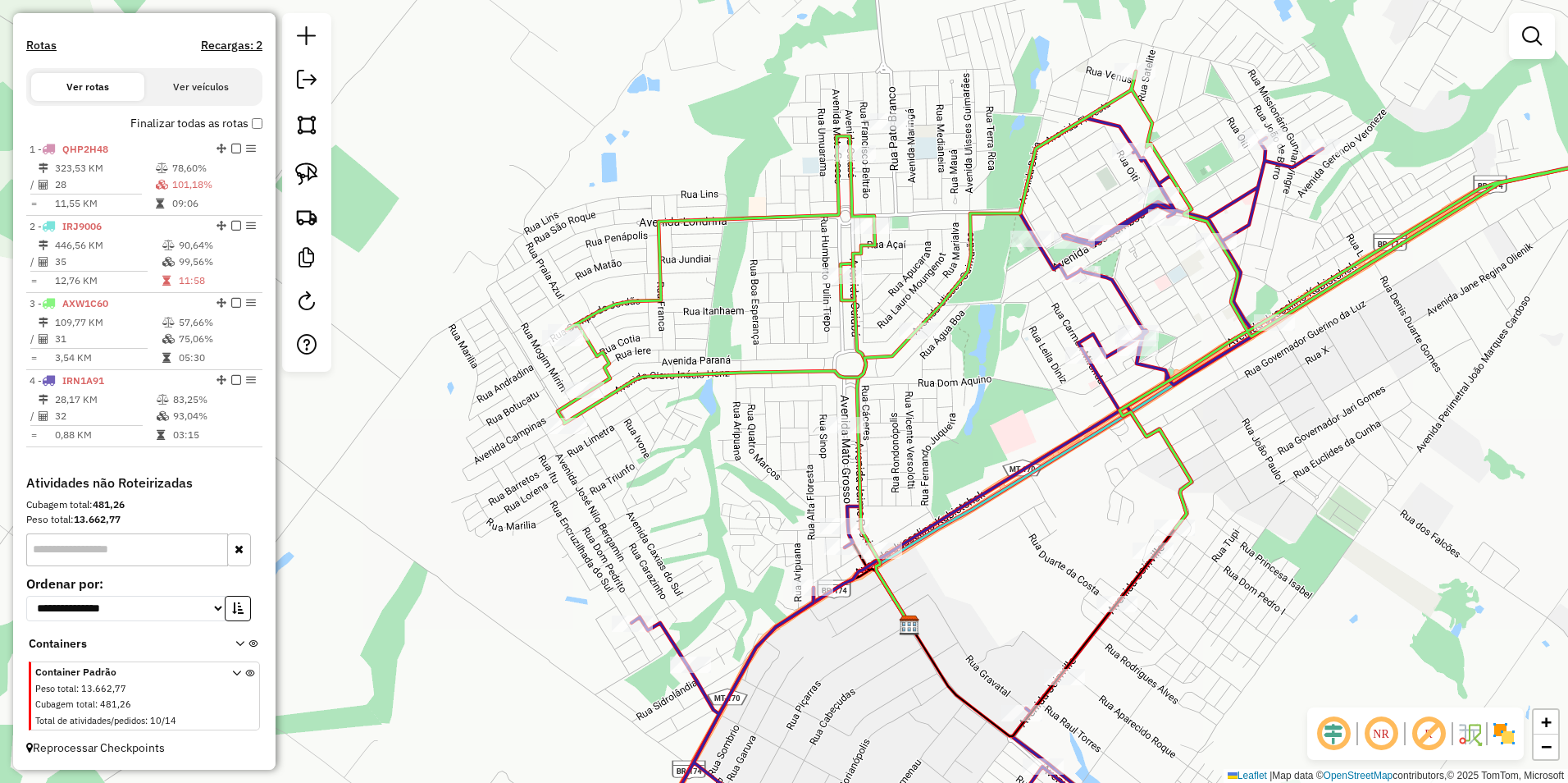
drag, startPoint x: 841, startPoint y: 414, endPoint x: 759, endPoint y: 431, distance: 83.7
click at [759, 431] on div "Janela de atendimento Grade de atendimento Capacidade Transportadoras Veículos …" at bounding box center [784, 391] width 1568 height 783
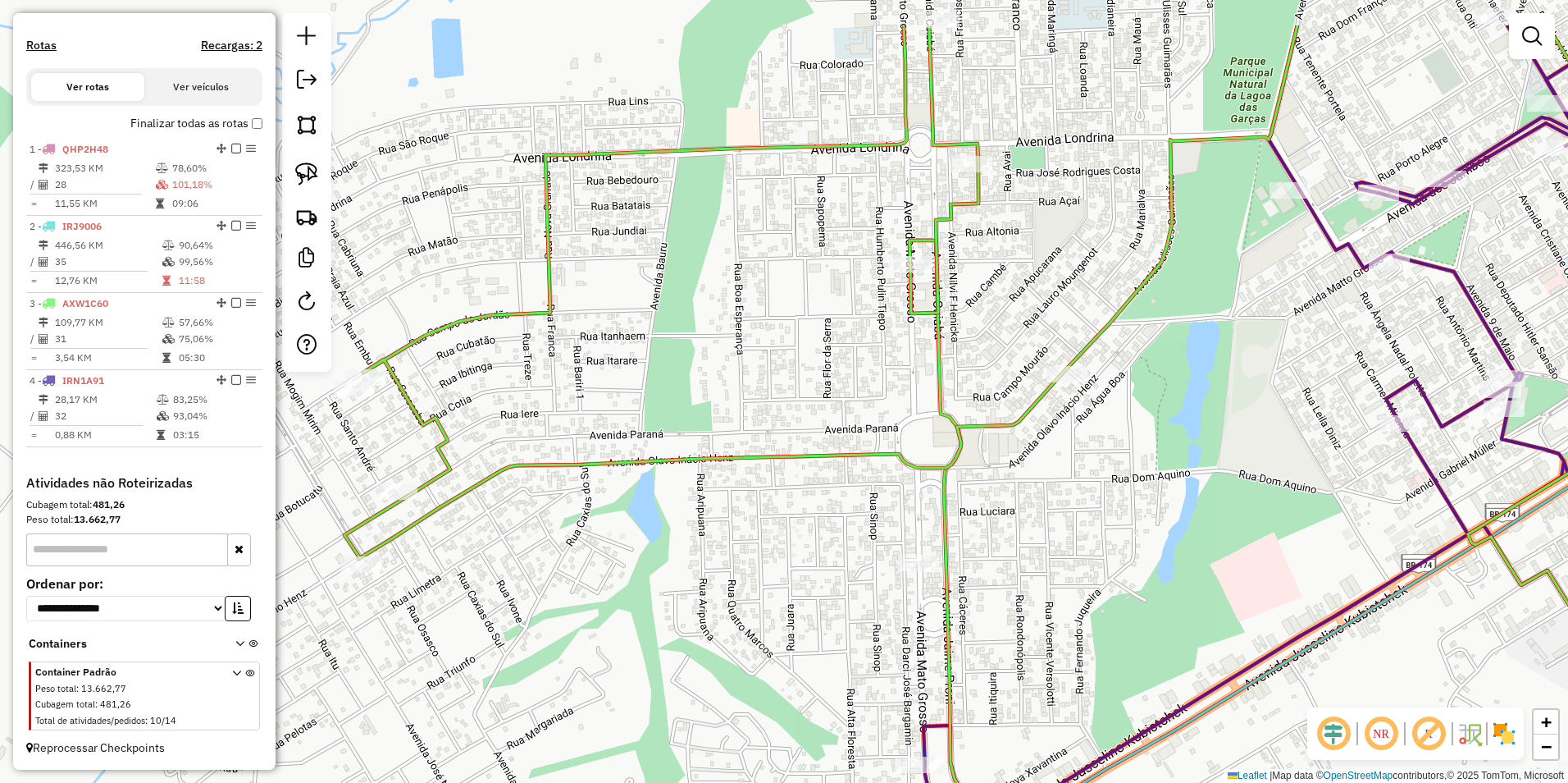
drag, startPoint x: 734, startPoint y: 383, endPoint x: 698, endPoint y: 459, distance: 84.1
click at [698, 459] on icon at bounding box center [1013, 397] width 1338 height 744
click at [305, 180] on img at bounding box center [306, 174] width 23 height 23
drag, startPoint x: 854, startPoint y: 576, endPoint x: 965, endPoint y: 600, distance: 113.6
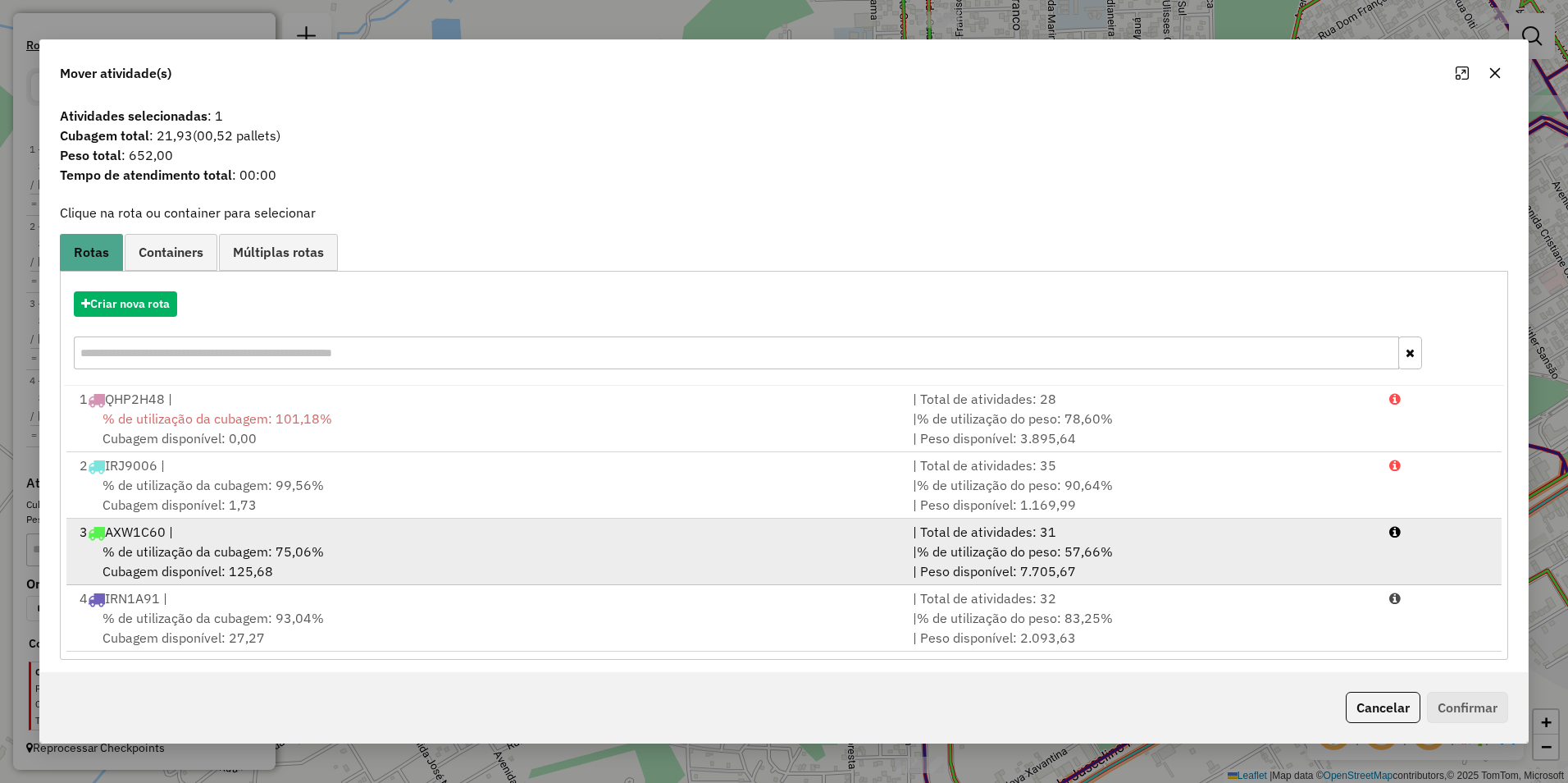
click at [245, 554] on span "% de utilização da cubagem: 75,06%" at bounding box center [213, 551] width 222 height 16
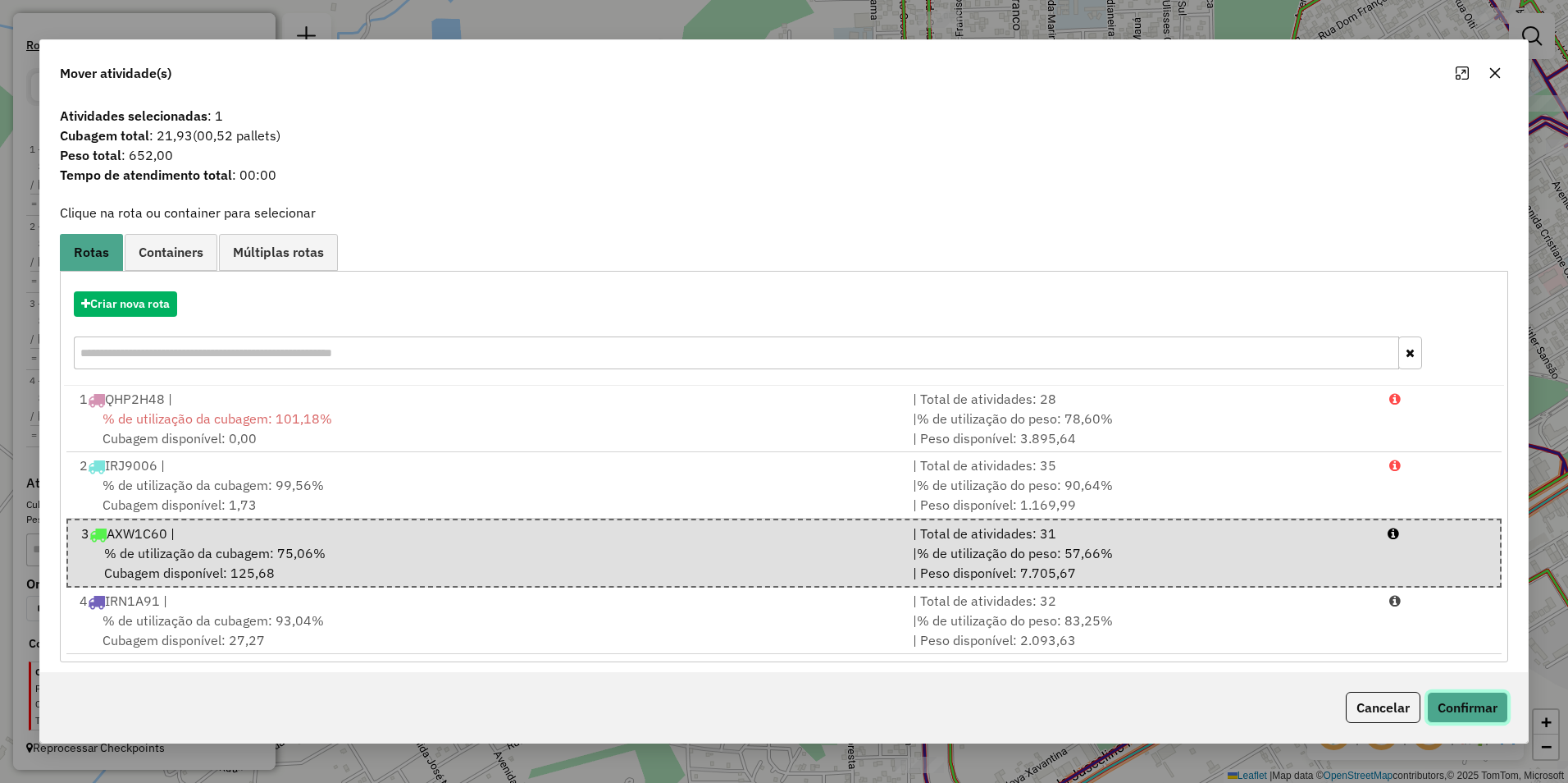
click at [1461, 710] on button "Confirmar" at bounding box center [1468, 707] width 81 height 31
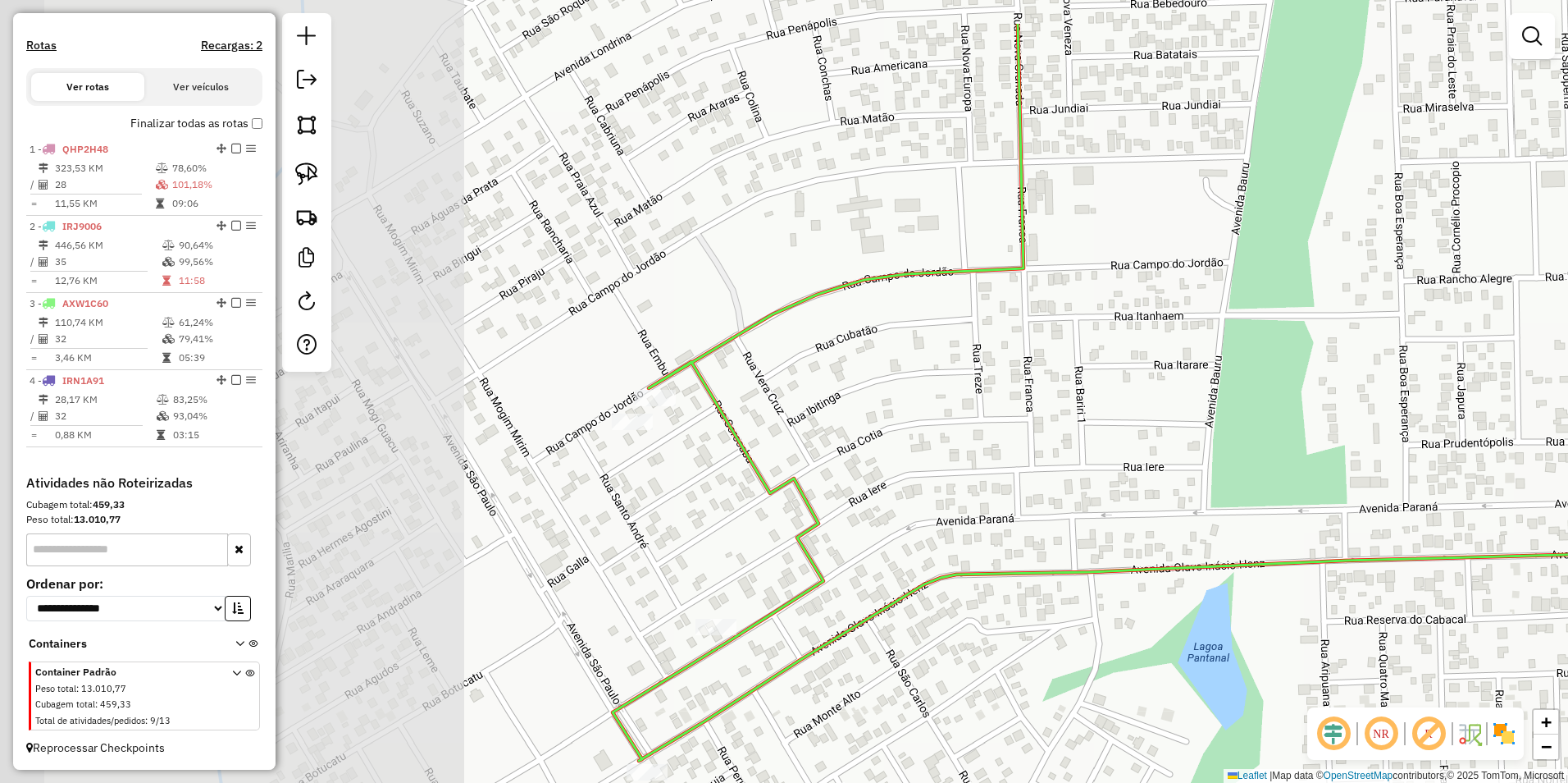
drag, startPoint x: 462, startPoint y: 381, endPoint x: 992, endPoint y: 482, distance: 539.5
click at [992, 482] on div "Janela de atendimento Grade de atendimento Capacidade Transportadoras Veículos …" at bounding box center [784, 391] width 1568 height 783
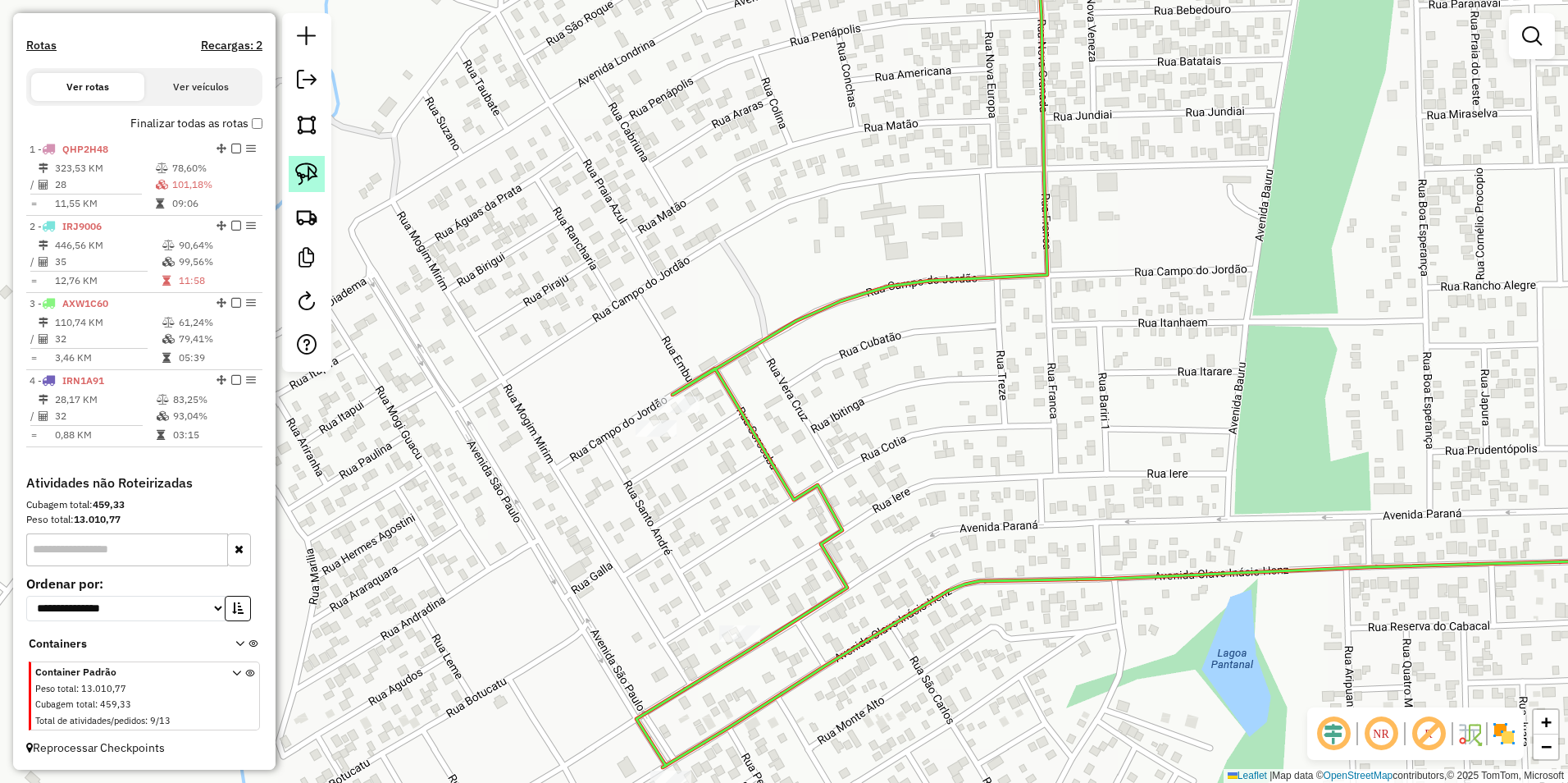
click at [299, 174] on img at bounding box center [306, 174] width 23 height 23
drag, startPoint x: 633, startPoint y: 391, endPoint x: 700, endPoint y: 426, distance: 75.6
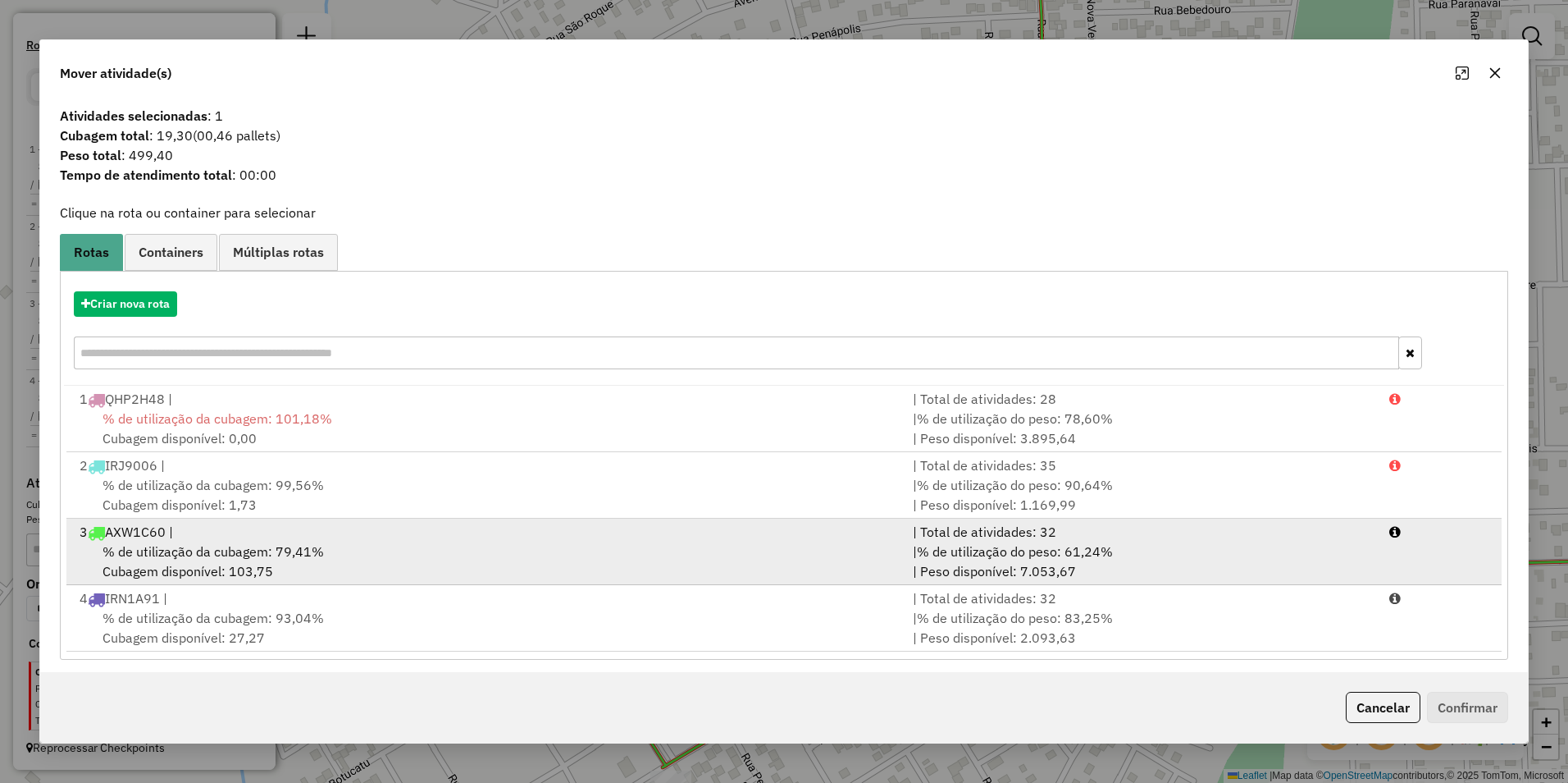
click at [230, 542] on div "% de utilização da cubagem: 79,41% Cubagem disponível: 103,75" at bounding box center [486, 561] width 833 height 40
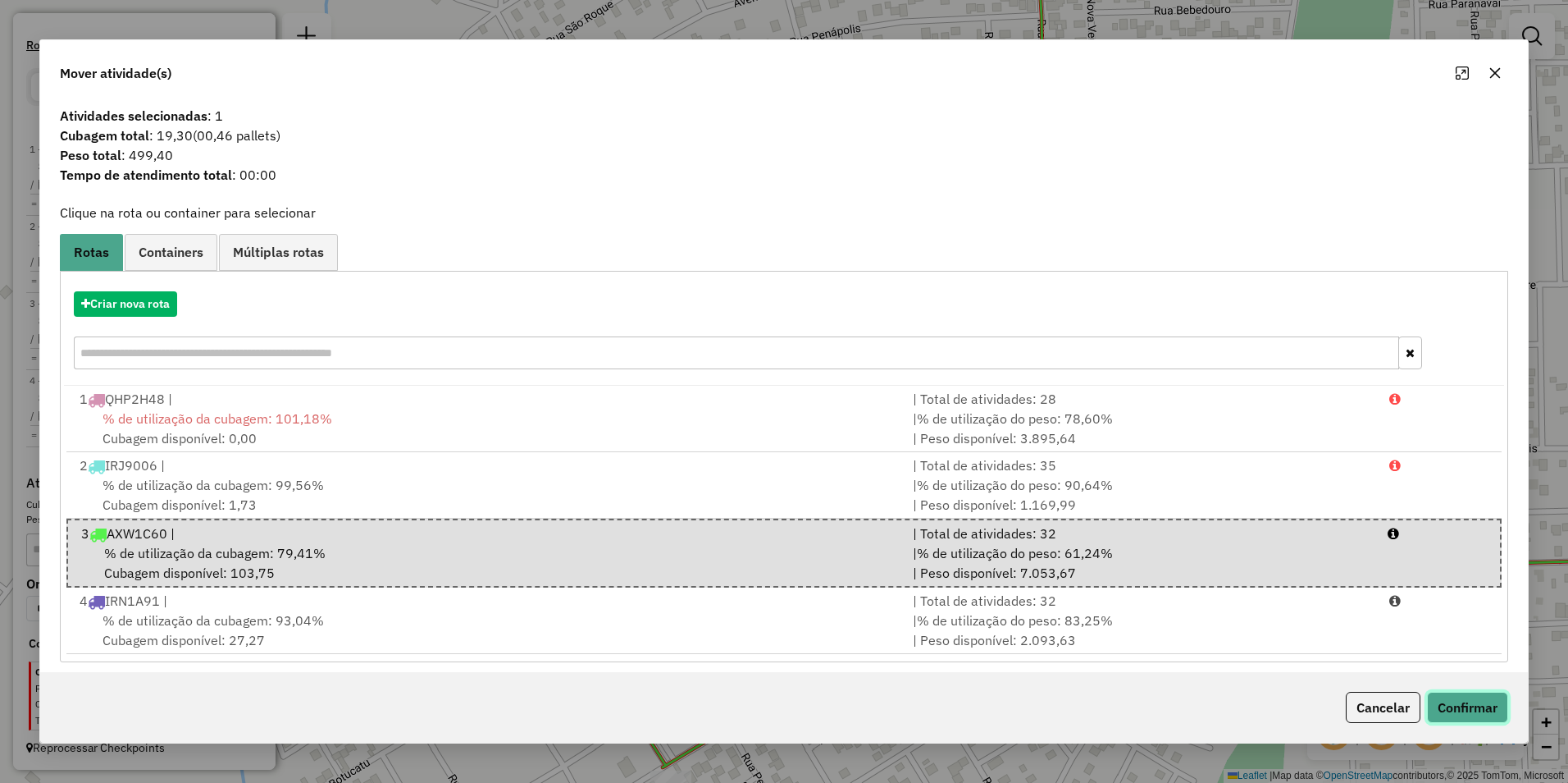
click at [1471, 703] on button "Confirmar" at bounding box center [1468, 707] width 81 height 31
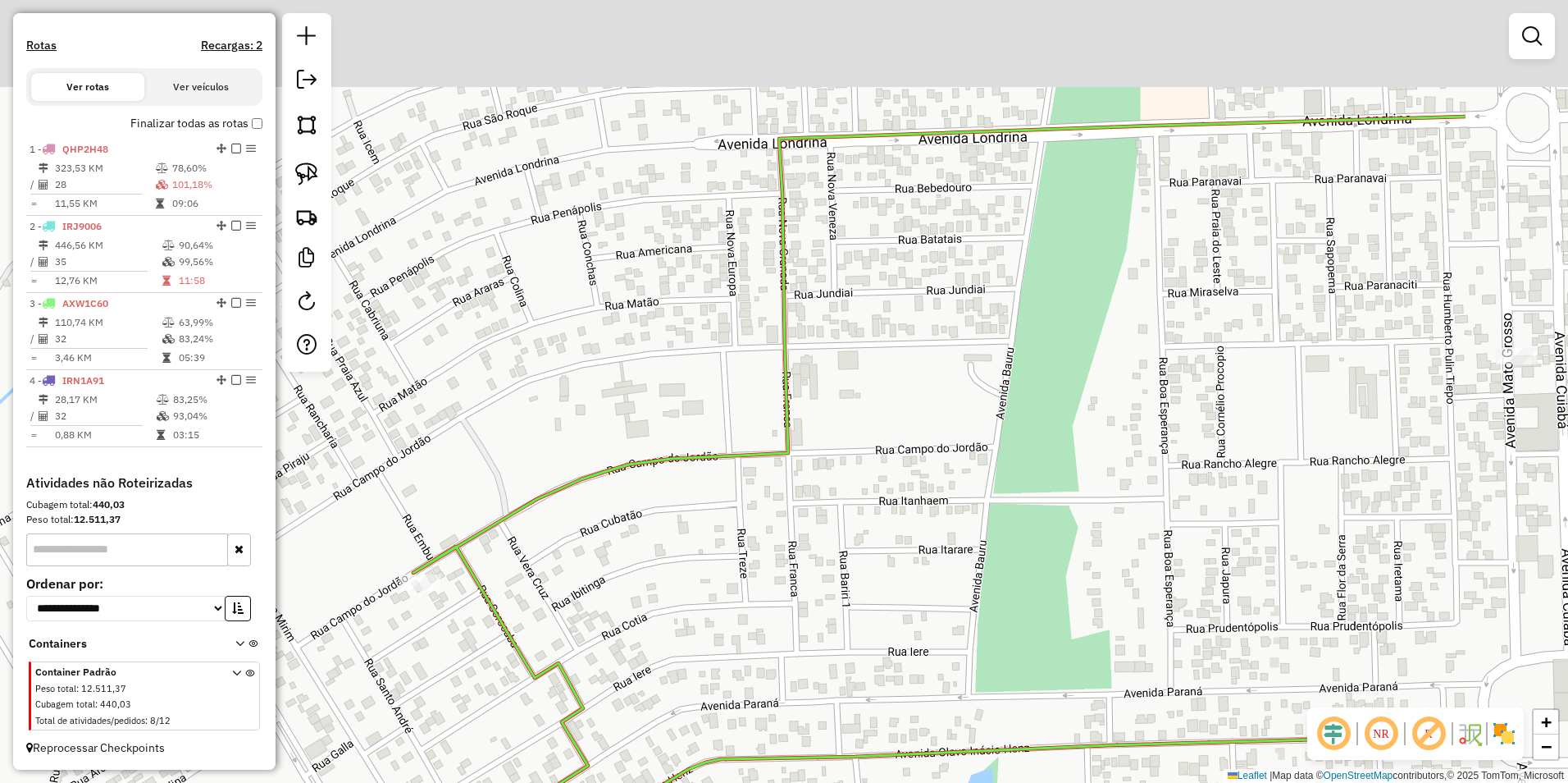
drag, startPoint x: 1168, startPoint y: 437, endPoint x: 846, endPoint y: 592, distance: 357.4
click at [853, 653] on div "Janela de atendimento Grade de atendimento Capacidade Transportadoras Veículos …" at bounding box center [784, 391] width 1568 height 783
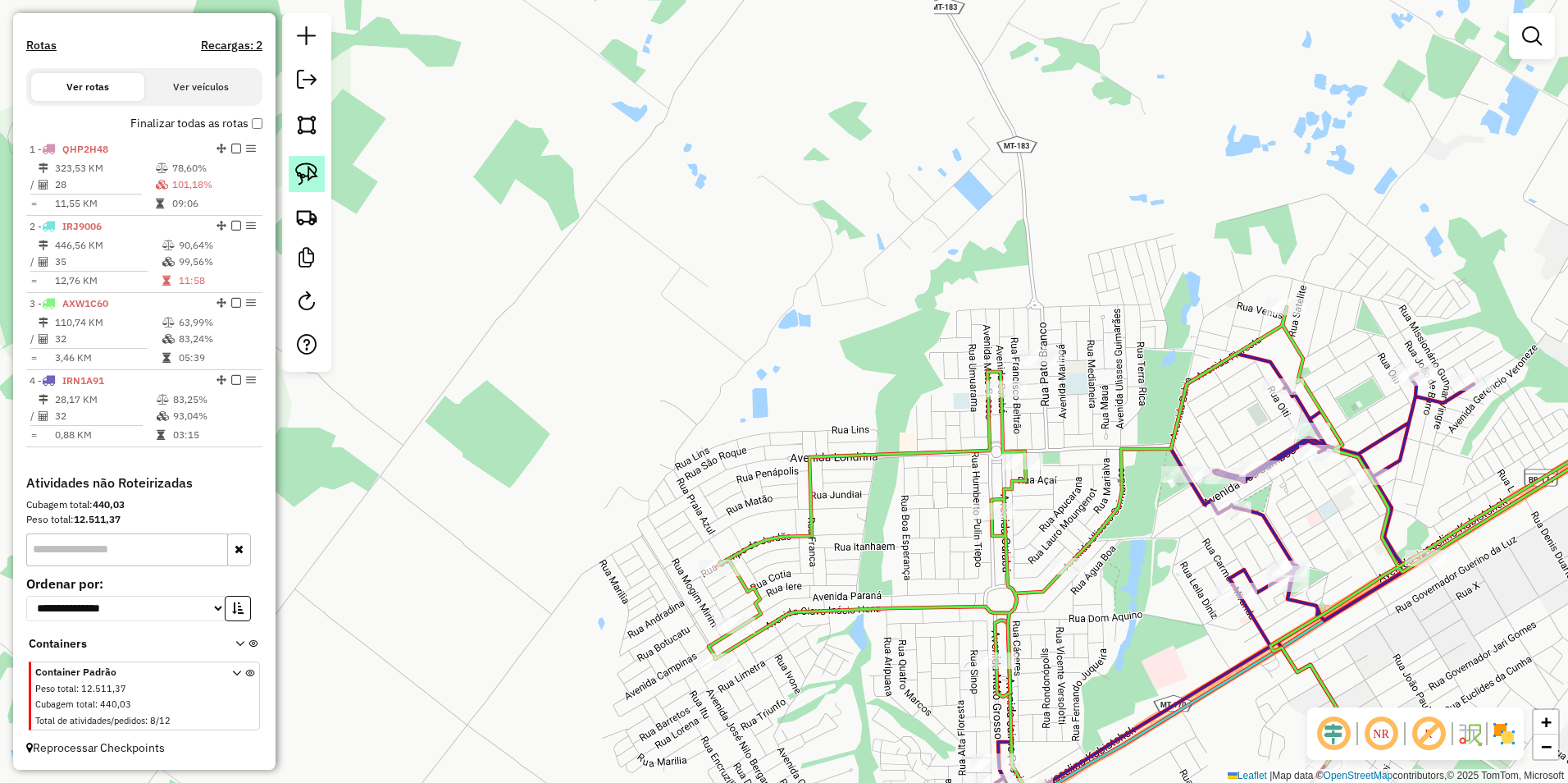
click at [308, 169] on img at bounding box center [306, 174] width 23 height 23
drag, startPoint x: 1005, startPoint y: 349, endPoint x: 1062, endPoint y: 388, distance: 69.1
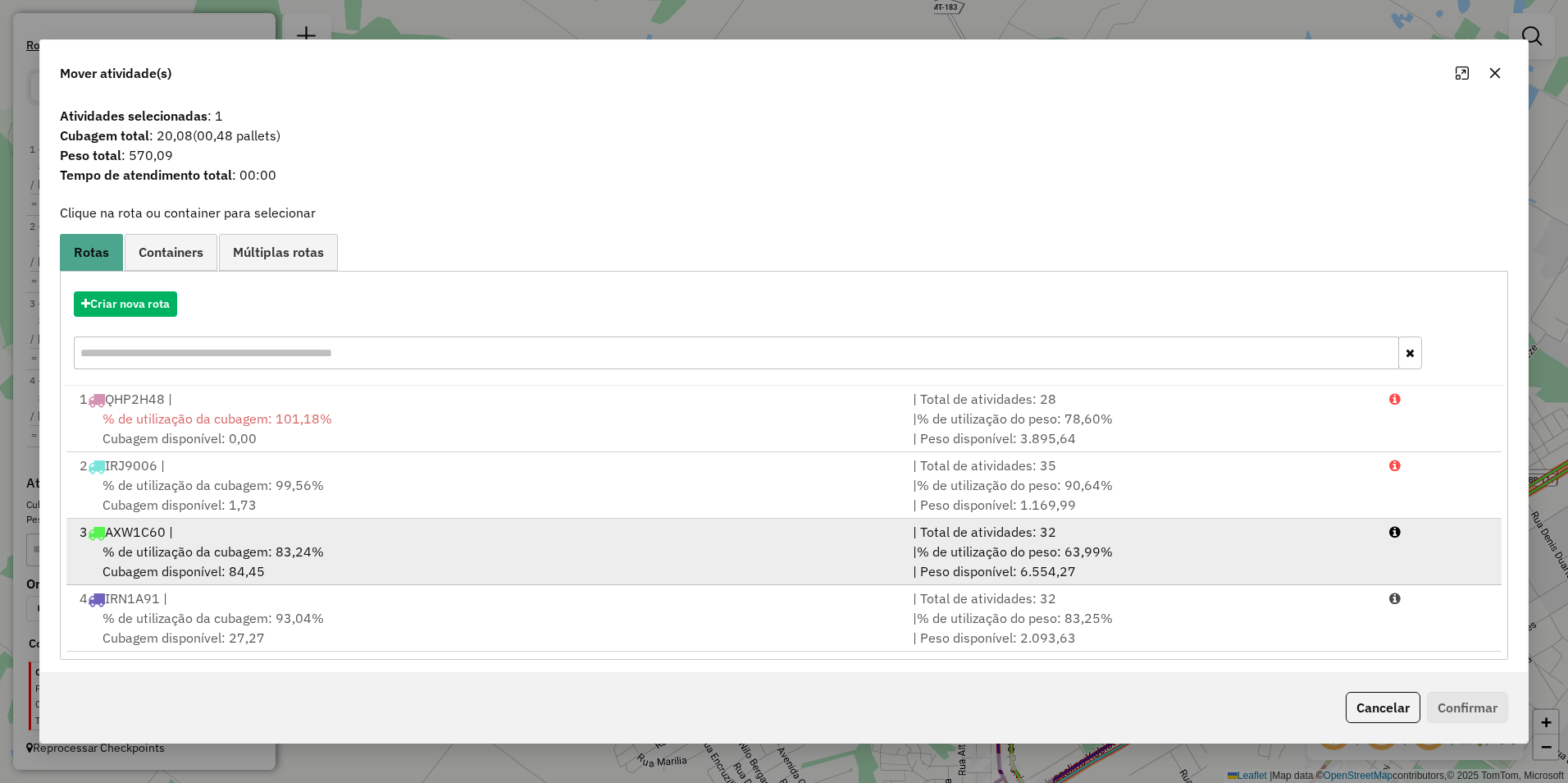
click at [299, 550] on span "% de utilização da cubagem: 83,24%" at bounding box center [213, 551] width 222 height 16
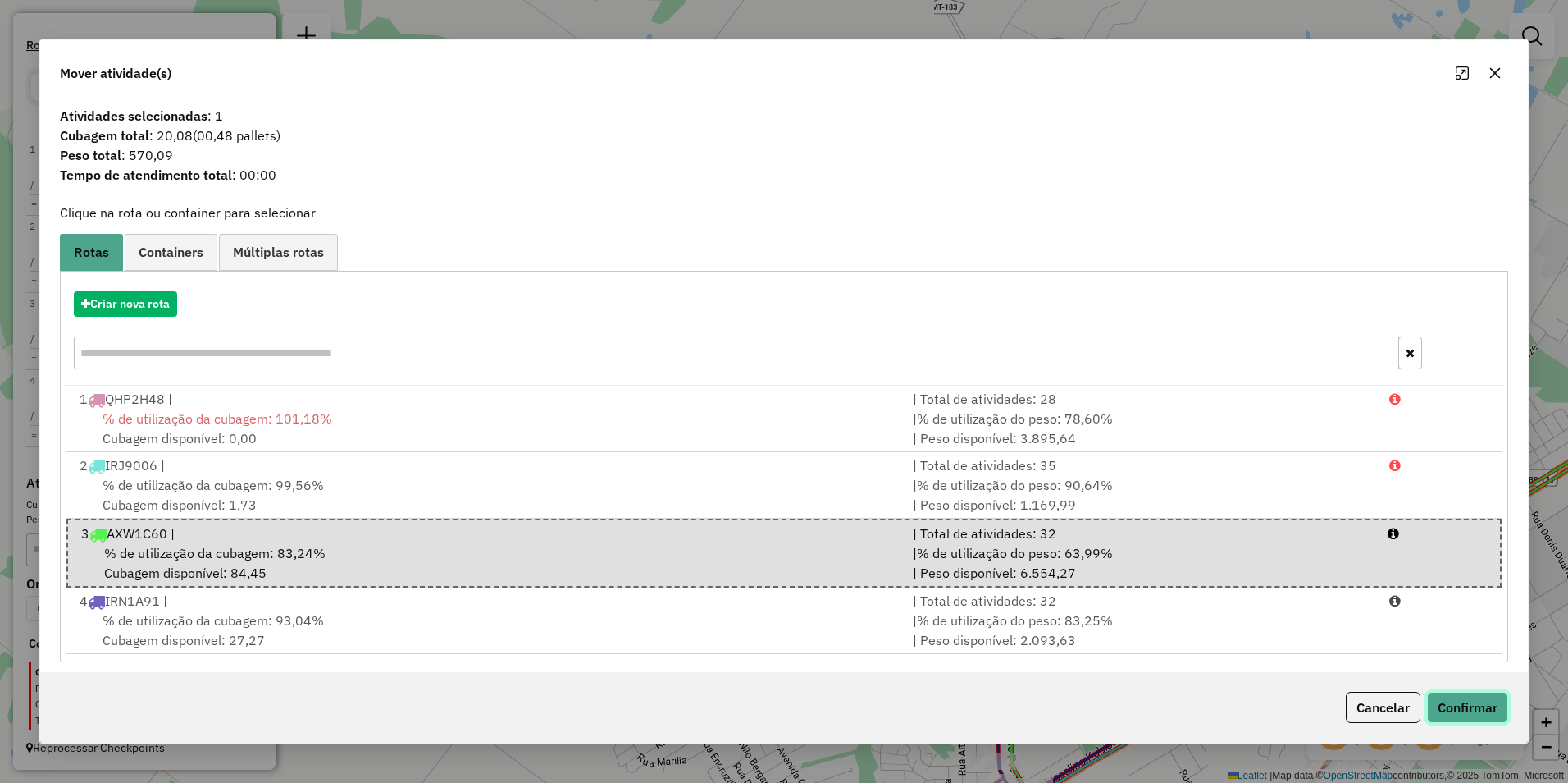
click at [1458, 703] on button "Confirmar" at bounding box center [1468, 707] width 81 height 31
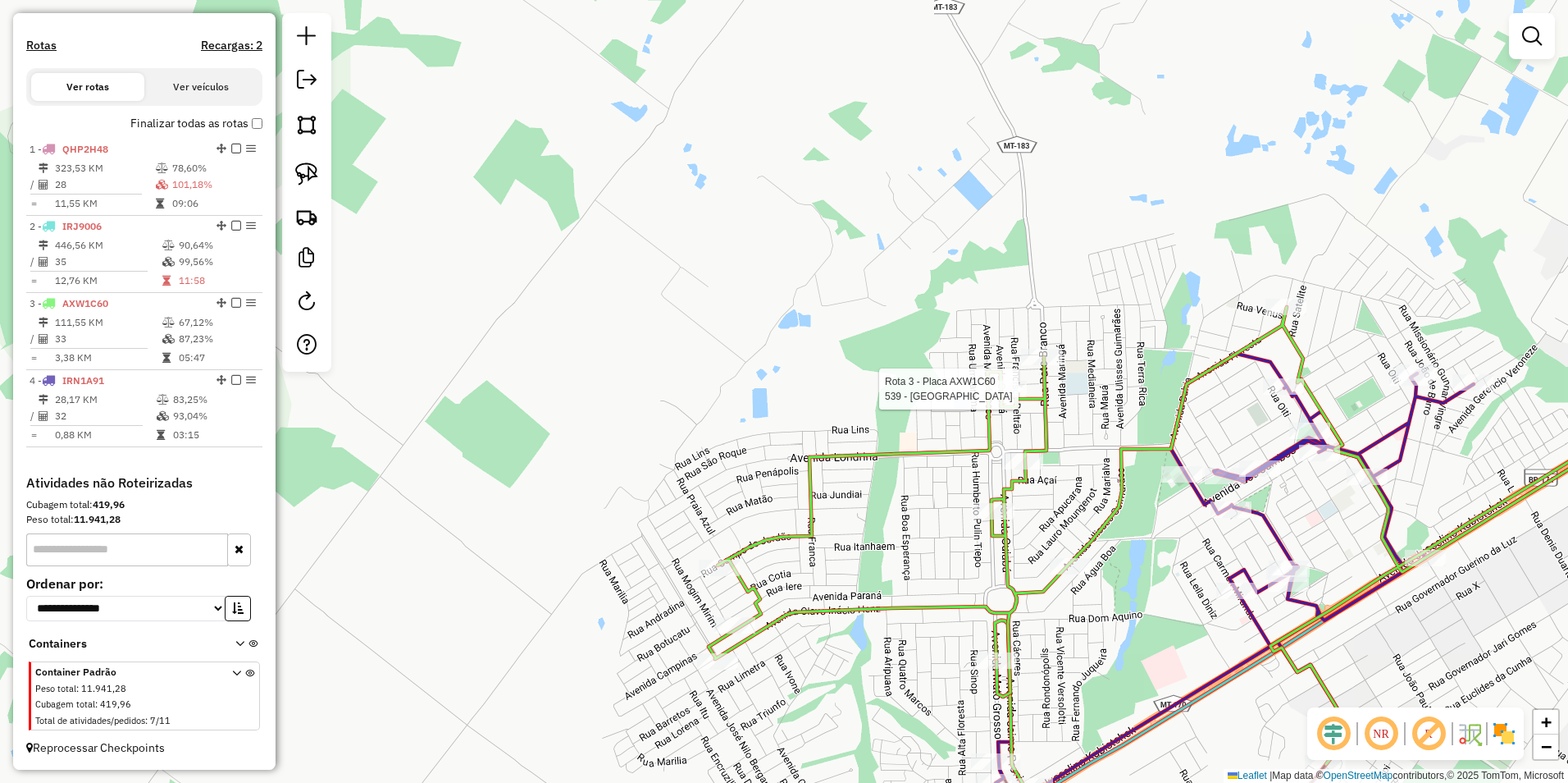
select select "**********"
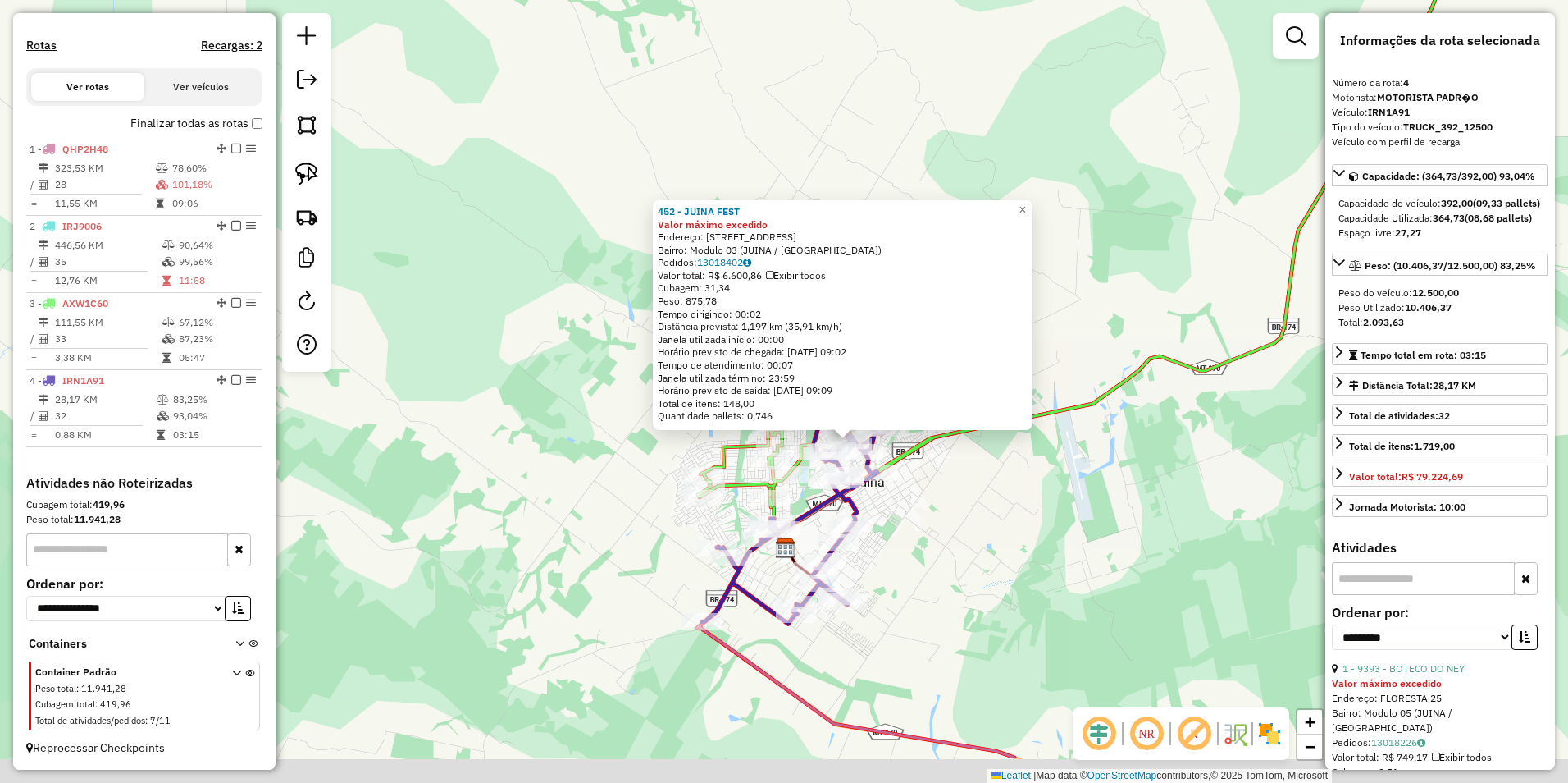
drag, startPoint x: 1015, startPoint y: 641, endPoint x: 980, endPoint y: 509, distance: 136.6
click at [980, 513] on div "452 - JUINA FEST Valor máximo excedido Endereço: [STREET_ADDRESS] Bairro: Modul…" at bounding box center [784, 391] width 1568 height 783
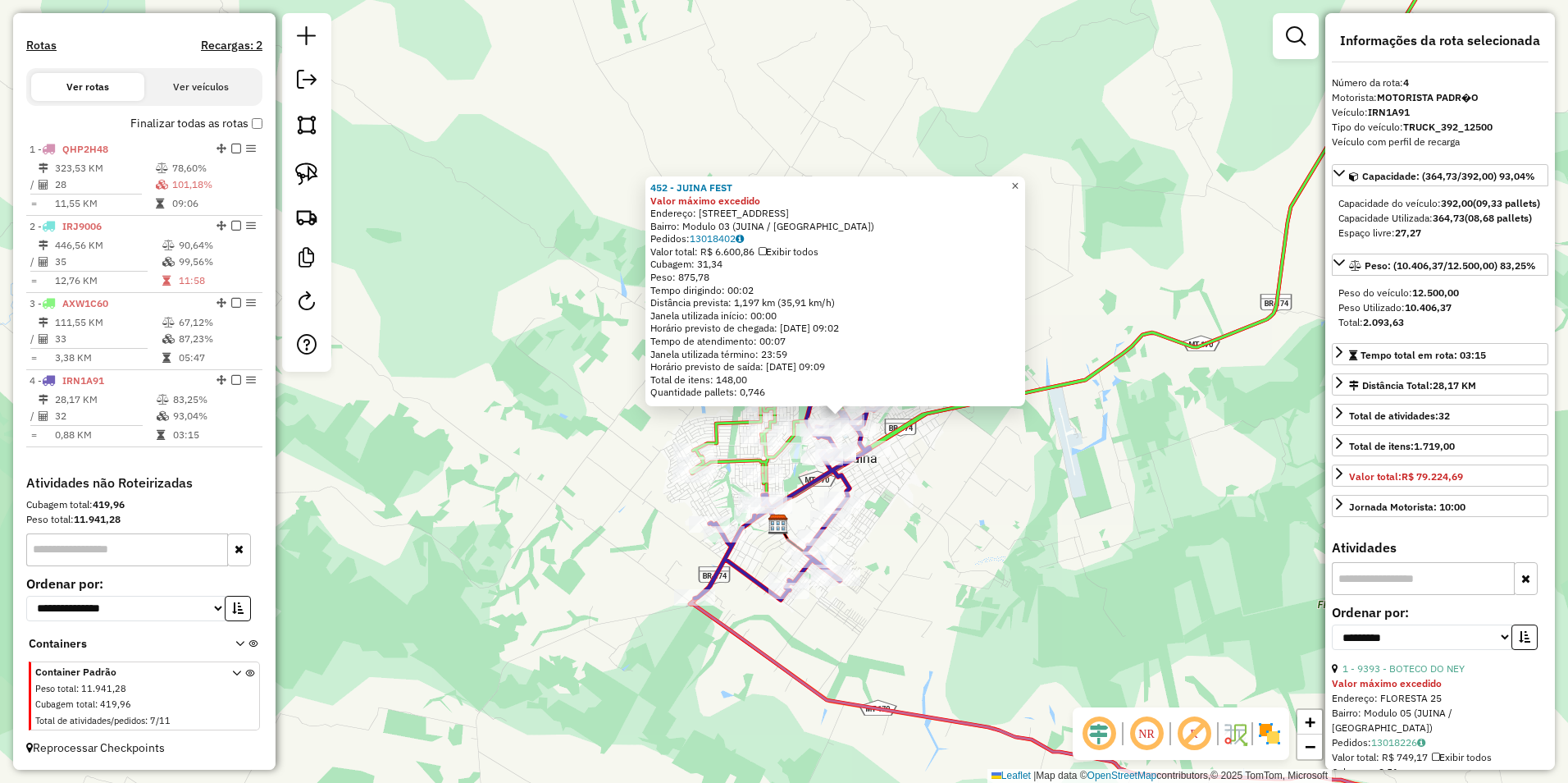
click at [1018, 179] on span "×" at bounding box center [1015, 186] width 8 height 14
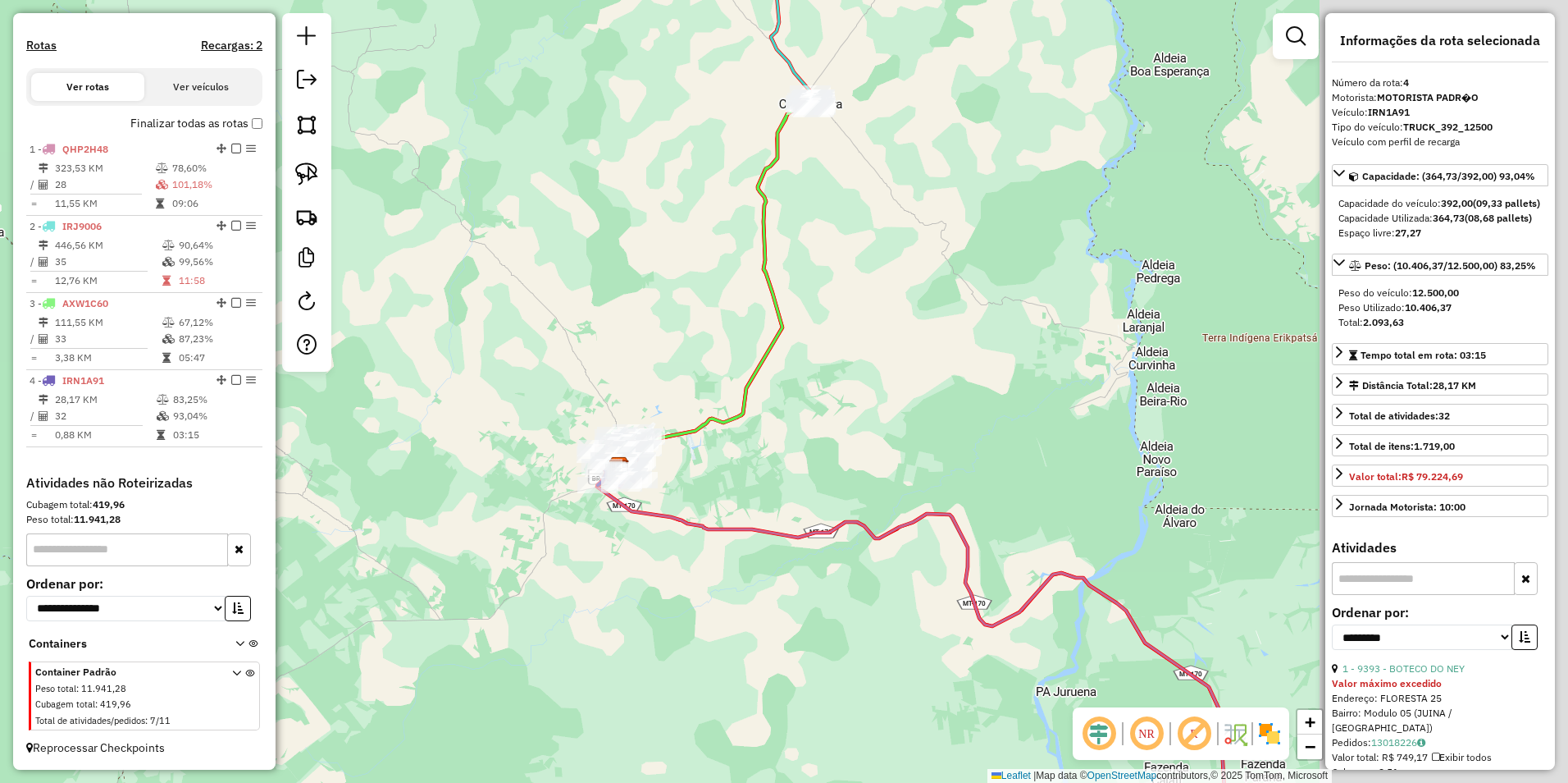
drag, startPoint x: 1152, startPoint y: 533, endPoint x: 722, endPoint y: 526, distance: 430.1
click at [722, 527] on icon at bounding box center [912, 662] width 631 height 400
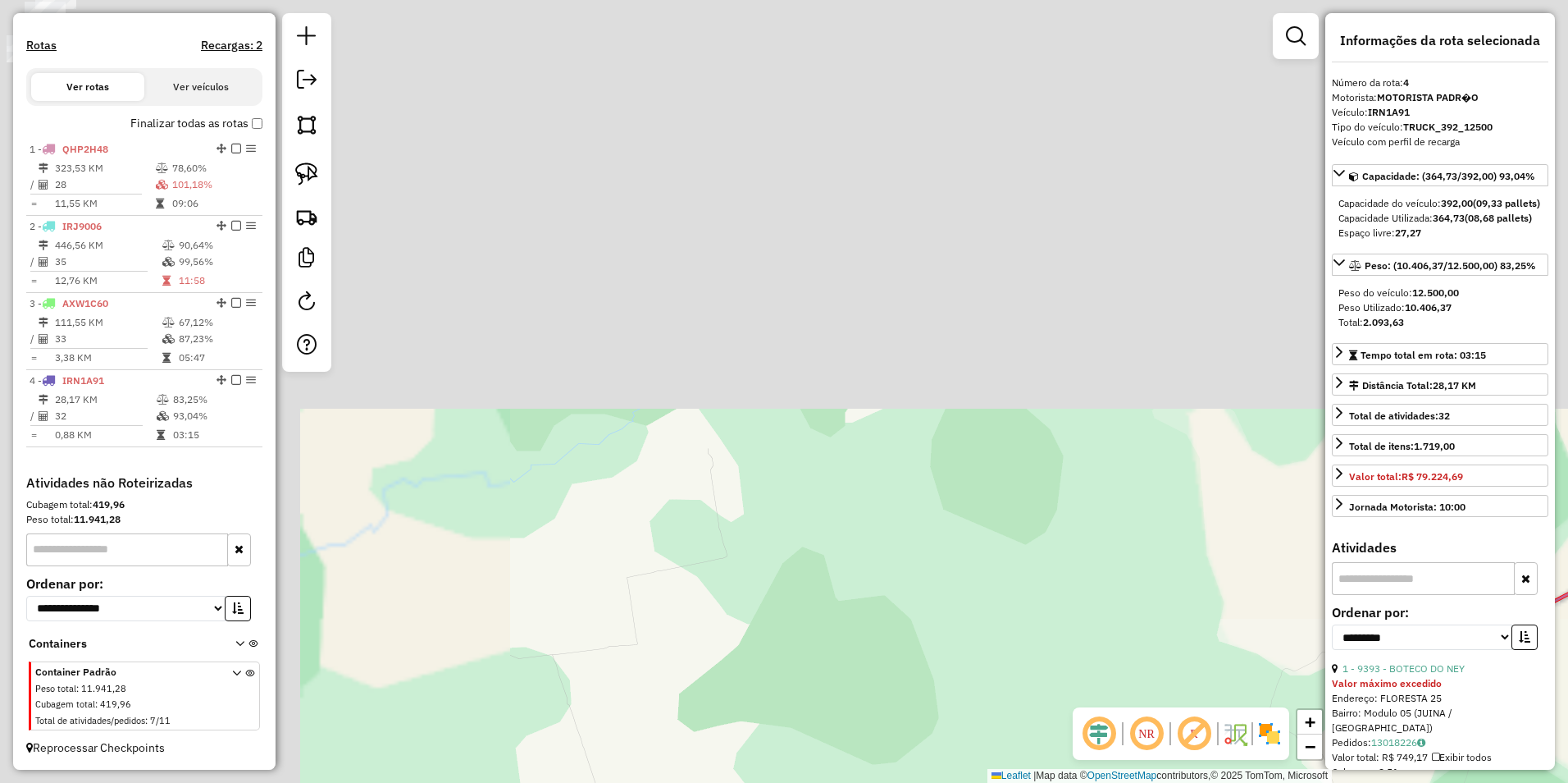
drag, startPoint x: 709, startPoint y: 520, endPoint x: 1042, endPoint y: 583, distance: 338.9
click at [1160, 782] on html "Aguarde... Pop-up bloqueado! Seu navegador bloqueou automáticamente a abertura …" at bounding box center [784, 391] width 1568 height 783
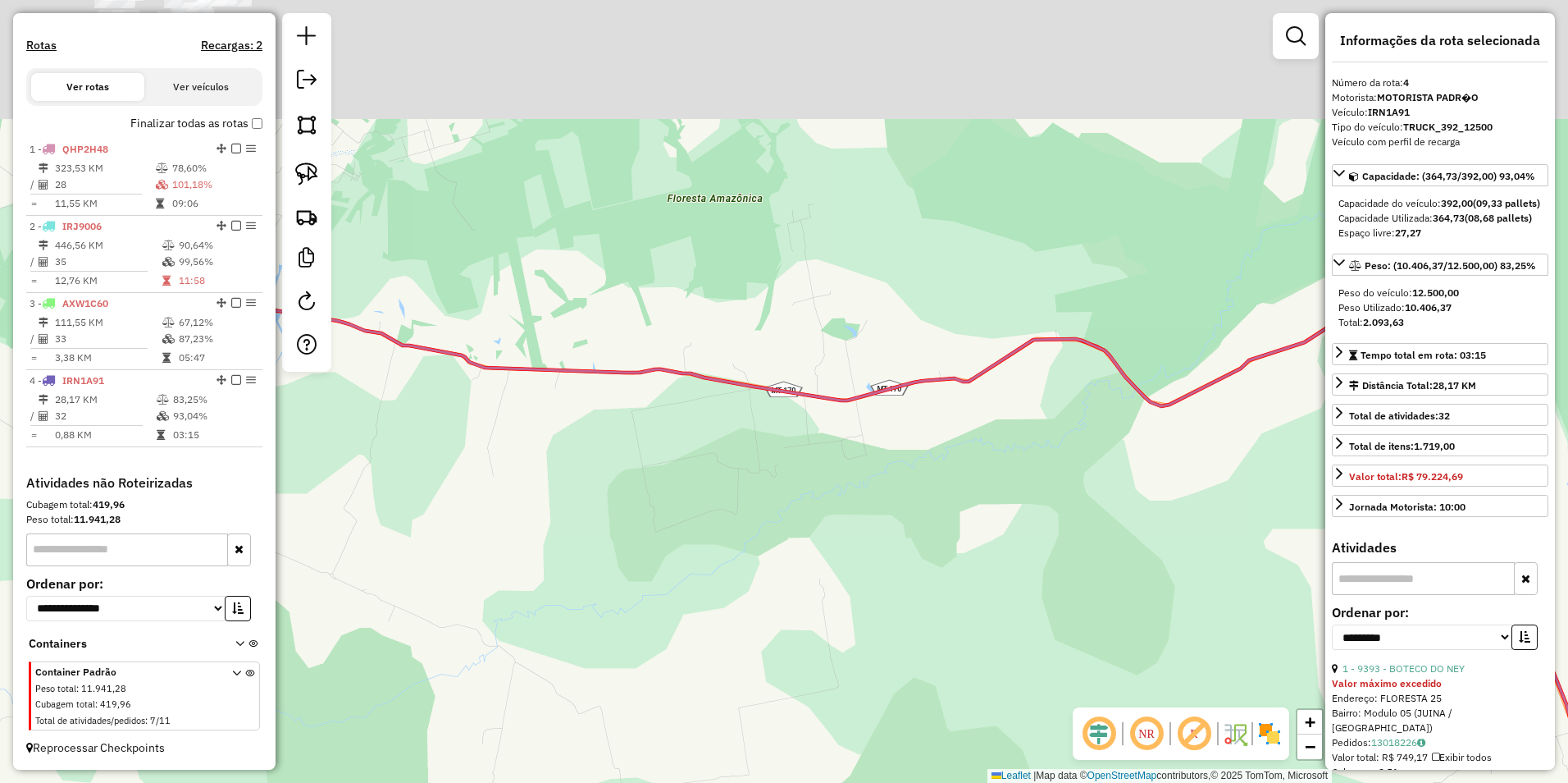
drag, startPoint x: 827, startPoint y: 461, endPoint x: 1228, endPoint y: 751, distance: 494.9
click at [1228, 751] on hb-router-mapa "Informações da Sessão 979365 - [DATE] Criação: [DATE] 20:18 Depósito: FERA - JU…" at bounding box center [784, 391] width 1568 height 783
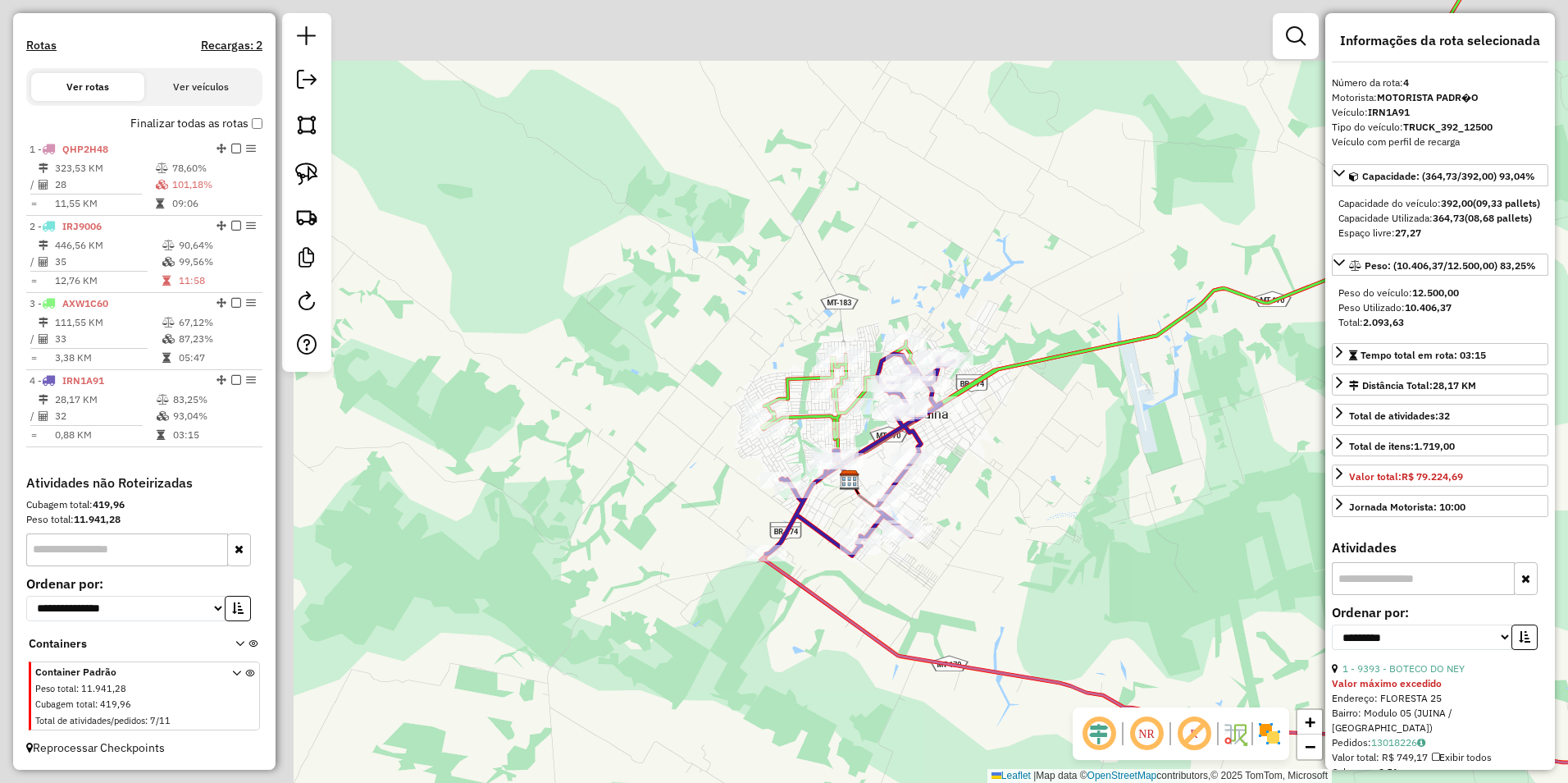
drag, startPoint x: 899, startPoint y: 556, endPoint x: 961, endPoint y: 562, distance: 62.3
click at [961, 562] on div "Janela de atendimento Grade de atendimento Capacidade Transportadoras Veículos …" at bounding box center [784, 391] width 1568 height 783
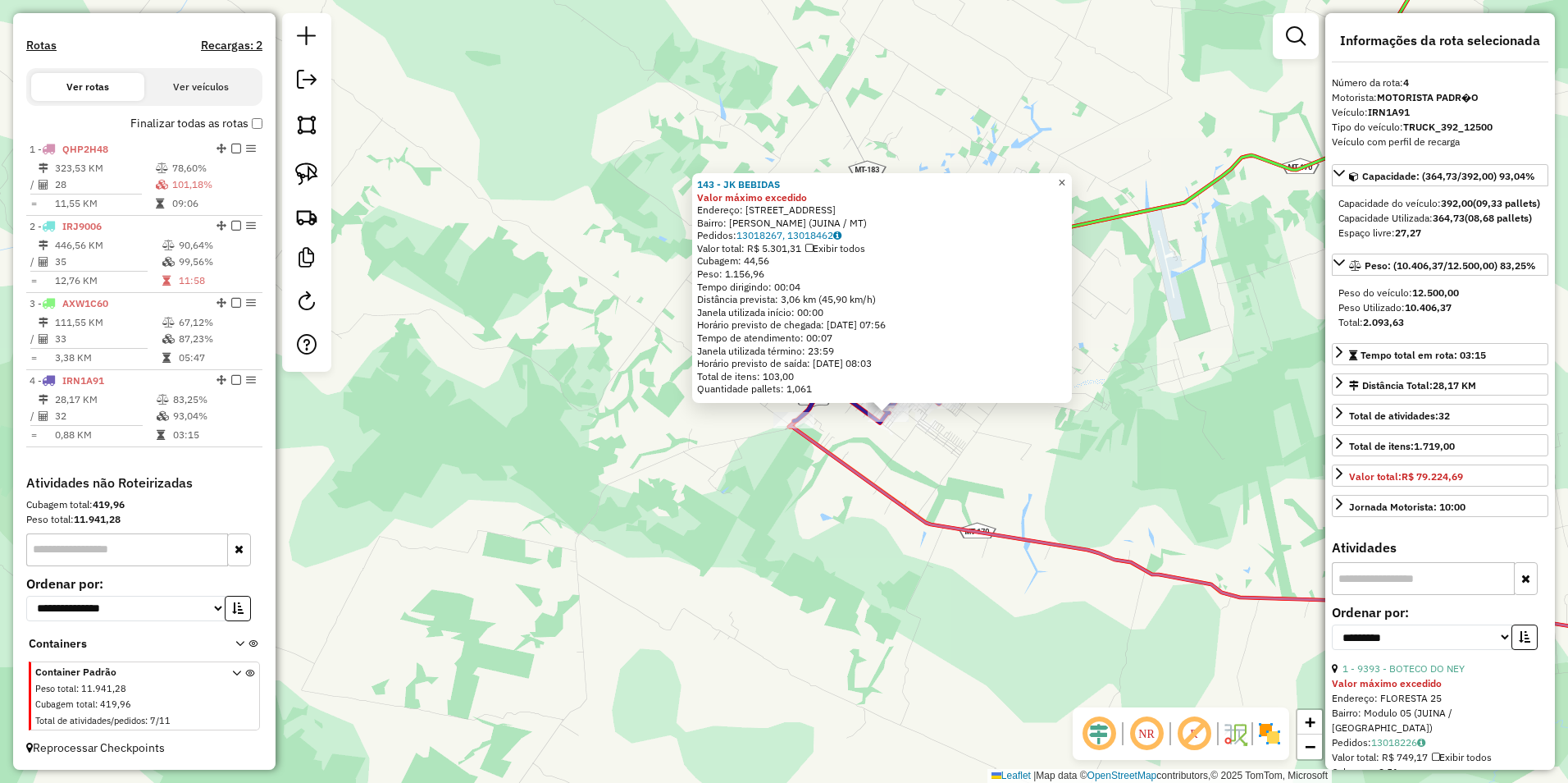
drag, startPoint x: 1076, startPoint y: 180, endPoint x: 1048, endPoint y: 201, distance: 35.0
click at [1065, 180] on span "×" at bounding box center [1061, 182] width 8 height 14
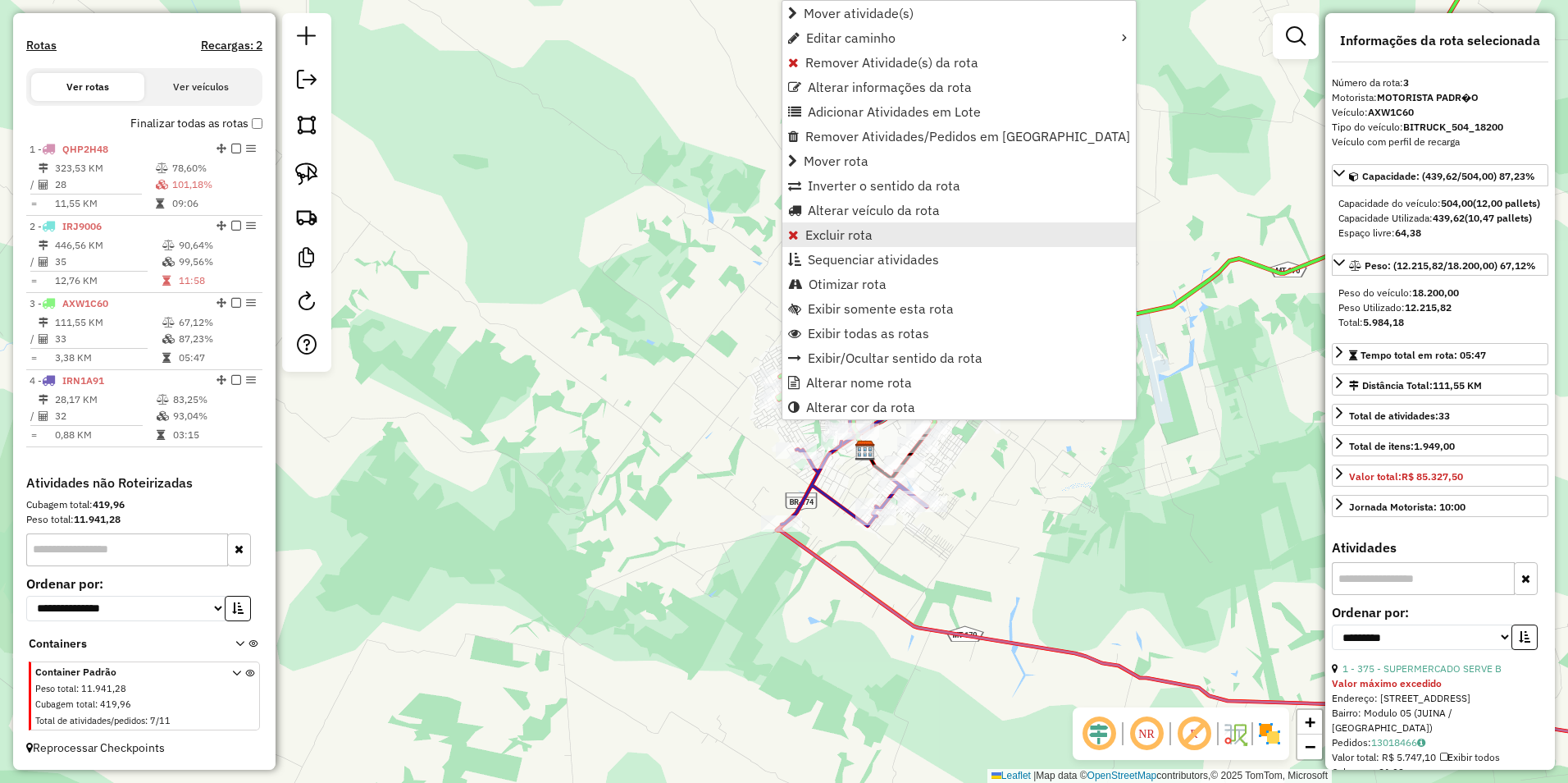
click at [849, 236] on span "Excluir rota" at bounding box center [839, 234] width 67 height 13
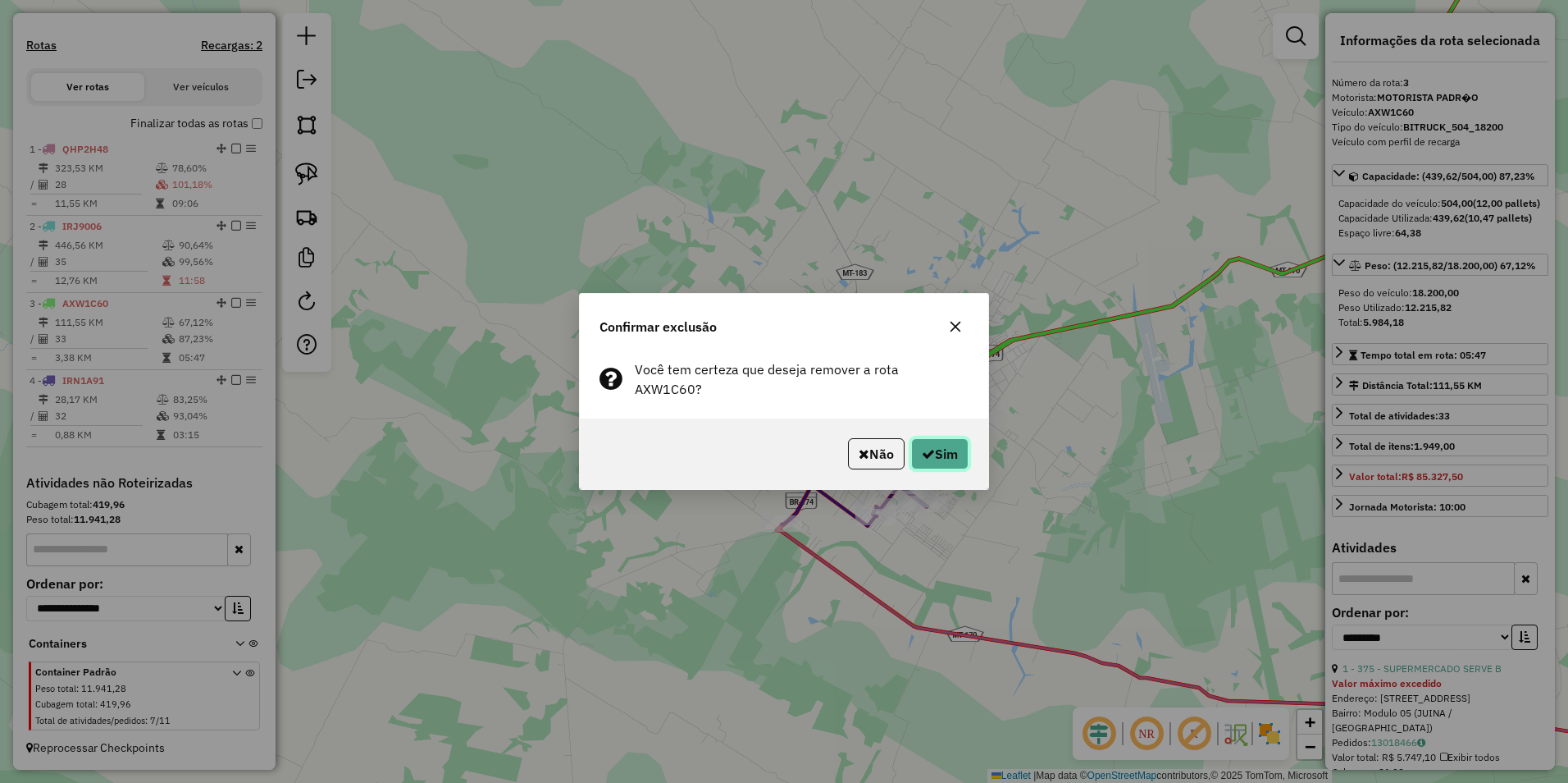
click at [952, 450] on button "Sim" at bounding box center [940, 453] width 58 height 31
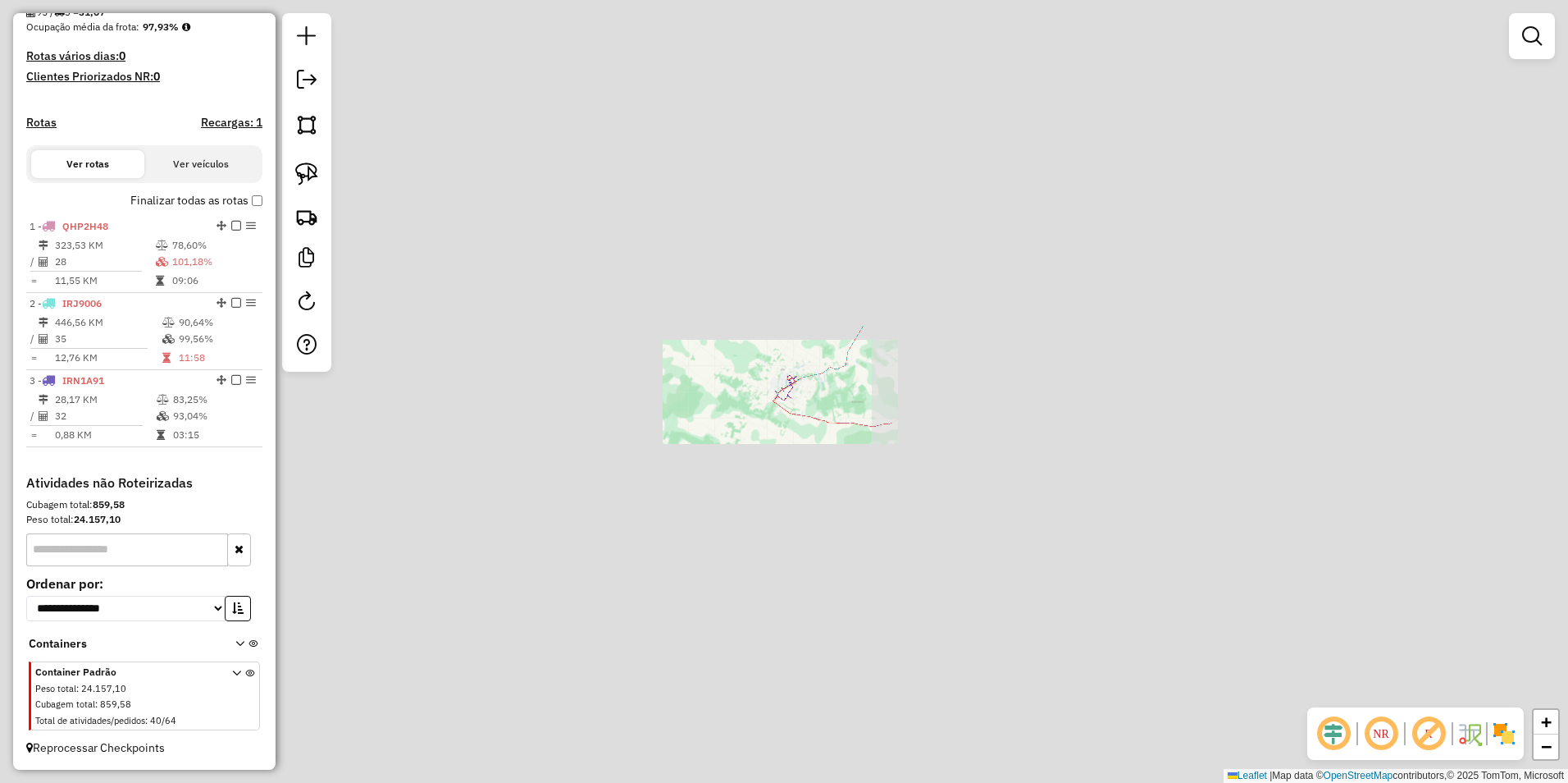
scroll to position [413, 0]
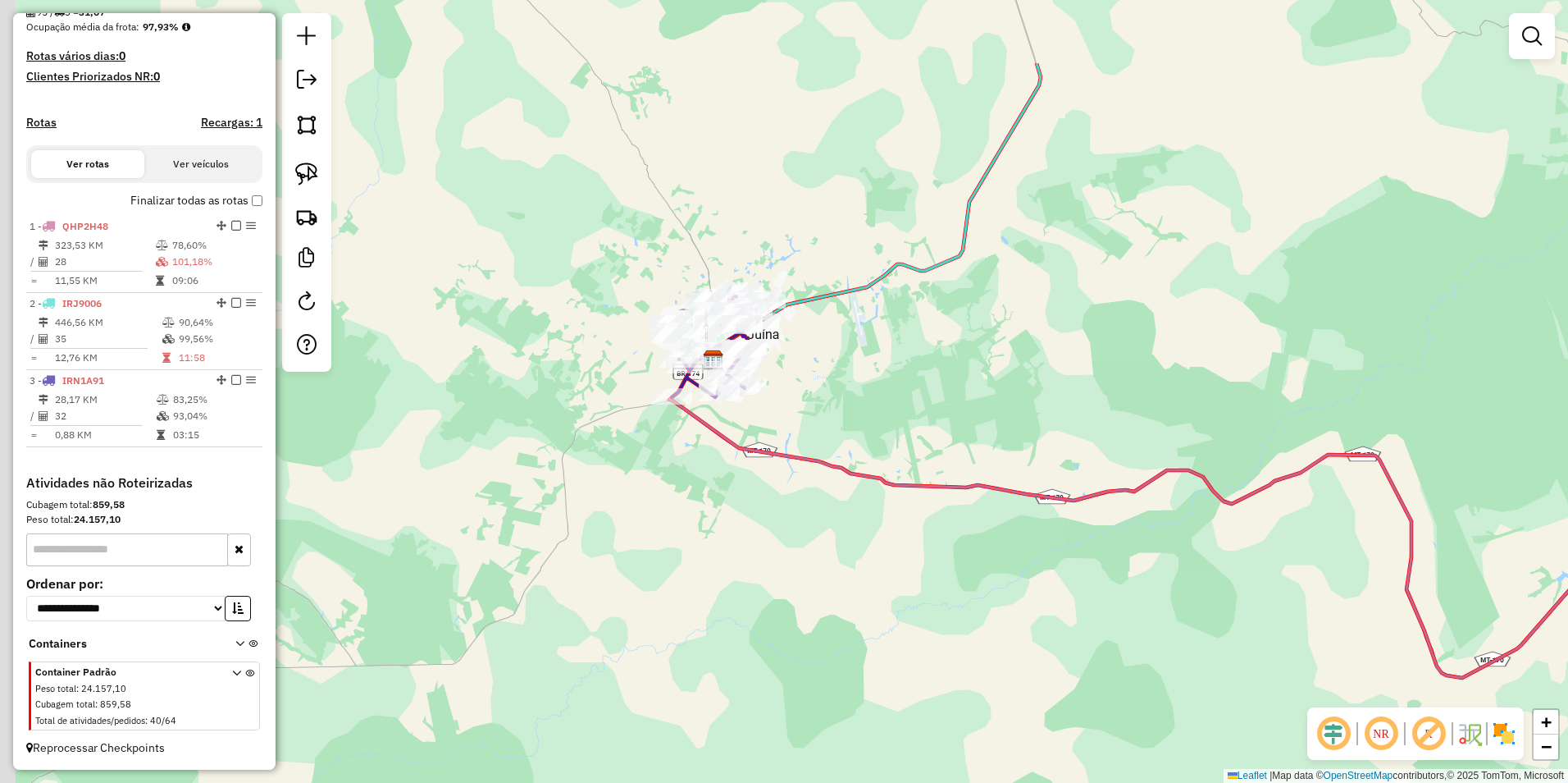
drag, startPoint x: 697, startPoint y: 437, endPoint x: 794, endPoint y: 499, distance: 115.1
click at [779, 526] on div "Janela de atendimento Grade de atendimento Capacidade Transportadoras Veículos …" at bounding box center [784, 391] width 1568 height 783
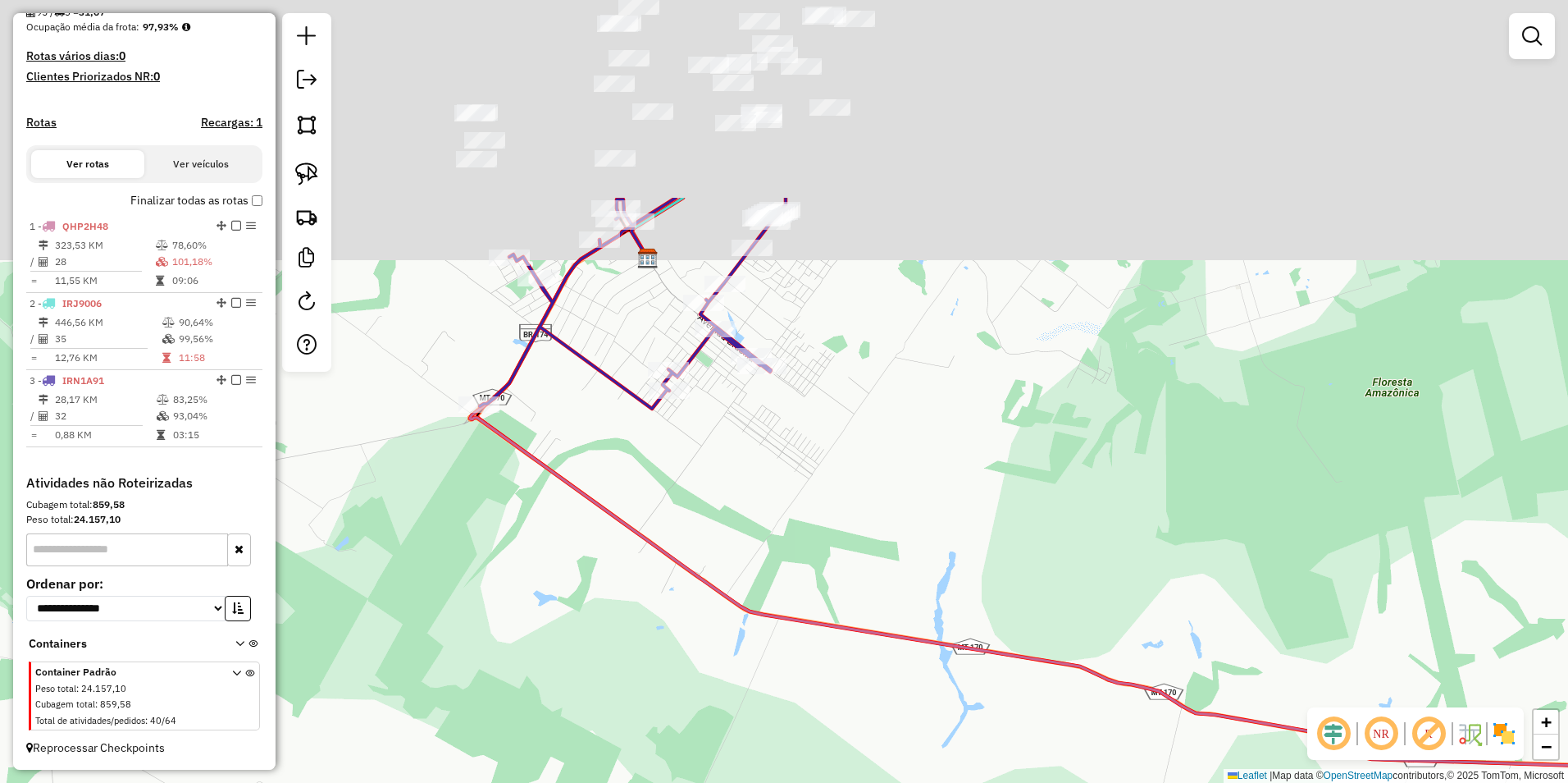
drag, startPoint x: 751, startPoint y: 353, endPoint x: 866, endPoint y: 581, distance: 255.4
click at [929, 686] on icon at bounding box center [1172, 507] width 1403 height 564
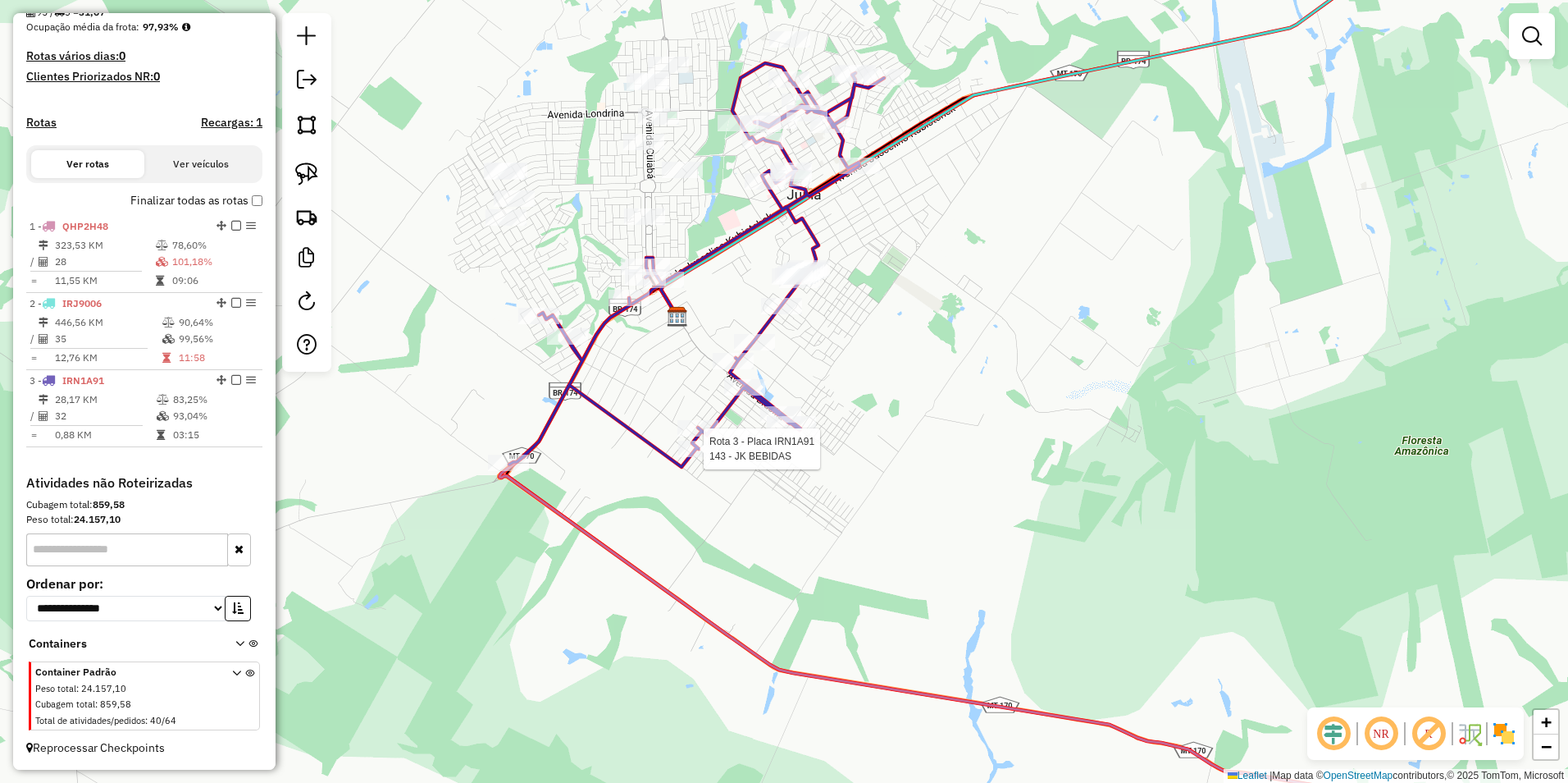
select select "**********"
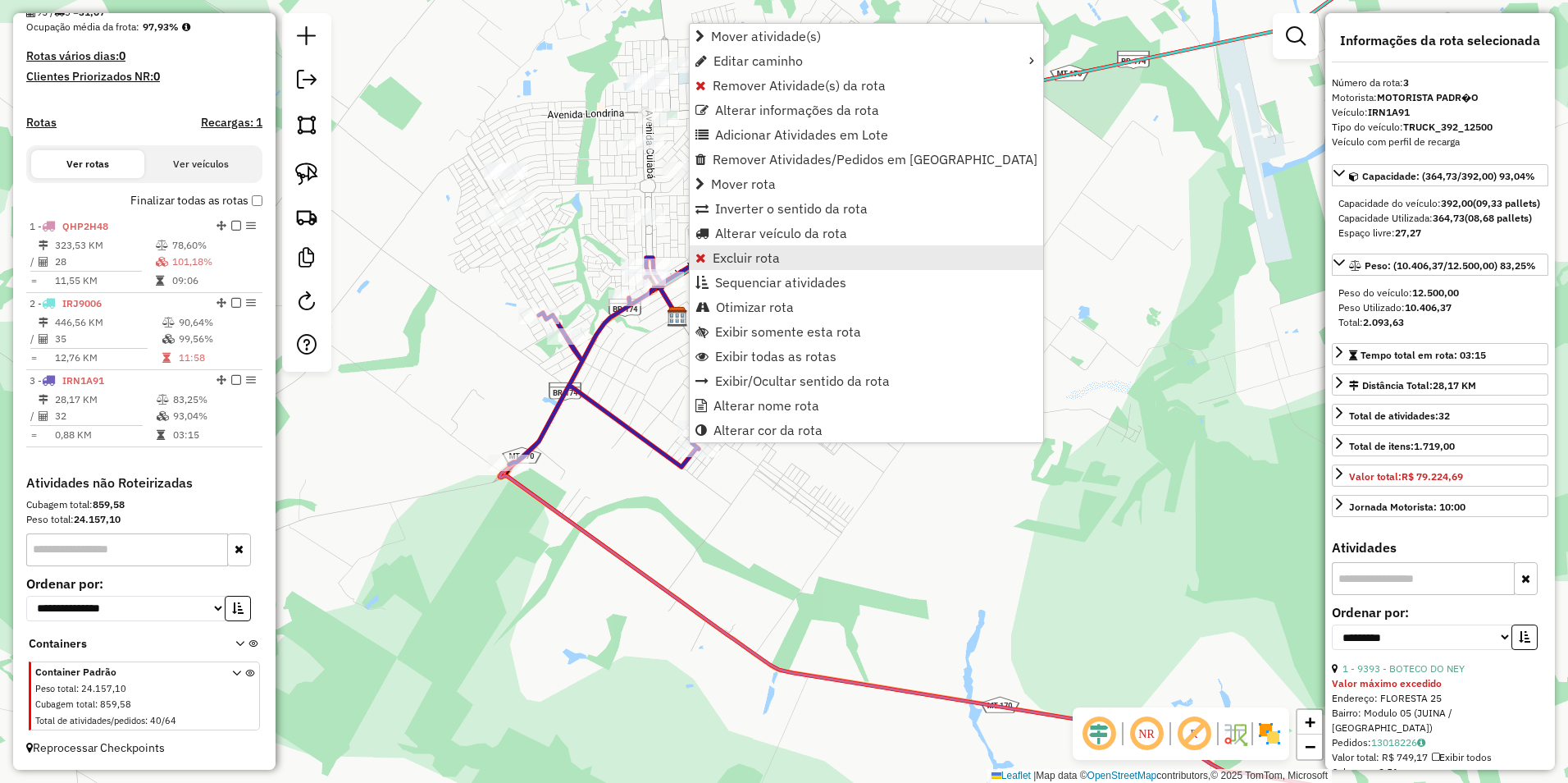
click at [758, 263] on span "Excluir rota" at bounding box center [746, 257] width 67 height 13
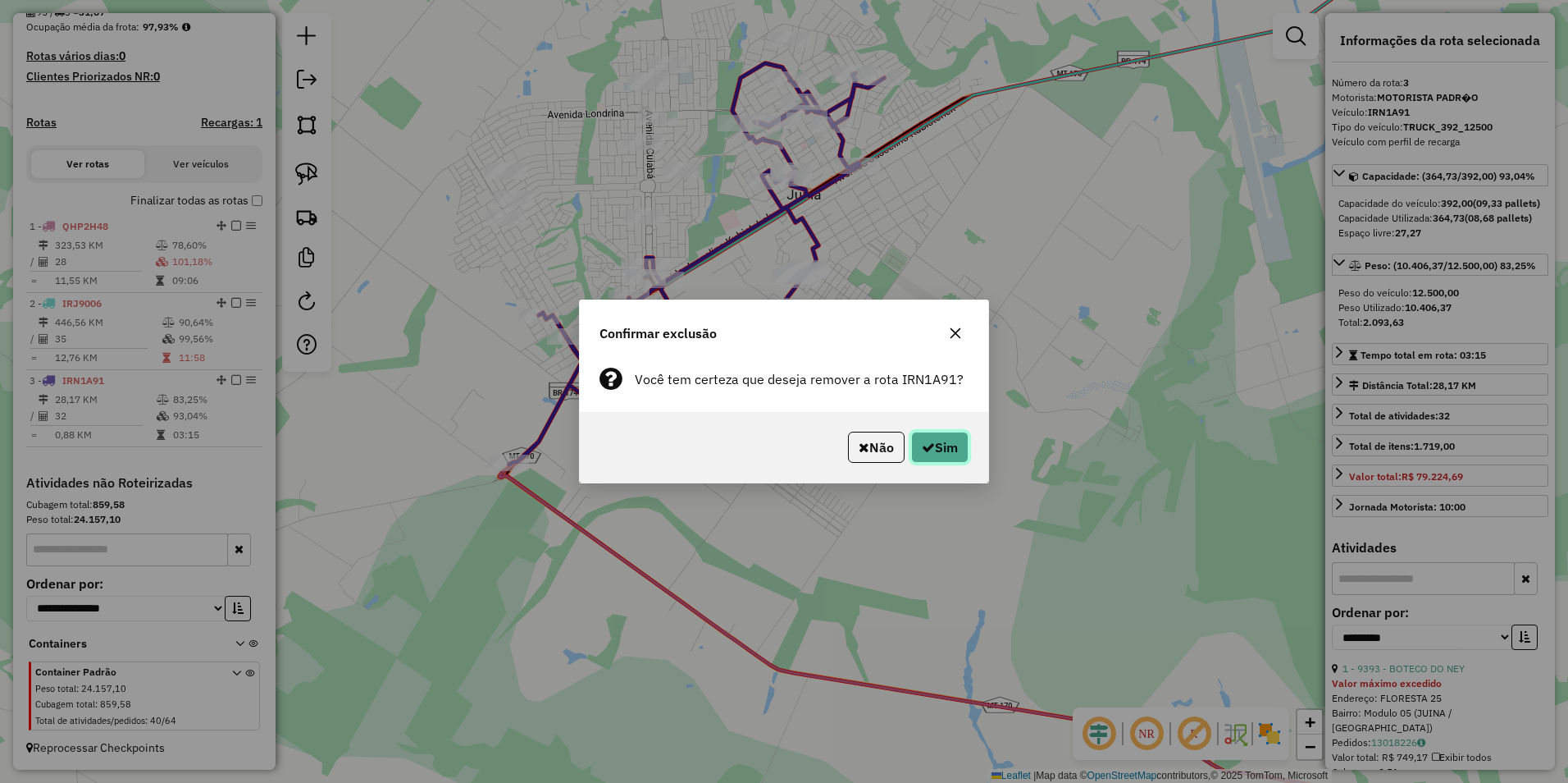
click at [939, 454] on button "Sim" at bounding box center [940, 447] width 58 height 31
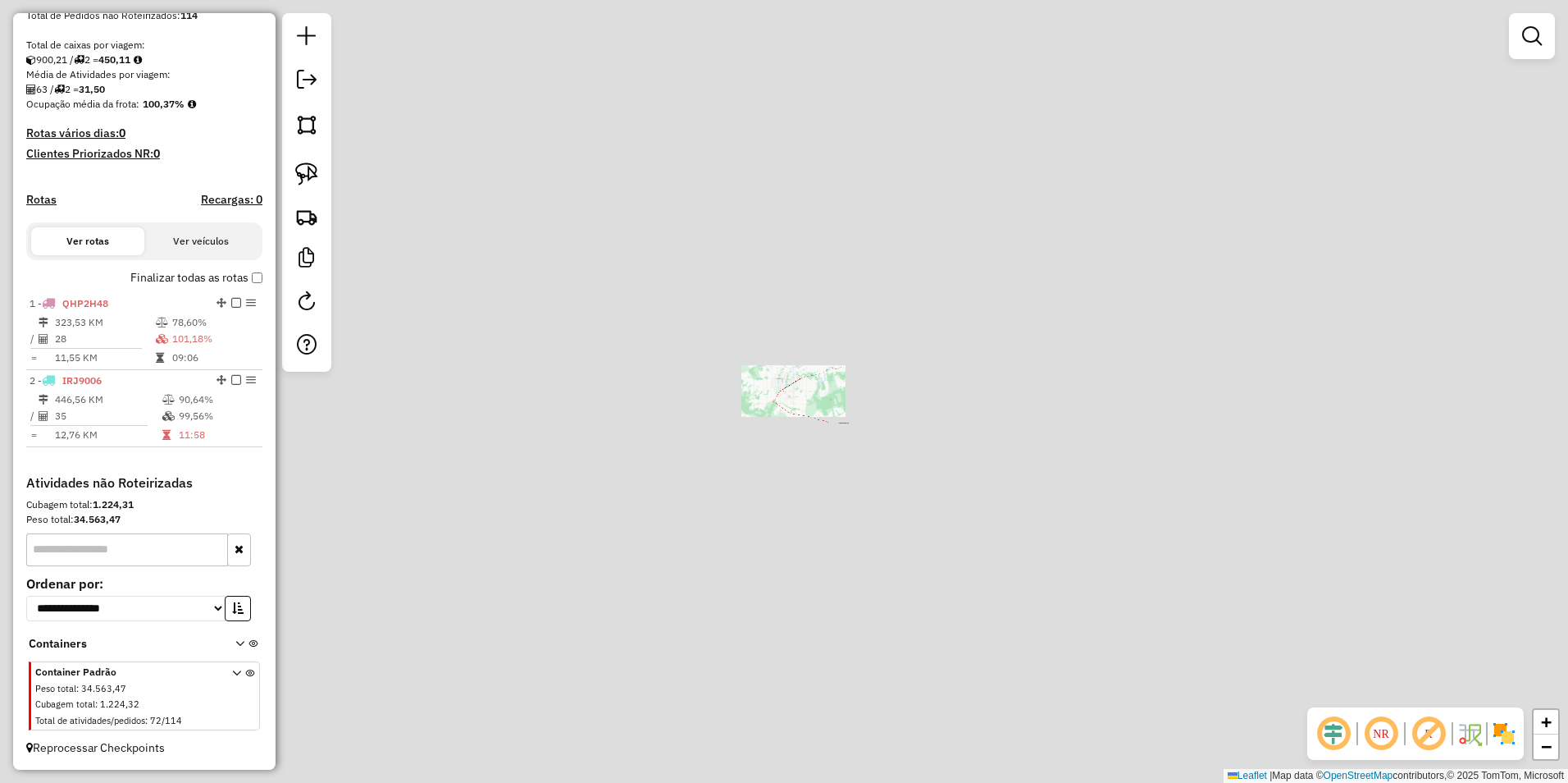
scroll to position [336, 0]
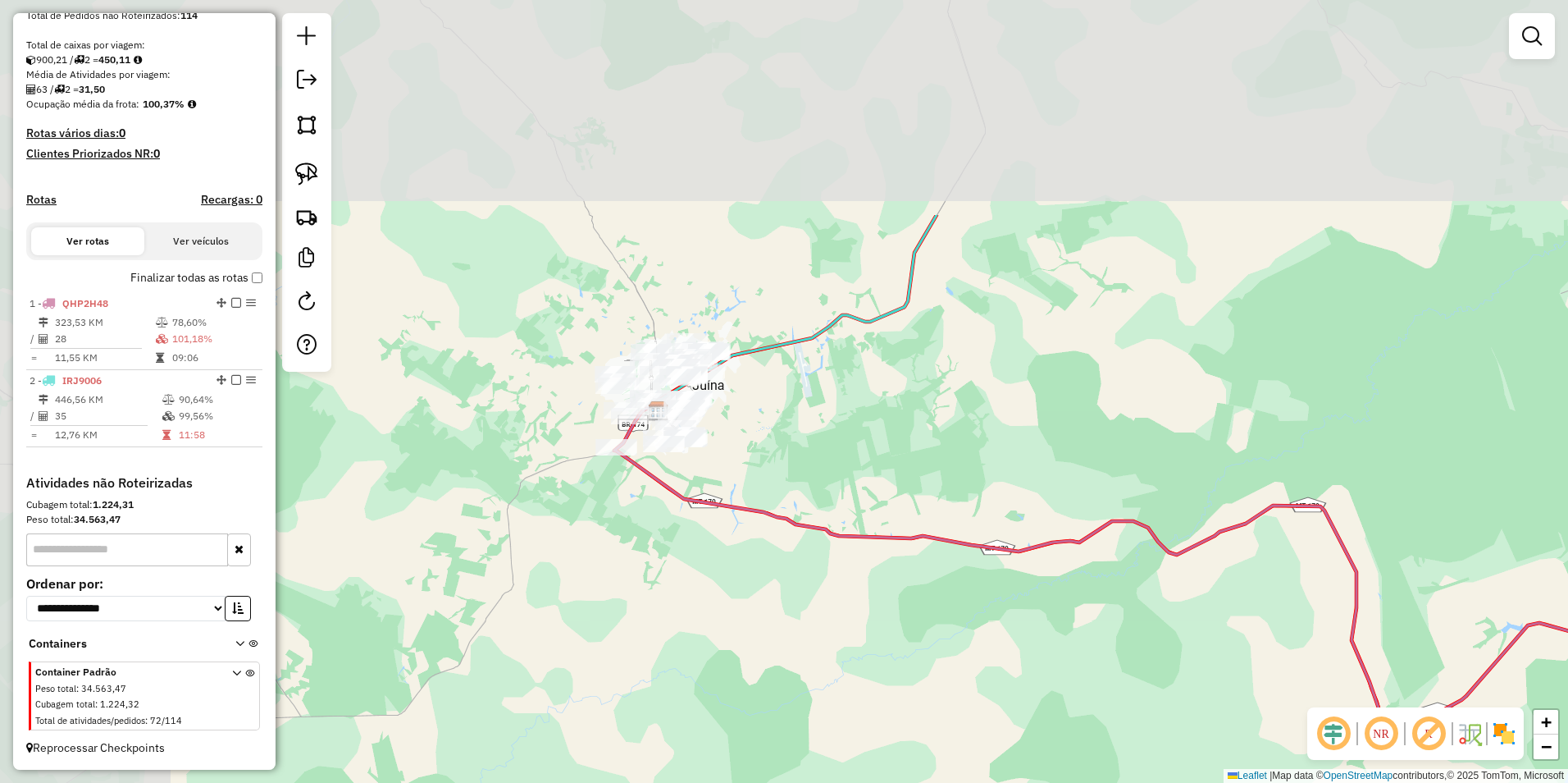
drag, startPoint x: 718, startPoint y: 338, endPoint x: 912, endPoint y: 631, distance: 351.4
click at [912, 631] on div "Janela de atendimento Grade de atendimento Capacidade Transportadoras Veículos …" at bounding box center [784, 391] width 1568 height 783
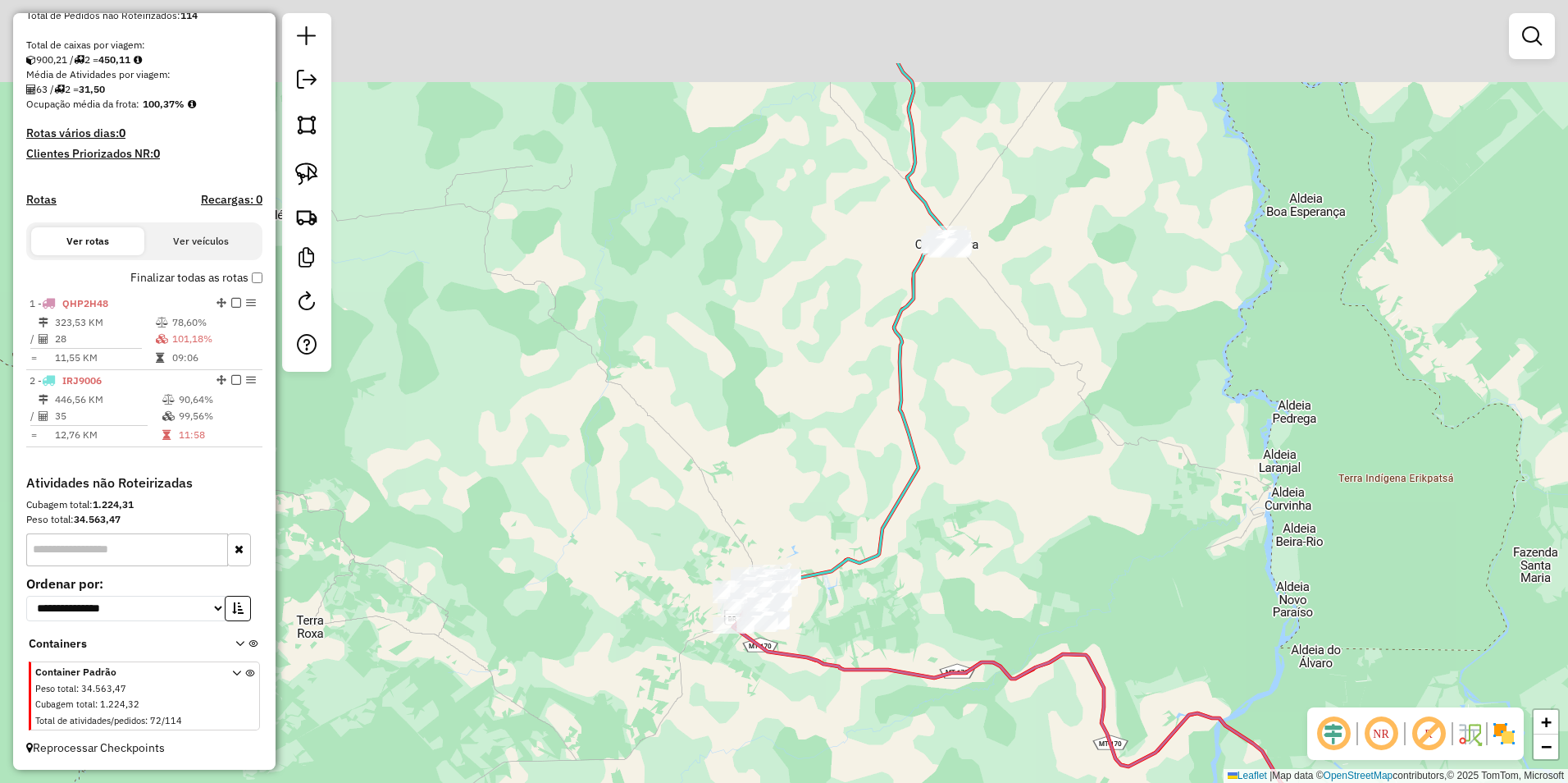
drag, startPoint x: 1027, startPoint y: 386, endPoint x: 980, endPoint y: 540, distance: 161.0
click at [980, 540] on div "Janela de atendimento Grade de atendimento Capacidade Transportadoras Veículos …" at bounding box center [784, 391] width 1568 height 783
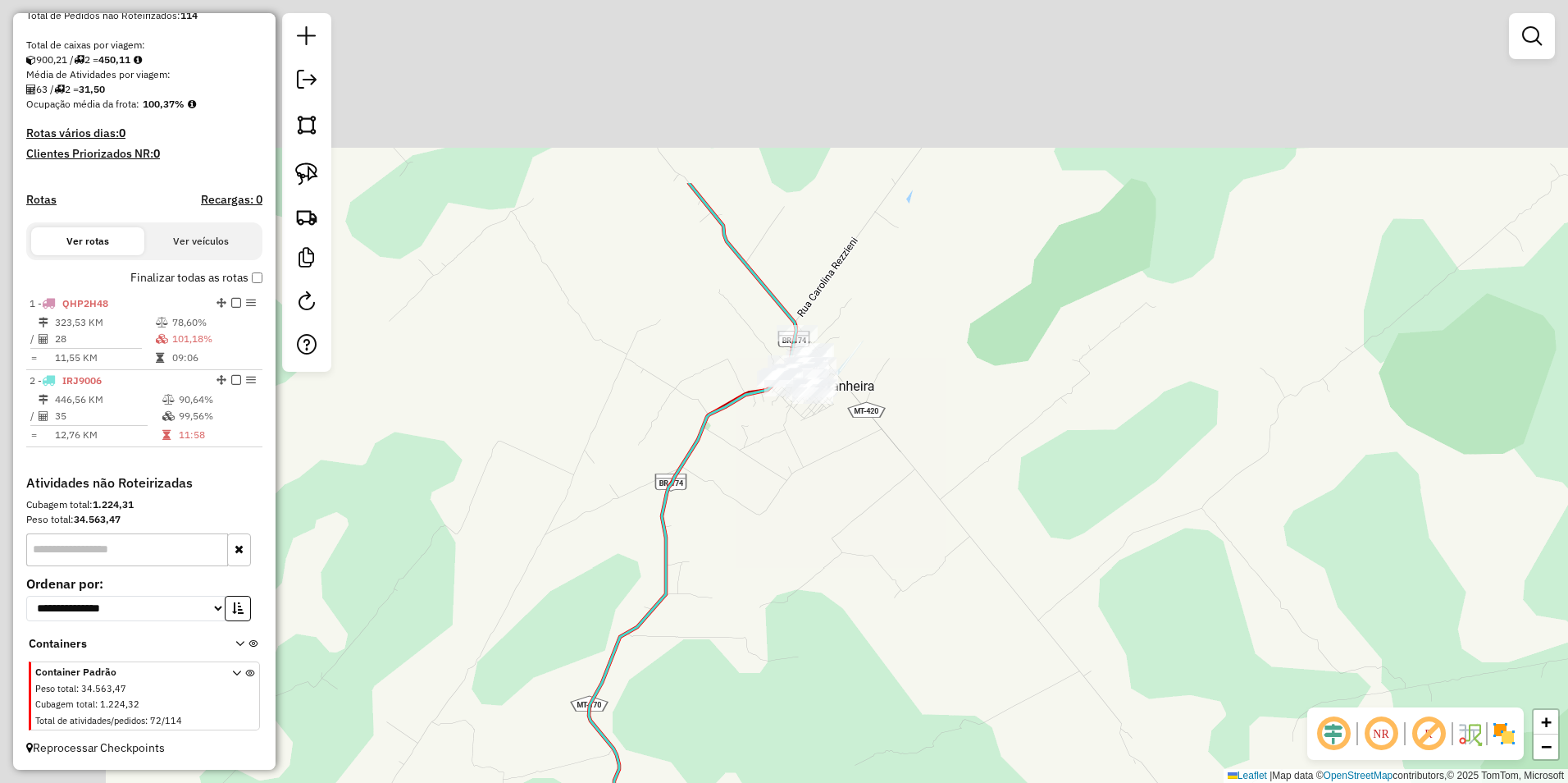
drag, startPoint x: 764, startPoint y: 233, endPoint x: 887, endPoint y: 498, distance: 292.2
click at [887, 498] on div "Janela de atendimento Grade de atendimento Capacidade Transportadoras Veículos …" at bounding box center [784, 391] width 1568 height 783
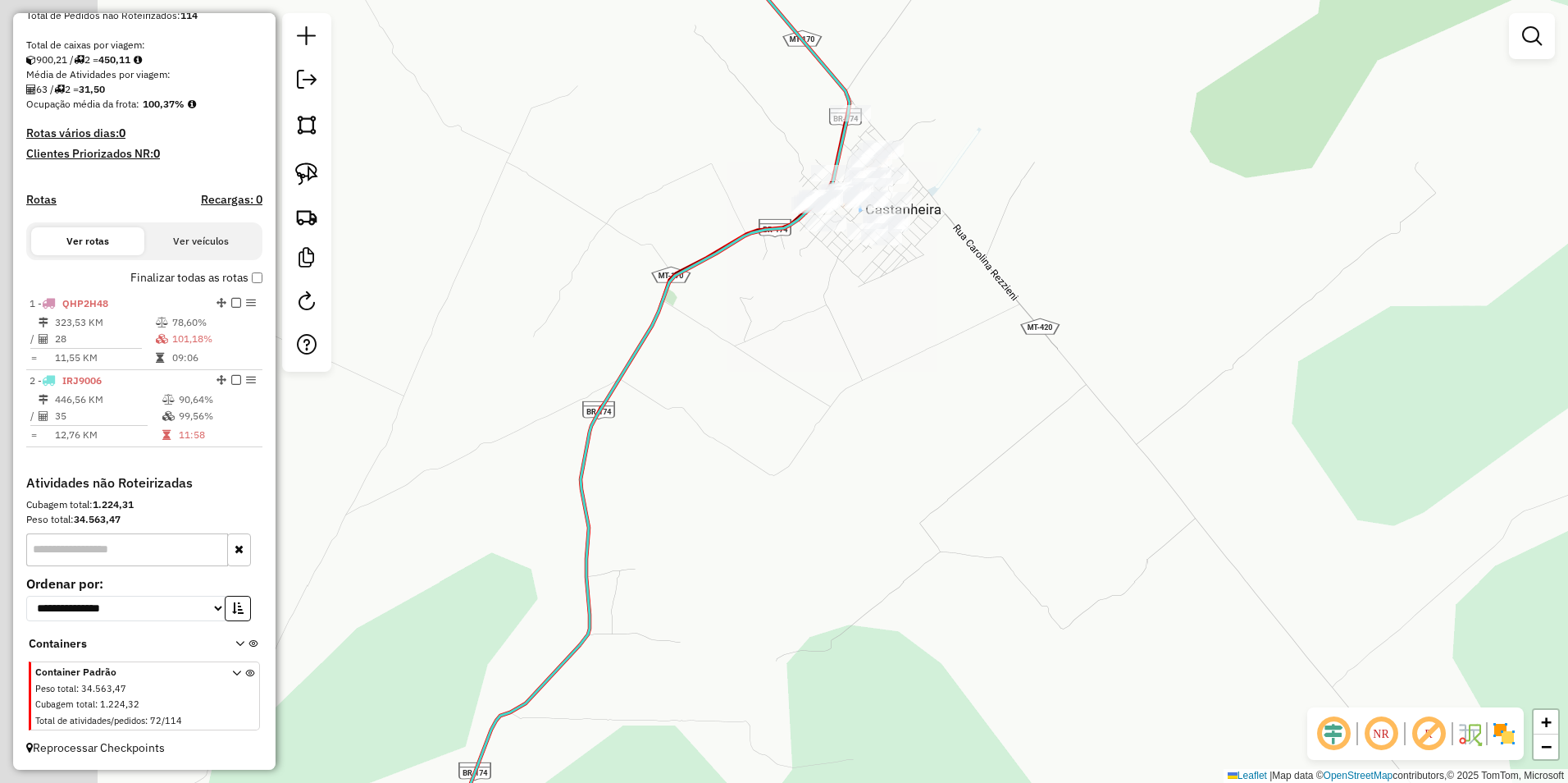
drag, startPoint x: 742, startPoint y: 527, endPoint x: 885, endPoint y: 457, distance: 159.2
click at [885, 457] on div "Janela de atendimento Grade de atendimento Capacidade Transportadoras Veículos …" at bounding box center [784, 391] width 1568 height 783
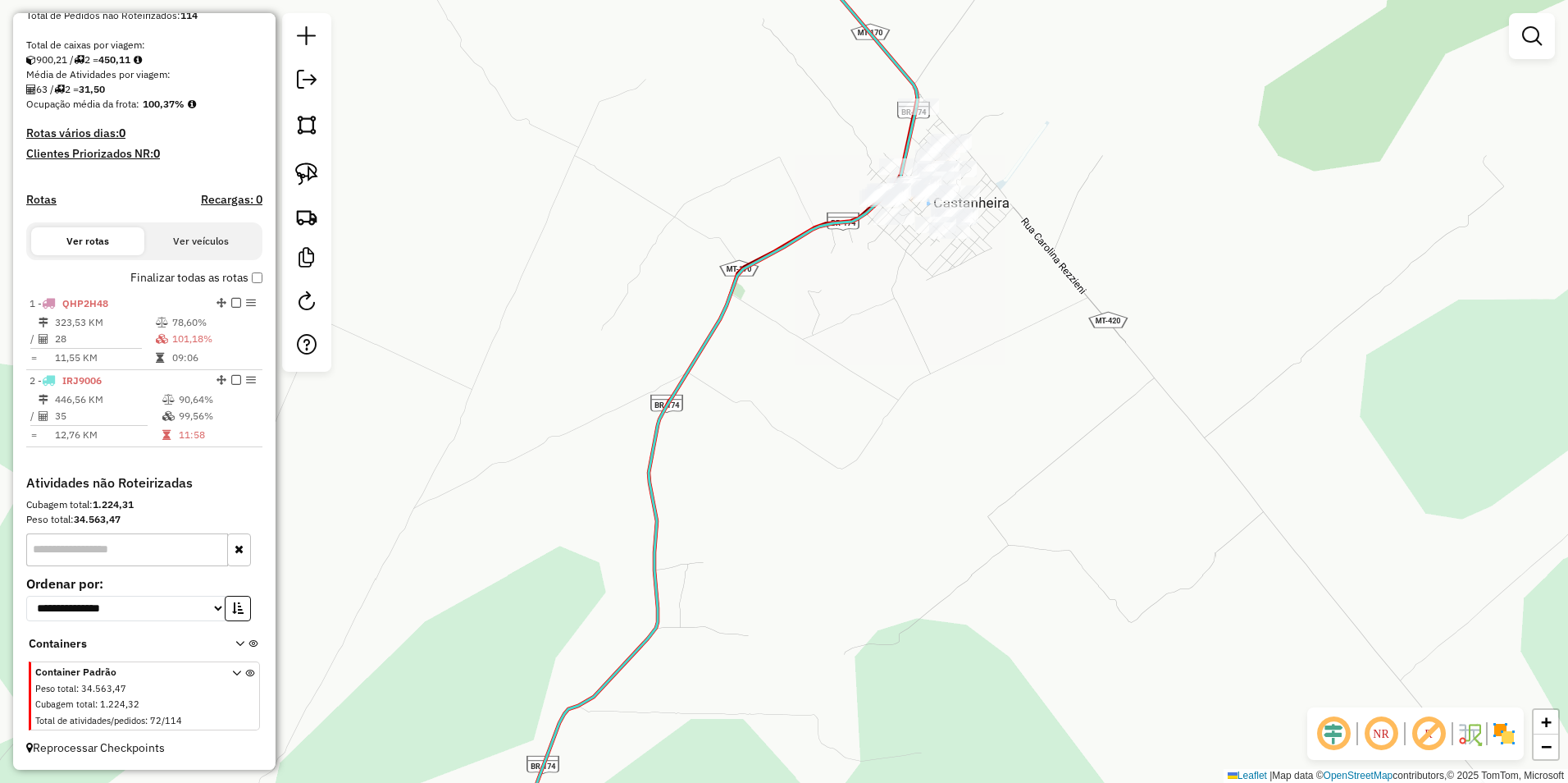
drag, startPoint x: 885, startPoint y: 457, endPoint x: 959, endPoint y: 449, distance: 74.4
click at [959, 449] on div "Janela de atendimento Grade de atendimento Capacidade Transportadoras Veículos …" at bounding box center [784, 391] width 1568 height 783
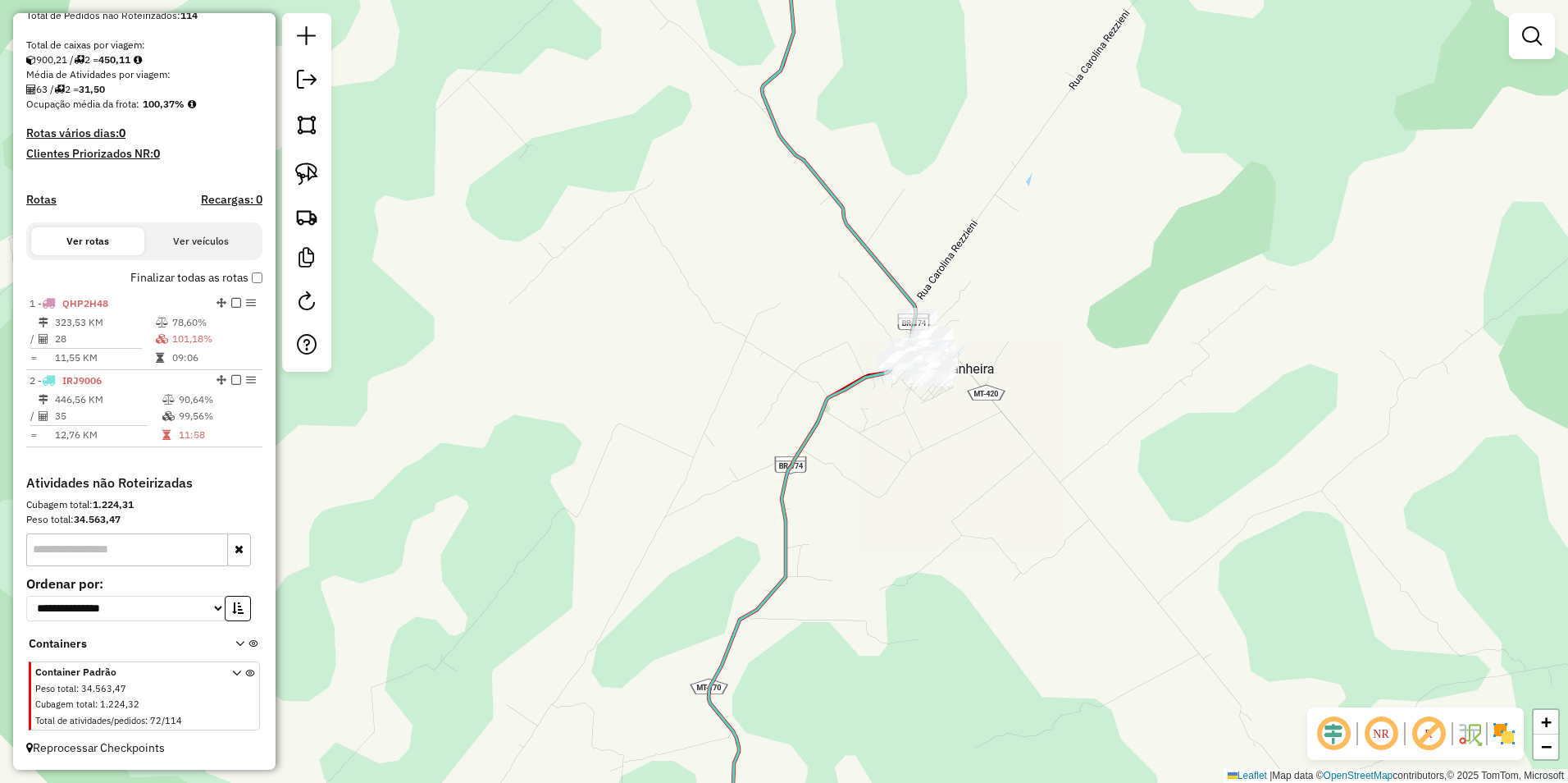
drag, startPoint x: 297, startPoint y: 177, endPoint x: 750, endPoint y: 305, distance: 470.7
click at [297, 177] on img at bounding box center [306, 174] width 23 height 23
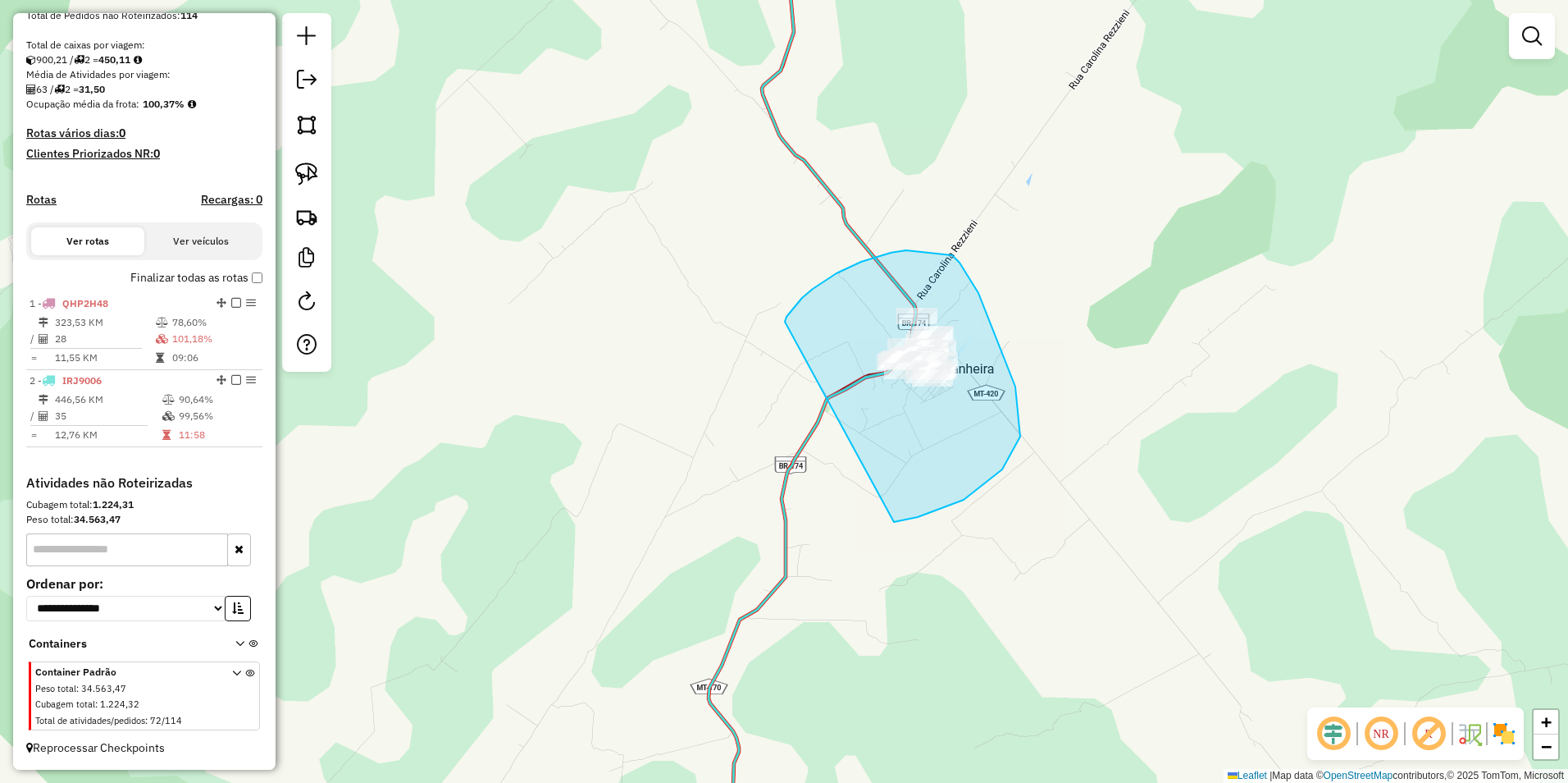
drag, startPoint x: 786, startPoint y: 317, endPoint x: 894, endPoint y: 521, distance: 230.8
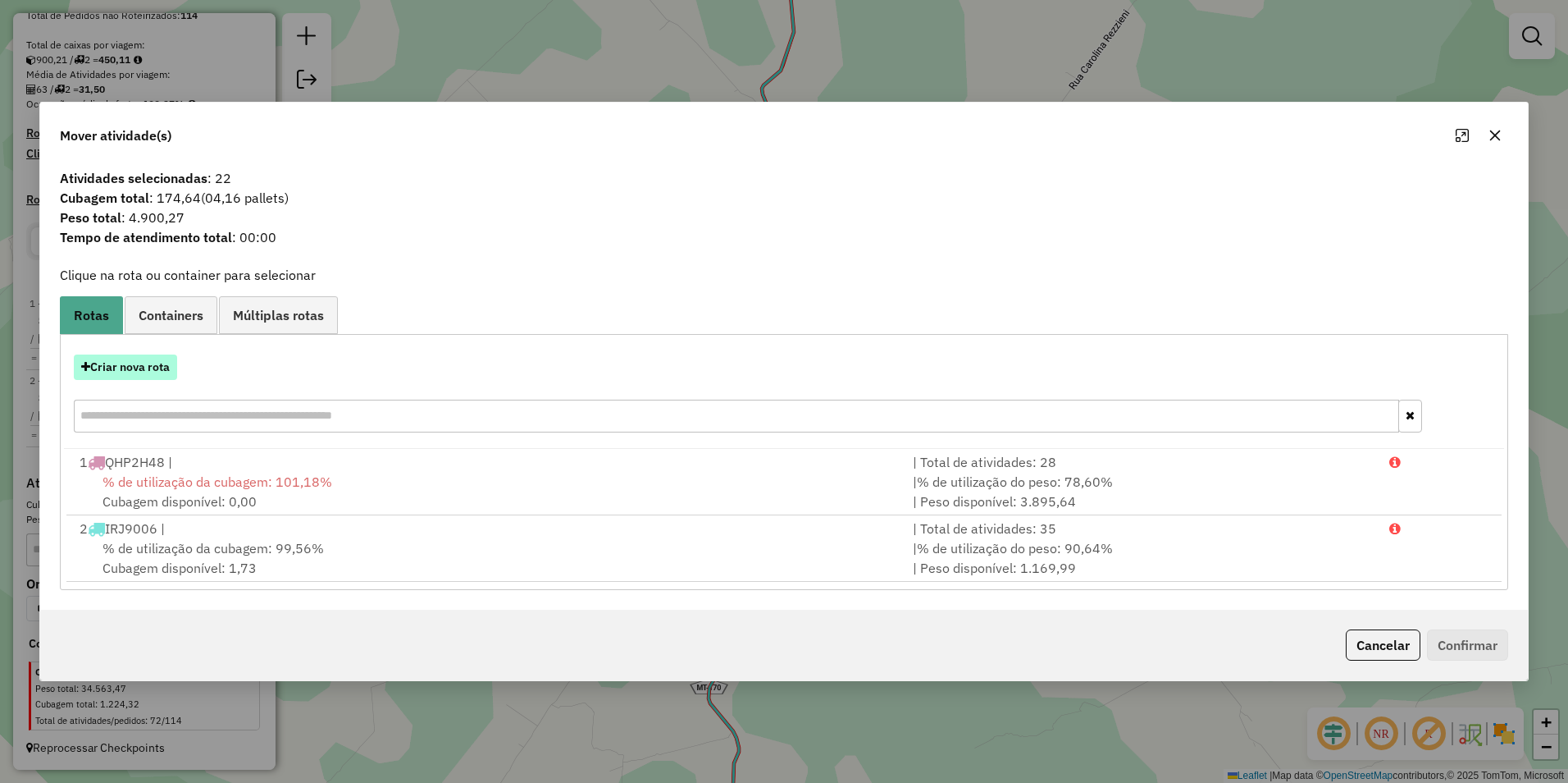
click at [149, 374] on button "Criar nova rota" at bounding box center [126, 367] width 104 height 25
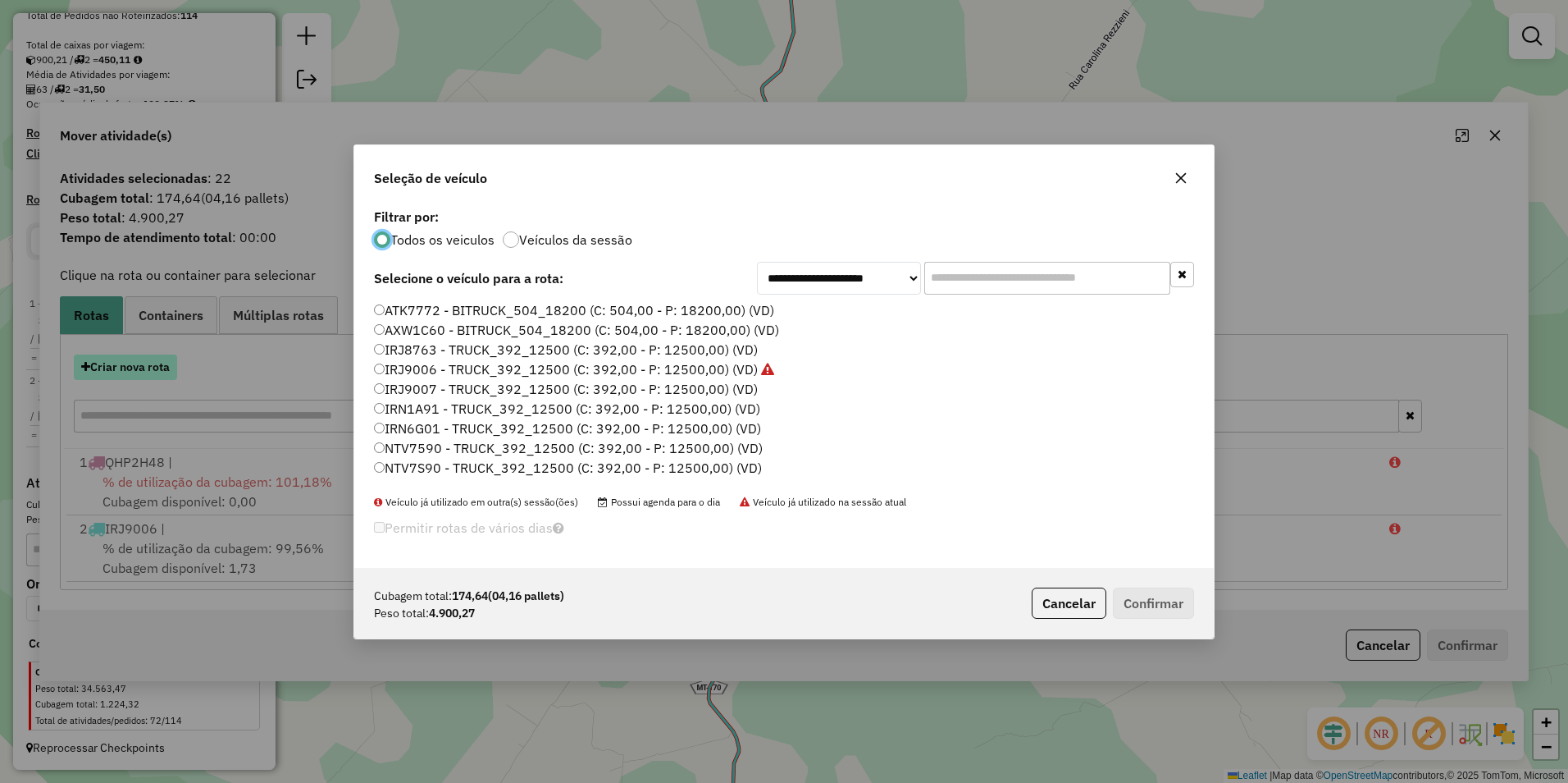
scroll to position [9, 5]
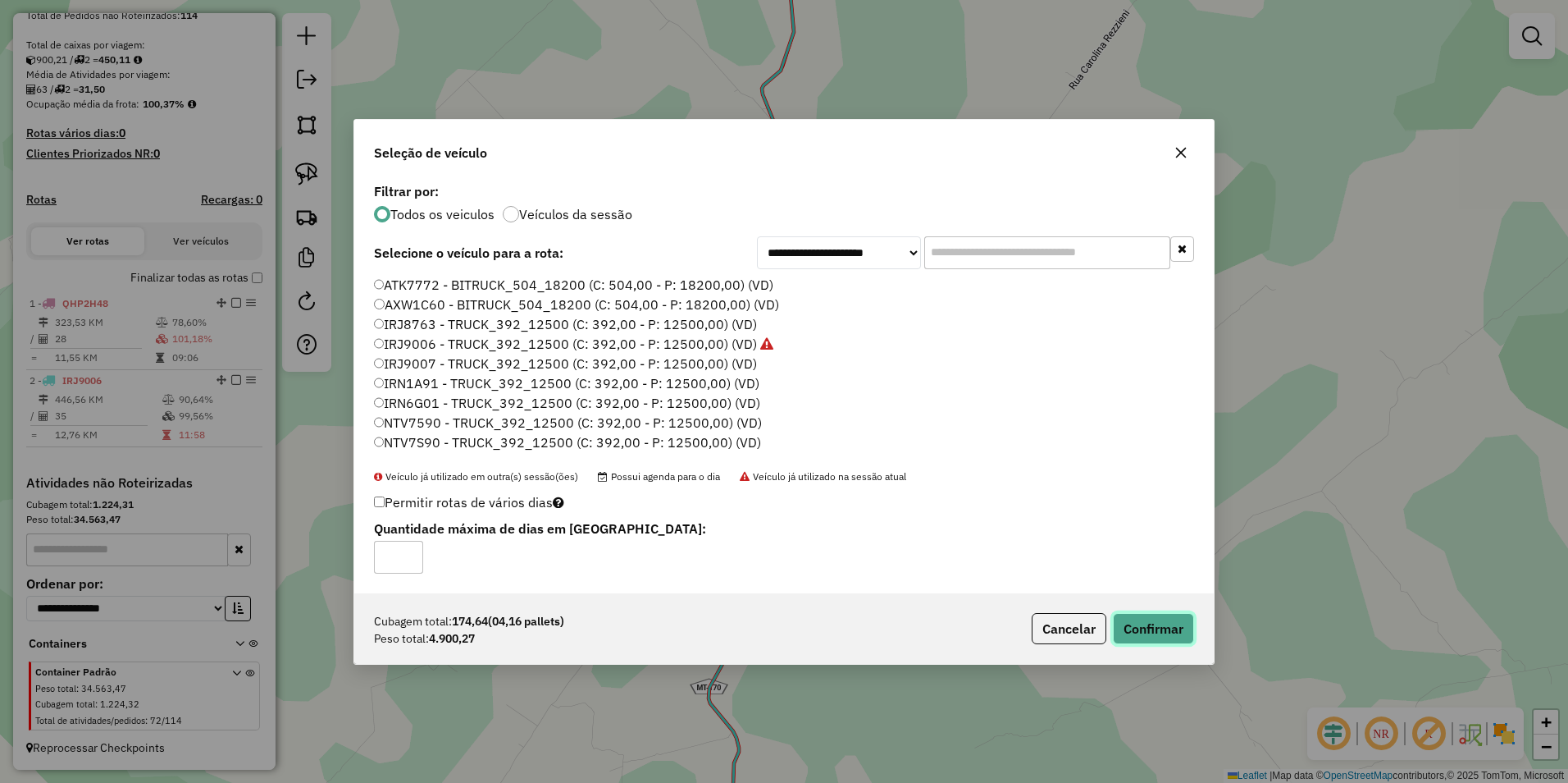
click at [1165, 633] on button "Confirmar" at bounding box center [1154, 628] width 81 height 31
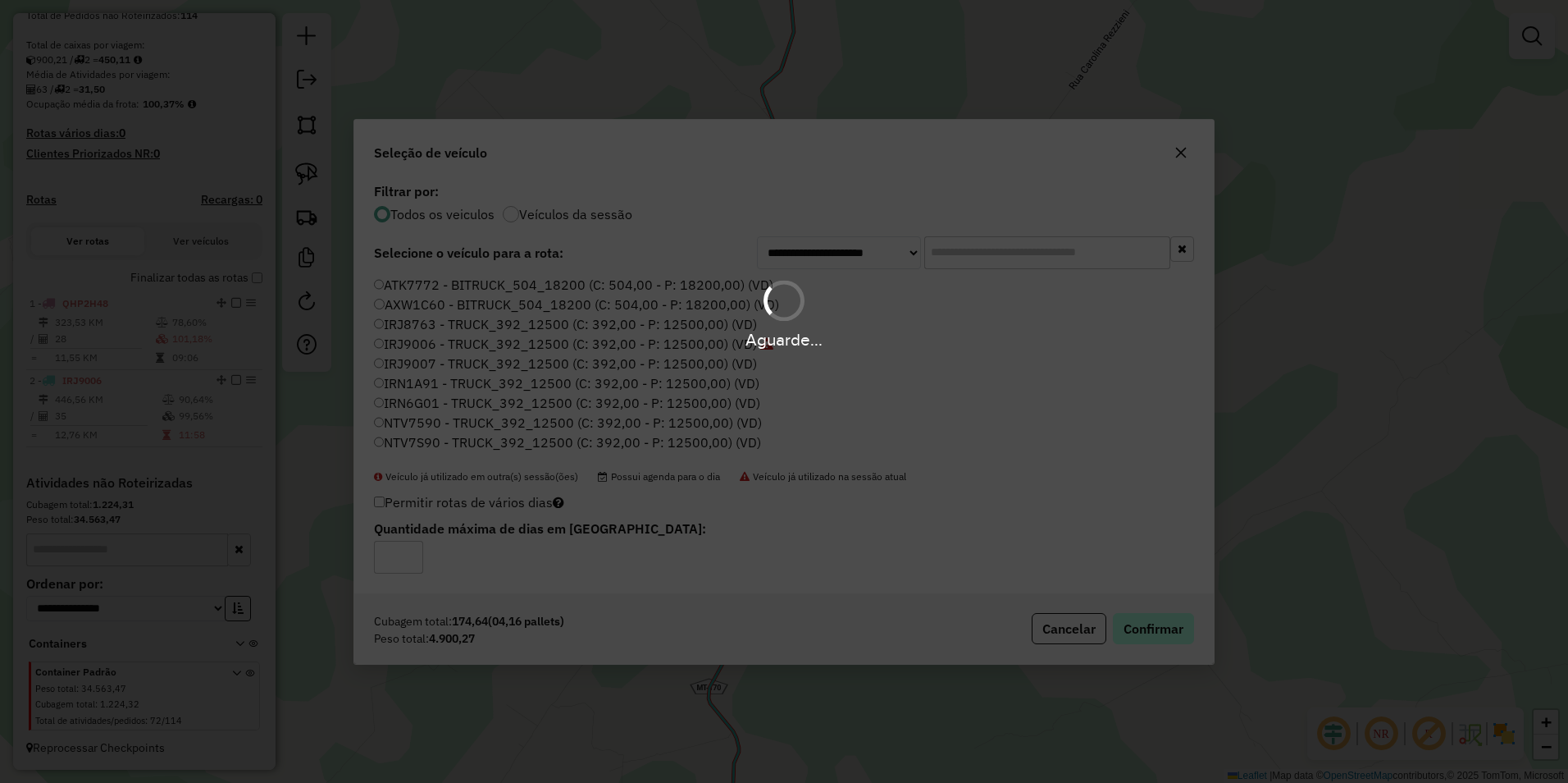
scroll to position [413, 0]
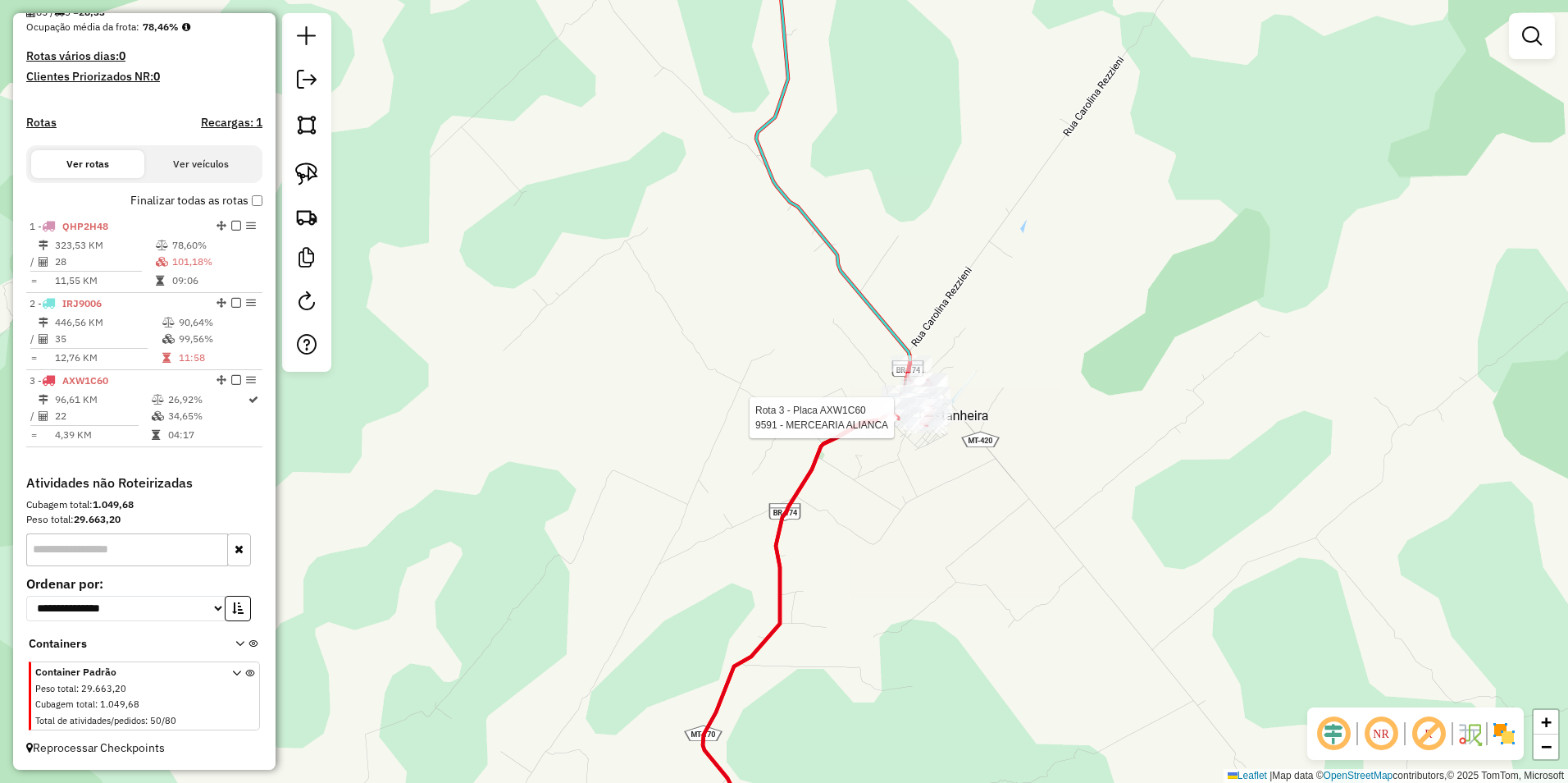
select select "**********"
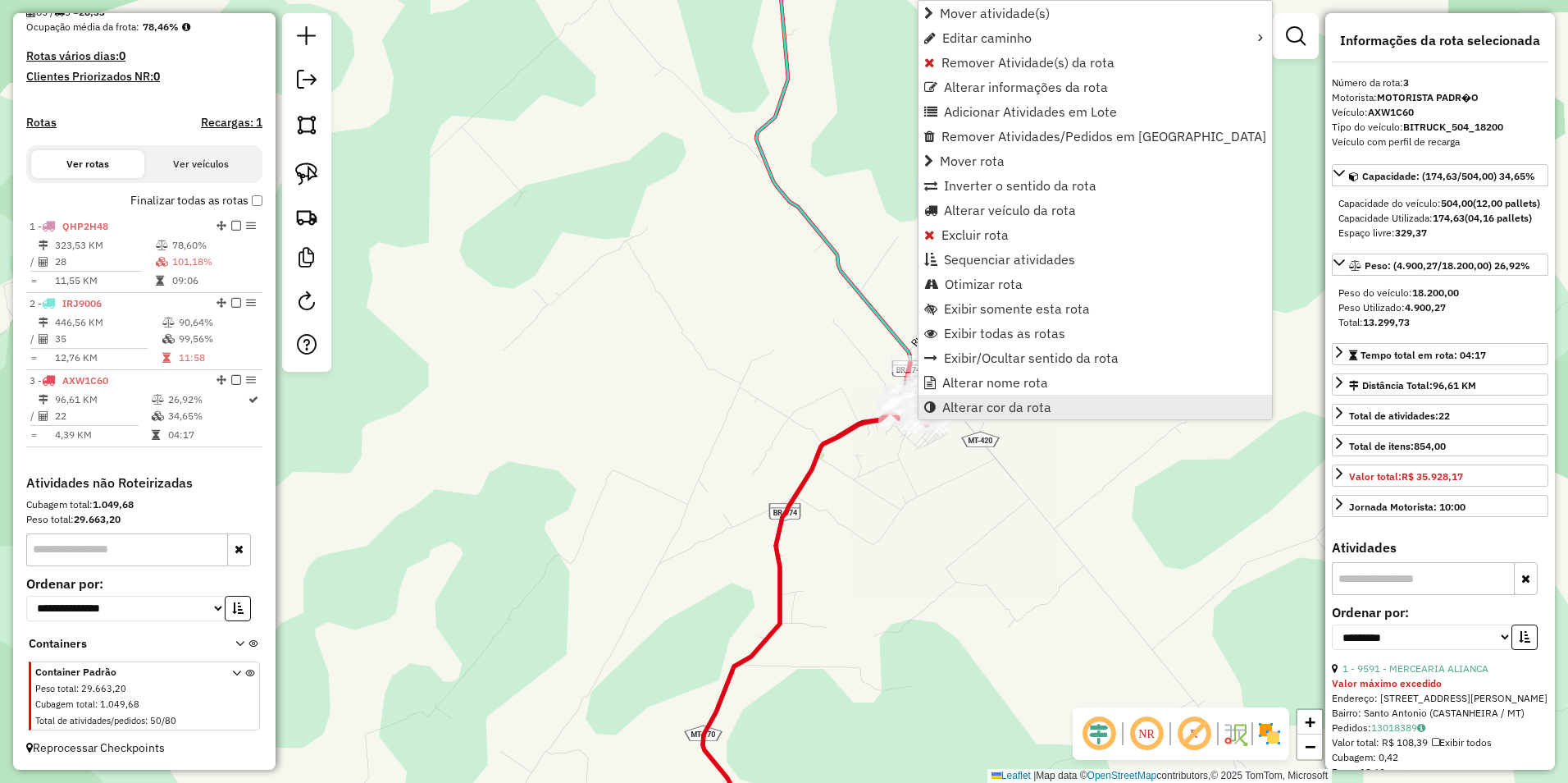
click at [964, 417] on link "Alterar cor da rota" at bounding box center [1095, 407] width 354 height 25
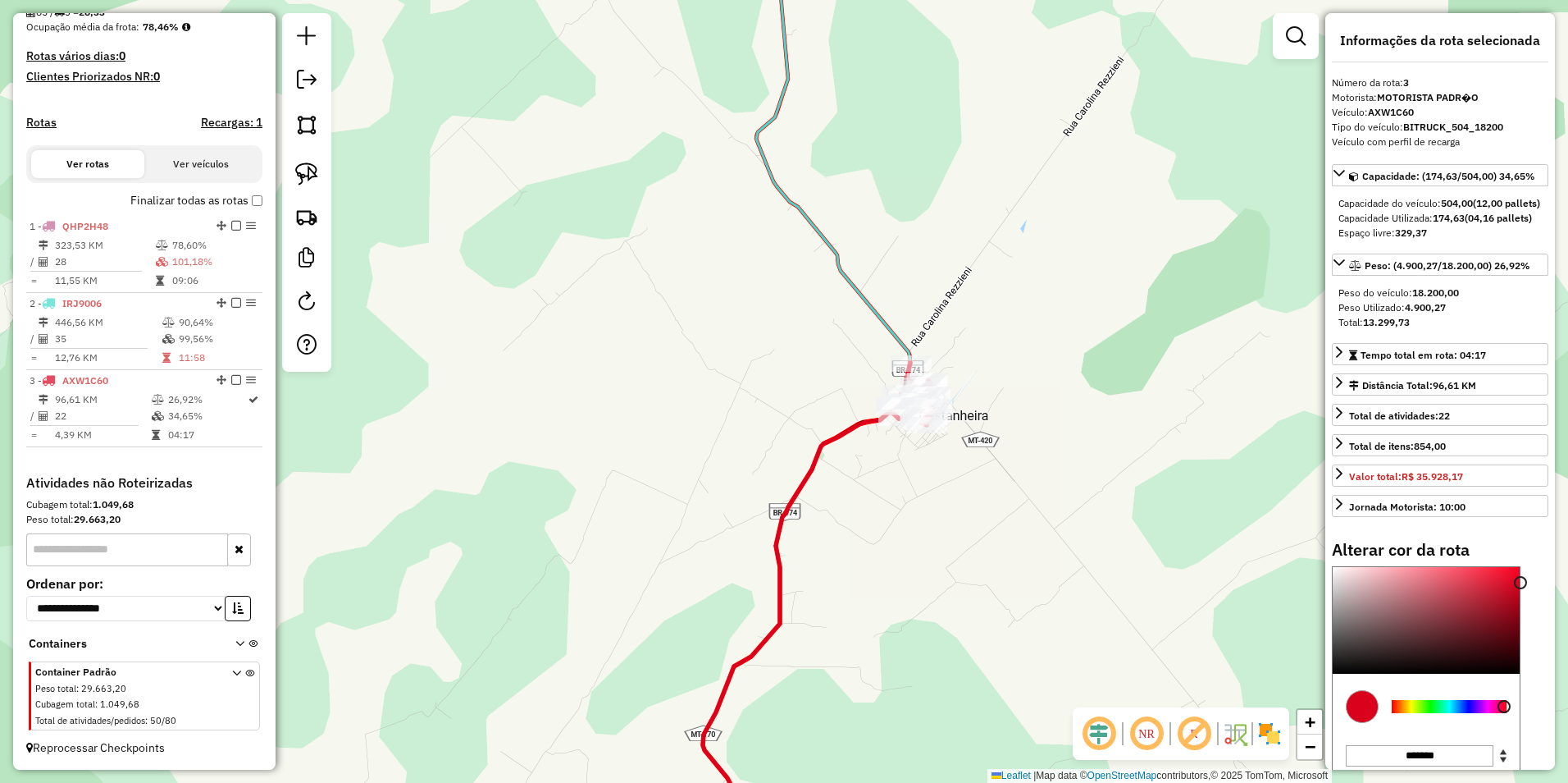
type input "*******"
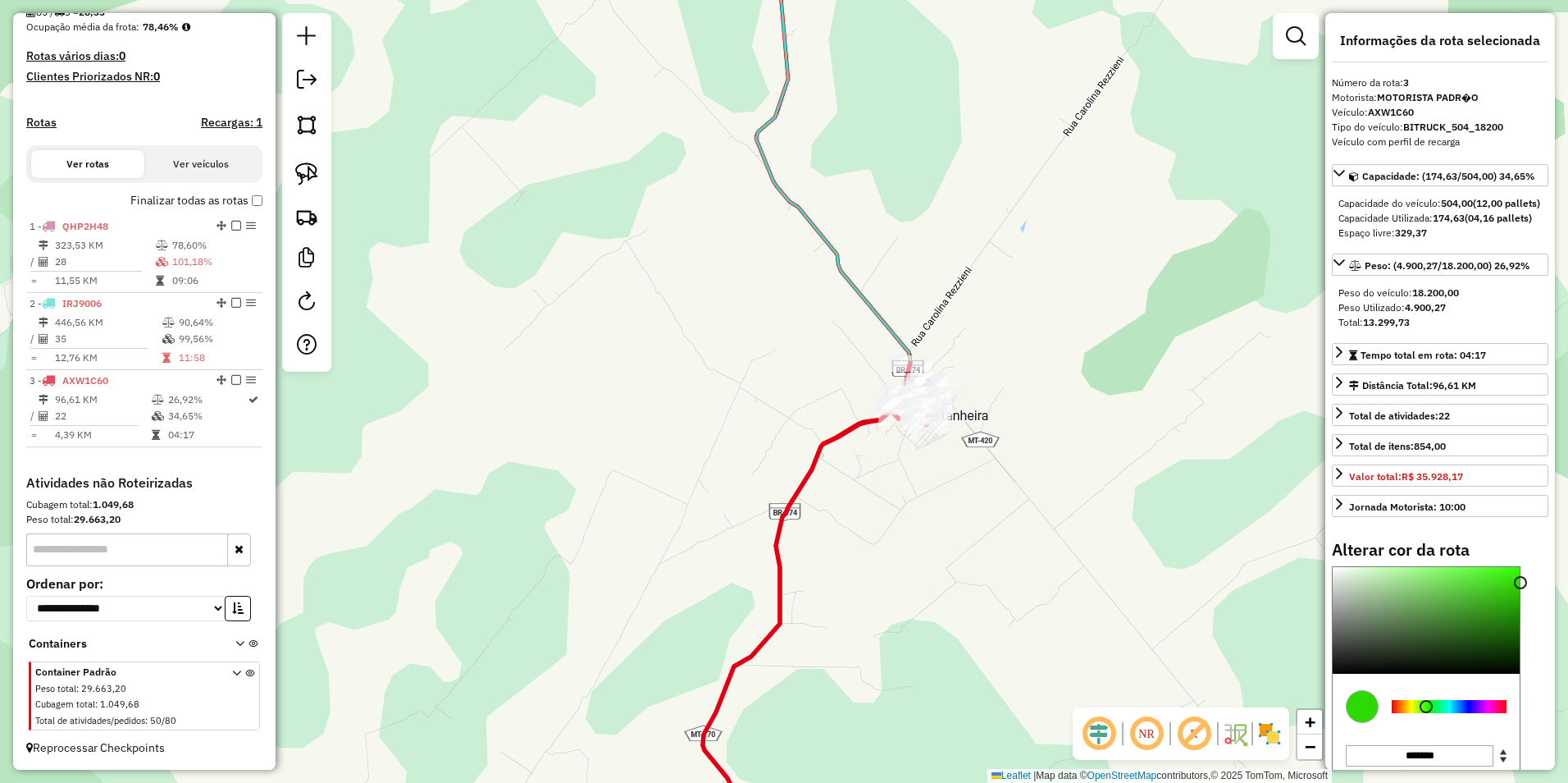
click at [1426, 713] on div at bounding box center [1449, 706] width 115 height 13
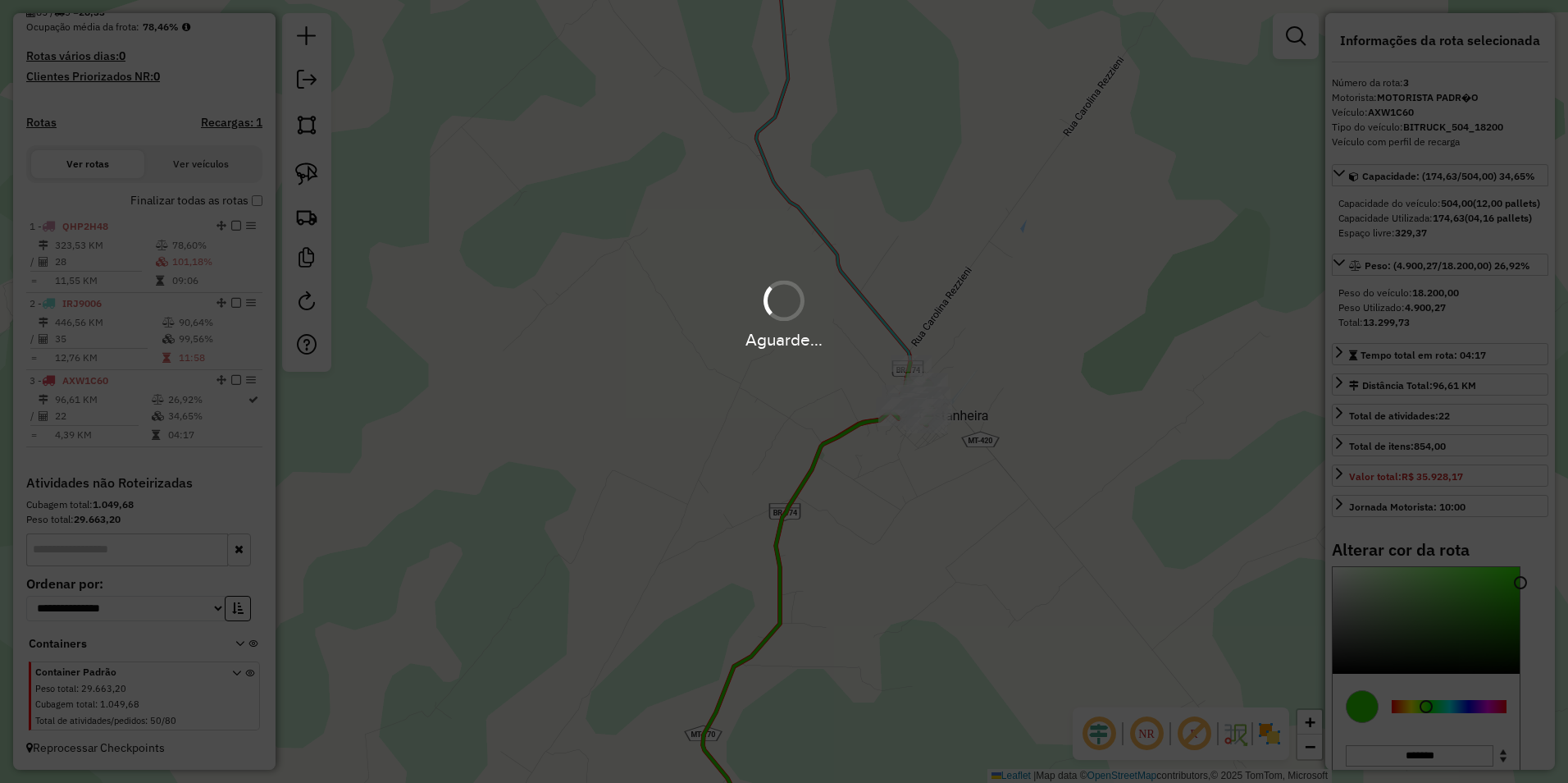
click at [984, 579] on div "Aguarde..." at bounding box center [784, 391] width 1568 height 783
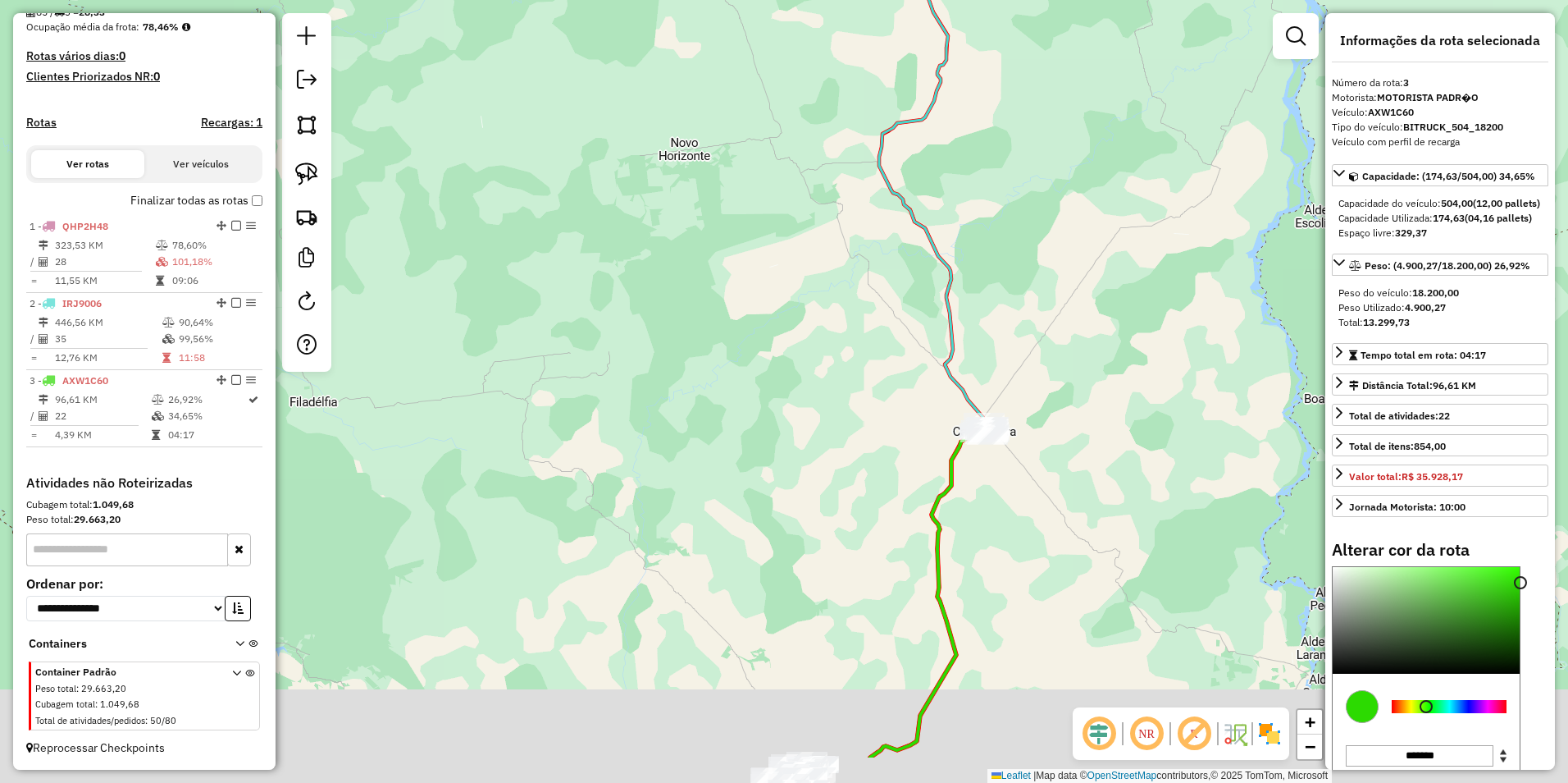
drag, startPoint x: 965, startPoint y: 658, endPoint x: 1028, endPoint y: 393, distance: 272.4
click at [1024, 370] on div "Janela de atendimento Grade de atendimento Capacidade Transportadoras Veículos …" at bounding box center [784, 391] width 1568 height 783
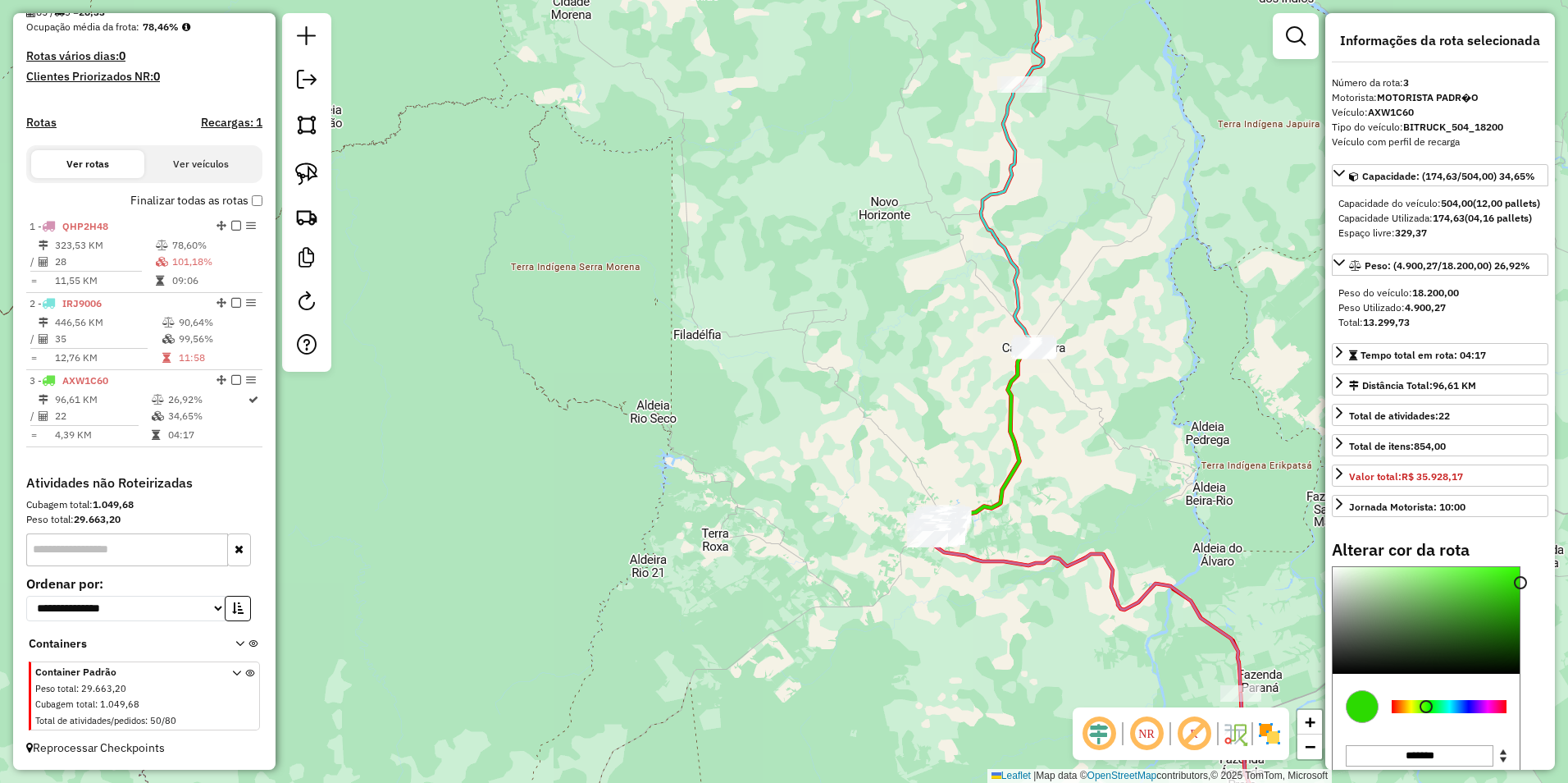
click at [876, 576] on div "Janela de atendimento Grade de atendimento Capacidade Transportadoras Veículos …" at bounding box center [784, 391] width 1568 height 783
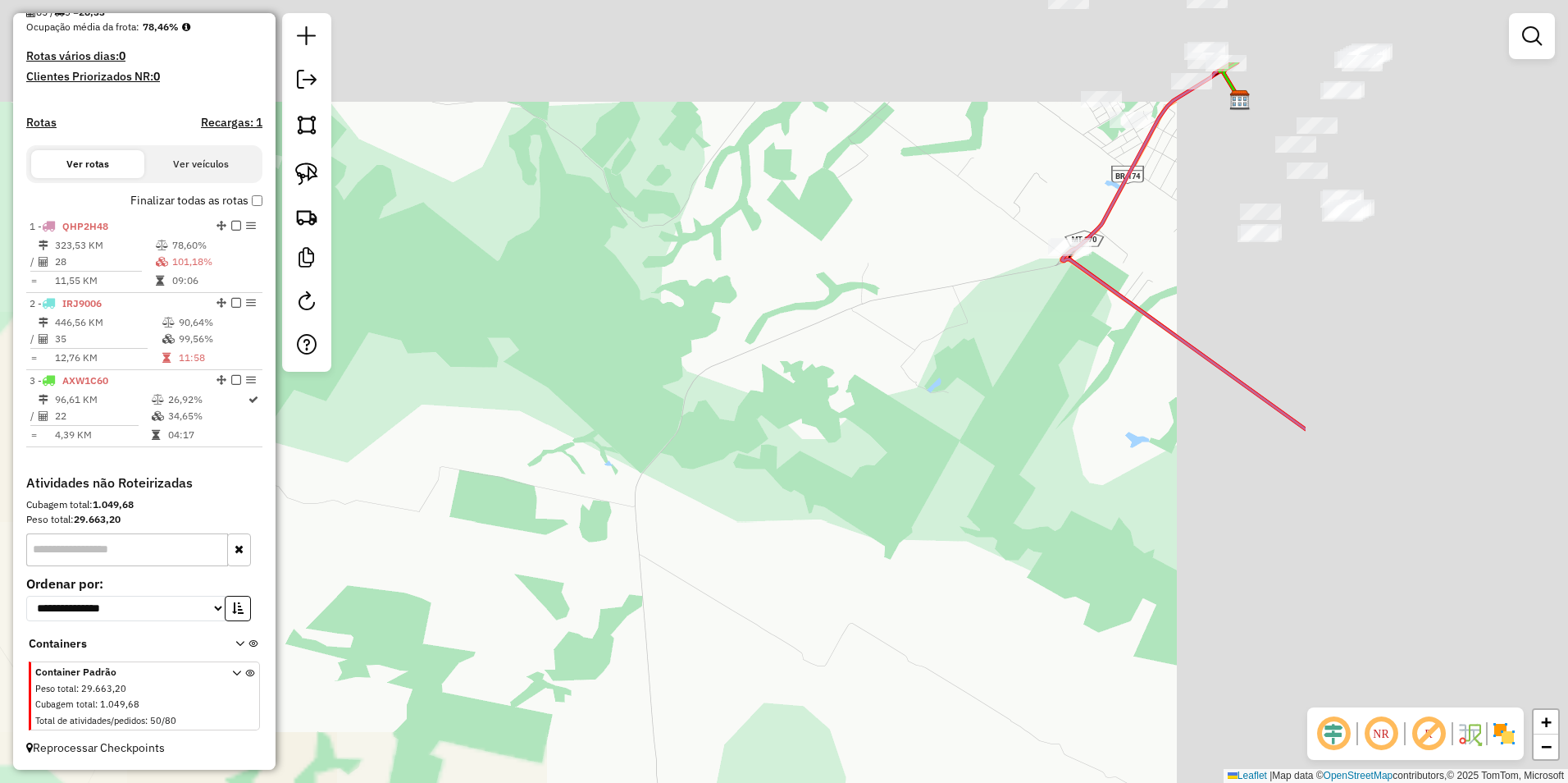
drag, startPoint x: 1093, startPoint y: 465, endPoint x: 253, endPoint y: 620, distance: 854.2
click at [228, 649] on hb-router-mapa "Informações da Sessão 979365 - 14/08/2025 Criação: 13/08/2025 20:18 Depósito: F…" at bounding box center [784, 391] width 1568 height 783
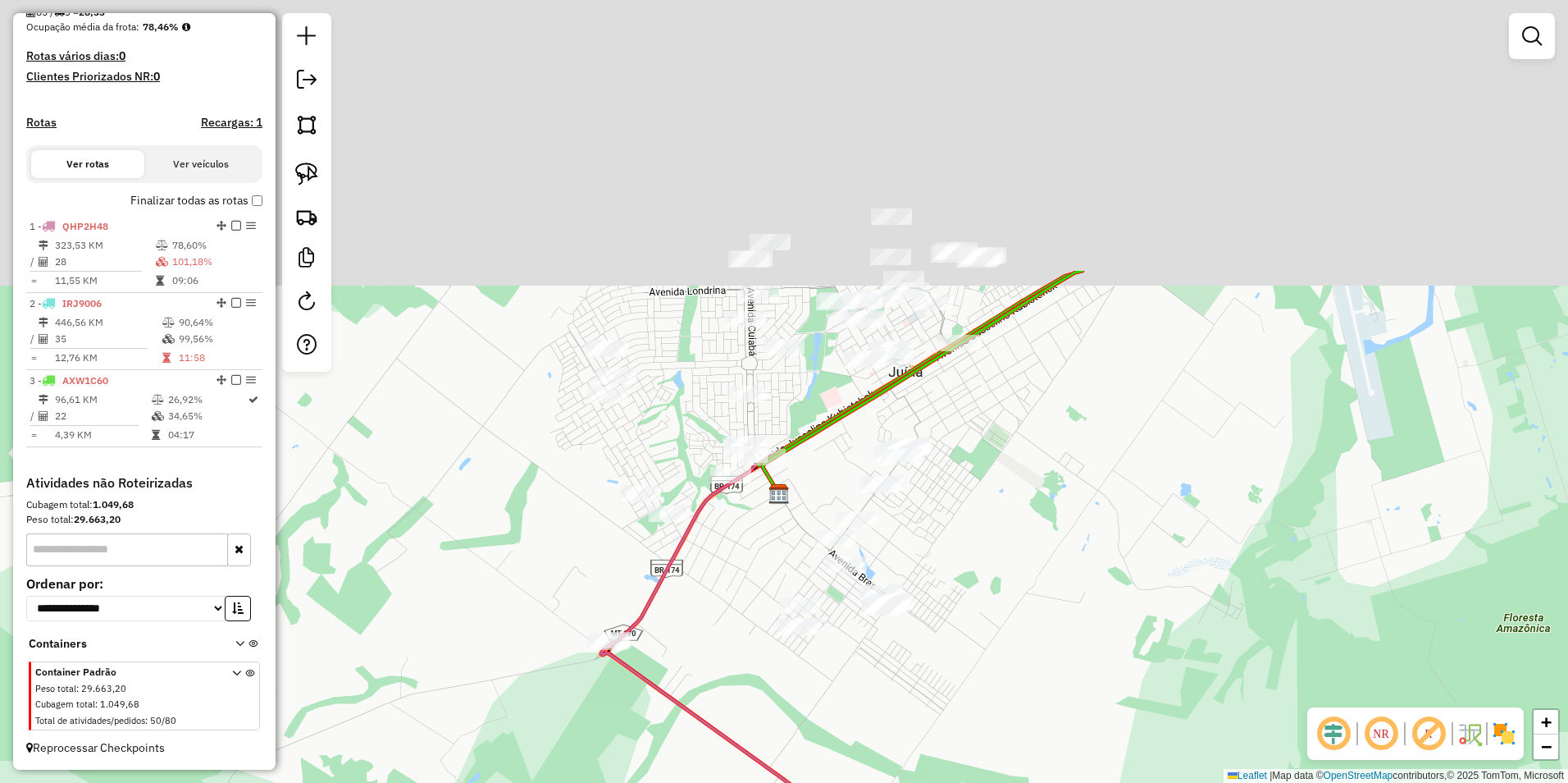
drag, startPoint x: 657, startPoint y: 476, endPoint x: 654, endPoint y: 824, distance: 348.0
click at [654, 782] on html "Aguarde... Pop-up bloqueado! Seu navegador bloqueou automáticamente a abertura …" at bounding box center [784, 391] width 1568 height 783
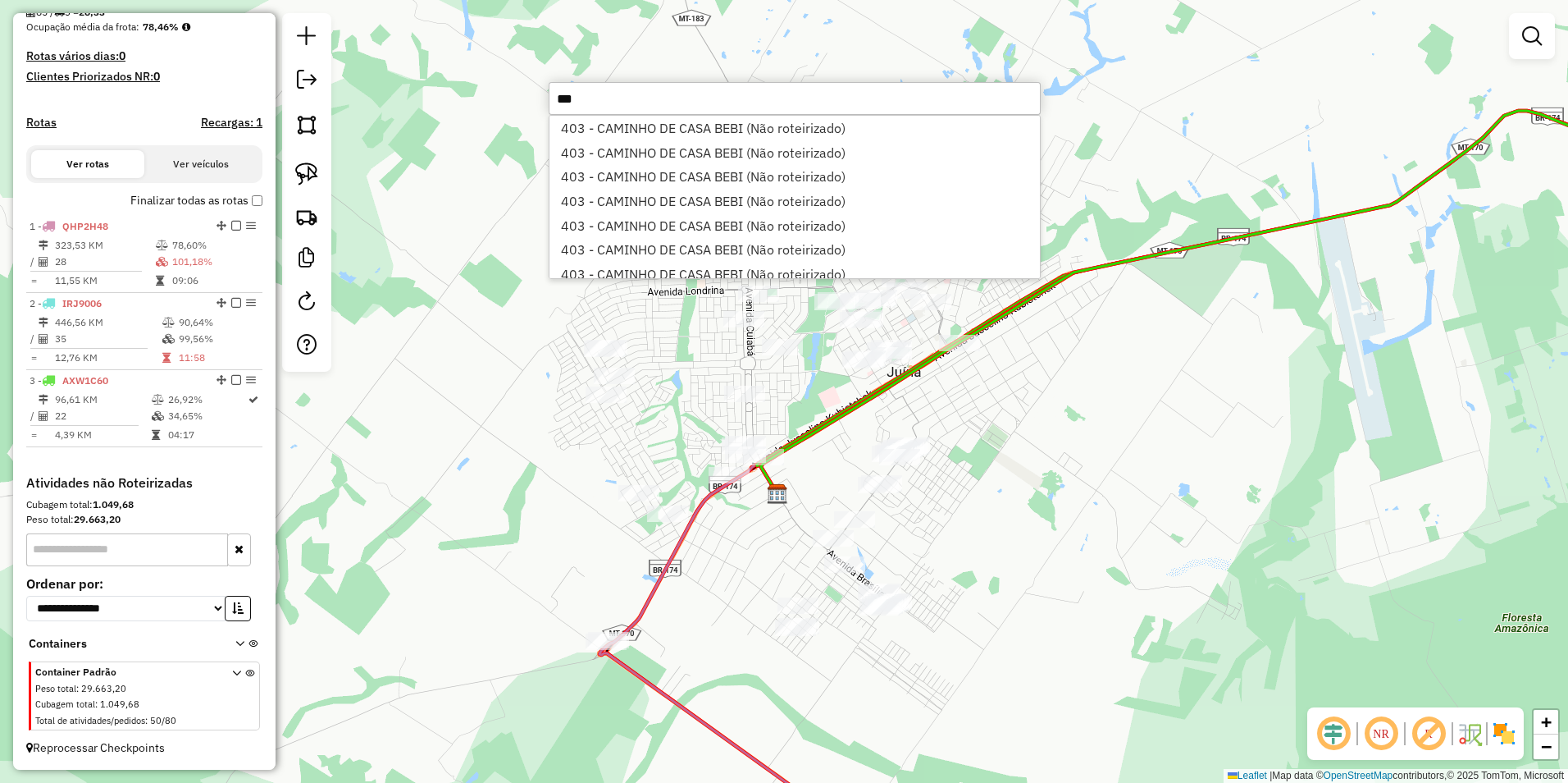
click at [624, 113] on input "***" at bounding box center [795, 98] width 492 height 33
type input "***"
click at [626, 125] on li "403 - CAMINHO DE CASA BEBI (Não roteirizado)" at bounding box center [795, 128] width 490 height 25
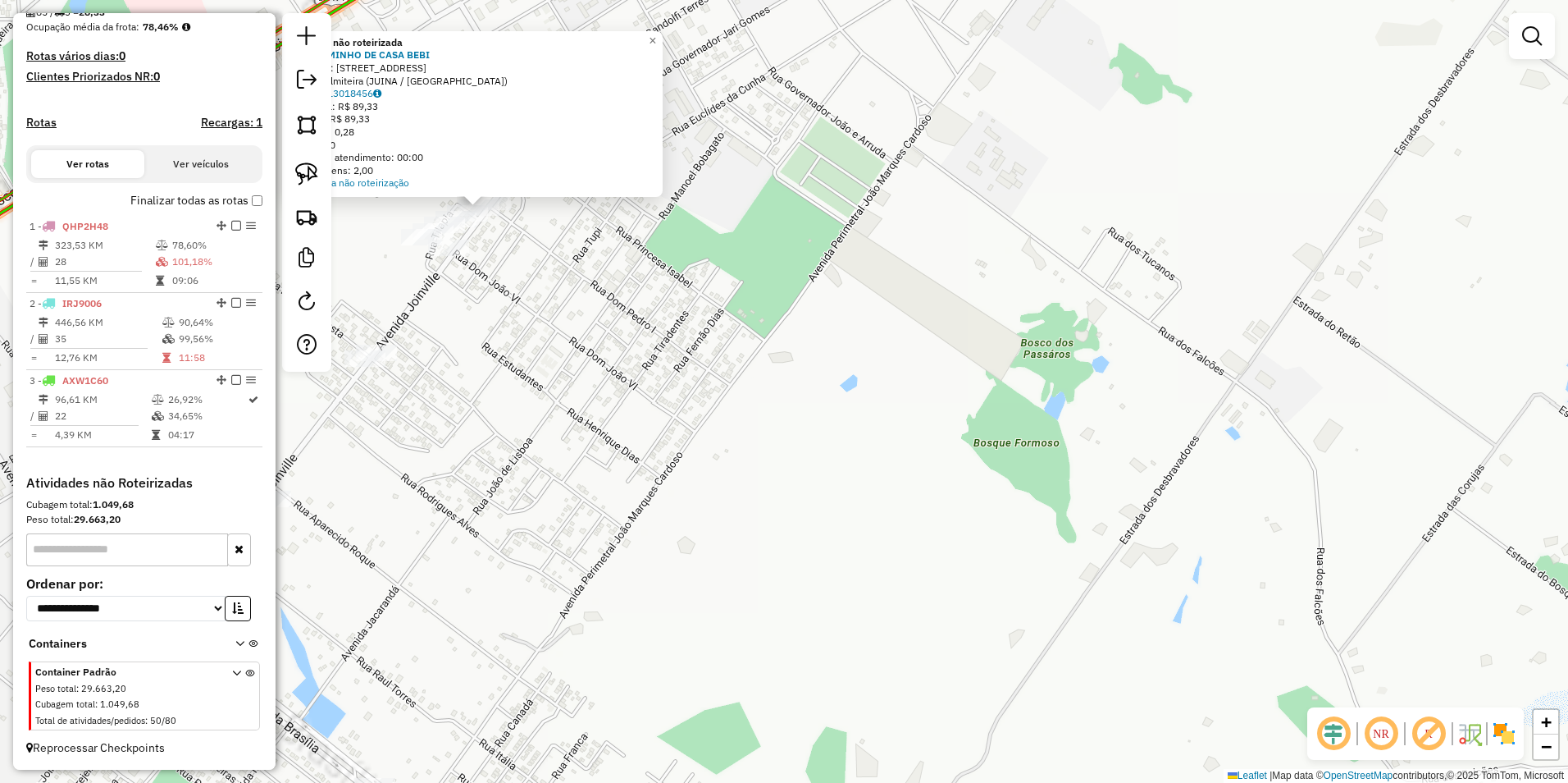
drag, startPoint x: 803, startPoint y: 384, endPoint x: 1156, endPoint y: 582, distance: 404.7
click at [1234, 620] on div "Atividade não roteirizada 403 - CAMINHO DE CASA BEBI Endereço: AVENIDA JOEVILLE…" at bounding box center [784, 391] width 1568 height 783
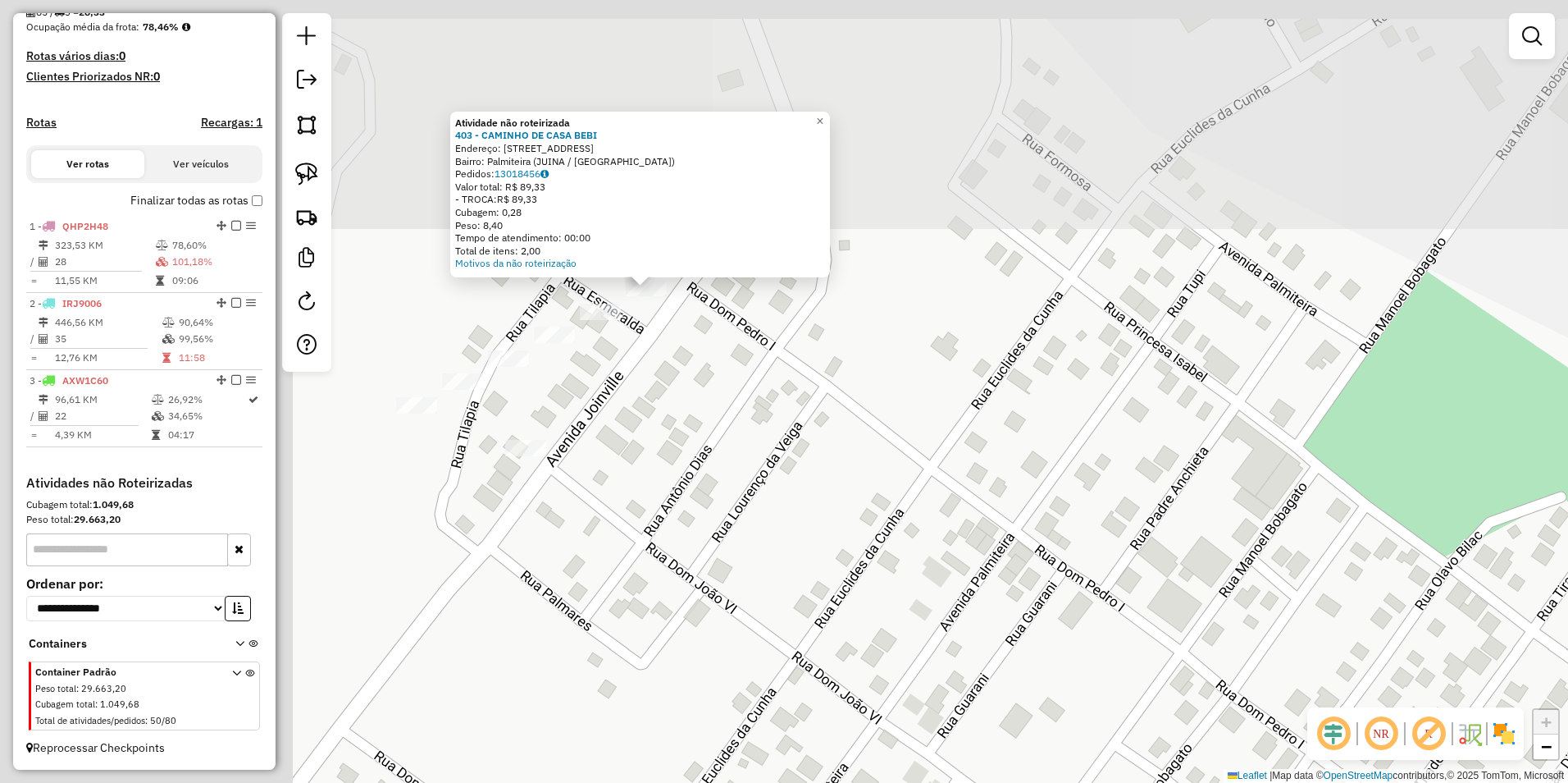
drag, startPoint x: 853, startPoint y: 406, endPoint x: 1293, endPoint y: 706, distance: 532.5
click at [1293, 705] on div "Atividade não roteirizada 403 - CAMINHO DE CASA BEBI Endereço: AVENIDA JOEVILLE…" at bounding box center [784, 391] width 1568 height 783
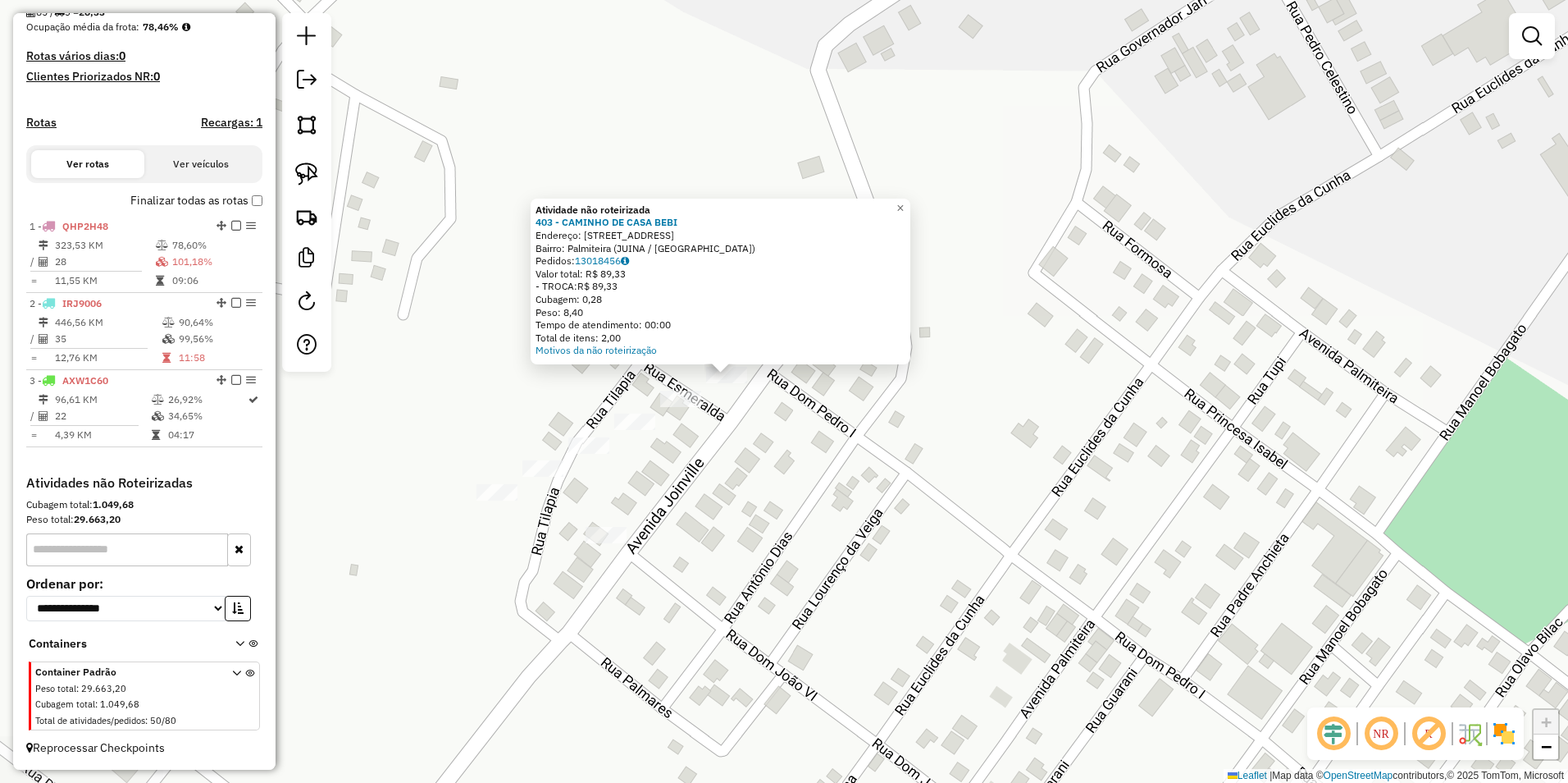
drag, startPoint x: 746, startPoint y: 369, endPoint x: 908, endPoint y: 468, distance: 189.9
click at [907, 468] on div "Atividade não roteirizada 403 - CAMINHO DE CASA BEBI Endereço: AVENIDA JOEVILLE…" at bounding box center [784, 391] width 1568 height 783
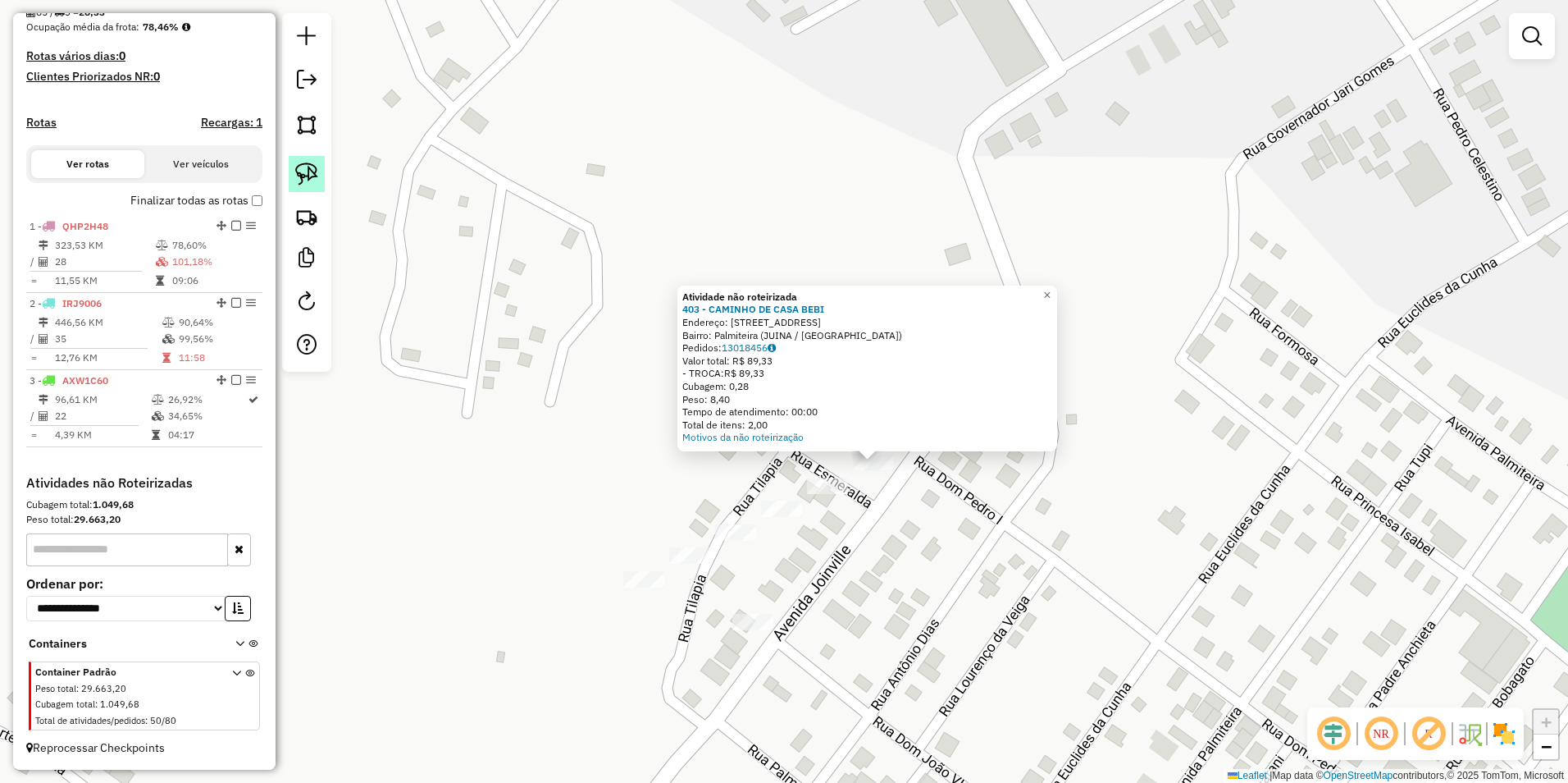
click at [314, 174] on img at bounding box center [306, 174] width 23 height 23
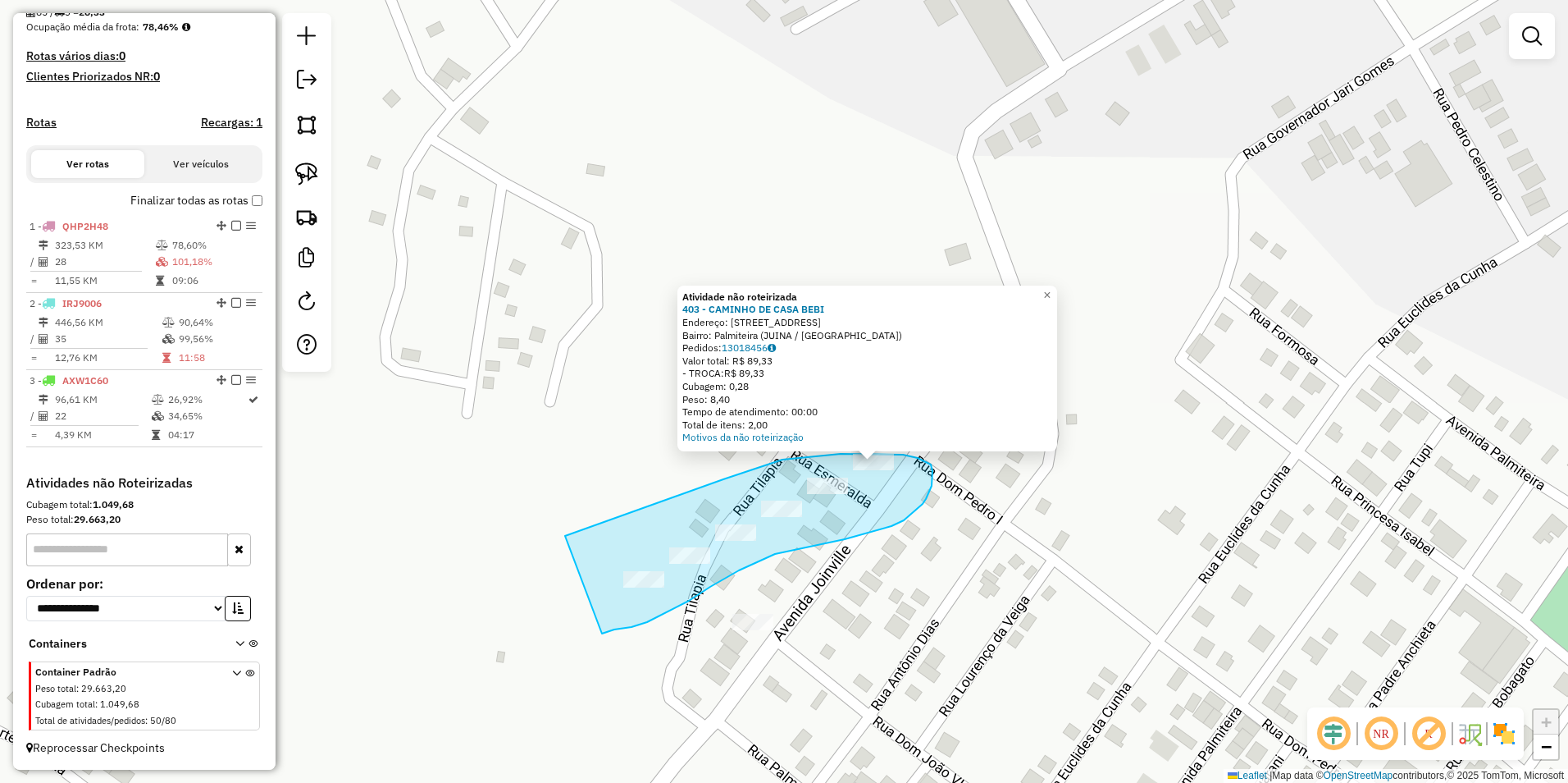
drag, startPoint x: 565, startPoint y: 536, endPoint x: 602, endPoint y: 634, distance: 104.8
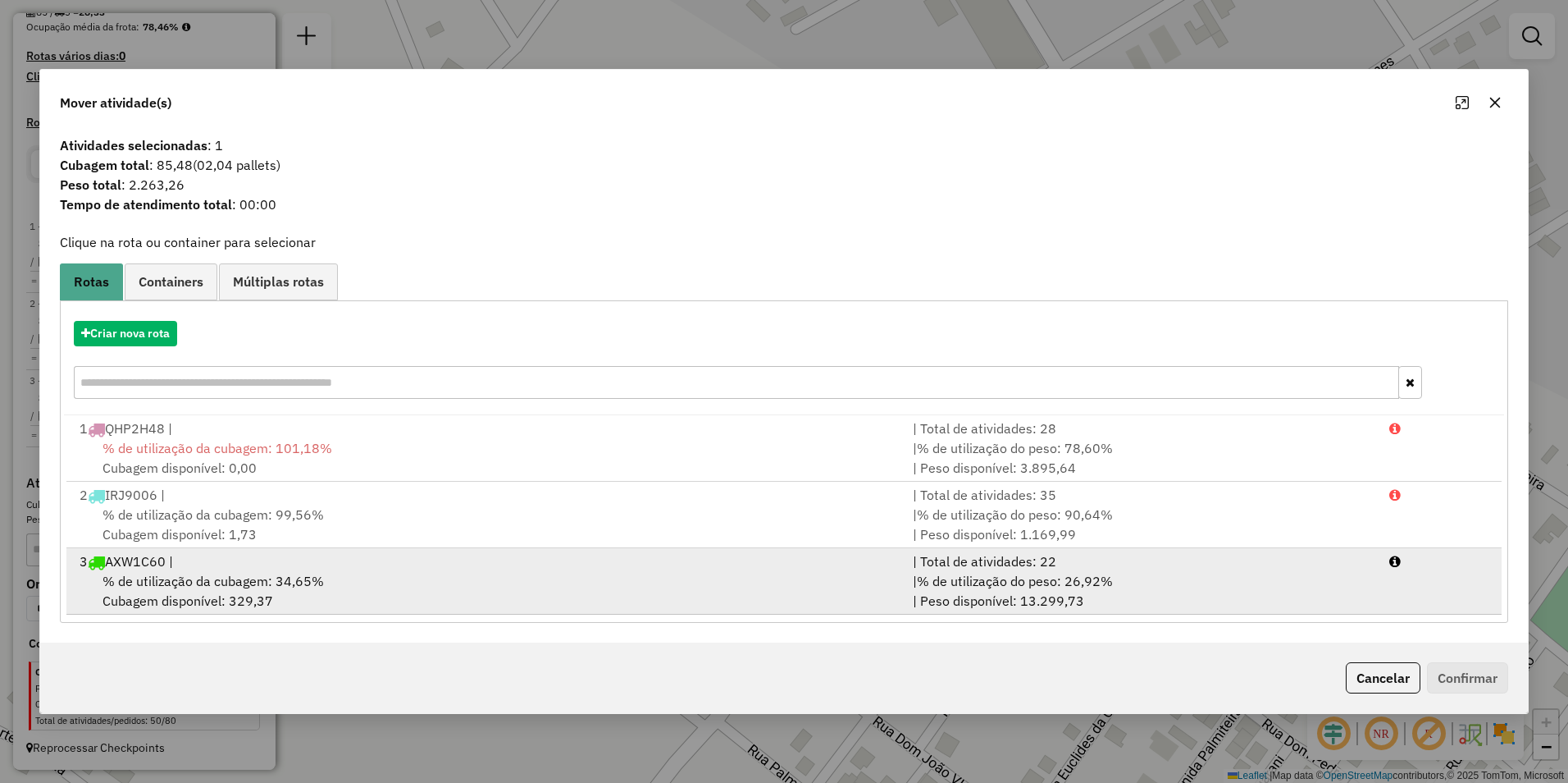
click at [199, 574] on span "% de utilização da cubagem: 34,65%" at bounding box center [213, 580] width 222 height 16
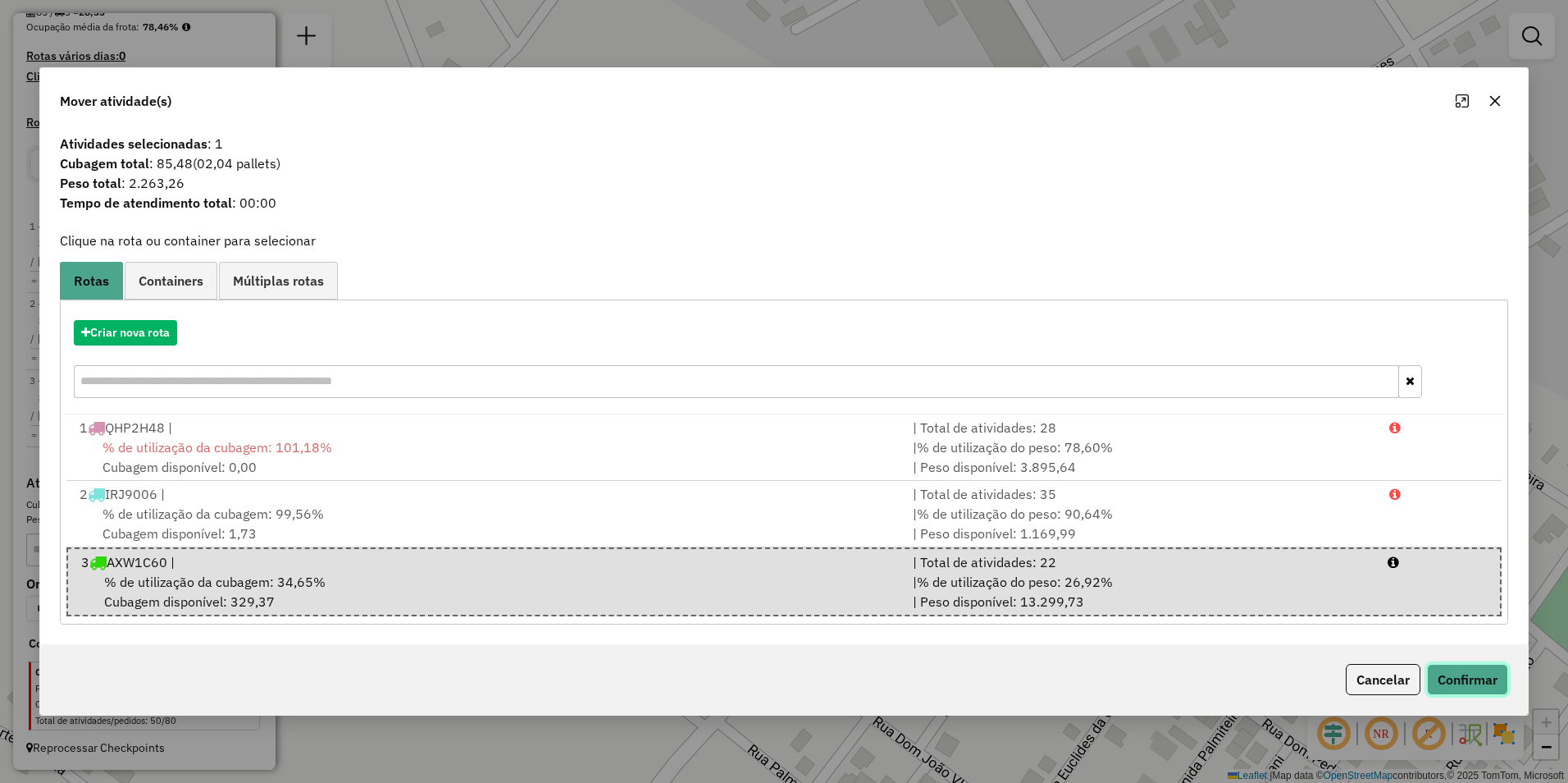
click at [1492, 681] on button "Confirmar" at bounding box center [1468, 679] width 81 height 31
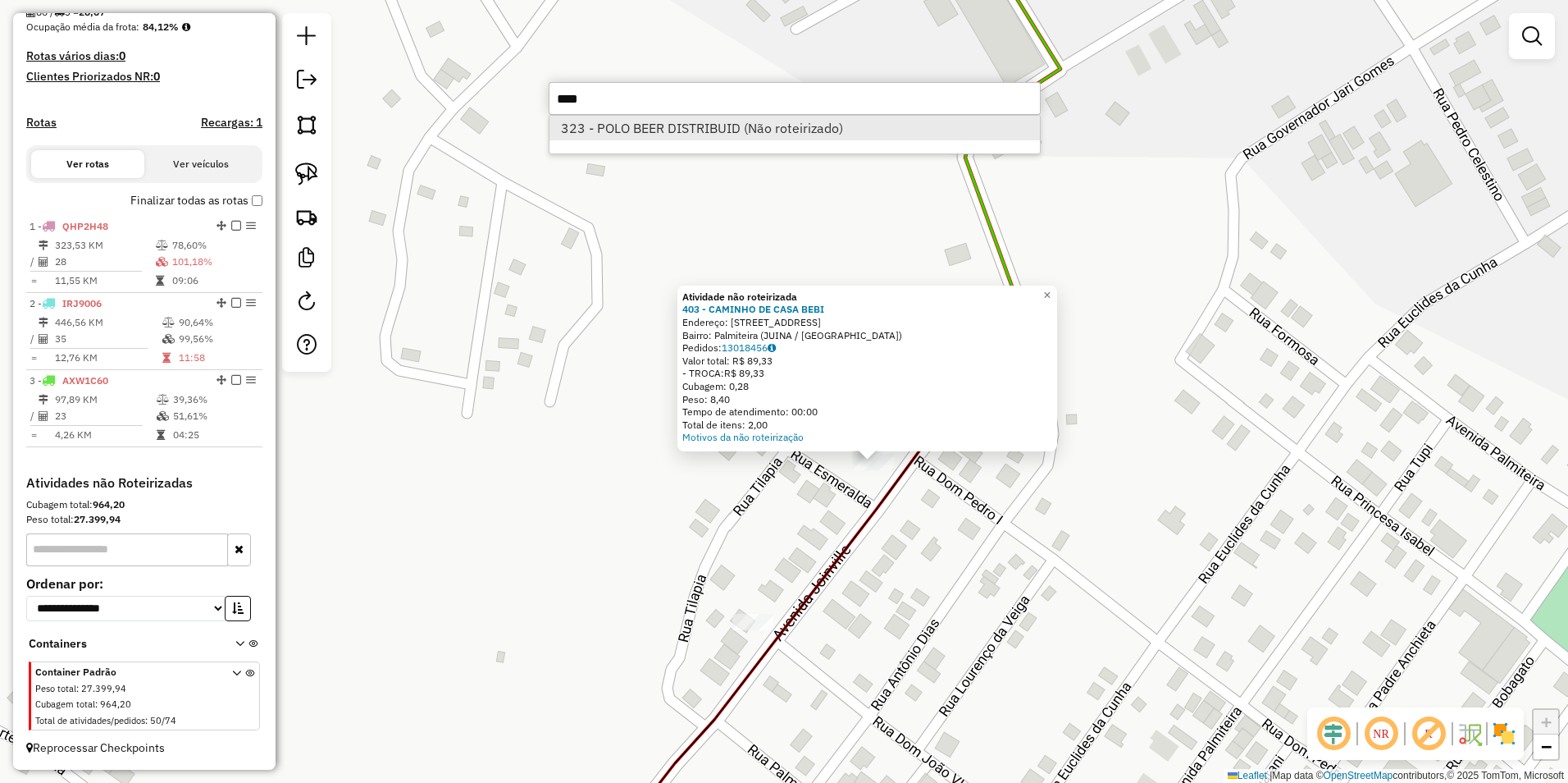
type input "****"
click at [737, 127] on li "323 - POLO BEER DISTRIBUID (Não roteirizado)" at bounding box center [795, 128] width 490 height 25
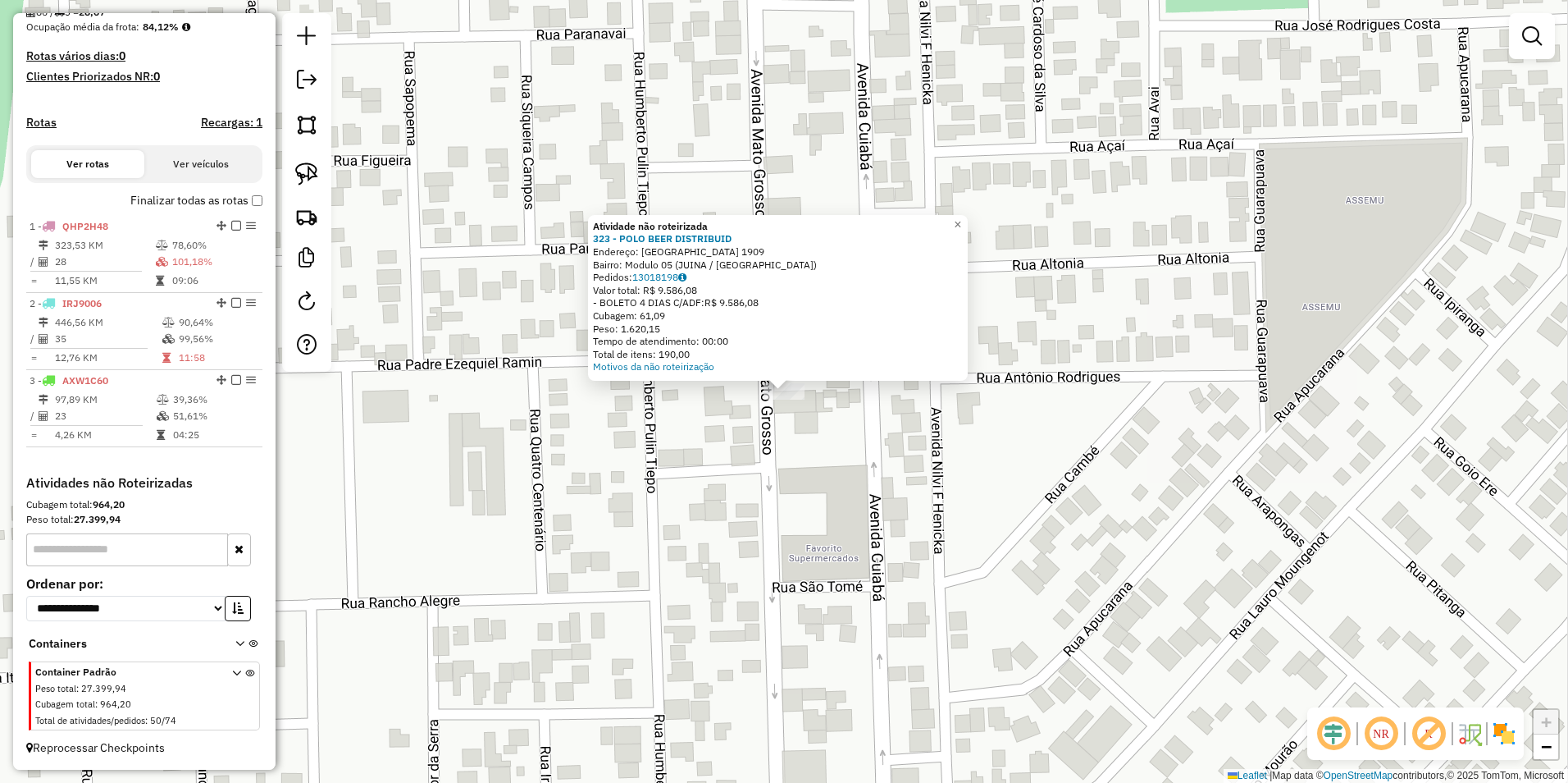
click at [302, 174] on img at bounding box center [306, 174] width 23 height 23
drag, startPoint x: 696, startPoint y: 456, endPoint x: 834, endPoint y: 420, distance: 142.6
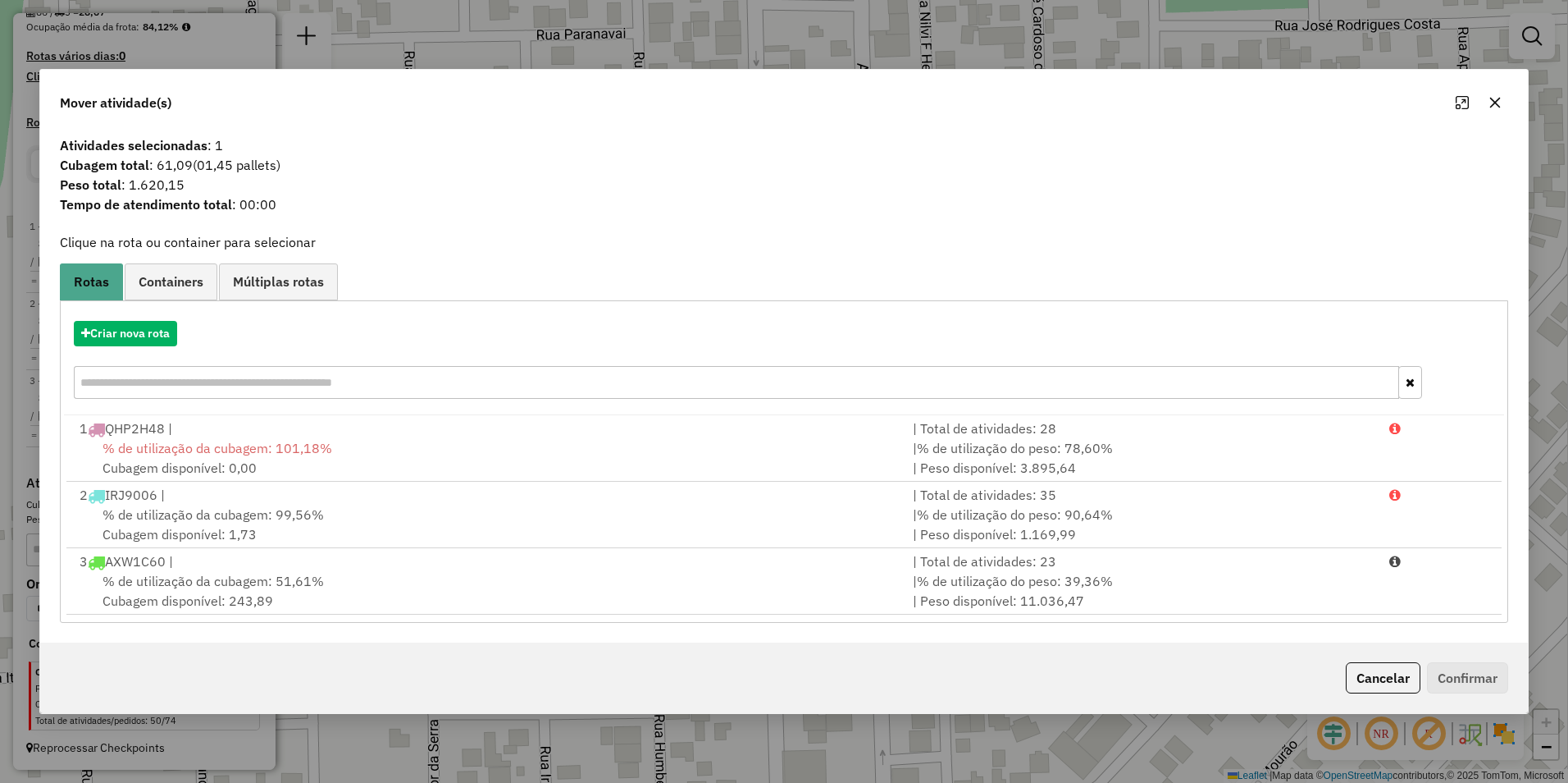
click at [197, 575] on span "% de utilização da cubagem: 51,61%" at bounding box center [213, 580] width 222 height 16
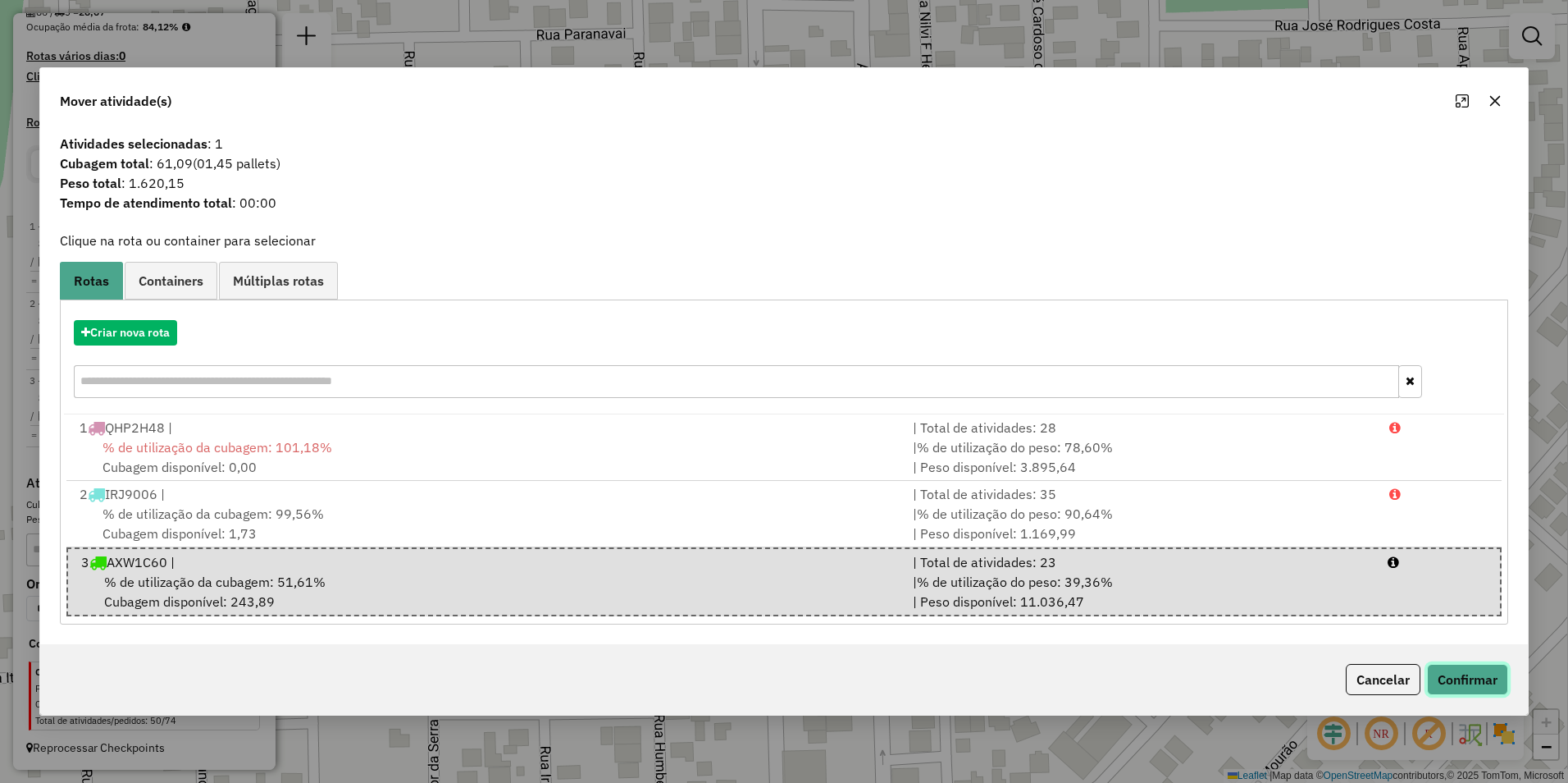
click at [1492, 685] on button "Confirmar" at bounding box center [1468, 679] width 81 height 31
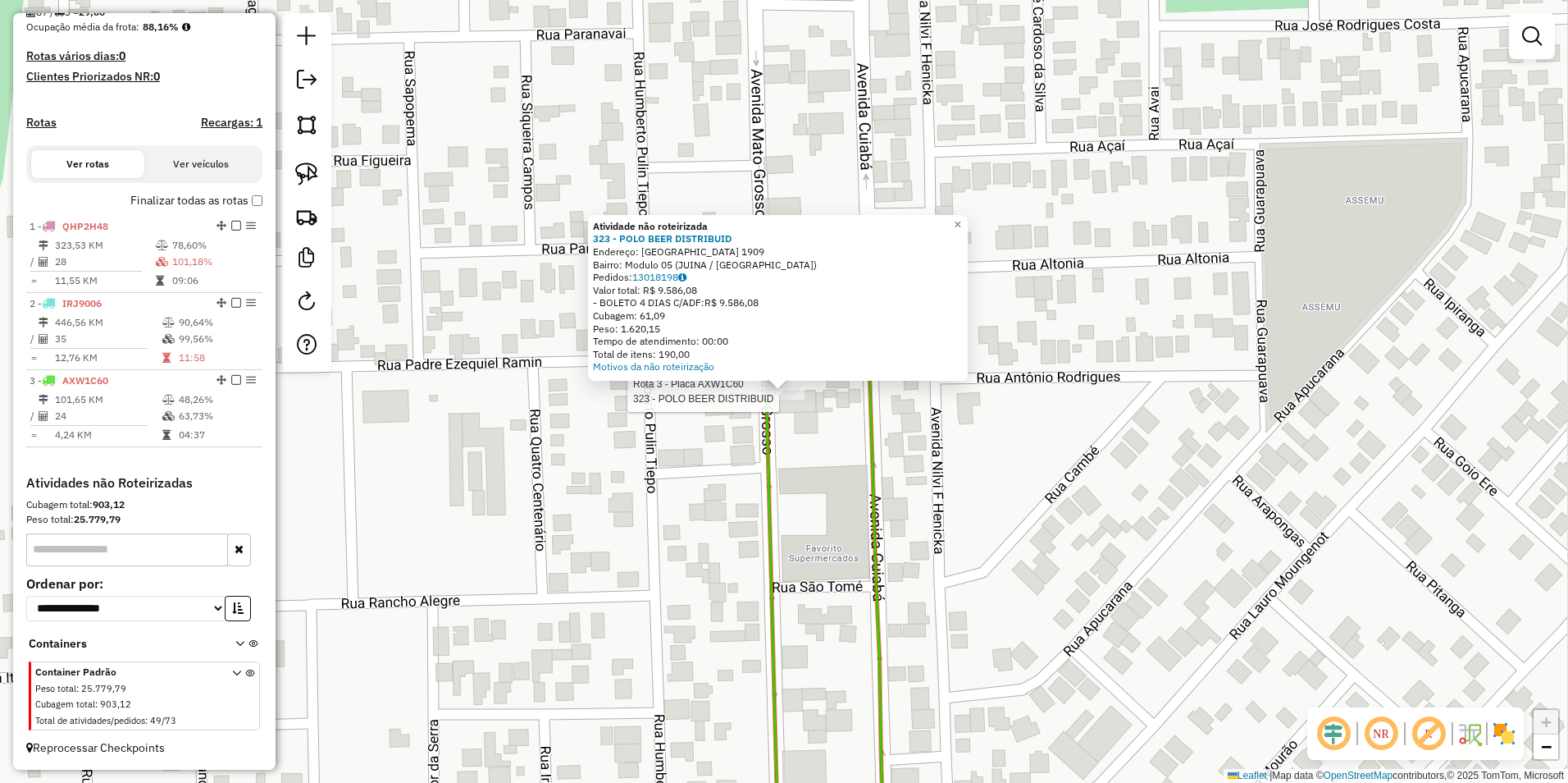
select select "**********"
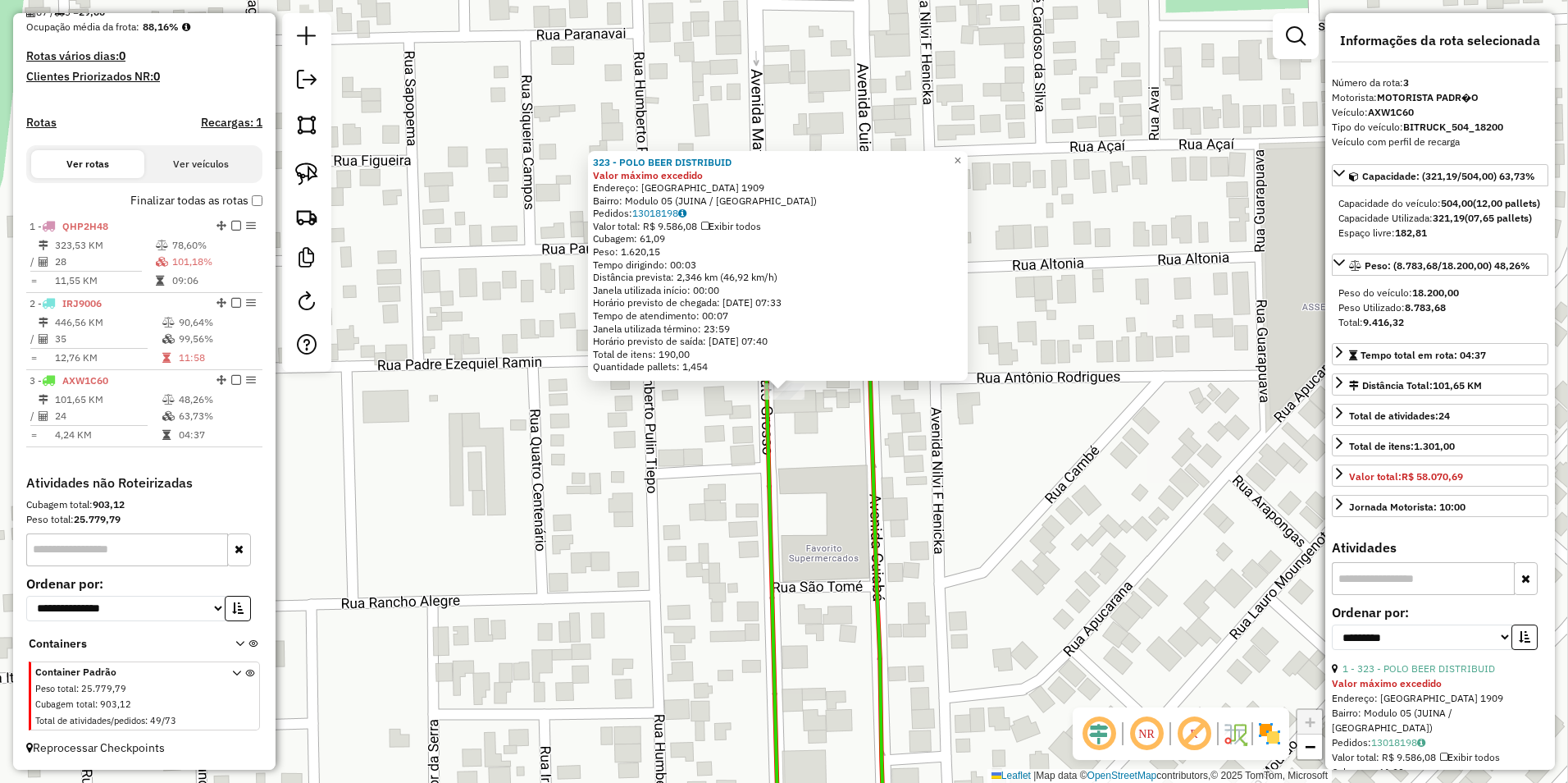
click at [991, 435] on div "323 - POLO BEER DISTRIBUID Valor máximo excedido Endereço: AVENIDA MATO GROSSO …" at bounding box center [784, 391] width 1568 height 783
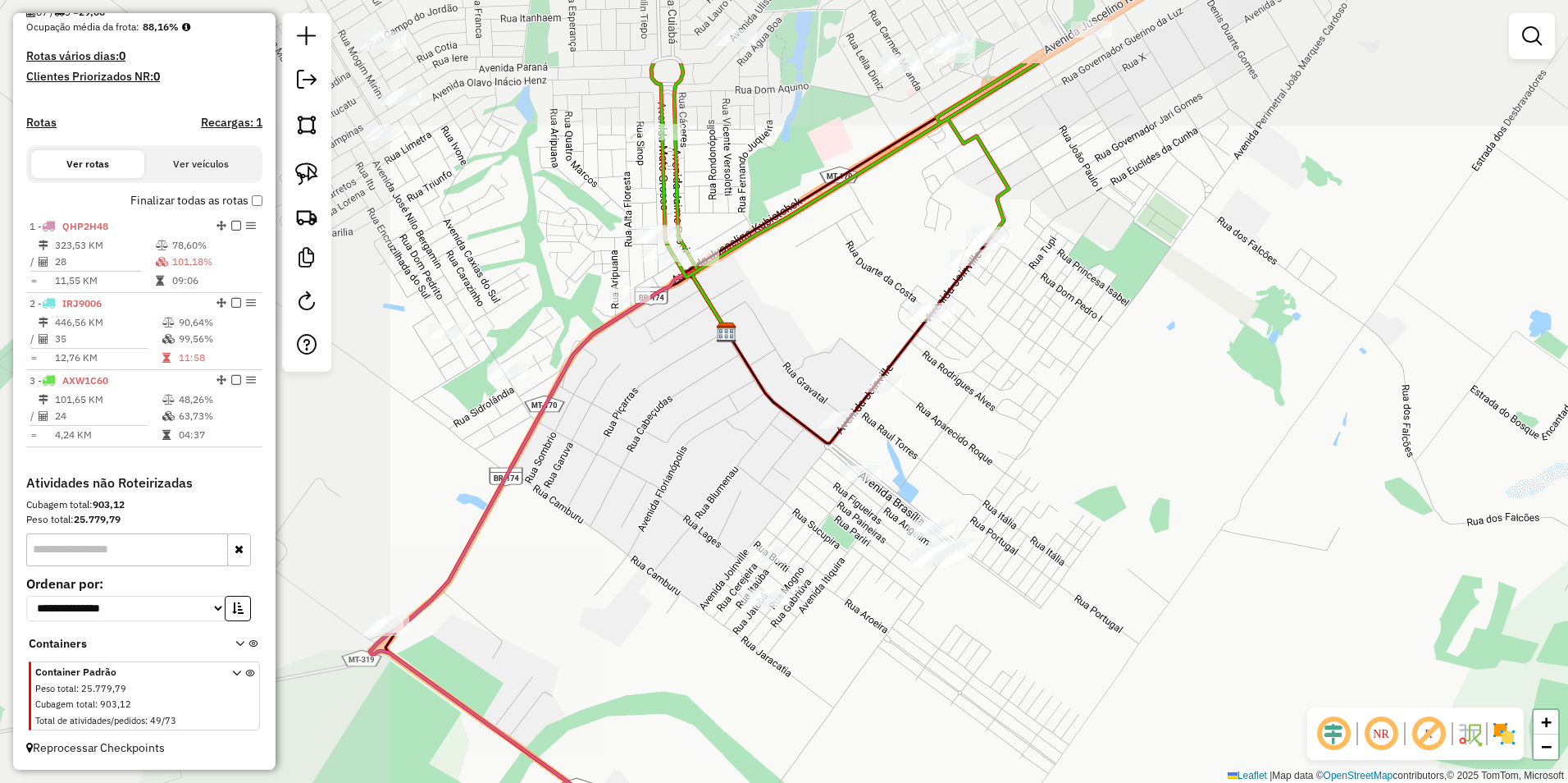
drag, startPoint x: 770, startPoint y: 360, endPoint x: 1231, endPoint y: 502, distance: 482.4
click at [1231, 502] on div "Janela de atendimento Grade de atendimento Capacidade Transportadoras Veículos …" at bounding box center [784, 391] width 1568 height 783
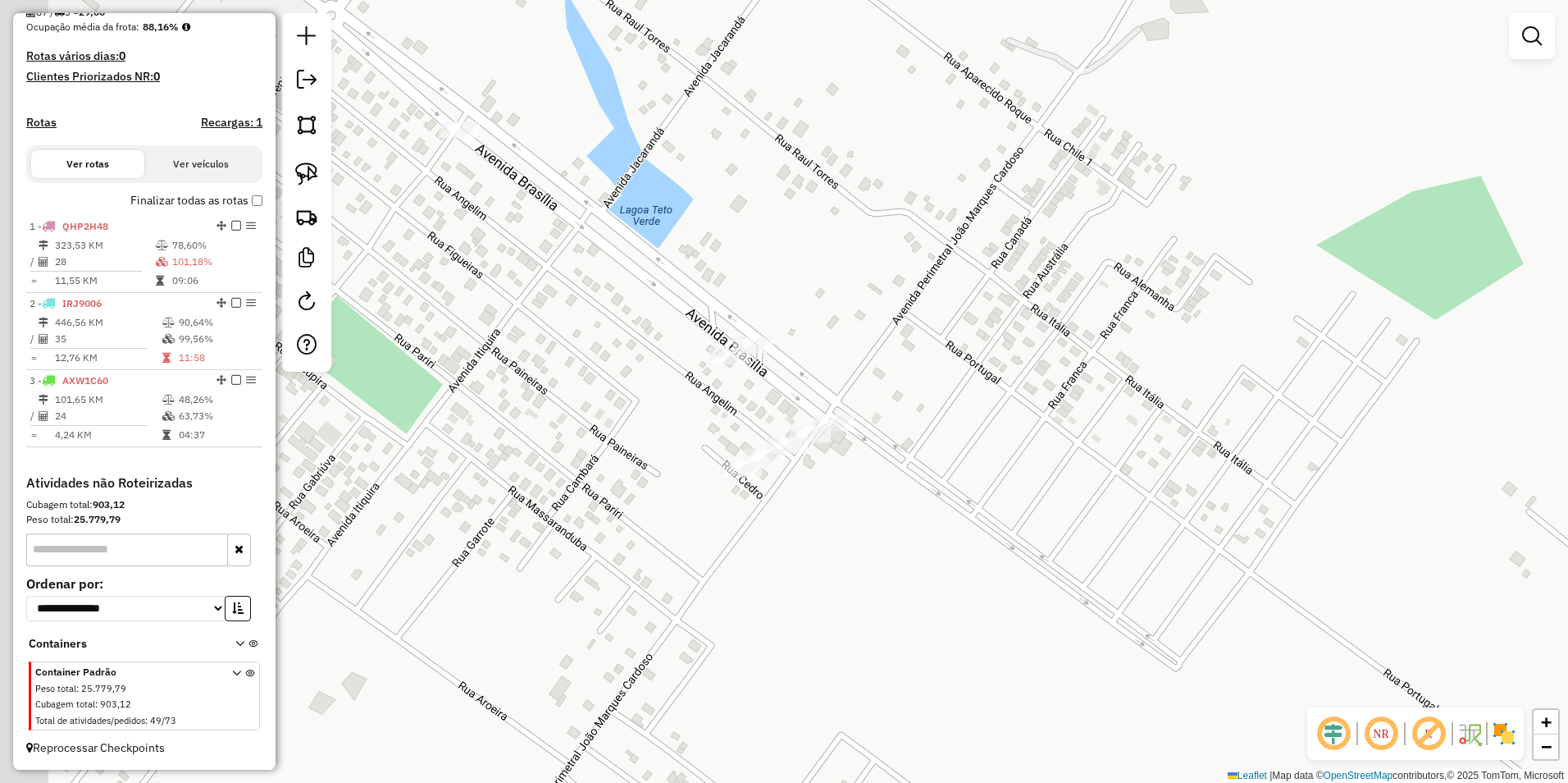
drag, startPoint x: 802, startPoint y: 598, endPoint x: 1442, endPoint y: 451, distance: 656.7
click at [1442, 451] on div "Janela de atendimento Grade de atendimento Capacidade Transportadoras Veículos …" at bounding box center [784, 391] width 1568 height 783
click at [304, 165] on img at bounding box center [306, 174] width 23 height 23
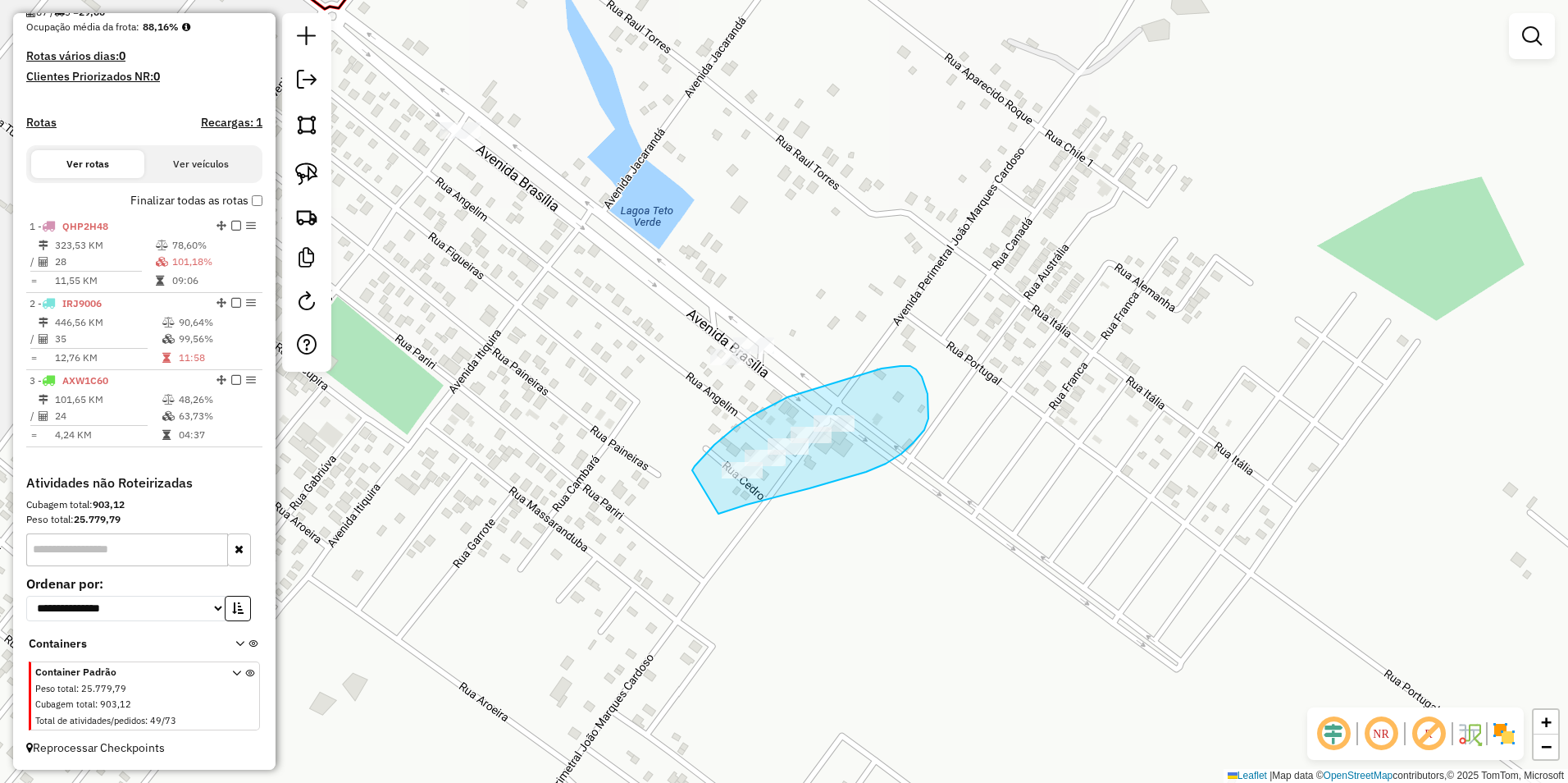
drag, startPoint x: 692, startPoint y: 470, endPoint x: 718, endPoint y: 515, distance: 52.0
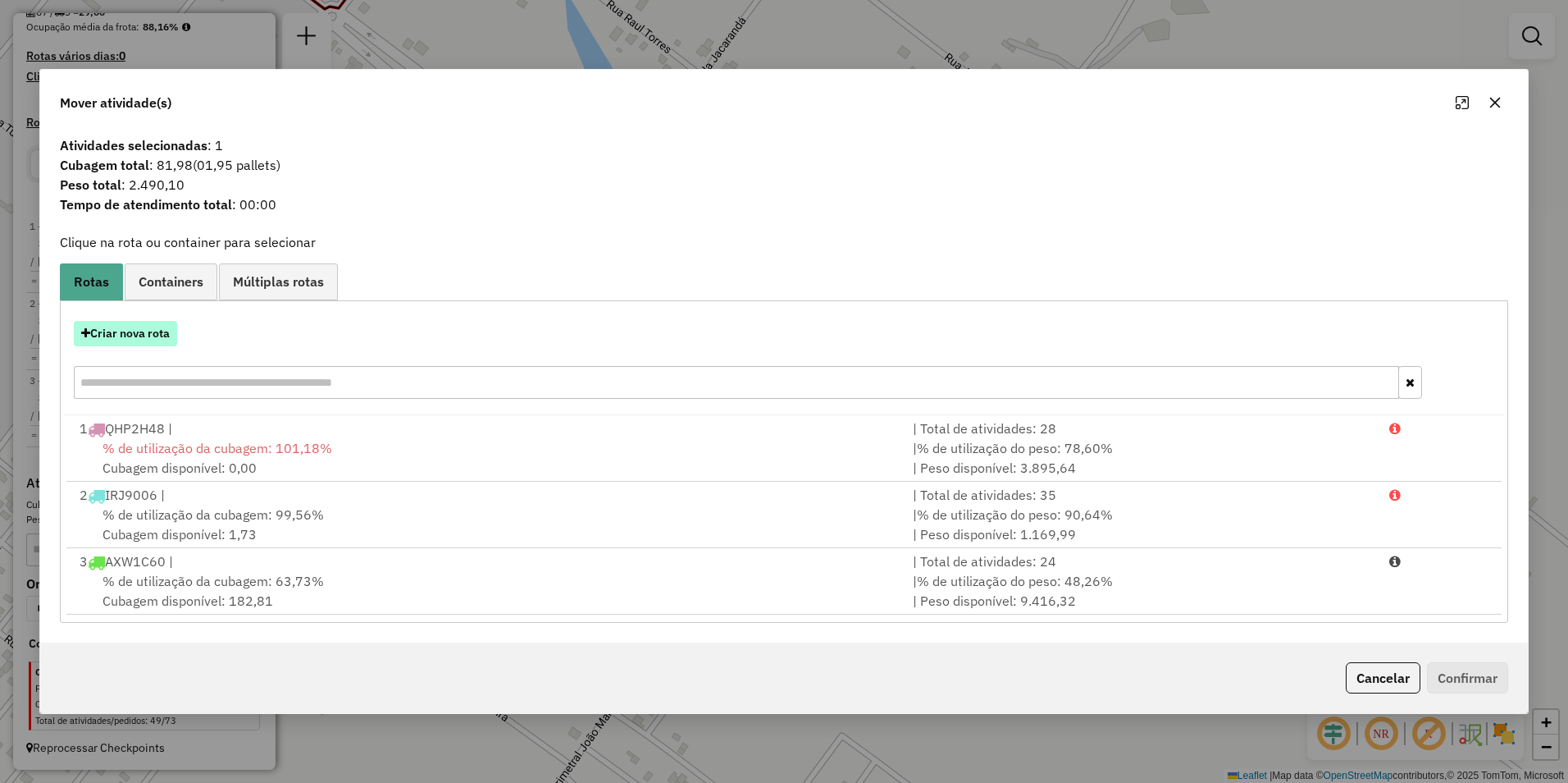
click at [110, 330] on button "Criar nova rota" at bounding box center [126, 333] width 104 height 25
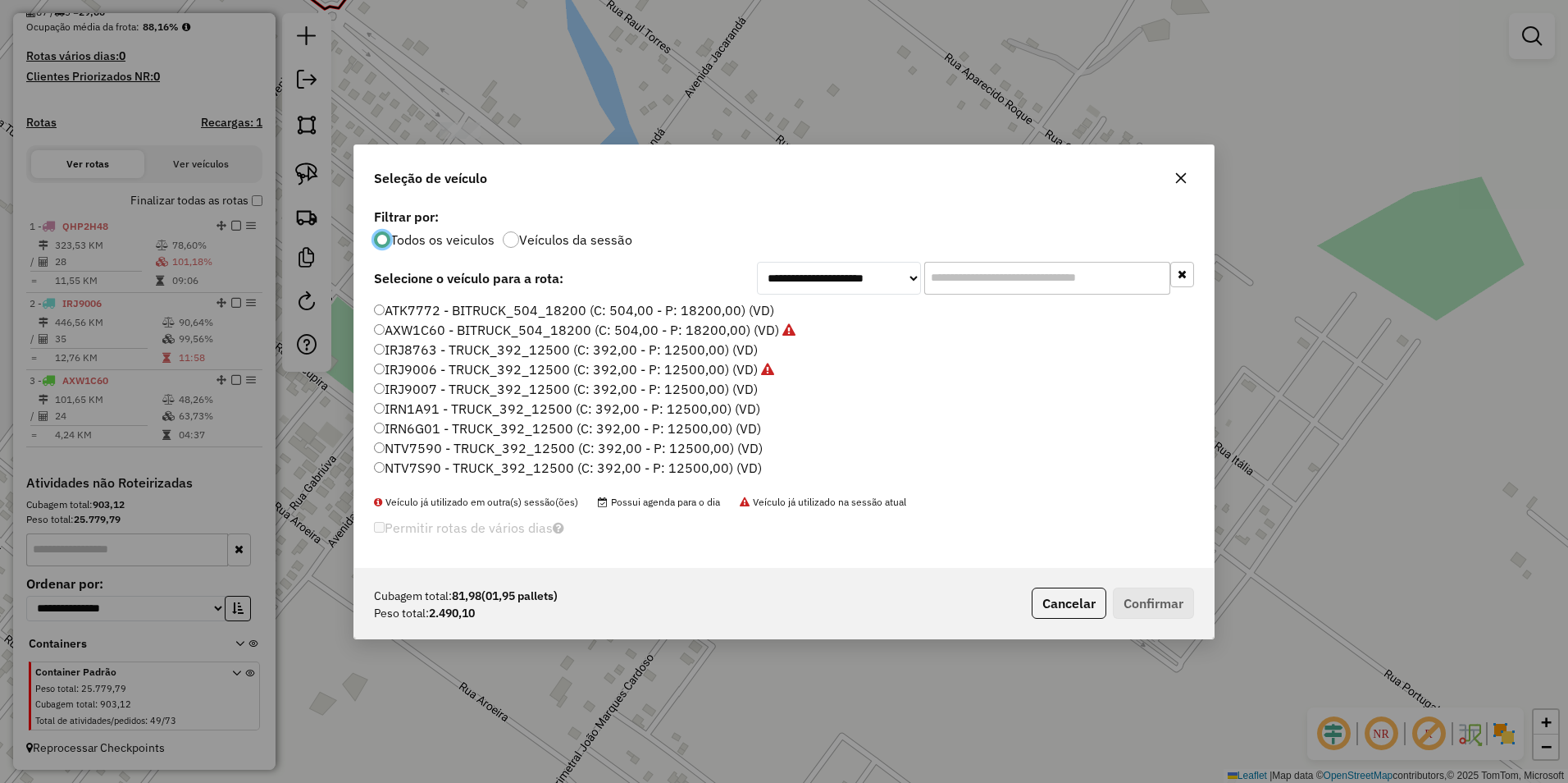
scroll to position [9, 5]
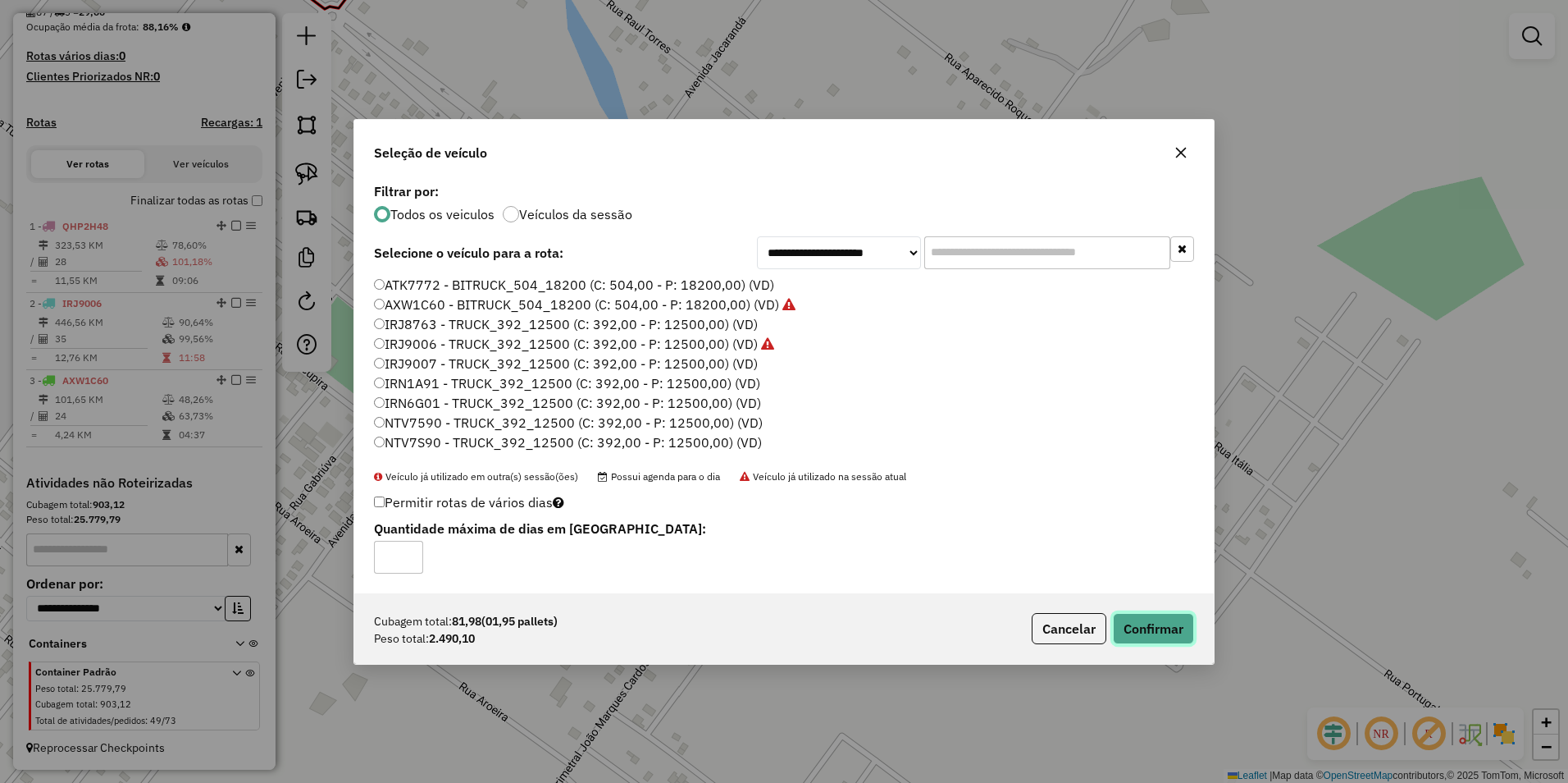
click at [1163, 622] on button "Confirmar" at bounding box center [1154, 628] width 81 height 31
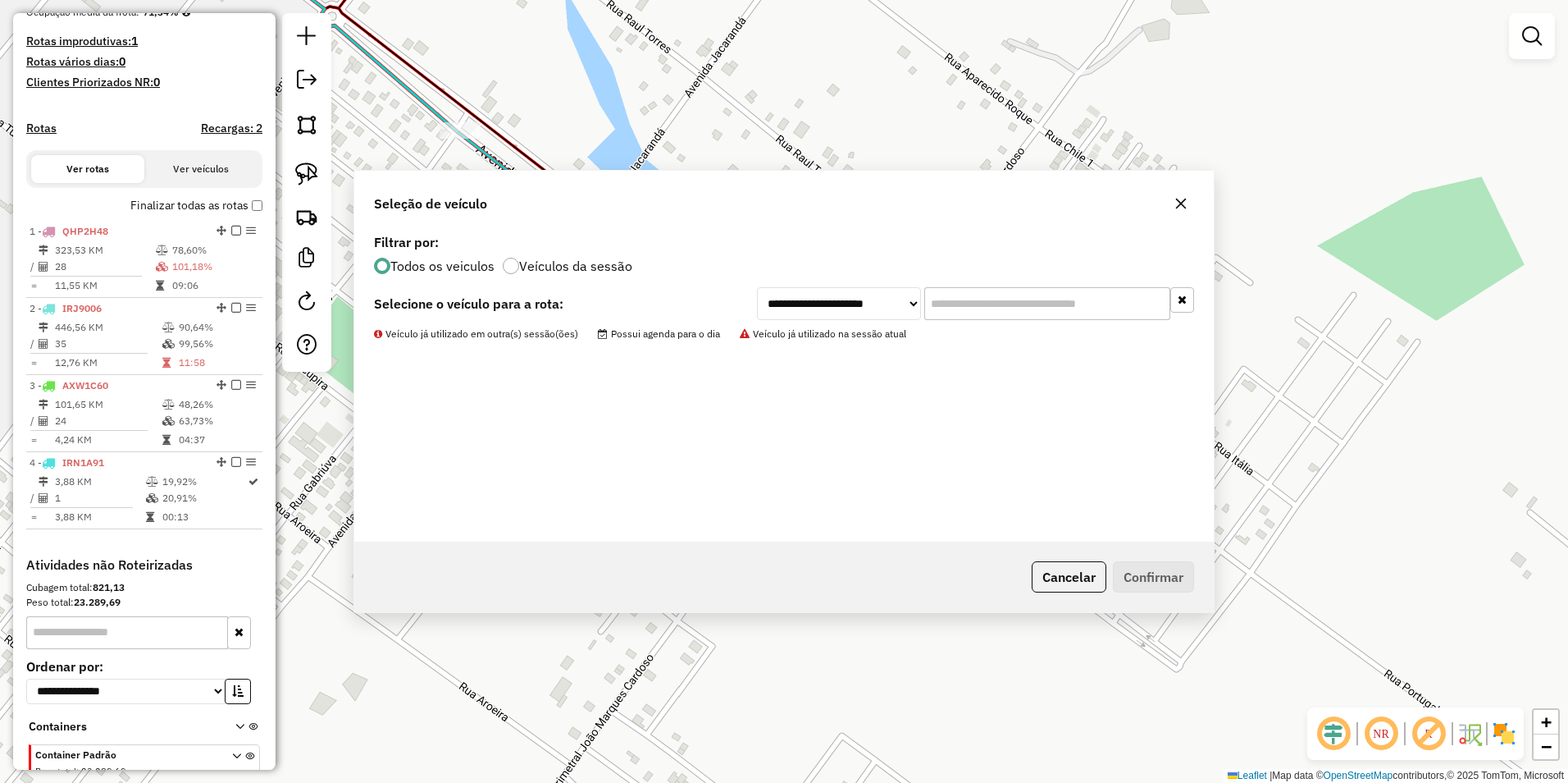
scroll to position [510, 0]
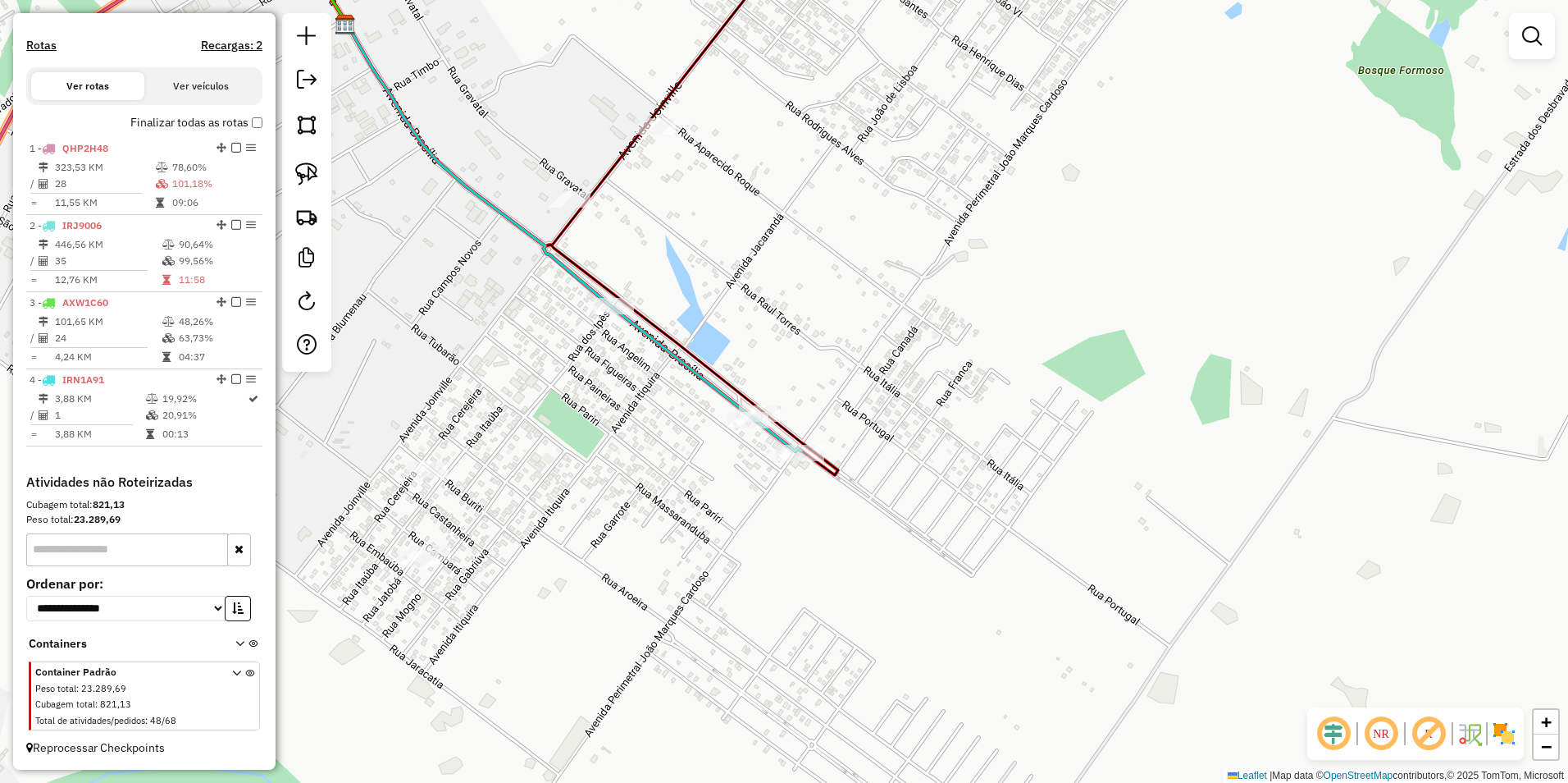
drag, startPoint x: 312, startPoint y: 168, endPoint x: 375, endPoint y: 178, distance: 63.8
click at [312, 168] on img at bounding box center [306, 174] width 23 height 23
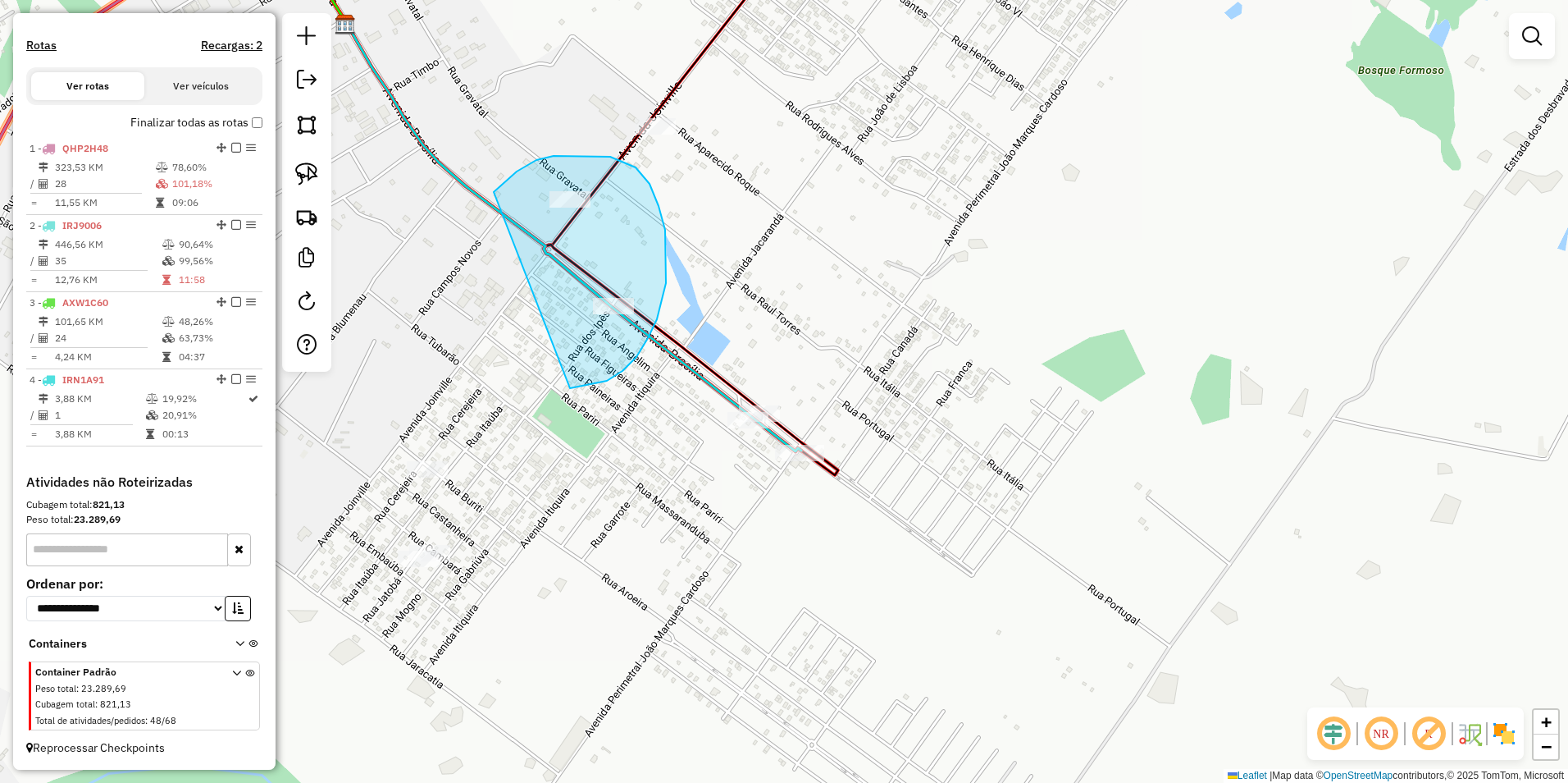
drag, startPoint x: 536, startPoint y: 160, endPoint x: 557, endPoint y: 388, distance: 229.0
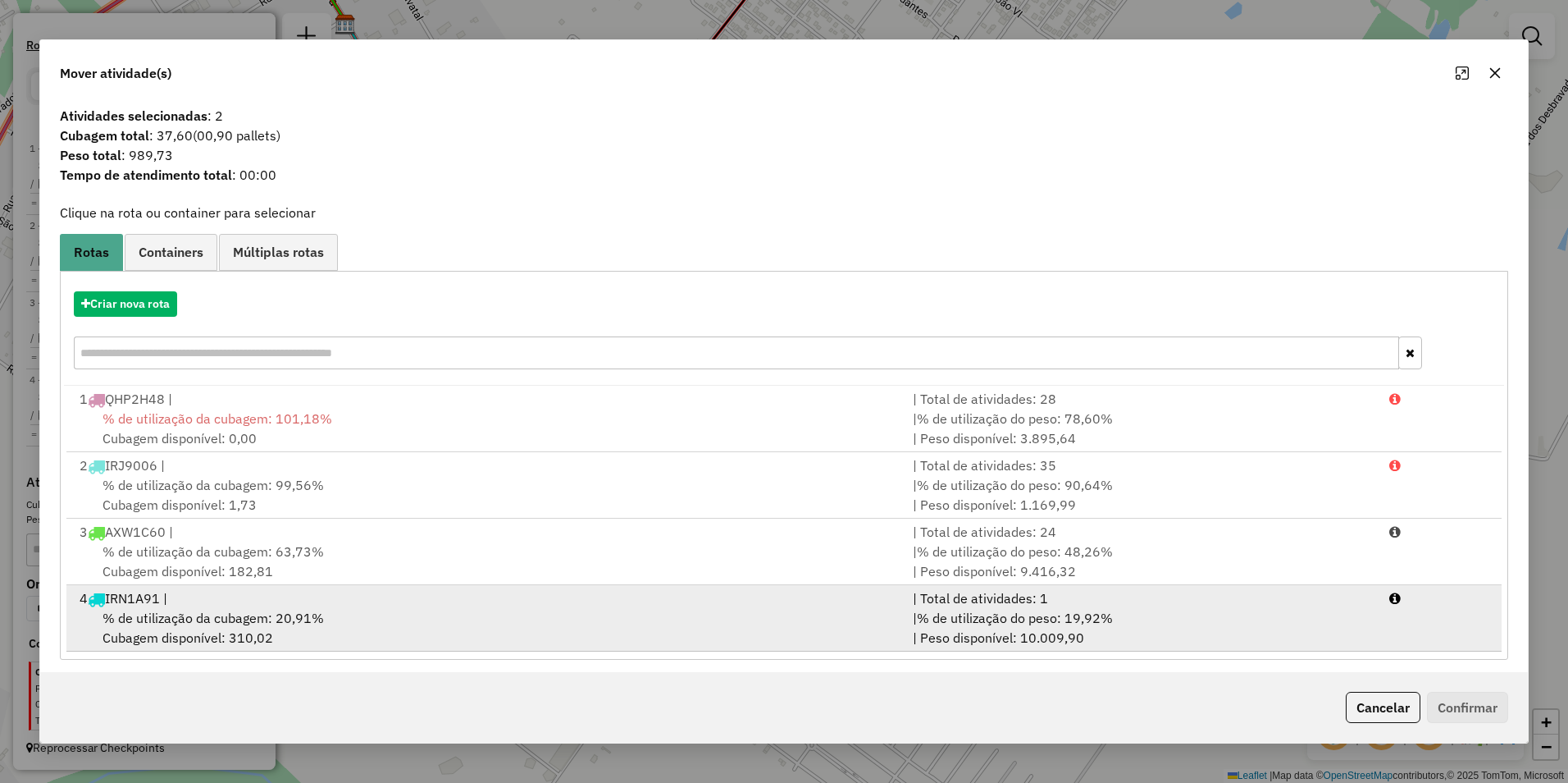
click at [217, 603] on div "4 IRN1A91 |" at bounding box center [486, 597] width 833 height 20
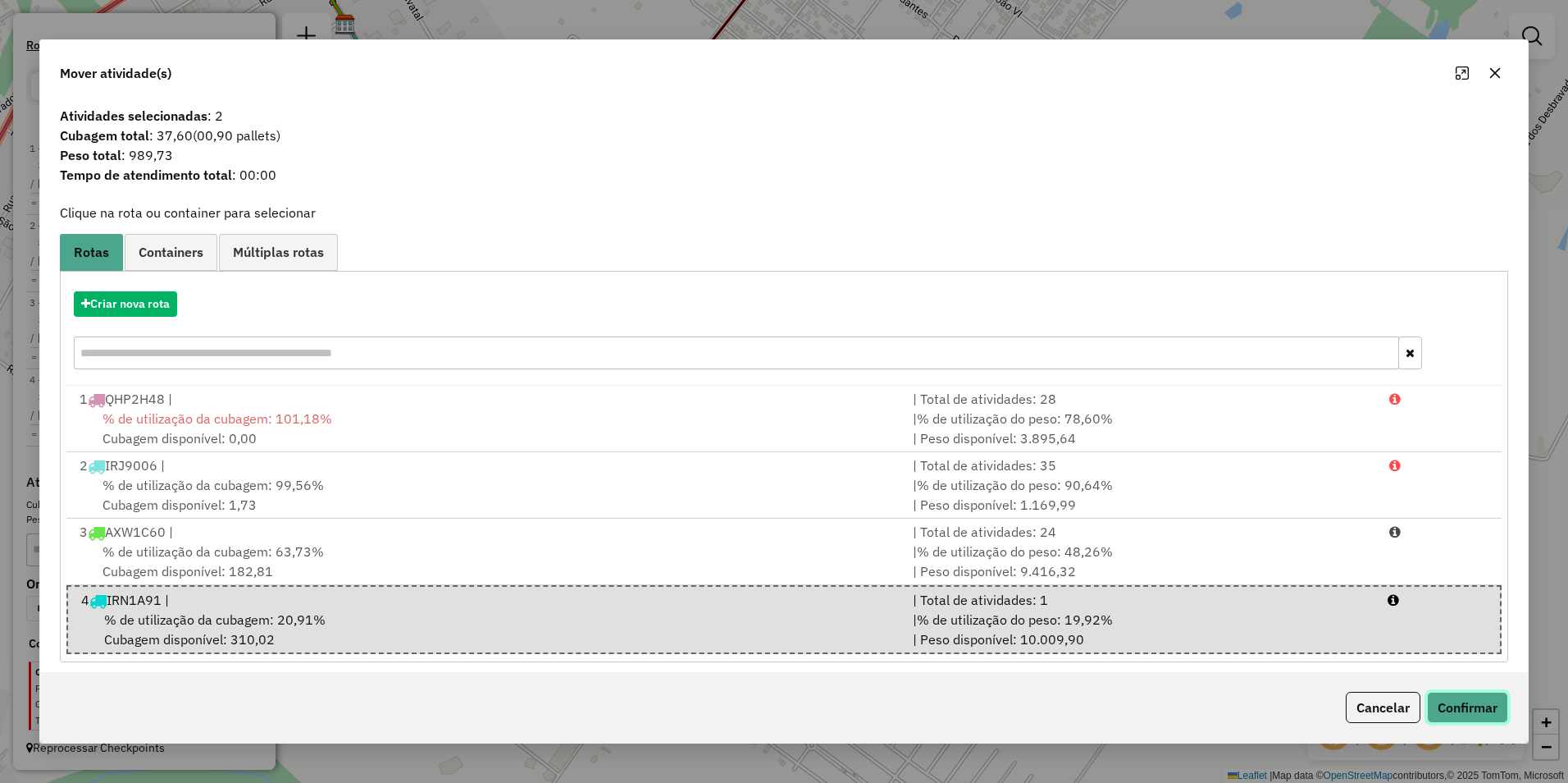
click at [1486, 705] on button "Confirmar" at bounding box center [1468, 707] width 81 height 31
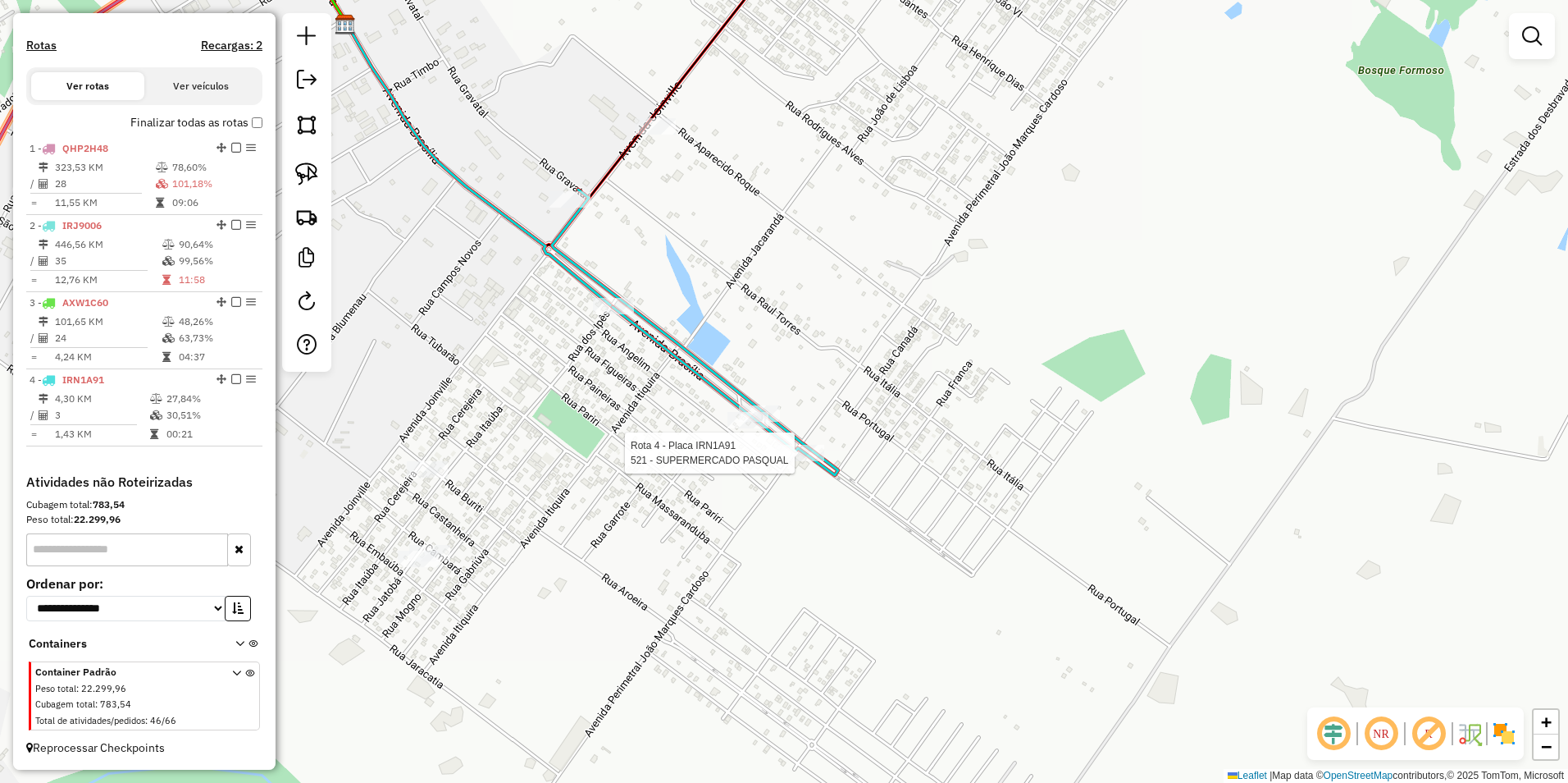
click at [792, 461] on div at bounding box center [799, 452] width 49 height 16
select select "**********"
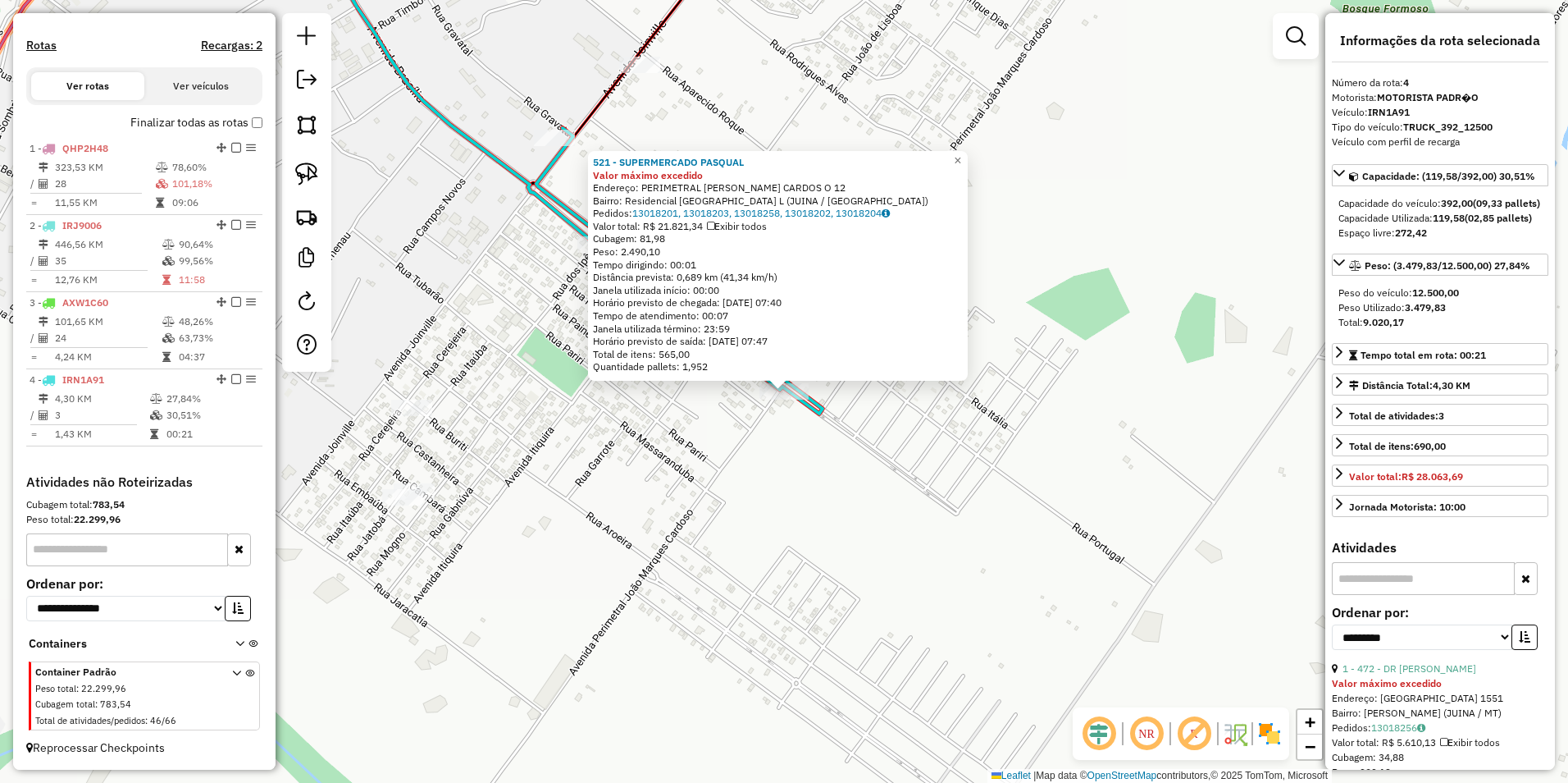
drag, startPoint x: 1477, startPoint y: 236, endPoint x: 1511, endPoint y: 233, distance: 34.1
click at [1511, 225] on div "Capacidade Utilizada: 119,58 (02,85 pallets)" at bounding box center [1440, 218] width 204 height 15
click at [1177, 481] on div "521 - SUPERMERCADO PASQUAL Valor máximo excedido Endereço: PERIMETRAL JOAO MARQ…" at bounding box center [784, 391] width 1568 height 783
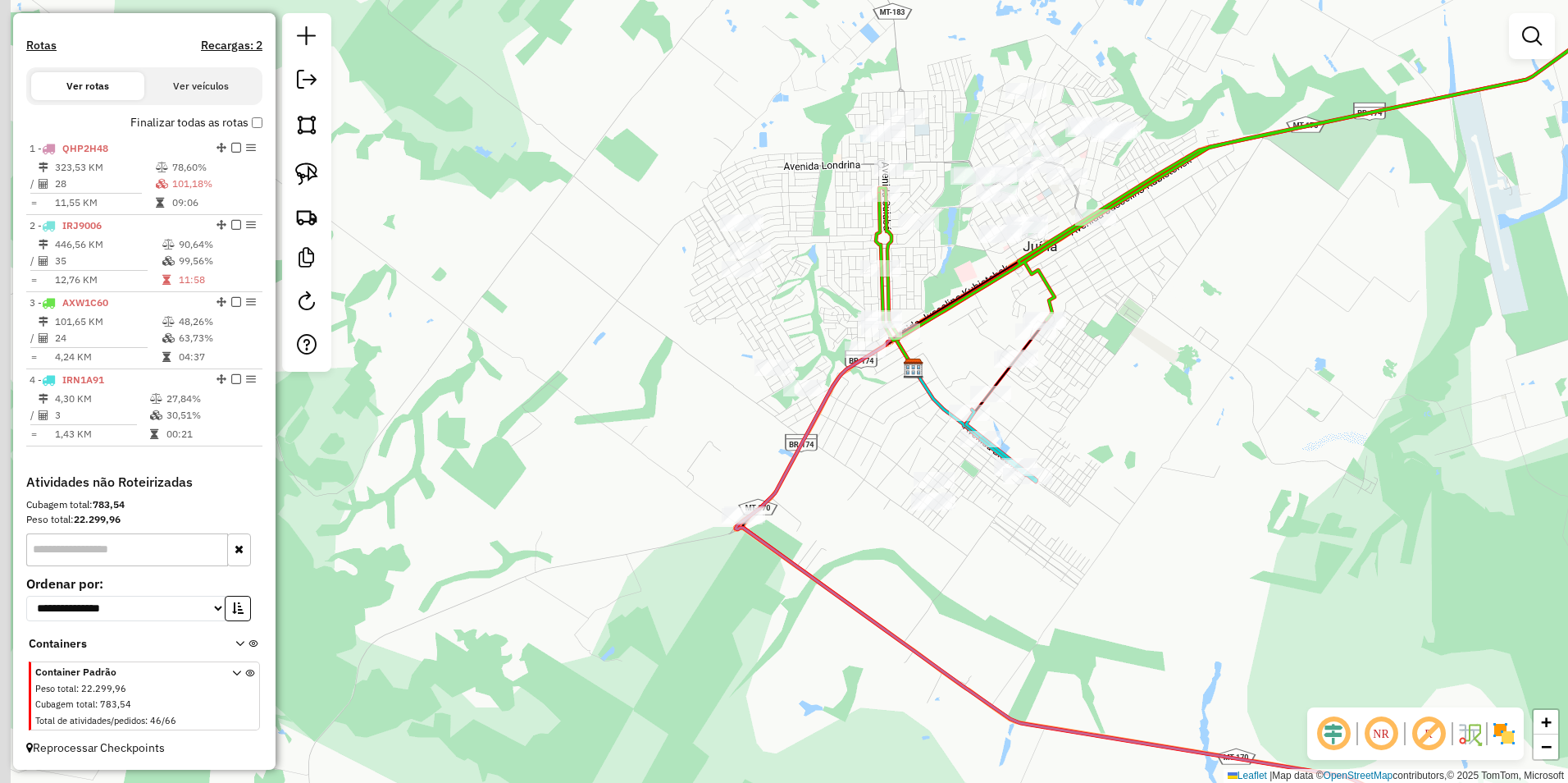
drag, startPoint x: 870, startPoint y: 516, endPoint x: 976, endPoint y: 533, distance: 107.4
click at [976, 533] on div "Janela de atendimento Grade de atendimento Capacidade Transportadoras Veículos …" at bounding box center [784, 391] width 1568 height 783
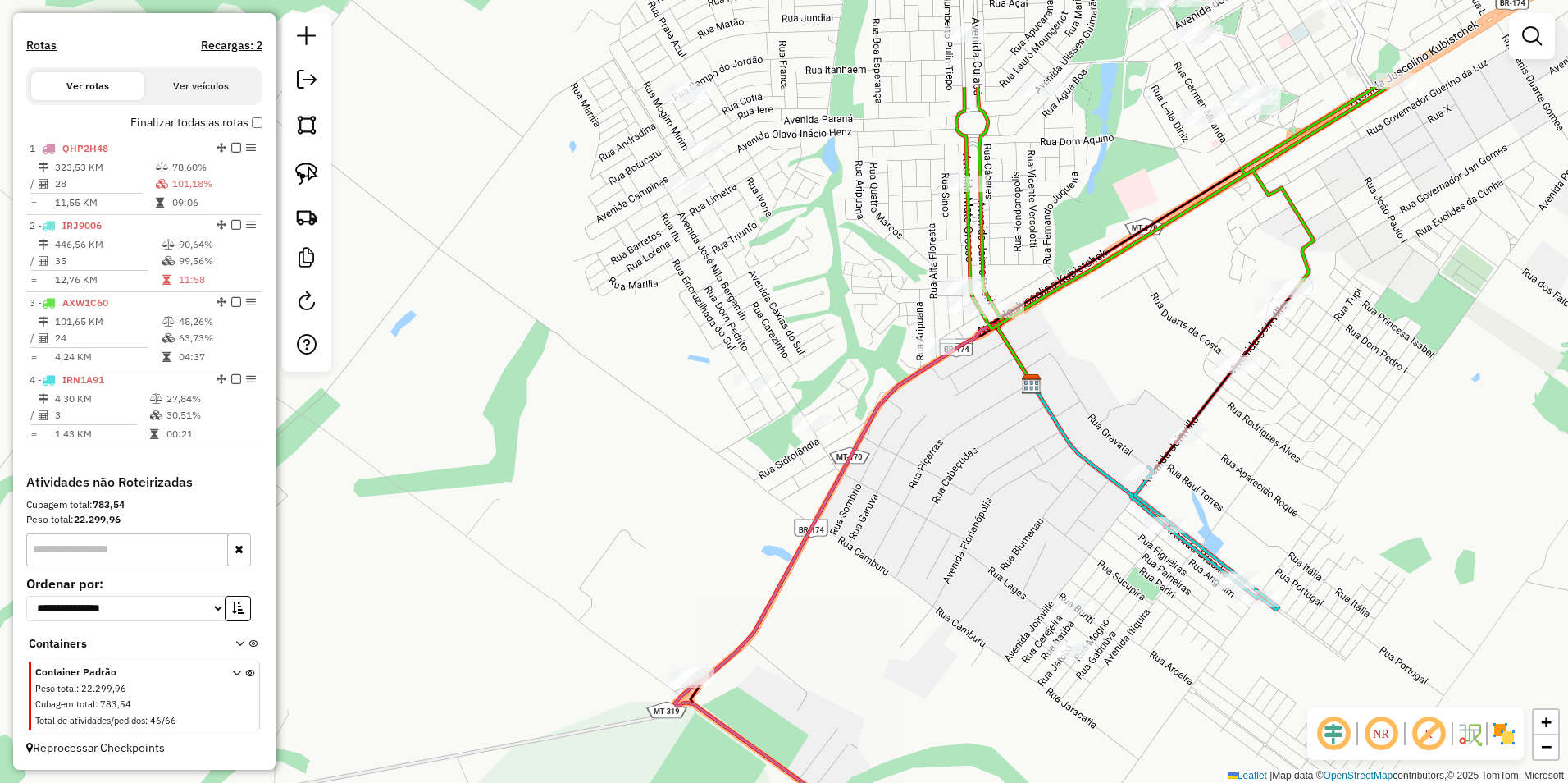
drag, startPoint x: 985, startPoint y: 318, endPoint x: 964, endPoint y: 503, distance: 186.2
click at [964, 503] on div "Janela de atendimento Grade de atendimento Capacidade Transportadoras Veículos …" at bounding box center [784, 391] width 1568 height 783
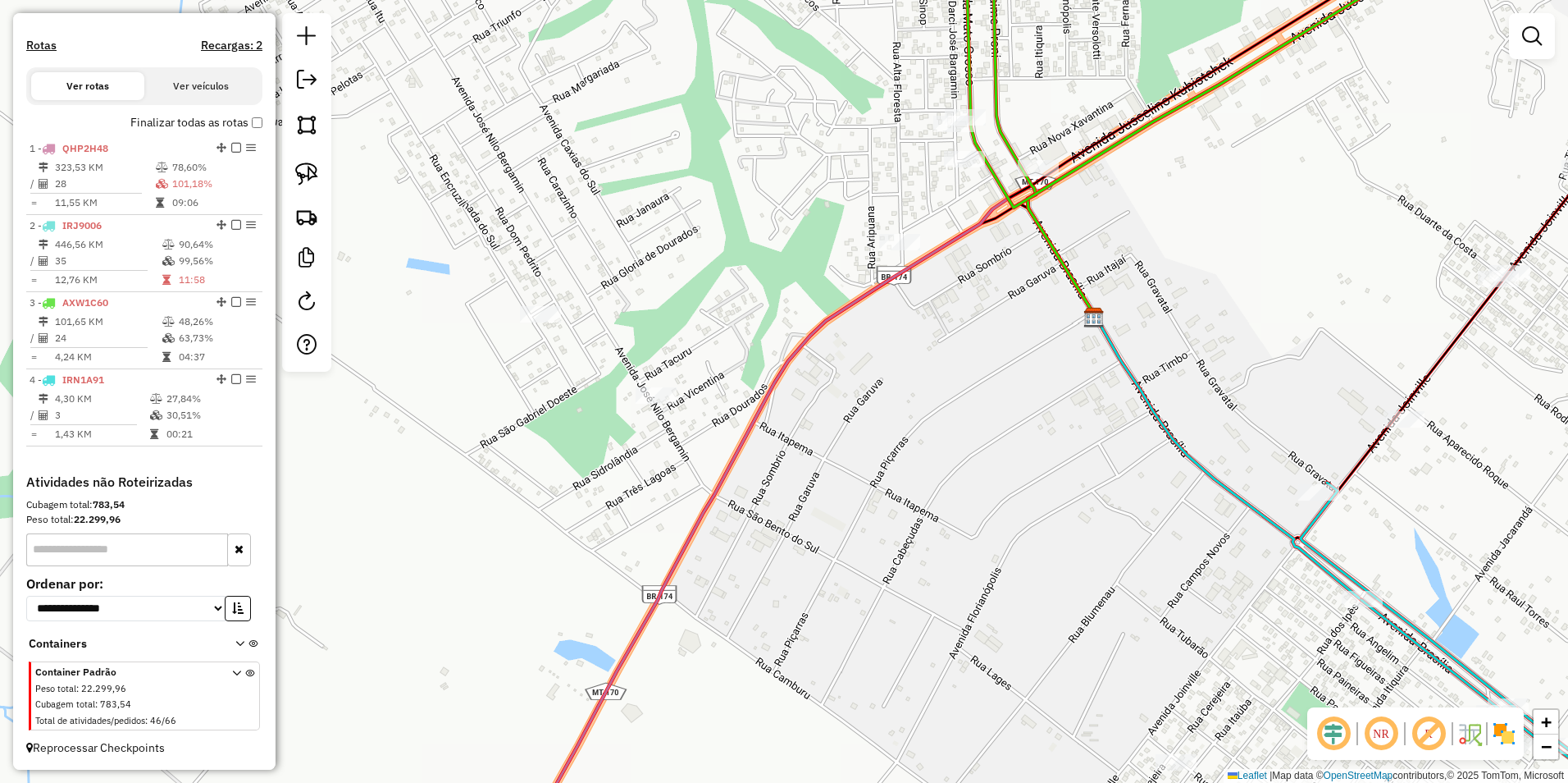
drag, startPoint x: 309, startPoint y: 186, endPoint x: 335, endPoint y: 187, distance: 26.0
click at [309, 186] on link at bounding box center [307, 174] width 36 height 36
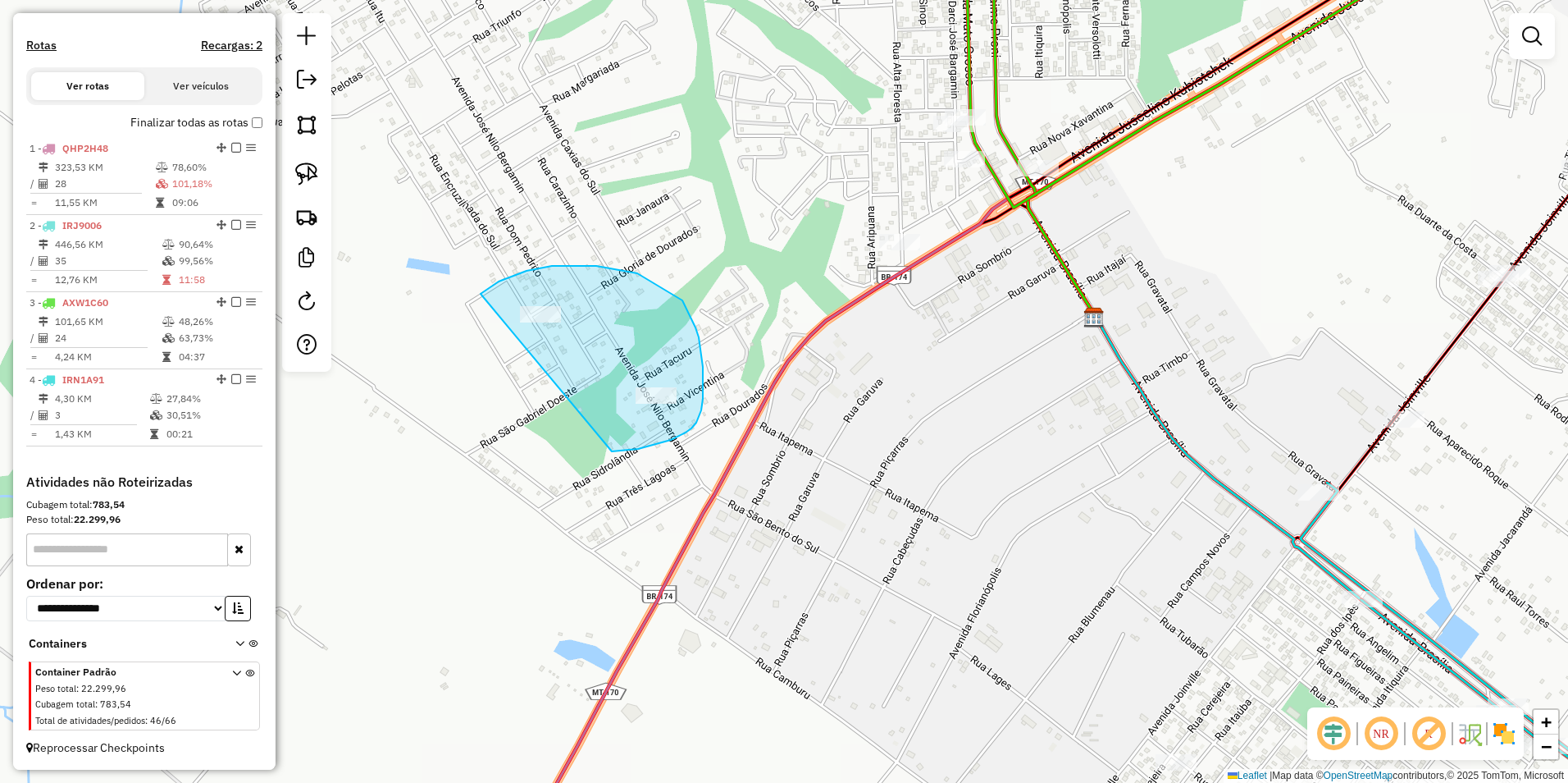
drag, startPoint x: 512, startPoint y: 276, endPoint x: 554, endPoint y: 452, distance: 180.9
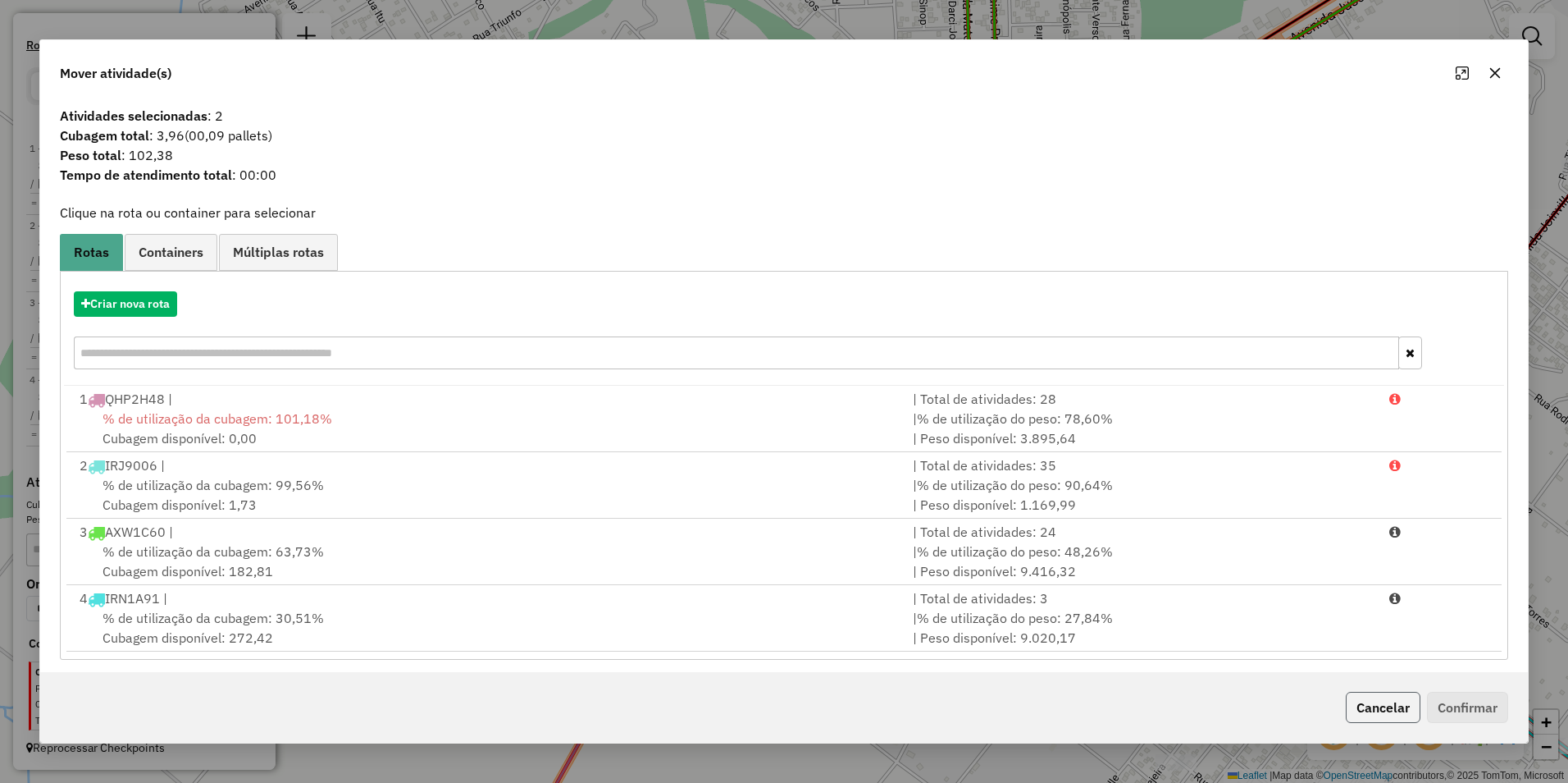
click at [1389, 706] on button "Cancelar" at bounding box center [1382, 707] width 74 height 31
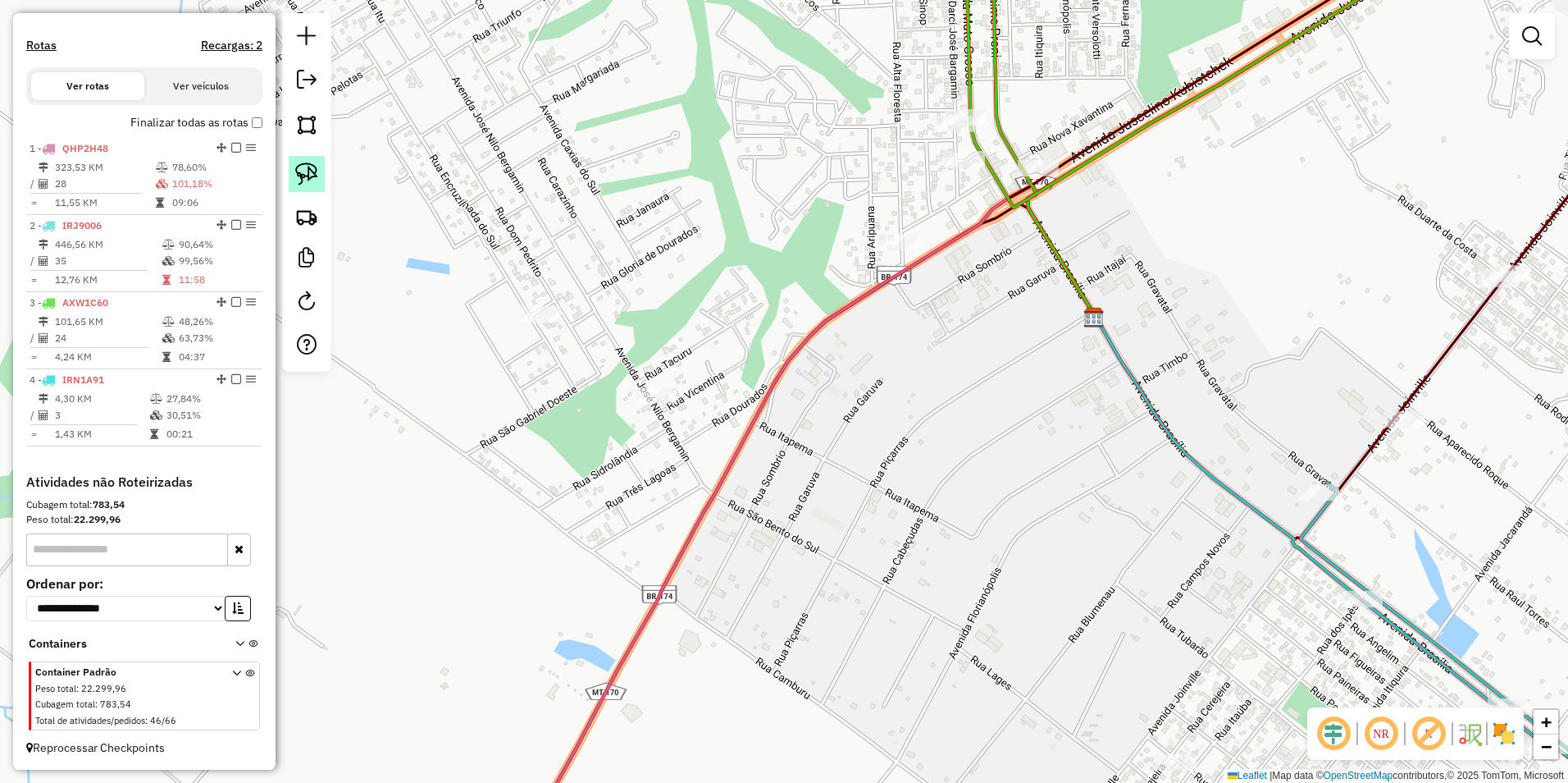
click at [317, 174] on img at bounding box center [306, 174] width 23 height 23
drag, startPoint x: 444, startPoint y: 300, endPoint x: 630, endPoint y: 325, distance: 187.7
drag, startPoint x: 313, startPoint y: 174, endPoint x: 535, endPoint y: 247, distance: 233.7
click at [315, 174] on img at bounding box center [306, 174] width 23 height 23
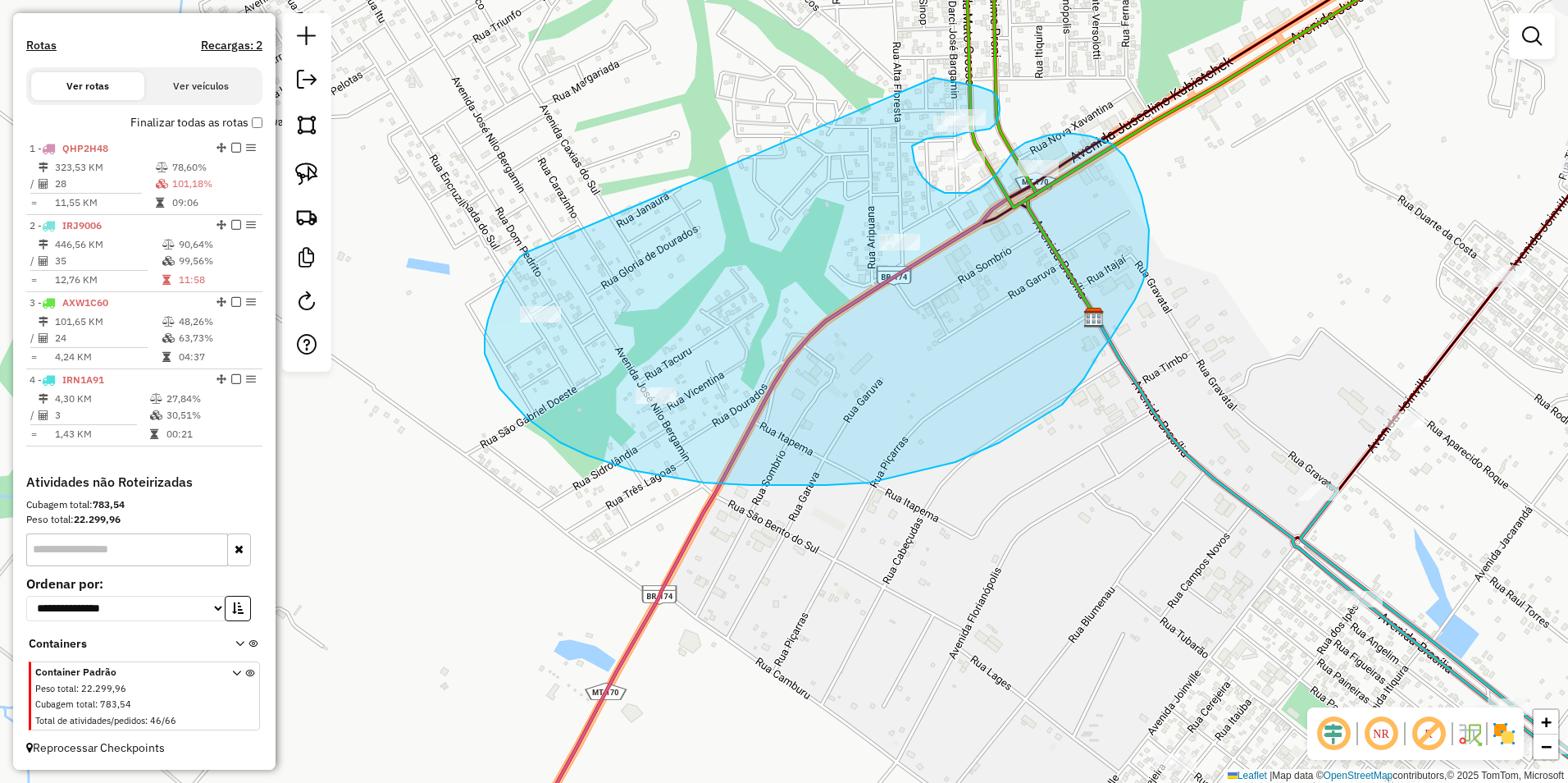
drag, startPoint x: 526, startPoint y: 253, endPoint x: 934, endPoint y: 78, distance: 443.9
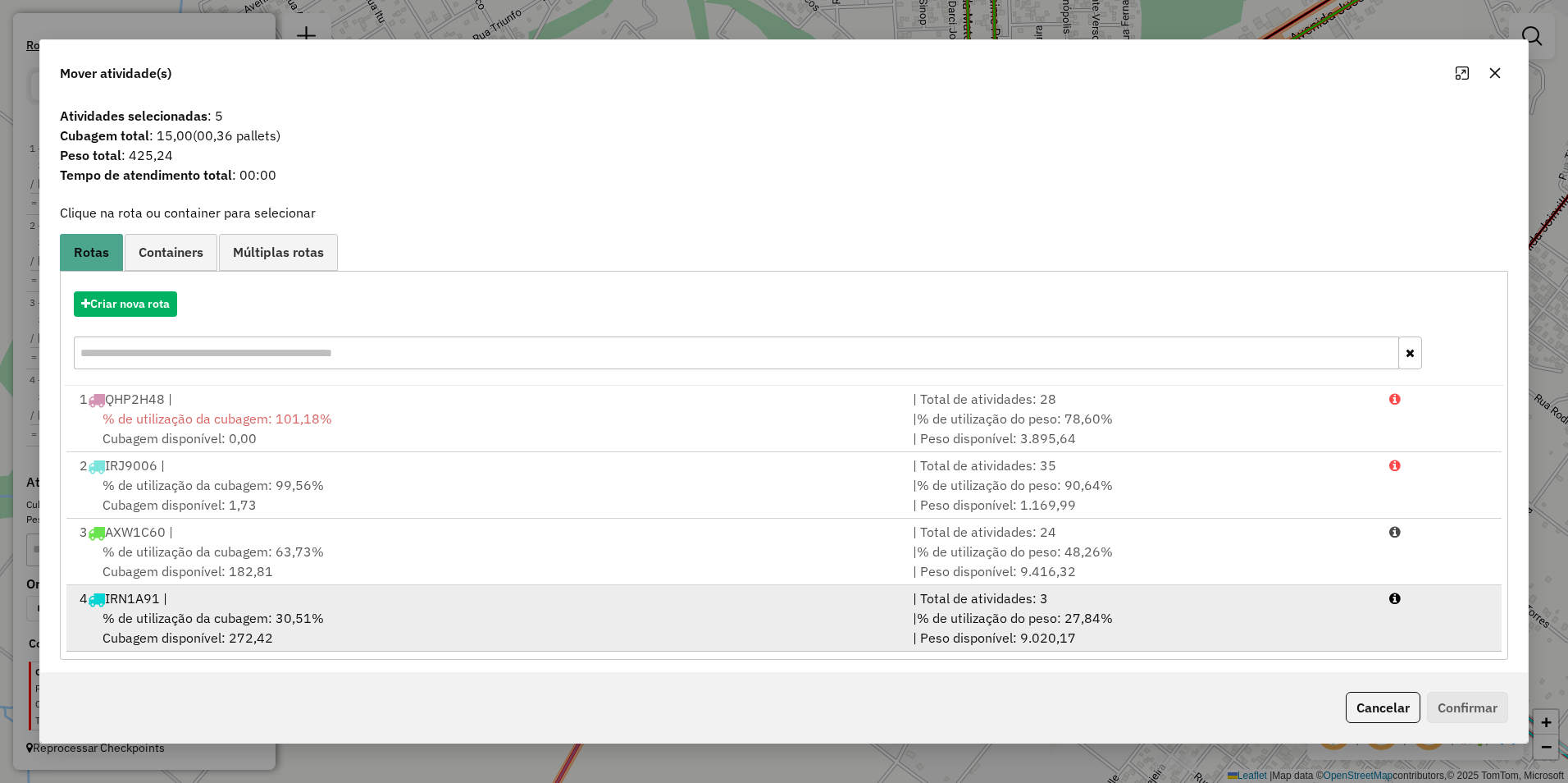
click at [293, 610] on span "% de utilização da cubagem: 30,51%" at bounding box center [213, 617] width 222 height 16
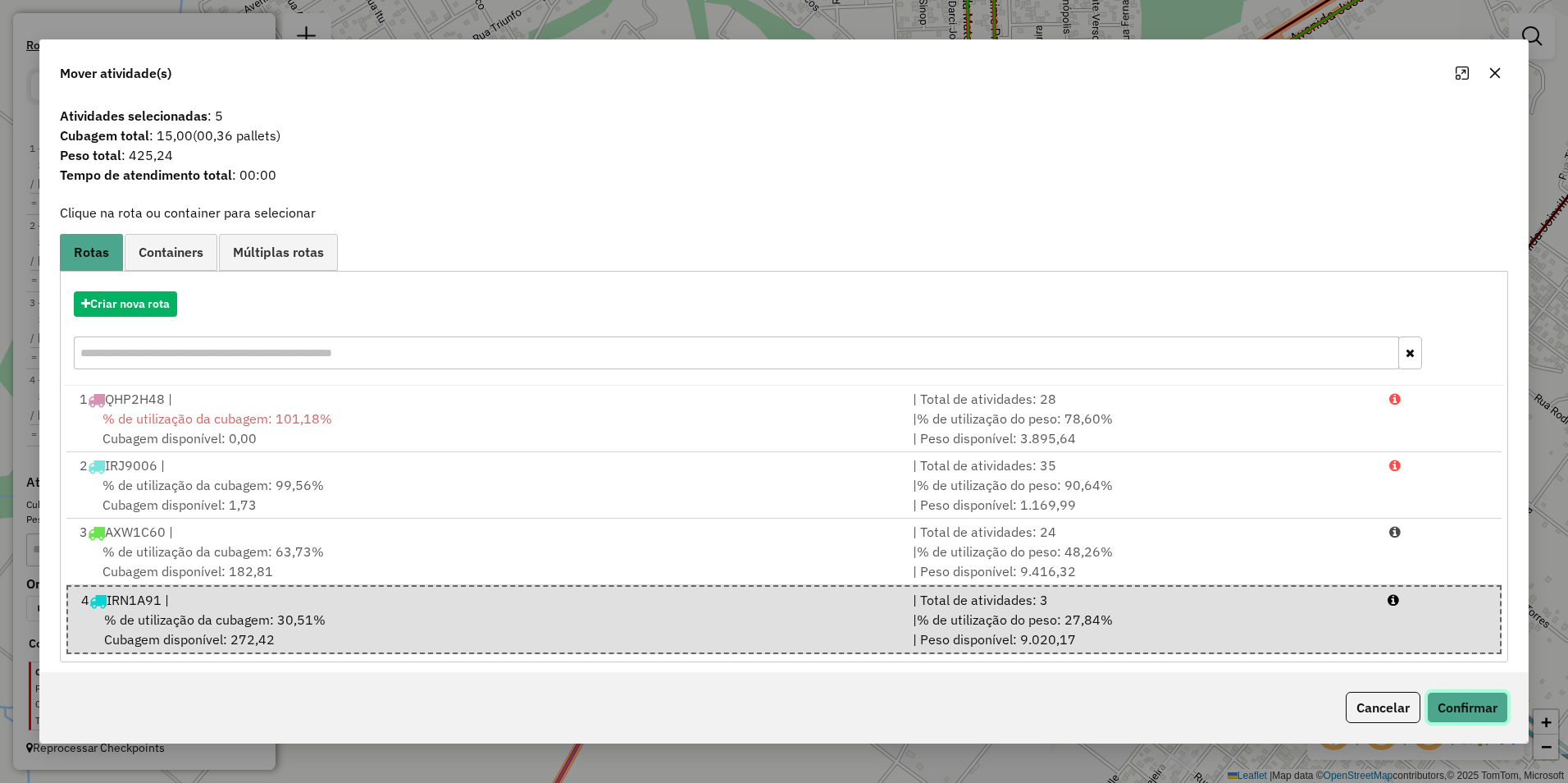
click at [1475, 711] on button "Confirmar" at bounding box center [1468, 707] width 81 height 31
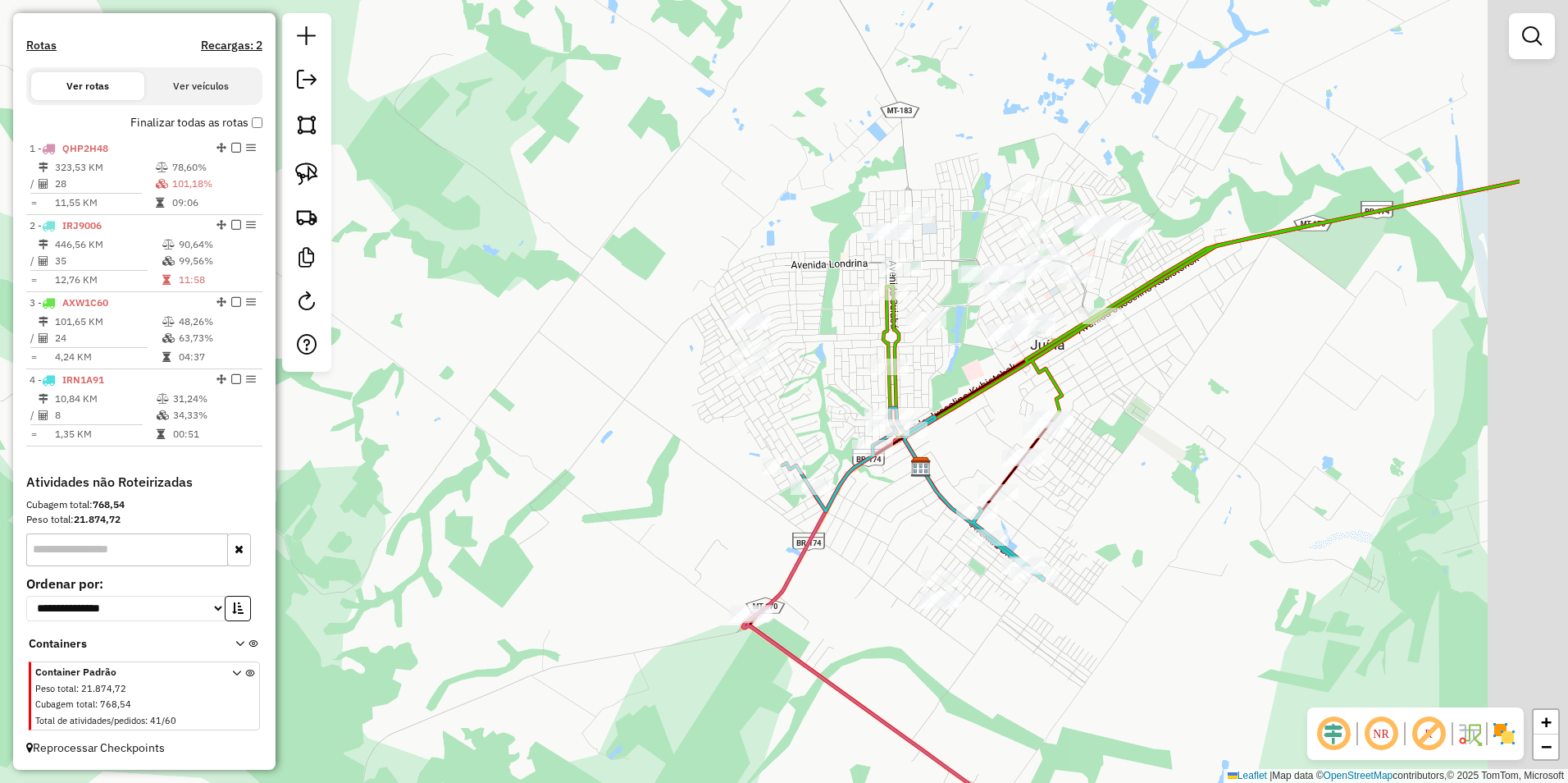
drag, startPoint x: 1041, startPoint y: 637, endPoint x: 835, endPoint y: 616, distance: 207.1
click at [835, 616] on div "Janela de atendimento Grade de atendimento Capacidade Transportadoras Veículos …" at bounding box center [784, 391] width 1568 height 783
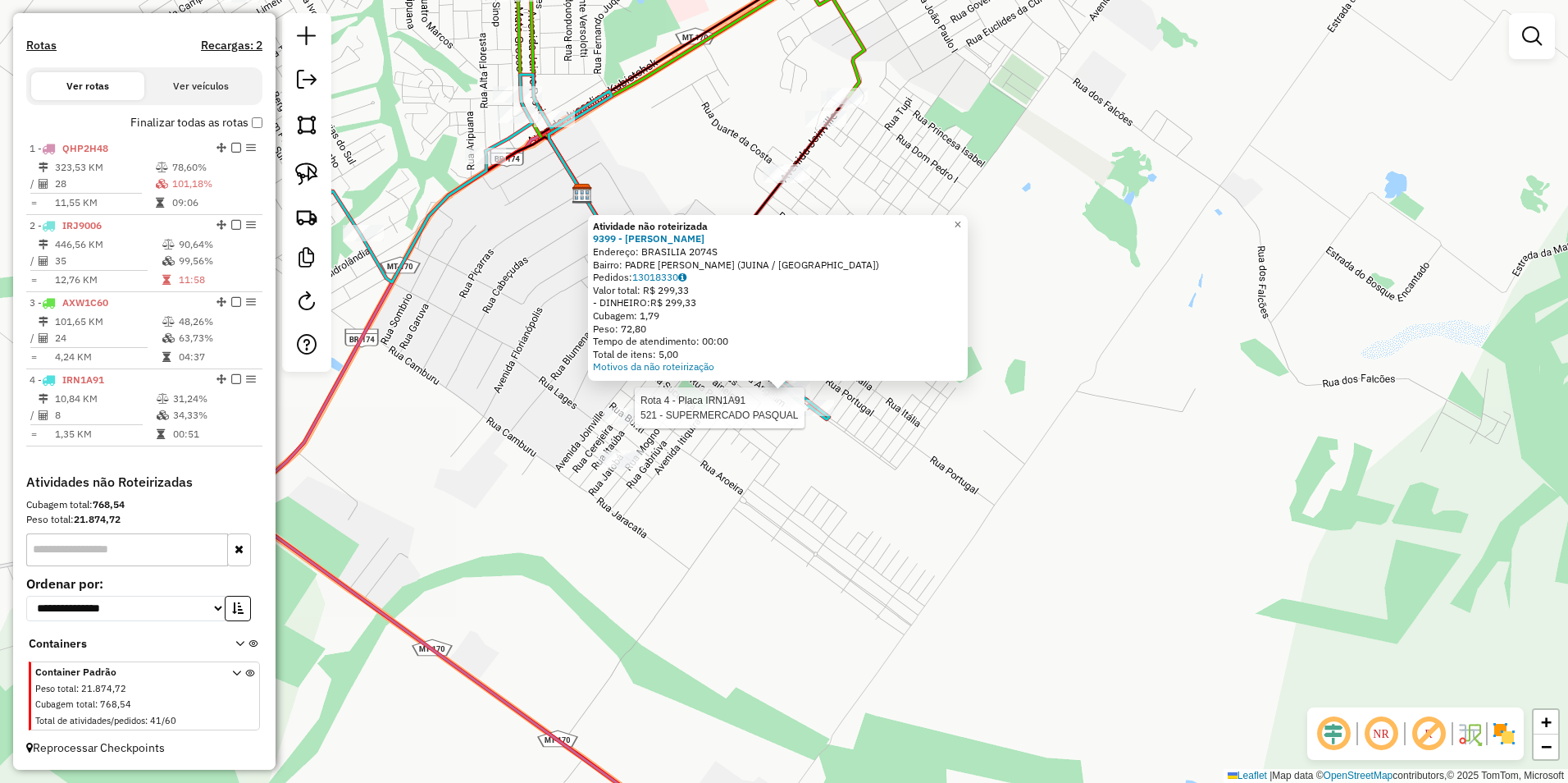
select select "**********"
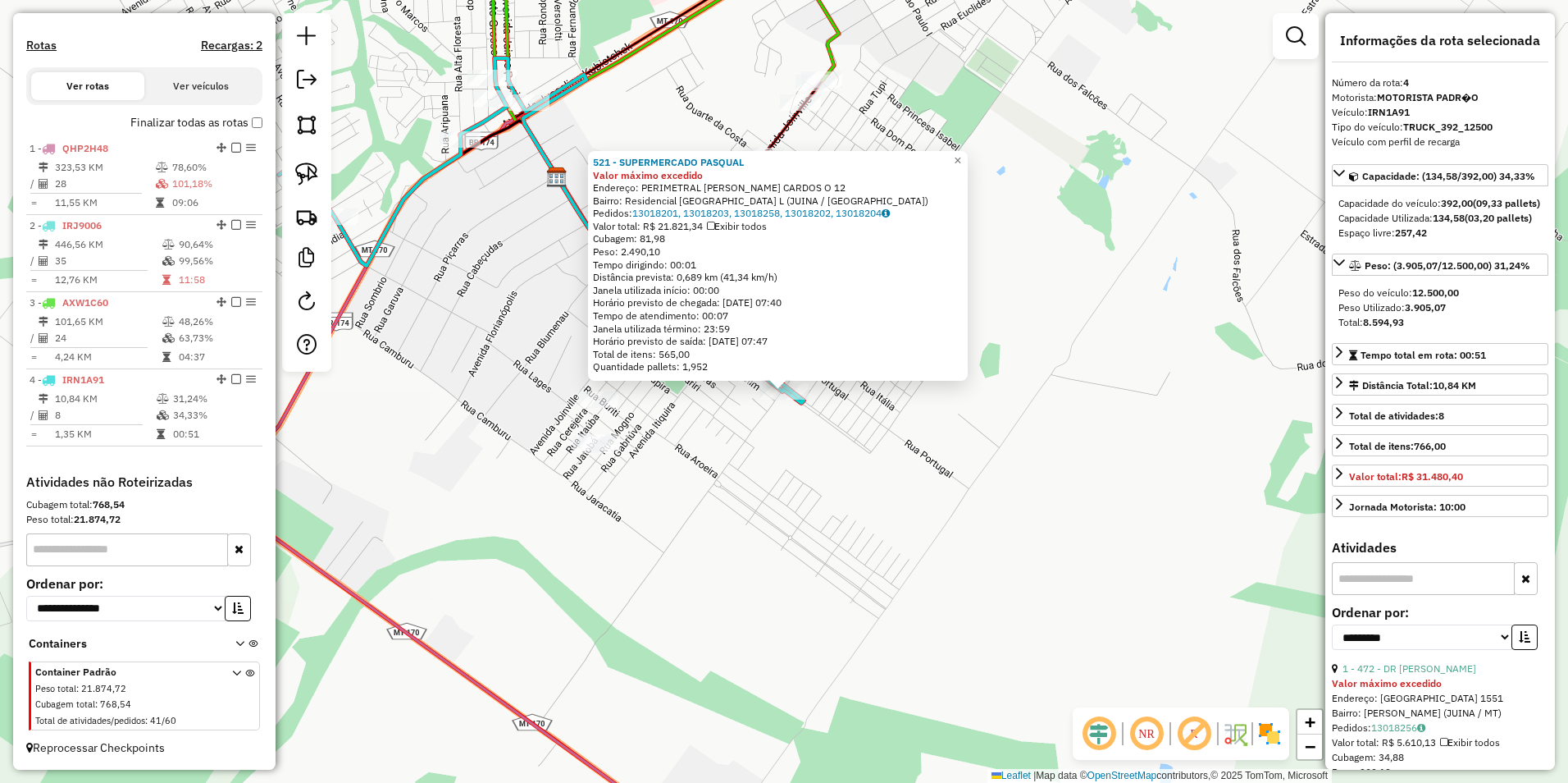
click at [992, 517] on div "521 - SUPERMERCADO PASQUAL Valor máximo excedido Endereço: PERIMETRAL JOAO MARQ…" at bounding box center [784, 391] width 1568 height 783
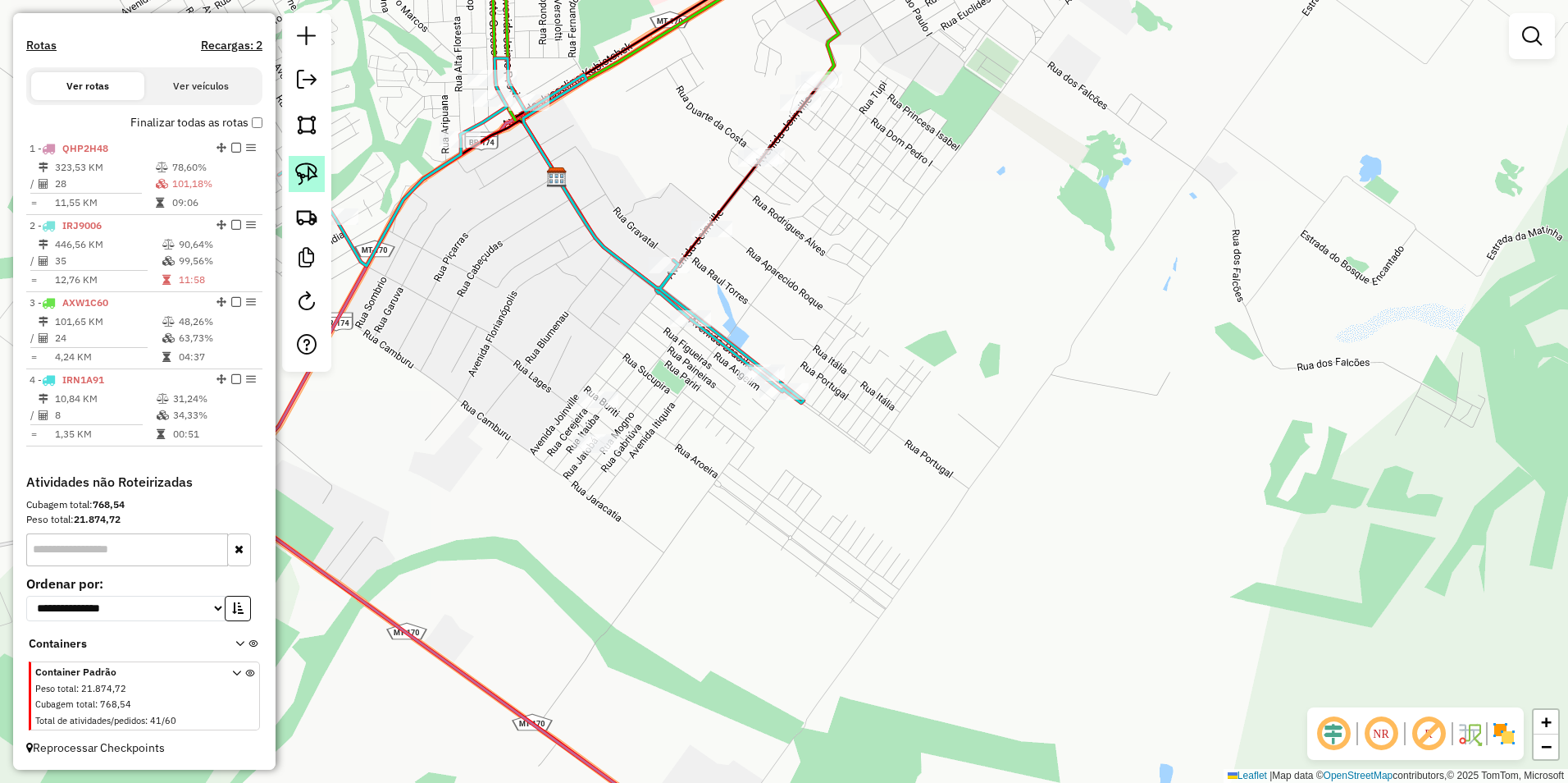
click at [316, 180] on img at bounding box center [306, 174] width 23 height 23
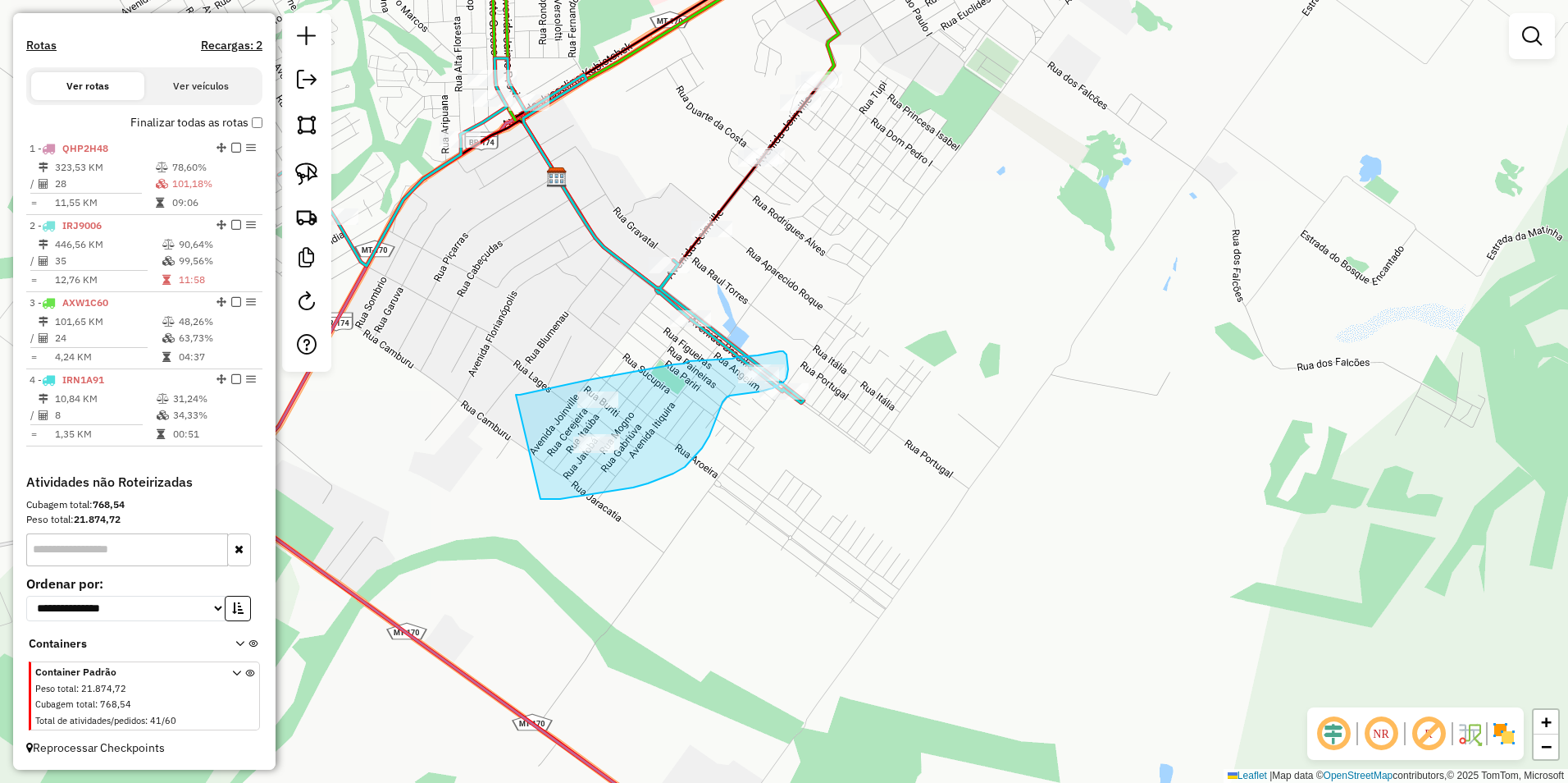
drag, startPoint x: 516, startPoint y: 395, endPoint x: 531, endPoint y: 494, distance: 100.1
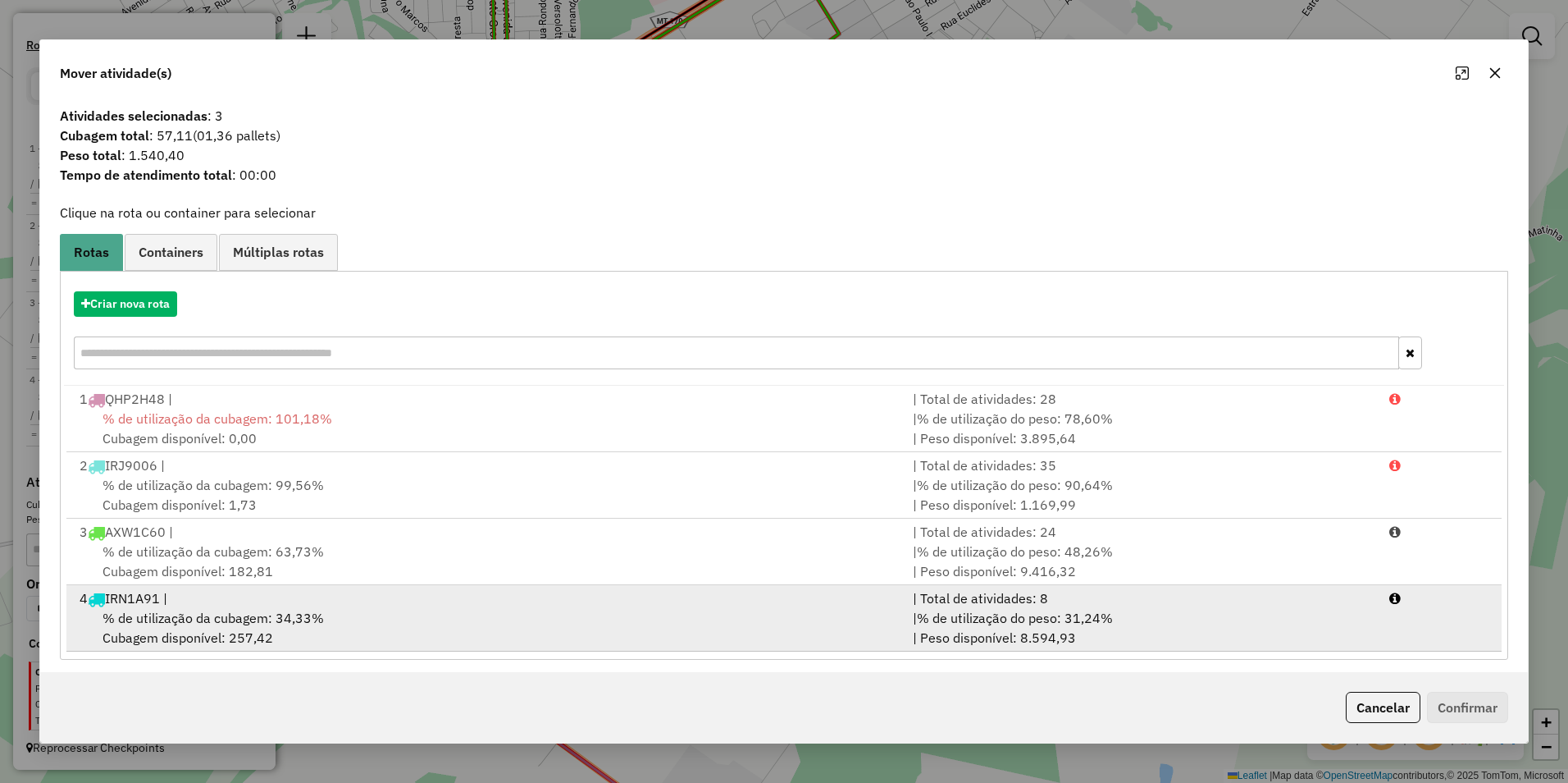
drag, startPoint x: 342, startPoint y: 617, endPoint x: 366, endPoint y: 622, distance: 24.5
click at [340, 617] on div "% de utilização da cubagem: 34,33% Cubagem disponível: 257,42" at bounding box center [486, 628] width 833 height 40
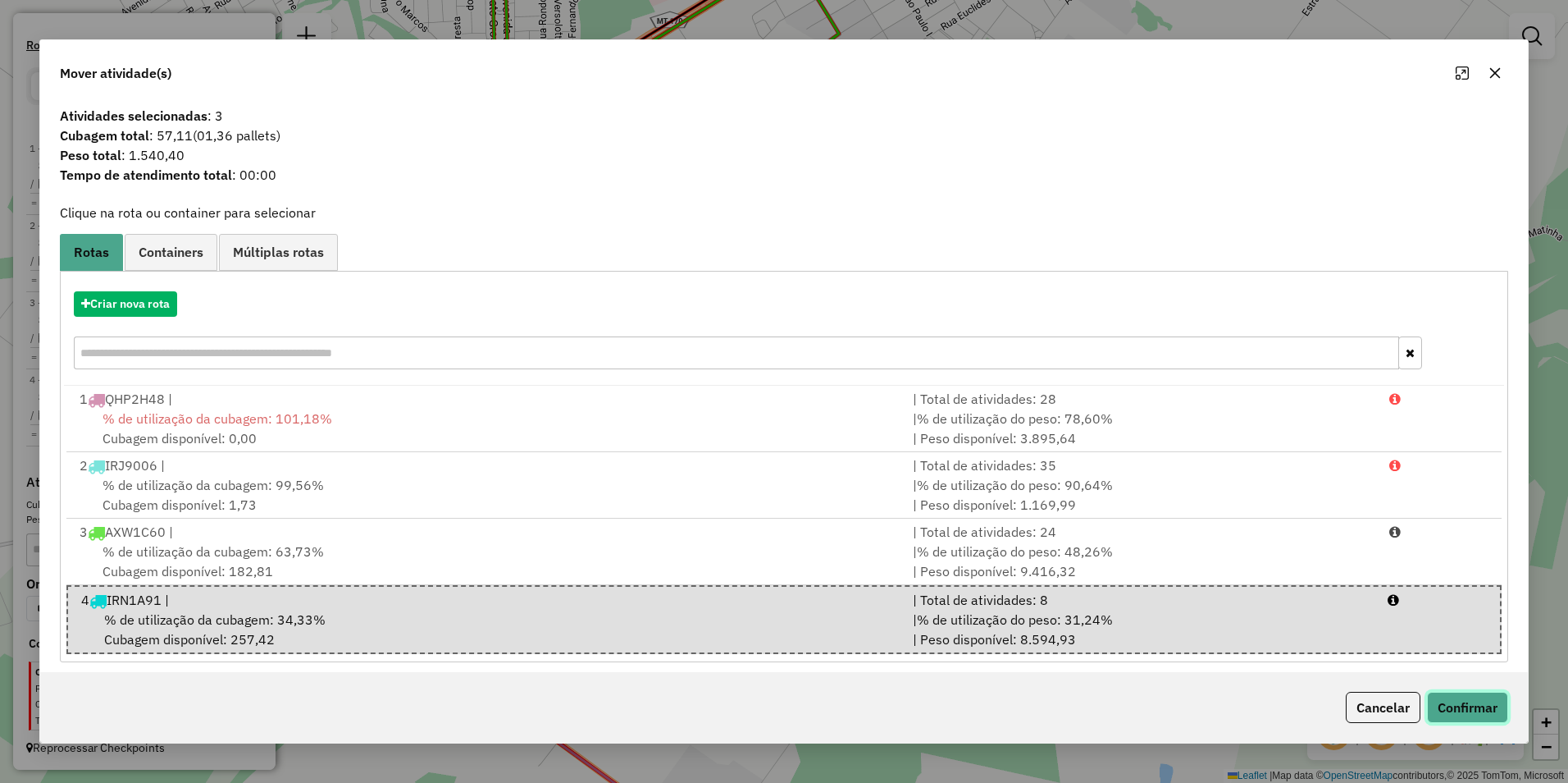
click at [1447, 695] on button "Confirmar" at bounding box center [1468, 707] width 81 height 31
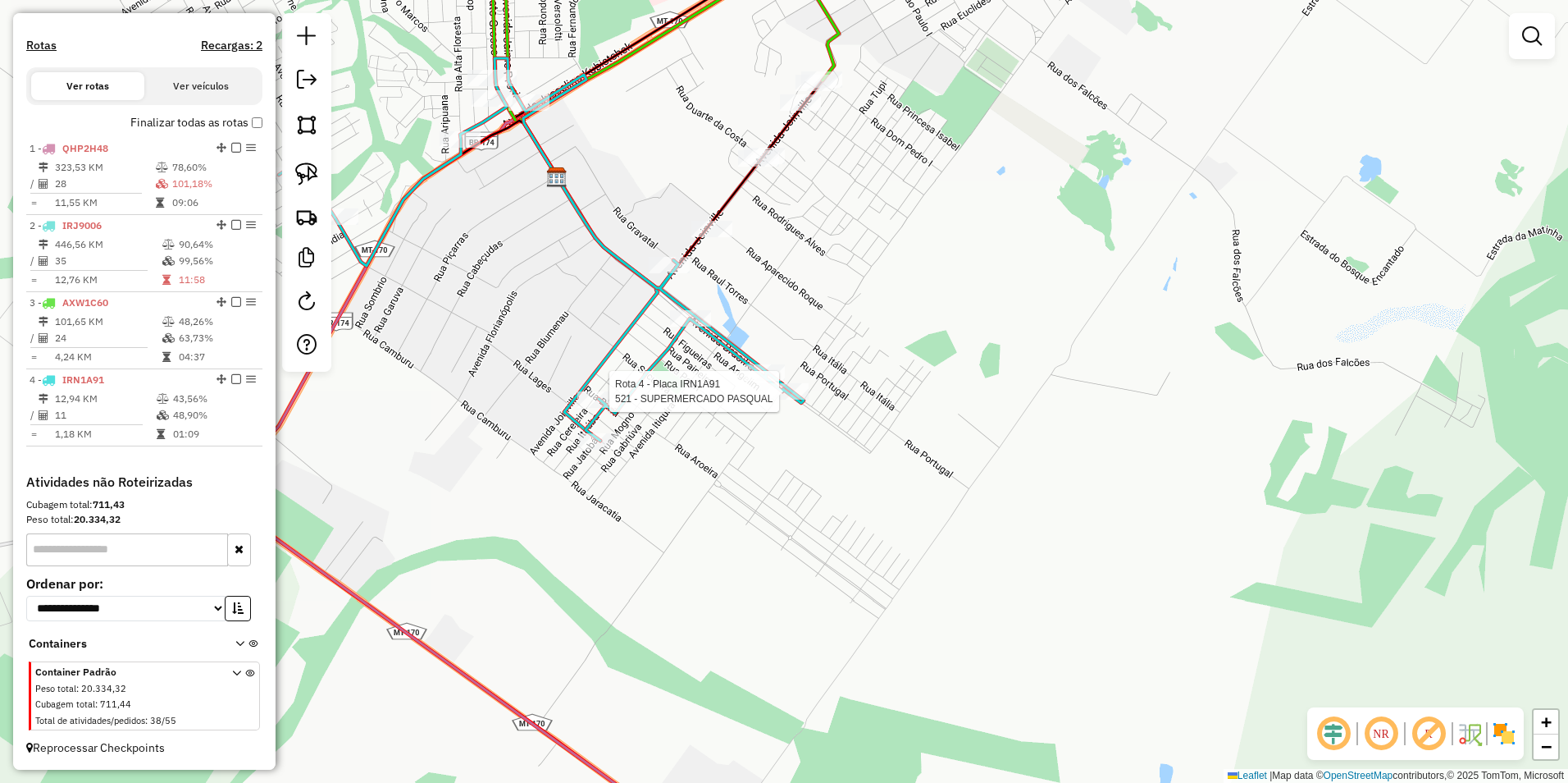
select select "**********"
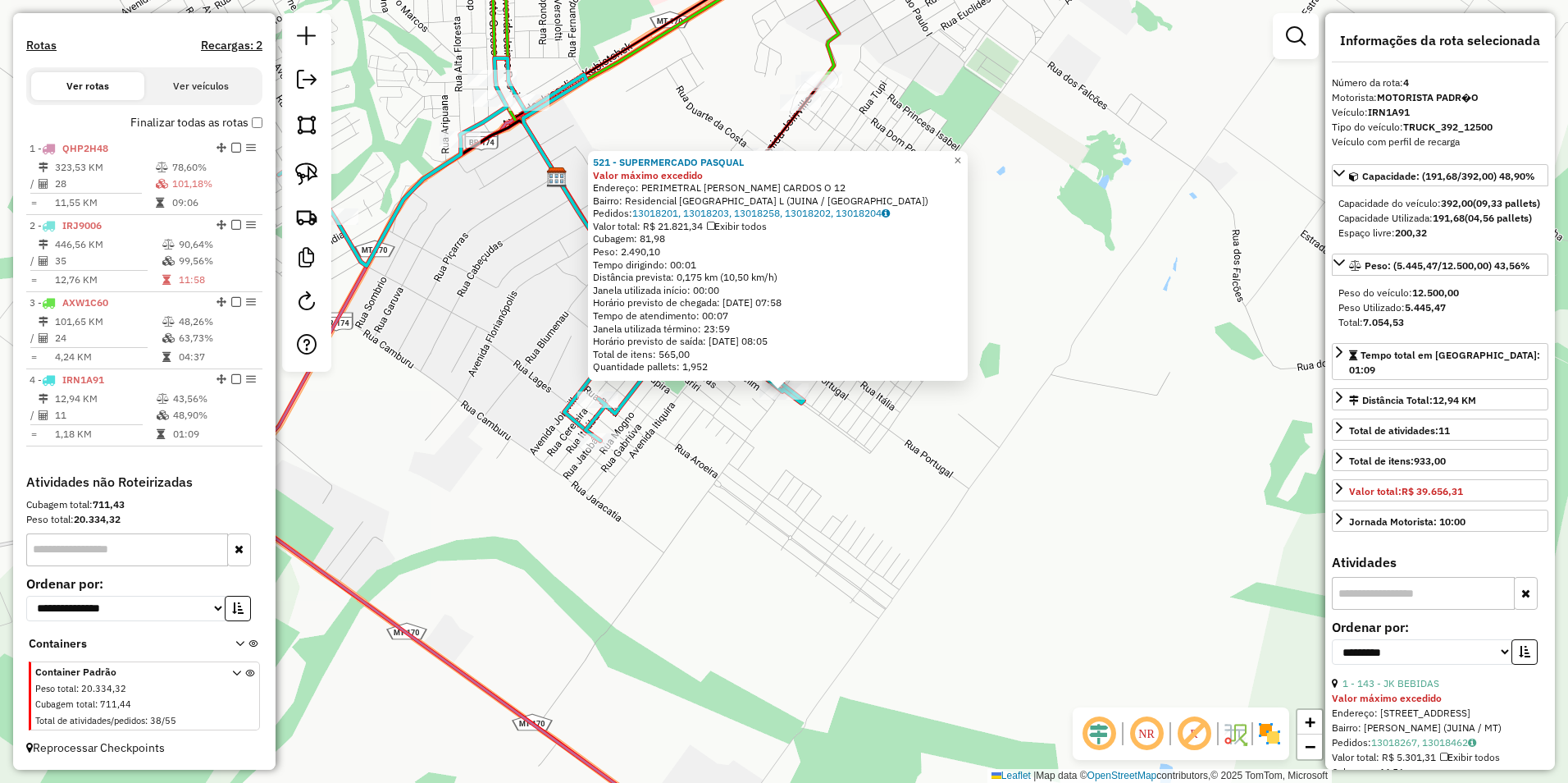
click at [974, 562] on div "521 - SUPERMERCADO PASQUAL Valor máximo excedido Endereço: PERIMETRAL JOAO MARQ…" at bounding box center [784, 391] width 1568 height 783
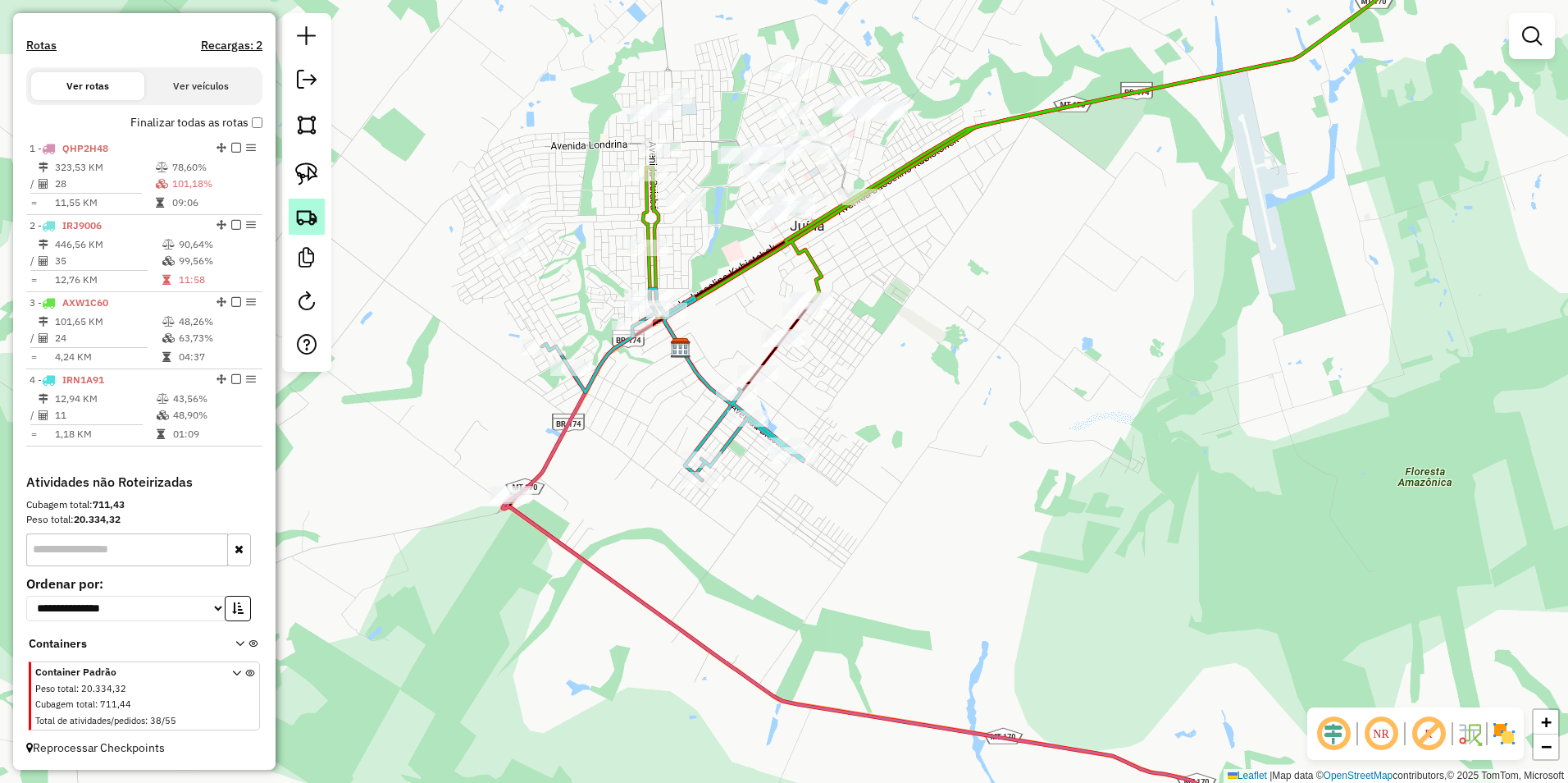
click at [303, 215] on img at bounding box center [306, 217] width 23 height 23
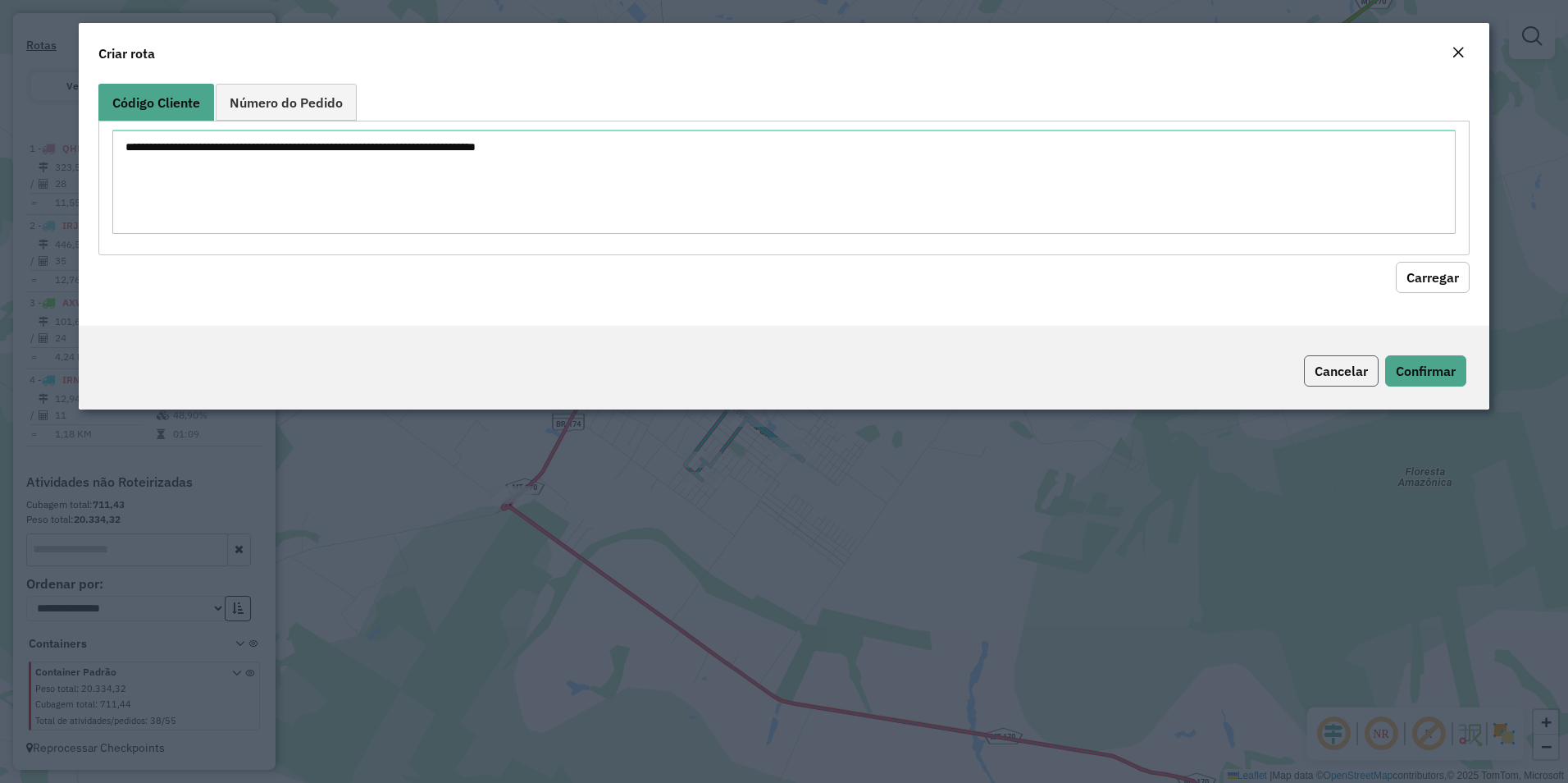
click at [1357, 371] on button "Cancelar" at bounding box center [1341, 370] width 74 height 31
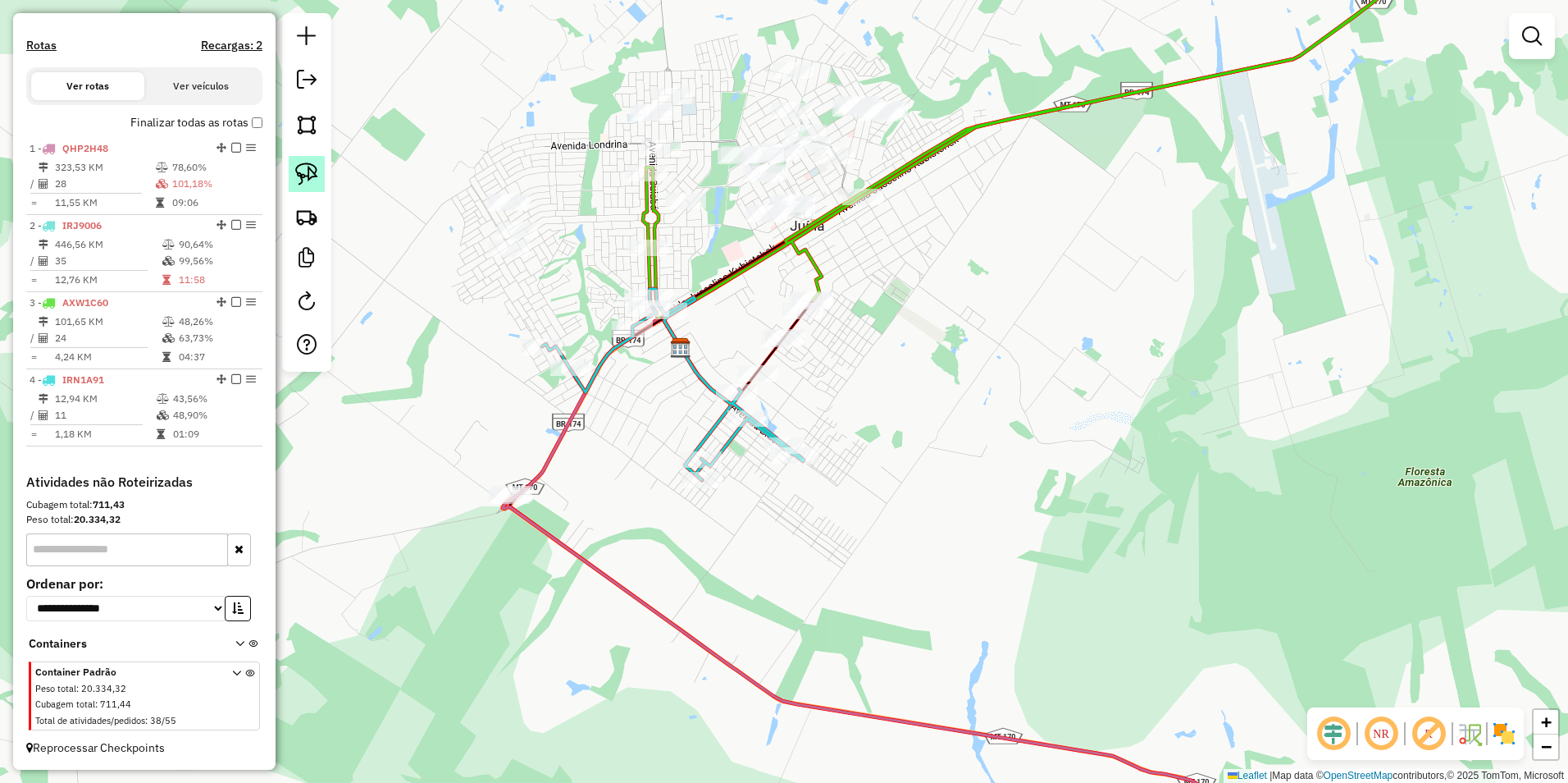
click at [312, 172] on img at bounding box center [306, 174] width 23 height 23
drag, startPoint x: 461, startPoint y: 470, endPoint x: 469, endPoint y: 561, distance: 91.4
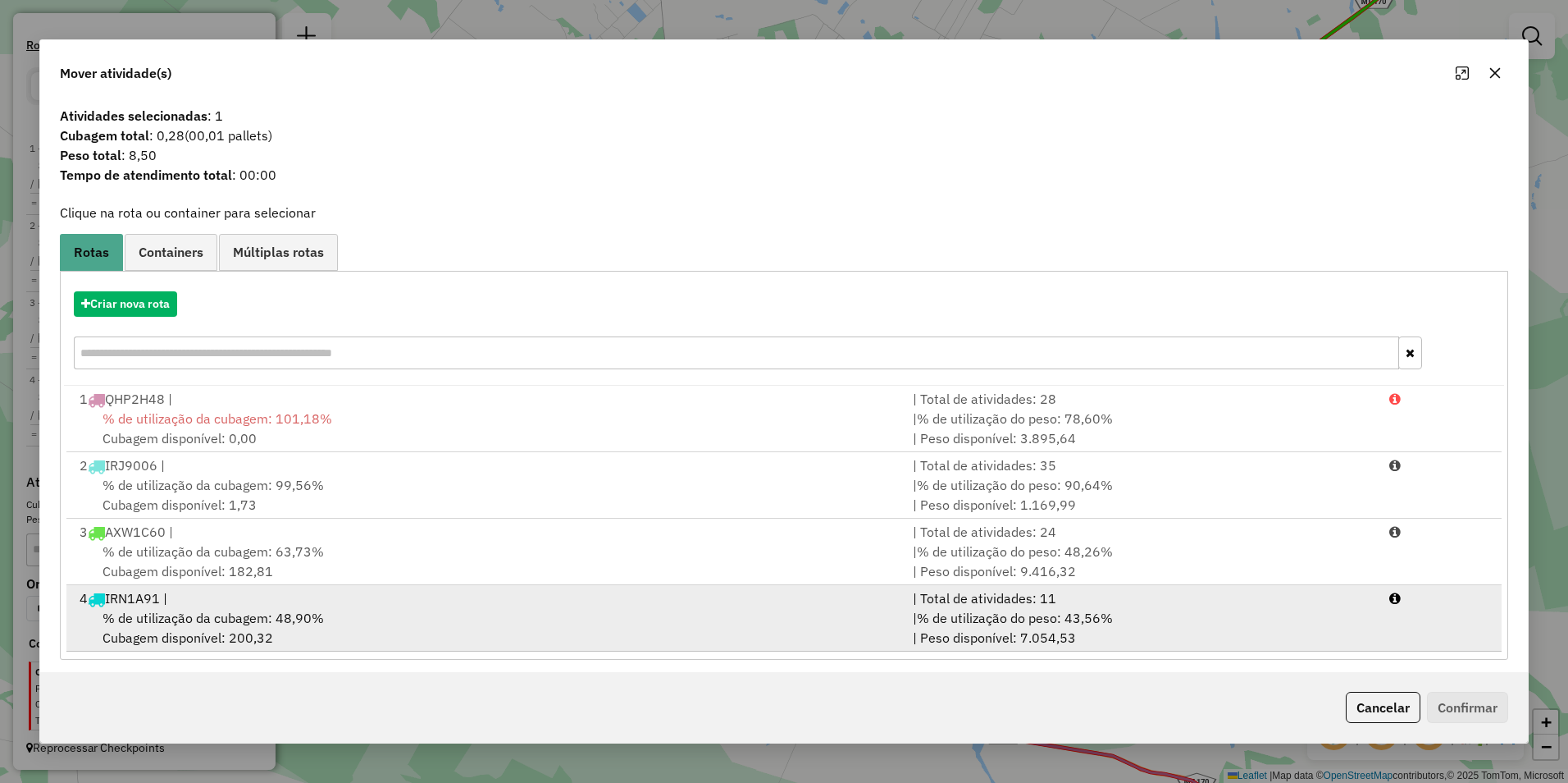
click at [539, 633] on div "% de utilização da cubagem: 48,90% Cubagem disponível: 200,32" at bounding box center [486, 628] width 833 height 40
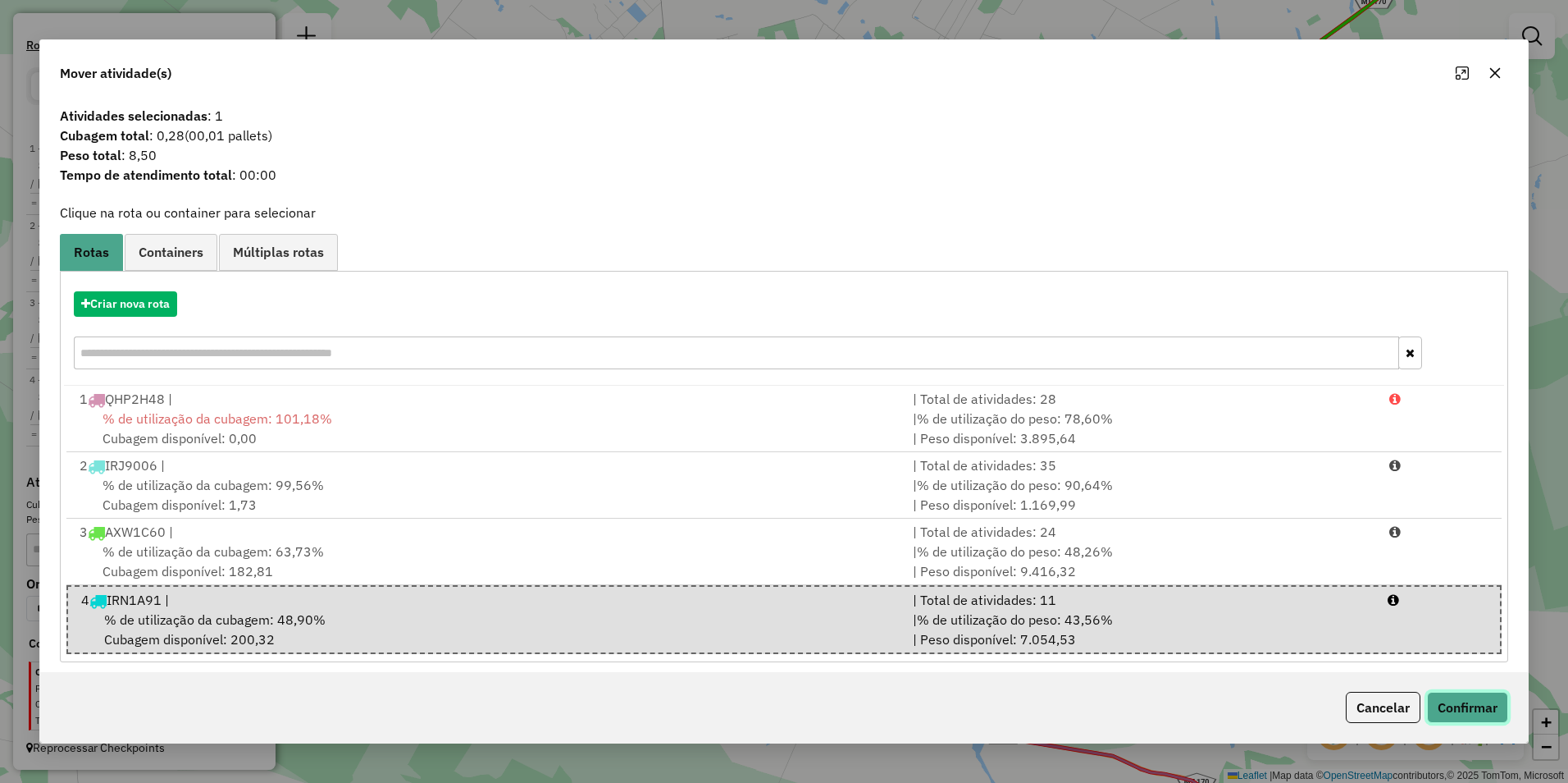
click at [1471, 702] on button "Confirmar" at bounding box center [1468, 707] width 81 height 31
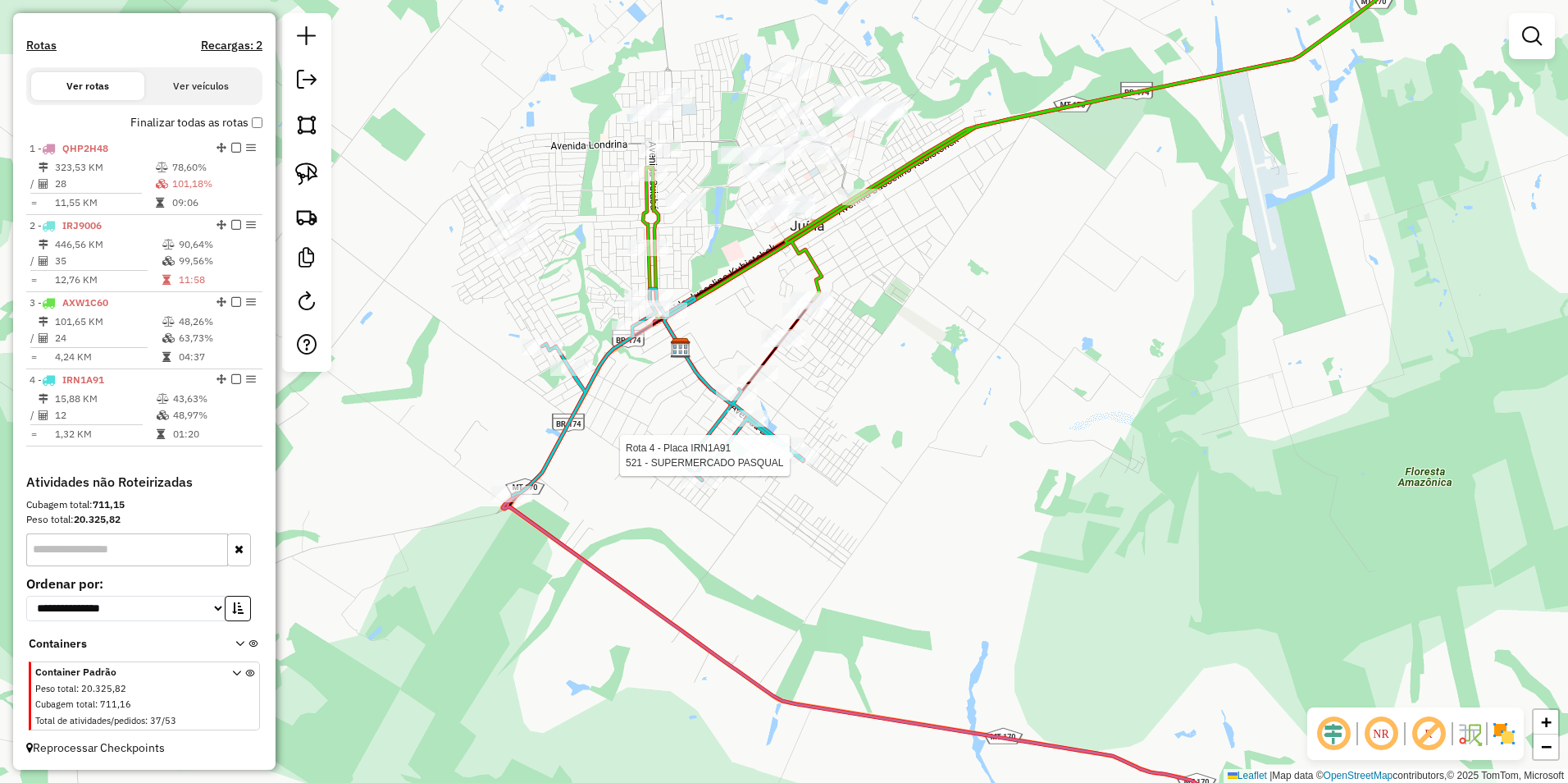
select select "**********"
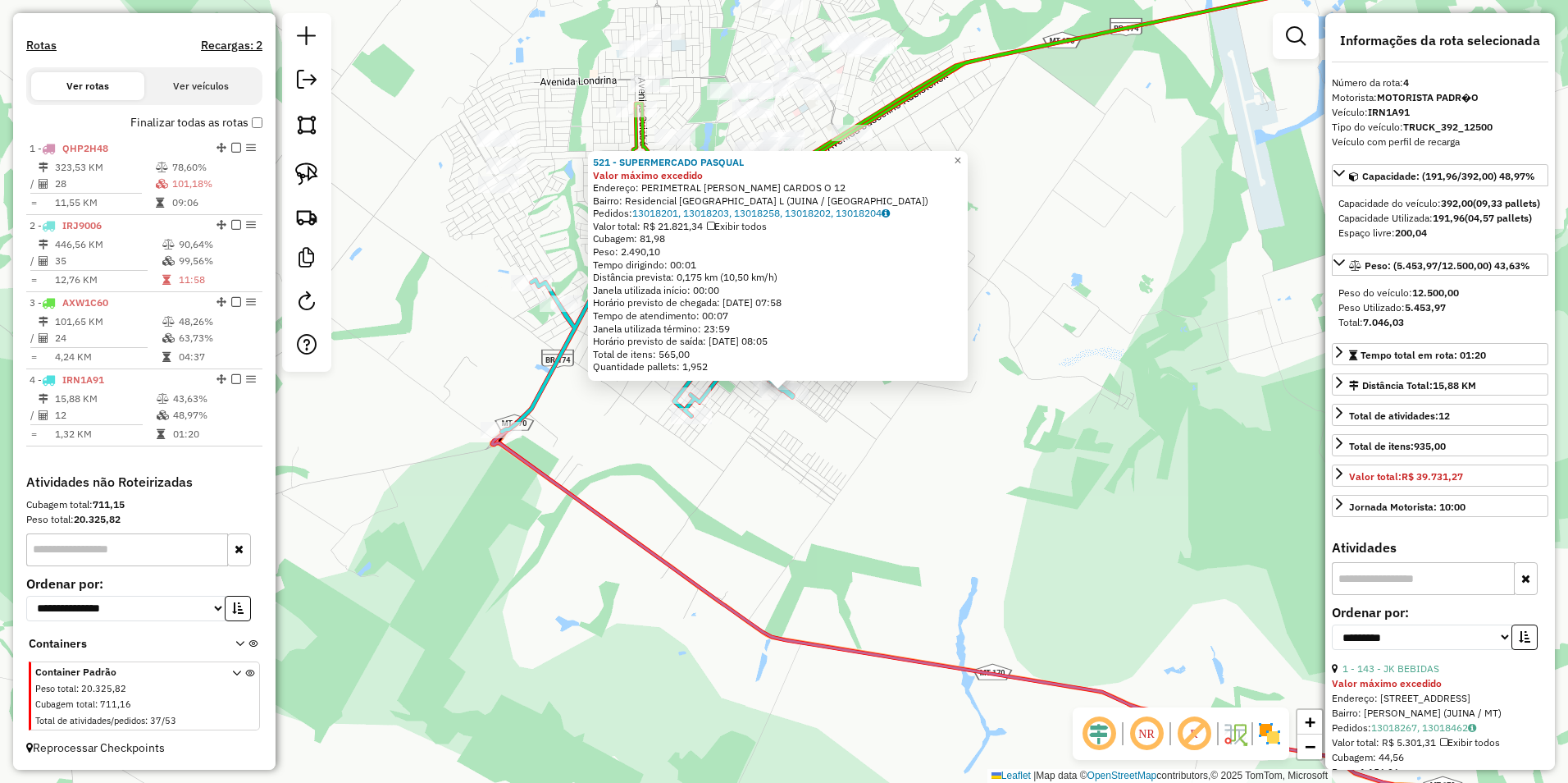
click at [907, 550] on div "521 - SUPERMERCADO PASQUAL Valor máximo excedido Endereço: PERIMETRAL JOAO MARQ…" at bounding box center [784, 391] width 1568 height 783
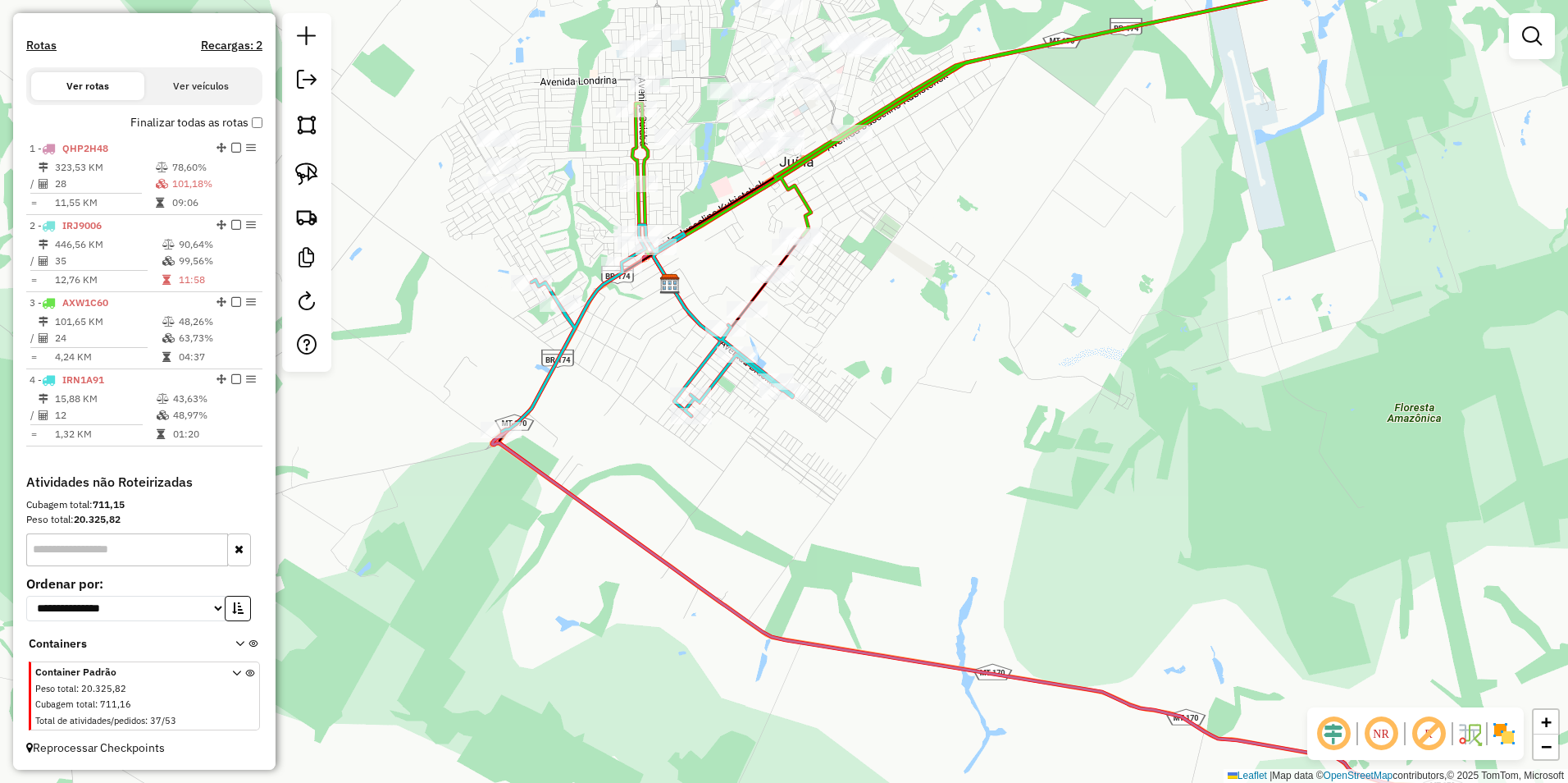
drag, startPoint x: 652, startPoint y: 329, endPoint x: 592, endPoint y: 464, distance: 147.7
click at [592, 464] on div "Janela de atendimento Grade de atendimento Capacidade Transportadoras Veículos …" at bounding box center [784, 391] width 1568 height 783
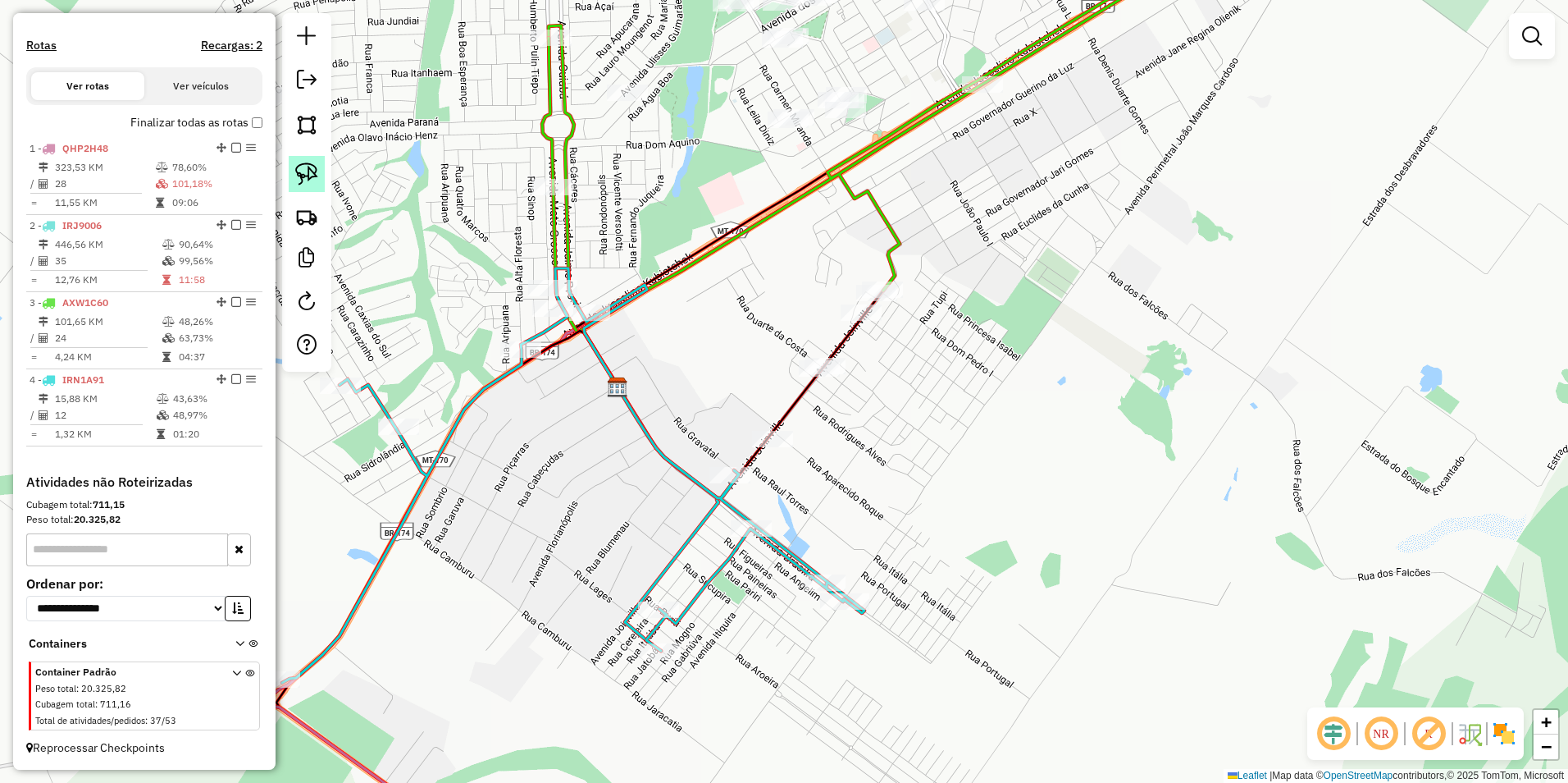
click at [305, 176] on img at bounding box center [306, 174] width 23 height 23
drag, startPoint x: 523, startPoint y: 313, endPoint x: 557, endPoint y: 326, distance: 36.4
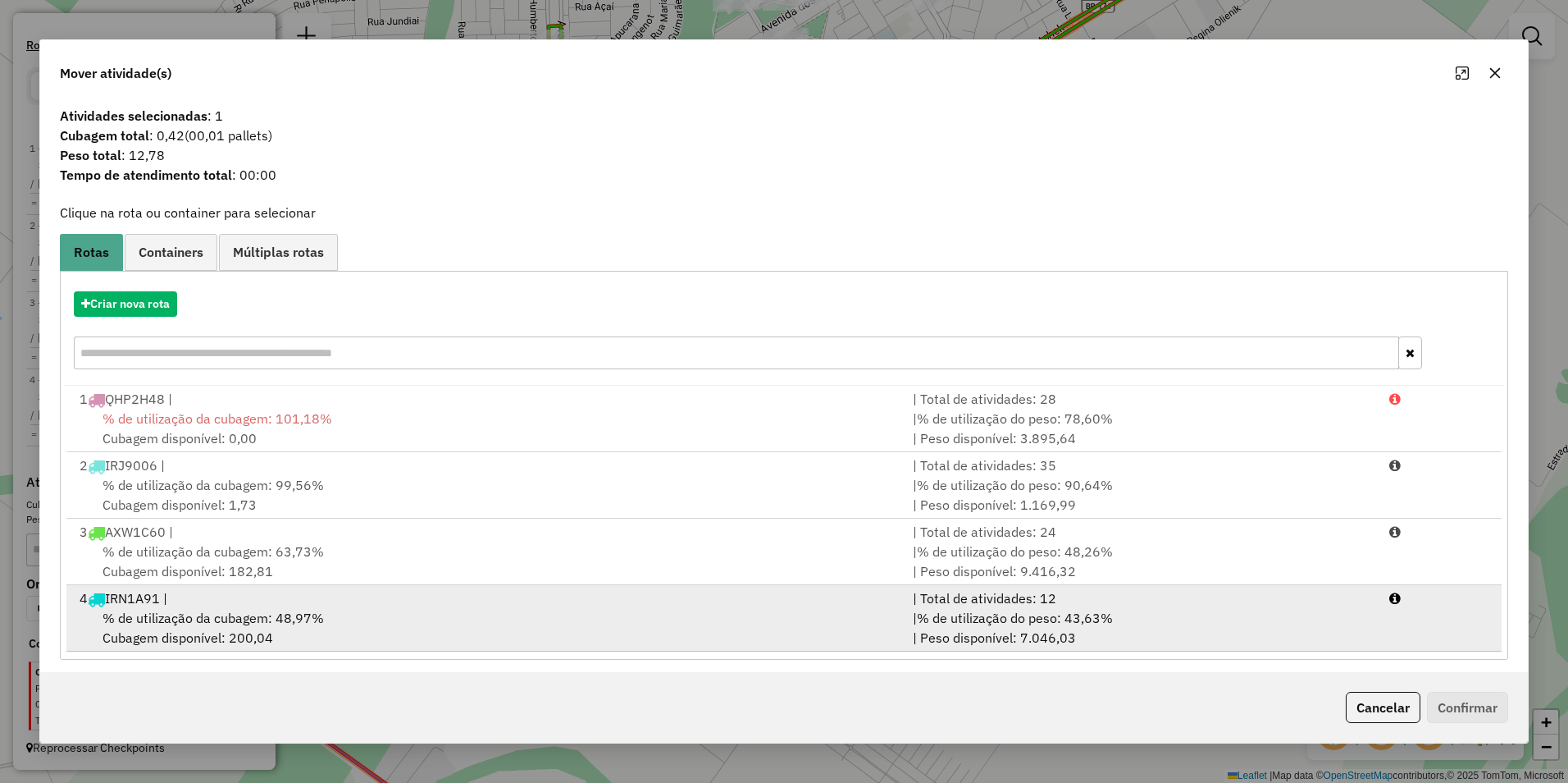
click at [323, 609] on div "% de utilização da cubagem: 48,97% Cubagem disponível: 200,04" at bounding box center [486, 628] width 833 height 40
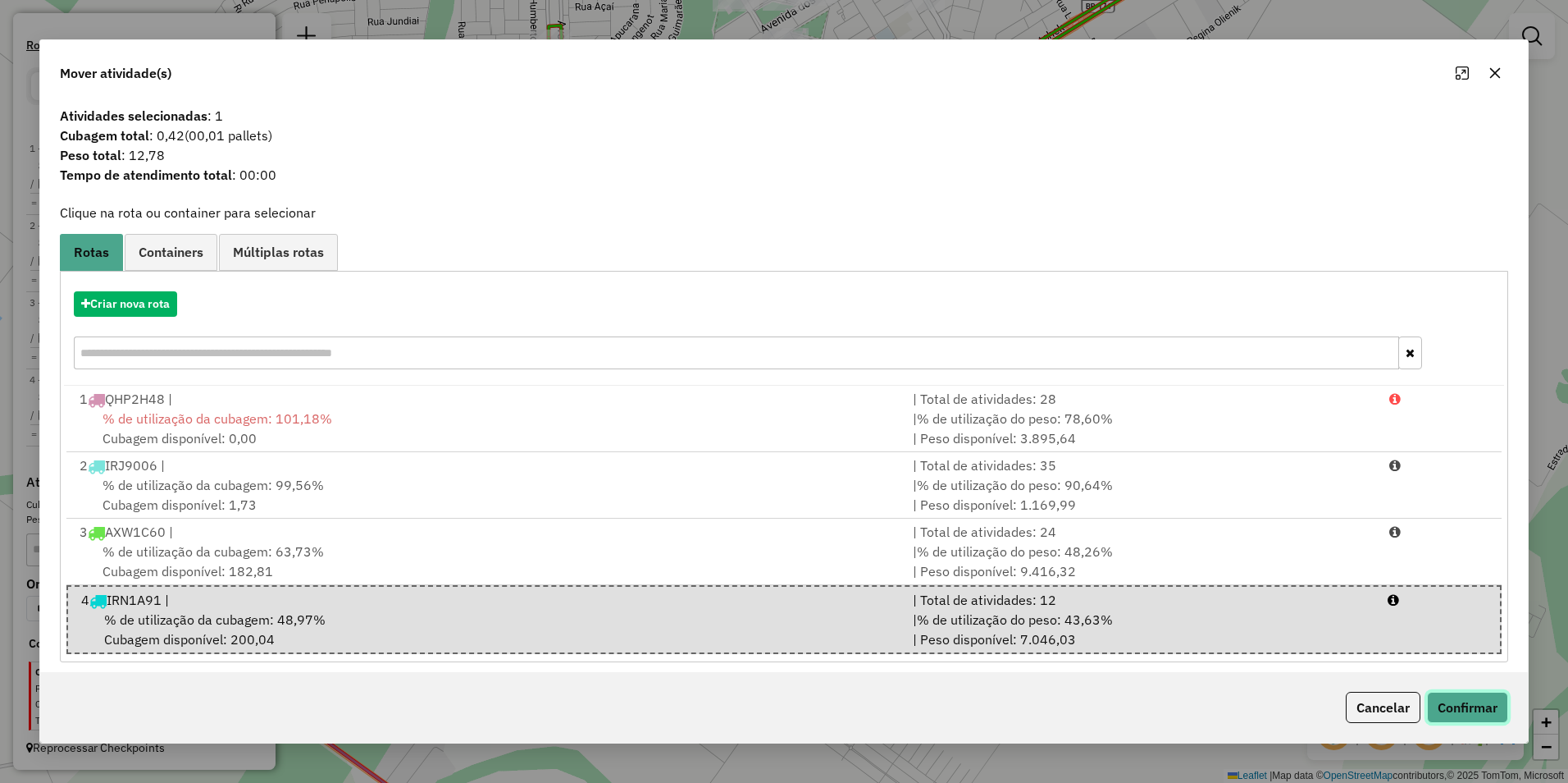
click at [1452, 711] on button "Confirmar" at bounding box center [1468, 707] width 81 height 31
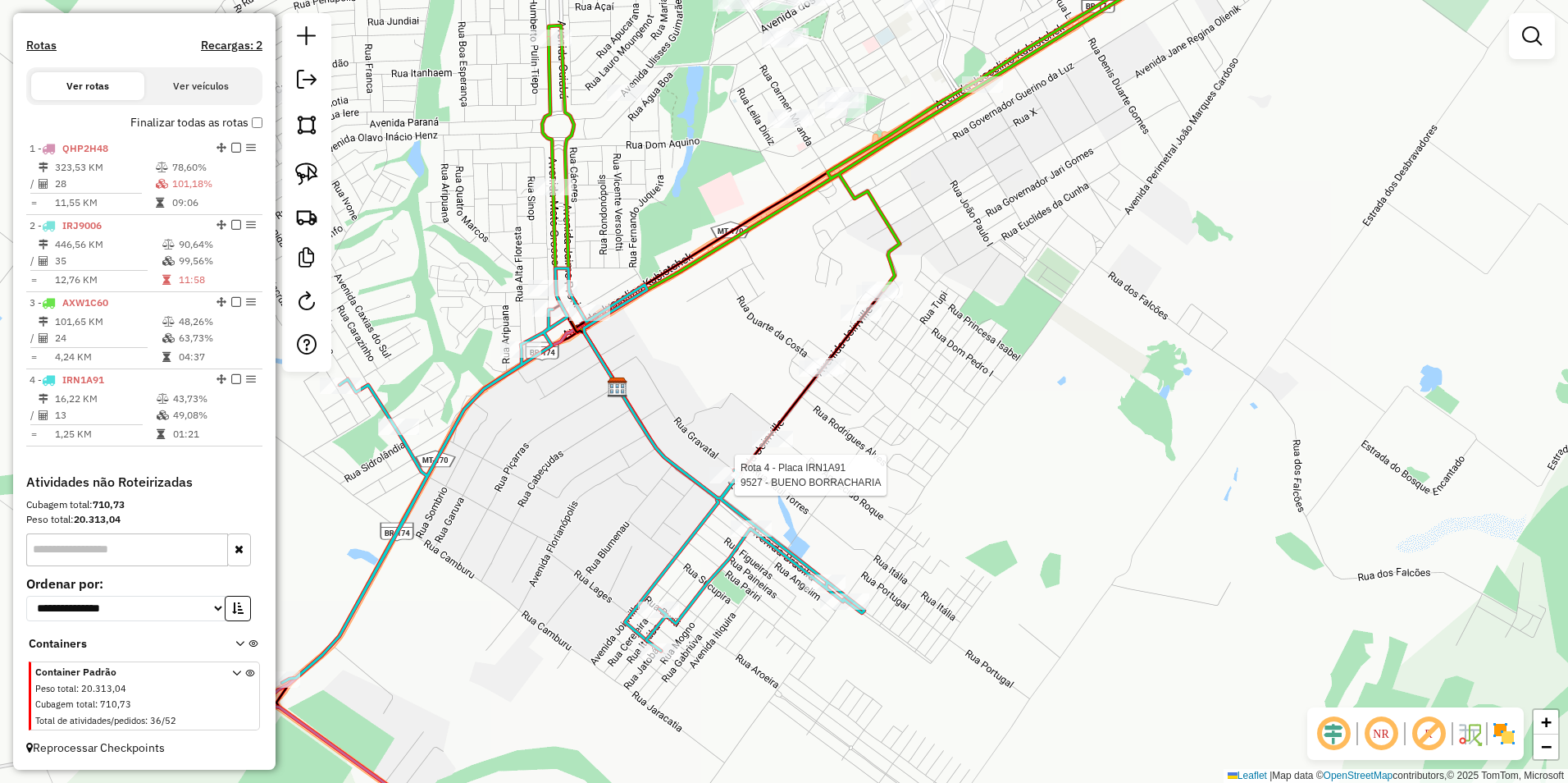
select select "**********"
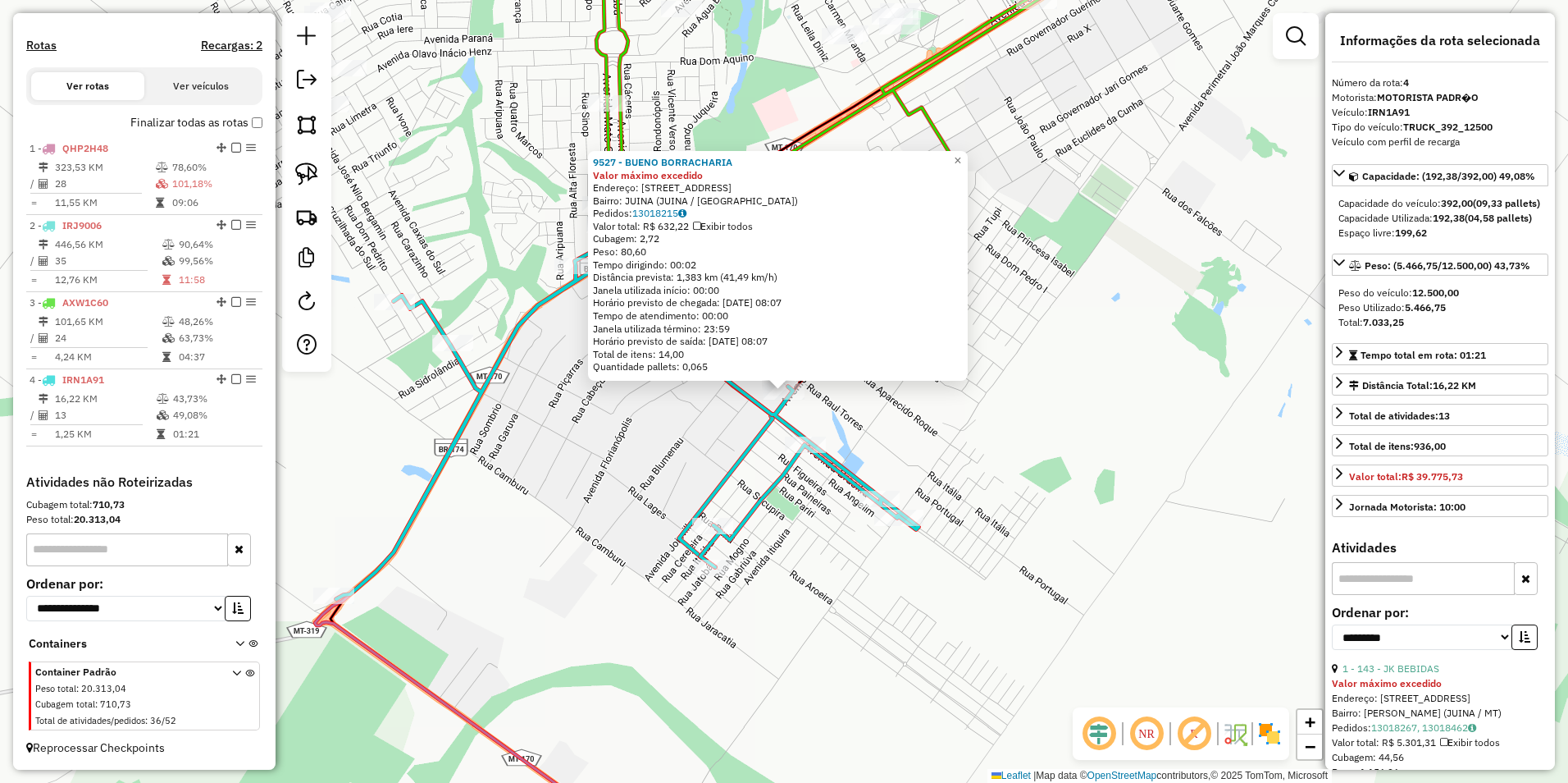
drag, startPoint x: 1021, startPoint y: 467, endPoint x: 954, endPoint y: 461, distance: 67.3
click at [1021, 470] on div "9527 - BUENO BORRACHARIA Valor máximo excedido Endereço: Rua Gravatai 878 Bairr…" at bounding box center [784, 391] width 1568 height 783
click at [300, 169] on img at bounding box center [306, 174] width 23 height 23
click at [961, 156] on span "×" at bounding box center [957, 163] width 8 height 14
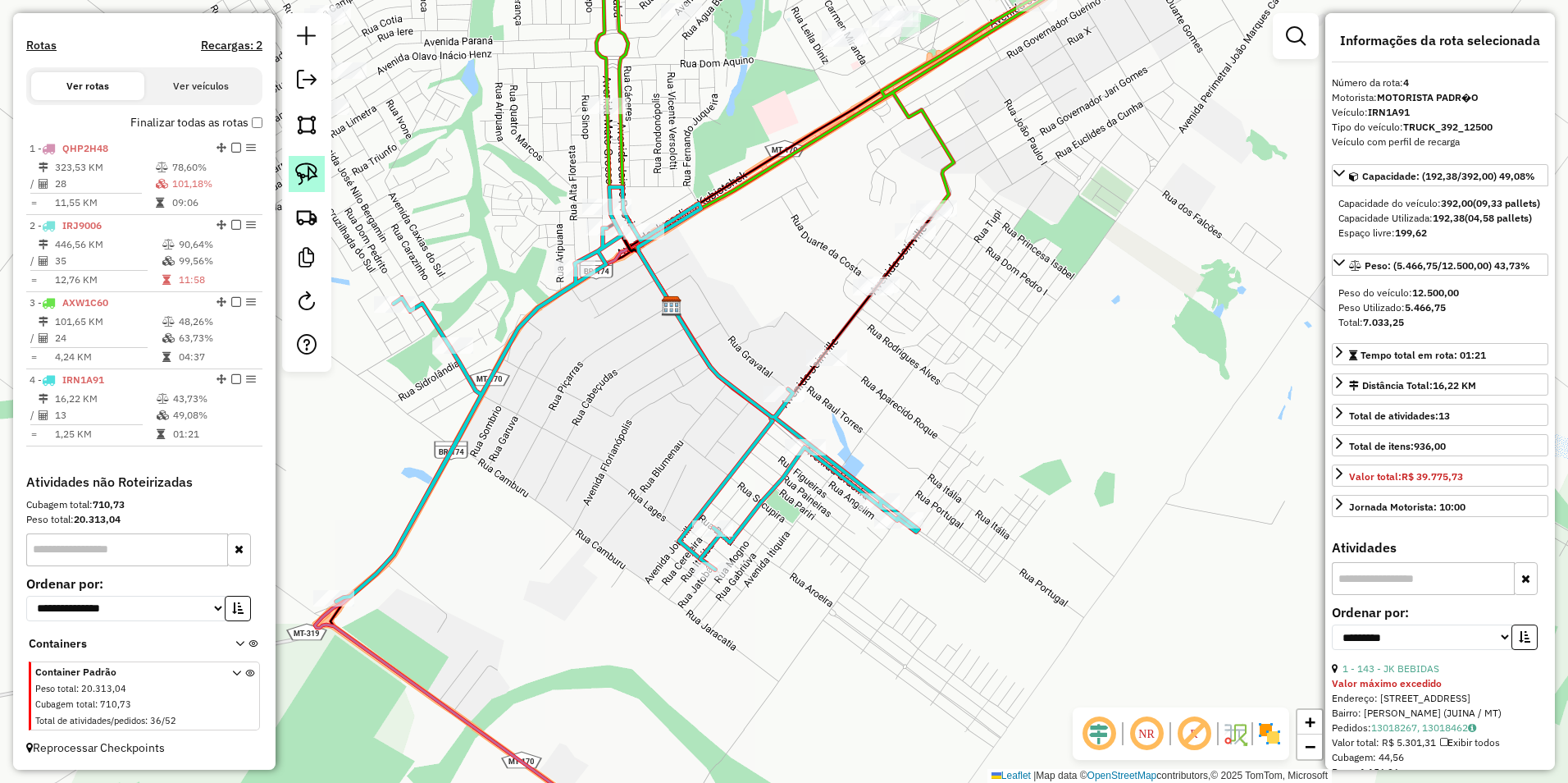
click at [302, 168] on img at bounding box center [306, 174] width 23 height 23
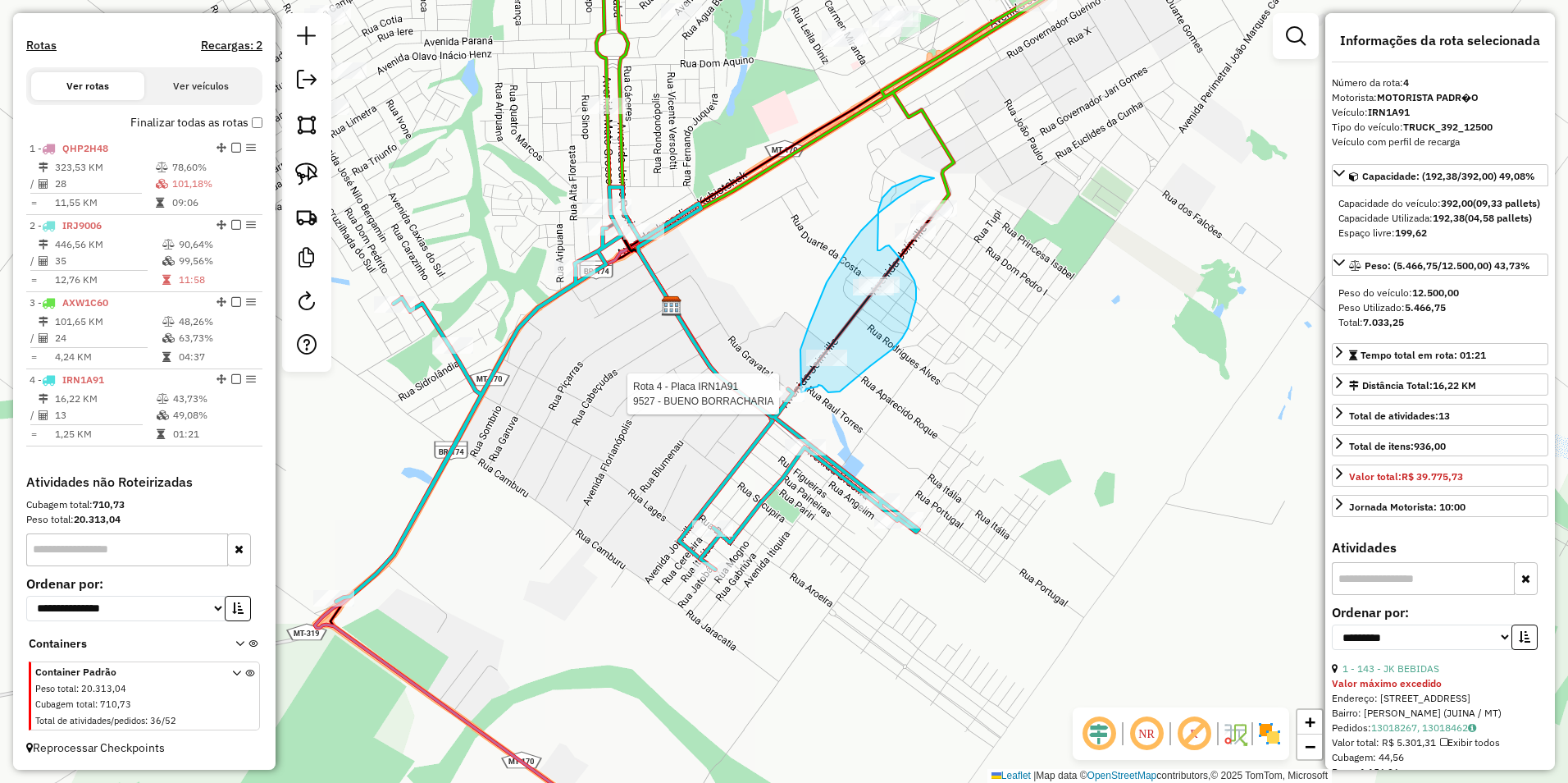
click at [801, 392] on div "Rota 4 - Placa IRN1A91 9527 - BUENO BORRACHARIA Janela de atendimento Grade de …" at bounding box center [784, 391] width 1568 height 783
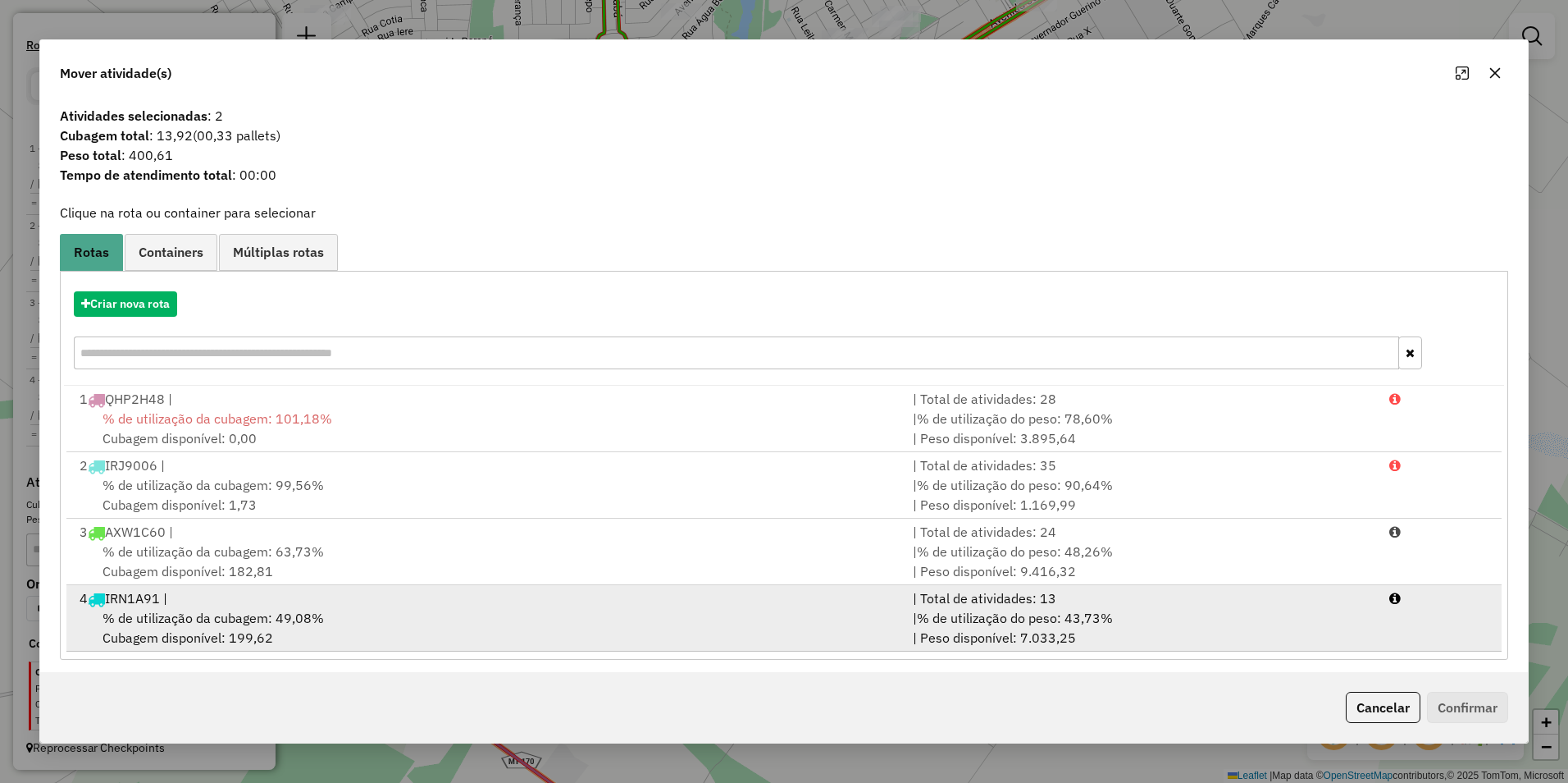
click at [268, 605] on div "4 IRN1A91 |" at bounding box center [486, 597] width 833 height 20
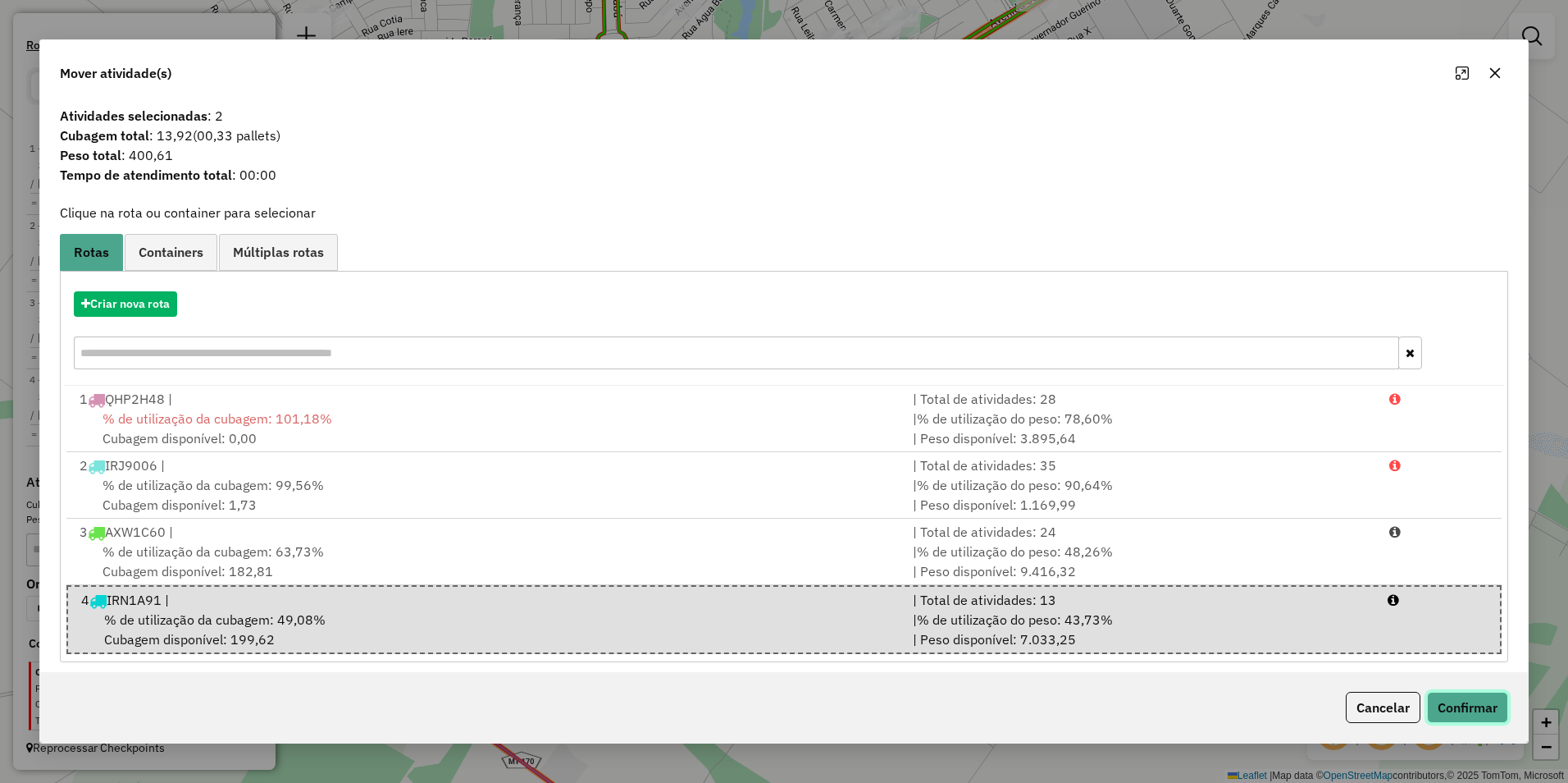
click at [1463, 710] on button "Confirmar" at bounding box center [1468, 707] width 81 height 31
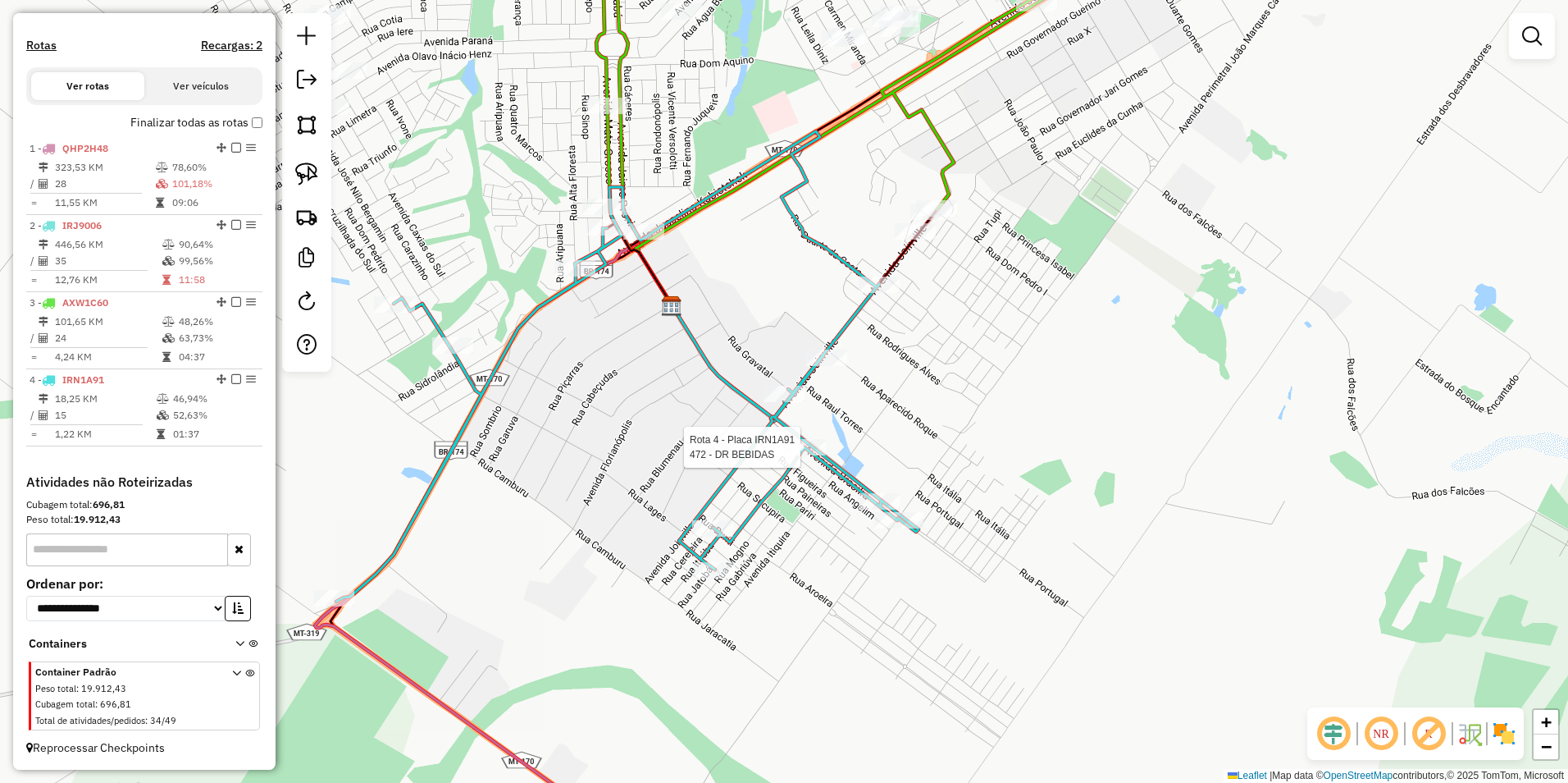
select select "**********"
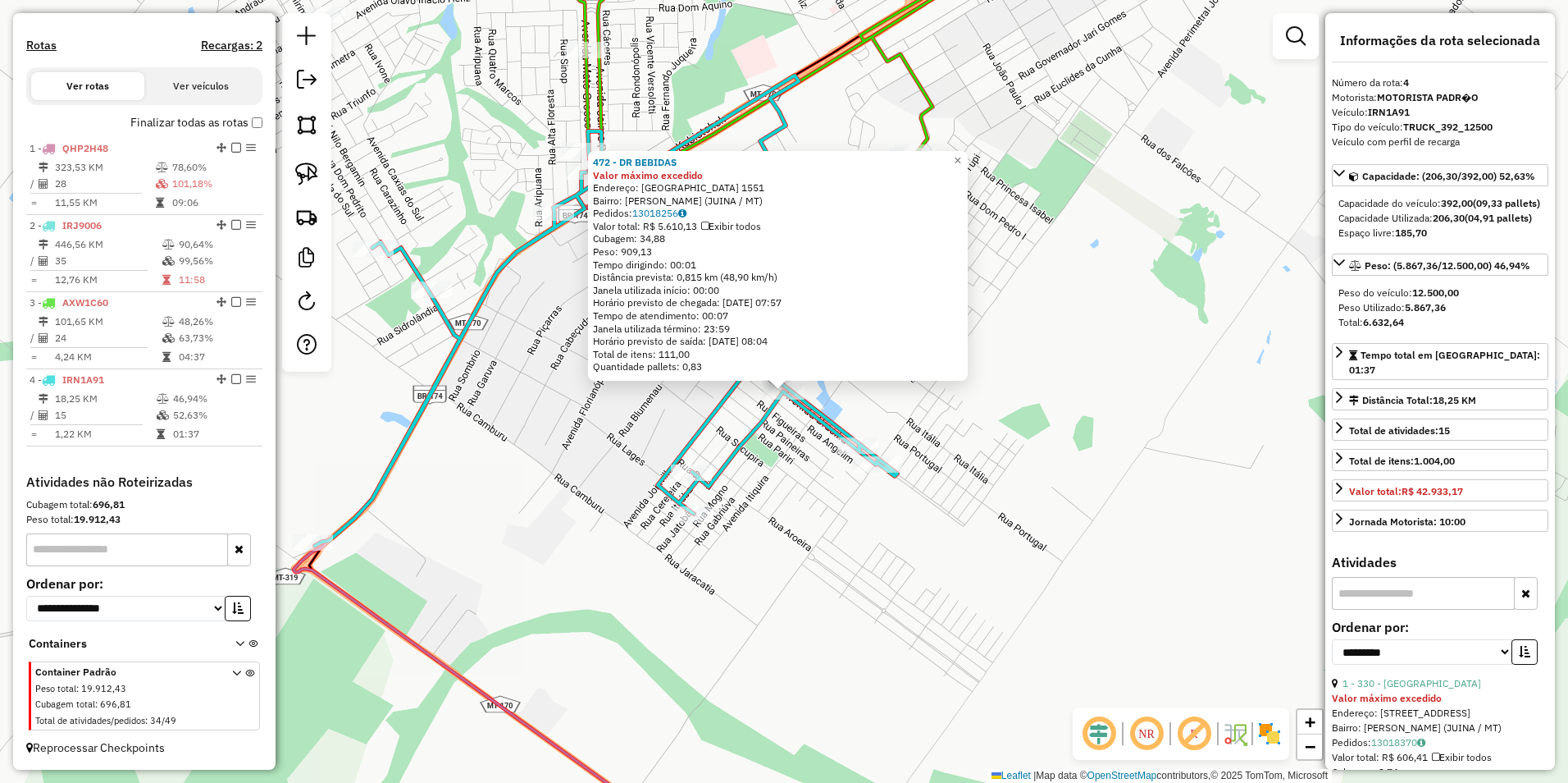
click at [1176, 421] on div "472 - DR BEBIDAS Valor máximo excedido Endereço: BRASILIA 1551 Bairro: Padre Du…" at bounding box center [784, 391] width 1568 height 783
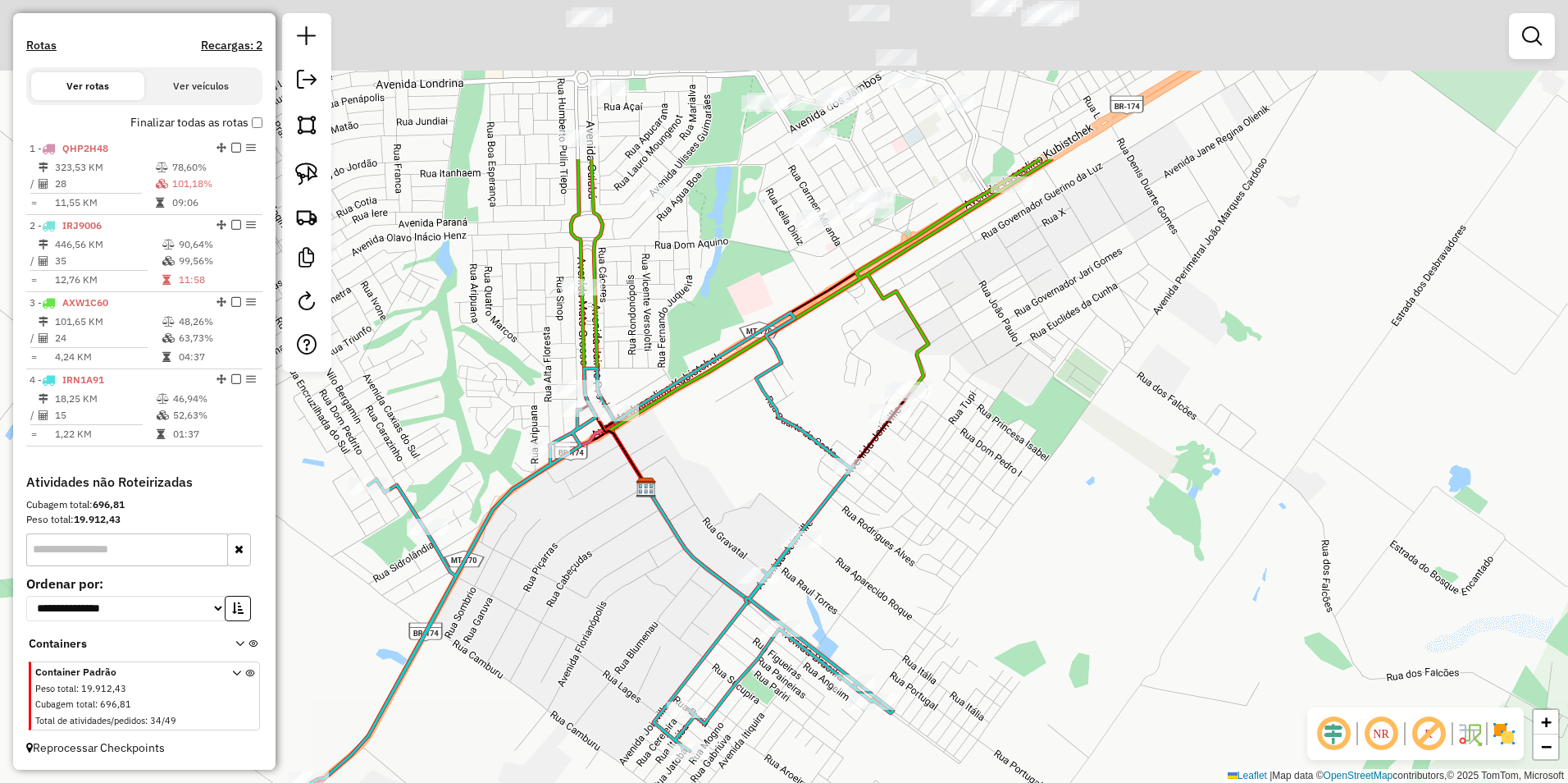
drag, startPoint x: 973, startPoint y: 268, endPoint x: 979, endPoint y: 583, distance: 315.1
click at [972, 600] on div "Janela de atendimento Grade de atendimento Capacidade Transportadoras Veículos …" at bounding box center [784, 391] width 1568 height 783
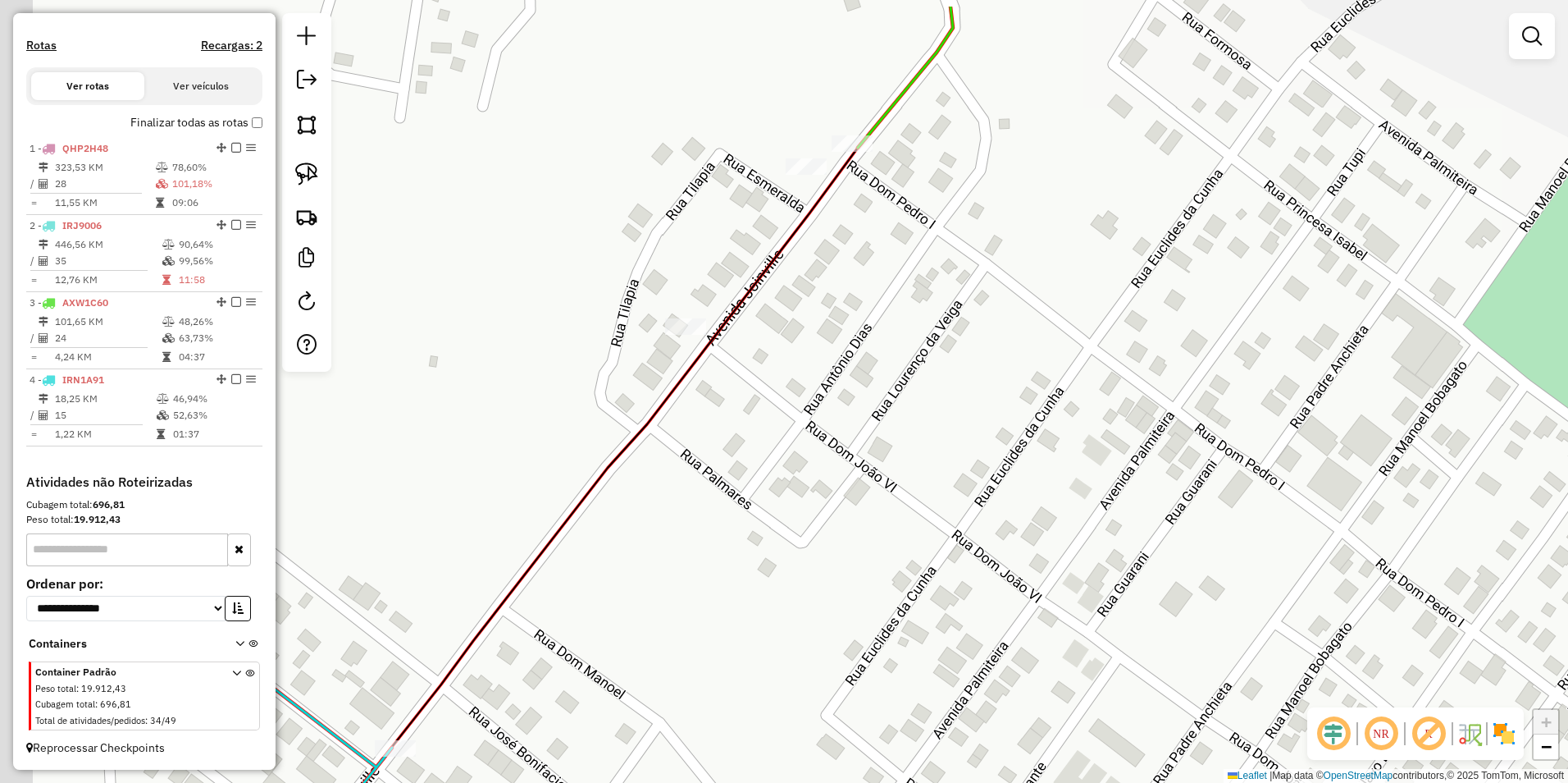
drag, startPoint x: 673, startPoint y: 281, endPoint x: 899, endPoint y: 357, distance: 238.4
click at [921, 373] on div "Janela de atendimento Grade de atendimento Capacidade Transportadoras Veículos …" at bounding box center [784, 391] width 1568 height 783
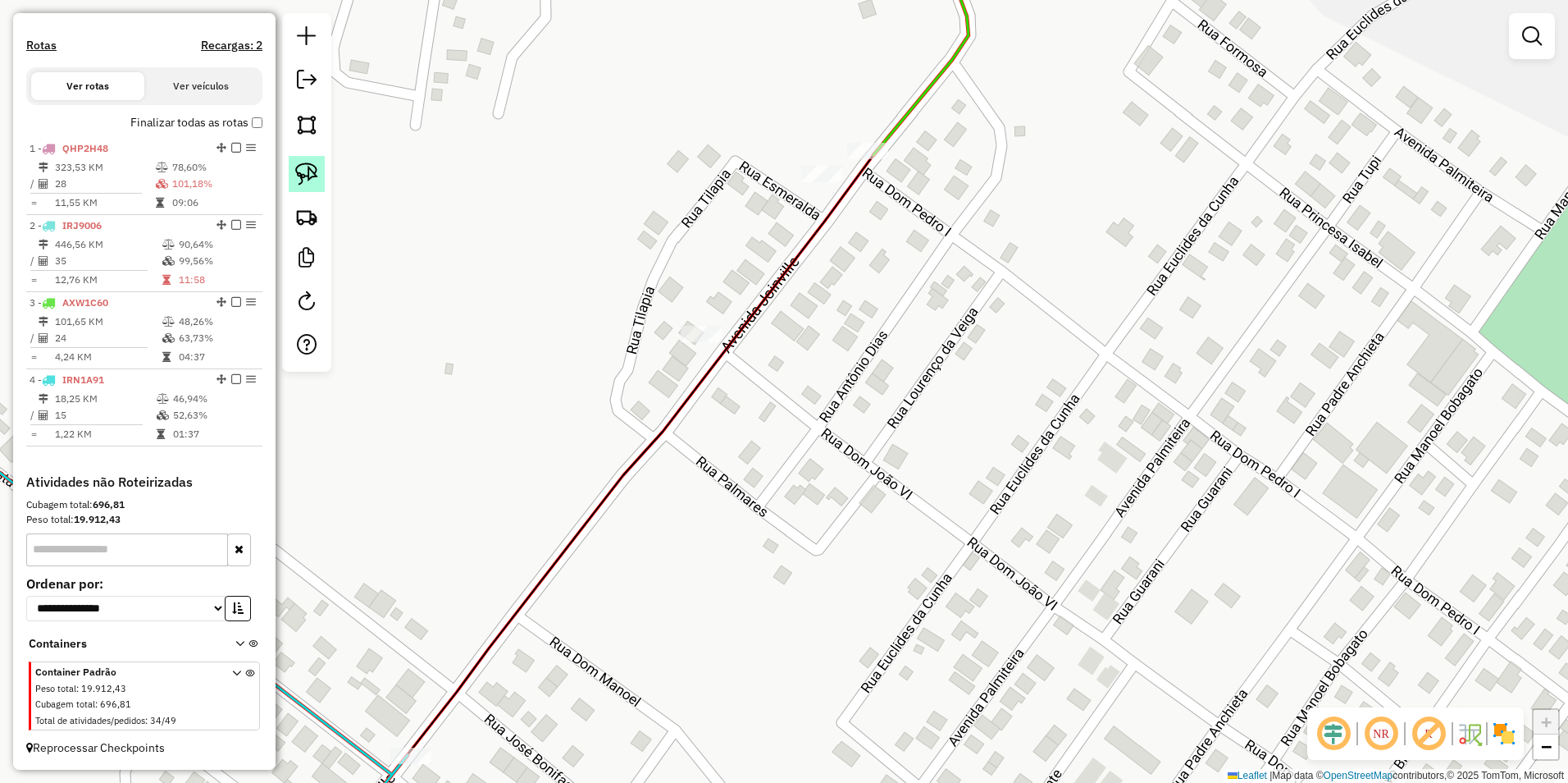
click at [316, 168] on img at bounding box center [306, 174] width 23 height 23
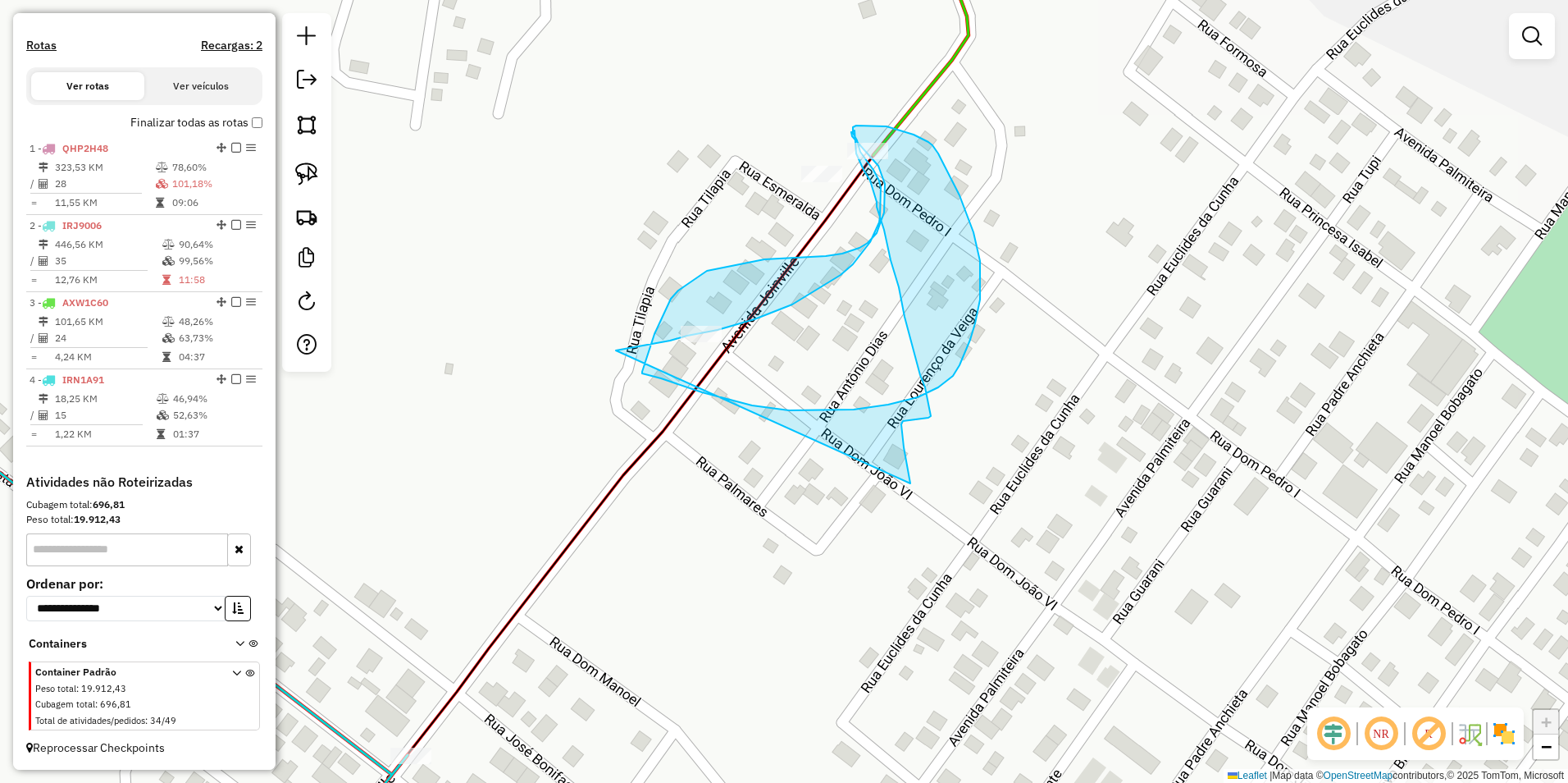
drag, startPoint x: 616, startPoint y: 350, endPoint x: 910, endPoint y: 485, distance: 323.5
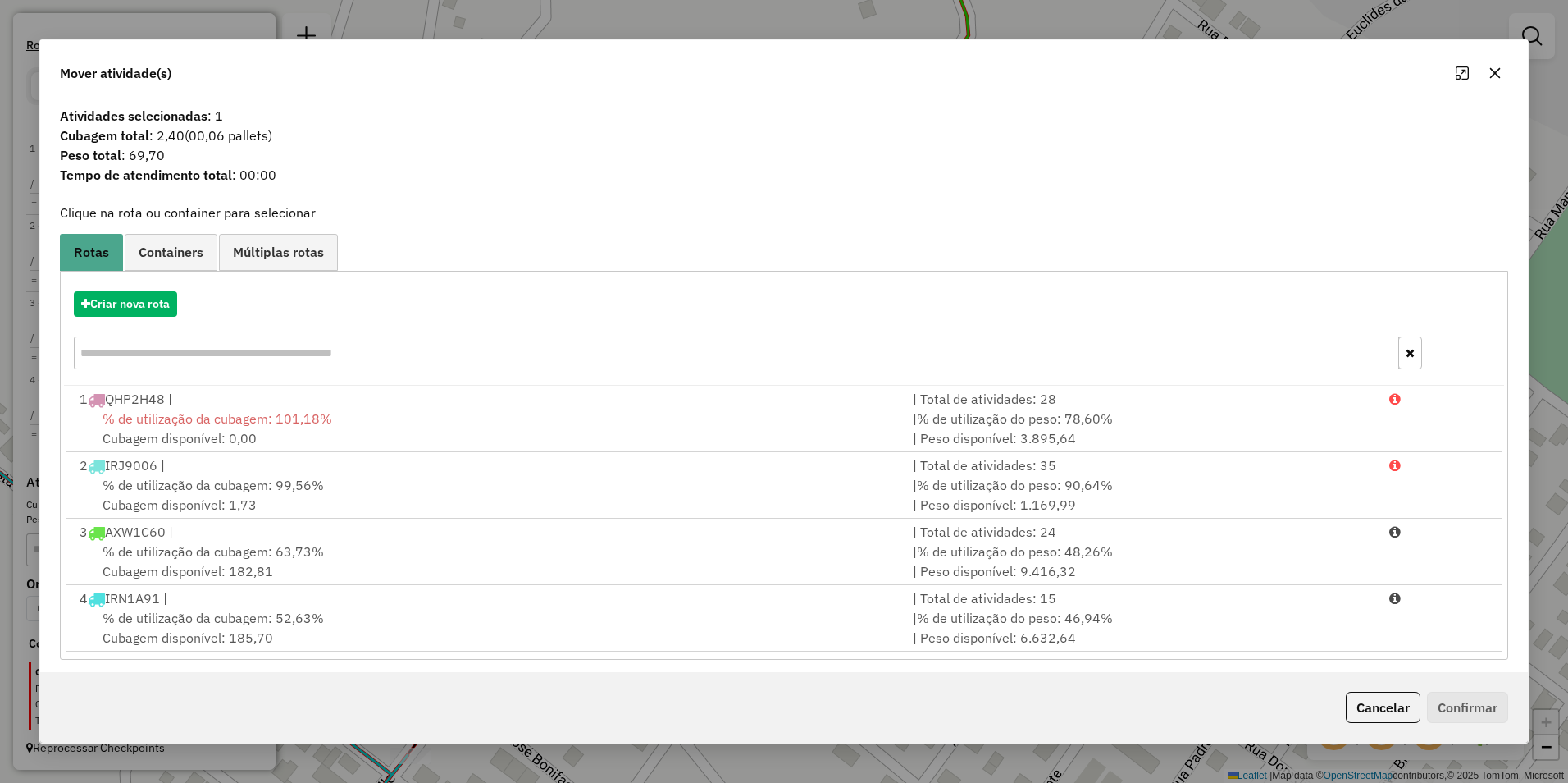
click at [1374, 710] on button "Cancelar" at bounding box center [1382, 707] width 74 height 31
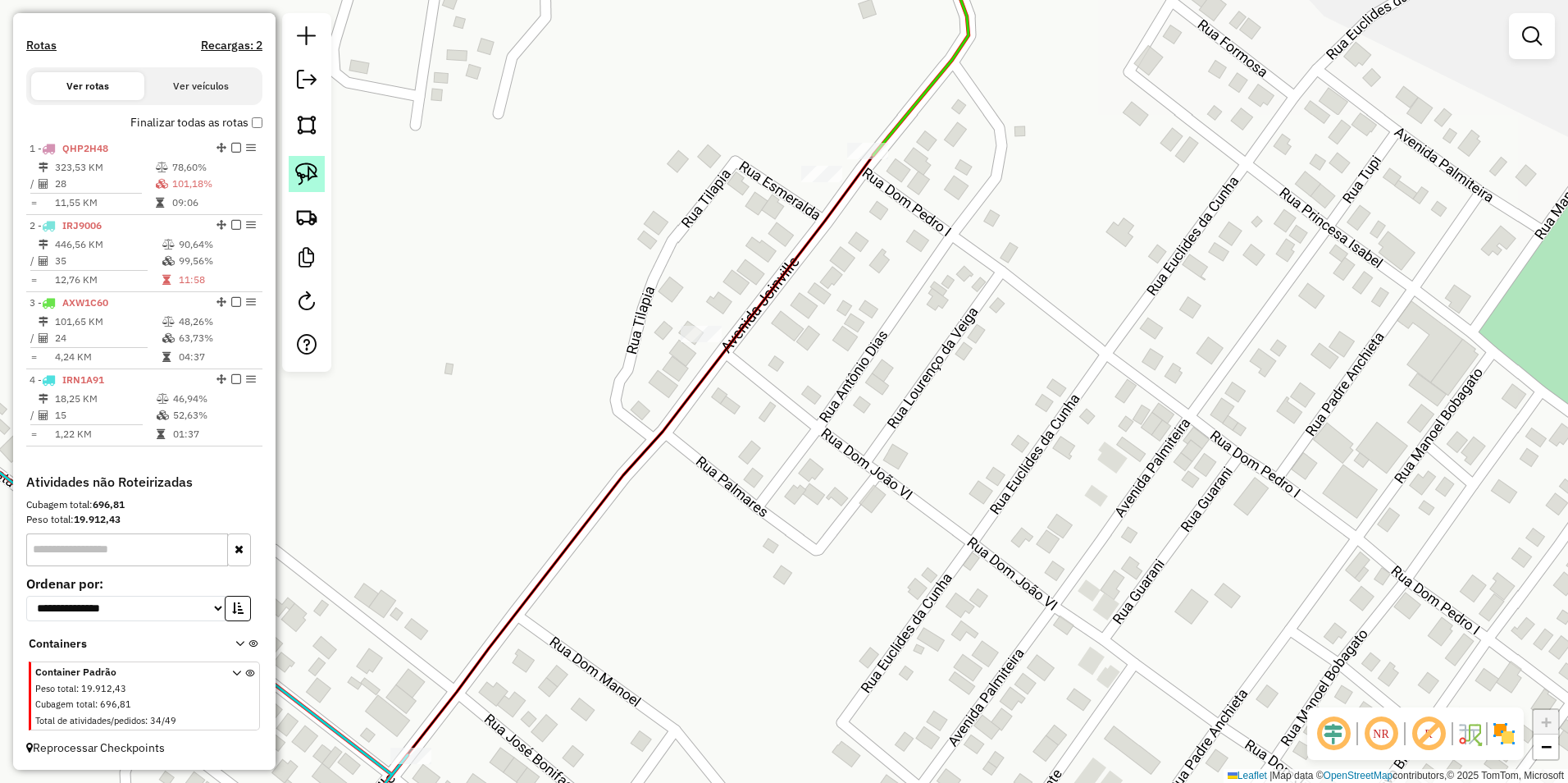
click at [310, 170] on img at bounding box center [306, 174] width 23 height 23
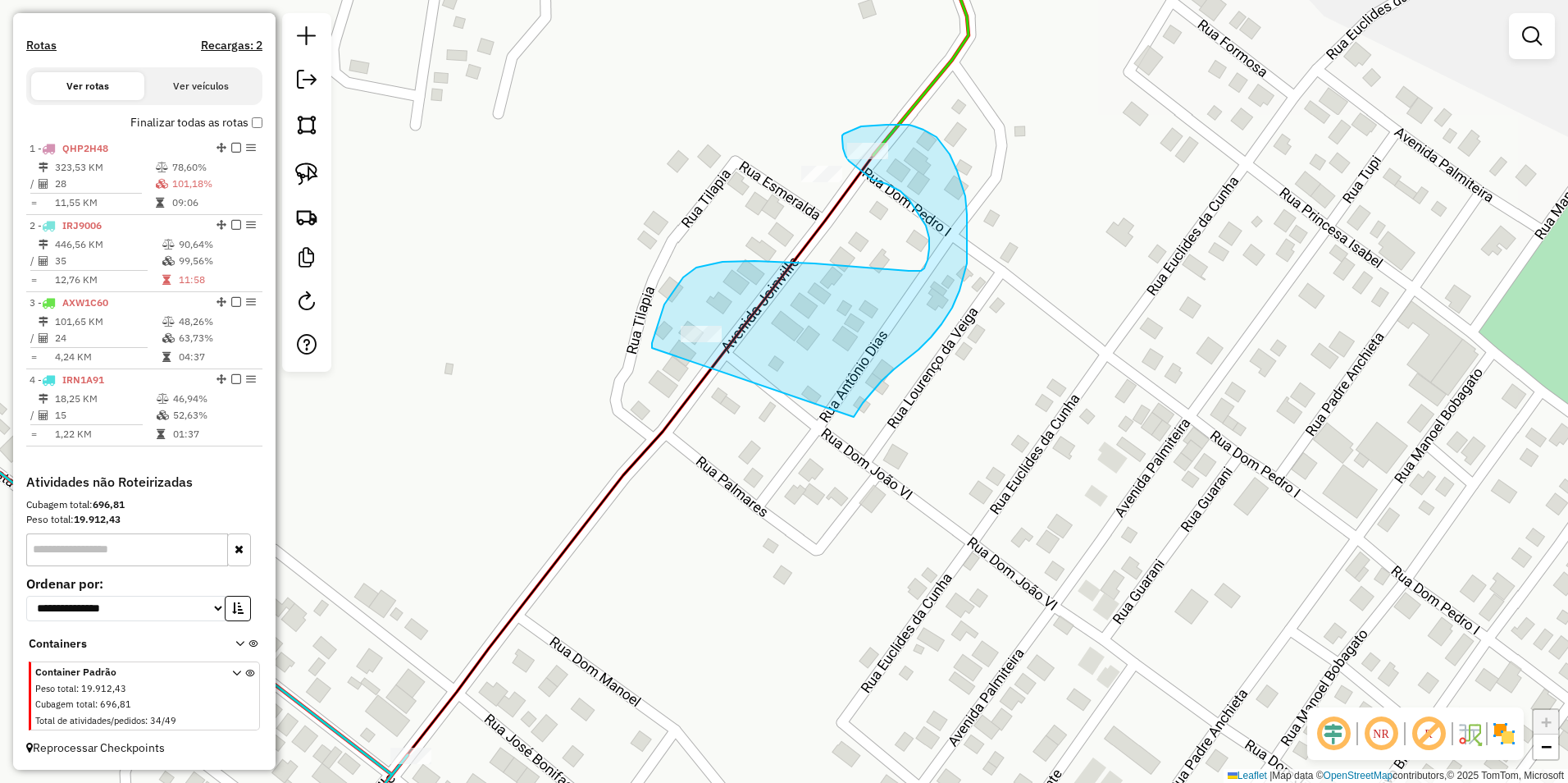
drag, startPoint x: 653, startPoint y: 338, endPoint x: 853, endPoint y: 417, distance: 215.0
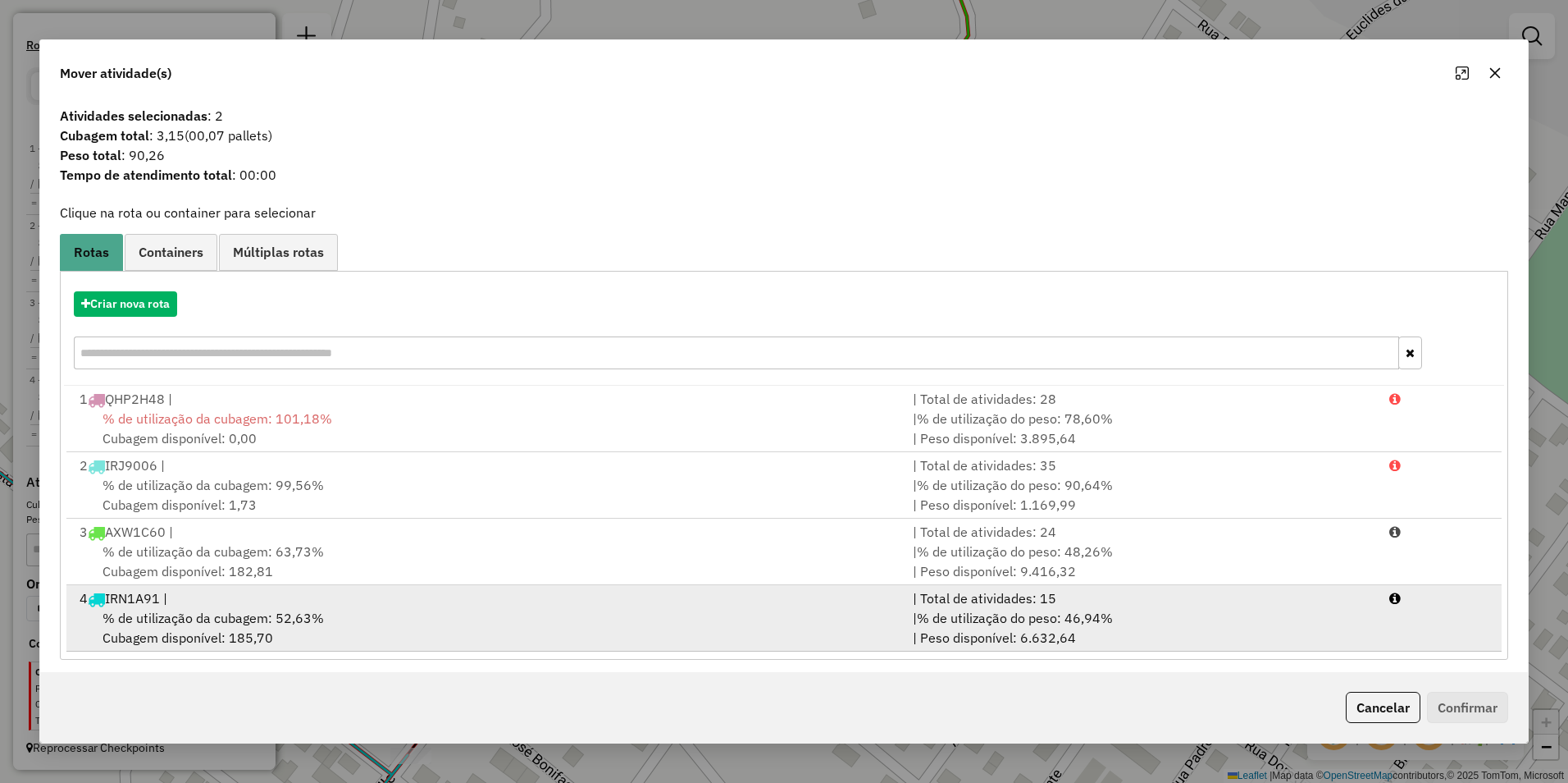
click at [286, 613] on span "% de utilização da cubagem: 52,63%" at bounding box center [213, 617] width 222 height 16
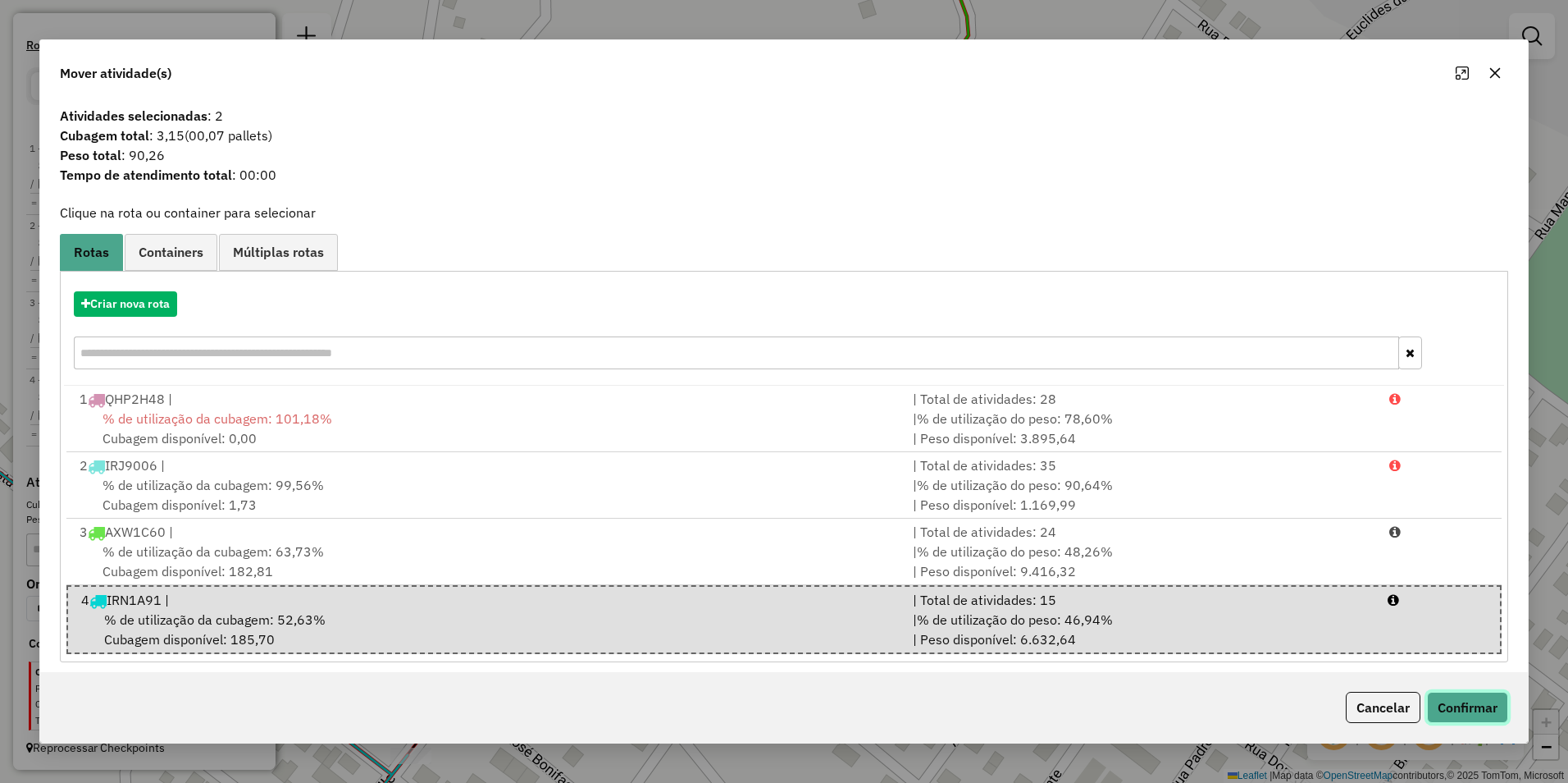
click at [1443, 701] on button "Confirmar" at bounding box center [1468, 707] width 81 height 31
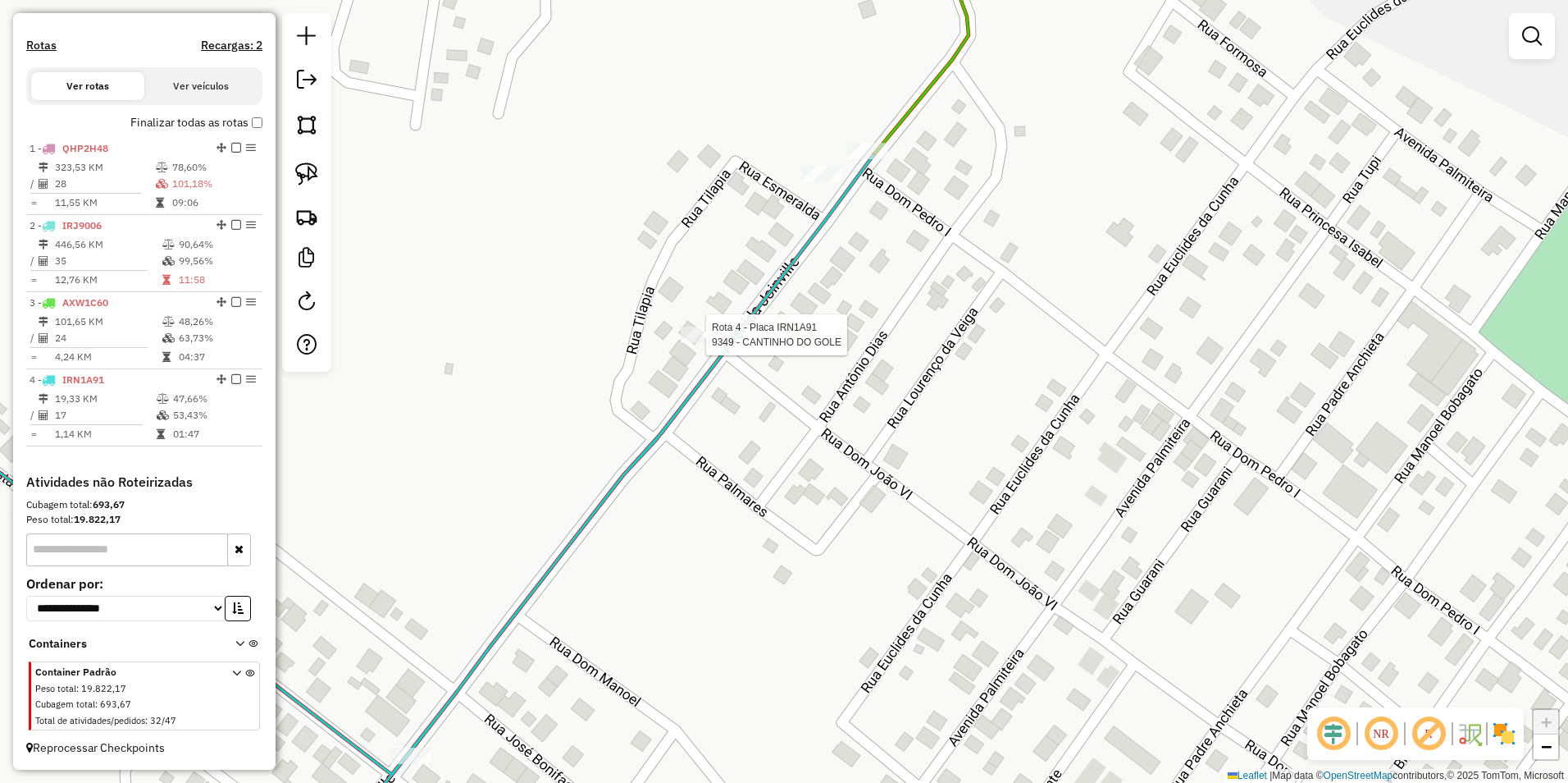
select select "**********"
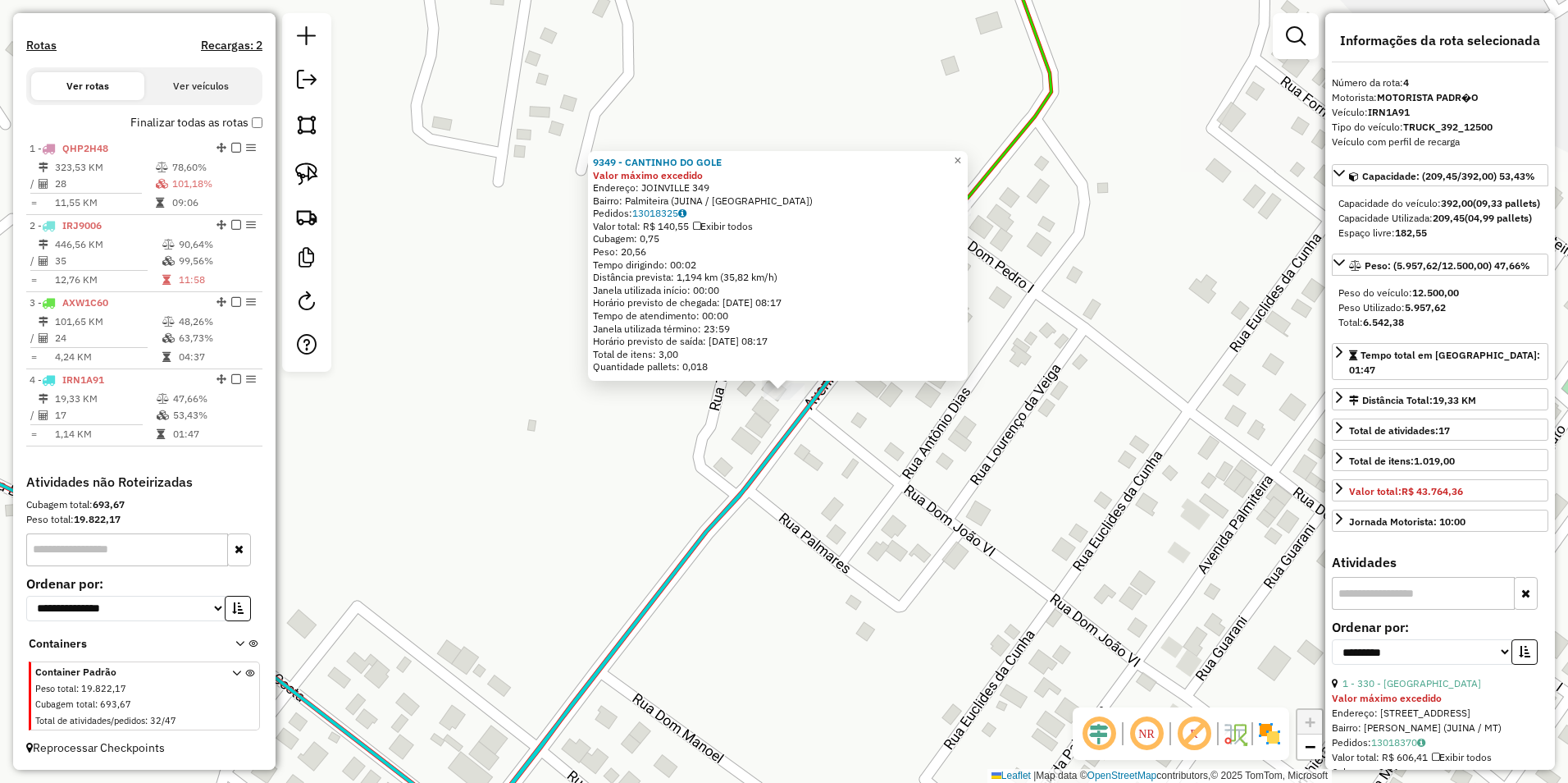
click at [1028, 427] on div "9349 - CANTINHO DO GOLE Valor máximo excedido Endereço: JOINVILLE 349 Bairro: P…" at bounding box center [784, 391] width 1568 height 783
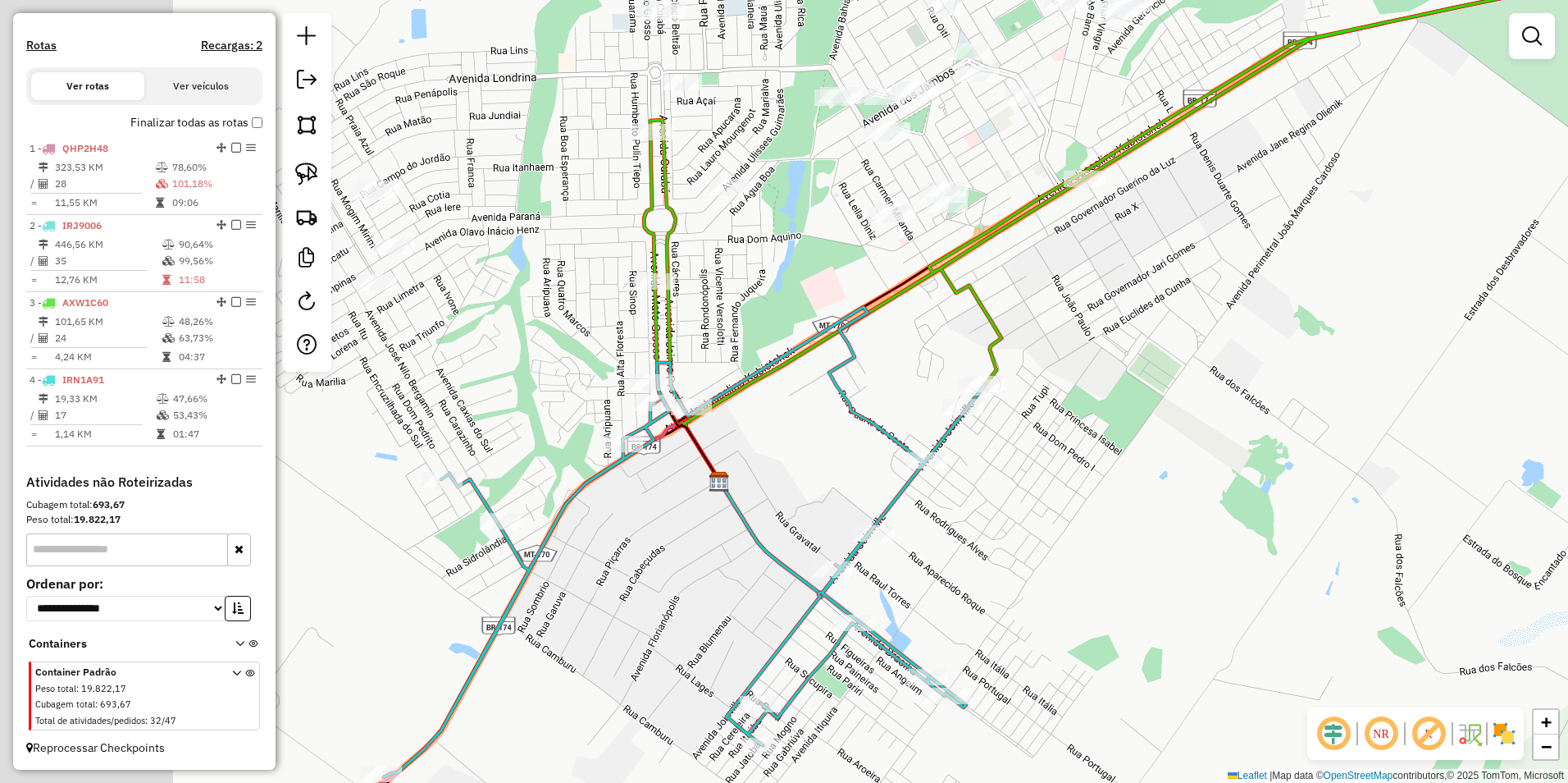
drag, startPoint x: 602, startPoint y: 454, endPoint x: 960, endPoint y: 455, distance: 358.0
click at [959, 455] on div "Janela de atendimento Grade de atendimento Capacidade Transportadoras Veículos …" at bounding box center [784, 391] width 1568 height 783
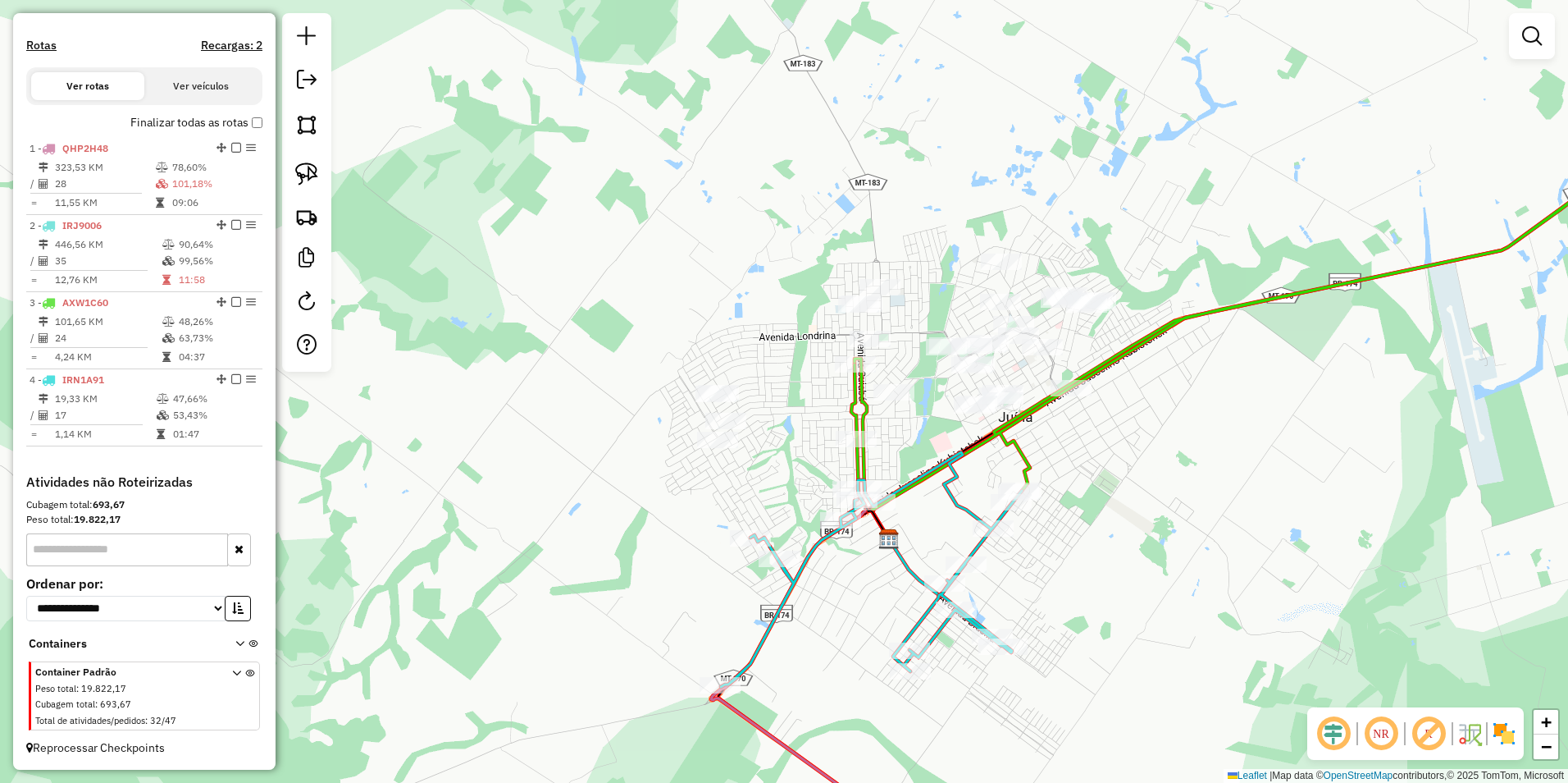
drag, startPoint x: 966, startPoint y: 401, endPoint x: 960, endPoint y: 508, distance: 107.2
click at [960, 508] on icon at bounding box center [871, 570] width 301 height 235
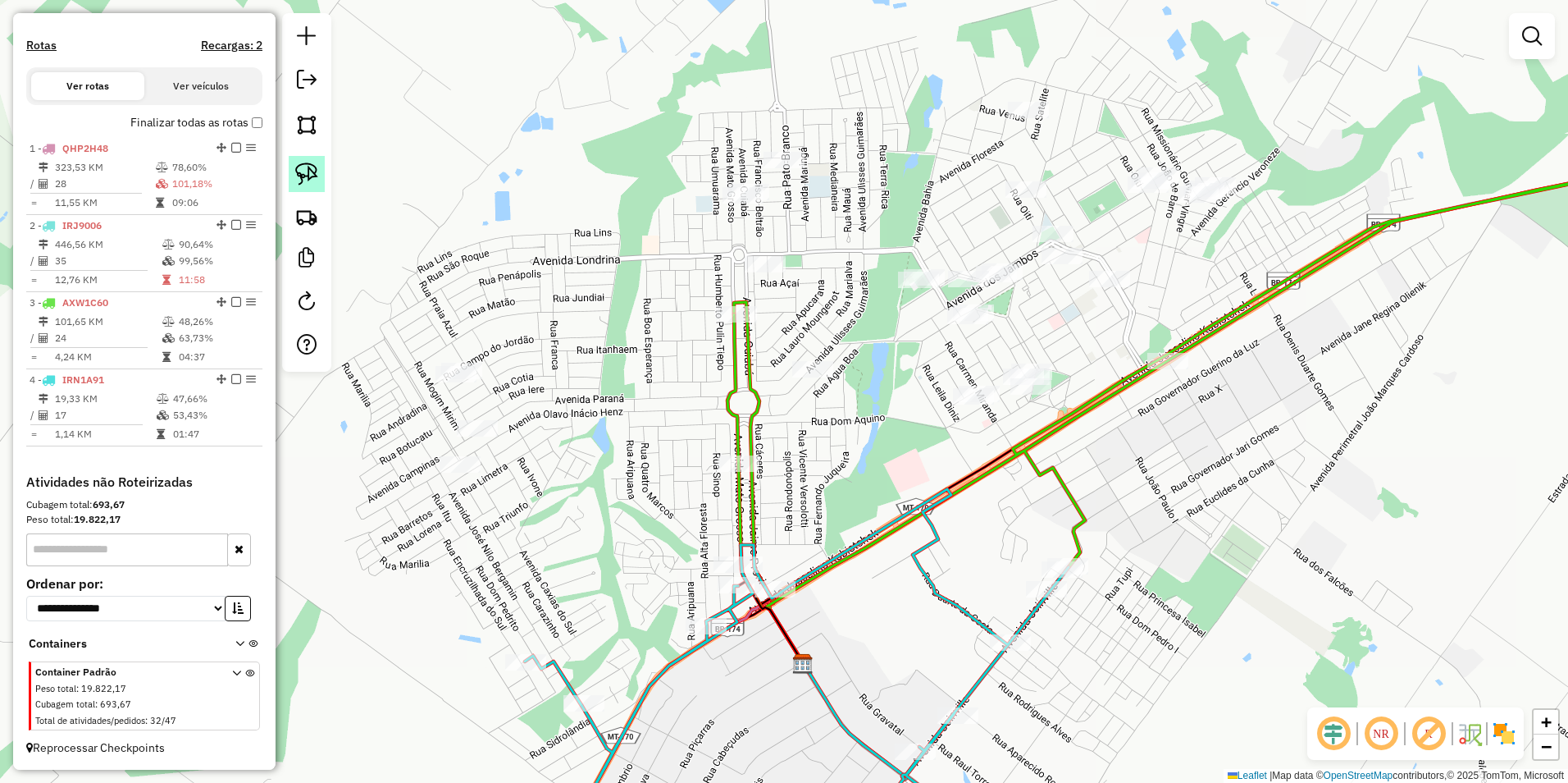
click at [305, 171] on img at bounding box center [306, 174] width 23 height 23
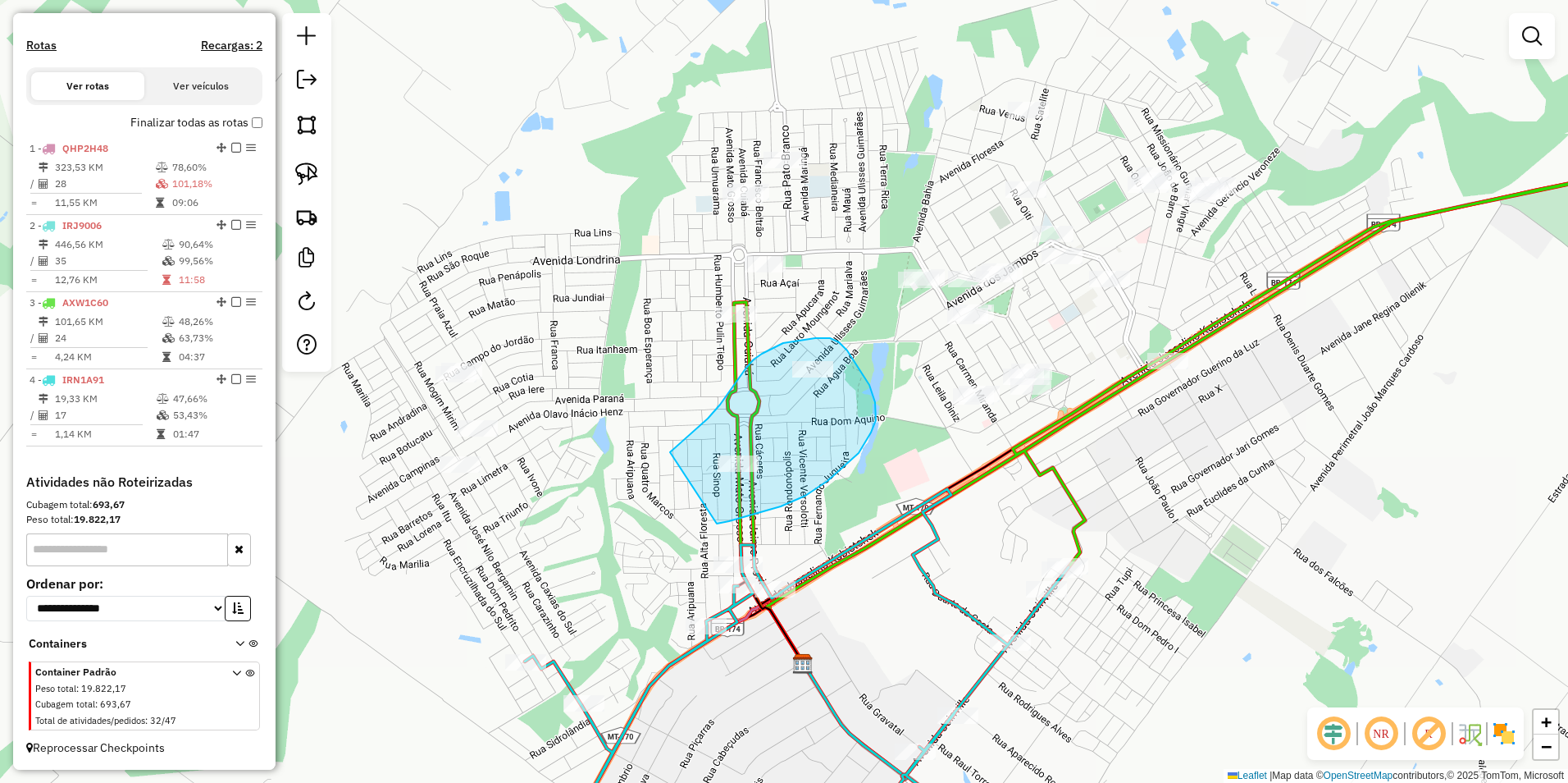
drag, startPoint x: 673, startPoint y: 450, endPoint x: 684, endPoint y: 530, distance: 80.8
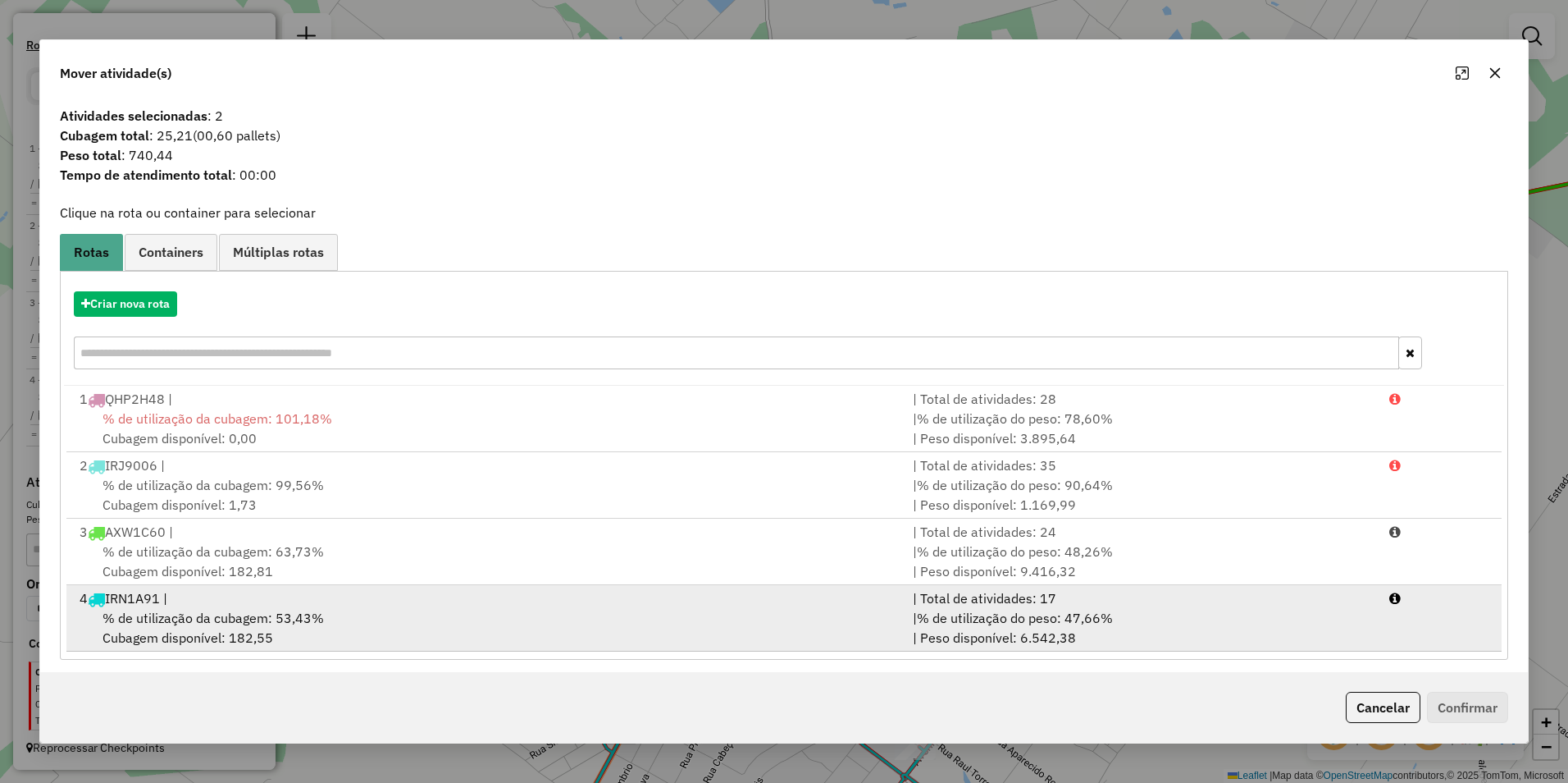
click at [238, 613] on span "% de utilização da cubagem: 53,43%" at bounding box center [213, 617] width 222 height 16
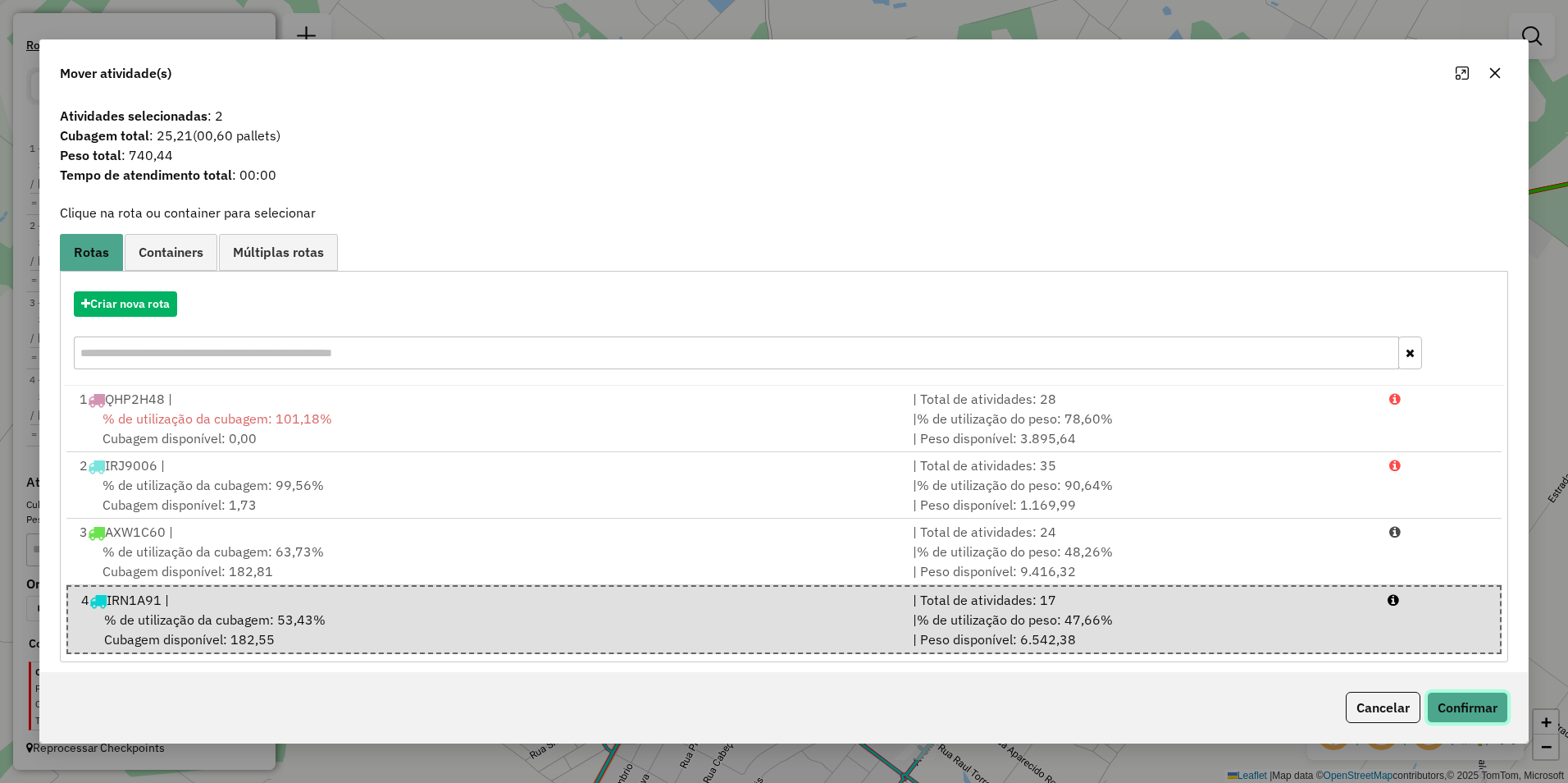
click at [1470, 703] on button "Confirmar" at bounding box center [1468, 707] width 81 height 31
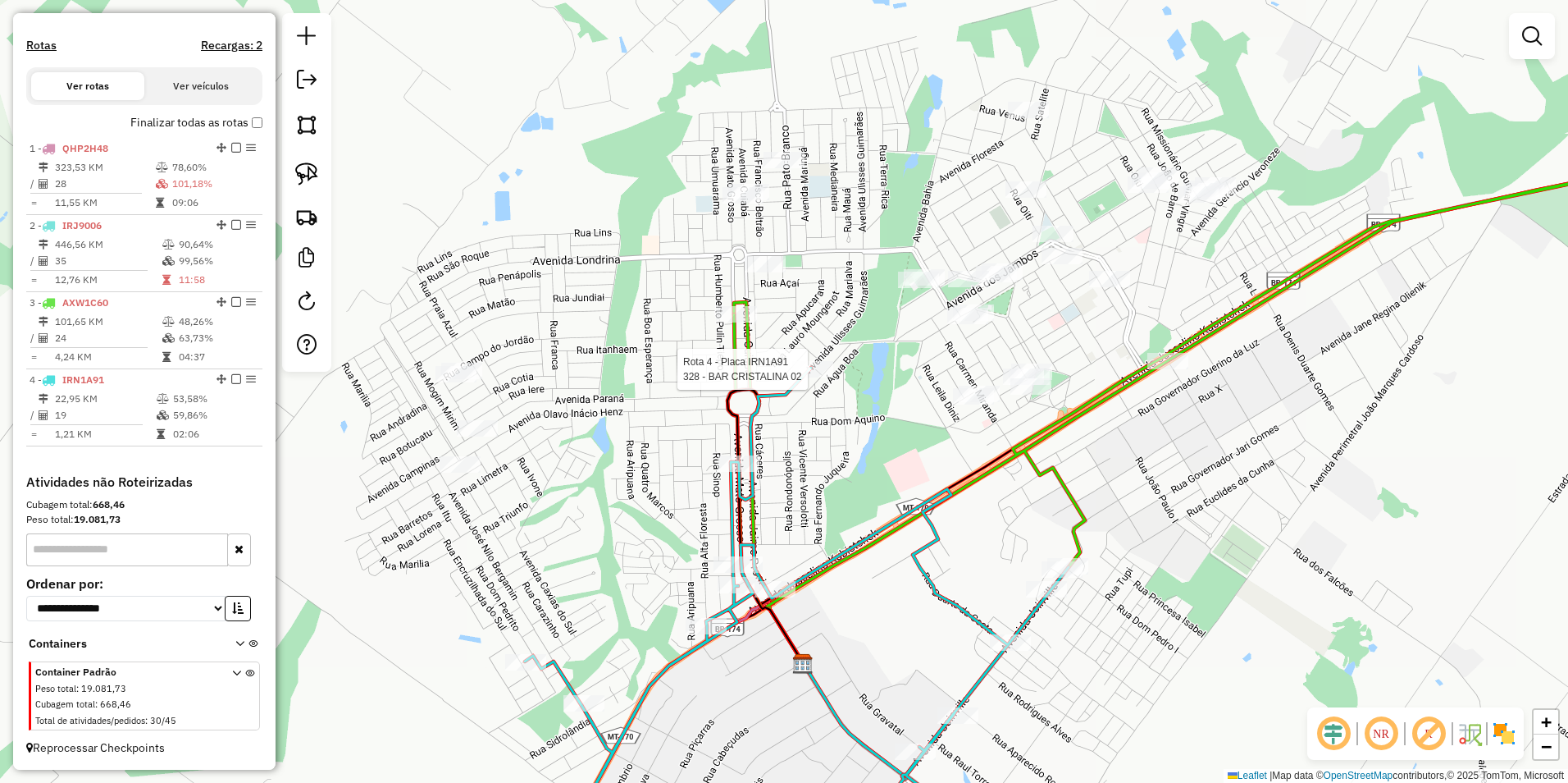
select select "**********"
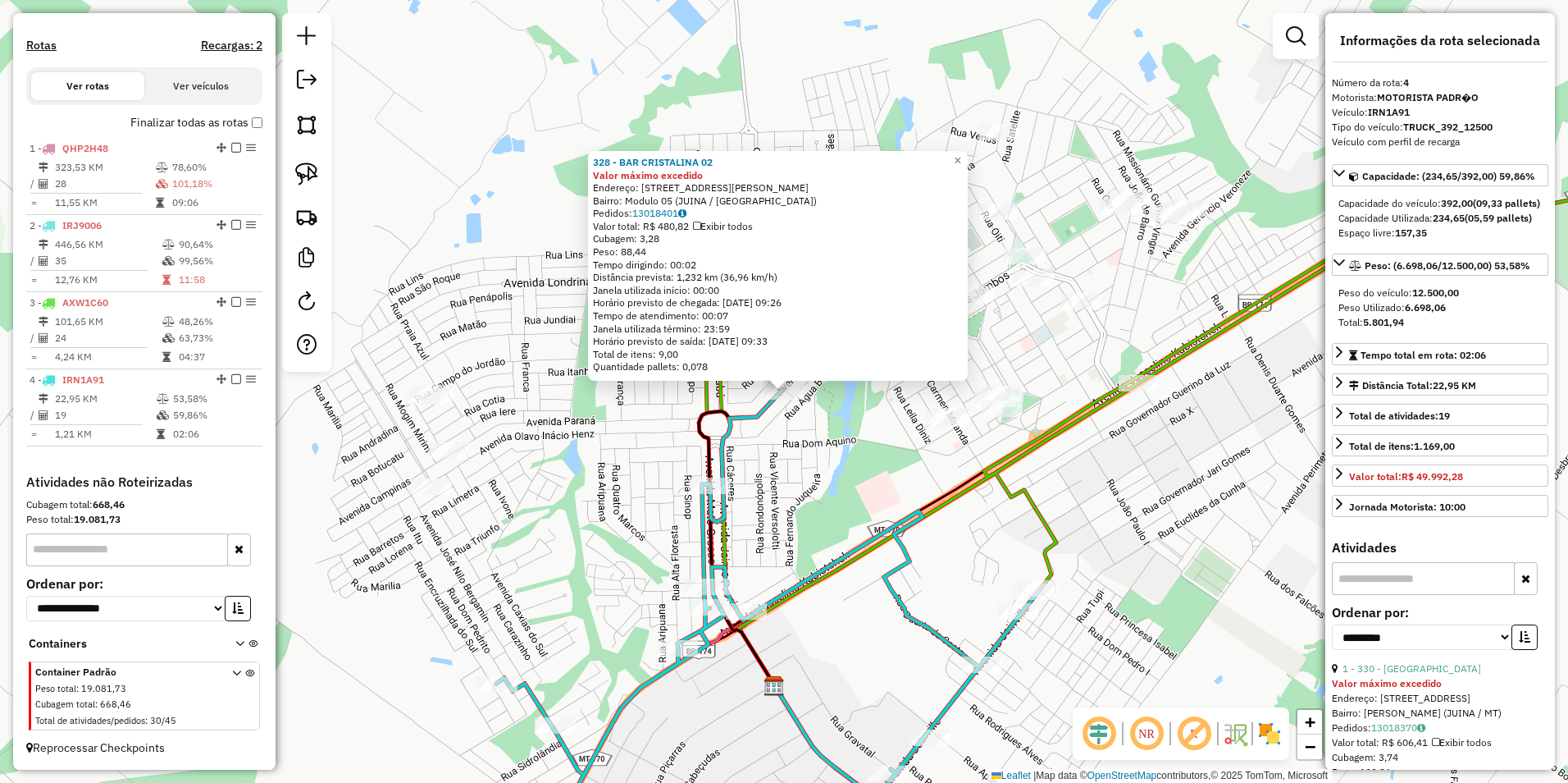
click at [1168, 517] on div "328 - BAR CRISTALINA 02 Valor máximo excedido Endereço: AV ULISSES GUIMARAES 85…" at bounding box center [784, 391] width 1568 height 783
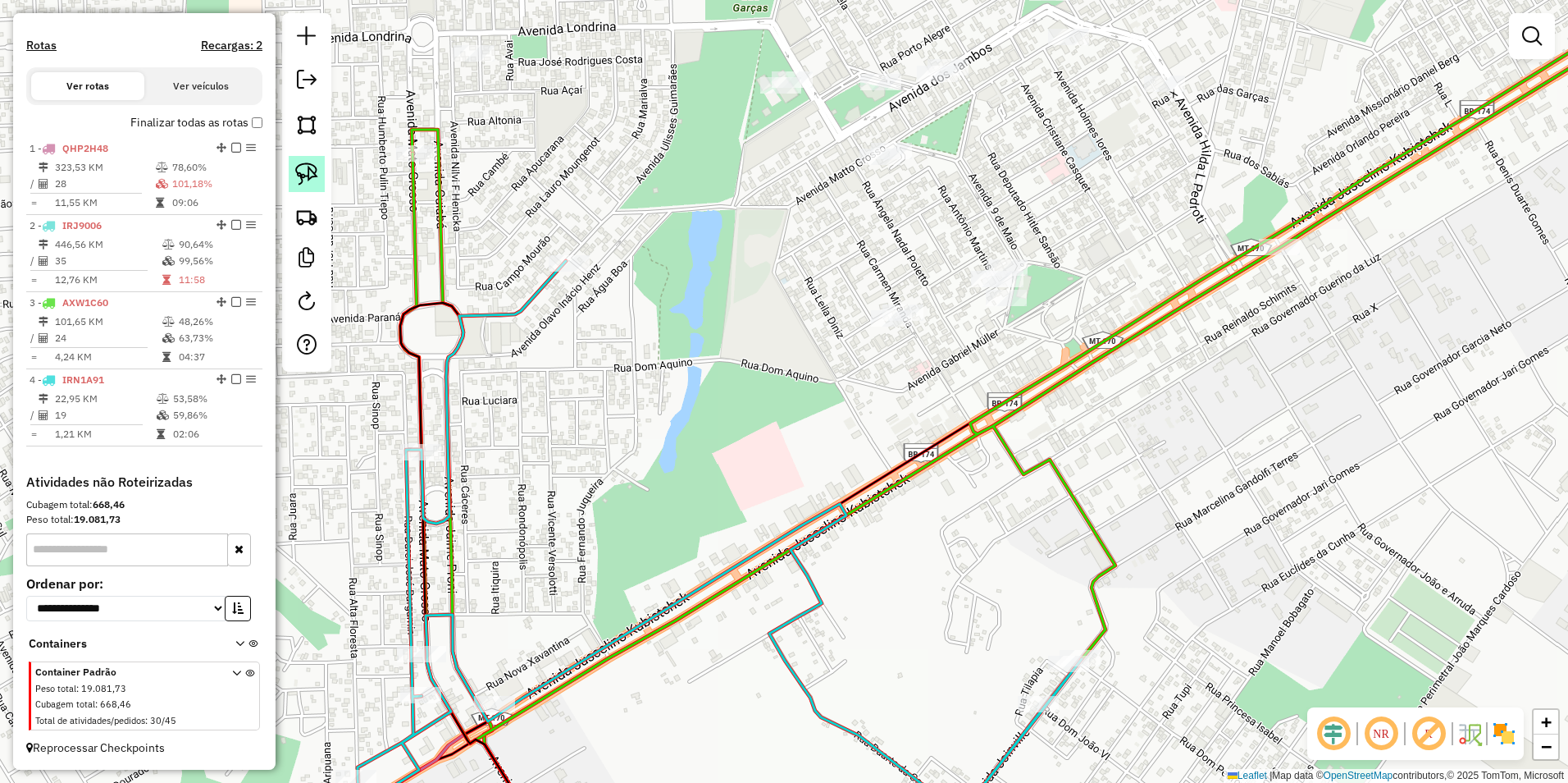
click at [296, 174] on img at bounding box center [306, 174] width 23 height 23
drag, startPoint x: 1220, startPoint y: 266, endPoint x: 1318, endPoint y: 278, distance: 98.7
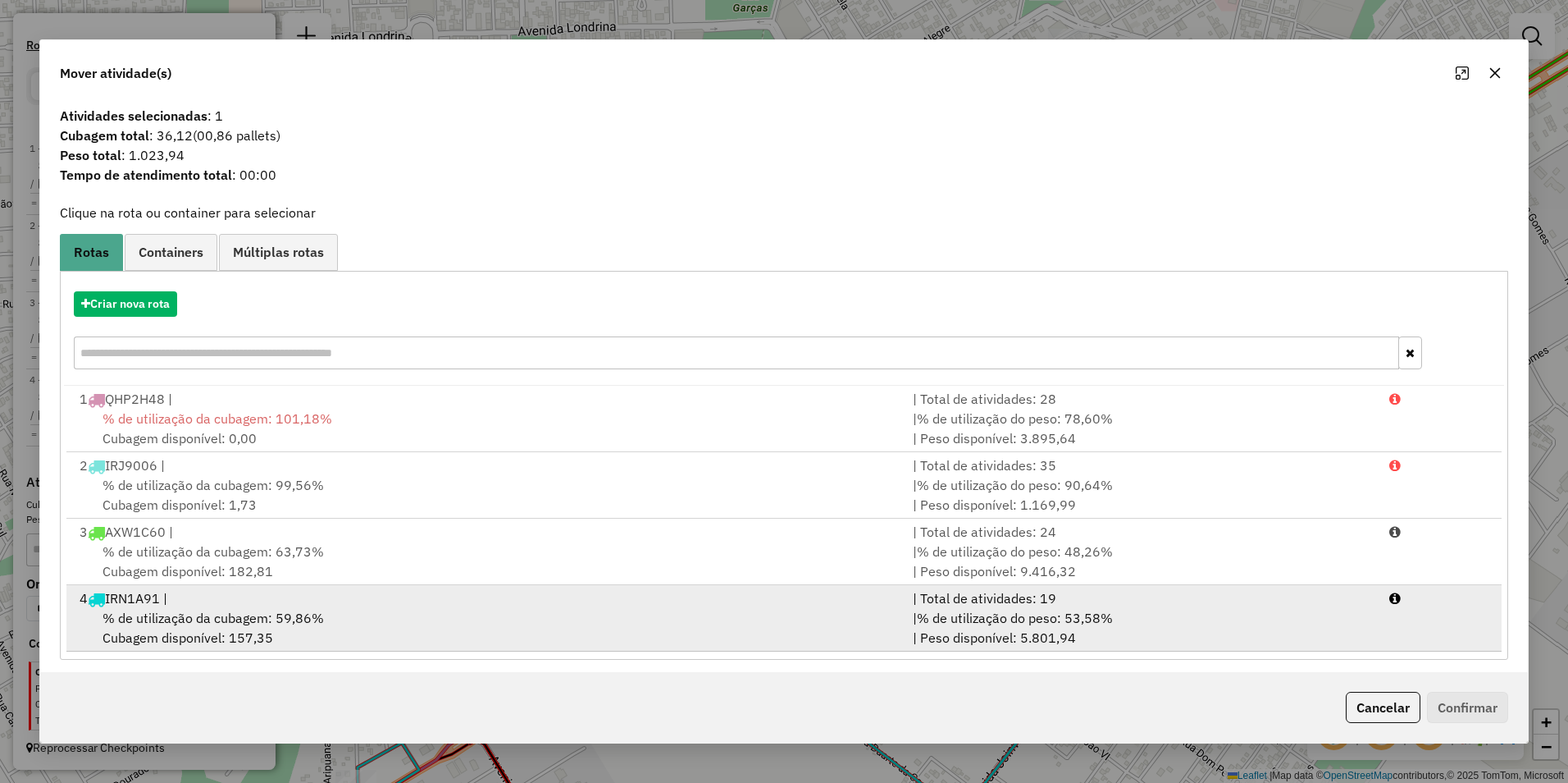
click at [225, 619] on span "% de utilização da cubagem: 59,86%" at bounding box center [213, 617] width 222 height 16
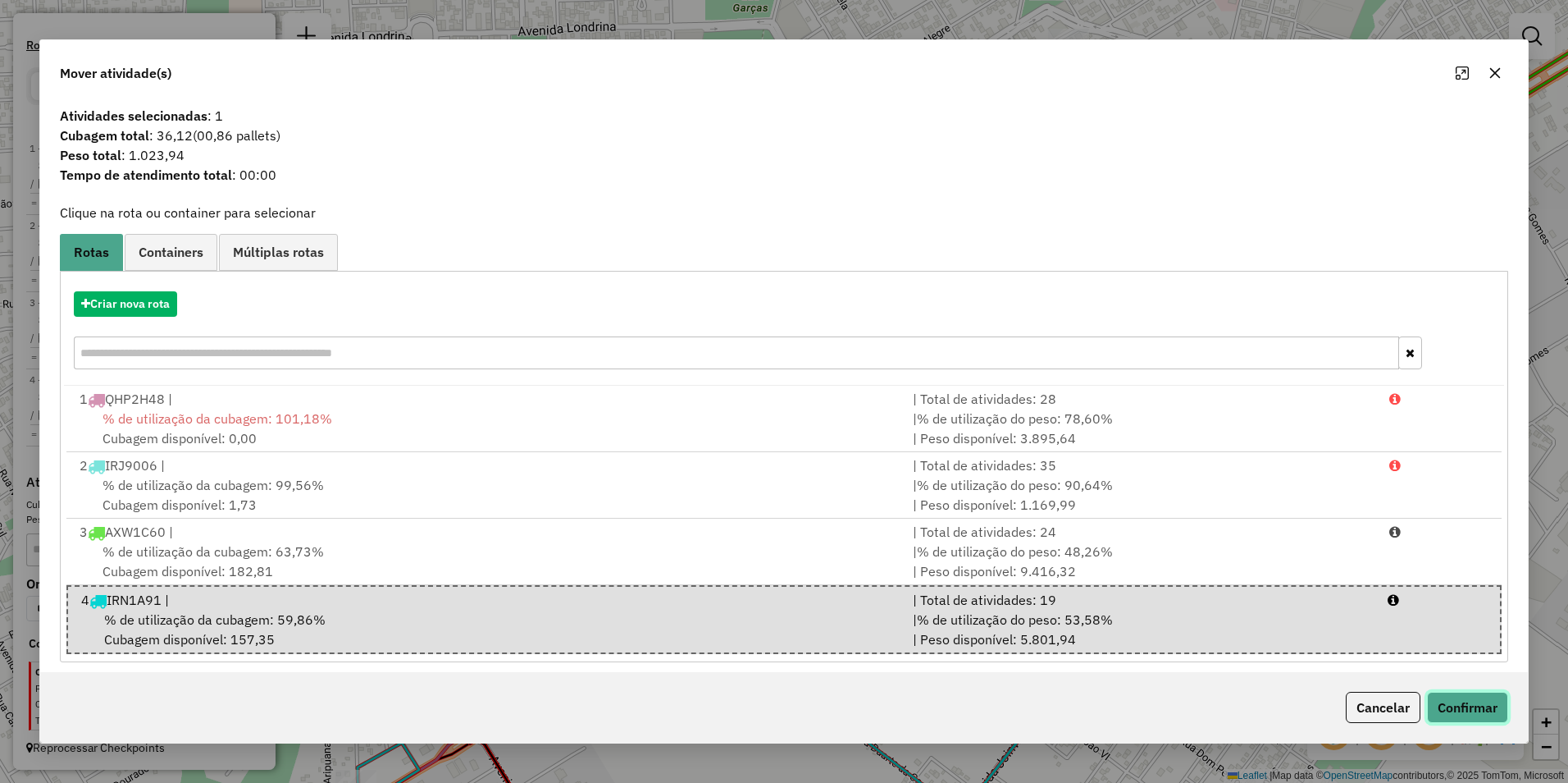
click at [1469, 706] on button "Confirmar" at bounding box center [1468, 707] width 81 height 31
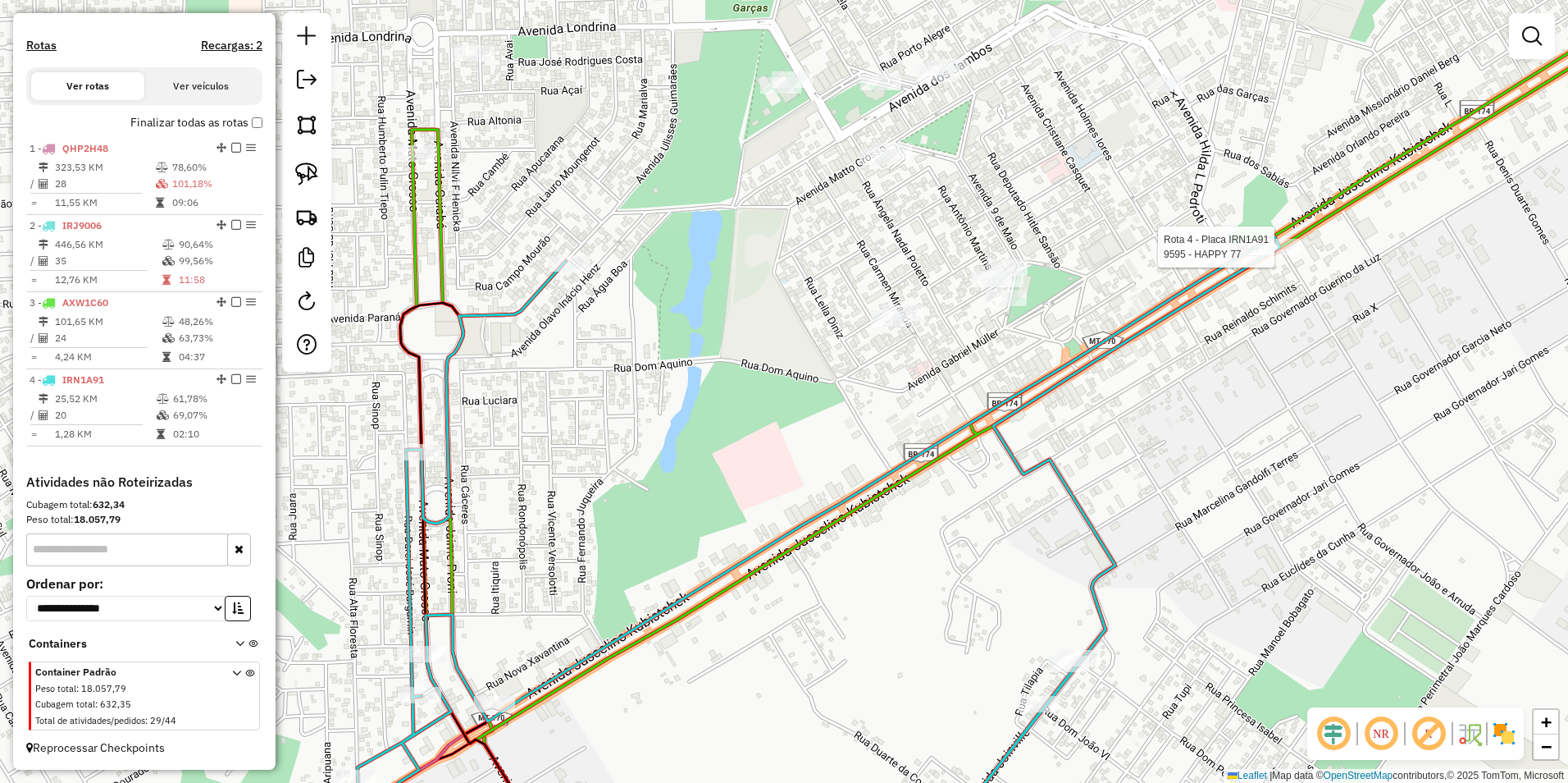
select select "**********"
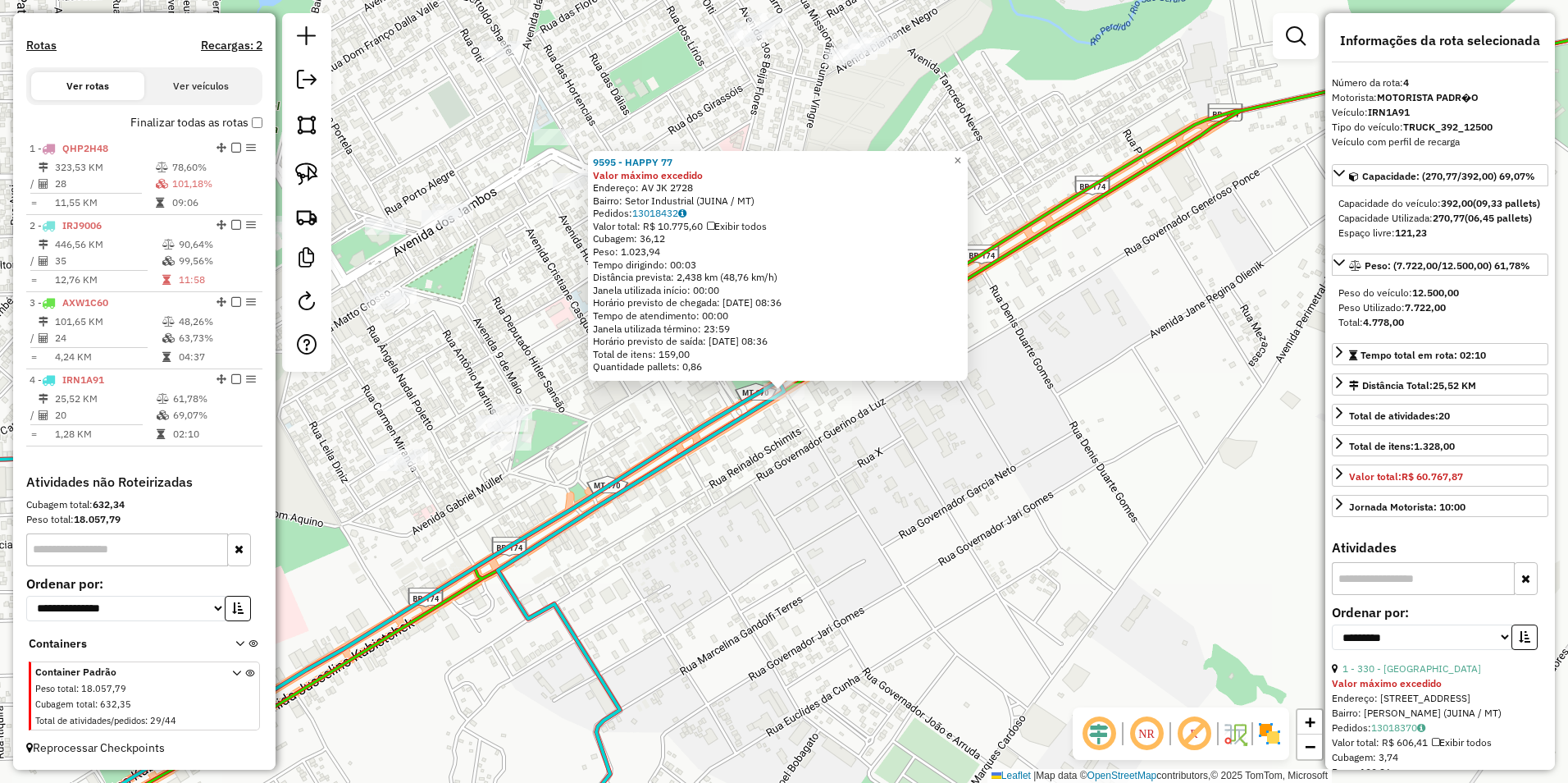
click at [1184, 451] on div "9595 - HAPPY 77 Valor máximo excedido Endereço: AV JK 2728 Bairro: Setor Indust…" at bounding box center [784, 391] width 1568 height 783
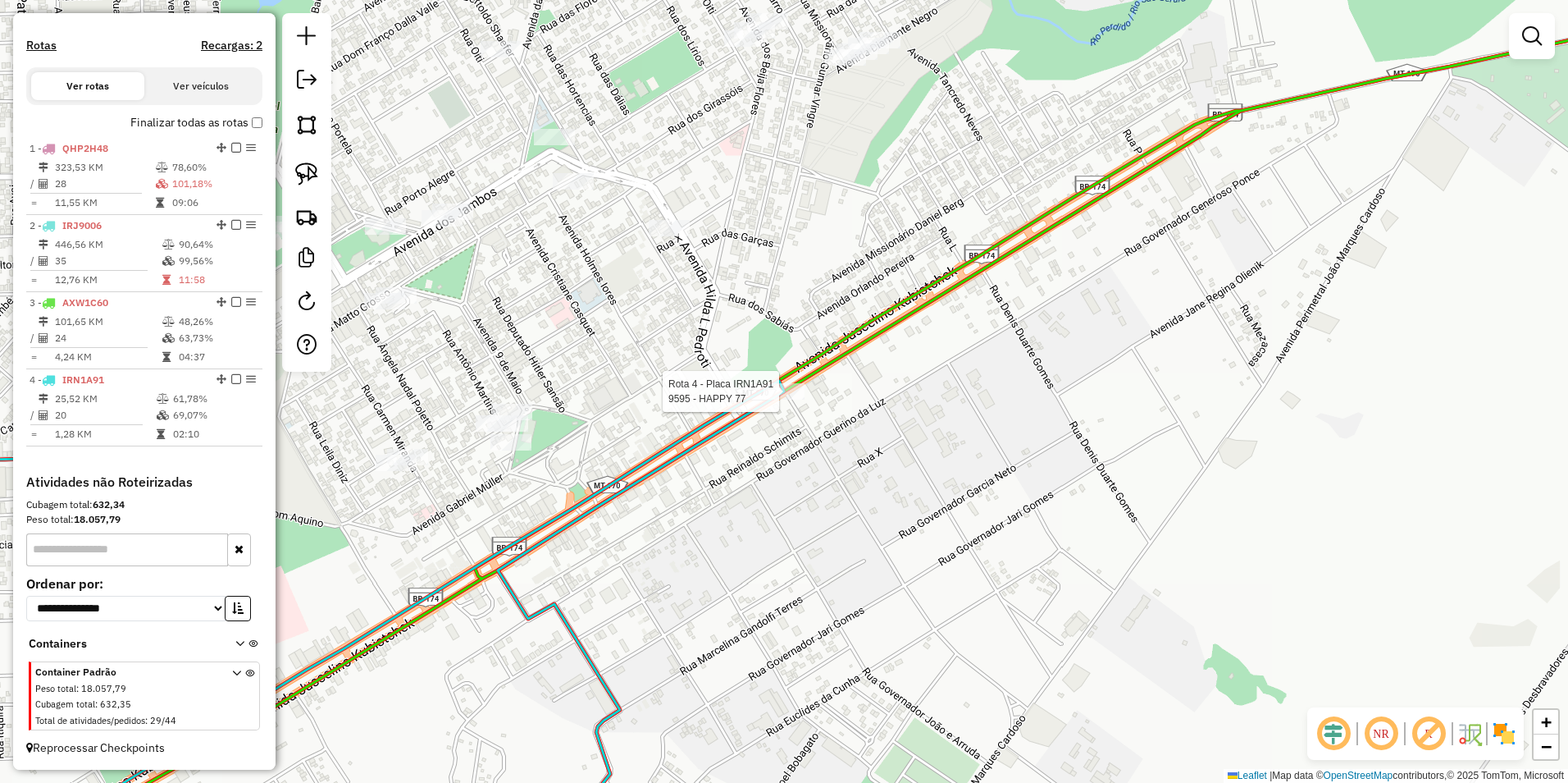
select select "**********"
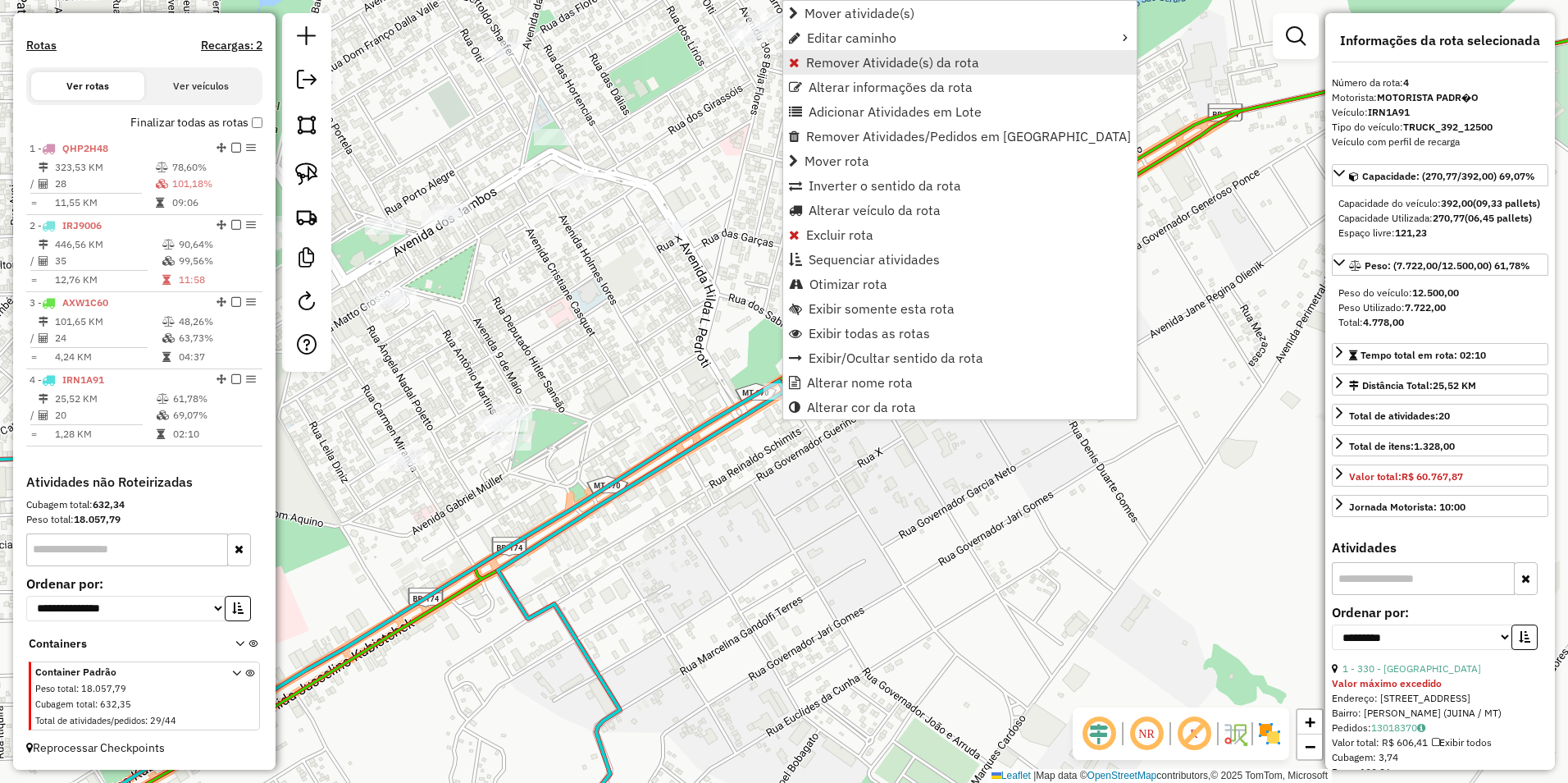
click at [850, 61] on span "Remover Atividade(s) da rota" at bounding box center [892, 62] width 173 height 13
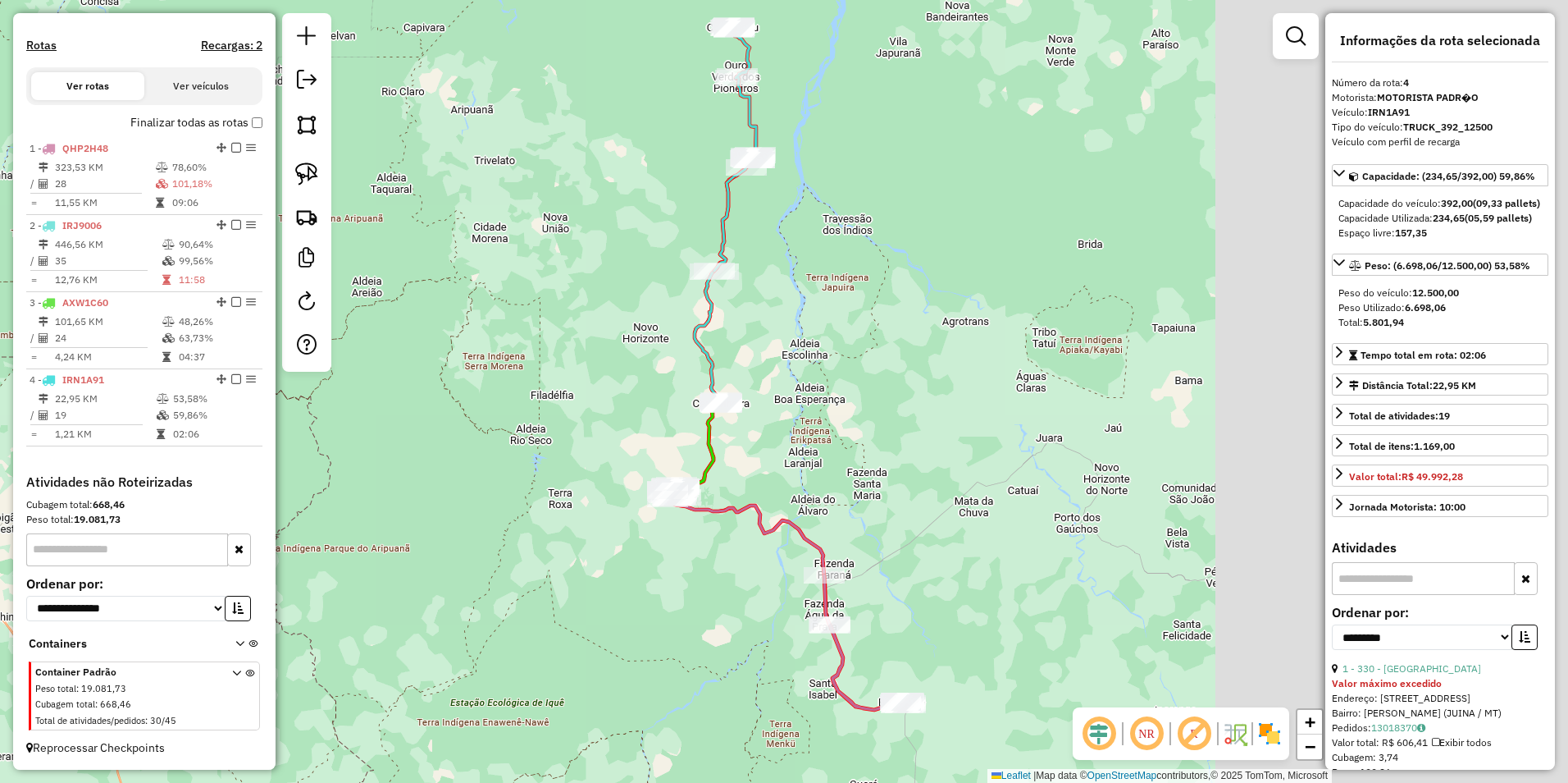
drag, startPoint x: 1126, startPoint y: 616, endPoint x: 789, endPoint y: 563, distance: 341.1
click at [779, 590] on div "Janela de atendimento Grade de atendimento Capacidade Transportadoras Veículos …" at bounding box center [784, 391] width 1568 height 783
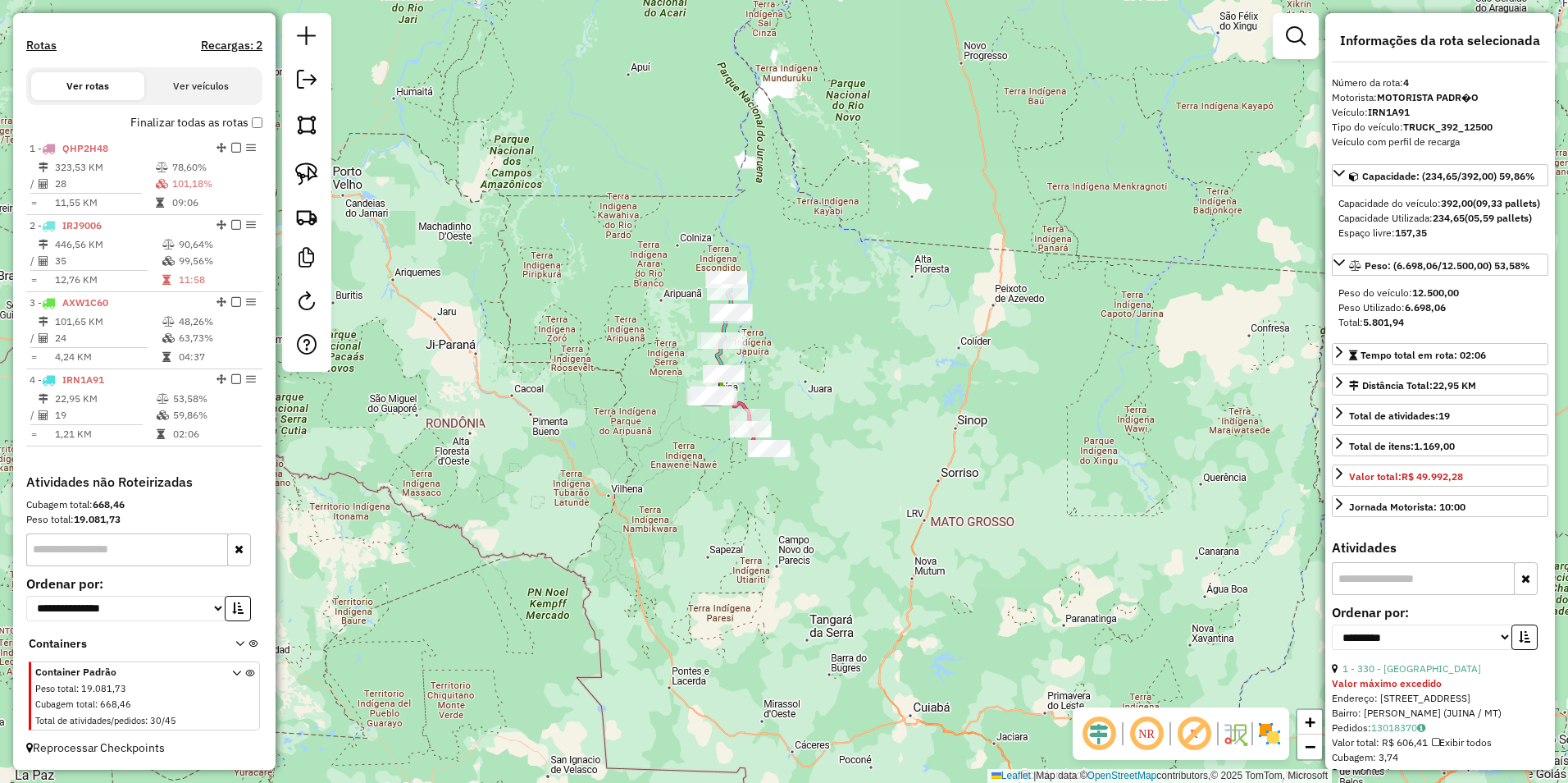
drag, startPoint x: 895, startPoint y: 410, endPoint x: 1022, endPoint y: 446, distance: 132.0
click at [1022, 446] on div "Janela de atendimento Grade de atendimento Capacidade Transportadoras Veículos …" at bounding box center [784, 391] width 1568 height 783
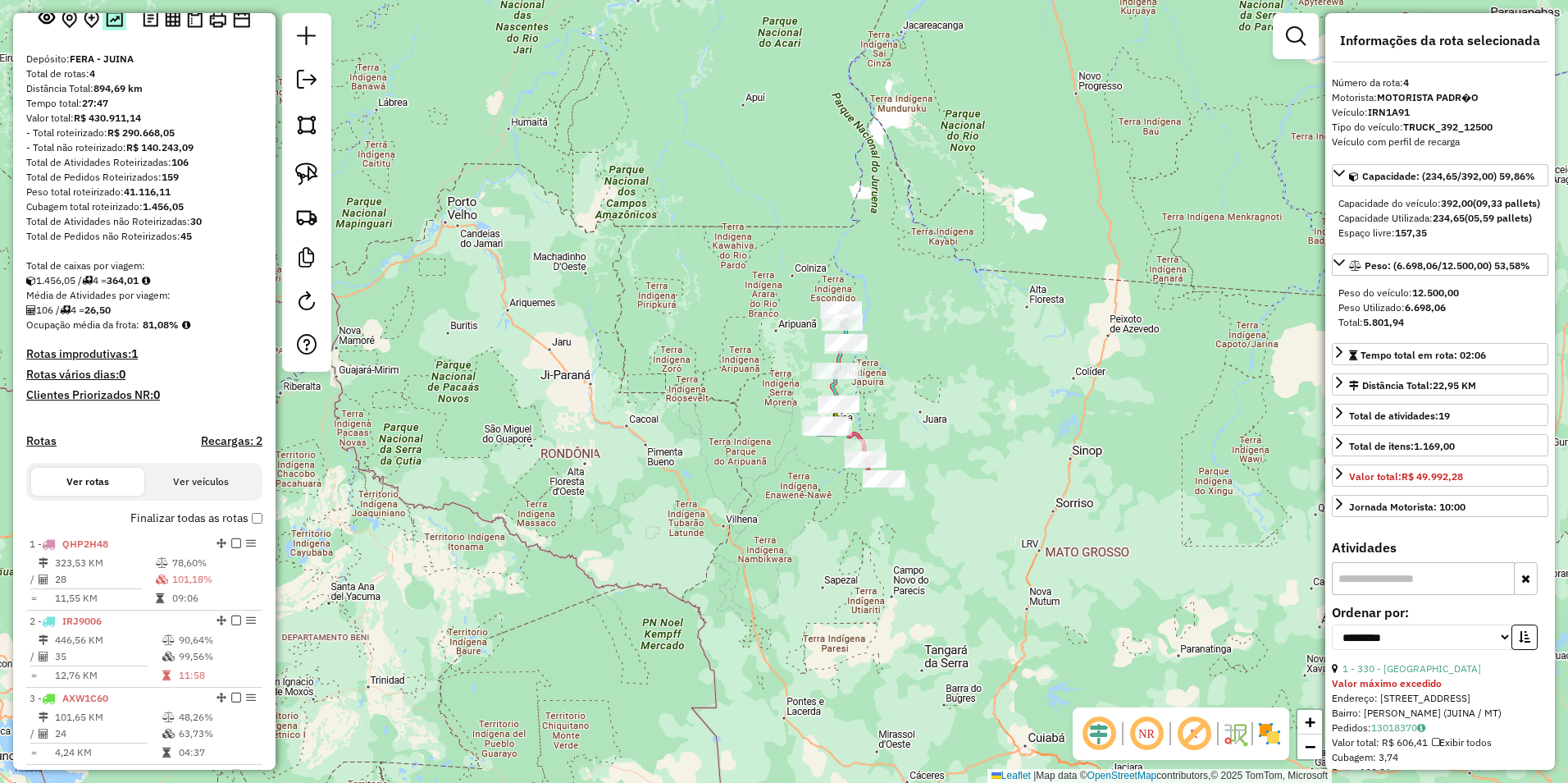
scroll to position [0, 0]
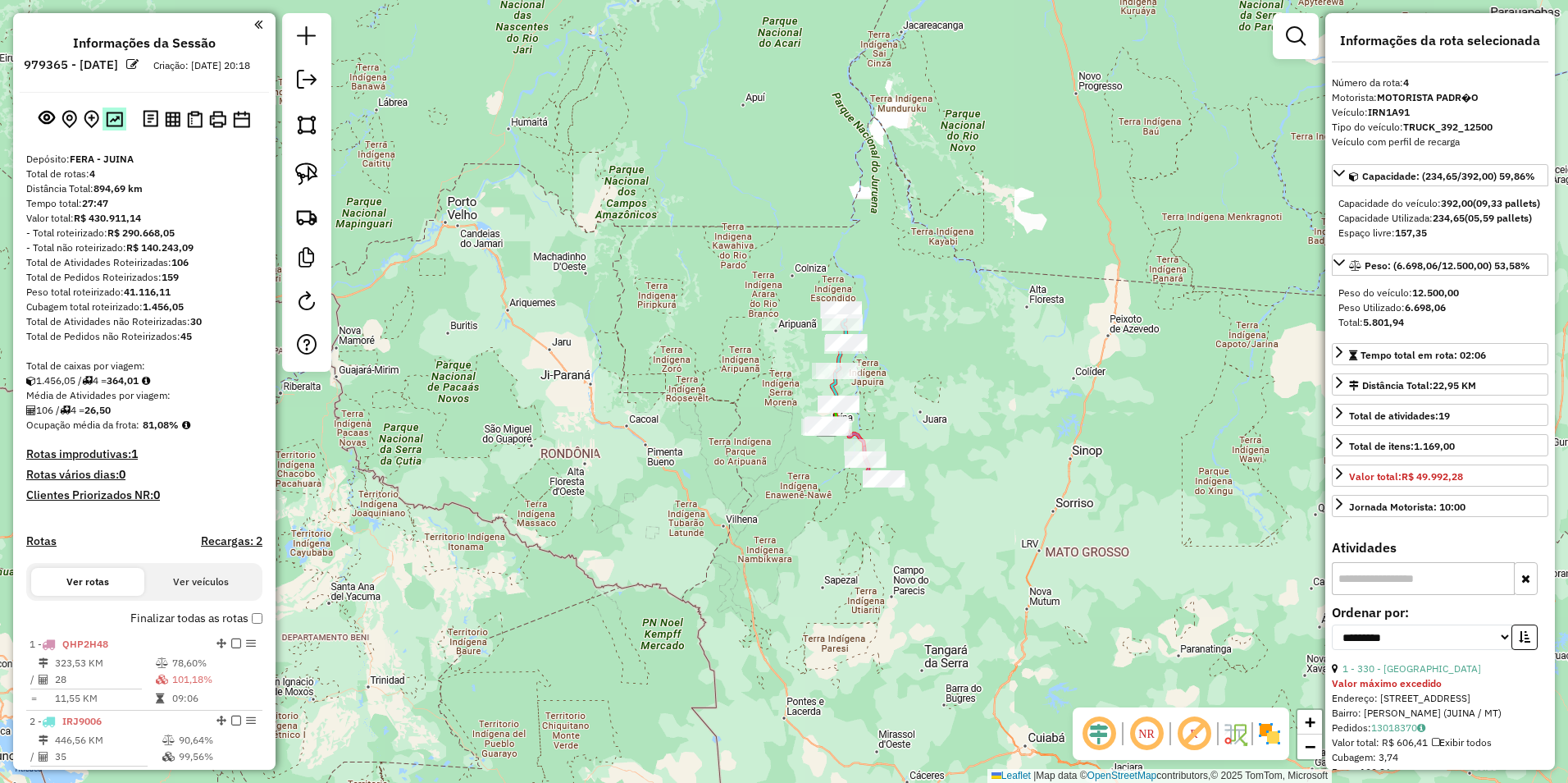
click at [116, 127] on img at bounding box center [115, 119] width 17 height 16
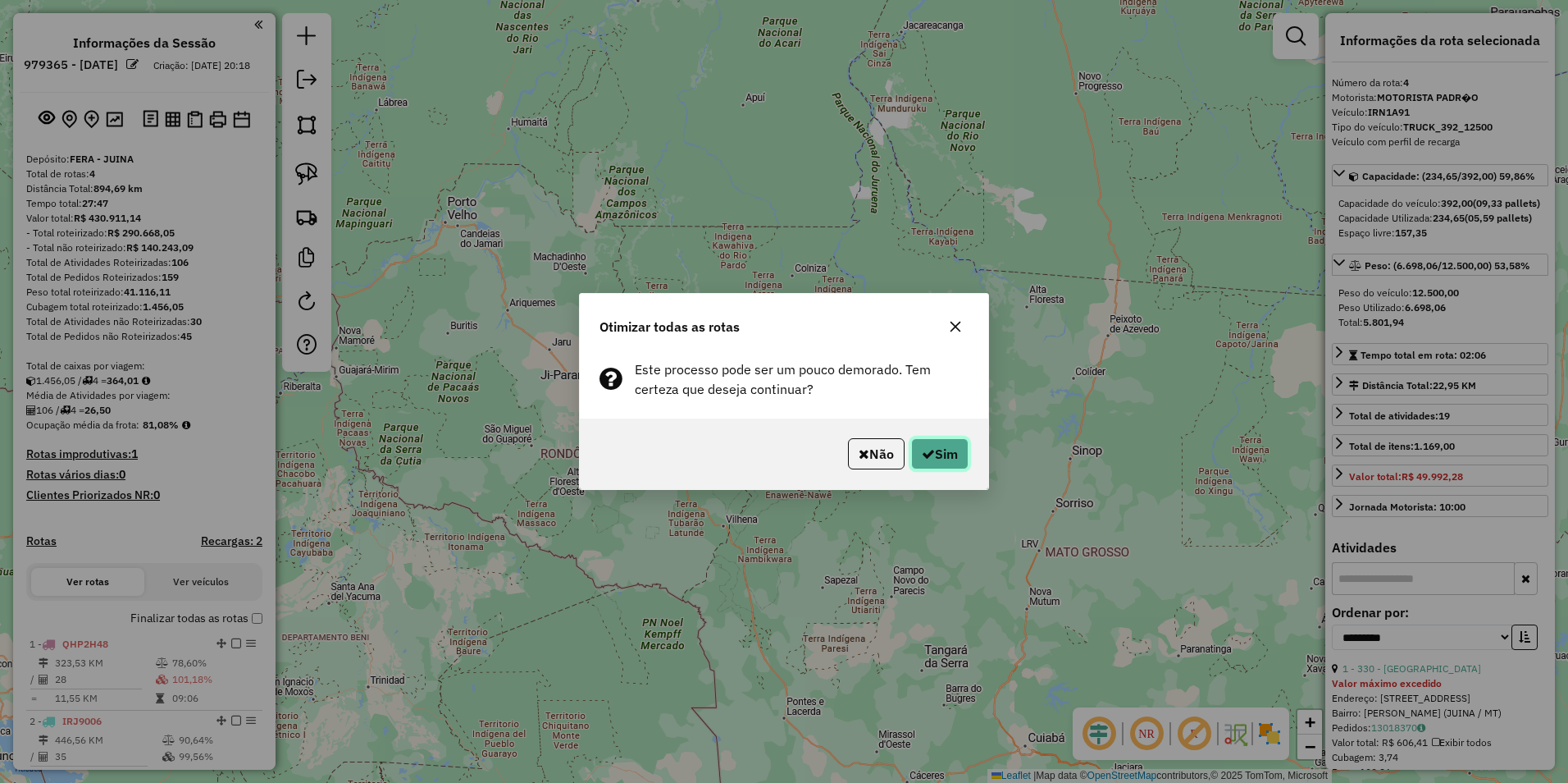
click at [954, 457] on button "Sim" at bounding box center [940, 453] width 58 height 31
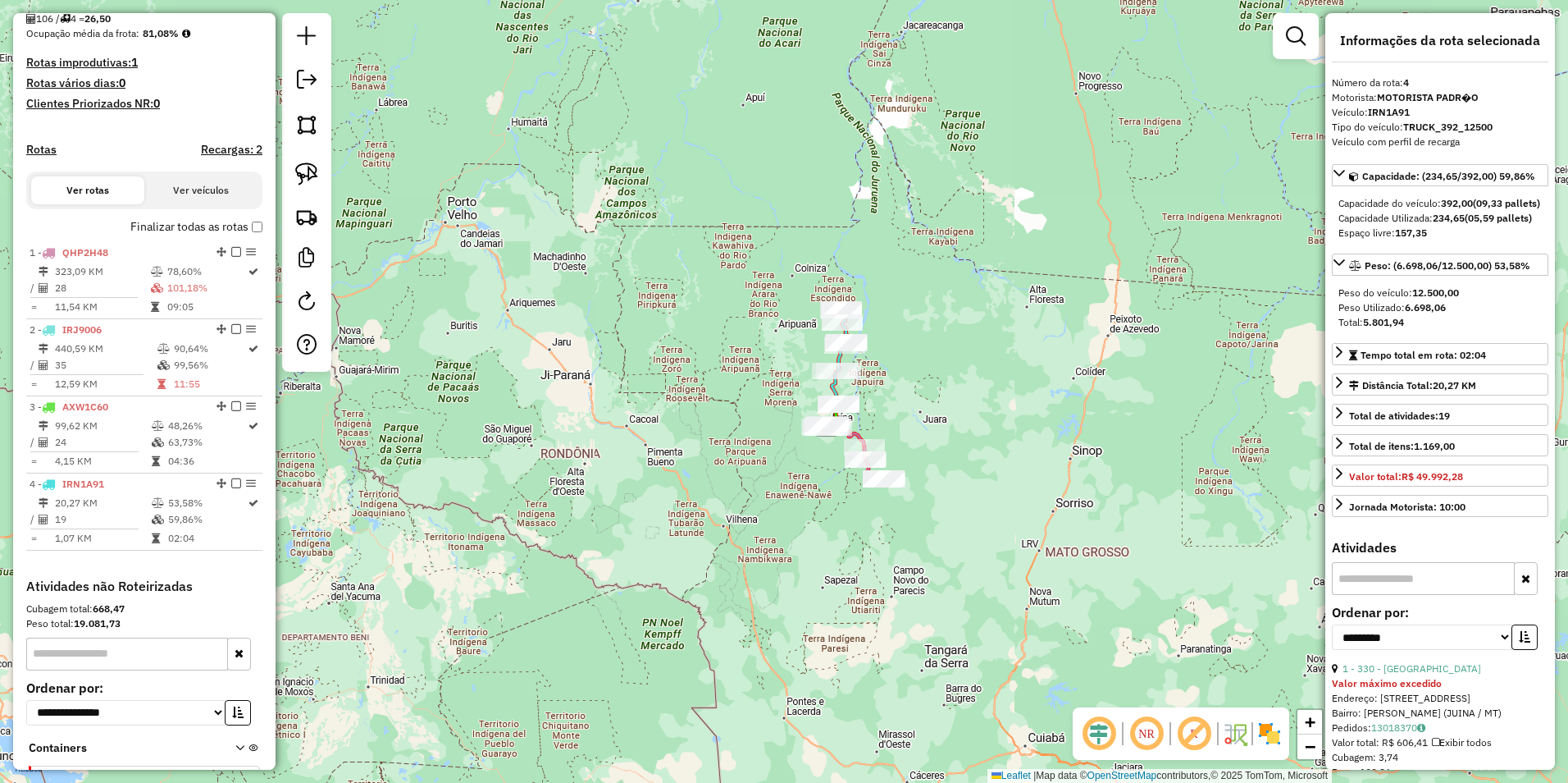
scroll to position [510, 0]
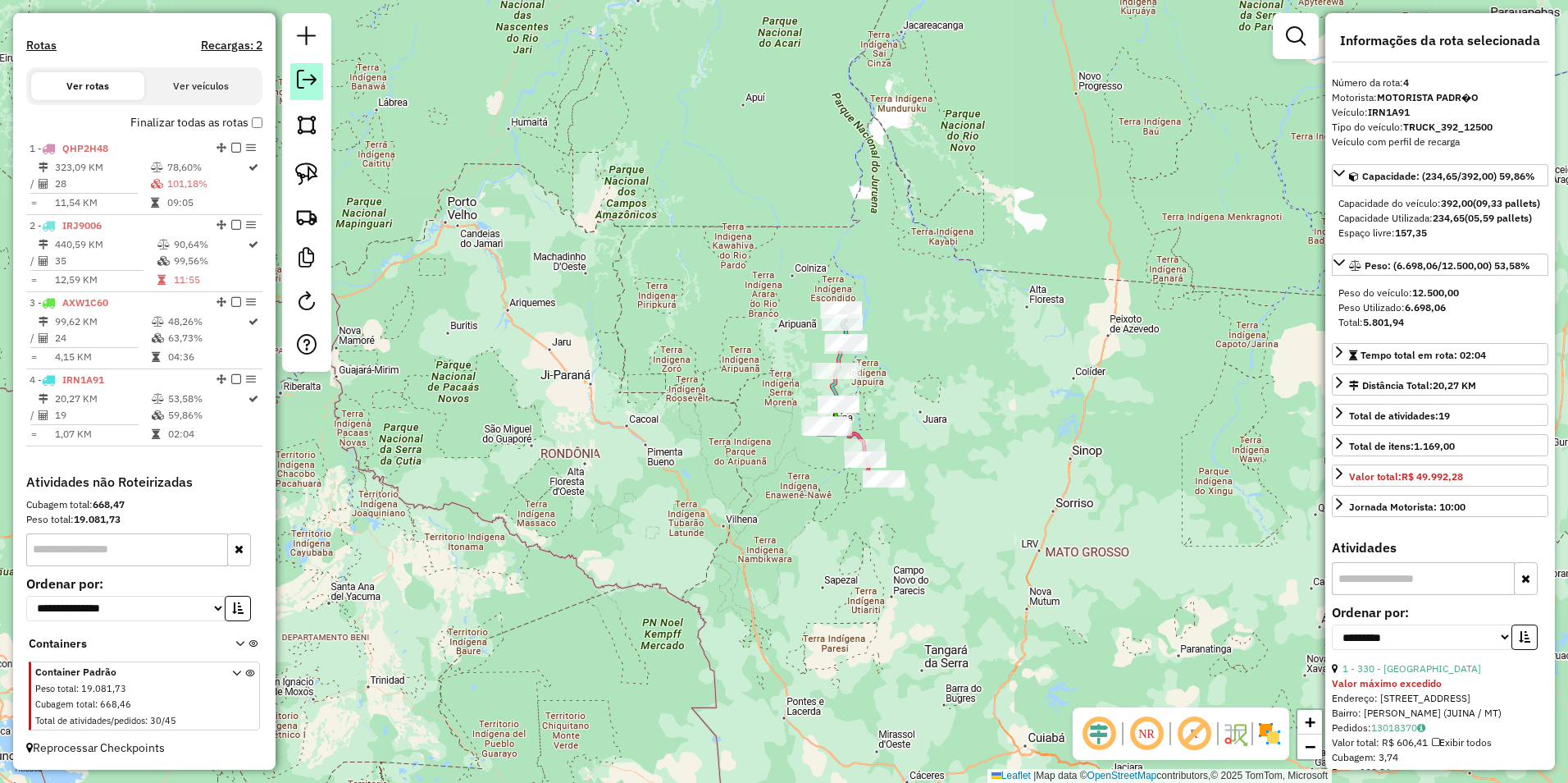
click at [309, 83] on em at bounding box center [306, 79] width 20 height 20
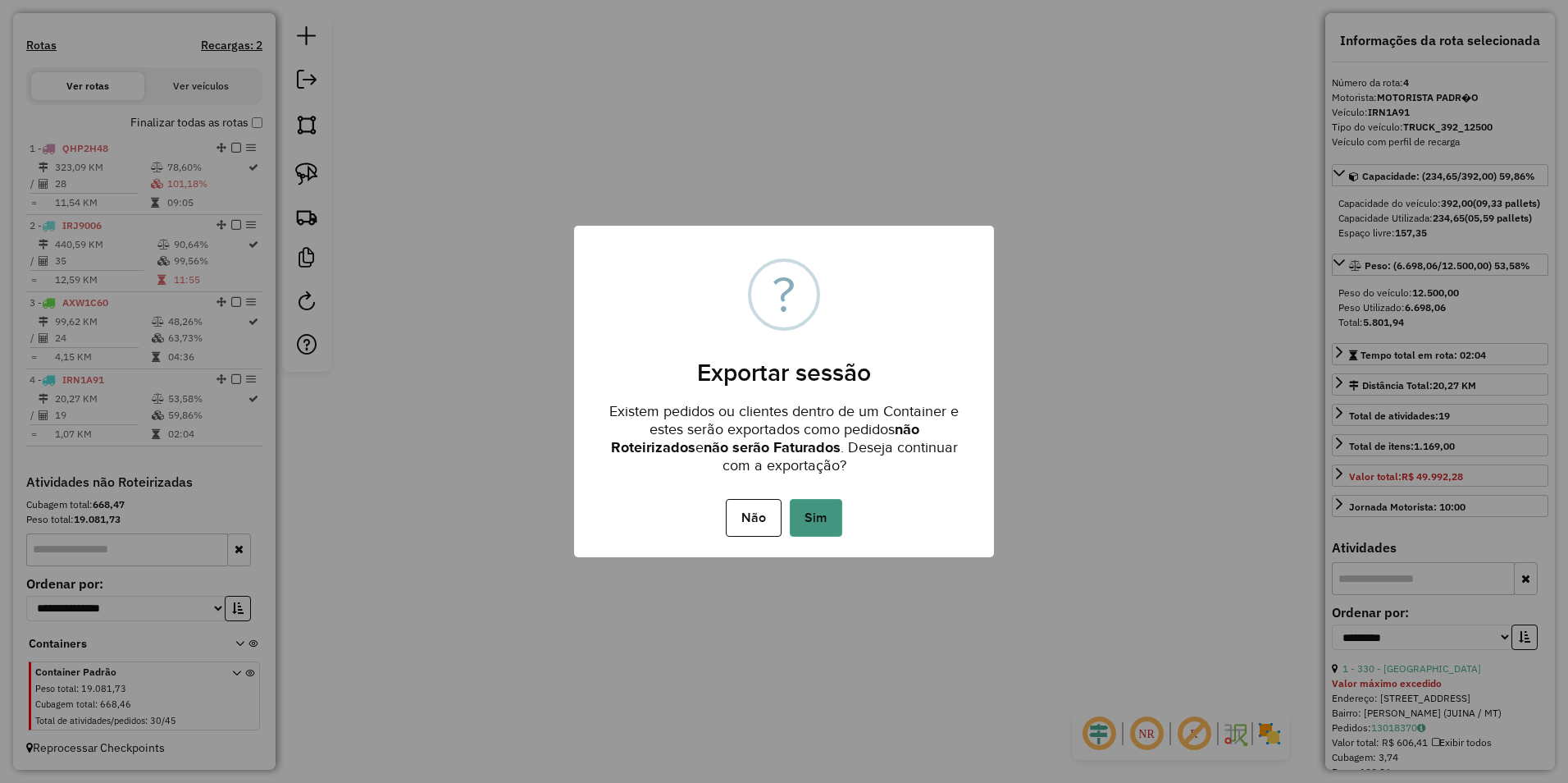
click at [809, 514] on button "Sim" at bounding box center [815, 518] width 53 height 38
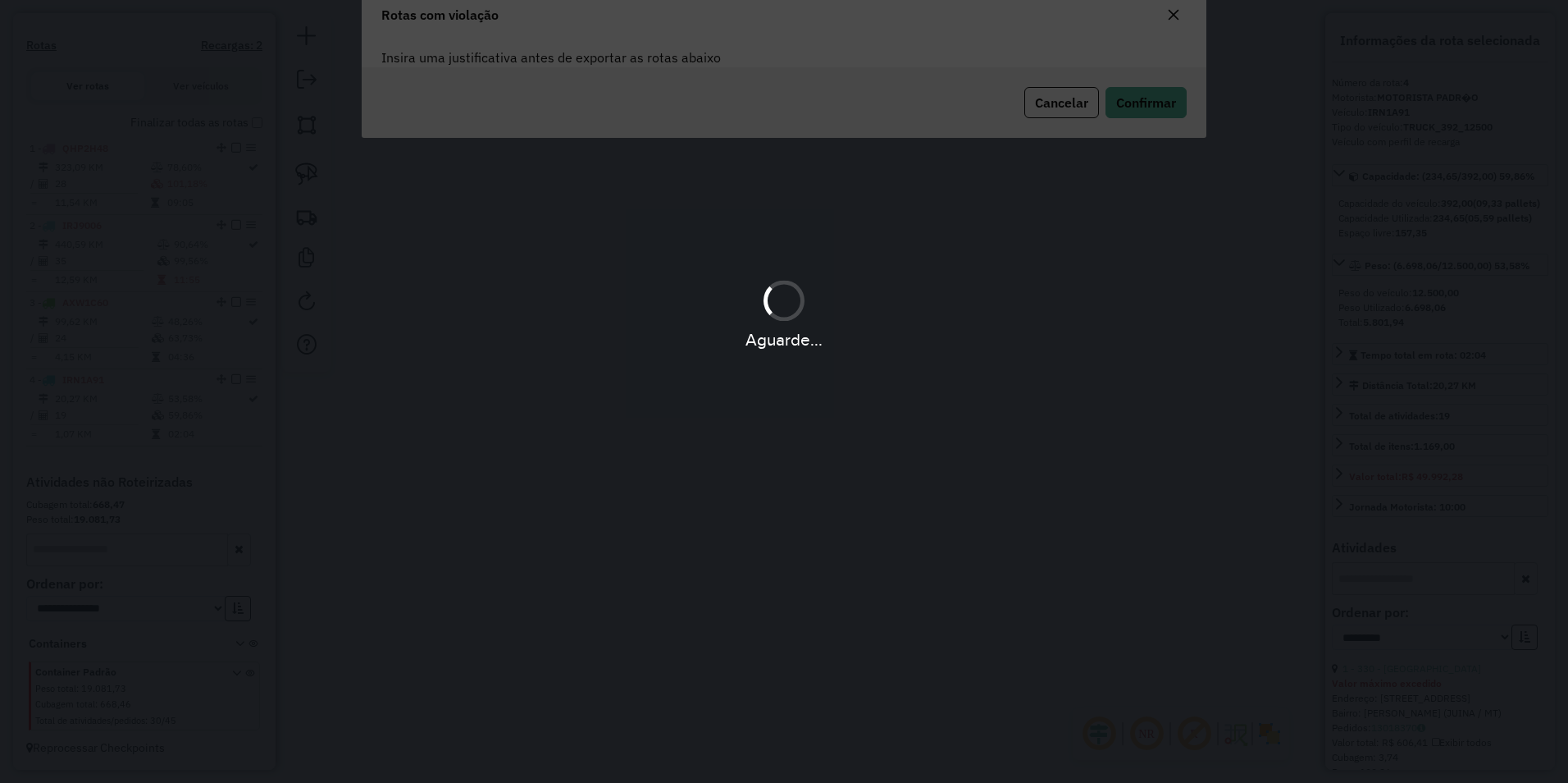
scroll to position [0, 0]
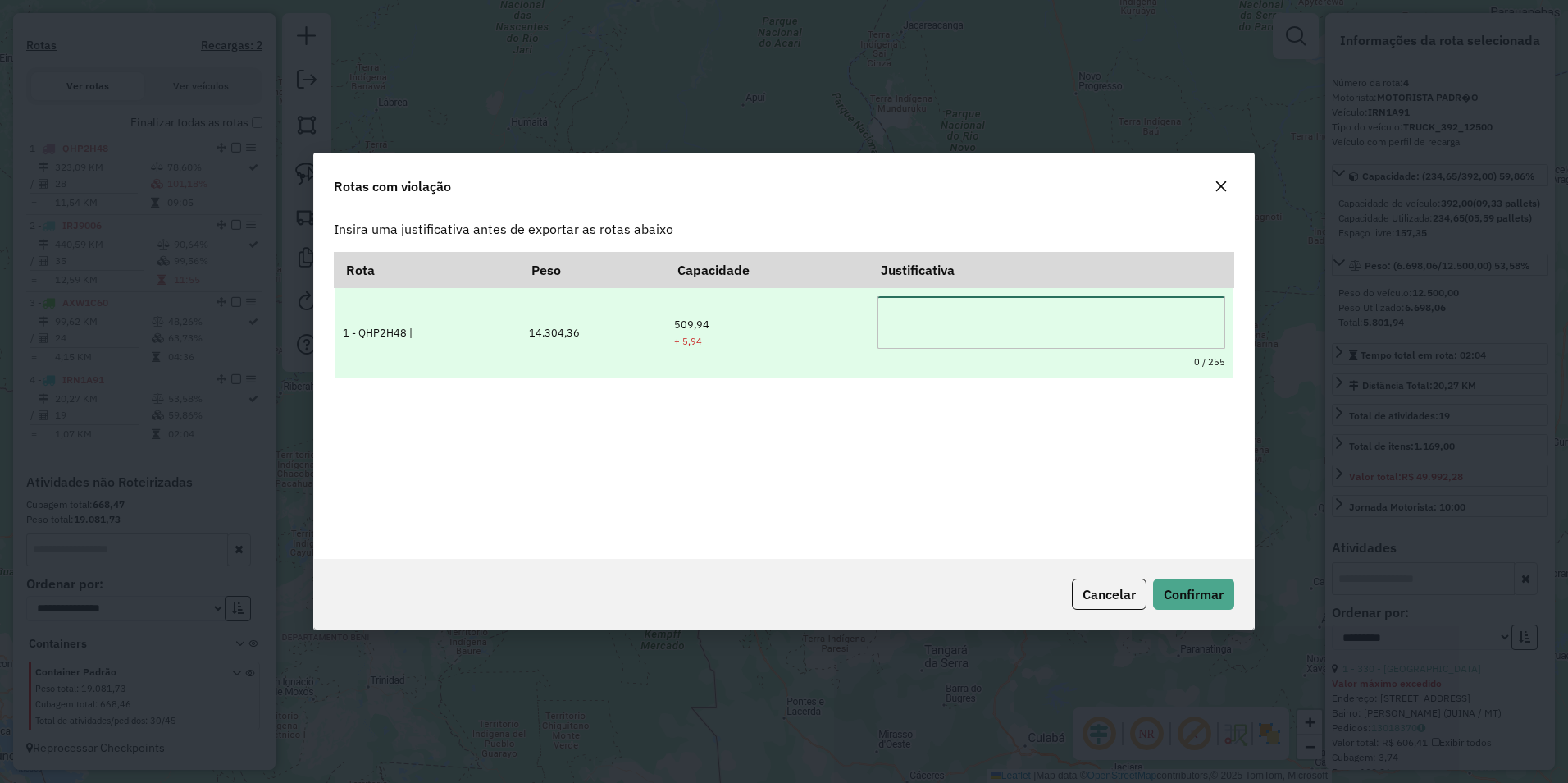
click at [953, 321] on textarea at bounding box center [1051, 322] width 347 height 53
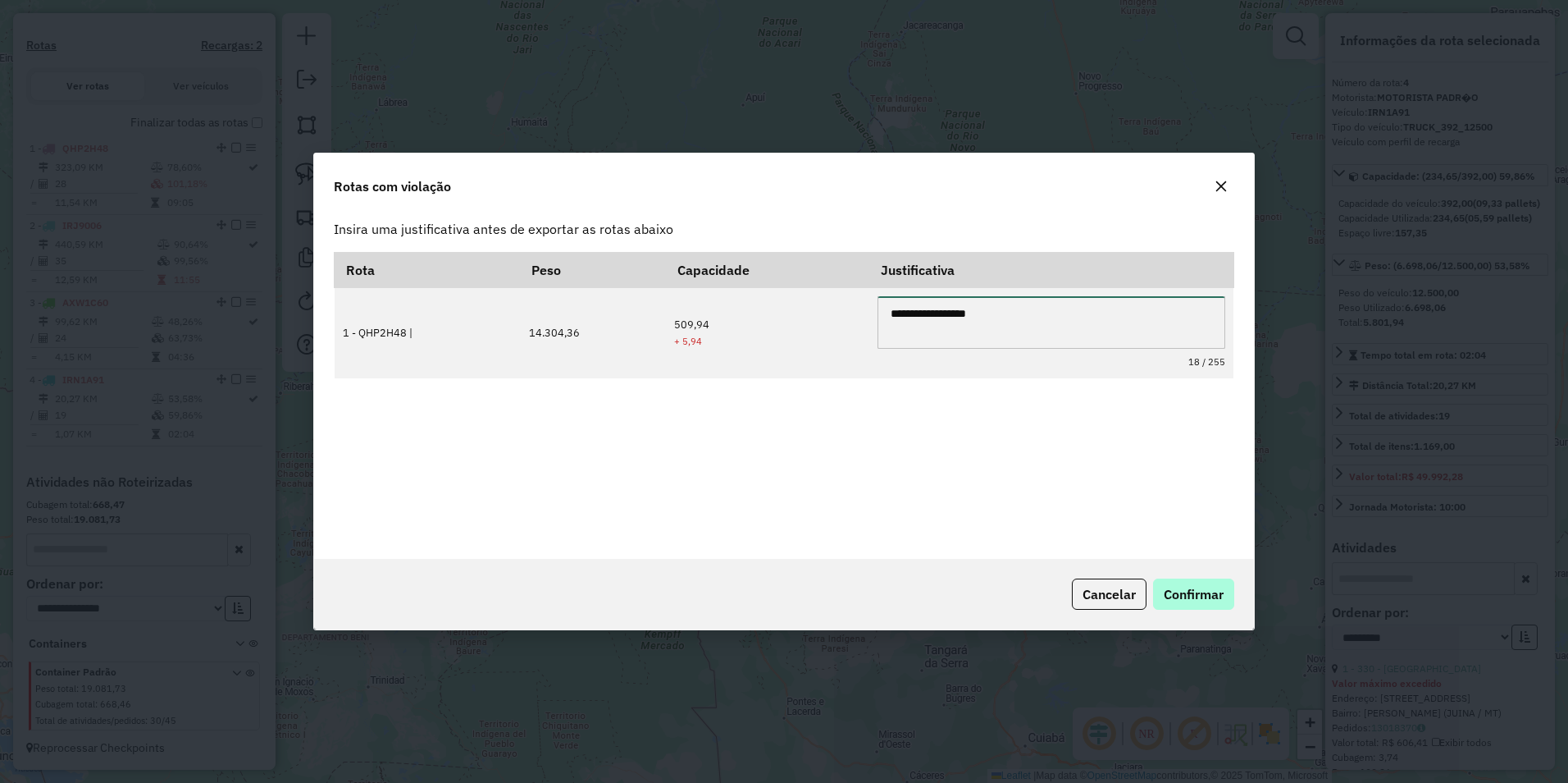
type textarea "**********"
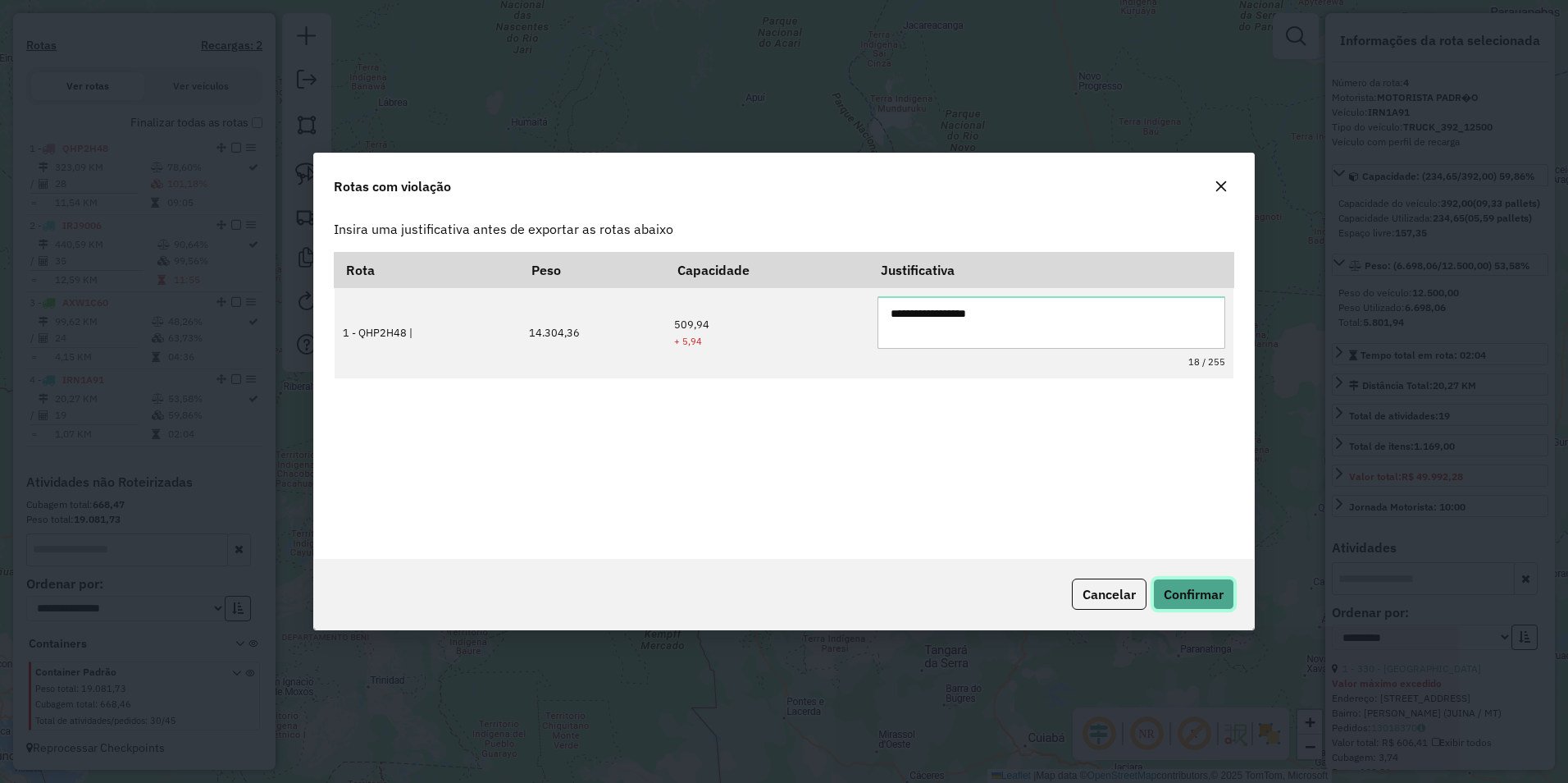
click at [1194, 598] on span "Confirmar" at bounding box center [1193, 594] width 60 height 16
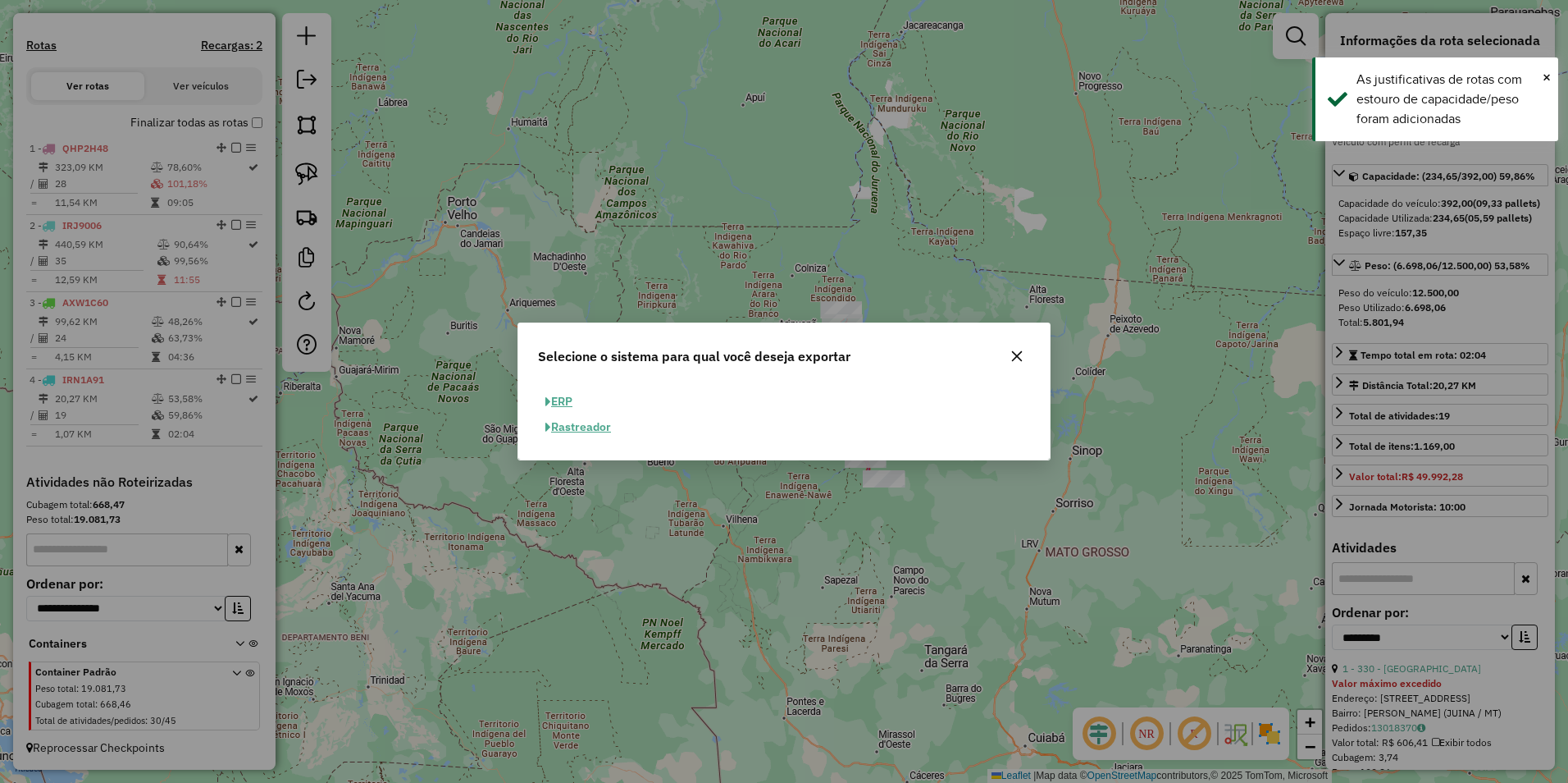
click at [572, 402] on button "ERP" at bounding box center [558, 401] width 41 height 25
select select "**"
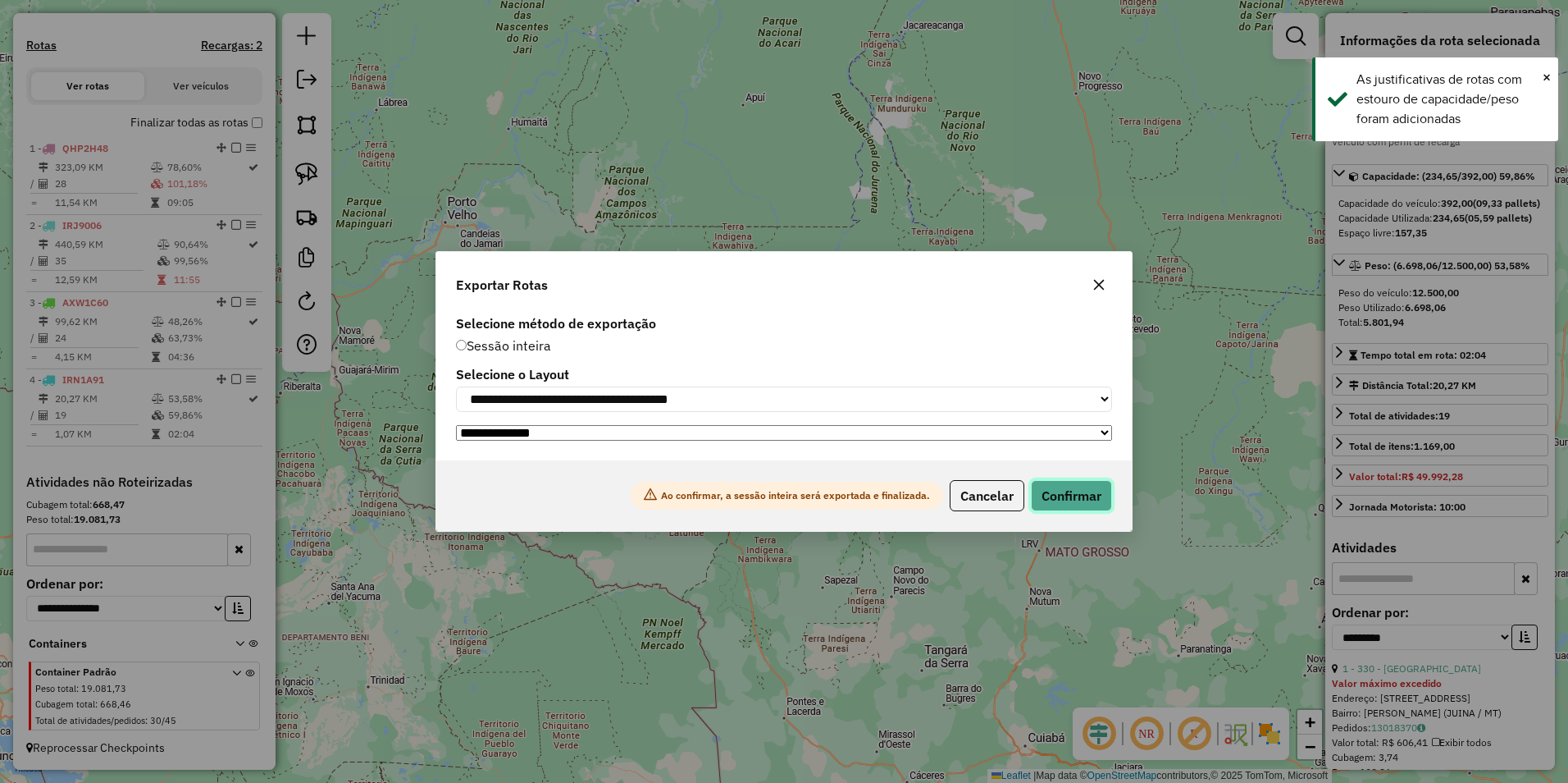
click at [1056, 494] on button "Confirmar" at bounding box center [1072, 496] width 81 height 31
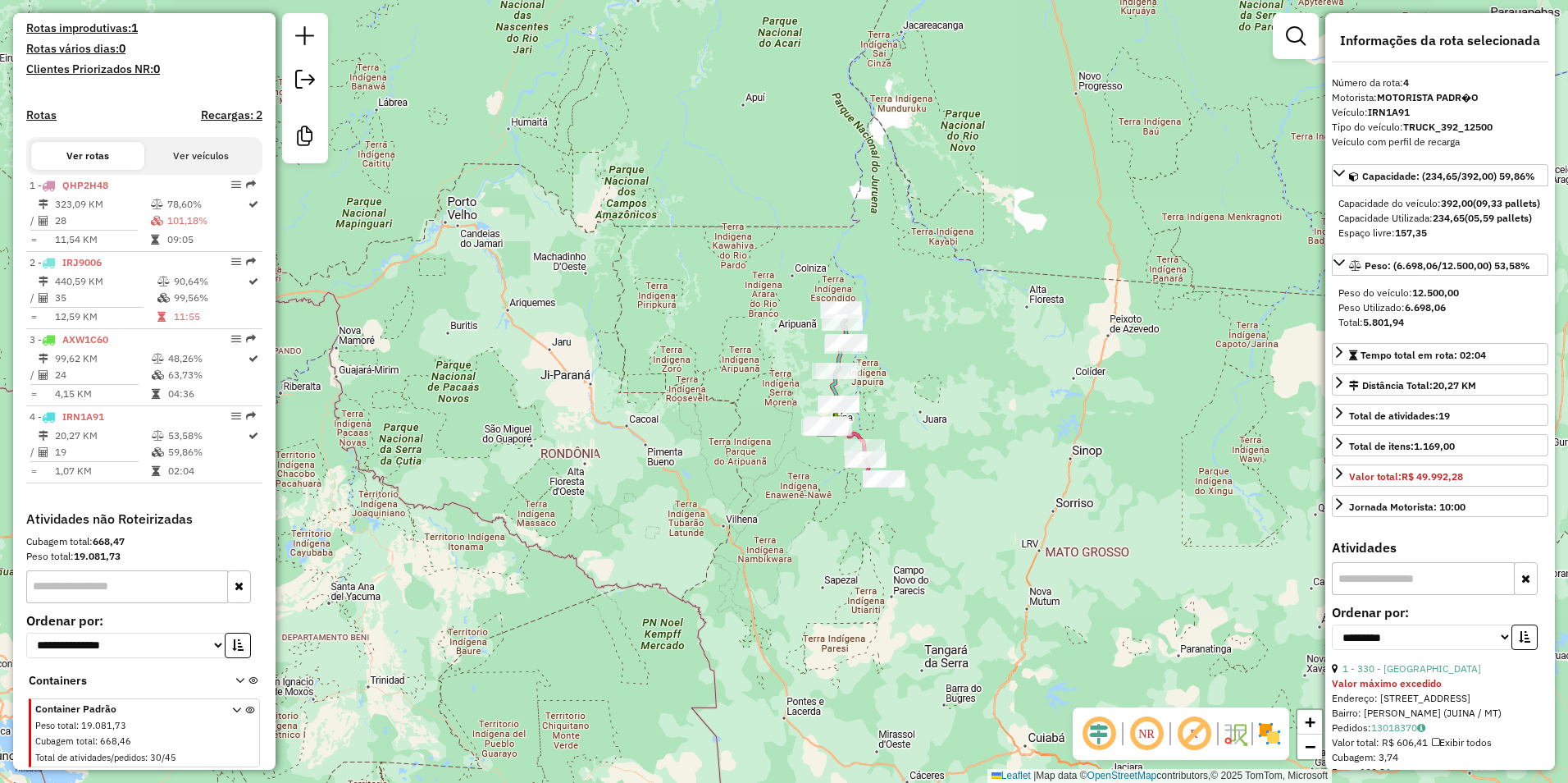
scroll to position [485, 0]
